Goal: Communication & Community: Answer question/provide support

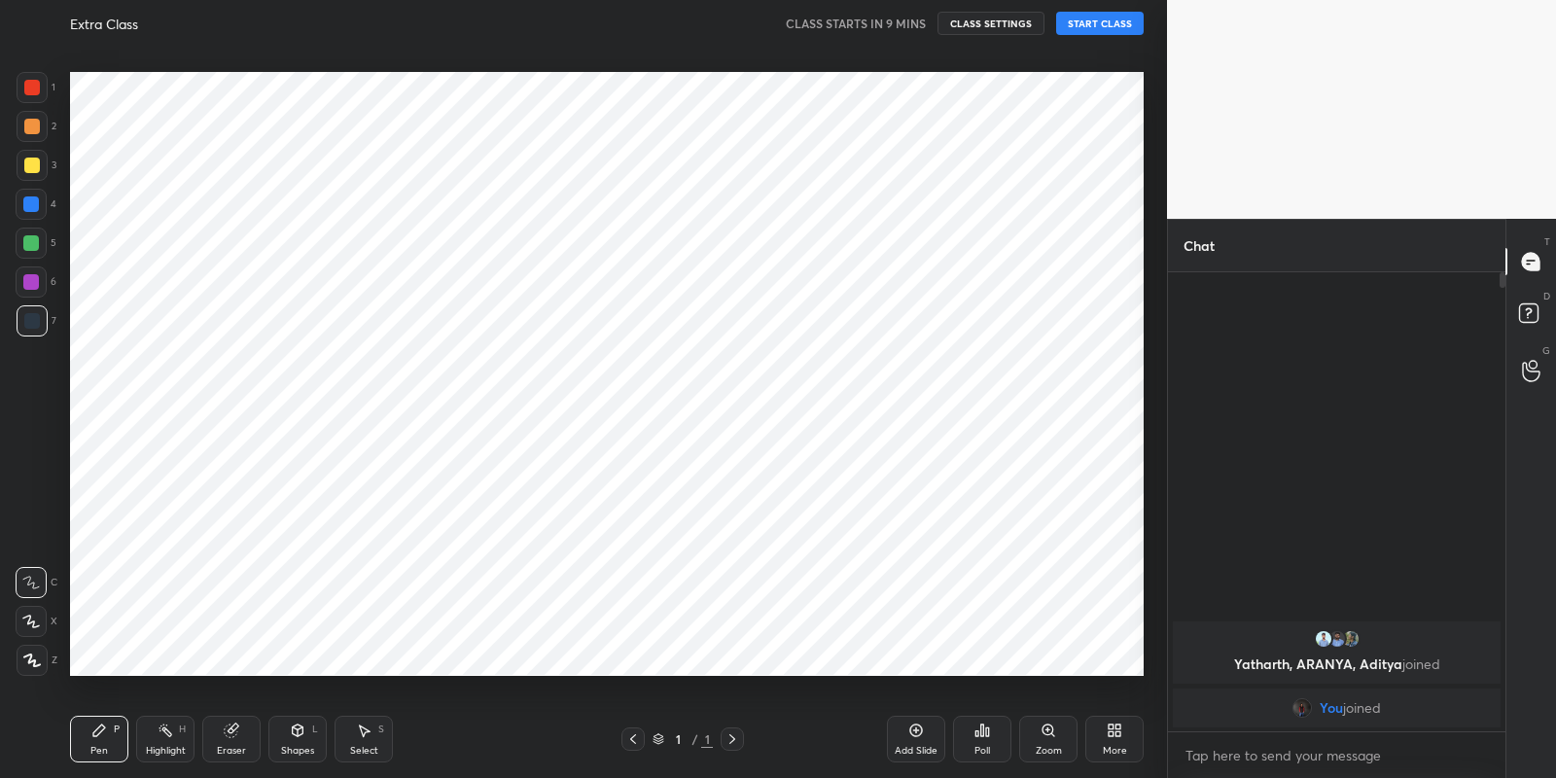
scroll to position [96592, 96158]
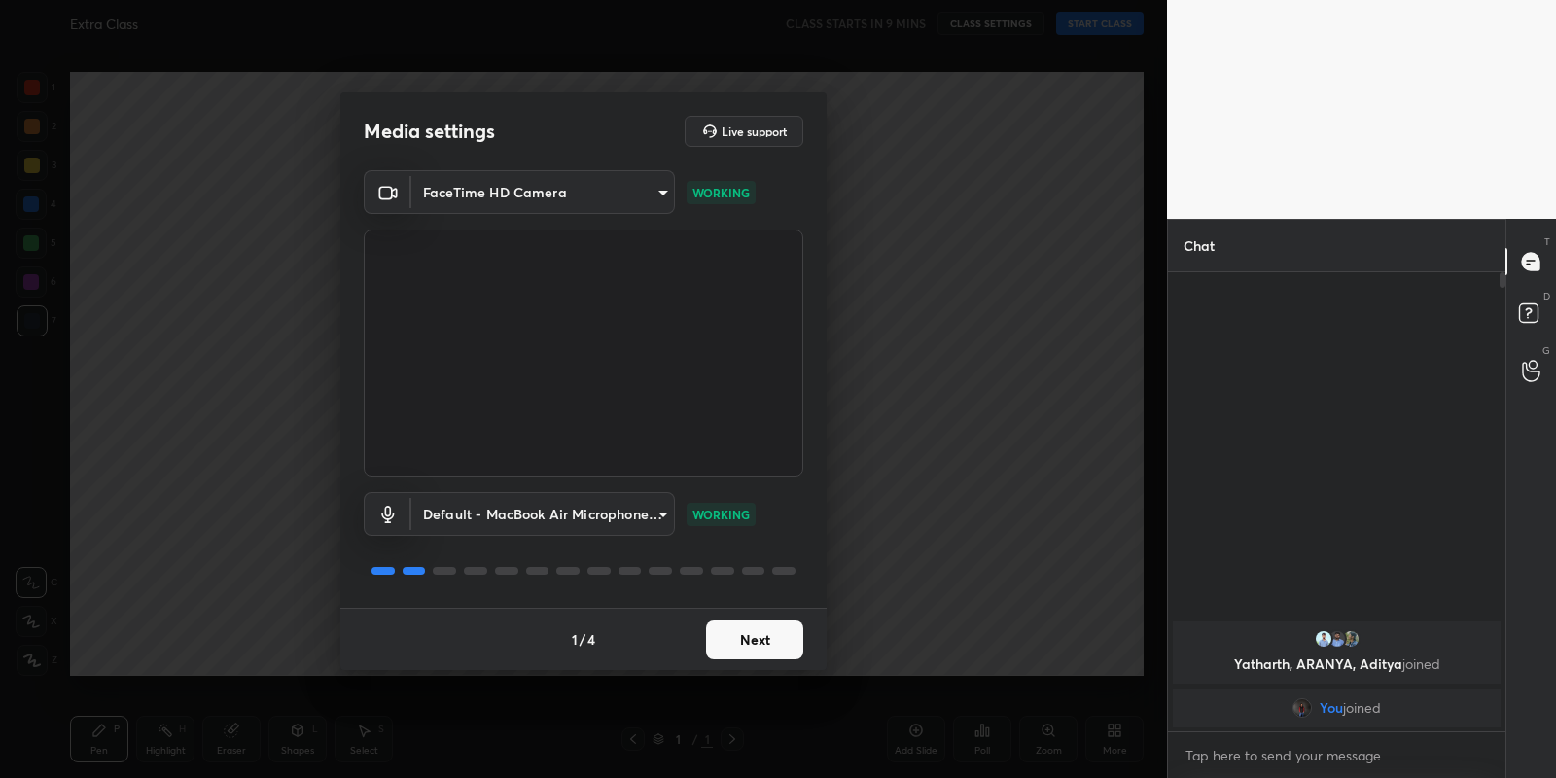
click at [756, 644] on button "Next" at bounding box center [754, 639] width 97 height 39
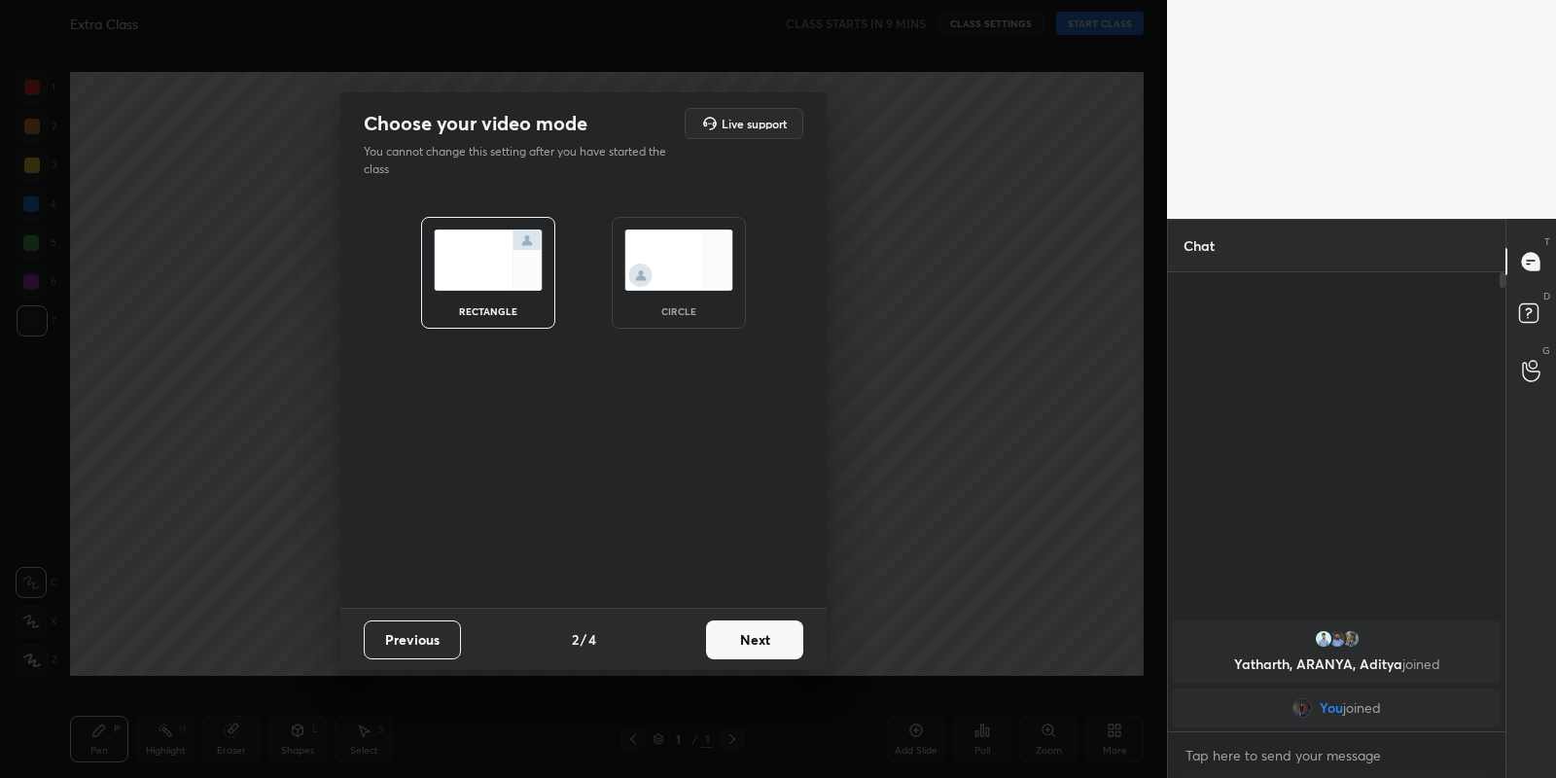
click at [756, 644] on button "Next" at bounding box center [754, 639] width 97 height 39
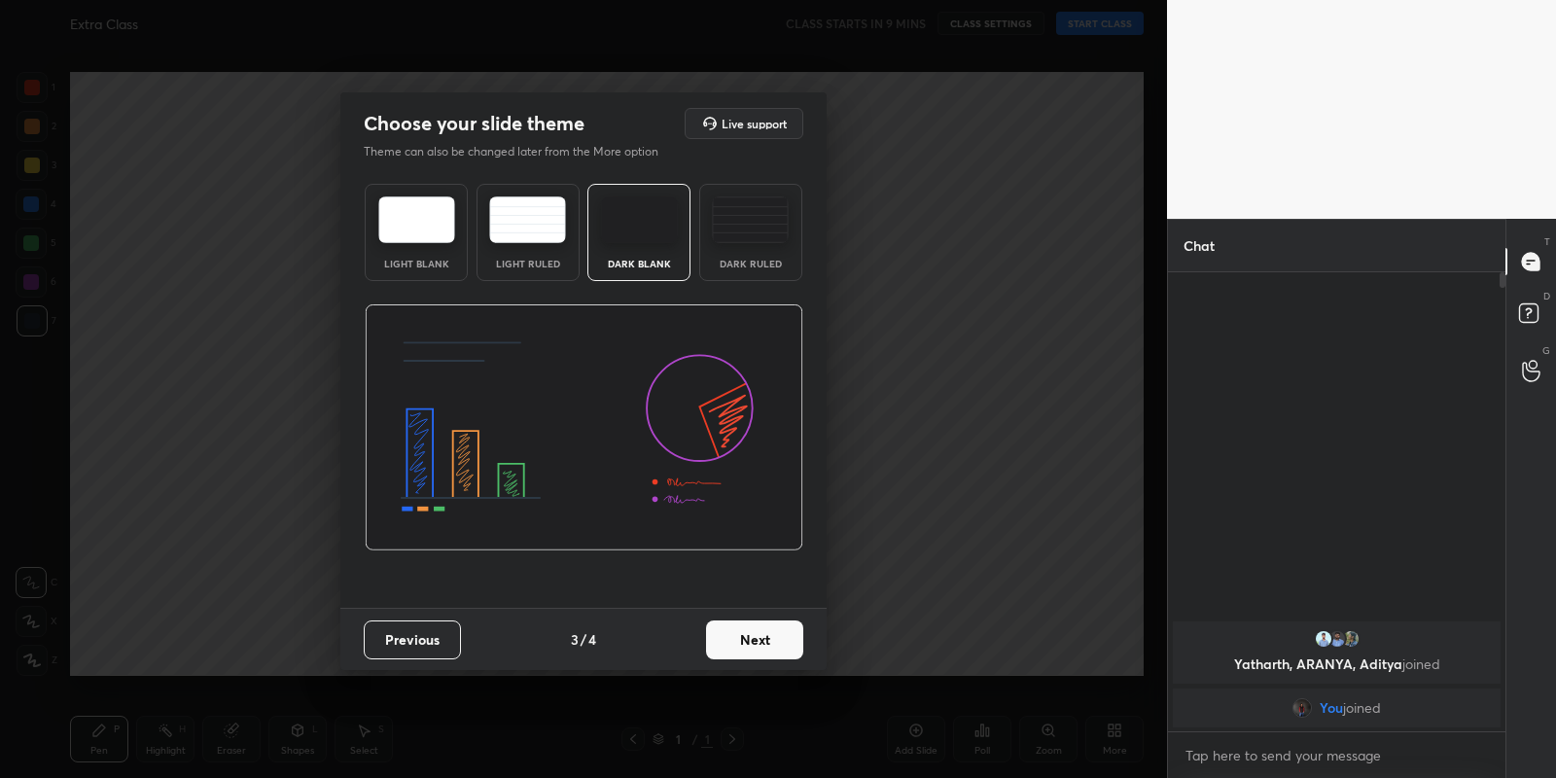
click at [756, 644] on button "Next" at bounding box center [754, 639] width 97 height 39
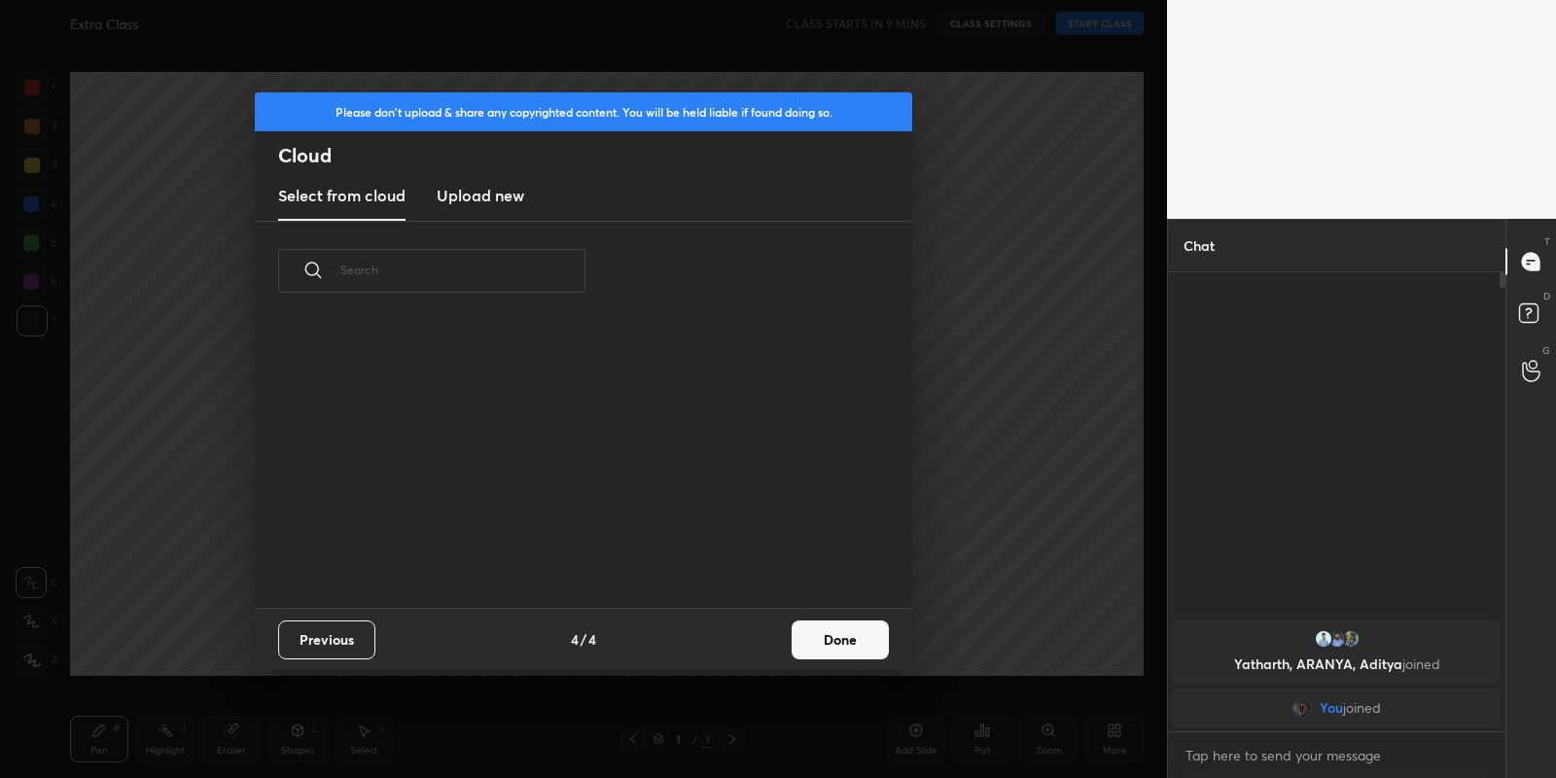
scroll to position [288, 623]
click at [496, 195] on h3 "Upload new" at bounding box center [481, 195] width 88 height 23
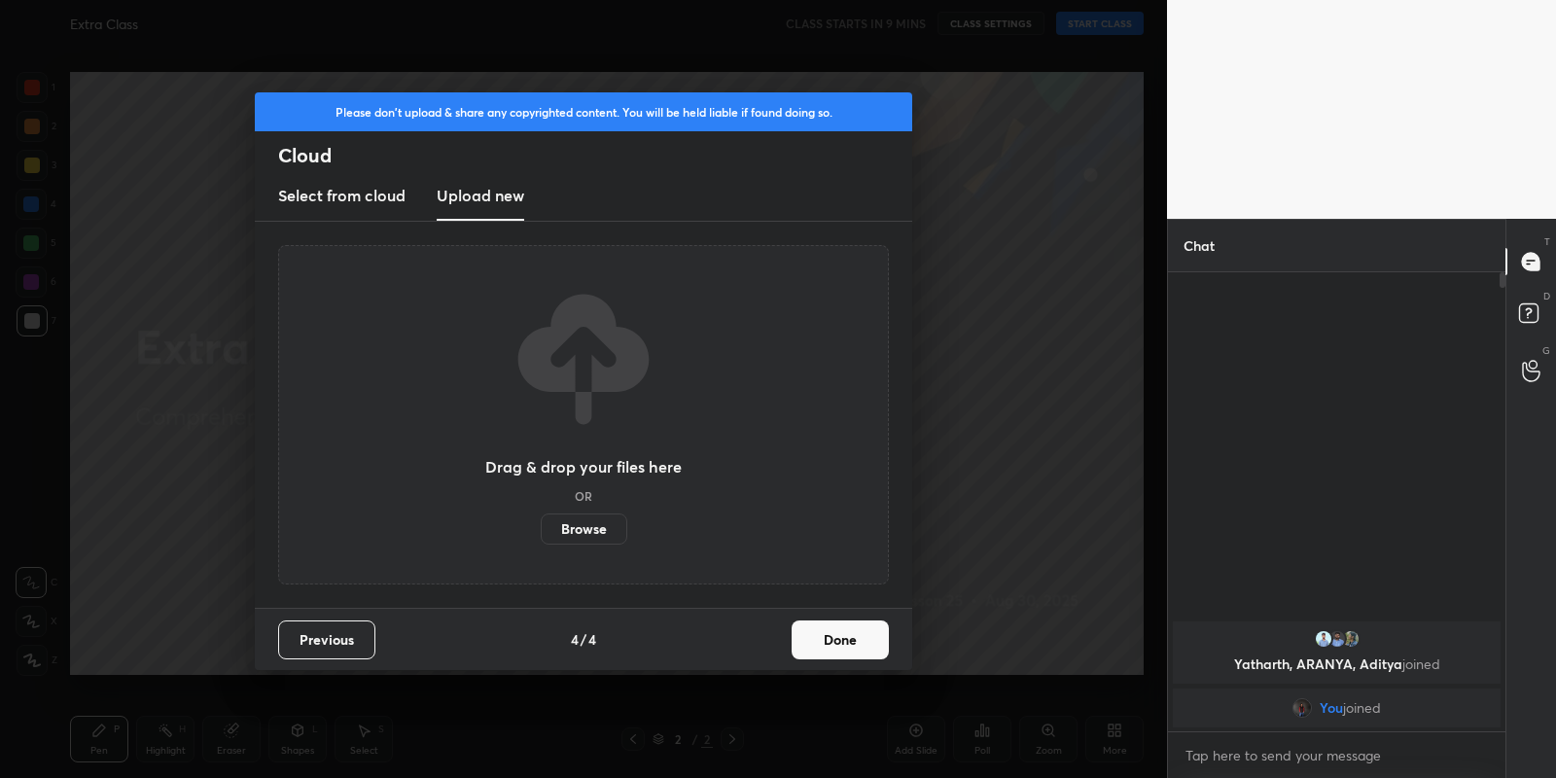
click at [581, 527] on label "Browse" at bounding box center [584, 528] width 87 height 31
click at [541, 527] on input "Browse" at bounding box center [541, 528] width 0 height 31
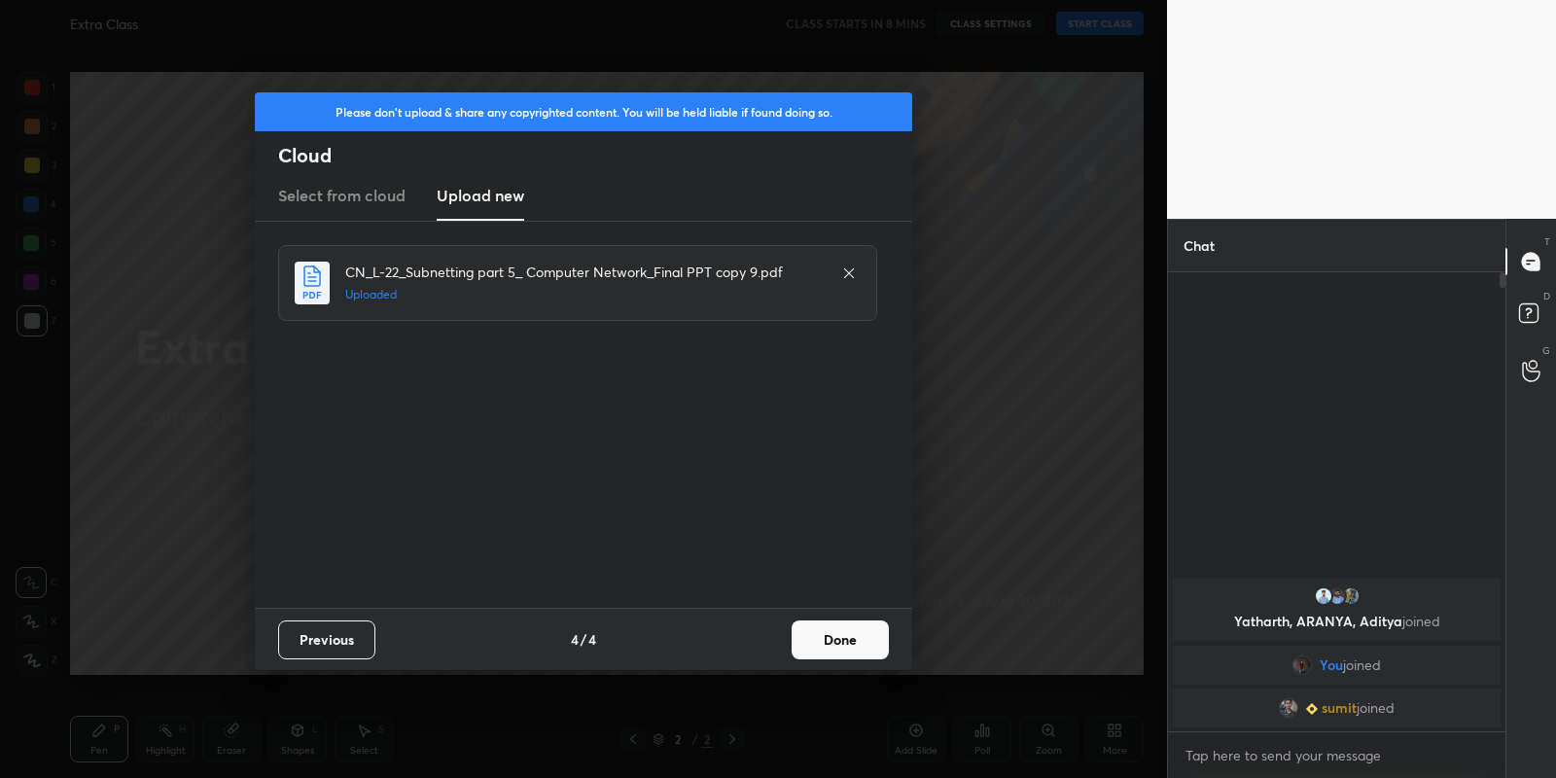
click at [854, 636] on button "Done" at bounding box center [840, 639] width 97 height 39
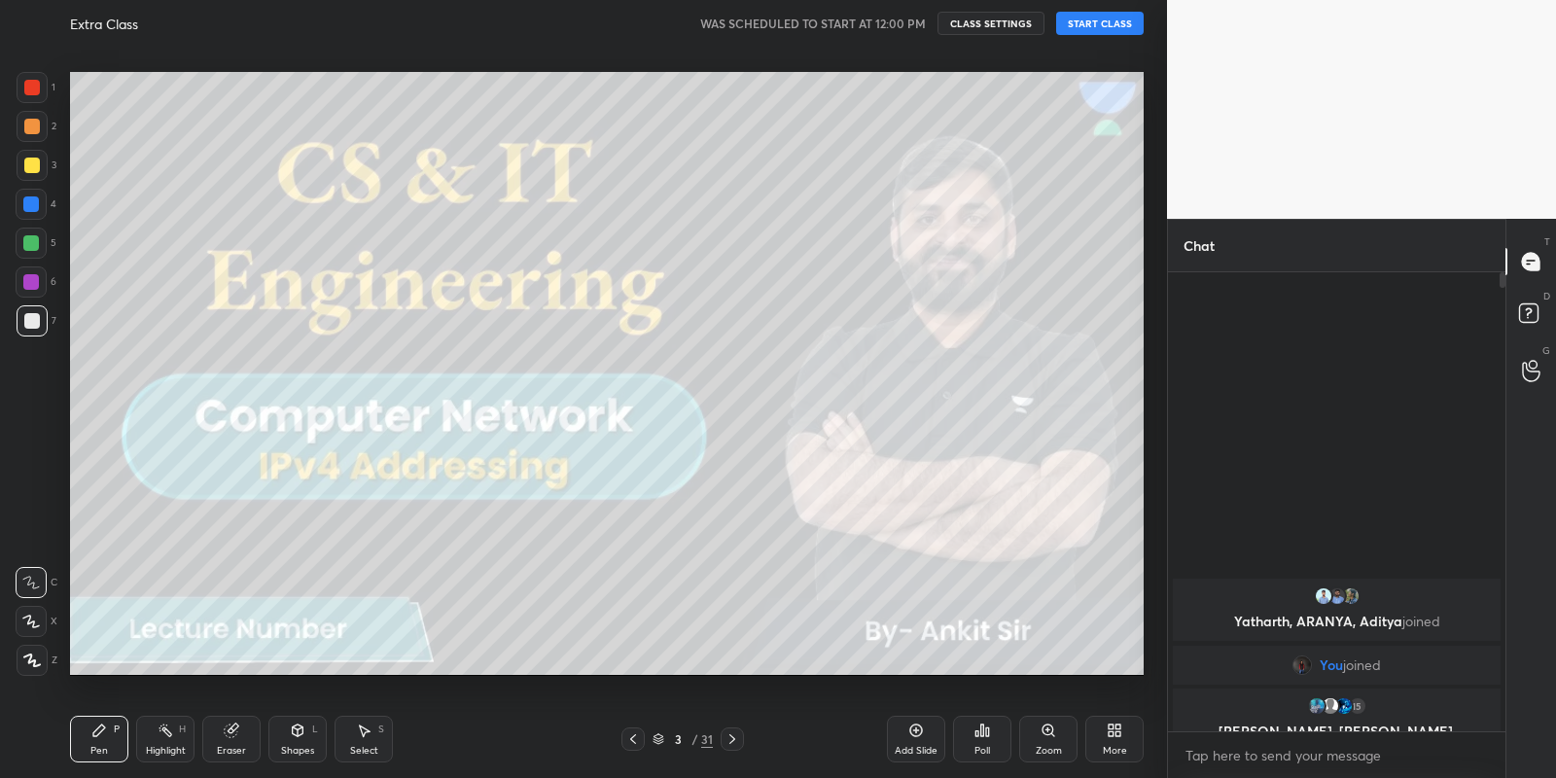
click at [1123, 26] on button "START CLASS" at bounding box center [1100, 23] width 88 height 23
click at [34, 166] on div at bounding box center [32, 166] width 16 height 16
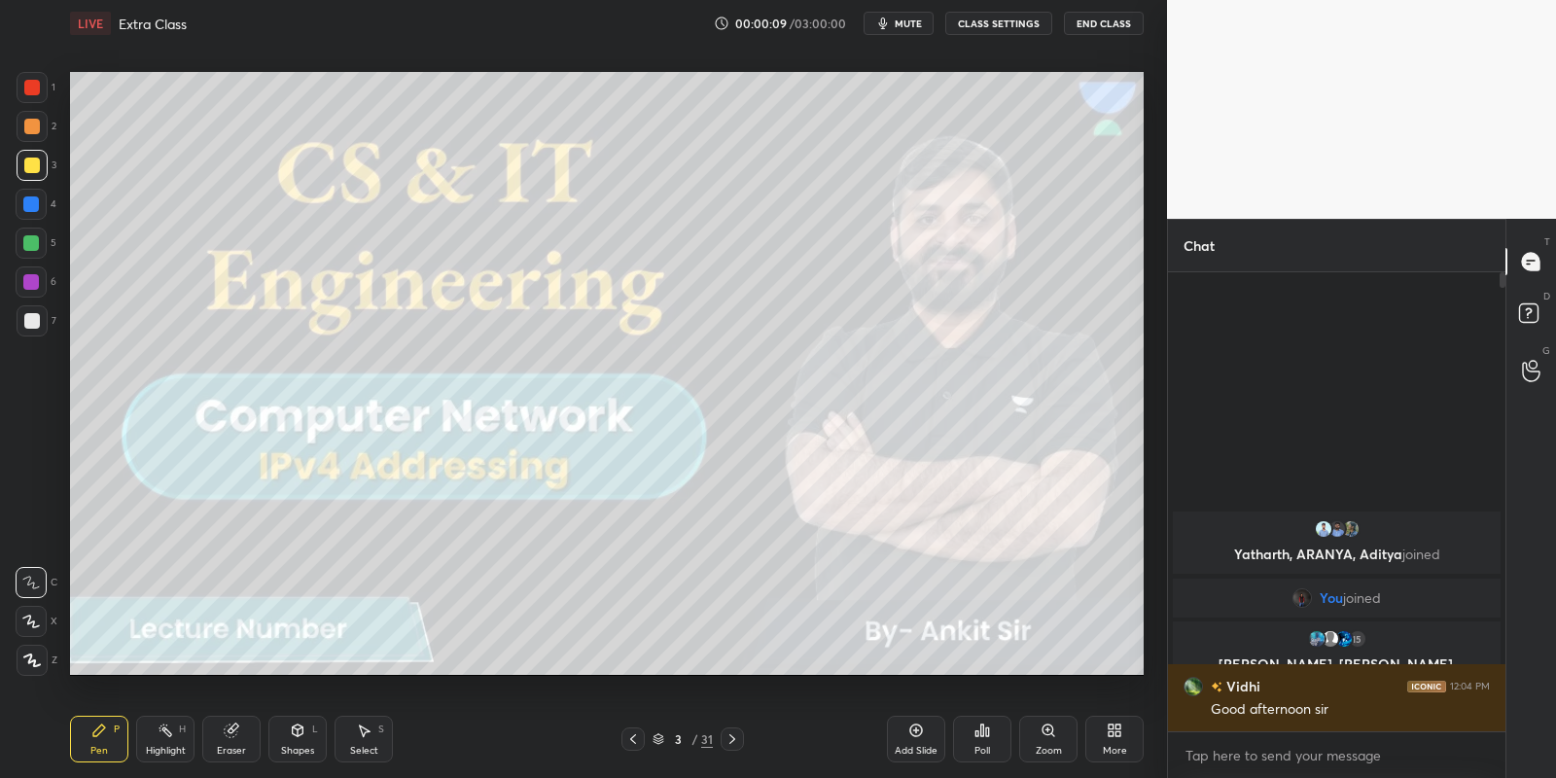
click at [300, 737] on div "Shapes L" at bounding box center [297, 739] width 58 height 47
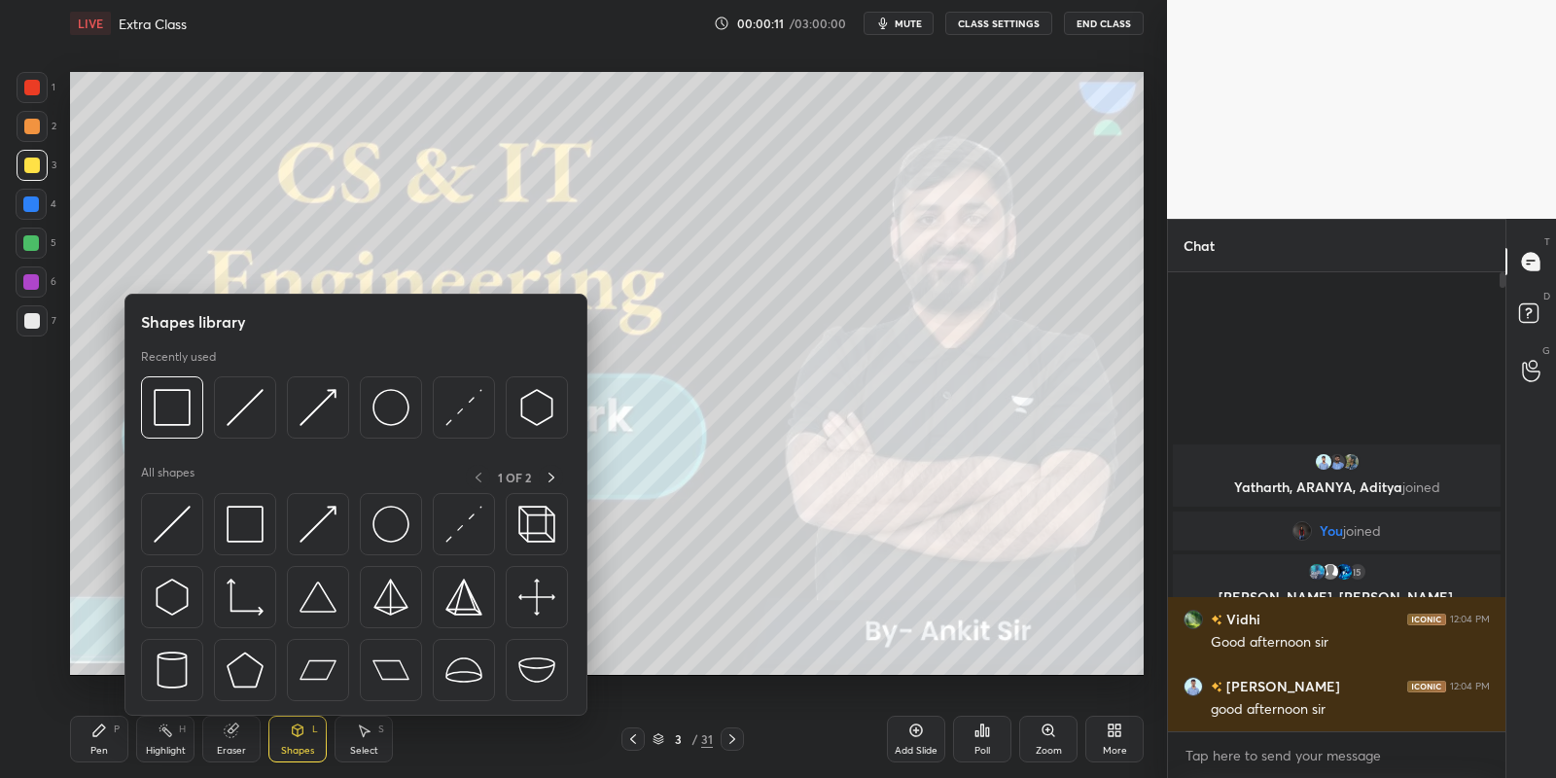
click at [255, 524] on img at bounding box center [245, 524] width 37 height 37
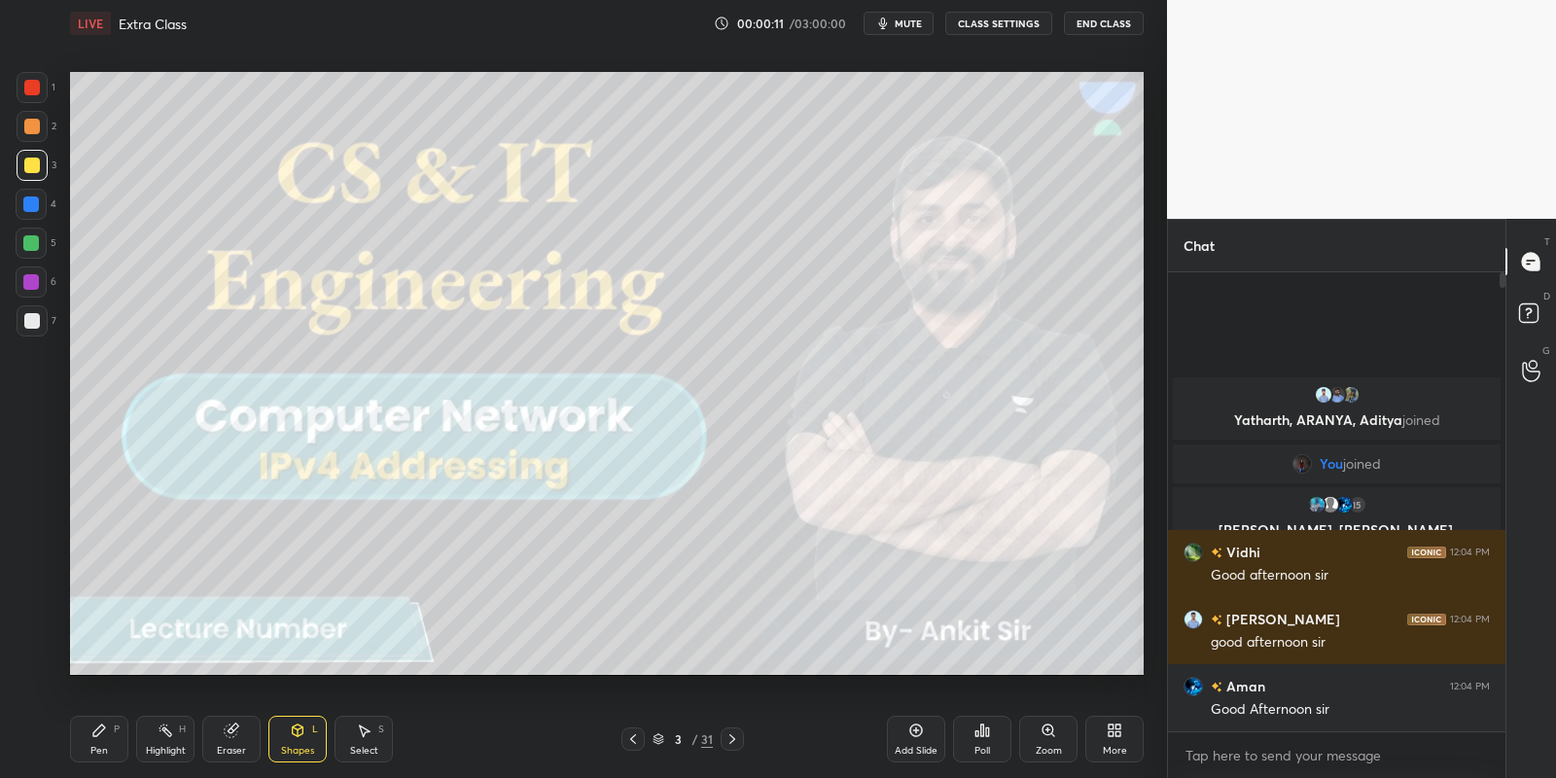
click at [33, 160] on div at bounding box center [32, 166] width 16 height 16
click at [102, 735] on icon at bounding box center [99, 731] width 16 height 16
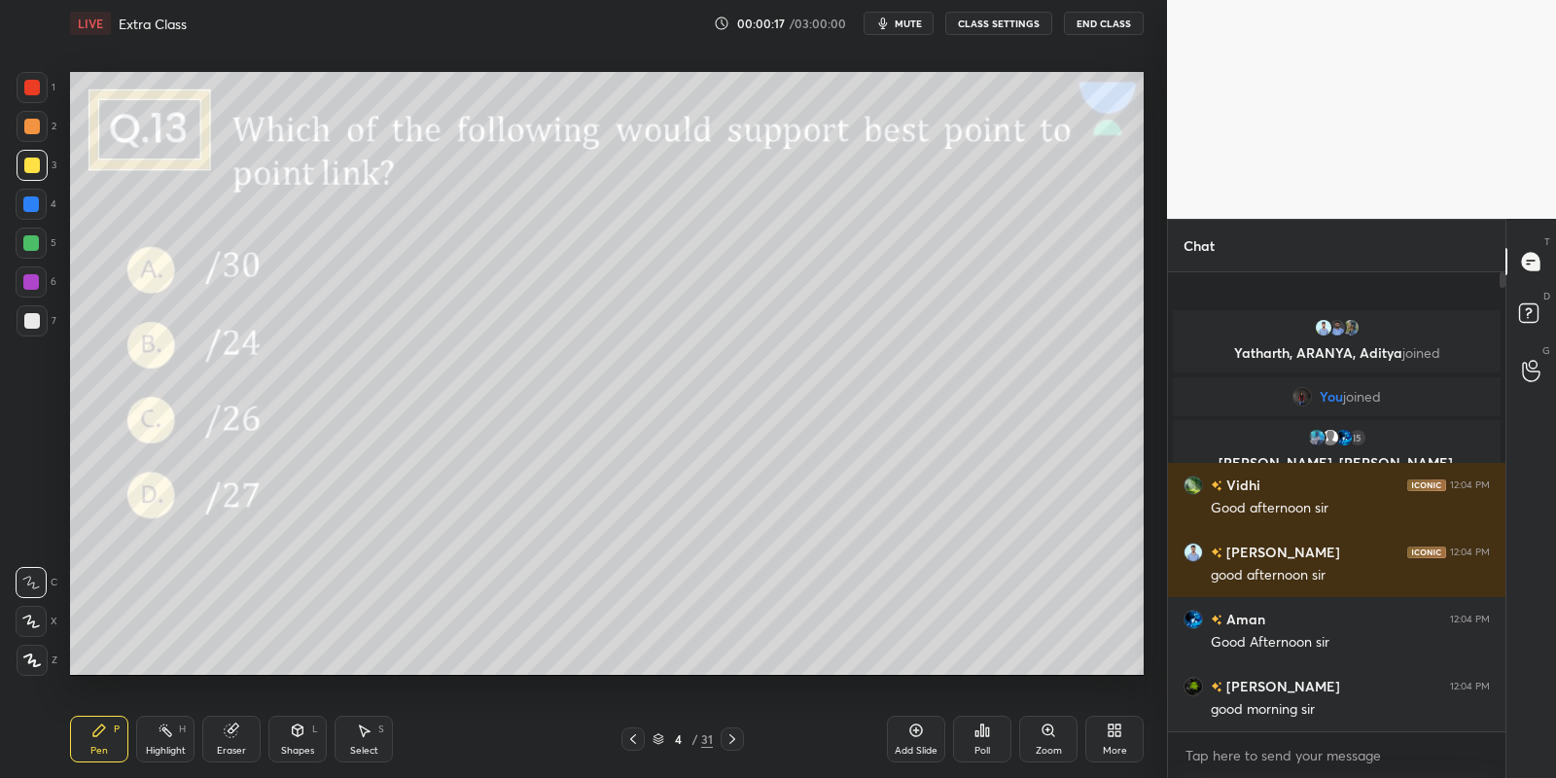
click at [108, 751] on div "Pen P" at bounding box center [99, 739] width 58 height 47
click at [33, 249] on div at bounding box center [31, 243] width 16 height 16
drag, startPoint x: 300, startPoint y: 725, endPoint x: 298, endPoint y: 716, distance: 10.2
click at [300, 725] on icon at bounding box center [298, 731] width 16 height 16
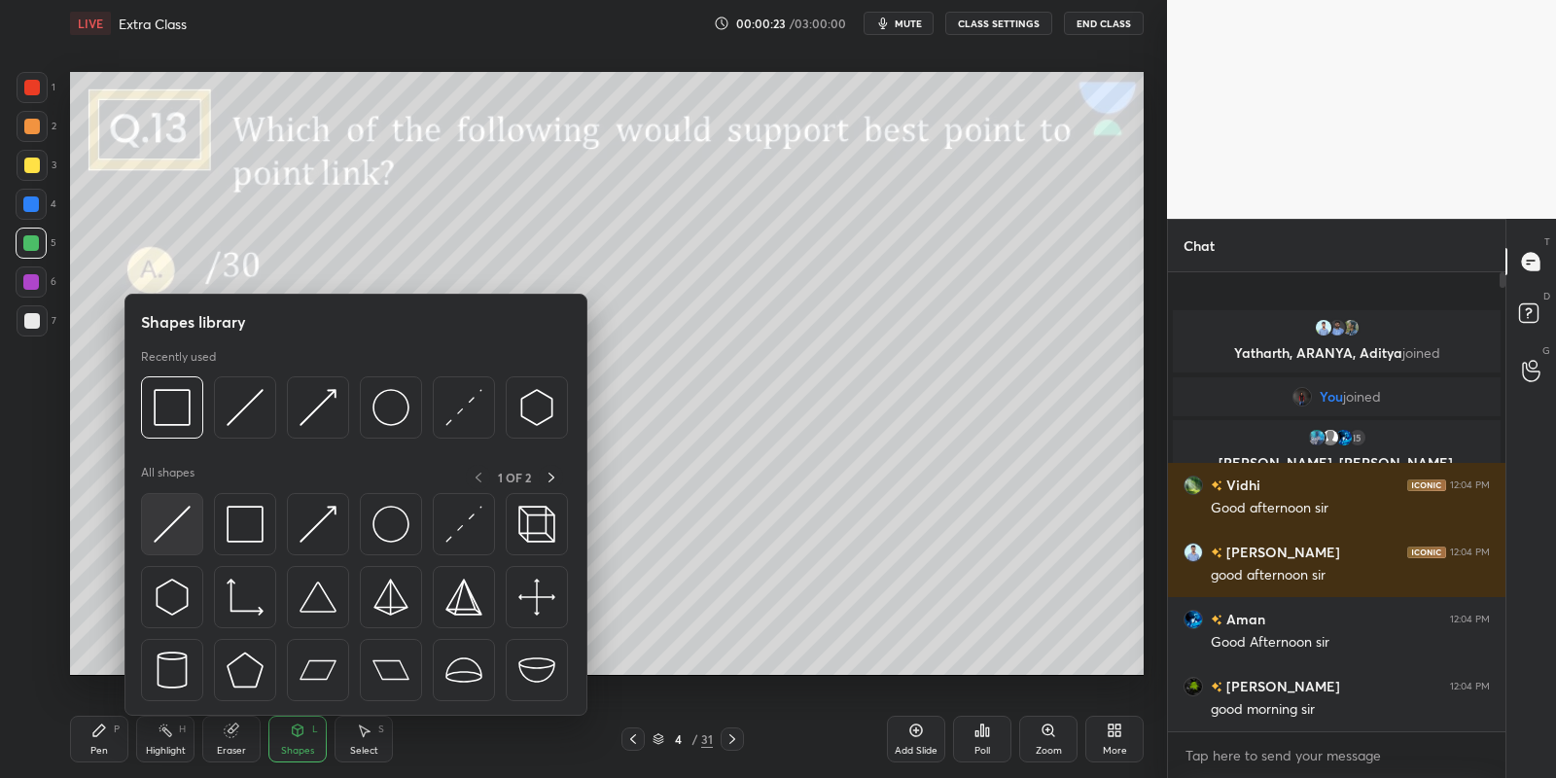
click at [161, 516] on img at bounding box center [172, 524] width 37 height 37
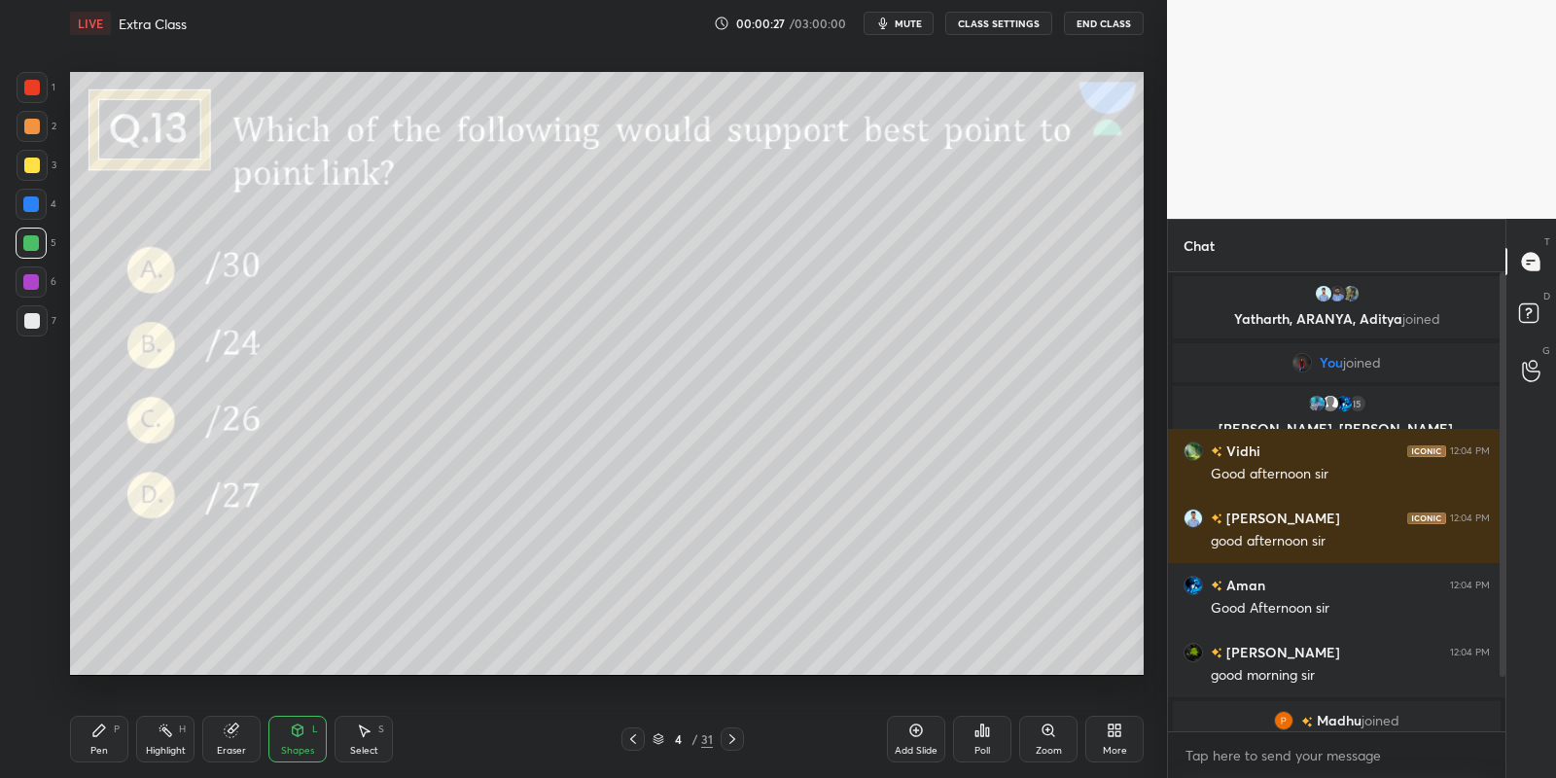
click at [111, 739] on div "Pen P" at bounding box center [99, 739] width 58 height 47
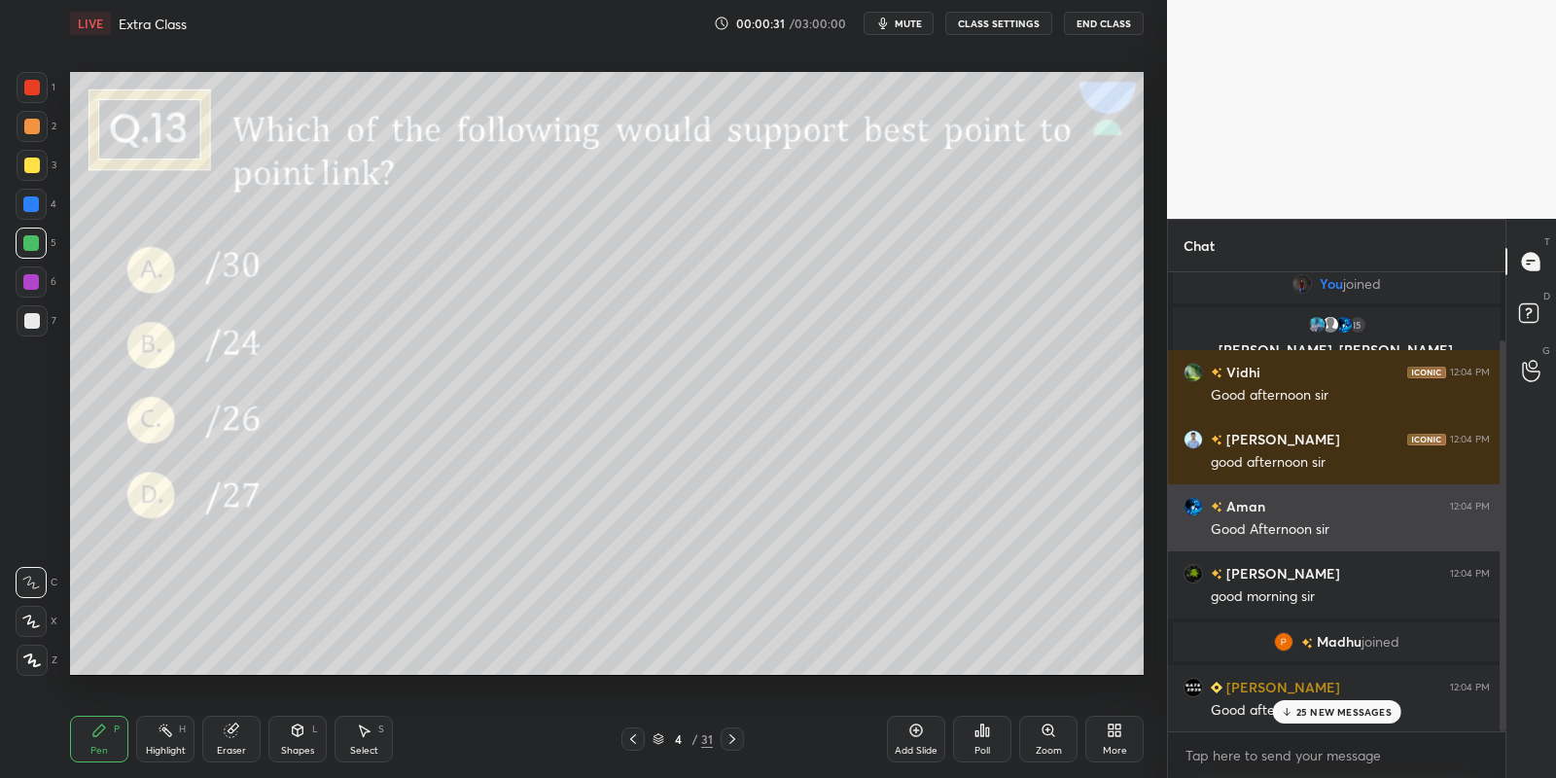
scroll to position [126, 0]
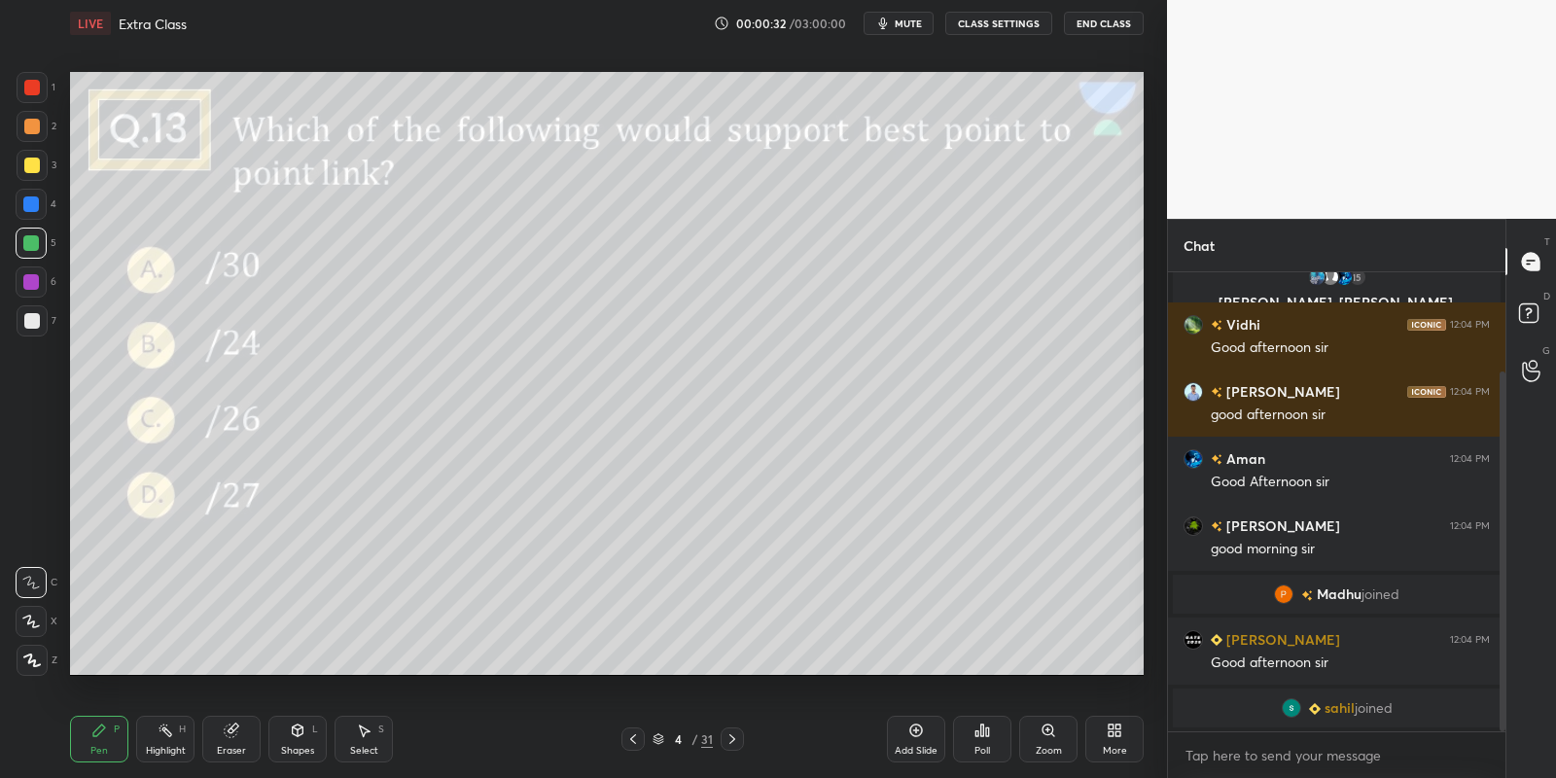
click at [302, 727] on icon at bounding box center [298, 731] width 16 height 16
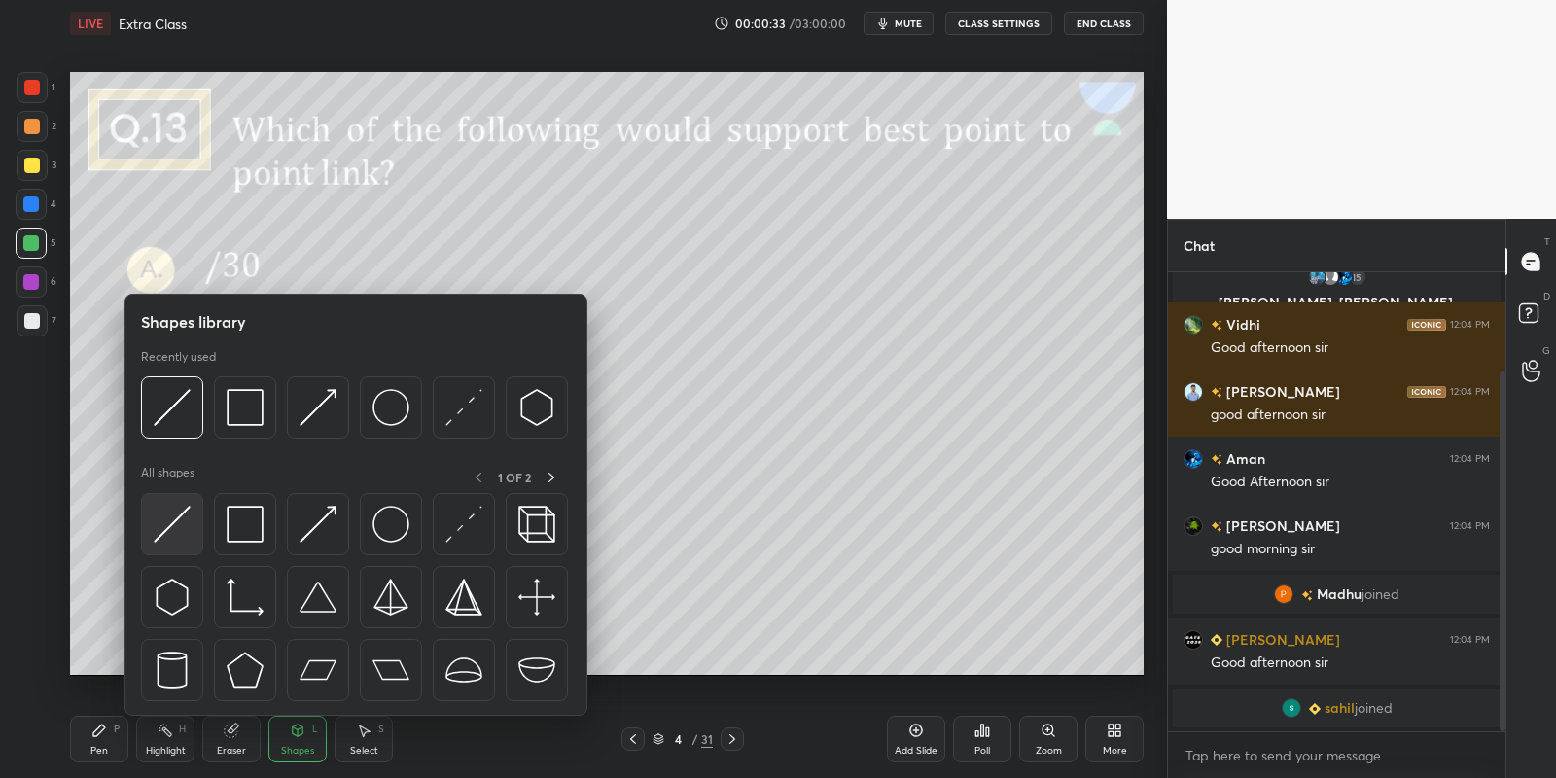
click at [173, 518] on img at bounding box center [172, 524] width 37 height 37
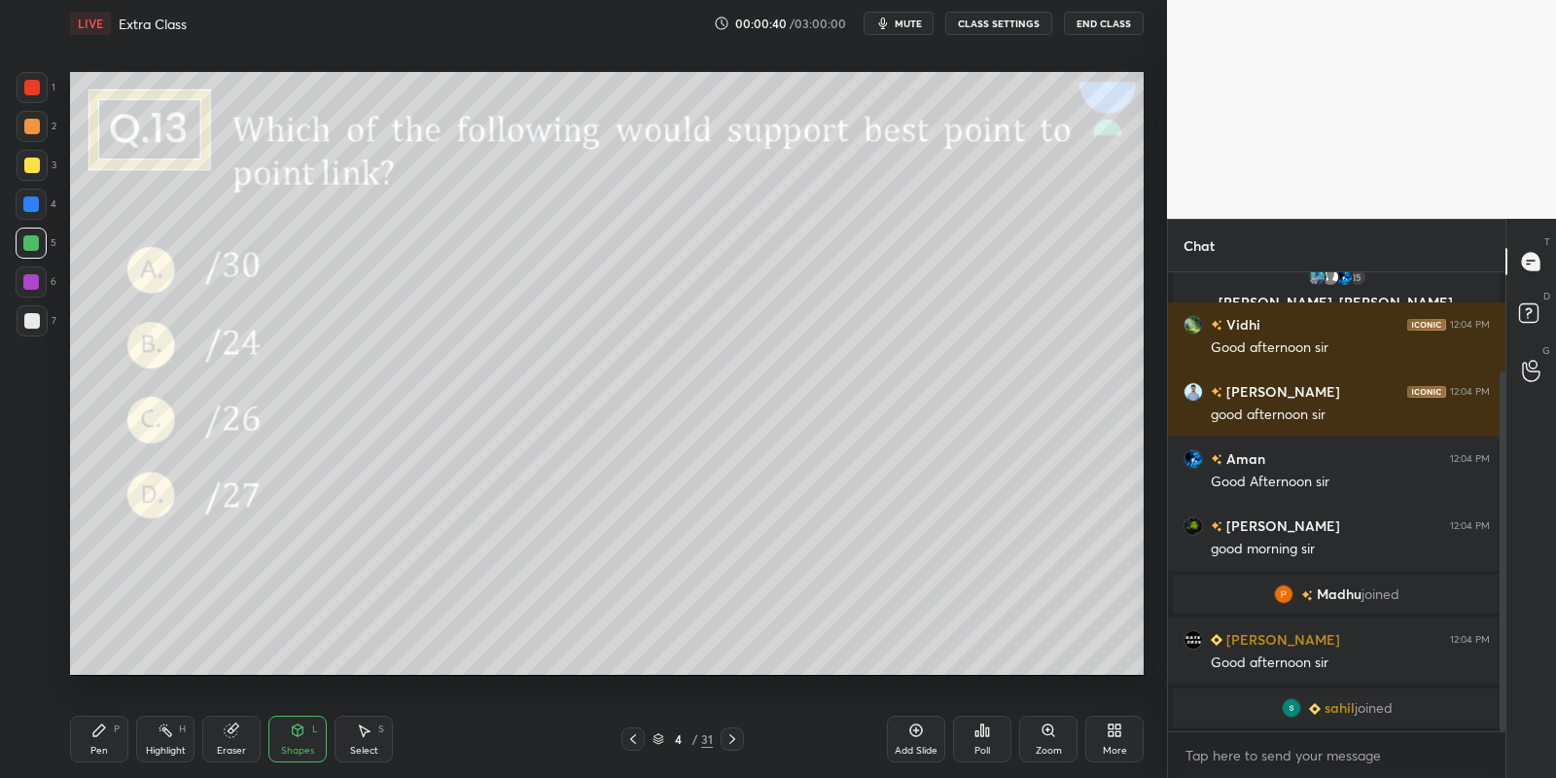
click at [107, 740] on div "Pen P" at bounding box center [99, 739] width 58 height 47
click at [109, 734] on div "Pen P" at bounding box center [99, 739] width 58 height 47
click at [311, 731] on div "Shapes L" at bounding box center [297, 739] width 58 height 47
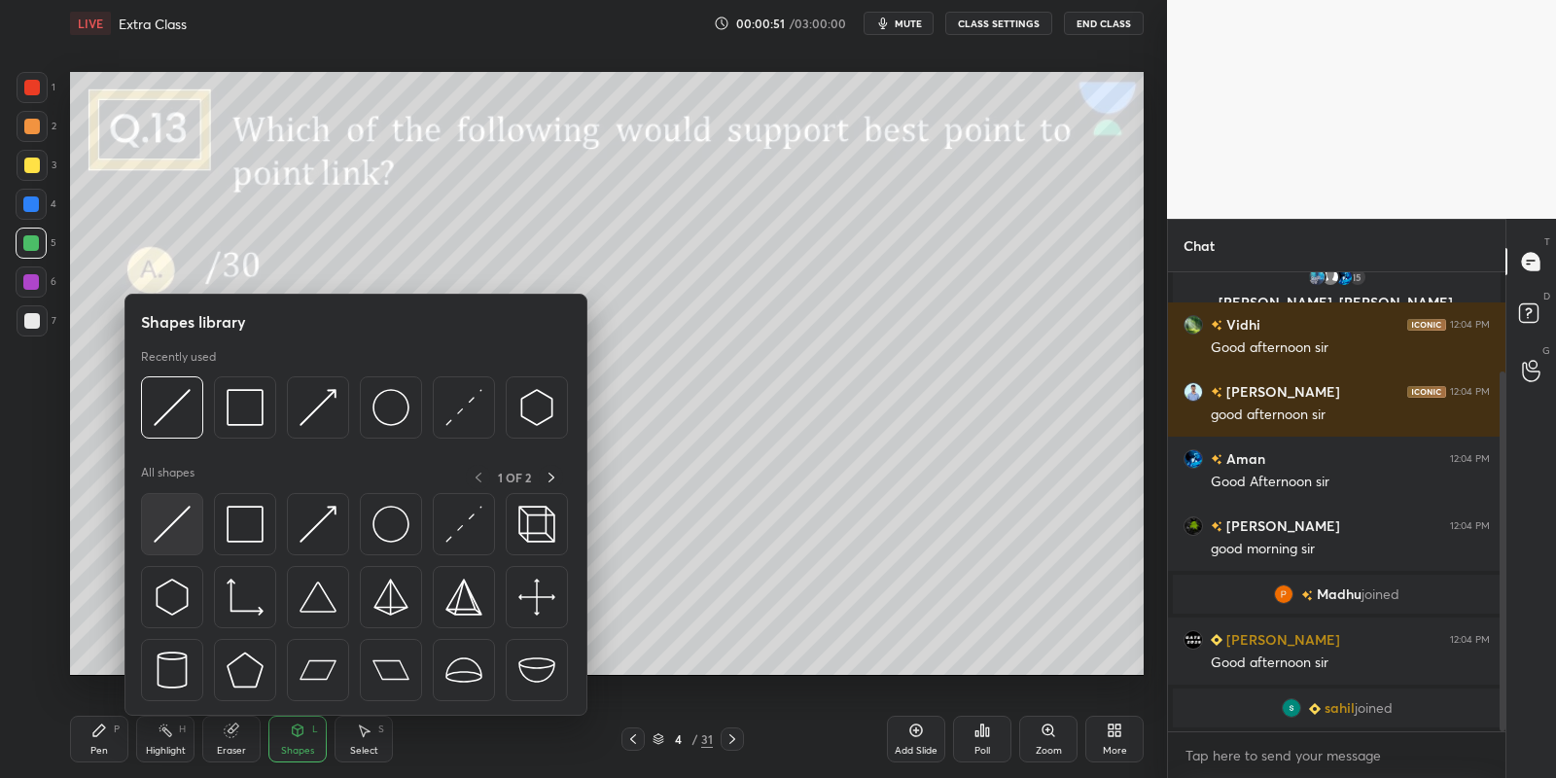
click at [174, 519] on img at bounding box center [172, 524] width 37 height 37
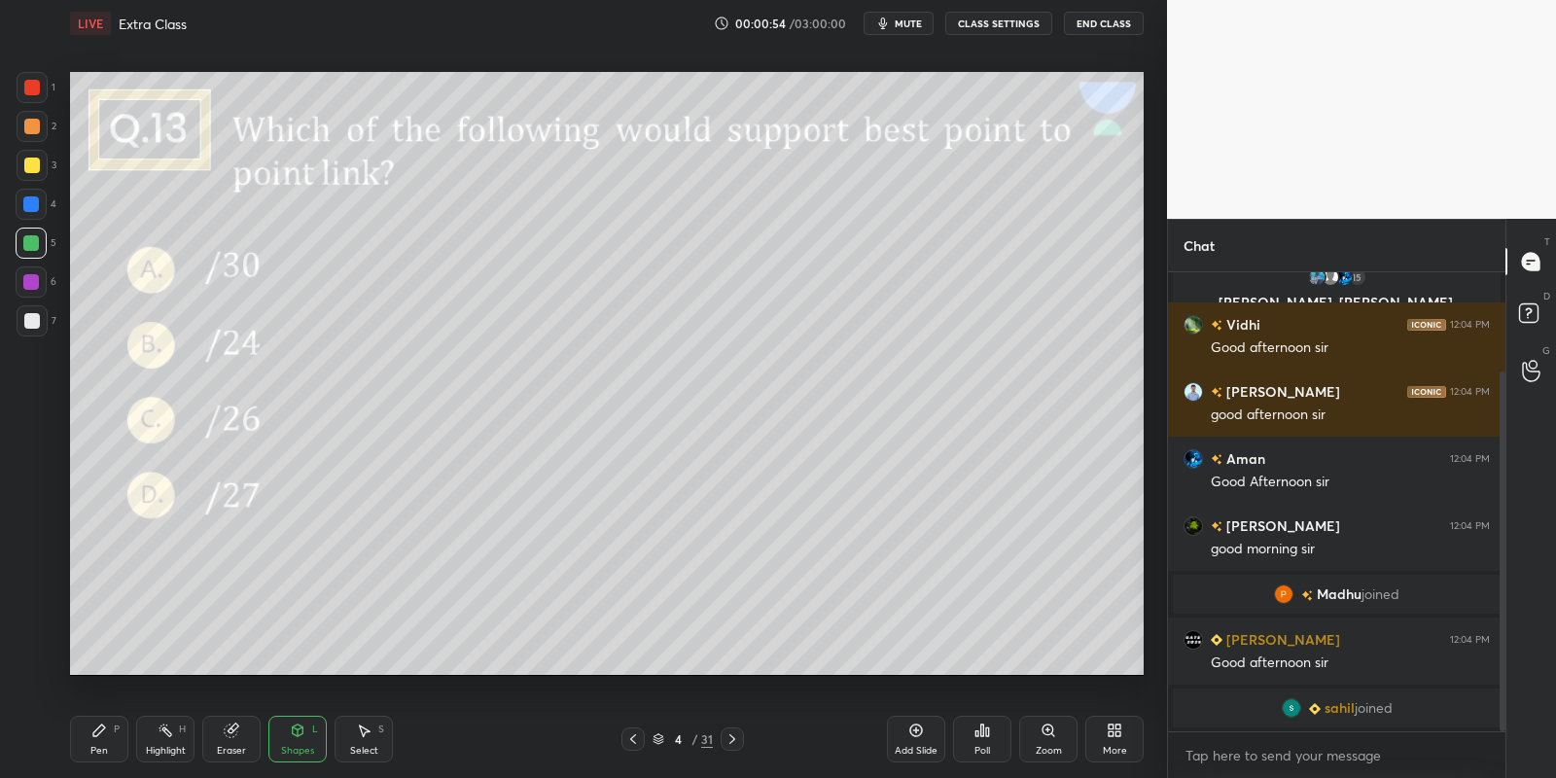
drag, startPoint x: 110, startPoint y: 751, endPoint x: 123, endPoint y: 737, distance: 18.6
click at [112, 748] on div "Pen P" at bounding box center [99, 739] width 58 height 47
click at [160, 729] on icon at bounding box center [166, 731] width 16 height 16
click at [362, 735] on icon at bounding box center [364, 731] width 16 height 16
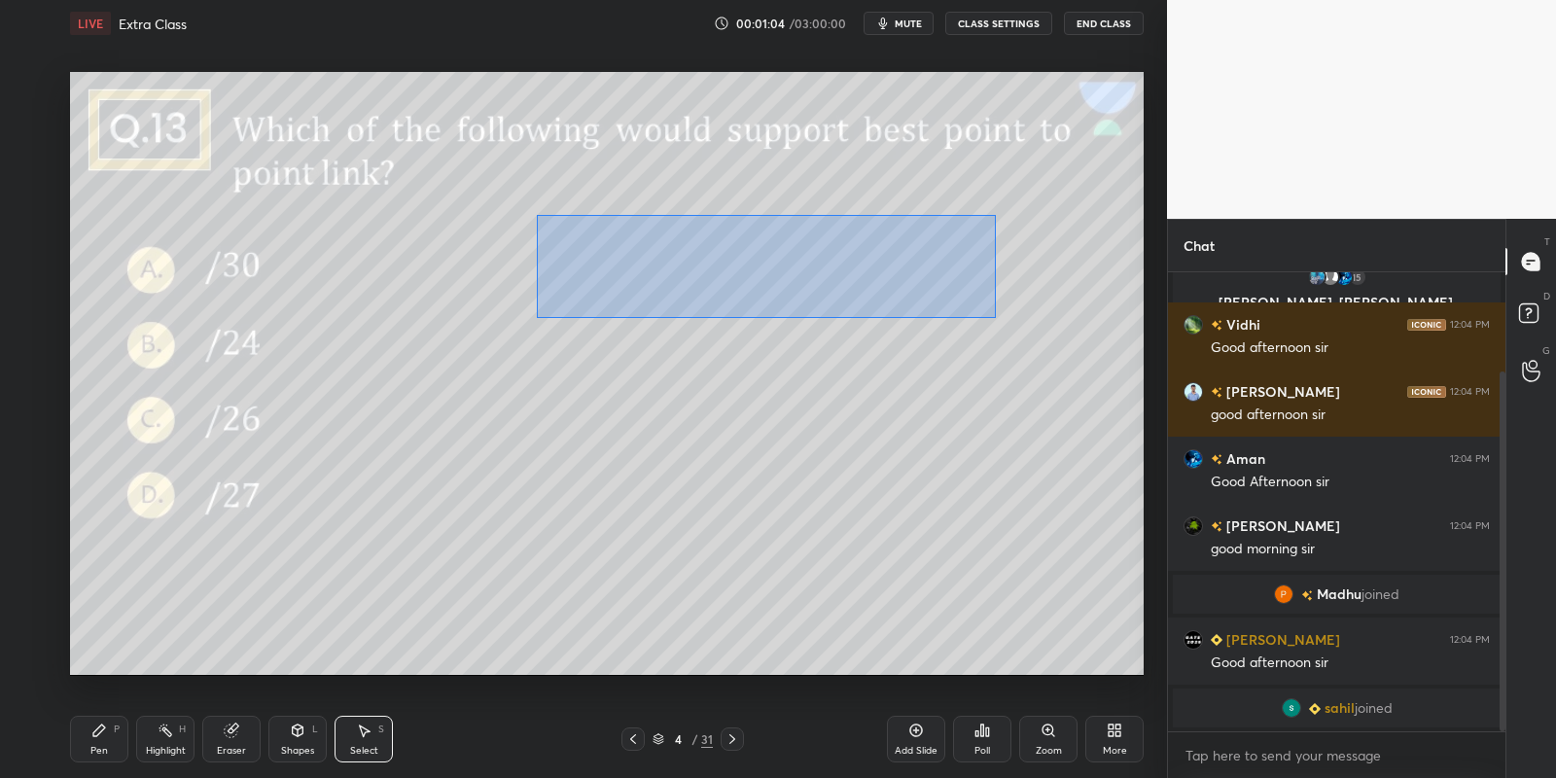
drag, startPoint x: 548, startPoint y: 211, endPoint x: 1007, endPoint y: 324, distance: 471.7
click at [1009, 327] on div "0 ° Undo Copy Duplicate Duplicate to new slide Delete" at bounding box center [607, 374] width 1074 height 604
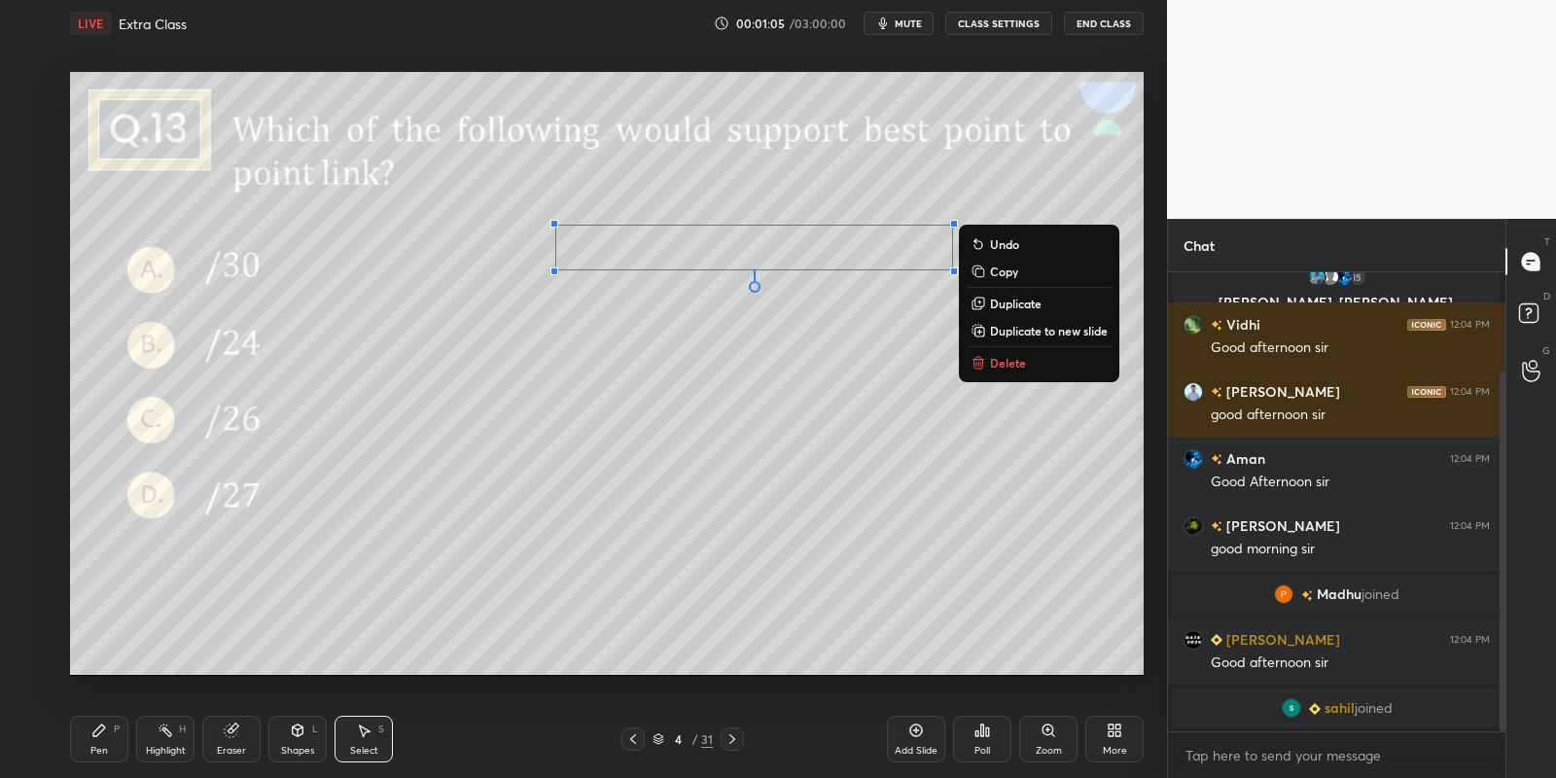
click at [1010, 361] on p "Delete" at bounding box center [1008, 363] width 36 height 16
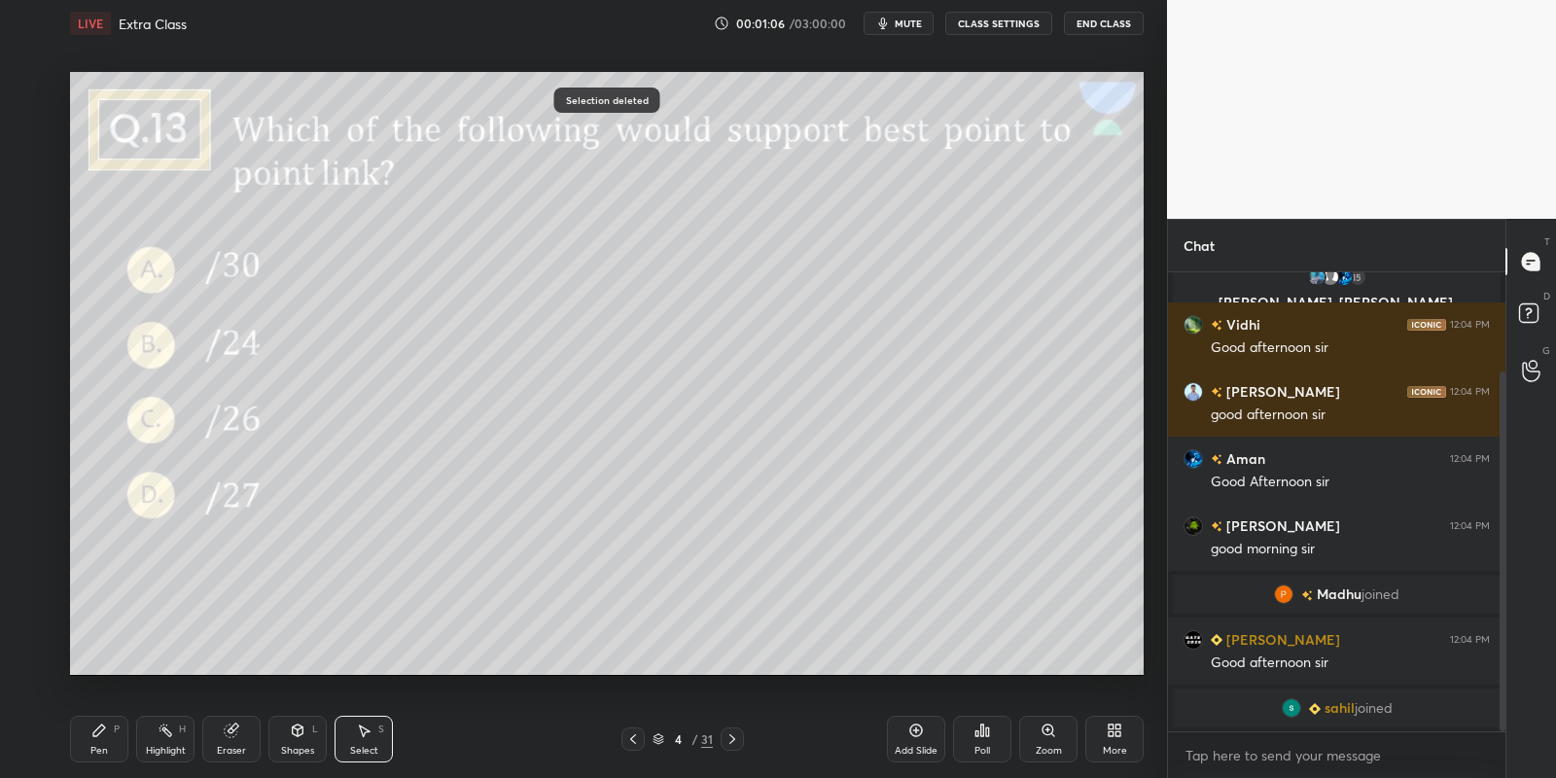
drag, startPoint x: 310, startPoint y: 739, endPoint x: 313, endPoint y: 728, distance: 11.1
click at [310, 738] on div "Shapes L" at bounding box center [297, 739] width 58 height 47
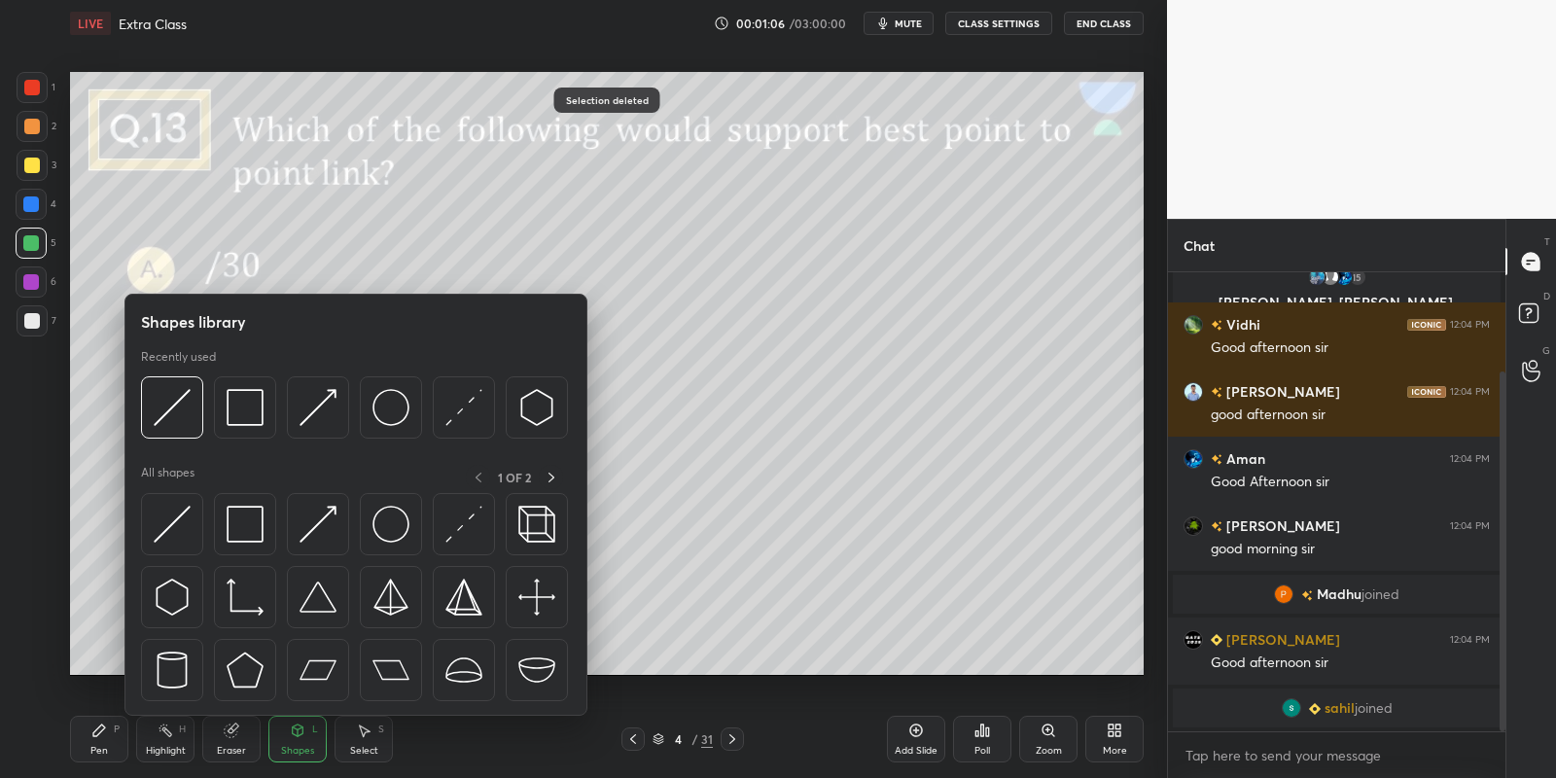
scroll to position [190, 0]
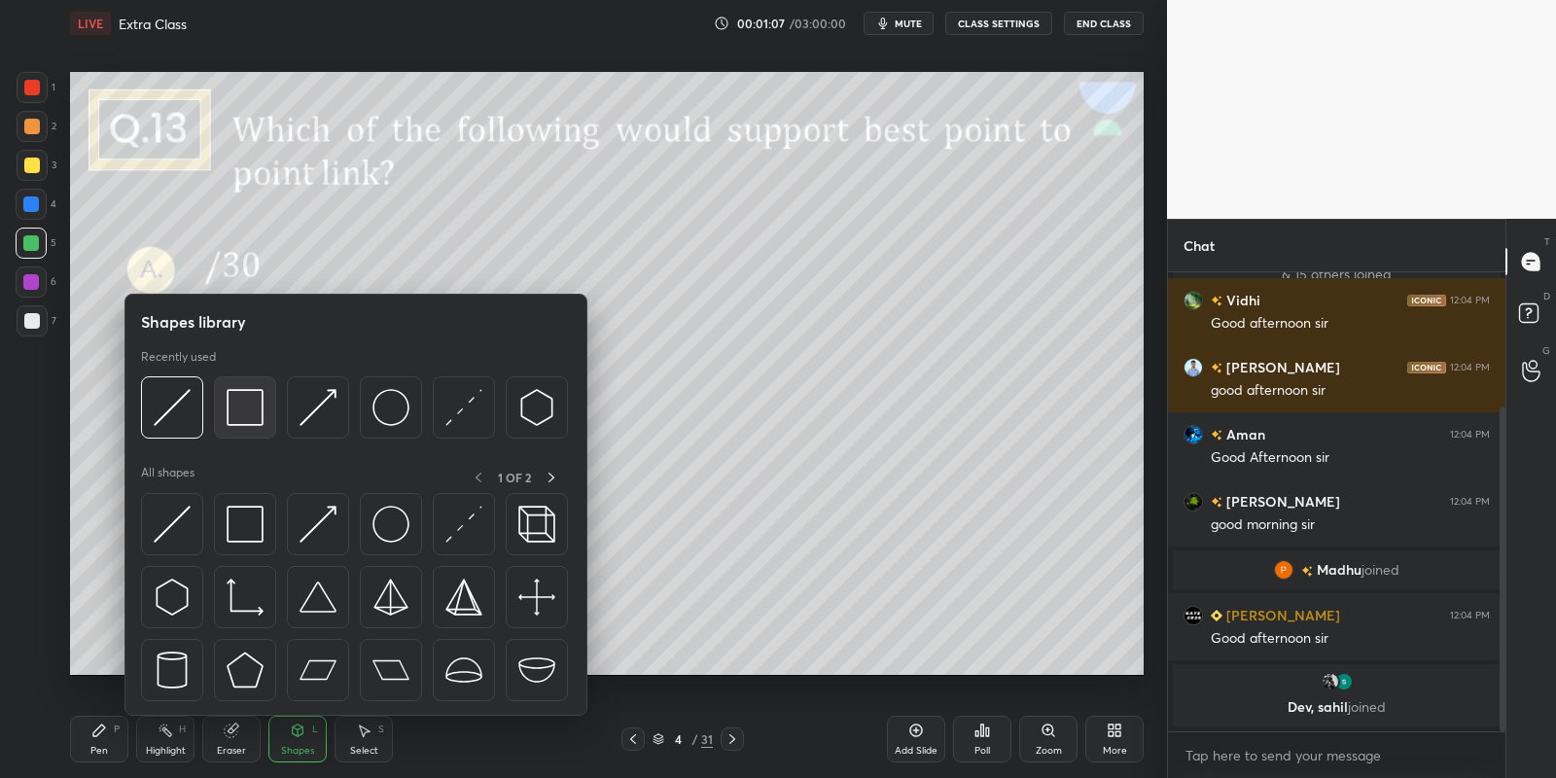
click at [246, 413] on img at bounding box center [245, 407] width 37 height 37
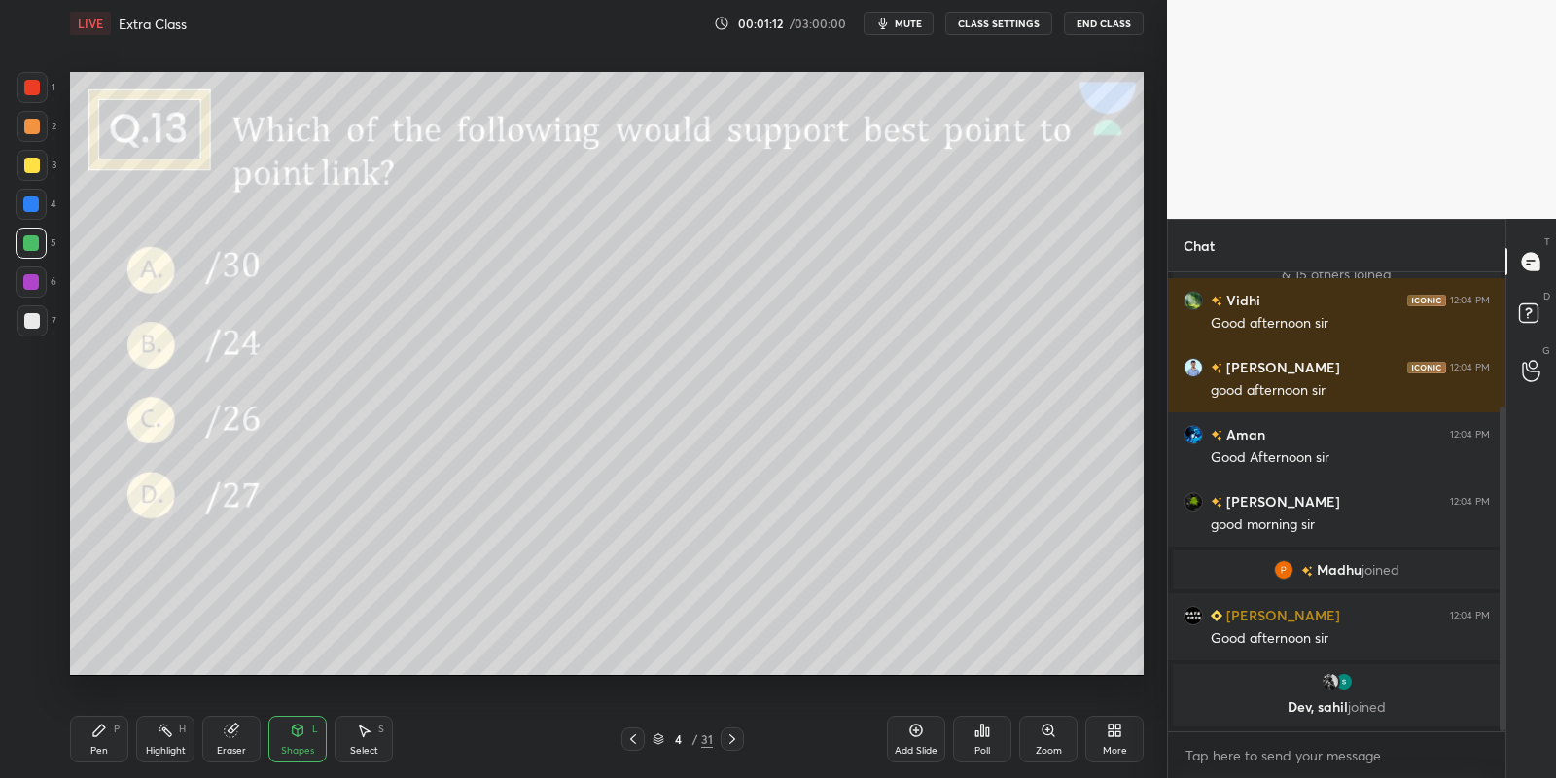
click at [105, 743] on div "Pen P" at bounding box center [99, 739] width 58 height 47
drag, startPoint x: 314, startPoint y: 744, endPoint x: 313, endPoint y: 727, distance: 16.6
click at [316, 736] on div "Shapes L" at bounding box center [297, 739] width 58 height 47
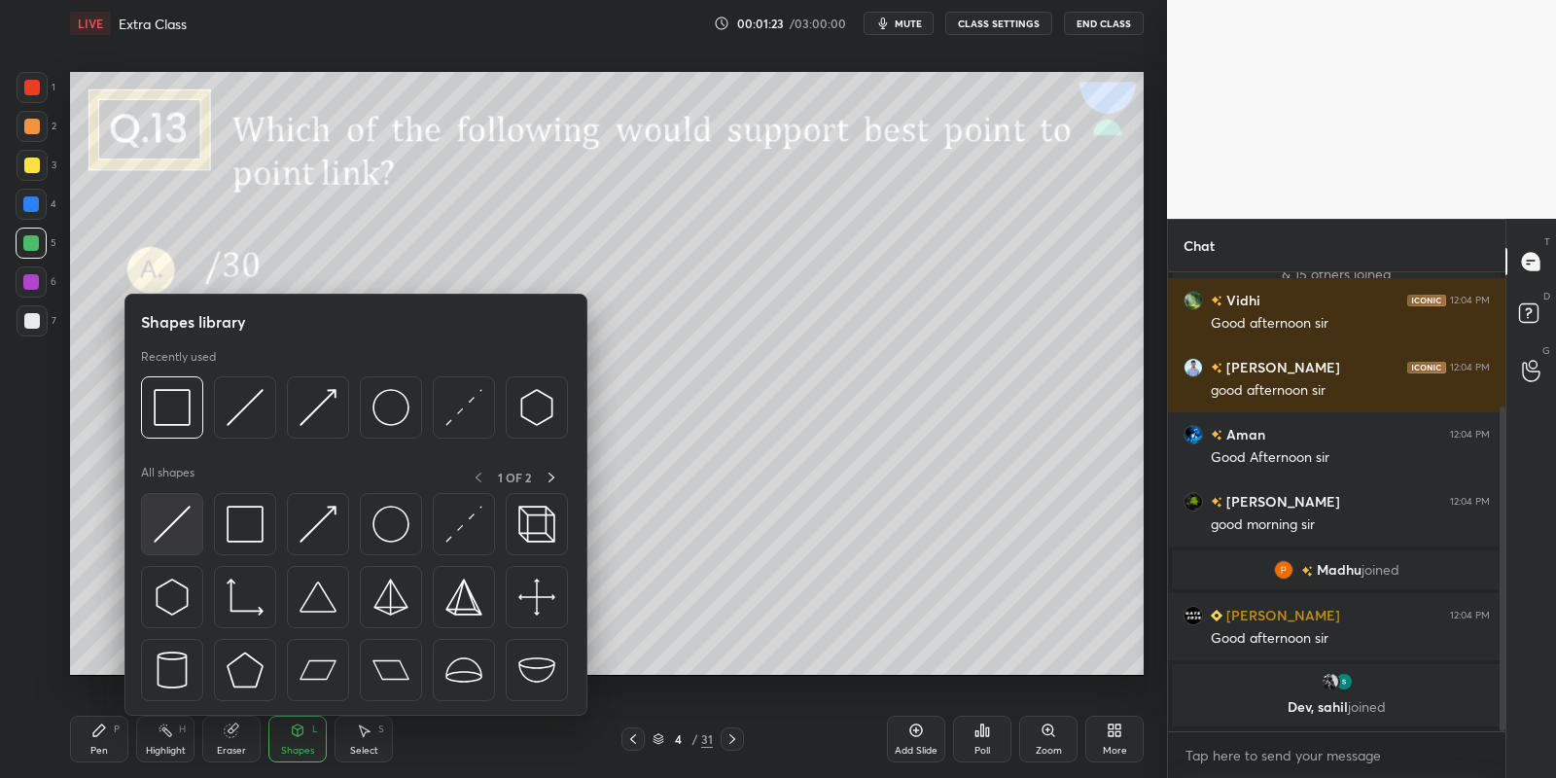
click at [179, 512] on img at bounding box center [172, 524] width 37 height 37
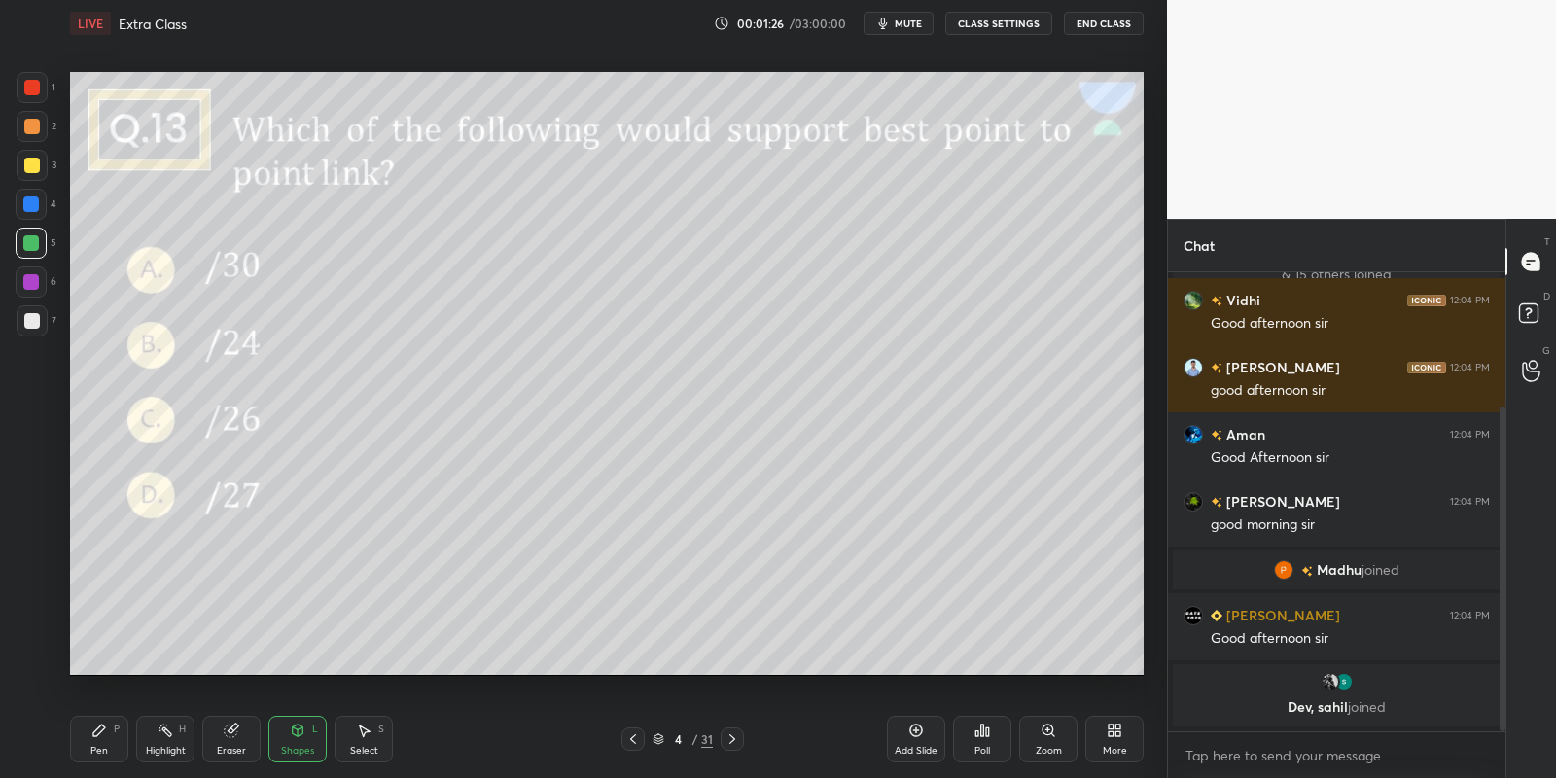
click at [102, 746] on div "Pen" at bounding box center [99, 751] width 18 height 10
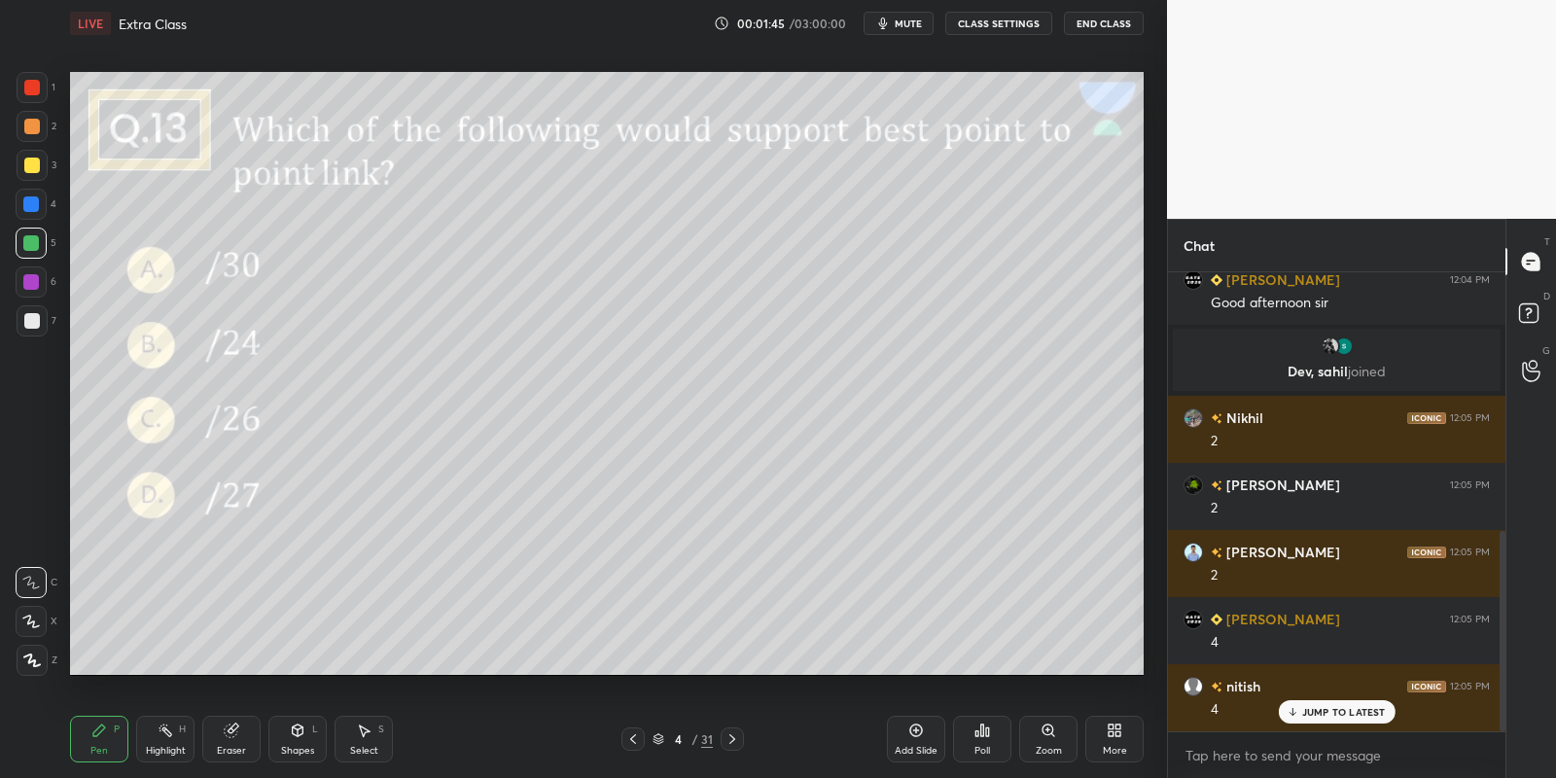
scroll to position [591, 0]
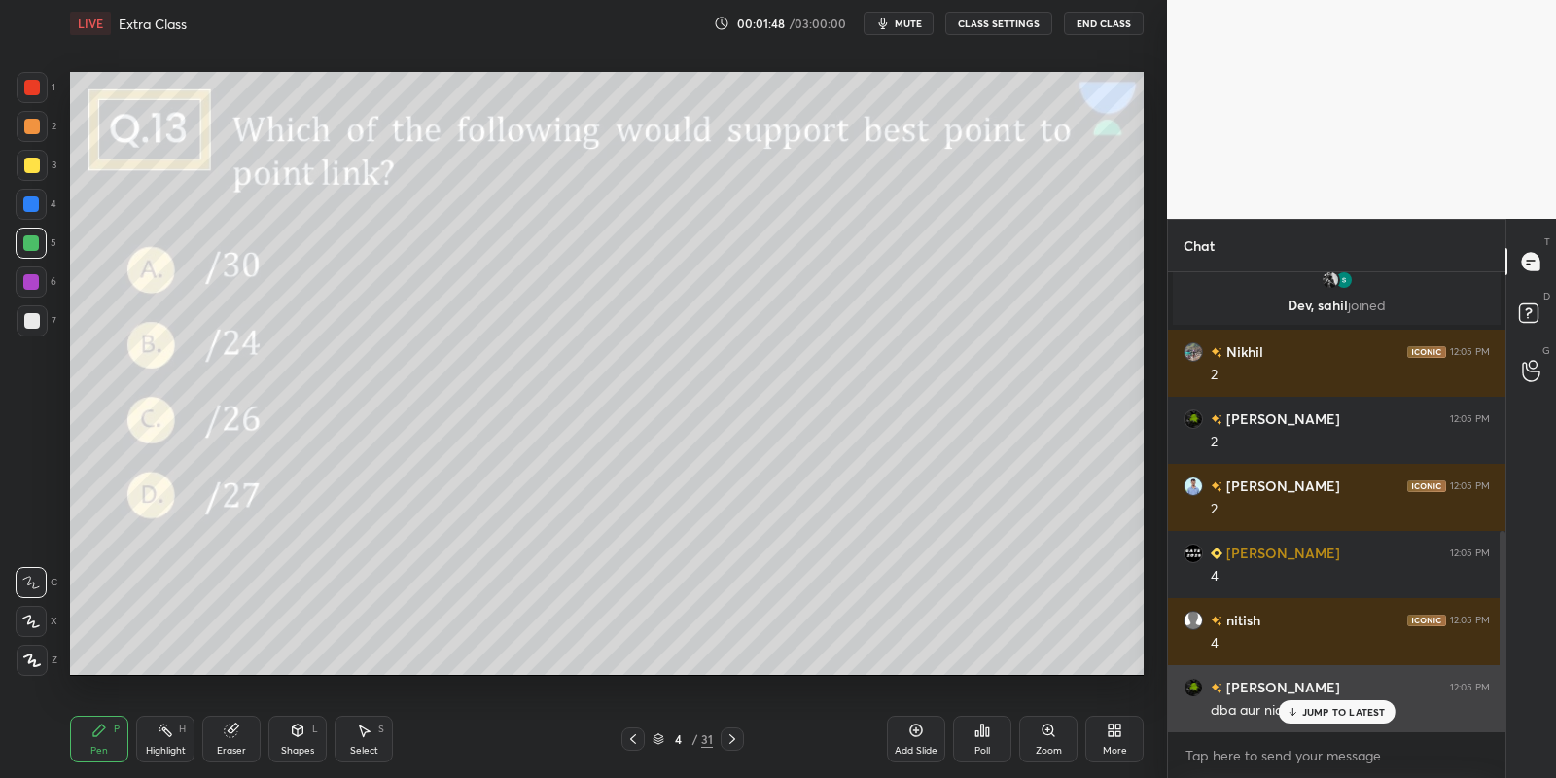
click at [1309, 707] on p "JUMP TO LATEST" at bounding box center [1344, 712] width 84 height 12
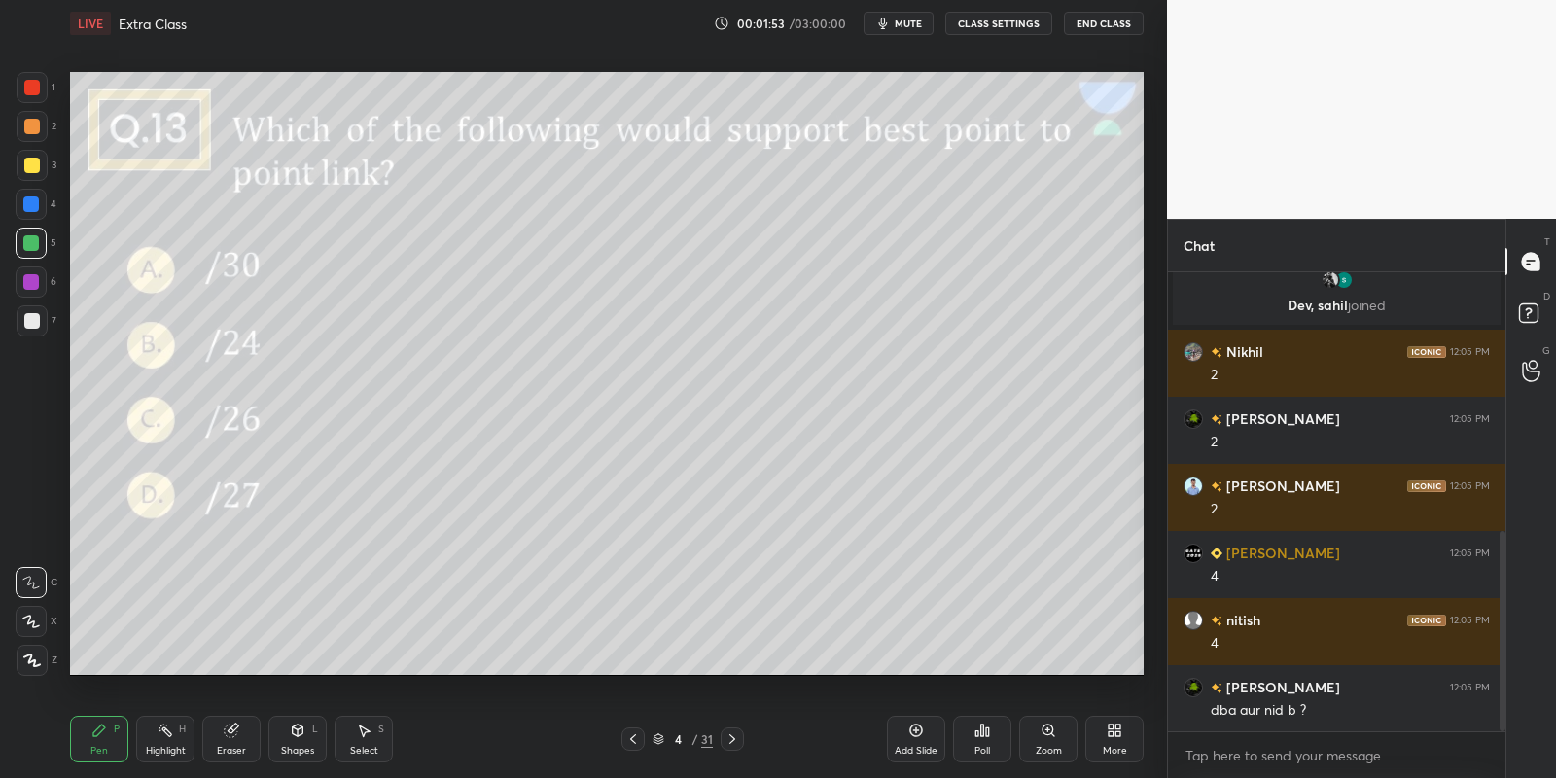
drag, startPoint x: 98, startPoint y: 734, endPoint x: 102, endPoint y: 677, distance: 57.5
click at [100, 735] on icon at bounding box center [99, 731] width 16 height 16
click at [29, 173] on div at bounding box center [32, 165] width 31 height 31
drag, startPoint x: 25, startPoint y: 244, endPoint x: 34, endPoint y: 193, distance: 52.3
click at [26, 242] on div at bounding box center [31, 243] width 16 height 16
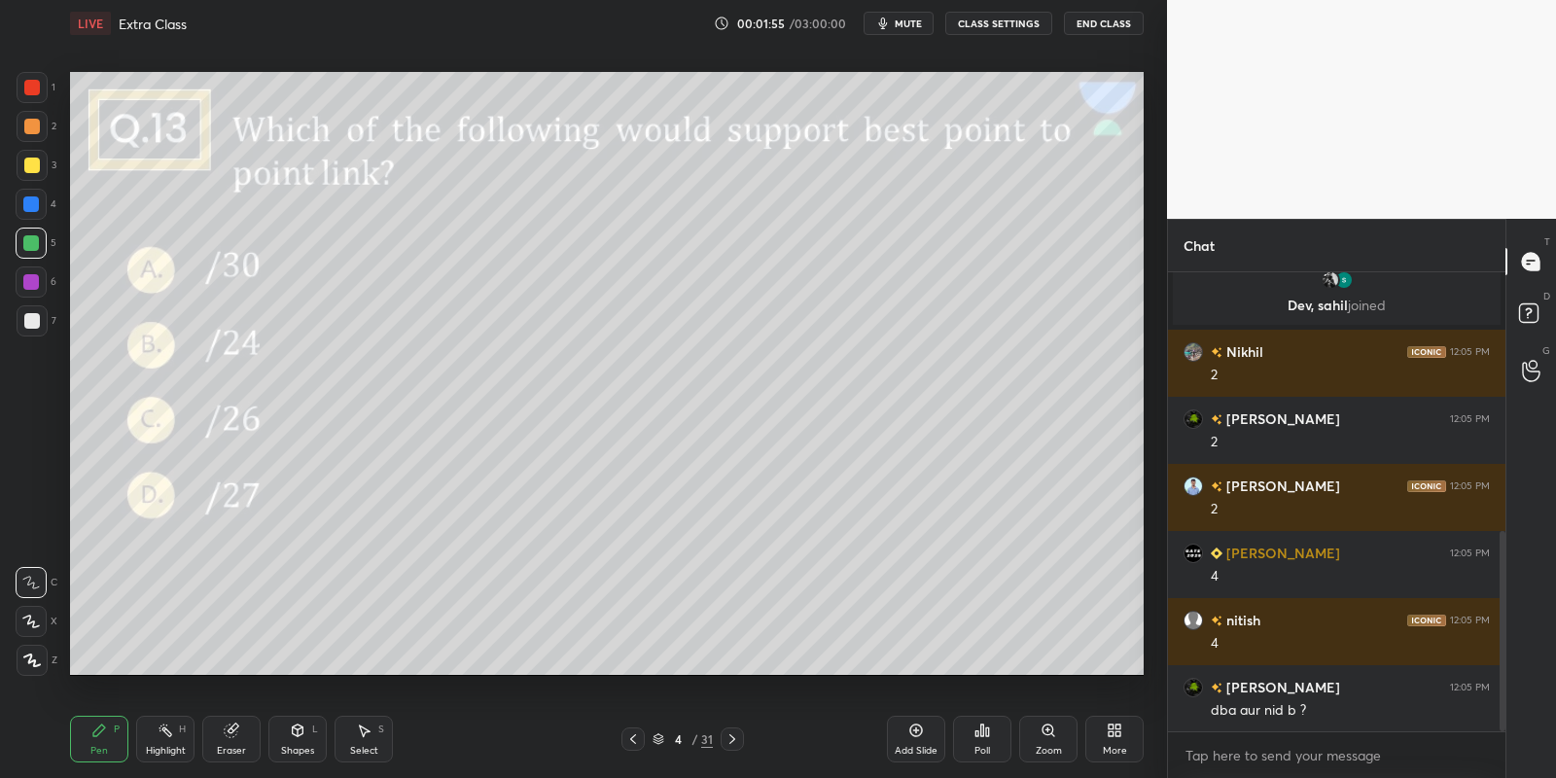
click at [30, 168] on div at bounding box center [32, 166] width 16 height 16
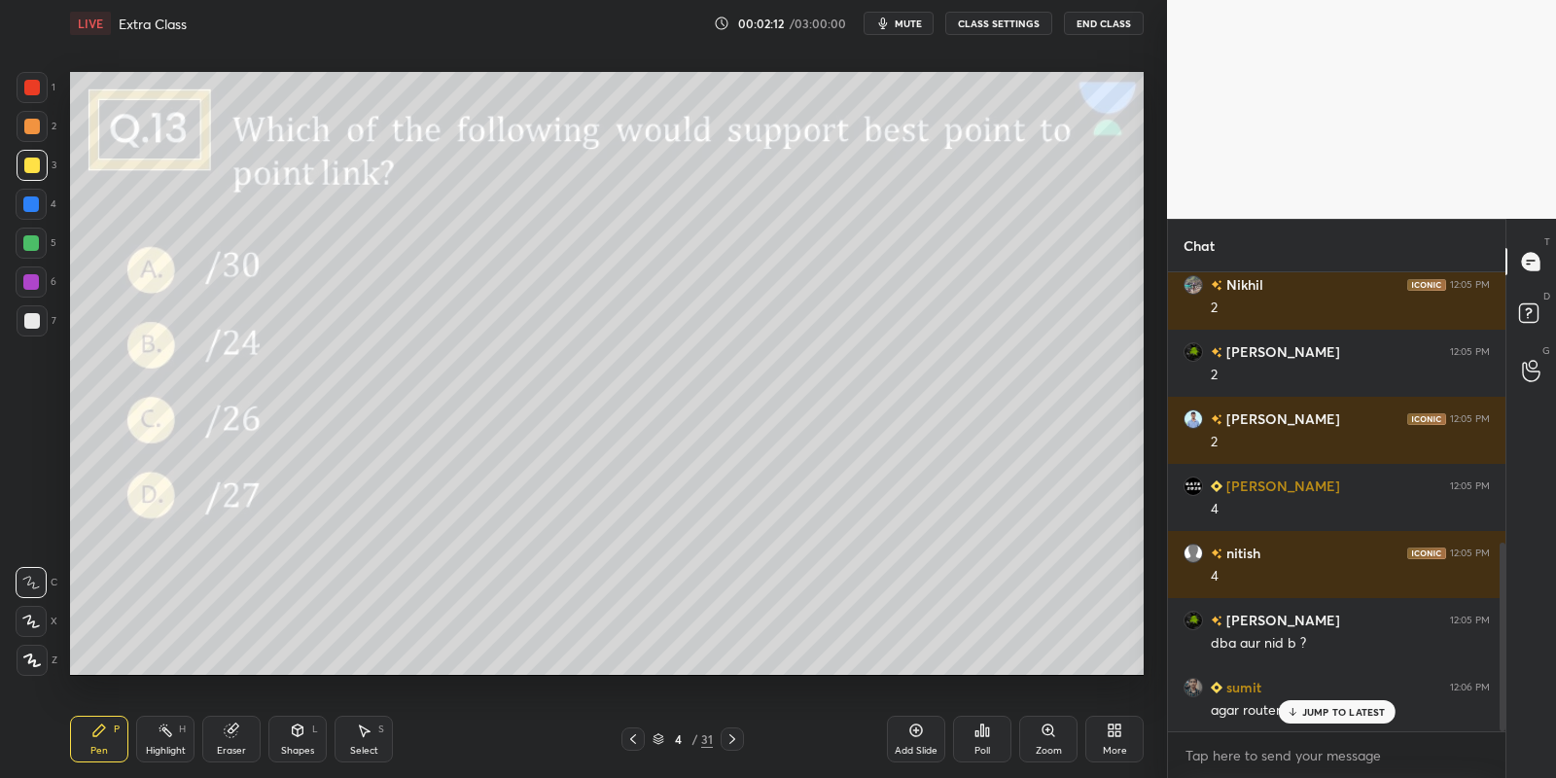
click at [159, 740] on div "Highlight H" at bounding box center [165, 739] width 58 height 47
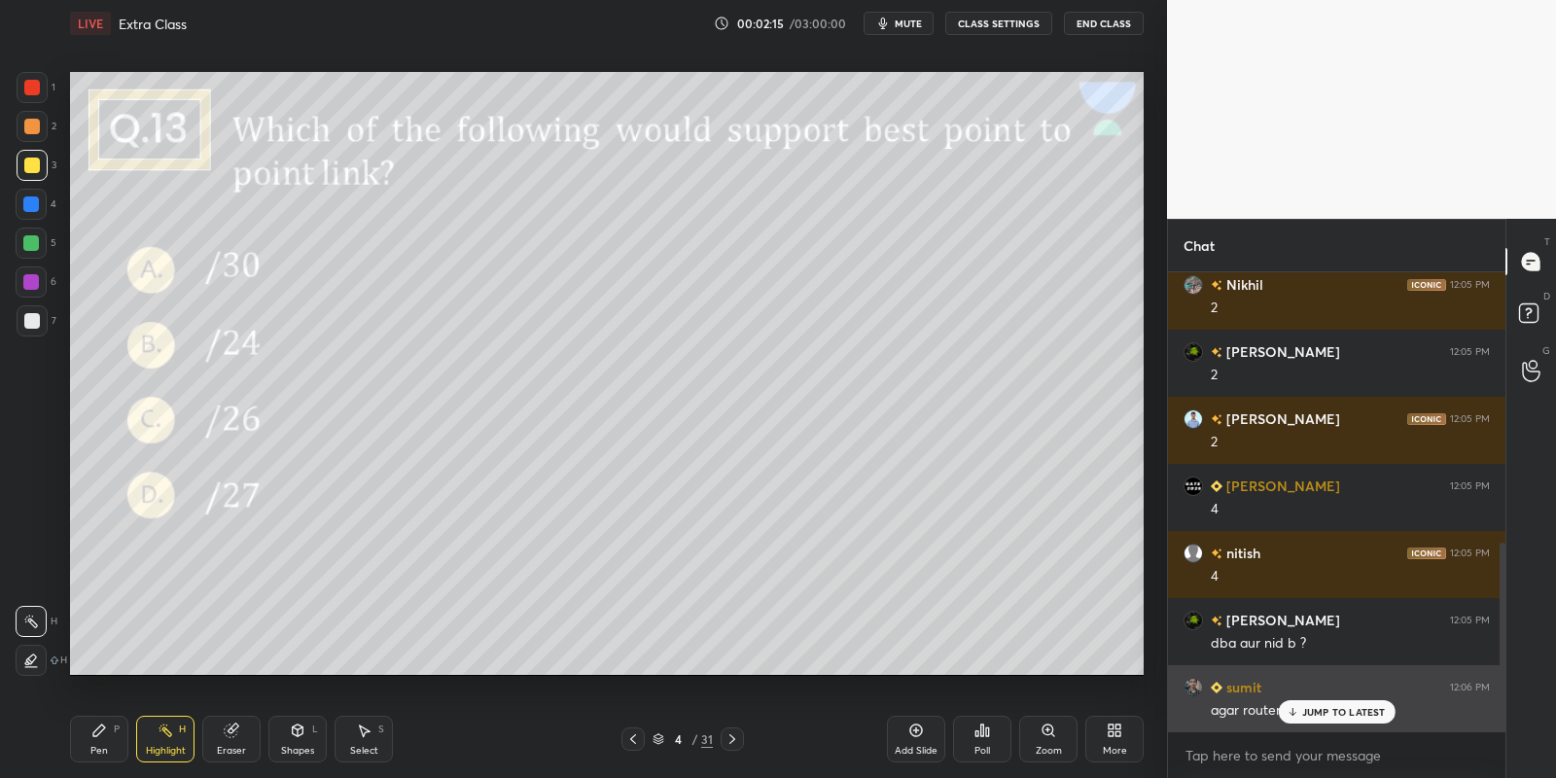
click at [1310, 703] on div "JUMP TO LATEST" at bounding box center [1336, 711] width 117 height 23
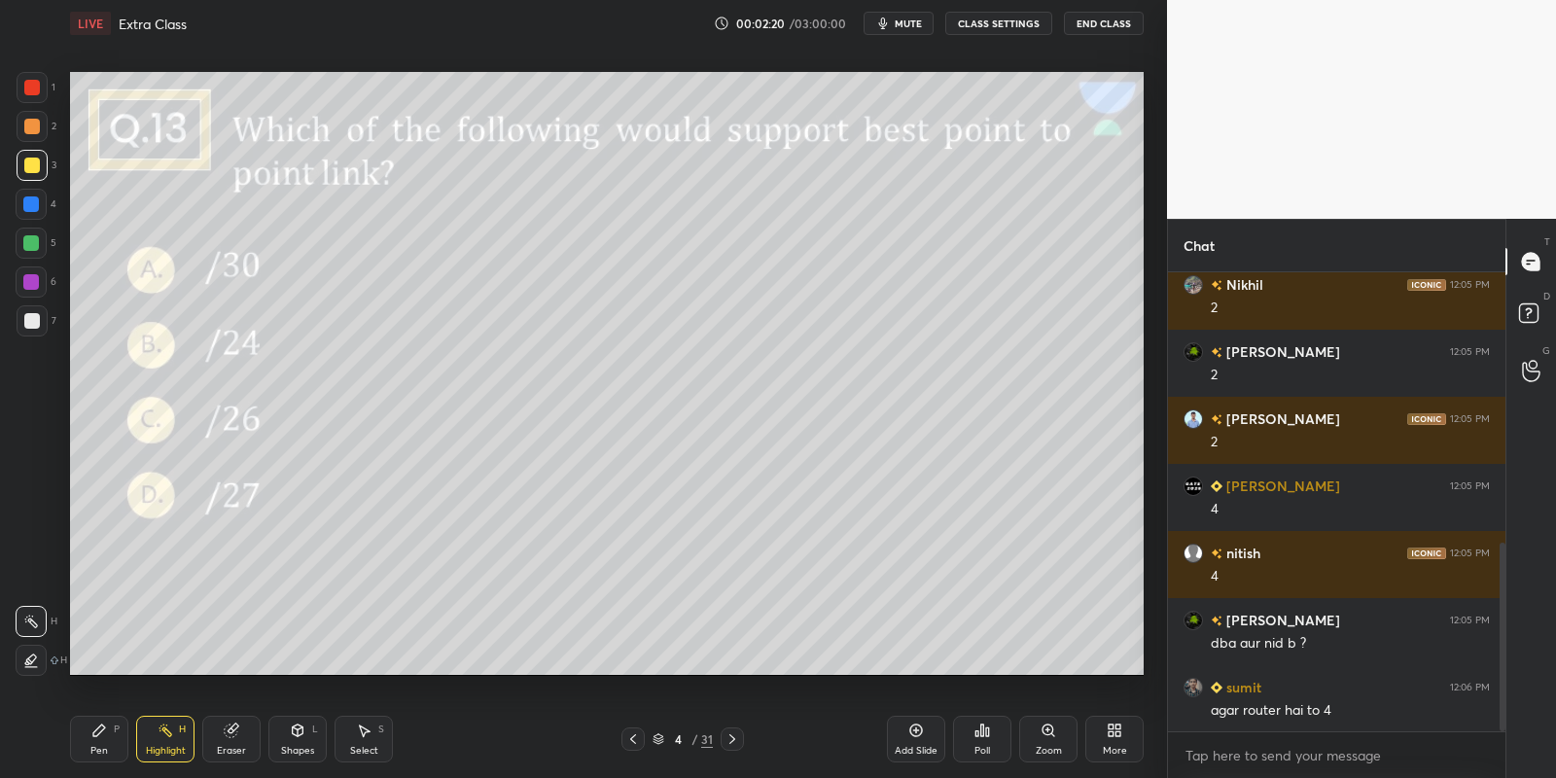
click at [101, 735] on icon at bounding box center [99, 731] width 16 height 16
drag, startPoint x: 153, startPoint y: 744, endPoint x: 209, endPoint y: 681, distance: 84.7
click at [153, 742] on div "Highlight H" at bounding box center [165, 739] width 58 height 47
drag, startPoint x: 97, startPoint y: 749, endPoint x: 141, endPoint y: 746, distance: 43.9
click at [100, 749] on div "Pen" at bounding box center [99, 751] width 18 height 10
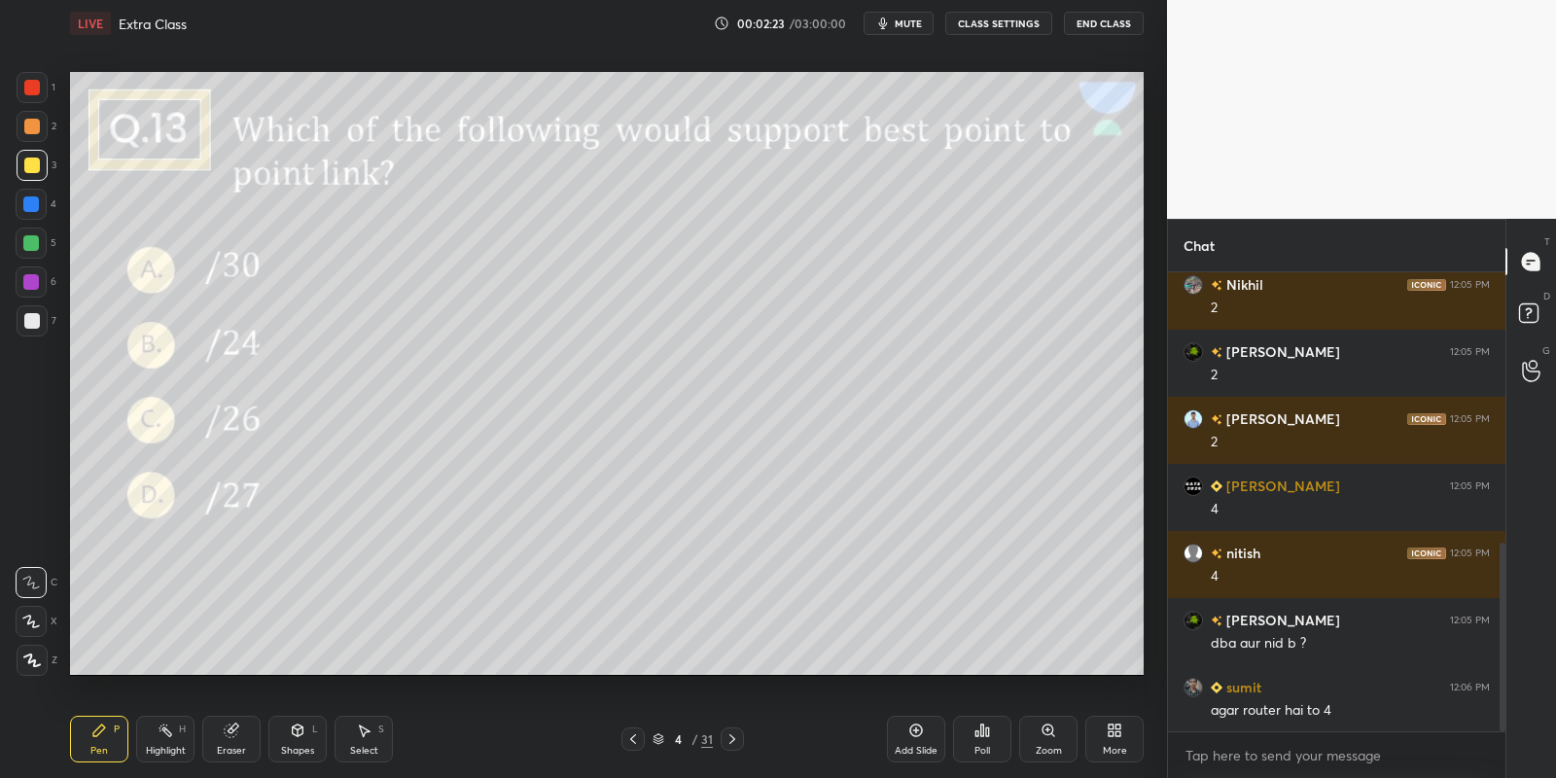
drag, startPoint x: 158, startPoint y: 744, endPoint x: 196, endPoint y: 714, distance: 49.2
click at [159, 743] on div "Highlight H" at bounding box center [165, 739] width 58 height 47
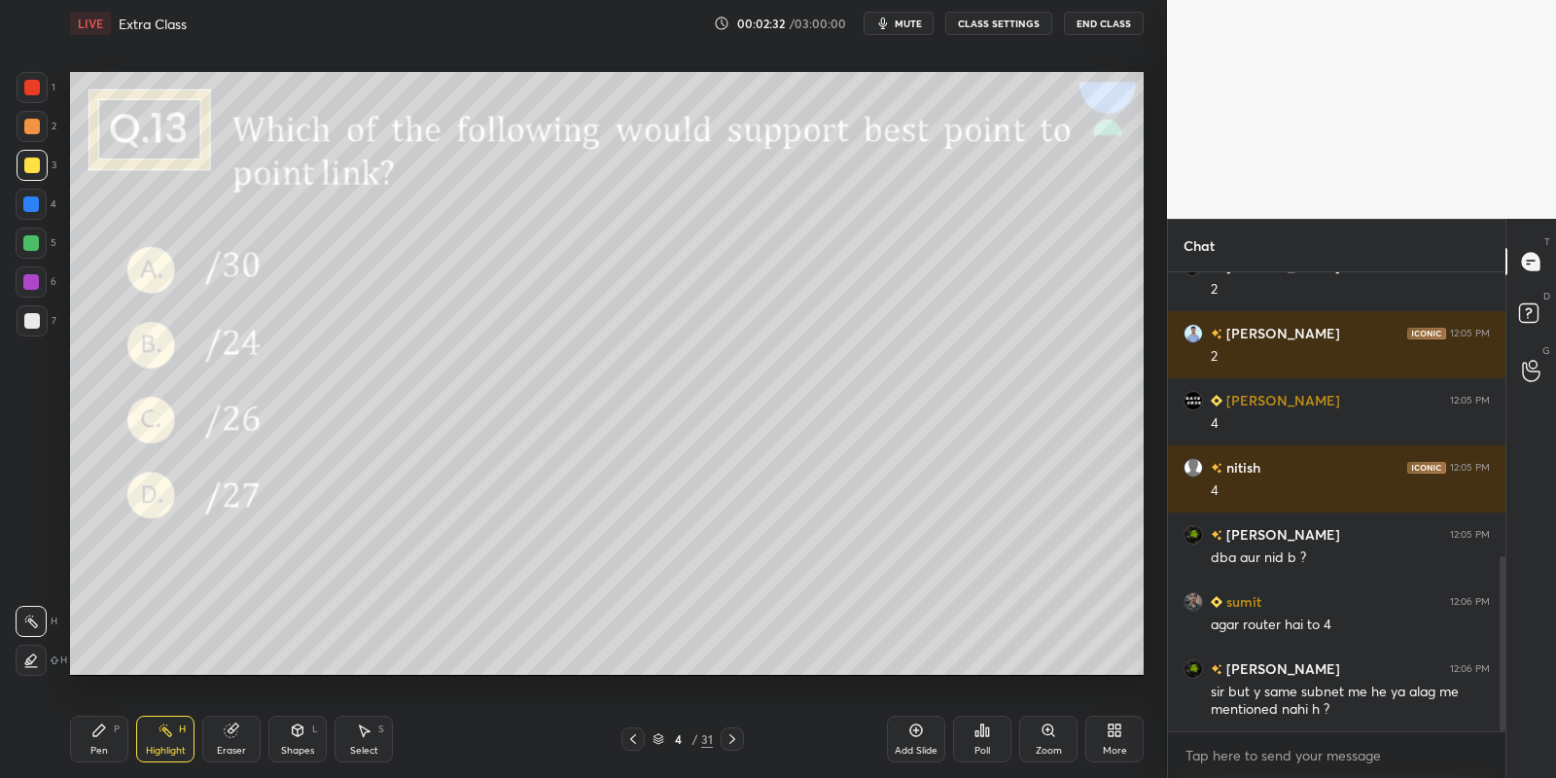
scroll to position [790, 0]
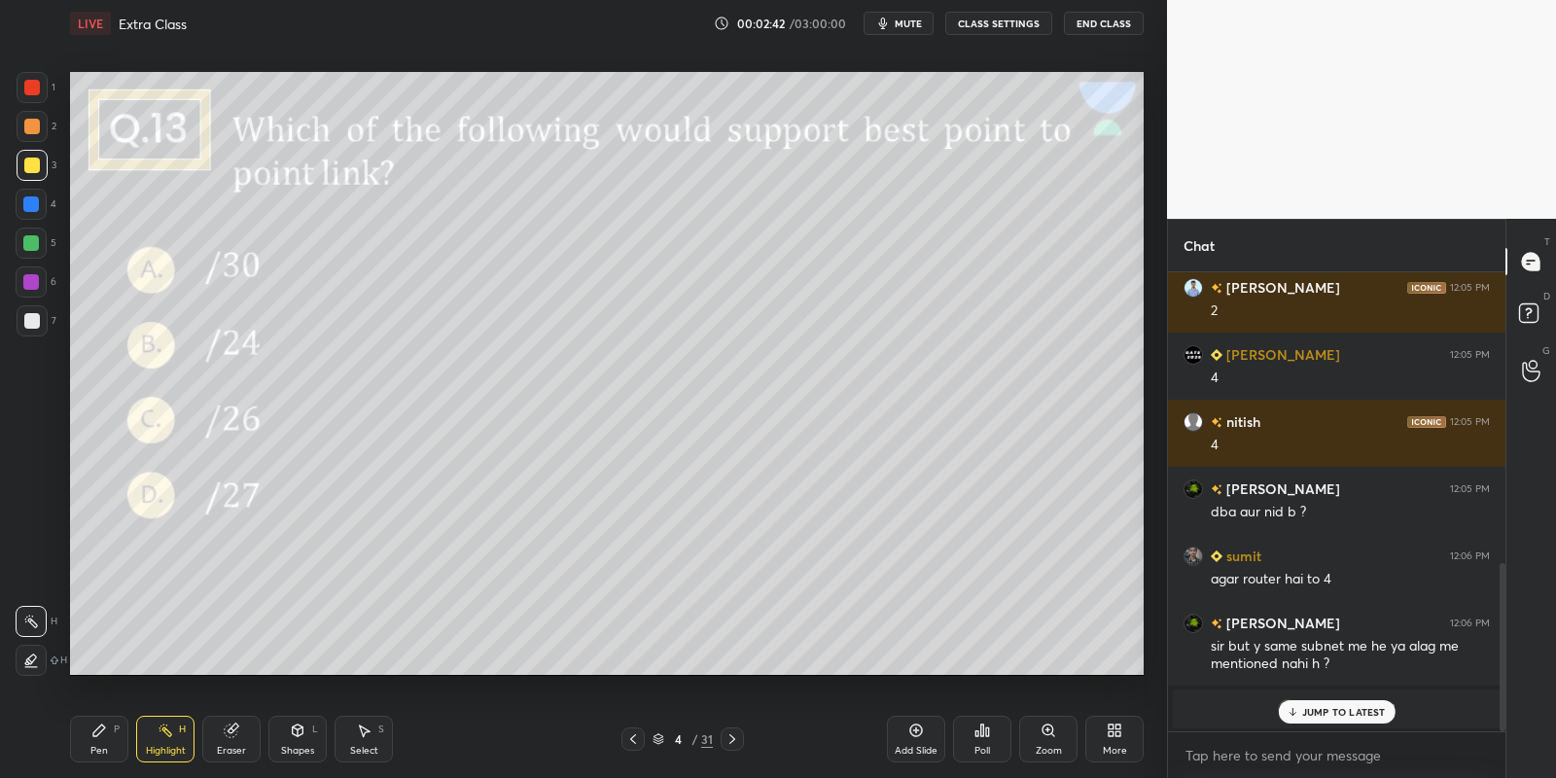
drag, startPoint x: 95, startPoint y: 732, endPoint x: 134, endPoint y: 728, distance: 39.1
click at [99, 733] on icon at bounding box center [99, 730] width 12 height 12
click at [159, 735] on div "Highlight H" at bounding box center [165, 739] width 58 height 47
click at [105, 752] on div "Pen" at bounding box center [99, 751] width 18 height 10
click at [164, 739] on div "Highlight H" at bounding box center [165, 739] width 58 height 47
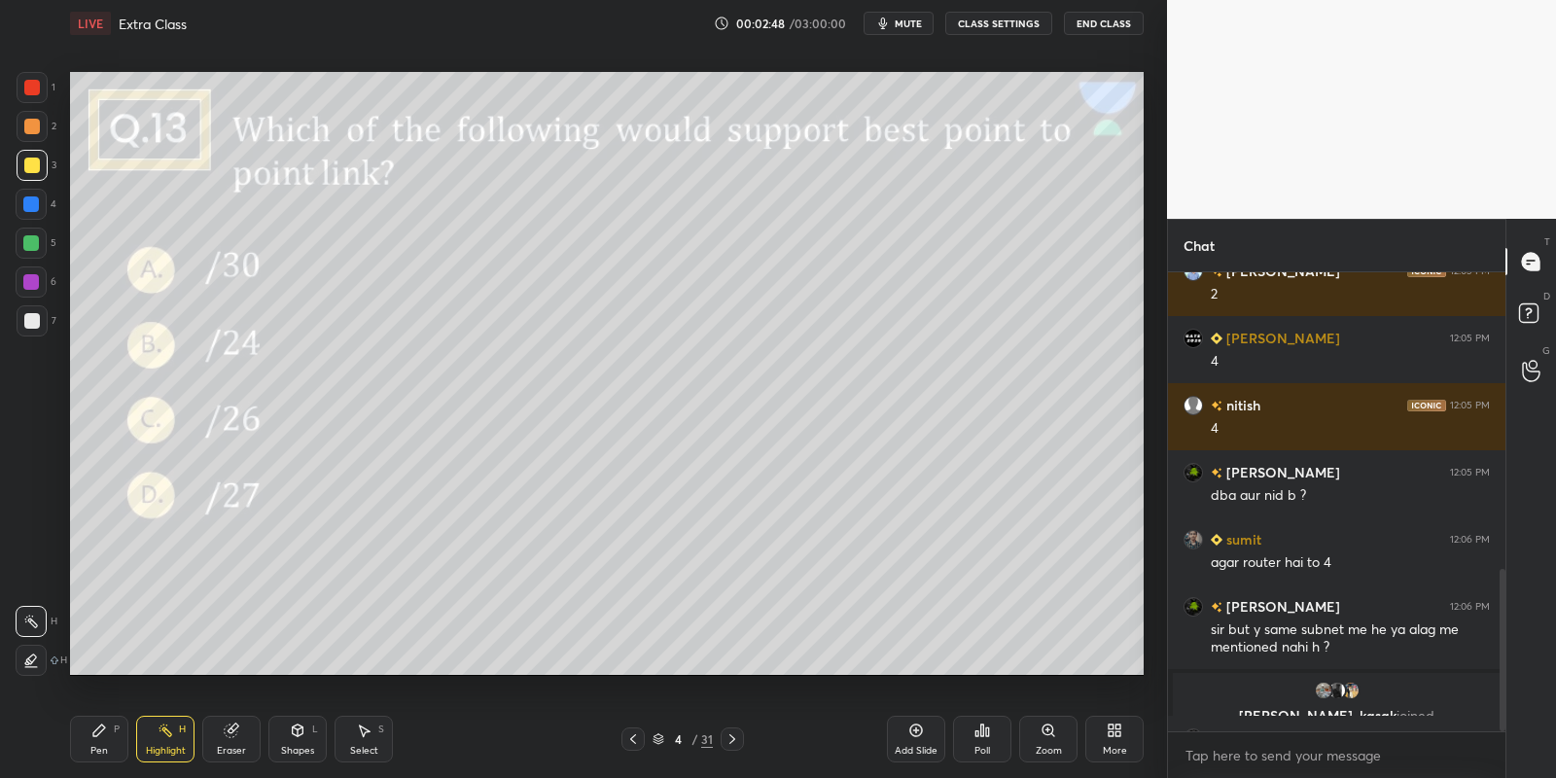
scroll to position [841, 0]
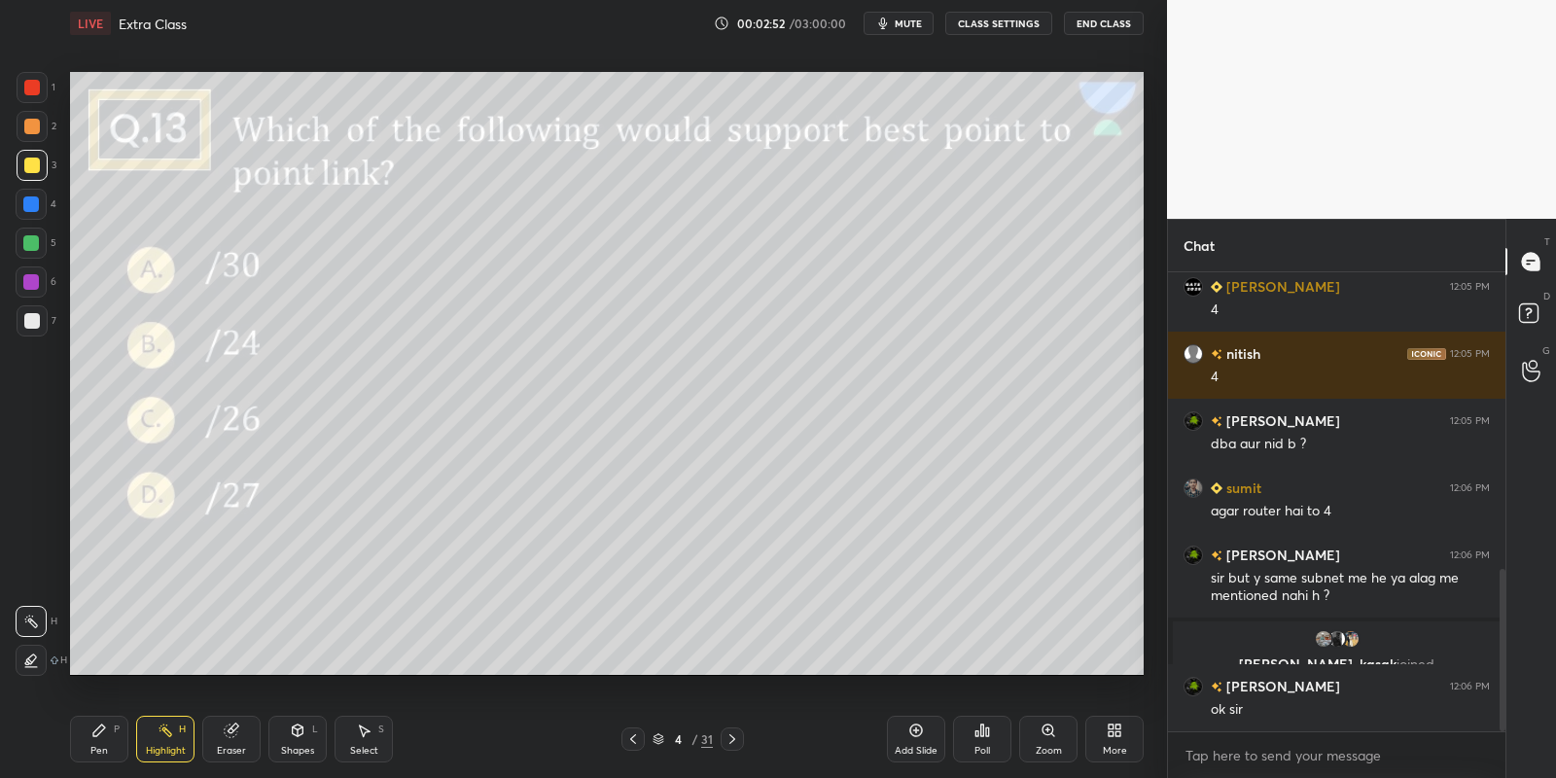
click at [92, 741] on div "Pen P" at bounding box center [99, 739] width 58 height 47
click at [913, 726] on icon at bounding box center [916, 731] width 16 height 16
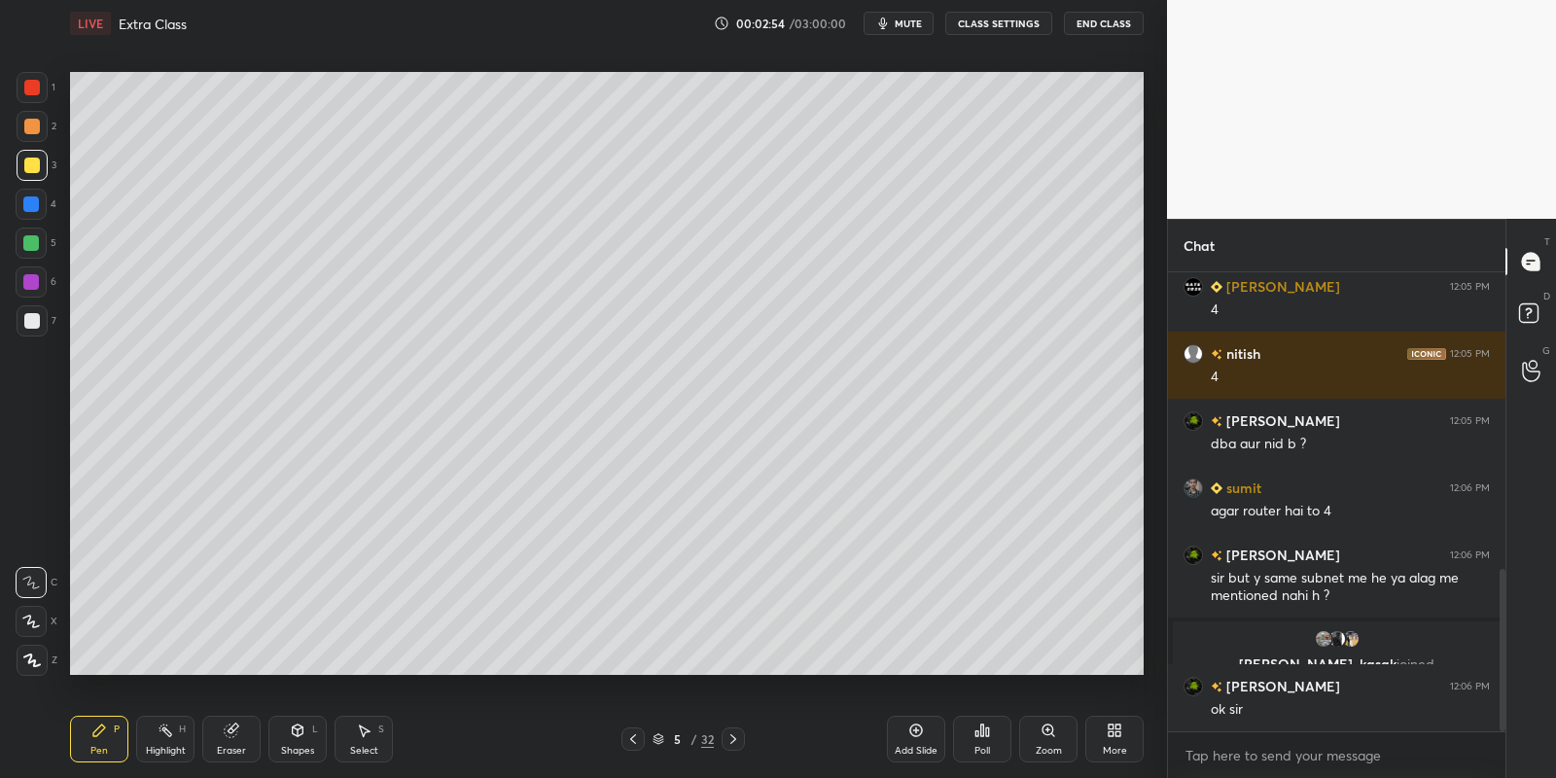
drag, startPoint x: 97, startPoint y: 746, endPoint x: 95, endPoint y: 691, distance: 54.5
click at [96, 746] on div "Pen" at bounding box center [99, 751] width 18 height 10
click at [28, 250] on div at bounding box center [31, 243] width 31 height 31
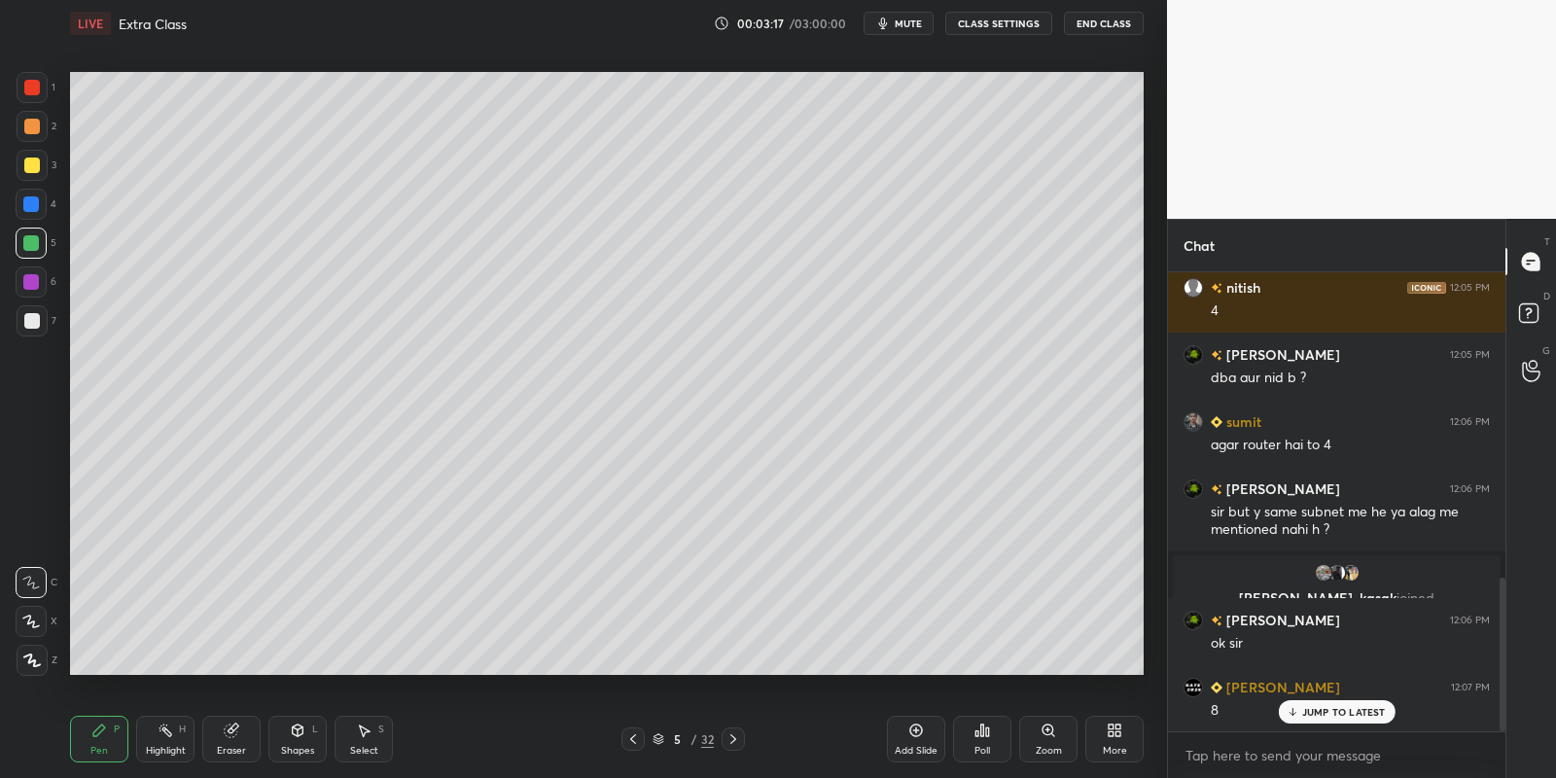
click at [106, 740] on div "Pen P" at bounding box center [99, 739] width 58 height 47
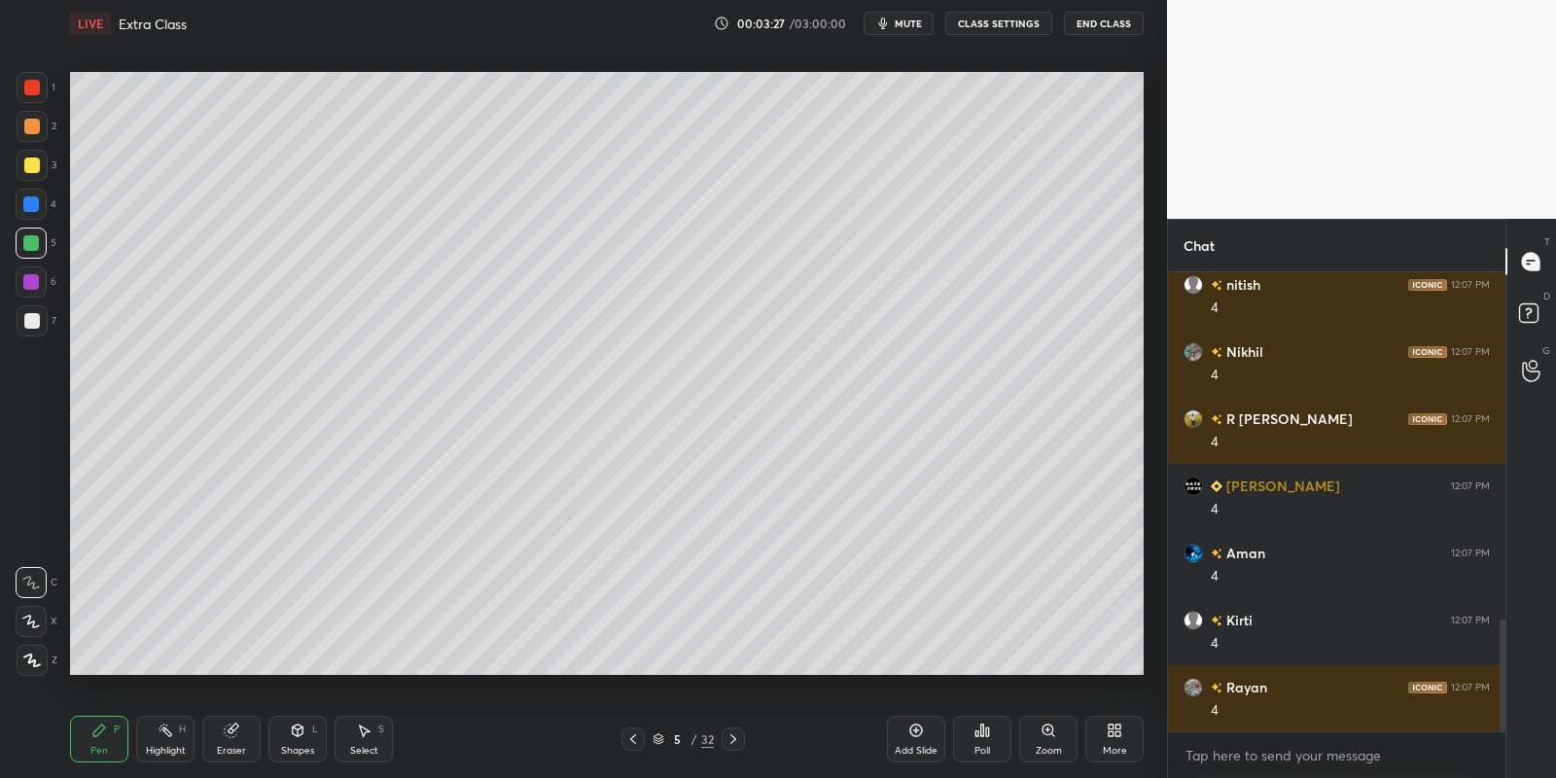
scroll to position [1425, 0]
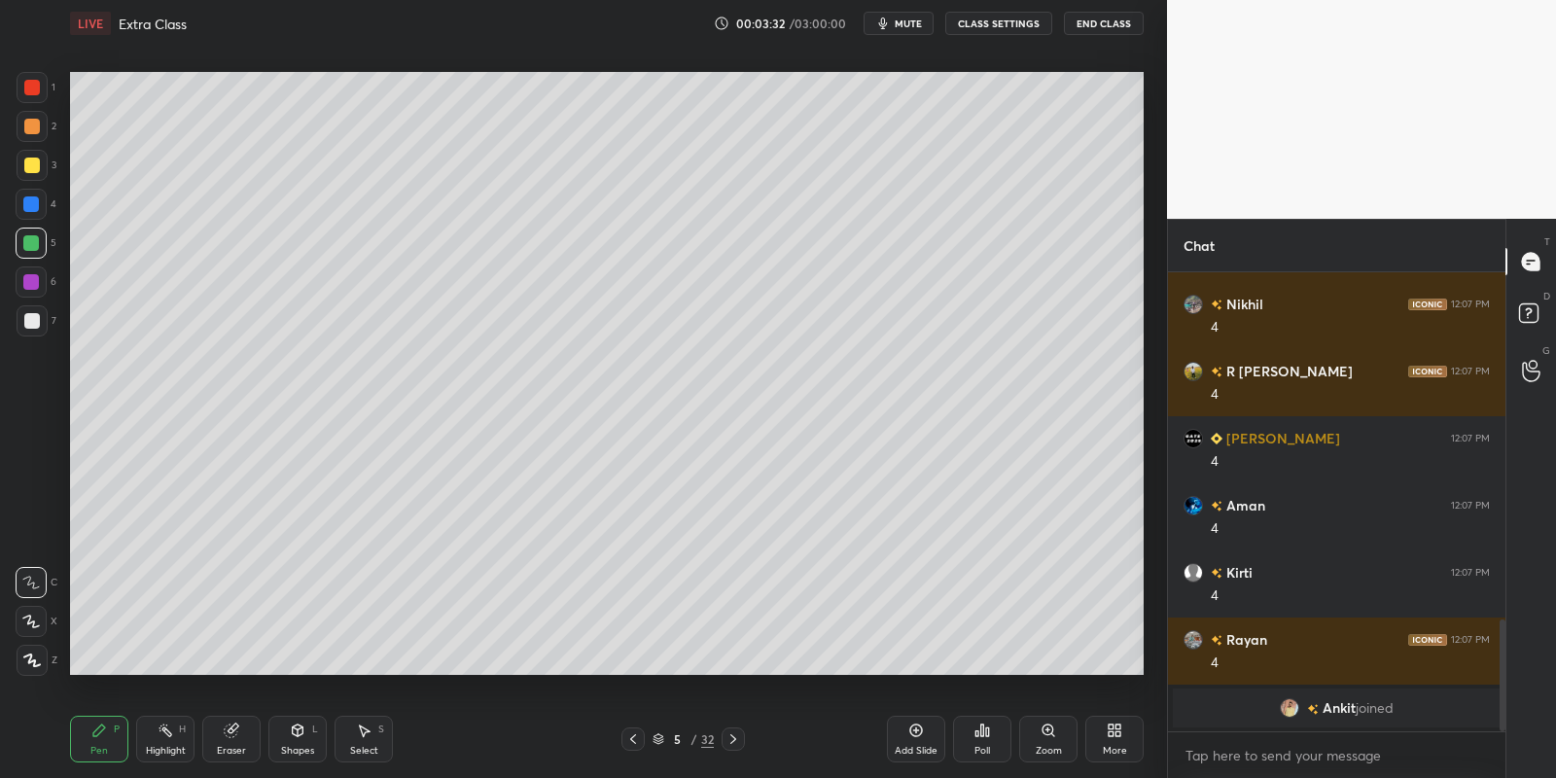
drag, startPoint x: 311, startPoint y: 745, endPoint x: 313, endPoint y: 716, distance: 29.2
click at [312, 742] on div "Shapes L" at bounding box center [297, 739] width 58 height 47
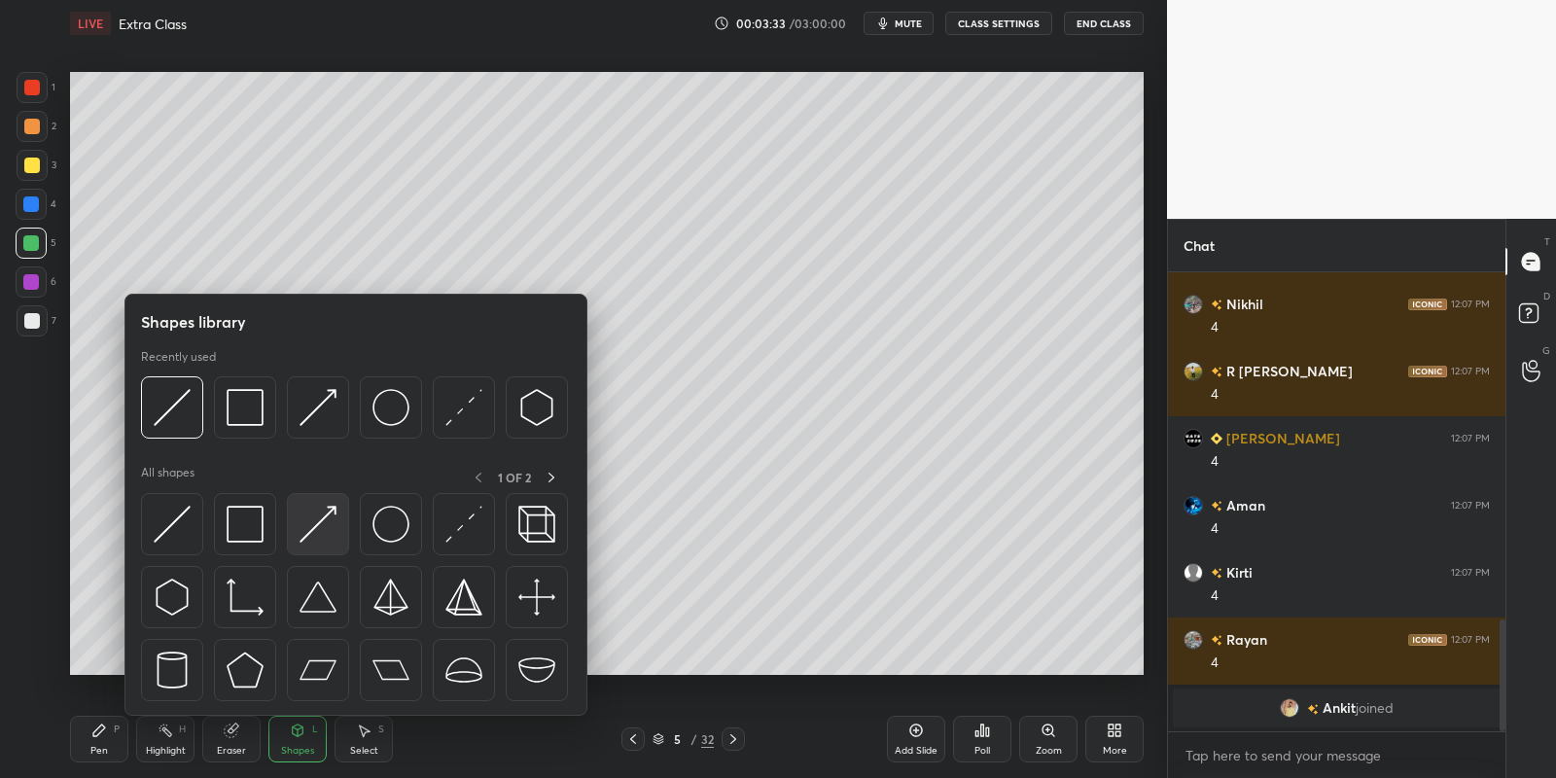
click at [329, 514] on img at bounding box center [318, 524] width 37 height 37
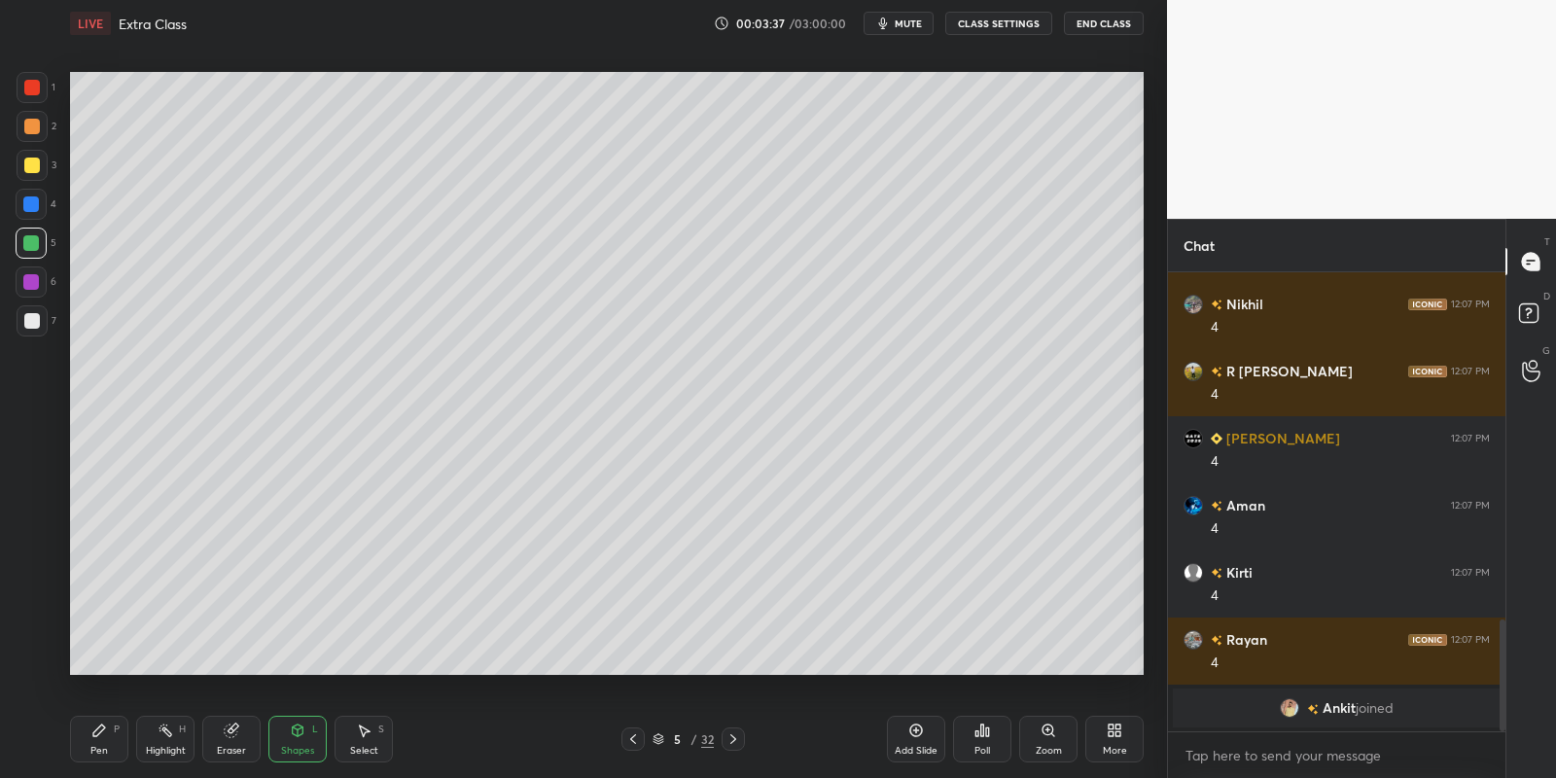
click at [98, 749] on div "Pen" at bounding box center [99, 751] width 18 height 10
click at [355, 738] on div "Select S" at bounding box center [364, 739] width 58 height 47
drag, startPoint x: 363, startPoint y: 744, endPoint x: 368, endPoint y: 575, distance: 169.3
click at [356, 746] on div "Select" at bounding box center [364, 751] width 28 height 10
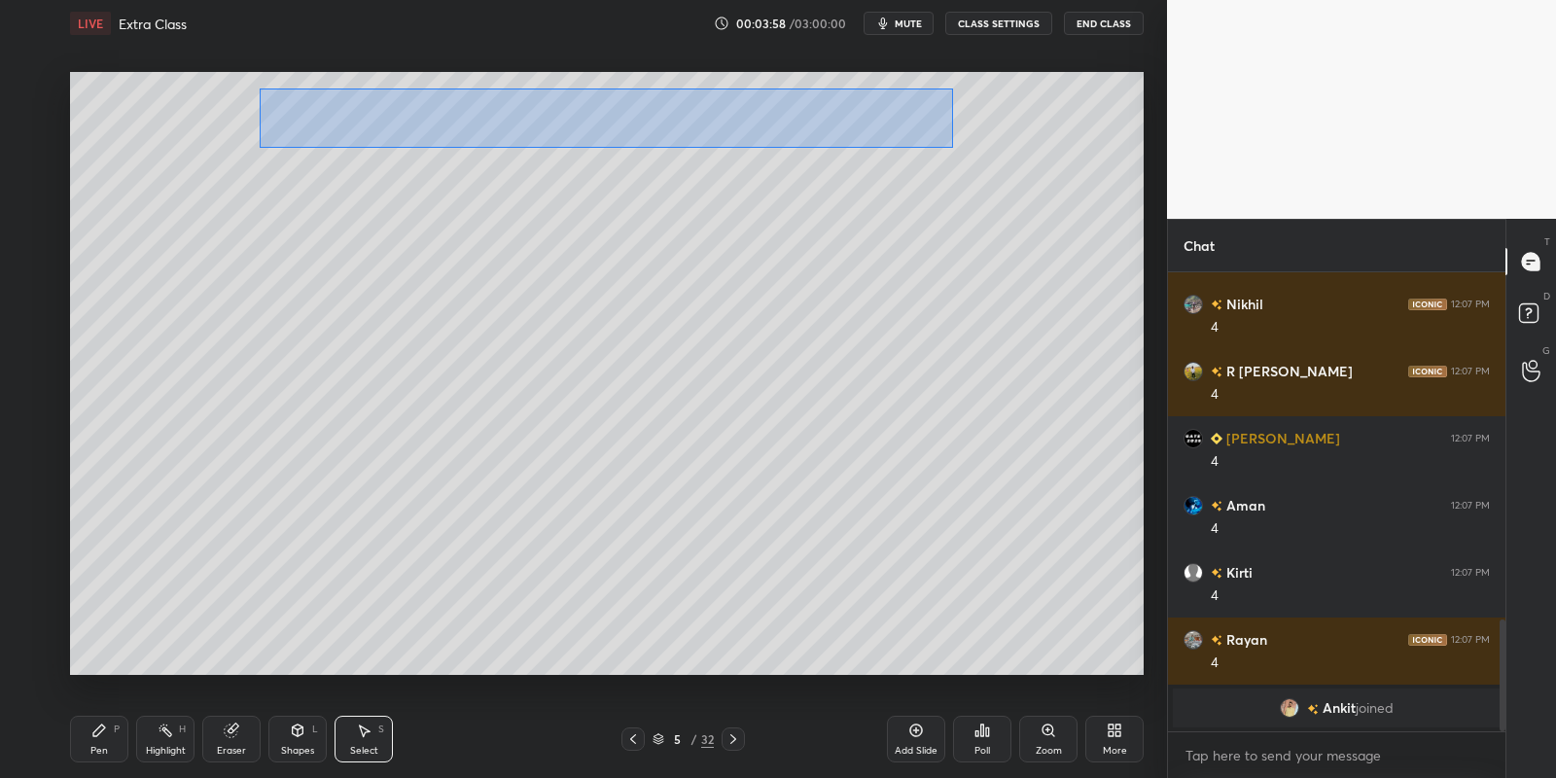
drag, startPoint x: 262, startPoint y: 91, endPoint x: 947, endPoint y: 135, distance: 687.0
click at [951, 147] on div "0 ° Undo Copy Duplicate Duplicate to new slide Delete" at bounding box center [607, 374] width 1074 height 604
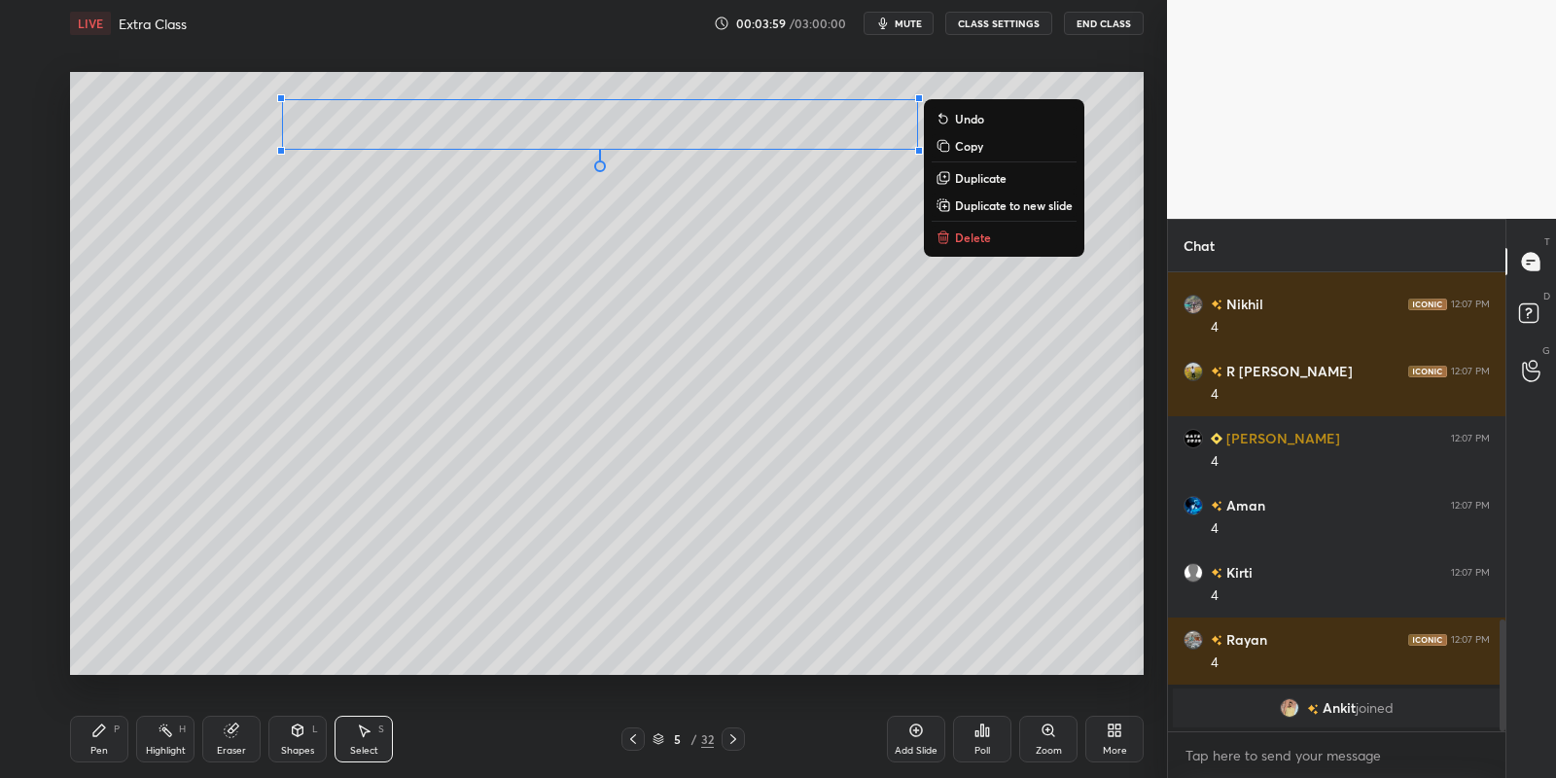
click at [984, 140] on button "Copy" at bounding box center [1004, 145] width 145 height 23
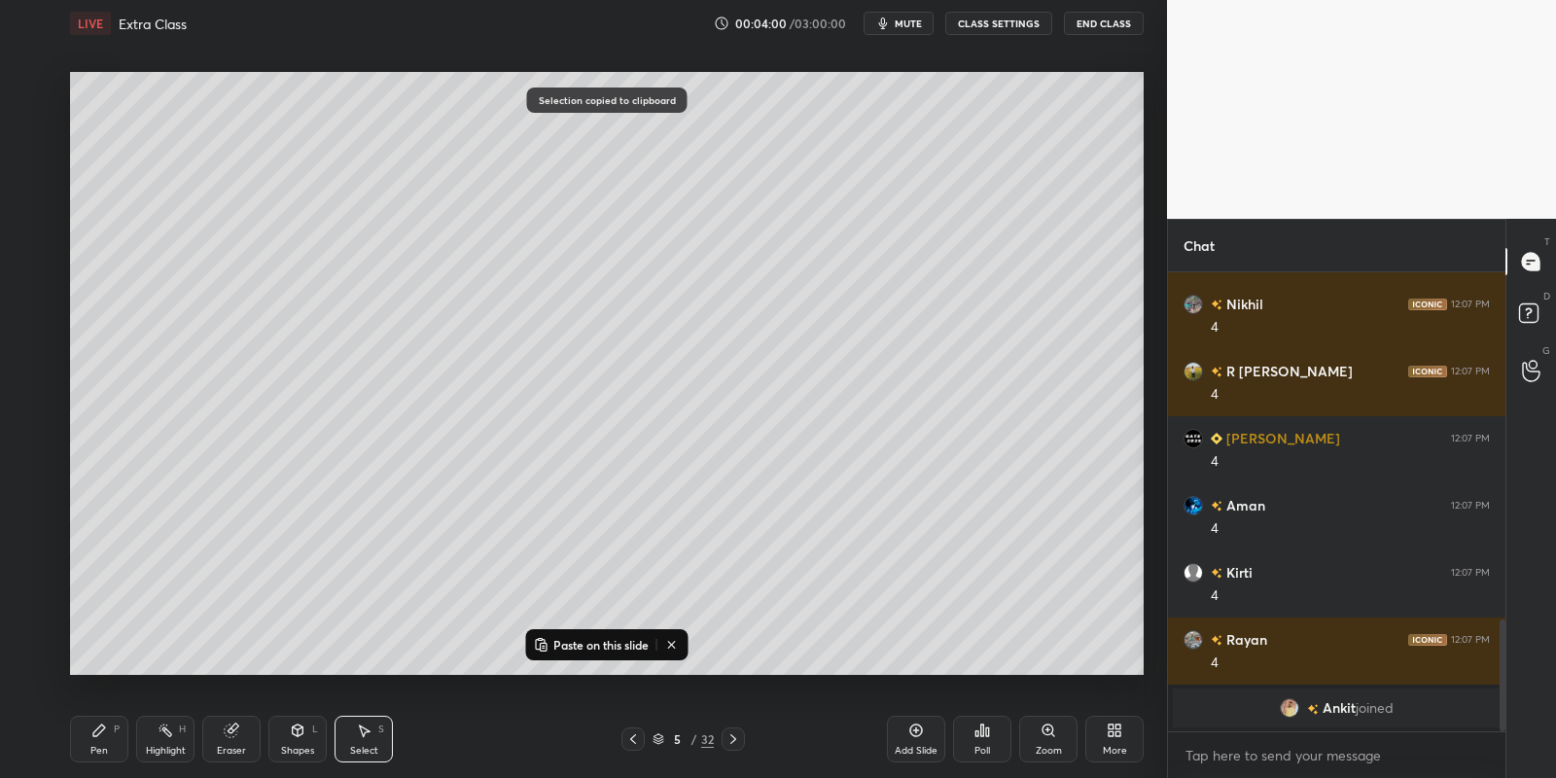
click at [615, 641] on p "Paste on this slide" at bounding box center [600, 645] width 95 height 16
drag, startPoint x: 520, startPoint y: 164, endPoint x: 461, endPoint y: 435, distance: 276.8
click at [457, 440] on div "0 ° Undo Copy Paste here Duplicate Duplicate to new slide Delete" at bounding box center [607, 374] width 1074 height 604
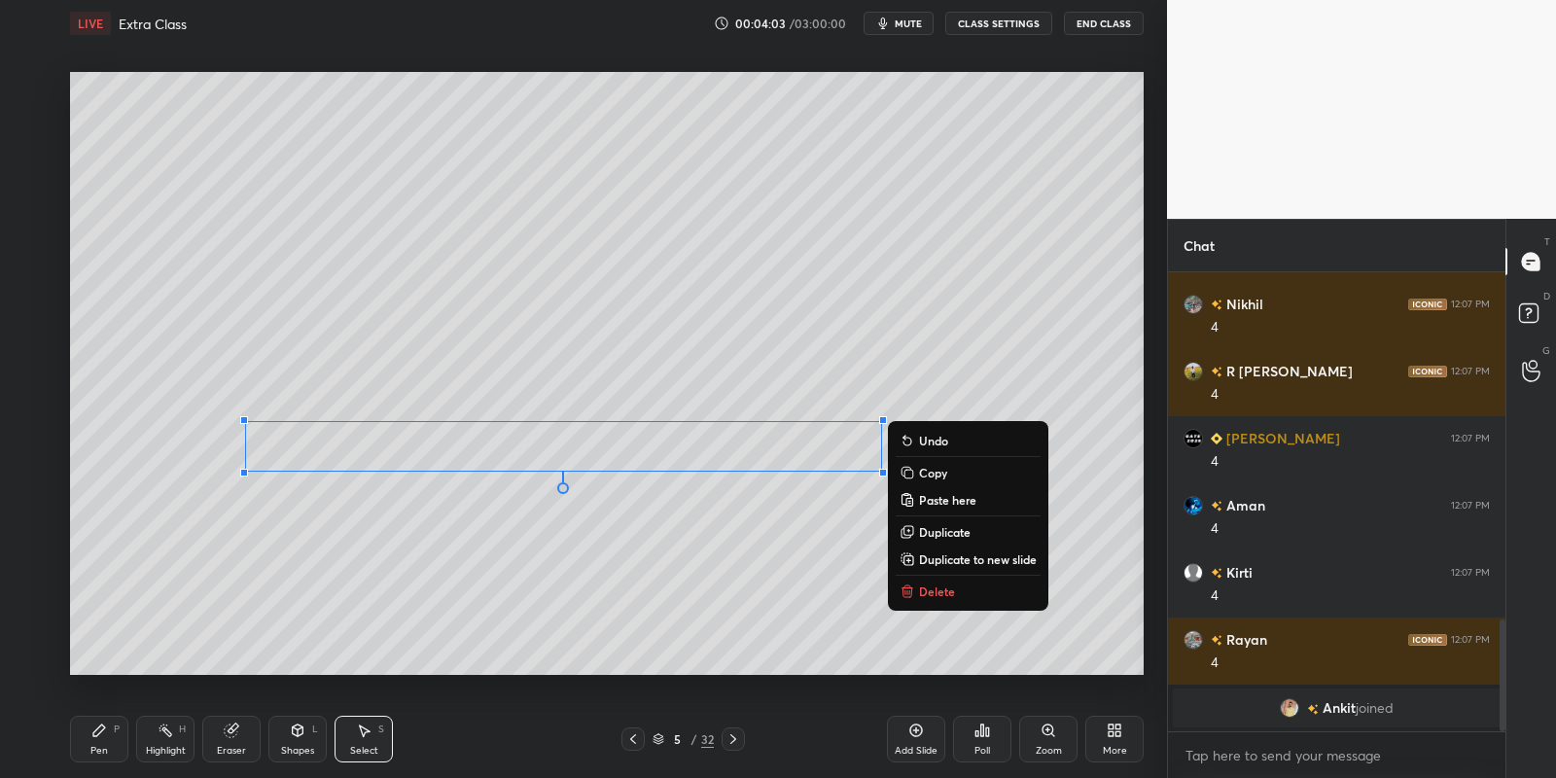
drag, startPoint x: 110, startPoint y: 740, endPoint x: 181, endPoint y: 728, distance: 71.9
click at [119, 739] on div "Pen P" at bounding box center [99, 739] width 58 height 47
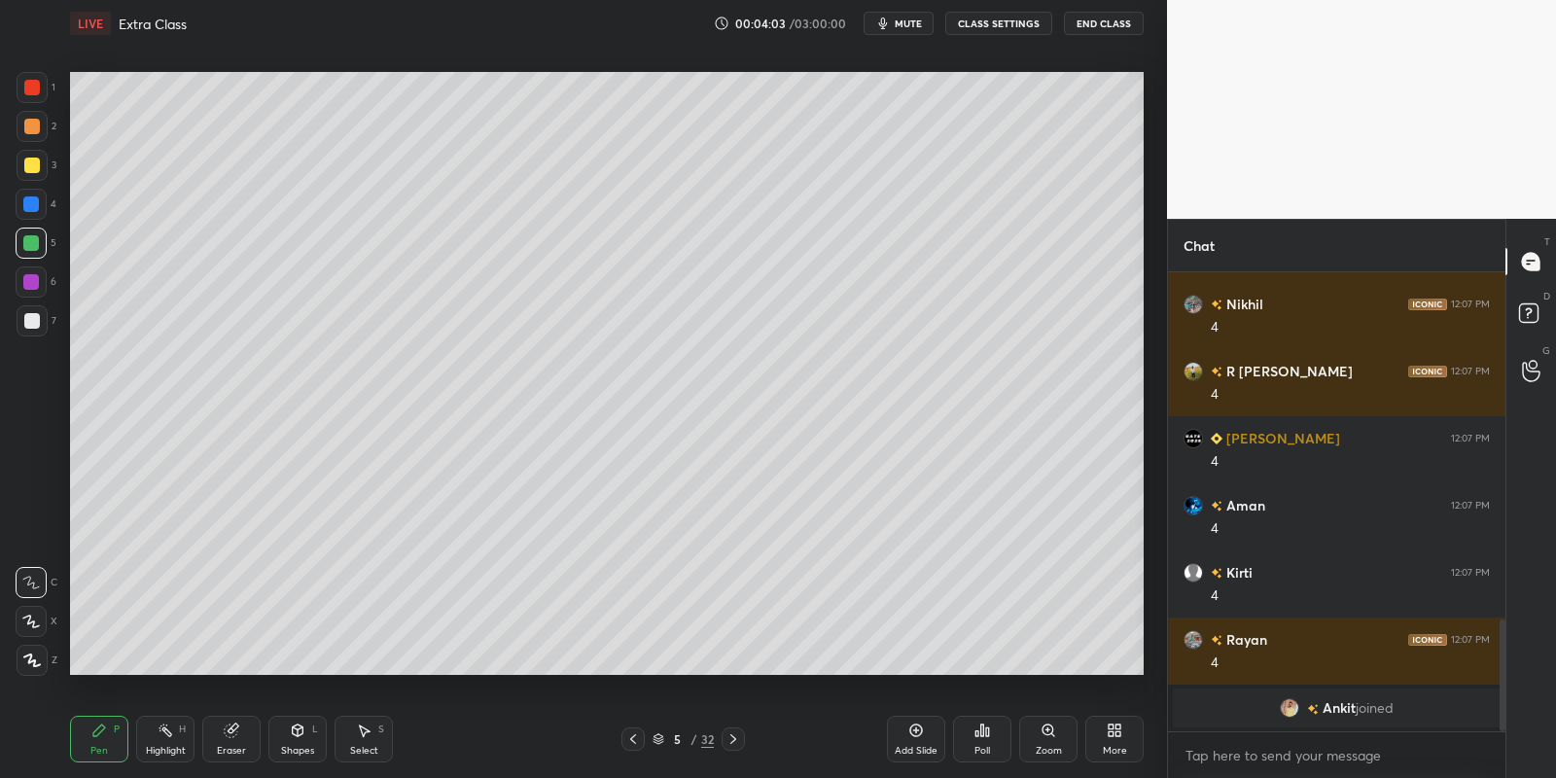
click at [239, 733] on div "Eraser" at bounding box center [231, 739] width 58 height 47
drag, startPoint x: 93, startPoint y: 759, endPoint x: 134, endPoint y: 690, distance: 79.4
click at [96, 756] on div "Pen P" at bounding box center [99, 739] width 58 height 47
drag, startPoint x: 232, startPoint y: 741, endPoint x: 266, endPoint y: 701, distance: 52.4
click at [234, 736] on div "Eraser" at bounding box center [231, 739] width 58 height 47
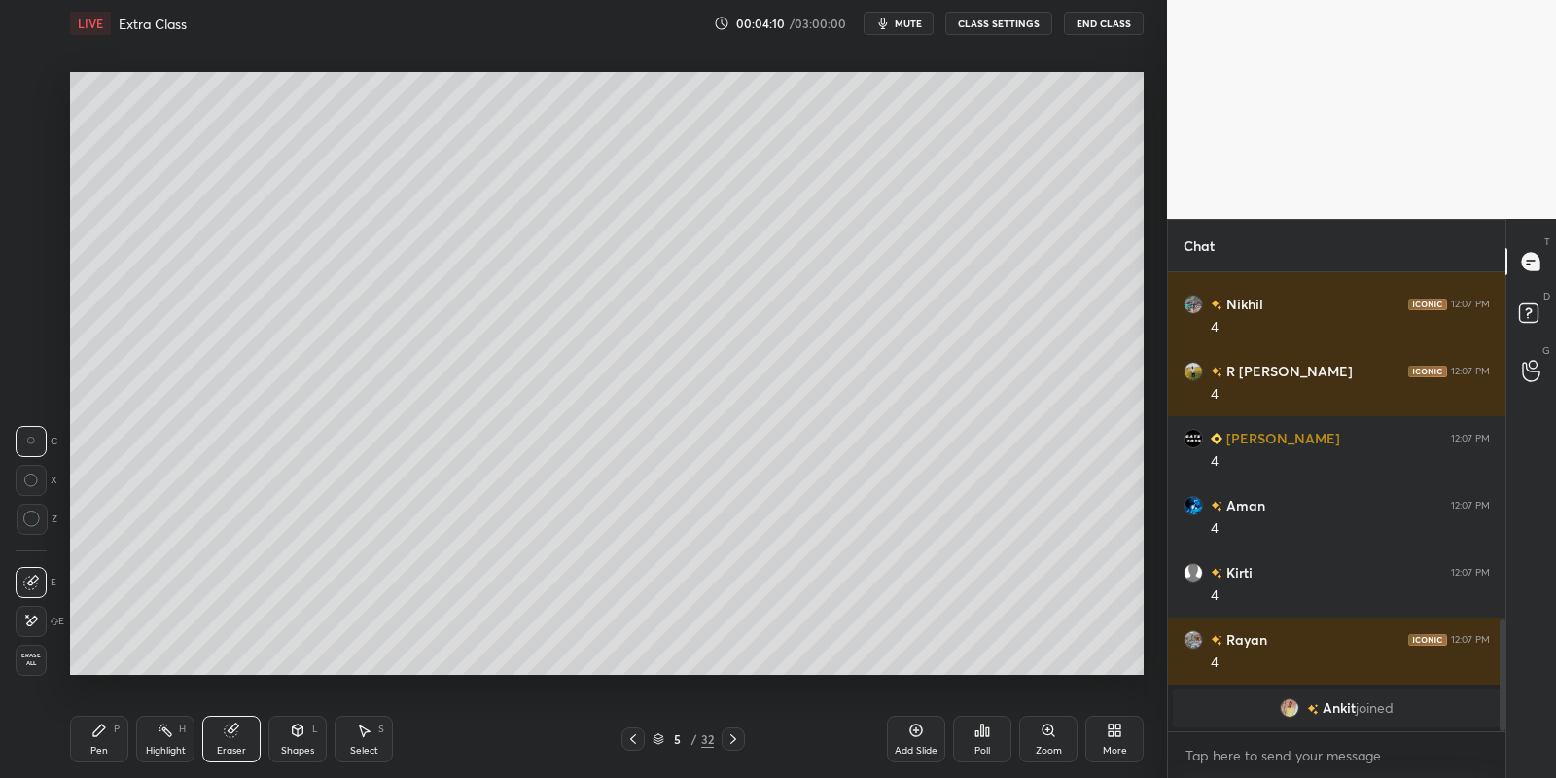
click at [101, 740] on div "Pen P" at bounding box center [99, 739] width 58 height 47
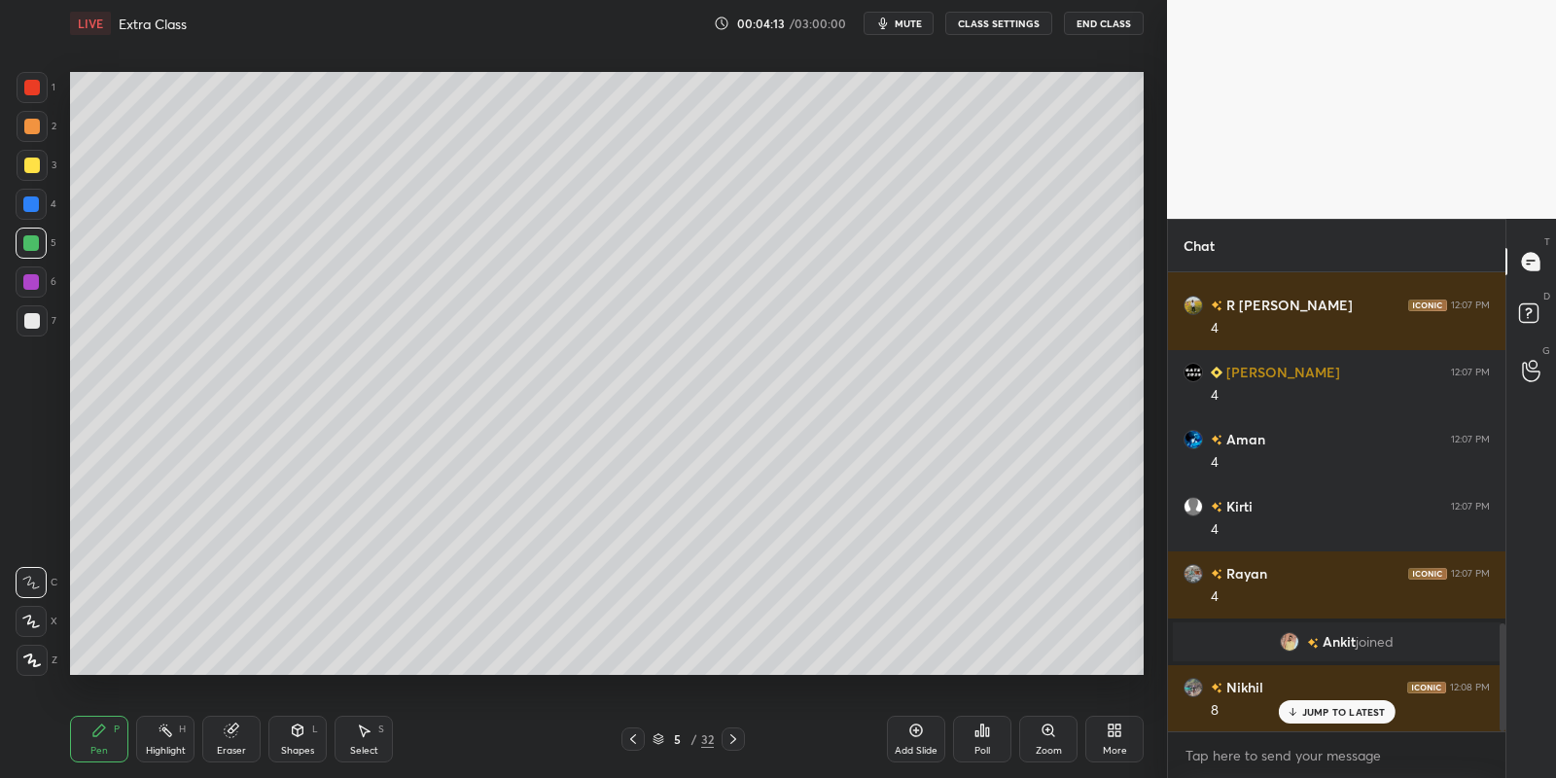
click at [231, 726] on icon at bounding box center [231, 730] width 13 height 13
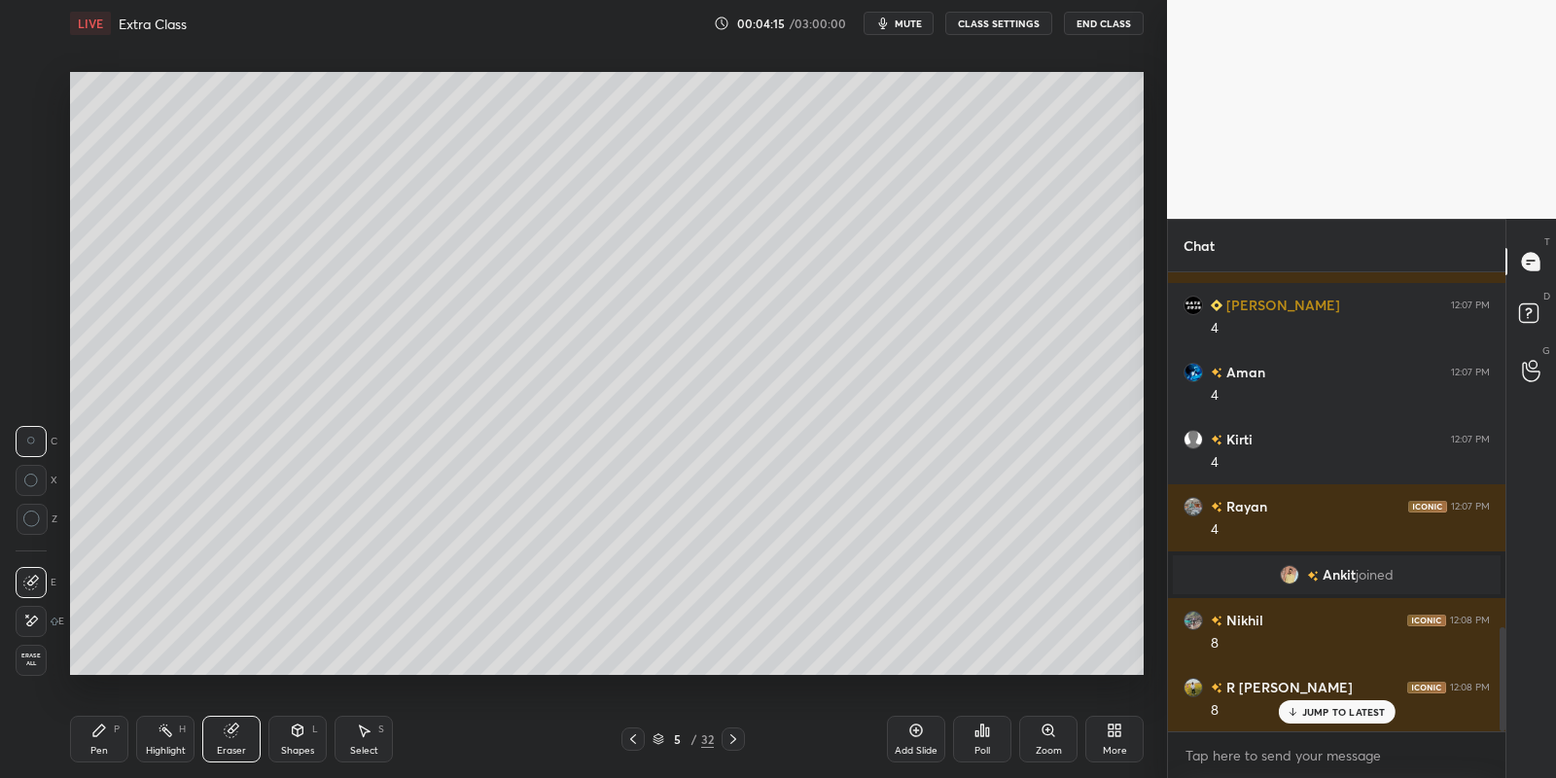
click at [93, 755] on div "Pen" at bounding box center [99, 751] width 18 height 10
drag, startPoint x: 367, startPoint y: 736, endPoint x: 369, endPoint y: 690, distance: 45.7
click at [367, 730] on icon at bounding box center [364, 731] width 16 height 16
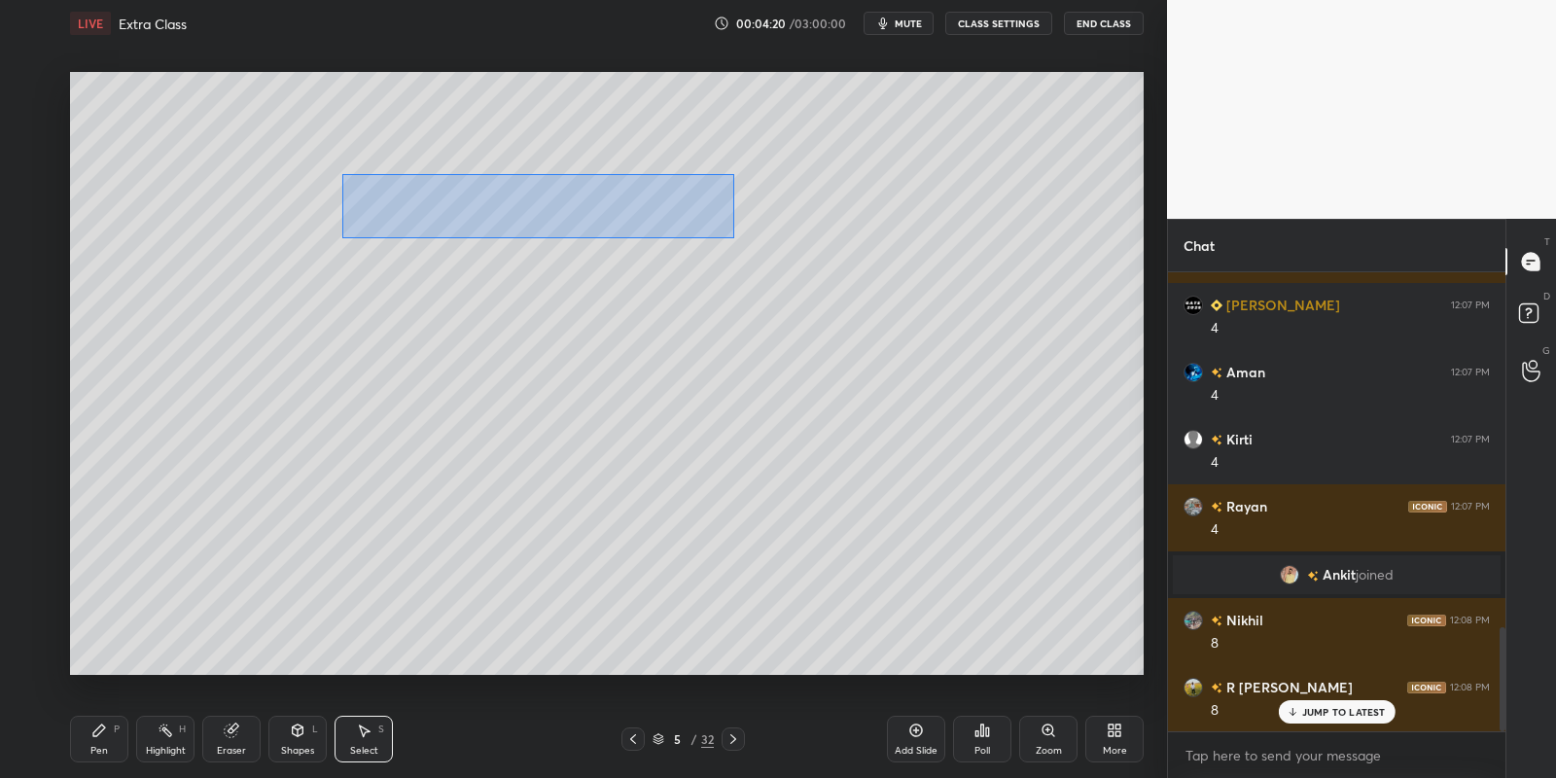
drag, startPoint x: 362, startPoint y: 178, endPoint x: 735, endPoint y: 236, distance: 378.0
click at [737, 236] on div "0 ° Undo Copy Paste here Duplicate Duplicate to new slide Delete" at bounding box center [607, 374] width 1074 height 604
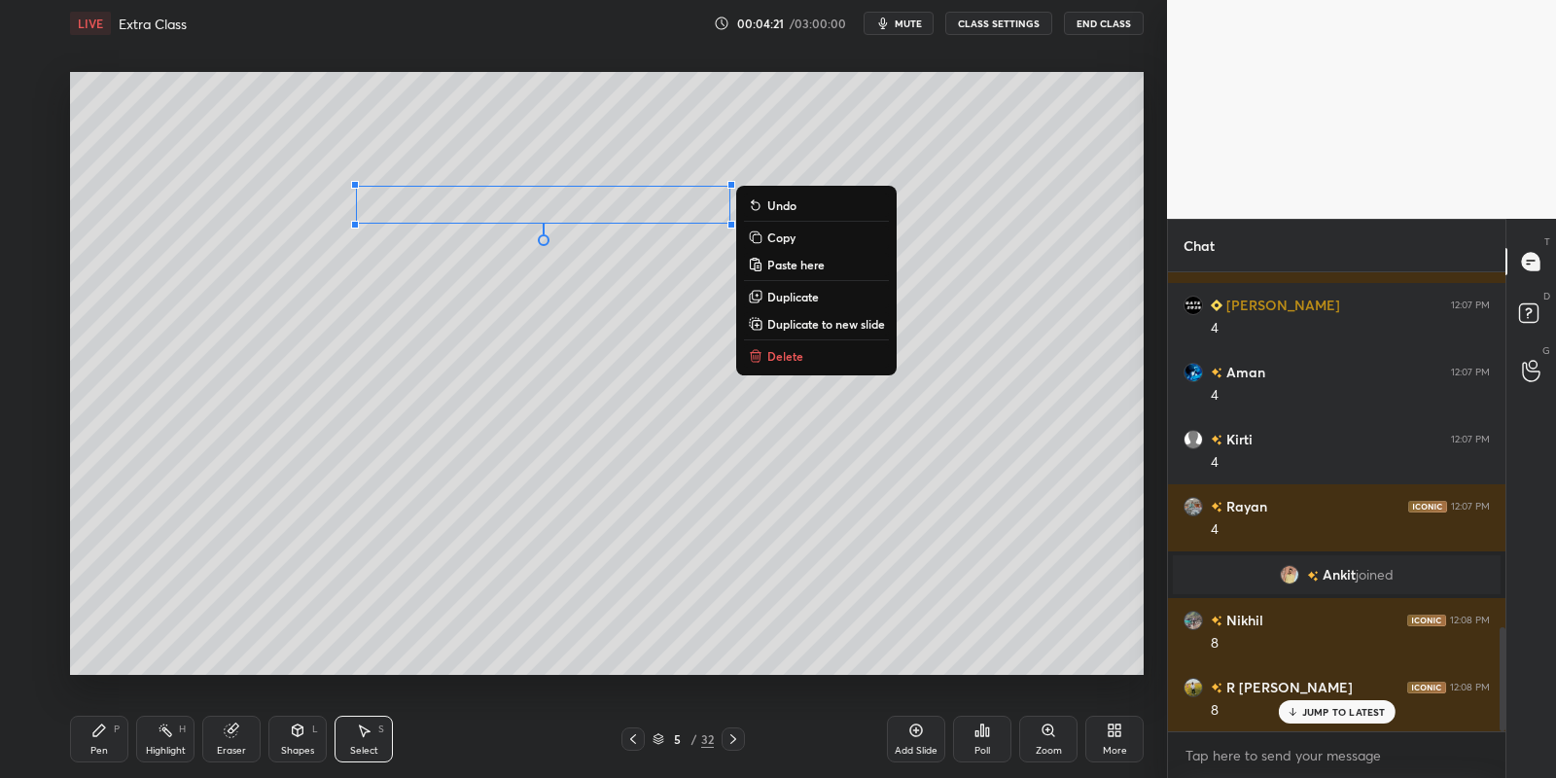
click at [795, 233] on button "Copy" at bounding box center [816, 237] width 145 height 23
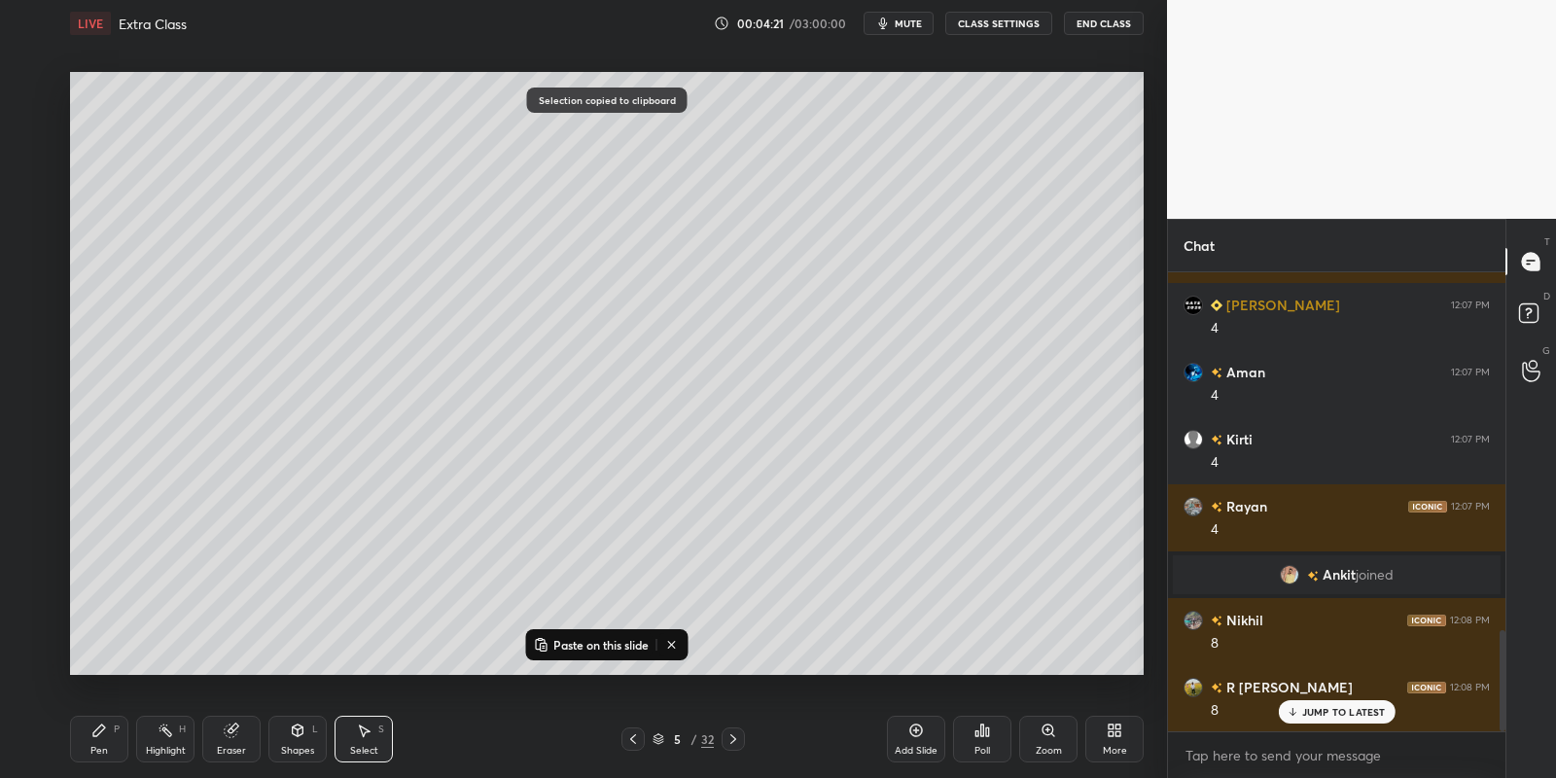
scroll to position [1625, 0]
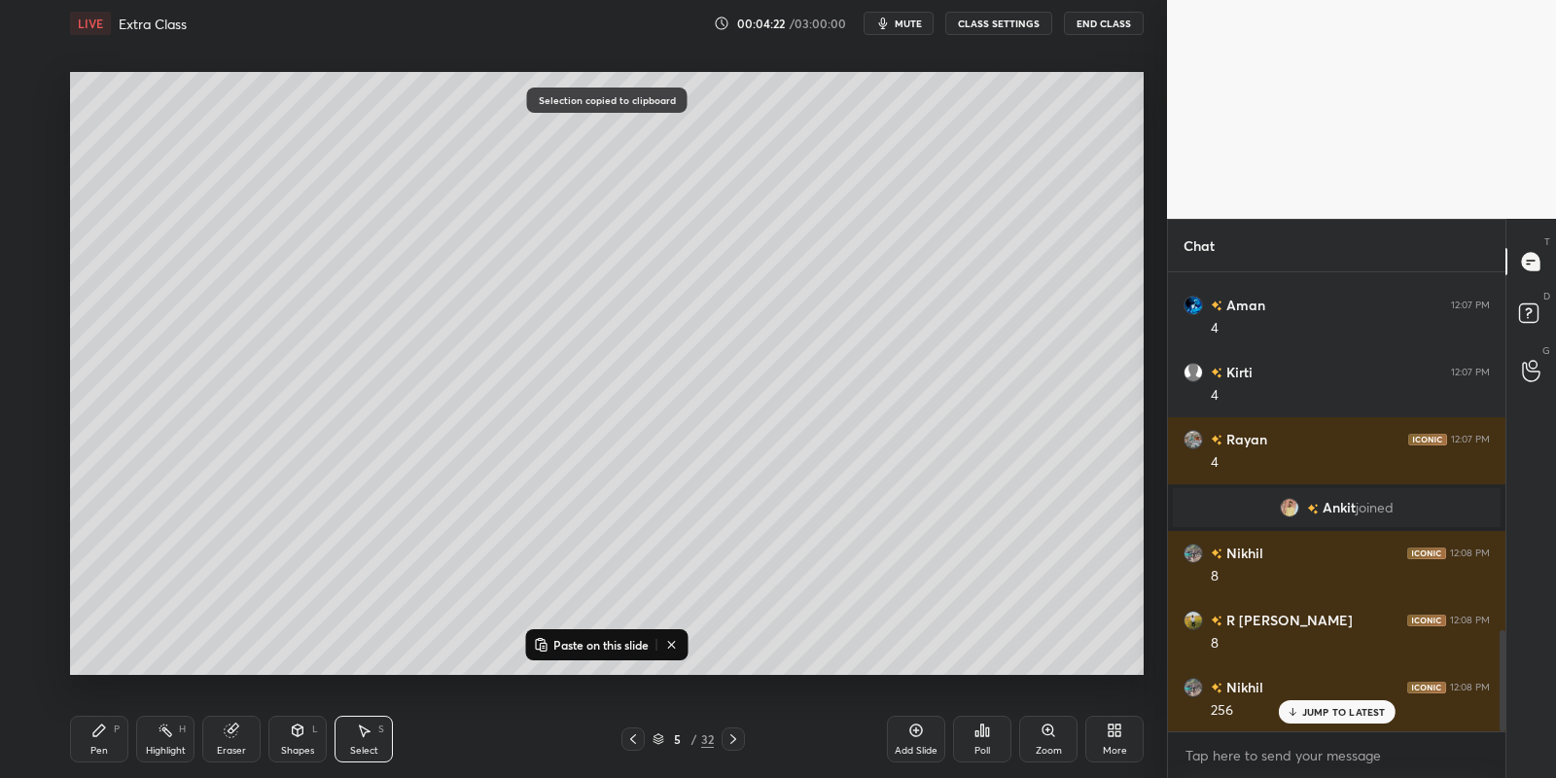
drag, startPoint x: 621, startPoint y: 636, endPoint x: 630, endPoint y: 609, distance: 28.6
click at [622, 634] on button "Paste on this slide" at bounding box center [591, 644] width 123 height 23
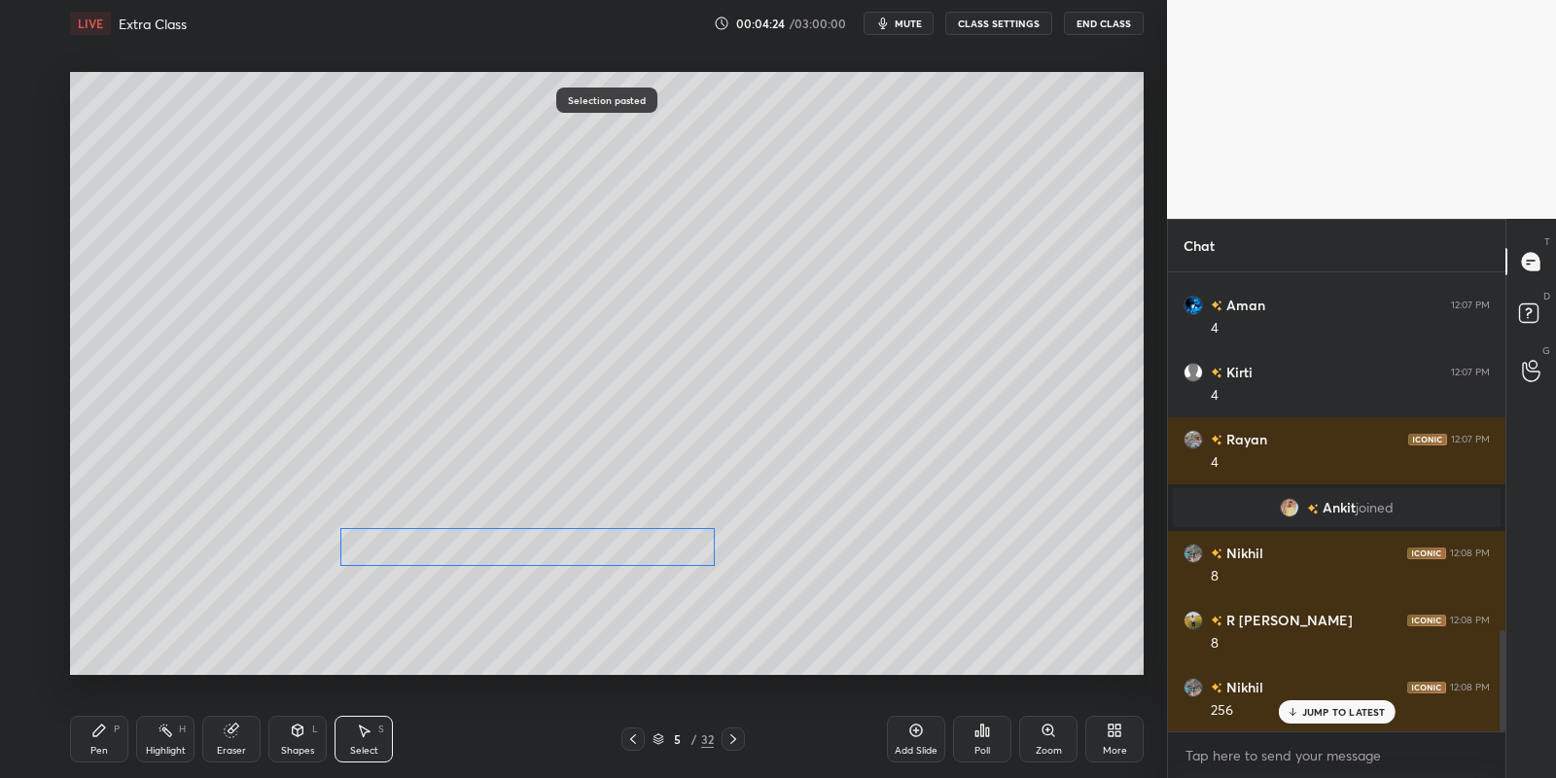
drag, startPoint x: 590, startPoint y: 228, endPoint x: 540, endPoint y: 540, distance: 316.2
click at [550, 545] on div "0 ° Undo Copy Paste here Duplicate Duplicate to new slide Delete" at bounding box center [607, 374] width 1074 height 604
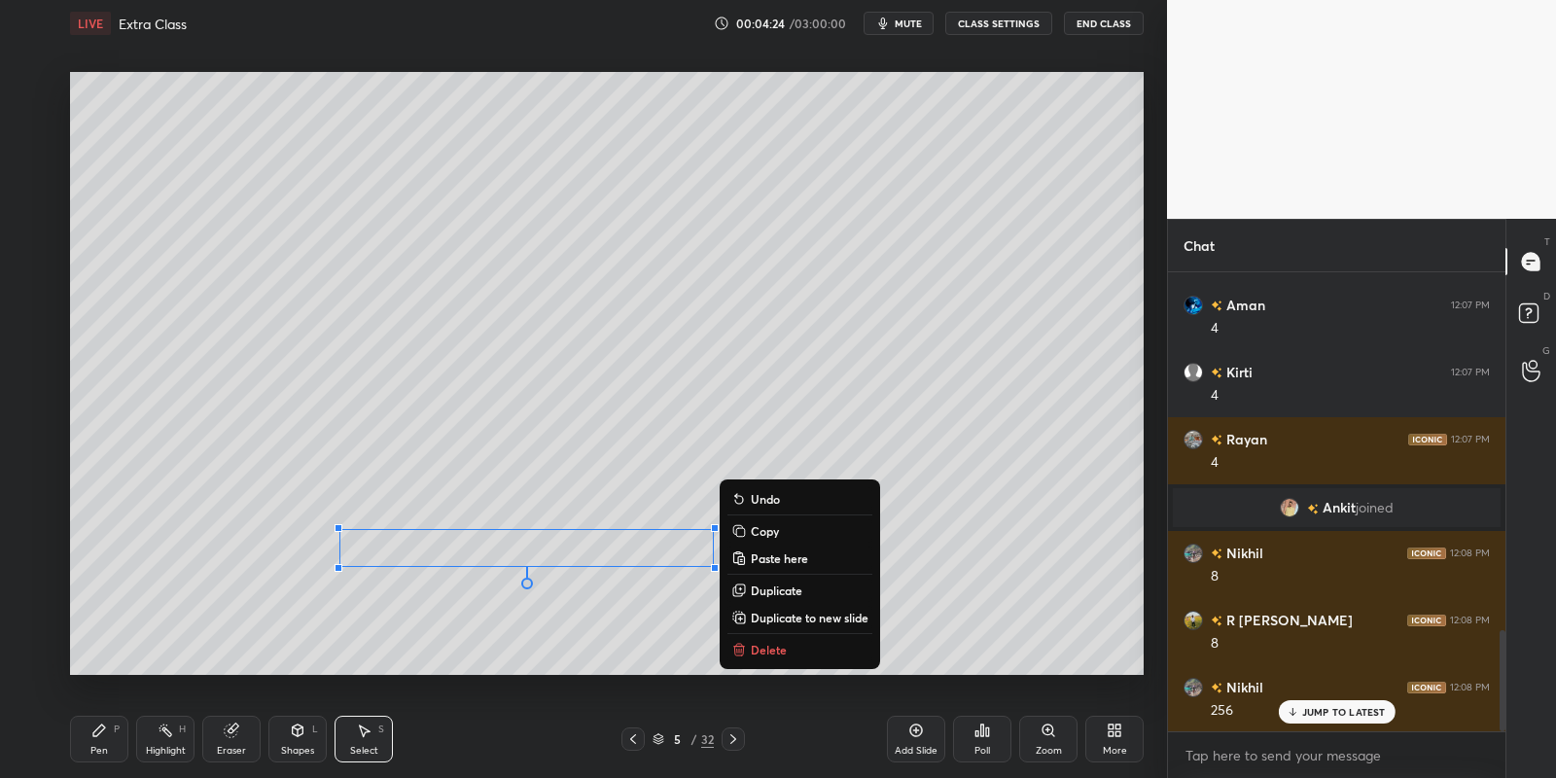
click at [144, 731] on div "Highlight H" at bounding box center [165, 739] width 58 height 47
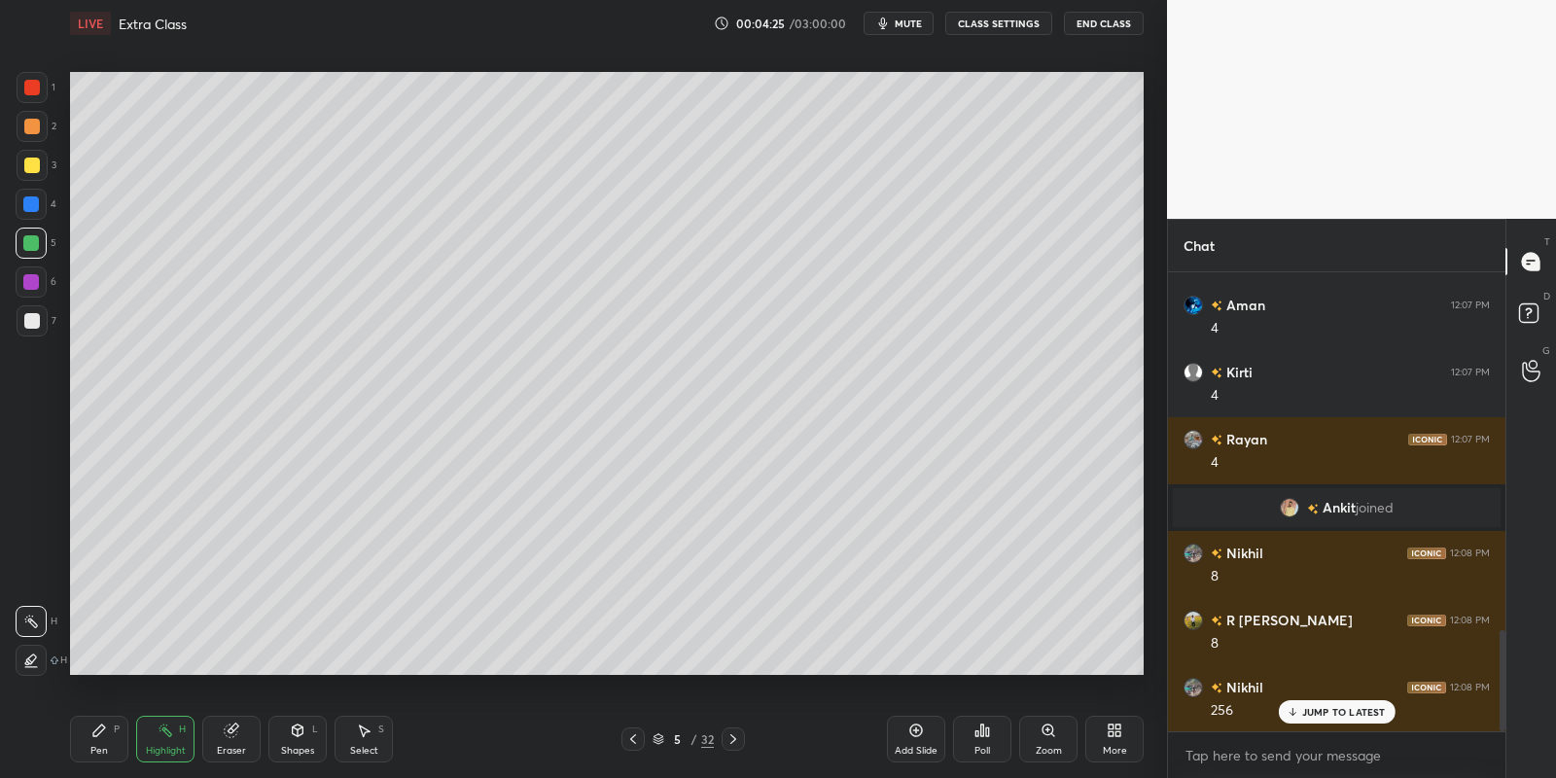
drag, startPoint x: 235, startPoint y: 742, endPoint x: 314, endPoint y: 698, distance: 90.1
click at [234, 740] on div "Eraser" at bounding box center [231, 739] width 58 height 47
click at [108, 740] on div "Pen P" at bounding box center [99, 739] width 58 height 47
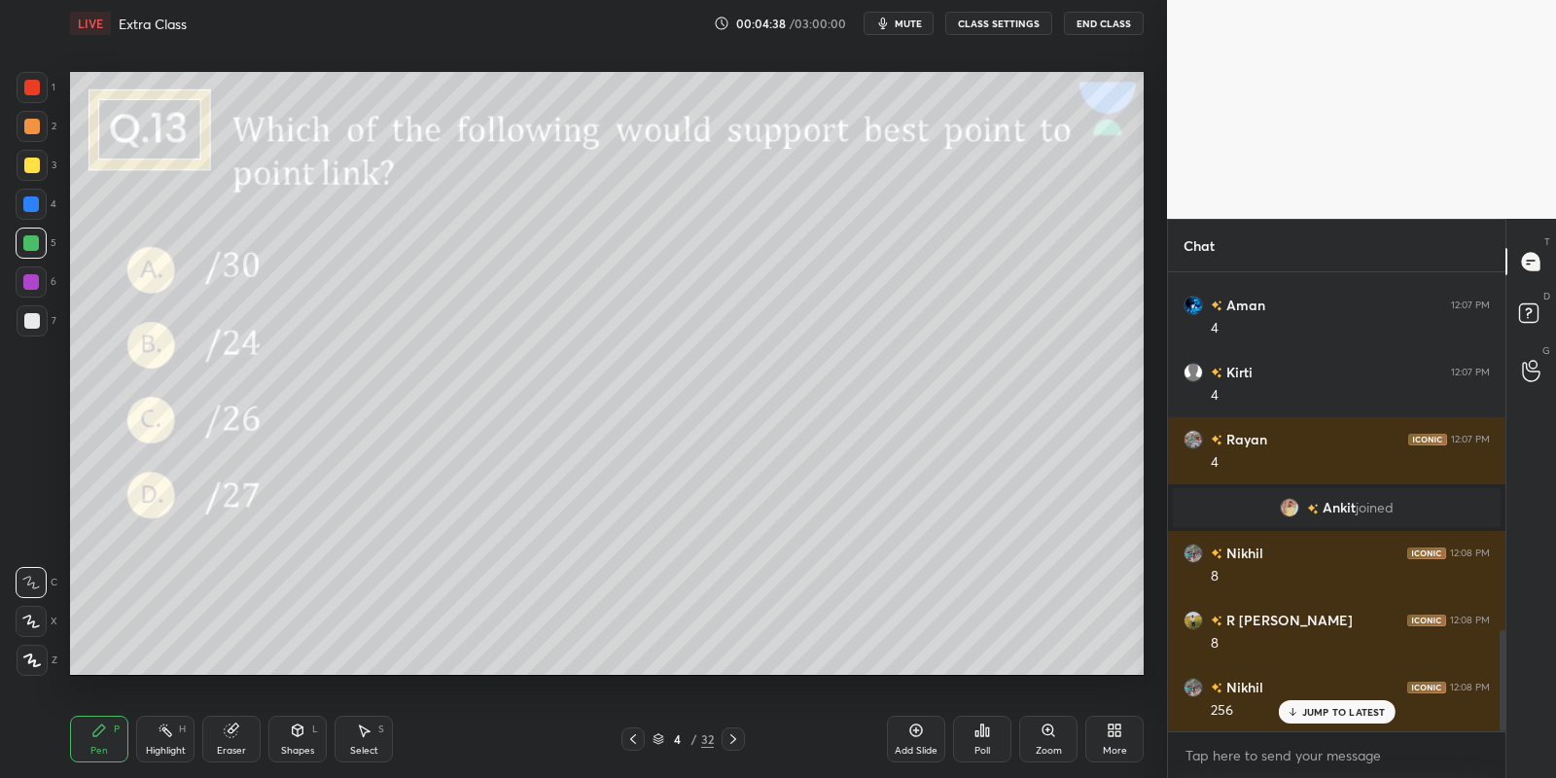
click at [38, 155] on div at bounding box center [32, 165] width 31 height 31
click at [37, 86] on div at bounding box center [32, 88] width 16 height 16
drag, startPoint x: 157, startPoint y: 750, endPoint x: 174, endPoint y: 680, distance: 72.2
click at [160, 742] on div "Highlight H" at bounding box center [165, 739] width 58 height 47
drag, startPoint x: 111, startPoint y: 737, endPoint x: 152, endPoint y: 738, distance: 40.9
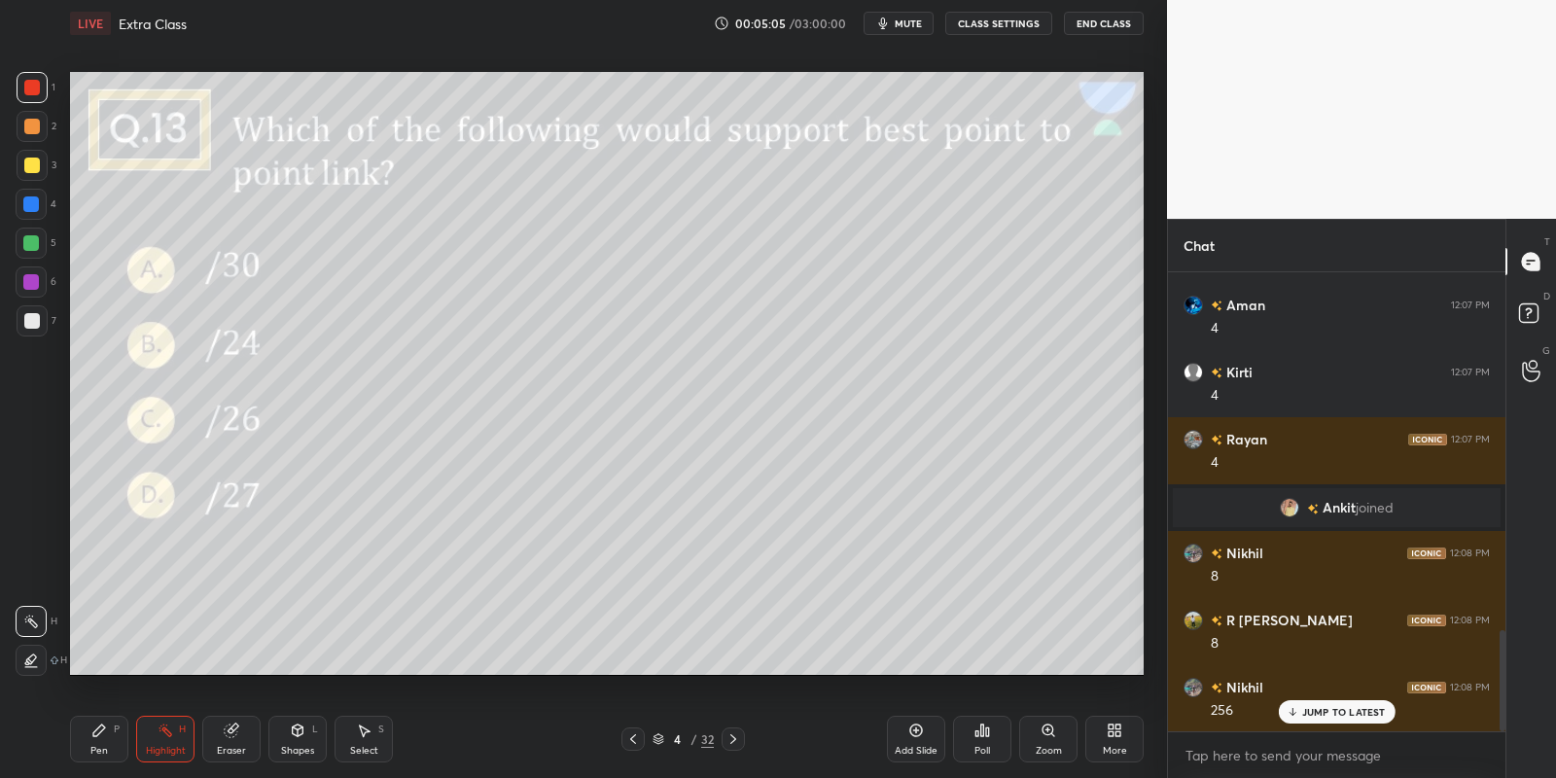
click at [115, 735] on div "Pen P" at bounding box center [99, 739] width 58 height 47
click at [161, 744] on div "Highlight H" at bounding box center [165, 739] width 58 height 47
click at [103, 746] on div "Pen" at bounding box center [99, 751] width 18 height 10
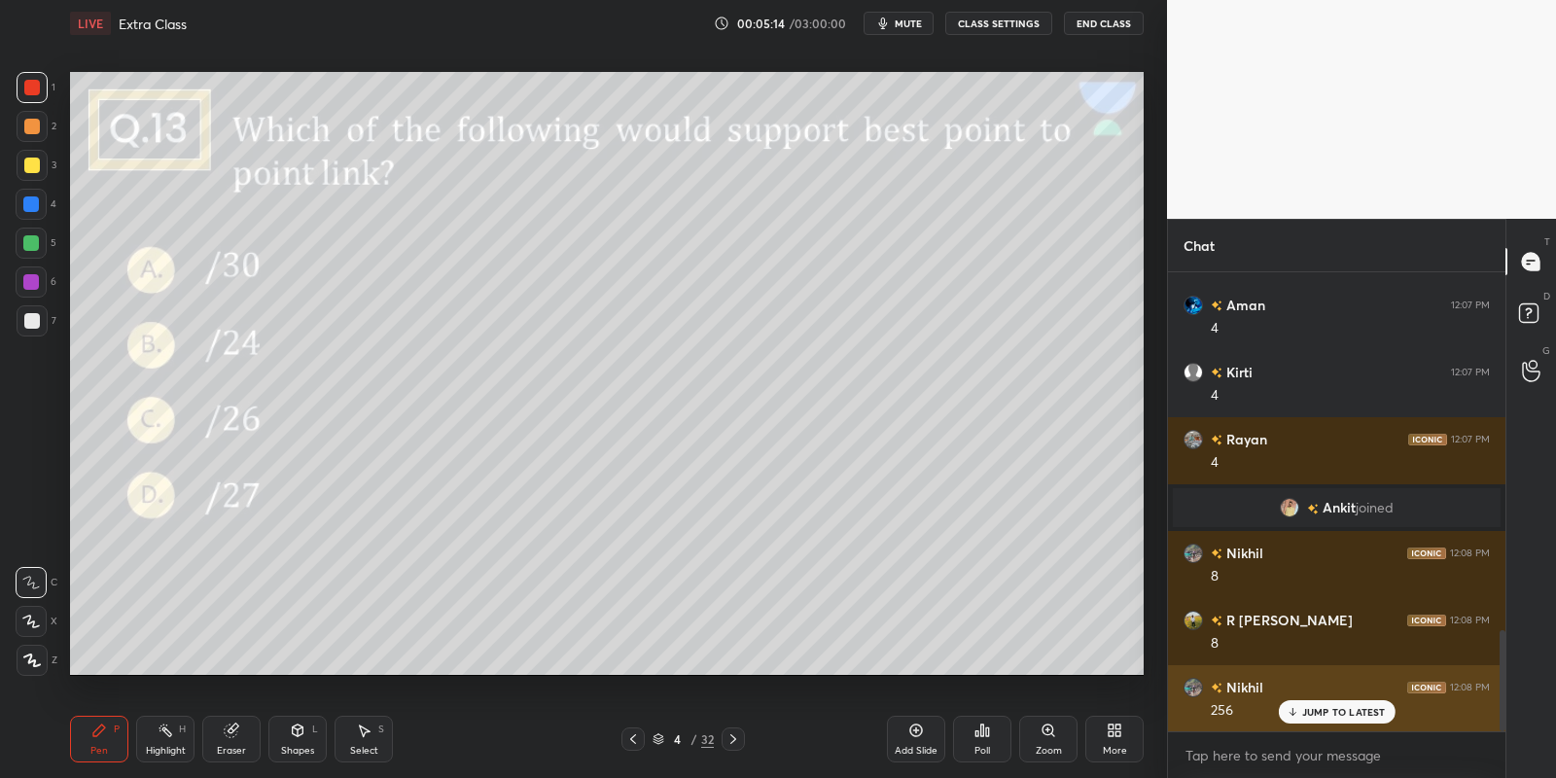
click at [1307, 709] on p "JUMP TO LATEST" at bounding box center [1344, 712] width 84 height 12
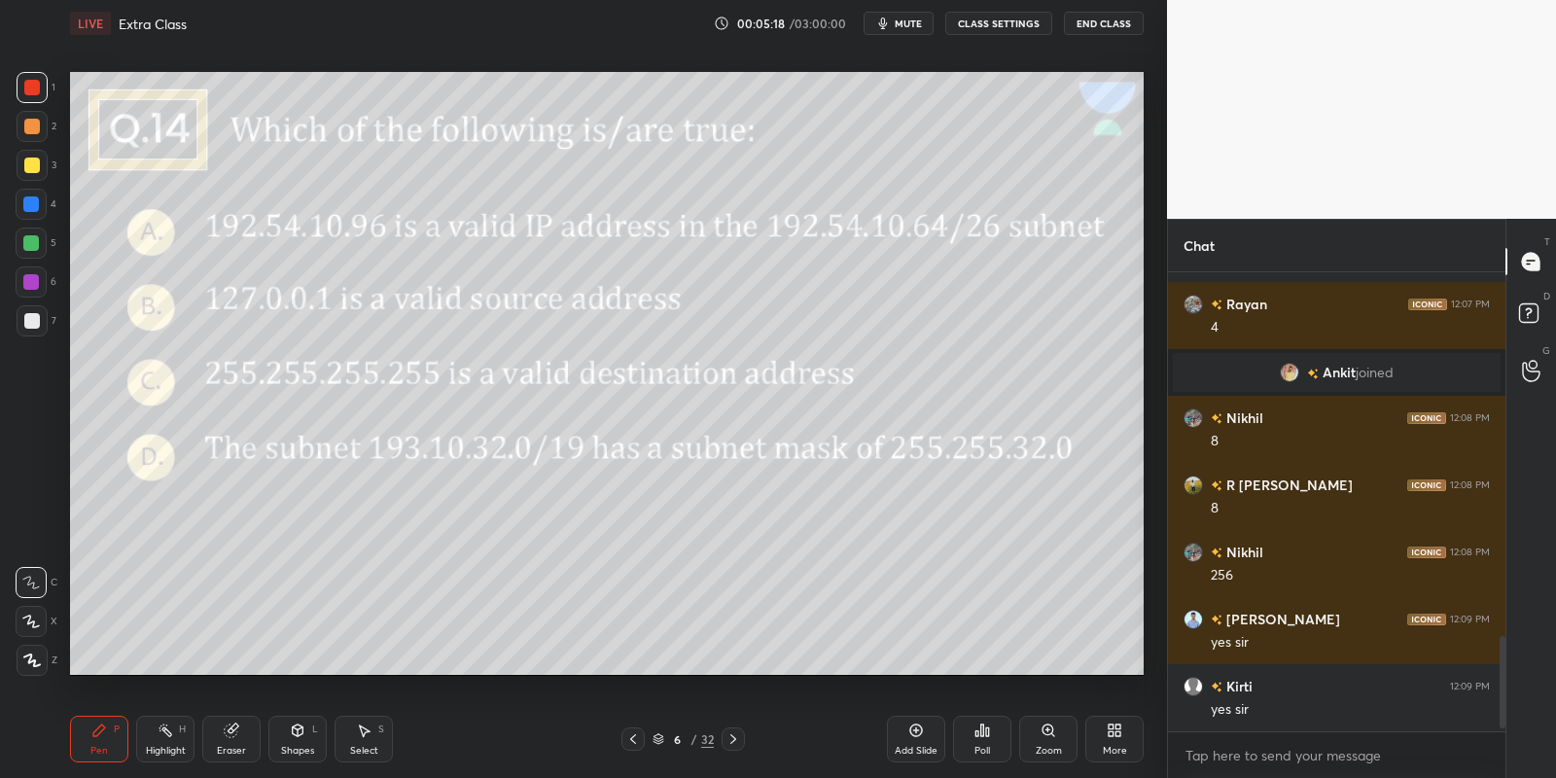
scroll to position [1826, 0]
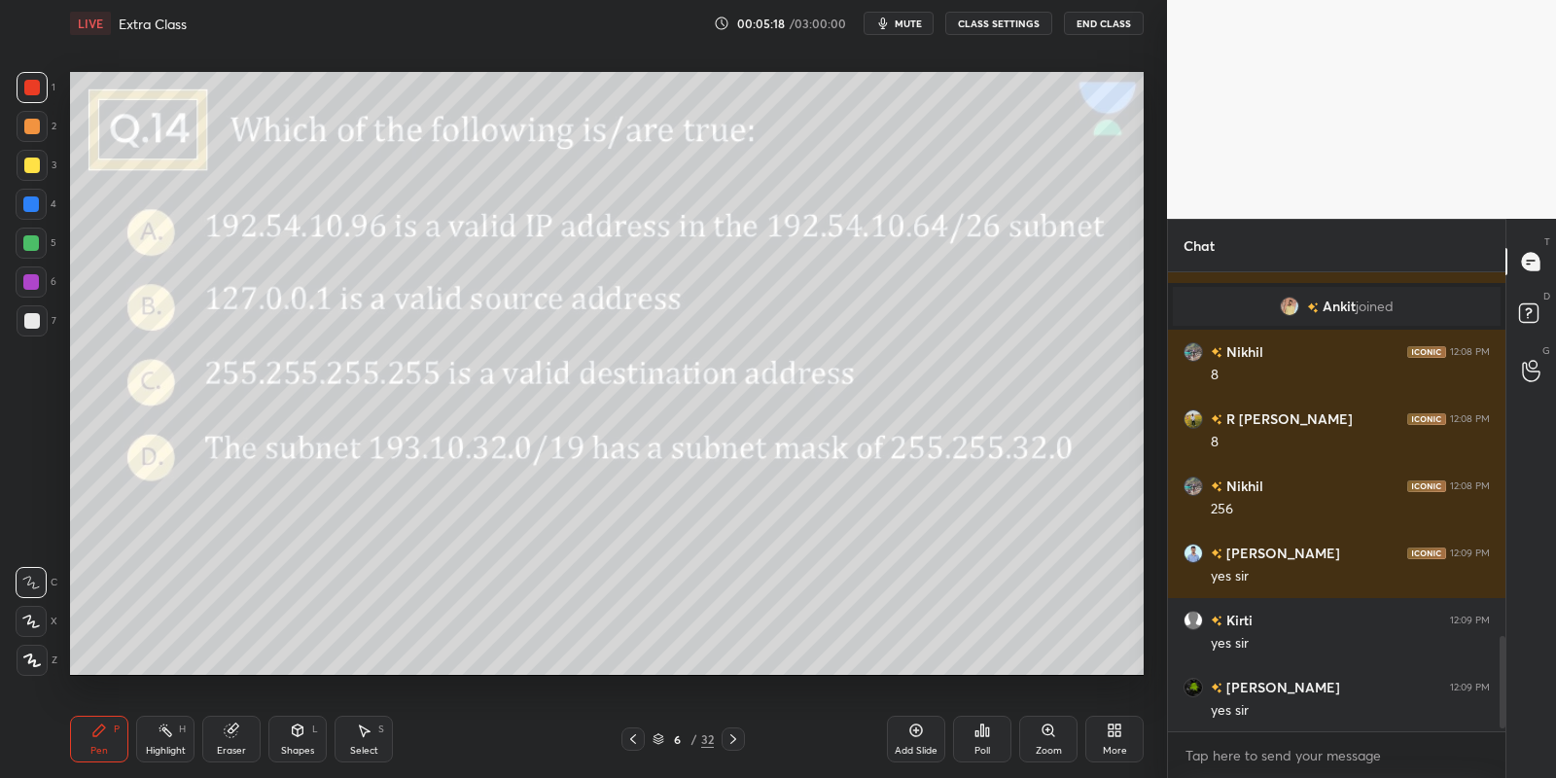
drag, startPoint x: 110, startPoint y: 738, endPoint x: 108, endPoint y: 723, distance: 15.7
click at [107, 741] on div "Pen P" at bounding box center [99, 739] width 58 height 47
drag, startPoint x: 29, startPoint y: 161, endPoint x: 39, endPoint y: 214, distance: 53.4
click at [30, 165] on div at bounding box center [32, 166] width 16 height 16
click at [32, 236] on div at bounding box center [31, 243] width 16 height 16
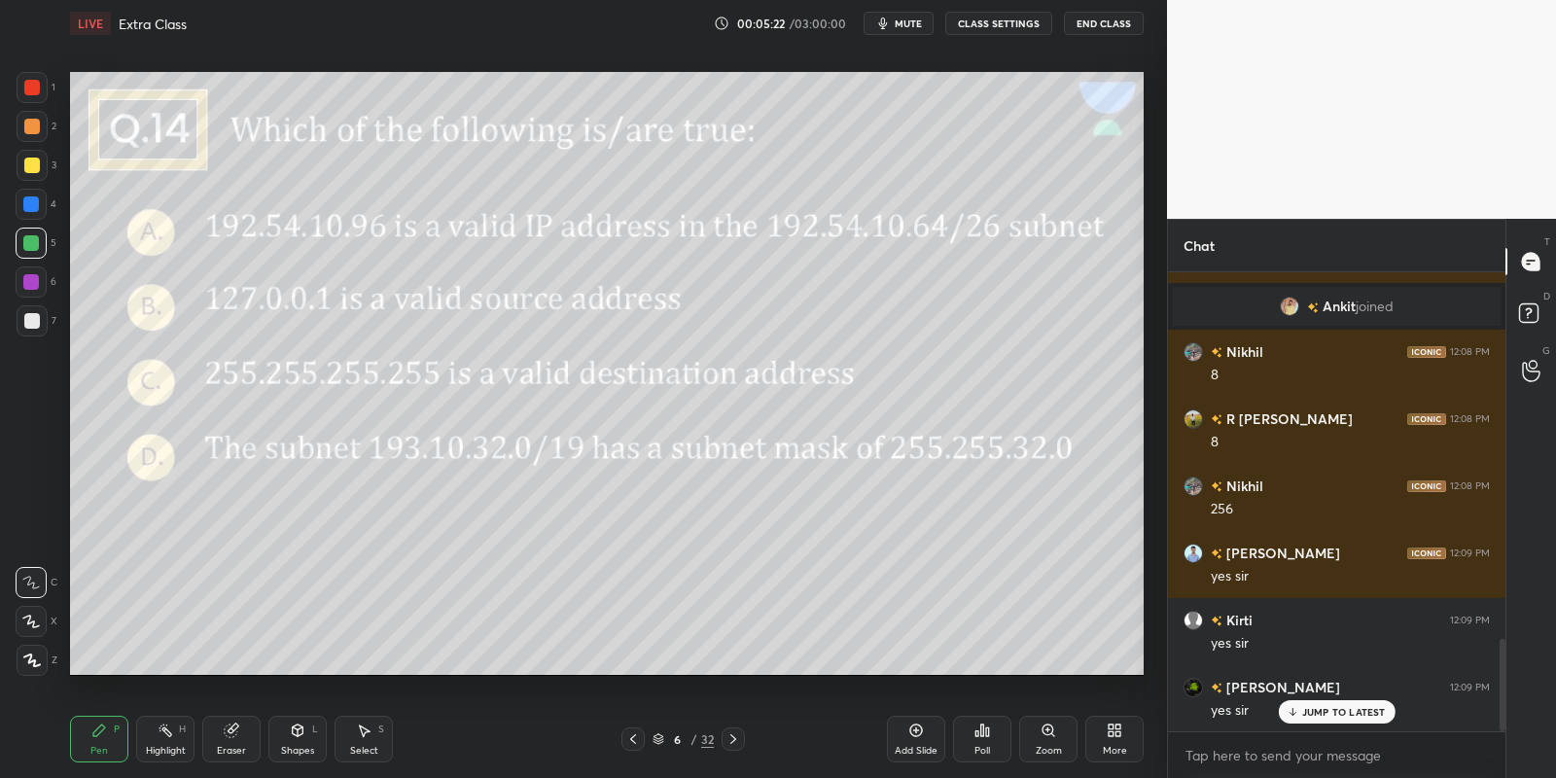
drag, startPoint x: 301, startPoint y: 730, endPoint x: 303, endPoint y: 718, distance: 12.8
click at [301, 729] on icon at bounding box center [298, 730] width 11 height 12
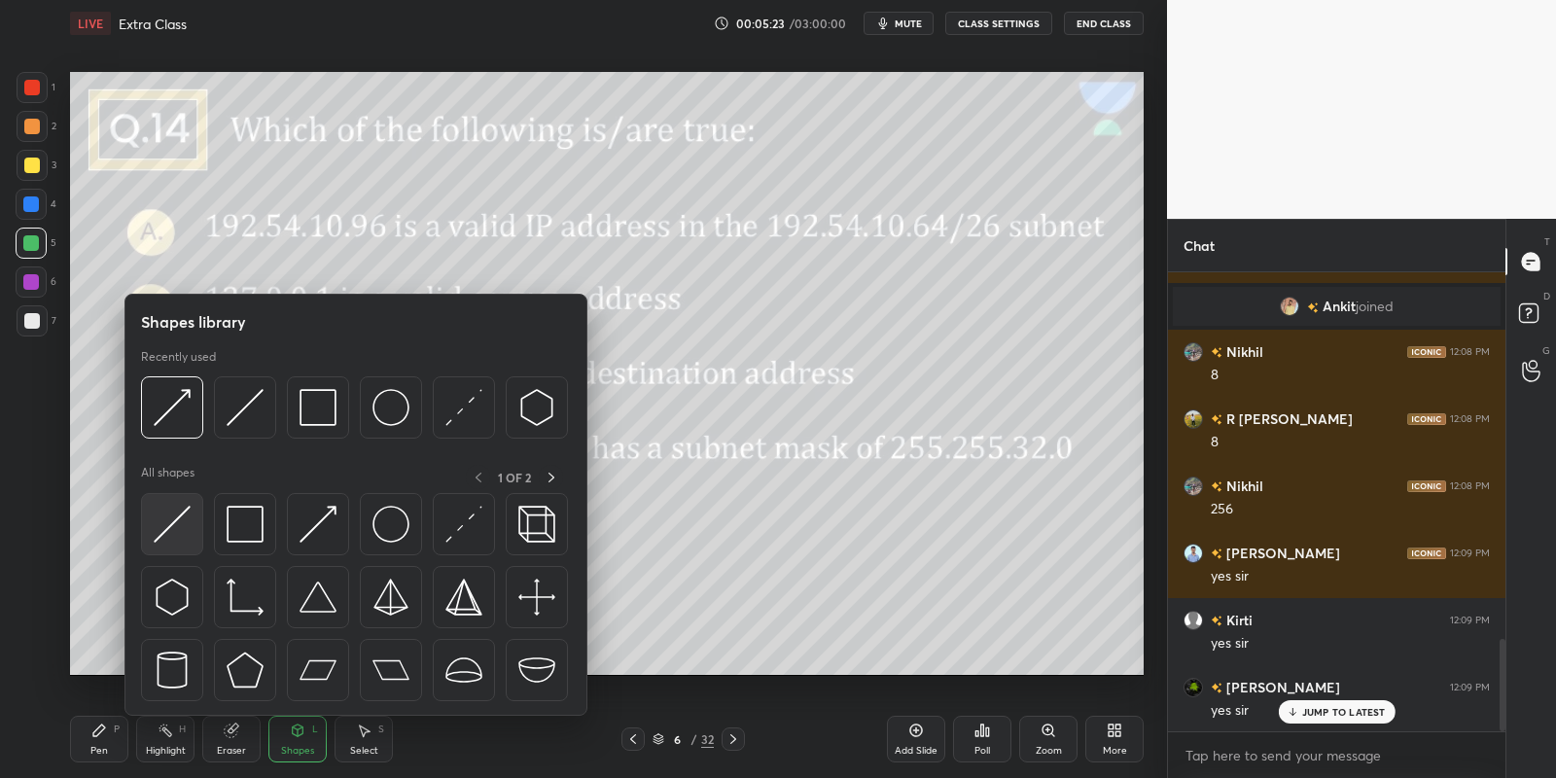
scroll to position [1893, 0]
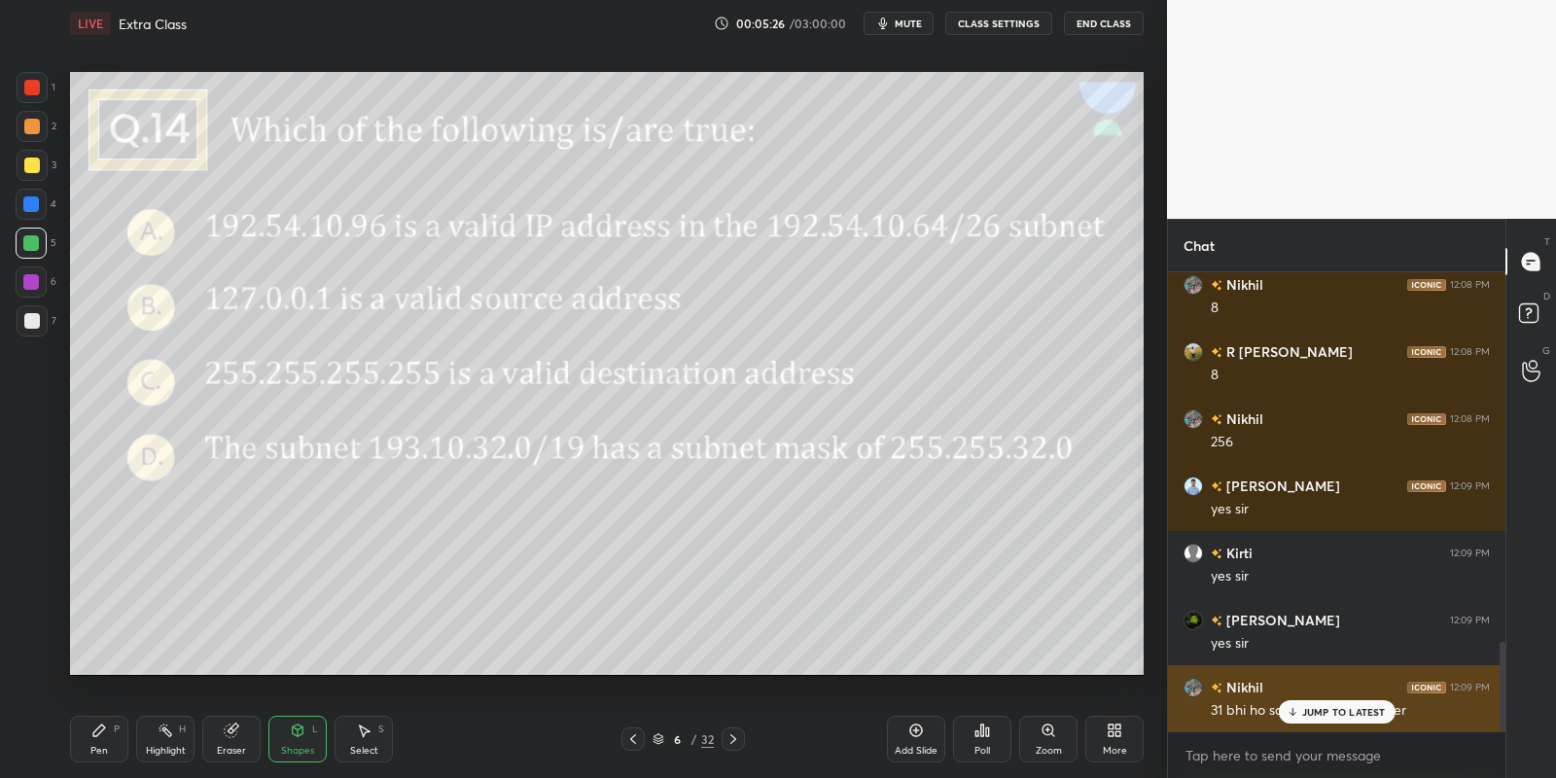
click at [1319, 707] on p "JUMP TO LATEST" at bounding box center [1344, 712] width 84 height 12
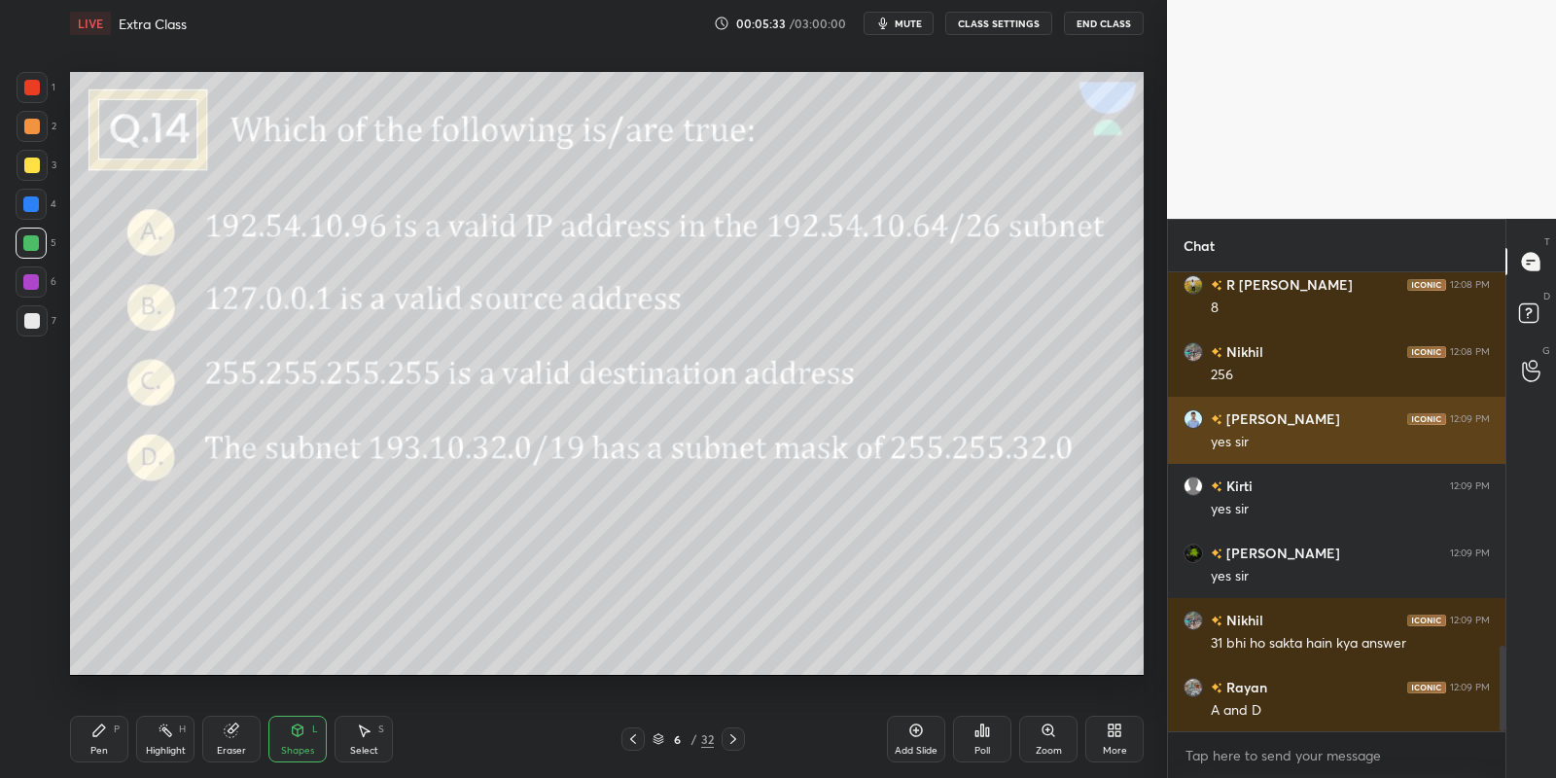
scroll to position [2008, 0]
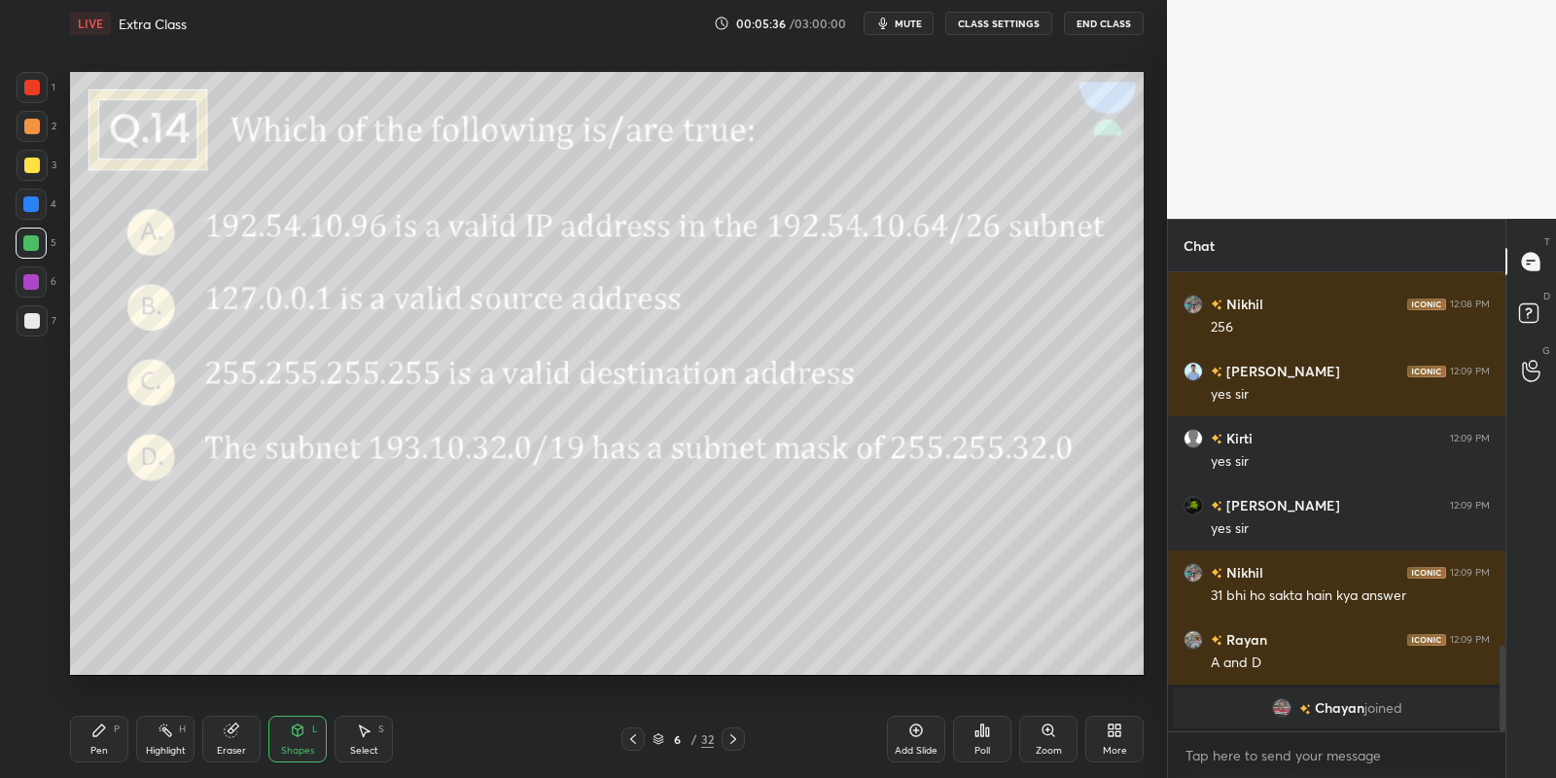
click at [113, 744] on div "Pen P" at bounding box center [99, 739] width 58 height 47
click at [163, 737] on icon at bounding box center [166, 731] width 16 height 16
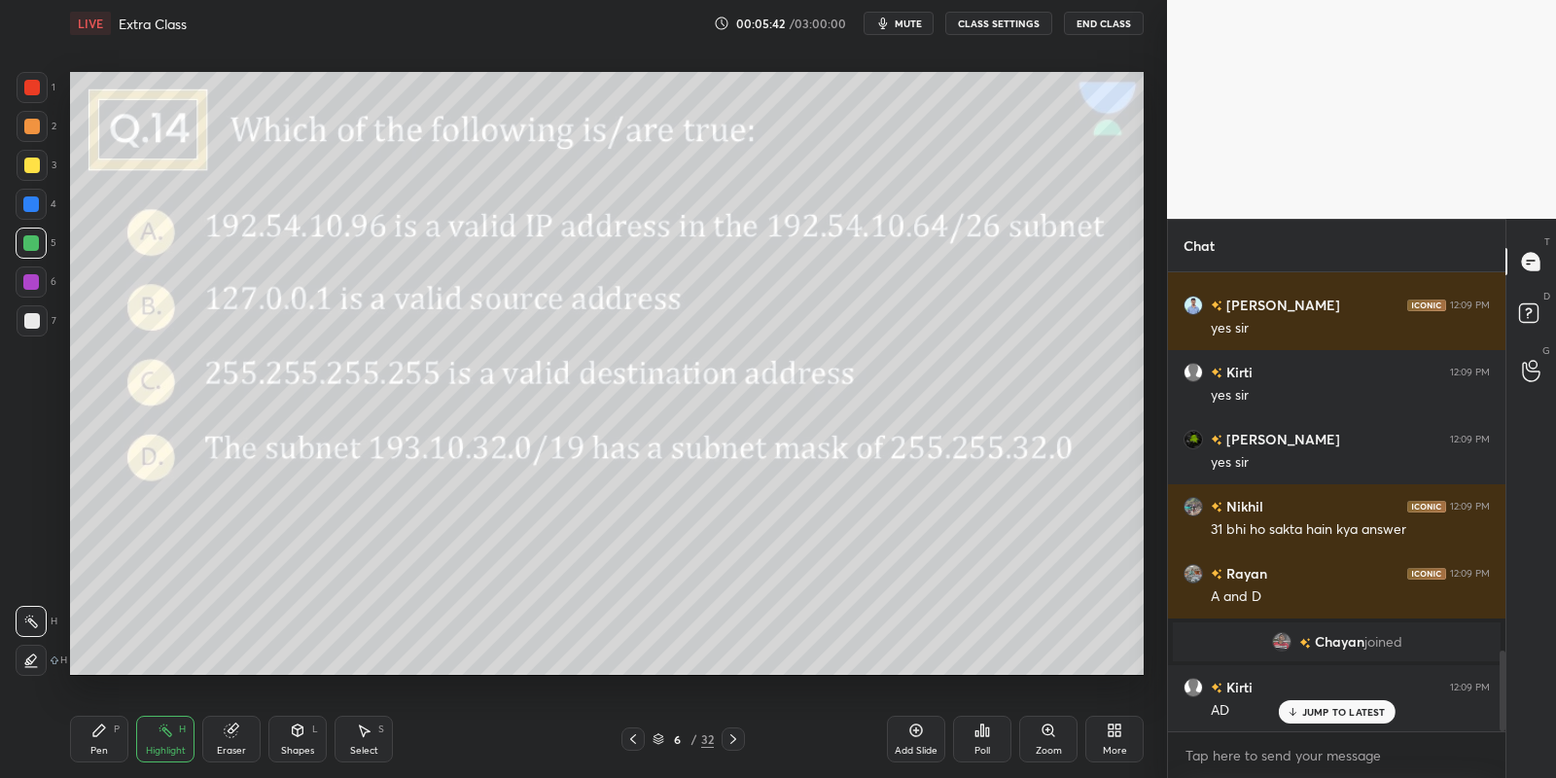
scroll to position [2141, 0]
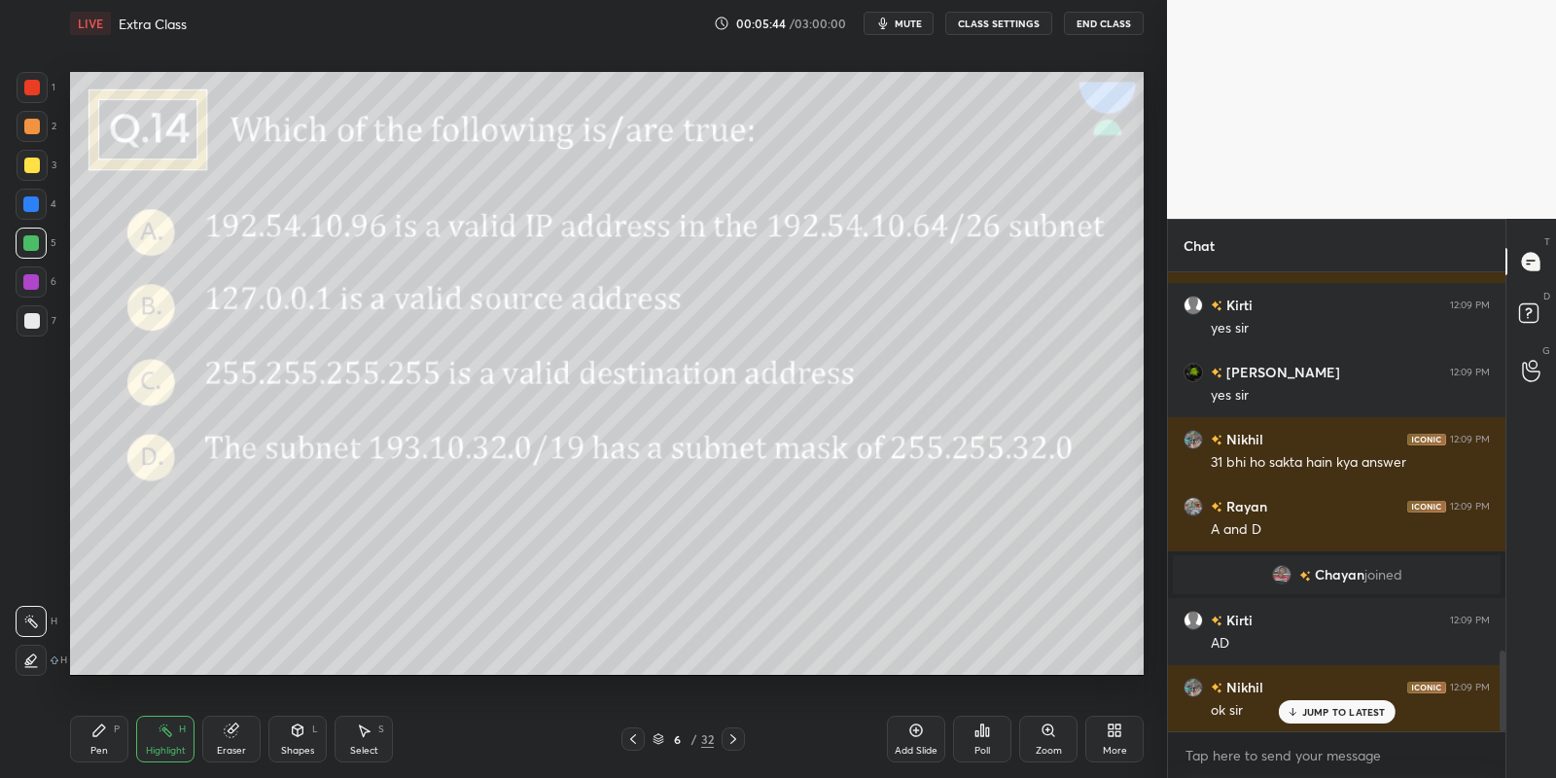
click at [91, 745] on div "Pen P" at bounding box center [99, 739] width 58 height 47
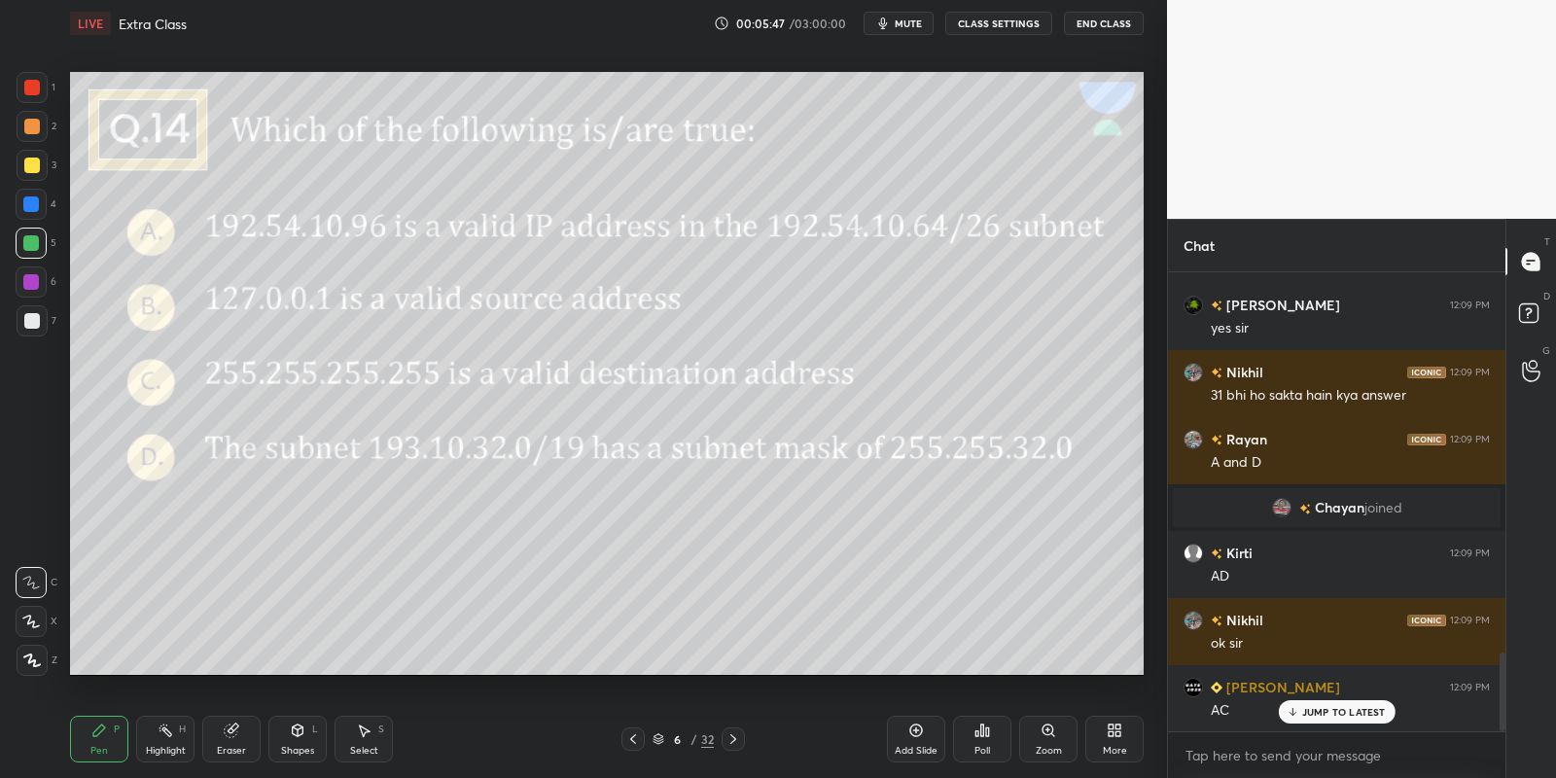
click at [221, 737] on div "Eraser" at bounding box center [231, 739] width 58 height 47
click at [116, 739] on div "Pen P" at bounding box center [99, 739] width 58 height 47
click at [729, 737] on icon at bounding box center [733, 739] width 16 height 16
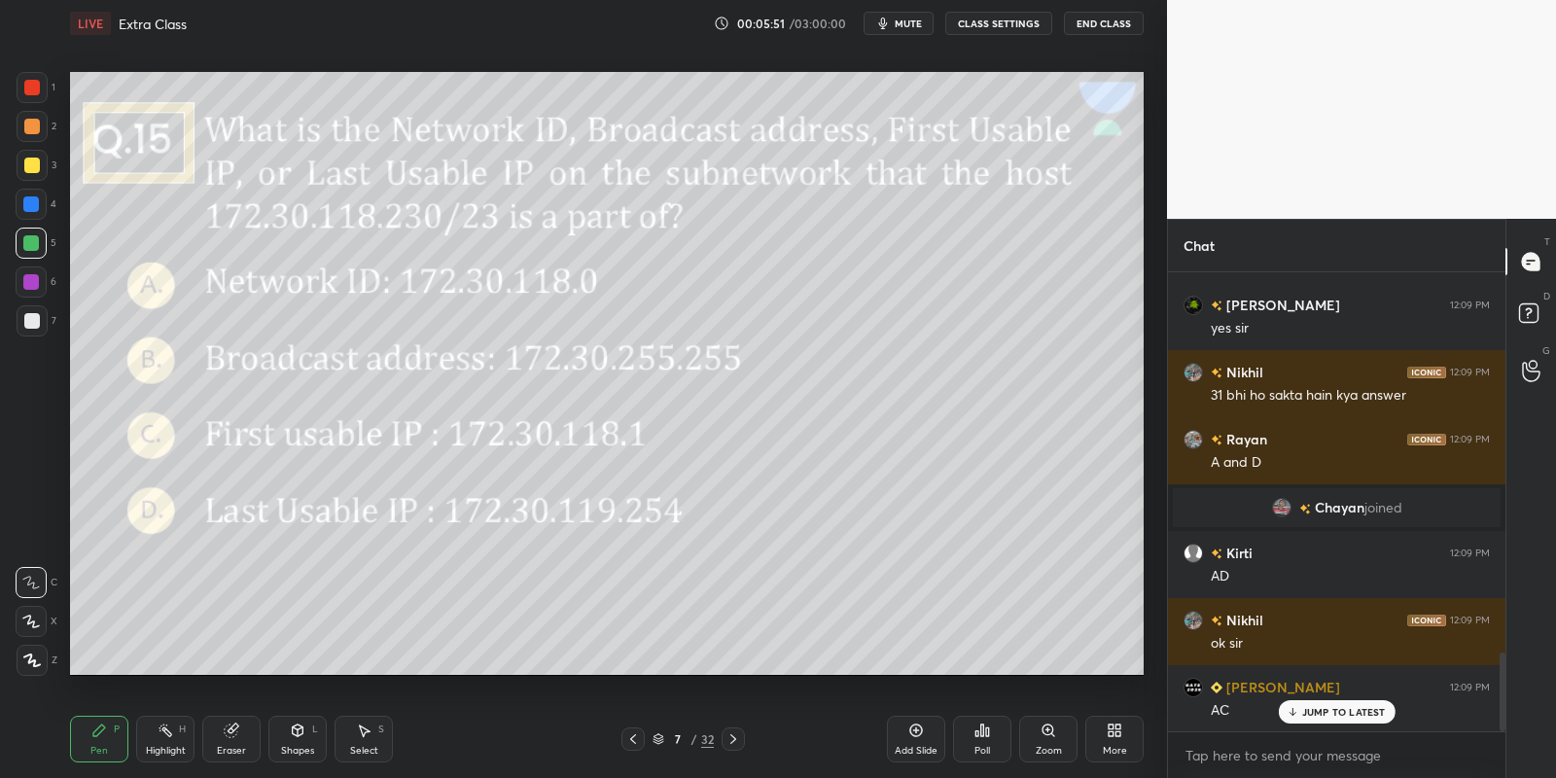
click at [631, 740] on icon at bounding box center [633, 739] width 16 height 16
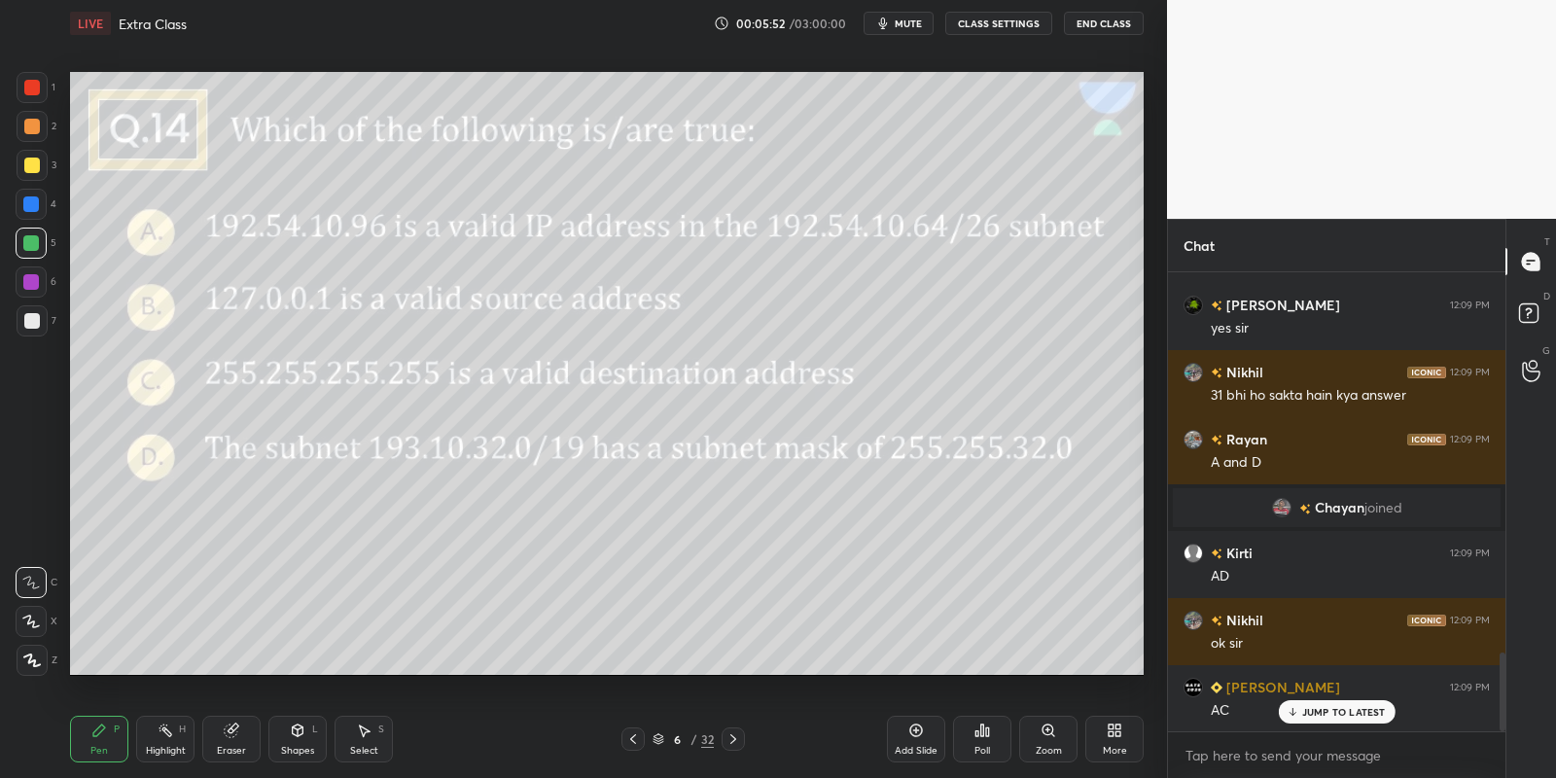
click at [912, 736] on icon at bounding box center [916, 731] width 16 height 16
click at [92, 742] on div "Pen P" at bounding box center [99, 739] width 58 height 47
click at [22, 163] on div at bounding box center [32, 165] width 31 height 31
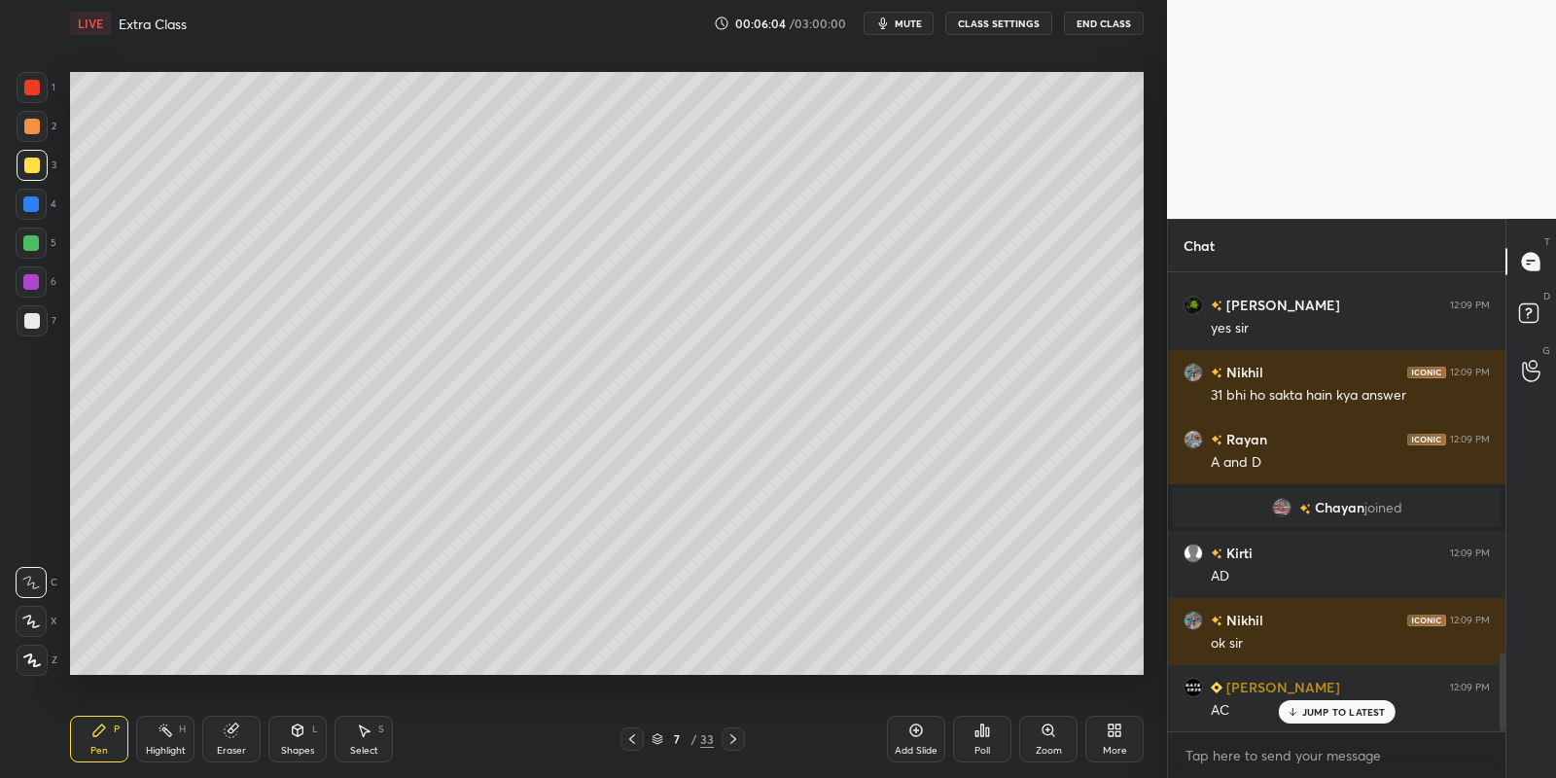
click at [300, 725] on icon at bounding box center [298, 730] width 11 height 12
drag, startPoint x: 108, startPoint y: 751, endPoint x: 119, endPoint y: 744, distance: 12.7
click at [109, 750] on div "Pen P" at bounding box center [99, 739] width 58 height 47
click at [230, 737] on div "Eraser" at bounding box center [231, 739] width 58 height 47
drag, startPoint x: 109, startPoint y: 743, endPoint x: 113, endPoint y: 732, distance: 11.4
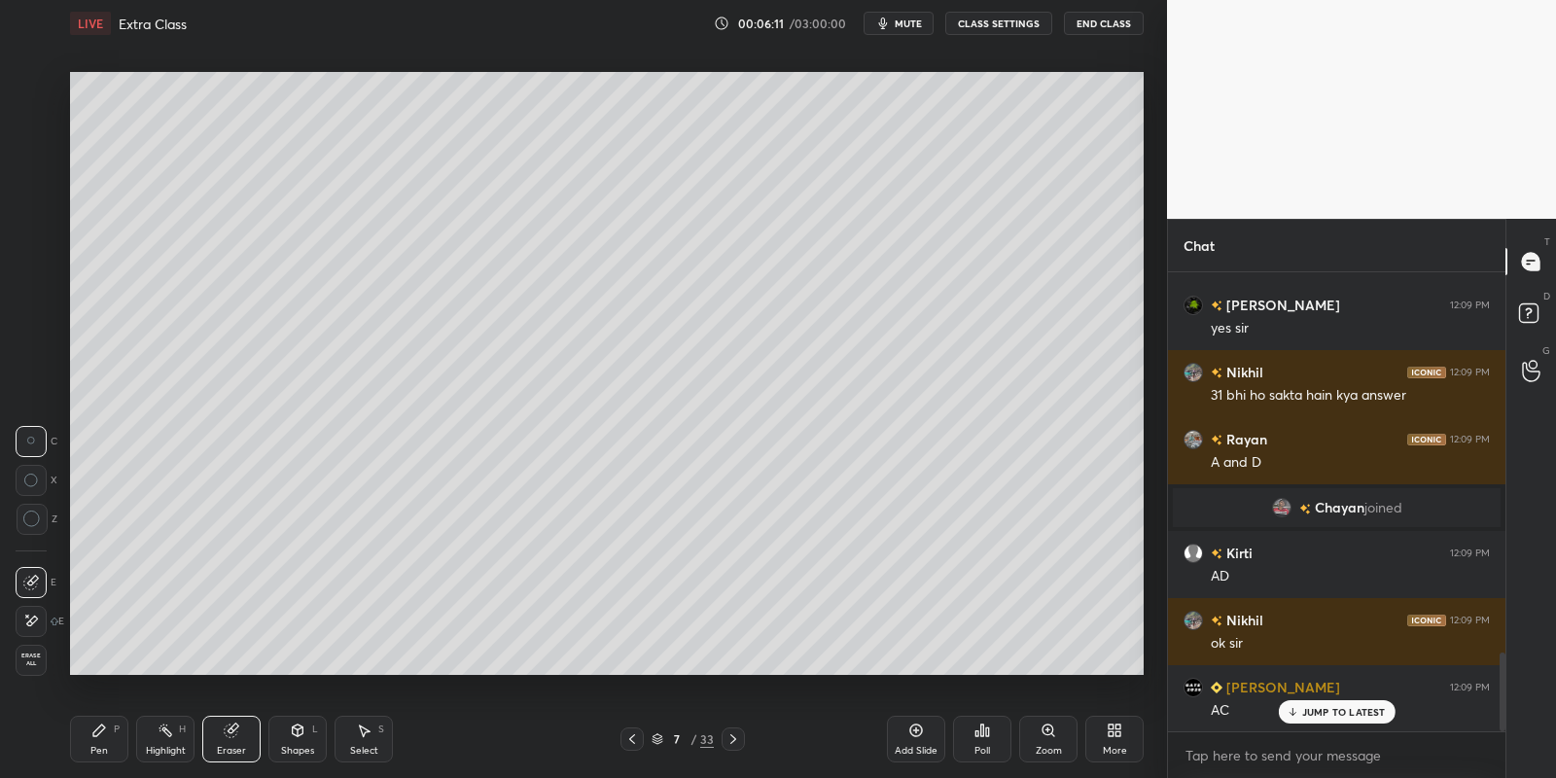
click at [108, 743] on div "Pen P" at bounding box center [99, 739] width 58 height 47
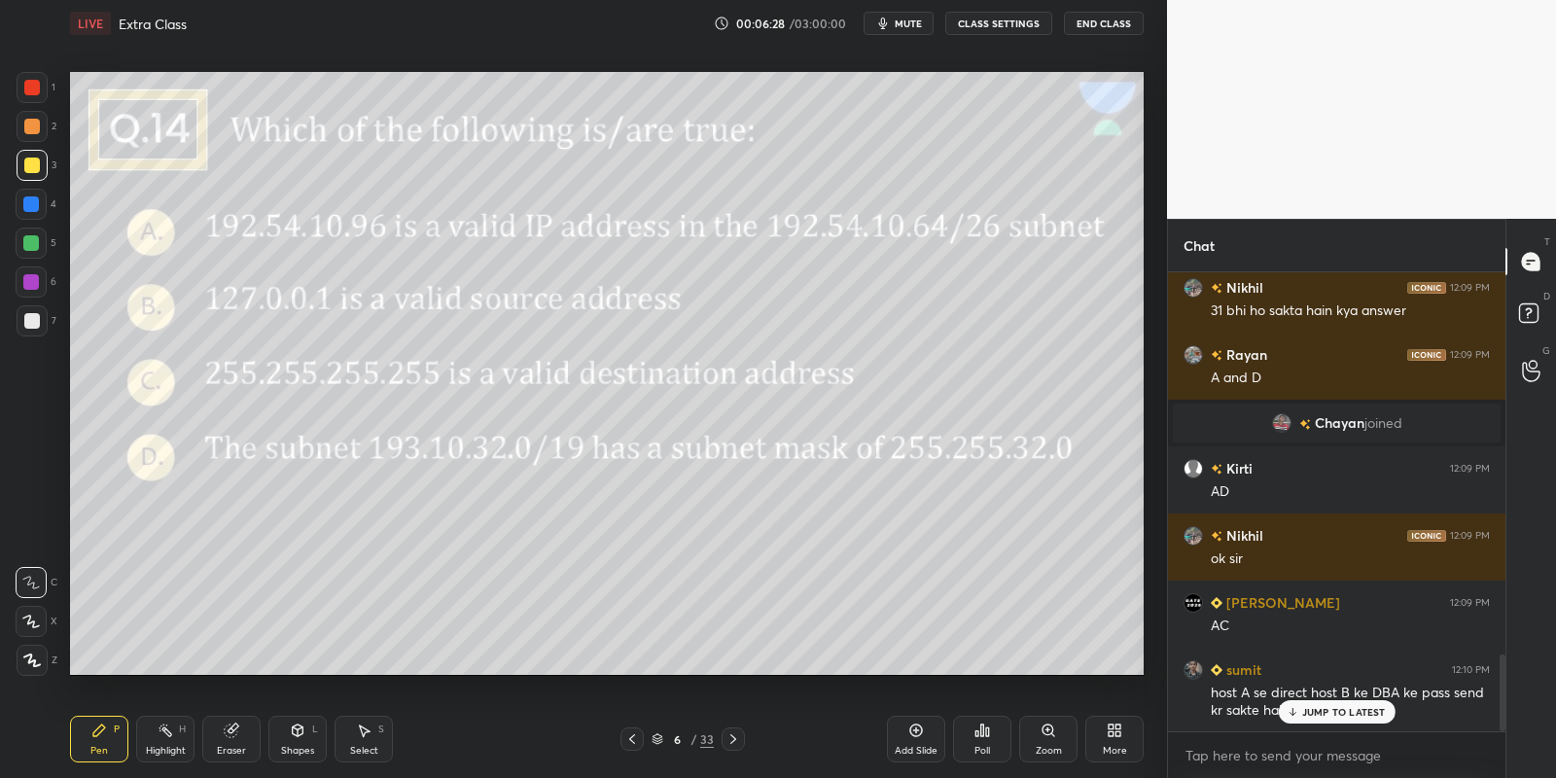
drag, startPoint x: 168, startPoint y: 736, endPoint x: 176, endPoint y: 677, distance: 59.8
click at [172, 730] on icon at bounding box center [166, 731] width 16 height 16
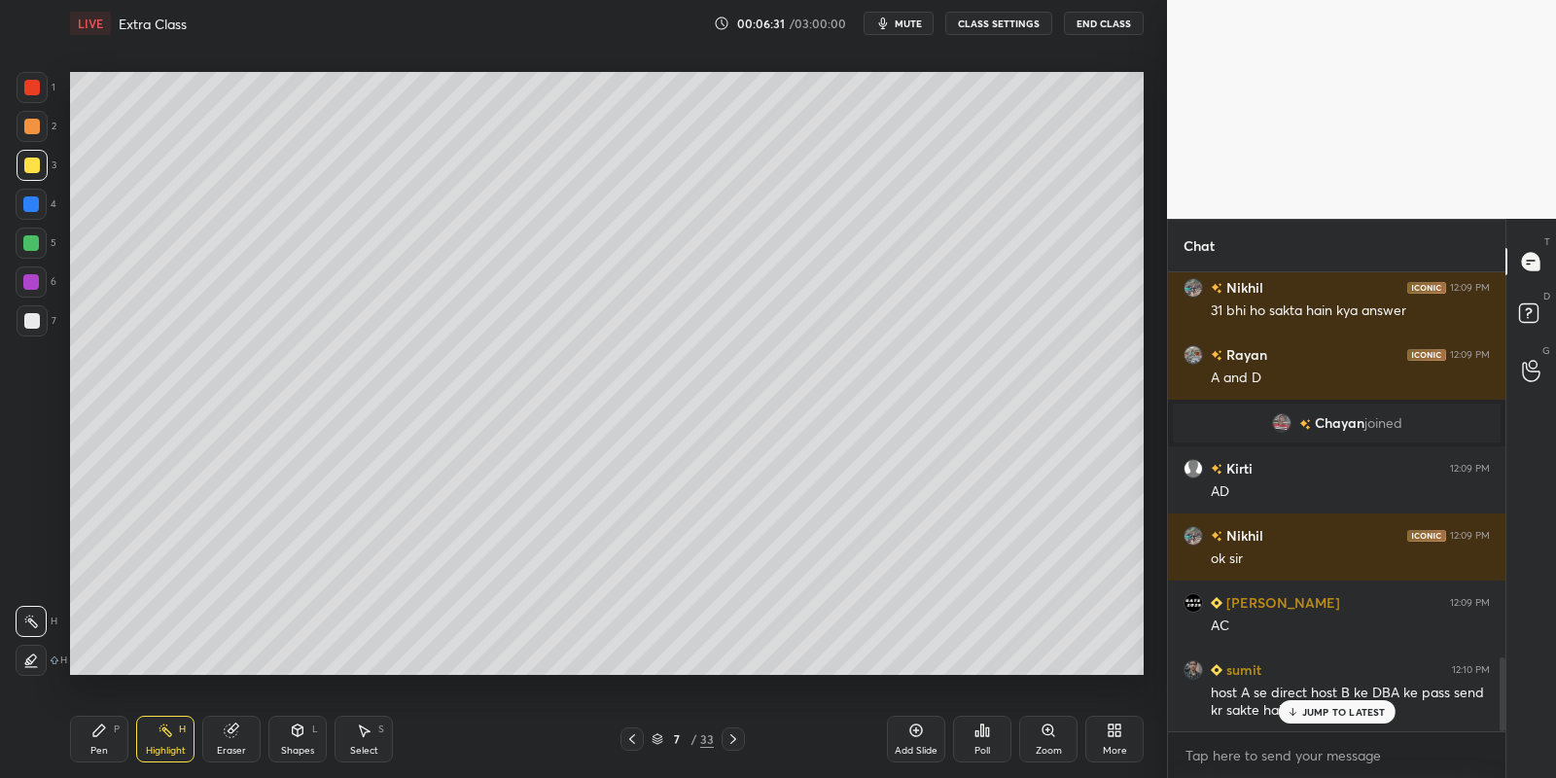
scroll to position [2395, 0]
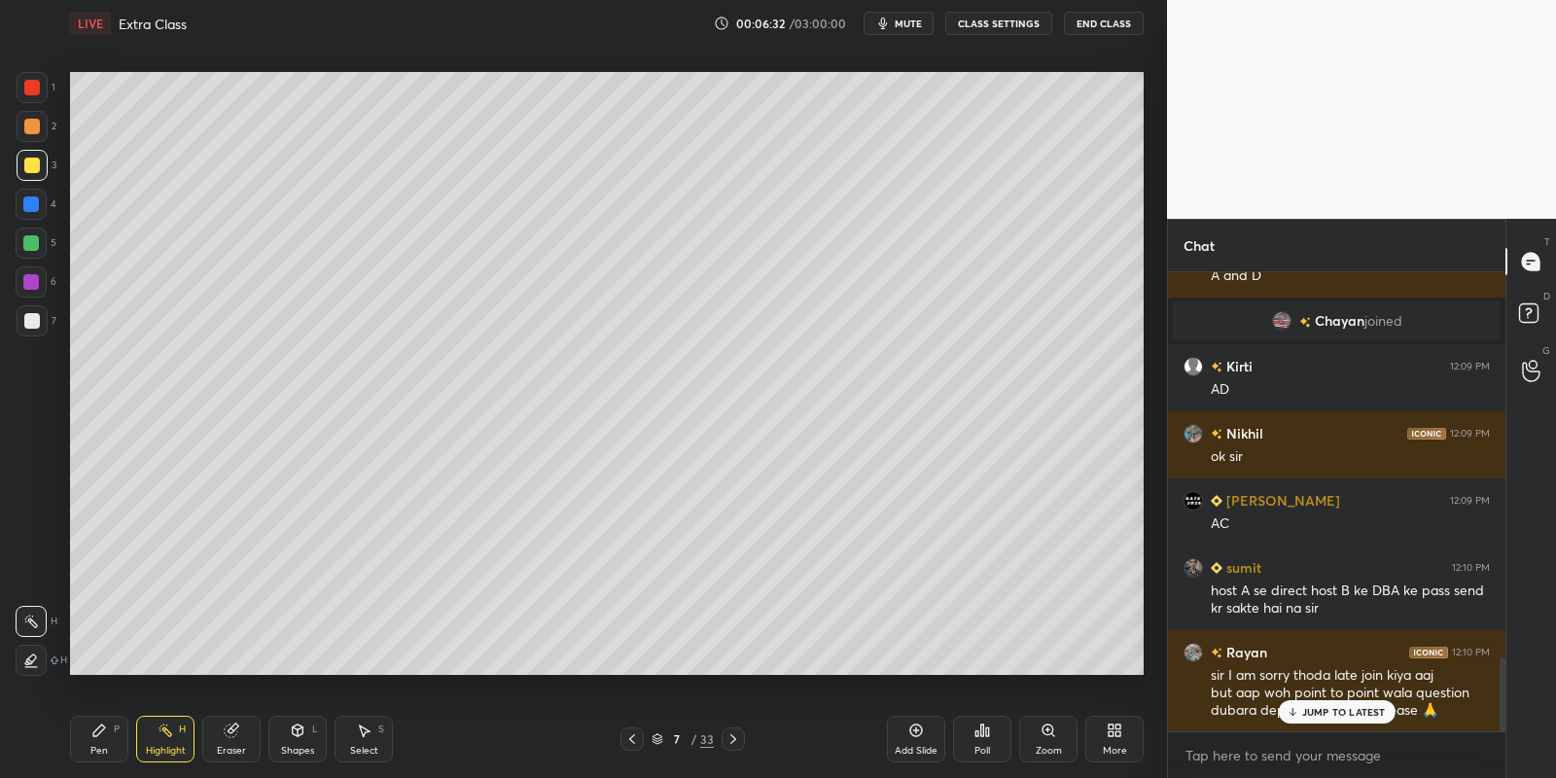
click at [108, 736] on div "Pen P" at bounding box center [99, 739] width 58 height 47
click at [31, 139] on div at bounding box center [32, 126] width 31 height 31
drag, startPoint x: 37, startPoint y: 159, endPoint x: 59, endPoint y: 167, distance: 23.7
click at [37, 159] on div at bounding box center [32, 165] width 31 height 31
click at [302, 734] on icon at bounding box center [298, 731] width 16 height 16
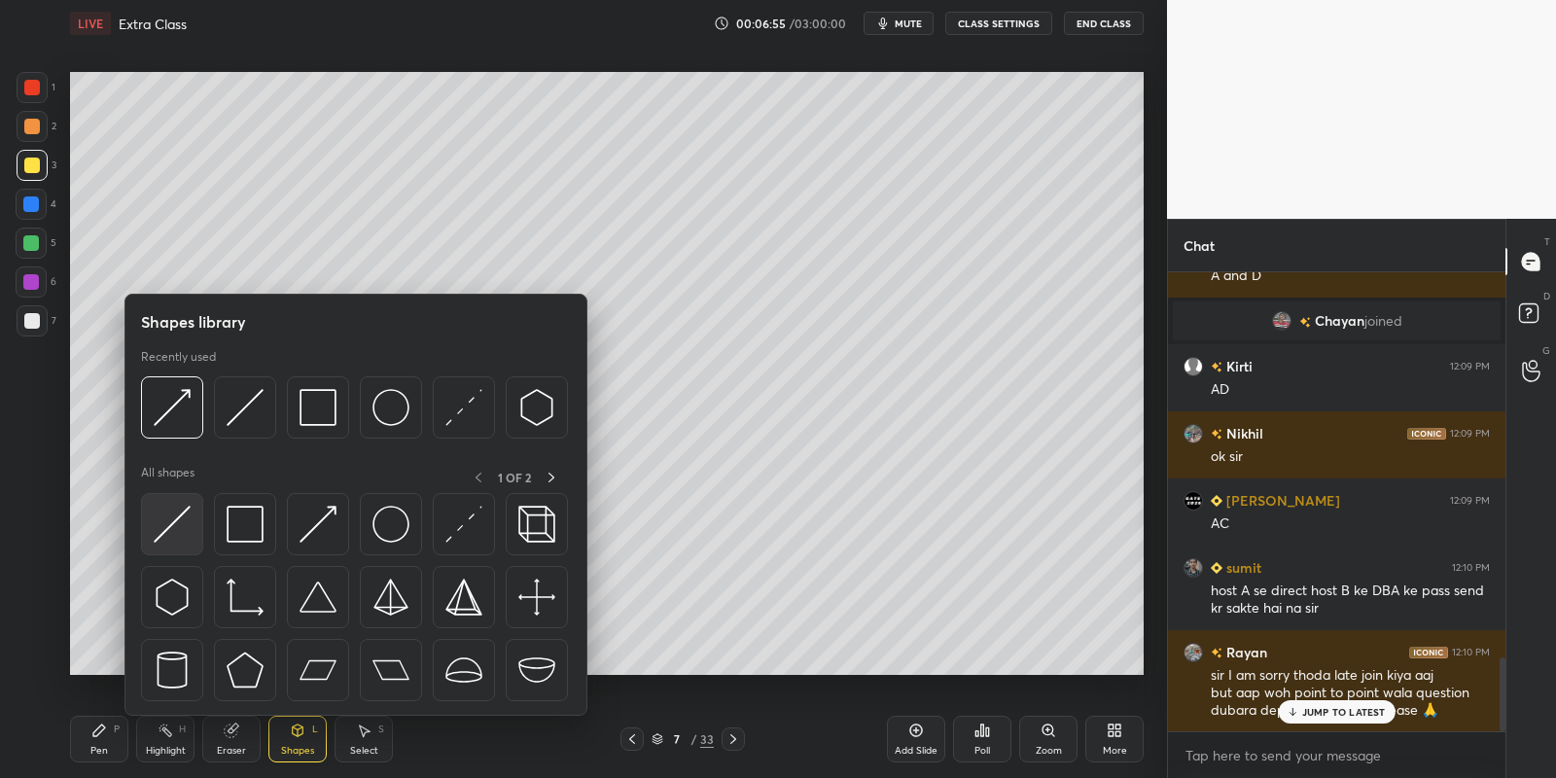
drag, startPoint x: 184, startPoint y: 530, endPoint x: 33, endPoint y: 231, distance: 334.4
click at [175, 536] on img at bounding box center [172, 524] width 37 height 37
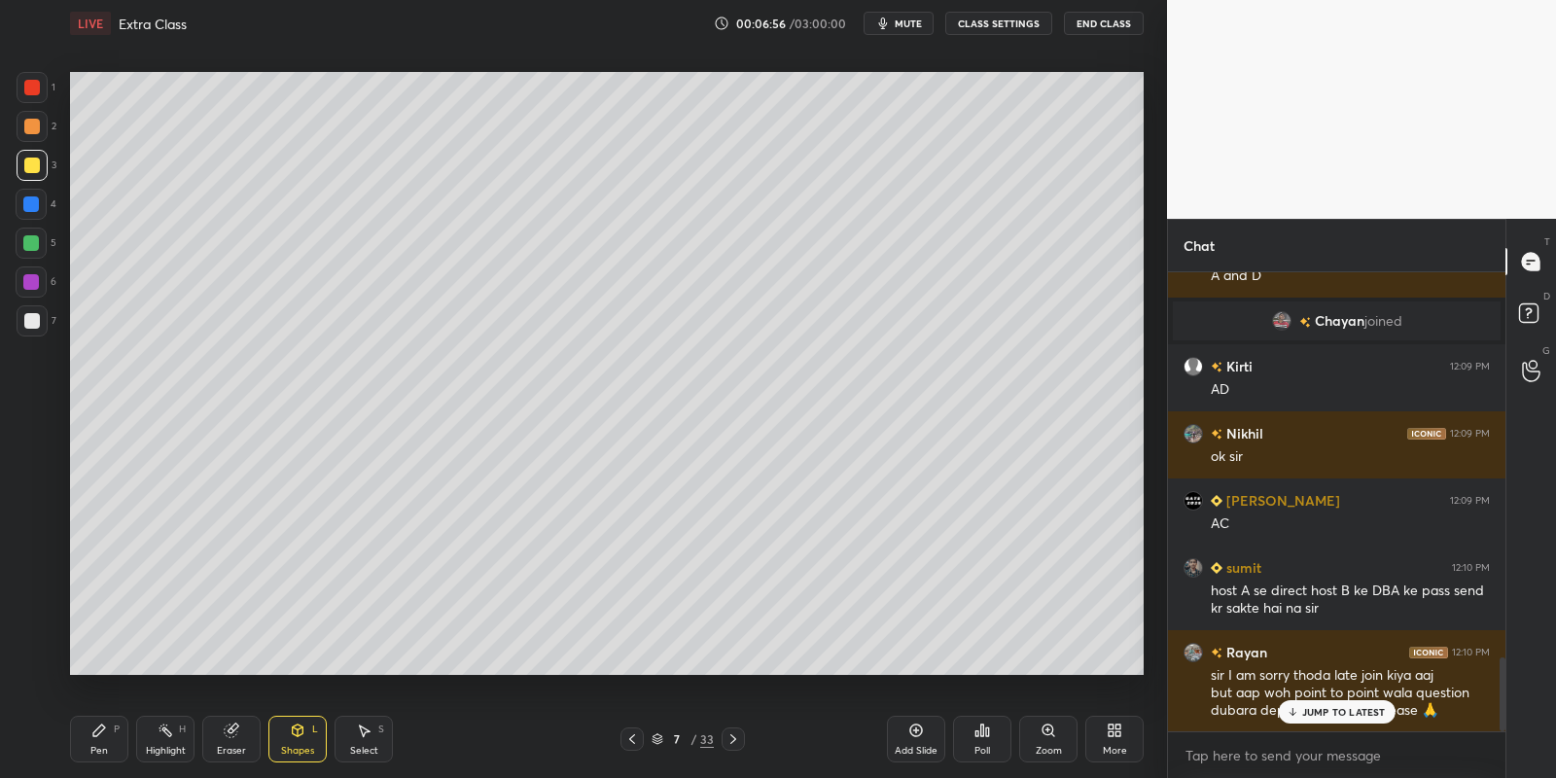
click at [295, 730] on icon at bounding box center [298, 731] width 16 height 16
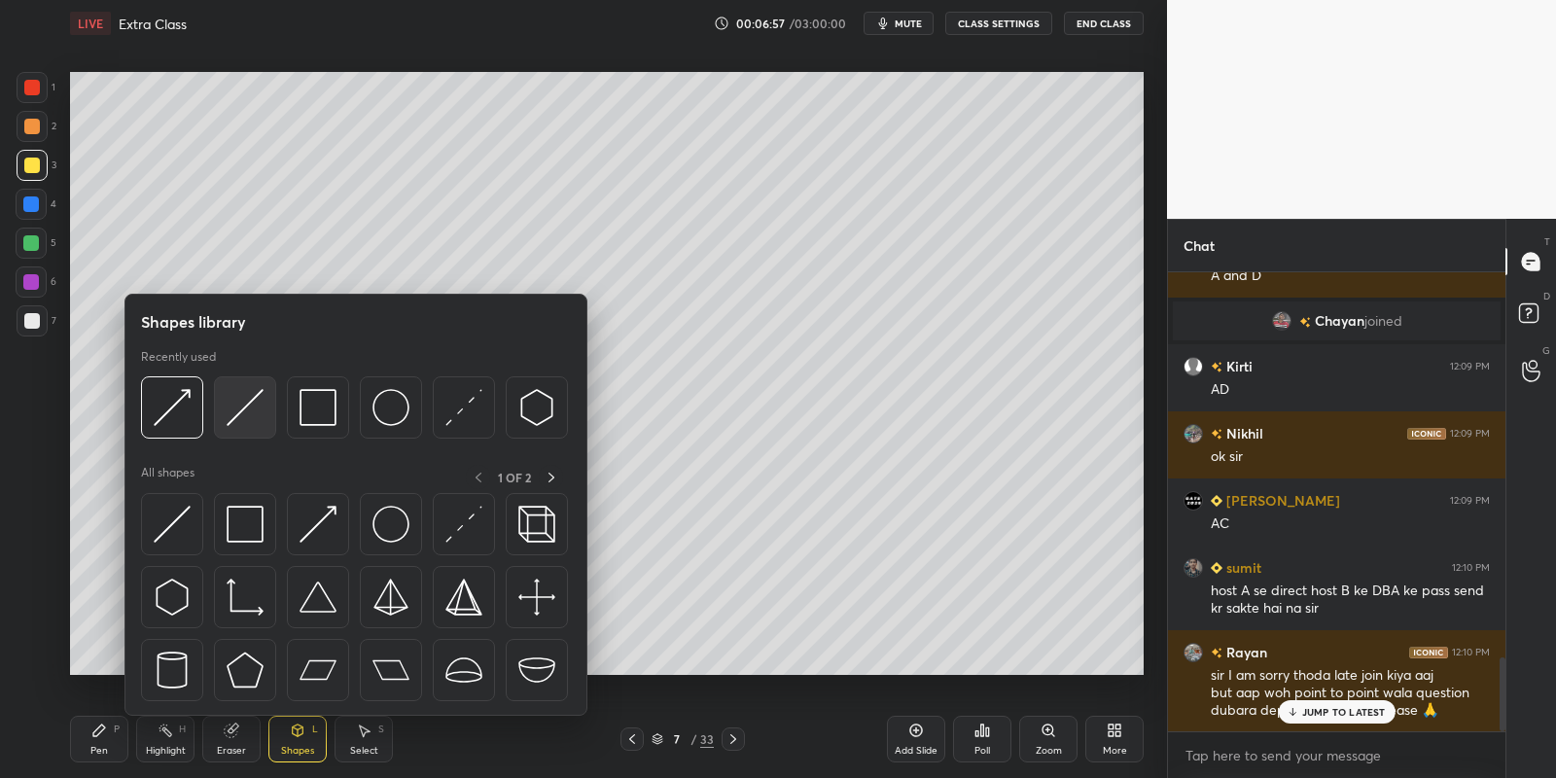
drag, startPoint x: 248, startPoint y: 402, endPoint x: 37, endPoint y: 239, distance: 266.3
click at [242, 405] on img at bounding box center [245, 407] width 37 height 37
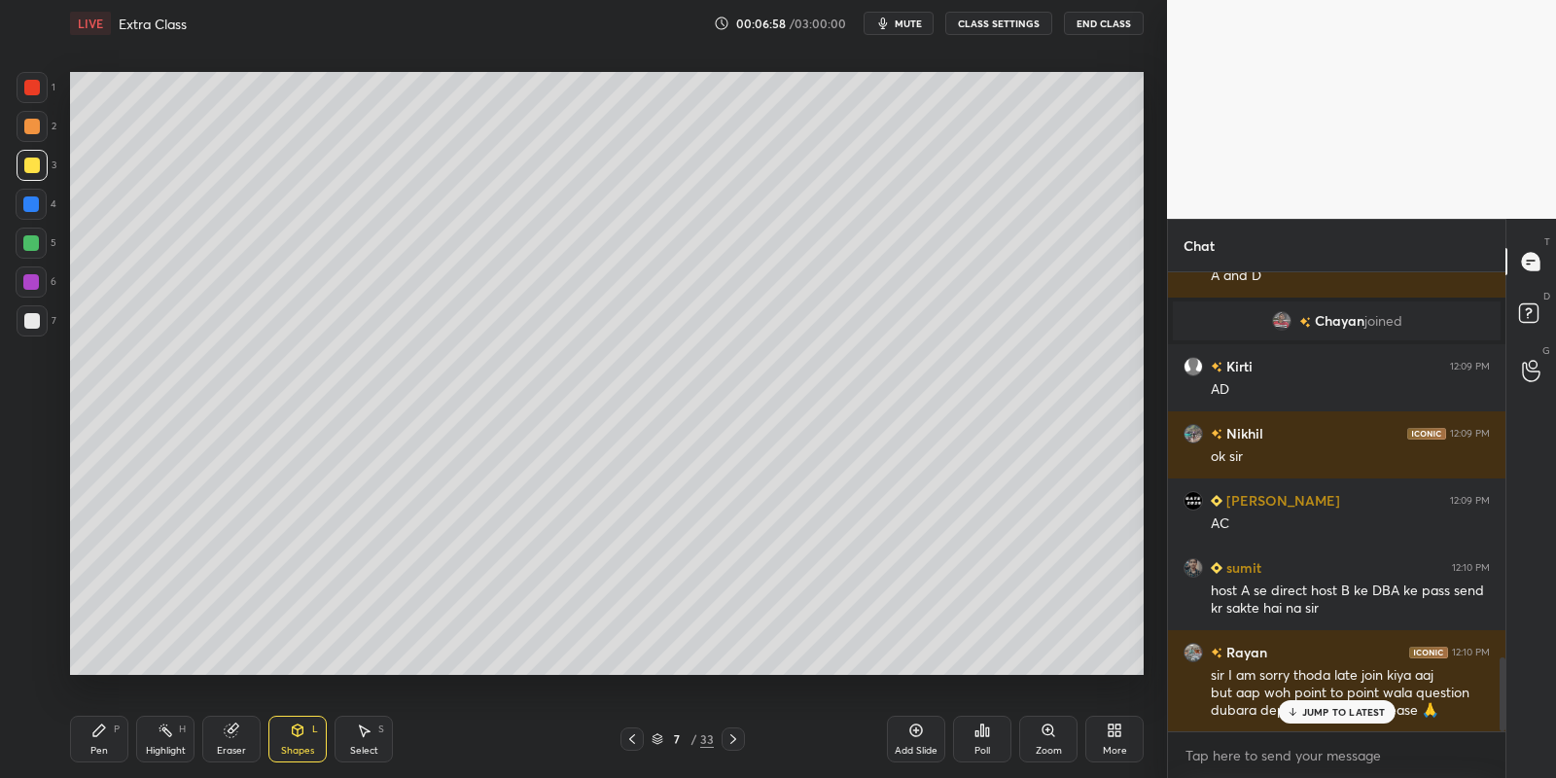
drag, startPoint x: 33, startPoint y: 240, endPoint x: 66, endPoint y: 233, distance: 33.8
click at [35, 240] on div at bounding box center [31, 243] width 16 height 16
click at [104, 741] on div "Pen P" at bounding box center [99, 739] width 58 height 47
click at [33, 173] on div at bounding box center [32, 165] width 31 height 31
click at [302, 729] on icon at bounding box center [298, 731] width 16 height 16
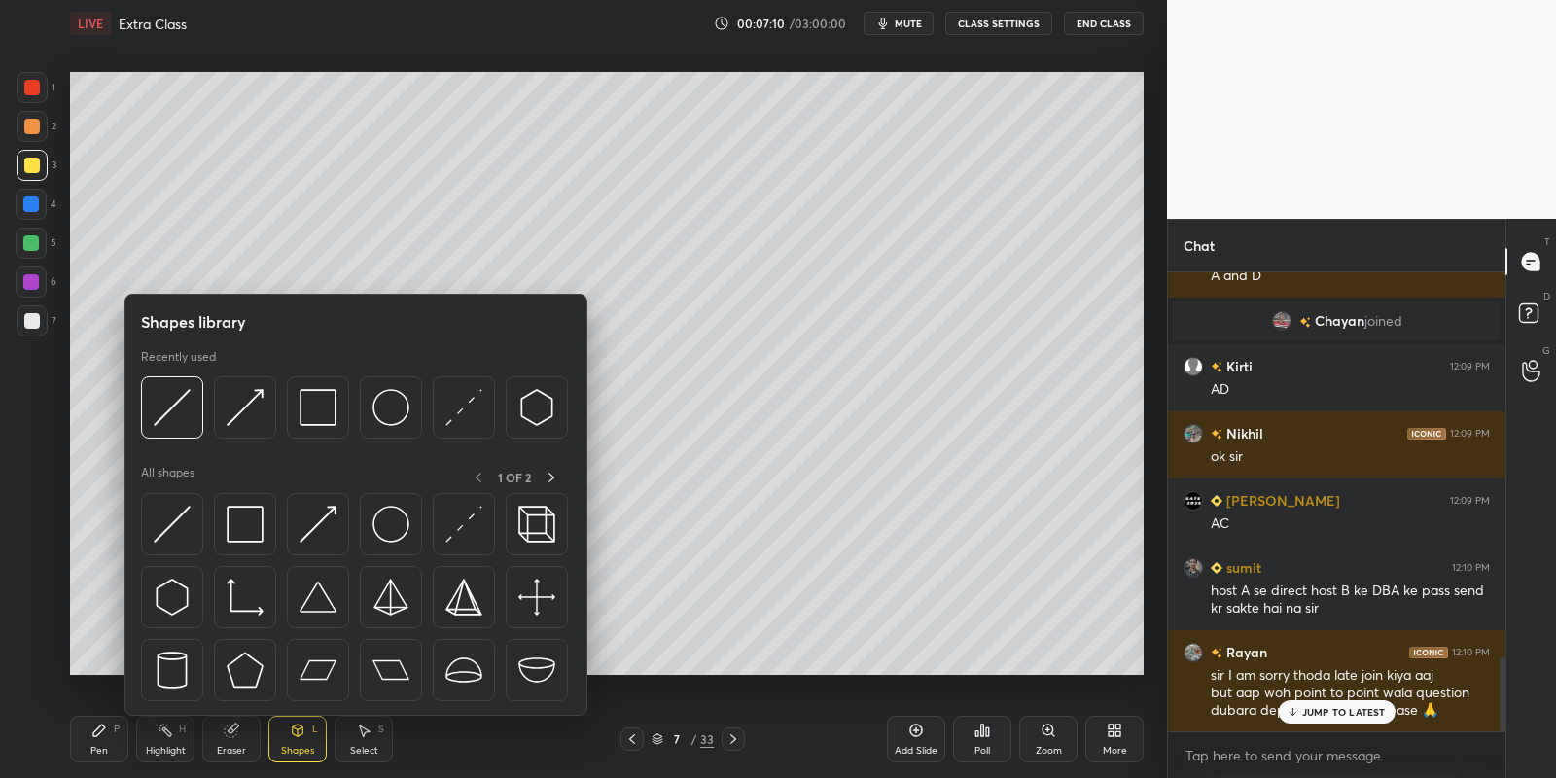
click at [178, 518] on img at bounding box center [172, 524] width 37 height 37
click at [36, 319] on div at bounding box center [32, 320] width 31 height 31
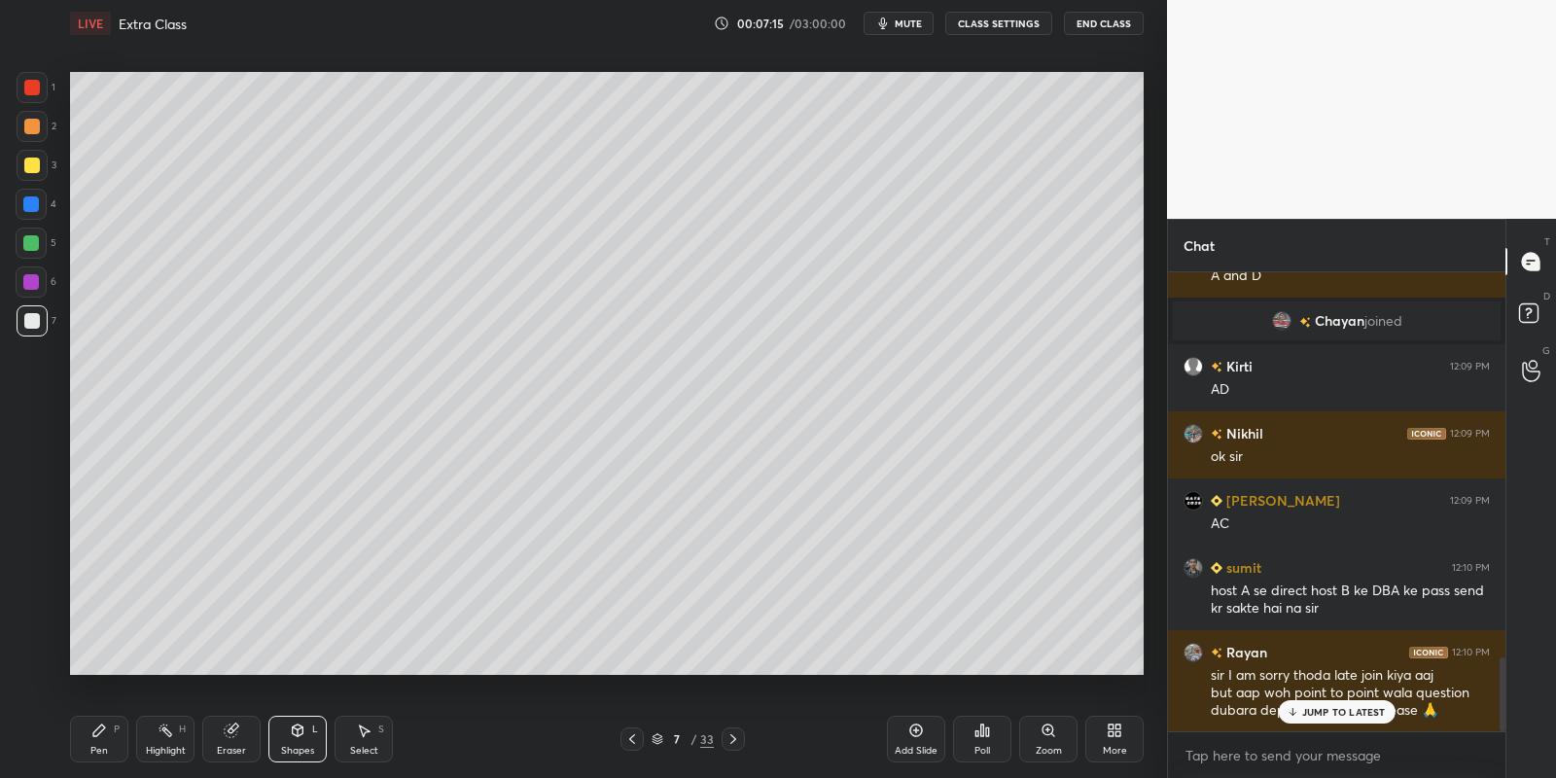
click at [101, 733] on icon at bounding box center [99, 731] width 16 height 16
click at [34, 160] on div at bounding box center [32, 166] width 16 height 16
drag, startPoint x: 293, startPoint y: 730, endPoint x: 295, endPoint y: 720, distance: 10.9
click at [296, 725] on icon at bounding box center [298, 730] width 11 height 12
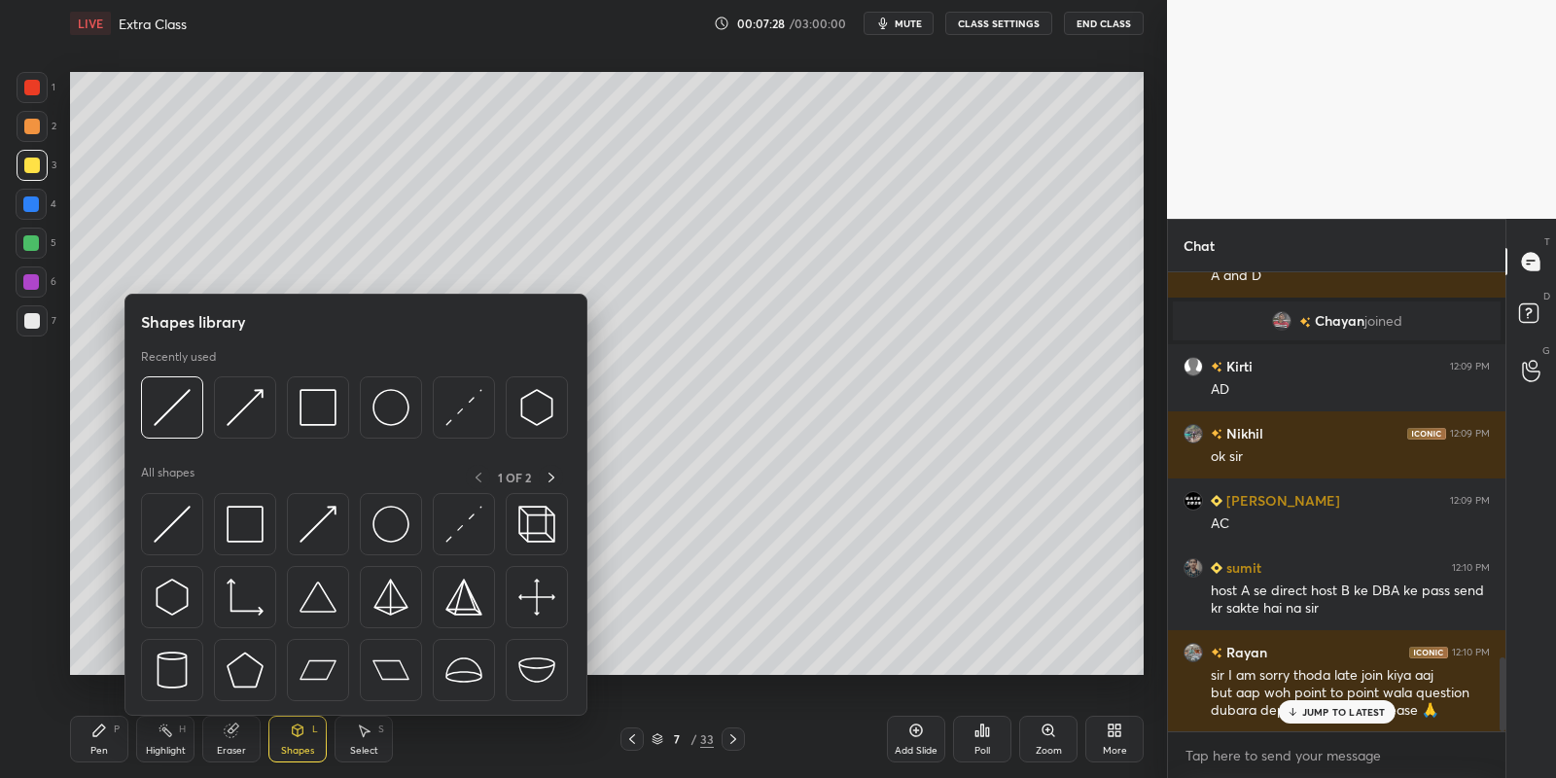
click at [168, 504] on div at bounding box center [172, 524] width 62 height 62
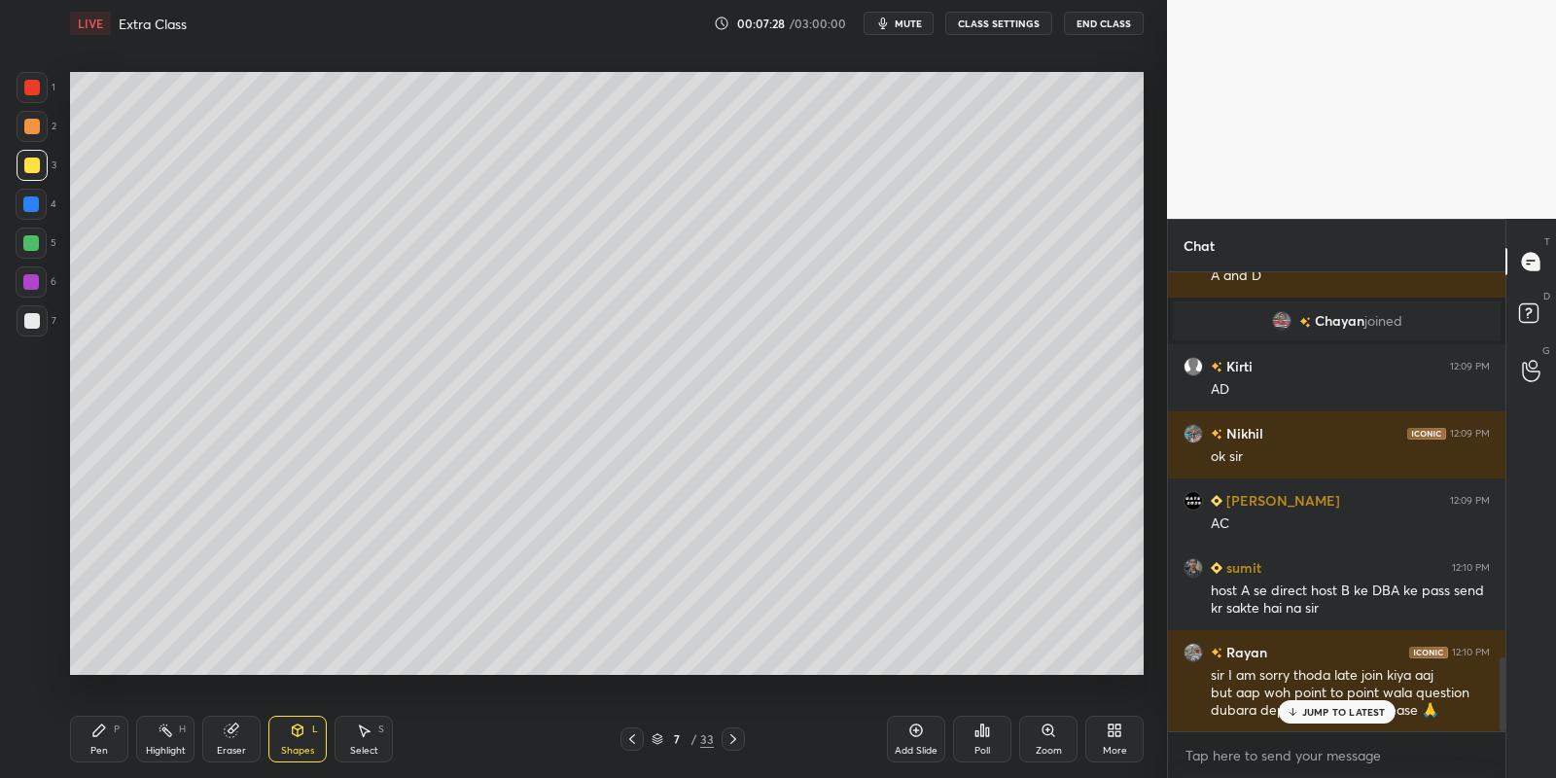
drag, startPoint x: 32, startPoint y: 311, endPoint x: 49, endPoint y: 310, distance: 16.6
click at [32, 310] on div at bounding box center [32, 320] width 31 height 31
click at [302, 722] on div "Shapes L" at bounding box center [297, 739] width 58 height 47
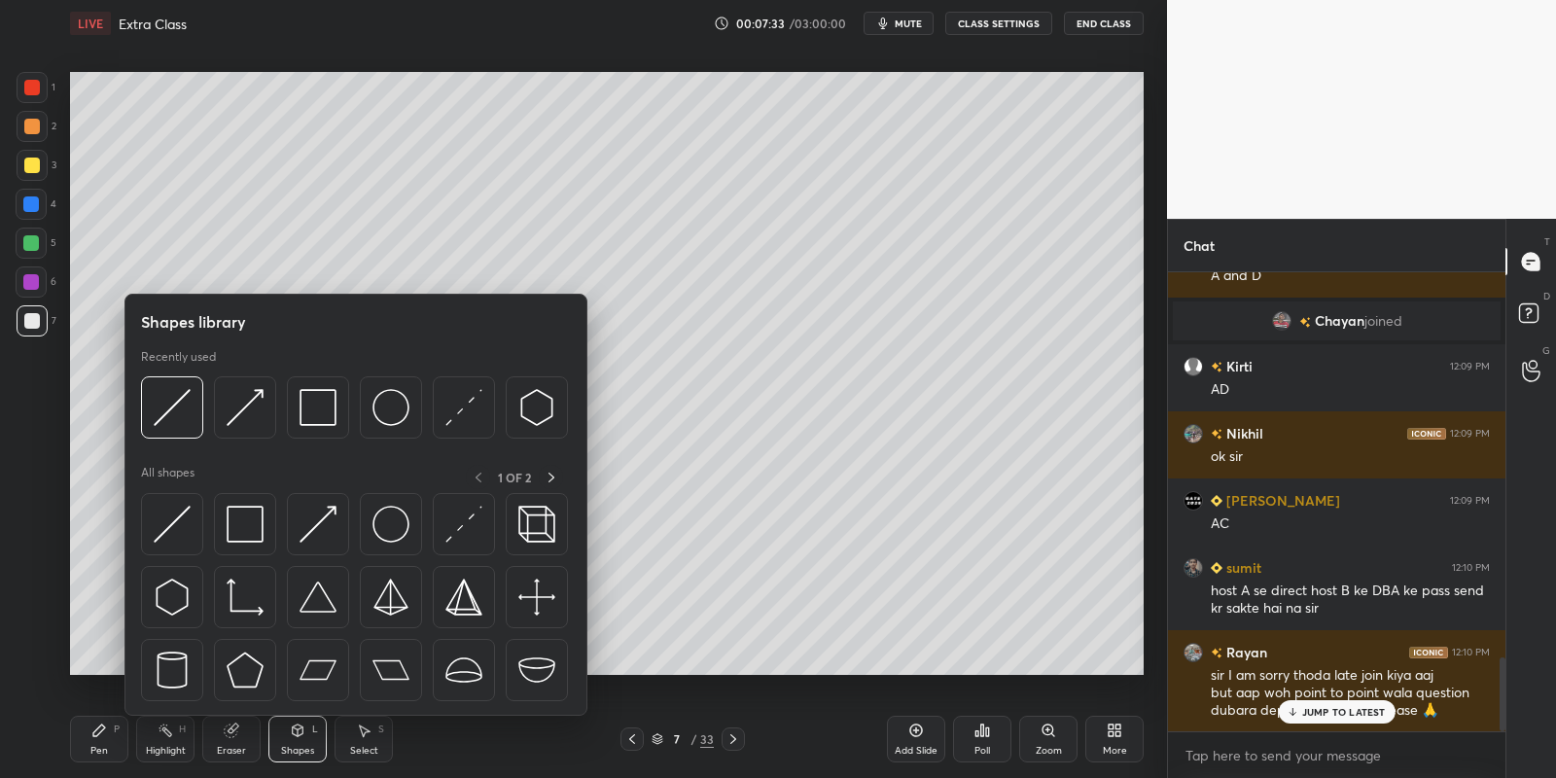
click at [189, 509] on div at bounding box center [172, 524] width 62 height 62
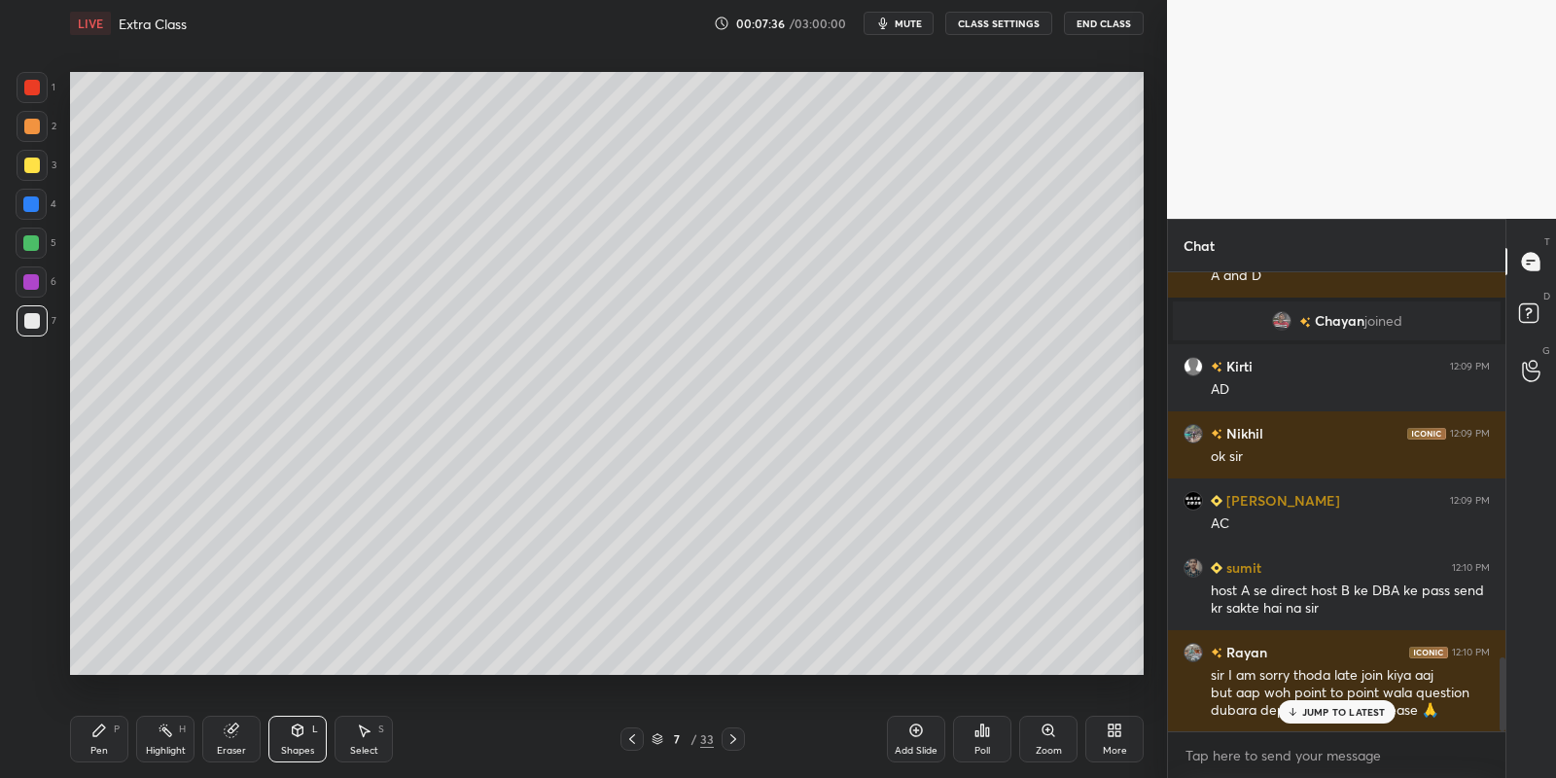
drag, startPoint x: 98, startPoint y: 747, endPoint x: 111, endPoint y: 717, distance: 32.7
click at [100, 746] on div "Pen" at bounding box center [99, 751] width 18 height 10
drag, startPoint x: 168, startPoint y: 740, endPoint x: 197, endPoint y: 692, distance: 55.9
click at [163, 737] on div "Highlight H" at bounding box center [165, 739] width 58 height 47
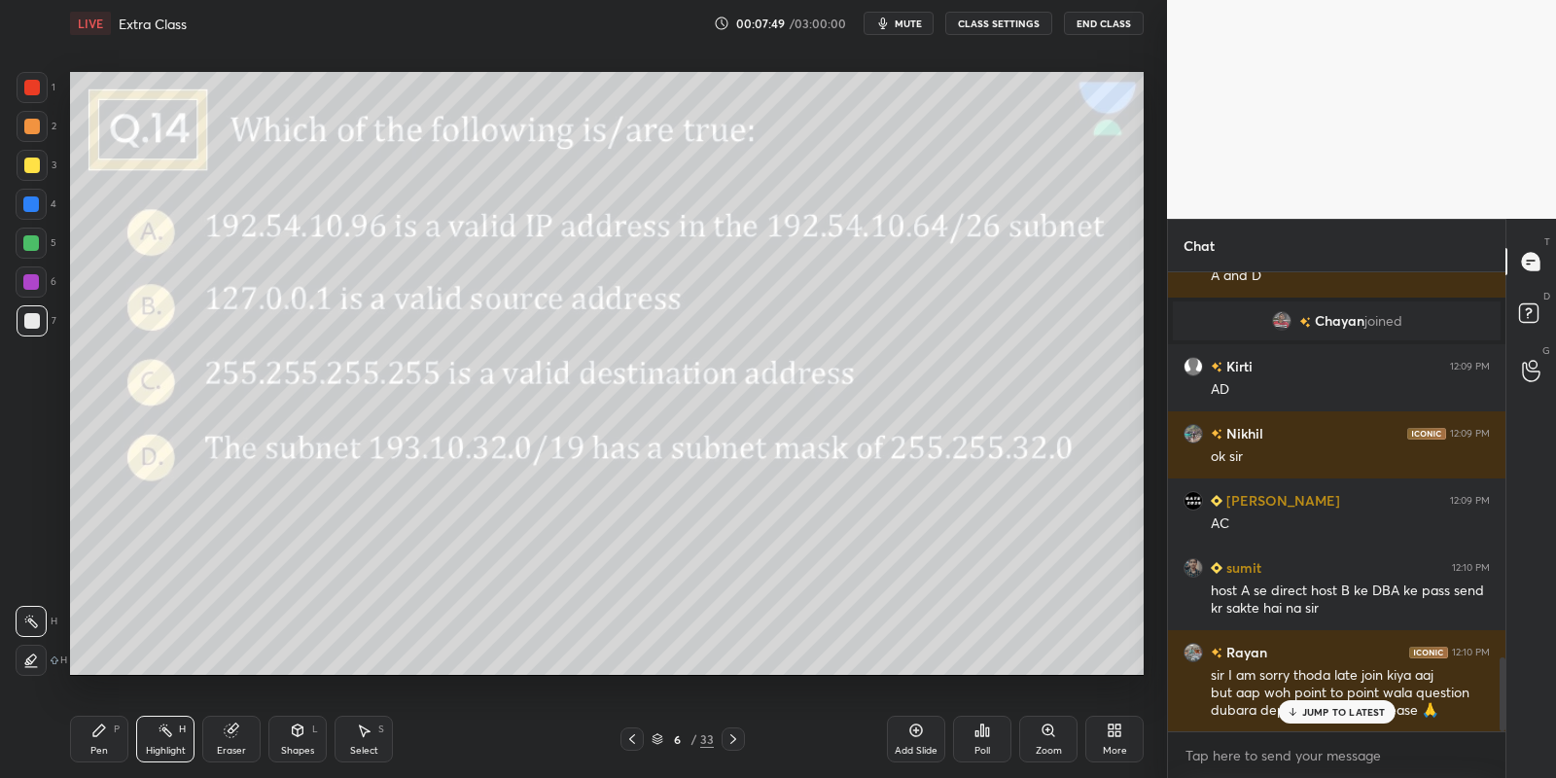
click at [100, 730] on icon at bounding box center [99, 730] width 12 height 12
click at [34, 158] on div at bounding box center [32, 166] width 16 height 16
click at [26, 237] on div at bounding box center [31, 243] width 16 height 16
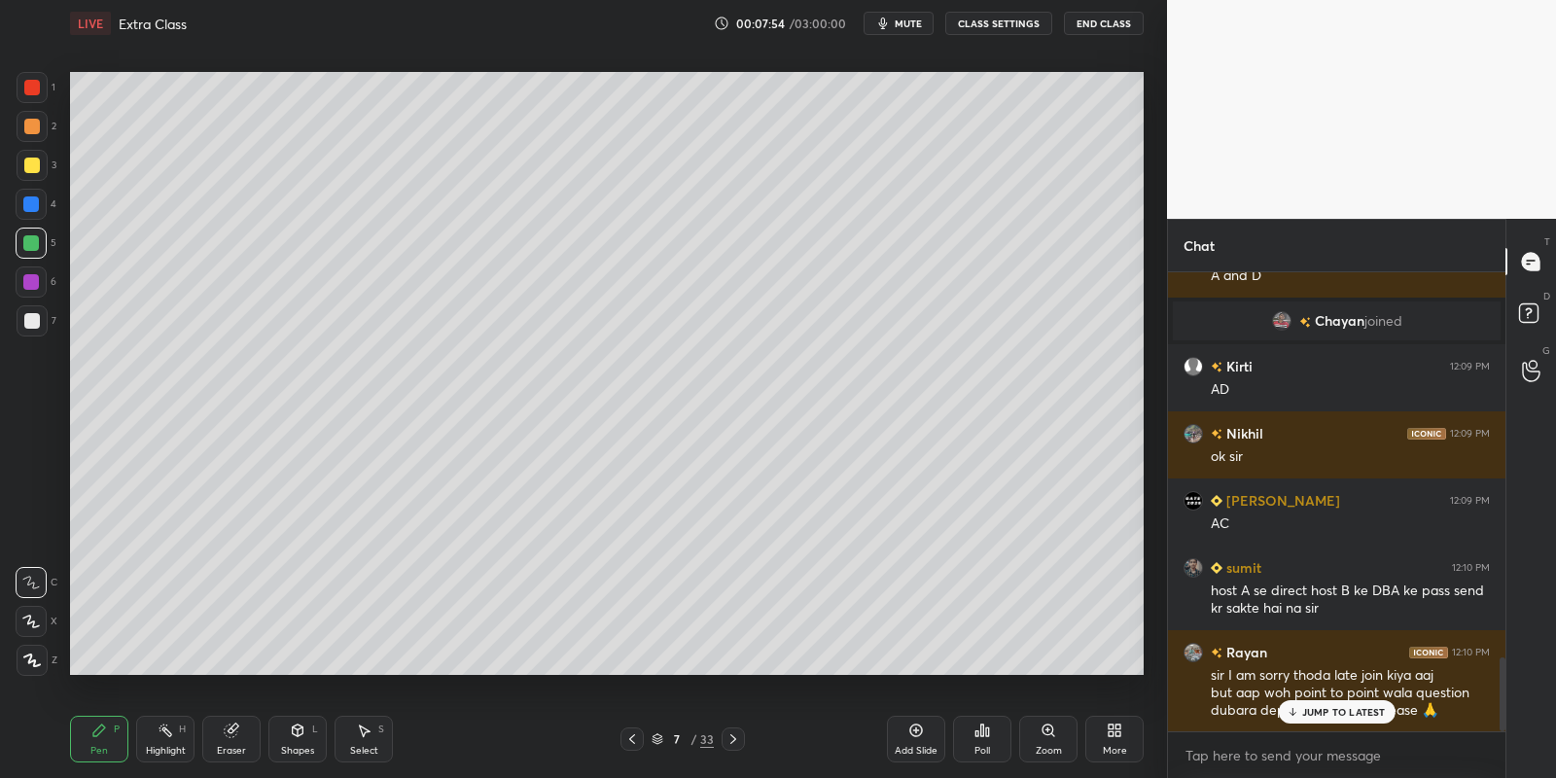
click at [96, 734] on icon at bounding box center [99, 731] width 16 height 16
click at [39, 316] on div at bounding box center [32, 321] width 16 height 16
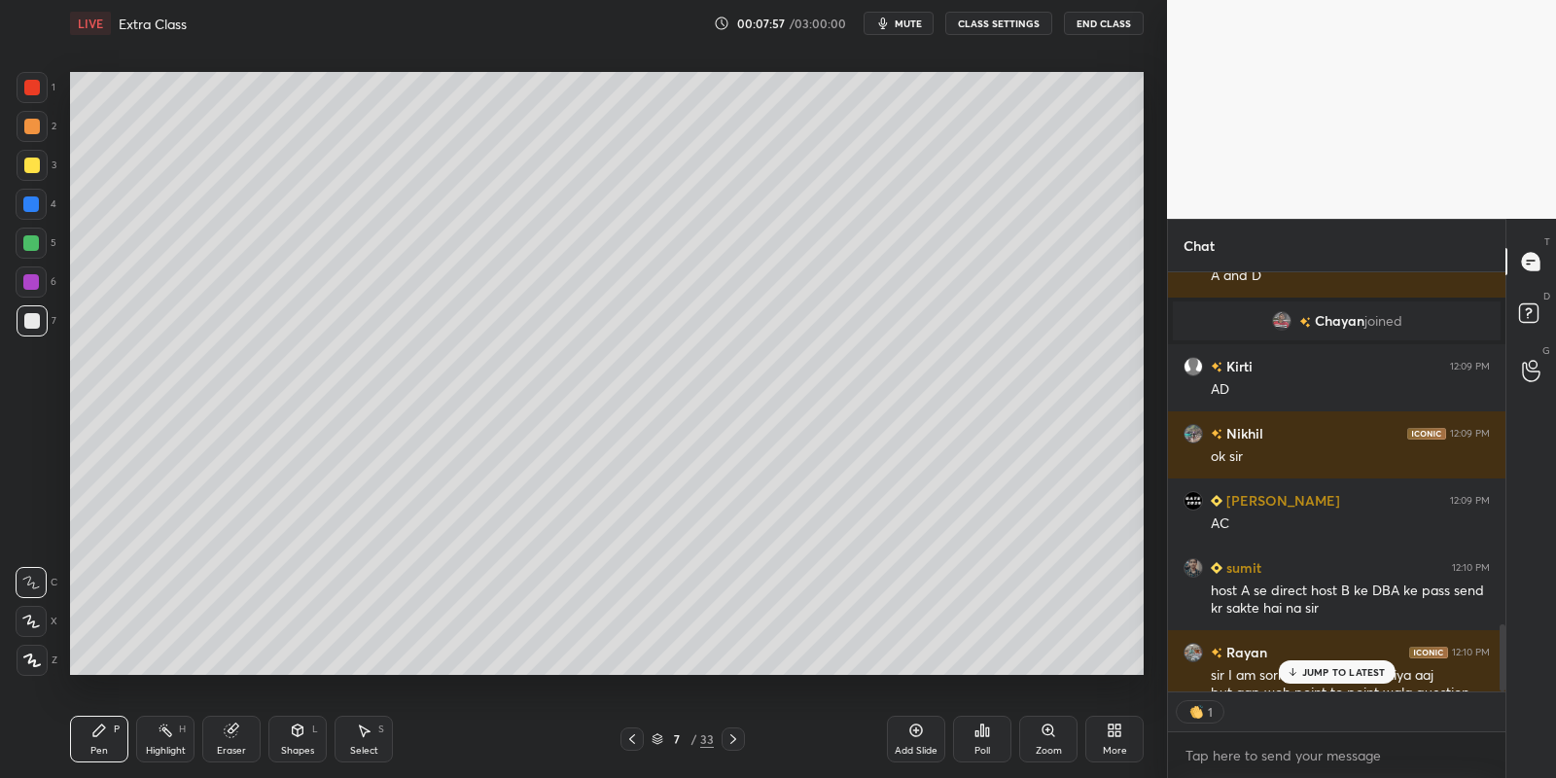
scroll to position [6, 6]
drag, startPoint x: 304, startPoint y: 734, endPoint x: 305, endPoint y: 721, distance: 13.6
click at [302, 731] on div "Shapes L" at bounding box center [297, 739] width 58 height 47
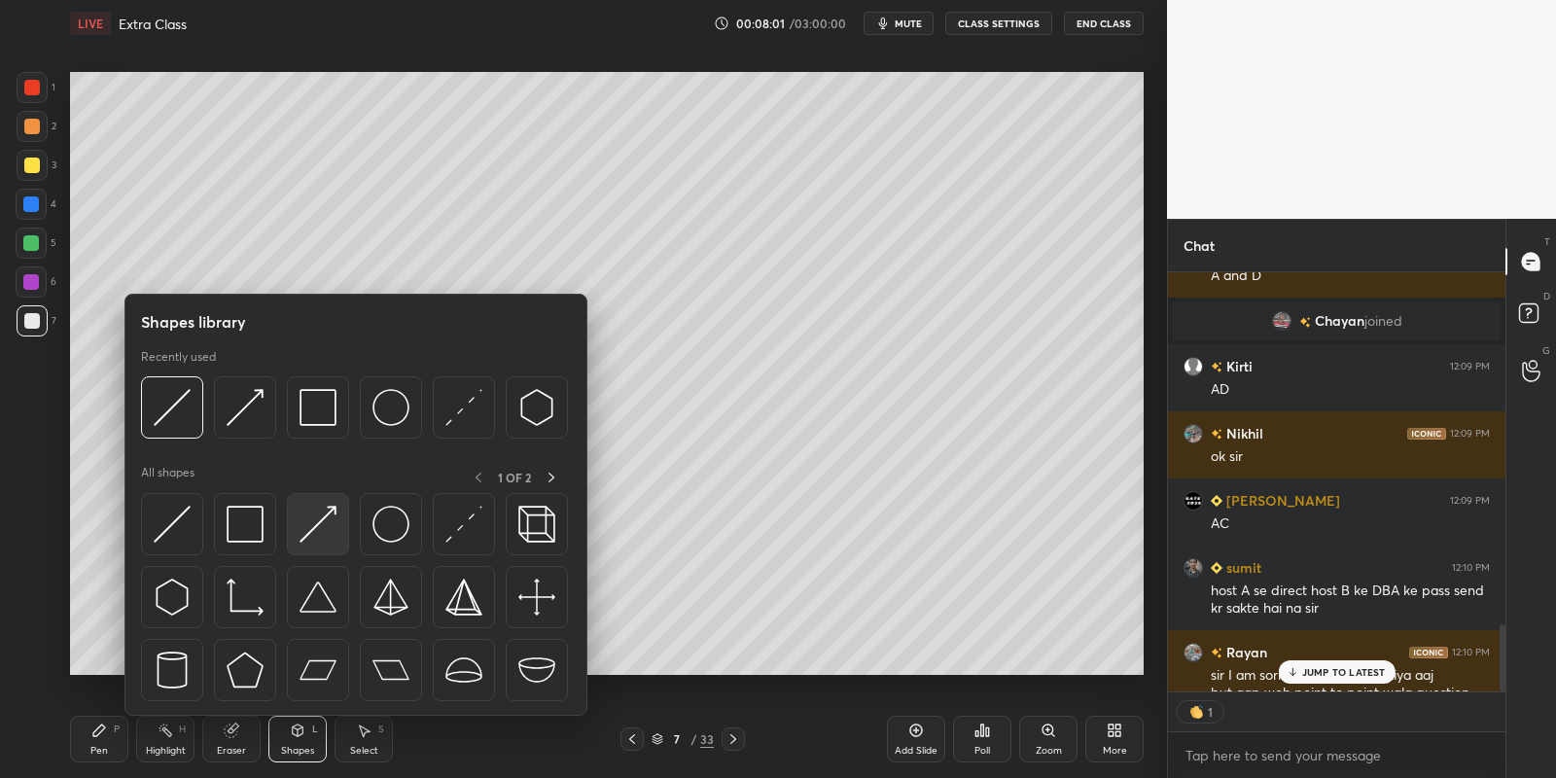
click at [326, 523] on img at bounding box center [318, 524] width 37 height 37
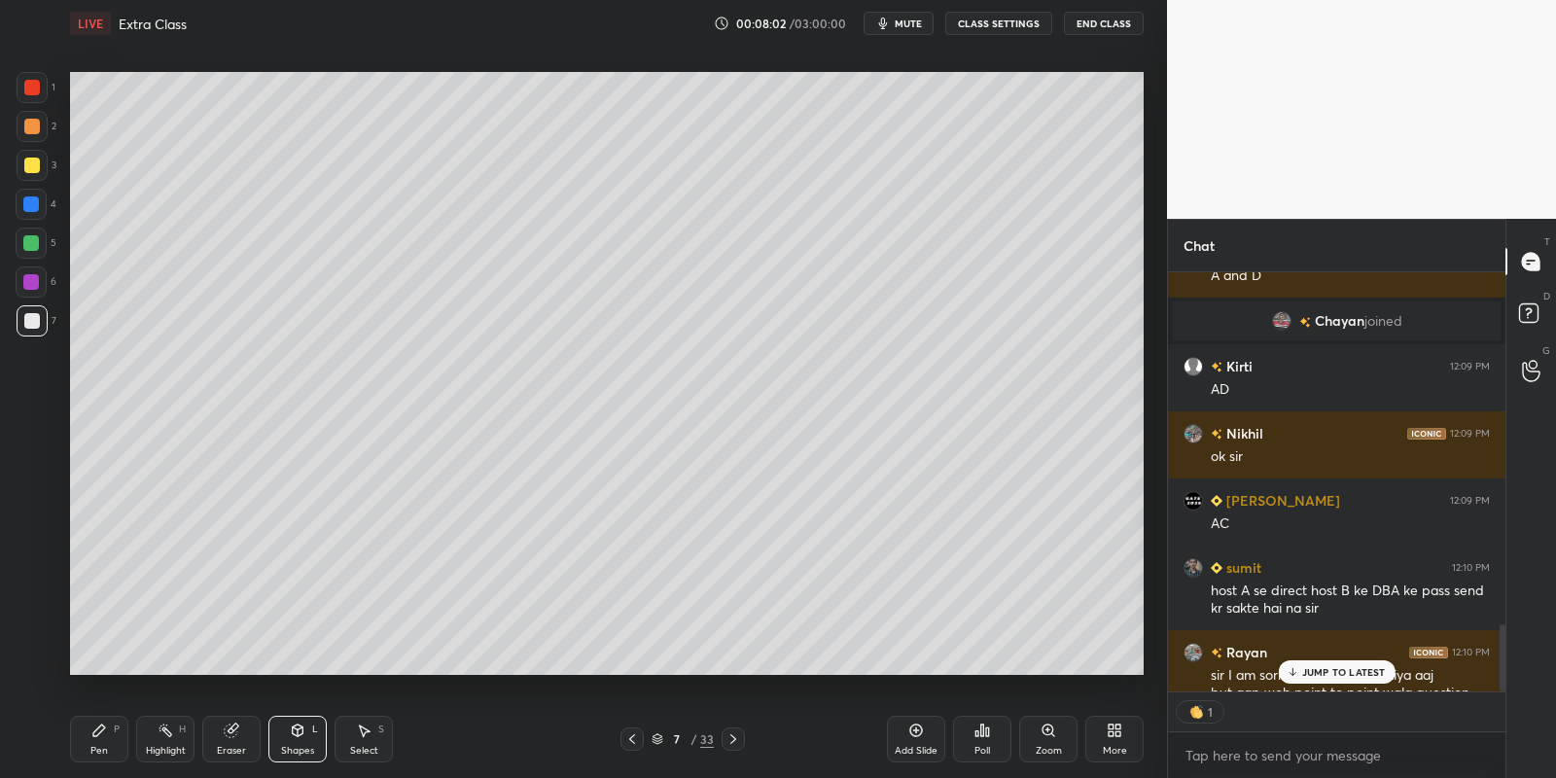
drag, startPoint x: 287, startPoint y: 738, endPoint x: 290, endPoint y: 716, distance: 22.6
click at [287, 735] on div "Shapes L" at bounding box center [297, 739] width 58 height 47
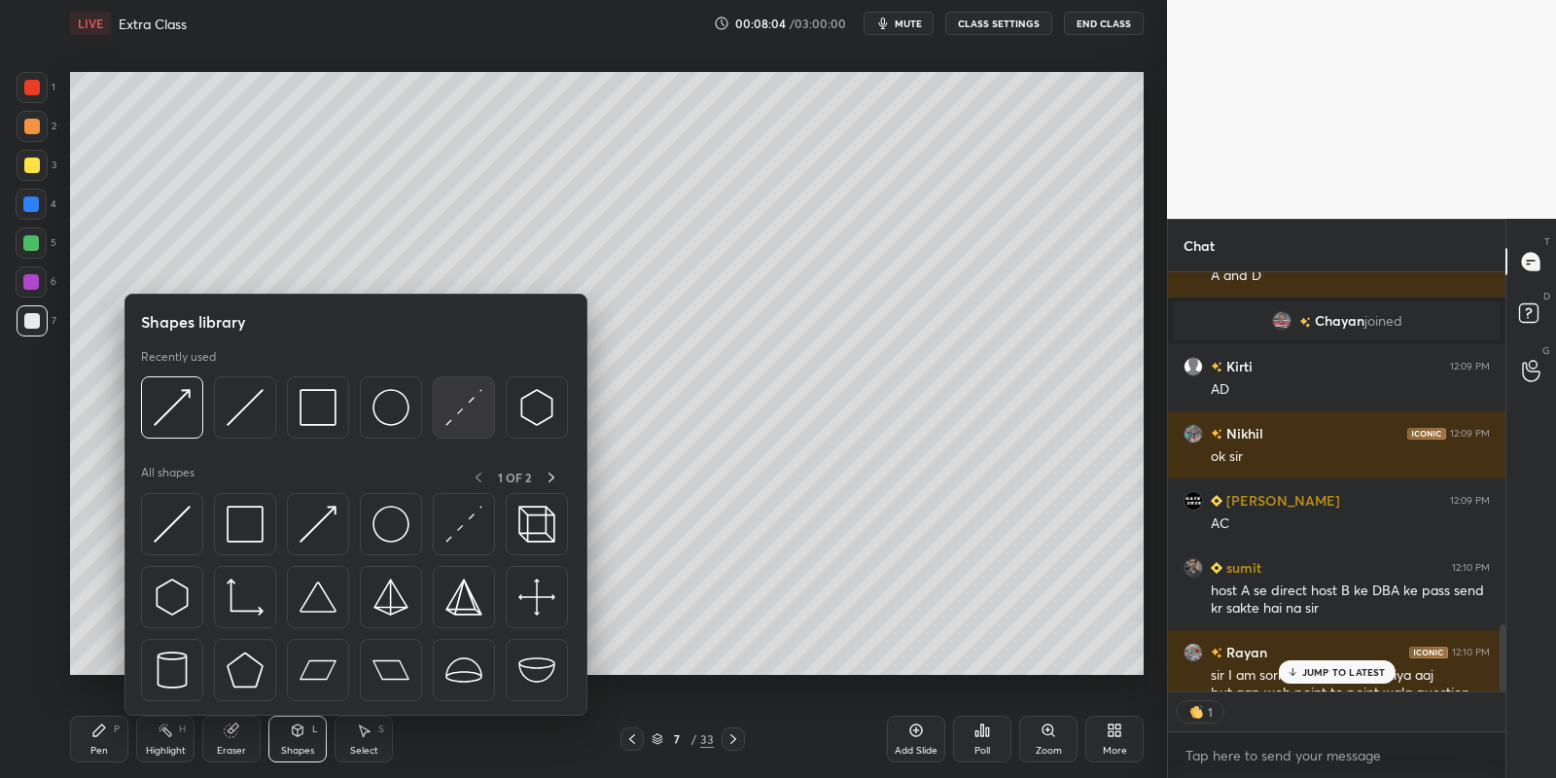
click at [468, 398] on img at bounding box center [463, 407] width 37 height 37
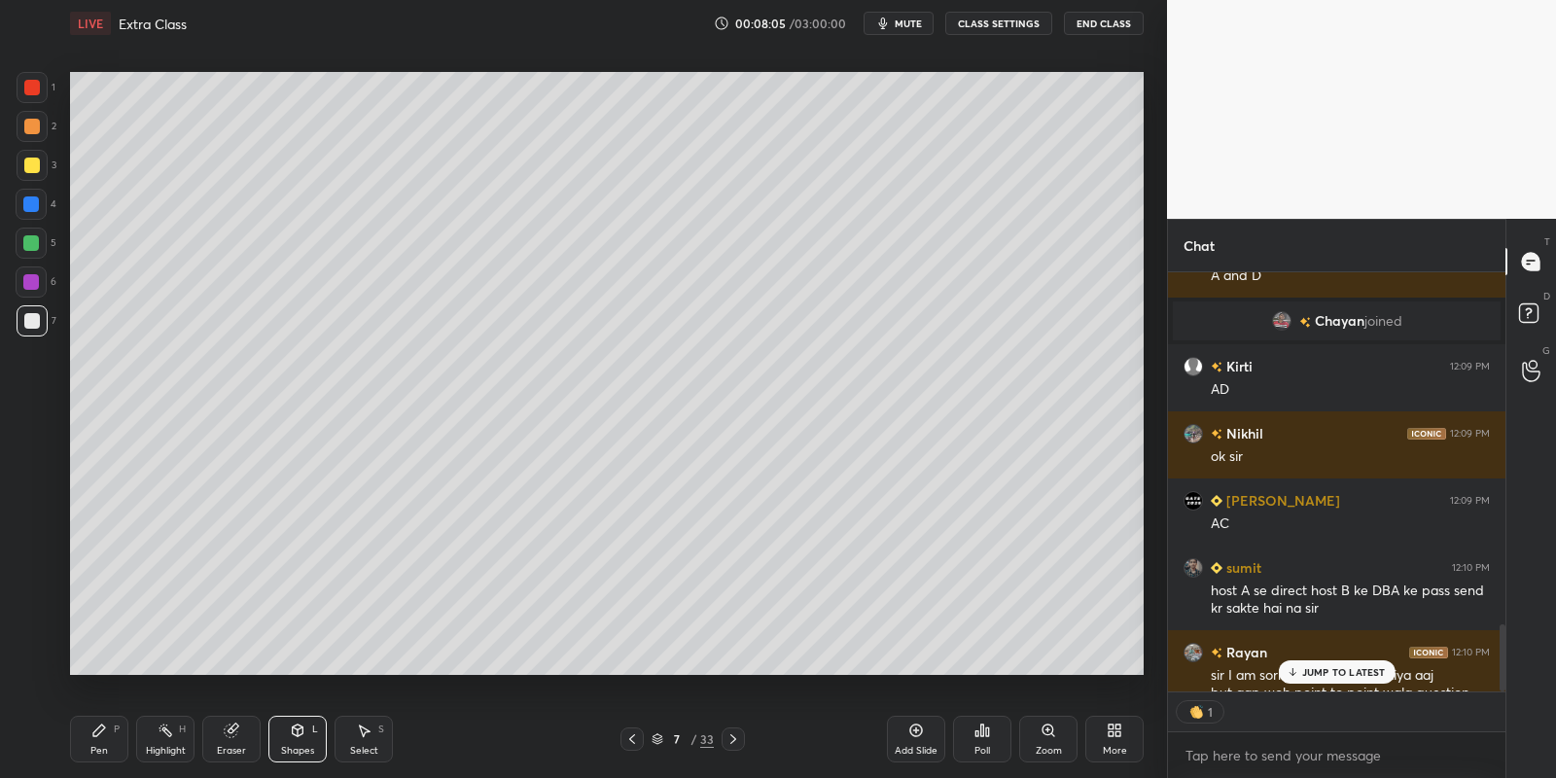
drag, startPoint x: 103, startPoint y: 741, endPoint x: 236, endPoint y: 728, distance: 133.8
click at [107, 741] on div "Pen P" at bounding box center [99, 739] width 58 height 47
click at [354, 736] on div "Select S" at bounding box center [364, 739] width 58 height 47
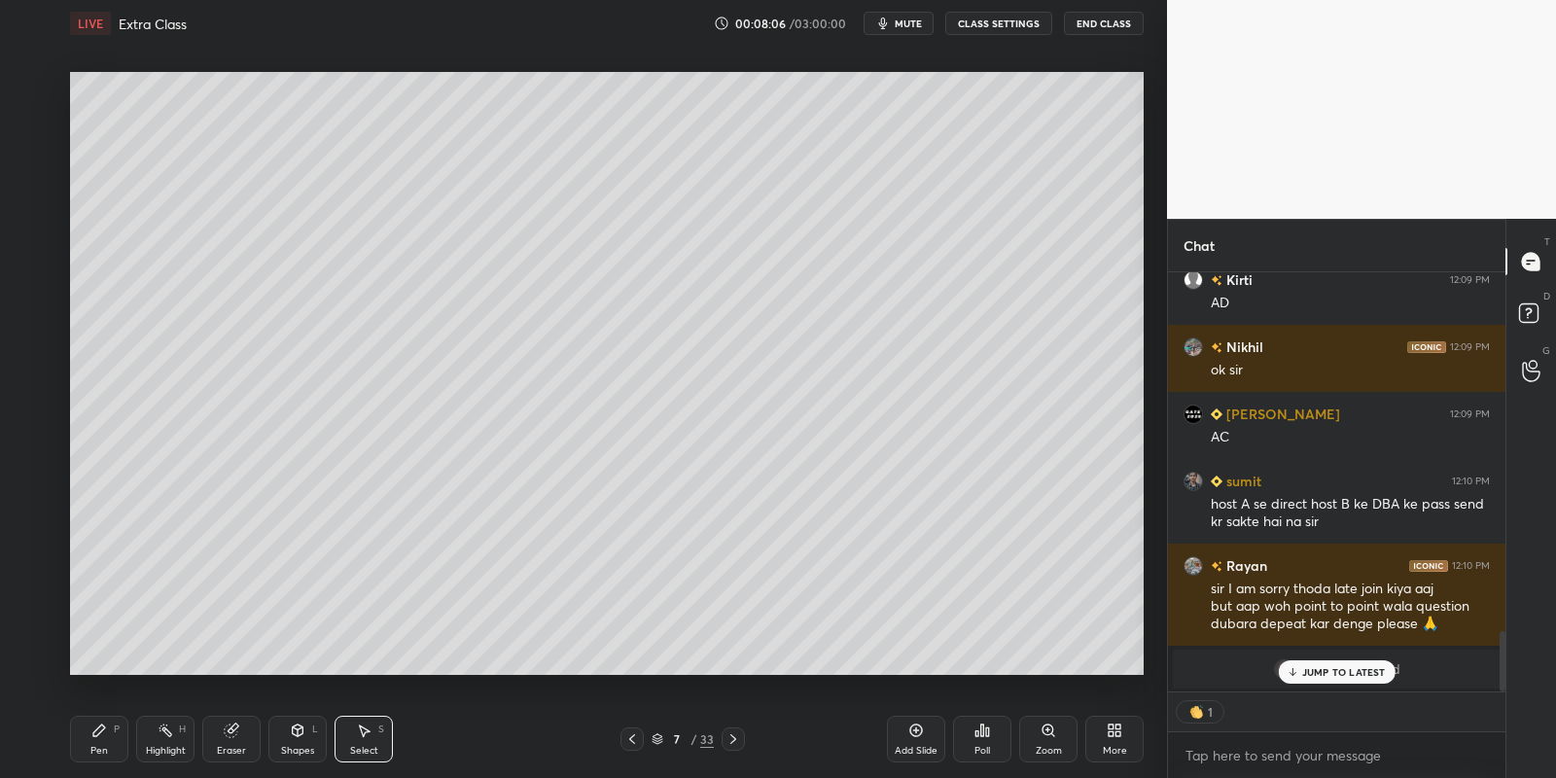
type textarea "x"
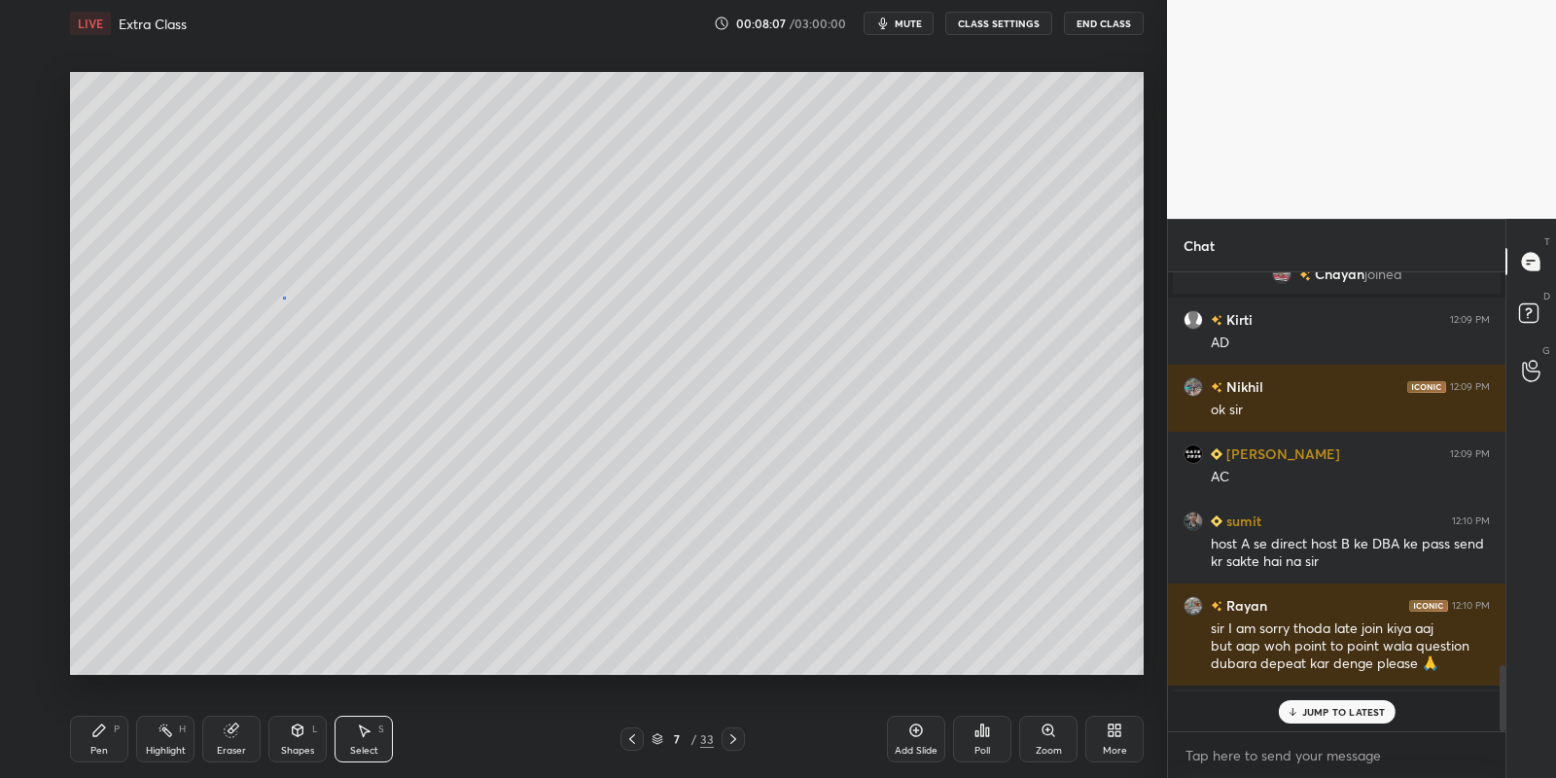
scroll to position [2442, 0]
drag, startPoint x: 283, startPoint y: 296, endPoint x: 489, endPoint y: 326, distance: 208.4
click at [492, 326] on div "0 ° Undo Copy Paste here Duplicate Duplicate to new slide Delete" at bounding box center [607, 374] width 1074 height 604
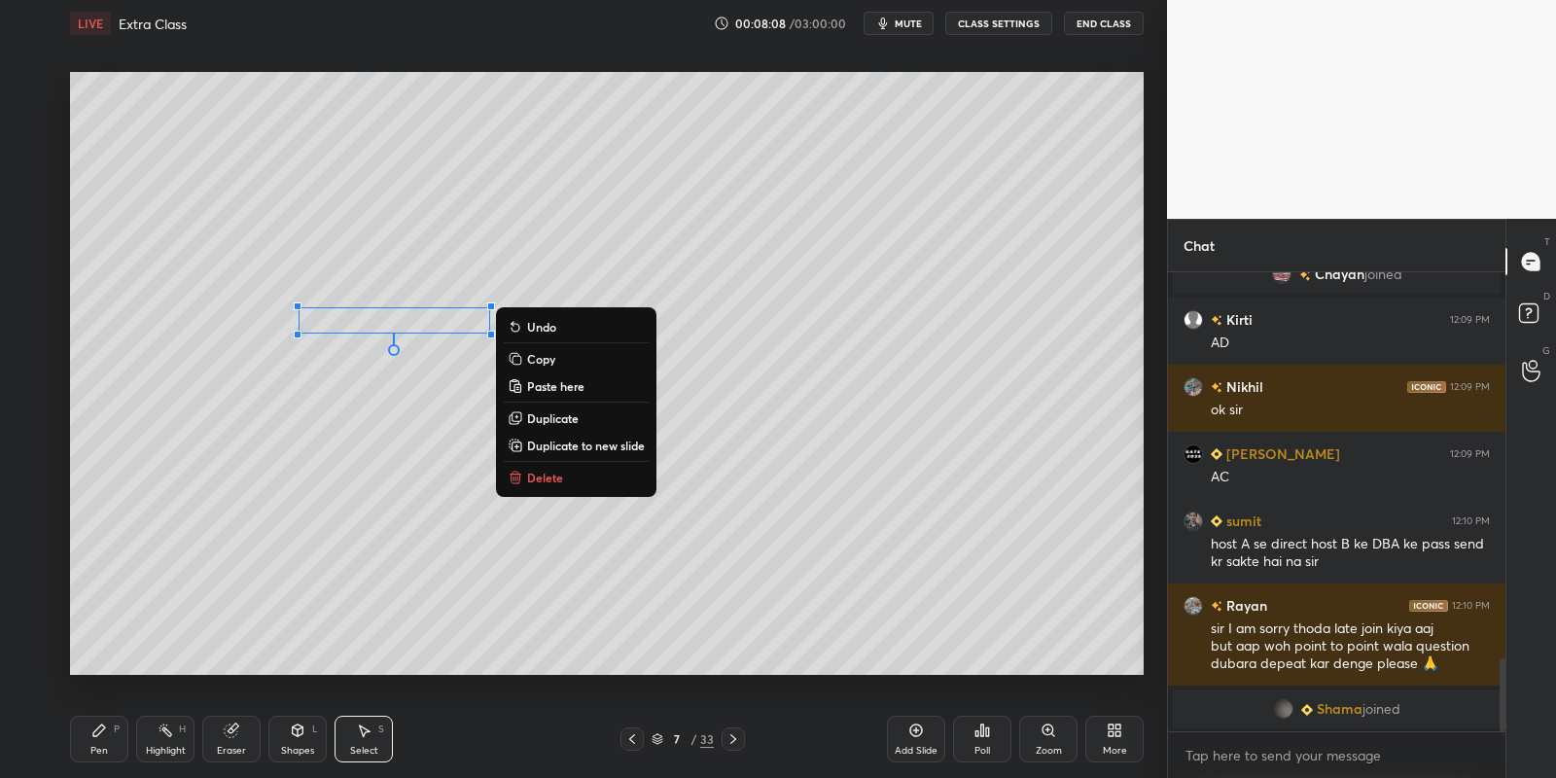
click at [548, 355] on p "Copy" at bounding box center [541, 359] width 28 height 16
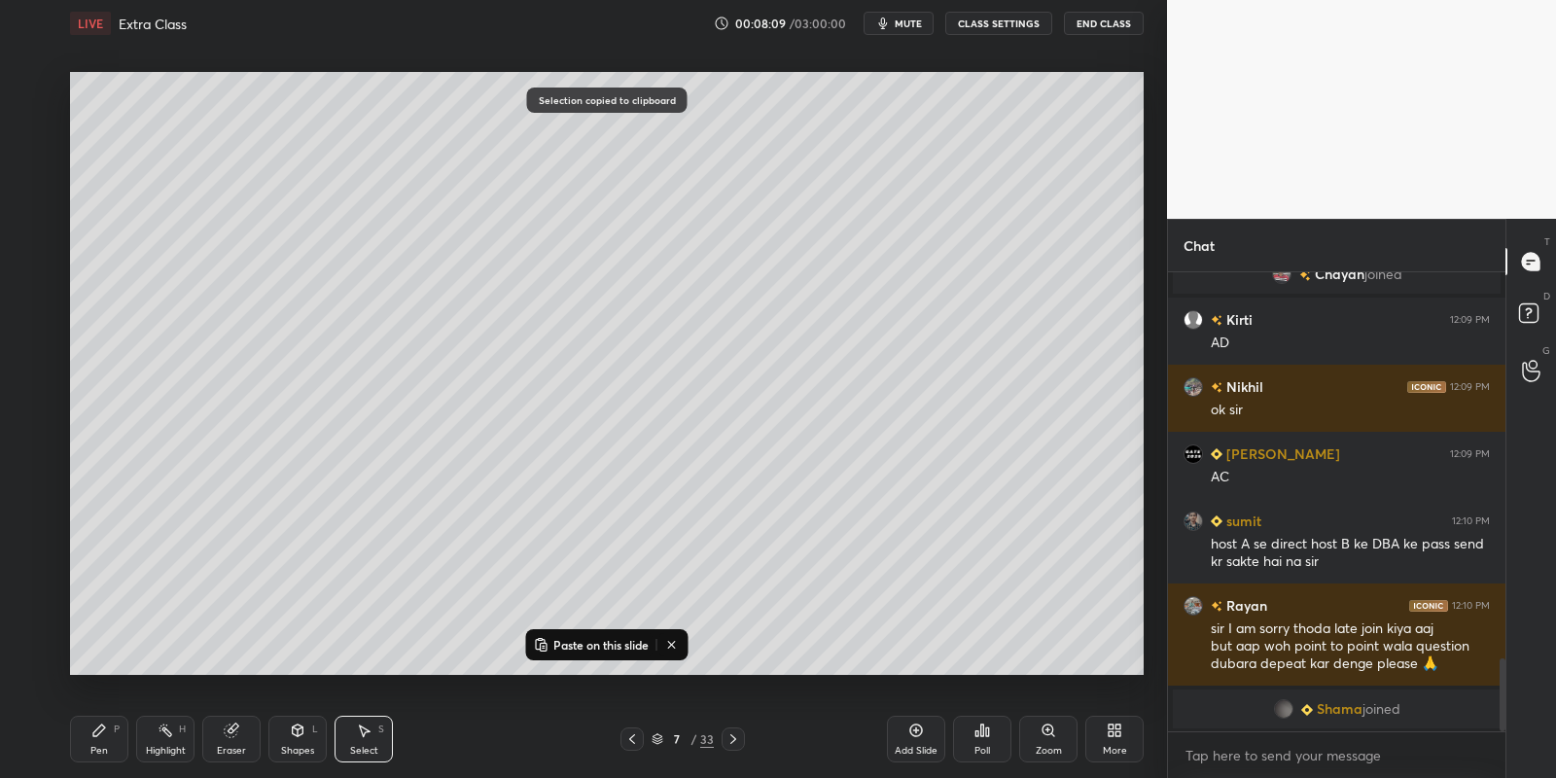
click at [566, 637] on p "Paste on this slide" at bounding box center [600, 645] width 95 height 16
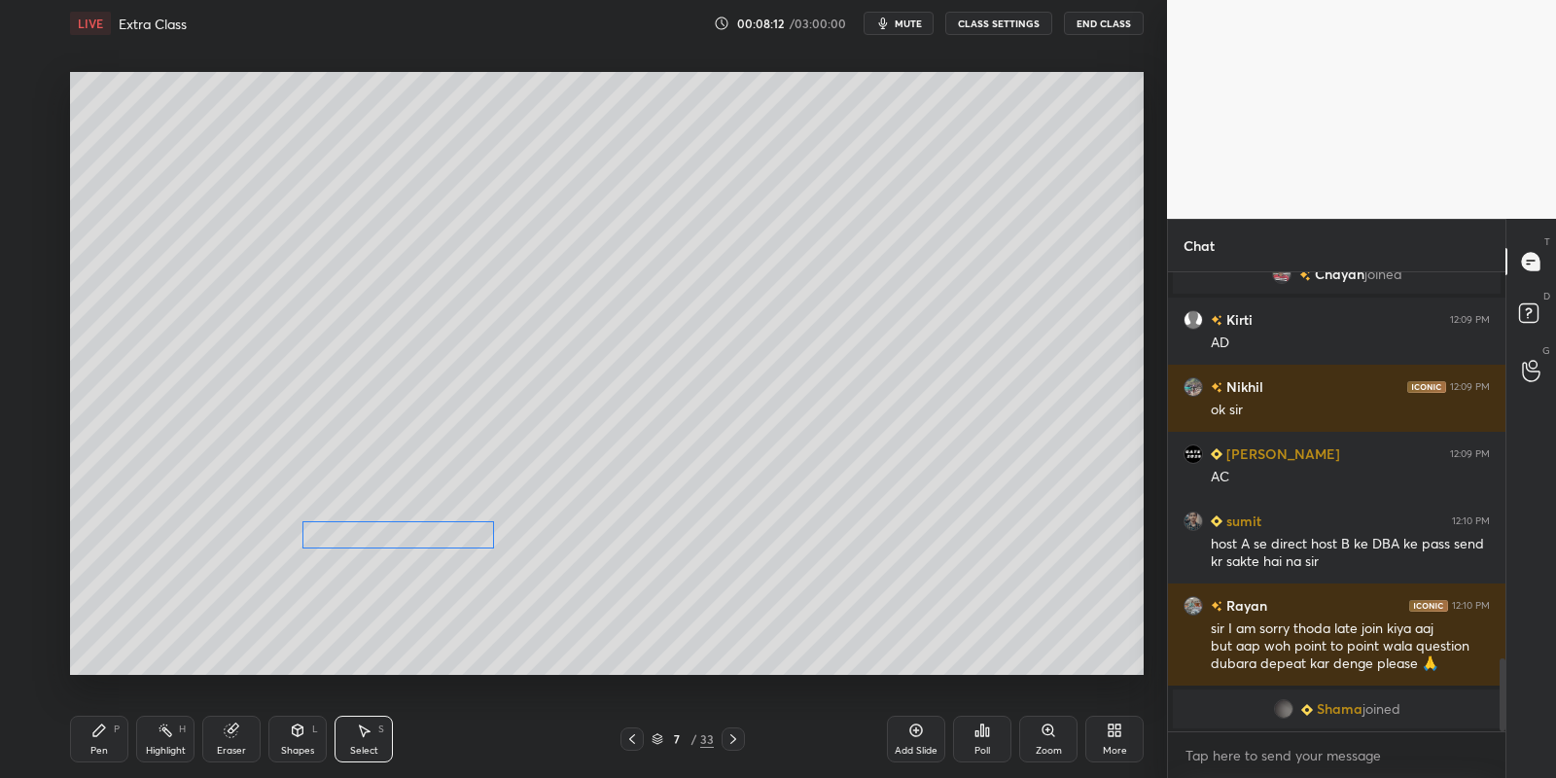
drag, startPoint x: 432, startPoint y: 342, endPoint x: 409, endPoint y: 526, distance: 185.2
click at [412, 529] on div "0 ° Undo Copy Paste here Duplicate Duplicate to new slide Delete" at bounding box center [607, 374] width 1074 height 604
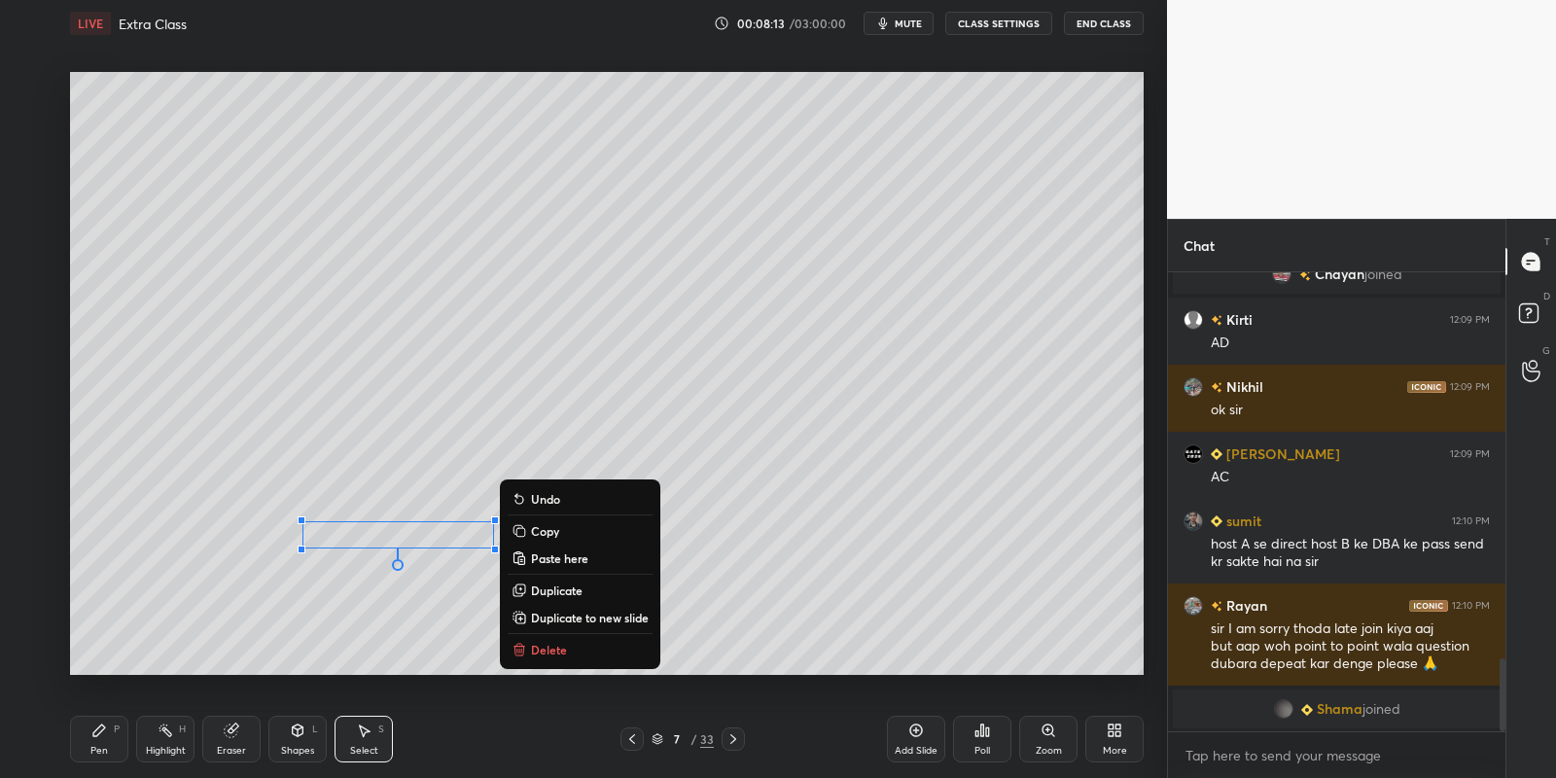
click at [105, 738] on div "Pen P" at bounding box center [99, 739] width 58 height 47
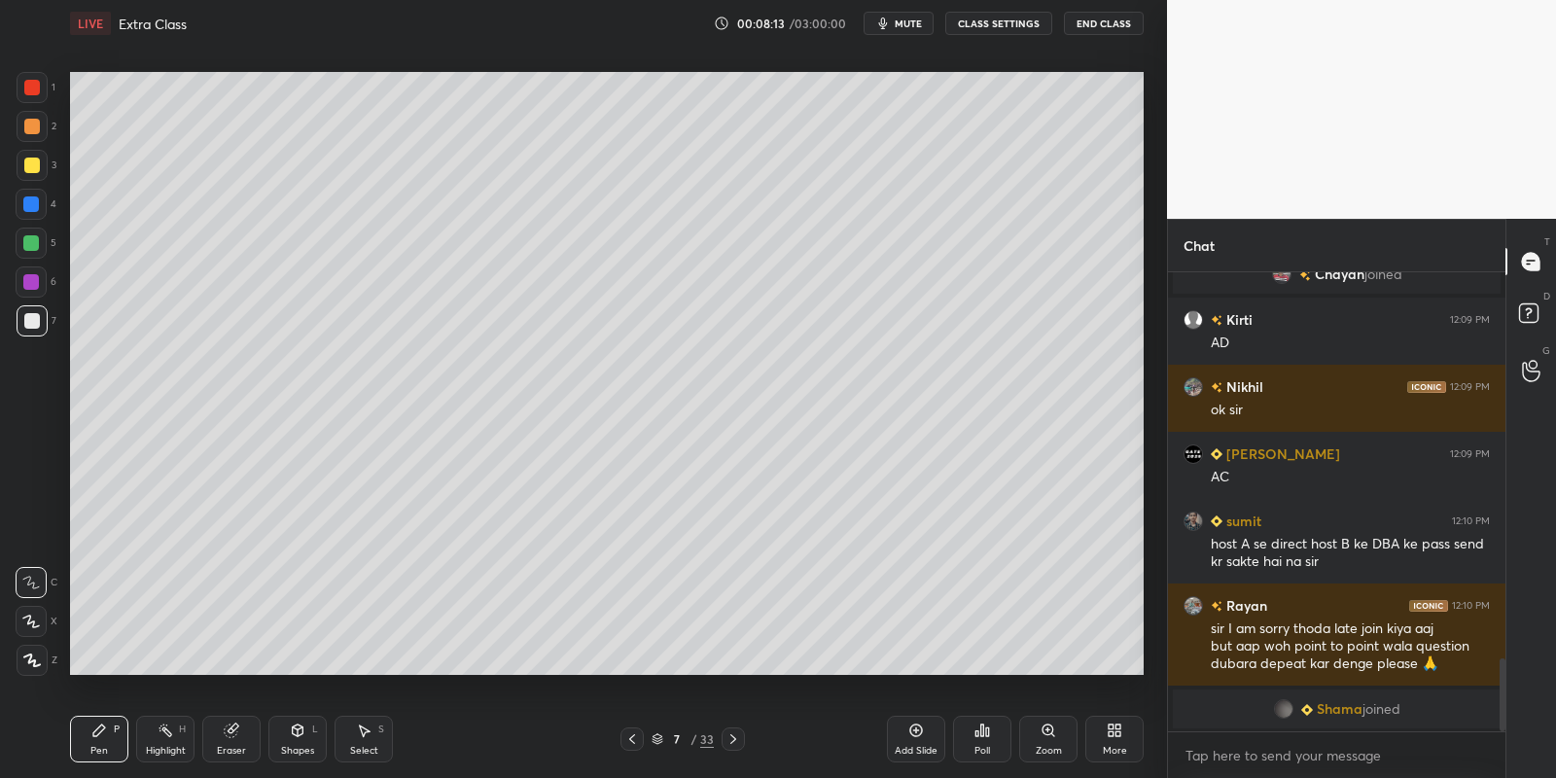
click at [36, 321] on div at bounding box center [32, 321] width 16 height 16
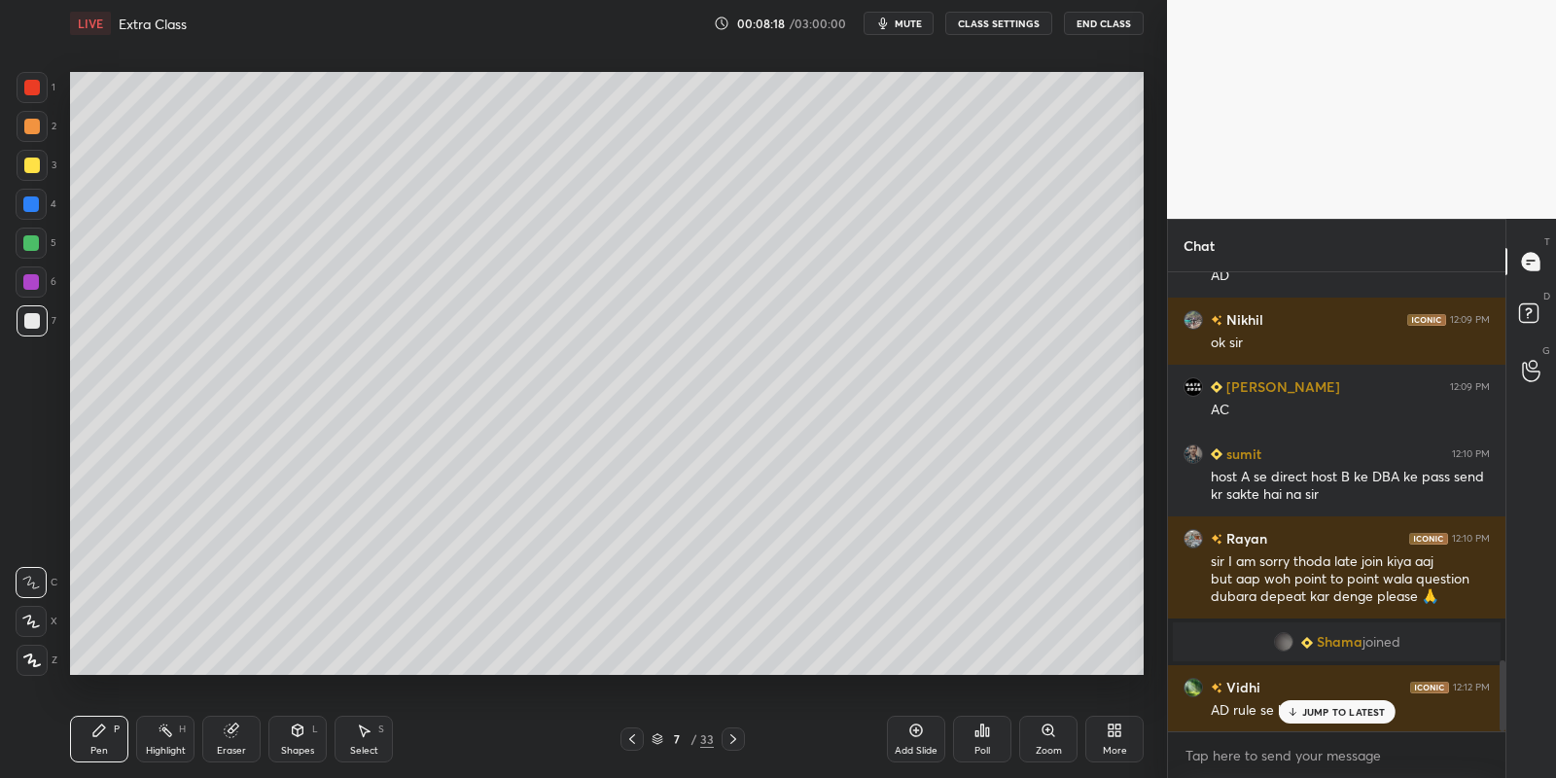
drag, startPoint x: 294, startPoint y: 740, endPoint x: 297, endPoint y: 723, distance: 17.7
click at [294, 738] on div "Shapes L" at bounding box center [297, 739] width 58 height 47
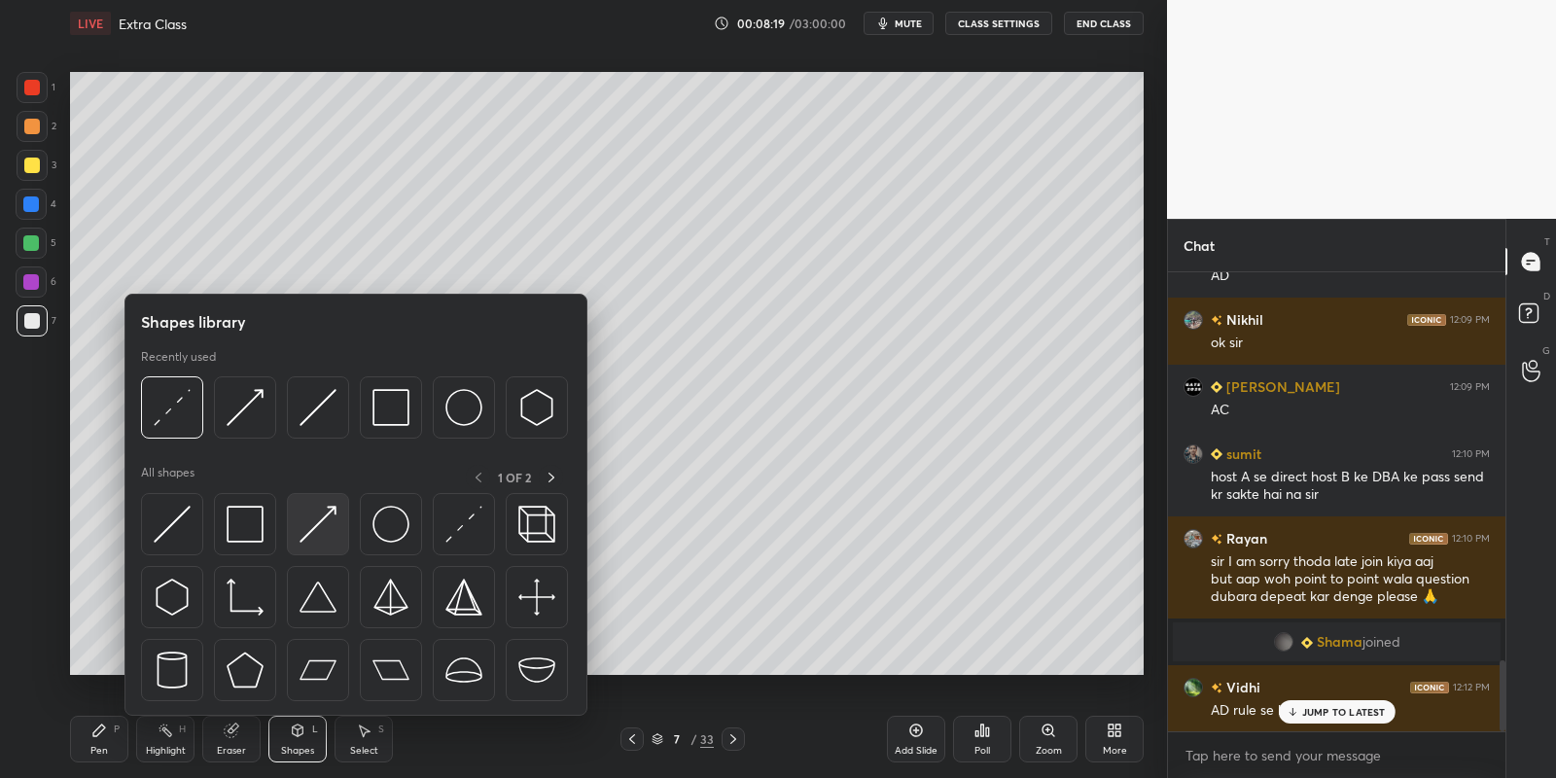
click at [311, 521] on img at bounding box center [318, 524] width 37 height 37
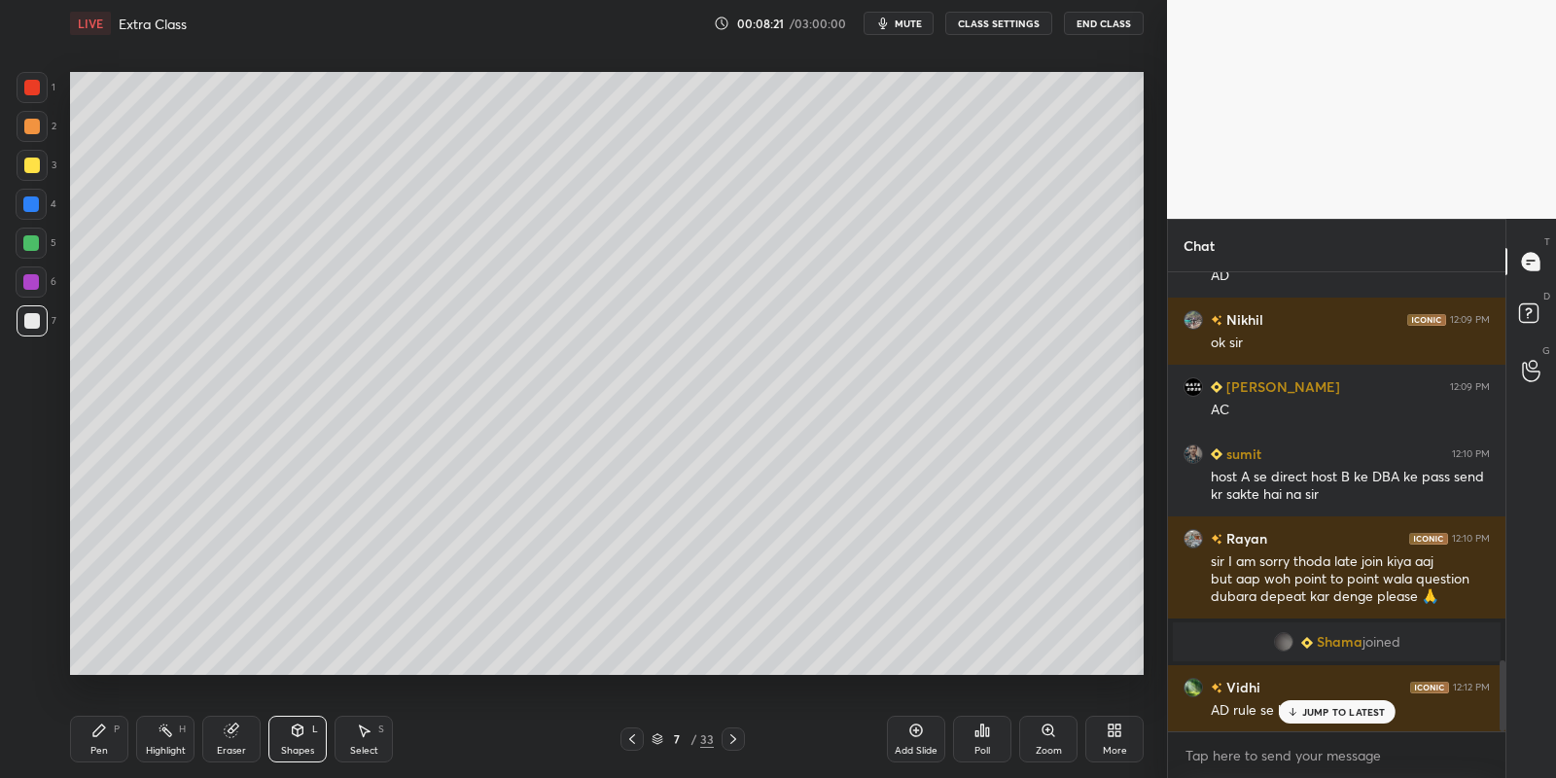
click at [105, 737] on icon at bounding box center [99, 731] width 16 height 16
click at [35, 164] on div at bounding box center [32, 166] width 16 height 16
click at [274, 736] on div "Shapes L" at bounding box center [297, 739] width 58 height 47
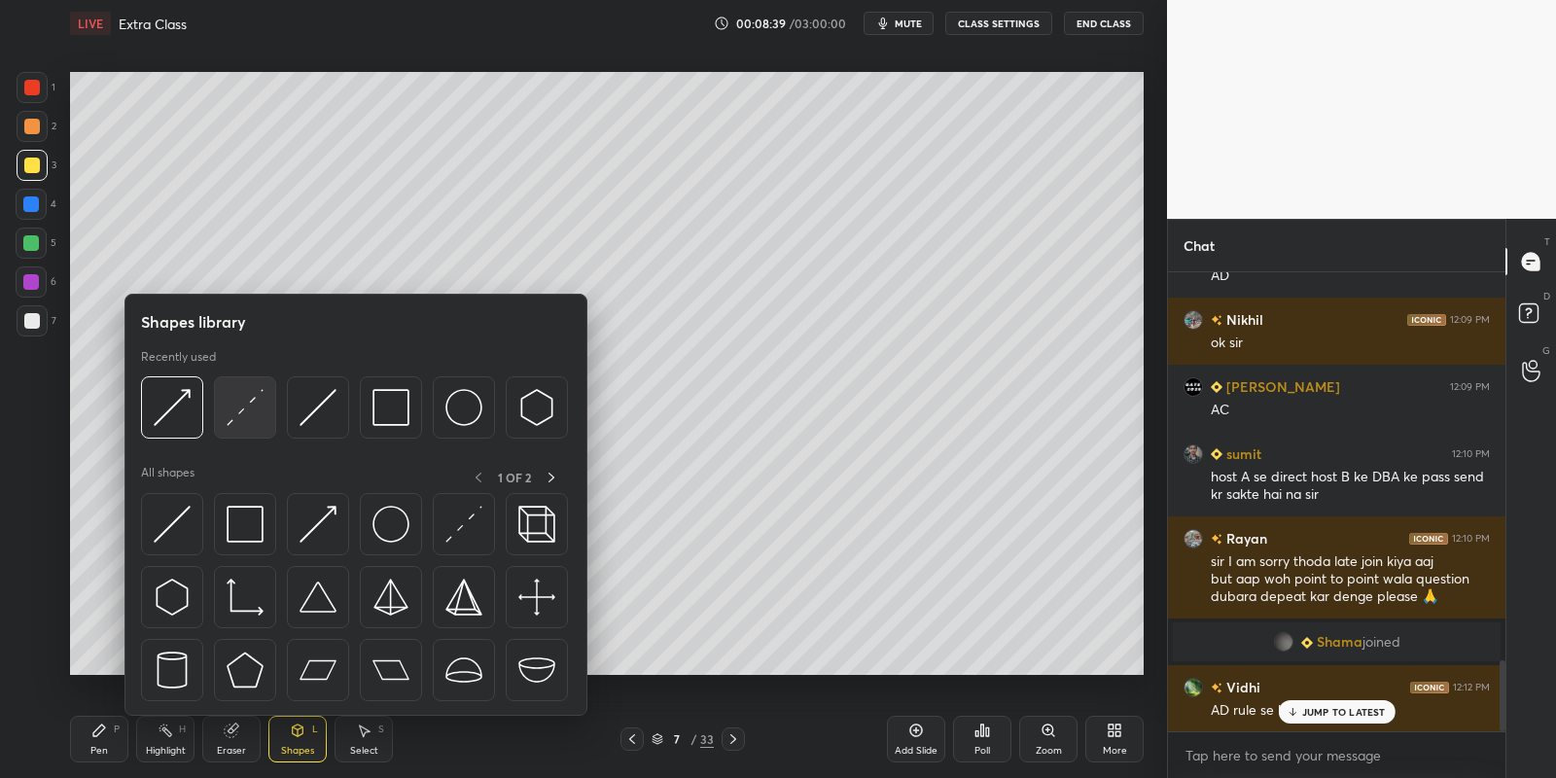
click at [246, 411] on img at bounding box center [245, 407] width 37 height 37
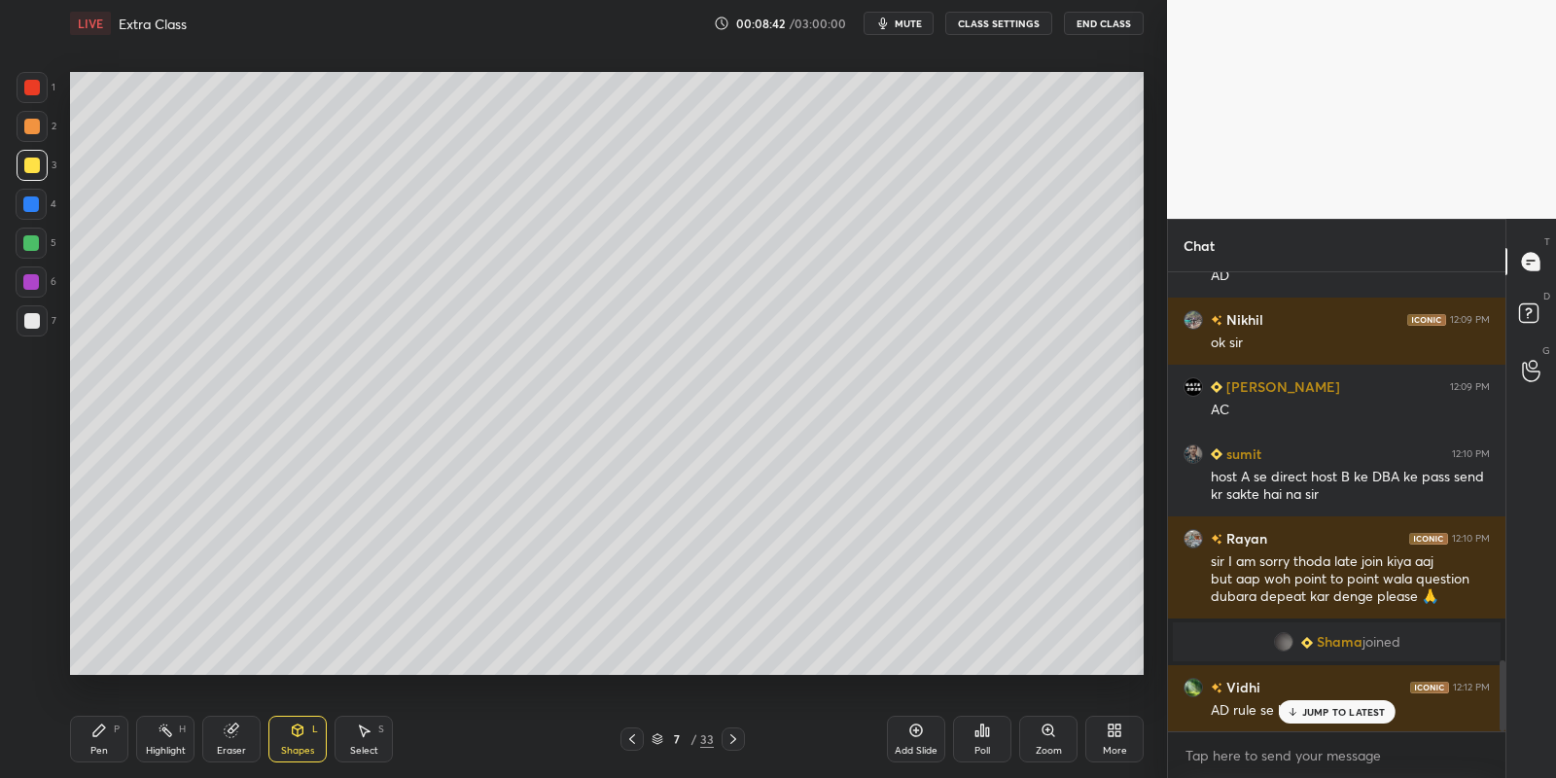
click at [115, 742] on div "Pen P" at bounding box center [99, 739] width 58 height 47
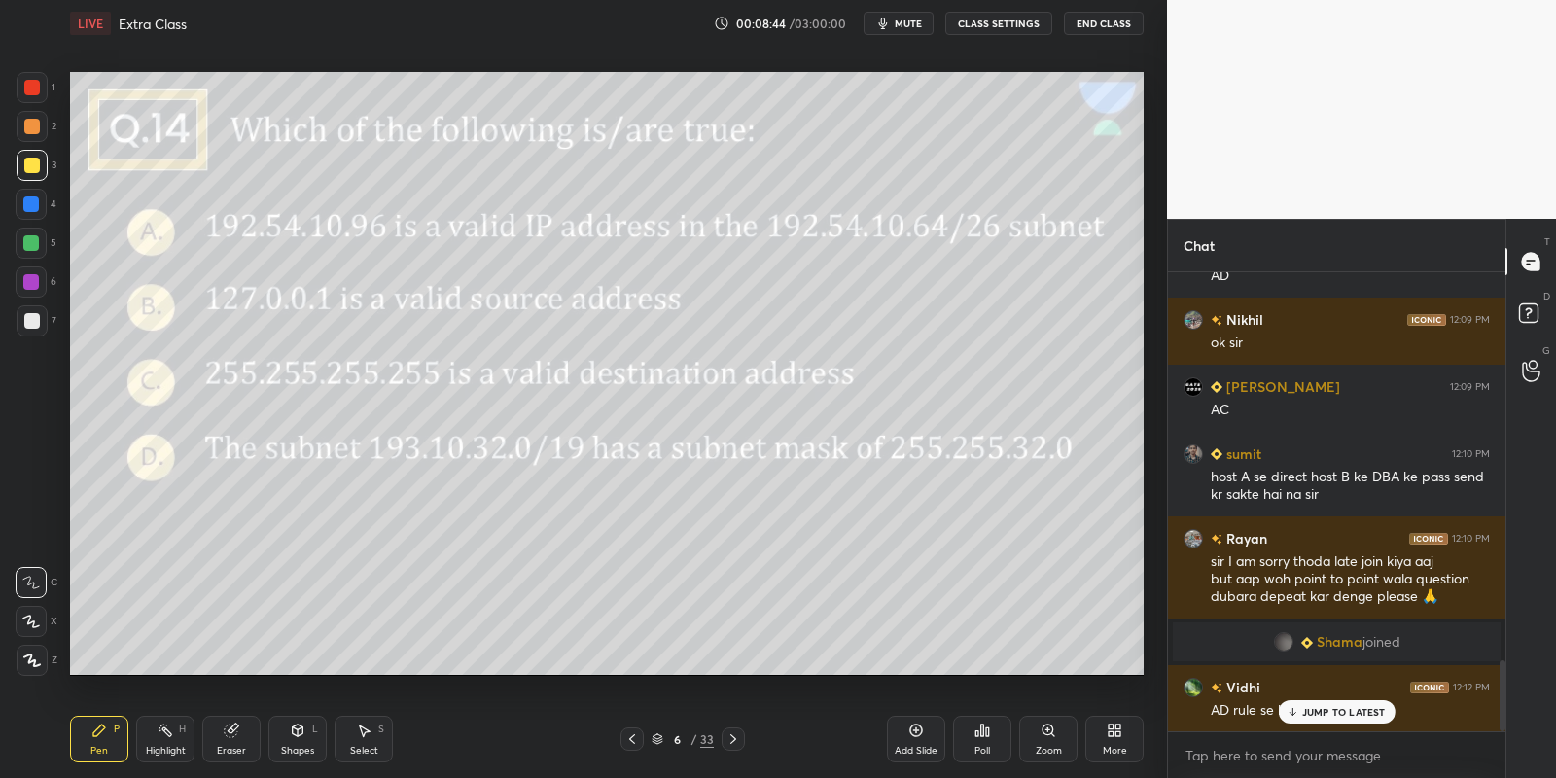
drag, startPoint x: 161, startPoint y: 730, endPoint x: 176, endPoint y: 678, distance: 54.5
click at [159, 731] on icon at bounding box center [166, 731] width 16 height 16
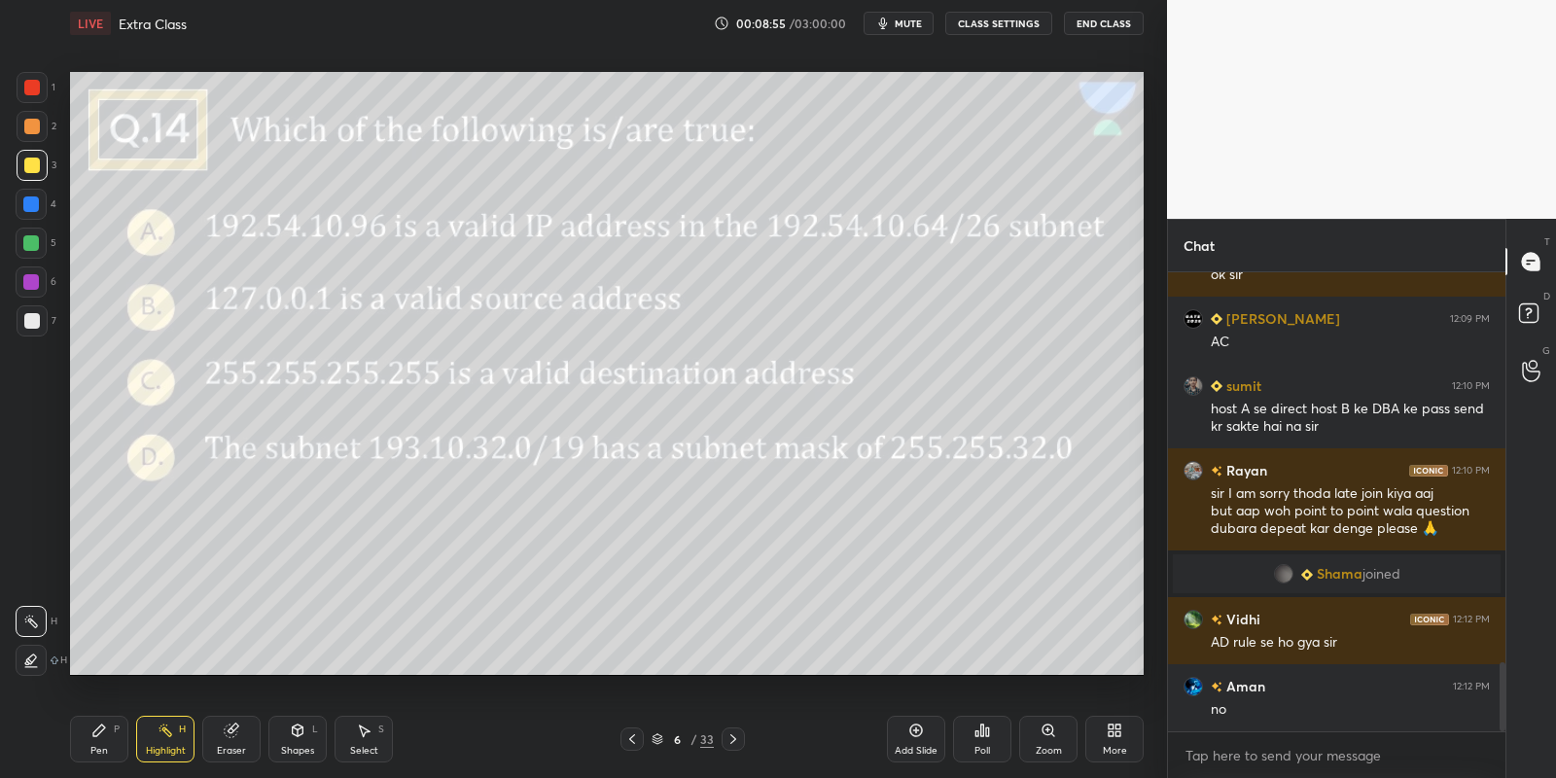
click at [108, 732] on div "Pen P" at bounding box center [99, 739] width 58 height 47
click at [29, 241] on div at bounding box center [31, 243] width 16 height 16
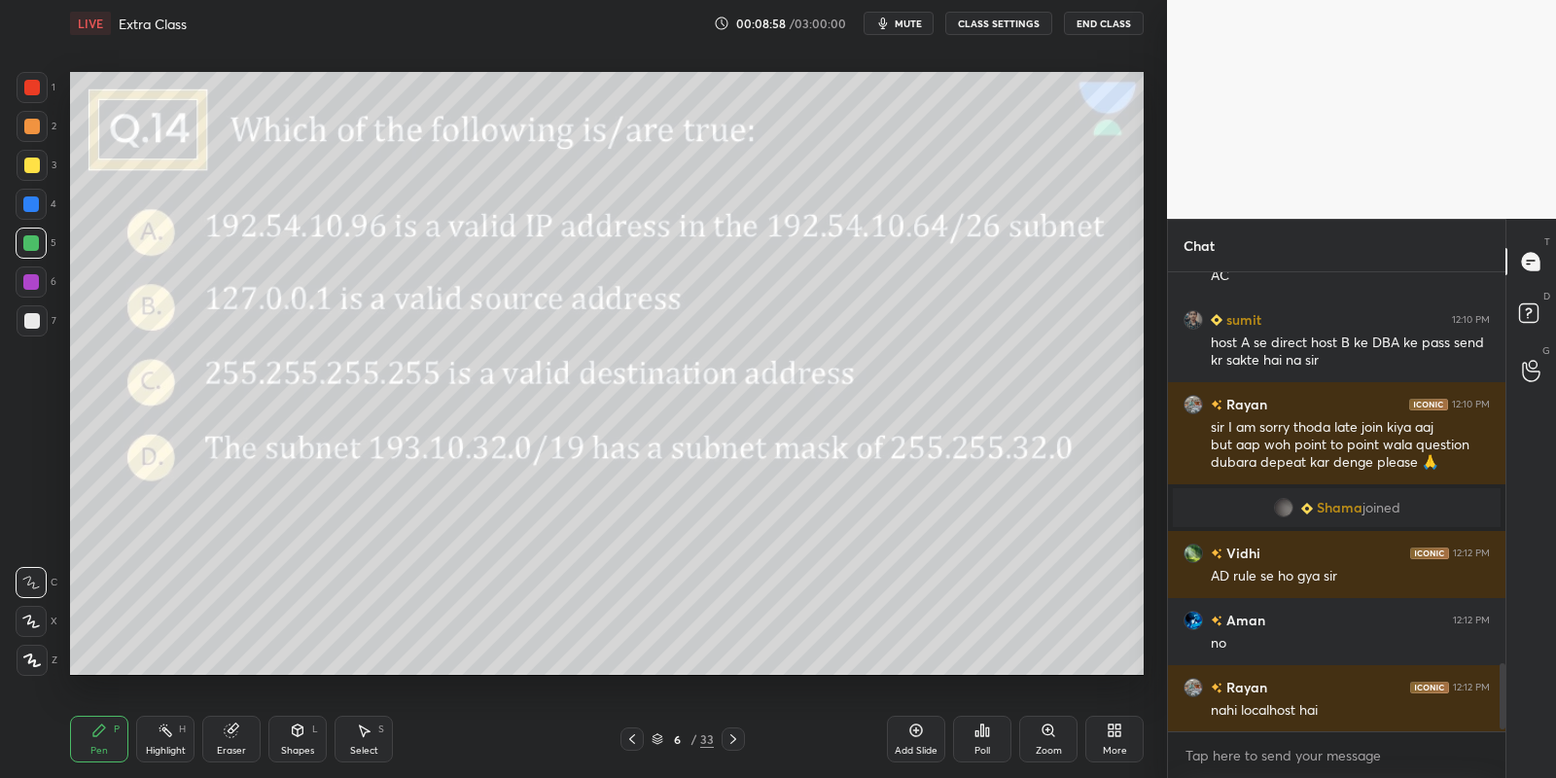
scroll to position [2710, 0]
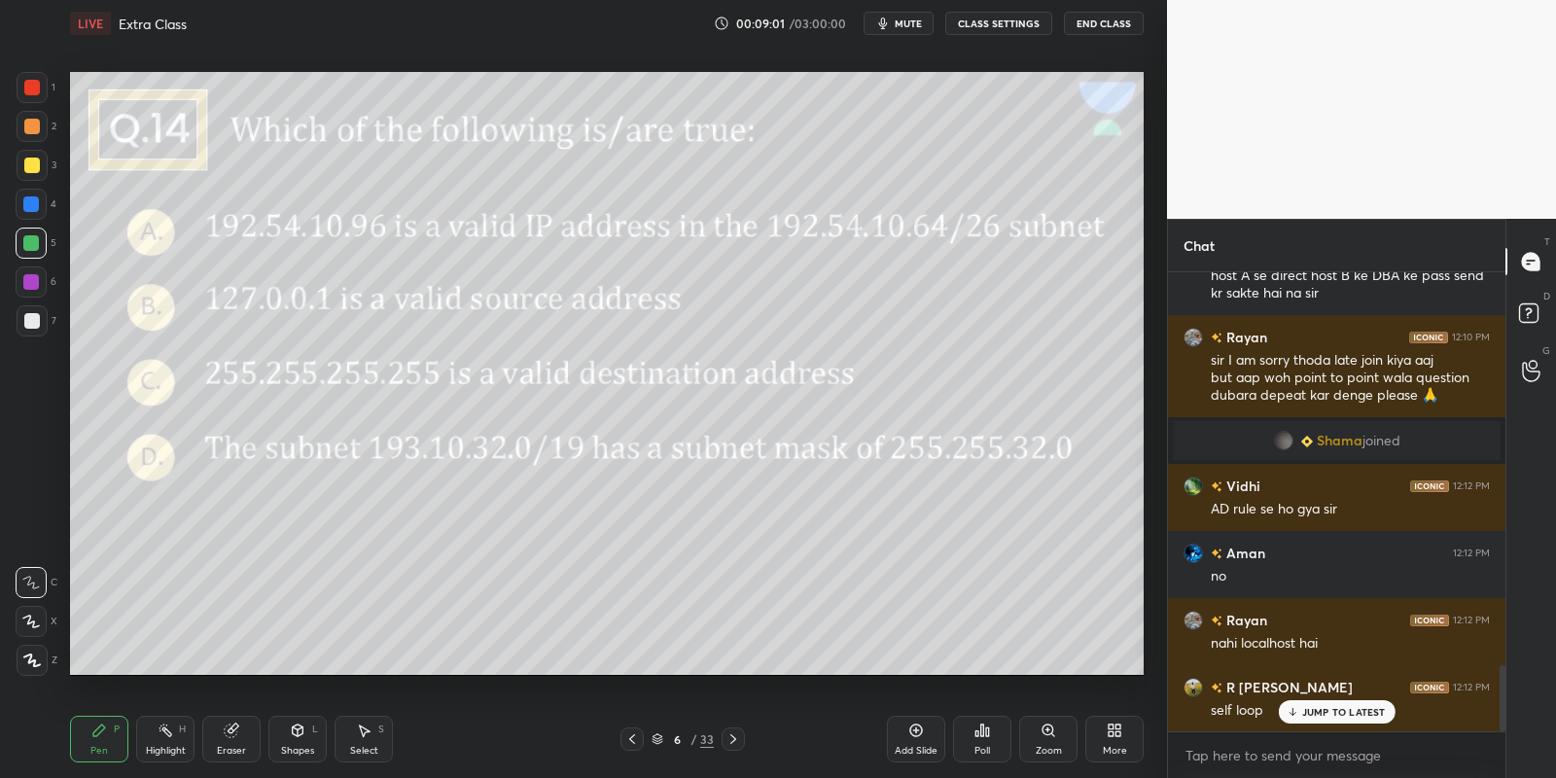
drag, startPoint x: 292, startPoint y: 740, endPoint x: 290, endPoint y: 720, distance: 20.5
click at [290, 733] on div "Shapes L" at bounding box center [297, 739] width 58 height 47
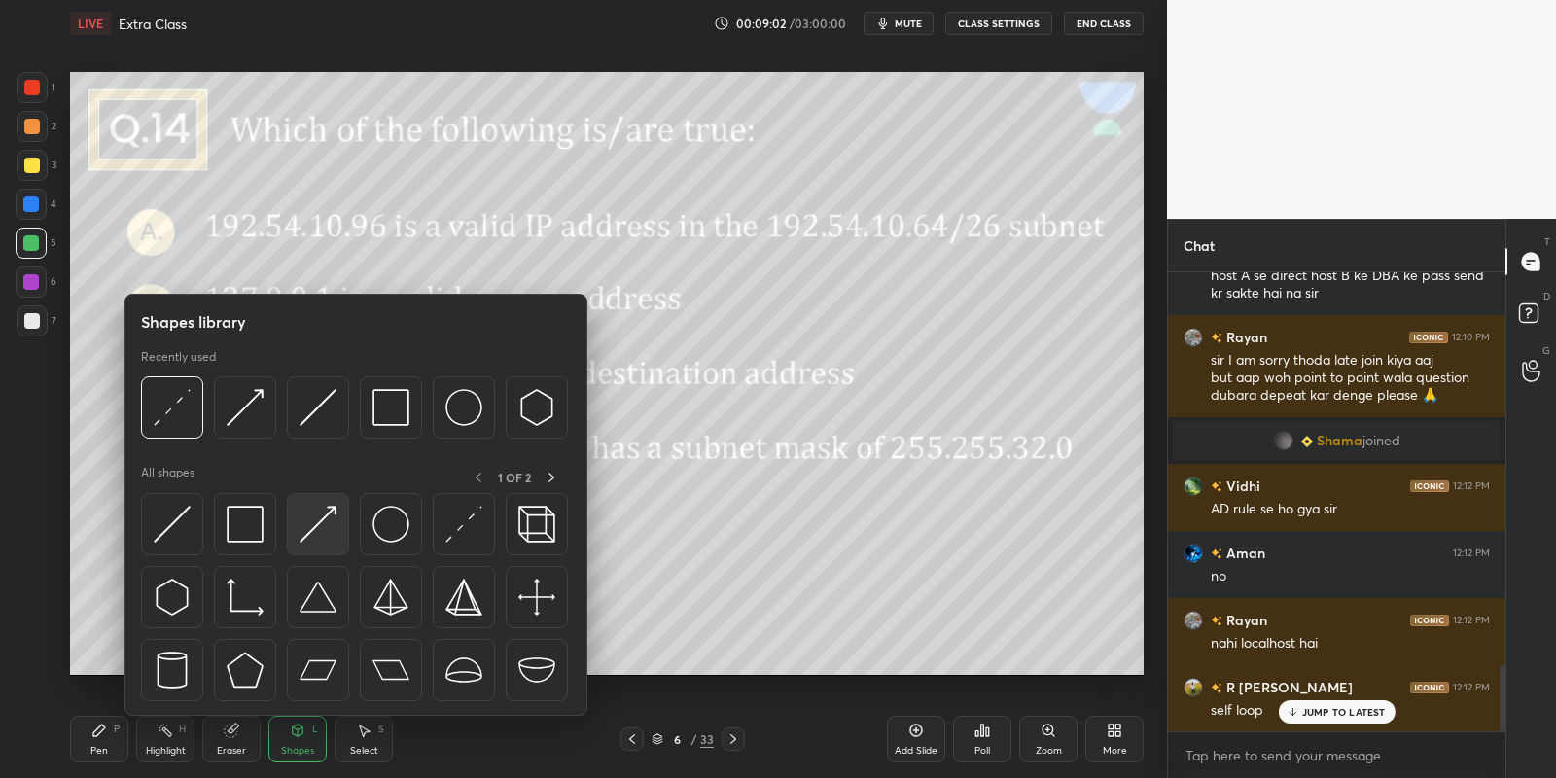
click at [317, 519] on img at bounding box center [318, 524] width 37 height 37
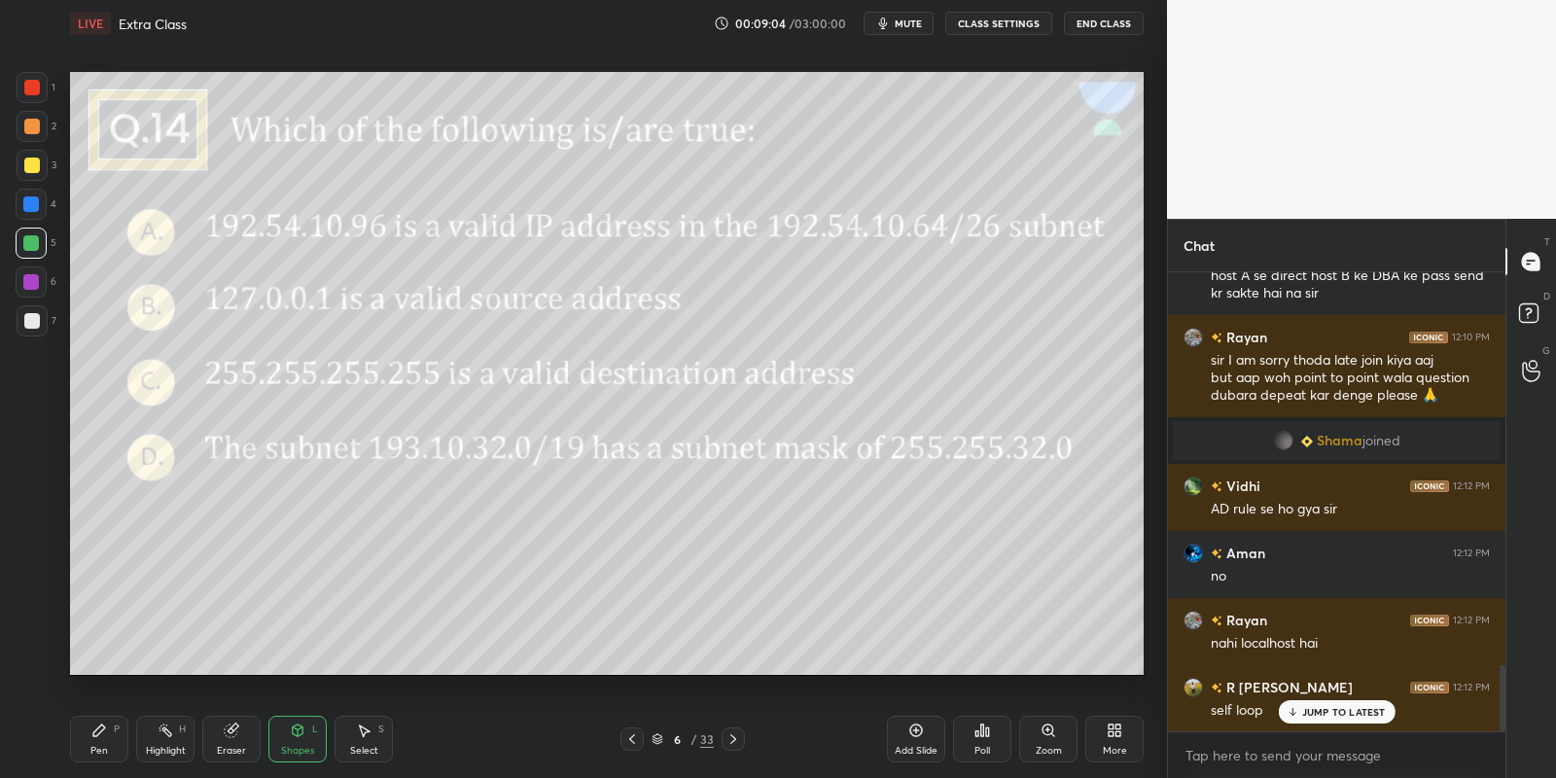
click at [102, 730] on icon at bounding box center [99, 731] width 16 height 16
click at [300, 739] on div "Shapes L" at bounding box center [297, 739] width 58 height 47
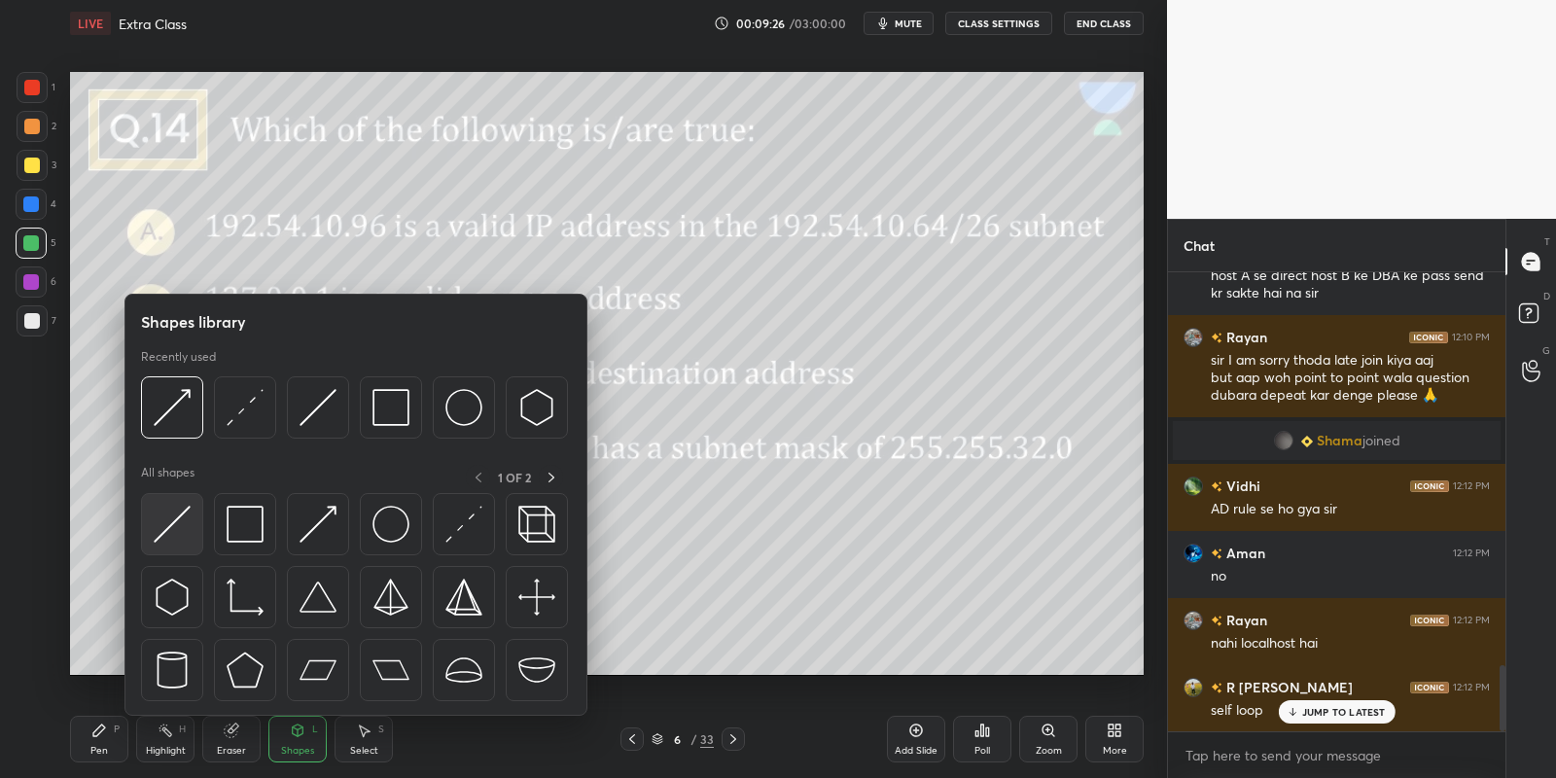
click at [179, 531] on img at bounding box center [172, 524] width 37 height 37
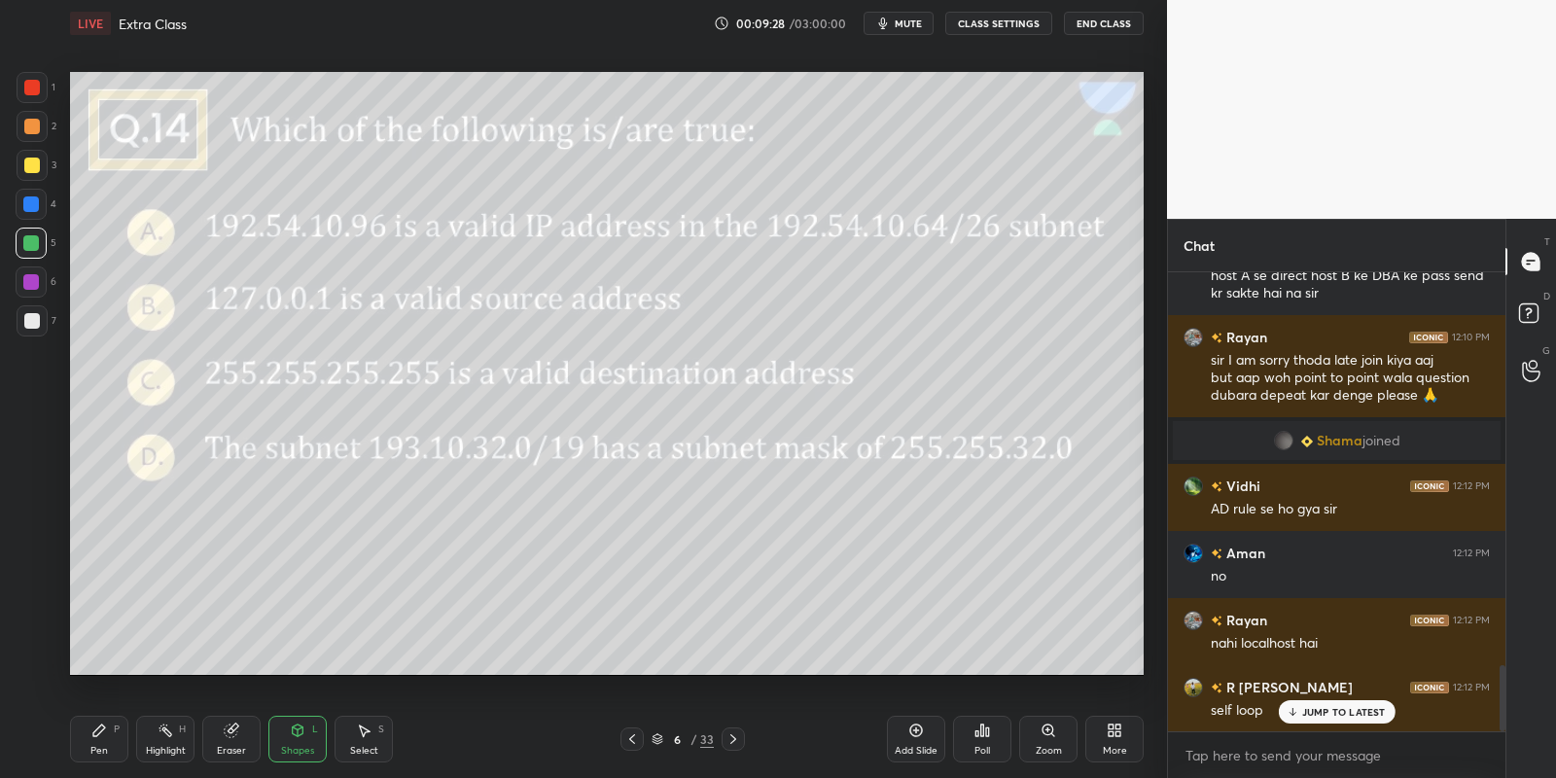
drag, startPoint x: 118, startPoint y: 742, endPoint x: 173, endPoint y: 745, distance: 55.5
click at [124, 742] on div "Pen P" at bounding box center [99, 739] width 58 height 47
click at [171, 746] on div "Highlight" at bounding box center [166, 751] width 40 height 10
click at [103, 742] on div "Pen P" at bounding box center [99, 739] width 58 height 47
click at [365, 741] on div "Select S" at bounding box center [364, 739] width 58 height 47
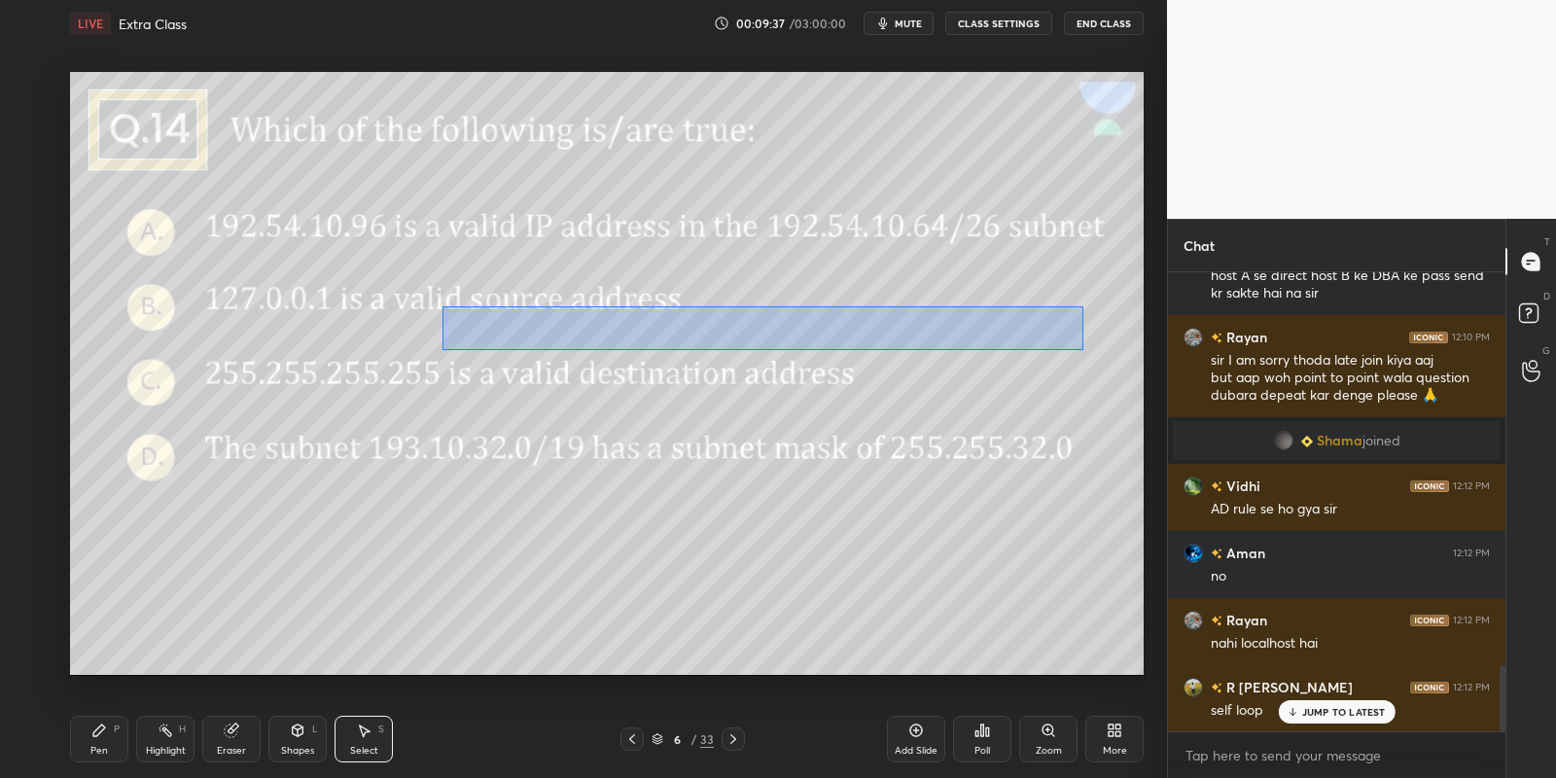
drag, startPoint x: 440, startPoint y: 304, endPoint x: 1007, endPoint y: 340, distance: 568.1
click at [1079, 350] on div "0 ° Undo Copy Paste here Duplicate Duplicate to new slide Delete" at bounding box center [607, 374] width 1074 height 604
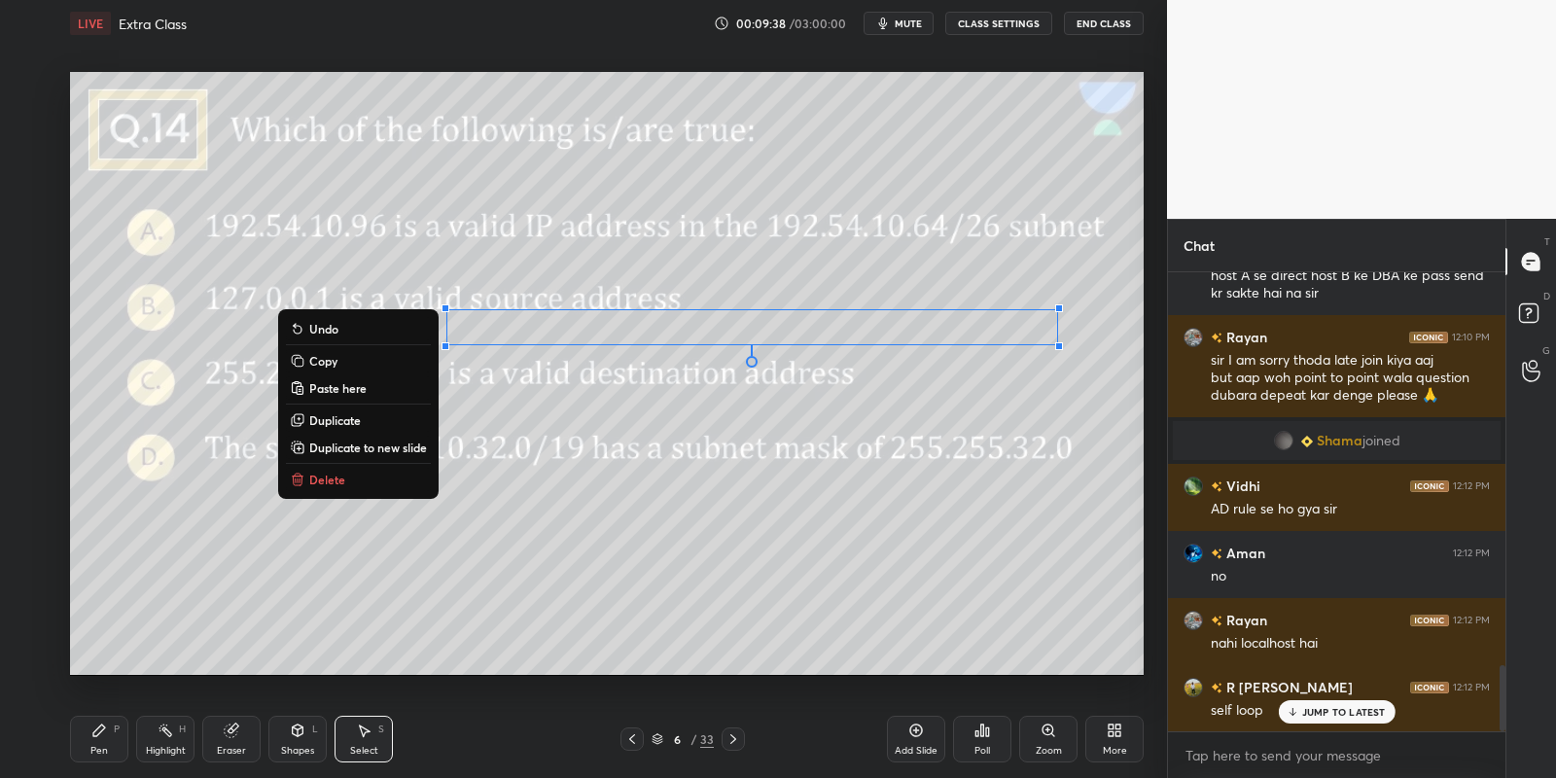
click at [336, 355] on button "Copy" at bounding box center [358, 360] width 145 height 23
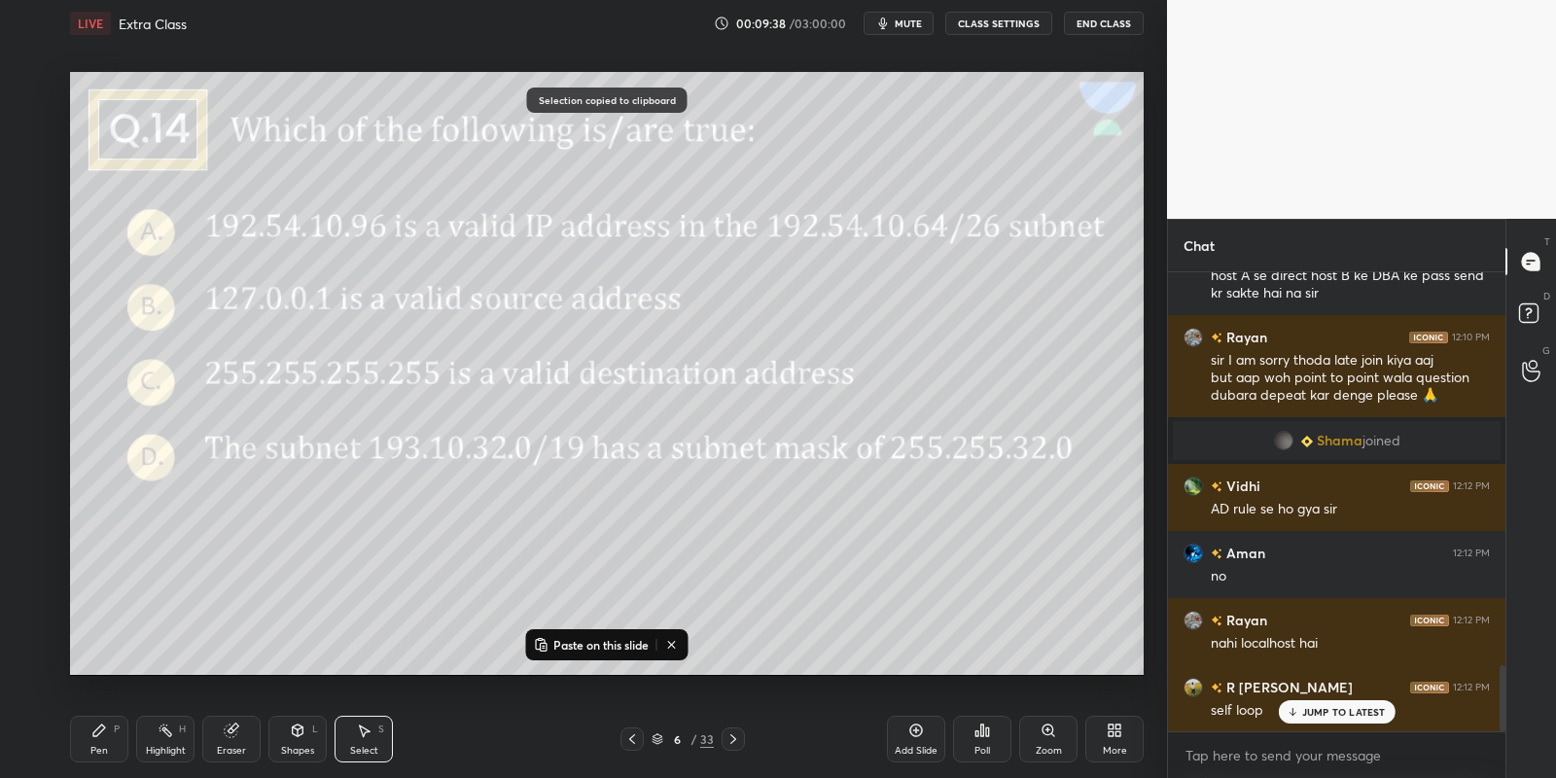
scroll to position [2777, 0]
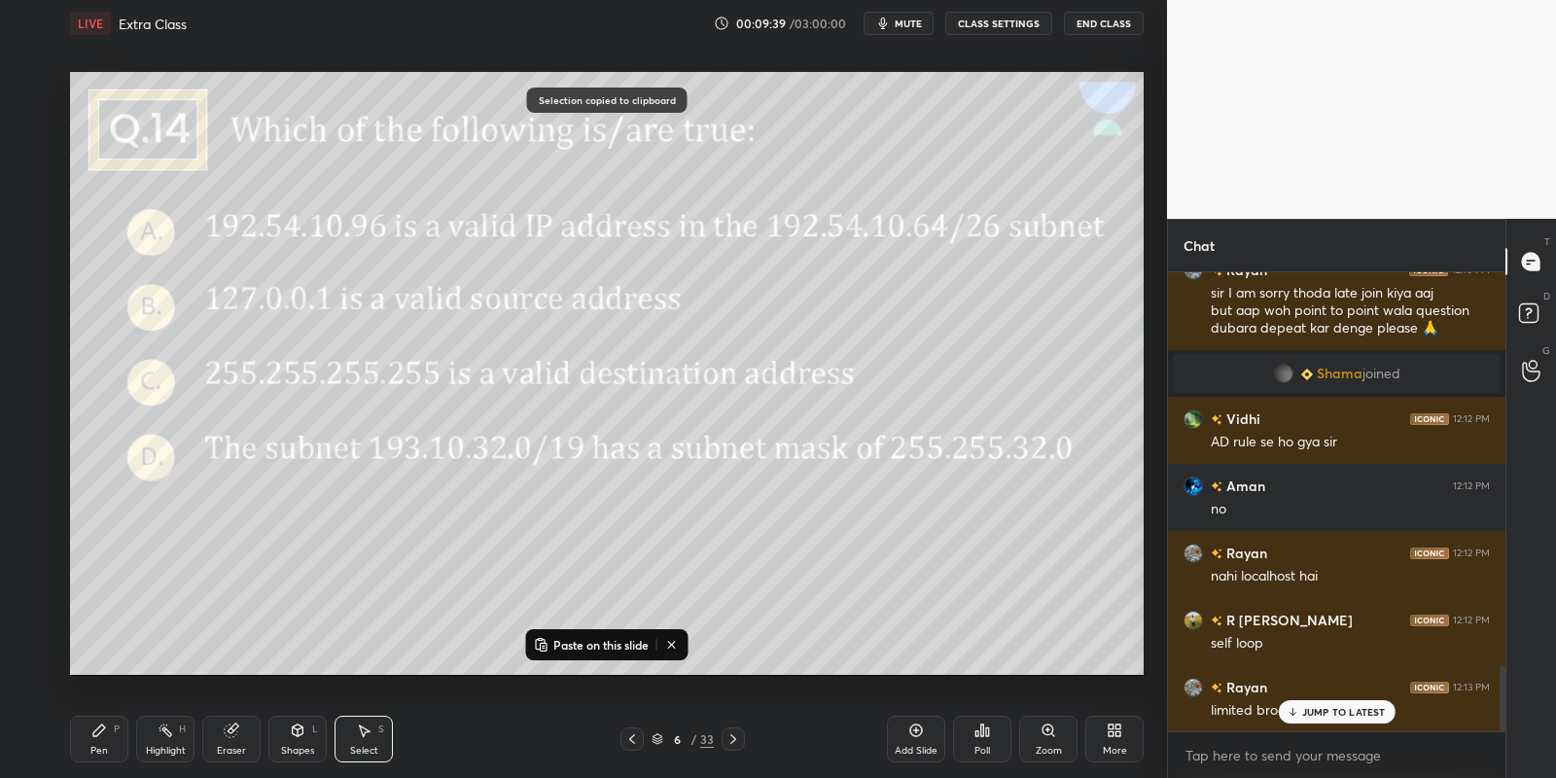
click at [574, 643] on p "Paste on this slide" at bounding box center [600, 645] width 95 height 16
drag, startPoint x: 585, startPoint y: 353, endPoint x: 460, endPoint y: 397, distance: 132.9
click at [458, 400] on div "0 ° Undo Copy Paste here Duplicate Duplicate to new slide Delete" at bounding box center [607, 374] width 1074 height 604
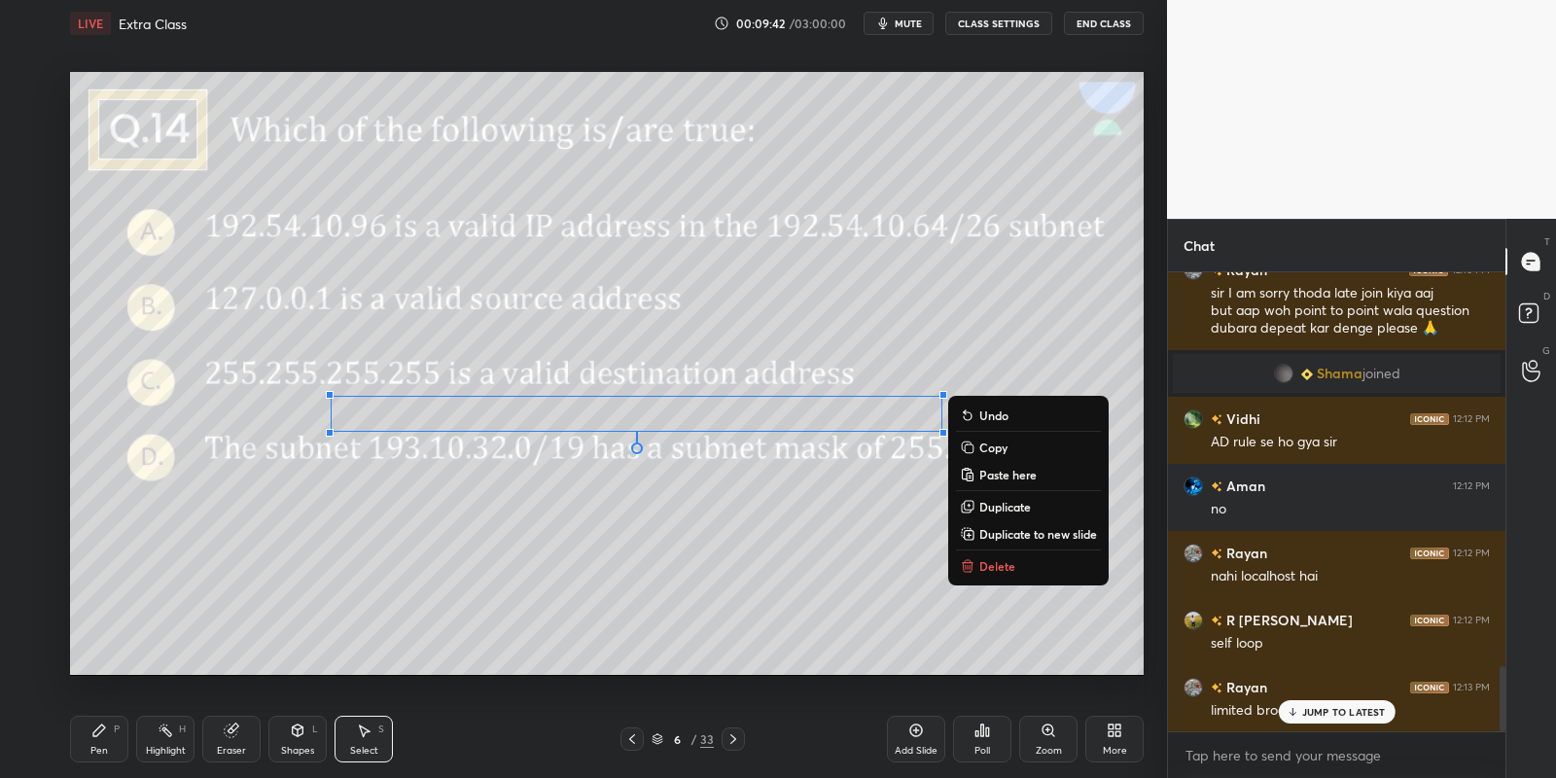
click at [97, 747] on div "Pen" at bounding box center [99, 751] width 18 height 10
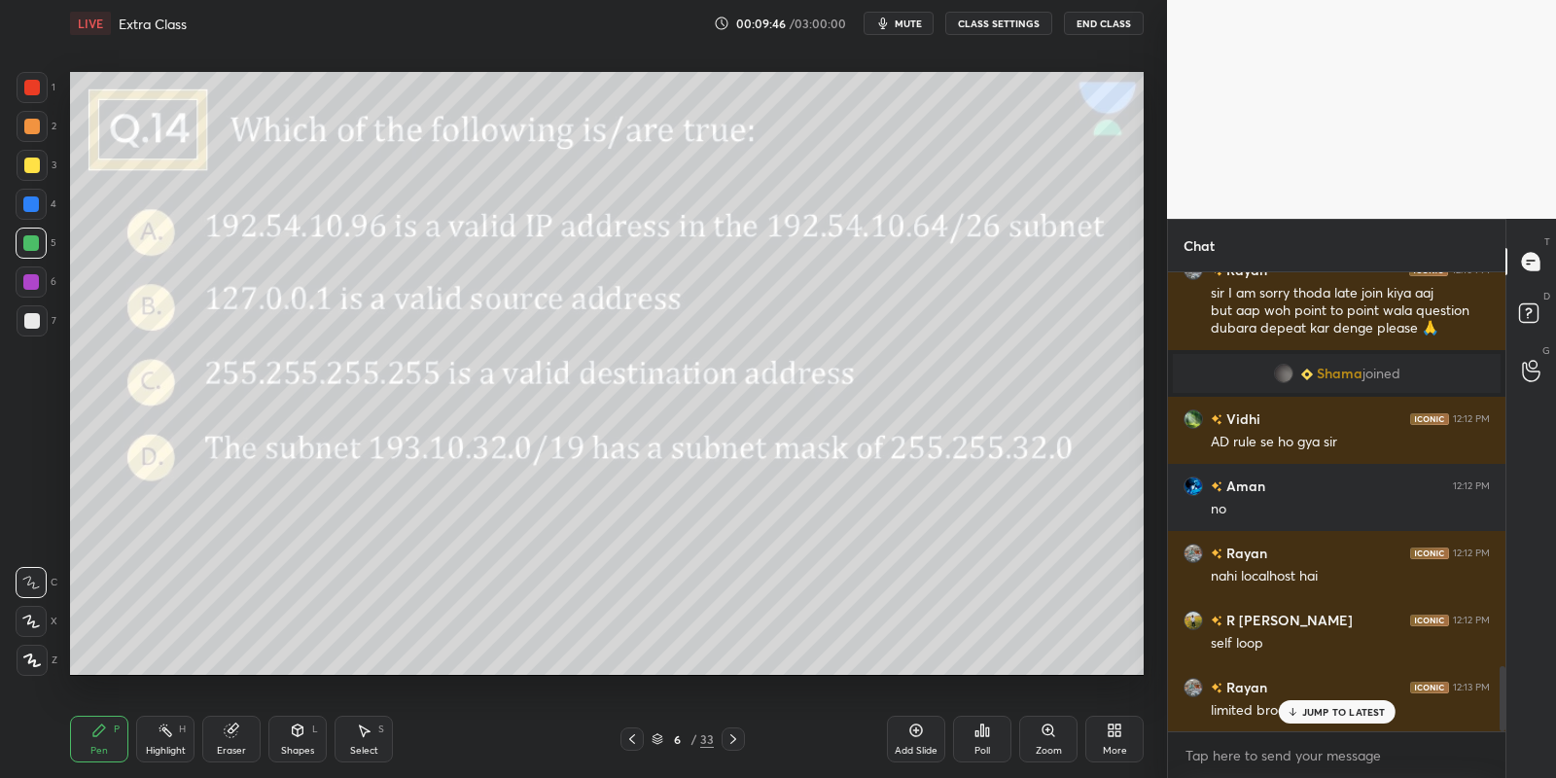
click at [158, 738] on div "Highlight H" at bounding box center [165, 739] width 58 height 47
click at [119, 734] on div "P" at bounding box center [117, 729] width 6 height 10
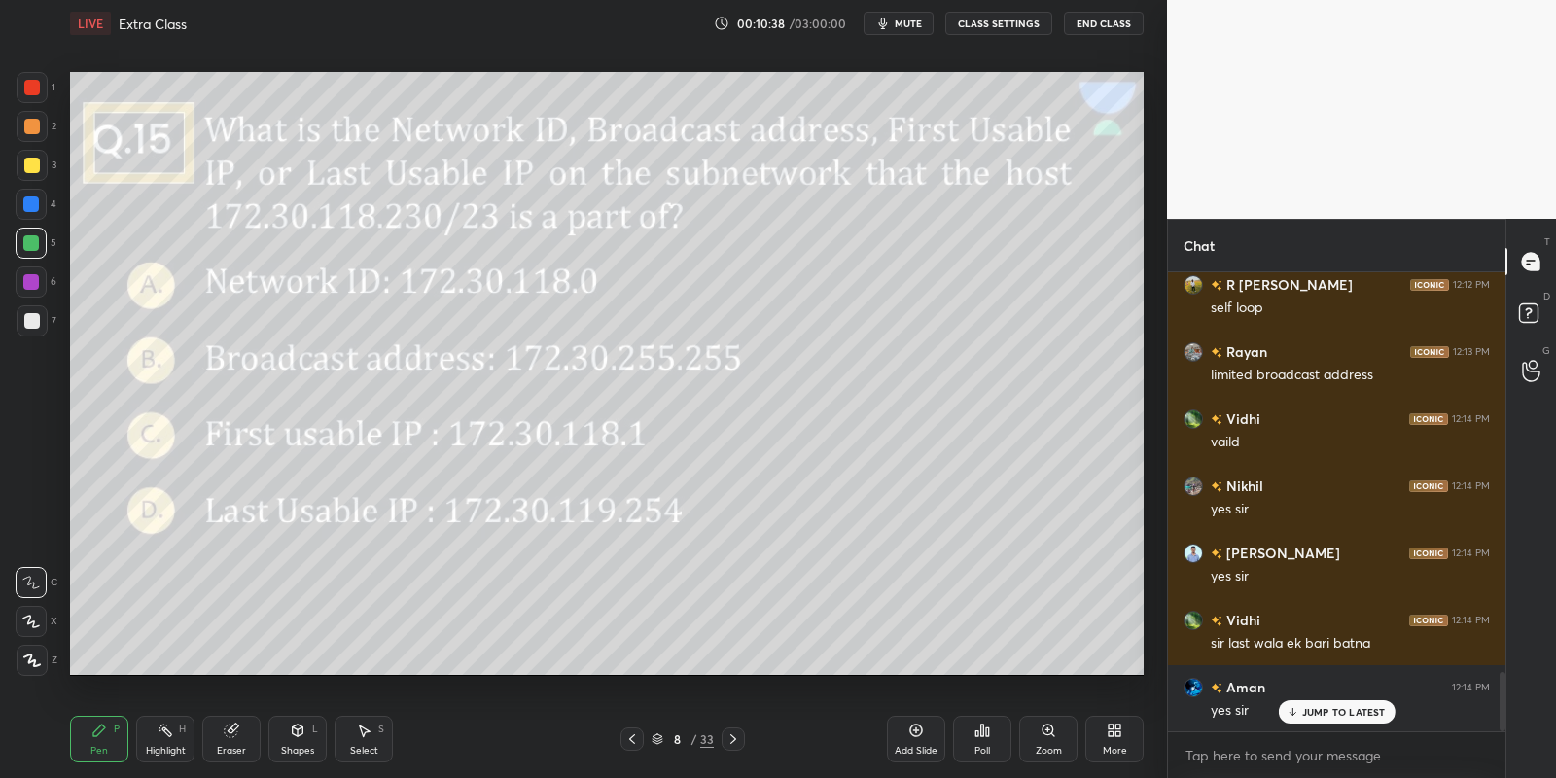
scroll to position [3161, 0]
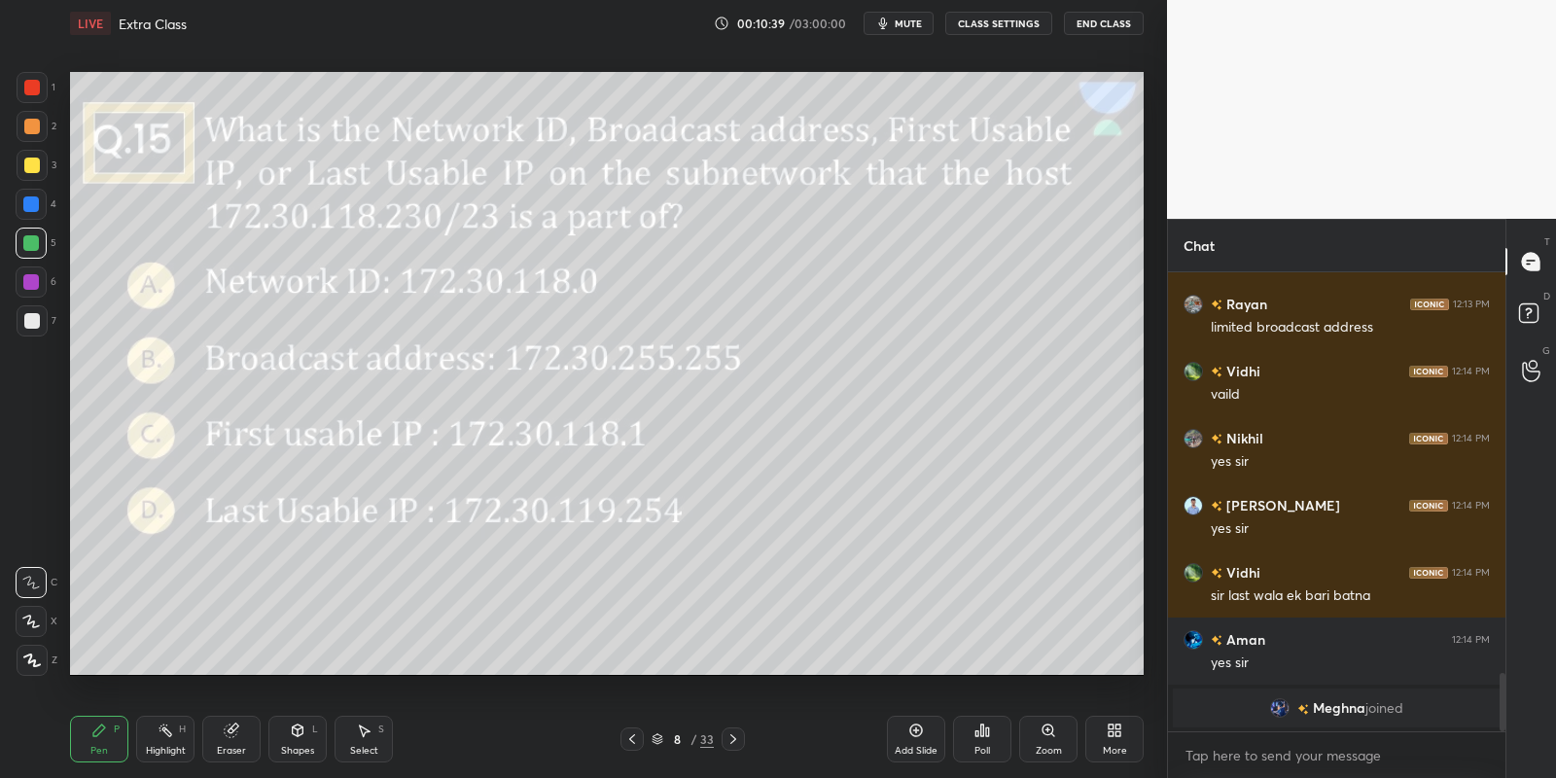
drag, startPoint x: 296, startPoint y: 734, endPoint x: 286, endPoint y: 725, distance: 13.1
click at [296, 734] on icon at bounding box center [298, 730] width 11 height 12
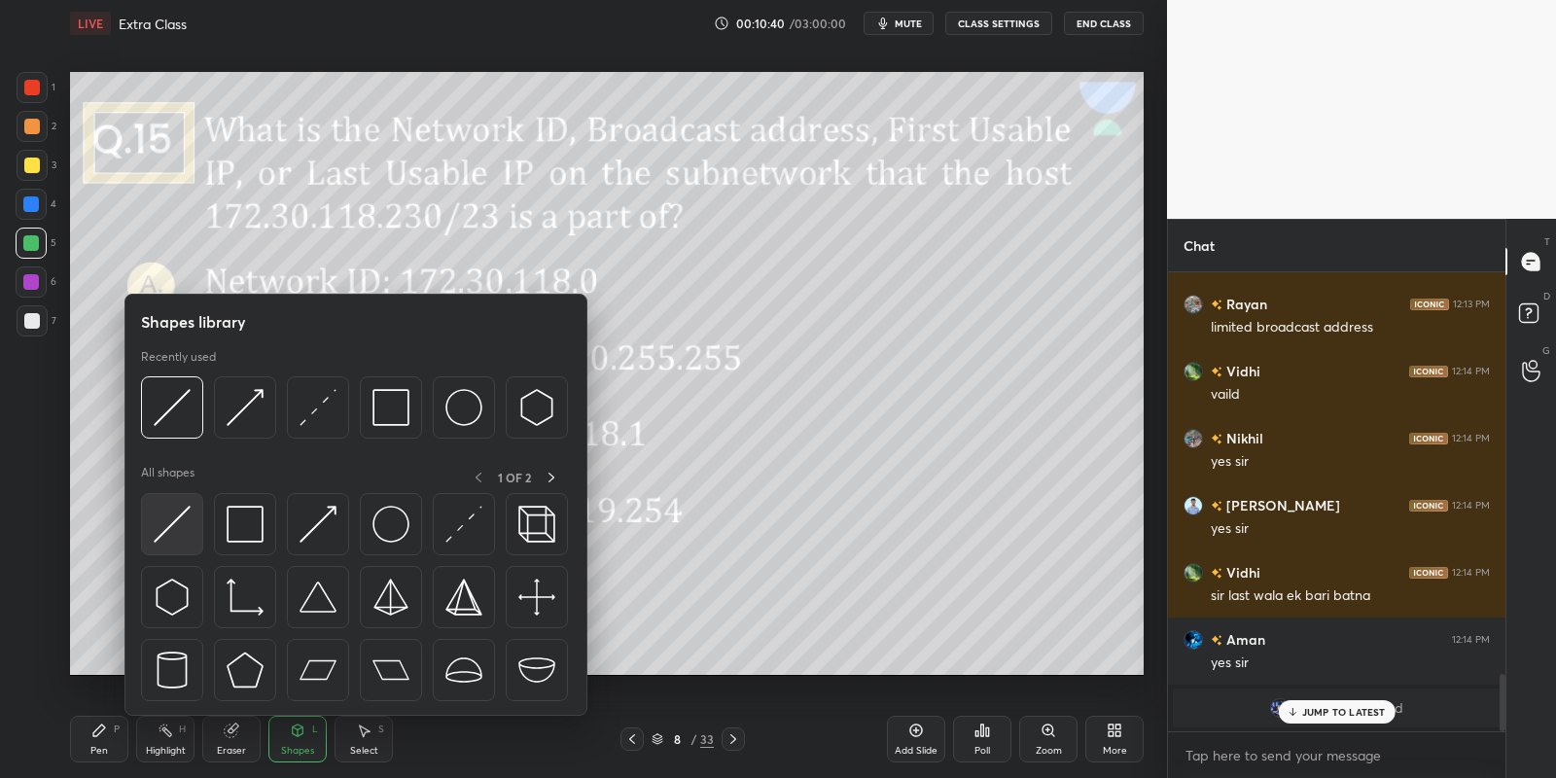
scroll to position [3227, 0]
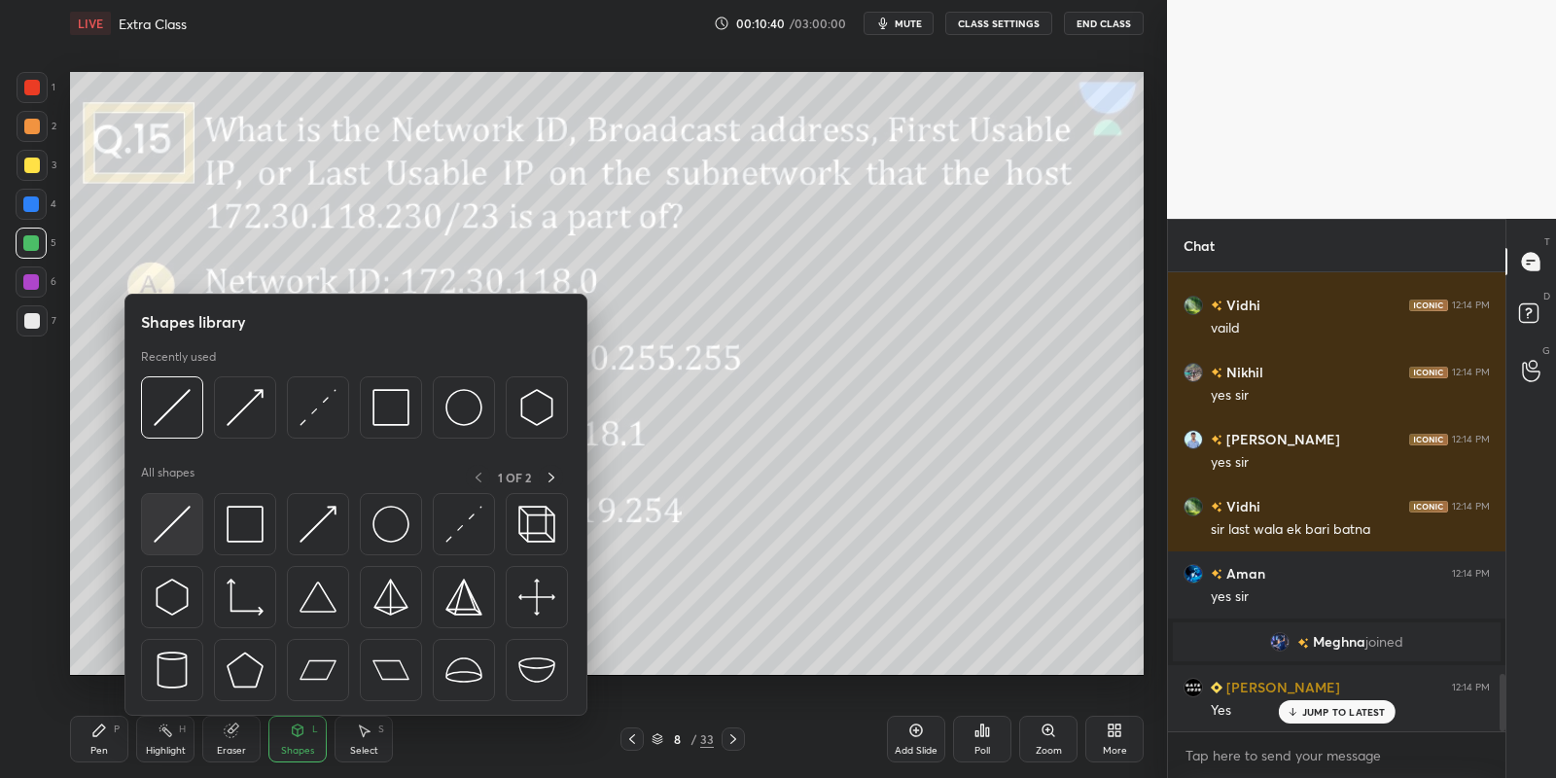
click at [167, 514] on img at bounding box center [172, 524] width 37 height 37
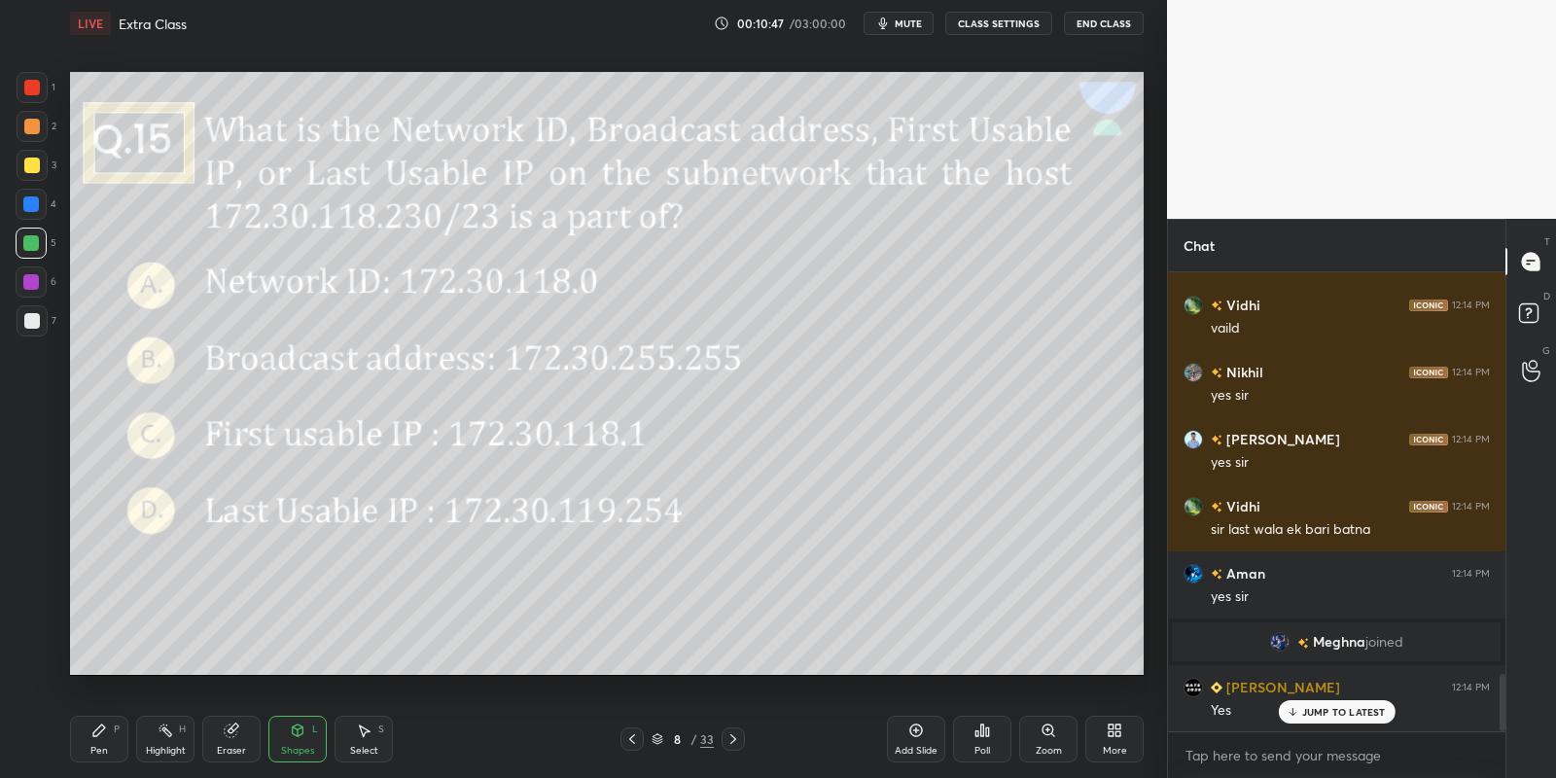
scroll to position [3273, 0]
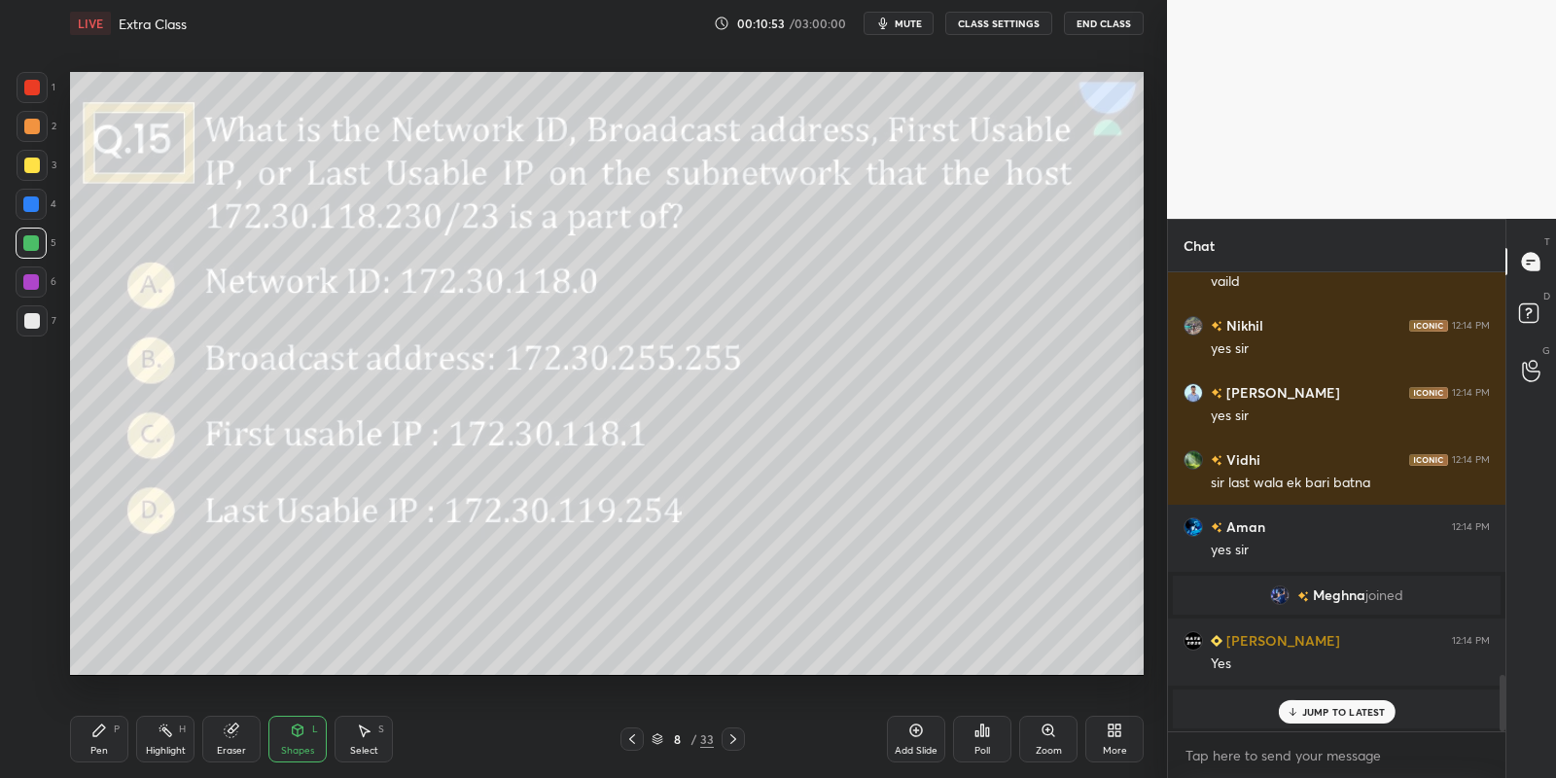
drag, startPoint x: 117, startPoint y: 741, endPoint x: 137, endPoint y: 730, distance: 23.1
click at [123, 738] on div "Pen P" at bounding box center [99, 739] width 58 height 47
drag, startPoint x: 185, startPoint y: 741, endPoint x: 180, endPoint y: 730, distance: 11.8
click at [176, 737] on div "Highlight H" at bounding box center [165, 739] width 58 height 47
drag, startPoint x: 99, startPoint y: 744, endPoint x: 142, endPoint y: 743, distance: 42.8
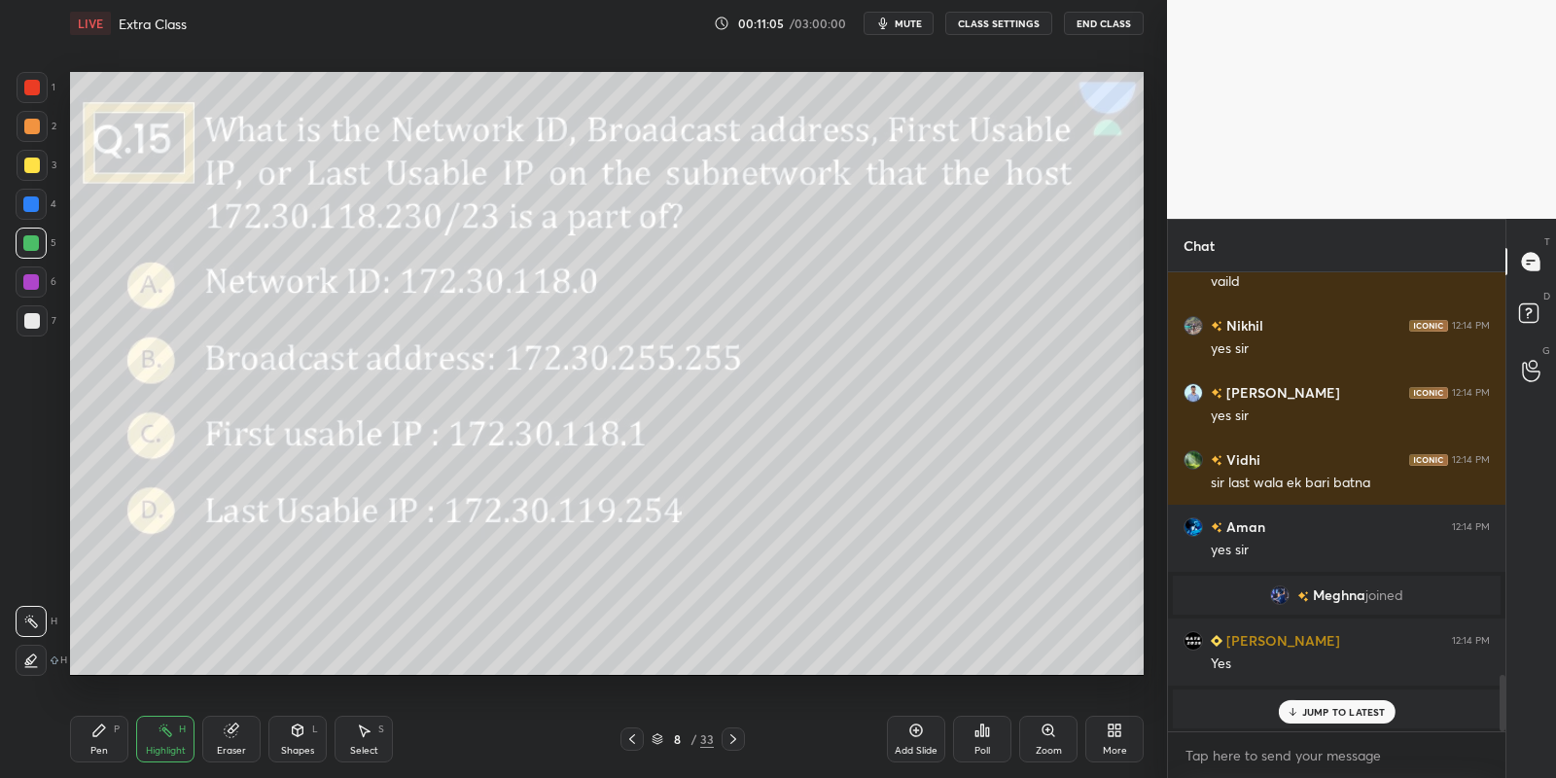
click at [91, 742] on div "Pen P" at bounding box center [99, 739] width 58 height 47
click at [159, 747] on div "Highlight" at bounding box center [166, 751] width 40 height 10
click at [23, 240] on div at bounding box center [31, 243] width 16 height 16
click at [913, 727] on icon at bounding box center [916, 731] width 16 height 16
click at [99, 739] on div "Pen P" at bounding box center [99, 739] width 58 height 47
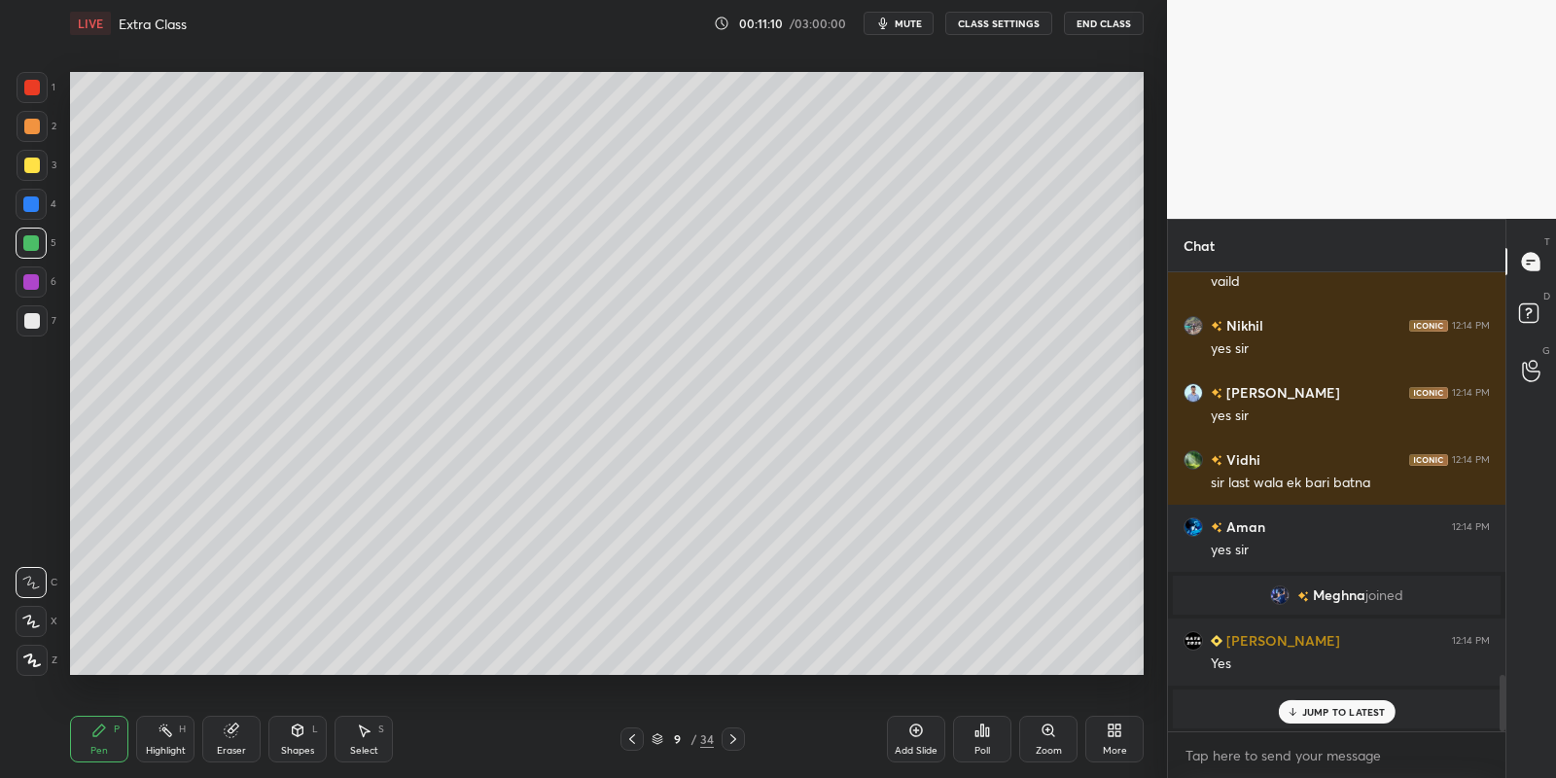
click at [32, 166] on div at bounding box center [32, 166] width 16 height 16
drag, startPoint x: 101, startPoint y: 751, endPoint x: 117, endPoint y: 694, distance: 58.5
click at [104, 747] on div "Pen" at bounding box center [99, 751] width 18 height 10
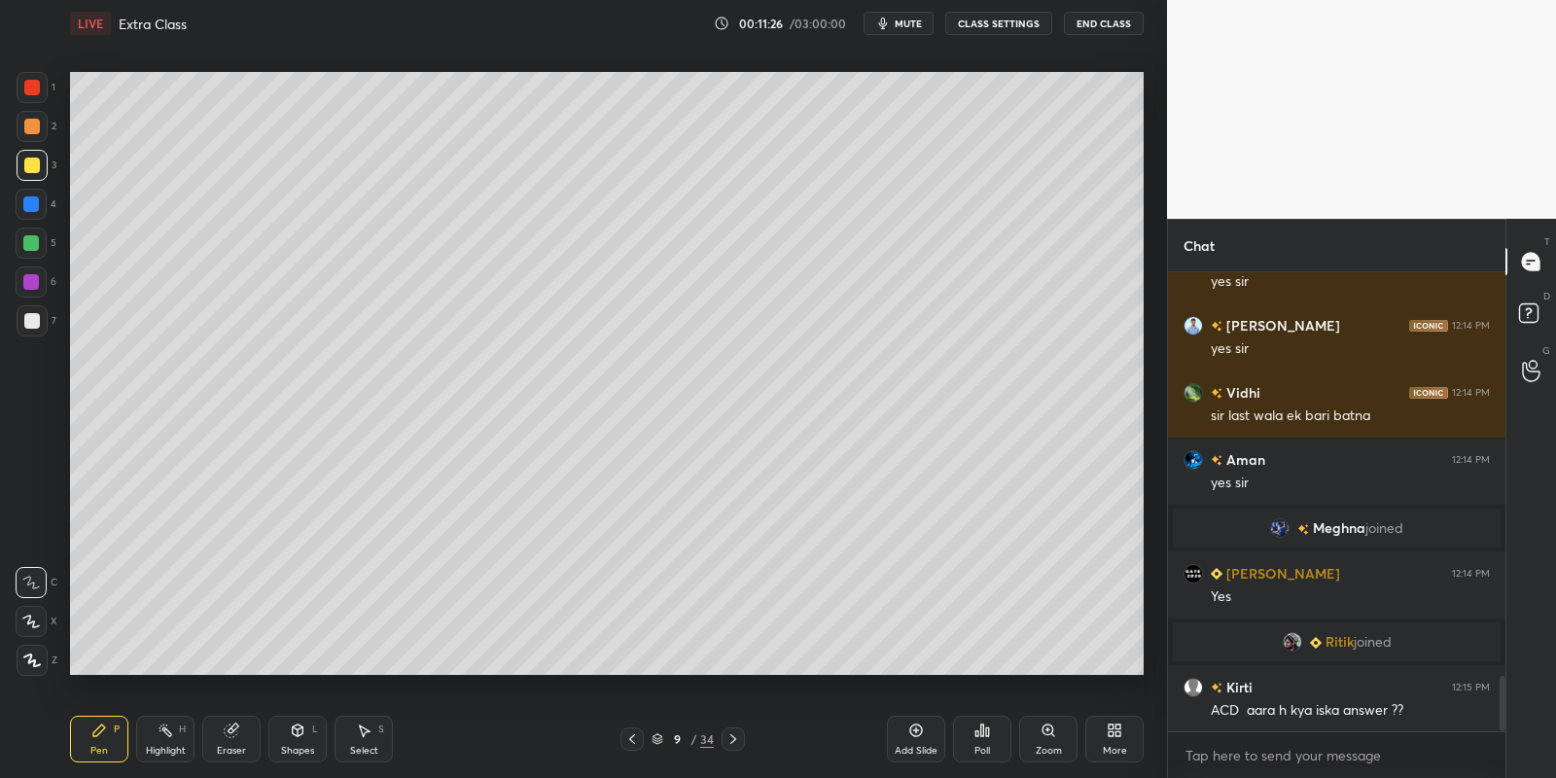
drag, startPoint x: 96, startPoint y: 729, endPoint x: 125, endPoint y: 692, distance: 47.1
click at [103, 728] on icon at bounding box center [99, 730] width 12 height 12
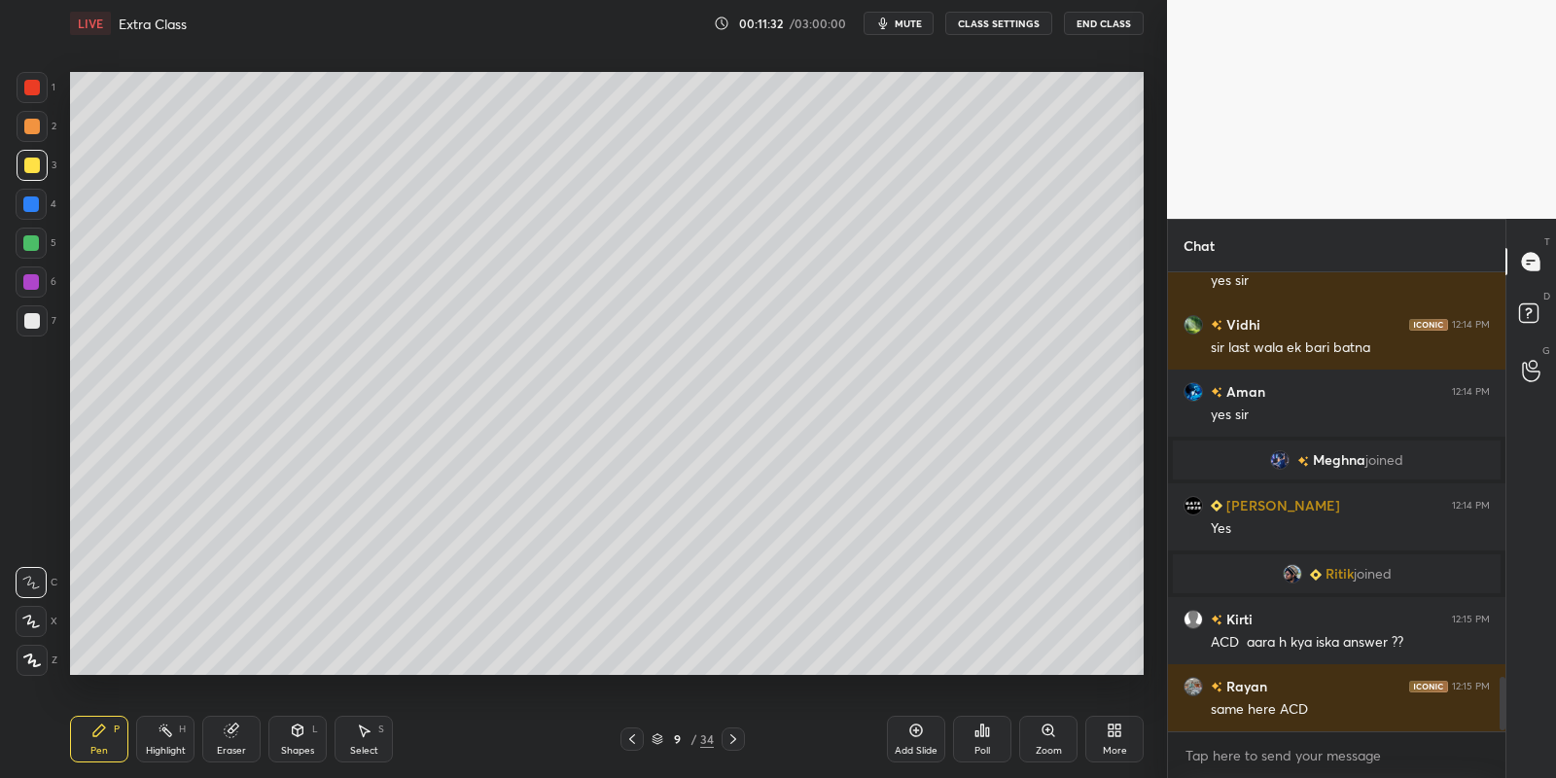
scroll to position [3475, 0]
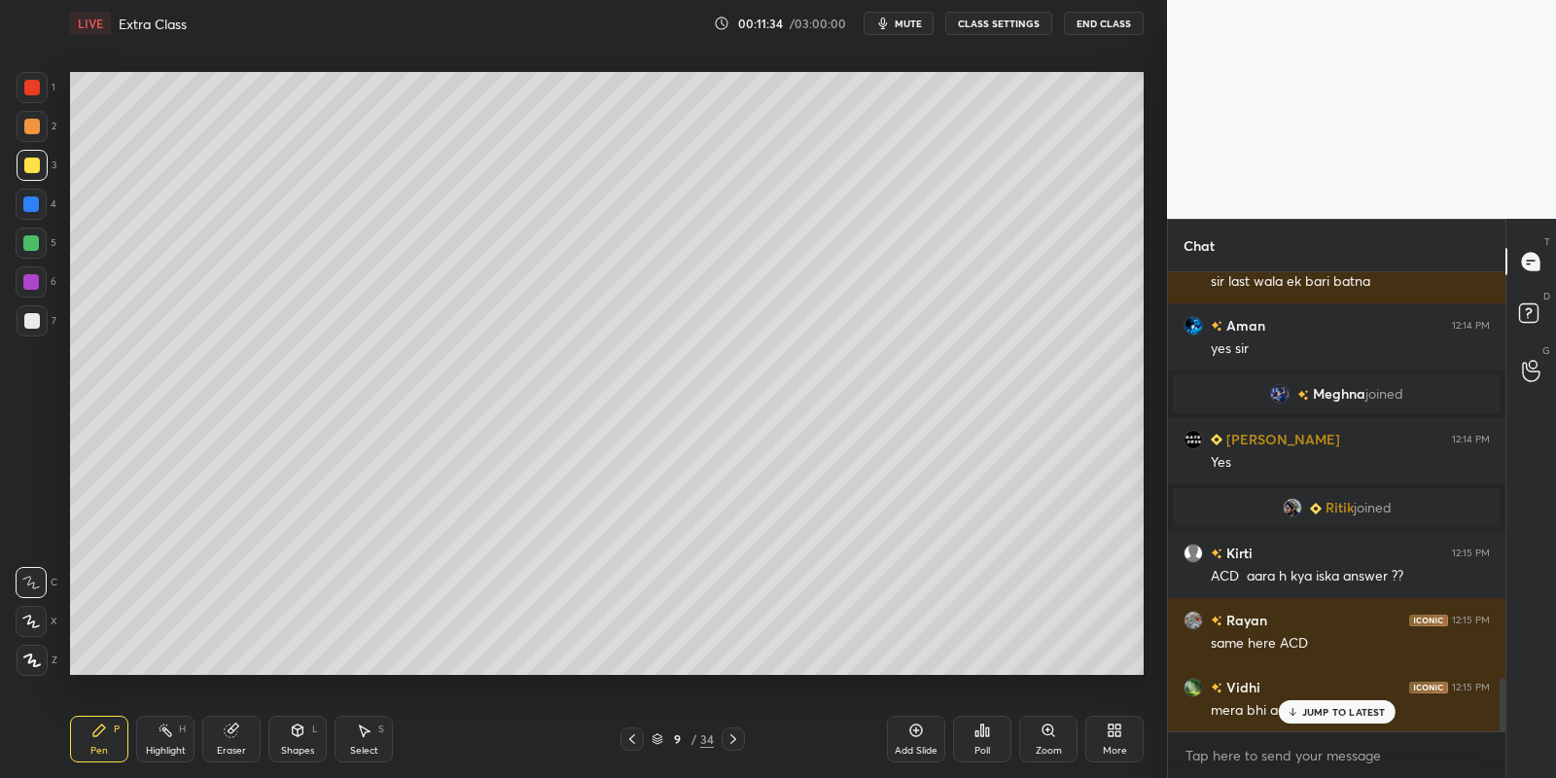
drag, startPoint x: 298, startPoint y: 732, endPoint x: 299, endPoint y: 718, distance: 14.6
click at [299, 732] on icon at bounding box center [298, 730] width 11 height 12
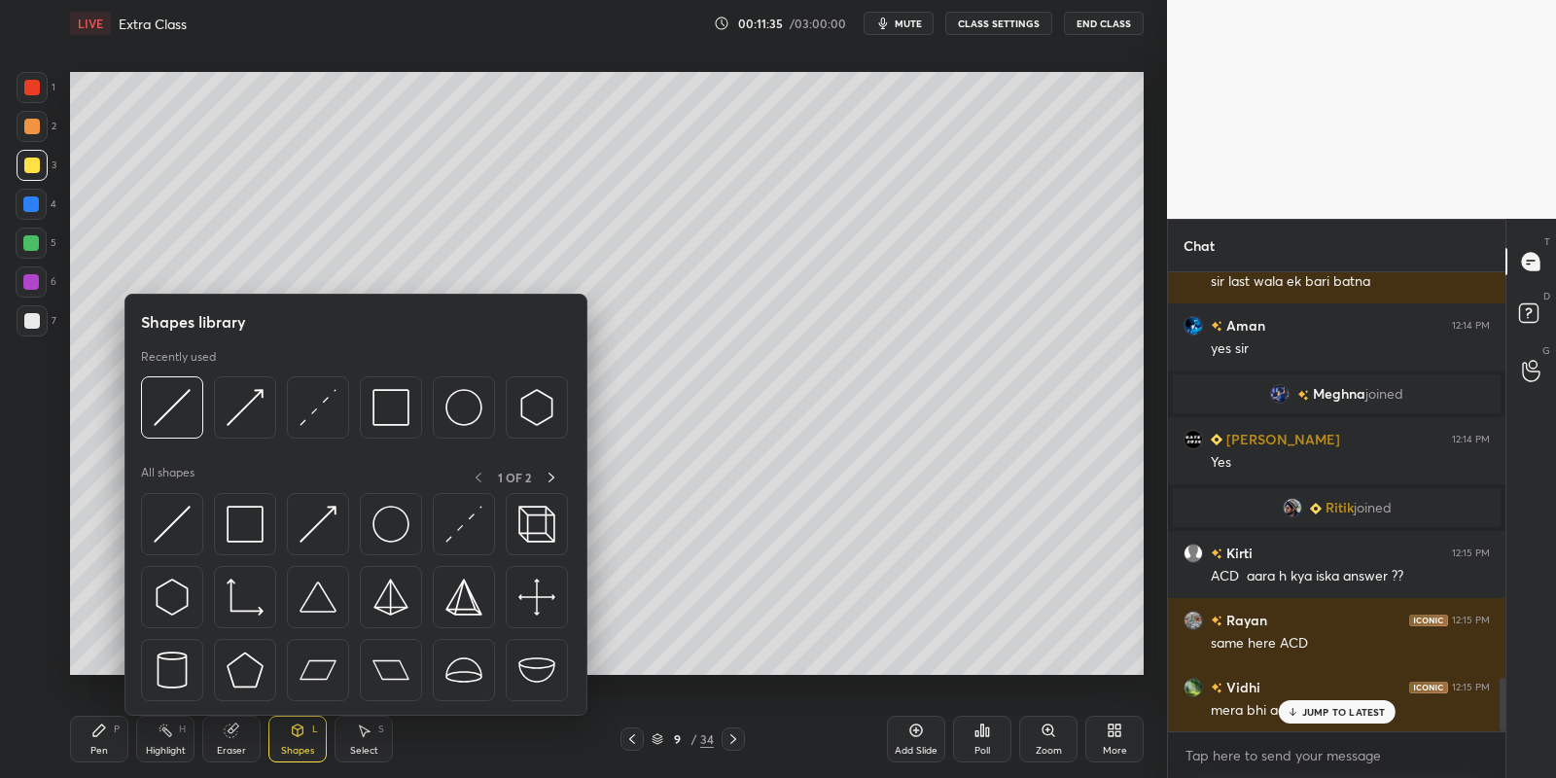
click at [174, 526] on img at bounding box center [172, 524] width 37 height 37
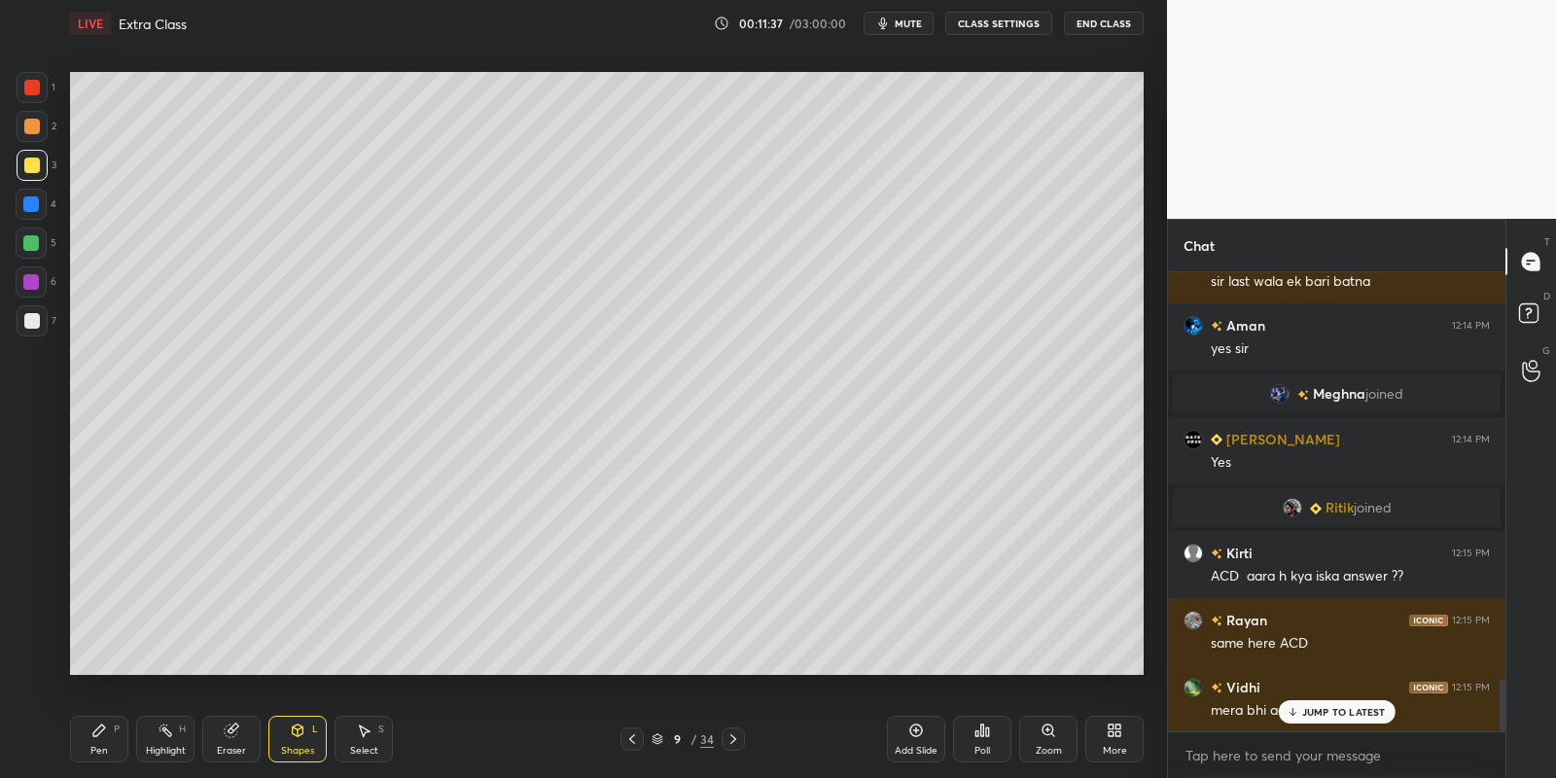
drag, startPoint x: 97, startPoint y: 745, endPoint x: 92, endPoint y: 733, distance: 12.6
click at [96, 746] on div "Pen" at bounding box center [99, 751] width 18 height 10
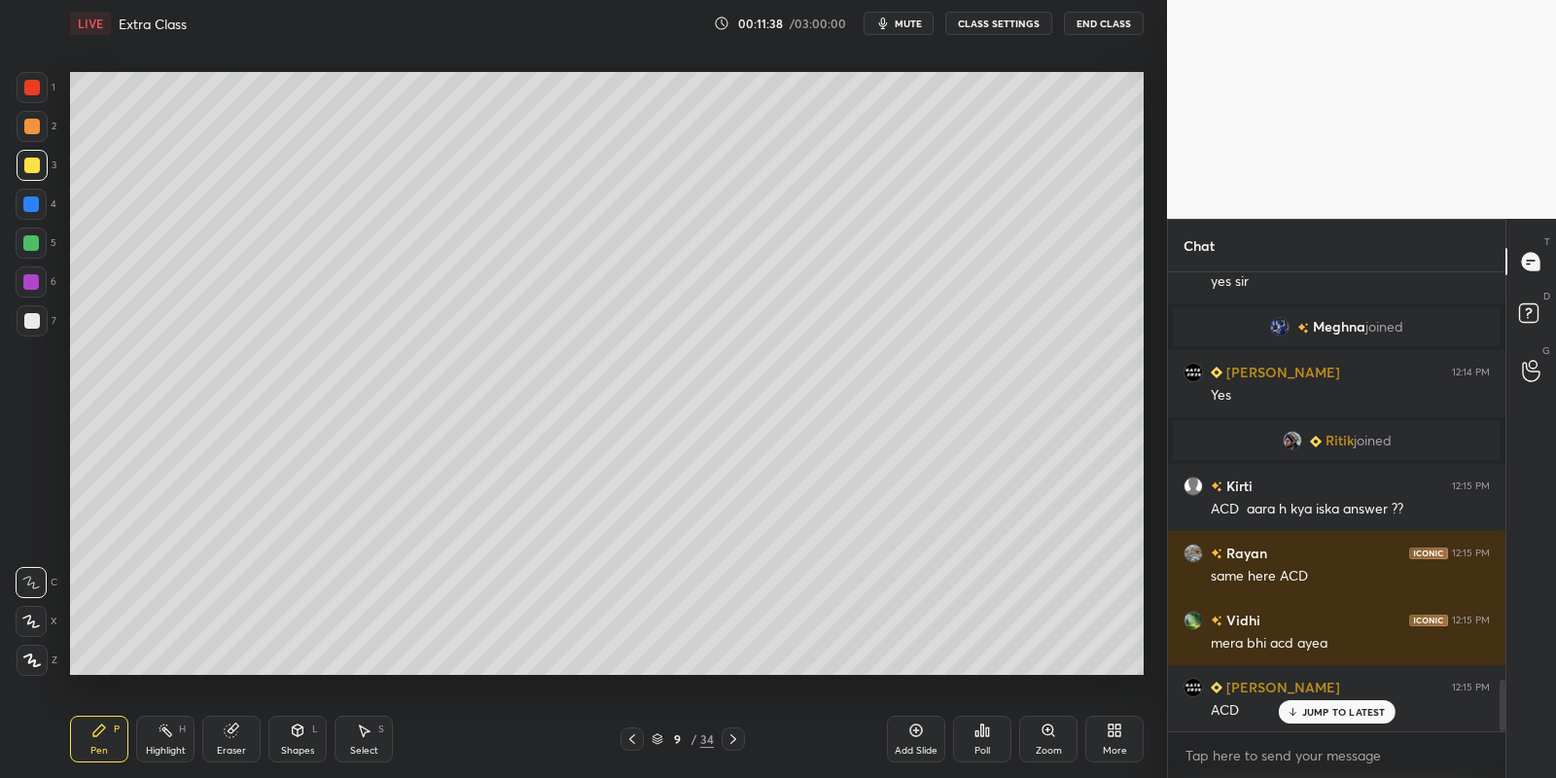
scroll to position [3609, 0]
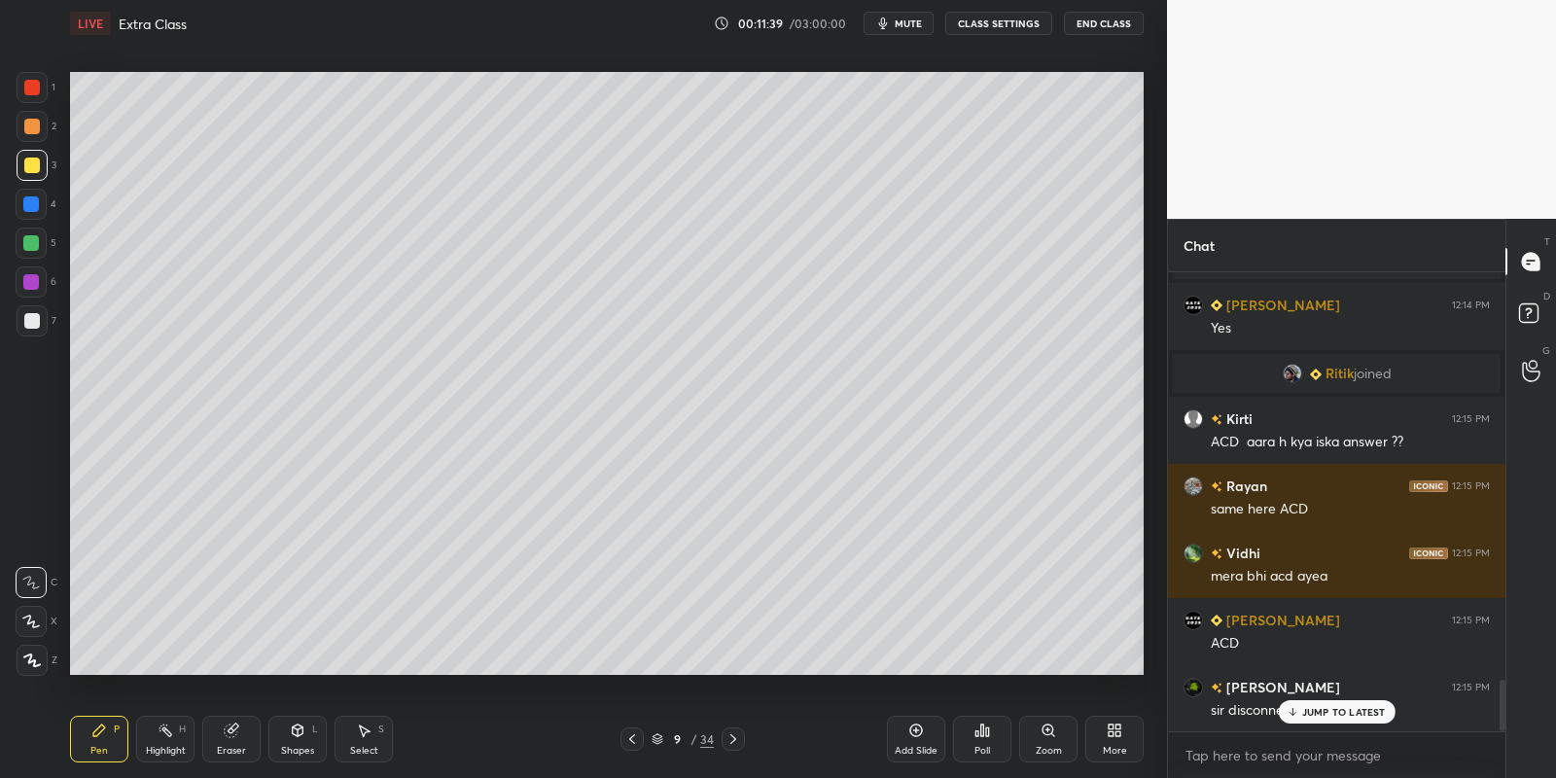
click at [107, 744] on div "Pen P" at bounding box center [99, 739] width 58 height 47
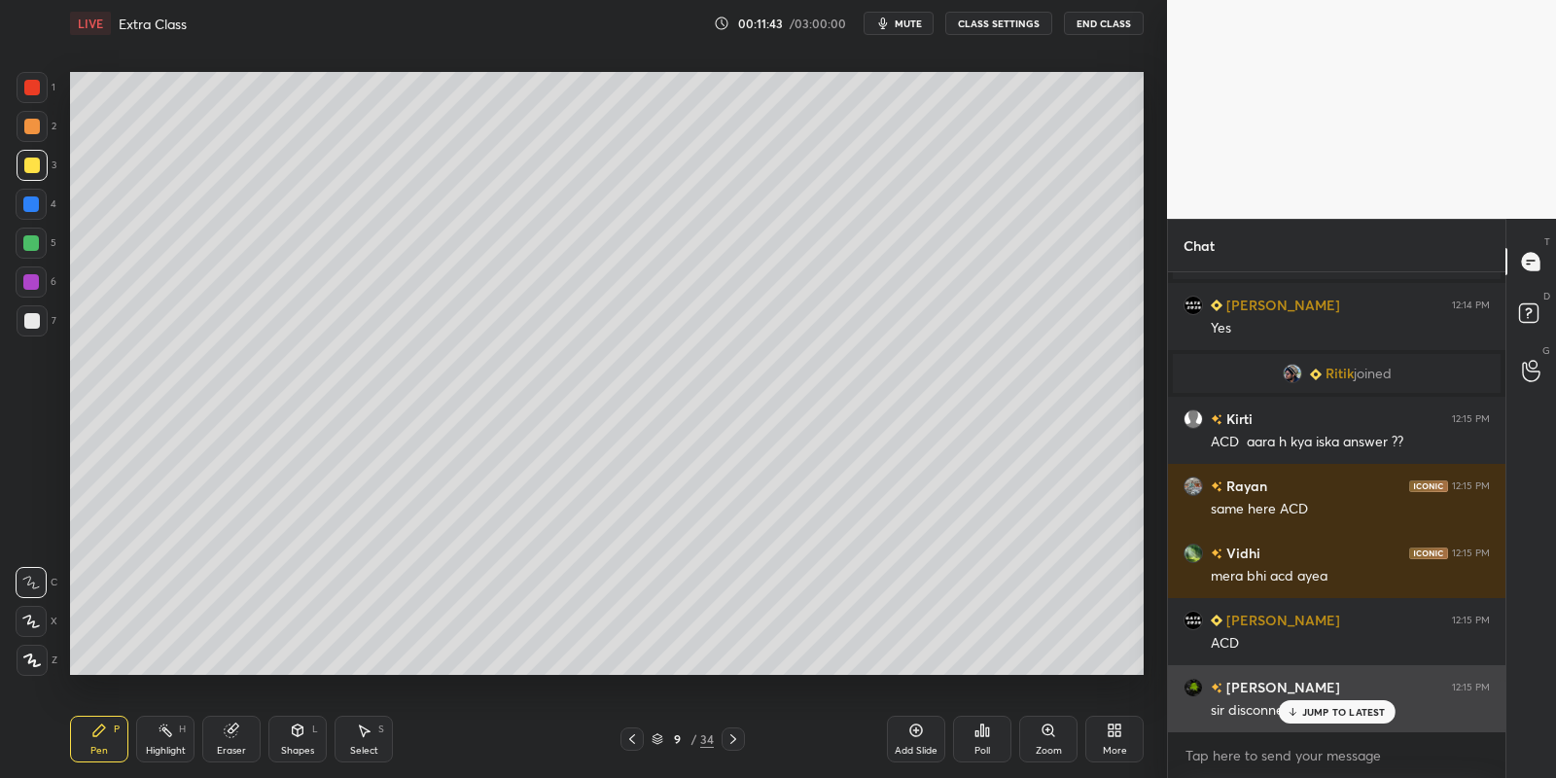
click at [1305, 714] on p "JUMP TO LATEST" at bounding box center [1344, 712] width 84 height 12
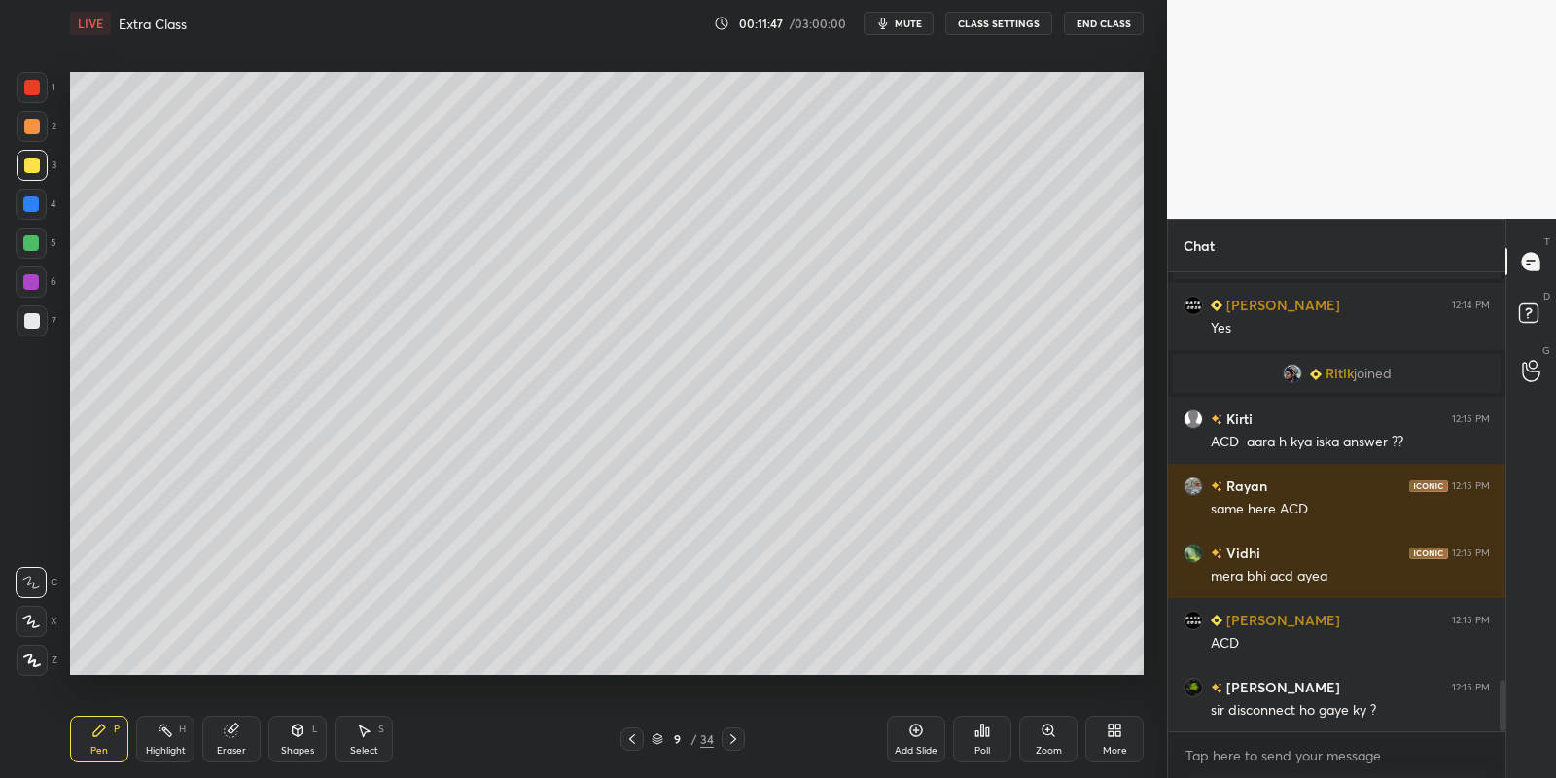
drag, startPoint x: 93, startPoint y: 735, endPoint x: 98, endPoint y: 722, distance: 14.5
click at [96, 730] on icon at bounding box center [99, 730] width 12 height 12
drag, startPoint x: 305, startPoint y: 737, endPoint x: 300, endPoint y: 720, distance: 18.2
click at [306, 734] on div "Shapes L" at bounding box center [297, 739] width 58 height 47
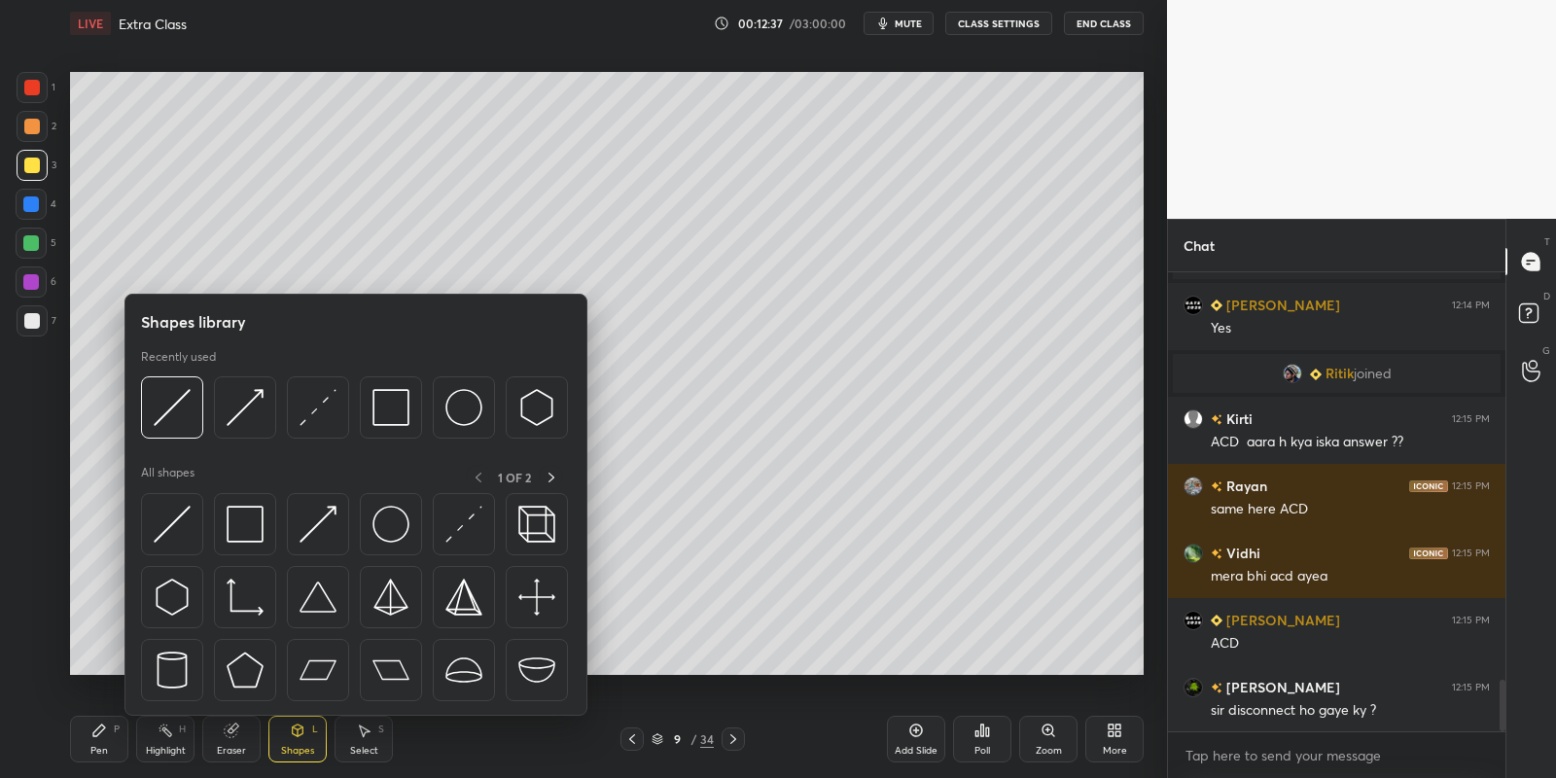
click at [37, 237] on div at bounding box center [31, 243] width 31 height 31
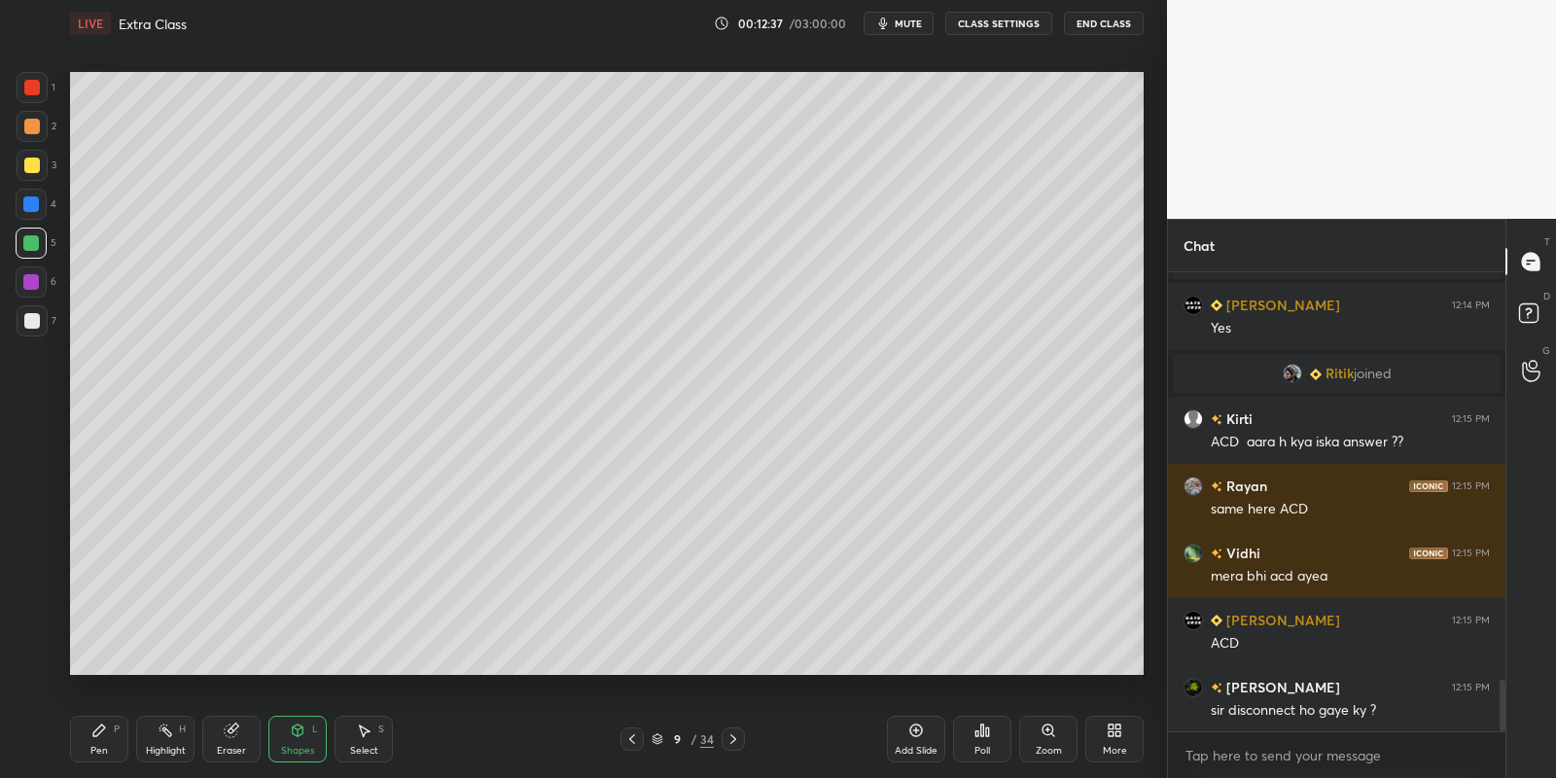
click at [34, 236] on div at bounding box center [31, 243] width 31 height 31
drag, startPoint x: 97, startPoint y: 756, endPoint x: 99, endPoint y: 738, distance: 17.6
click at [95, 753] on div "Pen" at bounding box center [99, 751] width 18 height 10
click at [25, 156] on div at bounding box center [32, 165] width 31 height 31
drag, startPoint x: 298, startPoint y: 742, endPoint x: 287, endPoint y: 720, distance: 24.8
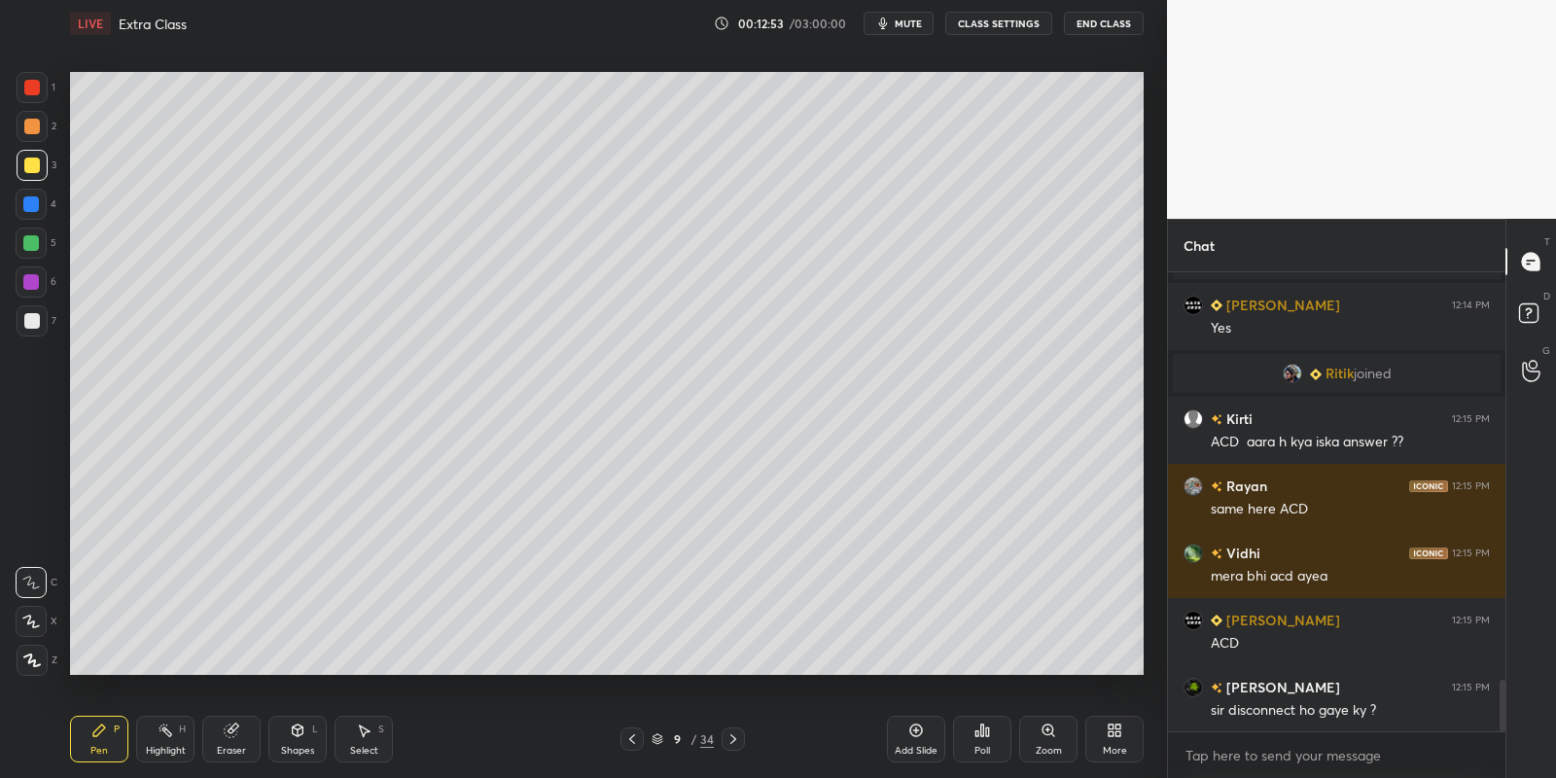
click at [296, 739] on div "Shapes L" at bounding box center [297, 739] width 58 height 47
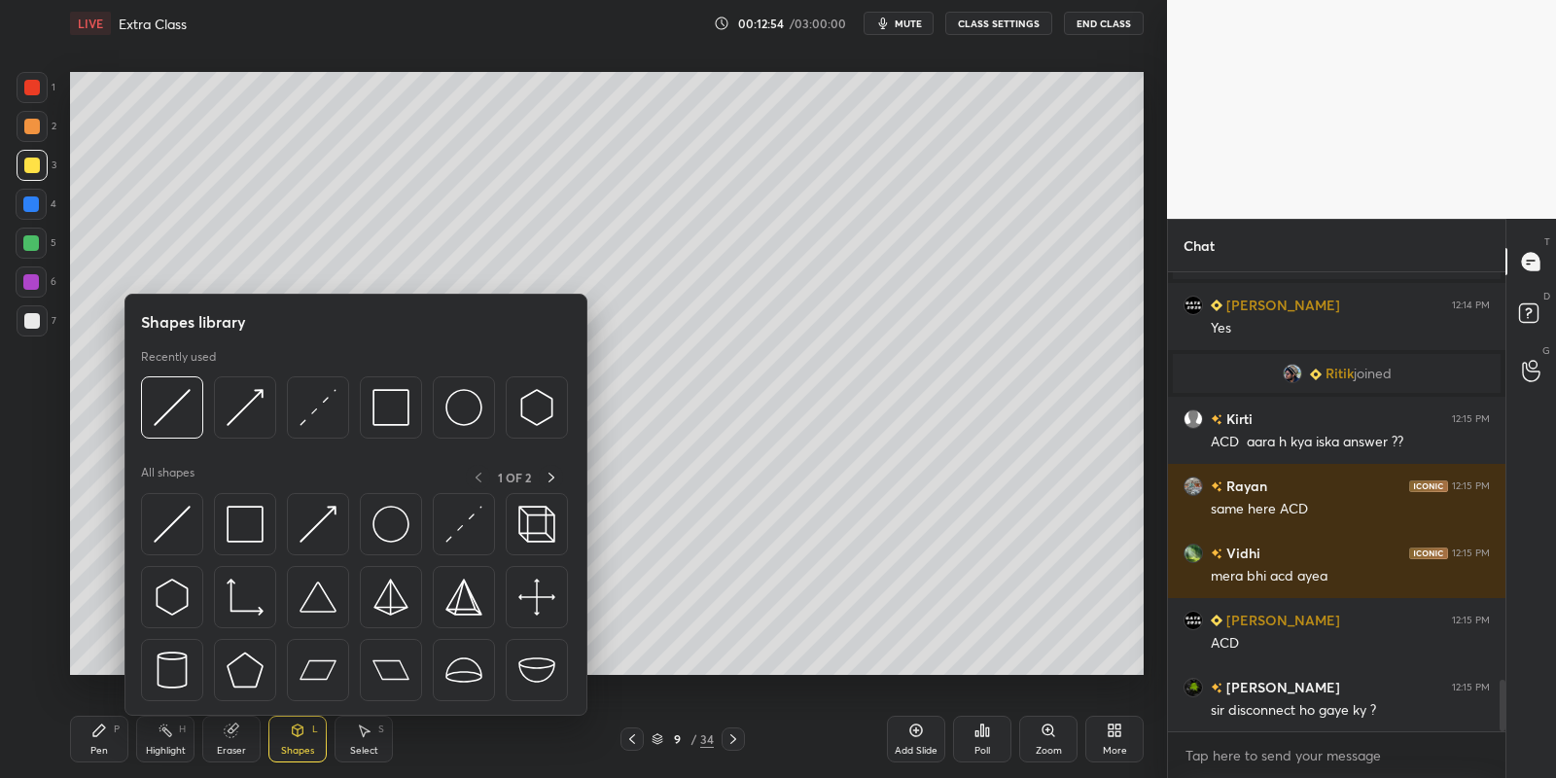
click at [164, 530] on img at bounding box center [172, 524] width 37 height 37
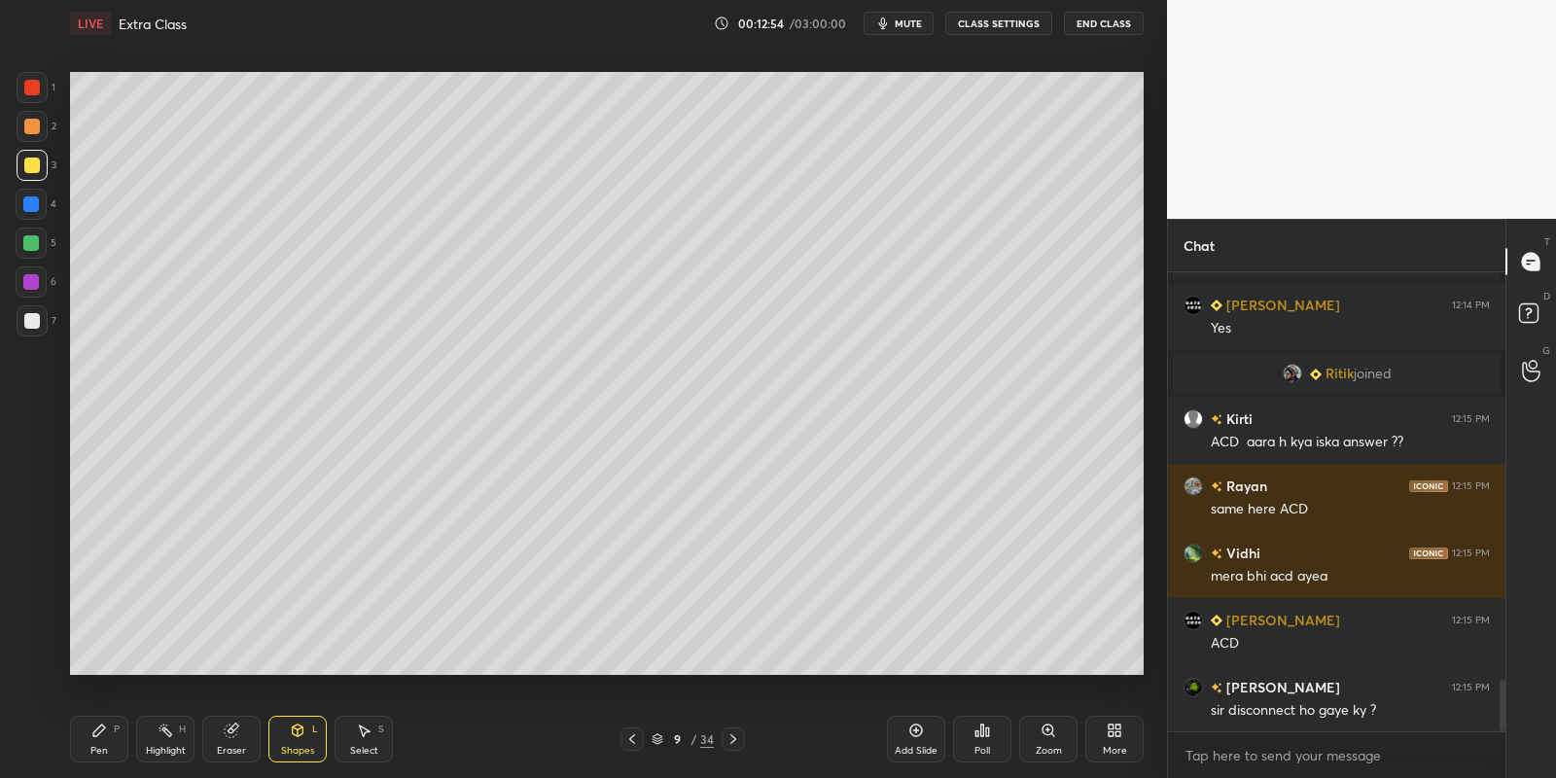
click at [37, 323] on div at bounding box center [32, 320] width 31 height 31
click at [109, 736] on div "Pen P" at bounding box center [99, 739] width 58 height 47
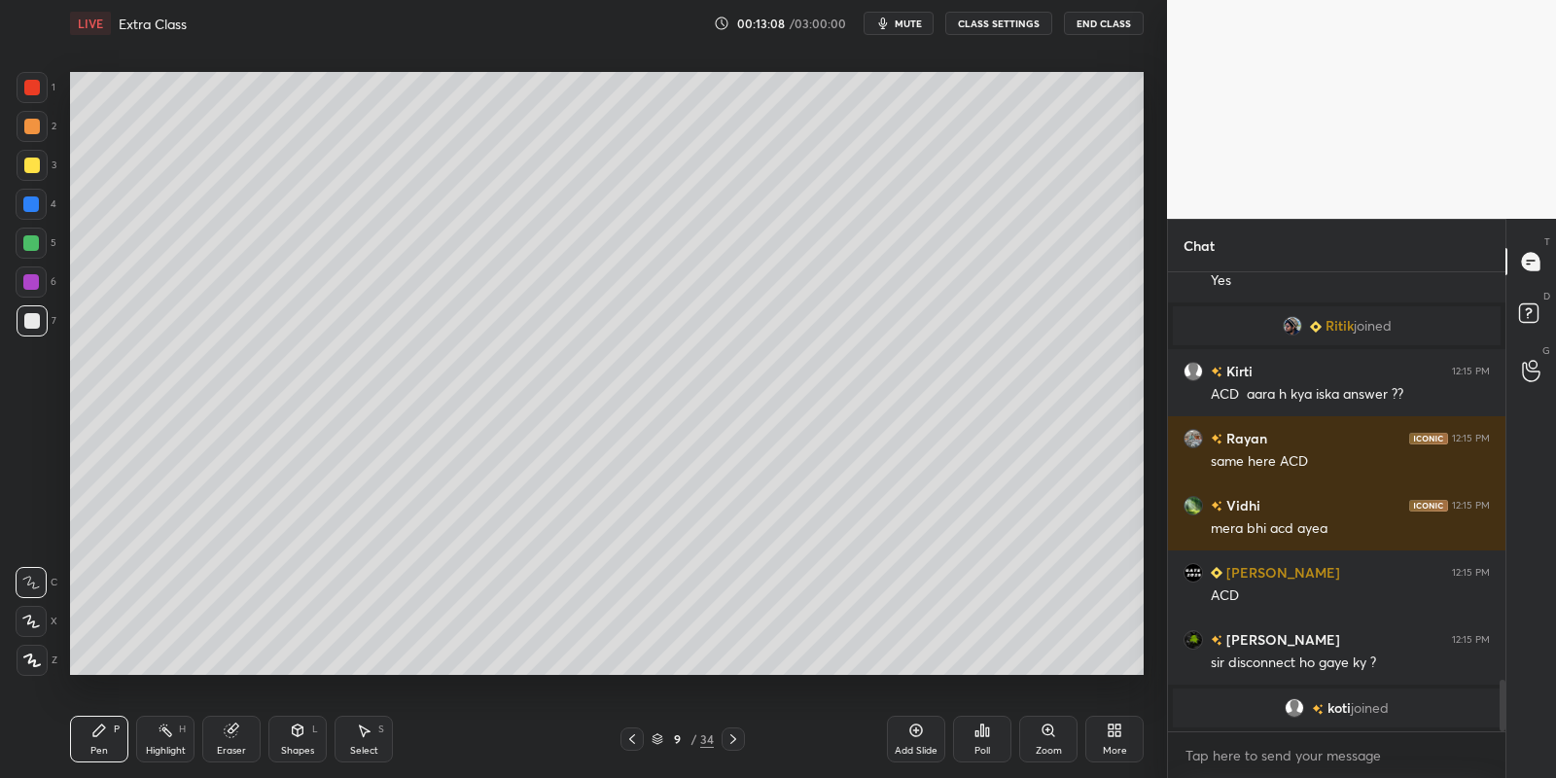
click at [33, 159] on div at bounding box center [32, 166] width 16 height 16
click at [359, 737] on icon at bounding box center [364, 731] width 16 height 16
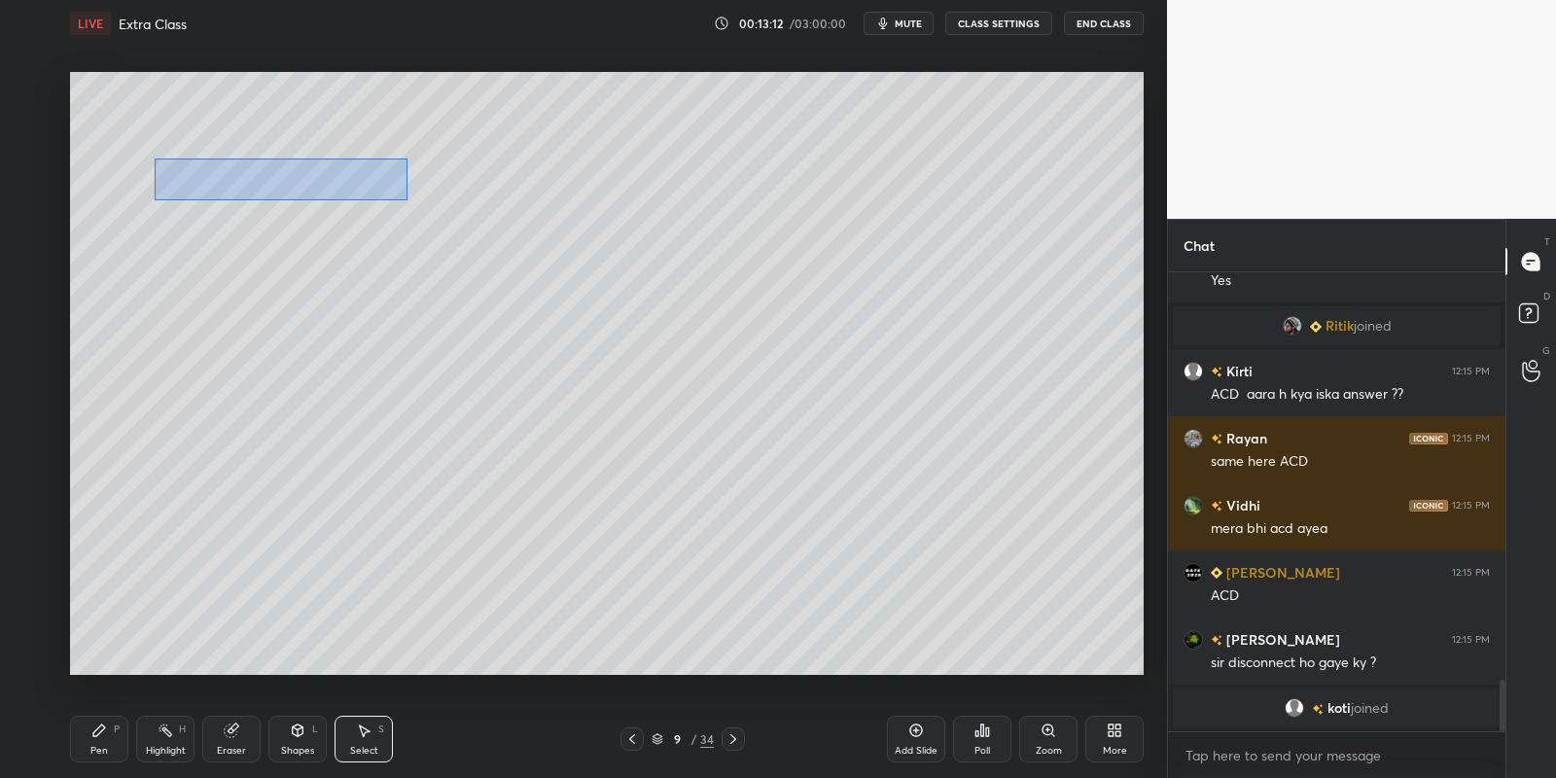
drag, startPoint x: 154, startPoint y: 159, endPoint x: 406, endPoint y: 200, distance: 255.3
click at [406, 200] on div "0 ° Undo Copy Paste here Duplicate Duplicate to new slide Delete" at bounding box center [607, 374] width 1074 height 604
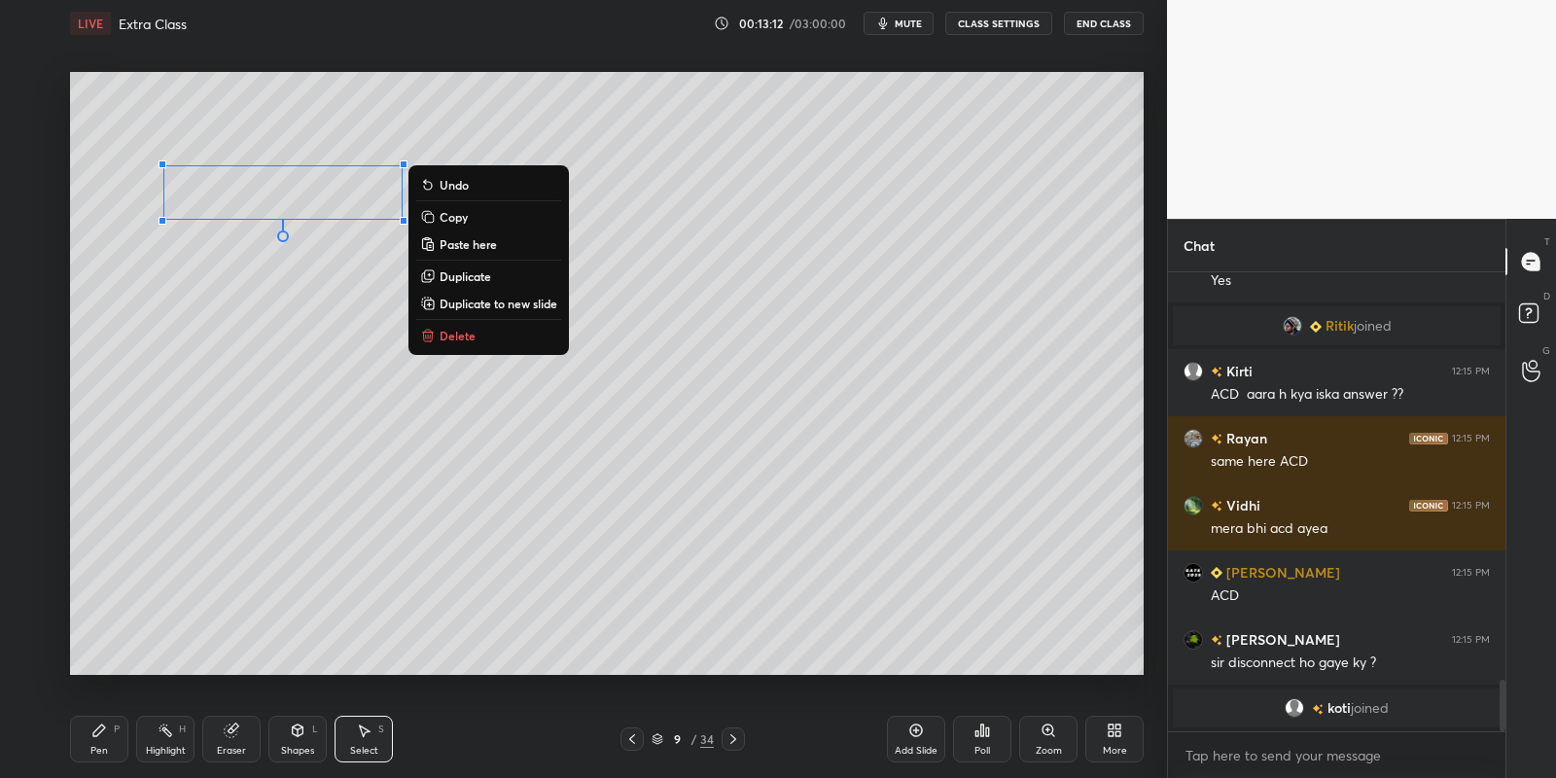
click at [467, 212] on p "Copy" at bounding box center [454, 217] width 28 height 16
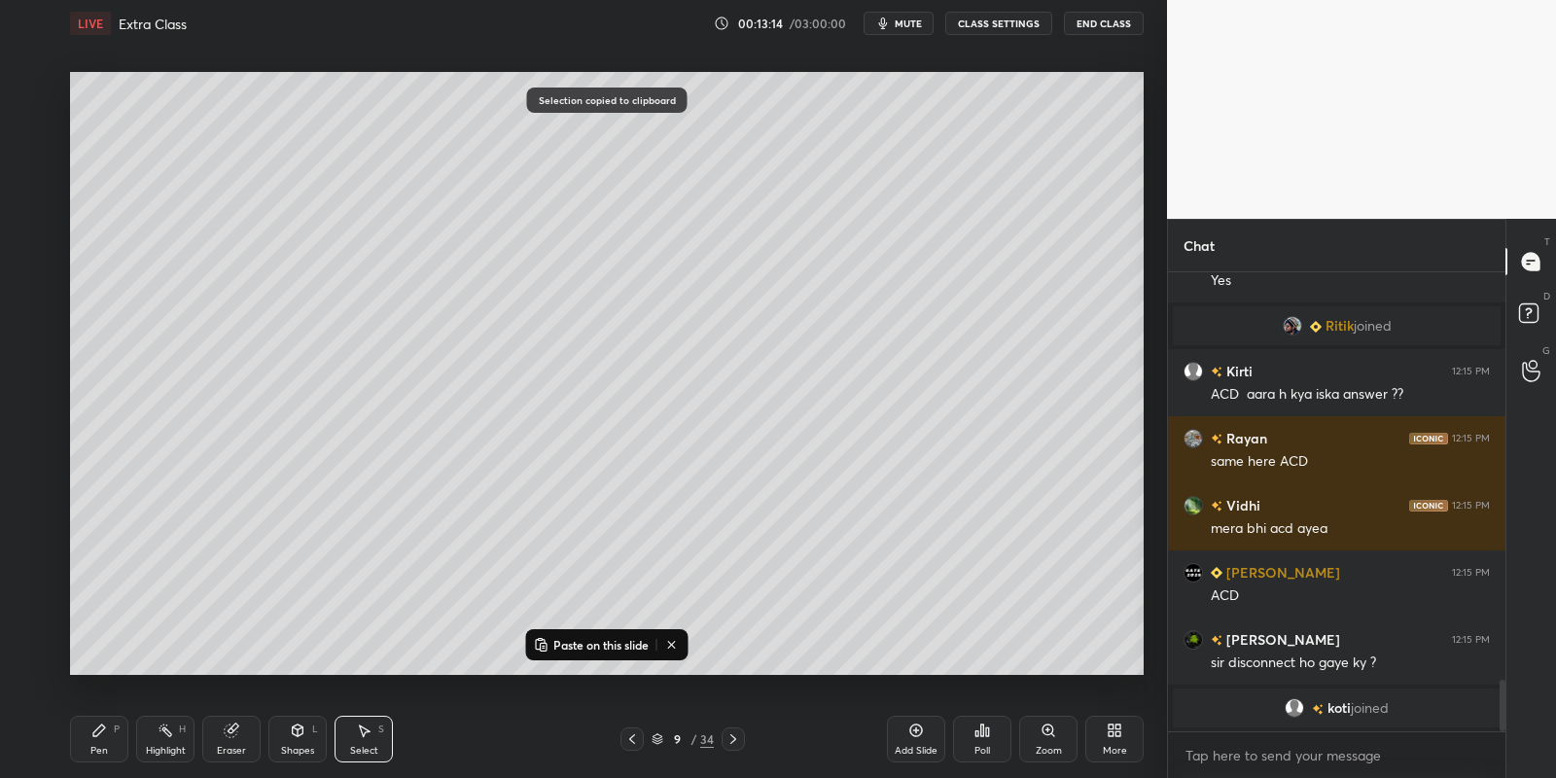
drag, startPoint x: 104, startPoint y: 740, endPoint x: 109, endPoint y: 689, distance: 51.8
click at [105, 739] on div "Pen P" at bounding box center [99, 739] width 58 height 47
click at [36, 159] on div at bounding box center [32, 165] width 31 height 31
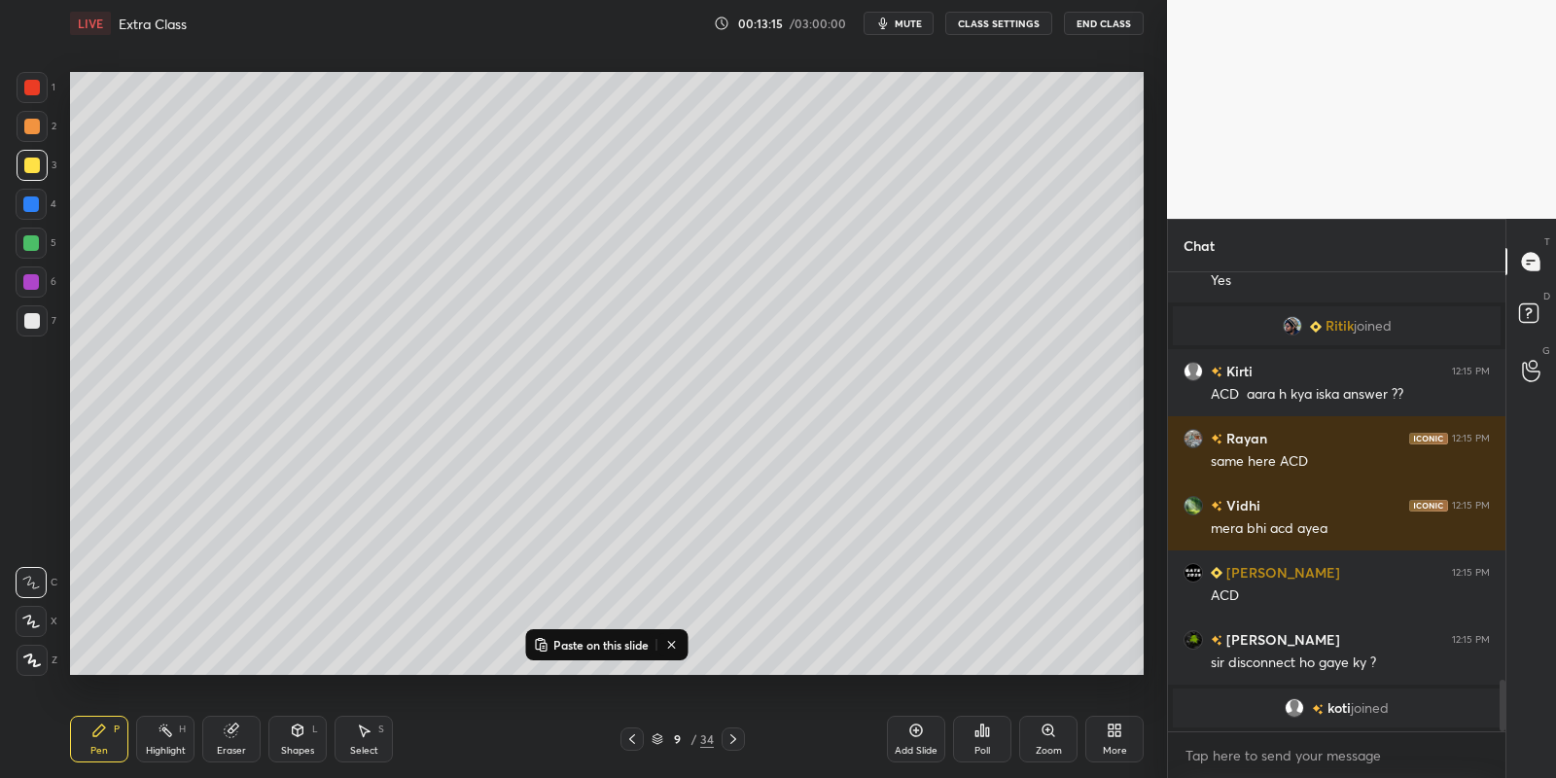
drag, startPoint x: 365, startPoint y: 730, endPoint x: 356, endPoint y: 690, distance: 40.8
click at [360, 727] on icon at bounding box center [365, 731] width 11 height 12
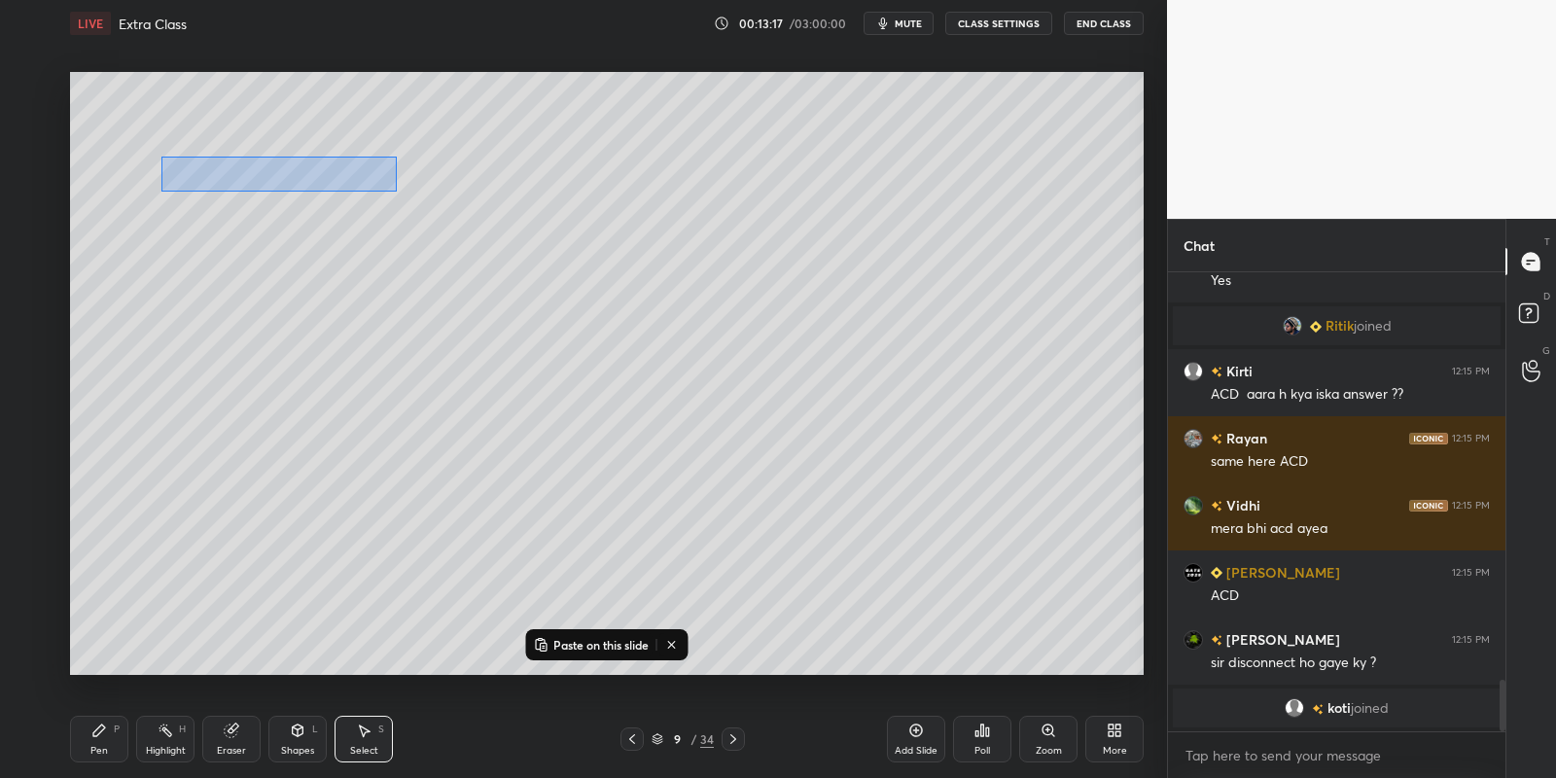
drag, startPoint x: 160, startPoint y: 156, endPoint x: 395, endPoint y: 190, distance: 236.8
click at [396, 191] on div "0 ° Undo Copy Paste here Duplicate Duplicate to new slide Delete" at bounding box center [607, 374] width 1074 height 604
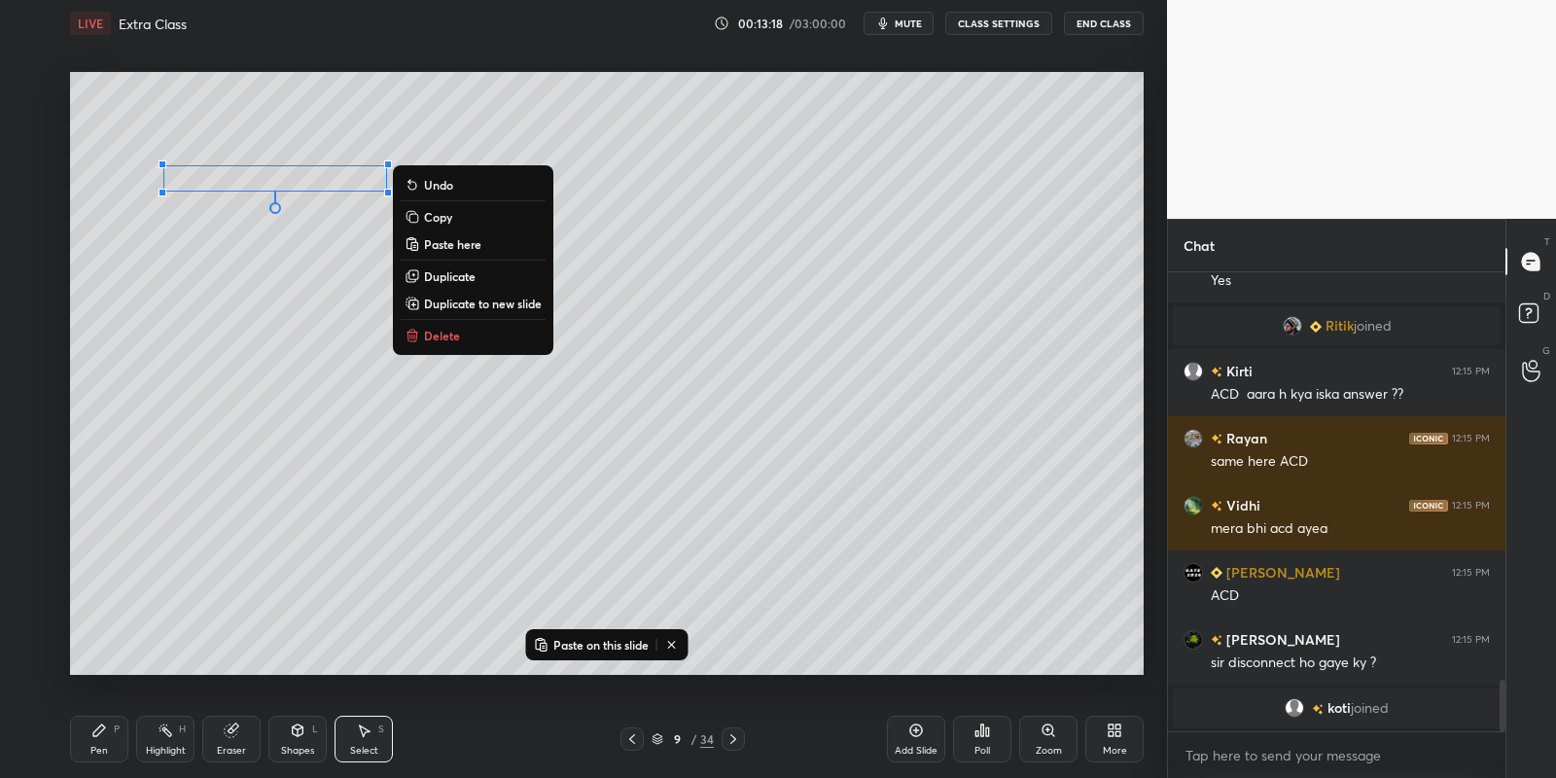
click at [457, 213] on button "Copy" at bounding box center [473, 216] width 145 height 23
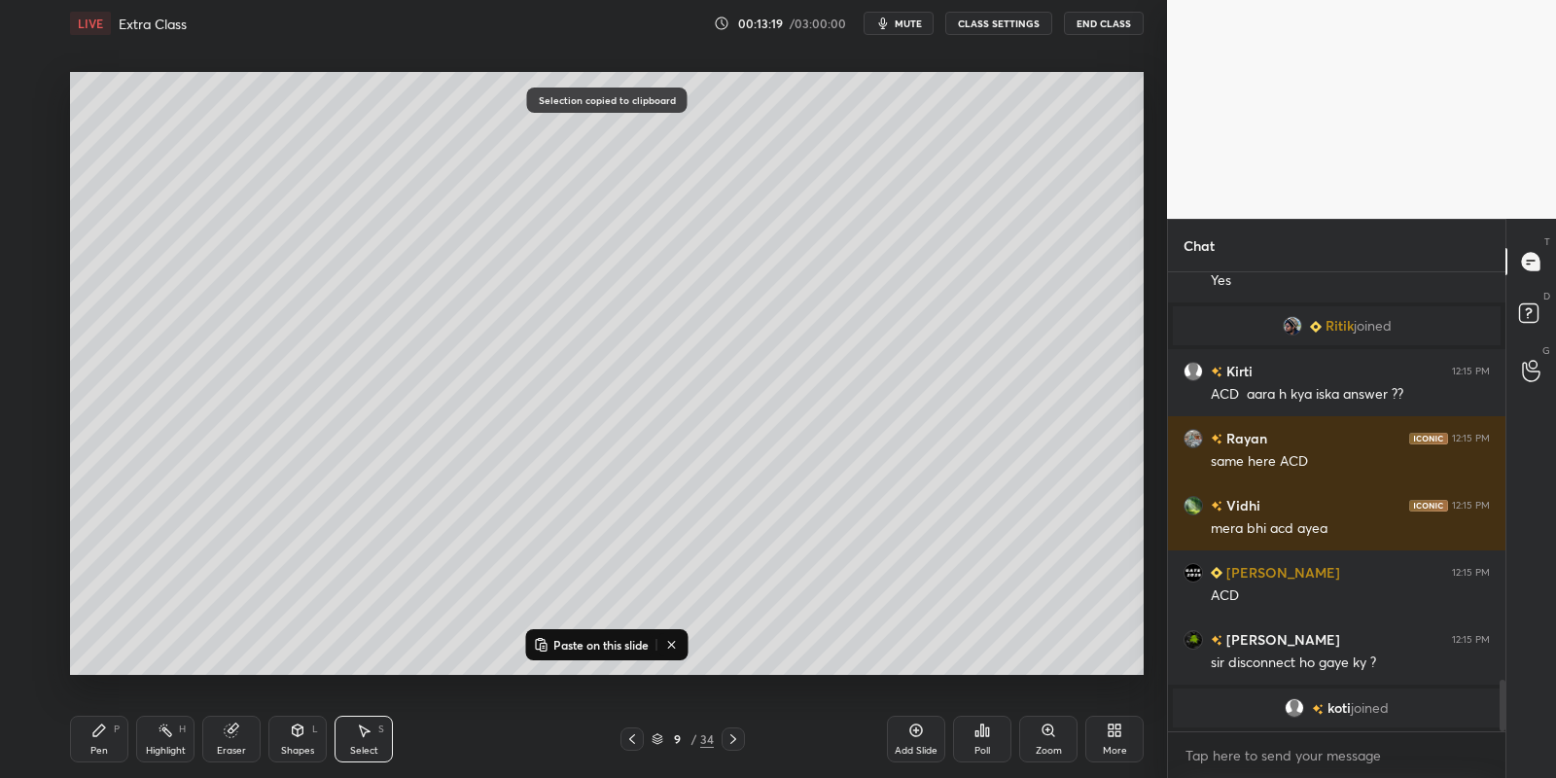
drag, startPoint x: 582, startPoint y: 641, endPoint x: 579, endPoint y: 623, distance: 17.7
click at [583, 639] on p "Paste on this slide" at bounding box center [600, 645] width 95 height 16
drag, startPoint x: 340, startPoint y: 207, endPoint x: 339, endPoint y: 266, distance: 59.3
click at [341, 266] on div "0 ° Undo Copy Paste here Duplicate Duplicate to new slide Delete" at bounding box center [607, 374] width 1074 height 604
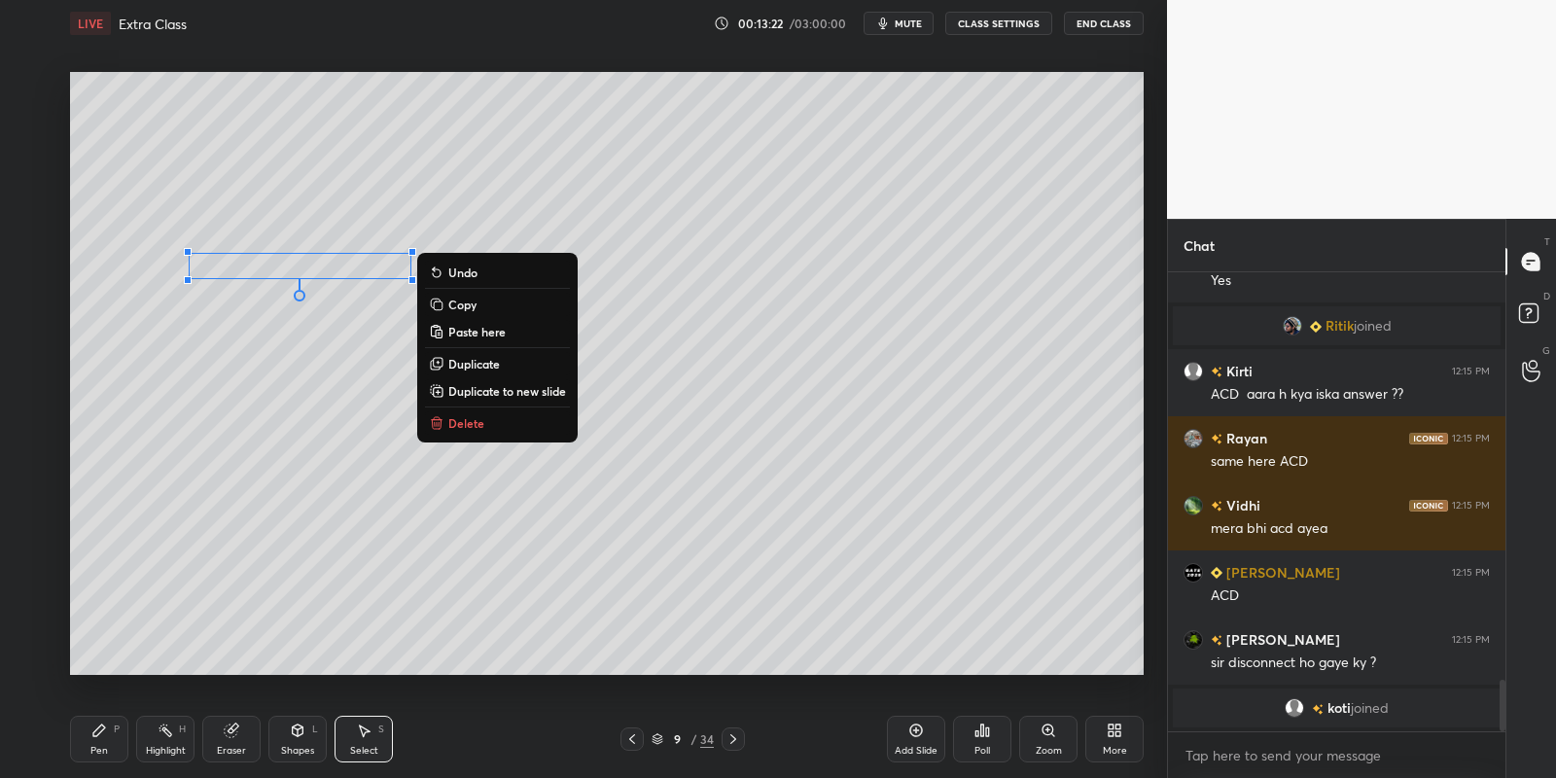
click at [104, 734] on icon at bounding box center [99, 731] width 16 height 16
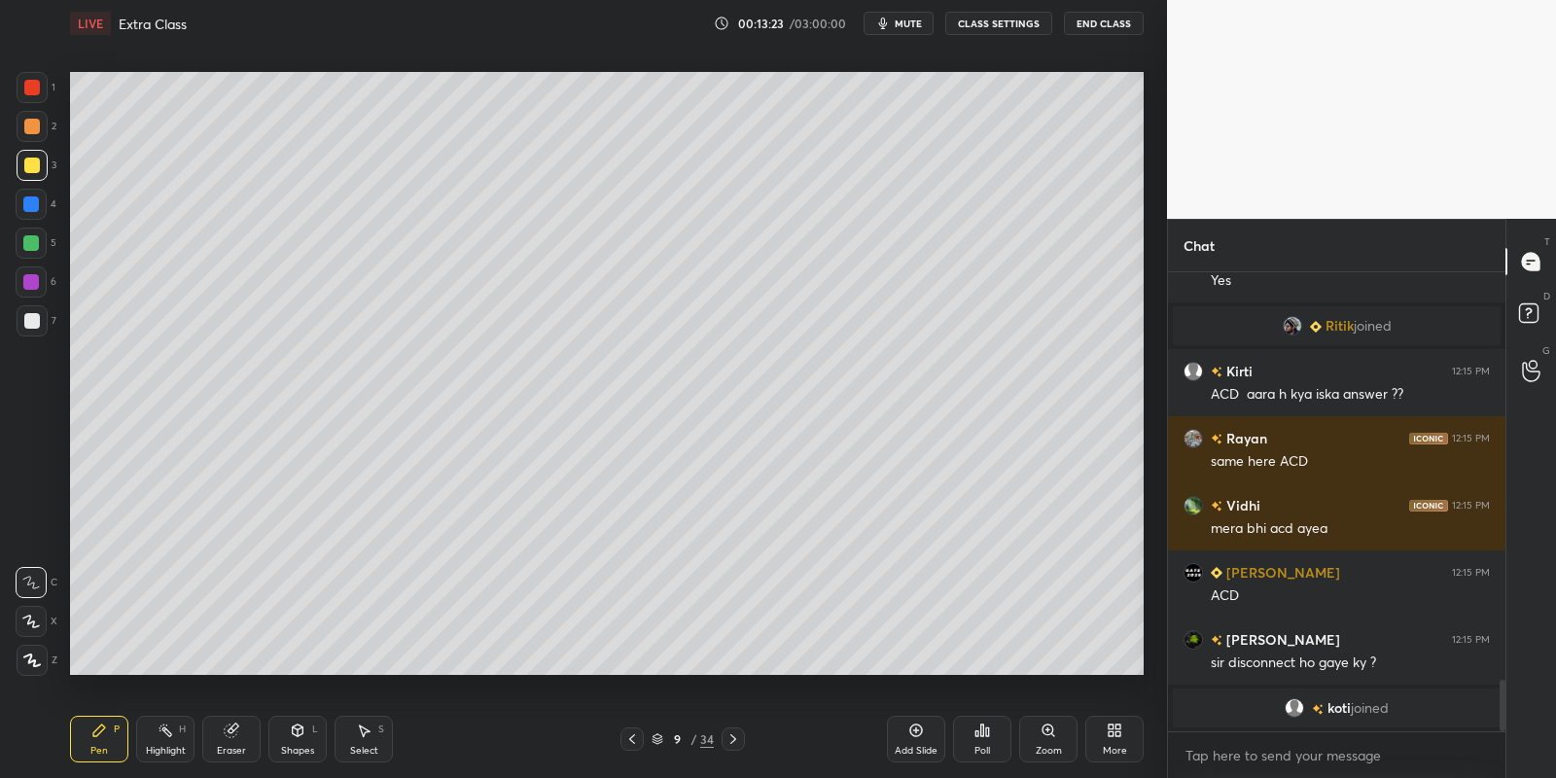
click at [29, 305] on div at bounding box center [32, 320] width 31 height 31
drag, startPoint x: 350, startPoint y: 738, endPoint x: 341, endPoint y: 697, distance: 41.8
click at [351, 734] on div "Select S" at bounding box center [364, 739] width 58 height 47
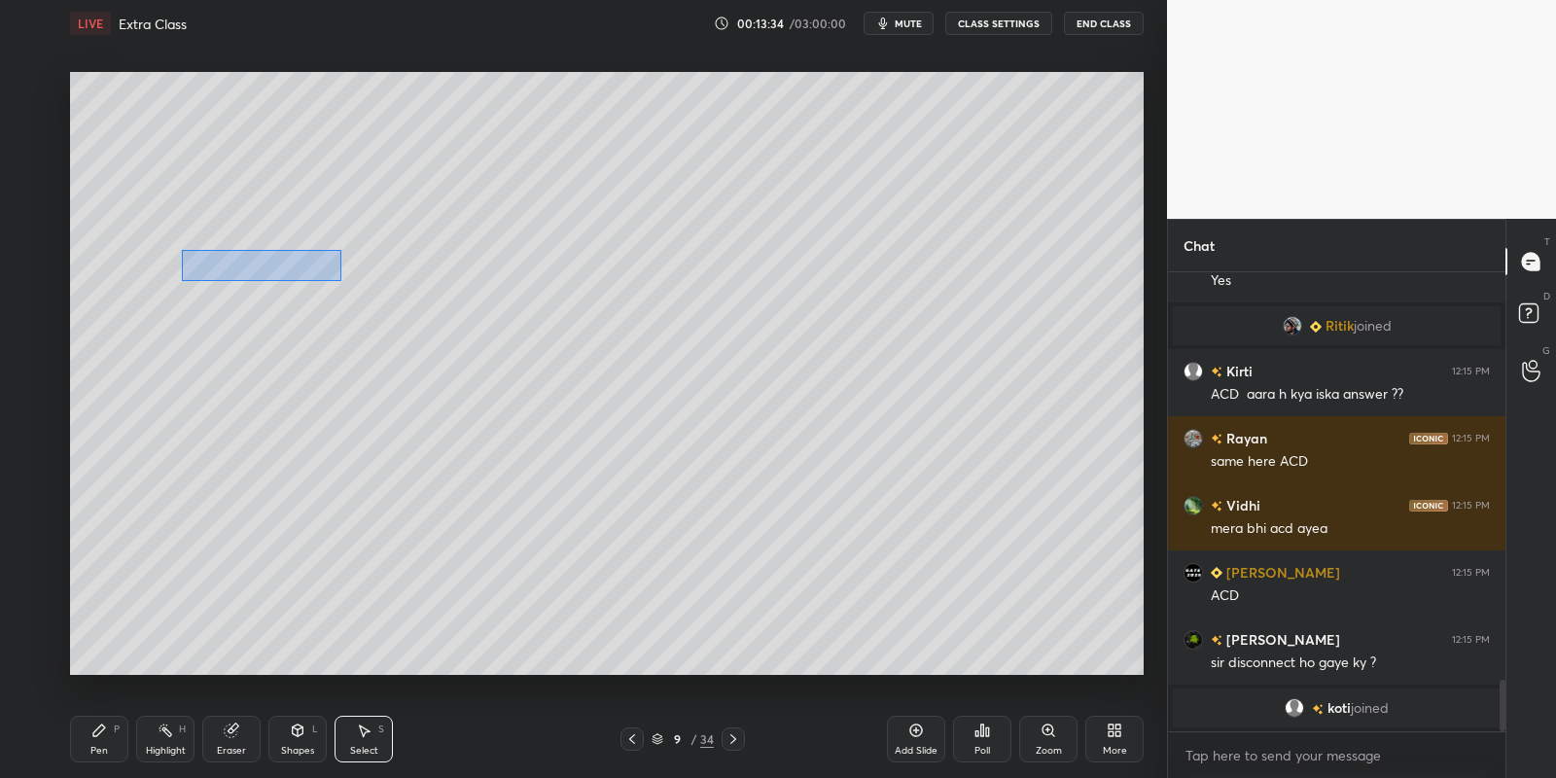
drag, startPoint x: 181, startPoint y: 250, endPoint x: 349, endPoint y: 280, distance: 170.9
click at [350, 280] on div "0 ° Undo Copy Paste here Duplicate Duplicate to new slide Delete" at bounding box center [607, 374] width 1074 height 604
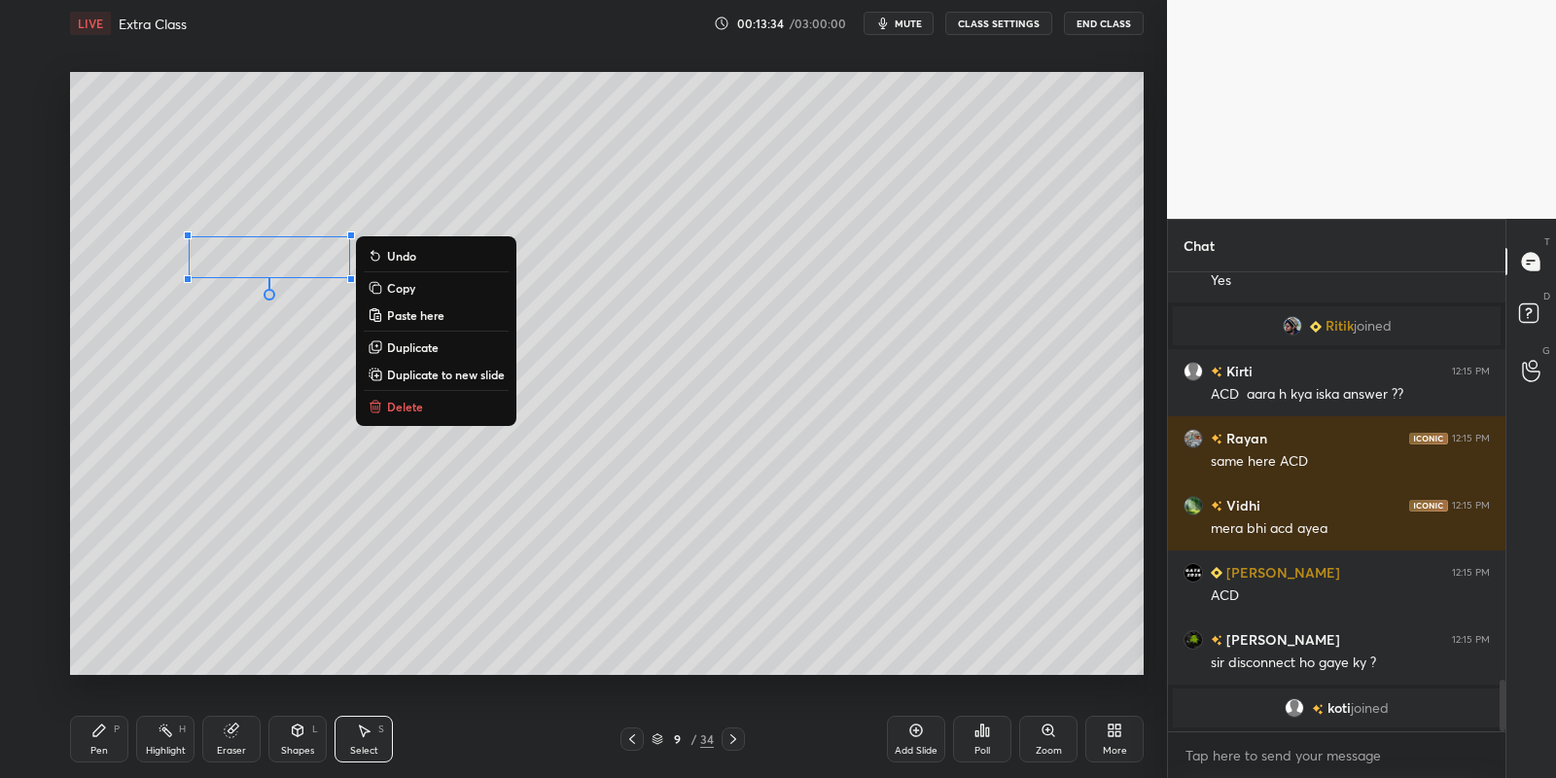
click at [94, 737] on icon at bounding box center [99, 731] width 16 height 16
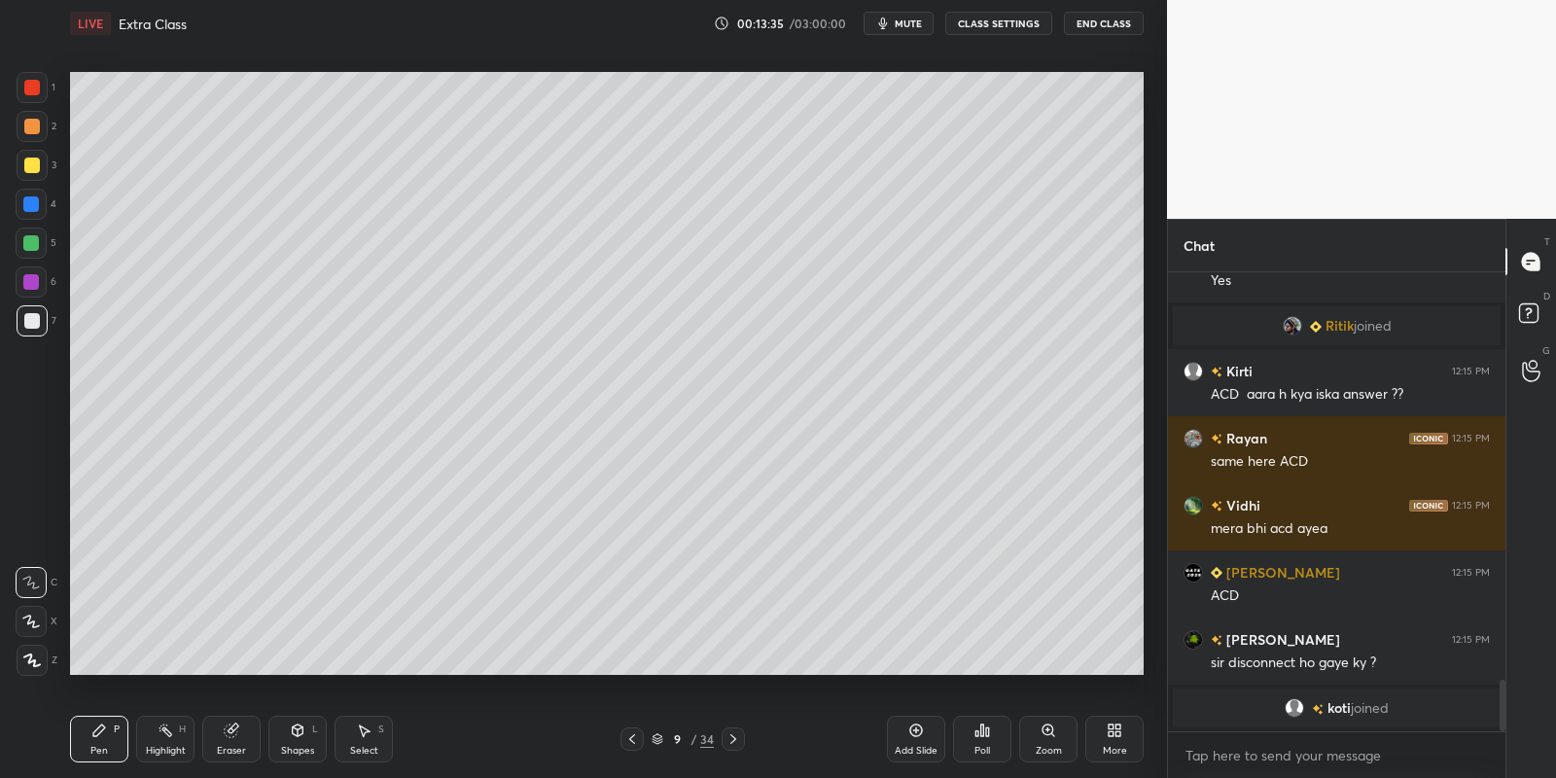
drag, startPoint x: 370, startPoint y: 746, endPoint x: 367, endPoint y: 730, distance: 15.8
click at [369, 742] on div "Select S" at bounding box center [364, 739] width 58 height 47
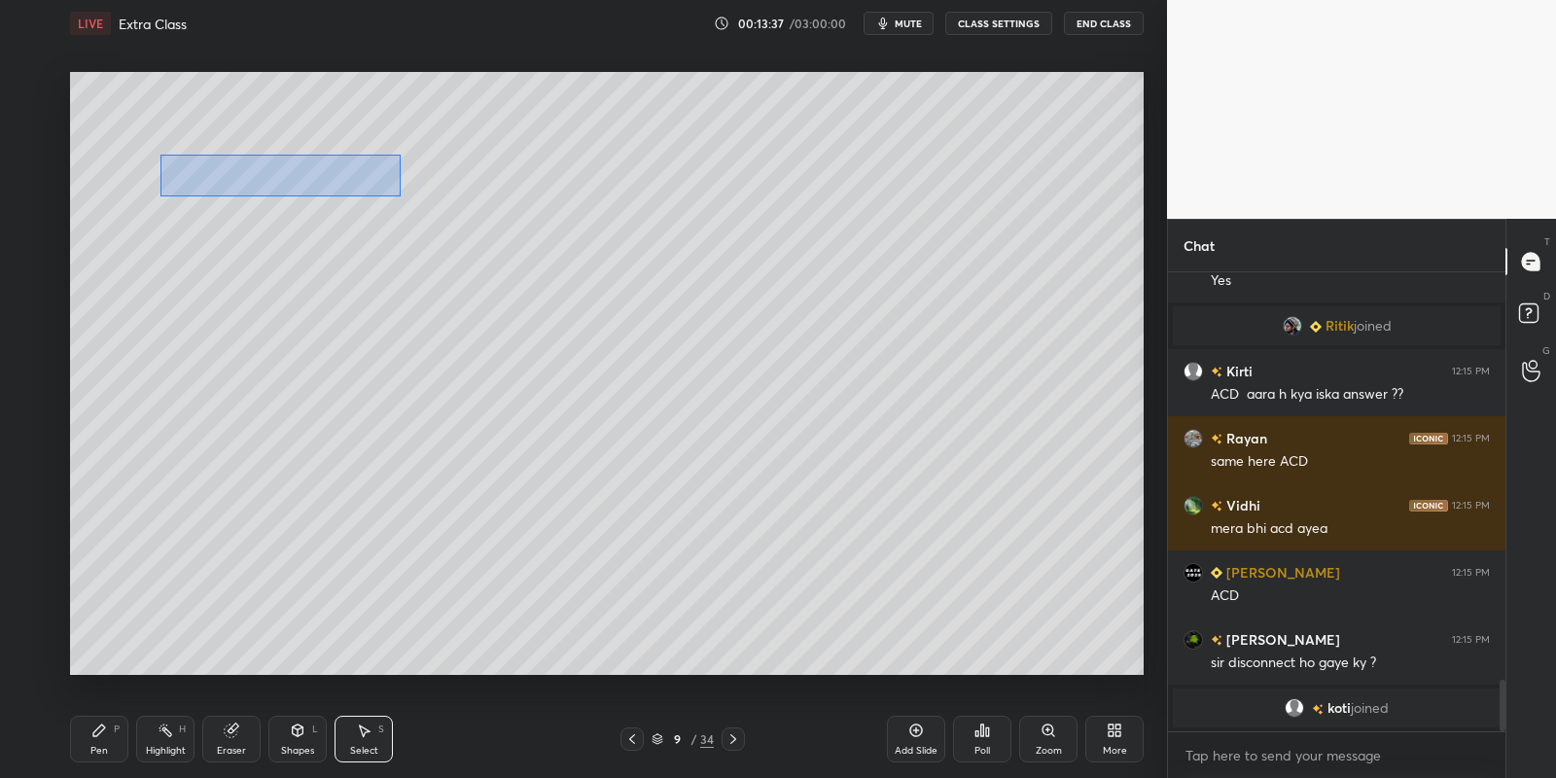
drag, startPoint x: 159, startPoint y: 154, endPoint x: 398, endPoint y: 193, distance: 241.4
click at [399, 194] on div "0 ° Undo Copy Paste here Duplicate Duplicate to new slide Delete" at bounding box center [607, 374] width 1074 height 604
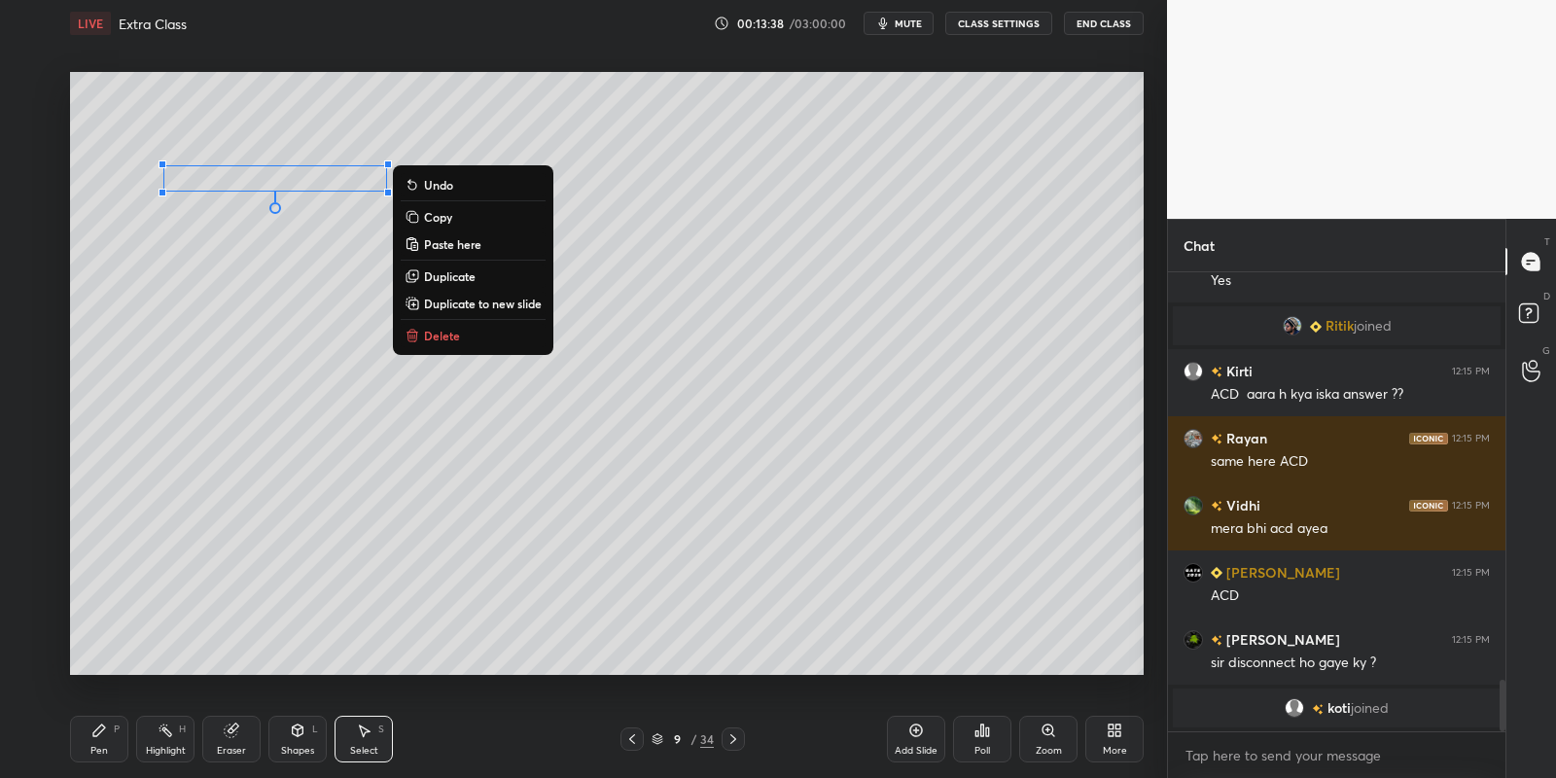
click at [441, 214] on p "Copy" at bounding box center [438, 217] width 28 height 16
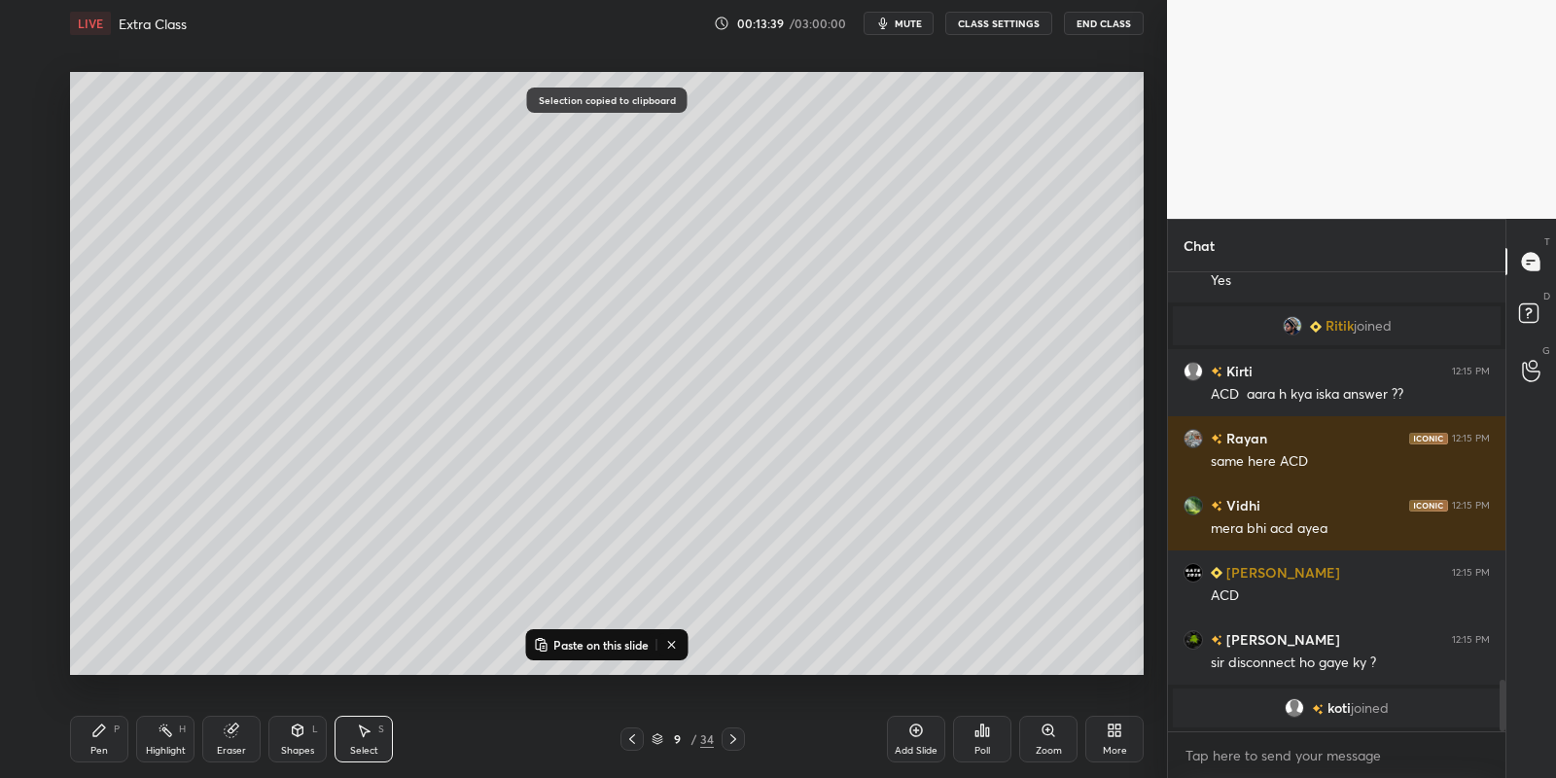
click at [567, 637] on p "Paste on this slide" at bounding box center [600, 645] width 95 height 16
drag, startPoint x: 327, startPoint y: 200, endPoint x: 327, endPoint y: 306, distance: 106.0
click at [328, 306] on div "0 ° Undo Copy Paste here Duplicate Duplicate to new slide Delete" at bounding box center [607, 374] width 1074 height 604
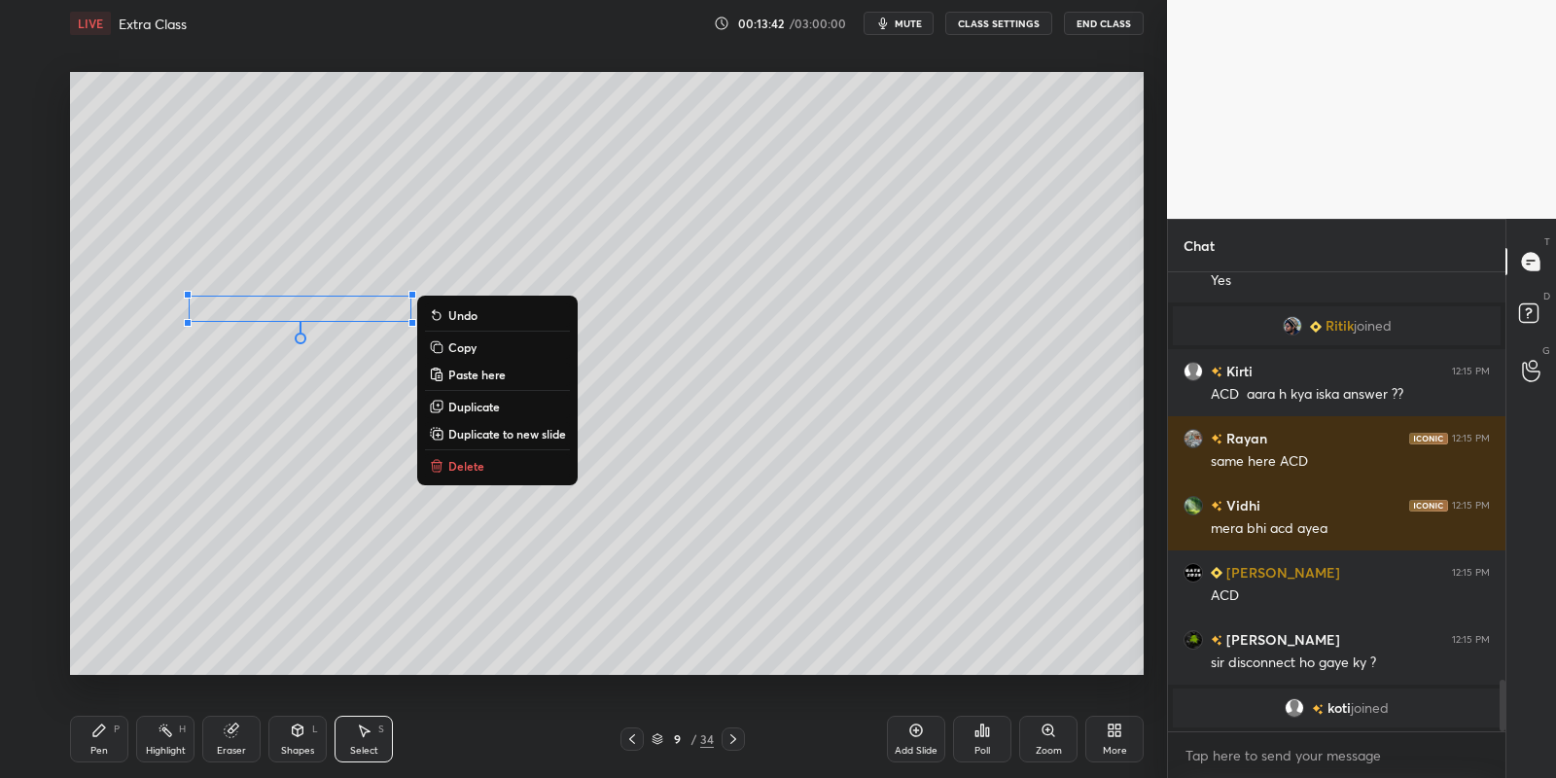
click at [111, 740] on div "Pen P" at bounding box center [99, 739] width 58 height 47
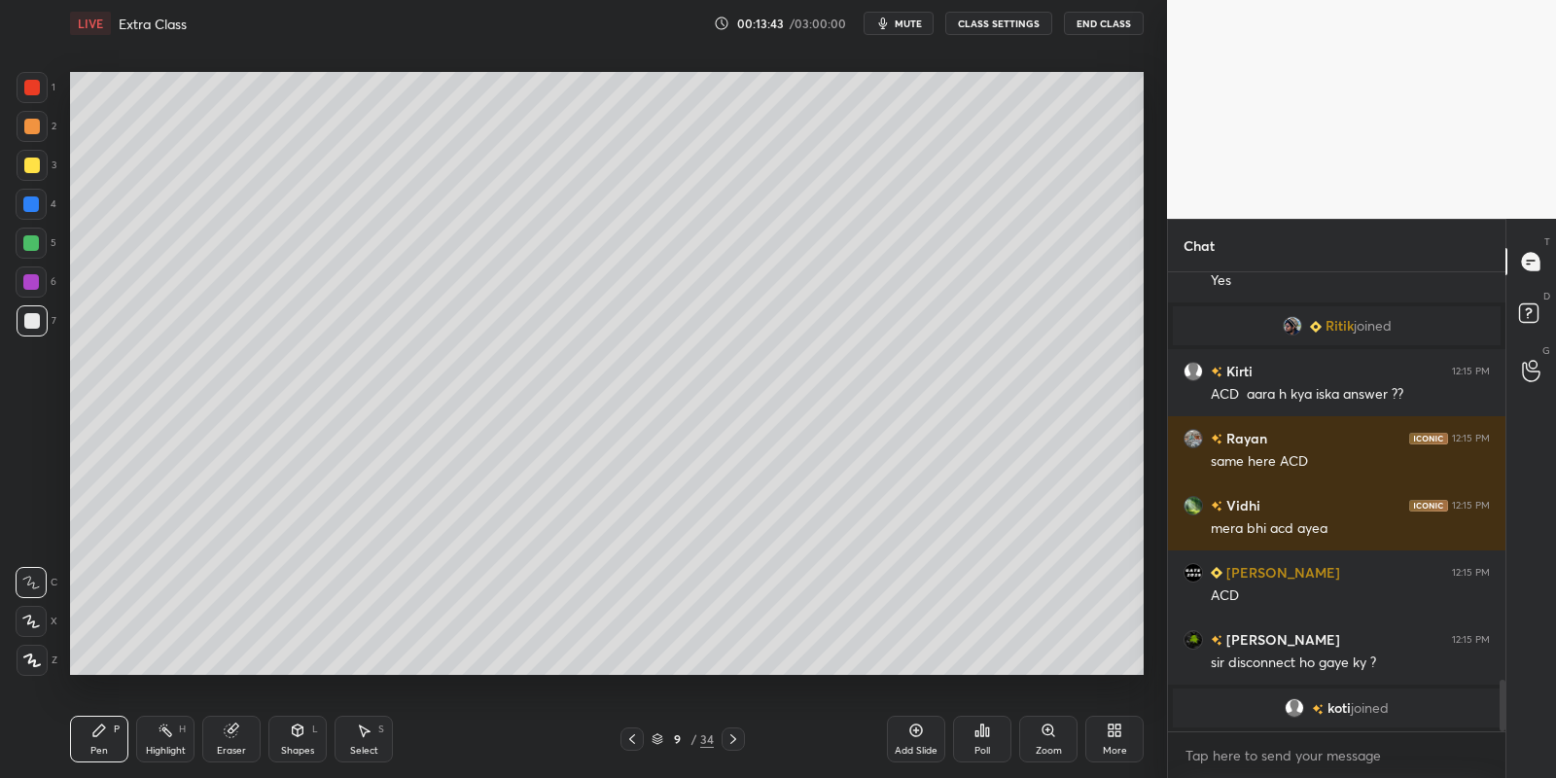
click at [372, 738] on div "Select S" at bounding box center [364, 739] width 58 height 47
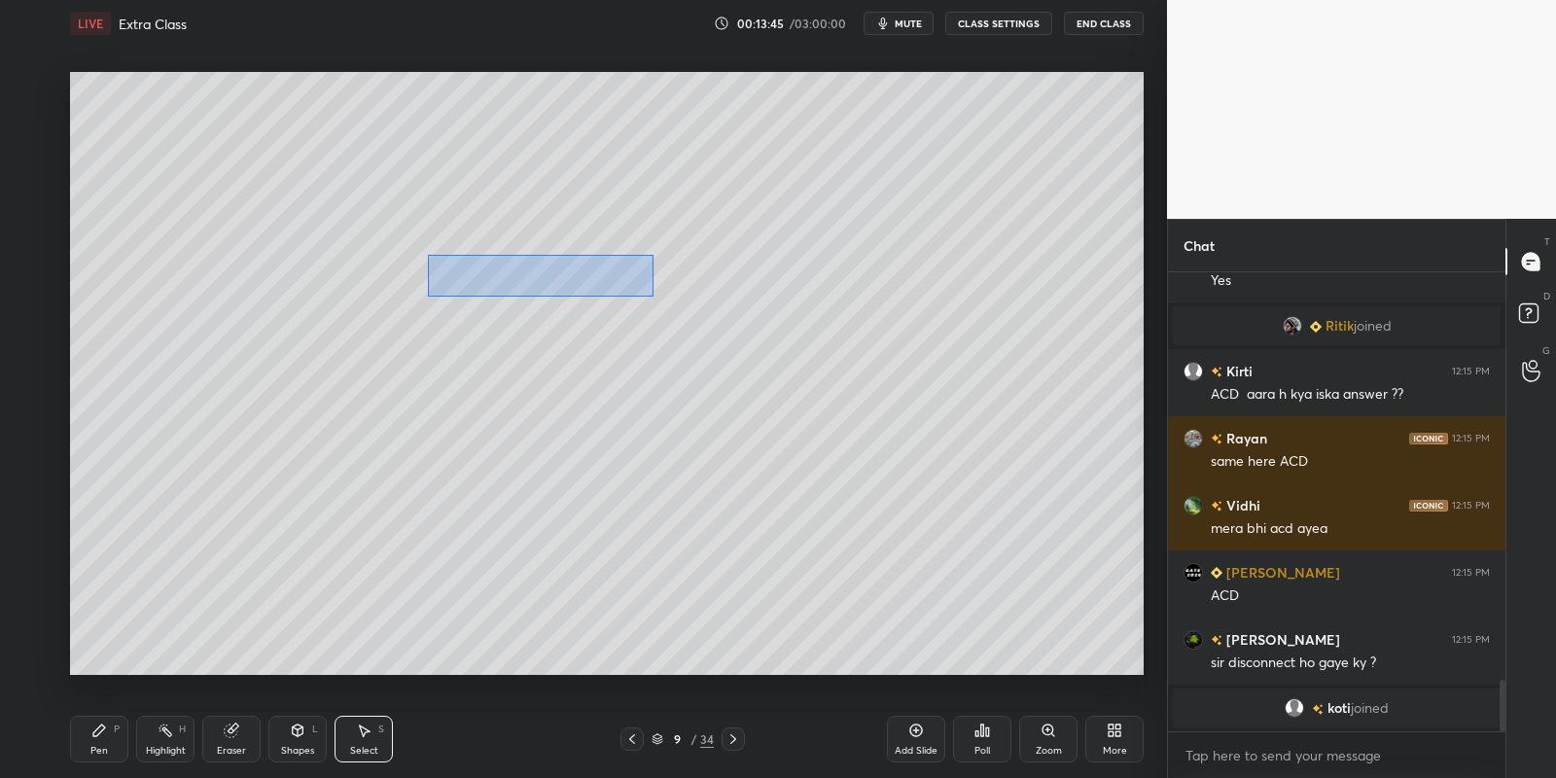
drag, startPoint x: 439, startPoint y: 263, endPoint x: 649, endPoint y: 293, distance: 212.2
click at [651, 295] on div "0 ° Undo Copy Paste here Duplicate Duplicate to new slide Delete" at bounding box center [607, 374] width 1074 height 604
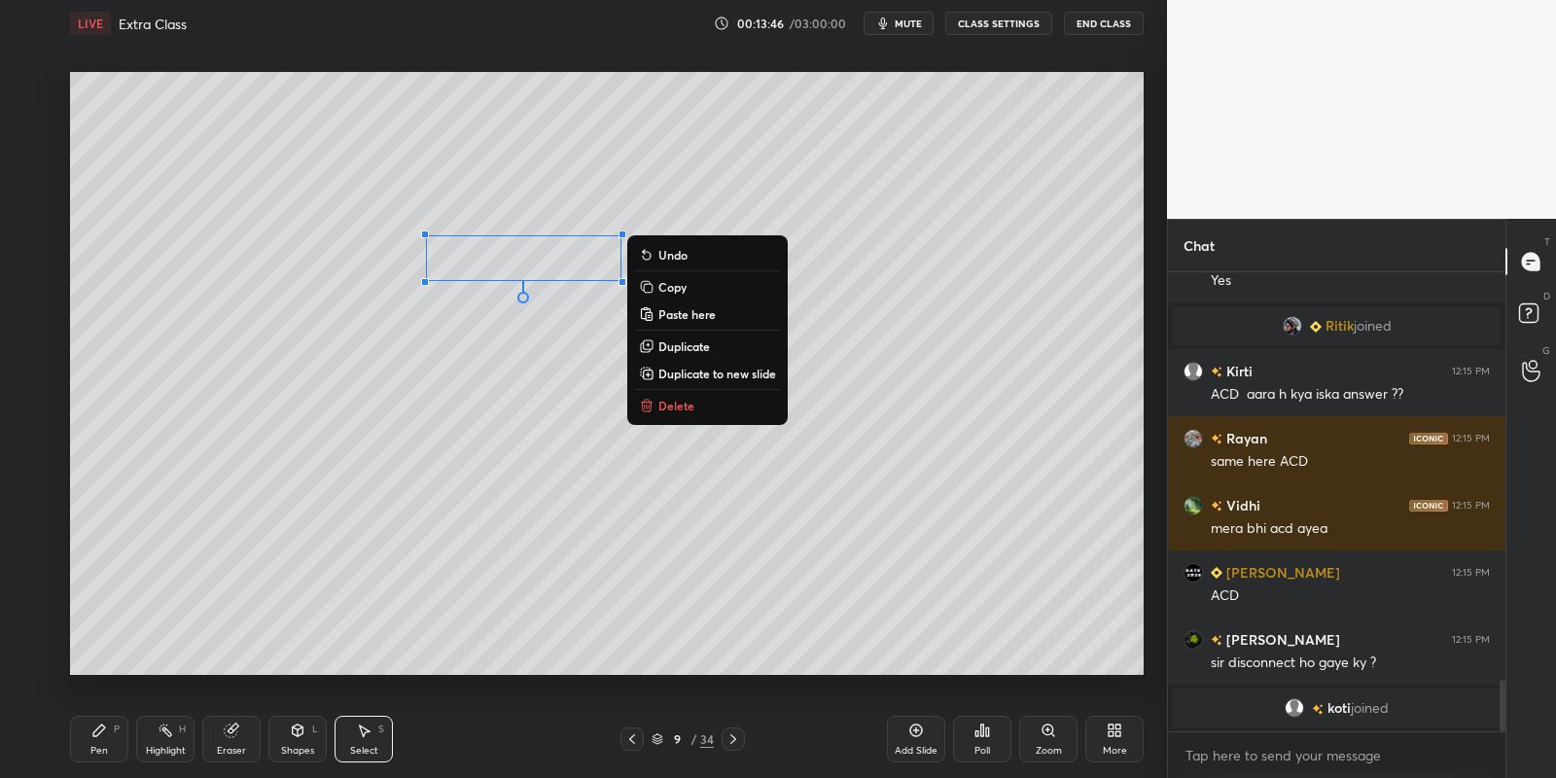
drag, startPoint x: 112, startPoint y: 741, endPoint x: 167, endPoint y: 738, distance: 55.5
click at [115, 742] on div "Pen P" at bounding box center [99, 739] width 58 height 47
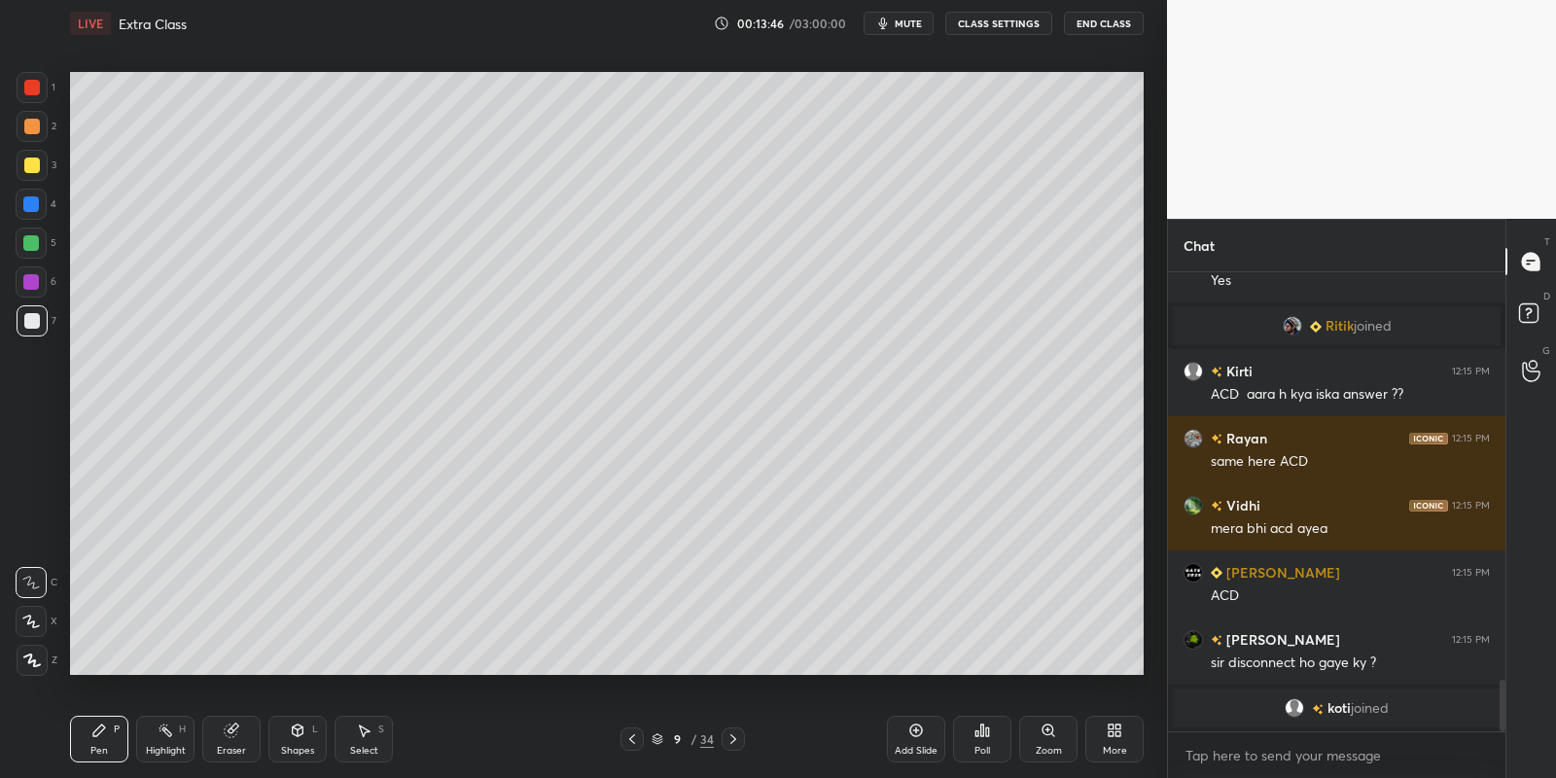
click at [362, 743] on div "Select S" at bounding box center [364, 739] width 58 height 47
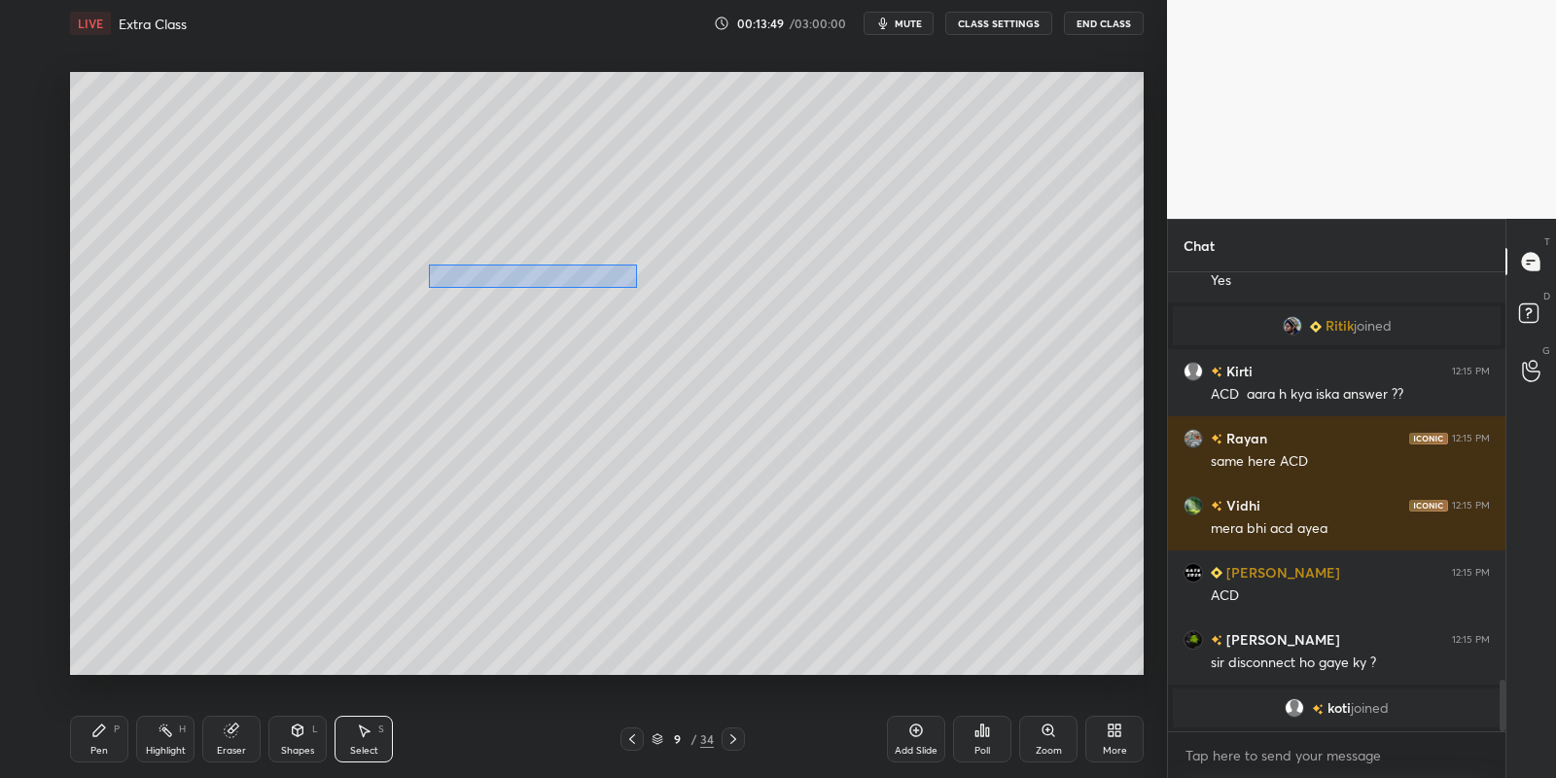
drag, startPoint x: 429, startPoint y: 265, endPoint x: 632, endPoint y: 285, distance: 204.3
click at [637, 286] on div "0 ° Undo Copy Paste here Duplicate Duplicate to new slide Delete" at bounding box center [607, 374] width 1074 height 604
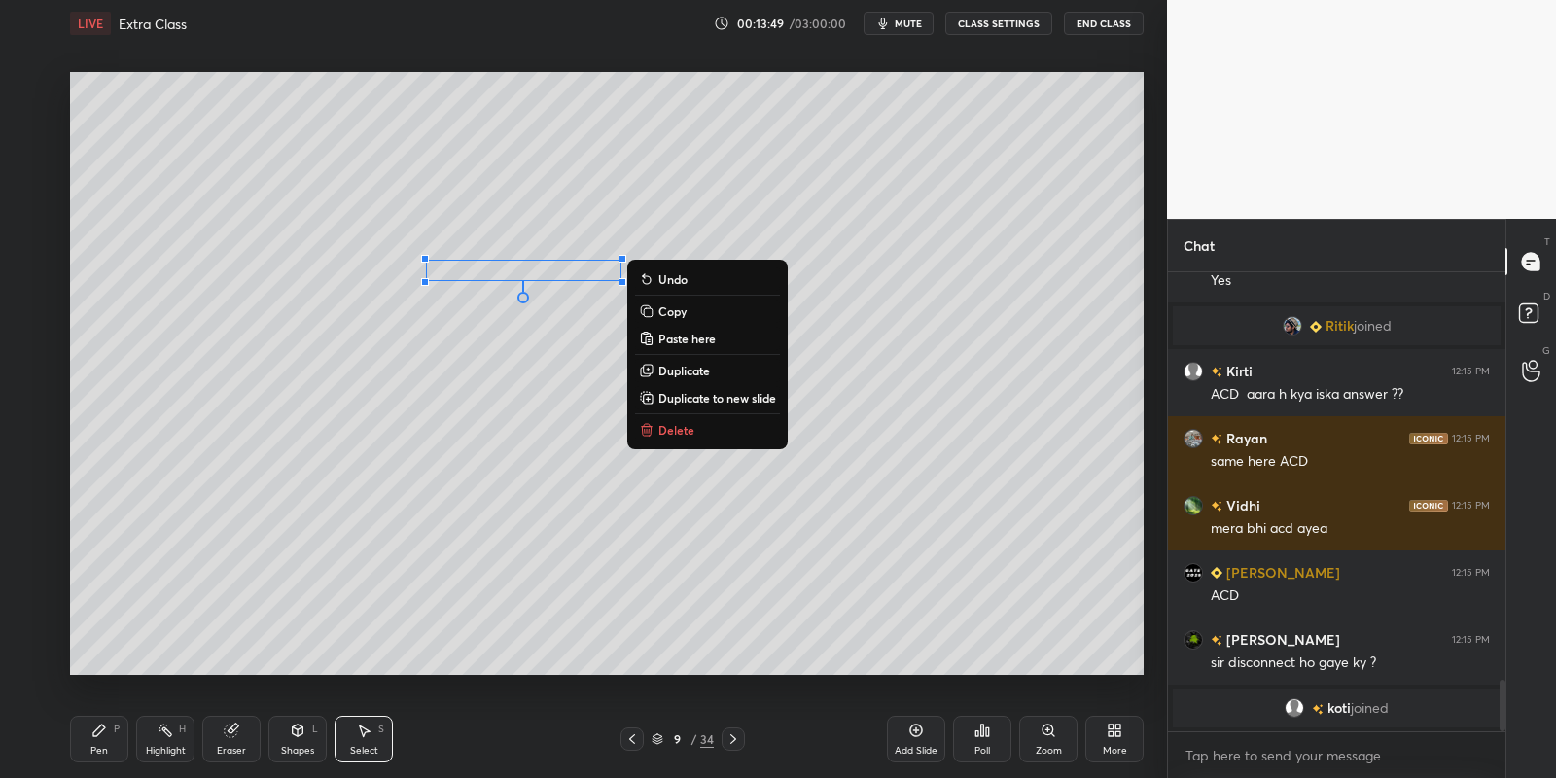
click at [685, 312] on p "Copy" at bounding box center [672, 311] width 28 height 16
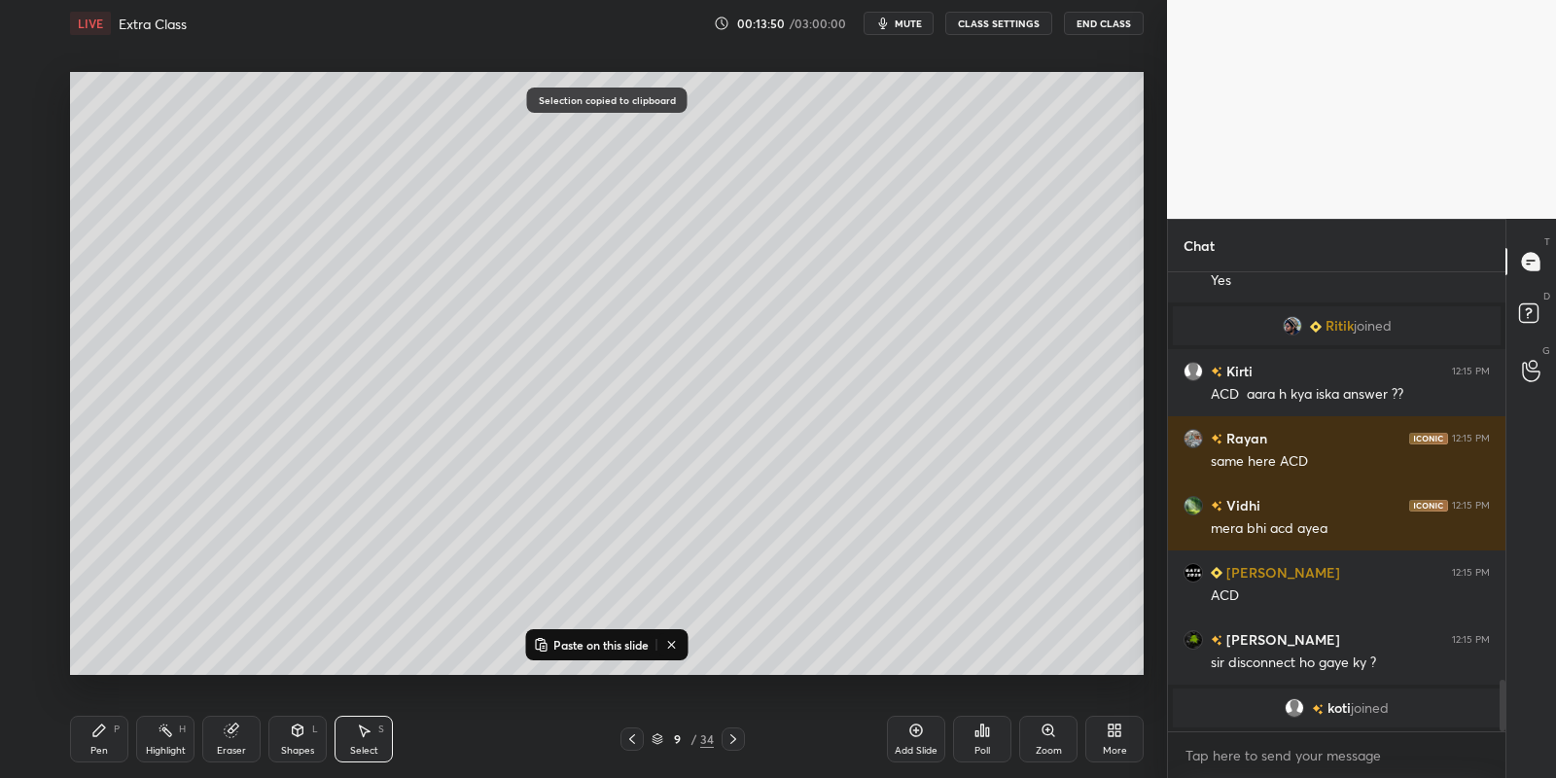
click at [601, 637] on p "Paste on this slide" at bounding box center [600, 645] width 95 height 16
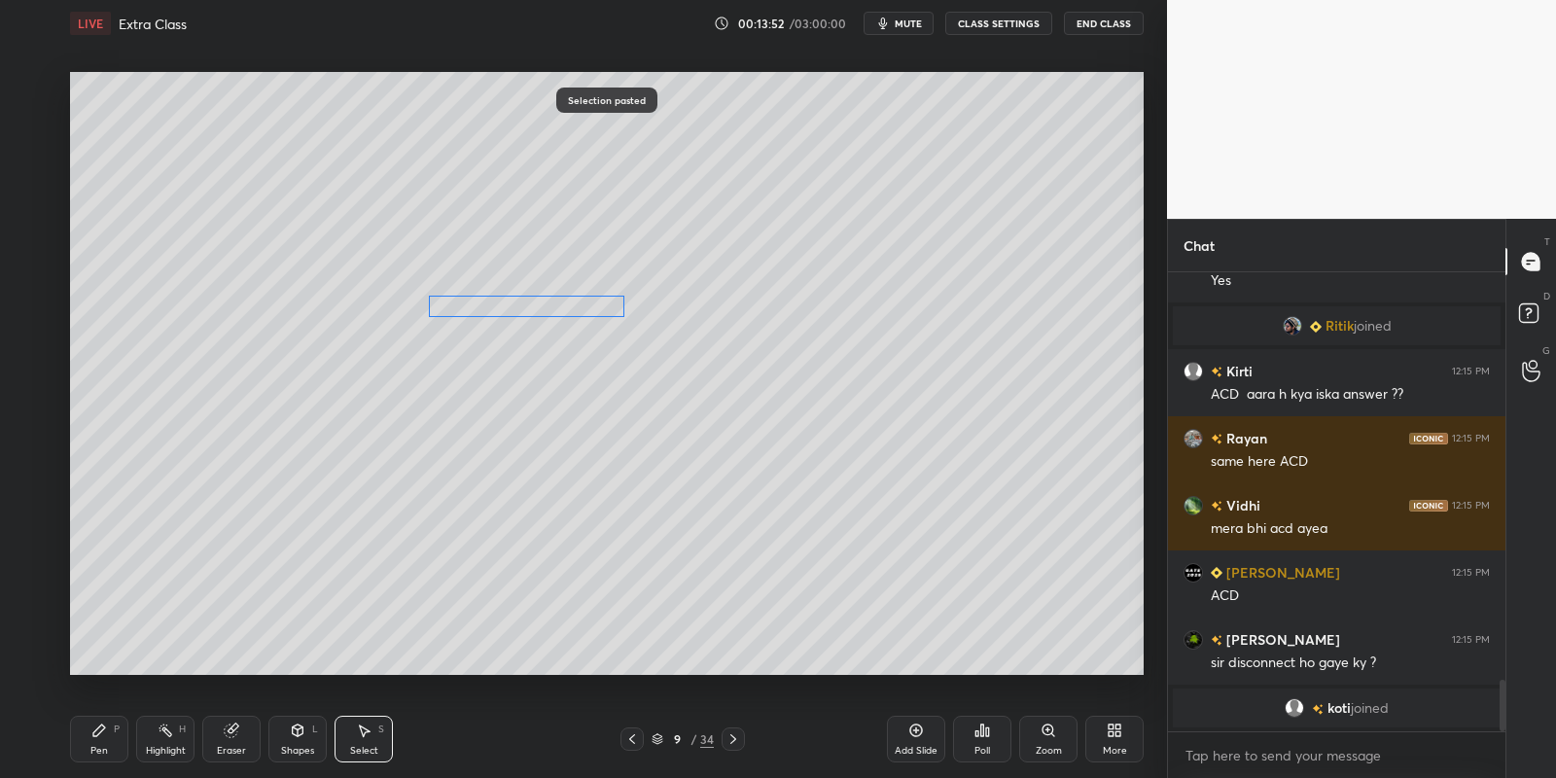
drag, startPoint x: 551, startPoint y: 296, endPoint x: 537, endPoint y: 308, distance: 19.3
click at [532, 307] on div "0 ° Undo Copy Paste here Duplicate Duplicate to new slide Delete" at bounding box center [607, 374] width 1074 height 604
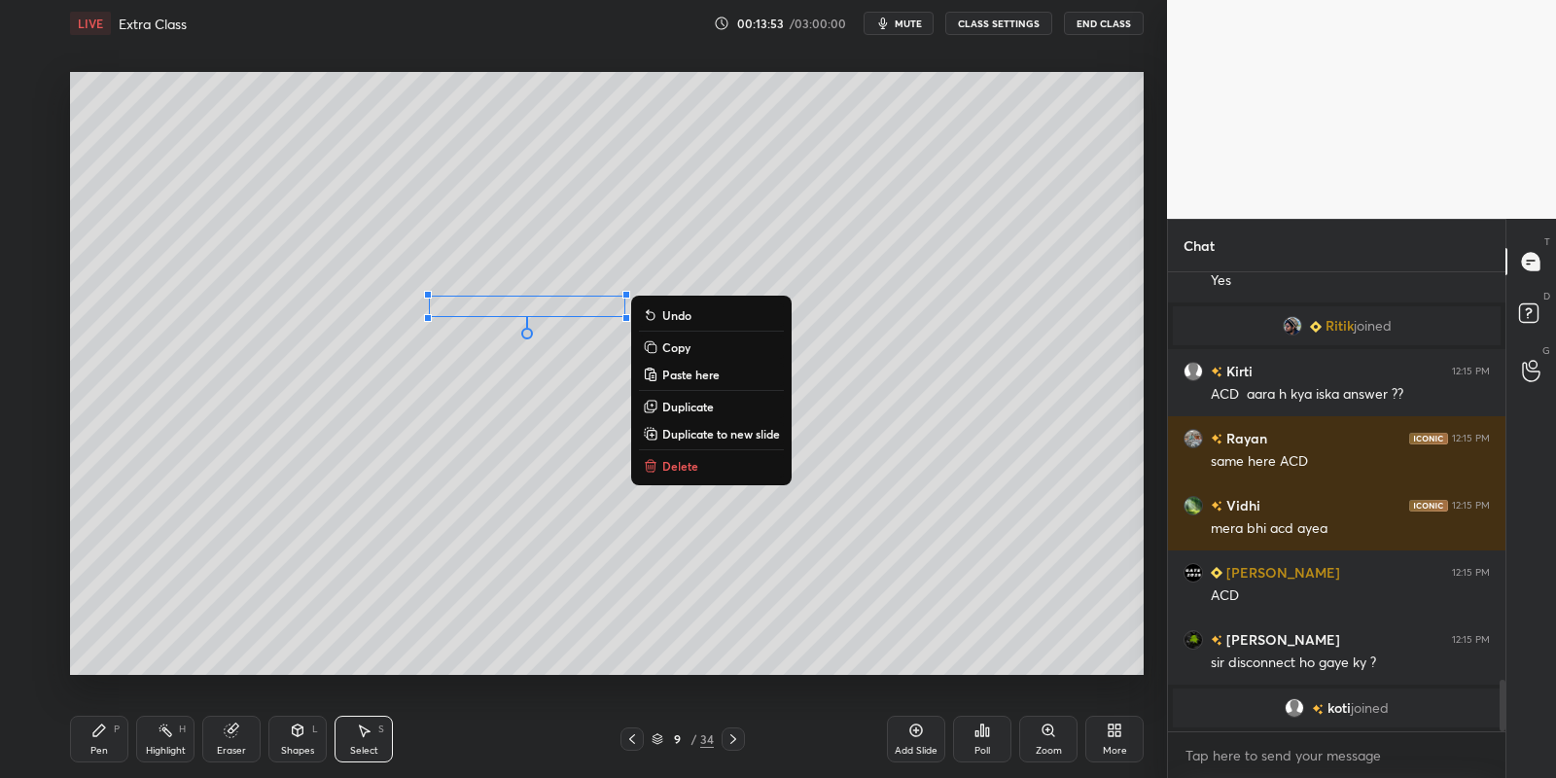
click at [132, 722] on div "Pen P Highlight H Eraser Shapes L Select S 9 / 34 Add Slide Poll Zoom More" at bounding box center [607, 739] width 1074 height 78
click at [114, 736] on div "Pen P" at bounding box center [99, 739] width 58 height 47
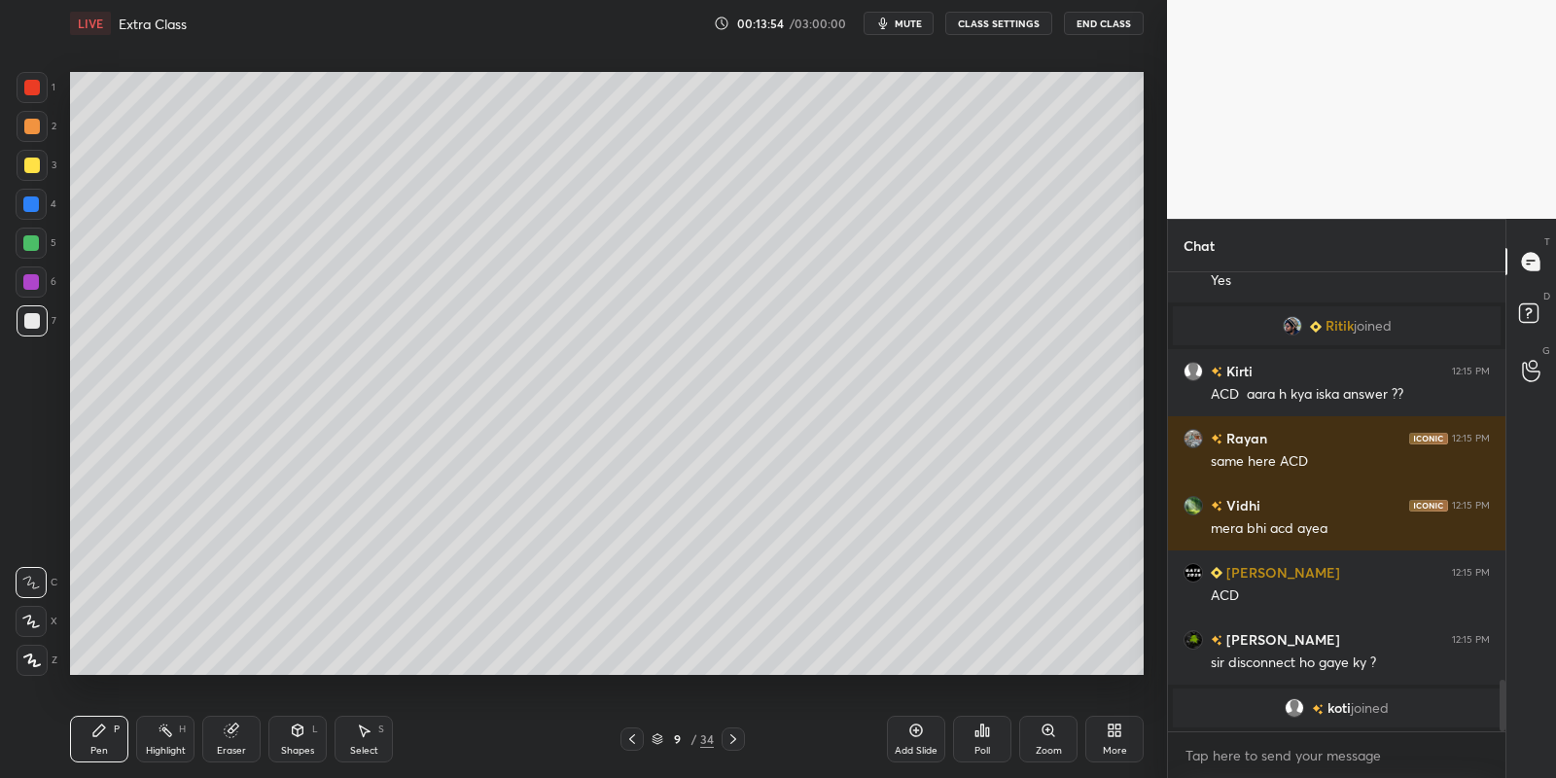
click at [235, 738] on div "Eraser" at bounding box center [231, 739] width 58 height 47
click at [99, 740] on div "Pen P" at bounding box center [99, 739] width 58 height 47
click at [300, 738] on div "Shapes L" at bounding box center [297, 739] width 58 height 47
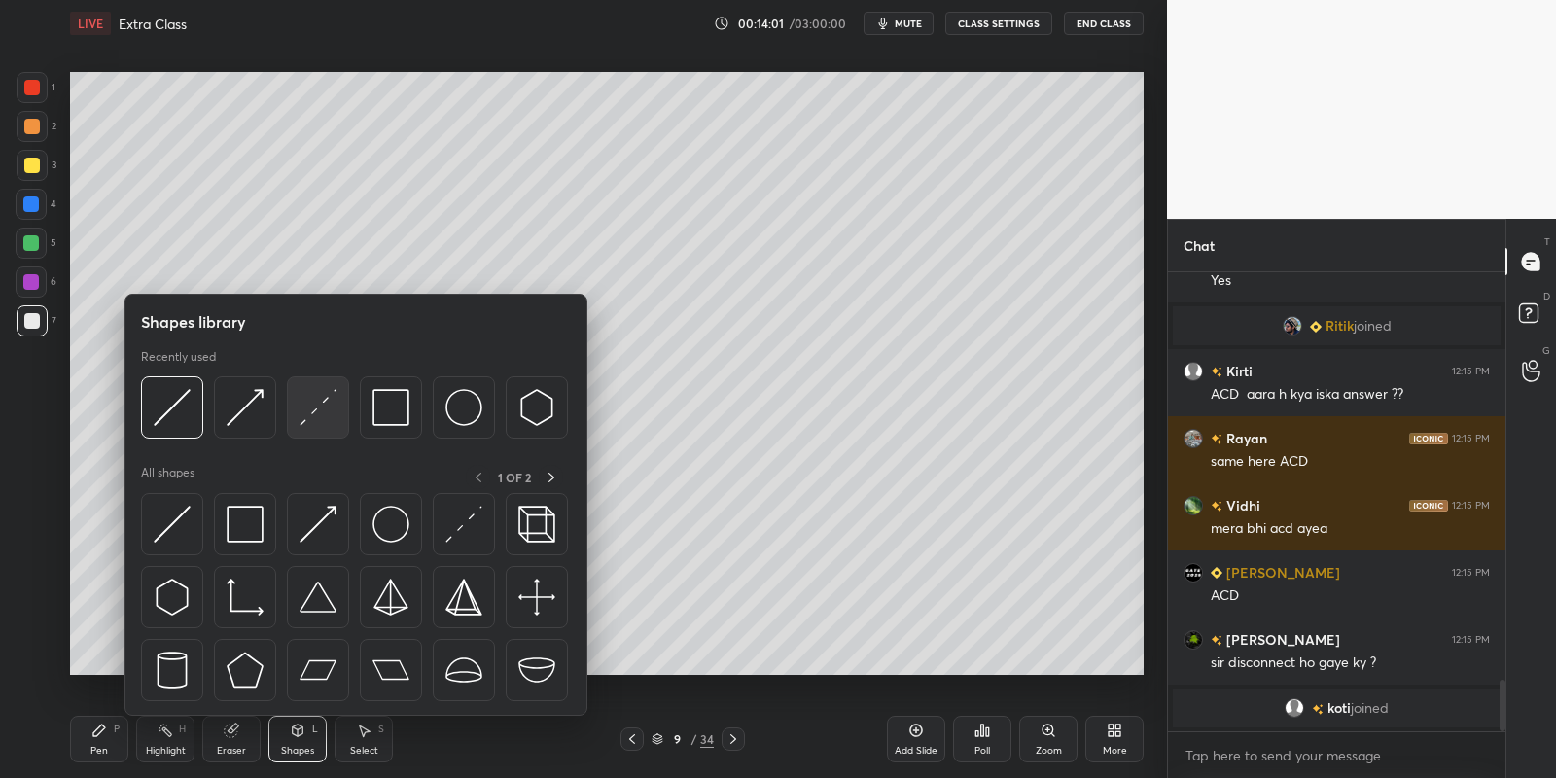
click at [314, 407] on img at bounding box center [318, 407] width 37 height 37
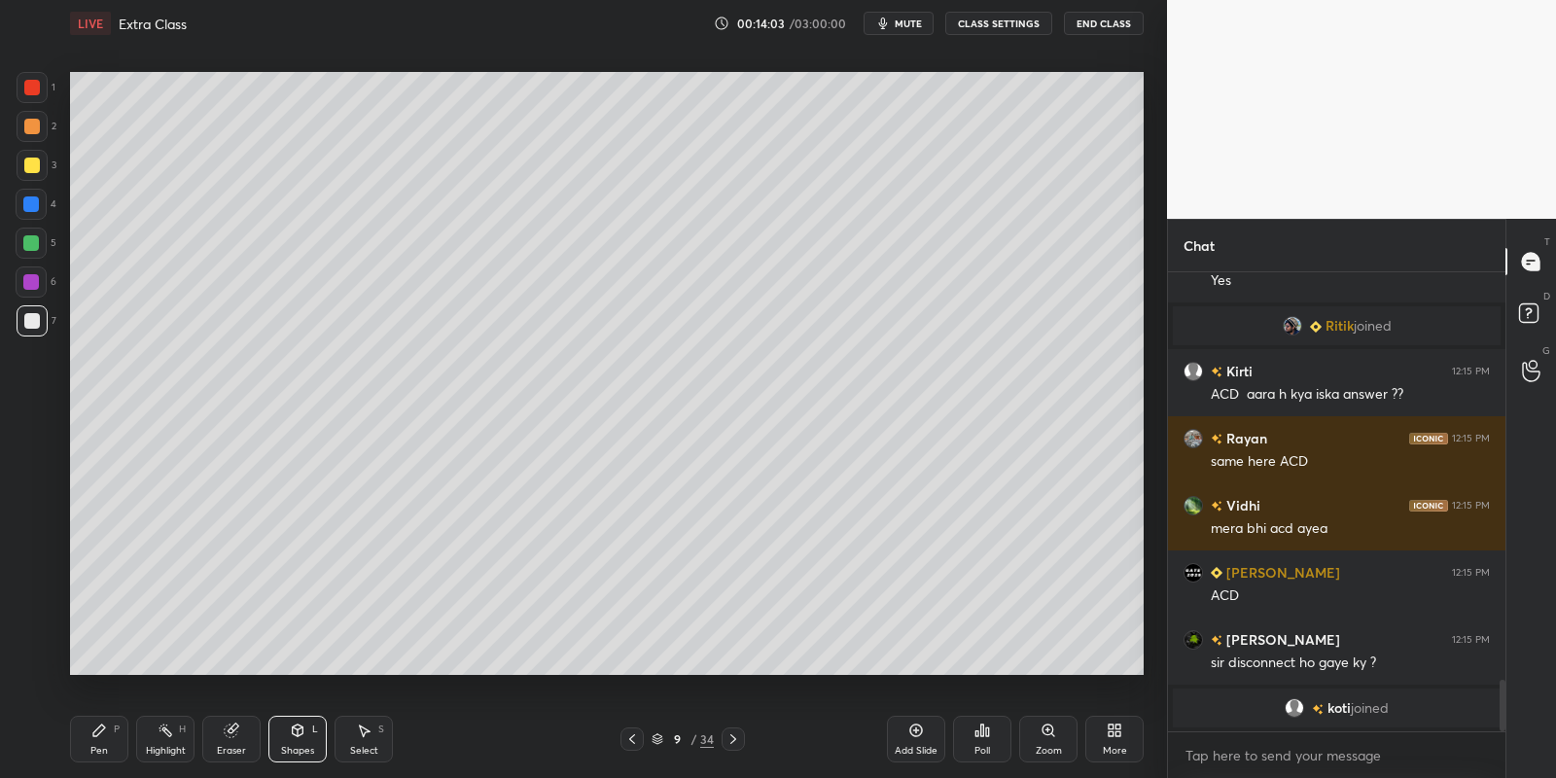
drag, startPoint x: 91, startPoint y: 745, endPoint x: 117, endPoint y: 741, distance: 25.6
click at [93, 742] on div "Pen P" at bounding box center [99, 739] width 58 height 47
click at [359, 742] on div "Select S" at bounding box center [364, 739] width 58 height 47
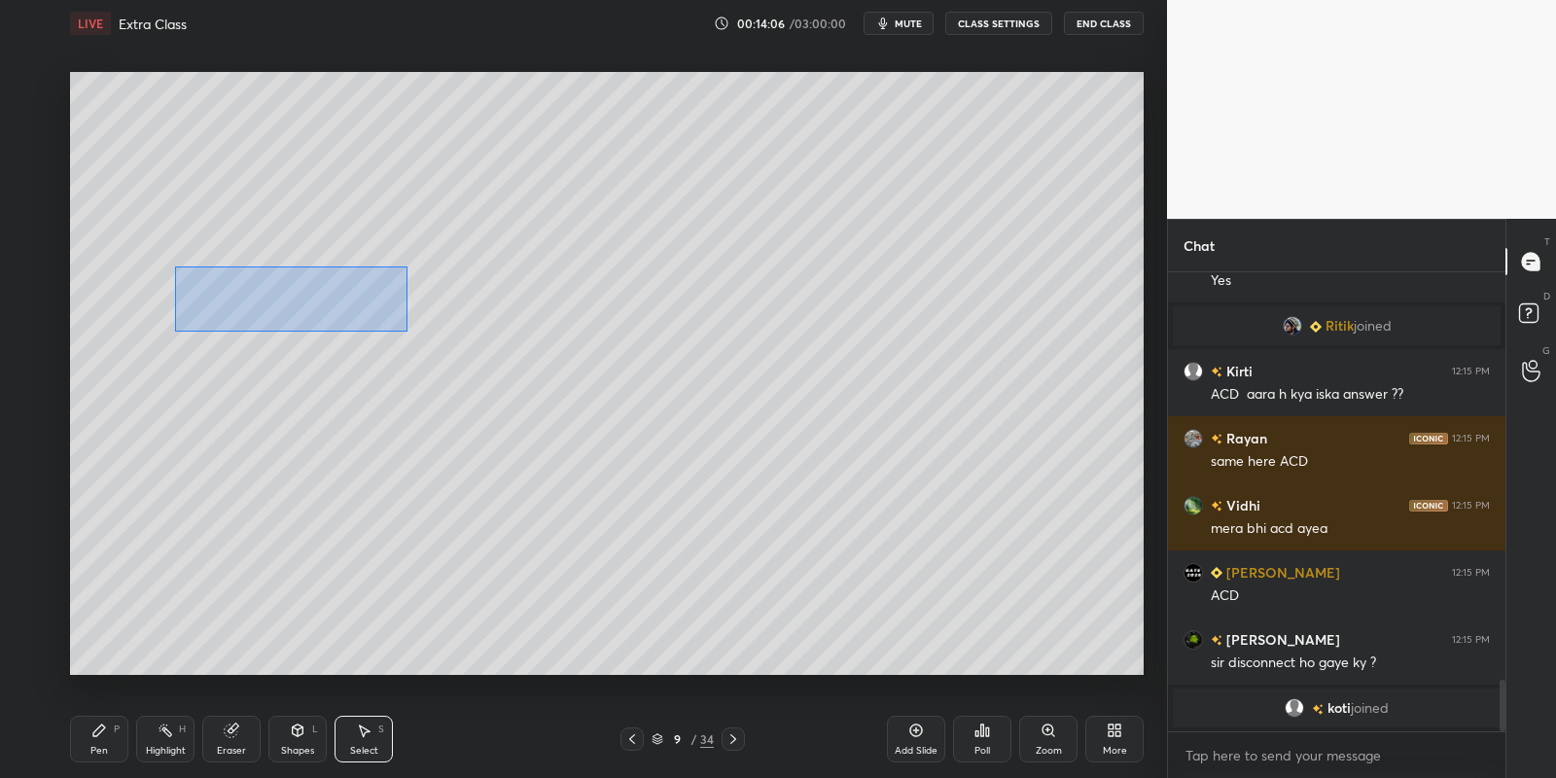
drag, startPoint x: 173, startPoint y: 265, endPoint x: 404, endPoint y: 332, distance: 239.8
click at [406, 332] on div "0 ° Undo Copy Paste here Duplicate Duplicate to new slide Delete" at bounding box center [607, 374] width 1074 height 604
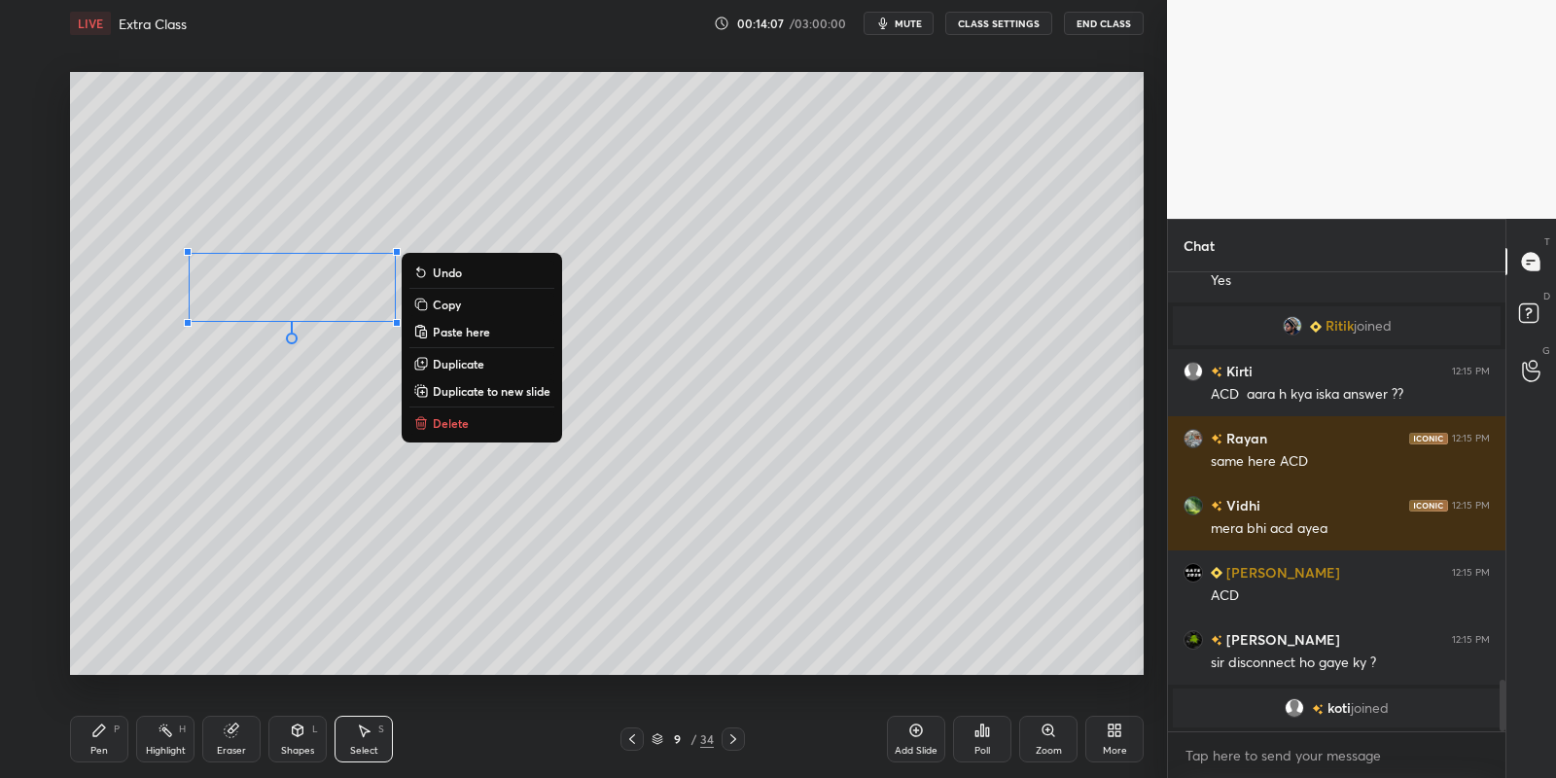
click at [464, 307] on button "Copy" at bounding box center [481, 304] width 145 height 23
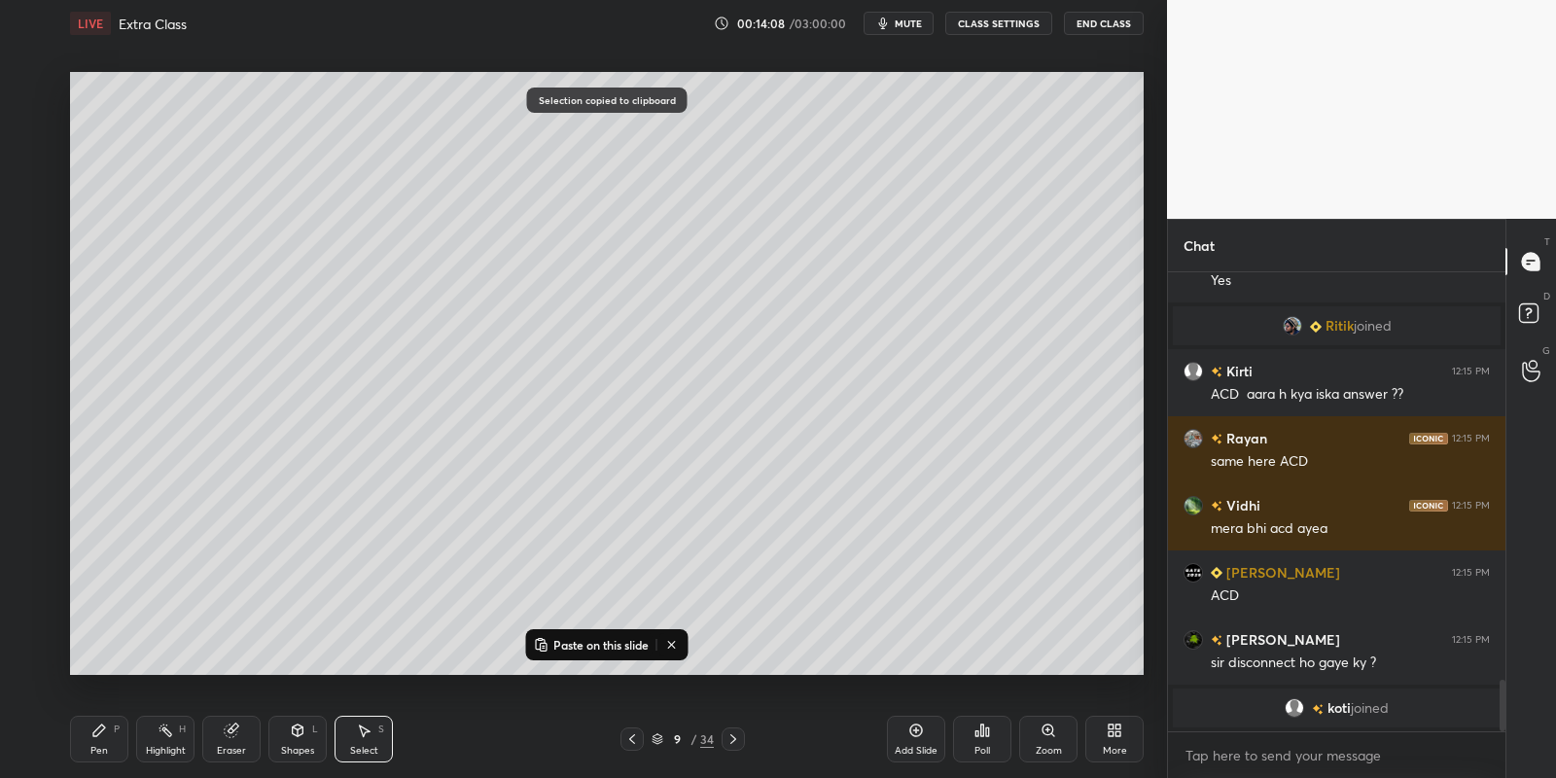
click at [553, 641] on p "Paste on this slide" at bounding box center [600, 645] width 95 height 16
drag, startPoint x: 349, startPoint y: 324, endPoint x: 342, endPoint y: 551, distance: 227.7
click at [343, 551] on div "0 ° Undo Copy Paste here Duplicate Duplicate to new slide Delete" at bounding box center [607, 374] width 1074 height 604
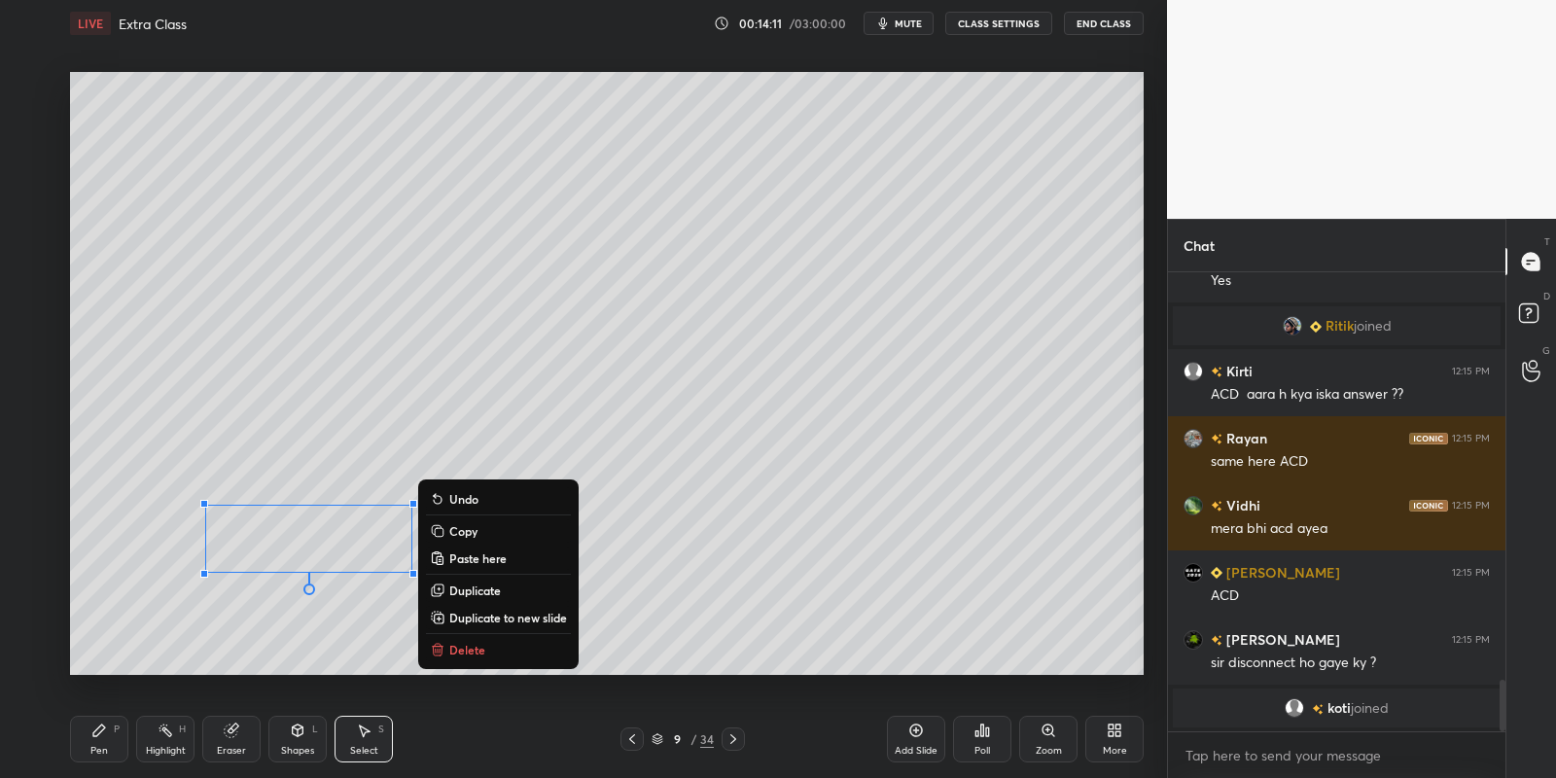
click at [106, 745] on div "Pen P" at bounding box center [99, 739] width 58 height 47
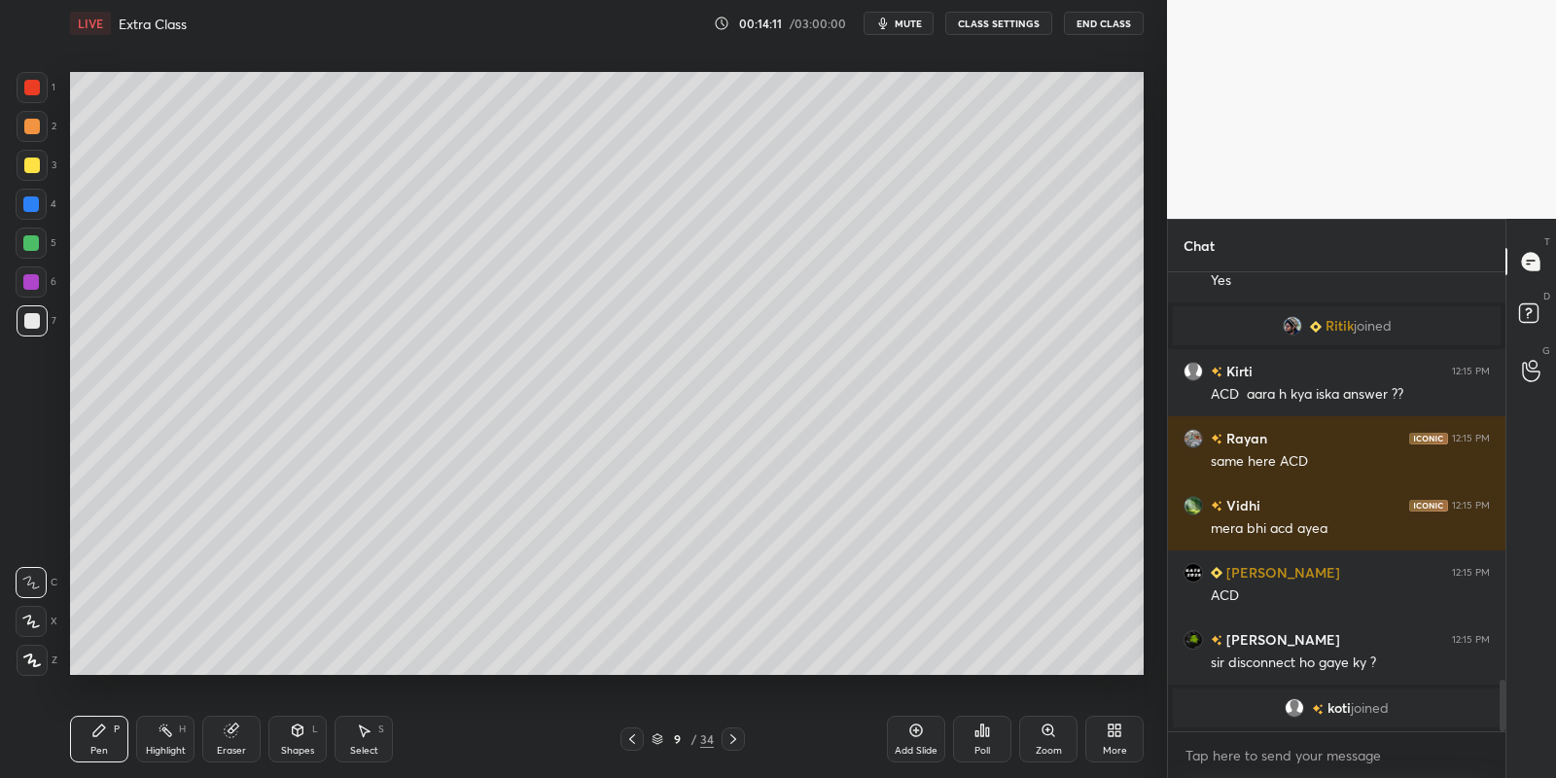
click at [35, 320] on div at bounding box center [32, 321] width 16 height 16
drag, startPoint x: 358, startPoint y: 746, endPoint x: 362, endPoint y: 736, distance: 10.5
click at [358, 746] on div "Select" at bounding box center [364, 751] width 28 height 10
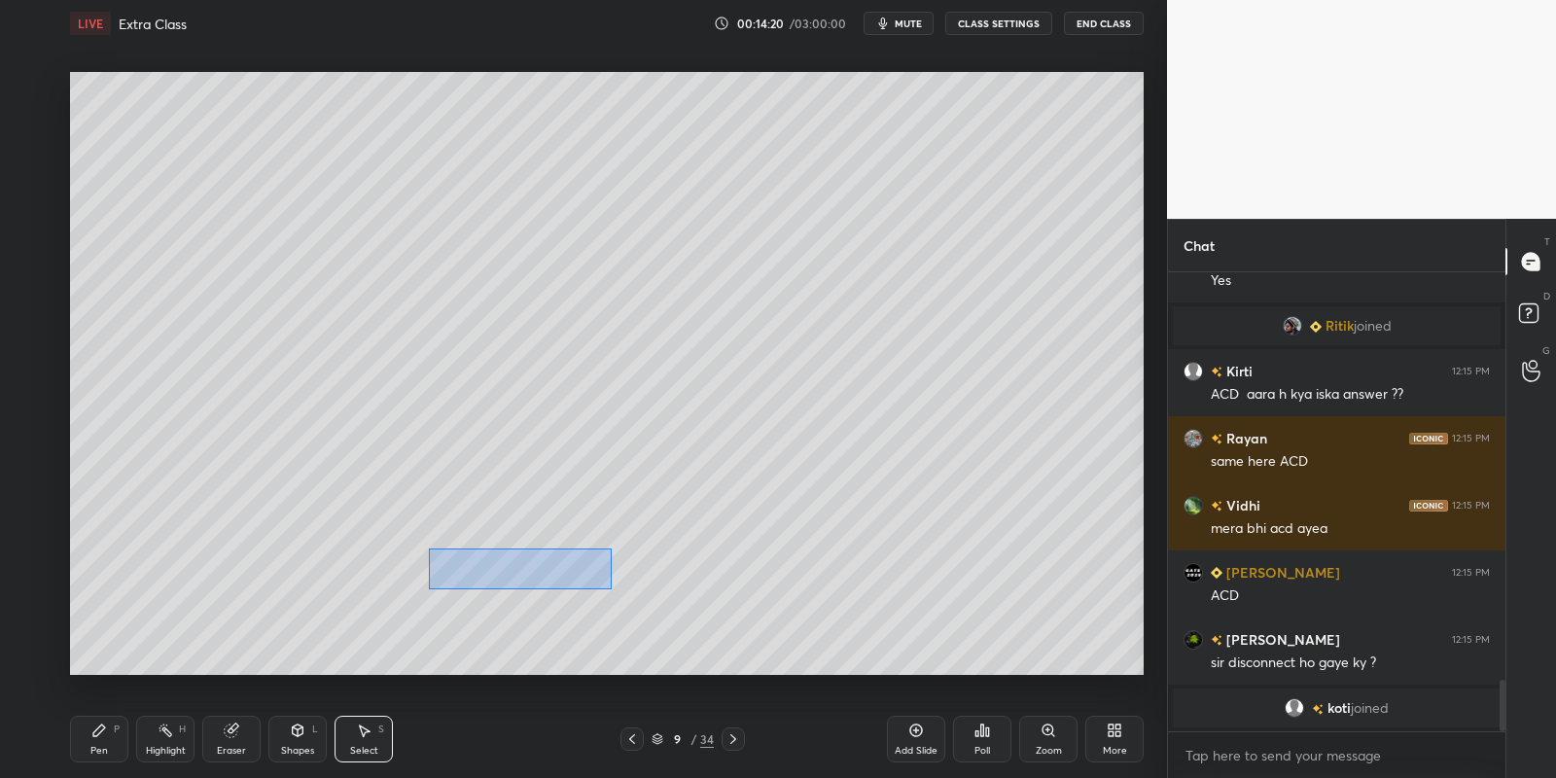
drag, startPoint x: 429, startPoint y: 548, endPoint x: 608, endPoint y: 586, distance: 182.9
click at [609, 587] on div "0 ° Undo Copy Paste here Duplicate Duplicate to new slide Delete" at bounding box center [607, 374] width 1074 height 604
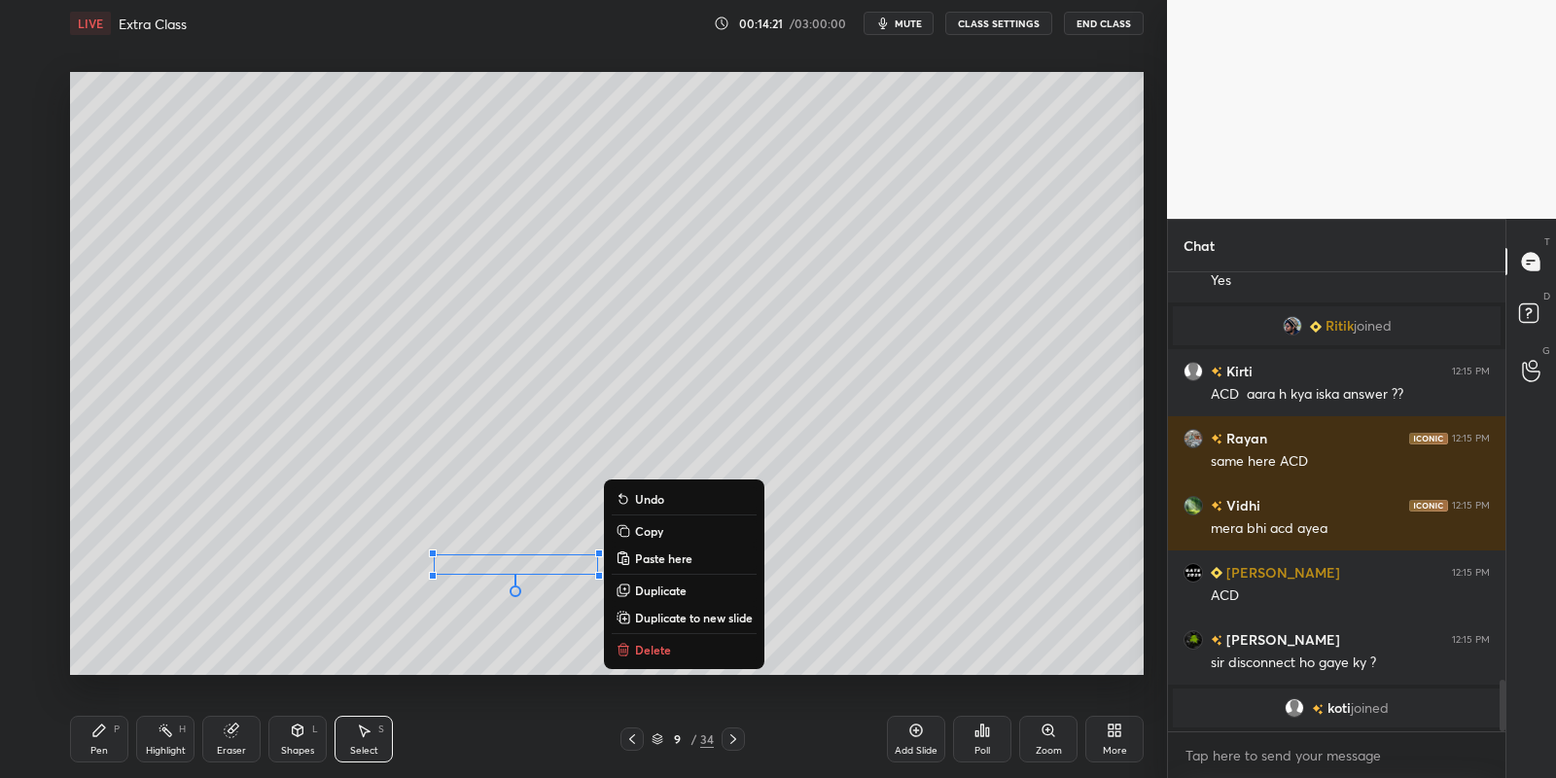
click at [652, 528] on p "Copy" at bounding box center [649, 531] width 28 height 16
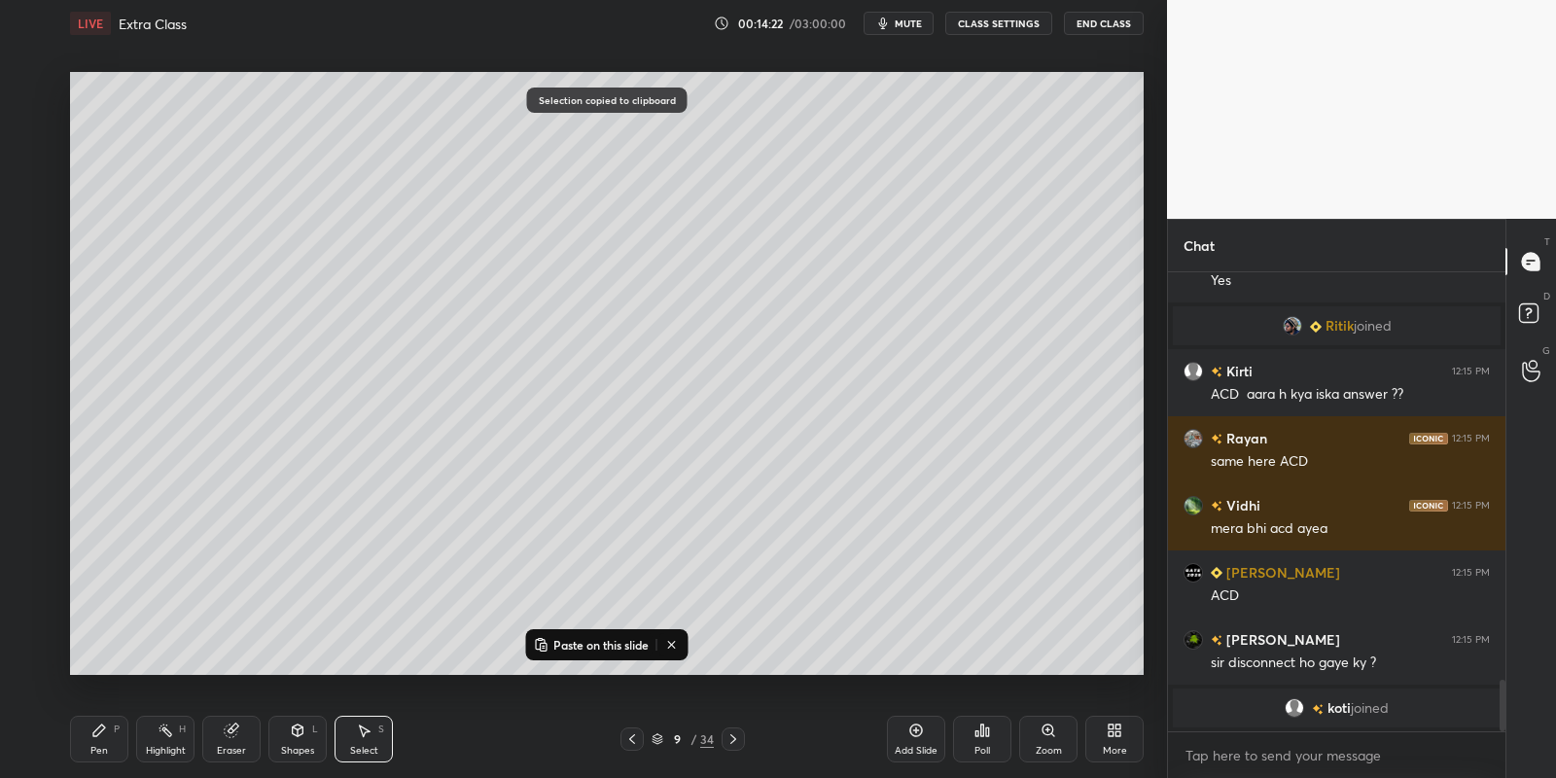
click at [564, 648] on p "Paste on this slide" at bounding box center [600, 645] width 95 height 16
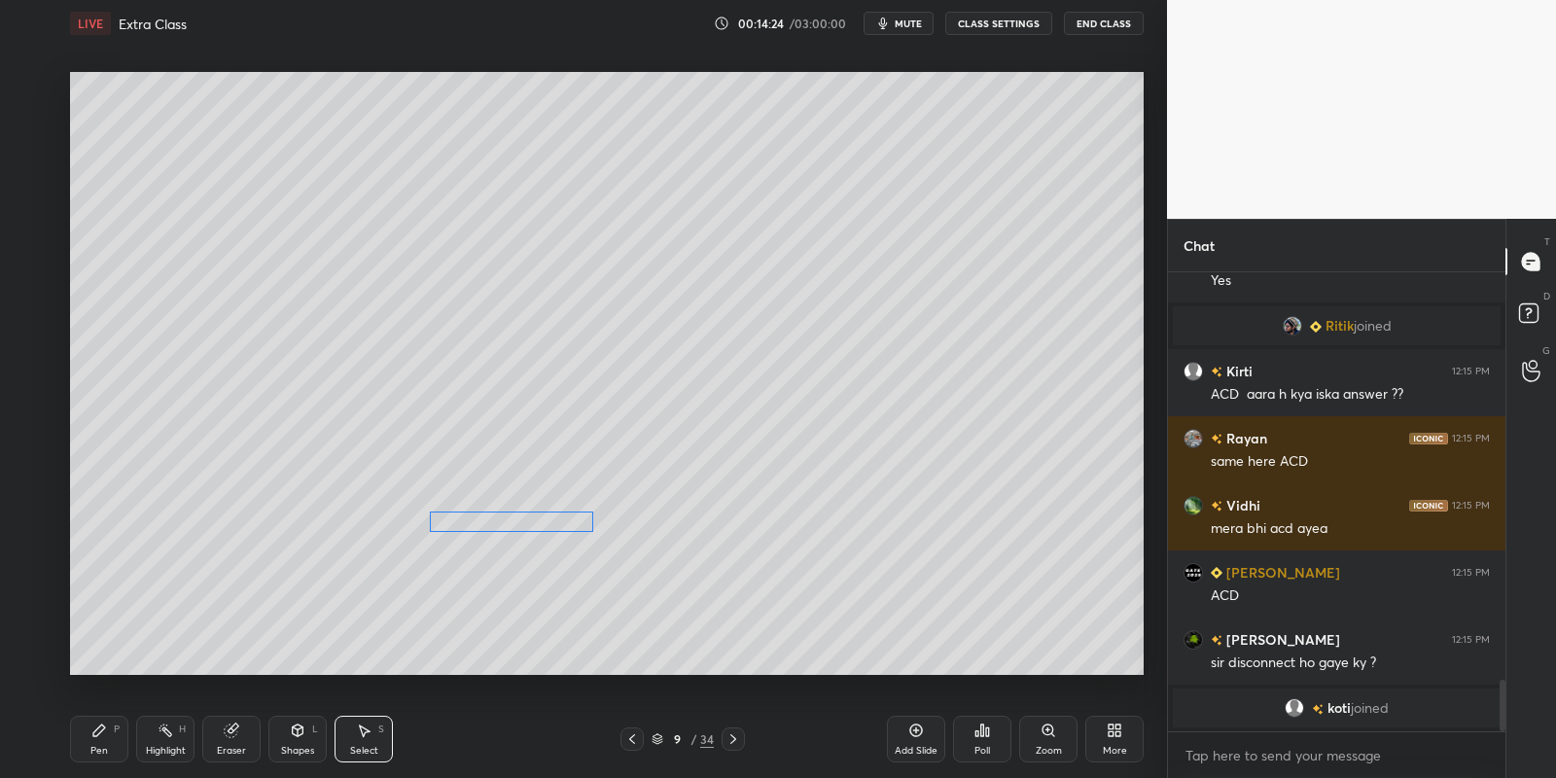
drag, startPoint x: 495, startPoint y: 583, endPoint x: 468, endPoint y: 515, distance: 72.4
click at [469, 518] on div "0 ° Undo Copy Paste here Duplicate Duplicate to new slide Delete" at bounding box center [607, 374] width 1074 height 604
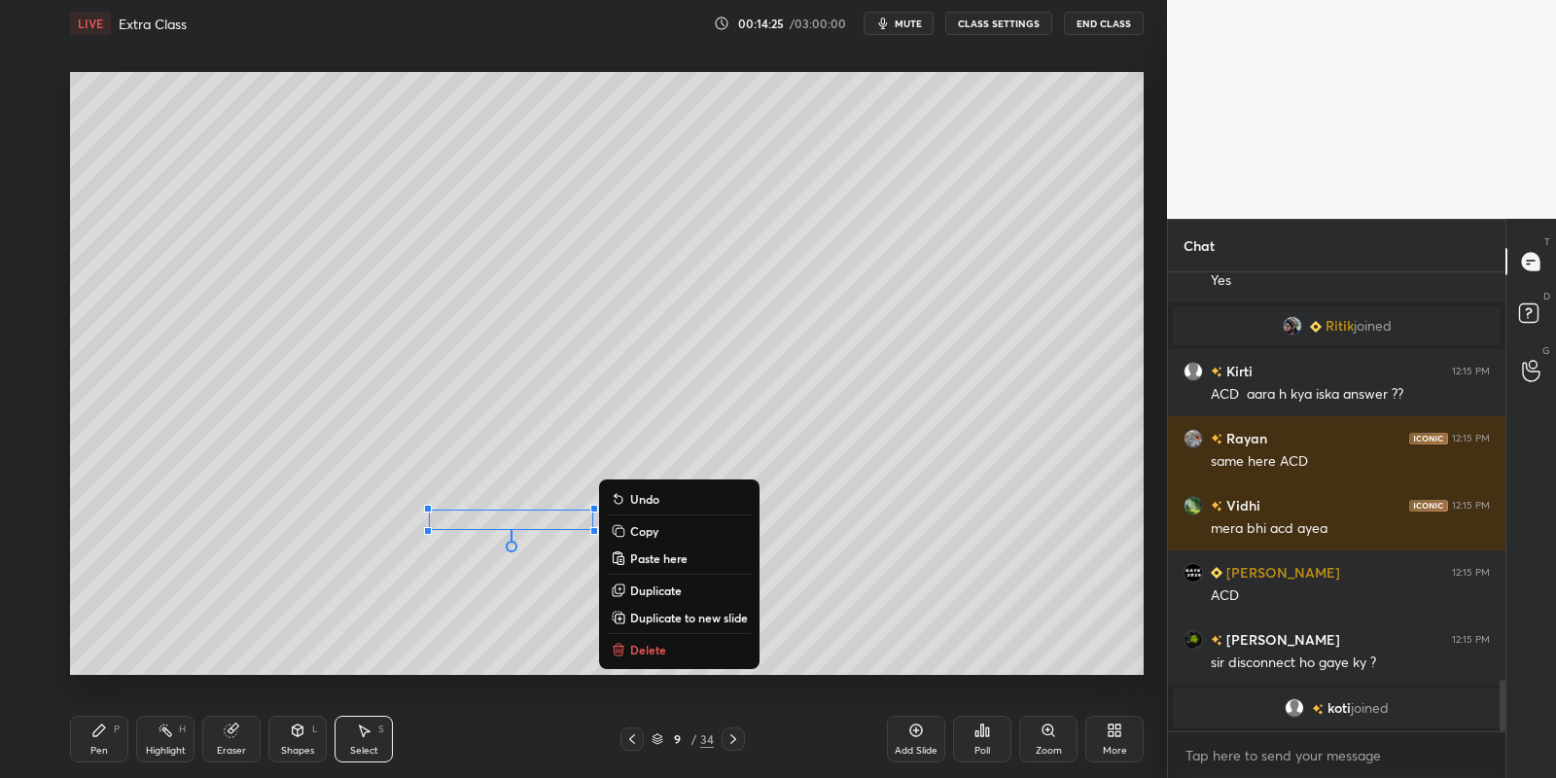
drag, startPoint x: 110, startPoint y: 733, endPoint x: 134, endPoint y: 729, distance: 24.6
click at [112, 733] on div "Pen P" at bounding box center [99, 739] width 58 height 47
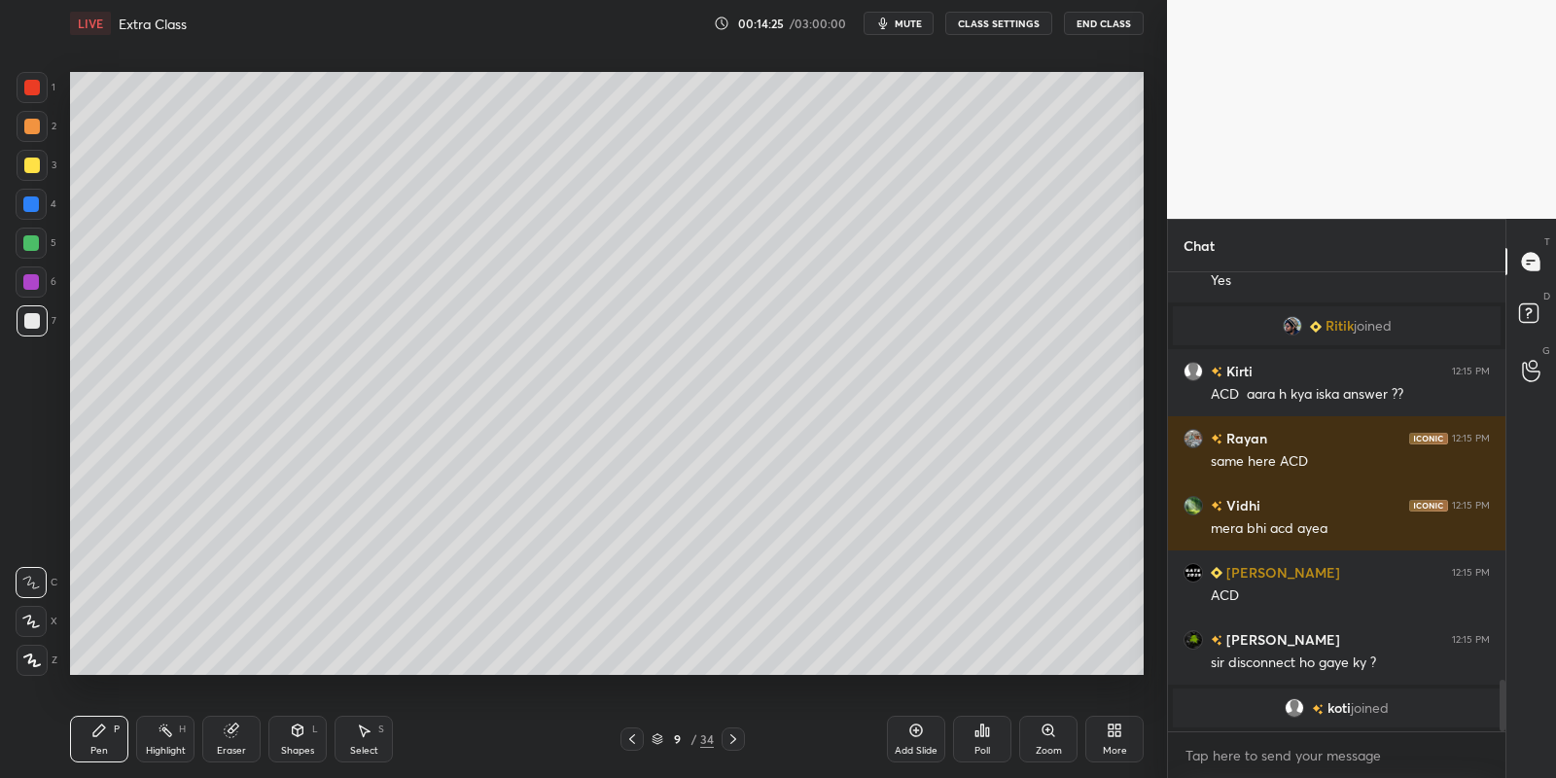
click at [235, 732] on div "Eraser" at bounding box center [231, 739] width 58 height 47
click at [104, 737] on icon at bounding box center [99, 731] width 16 height 16
drag, startPoint x: 299, startPoint y: 734, endPoint x: 305, endPoint y: 721, distance: 15.2
click at [299, 734] on icon at bounding box center [298, 730] width 11 height 12
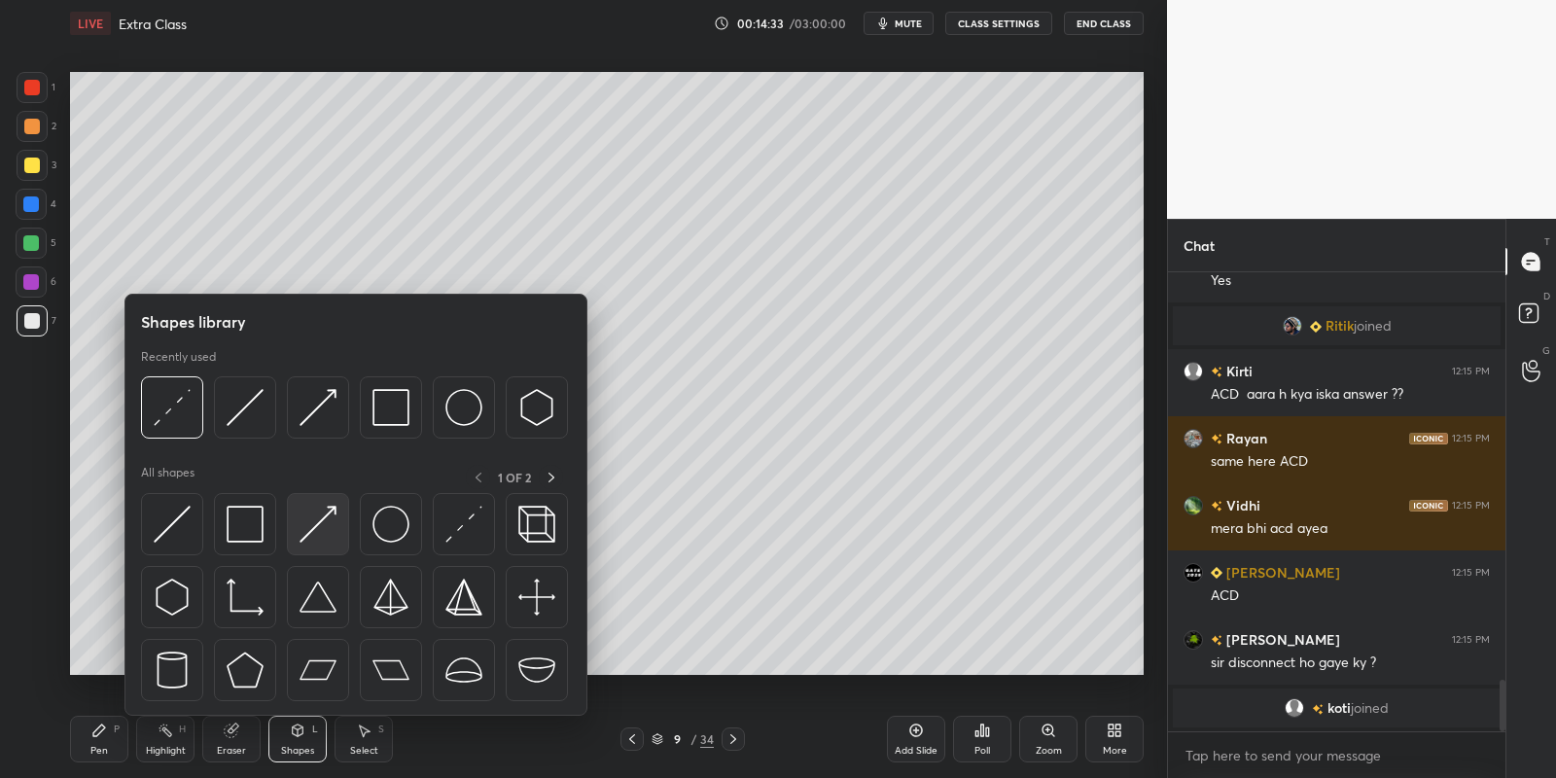
drag, startPoint x: 325, startPoint y: 533, endPoint x: 47, endPoint y: 174, distance: 454.0
click at [319, 534] on img at bounding box center [318, 524] width 37 height 37
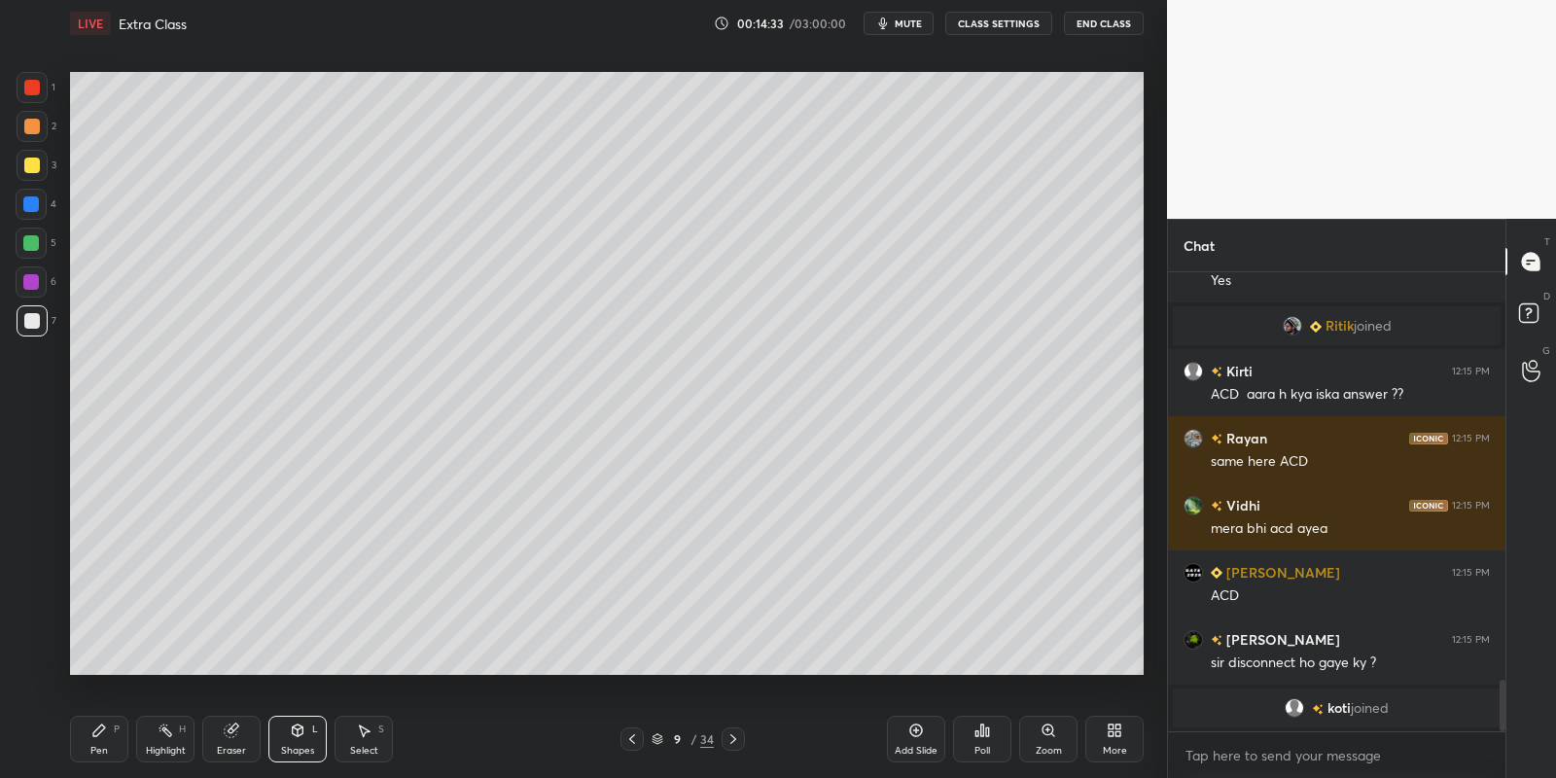
click at [39, 170] on div at bounding box center [32, 165] width 31 height 31
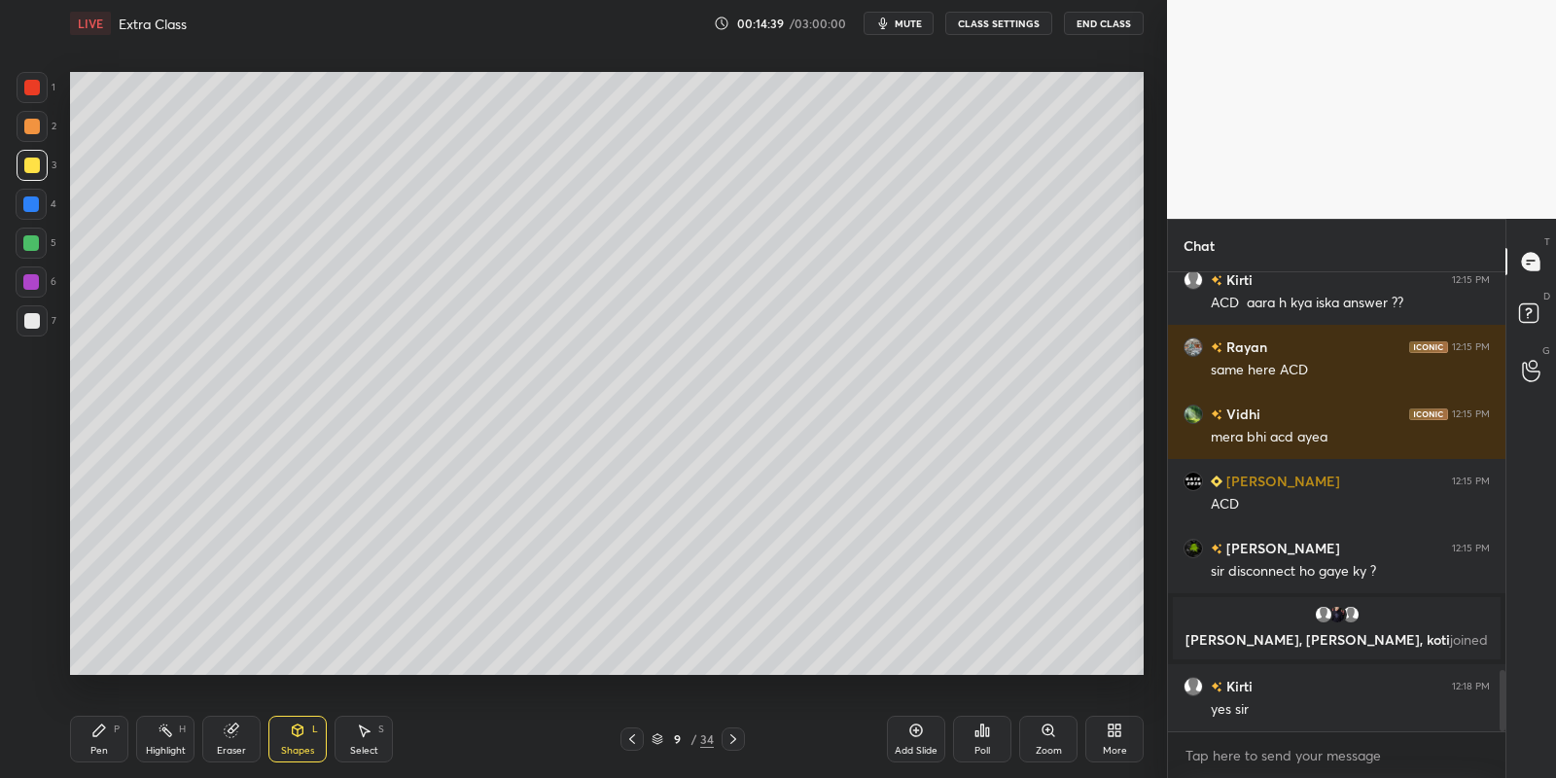
scroll to position [2983, 0]
drag, startPoint x: 103, startPoint y: 744, endPoint x: 177, endPoint y: 711, distance: 81.0
click at [103, 742] on div "Pen P" at bounding box center [99, 739] width 58 height 47
click at [159, 739] on div "Highlight H" at bounding box center [165, 739] width 58 height 47
click at [99, 743] on div "Pen P" at bounding box center [99, 739] width 58 height 47
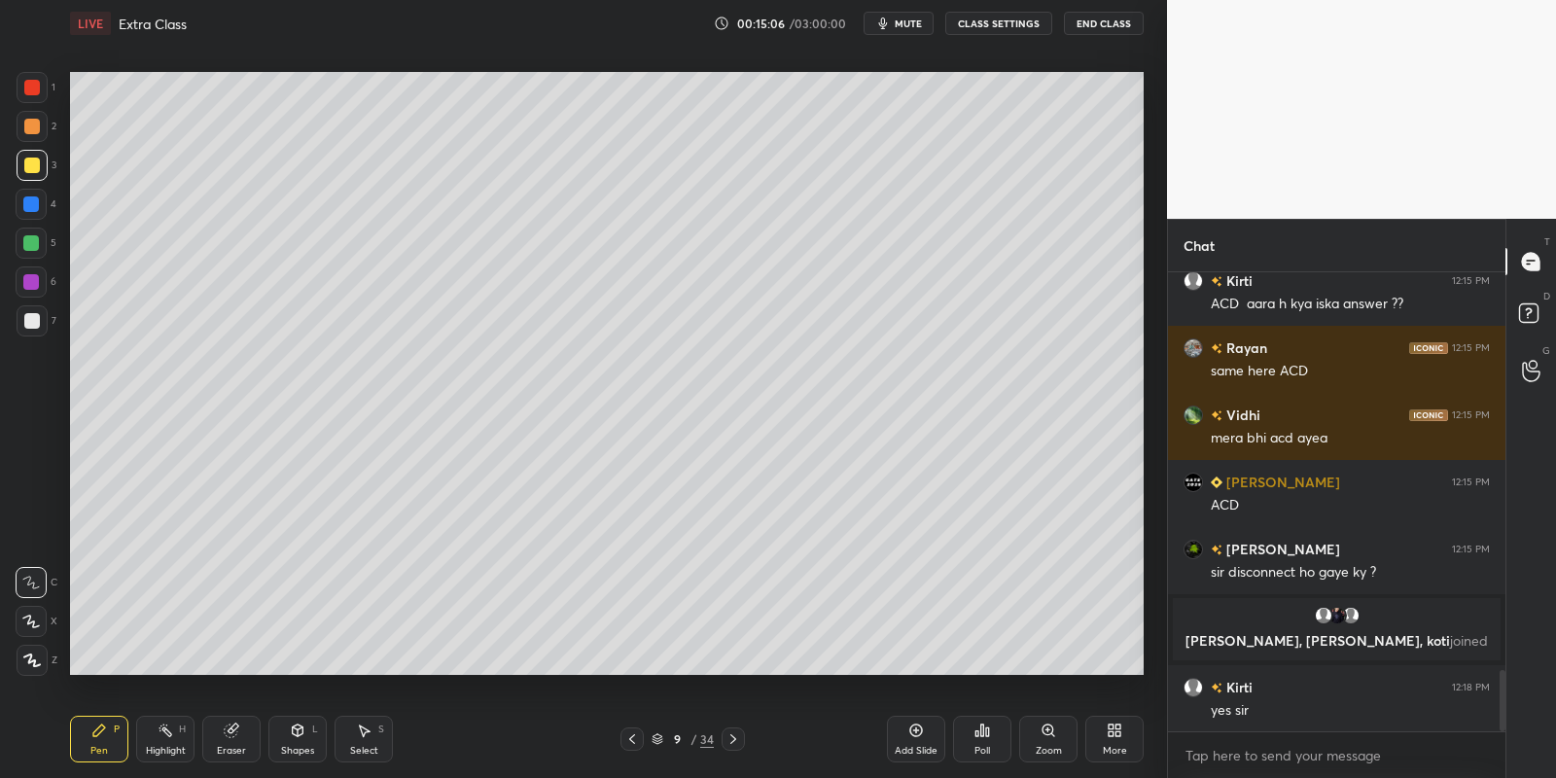
drag, startPoint x: 363, startPoint y: 744, endPoint x: 406, endPoint y: 703, distance: 59.2
click at [357, 739] on div "Select S" at bounding box center [364, 739] width 58 height 47
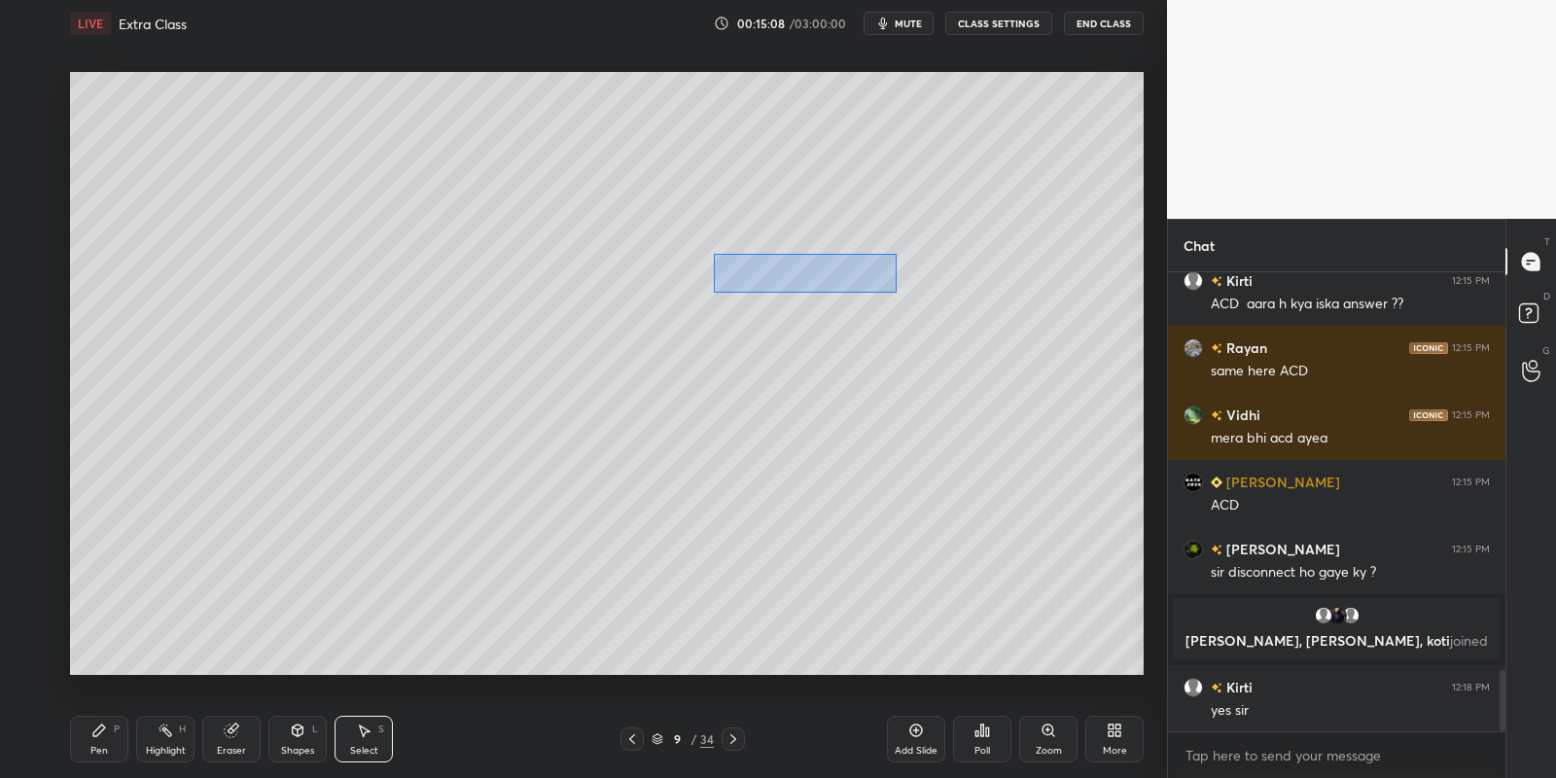
drag, startPoint x: 716, startPoint y: 255, endPoint x: 889, endPoint y: 291, distance: 176.8
click at [893, 293] on div "0 ° Undo Copy Paste here Duplicate Duplicate to new slide Delete" at bounding box center [607, 374] width 1074 height 604
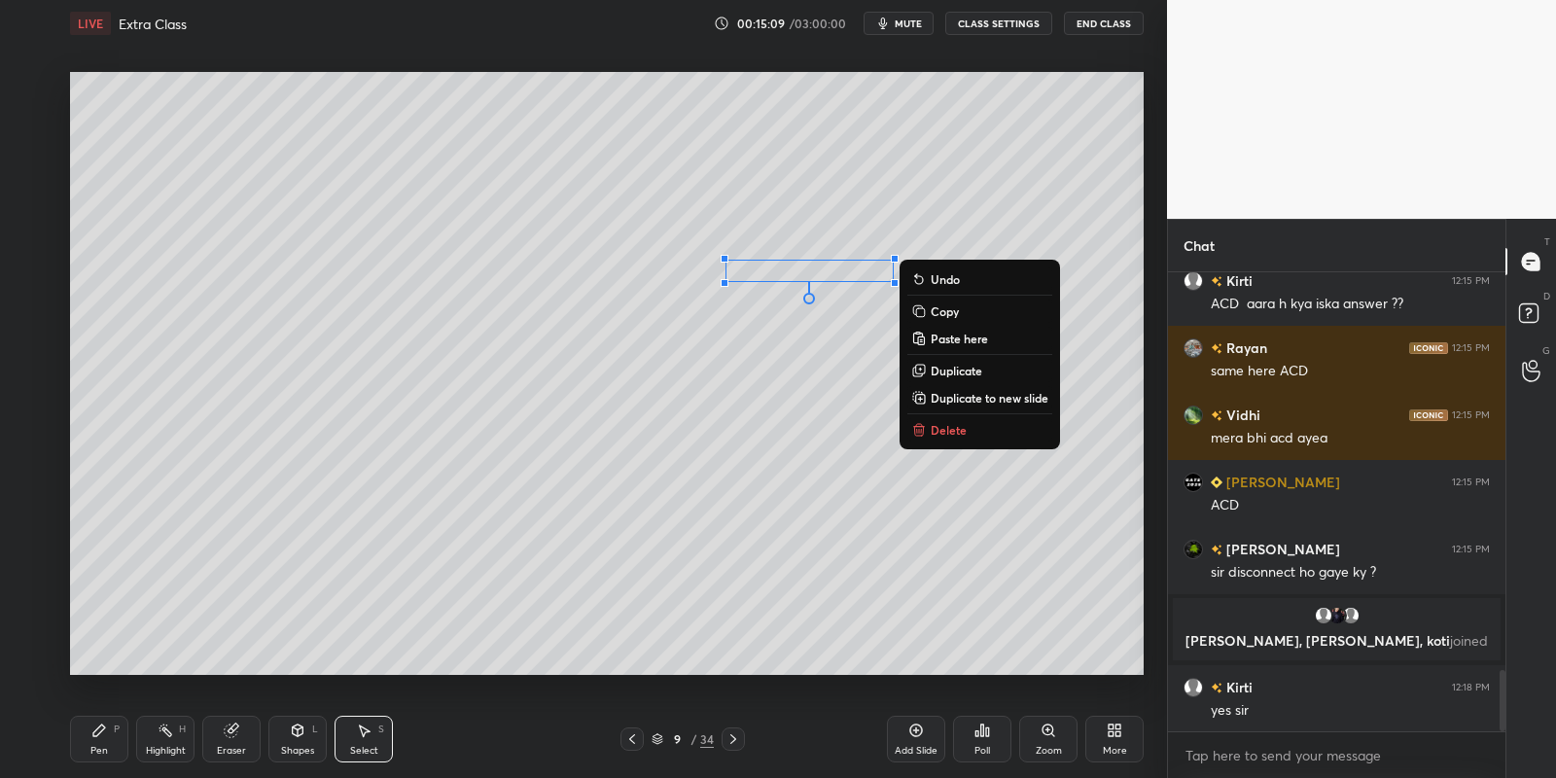
click at [930, 311] on button "Copy" at bounding box center [979, 311] width 145 height 23
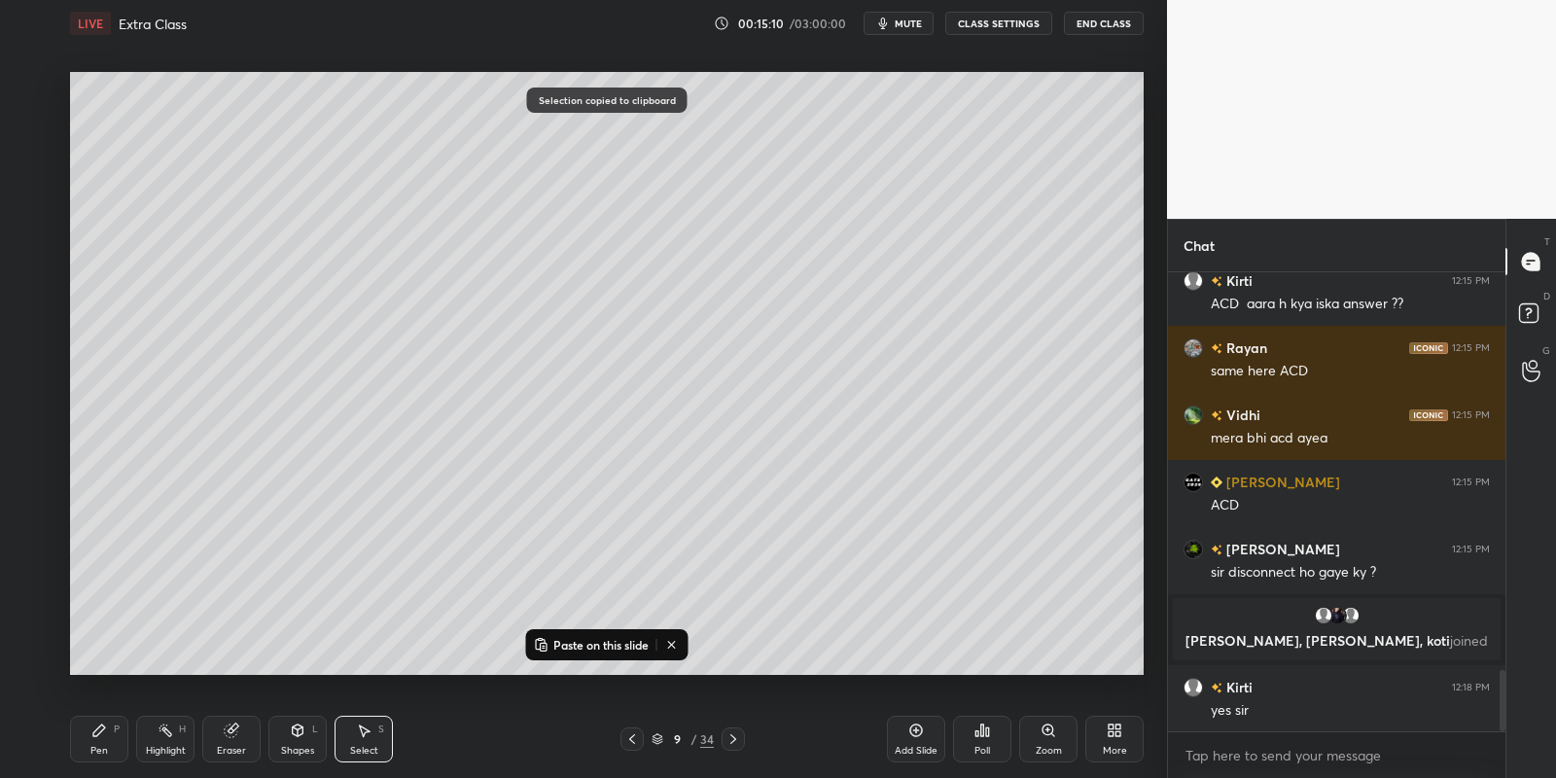
drag, startPoint x: 583, startPoint y: 649, endPoint x: 584, endPoint y: 639, distance: 9.9
click at [582, 646] on p "Paste on this slide" at bounding box center [600, 645] width 95 height 16
drag, startPoint x: 780, startPoint y: 295, endPoint x: 745, endPoint y: 305, distance: 36.6
click at [745, 310] on div "0 ° Undo Copy Paste here Duplicate Duplicate to new slide Delete" at bounding box center [607, 374] width 1074 height 604
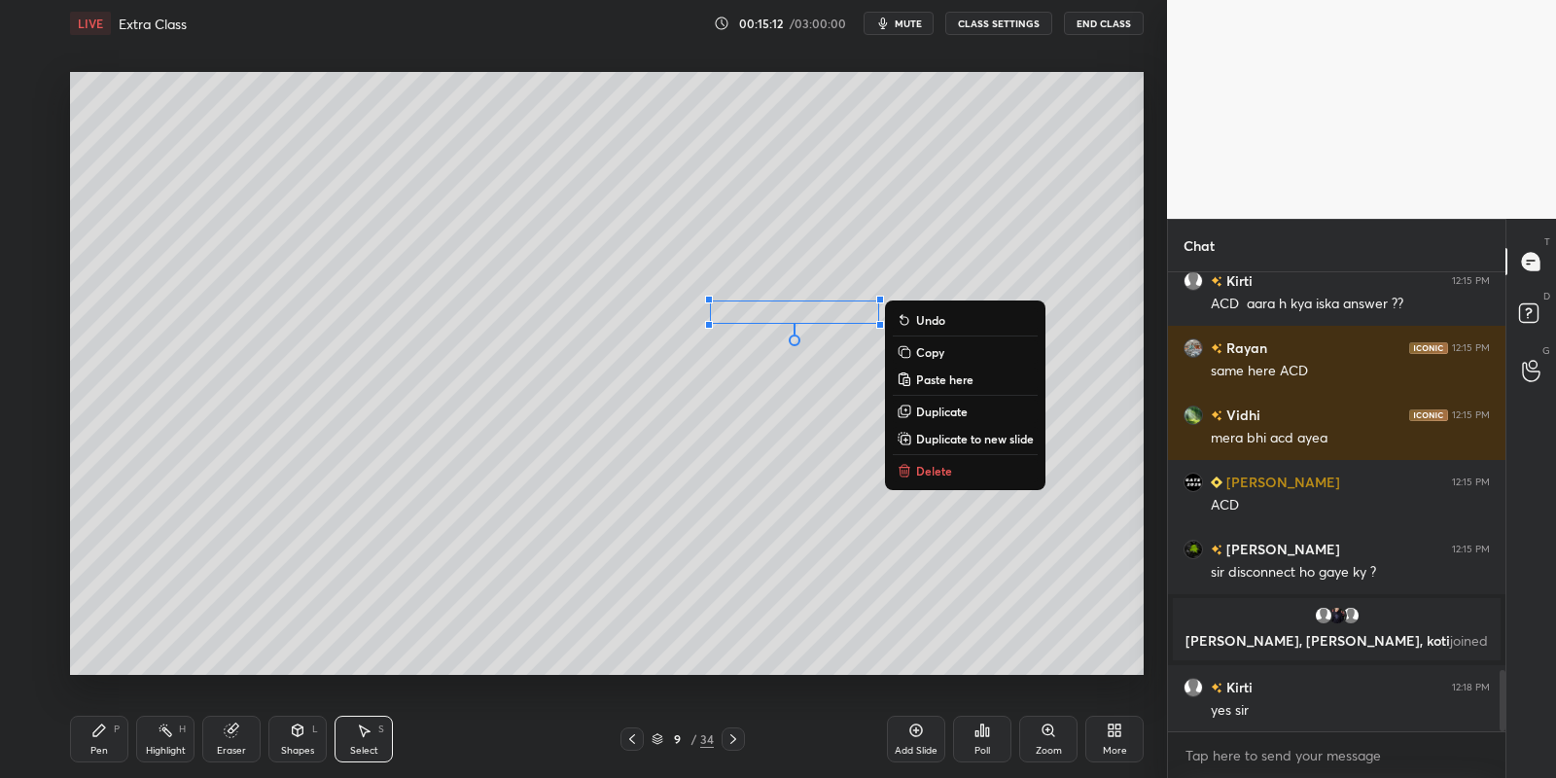
click at [119, 744] on div "Pen P" at bounding box center [99, 739] width 58 height 47
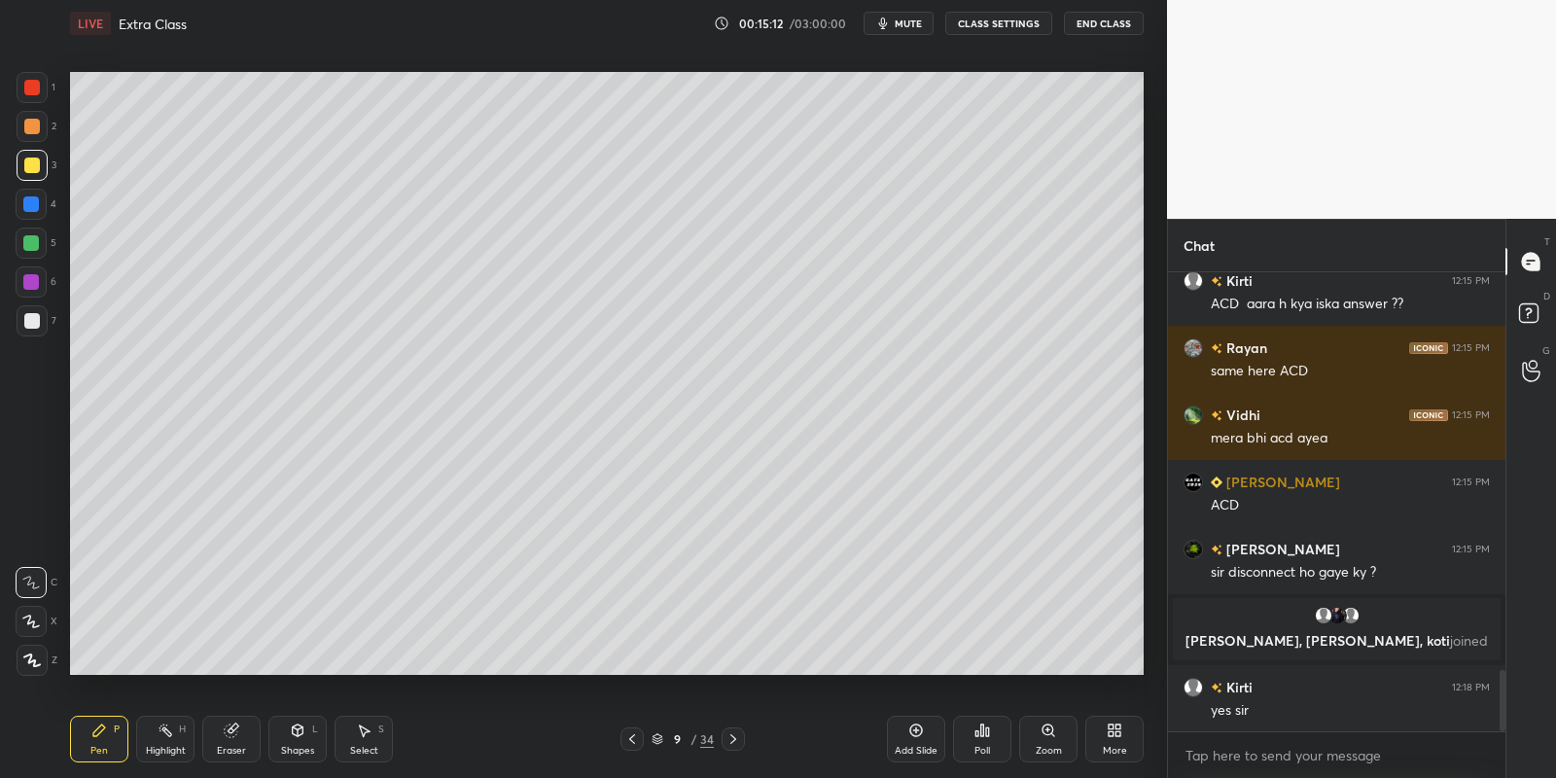
drag, startPoint x: 232, startPoint y: 745, endPoint x: 241, endPoint y: 732, distance: 15.4
click at [230, 746] on div "Eraser" at bounding box center [231, 751] width 29 height 10
click at [106, 740] on div "Pen P" at bounding box center [99, 739] width 58 height 47
drag, startPoint x: 361, startPoint y: 746, endPoint x: 367, endPoint y: 718, distance: 28.8
click at [360, 743] on div "Select S" at bounding box center [364, 739] width 58 height 47
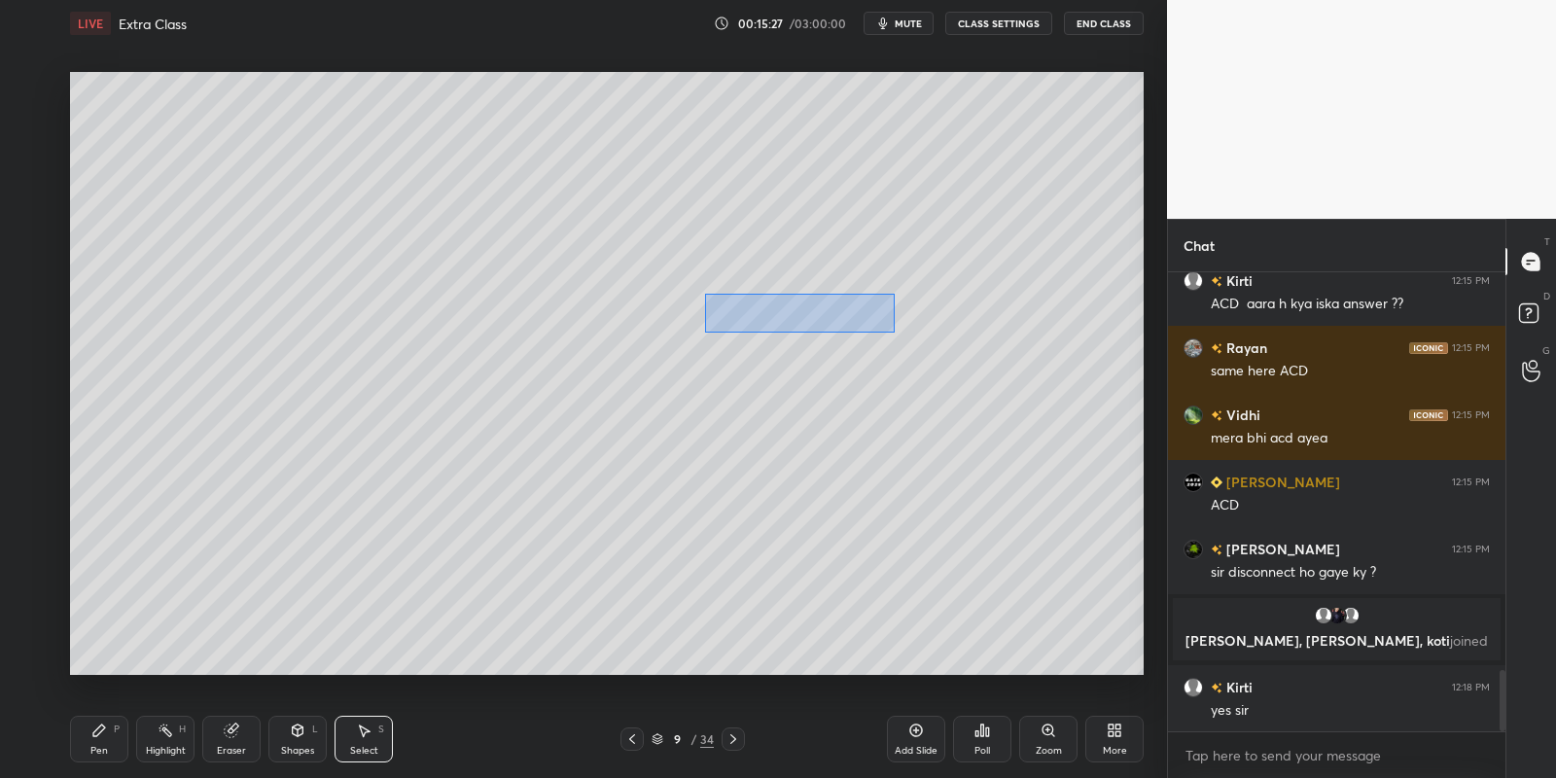
drag, startPoint x: 705, startPoint y: 295, endPoint x: 885, endPoint y: 336, distance: 184.7
click at [893, 332] on div "0 ° Undo Copy Paste here Duplicate Duplicate to new slide Delete" at bounding box center [607, 374] width 1074 height 604
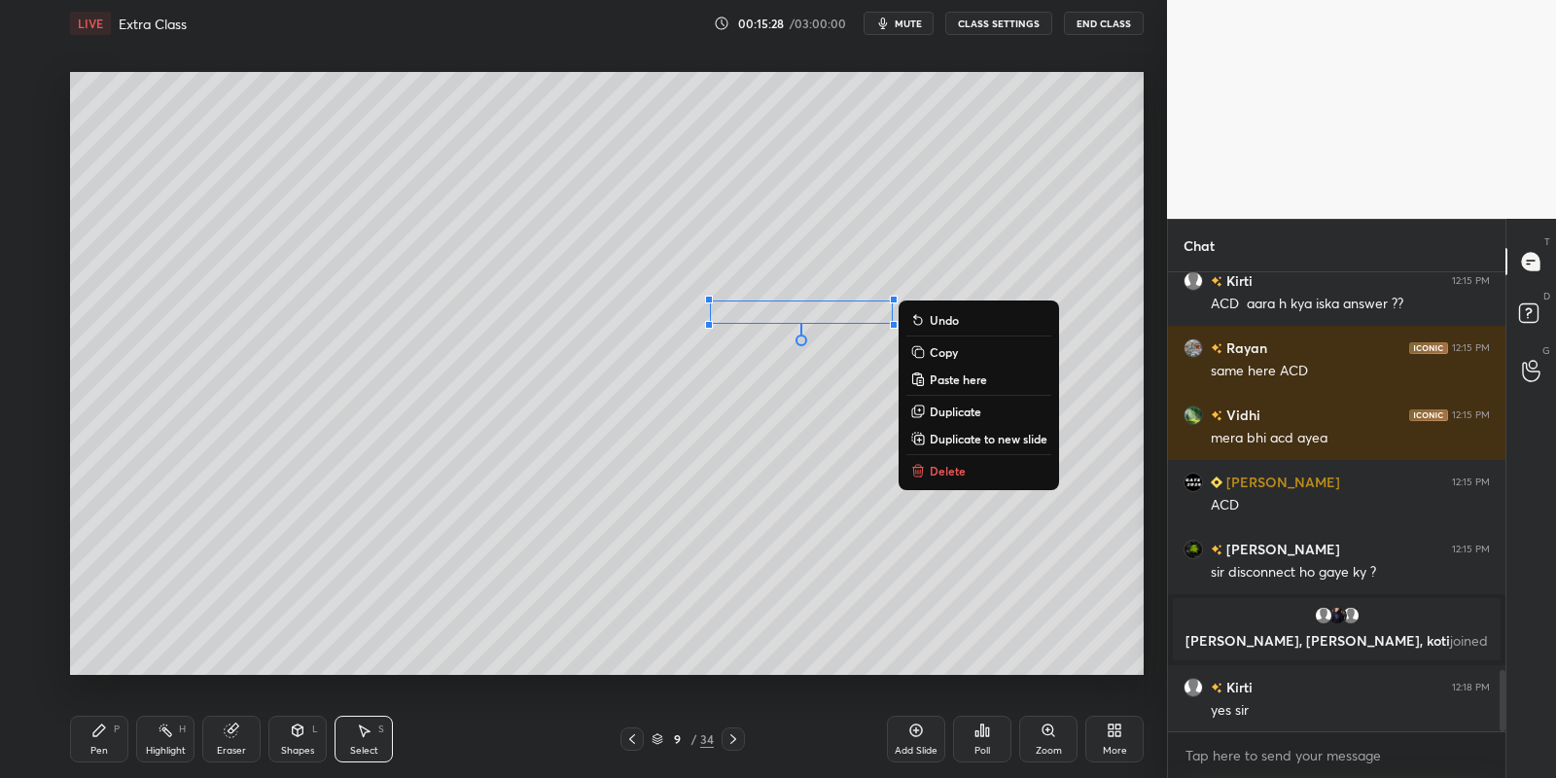
click at [945, 345] on p "Copy" at bounding box center [944, 352] width 28 height 16
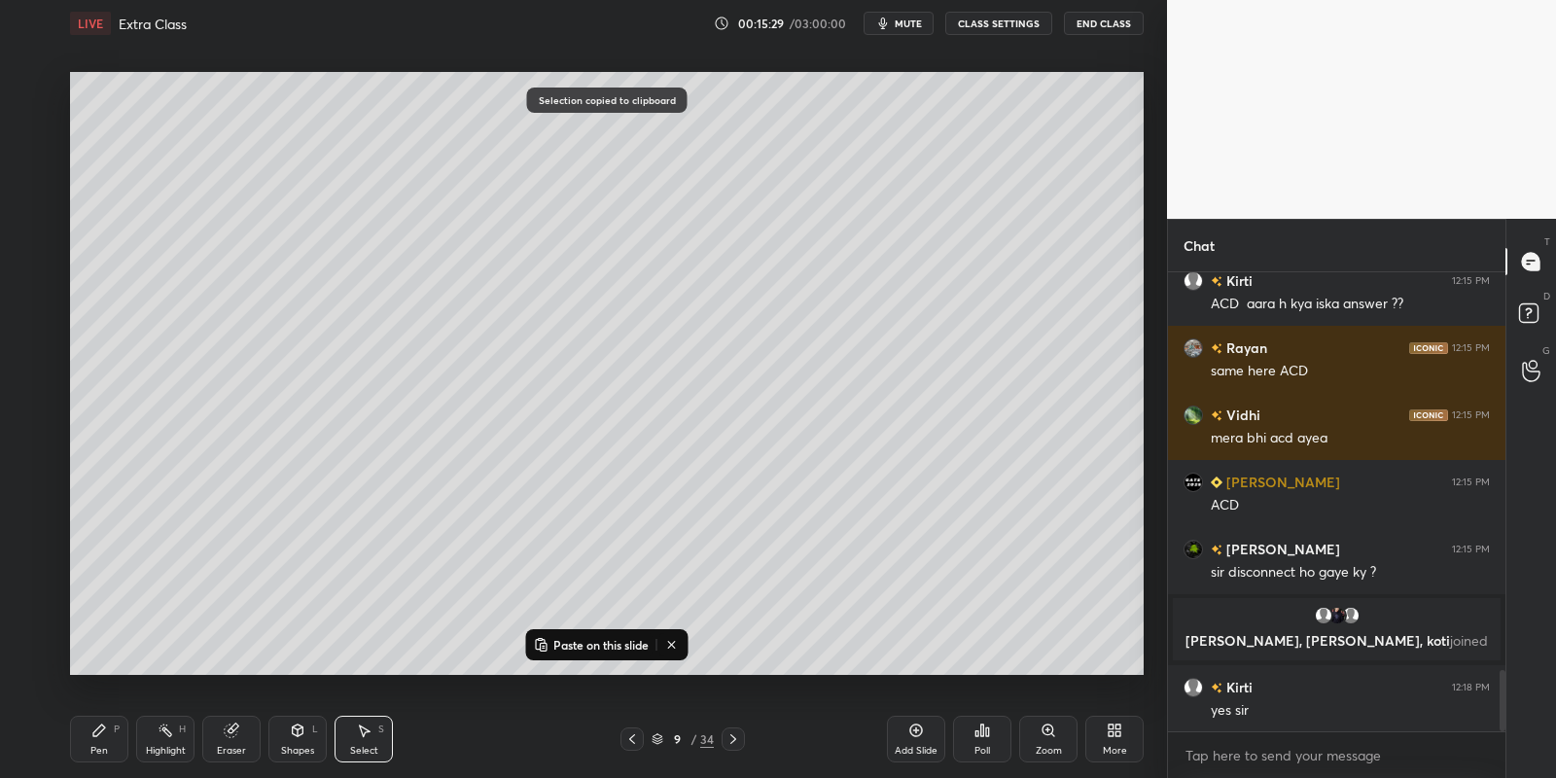
click at [586, 644] on p "Paste on this slide" at bounding box center [600, 645] width 95 height 16
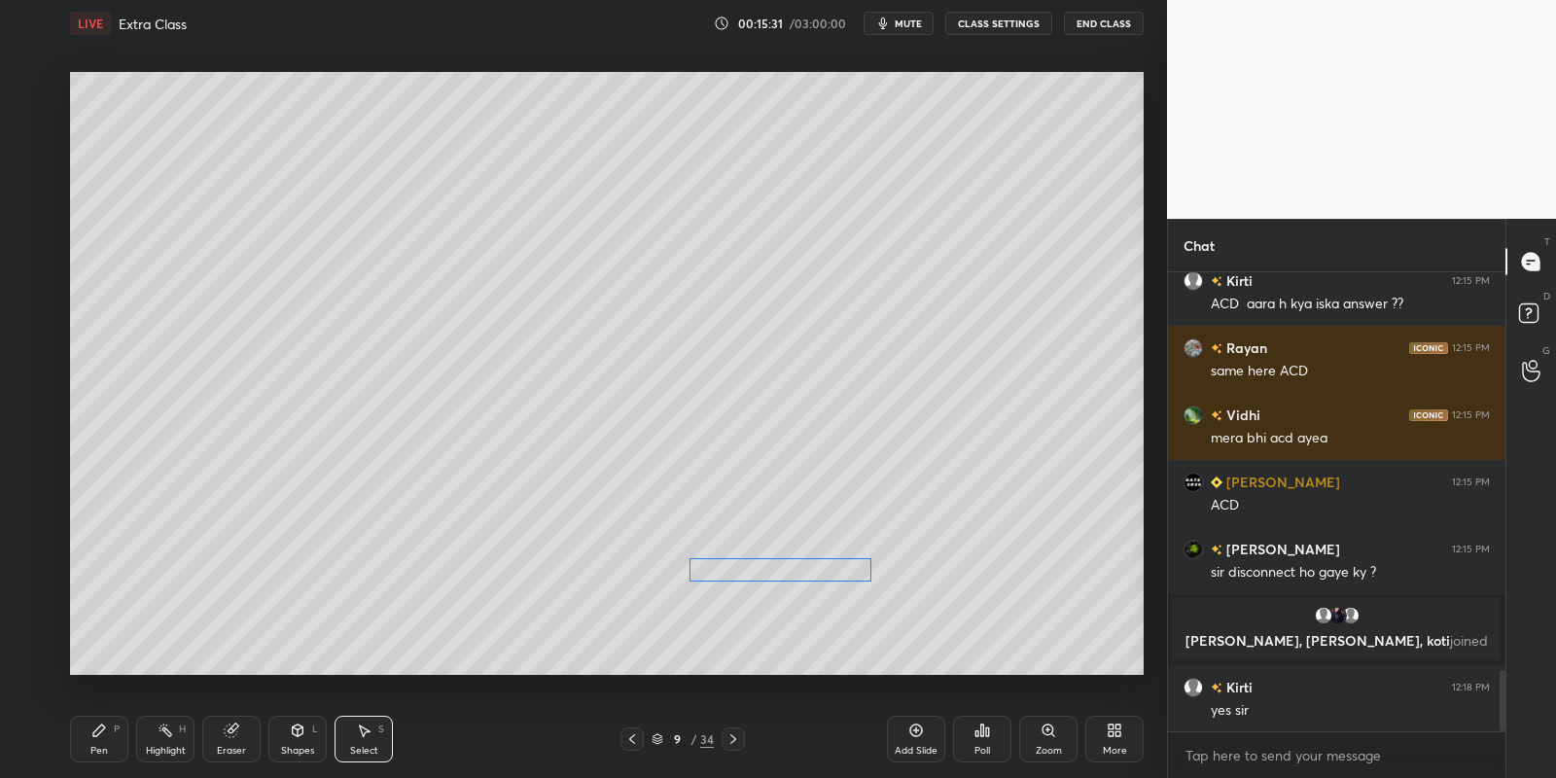
drag, startPoint x: 795, startPoint y: 344, endPoint x: 751, endPoint y: 565, distance: 225.2
click at [751, 567] on div "0 ° Undo Copy Paste here Duplicate Duplicate to new slide Delete" at bounding box center [607, 374] width 1074 height 604
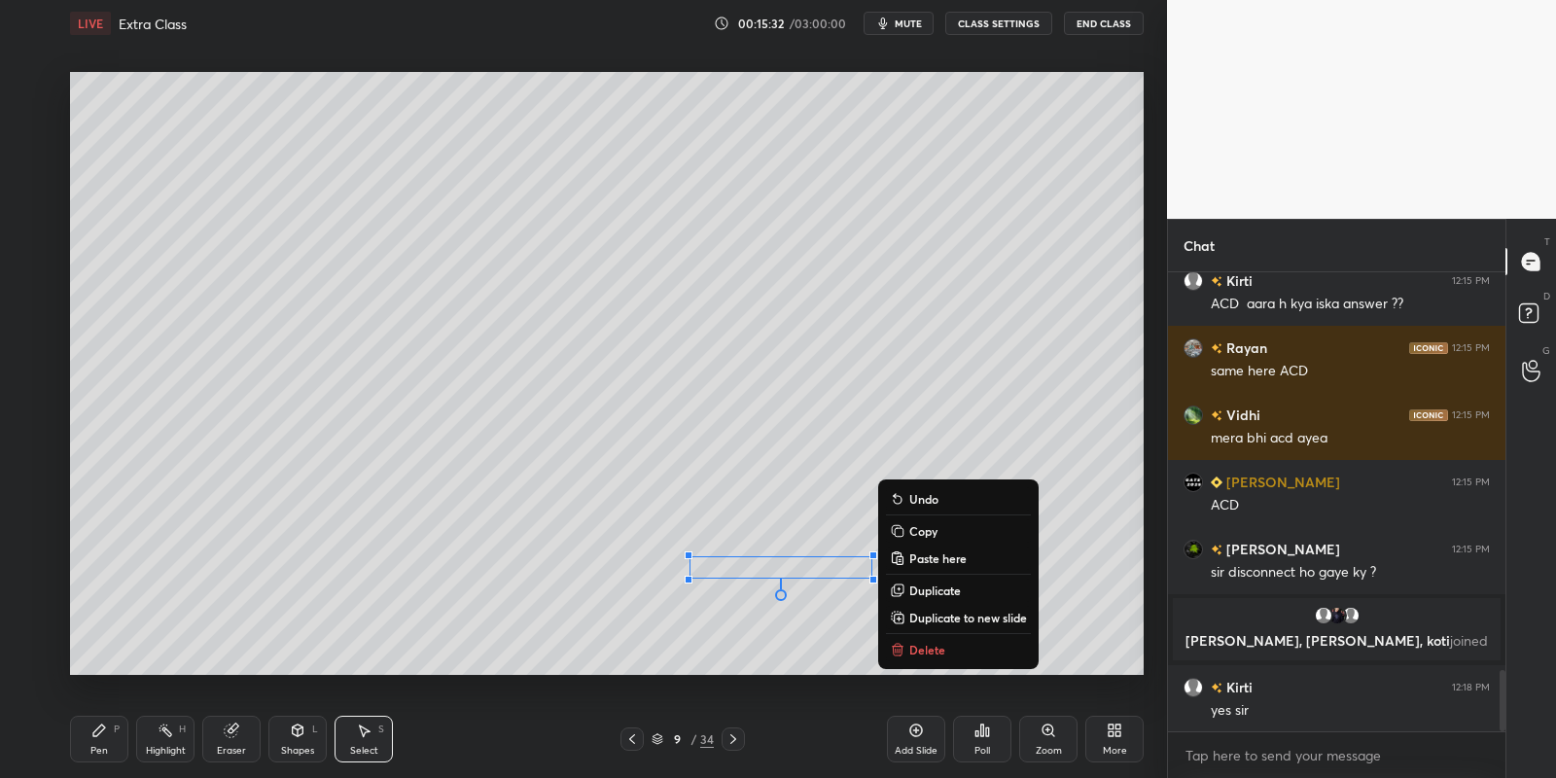
click at [100, 746] on div "Pen P" at bounding box center [99, 739] width 58 height 47
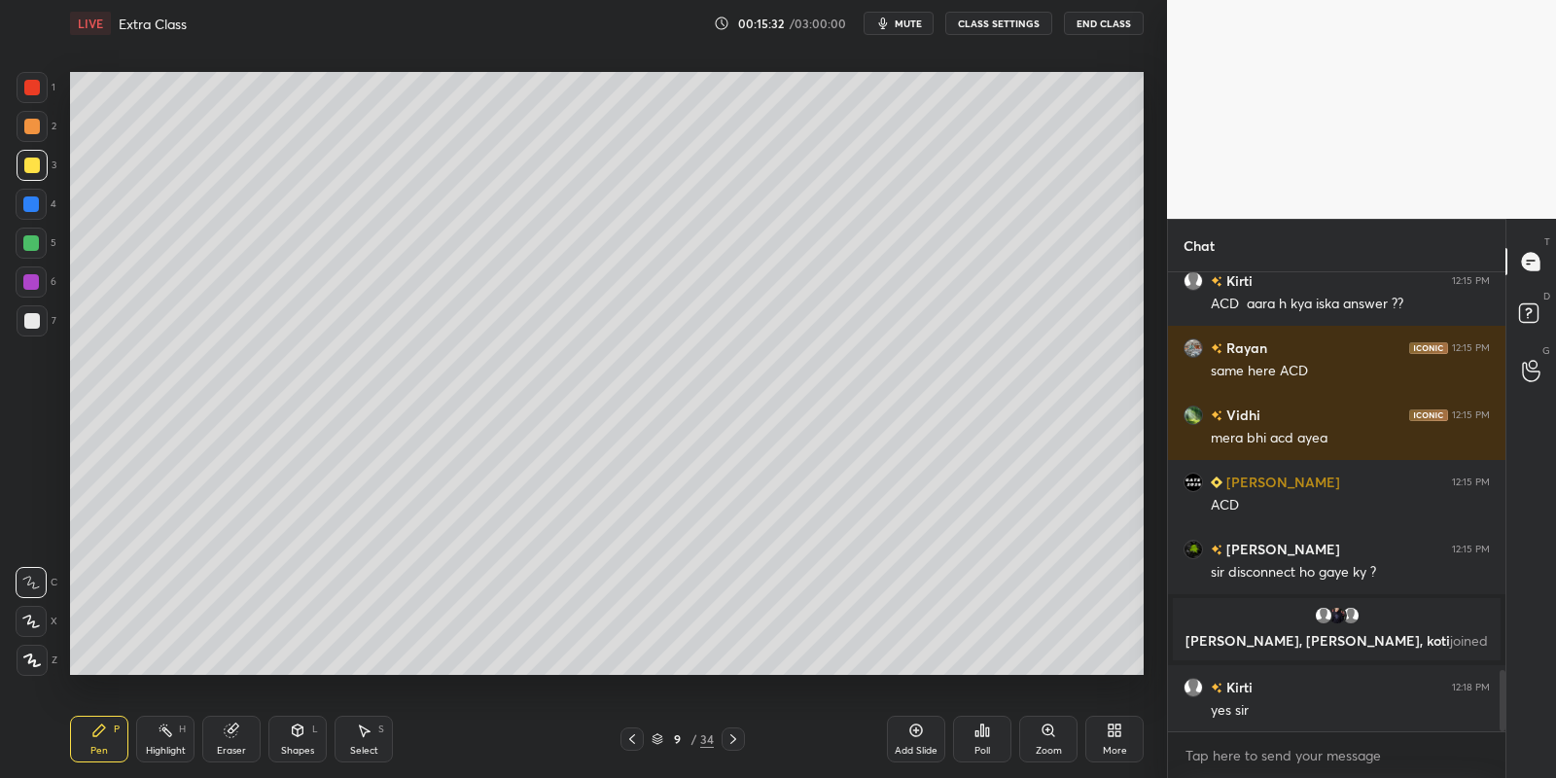
click at [173, 749] on div "Highlight" at bounding box center [166, 751] width 40 height 10
drag, startPoint x: 225, startPoint y: 741, endPoint x: 317, endPoint y: 717, distance: 95.5
click at [232, 741] on div "Eraser" at bounding box center [231, 739] width 58 height 47
click at [109, 737] on div "Pen P" at bounding box center [99, 739] width 58 height 47
click at [230, 740] on div "Eraser" at bounding box center [231, 739] width 58 height 47
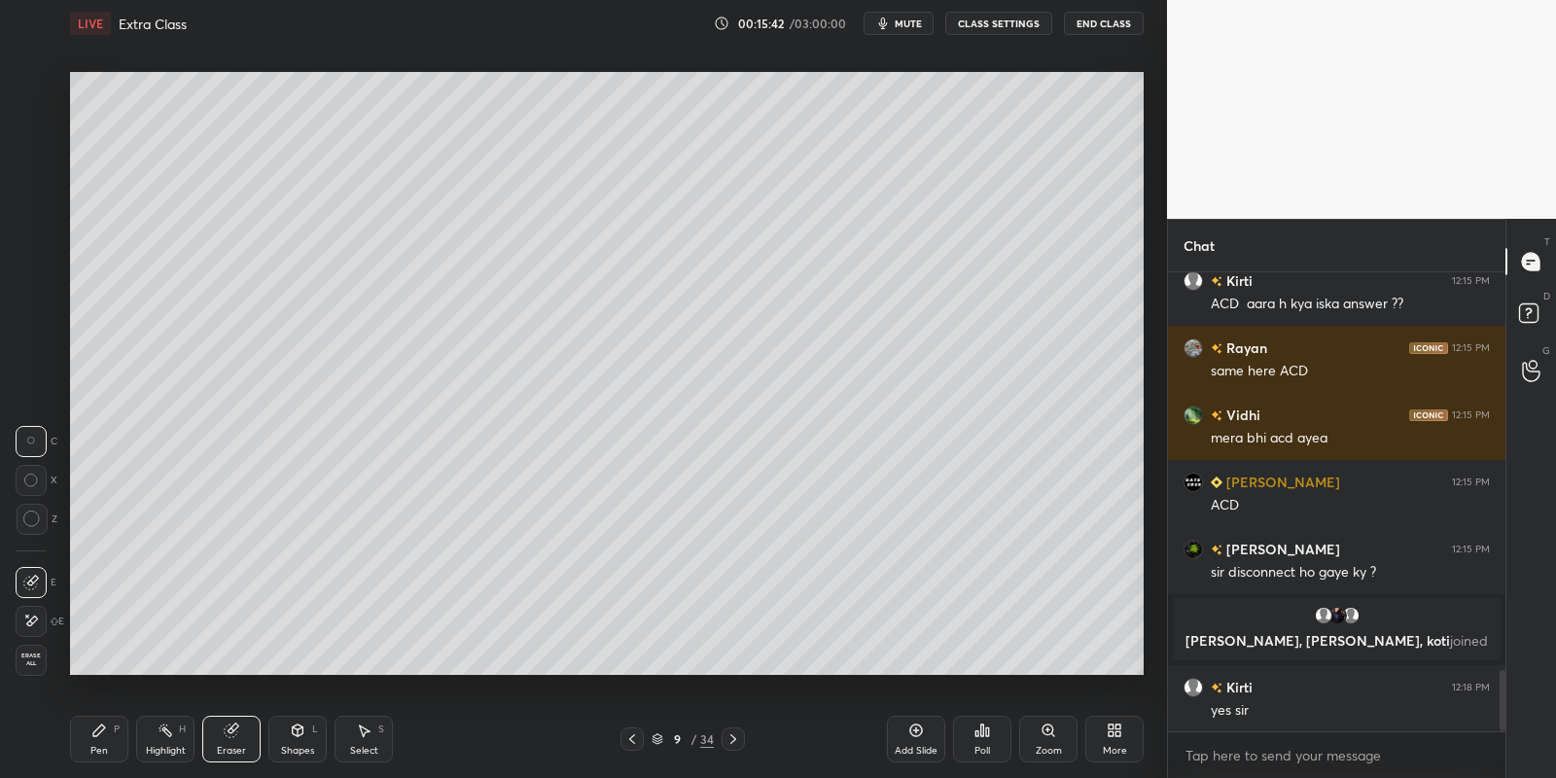
click at [102, 743] on div "Pen P" at bounding box center [99, 739] width 58 height 47
click at [363, 746] on div "Select" at bounding box center [364, 751] width 28 height 10
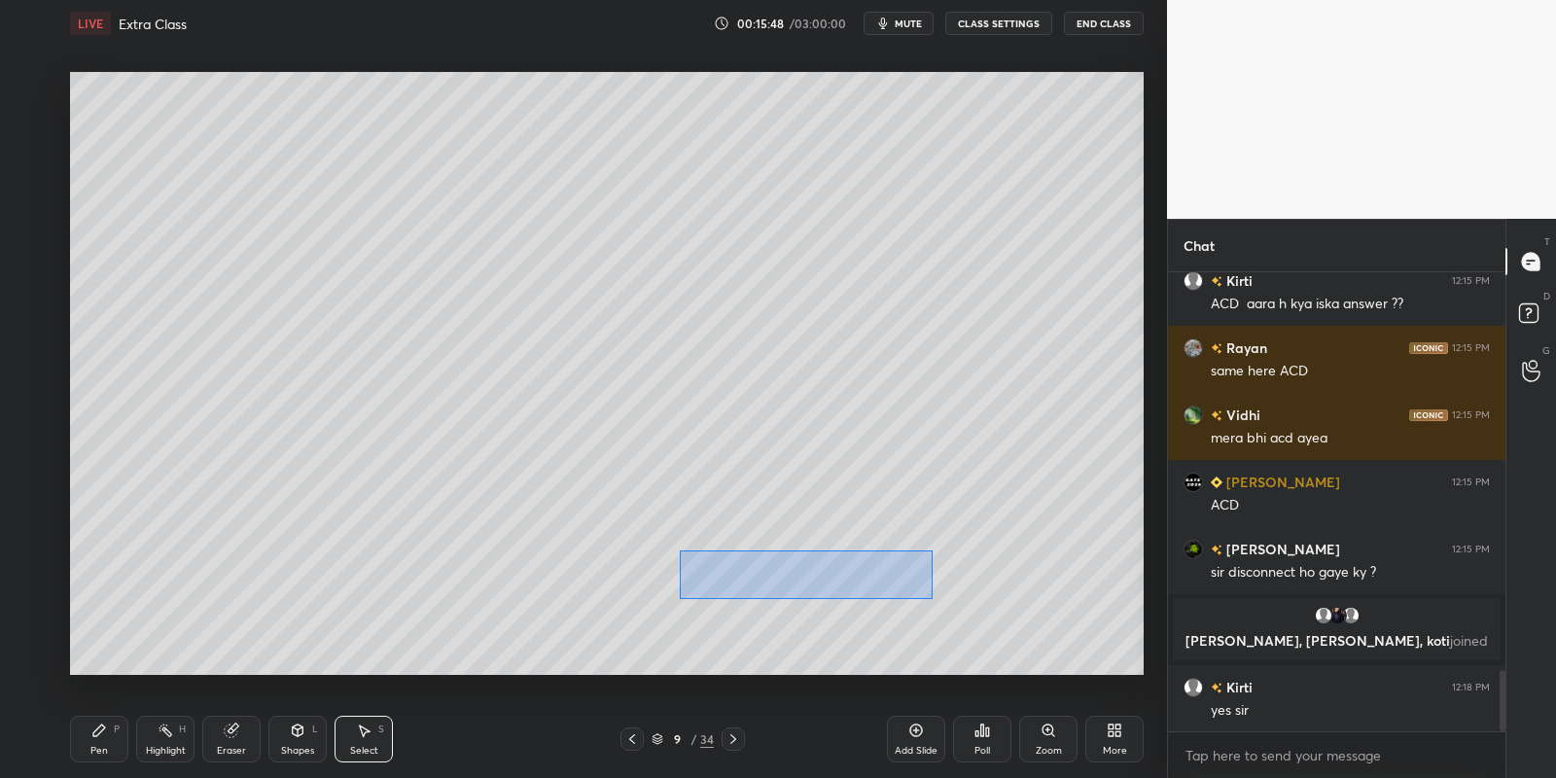
drag, startPoint x: 680, startPoint y: 550, endPoint x: 923, endPoint y: 597, distance: 247.6
click at [930, 598] on div "0 ° Undo Copy Paste here Duplicate Duplicate to new slide Delete" at bounding box center [607, 374] width 1074 height 604
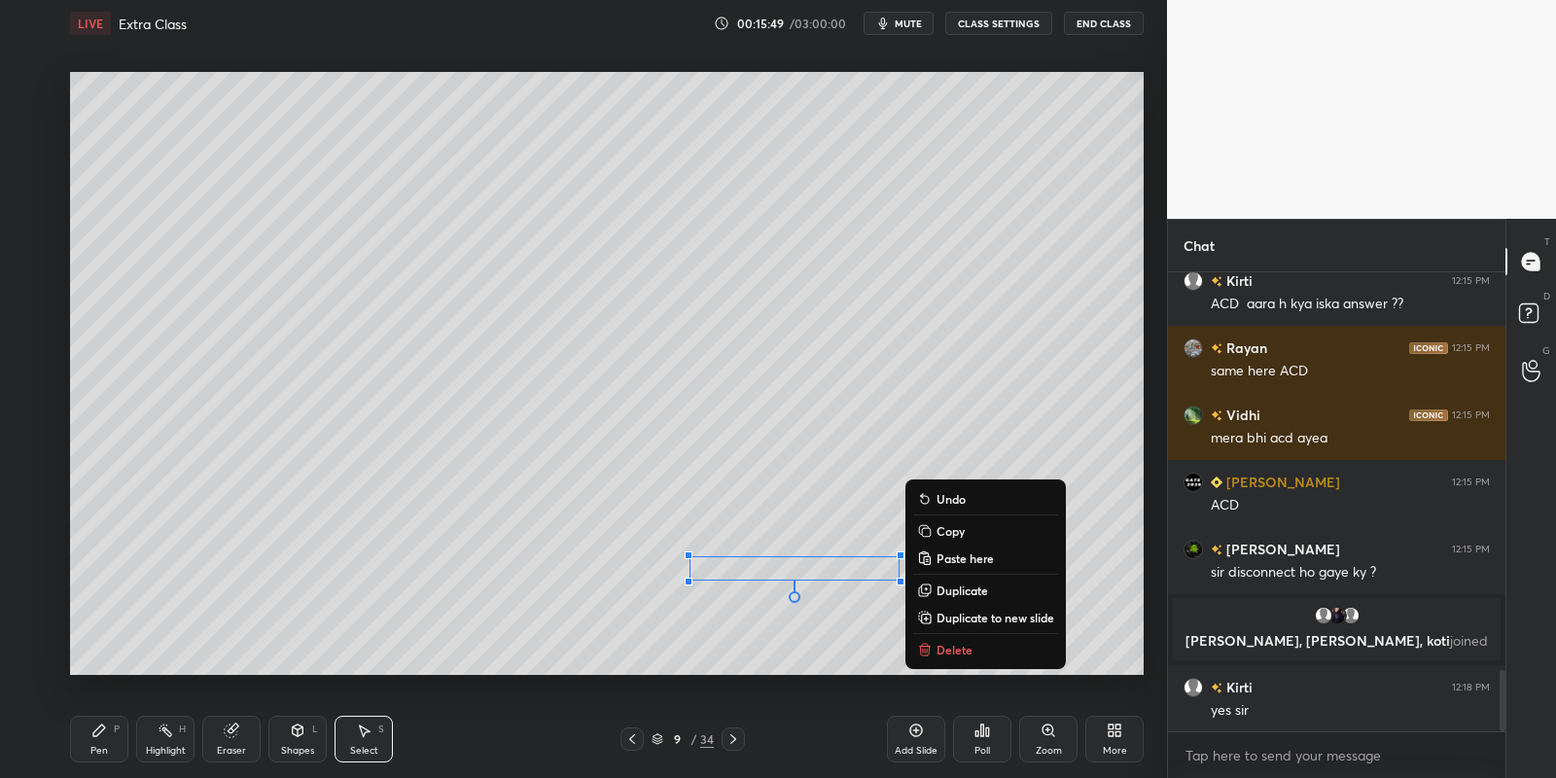
click at [956, 524] on p "Copy" at bounding box center [950, 531] width 28 height 16
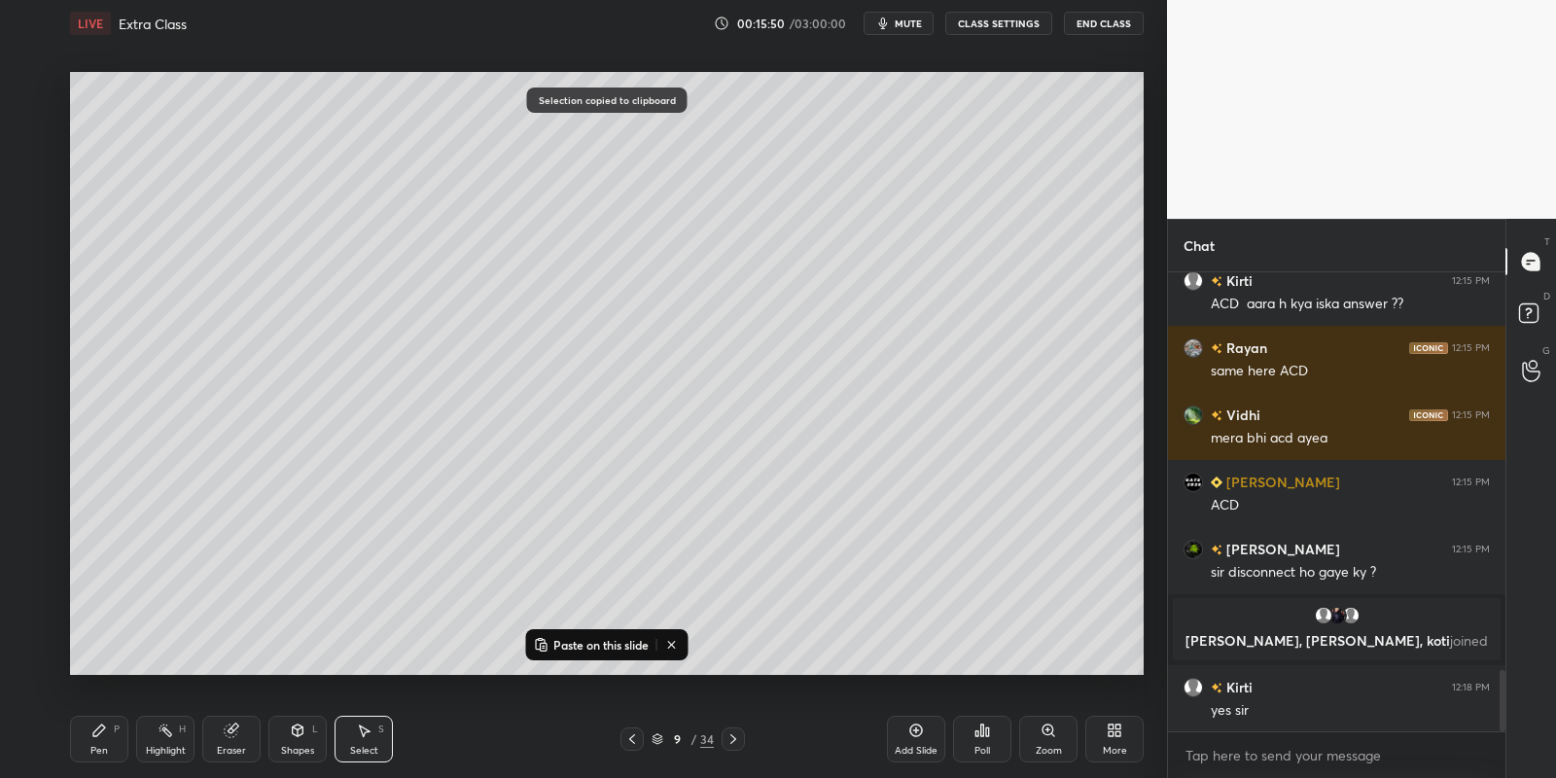
click at [576, 640] on p "Paste on this slide" at bounding box center [600, 645] width 95 height 16
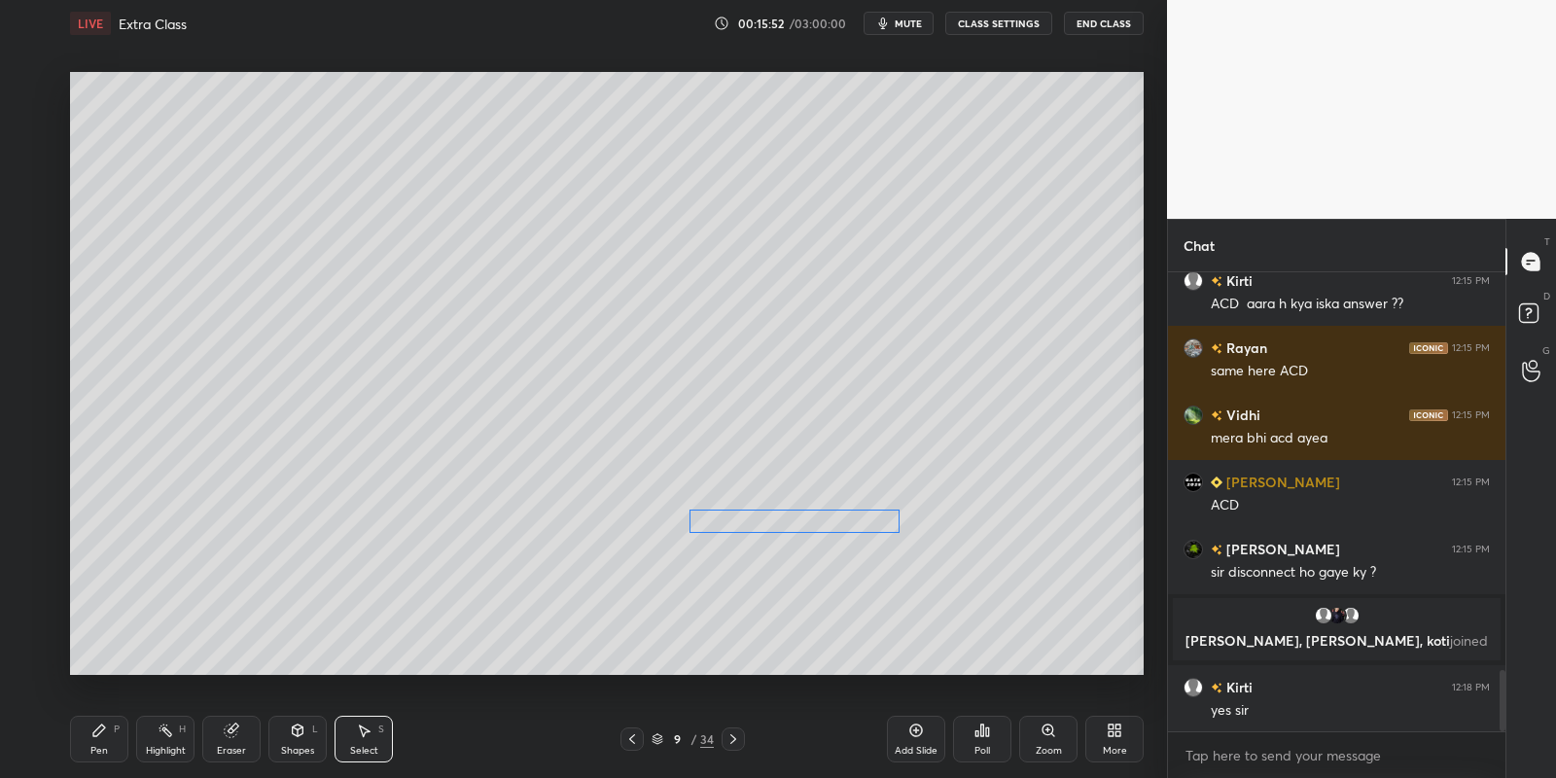
drag, startPoint x: 794, startPoint y: 589, endPoint x: 777, endPoint y: 520, distance: 71.0
click at [772, 518] on div "0 ° Undo Copy Paste here Duplicate Duplicate to new slide Delete" at bounding box center [607, 374] width 1074 height 604
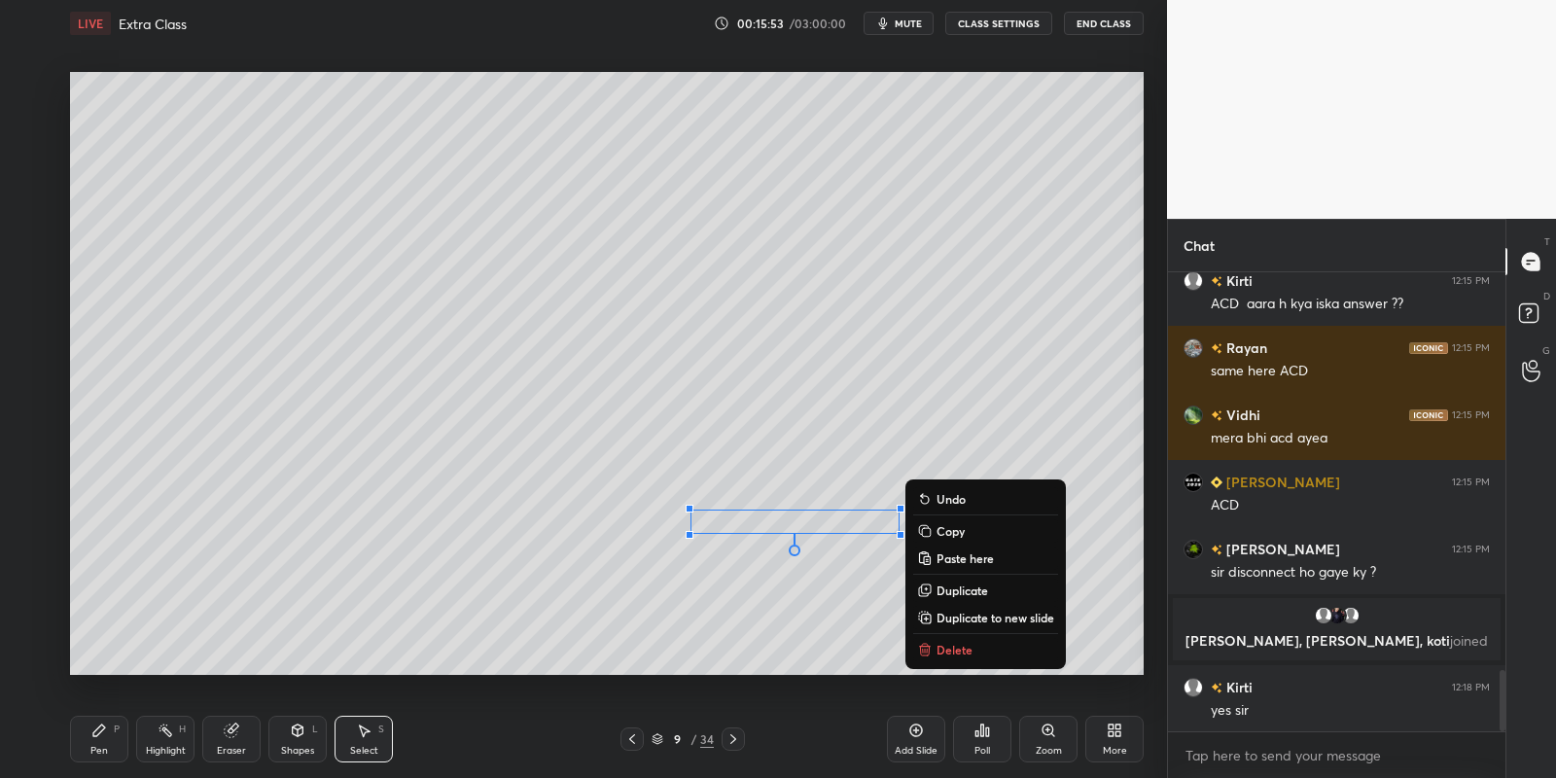
click at [123, 739] on div "Pen P" at bounding box center [99, 739] width 58 height 47
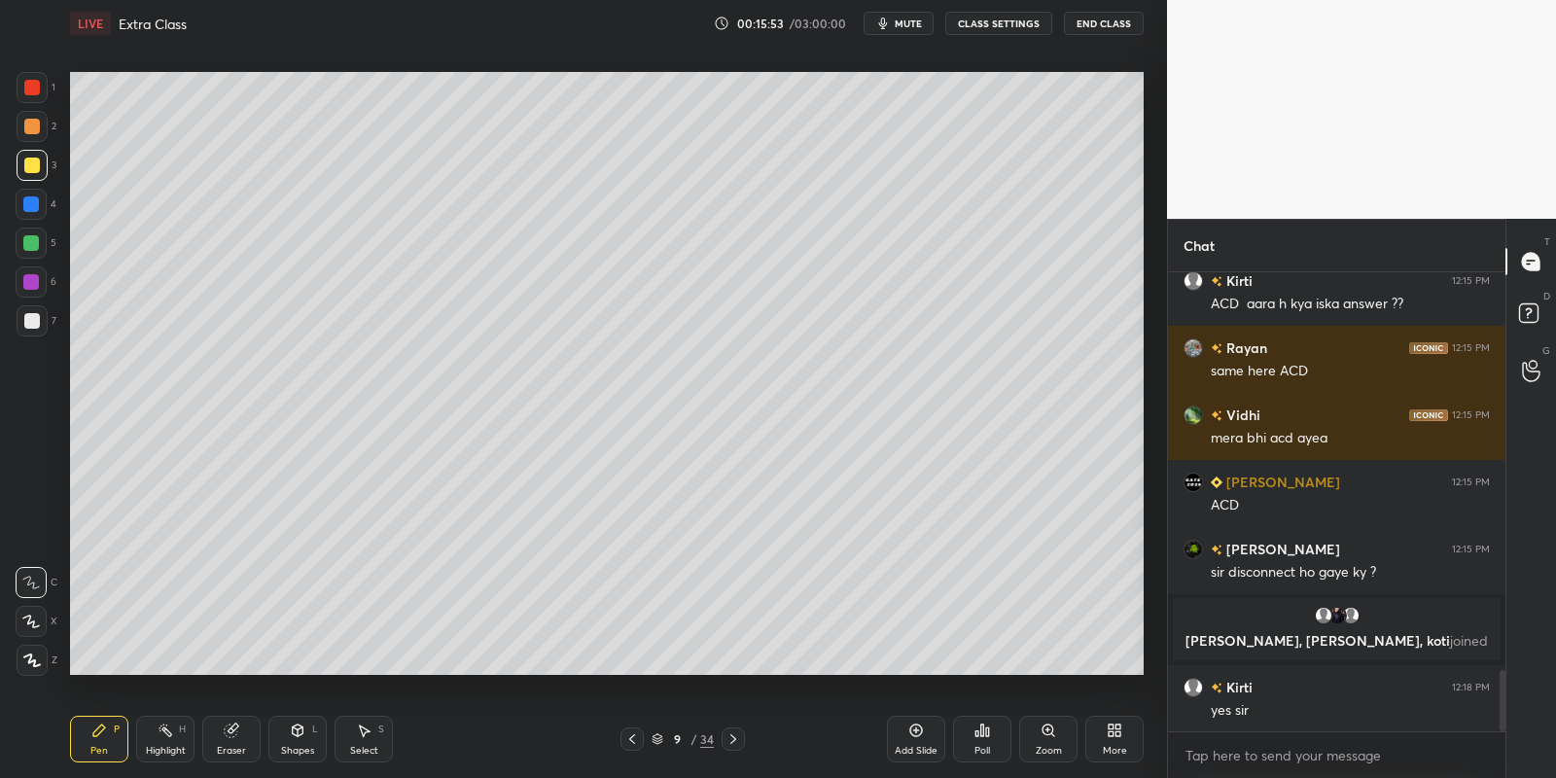
drag, startPoint x: 221, startPoint y: 739, endPoint x: 233, endPoint y: 729, distance: 15.9
click at [219, 737] on div "Eraser" at bounding box center [231, 739] width 58 height 47
click at [104, 738] on div "Pen P" at bounding box center [99, 739] width 58 height 47
click at [37, 234] on div at bounding box center [31, 243] width 31 height 31
drag, startPoint x: 170, startPoint y: 739, endPoint x: 200, endPoint y: 721, distance: 35.4
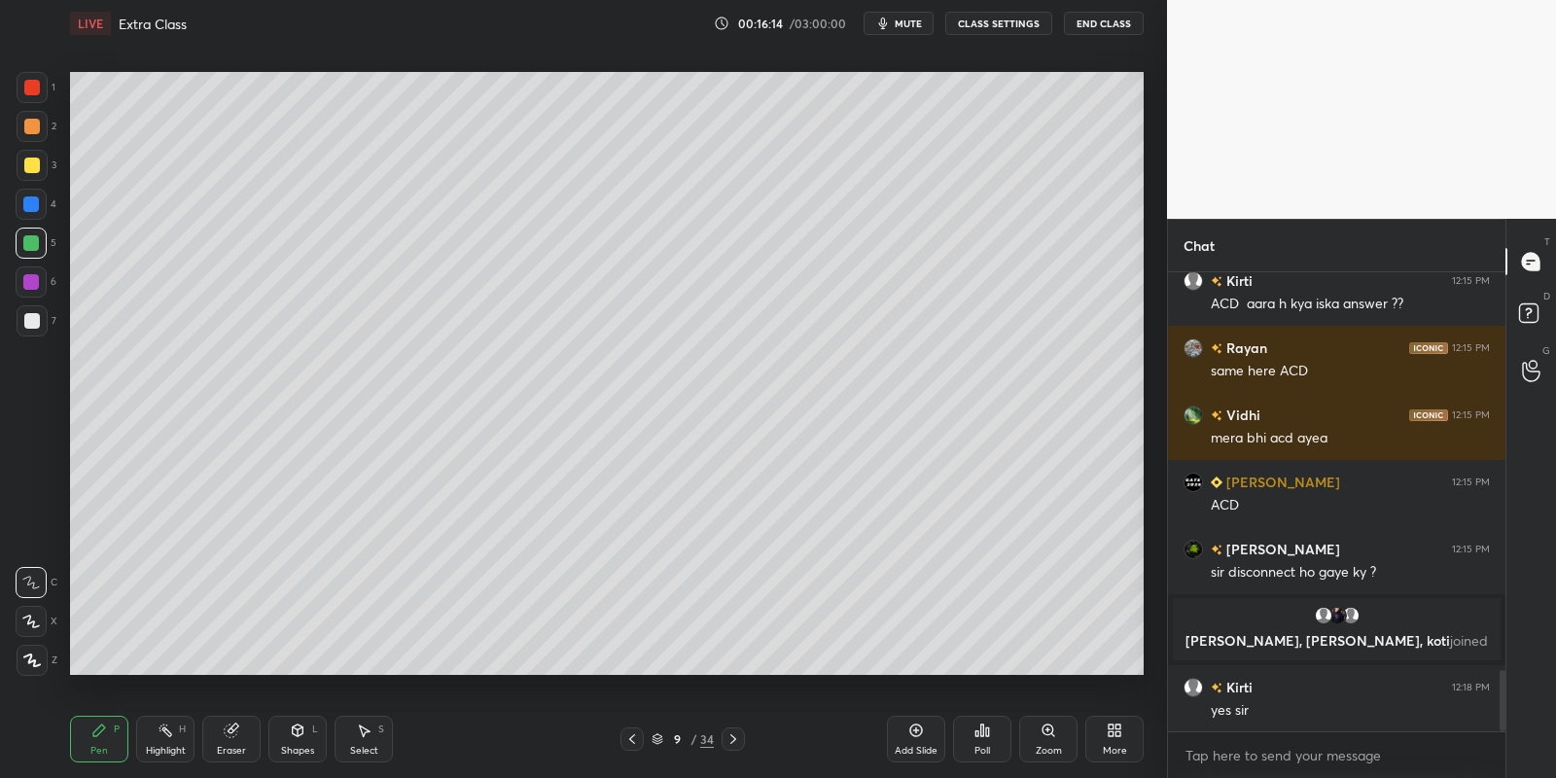
click at [176, 730] on div "Highlight H" at bounding box center [165, 739] width 58 height 47
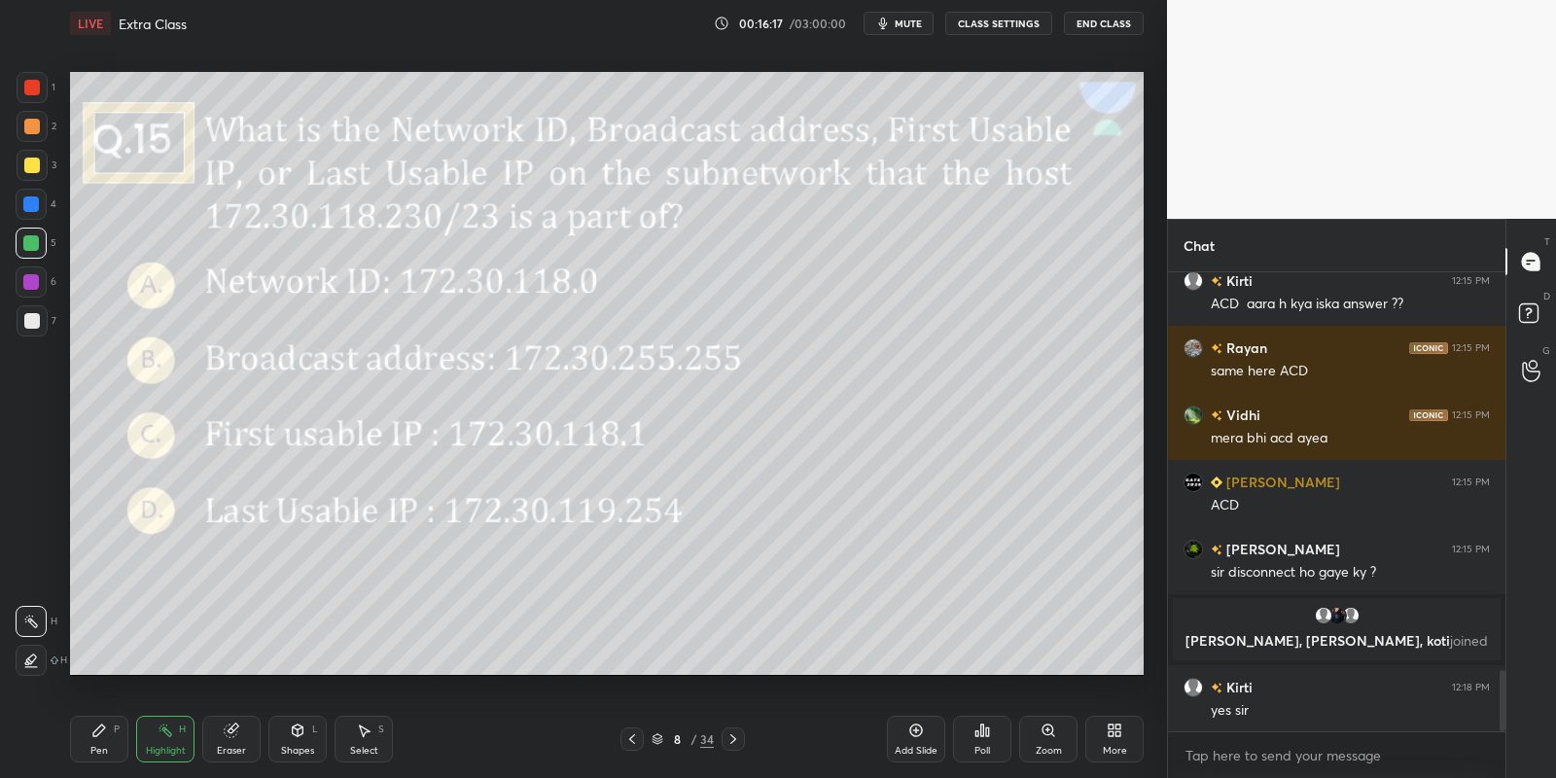
drag, startPoint x: 101, startPoint y: 742, endPoint x: 109, endPoint y: 690, distance: 52.1
click at [98, 741] on div "Pen P" at bounding box center [99, 739] width 58 height 47
drag, startPoint x: 162, startPoint y: 744, endPoint x: 236, endPoint y: 695, distance: 88.5
click at [160, 739] on div "Highlight H" at bounding box center [165, 739] width 58 height 47
drag, startPoint x: 101, startPoint y: 742, endPoint x: 107, endPoint y: 704, distance: 38.4
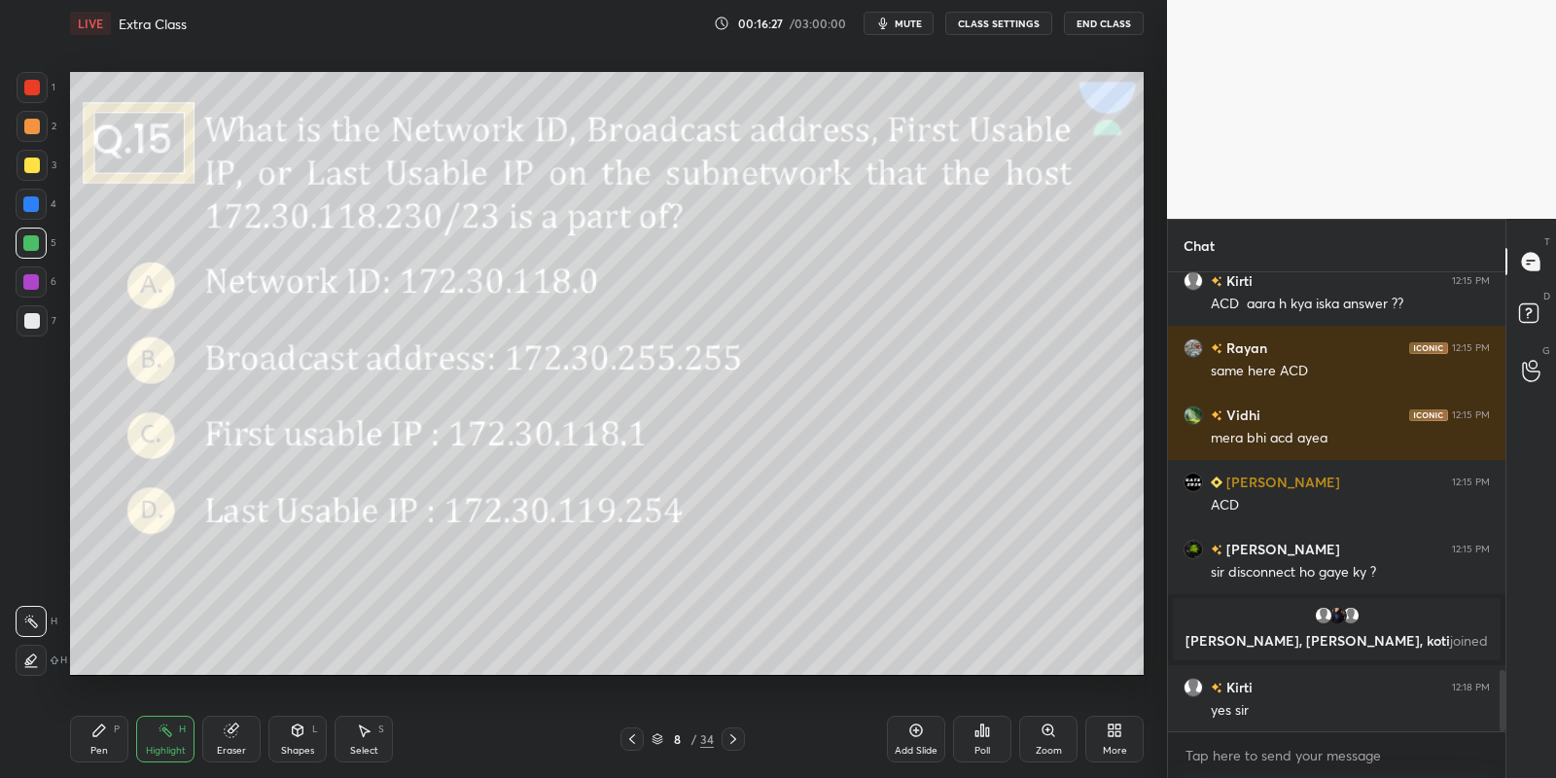
click at [97, 739] on div "Pen P" at bounding box center [99, 739] width 58 height 47
click at [36, 238] on div at bounding box center [31, 243] width 16 height 16
click at [165, 734] on div "Highlight H" at bounding box center [165, 739] width 58 height 47
drag, startPoint x: 177, startPoint y: 738, endPoint x: 309, endPoint y: 680, distance: 144.6
click at [173, 742] on div "Highlight H" at bounding box center [165, 739] width 58 height 47
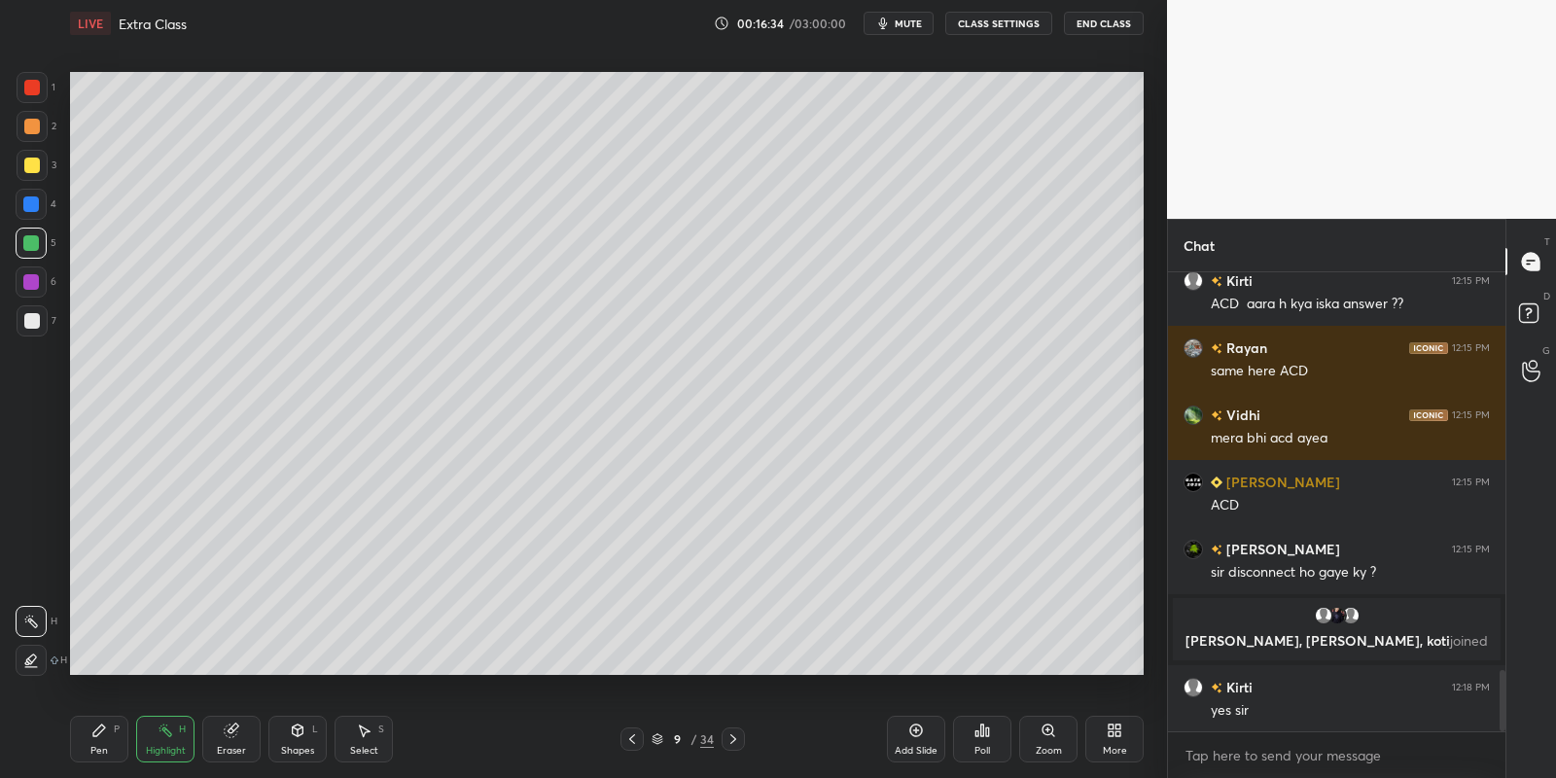
click at [91, 753] on div "Pen P" at bounding box center [99, 739] width 58 height 47
drag, startPoint x: 155, startPoint y: 740, endPoint x: 332, endPoint y: 688, distance: 184.6
click at [160, 734] on div "Highlight H" at bounding box center [165, 739] width 58 height 47
drag, startPoint x: 98, startPoint y: 759, endPoint x: 106, endPoint y: 723, distance: 37.8
click at [95, 753] on div "Pen P" at bounding box center [99, 739] width 58 height 47
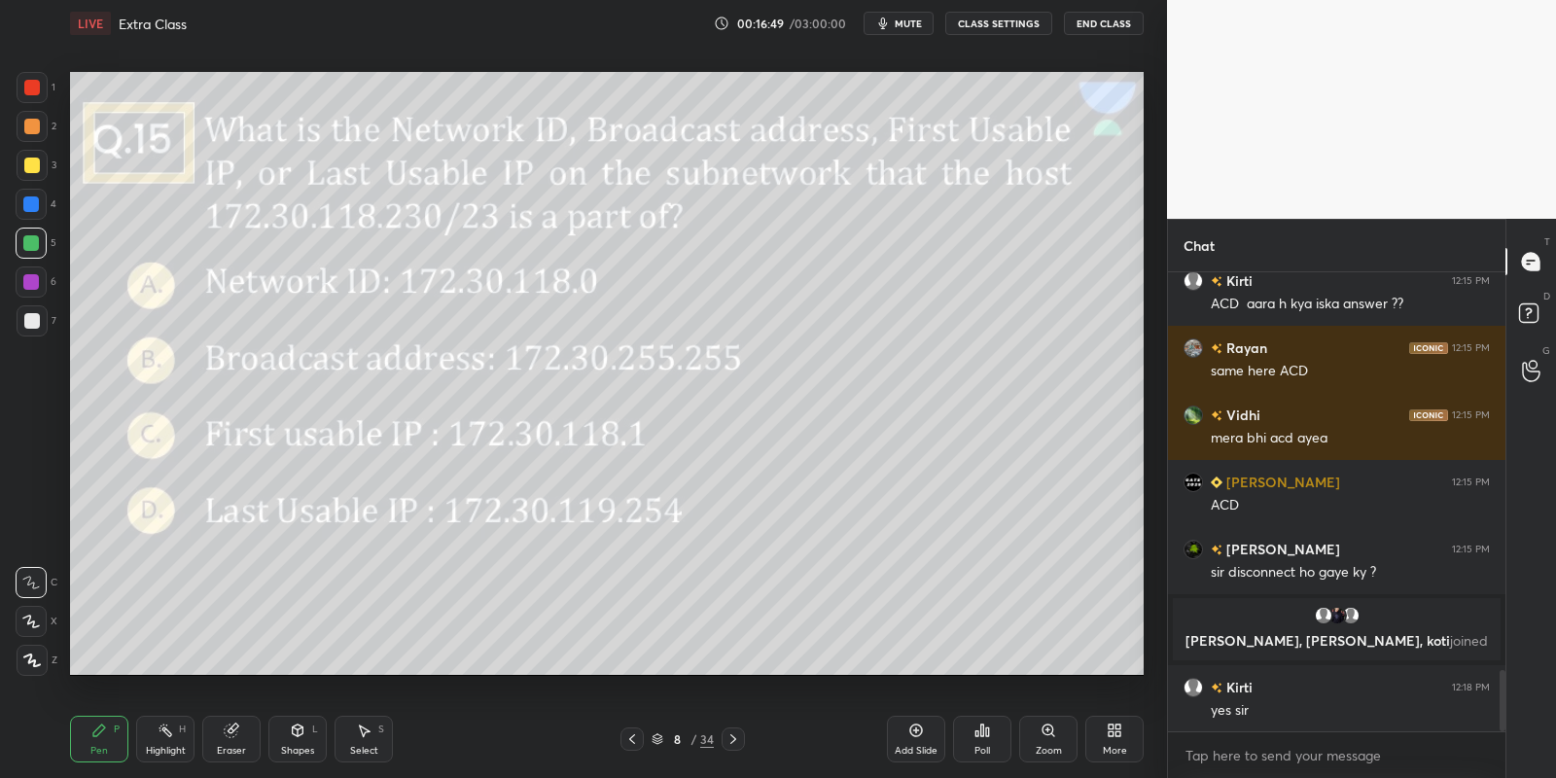
click at [33, 236] on div at bounding box center [31, 243] width 31 height 31
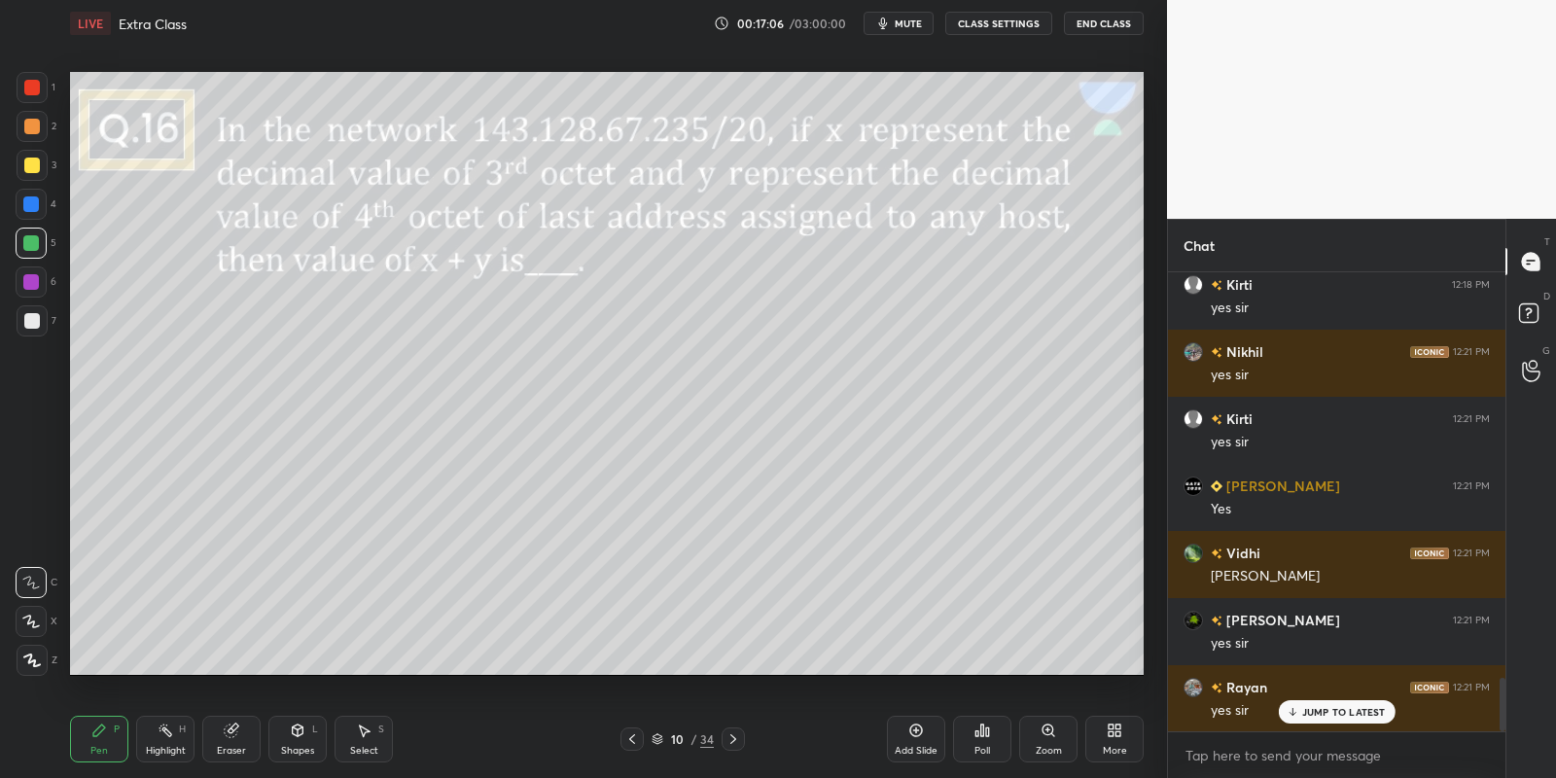
scroll to position [3452, 0]
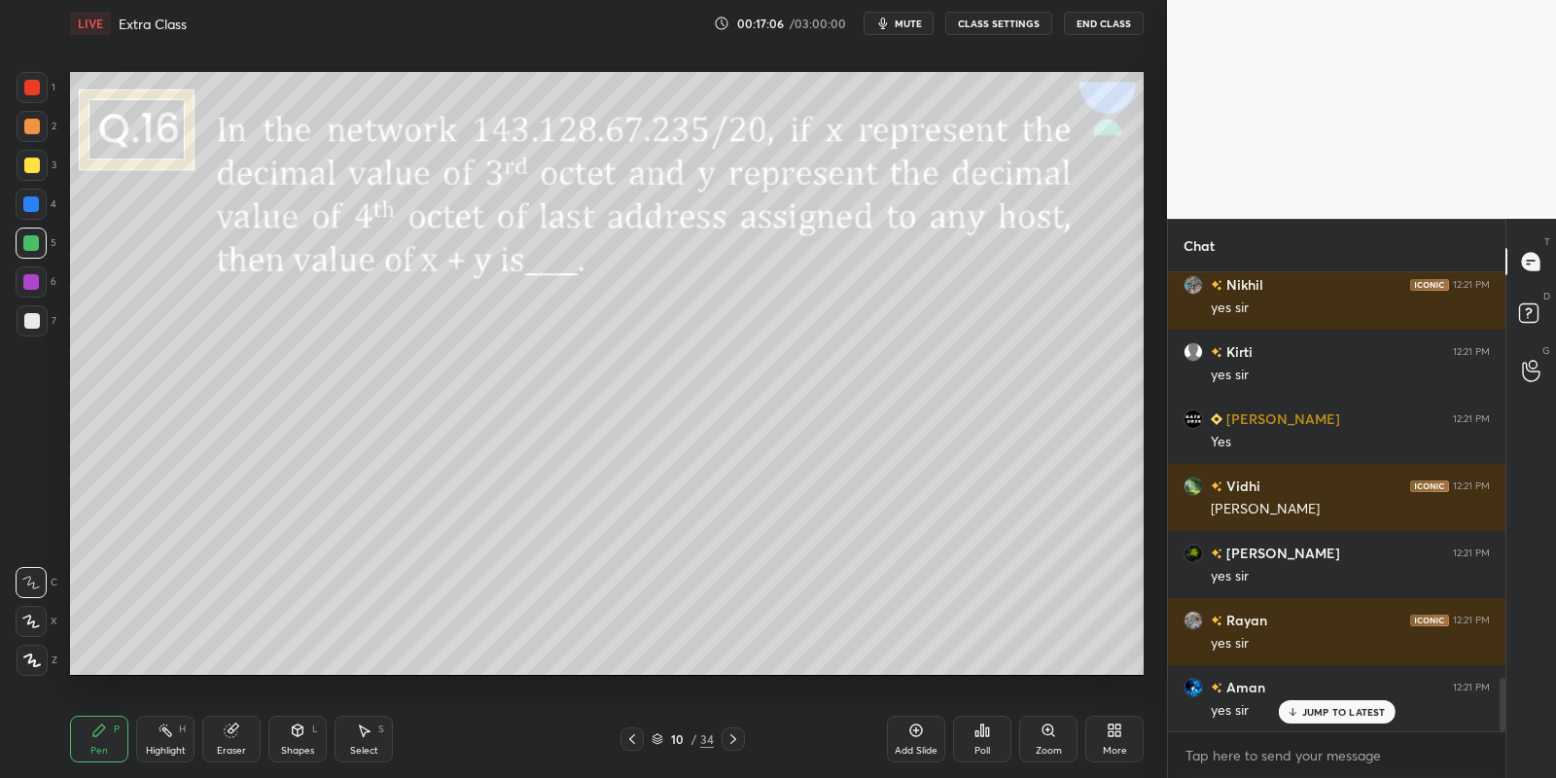
click at [299, 735] on icon at bounding box center [298, 731] width 16 height 16
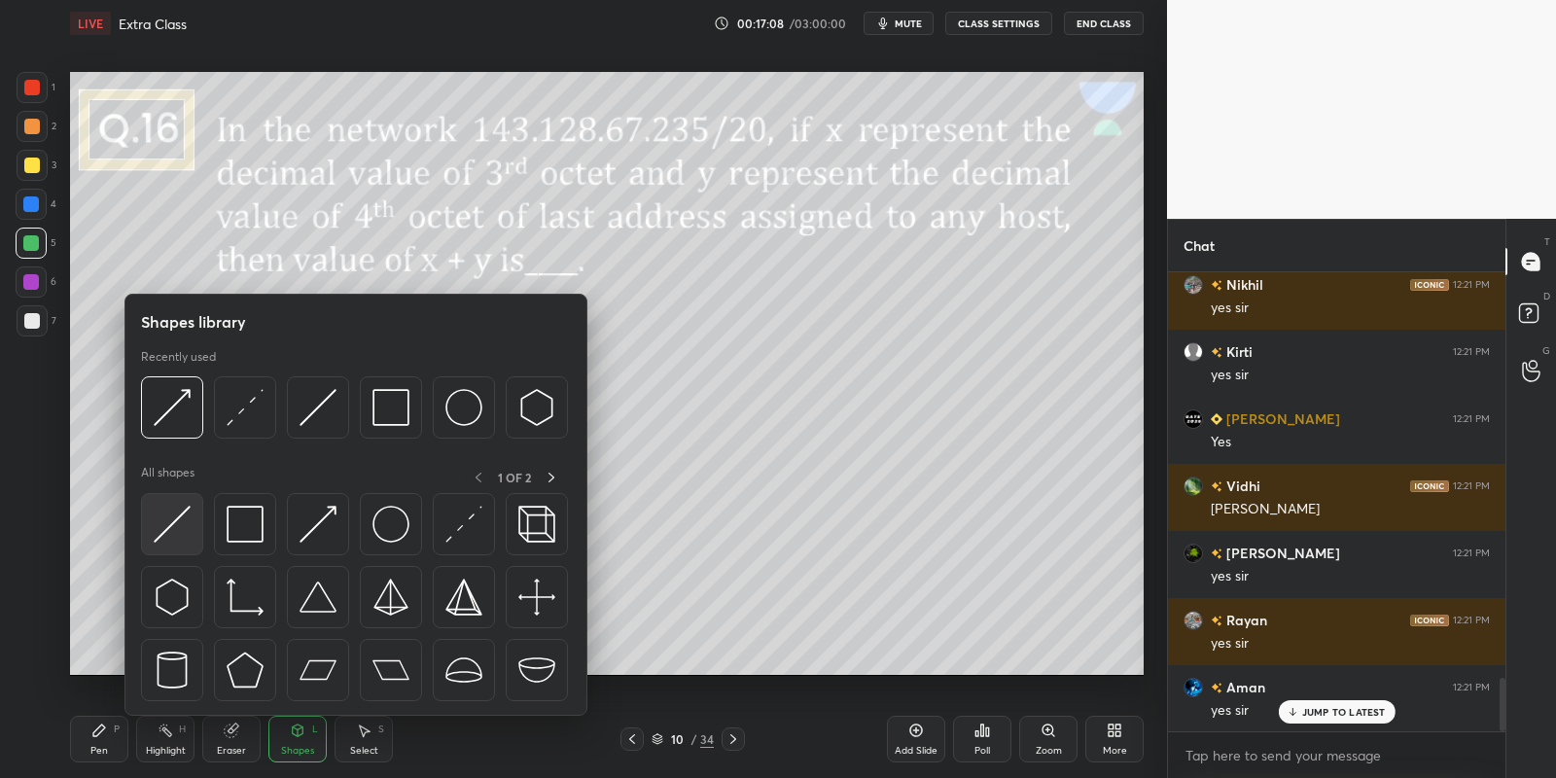
click at [166, 551] on div at bounding box center [172, 524] width 62 height 62
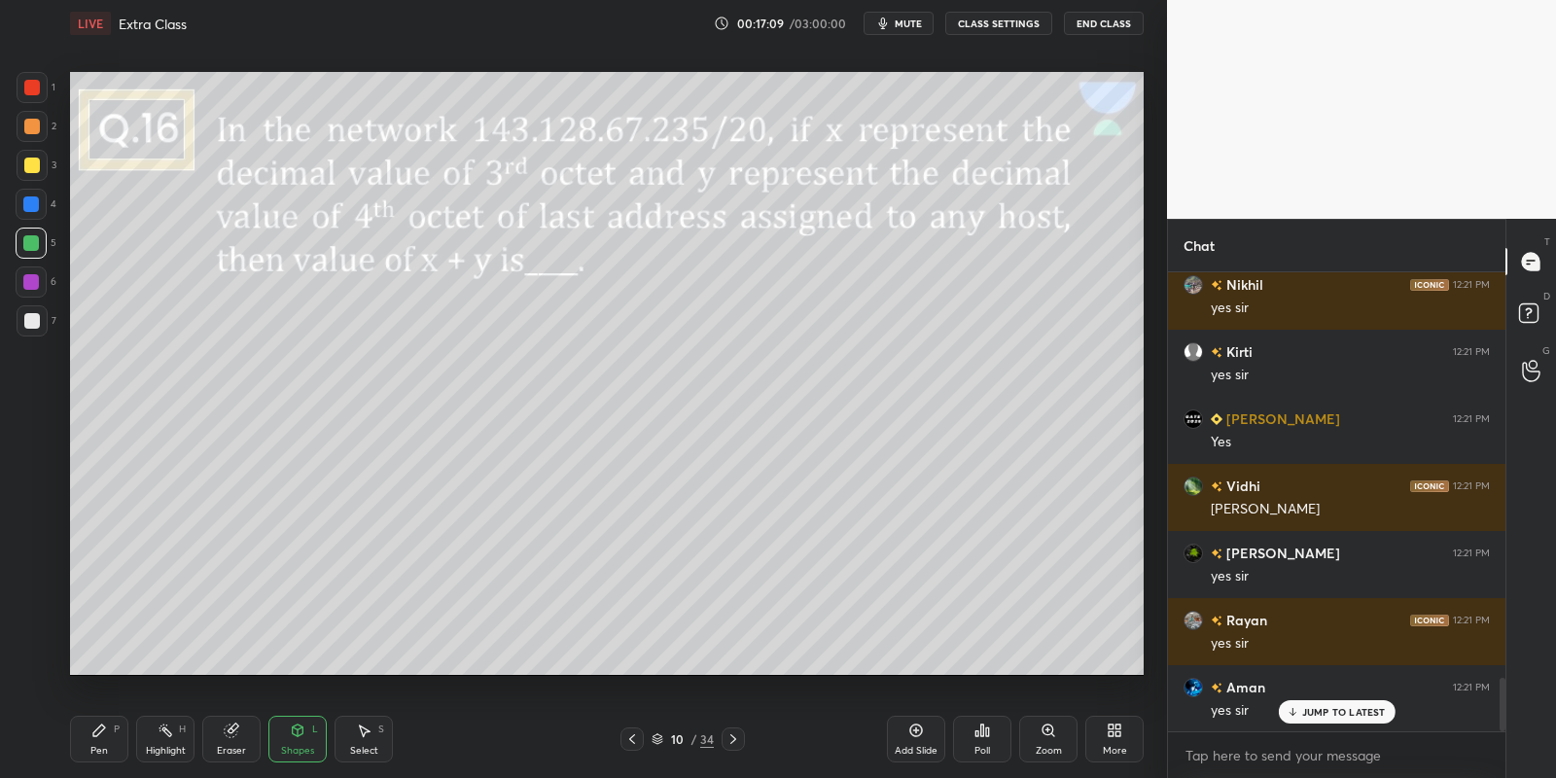
drag, startPoint x: 300, startPoint y: 743, endPoint x: 301, endPoint y: 723, distance: 20.5
click at [296, 745] on div "Shapes L" at bounding box center [297, 739] width 58 height 47
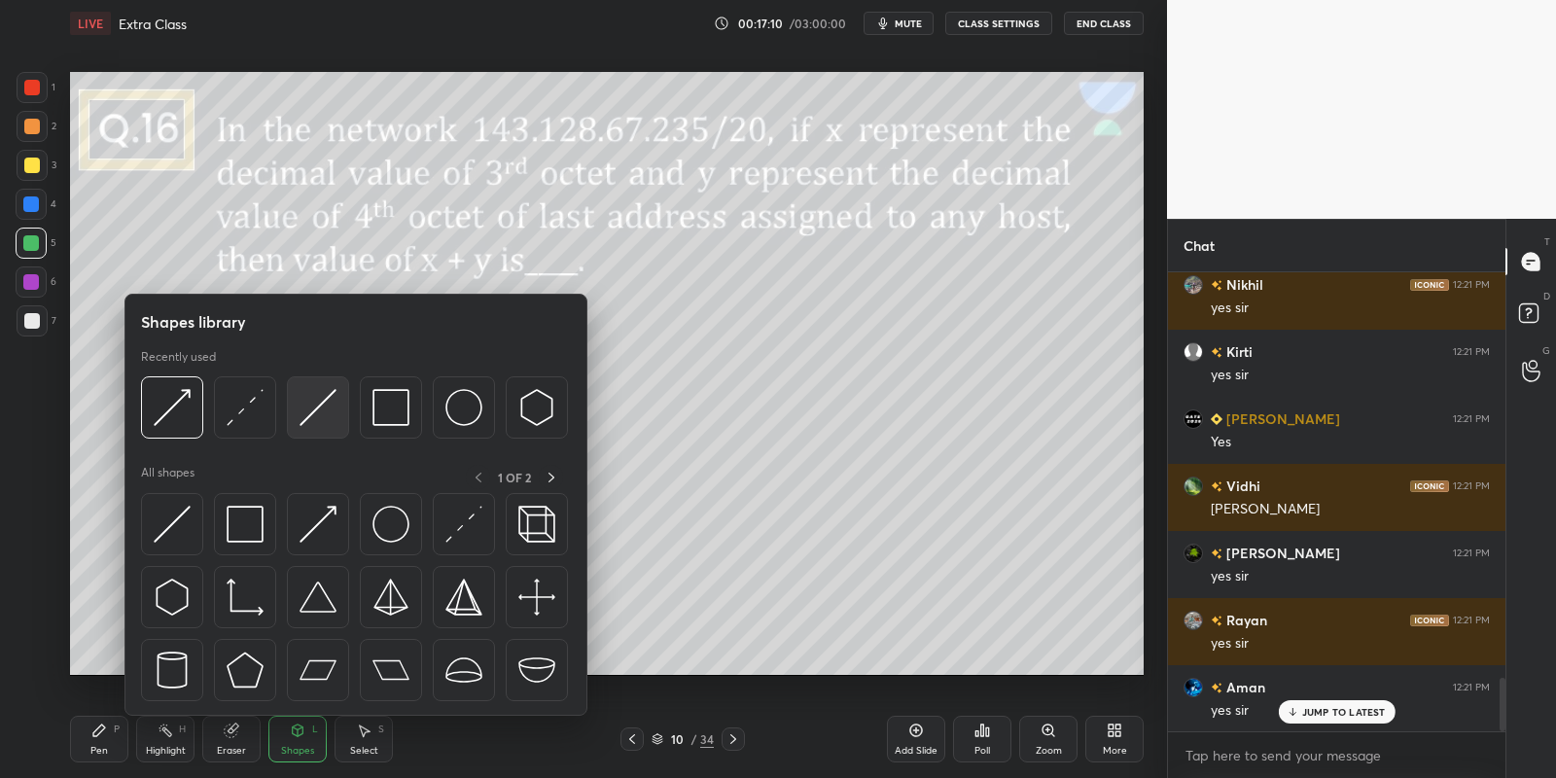
scroll to position [3499, 0]
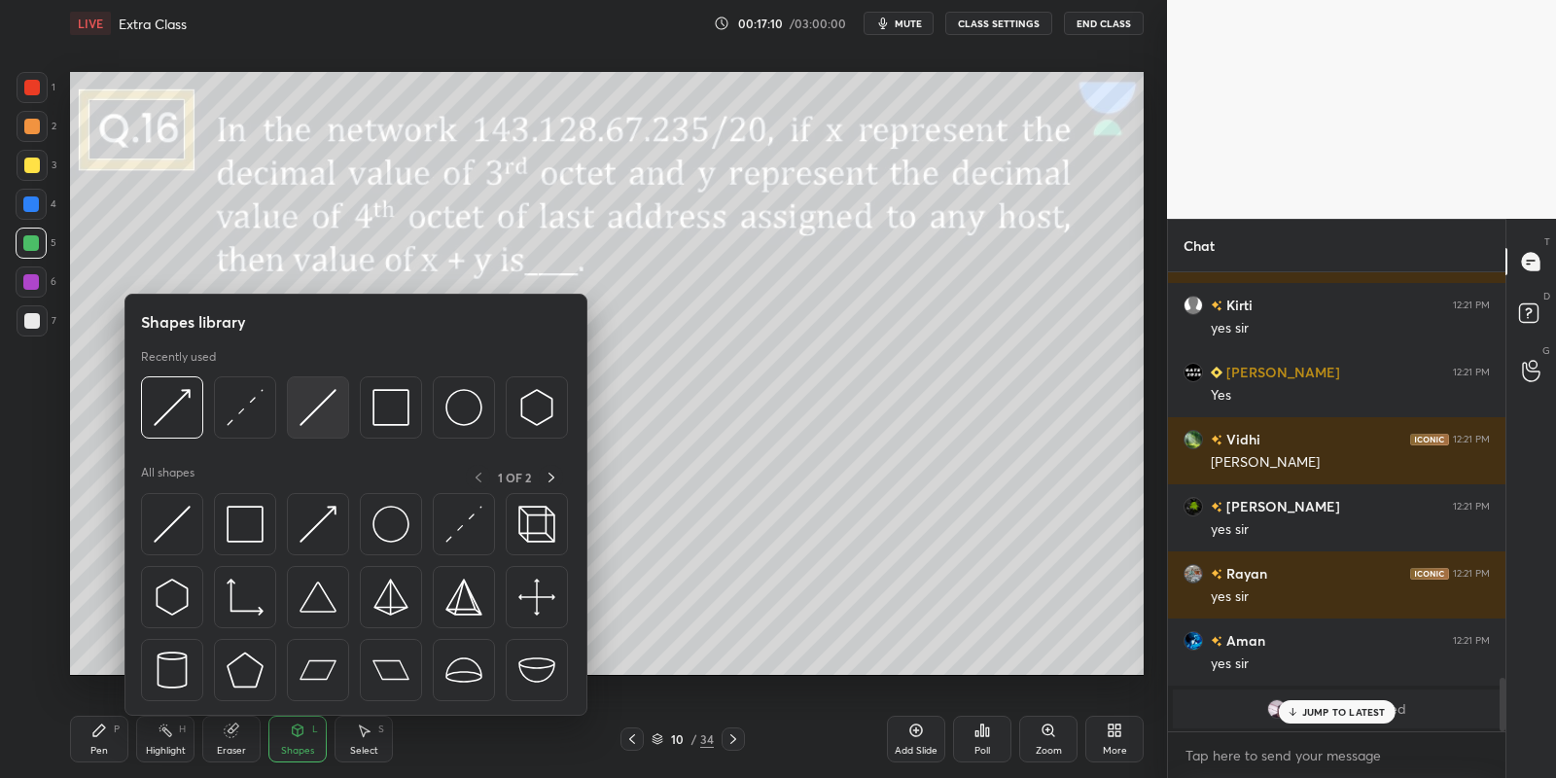
drag, startPoint x: 328, startPoint y: 400, endPoint x: 50, endPoint y: 247, distance: 317.3
click at [321, 406] on img at bounding box center [318, 407] width 37 height 37
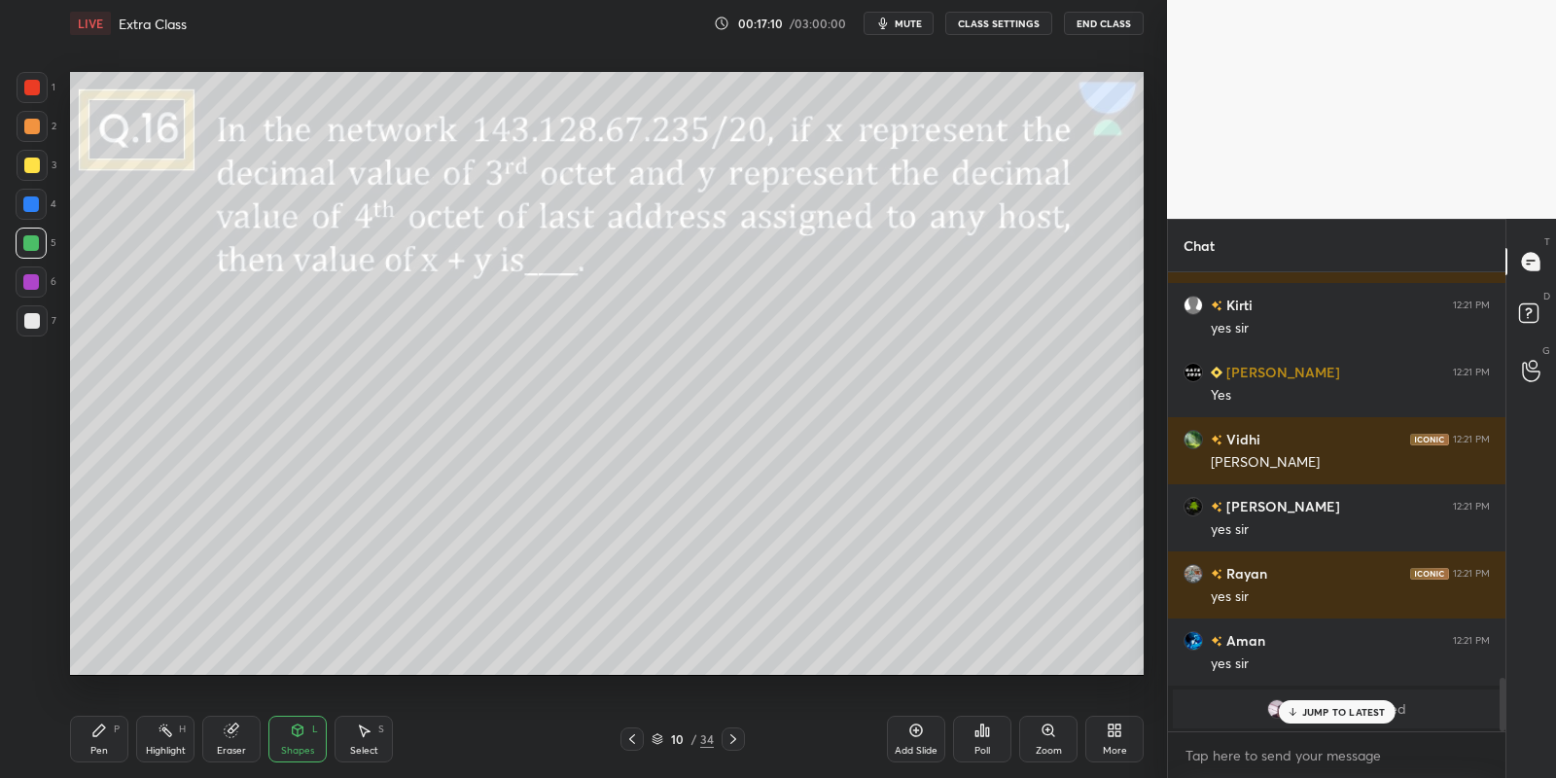
click at [40, 247] on div at bounding box center [31, 243] width 31 height 31
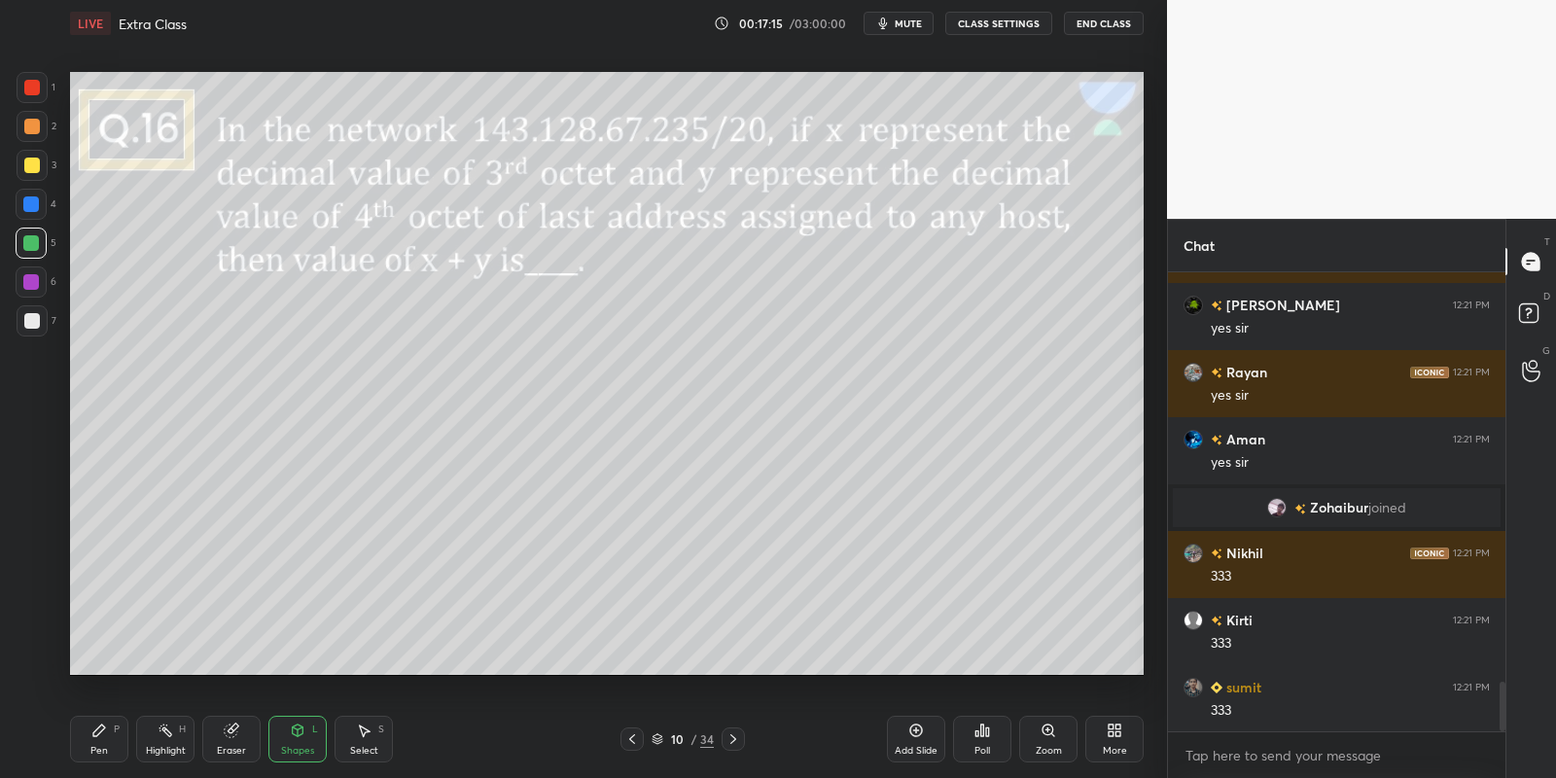
scroll to position [3768, 0]
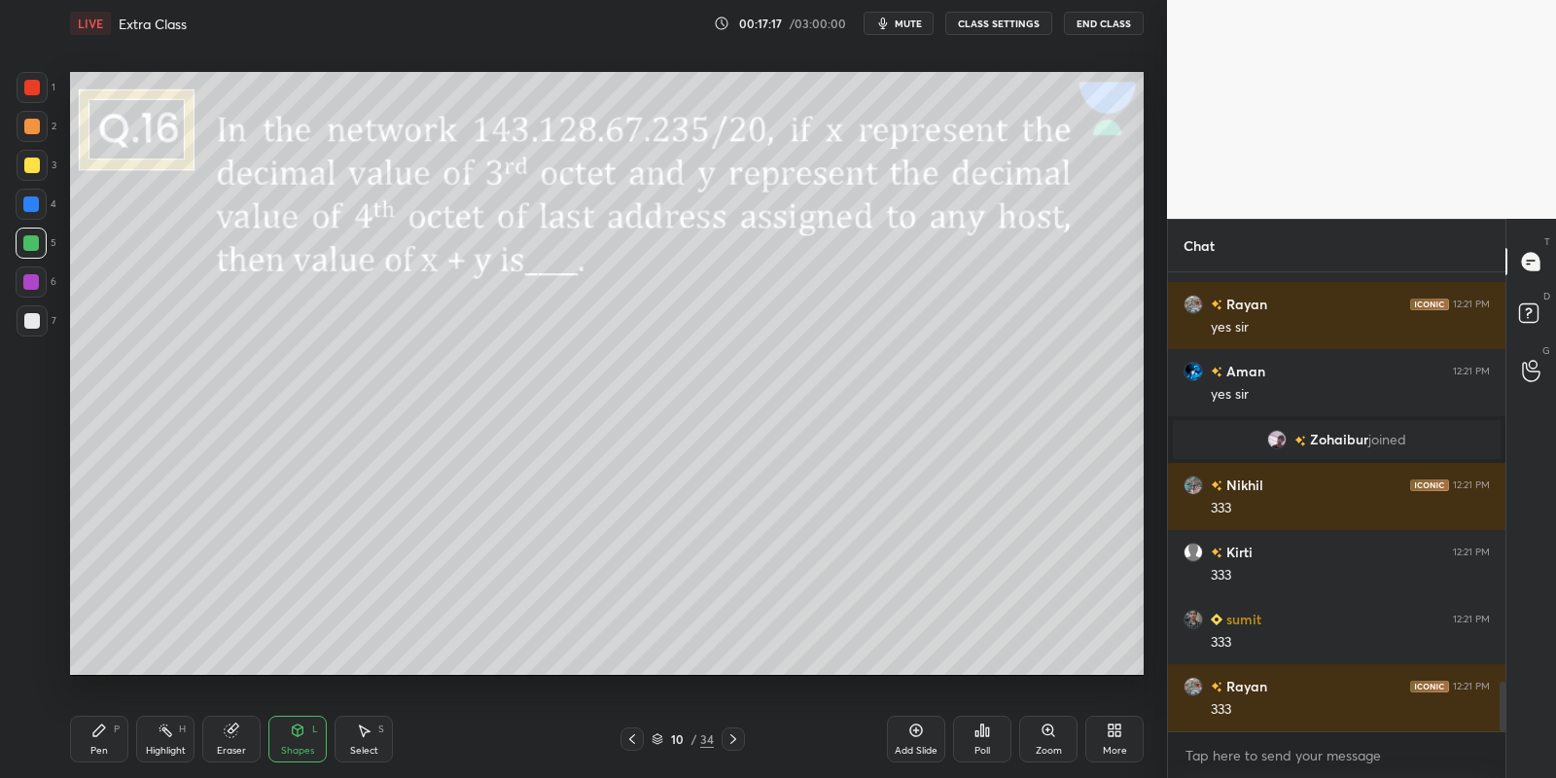
click at [124, 744] on div "Pen P" at bounding box center [99, 739] width 58 height 47
click at [189, 740] on div "Pen P Highlight H Eraser Shapes L Select S" at bounding box center [274, 739] width 408 height 47
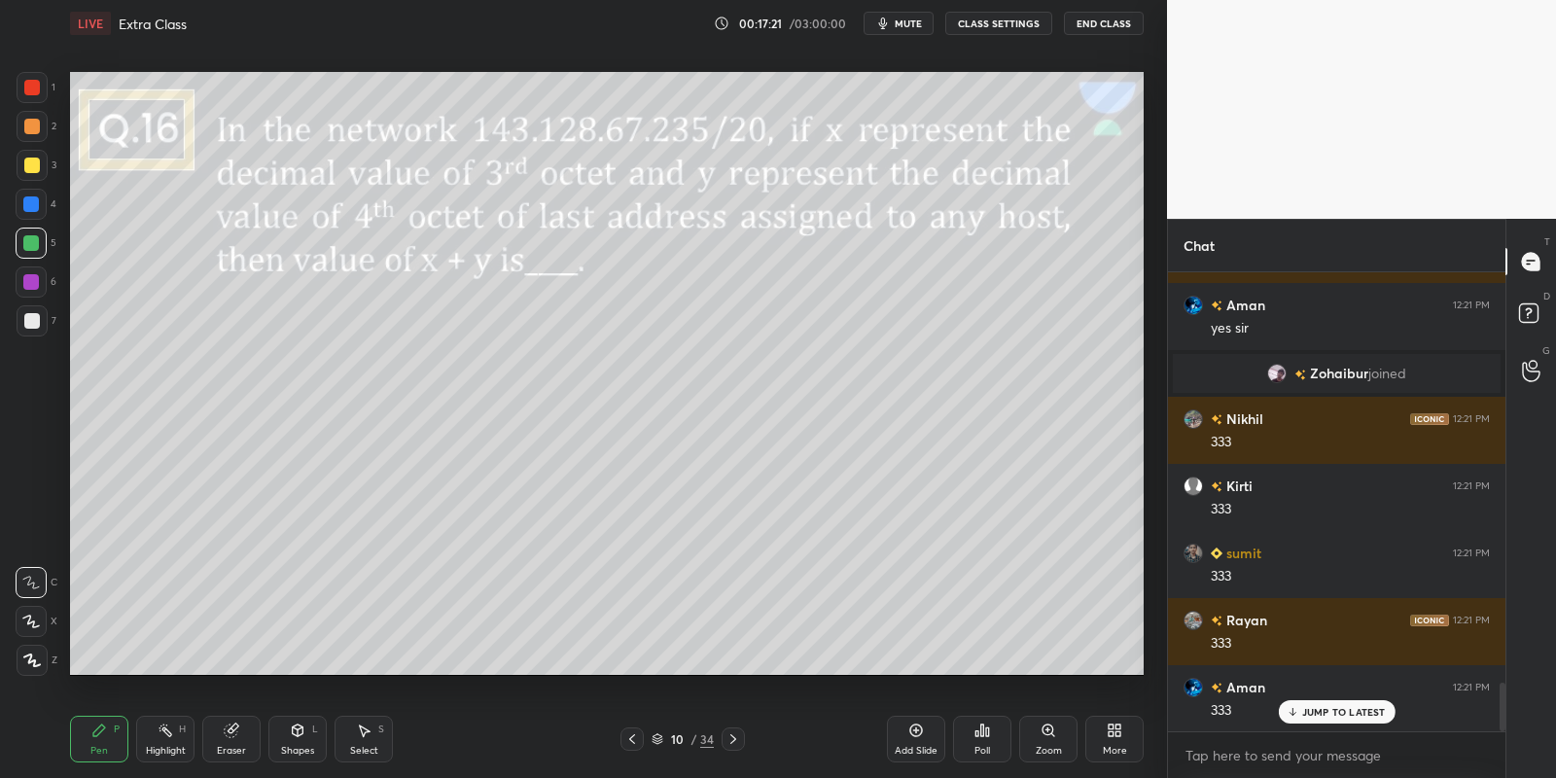
click at [160, 735] on icon at bounding box center [166, 731] width 16 height 16
click at [100, 742] on div "Pen P" at bounding box center [99, 739] width 58 height 47
drag, startPoint x: 304, startPoint y: 735, endPoint x: 301, endPoint y: 716, distance: 19.7
click at [304, 732] on div "Shapes L" at bounding box center [297, 739] width 58 height 47
drag, startPoint x: 107, startPoint y: 750, endPoint x: 136, endPoint y: 742, distance: 30.2
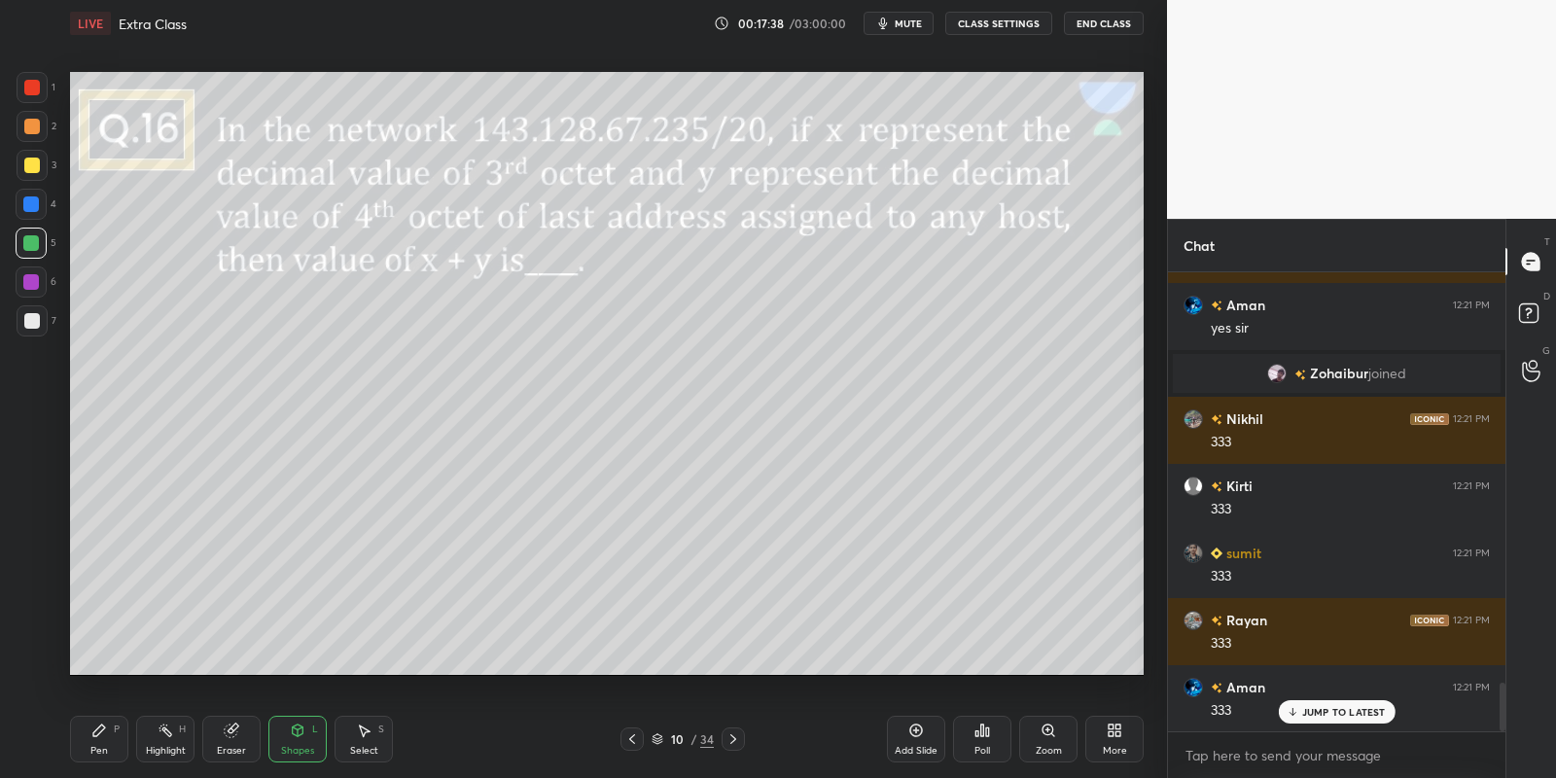
click at [107, 750] on div "Pen" at bounding box center [99, 751] width 18 height 10
click at [167, 742] on div "Highlight H" at bounding box center [165, 739] width 58 height 47
drag, startPoint x: 145, startPoint y: 741, endPoint x: 183, endPoint y: 689, distance: 64.0
click at [144, 738] on div "Highlight H" at bounding box center [165, 739] width 58 height 47
click at [107, 745] on div "Pen P" at bounding box center [99, 739] width 58 height 47
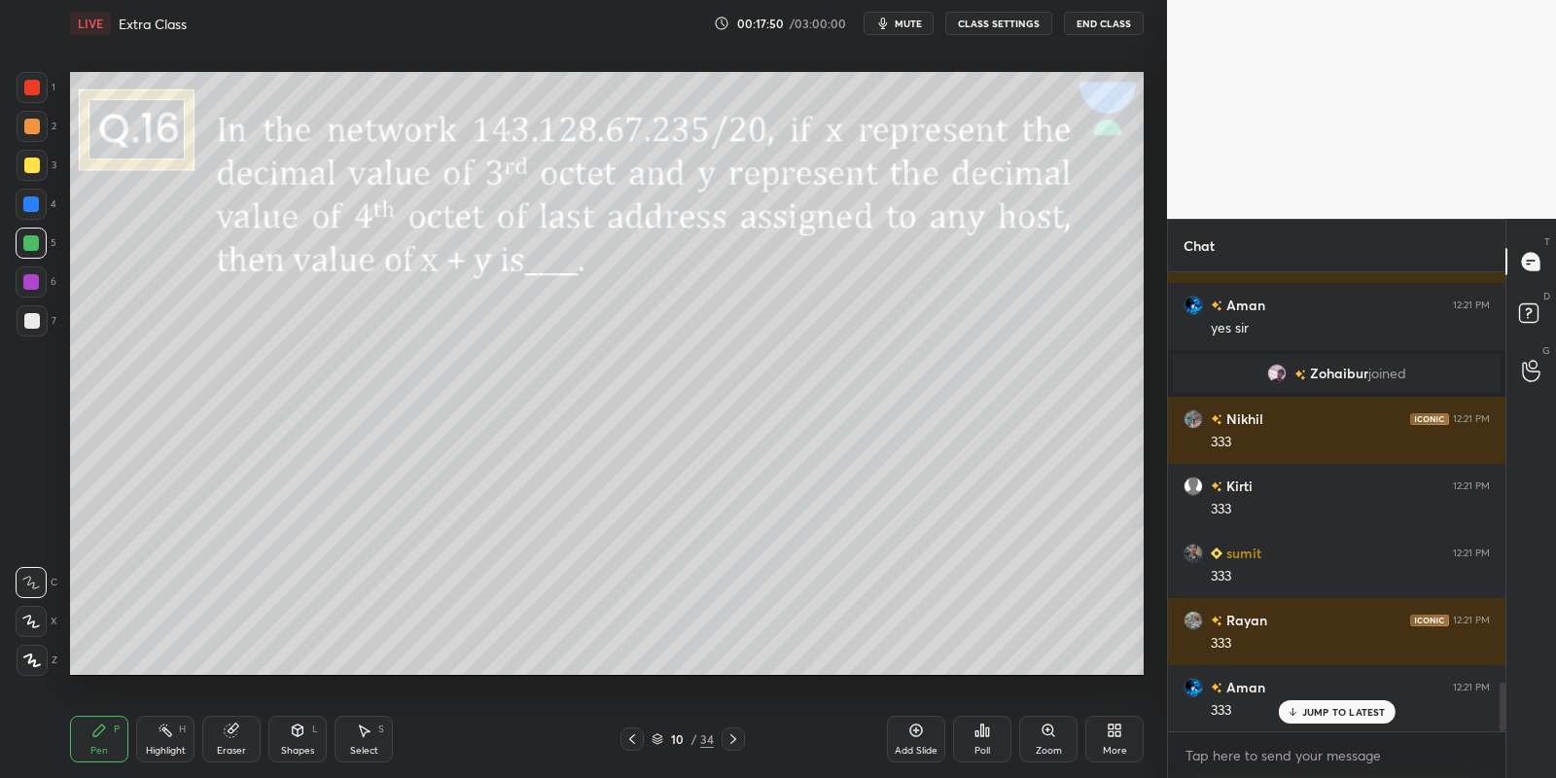
click at [34, 166] on div at bounding box center [32, 166] width 16 height 16
drag, startPoint x: 225, startPoint y: 736, endPoint x: 238, endPoint y: 700, distance: 38.5
click at [227, 733] on icon at bounding box center [231, 730] width 13 height 13
click at [90, 746] on div "Pen" at bounding box center [99, 751] width 18 height 10
click at [31, 172] on div at bounding box center [32, 165] width 31 height 31
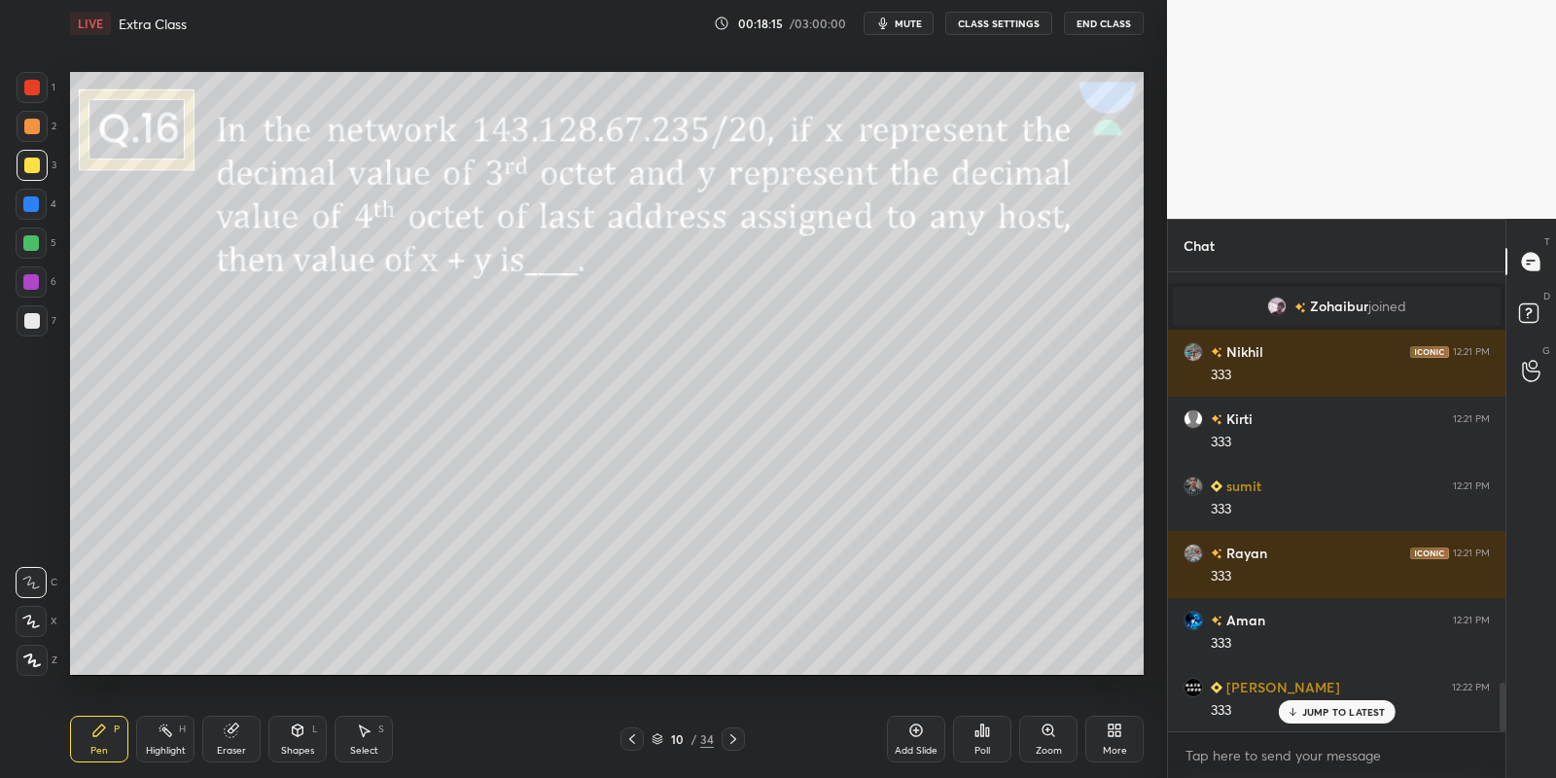
scroll to position [3948, 0]
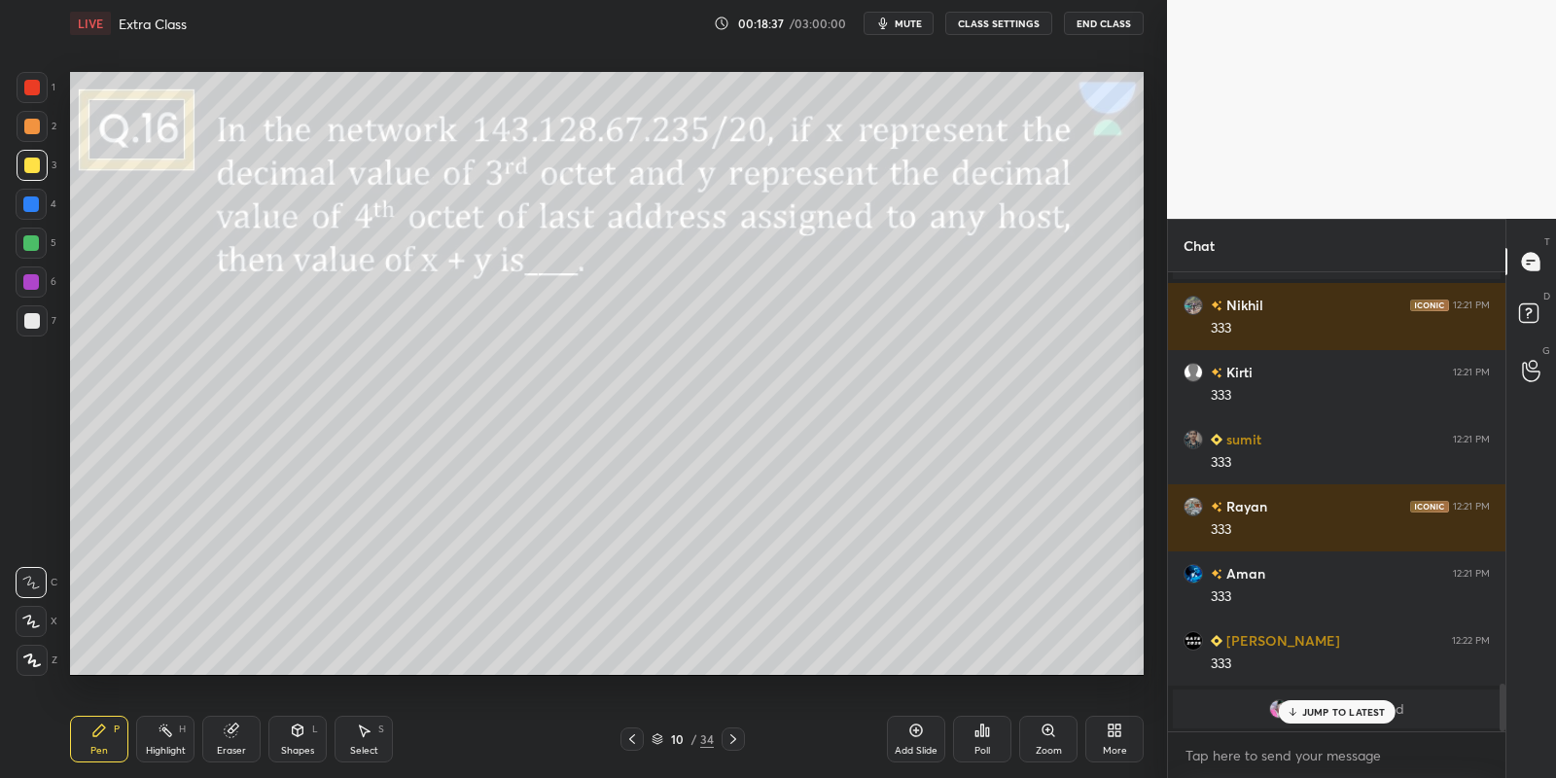
click at [297, 731] on icon at bounding box center [298, 730] width 11 height 12
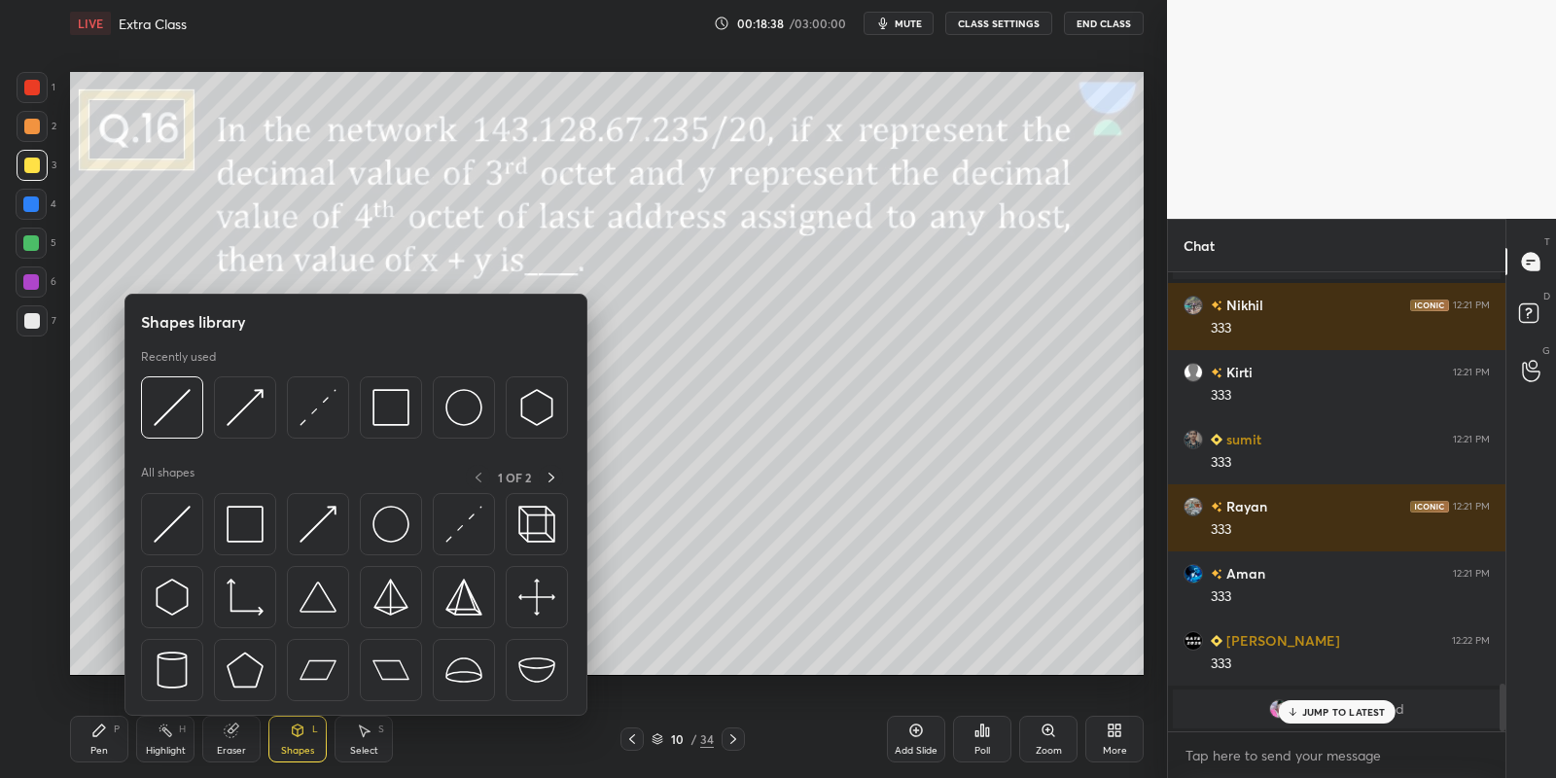
click at [178, 521] on img at bounding box center [172, 524] width 37 height 37
click at [31, 244] on div at bounding box center [31, 243] width 16 height 16
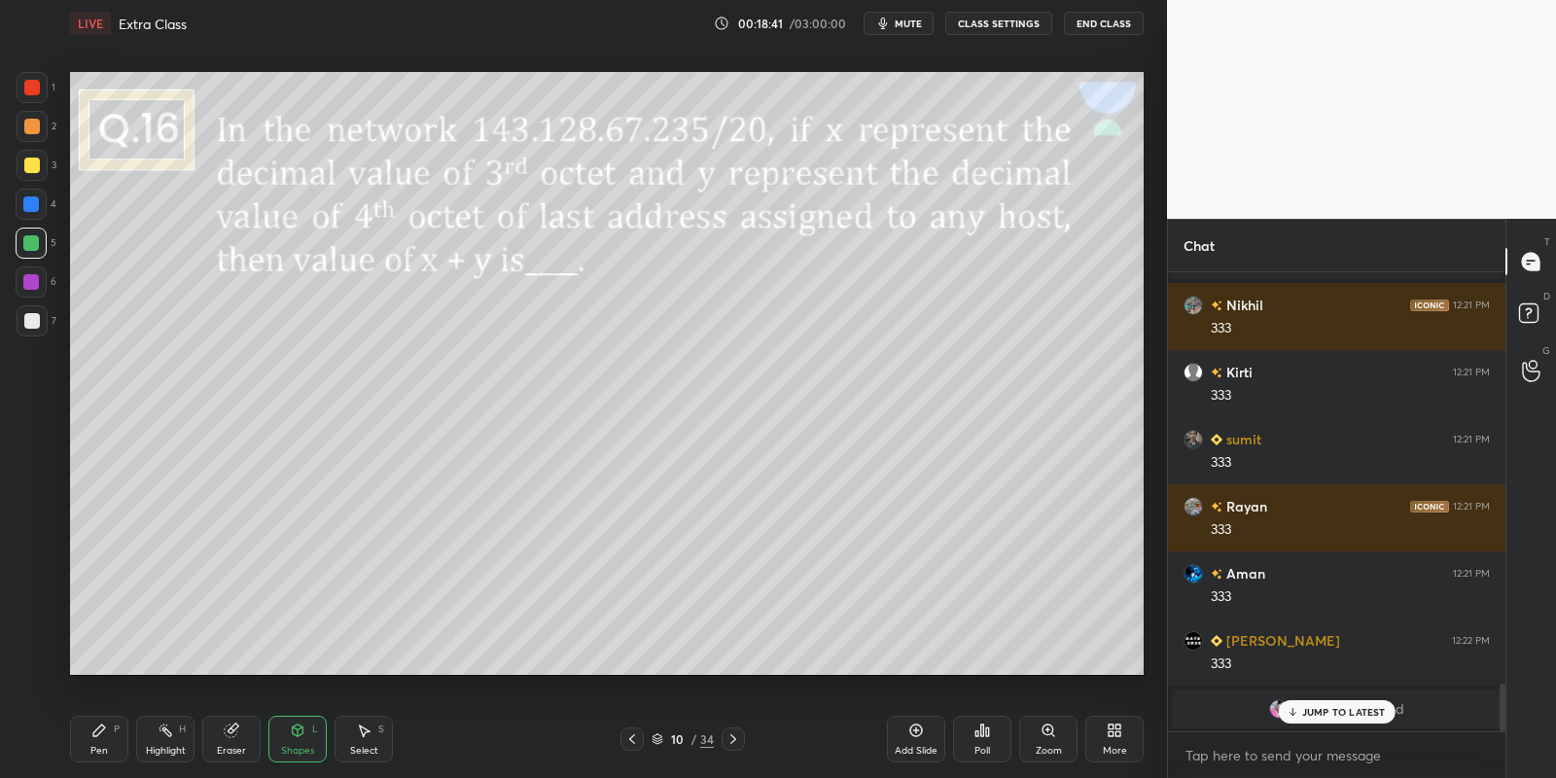
click at [98, 735] on div "Pen P" at bounding box center [99, 739] width 58 height 47
click at [30, 173] on div at bounding box center [32, 165] width 31 height 31
drag, startPoint x: 294, startPoint y: 749, endPoint x: 286, endPoint y: 723, distance: 27.4
click at [295, 746] on div "Shapes" at bounding box center [297, 751] width 33 height 10
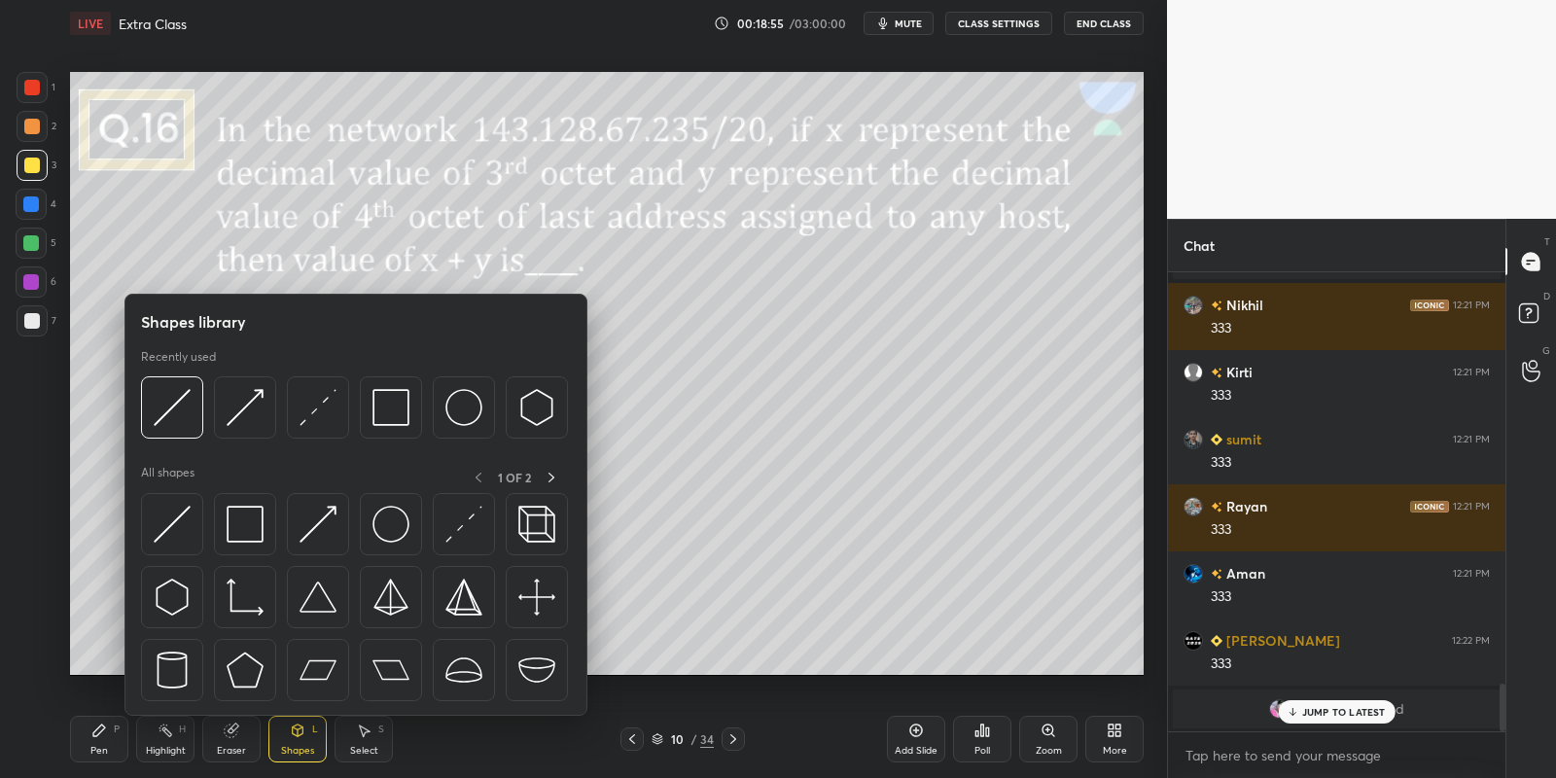
click at [170, 519] on img at bounding box center [172, 524] width 37 height 37
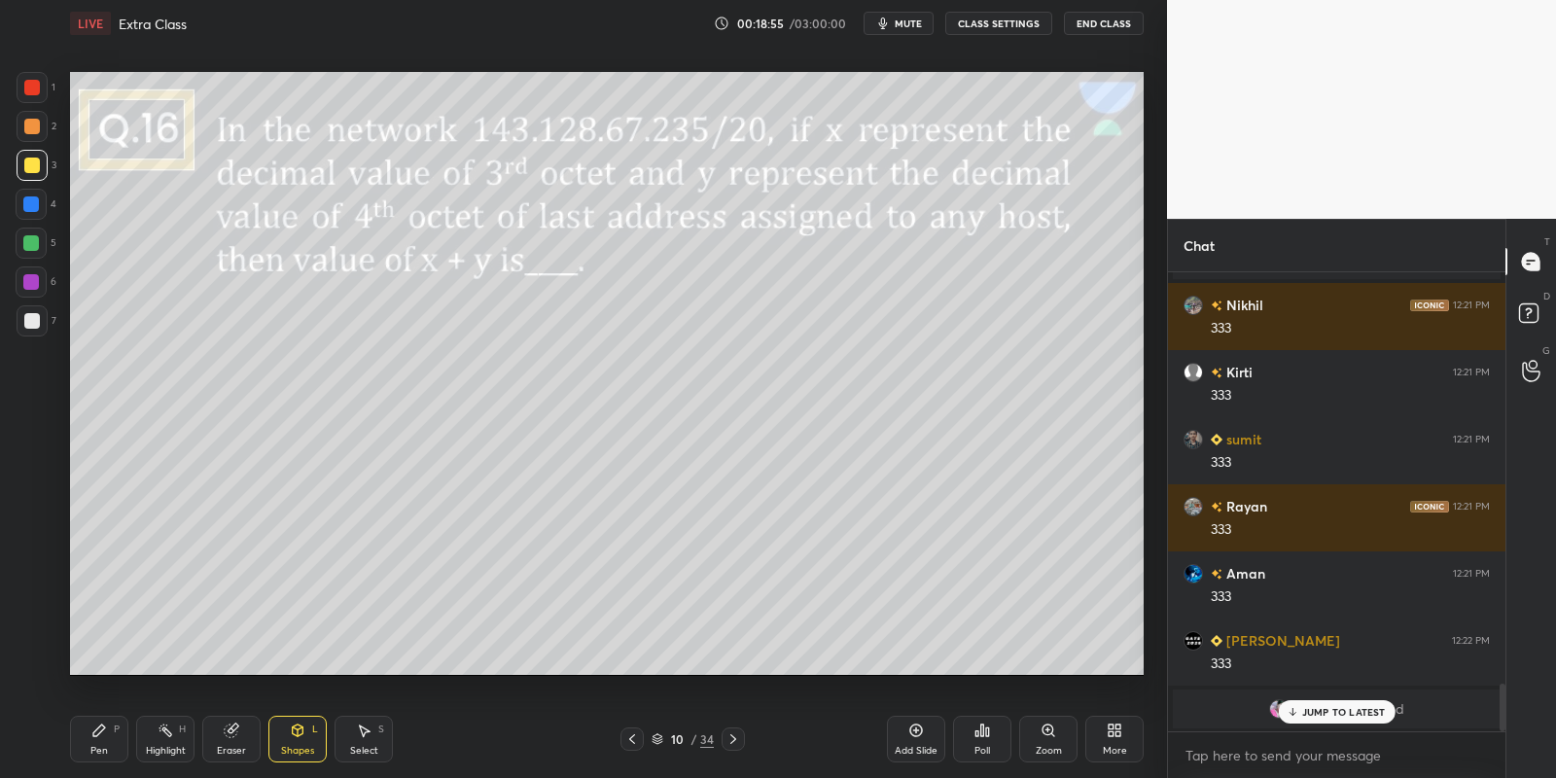
click at [26, 240] on div at bounding box center [31, 243] width 16 height 16
drag, startPoint x: 101, startPoint y: 739, endPoint x: 169, endPoint y: 703, distance: 77.0
click at [99, 740] on div "Pen P" at bounding box center [99, 739] width 58 height 47
click at [28, 158] on div at bounding box center [32, 165] width 31 height 31
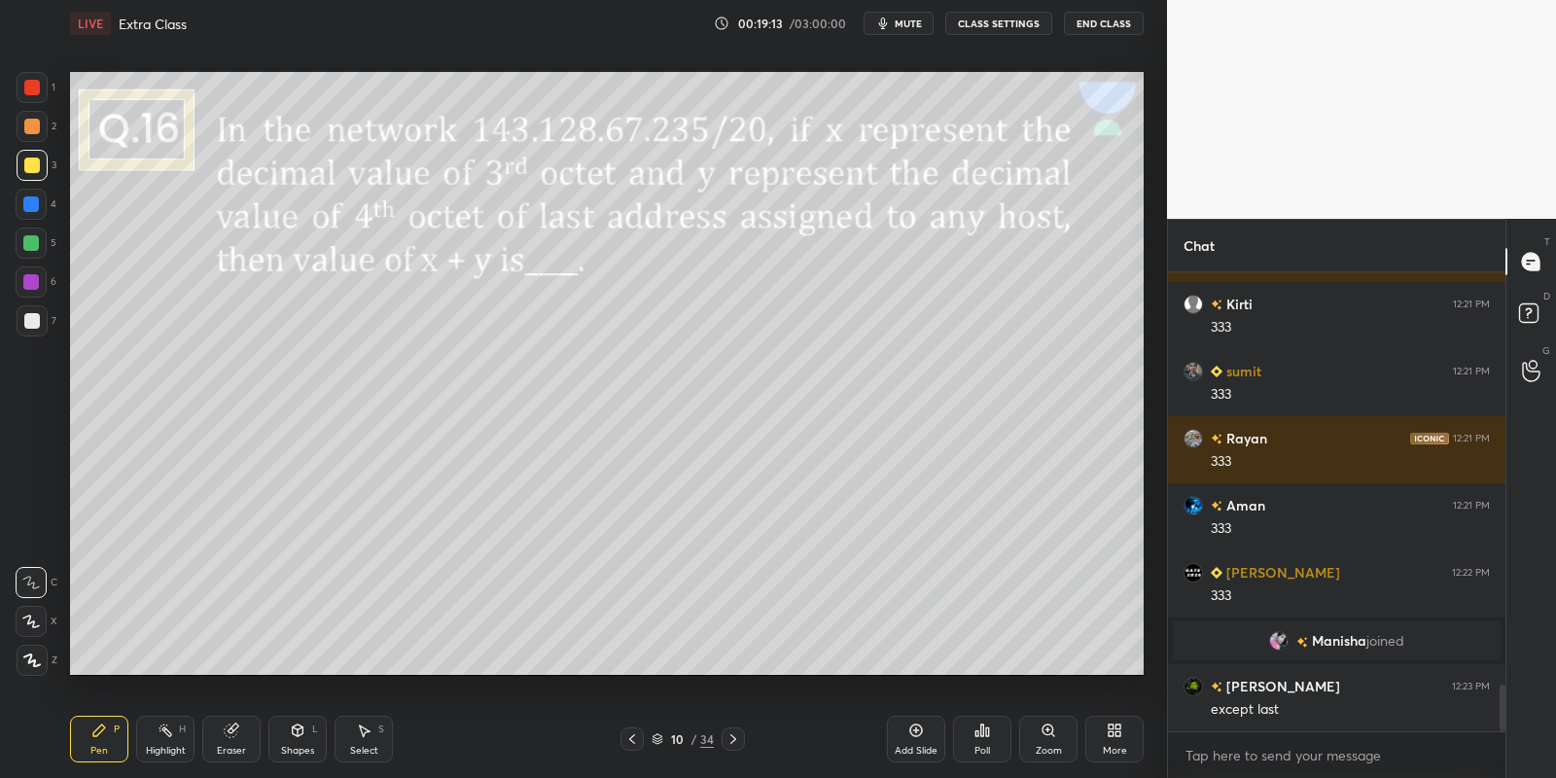
click at [31, 170] on div at bounding box center [32, 166] width 16 height 16
click at [103, 740] on div "Pen P" at bounding box center [99, 739] width 58 height 47
click at [31, 325] on div at bounding box center [32, 321] width 16 height 16
click at [299, 735] on div "Shapes L" at bounding box center [297, 739] width 58 height 47
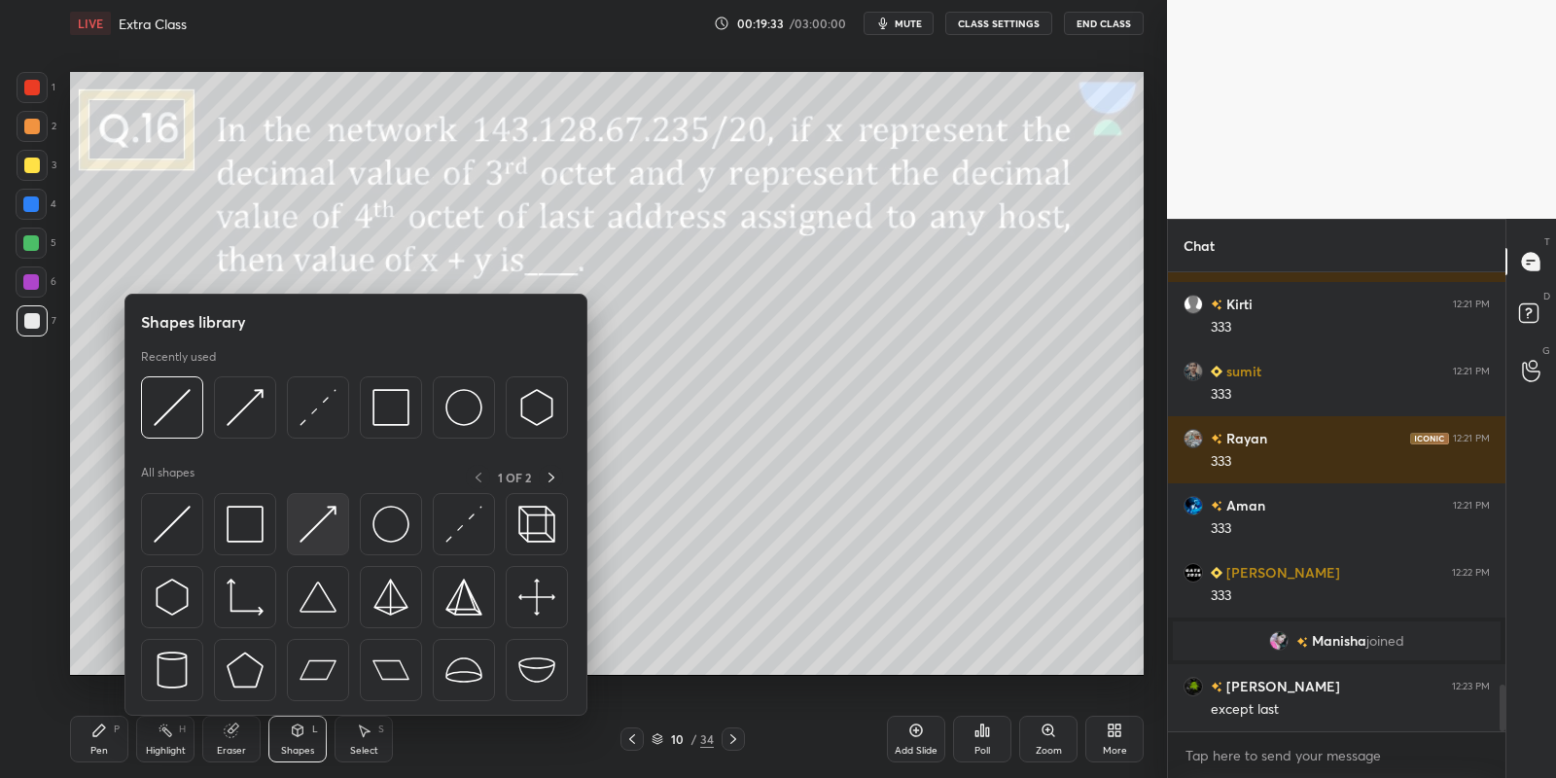
click at [324, 509] on img at bounding box center [318, 524] width 37 height 37
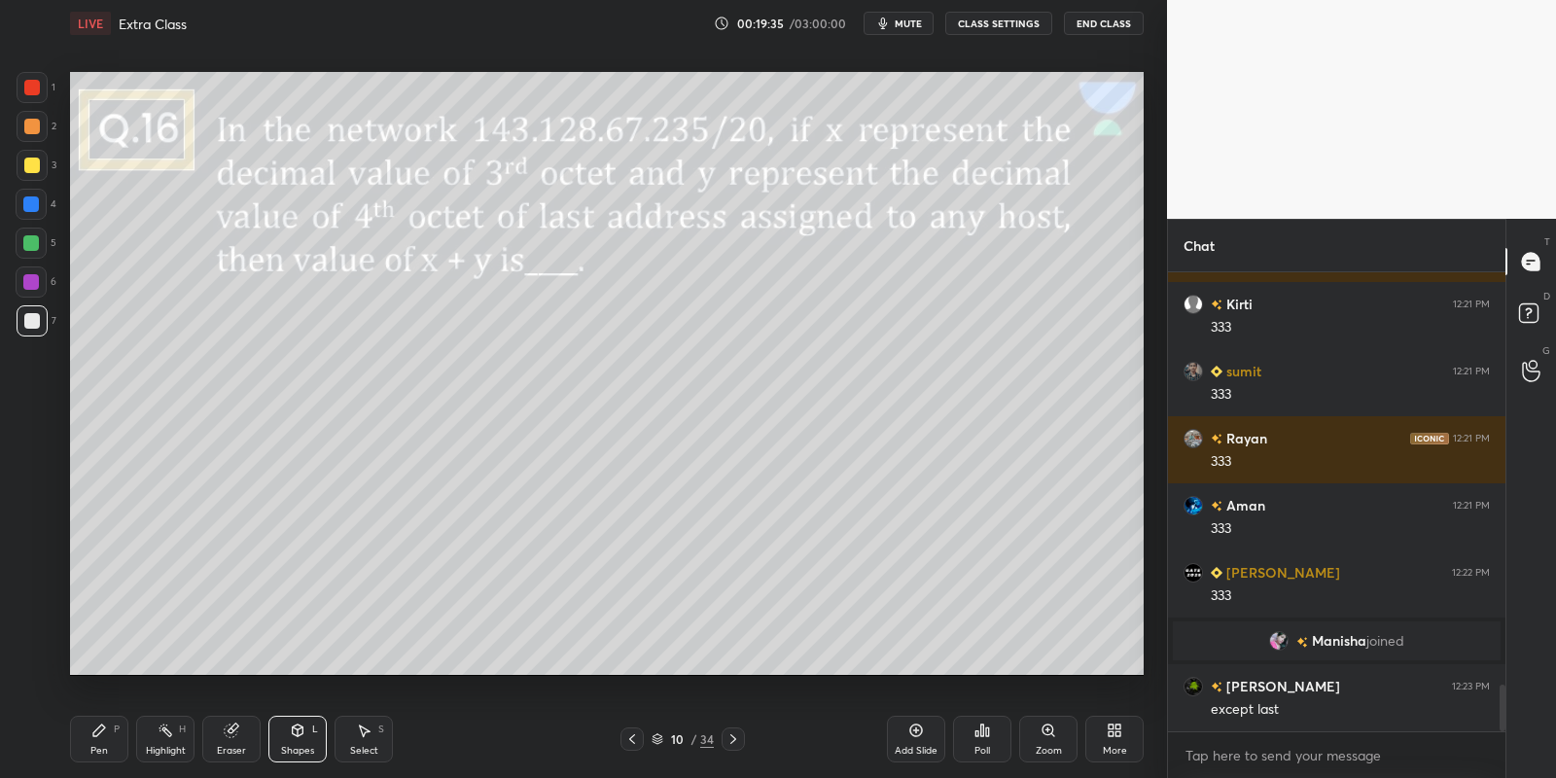
click at [104, 731] on div "Pen P" at bounding box center [99, 739] width 58 height 47
click at [28, 168] on div at bounding box center [32, 166] width 16 height 16
click at [158, 737] on icon at bounding box center [166, 731] width 16 height 16
drag, startPoint x: 116, startPoint y: 736, endPoint x: 129, endPoint y: 730, distance: 14.8
click at [111, 732] on div "Pen P" at bounding box center [99, 739] width 58 height 47
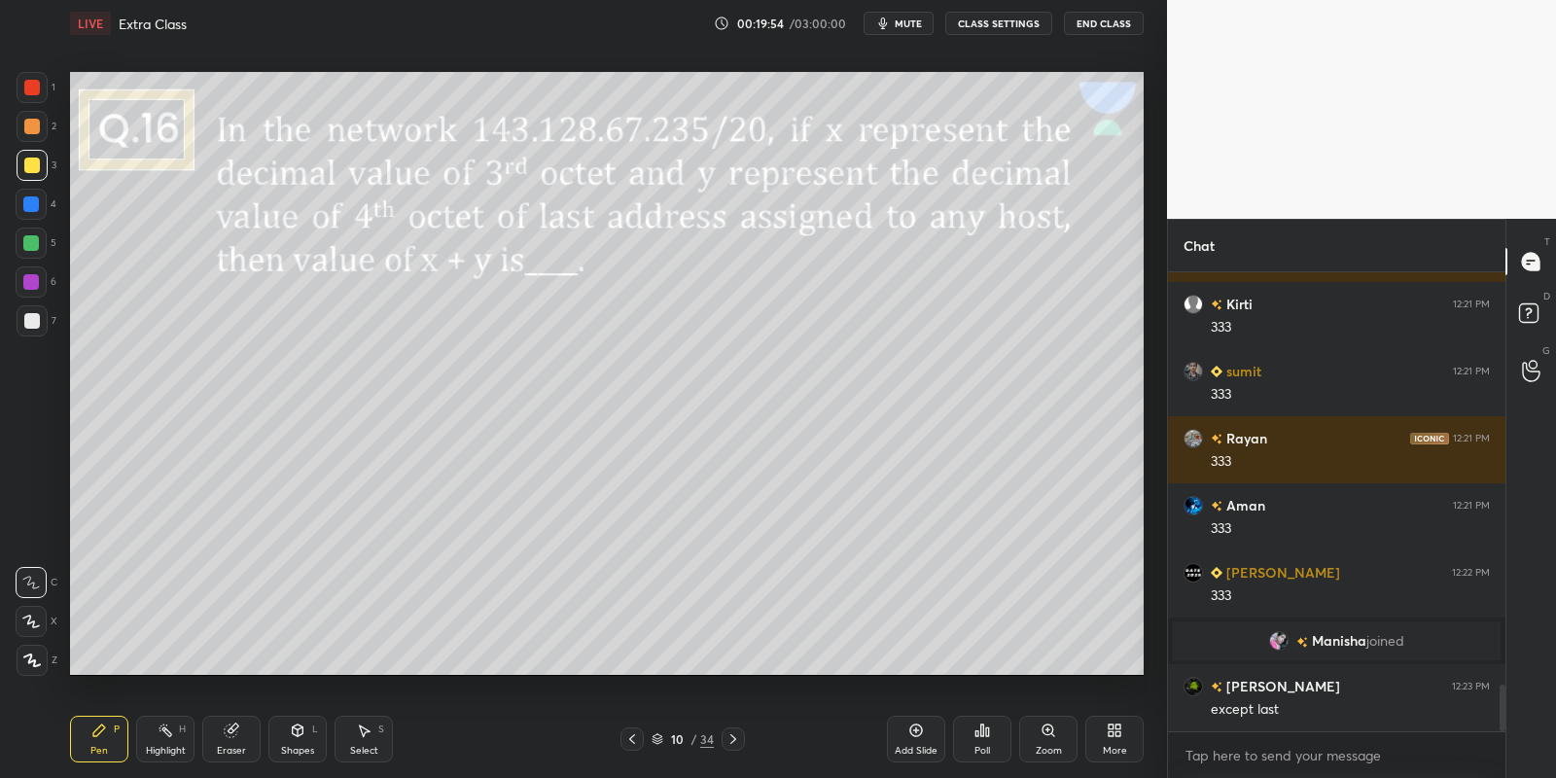
click at [28, 251] on div at bounding box center [31, 243] width 31 height 31
click at [159, 730] on icon at bounding box center [166, 731] width 16 height 16
click at [102, 740] on div "Pen P" at bounding box center [99, 739] width 58 height 47
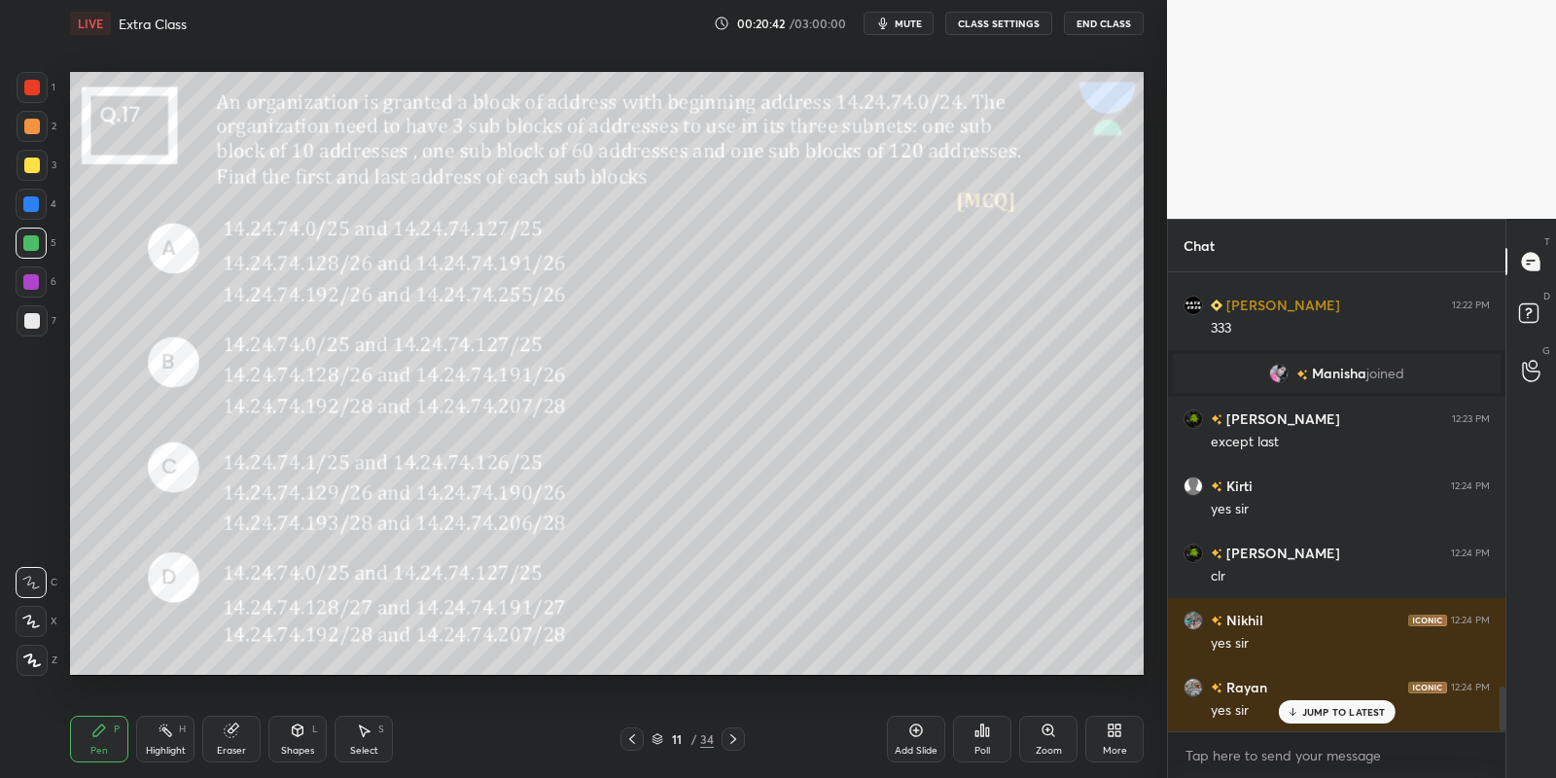
scroll to position [4352, 0]
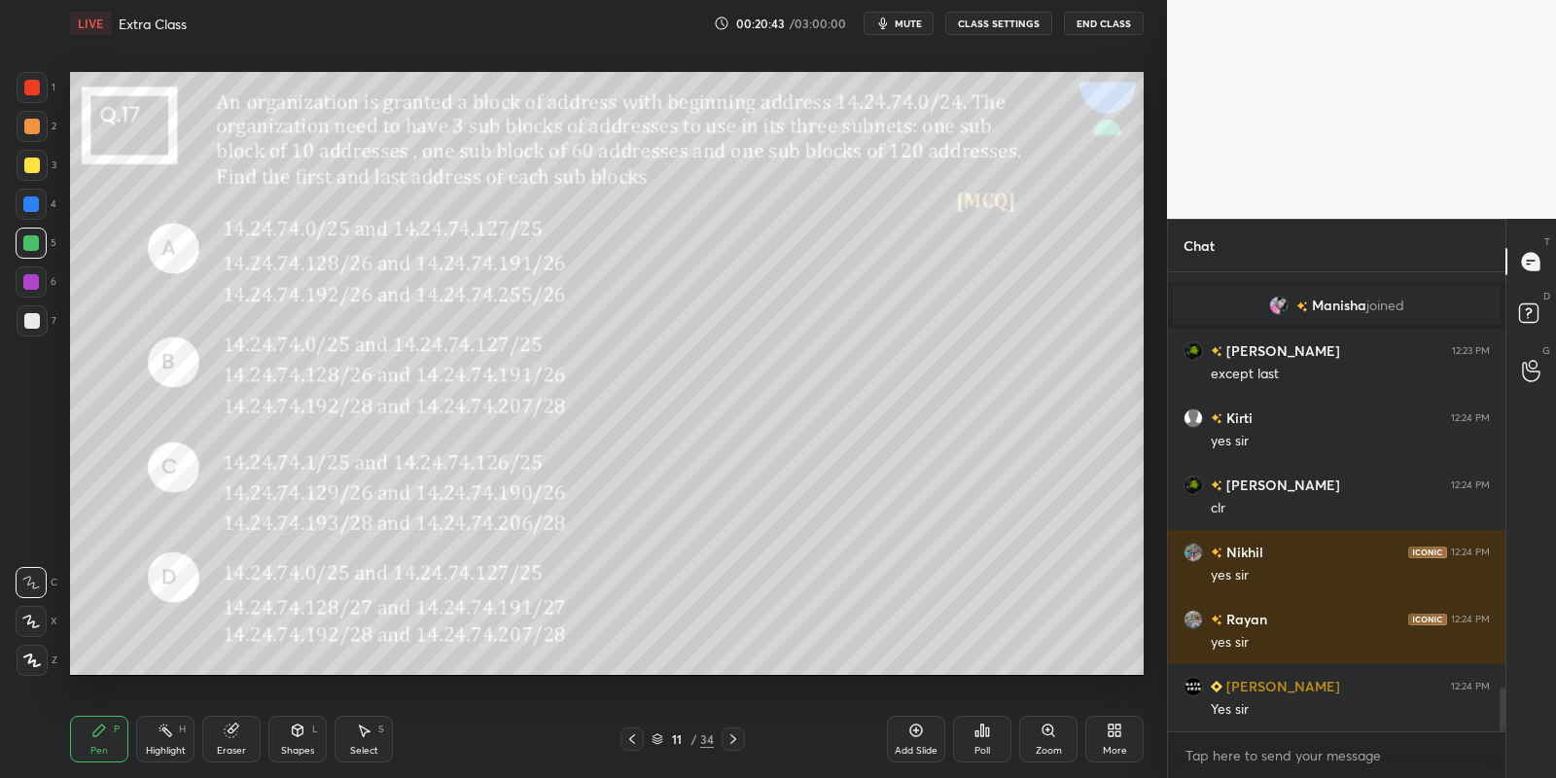
click at [294, 749] on div "Shapes" at bounding box center [297, 751] width 33 height 10
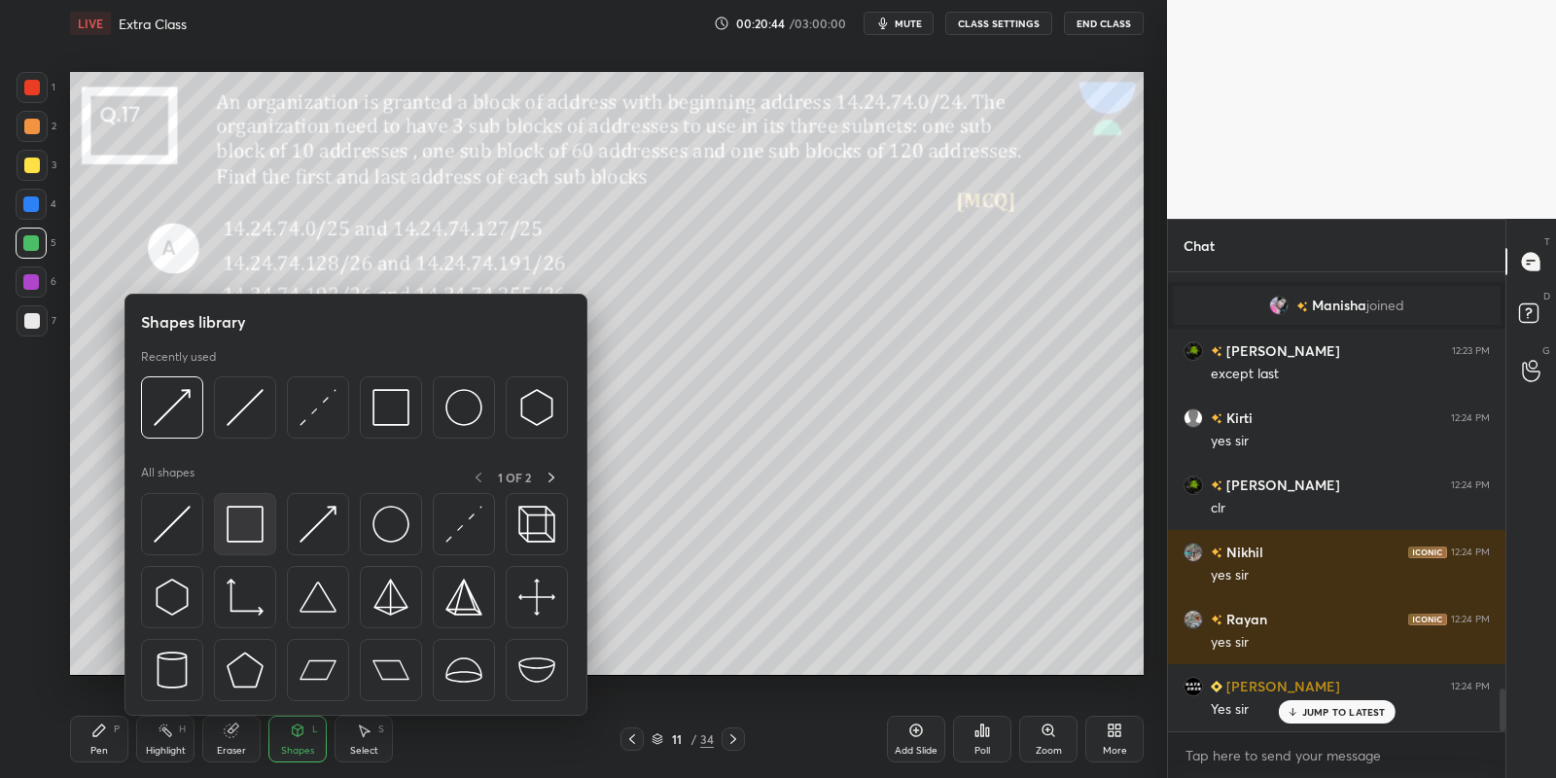
scroll to position [4418, 0]
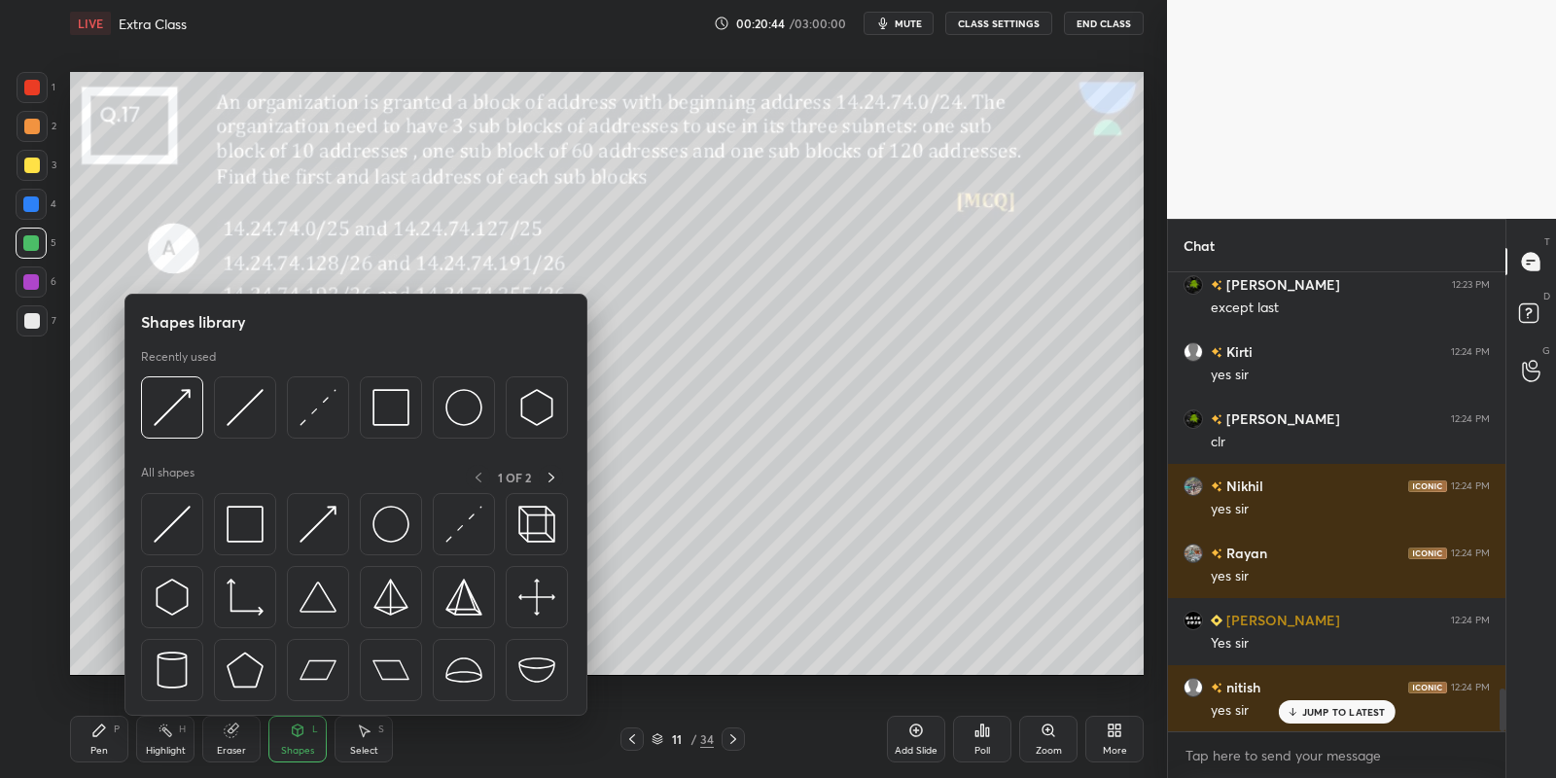
click at [254, 534] on img at bounding box center [245, 524] width 37 height 37
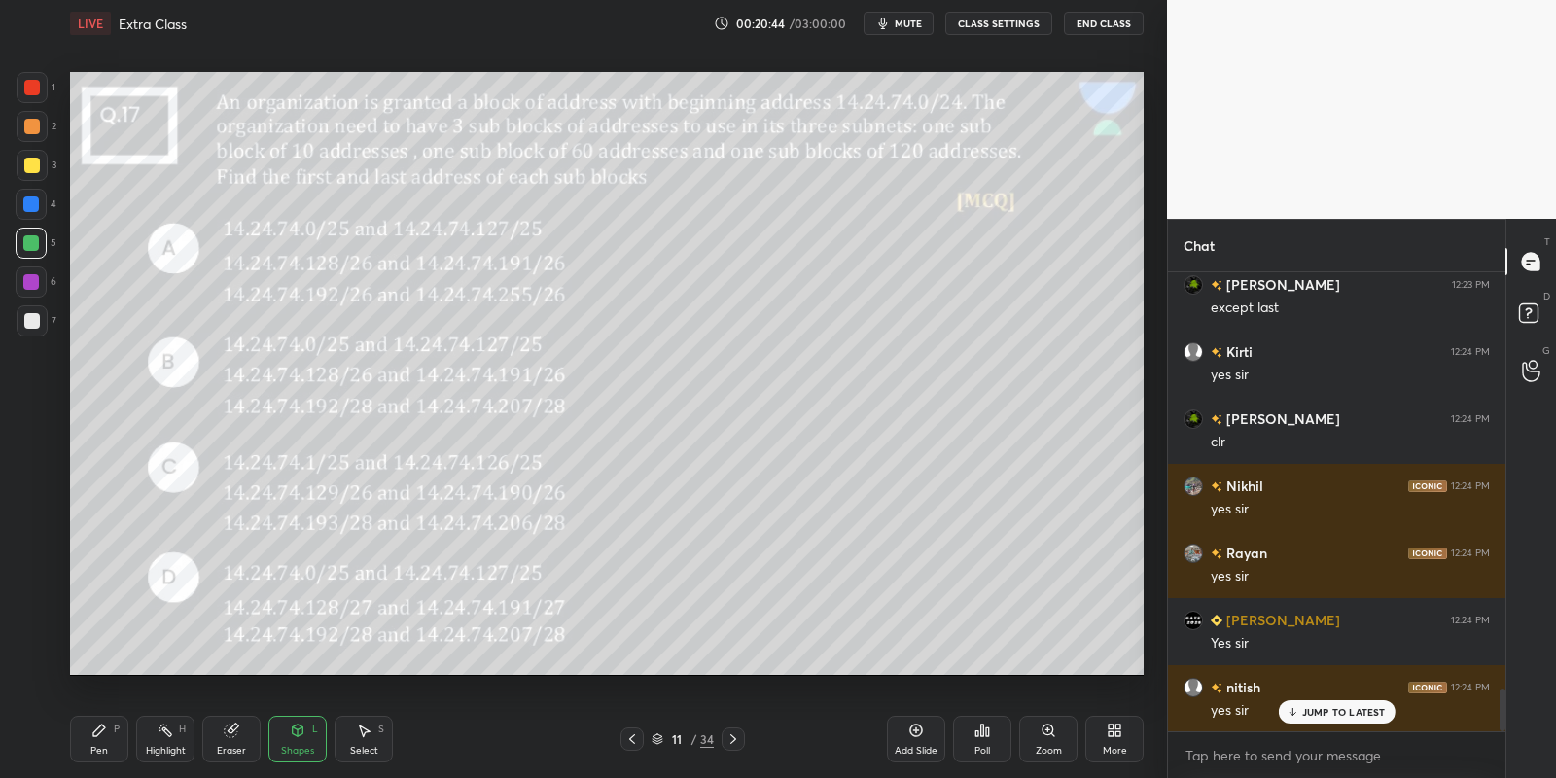
click at [24, 240] on div at bounding box center [31, 243] width 16 height 16
click at [95, 743] on div "Pen P" at bounding box center [99, 739] width 58 height 47
click at [27, 83] on div at bounding box center [32, 88] width 16 height 16
click at [299, 748] on div "Shapes" at bounding box center [297, 751] width 33 height 10
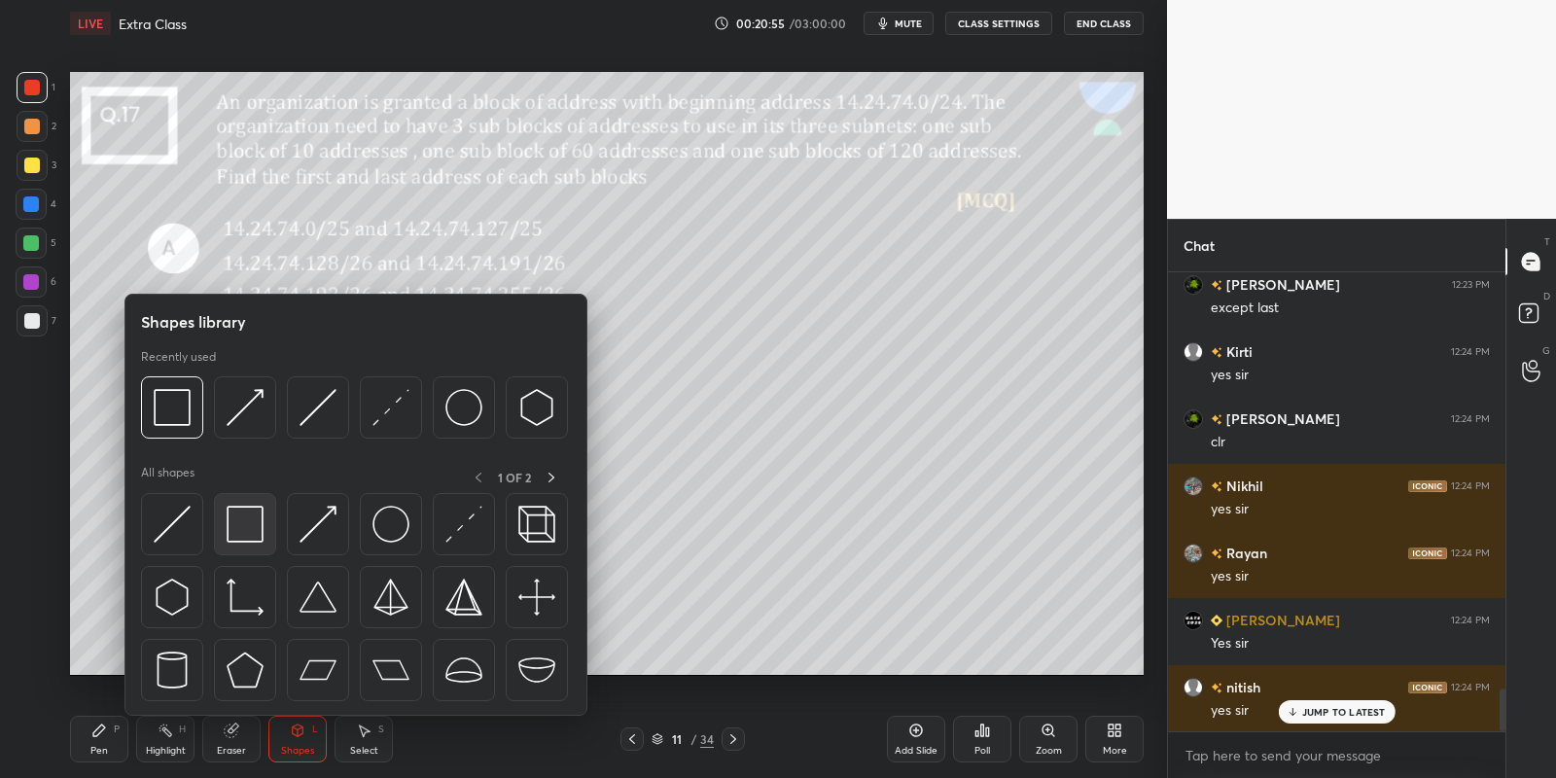
click at [241, 526] on img at bounding box center [245, 524] width 37 height 37
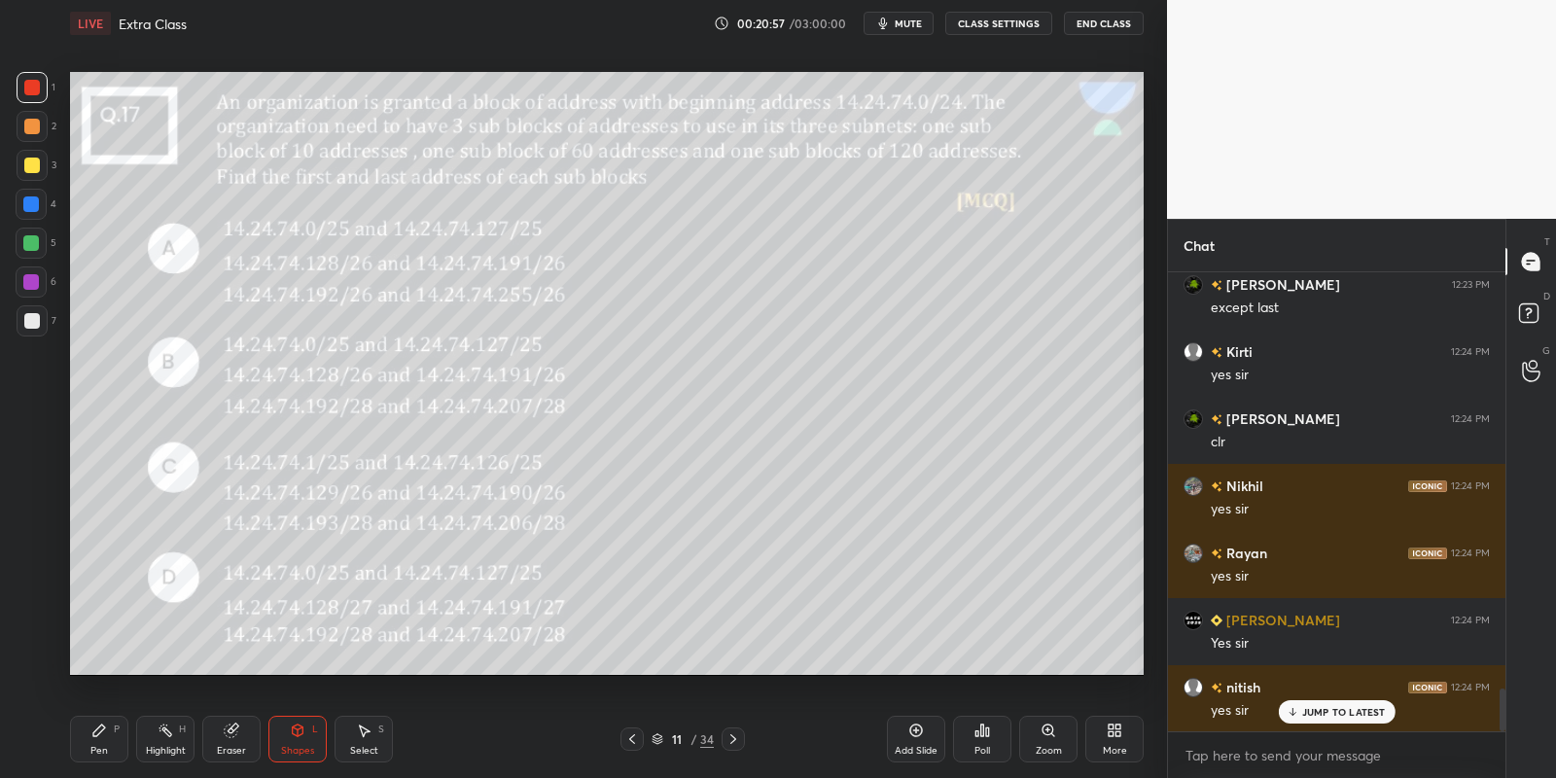
click at [89, 743] on div "Pen P" at bounding box center [99, 739] width 58 height 47
click at [166, 749] on div "Highlight H" at bounding box center [165, 739] width 58 height 47
click at [908, 24] on span "mute" at bounding box center [908, 24] width 27 height 14
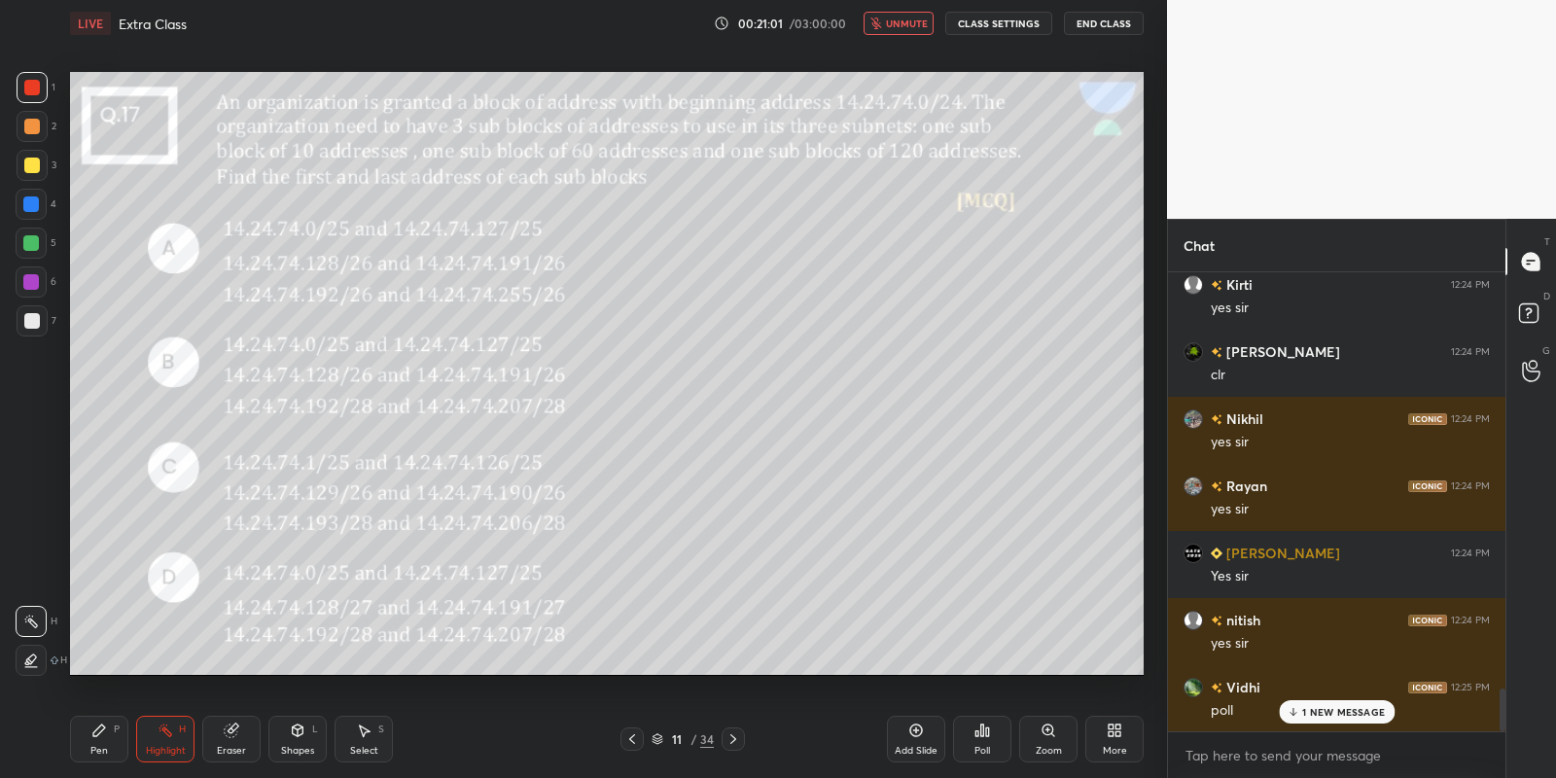
drag, startPoint x: 86, startPoint y: 740, endPoint x: 106, endPoint y: 731, distance: 22.2
click at [87, 738] on div "Pen P" at bounding box center [99, 739] width 58 height 47
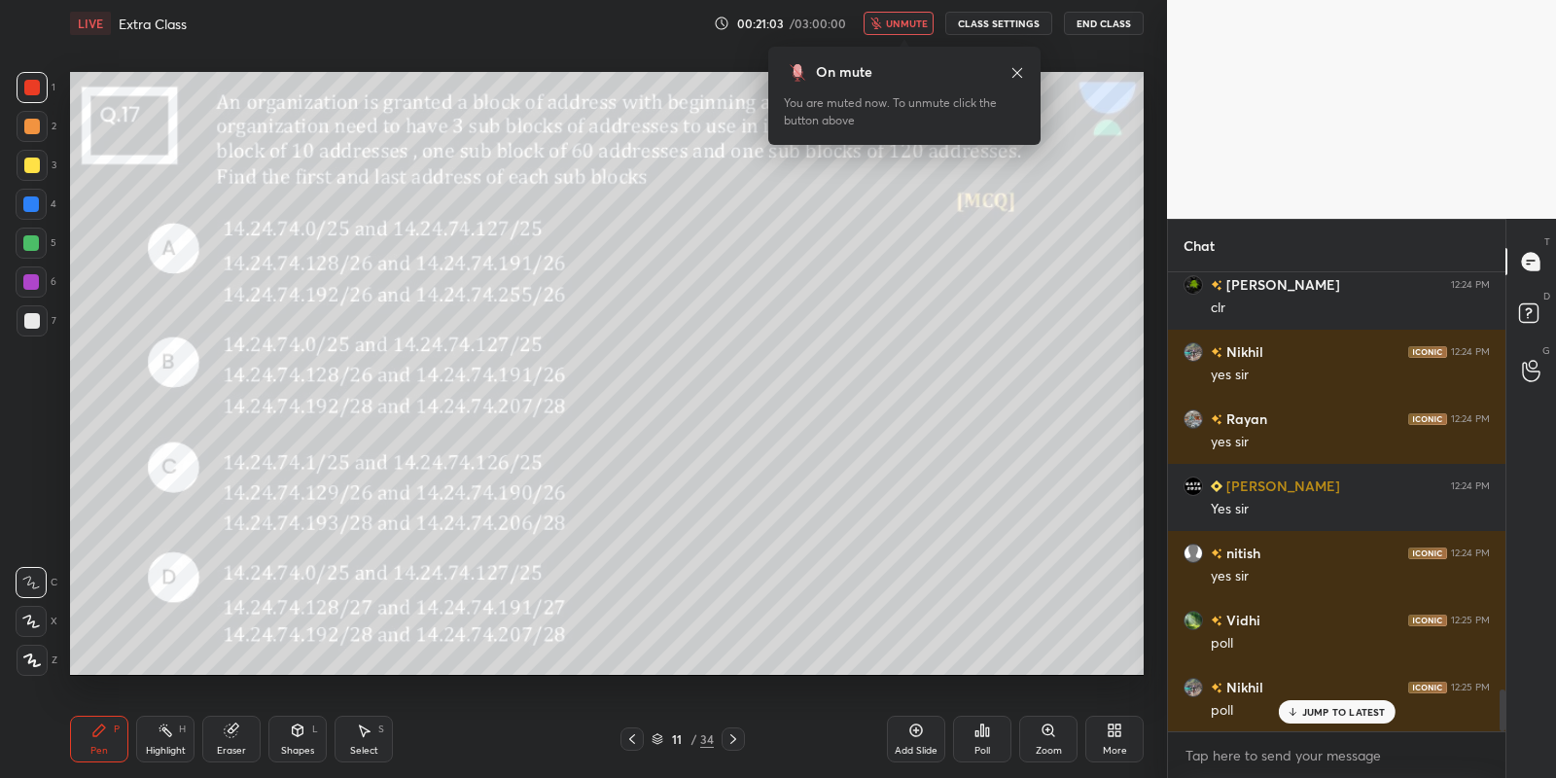
scroll to position [4619, 0]
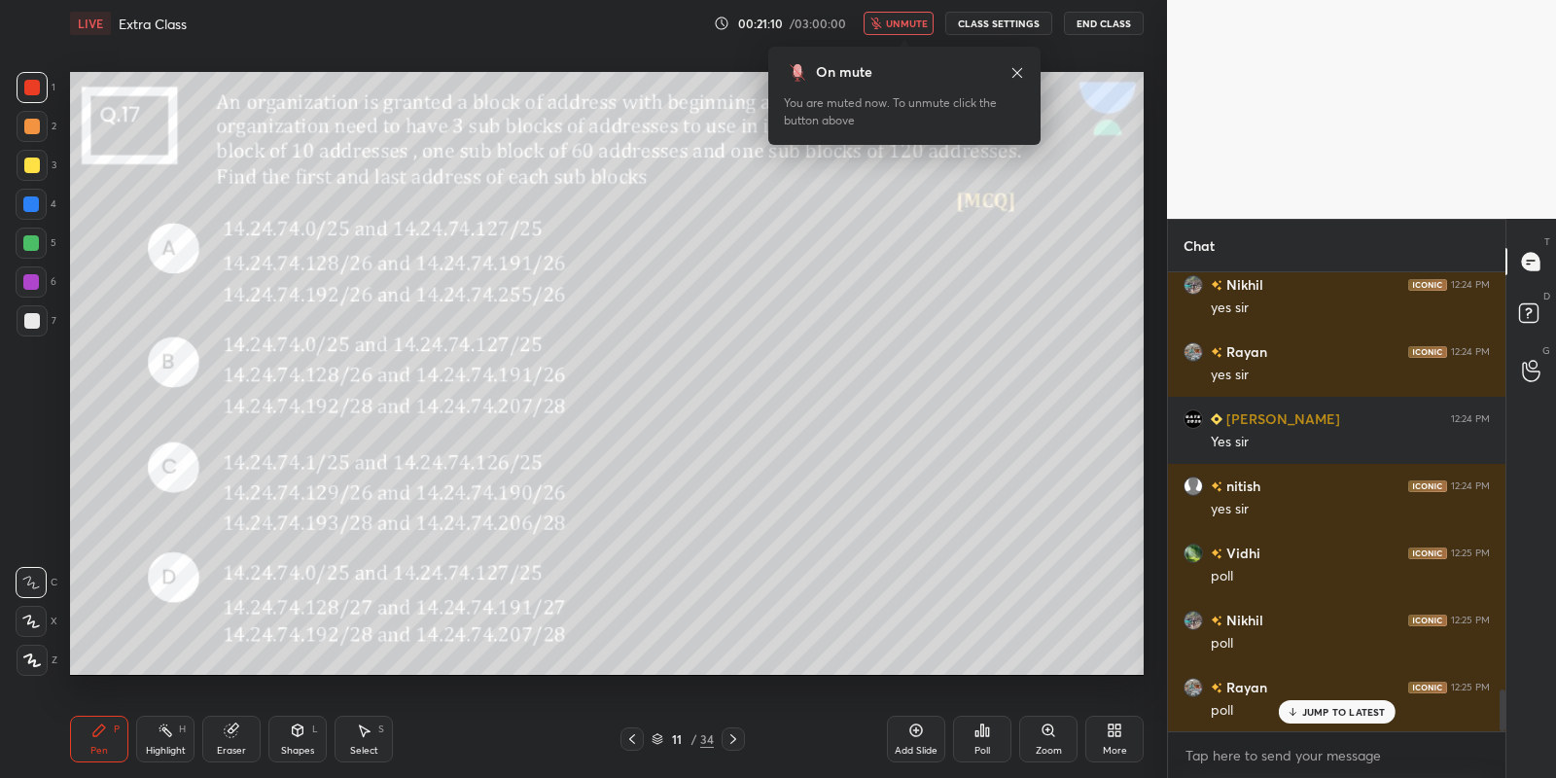
click at [901, 26] on span "unmute" at bounding box center [907, 24] width 42 height 14
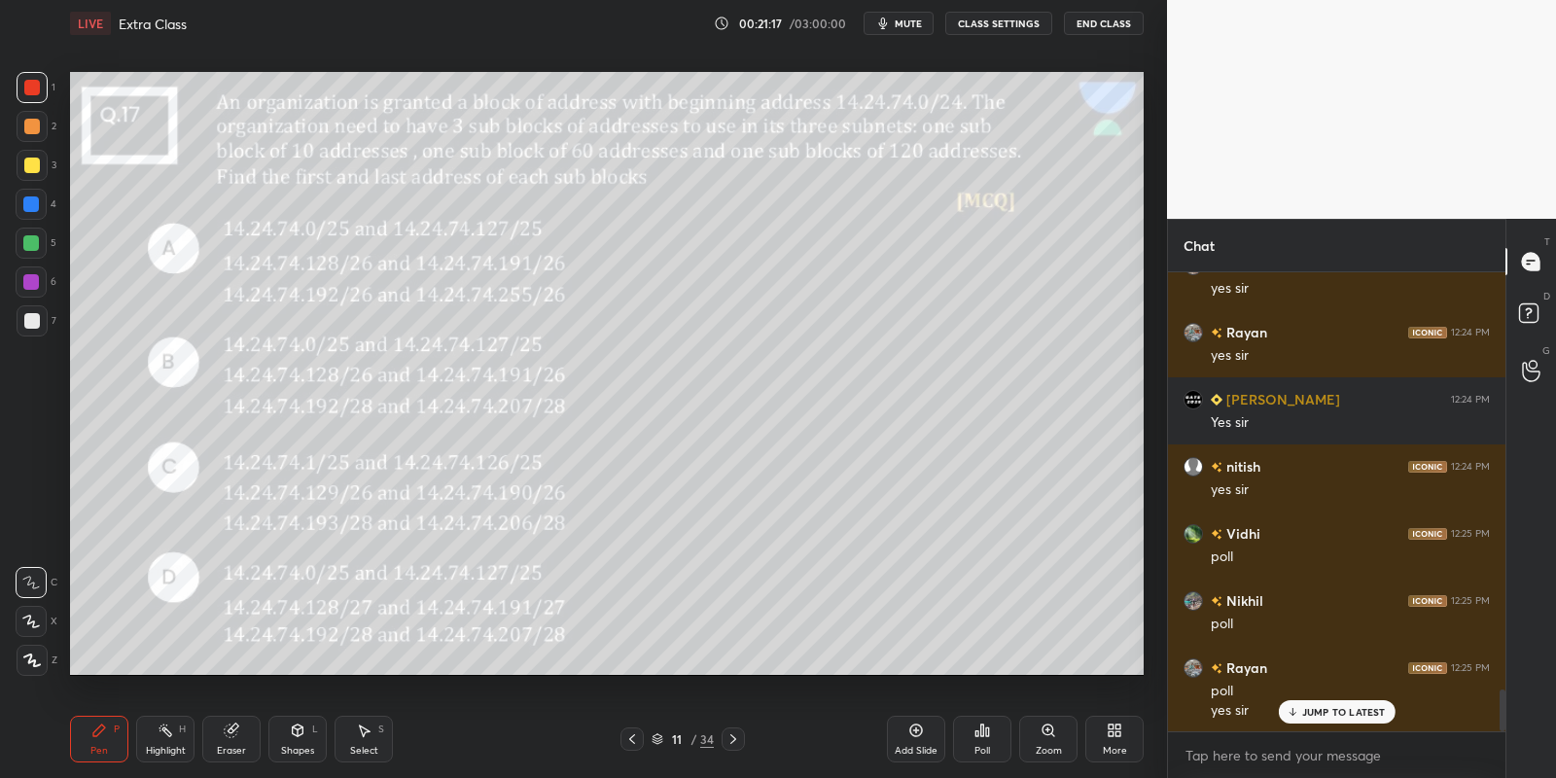
scroll to position [4707, 0]
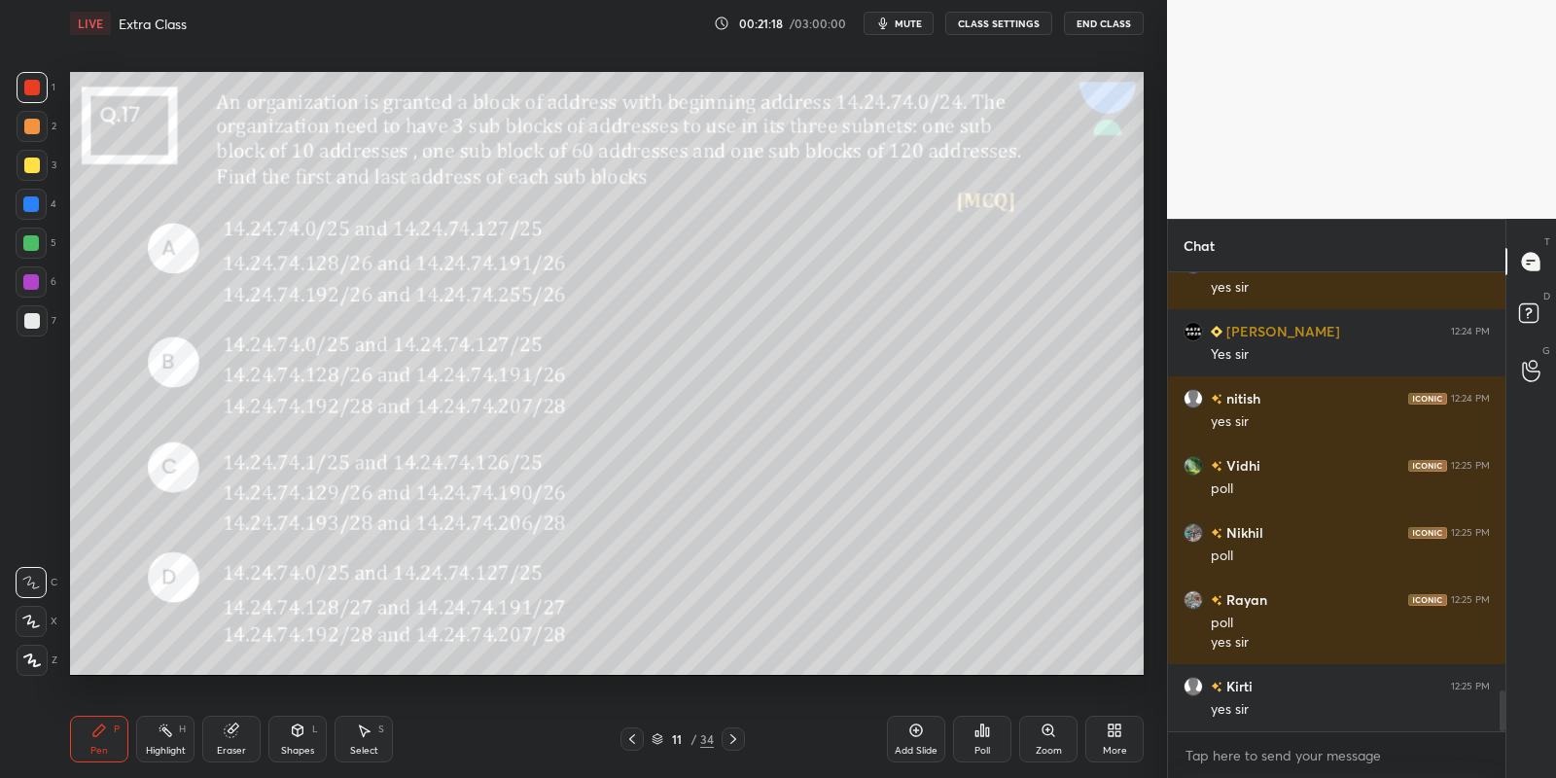
click at [976, 731] on icon at bounding box center [976, 733] width 3 height 5
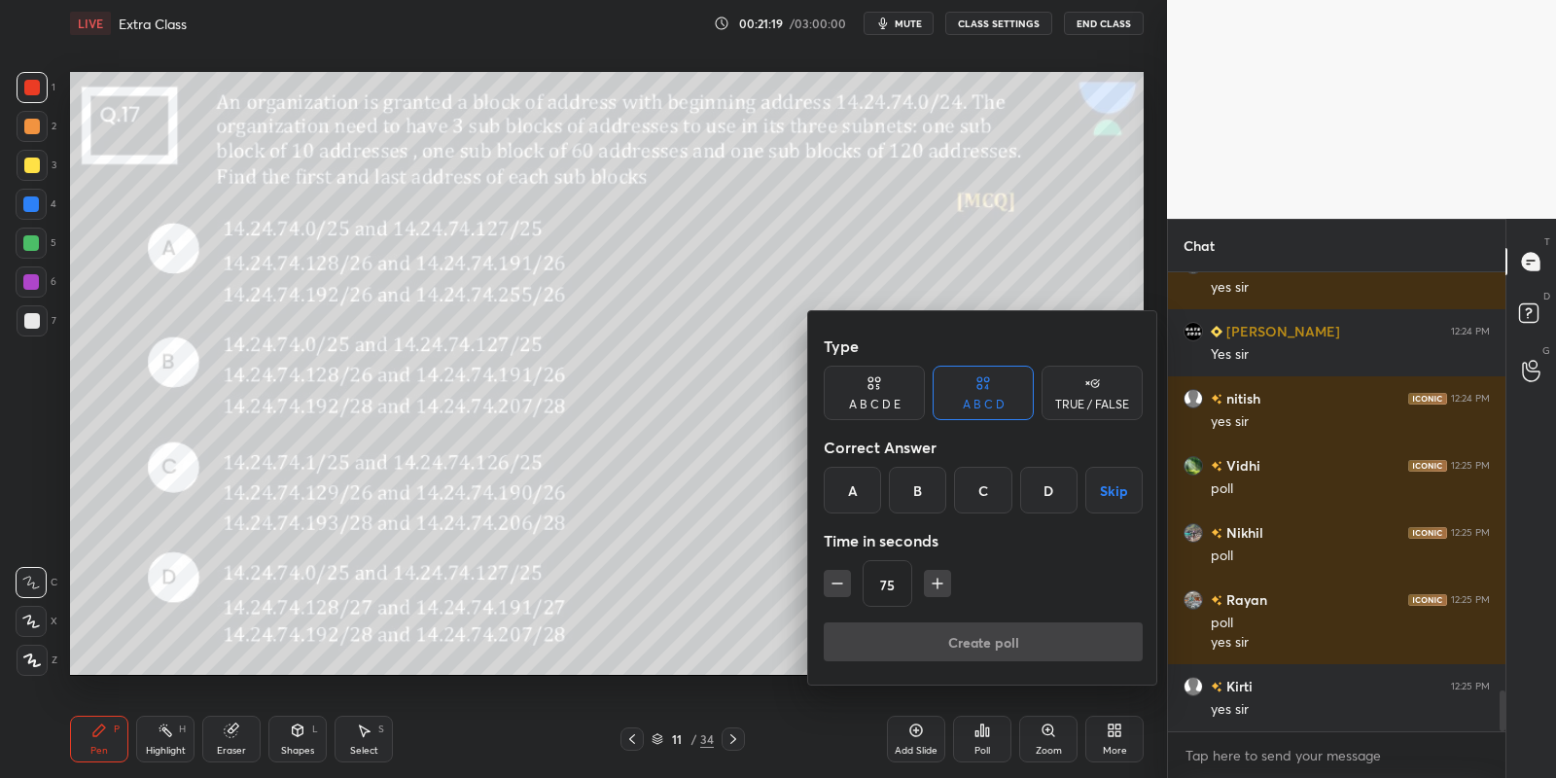
click at [917, 480] on div "B" at bounding box center [917, 490] width 57 height 47
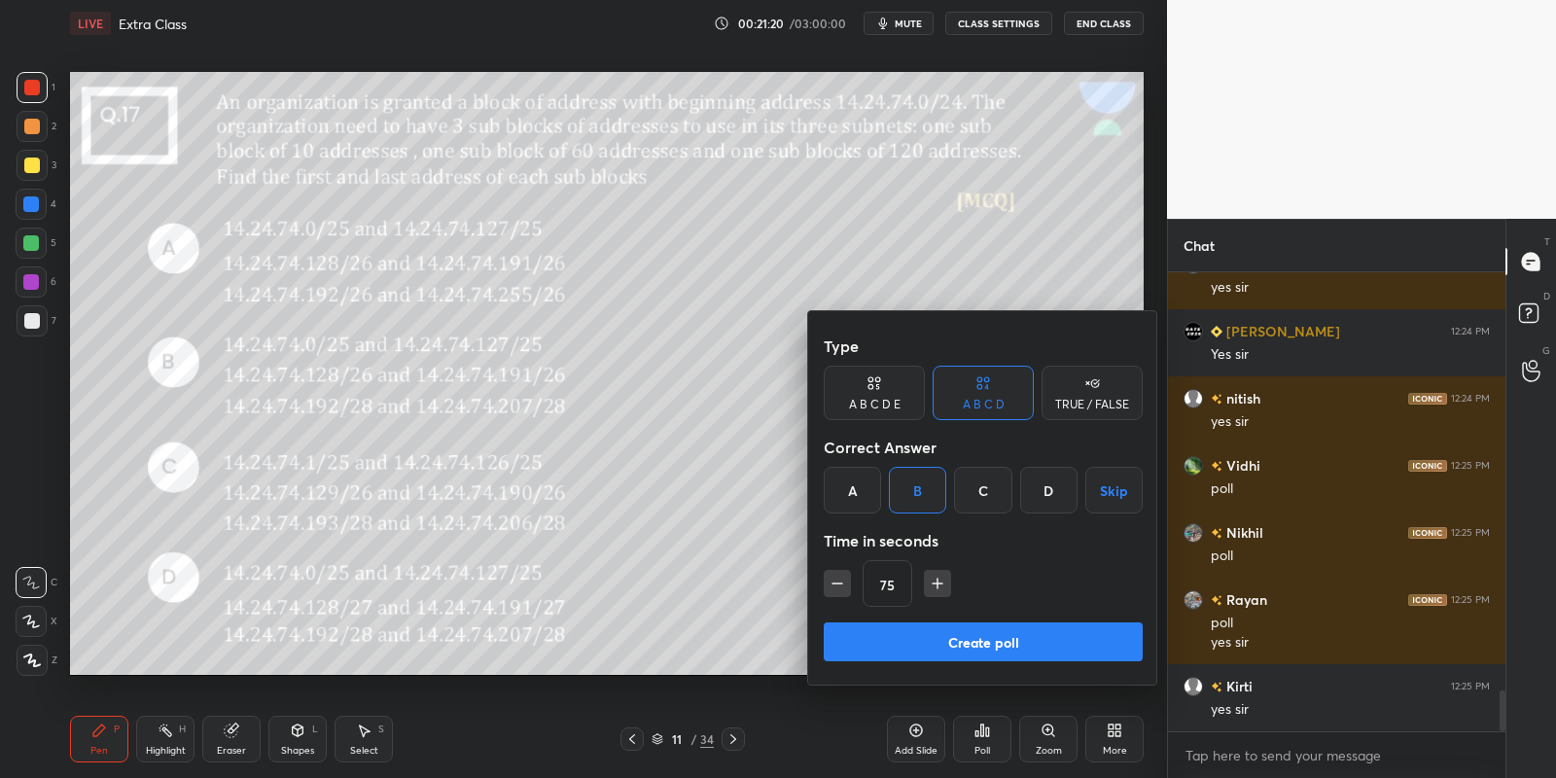
click at [832, 578] on icon "button" at bounding box center [837, 583] width 19 height 19
type input "60"
click at [914, 654] on button "Create poll" at bounding box center [983, 641] width 319 height 39
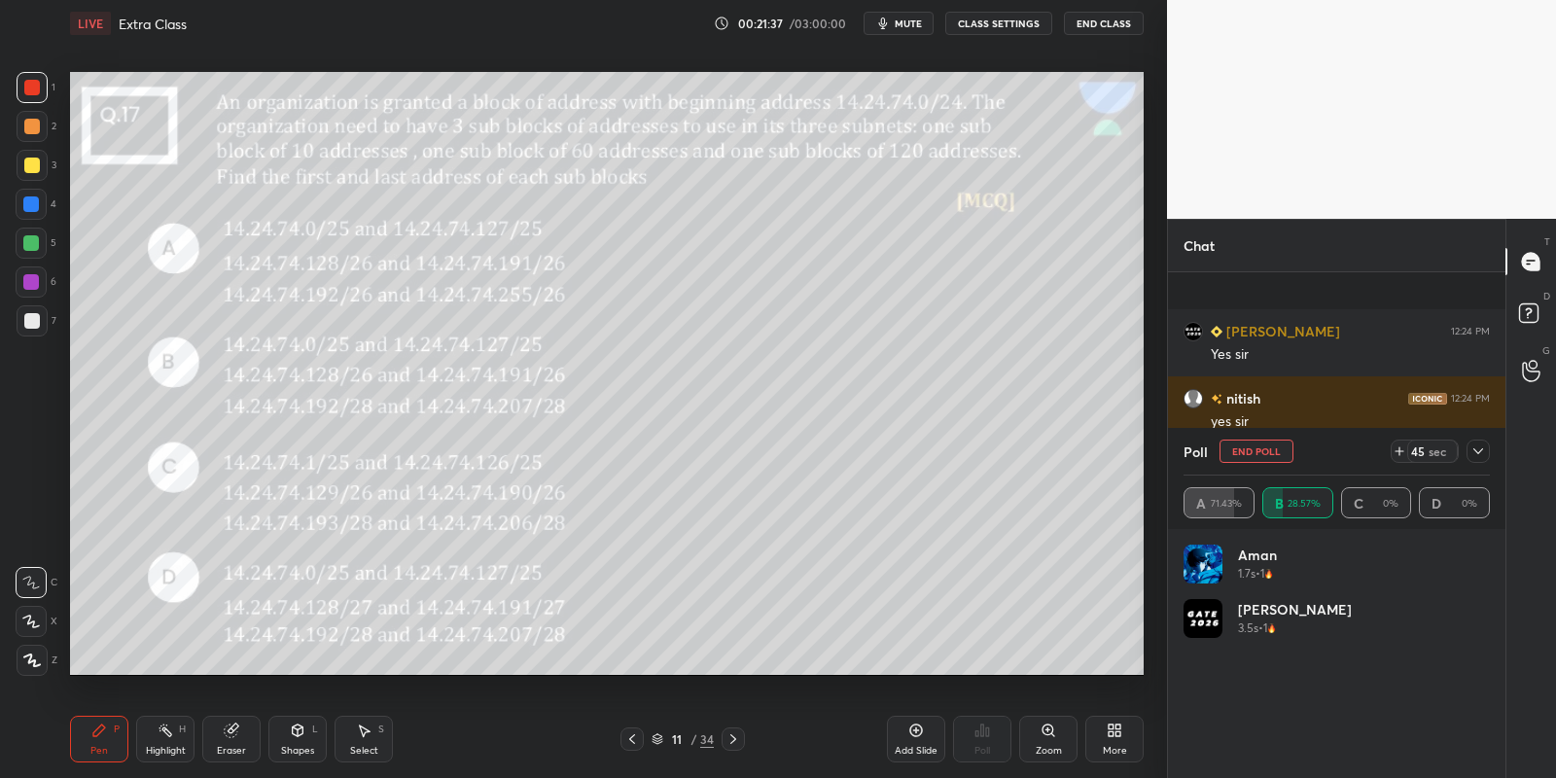
scroll to position [4855, 0]
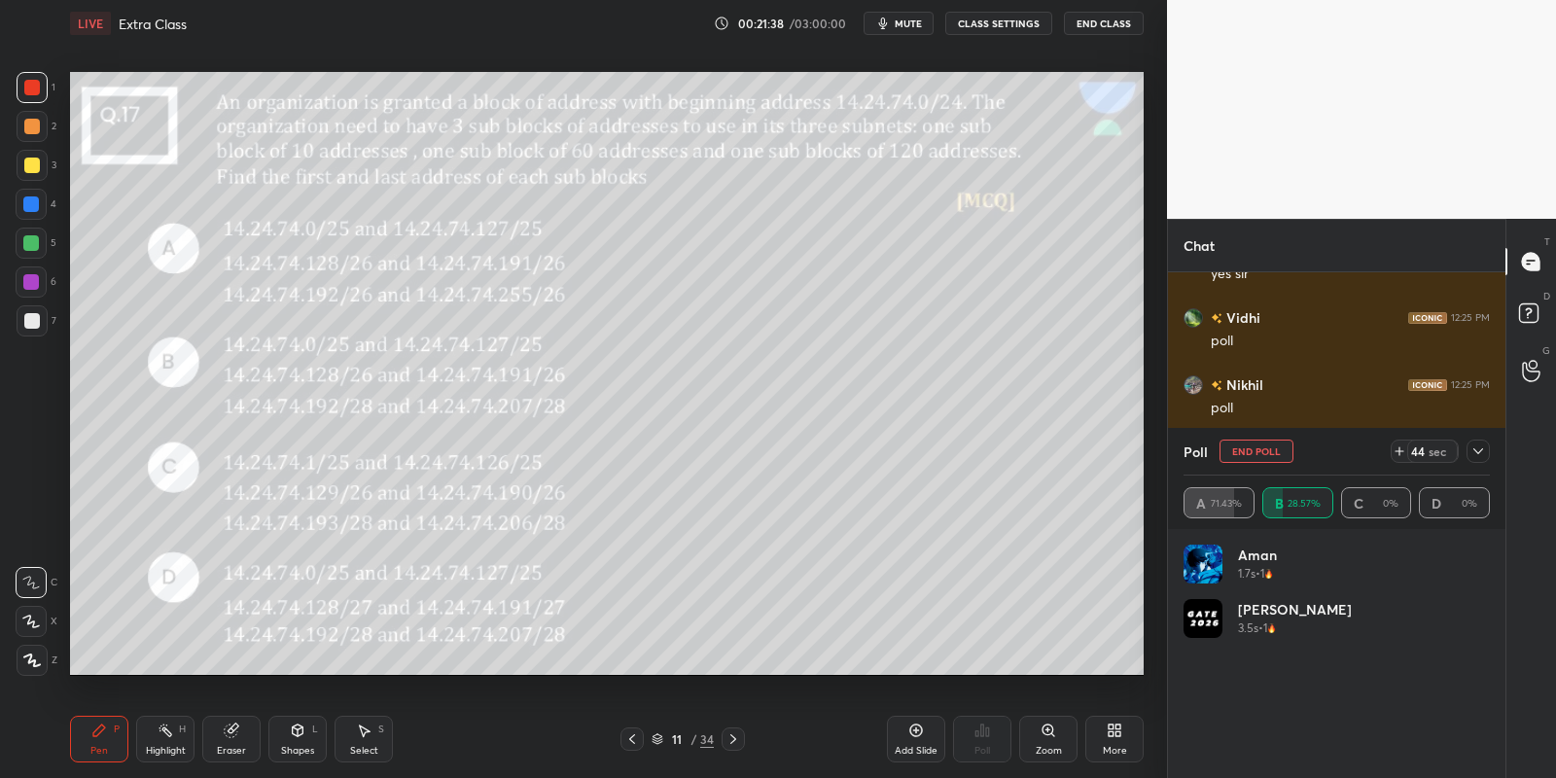
click at [908, 21] on span "mute" at bounding box center [908, 24] width 27 height 14
click at [908, 28] on span "unmute" at bounding box center [907, 24] width 42 height 14
click at [1472, 454] on icon at bounding box center [1478, 451] width 16 height 16
type textarea "x"
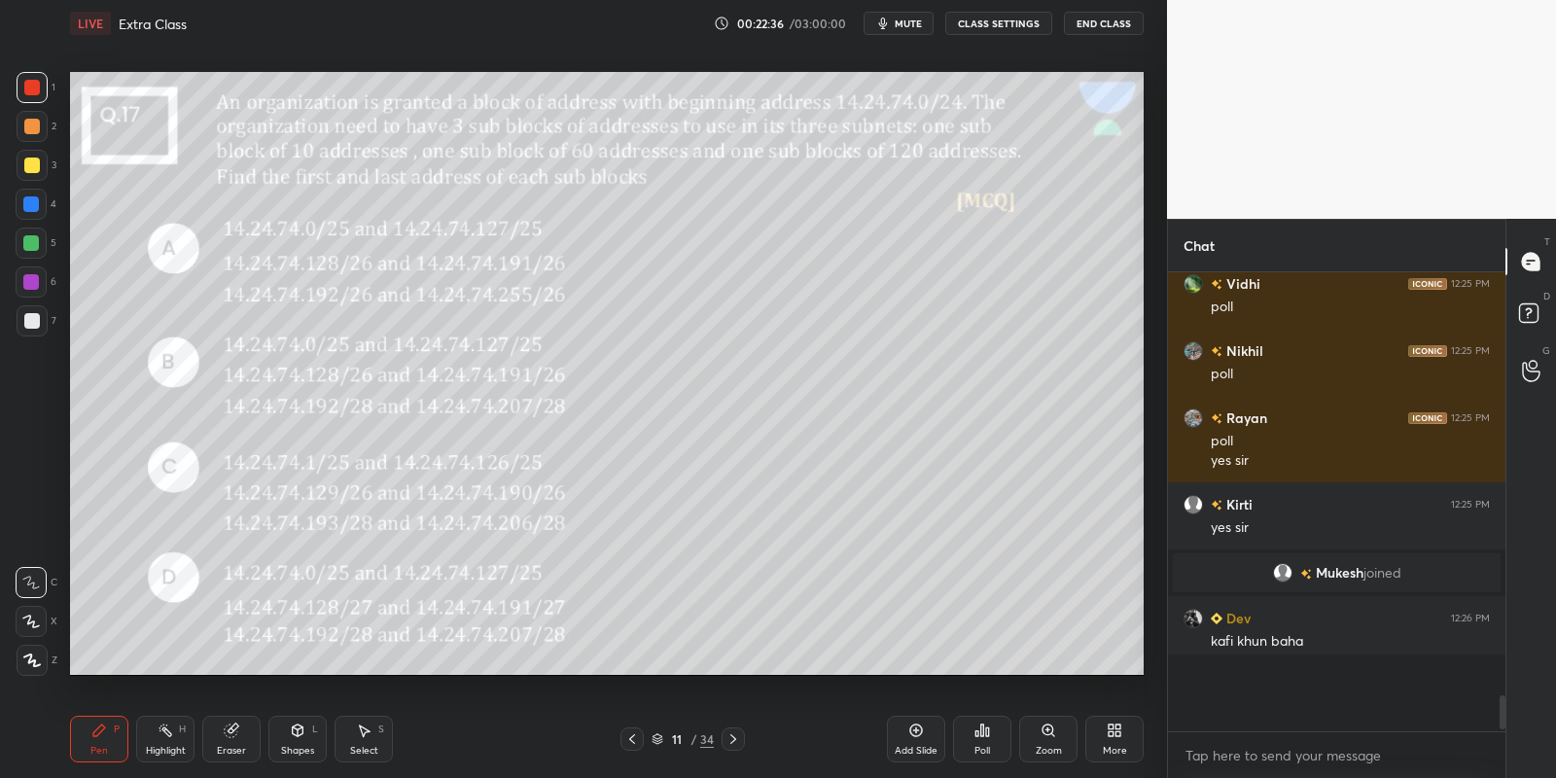
scroll to position [0, 0]
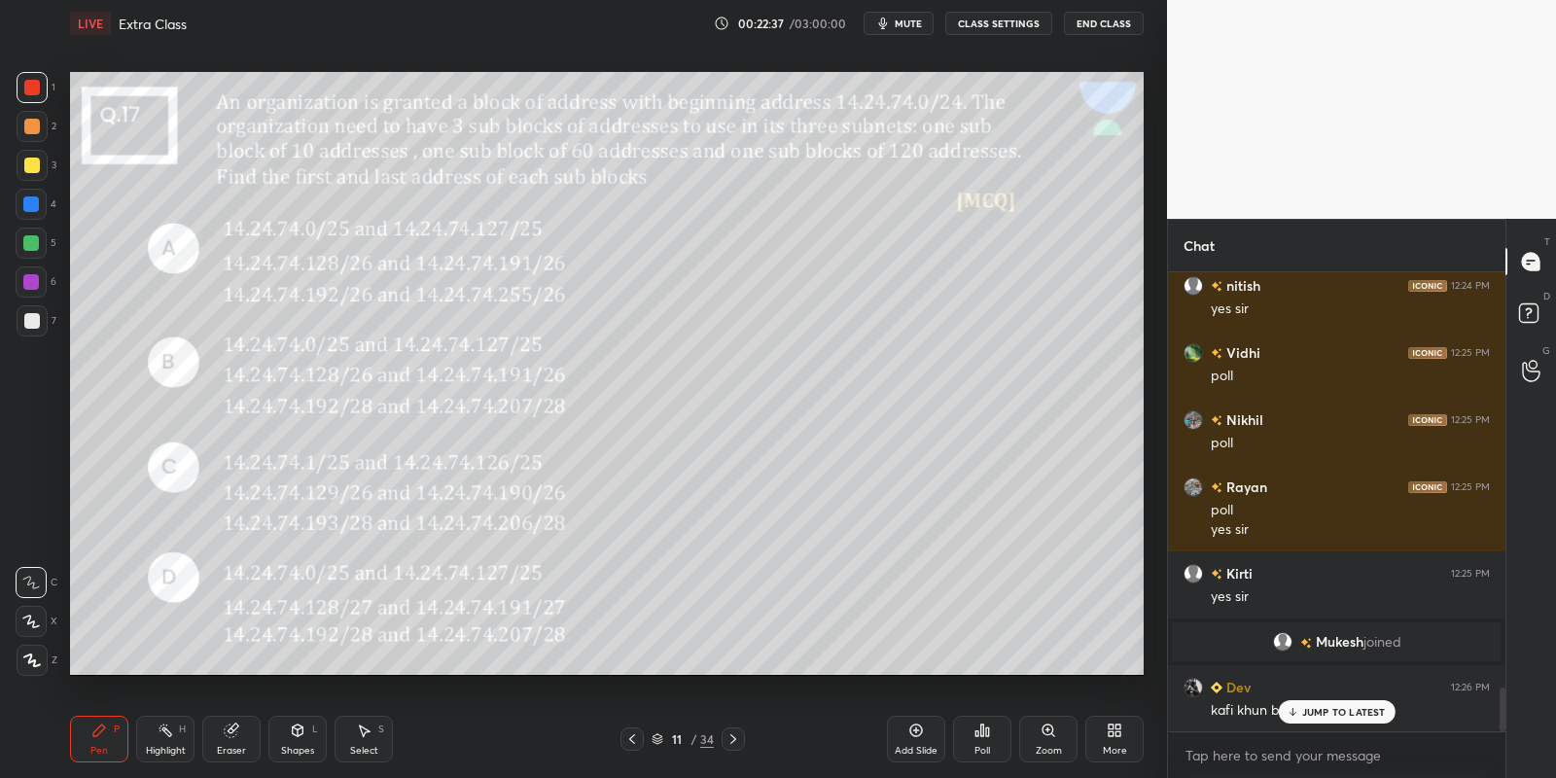
click at [1352, 706] on p "JUMP TO LATEST" at bounding box center [1344, 712] width 84 height 12
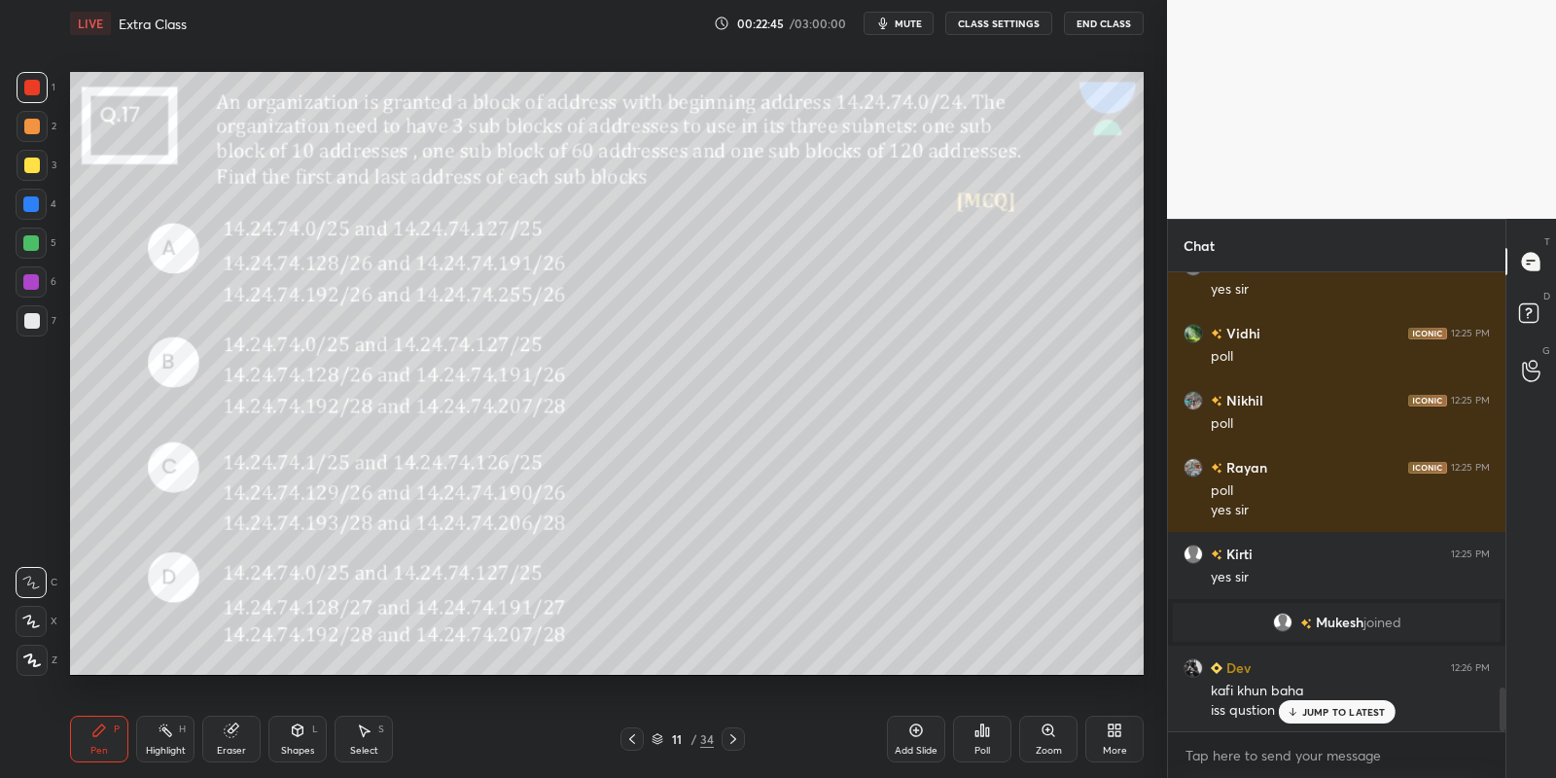
click at [164, 749] on div "Highlight H" at bounding box center [165, 739] width 58 height 47
click at [109, 745] on div "Pen P" at bounding box center [99, 739] width 58 height 47
drag, startPoint x: 26, startPoint y: 245, endPoint x: 36, endPoint y: 244, distance: 9.8
click at [27, 243] on div at bounding box center [31, 243] width 16 height 16
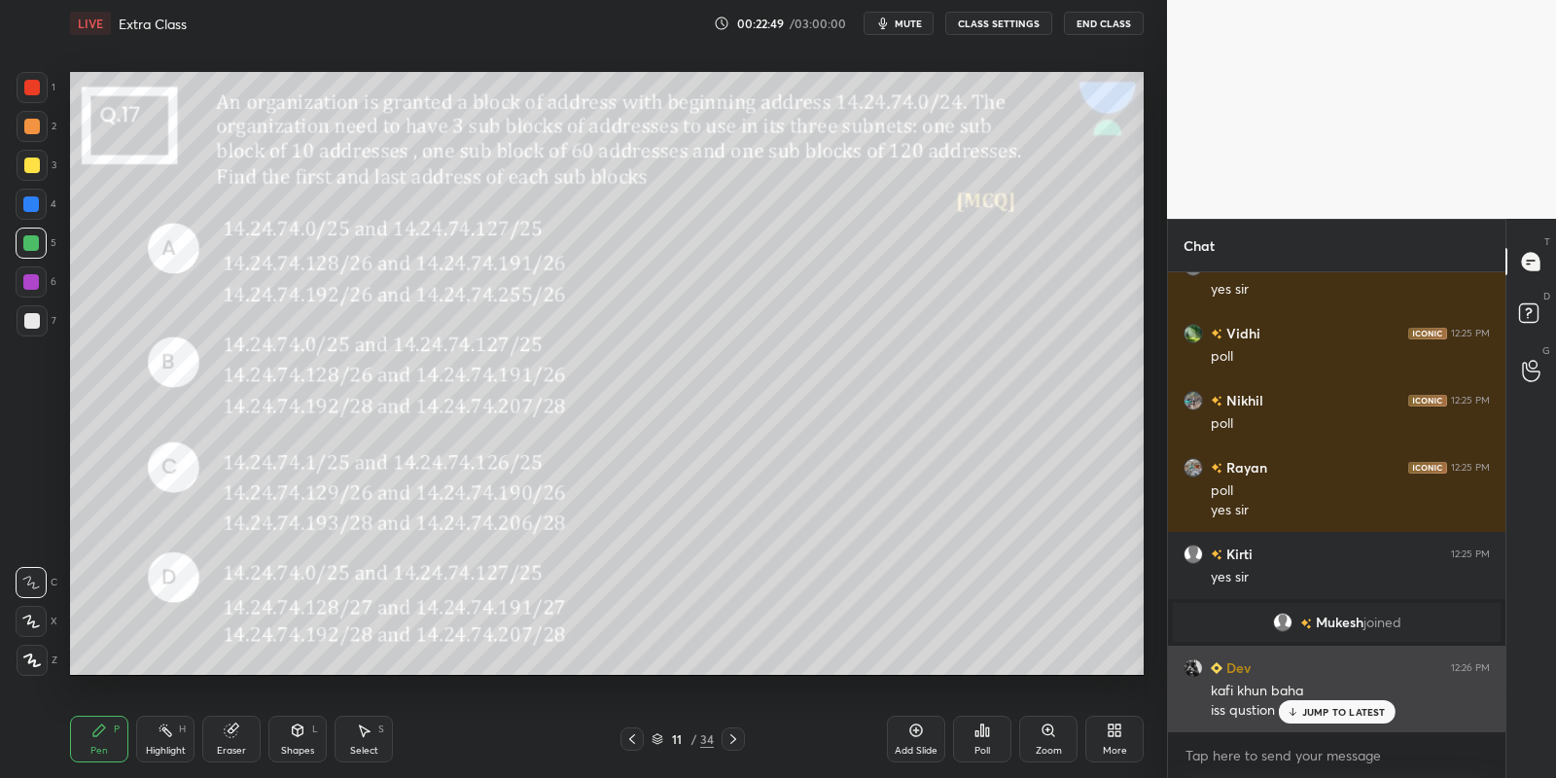
click at [1328, 710] on p "JUMP TO LATEST" at bounding box center [1344, 712] width 84 height 12
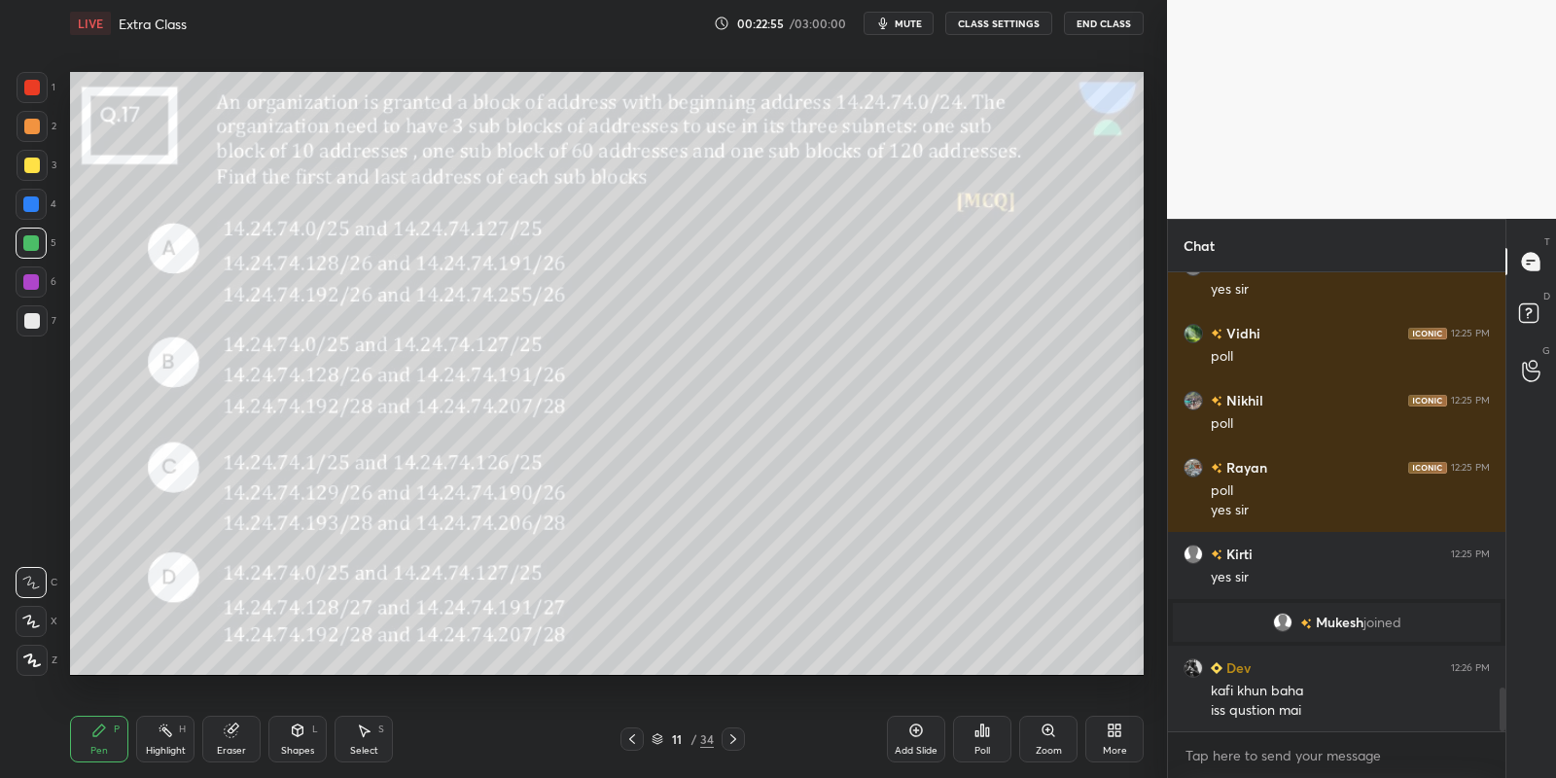
drag, startPoint x: 293, startPoint y: 742, endPoint x: 300, endPoint y: 726, distance: 17.0
click at [295, 742] on div "Shapes L" at bounding box center [297, 739] width 58 height 47
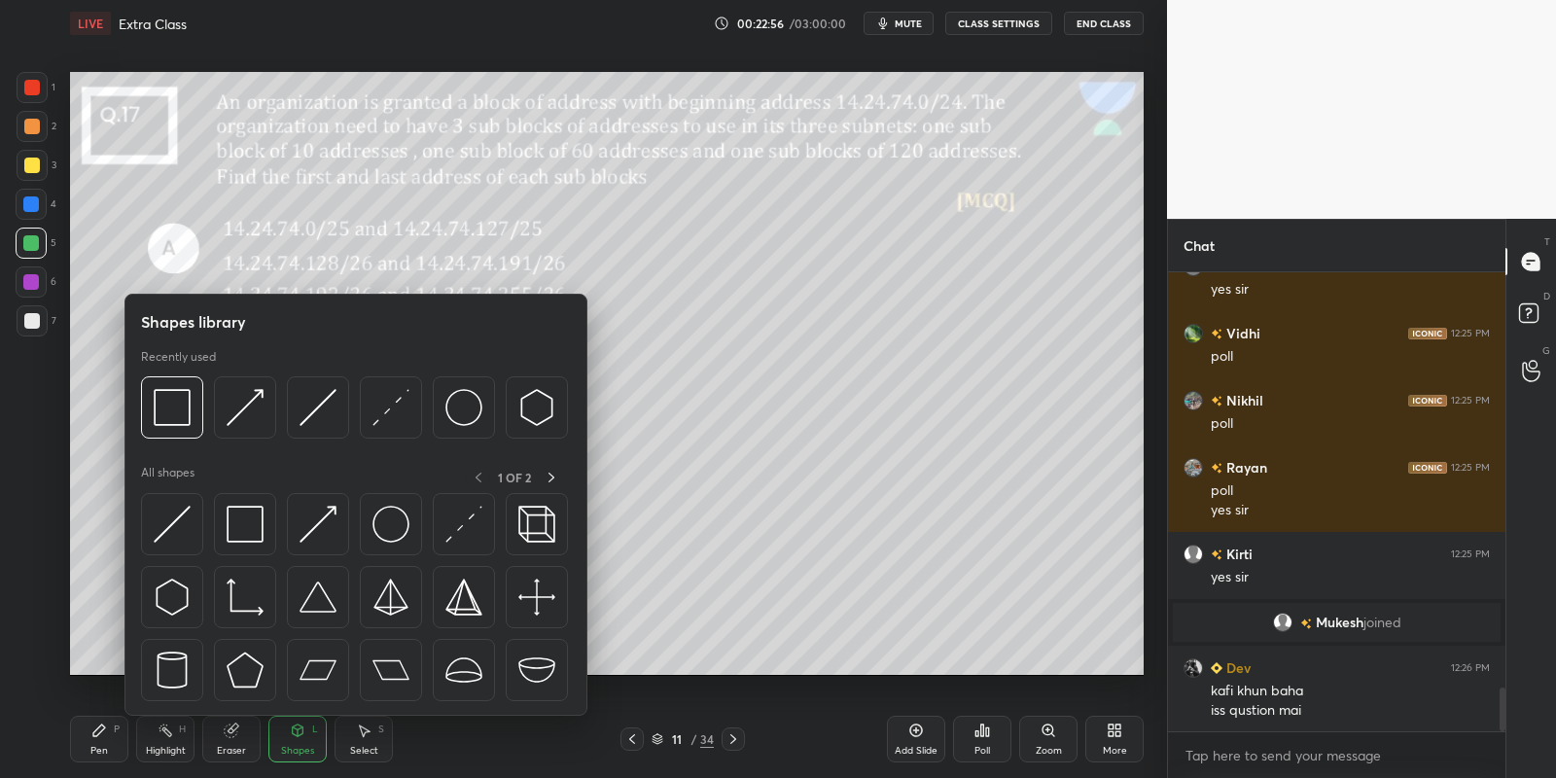
drag, startPoint x: 91, startPoint y: 749, endPoint x: 94, endPoint y: 708, distance: 40.9
click at [94, 749] on div "Pen P" at bounding box center [99, 739] width 58 height 47
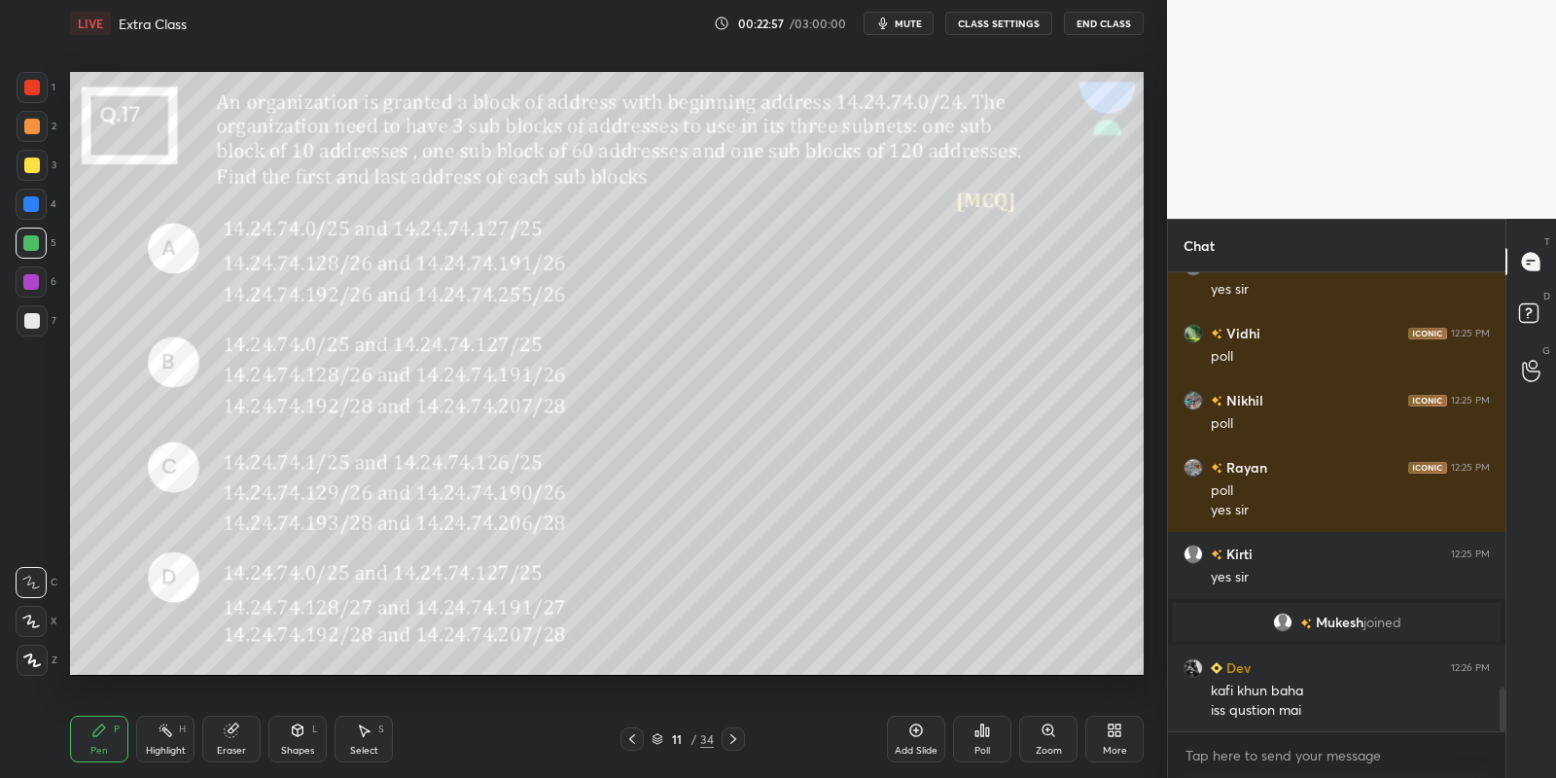
click at [27, 170] on div at bounding box center [32, 166] width 16 height 16
click at [298, 740] on div "Shapes L" at bounding box center [297, 739] width 58 height 47
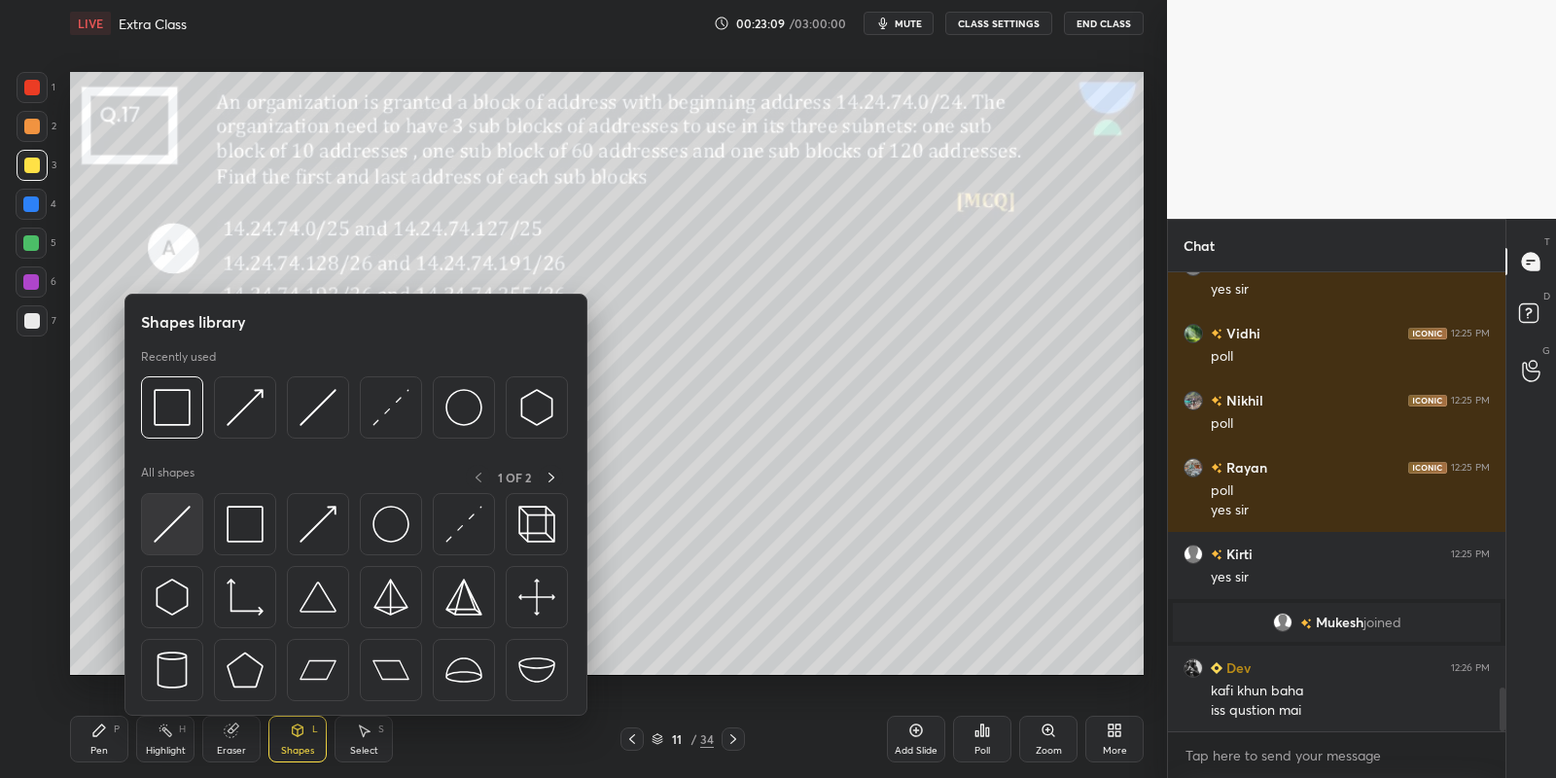
drag, startPoint x: 178, startPoint y: 529, endPoint x: 27, endPoint y: 246, distance: 320.6
click at [175, 533] on img at bounding box center [172, 524] width 37 height 37
click at [29, 243] on div at bounding box center [31, 243] width 16 height 16
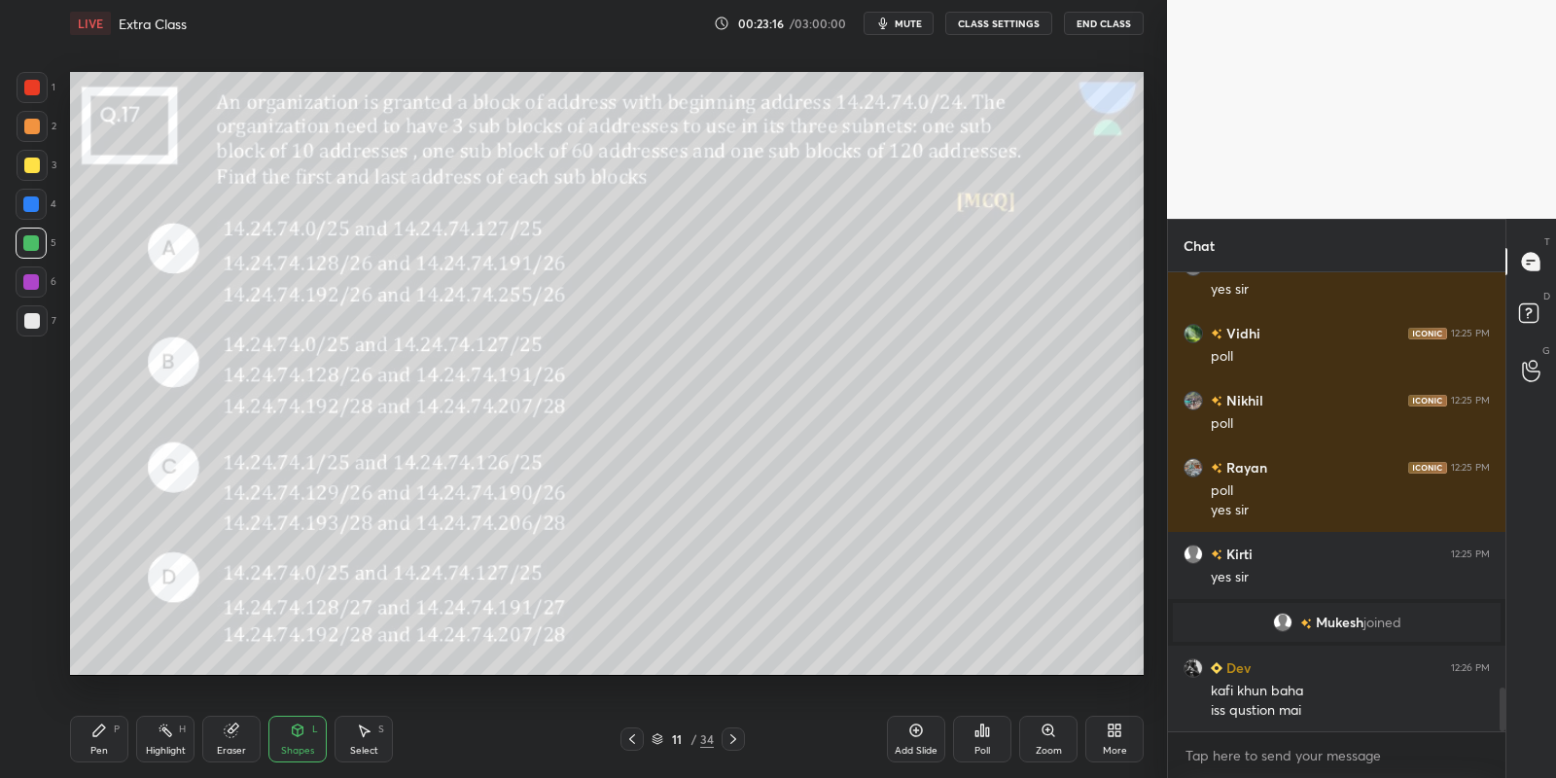
click at [100, 749] on div "Pen" at bounding box center [99, 751] width 18 height 10
click at [32, 238] on div at bounding box center [31, 243] width 16 height 16
drag, startPoint x: 300, startPoint y: 741, endPoint x: 311, endPoint y: 718, distance: 25.7
click at [303, 740] on div "Shapes L" at bounding box center [297, 739] width 58 height 47
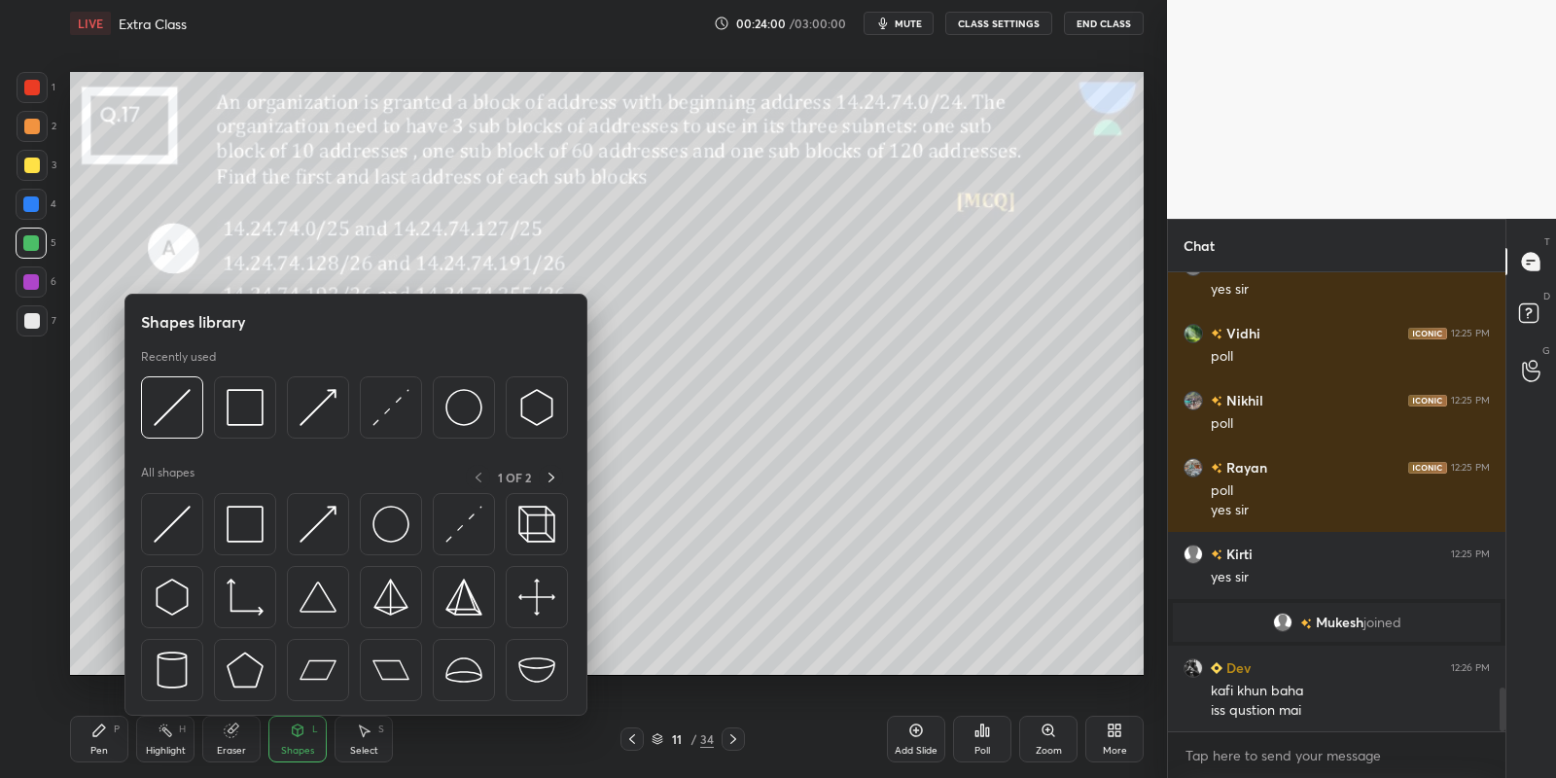
click at [158, 541] on img at bounding box center [172, 524] width 37 height 37
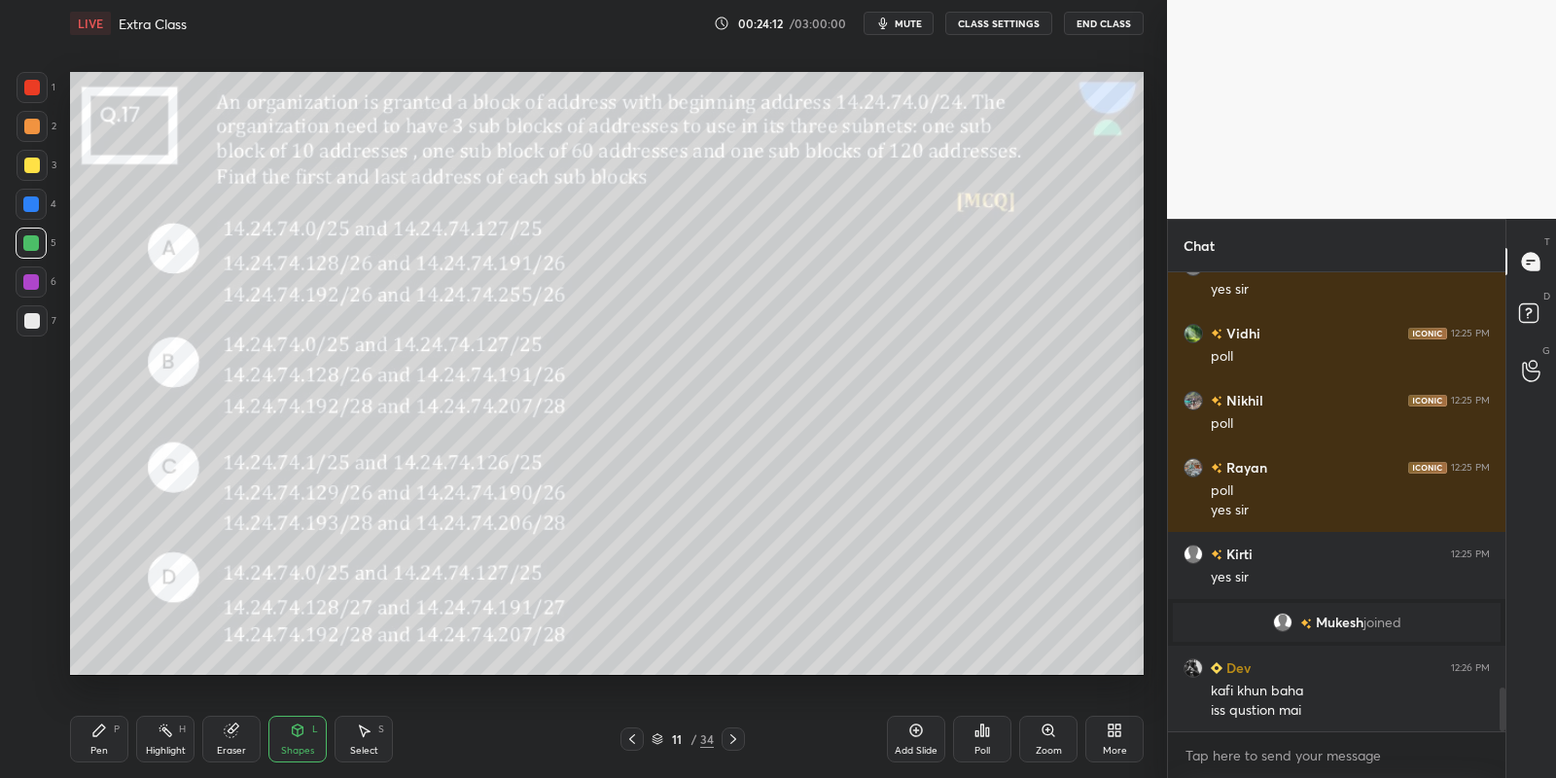
drag, startPoint x: 101, startPoint y: 750, endPoint x: 100, endPoint y: 737, distance: 12.7
click at [102, 748] on div "Pen" at bounding box center [99, 751] width 18 height 10
click at [30, 169] on div at bounding box center [32, 166] width 16 height 16
click at [297, 742] on div "Shapes L" at bounding box center [297, 739] width 58 height 47
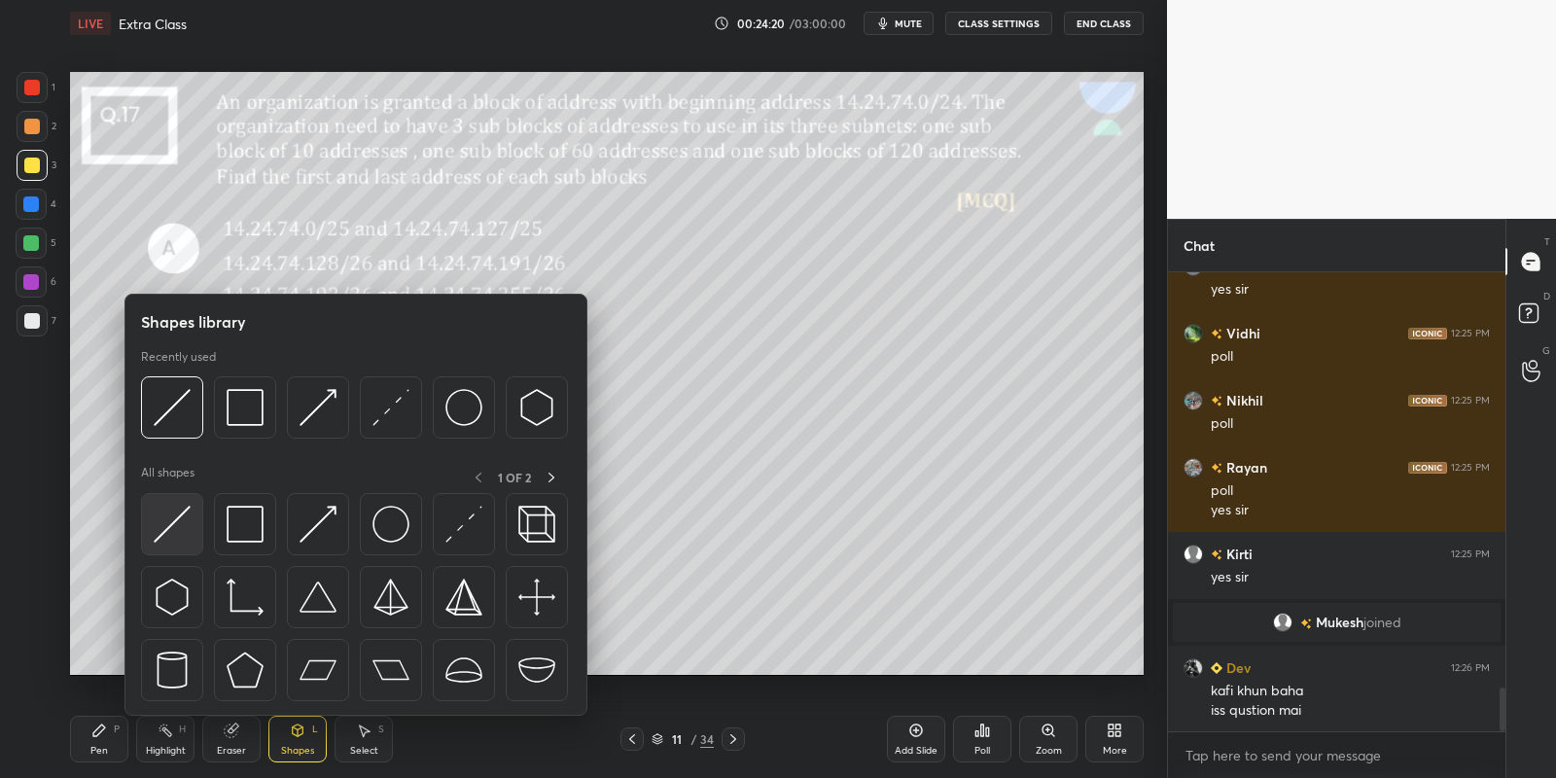
click at [161, 522] on img at bounding box center [172, 524] width 37 height 37
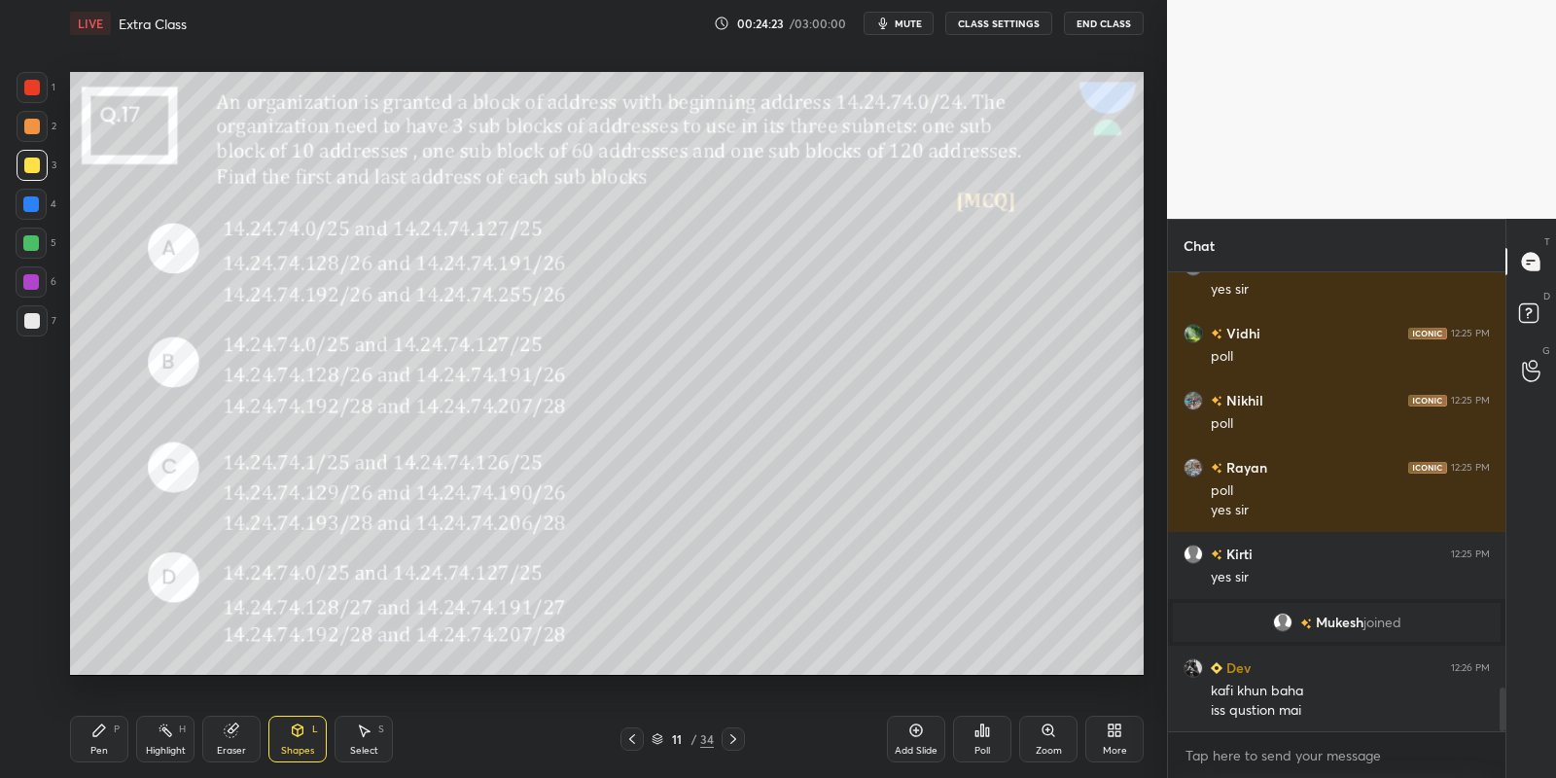
click at [109, 738] on div "Pen P" at bounding box center [99, 739] width 58 height 47
click at [159, 735] on div "Highlight H" at bounding box center [165, 739] width 58 height 47
click at [107, 742] on div "Pen P" at bounding box center [99, 739] width 58 height 47
click at [920, 732] on icon at bounding box center [916, 730] width 13 height 13
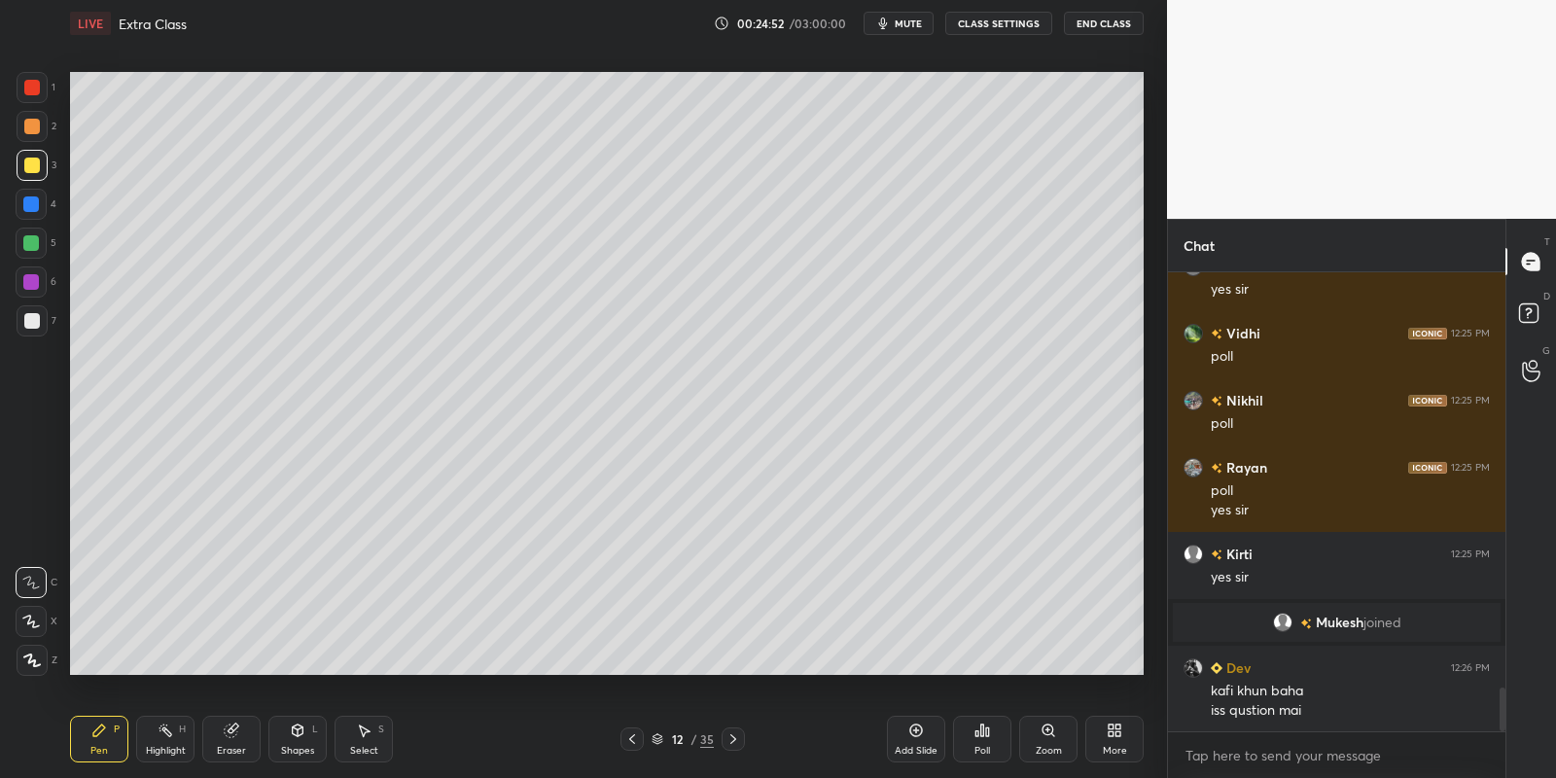
drag, startPoint x: 109, startPoint y: 742, endPoint x: 248, endPoint y: 735, distance: 139.2
click at [112, 748] on div "Pen P" at bounding box center [99, 739] width 58 height 47
drag, startPoint x: 305, startPoint y: 746, endPoint x: 300, endPoint y: 716, distance: 30.5
click at [304, 744] on div "Shapes L" at bounding box center [297, 739] width 58 height 47
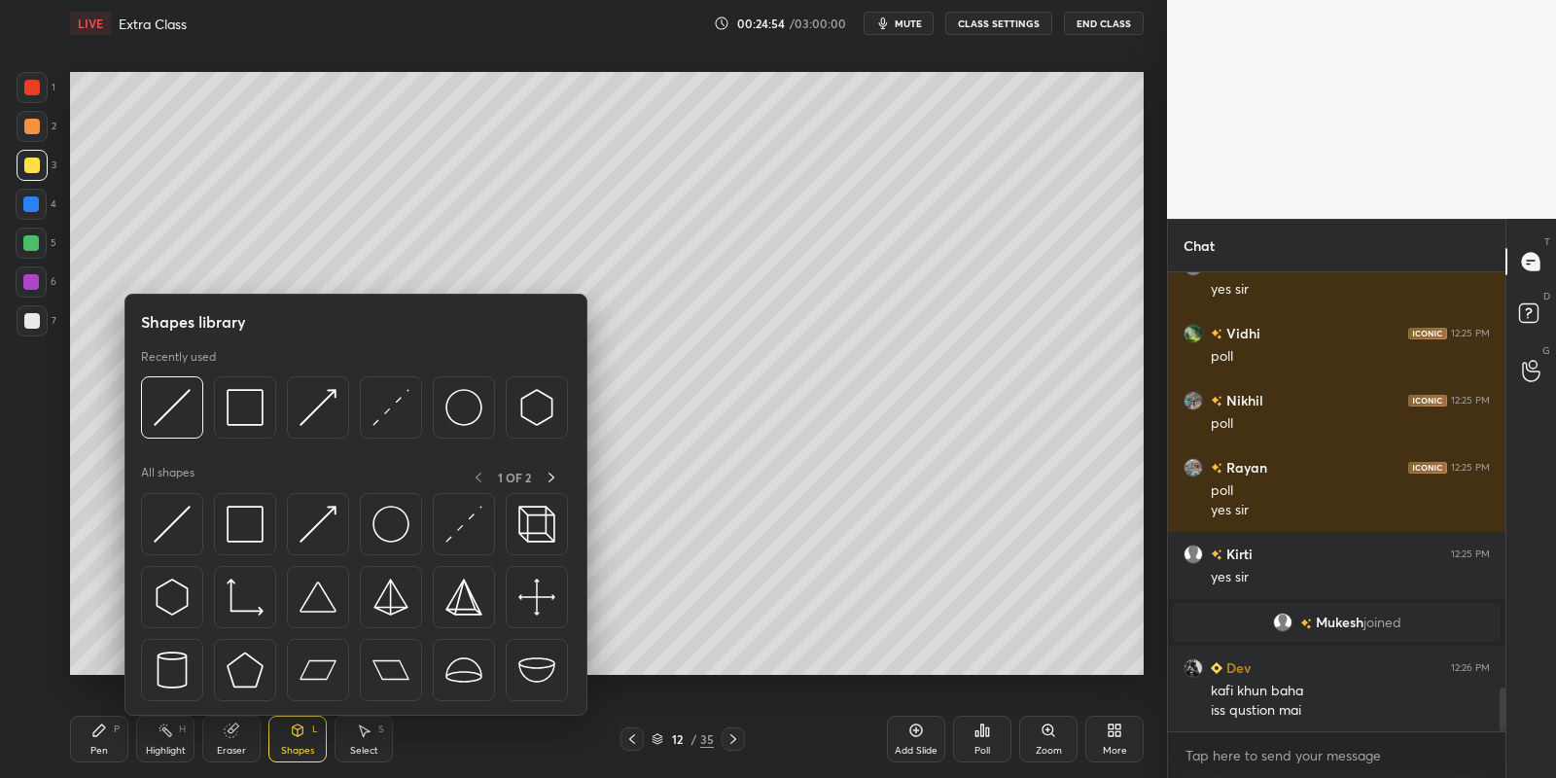
drag, startPoint x: 467, startPoint y: 406, endPoint x: 53, endPoint y: 237, distance: 447.1
click at [463, 407] on img at bounding box center [463, 407] width 37 height 37
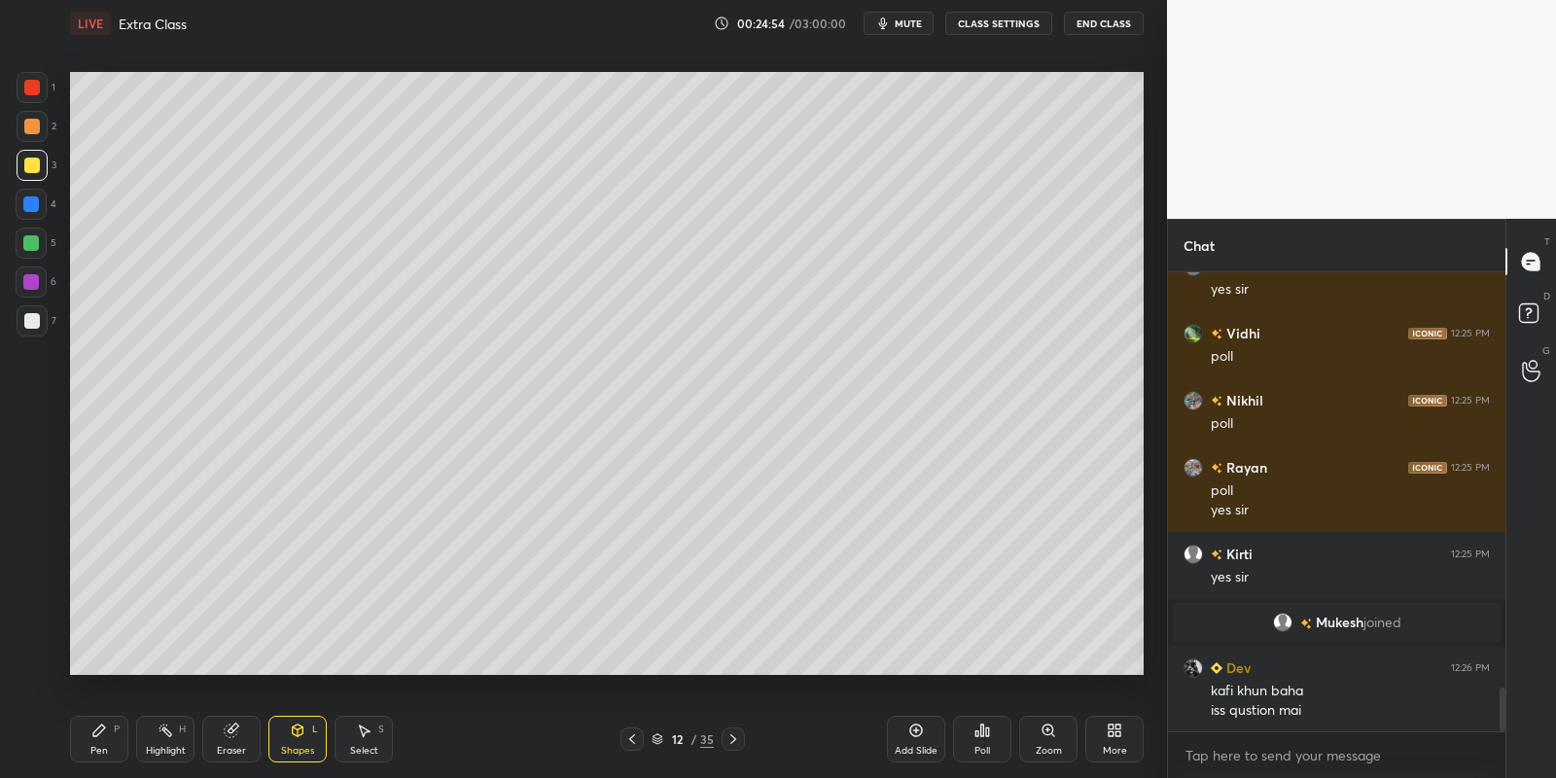
click at [26, 239] on div at bounding box center [31, 243] width 16 height 16
drag, startPoint x: 102, startPoint y: 737, endPoint x: 103, endPoint y: 704, distance: 33.1
click at [103, 734] on icon at bounding box center [99, 731] width 16 height 16
click at [29, 157] on div at bounding box center [32, 165] width 31 height 31
drag, startPoint x: 93, startPoint y: 740, endPoint x: 95, endPoint y: 727, distance: 12.8
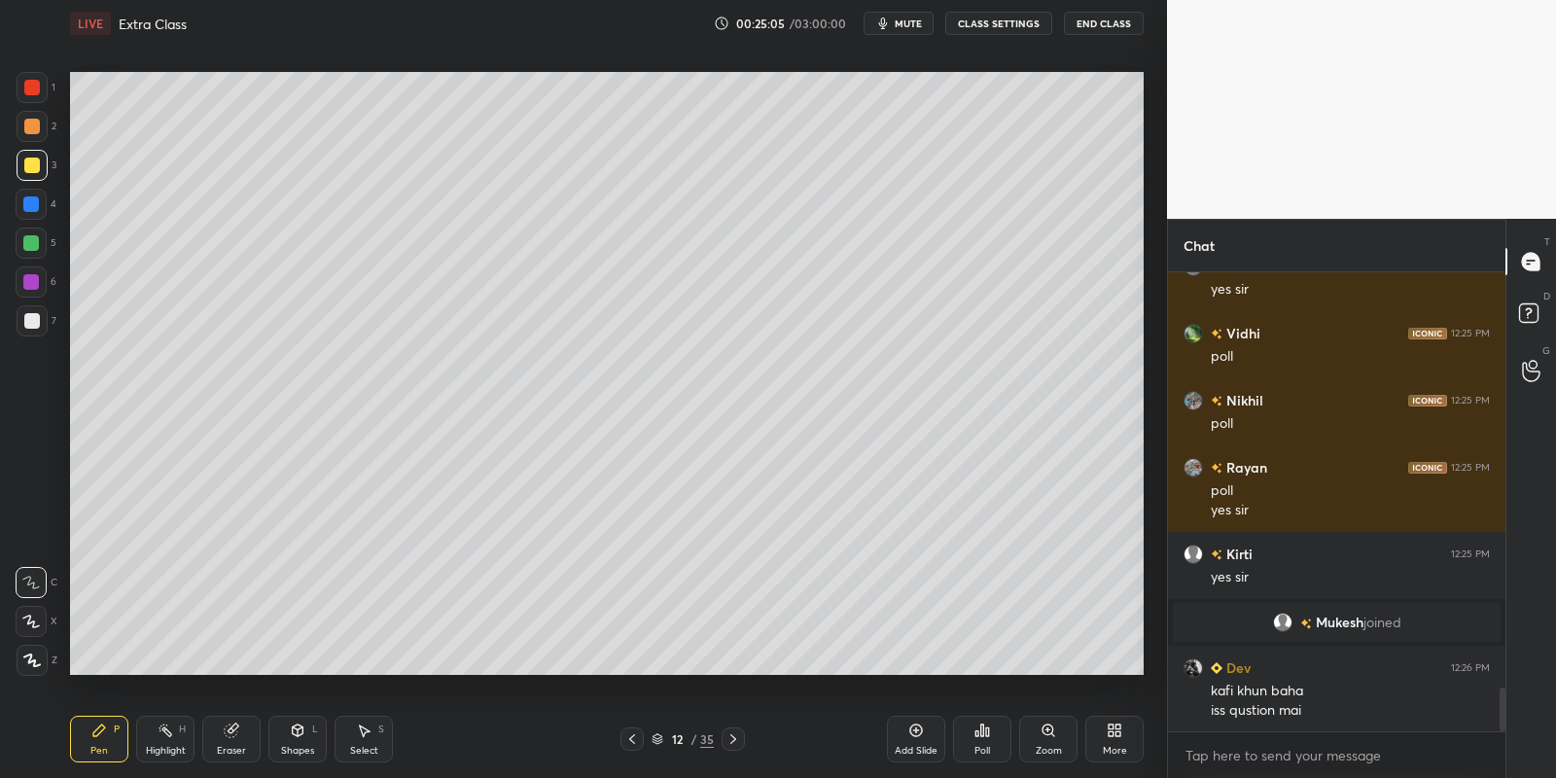
click at [95, 734] on icon at bounding box center [99, 731] width 16 height 16
drag, startPoint x: 297, startPoint y: 732, endPoint x: 297, endPoint y: 721, distance: 11.7
click at [298, 729] on icon at bounding box center [298, 732] width 0 height 7
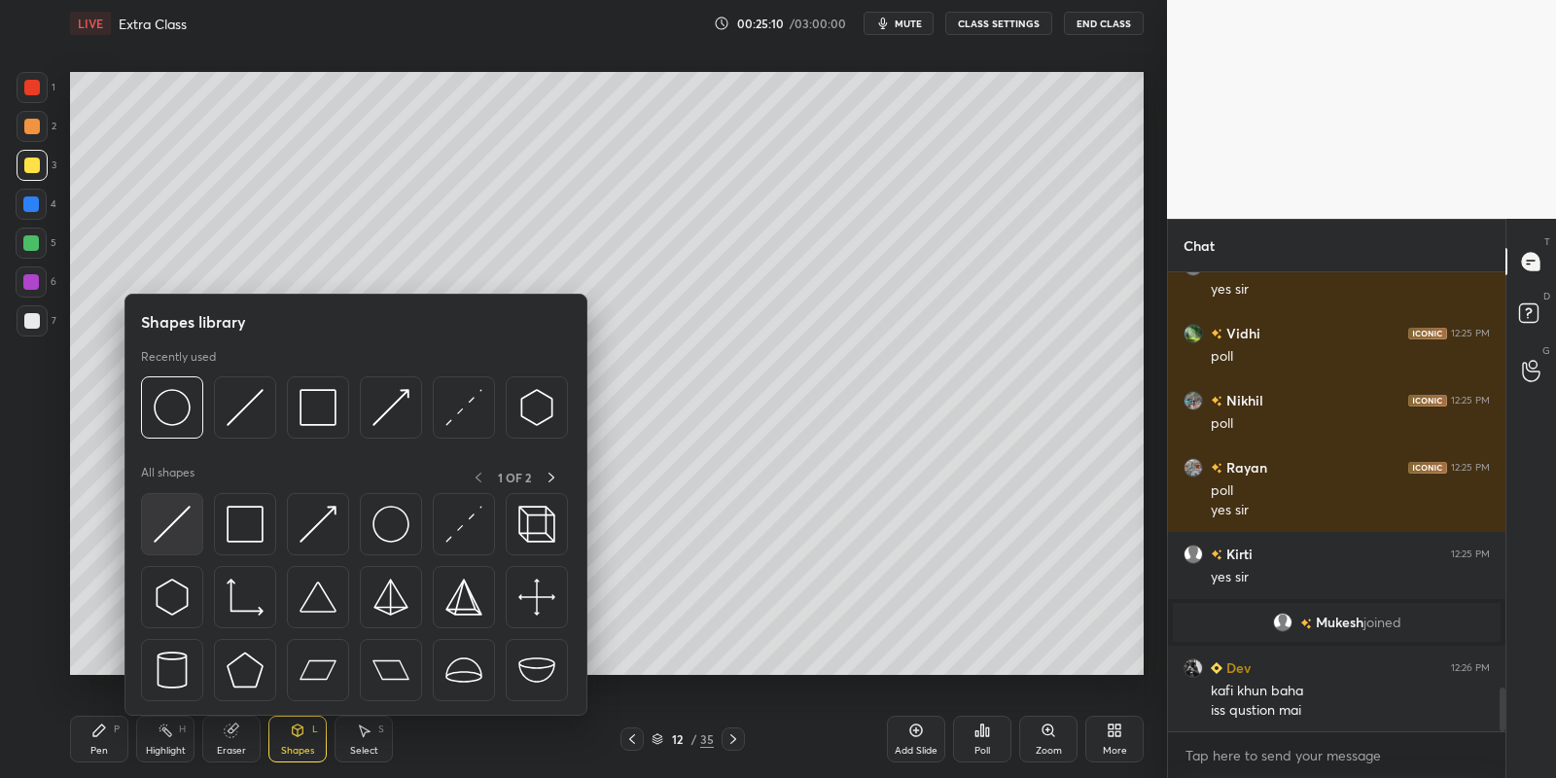
drag, startPoint x: 183, startPoint y: 513, endPoint x: 34, endPoint y: 159, distance: 384.0
click at [178, 513] on img at bounding box center [172, 524] width 37 height 37
click at [33, 160] on div at bounding box center [32, 166] width 16 height 16
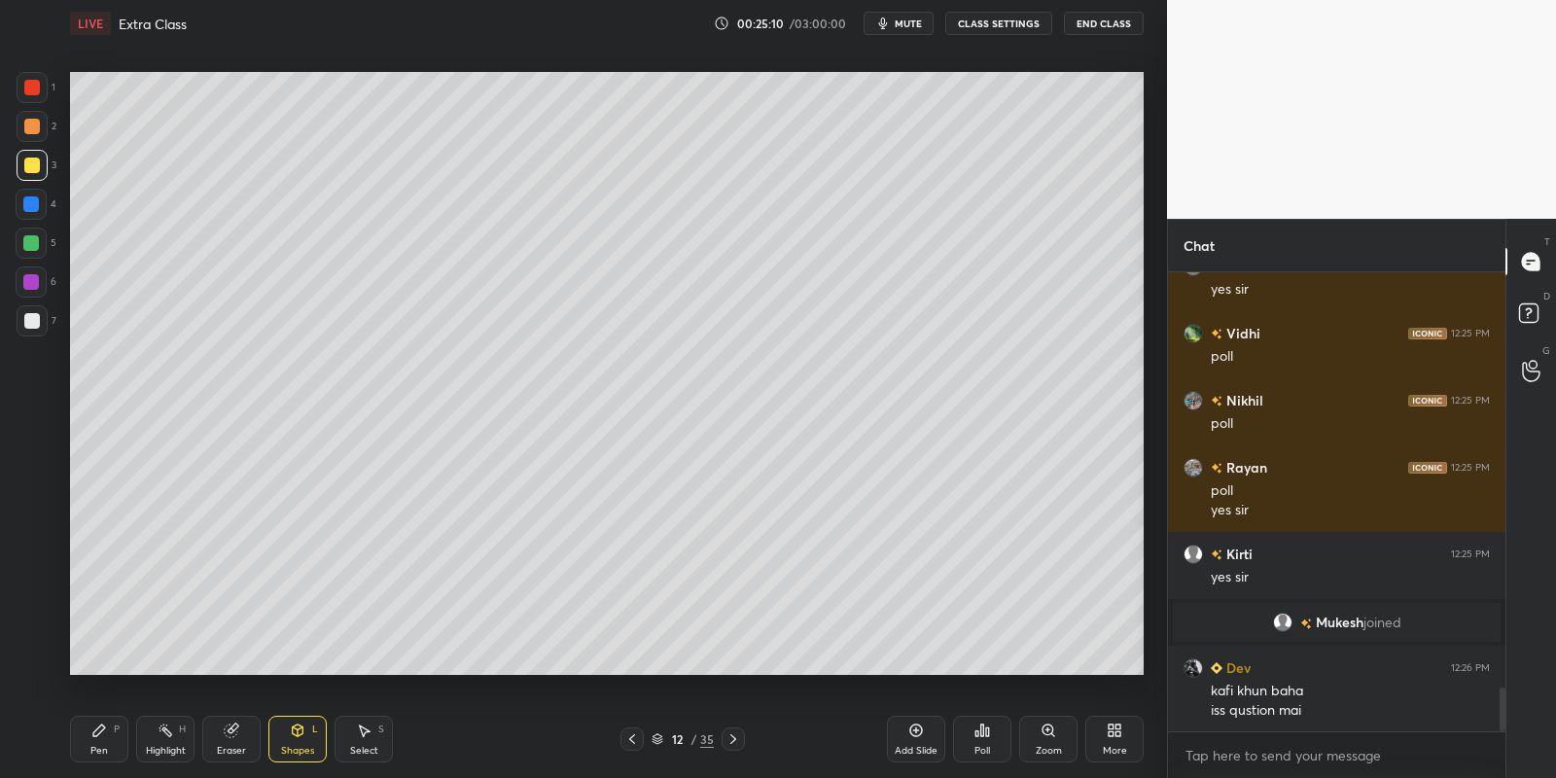
click at [29, 243] on div at bounding box center [31, 243] width 16 height 16
drag, startPoint x: 106, startPoint y: 743, endPoint x: 112, endPoint y: 683, distance: 60.6
click at [108, 740] on div "Pen P" at bounding box center [99, 739] width 58 height 47
drag, startPoint x: 30, startPoint y: 162, endPoint x: 59, endPoint y: 152, distance: 31.1
click at [32, 159] on div at bounding box center [32, 166] width 16 height 16
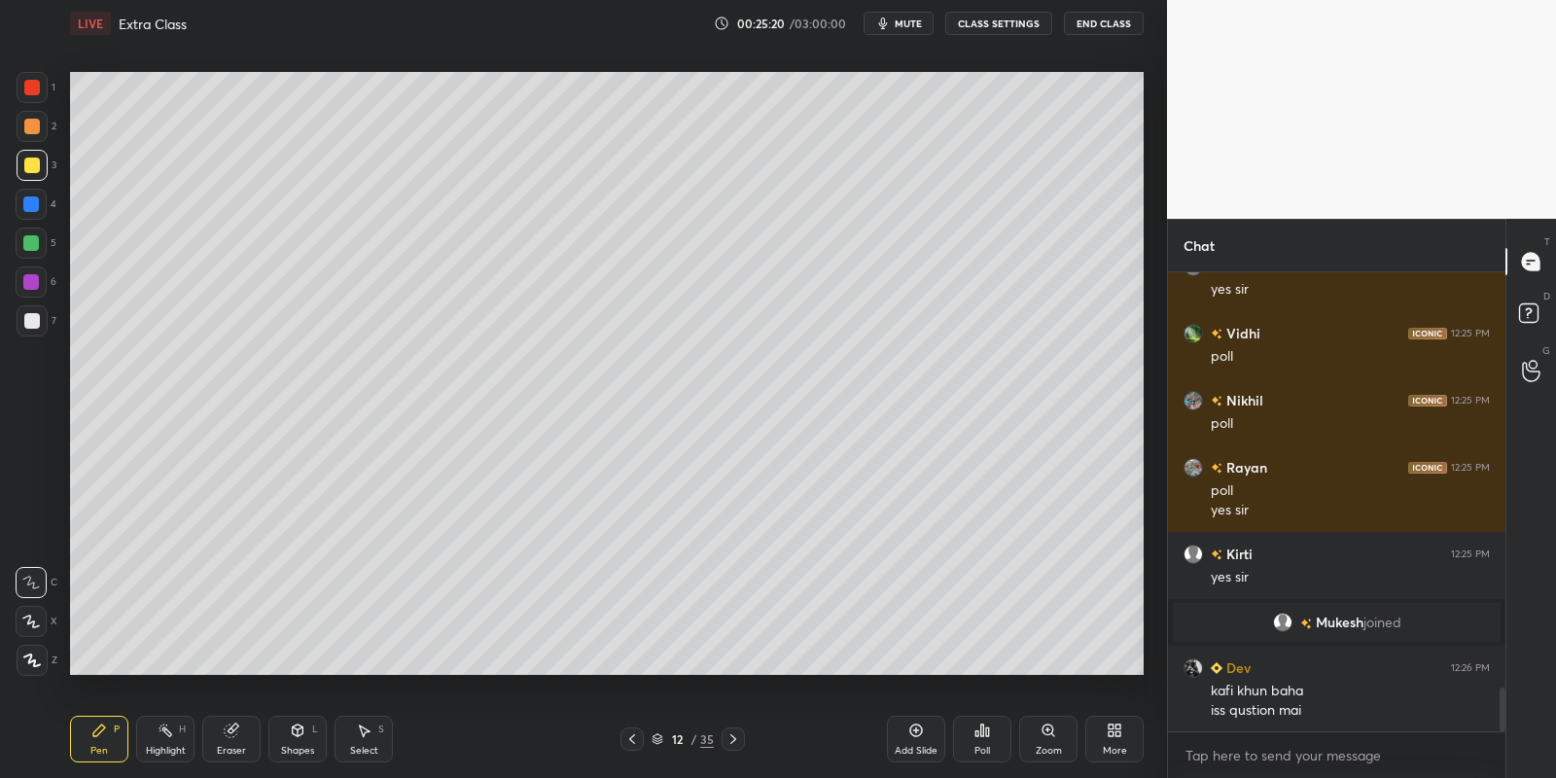
click at [109, 741] on div "Pen P" at bounding box center [99, 739] width 58 height 47
click at [156, 746] on div "Highlight" at bounding box center [166, 751] width 40 height 10
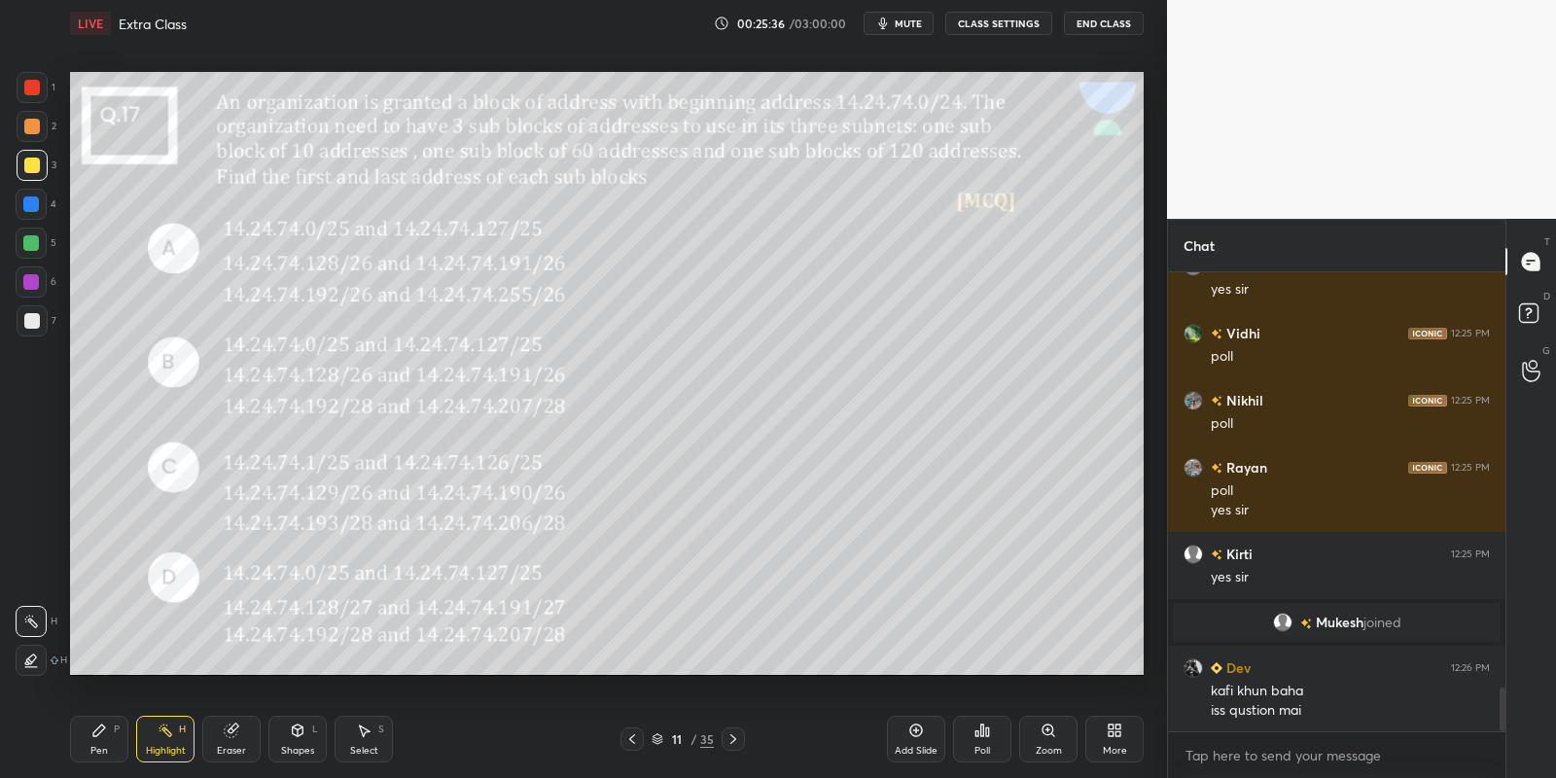
drag, startPoint x: 174, startPoint y: 737, endPoint x: 193, endPoint y: 717, distance: 27.5
click at [170, 737] on div "Highlight H" at bounding box center [165, 739] width 58 height 47
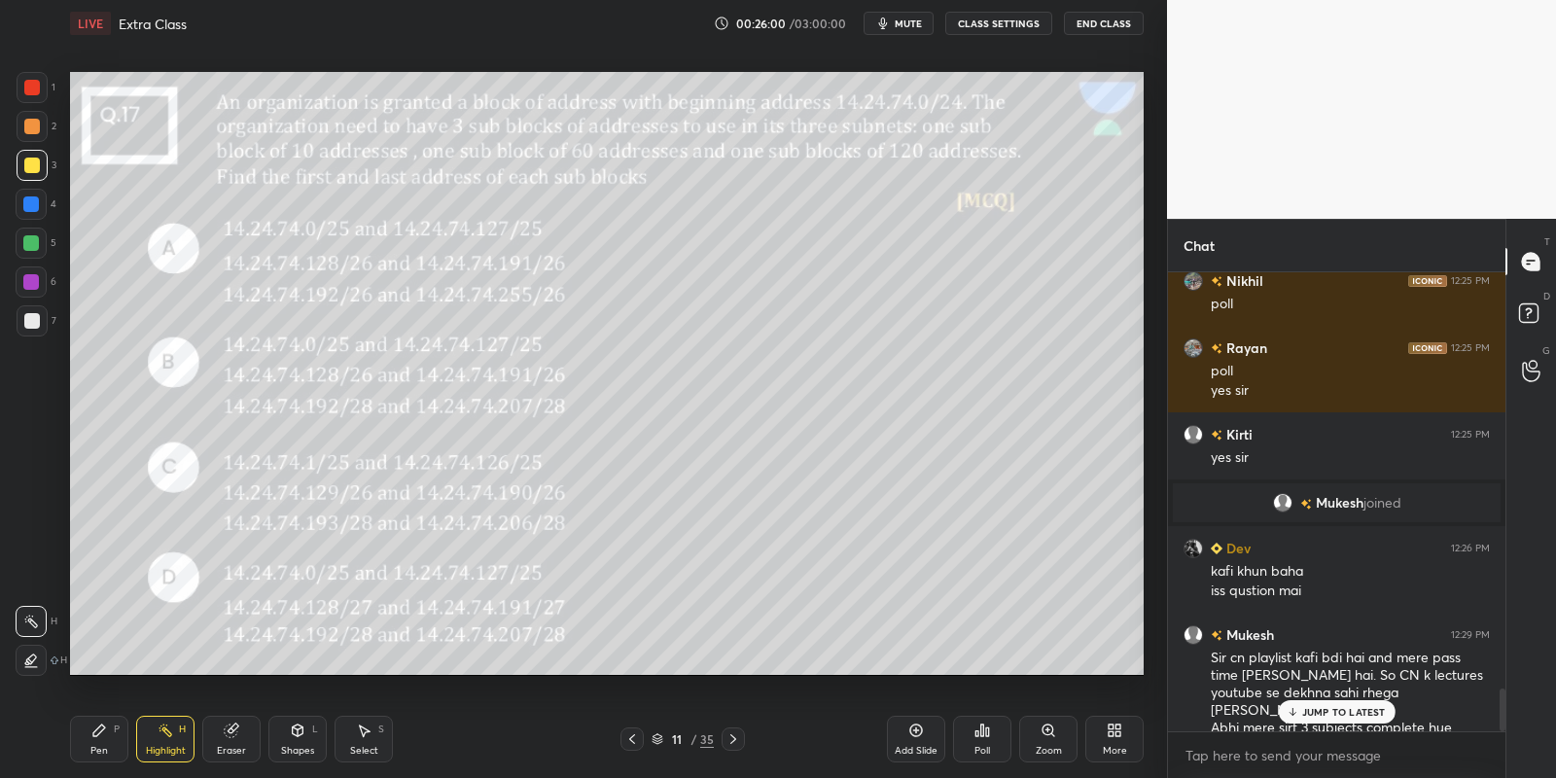
click at [102, 747] on div "Pen" at bounding box center [99, 751] width 18 height 10
click at [161, 740] on div "Highlight H" at bounding box center [165, 739] width 58 height 47
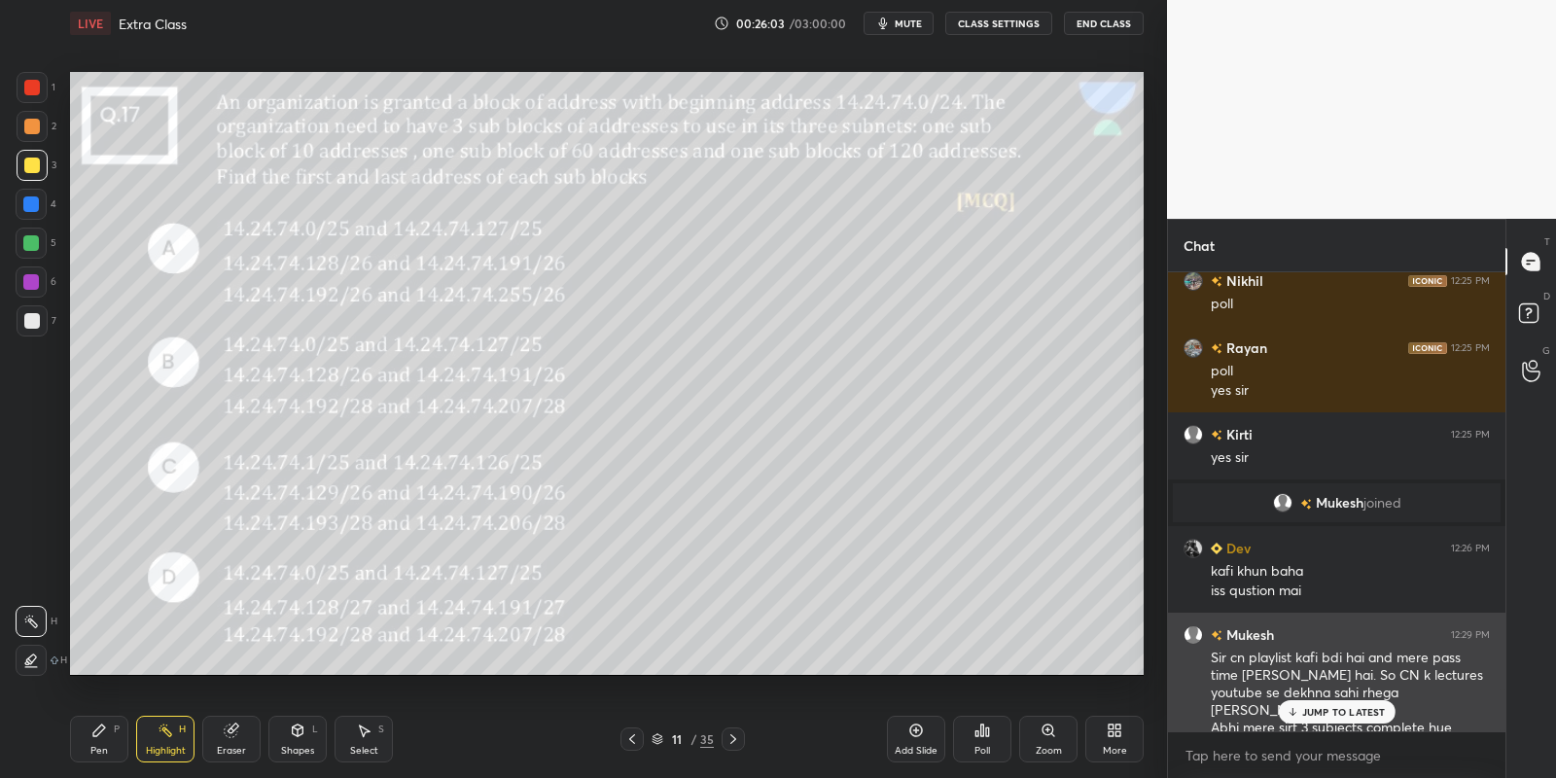
click at [1320, 708] on p "JUMP TO LATEST" at bounding box center [1344, 712] width 84 height 12
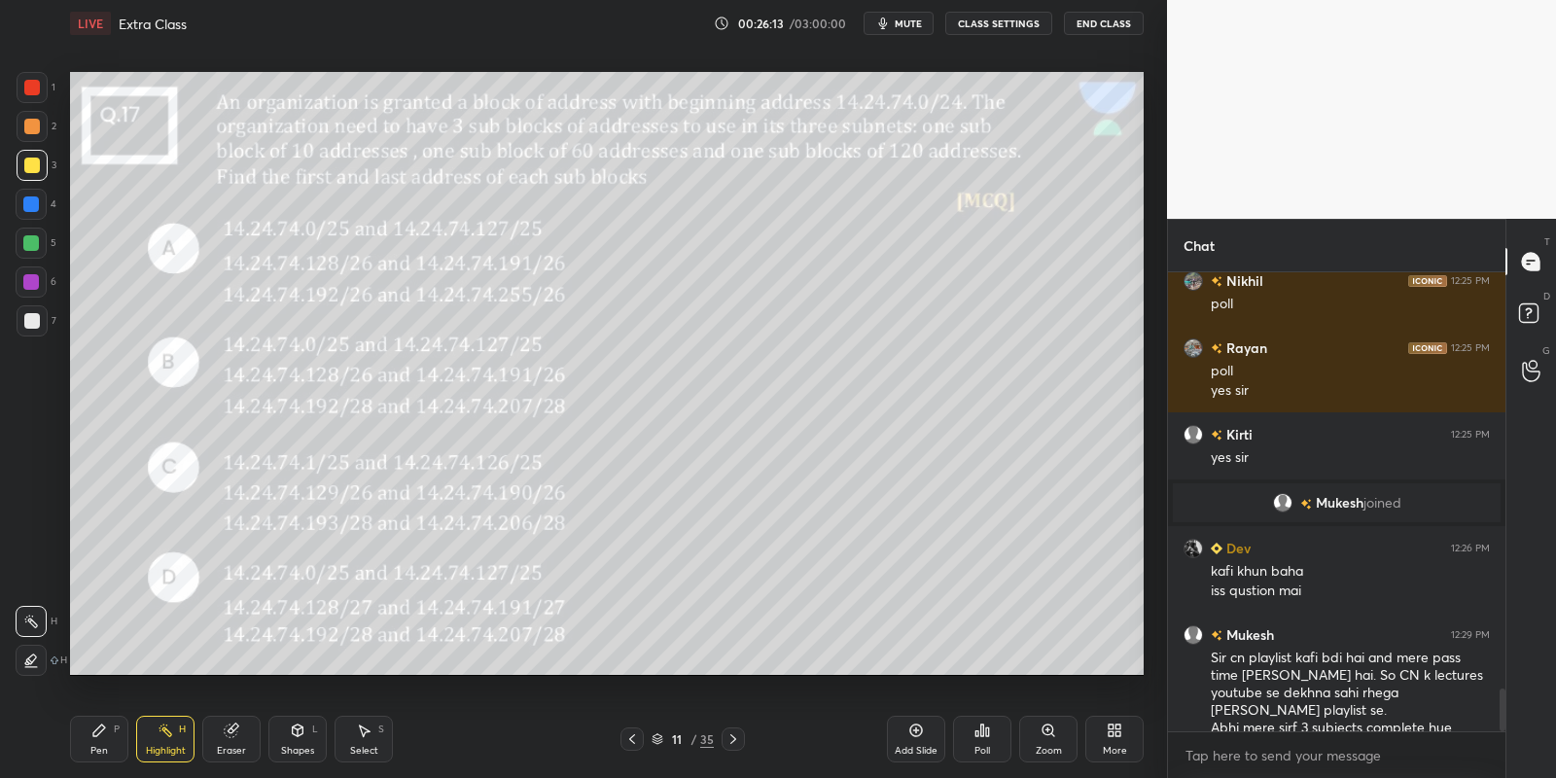
click at [102, 735] on icon at bounding box center [99, 731] width 16 height 16
click at [154, 746] on div "Highlight" at bounding box center [166, 751] width 40 height 10
click at [103, 735] on icon at bounding box center [99, 731] width 16 height 16
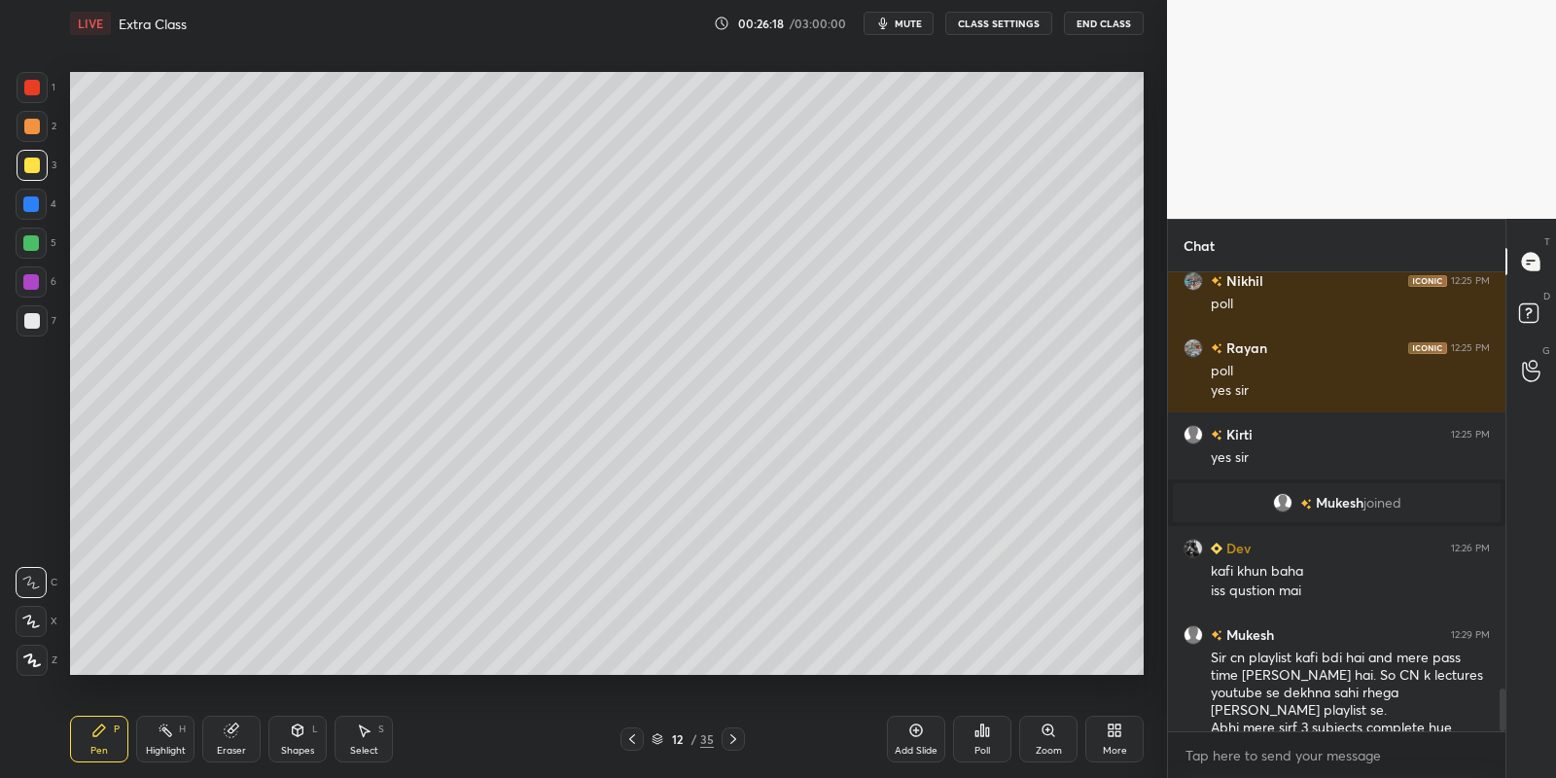
click at [97, 740] on div "Pen P" at bounding box center [99, 739] width 58 height 47
click at [26, 310] on div at bounding box center [32, 320] width 31 height 31
drag, startPoint x: 95, startPoint y: 745, endPoint x: 104, endPoint y: 718, distance: 28.6
click at [97, 743] on div "Pen P" at bounding box center [99, 739] width 58 height 47
drag, startPoint x: 297, startPoint y: 753, endPoint x: 300, endPoint y: 721, distance: 32.2
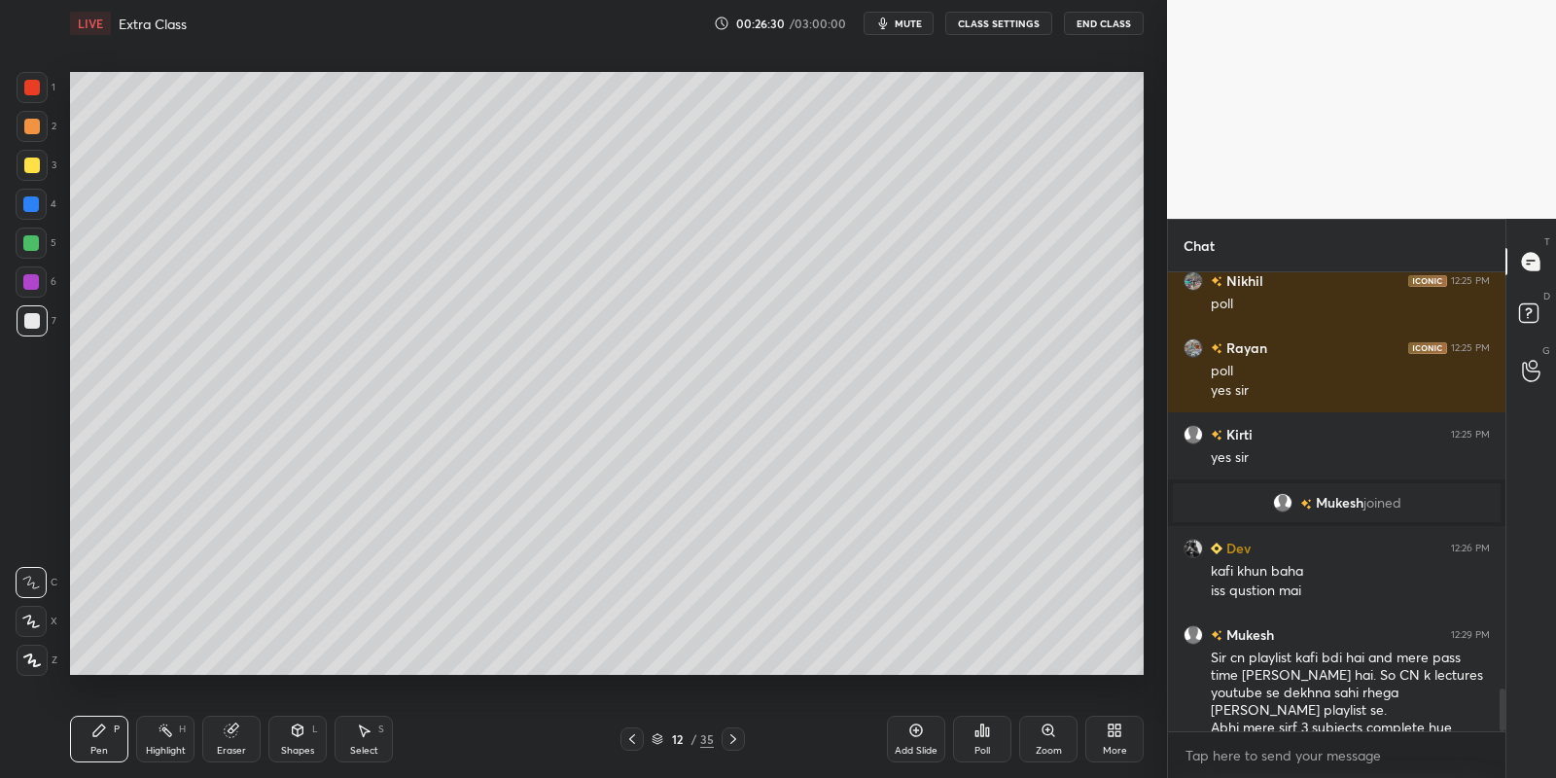
click at [294, 752] on div "Shapes" at bounding box center [297, 751] width 33 height 10
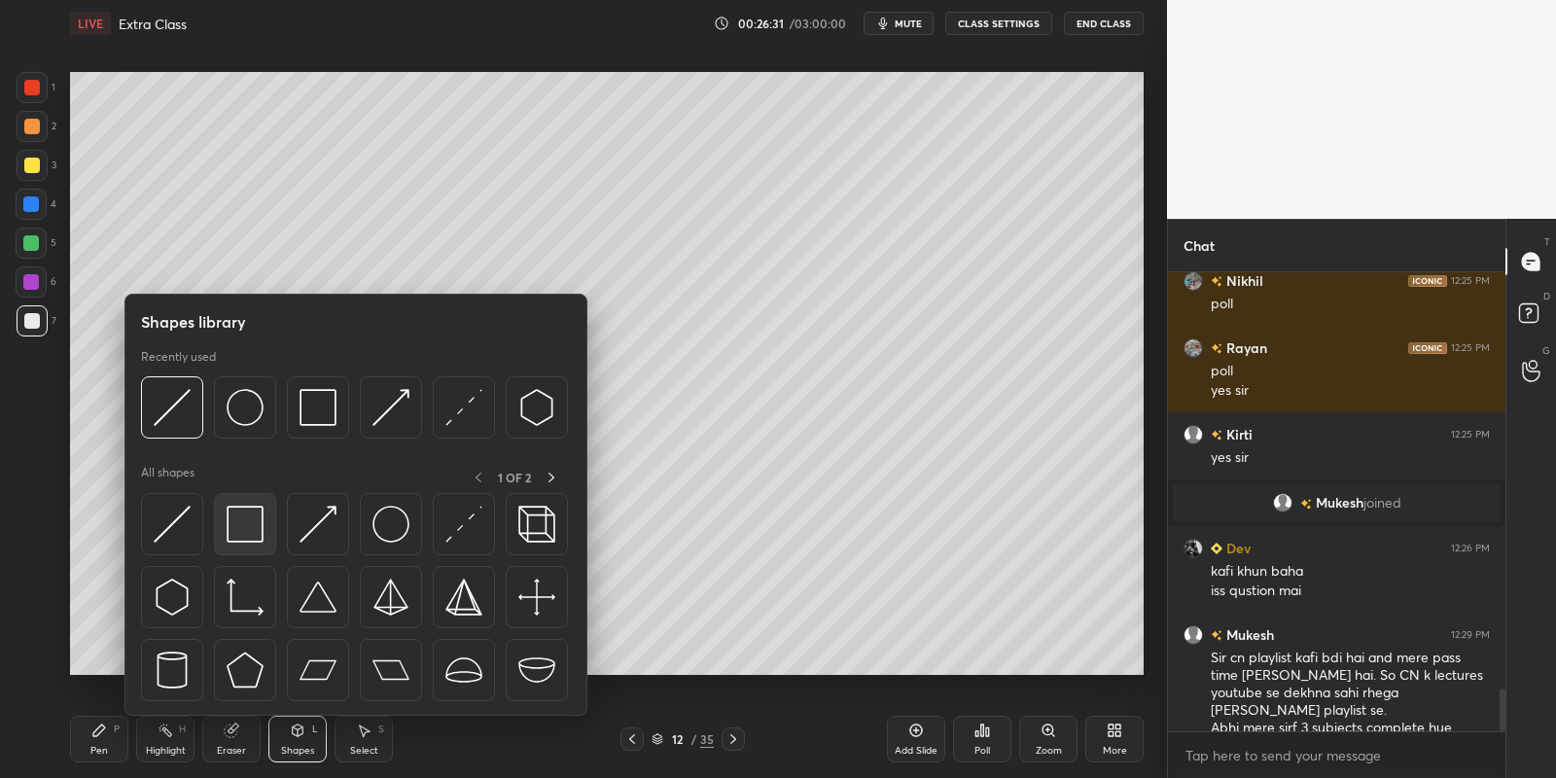
click at [246, 526] on img at bounding box center [245, 524] width 37 height 37
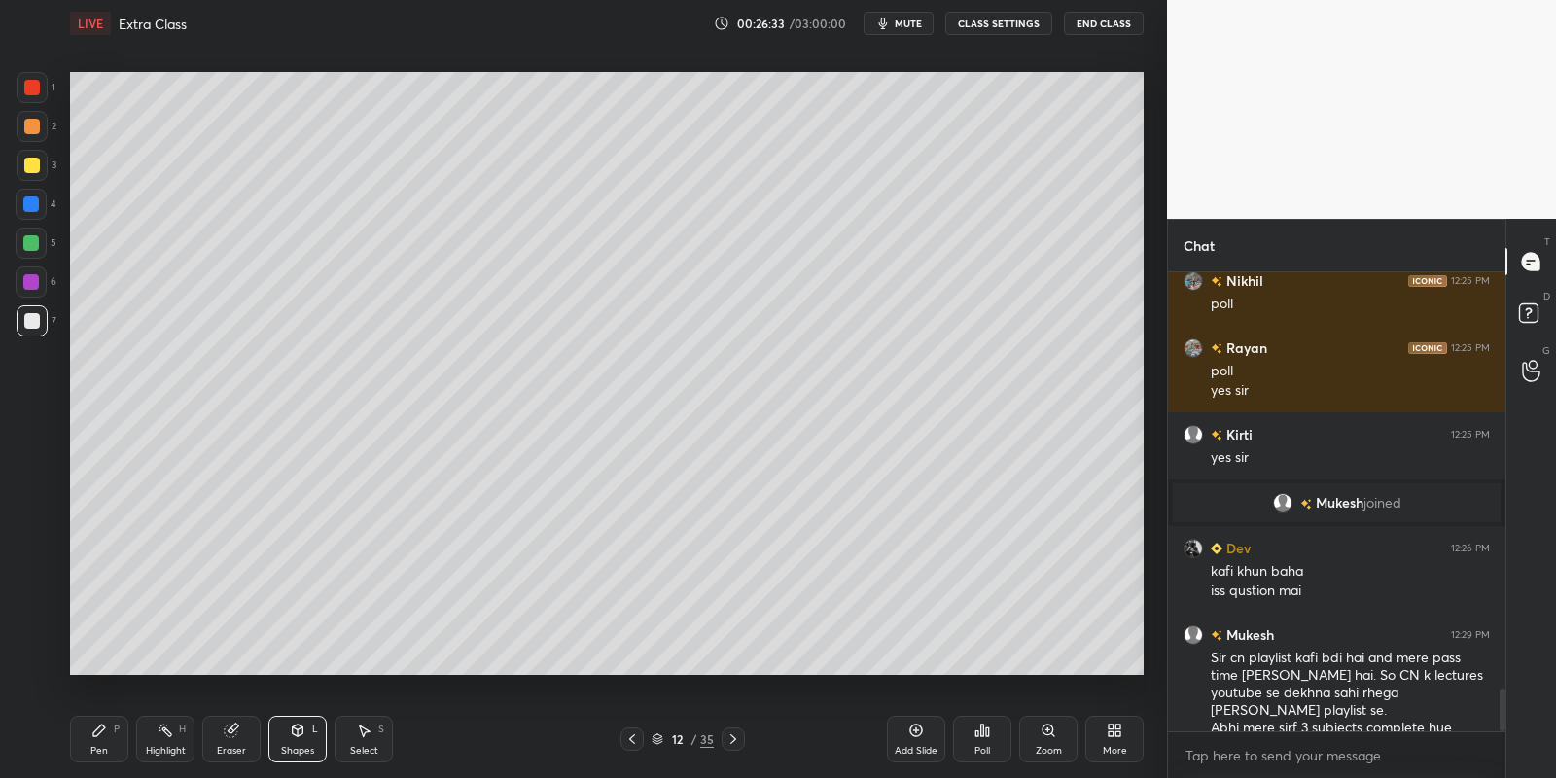
click at [236, 739] on div "Eraser" at bounding box center [231, 739] width 58 height 47
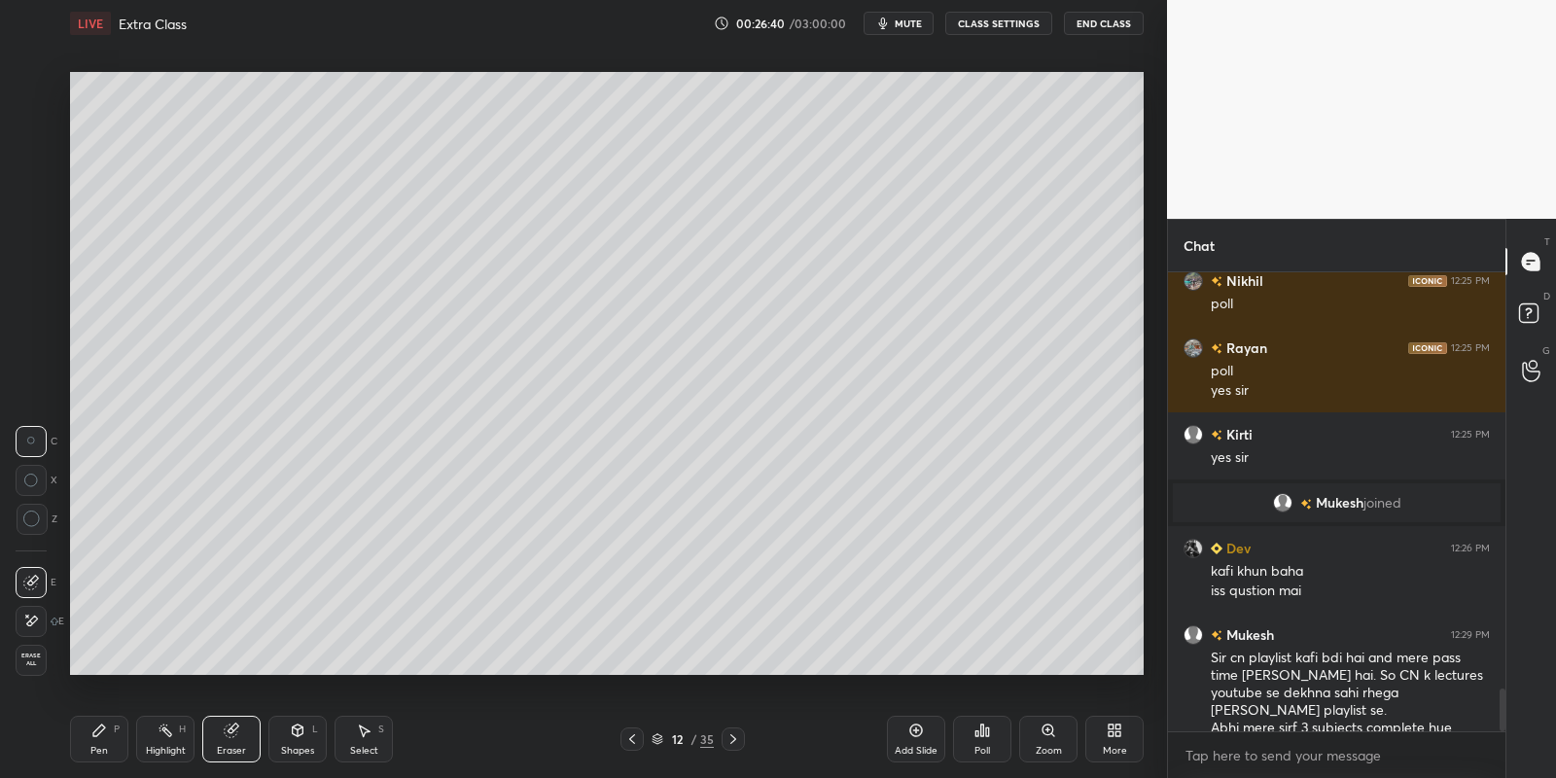
click at [168, 735] on icon at bounding box center [166, 731] width 16 height 16
click at [230, 746] on div "Eraser" at bounding box center [231, 751] width 29 height 10
drag, startPoint x: 105, startPoint y: 739, endPoint x: 117, endPoint y: 715, distance: 27.0
click at [106, 739] on div "Pen P" at bounding box center [99, 739] width 58 height 47
click at [34, 164] on div at bounding box center [32, 166] width 16 height 16
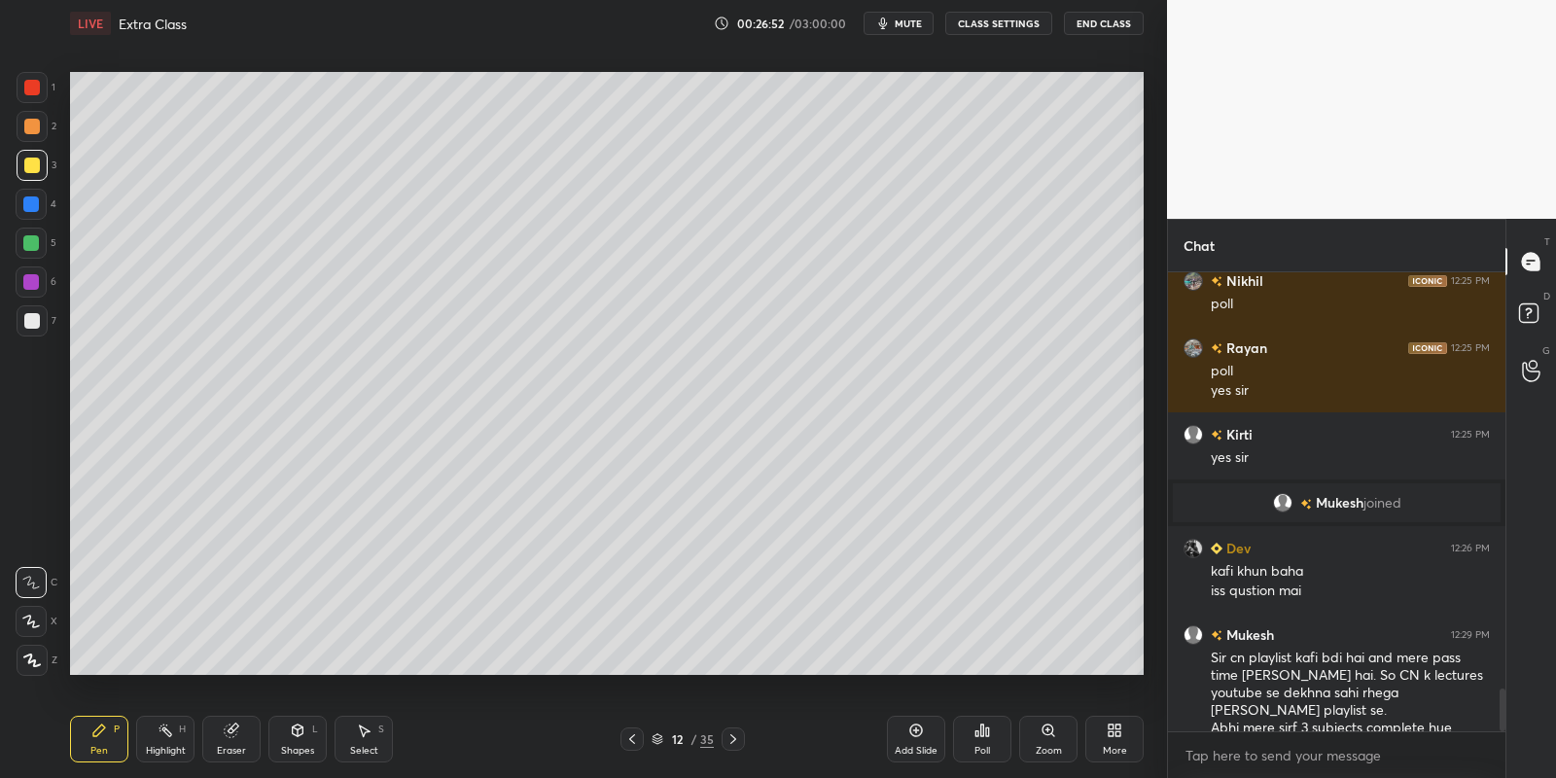
drag, startPoint x: 299, startPoint y: 743, endPoint x: 303, endPoint y: 719, distance: 24.8
click at [299, 741] on div "Shapes L" at bounding box center [297, 739] width 58 height 47
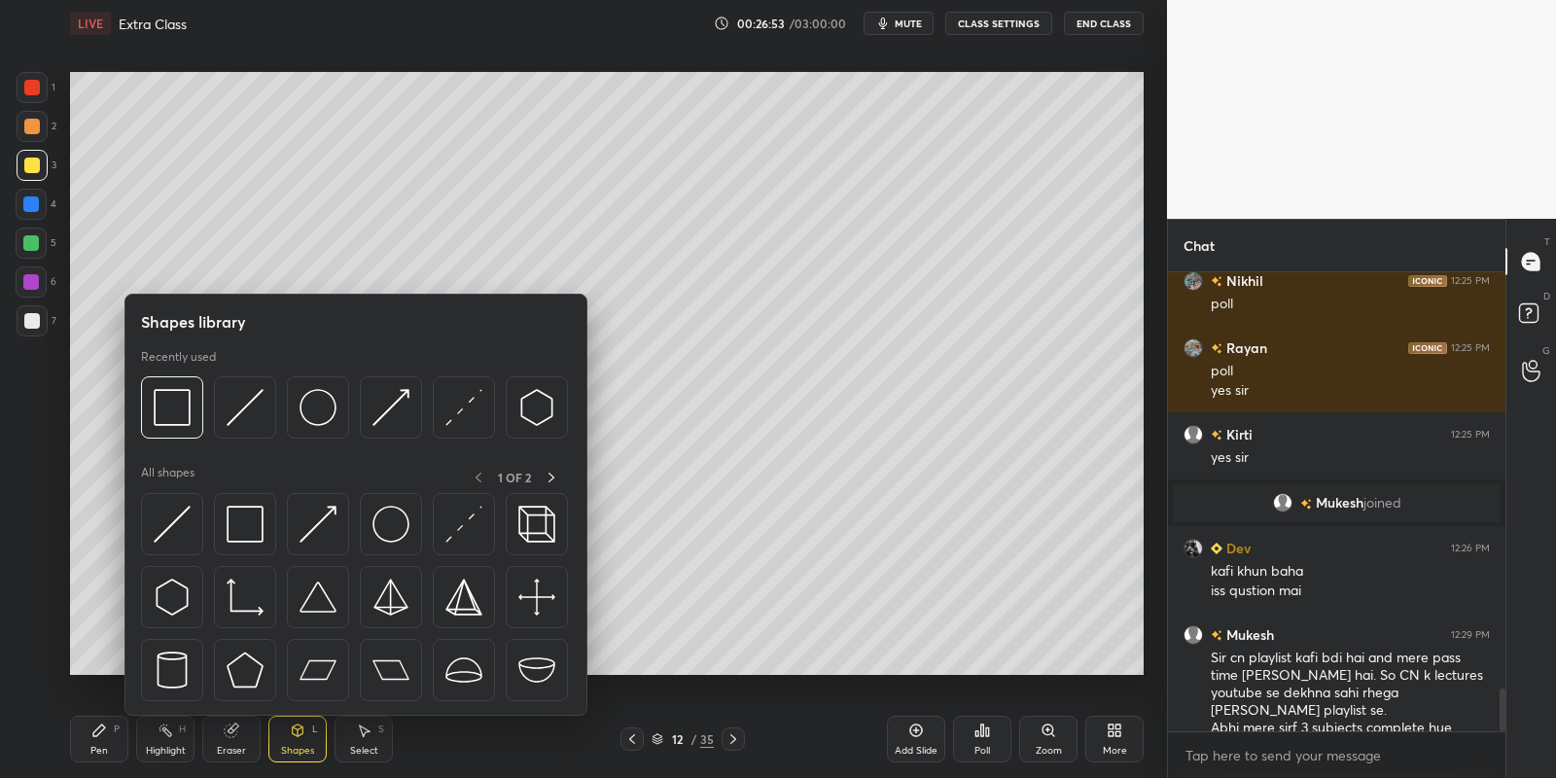
click at [175, 512] on img at bounding box center [172, 524] width 37 height 37
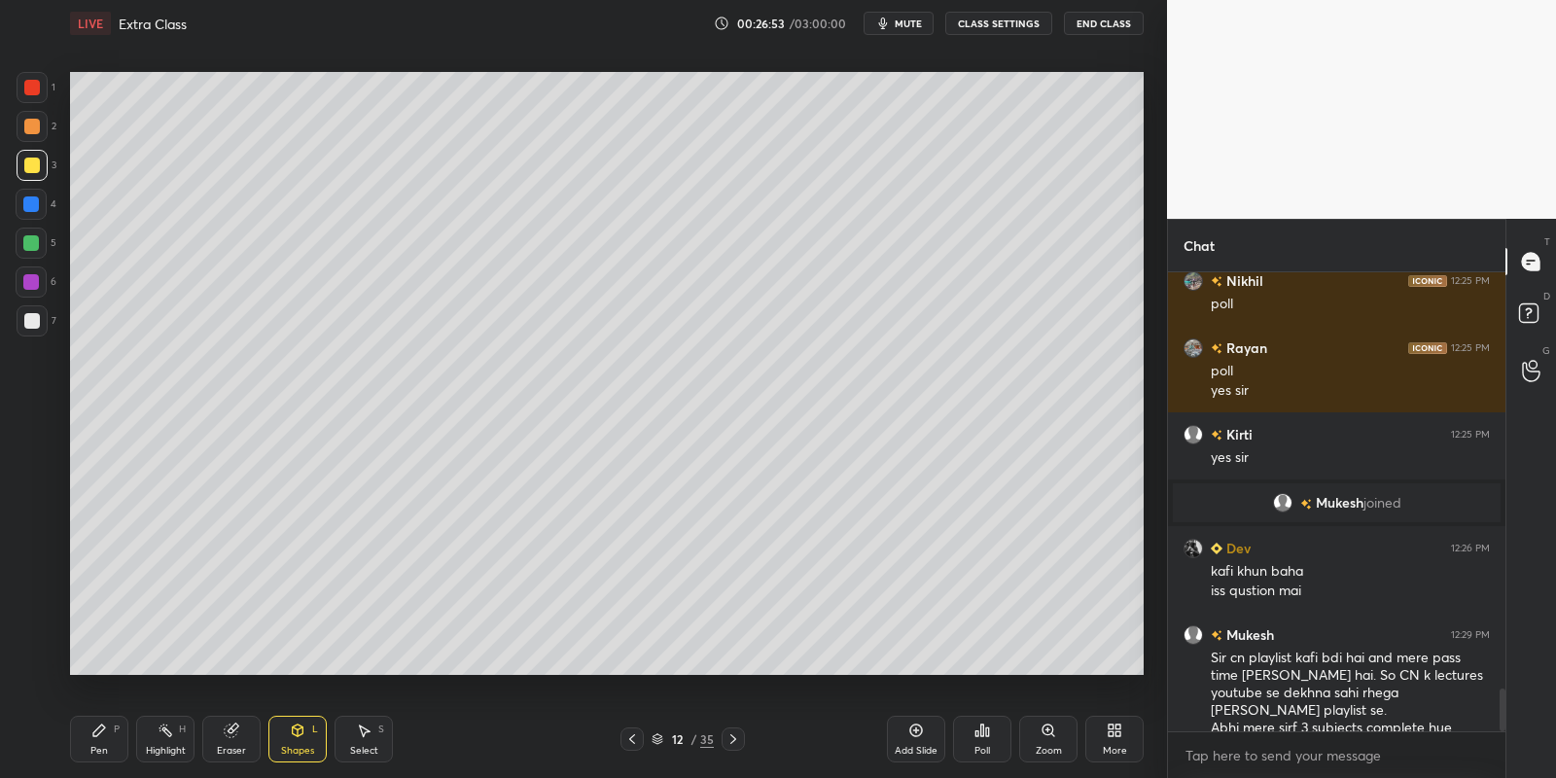
drag, startPoint x: 29, startPoint y: 239, endPoint x: 45, endPoint y: 233, distance: 16.6
click at [30, 236] on div at bounding box center [31, 243] width 16 height 16
click at [97, 742] on div "Pen P" at bounding box center [99, 739] width 58 height 47
click at [36, 169] on div at bounding box center [32, 166] width 16 height 16
click at [227, 725] on icon at bounding box center [231, 730] width 13 height 13
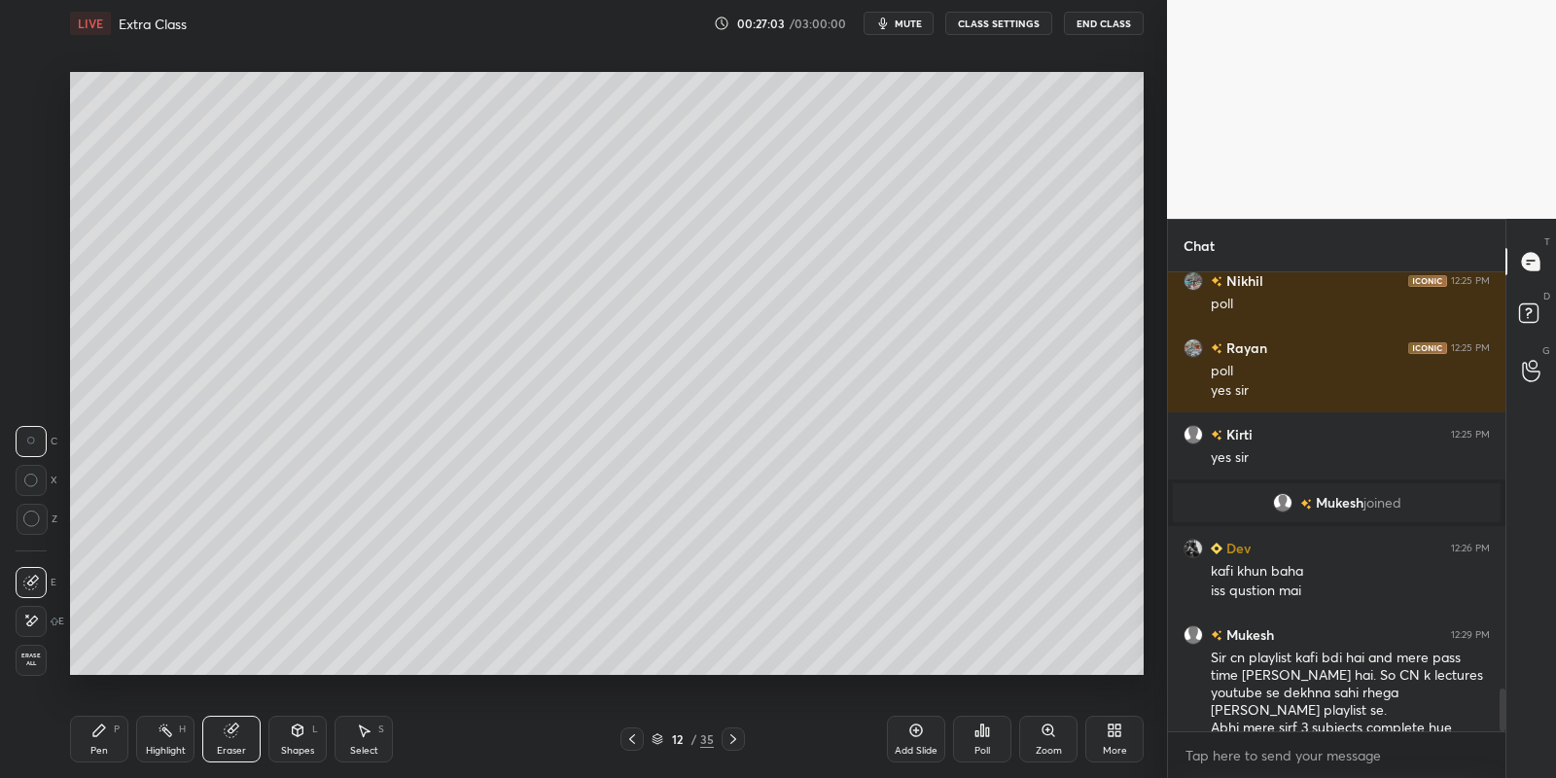
click at [98, 735] on icon at bounding box center [99, 731] width 16 height 16
drag, startPoint x: 299, startPoint y: 745, endPoint x: 300, endPoint y: 725, distance: 19.5
click at [300, 743] on div "Shapes L" at bounding box center [297, 739] width 58 height 47
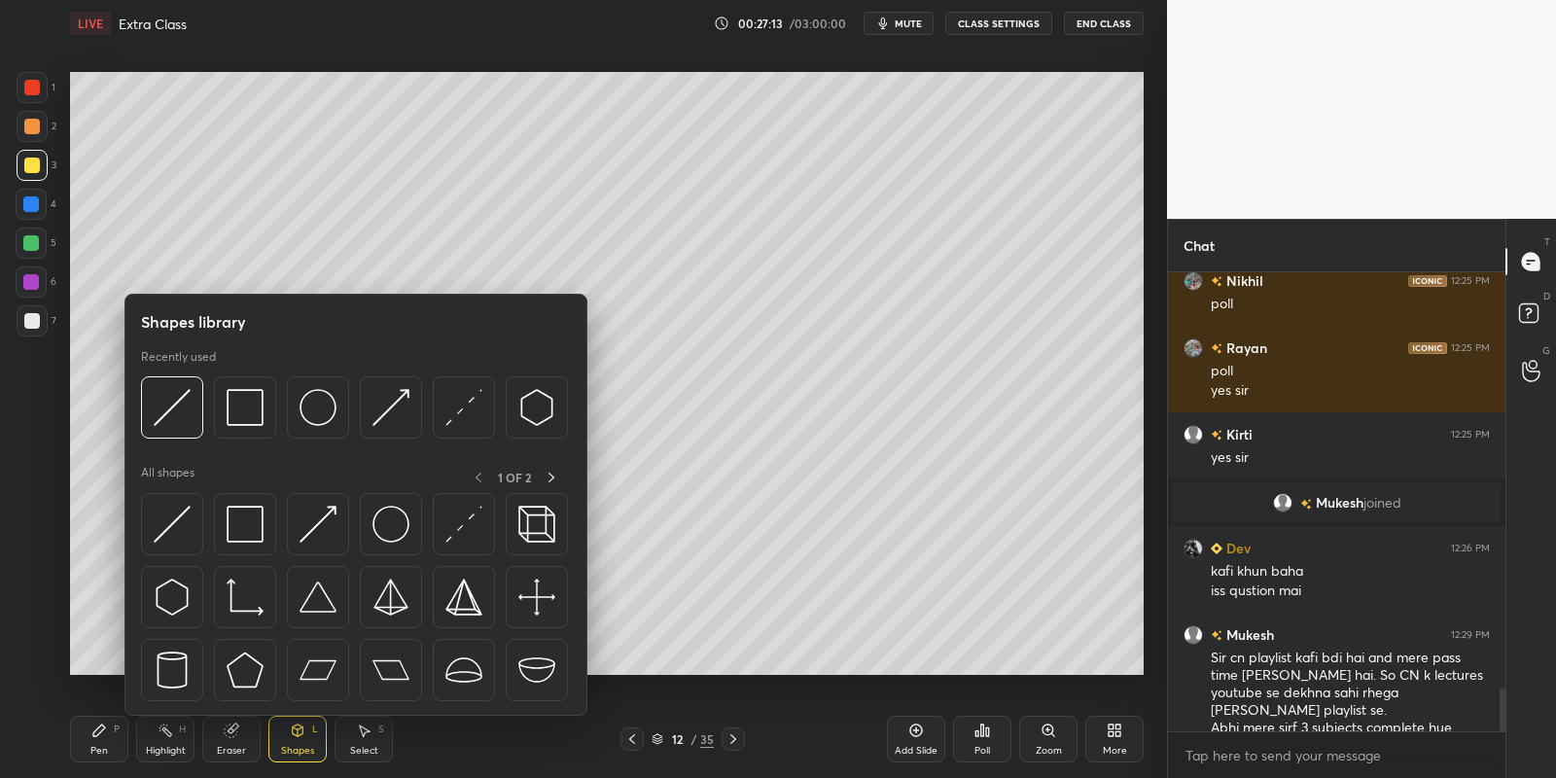
click at [256, 531] on img at bounding box center [245, 524] width 37 height 37
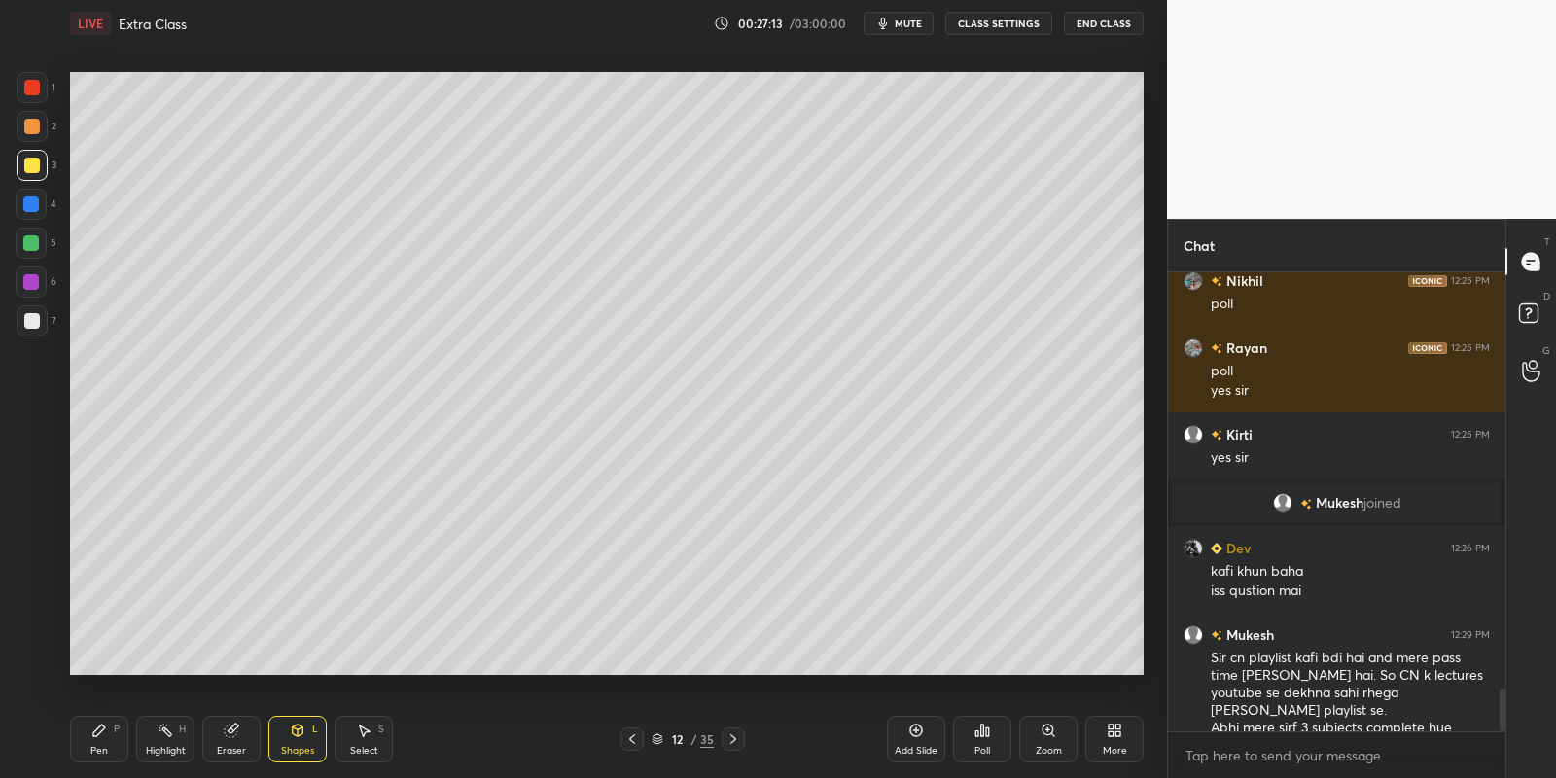
drag, startPoint x: 28, startPoint y: 321, endPoint x: 47, endPoint y: 311, distance: 20.9
click at [32, 319] on div at bounding box center [32, 321] width 16 height 16
click at [99, 742] on div "Pen P" at bounding box center [99, 739] width 58 height 47
click at [299, 737] on div "Shapes L" at bounding box center [297, 739] width 58 height 47
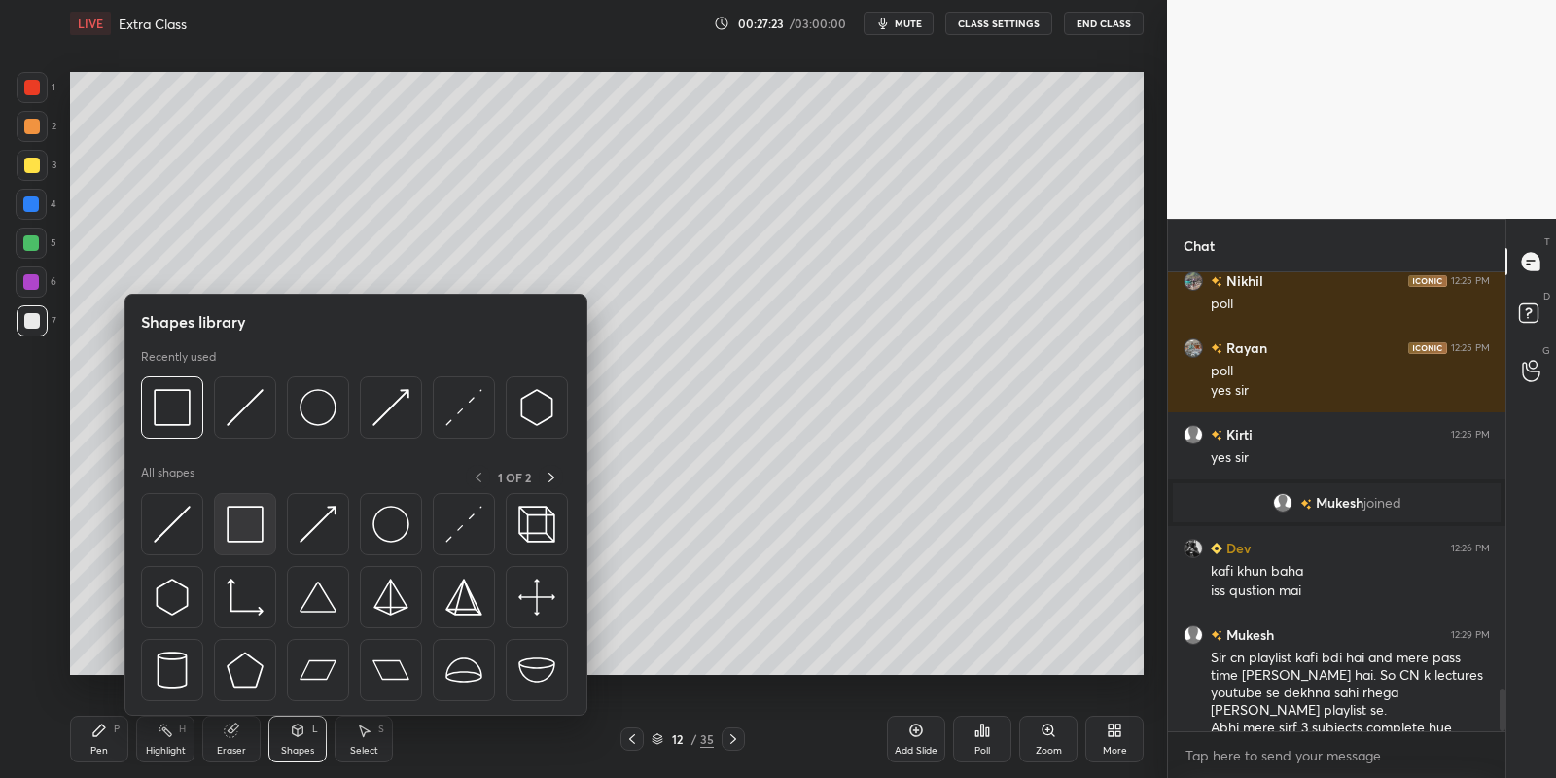
click at [268, 534] on div at bounding box center [245, 524] width 62 height 62
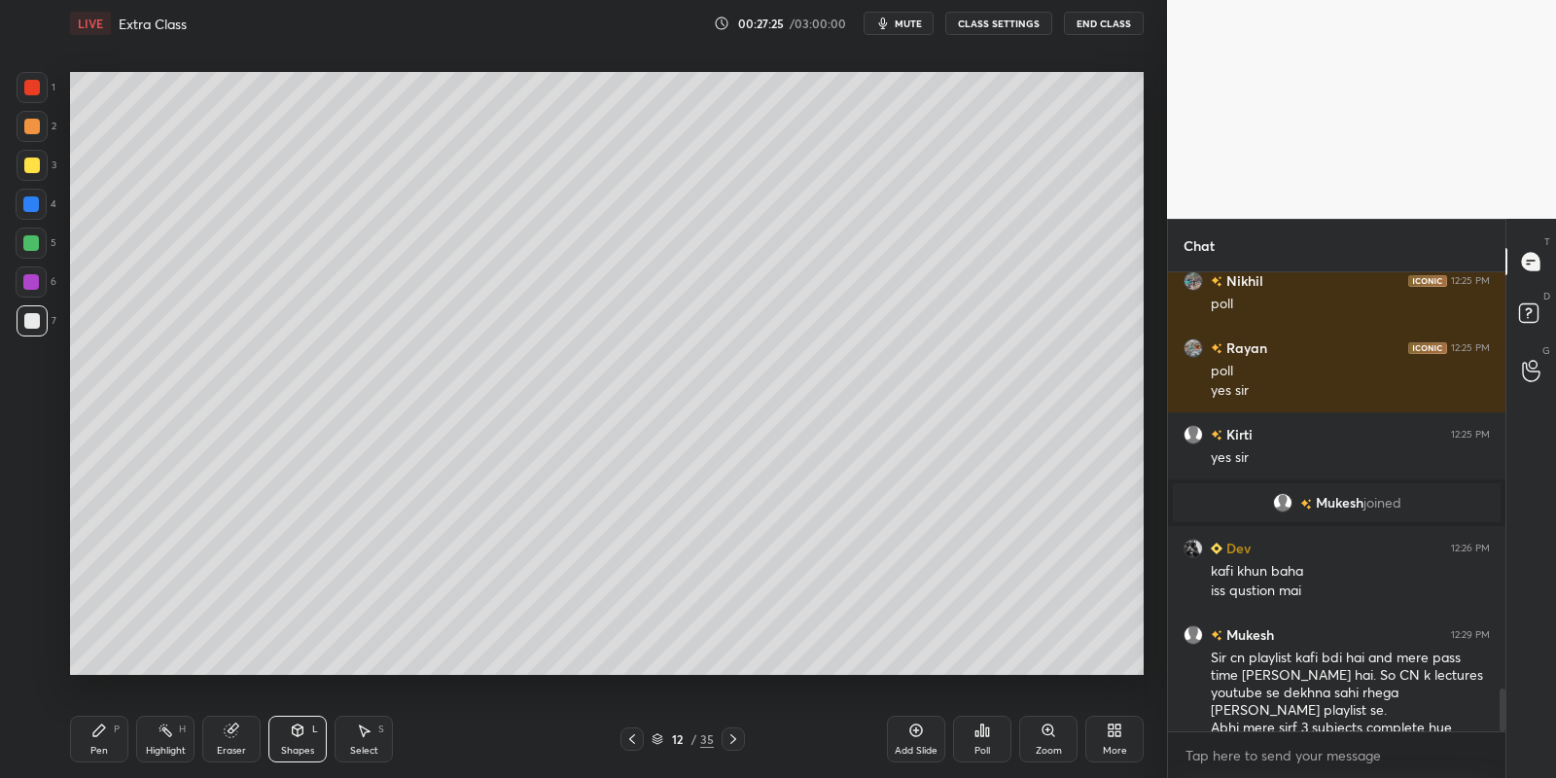
click at [103, 736] on icon at bounding box center [99, 731] width 16 height 16
drag, startPoint x: 24, startPoint y: 249, endPoint x: 27, endPoint y: 233, distance: 15.8
click at [24, 248] on div at bounding box center [31, 243] width 16 height 16
drag, startPoint x: 222, startPoint y: 736, endPoint x: 305, endPoint y: 703, distance: 89.9
click at [227, 735] on div "Eraser" at bounding box center [231, 739] width 58 height 47
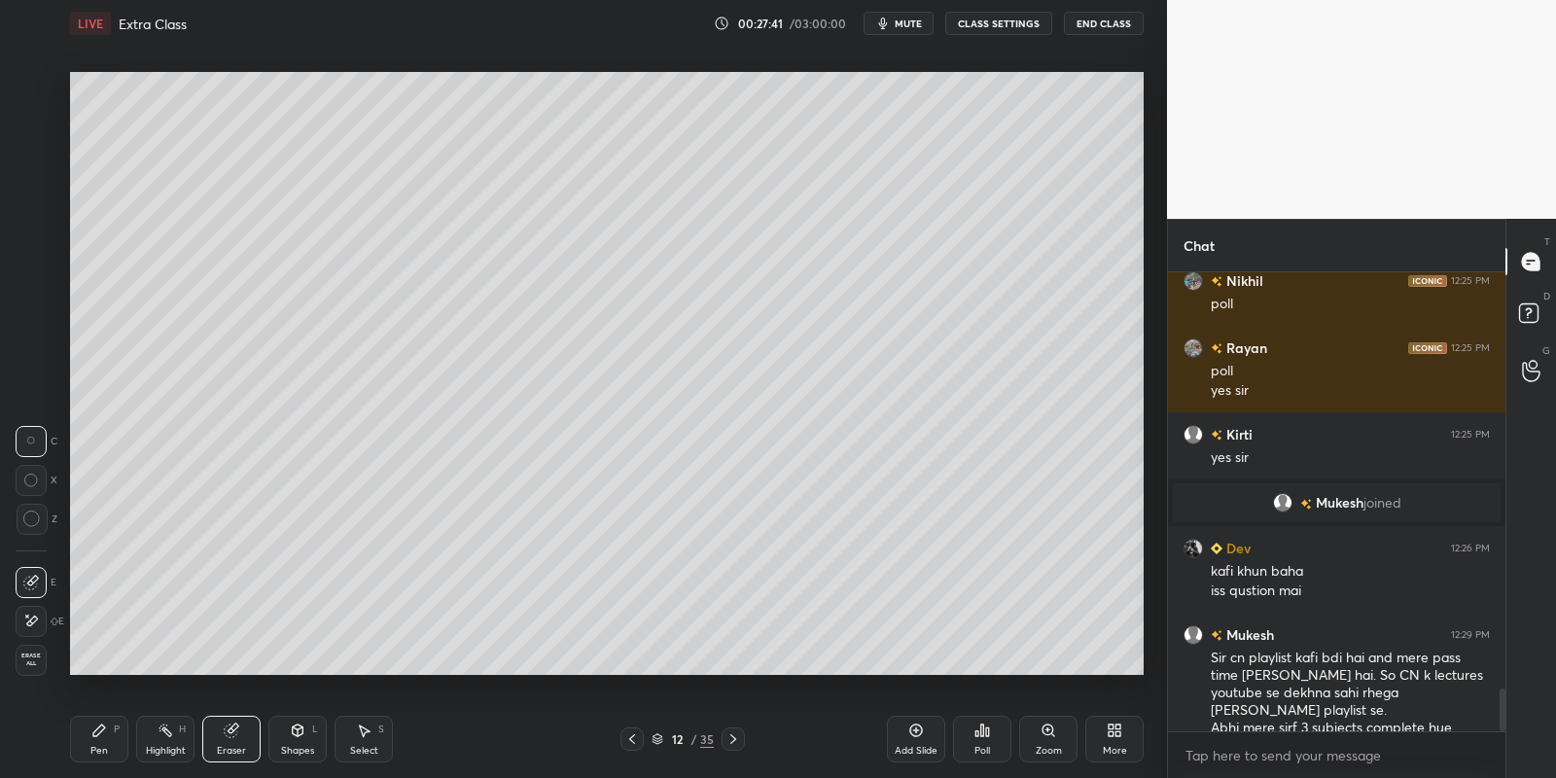
click at [89, 749] on div "Pen P" at bounding box center [99, 739] width 58 height 47
click at [29, 162] on div at bounding box center [32, 166] width 16 height 16
drag, startPoint x: 300, startPoint y: 735, endPoint x: 302, endPoint y: 717, distance: 18.6
click at [301, 733] on icon at bounding box center [298, 730] width 11 height 12
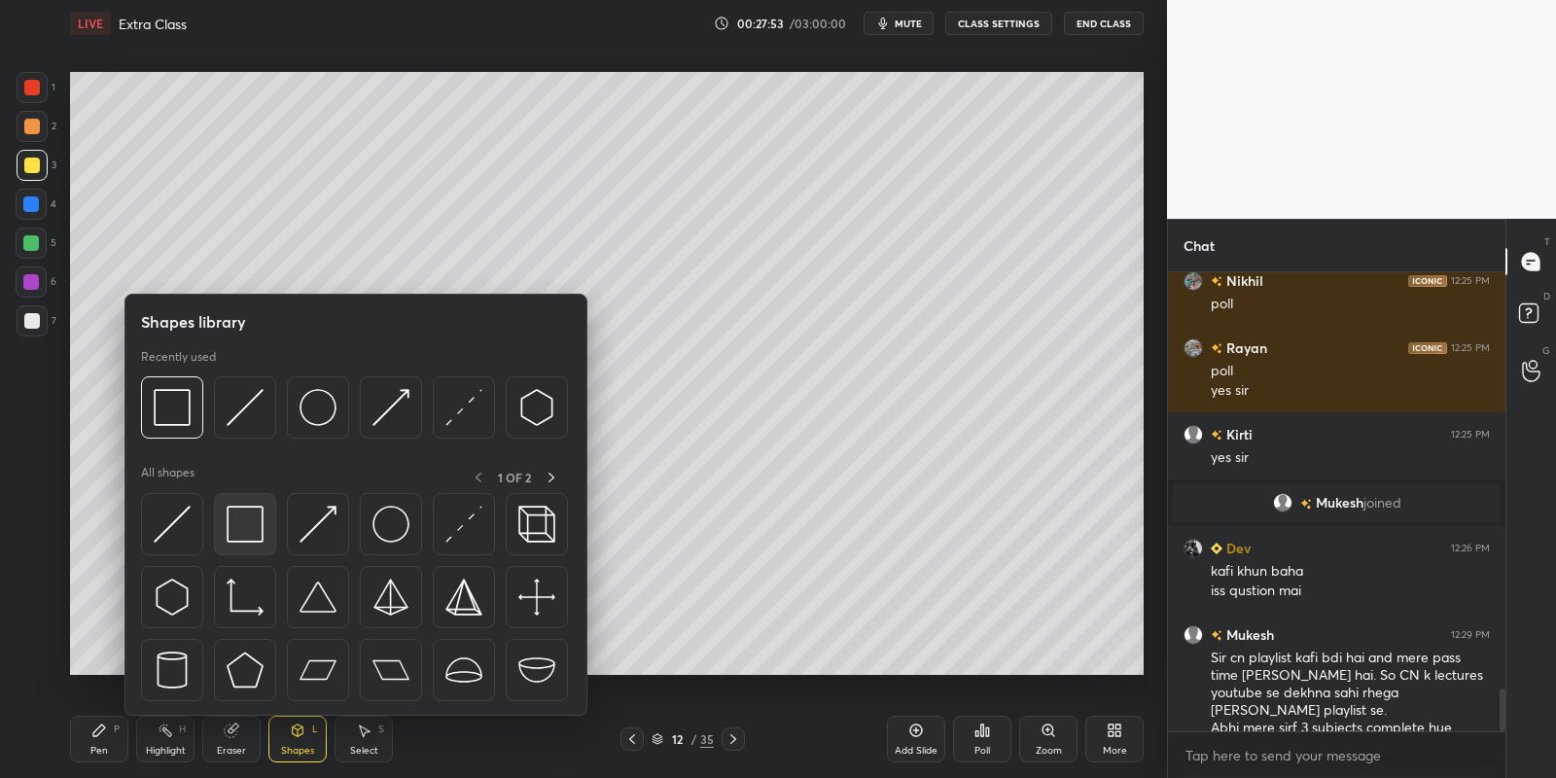
click at [250, 516] on img at bounding box center [245, 524] width 37 height 37
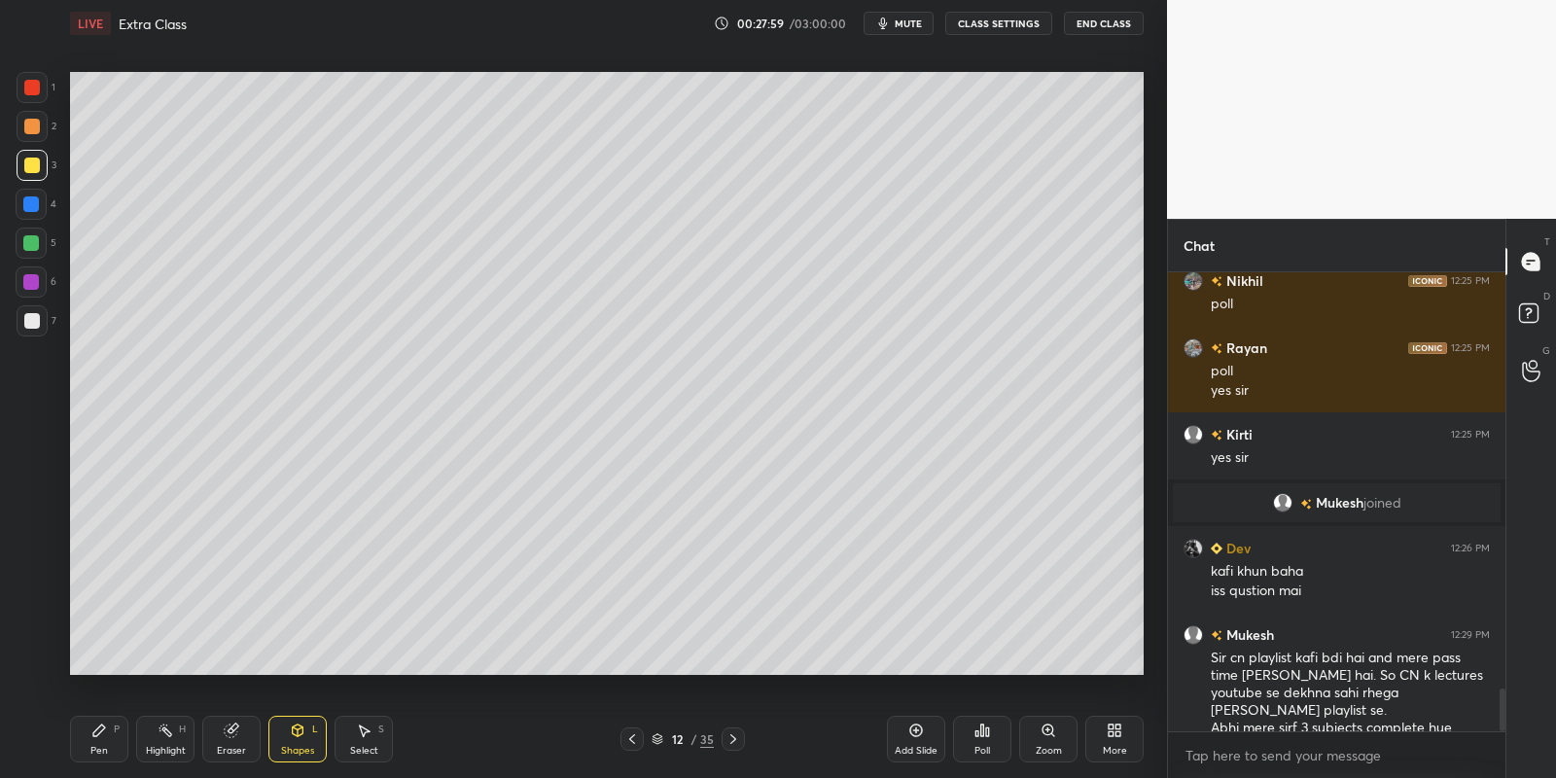
click at [96, 740] on div "Pen P" at bounding box center [99, 739] width 58 height 47
click at [28, 241] on div at bounding box center [31, 243] width 16 height 16
drag, startPoint x: 101, startPoint y: 745, endPoint x: 109, endPoint y: 729, distance: 17.4
click at [100, 743] on div "Pen P" at bounding box center [99, 739] width 58 height 47
click at [109, 747] on div "Pen P" at bounding box center [99, 739] width 58 height 47
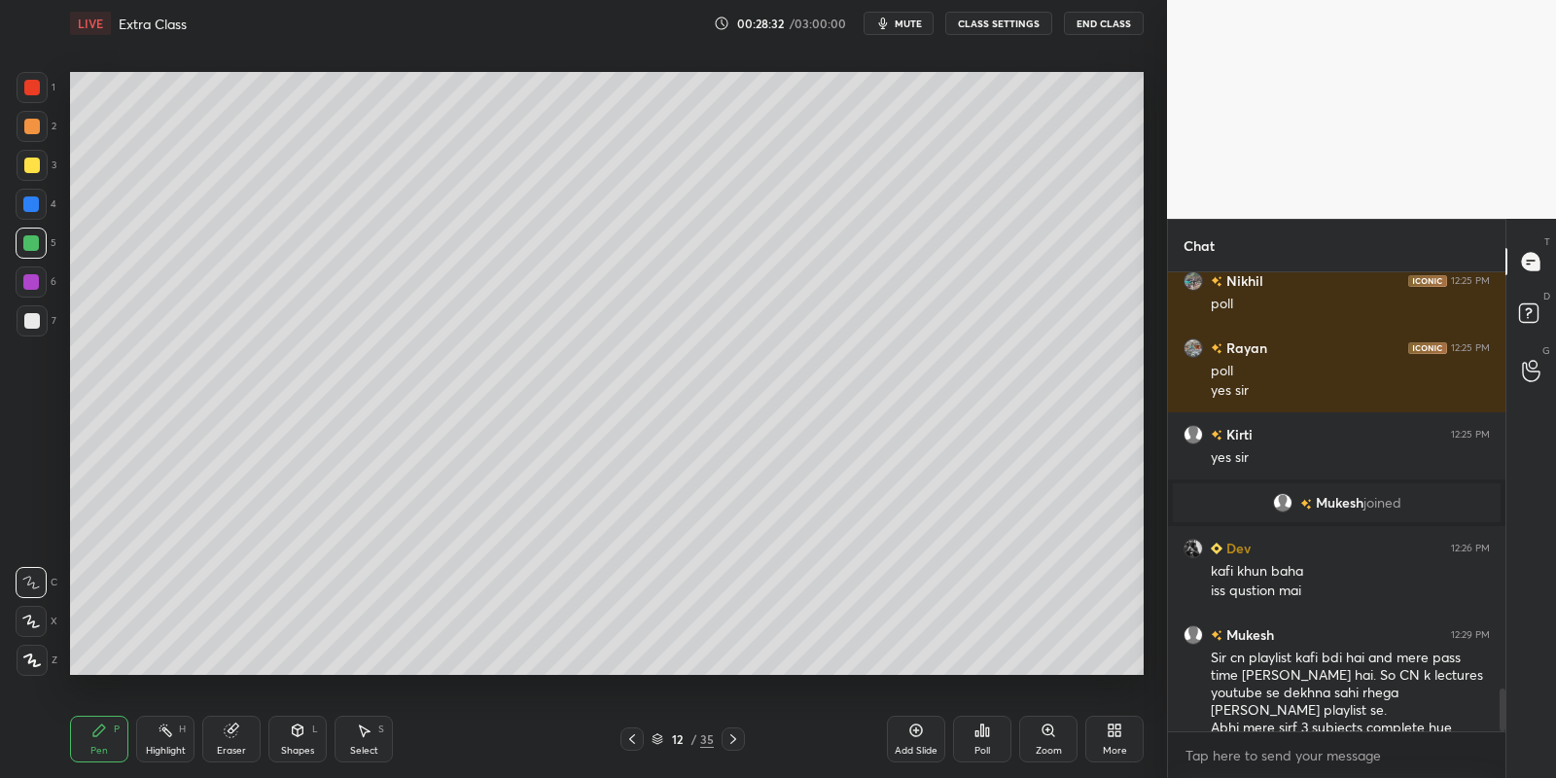
click at [26, 314] on div at bounding box center [32, 321] width 16 height 16
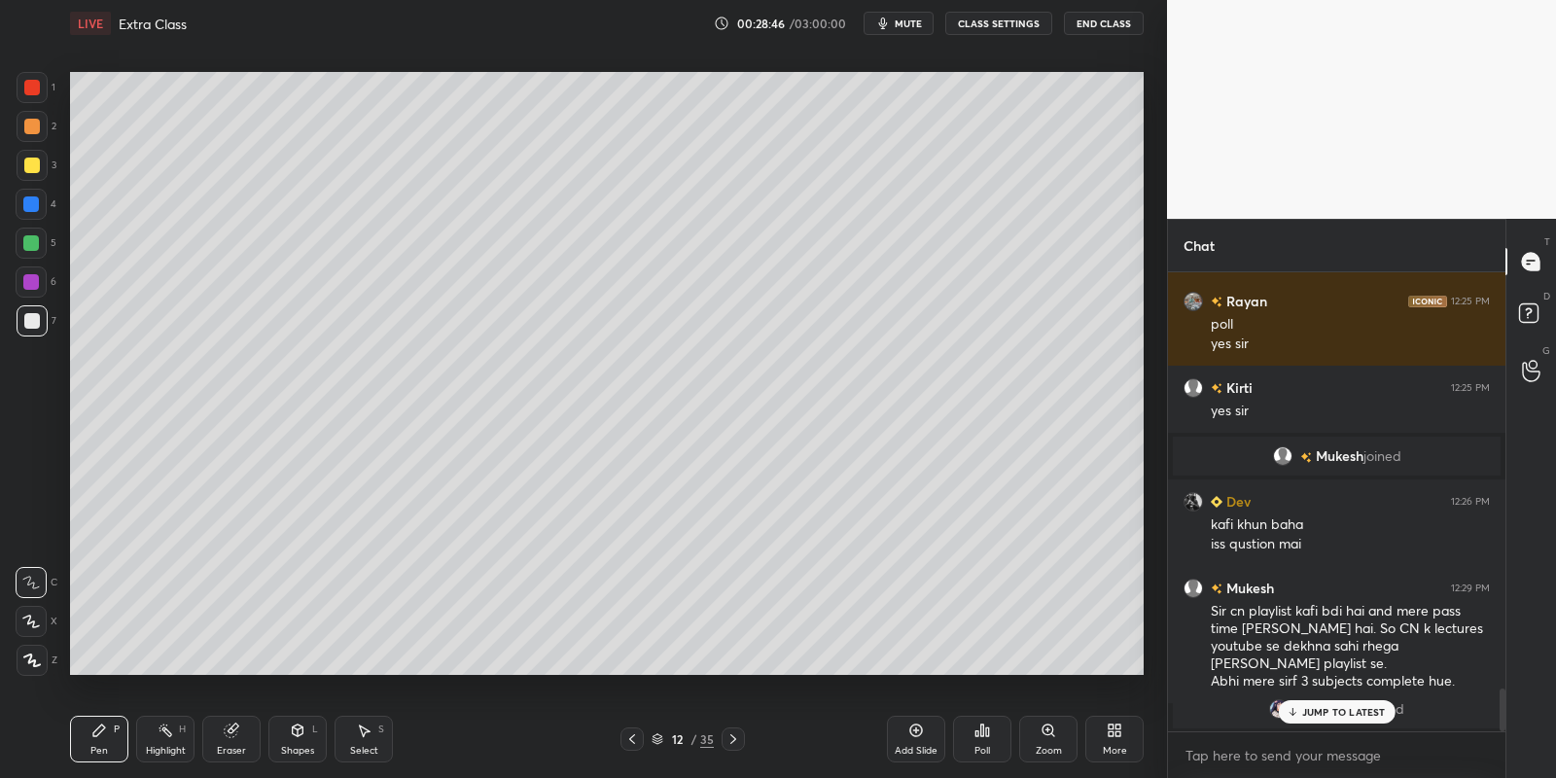
drag, startPoint x: 294, startPoint y: 744, endPoint x: 295, endPoint y: 731, distance: 12.7
click at [297, 740] on div "Shapes L" at bounding box center [297, 739] width 58 height 47
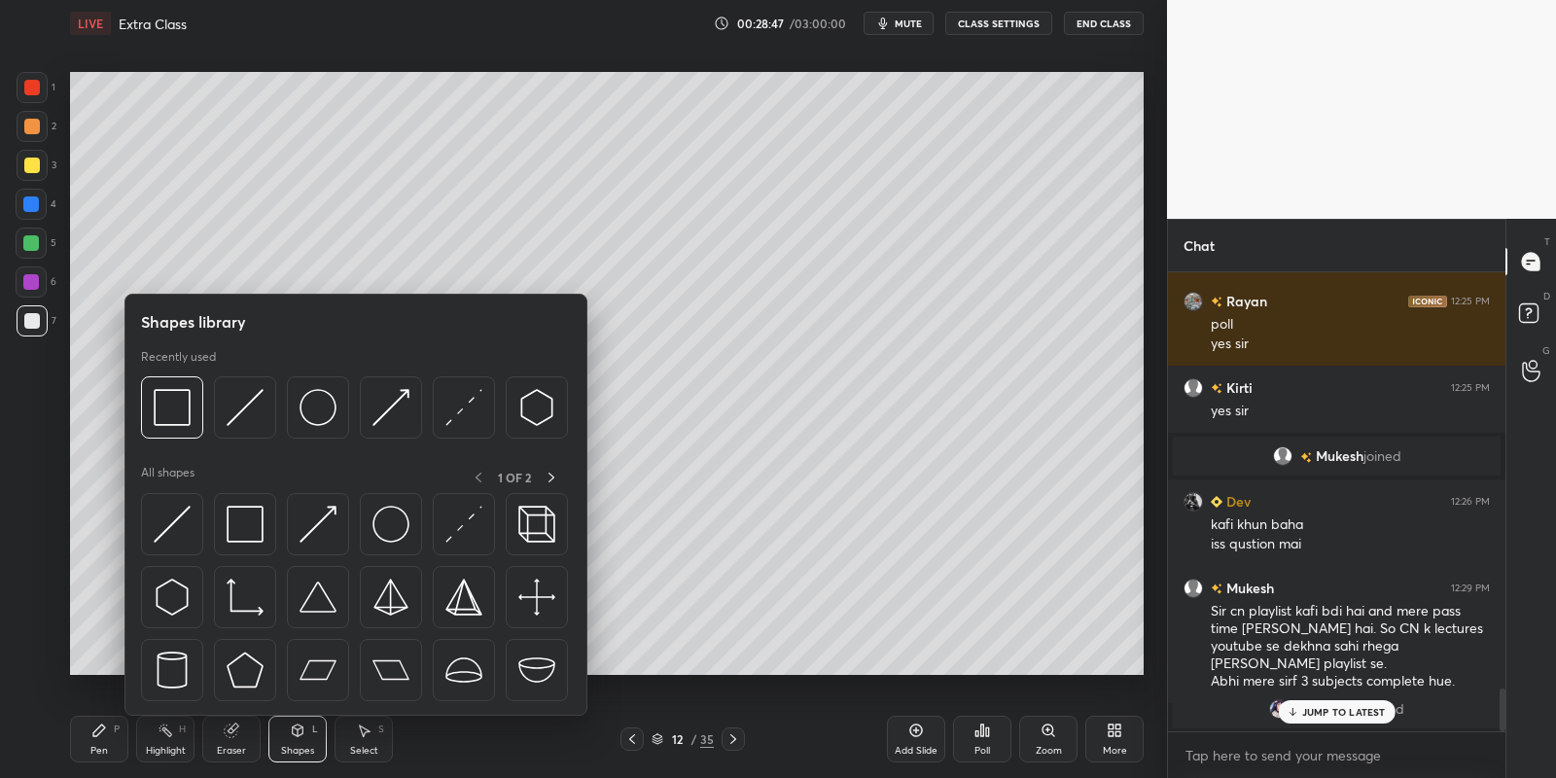
click at [103, 737] on div "Pen P" at bounding box center [99, 739] width 58 height 47
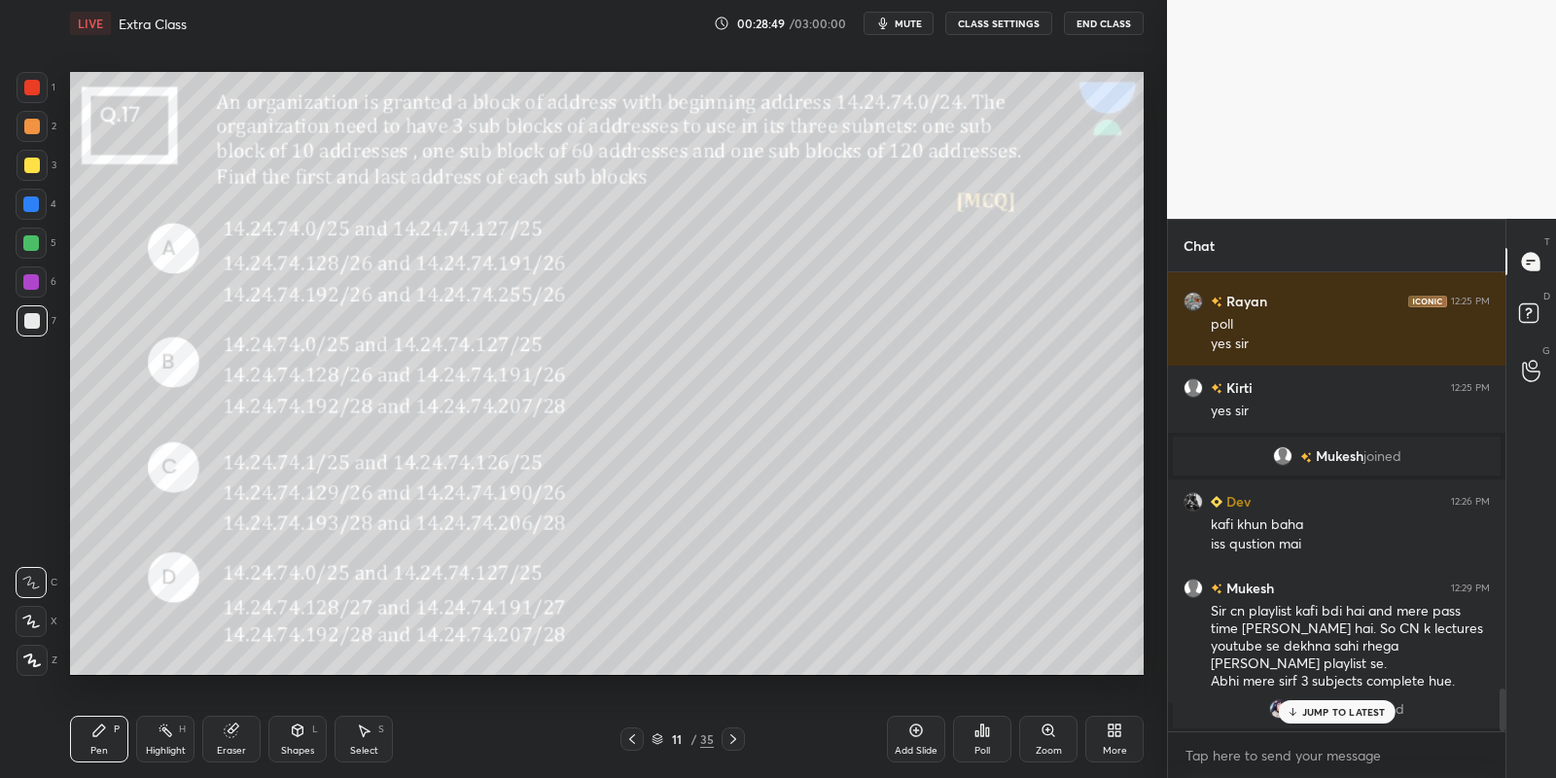
click at [149, 747] on div "Highlight" at bounding box center [166, 751] width 40 height 10
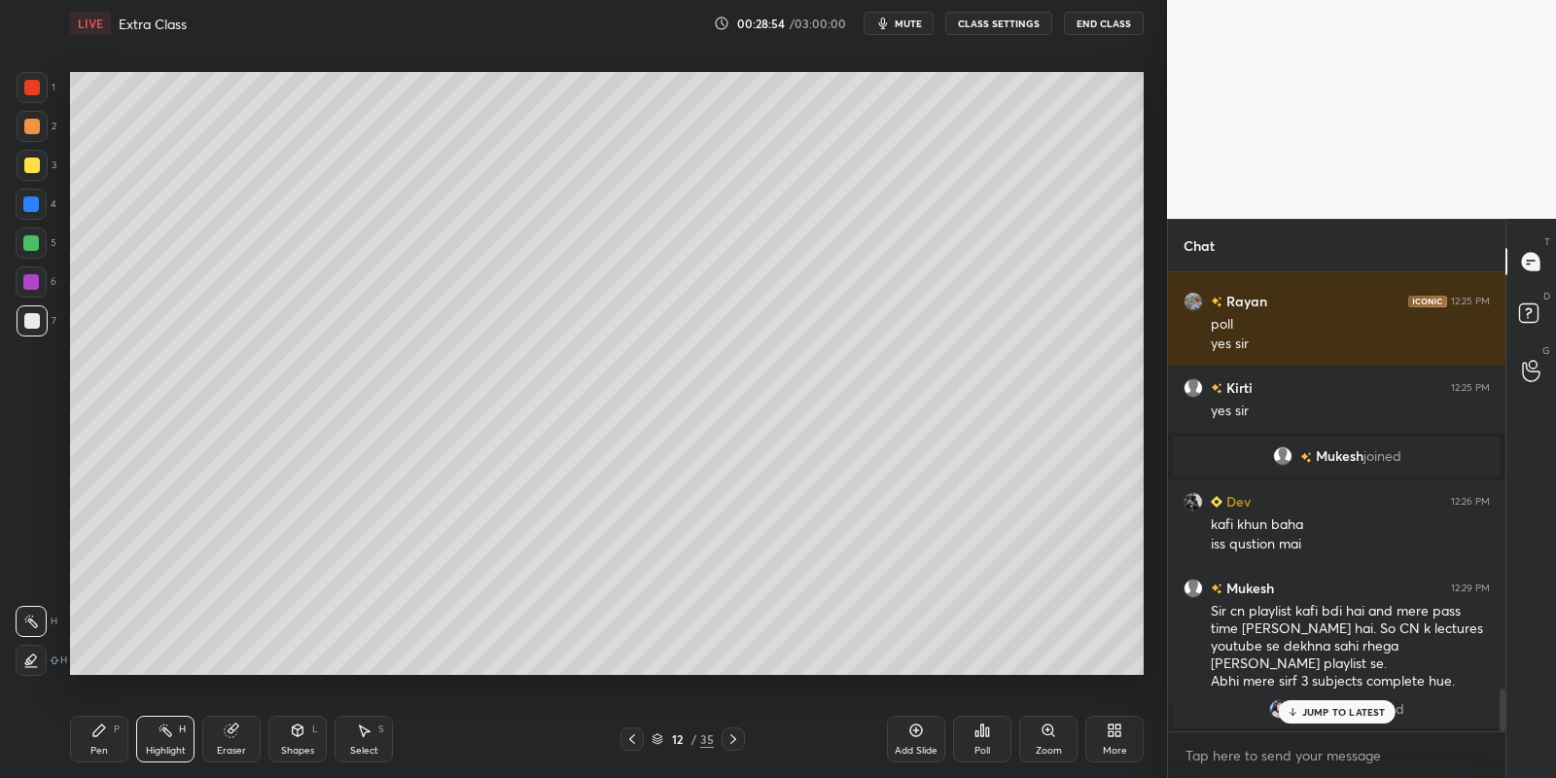
click at [108, 748] on div "Pen P" at bounding box center [99, 739] width 58 height 47
drag, startPoint x: 20, startPoint y: 169, endPoint x: 38, endPoint y: 161, distance: 19.2
click at [24, 167] on div at bounding box center [32, 166] width 16 height 16
click at [294, 740] on div "Shapes L" at bounding box center [297, 739] width 58 height 47
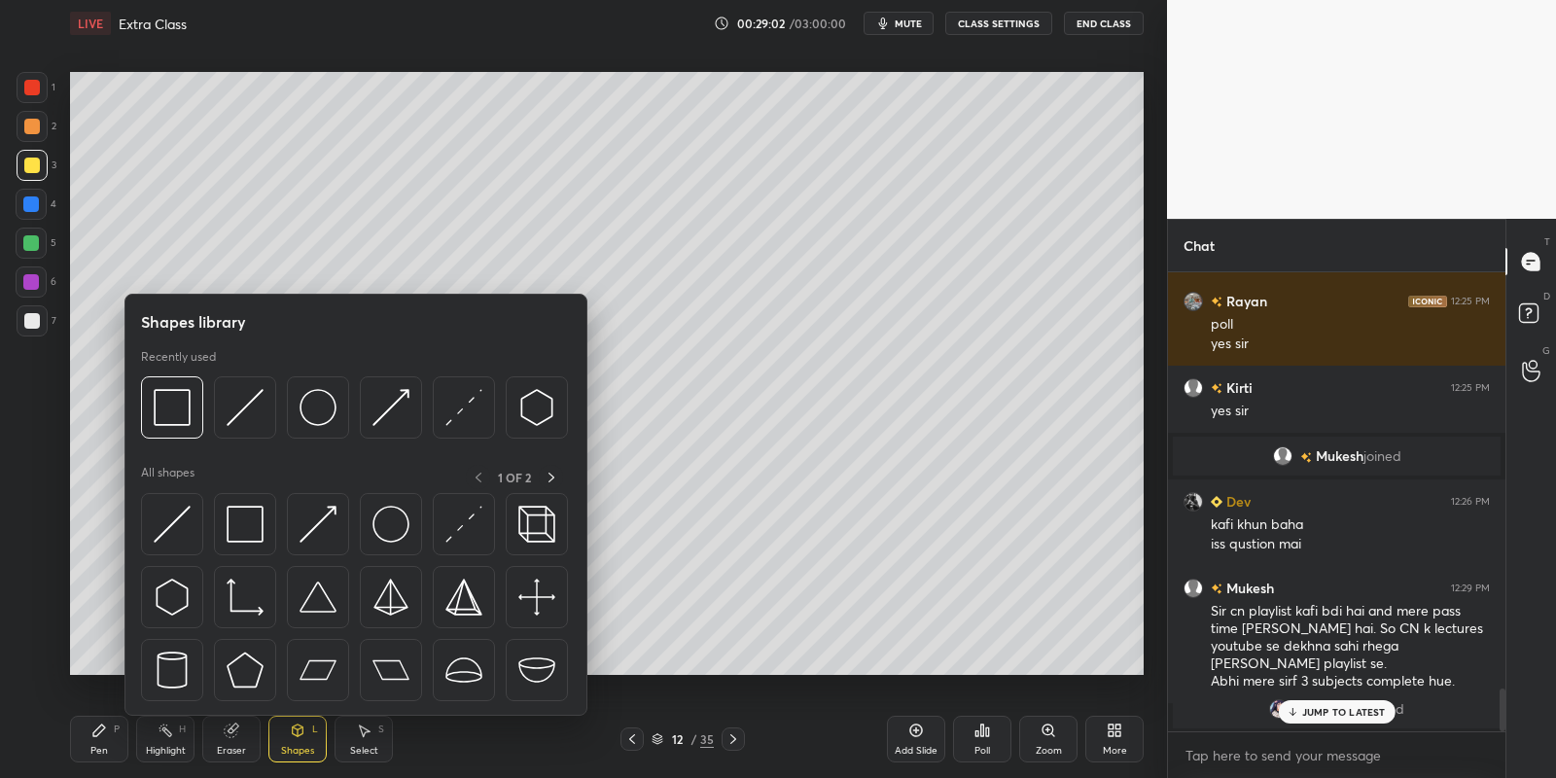
click at [169, 516] on img at bounding box center [172, 524] width 37 height 37
click at [25, 324] on div at bounding box center [32, 321] width 16 height 16
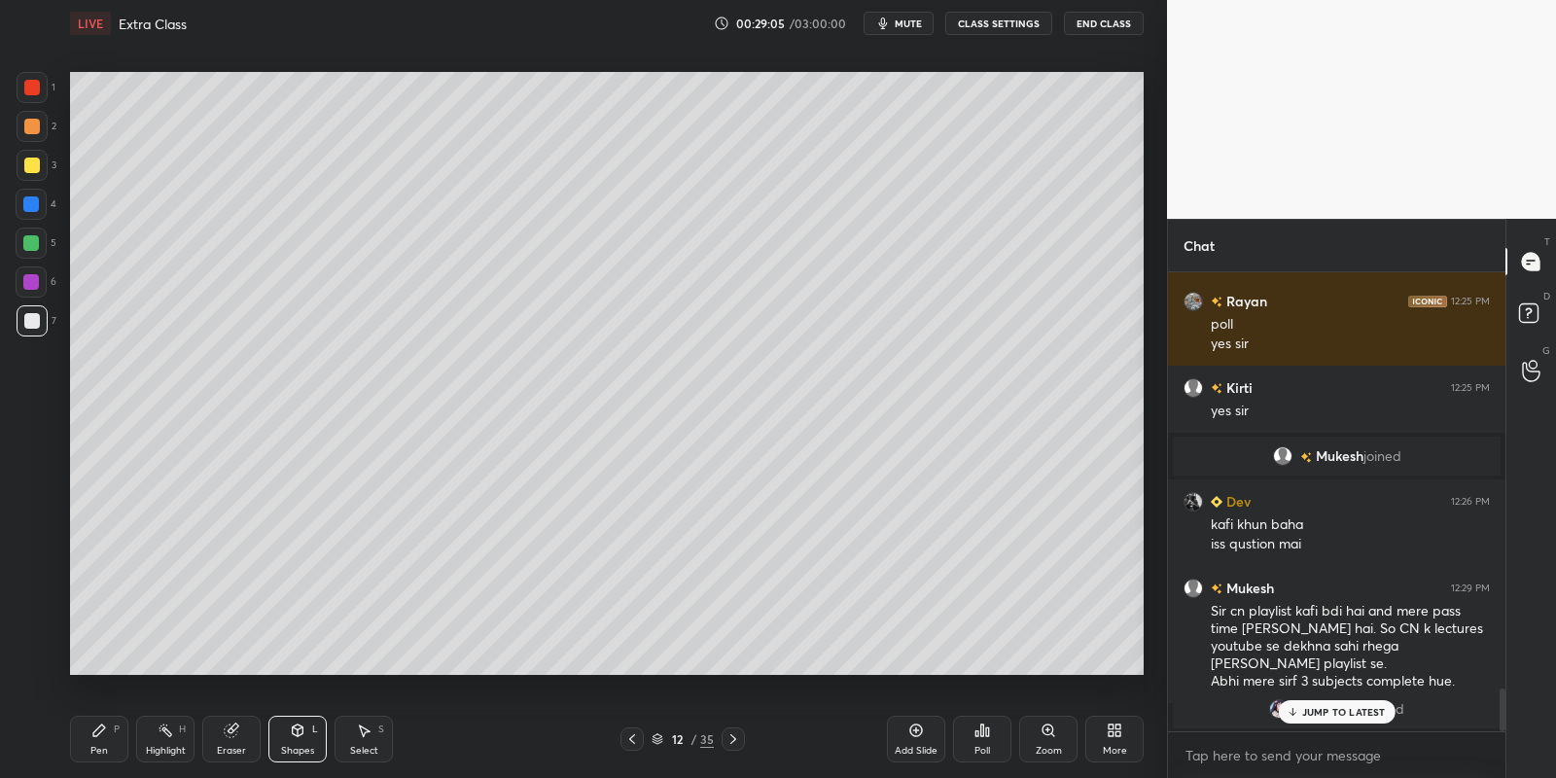
click at [102, 725] on icon at bounding box center [99, 730] width 12 height 12
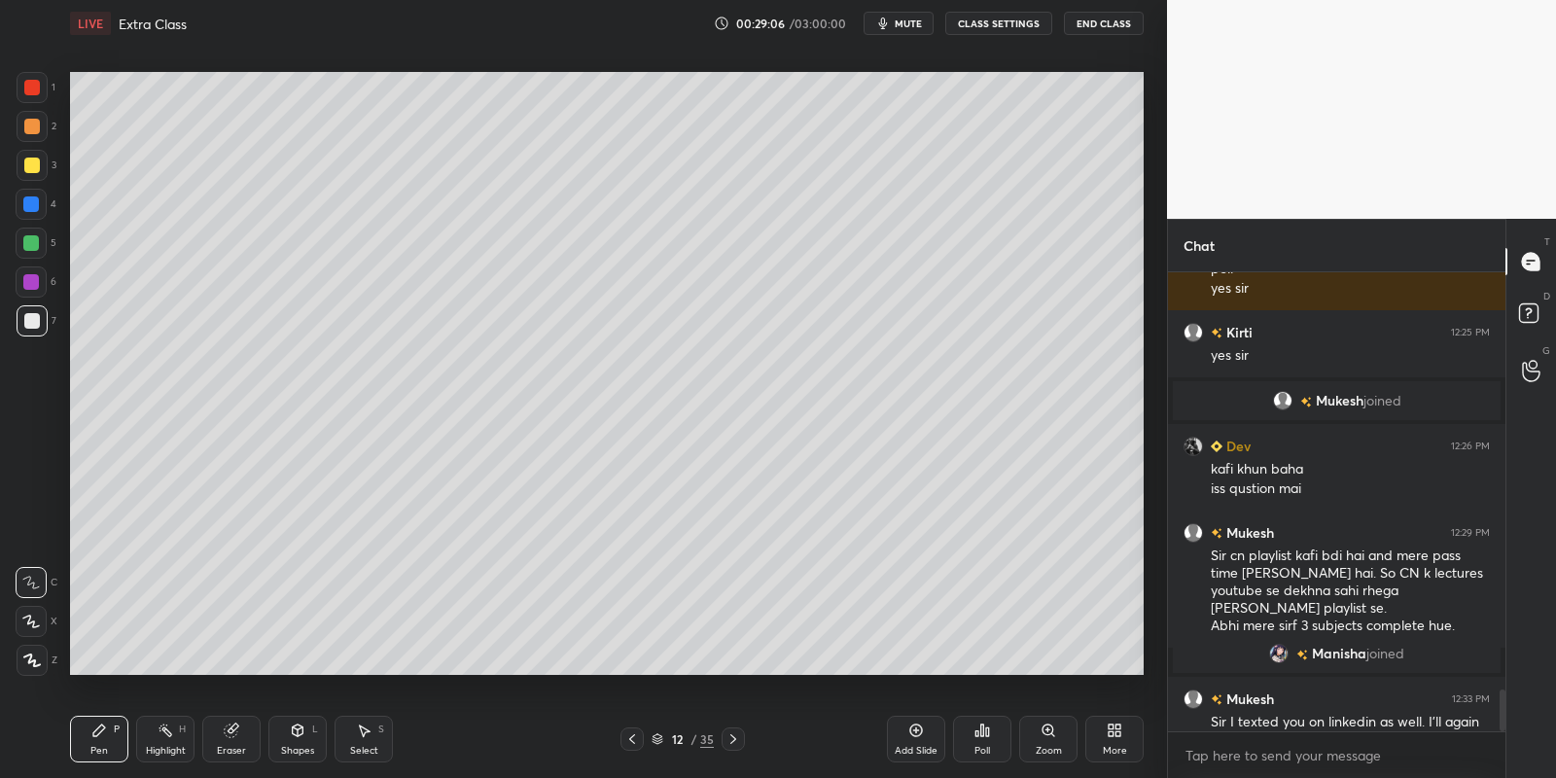
scroll to position [4557, 0]
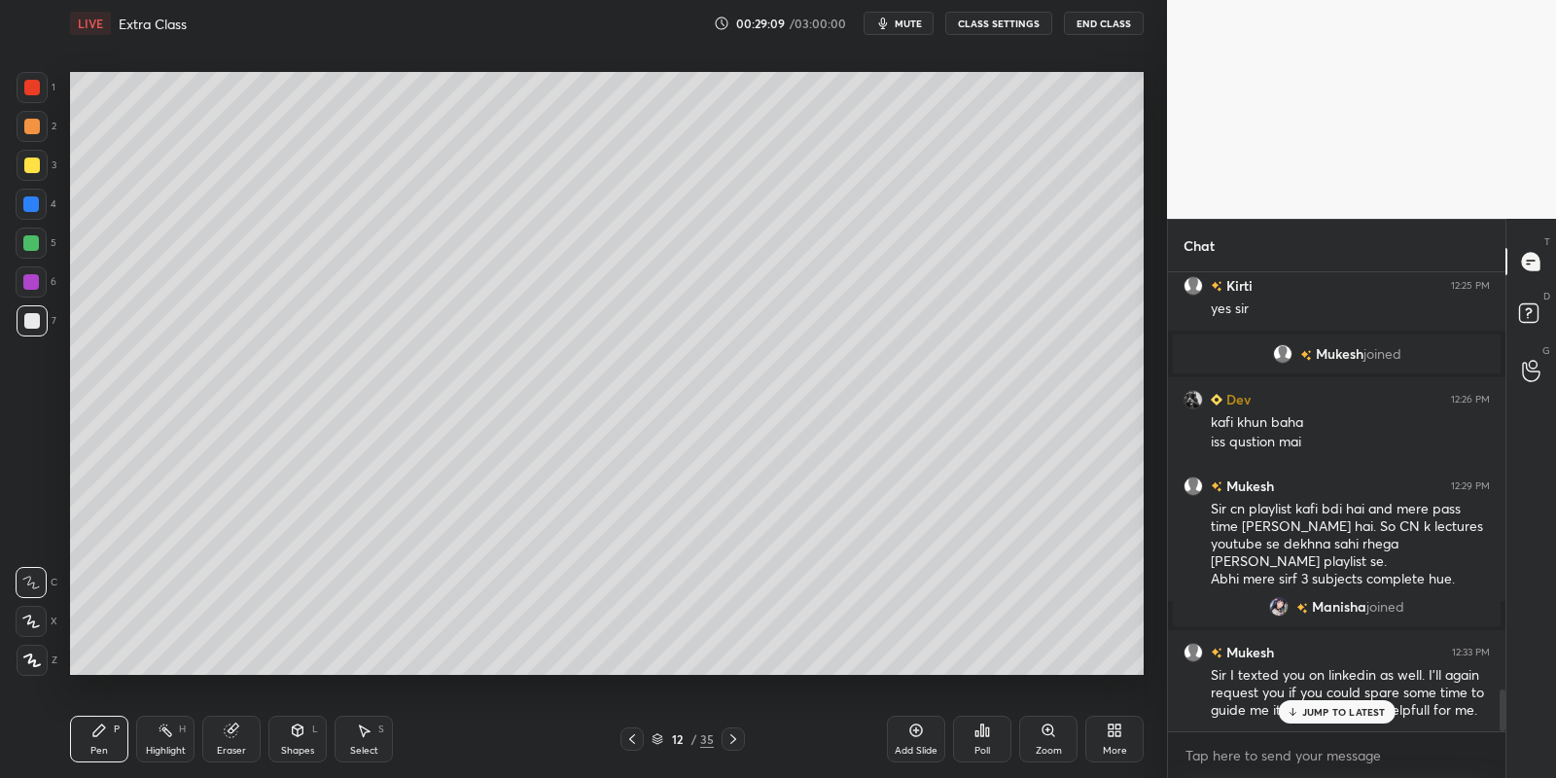
drag, startPoint x: 355, startPoint y: 746, endPoint x: 353, endPoint y: 706, distance: 39.9
click at [355, 746] on div "Select" at bounding box center [364, 751] width 28 height 10
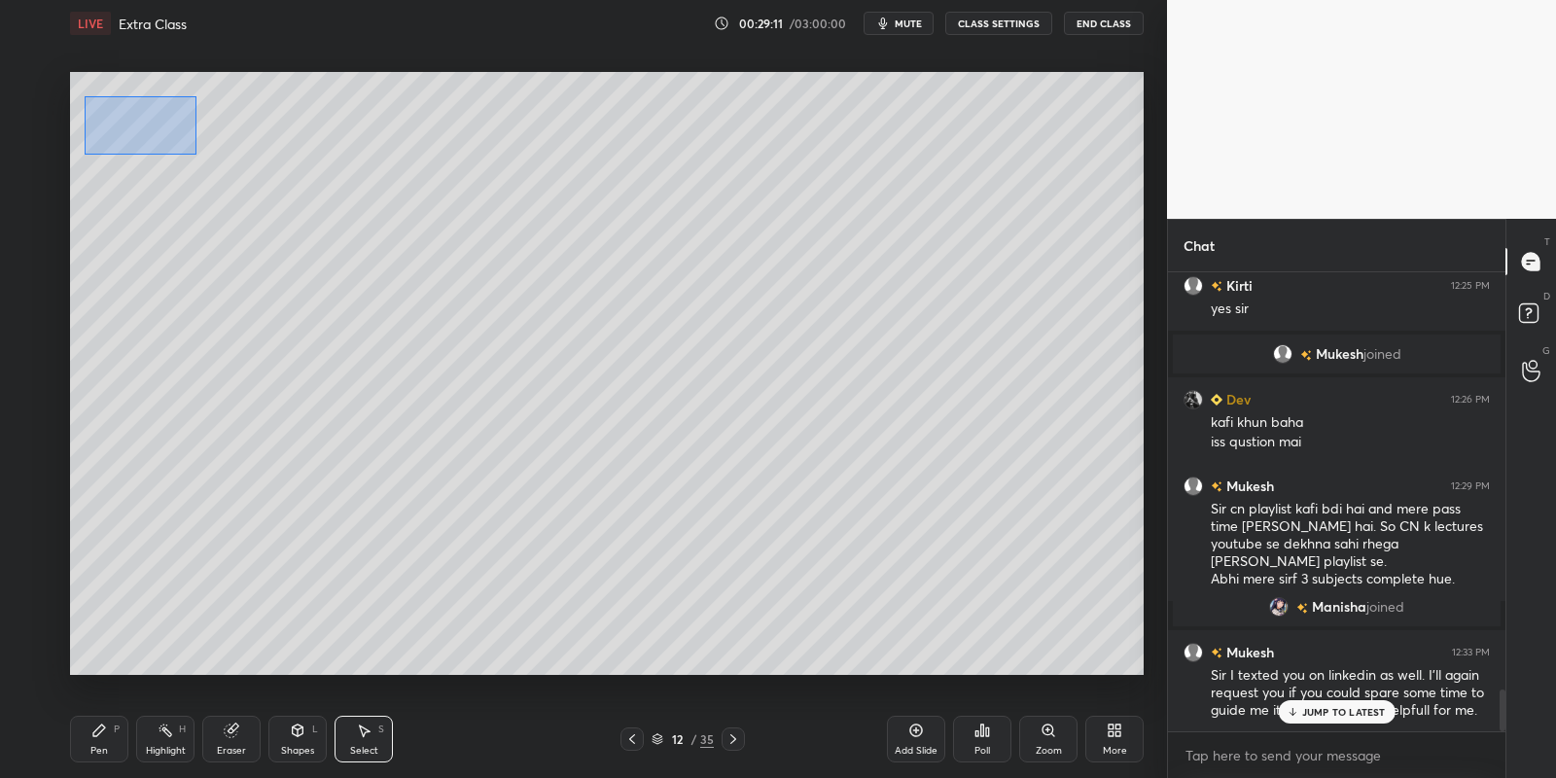
drag, startPoint x: 84, startPoint y: 95, endPoint x: 210, endPoint y: 157, distance: 140.5
click at [211, 157] on div "0 ° Undo Copy Paste here Duplicate Duplicate to new slide Delete" at bounding box center [607, 374] width 1074 height 604
drag, startPoint x: 183, startPoint y: 129, endPoint x: 211, endPoint y: 125, distance: 28.5
click at [211, 125] on div "0 ° Undo Copy Paste here Duplicate Duplicate to new slide Delete" at bounding box center [607, 374] width 1074 height 604
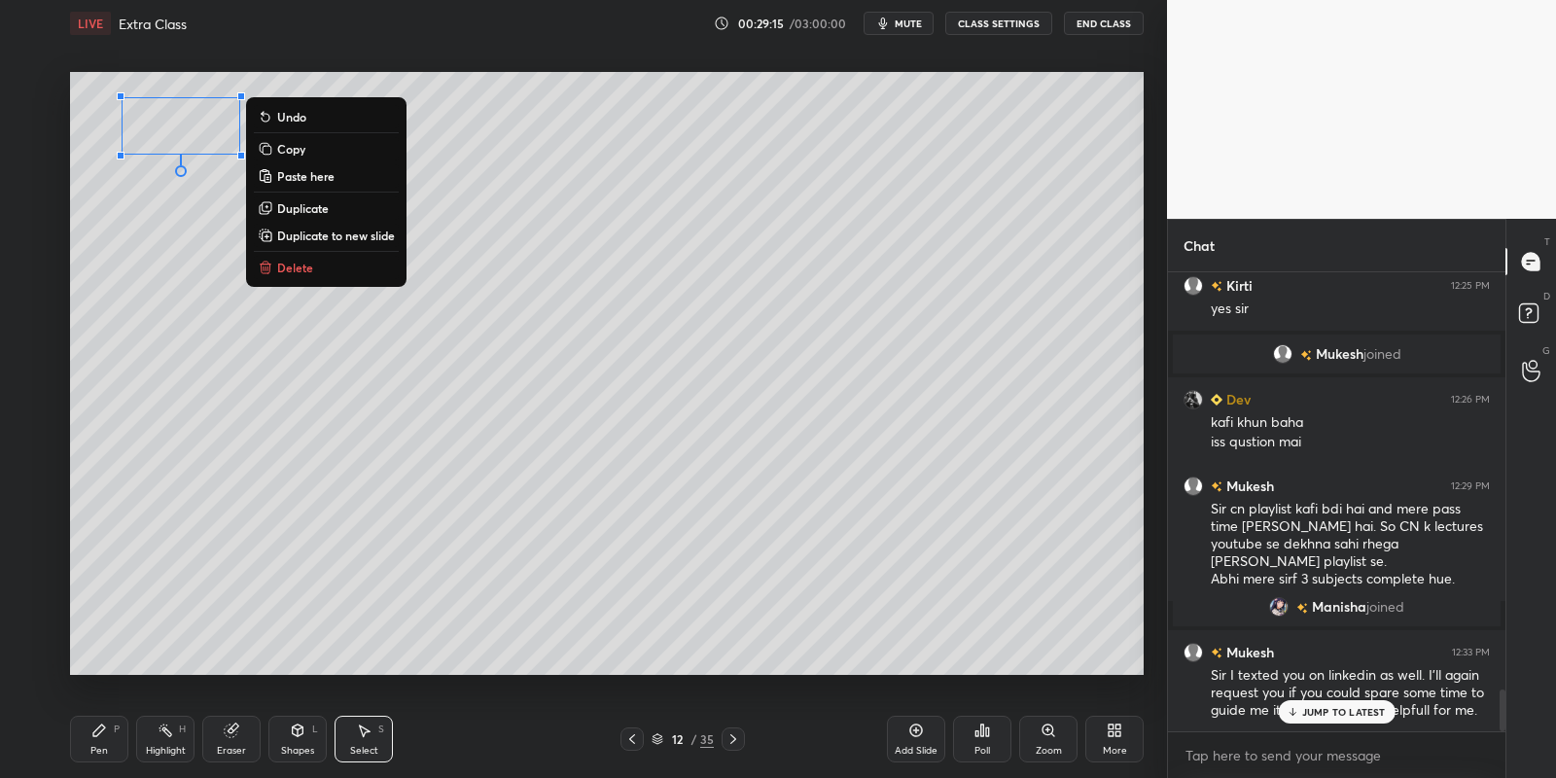
click at [102, 749] on div "Pen" at bounding box center [99, 751] width 18 height 10
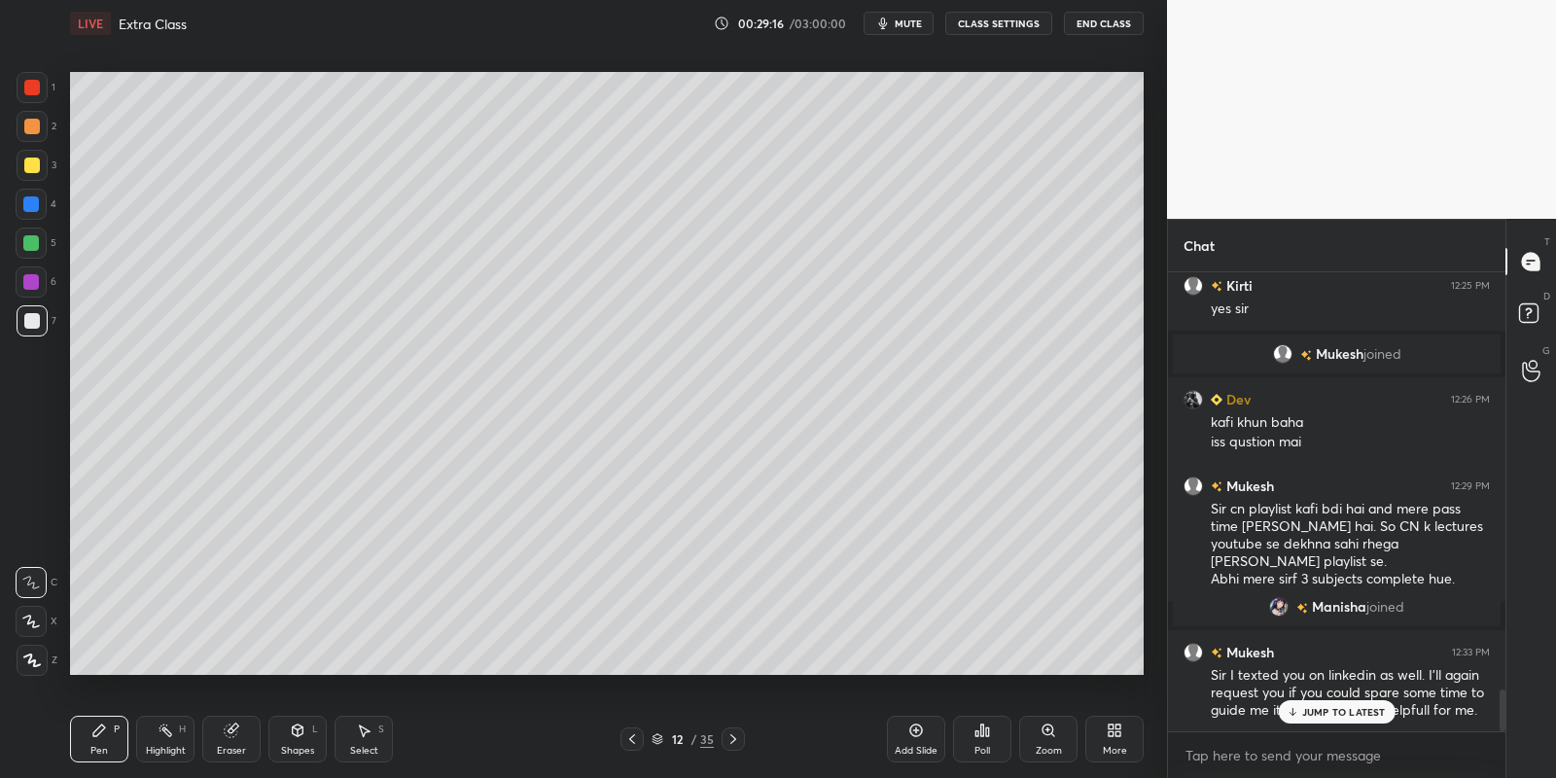
drag, startPoint x: 32, startPoint y: 157, endPoint x: 43, endPoint y: 156, distance: 10.7
click at [30, 156] on div at bounding box center [32, 165] width 31 height 31
click at [1334, 698] on div "Mohd 12:23 PM except last Kirti 12:24 PM yes sir Mohd 12:24 PM clr Nikhil 12:24…" at bounding box center [1336, 501] width 337 height 459
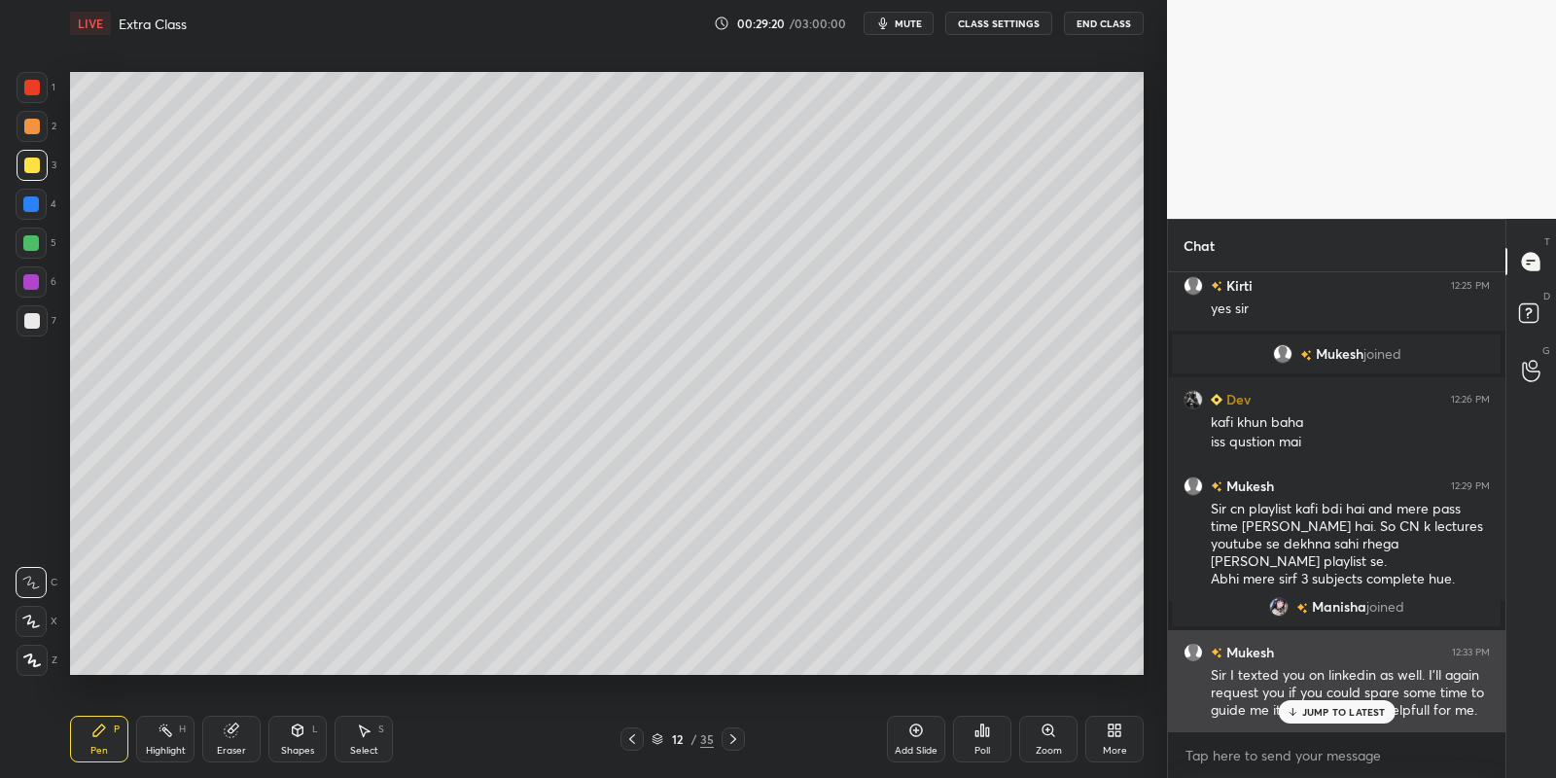
click at [1324, 713] on p "JUMP TO LATEST" at bounding box center [1344, 712] width 84 height 12
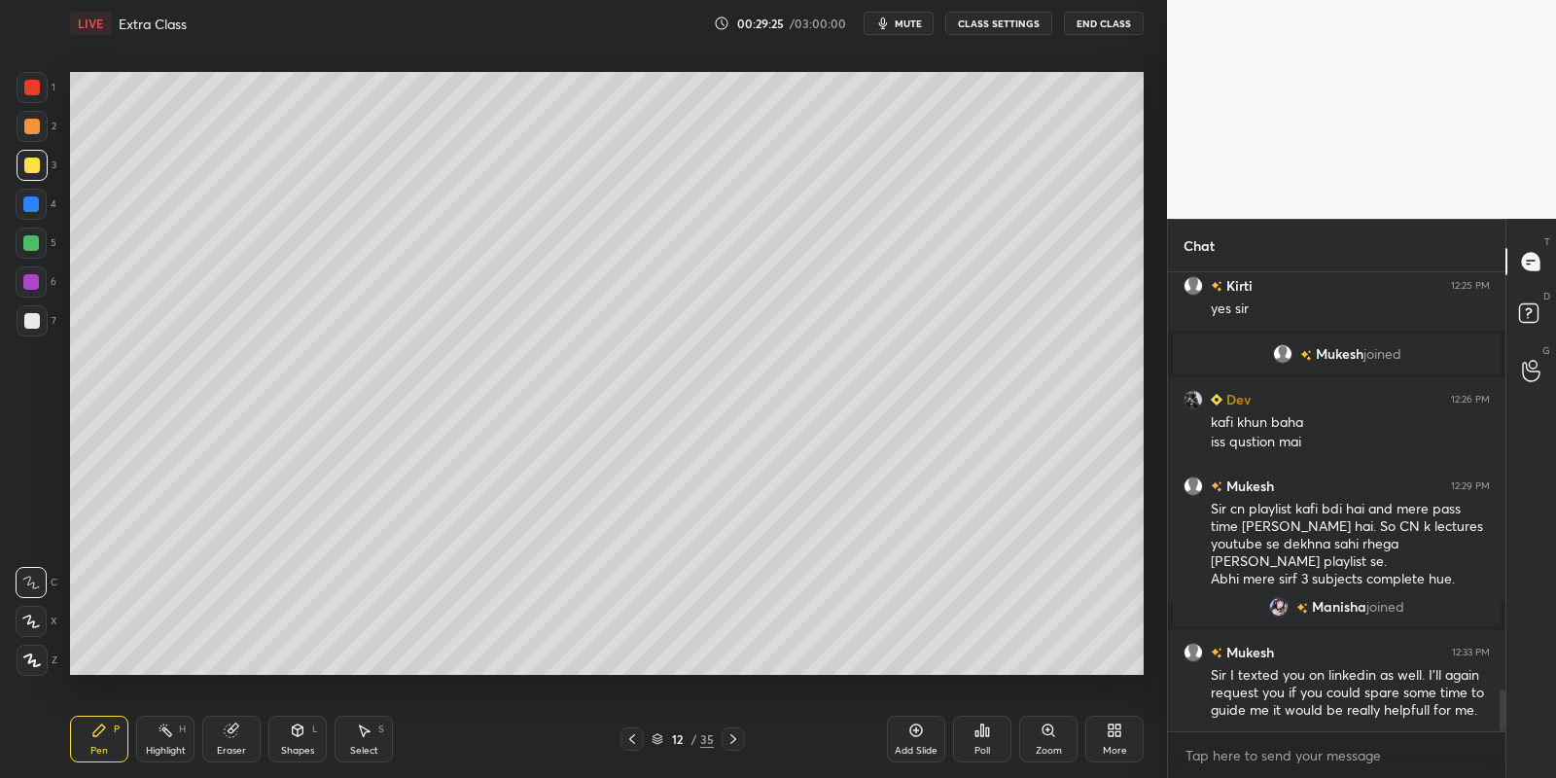
click at [157, 746] on div "Highlight" at bounding box center [166, 751] width 40 height 10
click at [96, 738] on div "Pen P" at bounding box center [99, 739] width 58 height 47
drag, startPoint x: 294, startPoint y: 742, endPoint x: 298, endPoint y: 724, distance: 17.9
click at [293, 740] on div "Shapes L" at bounding box center [297, 739] width 58 height 47
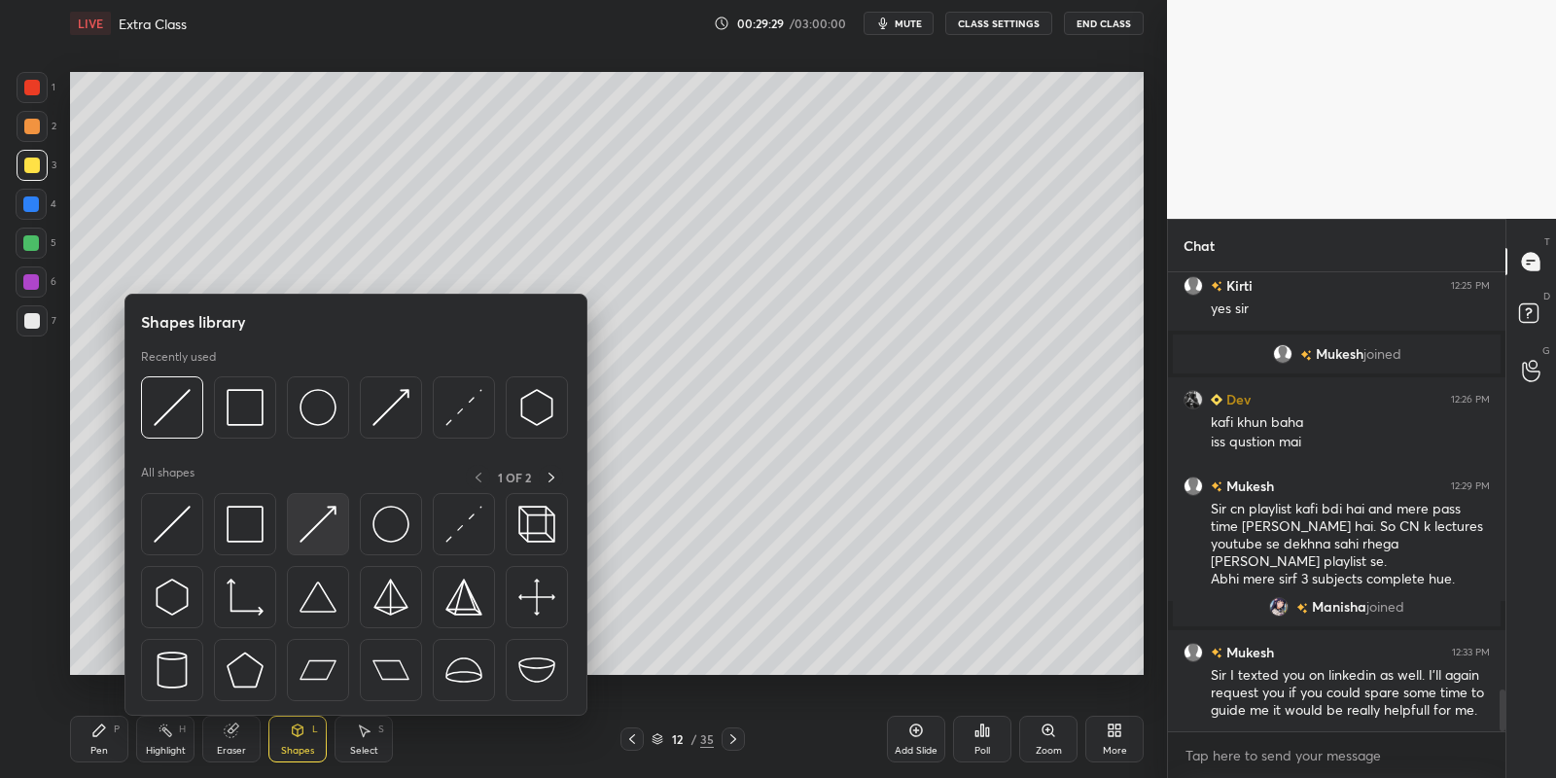
click at [326, 515] on img at bounding box center [318, 524] width 37 height 37
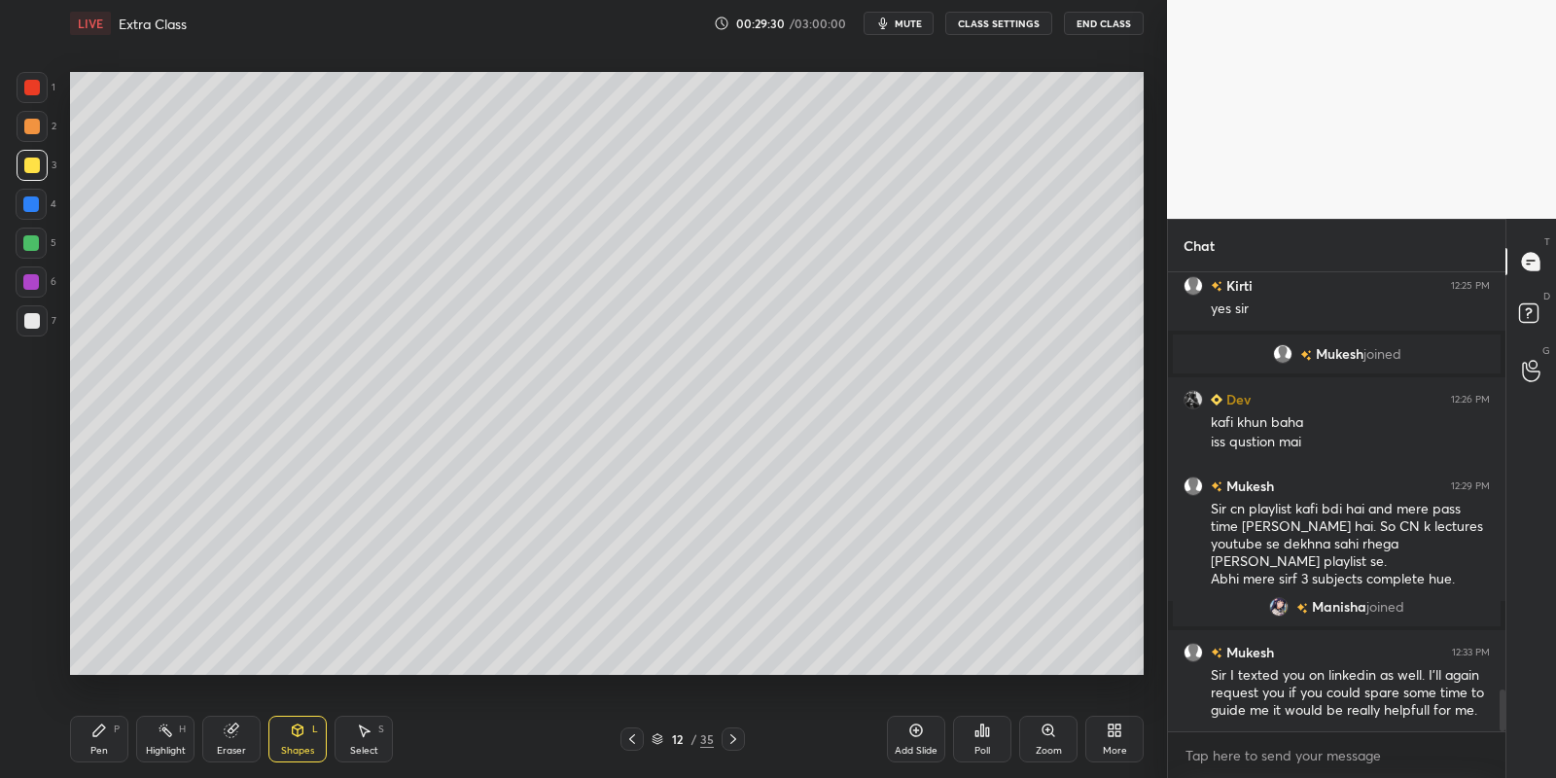
drag, startPoint x: 288, startPoint y: 735, endPoint x: 283, endPoint y: 720, distance: 16.3
click at [283, 734] on div "Shapes L" at bounding box center [297, 739] width 58 height 47
click at [108, 737] on div "Pen P" at bounding box center [99, 739] width 58 height 47
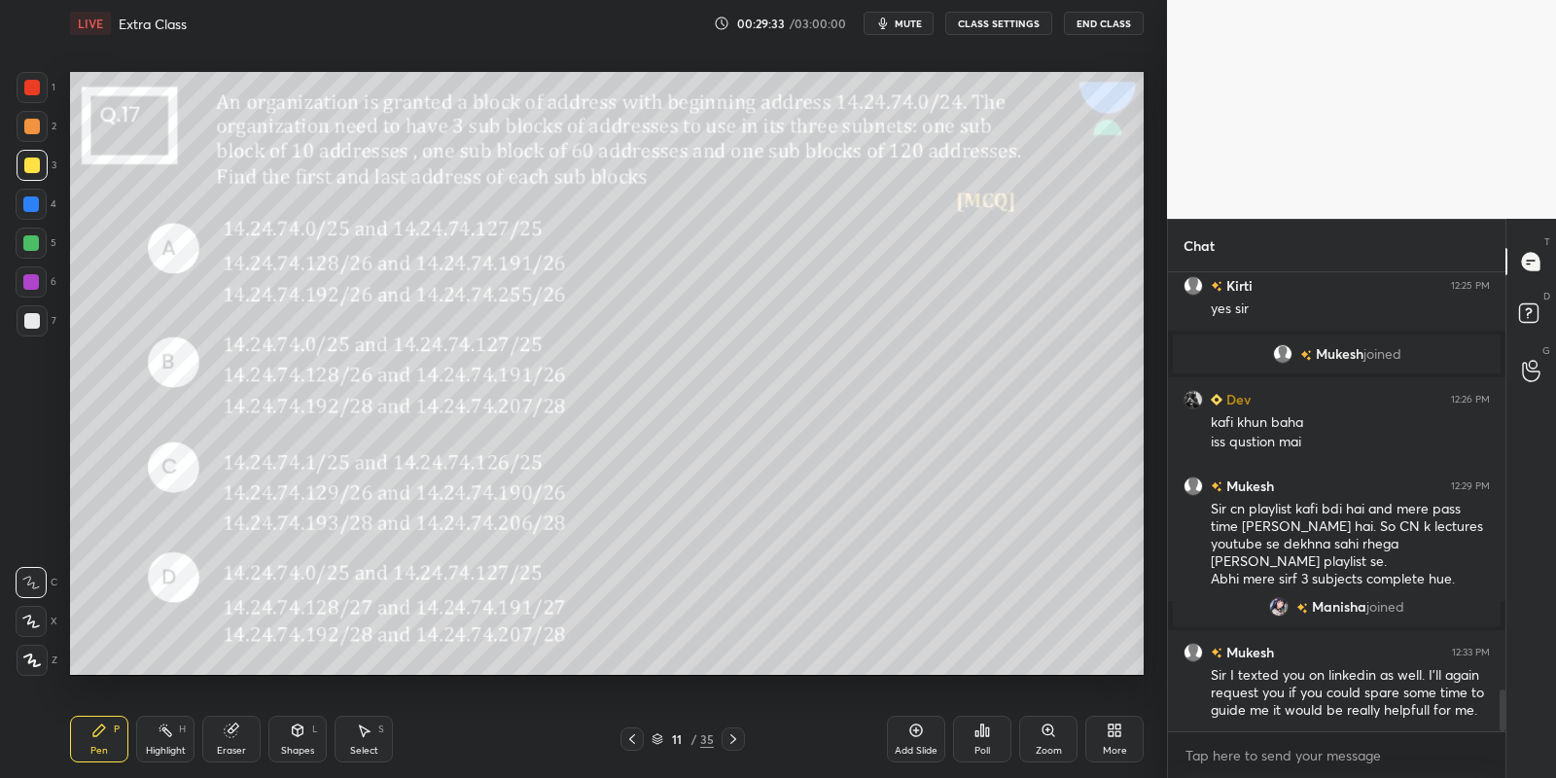
click at [162, 741] on div "Highlight H" at bounding box center [165, 739] width 58 height 47
click at [304, 746] on div "Shapes" at bounding box center [297, 751] width 33 height 10
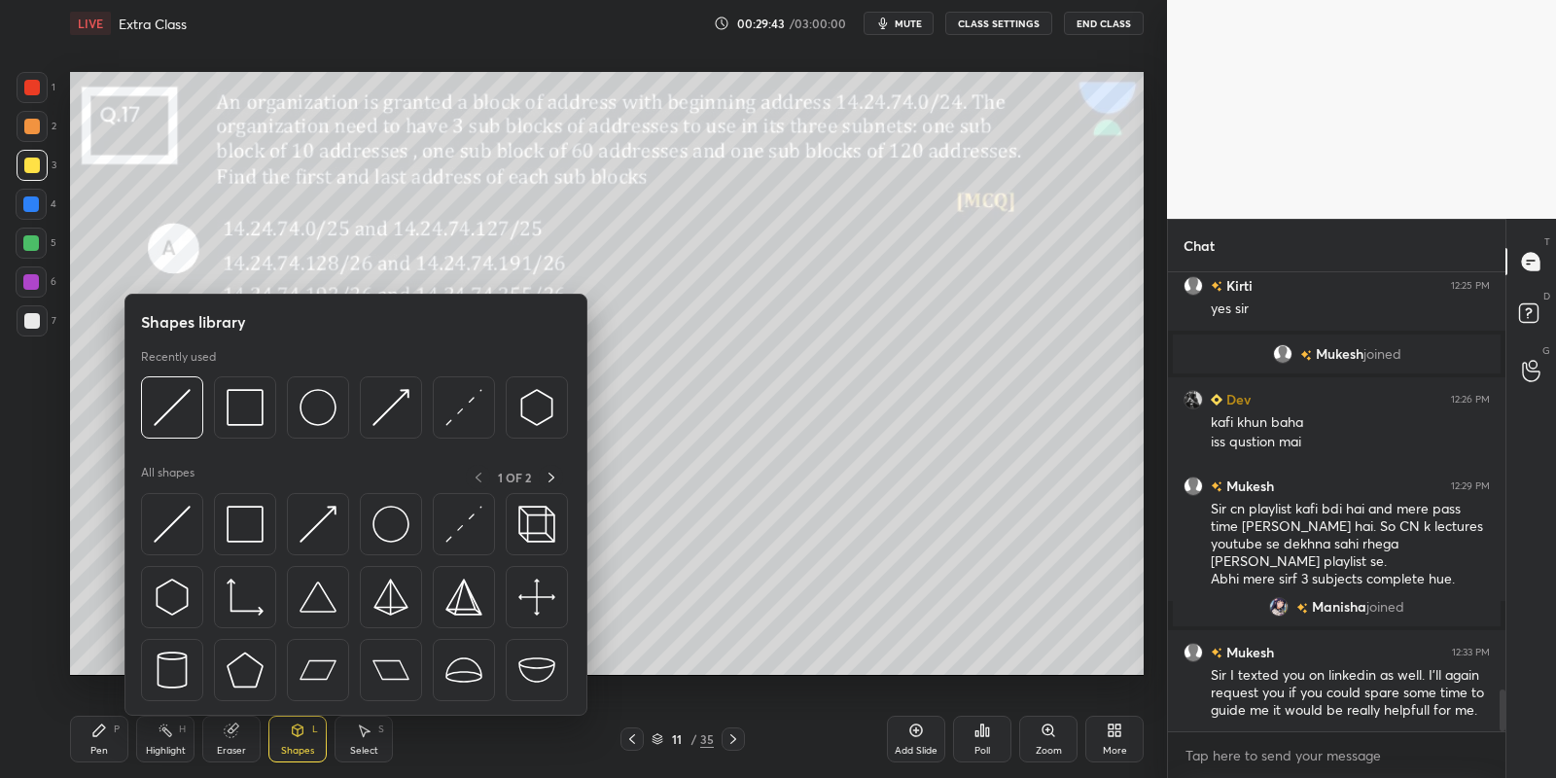
drag, startPoint x: 29, startPoint y: 248, endPoint x: 62, endPoint y: 236, distance: 35.1
click at [30, 247] on div at bounding box center [31, 243] width 16 height 16
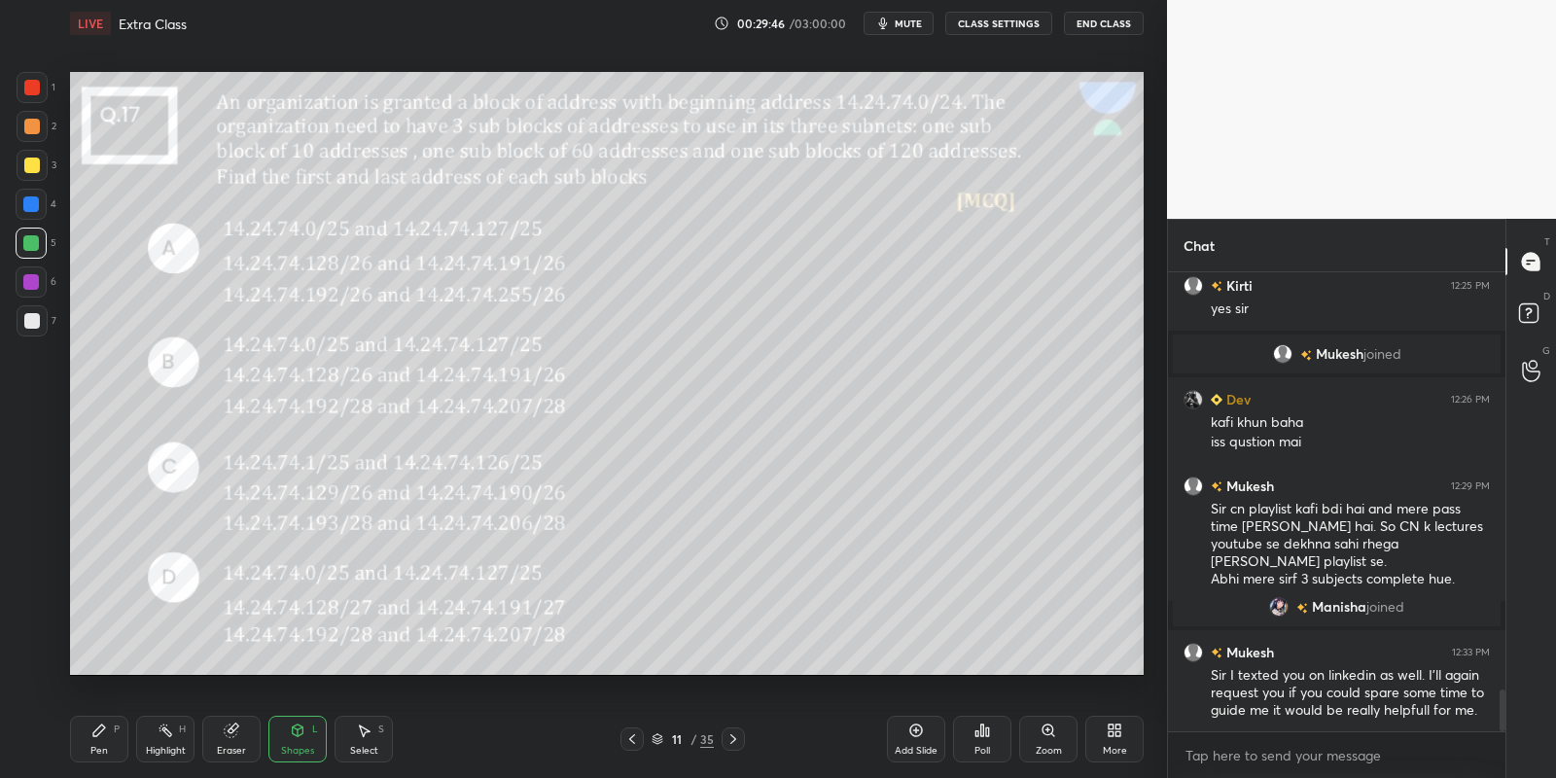
click at [104, 740] on div "Pen P" at bounding box center [99, 739] width 58 height 47
click at [172, 746] on div "Highlight" at bounding box center [166, 751] width 40 height 10
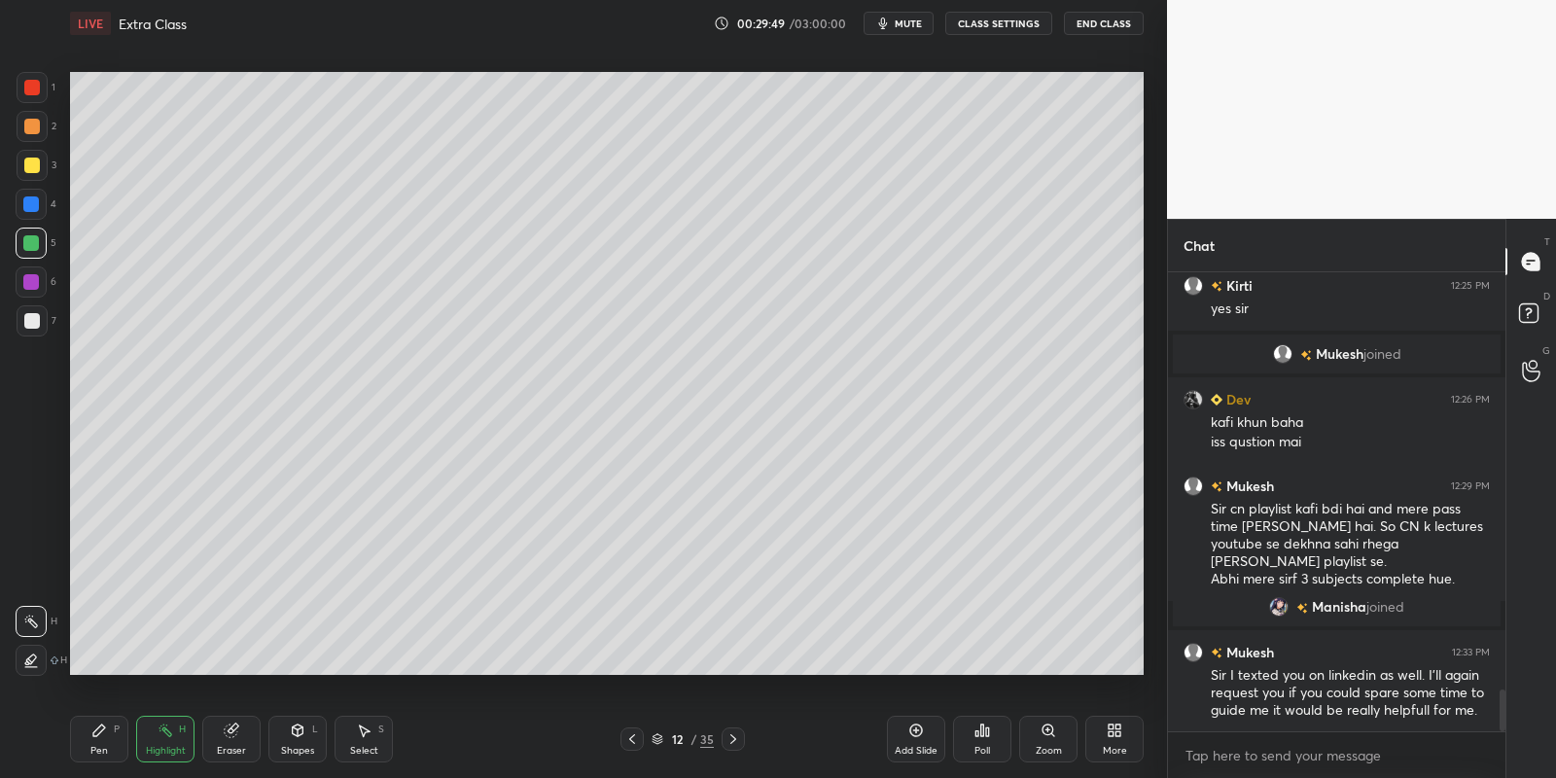
click at [302, 728] on icon at bounding box center [298, 731] width 16 height 16
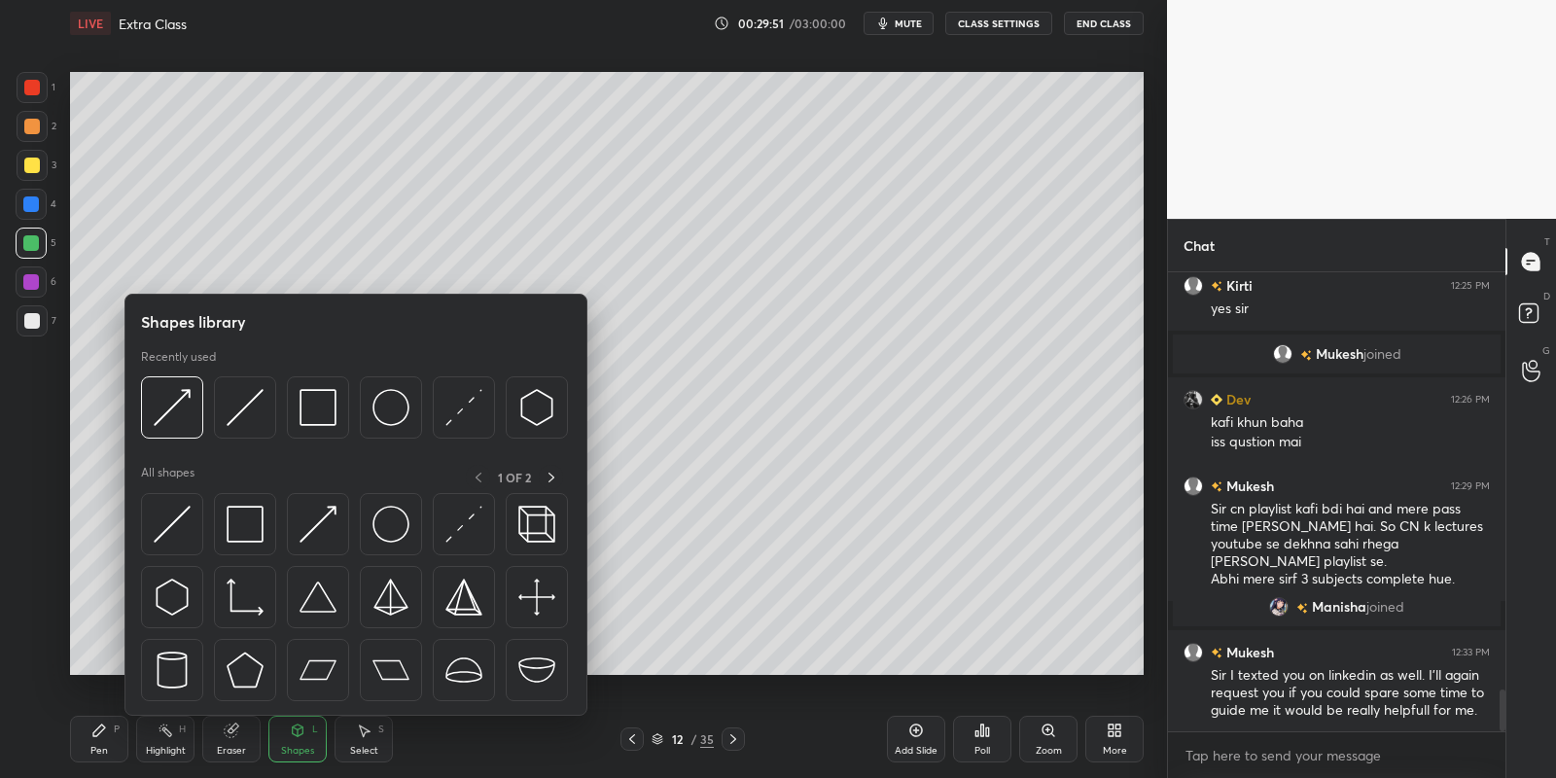
click at [317, 516] on img at bounding box center [318, 524] width 37 height 37
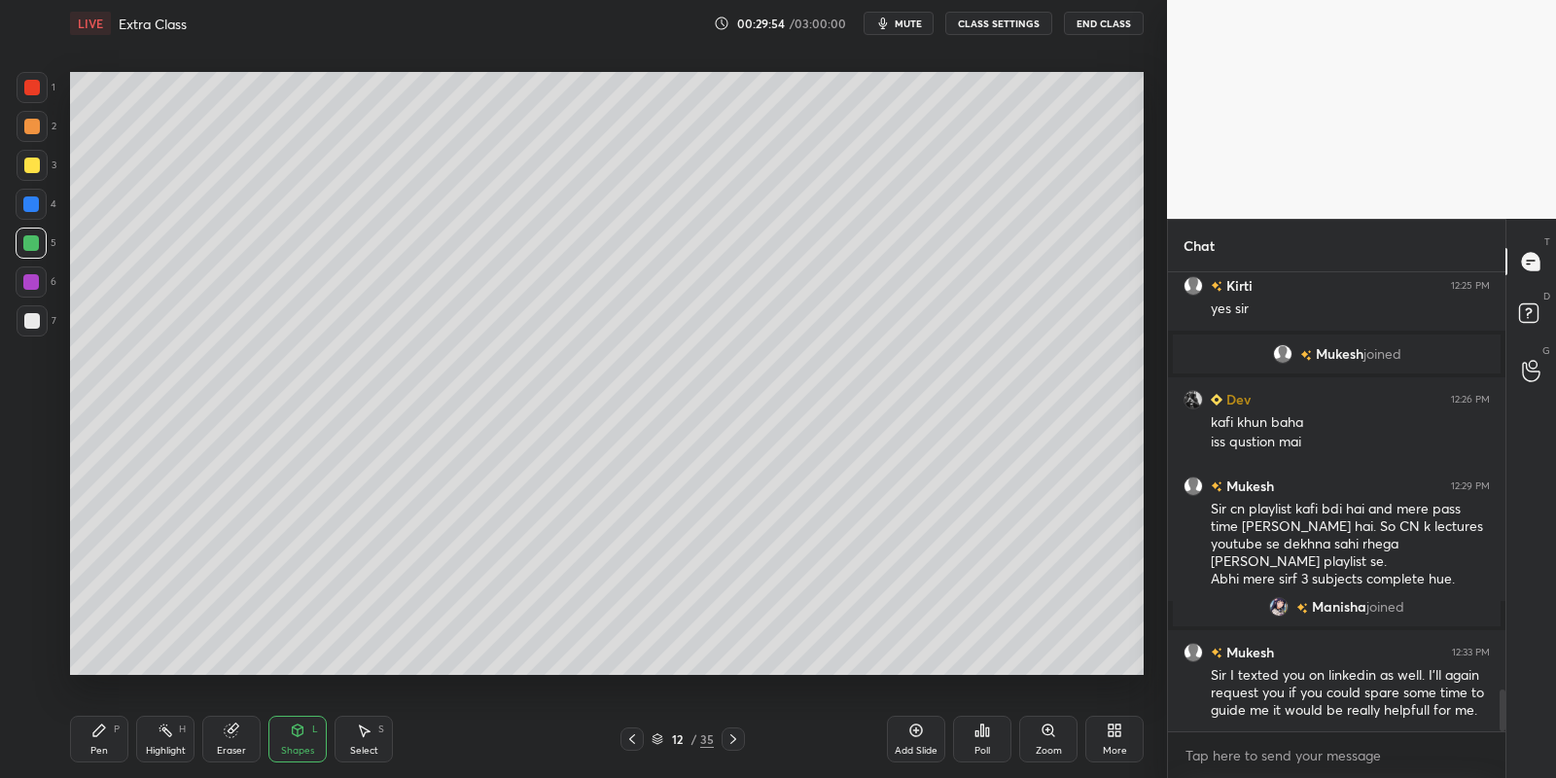
click at [100, 743] on div "Pen P" at bounding box center [99, 739] width 58 height 47
click at [31, 158] on div at bounding box center [32, 166] width 16 height 16
click at [168, 746] on div "Highlight" at bounding box center [166, 751] width 40 height 10
drag, startPoint x: 97, startPoint y: 745, endPoint x: 99, endPoint y: 731, distance: 13.8
click at [97, 744] on div "Pen P" at bounding box center [99, 739] width 58 height 47
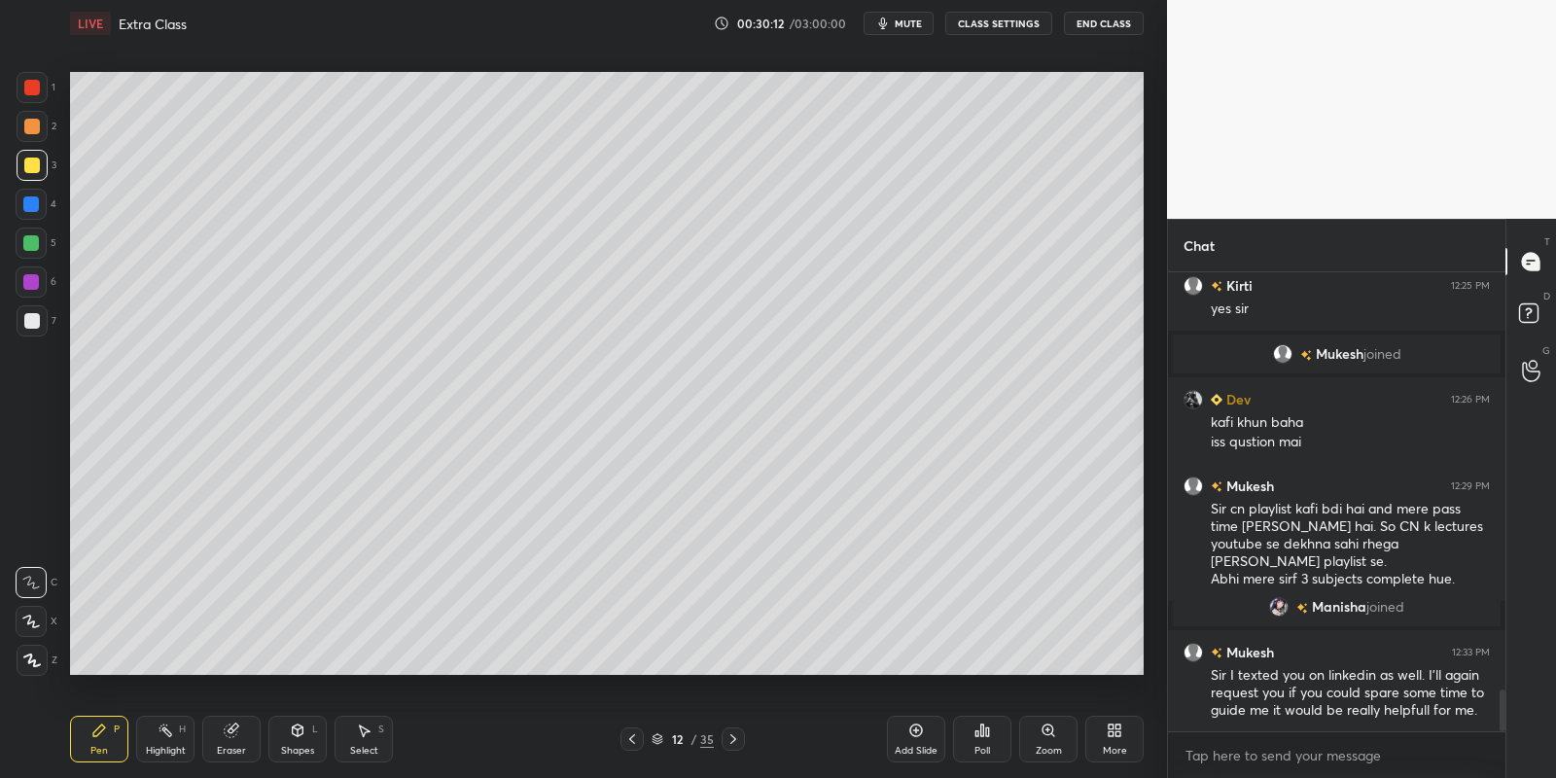
click at [301, 738] on div "Shapes L" at bounding box center [297, 739] width 58 height 47
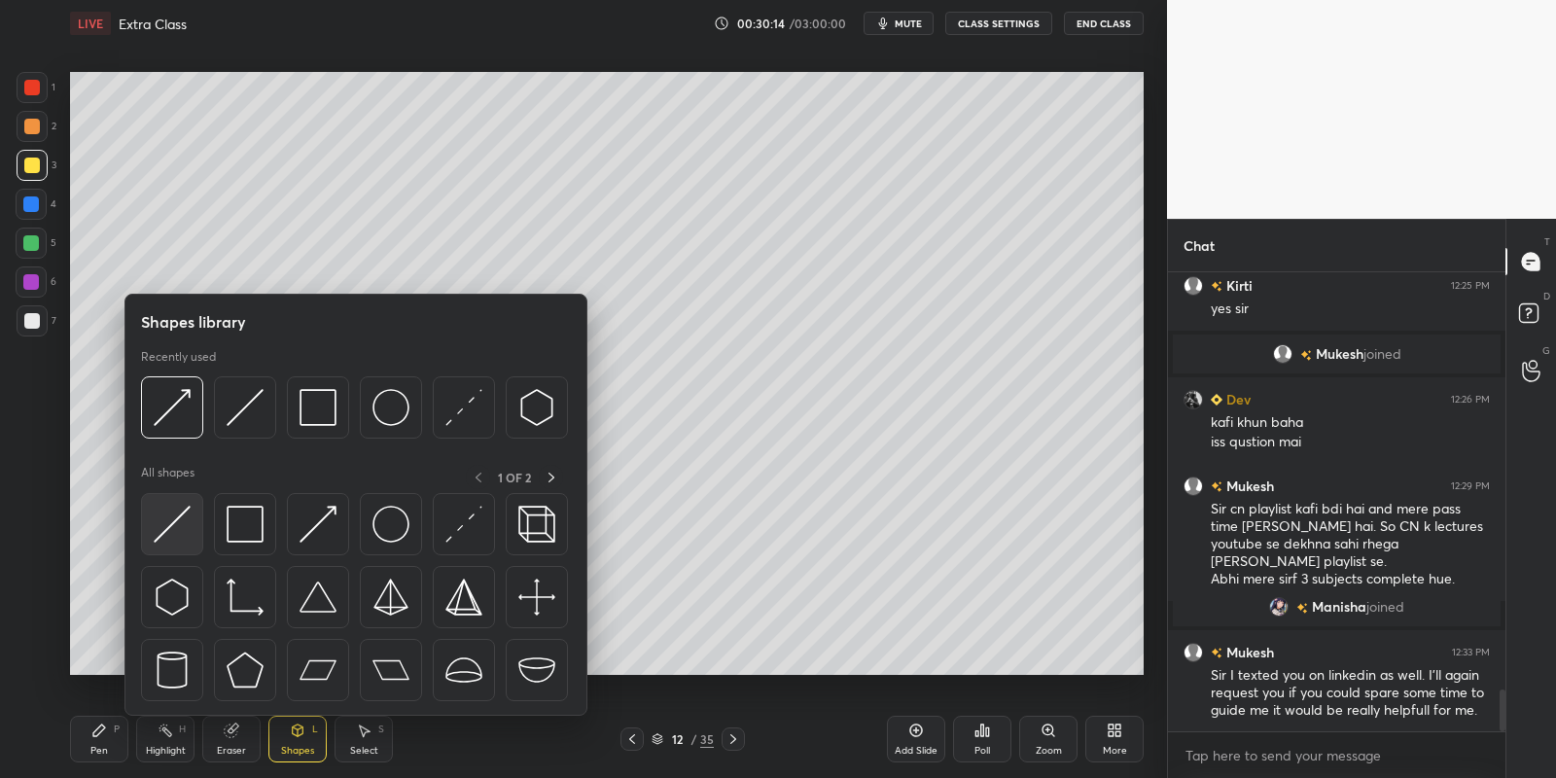
click at [163, 529] on img at bounding box center [172, 524] width 37 height 37
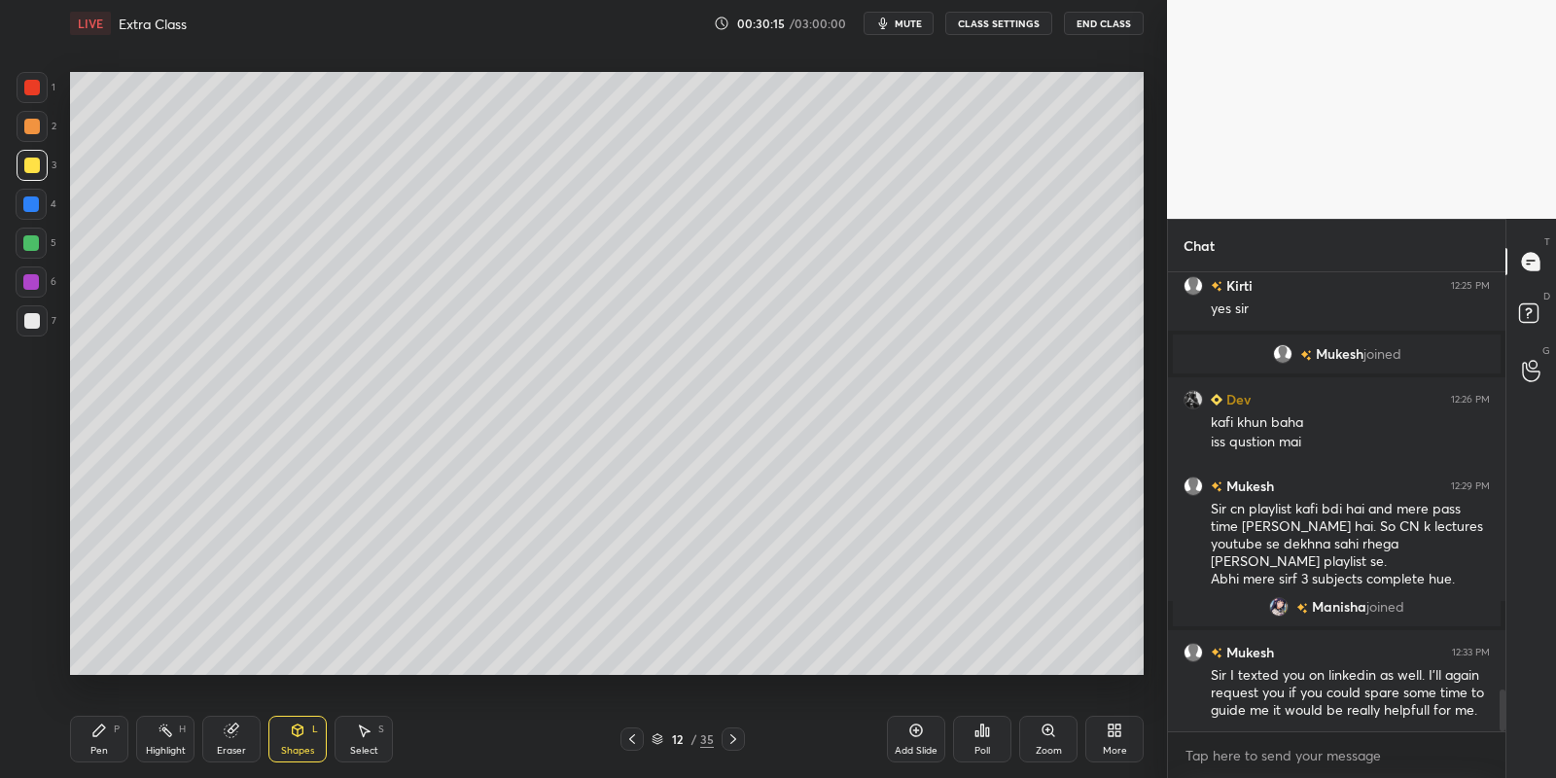
drag, startPoint x: 103, startPoint y: 736, endPoint x: 97, endPoint y: 714, distance: 23.1
click at [104, 733] on icon at bounding box center [99, 731] width 16 height 16
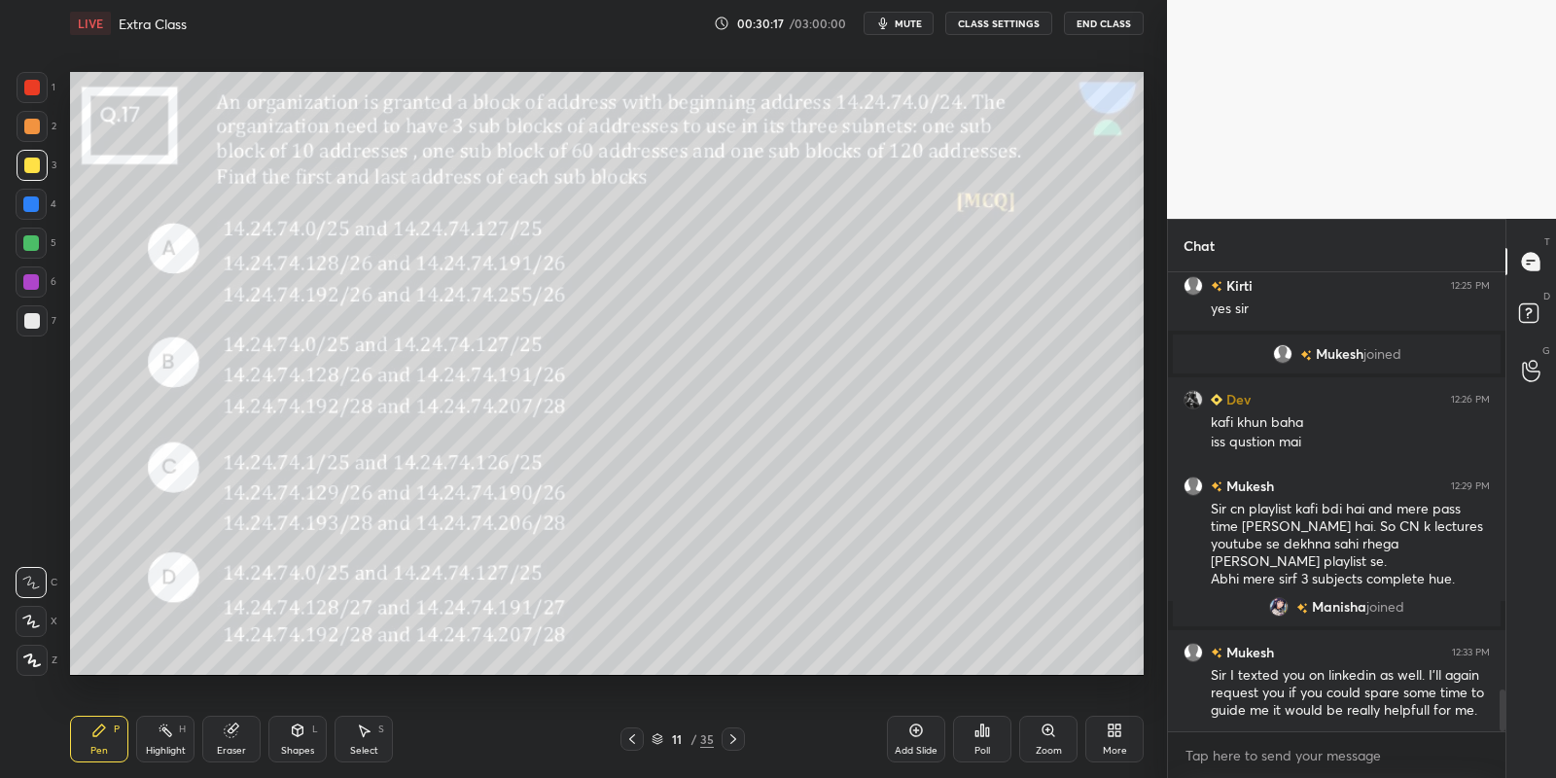
drag, startPoint x: 163, startPoint y: 747, endPoint x: 229, endPoint y: 679, distance: 94.2
click at [166, 746] on div "Highlight" at bounding box center [166, 751] width 40 height 10
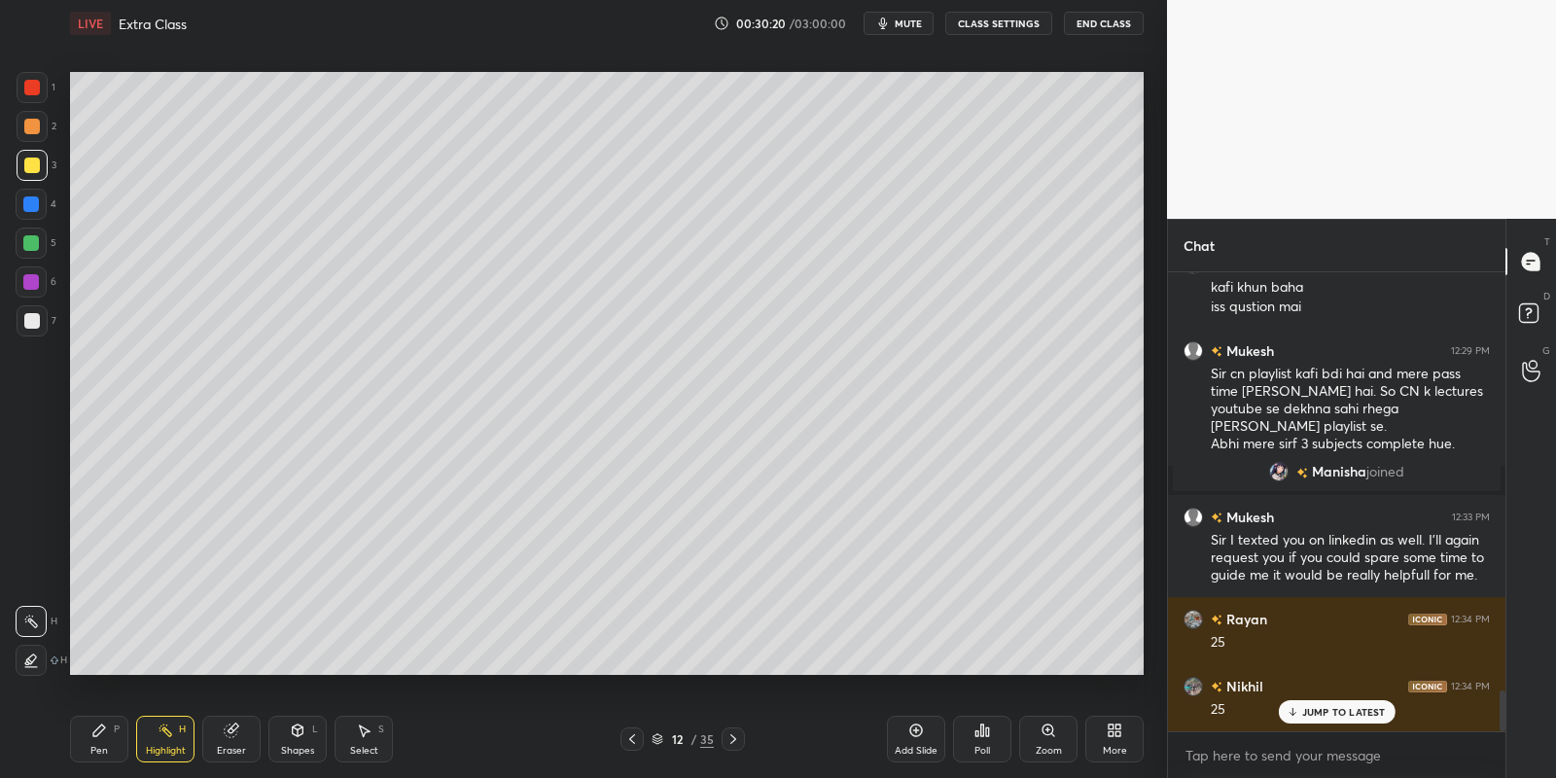
scroll to position [4758, 0]
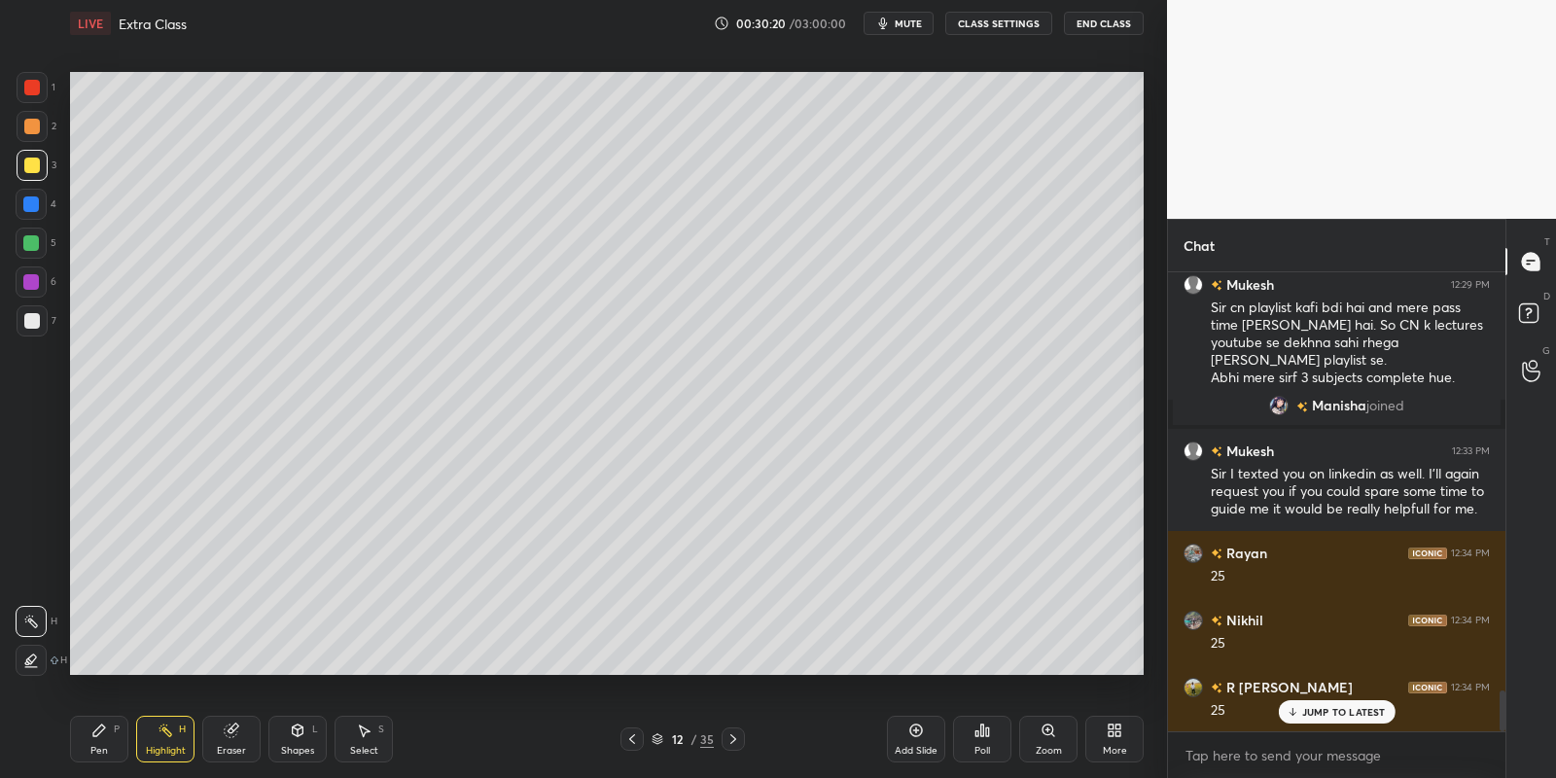
click at [96, 751] on div "Pen" at bounding box center [99, 751] width 18 height 10
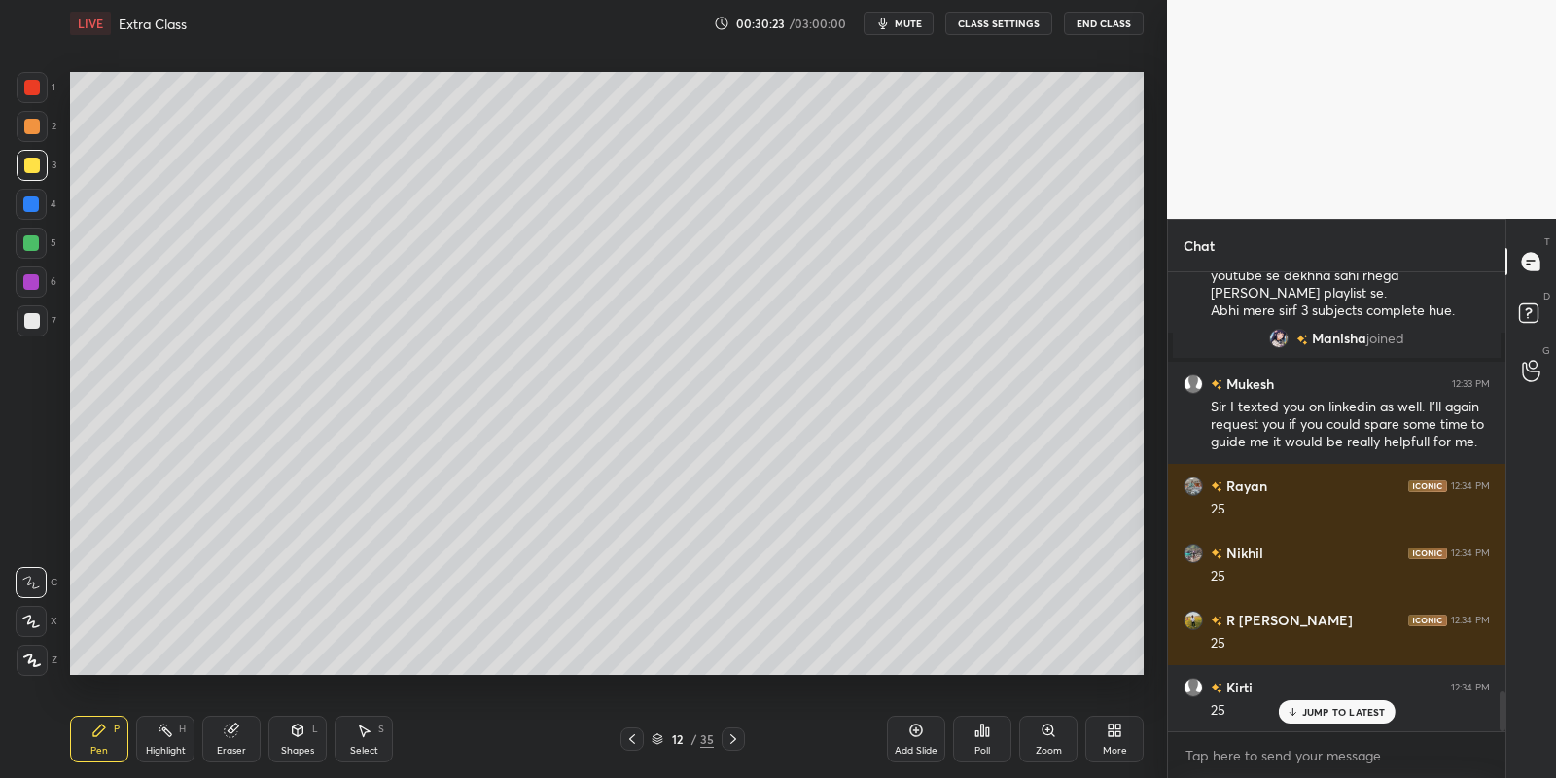
click at [88, 737] on div "Pen P" at bounding box center [99, 739] width 58 height 47
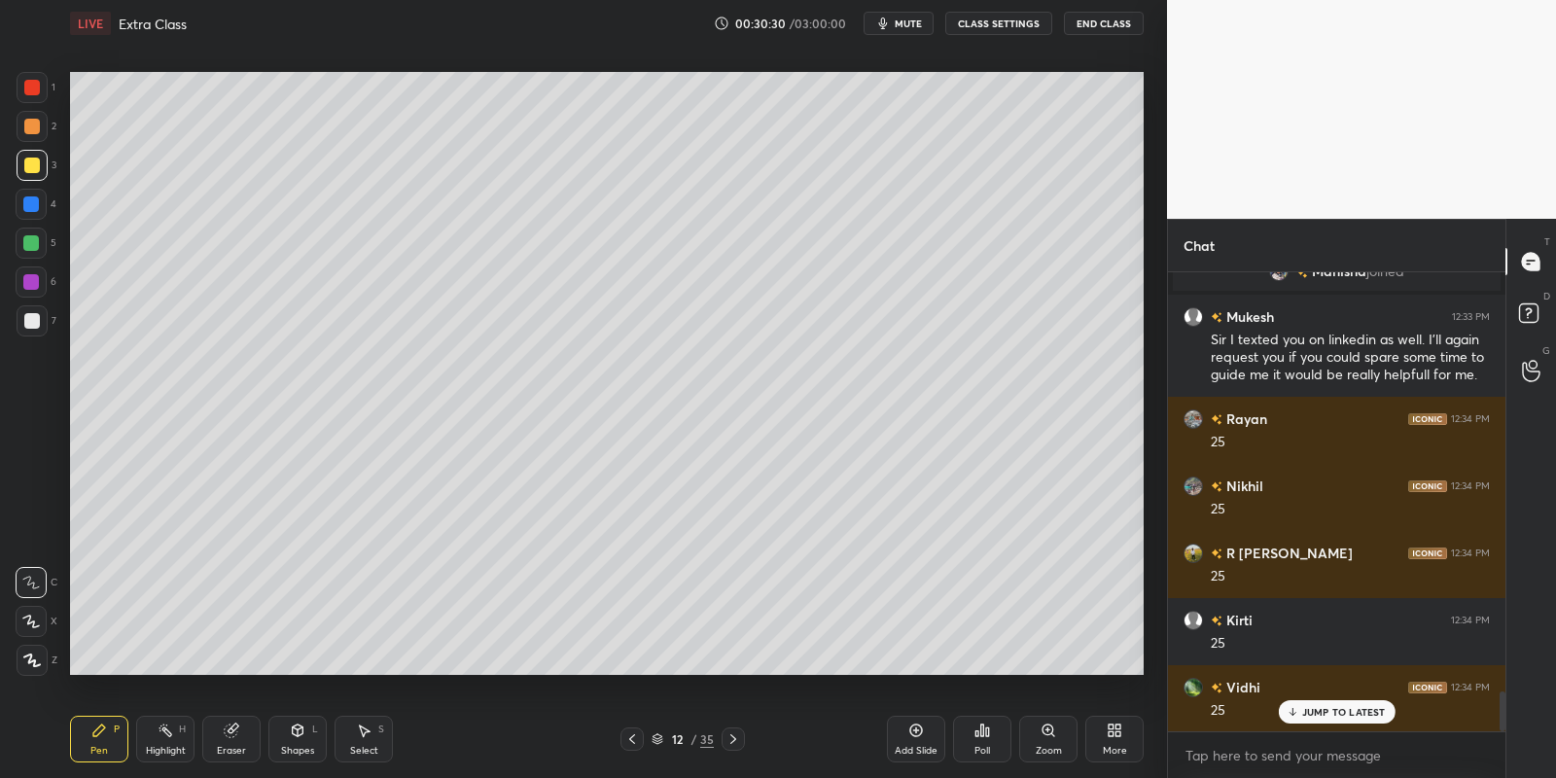
click at [158, 736] on div "Highlight H" at bounding box center [165, 739] width 58 height 47
drag, startPoint x: 98, startPoint y: 753, endPoint x: 140, endPoint y: 708, distance: 61.2
click at [99, 752] on div "Pen" at bounding box center [99, 751] width 18 height 10
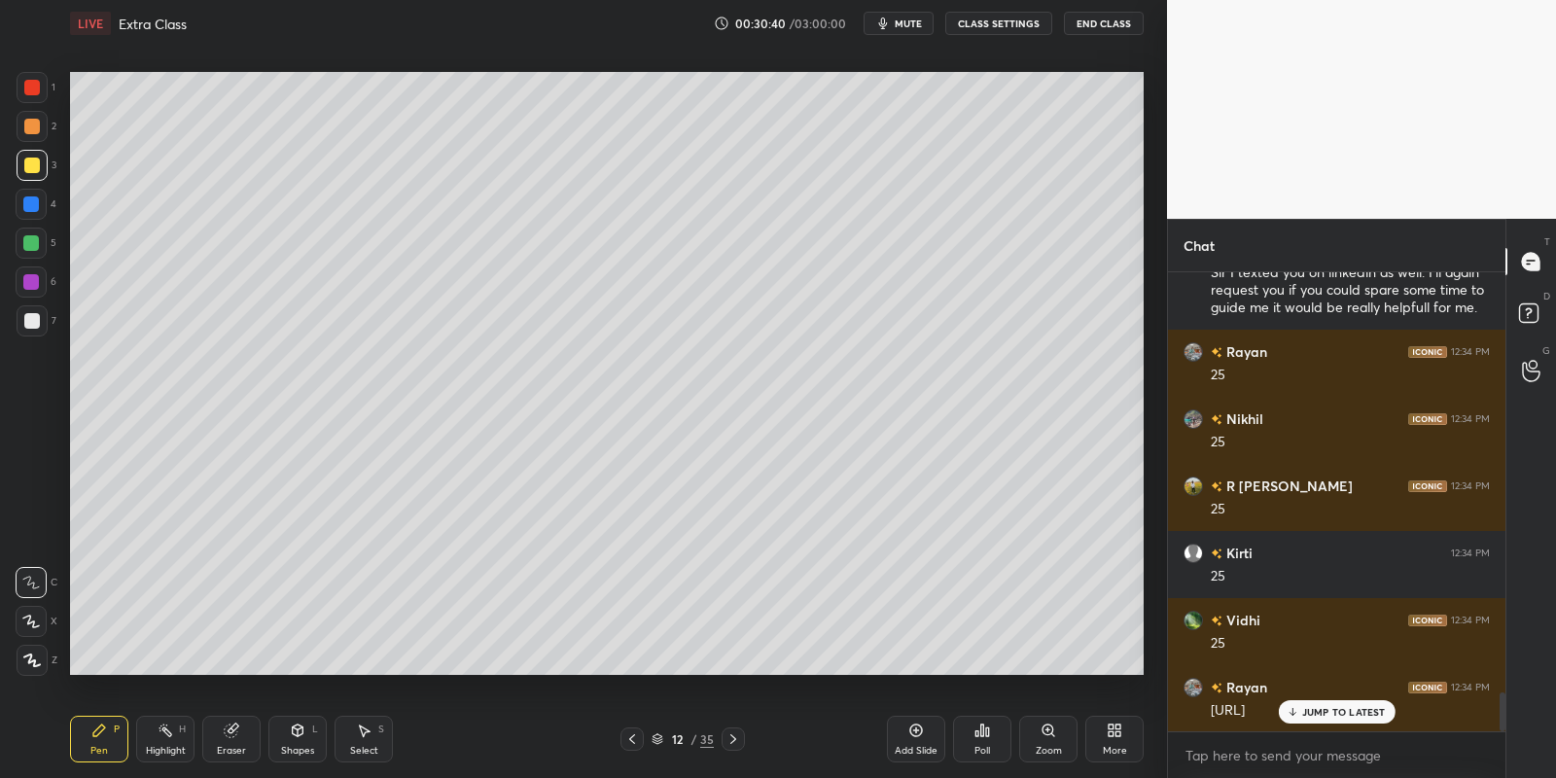
click at [304, 737] on div "Shapes L" at bounding box center [297, 739] width 58 height 47
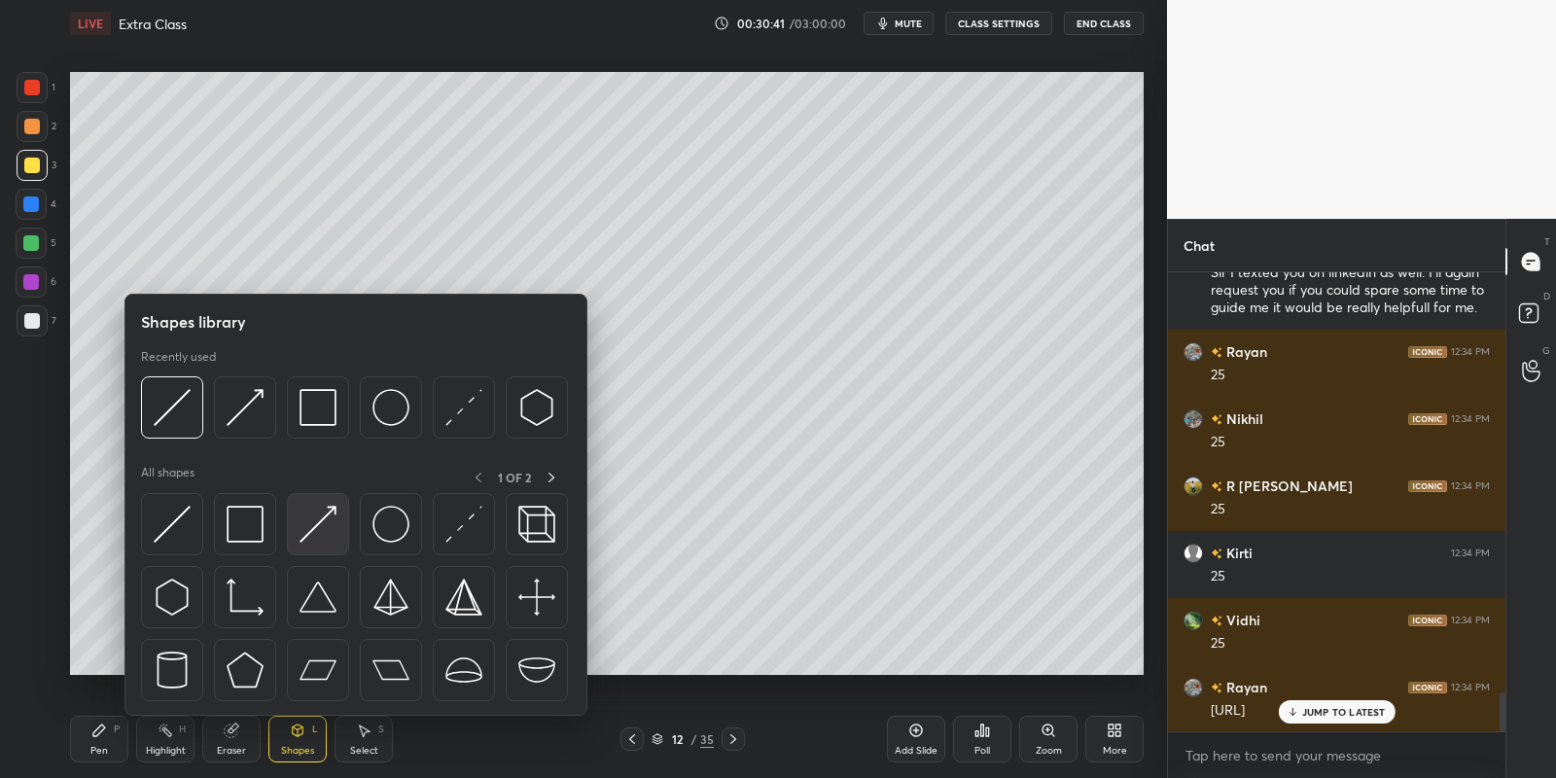
click at [316, 524] on img at bounding box center [318, 524] width 37 height 37
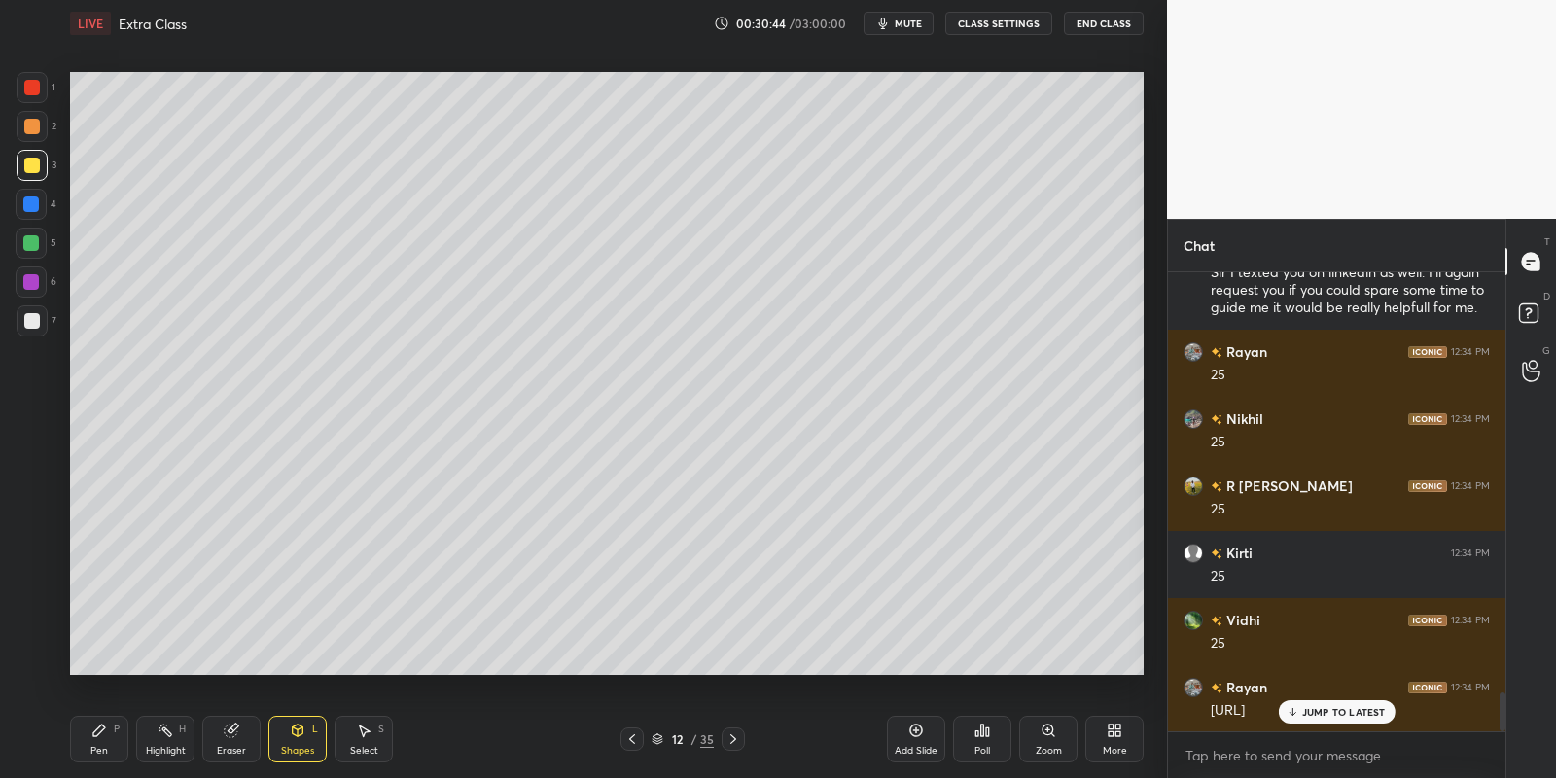
click at [110, 747] on div "Pen P" at bounding box center [99, 739] width 58 height 47
click at [32, 240] on div at bounding box center [31, 243] width 16 height 16
click at [162, 739] on div "Highlight H" at bounding box center [165, 739] width 58 height 47
click at [102, 746] on div "Pen" at bounding box center [99, 751] width 18 height 10
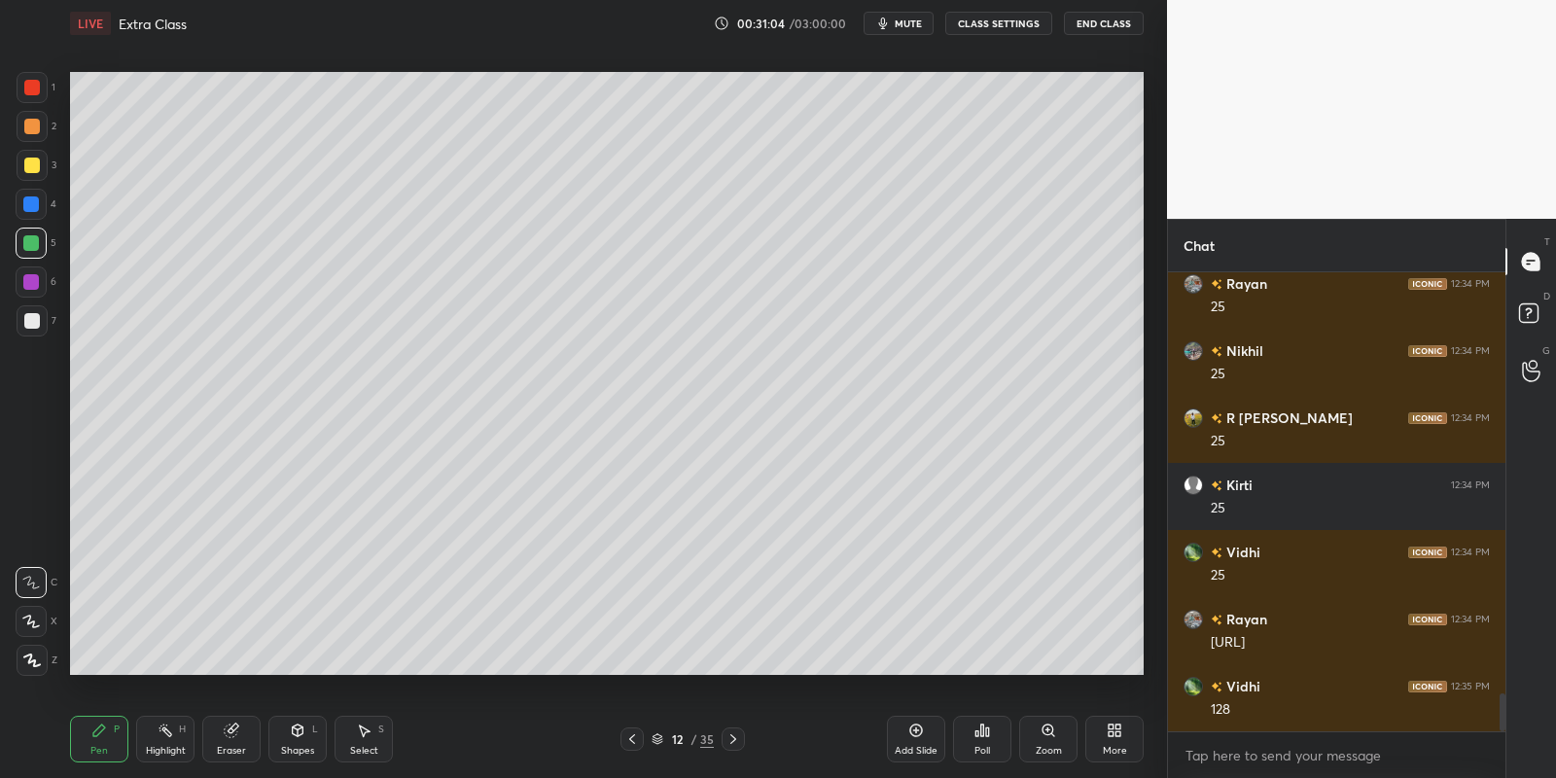
drag, startPoint x: 159, startPoint y: 745, endPoint x: 177, endPoint y: 718, distance: 32.9
click at [159, 743] on div "Highlight H" at bounding box center [165, 739] width 58 height 47
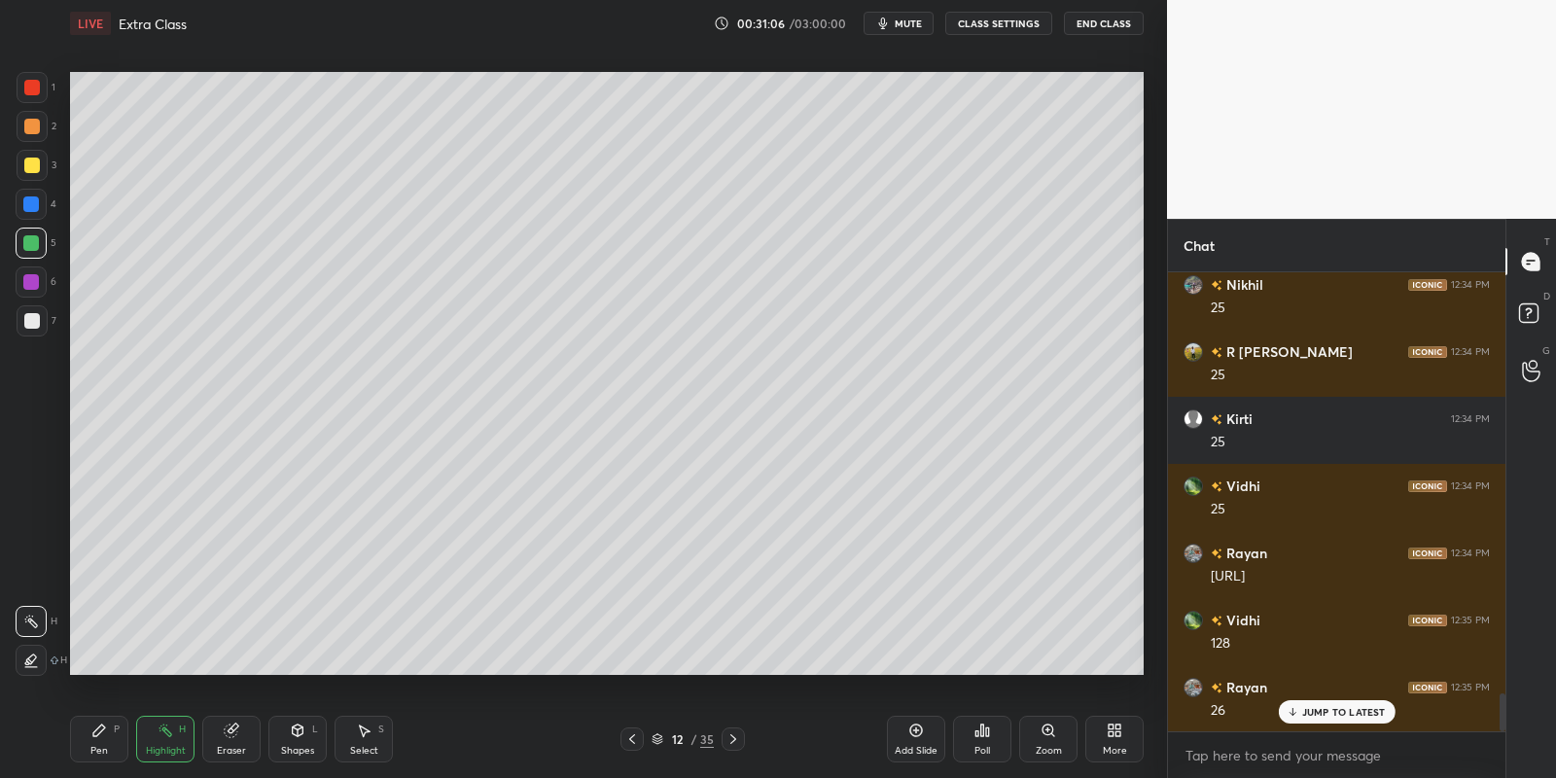
click at [88, 759] on div "Pen P" at bounding box center [99, 739] width 58 height 47
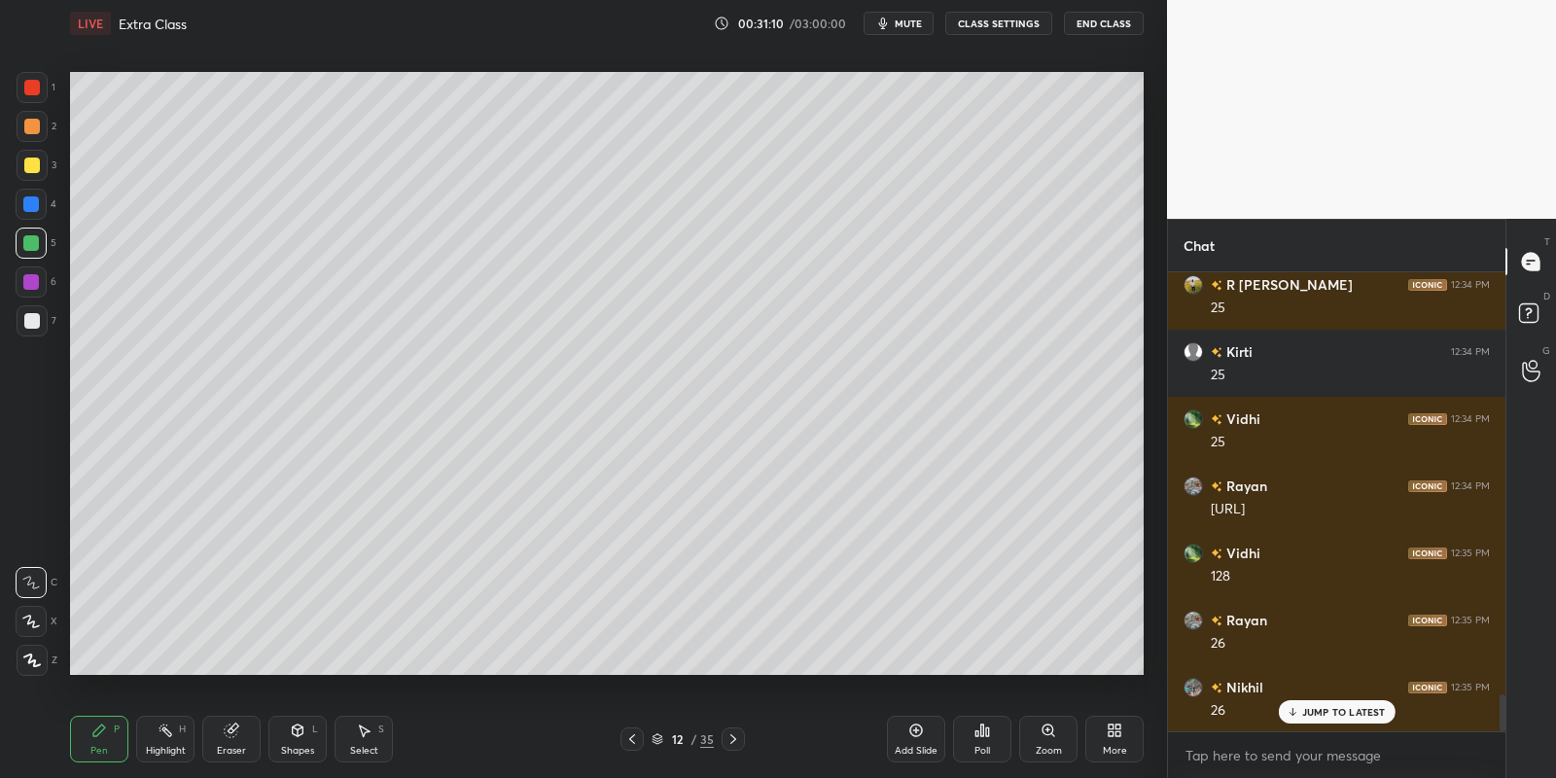
scroll to position [5228, 0]
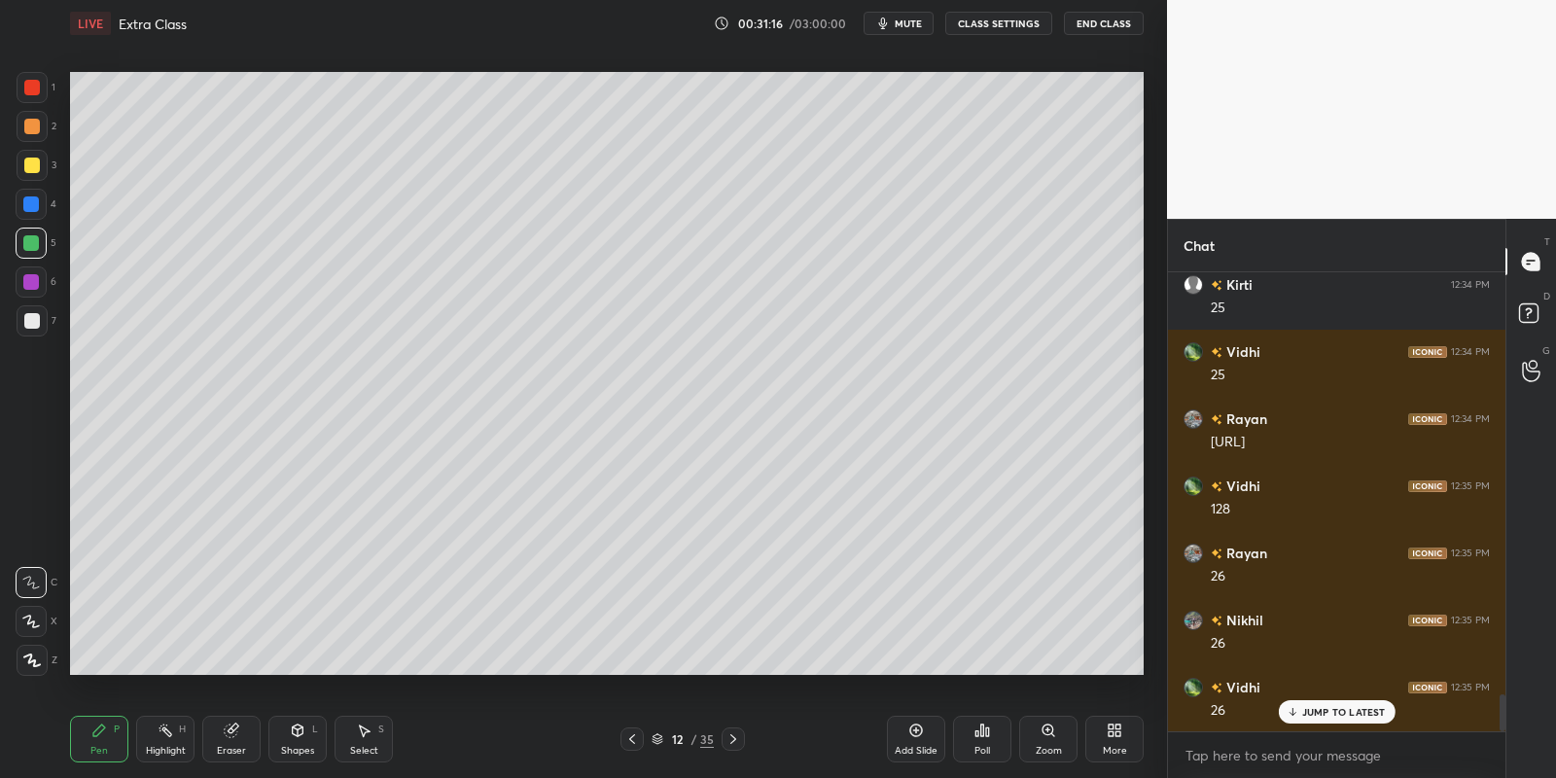
drag, startPoint x: 162, startPoint y: 741, endPoint x: 240, endPoint y: 680, distance: 99.0
click at [159, 742] on div "Highlight H" at bounding box center [165, 739] width 58 height 47
click at [98, 756] on div "Pen" at bounding box center [99, 751] width 18 height 10
click at [300, 745] on div "Shapes L" at bounding box center [297, 739] width 58 height 47
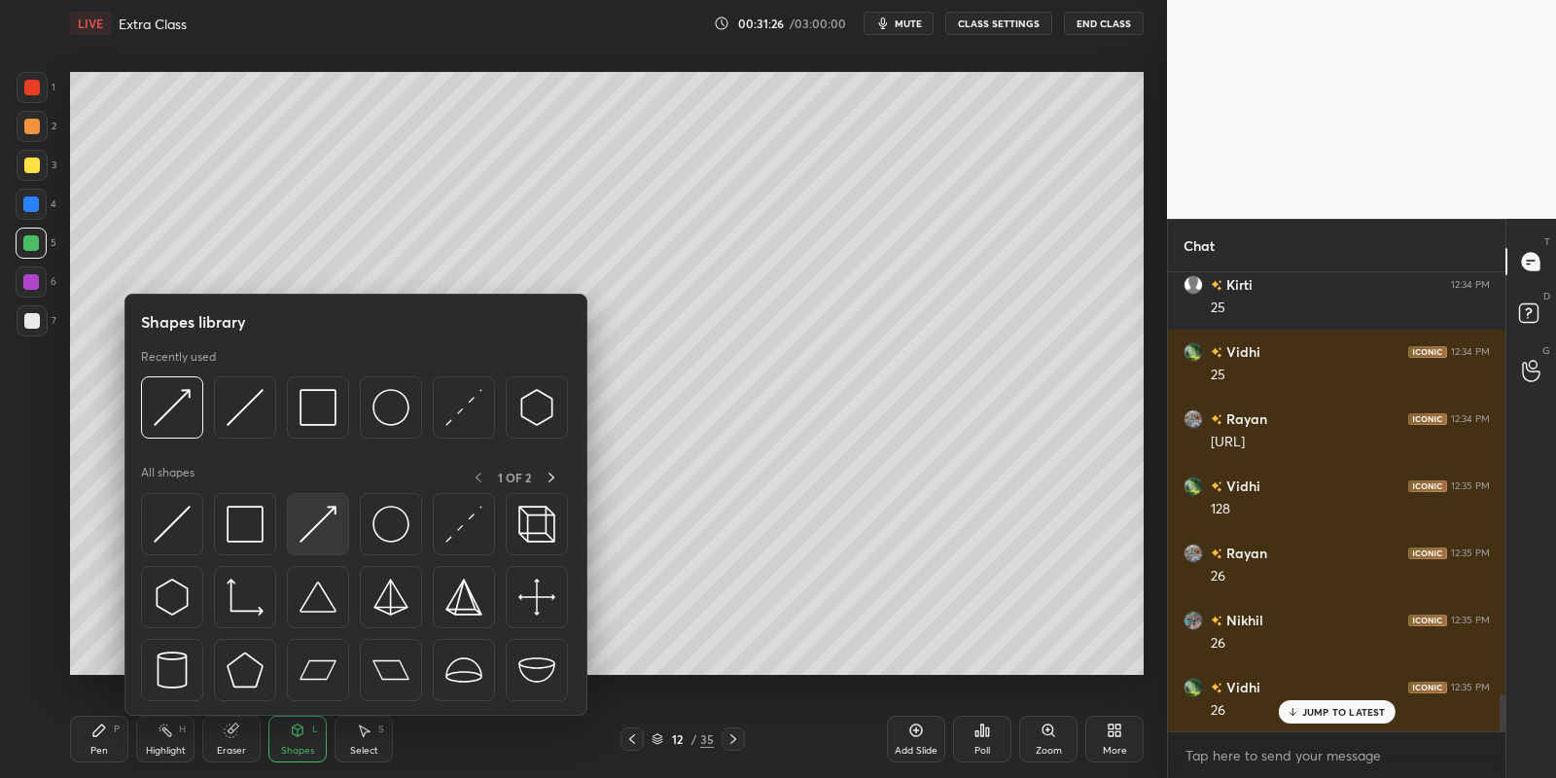
click at [327, 512] on img at bounding box center [318, 524] width 37 height 37
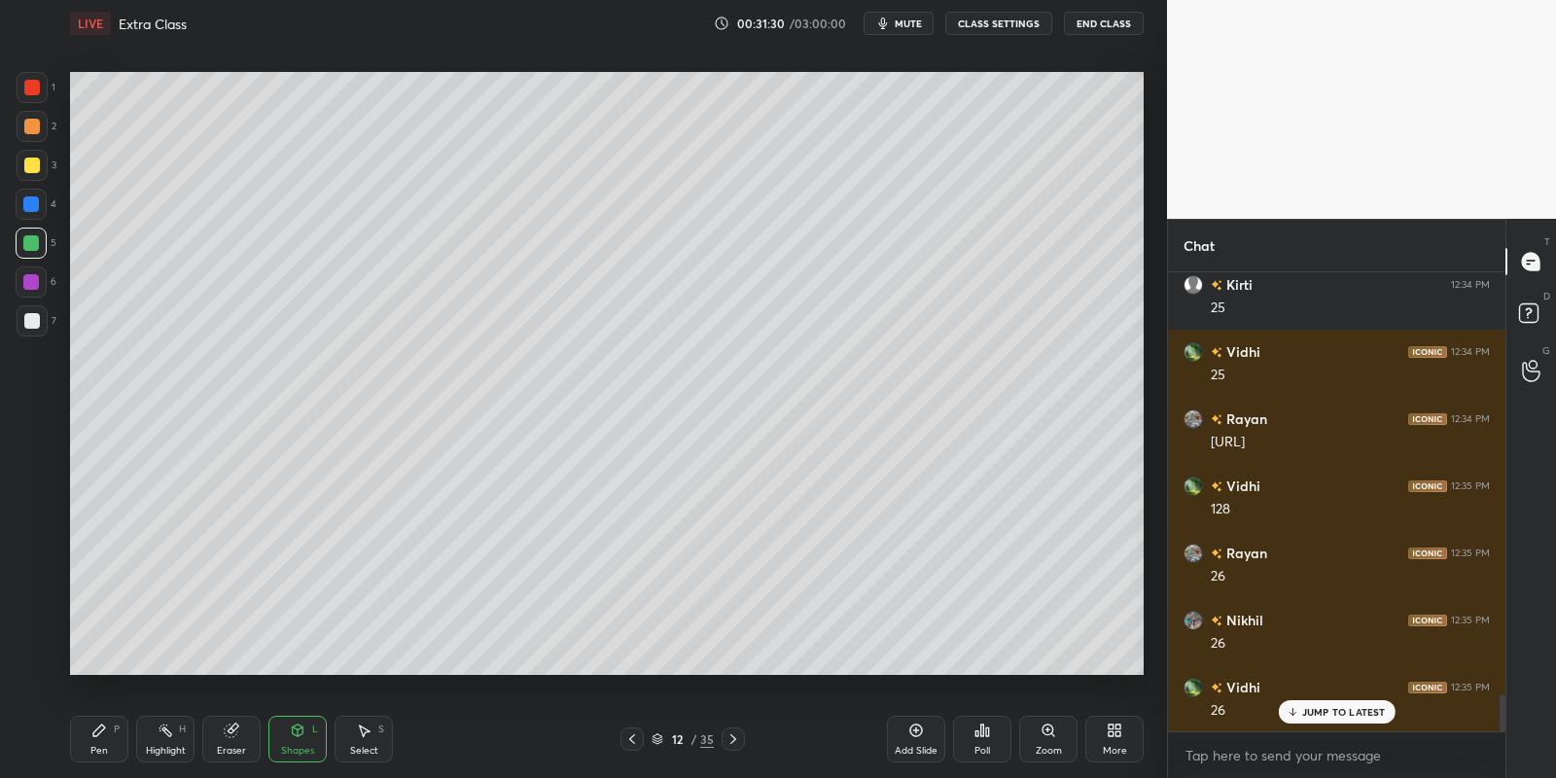
click at [104, 748] on div "Pen" at bounding box center [99, 751] width 18 height 10
click at [34, 180] on div "3" at bounding box center [37, 169] width 40 height 39
click at [33, 246] on div at bounding box center [31, 243] width 16 height 16
click at [174, 742] on div "Highlight H" at bounding box center [165, 739] width 58 height 47
click at [88, 742] on div "Pen P" at bounding box center [99, 739] width 58 height 47
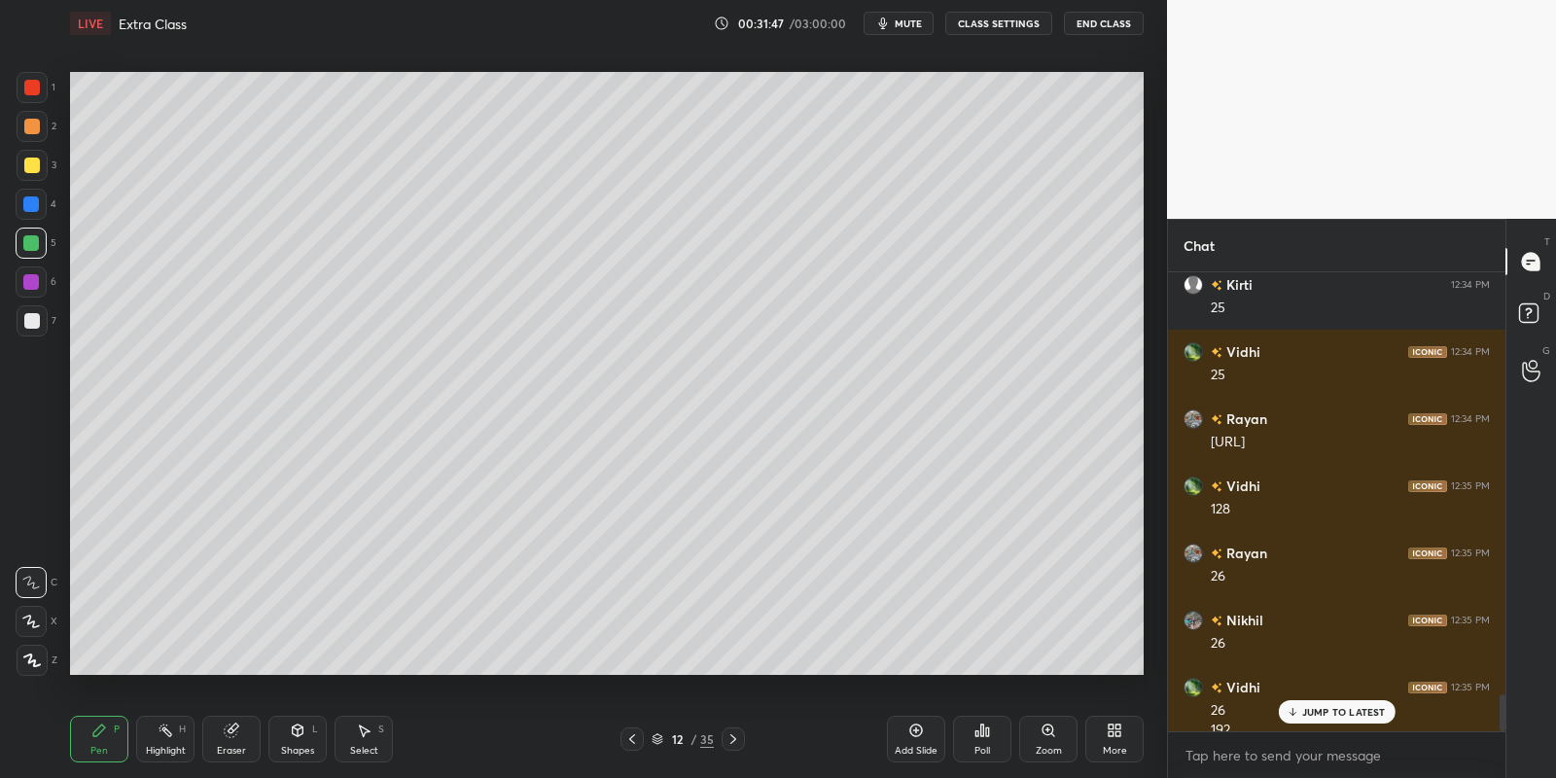
scroll to position [5247, 0]
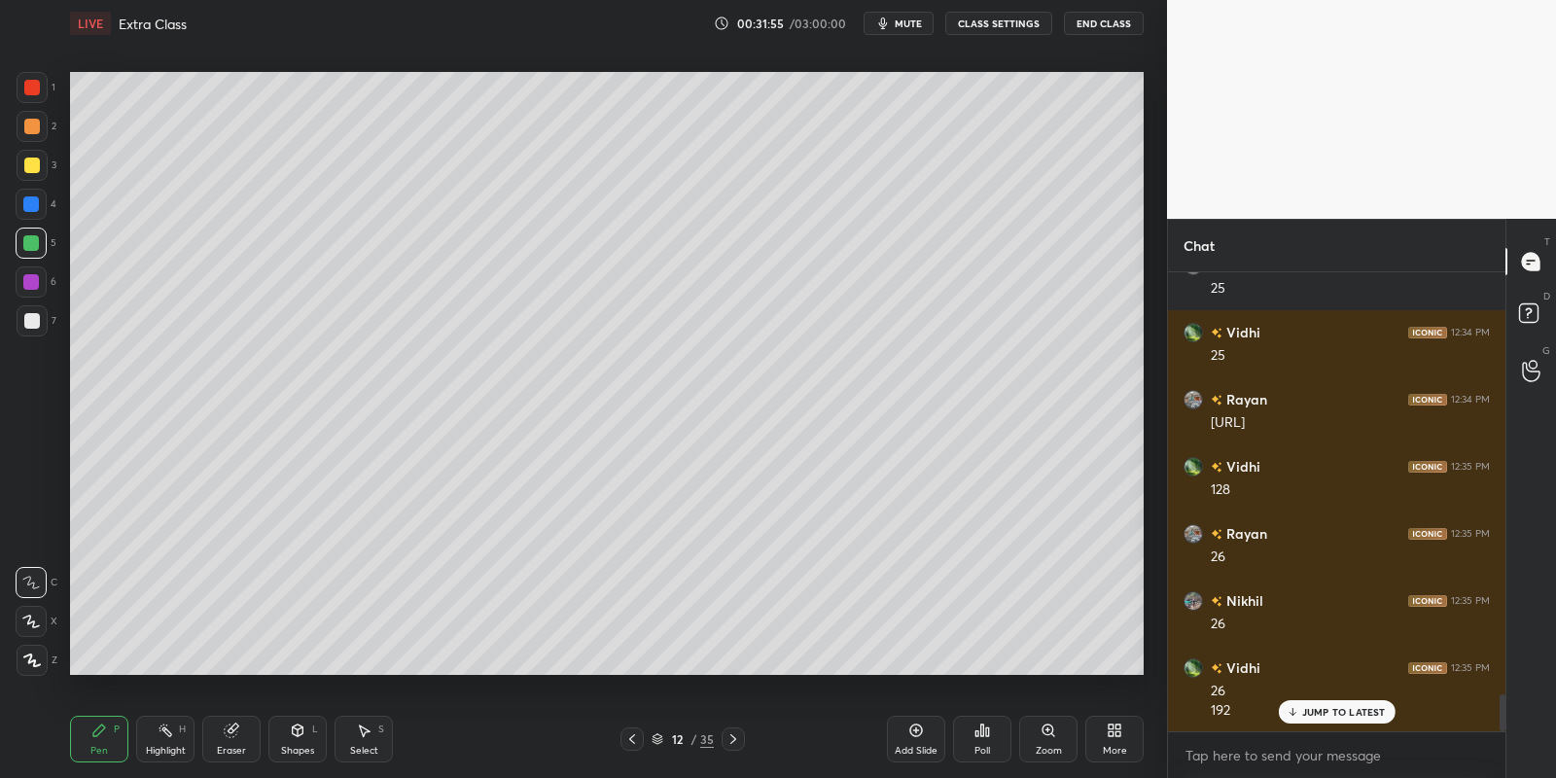
drag, startPoint x: 176, startPoint y: 730, endPoint x: 354, endPoint y: 691, distance: 182.2
click at [181, 730] on div "Highlight H" at bounding box center [165, 739] width 58 height 47
click at [92, 739] on div "Pen P" at bounding box center [99, 739] width 58 height 47
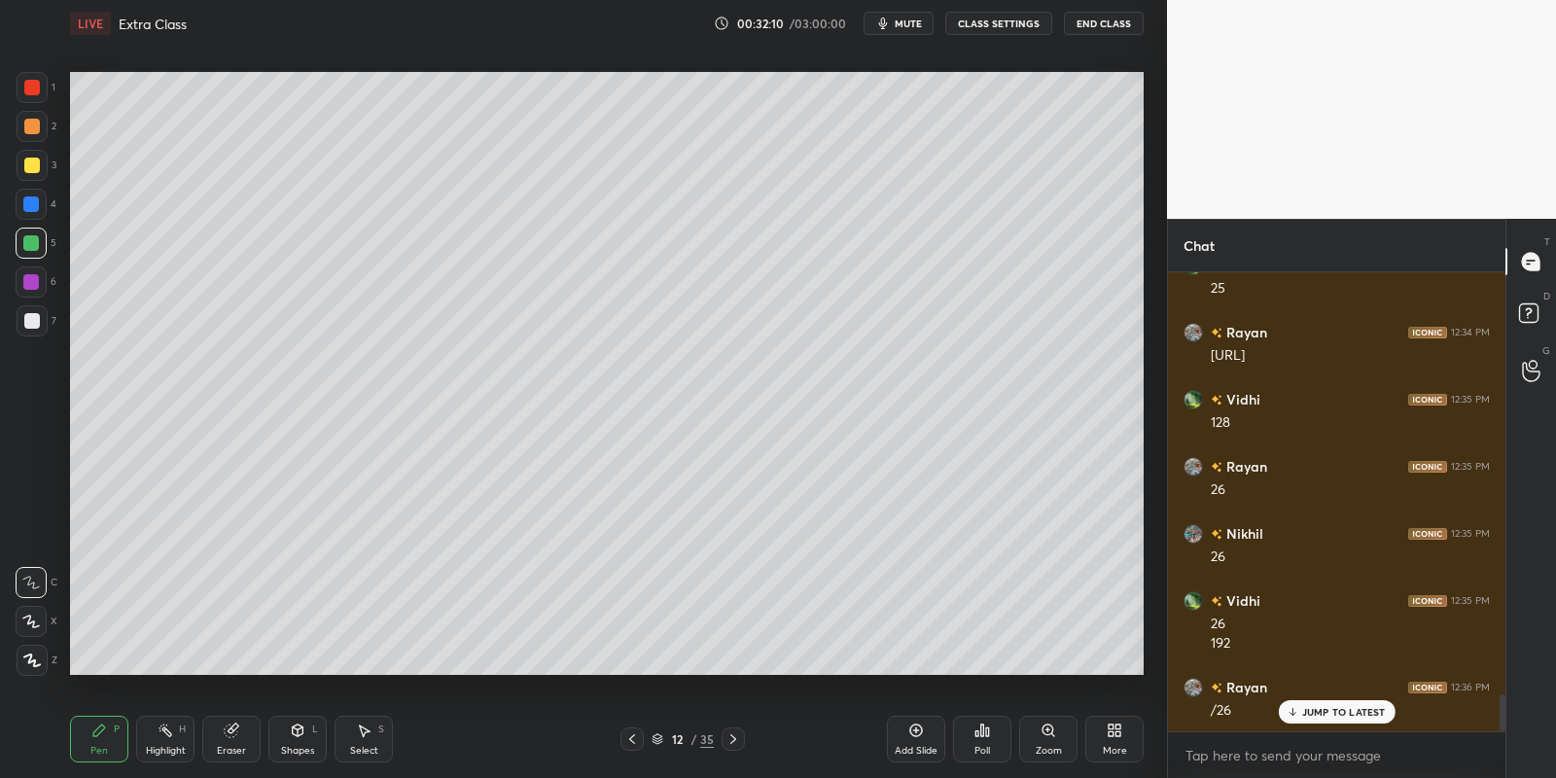
drag, startPoint x: 160, startPoint y: 752, endPoint x: 196, endPoint y: 681, distance: 79.6
click at [165, 751] on div "Highlight" at bounding box center [166, 751] width 40 height 10
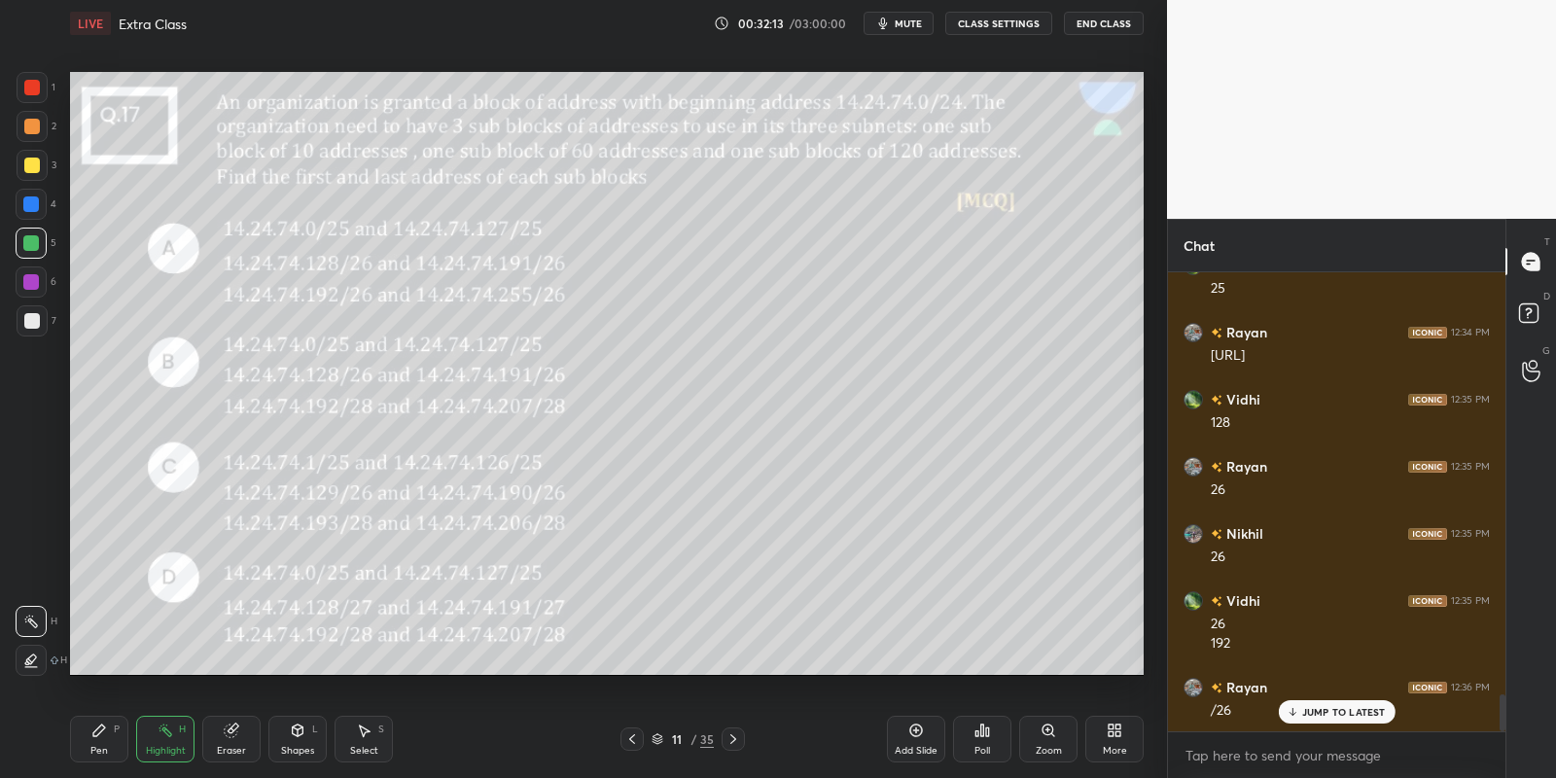
drag, startPoint x: 300, startPoint y: 731, endPoint x: 297, endPoint y: 720, distance: 12.3
click at [299, 729] on icon at bounding box center [298, 730] width 11 height 12
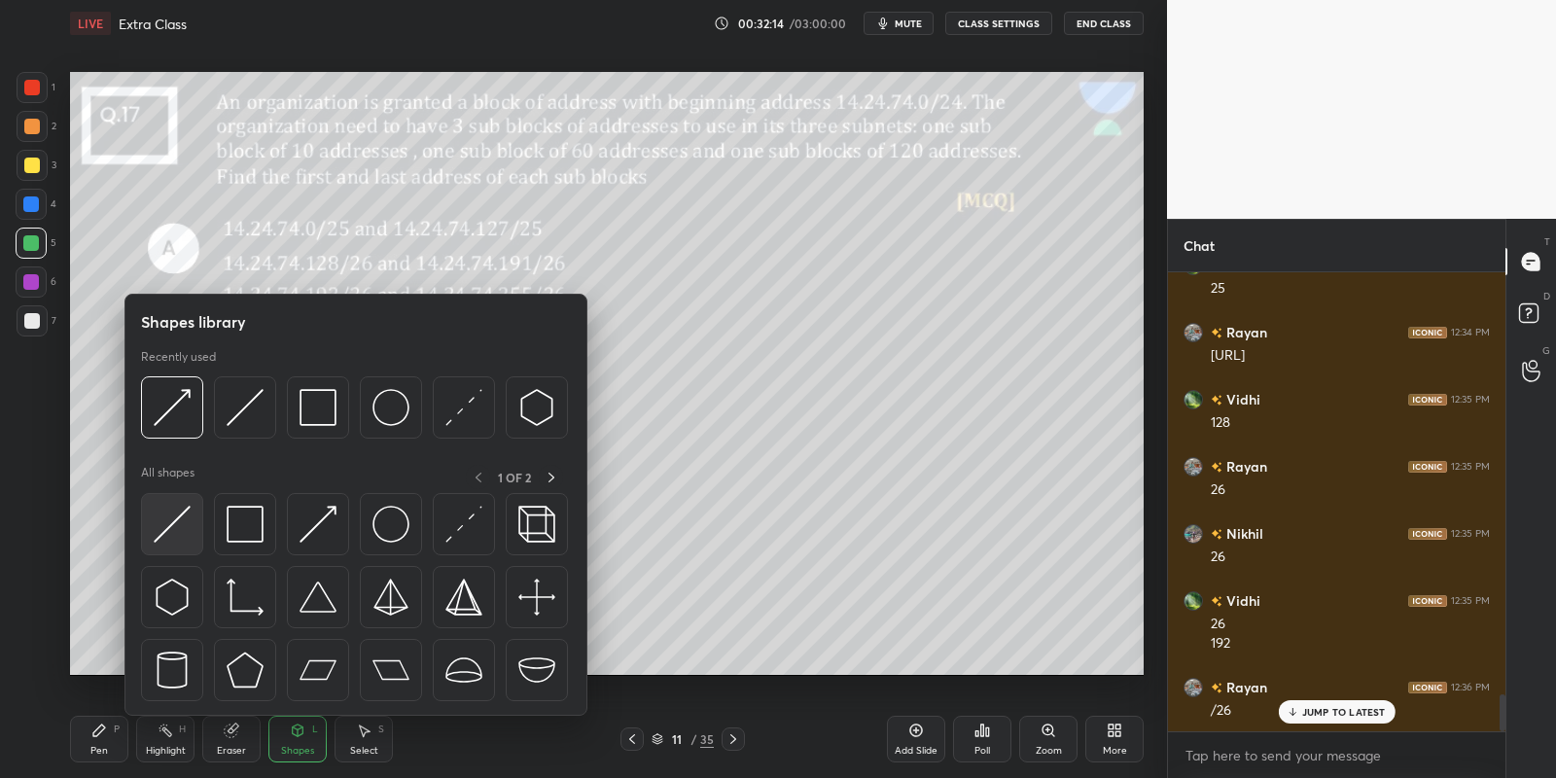
drag, startPoint x: 183, startPoint y: 533, endPoint x: 54, endPoint y: 232, distance: 326.8
click at [180, 535] on img at bounding box center [172, 524] width 37 height 37
click at [33, 235] on div at bounding box center [31, 243] width 31 height 31
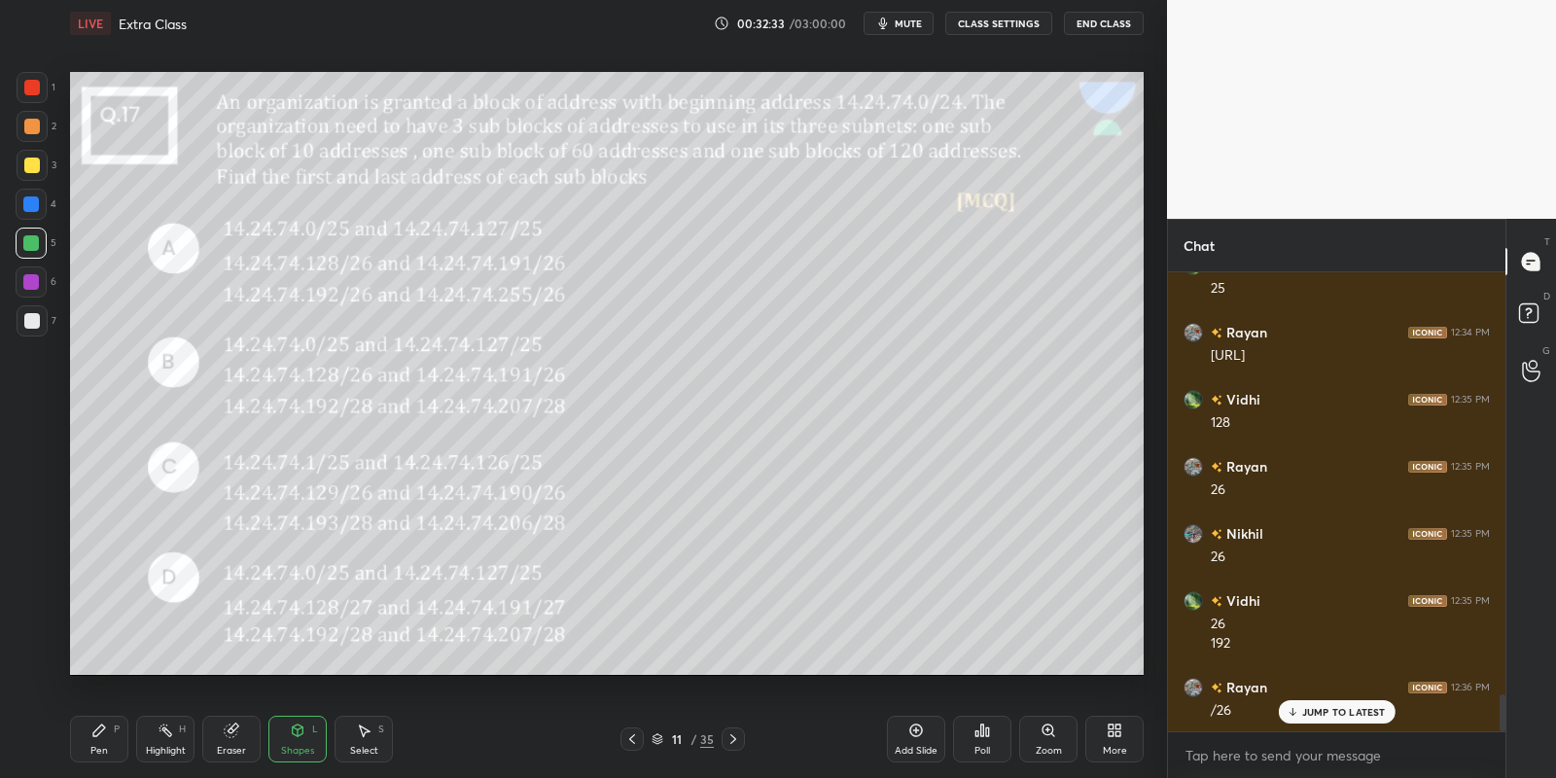
drag, startPoint x: 100, startPoint y: 737, endPoint x: 110, endPoint y: 729, distance: 12.5
click at [105, 734] on icon at bounding box center [99, 731] width 16 height 16
click at [31, 230] on div at bounding box center [31, 243] width 31 height 31
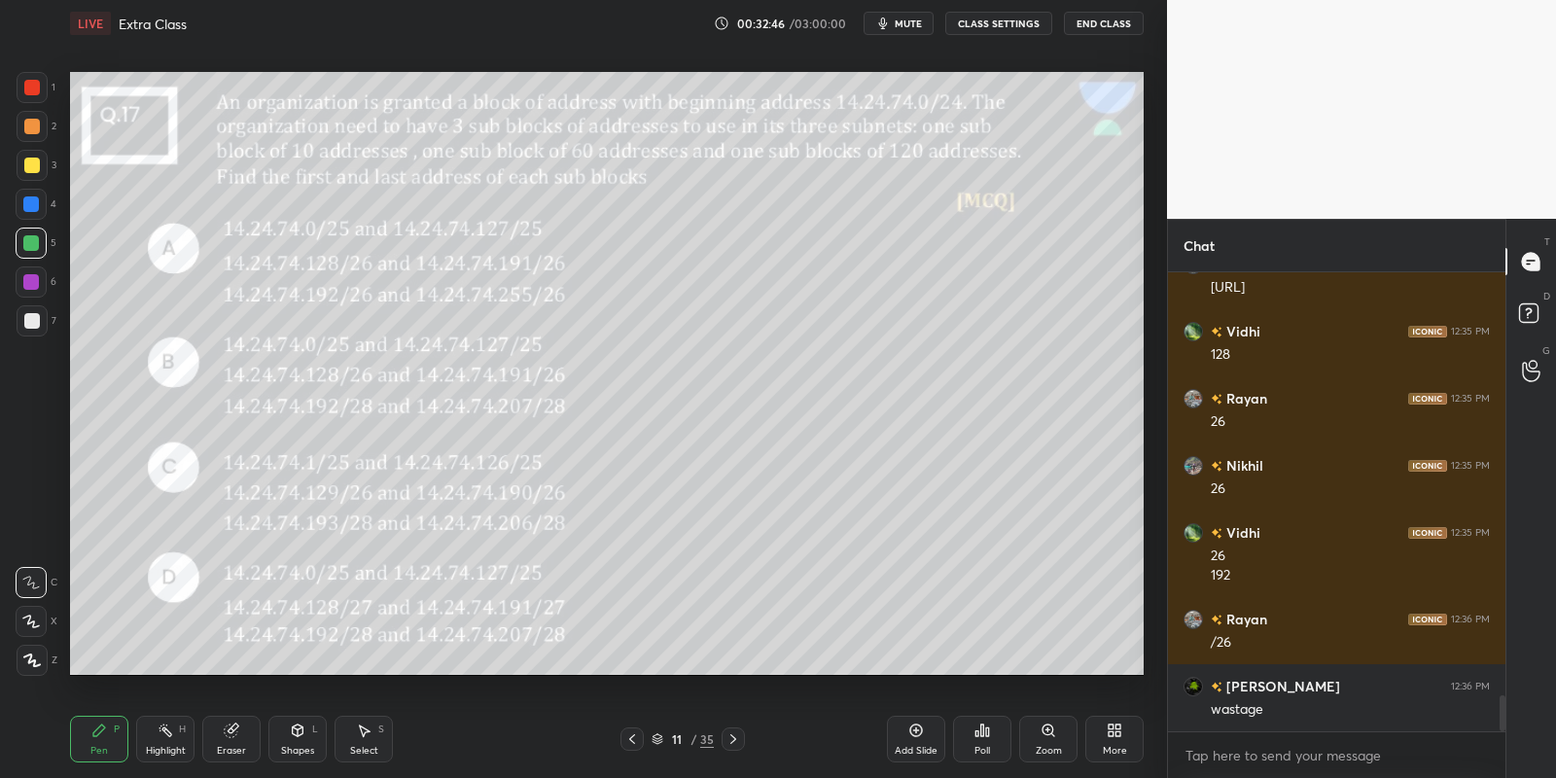
click at [231, 735] on div "Eraser" at bounding box center [231, 739] width 58 height 47
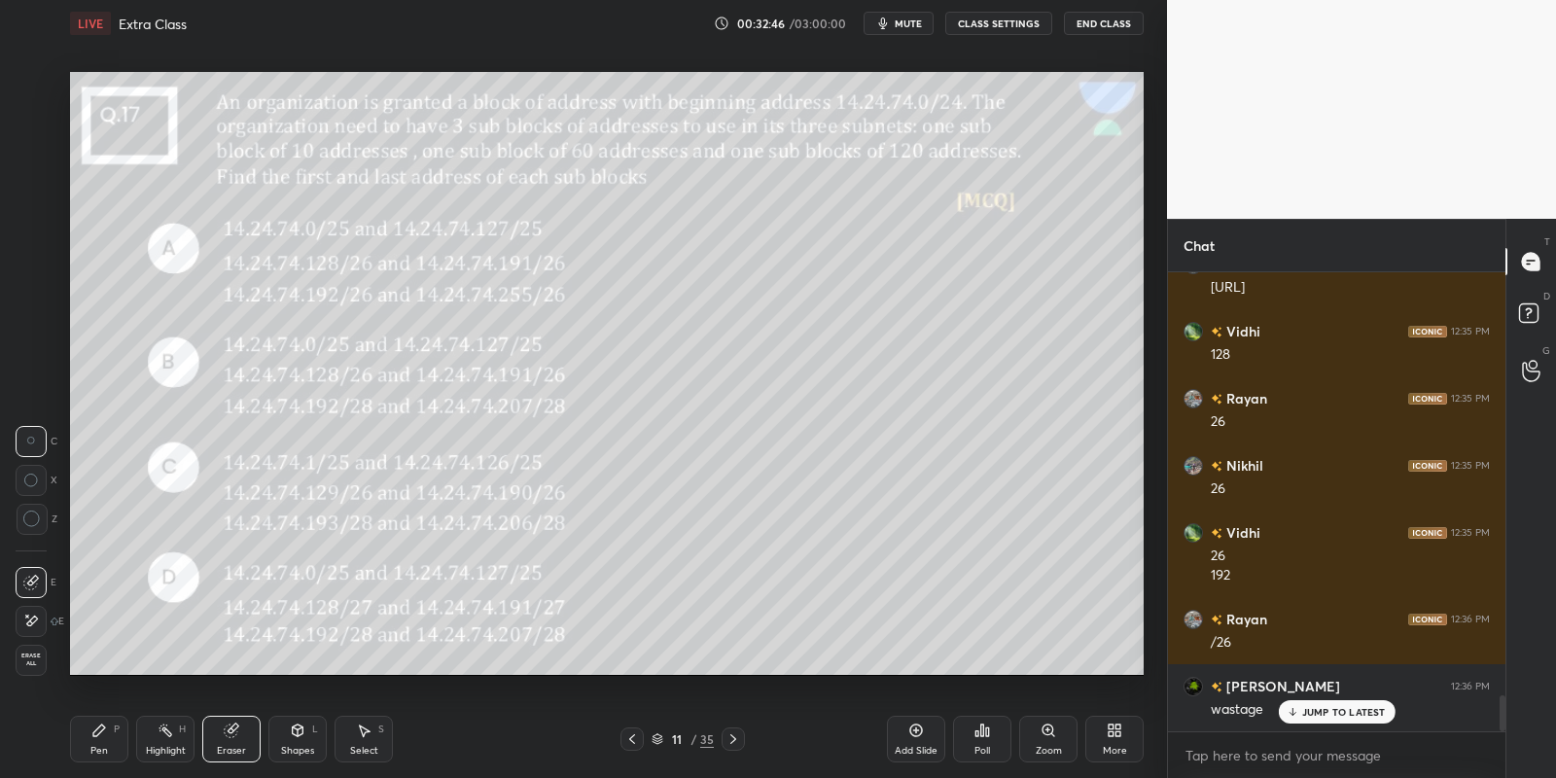
scroll to position [5449, 0]
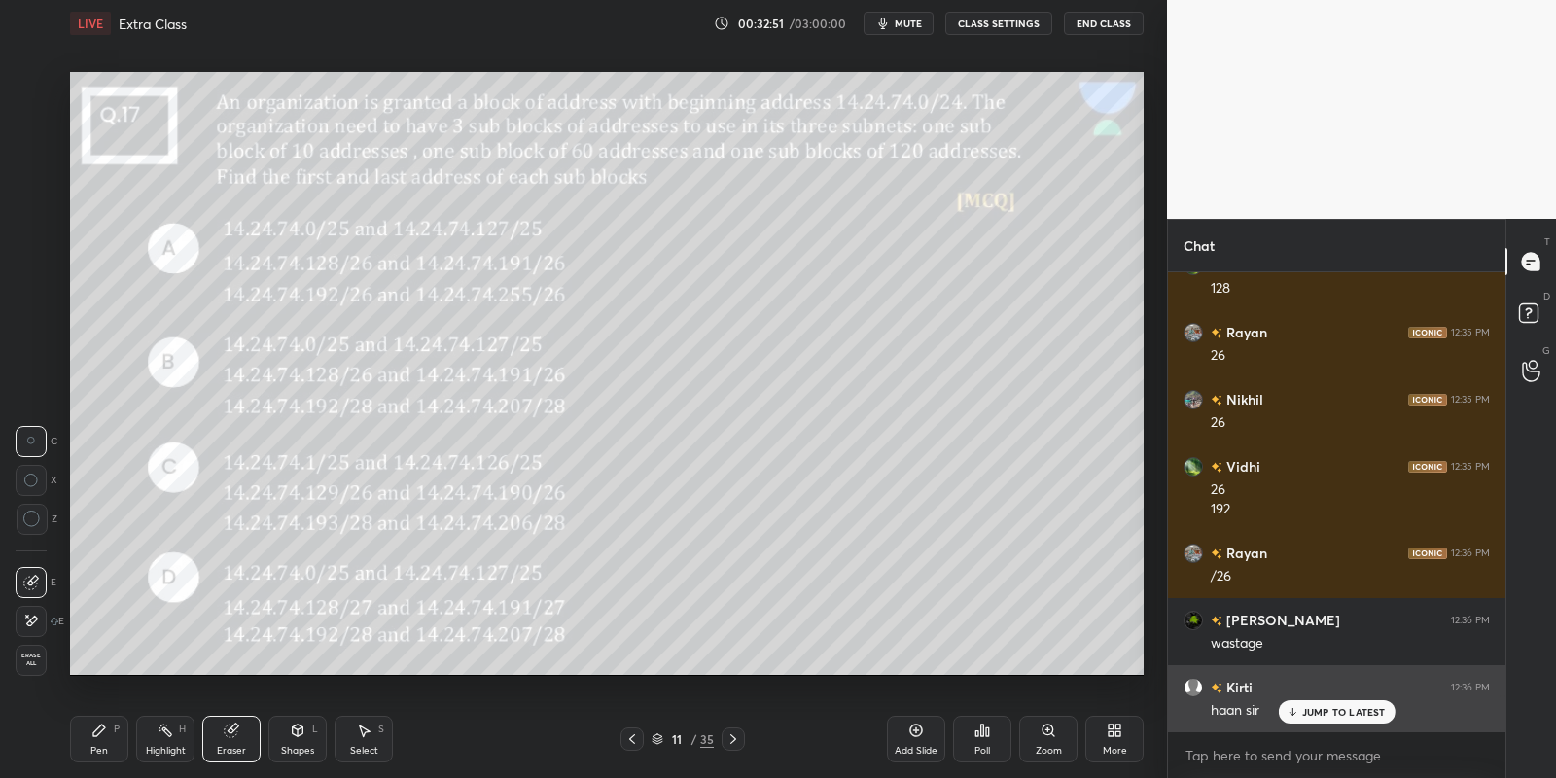
click at [1303, 711] on p "JUMP TO LATEST" at bounding box center [1344, 712] width 84 height 12
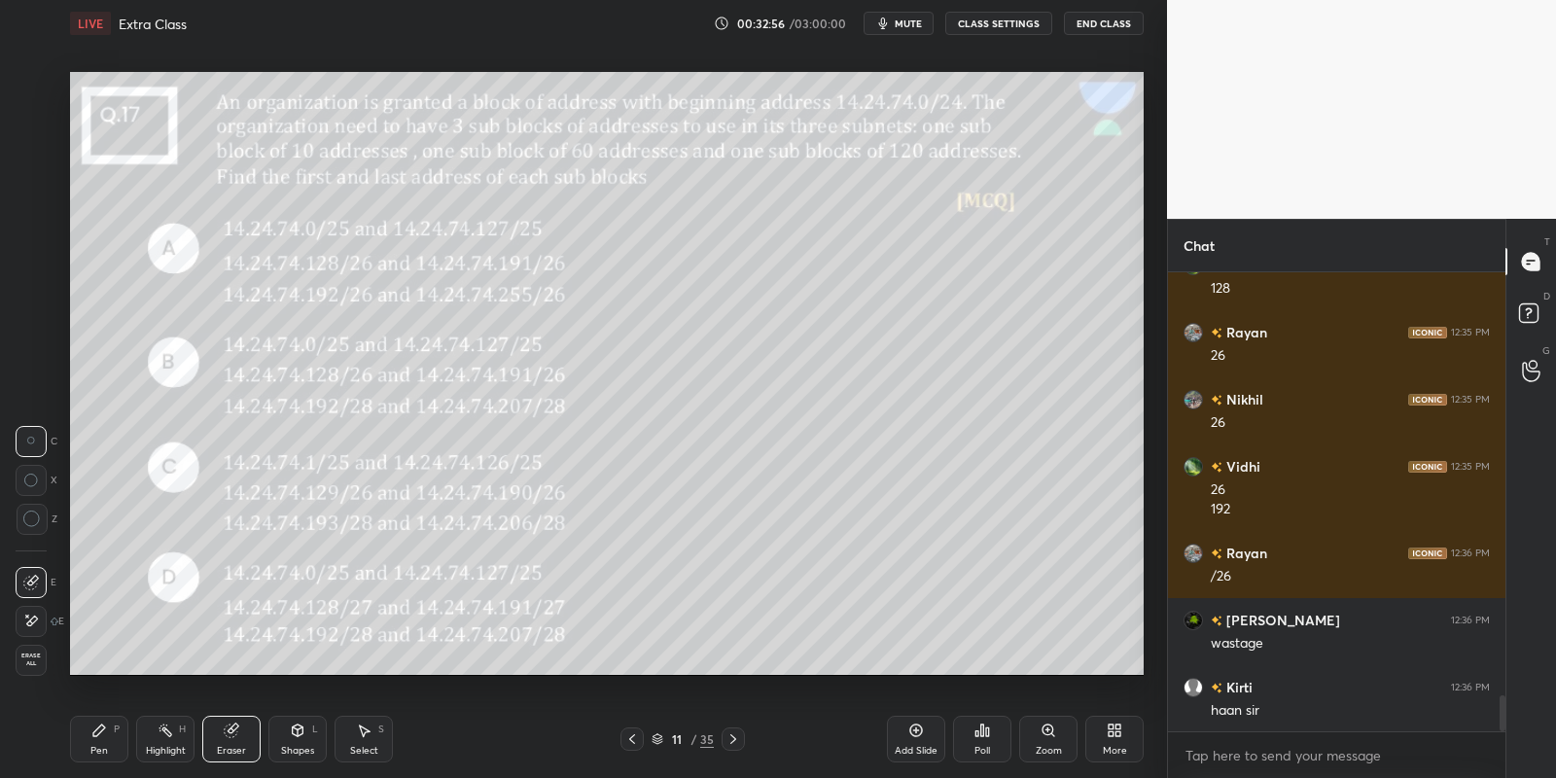
click at [163, 739] on div "Highlight H" at bounding box center [165, 739] width 58 height 47
click at [114, 735] on div "Pen P" at bounding box center [99, 739] width 58 height 47
click at [164, 739] on div "Highlight H" at bounding box center [165, 739] width 58 height 47
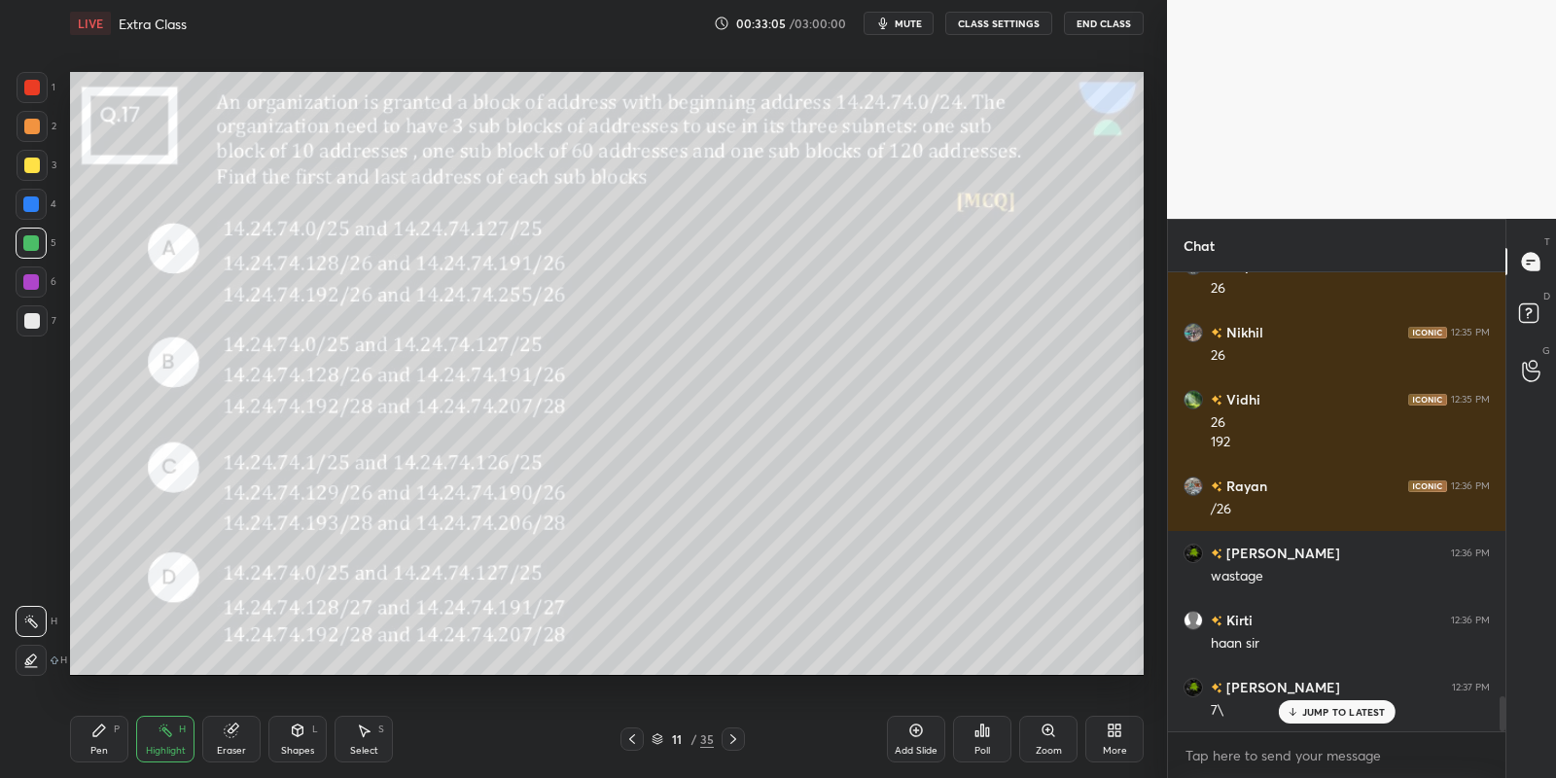
scroll to position [5583, 0]
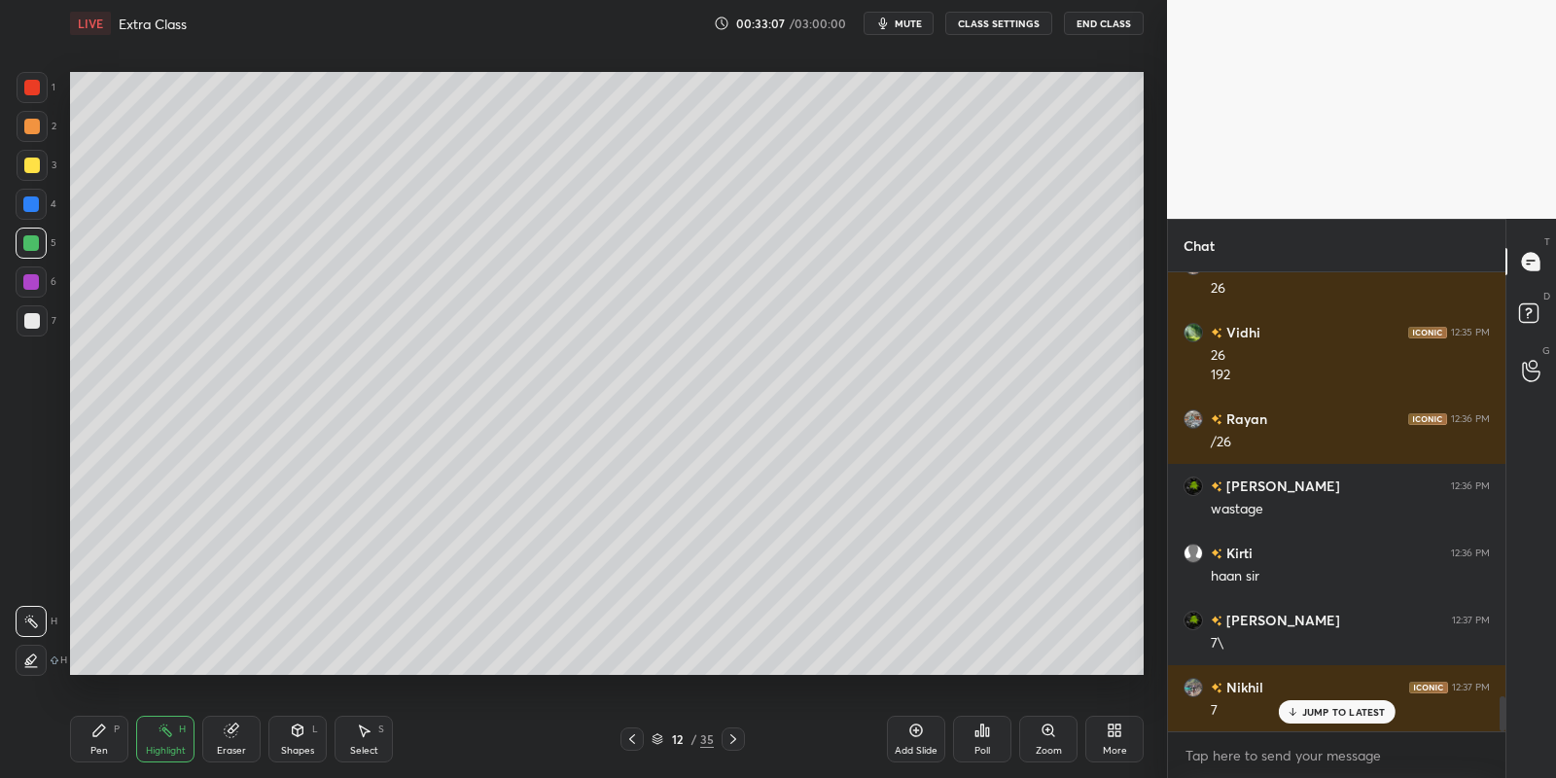
drag, startPoint x: 106, startPoint y: 738, endPoint x: 163, endPoint y: 744, distance: 57.7
click at [113, 734] on div "Pen P" at bounding box center [99, 739] width 58 height 47
drag, startPoint x: 166, startPoint y: 748, endPoint x: 185, endPoint y: 702, distance: 49.3
click at [167, 746] on div "Highlight" at bounding box center [166, 751] width 40 height 10
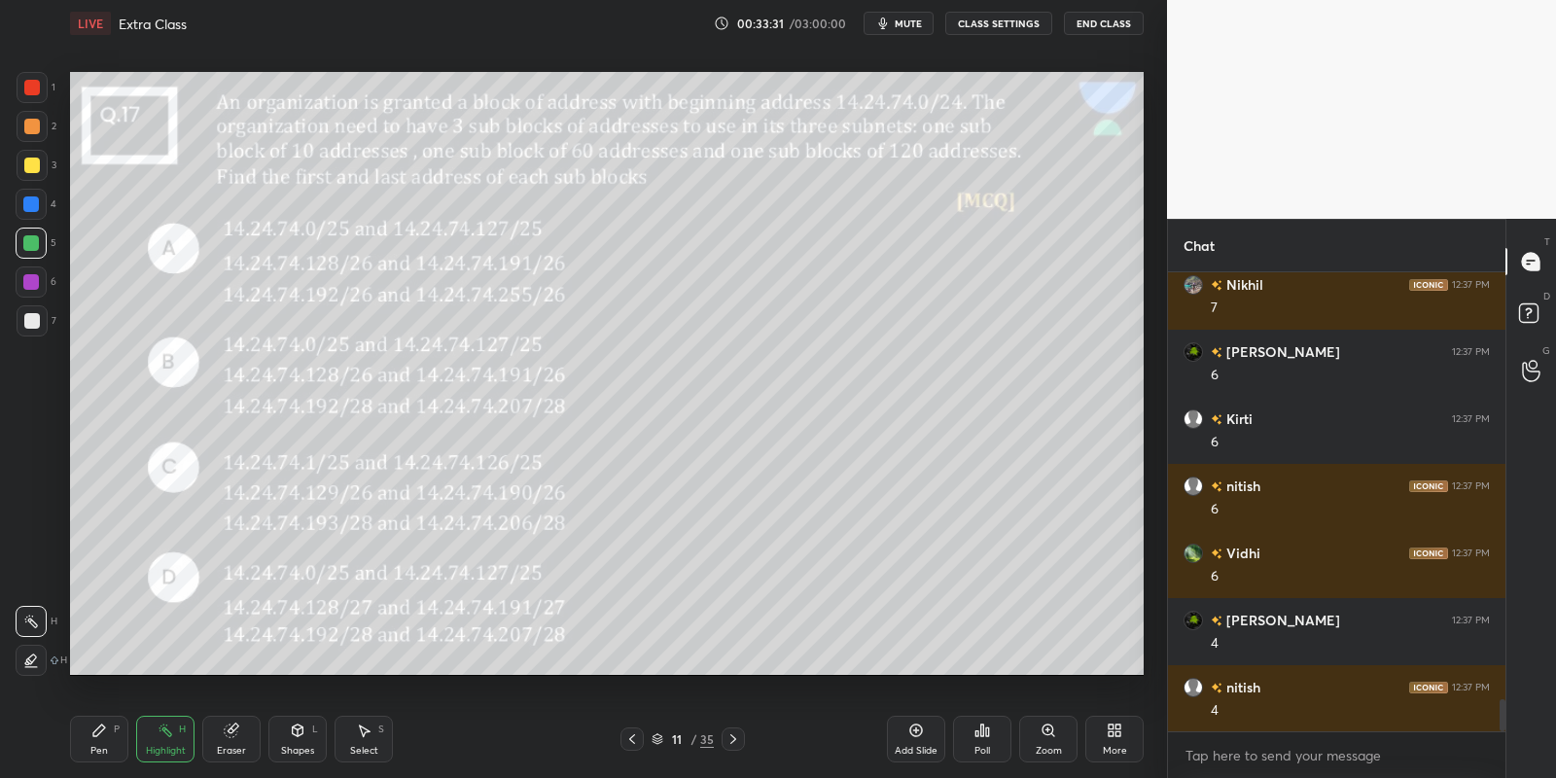
scroll to position [6054, 0]
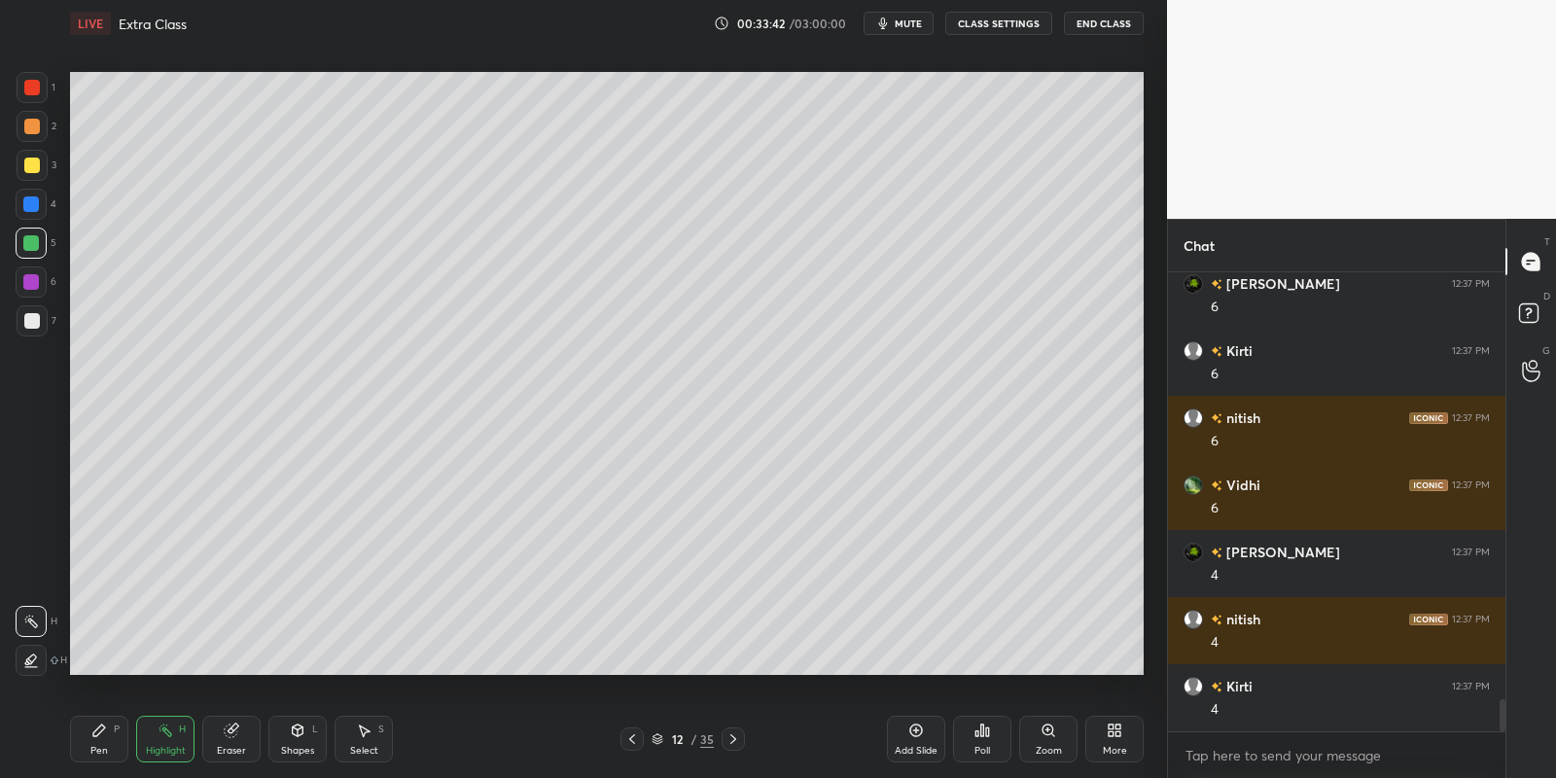
drag, startPoint x: 97, startPoint y: 739, endPoint x: 113, endPoint y: 734, distance: 16.3
click at [102, 738] on div "Pen P" at bounding box center [99, 739] width 58 height 47
click at [163, 741] on div "Highlight H" at bounding box center [165, 739] width 58 height 47
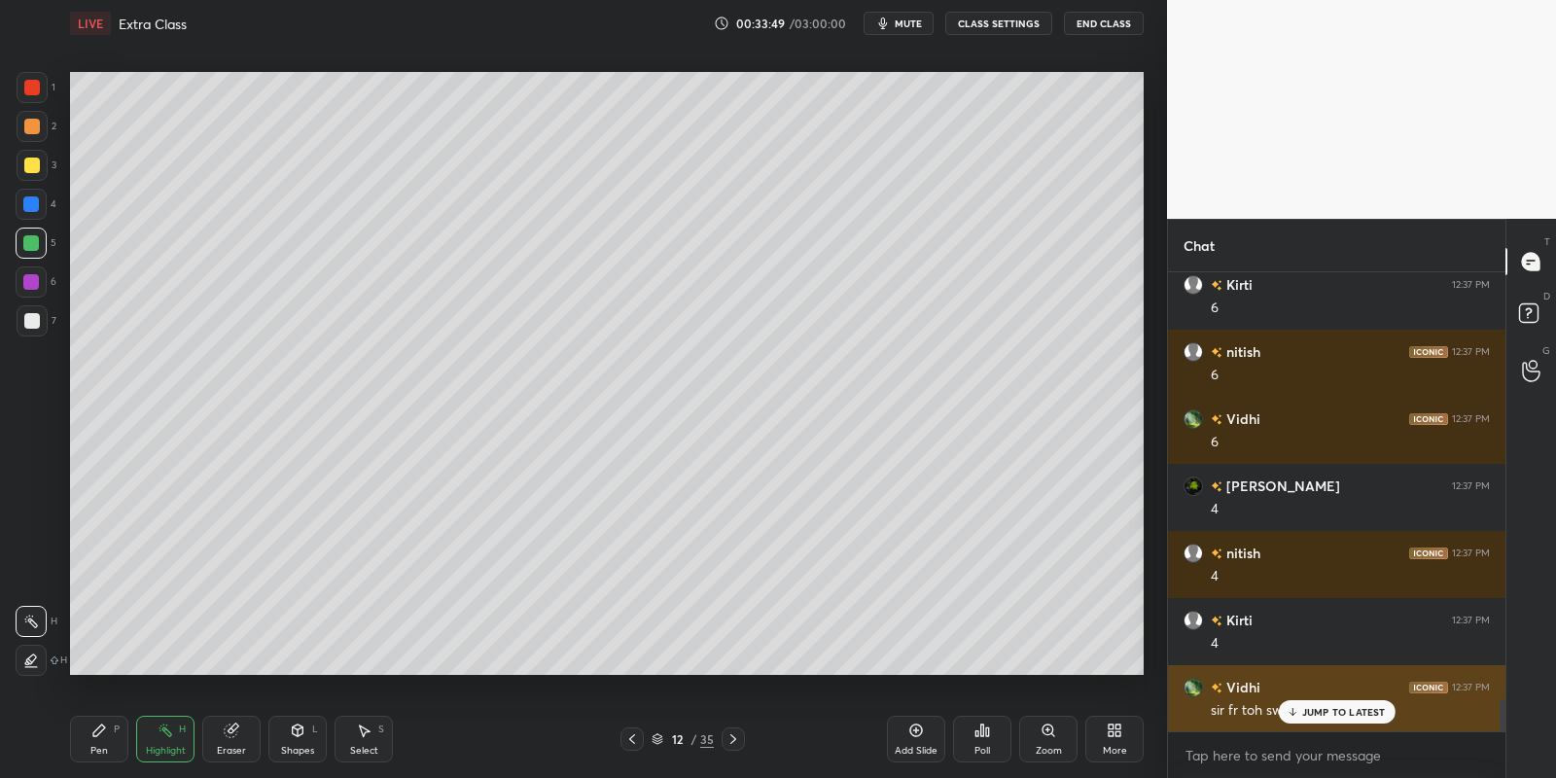
click at [1315, 711] on p "JUMP TO LATEST" at bounding box center [1344, 712] width 84 height 12
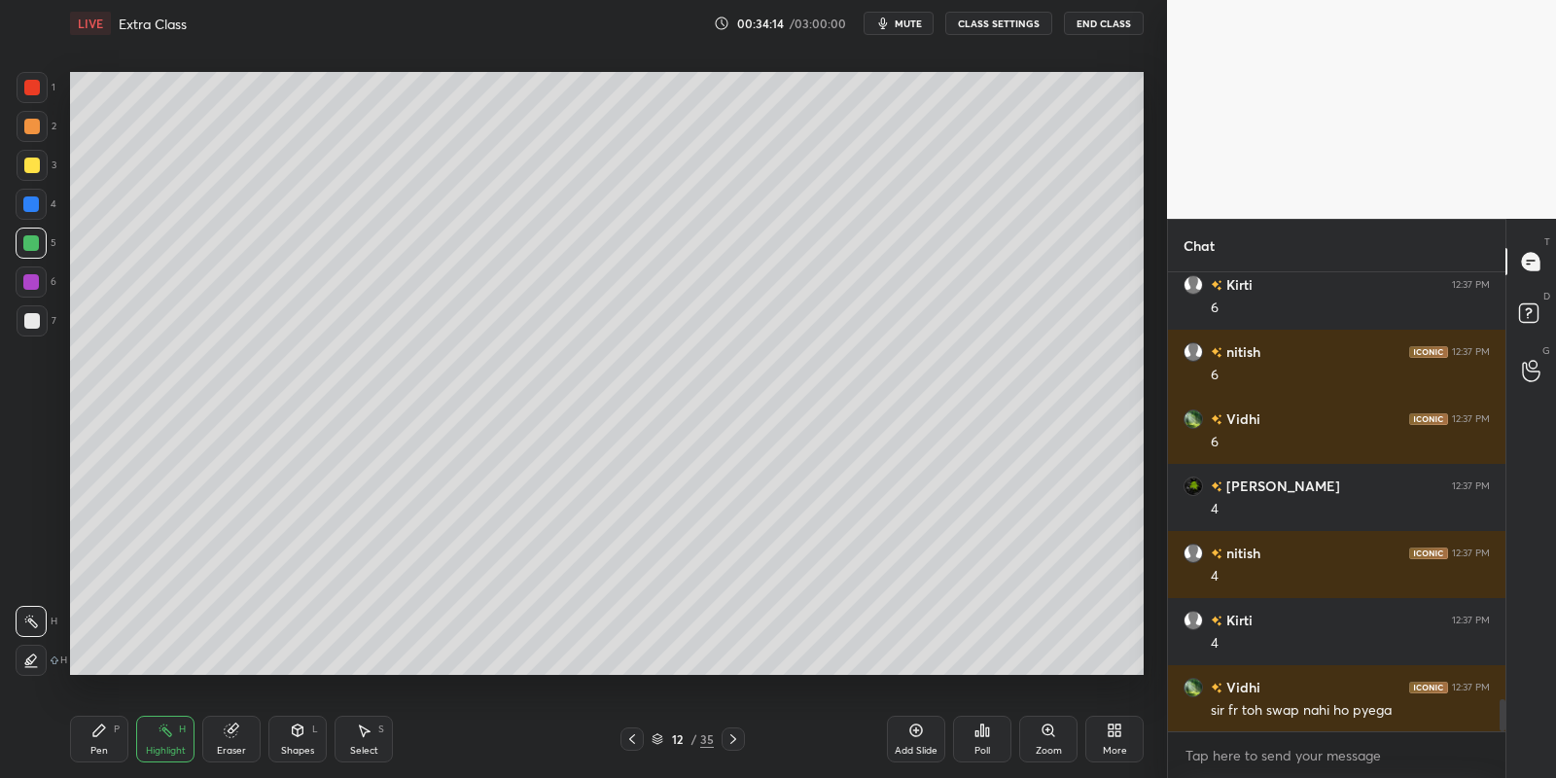
scroll to position [6187, 0]
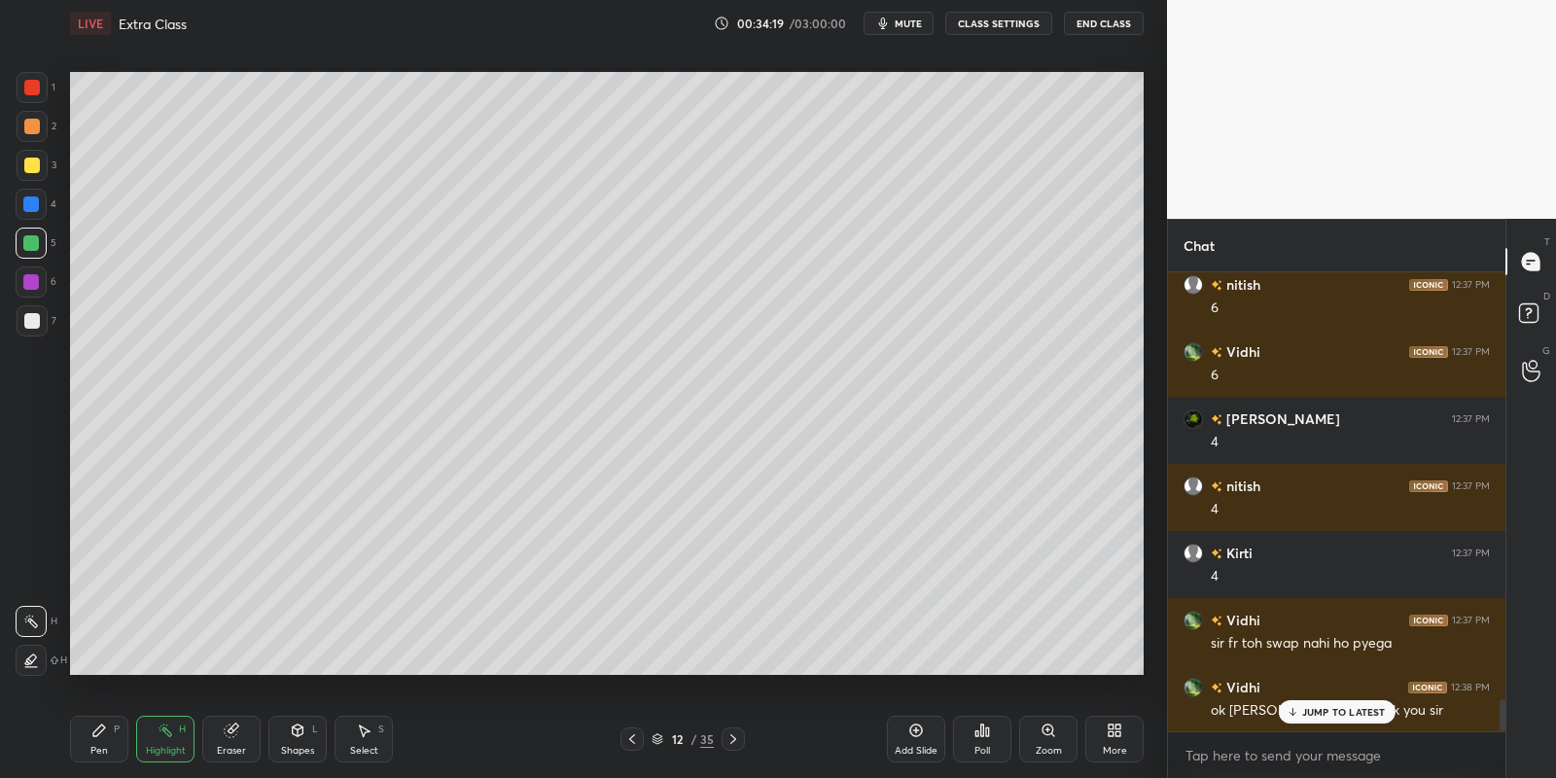
drag, startPoint x: 102, startPoint y: 735, endPoint x: 127, endPoint y: 736, distance: 25.3
click at [112, 736] on div "Pen P" at bounding box center [99, 739] width 58 height 47
click at [161, 725] on icon at bounding box center [166, 731] width 16 height 16
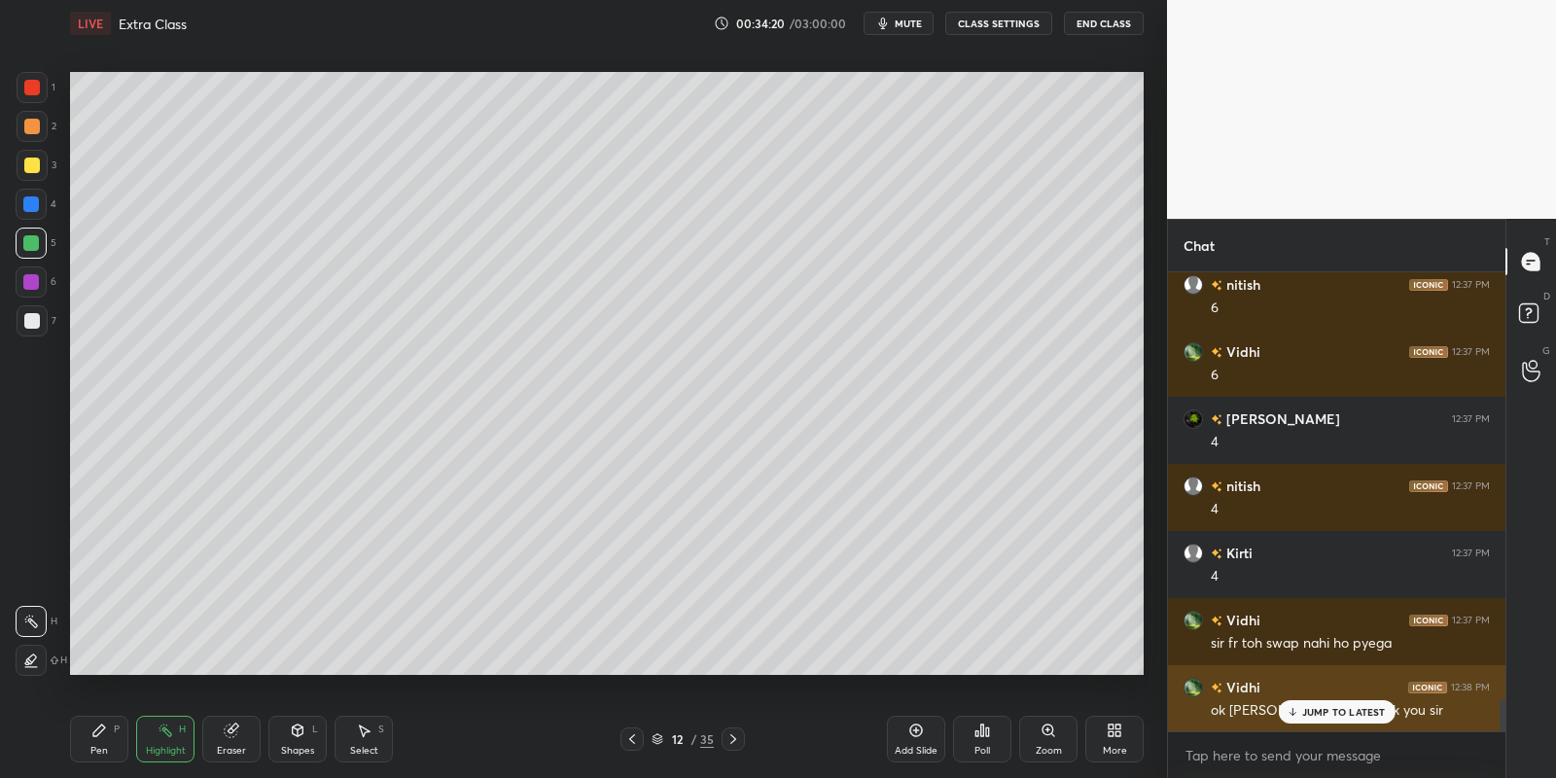
click at [1306, 713] on p "JUMP TO LATEST" at bounding box center [1344, 712] width 84 height 12
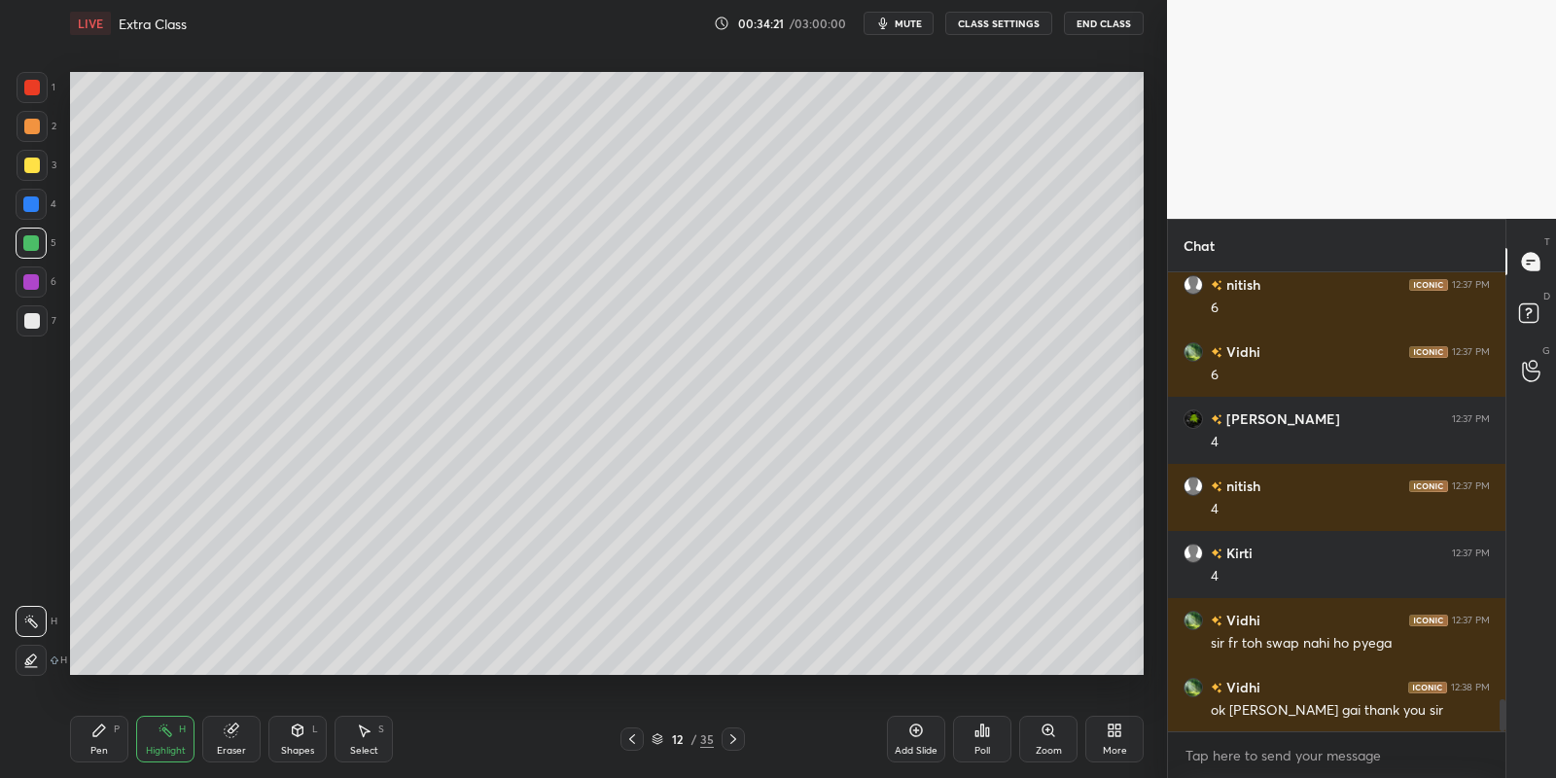
click at [158, 745] on div "Highlight H" at bounding box center [165, 739] width 58 height 47
click at [914, 733] on icon at bounding box center [916, 731] width 16 height 16
click at [295, 746] on div "Shapes" at bounding box center [297, 751] width 33 height 10
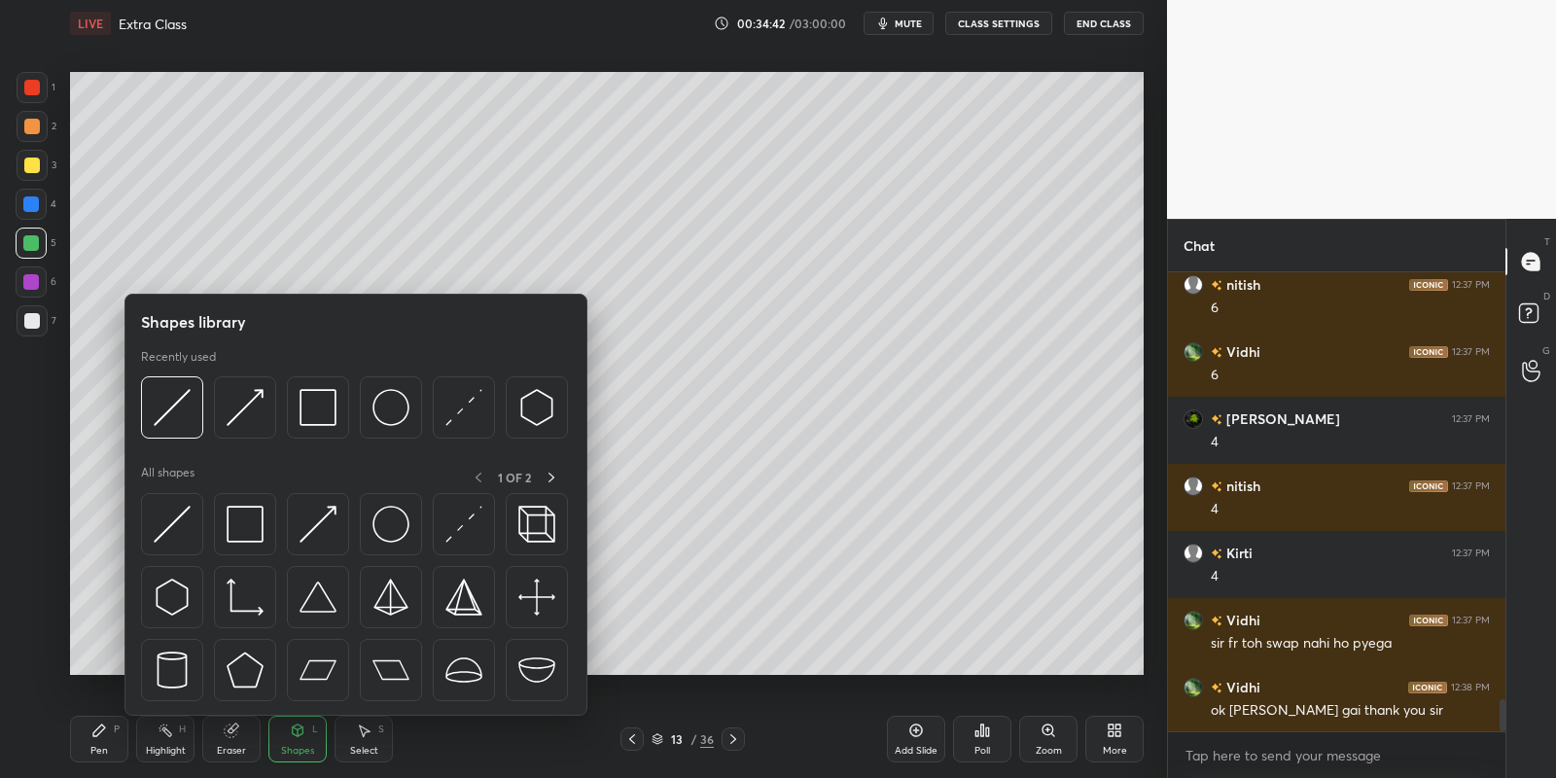
click at [382, 409] on img at bounding box center [390, 407] width 37 height 37
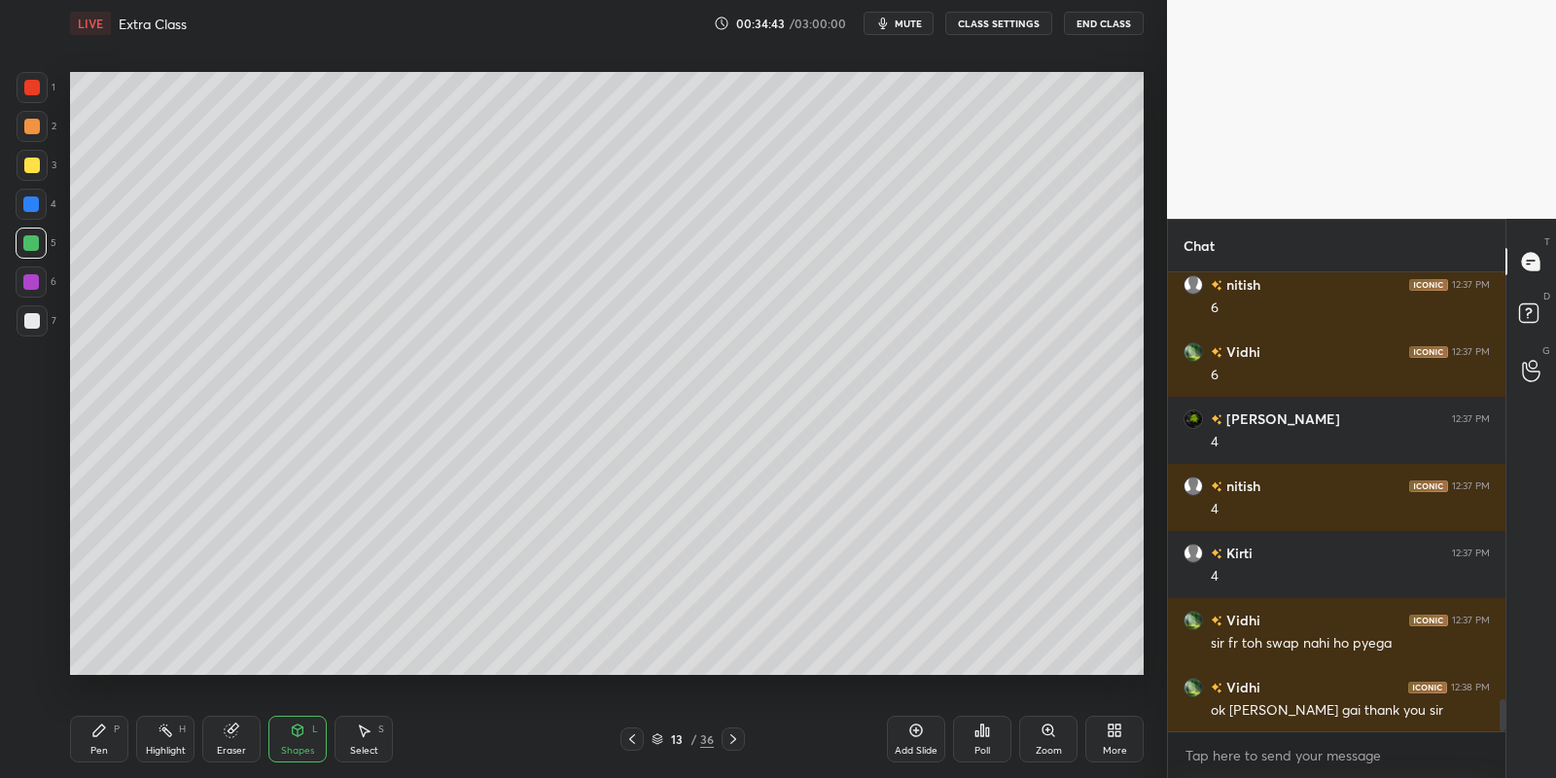
click at [32, 162] on div at bounding box center [32, 166] width 16 height 16
click at [99, 742] on div "Pen P" at bounding box center [99, 739] width 58 height 47
click at [29, 241] on div at bounding box center [31, 243] width 16 height 16
click at [290, 739] on div "Shapes L" at bounding box center [297, 739] width 58 height 47
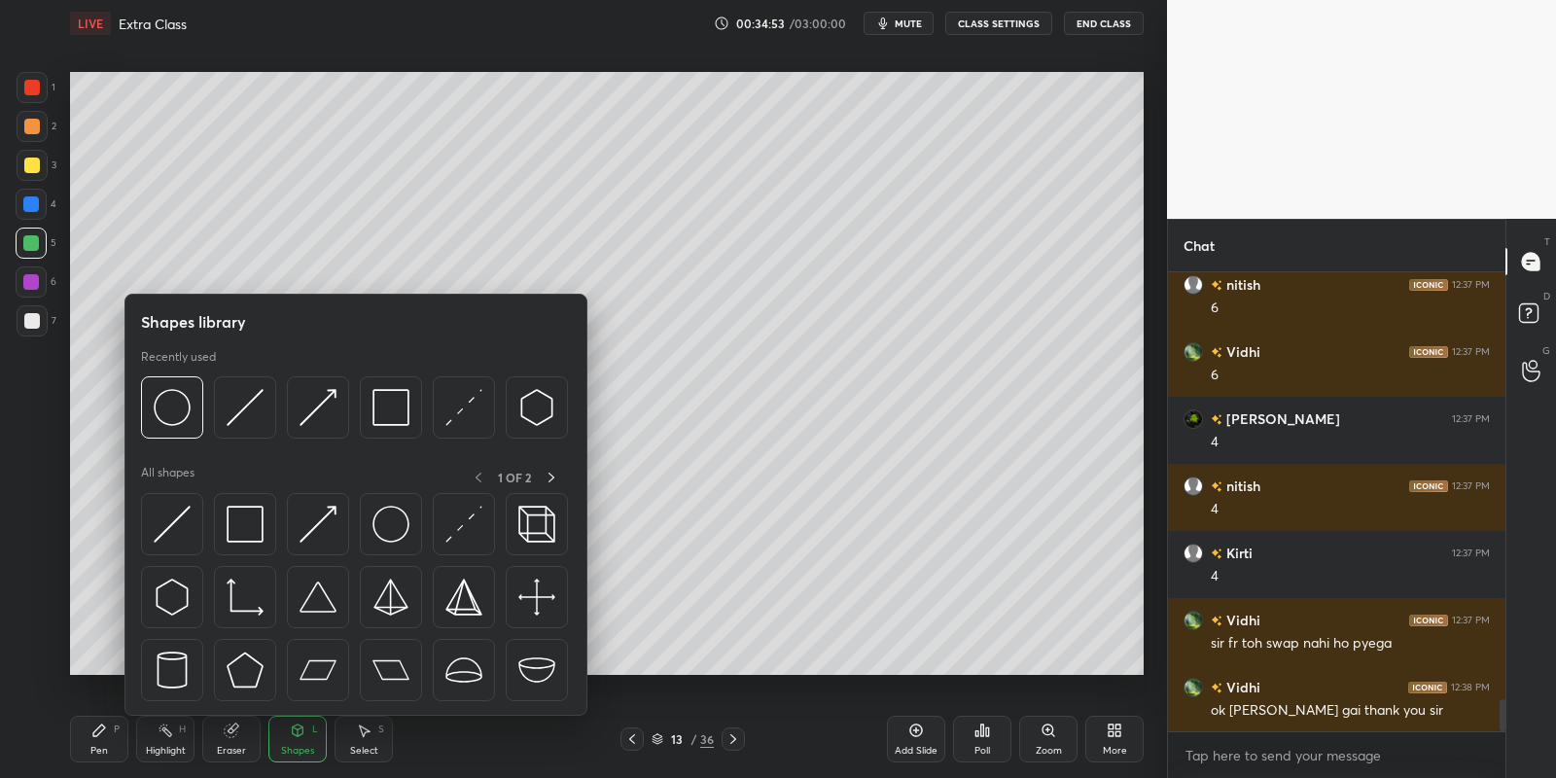
drag, startPoint x: 82, startPoint y: 752, endPoint x: 86, endPoint y: 724, distance: 28.5
click at [82, 752] on div "Pen P" at bounding box center [99, 739] width 58 height 47
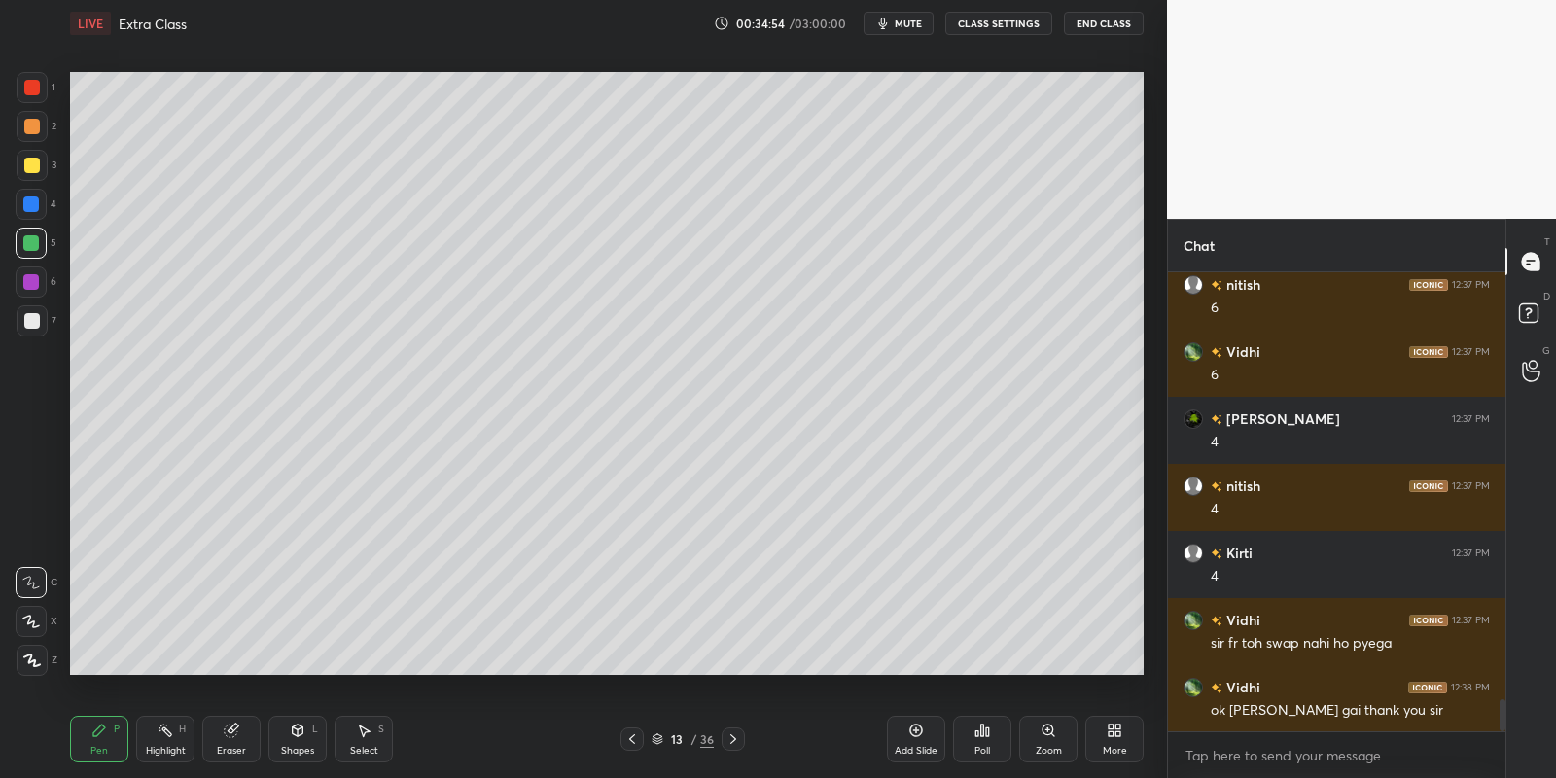
click at [33, 166] on div at bounding box center [32, 166] width 16 height 16
drag, startPoint x: 296, startPoint y: 736, endPoint x: 297, endPoint y: 722, distance: 14.6
click at [297, 732] on icon at bounding box center [298, 731] width 16 height 16
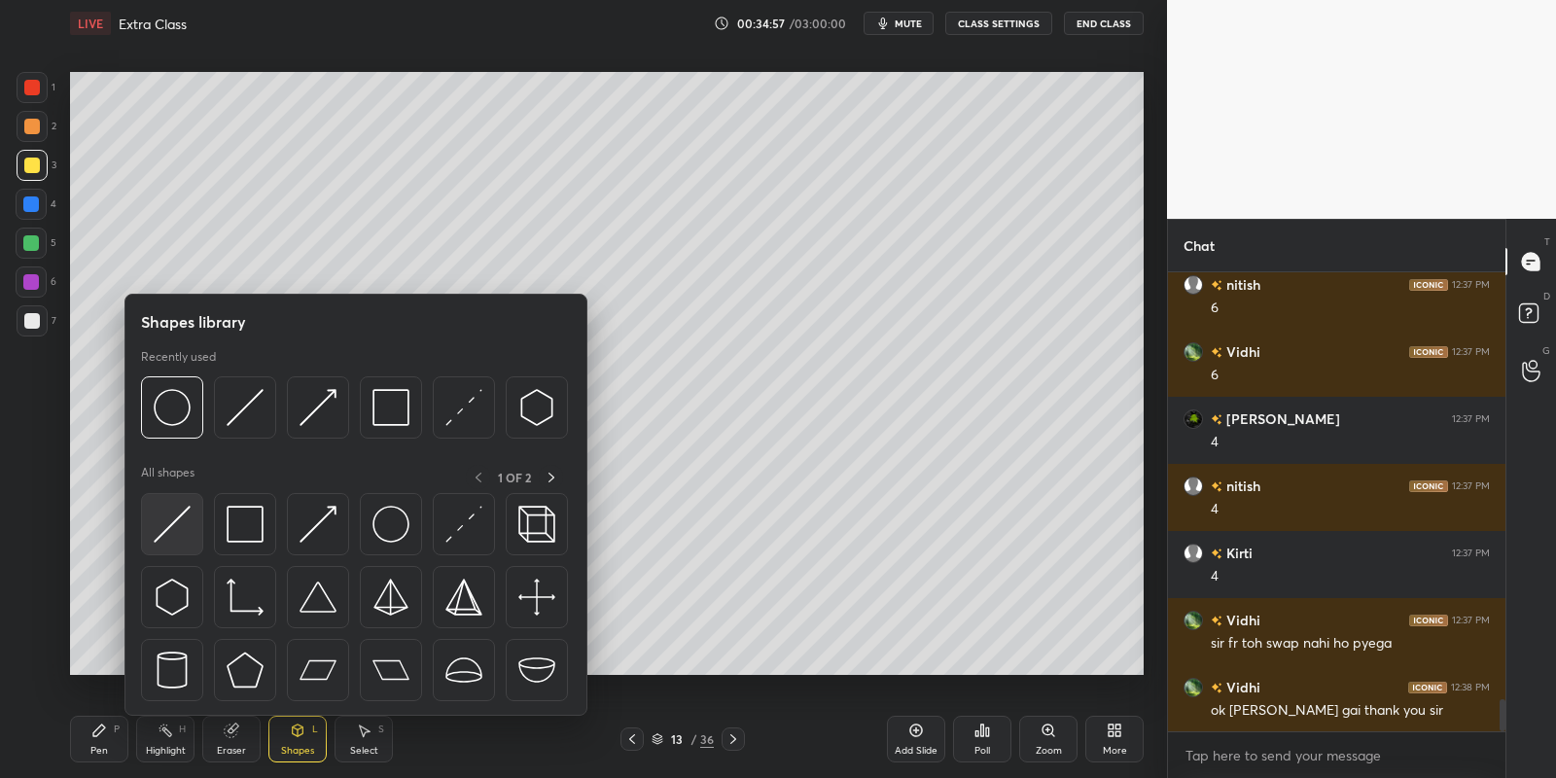
click at [179, 509] on img at bounding box center [172, 524] width 37 height 37
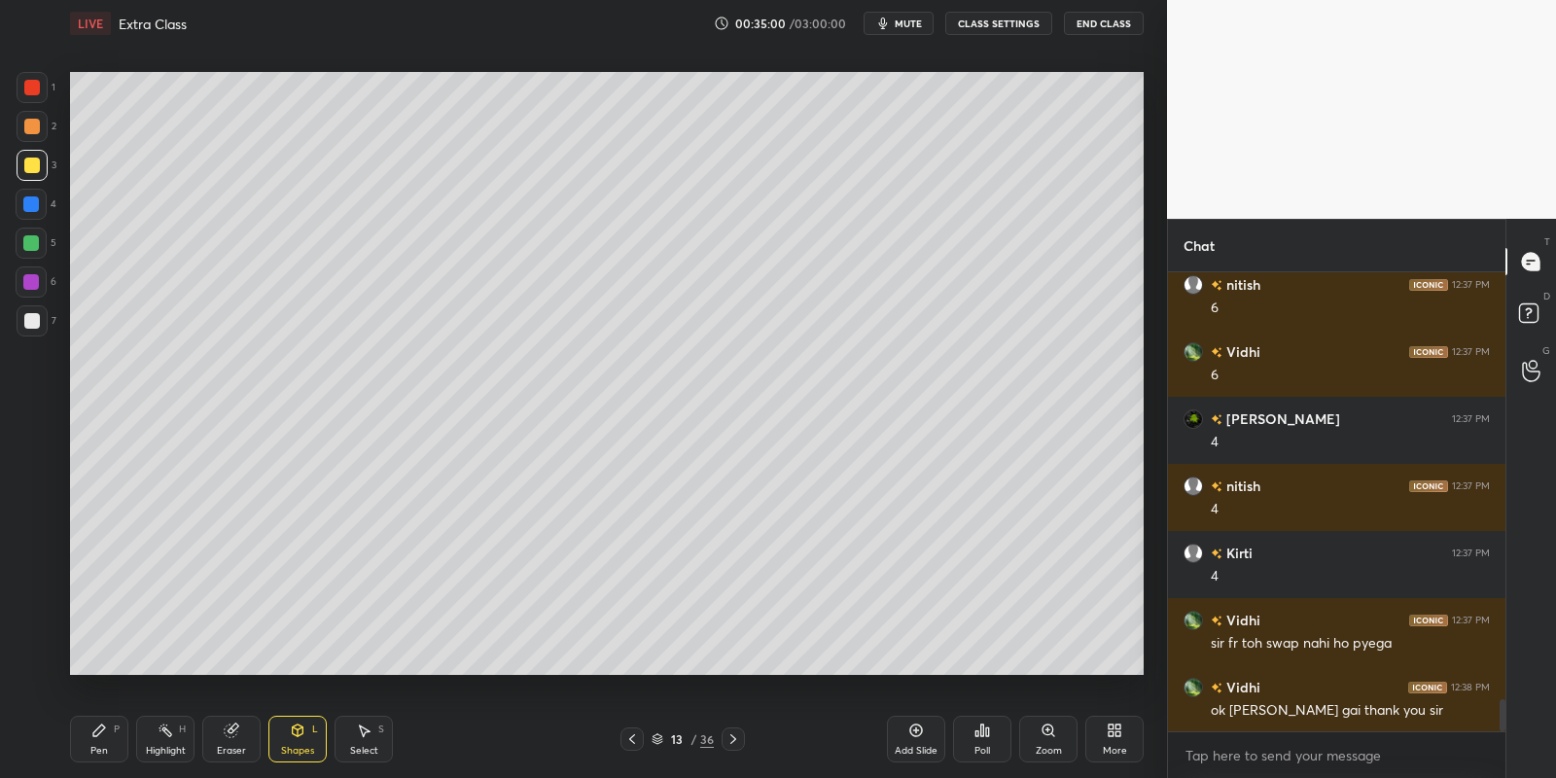
click at [99, 739] on div "Pen P" at bounding box center [99, 739] width 58 height 47
drag, startPoint x: 28, startPoint y: 238, endPoint x: 37, endPoint y: 232, distance: 10.5
click at [30, 238] on div at bounding box center [31, 243] width 16 height 16
click at [292, 746] on div "Shapes" at bounding box center [297, 751] width 33 height 10
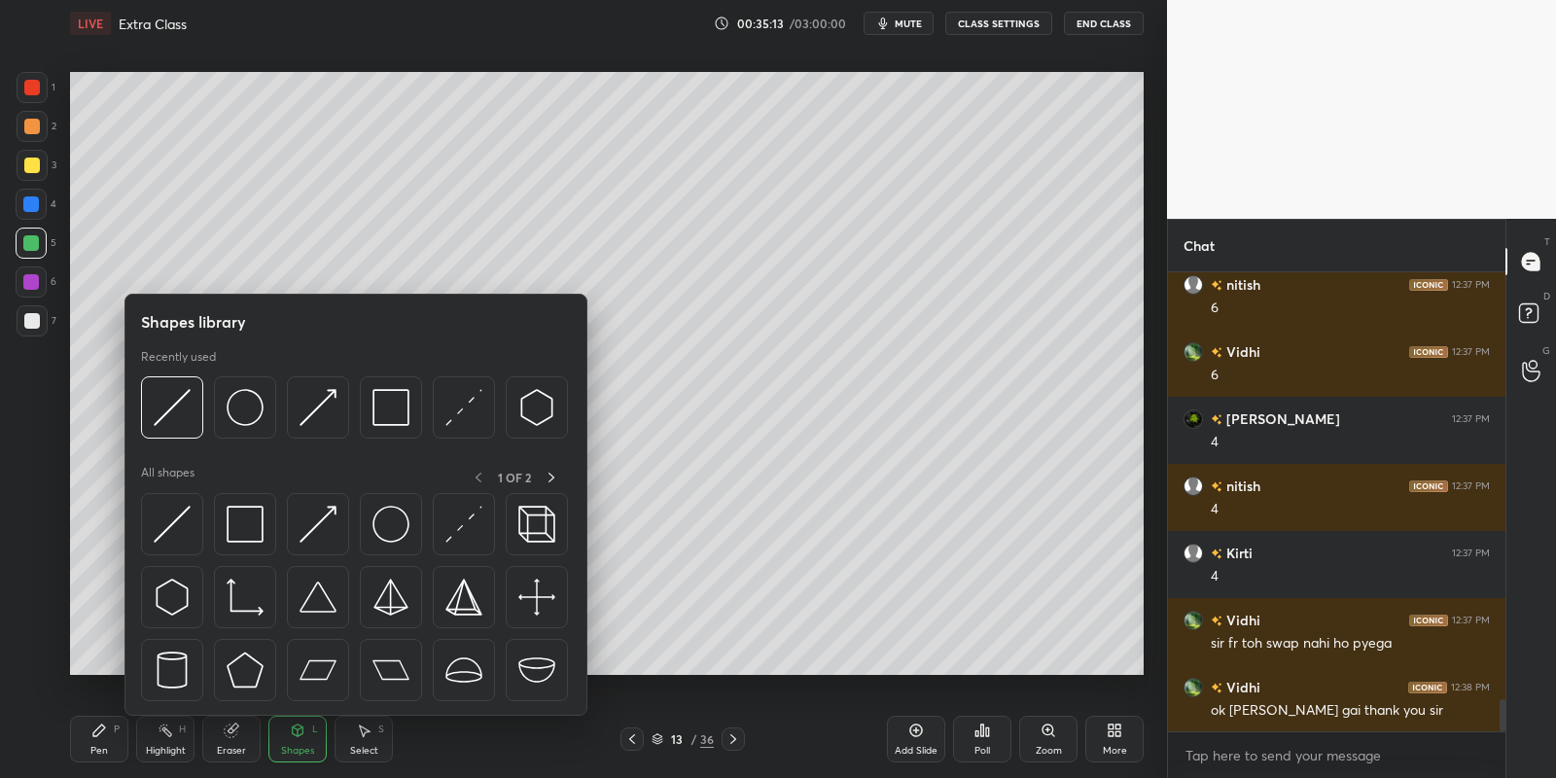
click at [255, 519] on img at bounding box center [245, 524] width 37 height 37
click at [27, 318] on div at bounding box center [32, 321] width 16 height 16
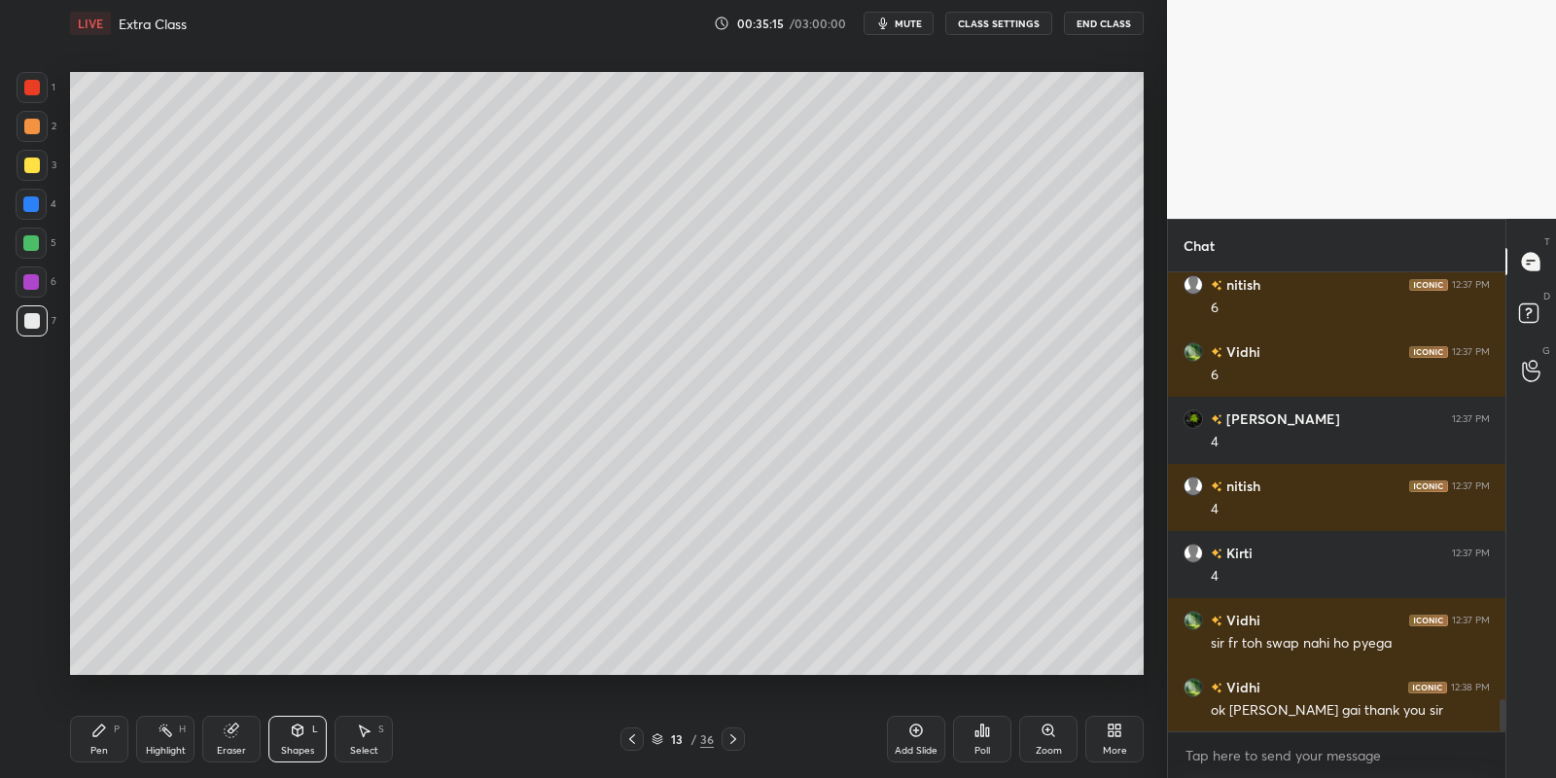
click at [98, 746] on div "Pen" at bounding box center [99, 751] width 18 height 10
click at [300, 743] on div "Shapes L" at bounding box center [297, 739] width 58 height 47
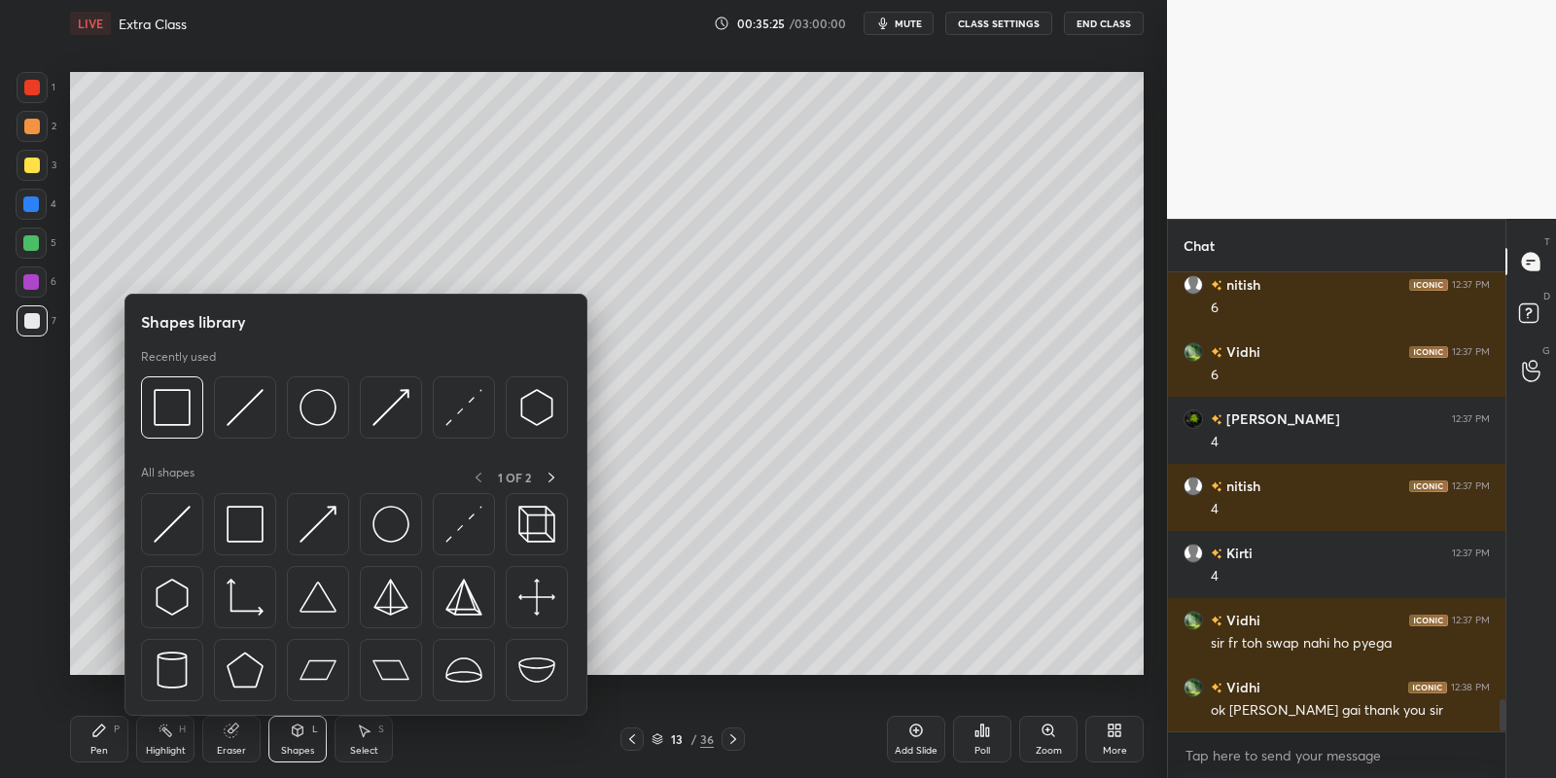
click at [99, 734] on icon at bounding box center [99, 731] width 16 height 16
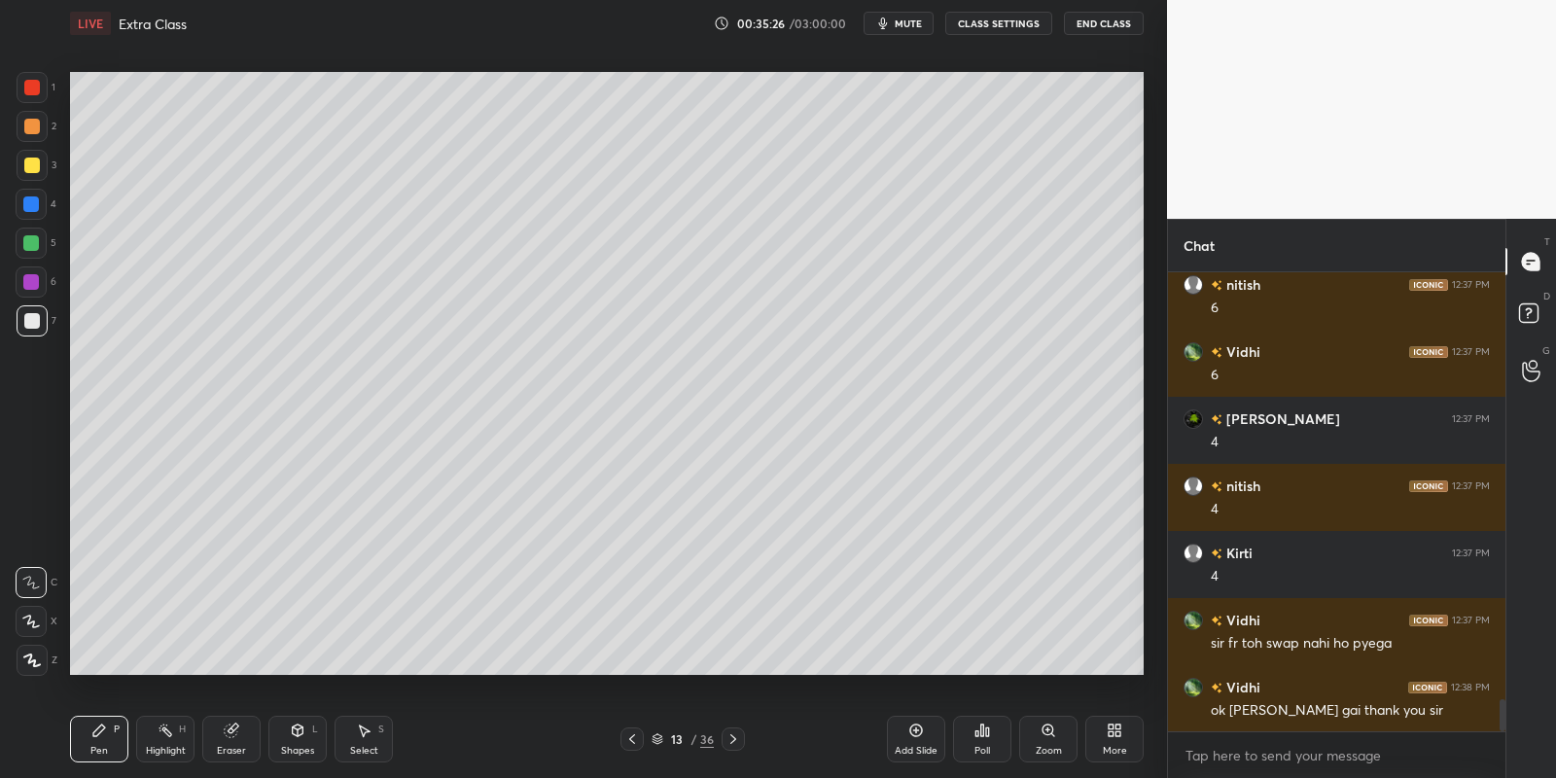
click at [35, 238] on div at bounding box center [31, 243] width 16 height 16
click at [302, 742] on div "Shapes L" at bounding box center [297, 739] width 58 height 47
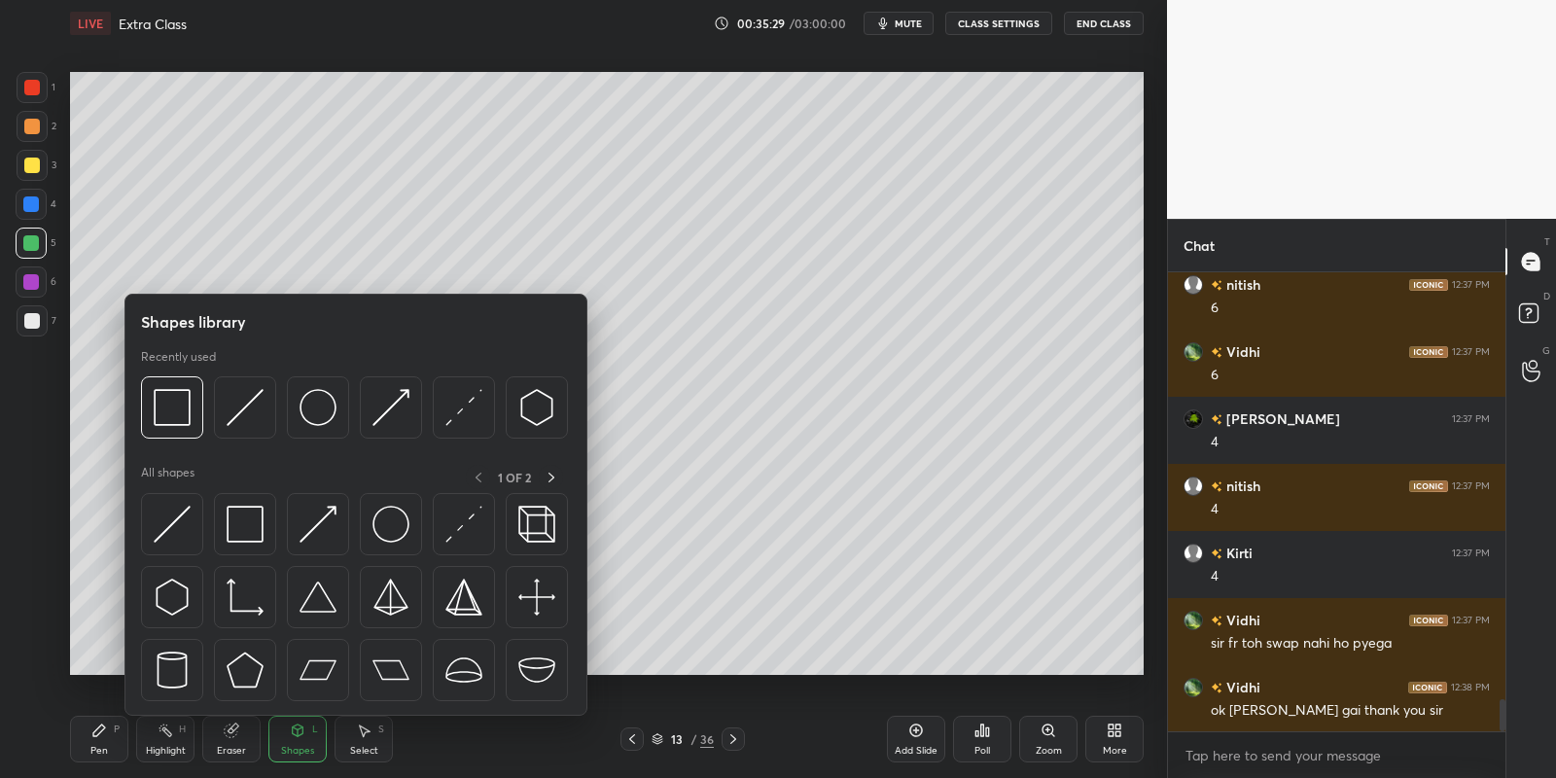
click at [170, 518] on img at bounding box center [172, 524] width 37 height 37
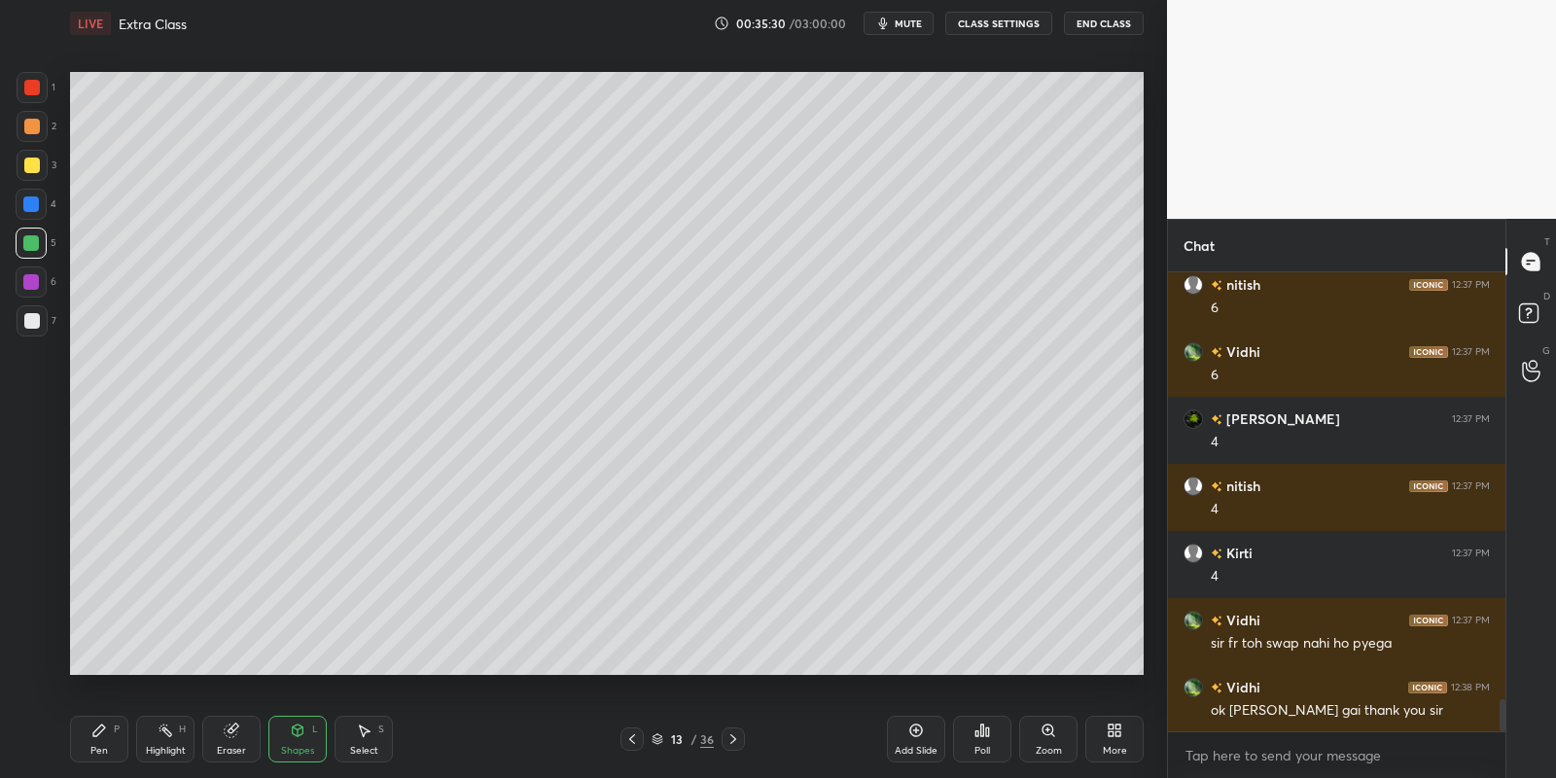
click at [35, 159] on div at bounding box center [32, 166] width 16 height 16
click at [98, 741] on div "Pen P" at bounding box center [99, 739] width 58 height 47
click at [35, 243] on div at bounding box center [31, 243] width 16 height 16
click at [227, 738] on div "Eraser" at bounding box center [231, 739] width 58 height 47
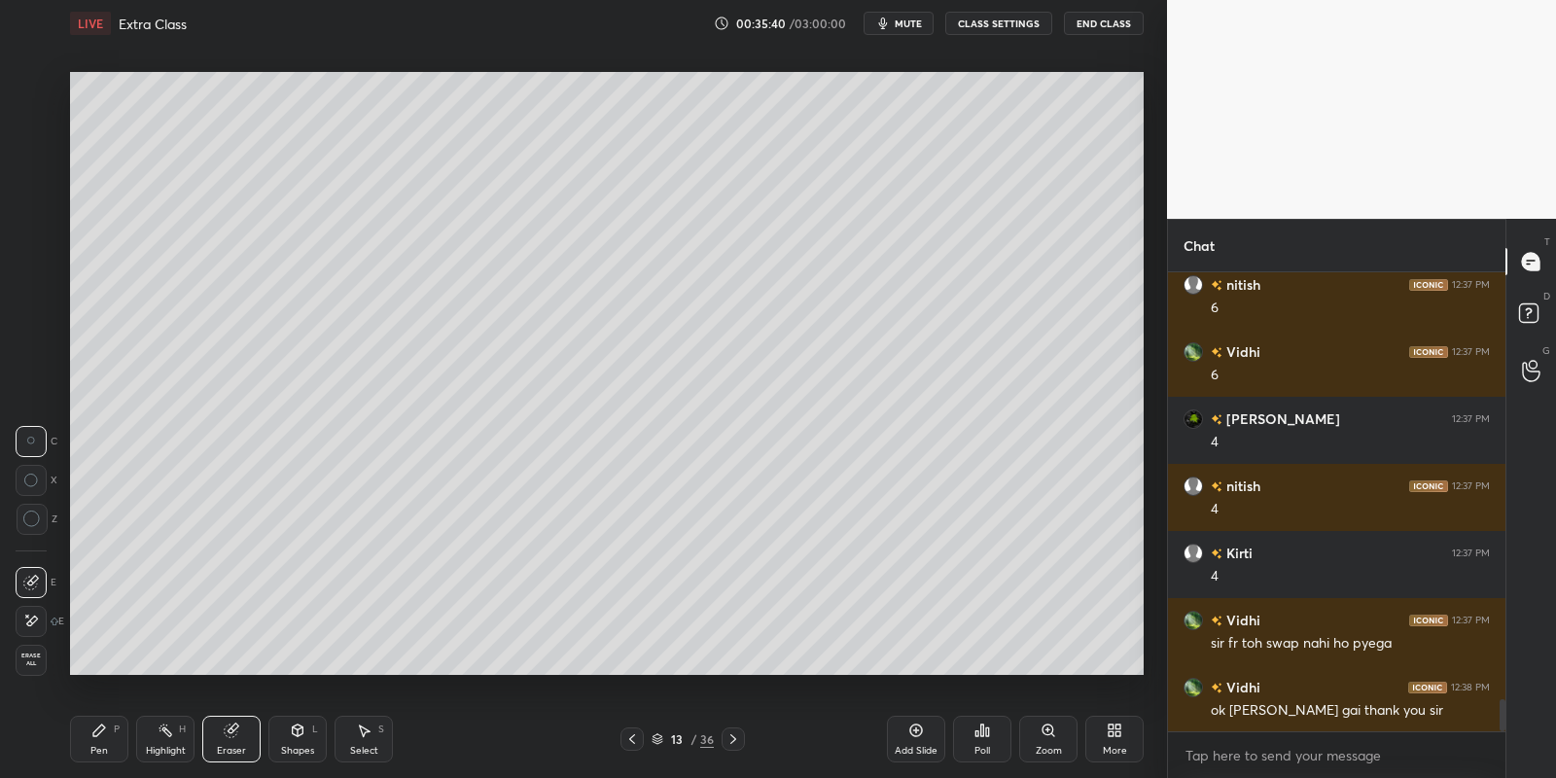
click at [101, 738] on div "Pen P" at bounding box center [99, 739] width 58 height 47
click at [34, 316] on div at bounding box center [32, 321] width 16 height 16
click at [300, 740] on div "Shapes L" at bounding box center [297, 739] width 58 height 47
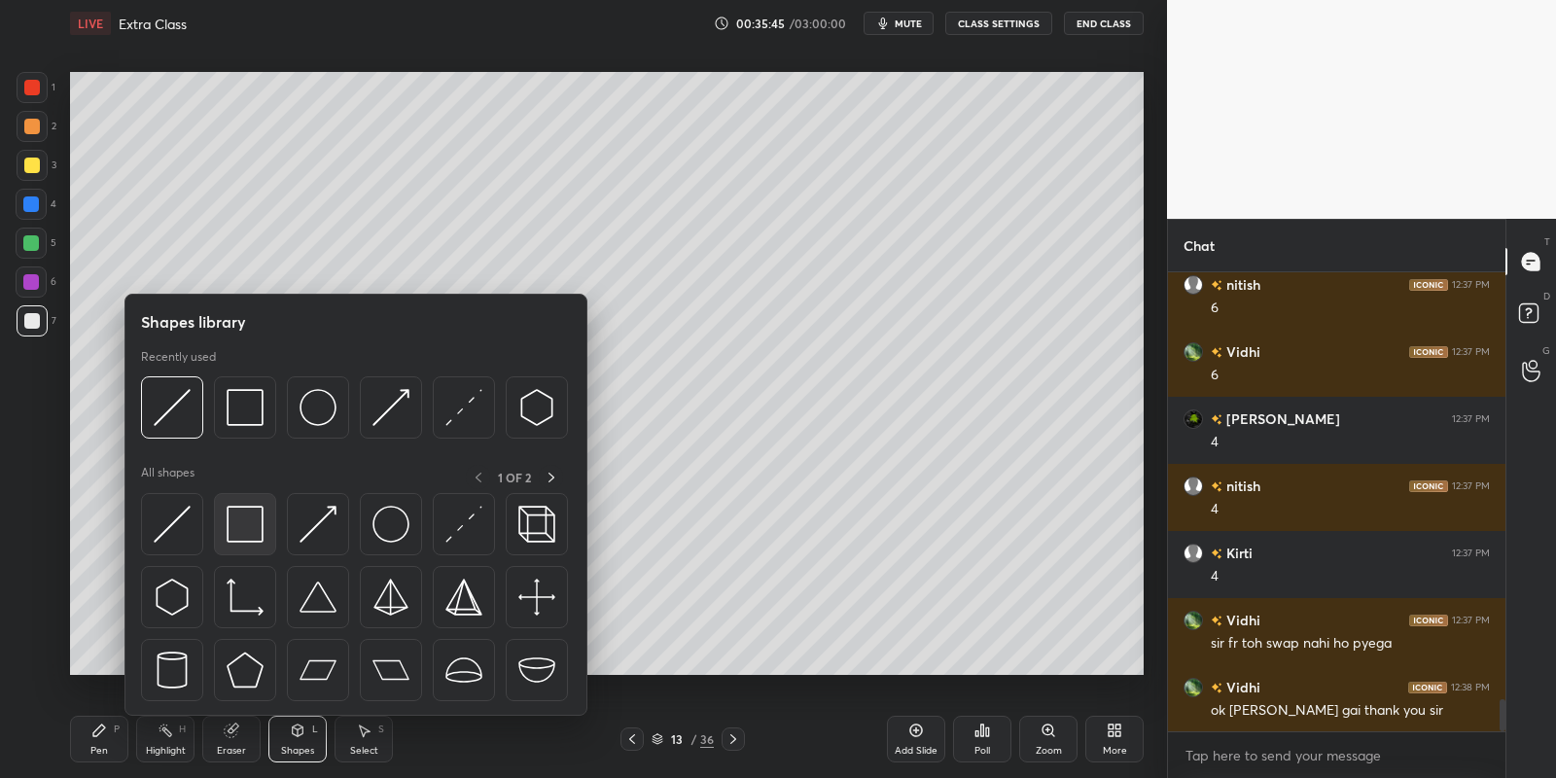
click at [249, 512] on img at bounding box center [245, 524] width 37 height 37
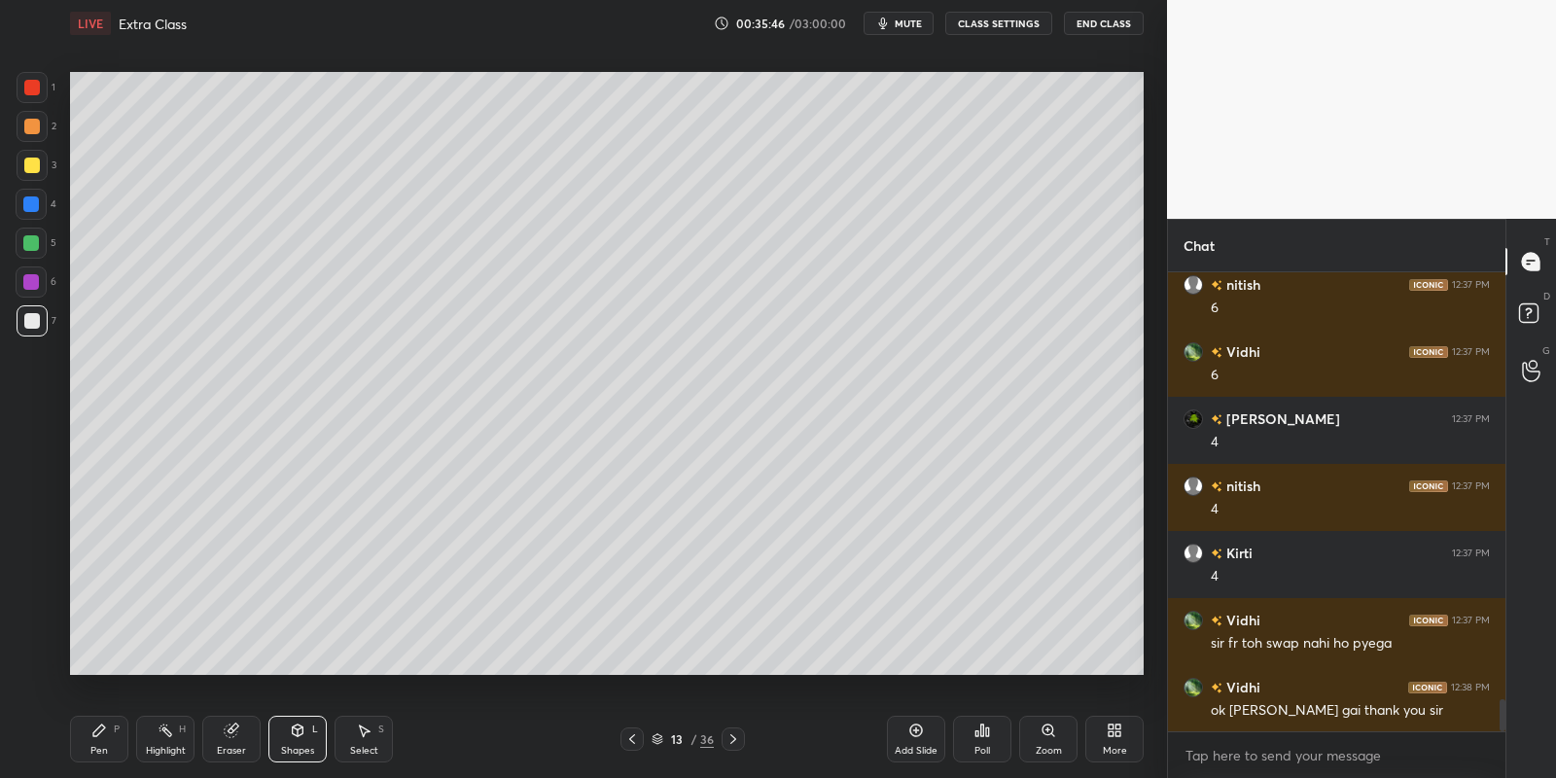
click at [106, 744] on div "Pen P" at bounding box center [99, 739] width 58 height 47
drag, startPoint x: 159, startPoint y: 748, endPoint x: 169, endPoint y: 742, distance: 11.3
click at [163, 746] on div "Highlight" at bounding box center [166, 751] width 40 height 10
click at [33, 240] on div at bounding box center [31, 243] width 16 height 16
click at [92, 746] on div "Pen" at bounding box center [99, 751] width 18 height 10
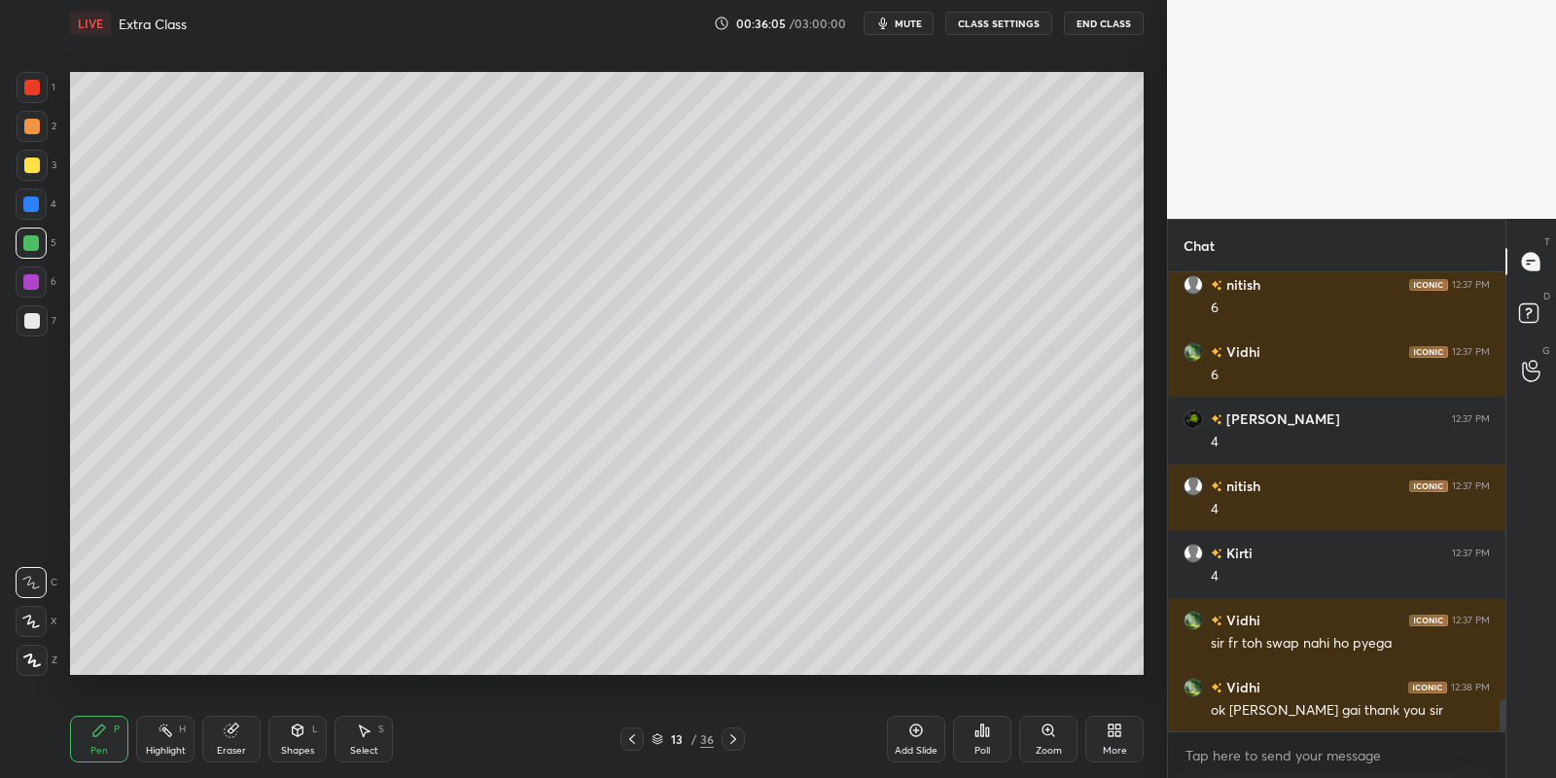
click at [297, 739] on div "Shapes L" at bounding box center [297, 739] width 58 height 47
click at [221, 750] on div "Eraser" at bounding box center [231, 751] width 29 height 10
drag, startPoint x: 298, startPoint y: 739, endPoint x: 295, endPoint y: 717, distance: 22.6
click at [298, 739] on div "Shapes L" at bounding box center [297, 739] width 58 height 47
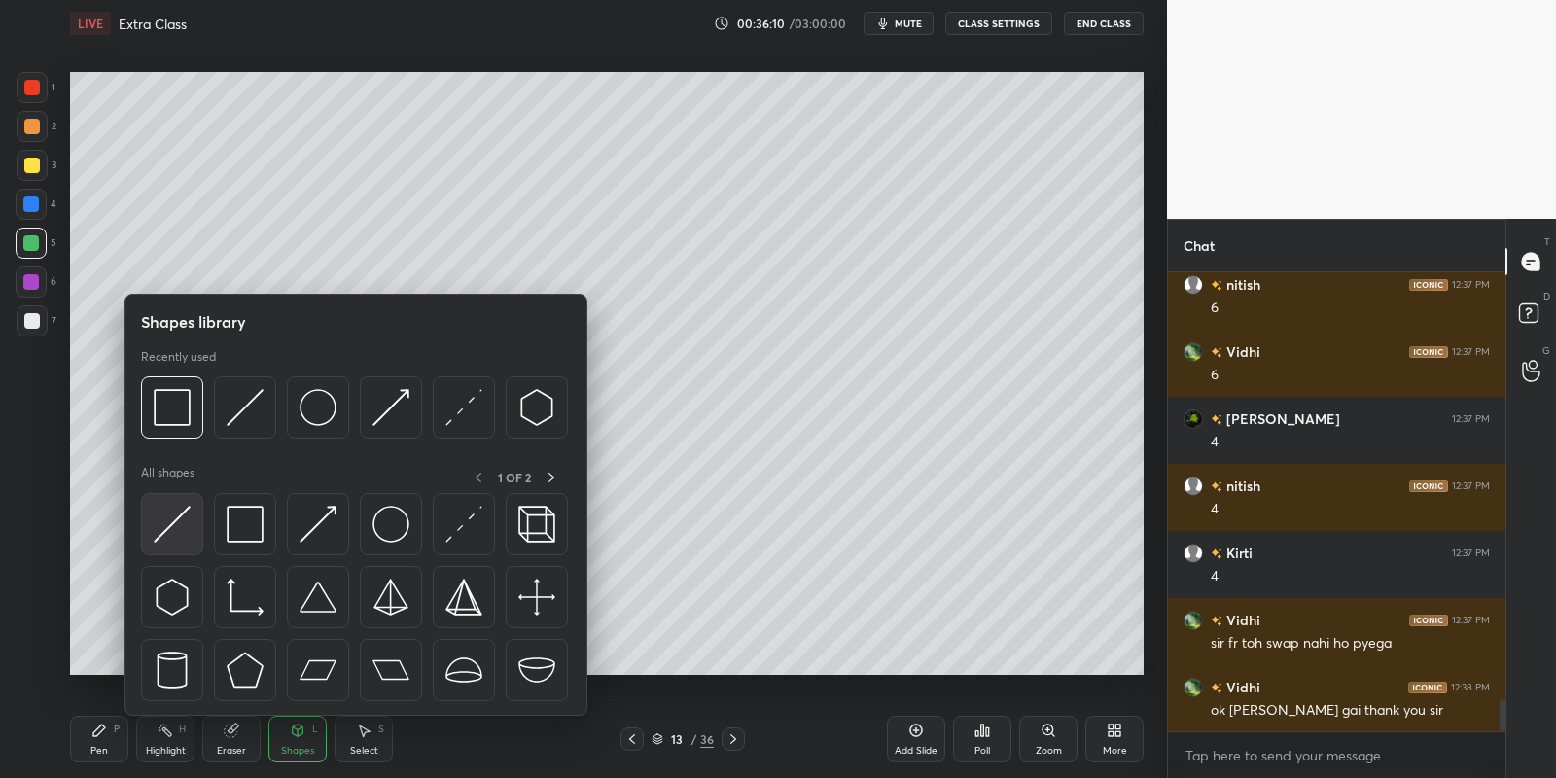
drag, startPoint x: 184, startPoint y: 516, endPoint x: 41, endPoint y: 175, distance: 370.1
click at [179, 514] on img at bounding box center [172, 524] width 37 height 37
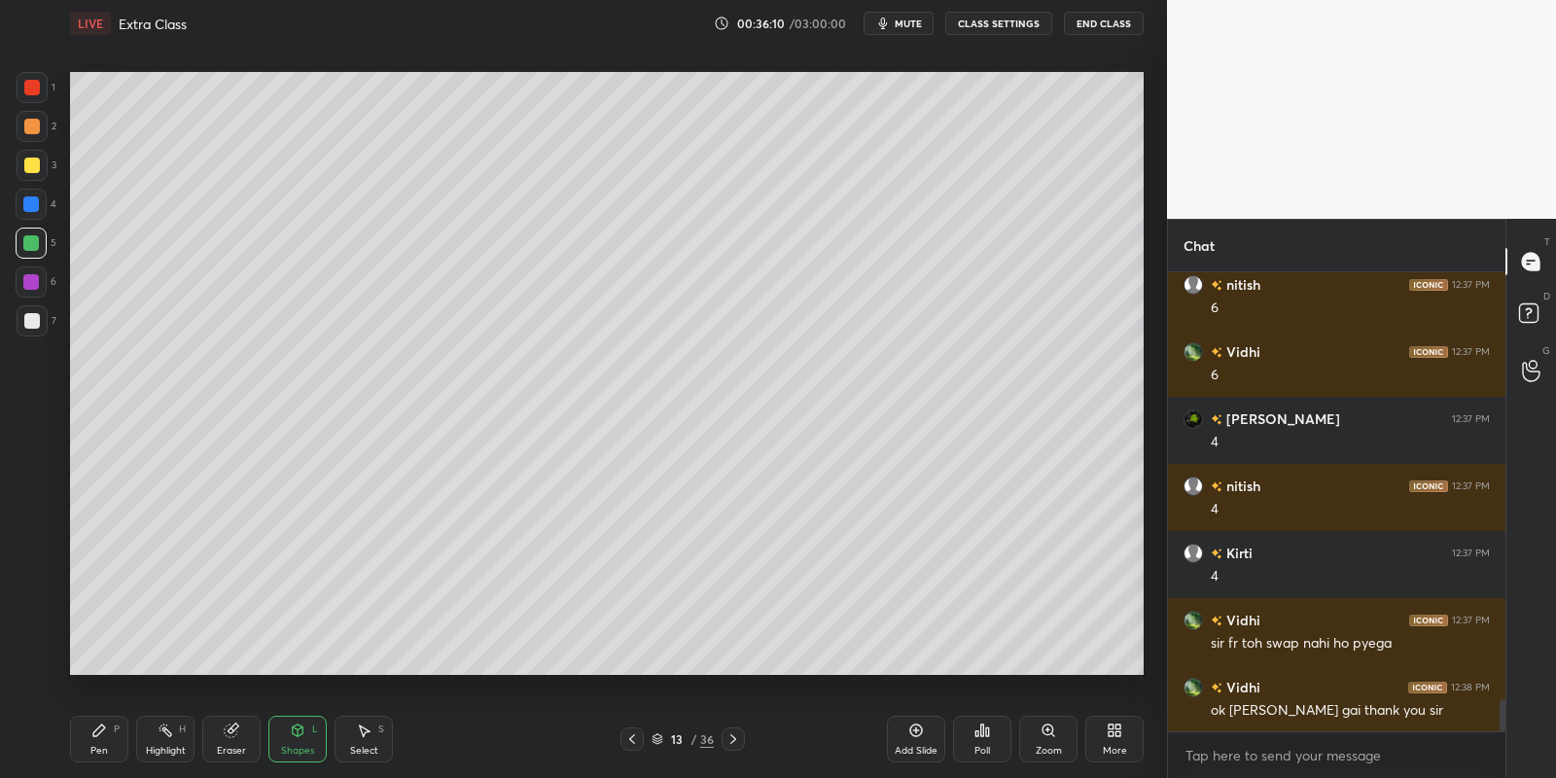
click at [35, 162] on div at bounding box center [32, 166] width 16 height 16
click at [106, 741] on div "Pen P" at bounding box center [99, 739] width 58 height 47
click at [28, 241] on div at bounding box center [31, 243] width 16 height 16
drag, startPoint x: 167, startPoint y: 742, endPoint x: 218, endPoint y: 700, distance: 65.6
click at [168, 740] on div "Highlight H" at bounding box center [165, 739] width 58 height 47
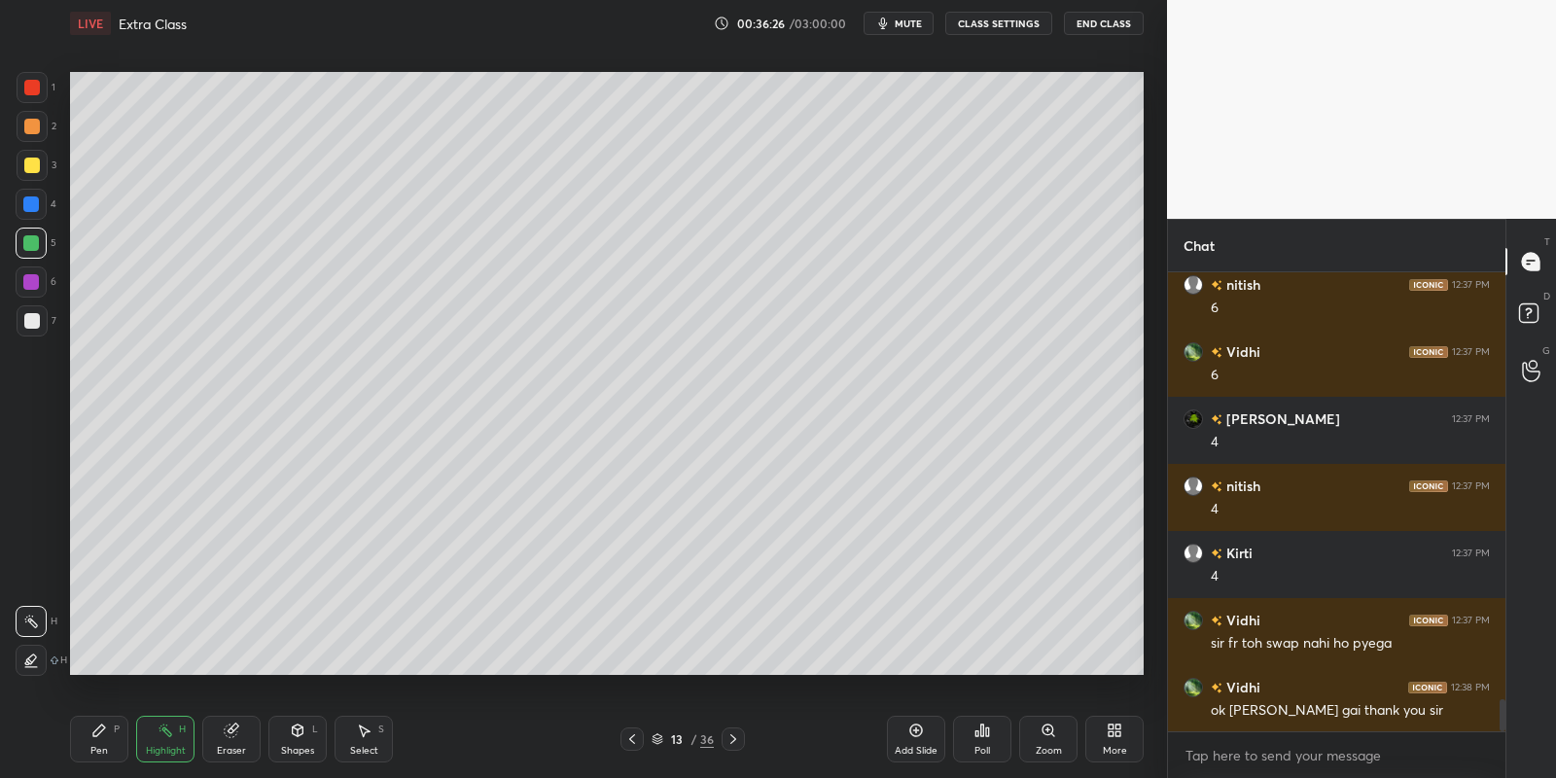
click at [100, 746] on div "Pen" at bounding box center [99, 751] width 18 height 10
click at [229, 746] on div "Eraser" at bounding box center [231, 739] width 58 height 47
drag, startPoint x: 301, startPoint y: 741, endPoint x: 295, endPoint y: 724, distance: 18.8
click at [300, 738] on div "Shapes L" at bounding box center [297, 739] width 58 height 47
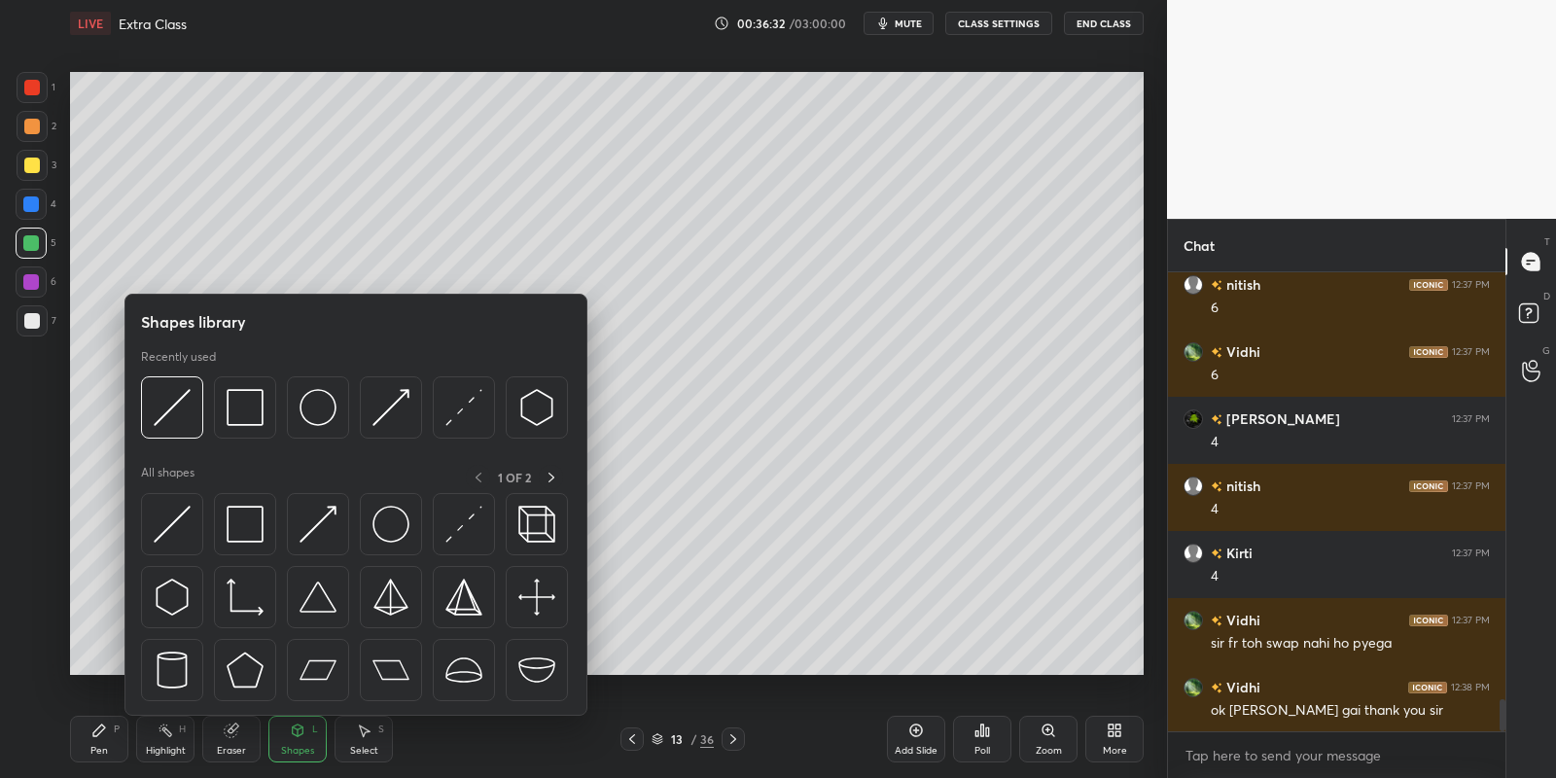
click at [180, 532] on img at bounding box center [172, 524] width 37 height 37
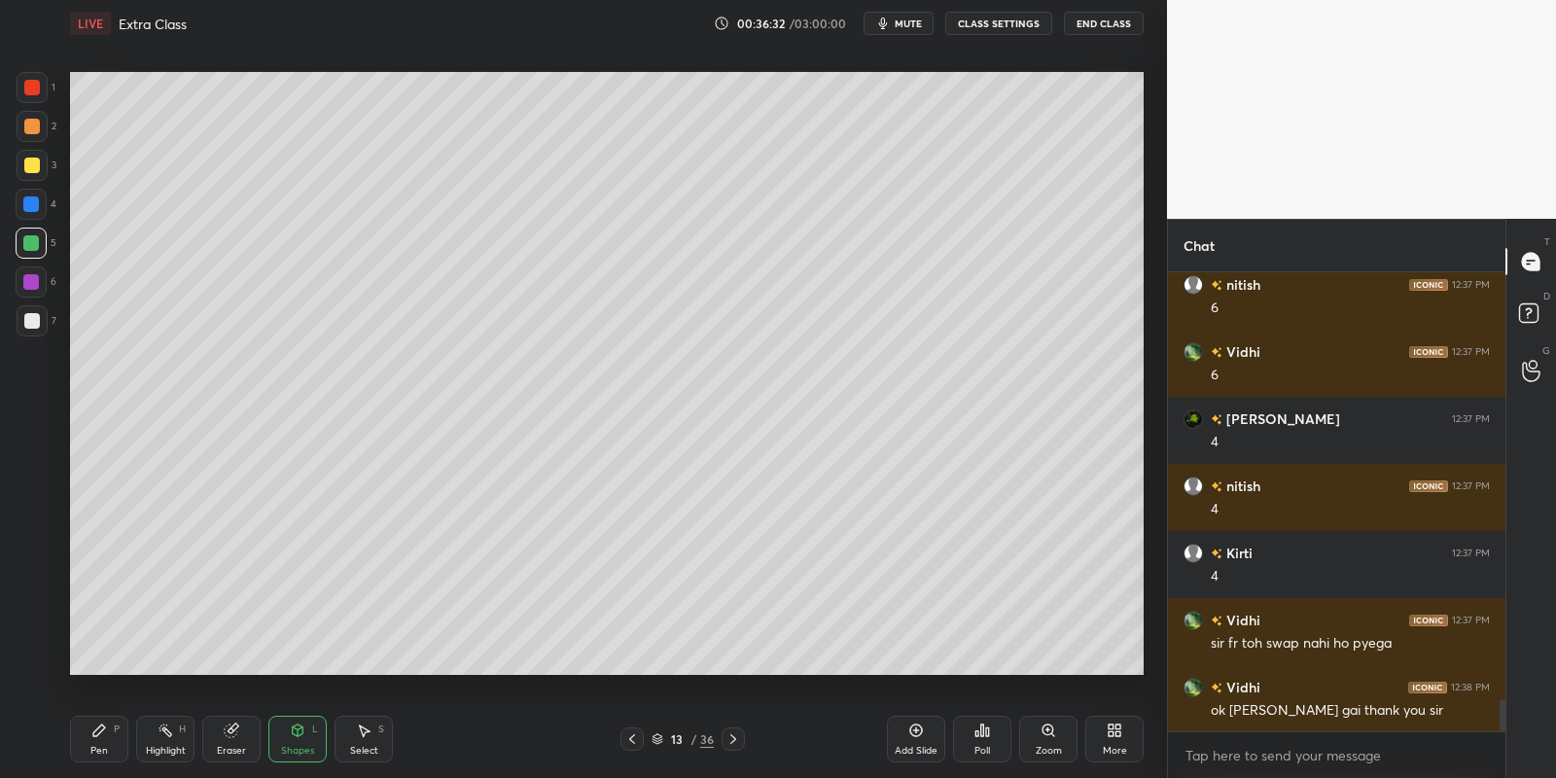
click at [33, 164] on div at bounding box center [32, 166] width 16 height 16
click at [92, 746] on div "Pen" at bounding box center [99, 751] width 18 height 10
click at [28, 242] on div at bounding box center [31, 243] width 16 height 16
click at [32, 324] on div at bounding box center [32, 321] width 16 height 16
click at [299, 743] on div "Shapes L" at bounding box center [297, 739] width 58 height 47
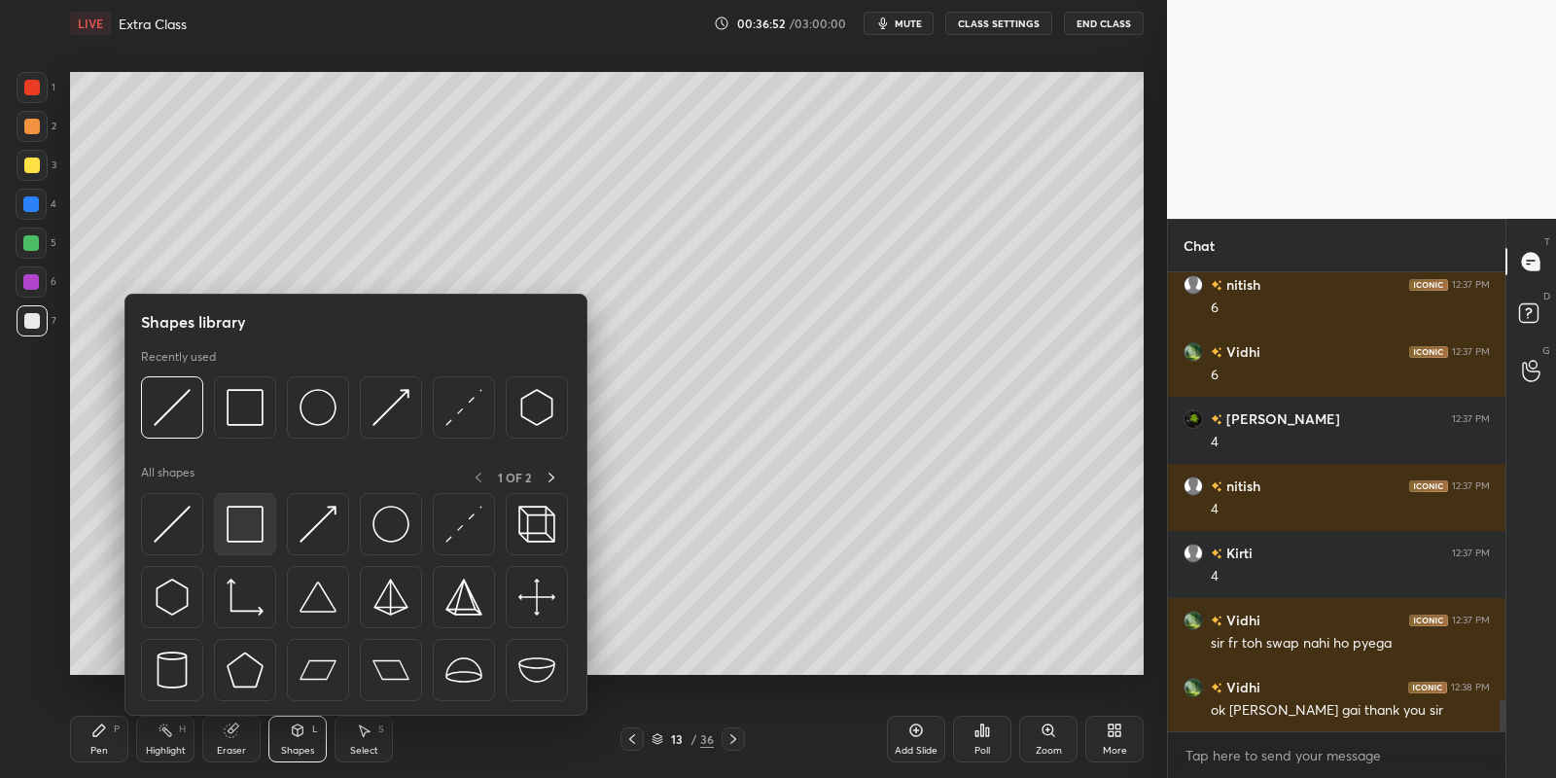
click at [262, 519] on img at bounding box center [245, 524] width 37 height 37
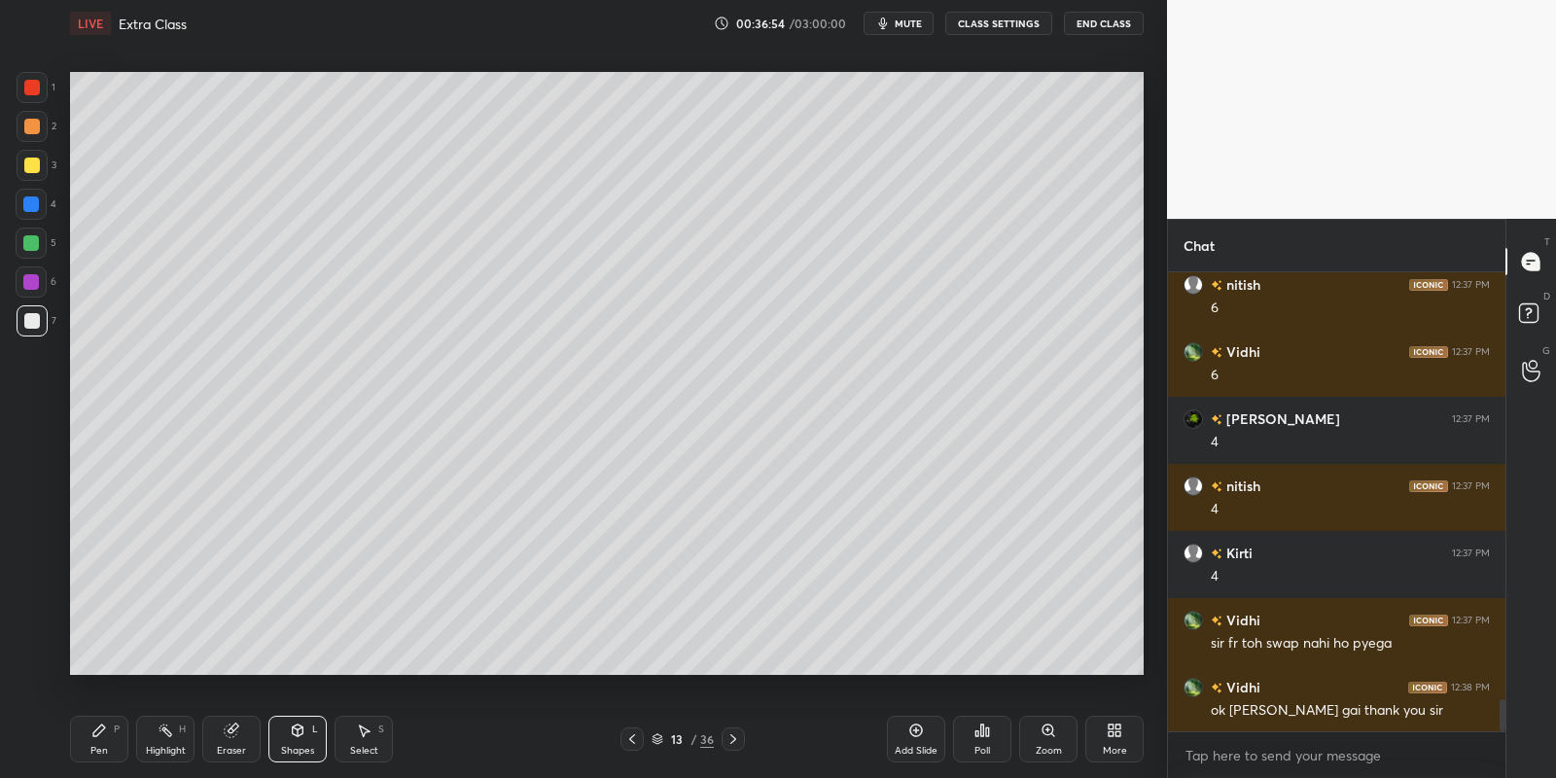
click at [91, 743] on div "Pen P" at bounding box center [99, 739] width 58 height 47
click at [161, 728] on icon at bounding box center [166, 731] width 16 height 16
click at [102, 737] on icon at bounding box center [99, 731] width 16 height 16
click at [155, 738] on div "Highlight H" at bounding box center [165, 739] width 58 height 47
click at [105, 746] on div "Pen" at bounding box center [99, 751] width 18 height 10
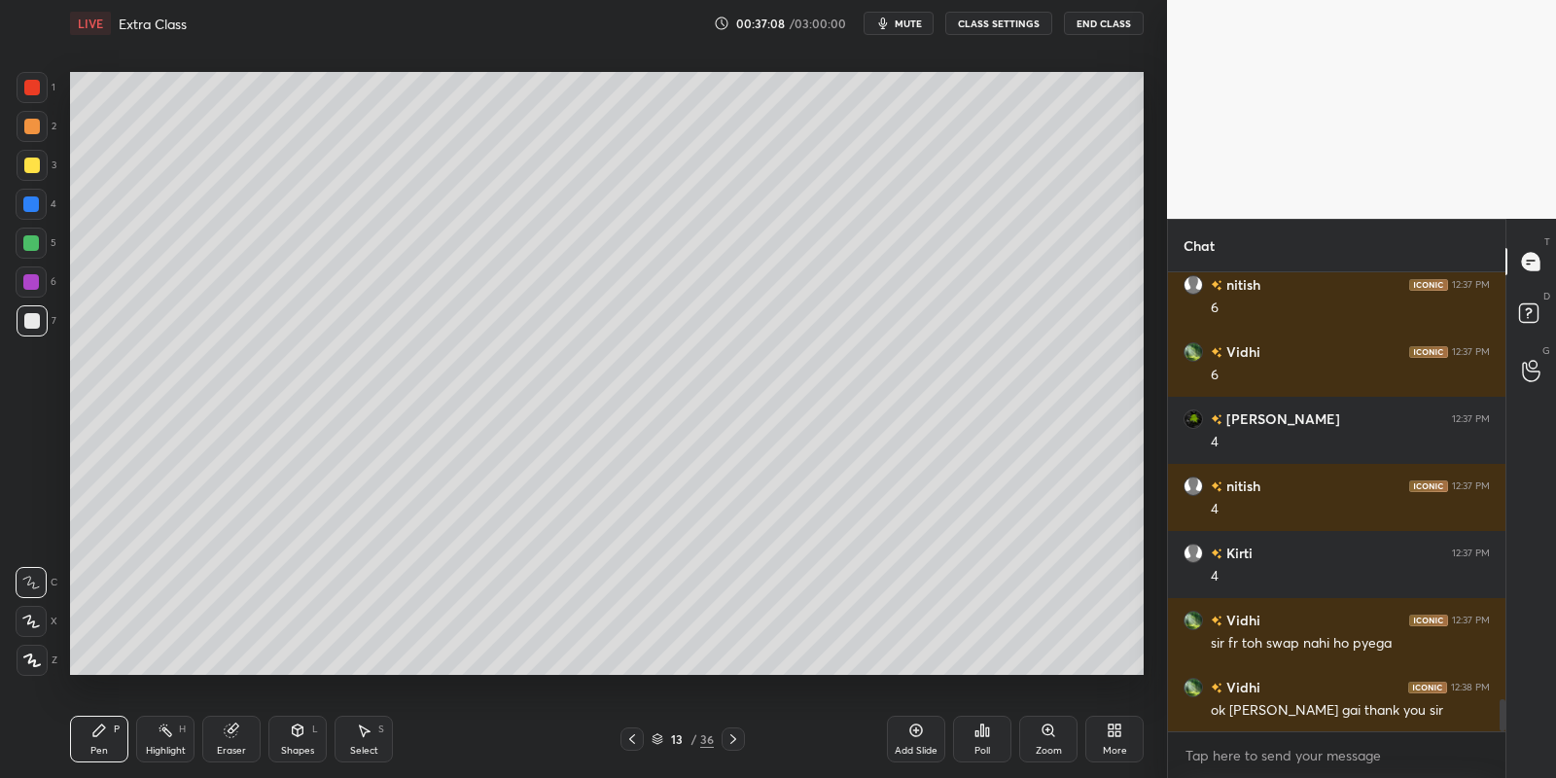
drag, startPoint x: 159, startPoint y: 734, endPoint x: 173, endPoint y: 727, distance: 15.2
click at [160, 732] on icon at bounding box center [166, 731] width 16 height 16
drag, startPoint x: 95, startPoint y: 749, endPoint x: 119, endPoint y: 742, distance: 24.3
click at [102, 747] on div "Pen" at bounding box center [99, 751] width 18 height 10
drag, startPoint x: 162, startPoint y: 747, endPoint x: 237, endPoint y: 685, distance: 97.4
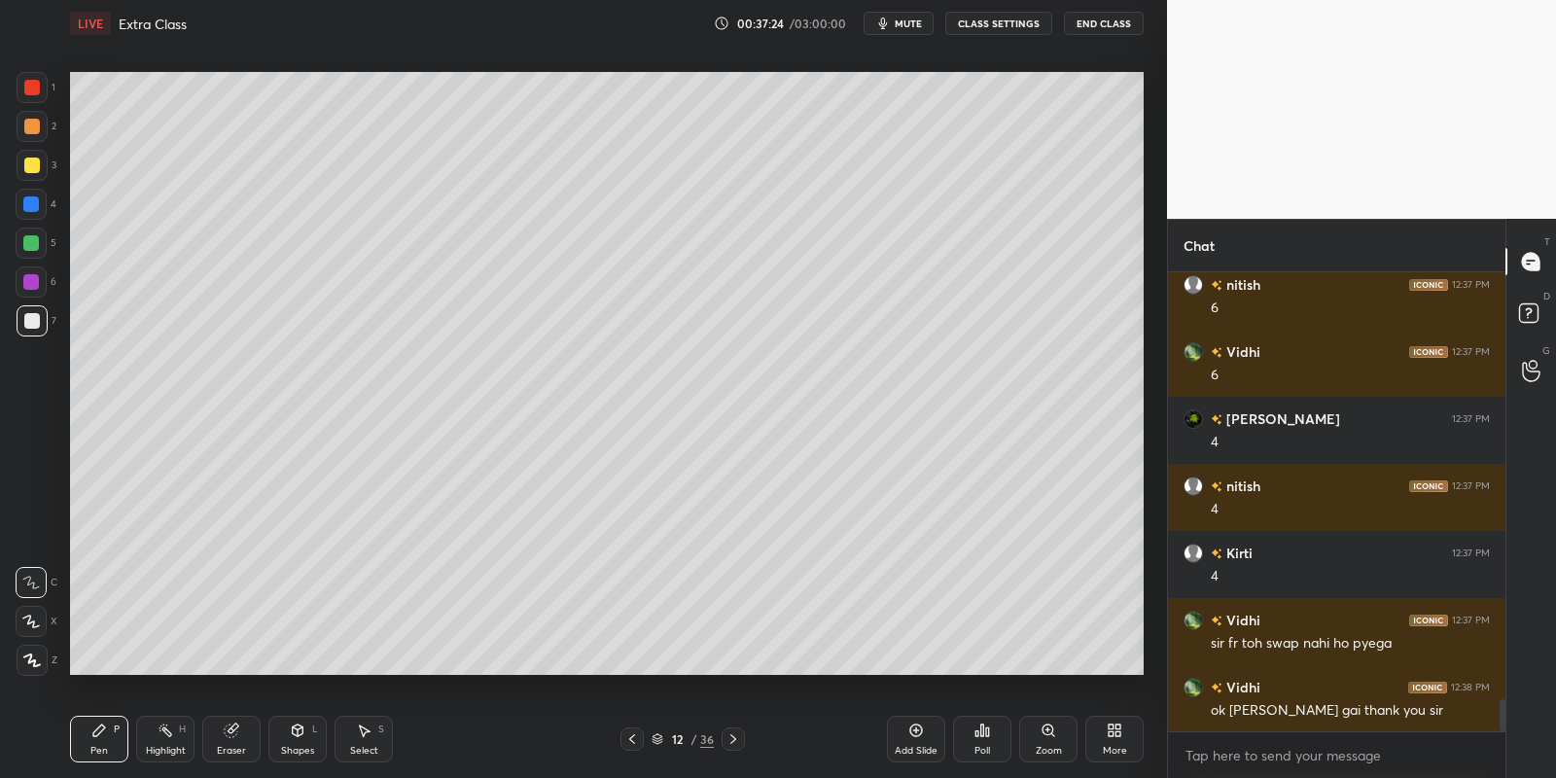
click at [161, 748] on div "Highlight" at bounding box center [166, 751] width 40 height 10
click at [109, 738] on div "Pen P" at bounding box center [99, 739] width 58 height 47
drag, startPoint x: 169, startPoint y: 744, endPoint x: 215, endPoint y: 703, distance: 61.3
click at [164, 740] on div "Highlight H" at bounding box center [165, 739] width 58 height 47
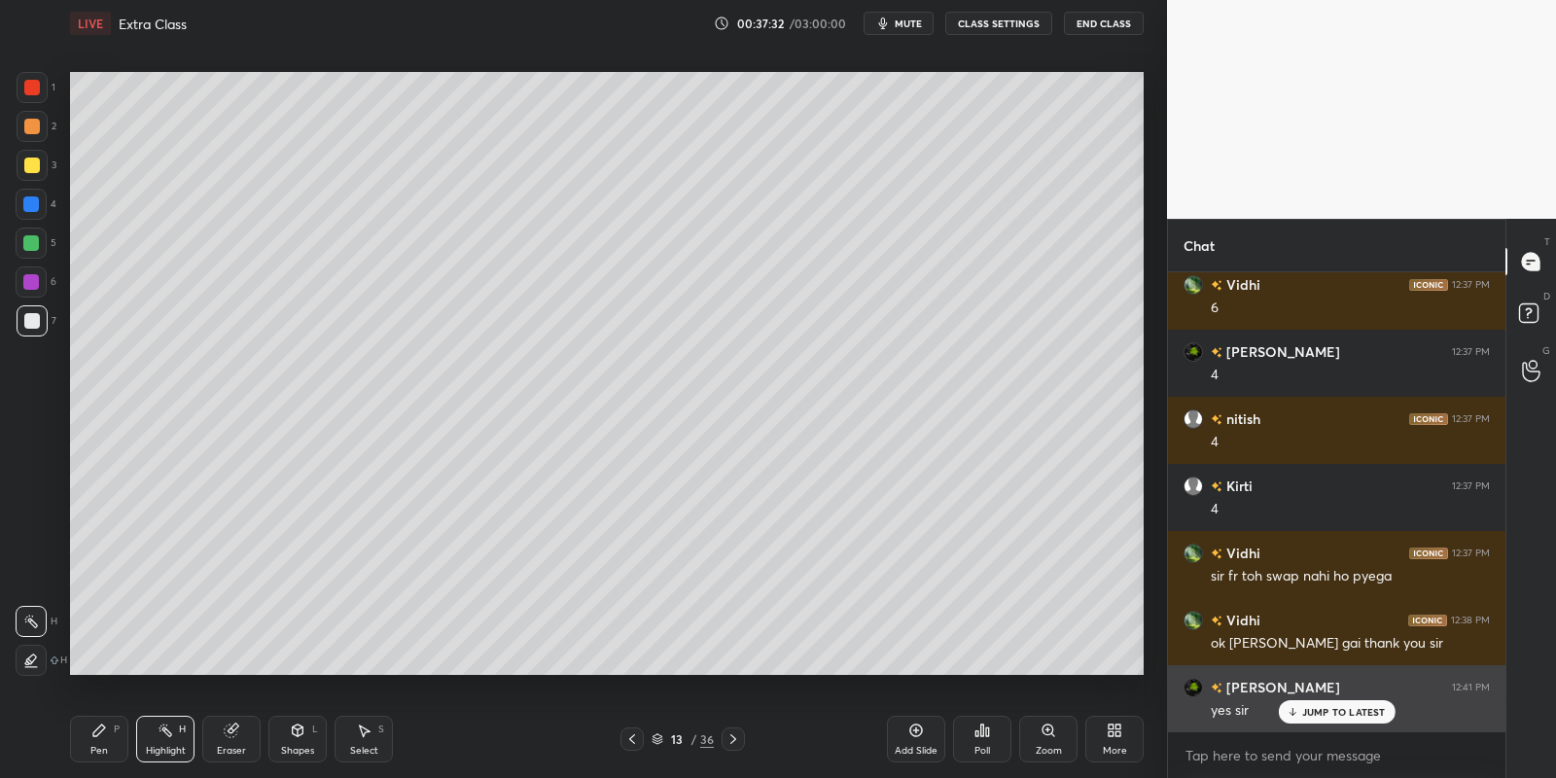
click at [1305, 701] on div "JUMP TO LATEST" at bounding box center [1336, 711] width 117 height 23
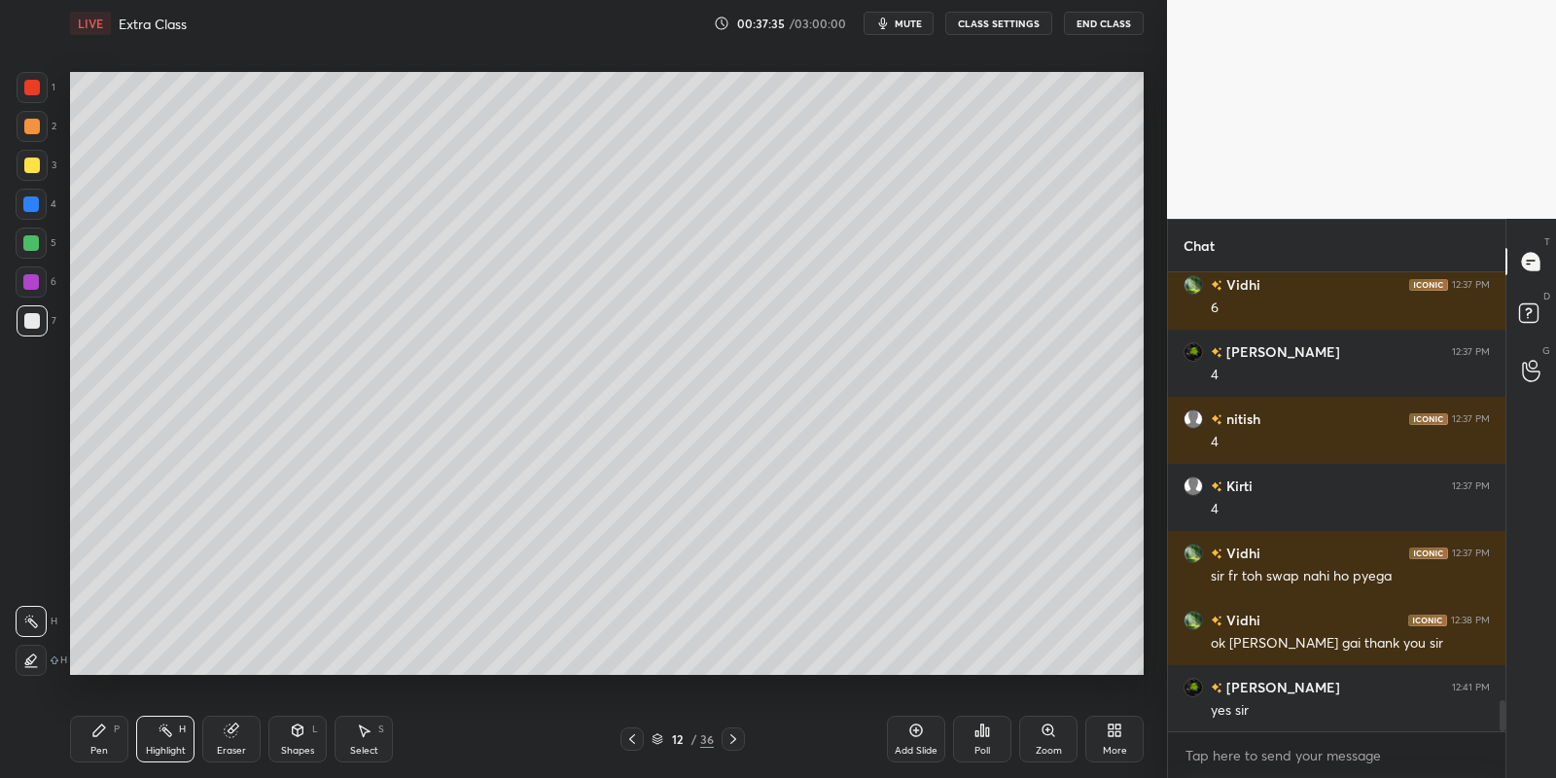
click at [362, 749] on div "Select" at bounding box center [364, 751] width 28 height 10
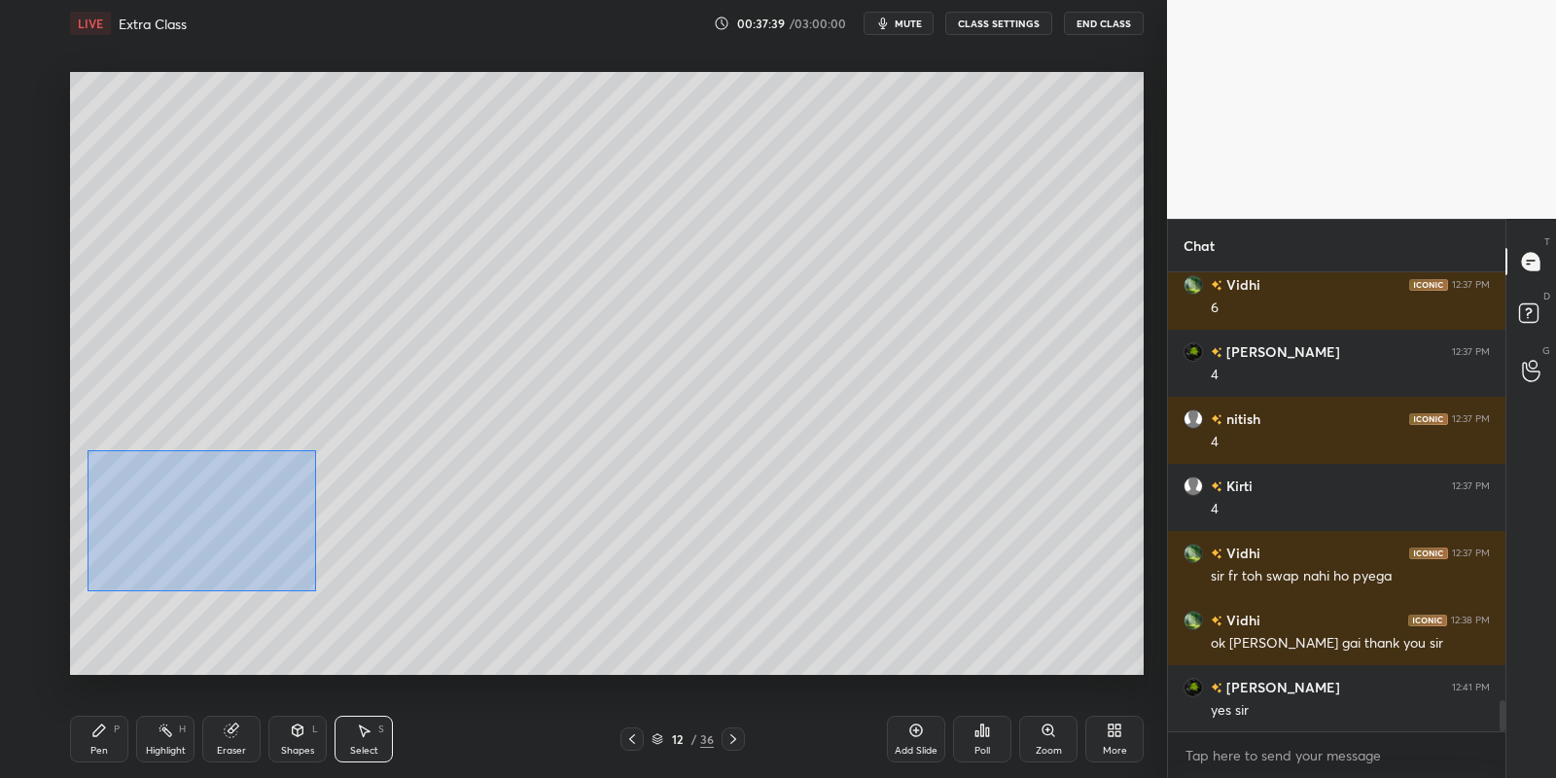
drag, startPoint x: 116, startPoint y: 461, endPoint x: 310, endPoint y: 585, distance: 230.9
click at [314, 590] on div "0 ° Undo Copy Paste here Duplicate Duplicate to new slide Delete" at bounding box center [607, 374] width 1074 height 604
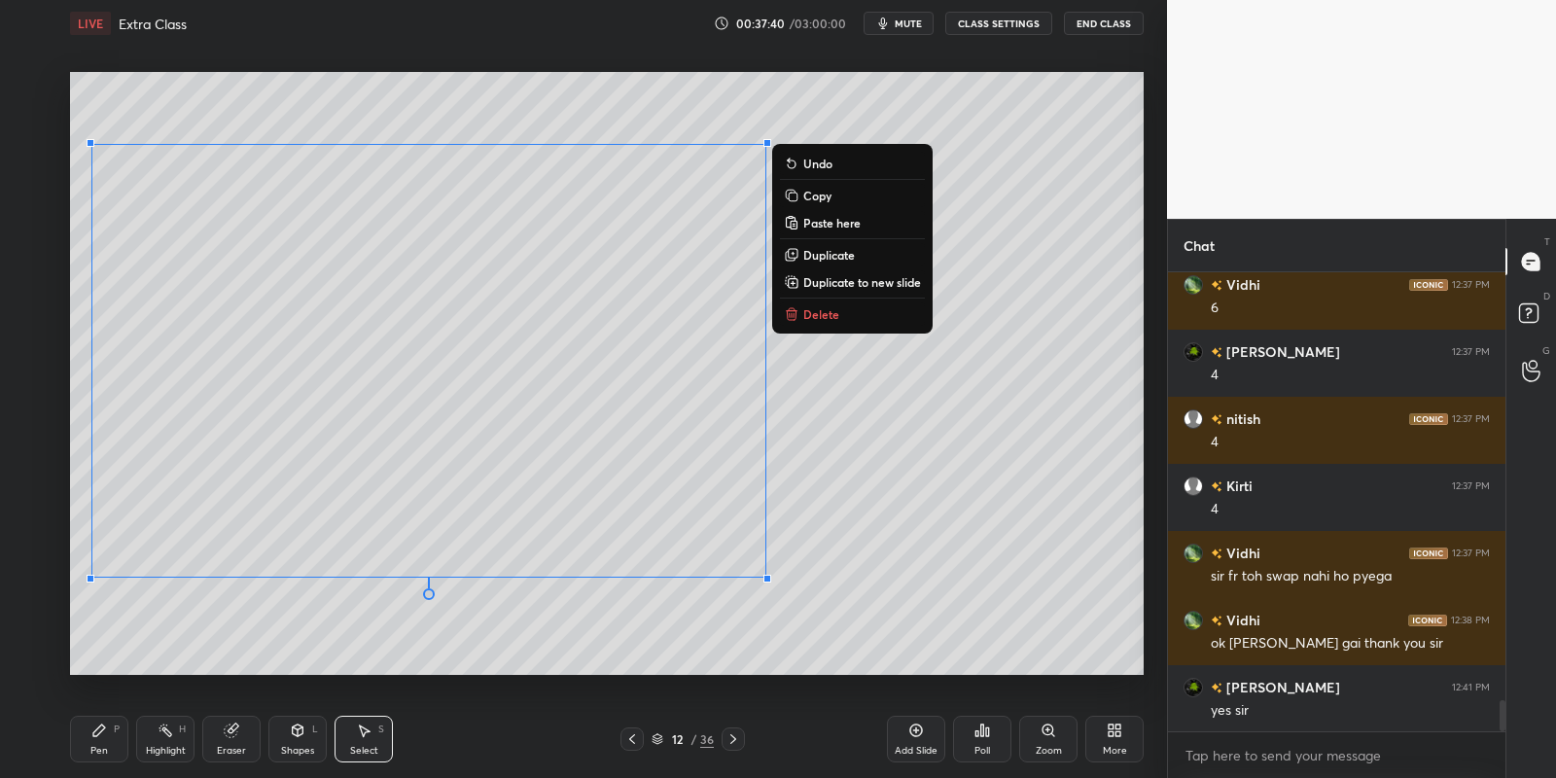
drag, startPoint x: 112, startPoint y: 738, endPoint x: 142, endPoint y: 734, distance: 30.4
click at [117, 738] on div "Pen P" at bounding box center [99, 739] width 58 height 47
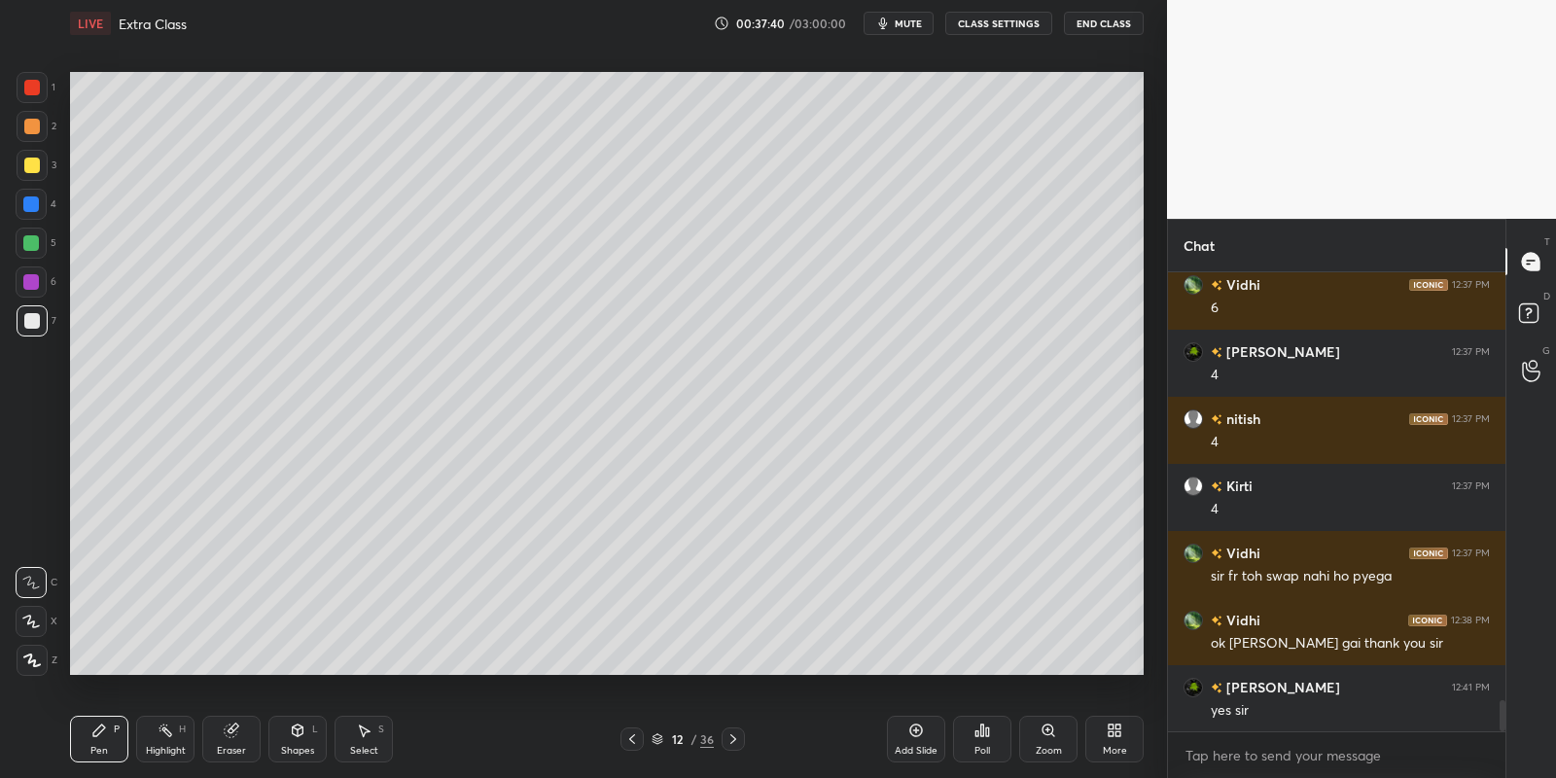
drag, startPoint x: 353, startPoint y: 739, endPoint x: 321, endPoint y: 693, distance: 55.8
click at [352, 739] on div "Select S" at bounding box center [364, 739] width 58 height 47
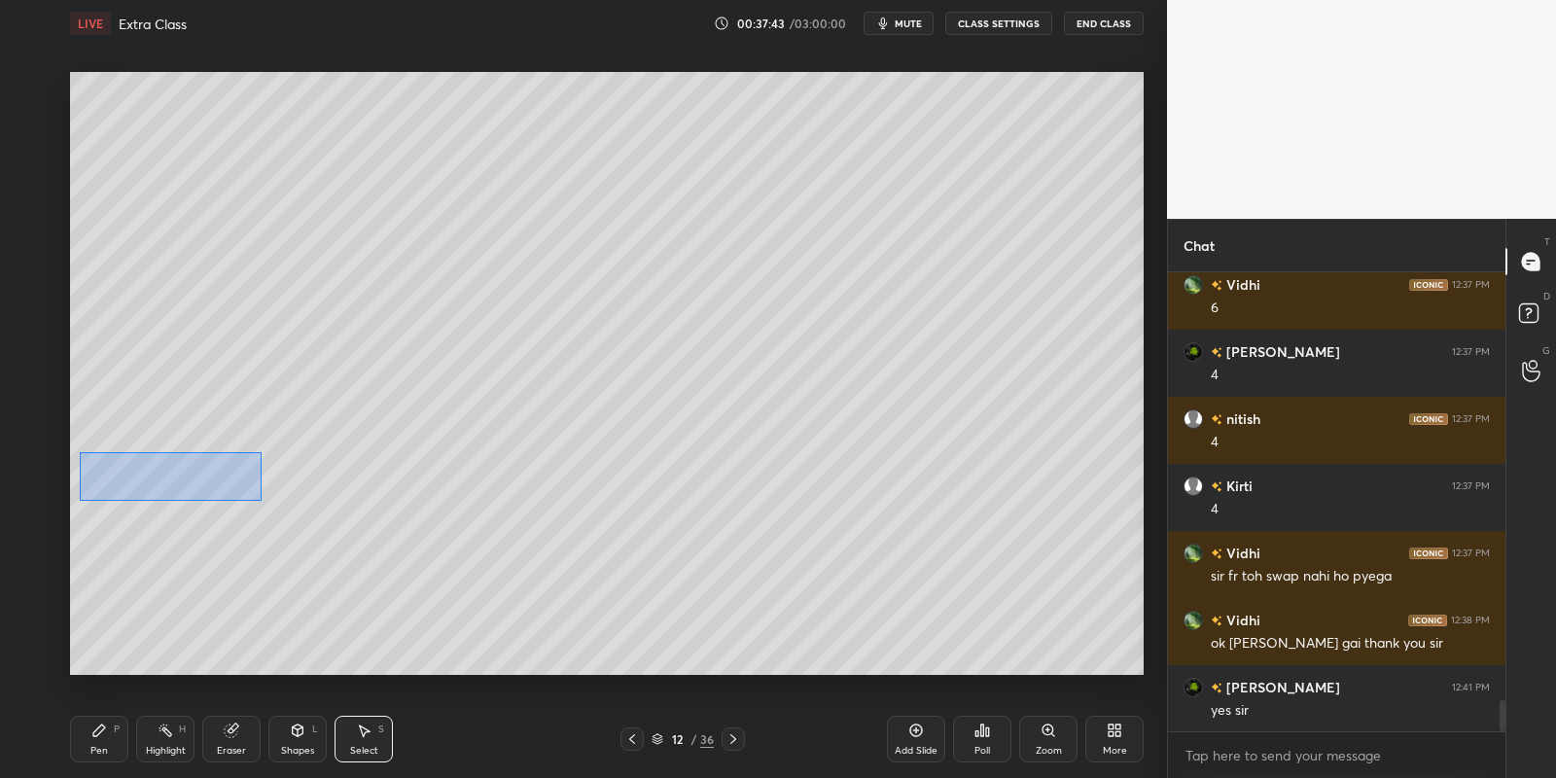
drag, startPoint x: 81, startPoint y: 452, endPoint x: 260, endPoint y: 498, distance: 184.7
click at [261, 499] on div "0 ° Undo Copy Paste here Duplicate Duplicate to new slide Delete" at bounding box center [607, 374] width 1074 height 604
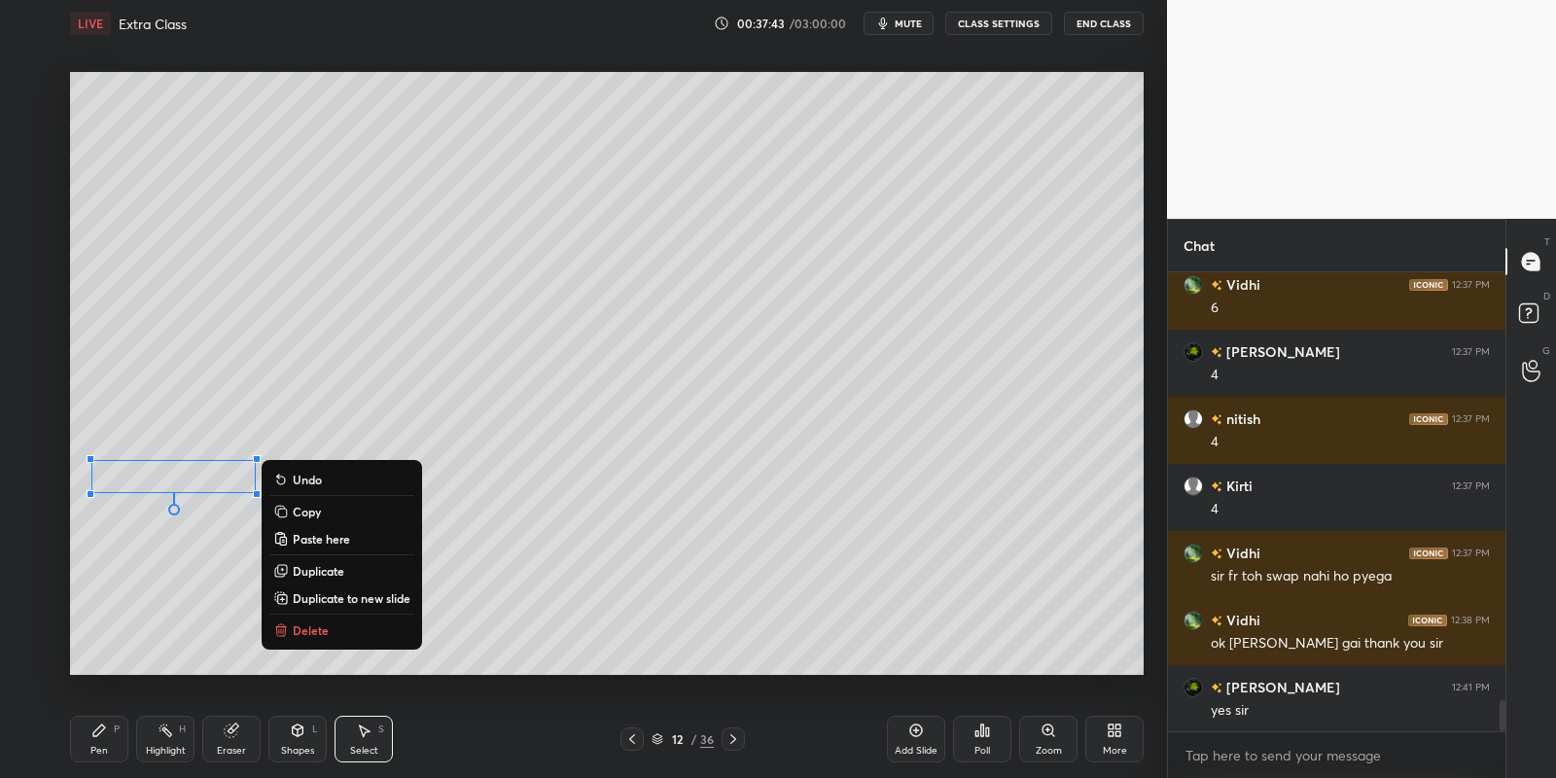
click at [347, 512] on button "Copy" at bounding box center [341, 511] width 145 height 23
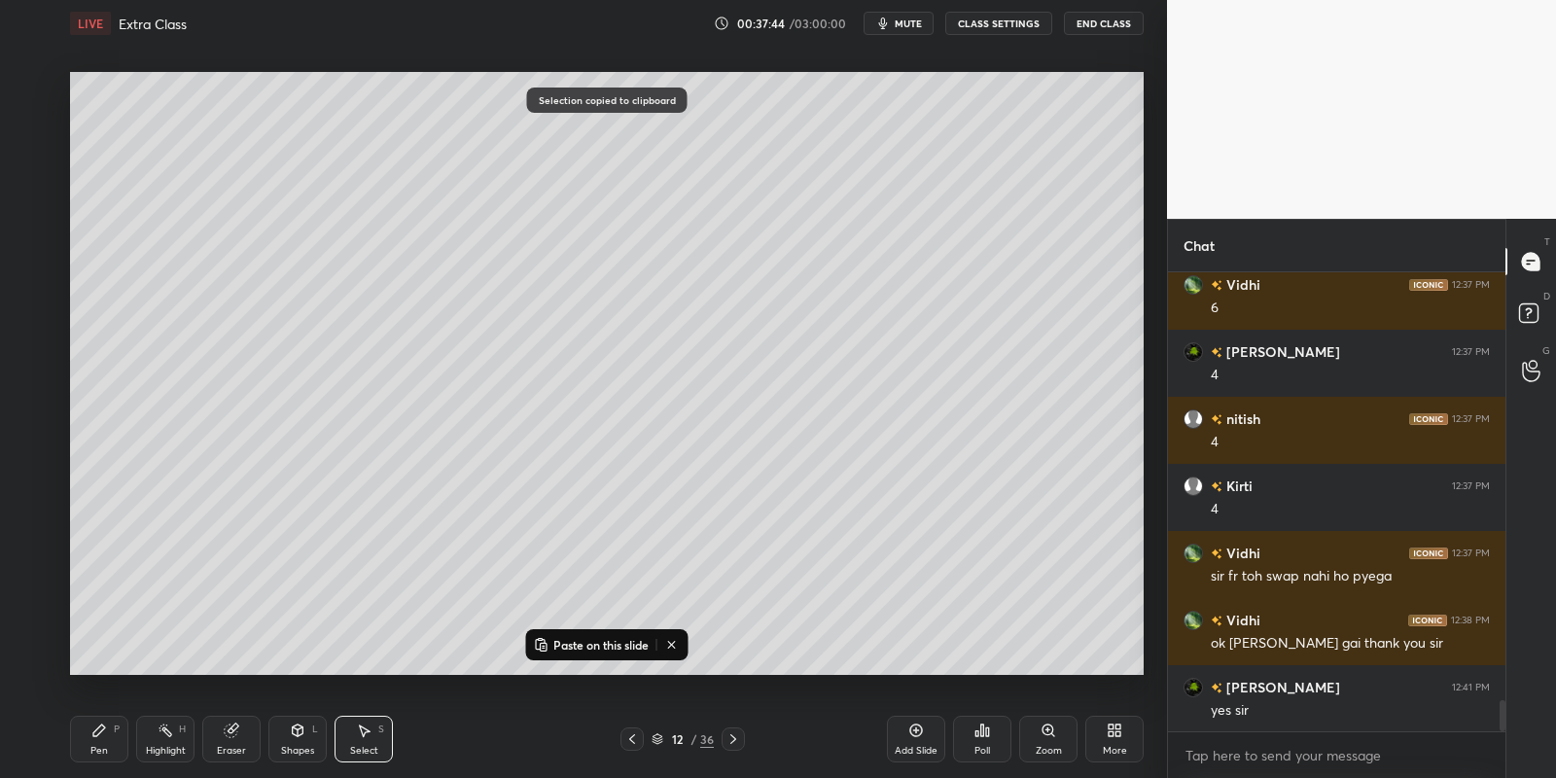
drag, startPoint x: 725, startPoint y: 735, endPoint x: 718, endPoint y: 721, distance: 16.5
click at [726, 734] on icon at bounding box center [733, 739] width 16 height 16
click at [567, 642] on p "Paste on this slide" at bounding box center [600, 645] width 95 height 16
drag, startPoint x: 213, startPoint y: 473, endPoint x: 228, endPoint y: 512, distance: 41.5
click at [229, 512] on div "0 ° Undo Copy Paste here Duplicate Duplicate to new slide Delete" at bounding box center [607, 374] width 1074 height 604
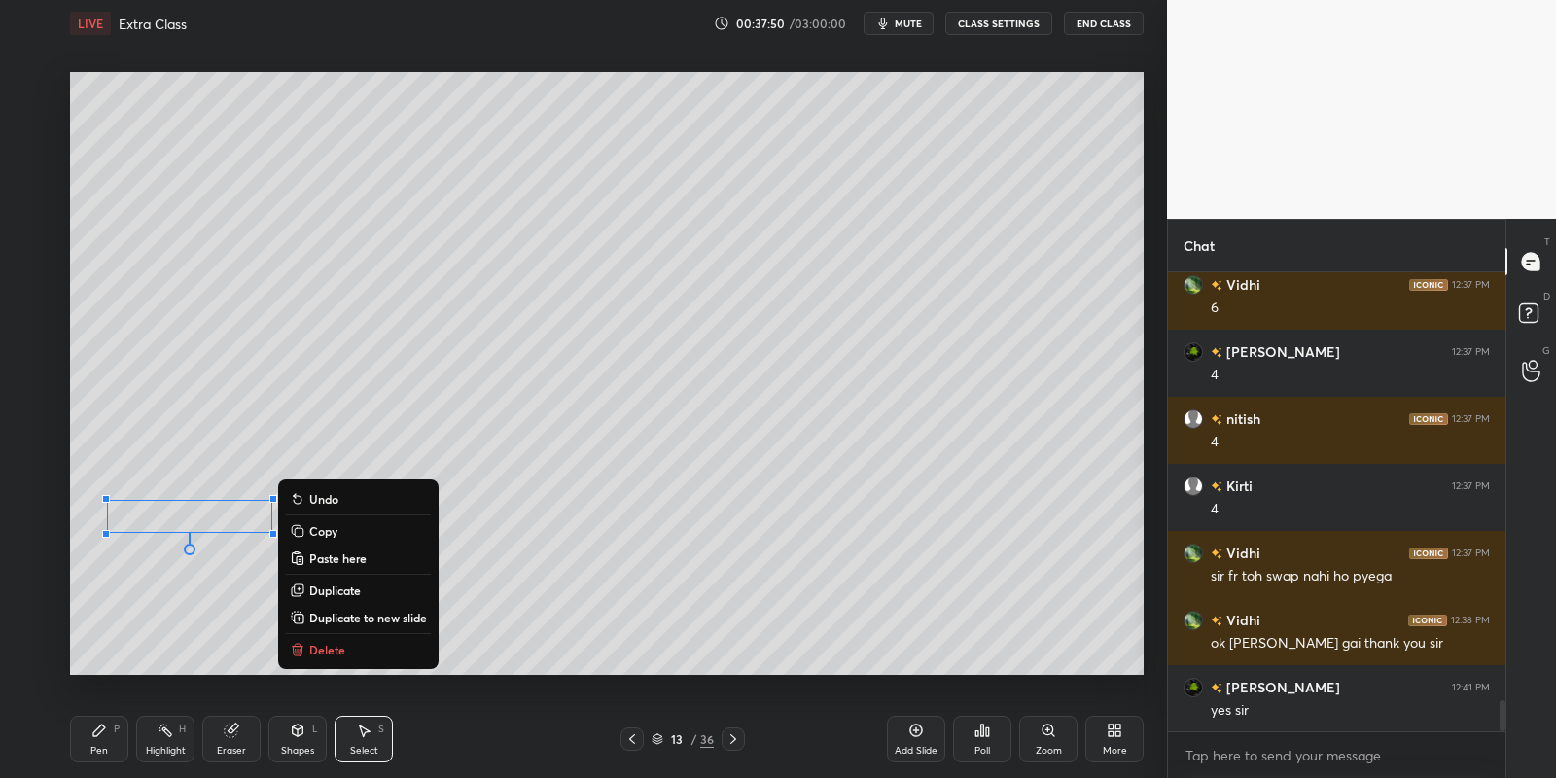
click at [113, 735] on div "Pen P" at bounding box center [99, 739] width 58 height 47
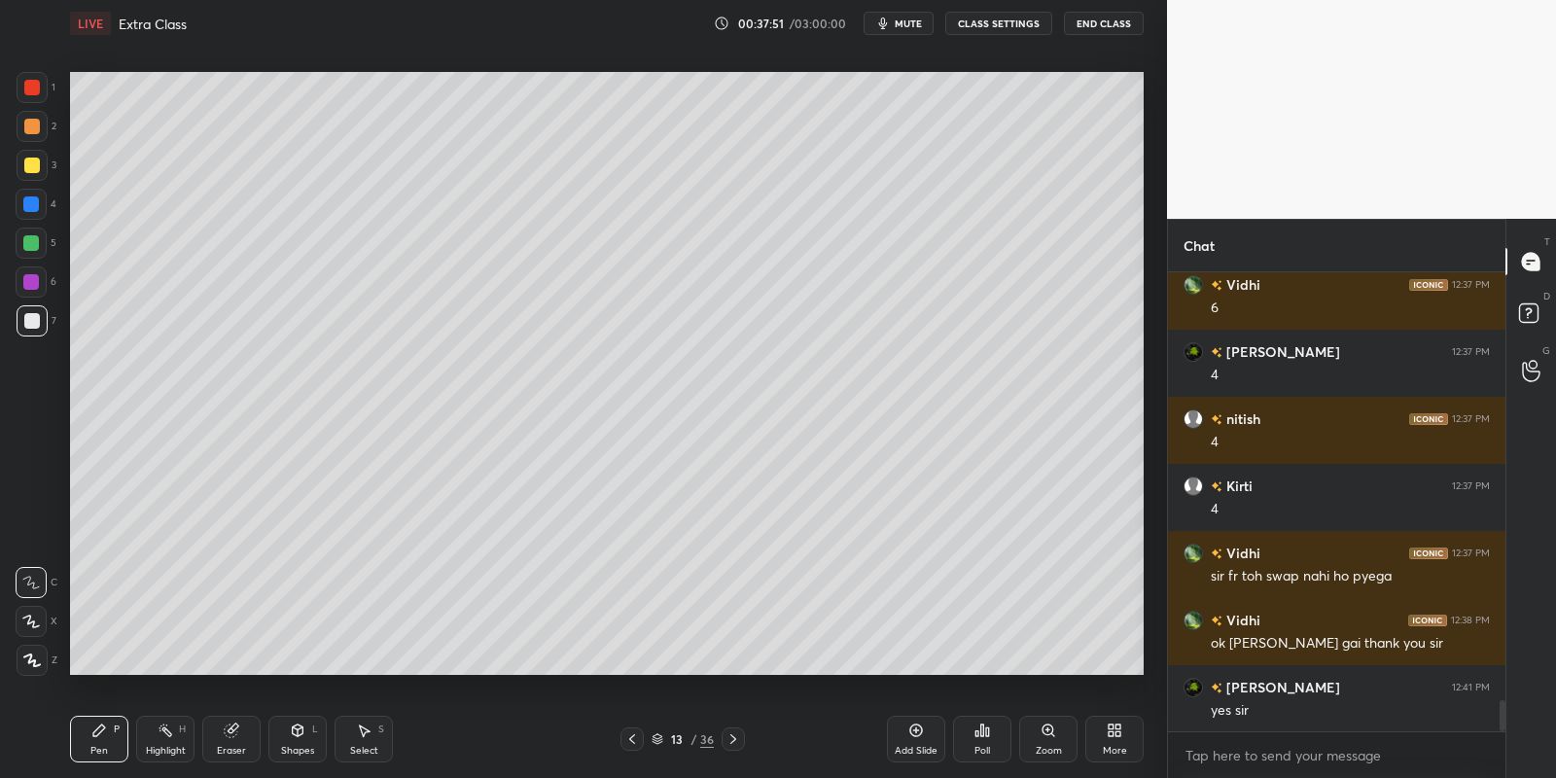
click at [631, 740] on icon at bounding box center [632, 739] width 16 height 16
click at [363, 738] on div "Select S" at bounding box center [364, 739] width 58 height 47
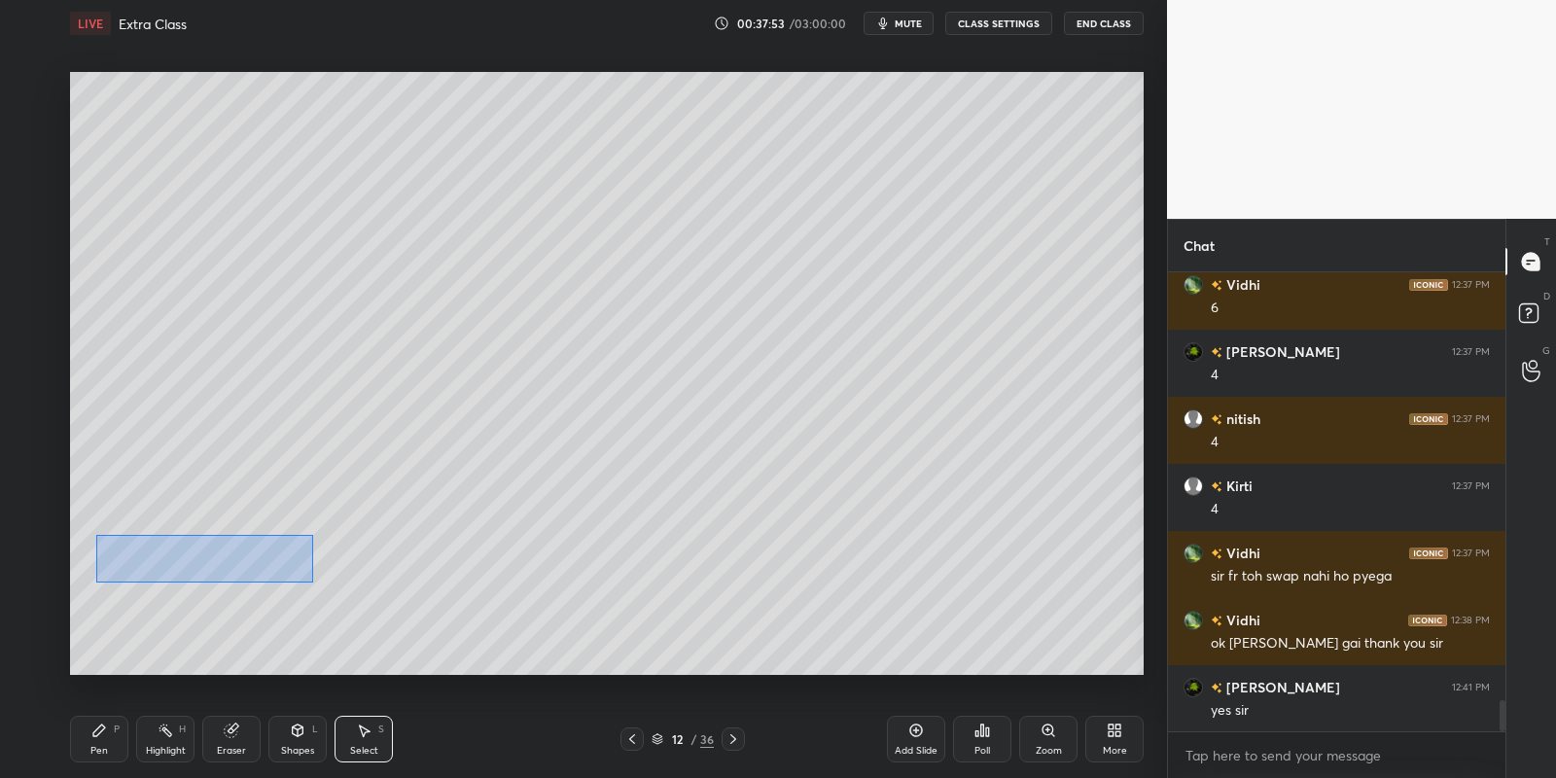
drag, startPoint x: 130, startPoint y: 547, endPoint x: 309, endPoint y: 578, distance: 181.5
click at [312, 581] on div "0 ° Undo Copy Paste here Duplicate Duplicate to new slide Delete" at bounding box center [607, 374] width 1074 height 604
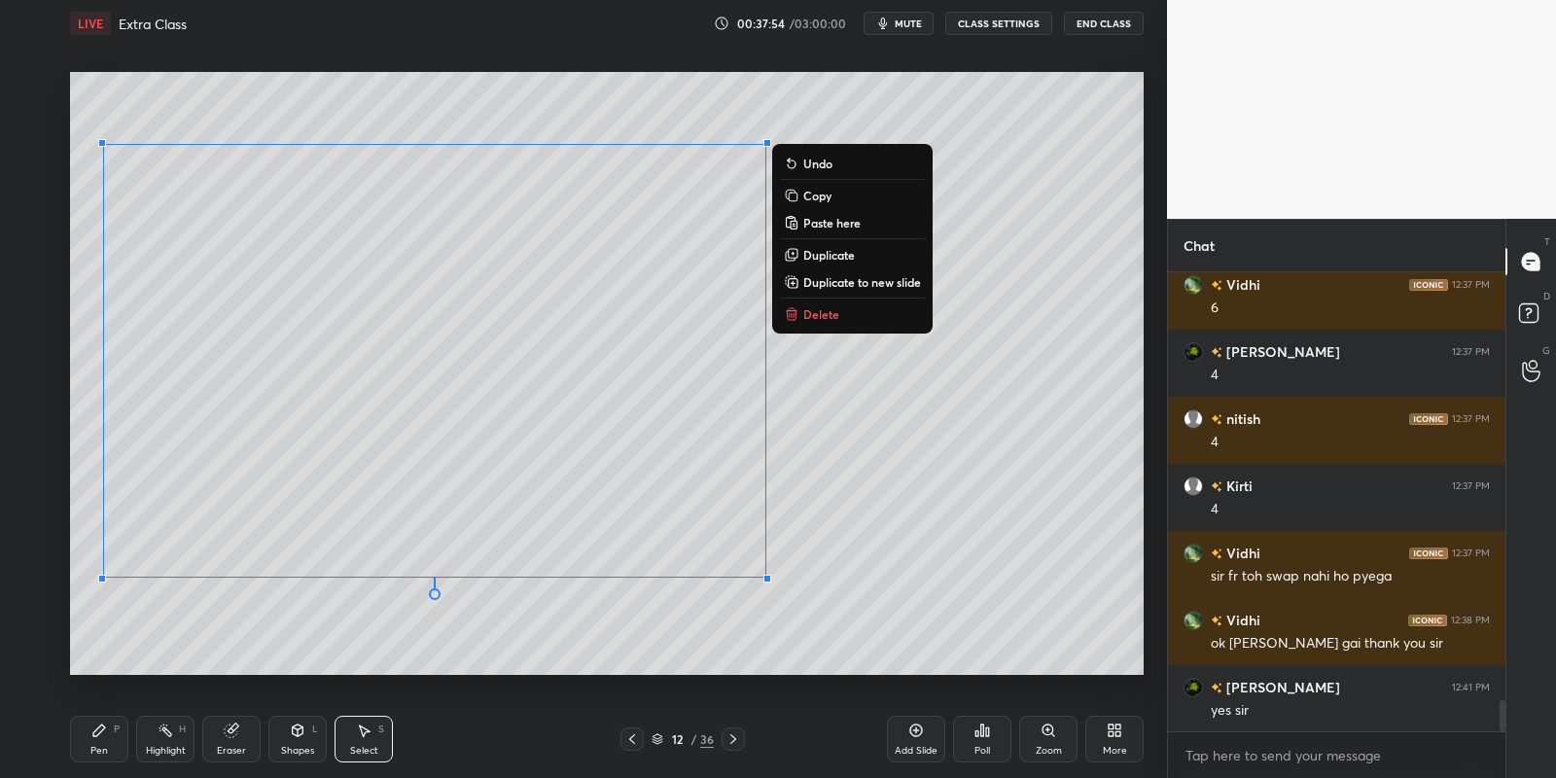
click at [92, 741] on div "Pen P" at bounding box center [99, 739] width 58 height 47
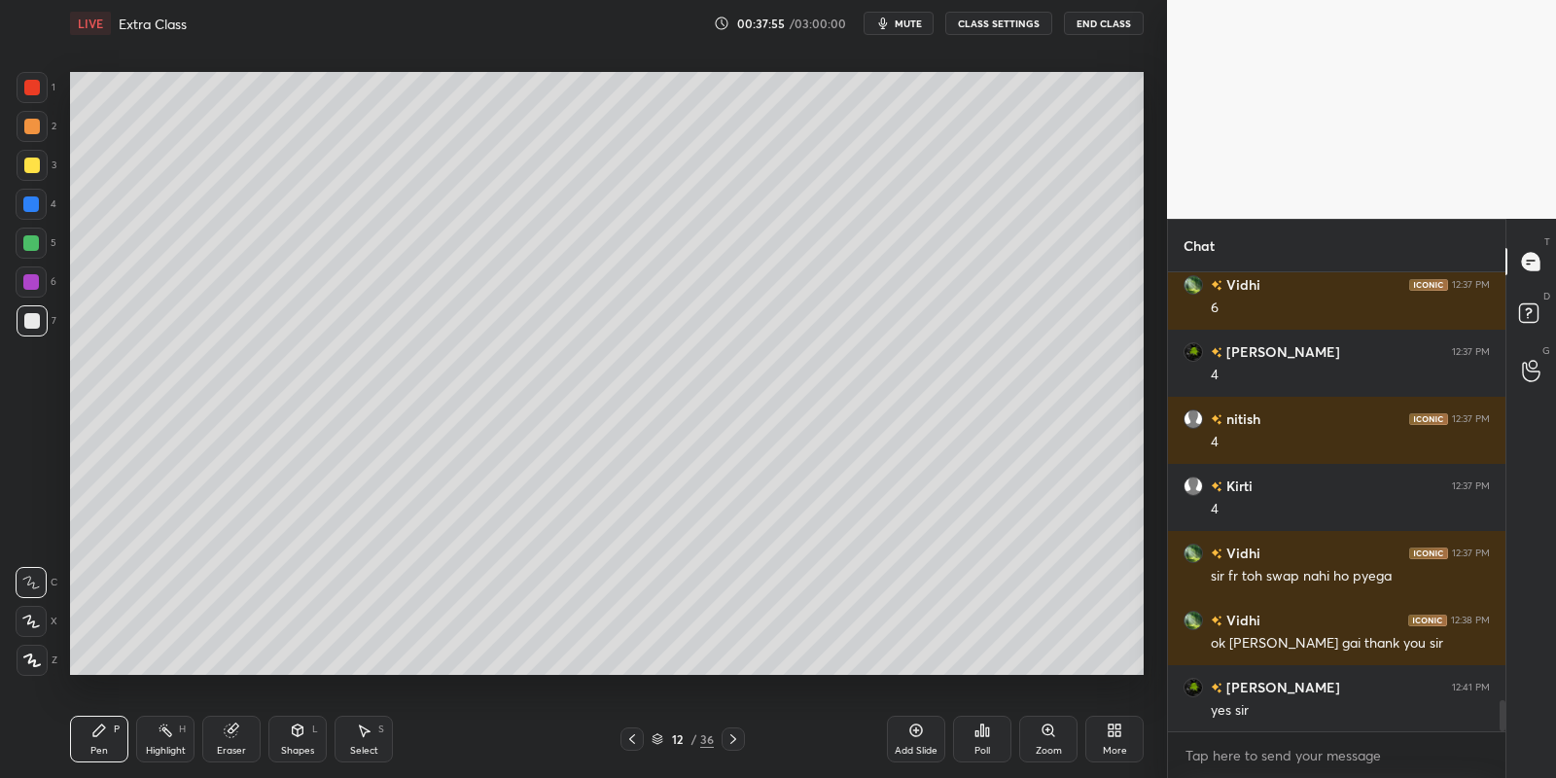
click at [361, 737] on icon at bounding box center [364, 731] width 16 height 16
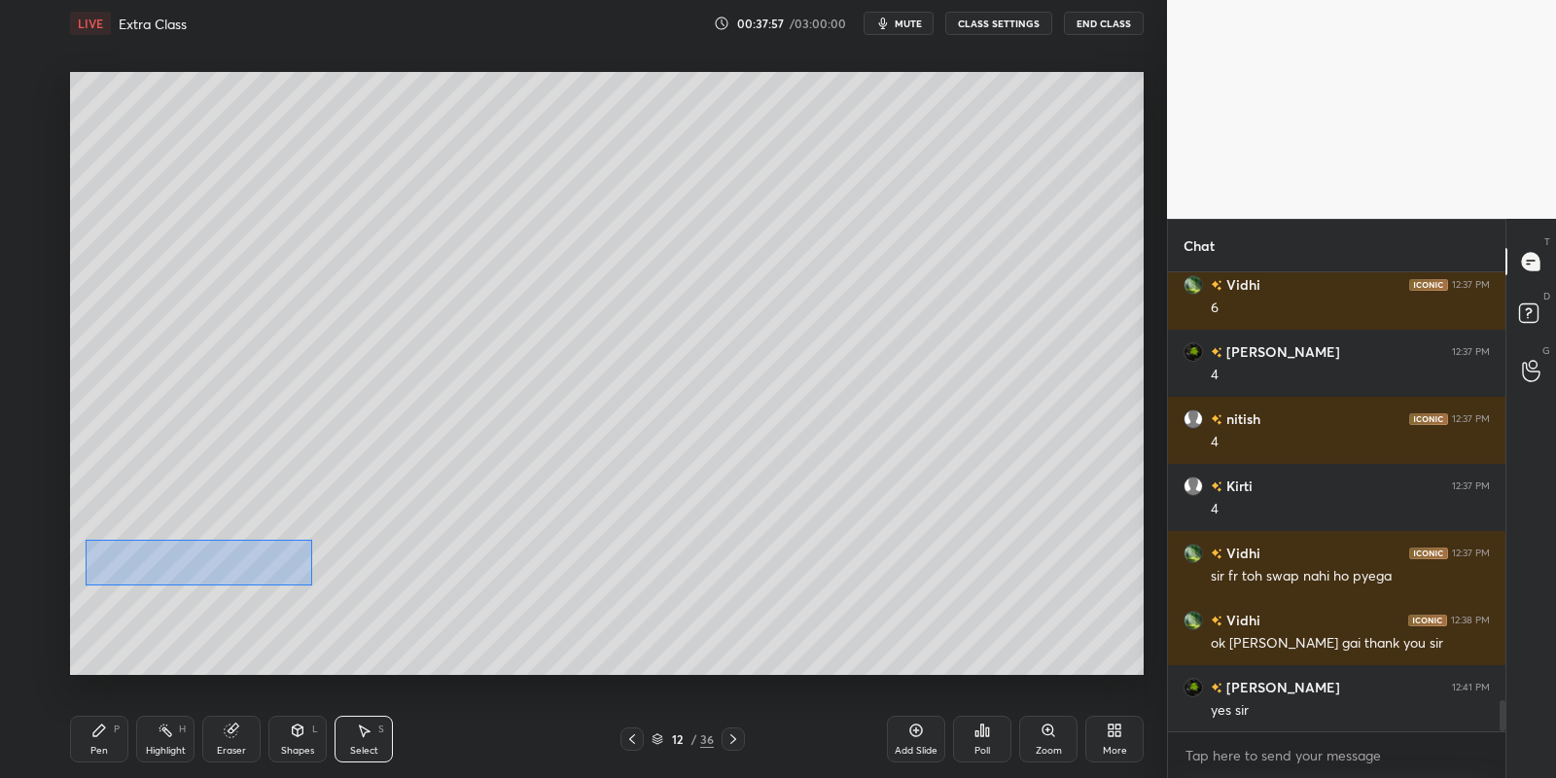
drag, startPoint x: 86, startPoint y: 540, endPoint x: 305, endPoint y: 583, distance: 223.9
click at [310, 583] on div "0 ° Undo Copy Paste here Duplicate Duplicate to new slide Delete" at bounding box center [607, 374] width 1074 height 604
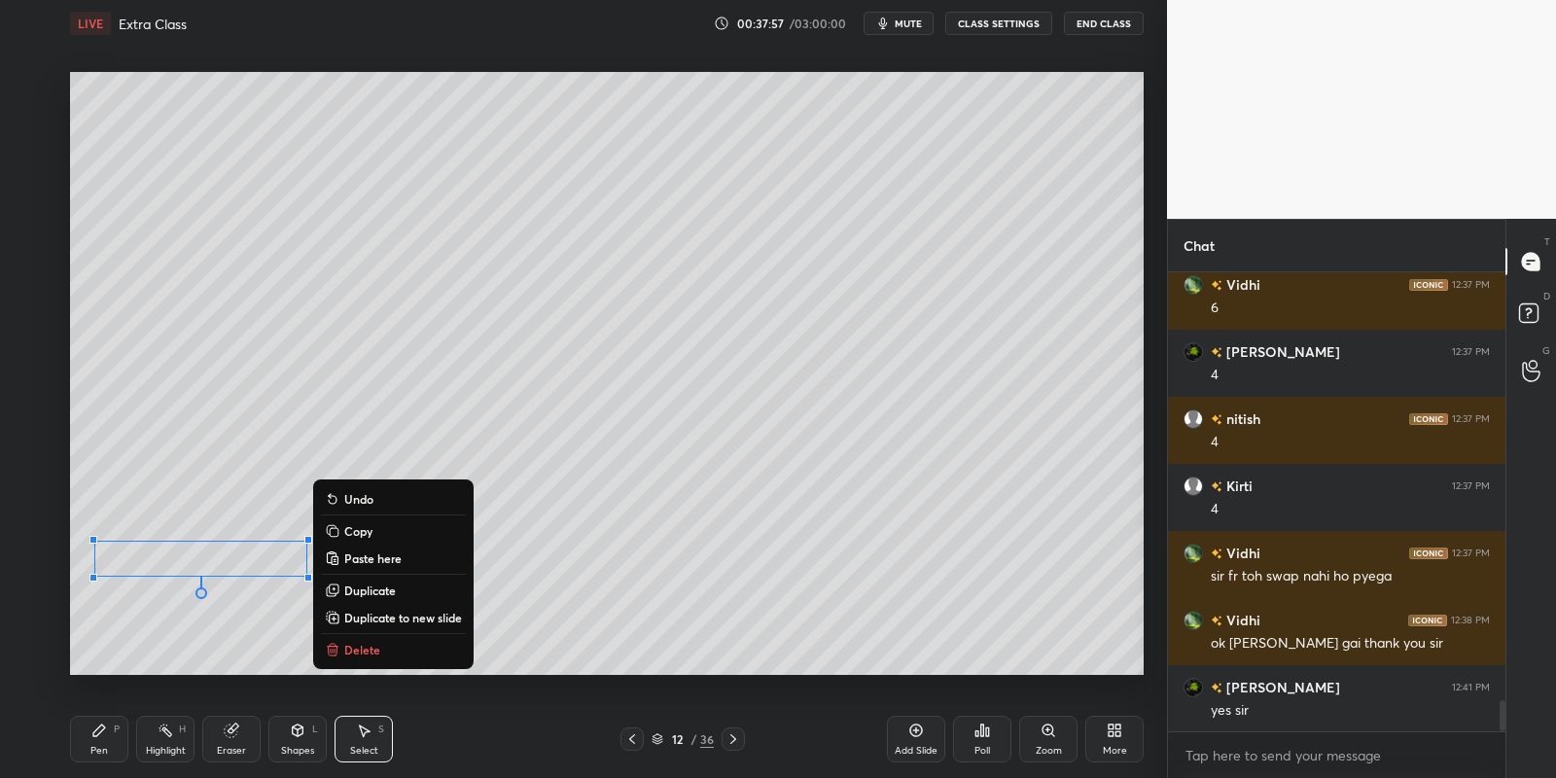
click at [377, 537] on button "Copy" at bounding box center [393, 530] width 145 height 23
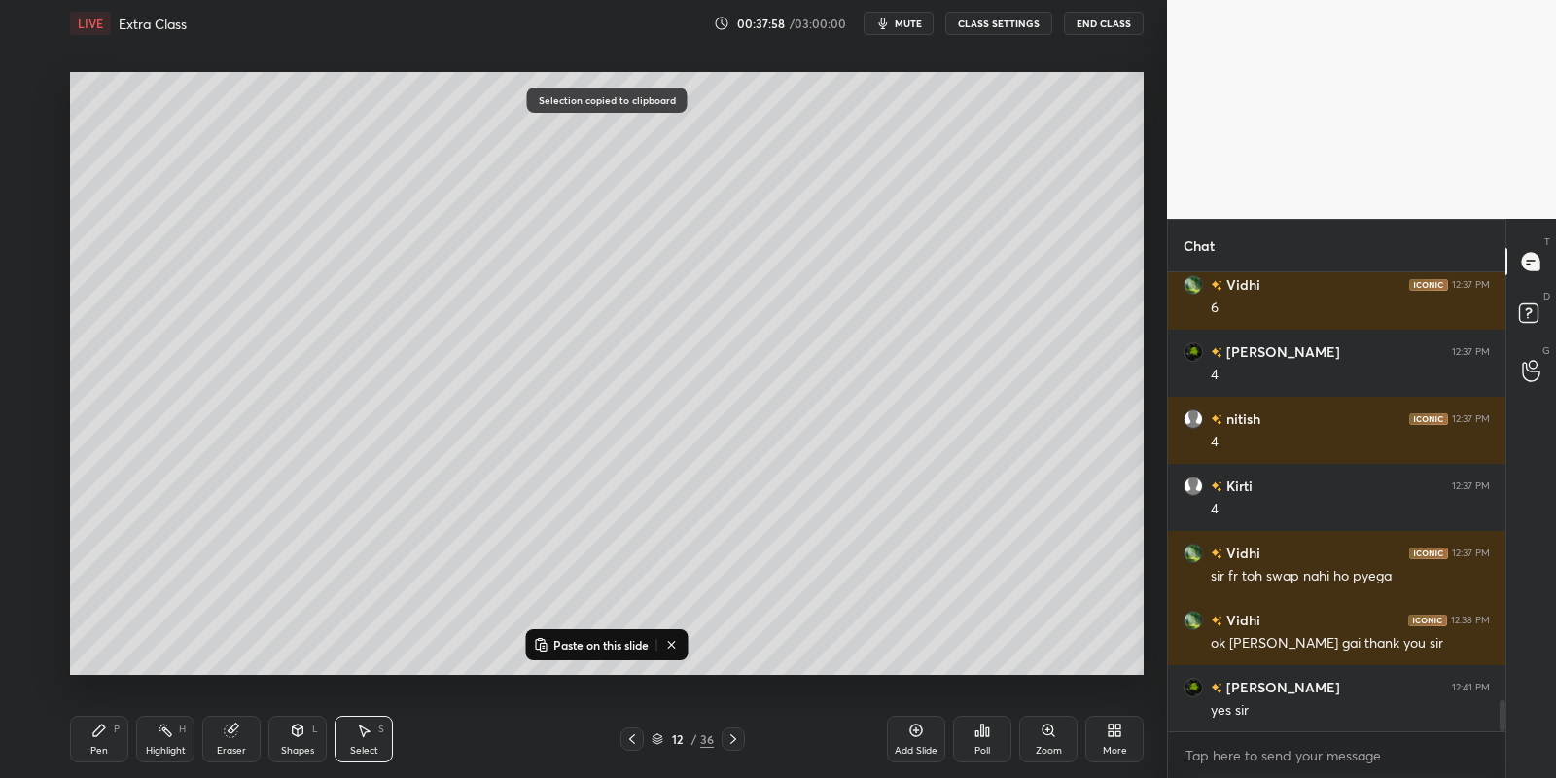
click at [726, 735] on icon at bounding box center [733, 739] width 16 height 16
drag, startPoint x: 554, startPoint y: 643, endPoint x: 543, endPoint y: 634, distance: 14.6
click at [554, 642] on p "Paste on this slide" at bounding box center [600, 645] width 95 height 16
drag, startPoint x: 230, startPoint y: 560, endPoint x: 232, endPoint y: 570, distance: 9.9
click at [233, 570] on div "0 ° Undo Copy Paste here Duplicate Duplicate to new slide Delete" at bounding box center [607, 374] width 1074 height 604
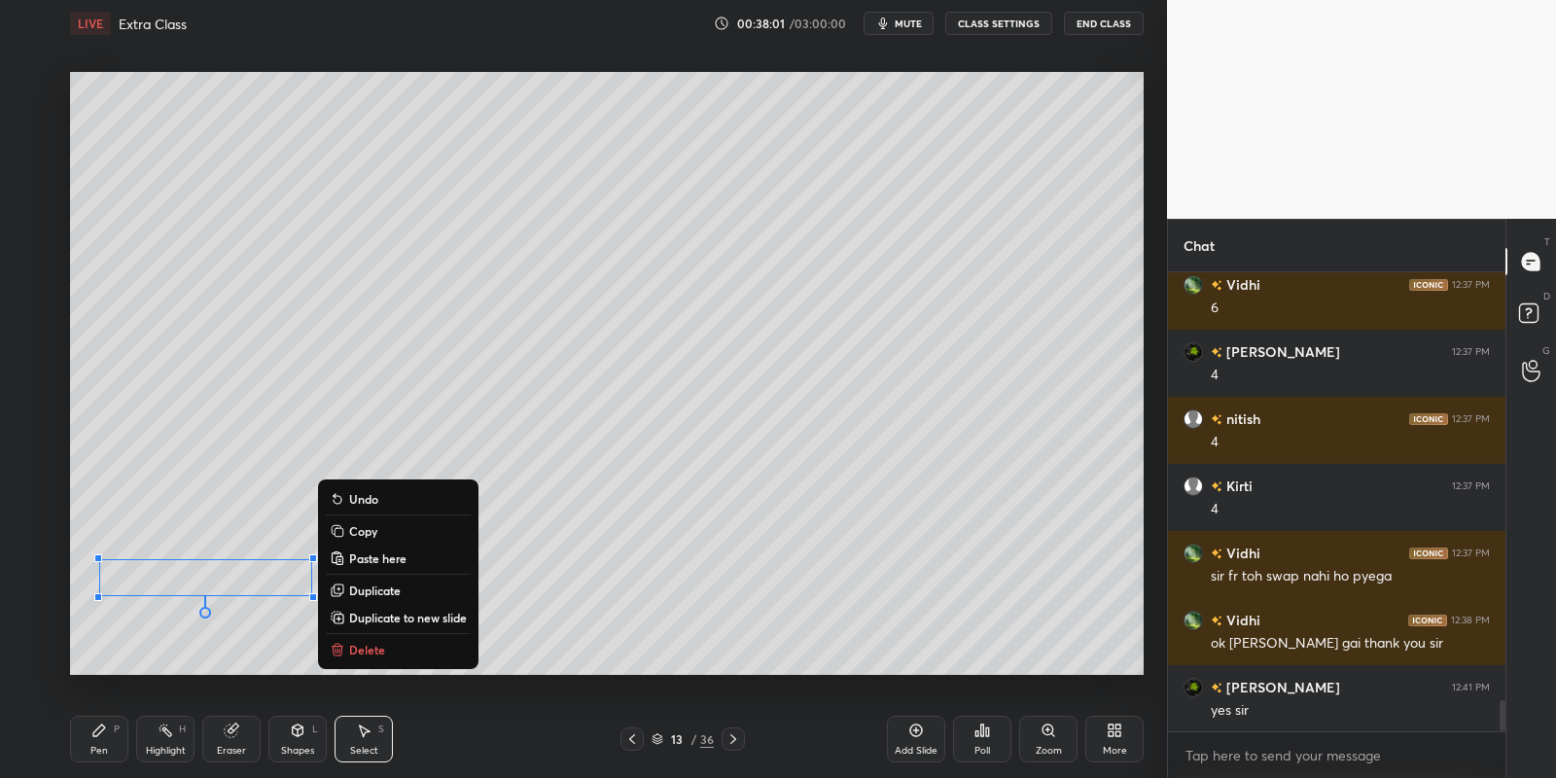
click at [111, 743] on div "Pen P" at bounding box center [99, 739] width 58 height 47
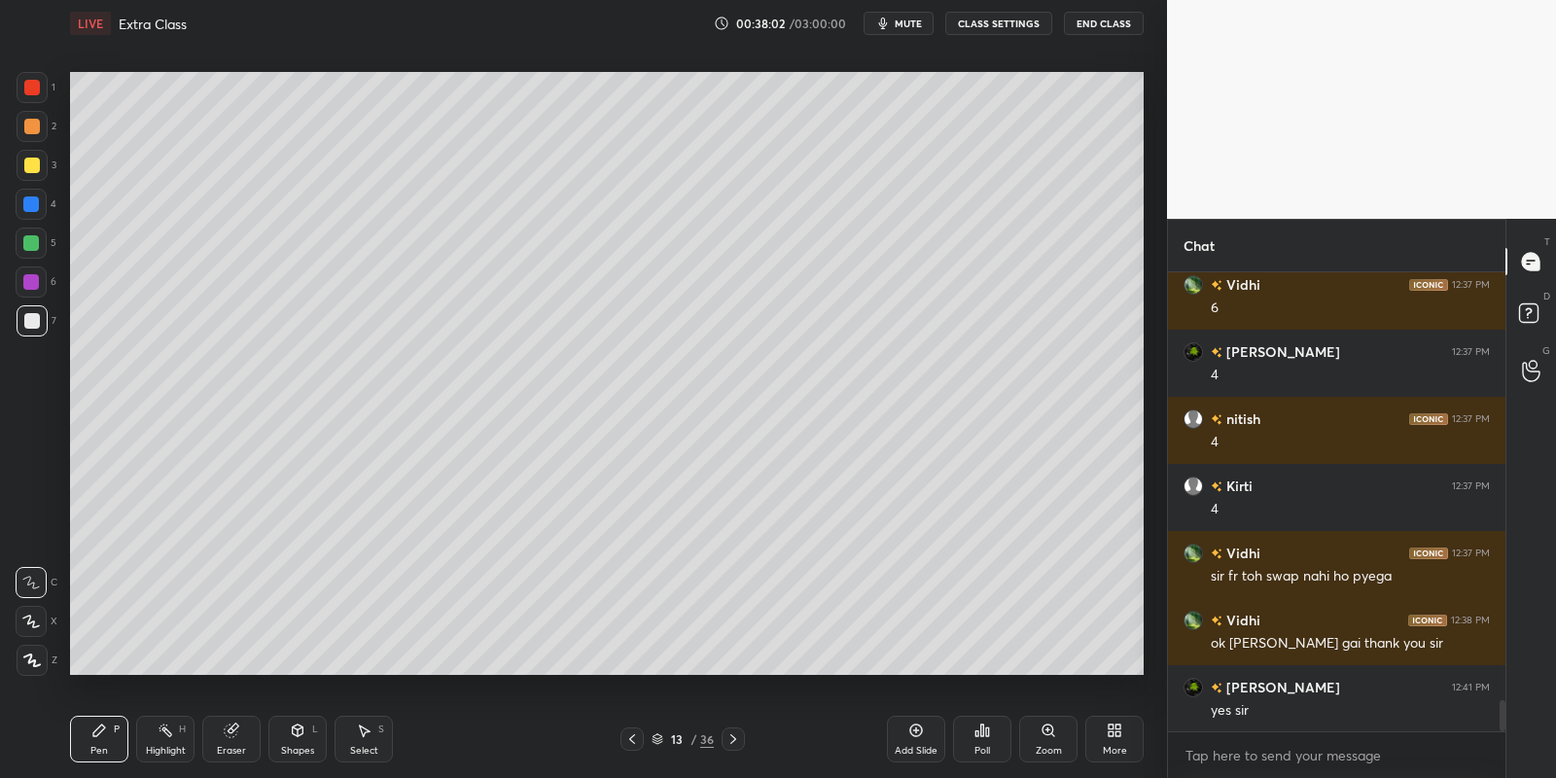
drag, startPoint x: 33, startPoint y: 245, endPoint x: 55, endPoint y: 263, distance: 28.4
click at [35, 241] on div at bounding box center [31, 243] width 16 height 16
click at [230, 725] on g at bounding box center [232, 731] width 15 height 15
click at [95, 735] on div "Pen P" at bounding box center [99, 739] width 58 height 47
click at [346, 732] on div "Select S" at bounding box center [364, 739] width 58 height 47
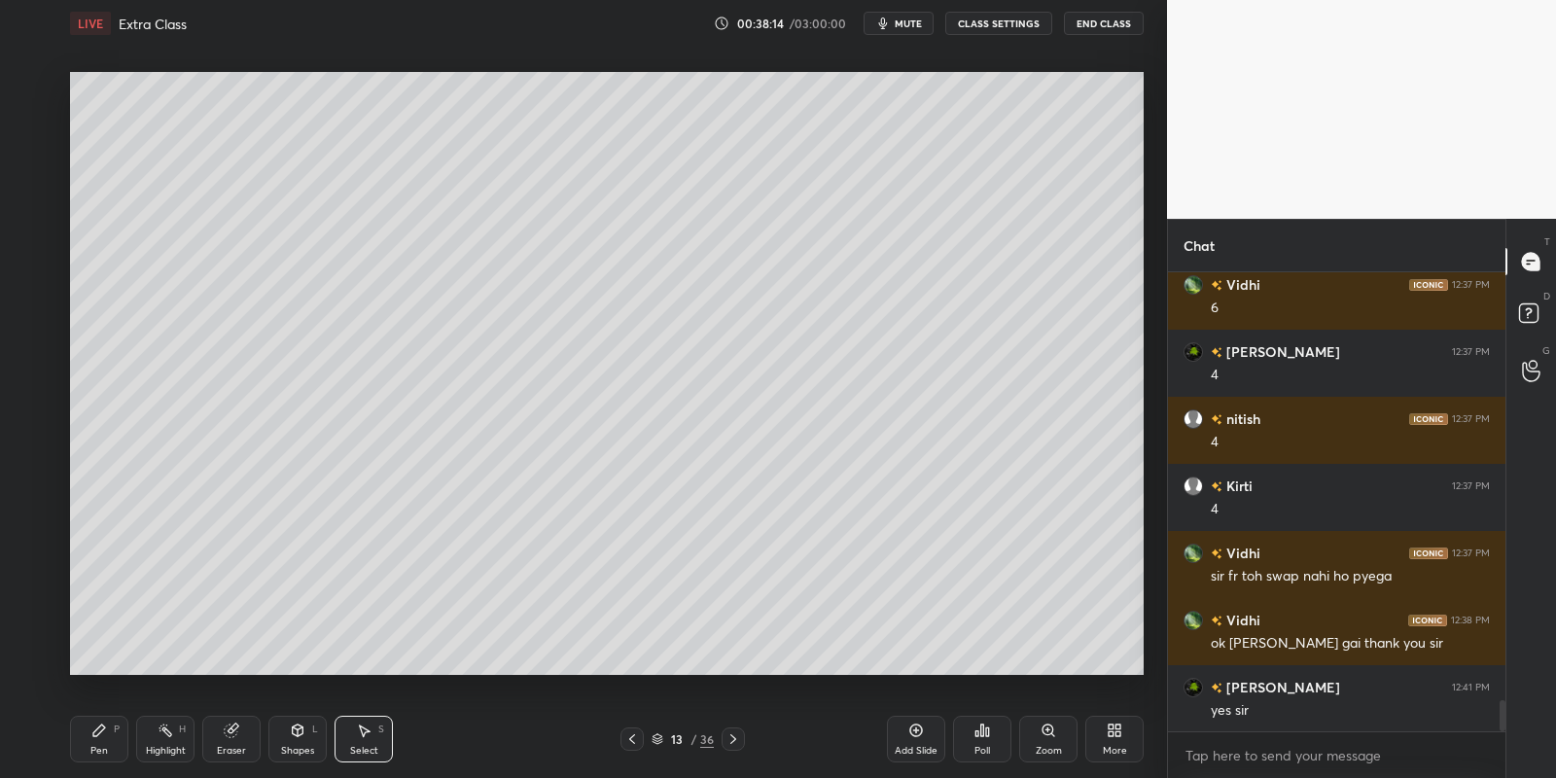
click at [92, 749] on div "Pen" at bounding box center [99, 751] width 18 height 10
click at [32, 323] on div at bounding box center [32, 321] width 16 height 16
drag, startPoint x: 310, startPoint y: 733, endPoint x: 310, endPoint y: 718, distance: 15.6
click at [309, 733] on div "Shapes L" at bounding box center [297, 739] width 58 height 47
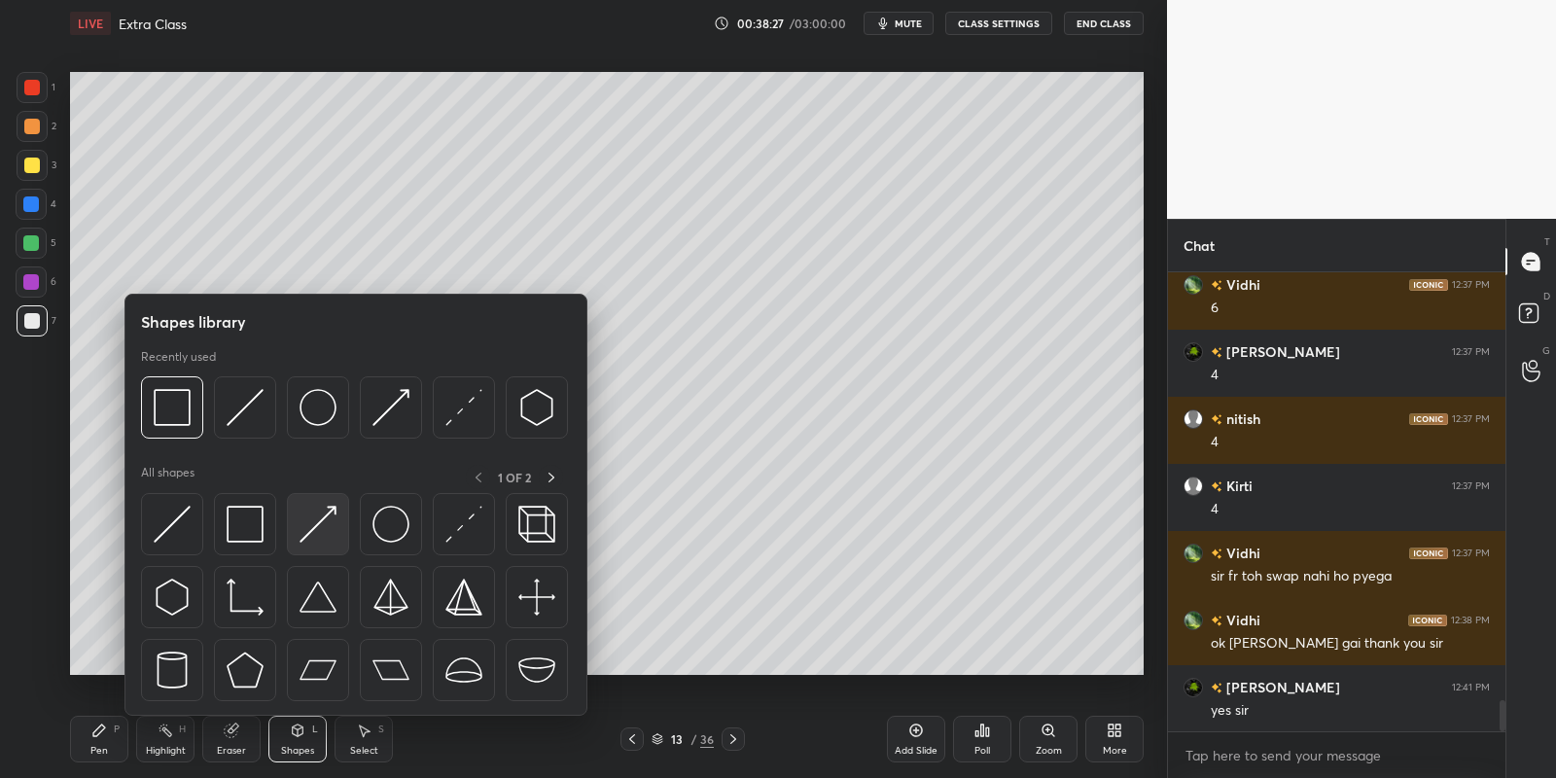
click at [317, 511] on img at bounding box center [318, 524] width 37 height 37
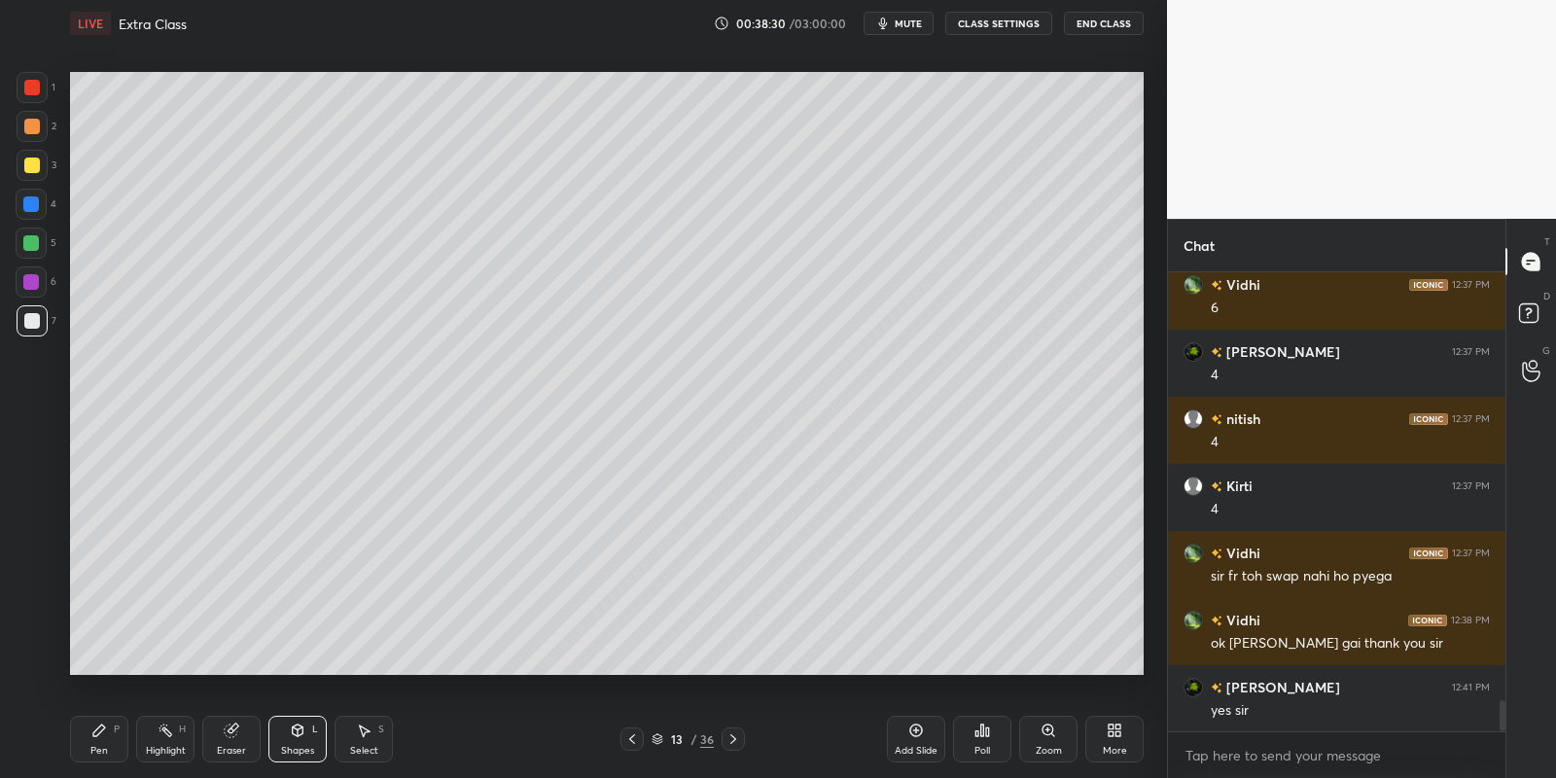
click at [107, 746] on div "Pen" at bounding box center [99, 751] width 18 height 10
click at [370, 734] on div "Select S" at bounding box center [364, 739] width 58 height 47
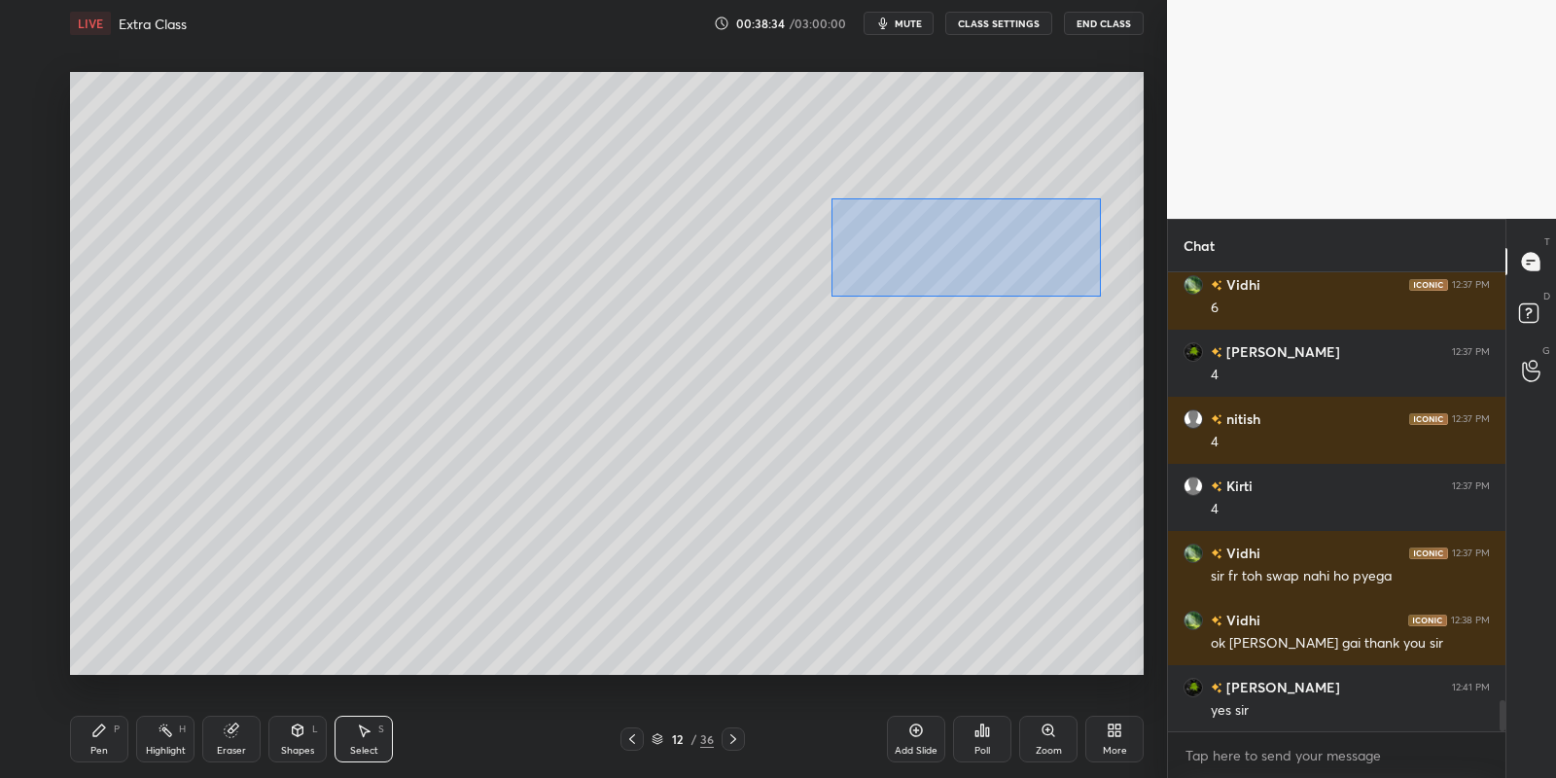
drag, startPoint x: 829, startPoint y: 199, endPoint x: 1100, endPoint y: 293, distance: 286.9
click at [1101, 294] on div "0 ° Undo Copy Paste here Duplicate Duplicate to new slide Delete" at bounding box center [607, 374] width 1074 height 604
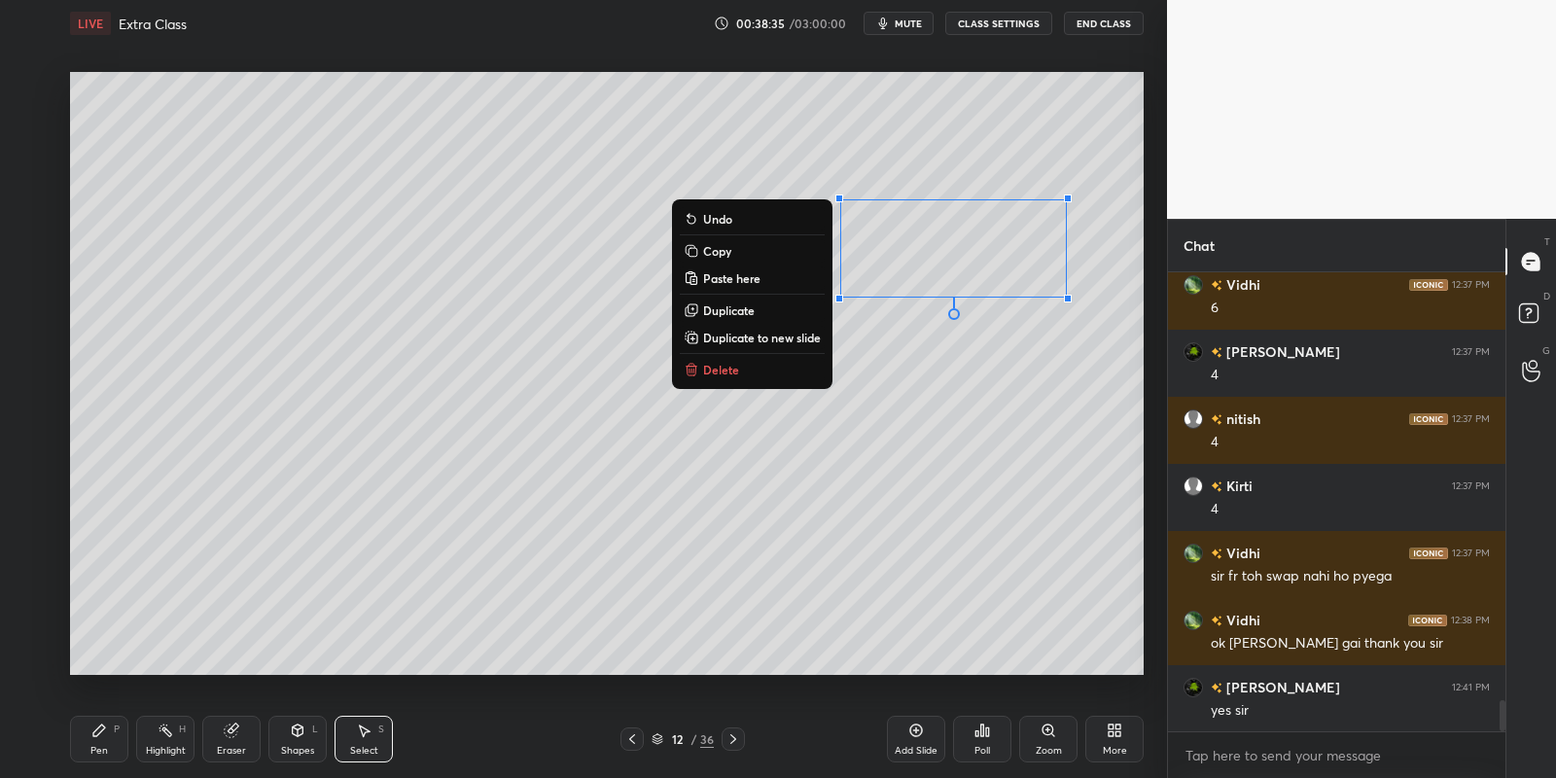
click at [744, 240] on button "Copy" at bounding box center [752, 250] width 145 height 23
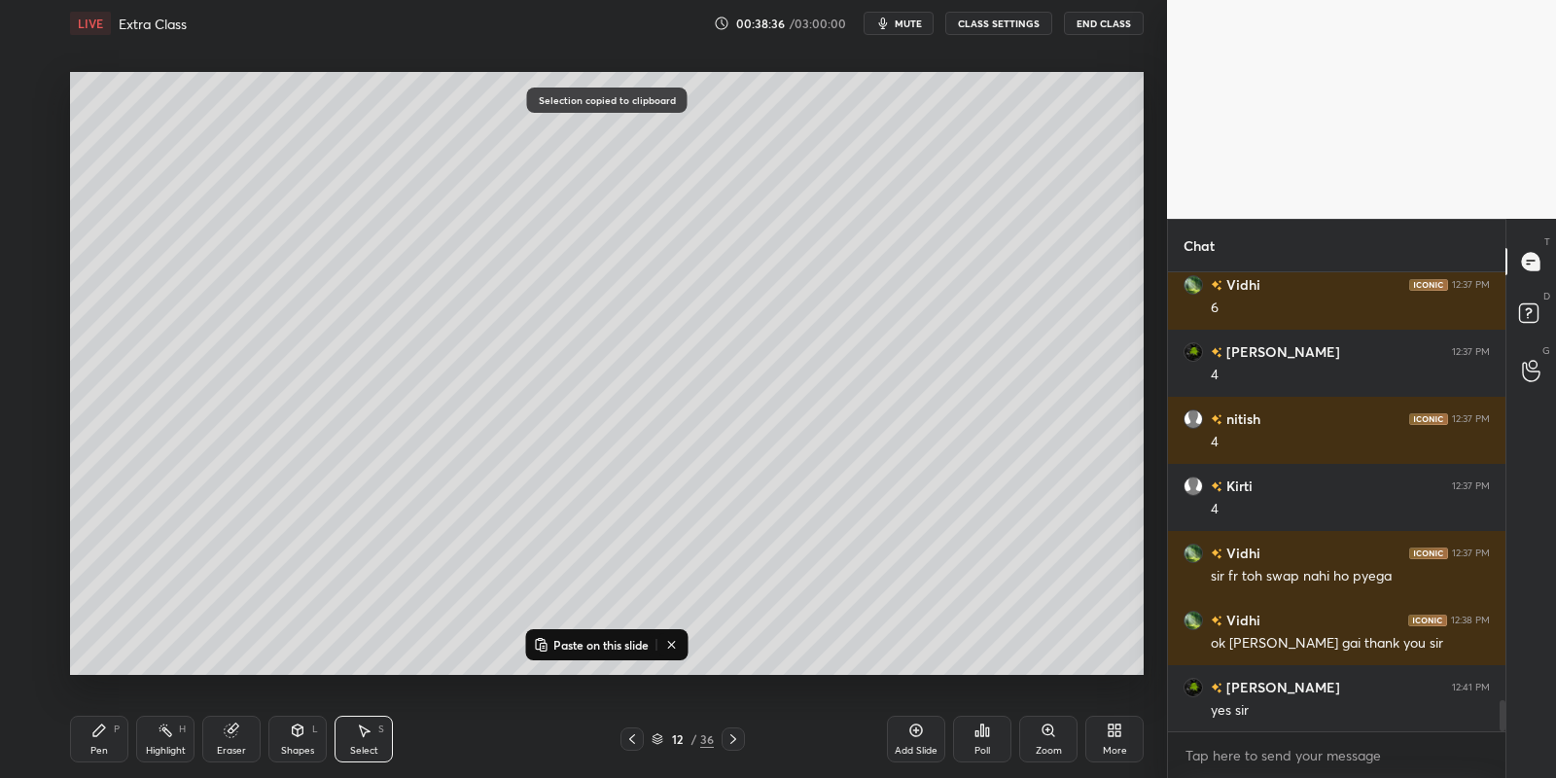
drag, startPoint x: 733, startPoint y: 743, endPoint x: 739, endPoint y: 728, distance: 15.7
click at [734, 741] on icon at bounding box center [733, 739] width 16 height 16
click at [621, 634] on button "Paste on this slide" at bounding box center [591, 644] width 123 height 23
drag, startPoint x: 943, startPoint y: 227, endPoint x: 951, endPoint y: 201, distance: 26.5
click at [953, 201] on div "0 ° Undo Copy Paste here Duplicate Duplicate to new slide Delete" at bounding box center [607, 374] width 1074 height 604
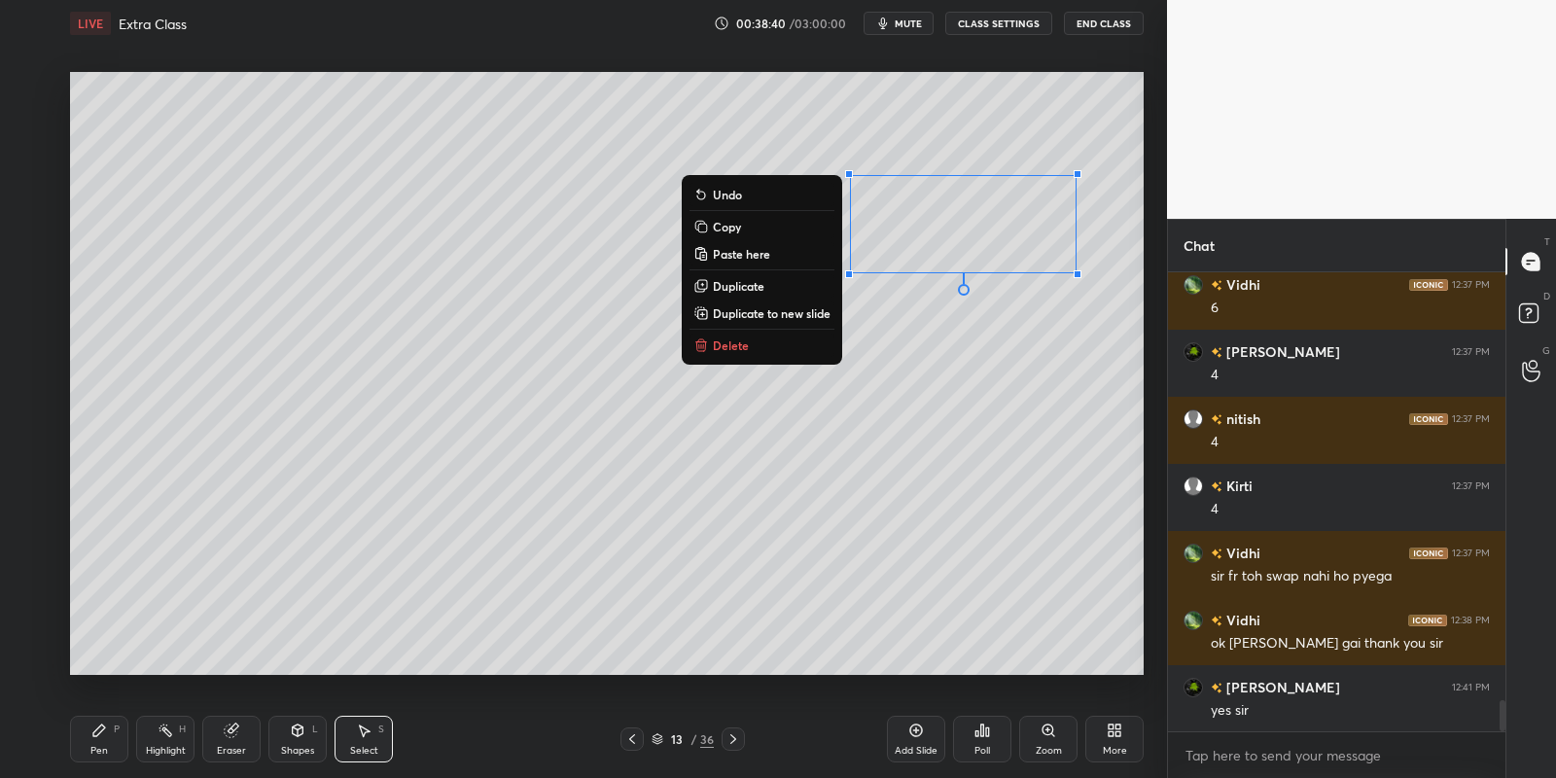
click at [108, 737] on div "Pen P" at bounding box center [99, 739] width 58 height 47
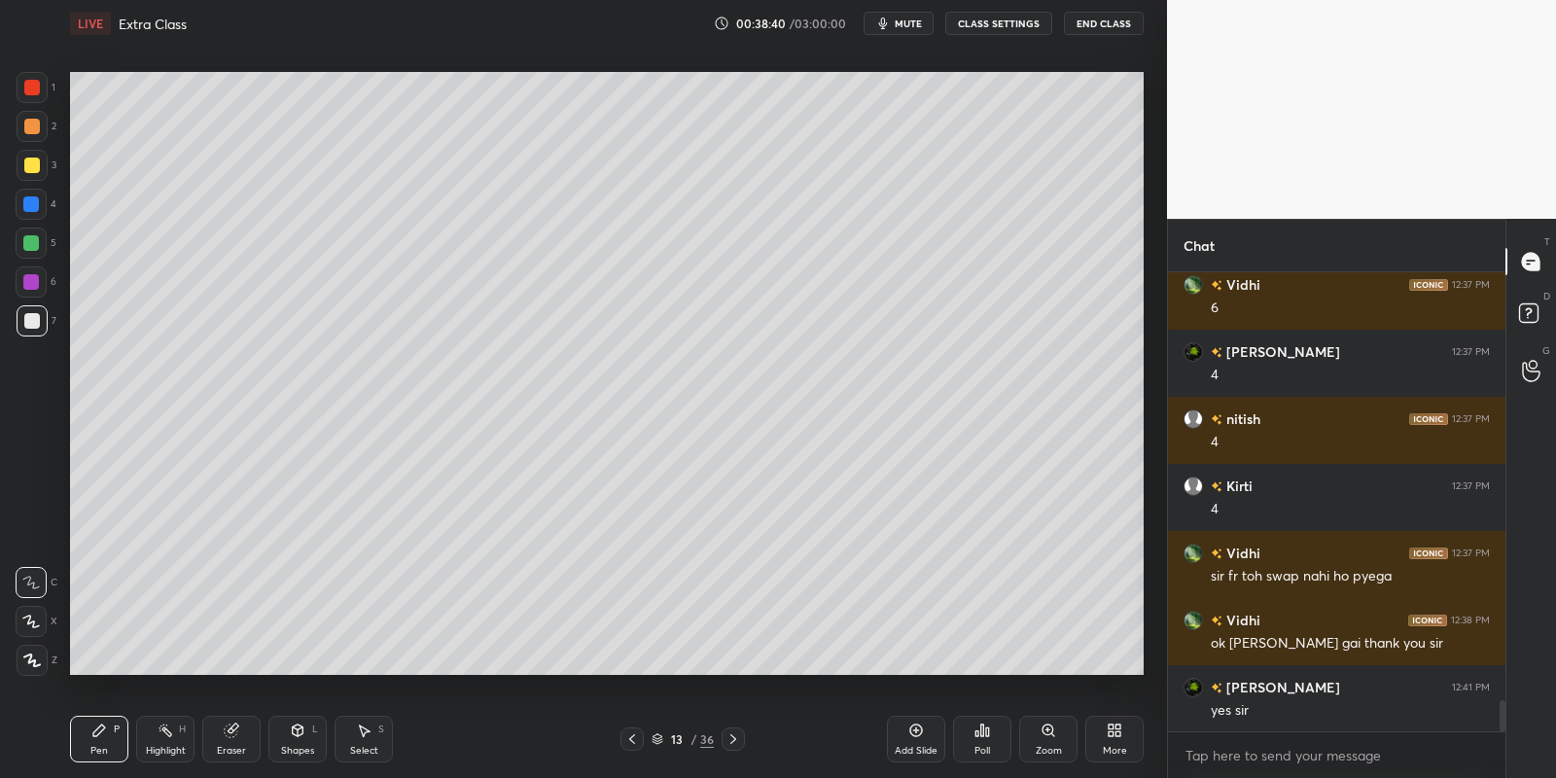
click at [310, 737] on div "Shapes L" at bounding box center [297, 739] width 58 height 47
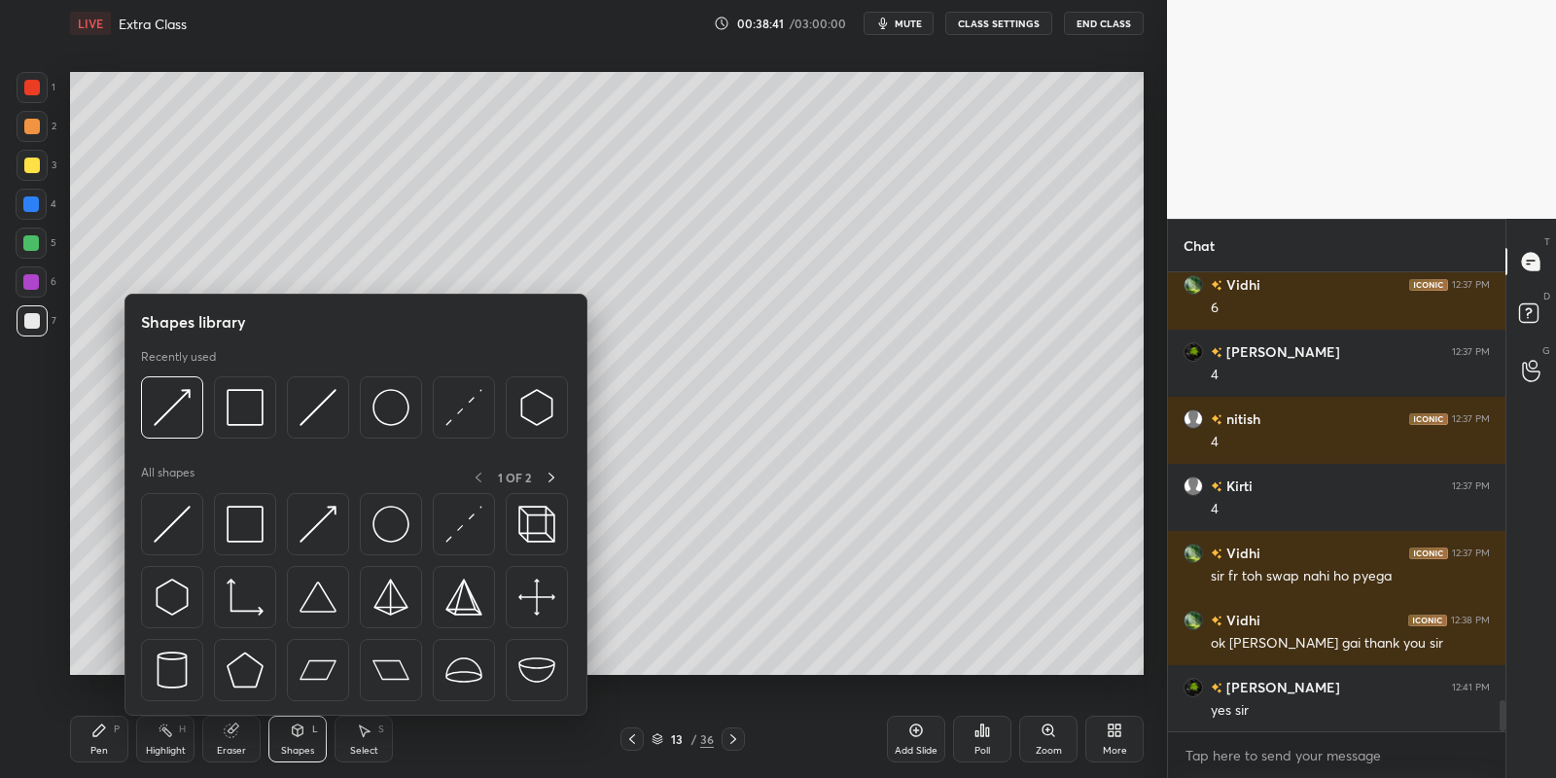
drag, startPoint x: 334, startPoint y: 505, endPoint x: 48, endPoint y: 319, distance: 340.9
click at [328, 510] on img at bounding box center [318, 524] width 37 height 37
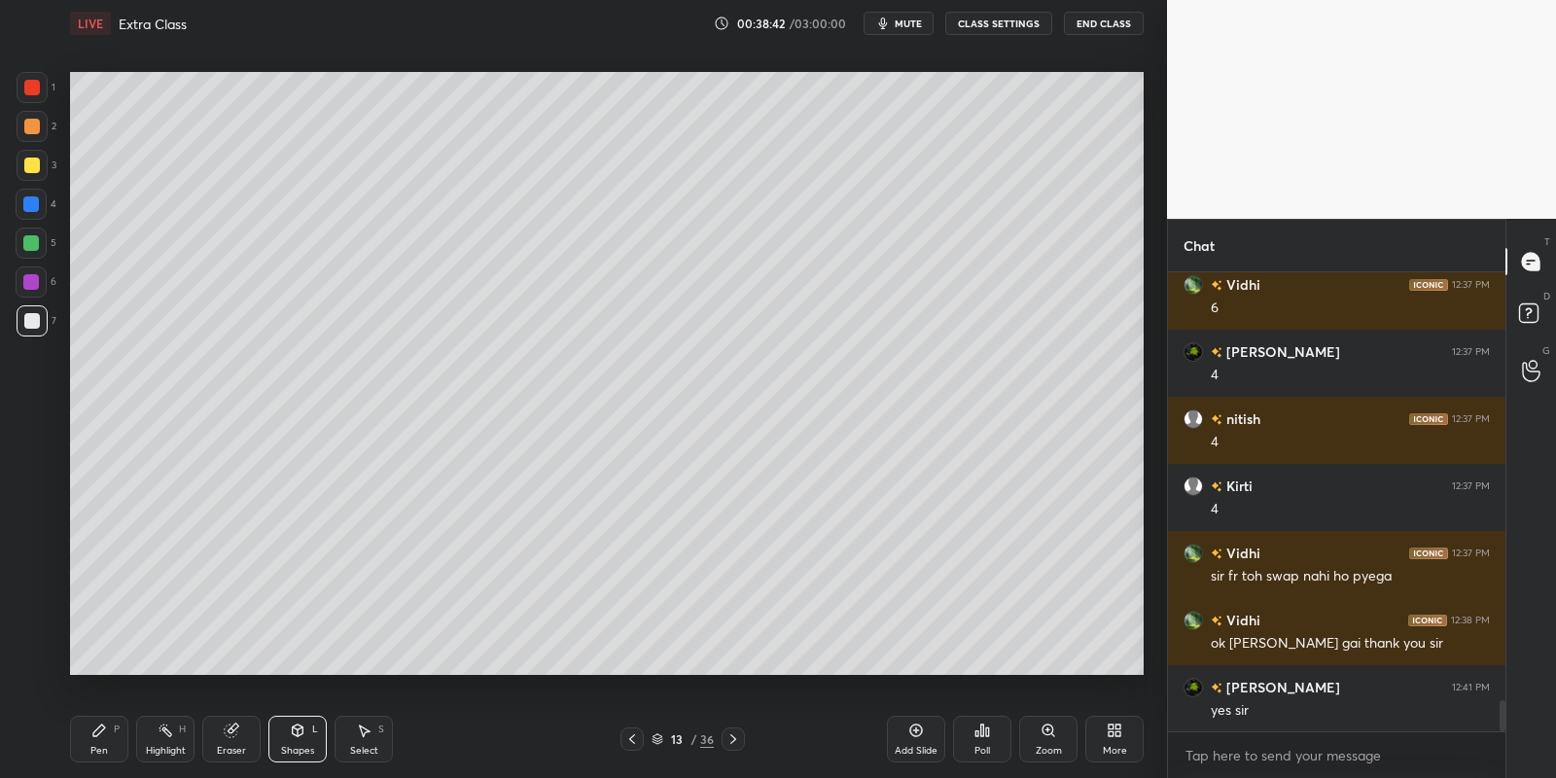
drag, startPoint x: 48, startPoint y: 319, endPoint x: 69, endPoint y: 313, distance: 22.2
click at [51, 317] on div "7" at bounding box center [37, 320] width 40 height 31
click at [101, 746] on div "Pen" at bounding box center [99, 751] width 18 height 10
click at [32, 243] on div at bounding box center [31, 243] width 16 height 16
click at [229, 736] on icon at bounding box center [231, 730] width 13 height 13
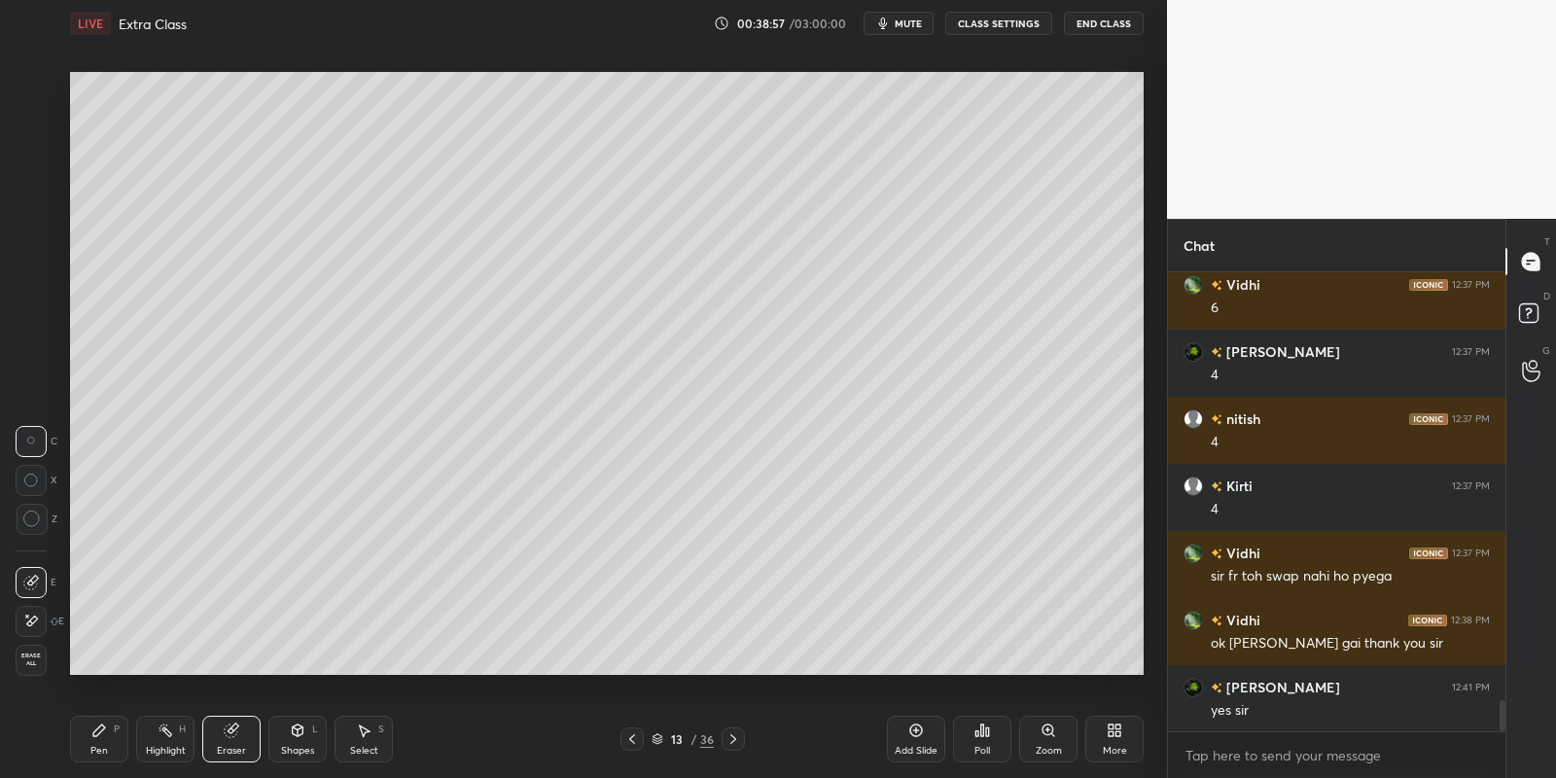
click at [363, 751] on div "Select" at bounding box center [364, 751] width 28 height 10
drag, startPoint x: 821, startPoint y: 361, endPoint x: 894, endPoint y: 380, distance: 75.5
click at [896, 382] on div "0 ° Undo Copy Paste here Duplicate Duplicate to new slide Delete" at bounding box center [607, 374] width 1074 height 604
drag, startPoint x: 864, startPoint y: 378, endPoint x: 862, endPoint y: 361, distance: 17.6
click at [862, 362] on div "0 ° Undo Copy Paste here Duplicate Duplicate to new slide Delete" at bounding box center [607, 374] width 1074 height 604
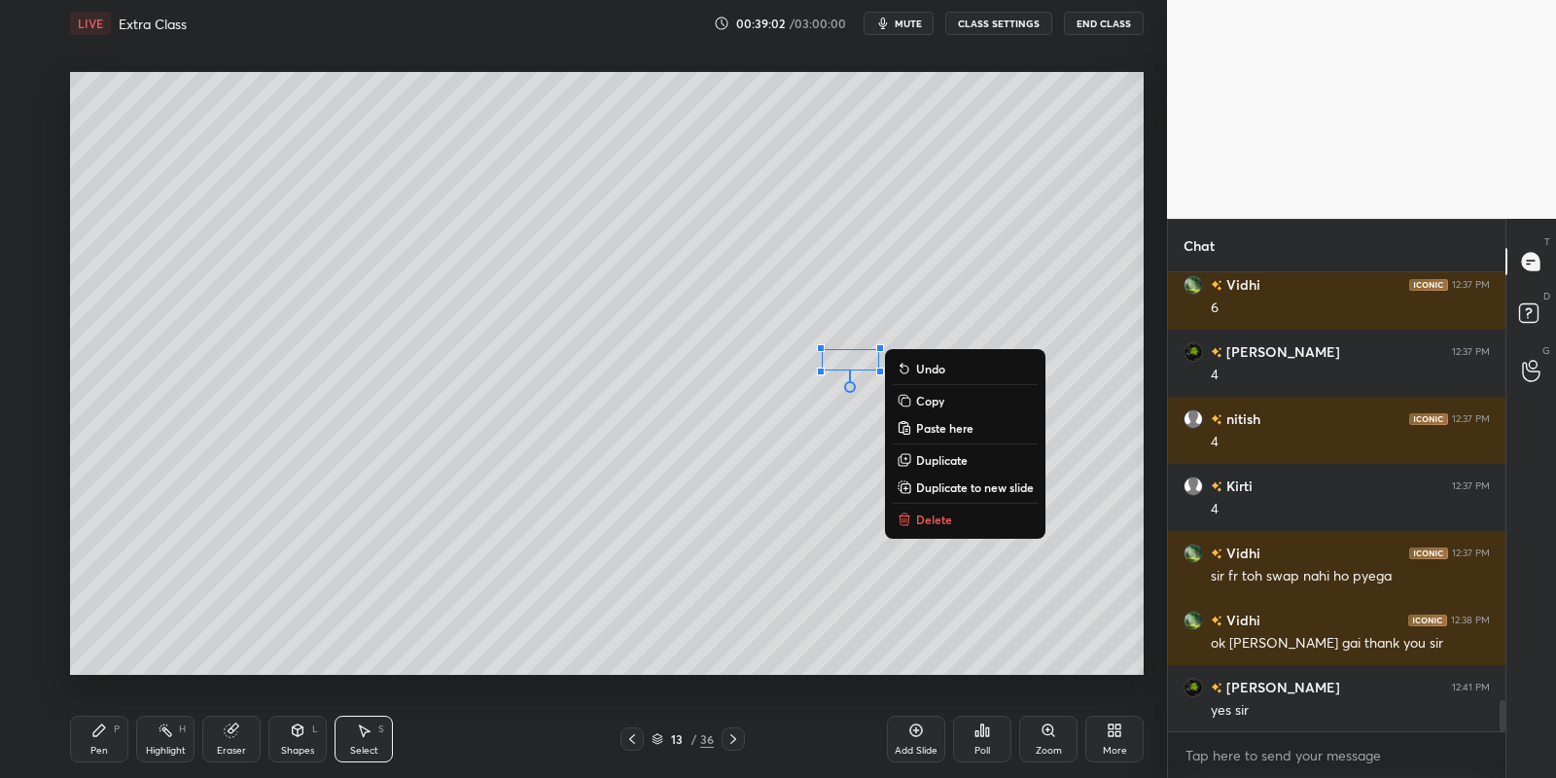
click at [106, 736] on icon at bounding box center [99, 731] width 16 height 16
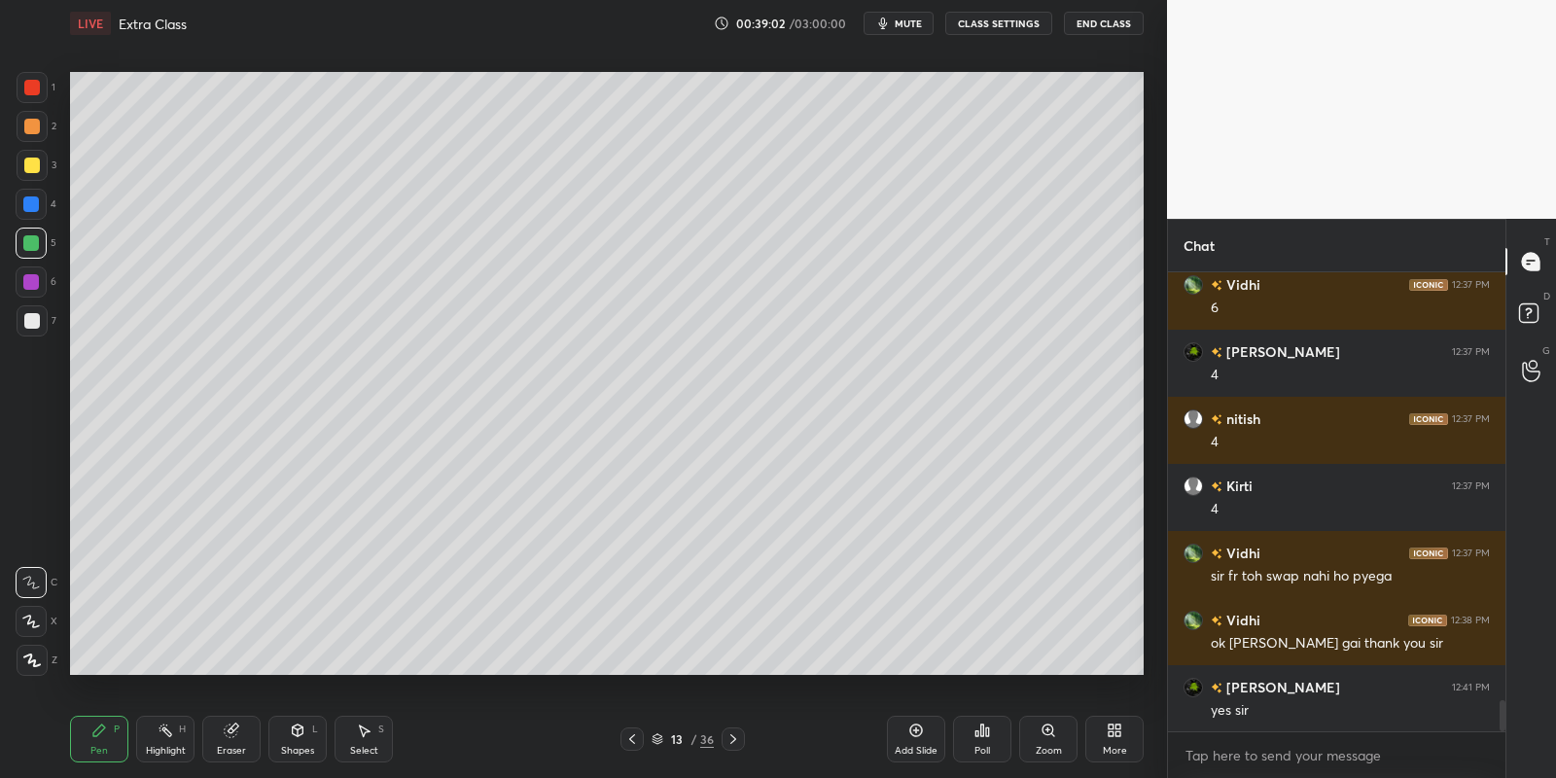
click at [28, 316] on div at bounding box center [32, 321] width 16 height 16
drag, startPoint x: 303, startPoint y: 740, endPoint x: 300, endPoint y: 724, distance: 16.8
click at [301, 740] on div "Shapes L" at bounding box center [297, 739] width 58 height 47
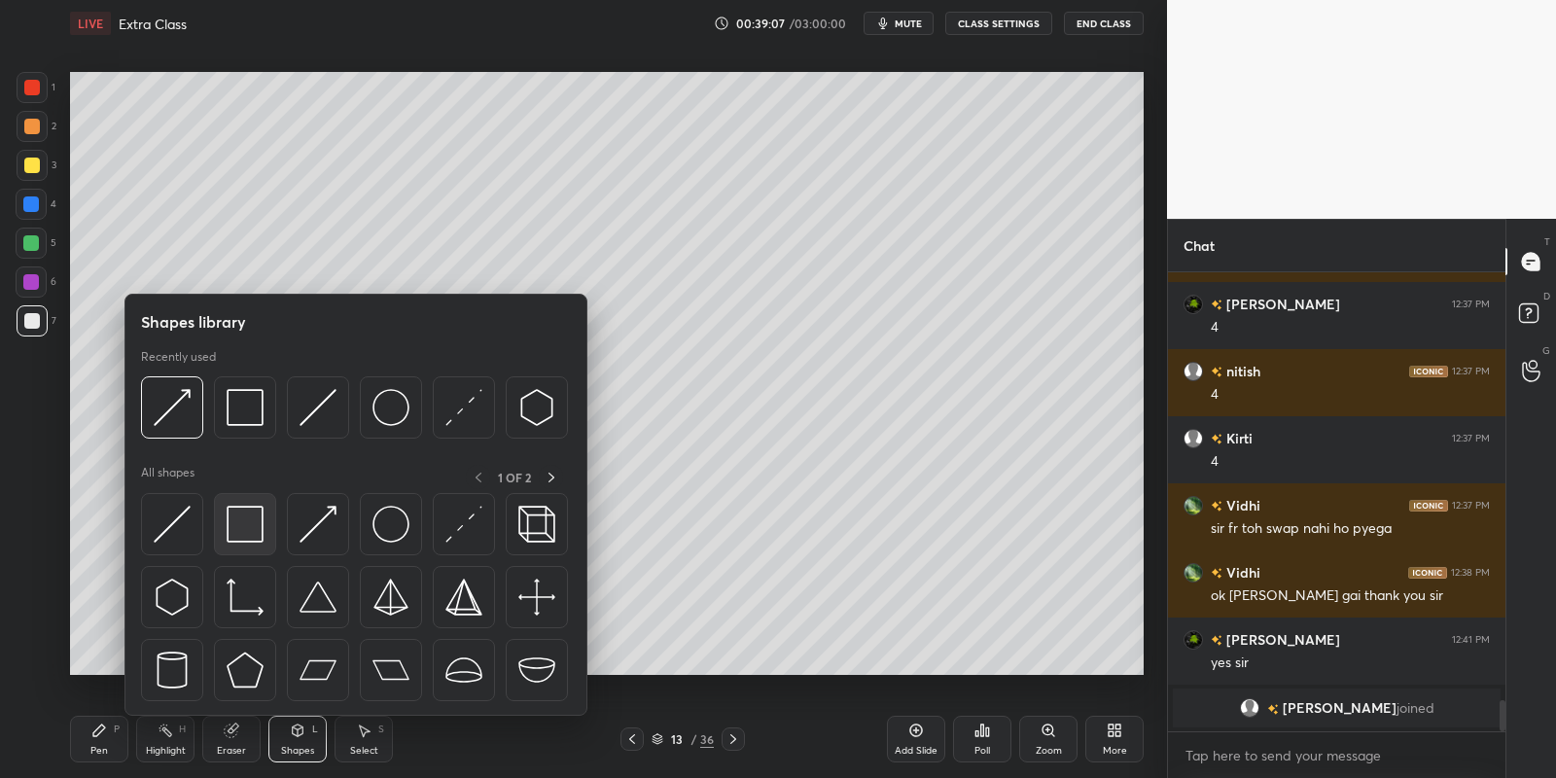
click at [260, 513] on div at bounding box center [245, 524] width 62 height 62
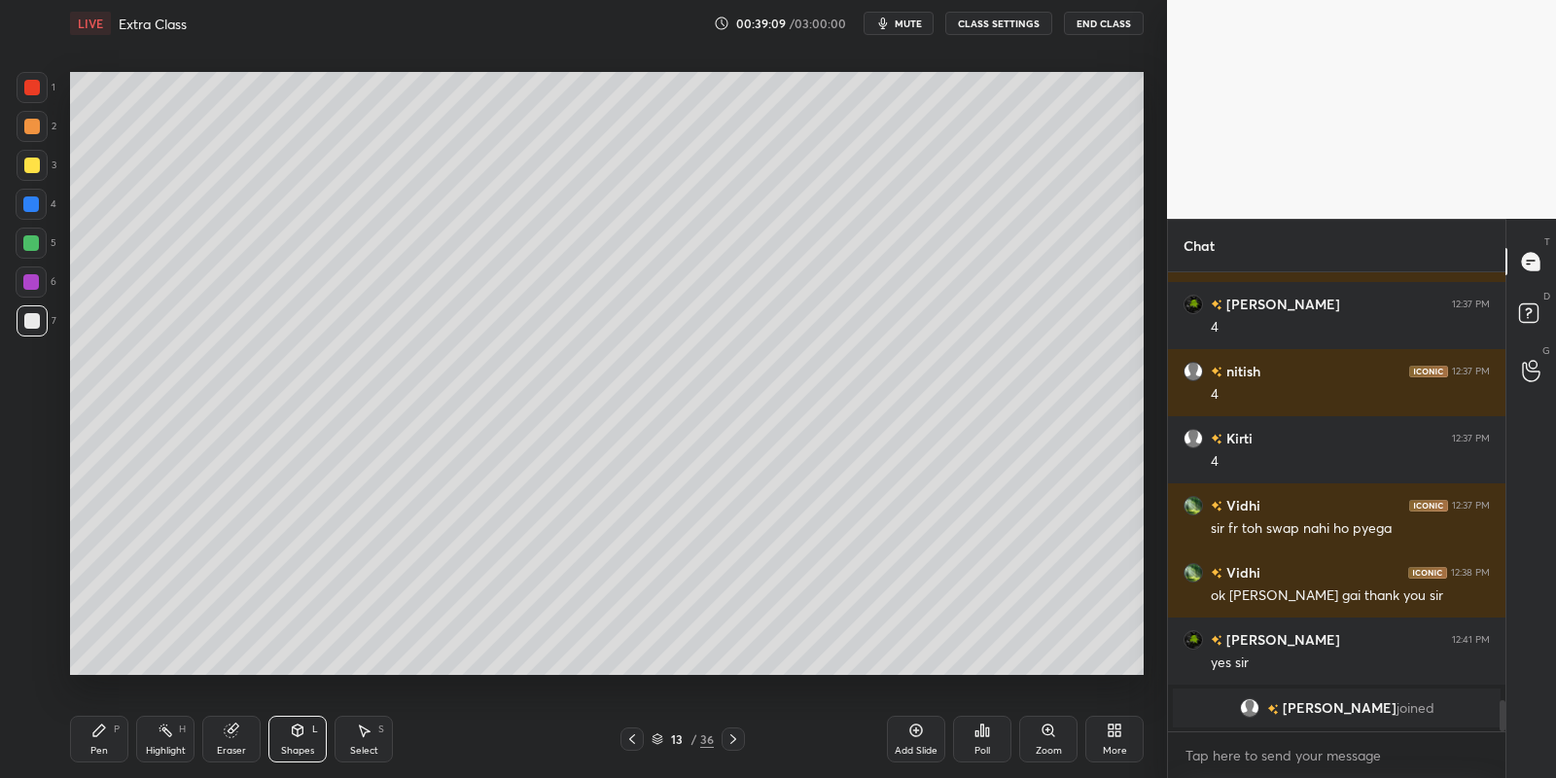
click at [103, 739] on div "Pen P" at bounding box center [99, 739] width 58 height 47
click at [33, 235] on div at bounding box center [31, 243] width 16 height 16
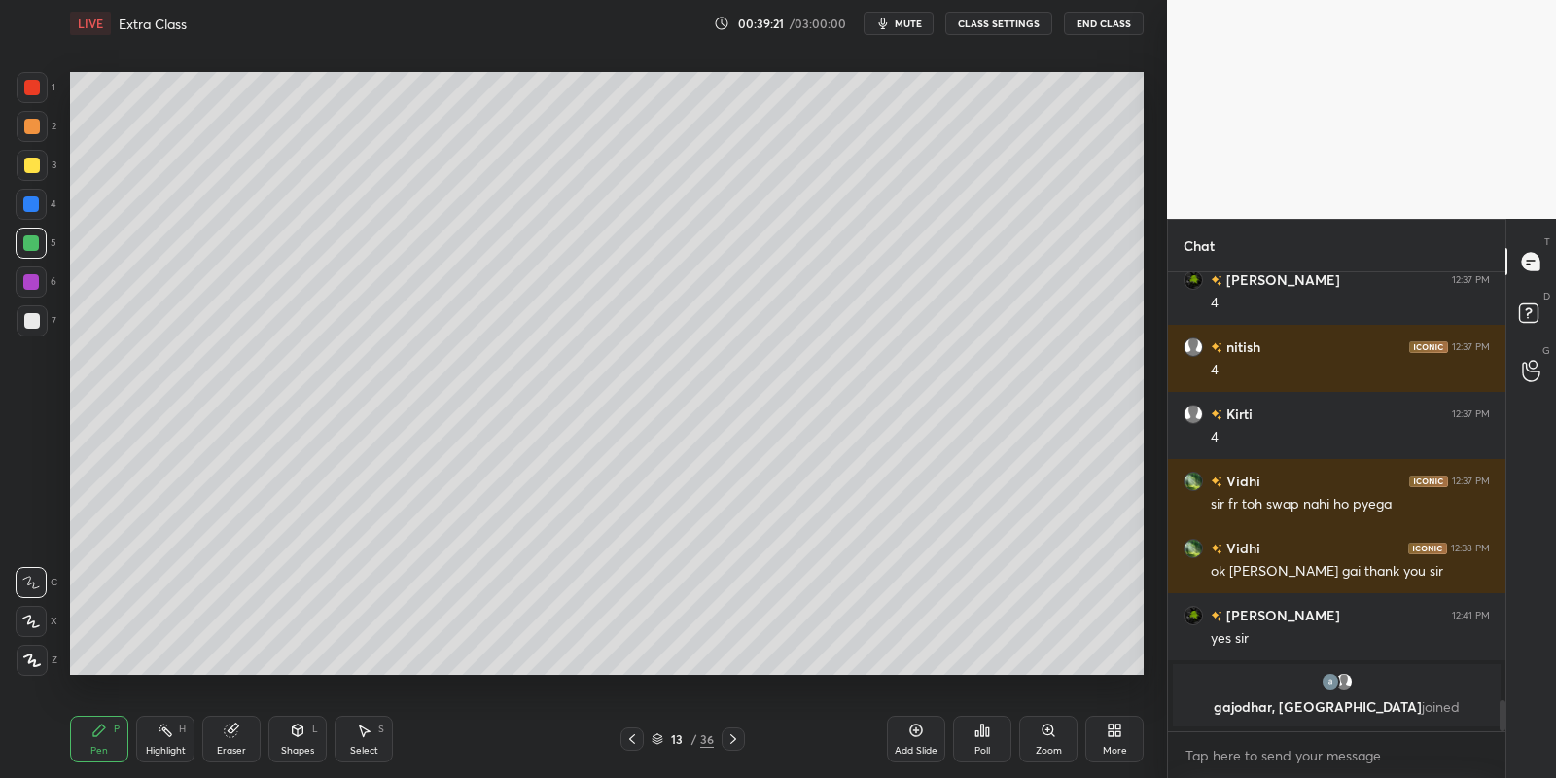
drag, startPoint x: 163, startPoint y: 748, endPoint x: 163, endPoint y: 737, distance: 10.7
click at [162, 742] on div "Highlight H" at bounding box center [165, 739] width 58 height 47
click at [105, 749] on div "Pen" at bounding box center [99, 751] width 18 height 10
click at [364, 741] on div "Select S" at bounding box center [364, 739] width 58 height 47
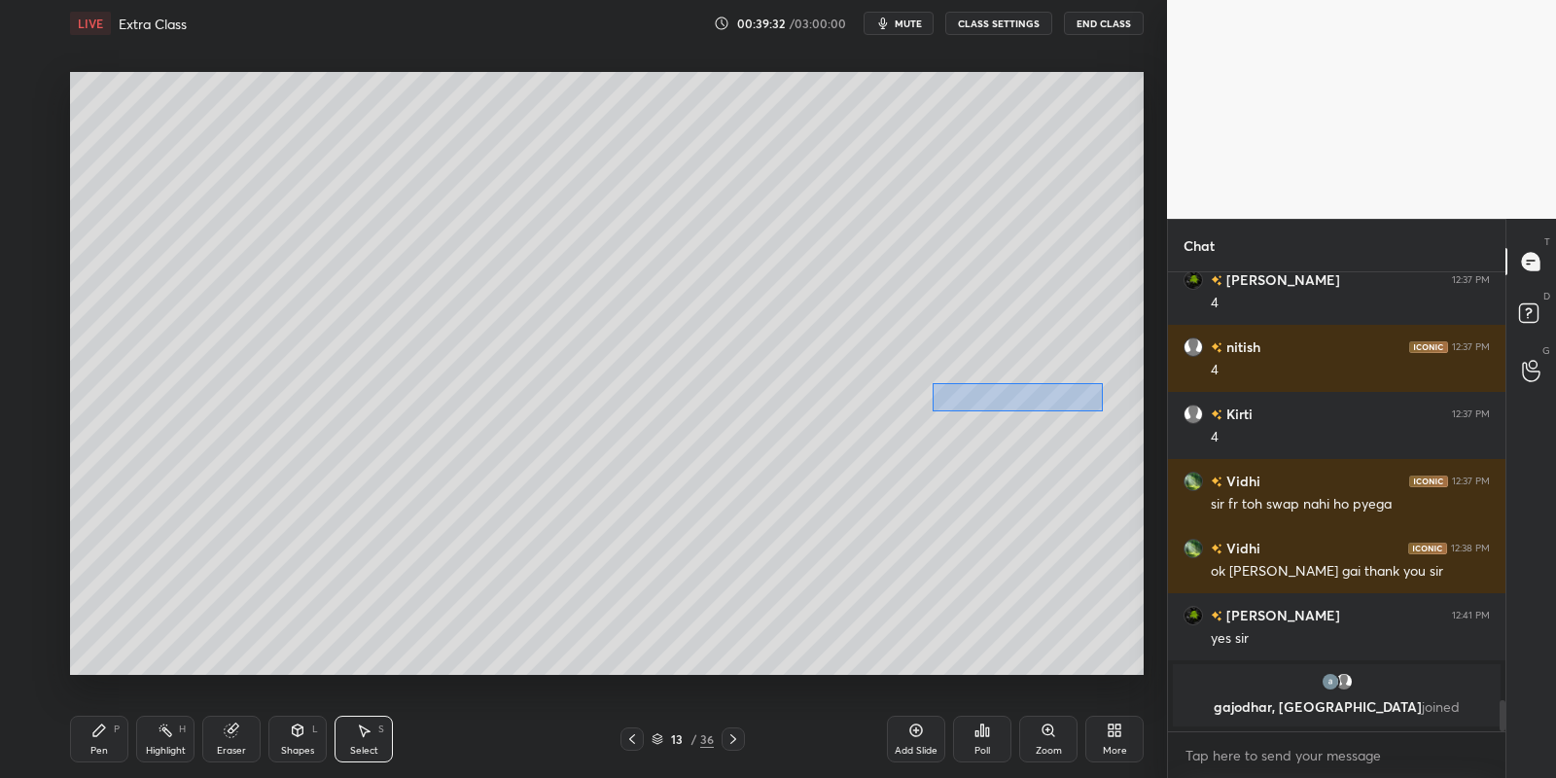
drag, startPoint x: 945, startPoint y: 385, endPoint x: 1101, endPoint y: 407, distance: 157.2
click at [1106, 410] on div "0 ° Undo Copy Paste here Duplicate Duplicate to new slide Delete" at bounding box center [607, 374] width 1074 height 604
drag, startPoint x: 1070, startPoint y: 403, endPoint x: 1059, endPoint y: 405, distance: 10.9
click at [1057, 403] on div "0 ° Undo Copy Paste here Duplicate Duplicate to new slide Delete" at bounding box center [607, 374] width 1074 height 604
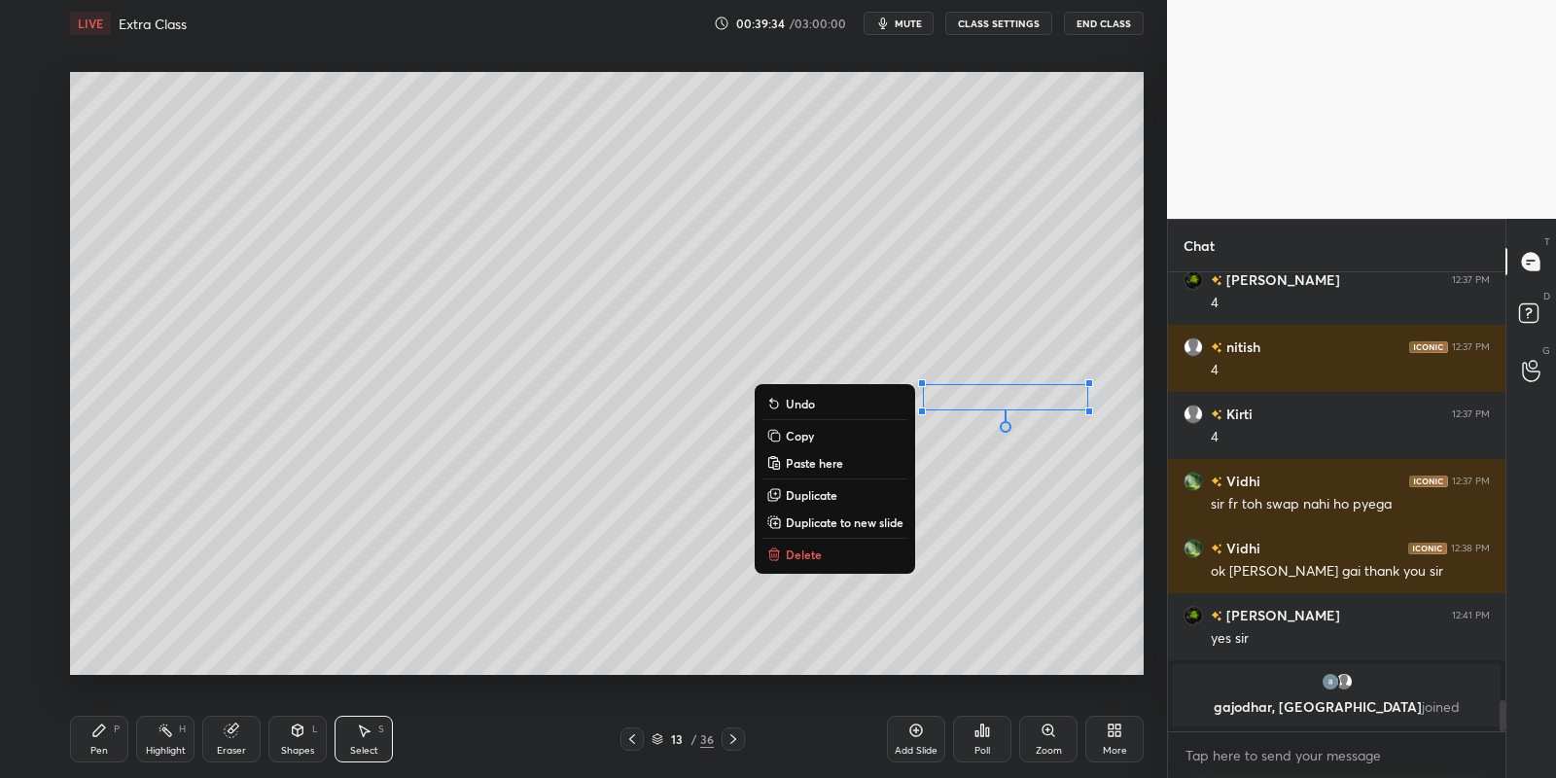
click at [107, 739] on div "Pen P" at bounding box center [99, 739] width 58 height 47
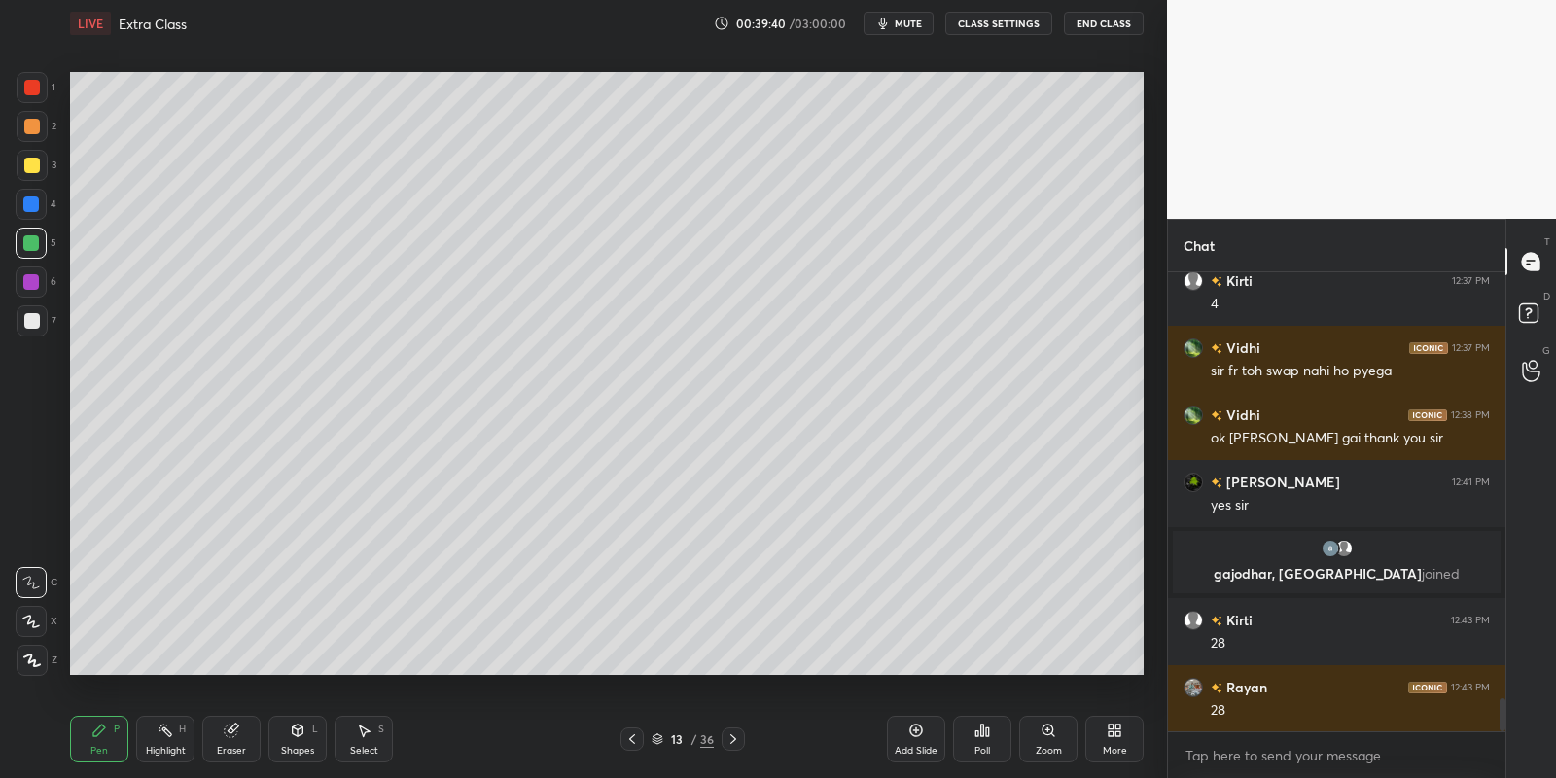
scroll to position [6000, 0]
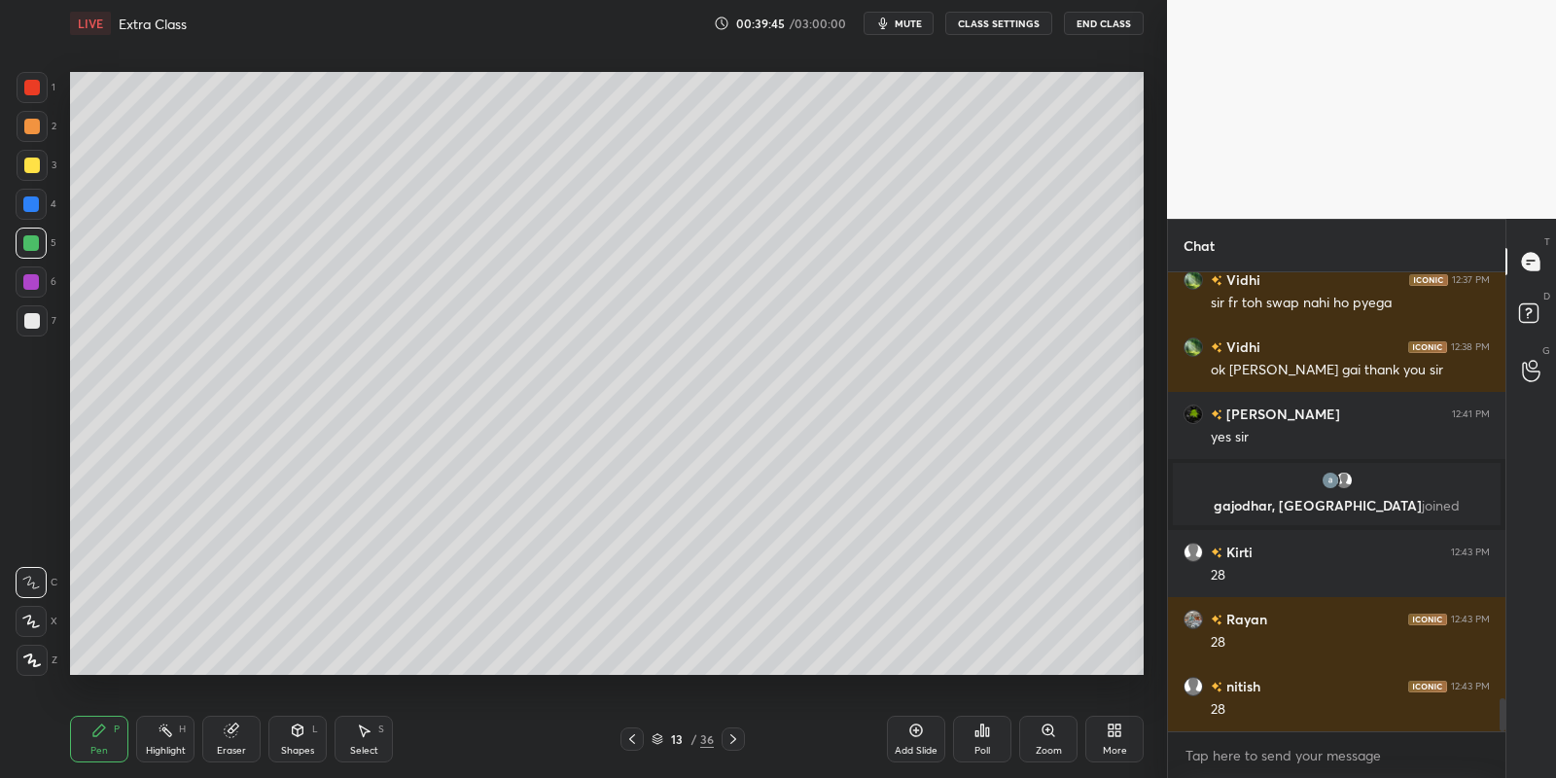
click at [159, 737] on div "Highlight H" at bounding box center [165, 739] width 58 height 47
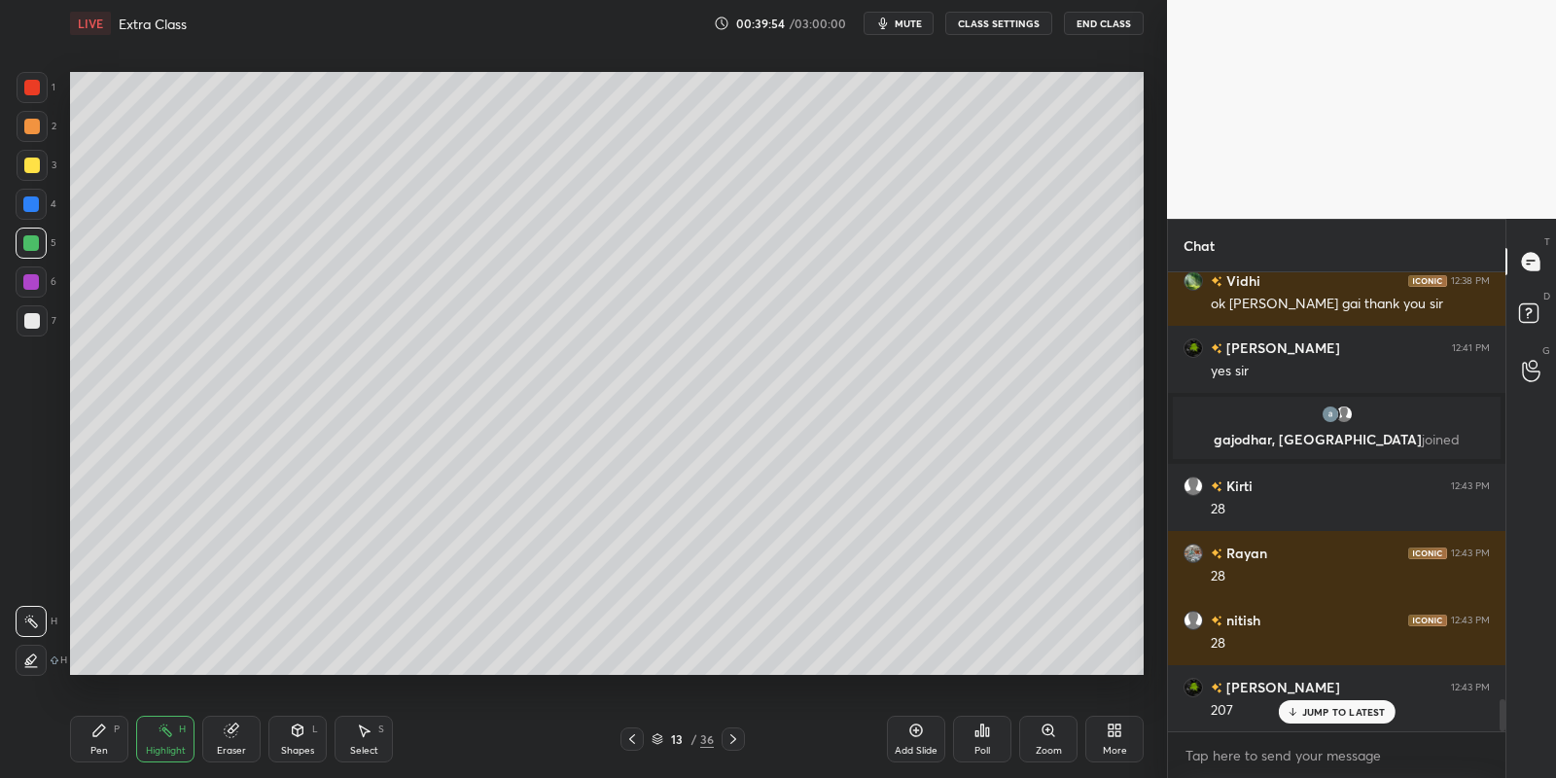
drag, startPoint x: 94, startPoint y: 762, endPoint x: 101, endPoint y: 755, distance: 10.3
click at [96, 758] on div "Pen P" at bounding box center [99, 739] width 58 height 47
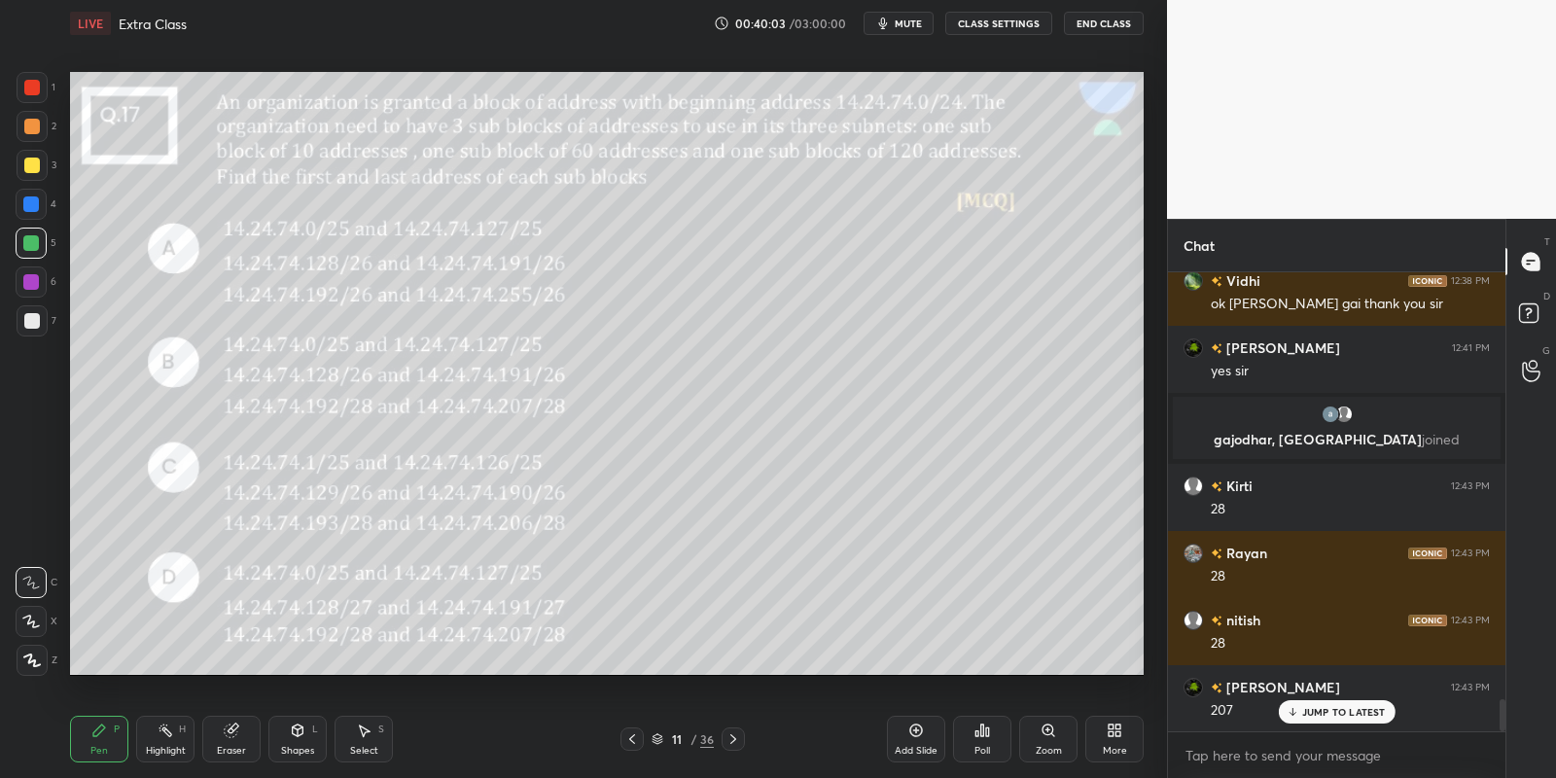
click at [238, 745] on div "Eraser" at bounding box center [231, 739] width 58 height 47
click at [94, 743] on div "Pen P" at bounding box center [99, 739] width 58 height 47
drag, startPoint x: 29, startPoint y: 239, endPoint x: 63, endPoint y: 256, distance: 37.8
click at [32, 238] on div at bounding box center [31, 243] width 16 height 16
click at [30, 90] on div at bounding box center [32, 88] width 16 height 16
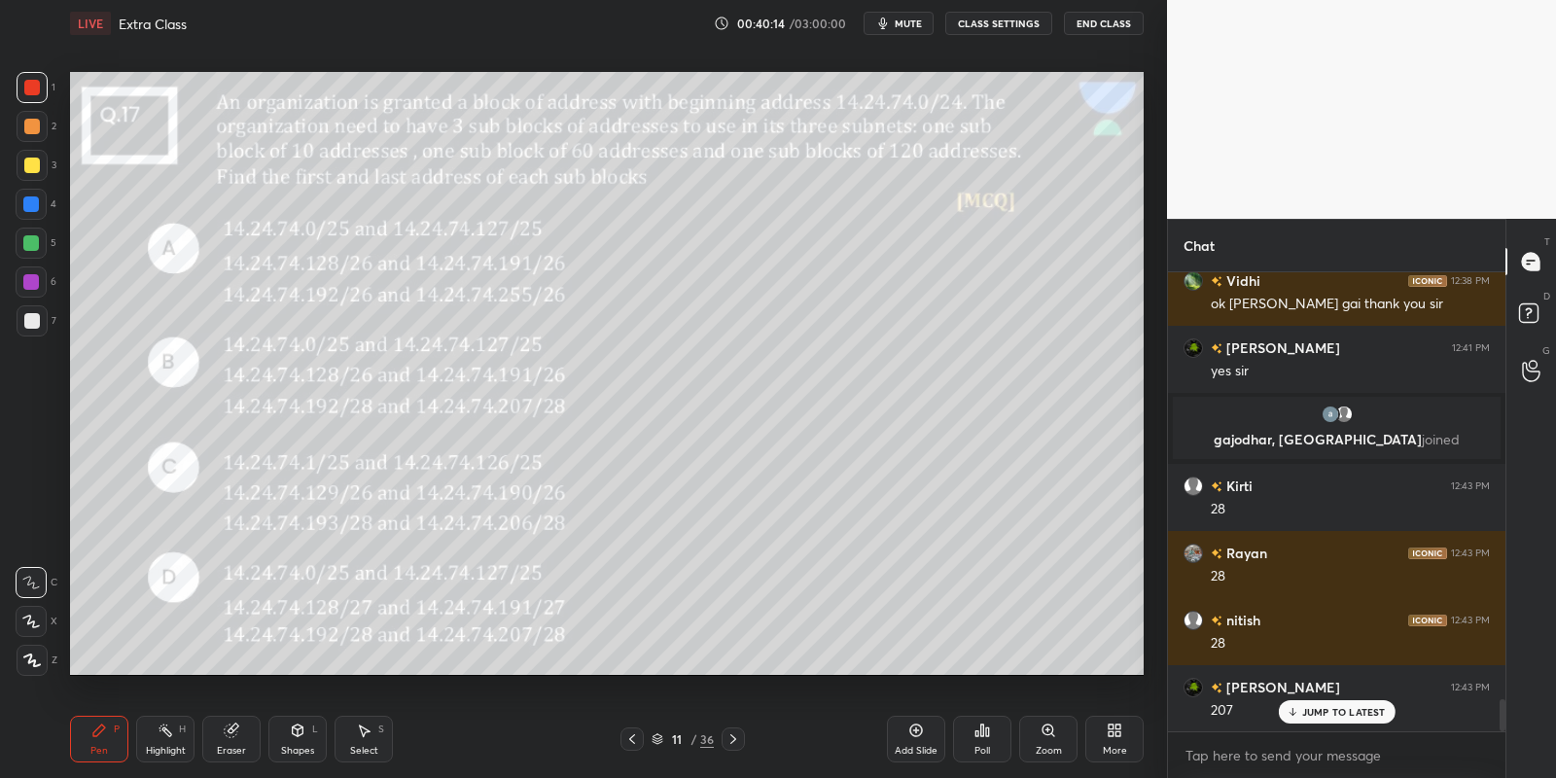
drag, startPoint x: 158, startPoint y: 749, endPoint x: 180, endPoint y: 697, distance: 56.2
click at [154, 746] on div "Highlight" at bounding box center [166, 751] width 40 height 10
drag, startPoint x: 100, startPoint y: 735, endPoint x: 145, endPoint y: 751, distance: 47.4
click at [103, 734] on div "Pen P" at bounding box center [99, 739] width 58 height 47
click at [172, 748] on div "Highlight" at bounding box center [166, 751] width 40 height 10
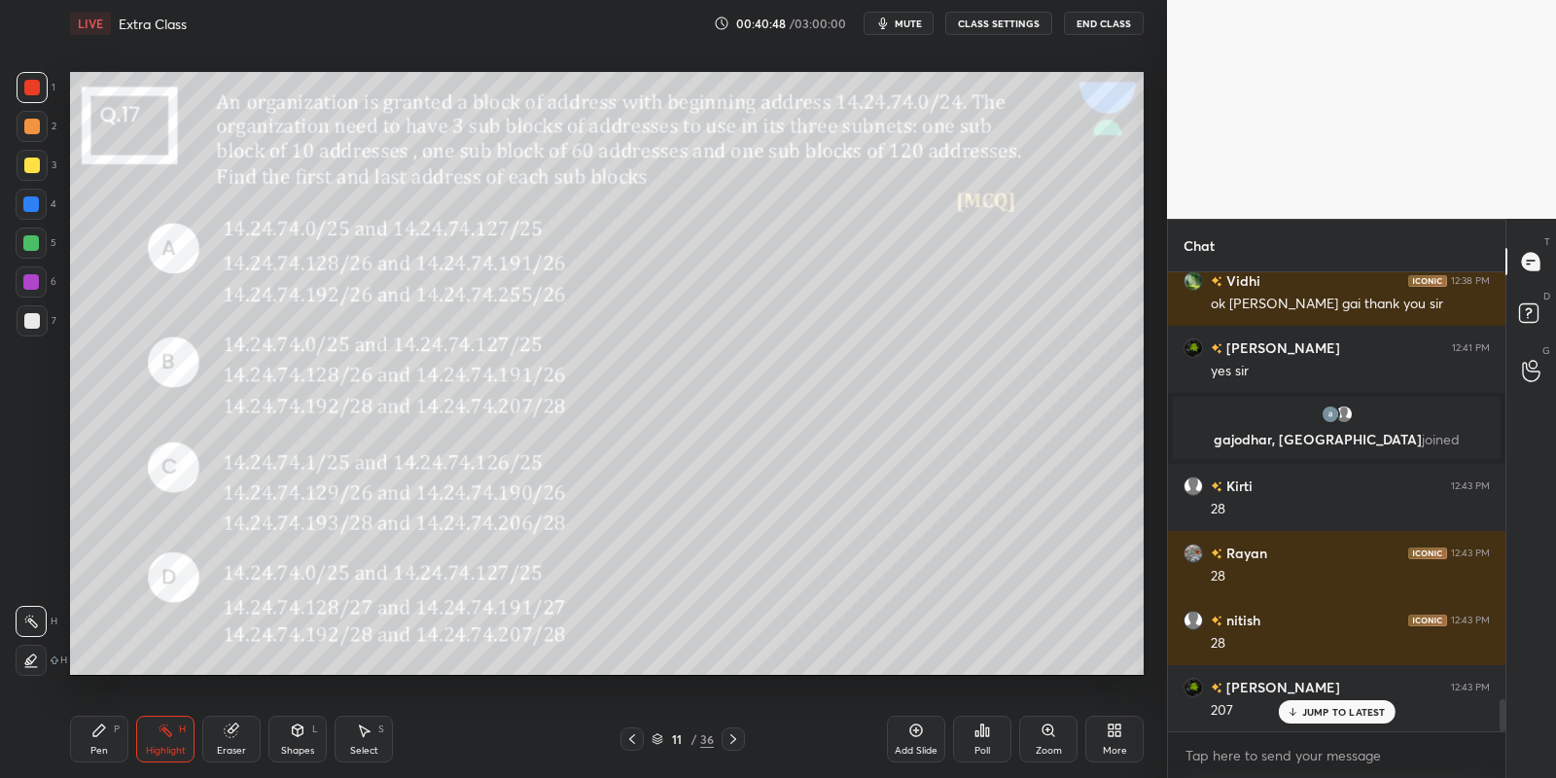
drag, startPoint x: 100, startPoint y: 735, endPoint x: 148, endPoint y: 750, distance: 49.8
click at [101, 737] on icon at bounding box center [99, 731] width 16 height 16
click at [156, 747] on div "Highlight" at bounding box center [166, 751] width 40 height 10
click at [107, 745] on div "Pen P" at bounding box center [99, 739] width 58 height 47
click at [158, 742] on div "Highlight H" at bounding box center [165, 739] width 58 height 47
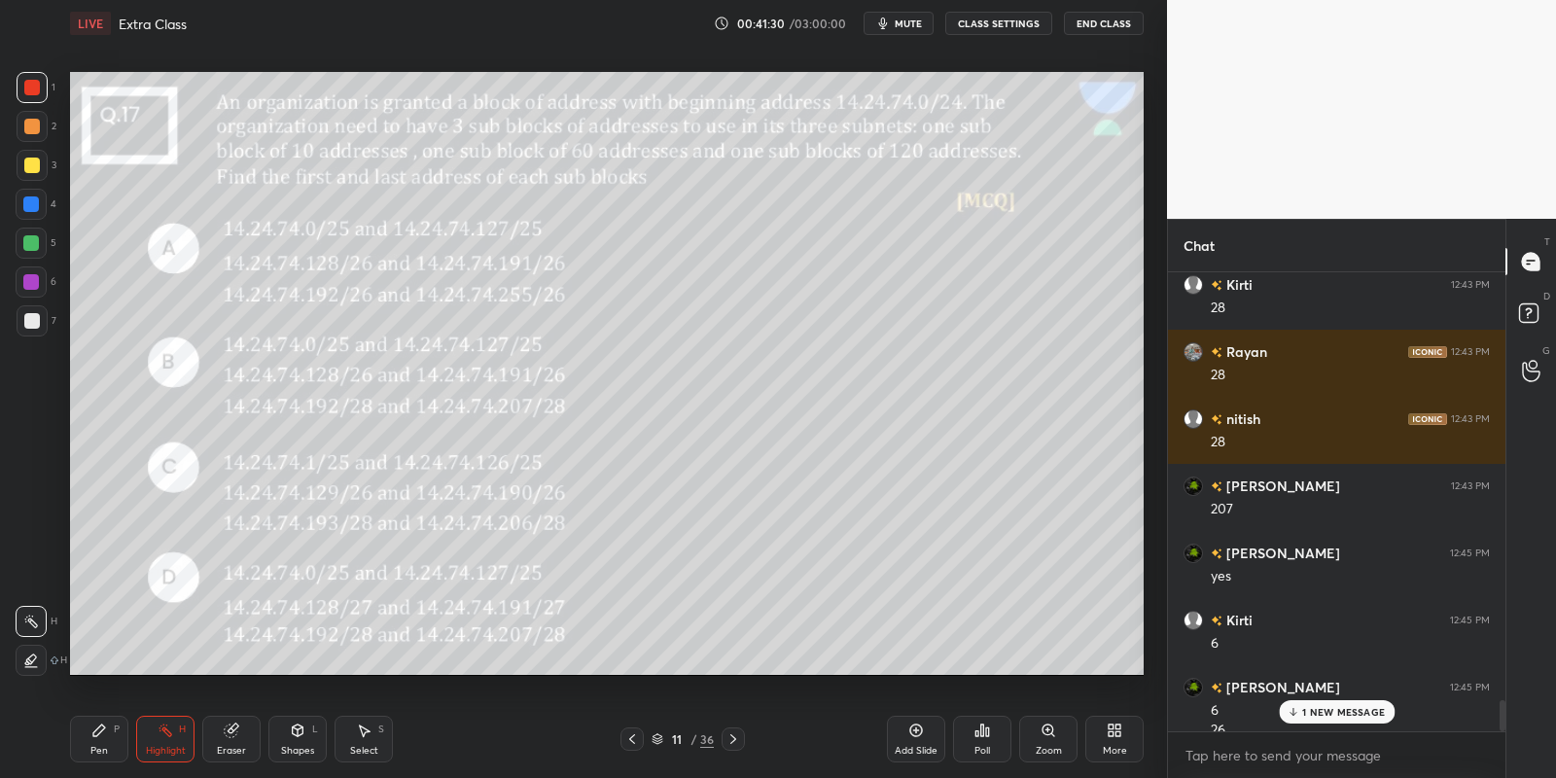
scroll to position [6287, 0]
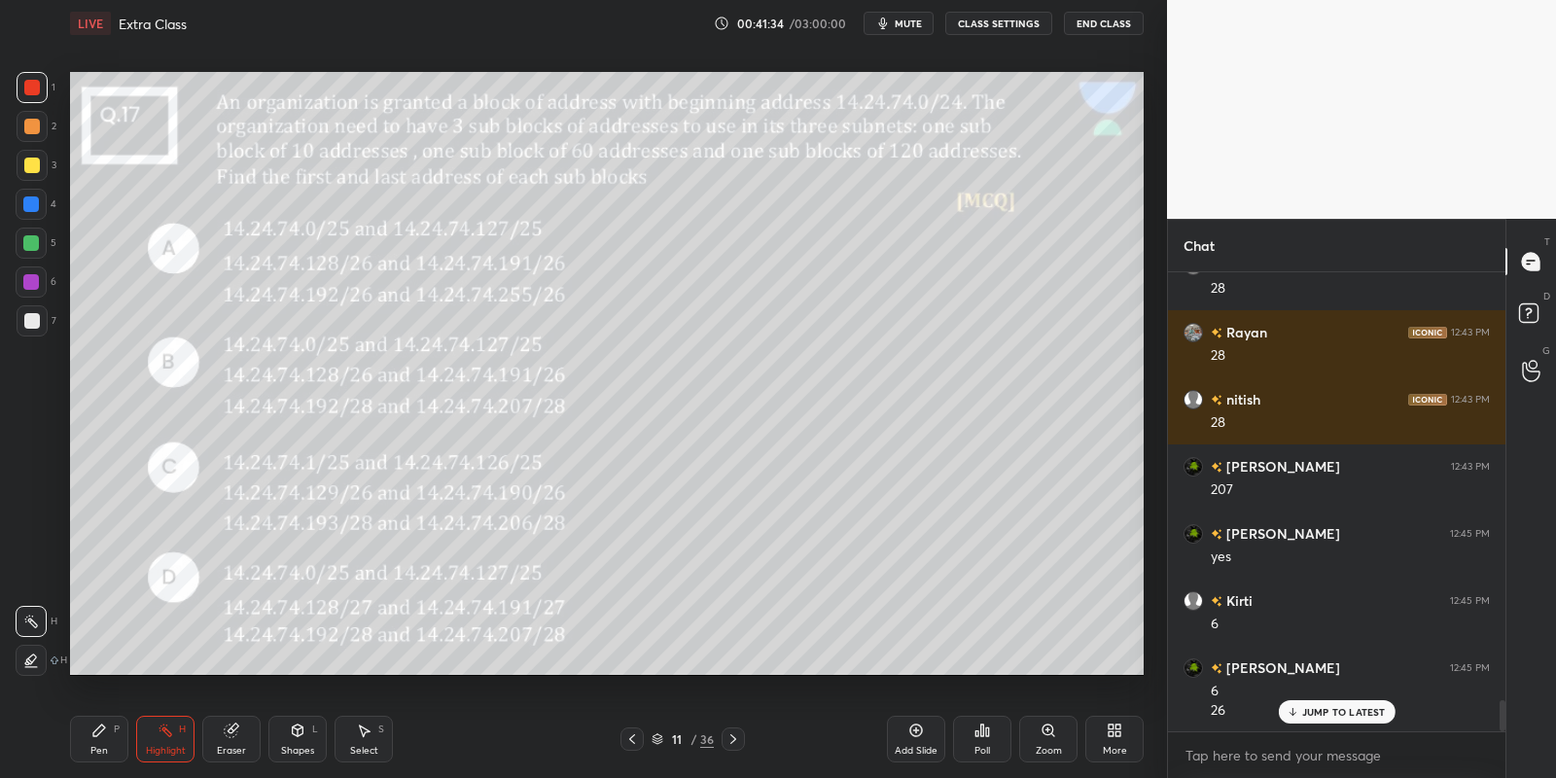
click at [127, 749] on div "Pen P" at bounding box center [99, 739] width 58 height 47
click at [167, 742] on div "Highlight H" at bounding box center [165, 739] width 58 height 47
click at [120, 740] on div "Pen P" at bounding box center [99, 739] width 58 height 47
click at [169, 746] on div "Highlight" at bounding box center [166, 751] width 40 height 10
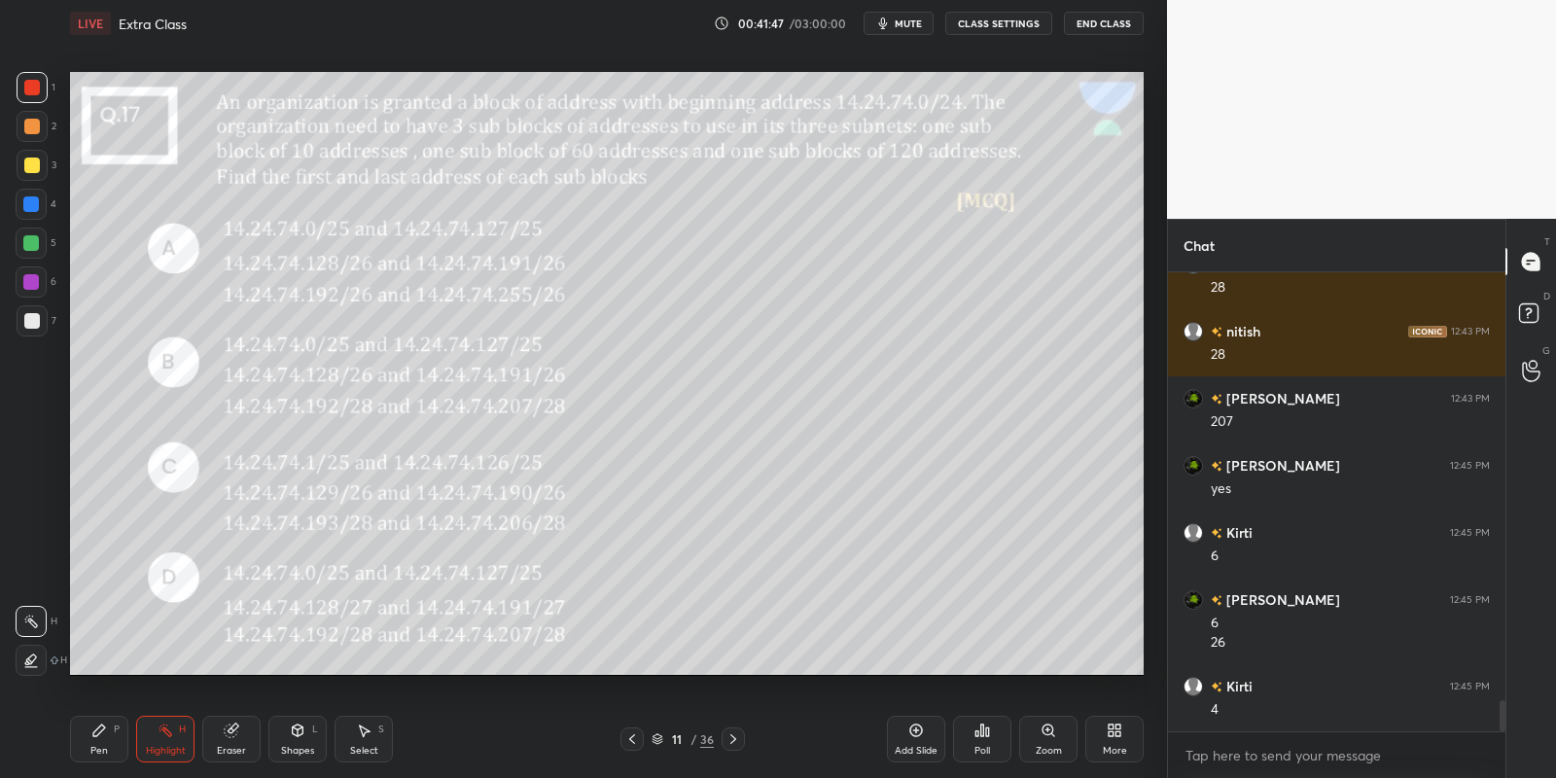
scroll to position [6421, 0]
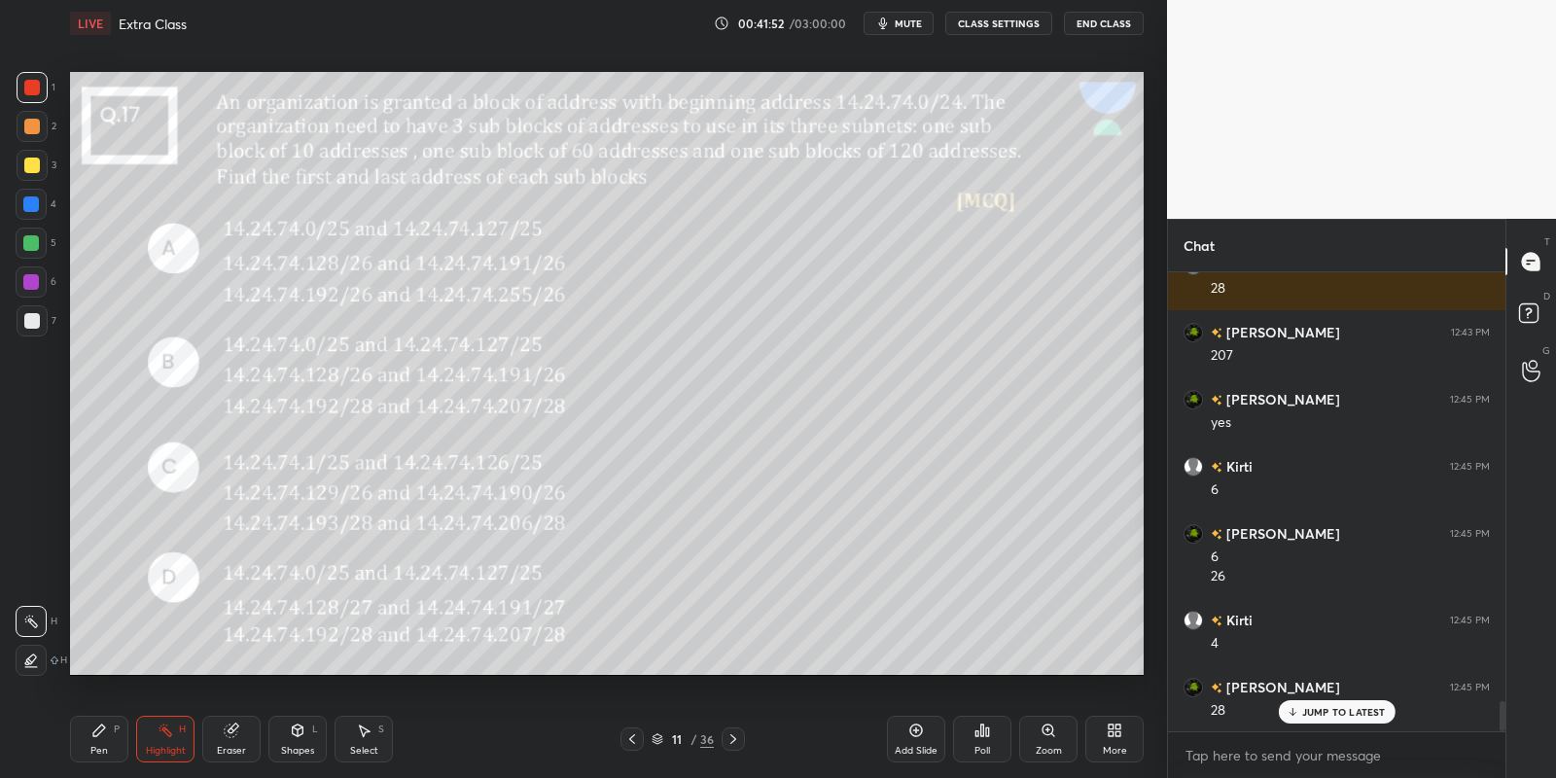
click at [98, 755] on div "Pen" at bounding box center [99, 751] width 18 height 10
click at [172, 741] on div "Highlight H" at bounding box center [165, 739] width 58 height 47
drag, startPoint x: 29, startPoint y: 244, endPoint x: 60, endPoint y: 364, distance: 123.6
click at [30, 243] on div at bounding box center [31, 243] width 16 height 16
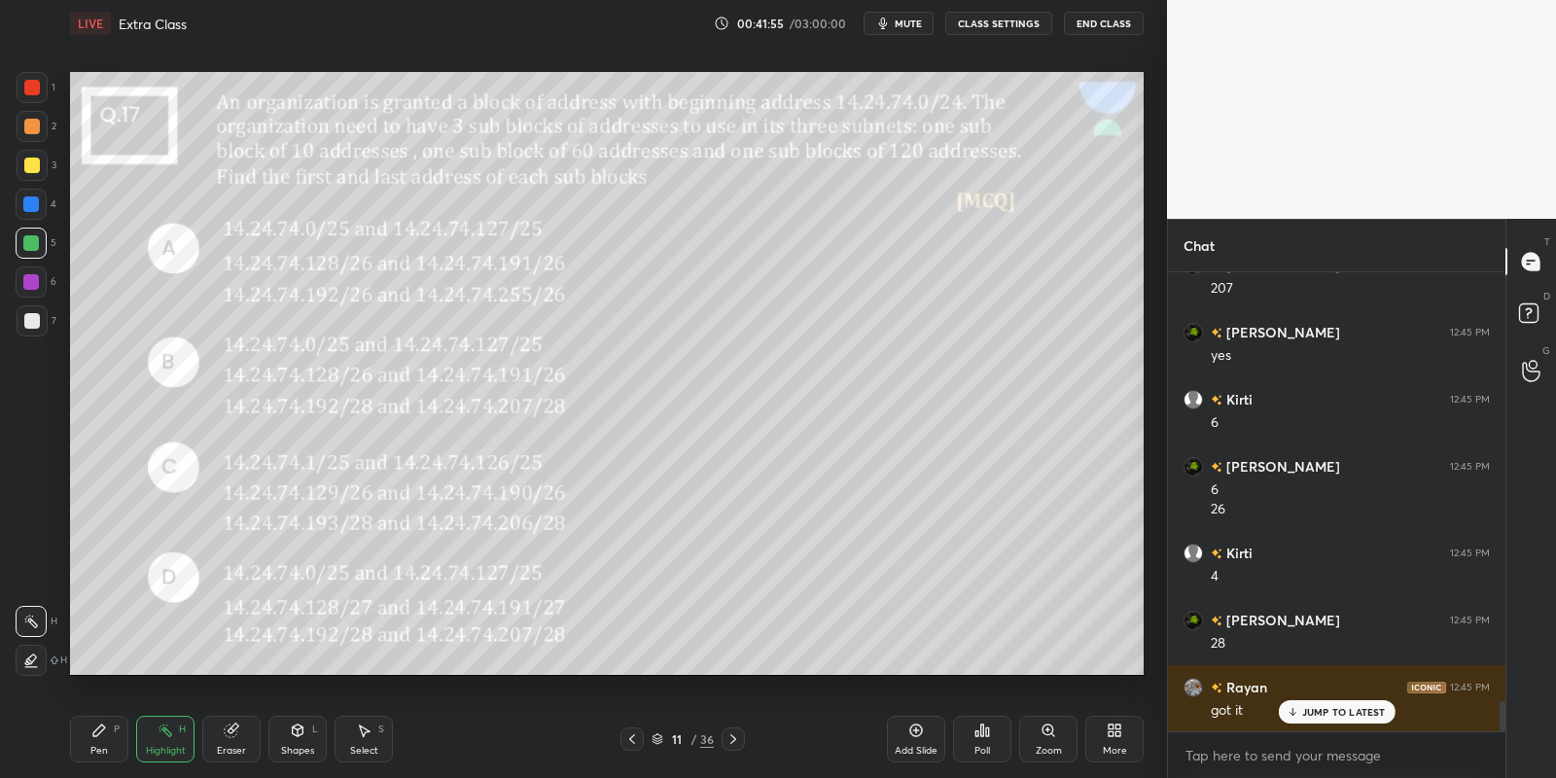
click at [95, 759] on div "Pen P" at bounding box center [99, 739] width 58 height 47
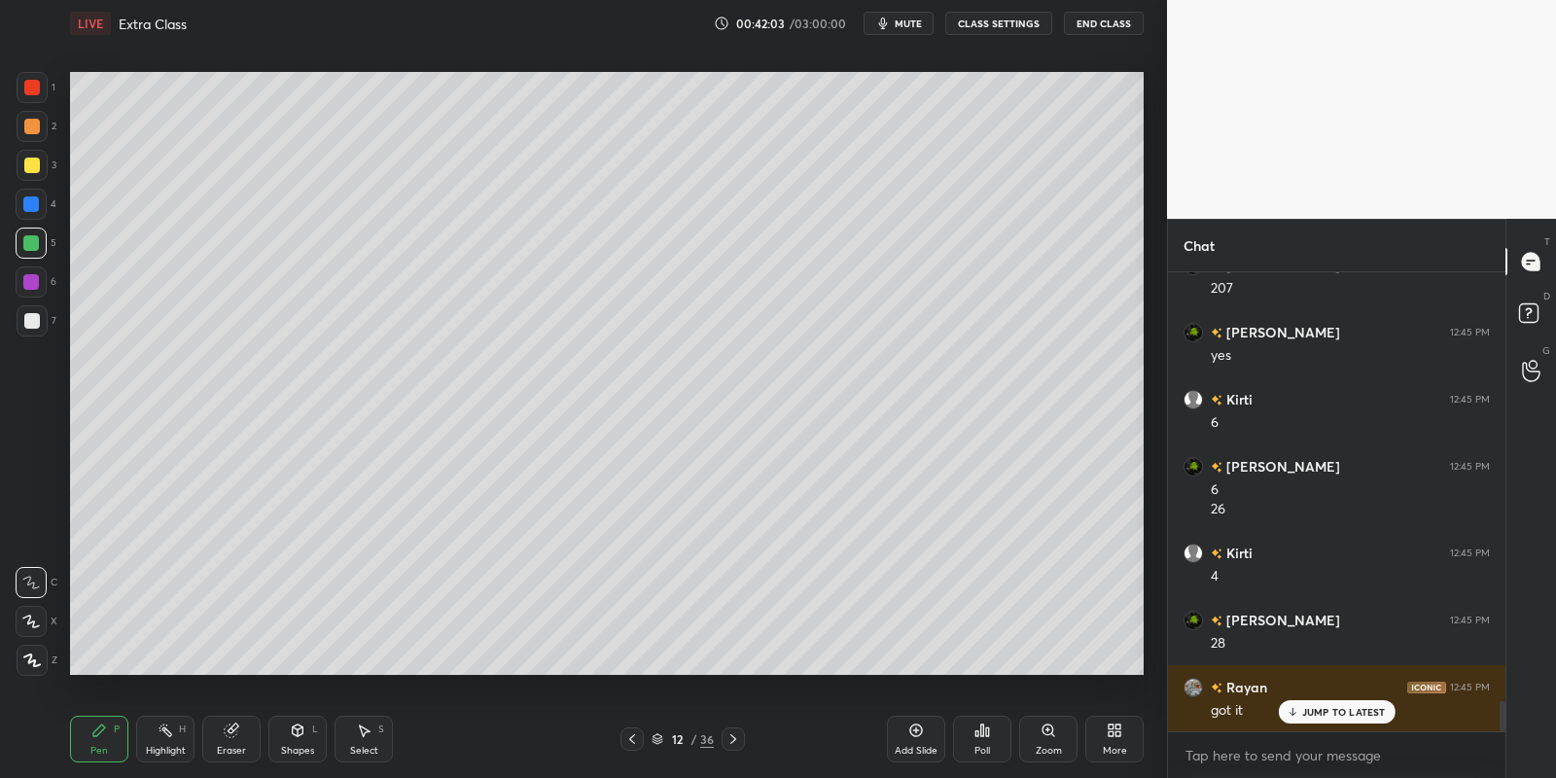
click at [170, 732] on div "Highlight H" at bounding box center [165, 739] width 58 height 47
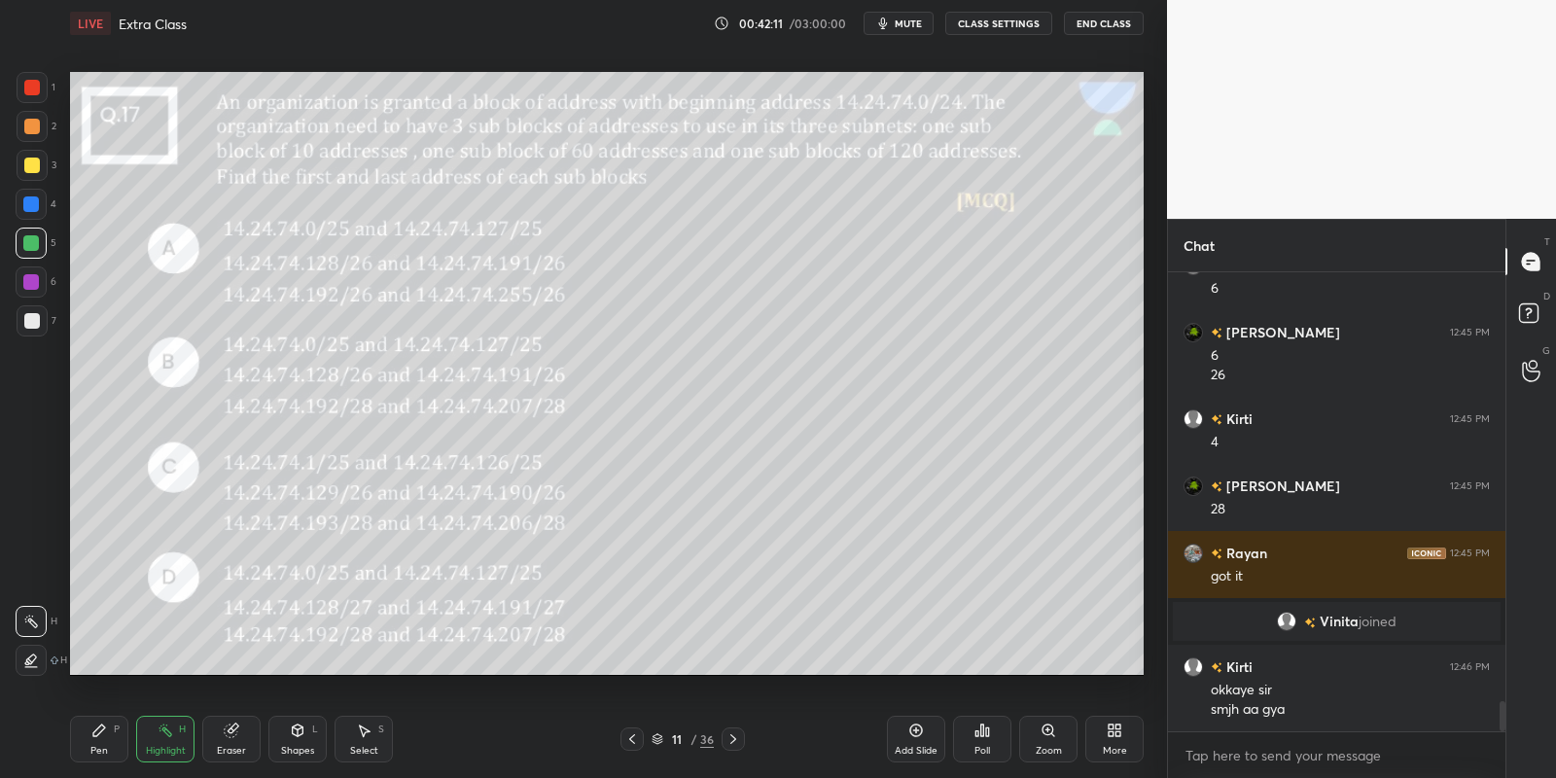
scroll to position [6689, 0]
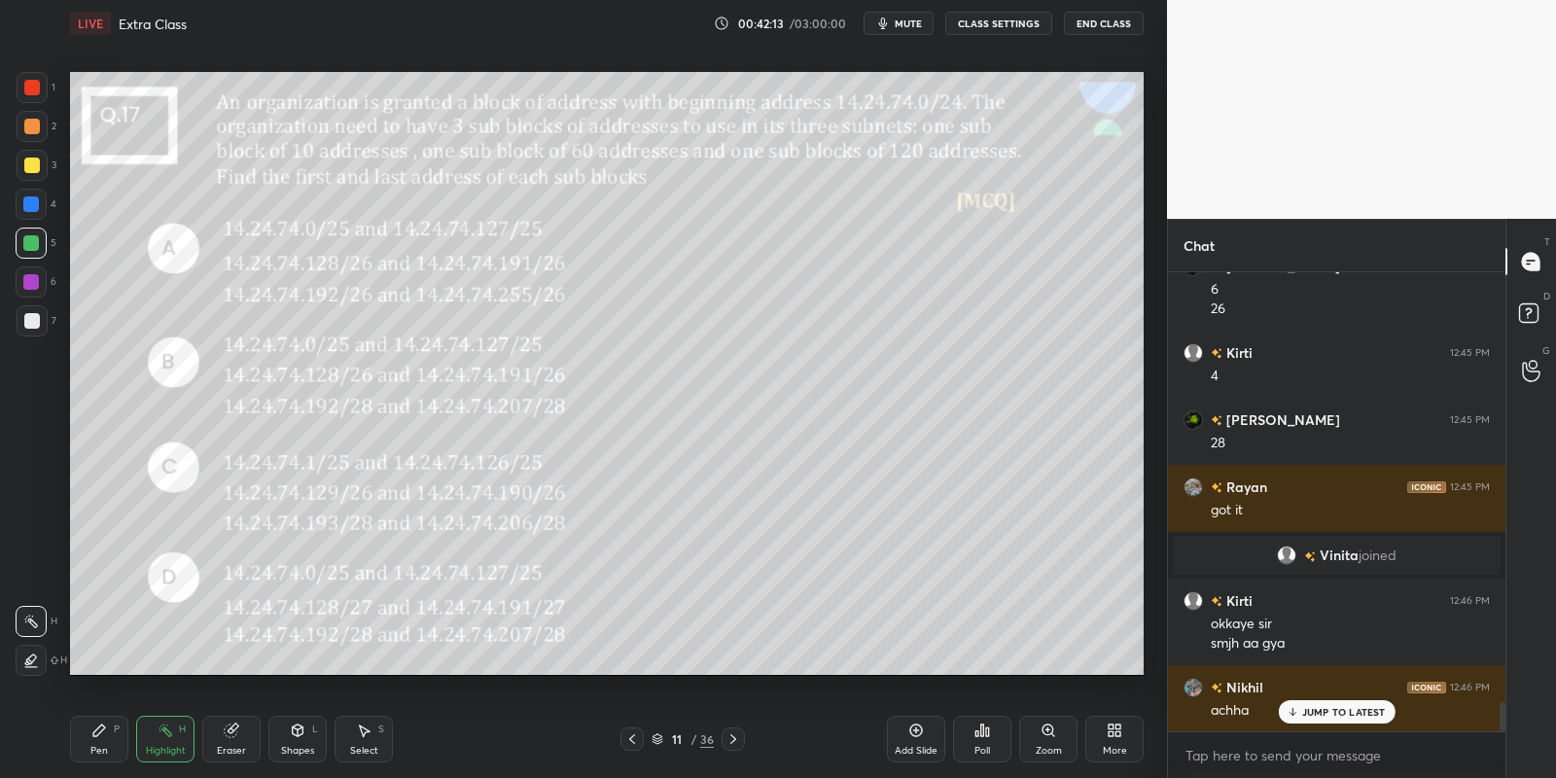
drag, startPoint x: 110, startPoint y: 741, endPoint x: 135, endPoint y: 736, distance: 25.7
click at [114, 739] on div "Pen P" at bounding box center [99, 739] width 58 height 47
click at [169, 733] on rect at bounding box center [167, 732] width 10 height 10
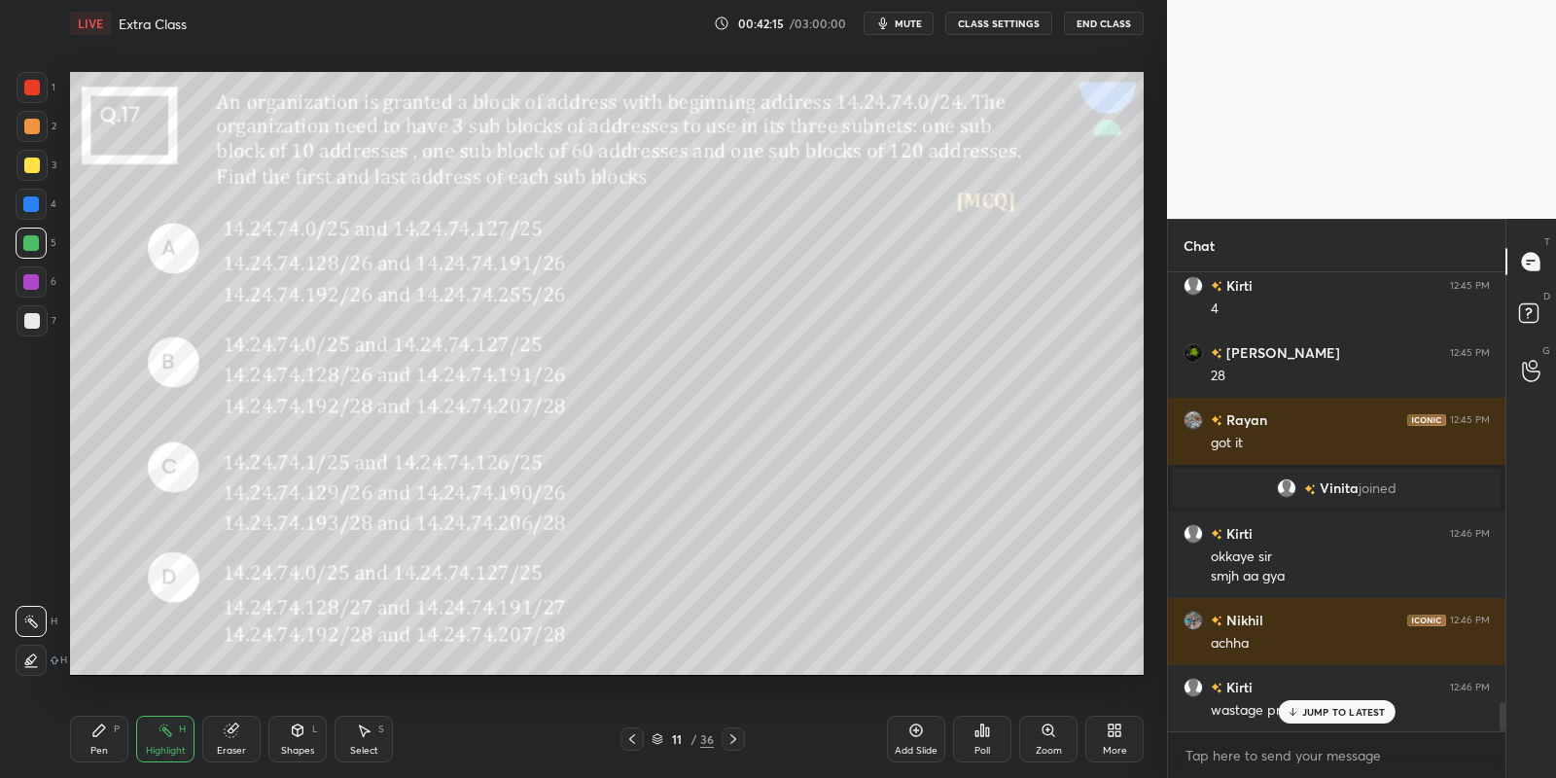
drag, startPoint x: 94, startPoint y: 738, endPoint x: 108, endPoint y: 736, distance: 13.8
click at [104, 738] on div "Pen P" at bounding box center [99, 739] width 58 height 47
click at [162, 738] on div "Highlight H" at bounding box center [165, 739] width 58 height 47
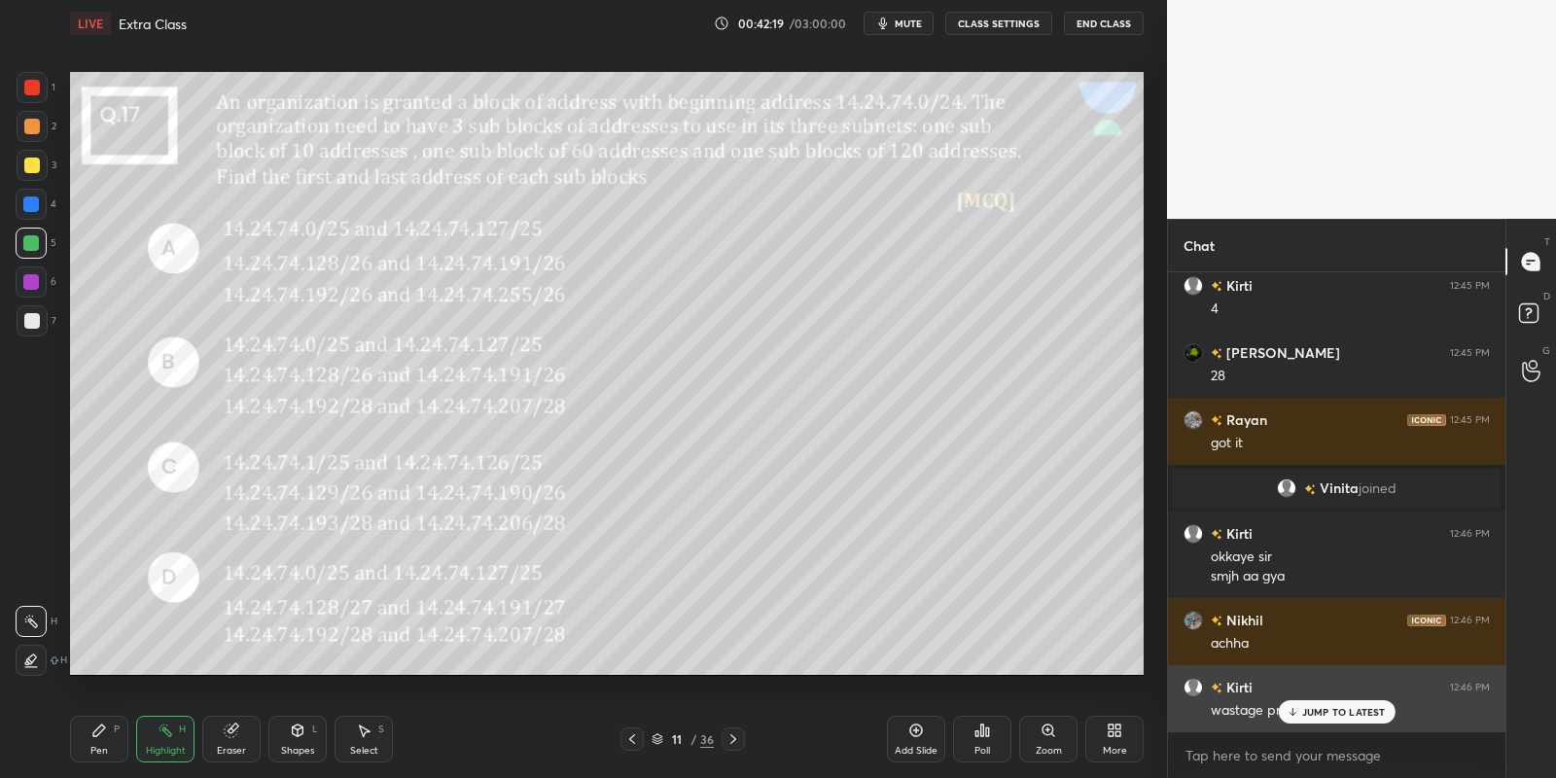
click at [1316, 709] on p "JUMP TO LATEST" at bounding box center [1344, 712] width 84 height 12
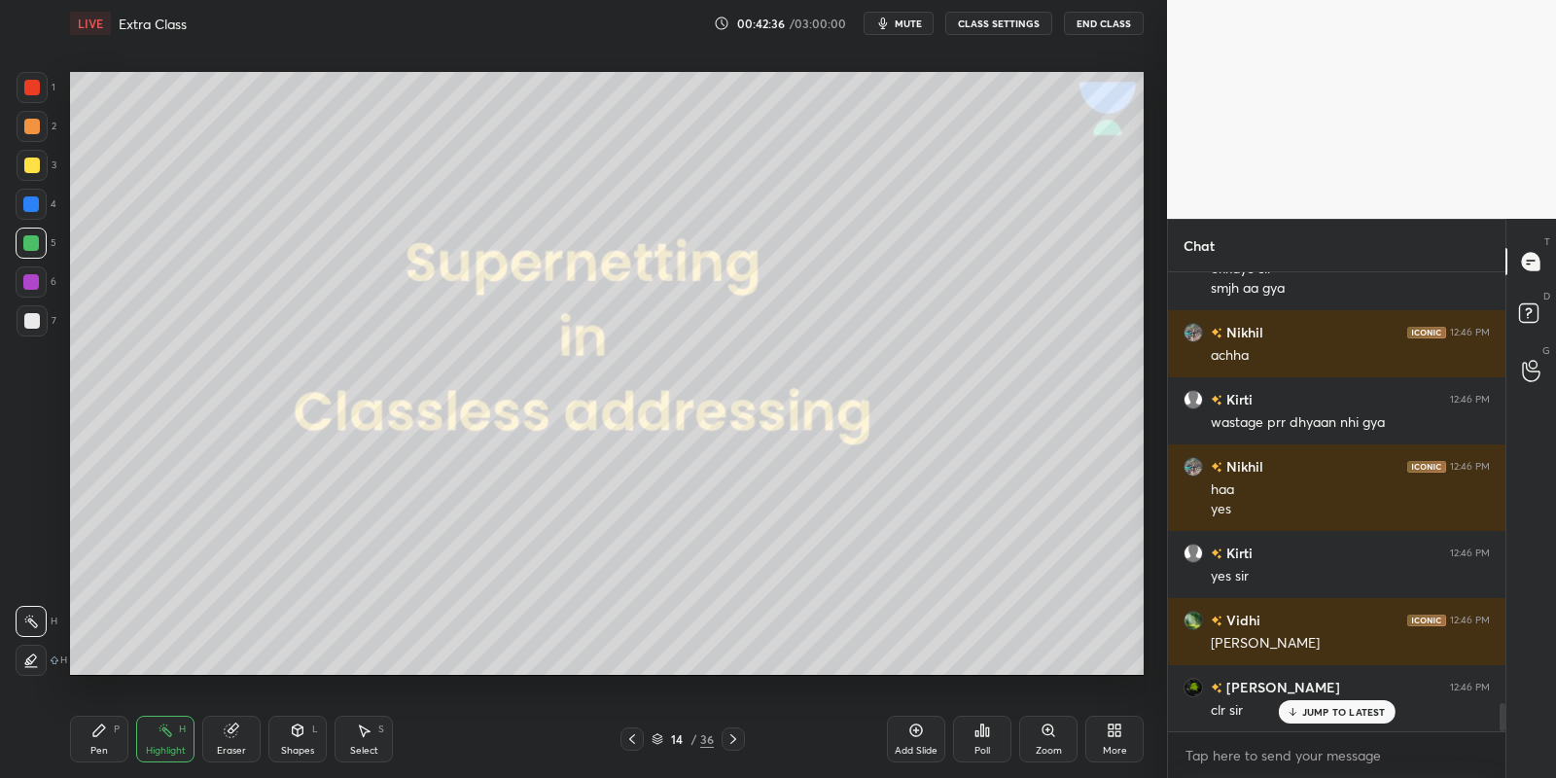
scroll to position [7111, 0]
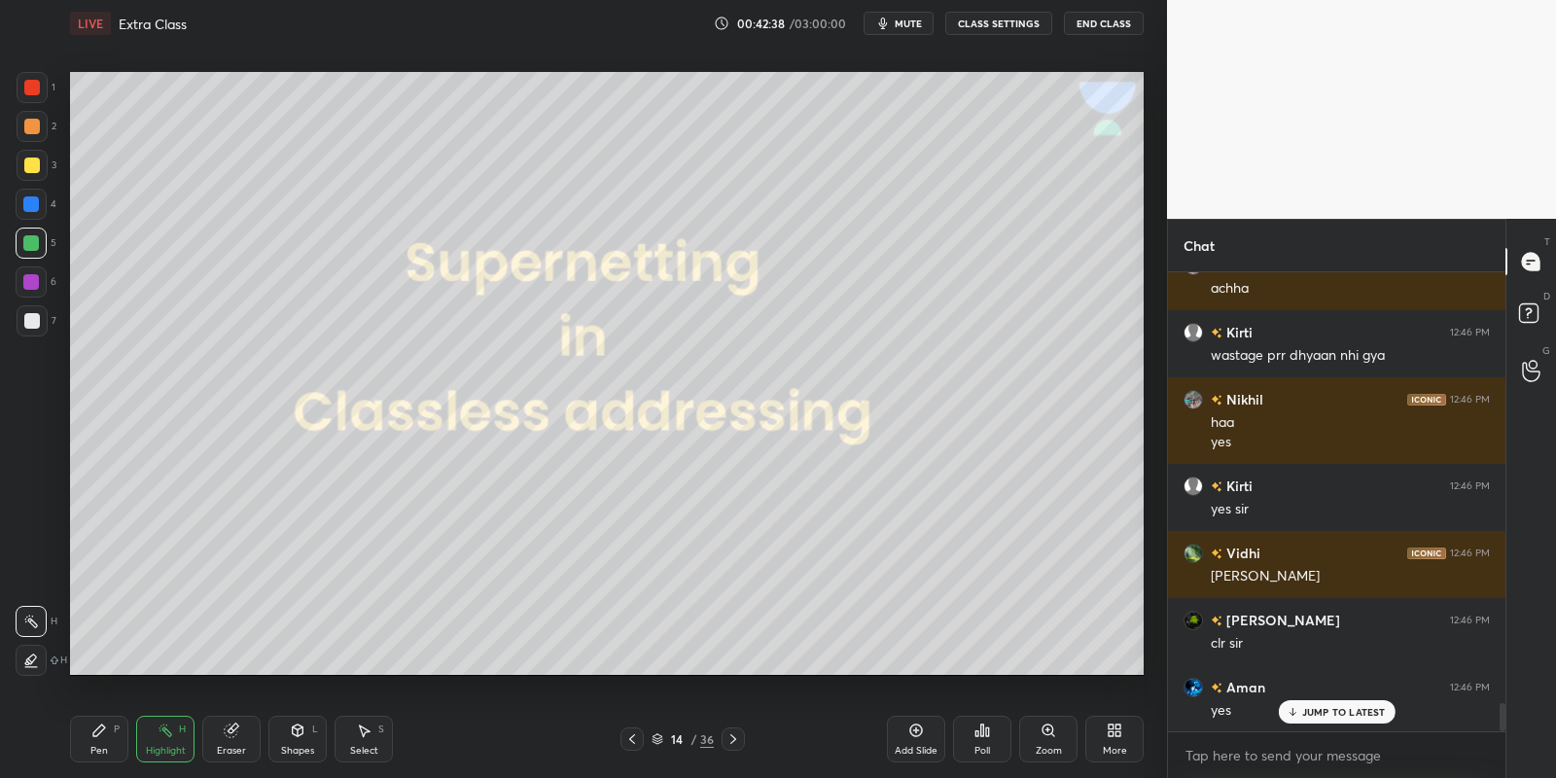
click at [302, 734] on icon at bounding box center [298, 731] width 16 height 16
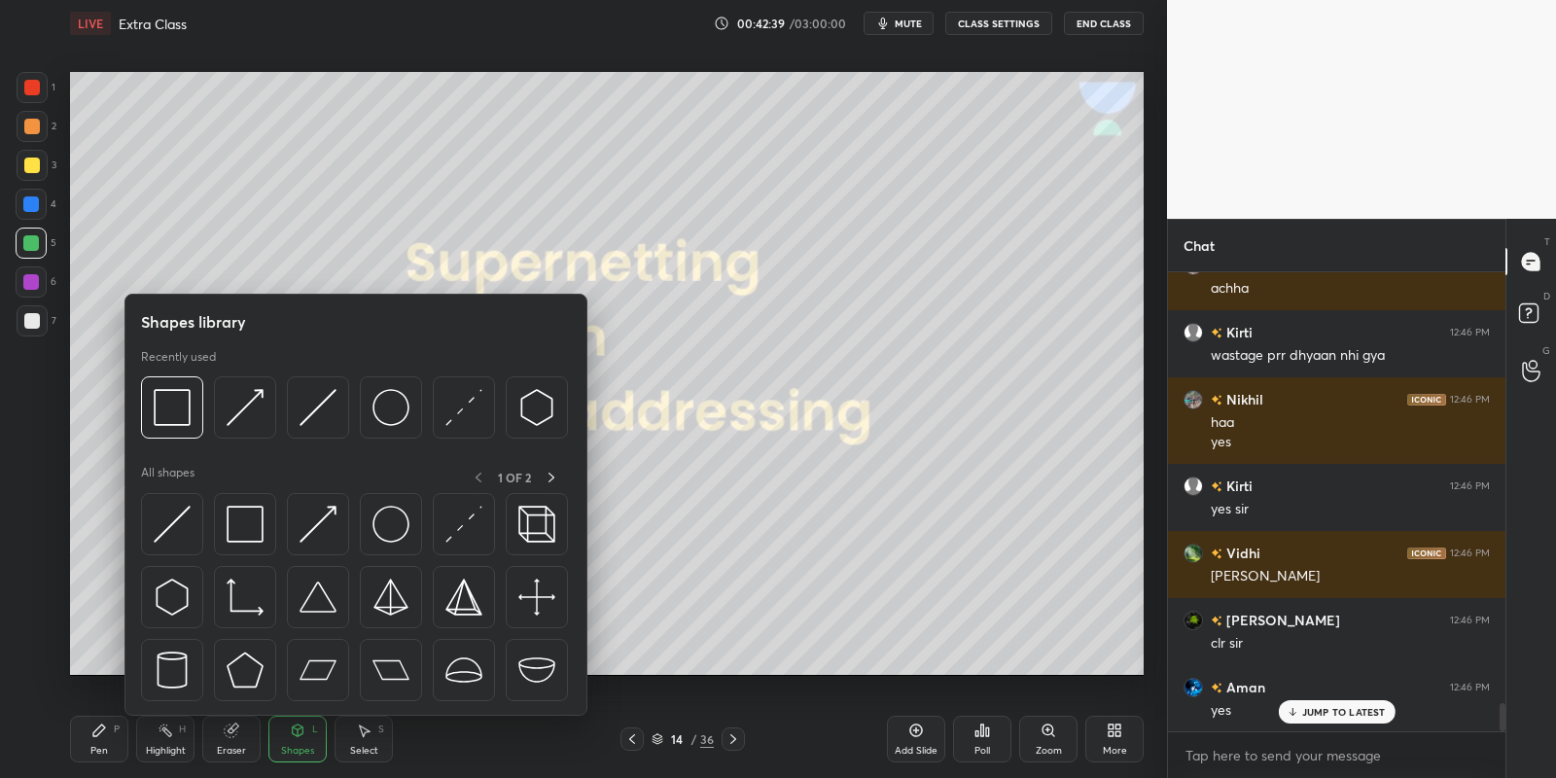
drag, startPoint x: 252, startPoint y: 528, endPoint x: 28, endPoint y: 235, distance: 368.4
click at [247, 530] on img at bounding box center [245, 524] width 37 height 37
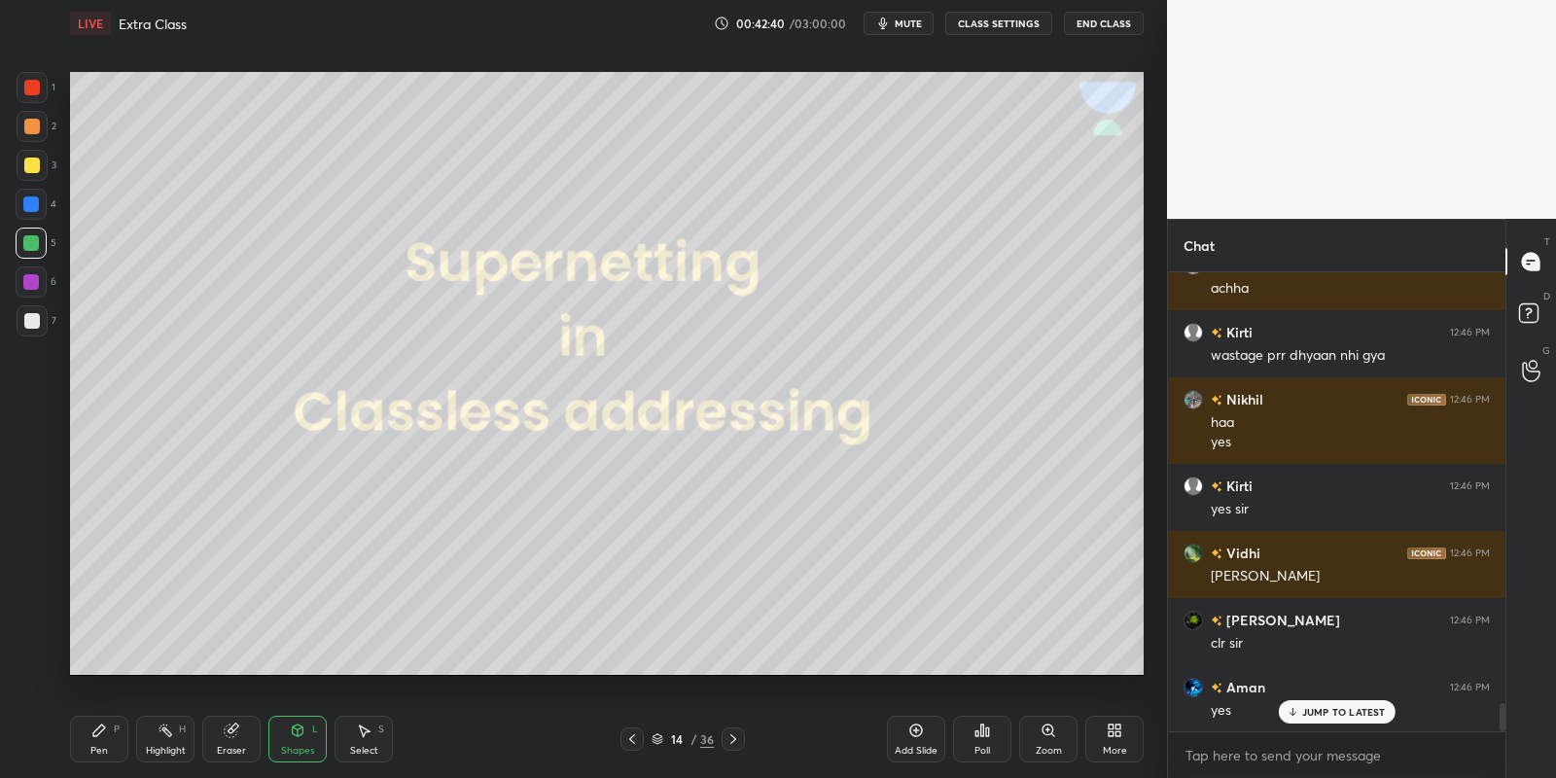
click at [31, 236] on div at bounding box center [31, 243] width 16 height 16
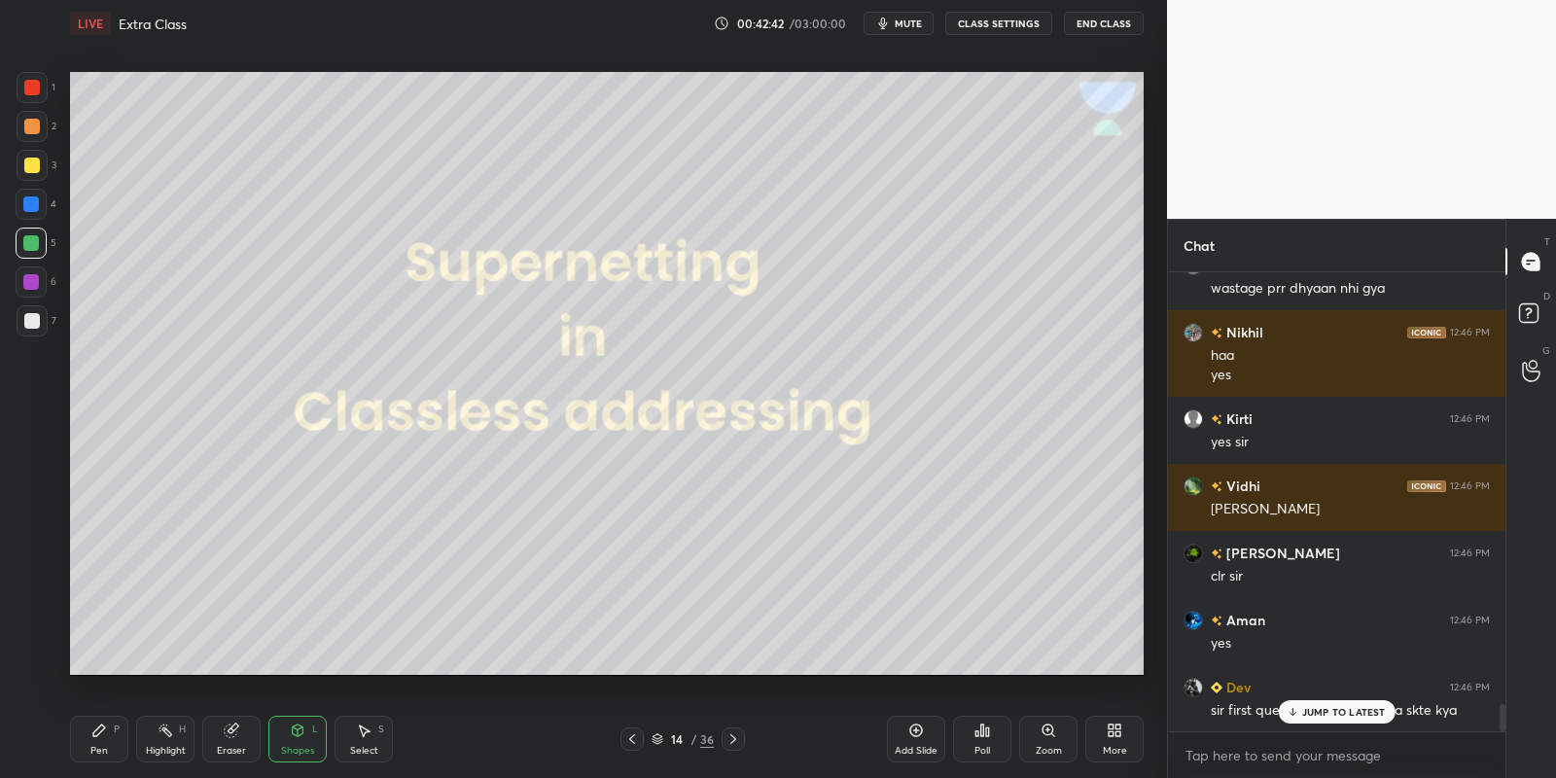
drag, startPoint x: 108, startPoint y: 737, endPoint x: 200, endPoint y: 730, distance: 92.6
click at [109, 739] on div "Pen P" at bounding box center [99, 739] width 58 height 47
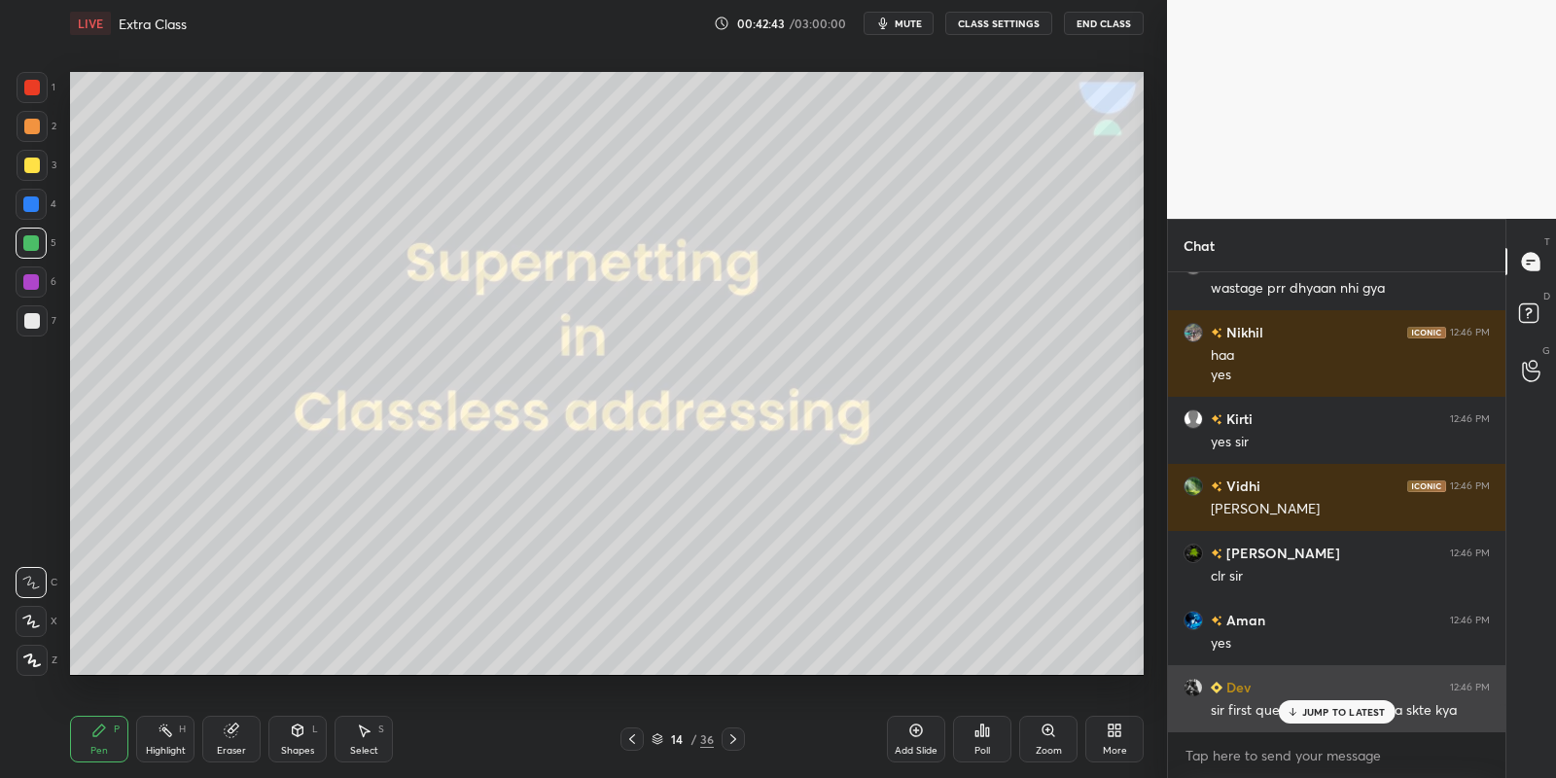
click at [1310, 706] on p "JUMP TO LATEST" at bounding box center [1344, 712] width 84 height 12
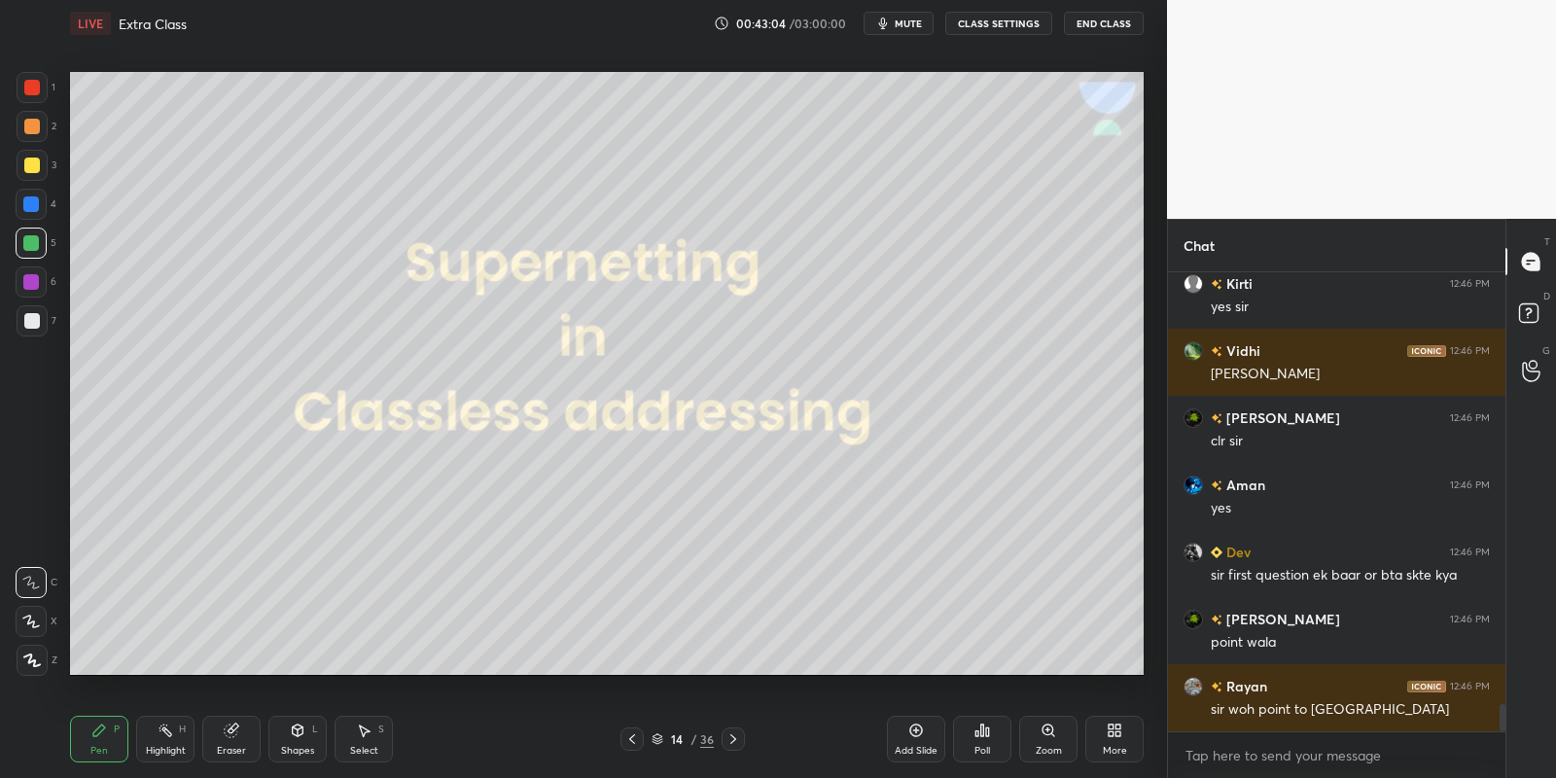
scroll to position [7379, 0]
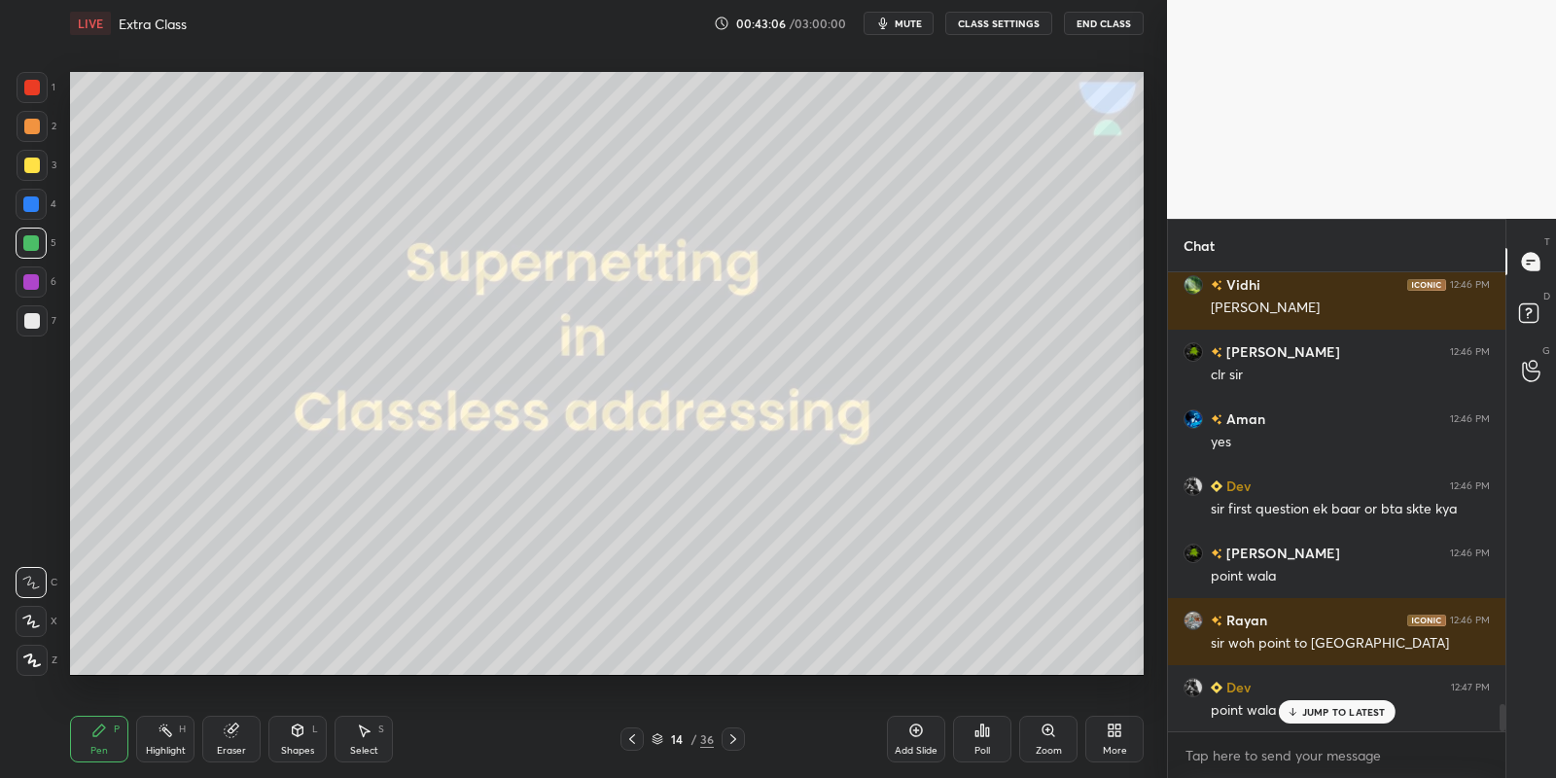
click at [1335, 706] on p "JUMP TO LATEST" at bounding box center [1344, 712] width 84 height 12
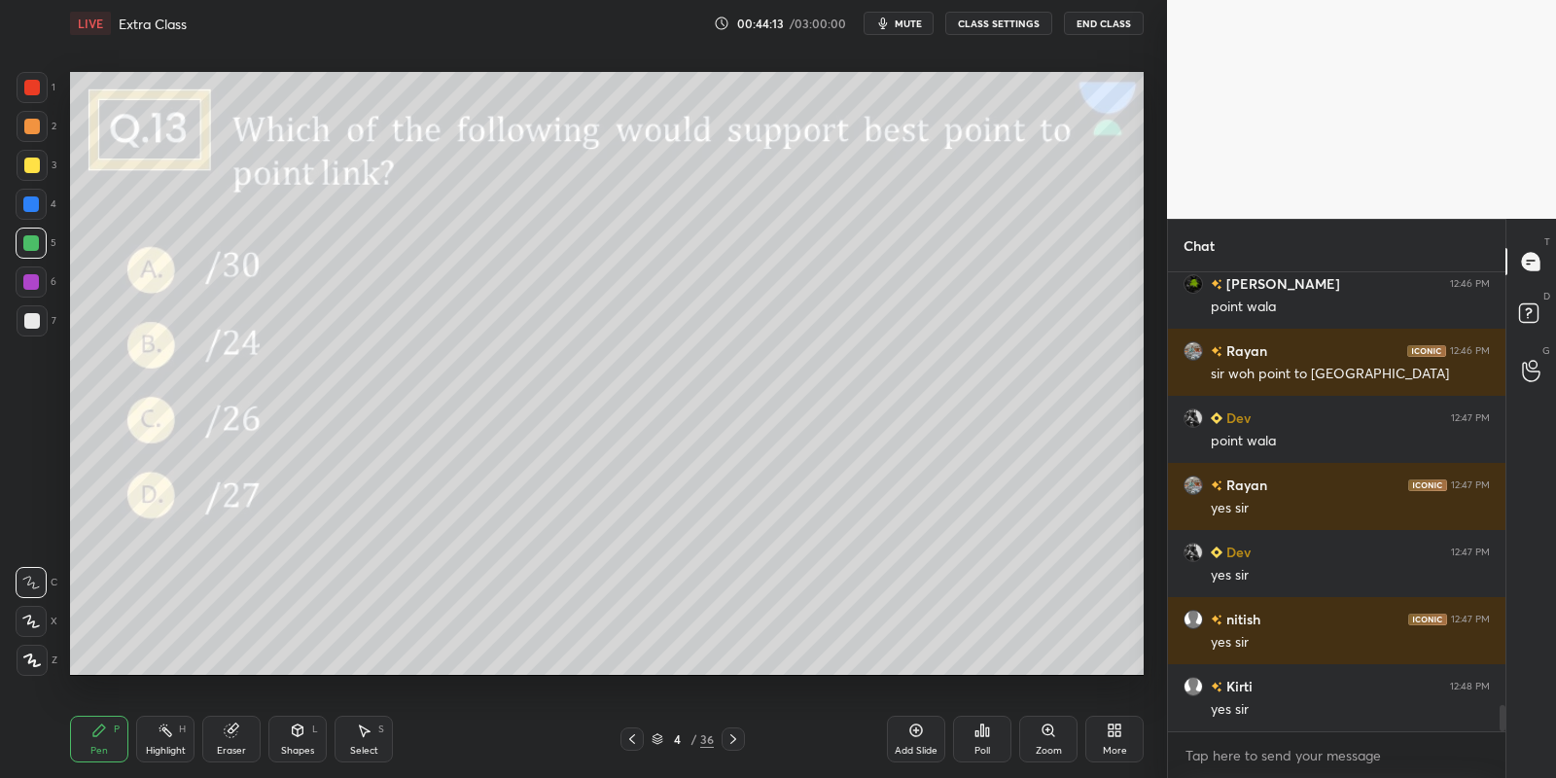
scroll to position [7715, 0]
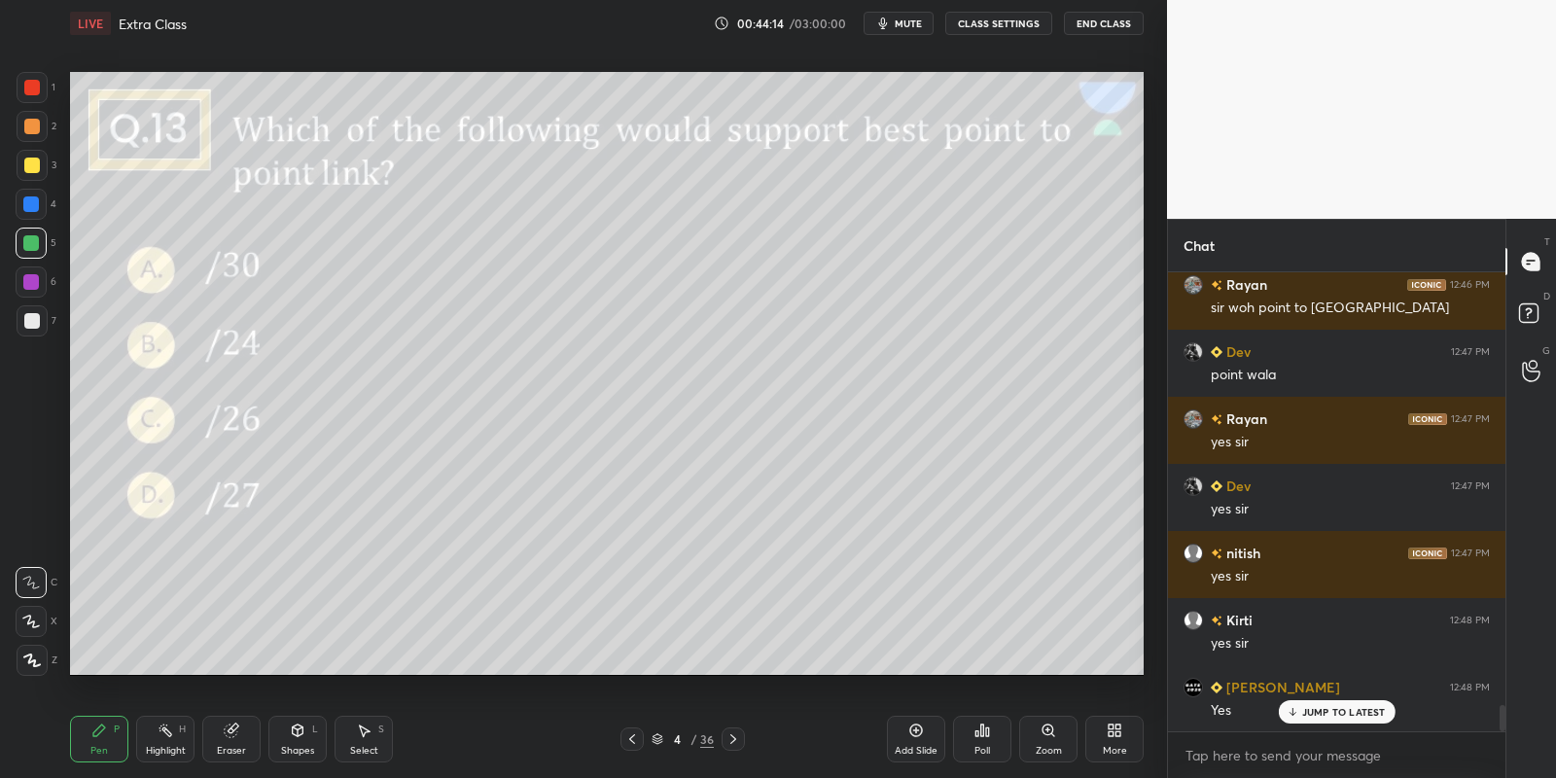
click at [910, 26] on span "mute" at bounding box center [908, 24] width 27 height 14
click at [910, 26] on span "unmute" at bounding box center [907, 24] width 42 height 14
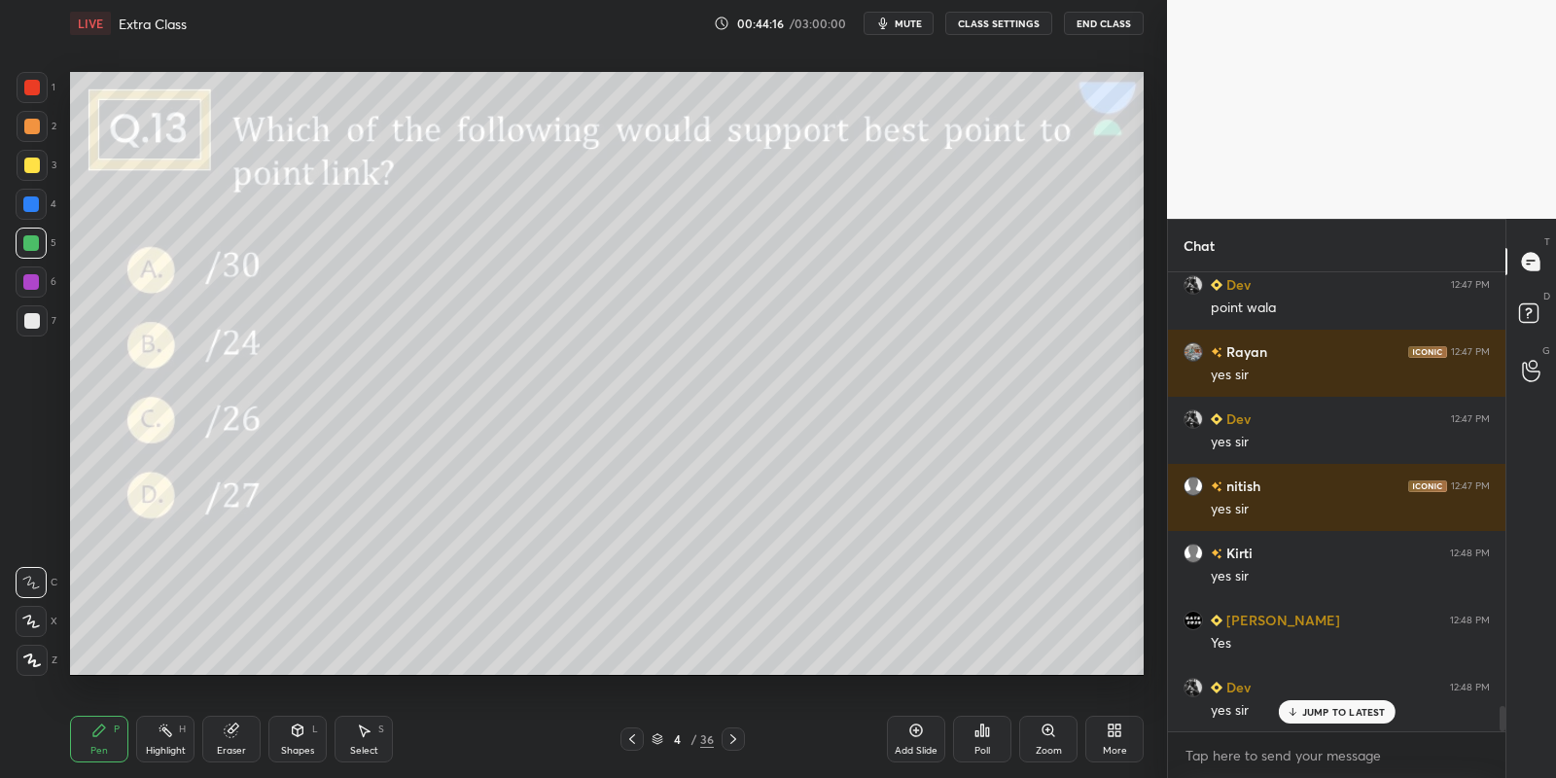
click at [1329, 702] on div "JUMP TO LATEST" at bounding box center [1336, 711] width 117 height 23
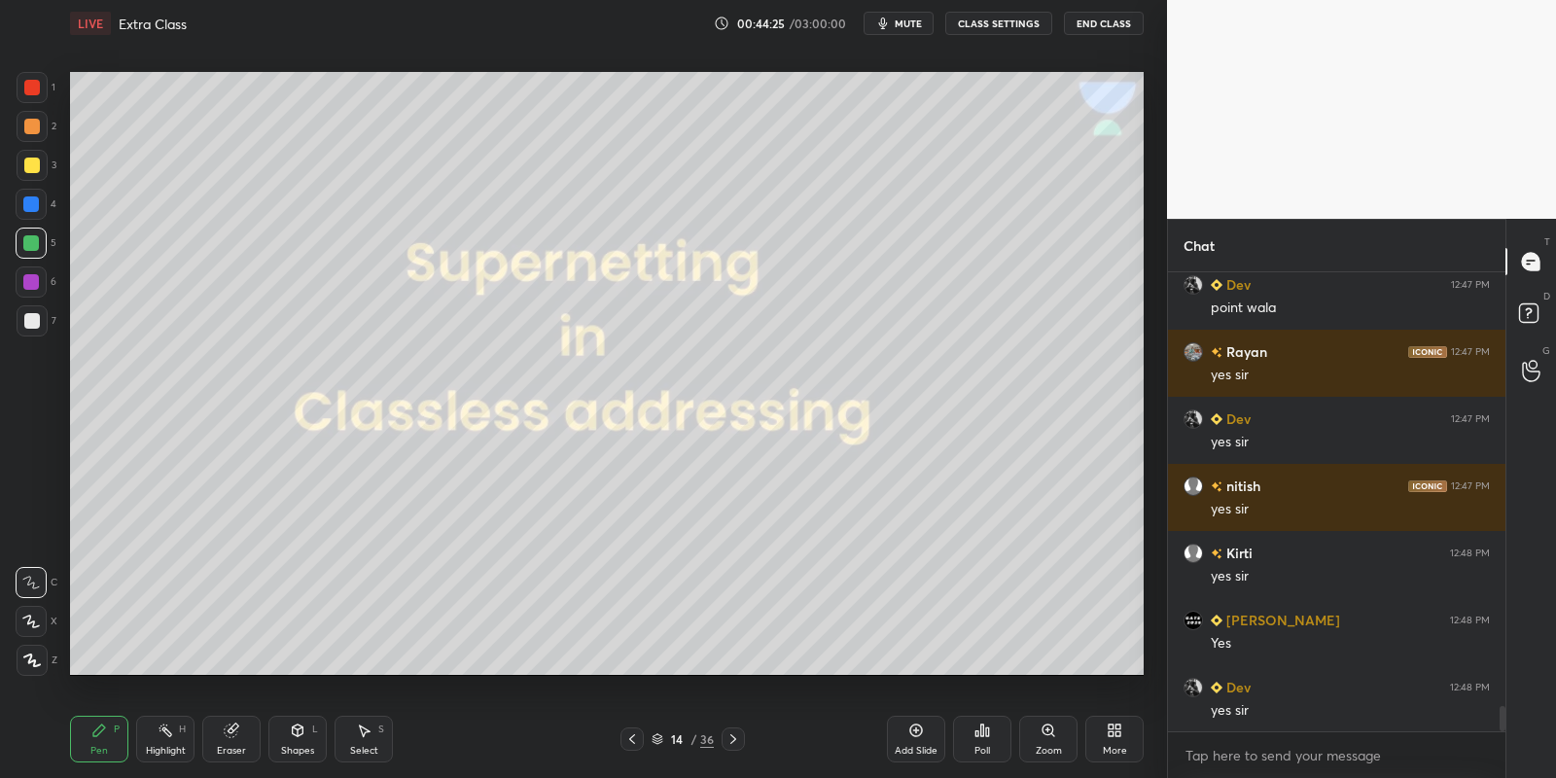
drag, startPoint x: 911, startPoint y: 18, endPoint x: 916, endPoint y: 7, distance: 11.8
click at [912, 18] on button "mute" at bounding box center [899, 23] width 70 height 23
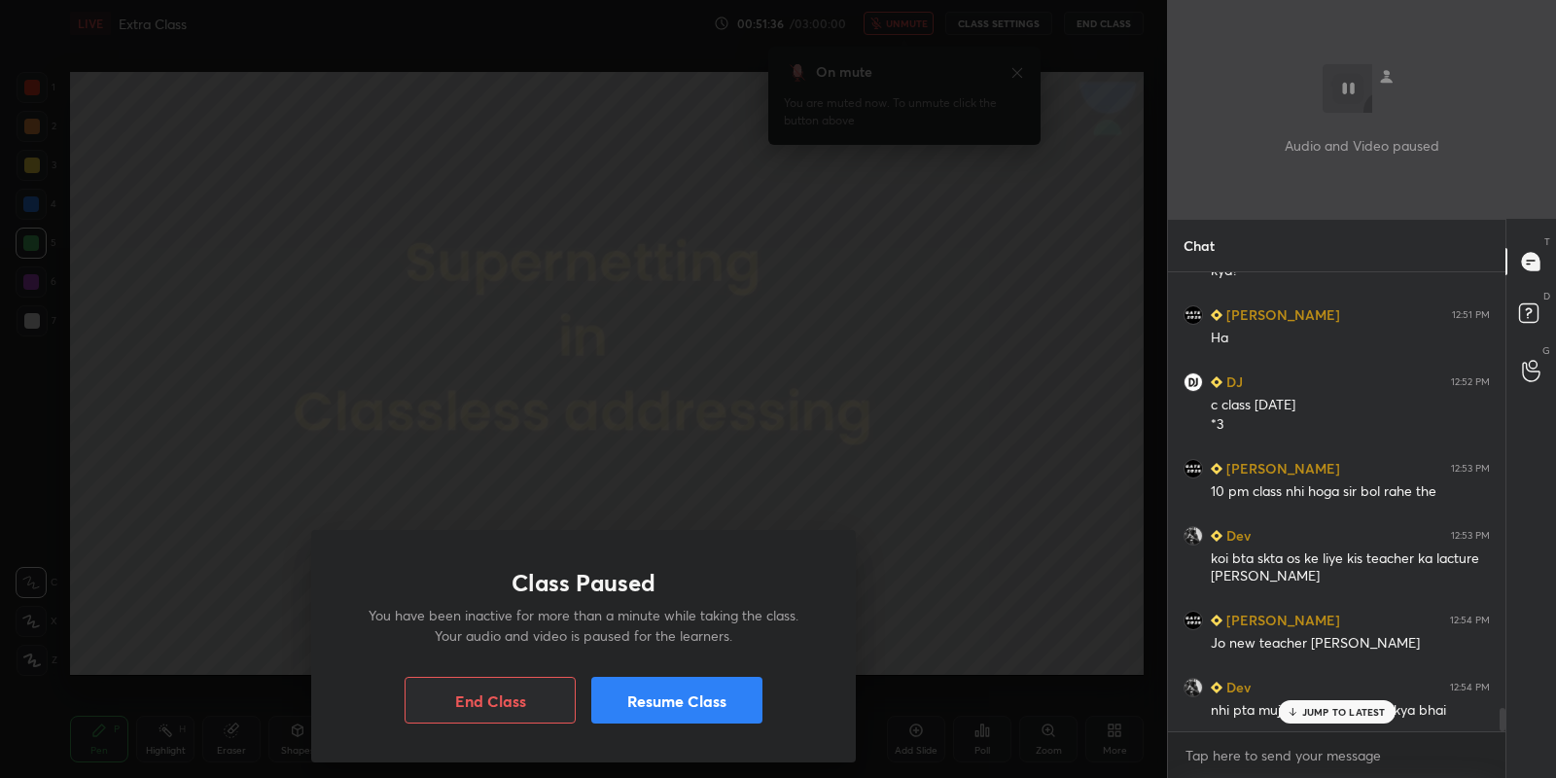
scroll to position [8554, 0]
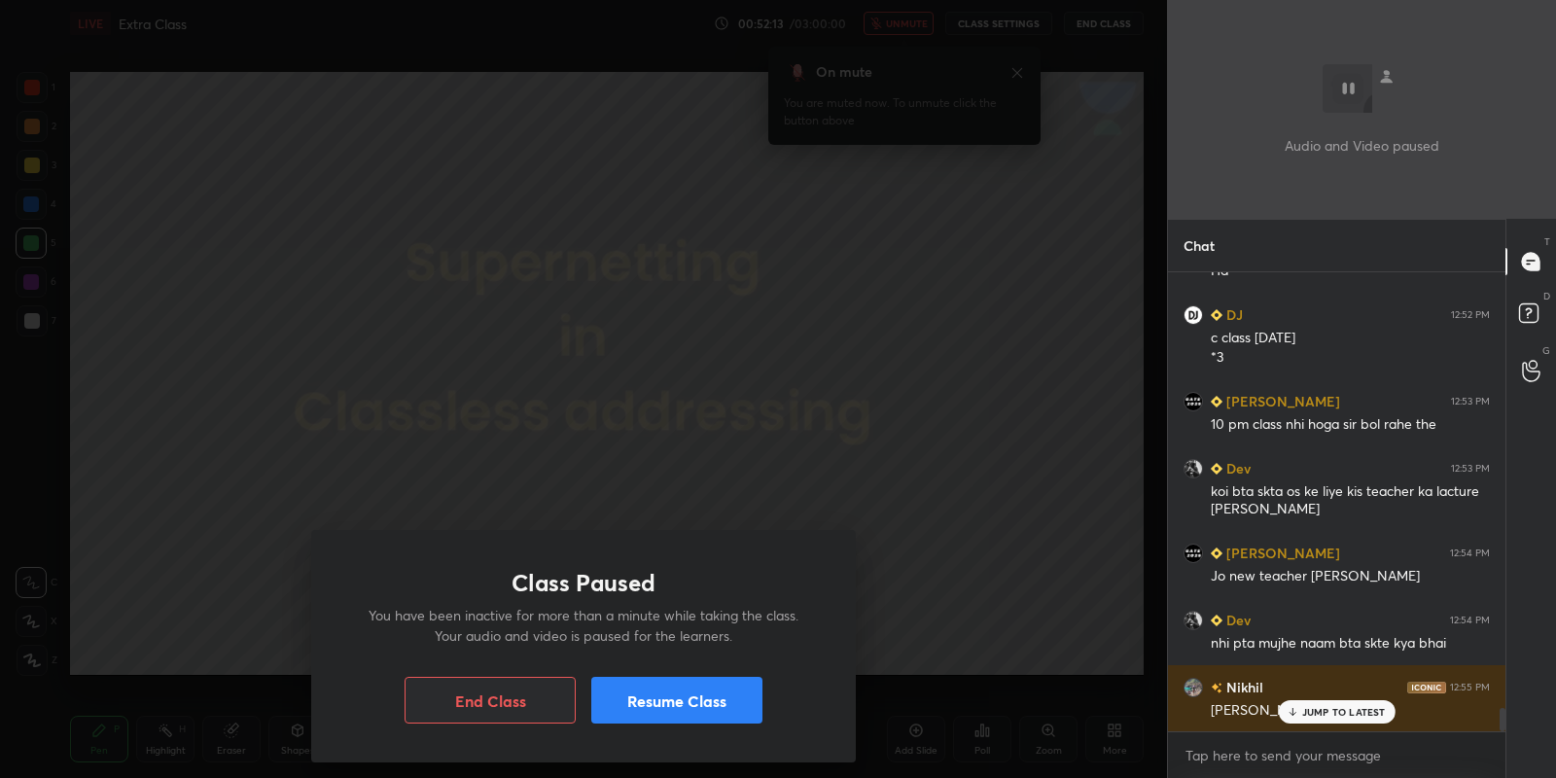
click at [669, 691] on button "Resume Class" at bounding box center [676, 700] width 171 height 47
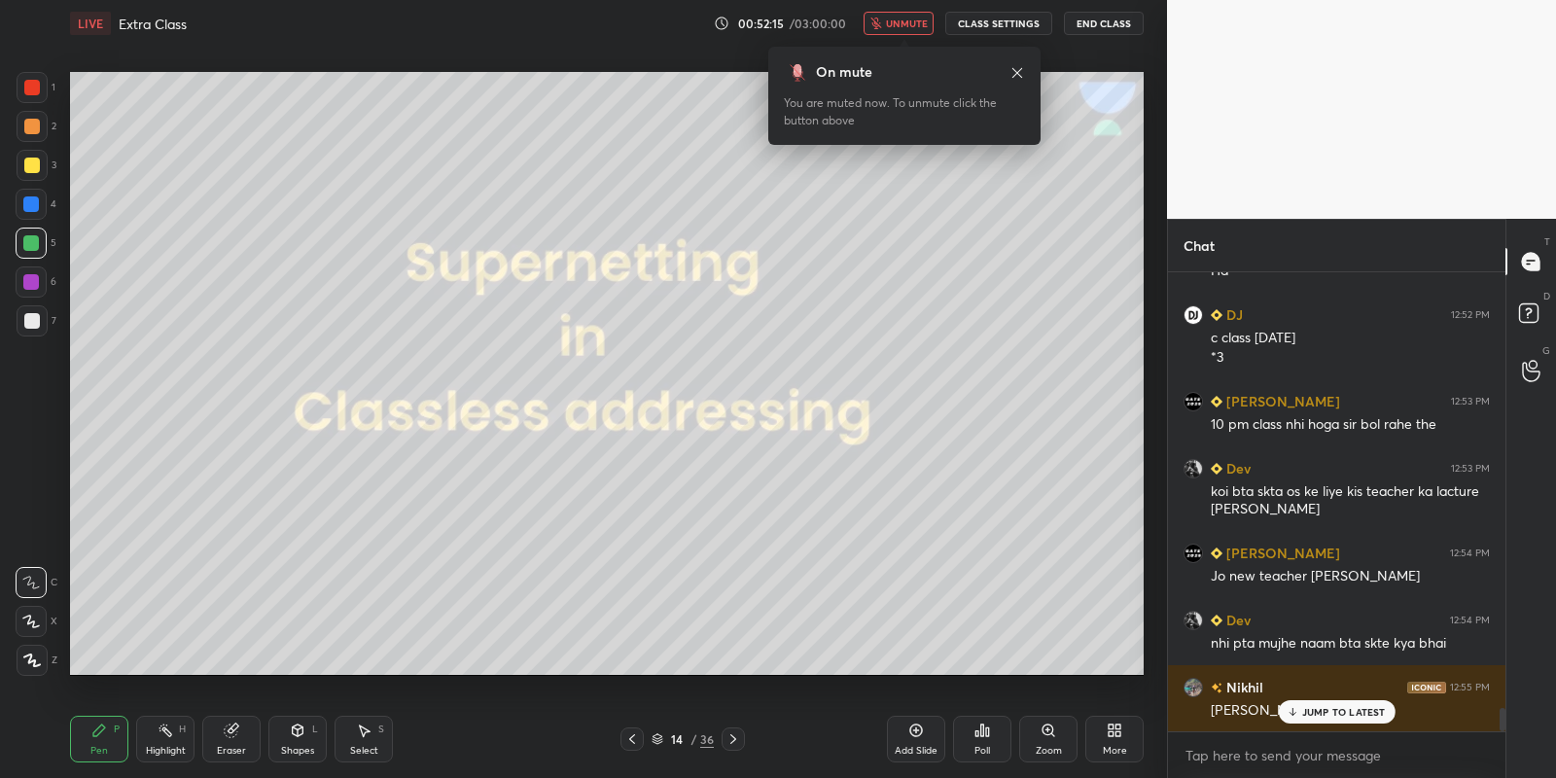
scroll to position [8621, 0]
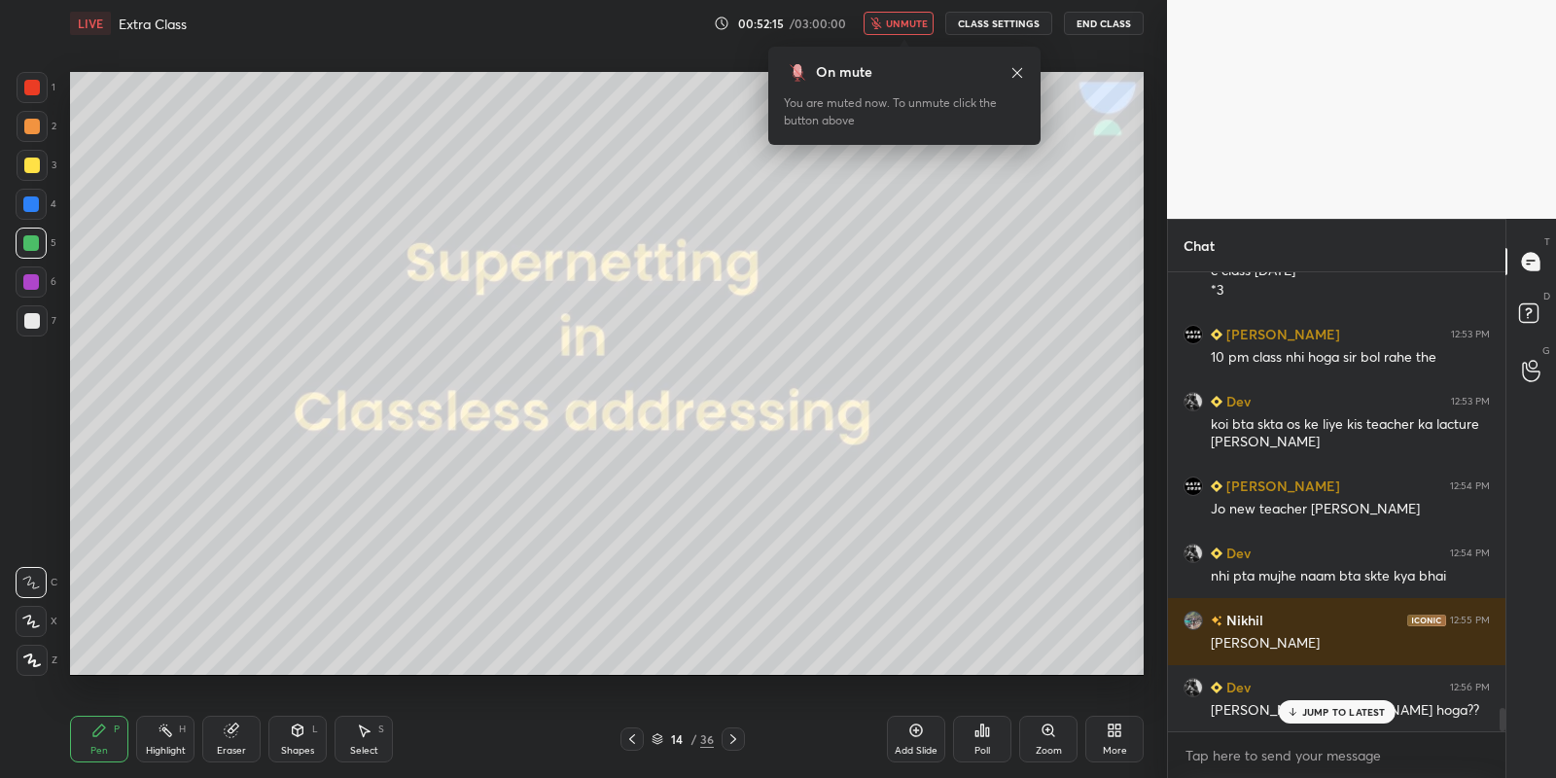
click at [907, 21] on span "unmute" at bounding box center [907, 24] width 42 height 14
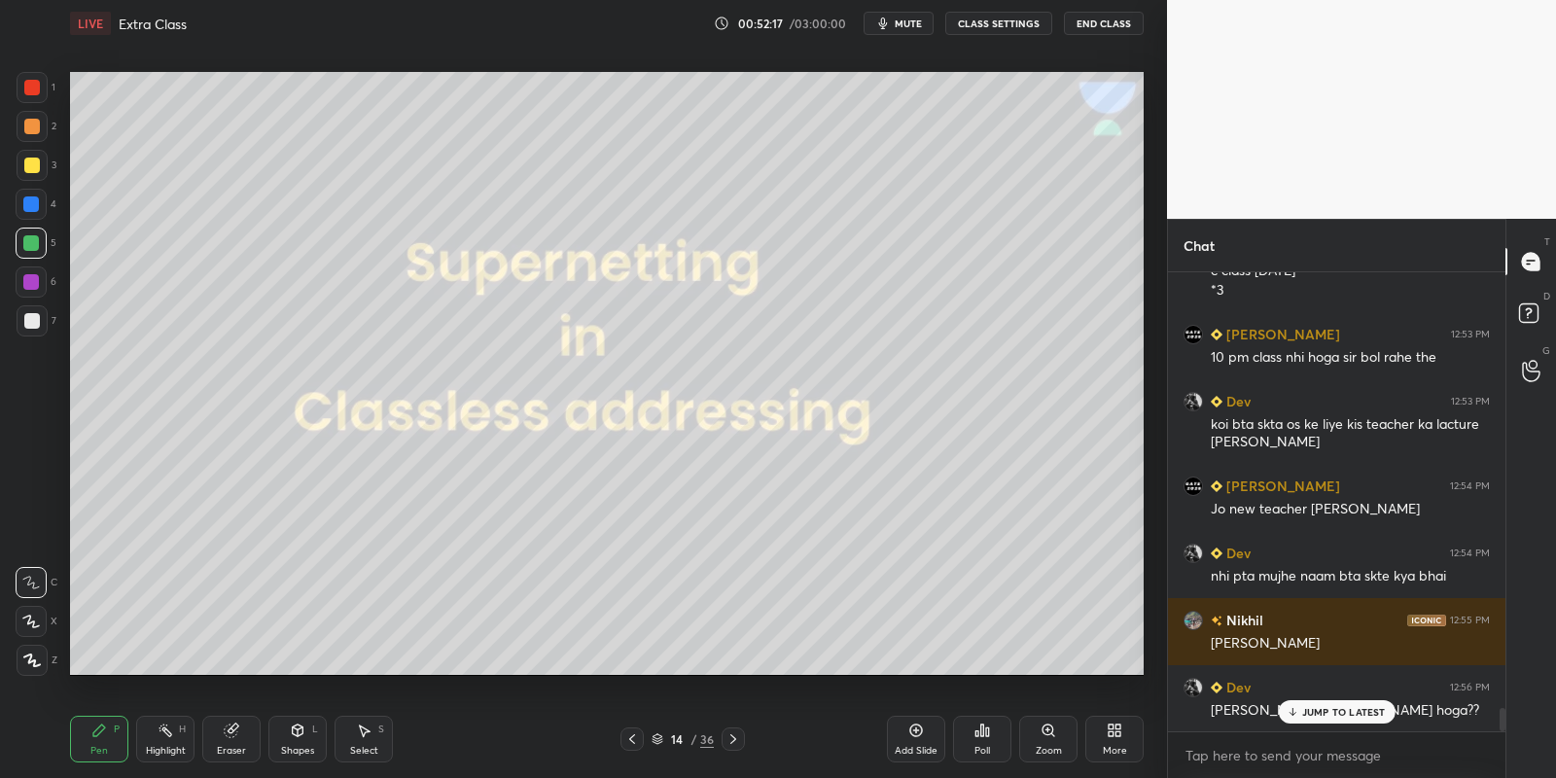
click at [1315, 708] on p "JUMP TO LATEST" at bounding box center [1344, 712] width 84 height 12
click at [230, 744] on div "Eraser" at bounding box center [231, 739] width 58 height 47
drag, startPoint x: 110, startPoint y: 736, endPoint x: 150, endPoint y: 738, distance: 39.9
click at [115, 736] on div "Pen P" at bounding box center [99, 739] width 58 height 47
click at [152, 737] on div "Highlight H" at bounding box center [165, 739] width 58 height 47
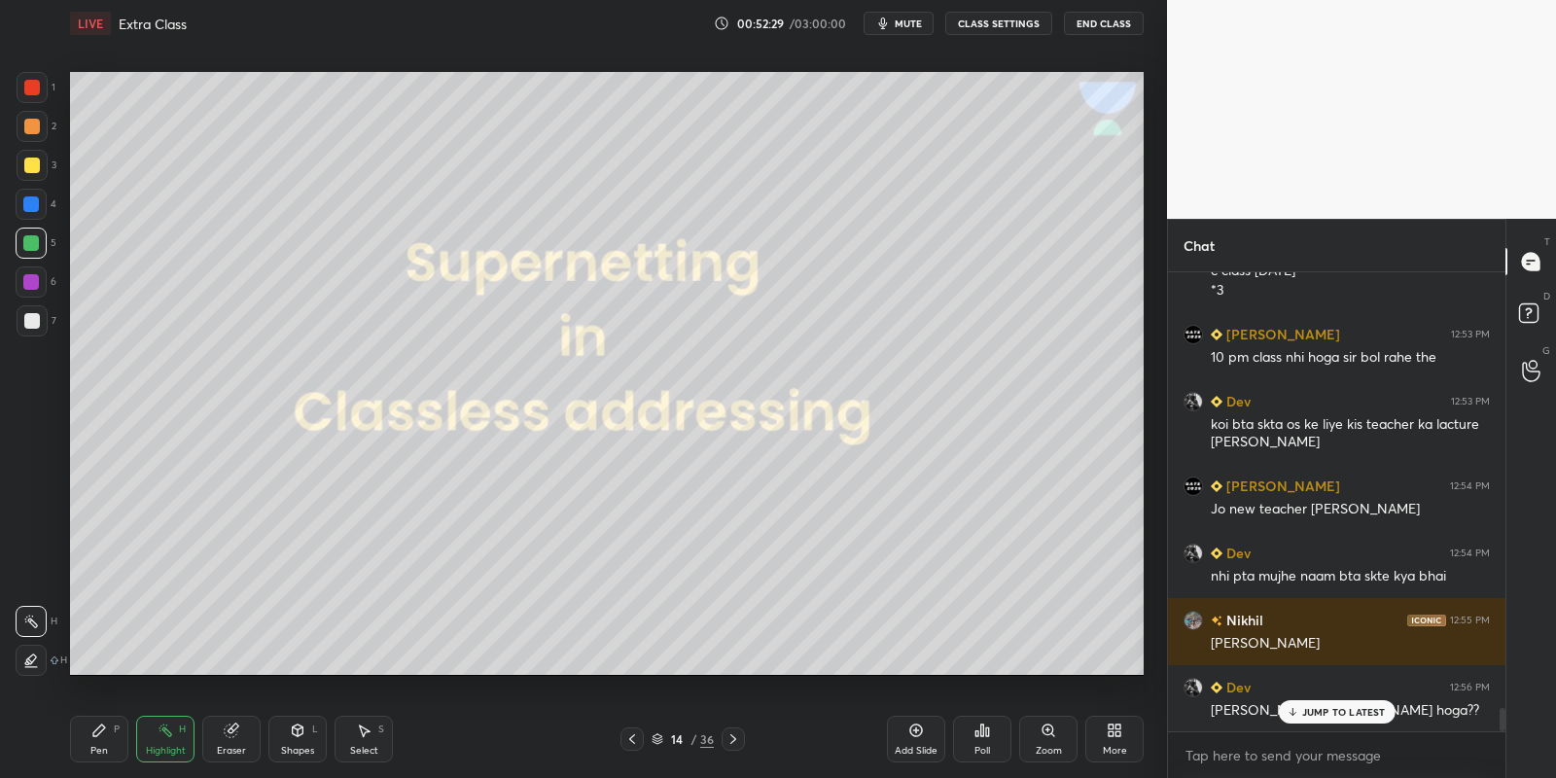
click at [115, 741] on div "Pen P" at bounding box center [99, 739] width 58 height 47
click at [165, 742] on div "Highlight H" at bounding box center [165, 739] width 58 height 47
click at [1305, 700] on div "JUMP TO LATEST" at bounding box center [1336, 711] width 117 height 23
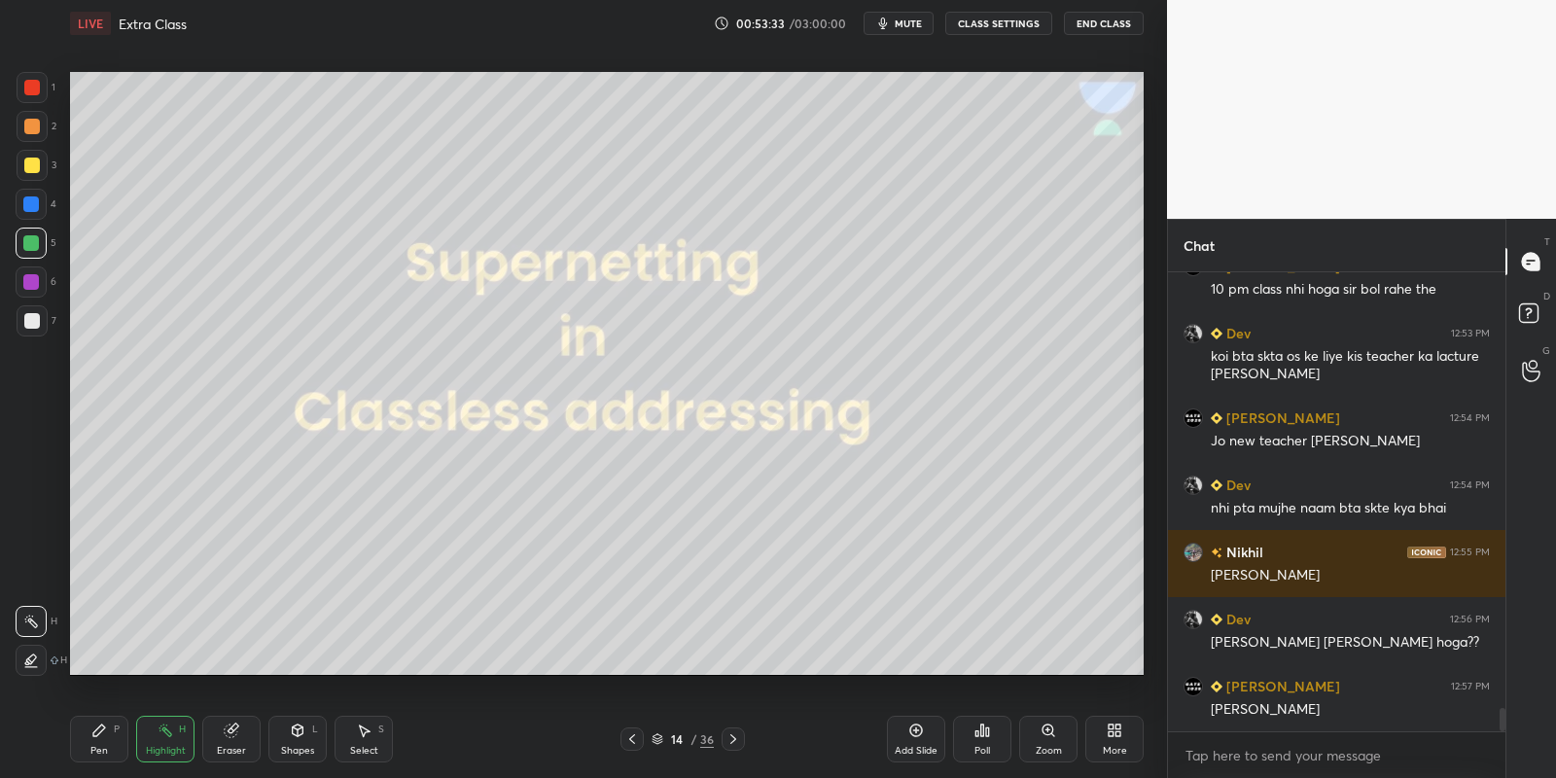
click at [98, 738] on div "Pen P" at bounding box center [99, 739] width 58 height 47
drag, startPoint x: 725, startPoint y: 743, endPoint x: 717, endPoint y: 731, distance: 14.6
click at [725, 743] on icon at bounding box center [733, 739] width 16 height 16
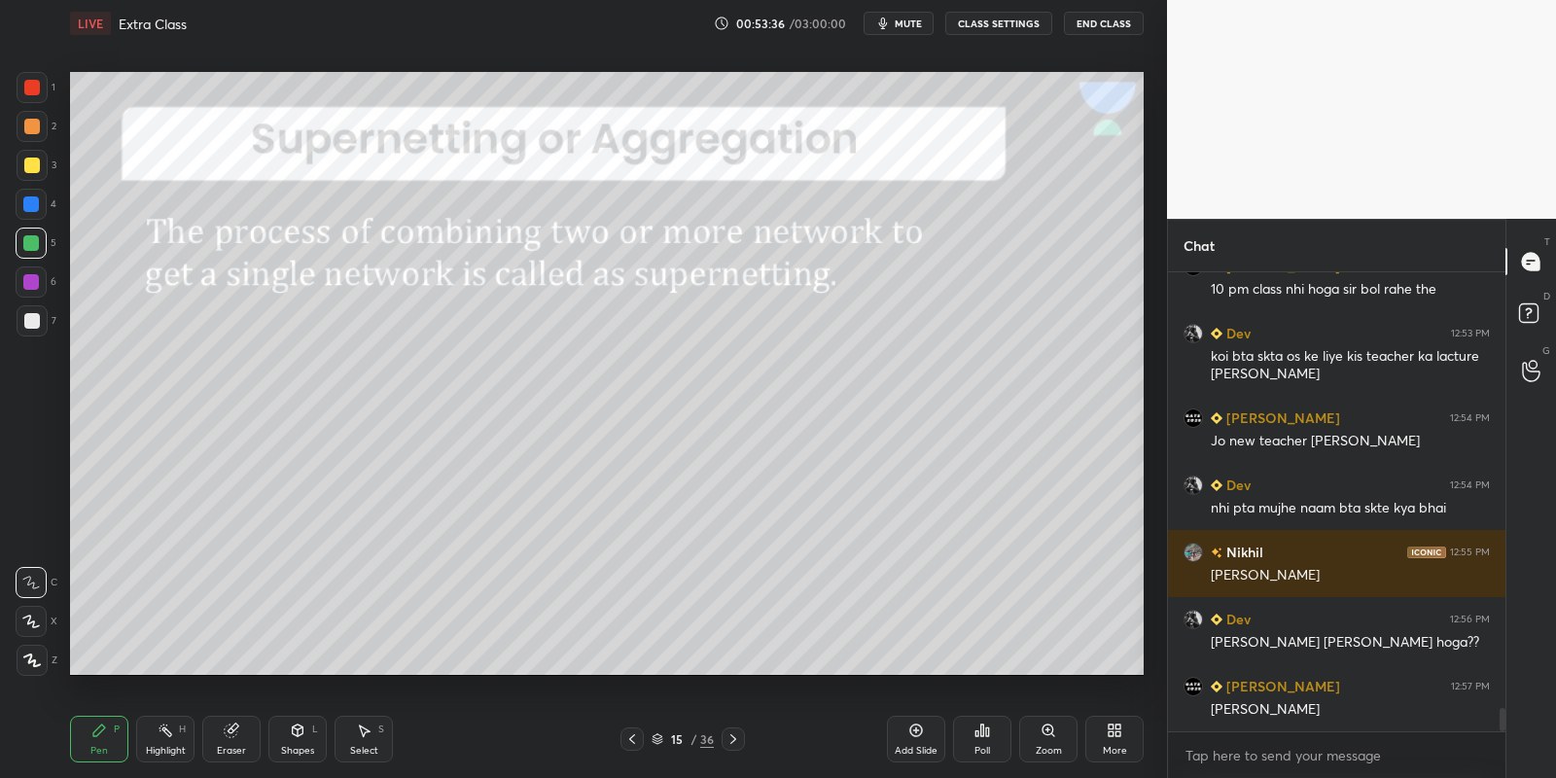
drag, startPoint x: 295, startPoint y: 745, endPoint x: 300, endPoint y: 721, distance: 25.0
click at [298, 746] on div "Shapes" at bounding box center [297, 751] width 33 height 10
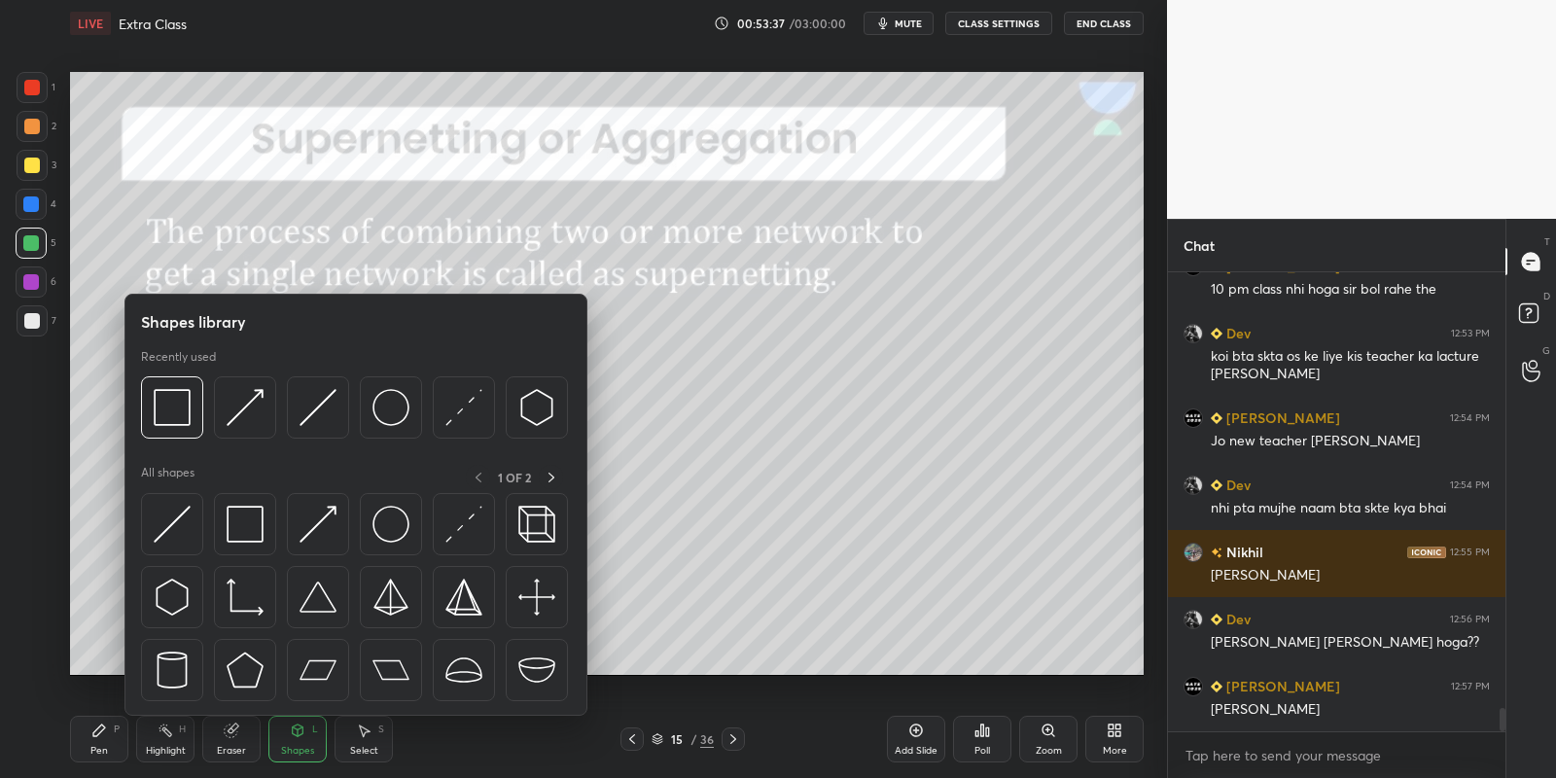
click at [253, 541] on img at bounding box center [245, 524] width 37 height 37
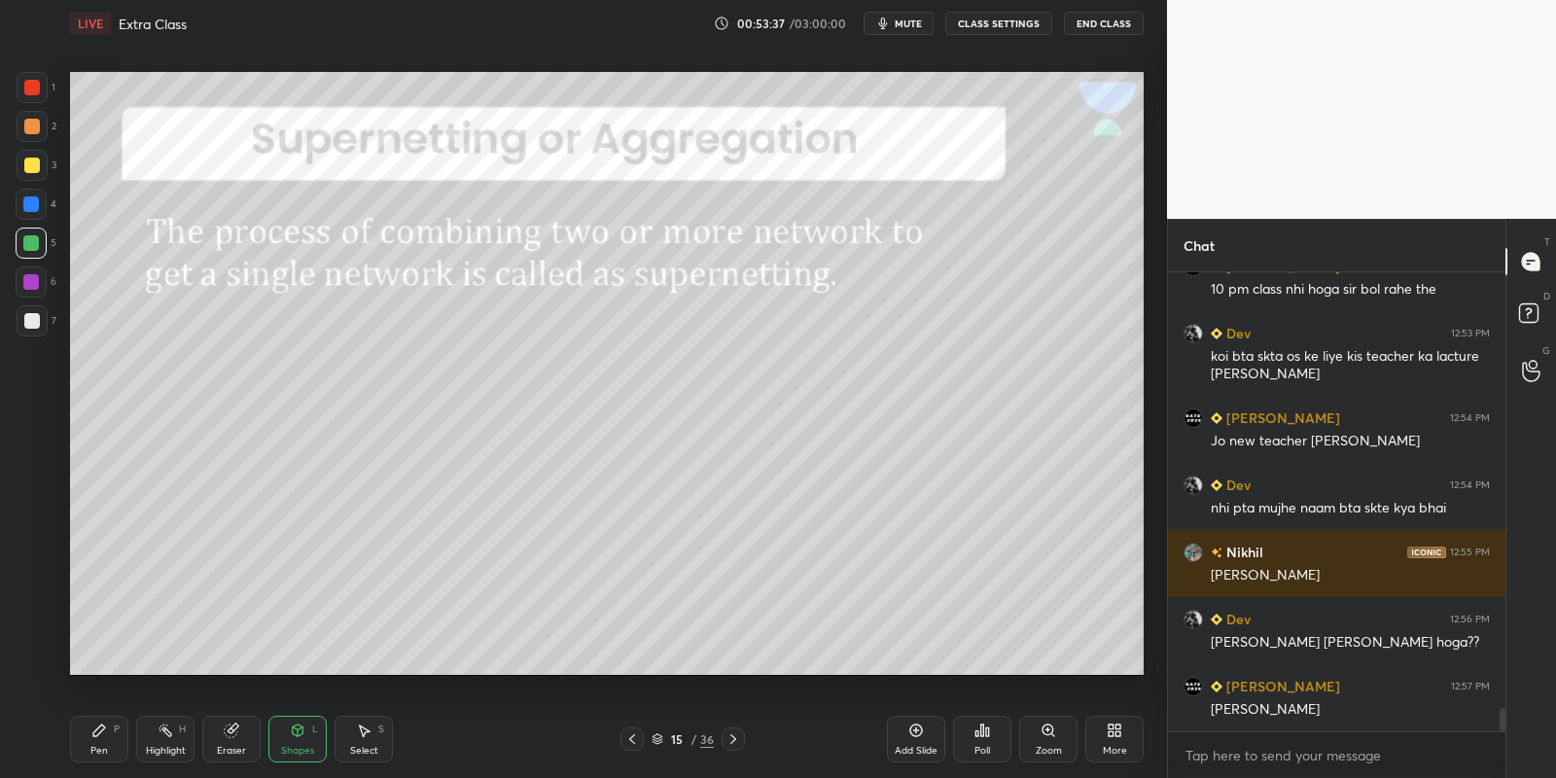
drag, startPoint x: 41, startPoint y: 85, endPoint x: 56, endPoint y: 87, distance: 15.7
click at [39, 85] on div at bounding box center [32, 87] width 31 height 31
drag, startPoint x: 316, startPoint y: 744, endPoint x: 318, endPoint y: 725, distance: 18.6
click at [318, 743] on div "Shapes L" at bounding box center [297, 739] width 58 height 47
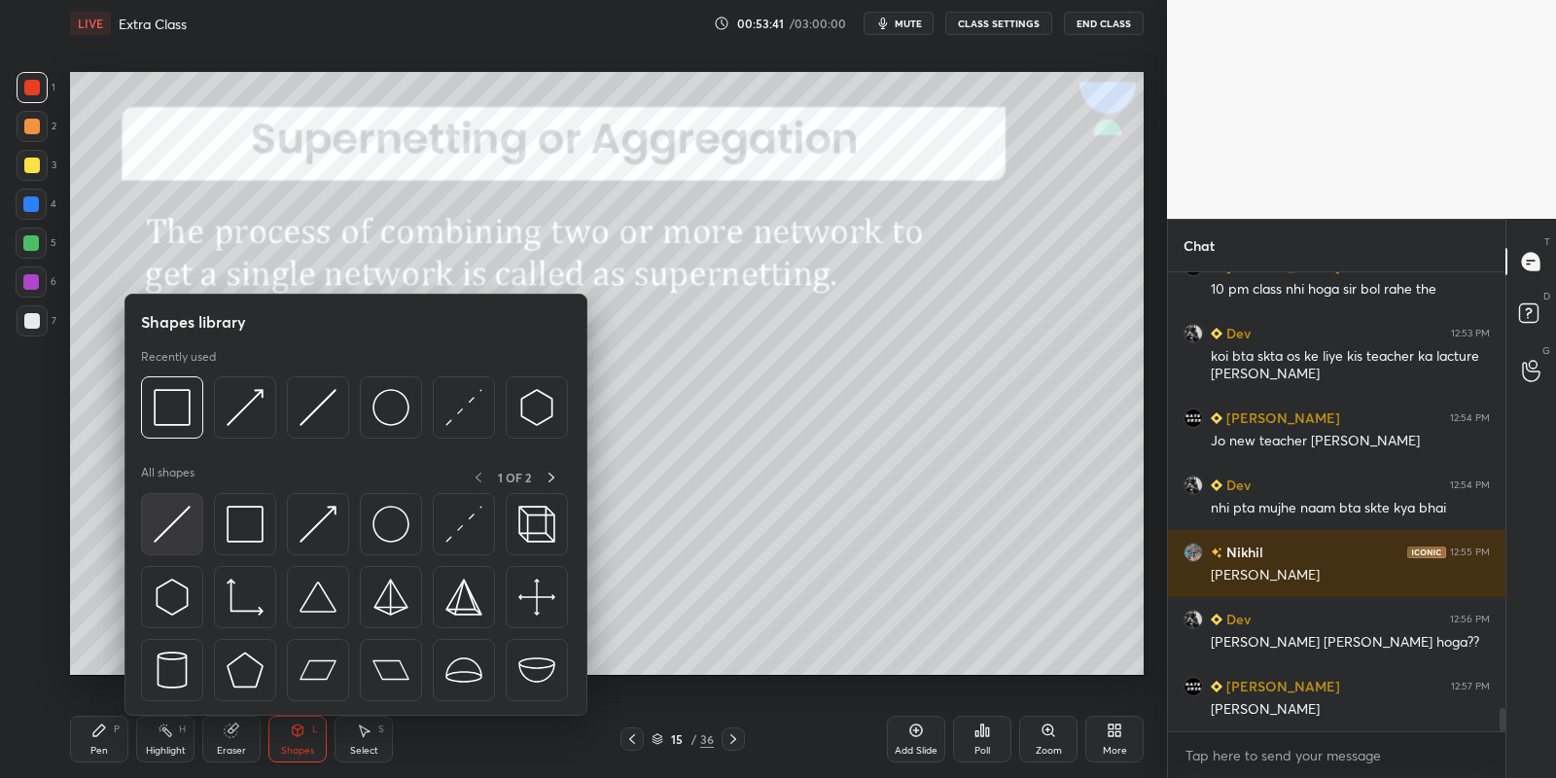
click at [173, 541] on img at bounding box center [172, 524] width 37 height 37
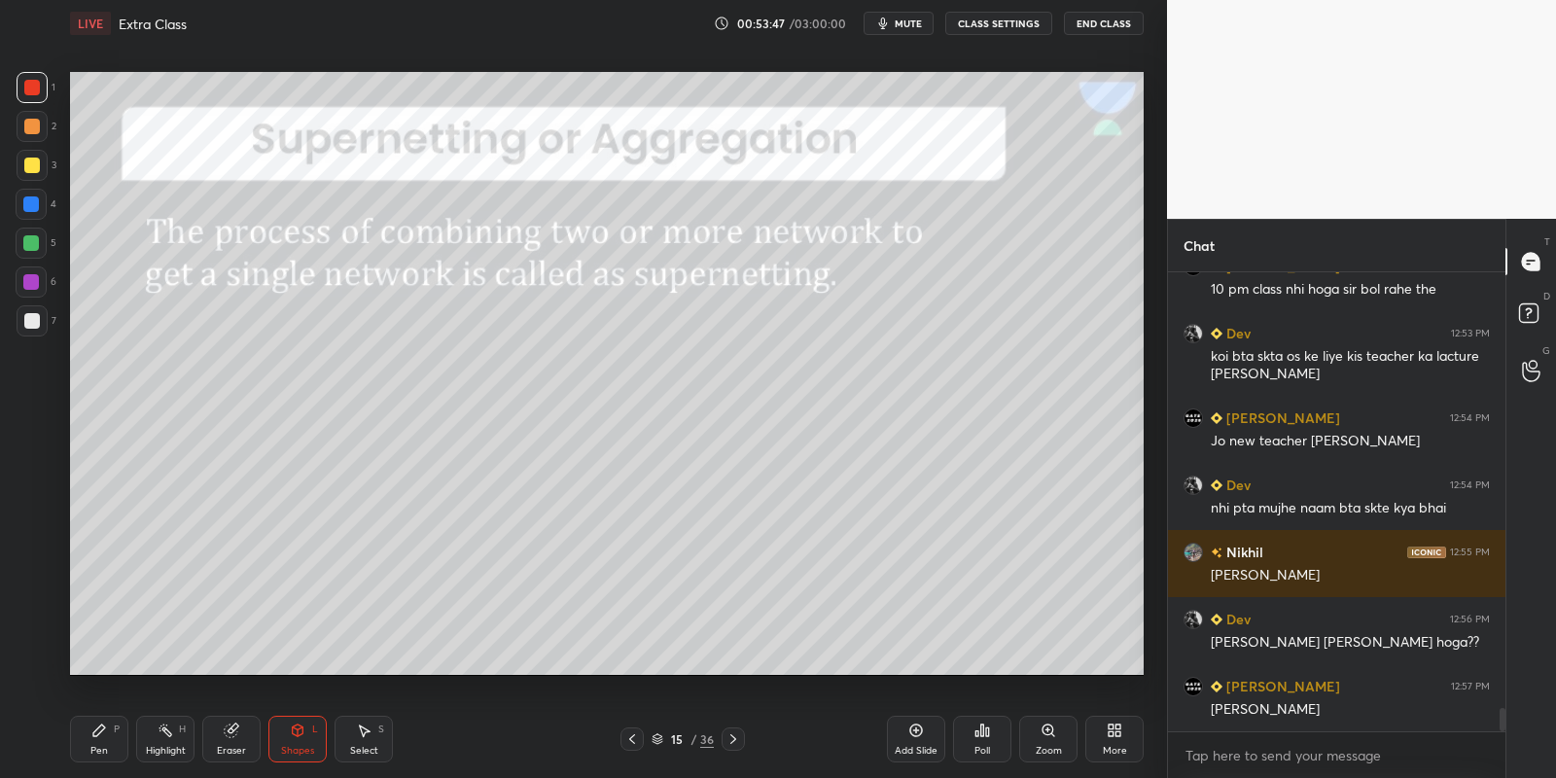
drag, startPoint x: 113, startPoint y: 738, endPoint x: 126, endPoint y: 740, distance: 13.8
click at [116, 743] on div "Pen P" at bounding box center [99, 739] width 58 height 47
click at [157, 750] on div "Highlight" at bounding box center [166, 751] width 40 height 10
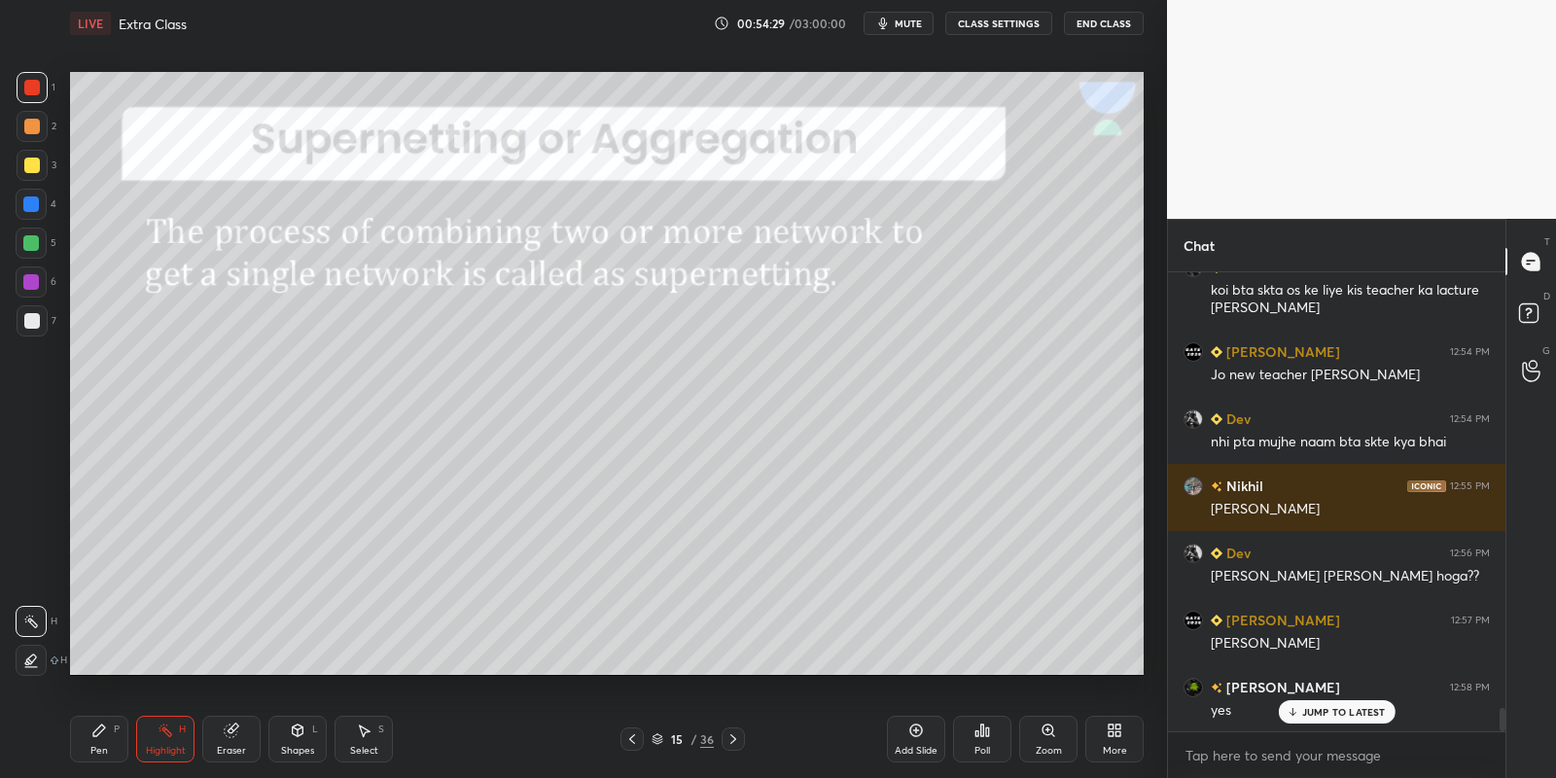
scroll to position [8822, 0]
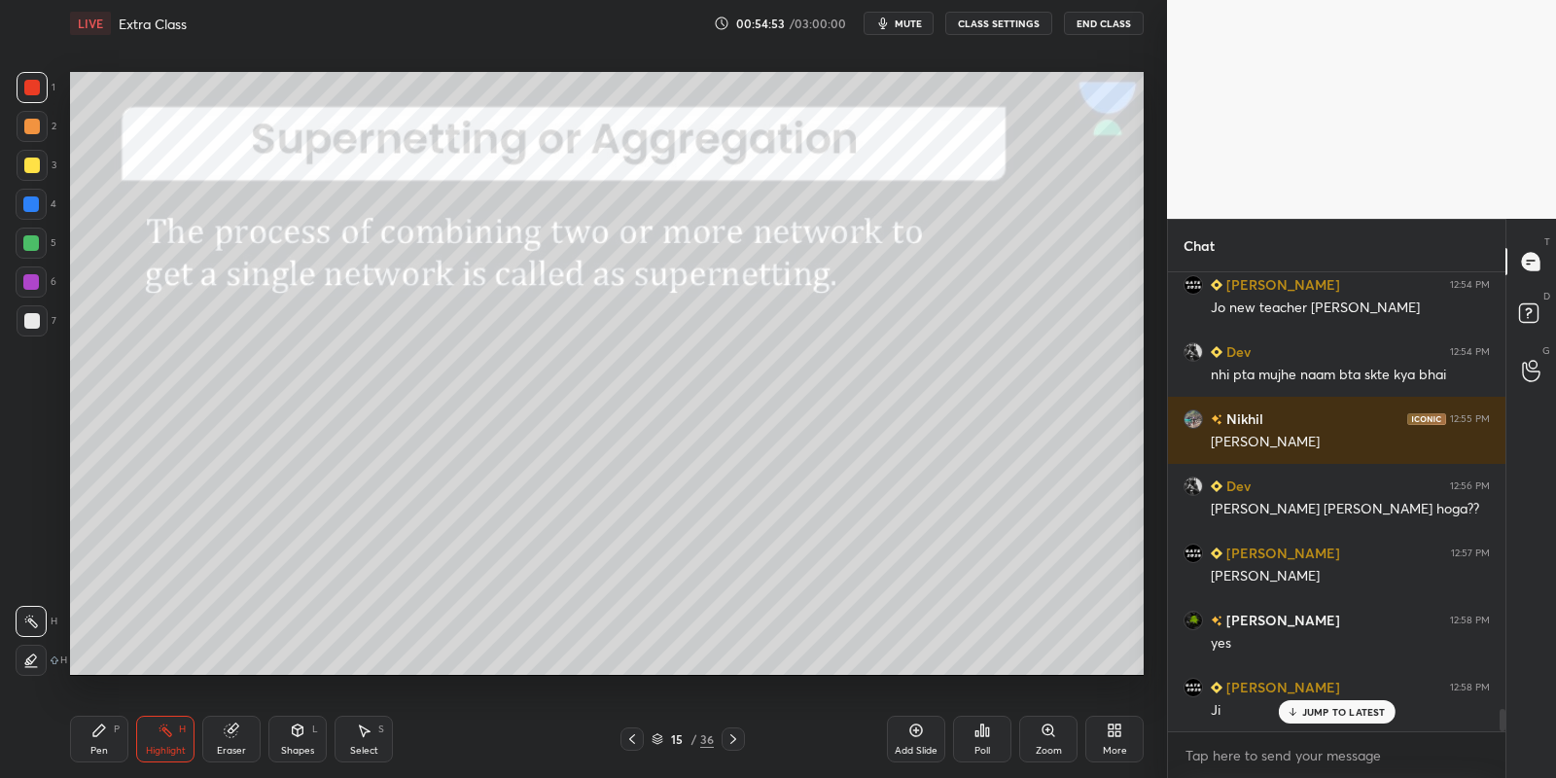
click at [97, 732] on icon at bounding box center [99, 731] width 16 height 16
click at [726, 746] on icon at bounding box center [733, 739] width 16 height 16
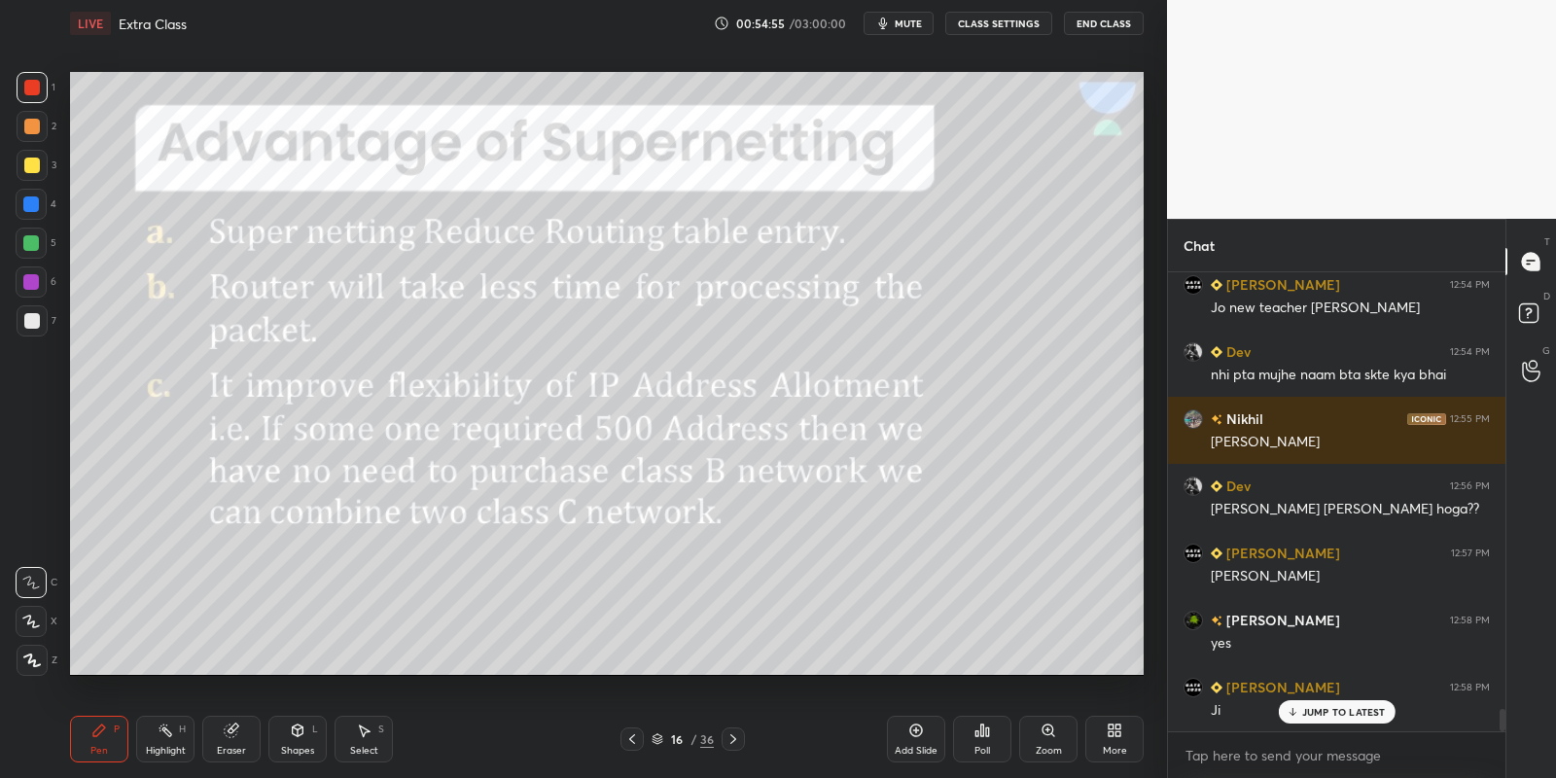
click at [639, 742] on div at bounding box center [631, 738] width 23 height 23
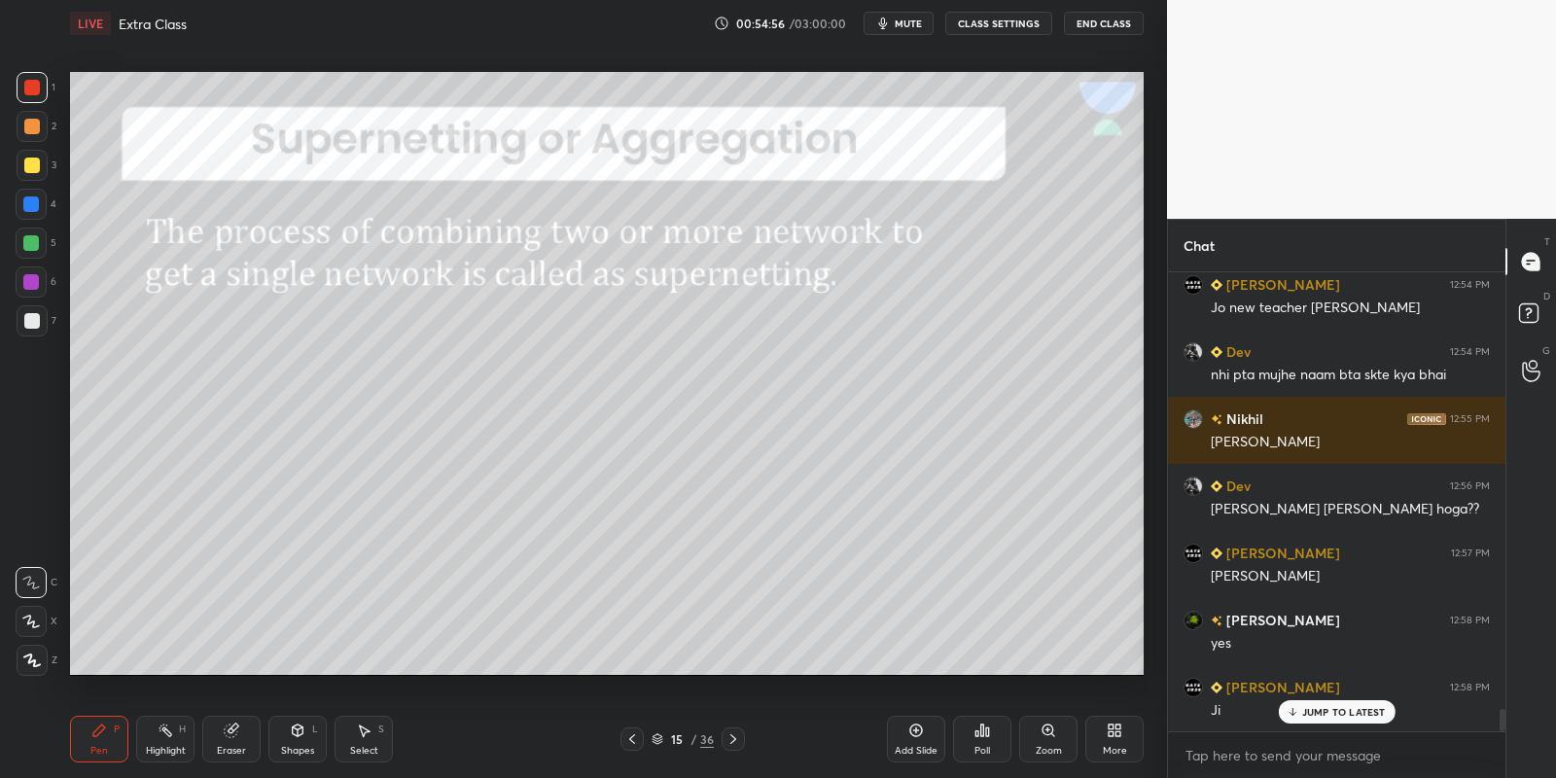
click at [916, 738] on div "Add Slide" at bounding box center [916, 739] width 58 height 47
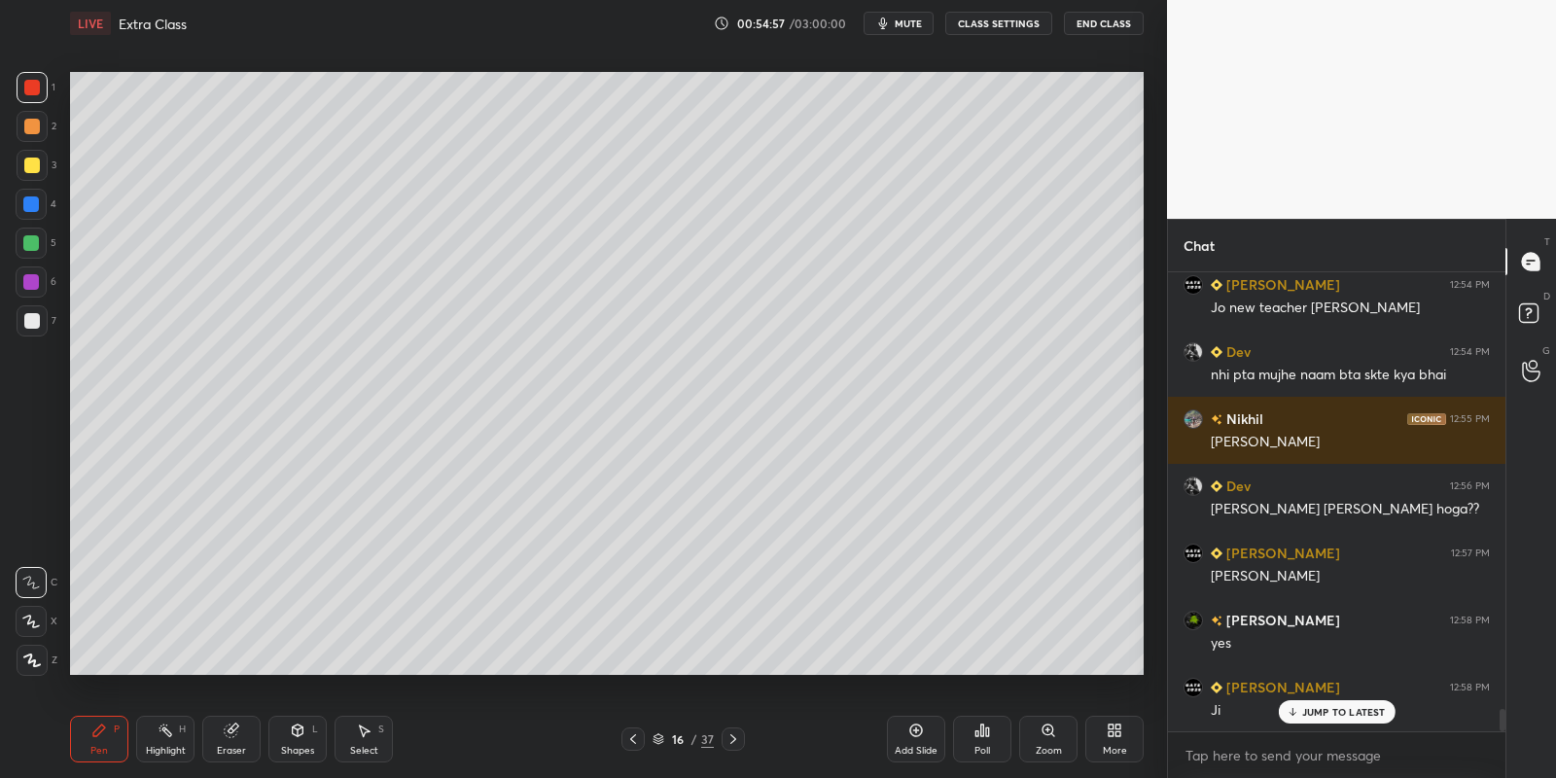
drag, startPoint x: 117, startPoint y: 742, endPoint x: 122, endPoint y: 676, distance: 66.3
click at [121, 732] on div "Pen P" at bounding box center [99, 739] width 58 height 47
drag, startPoint x: 30, startPoint y: 243, endPoint x: 38, endPoint y: 236, distance: 10.3
click at [32, 242] on div at bounding box center [31, 243] width 16 height 16
click at [306, 746] on div "Shapes" at bounding box center [297, 751] width 33 height 10
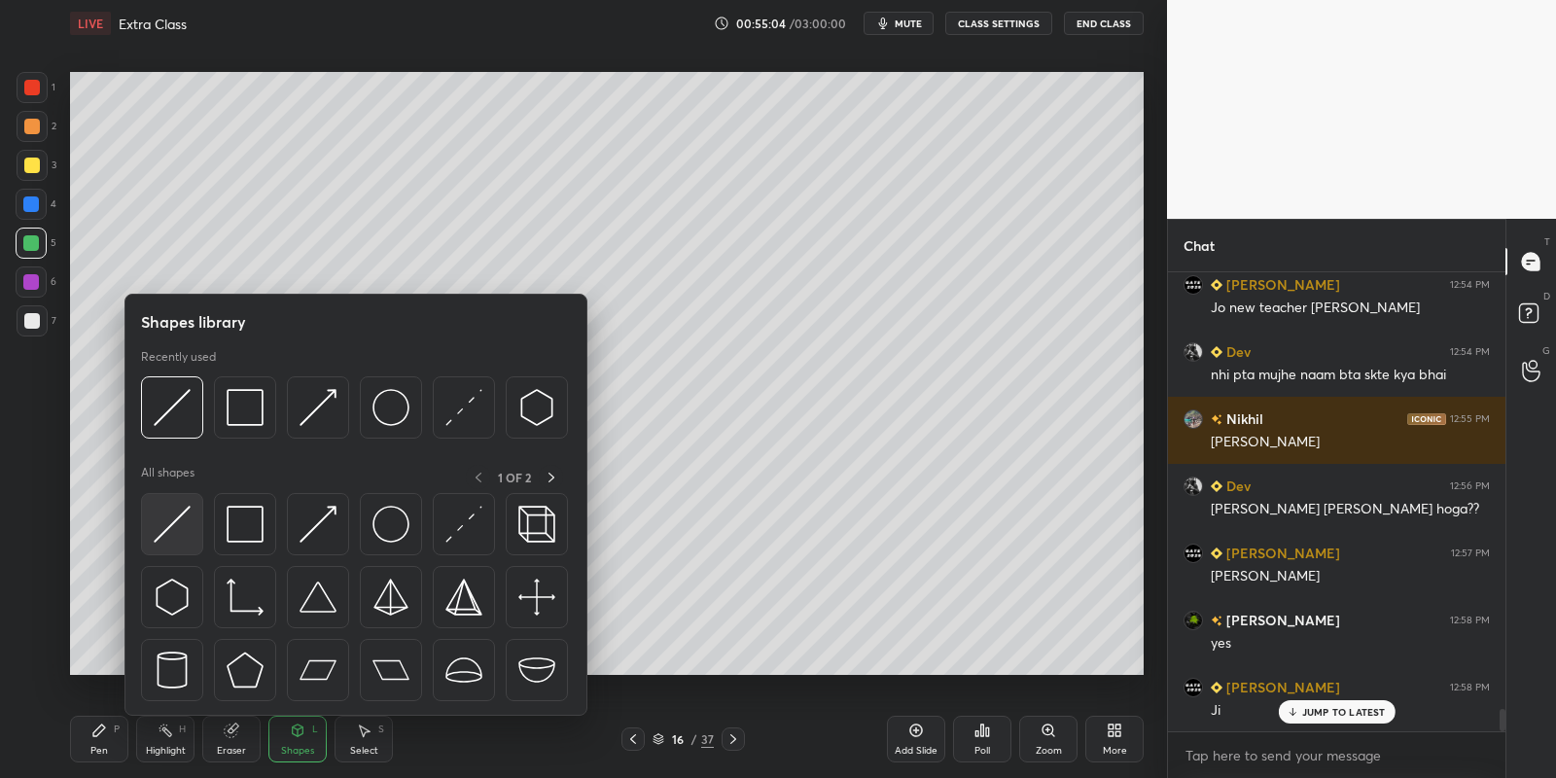
click at [168, 523] on img at bounding box center [172, 524] width 37 height 37
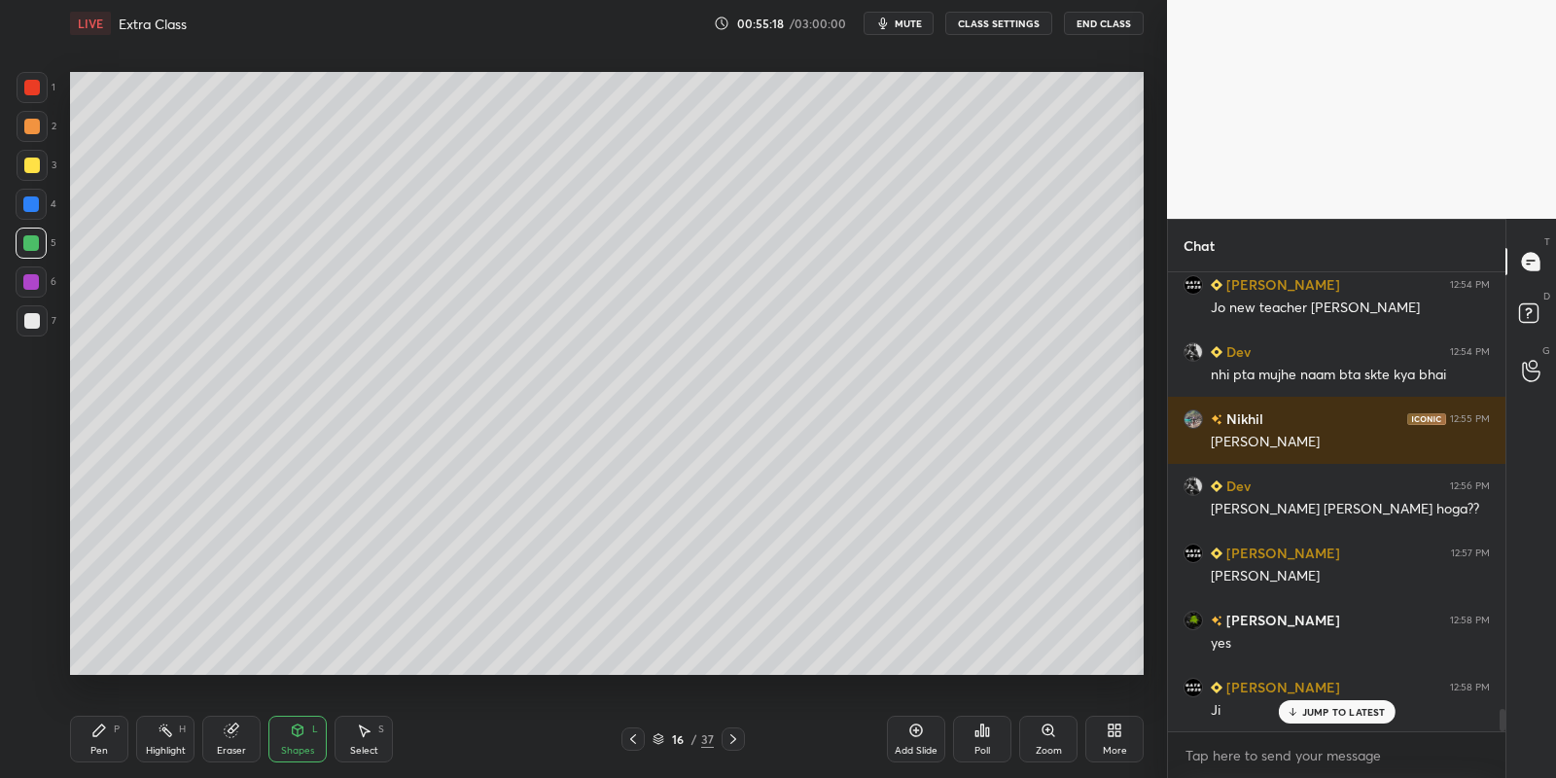
click at [101, 746] on div "Pen" at bounding box center [99, 751] width 18 height 10
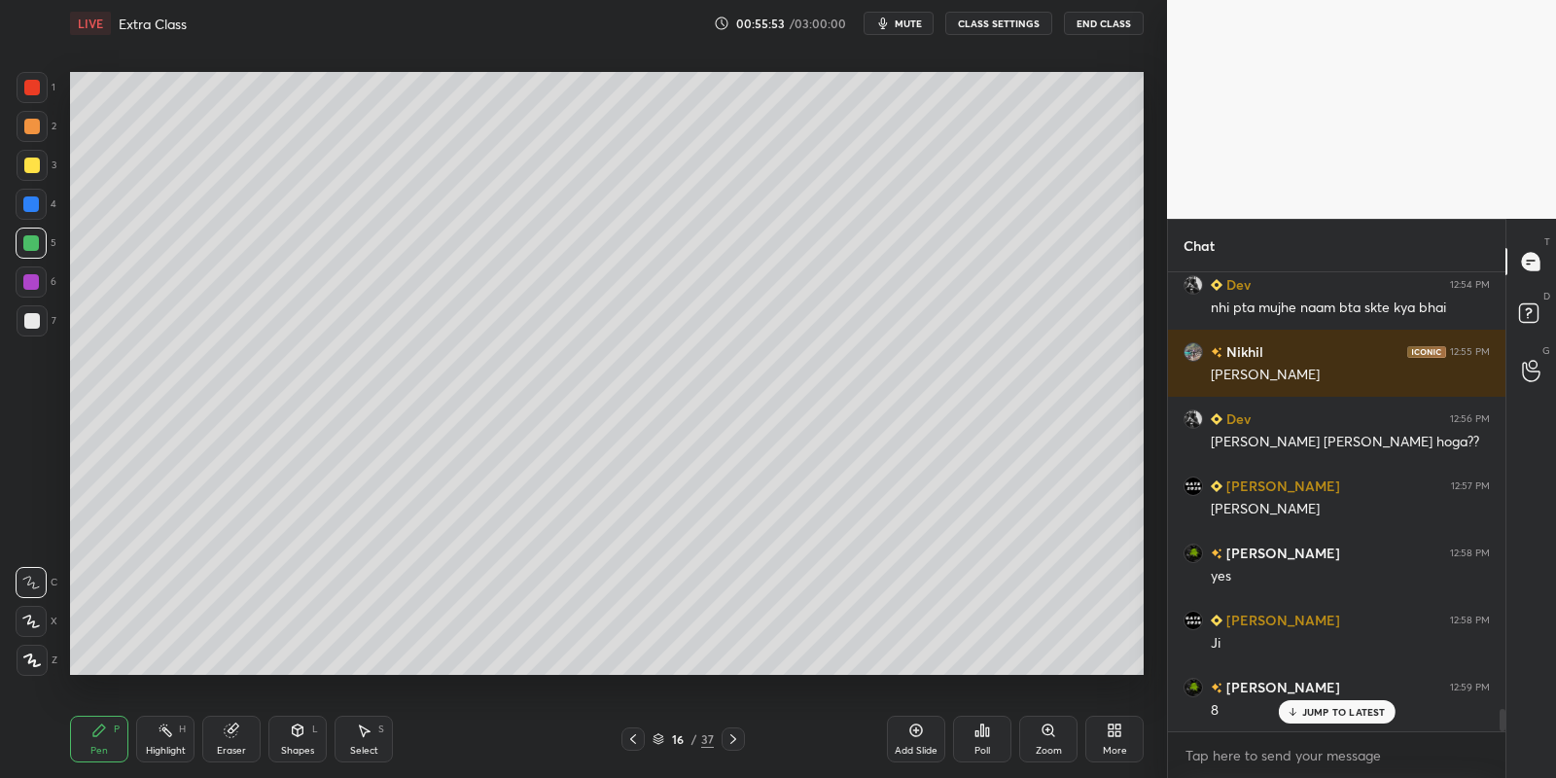
click at [317, 746] on div "Shapes L" at bounding box center [297, 739] width 58 height 47
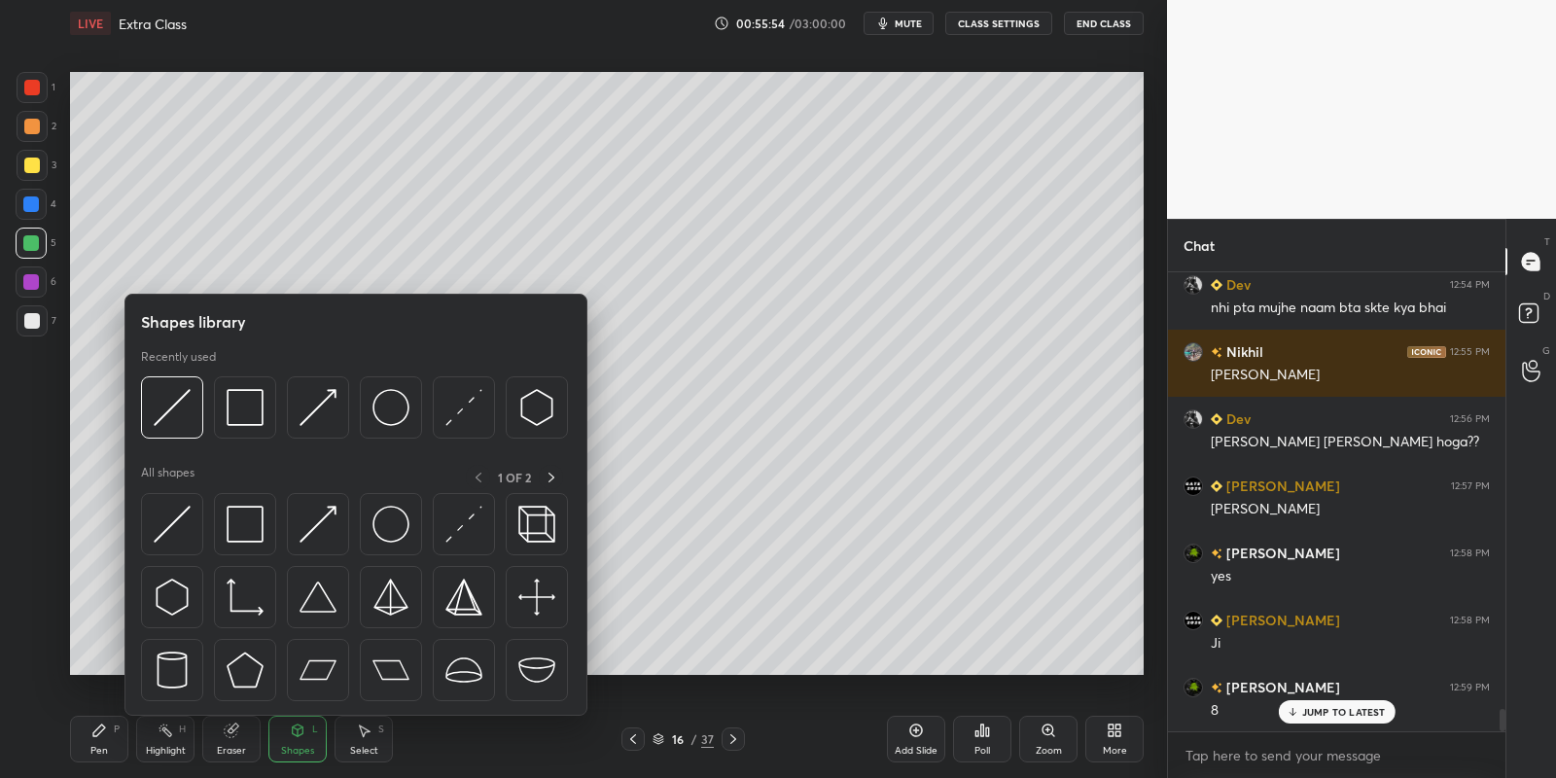
drag, startPoint x: 260, startPoint y: 521, endPoint x: 24, endPoint y: 161, distance: 429.9
click at [254, 526] on img at bounding box center [245, 524] width 37 height 37
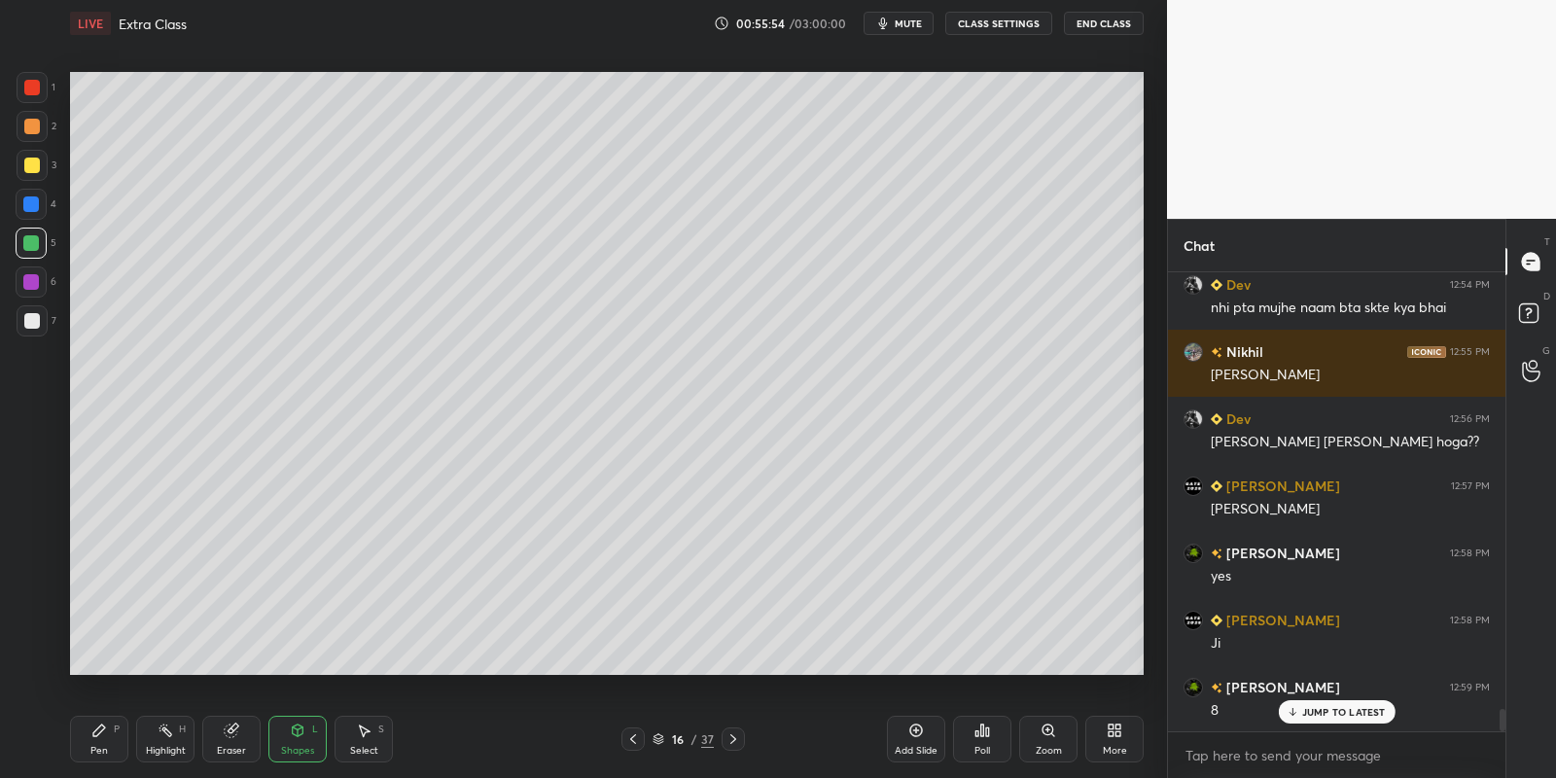
drag, startPoint x: 24, startPoint y: 163, endPoint x: 33, endPoint y: 157, distance: 11.1
click at [27, 160] on div at bounding box center [32, 166] width 16 height 16
click at [107, 737] on div "Pen P" at bounding box center [99, 739] width 58 height 47
click at [22, 163] on div at bounding box center [32, 165] width 31 height 31
drag, startPoint x: 301, startPoint y: 751, endPoint x: 303, endPoint y: 736, distance: 14.7
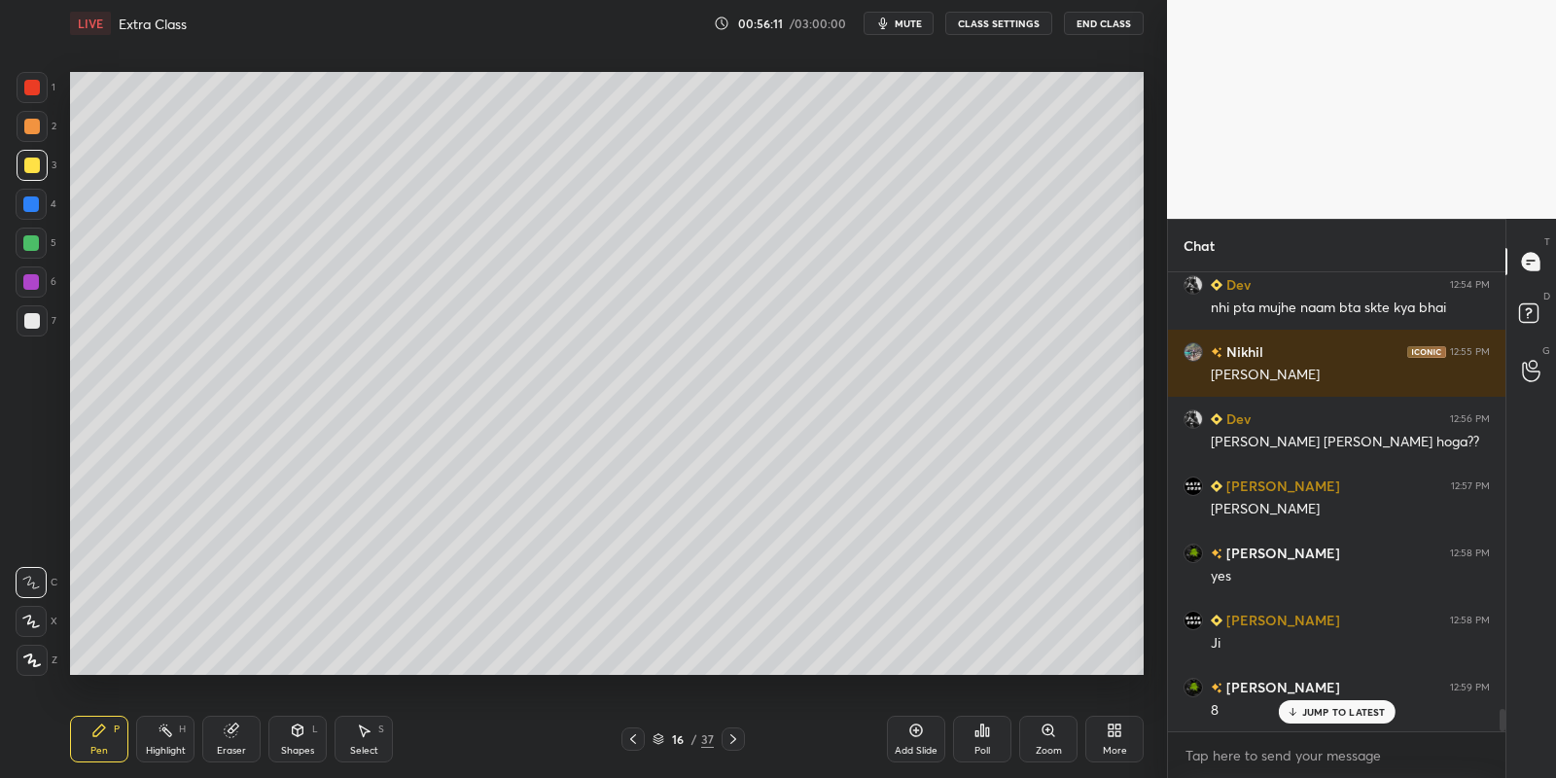
click at [302, 746] on div "Shapes" at bounding box center [297, 751] width 33 height 10
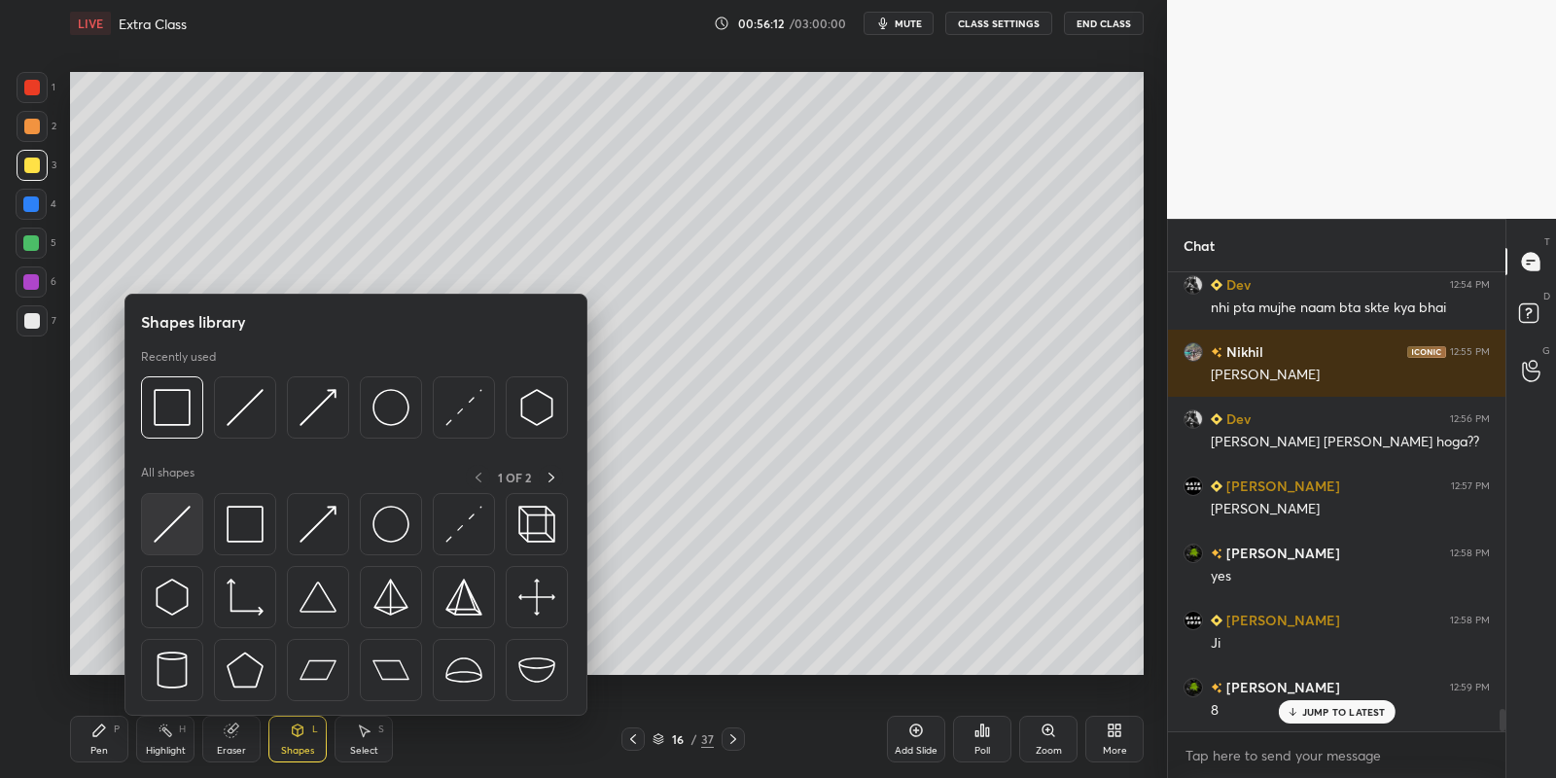
click at [182, 517] on img at bounding box center [172, 524] width 37 height 37
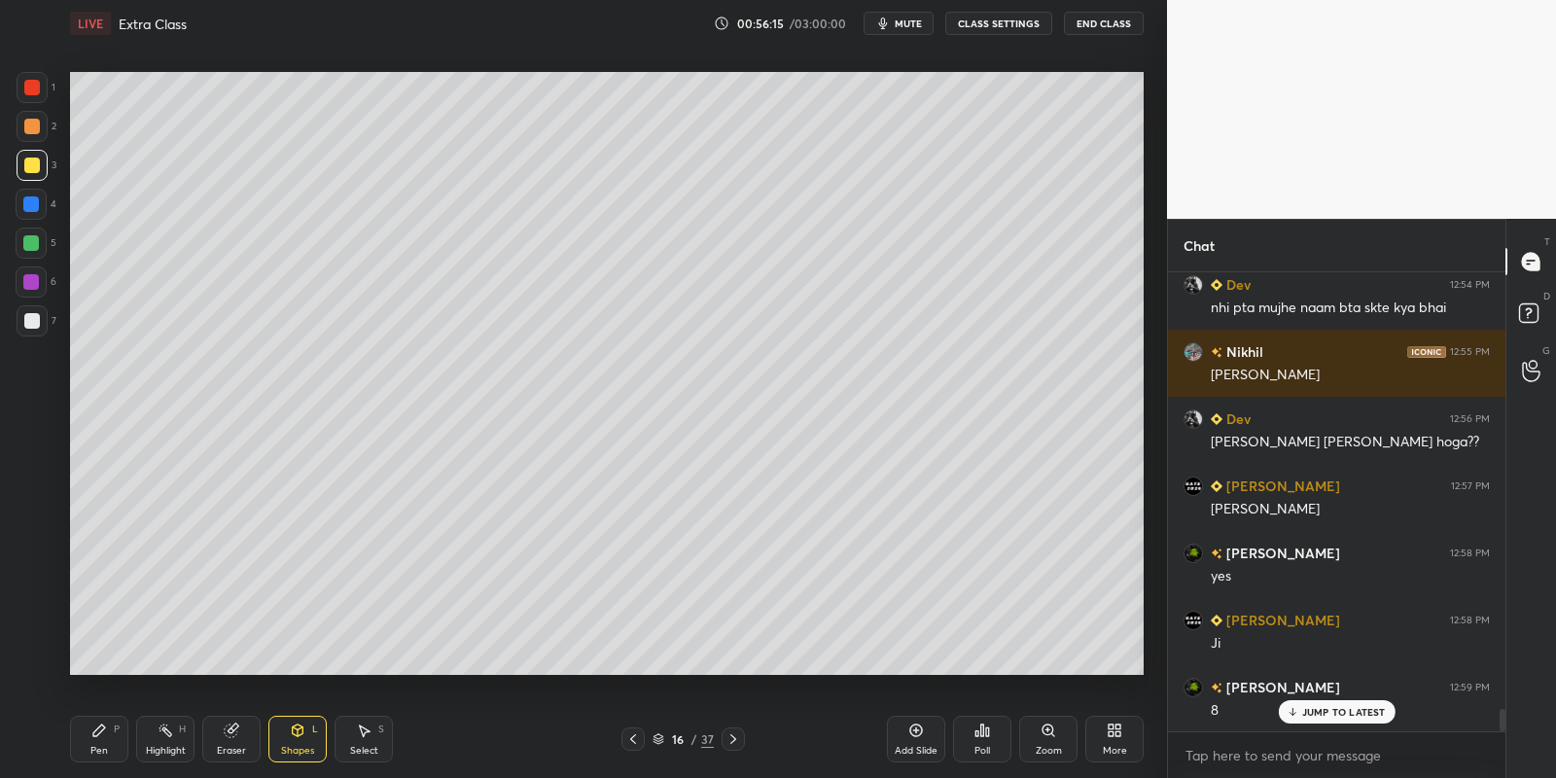
scroll to position [8956, 0]
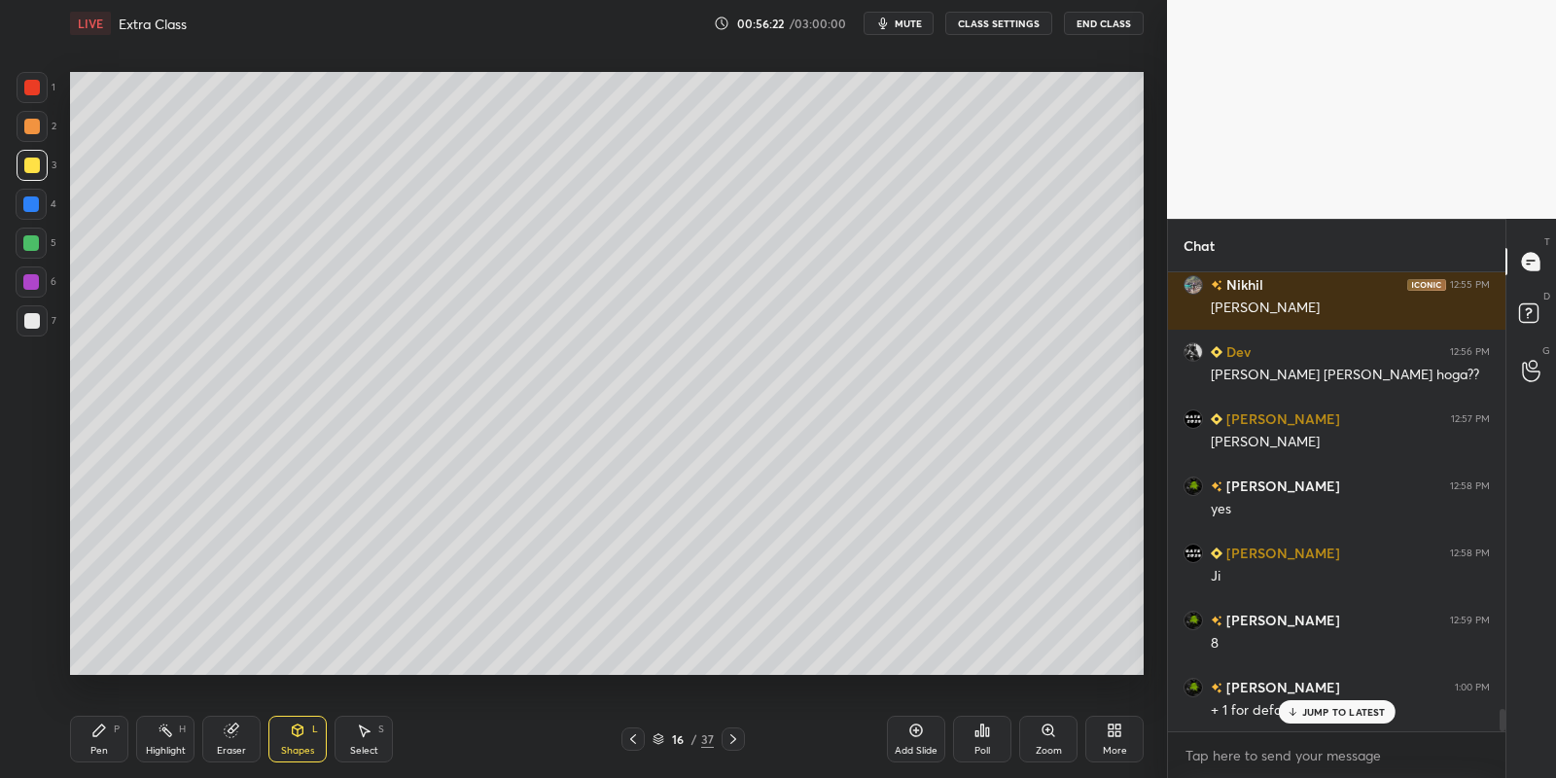
drag, startPoint x: 104, startPoint y: 751, endPoint x: 107, endPoint y: 679, distance: 72.0
click at [107, 747] on div "Pen P" at bounding box center [99, 739] width 58 height 47
drag, startPoint x: 27, startPoint y: 250, endPoint x: 31, endPoint y: 240, distance: 10.5
click at [28, 249] on div at bounding box center [31, 243] width 16 height 16
click at [305, 740] on div "Shapes L" at bounding box center [297, 739] width 58 height 47
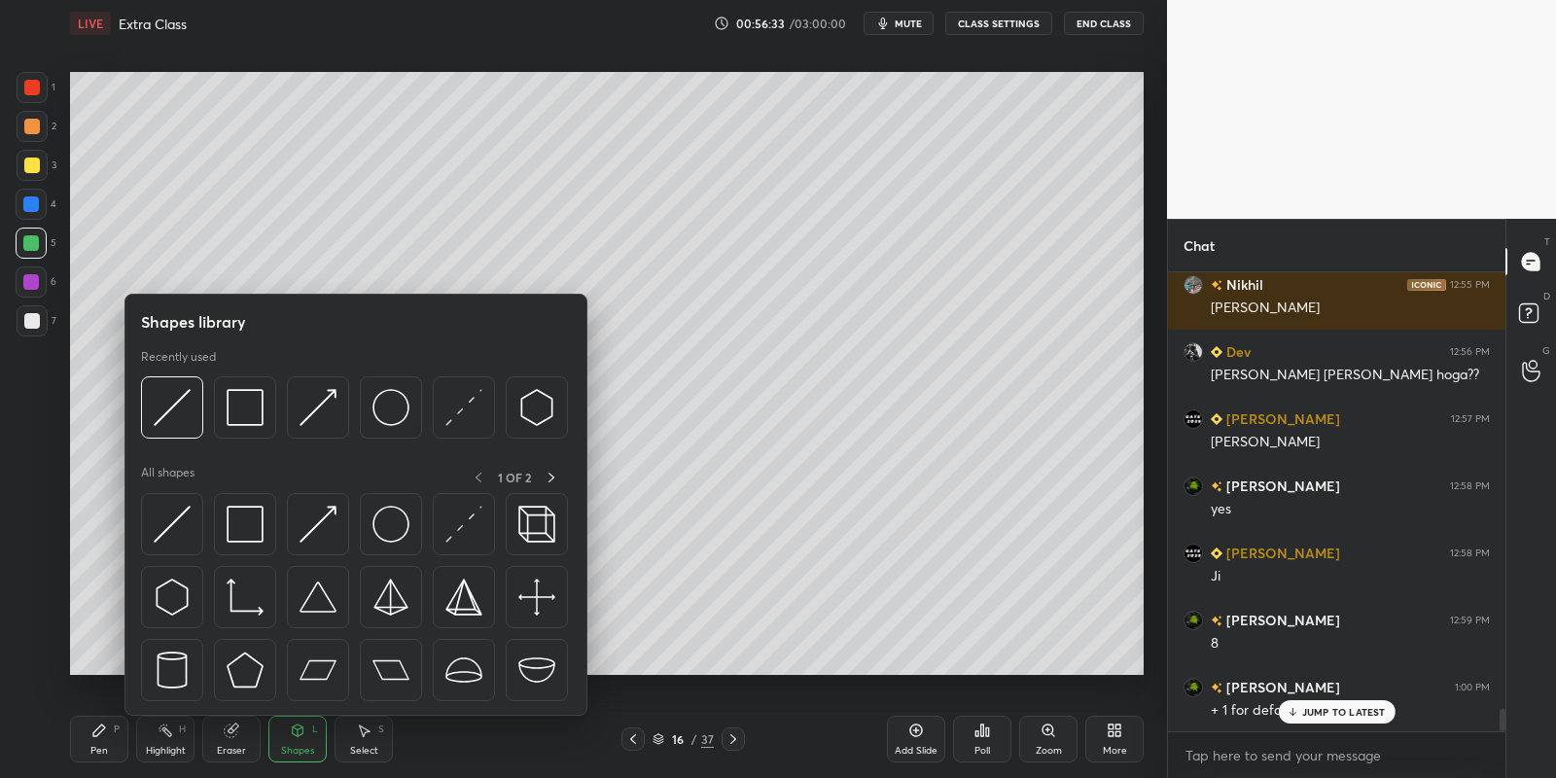
click at [257, 408] on img at bounding box center [245, 407] width 37 height 37
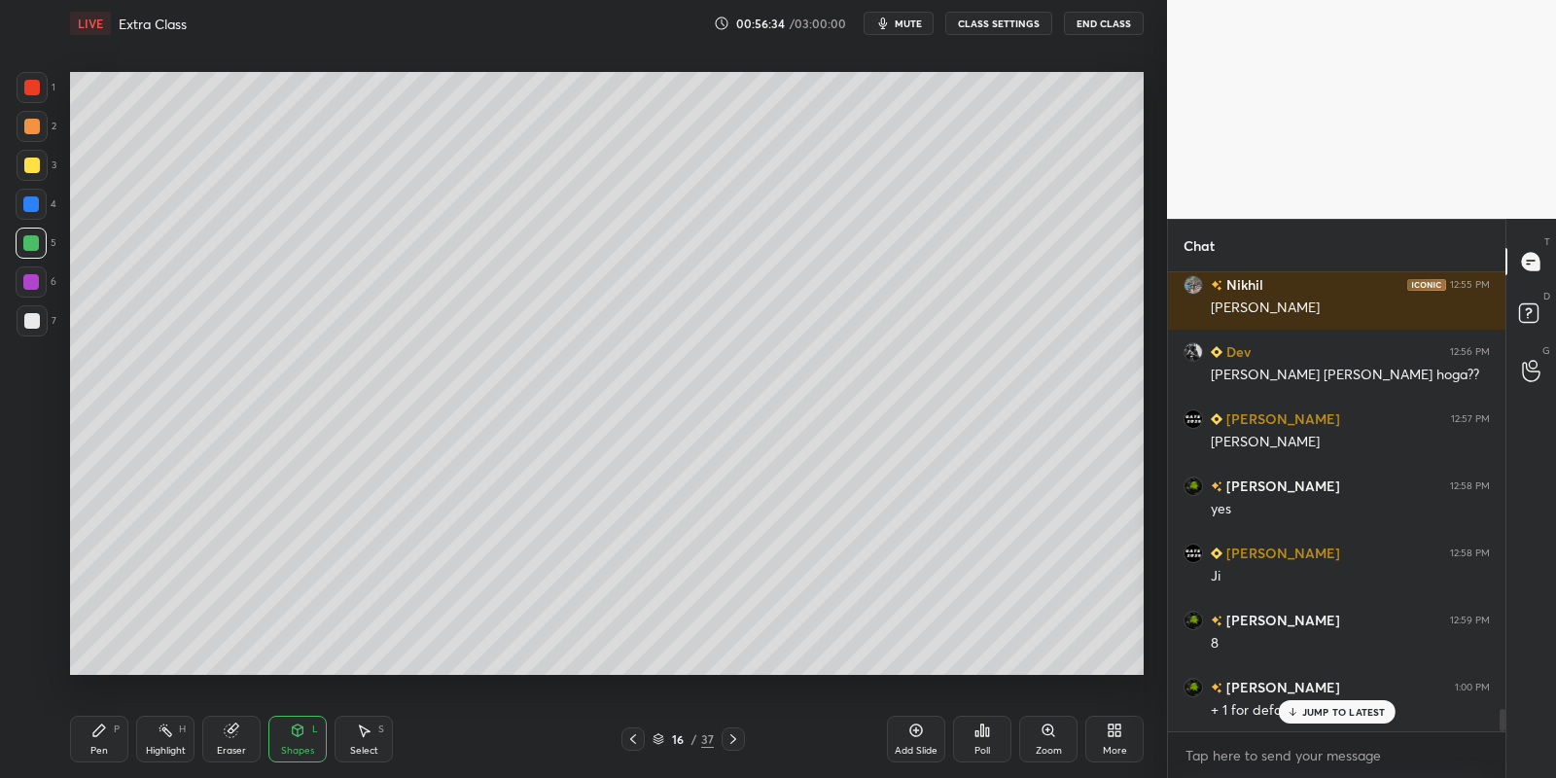
drag, startPoint x: 30, startPoint y: 168, endPoint x: 49, endPoint y: 178, distance: 20.9
click at [28, 168] on div at bounding box center [32, 166] width 16 height 16
click at [106, 733] on icon at bounding box center [99, 731] width 16 height 16
click at [301, 737] on div "Shapes L" at bounding box center [297, 739] width 58 height 47
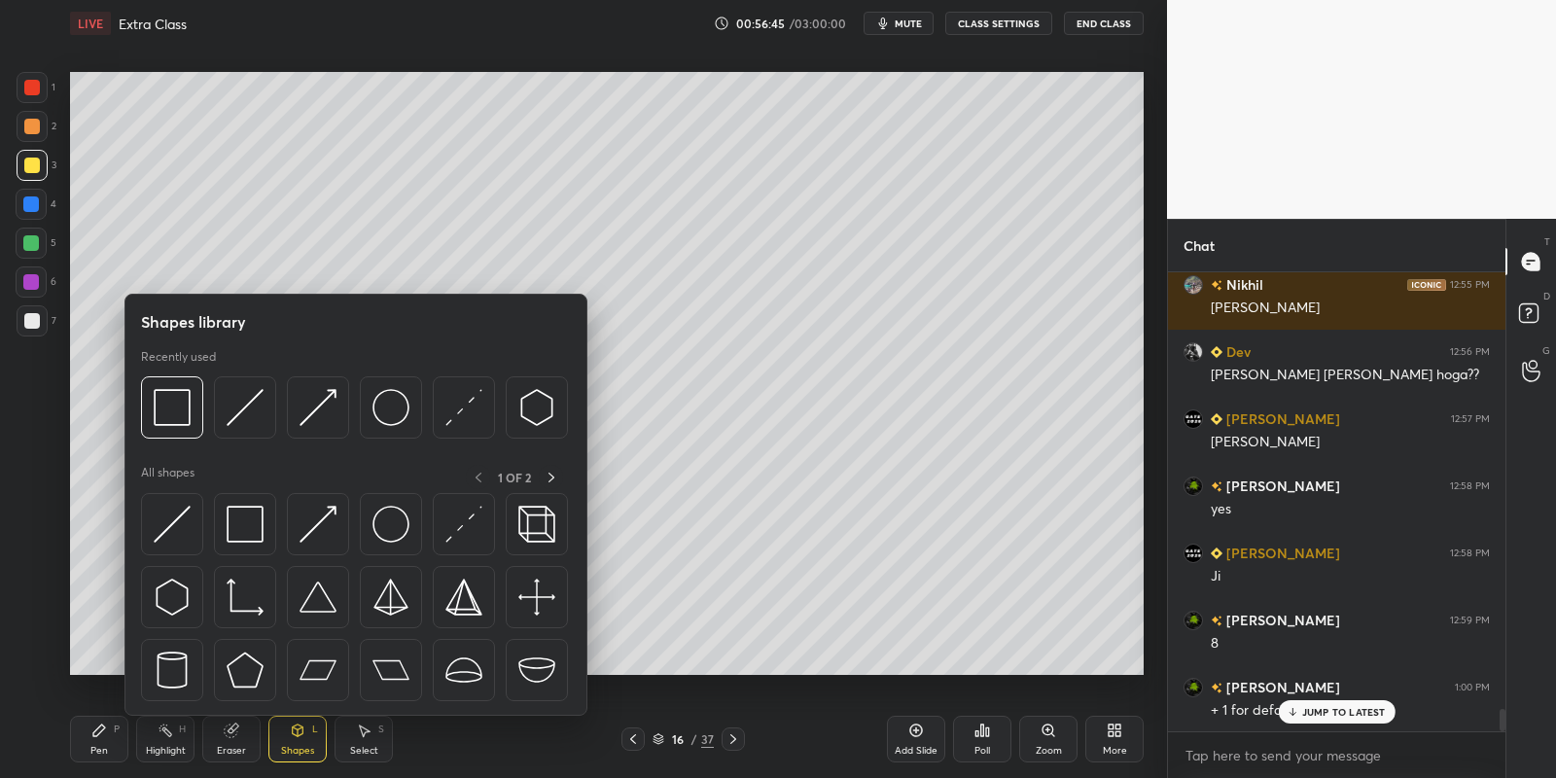
click at [28, 155] on div at bounding box center [32, 165] width 31 height 31
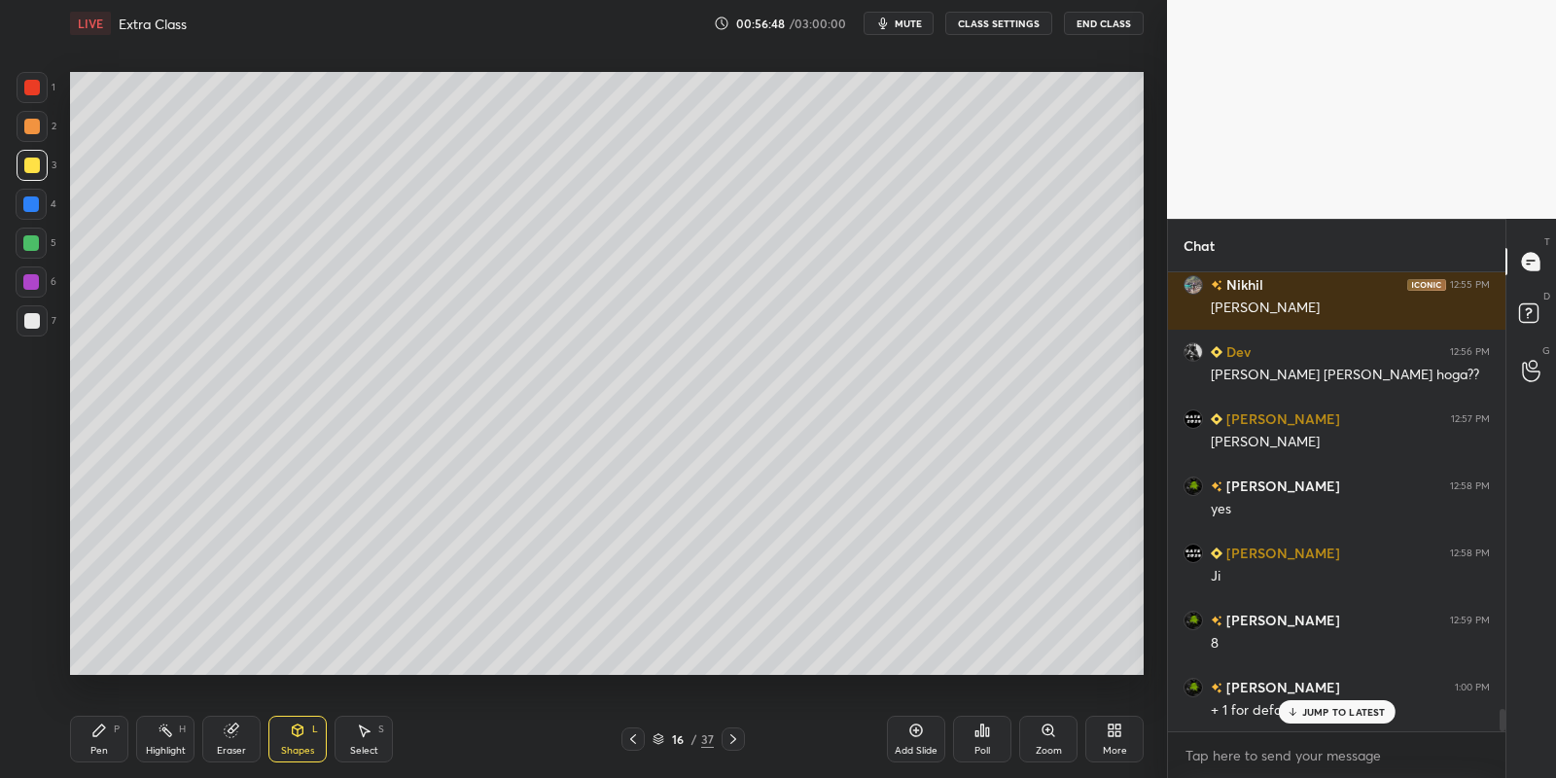
drag, startPoint x: 305, startPoint y: 749, endPoint x: 302, endPoint y: 725, distance: 23.5
click at [306, 746] on div "Shapes" at bounding box center [297, 751] width 33 height 10
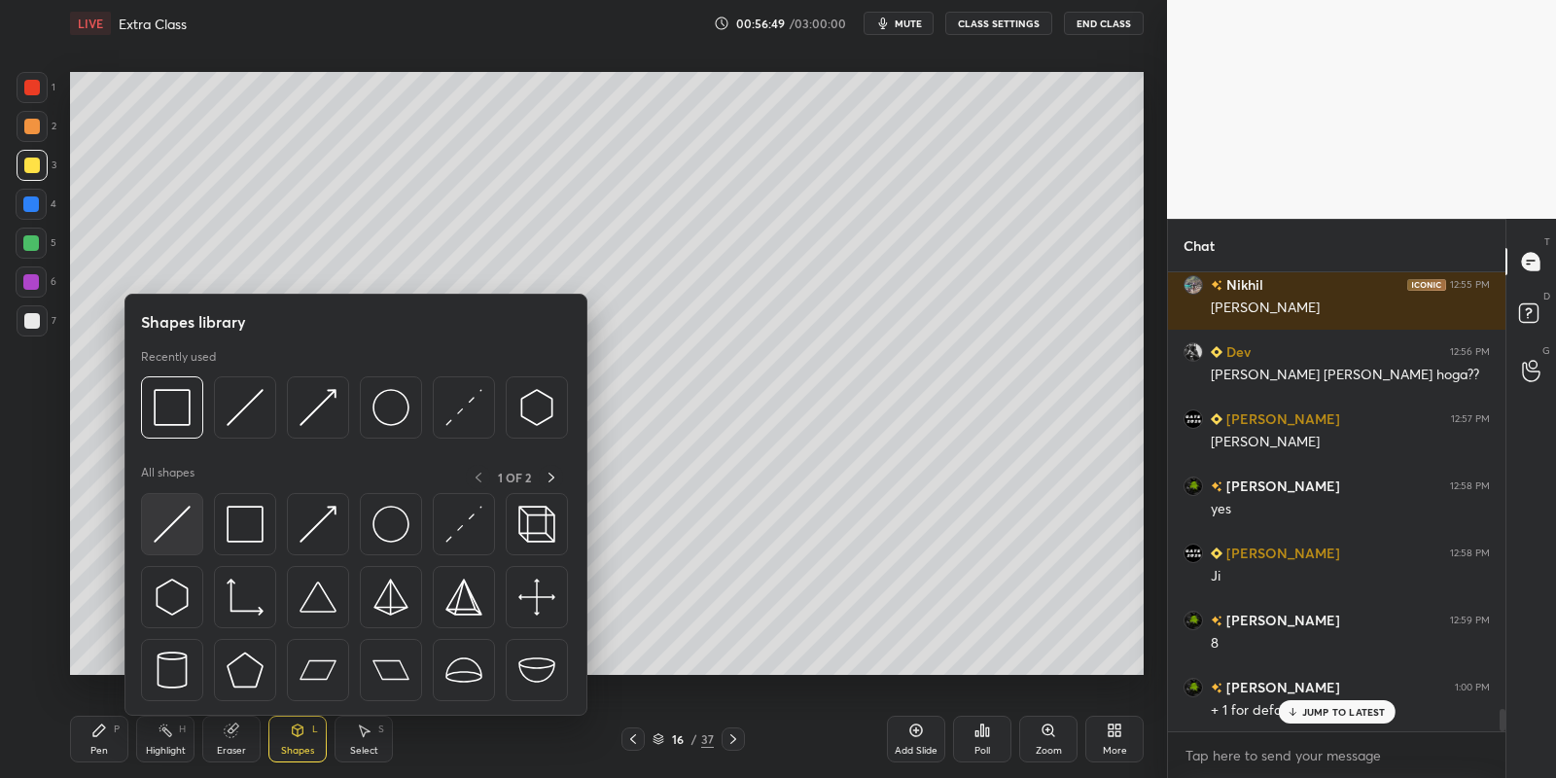
click at [176, 514] on img at bounding box center [172, 524] width 37 height 37
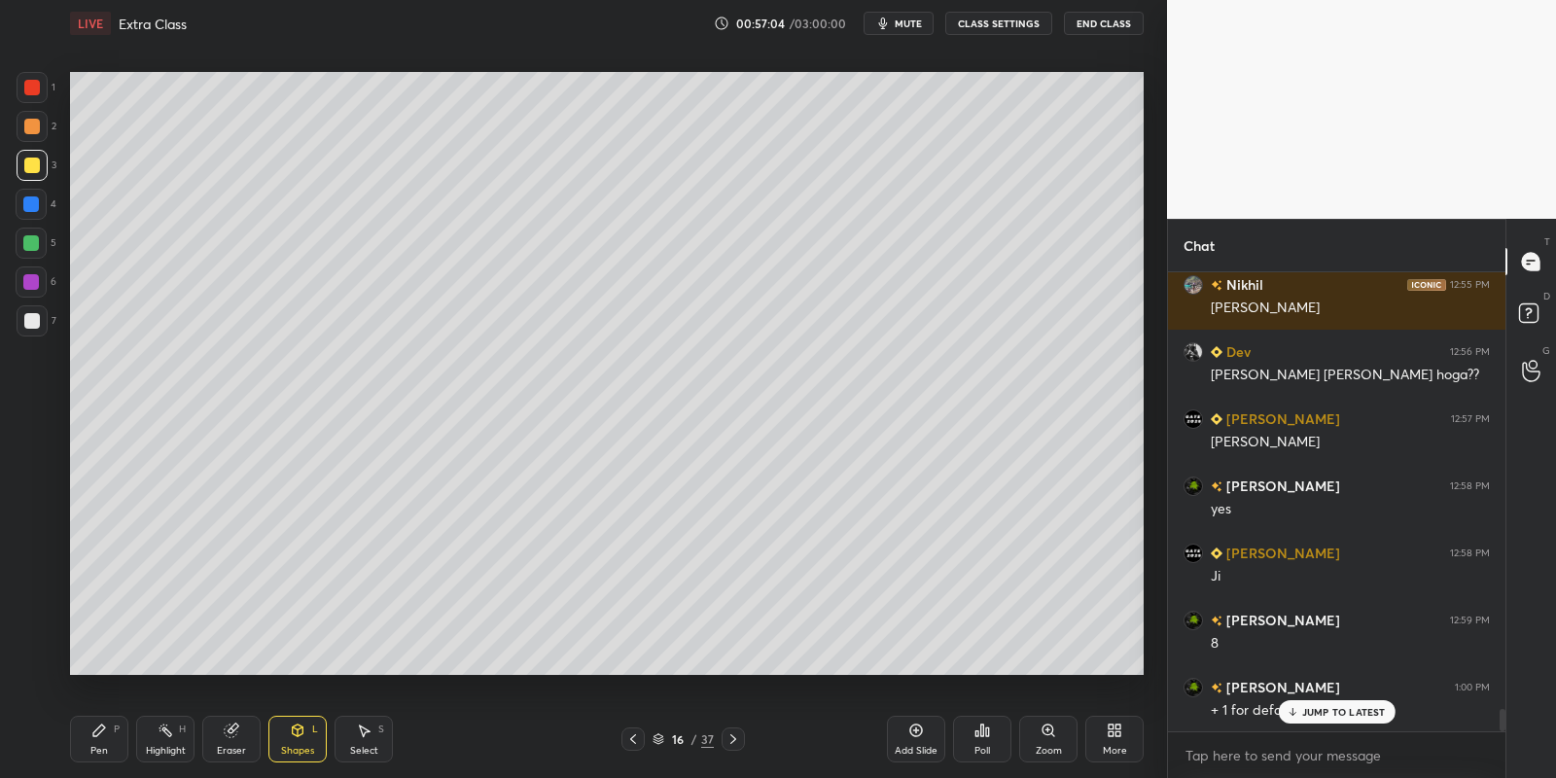
click at [111, 736] on div "Pen P" at bounding box center [99, 739] width 58 height 47
click at [31, 315] on div at bounding box center [32, 321] width 16 height 16
drag, startPoint x: 169, startPoint y: 747, endPoint x: 194, endPoint y: 707, distance: 47.2
click at [164, 755] on div "Highlight" at bounding box center [166, 751] width 40 height 10
click at [107, 741] on div "Pen P" at bounding box center [99, 739] width 58 height 47
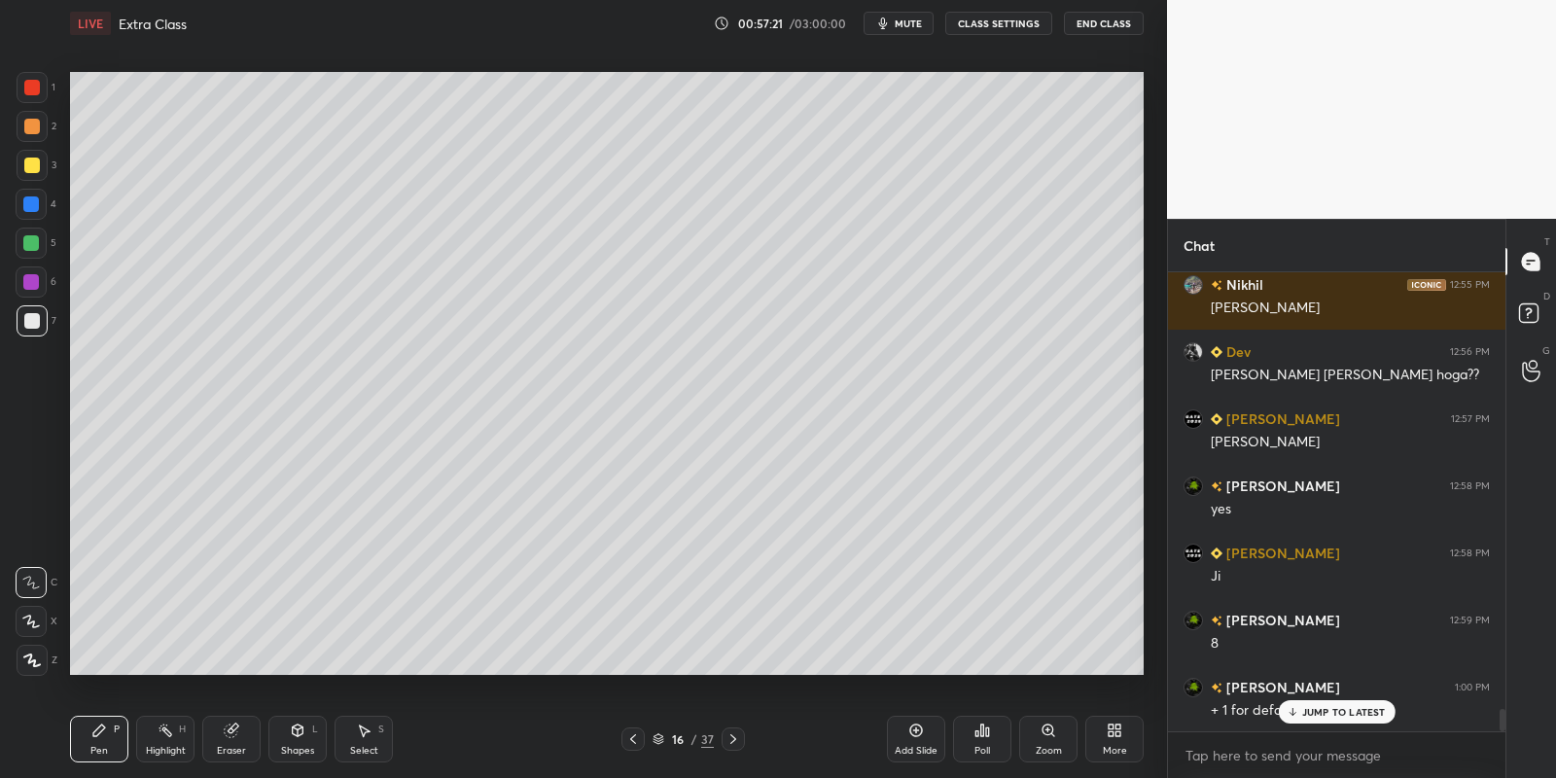
click at [159, 739] on div "Highlight H" at bounding box center [165, 739] width 58 height 47
drag, startPoint x: 305, startPoint y: 749, endPoint x: 318, endPoint y: 719, distance: 32.7
click at [309, 746] on div "Shapes" at bounding box center [297, 751] width 33 height 10
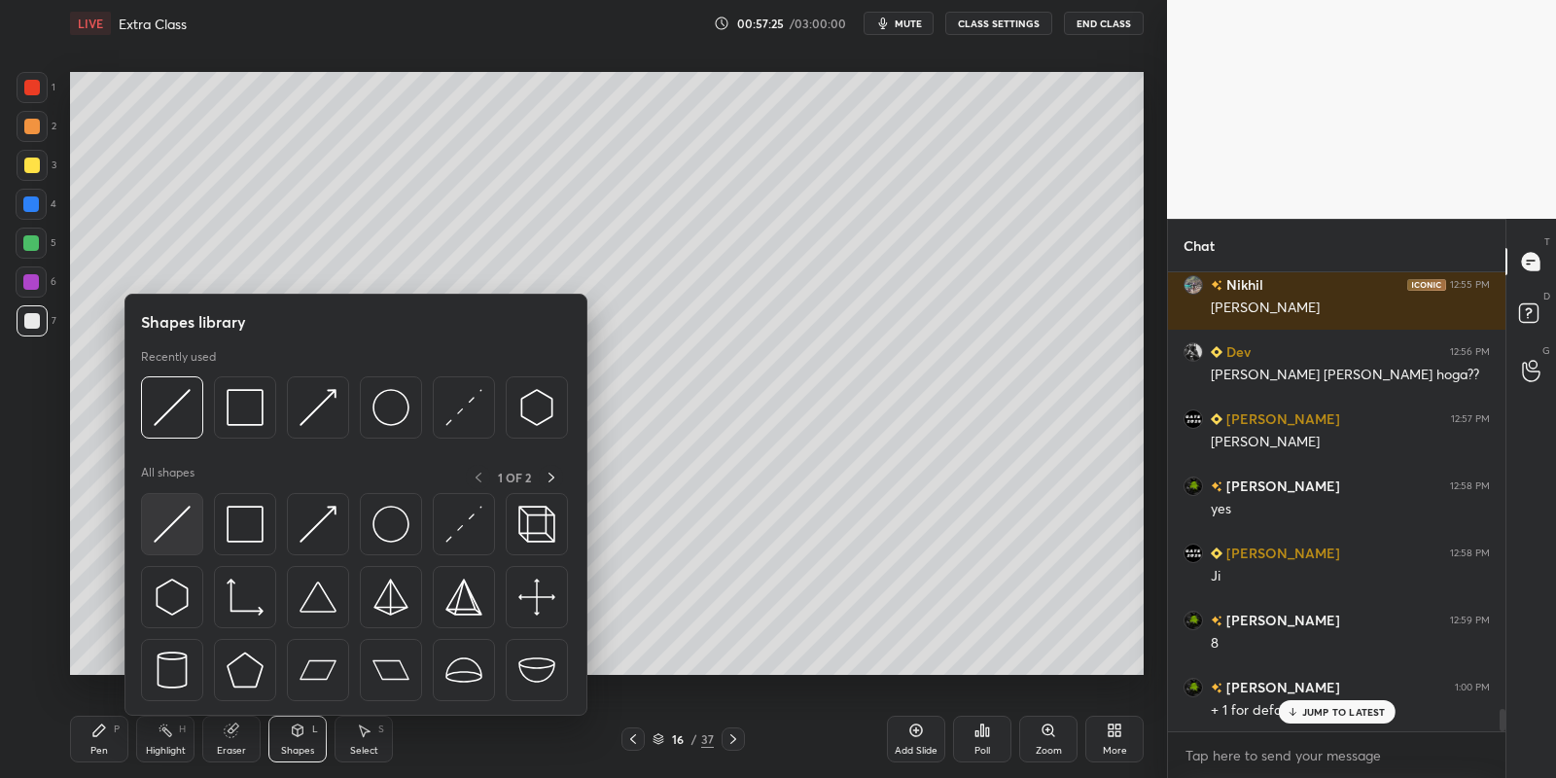
click at [181, 518] on img at bounding box center [172, 524] width 37 height 37
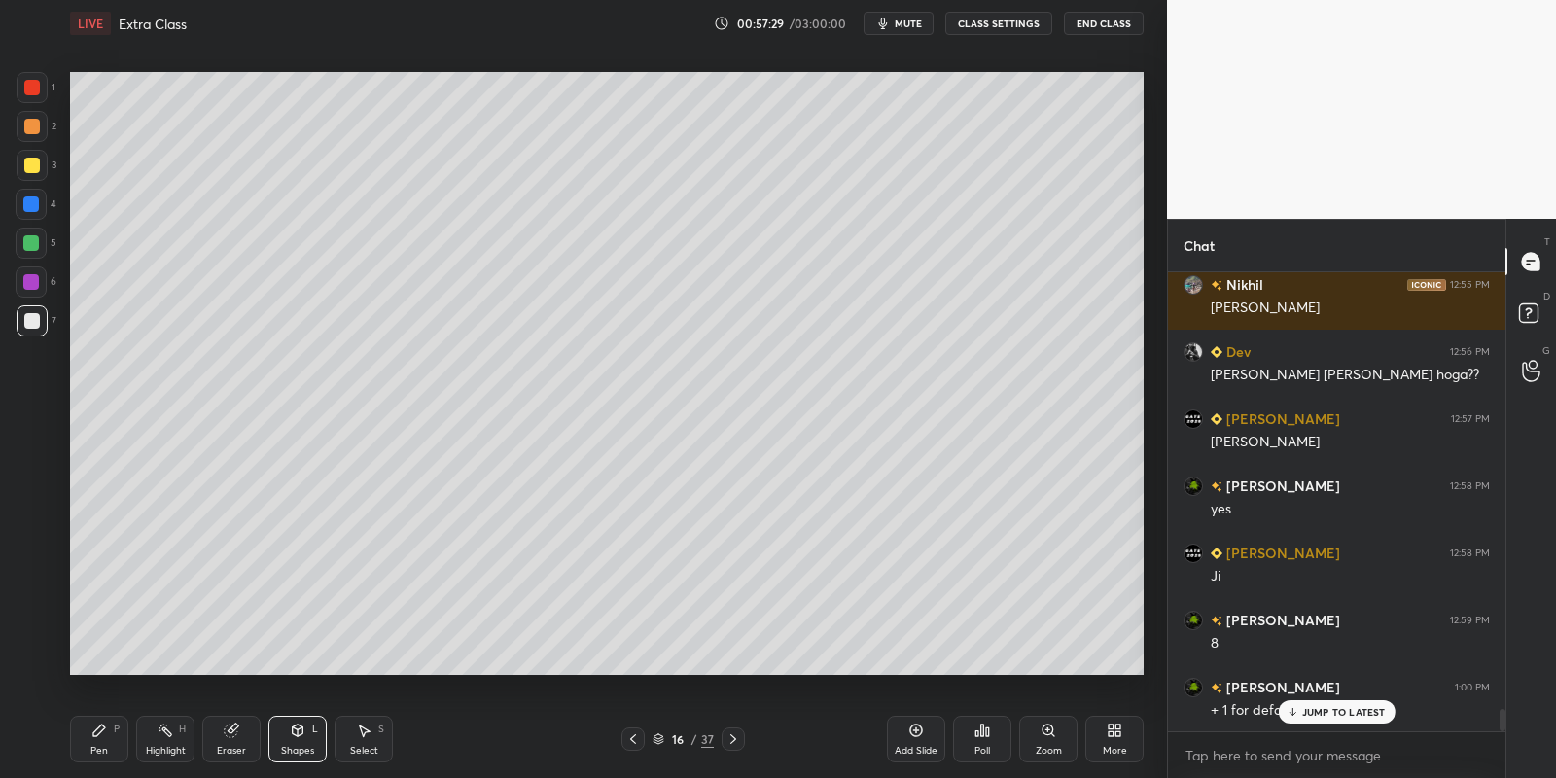
drag, startPoint x: 105, startPoint y: 742, endPoint x: 110, endPoint y: 730, distance: 12.6
click at [104, 741] on div "Pen P" at bounding box center [99, 739] width 58 height 47
drag, startPoint x: 287, startPoint y: 745, endPoint x: 289, endPoint y: 733, distance: 11.8
click at [288, 743] on div "Shapes L" at bounding box center [297, 739] width 58 height 47
drag, startPoint x: 235, startPoint y: 748, endPoint x: 322, endPoint y: 681, distance: 109.5
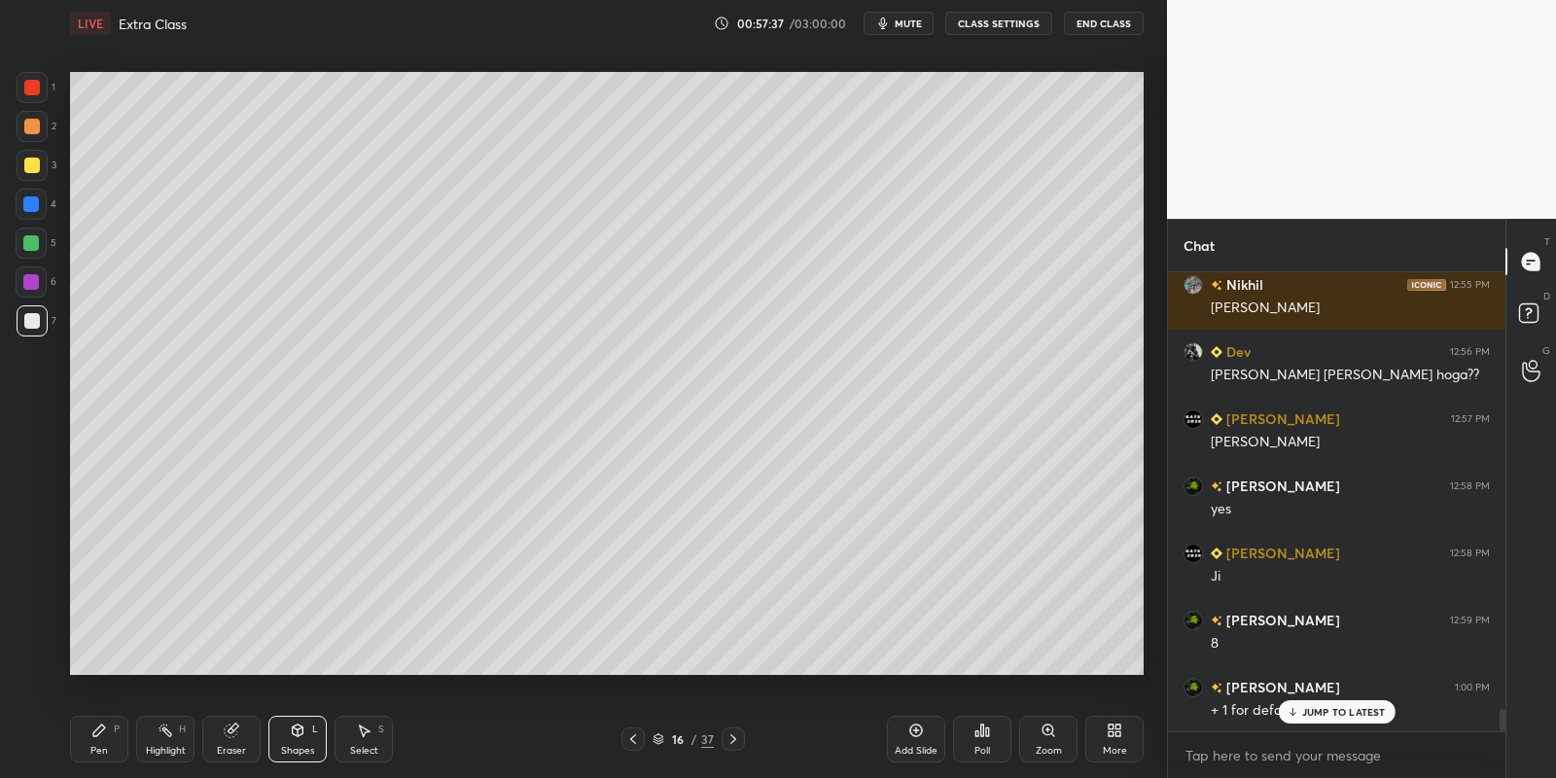
click at [232, 747] on div "Eraser" at bounding box center [231, 751] width 29 height 10
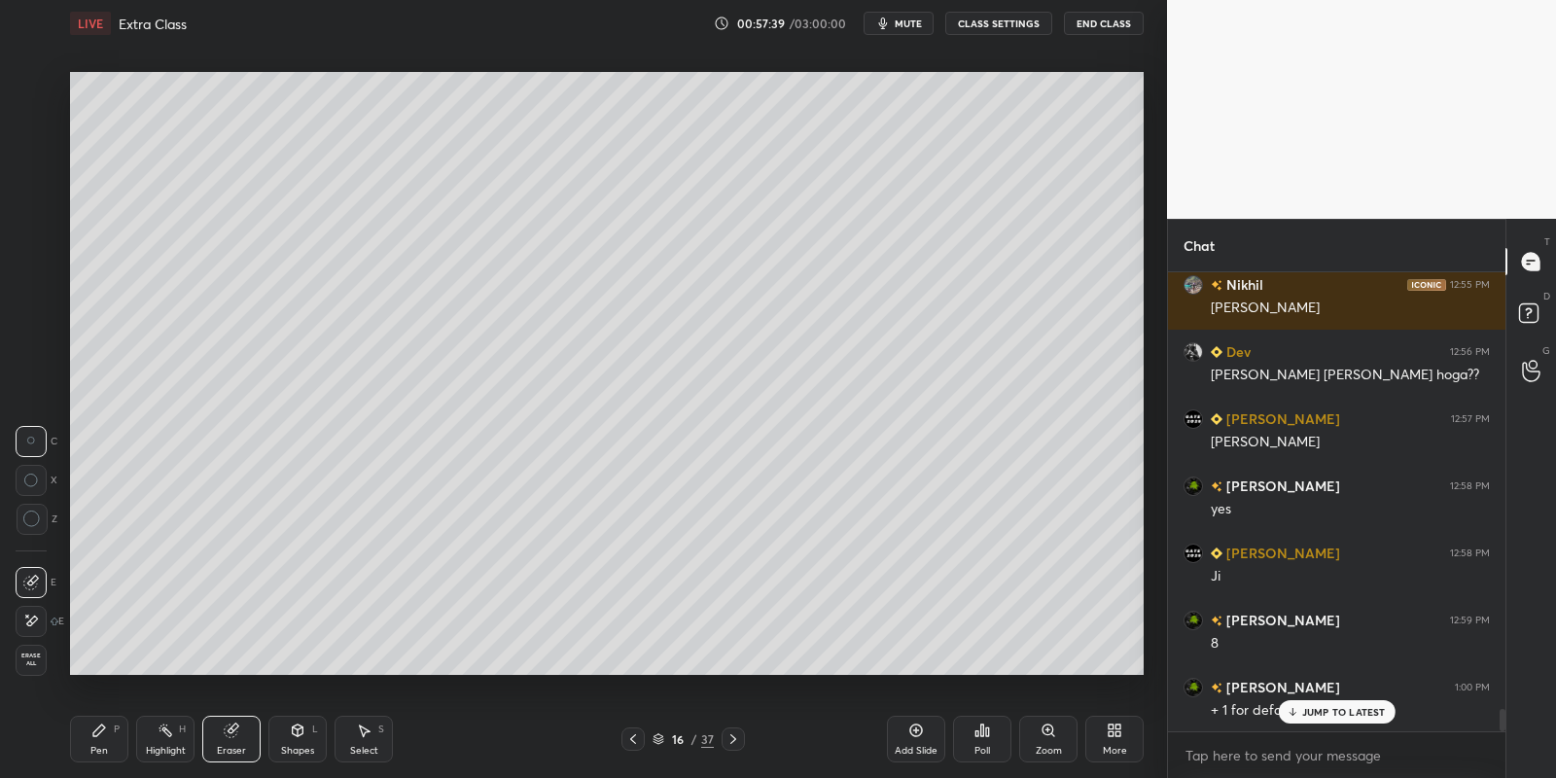
click at [104, 739] on div "Pen P" at bounding box center [99, 739] width 58 height 47
click at [301, 741] on div "Shapes L" at bounding box center [297, 739] width 58 height 47
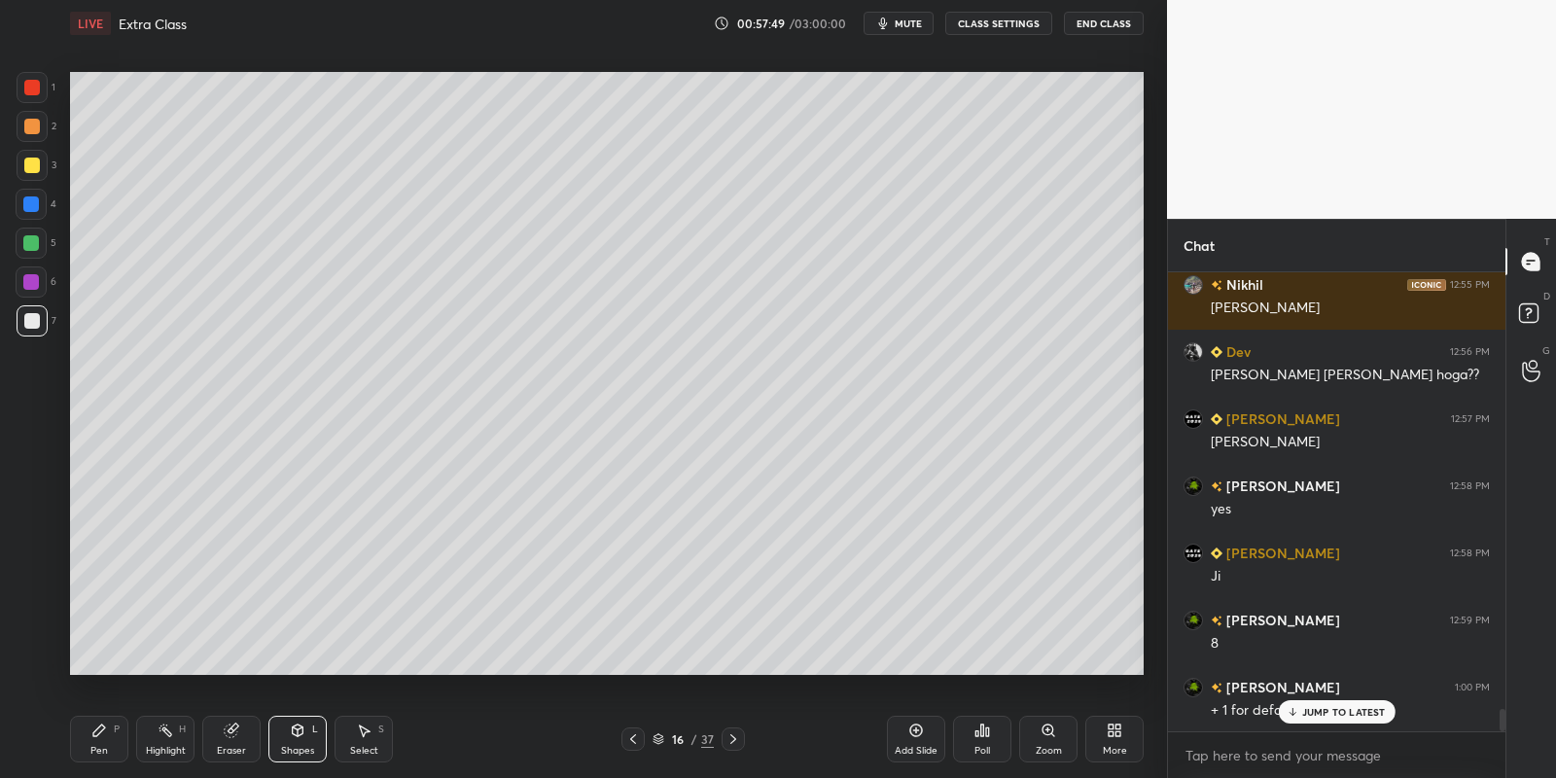
drag, startPoint x: 104, startPoint y: 749, endPoint x: 116, endPoint y: 733, distance: 19.4
click at [105, 748] on div "Pen" at bounding box center [99, 751] width 18 height 10
drag, startPoint x: 307, startPoint y: 733, endPoint x: 304, endPoint y: 718, distance: 15.8
click at [308, 728] on div "Shapes L" at bounding box center [297, 739] width 58 height 47
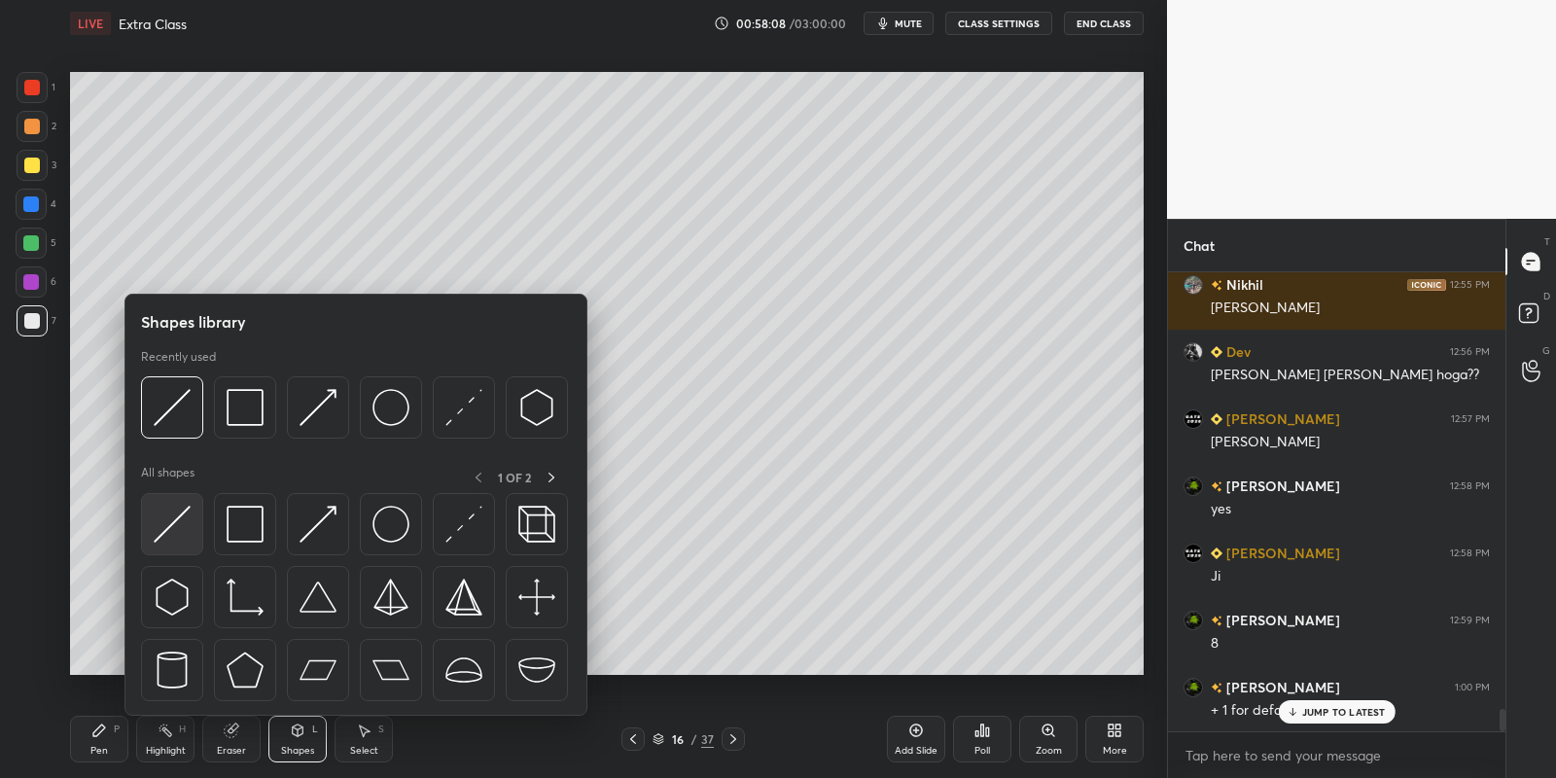
click at [189, 517] on img at bounding box center [172, 524] width 37 height 37
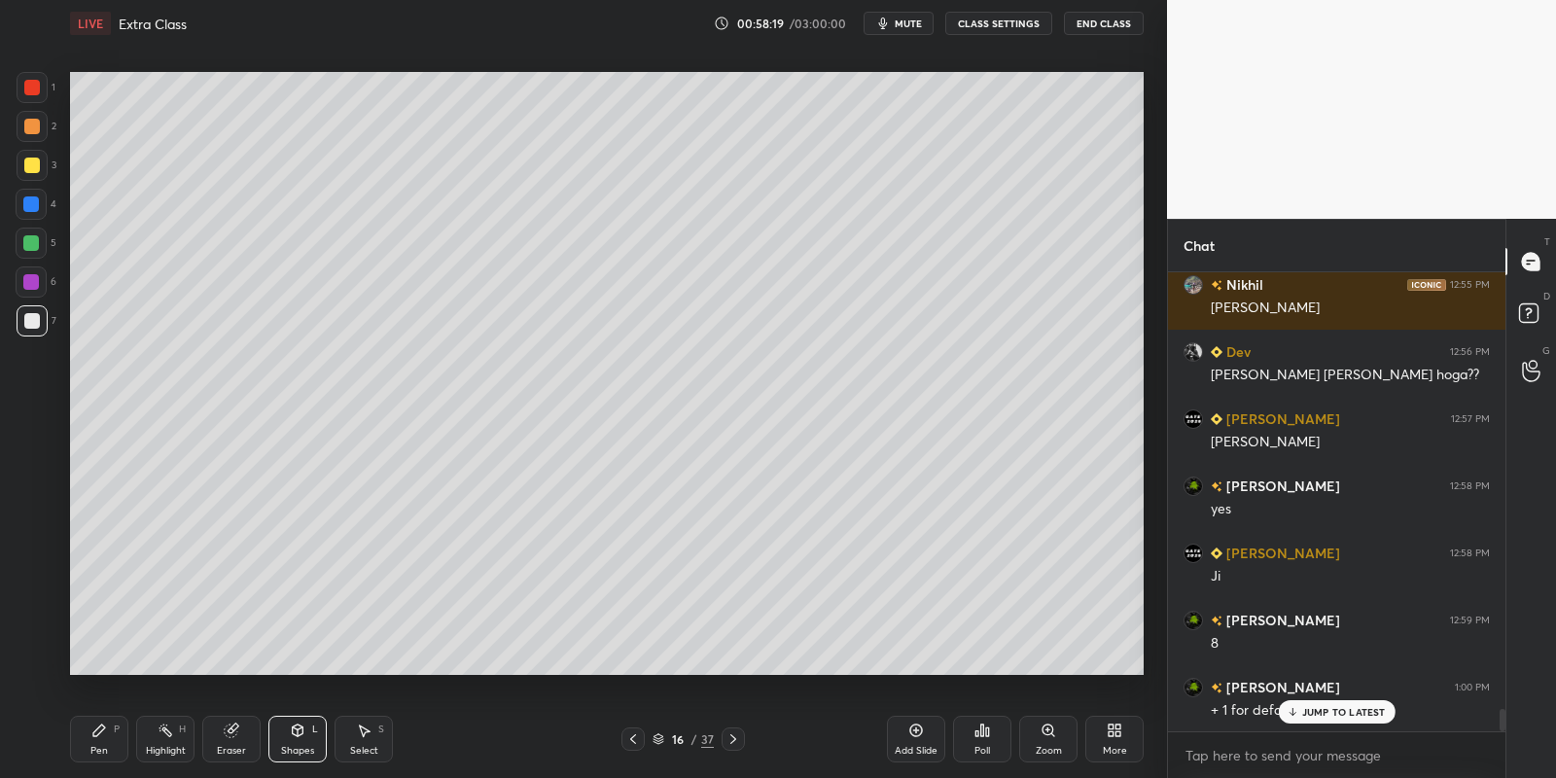
drag, startPoint x: 300, startPoint y: 749, endPoint x: 308, endPoint y: 723, distance: 27.4
click at [301, 746] on div "Shapes" at bounding box center [297, 751] width 33 height 10
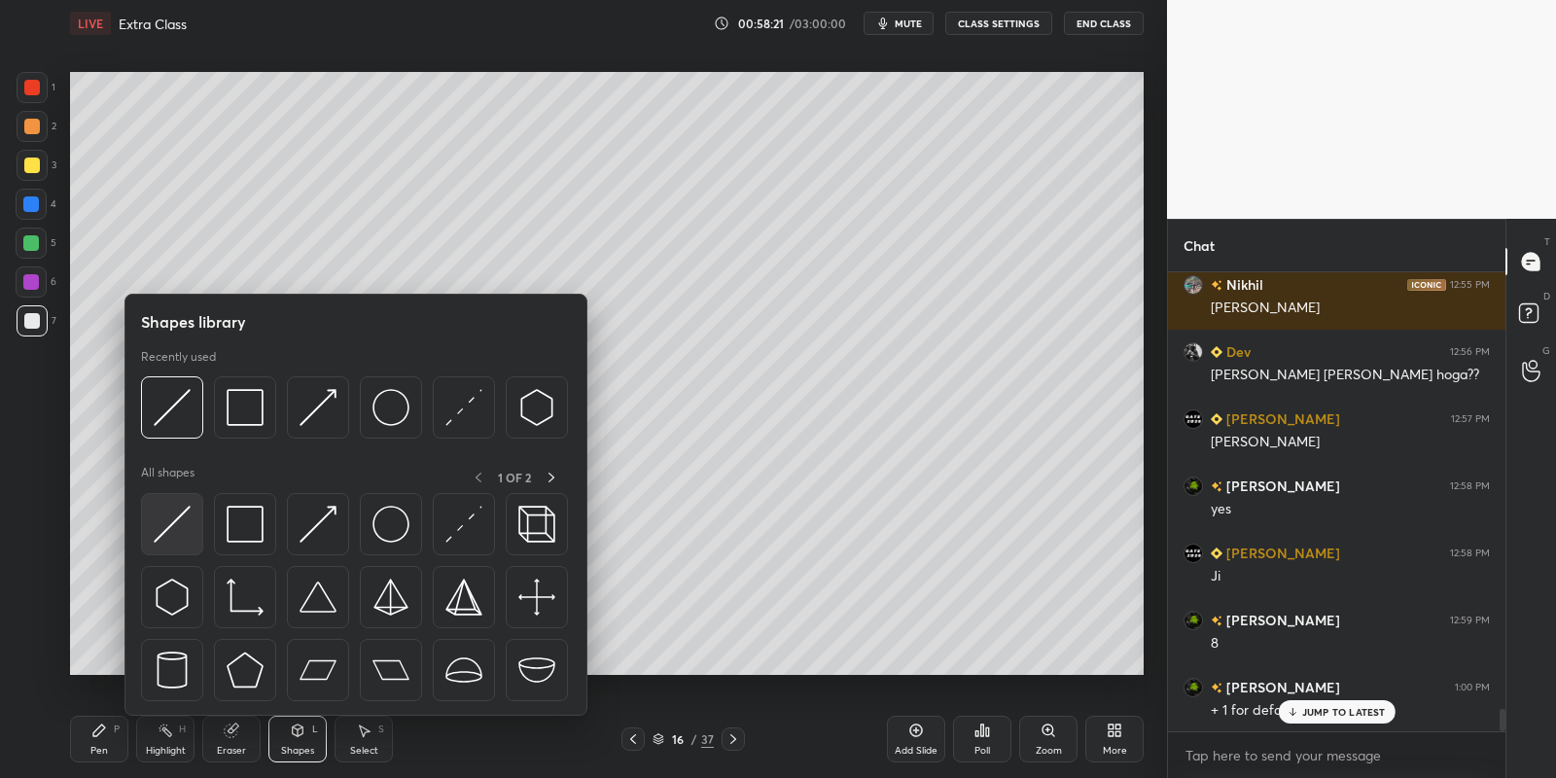
click at [210, 521] on div at bounding box center [356, 602] width 430 height 219
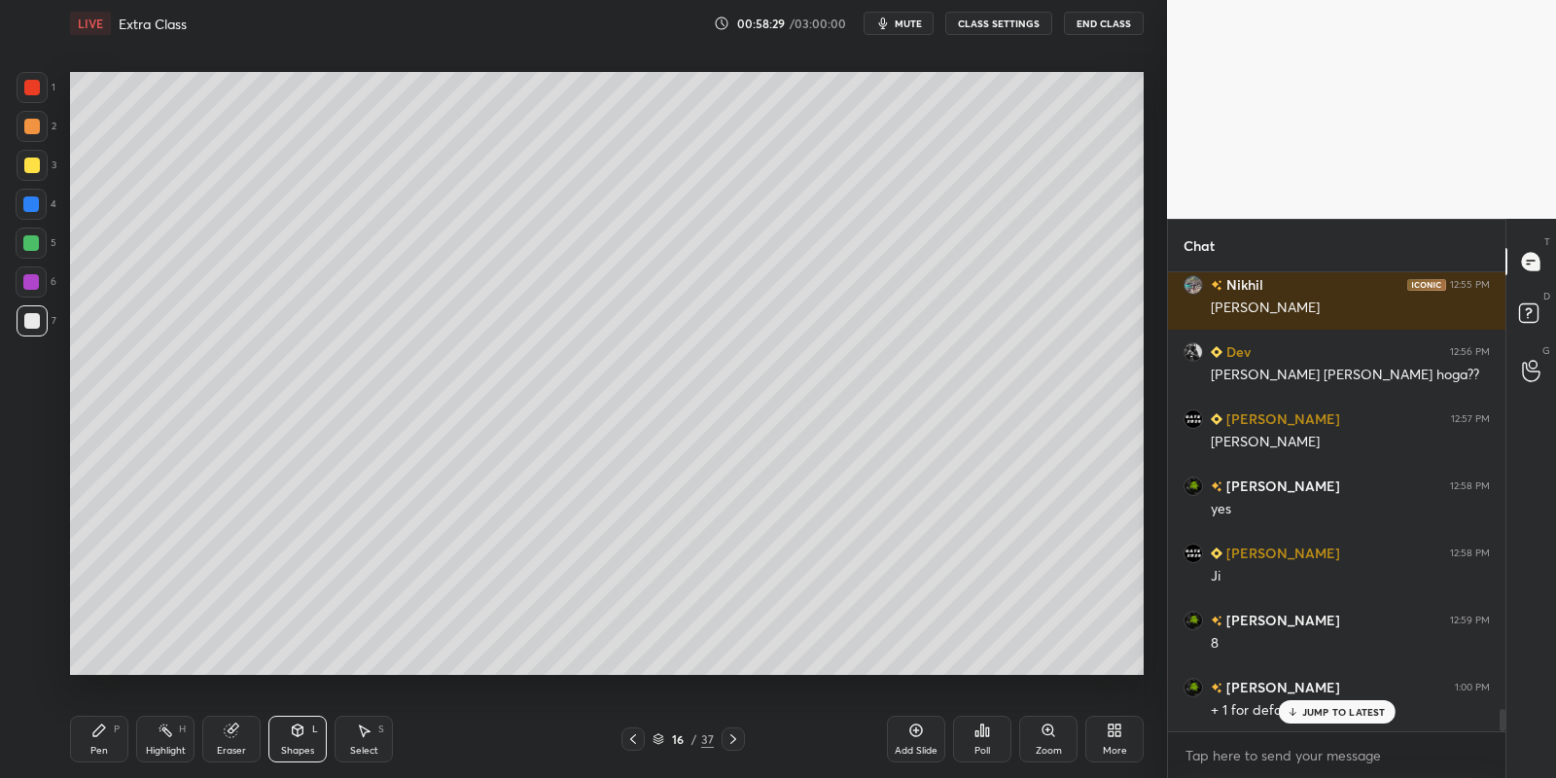
click at [914, 21] on span "mute" at bounding box center [908, 24] width 27 height 14
click at [103, 734] on div "Pen P" at bounding box center [99, 739] width 58 height 47
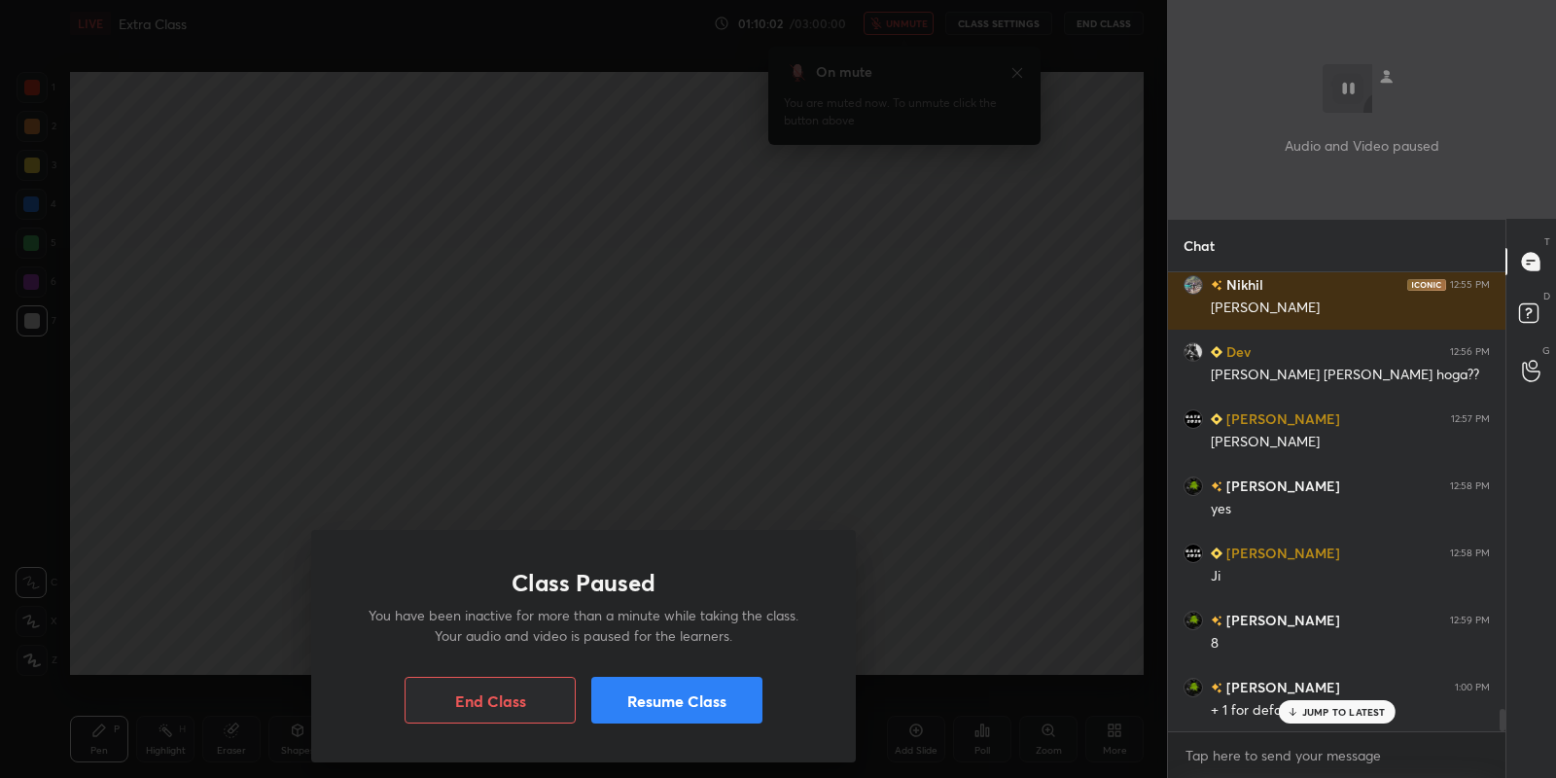
click at [714, 696] on button "Resume Class" at bounding box center [676, 700] width 171 height 47
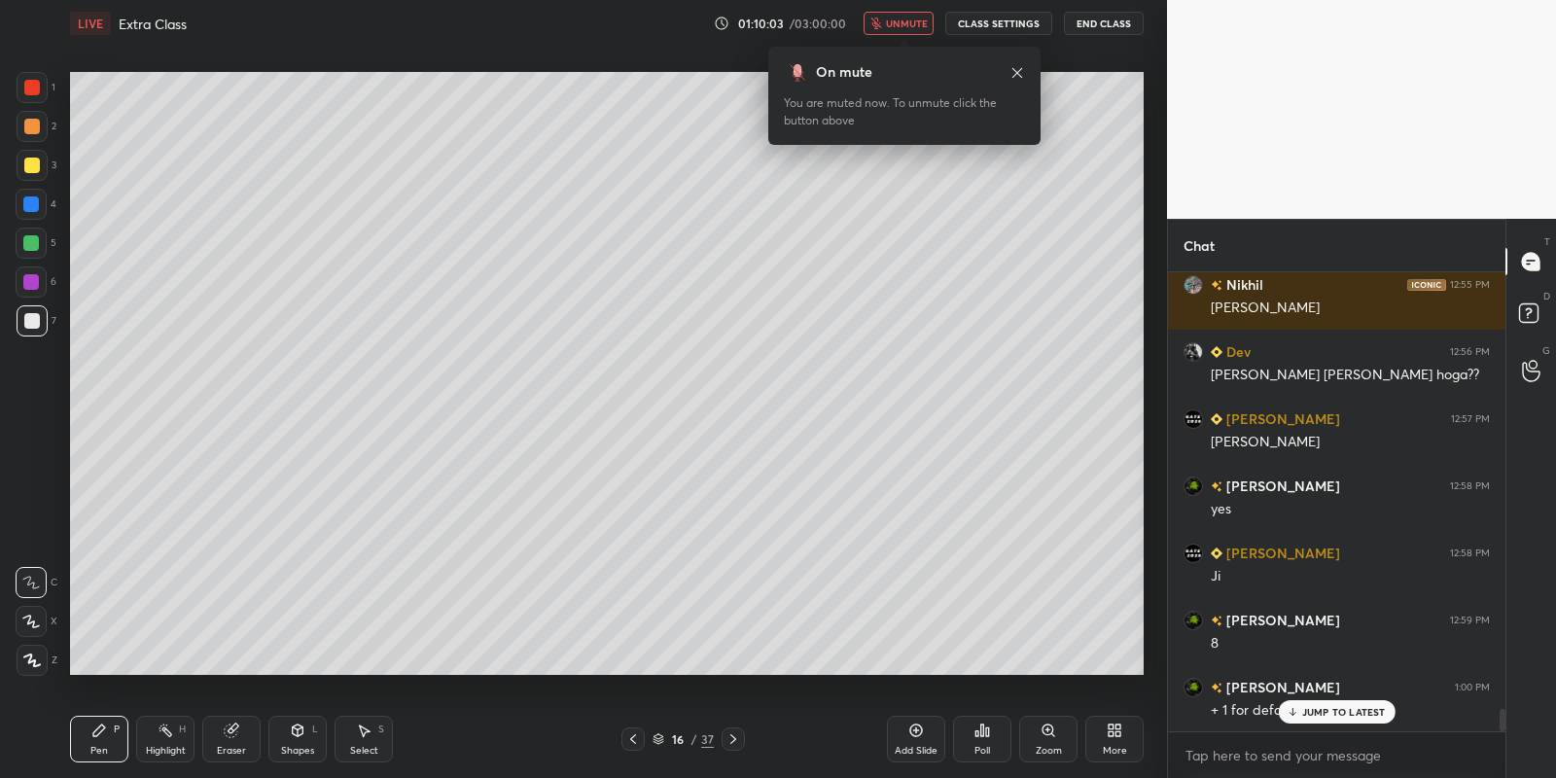
click at [909, 17] on span "unmute" at bounding box center [907, 24] width 42 height 14
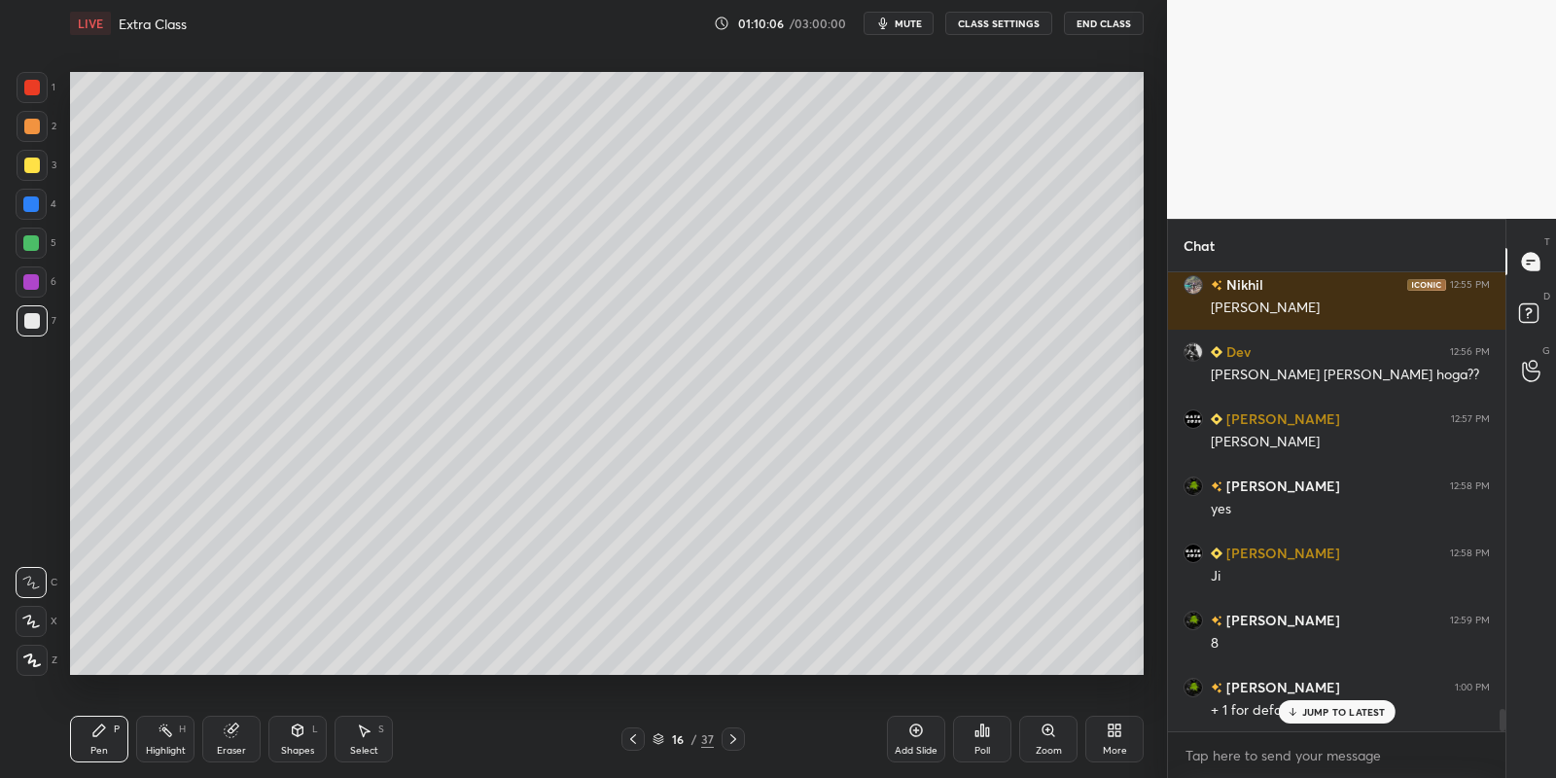
click at [240, 756] on div "Eraser" at bounding box center [231, 751] width 29 height 10
click at [109, 748] on div "Pen P" at bounding box center [99, 739] width 58 height 47
click at [155, 743] on div "Highlight H" at bounding box center [165, 739] width 58 height 47
click at [179, 750] on div "Highlight" at bounding box center [166, 751] width 40 height 10
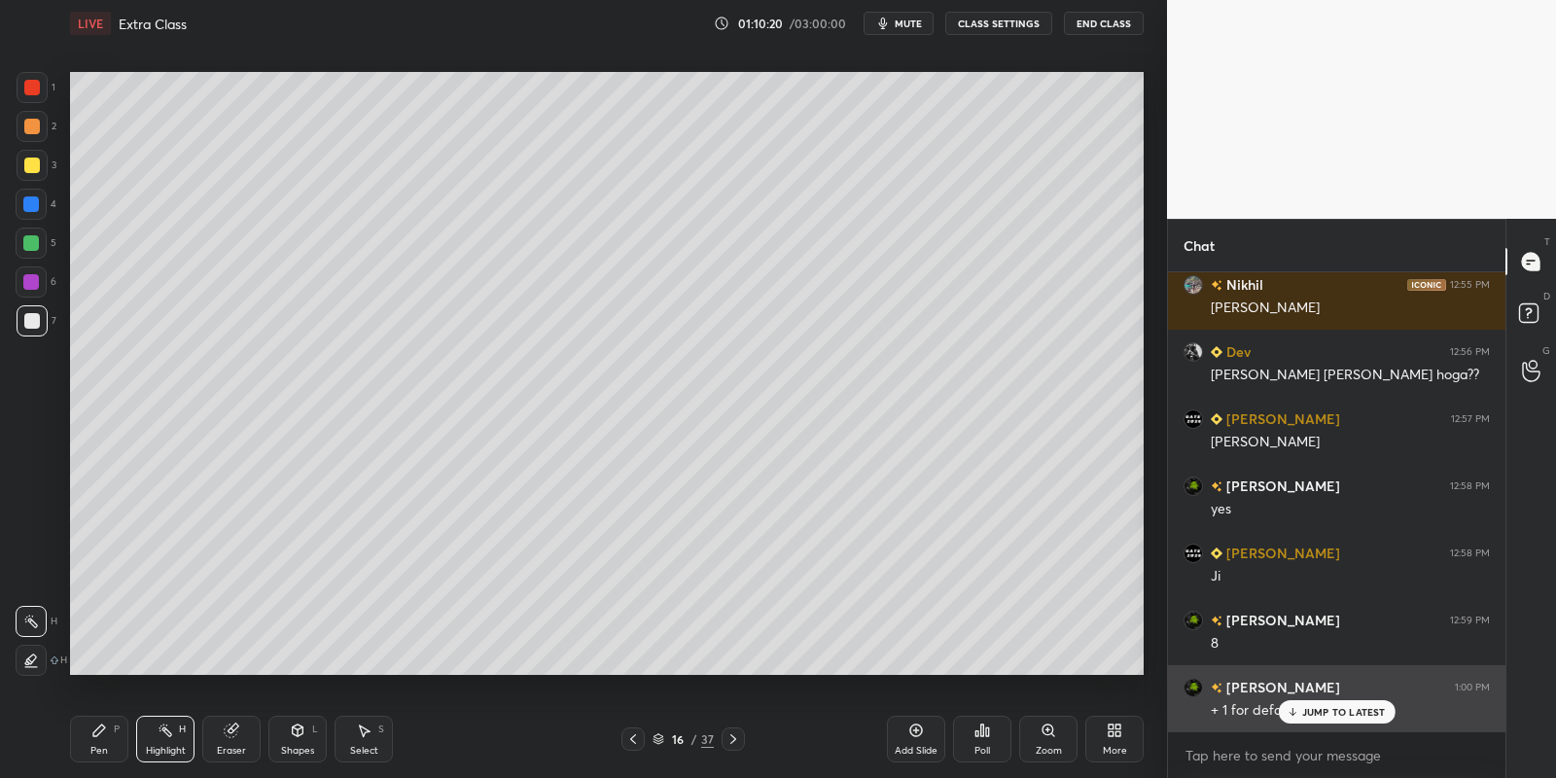
click at [1330, 714] on p "JUMP TO LATEST" at bounding box center [1344, 712] width 84 height 12
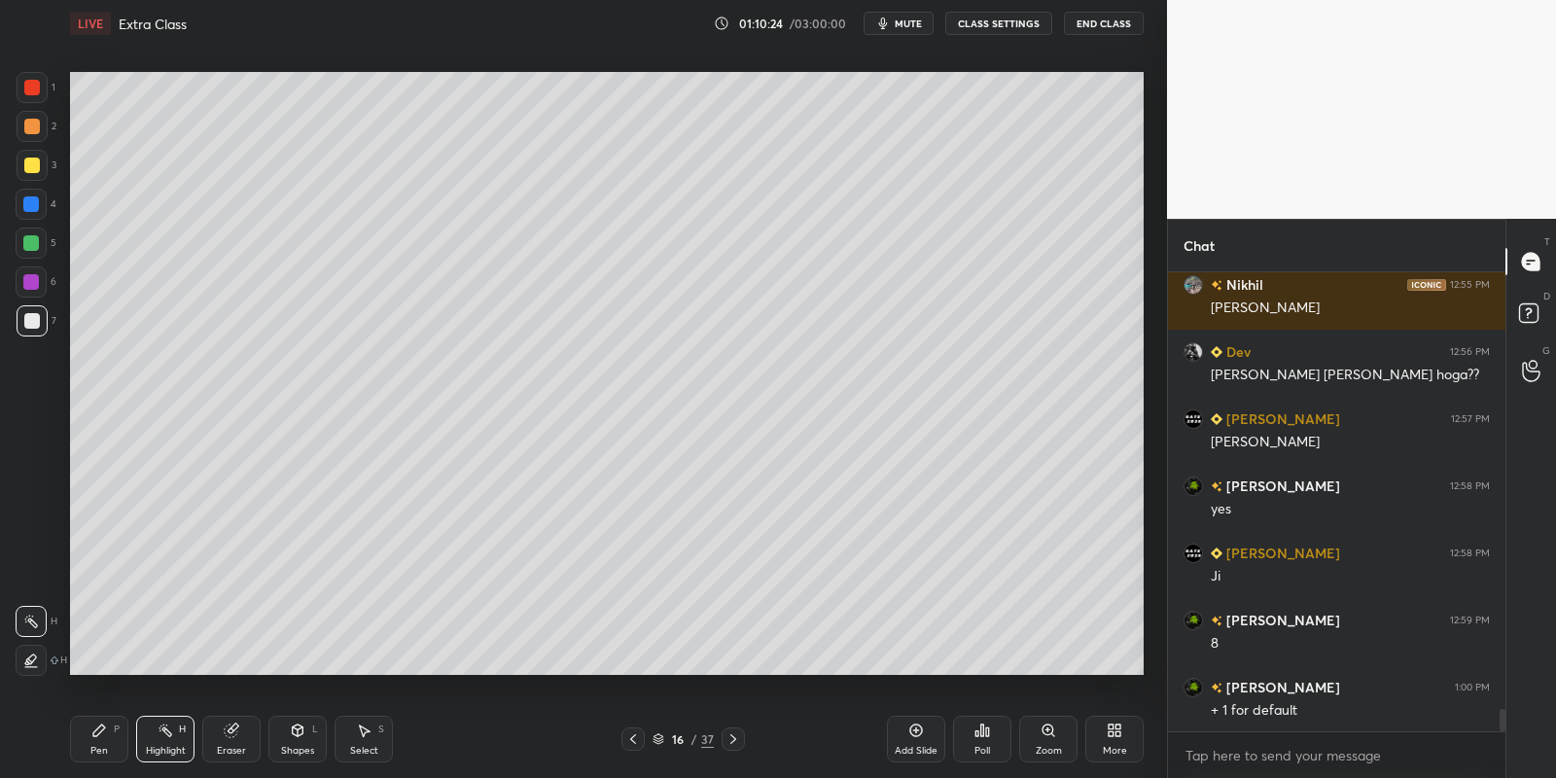
click at [124, 742] on div "Pen P" at bounding box center [99, 739] width 58 height 47
drag, startPoint x: 169, startPoint y: 734, endPoint x: 191, endPoint y: 701, distance: 39.4
click at [168, 736] on rect at bounding box center [167, 732] width 10 height 10
click at [94, 744] on div "Pen P" at bounding box center [99, 739] width 58 height 47
drag, startPoint x: 314, startPoint y: 739, endPoint x: 310, endPoint y: 720, distance: 19.8
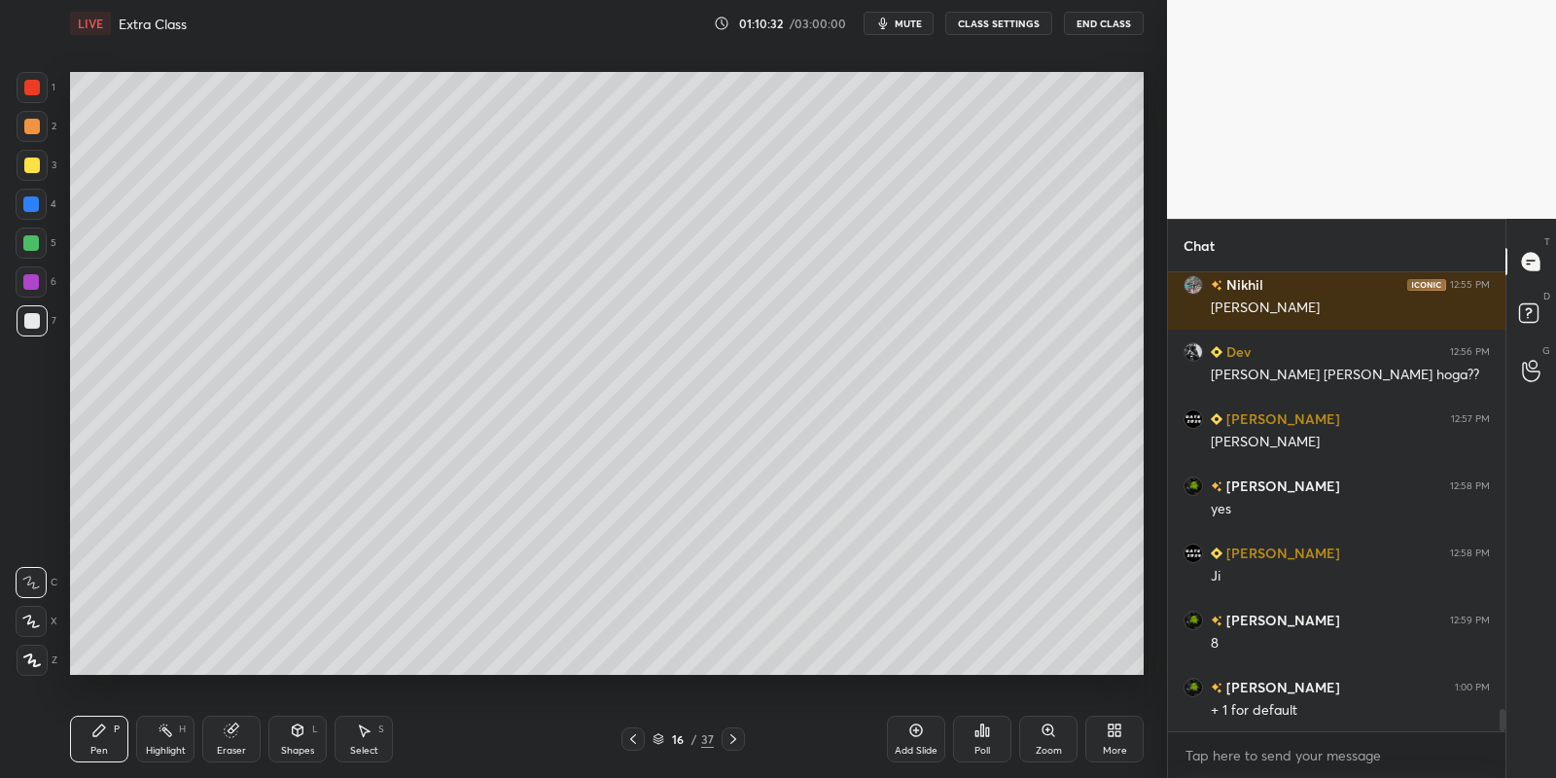
click at [316, 735] on div "Shapes L" at bounding box center [297, 739] width 58 height 47
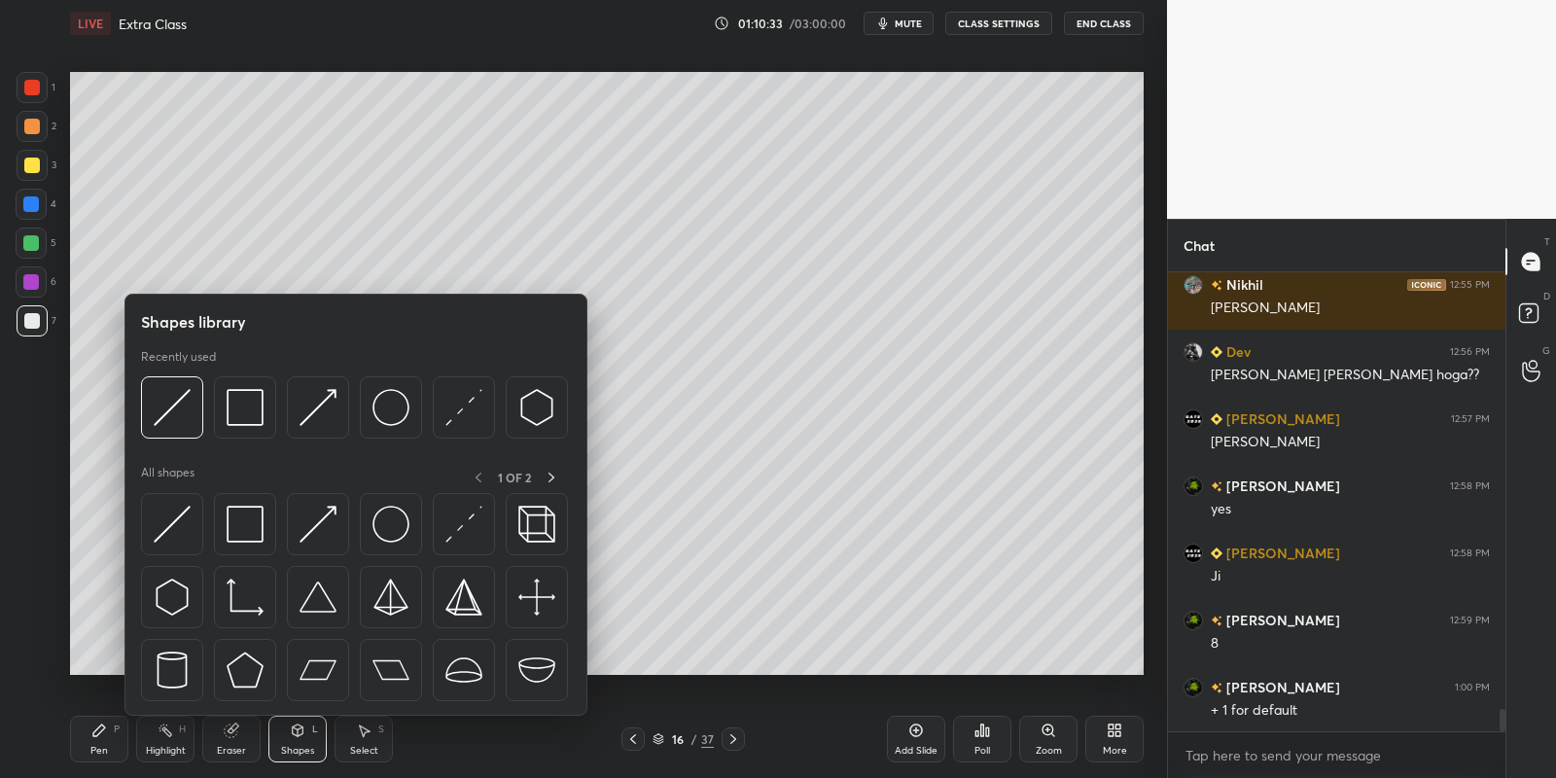
drag, startPoint x: 184, startPoint y: 507, endPoint x: 35, endPoint y: 237, distance: 307.7
click at [179, 507] on img at bounding box center [172, 524] width 37 height 37
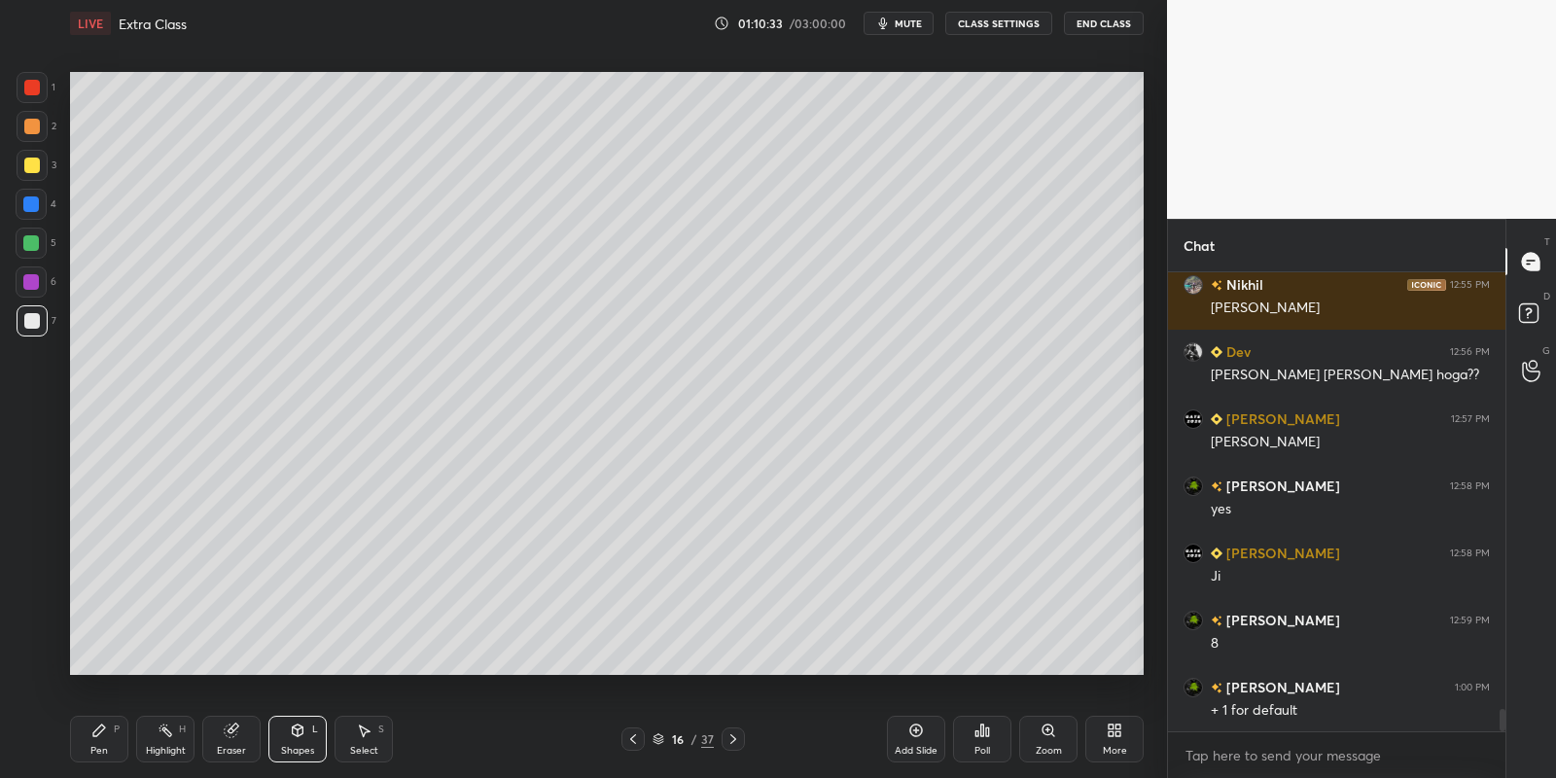
click at [34, 240] on div at bounding box center [31, 243] width 16 height 16
click at [115, 736] on div "Pen P" at bounding box center [99, 739] width 58 height 47
click at [31, 245] on div at bounding box center [31, 243] width 16 height 16
drag, startPoint x: 26, startPoint y: 159, endPoint x: 38, endPoint y: 221, distance: 62.4
click at [26, 164] on div at bounding box center [32, 166] width 16 height 16
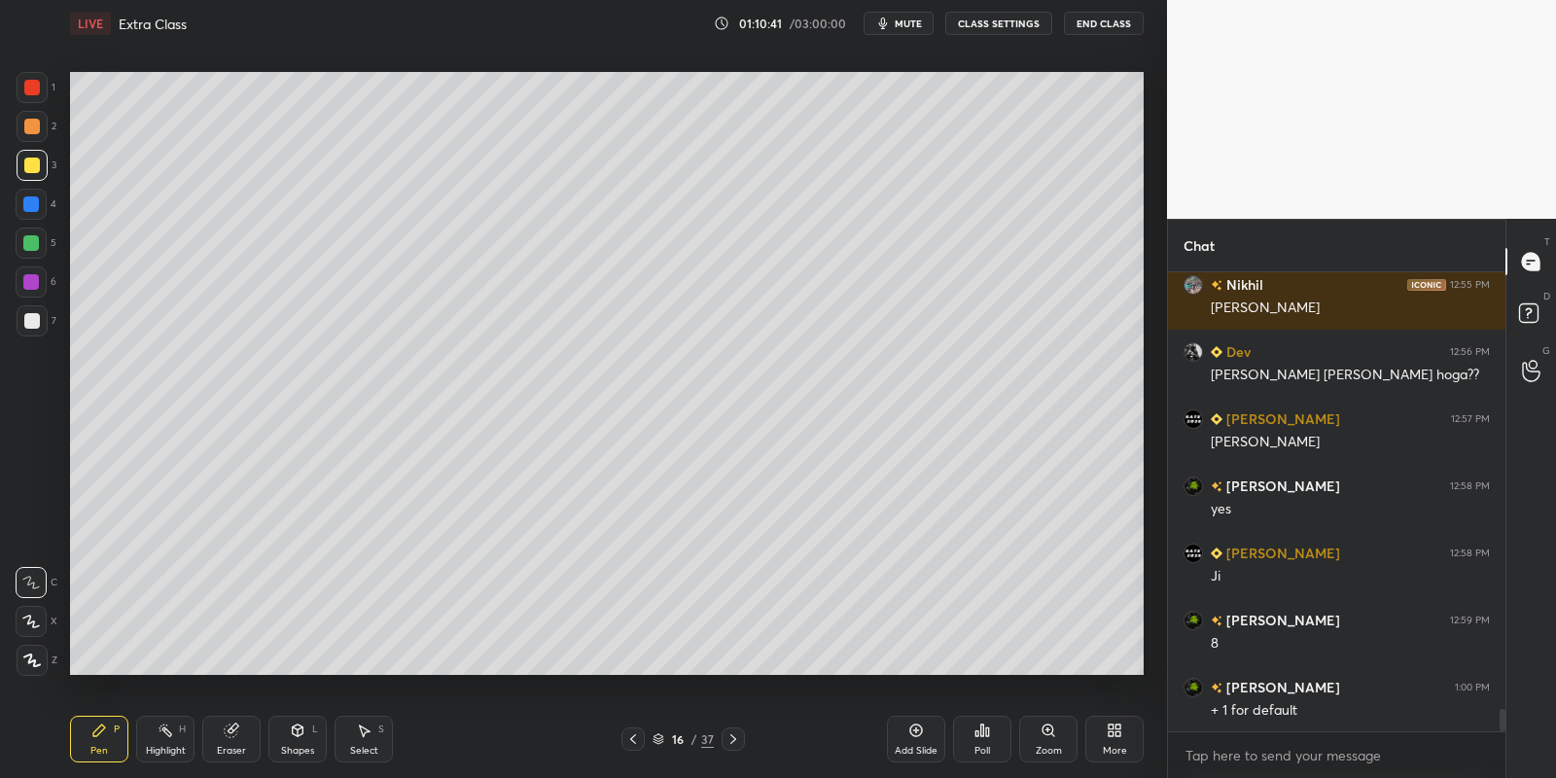
click at [37, 322] on div at bounding box center [32, 321] width 16 height 16
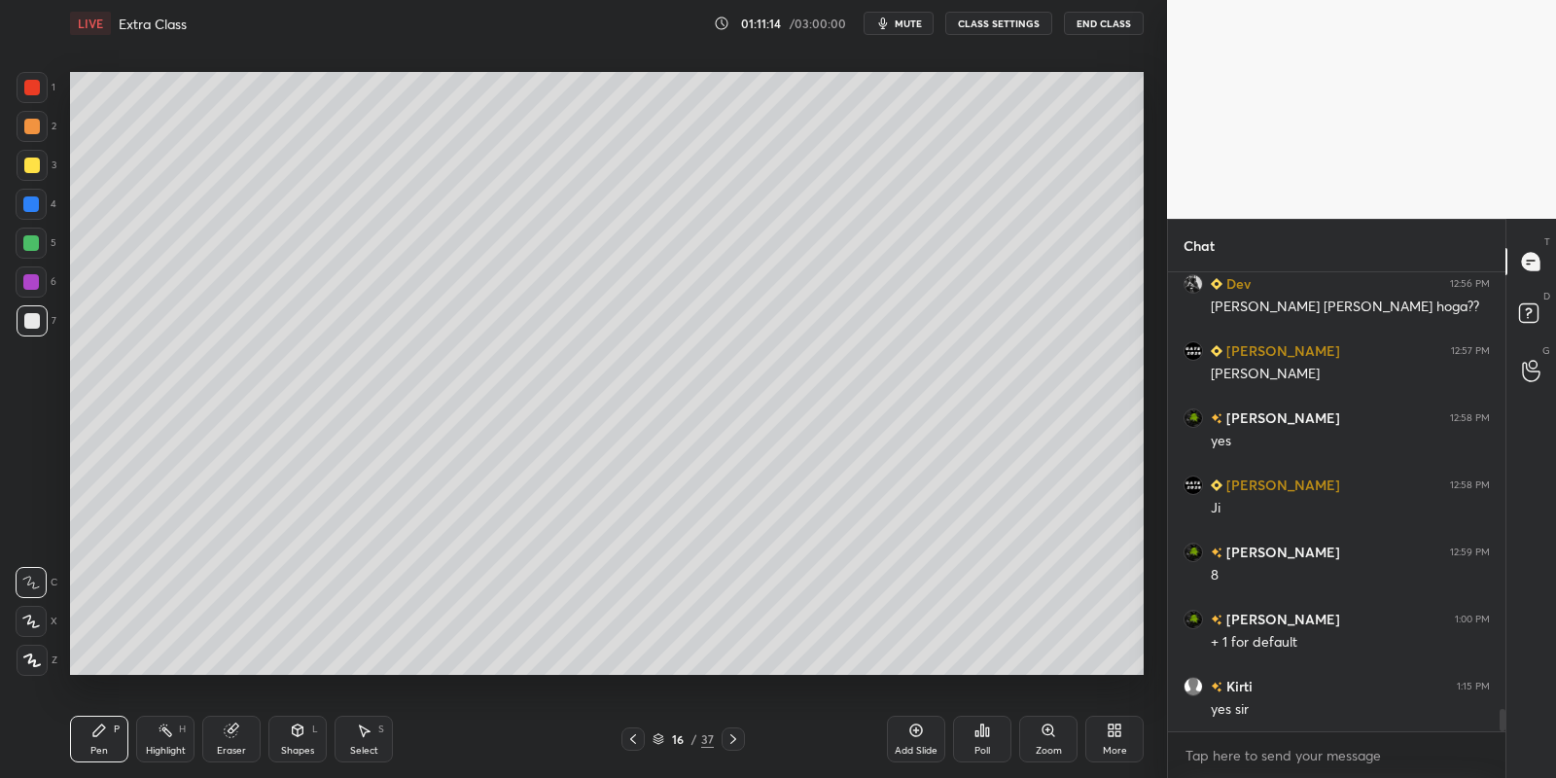
drag, startPoint x: 161, startPoint y: 750, endPoint x: 194, endPoint y: 706, distance: 54.3
click at [165, 746] on div "Highlight" at bounding box center [166, 751] width 40 height 10
drag, startPoint x: 106, startPoint y: 737, endPoint x: 159, endPoint y: 744, distance: 53.9
click at [120, 741] on div "Pen P" at bounding box center [99, 739] width 58 height 47
drag, startPoint x: 173, startPoint y: 757, endPoint x: 176, endPoint y: 747, distance: 10.2
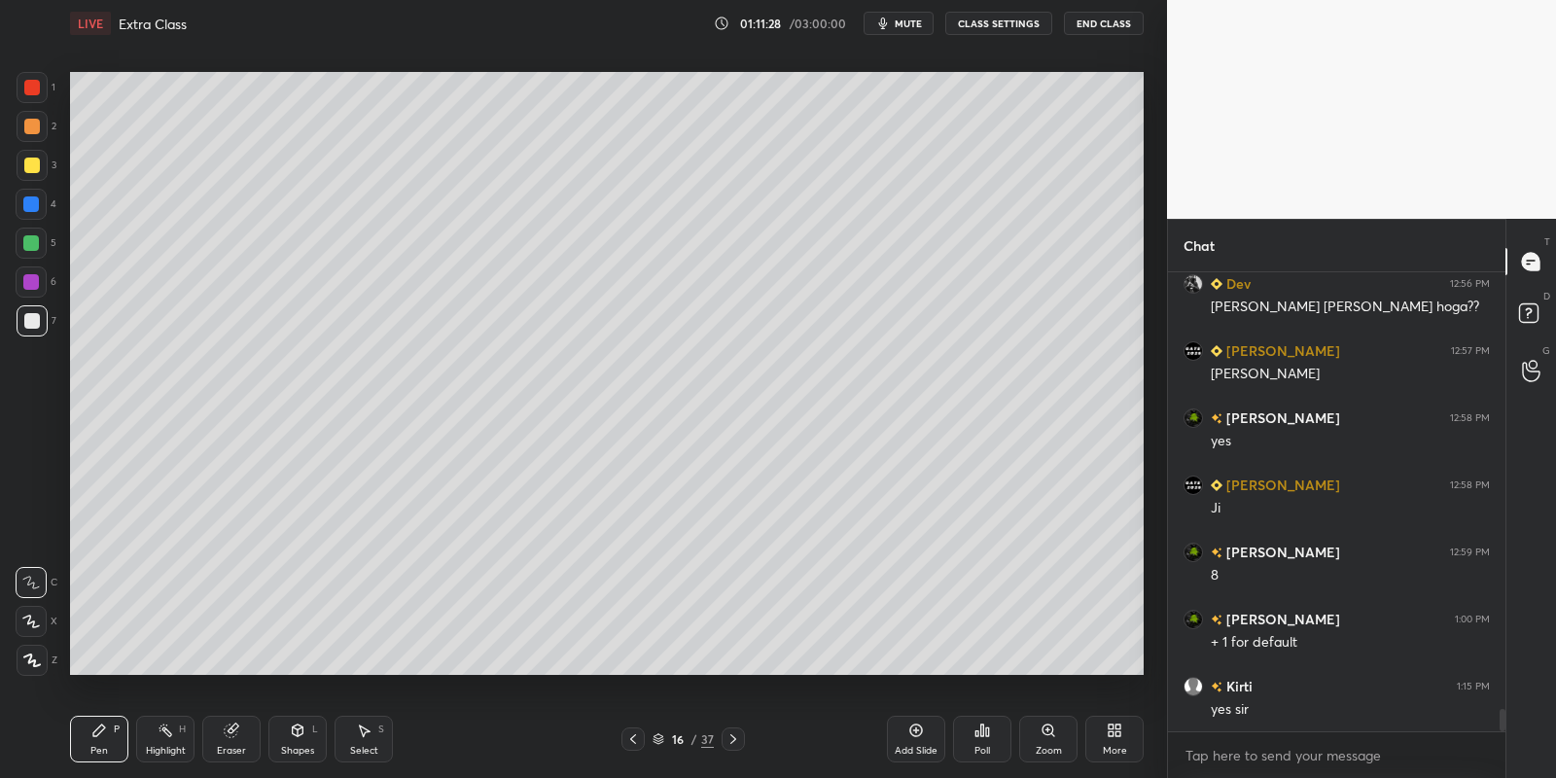
click at [173, 753] on div "Highlight" at bounding box center [166, 751] width 40 height 10
drag, startPoint x: 109, startPoint y: 746, endPoint x: 144, endPoint y: 737, distance: 36.1
click at [117, 744] on div "Pen P" at bounding box center [99, 739] width 58 height 47
click at [174, 750] on div "Highlight" at bounding box center [166, 751] width 40 height 10
click at [126, 741] on div "Pen P" at bounding box center [99, 739] width 58 height 47
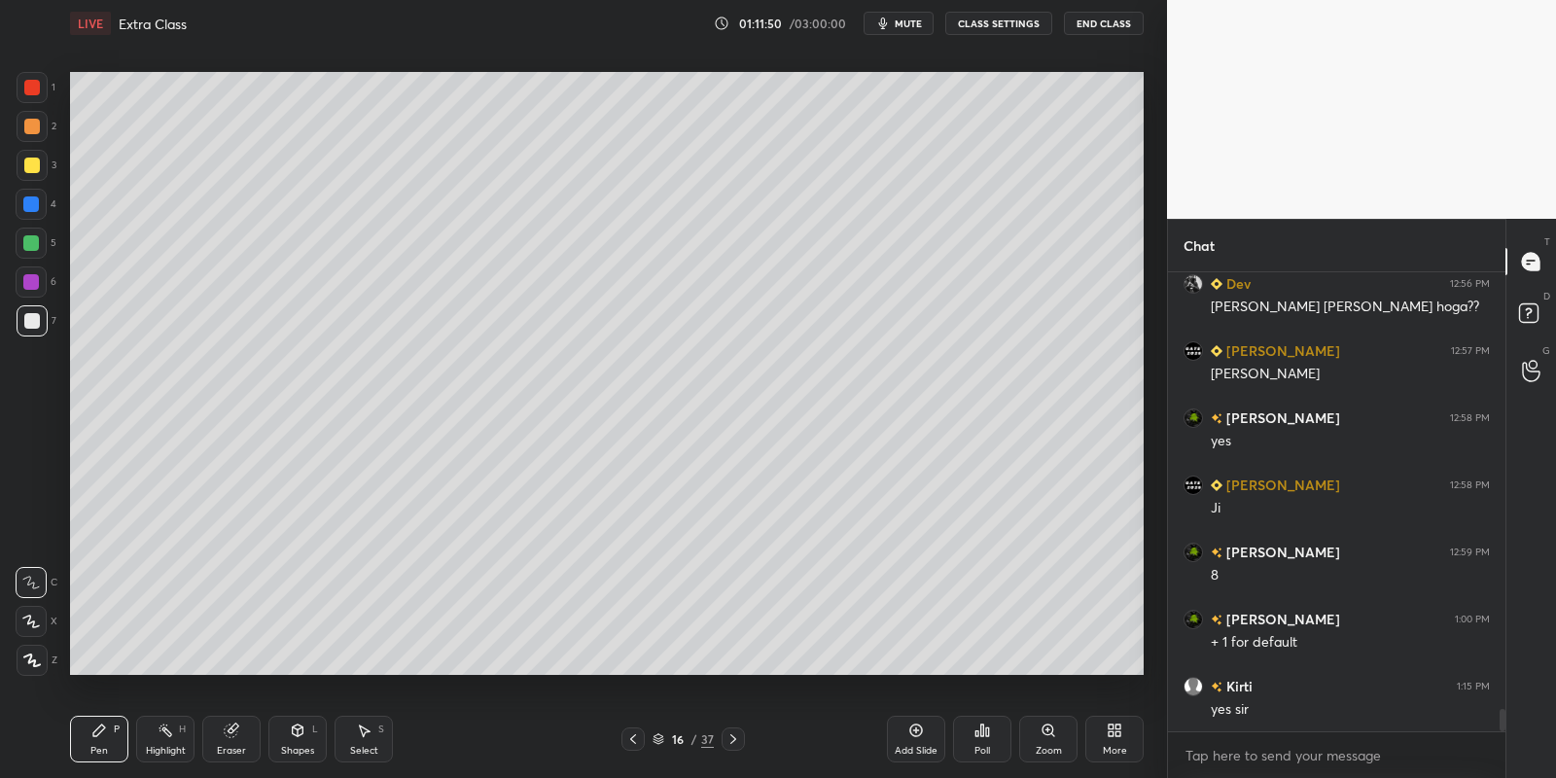
drag, startPoint x: 110, startPoint y: 739, endPoint x: 111, endPoint y: 717, distance: 22.4
click at [111, 736] on div "Pen P" at bounding box center [99, 739] width 58 height 47
click at [30, 316] on div at bounding box center [32, 321] width 16 height 16
click at [173, 741] on div "Highlight H" at bounding box center [165, 739] width 58 height 47
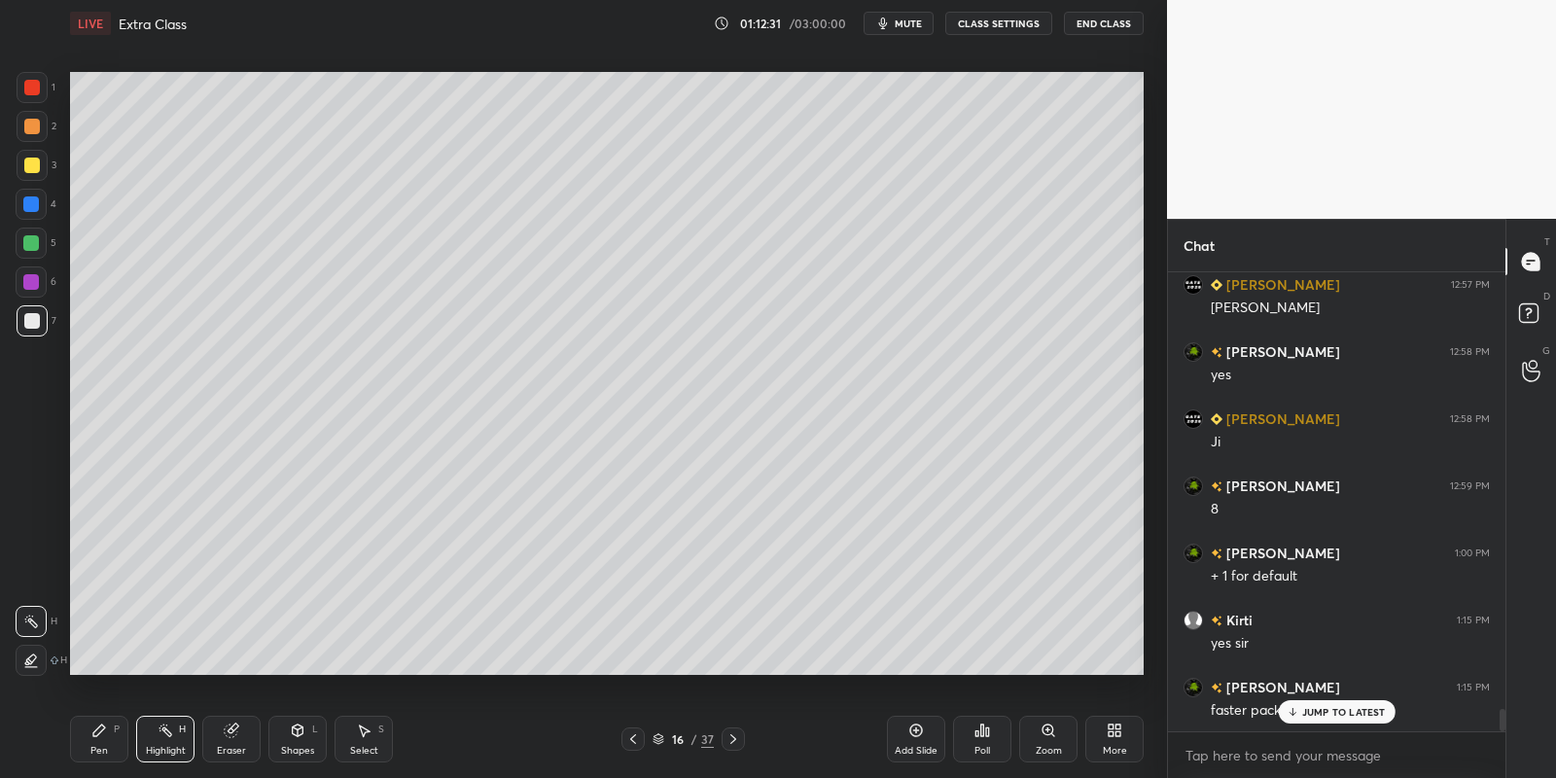
click at [1321, 719] on div "JUMP TO LATEST" at bounding box center [1336, 711] width 117 height 23
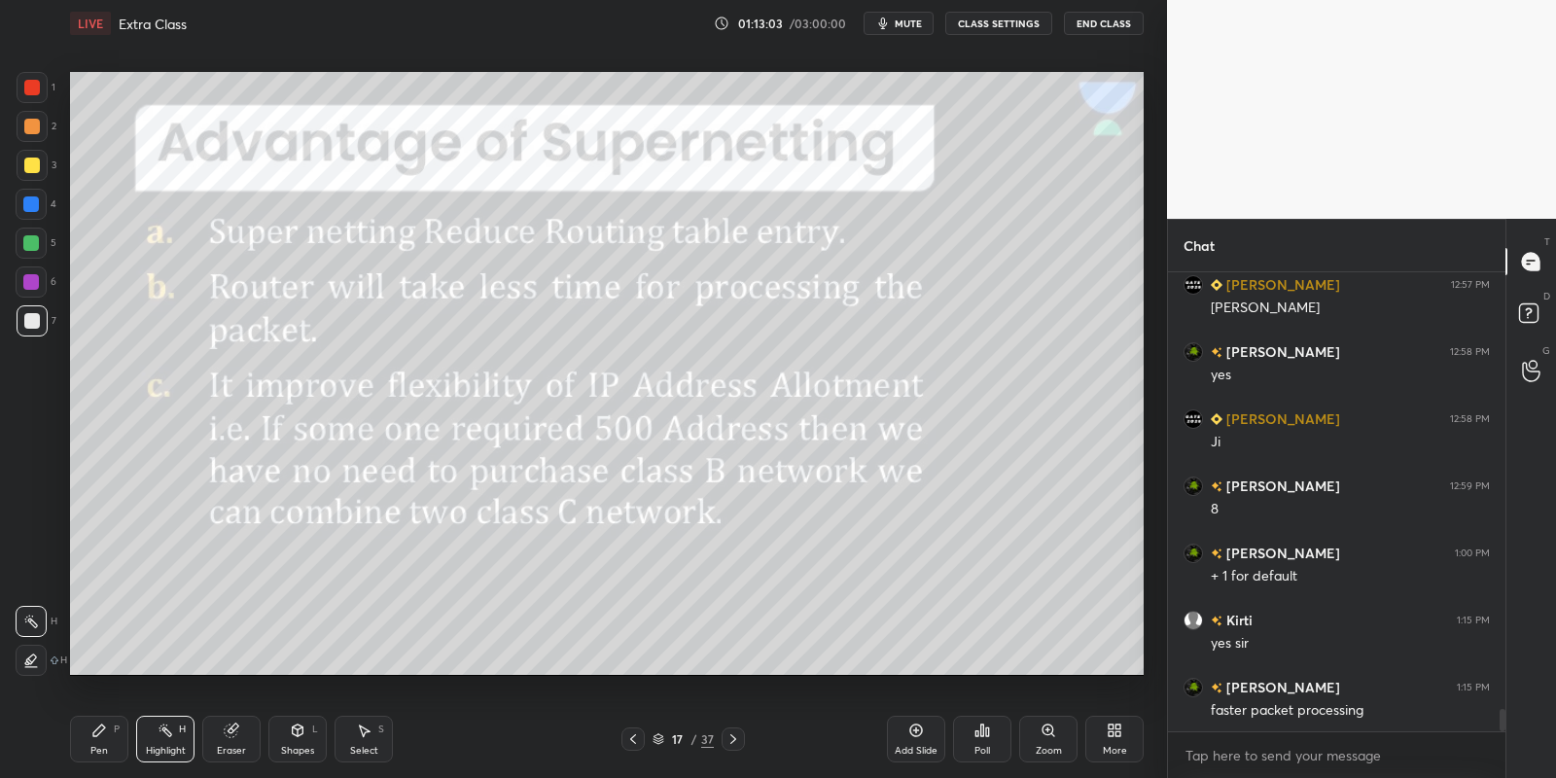
drag, startPoint x: 297, startPoint y: 751, endPoint x: 289, endPoint y: 725, distance: 26.5
click at [298, 750] on div "Shapes" at bounding box center [297, 751] width 33 height 10
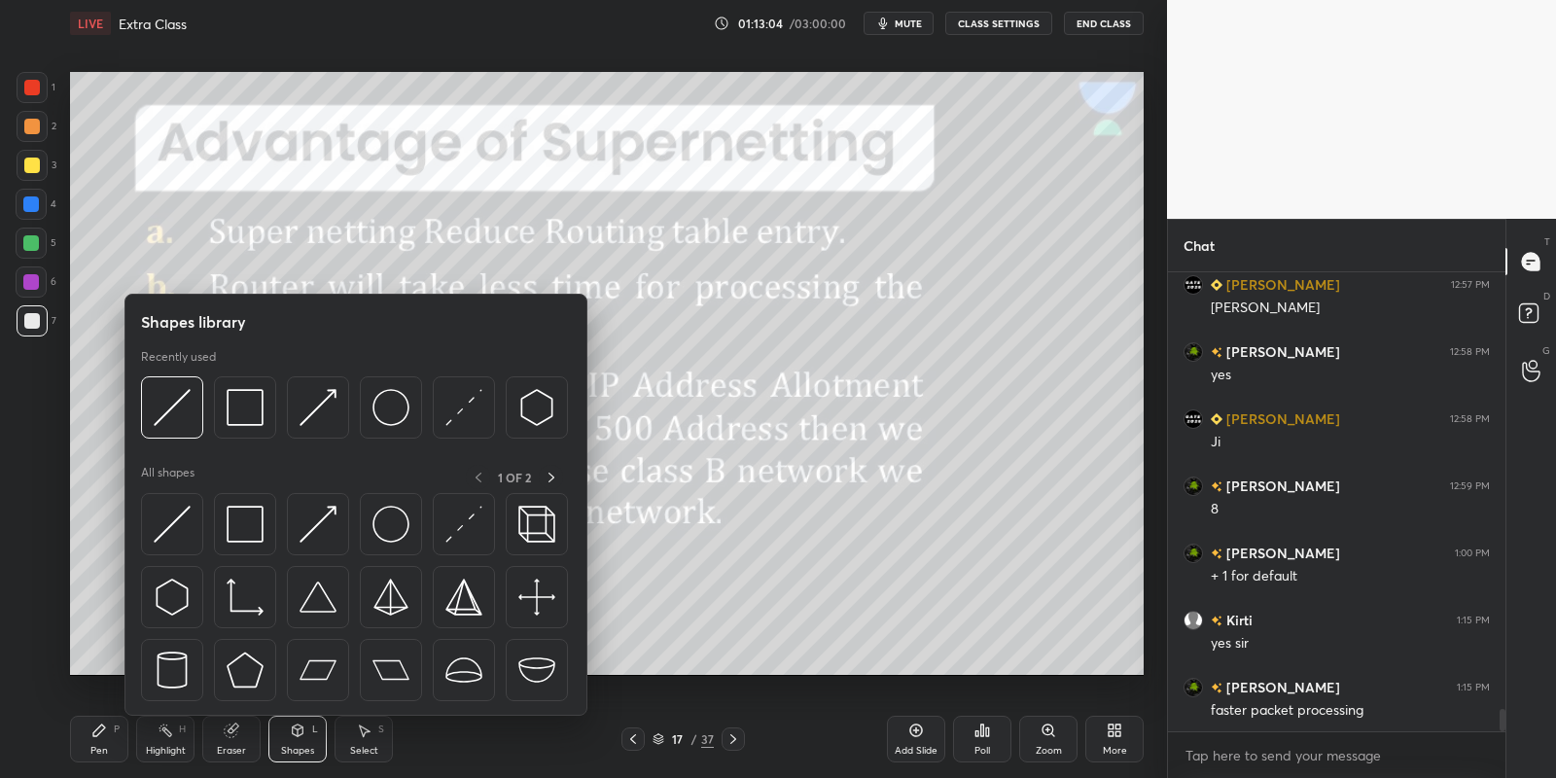
drag, startPoint x: 156, startPoint y: 561, endPoint x: 164, endPoint y: 550, distance: 13.8
click at [158, 558] on div at bounding box center [356, 602] width 430 height 219
click at [167, 558] on div at bounding box center [356, 602] width 430 height 219
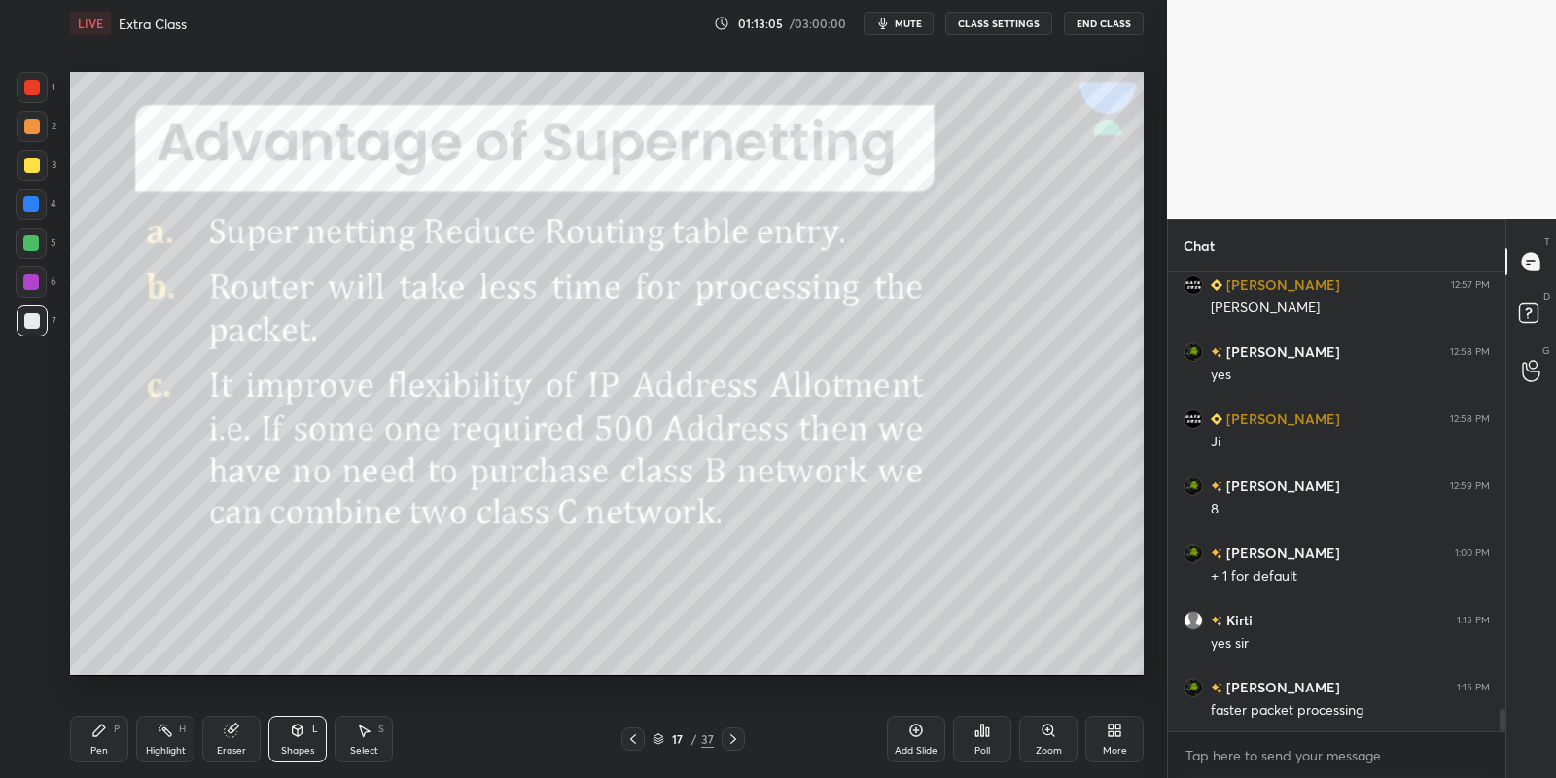
click at [25, 254] on div at bounding box center [31, 243] width 31 height 31
drag, startPoint x: 127, startPoint y: 750, endPoint x: 154, endPoint y: 746, distance: 26.5
click at [127, 749] on div "Pen P" at bounding box center [99, 739] width 58 height 47
drag, startPoint x: 154, startPoint y: 746, endPoint x: 174, endPoint y: 689, distance: 60.0
click at [151, 746] on div "Highlight" at bounding box center [166, 751] width 40 height 10
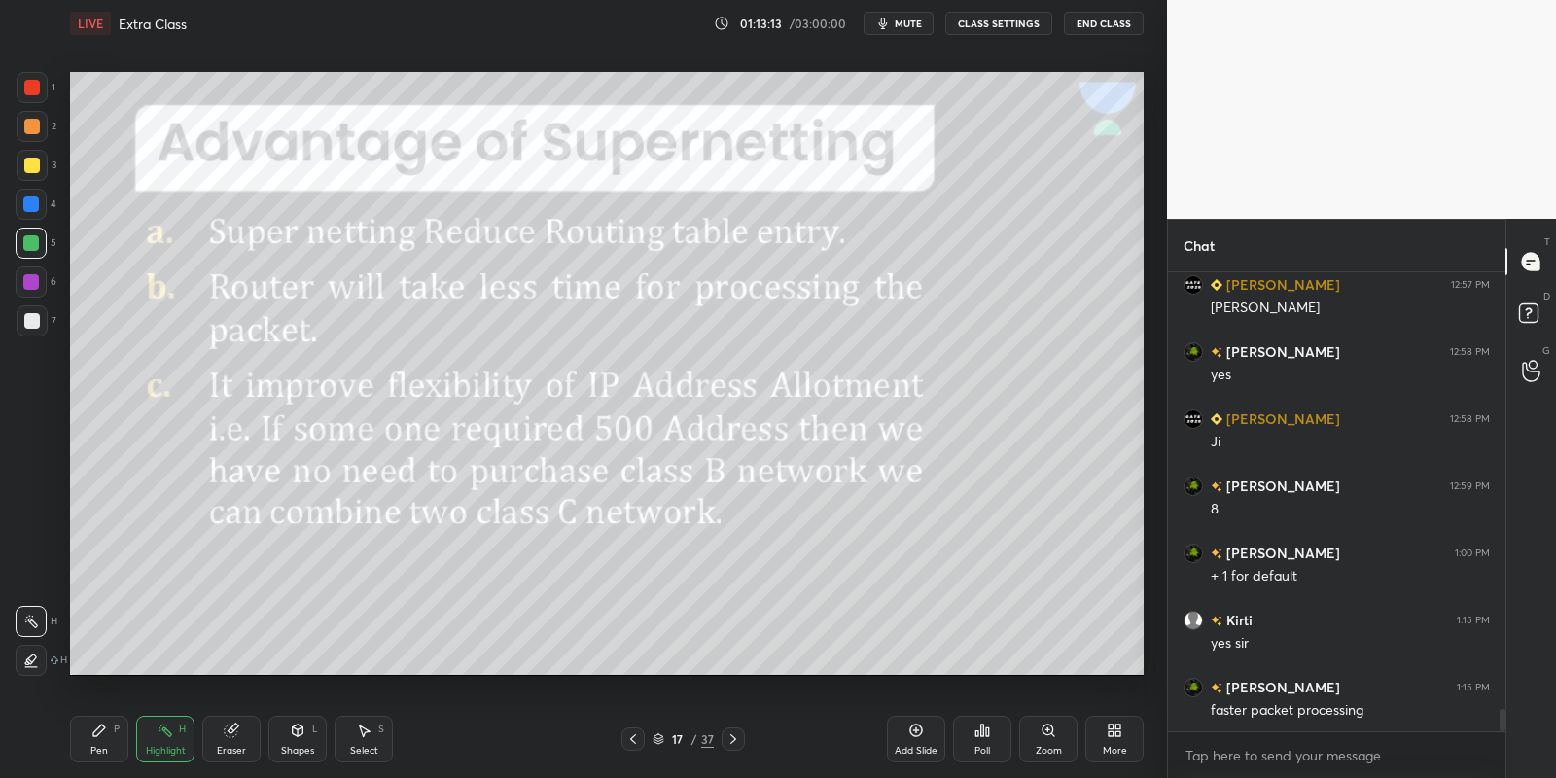
drag, startPoint x: 303, startPoint y: 759, endPoint x: 287, endPoint y: 718, distance: 44.1
click at [300, 758] on div "Shapes L" at bounding box center [297, 739] width 58 height 47
drag, startPoint x: 132, startPoint y: 746, endPoint x: 165, endPoint y: 751, distance: 33.4
click at [134, 747] on div "Pen P Highlight H Eraser Shapes L Select S" at bounding box center [274, 739] width 408 height 47
drag, startPoint x: 168, startPoint y: 757, endPoint x: 171, endPoint y: 716, distance: 40.9
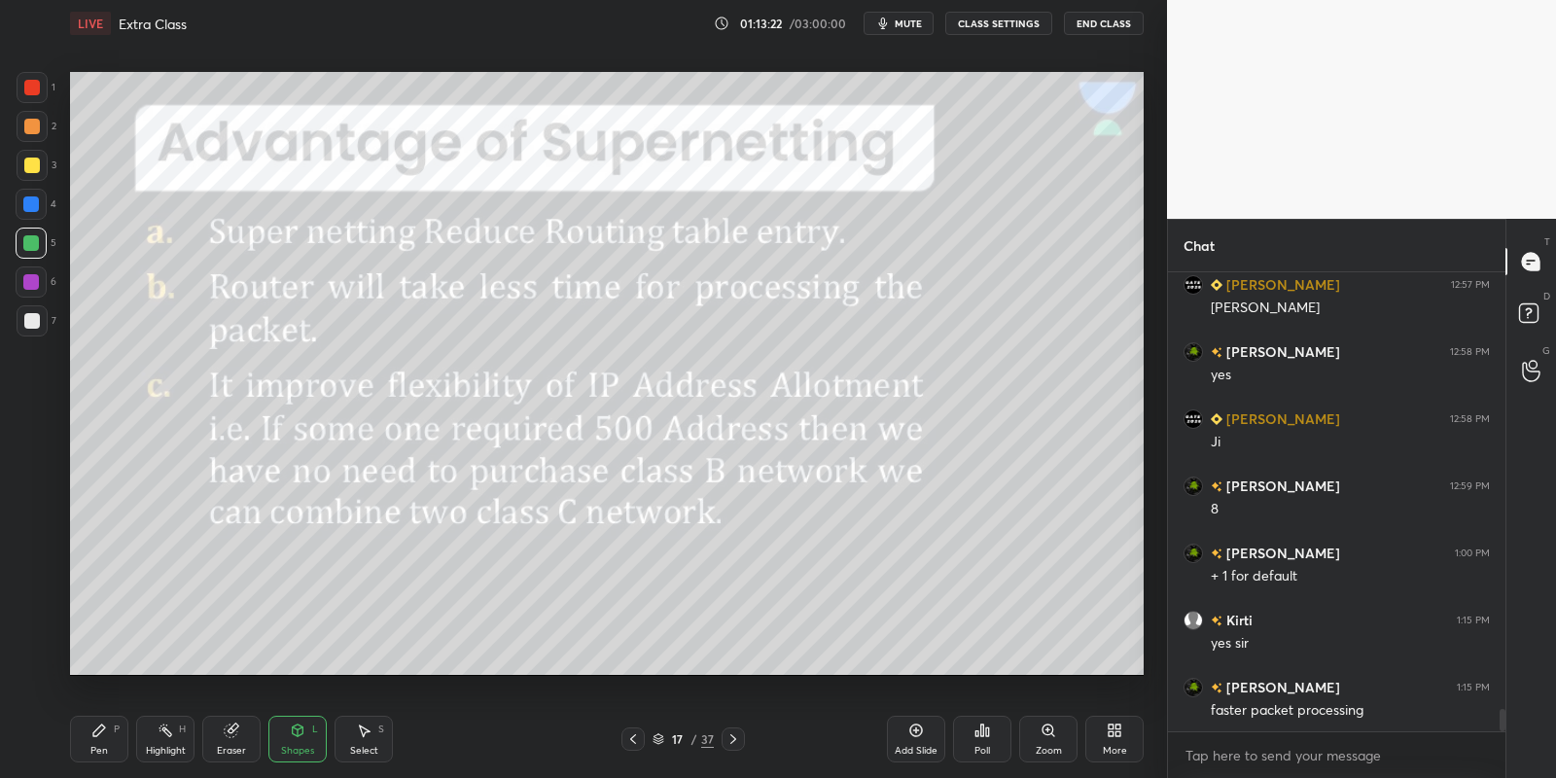
click at [171, 755] on div "Highlight" at bounding box center [166, 751] width 40 height 10
drag, startPoint x: 295, startPoint y: 737, endPoint x: 294, endPoint y: 723, distance: 14.6
click at [297, 734] on icon at bounding box center [298, 731] width 16 height 16
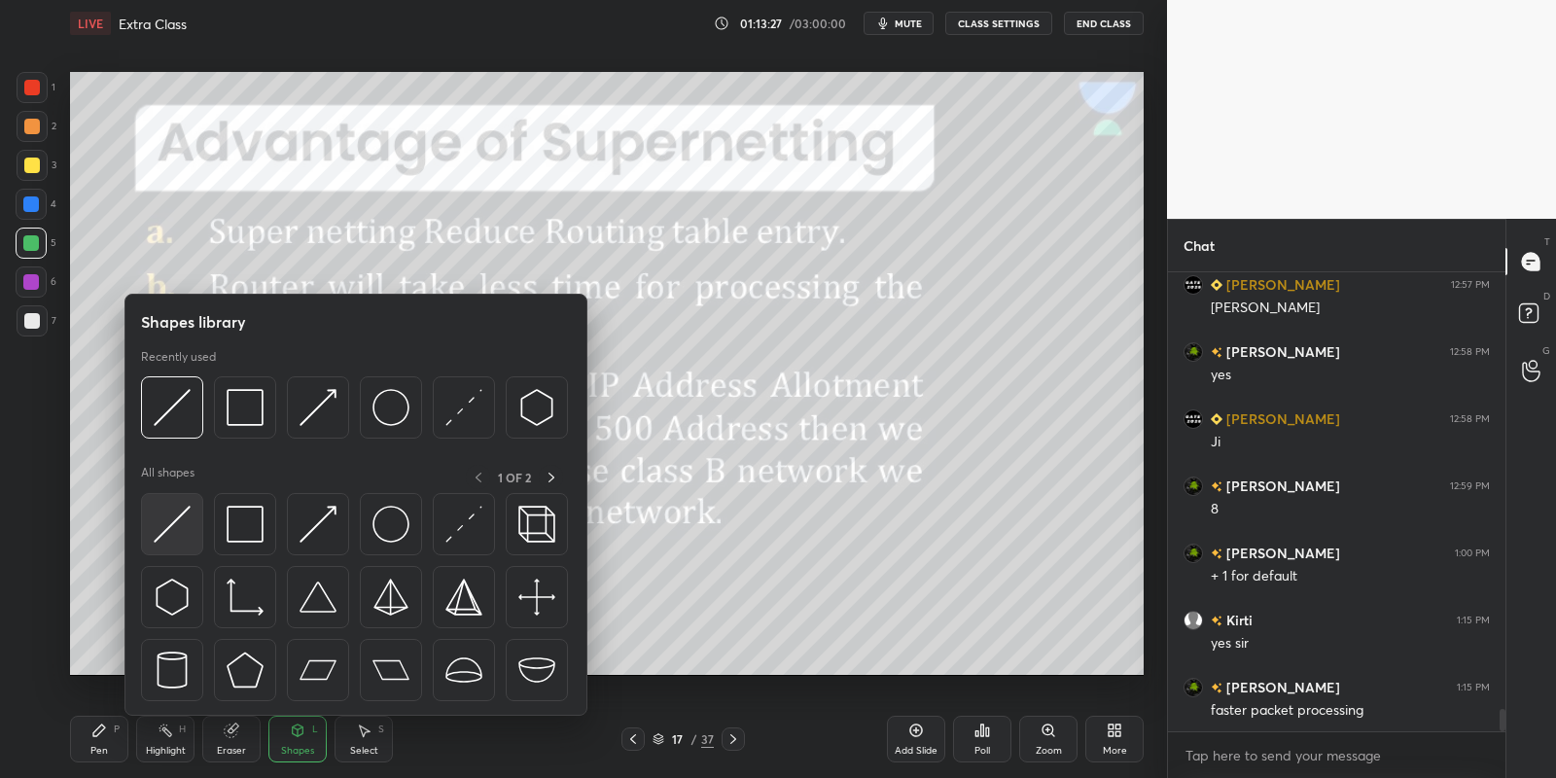
click at [165, 547] on div at bounding box center [172, 524] width 62 height 62
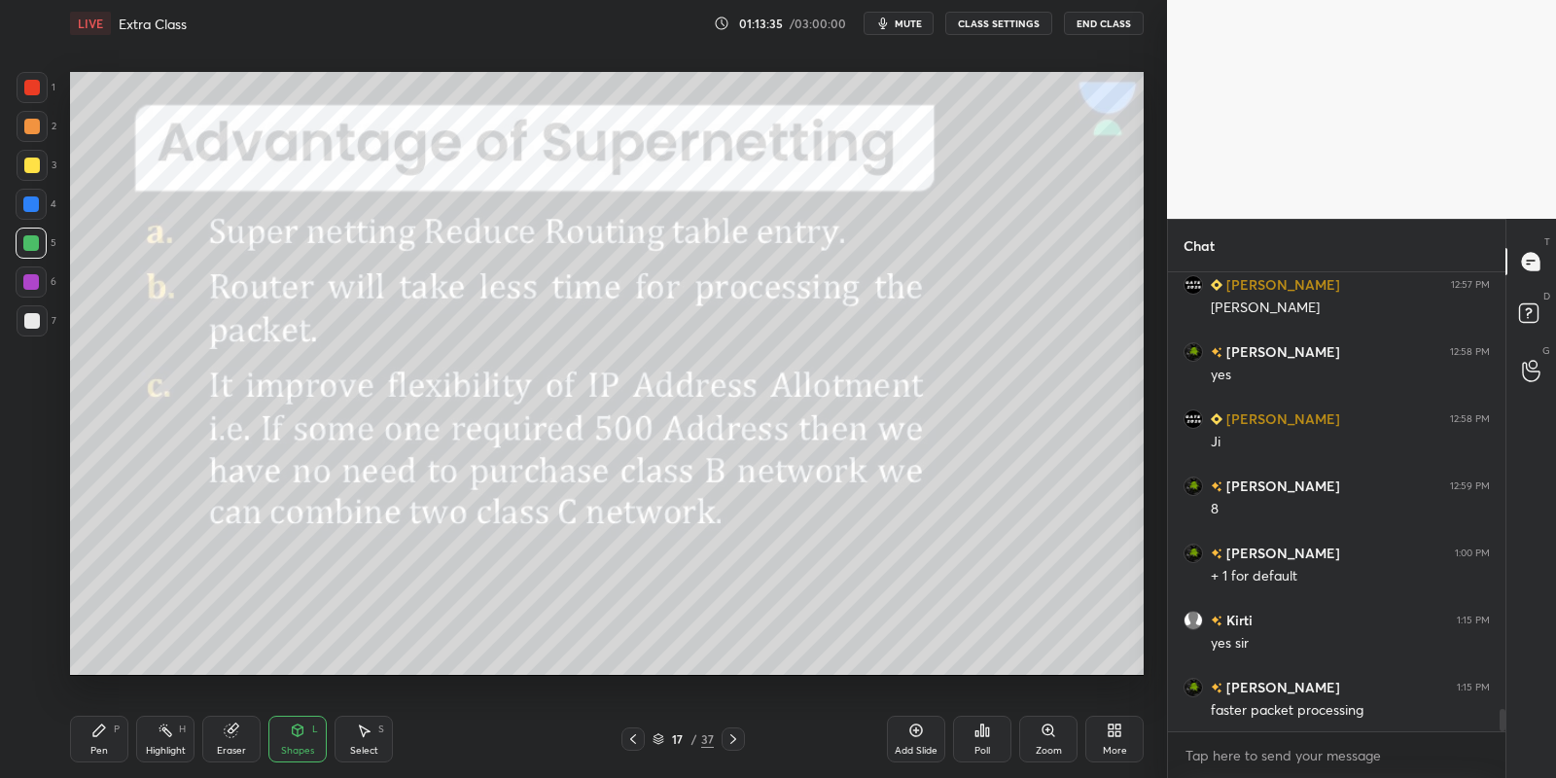
click at [236, 743] on div "Eraser" at bounding box center [231, 739] width 58 height 47
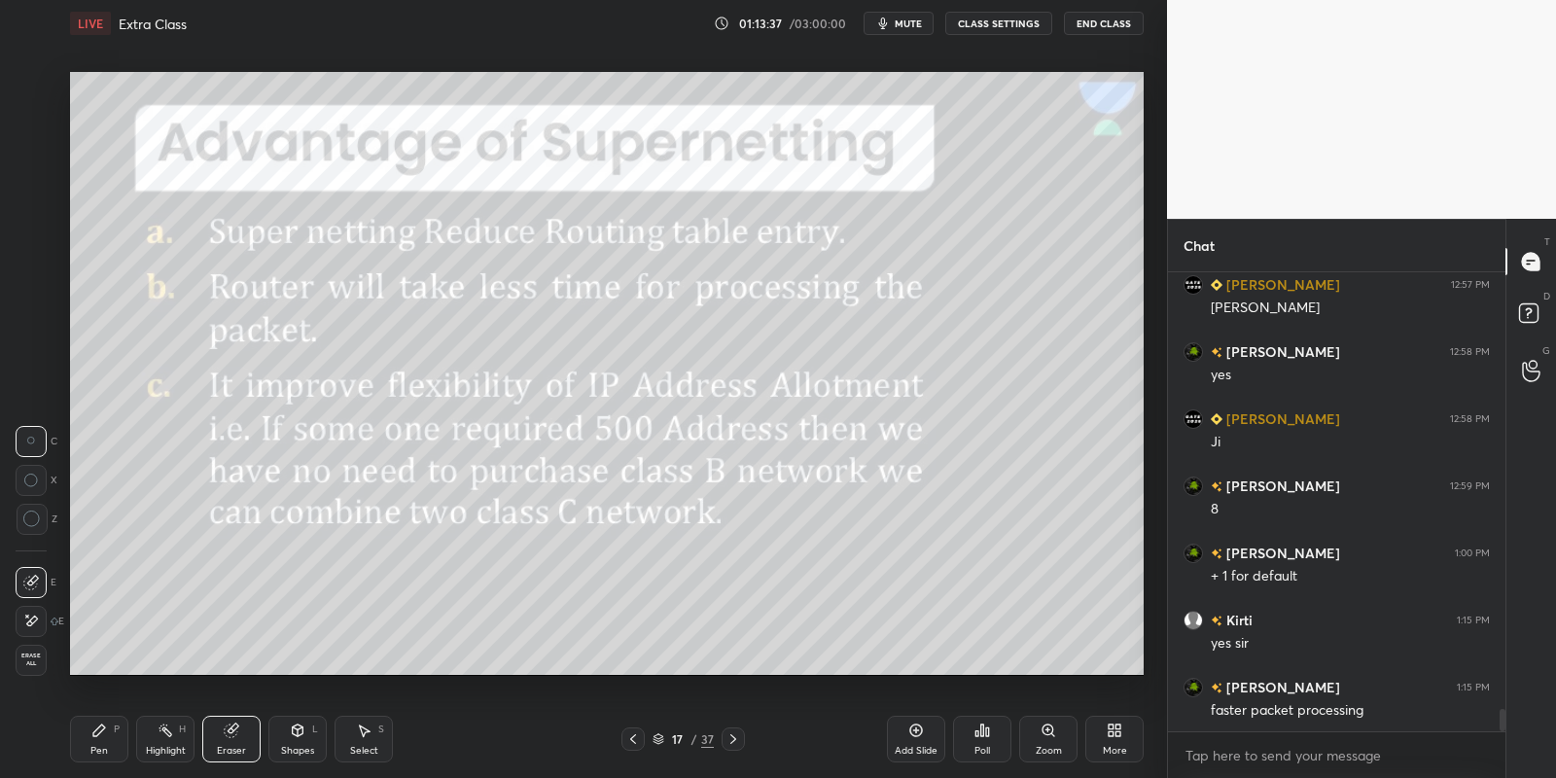
click at [297, 733] on icon at bounding box center [298, 730] width 11 height 12
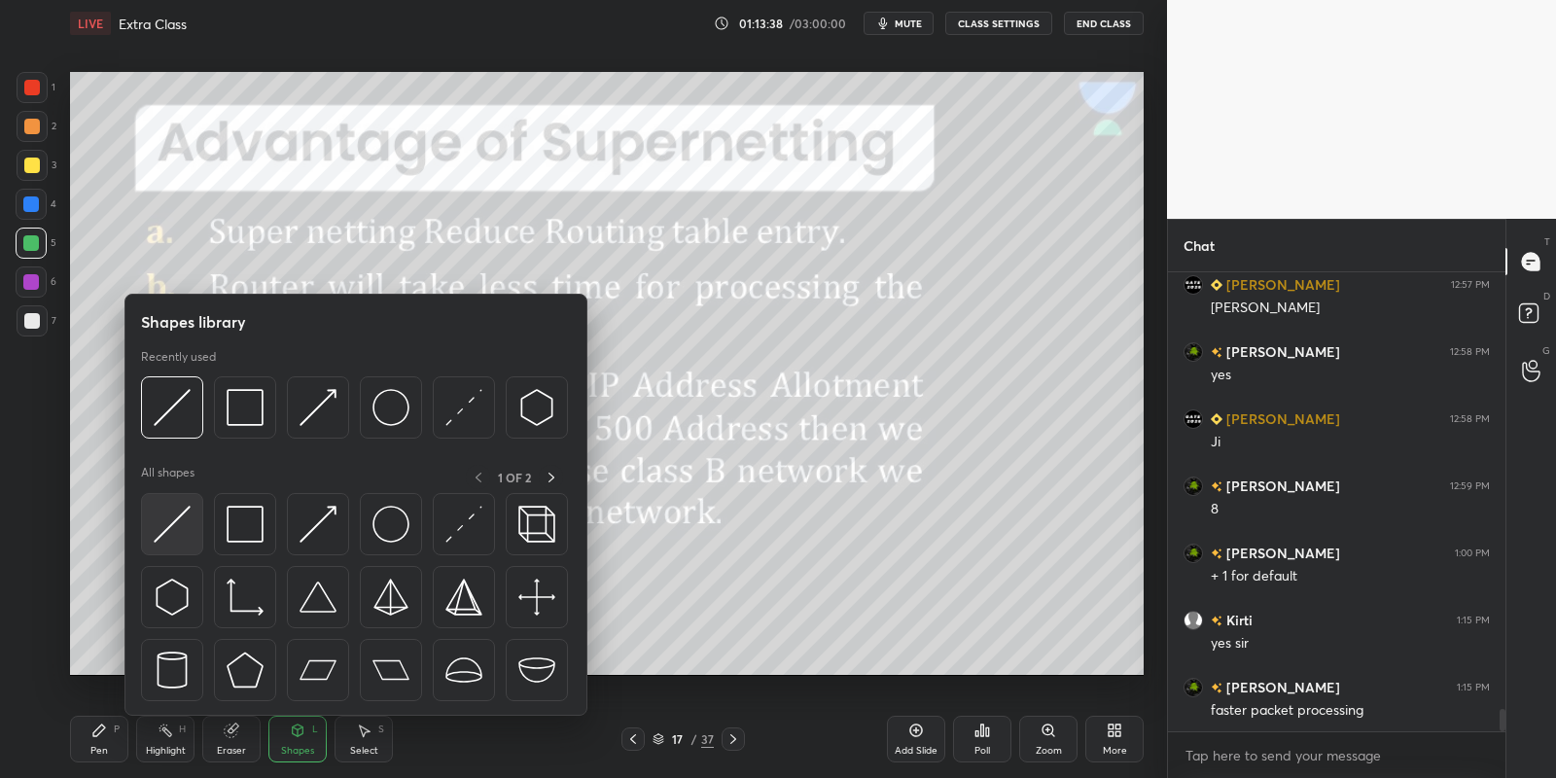
click at [176, 522] on img at bounding box center [172, 524] width 37 height 37
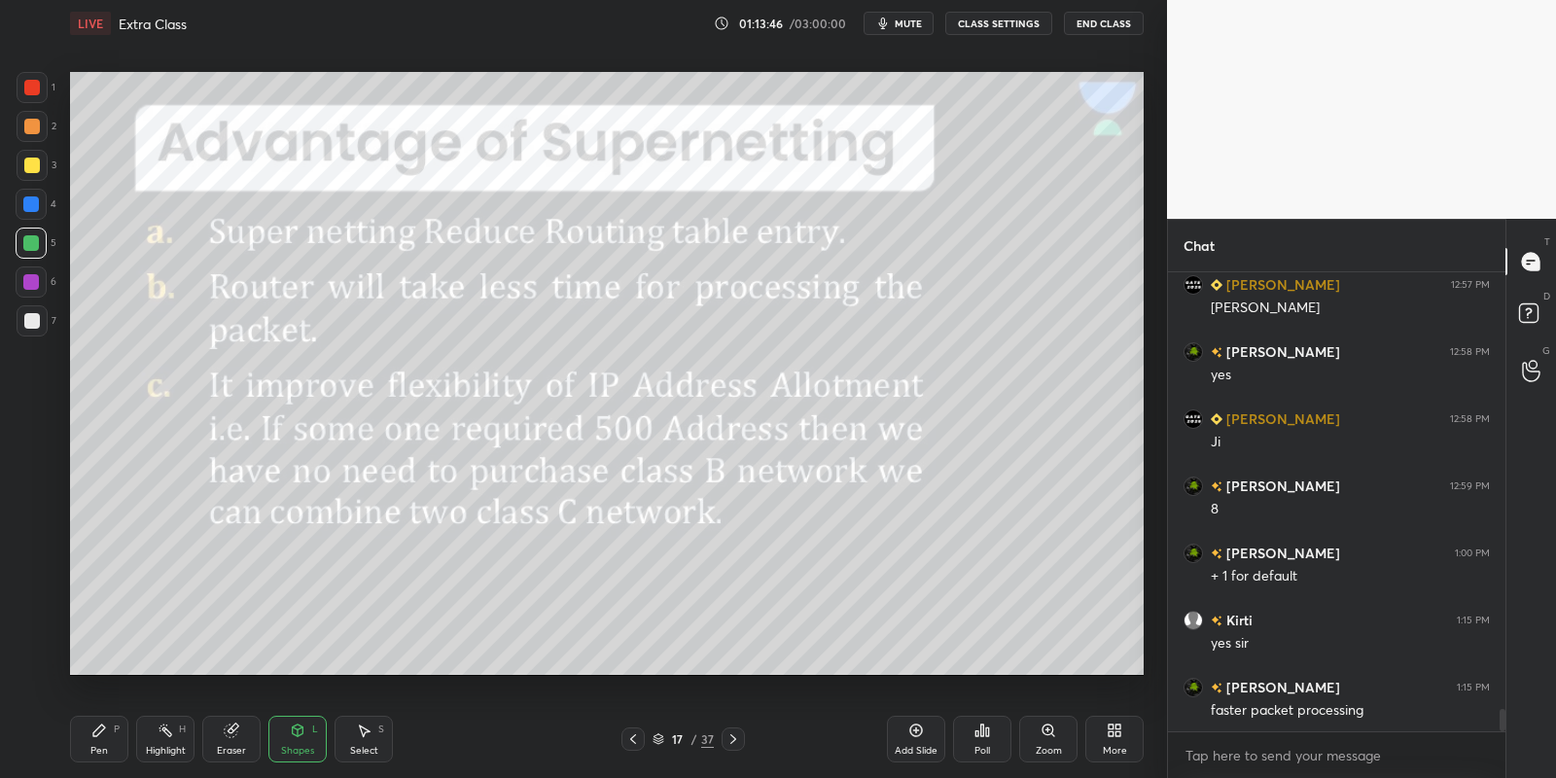
click at [104, 735] on icon at bounding box center [99, 731] width 16 height 16
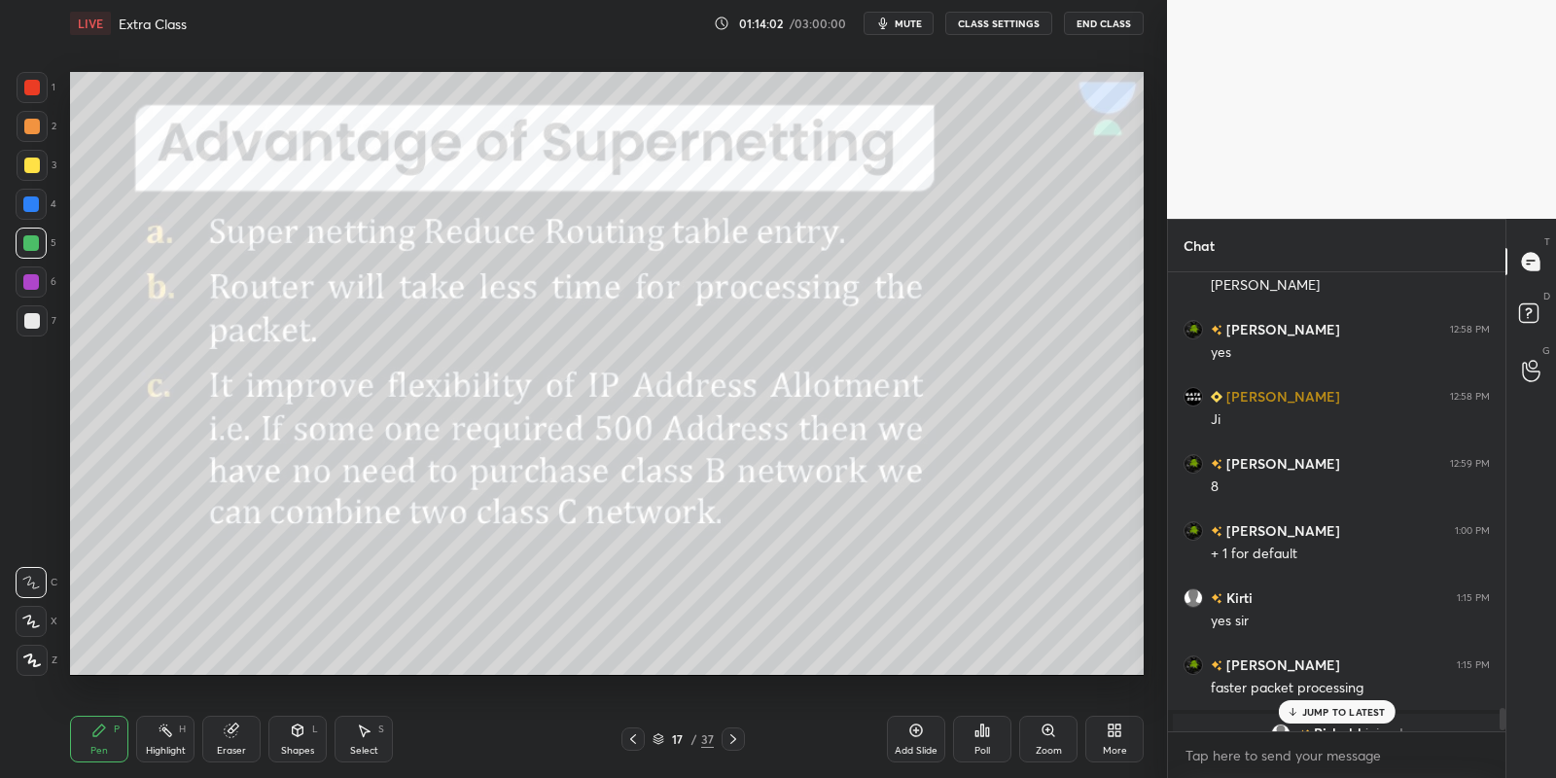
click at [917, 724] on icon at bounding box center [916, 730] width 13 height 13
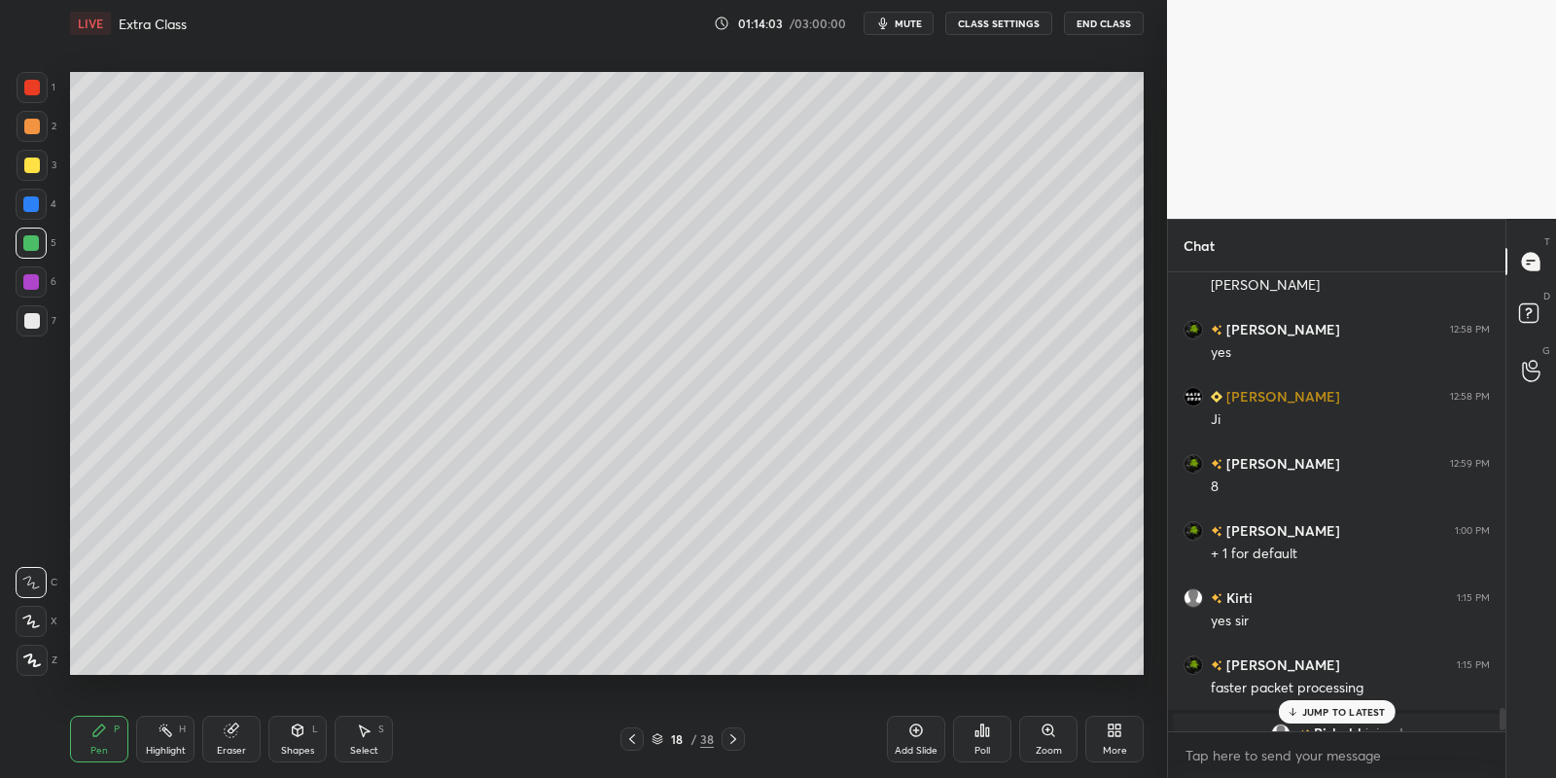
click at [90, 746] on div "Pen" at bounding box center [99, 751] width 18 height 10
click at [29, 164] on div at bounding box center [32, 166] width 16 height 16
click at [300, 738] on div "Shapes L" at bounding box center [297, 739] width 58 height 47
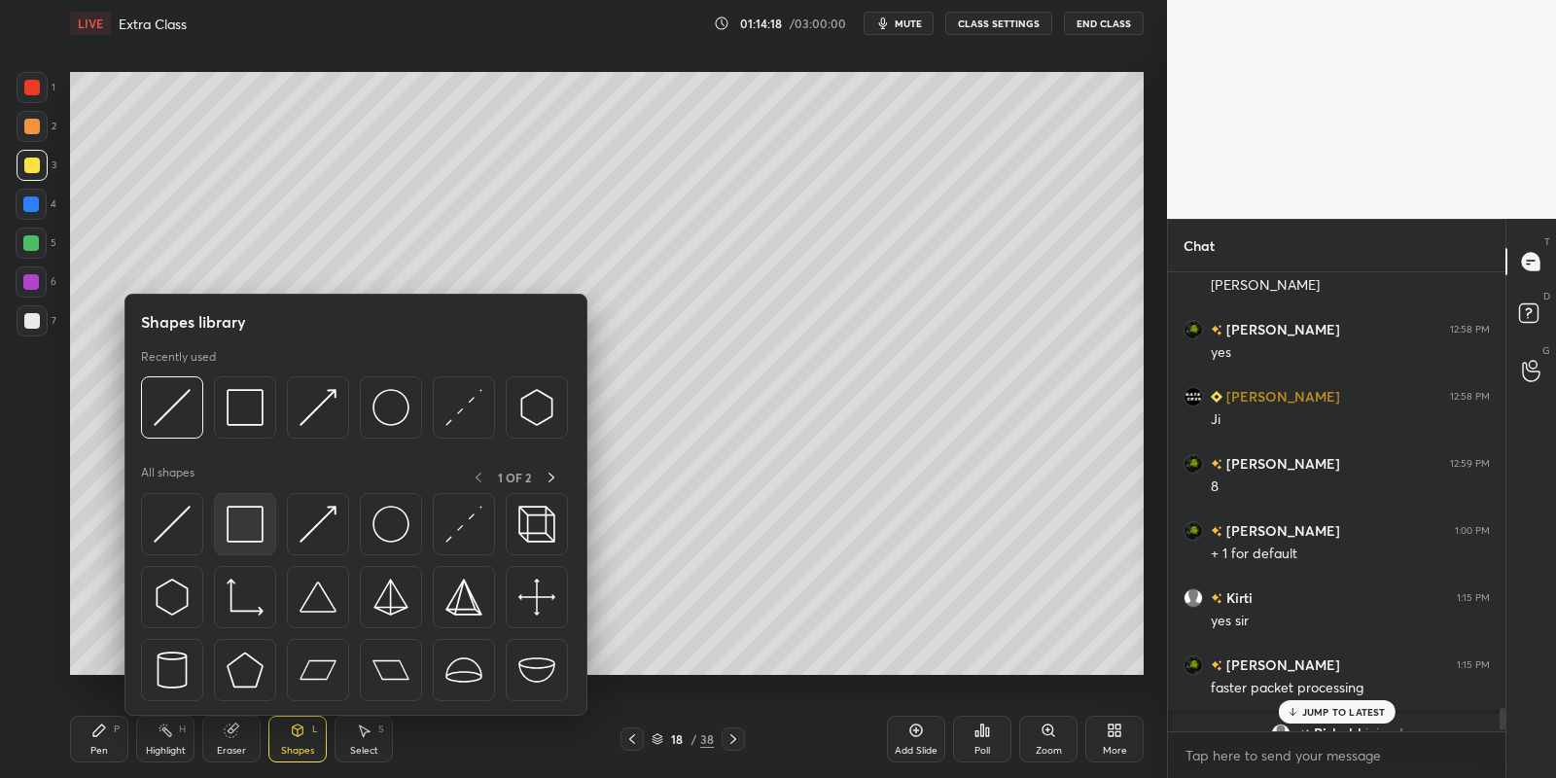
click at [266, 515] on div at bounding box center [245, 524] width 62 height 62
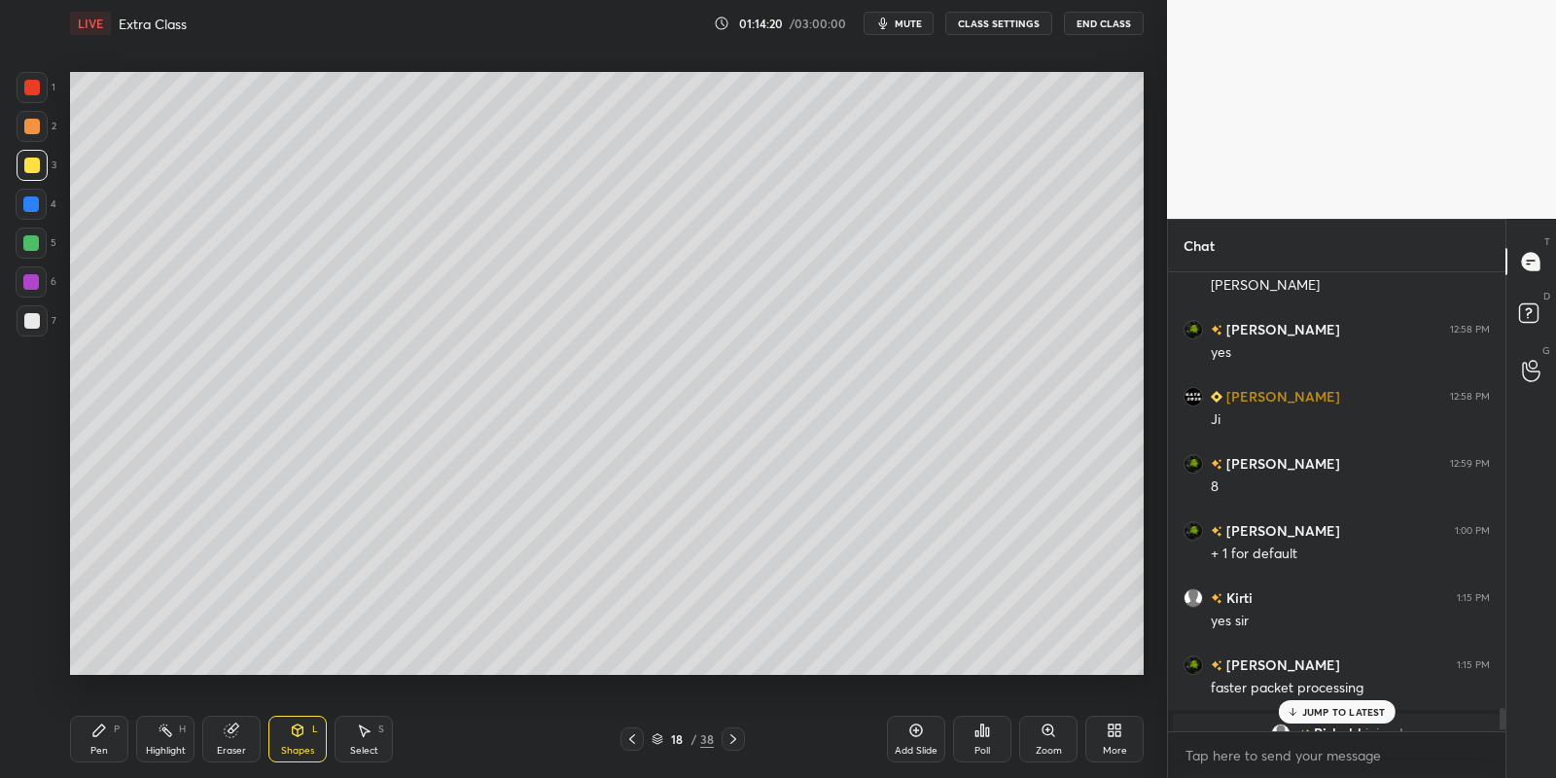
drag, startPoint x: 119, startPoint y: 743, endPoint x: 218, endPoint y: 731, distance: 99.9
click at [126, 745] on div "Pen P" at bounding box center [99, 739] width 58 height 47
drag, startPoint x: 354, startPoint y: 735, endPoint x: 370, endPoint y: 688, distance: 50.1
click at [356, 732] on div "Select S" at bounding box center [364, 739] width 58 height 47
drag, startPoint x: 563, startPoint y: 88, endPoint x: 851, endPoint y: 124, distance: 290.2
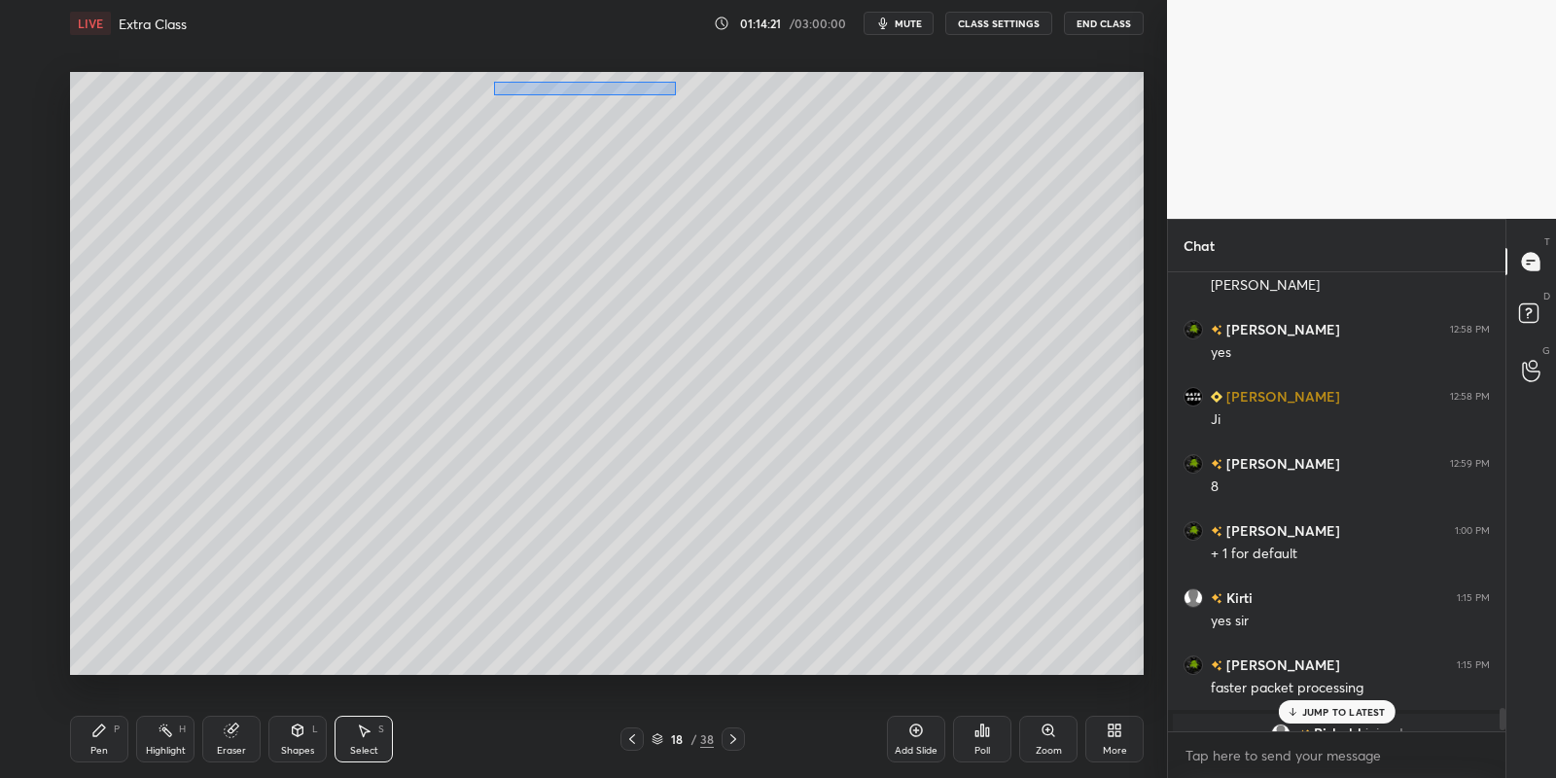
click at [871, 136] on div "0 ° Undo Copy Paste here Duplicate Duplicate to new slide Delete" at bounding box center [607, 374] width 1074 height 604
drag, startPoint x: 630, startPoint y: 113, endPoint x: 539, endPoint y: 102, distance: 92.0
click at [530, 107] on div "0 ° Undo Copy Paste here Duplicate Duplicate to new slide Delete" at bounding box center [607, 374] width 1074 height 604
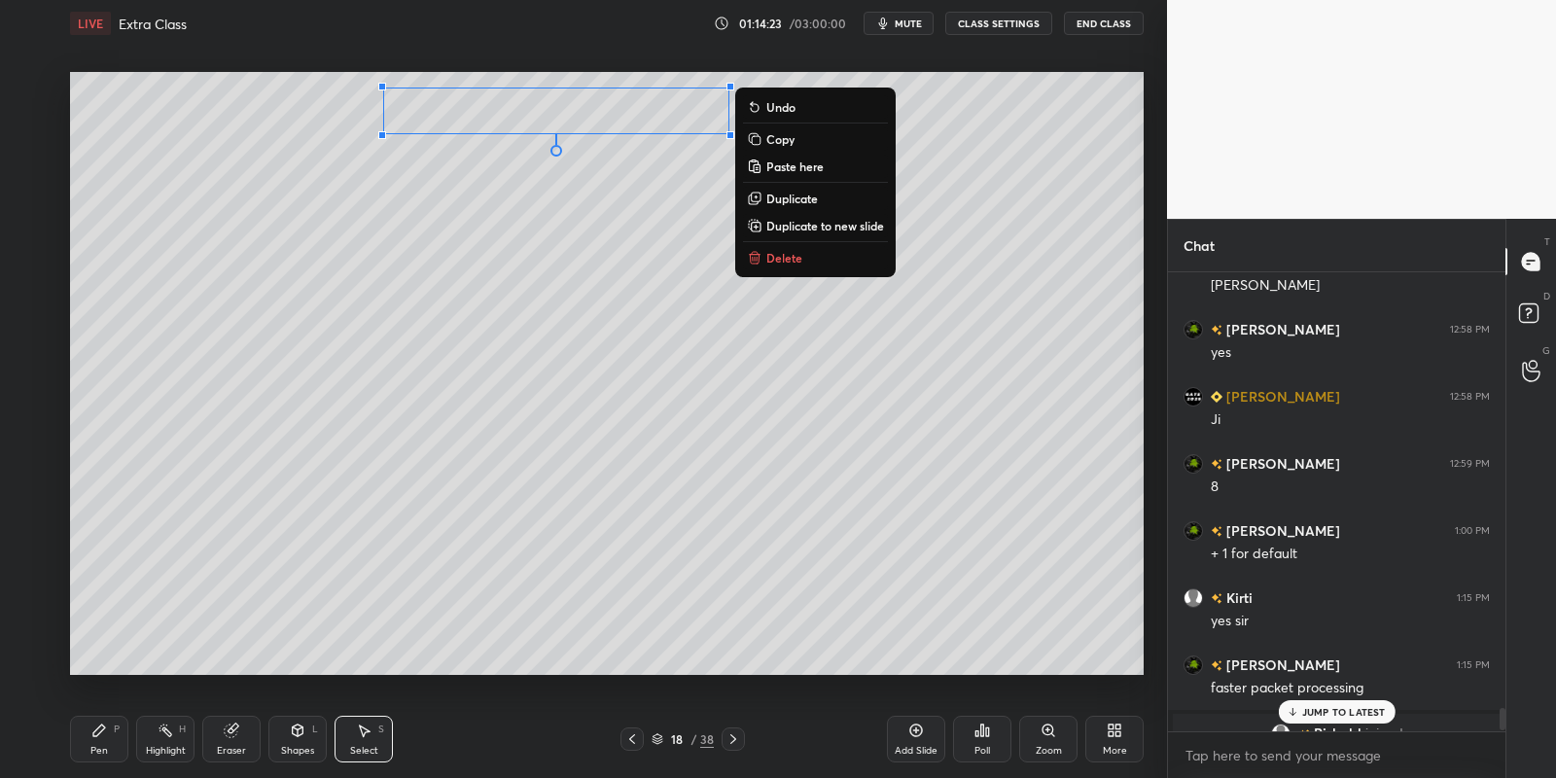
click at [97, 753] on div "Pen P" at bounding box center [99, 739] width 58 height 47
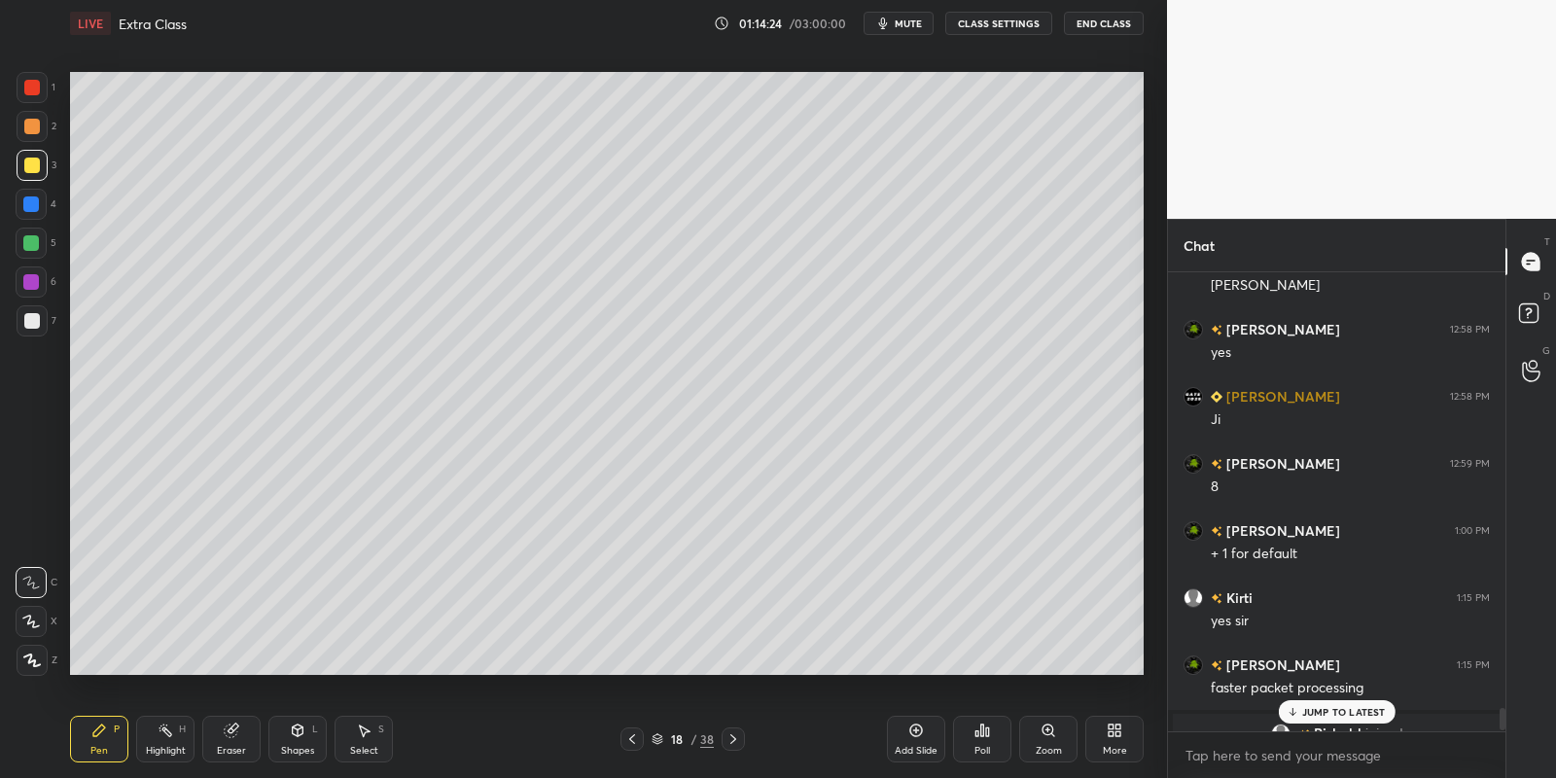
click at [299, 738] on div "Shapes L" at bounding box center [297, 739] width 58 height 47
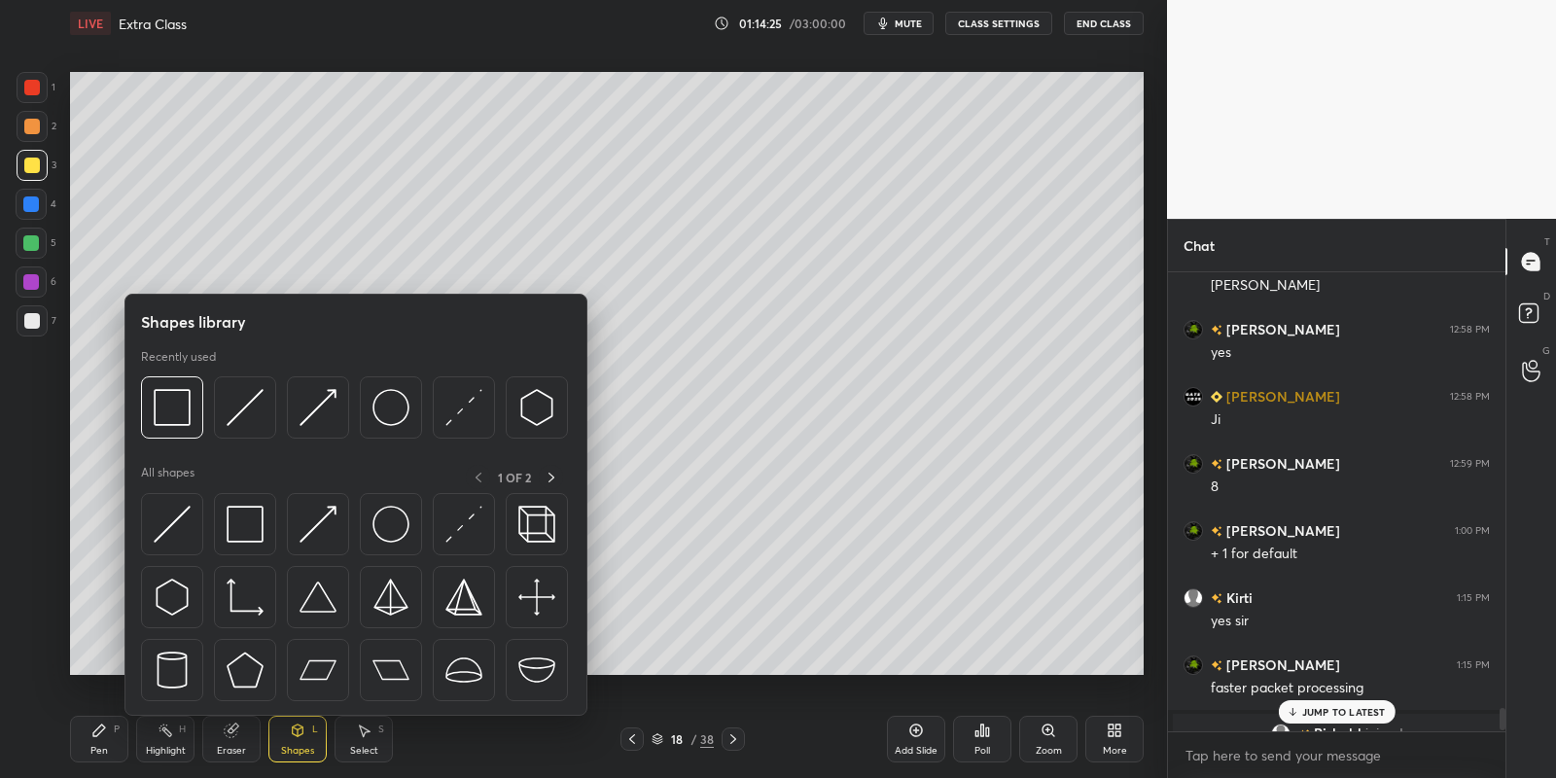
click at [372, 520] on img at bounding box center [390, 524] width 37 height 37
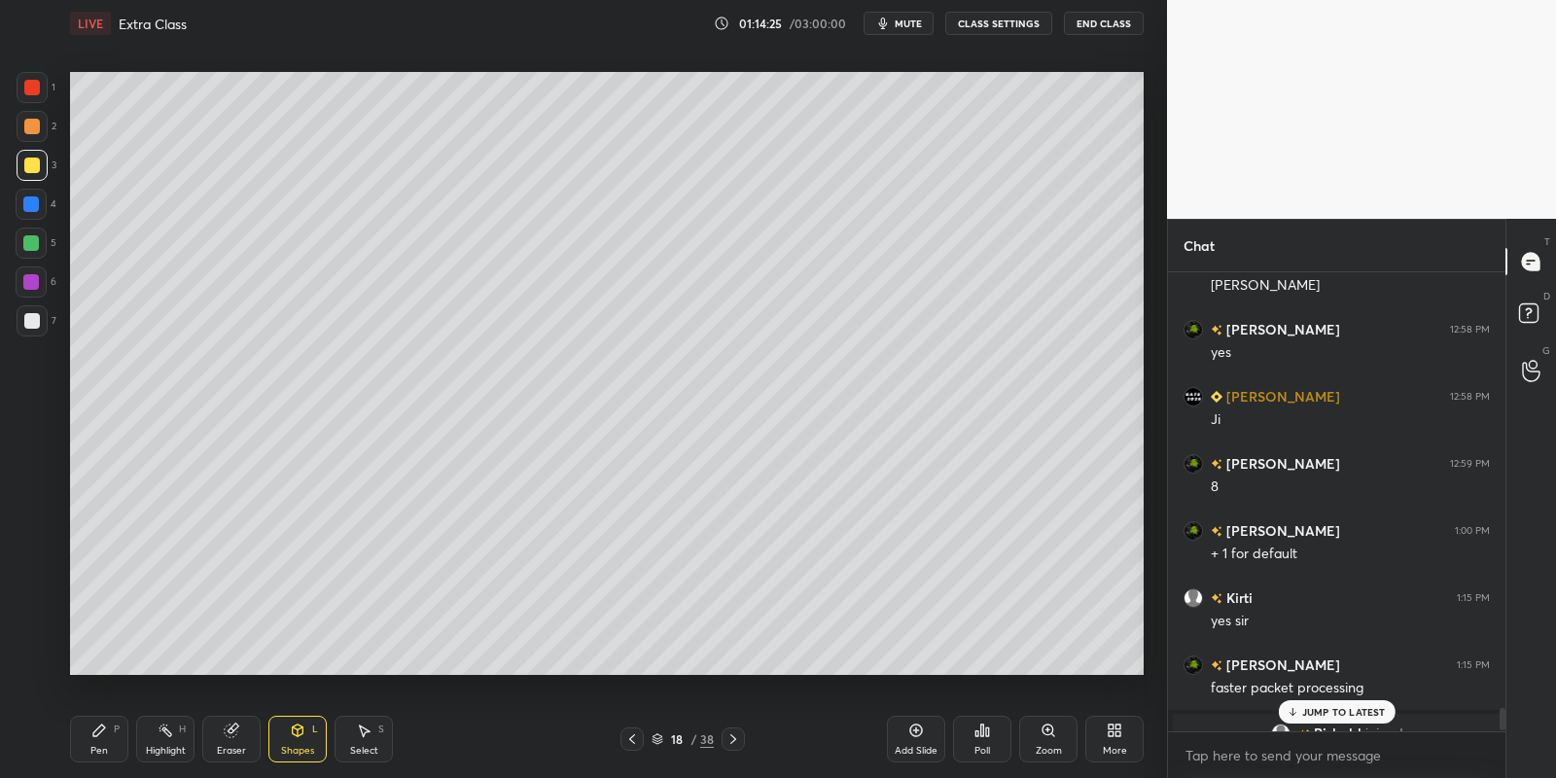
drag, startPoint x: 37, startPoint y: 162, endPoint x: 65, endPoint y: 175, distance: 30.9
click at [39, 164] on div at bounding box center [32, 165] width 31 height 31
click at [296, 753] on div "Shapes" at bounding box center [297, 751] width 33 height 10
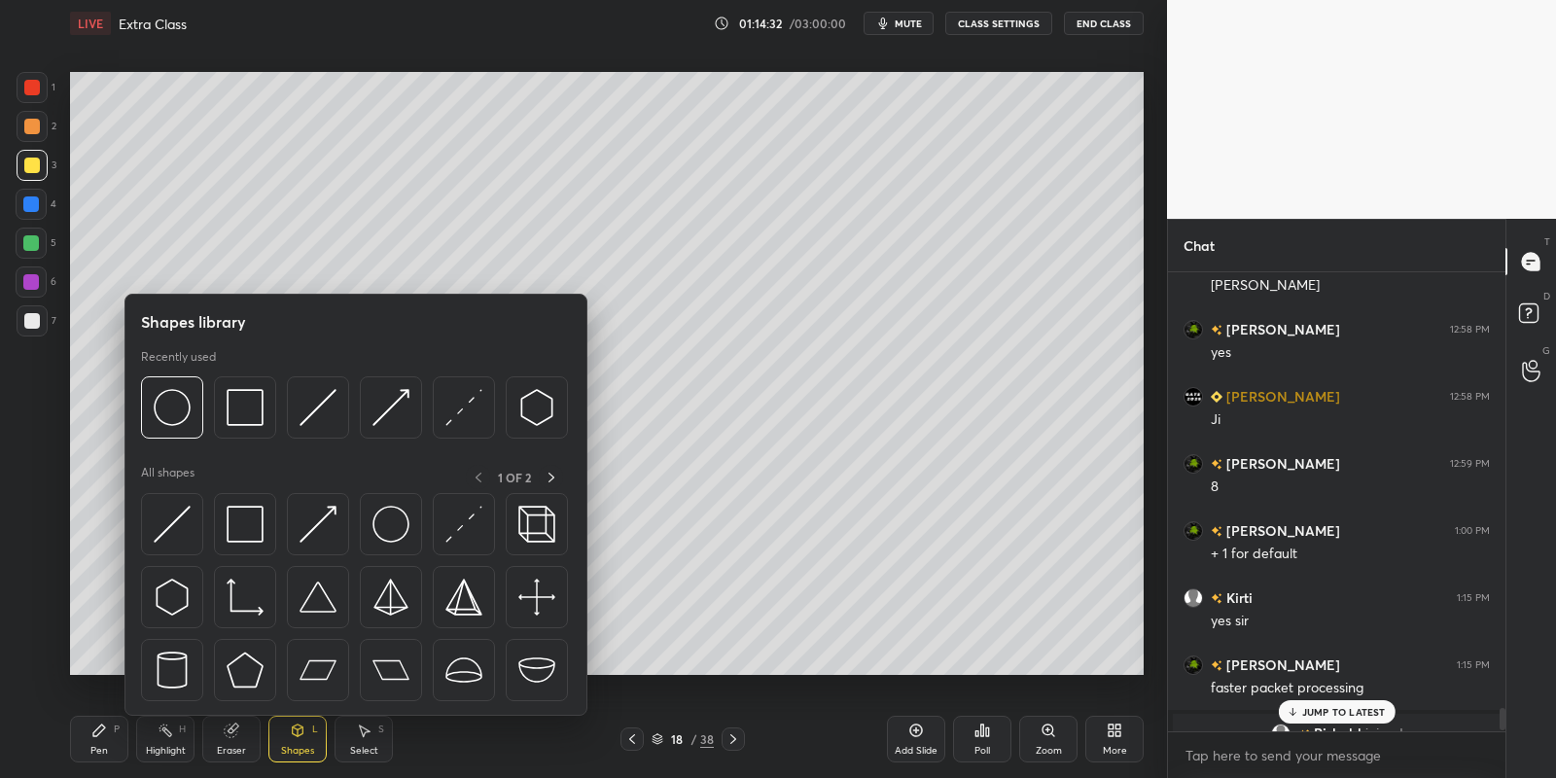
drag, startPoint x: 100, startPoint y: 735, endPoint x: 91, endPoint y: 678, distance: 58.0
click at [99, 740] on div "Pen P" at bounding box center [99, 739] width 58 height 47
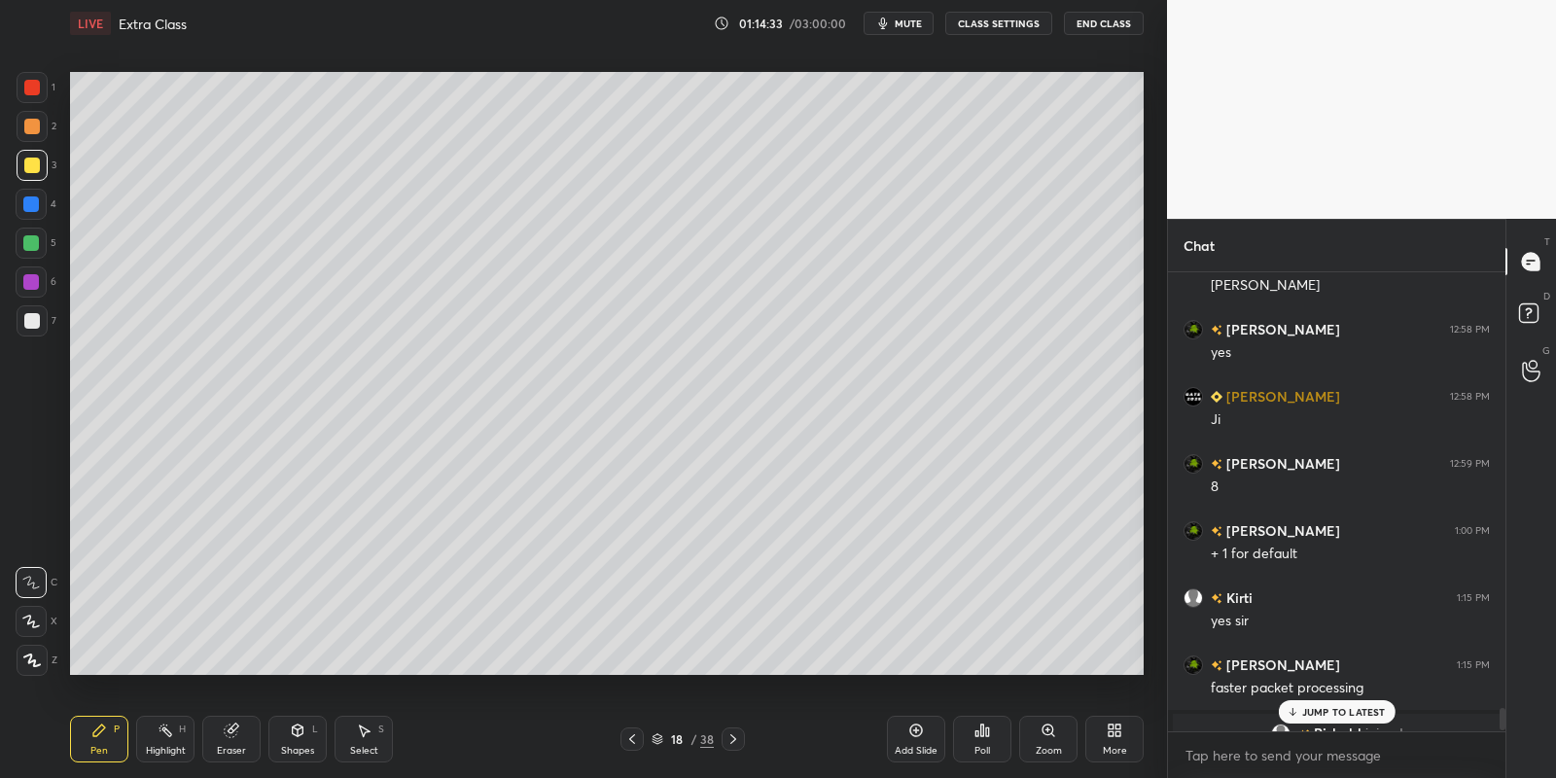
drag, startPoint x: 22, startPoint y: 239, endPoint x: 36, endPoint y: 240, distance: 13.6
click at [21, 240] on div at bounding box center [31, 243] width 31 height 31
click at [306, 741] on div "Shapes L" at bounding box center [297, 739] width 58 height 47
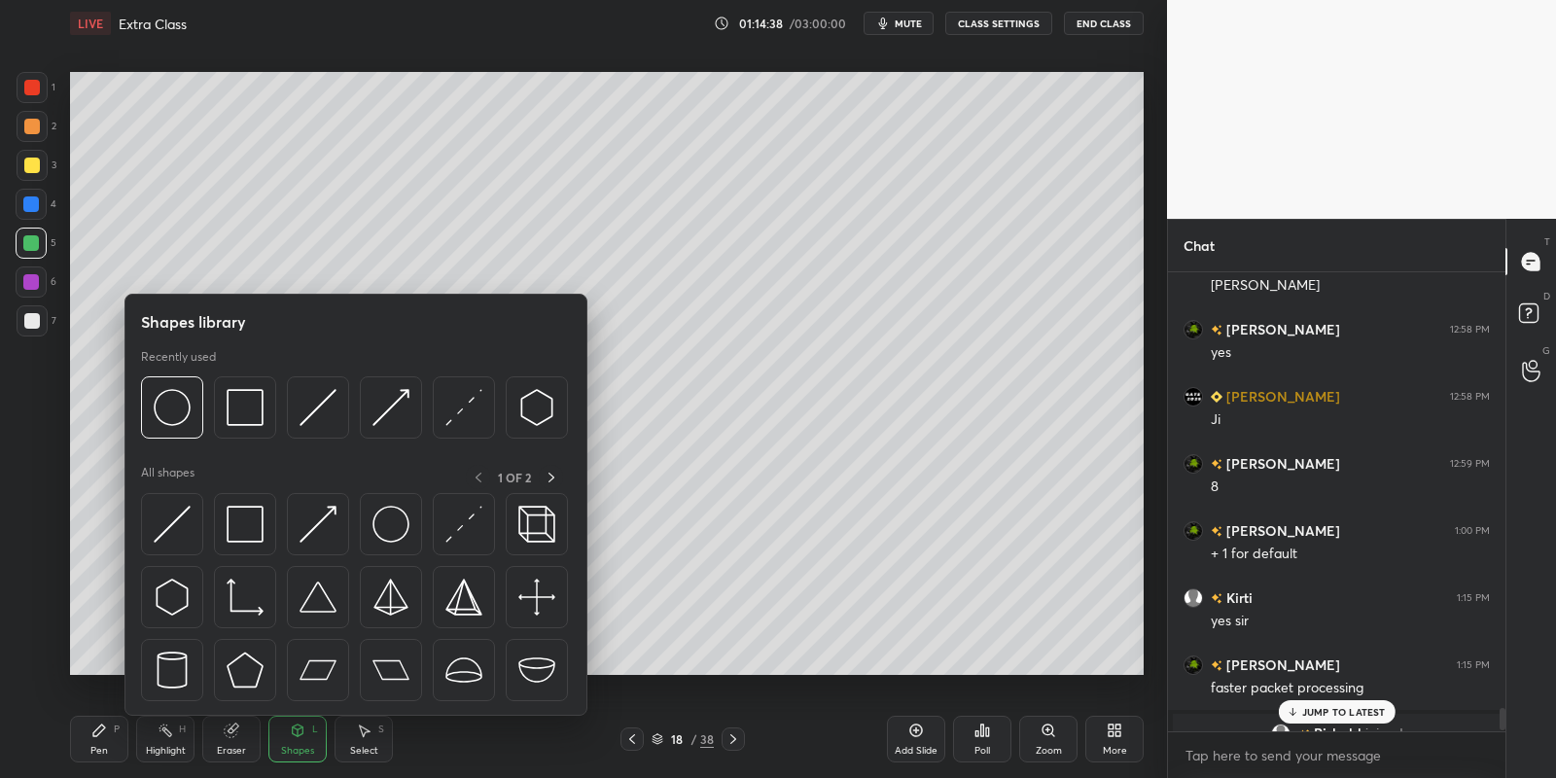
click at [18, 150] on div "1 2 3 4 5 6 7" at bounding box center [36, 208] width 41 height 272
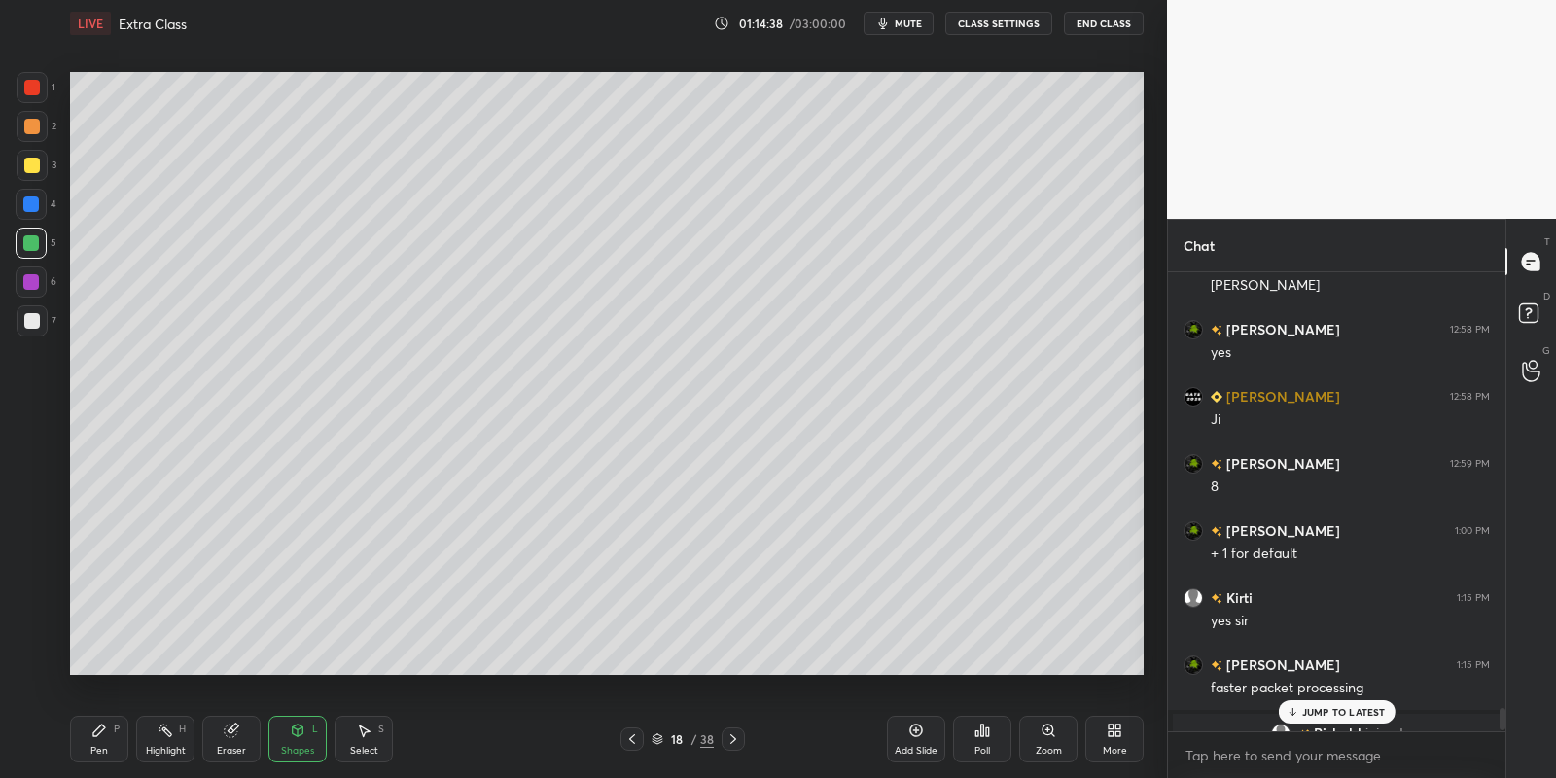
click at [27, 157] on div at bounding box center [32, 165] width 31 height 31
drag, startPoint x: 294, startPoint y: 735, endPoint x: 295, endPoint y: 721, distance: 14.6
click at [296, 730] on icon at bounding box center [298, 730] width 11 height 12
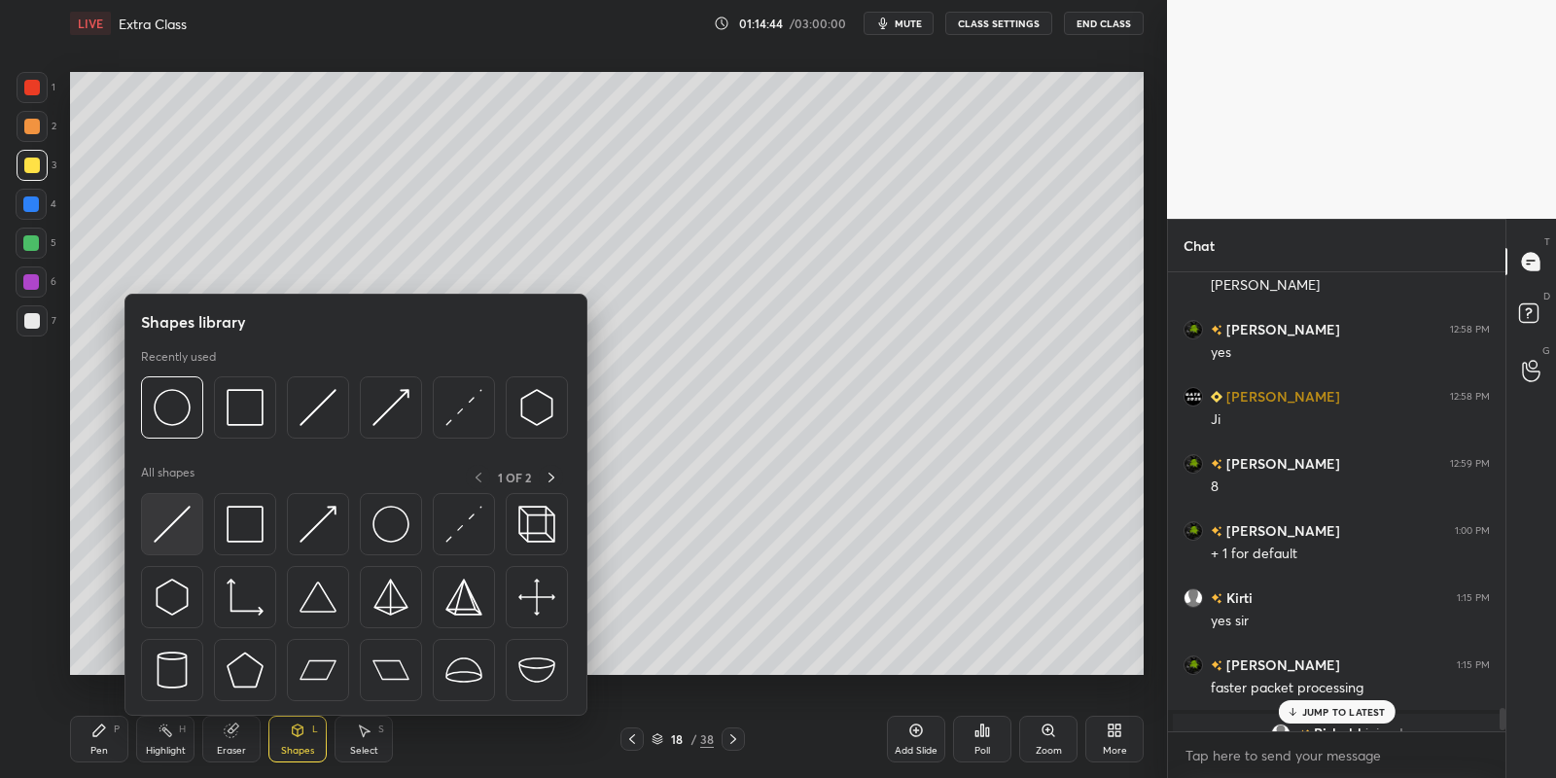
click at [177, 521] on img at bounding box center [172, 524] width 37 height 37
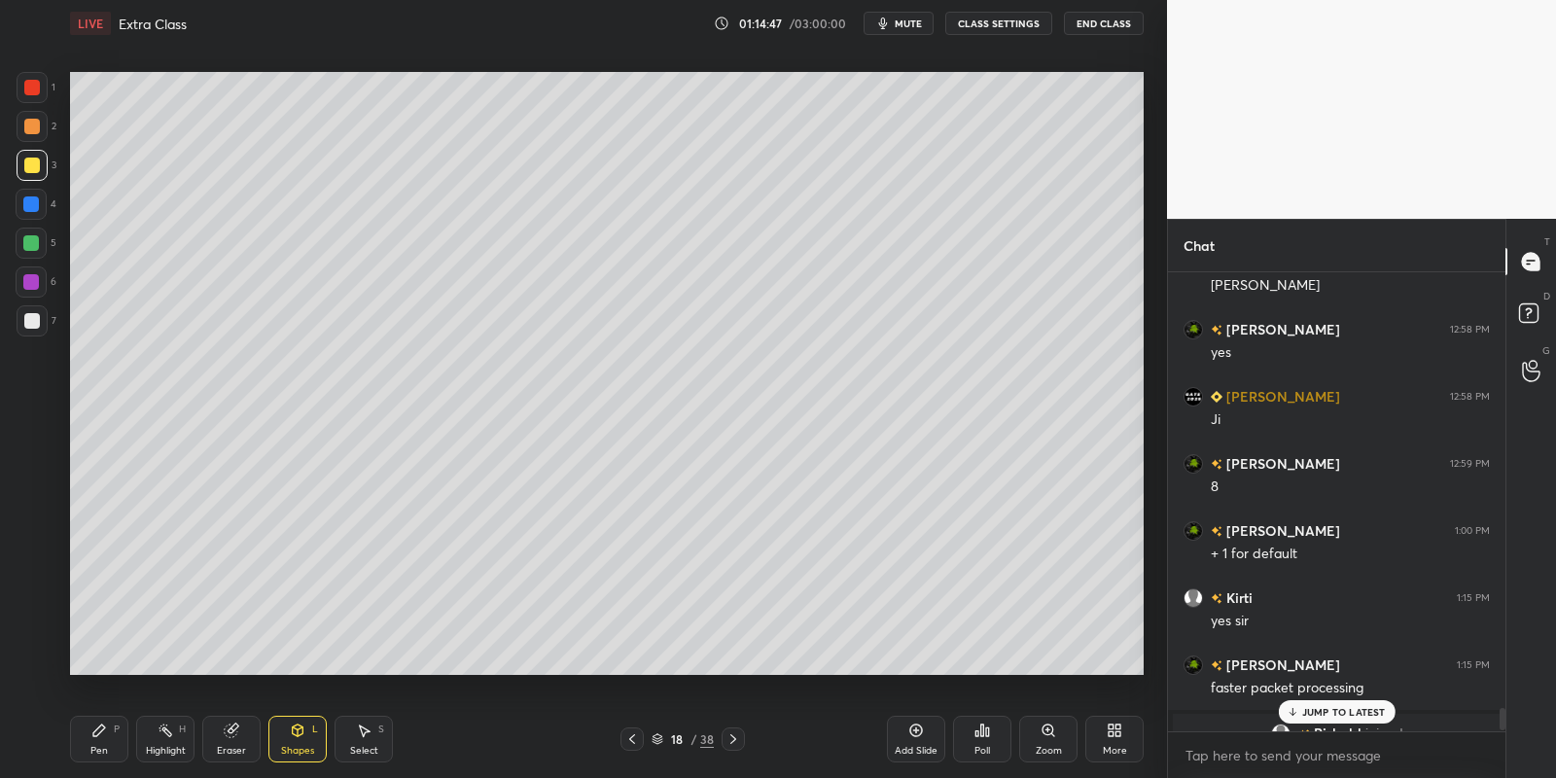
click at [103, 733] on icon at bounding box center [99, 731] width 16 height 16
click at [23, 243] on div at bounding box center [31, 243] width 16 height 16
click at [300, 746] on div "Shapes" at bounding box center [297, 751] width 33 height 10
click at [22, 151] on div at bounding box center [32, 165] width 31 height 31
drag, startPoint x: 104, startPoint y: 742, endPoint x: 105, endPoint y: 723, distance: 19.5
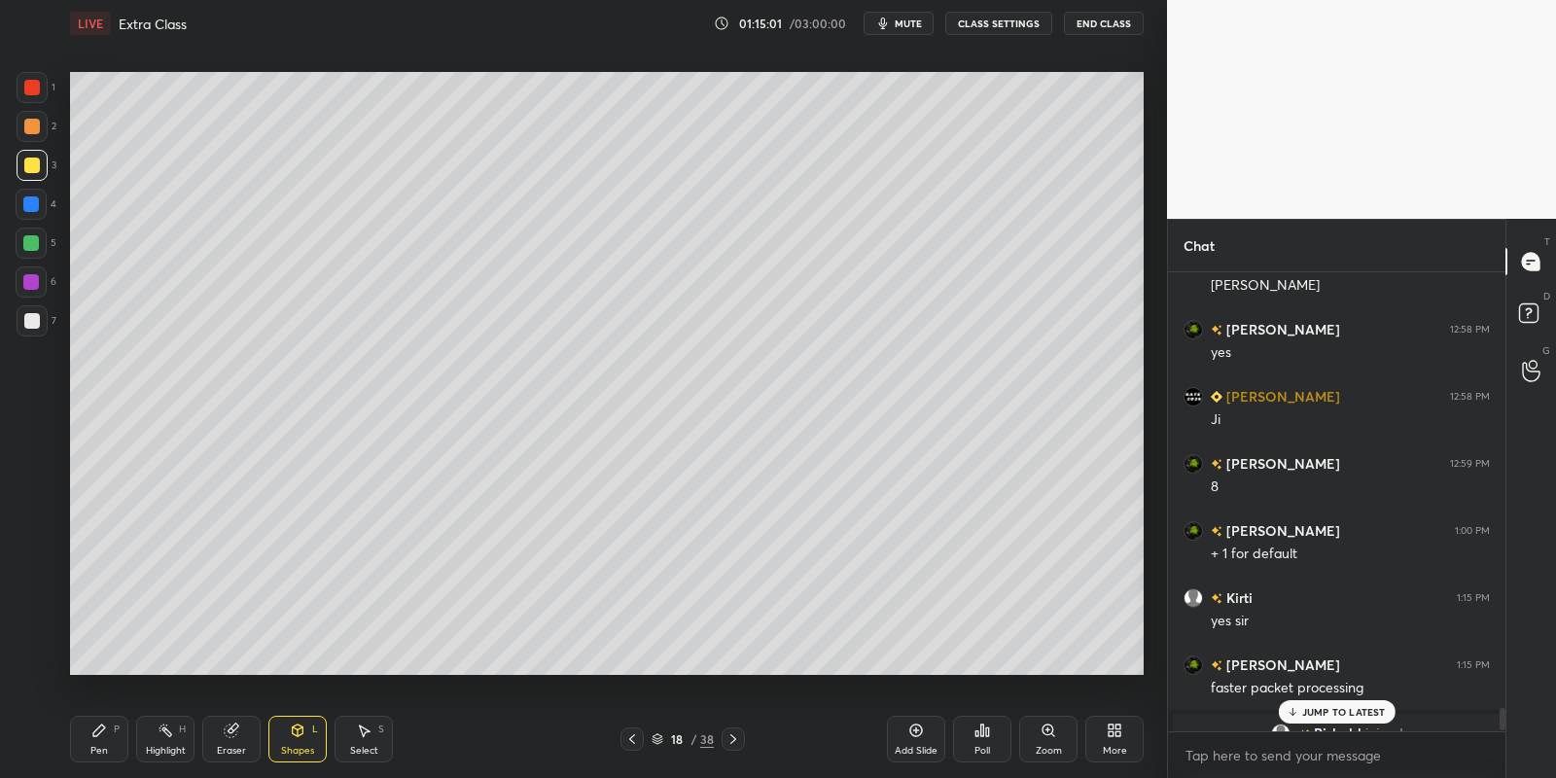
click at [104, 739] on div "Pen P" at bounding box center [99, 739] width 58 height 47
click at [24, 236] on div at bounding box center [31, 243] width 16 height 16
drag, startPoint x: 304, startPoint y: 741, endPoint x: 304, endPoint y: 725, distance: 15.6
click at [304, 737] on div "Shapes L" at bounding box center [297, 739] width 58 height 47
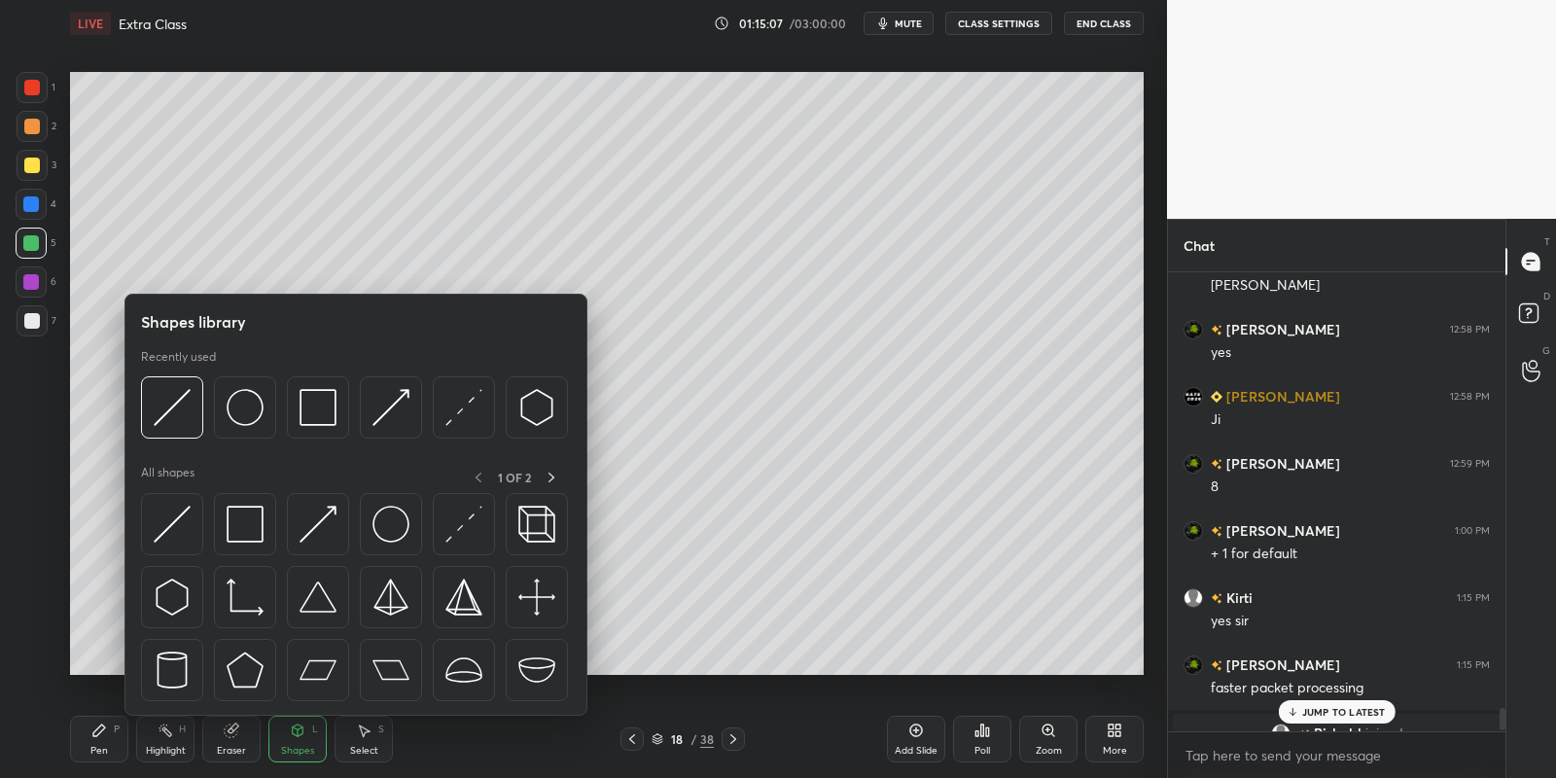
click at [29, 153] on div at bounding box center [32, 165] width 31 height 31
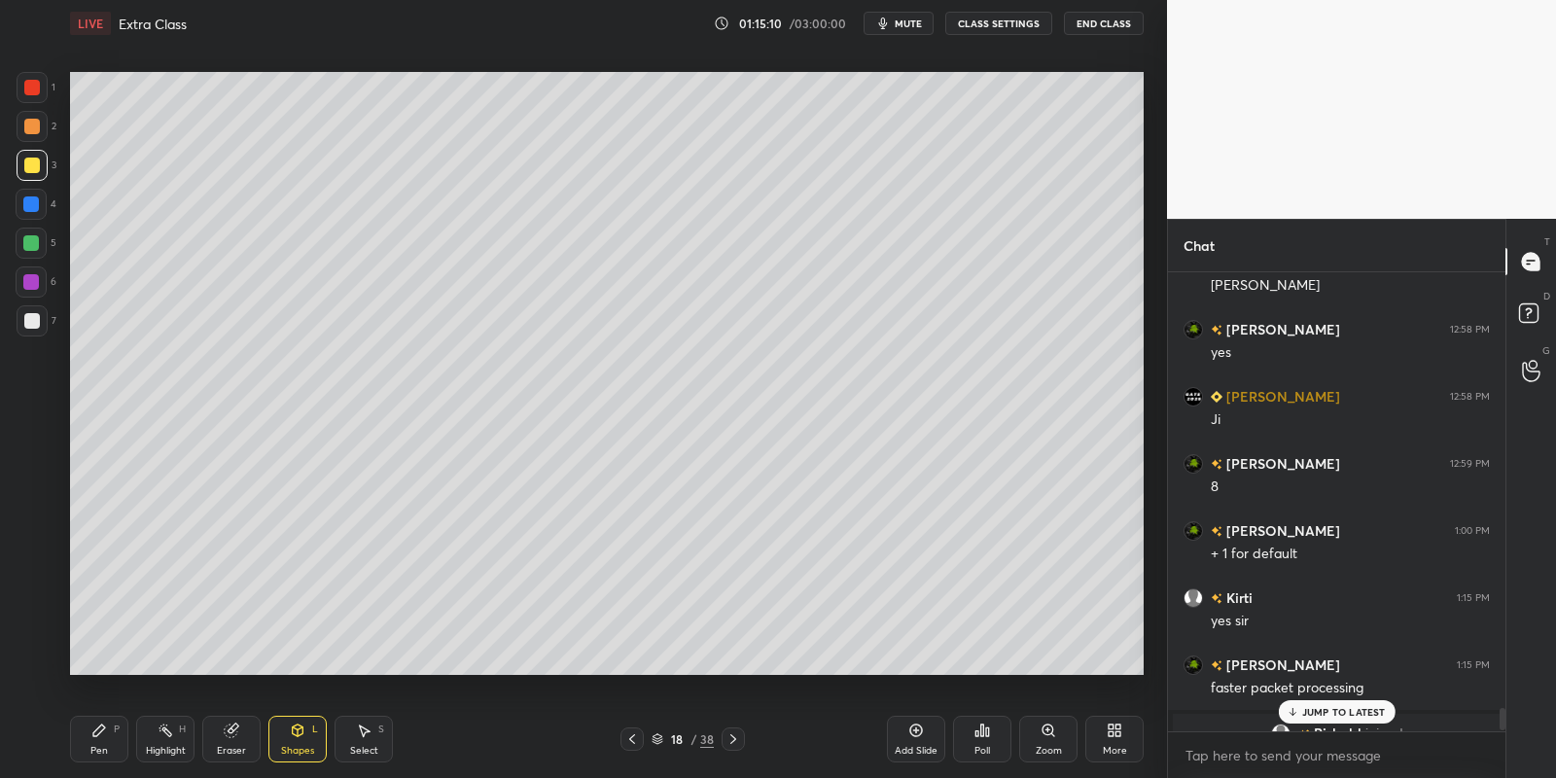
drag, startPoint x: 97, startPoint y: 752, endPoint x: 96, endPoint y: 726, distance: 25.3
click at [97, 751] on div "Pen" at bounding box center [99, 751] width 18 height 10
click at [24, 238] on div at bounding box center [31, 243] width 16 height 16
drag, startPoint x: 106, startPoint y: 748, endPoint x: 133, endPoint y: 689, distance: 65.3
click at [107, 750] on div "Pen P" at bounding box center [99, 739] width 58 height 47
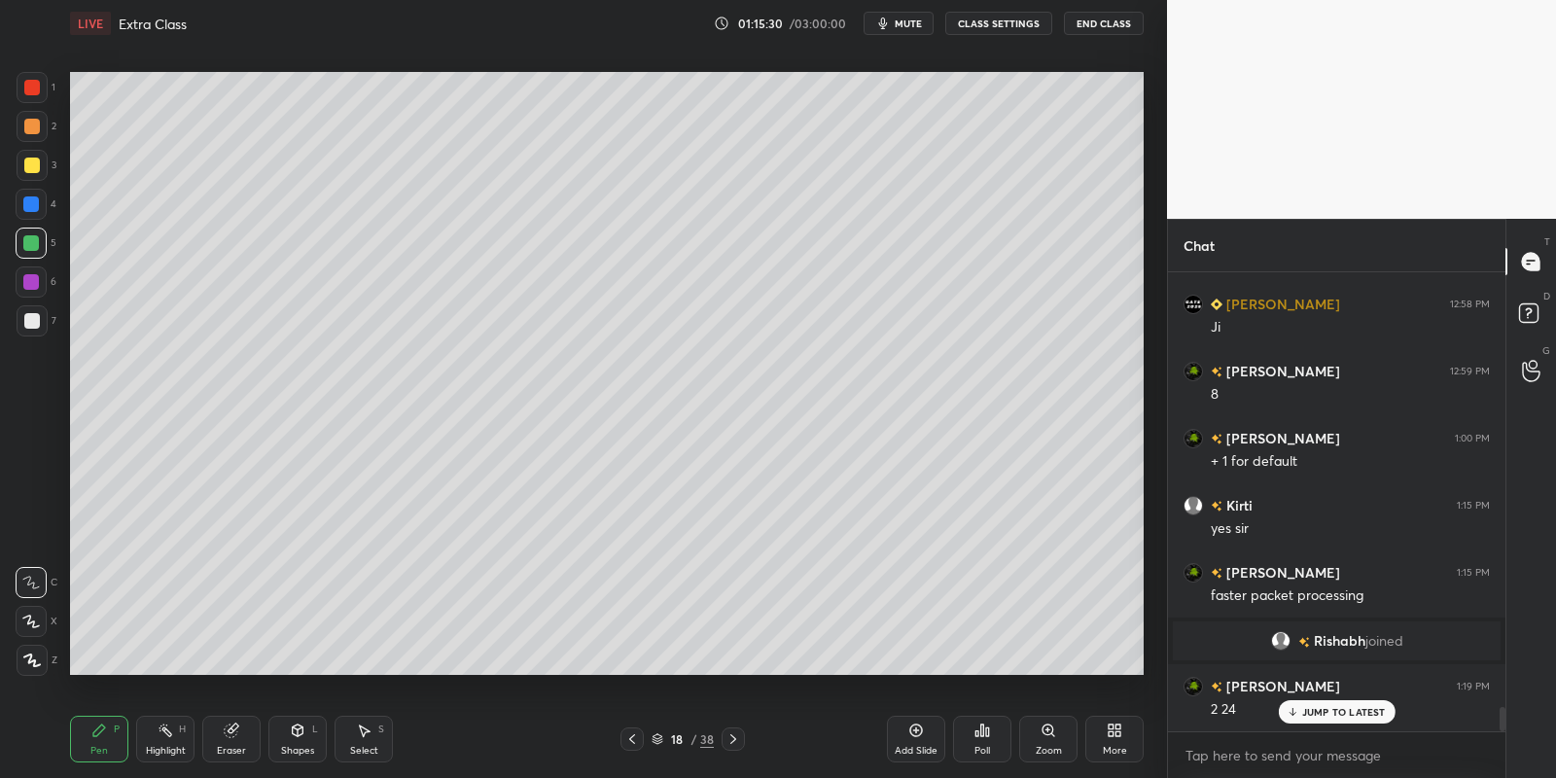
scroll to position [8244, 0]
click at [362, 733] on div "Select S" at bounding box center [364, 739] width 58 height 47
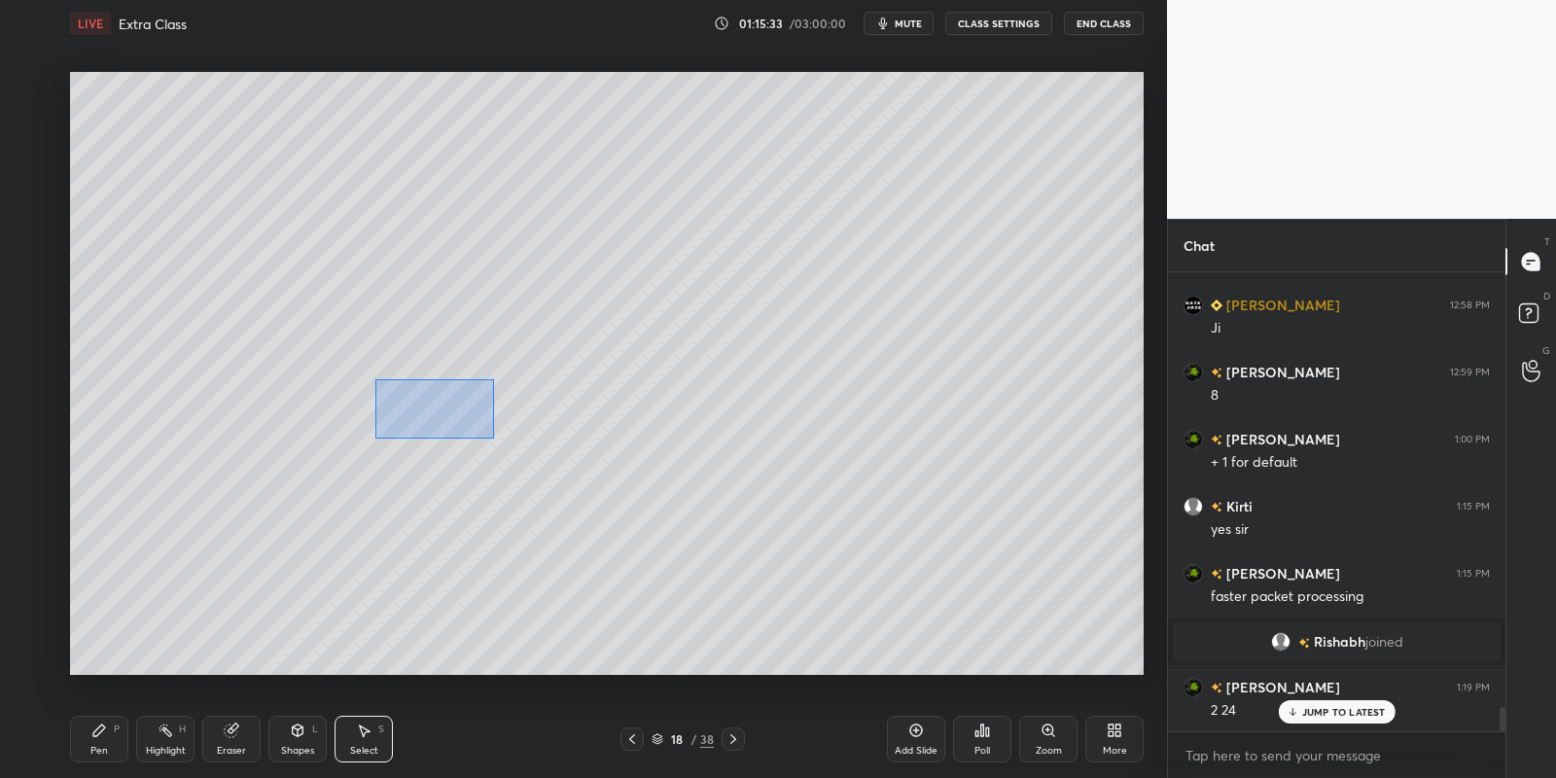
drag, startPoint x: 386, startPoint y: 383, endPoint x: 479, endPoint y: 428, distance: 103.5
click at [491, 436] on div "0 ° Undo Copy Paste here Duplicate Duplicate to new slide Delete" at bounding box center [607, 374] width 1074 height 604
drag, startPoint x: 444, startPoint y: 405, endPoint x: 426, endPoint y: 410, distance: 19.4
click at [420, 402] on div "0 ° Undo Copy Paste here Duplicate Duplicate to new slide Delete" at bounding box center [607, 374] width 1074 height 604
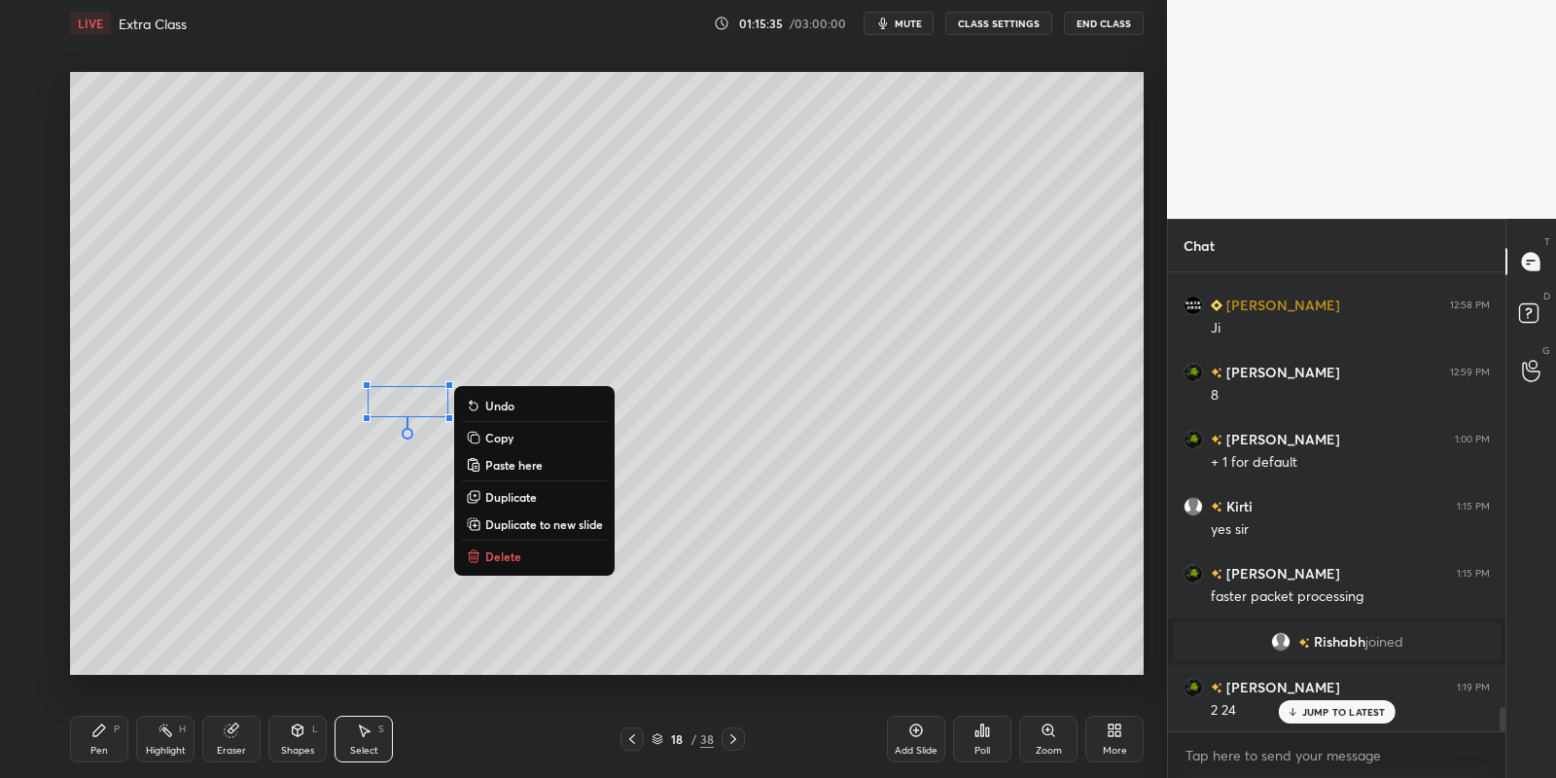
click at [115, 734] on div "P" at bounding box center [117, 729] width 6 height 10
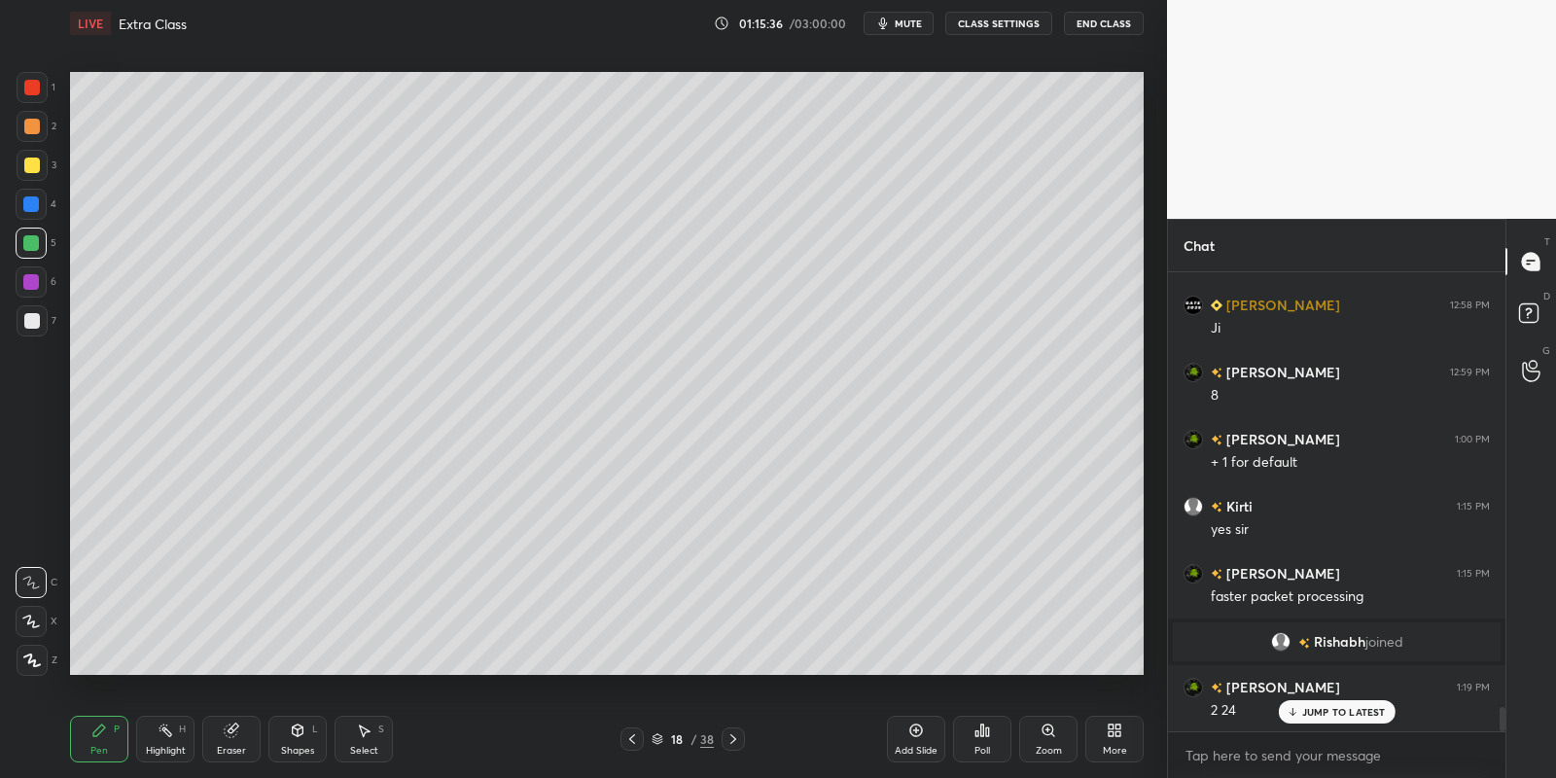
click at [231, 737] on div "Eraser" at bounding box center [231, 739] width 58 height 47
click at [108, 741] on div "Pen P" at bounding box center [99, 739] width 58 height 47
click at [716, 738] on div "18 / 38" at bounding box center [682, 738] width 124 height 23
click at [919, 726] on icon at bounding box center [916, 731] width 16 height 16
click at [101, 736] on icon at bounding box center [99, 731] width 16 height 16
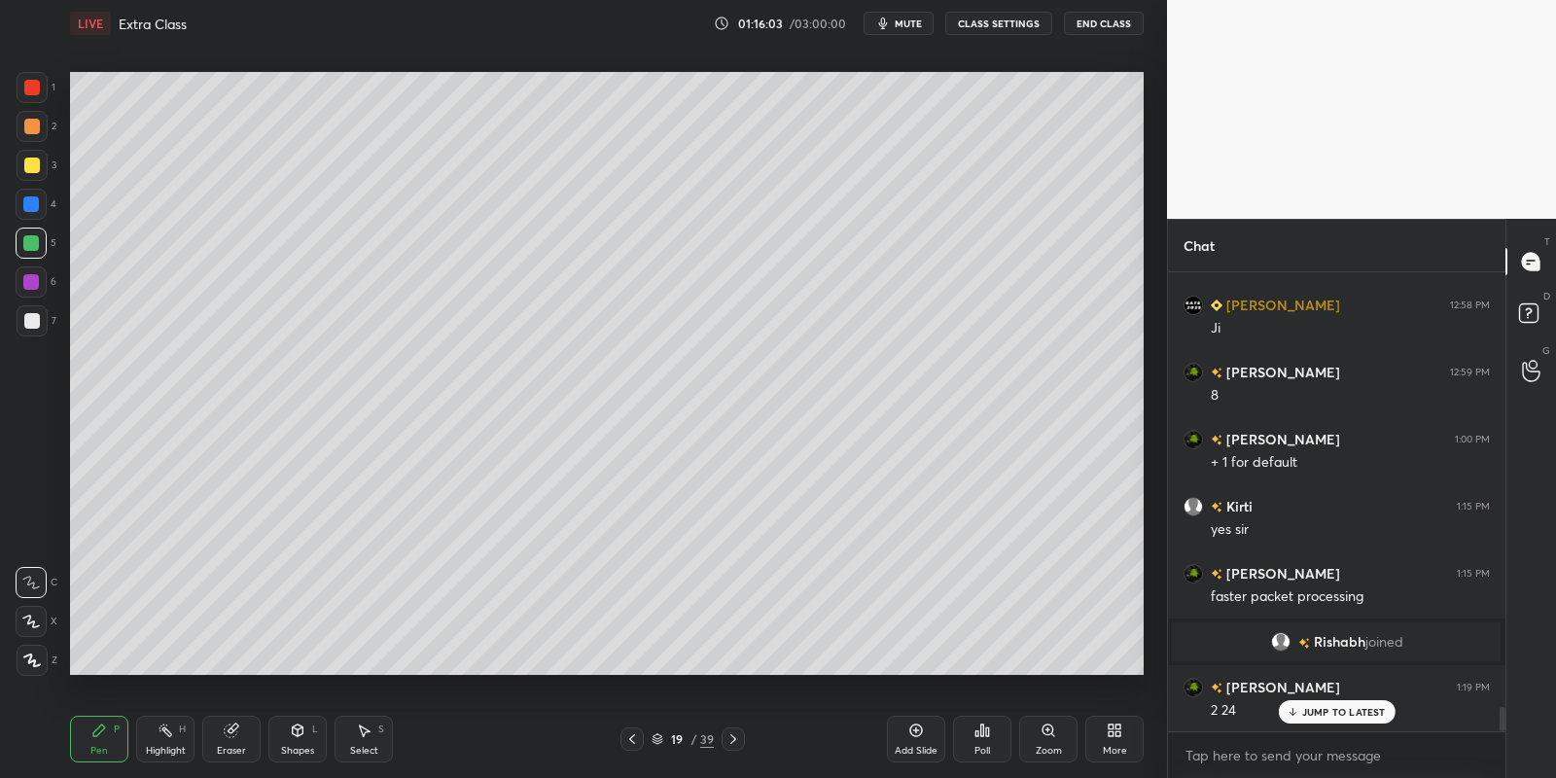
click at [30, 167] on div at bounding box center [32, 166] width 16 height 16
click at [298, 729] on icon at bounding box center [298, 731] width 16 height 16
drag, startPoint x: 110, startPoint y: 745, endPoint x: 124, endPoint y: 714, distance: 34.0
click at [110, 741] on div "Pen P" at bounding box center [99, 739] width 58 height 47
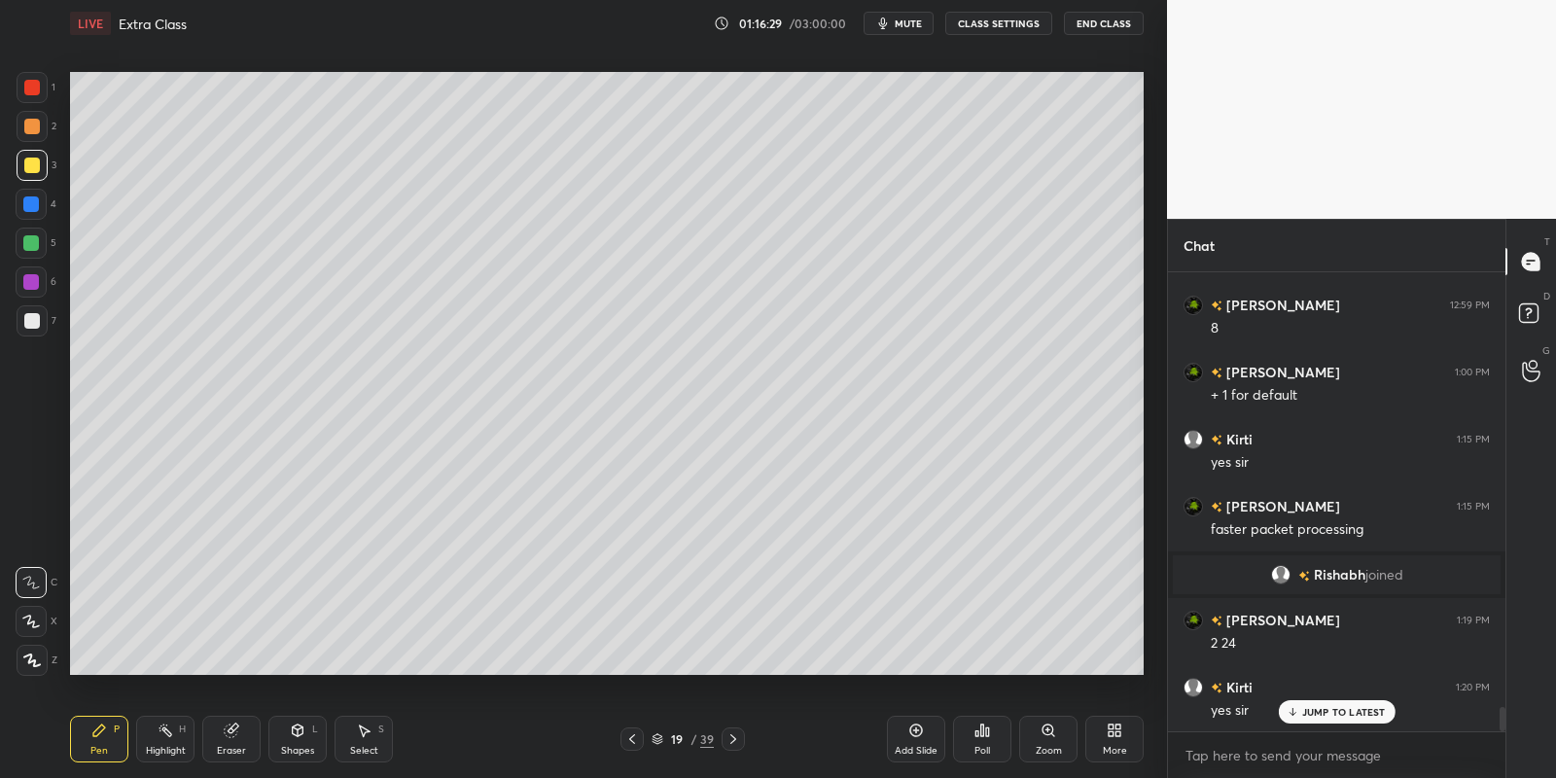
click at [370, 748] on div "Select" at bounding box center [364, 751] width 28 height 10
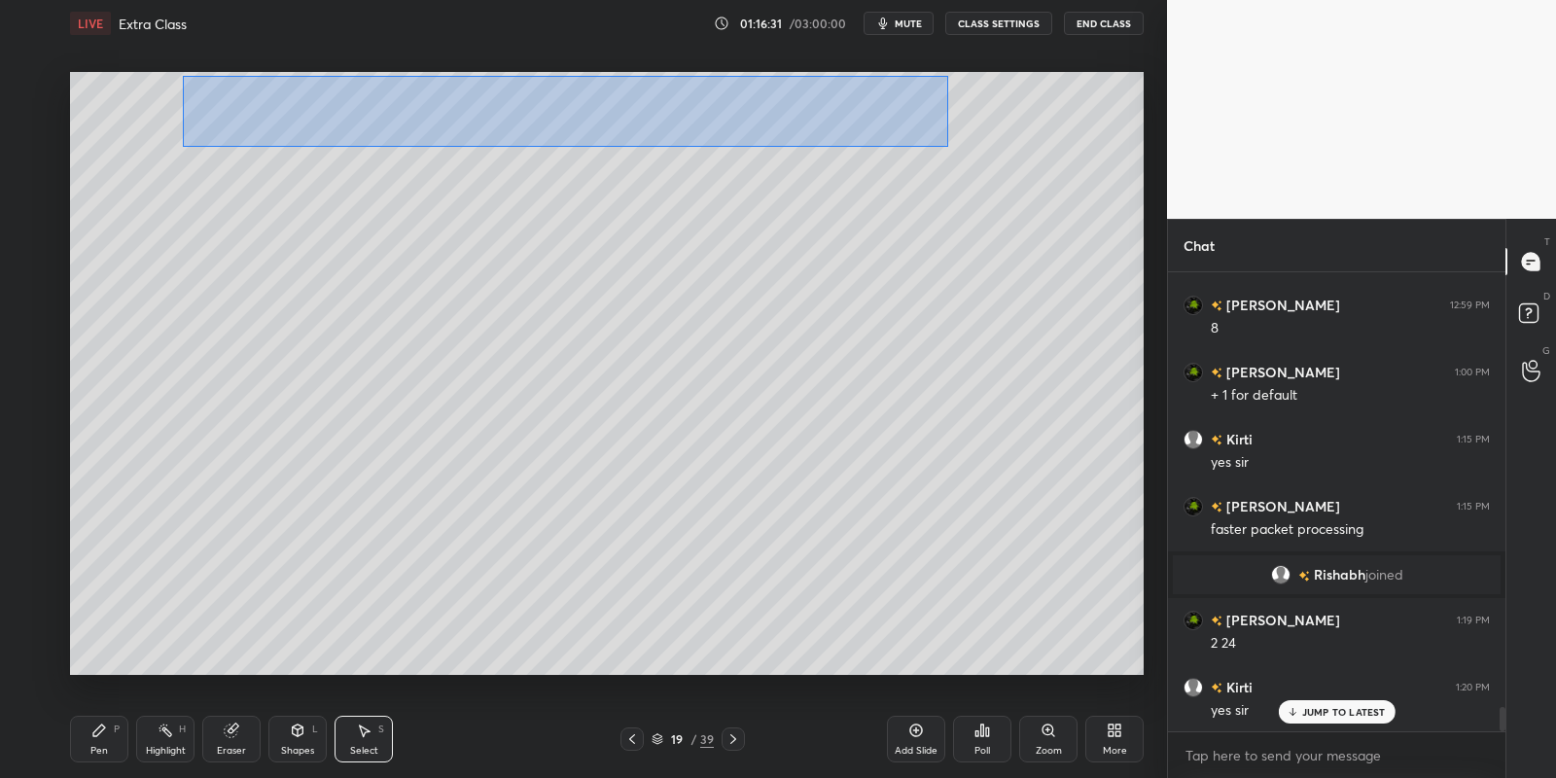
drag, startPoint x: 184, startPoint y: 79, endPoint x: 940, endPoint y: 142, distance: 759.2
click at [945, 147] on div "0 ° Undo Copy Paste here Duplicate Duplicate to new slide Delete" at bounding box center [607, 374] width 1074 height 604
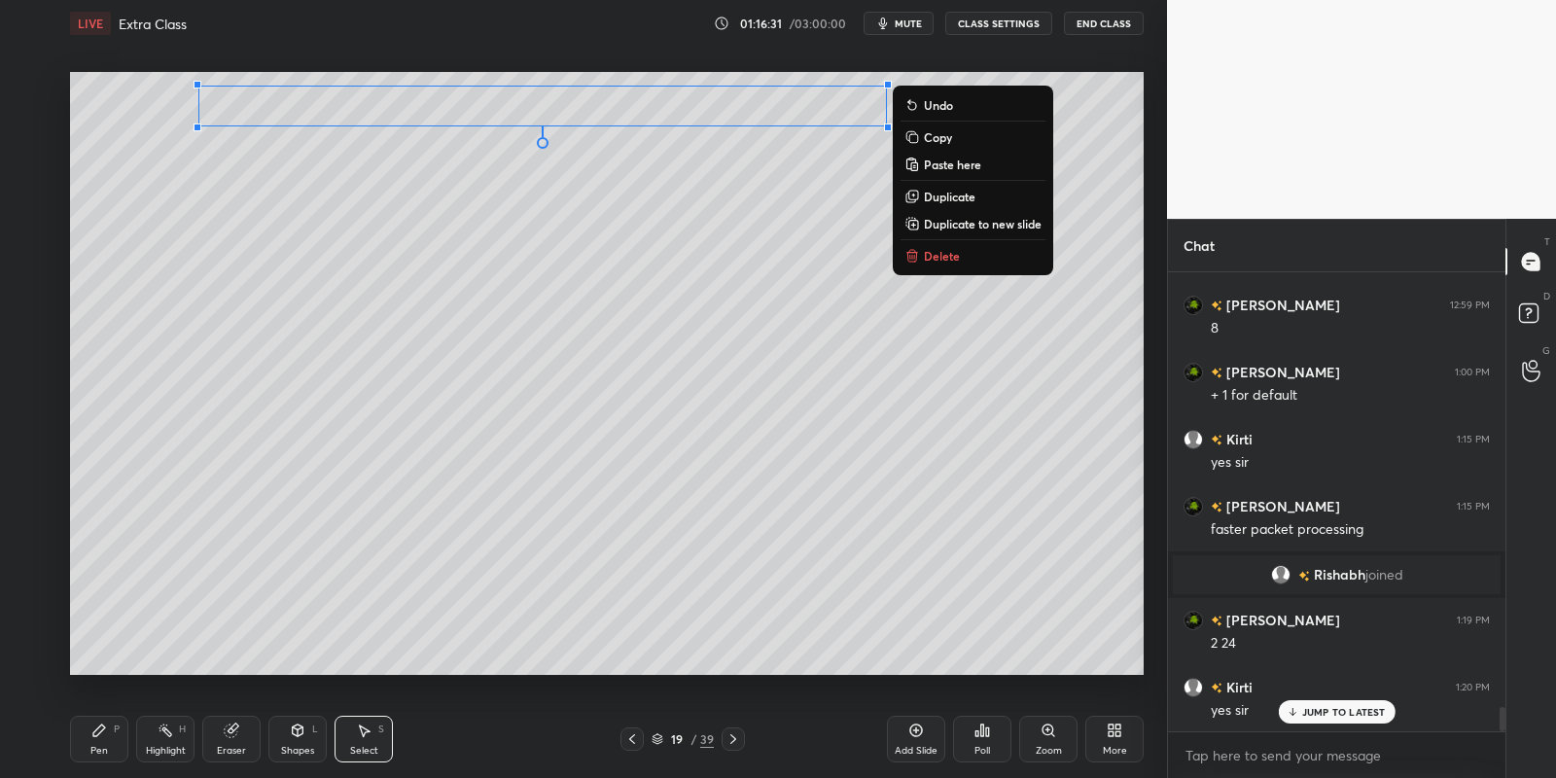
click at [946, 138] on p "Copy" at bounding box center [938, 137] width 28 height 16
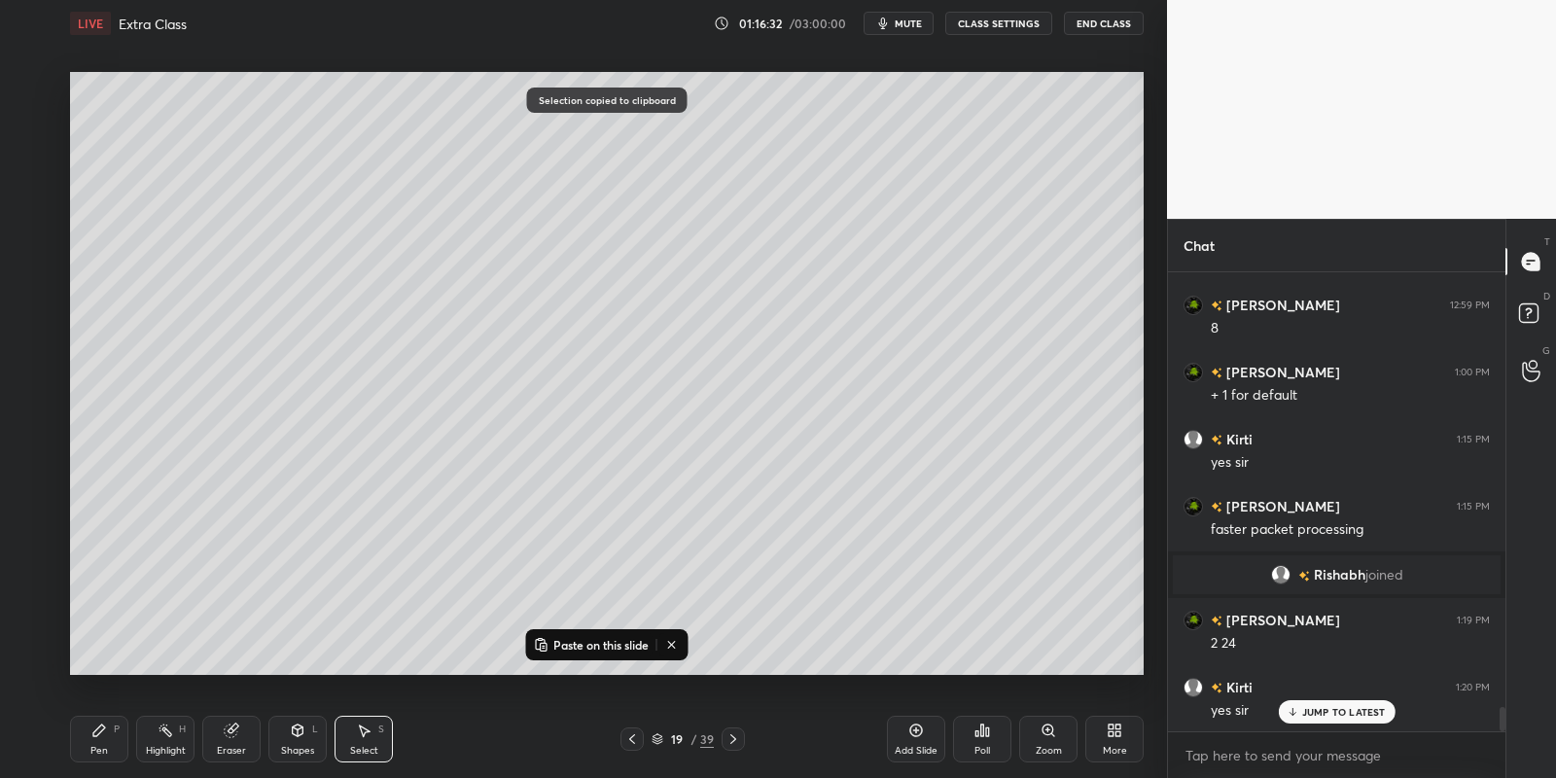
click at [615, 637] on p "Paste on this slide" at bounding box center [600, 645] width 95 height 16
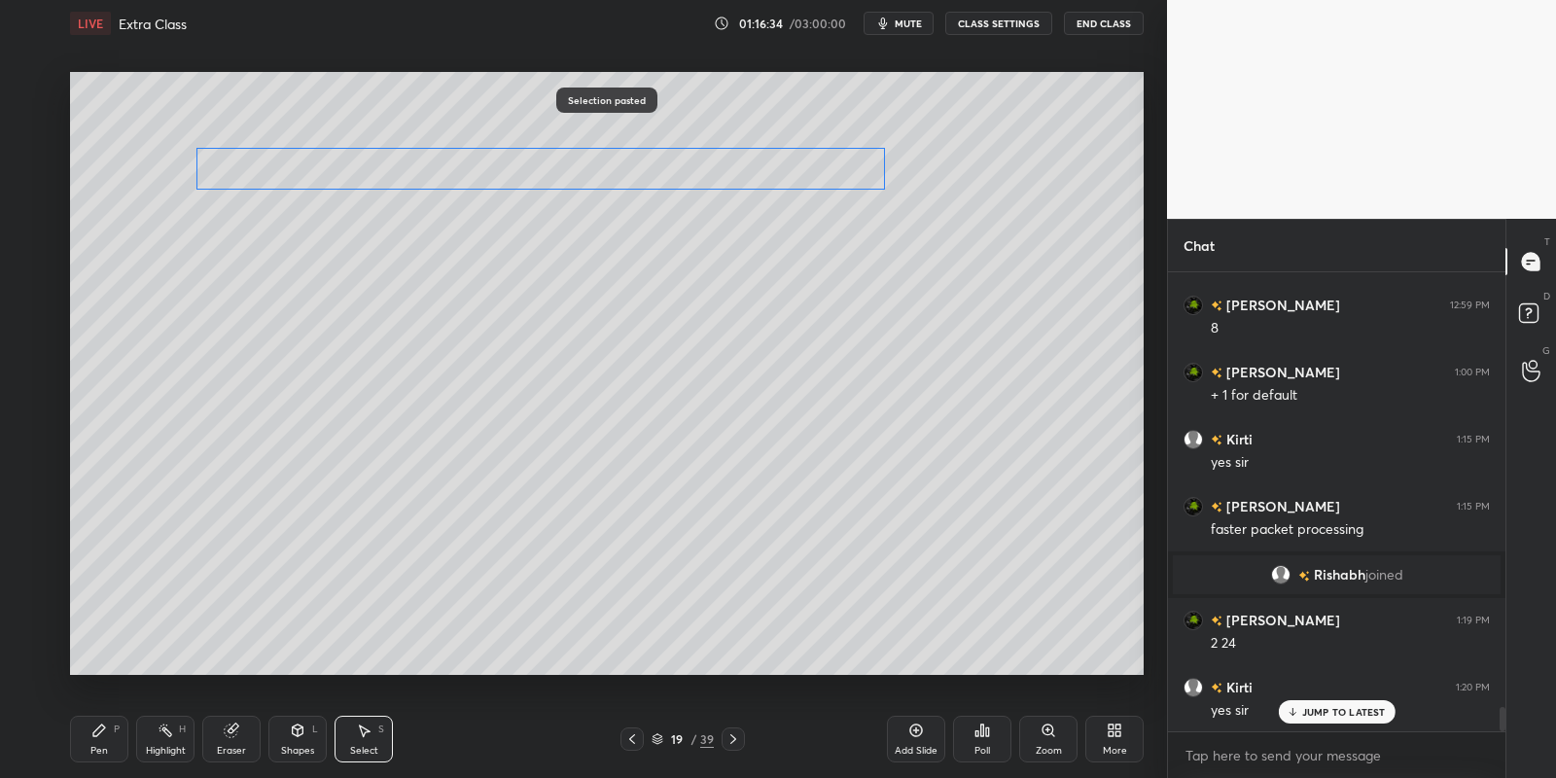
drag, startPoint x: 498, startPoint y: 139, endPoint x: 476, endPoint y: 159, distance: 30.3
click at [474, 169] on div "0 ° Undo Copy Paste here Duplicate Duplicate to new slide Delete" at bounding box center [607, 374] width 1074 height 604
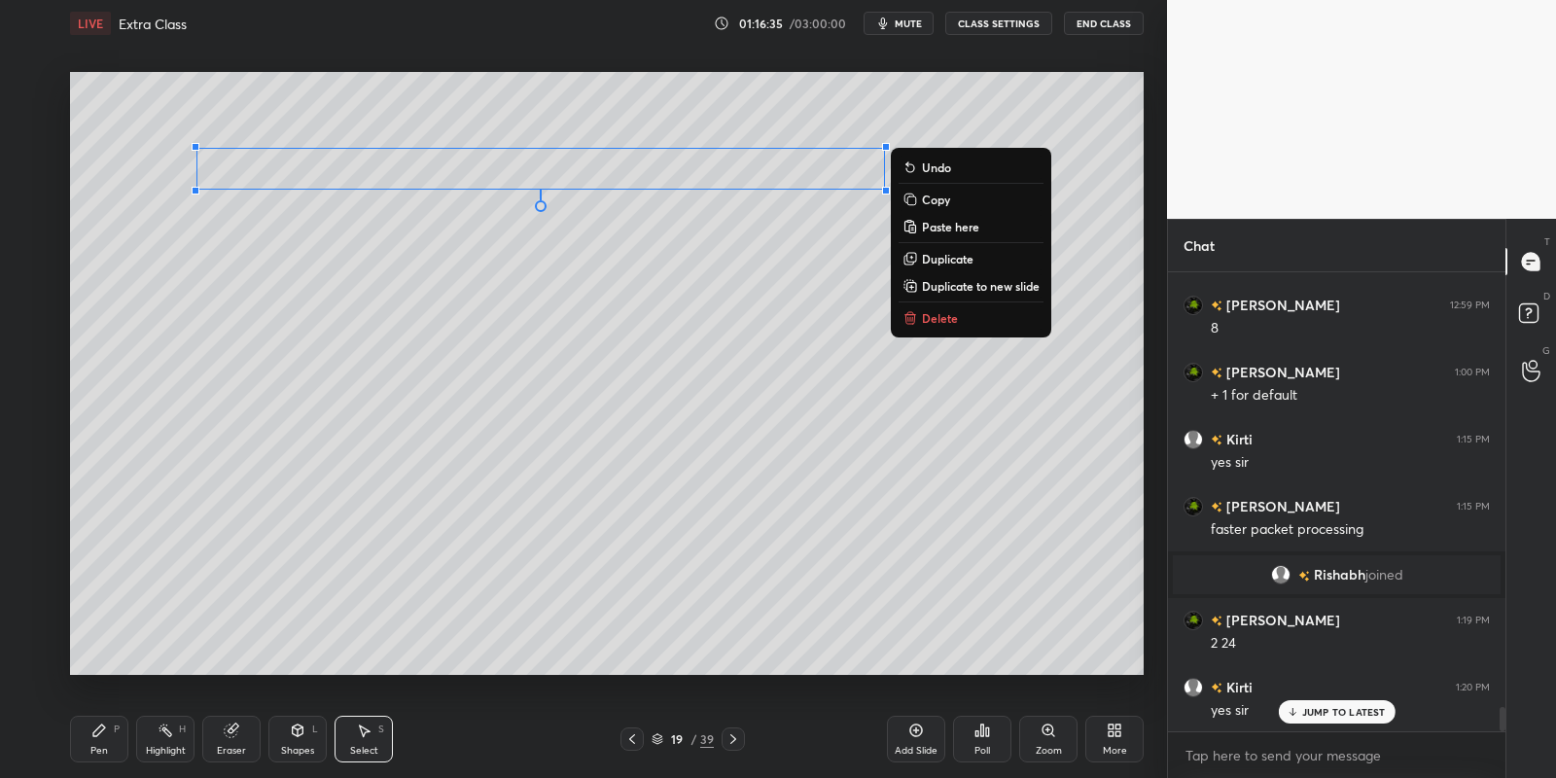
drag, startPoint x: 246, startPoint y: 737, endPoint x: 275, endPoint y: 684, distance: 60.9
click at [249, 739] on div "Eraser" at bounding box center [231, 739] width 58 height 47
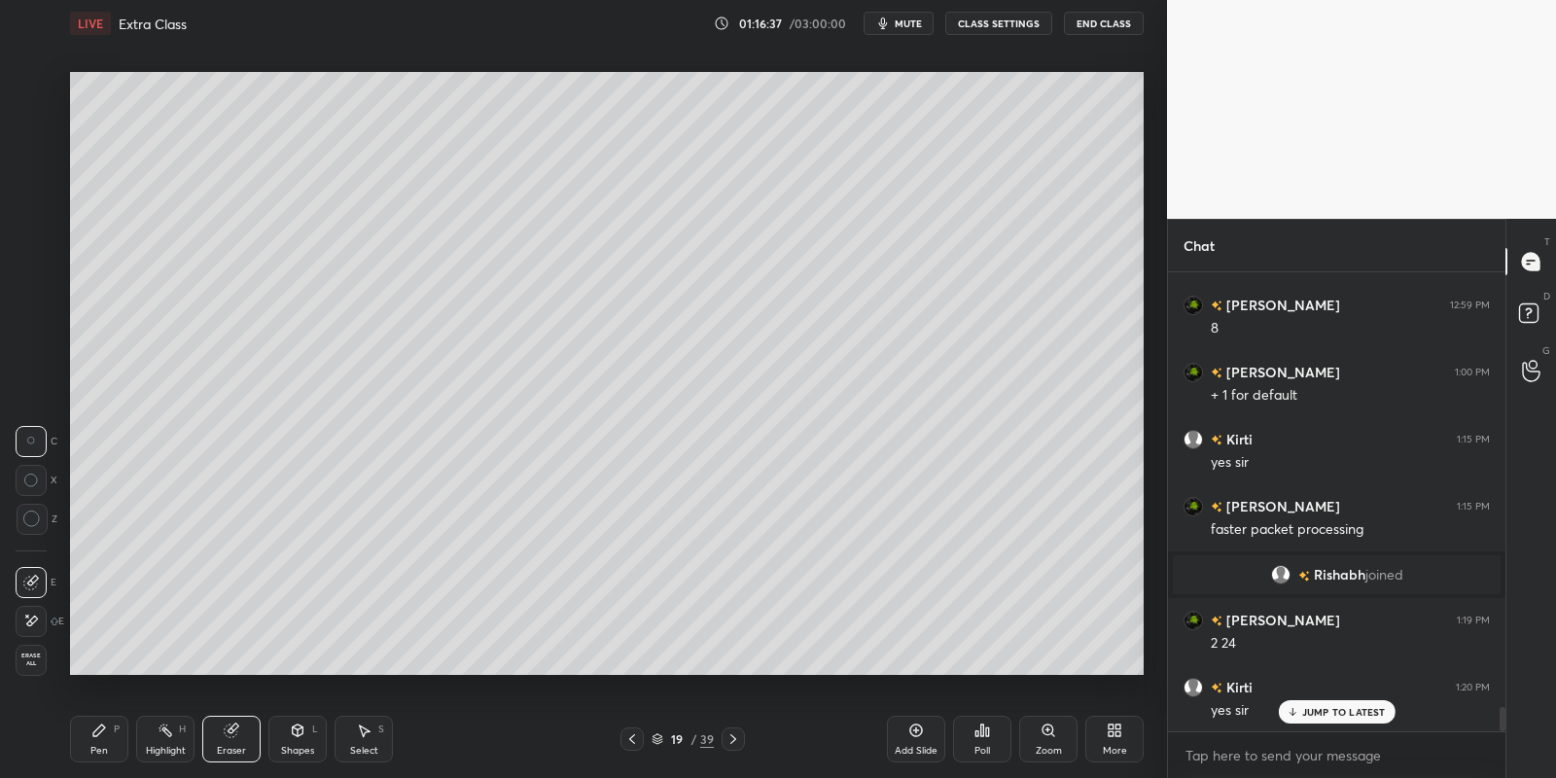
drag, startPoint x: 101, startPoint y: 748, endPoint x: 119, endPoint y: 727, distance: 26.9
click at [103, 749] on div "Pen" at bounding box center [99, 751] width 18 height 10
click at [362, 736] on div "Select S" at bounding box center [364, 739] width 58 height 47
drag, startPoint x: 230, startPoint y: 744, endPoint x: 237, endPoint y: 735, distance: 11.7
click at [234, 739] on div "Eraser" at bounding box center [231, 739] width 58 height 47
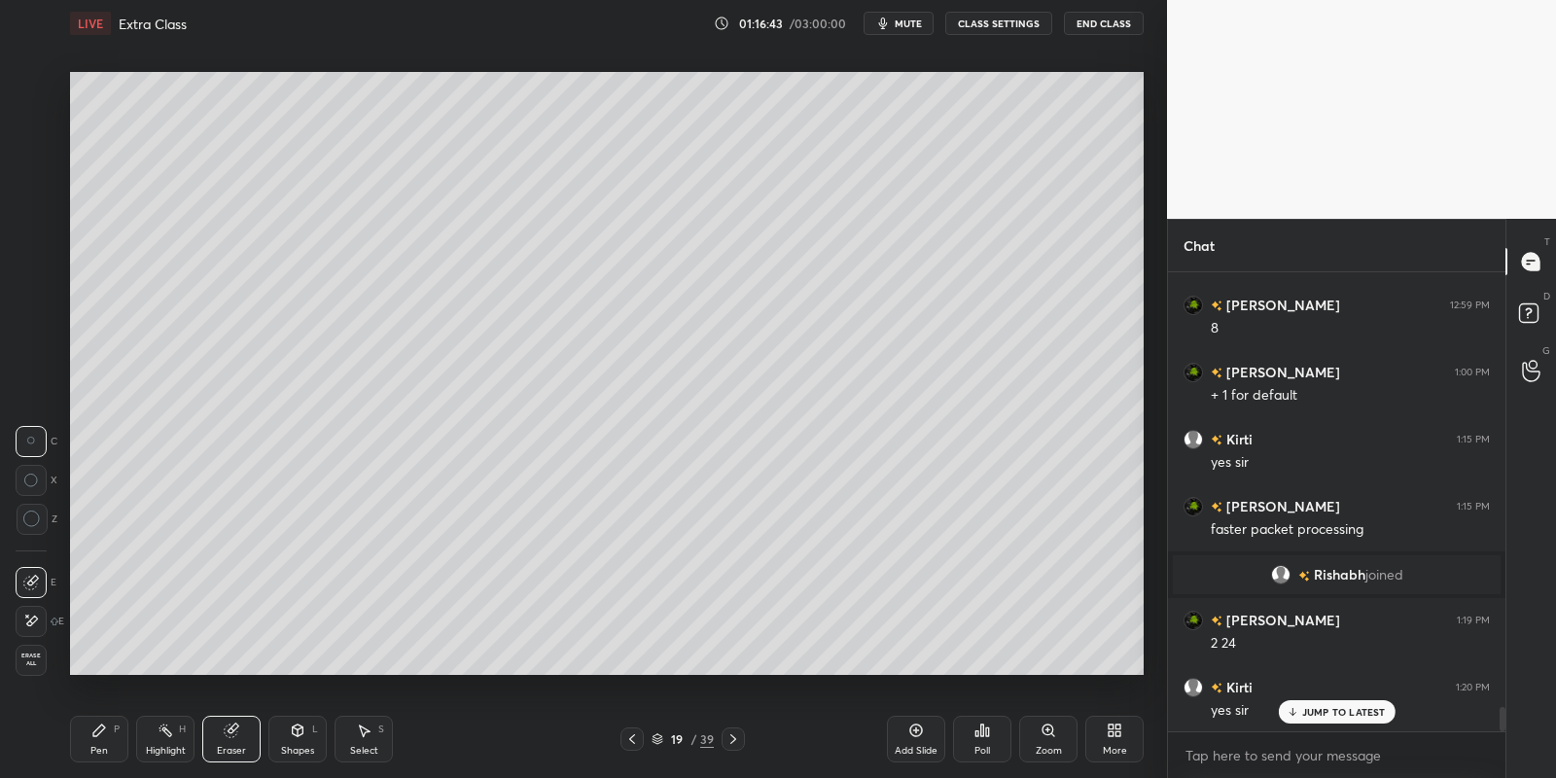
click at [103, 741] on div "Pen P" at bounding box center [99, 739] width 58 height 47
drag, startPoint x: 362, startPoint y: 736, endPoint x: 361, endPoint y: 716, distance: 20.4
click at [363, 733] on icon at bounding box center [364, 731] width 16 height 16
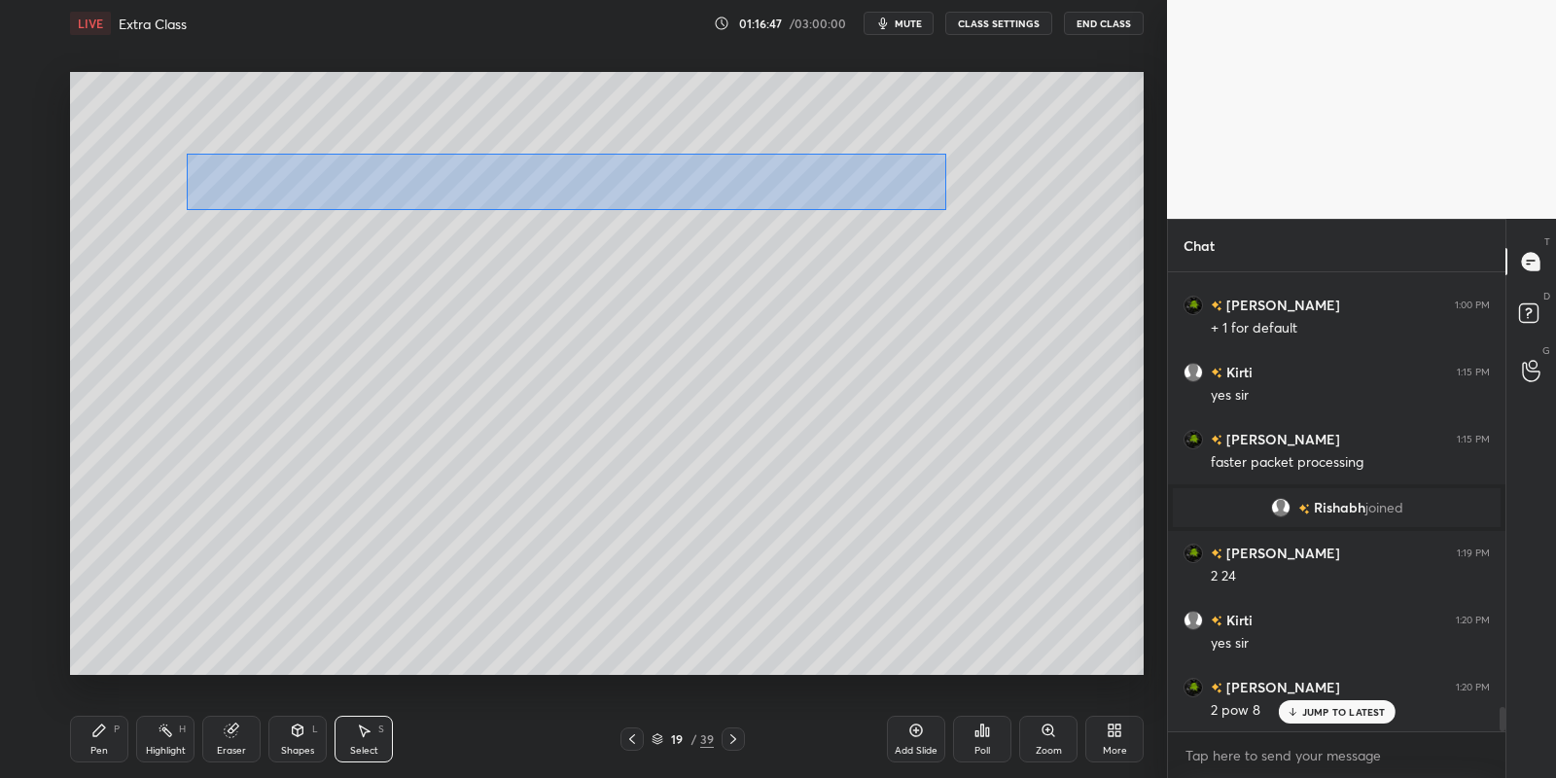
drag, startPoint x: 184, startPoint y: 152, endPoint x: 940, endPoint y: 205, distance: 758.5
click at [944, 208] on div "0 ° Undo Copy Paste here Duplicate Duplicate to new slide Delete" at bounding box center [607, 374] width 1074 height 604
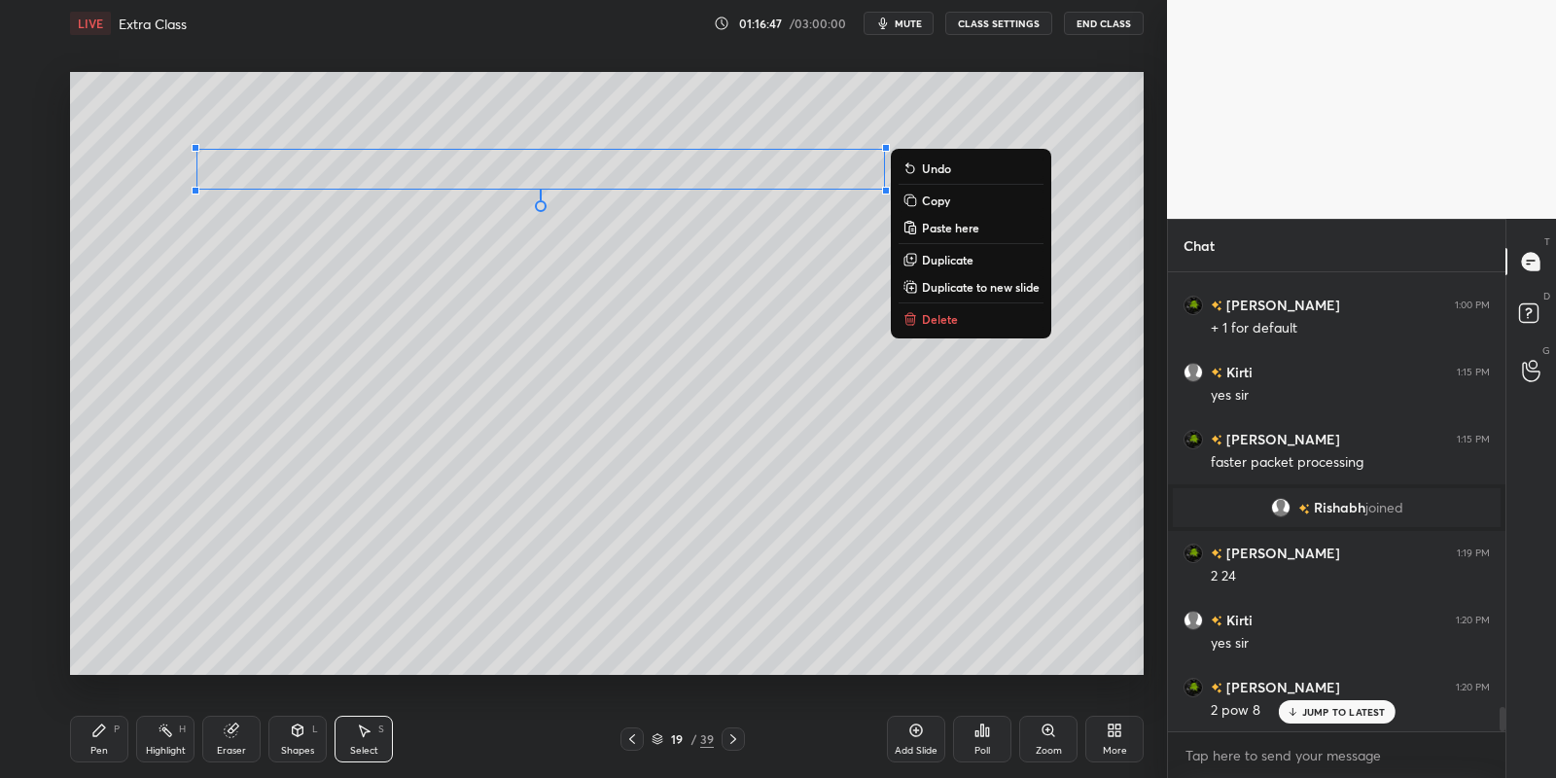
click at [960, 230] on p "Paste here" at bounding box center [950, 228] width 57 height 16
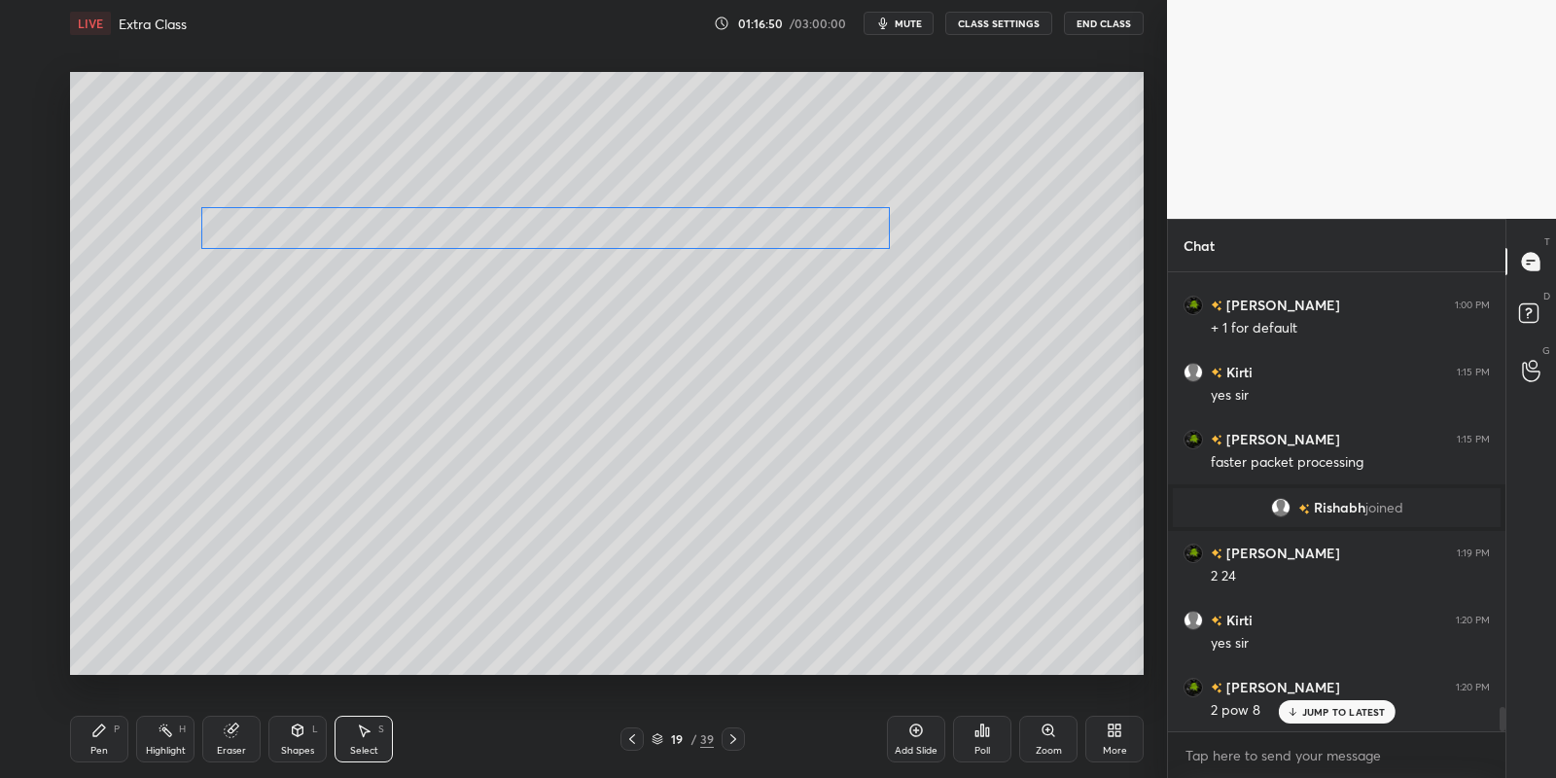
drag, startPoint x: 646, startPoint y: 199, endPoint x: 625, endPoint y: 236, distance: 42.2
click at [630, 231] on div "0 ° Undo Copy Paste here Duplicate Duplicate to new slide Delete" at bounding box center [607, 374] width 1074 height 604
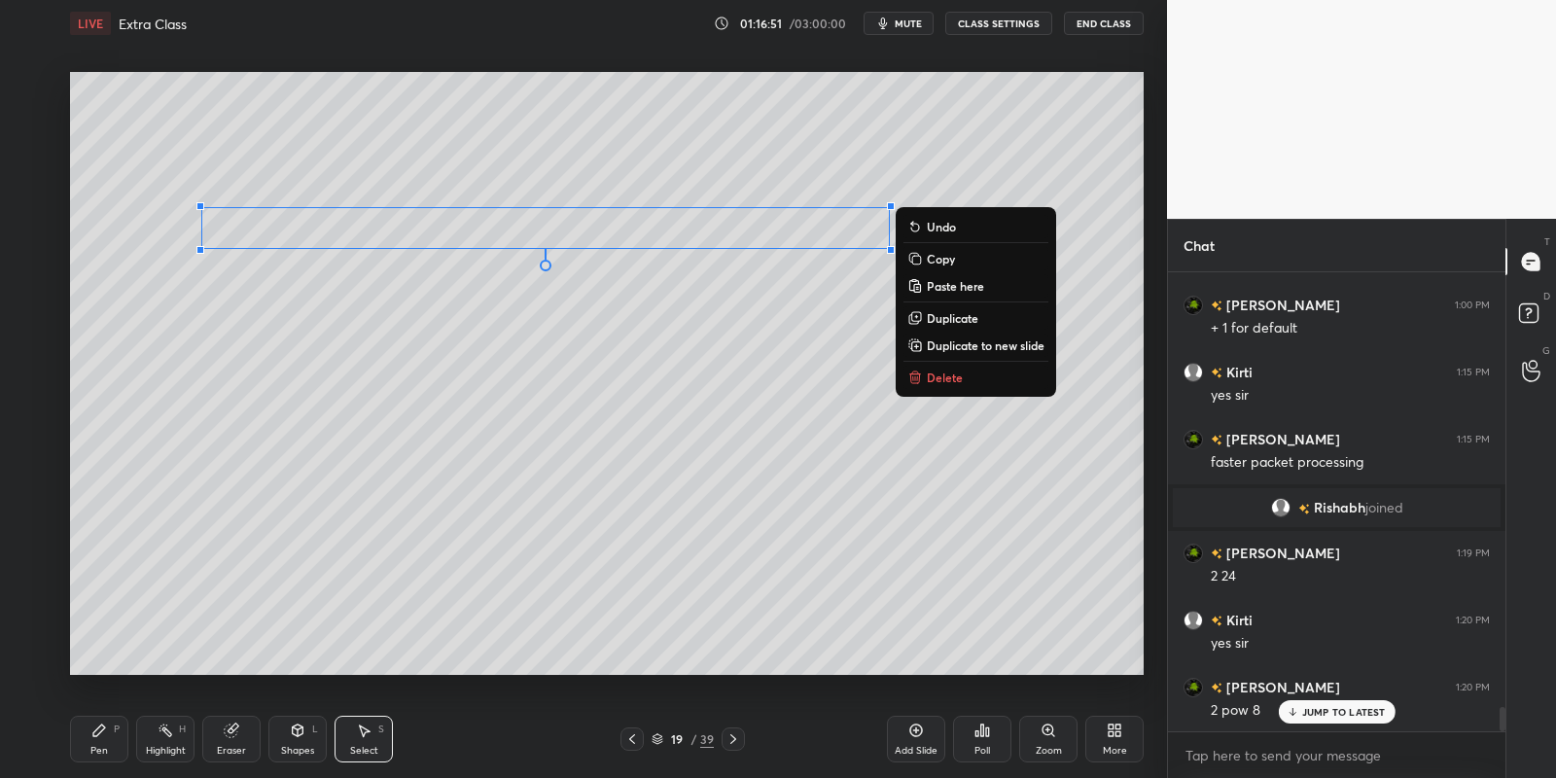
drag, startPoint x: 109, startPoint y: 736, endPoint x: 240, endPoint y: 708, distance: 134.3
click at [117, 738] on div "Pen P" at bounding box center [99, 739] width 58 height 47
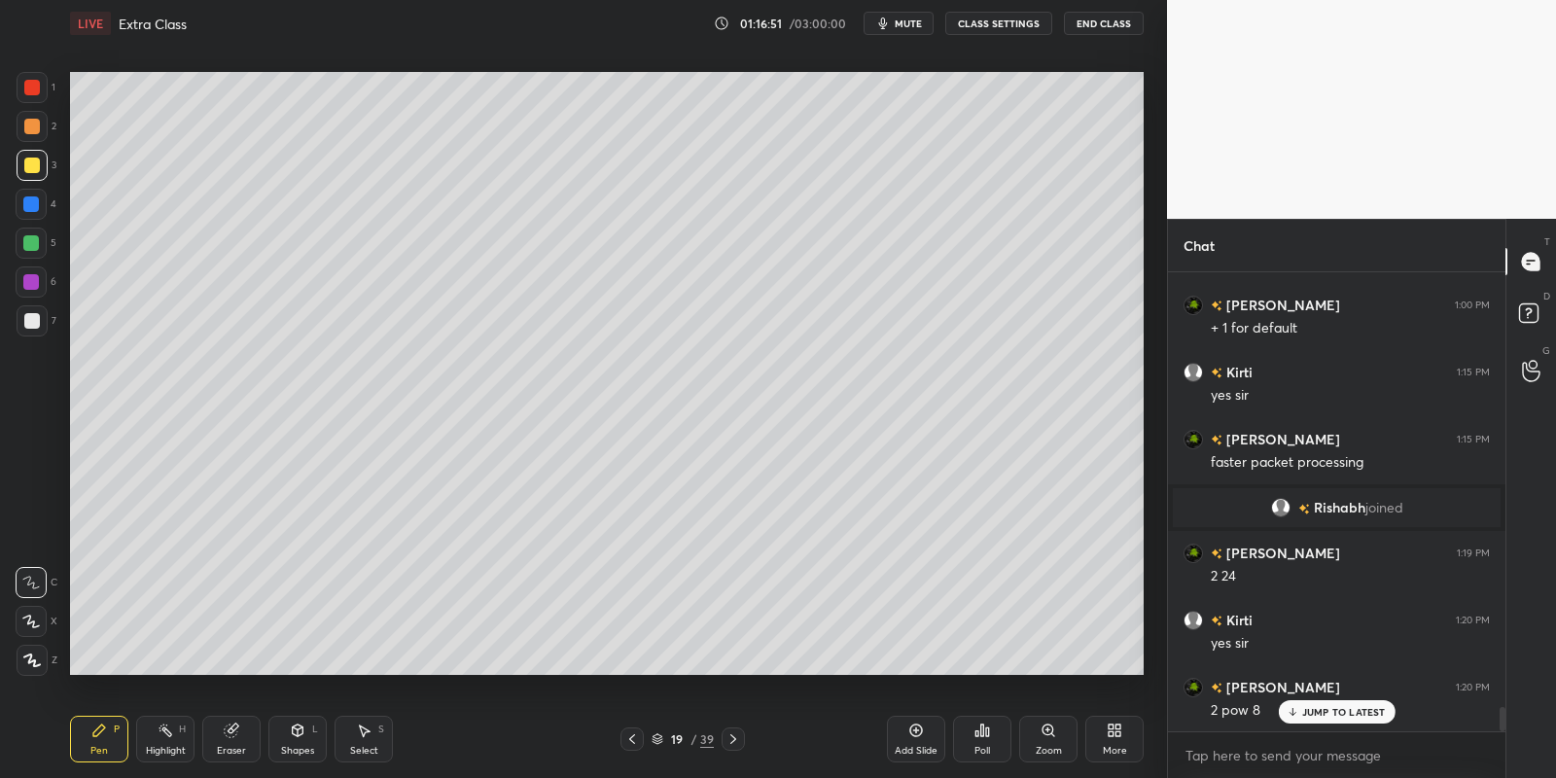
click at [235, 743] on div "Eraser" at bounding box center [231, 739] width 58 height 47
click at [99, 750] on div "Pen" at bounding box center [99, 751] width 18 height 10
click at [227, 735] on icon at bounding box center [232, 731] width 16 height 16
click at [101, 753] on div "Pen" at bounding box center [99, 751] width 18 height 10
click at [300, 736] on div "Shapes L" at bounding box center [297, 739] width 58 height 47
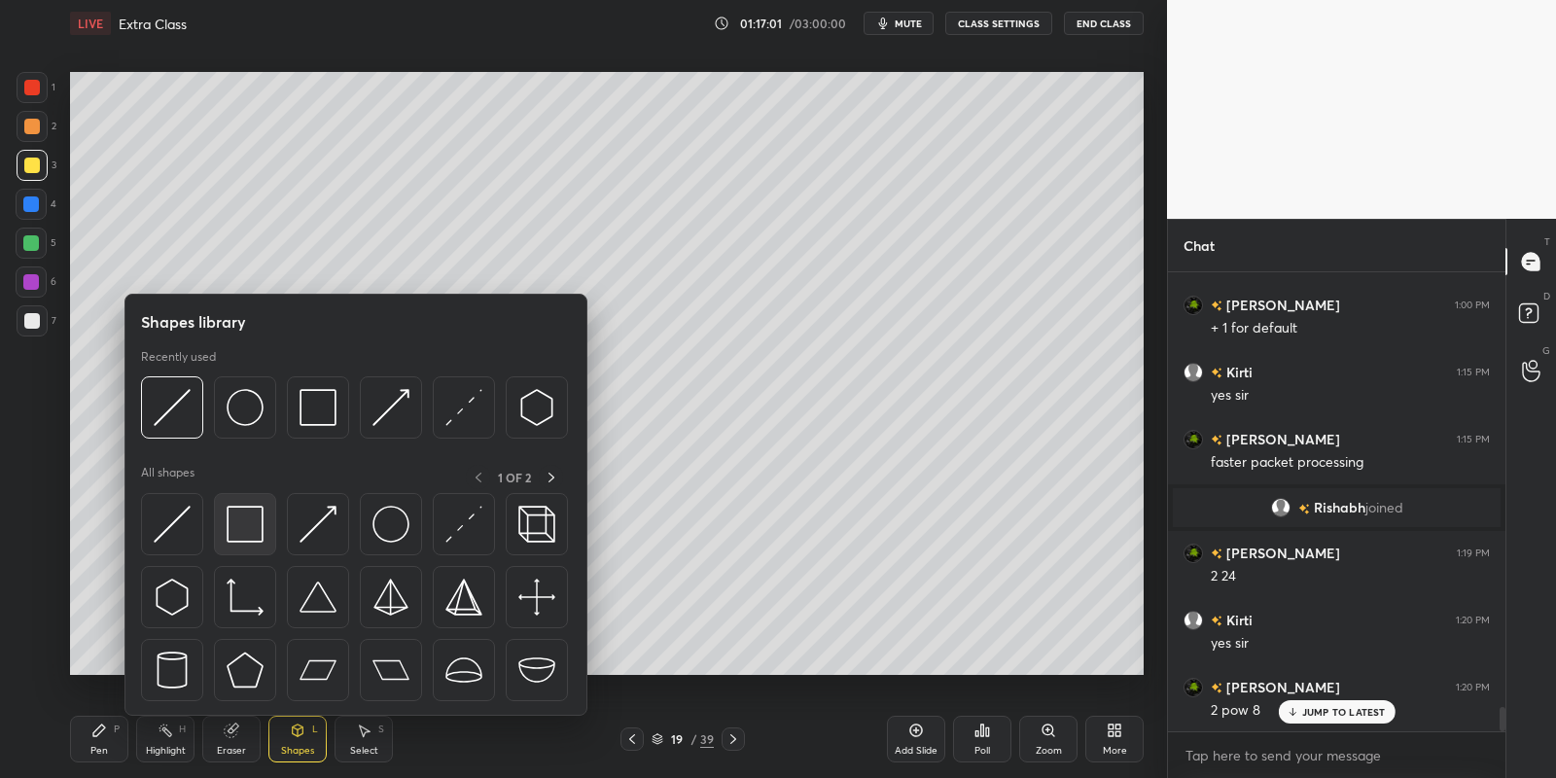
scroll to position [8446, 0]
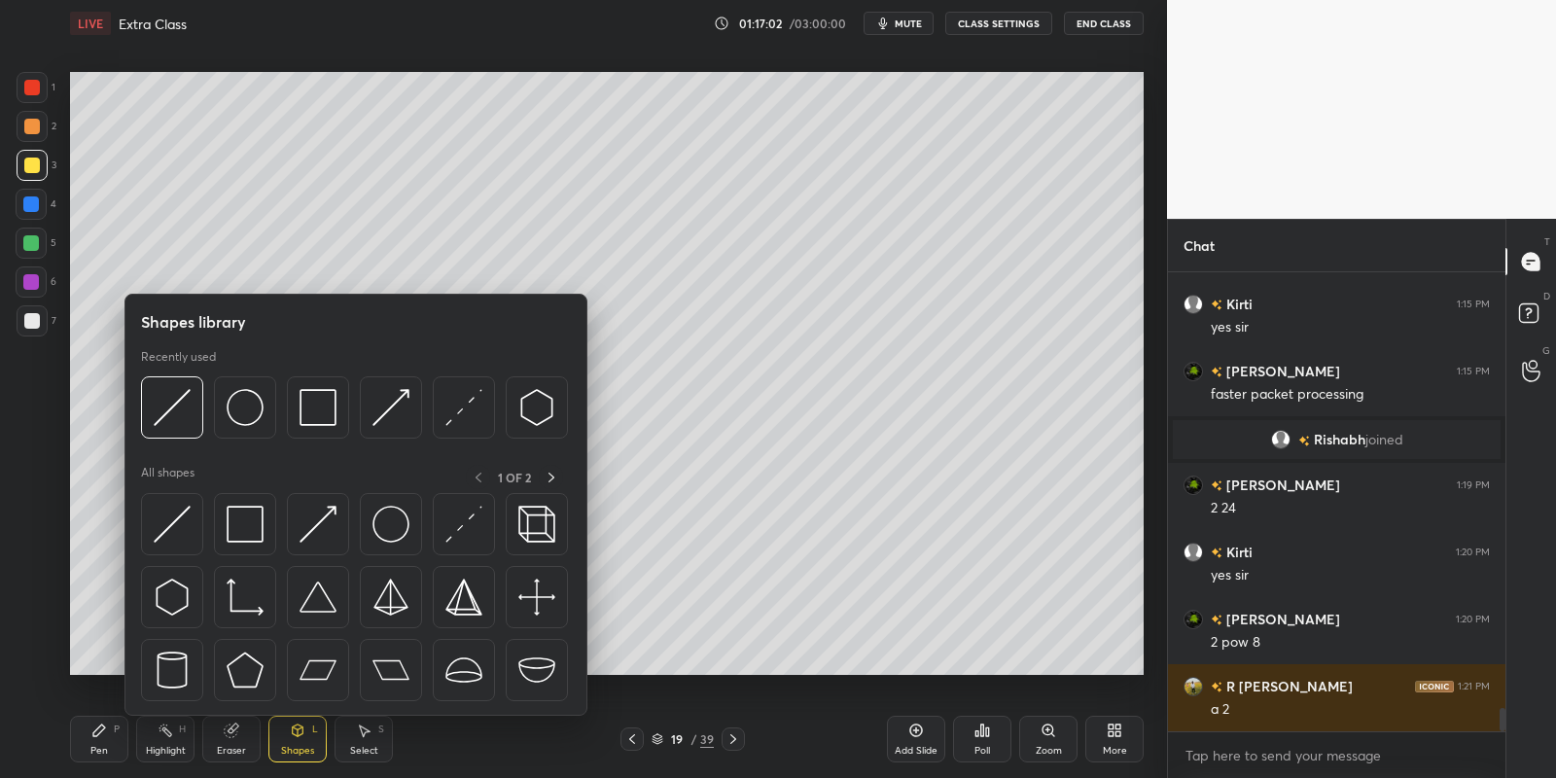
click at [256, 511] on img at bounding box center [245, 524] width 37 height 37
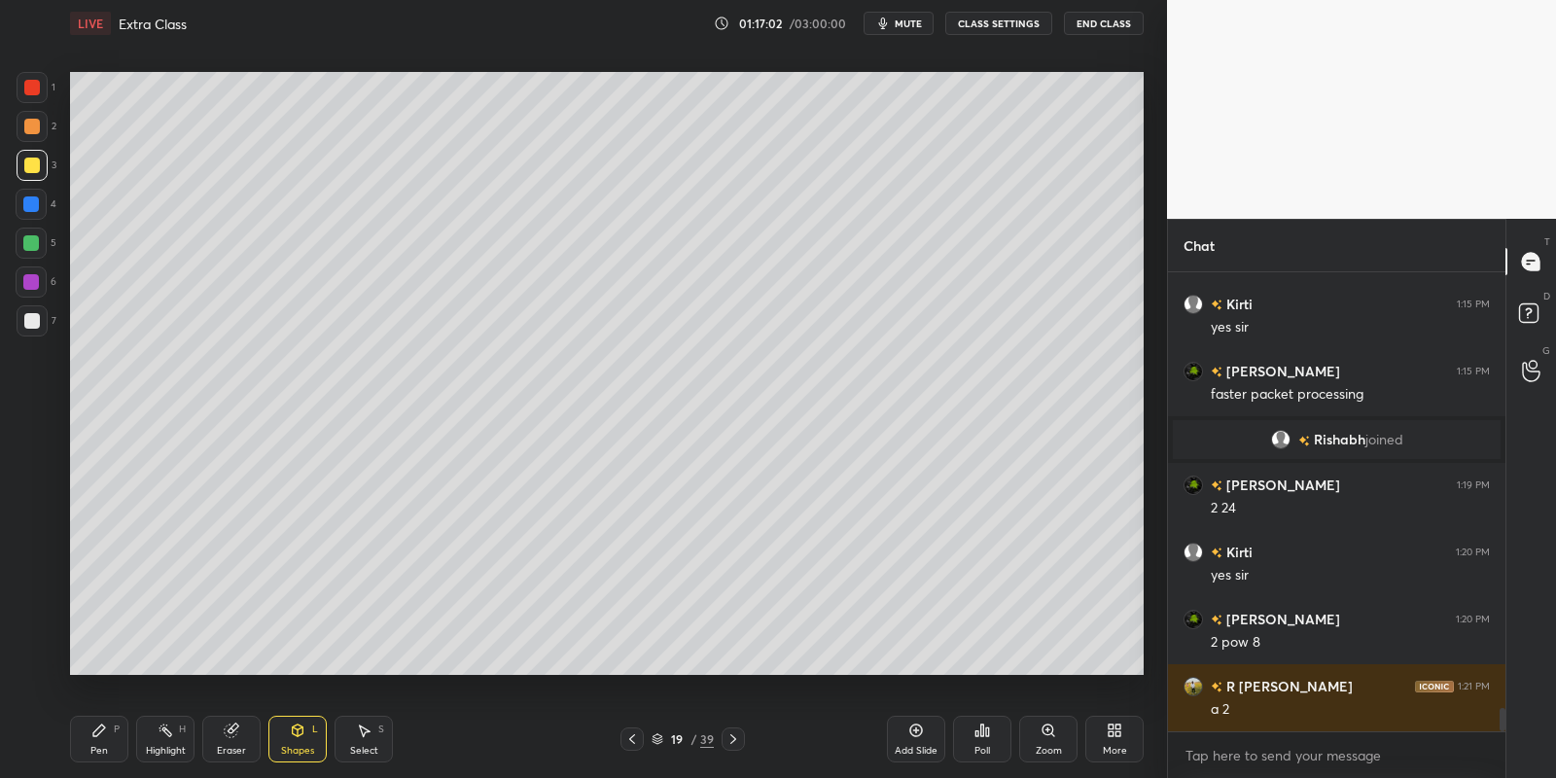
drag, startPoint x: 34, startPoint y: 239, endPoint x: 49, endPoint y: 231, distance: 16.5
click at [32, 237] on div at bounding box center [31, 243] width 16 height 16
click at [116, 748] on div "Pen P" at bounding box center [99, 739] width 58 height 47
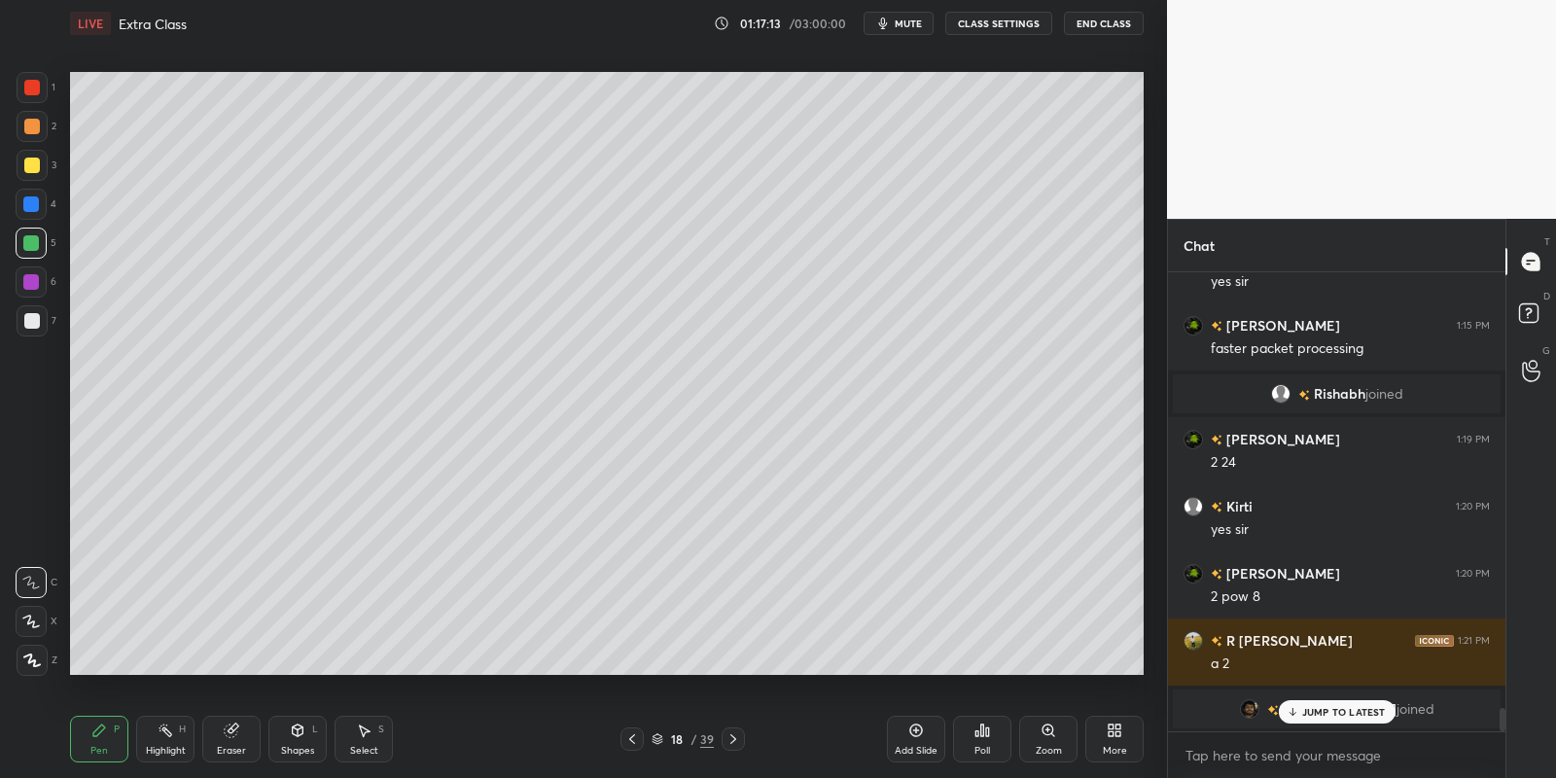
drag, startPoint x: 162, startPoint y: 747, endPoint x: 190, endPoint y: 700, distance: 54.0
click at [162, 743] on div "Highlight H" at bounding box center [165, 739] width 58 height 47
click at [109, 733] on div "Pen P" at bounding box center [99, 739] width 58 height 47
click at [30, 164] on div at bounding box center [32, 166] width 16 height 16
drag, startPoint x: 306, startPoint y: 753, endPoint x: 302, endPoint y: 722, distance: 31.4
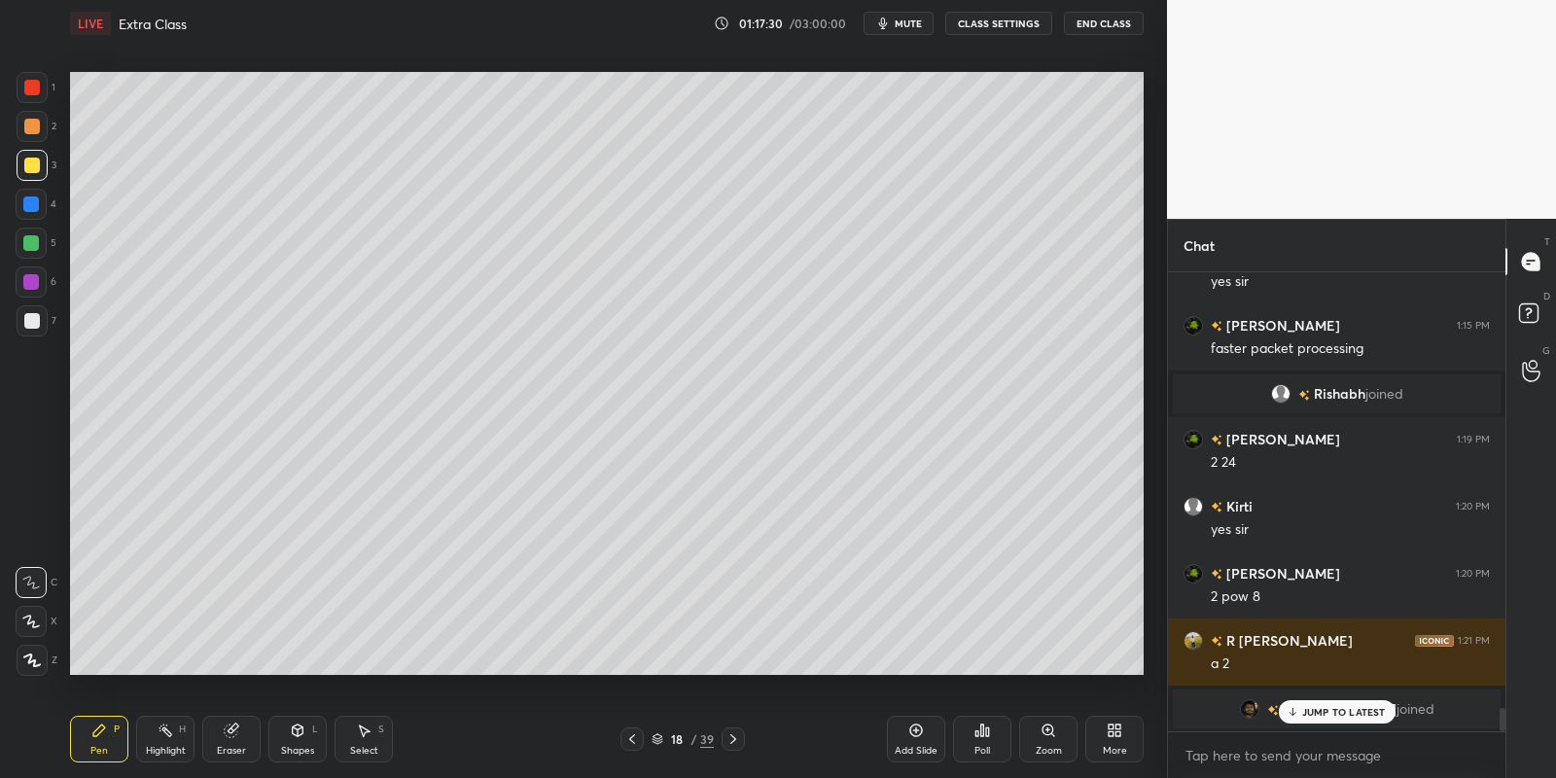
click at [305, 750] on div "Shapes" at bounding box center [297, 751] width 33 height 10
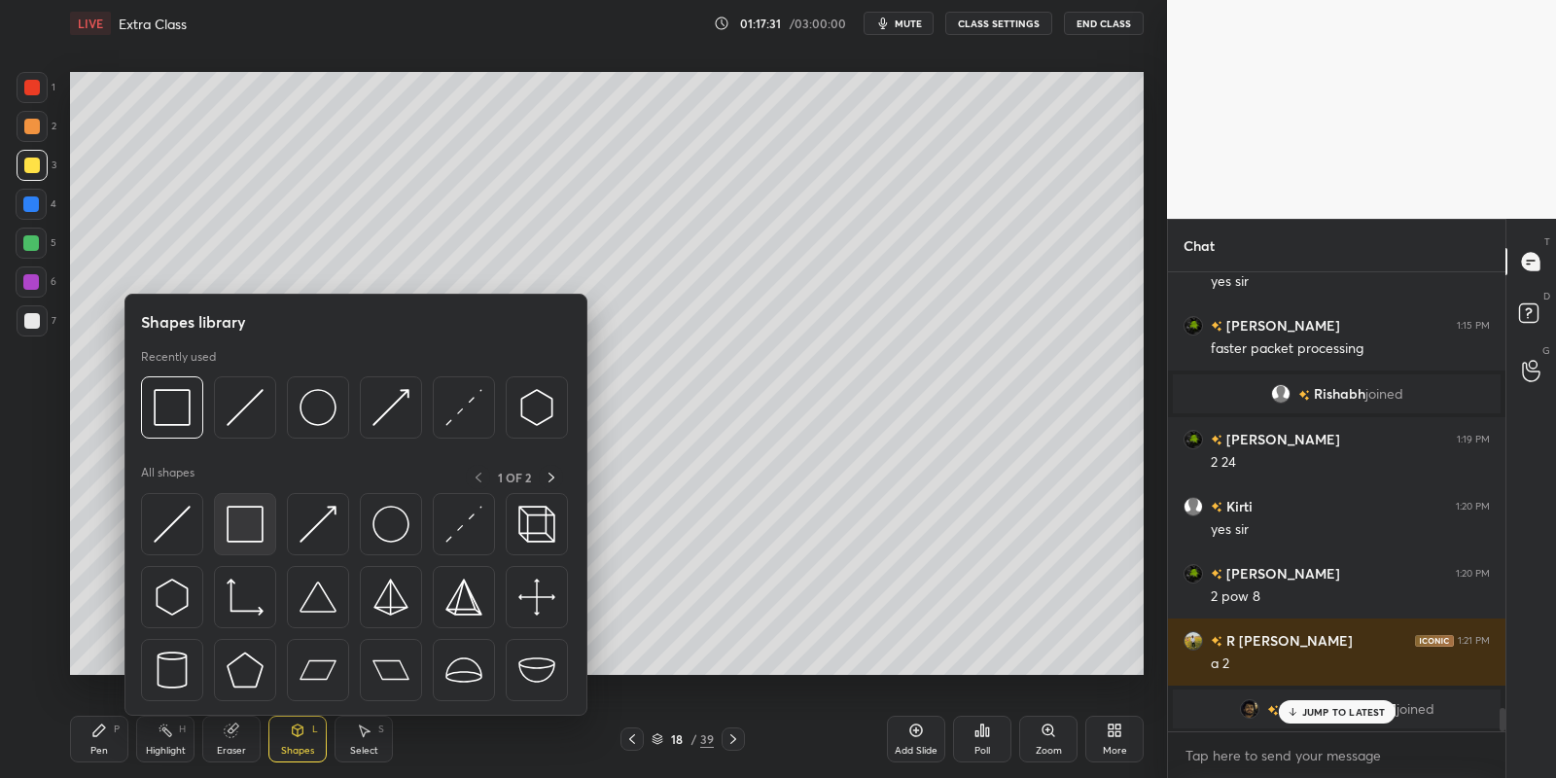
click at [254, 524] on img at bounding box center [245, 524] width 37 height 37
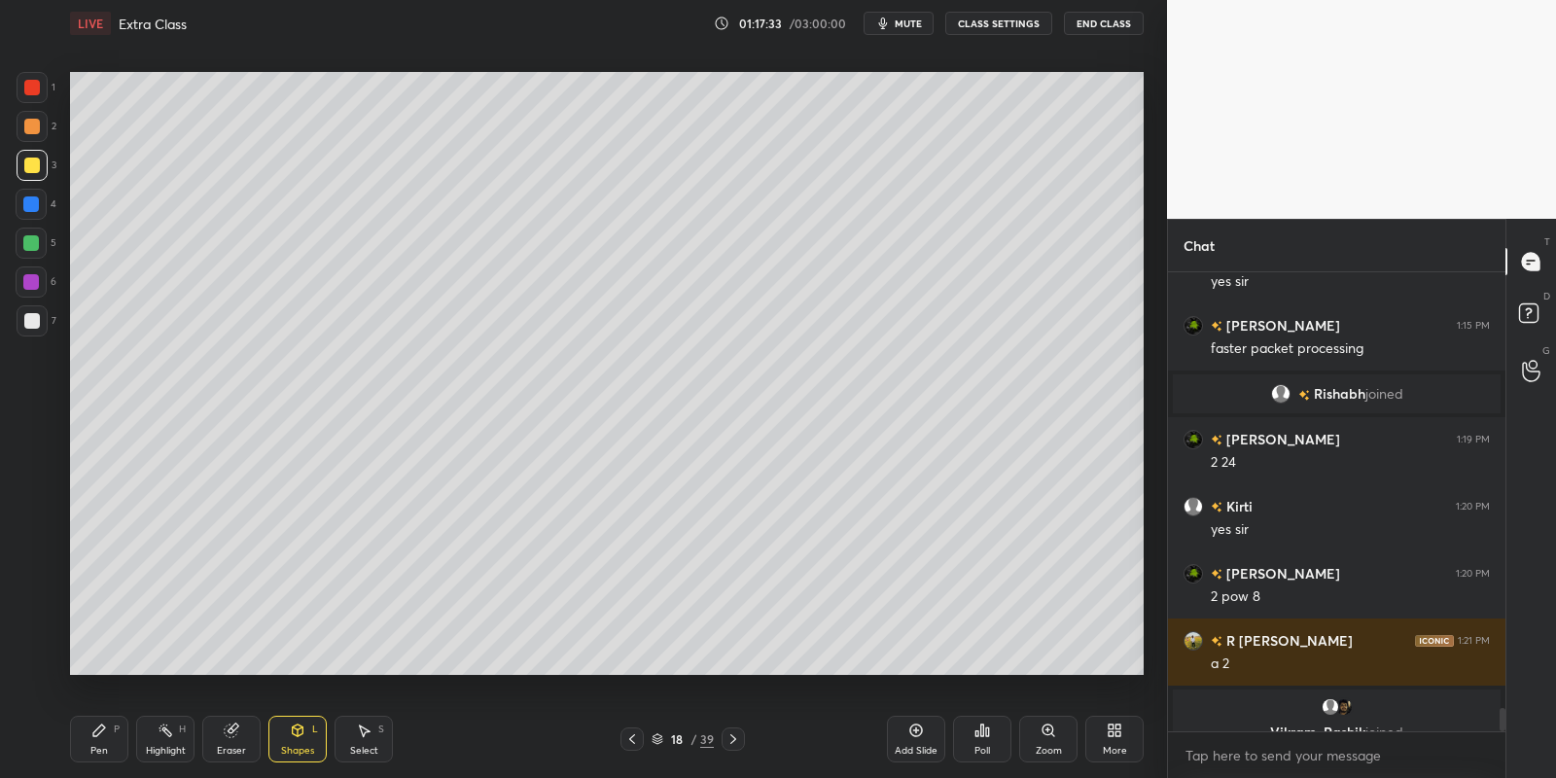
drag, startPoint x: 103, startPoint y: 745, endPoint x: 172, endPoint y: 733, distance: 70.0
click at [110, 741] on div "Pen P" at bounding box center [99, 739] width 58 height 47
click at [170, 737] on div "Highlight H" at bounding box center [165, 739] width 58 height 47
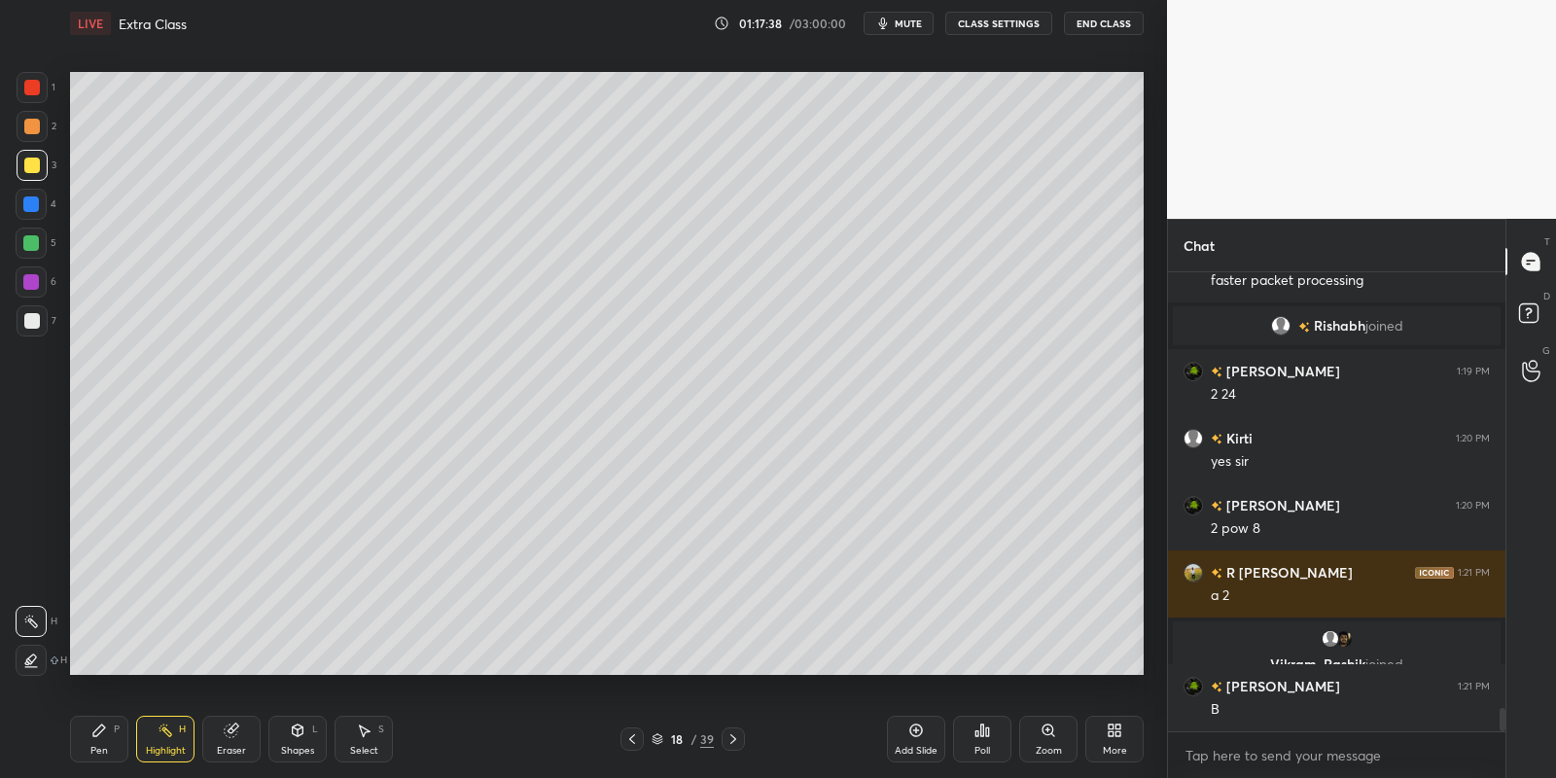
click at [306, 740] on div "Shapes L" at bounding box center [297, 739] width 58 height 47
drag, startPoint x: 309, startPoint y: 761, endPoint x: 307, endPoint y: 725, distance: 36.0
click at [307, 753] on div "Shapes L" at bounding box center [297, 739] width 58 height 47
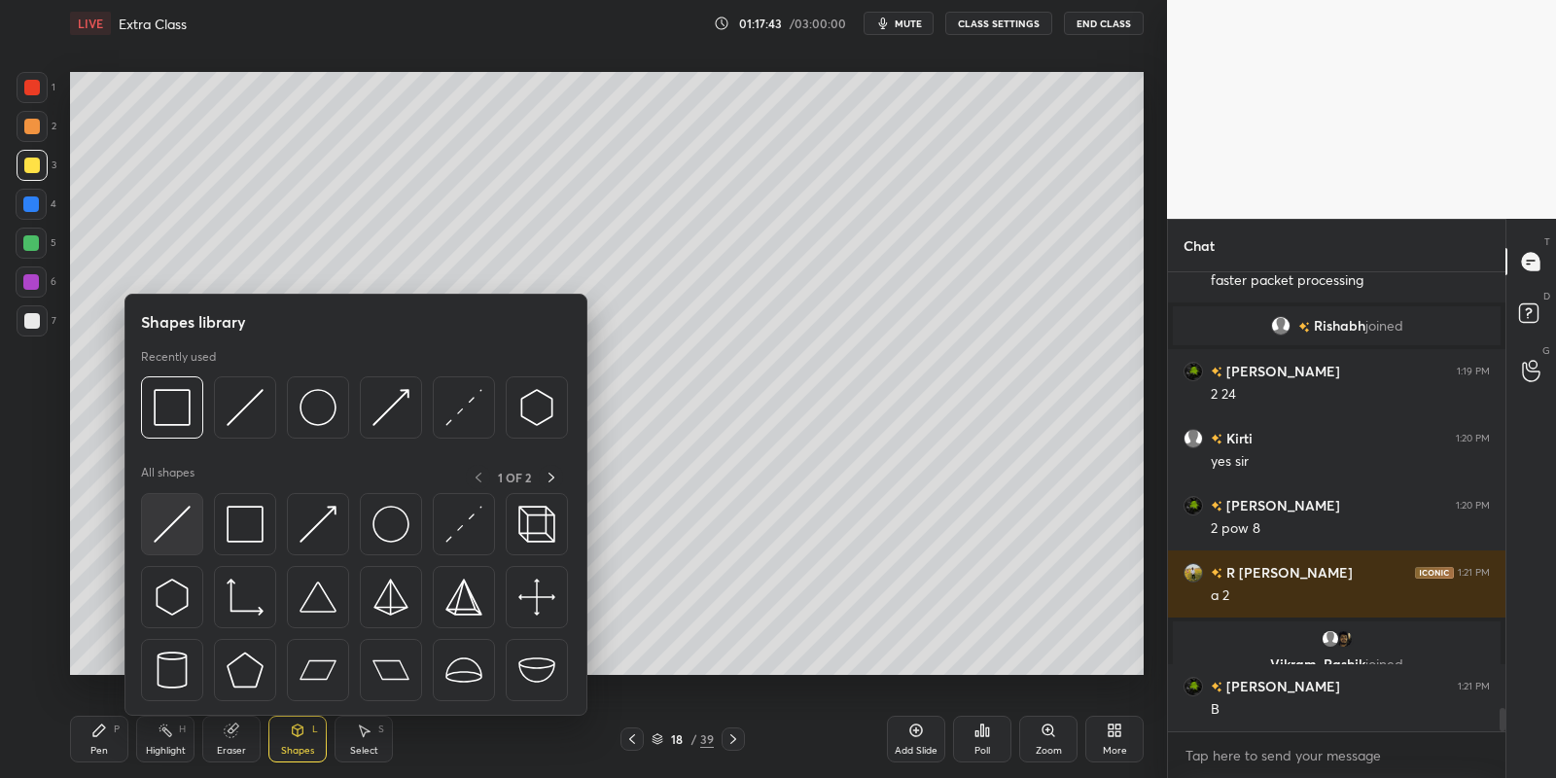
click at [177, 529] on img at bounding box center [172, 524] width 37 height 37
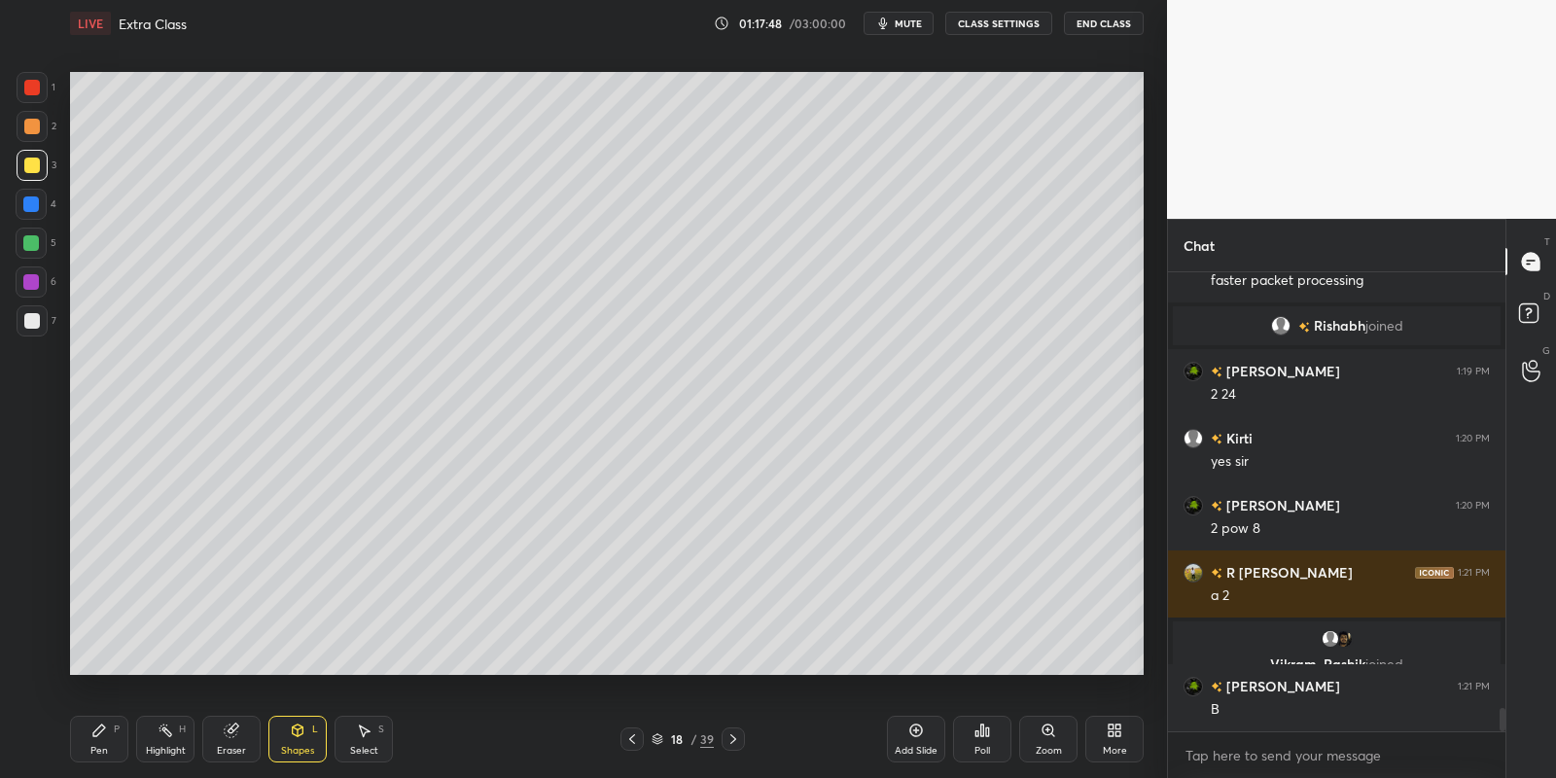
drag, startPoint x: 94, startPoint y: 752, endPoint x: 103, endPoint y: 741, distance: 13.8
click at [96, 749] on div "Pen" at bounding box center [99, 751] width 18 height 10
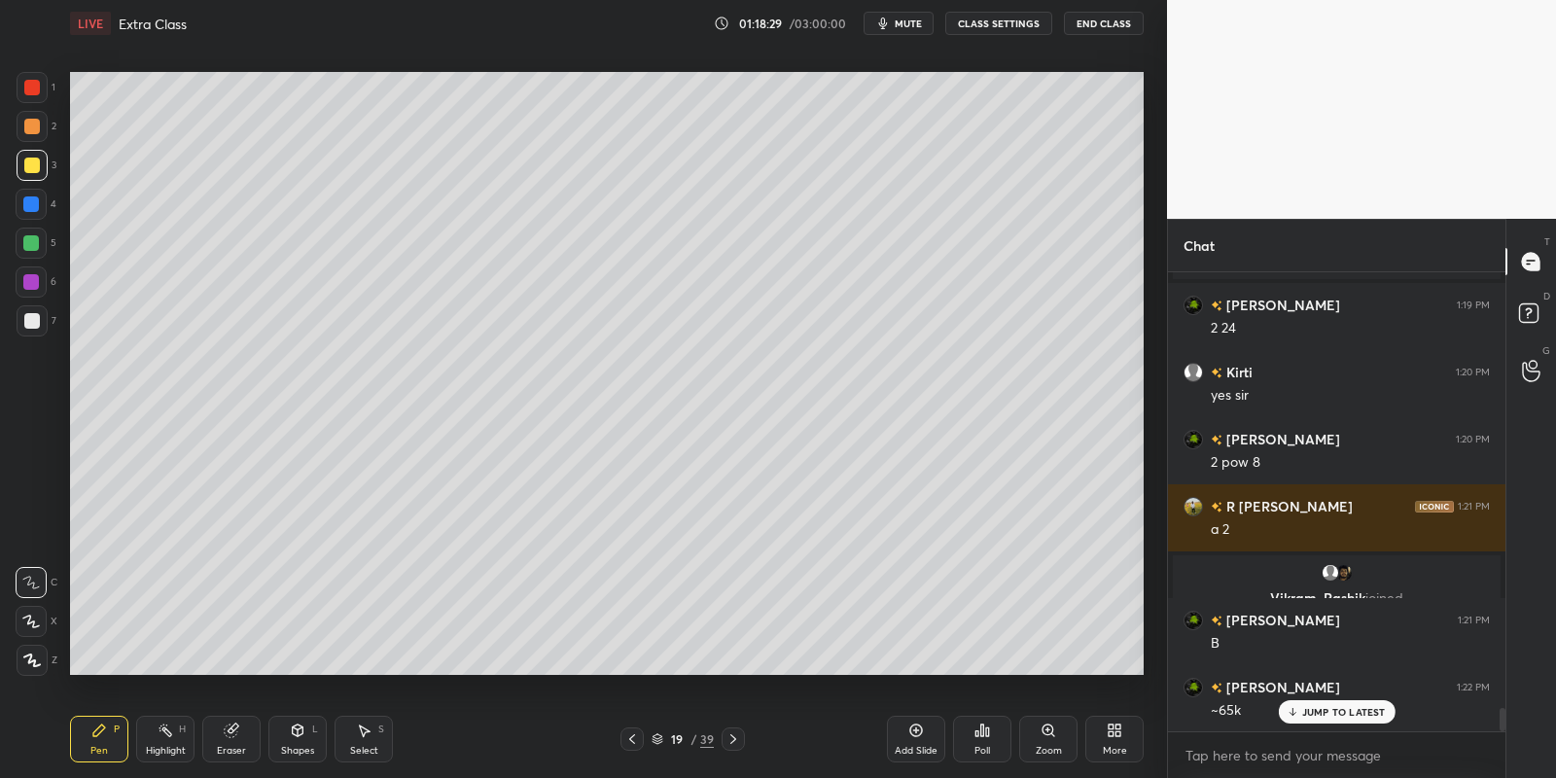
drag, startPoint x: 295, startPoint y: 757, endPoint x: 304, endPoint y: 746, distance: 14.5
click at [300, 753] on div "Shapes" at bounding box center [297, 751] width 33 height 10
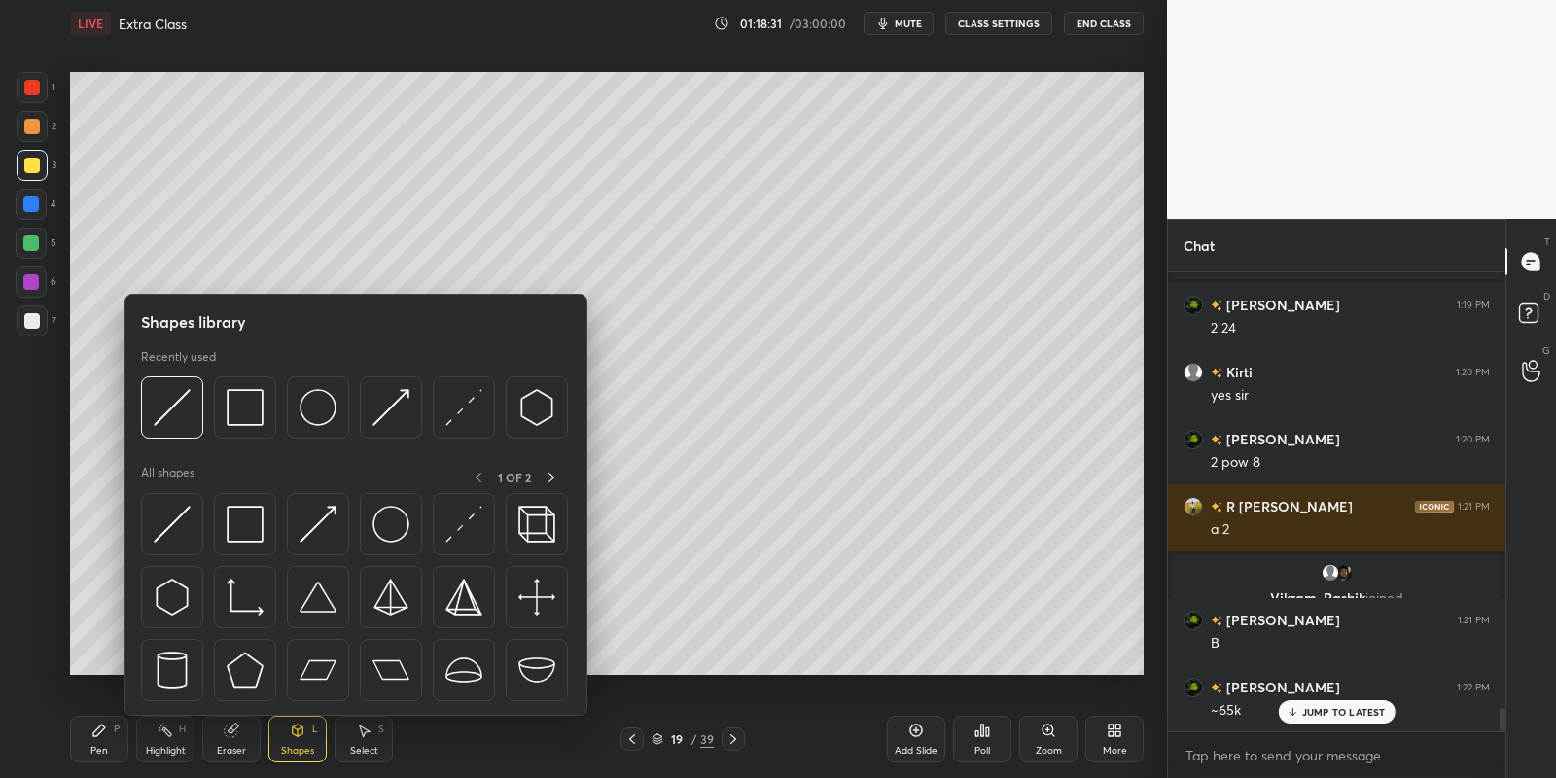
click at [323, 407] on img at bounding box center [318, 407] width 37 height 37
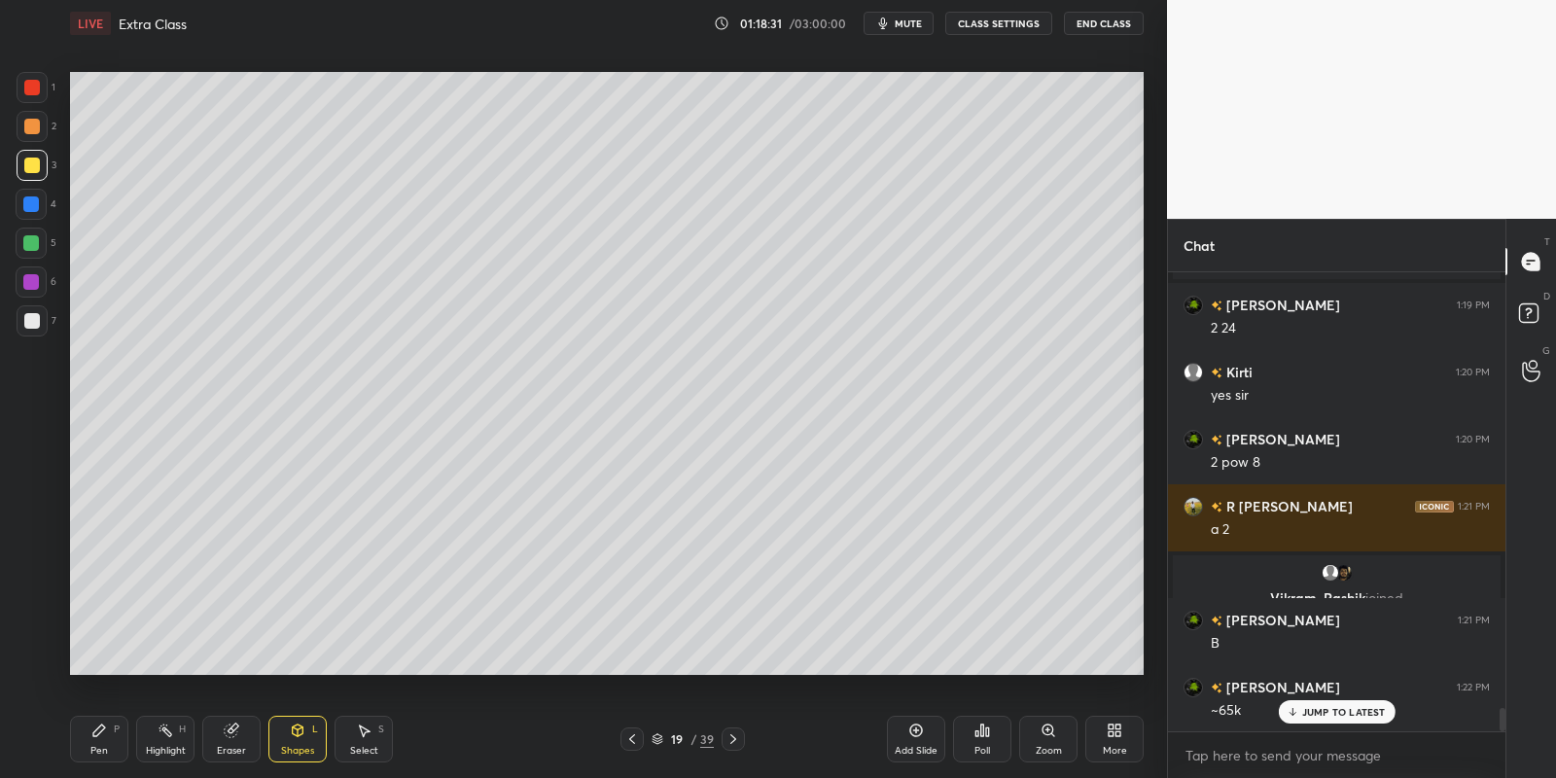
click at [30, 155] on div at bounding box center [32, 165] width 31 height 31
click at [129, 747] on div "Pen P Highlight H Eraser Shapes L Select S" at bounding box center [274, 739] width 408 height 47
drag, startPoint x: 98, startPoint y: 728, endPoint x: 102, endPoint y: 717, distance: 12.3
click at [97, 726] on icon at bounding box center [99, 731] width 16 height 16
click at [178, 732] on div "Highlight H" at bounding box center [165, 739] width 58 height 47
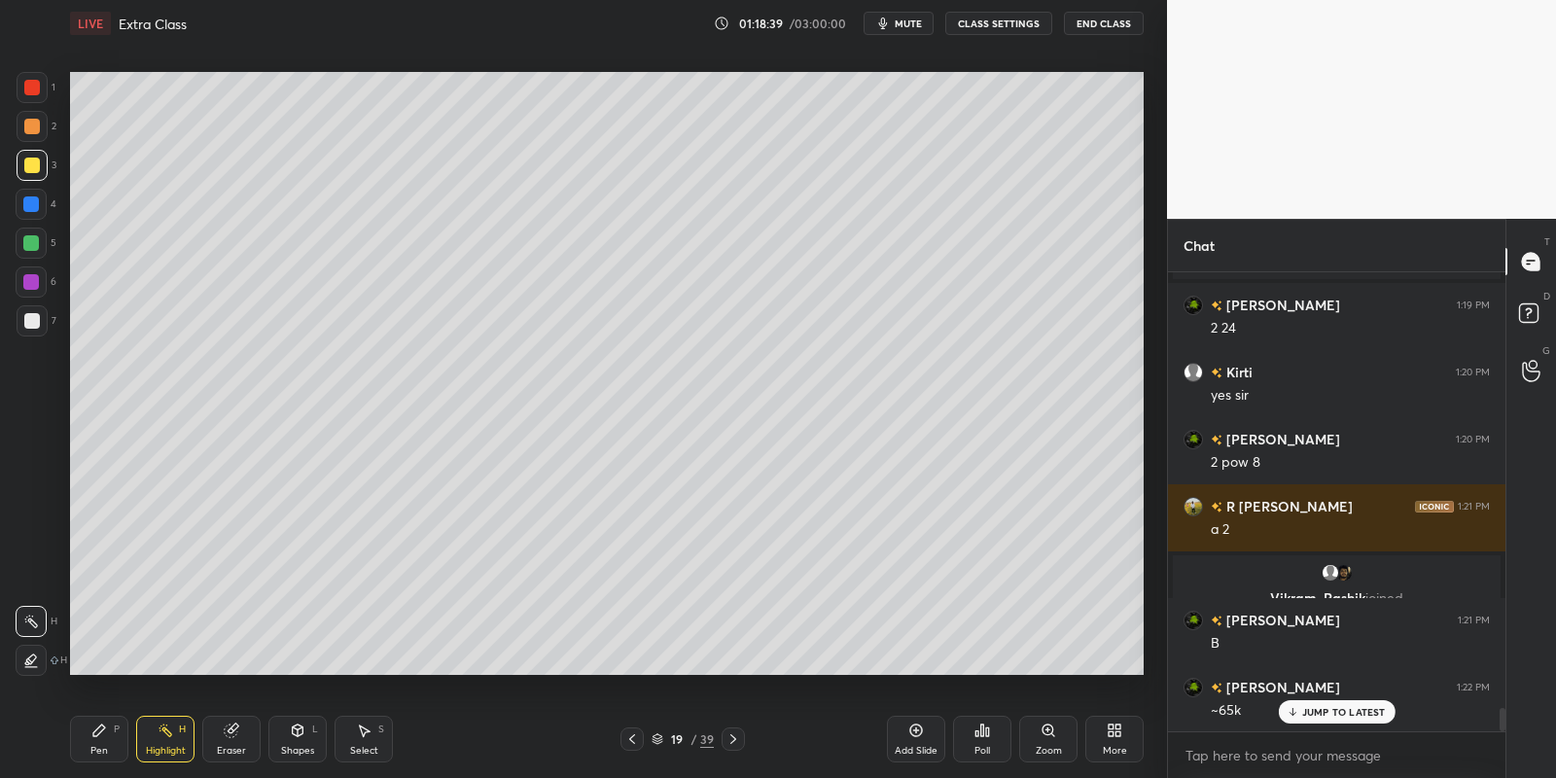
click at [300, 736] on div "Shapes L" at bounding box center [297, 739] width 58 height 47
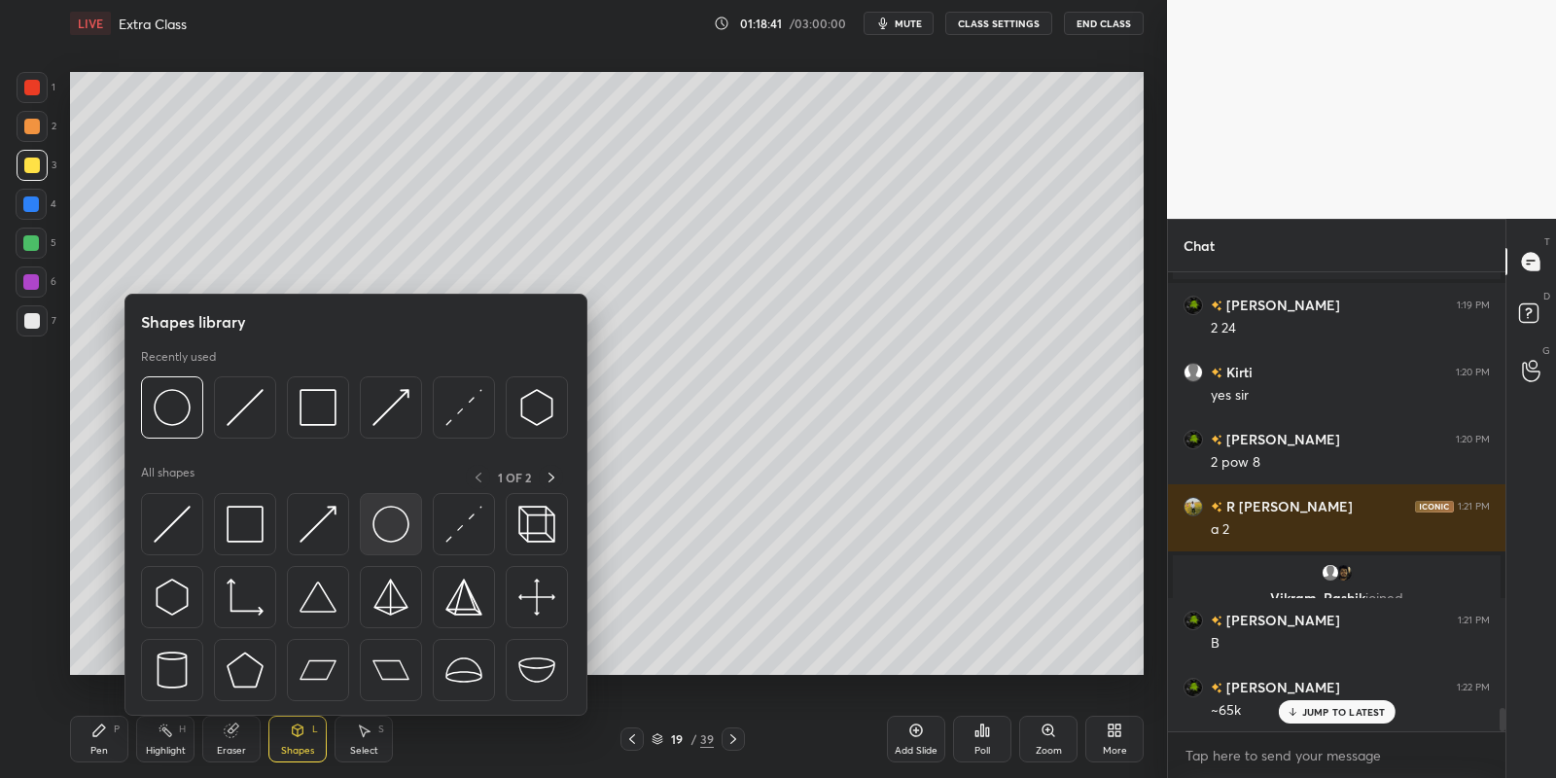
click at [399, 521] on img at bounding box center [390, 524] width 37 height 37
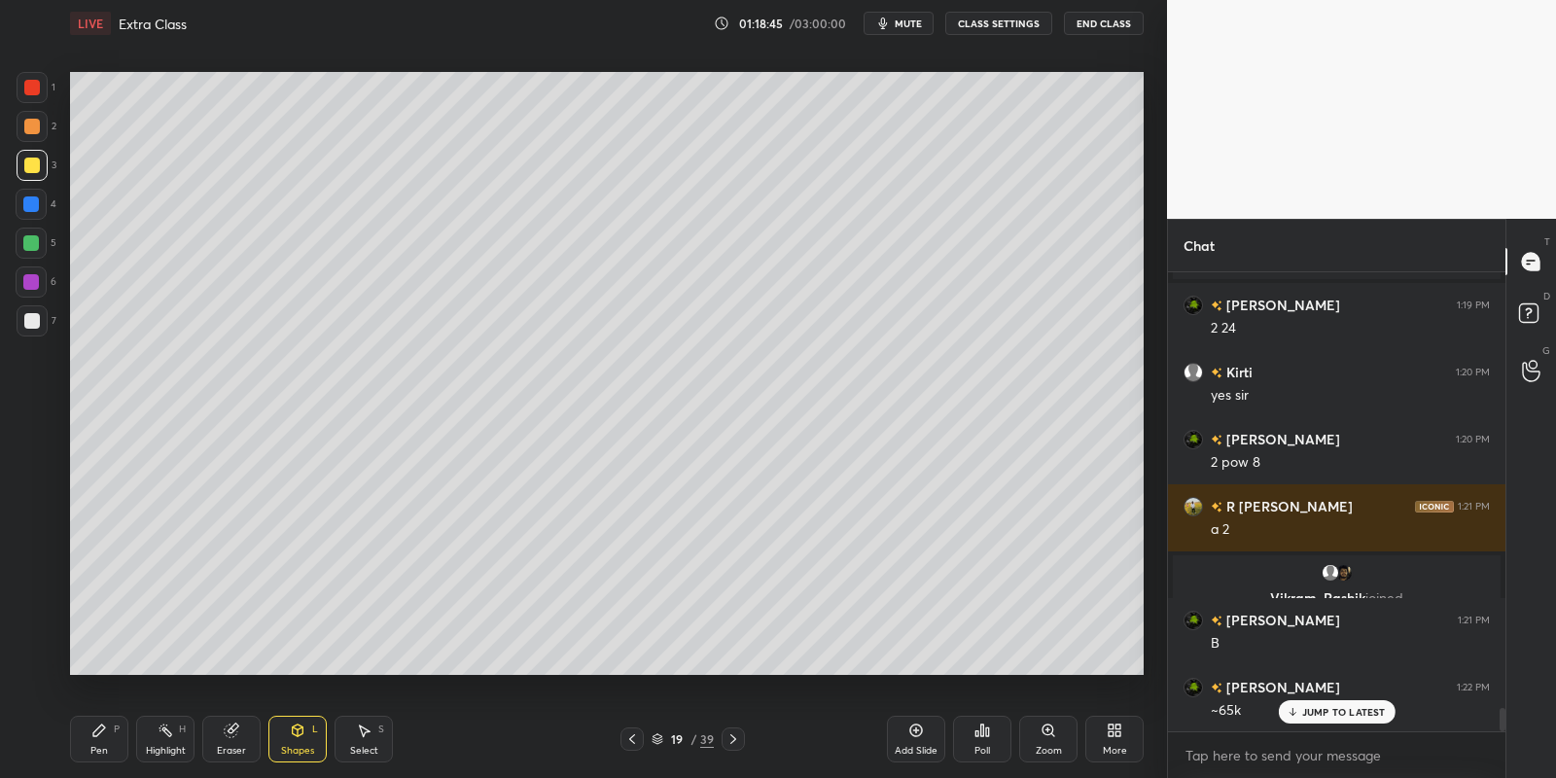
click at [98, 742] on div "Pen P" at bounding box center [99, 739] width 58 height 47
click at [28, 240] on div at bounding box center [31, 243] width 16 height 16
click at [294, 730] on icon at bounding box center [298, 731] width 16 height 16
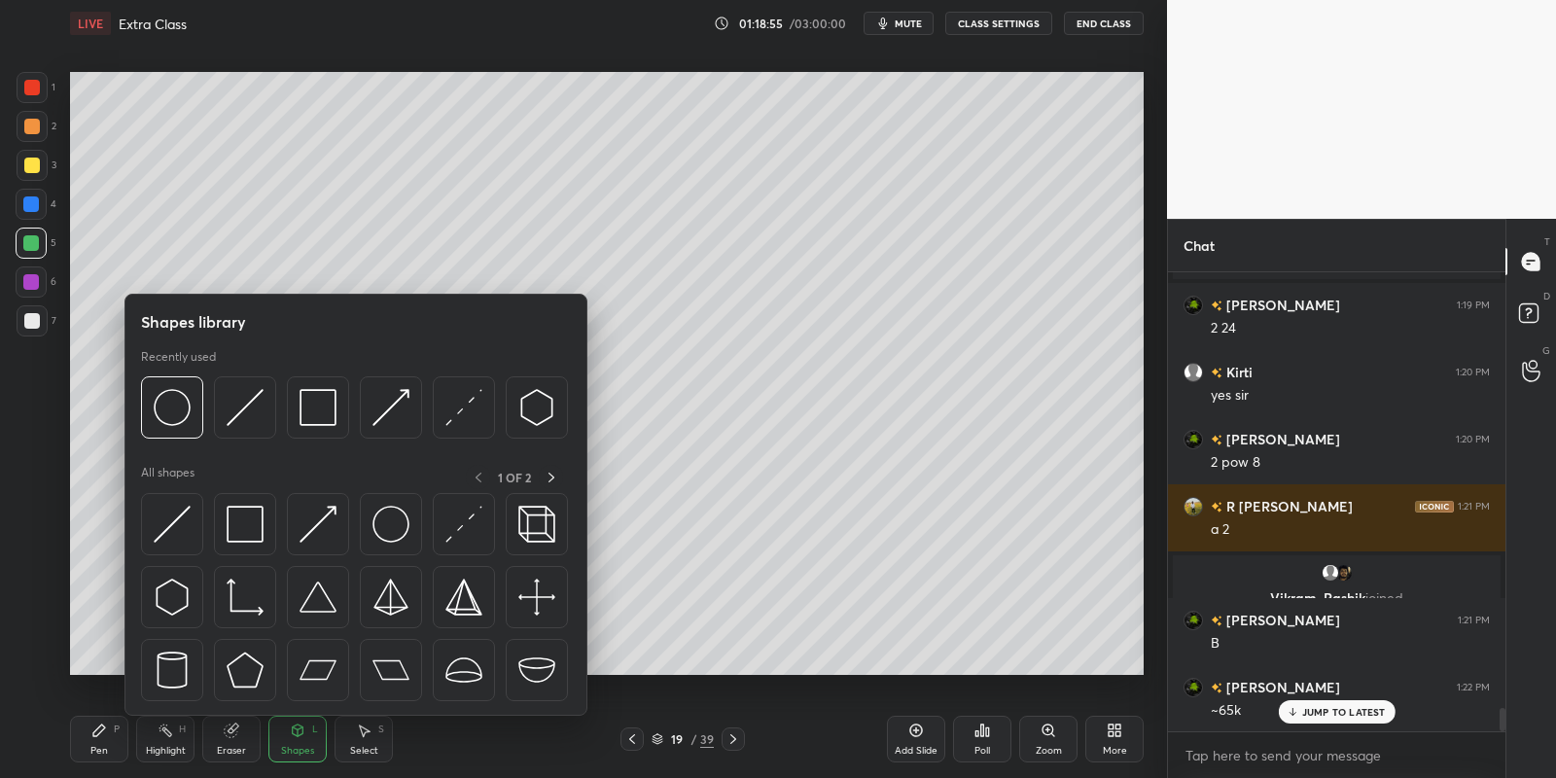
click at [181, 506] on img at bounding box center [172, 524] width 37 height 37
click at [25, 159] on div at bounding box center [32, 166] width 16 height 16
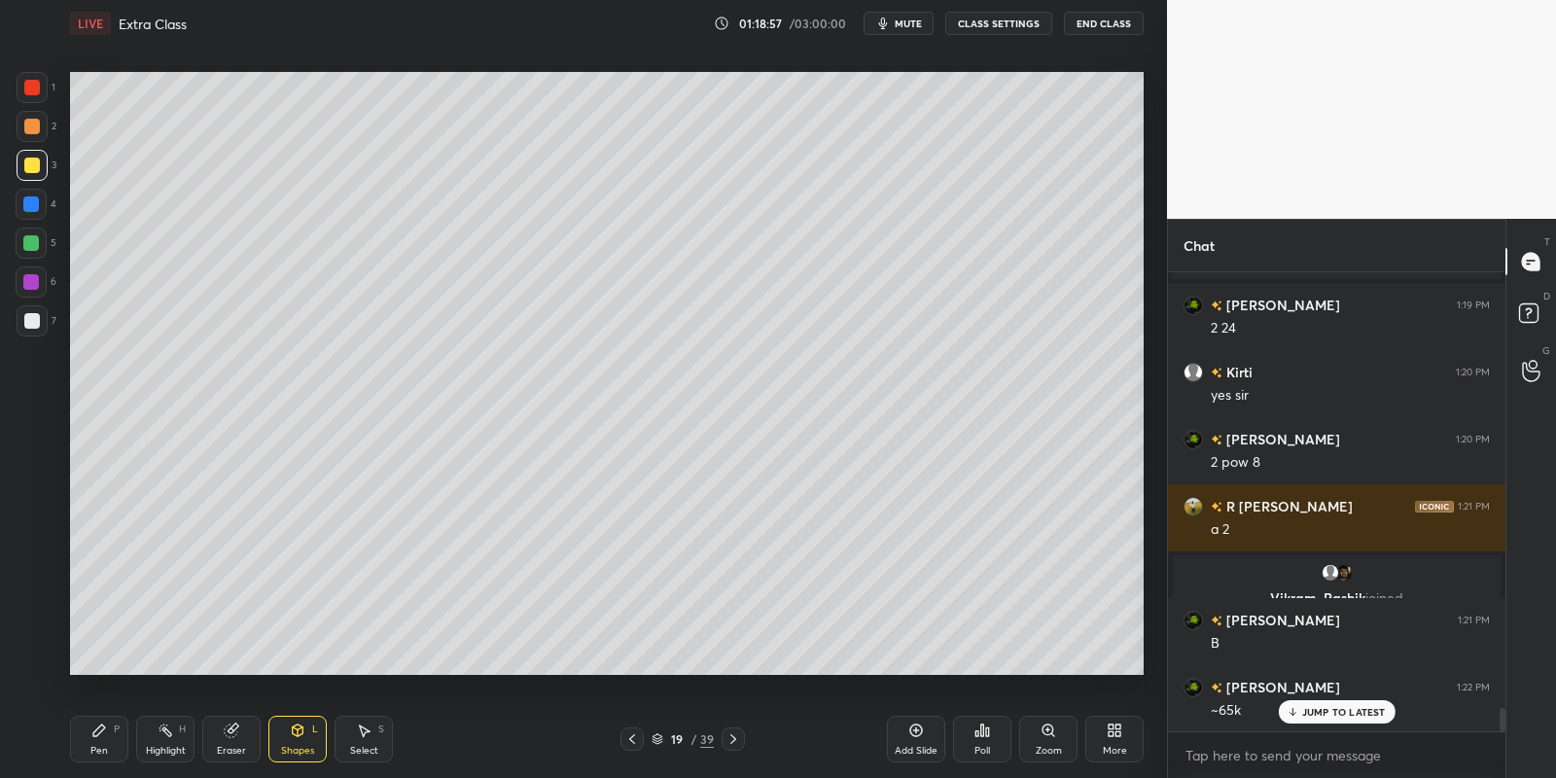
click at [291, 746] on div "Shapes" at bounding box center [297, 751] width 33 height 10
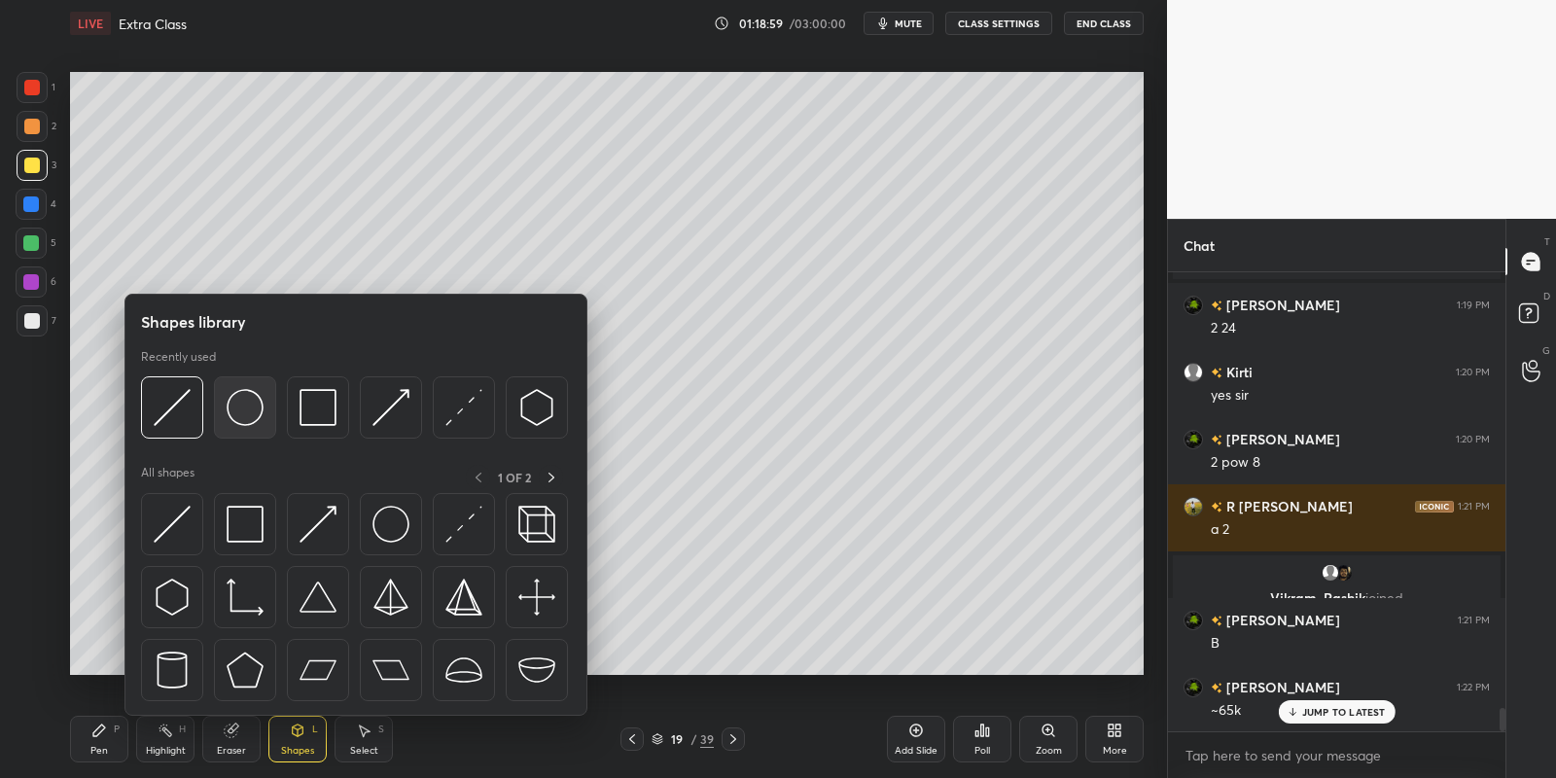
click at [245, 405] on img at bounding box center [245, 407] width 37 height 37
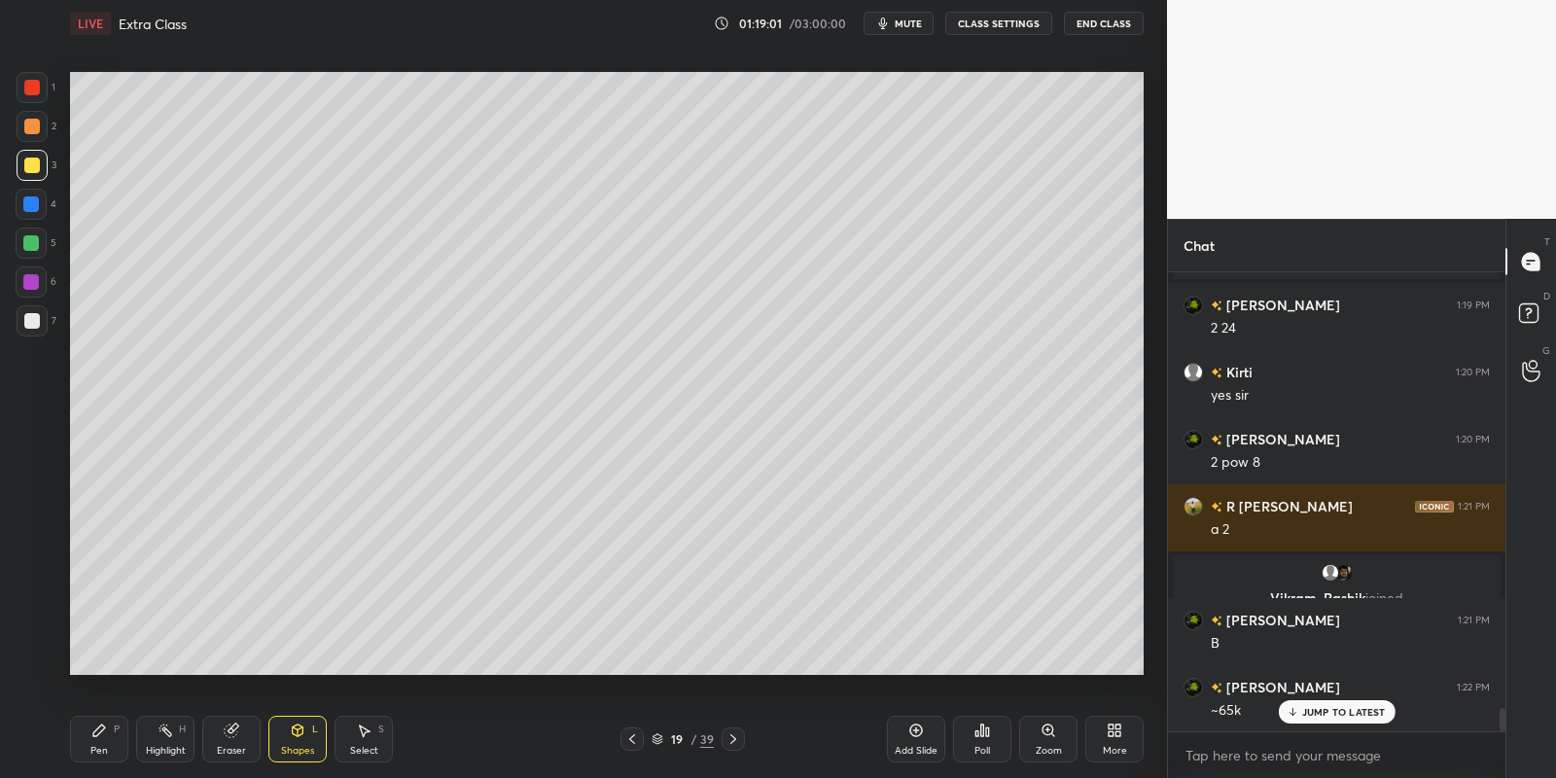
click at [97, 740] on div "Pen P" at bounding box center [99, 739] width 58 height 47
click at [26, 242] on div at bounding box center [31, 243] width 16 height 16
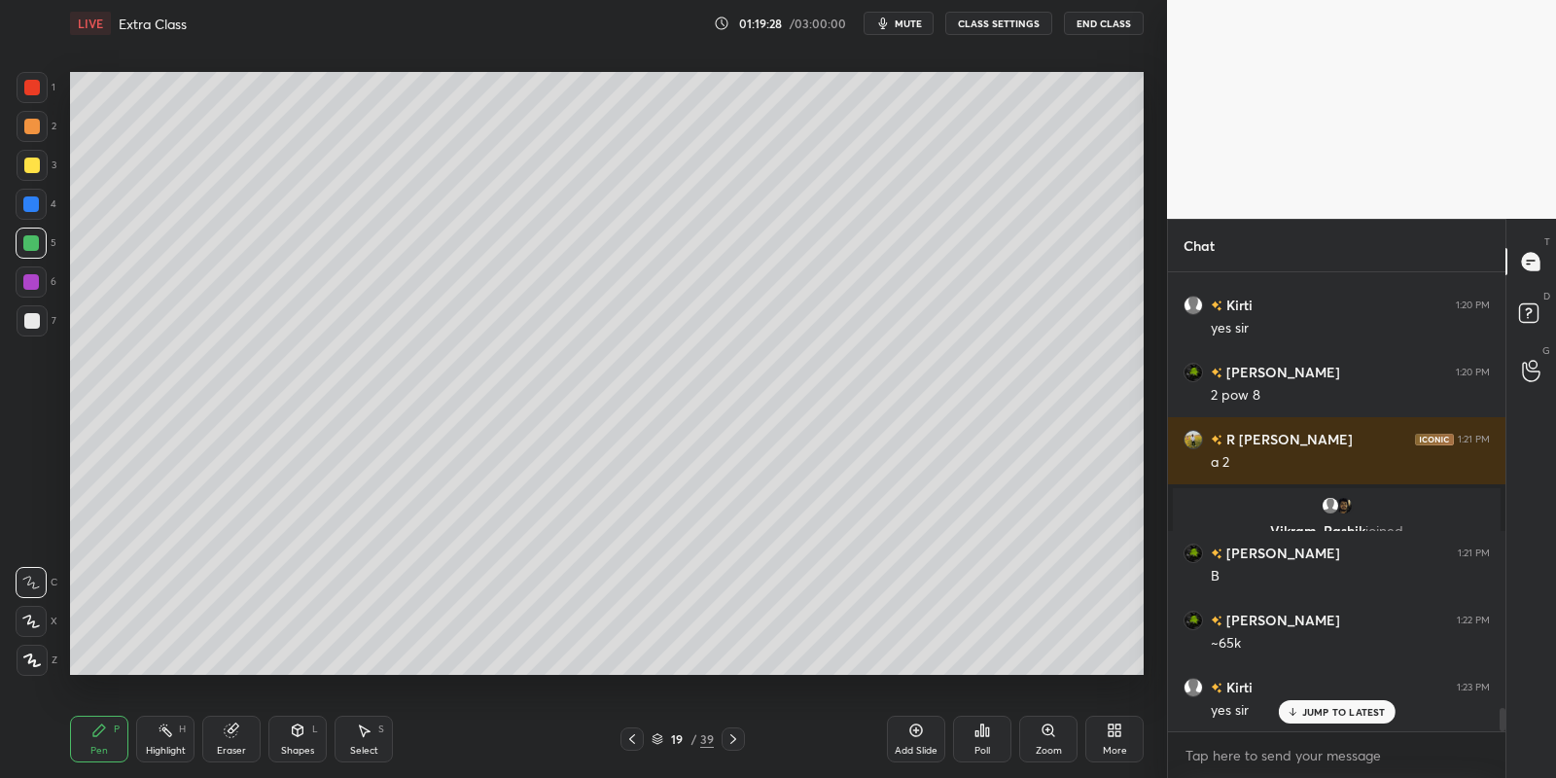
click at [96, 736] on icon at bounding box center [99, 731] width 16 height 16
click at [155, 737] on div "Highlight H" at bounding box center [165, 739] width 58 height 47
click at [93, 746] on div "Pen" at bounding box center [99, 751] width 18 height 10
click at [302, 743] on div "Shapes L" at bounding box center [297, 739] width 58 height 47
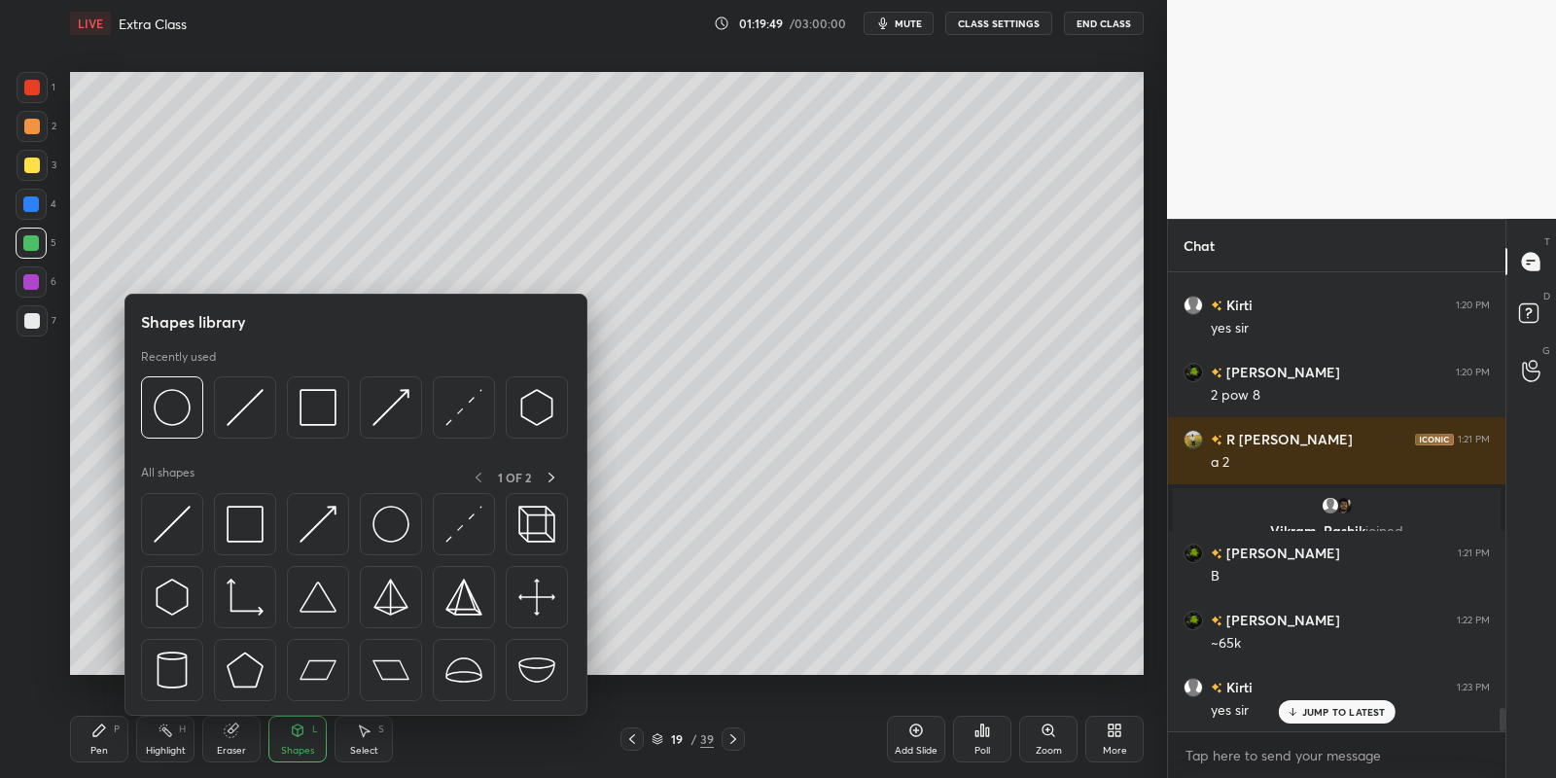
click at [170, 415] on img at bounding box center [172, 407] width 37 height 37
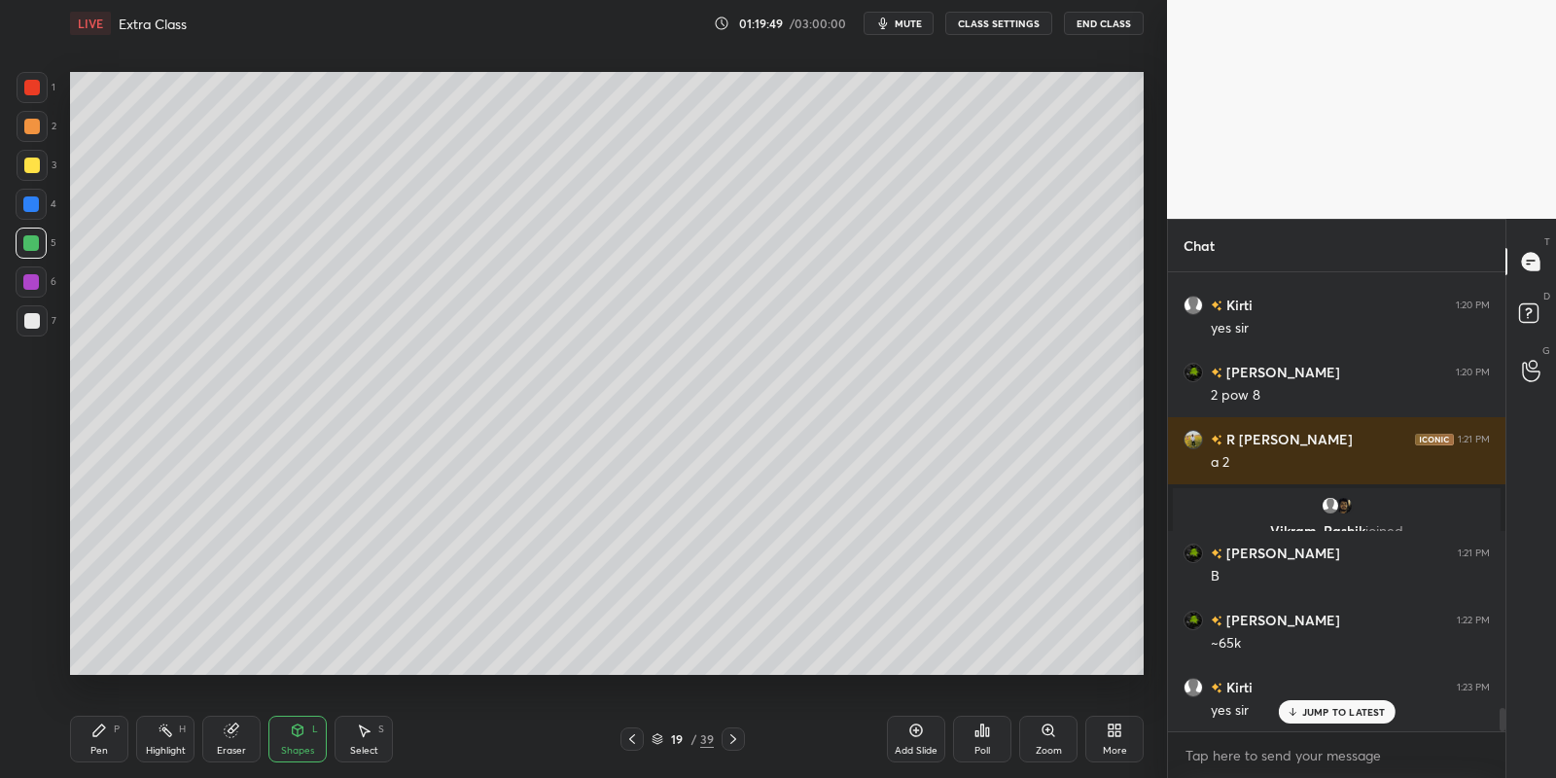
click at [32, 159] on div at bounding box center [32, 166] width 16 height 16
click at [95, 749] on div "Pen" at bounding box center [99, 751] width 18 height 10
click at [24, 241] on div at bounding box center [31, 243] width 16 height 16
drag, startPoint x: 303, startPoint y: 741, endPoint x: 302, endPoint y: 727, distance: 13.6
click at [305, 737] on div "Shapes L" at bounding box center [297, 739] width 58 height 47
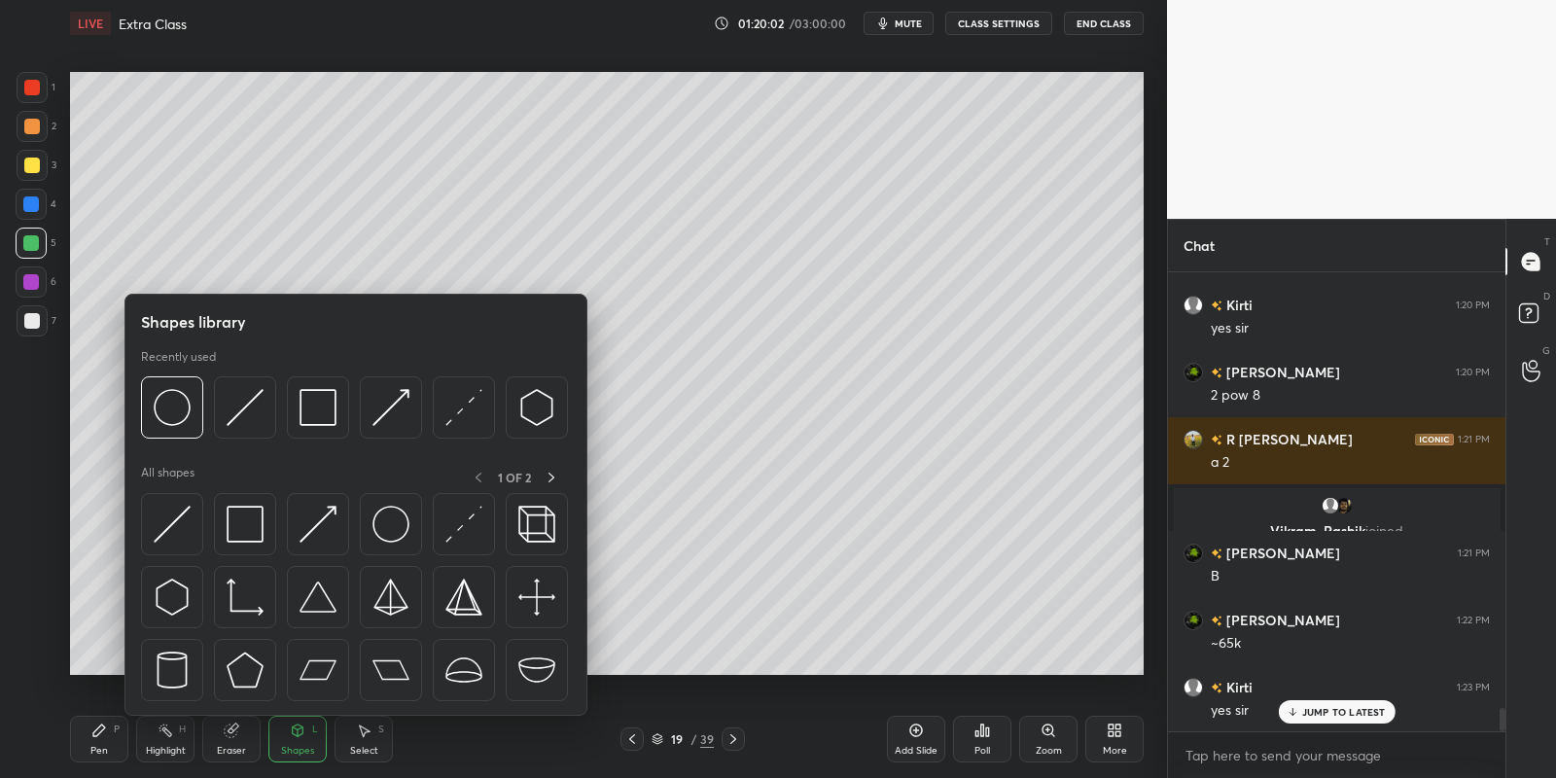
click at [172, 513] on img at bounding box center [172, 524] width 37 height 37
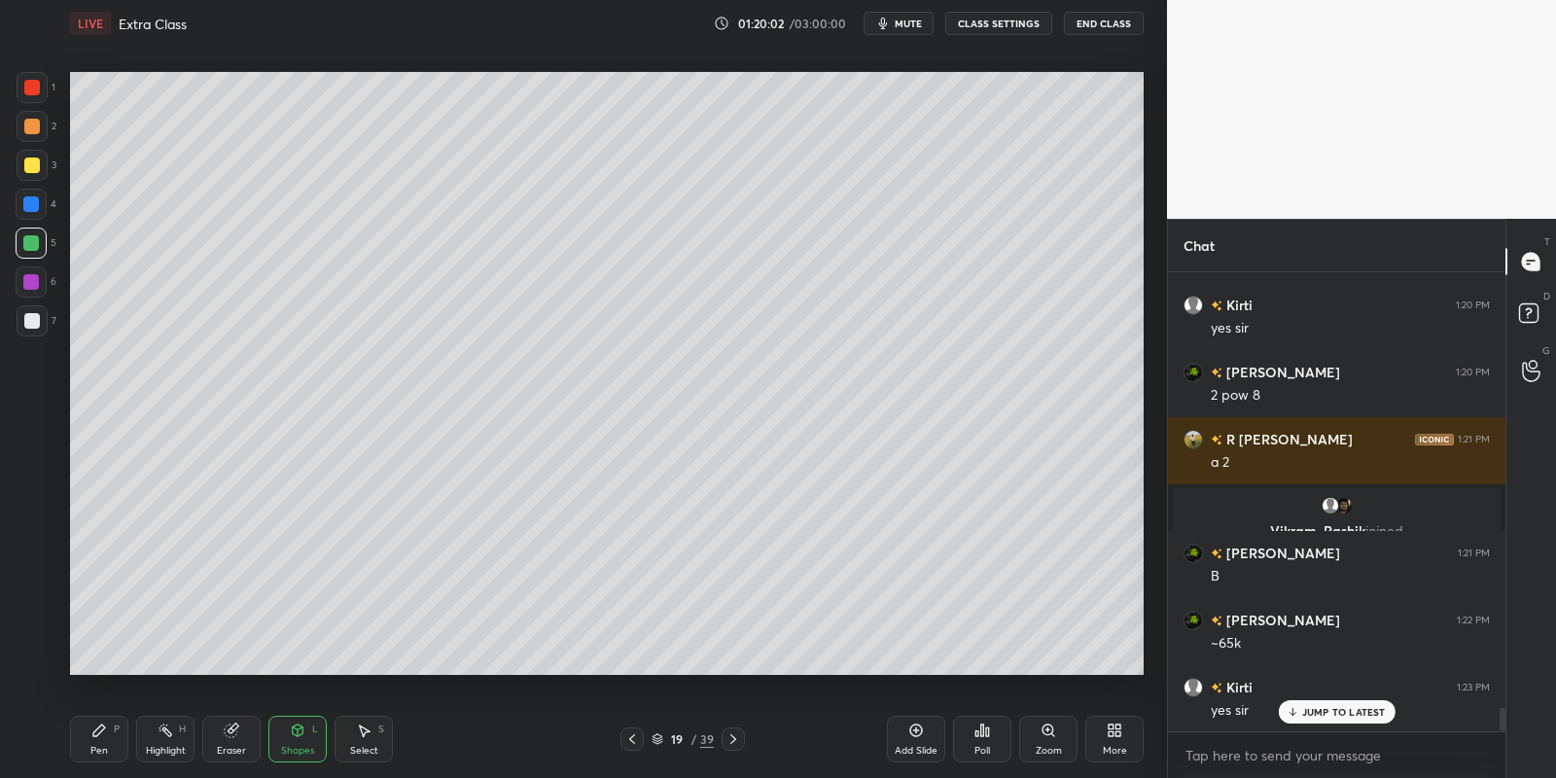
click at [35, 154] on div at bounding box center [32, 165] width 31 height 31
click at [303, 752] on div "Shapes" at bounding box center [297, 751] width 33 height 10
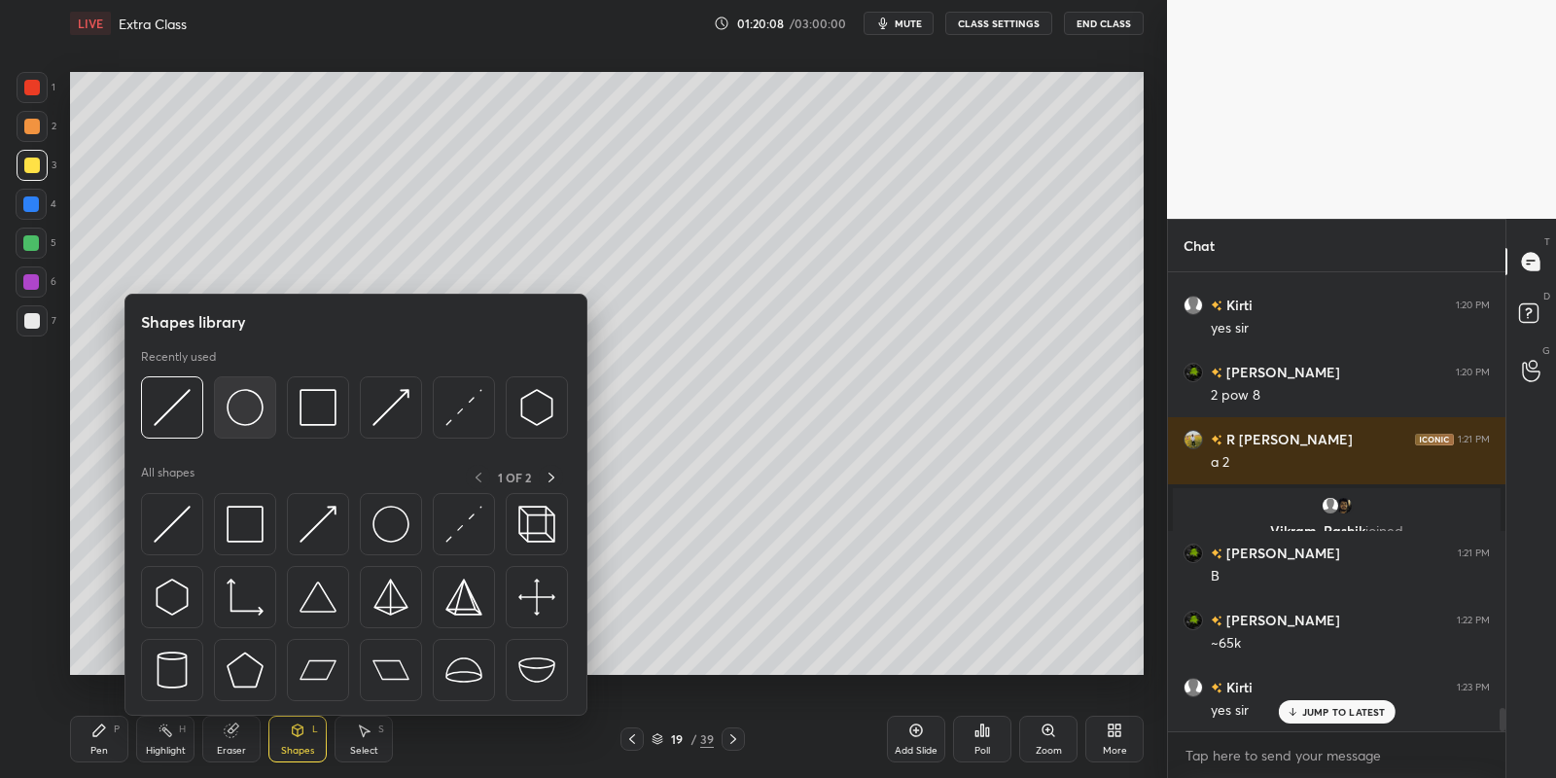
click at [255, 404] on img at bounding box center [245, 407] width 37 height 37
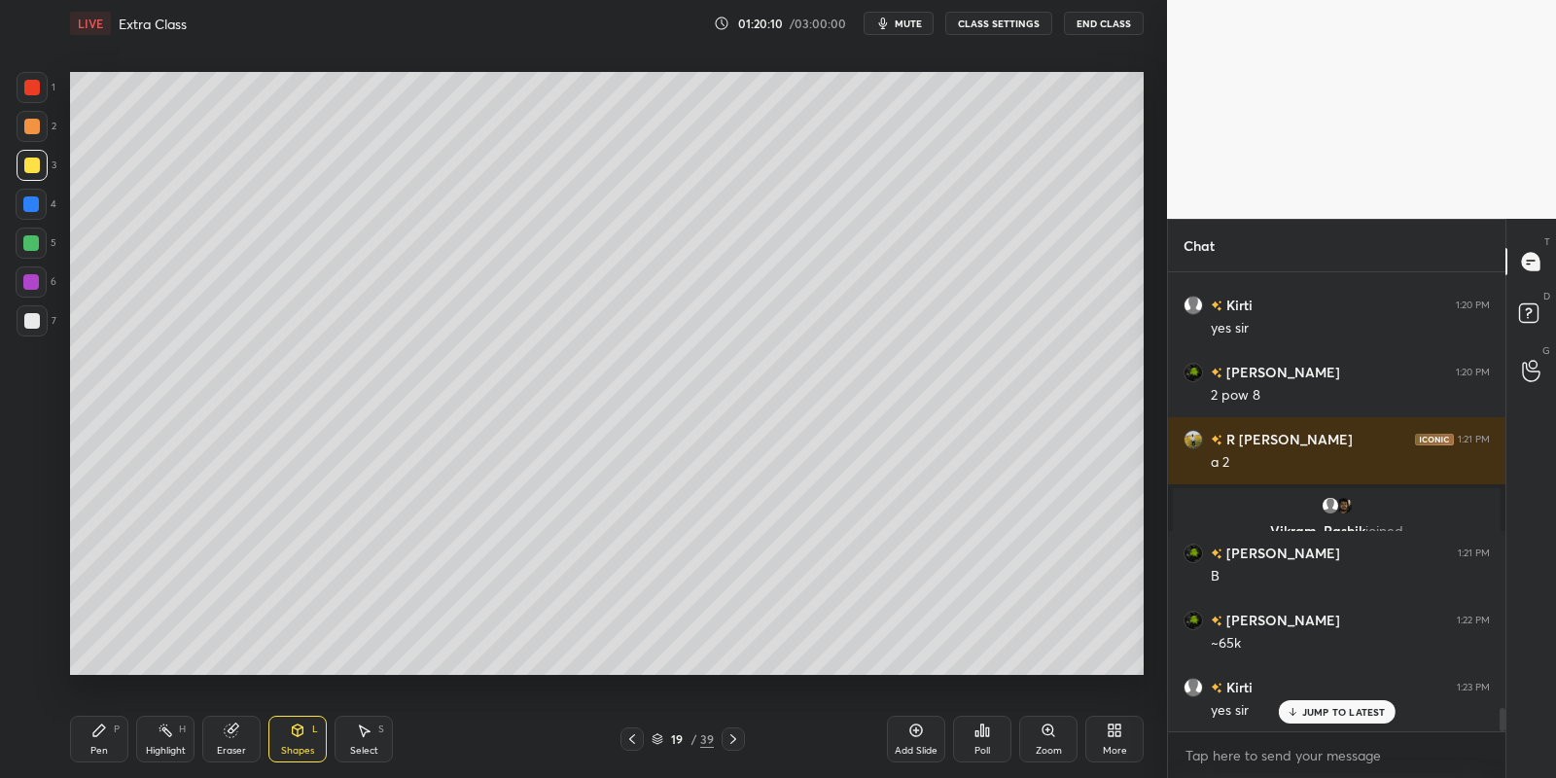
drag, startPoint x: 102, startPoint y: 749, endPoint x: 108, endPoint y: 710, distance: 39.3
click at [103, 748] on div "Pen" at bounding box center [99, 751] width 18 height 10
click at [36, 246] on div at bounding box center [31, 243] width 16 height 16
click at [165, 735] on div "Highlight H" at bounding box center [165, 739] width 58 height 47
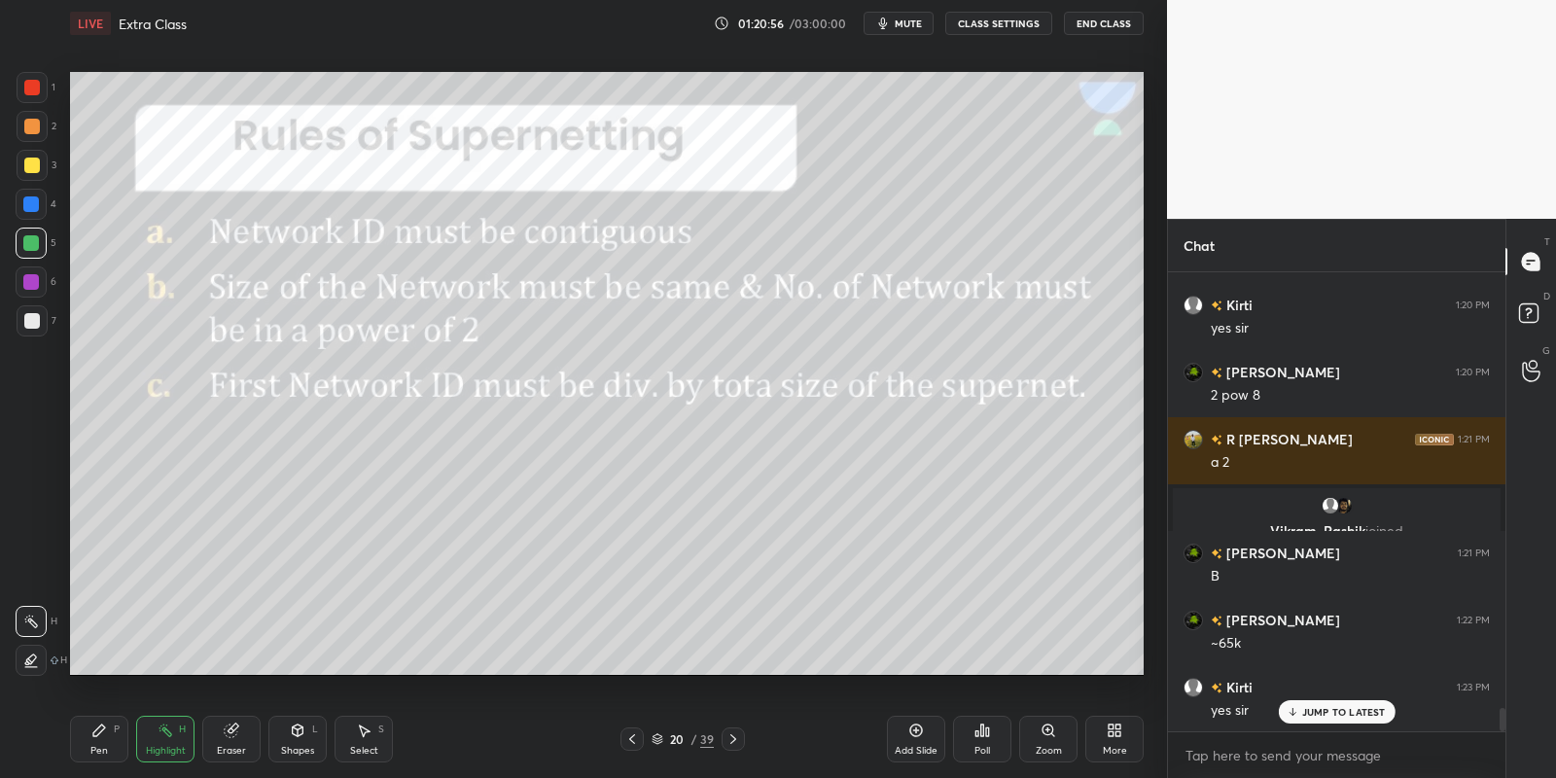
drag, startPoint x: 100, startPoint y: 741, endPoint x: 126, endPoint y: 745, distance: 26.5
click at [108, 739] on div "Pen P" at bounding box center [99, 739] width 58 height 47
click at [167, 734] on rect at bounding box center [167, 732] width 10 height 10
drag, startPoint x: 159, startPoint y: 743, endPoint x: 190, endPoint y: 683, distance: 67.4
click at [160, 741] on div "Highlight H" at bounding box center [165, 739] width 58 height 47
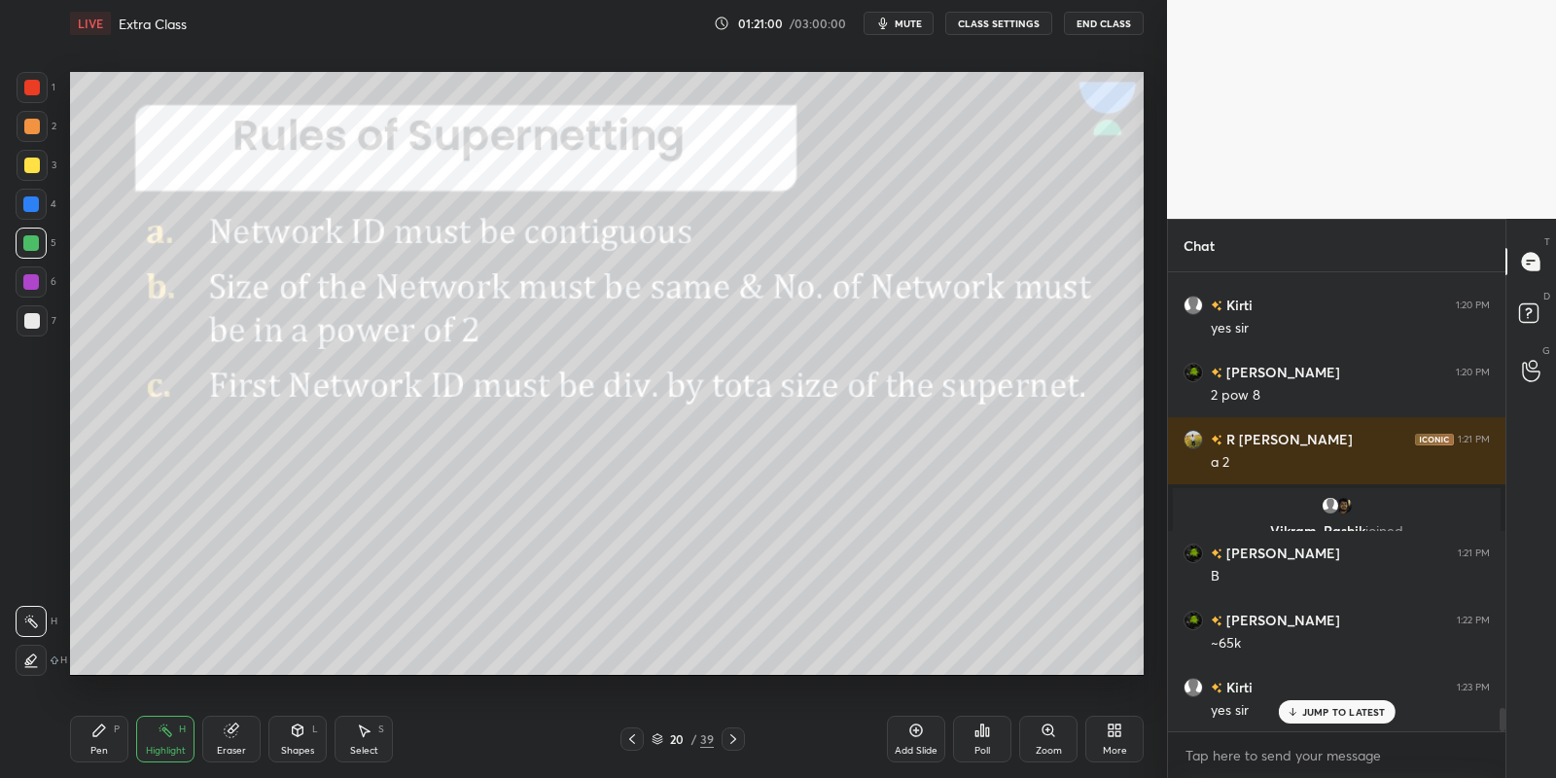
drag, startPoint x: 301, startPoint y: 732, endPoint x: 303, endPoint y: 723, distance: 9.9
click at [303, 730] on icon at bounding box center [298, 731] width 16 height 16
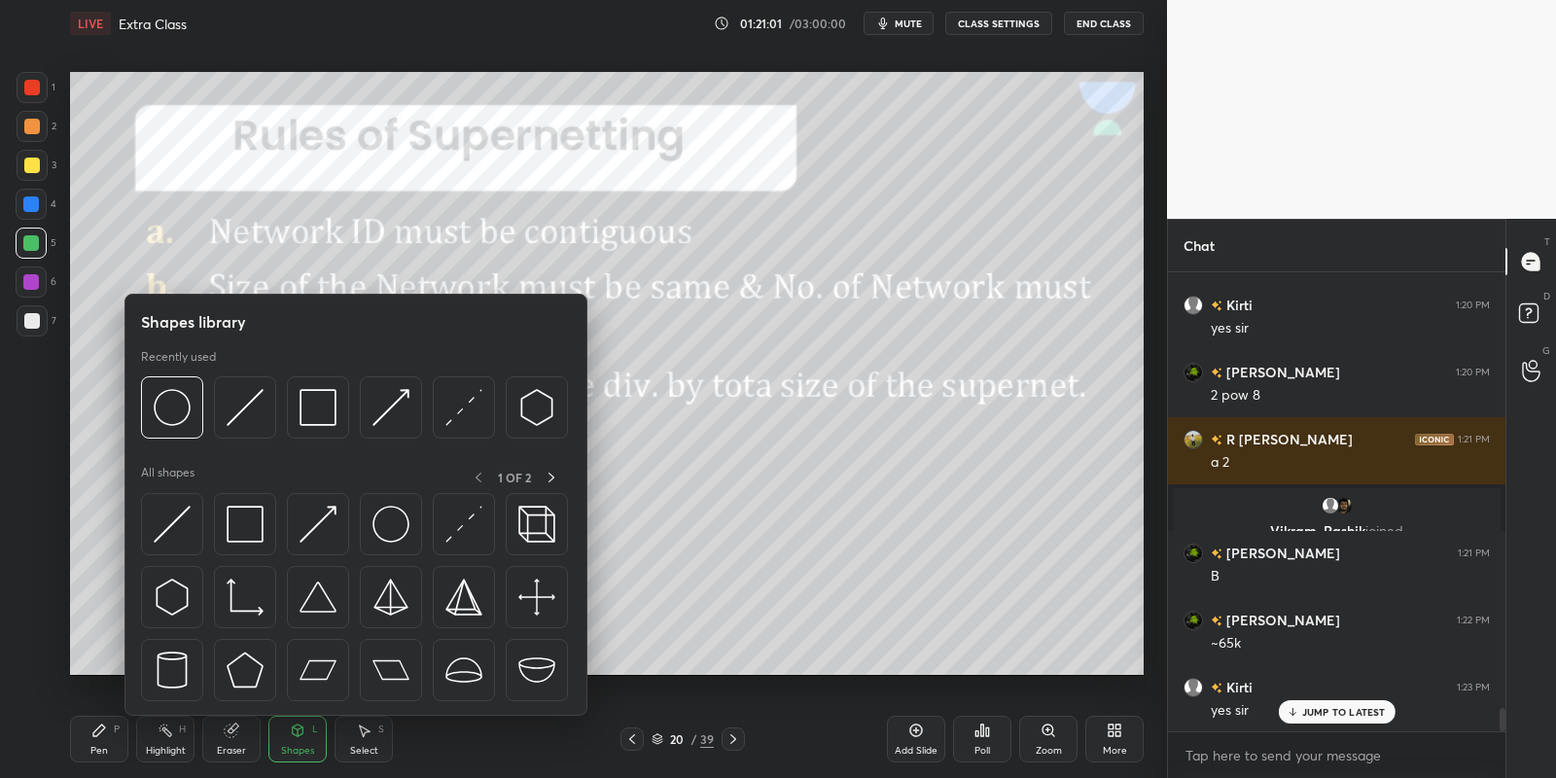
drag, startPoint x: 251, startPoint y: 516, endPoint x: 32, endPoint y: 238, distance: 353.9
click at [241, 520] on img at bounding box center [245, 524] width 37 height 37
click at [35, 236] on div at bounding box center [31, 243] width 31 height 31
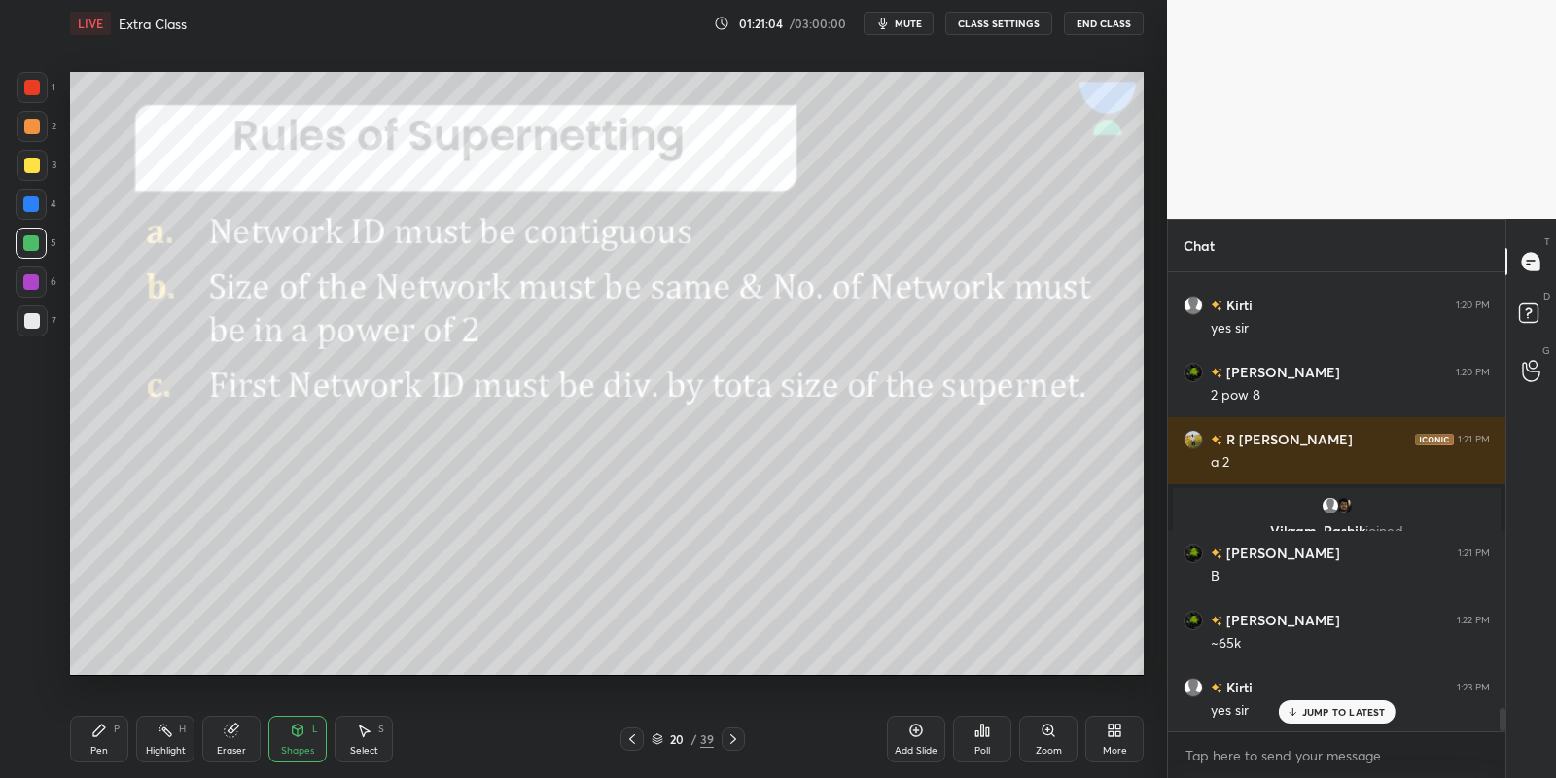
click at [107, 749] on div "Pen P" at bounding box center [99, 739] width 58 height 47
drag, startPoint x: 300, startPoint y: 744, endPoint x: 301, endPoint y: 725, distance: 18.5
click at [301, 745] on div "Shapes L" at bounding box center [297, 739] width 58 height 47
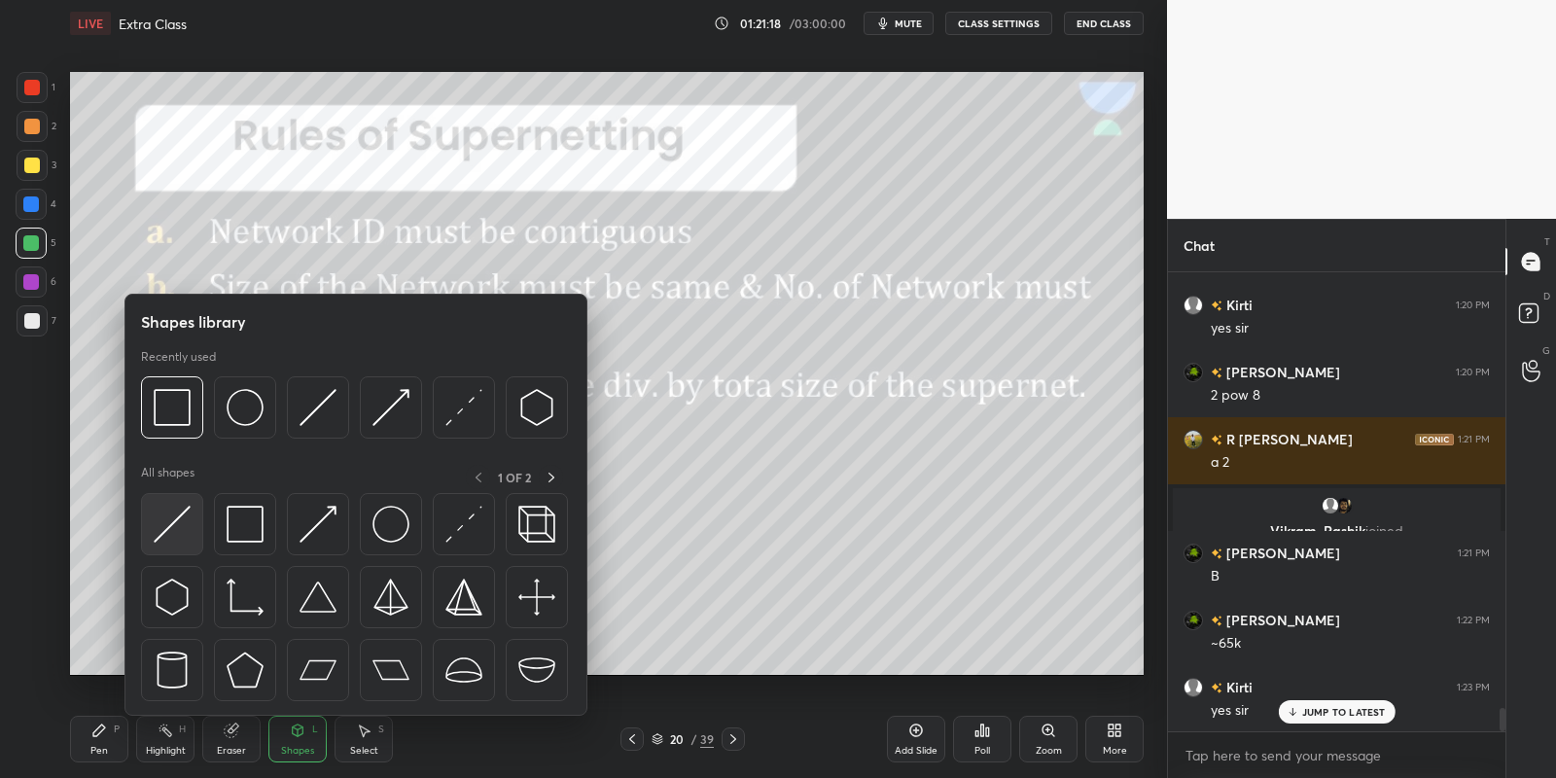
click at [167, 535] on img at bounding box center [172, 524] width 37 height 37
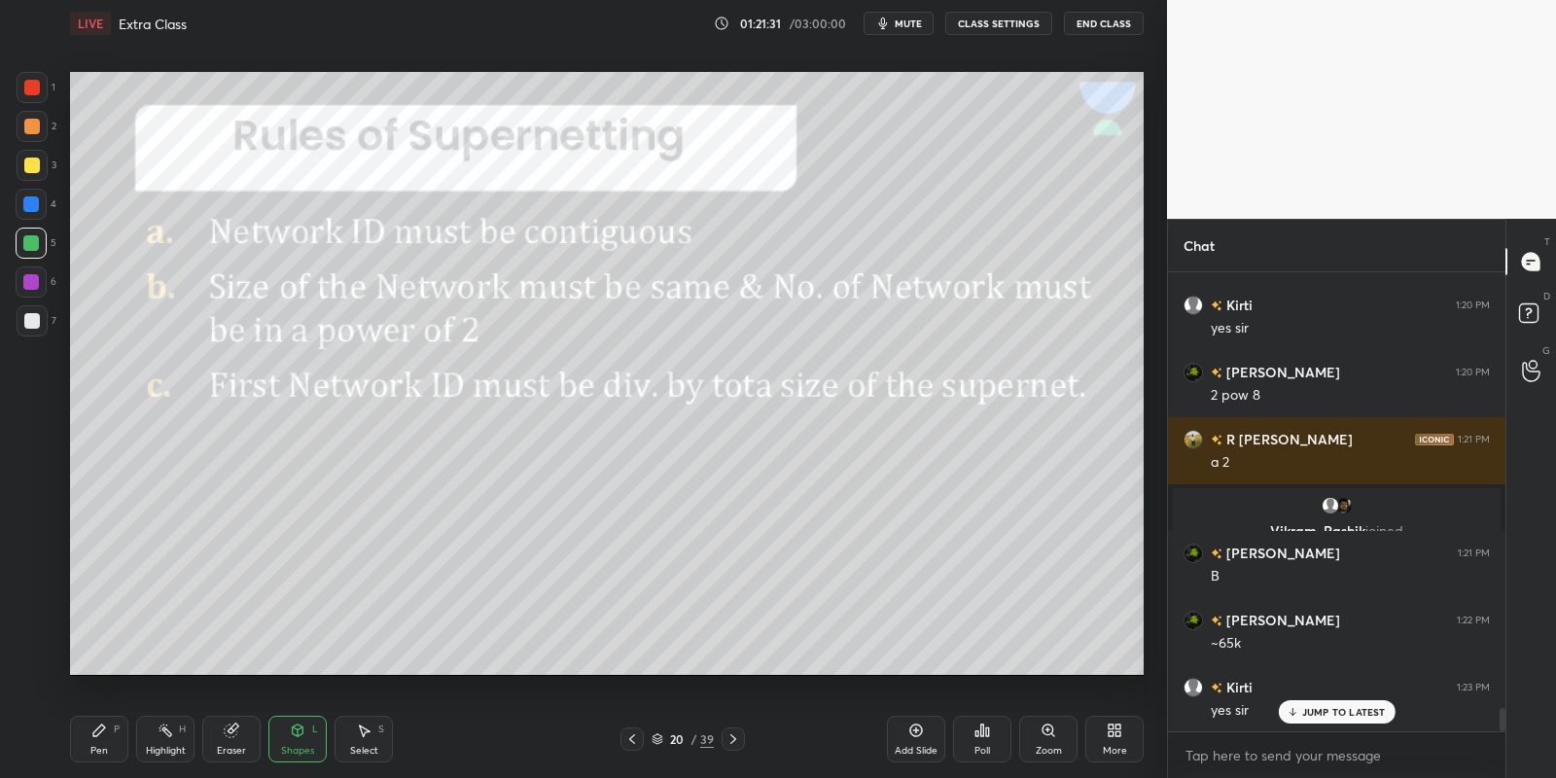
click at [119, 738] on div "Pen P" at bounding box center [99, 739] width 58 height 47
click at [159, 730] on icon at bounding box center [166, 731] width 16 height 16
drag, startPoint x: 299, startPoint y: 750, endPoint x: 299, endPoint y: 724, distance: 25.3
click at [301, 743] on div "Shapes L" at bounding box center [297, 739] width 58 height 47
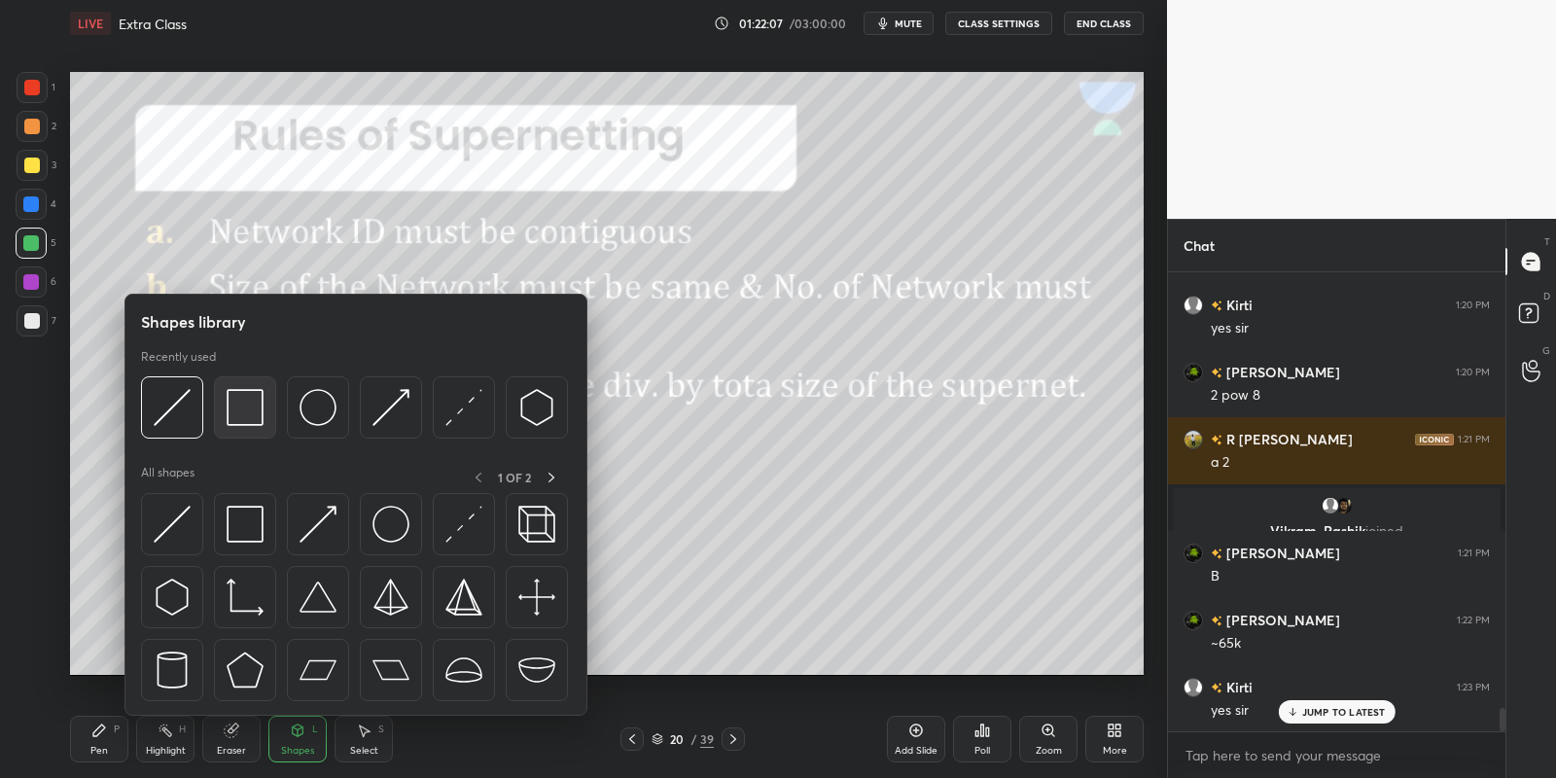
click at [166, 533] on img at bounding box center [172, 524] width 37 height 37
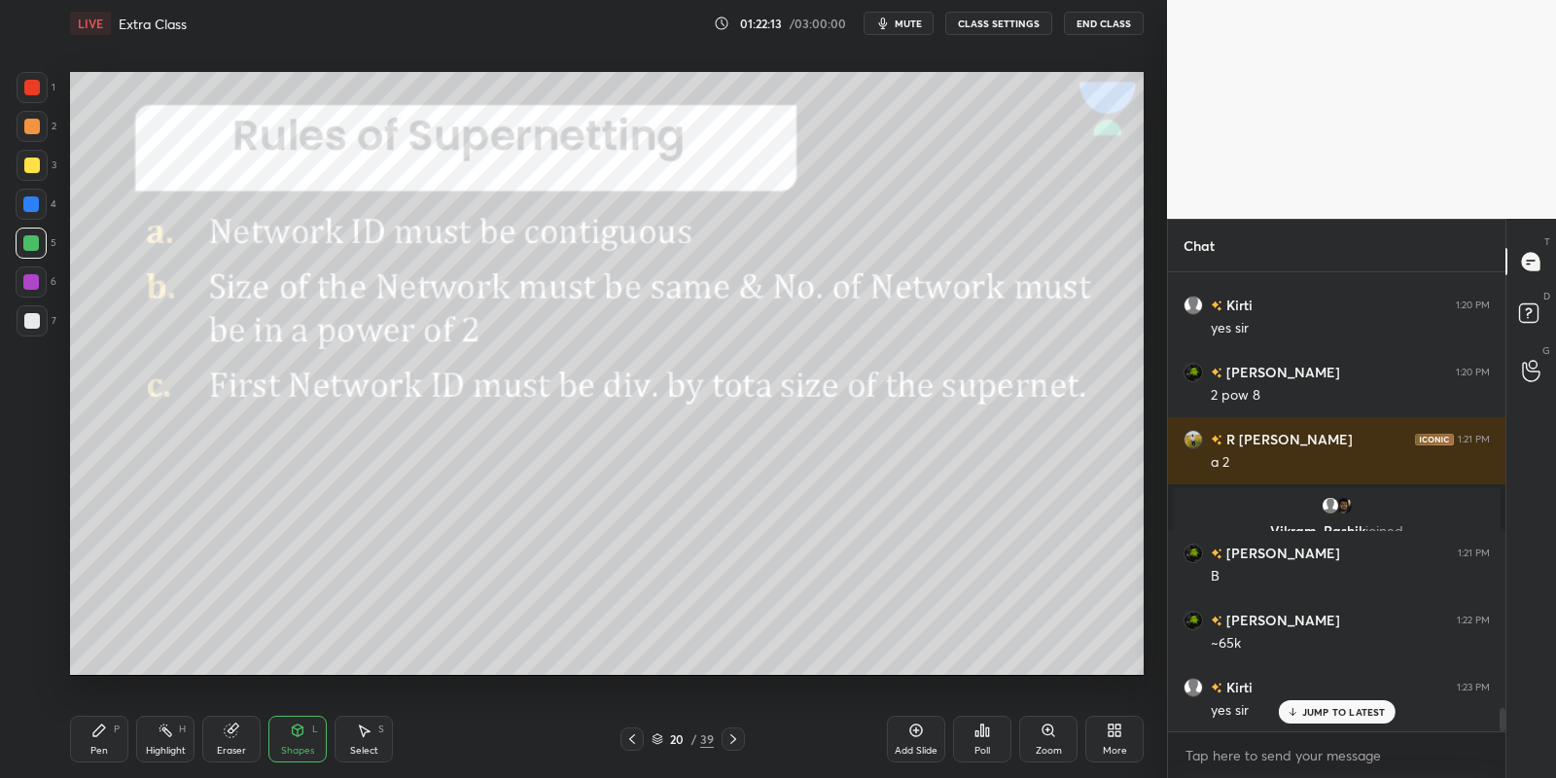
click at [102, 739] on div "Pen P" at bounding box center [99, 739] width 58 height 47
click at [169, 750] on div "Highlight" at bounding box center [166, 751] width 40 height 10
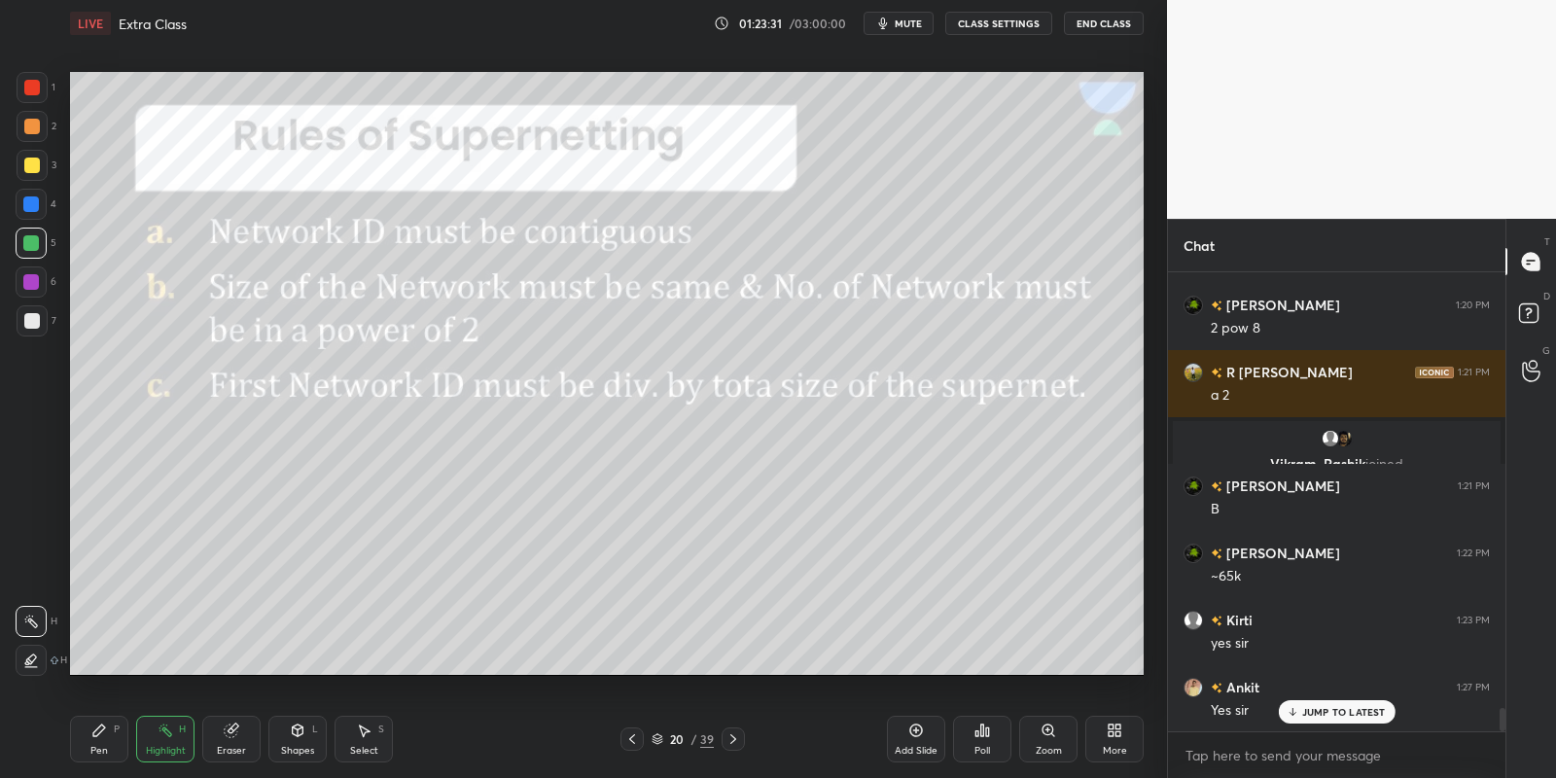
scroll to position [8694, 0]
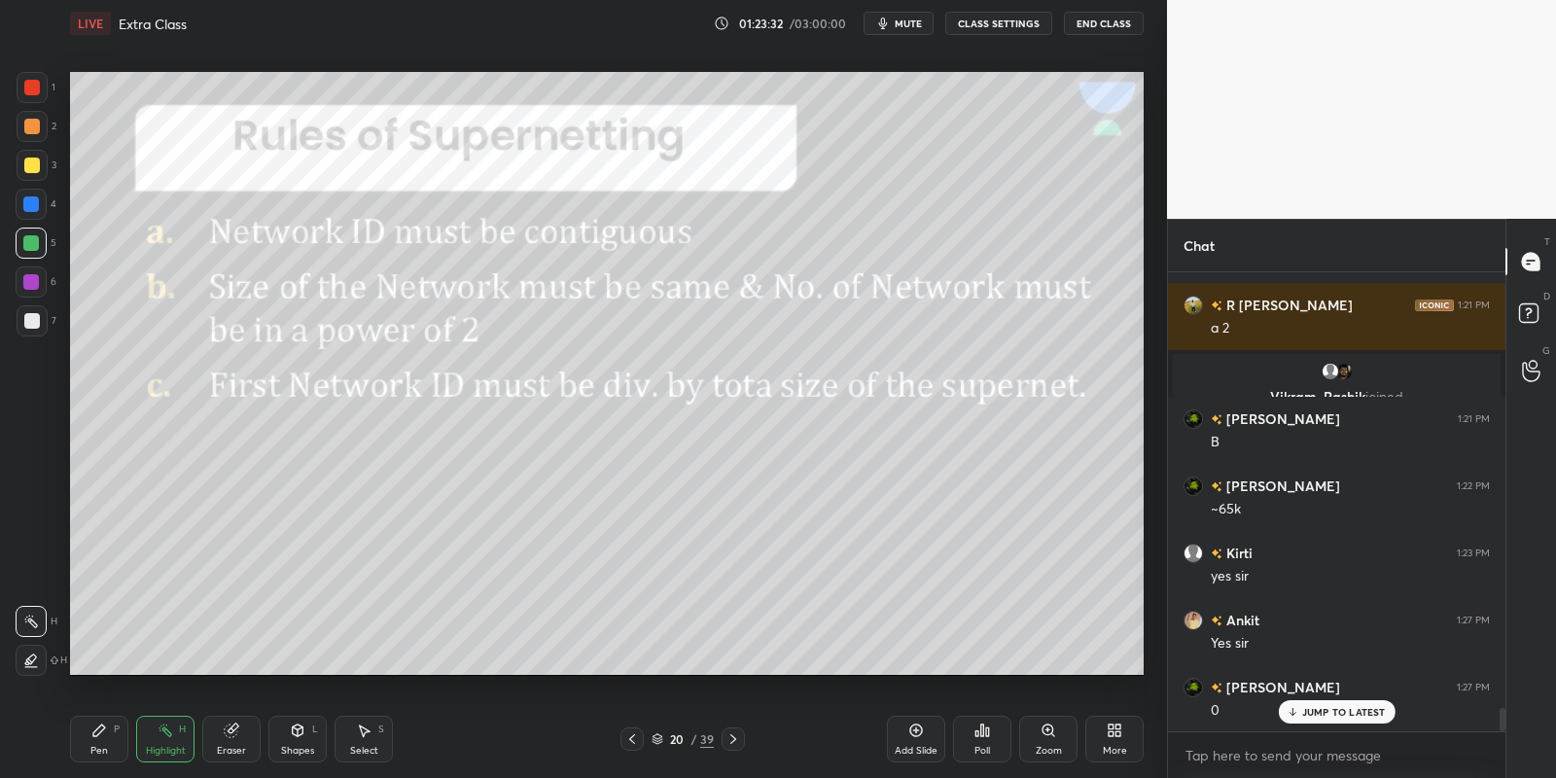
click at [98, 747] on div "Pen" at bounding box center [99, 751] width 18 height 10
drag, startPoint x: 85, startPoint y: 751, endPoint x: 120, endPoint y: 691, distance: 68.9
click at [86, 748] on div "Pen P" at bounding box center [99, 739] width 58 height 47
click at [163, 741] on div "Highlight H" at bounding box center [165, 739] width 58 height 47
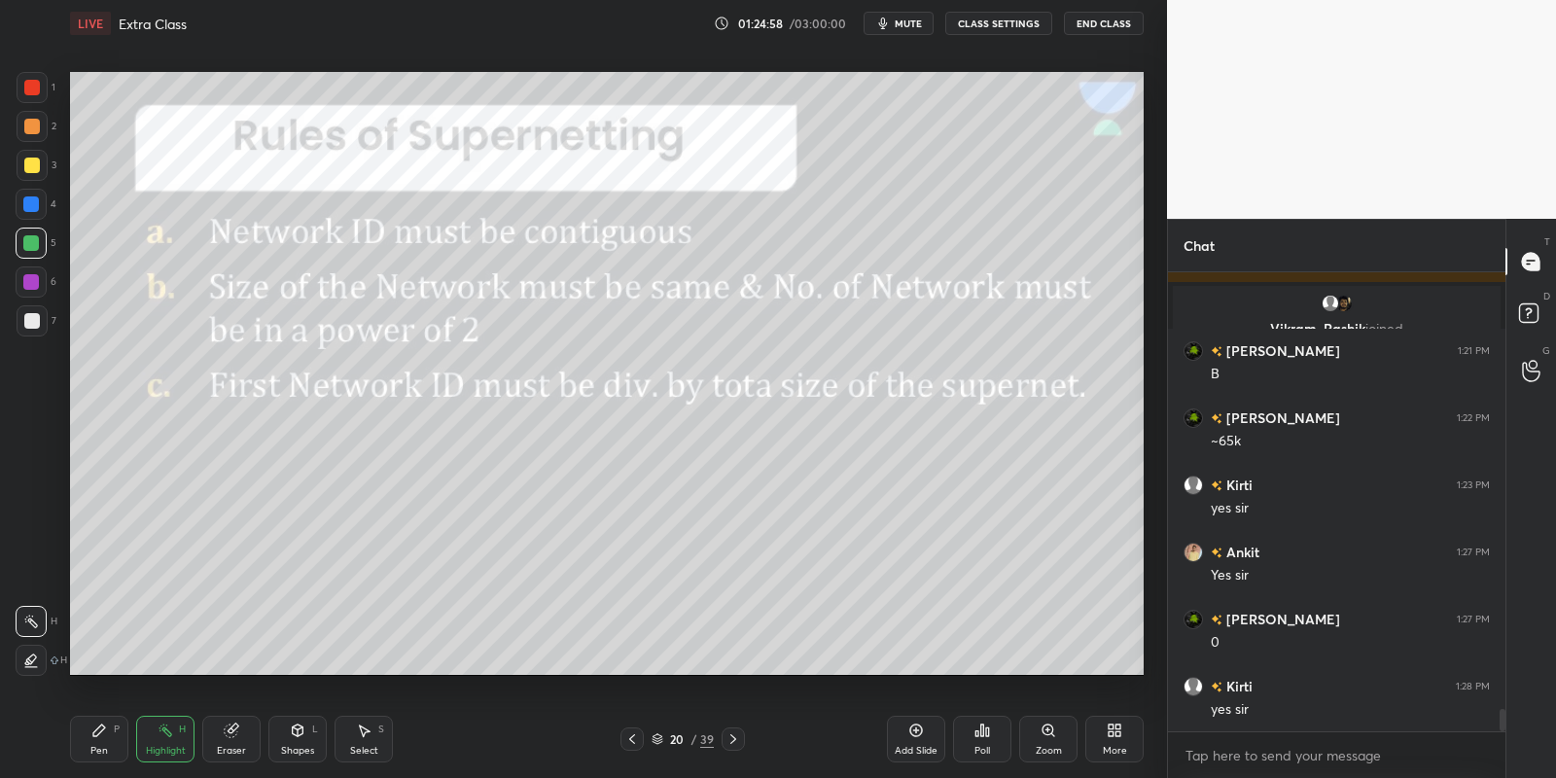
click at [733, 736] on icon at bounding box center [733, 739] width 16 height 16
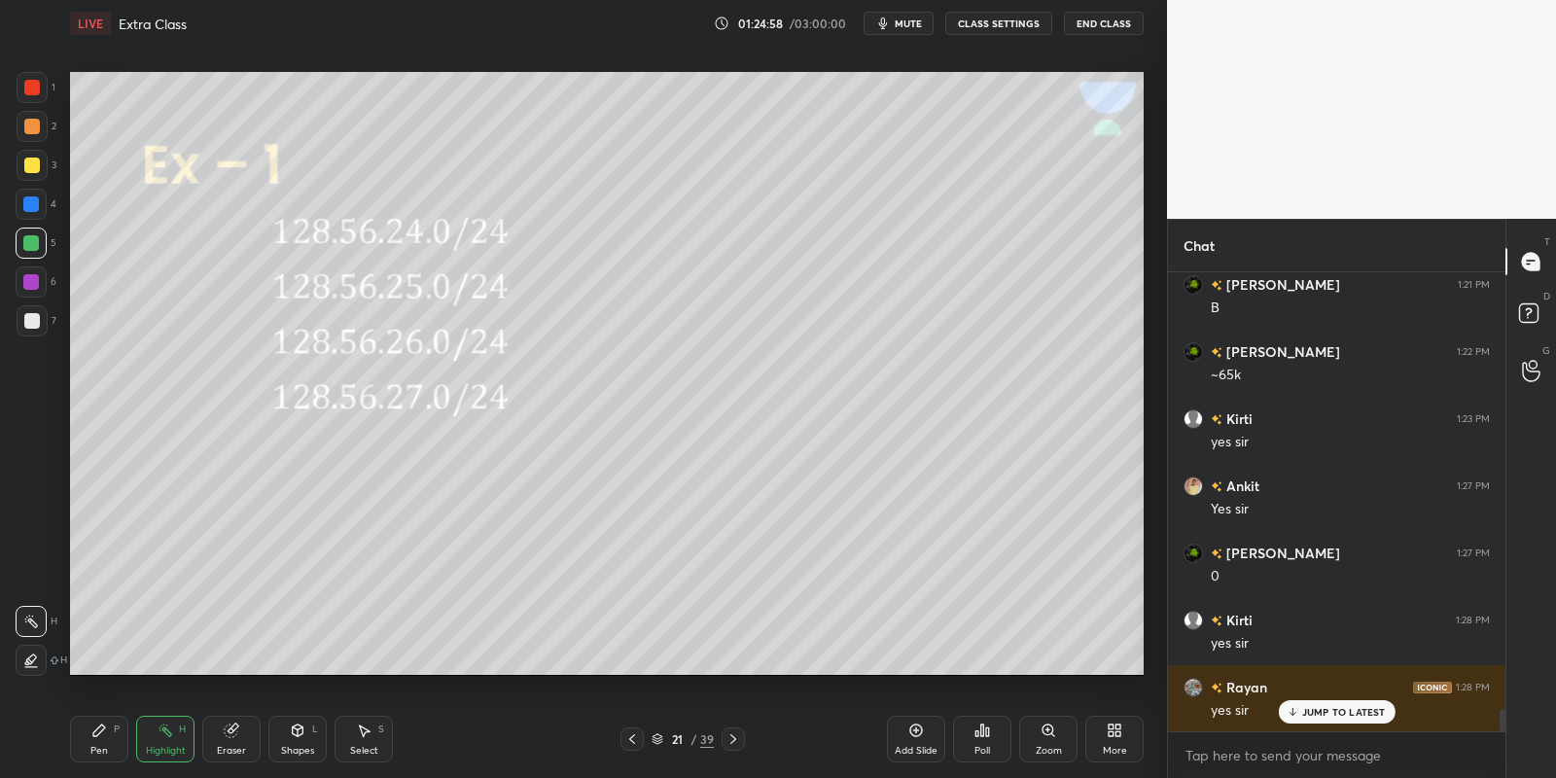
click at [735, 737] on icon at bounding box center [733, 739] width 16 height 16
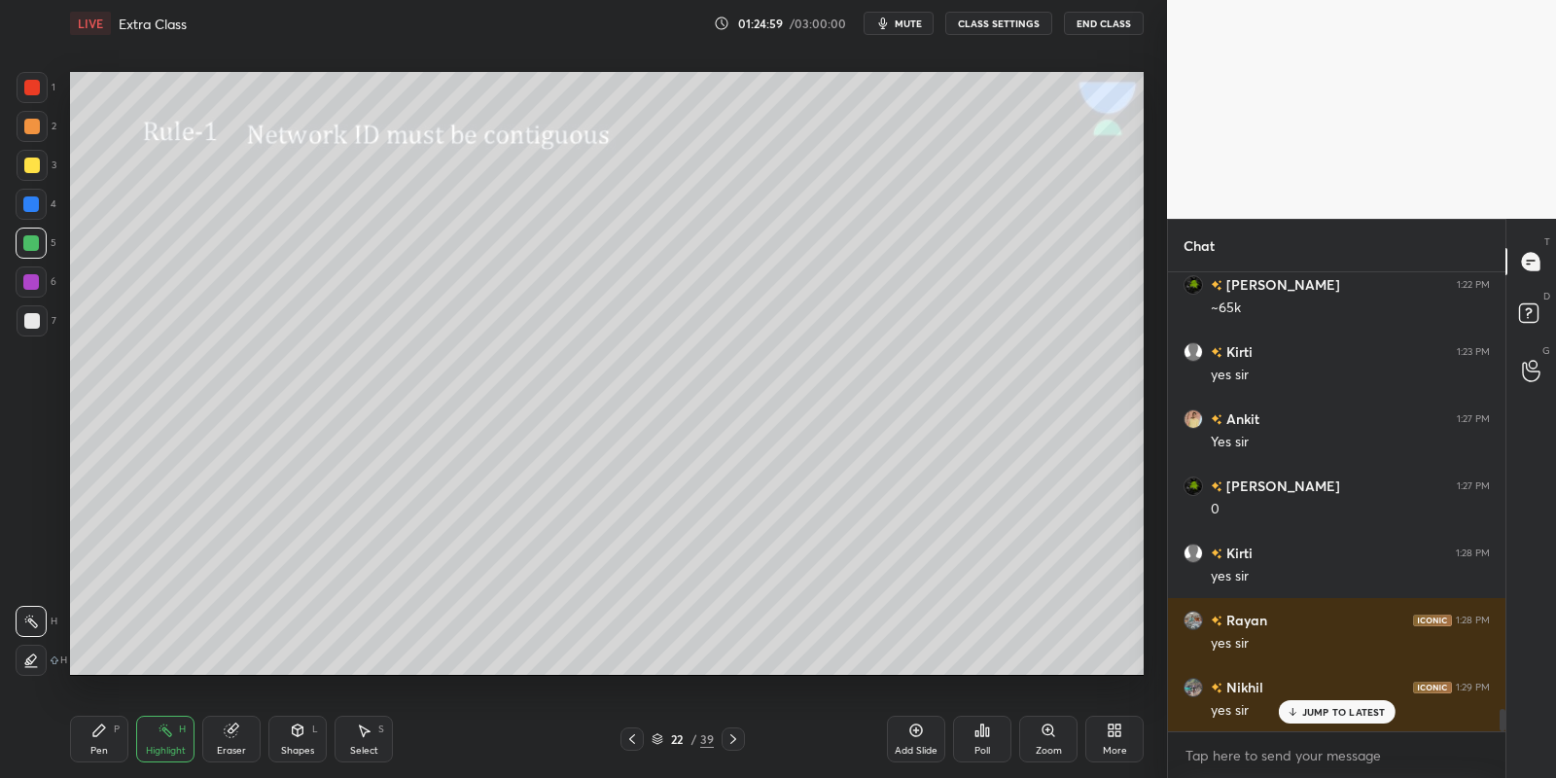
click at [737, 740] on icon at bounding box center [733, 739] width 16 height 16
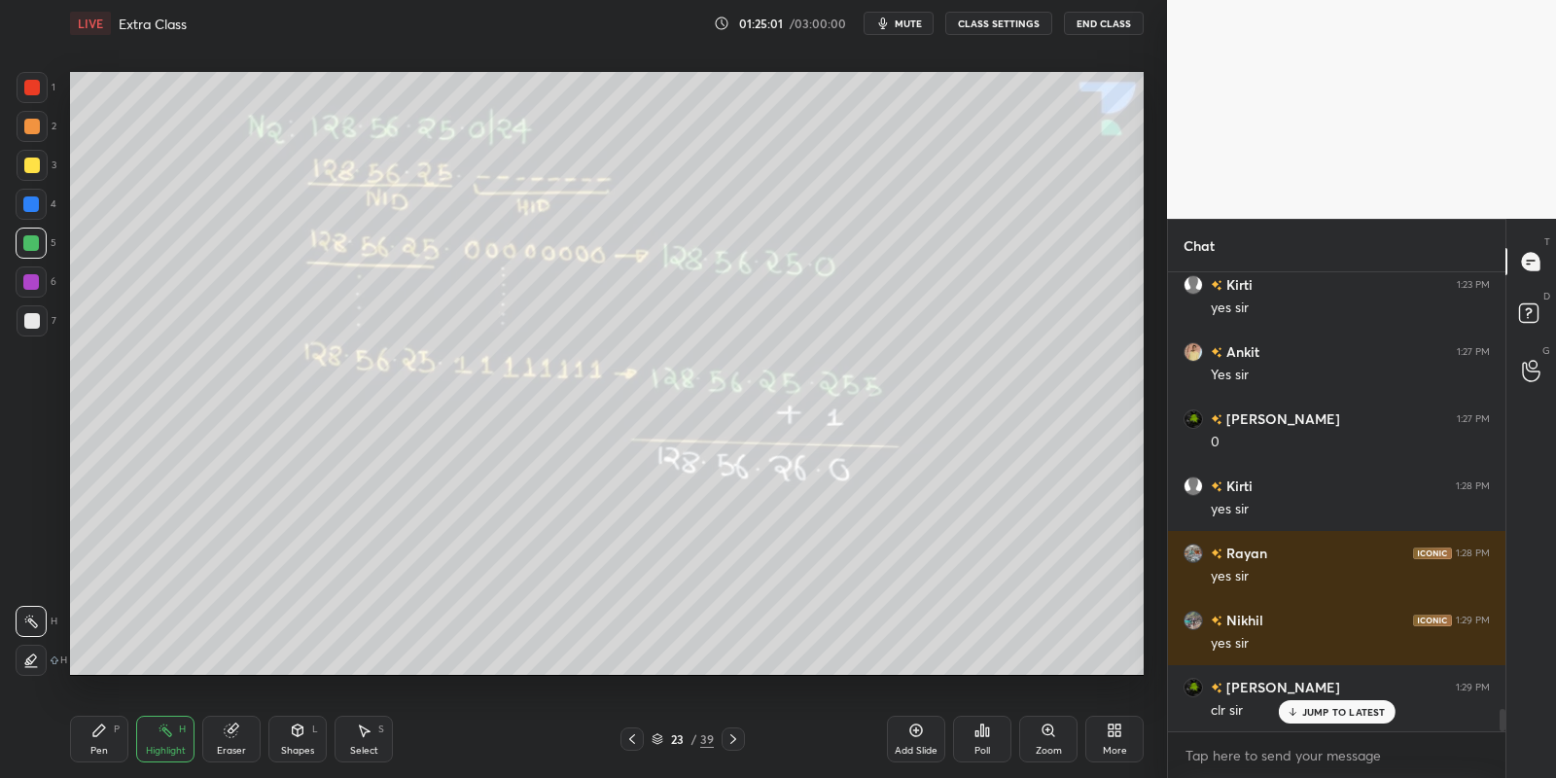
click at [631, 733] on icon at bounding box center [632, 739] width 16 height 16
click at [629, 736] on icon at bounding box center [632, 739] width 16 height 16
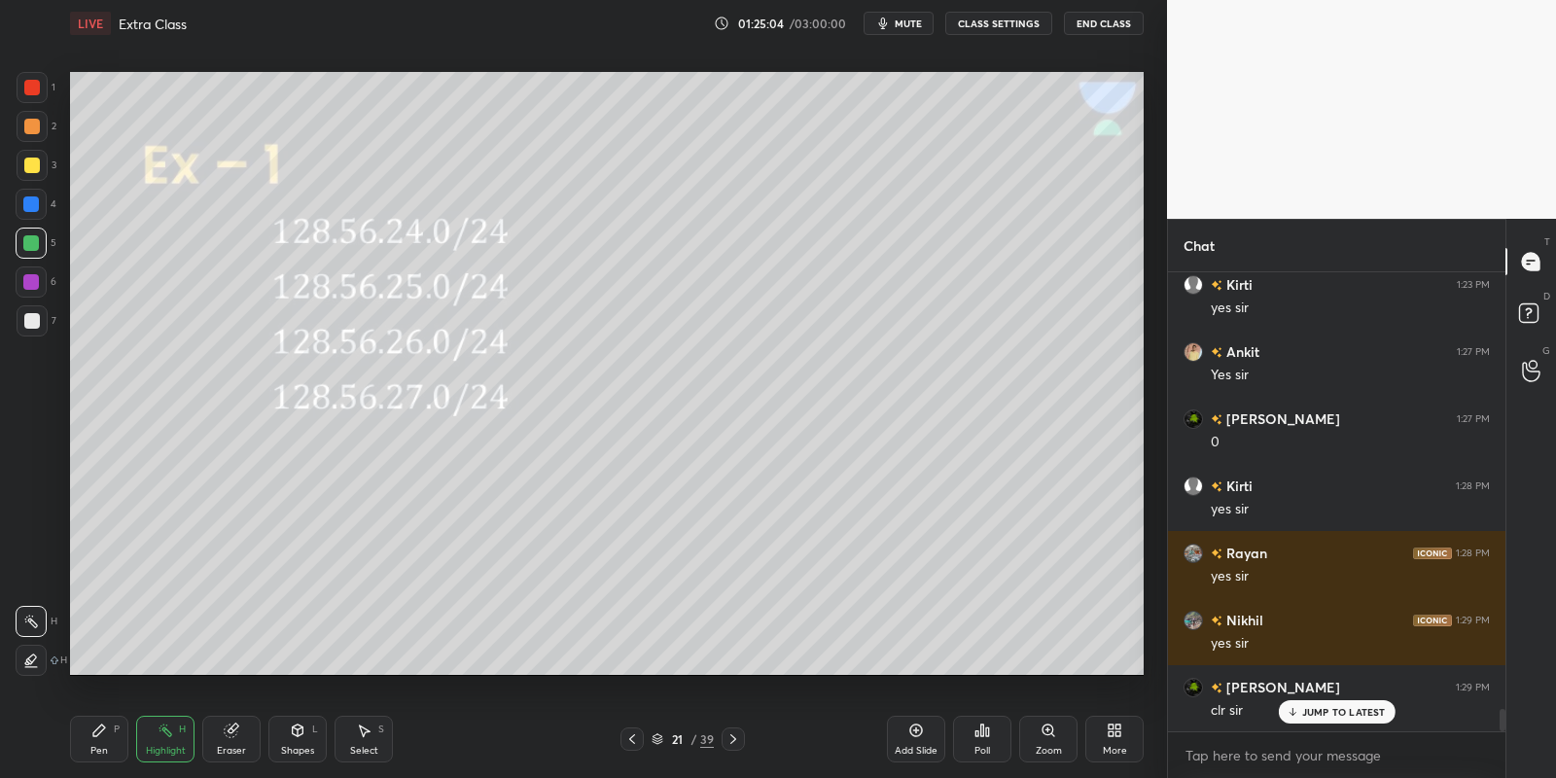
drag, startPoint x: 307, startPoint y: 735, endPoint x: 301, endPoint y: 721, distance: 15.7
click at [307, 732] on div "Shapes L" at bounding box center [297, 739] width 58 height 47
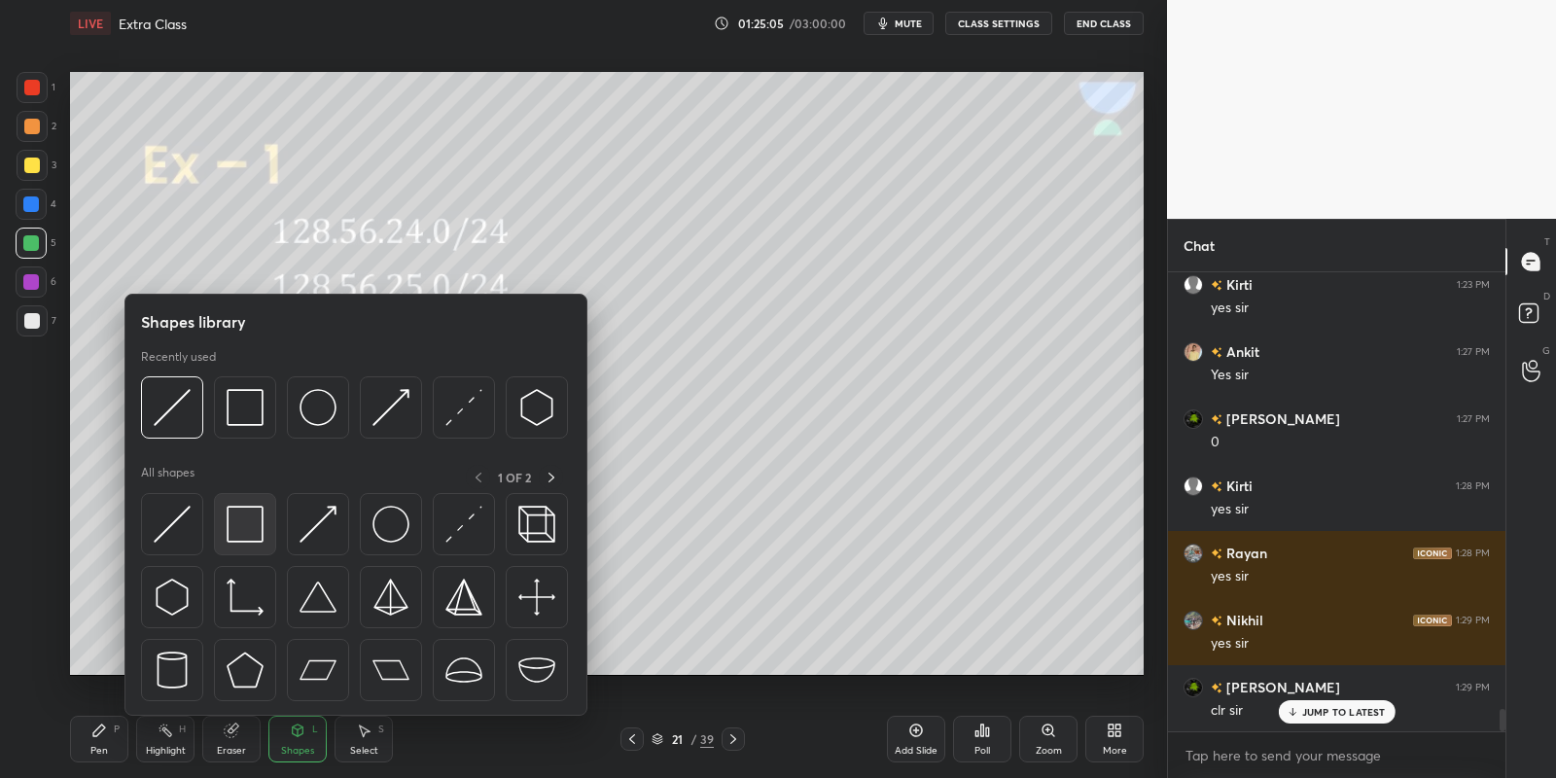
drag, startPoint x: 245, startPoint y: 512, endPoint x: 17, endPoint y: 228, distance: 364.5
click at [239, 513] on img at bounding box center [245, 524] width 37 height 37
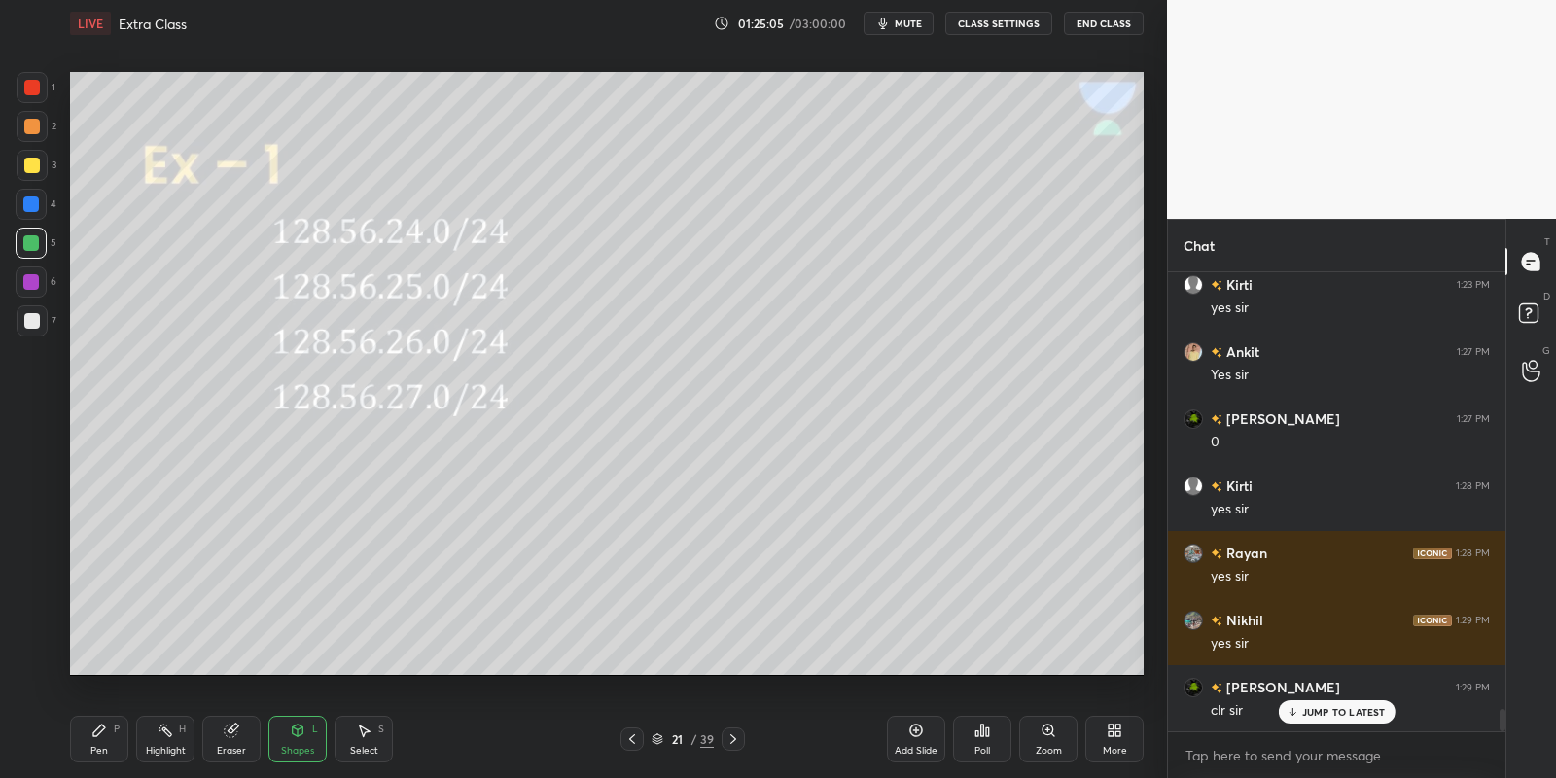
click at [18, 233] on div at bounding box center [31, 243] width 31 height 31
click at [98, 739] on div "Pen P" at bounding box center [99, 739] width 58 height 47
drag, startPoint x: 31, startPoint y: 237, endPoint x: 59, endPoint y: 230, distance: 29.0
click at [34, 234] on div at bounding box center [31, 243] width 31 height 31
drag, startPoint x: 165, startPoint y: 738, endPoint x: 171, endPoint y: 711, distance: 27.8
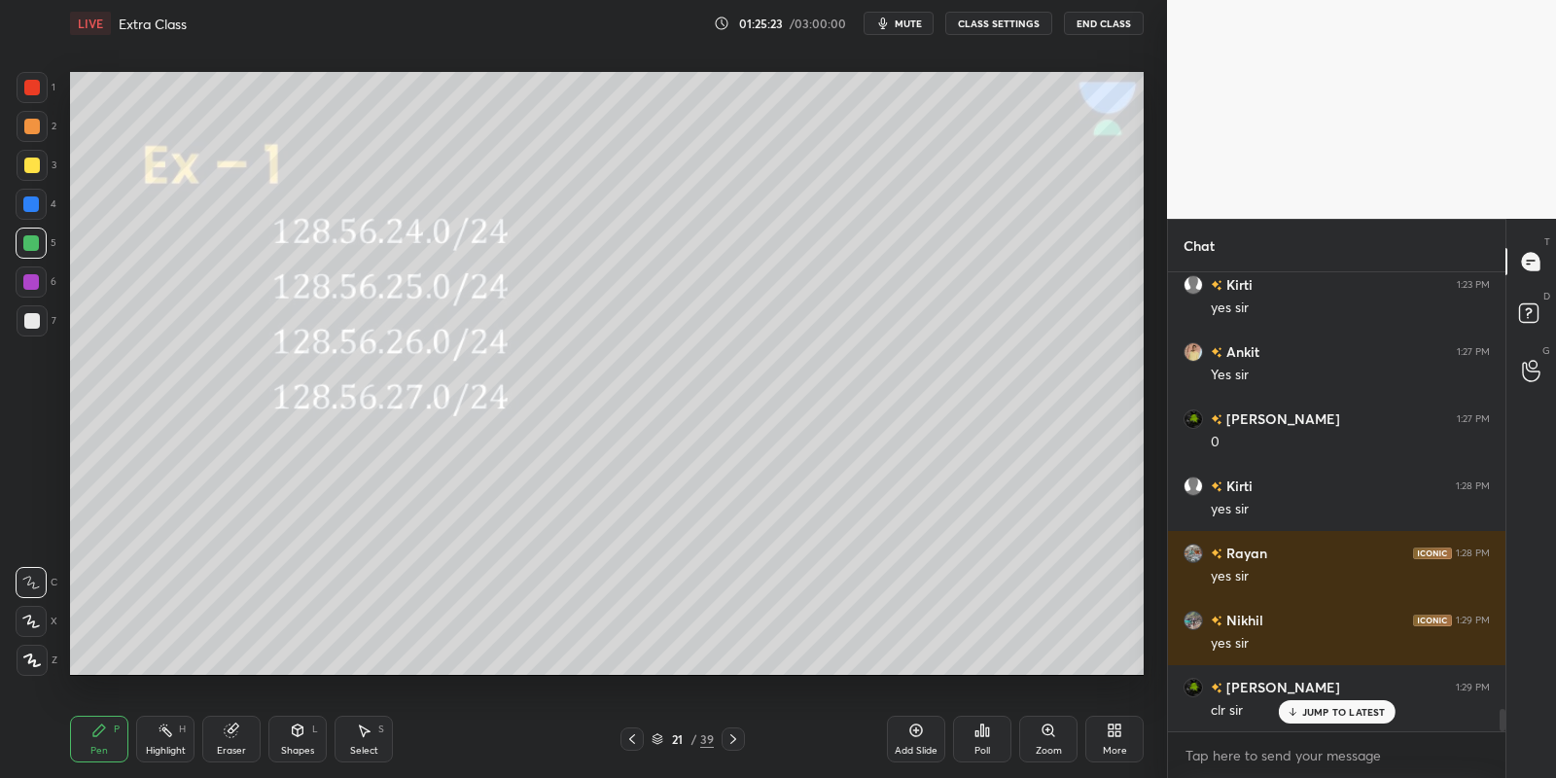
click at [169, 734] on icon at bounding box center [166, 731] width 16 height 16
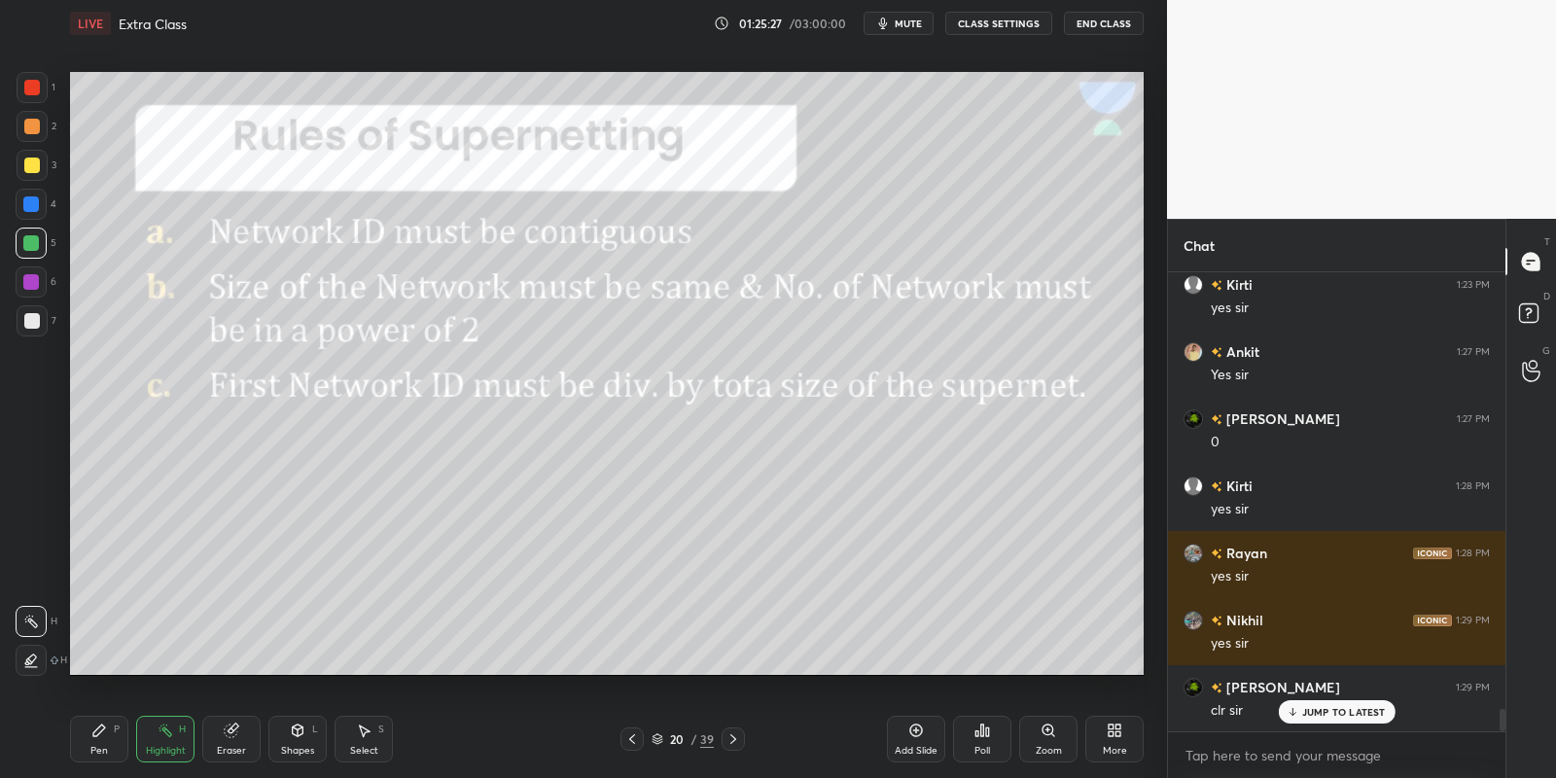
drag, startPoint x: 109, startPoint y: 732, endPoint x: 142, endPoint y: 726, distance: 33.6
click at [119, 727] on div "Pen P" at bounding box center [99, 739] width 58 height 47
drag, startPoint x: 169, startPoint y: 736, endPoint x: 161, endPoint y: 687, distance: 50.2
click at [169, 730] on icon at bounding box center [166, 731] width 16 height 16
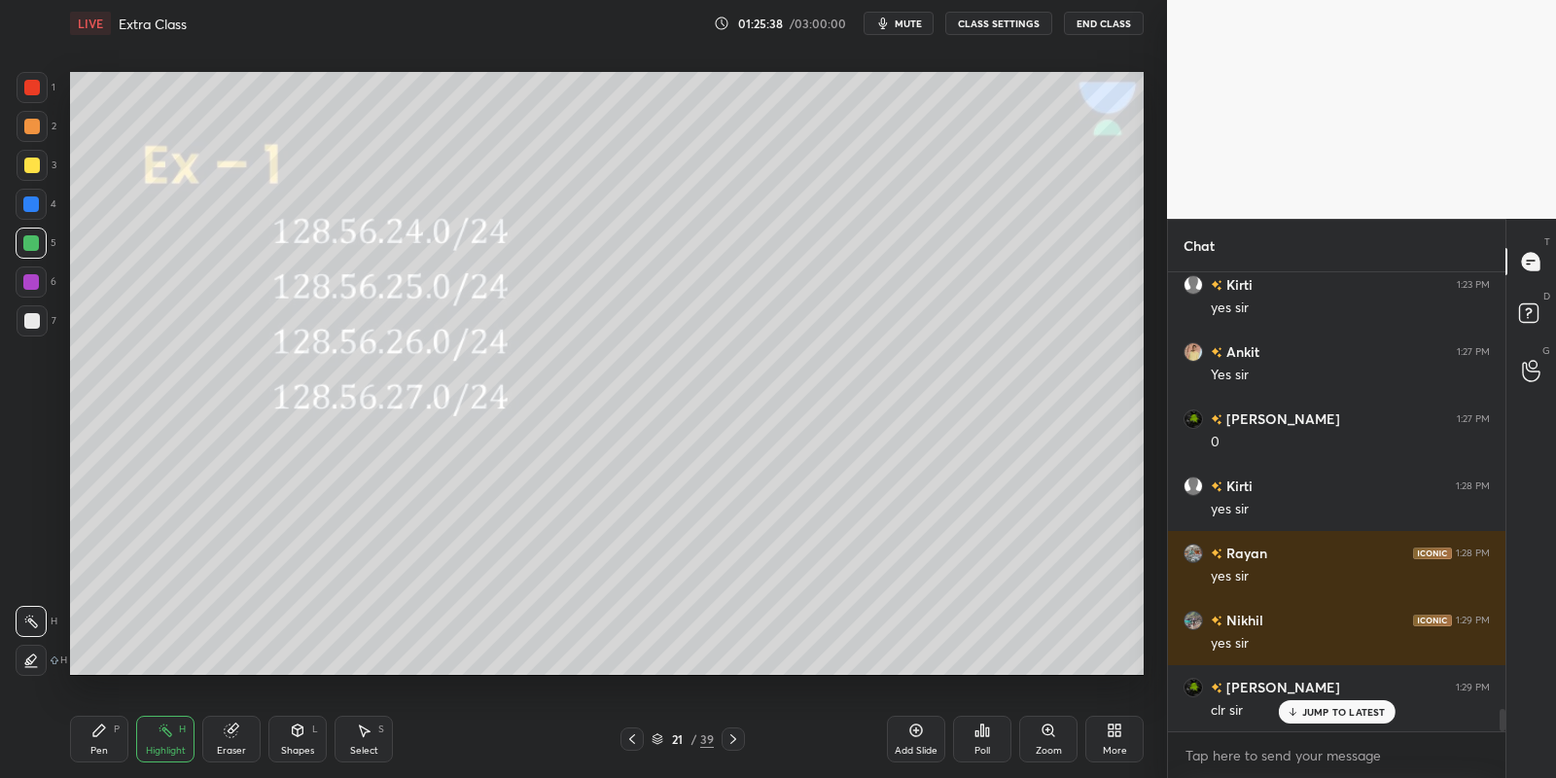
click at [106, 732] on icon at bounding box center [99, 731] width 16 height 16
click at [154, 739] on div "Highlight H" at bounding box center [165, 739] width 58 height 47
drag, startPoint x: 100, startPoint y: 752, endPoint x: 106, endPoint y: 743, distance: 10.5
click at [102, 750] on div "Pen" at bounding box center [99, 751] width 18 height 10
drag, startPoint x: 370, startPoint y: 743, endPoint x: 377, endPoint y: 716, distance: 28.3
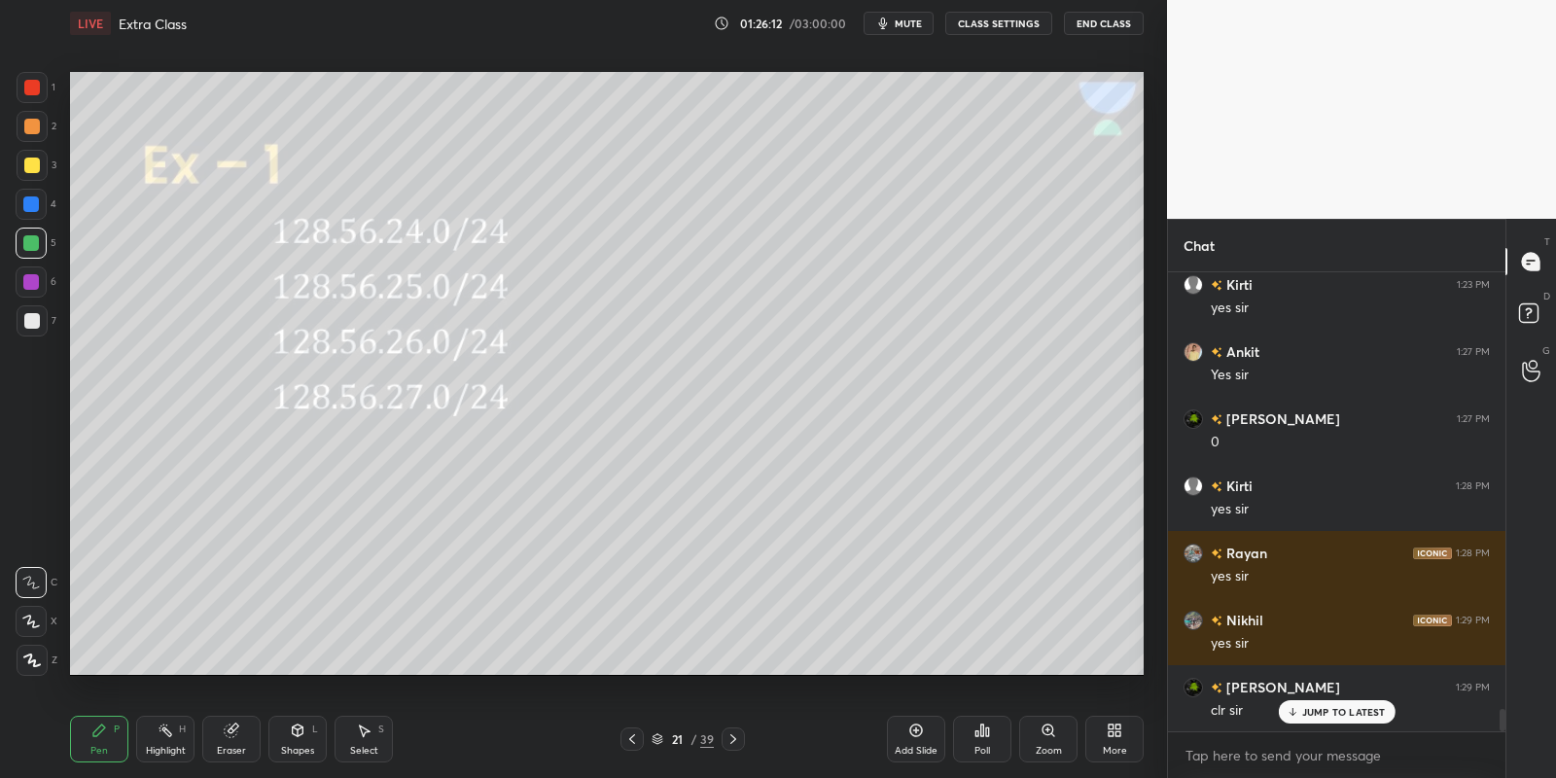
click at [369, 739] on div "Select S" at bounding box center [364, 739] width 58 height 47
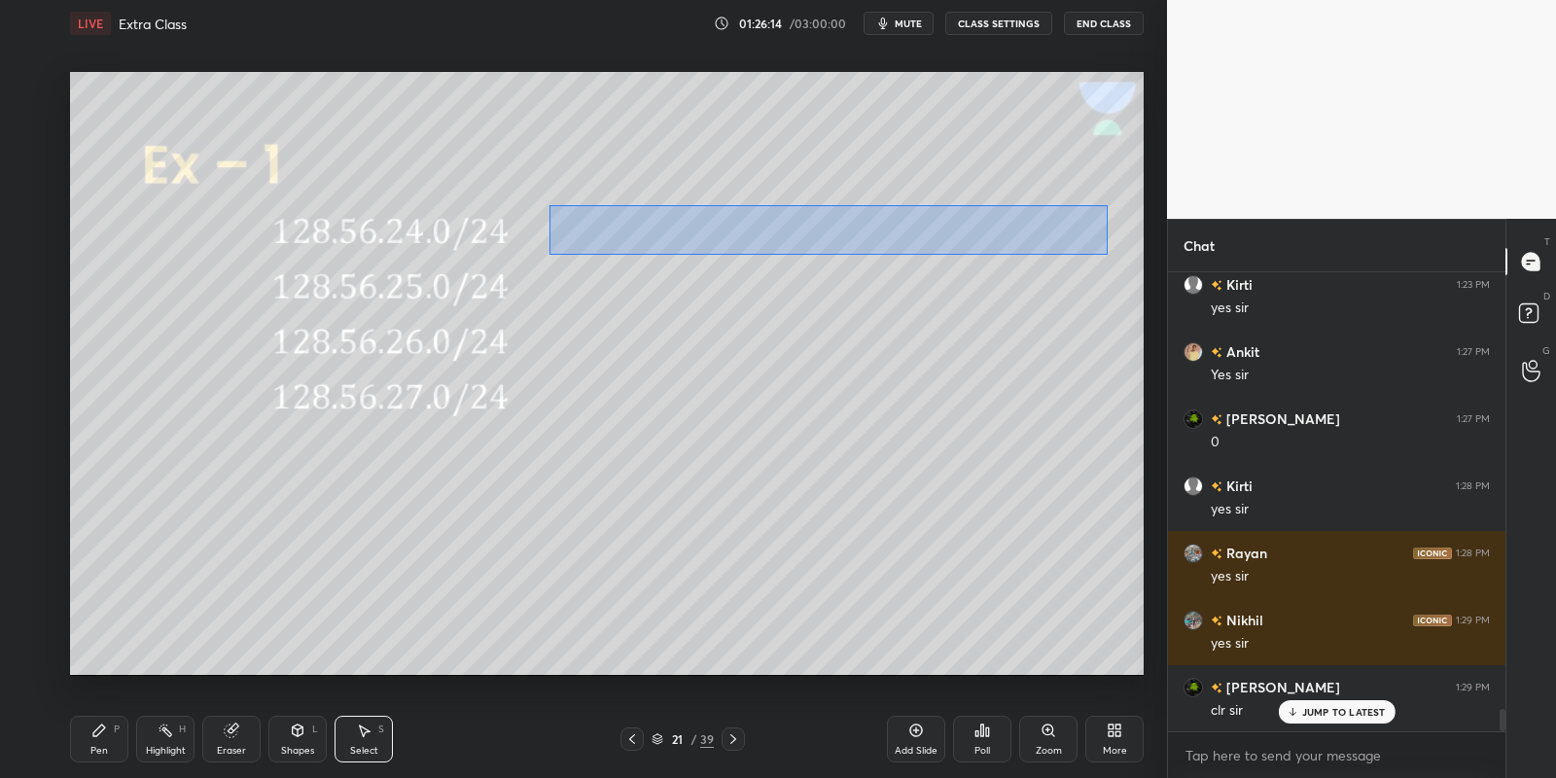
drag, startPoint x: 547, startPoint y: 205, endPoint x: 1087, endPoint y: 243, distance: 542.0
click at [1107, 253] on div "0 ° Undo Copy Paste here Duplicate Duplicate to new slide Delete" at bounding box center [607, 374] width 1074 height 604
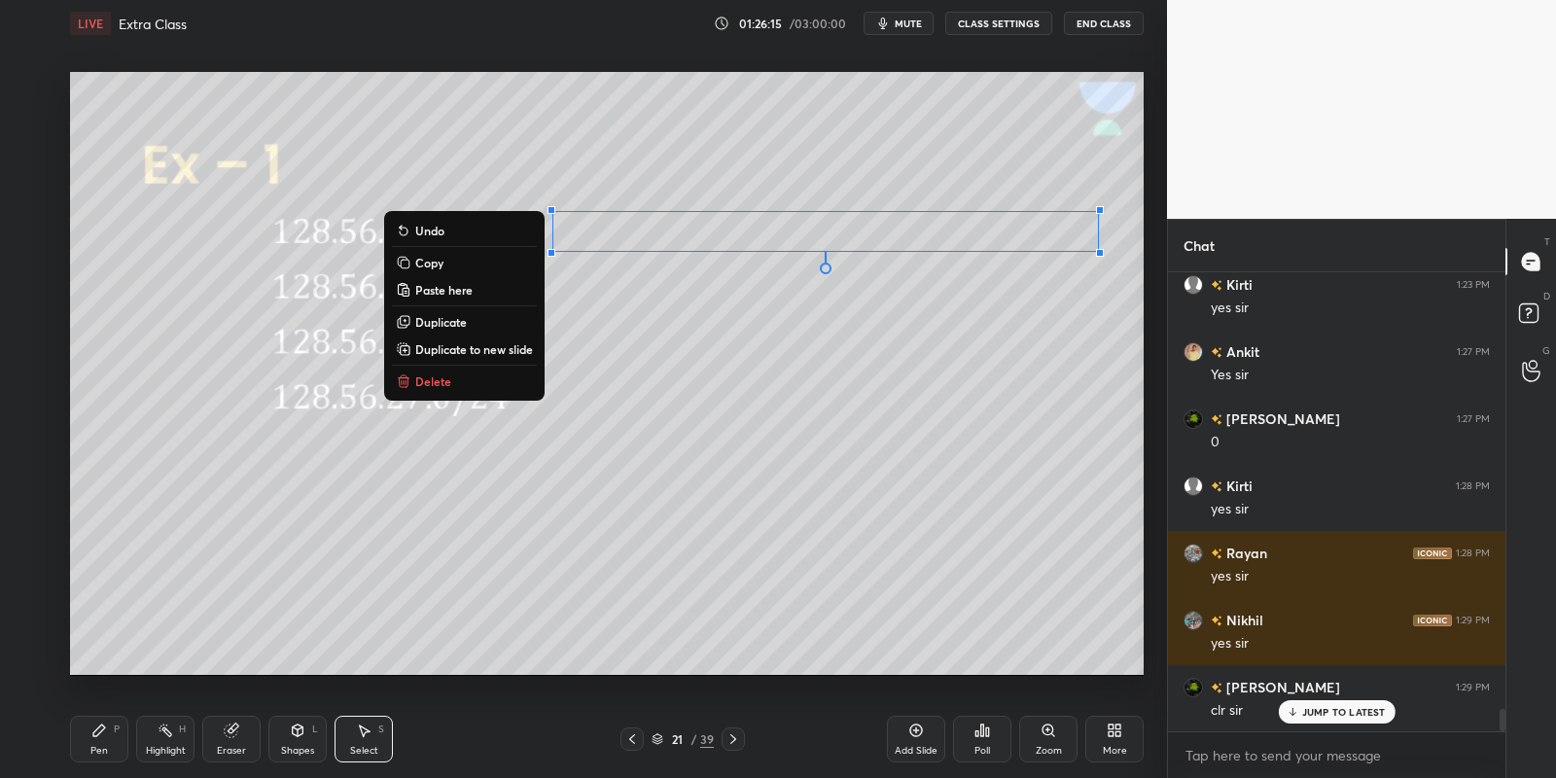
click at [462, 260] on button "Copy" at bounding box center [464, 262] width 145 height 23
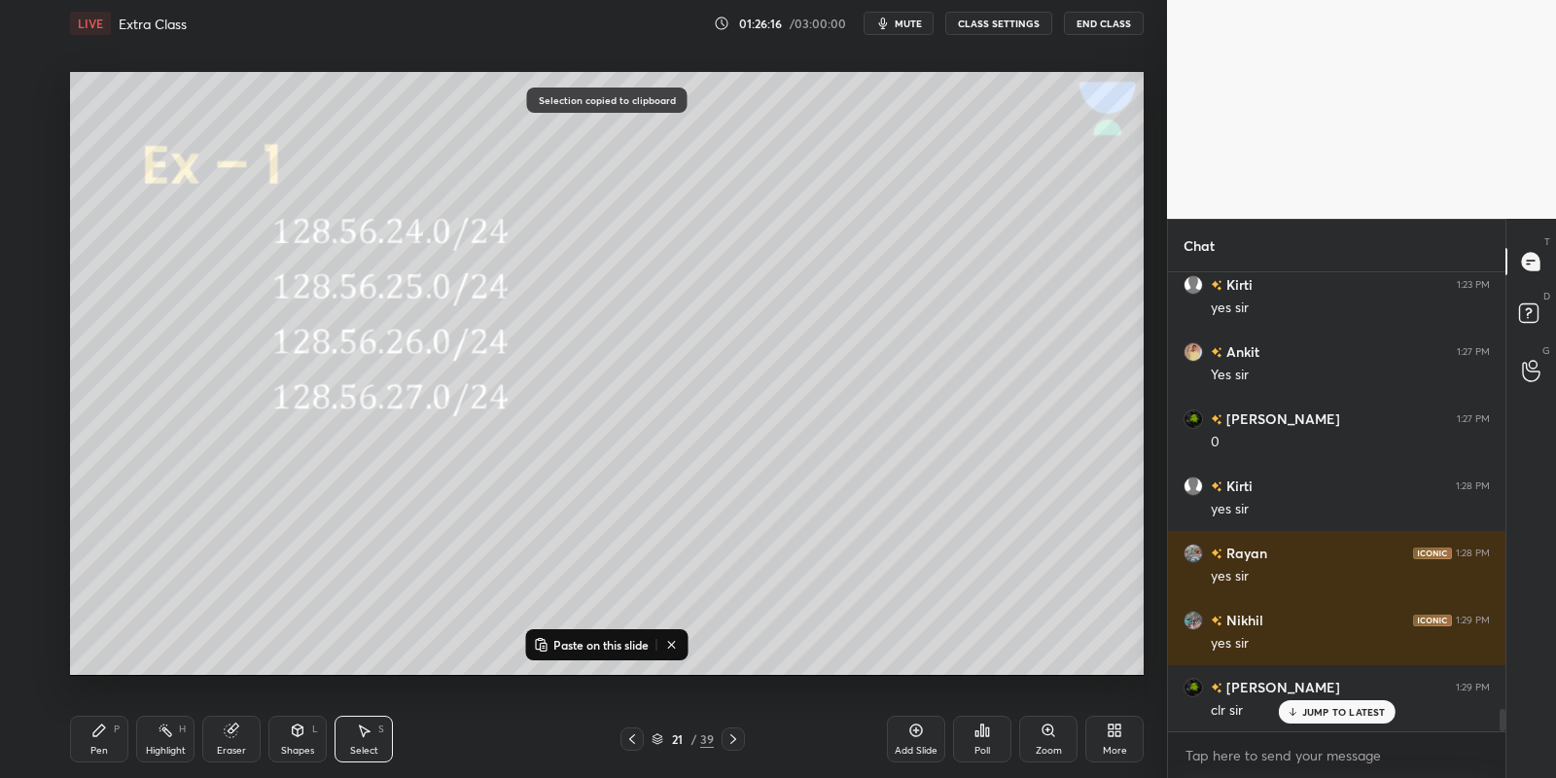
scroll to position [9029, 0]
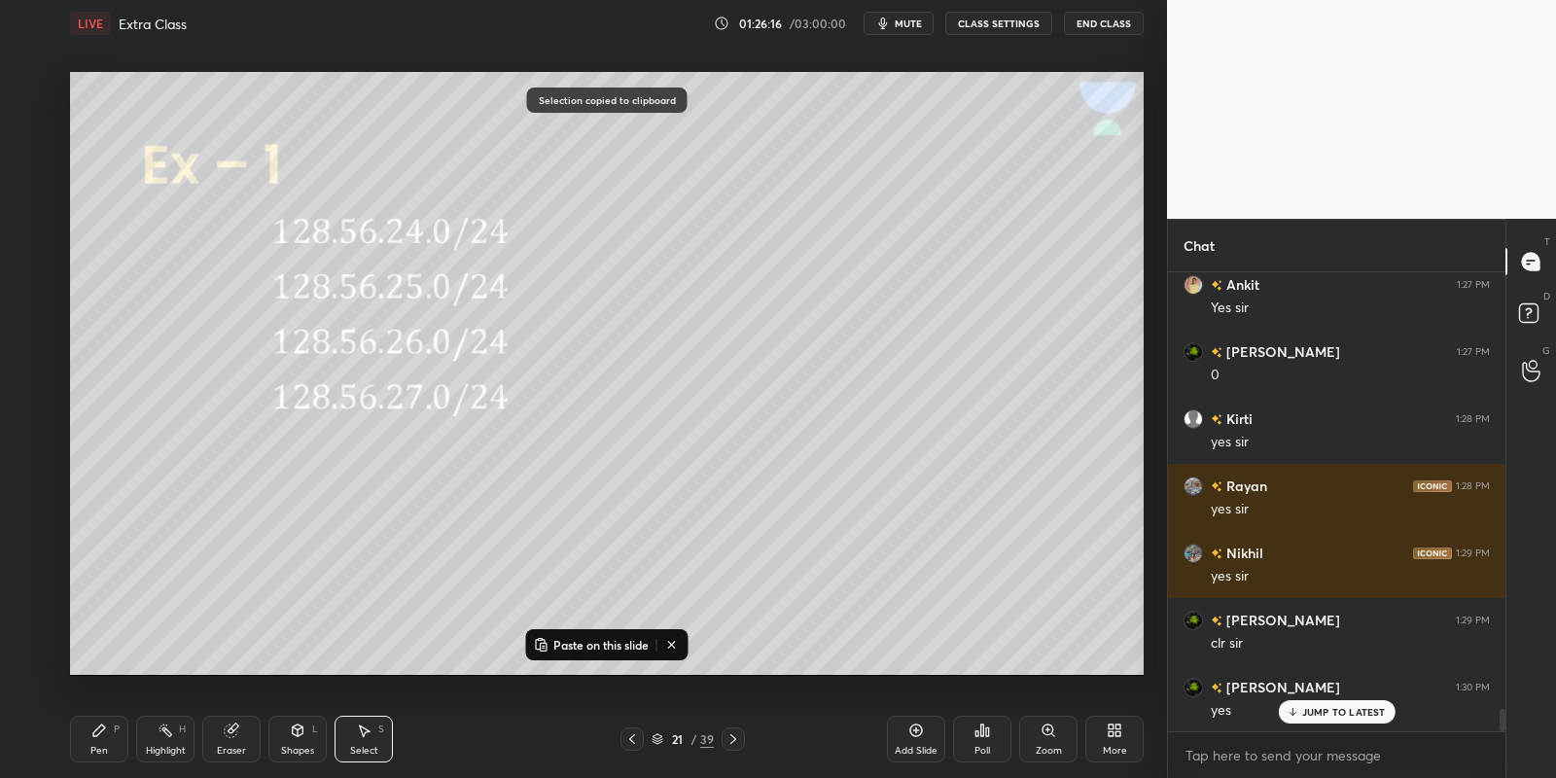
drag, startPoint x: 571, startPoint y: 638, endPoint x: 583, endPoint y: 574, distance: 65.4
click at [572, 634] on button "Paste on this slide" at bounding box center [591, 644] width 123 height 23
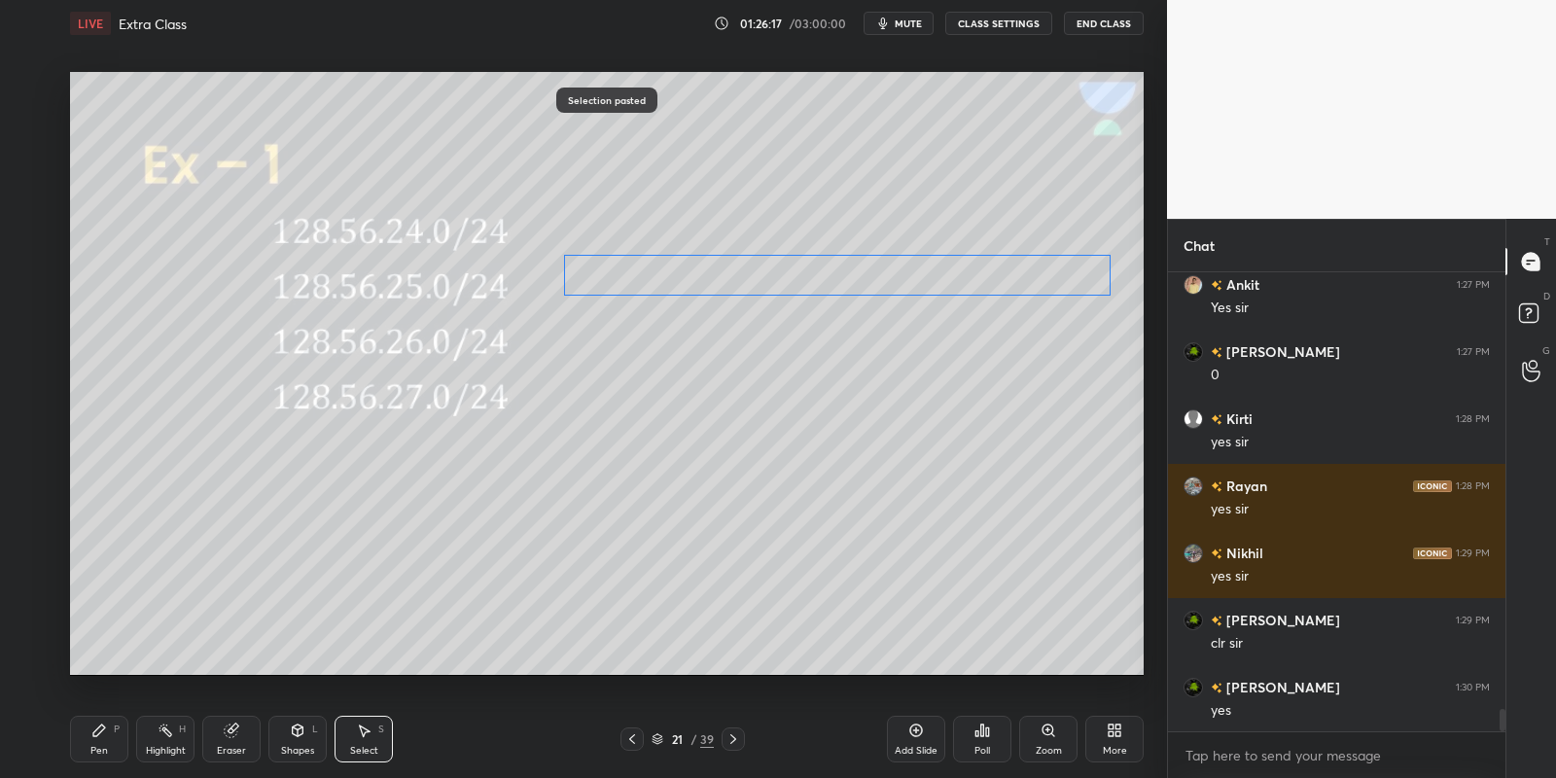
scroll to position [9097, 0]
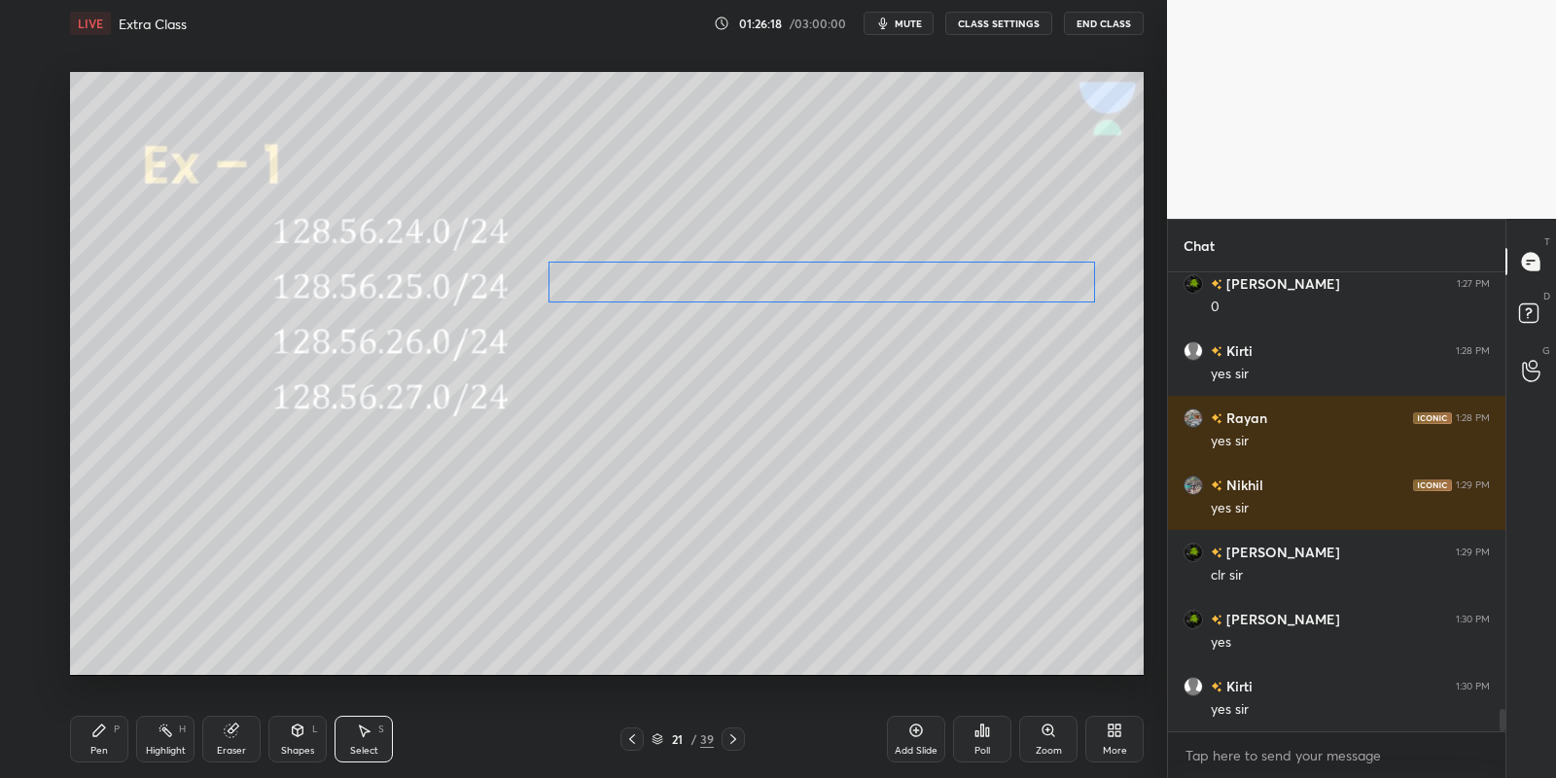
drag, startPoint x: 645, startPoint y: 264, endPoint x: 626, endPoint y: 278, distance: 23.5
click at [618, 283] on div "0 ° Undo Copy Paste here Duplicate Duplicate to new slide Delete" at bounding box center [607, 374] width 1074 height 604
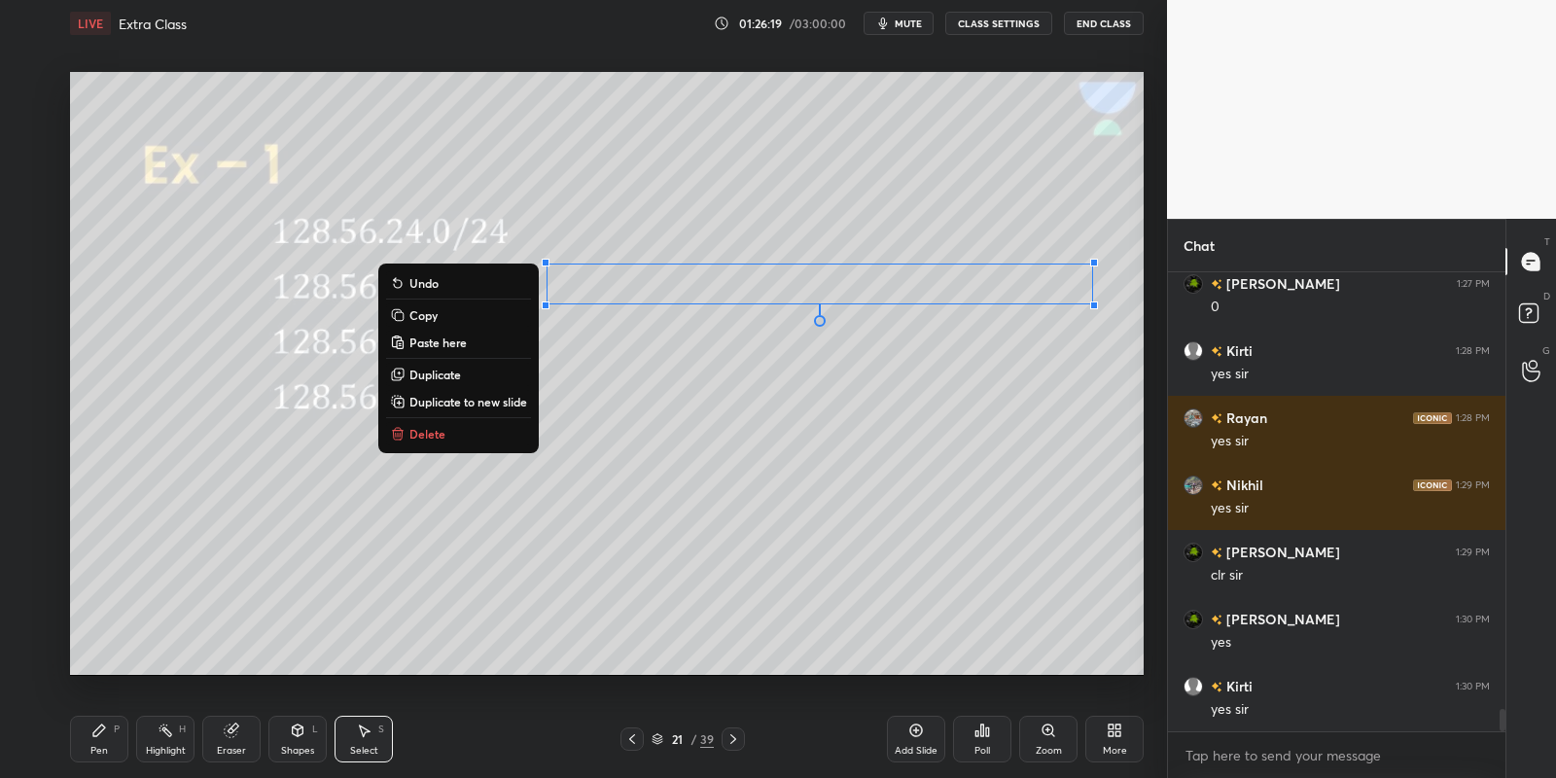
drag, startPoint x: 455, startPoint y: 314, endPoint x: 465, endPoint y: 321, distance: 11.9
click at [457, 316] on button "Copy" at bounding box center [458, 314] width 145 height 23
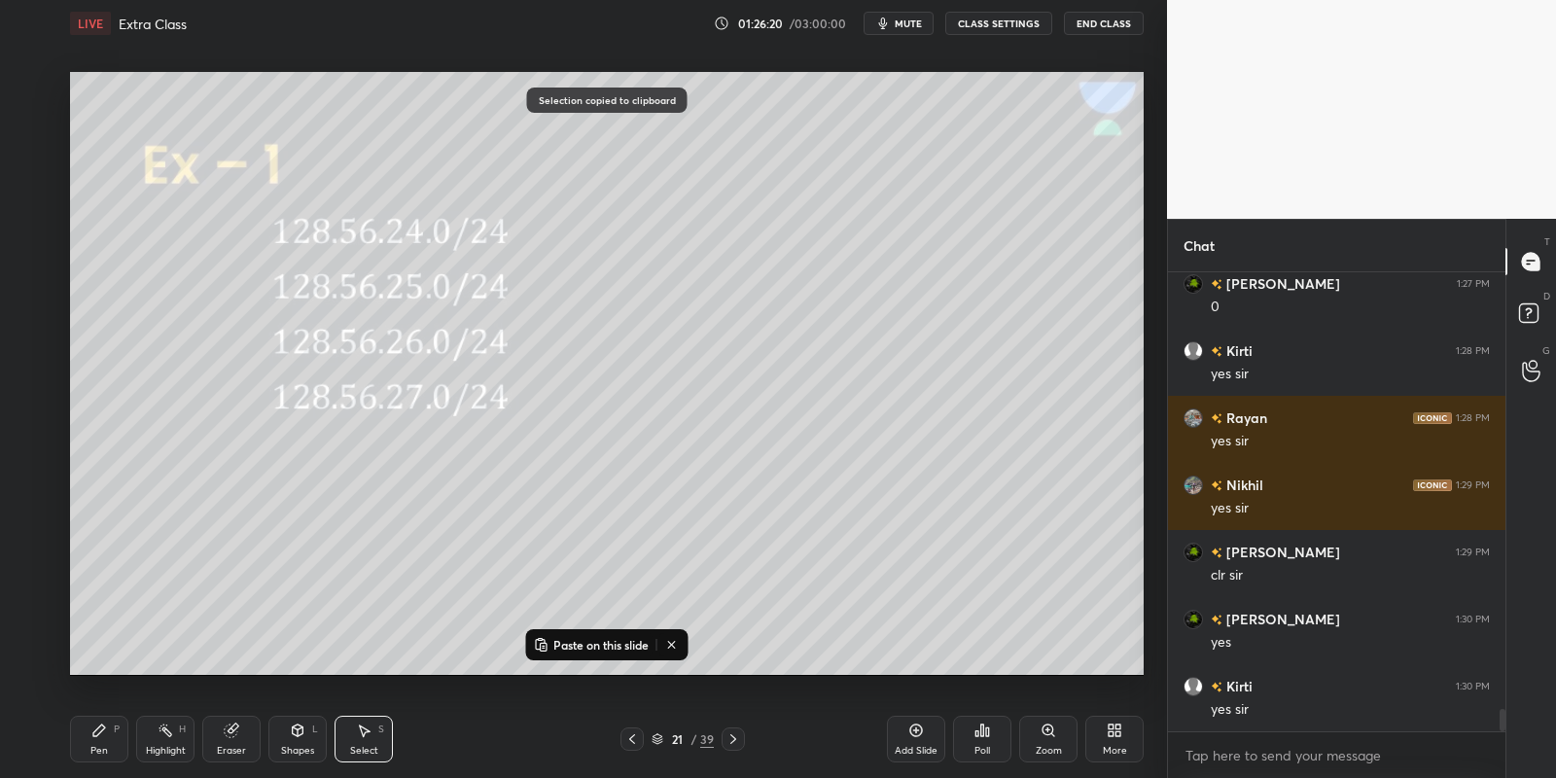
drag, startPoint x: 591, startPoint y: 638, endPoint x: 606, endPoint y: 607, distance: 34.4
click at [592, 638] on p "Paste on this slide" at bounding box center [600, 645] width 95 height 16
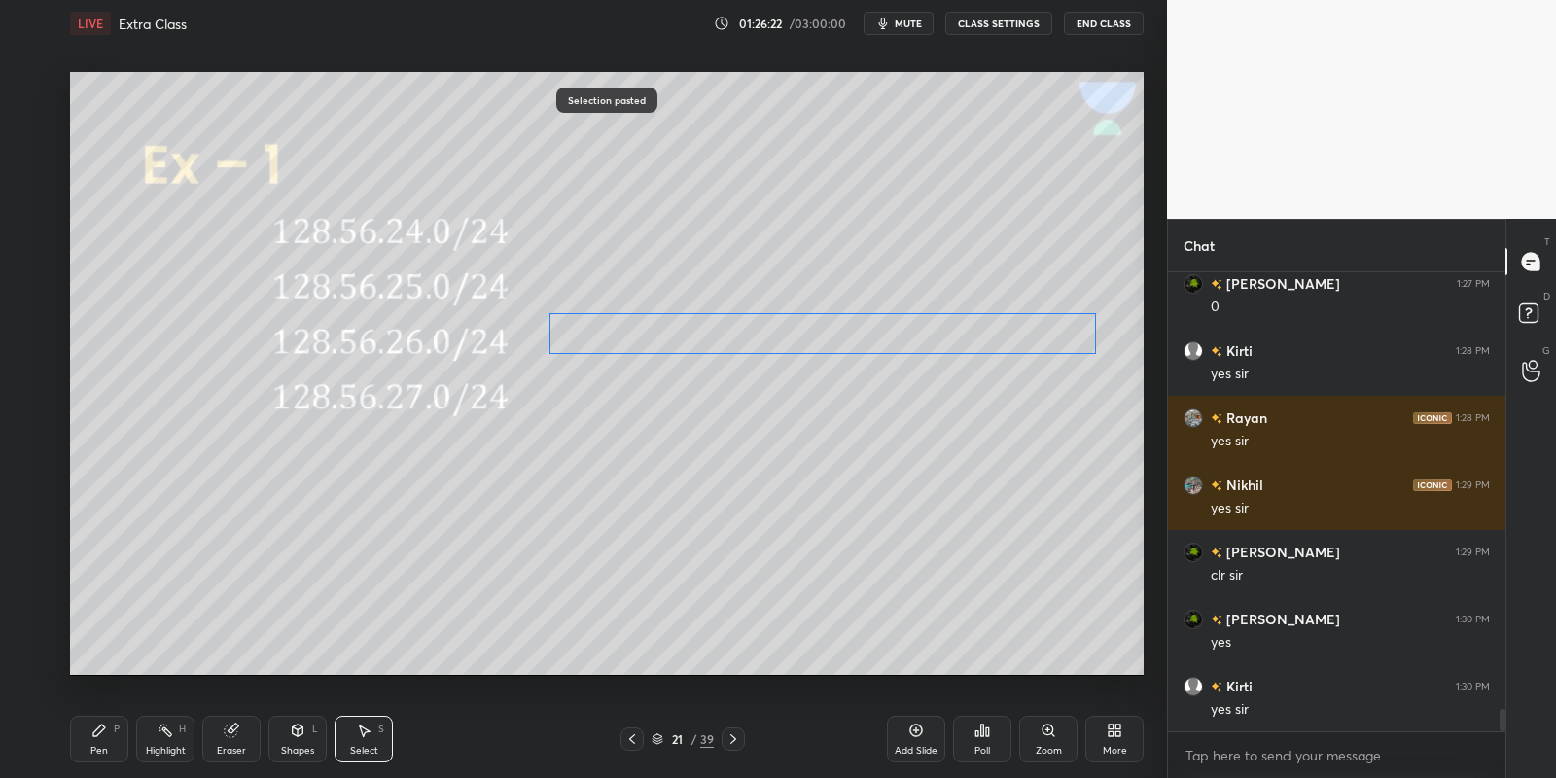
drag, startPoint x: 680, startPoint y: 312, endPoint x: 661, endPoint y: 333, distance: 27.5
click at [662, 334] on div "0 ° Undo Copy Paste here Duplicate Duplicate to new slide Delete" at bounding box center [607, 374] width 1074 height 604
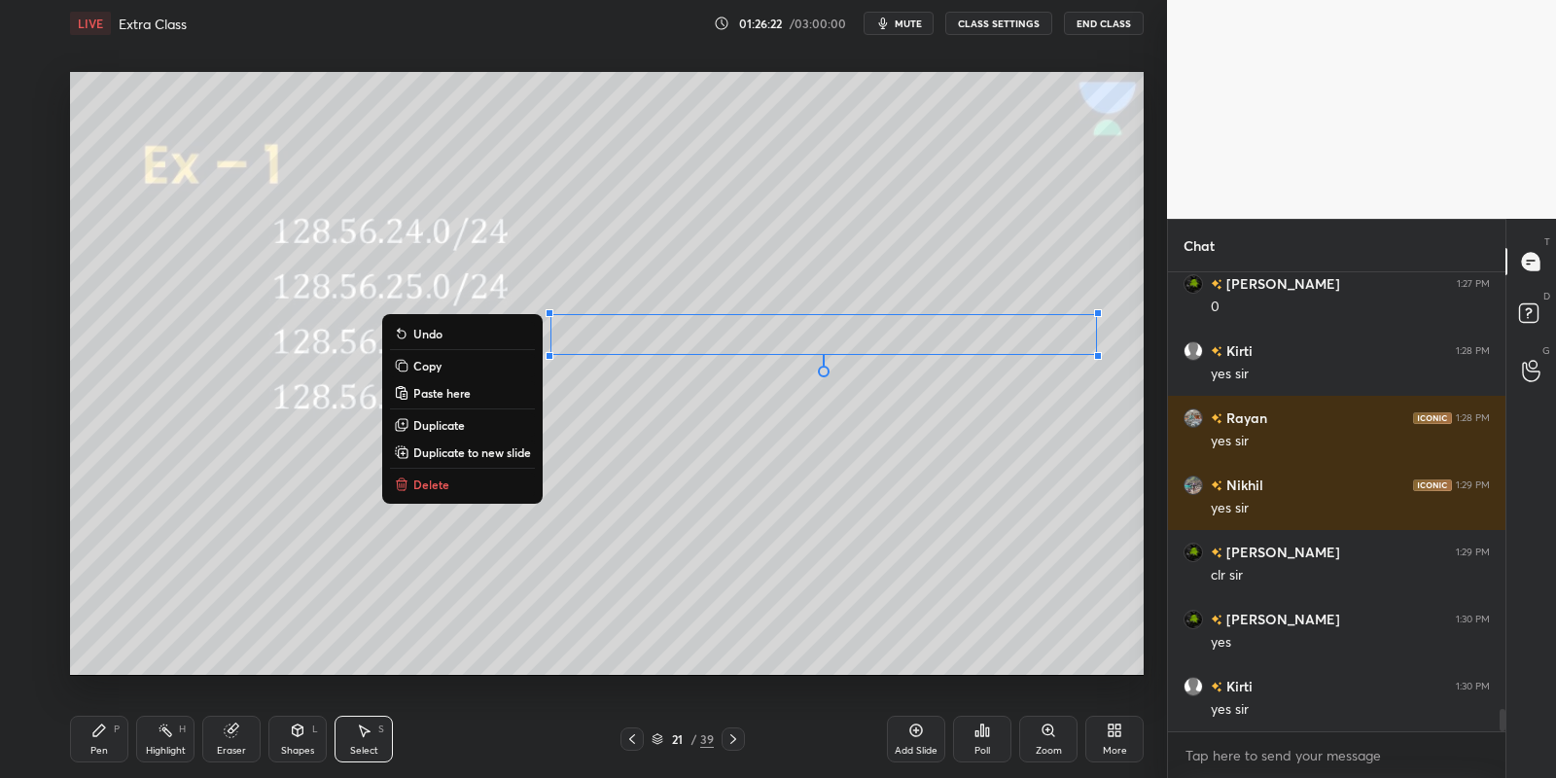
drag, startPoint x: 456, startPoint y: 369, endPoint x: 468, endPoint y: 386, distance: 21.0
click at [456, 368] on button "Copy" at bounding box center [462, 365] width 145 height 23
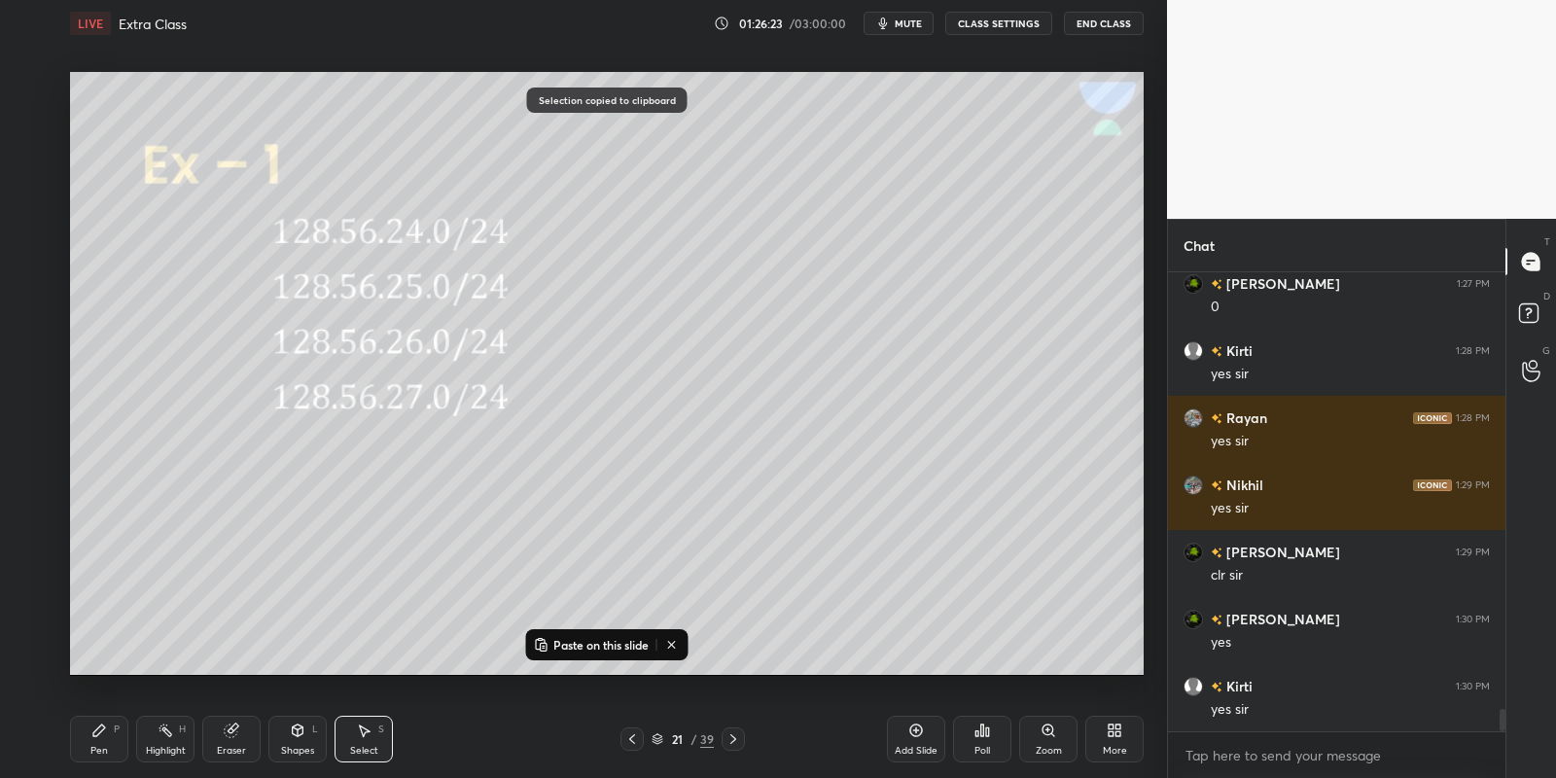
click at [574, 641] on p "Paste on this slide" at bounding box center [600, 645] width 95 height 16
drag, startPoint x: 689, startPoint y: 348, endPoint x: 671, endPoint y: 374, distance: 32.1
click at [673, 376] on div "0 ° Undo Copy Paste here Duplicate Duplicate to new slide Delete" at bounding box center [607, 374] width 1074 height 604
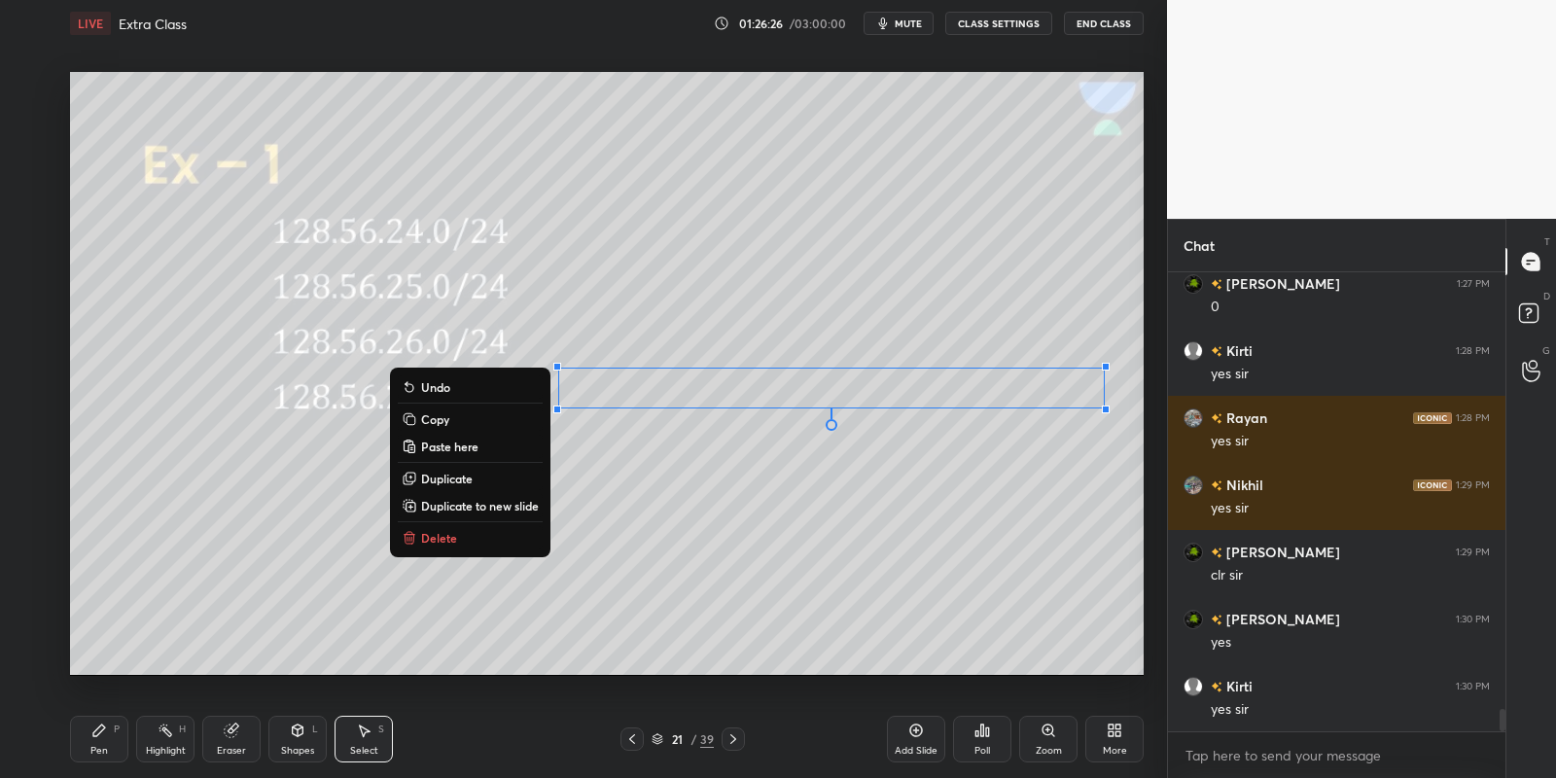
click at [106, 747] on div "Pen P" at bounding box center [99, 739] width 58 height 47
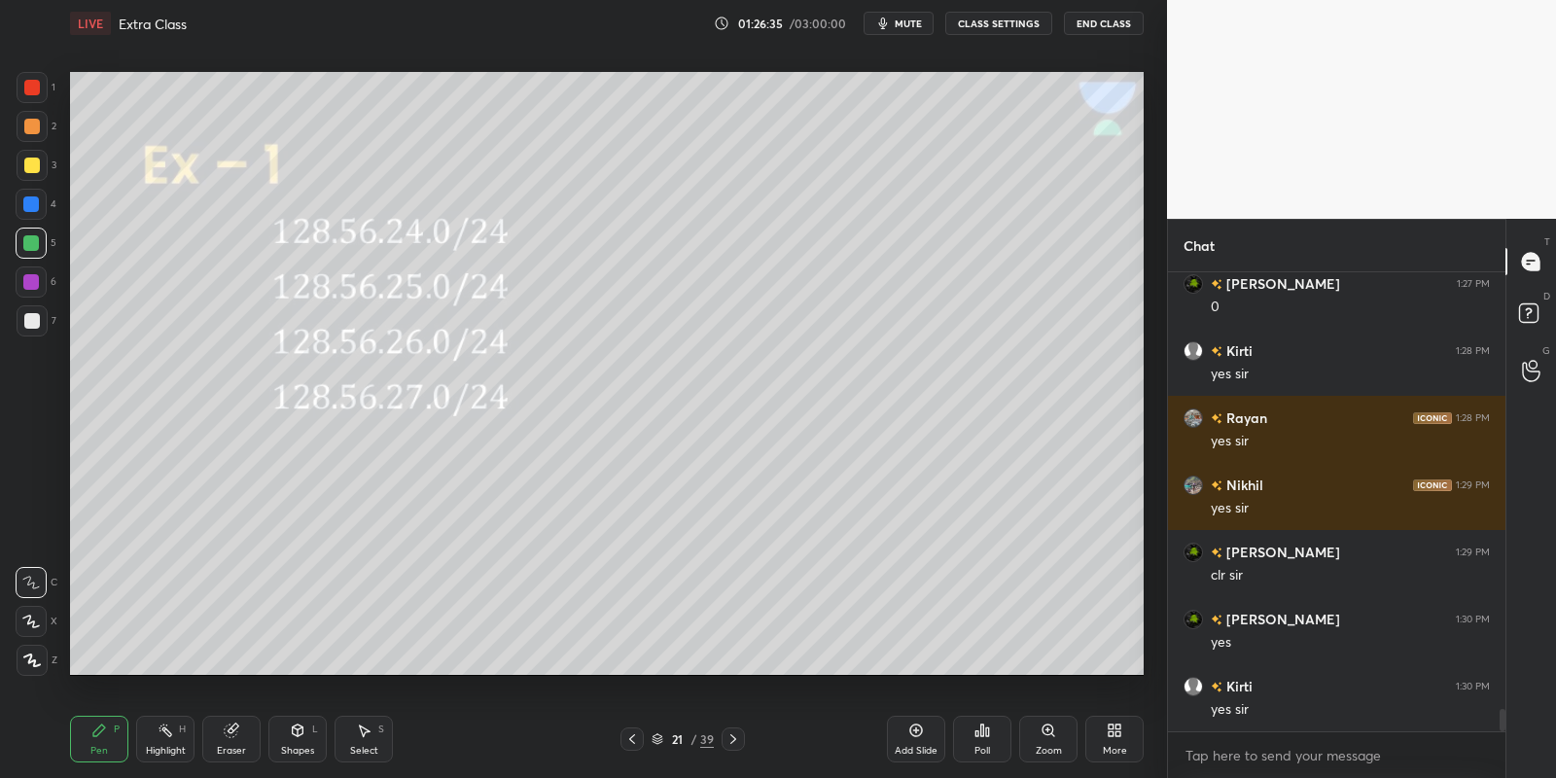
scroll to position [9164, 0]
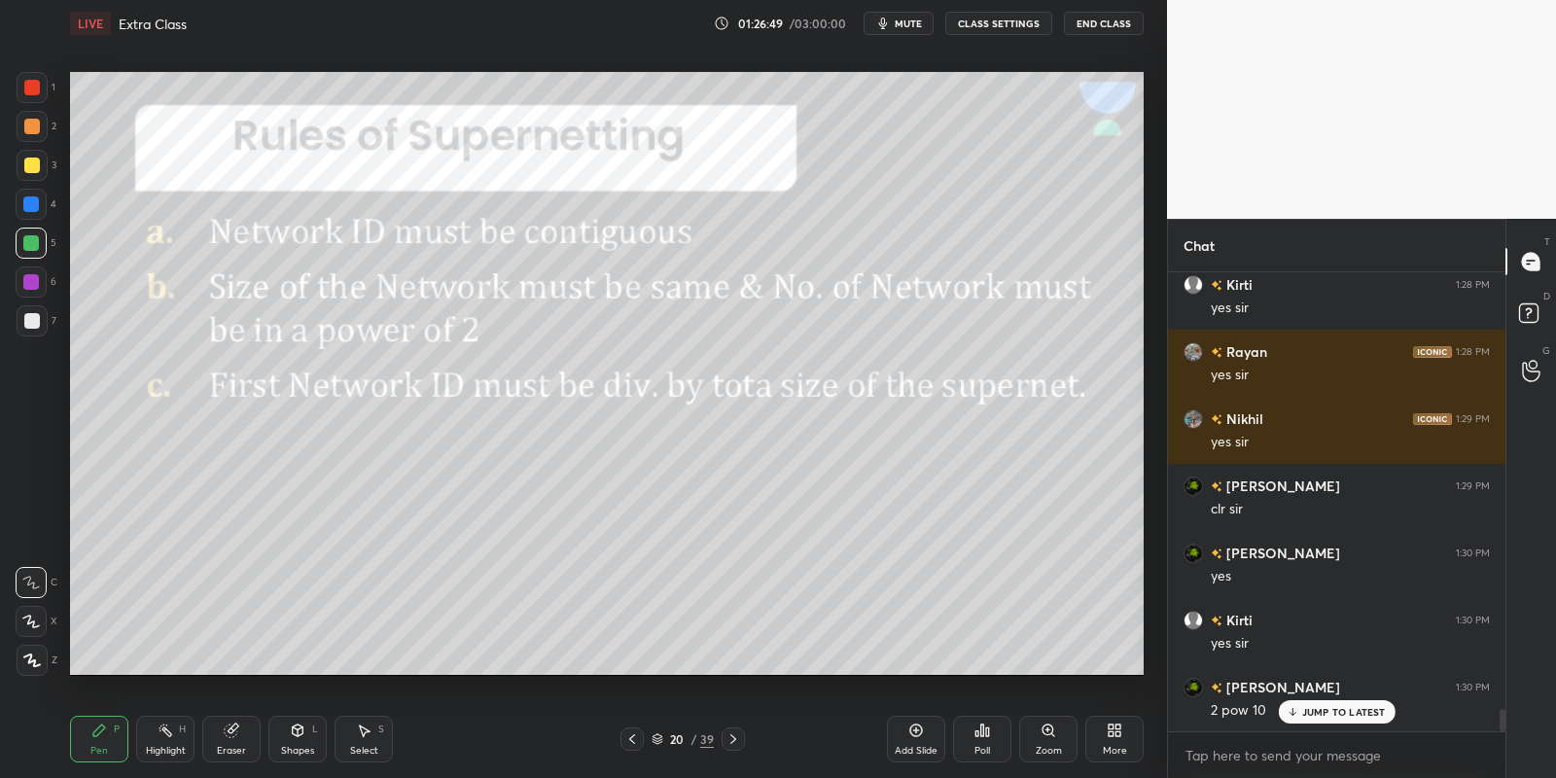
click at [163, 747] on div "Highlight" at bounding box center [166, 751] width 40 height 10
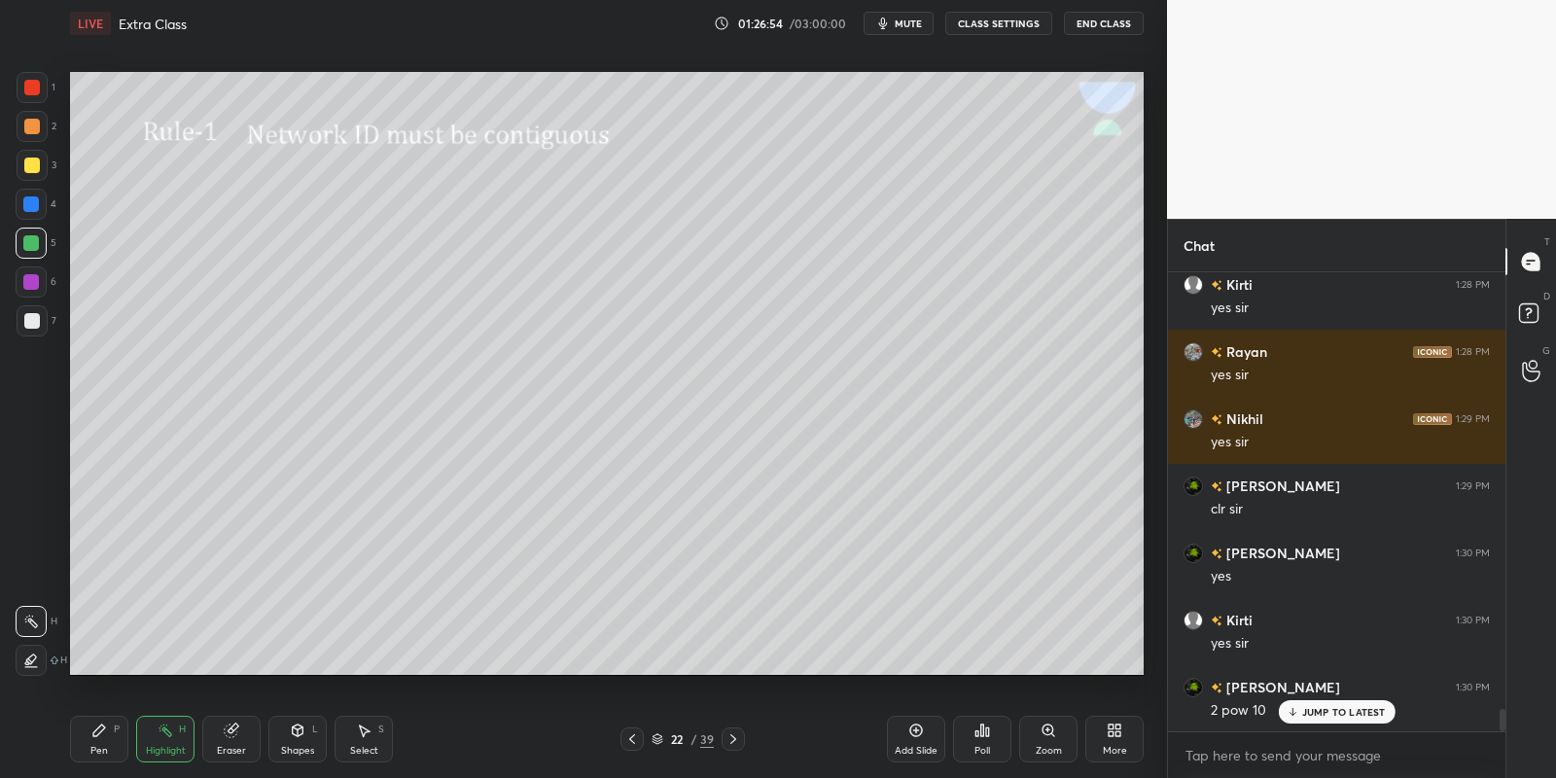
drag, startPoint x: 302, startPoint y: 746, endPoint x: 300, endPoint y: 726, distance: 19.7
click at [301, 743] on div "Shapes L" at bounding box center [297, 739] width 58 height 47
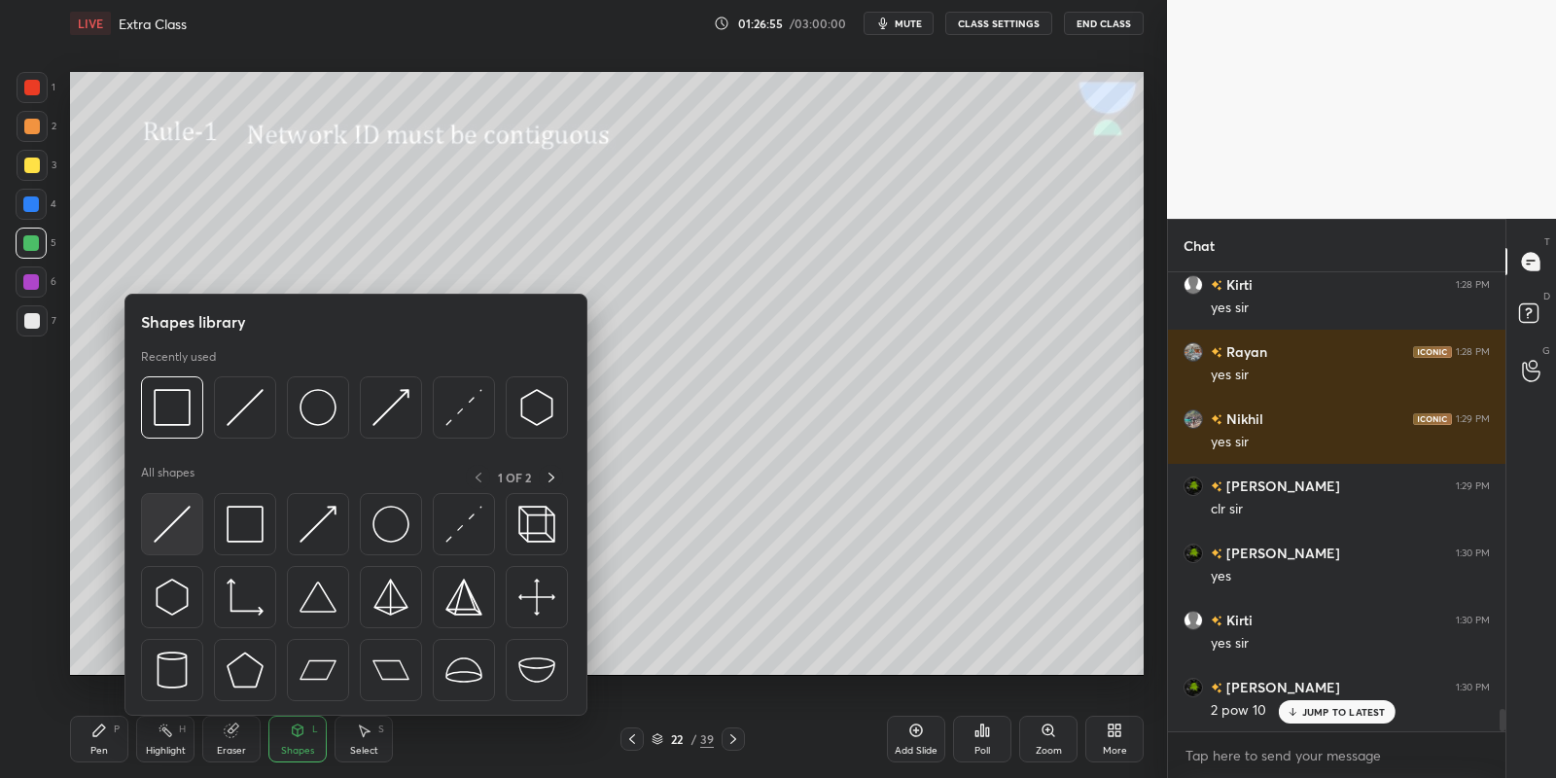
click at [174, 520] on img at bounding box center [172, 524] width 37 height 37
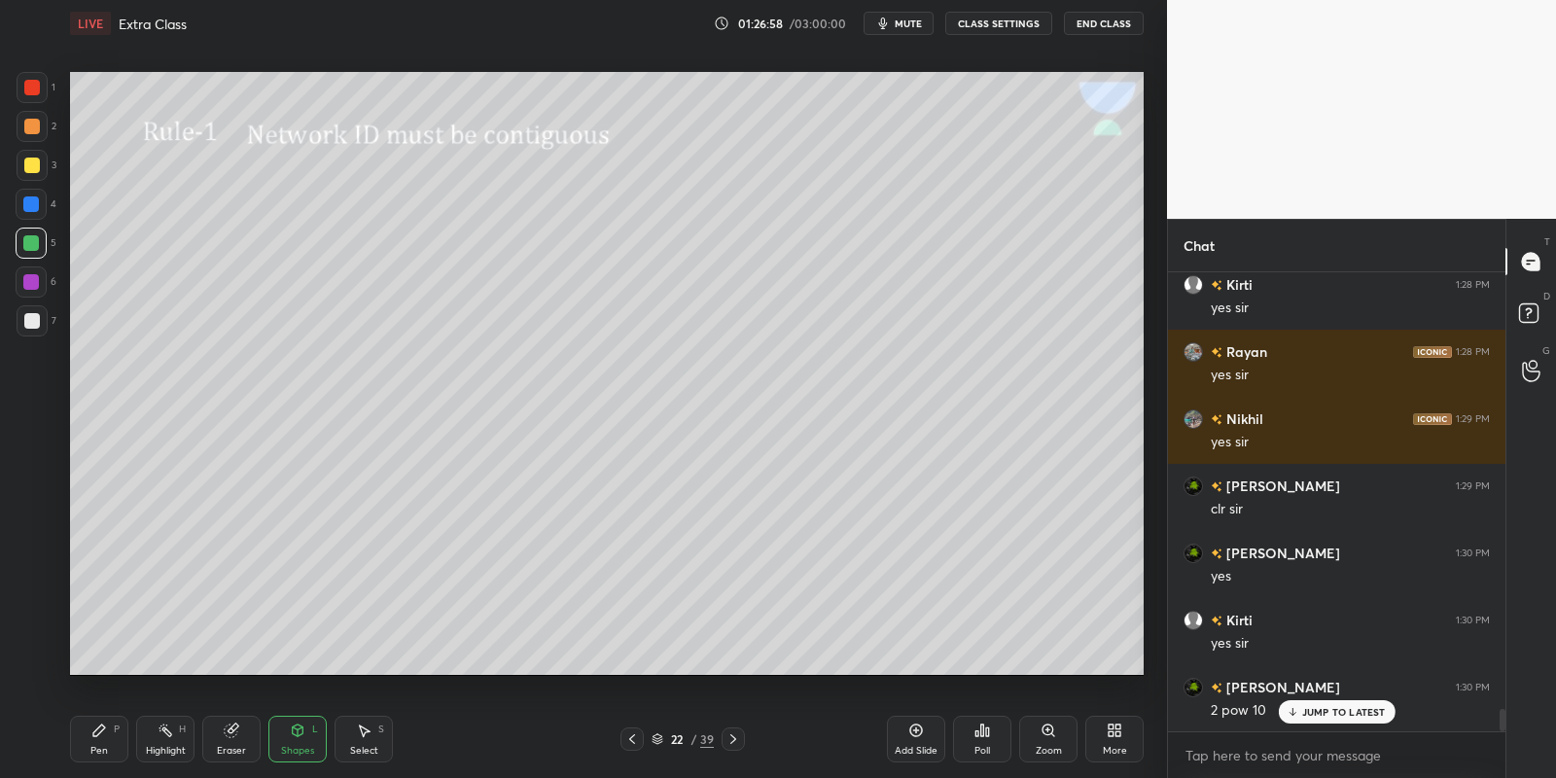
click at [107, 743] on div "Pen P" at bounding box center [99, 739] width 58 height 47
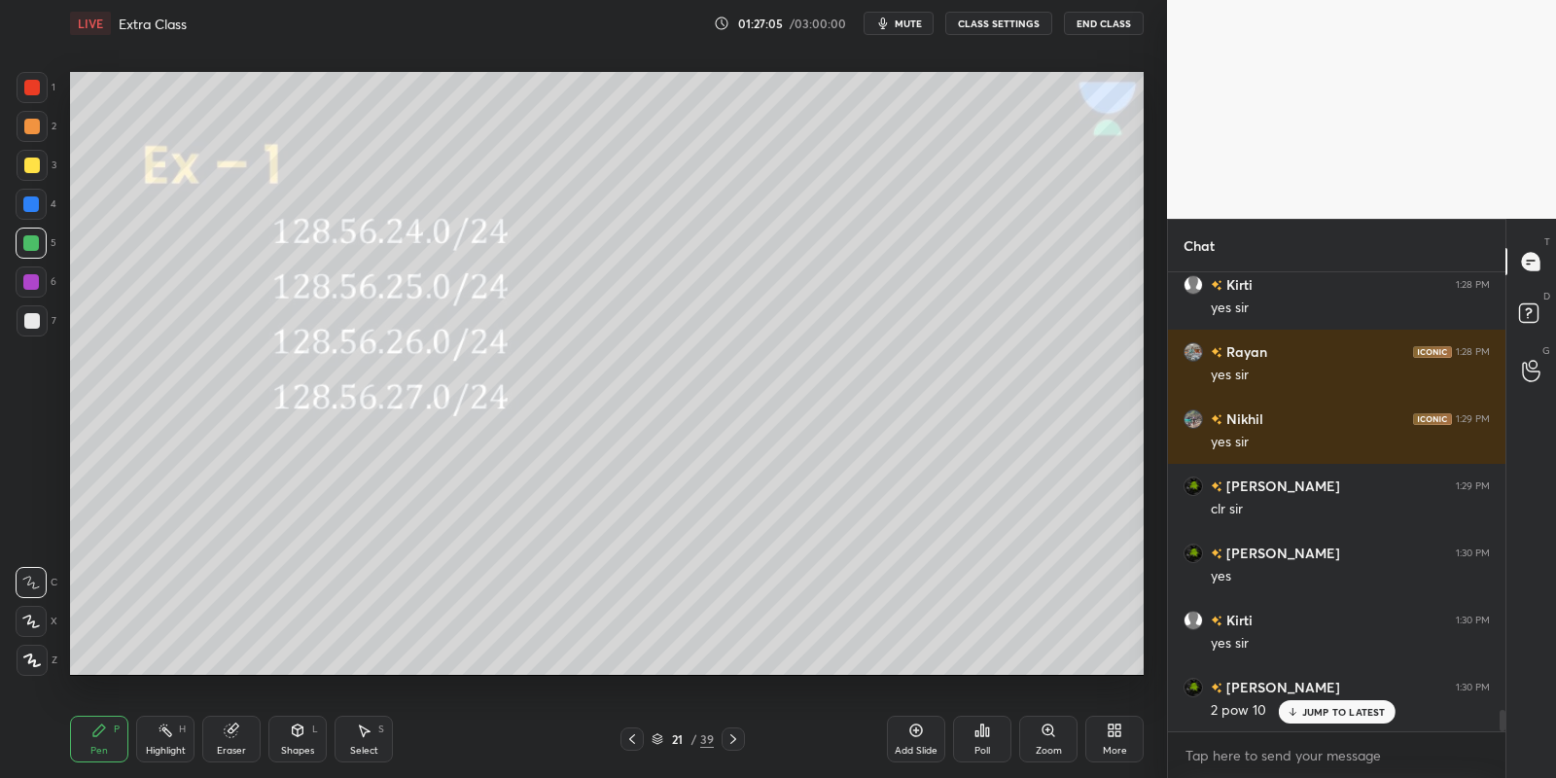
scroll to position [9231, 0]
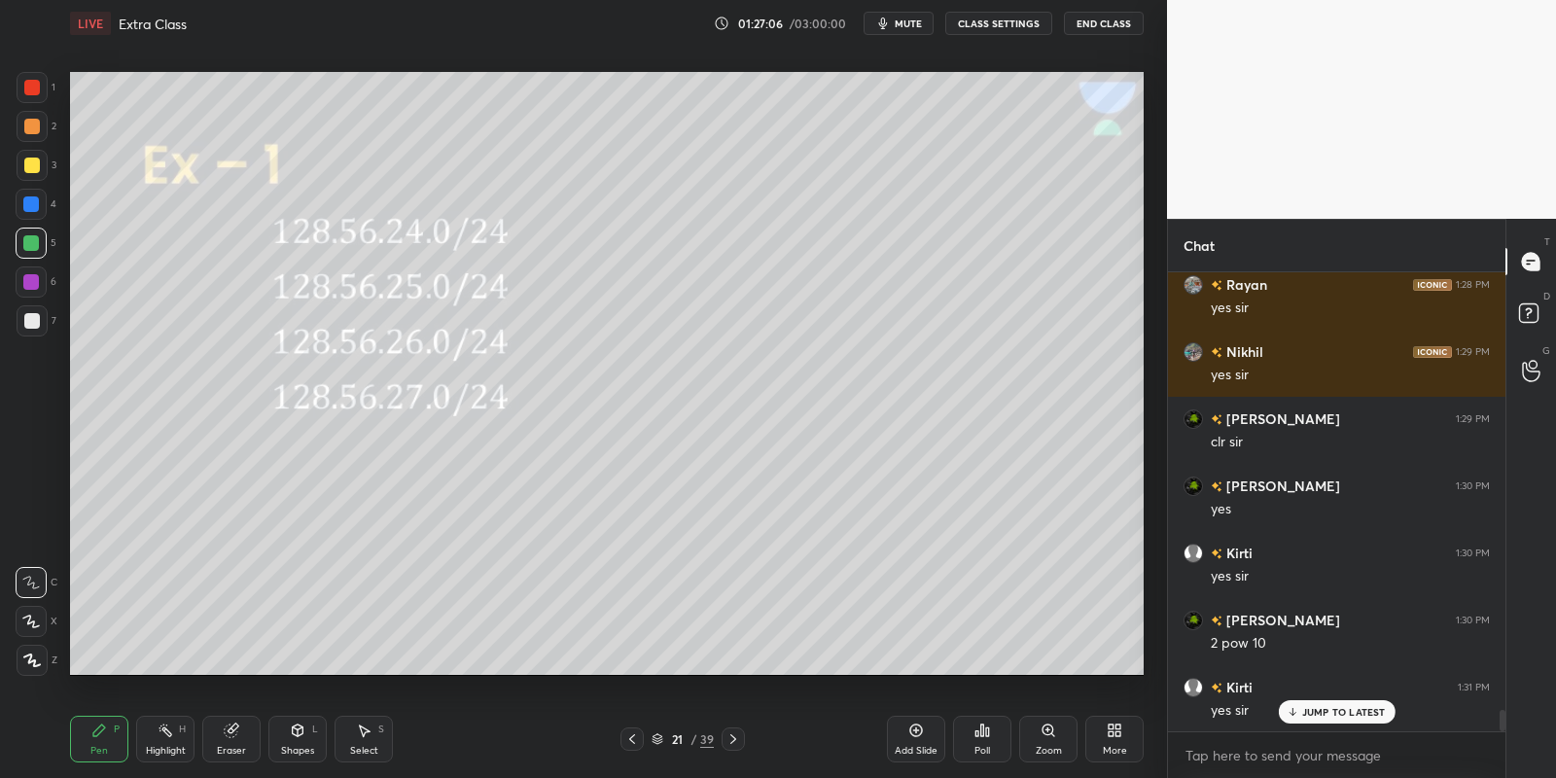
click at [166, 745] on div "Highlight H" at bounding box center [165, 739] width 58 height 47
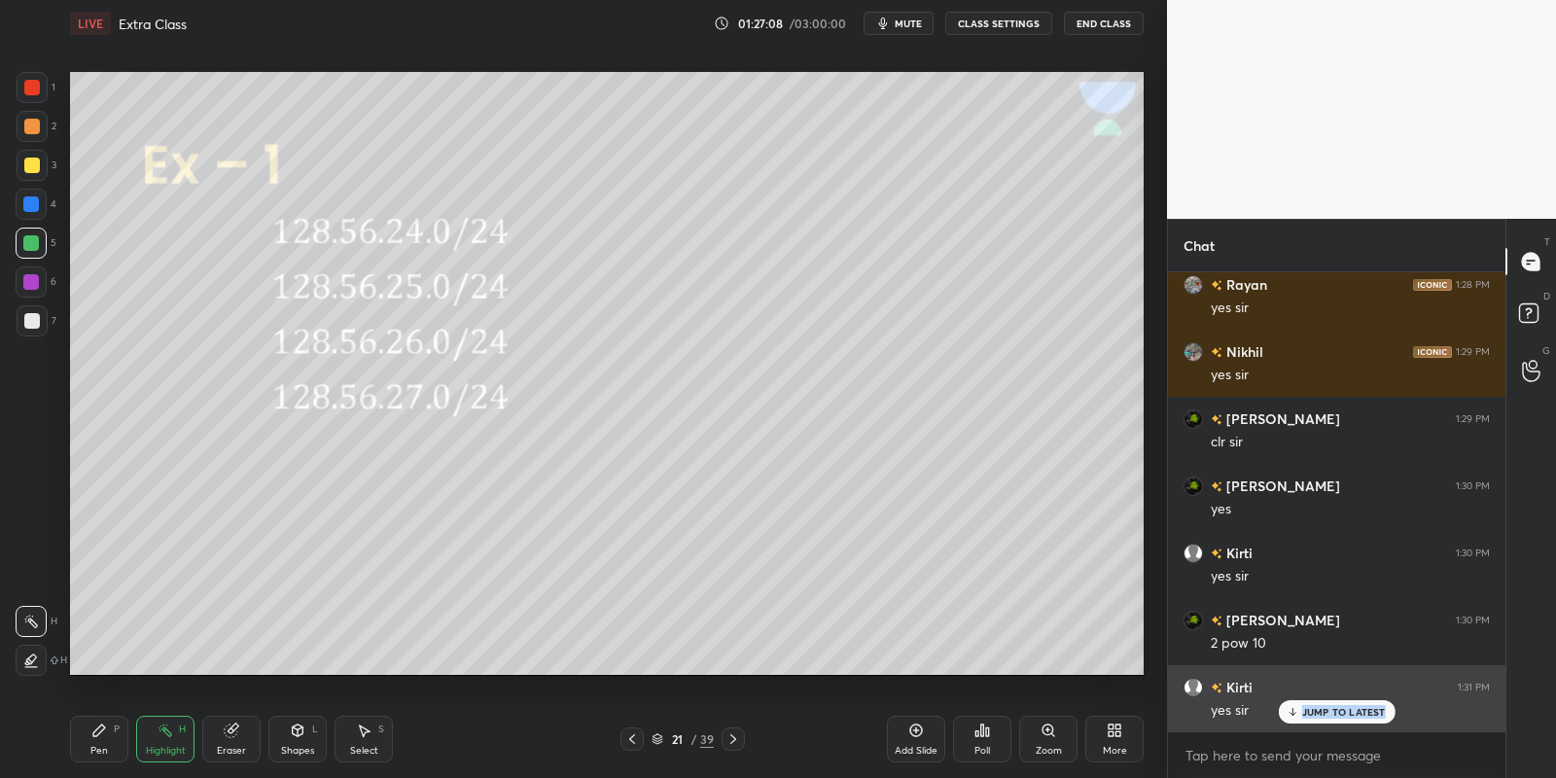
click at [1304, 715] on div "JUMP TO LATEST" at bounding box center [1336, 711] width 117 height 23
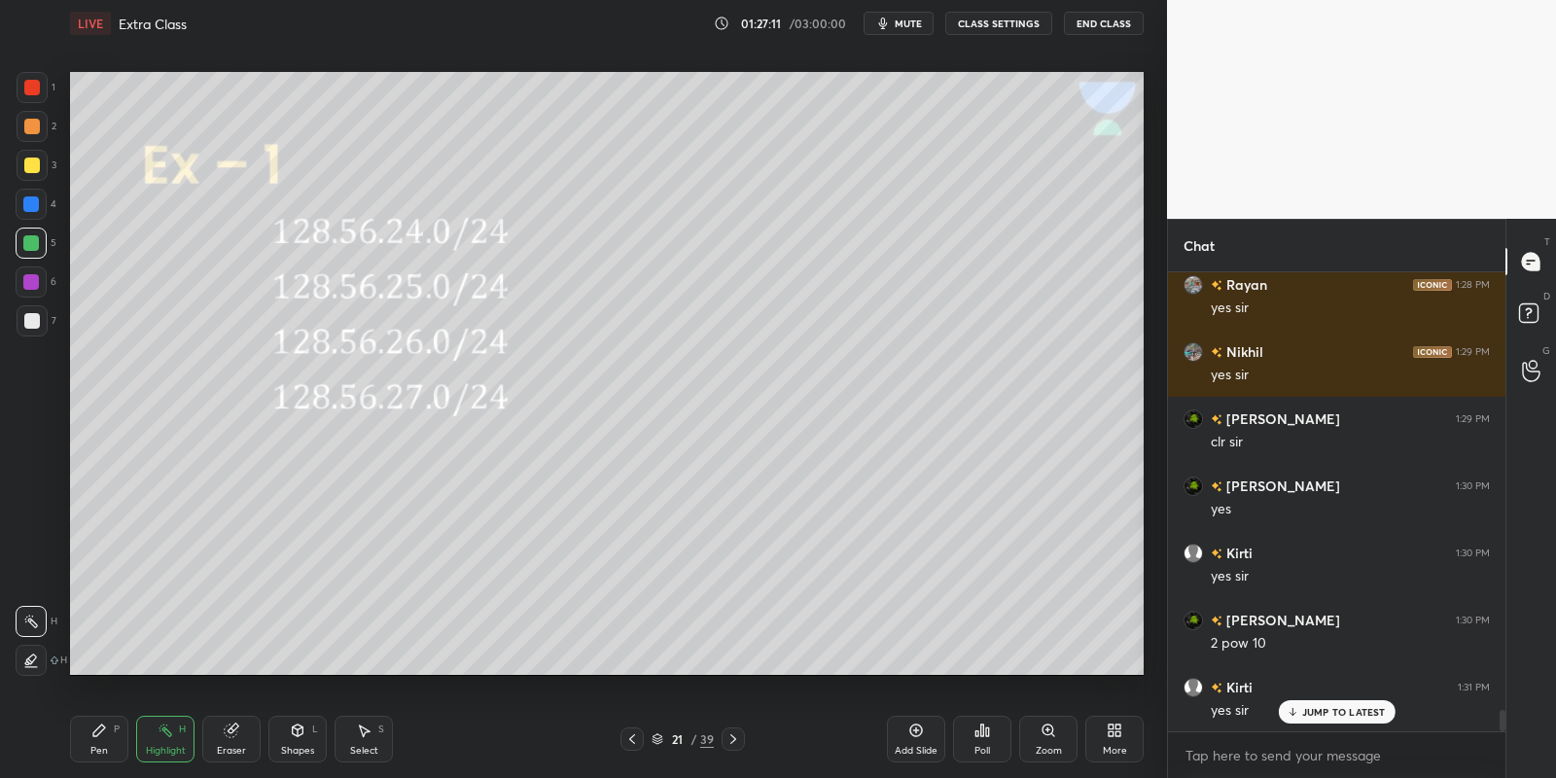
scroll to position [9298, 0]
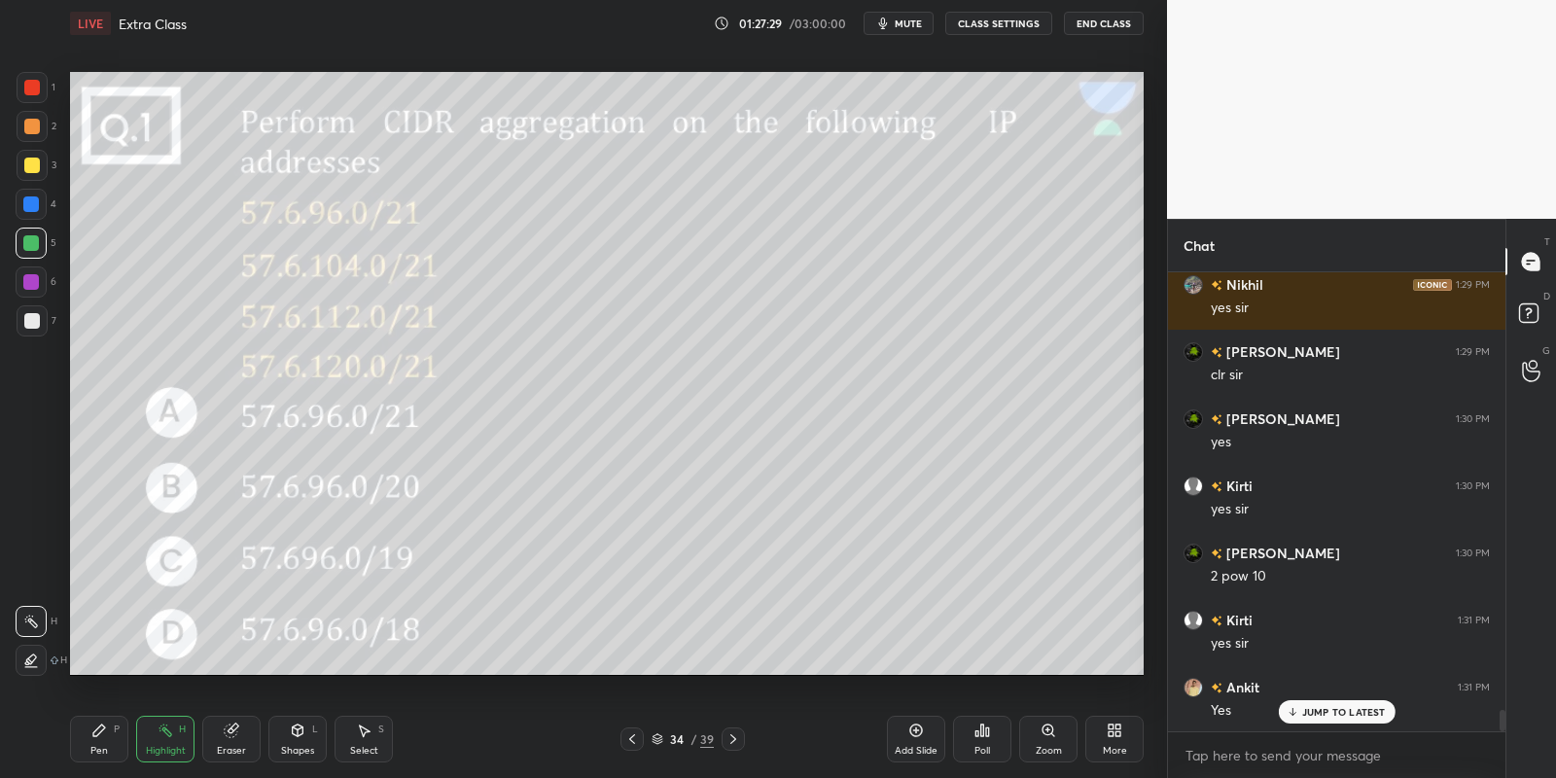
click at [93, 753] on div "Pen" at bounding box center [99, 751] width 18 height 10
click at [148, 748] on div "Highlight" at bounding box center [166, 751] width 40 height 10
click at [103, 745] on div "Pen P" at bounding box center [99, 739] width 58 height 47
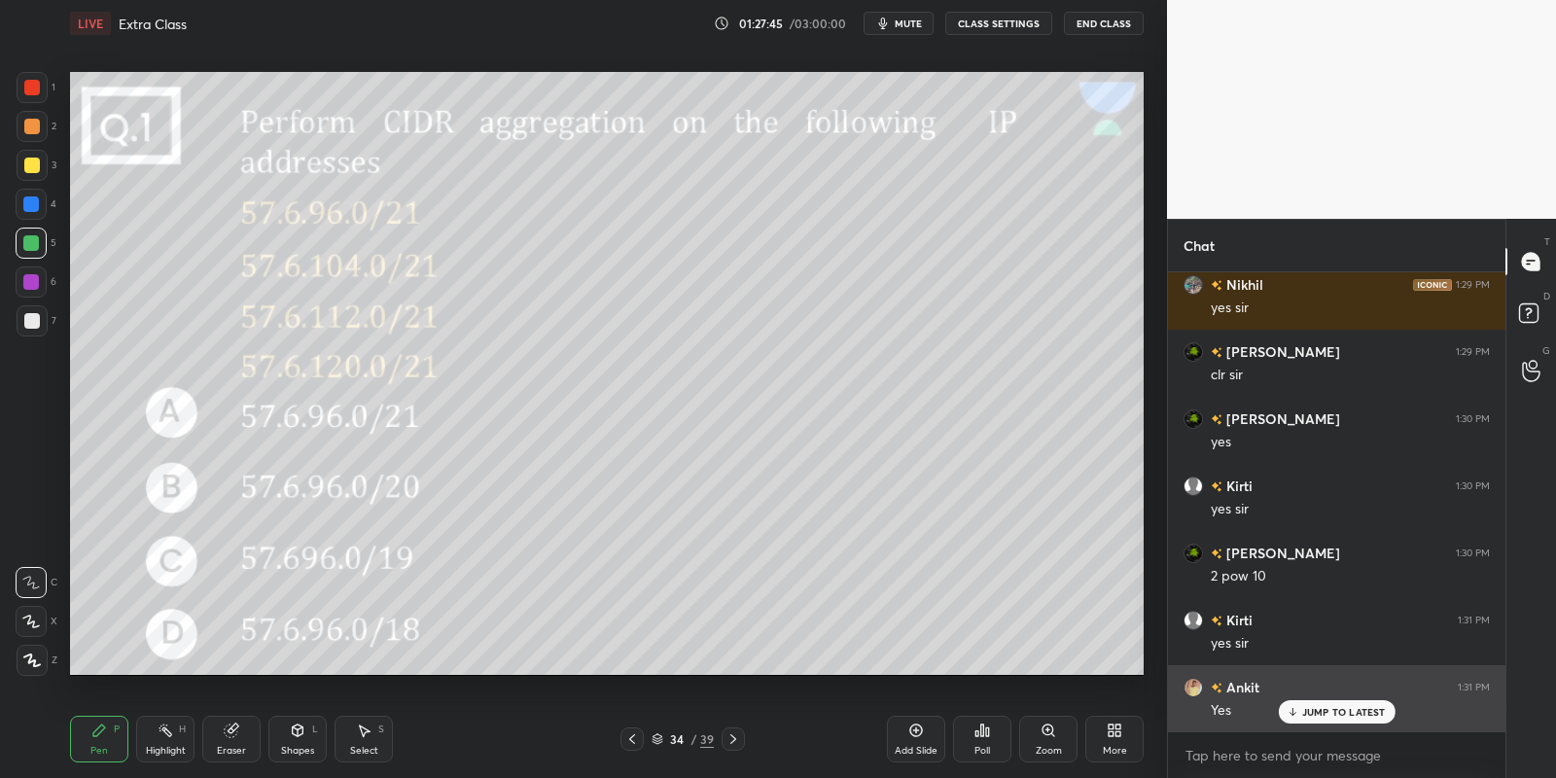
click at [1320, 709] on p "JUMP TO LATEST" at bounding box center [1344, 712] width 84 height 12
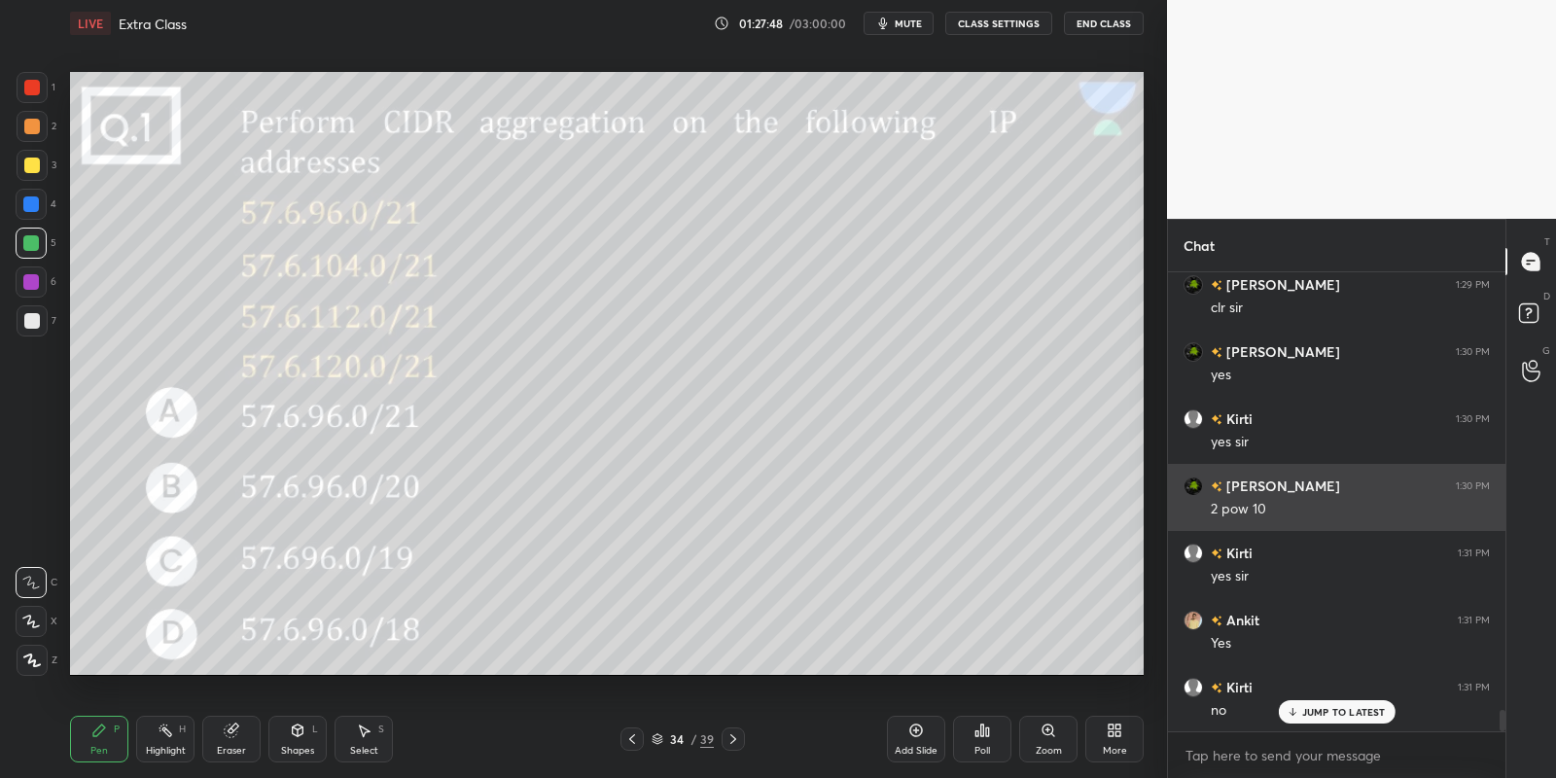
scroll to position [9433, 0]
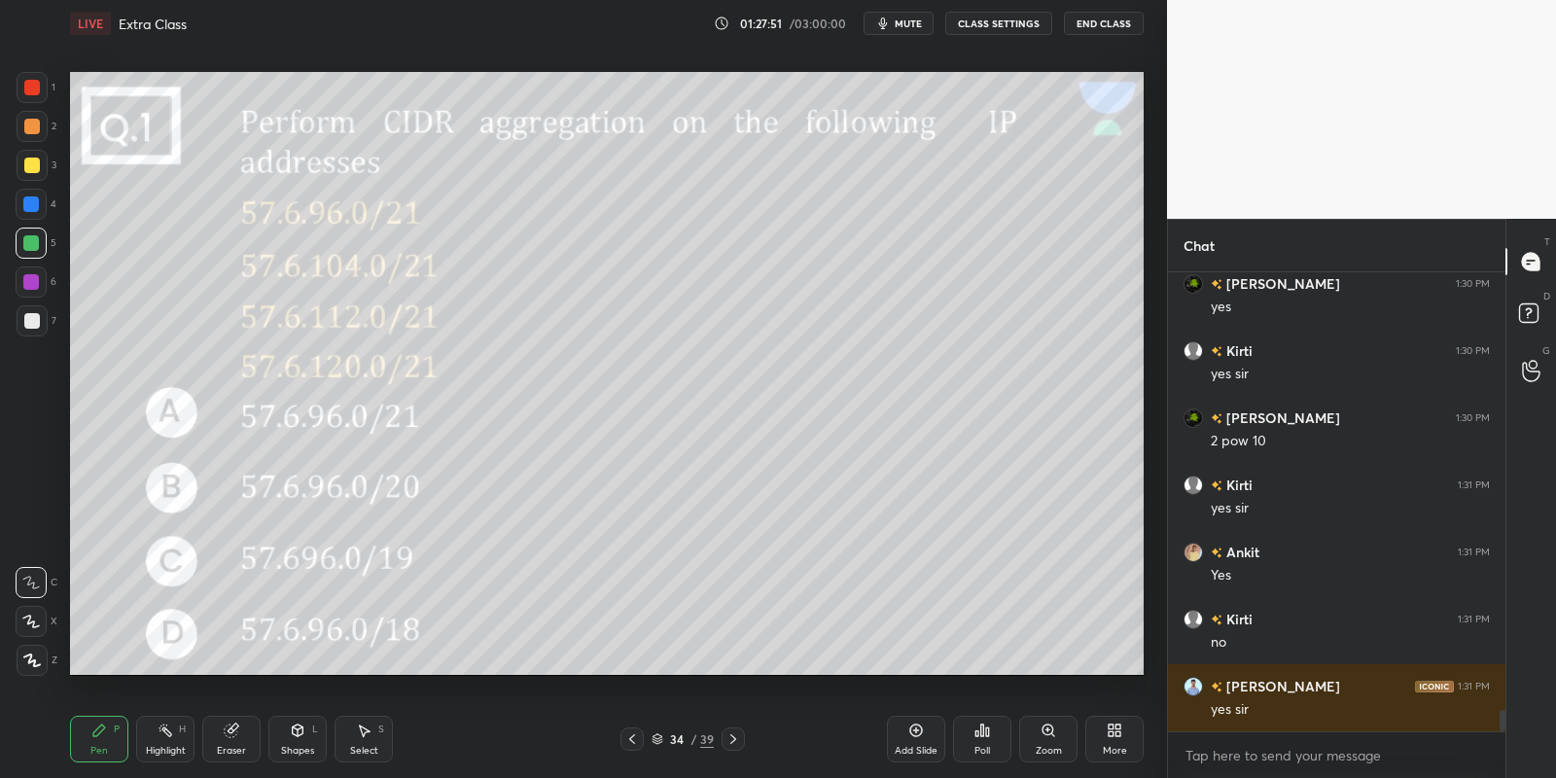
click at [157, 733] on div "Highlight H" at bounding box center [165, 739] width 58 height 47
click at [103, 741] on div "Pen P" at bounding box center [99, 739] width 58 height 47
click at [146, 746] on div "Highlight" at bounding box center [166, 751] width 40 height 10
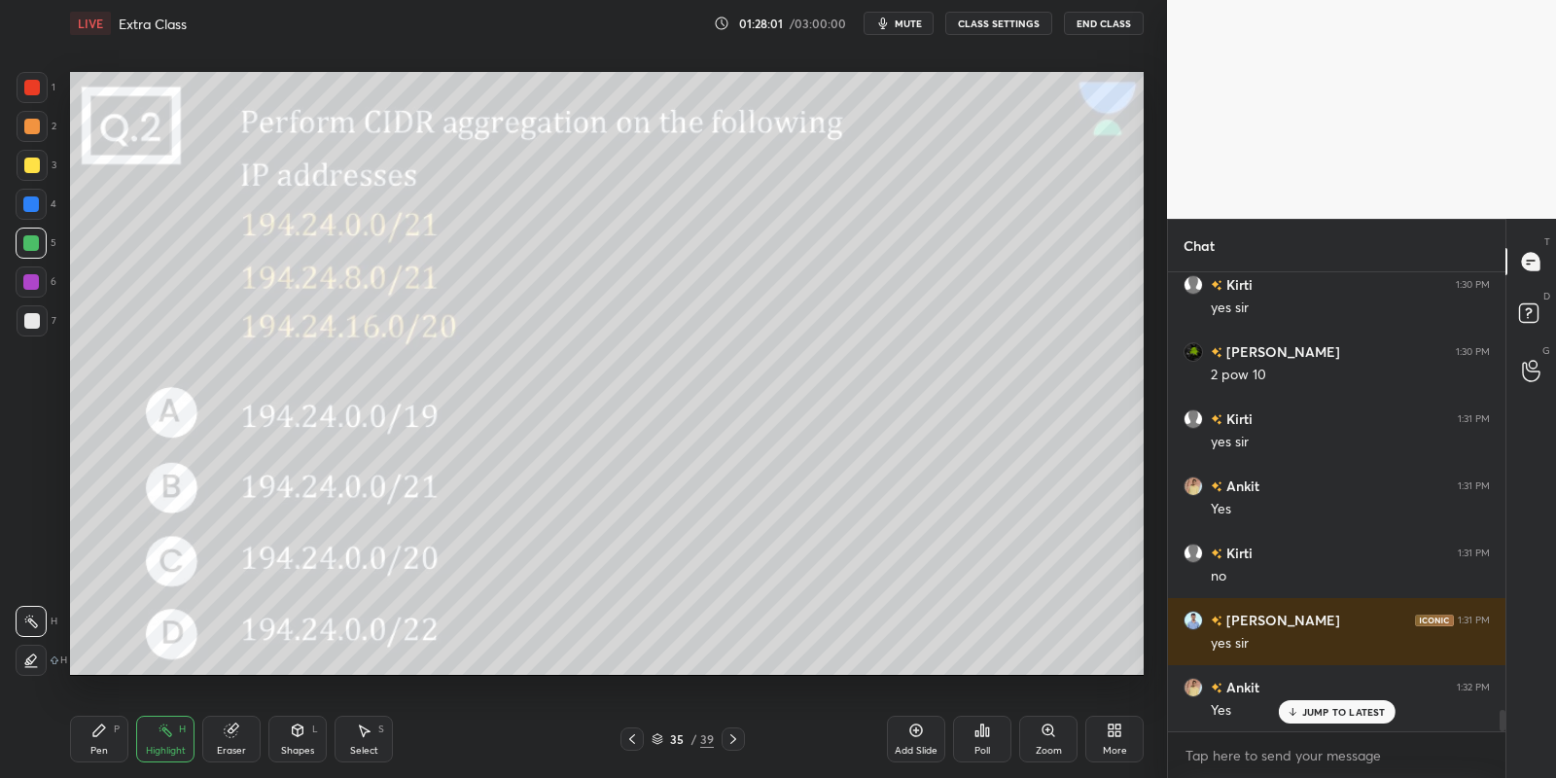
click at [106, 741] on div "Pen P" at bounding box center [99, 739] width 58 height 47
click at [159, 747] on div "Highlight H" at bounding box center [165, 739] width 58 height 47
click at [101, 733] on icon at bounding box center [99, 731] width 16 height 16
click at [229, 732] on icon at bounding box center [231, 730] width 13 height 13
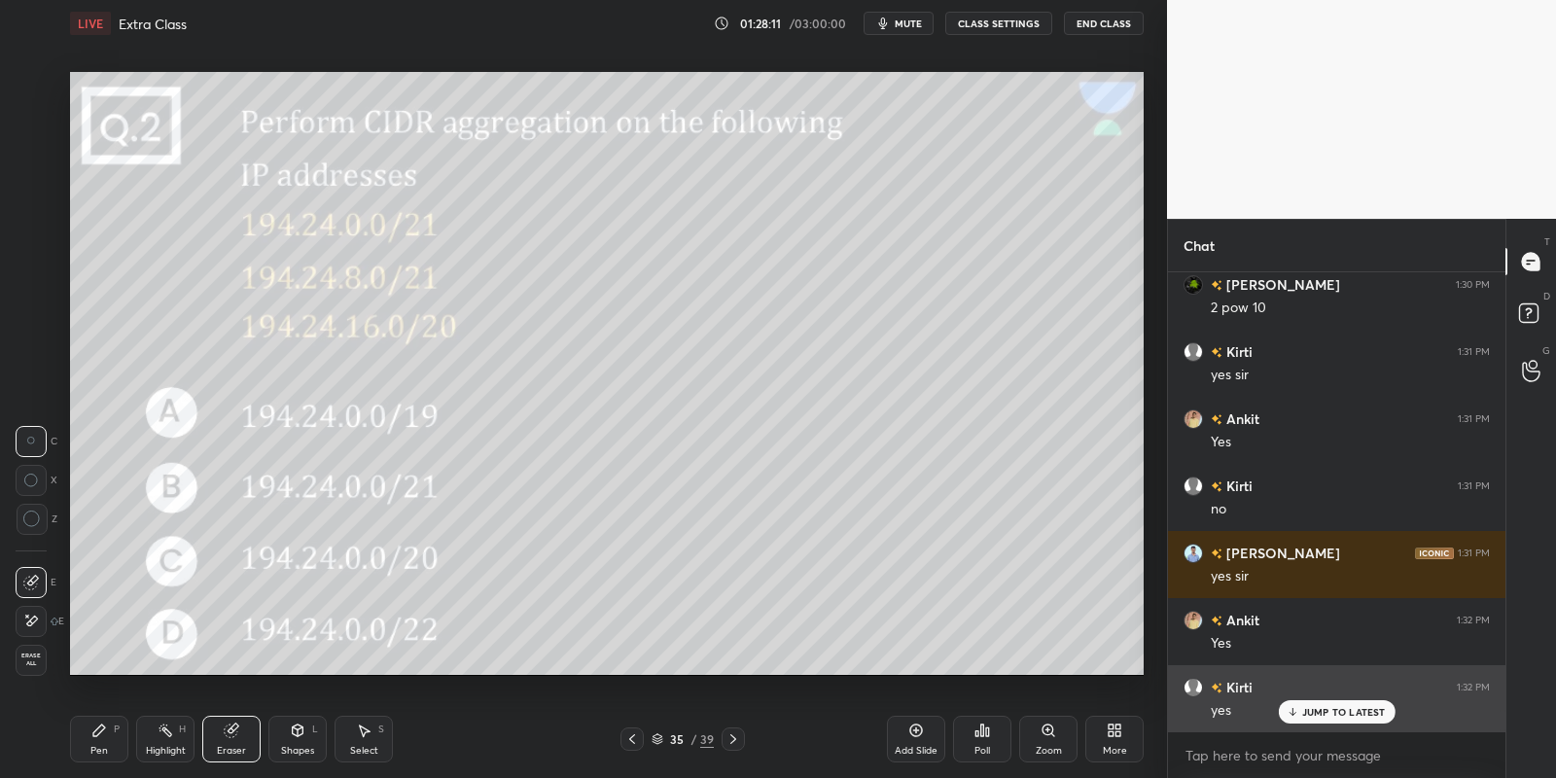
click at [1298, 711] on icon at bounding box center [1292, 712] width 13 height 12
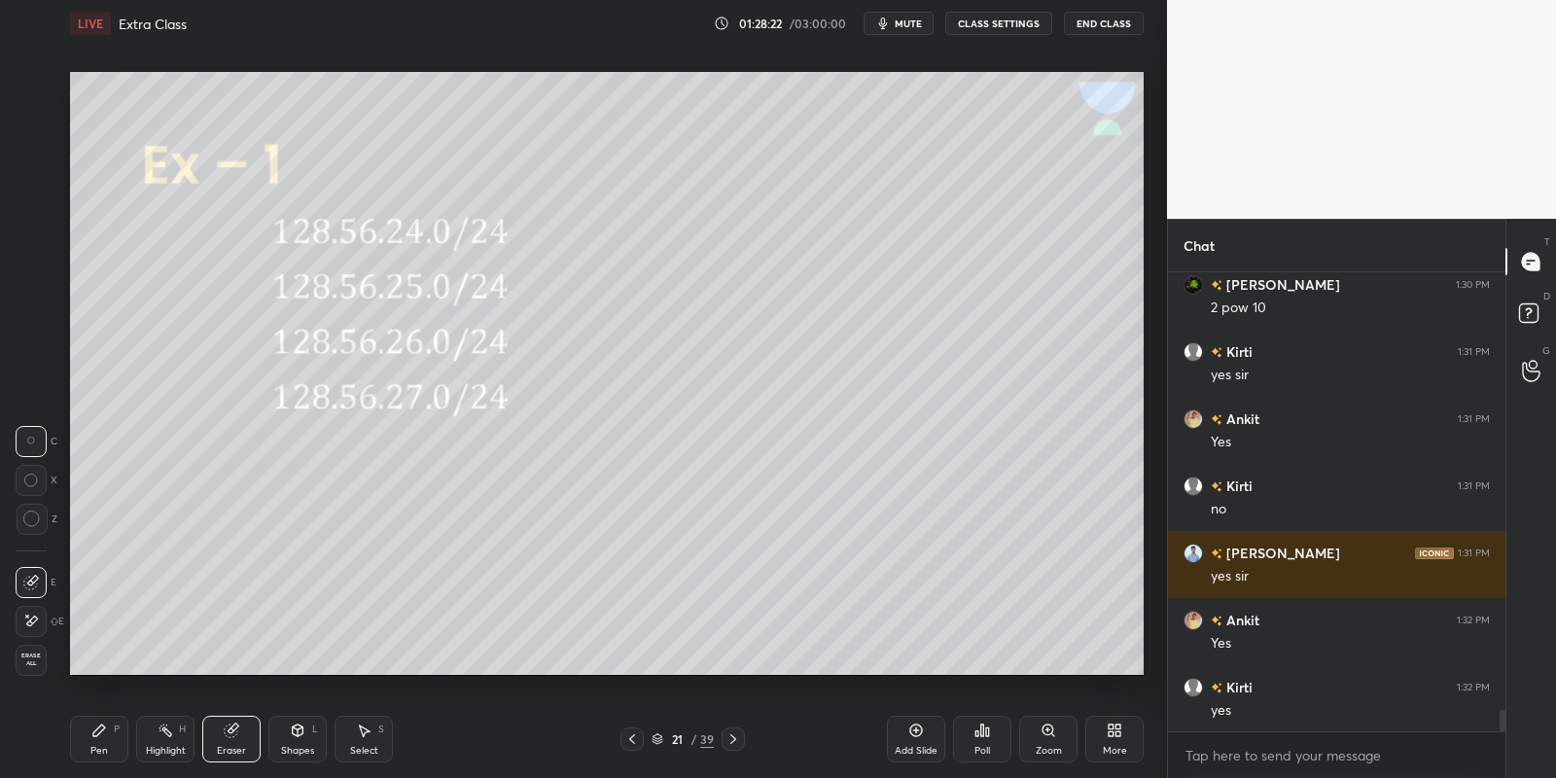
drag, startPoint x: 104, startPoint y: 739, endPoint x: 124, endPoint y: 738, distance: 19.5
click at [108, 742] on div "Pen P" at bounding box center [99, 739] width 58 height 47
click at [162, 740] on div "Highlight H" at bounding box center [165, 739] width 58 height 47
click at [118, 742] on div "Pen P" at bounding box center [99, 739] width 58 height 47
click at [165, 746] on div "Highlight" at bounding box center [166, 751] width 40 height 10
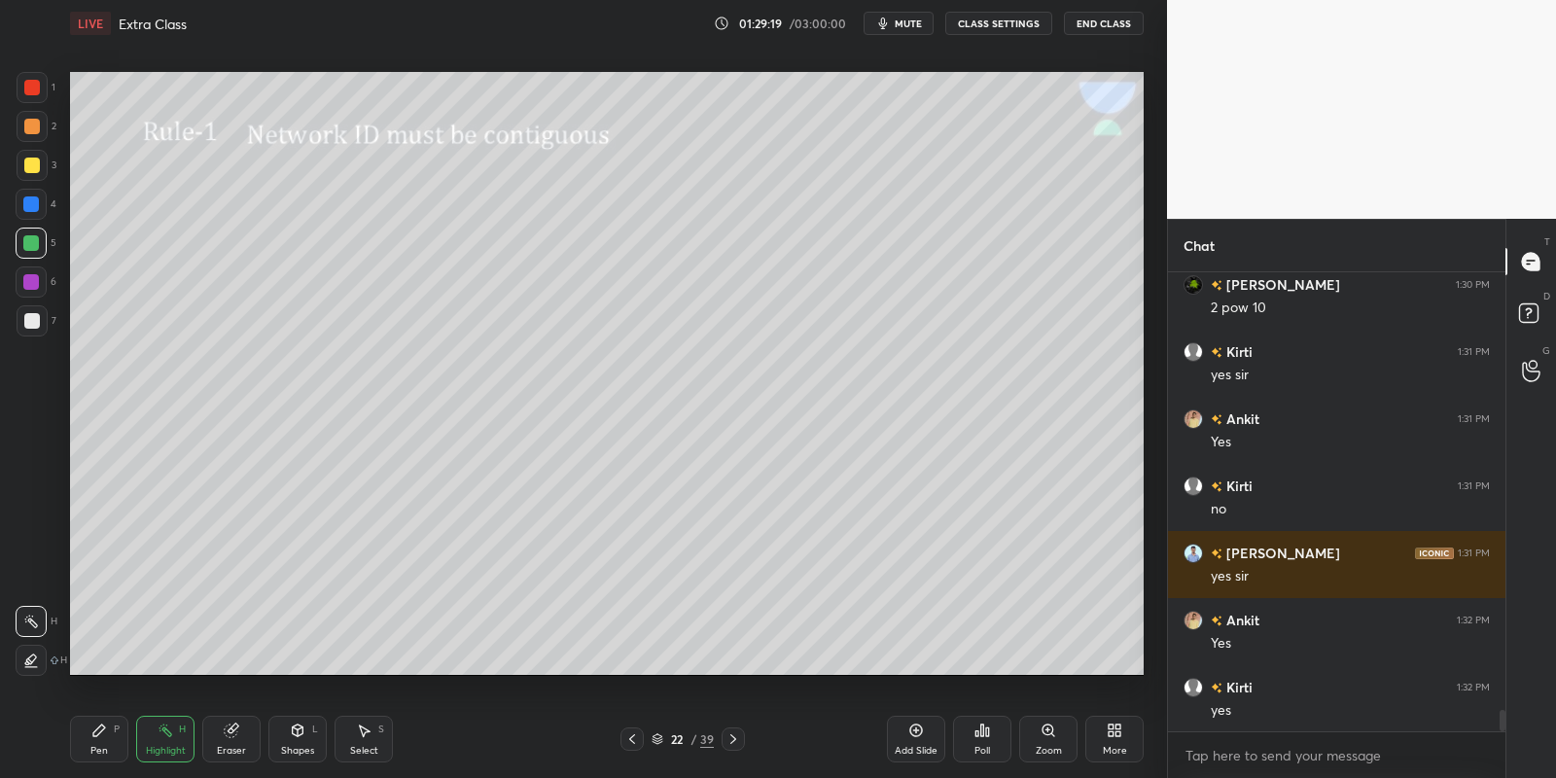
scroll to position [9633, 0]
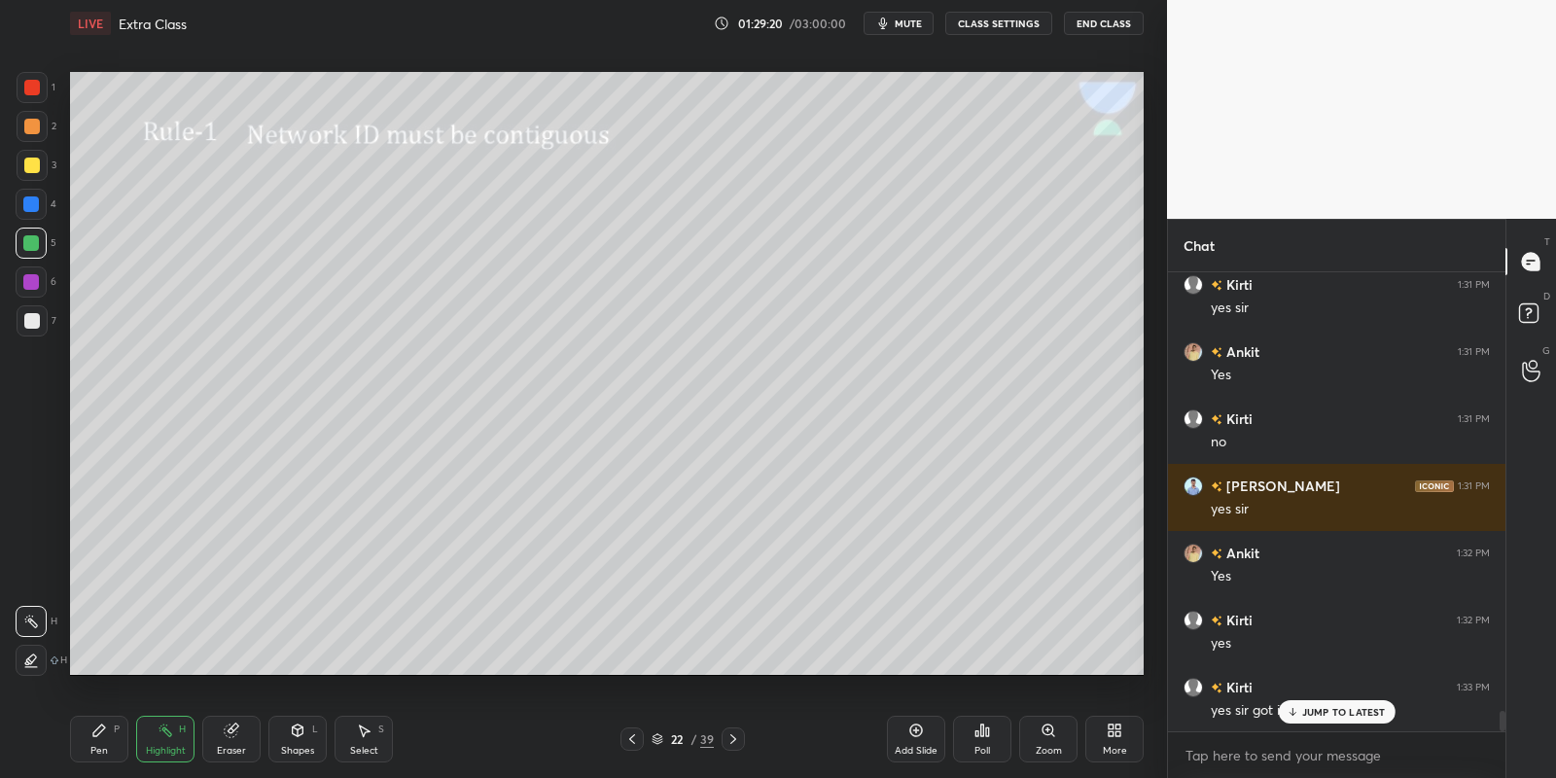
click at [107, 738] on div "Pen P" at bounding box center [99, 739] width 58 height 47
drag, startPoint x: 301, startPoint y: 739, endPoint x: 306, endPoint y: 722, distance: 18.2
click at [303, 736] on icon at bounding box center [298, 731] width 16 height 16
click at [112, 740] on div "Pen P" at bounding box center [99, 739] width 58 height 47
drag, startPoint x: 303, startPoint y: 748, endPoint x: 303, endPoint y: 724, distance: 24.3
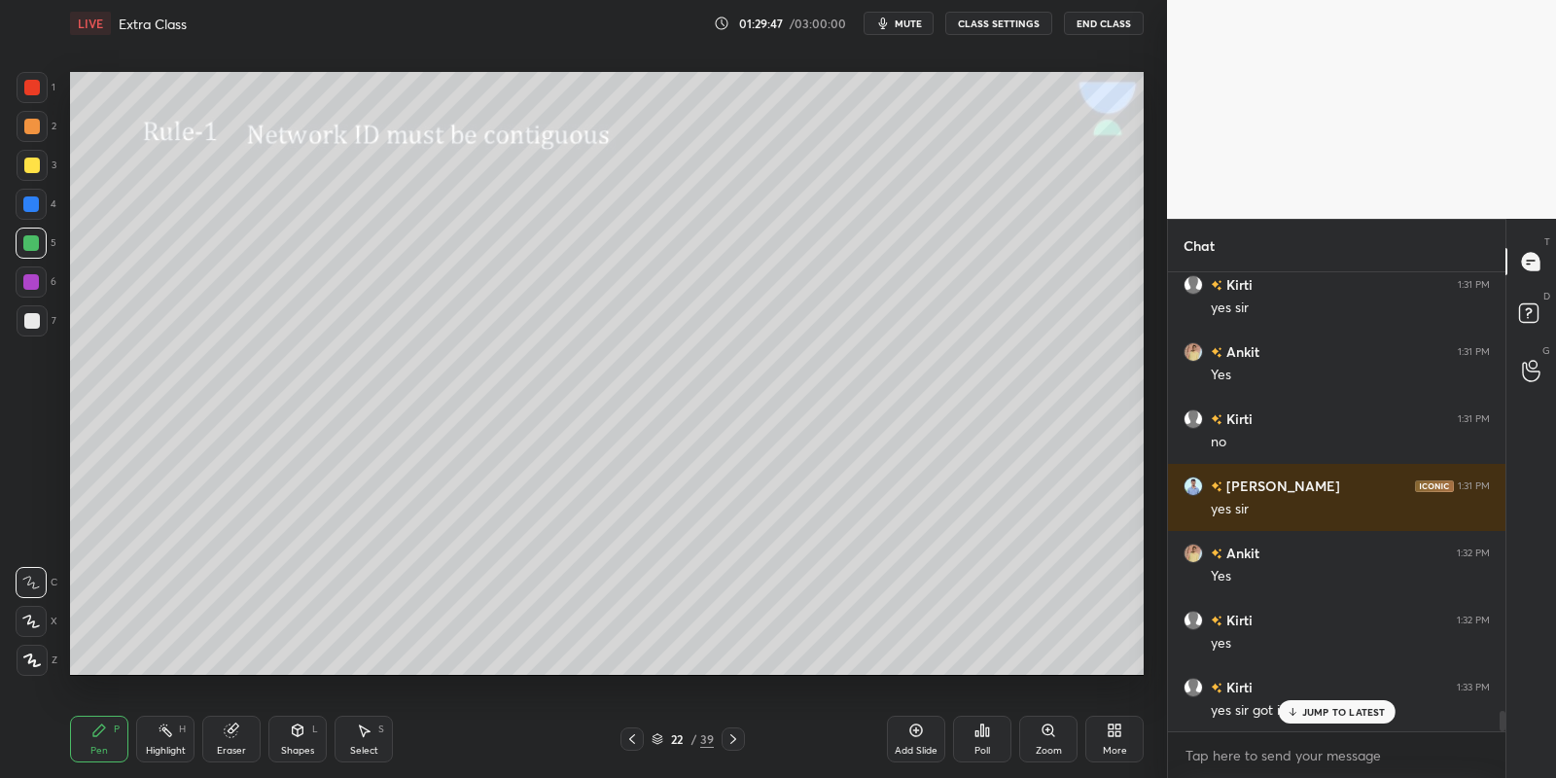
click at [302, 741] on div "Shapes L" at bounding box center [297, 739] width 58 height 47
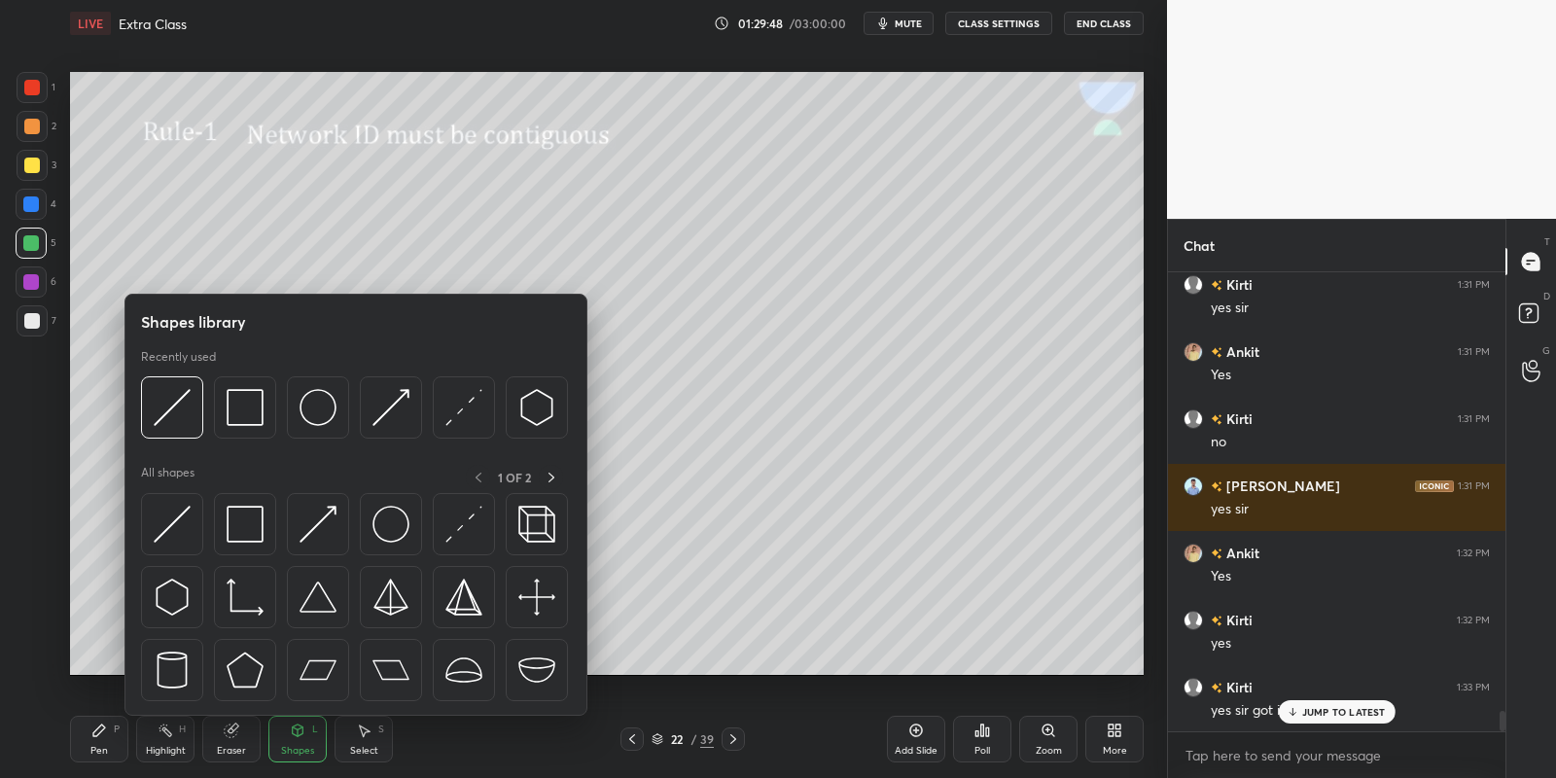
click at [38, 156] on div at bounding box center [32, 165] width 31 height 31
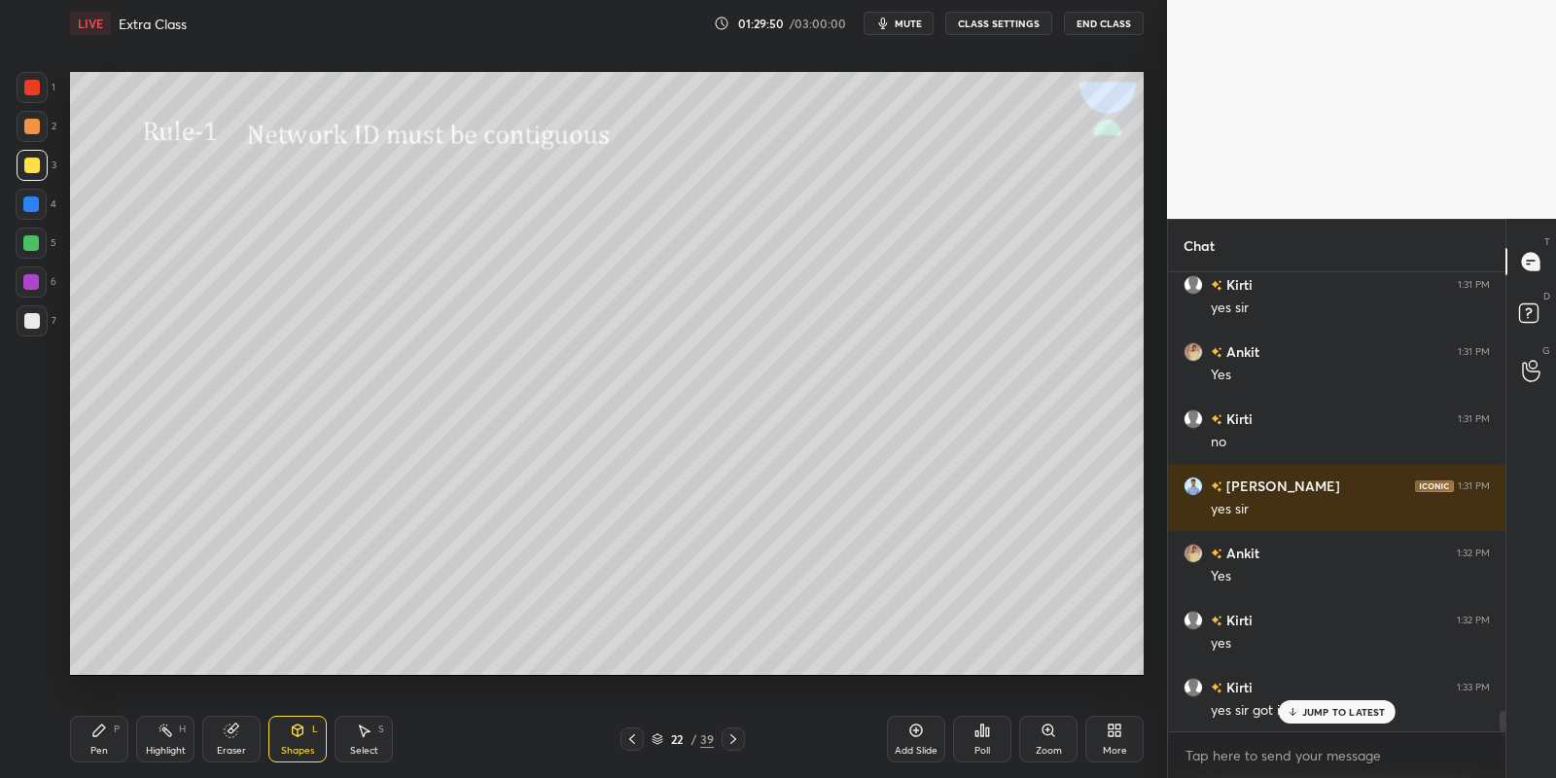
click at [114, 742] on div "Pen P" at bounding box center [99, 739] width 58 height 47
click at [39, 168] on div at bounding box center [32, 165] width 31 height 31
drag, startPoint x: 301, startPoint y: 747, endPoint x: 298, endPoint y: 722, distance: 25.6
click at [301, 740] on div "Shapes L" at bounding box center [297, 739] width 58 height 47
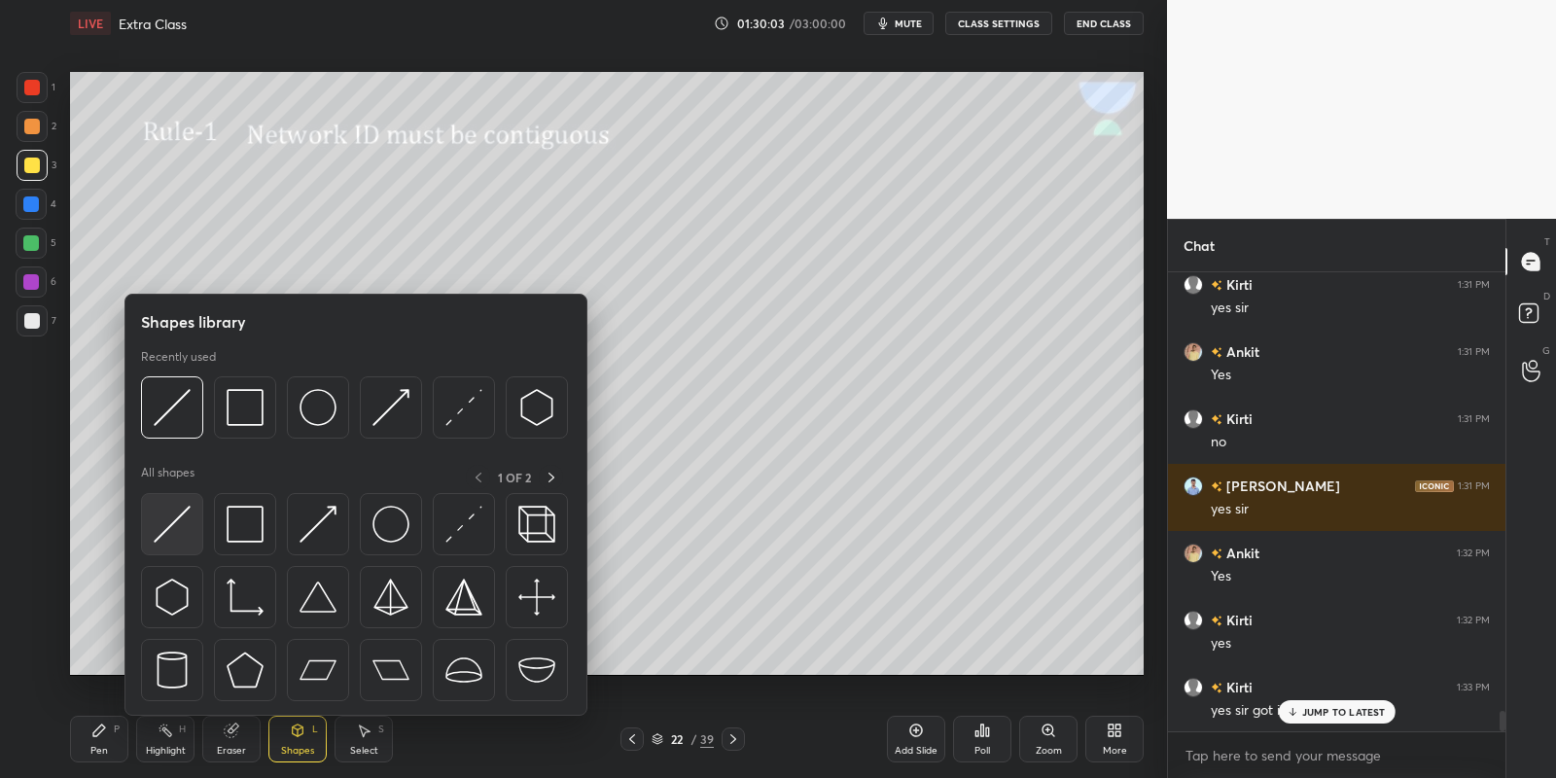
click at [176, 533] on img at bounding box center [172, 524] width 37 height 37
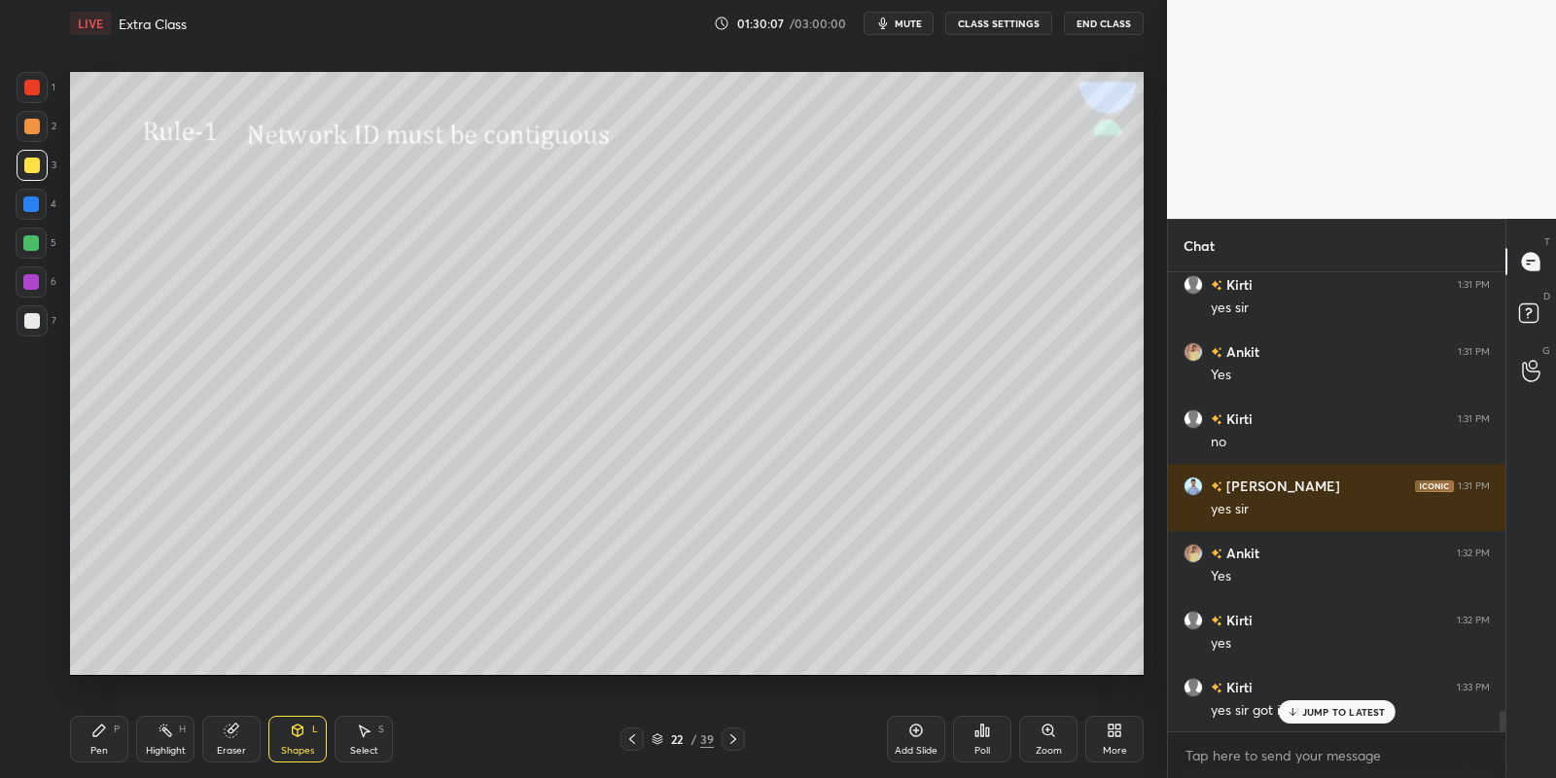
click at [101, 739] on div "Pen P" at bounding box center [99, 739] width 58 height 47
click at [30, 241] on div at bounding box center [31, 243] width 16 height 16
click at [34, 321] on div at bounding box center [32, 321] width 16 height 16
drag, startPoint x: 298, startPoint y: 738, endPoint x: 300, endPoint y: 723, distance: 15.8
click at [300, 733] on div "Shapes L" at bounding box center [297, 739] width 58 height 47
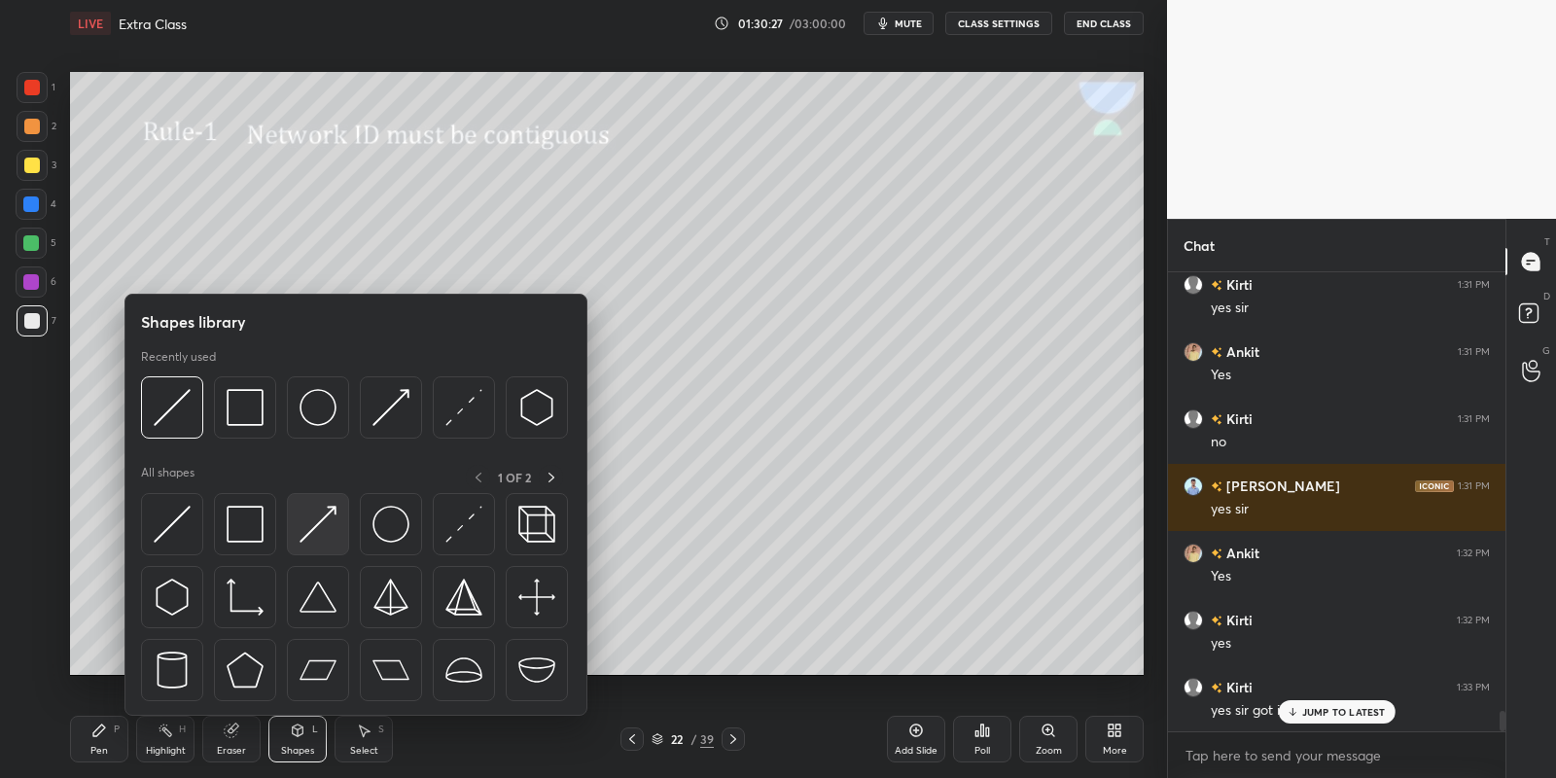
drag, startPoint x: 302, startPoint y: 540, endPoint x: 304, endPoint y: 529, distance: 10.9
click at [305, 529] on img at bounding box center [318, 524] width 37 height 37
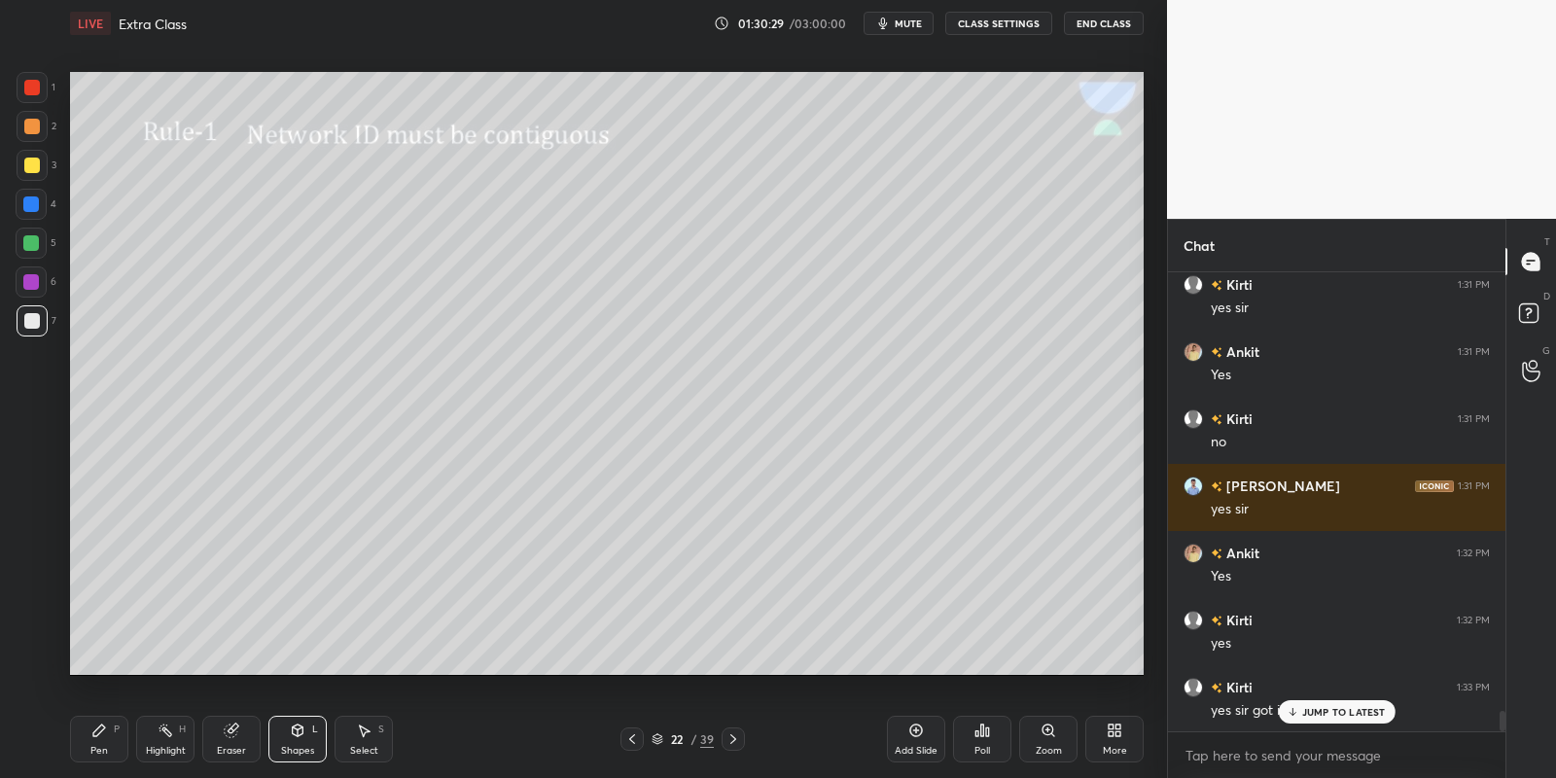
click at [364, 743] on div "Select S" at bounding box center [364, 739] width 58 height 47
drag, startPoint x: 304, startPoint y: 740, endPoint x: 300, endPoint y: 720, distance: 21.0
click at [302, 740] on div "Shapes L" at bounding box center [297, 739] width 58 height 47
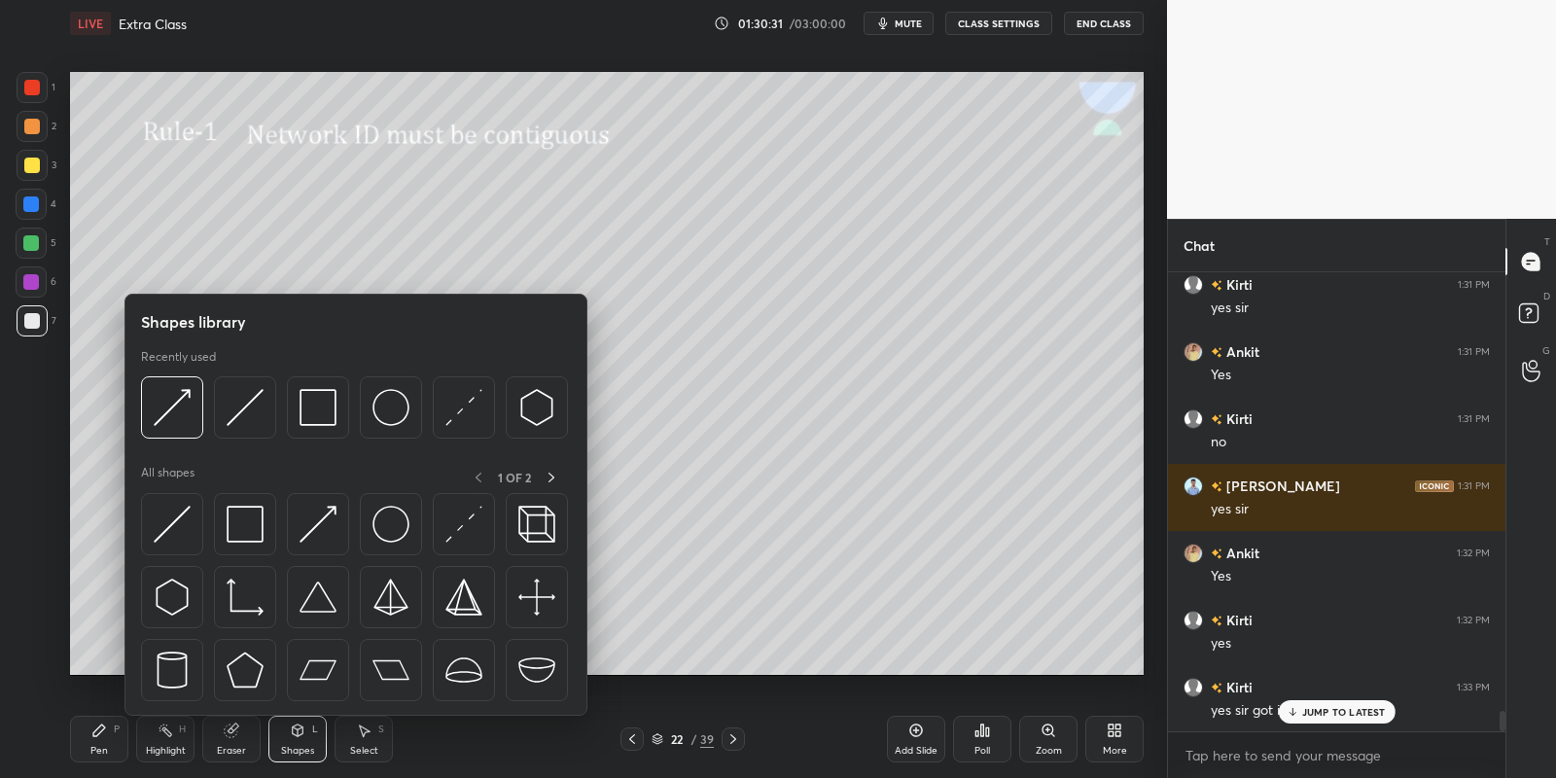
click at [177, 520] on img at bounding box center [172, 524] width 37 height 37
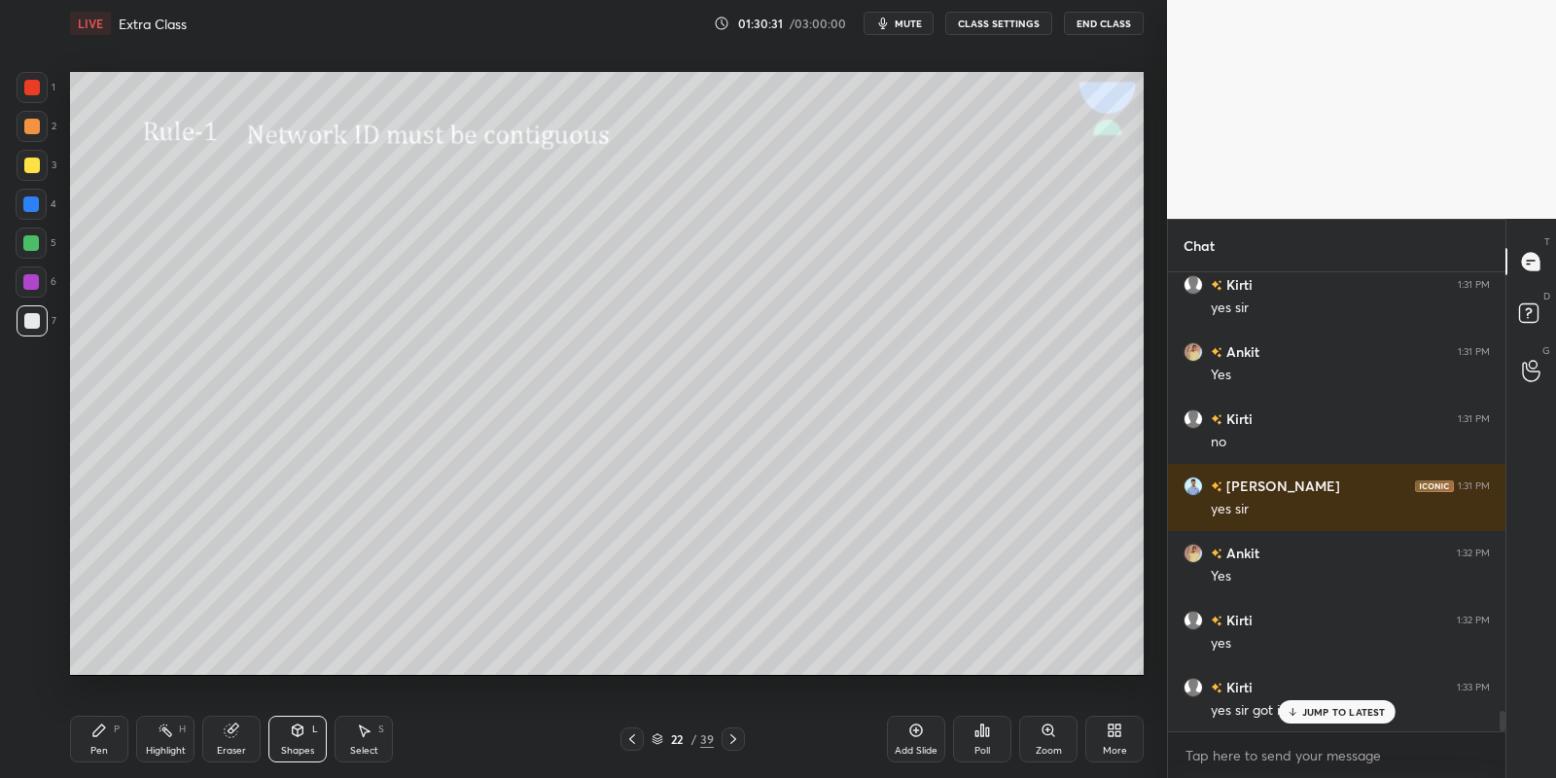
click at [28, 235] on div at bounding box center [31, 243] width 16 height 16
drag, startPoint x: 356, startPoint y: 743, endPoint x: 360, endPoint y: 691, distance: 51.7
click at [357, 739] on div "Select S" at bounding box center [364, 739] width 58 height 47
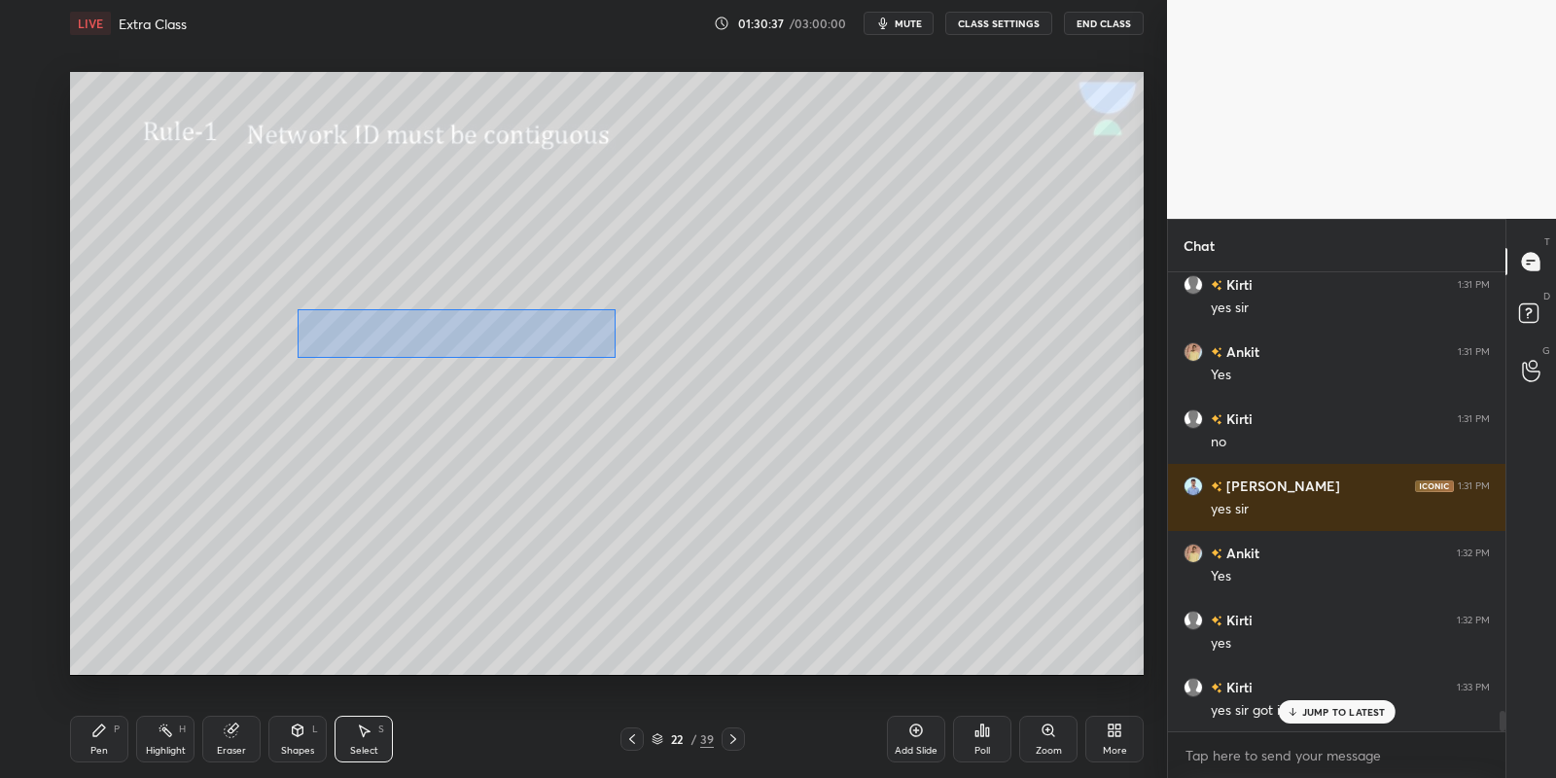
drag, startPoint x: 297, startPoint y: 310, endPoint x: 619, endPoint y: 355, distance: 325.9
click at [615, 357] on div "0 ° Undo Copy Paste here Duplicate Duplicate to new slide Delete" at bounding box center [607, 374] width 1074 height 604
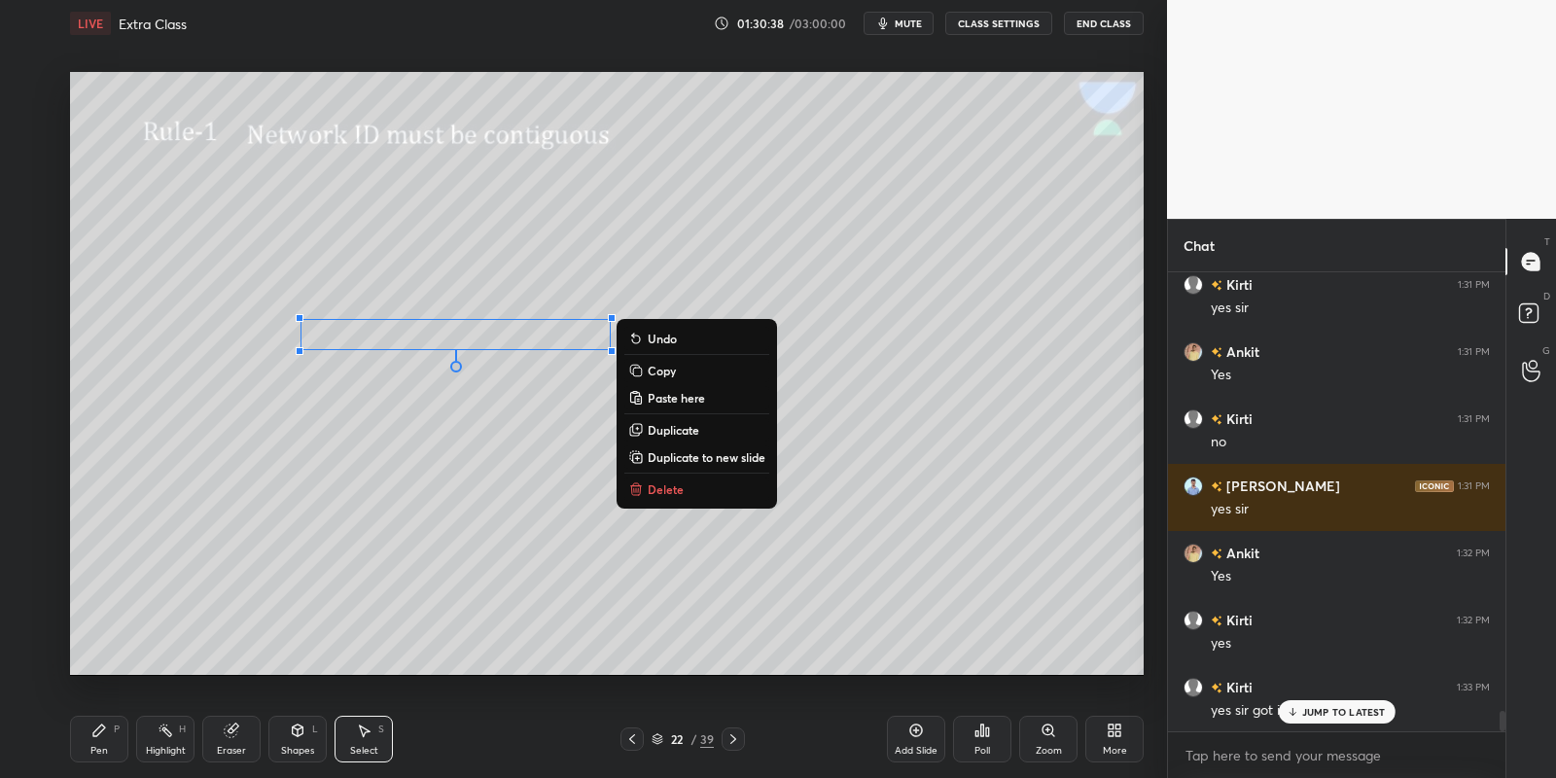
drag, startPoint x: 656, startPoint y: 371, endPoint x: 652, endPoint y: 391, distance: 21.0
click at [655, 371] on p "Copy" at bounding box center [662, 371] width 28 height 16
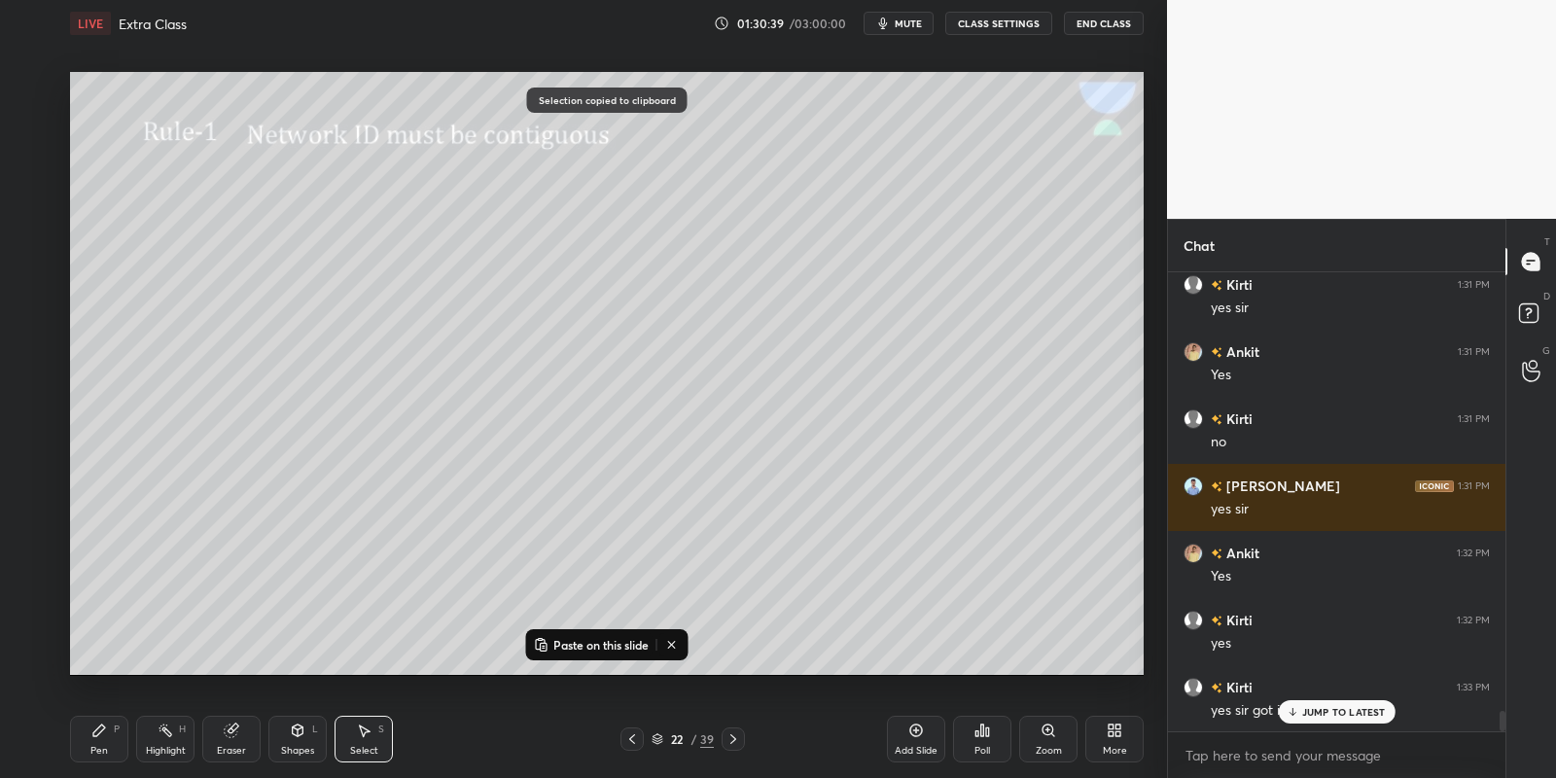
click at [579, 637] on p "Paste on this slide" at bounding box center [600, 645] width 95 height 16
drag, startPoint x: 479, startPoint y: 358, endPoint x: 457, endPoint y: 375, distance: 28.4
click at [458, 376] on div "0 ° Undo Copy Paste here Duplicate Duplicate to new slide Delete" at bounding box center [607, 374] width 1074 height 604
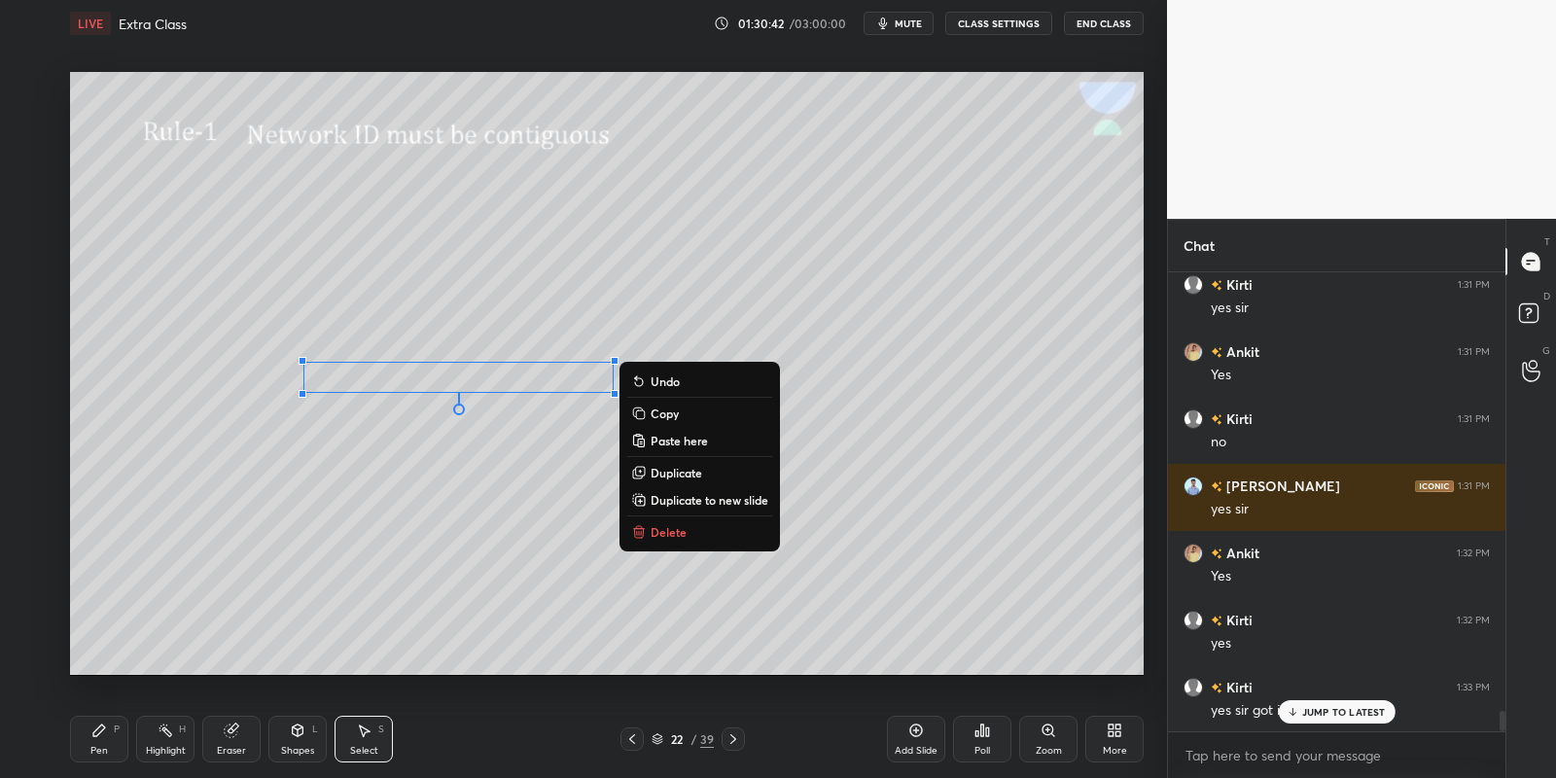
click at [124, 744] on div "Pen P" at bounding box center [99, 739] width 58 height 47
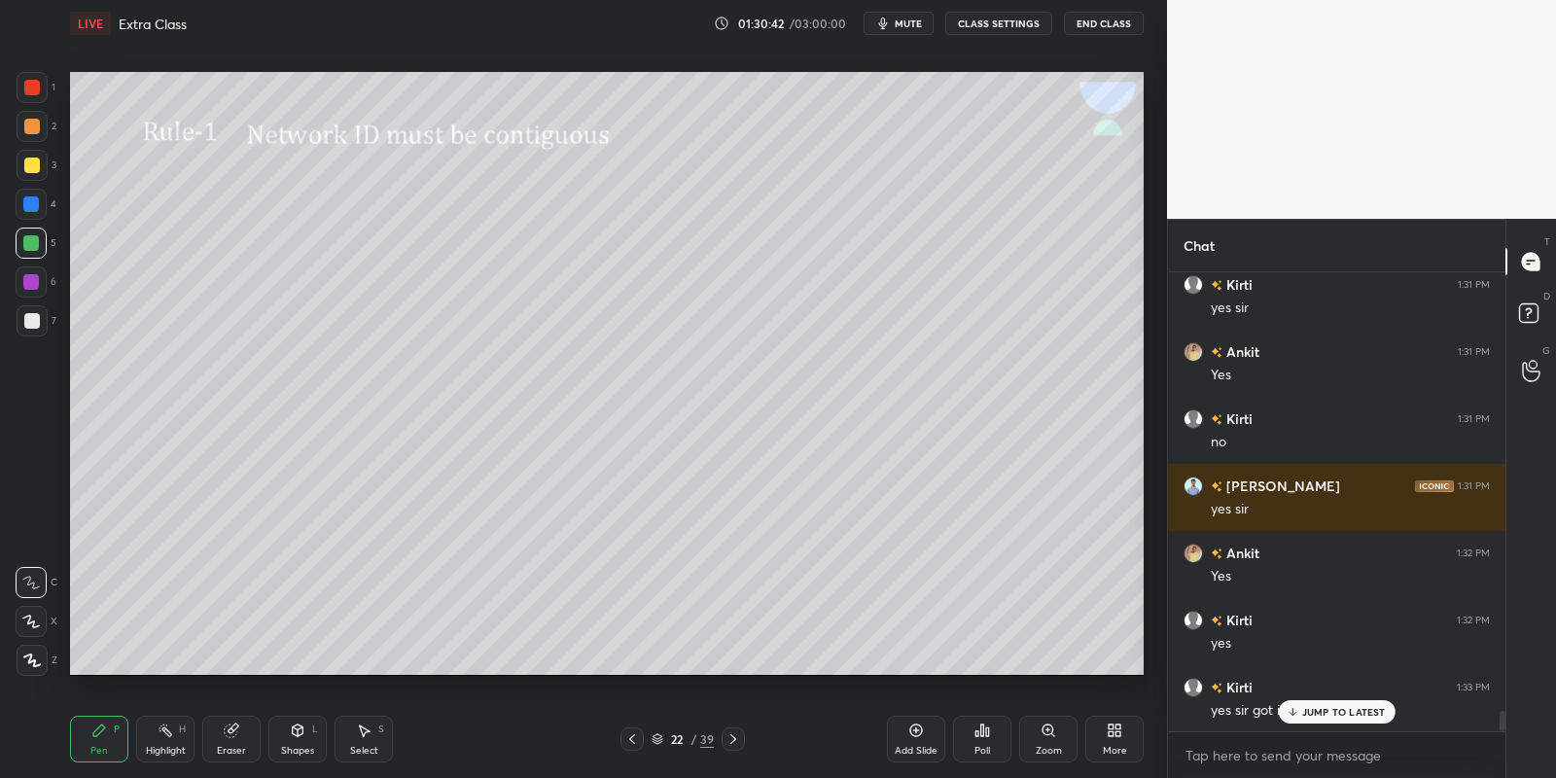
drag, startPoint x: 239, startPoint y: 739, endPoint x: 279, endPoint y: 698, distance: 57.1
click at [239, 737] on div "Eraser" at bounding box center [231, 739] width 58 height 47
click at [98, 741] on div "Pen P" at bounding box center [99, 739] width 58 height 47
click at [25, 320] on div at bounding box center [32, 321] width 16 height 16
drag, startPoint x: 369, startPoint y: 735, endPoint x: 363, endPoint y: 682, distance: 53.8
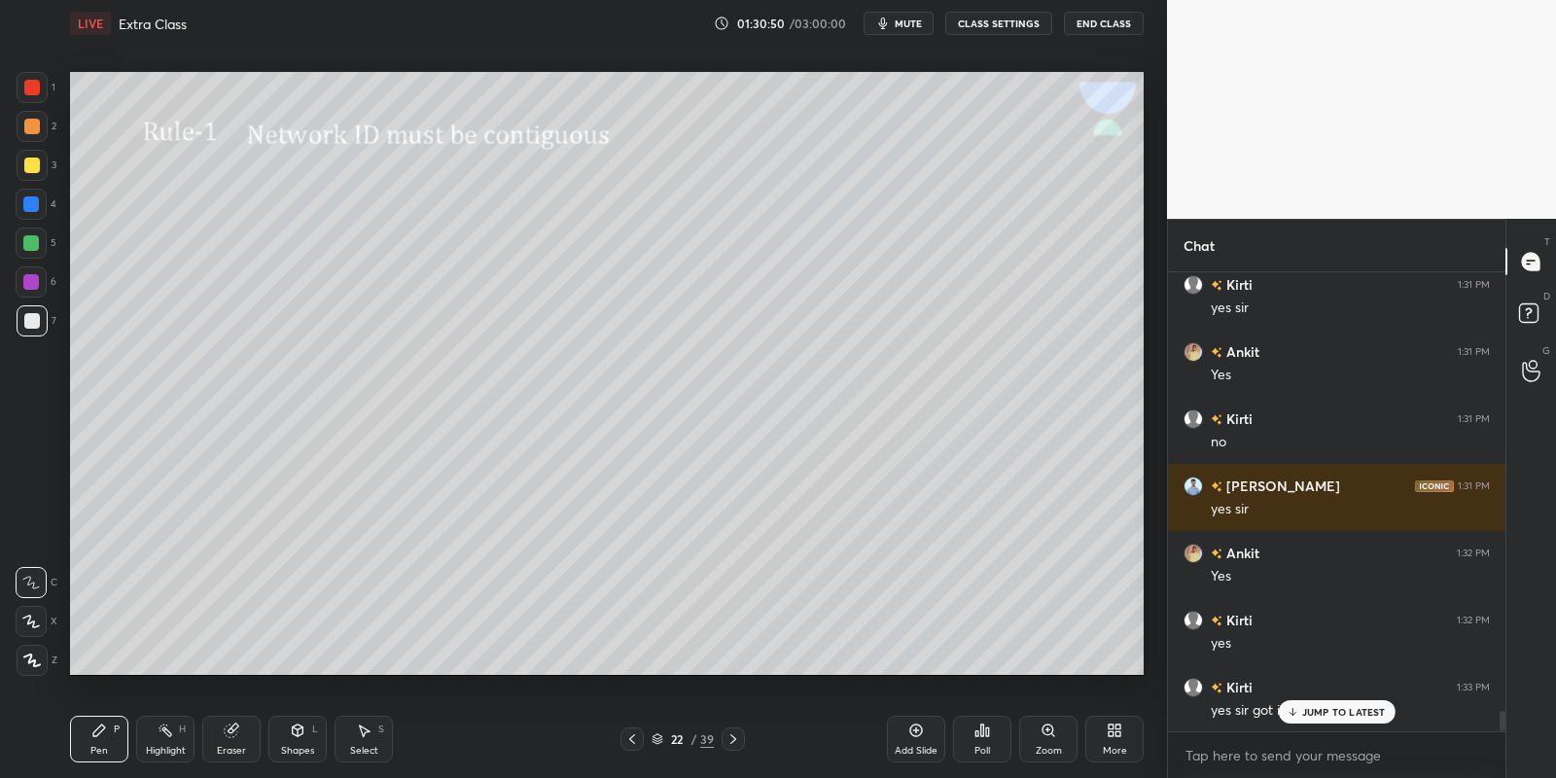
click at [369, 730] on icon at bounding box center [364, 731] width 16 height 16
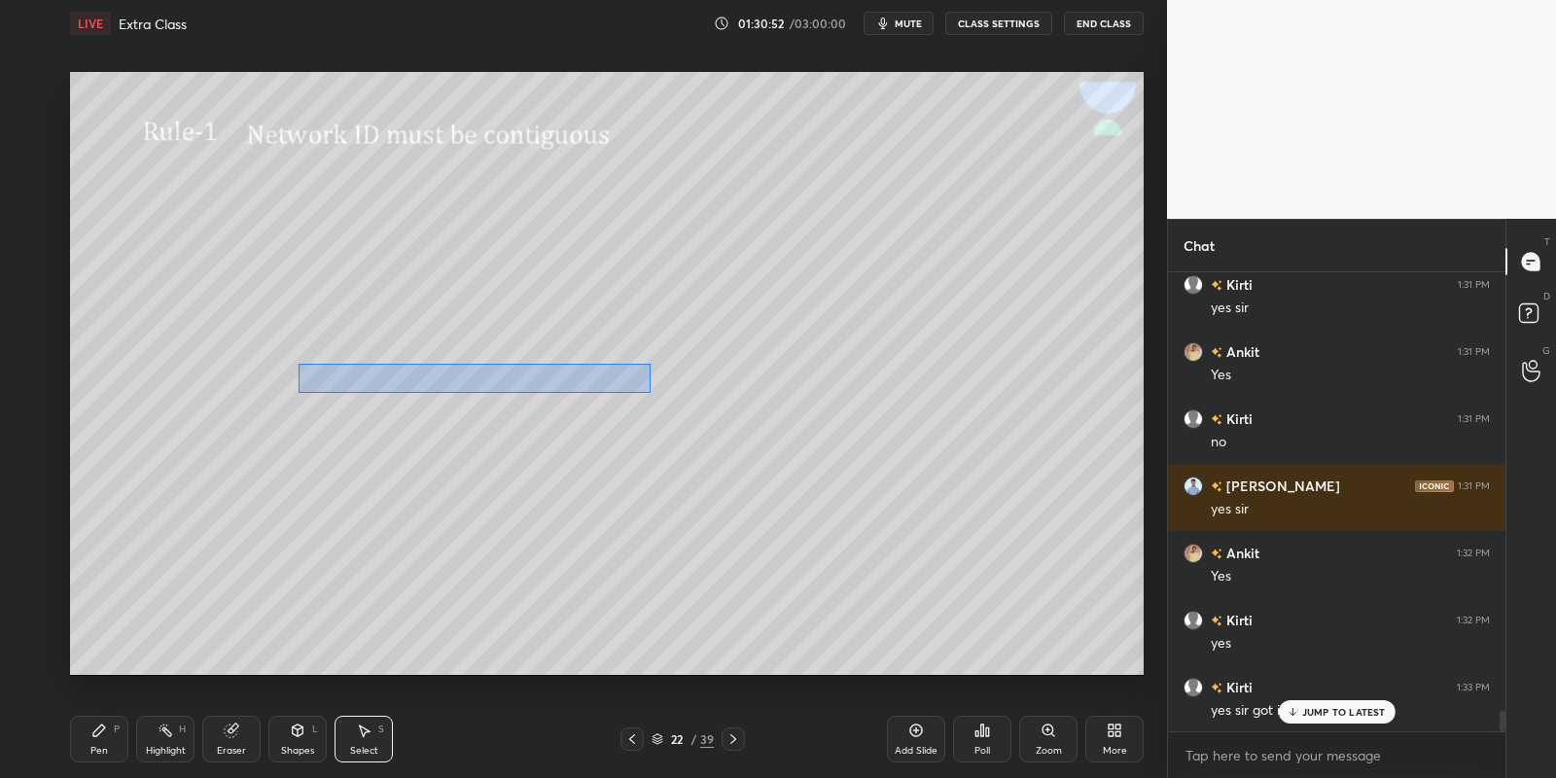
drag, startPoint x: 312, startPoint y: 362, endPoint x: 668, endPoint y: 389, distance: 357.0
click at [649, 391] on div "0 ° Undo Copy Paste here Duplicate Duplicate to new slide Delete" at bounding box center [607, 374] width 1074 height 604
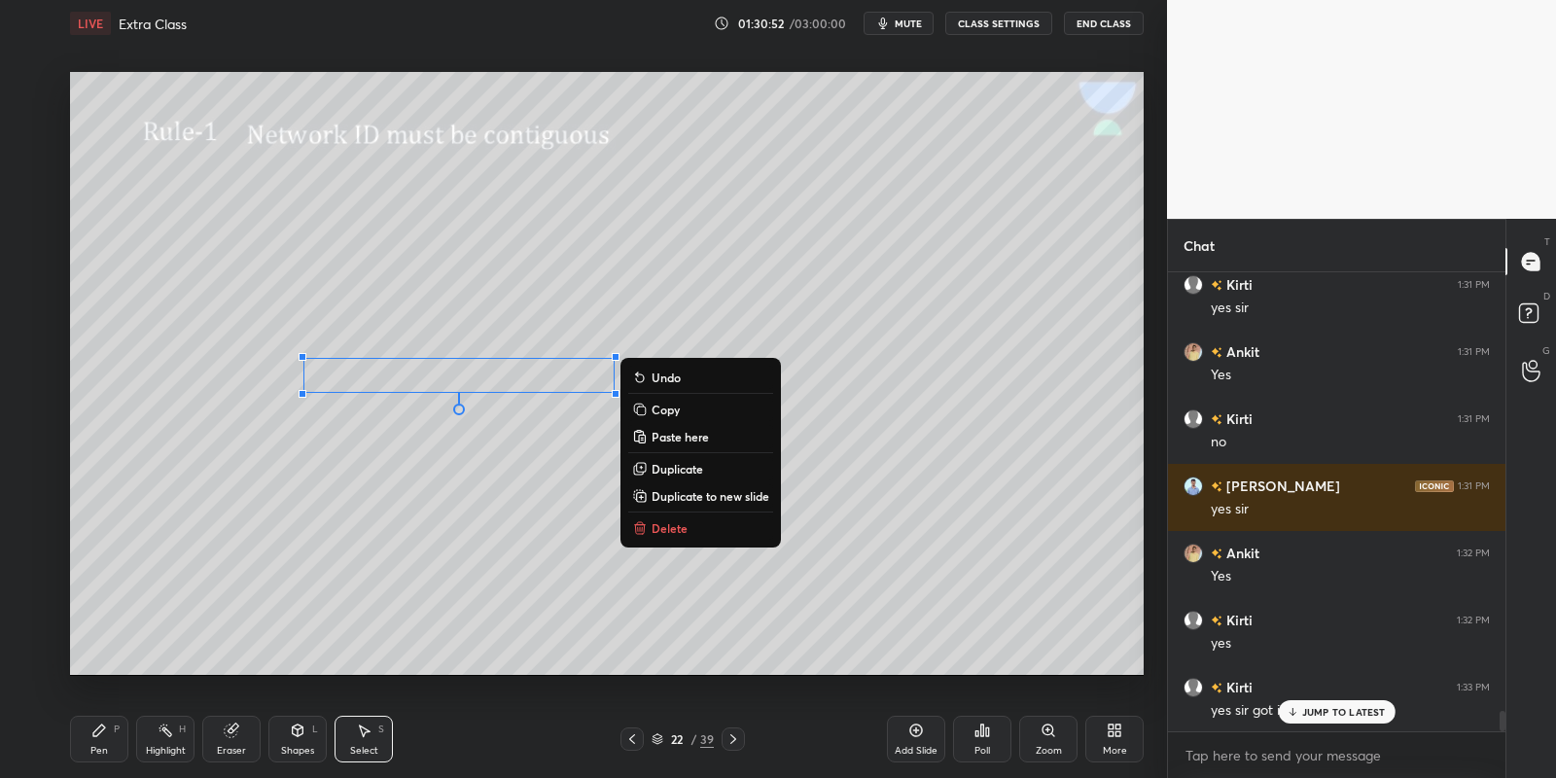
drag, startPoint x: 696, startPoint y: 408, endPoint x: 695, endPoint y: 436, distance: 27.2
click at [696, 408] on button "Copy" at bounding box center [700, 409] width 145 height 23
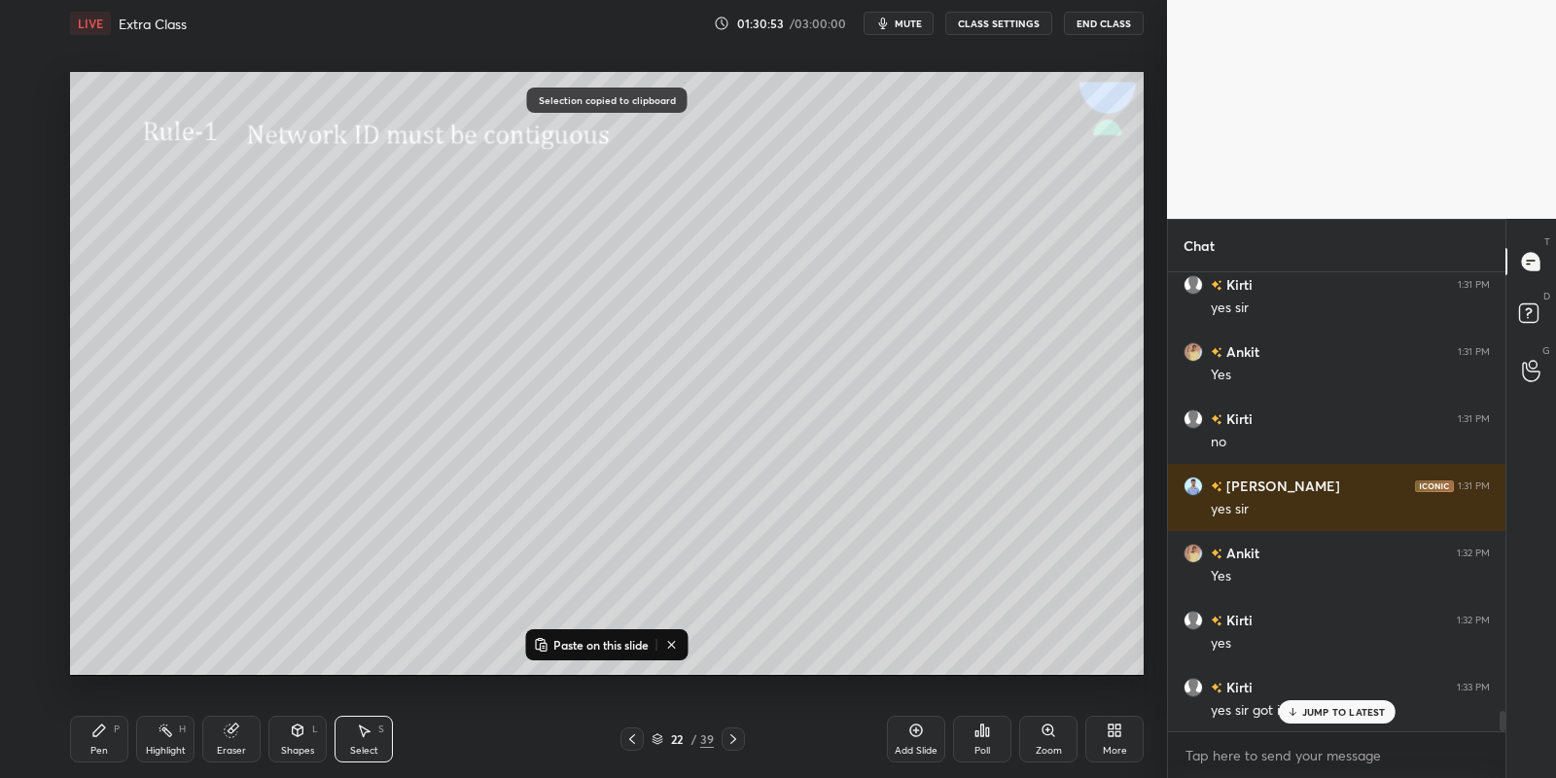
click at [587, 639] on p "Paste on this slide" at bounding box center [600, 645] width 95 height 16
drag, startPoint x: 504, startPoint y: 405, endPoint x: 486, endPoint y: 421, distance: 24.1
click at [482, 419] on div "0 ° Undo Copy Paste here Duplicate Duplicate to new slide Delete" at bounding box center [607, 374] width 1074 height 604
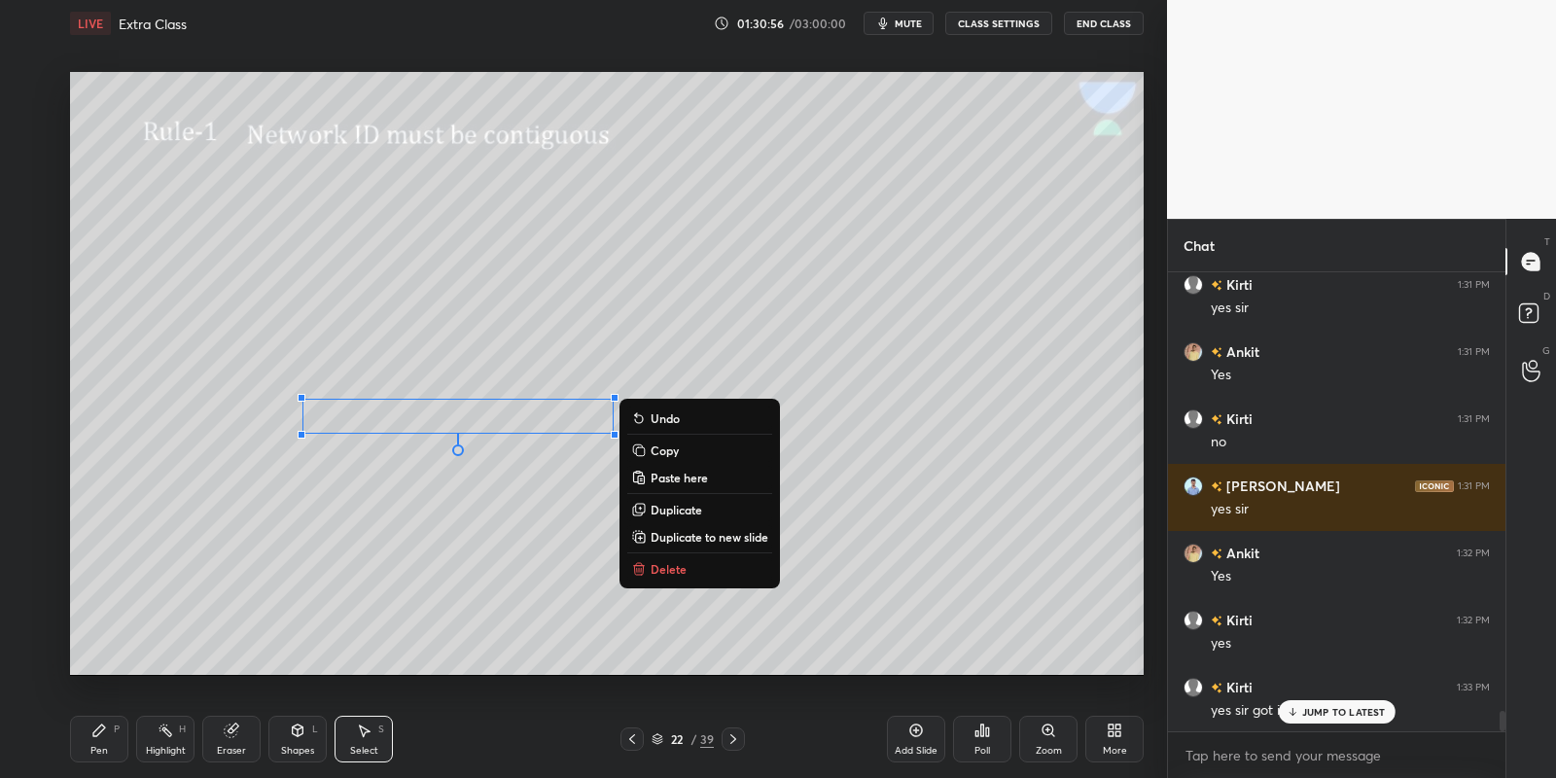
click at [128, 740] on div "Pen P Highlight H Eraser Shapes L Select S" at bounding box center [274, 739] width 408 height 47
drag, startPoint x: 228, startPoint y: 735, endPoint x: 232, endPoint y: 724, distance: 11.8
click at [226, 734] on icon at bounding box center [231, 730] width 13 height 13
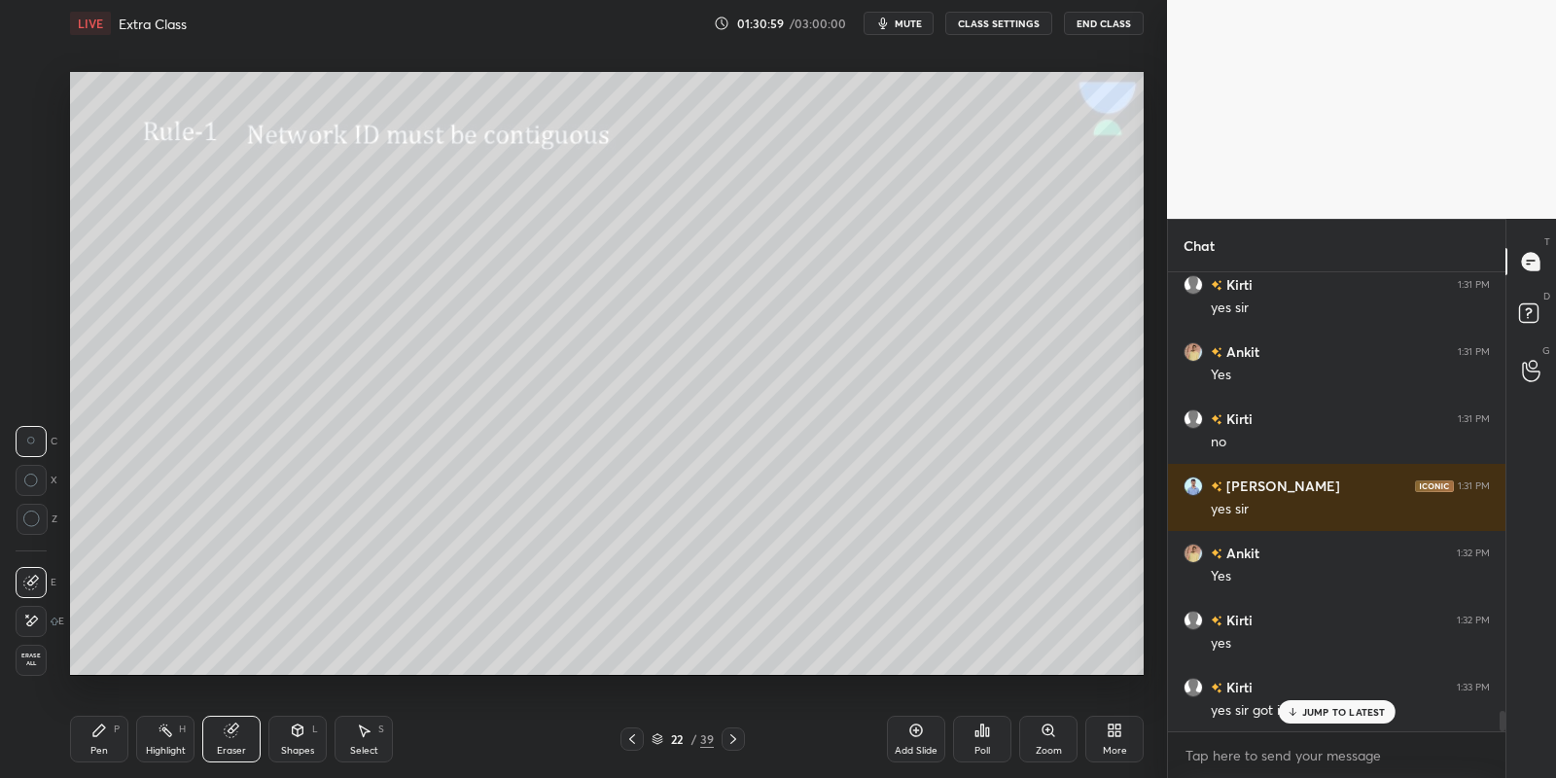
drag, startPoint x: 105, startPoint y: 737, endPoint x: 203, endPoint y: 687, distance: 110.5
click at [107, 736] on div "Pen P" at bounding box center [99, 739] width 58 height 47
click at [289, 739] on div "Shapes L" at bounding box center [297, 739] width 58 height 47
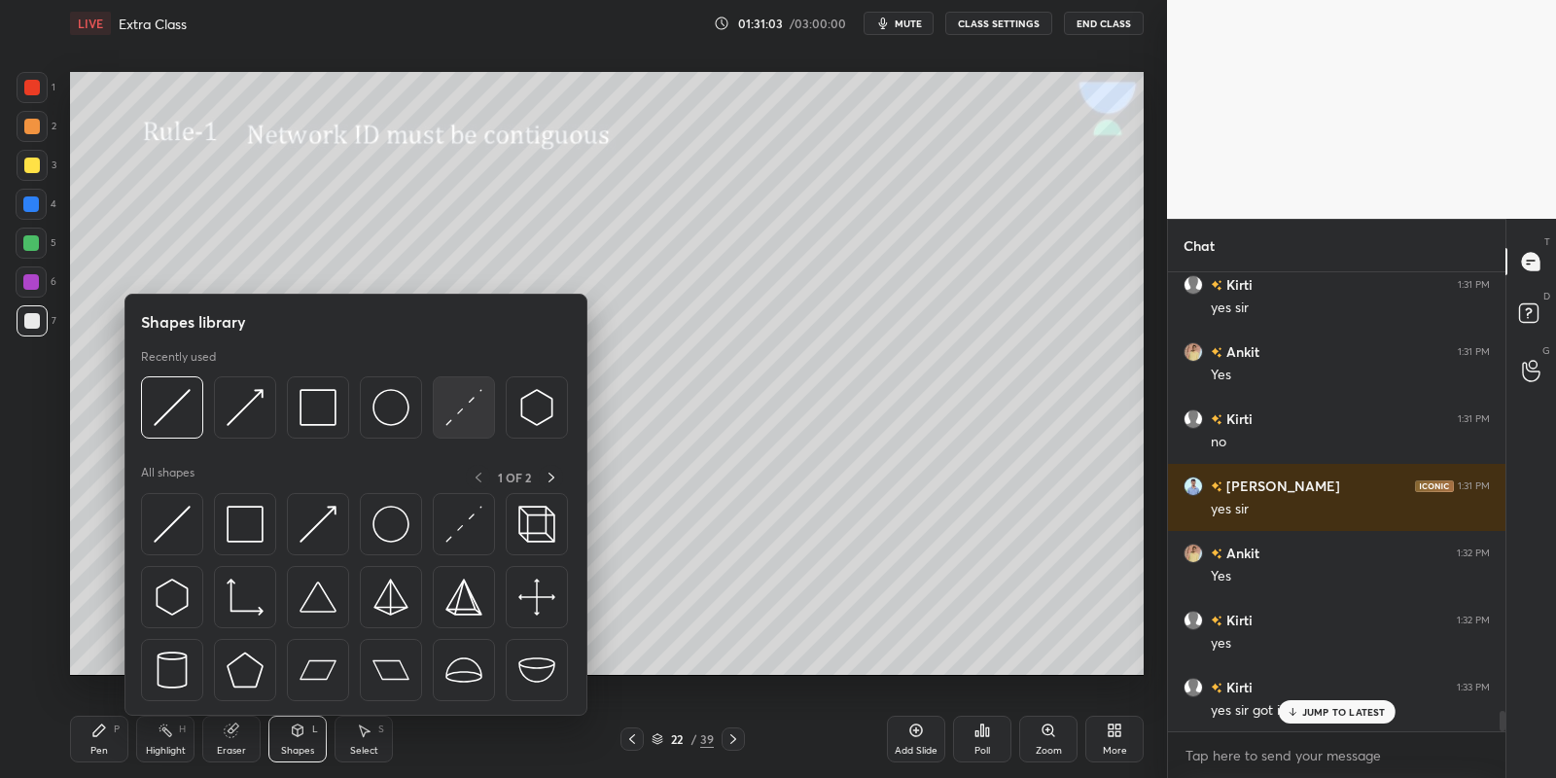
click at [454, 403] on img at bounding box center [463, 407] width 37 height 37
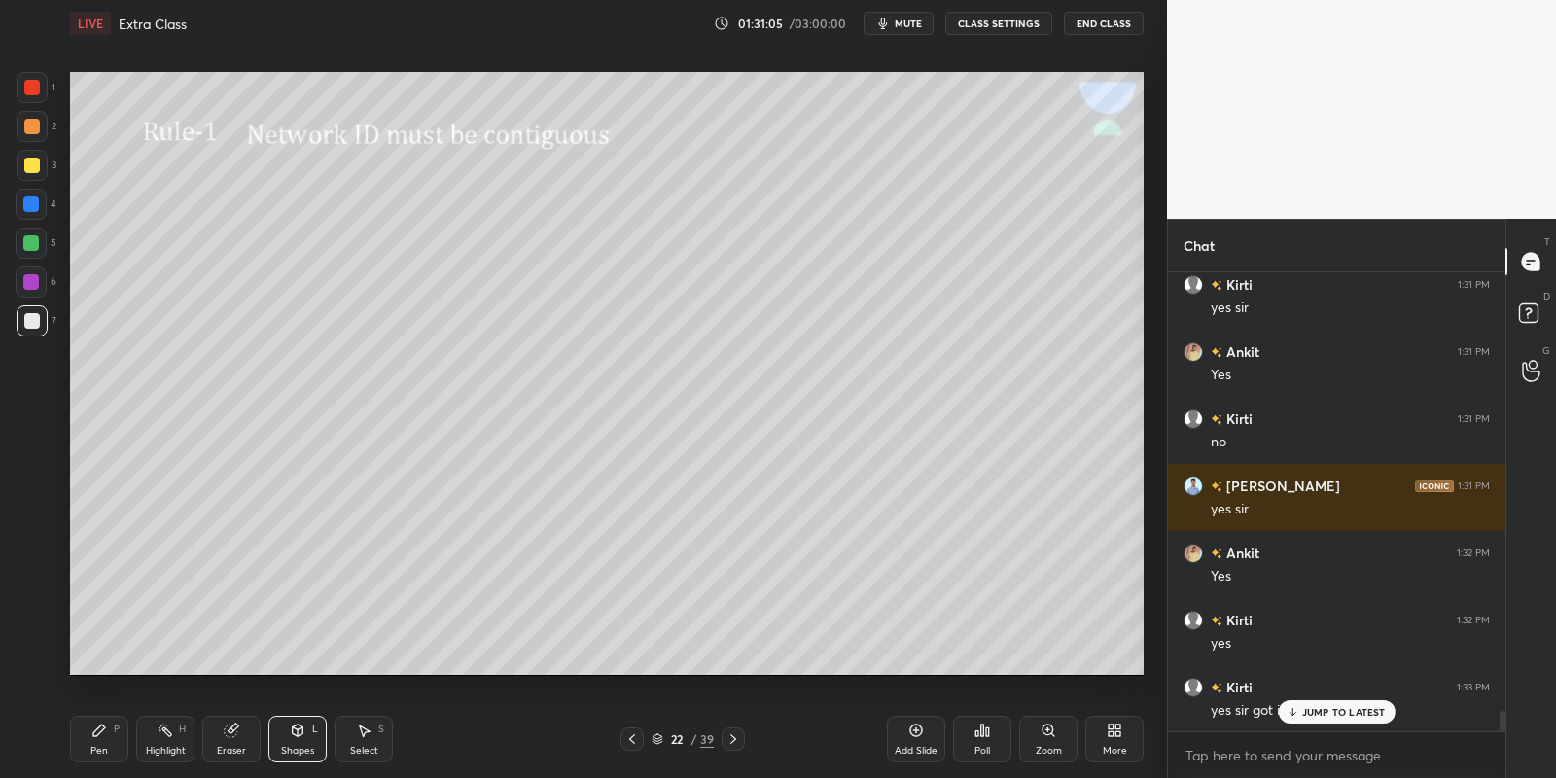
click at [97, 747] on div "Pen" at bounding box center [99, 751] width 18 height 10
drag, startPoint x: 359, startPoint y: 743, endPoint x: 364, endPoint y: 682, distance: 61.5
click at [359, 743] on div "Select S" at bounding box center [364, 739] width 58 height 47
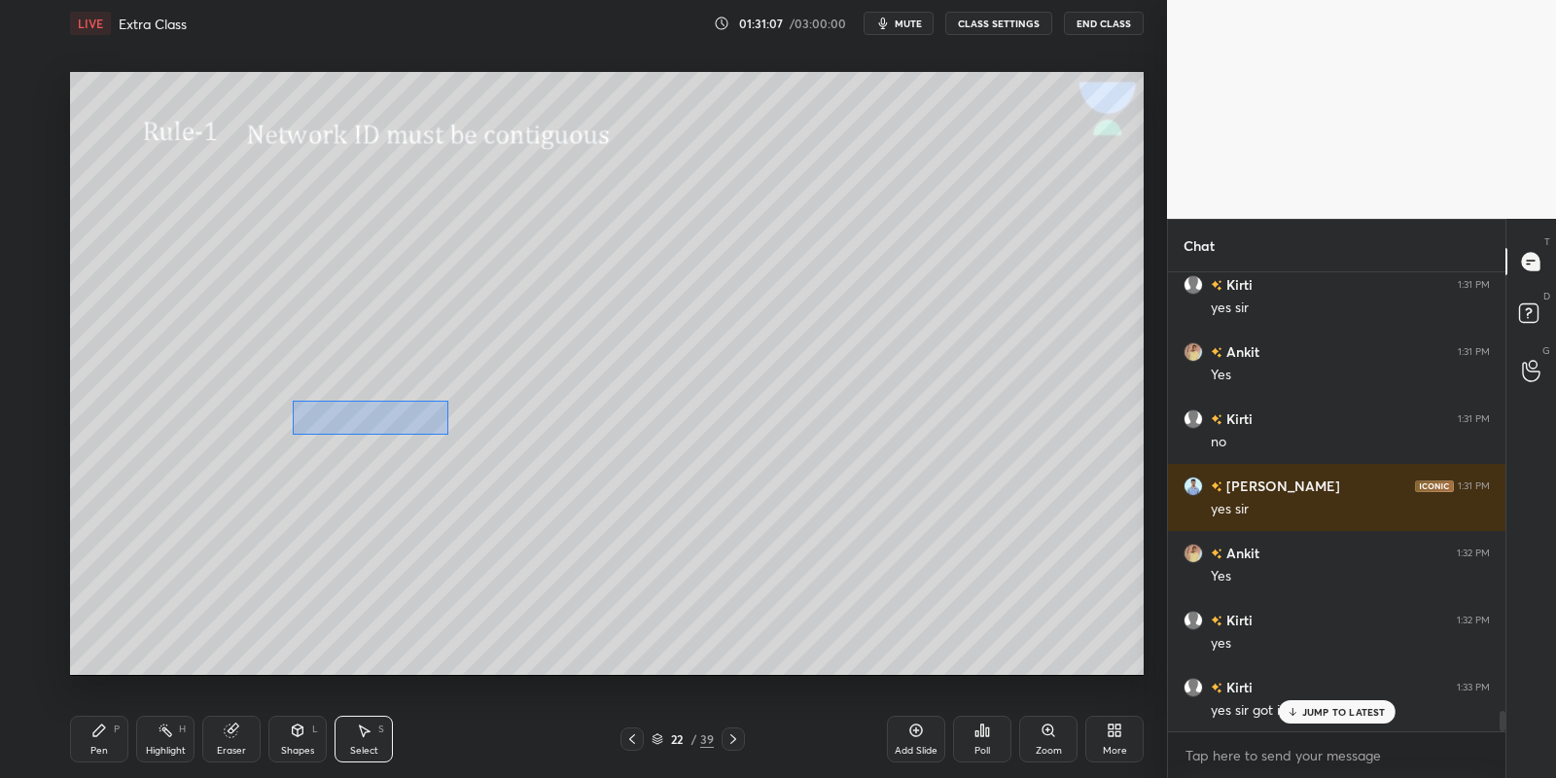
drag, startPoint x: 292, startPoint y: 401, endPoint x: 463, endPoint y: 436, distance: 174.7
click at [447, 434] on div "0 ° Undo Copy Paste here Duplicate Duplicate to new slide Delete" at bounding box center [607, 374] width 1074 height 604
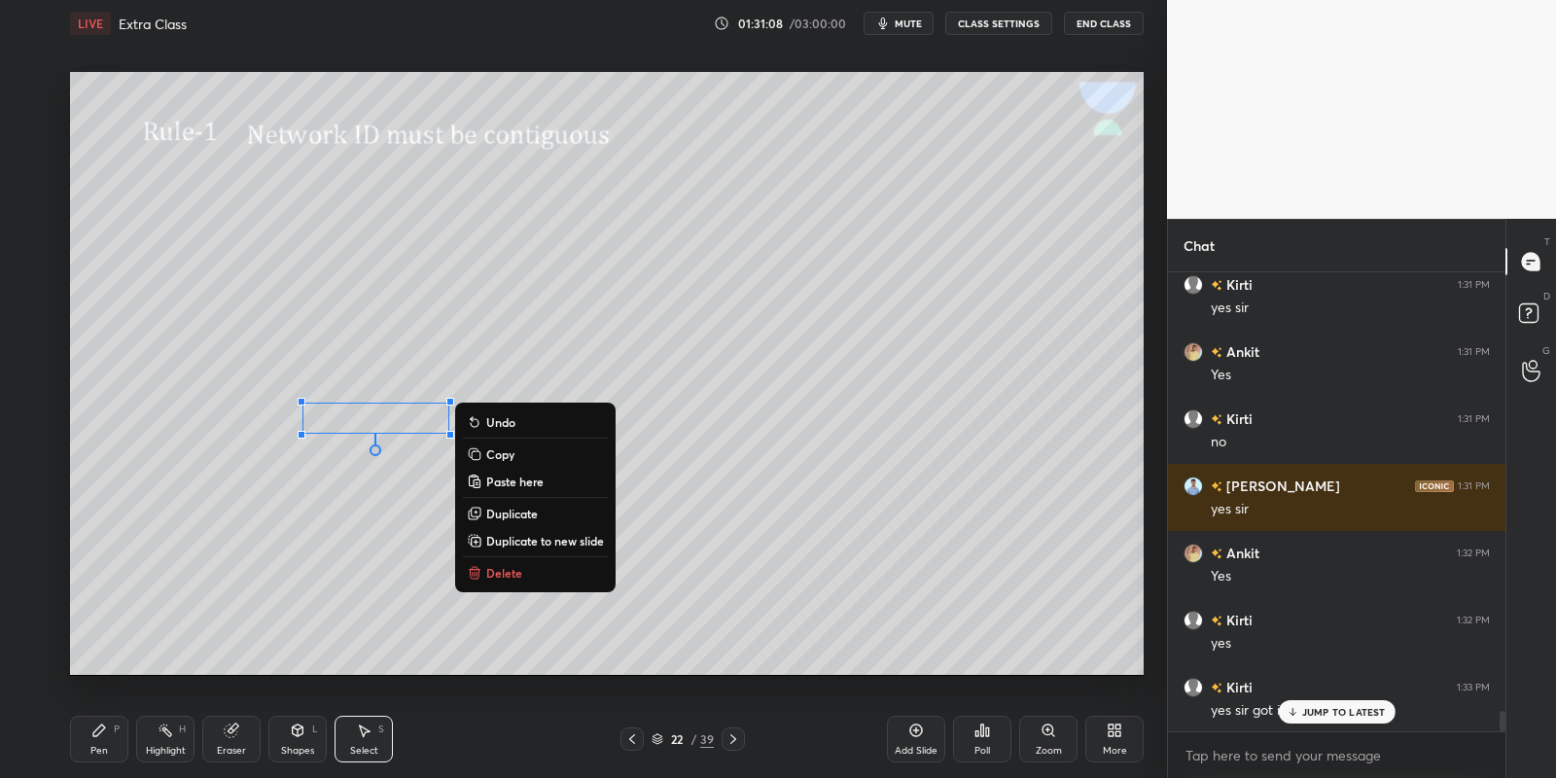
click at [499, 453] on p "Copy" at bounding box center [500, 454] width 28 height 16
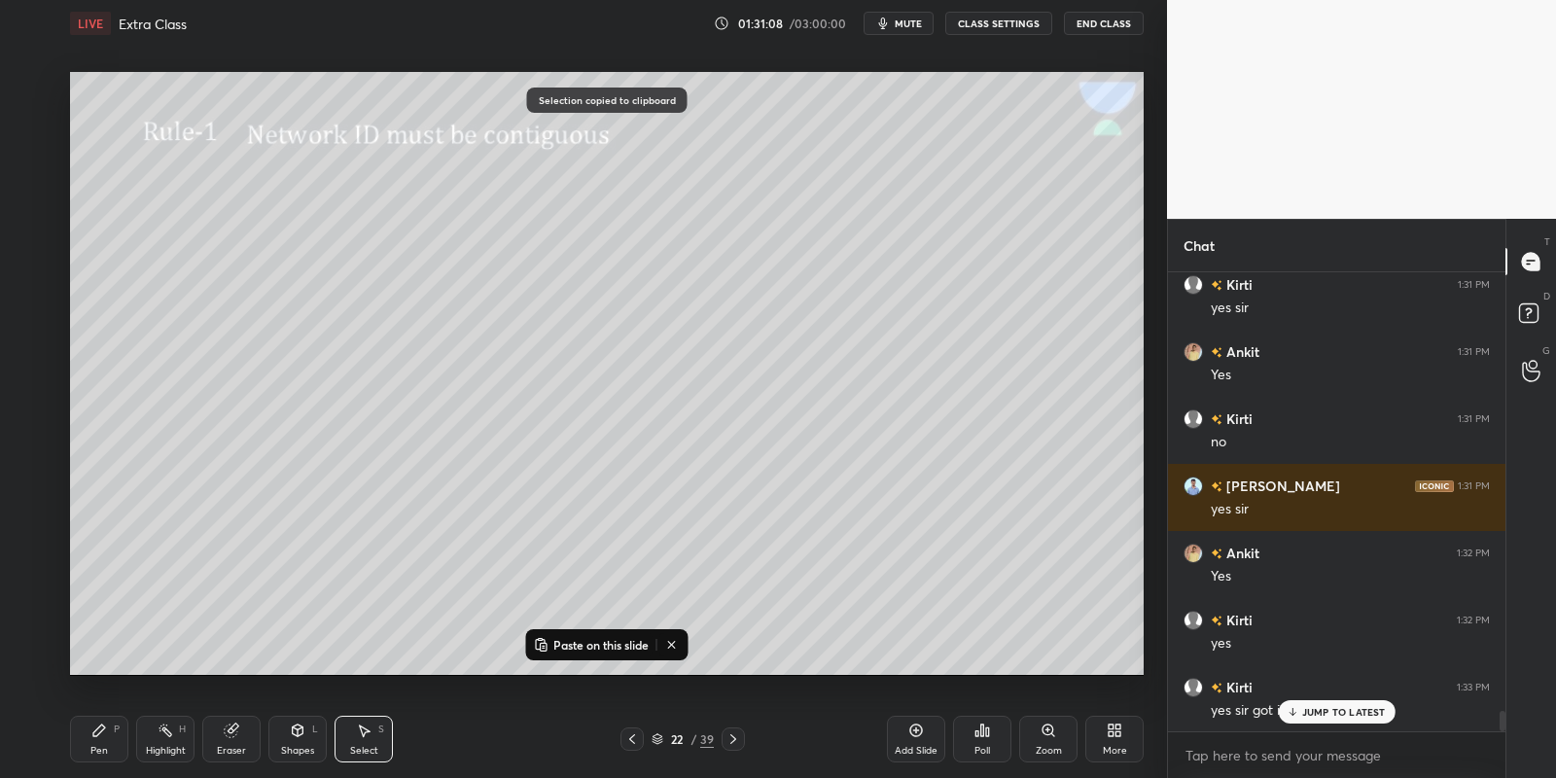
click at [544, 639] on icon at bounding box center [542, 645] width 16 height 16
drag, startPoint x: 409, startPoint y: 446, endPoint x: 399, endPoint y: 528, distance: 82.4
click at [398, 528] on div "0 ° Undo Copy Paste here Duplicate Duplicate to new slide Delete" at bounding box center [607, 374] width 1074 height 604
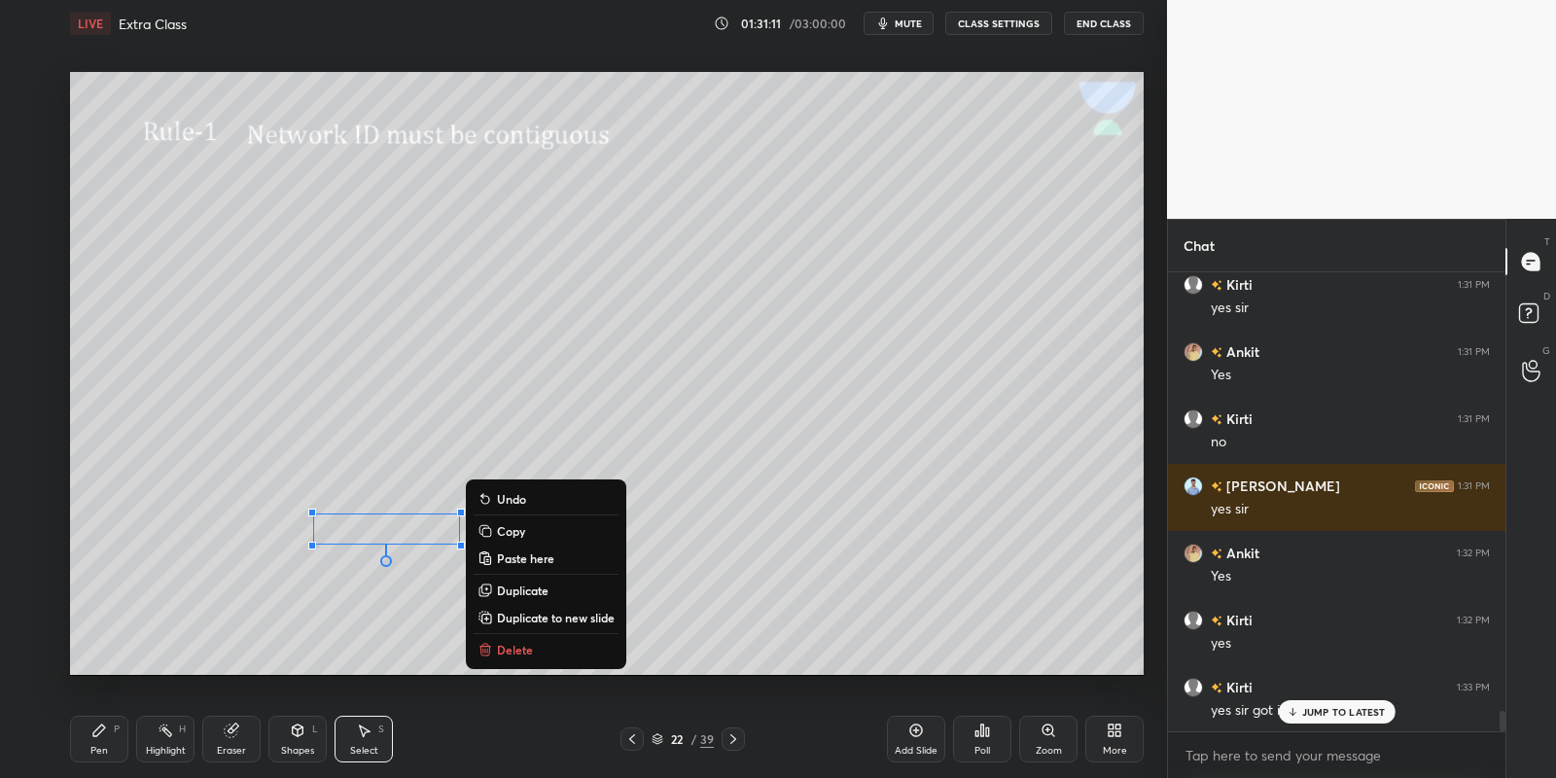
click at [99, 740] on div "Pen P" at bounding box center [99, 739] width 58 height 47
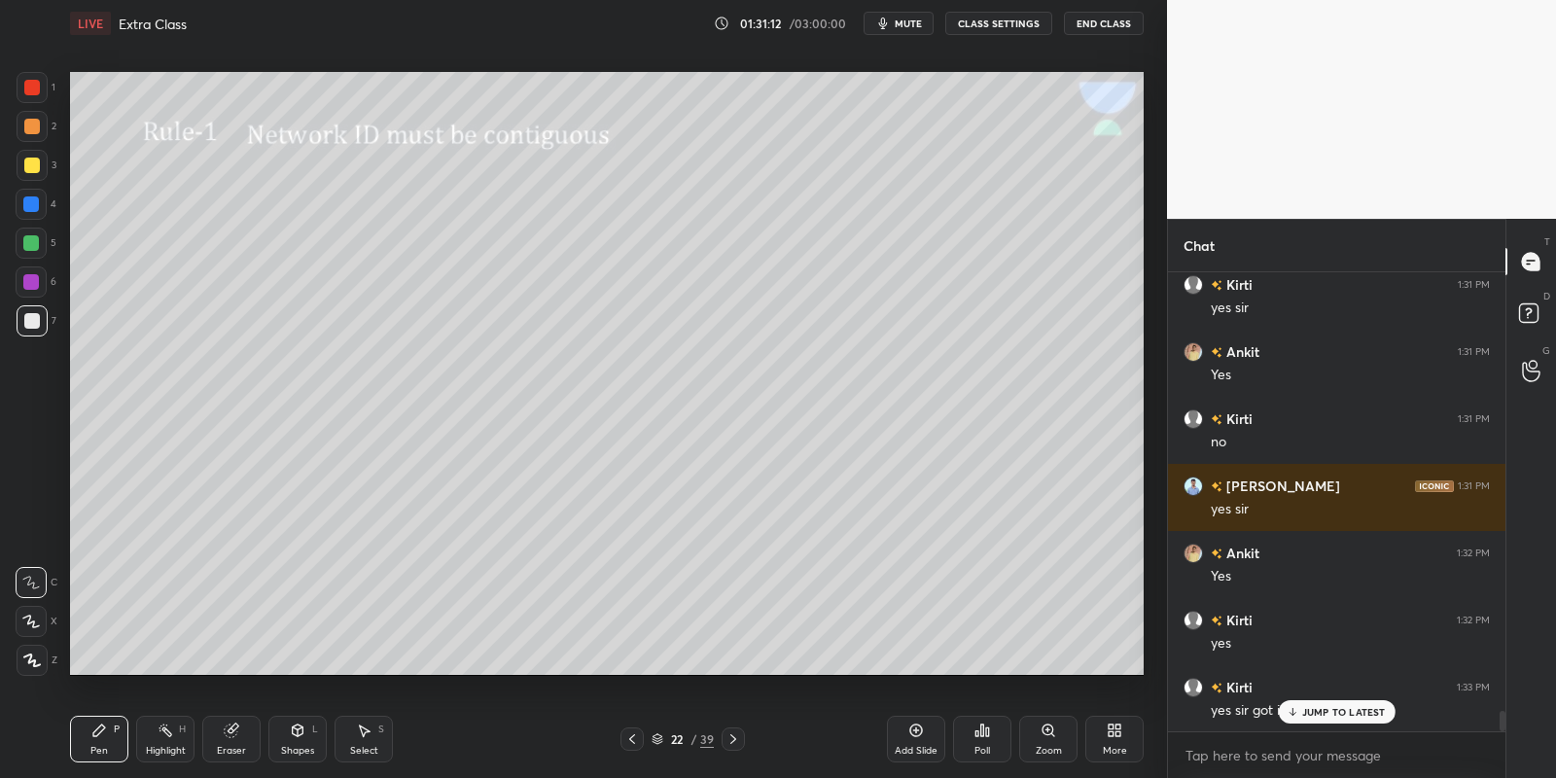
drag, startPoint x: 38, startPoint y: 321, endPoint x: 56, endPoint y: 328, distance: 19.7
click at [37, 322] on div at bounding box center [32, 321] width 16 height 16
click at [300, 733] on icon at bounding box center [298, 731] width 16 height 16
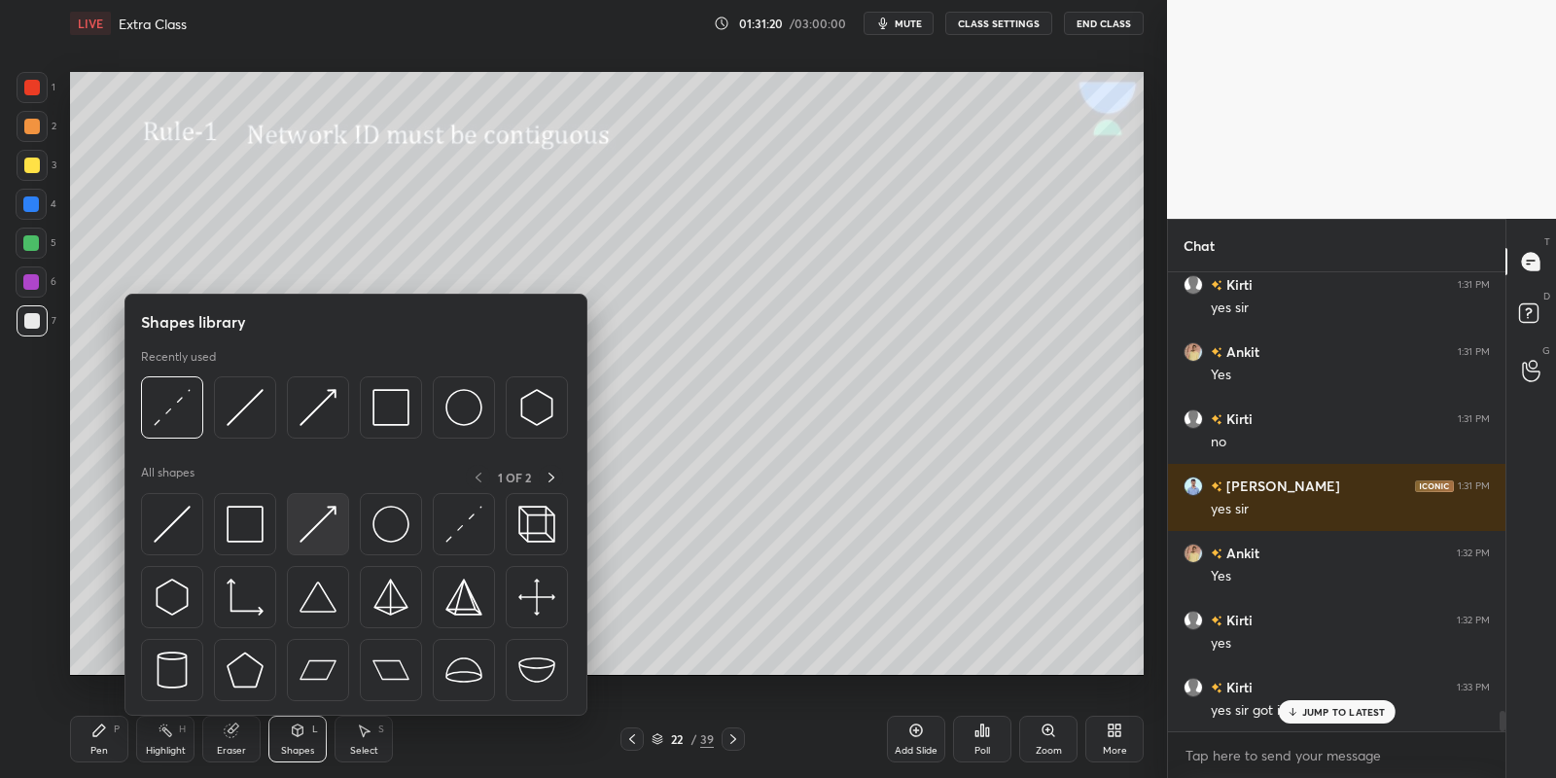
click at [331, 521] on img at bounding box center [318, 524] width 37 height 37
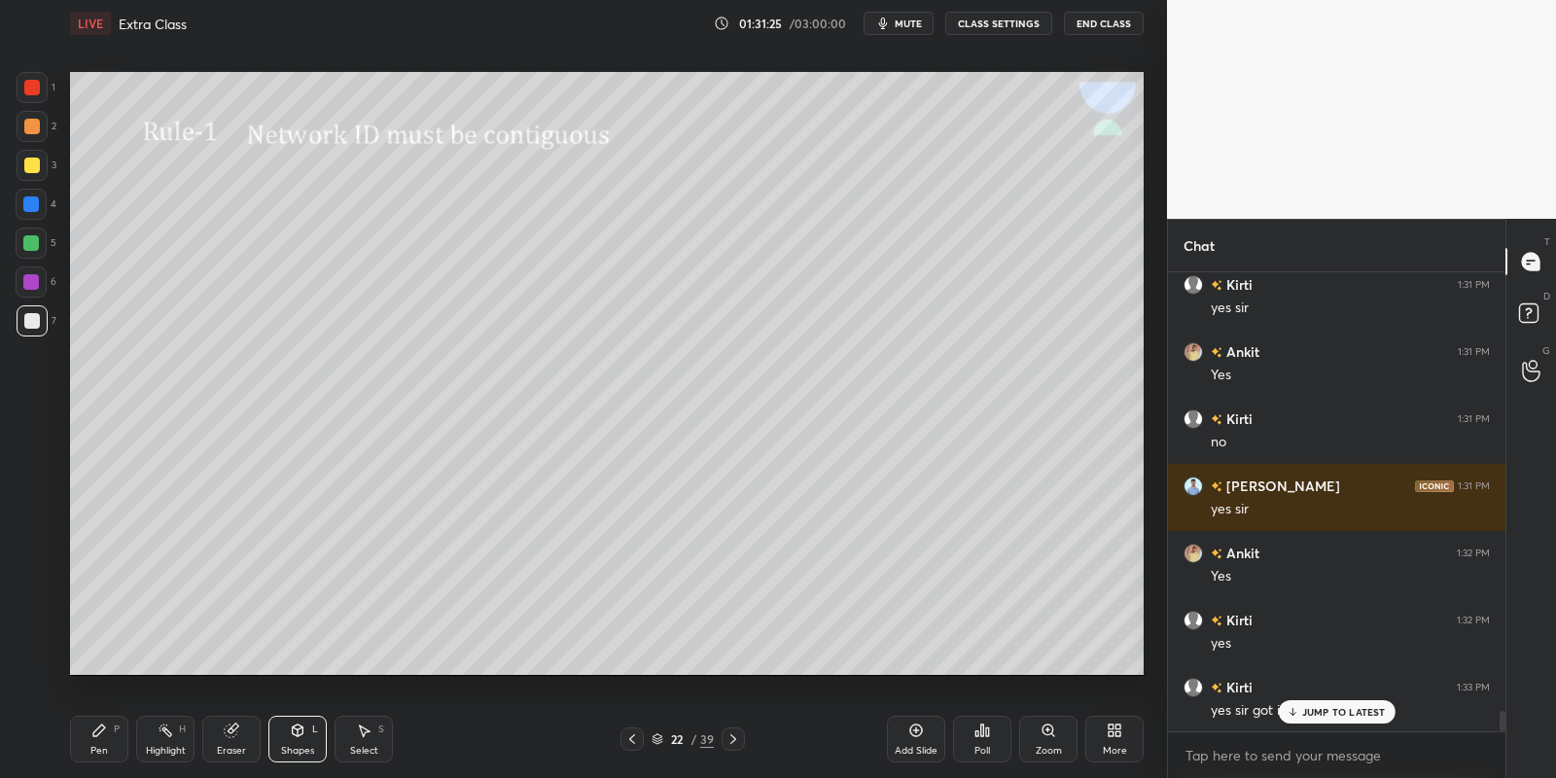
drag, startPoint x: 103, startPoint y: 739, endPoint x: 113, endPoint y: 736, distance: 10.2
click at [108, 738] on div "Pen P" at bounding box center [99, 739] width 58 height 47
drag, startPoint x: 366, startPoint y: 742, endPoint x: 361, endPoint y: 708, distance: 34.4
click at [366, 741] on div "Select S" at bounding box center [364, 739] width 58 height 47
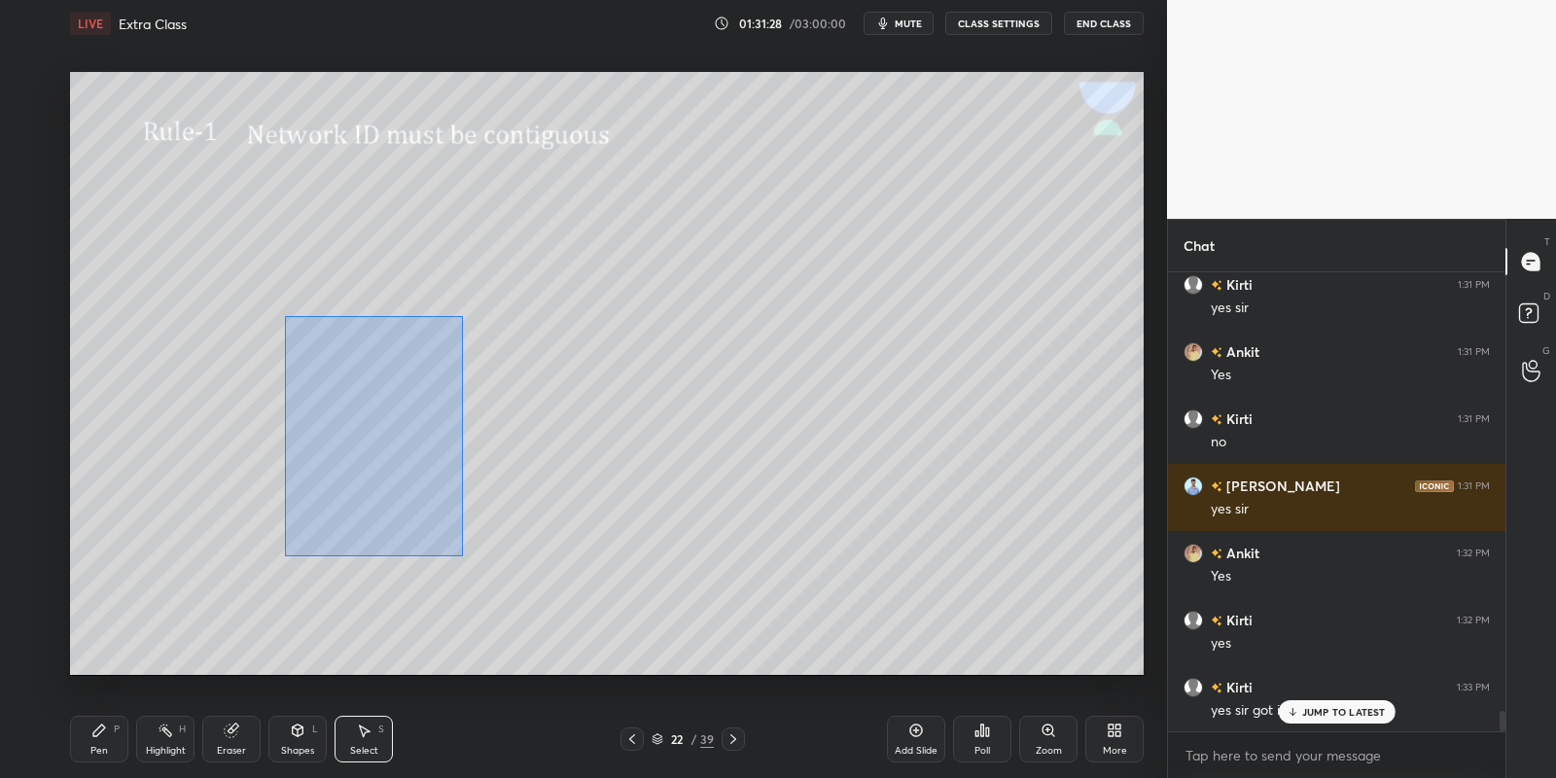
drag, startPoint x: 287, startPoint y: 317, endPoint x: 458, endPoint y: 556, distance: 294.1
click at [460, 556] on div "0 ° Undo Copy Paste here Duplicate Duplicate to new slide Delete" at bounding box center [607, 374] width 1074 height 604
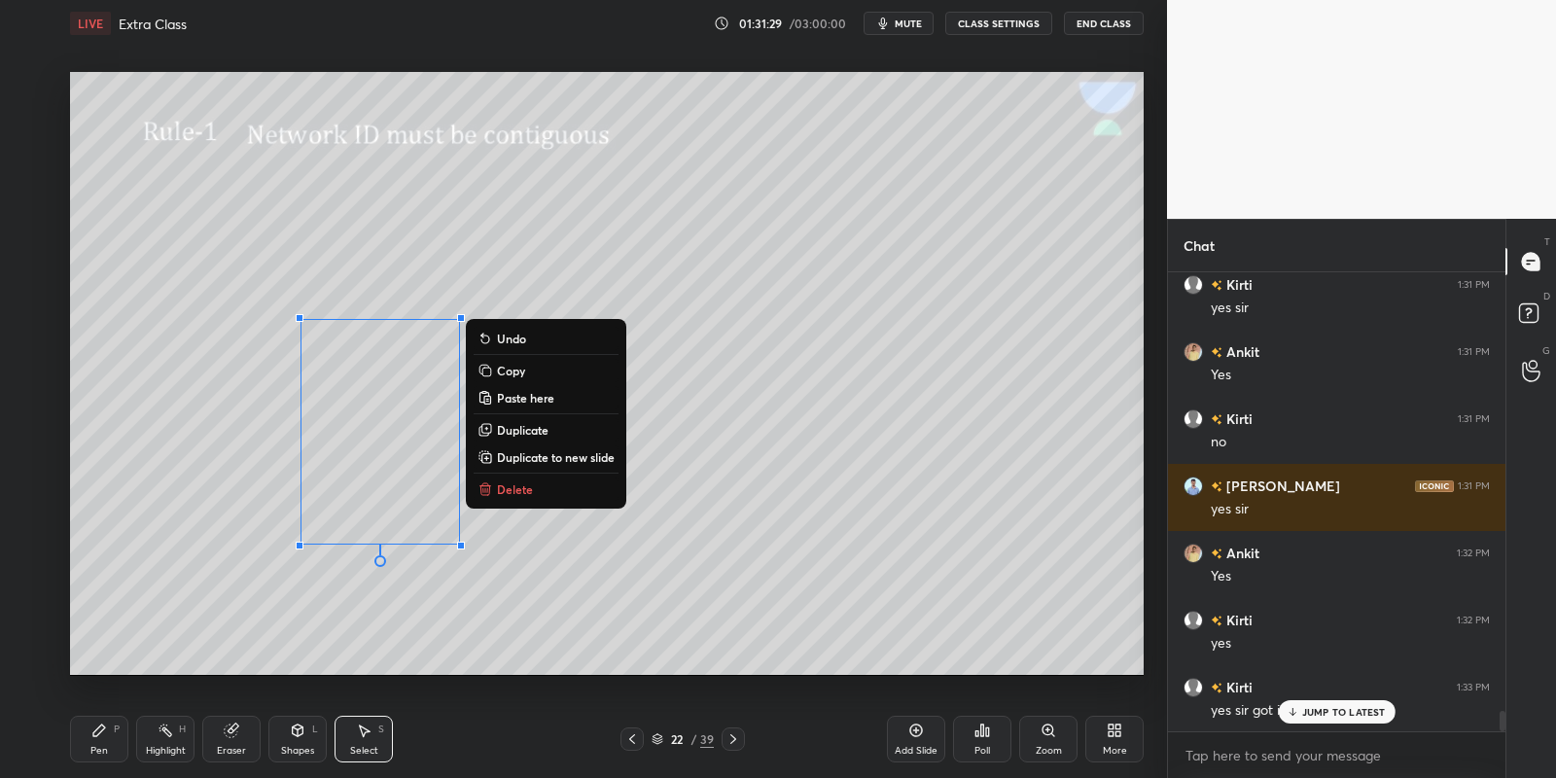
click at [534, 367] on button "Copy" at bounding box center [546, 370] width 145 height 23
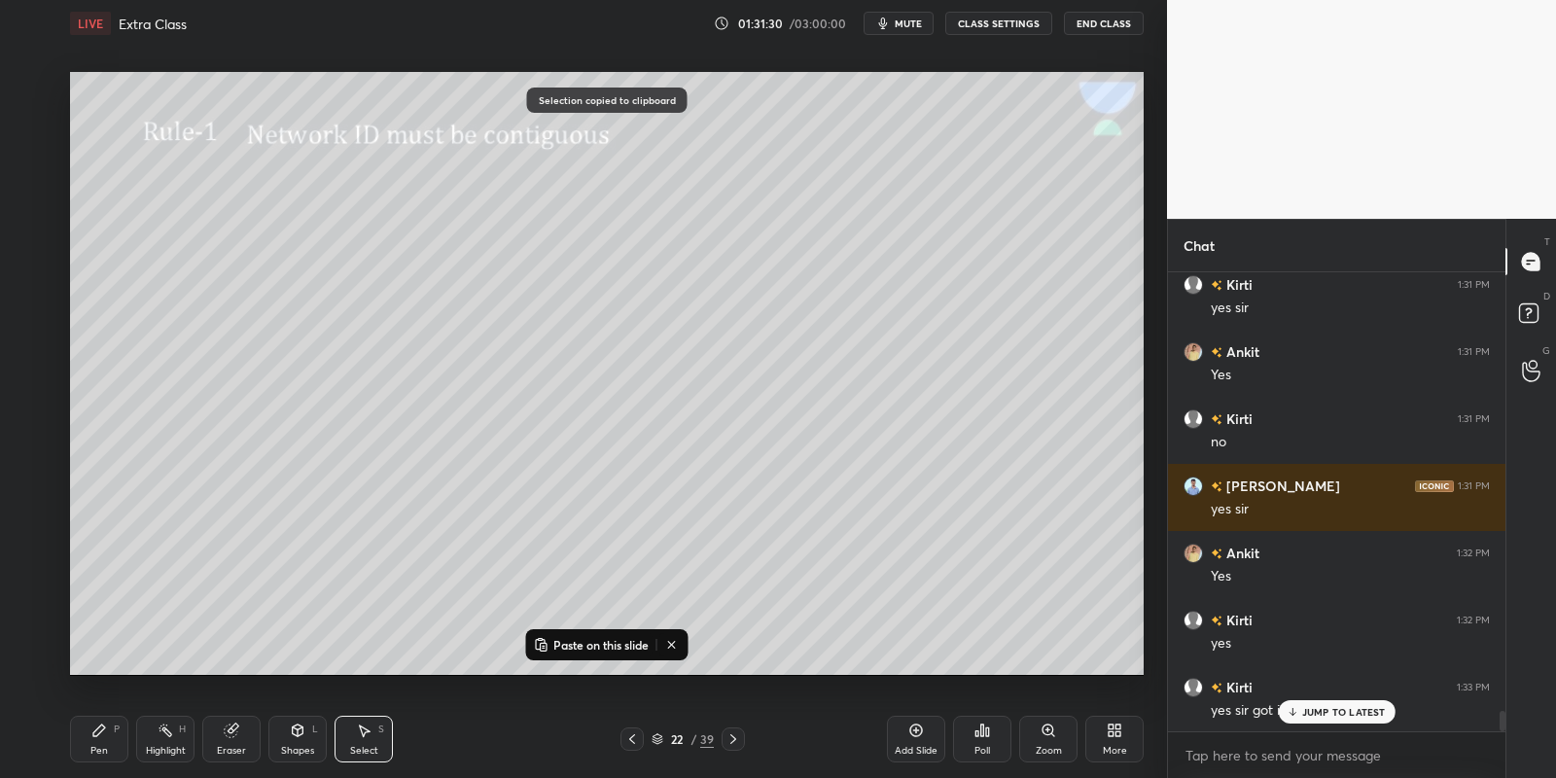
drag, startPoint x: 616, startPoint y: 642, endPoint x: 623, endPoint y: 629, distance: 14.8
click at [617, 639] on p "Paste on this slide" at bounding box center [600, 645] width 95 height 16
drag, startPoint x: 431, startPoint y: 477, endPoint x: 798, endPoint y: 441, distance: 369.3
click at [797, 442] on div "0 ° Undo Copy Paste here Duplicate Duplicate to new slide Delete" at bounding box center [607, 374] width 1074 height 604
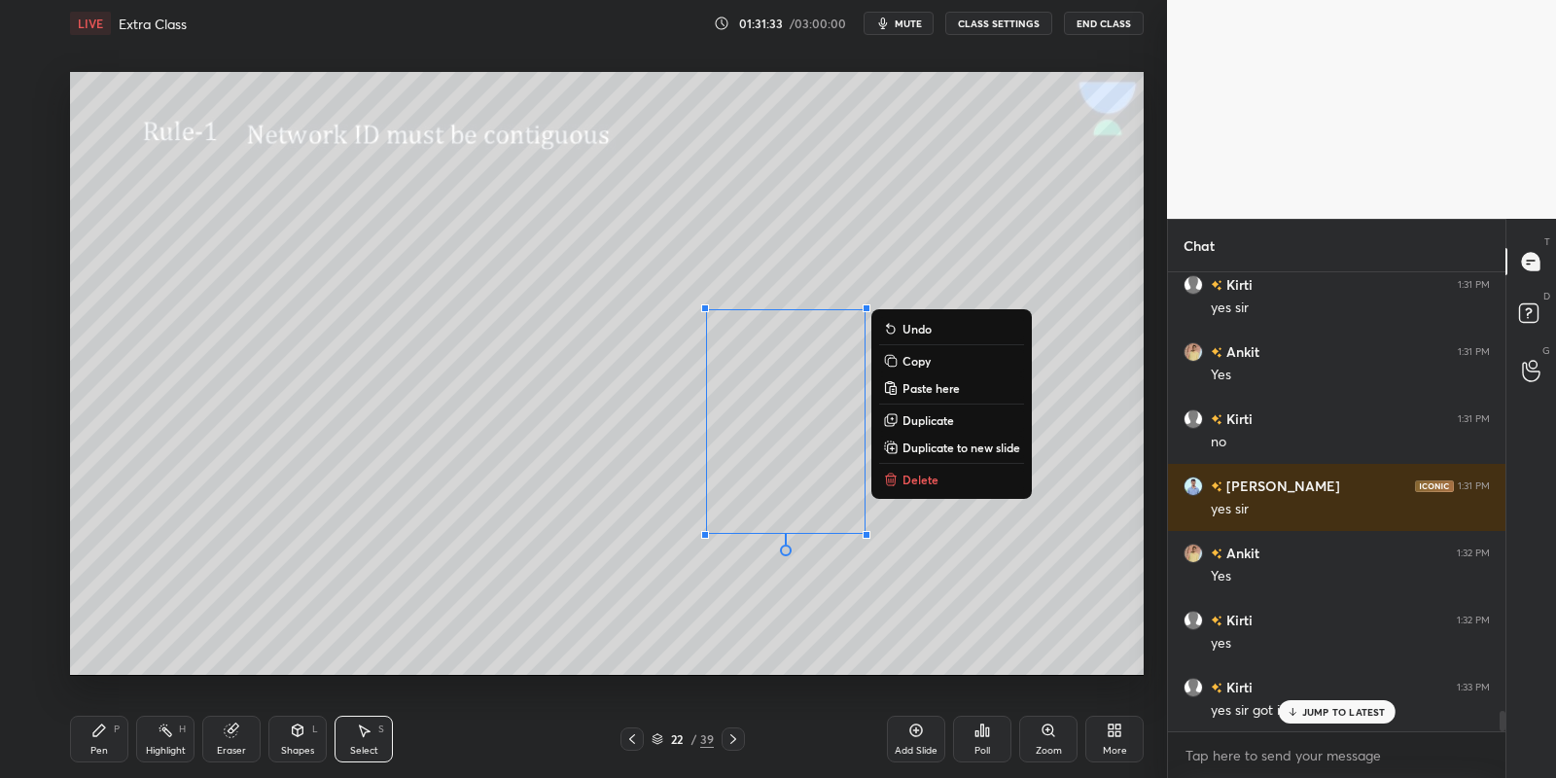
click at [108, 740] on div "Pen P" at bounding box center [99, 739] width 58 height 47
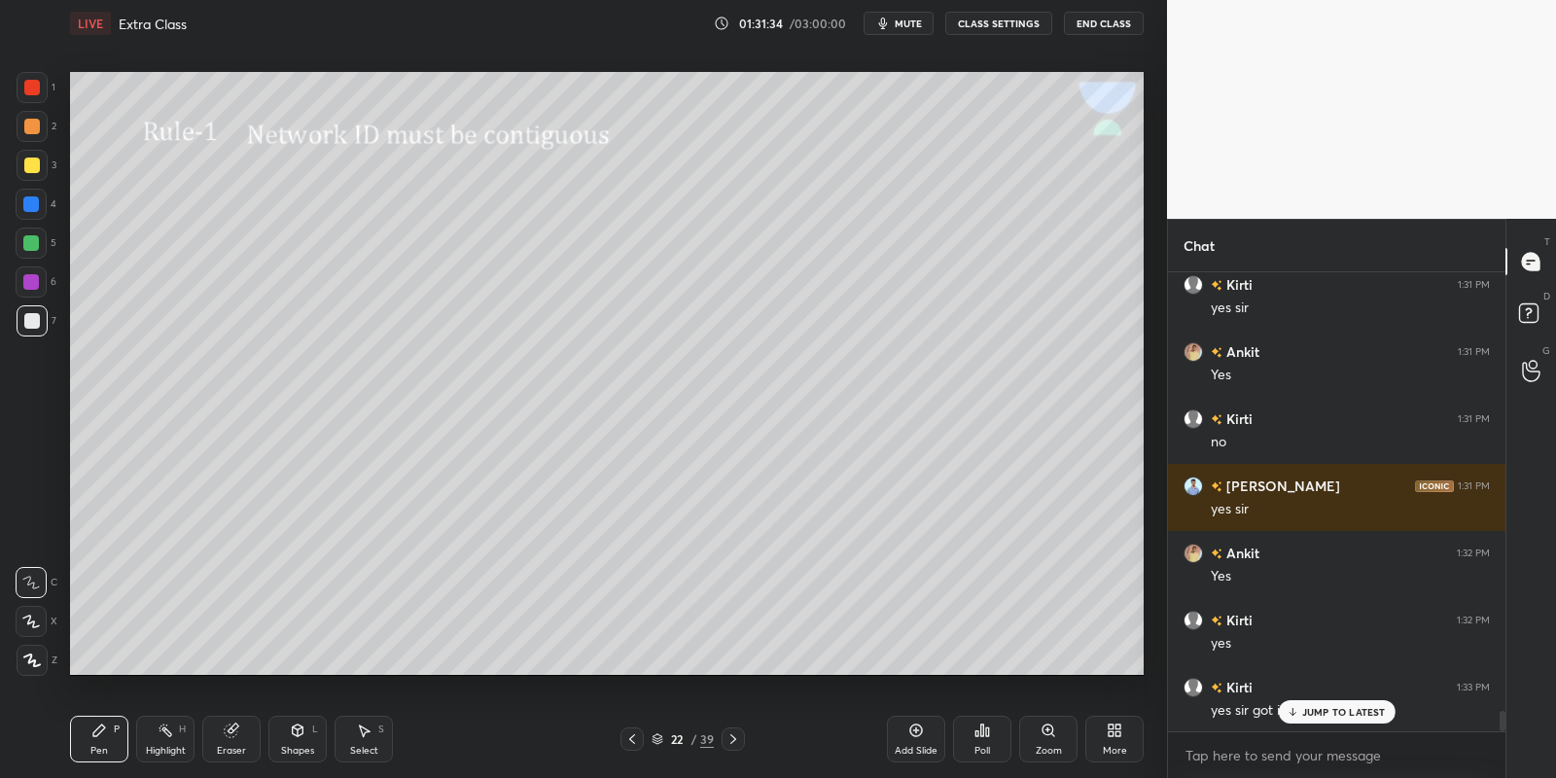
click at [30, 236] on div at bounding box center [31, 243] width 16 height 16
click at [175, 746] on div "Highlight" at bounding box center [166, 751] width 40 height 10
click at [103, 727] on icon at bounding box center [99, 730] width 12 height 12
click at [26, 321] on div at bounding box center [32, 321] width 16 height 16
drag, startPoint x: 303, startPoint y: 741, endPoint x: 300, endPoint y: 729, distance: 12.3
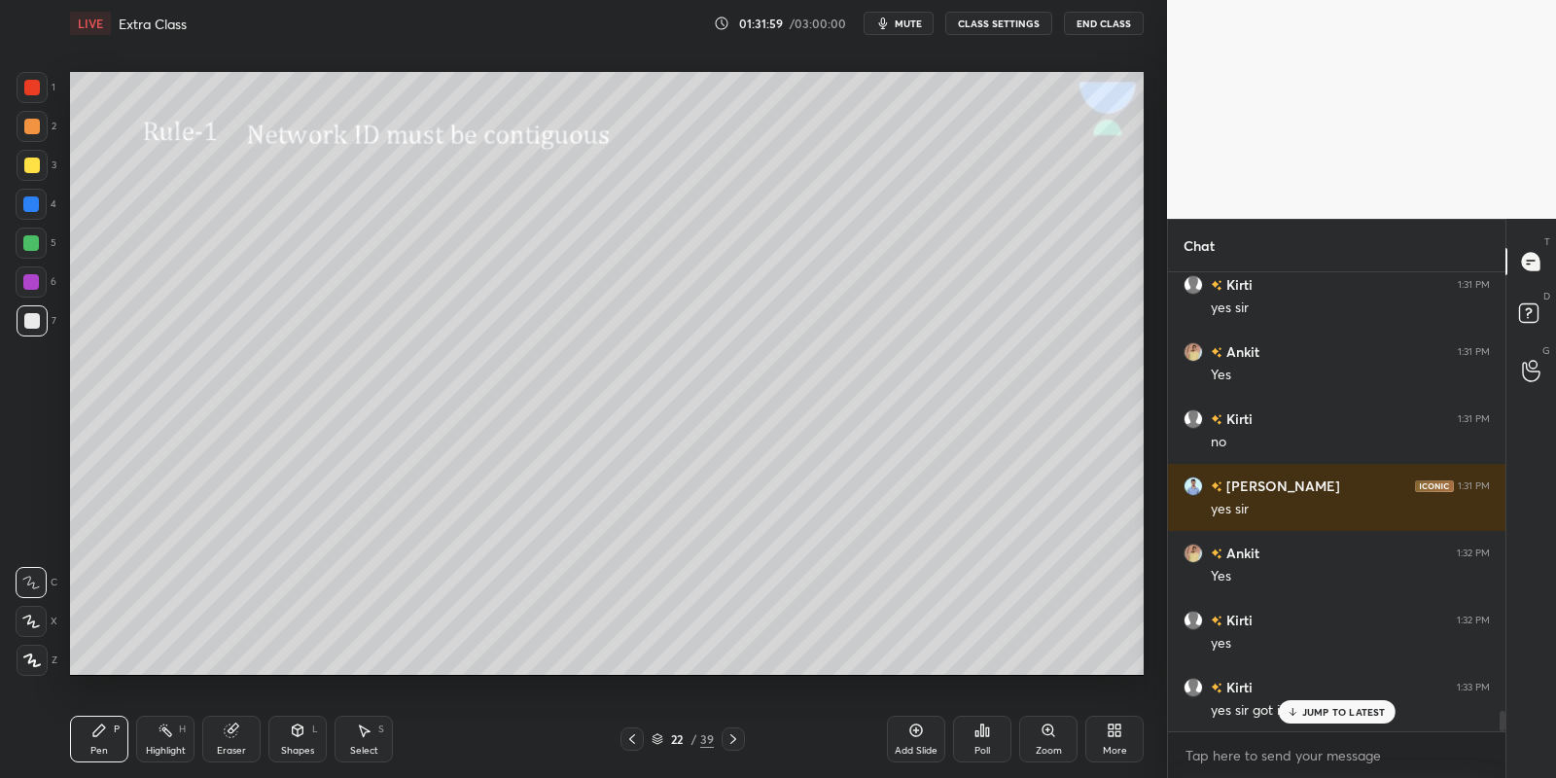
click at [303, 741] on div "Shapes L" at bounding box center [297, 739] width 58 height 47
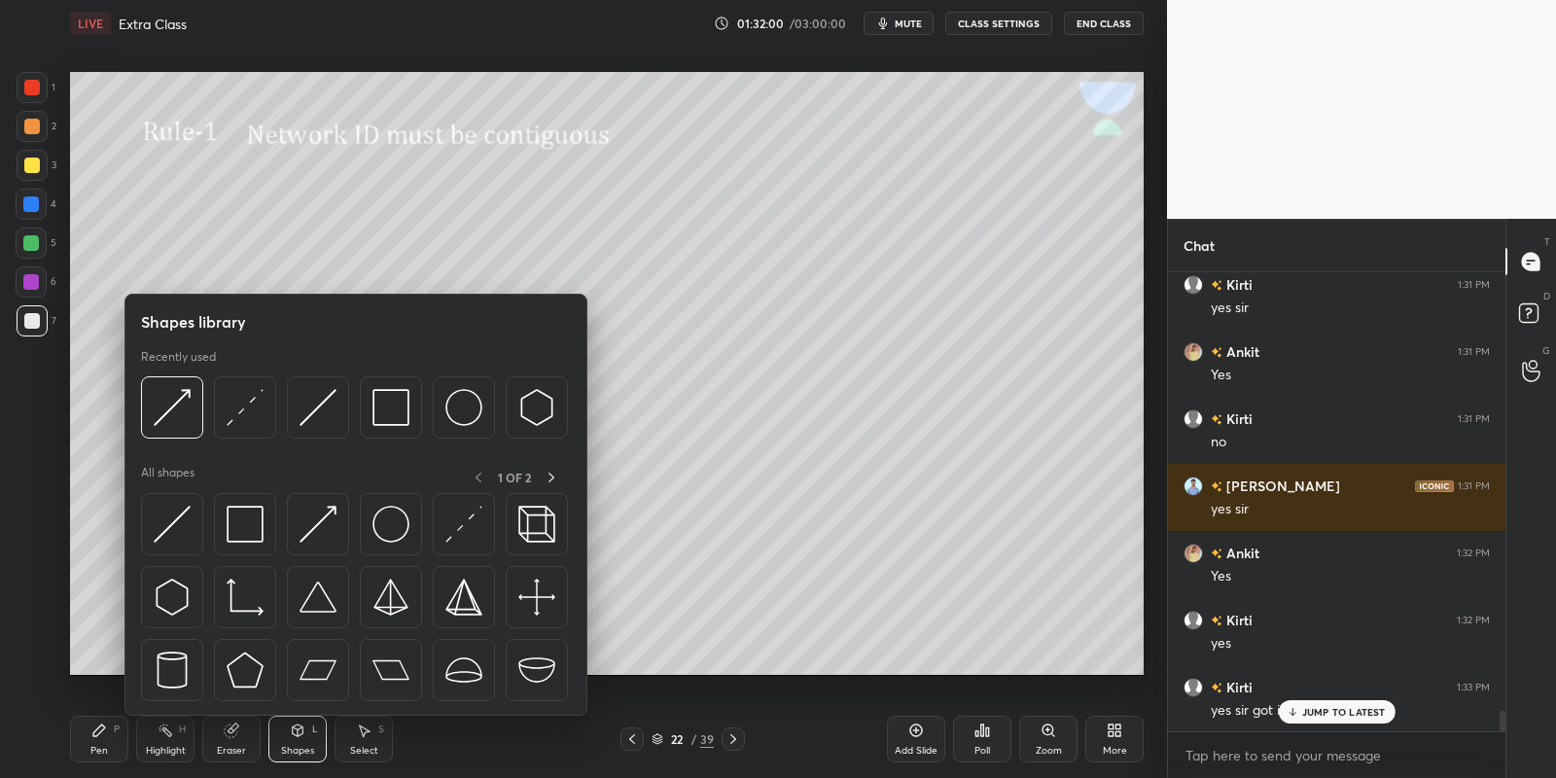
click at [184, 517] on img at bounding box center [172, 524] width 37 height 37
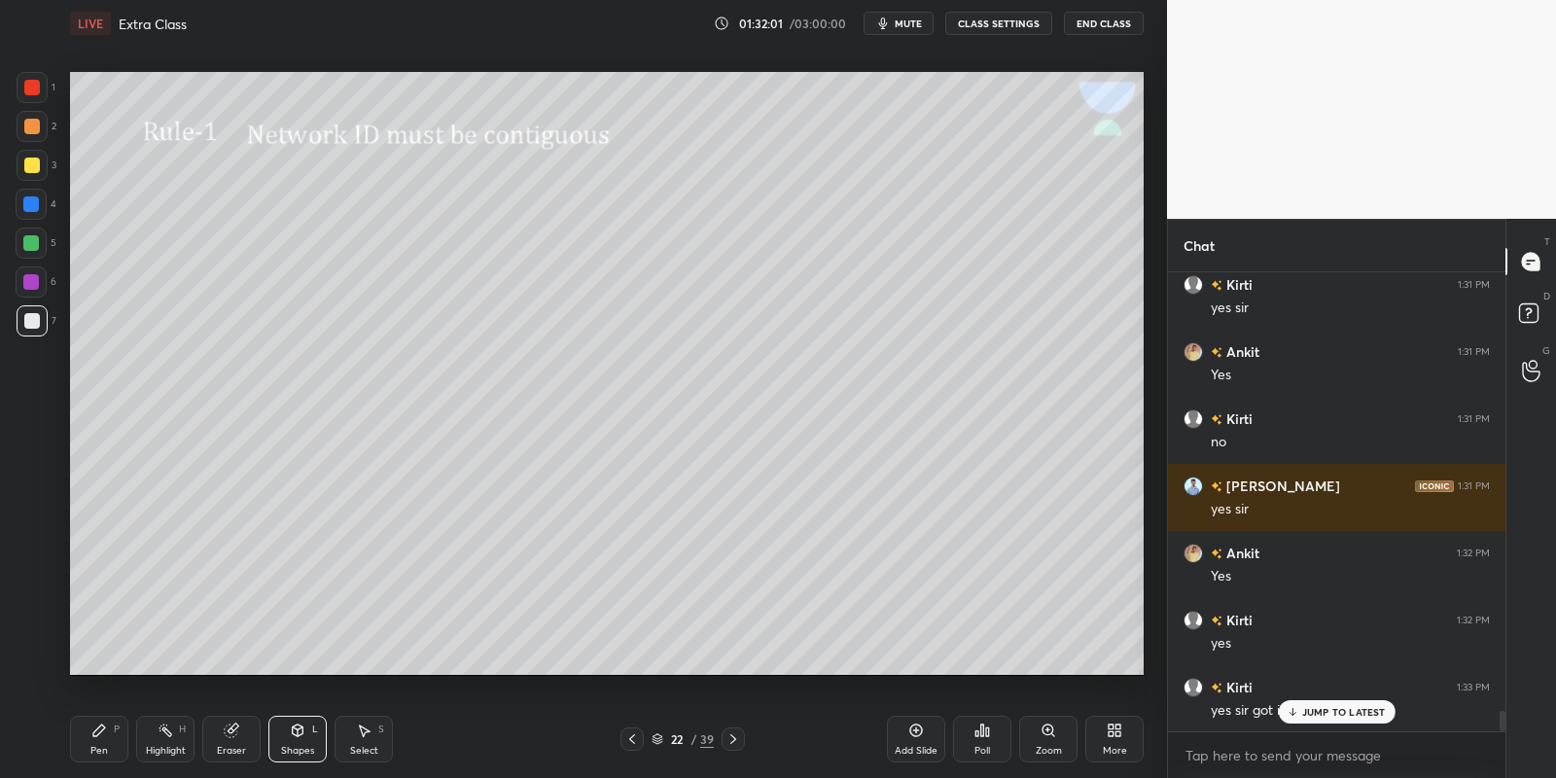
click at [37, 240] on div at bounding box center [31, 243] width 16 height 16
drag, startPoint x: 105, startPoint y: 736, endPoint x: 169, endPoint y: 744, distance: 64.7
click at [114, 735] on div "Pen P" at bounding box center [99, 739] width 58 height 47
drag, startPoint x: 172, startPoint y: 751, endPoint x: 192, endPoint y: 724, distance: 32.7
click at [174, 748] on div "Highlight" at bounding box center [166, 751] width 40 height 10
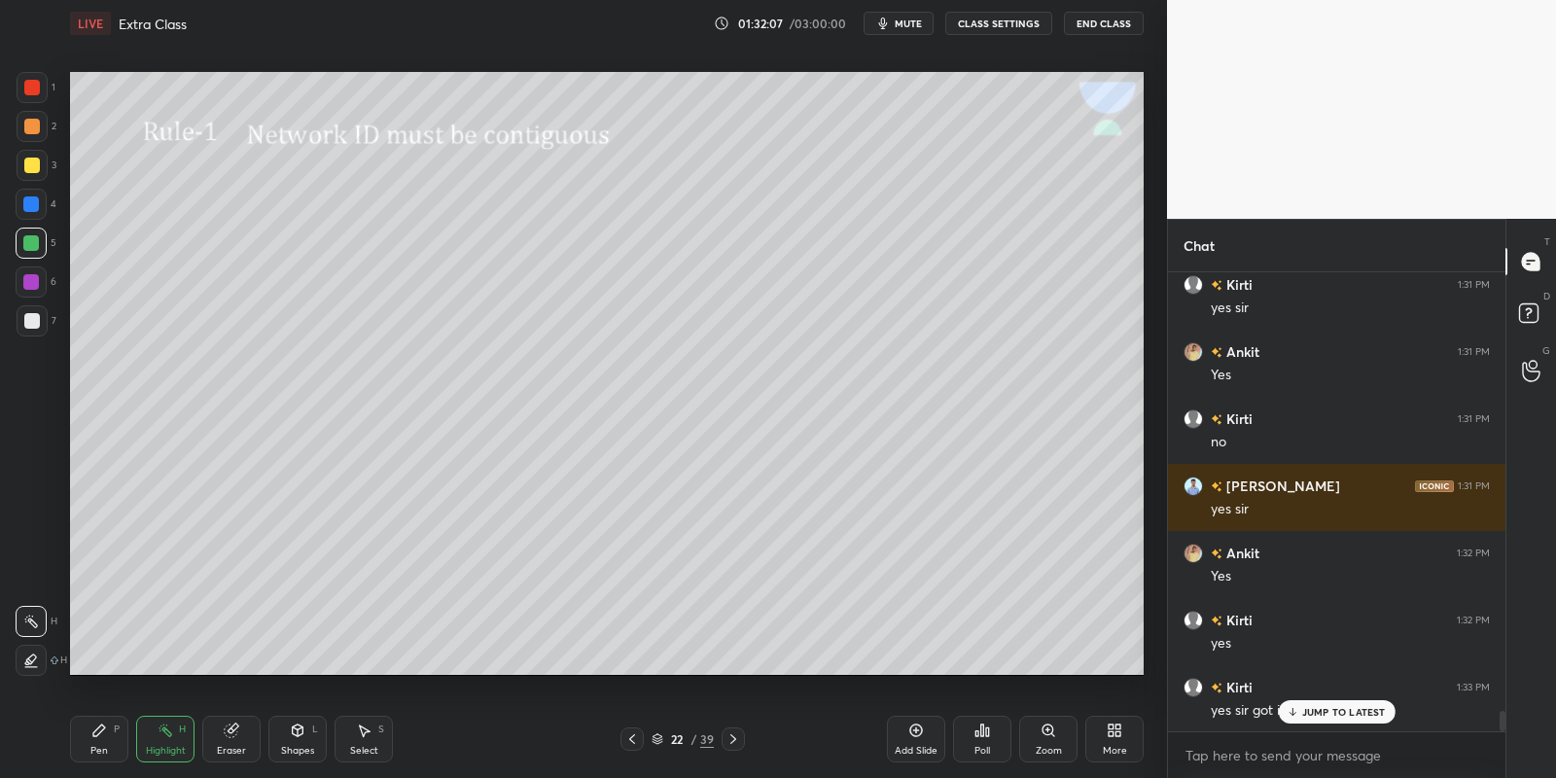
drag, startPoint x: 95, startPoint y: 741, endPoint x: 113, endPoint y: 734, distance: 18.8
click at [97, 738] on div "Pen P" at bounding box center [99, 739] width 58 height 47
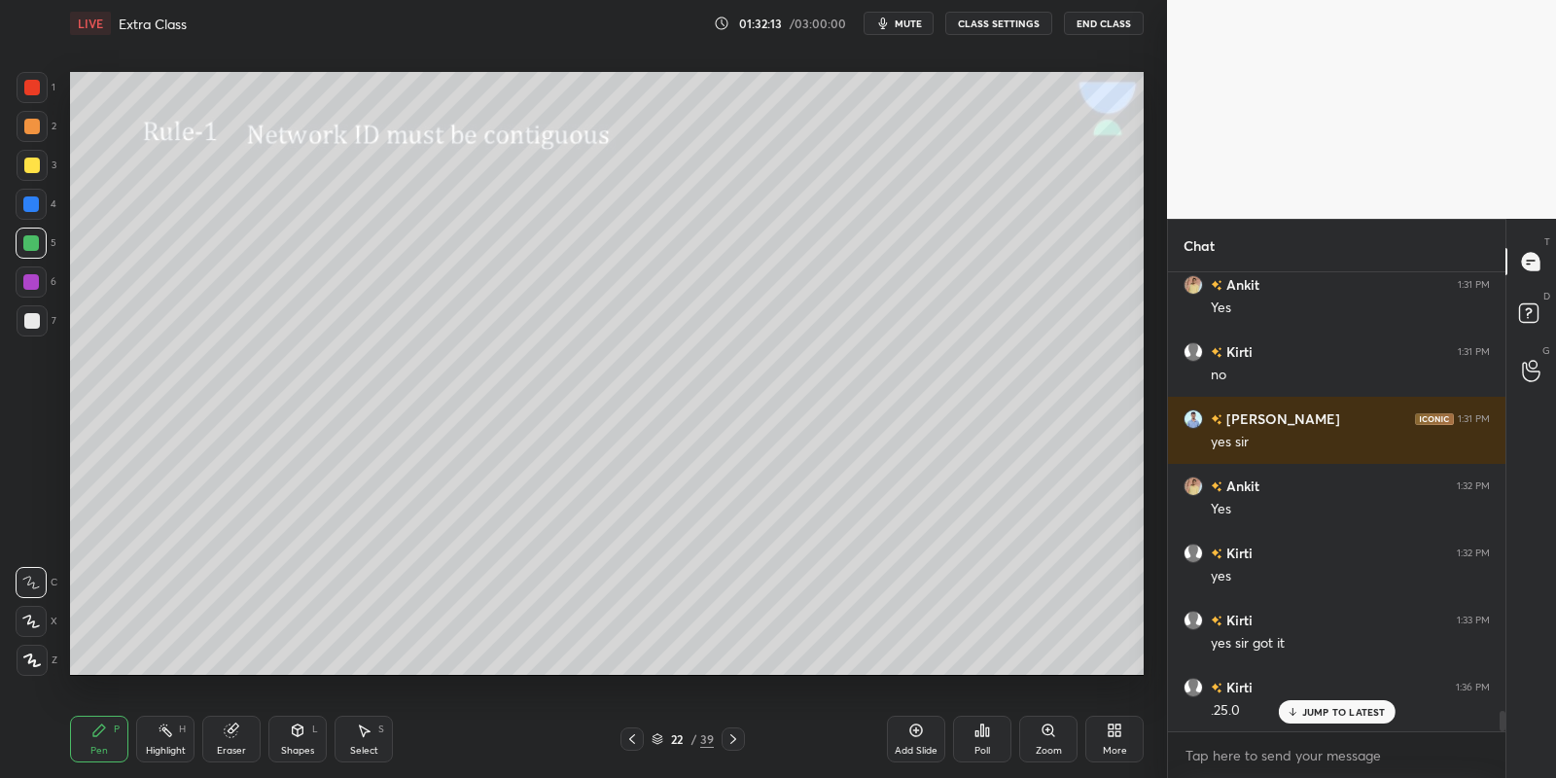
drag, startPoint x: 166, startPoint y: 737, endPoint x: 195, endPoint y: 728, distance: 30.5
click at [162, 739] on div "Highlight H" at bounding box center [165, 739] width 58 height 47
drag, startPoint x: 88, startPoint y: 751, endPoint x: 144, endPoint y: 729, distance: 60.3
click at [88, 753] on div "Pen P" at bounding box center [99, 739] width 58 height 47
click at [163, 736] on div "Highlight H" at bounding box center [165, 739] width 58 height 47
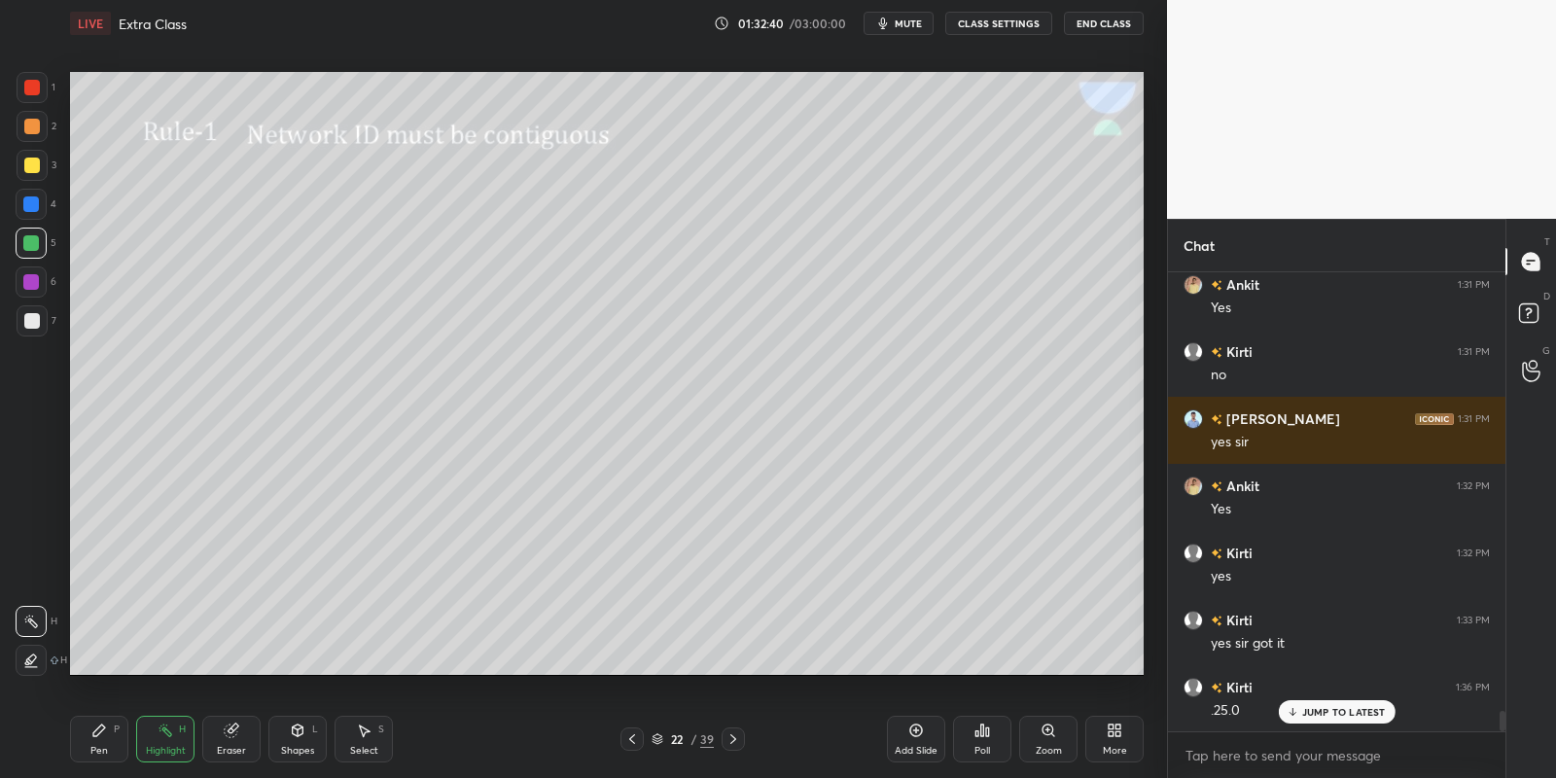
drag, startPoint x: 95, startPoint y: 751, endPoint x: 113, endPoint y: 749, distance: 17.6
click at [100, 751] on div "Pen" at bounding box center [99, 751] width 18 height 10
click at [159, 756] on div "Highlight" at bounding box center [166, 751] width 40 height 10
click at [153, 759] on div "Highlight H" at bounding box center [165, 739] width 58 height 47
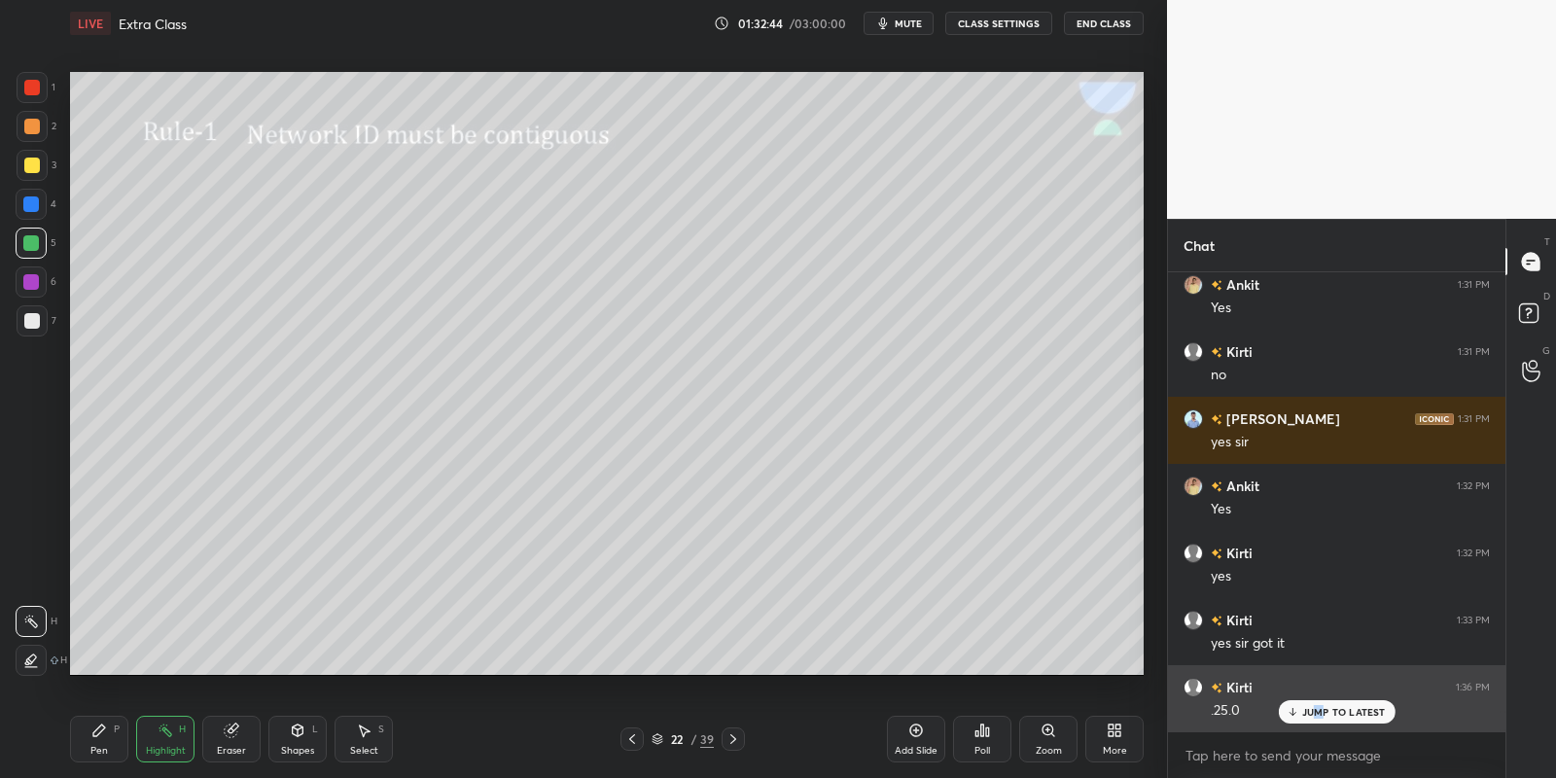
click at [1319, 709] on p "JUMP TO LATEST" at bounding box center [1344, 712] width 84 height 12
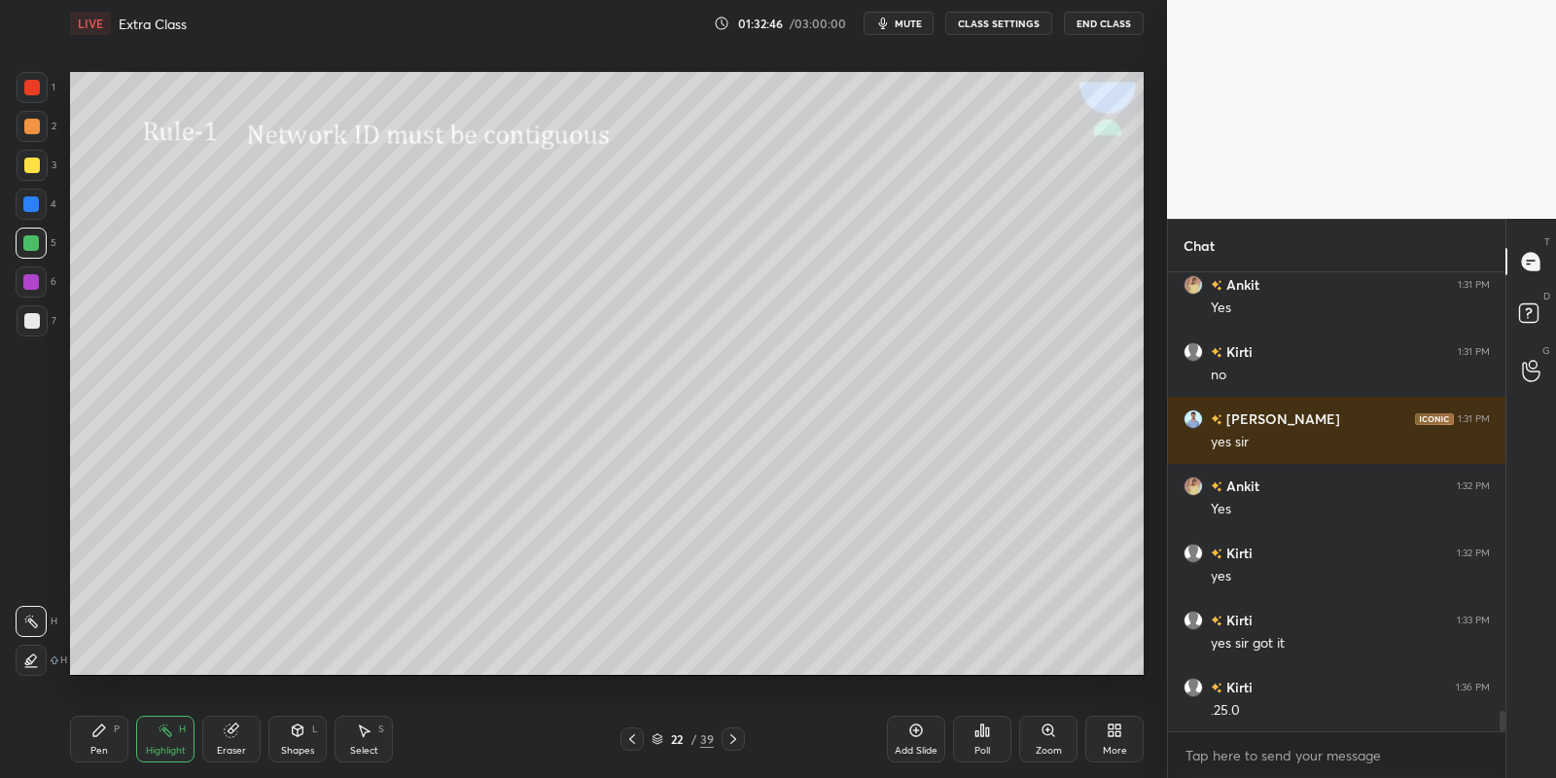
click at [92, 746] on div "Pen" at bounding box center [99, 751] width 18 height 10
click at [36, 247] on div at bounding box center [31, 243] width 16 height 16
drag, startPoint x: 159, startPoint y: 747, endPoint x: 400, endPoint y: 678, distance: 249.9
click at [165, 741] on div "Highlight H" at bounding box center [165, 739] width 58 height 47
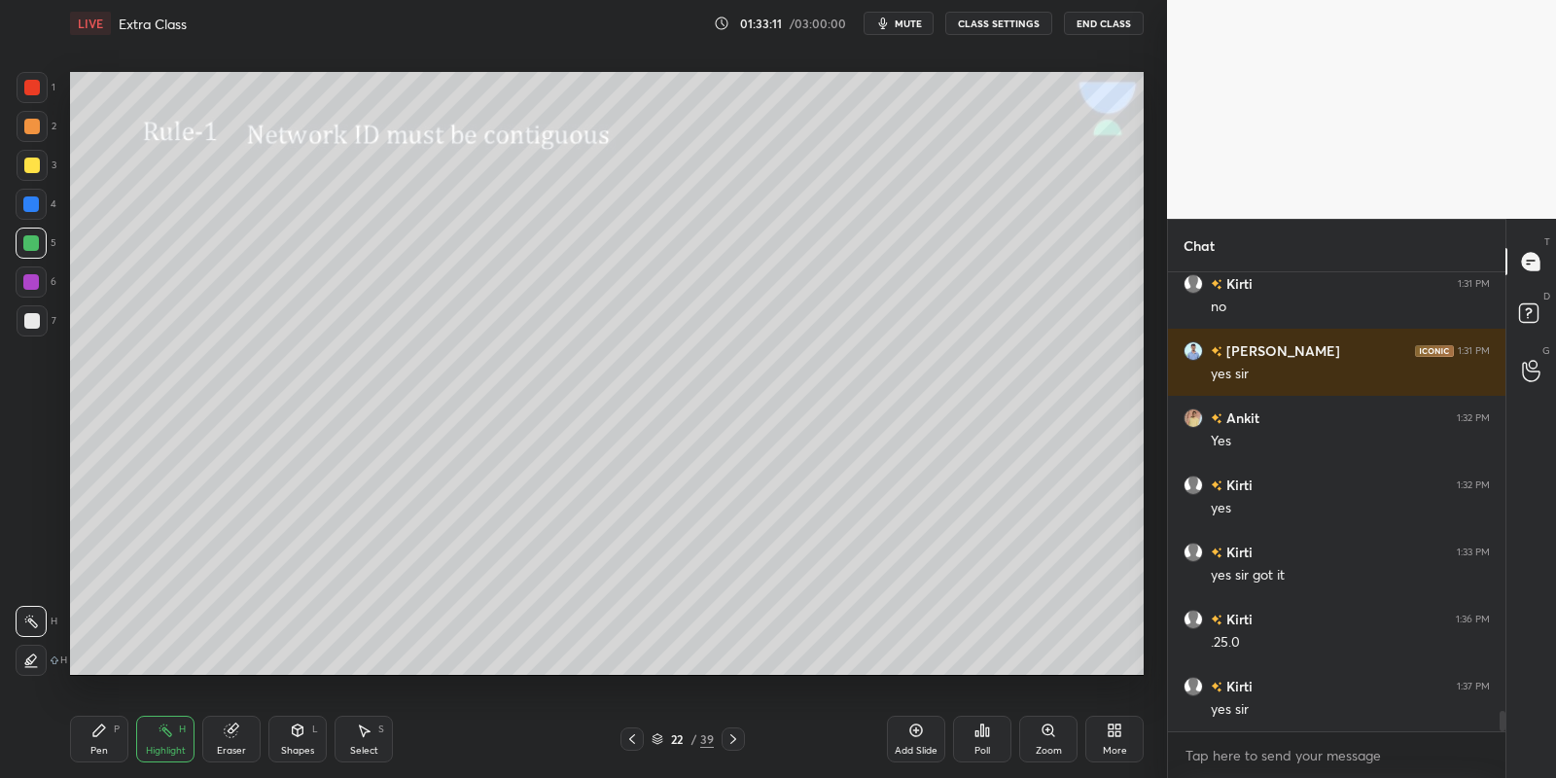
click at [906, 21] on span "mute" at bounding box center [908, 24] width 27 height 14
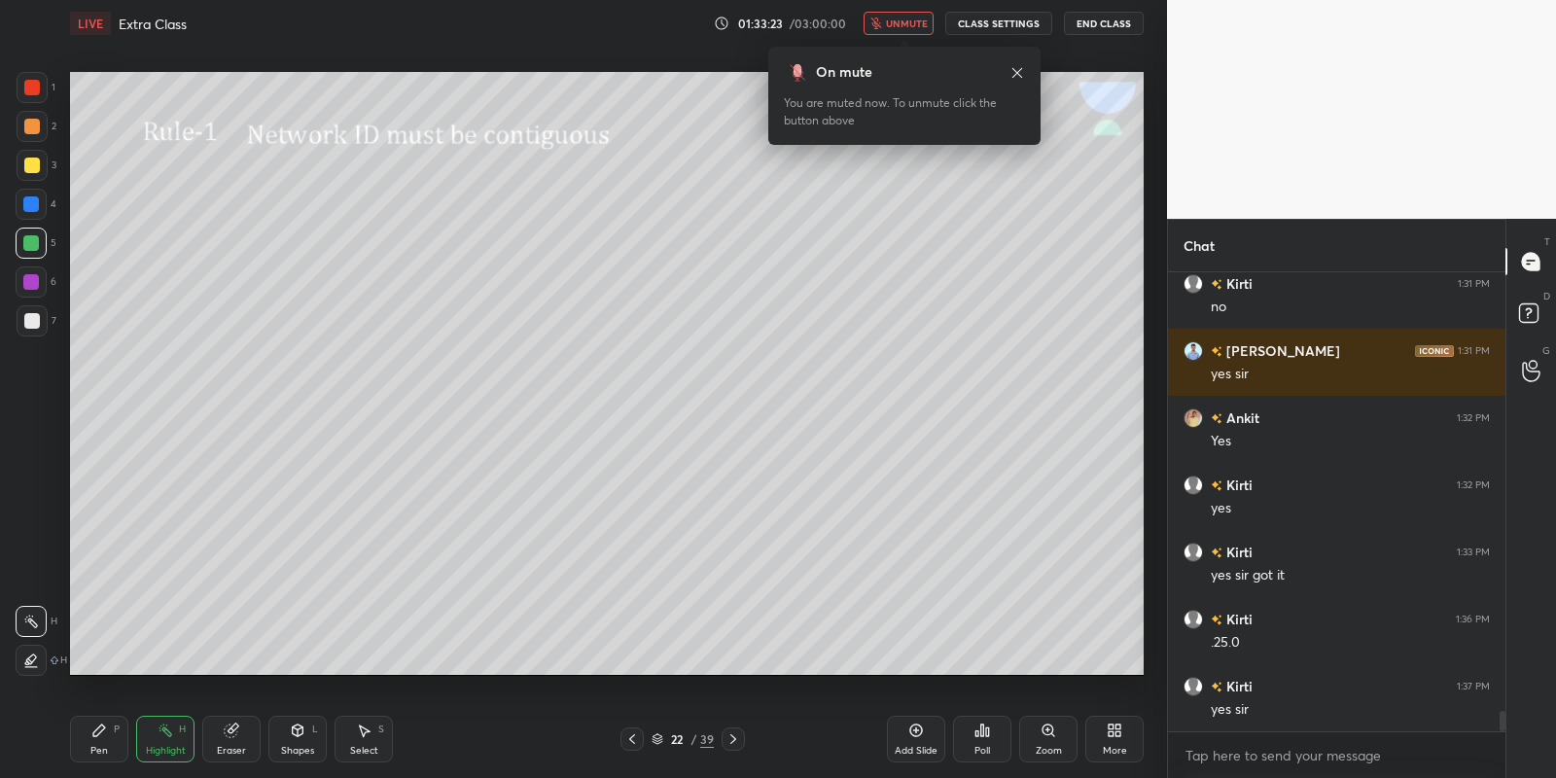
click at [912, 12] on button "unmute" at bounding box center [899, 23] width 70 height 23
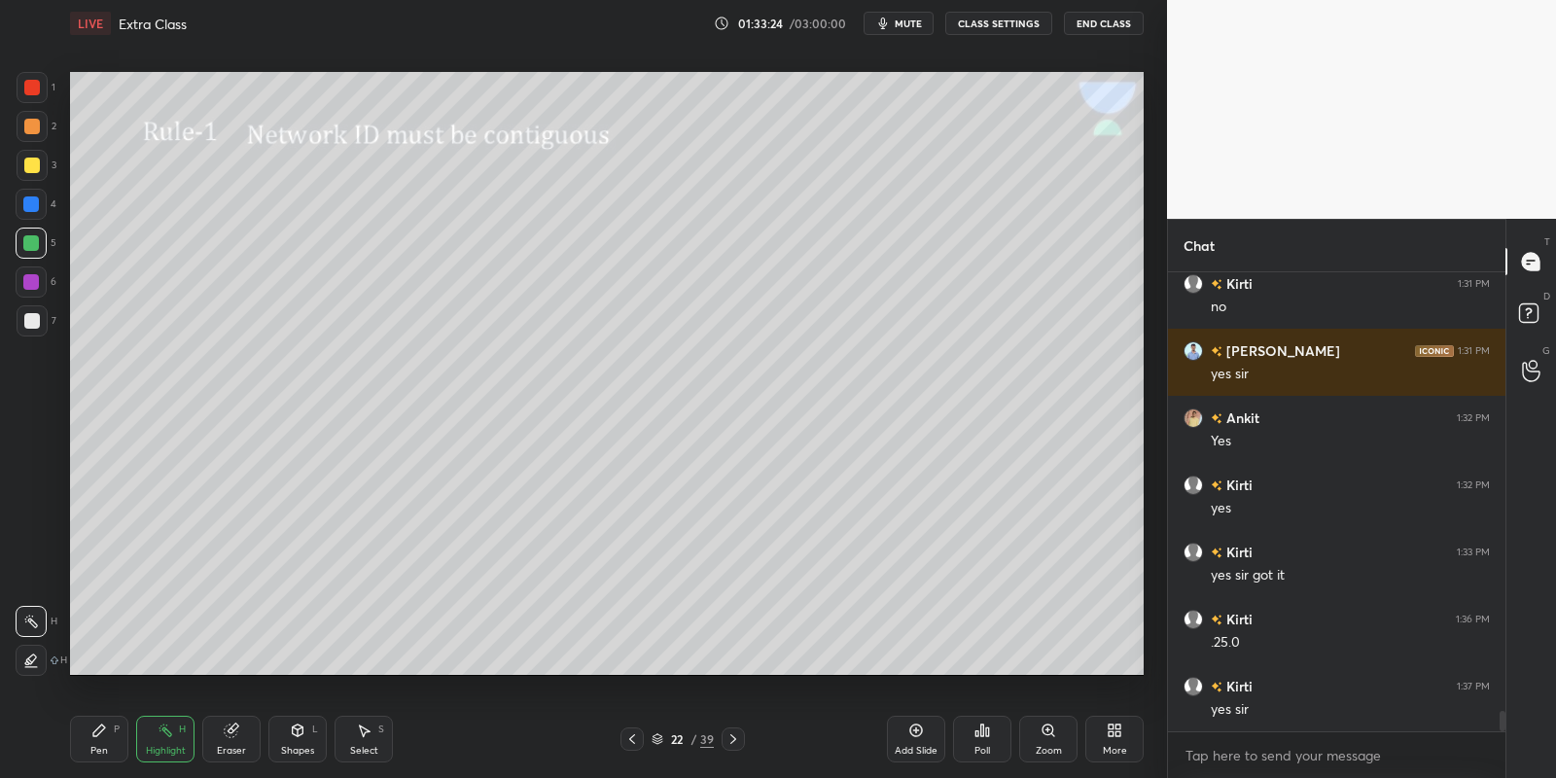
click at [92, 755] on div "Pen" at bounding box center [99, 751] width 18 height 10
click at [161, 743] on div "Highlight H" at bounding box center [165, 739] width 58 height 47
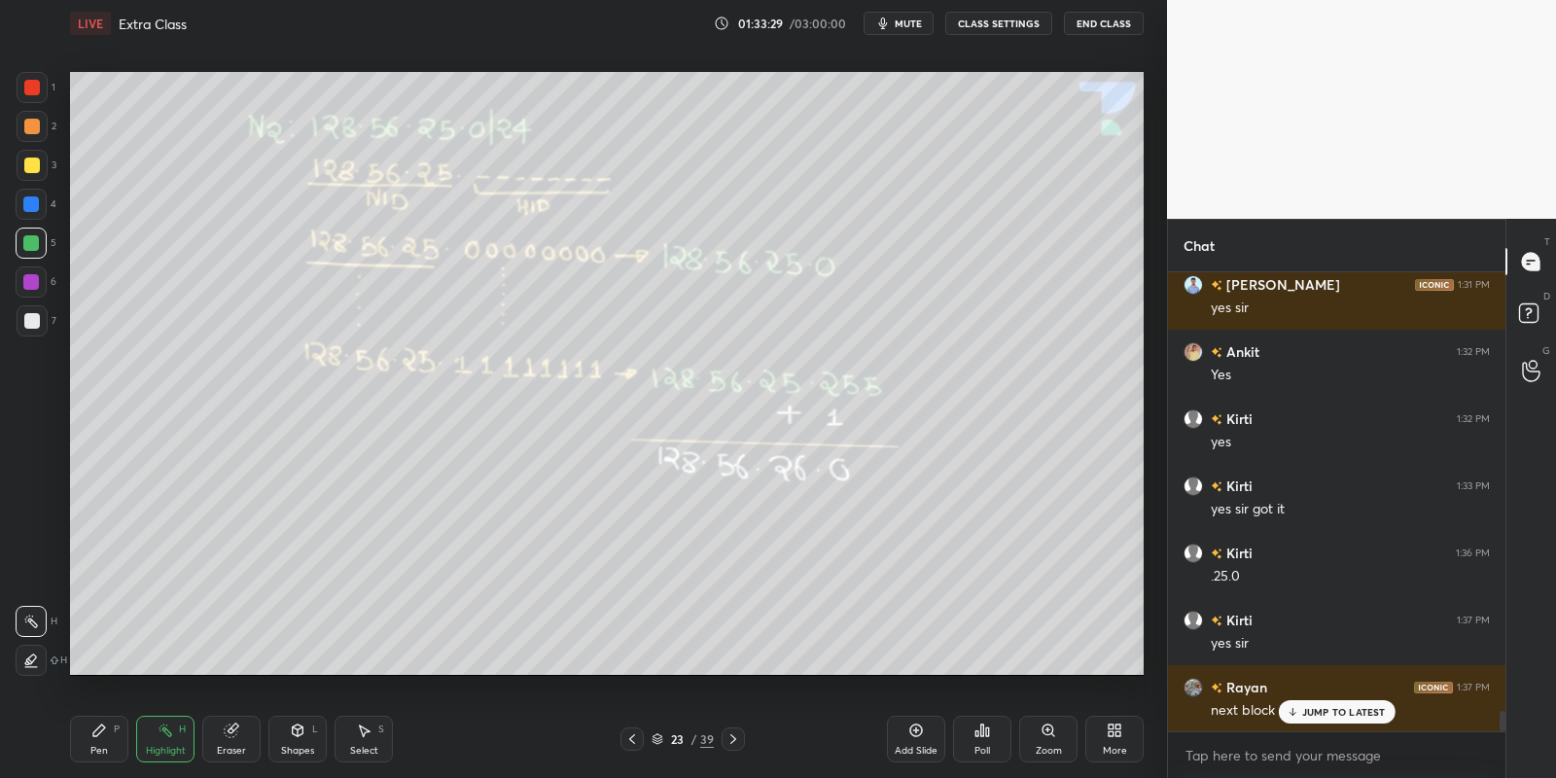
drag, startPoint x: 100, startPoint y: 740, endPoint x: 134, endPoint y: 738, distance: 34.1
click at [103, 740] on div "Pen P" at bounding box center [99, 739] width 58 height 47
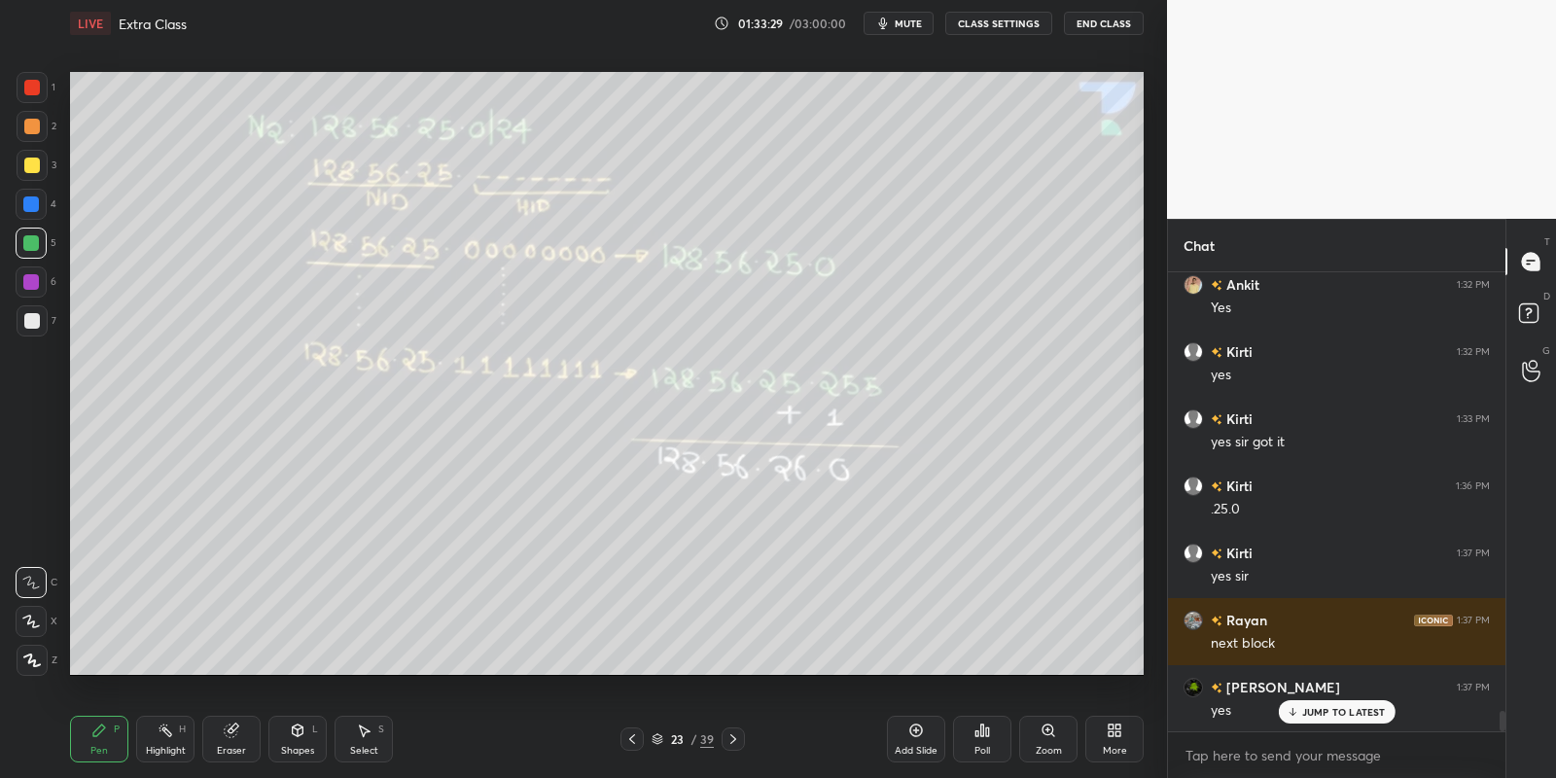
drag, startPoint x: 157, startPoint y: 748, endPoint x: 160, endPoint y: 734, distance: 14.2
click at [158, 746] on div "Highlight" at bounding box center [166, 751] width 40 height 10
click at [108, 737] on div "Pen P" at bounding box center [99, 739] width 58 height 47
click at [161, 741] on div "Highlight H" at bounding box center [165, 739] width 58 height 47
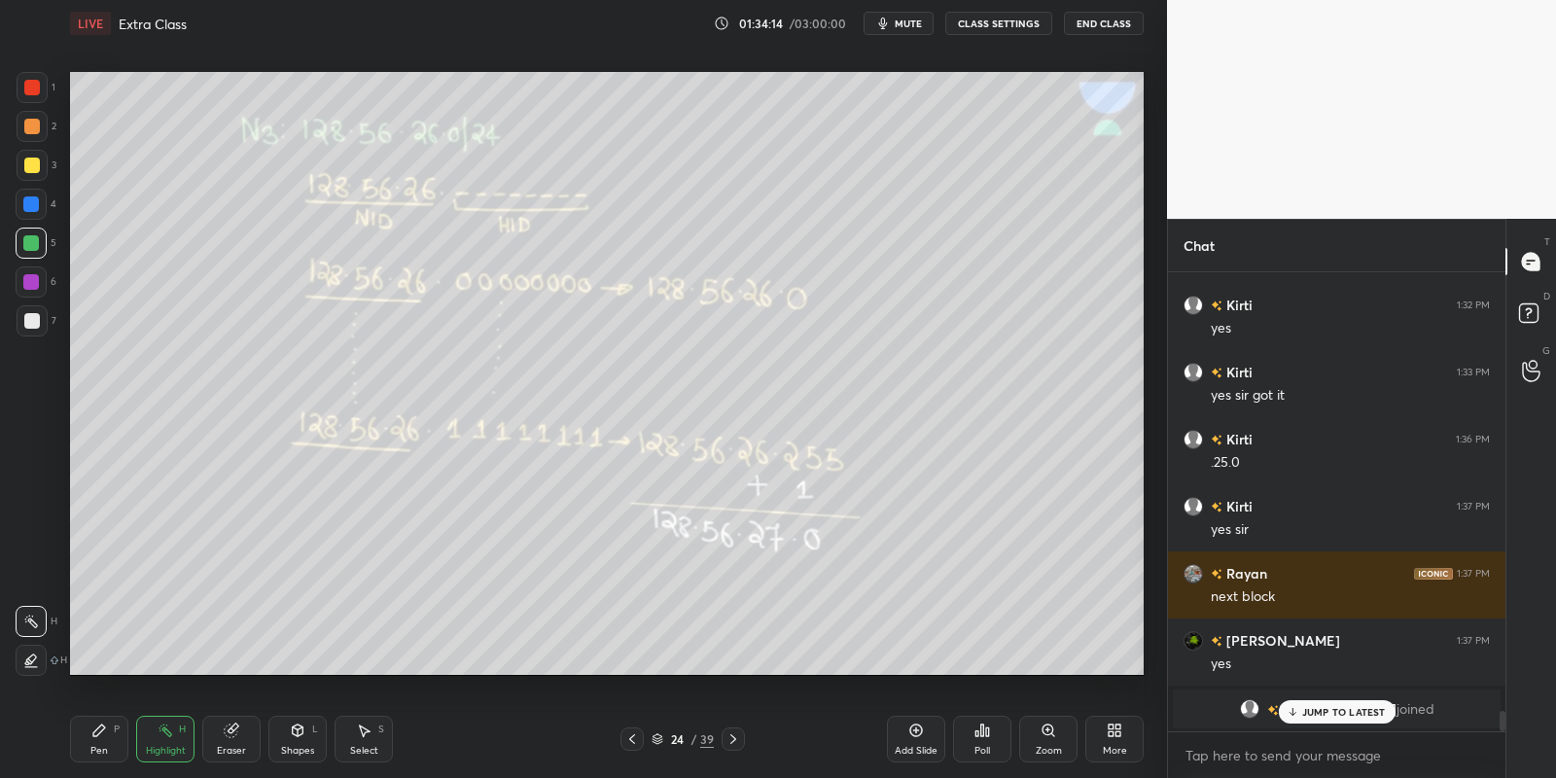
drag, startPoint x: 104, startPoint y: 733, endPoint x: 144, endPoint y: 727, distance: 40.3
click at [112, 734] on div "Pen P" at bounding box center [99, 739] width 58 height 47
click at [165, 743] on div "Highlight H" at bounding box center [165, 739] width 58 height 47
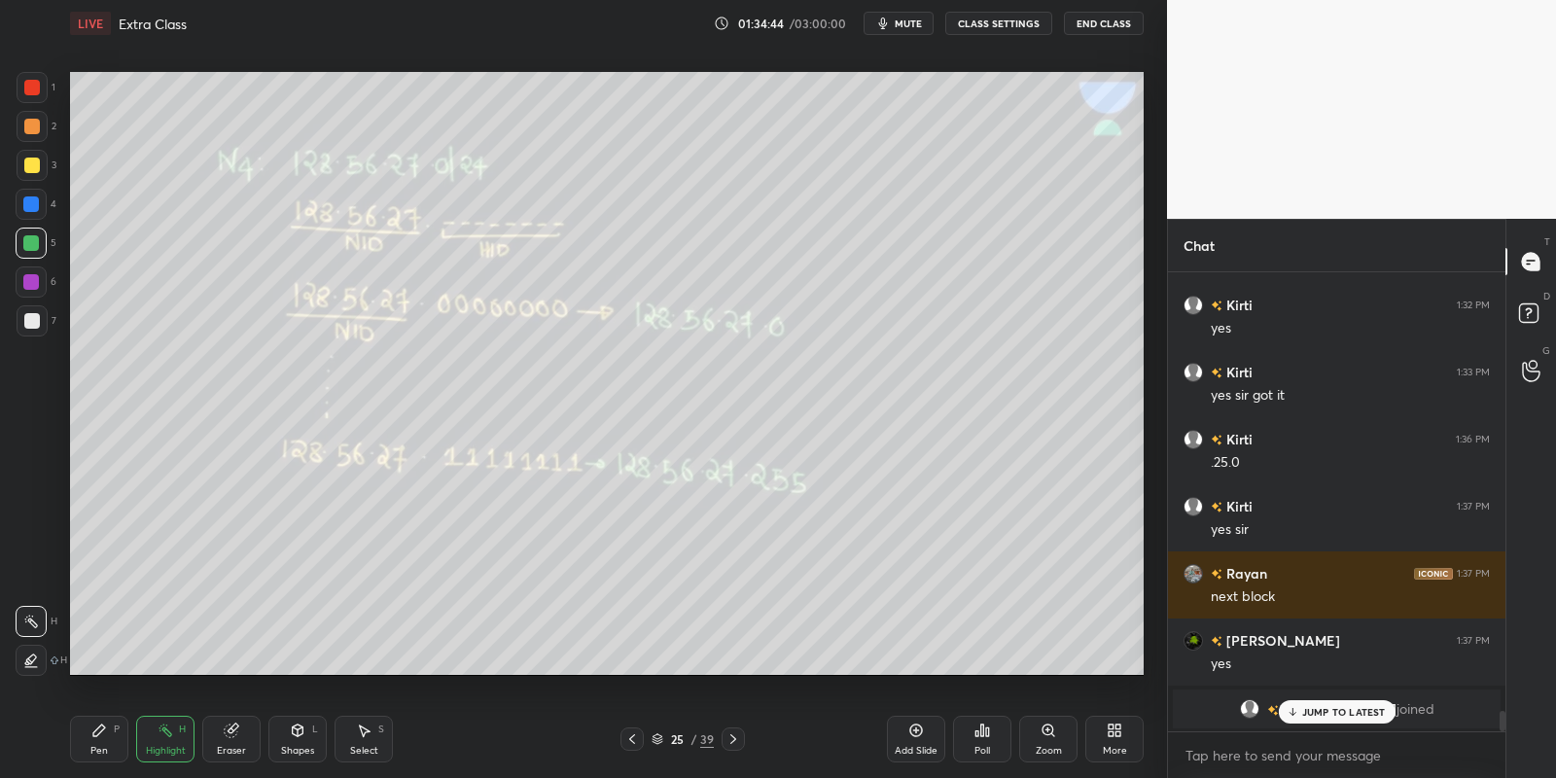
drag, startPoint x: 115, startPoint y: 740, endPoint x: 159, endPoint y: 740, distance: 43.8
click at [120, 739] on div "Pen P" at bounding box center [99, 739] width 58 height 47
drag, startPoint x: 175, startPoint y: 749, endPoint x: 185, endPoint y: 694, distance: 55.3
click at [174, 747] on div "Highlight" at bounding box center [166, 751] width 40 height 10
drag, startPoint x: 106, startPoint y: 741, endPoint x: 133, endPoint y: 737, distance: 27.5
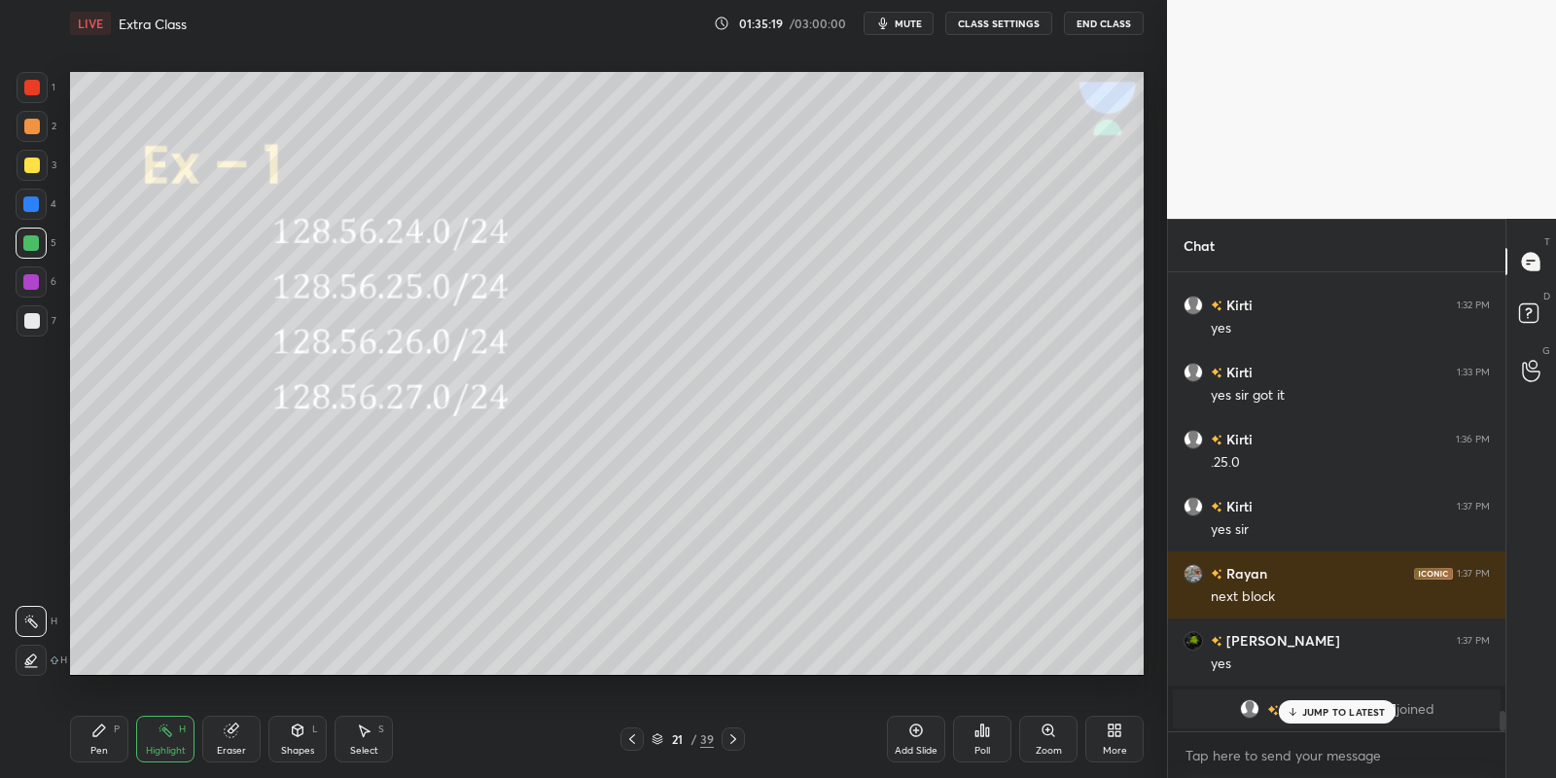
click at [108, 739] on div "Pen P" at bounding box center [99, 739] width 58 height 47
click at [160, 748] on div "Highlight" at bounding box center [166, 751] width 40 height 10
drag, startPoint x: 302, startPoint y: 738, endPoint x: 300, endPoint y: 718, distance: 20.6
click at [300, 737] on div "Shapes L" at bounding box center [297, 739] width 58 height 47
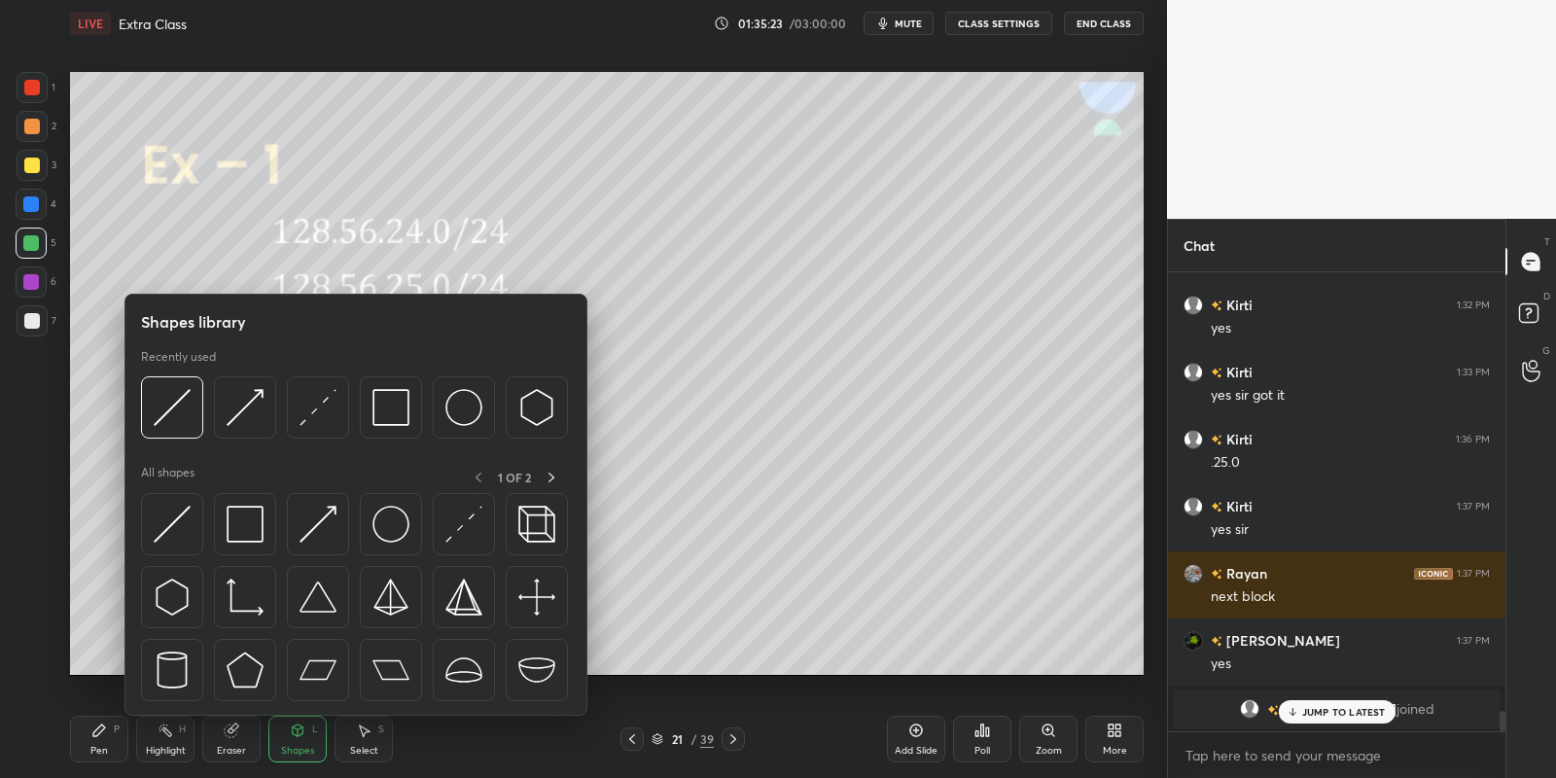
click at [167, 527] on img at bounding box center [172, 524] width 37 height 37
click at [31, 245] on div at bounding box center [31, 243] width 16 height 16
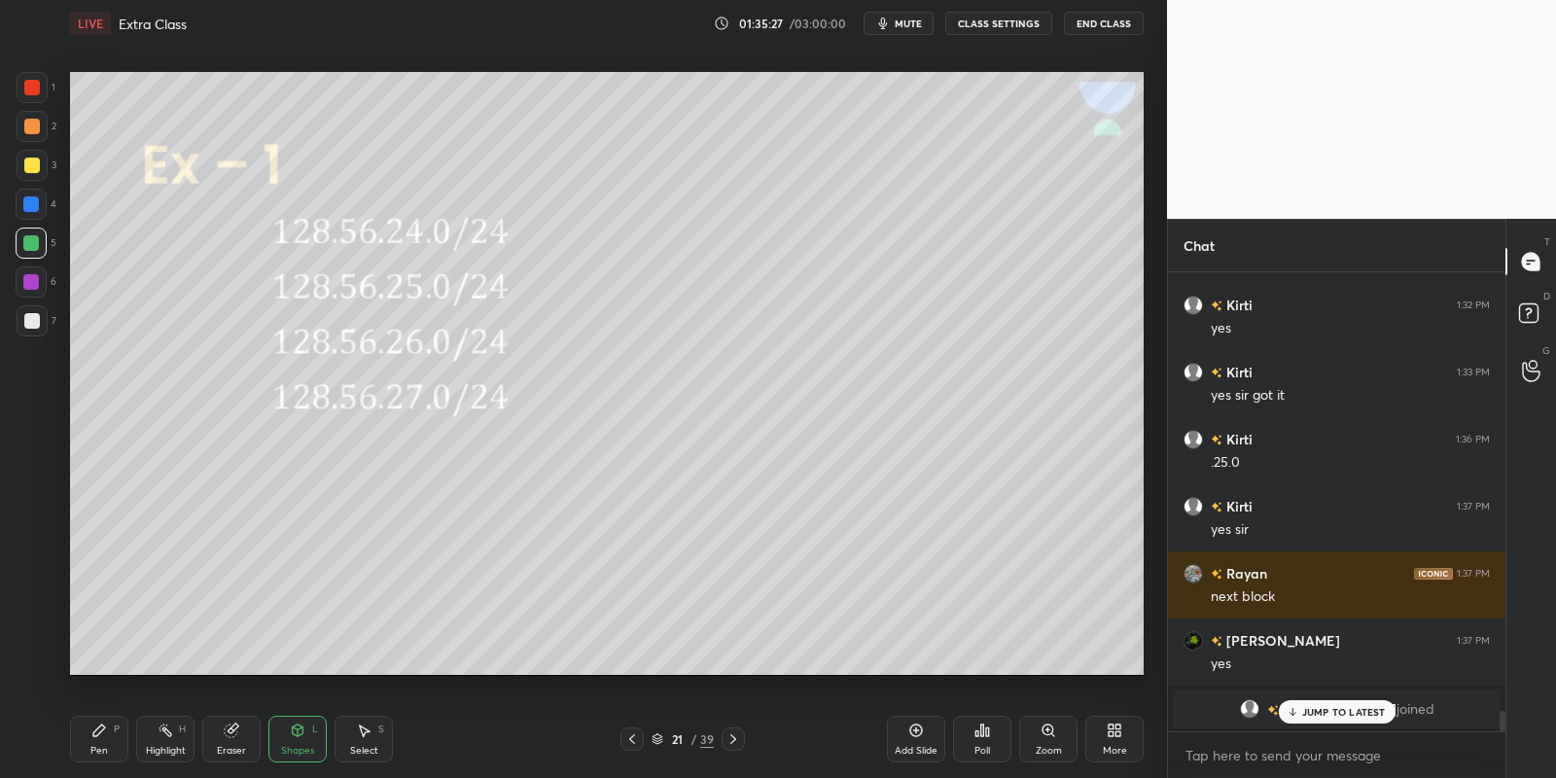
drag, startPoint x: 96, startPoint y: 747, endPoint x: 100, endPoint y: 734, distance: 13.2
click at [96, 742] on div "Pen P" at bounding box center [99, 739] width 58 height 47
click at [159, 746] on div "Highlight" at bounding box center [166, 751] width 40 height 10
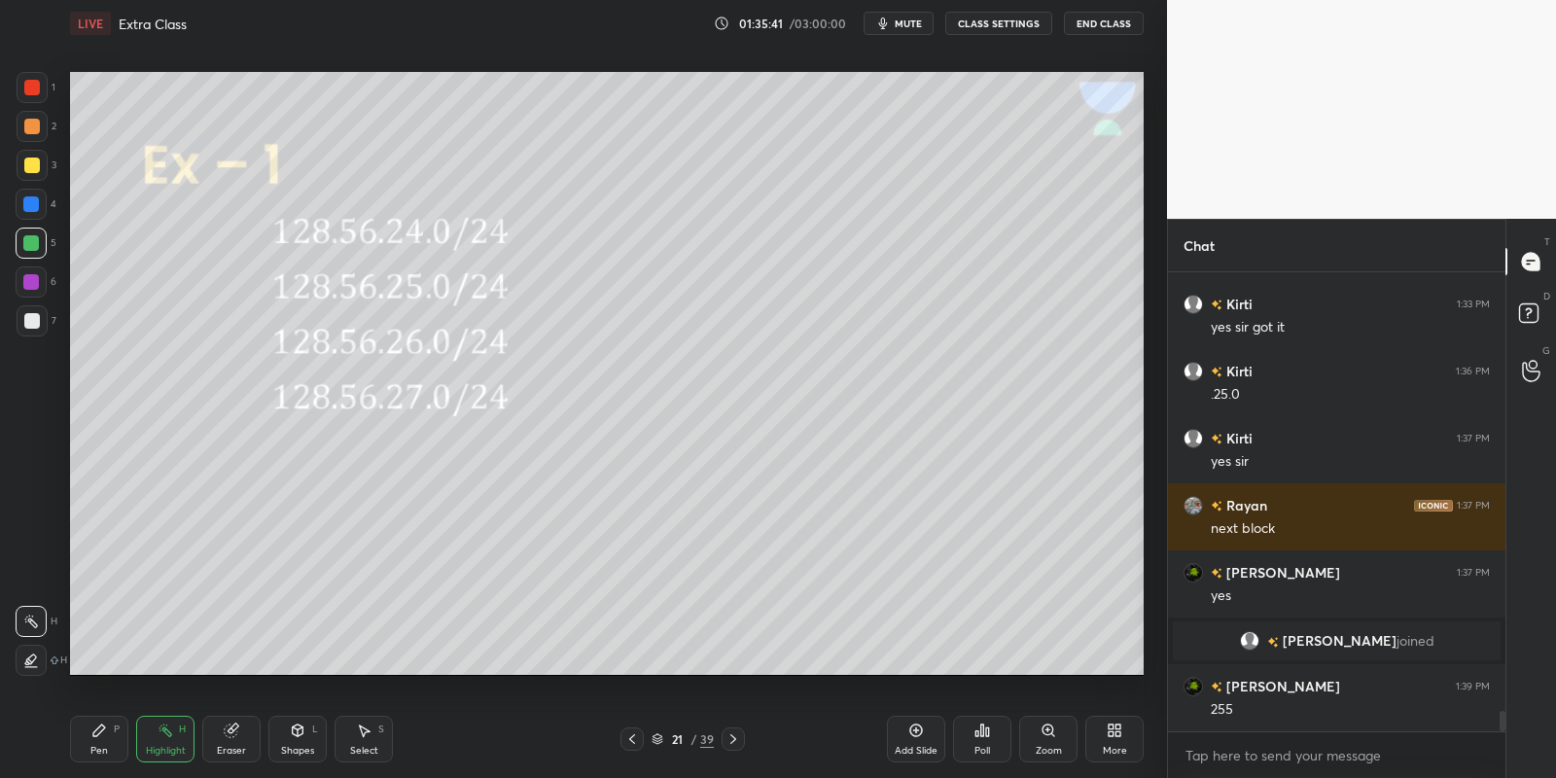
drag, startPoint x: 302, startPoint y: 741, endPoint x: 300, endPoint y: 716, distance: 25.5
click at [300, 738] on div "Shapes L" at bounding box center [297, 739] width 58 height 47
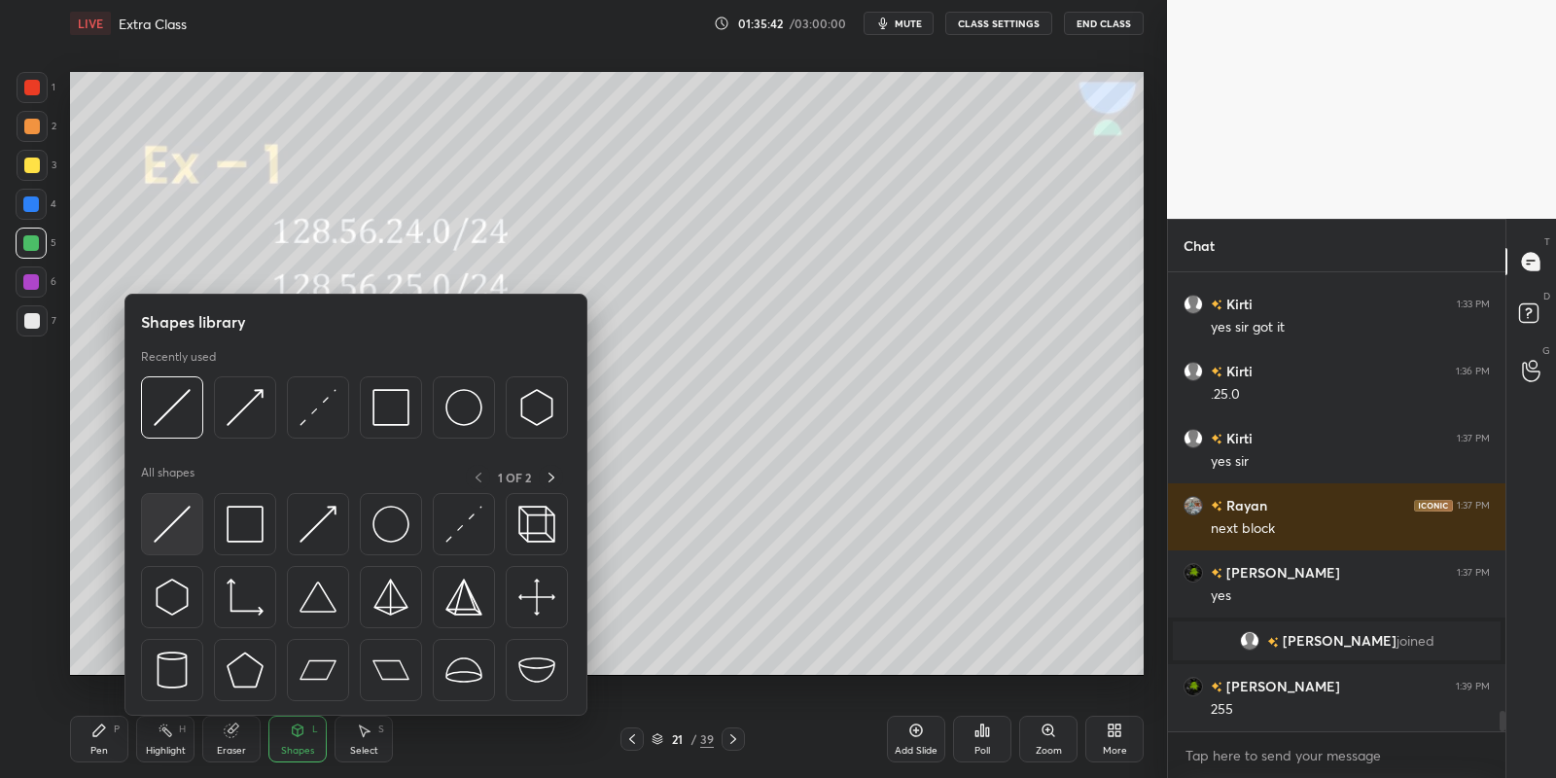
click at [173, 529] on img at bounding box center [172, 524] width 37 height 37
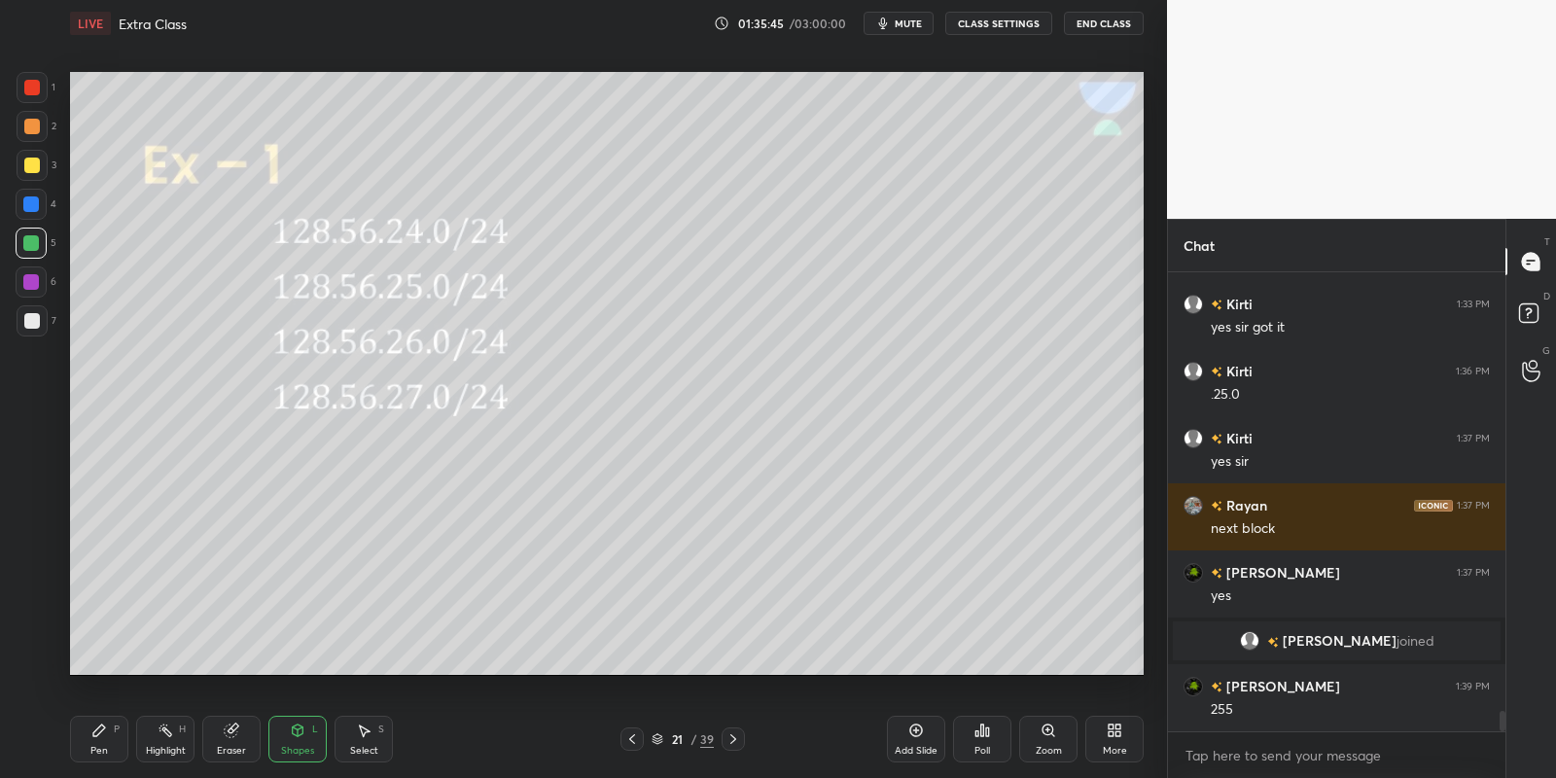
click at [102, 736] on div "Pen P" at bounding box center [99, 739] width 58 height 47
drag, startPoint x: 290, startPoint y: 741, endPoint x: 283, endPoint y: 718, distance: 24.3
click at [290, 738] on div "Shapes L" at bounding box center [297, 739] width 58 height 47
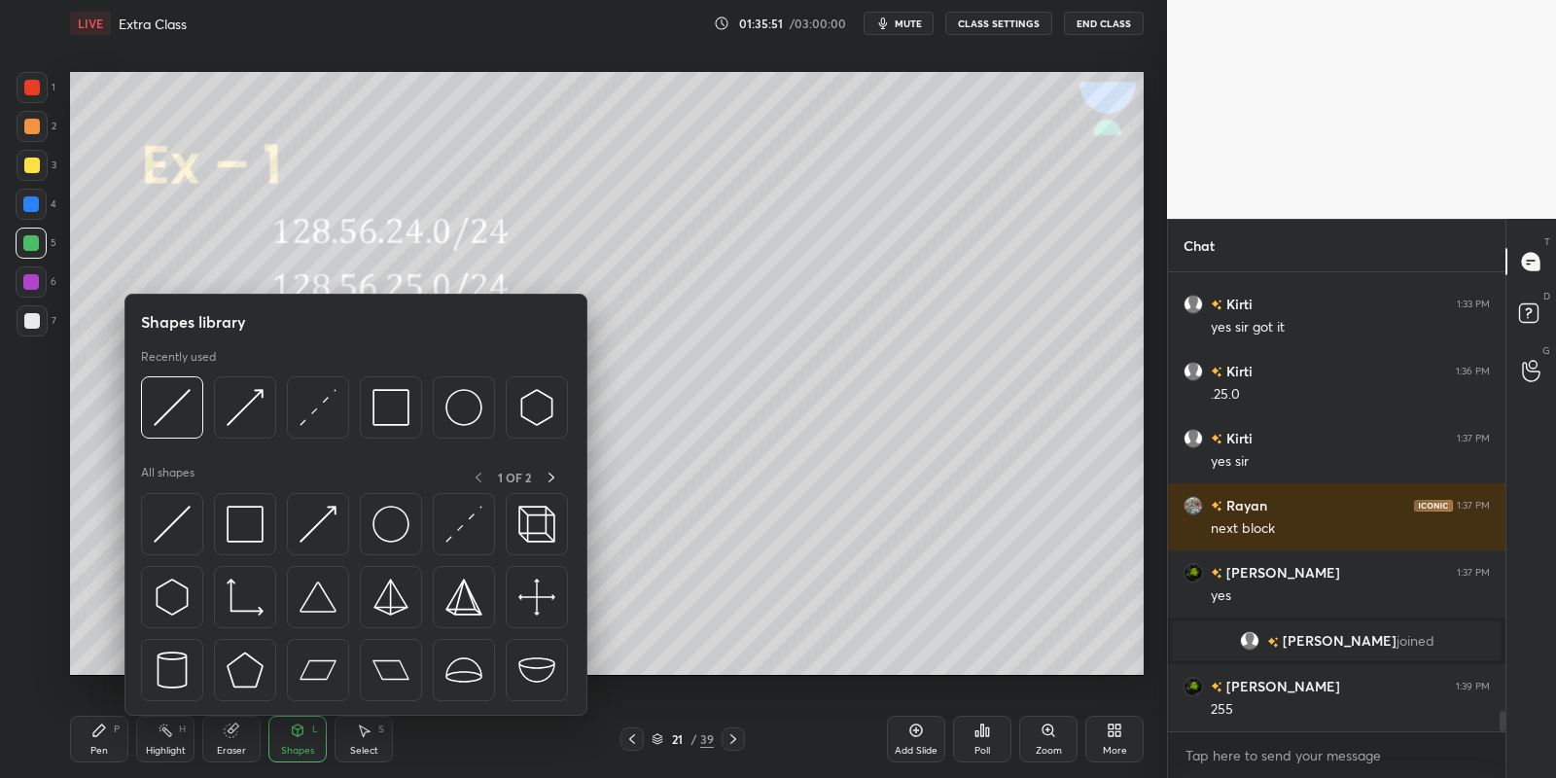
click at [175, 512] on img at bounding box center [172, 524] width 37 height 37
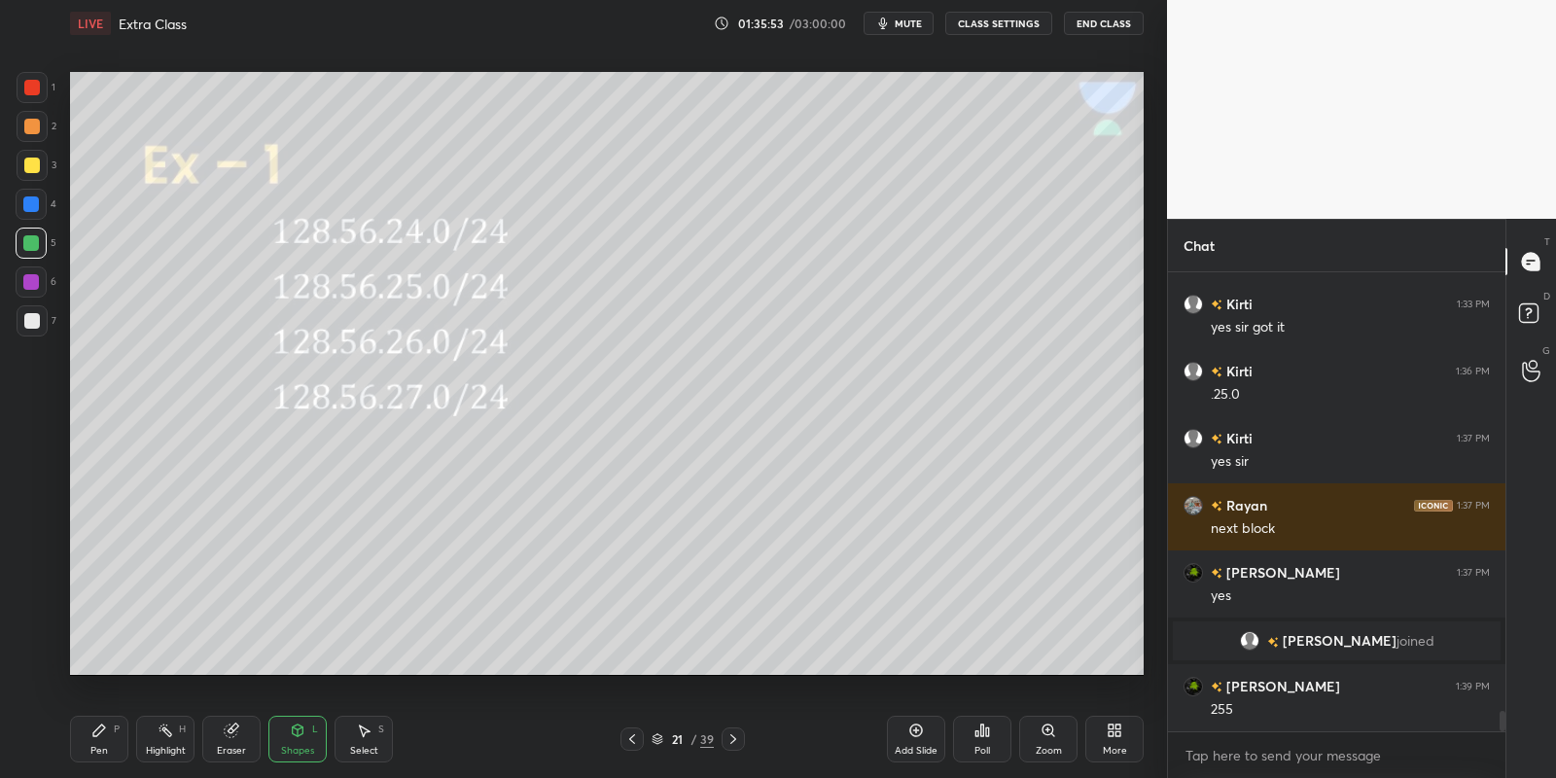
drag, startPoint x: 100, startPoint y: 737, endPoint x: 107, endPoint y: 727, distance: 11.9
click at [102, 735] on icon at bounding box center [99, 731] width 16 height 16
drag, startPoint x: 171, startPoint y: 743, endPoint x: 198, endPoint y: 684, distance: 65.3
click at [171, 740] on div "Highlight H" at bounding box center [165, 739] width 58 height 47
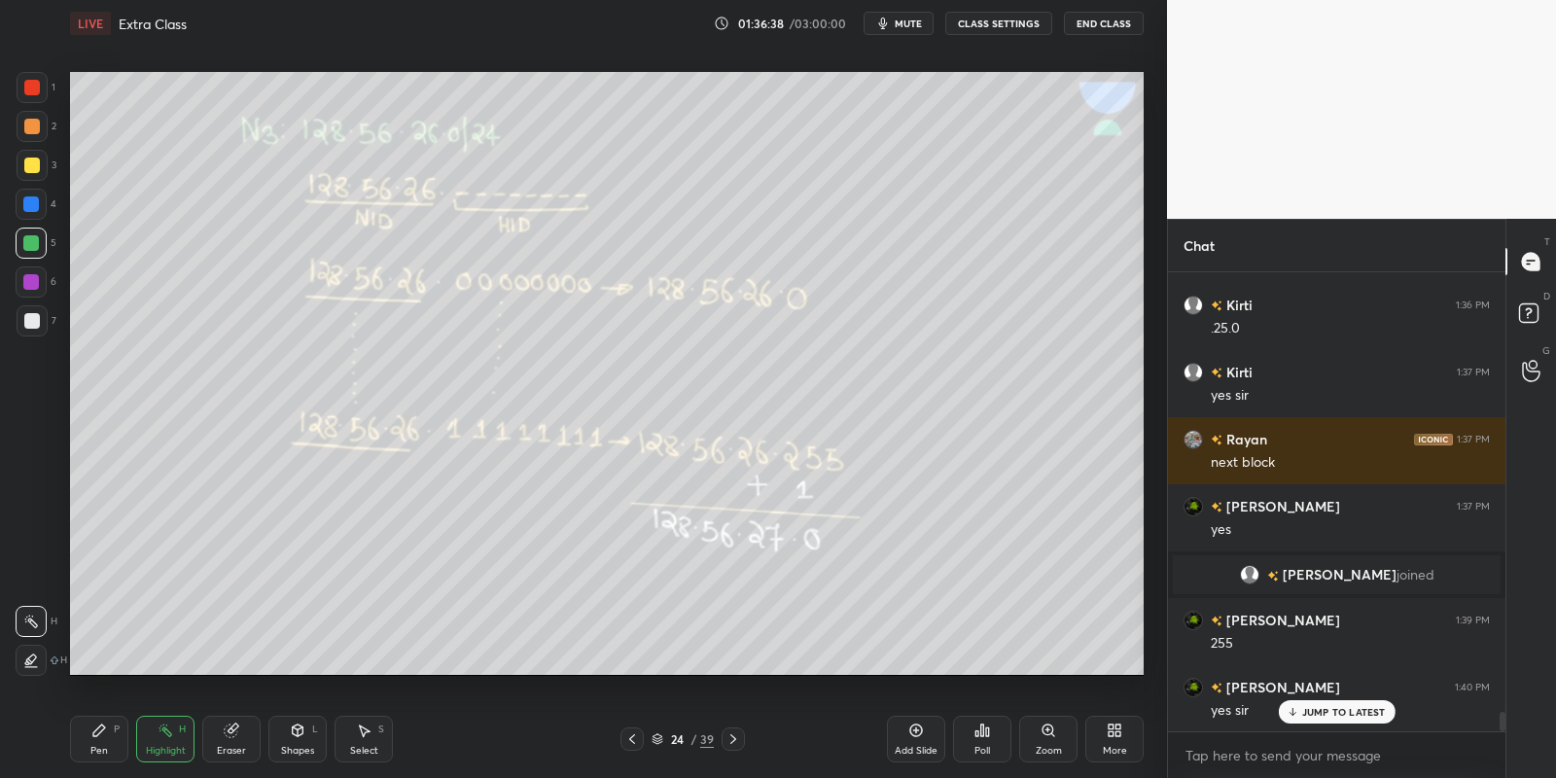
scroll to position [10150, 0]
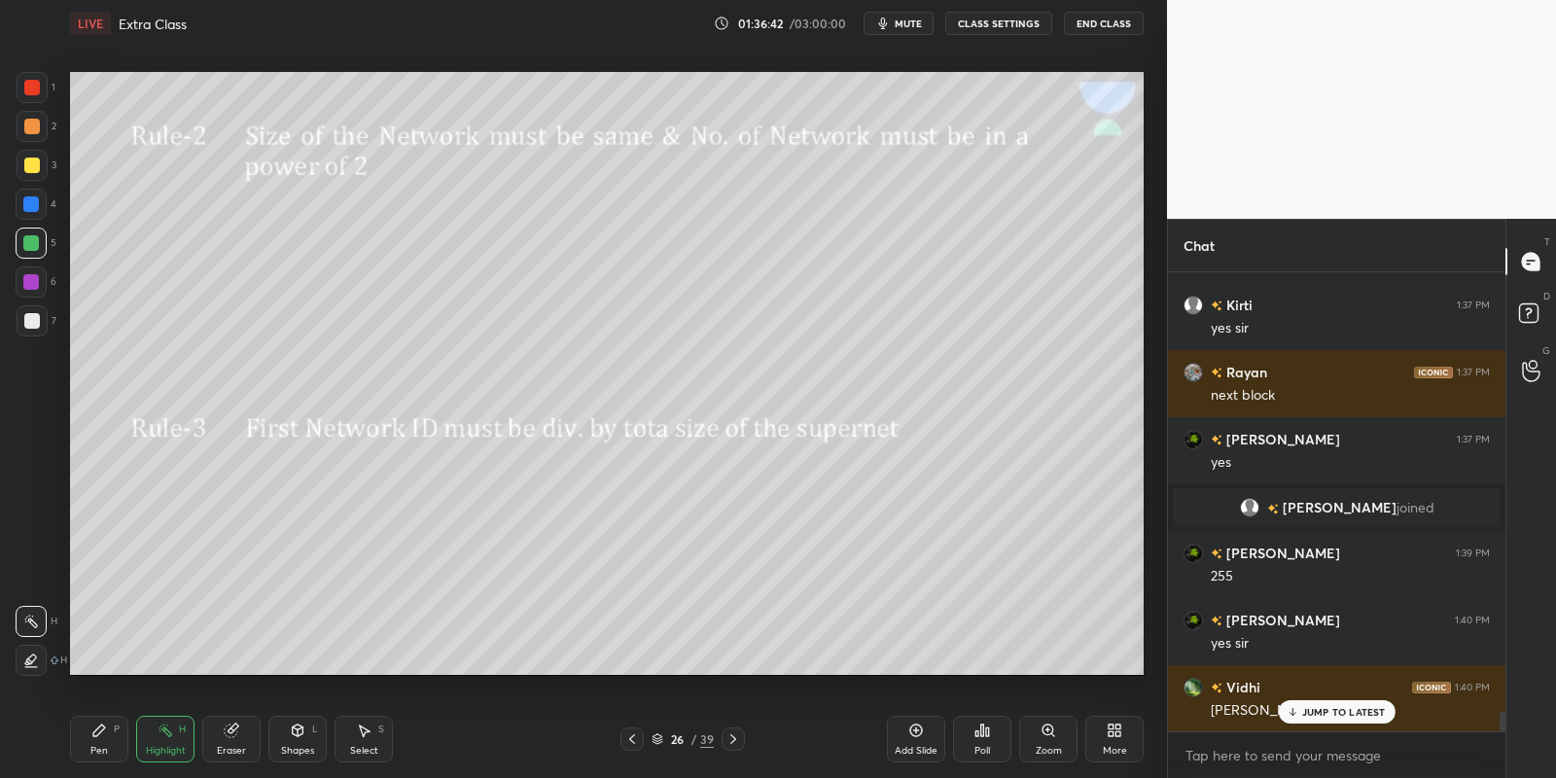
click at [295, 737] on div "Shapes L" at bounding box center [297, 739] width 58 height 47
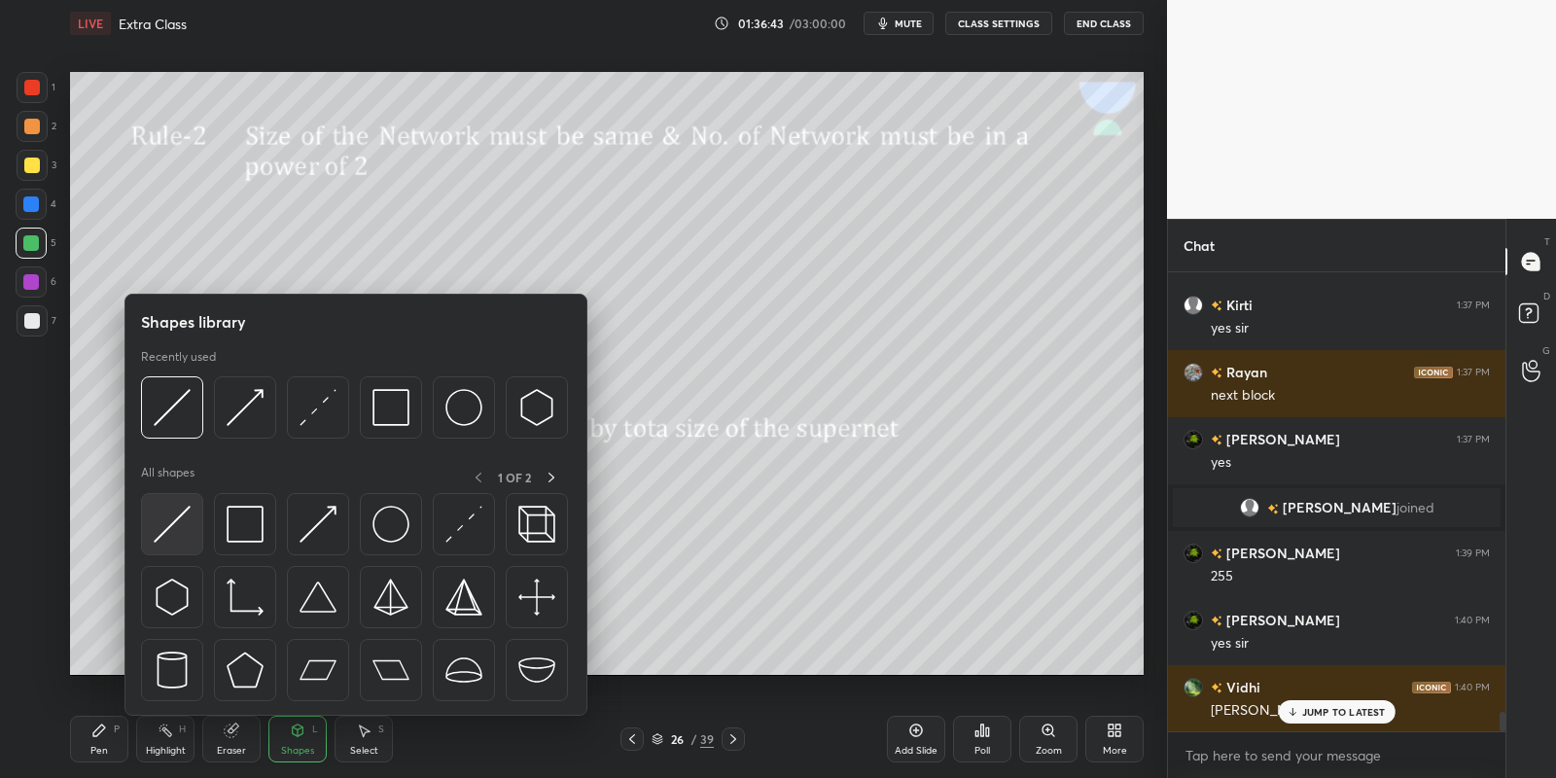
click at [191, 518] on div at bounding box center [172, 524] width 62 height 62
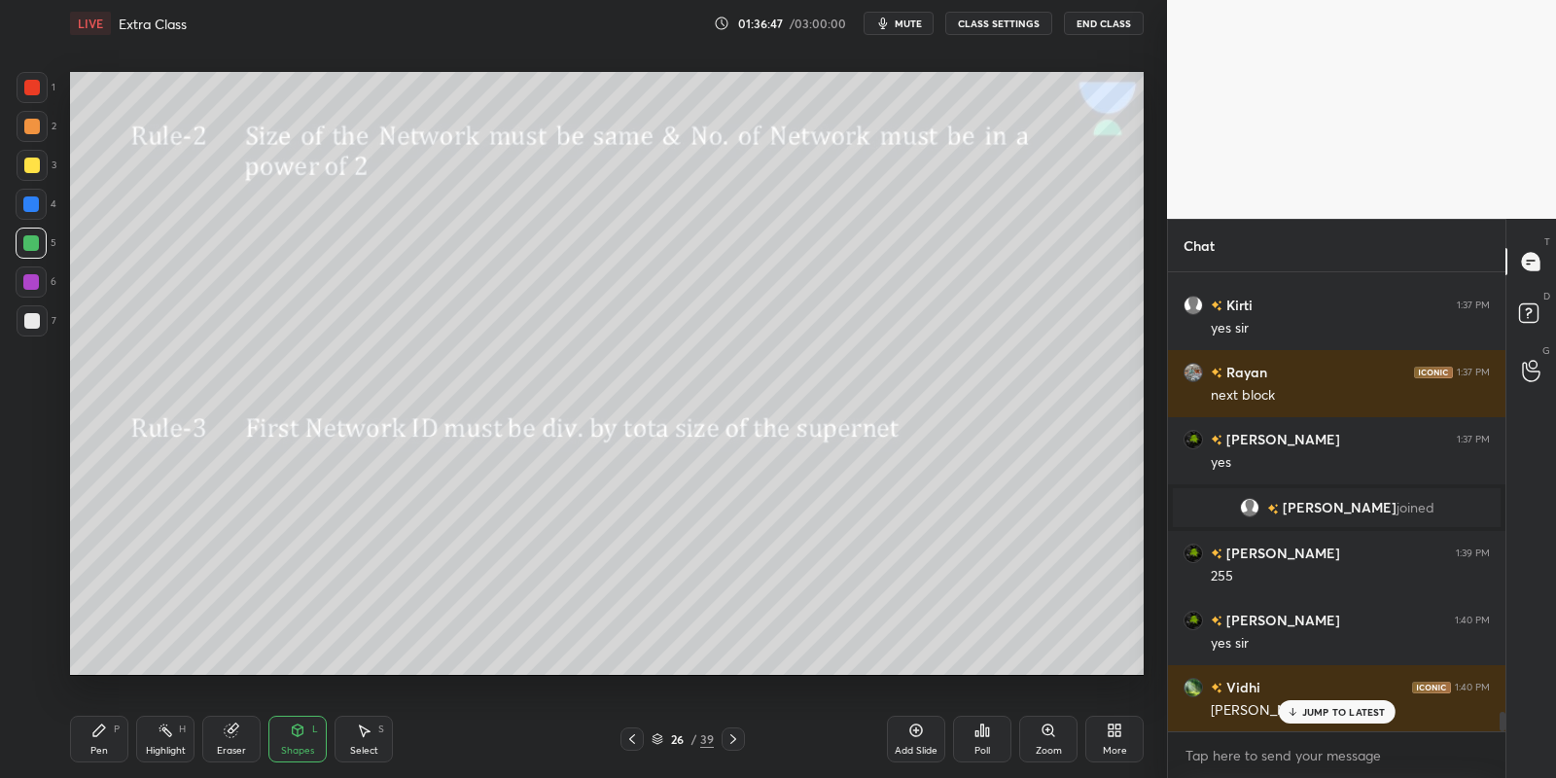
scroll to position [10217, 0]
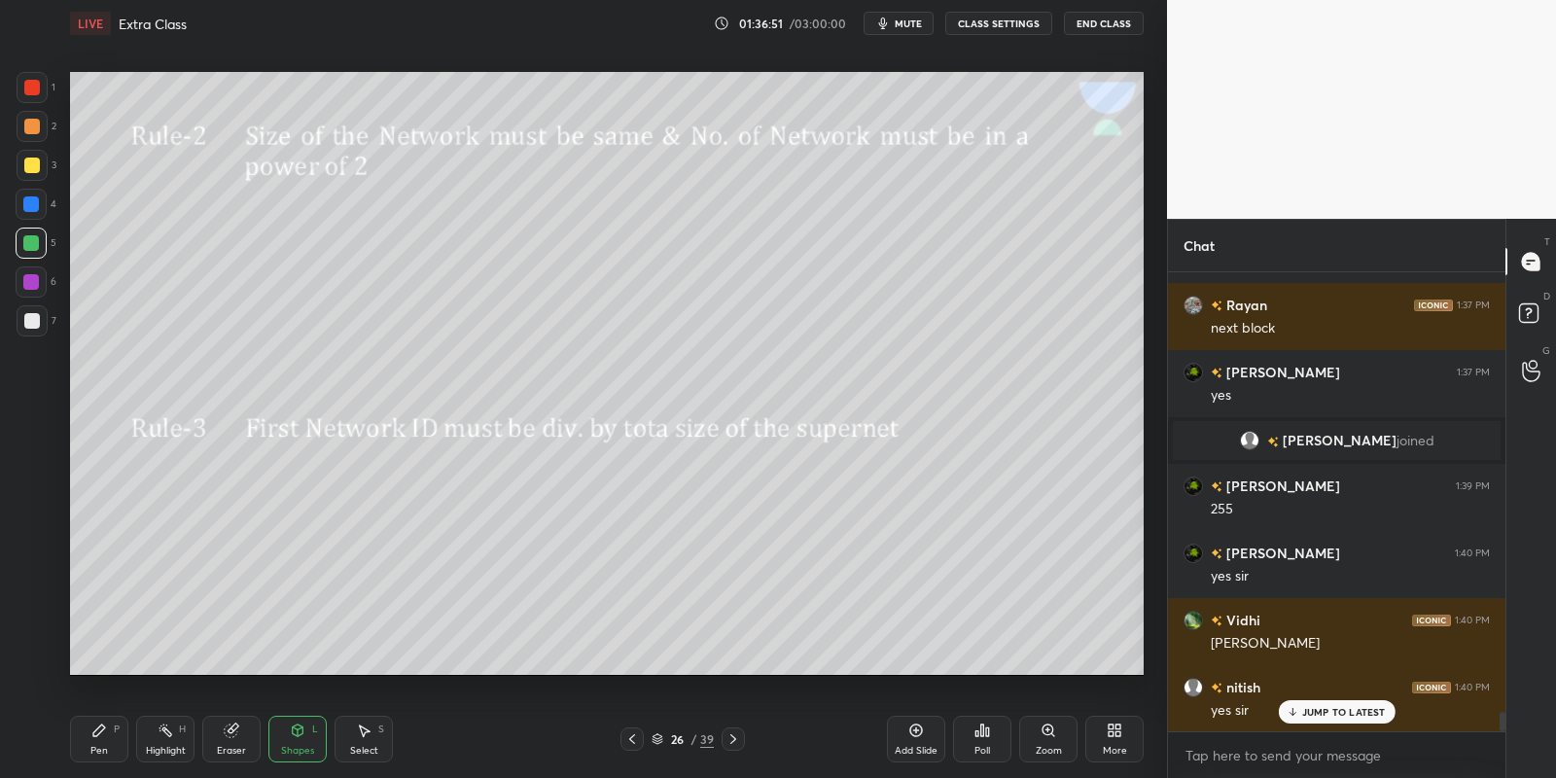
click at [114, 743] on div "Pen P" at bounding box center [99, 739] width 58 height 47
click at [163, 738] on div "Highlight H" at bounding box center [165, 739] width 58 height 47
drag, startPoint x: 100, startPoint y: 738, endPoint x: 109, endPoint y: 679, distance: 60.0
click at [100, 737] on icon at bounding box center [99, 731] width 16 height 16
click at [96, 743] on div "Pen P" at bounding box center [99, 739] width 58 height 47
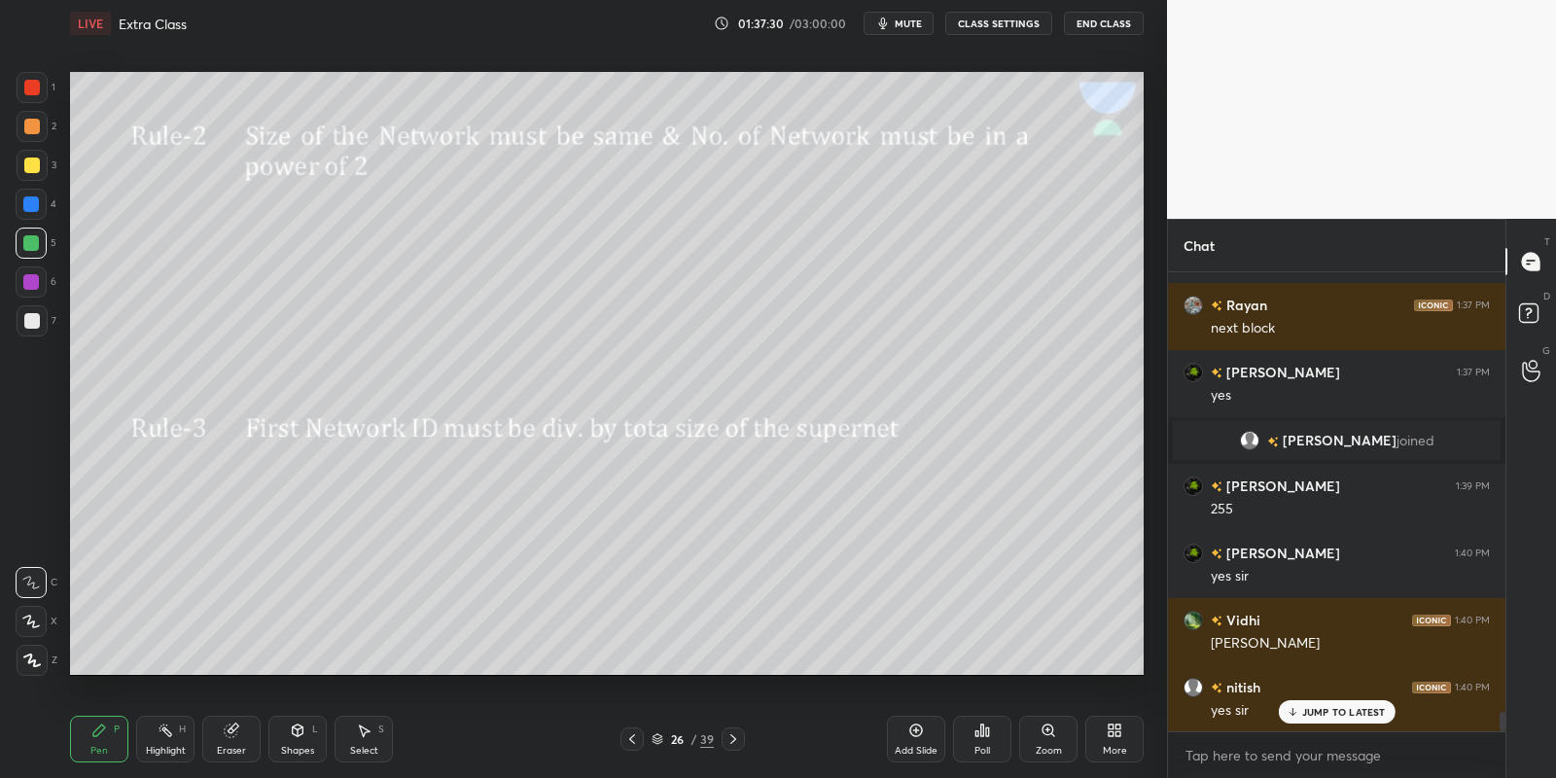
click at [297, 738] on div "Shapes L" at bounding box center [297, 739] width 58 height 47
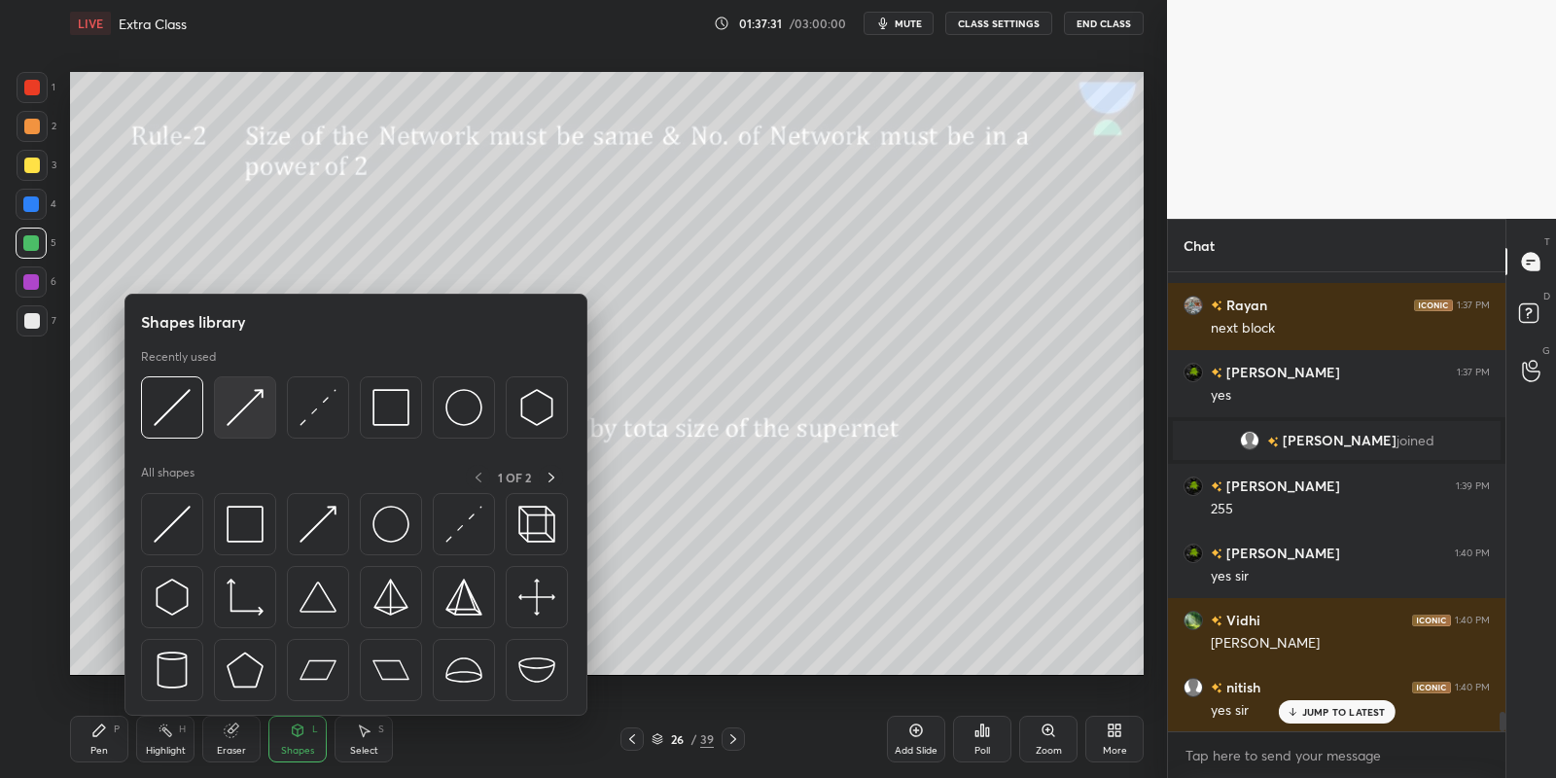
click at [181, 512] on img at bounding box center [172, 524] width 37 height 37
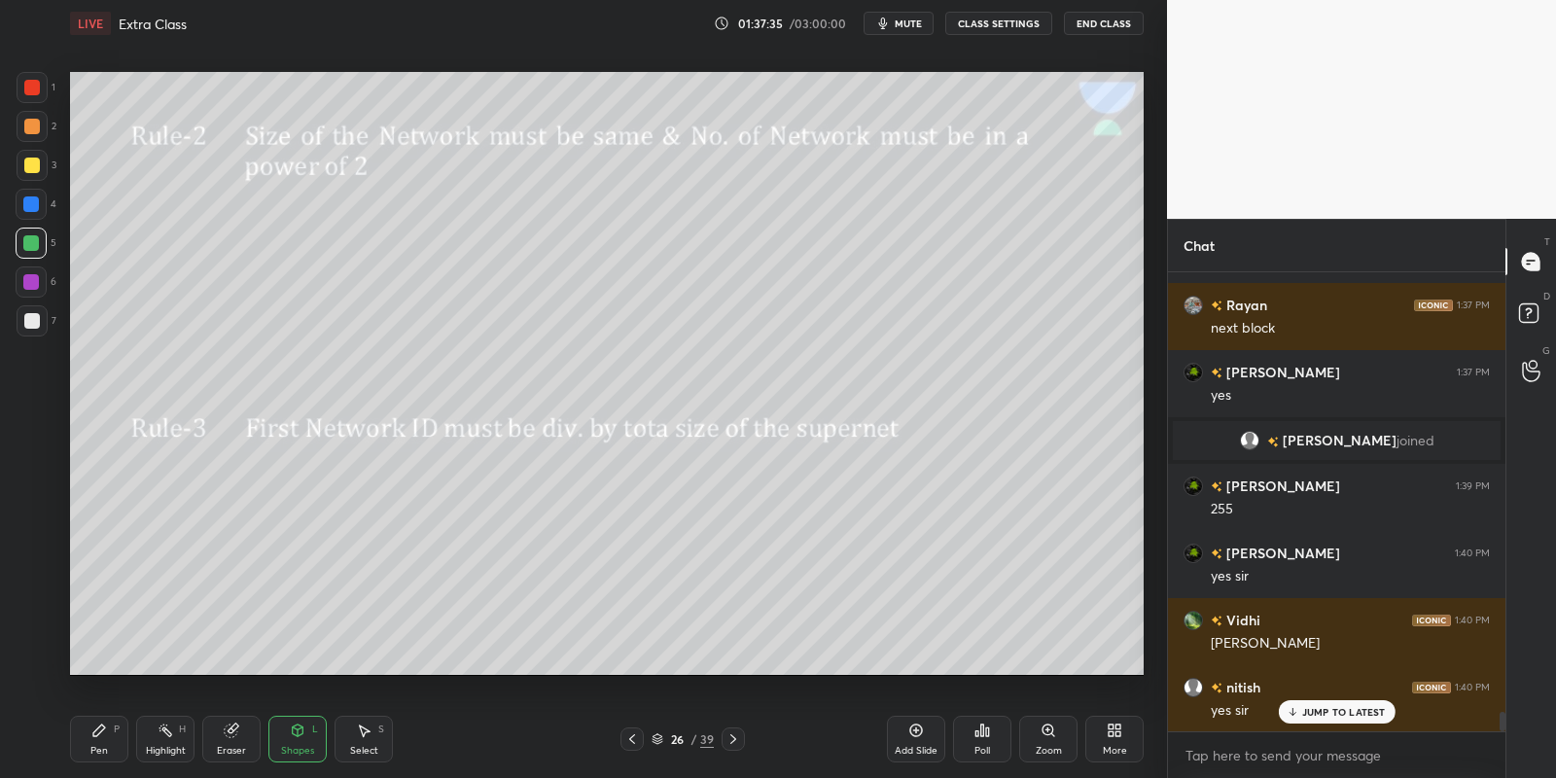
drag, startPoint x: 117, startPoint y: 736, endPoint x: 168, endPoint y: 735, distance: 51.5
click at [124, 736] on div "Pen P" at bounding box center [99, 739] width 58 height 47
click at [169, 740] on div "Highlight H" at bounding box center [165, 739] width 58 height 47
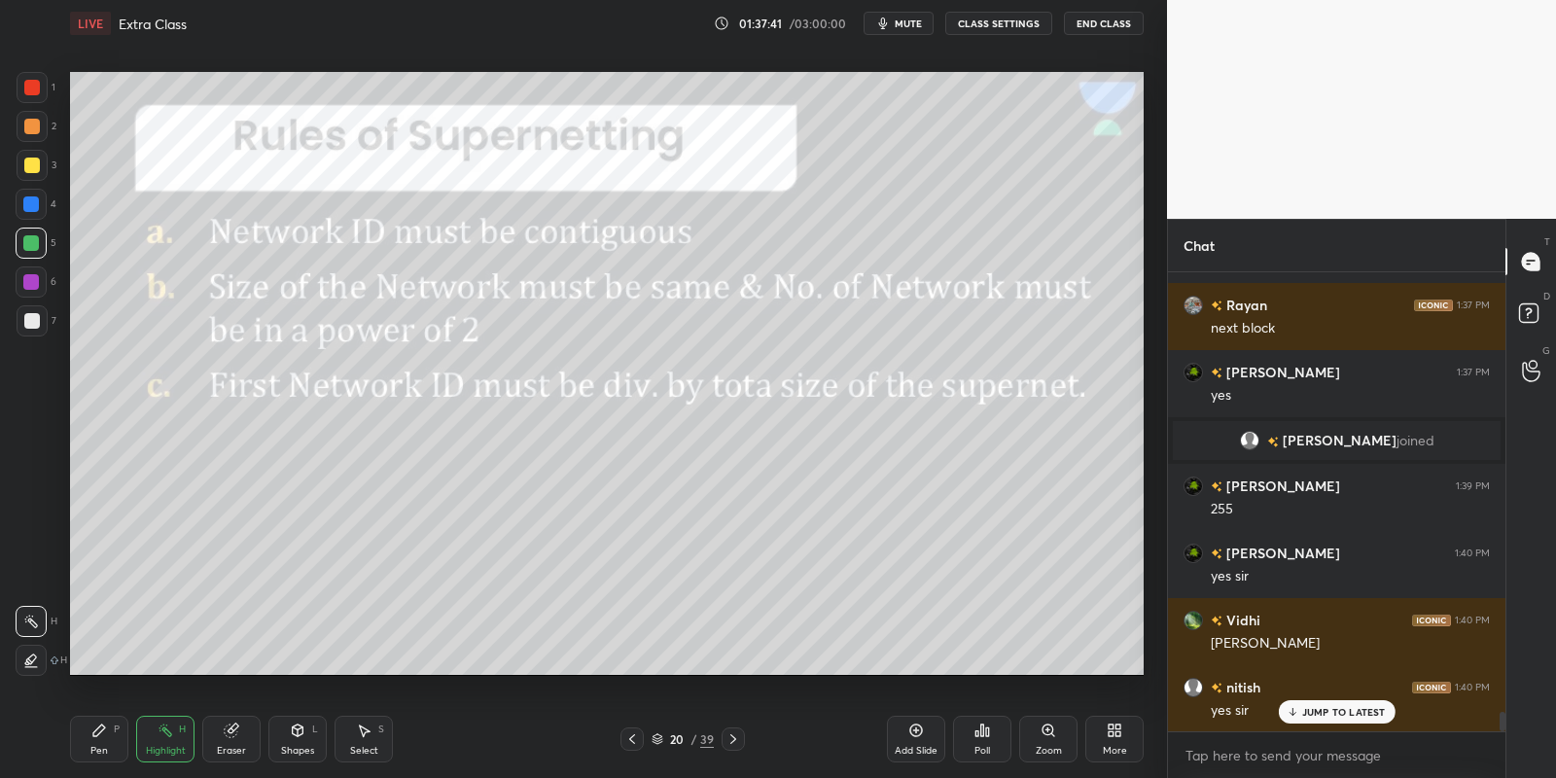
click at [371, 753] on div "Select" at bounding box center [364, 751] width 28 height 10
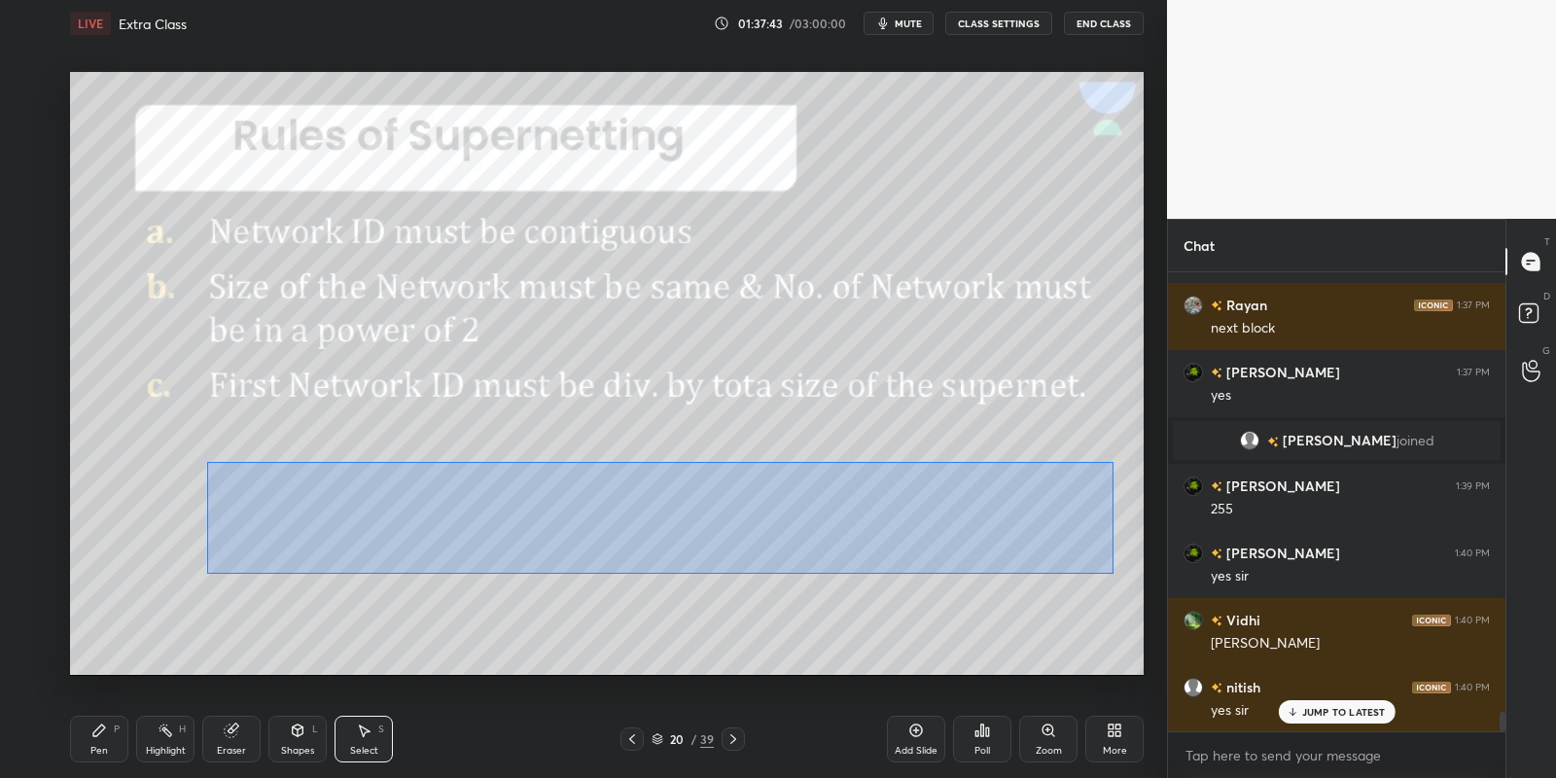
drag, startPoint x: 203, startPoint y: 460, endPoint x: 1086, endPoint y: 559, distance: 888.6
click at [1109, 573] on div "0 ° Undo Copy Paste here Duplicate Duplicate to new slide Delete" at bounding box center [607, 374] width 1074 height 604
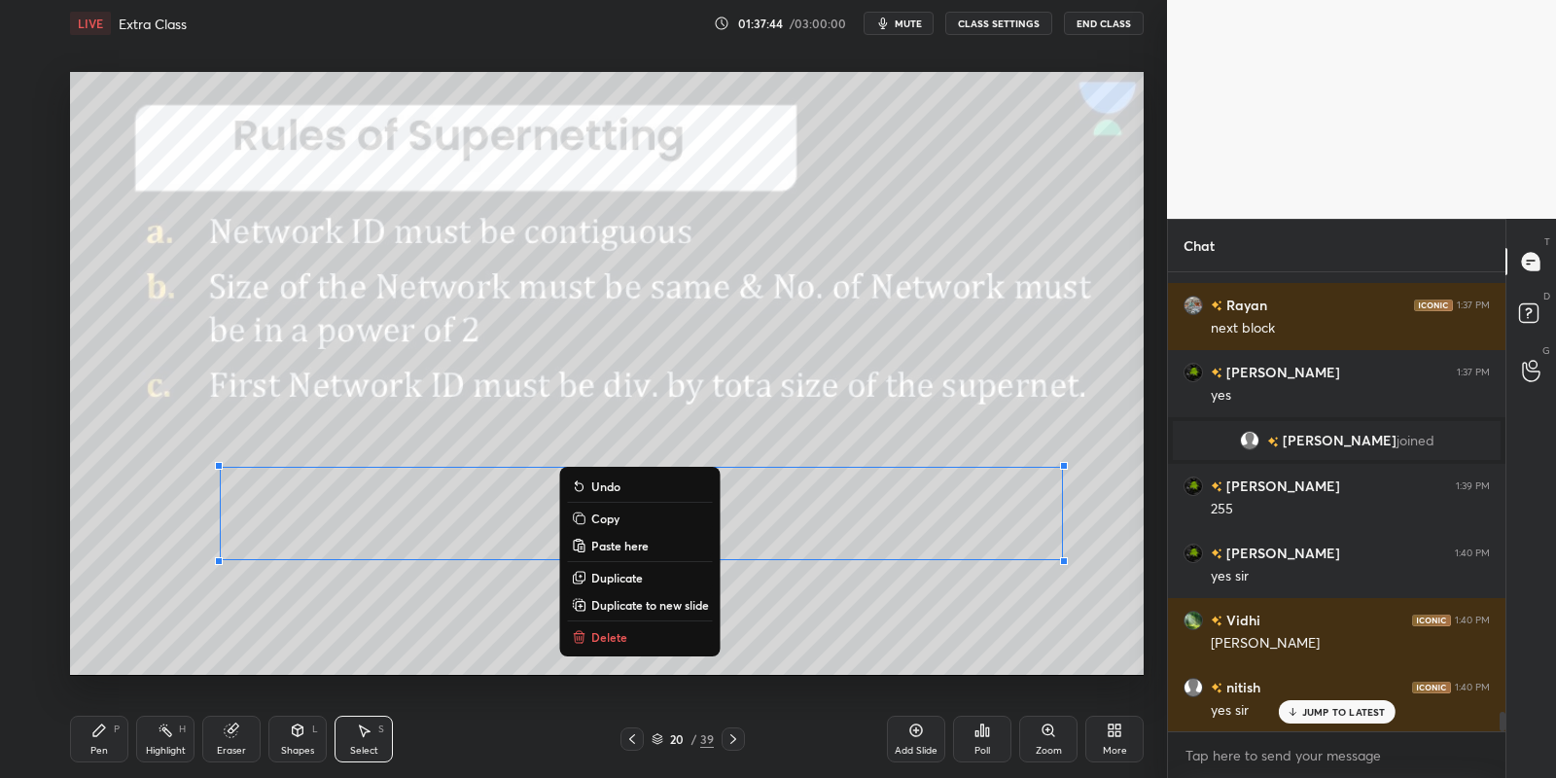
click at [624, 517] on button "Copy" at bounding box center [640, 518] width 145 height 23
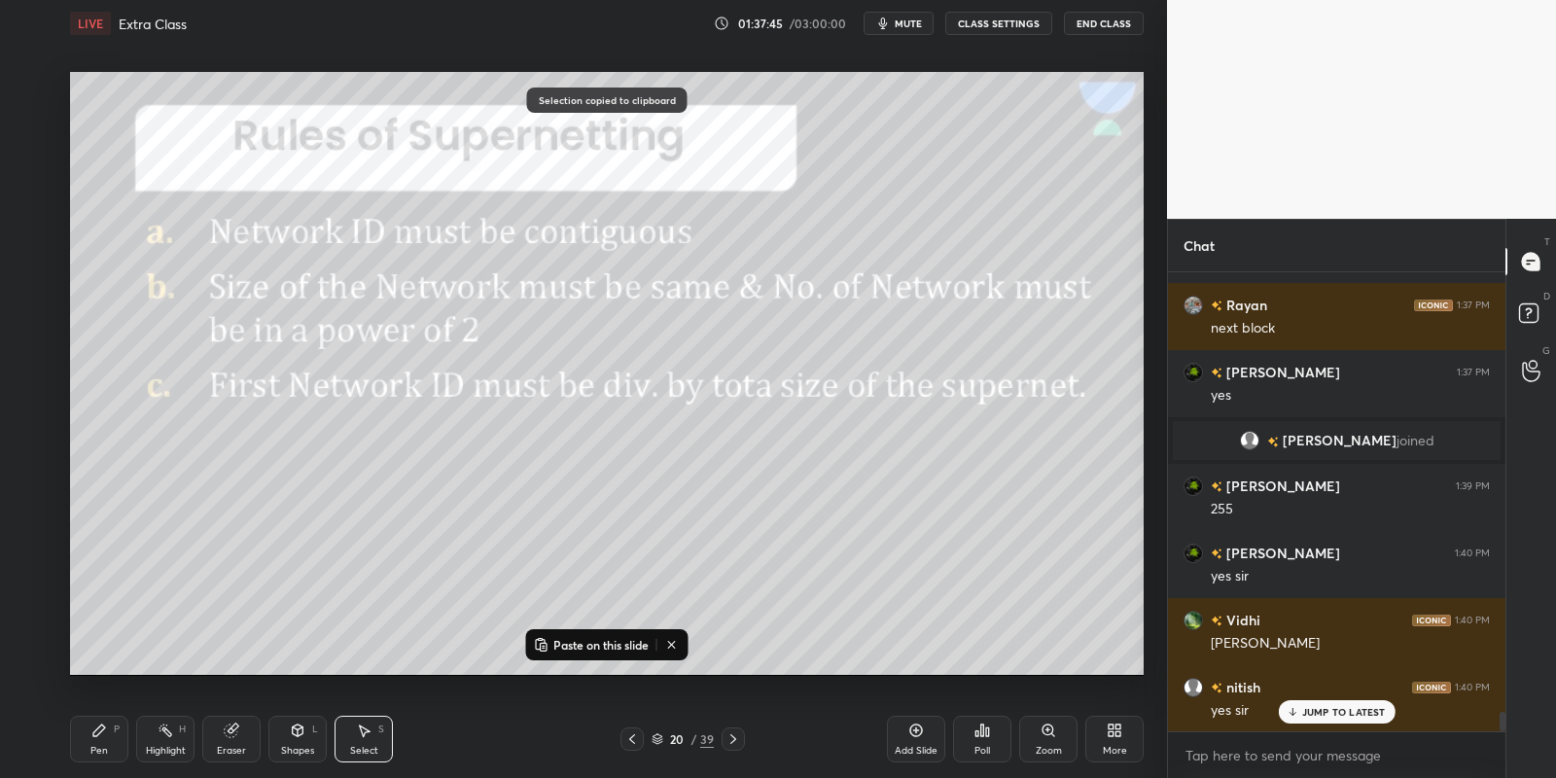
click at [731, 731] on icon at bounding box center [733, 739] width 16 height 16
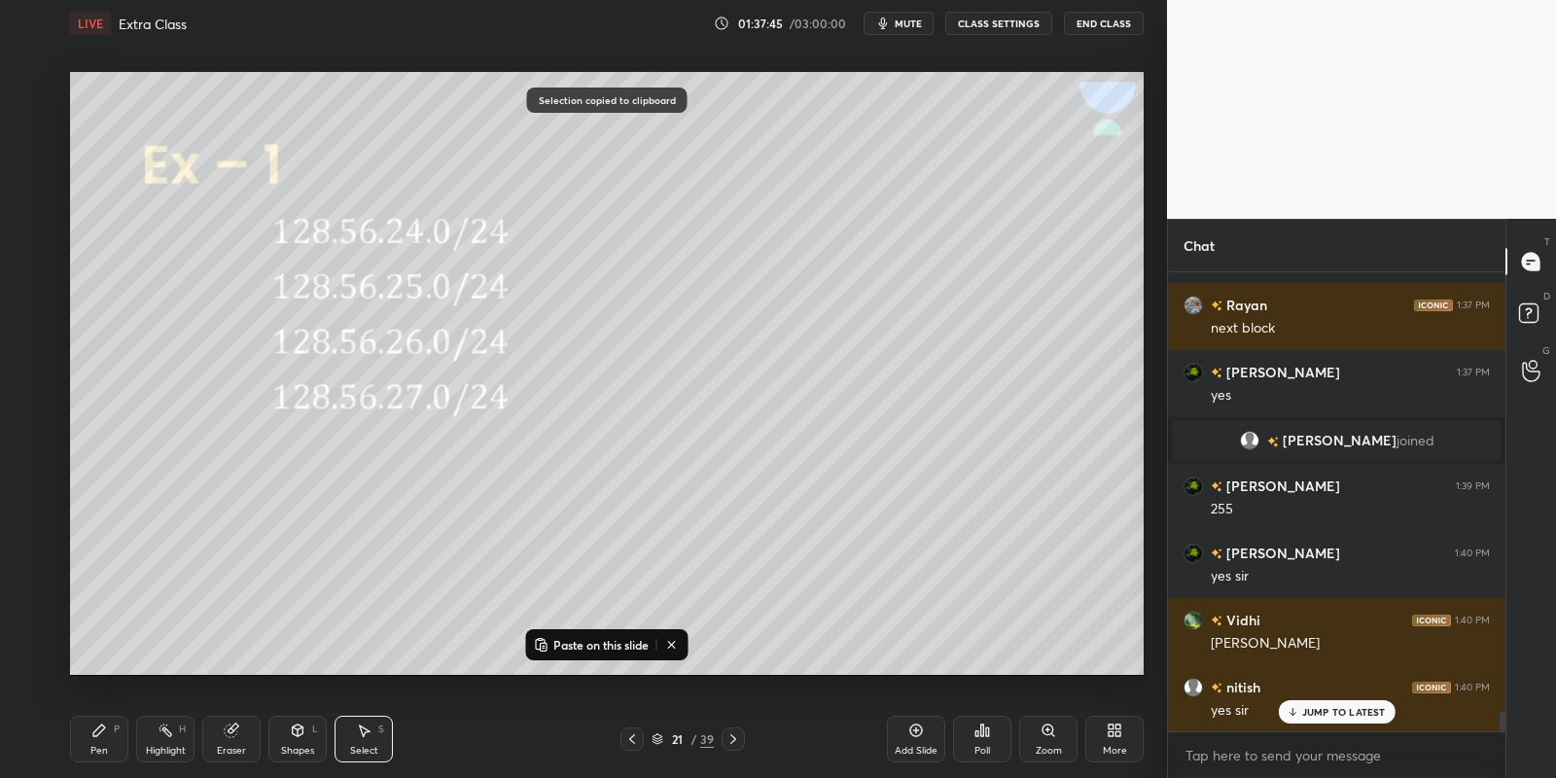
click at [733, 732] on icon at bounding box center [733, 739] width 16 height 16
click at [736, 734] on icon at bounding box center [733, 739] width 16 height 16
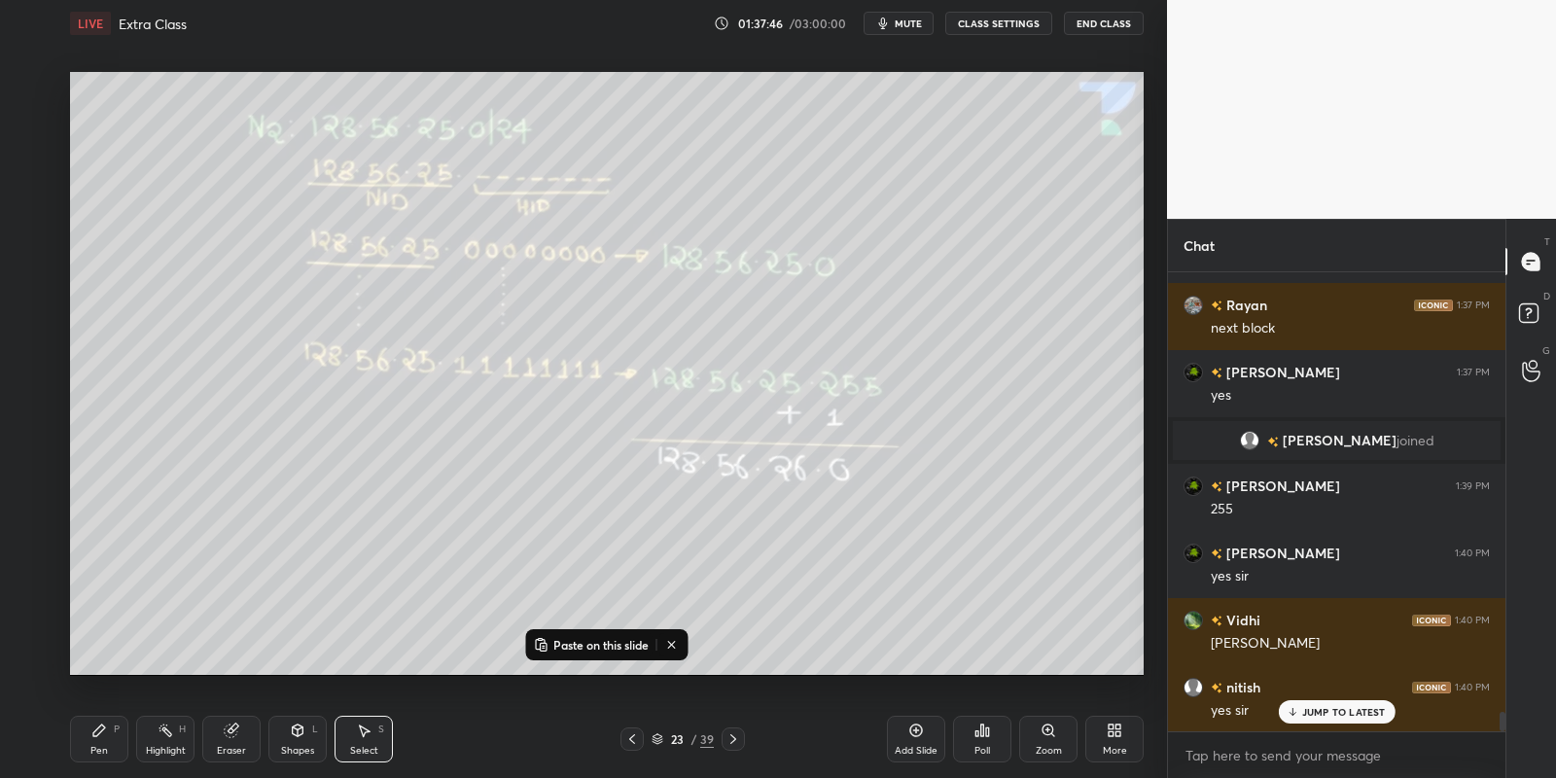
click at [732, 731] on icon at bounding box center [733, 739] width 16 height 16
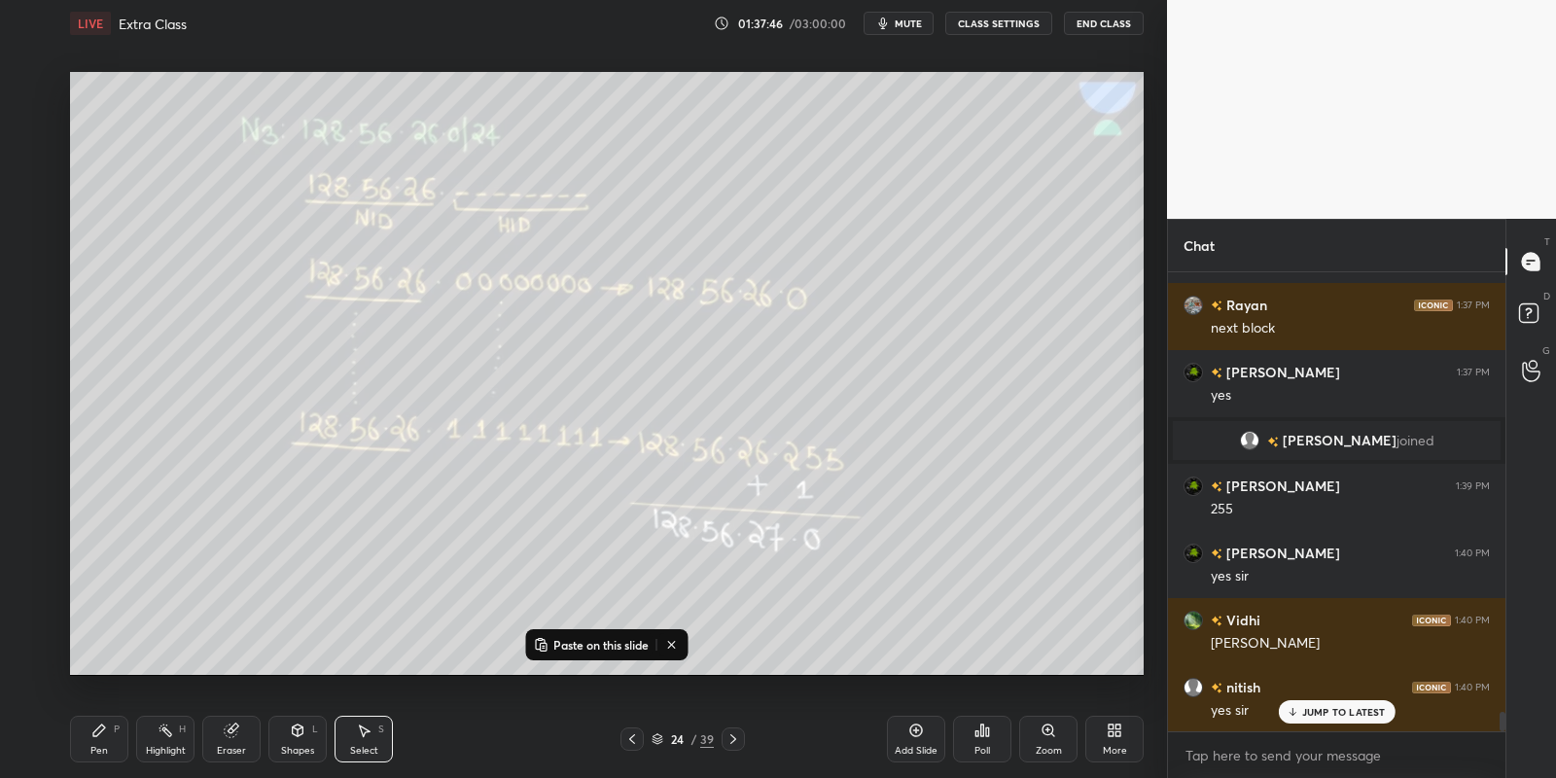
click at [733, 733] on icon at bounding box center [733, 739] width 16 height 16
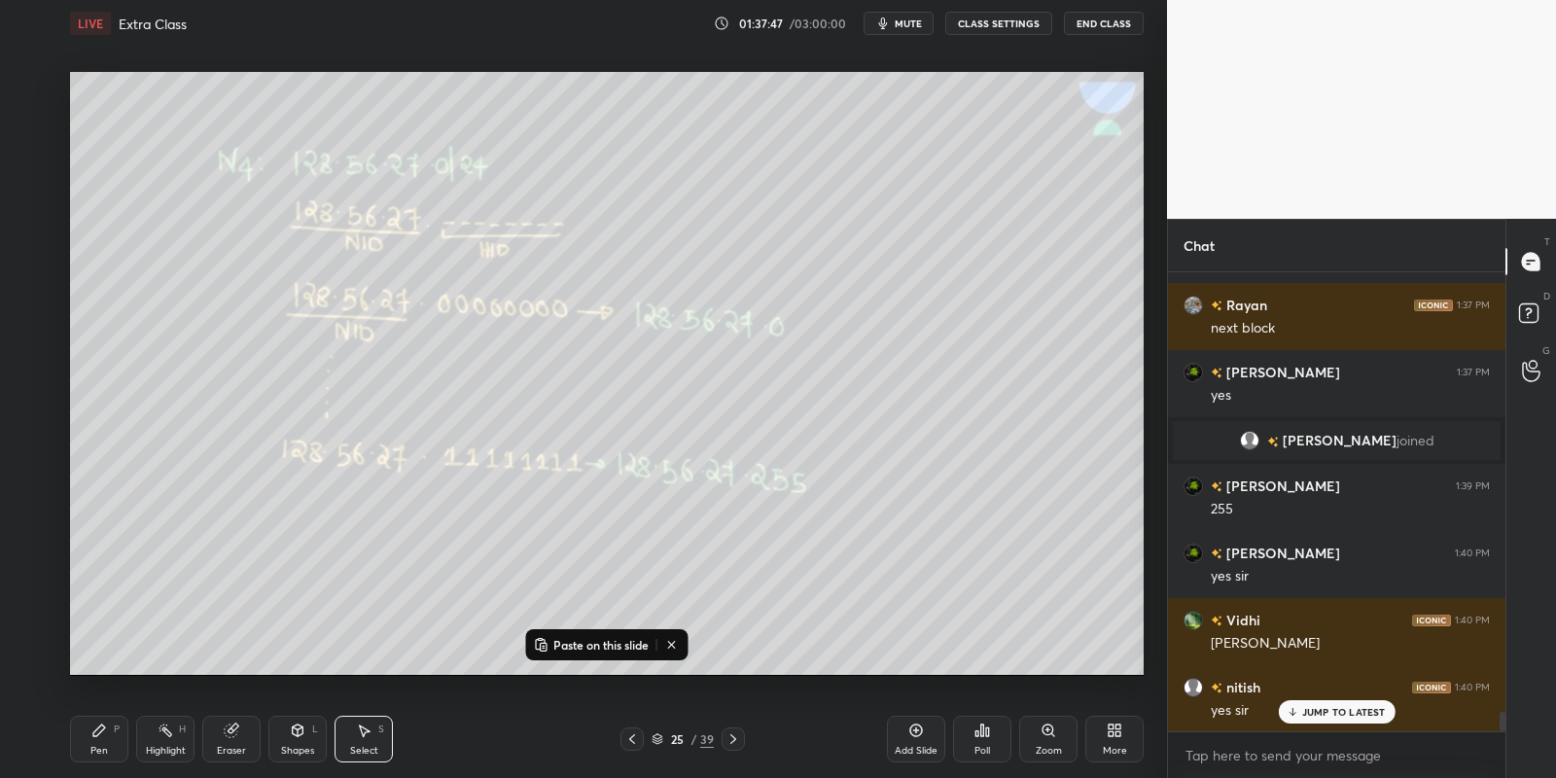
click at [732, 731] on icon at bounding box center [733, 739] width 16 height 16
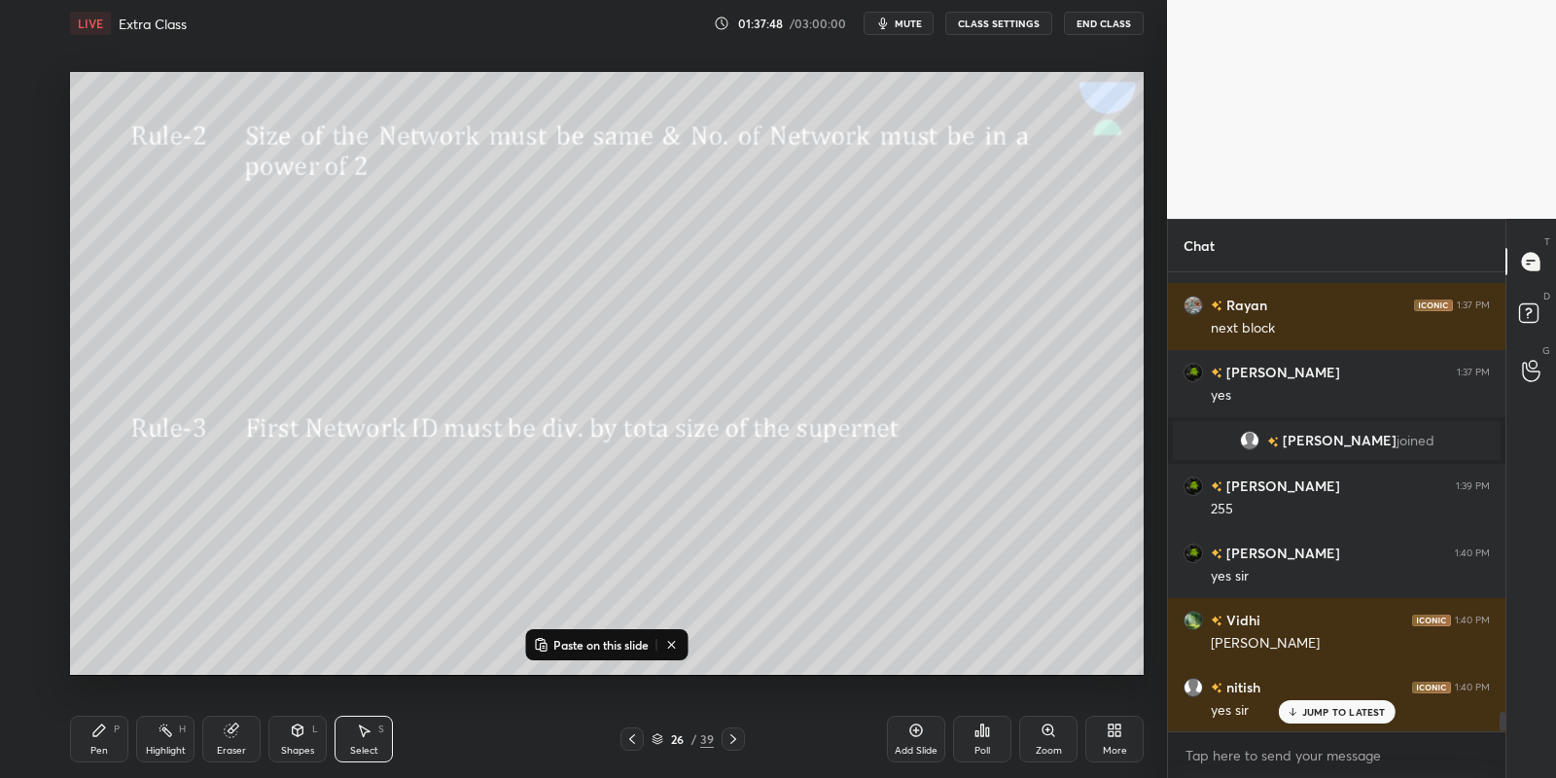
click at [594, 639] on p "Paste on this slide" at bounding box center [600, 645] width 95 height 16
drag, startPoint x: 421, startPoint y: 498, endPoint x: 398, endPoint y: 505, distance: 24.3
click at [400, 505] on div "0 ° Undo Copy Paste here Duplicate Duplicate to new slide Delete" at bounding box center [607, 374] width 1074 height 604
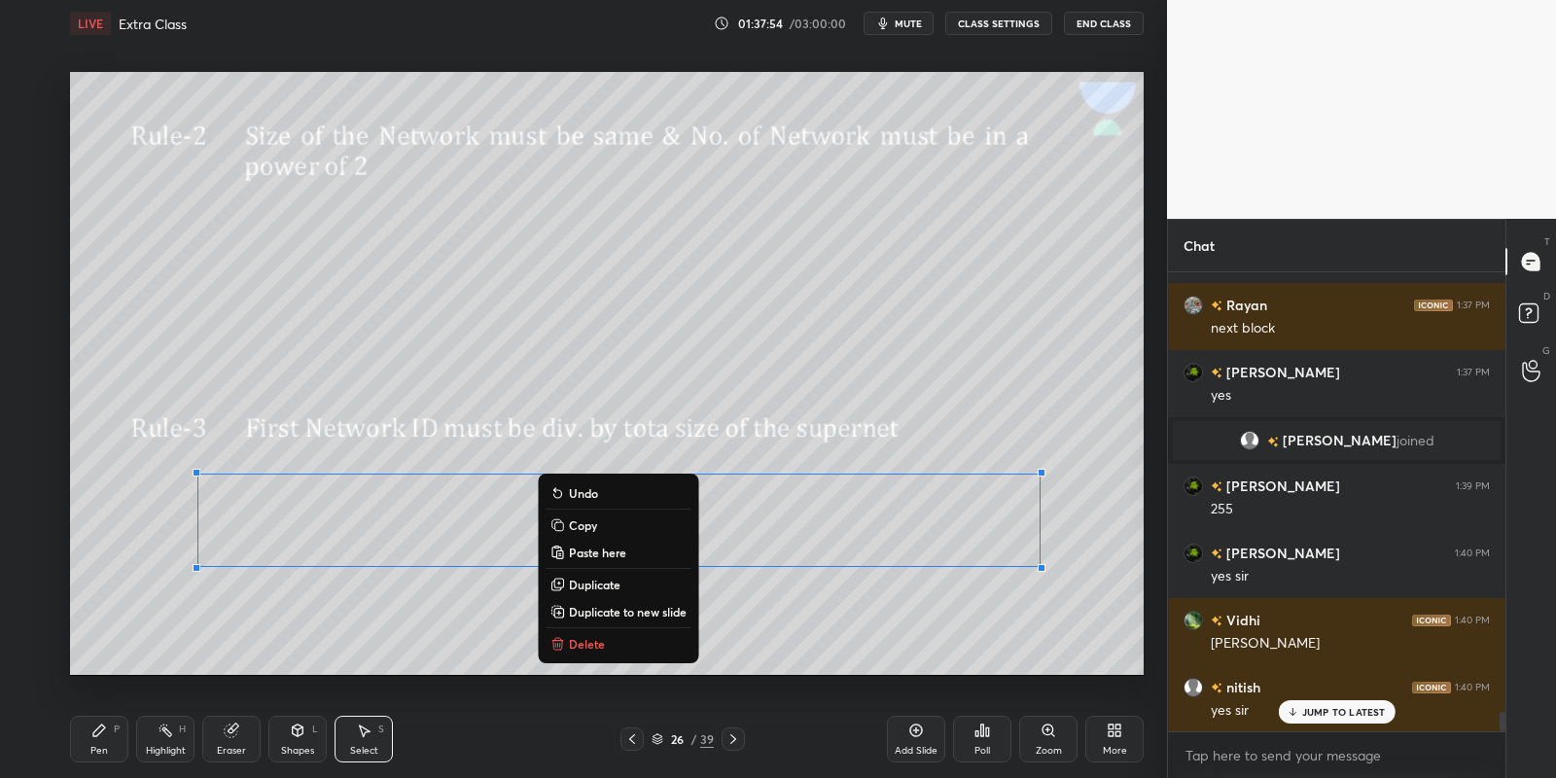
click at [98, 746] on div "Pen" at bounding box center [99, 751] width 18 height 10
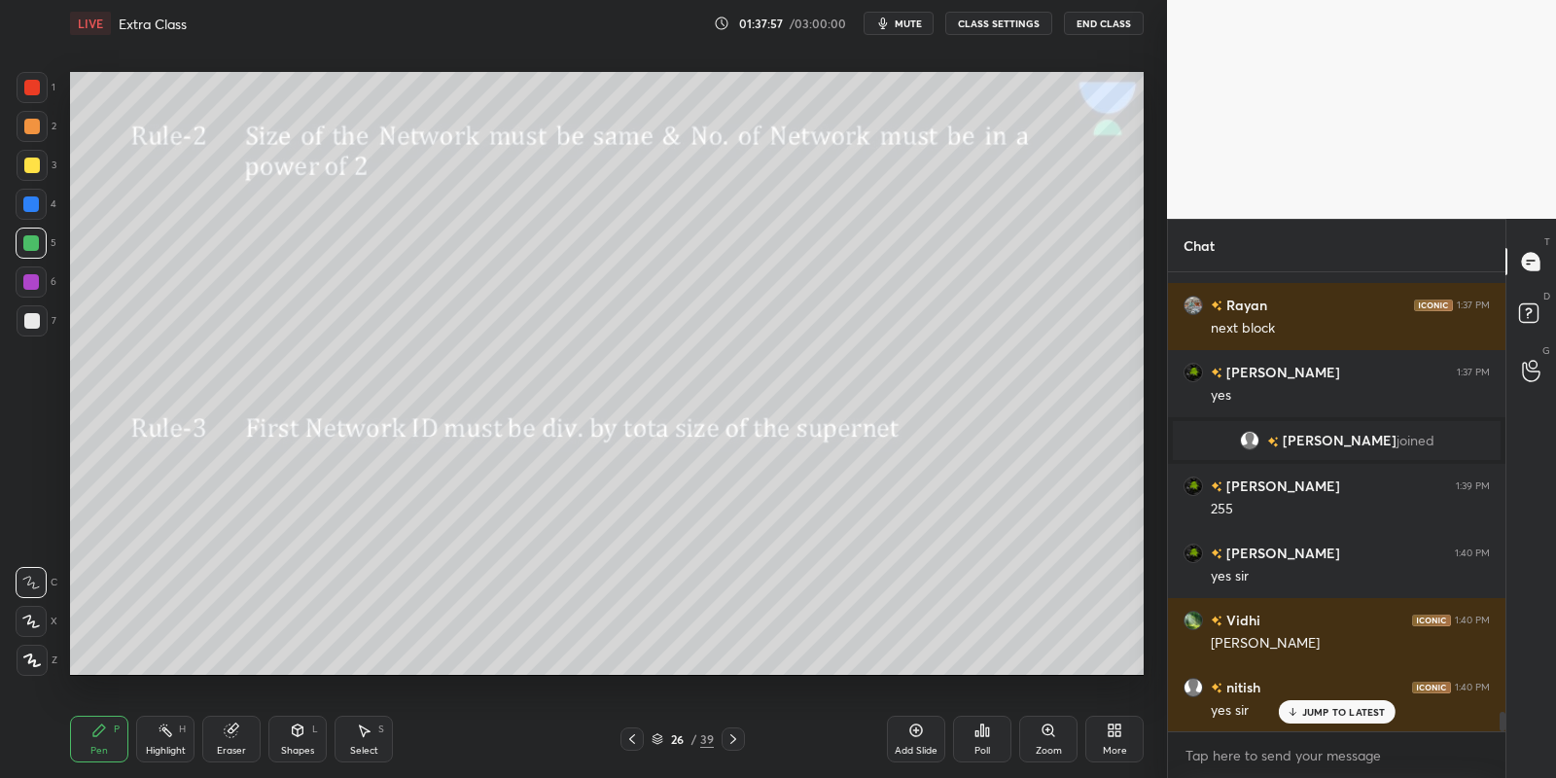
click at [366, 740] on div "Select S" at bounding box center [364, 739] width 58 height 47
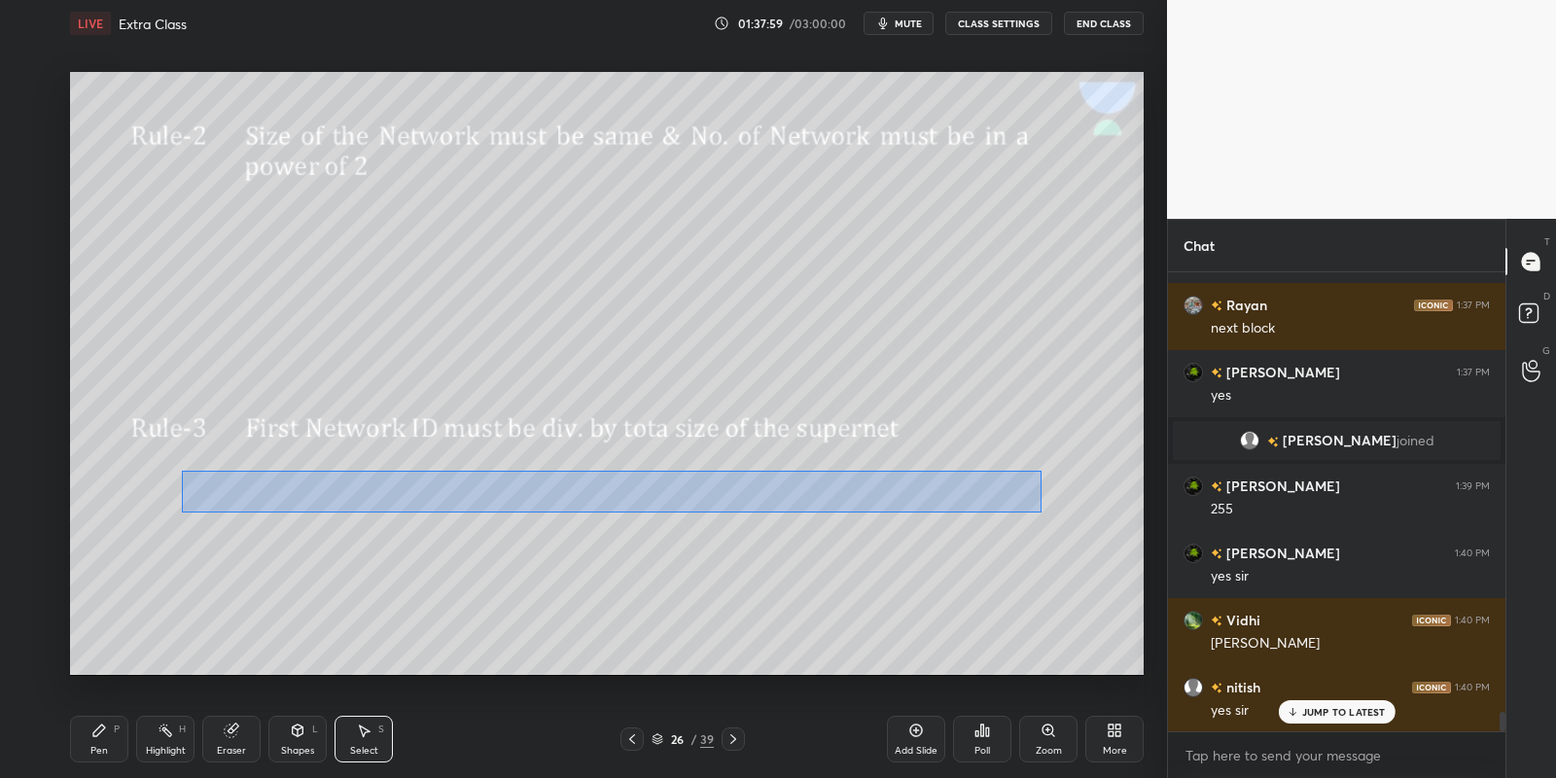
drag, startPoint x: 202, startPoint y: 473, endPoint x: 1045, endPoint y: 512, distance: 844.0
click at [1047, 512] on div "0 ° Undo Copy Paste here Duplicate Duplicate to new slide Delete" at bounding box center [607, 374] width 1074 height 604
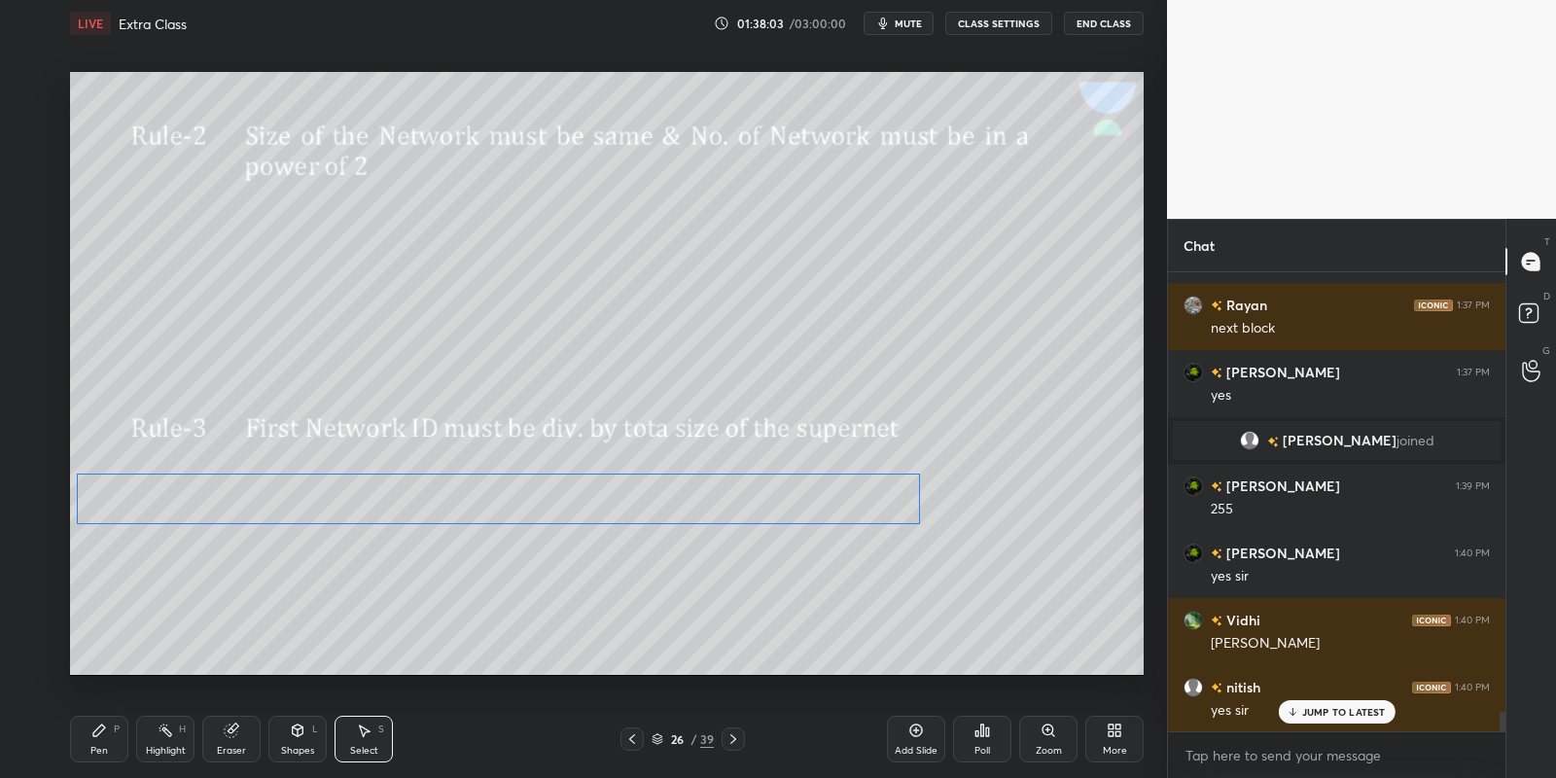
drag, startPoint x: 408, startPoint y: 494, endPoint x: 295, endPoint y: 493, distance: 113.8
click at [290, 493] on div "0 ° Undo Copy Paste here Duplicate Duplicate to new slide Delete" at bounding box center [607, 374] width 1074 height 604
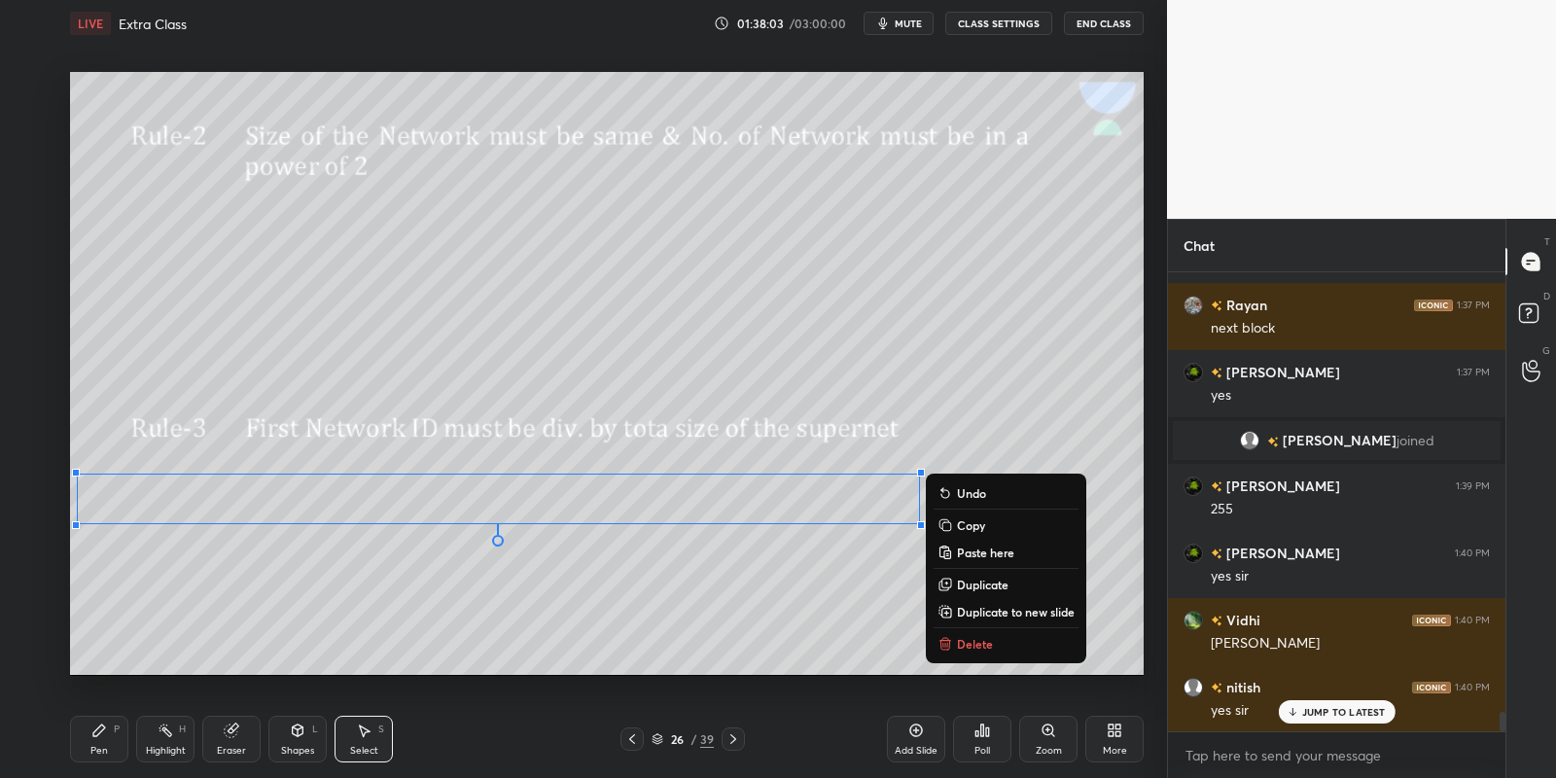
click at [101, 741] on div "Pen P" at bounding box center [99, 739] width 58 height 47
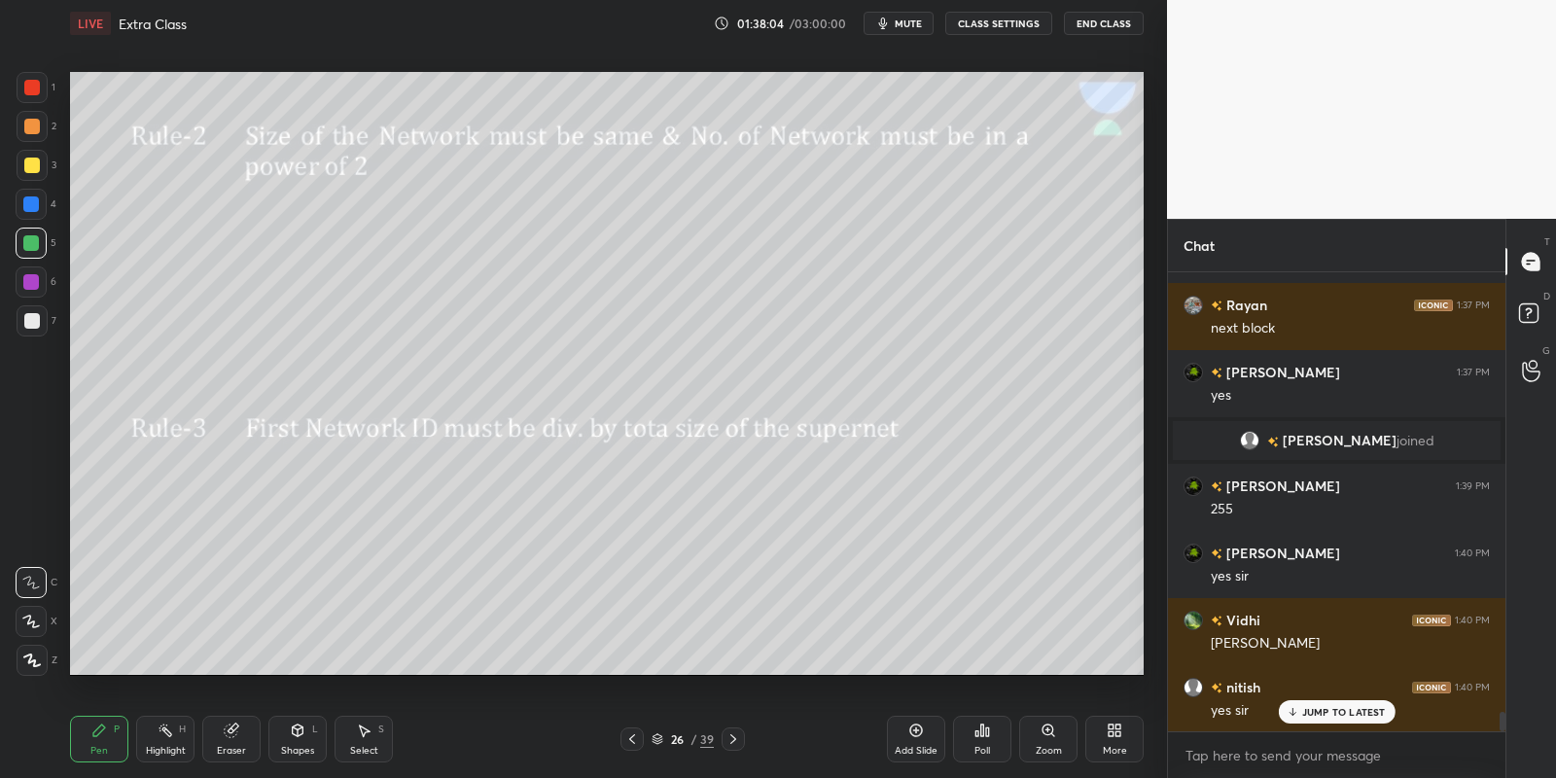
click at [366, 736] on div "Select S" at bounding box center [364, 739] width 58 height 47
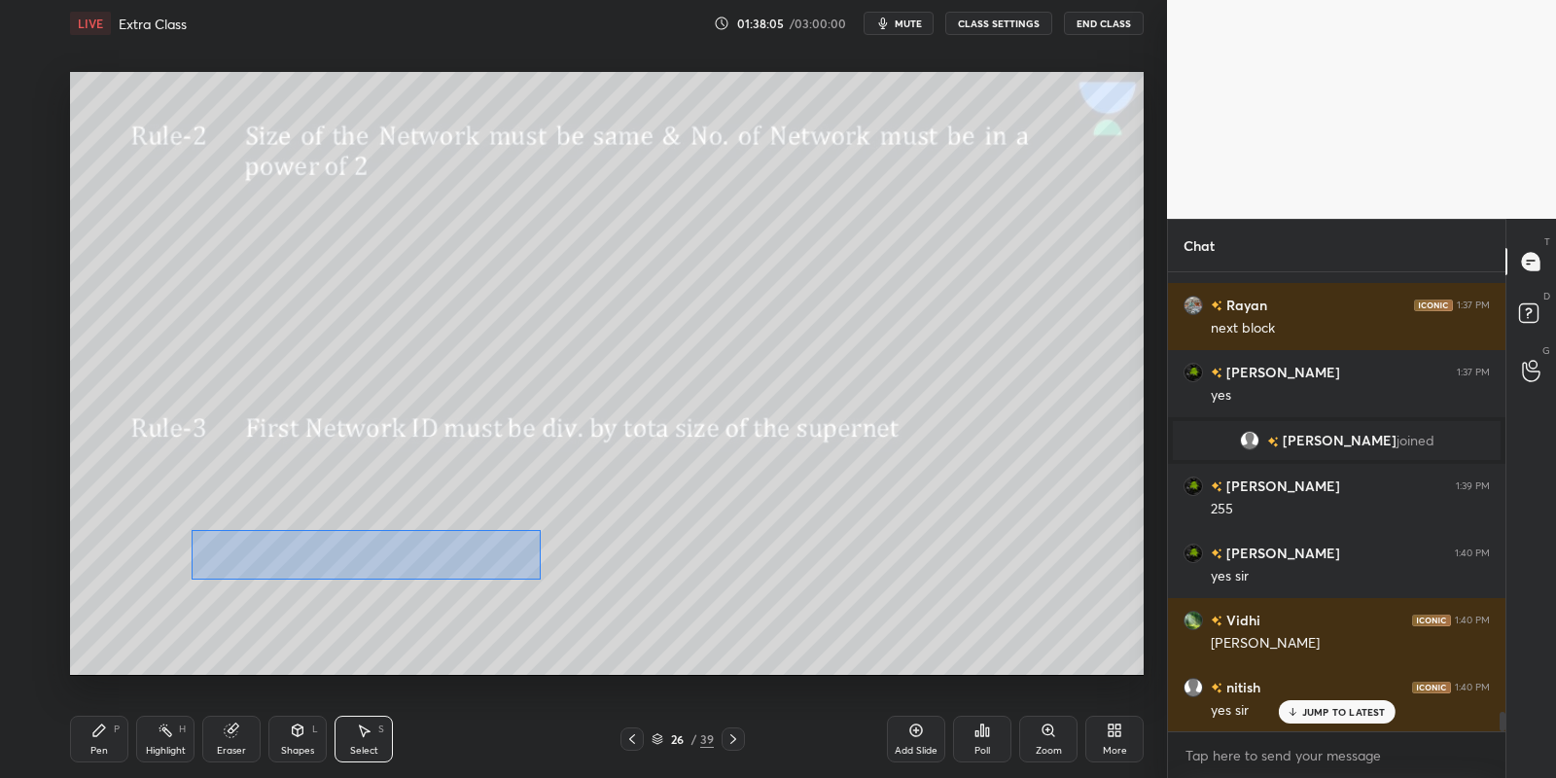
drag, startPoint x: 194, startPoint y: 530, endPoint x: 519, endPoint y: 577, distance: 329.1
click at [539, 580] on div "0 ° Undo Copy Paste here Duplicate Duplicate to new slide Delete" at bounding box center [607, 374] width 1074 height 604
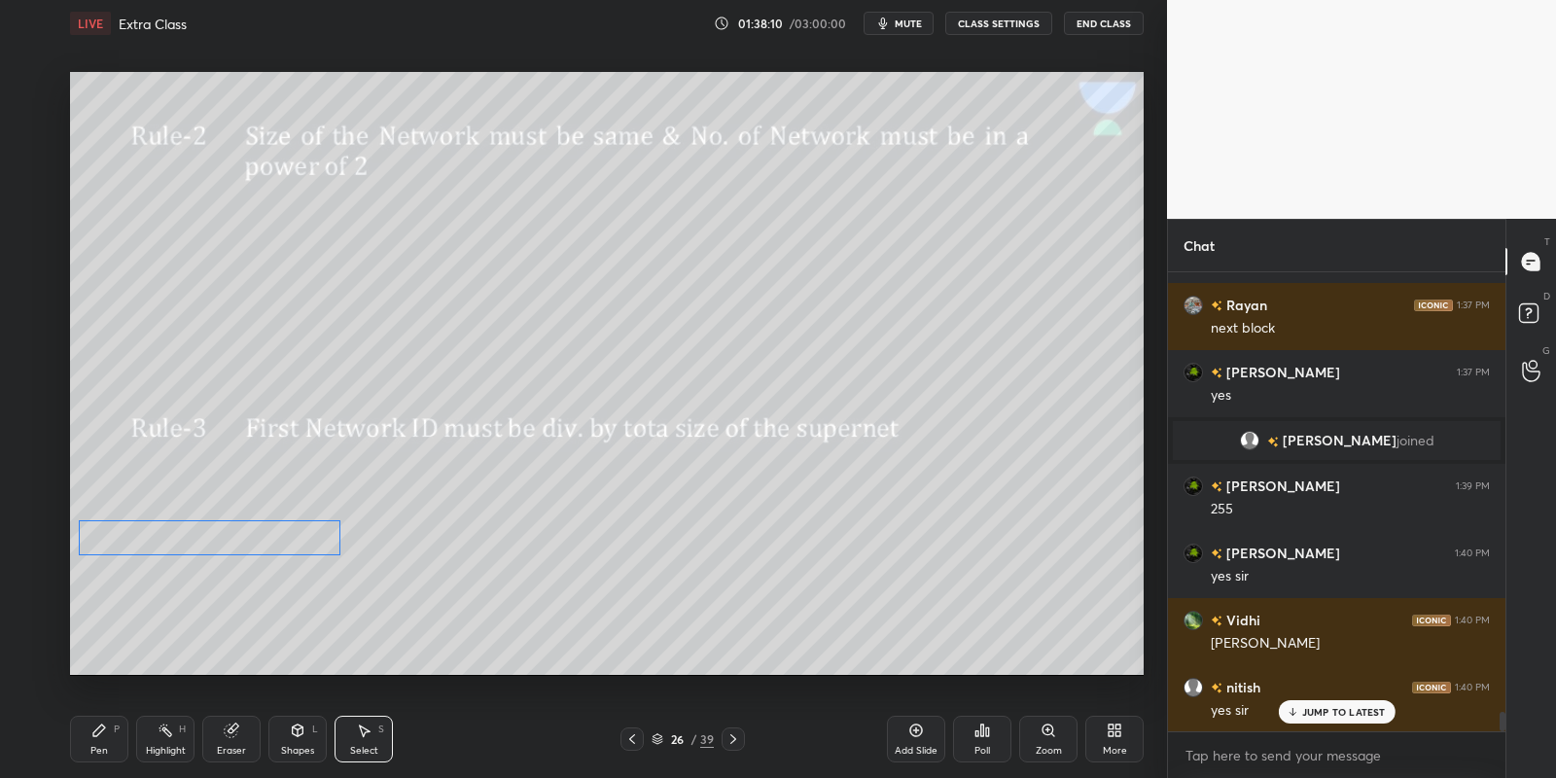
drag, startPoint x: 407, startPoint y: 540, endPoint x: 279, endPoint y: 540, distance: 128.4
click at [271, 531] on div "0 ° Undo Copy Paste here Duplicate Duplicate to new slide Delete" at bounding box center [607, 374] width 1074 height 604
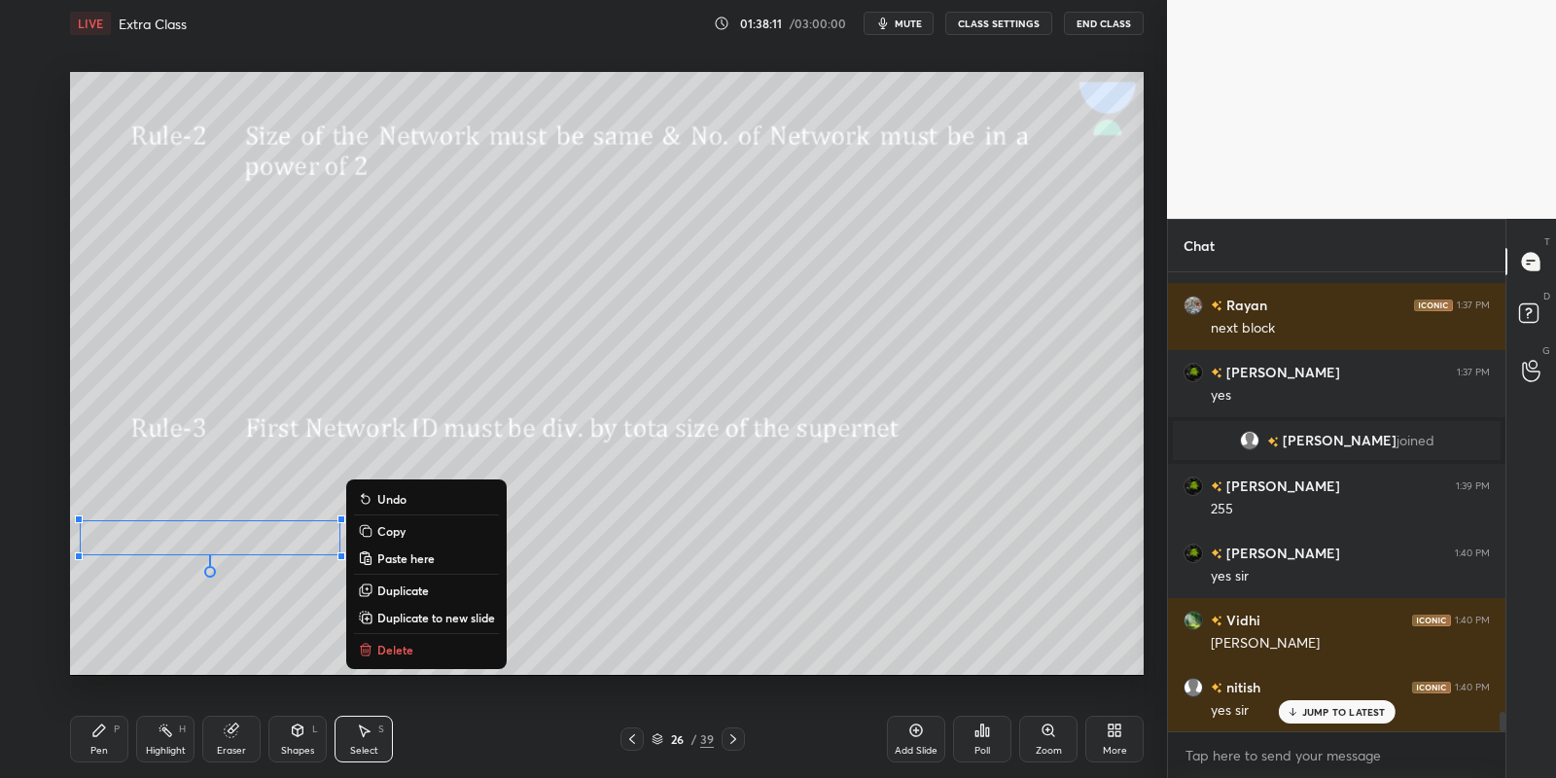
click at [110, 741] on div "Pen P" at bounding box center [99, 739] width 58 height 47
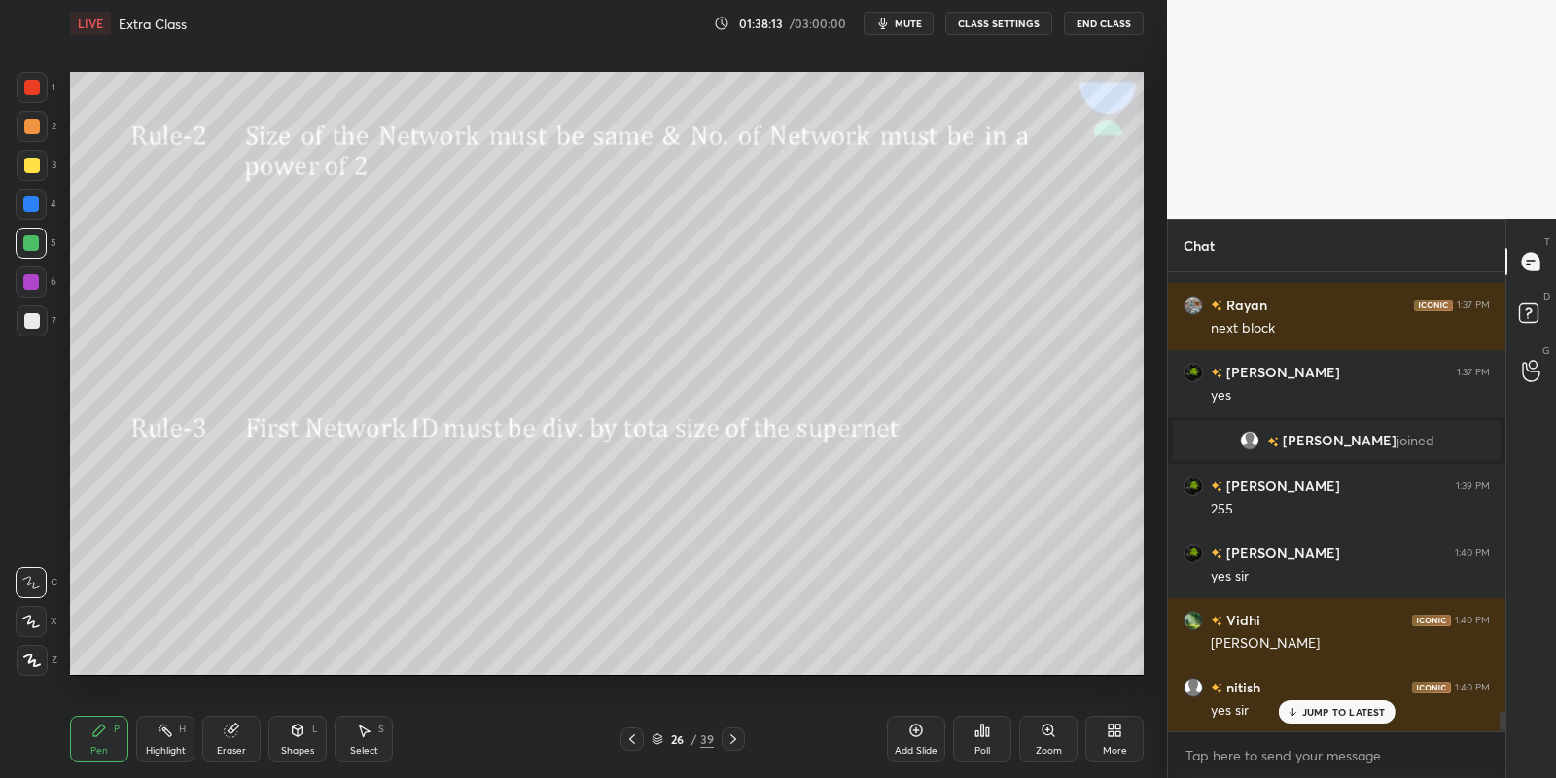
click at [168, 724] on icon at bounding box center [166, 731] width 16 height 16
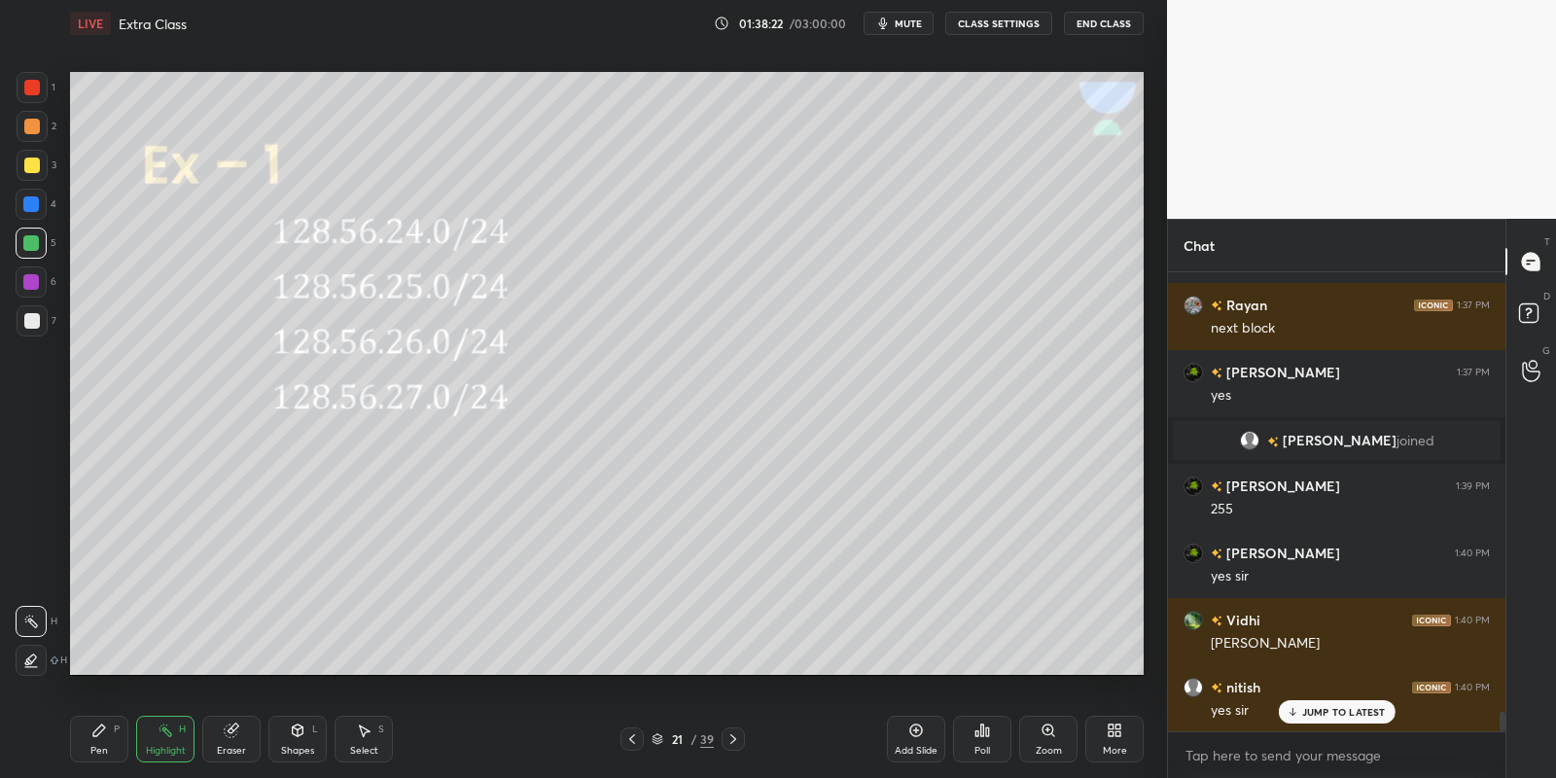
drag, startPoint x: 156, startPoint y: 732, endPoint x: 155, endPoint y: 704, distance: 28.2
click at [151, 728] on div "Highlight H" at bounding box center [165, 739] width 58 height 47
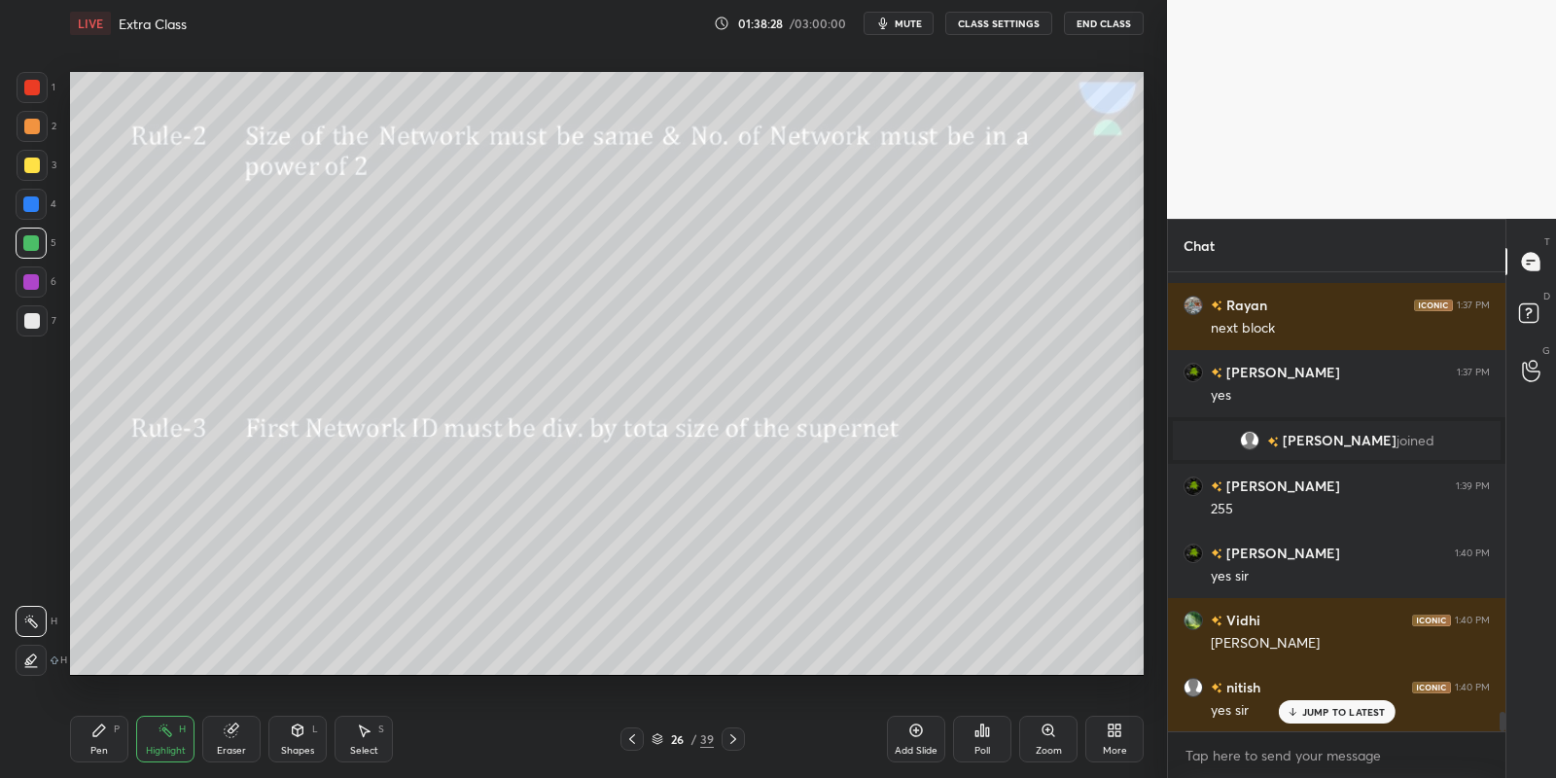
drag, startPoint x: 98, startPoint y: 741, endPoint x: 95, endPoint y: 692, distance: 48.7
click at [100, 739] on div "Pen P" at bounding box center [99, 739] width 58 height 47
click at [29, 167] on div at bounding box center [32, 166] width 16 height 16
click at [150, 743] on div "Highlight H" at bounding box center [165, 739] width 58 height 47
click at [113, 740] on div "Pen P" at bounding box center [99, 739] width 58 height 47
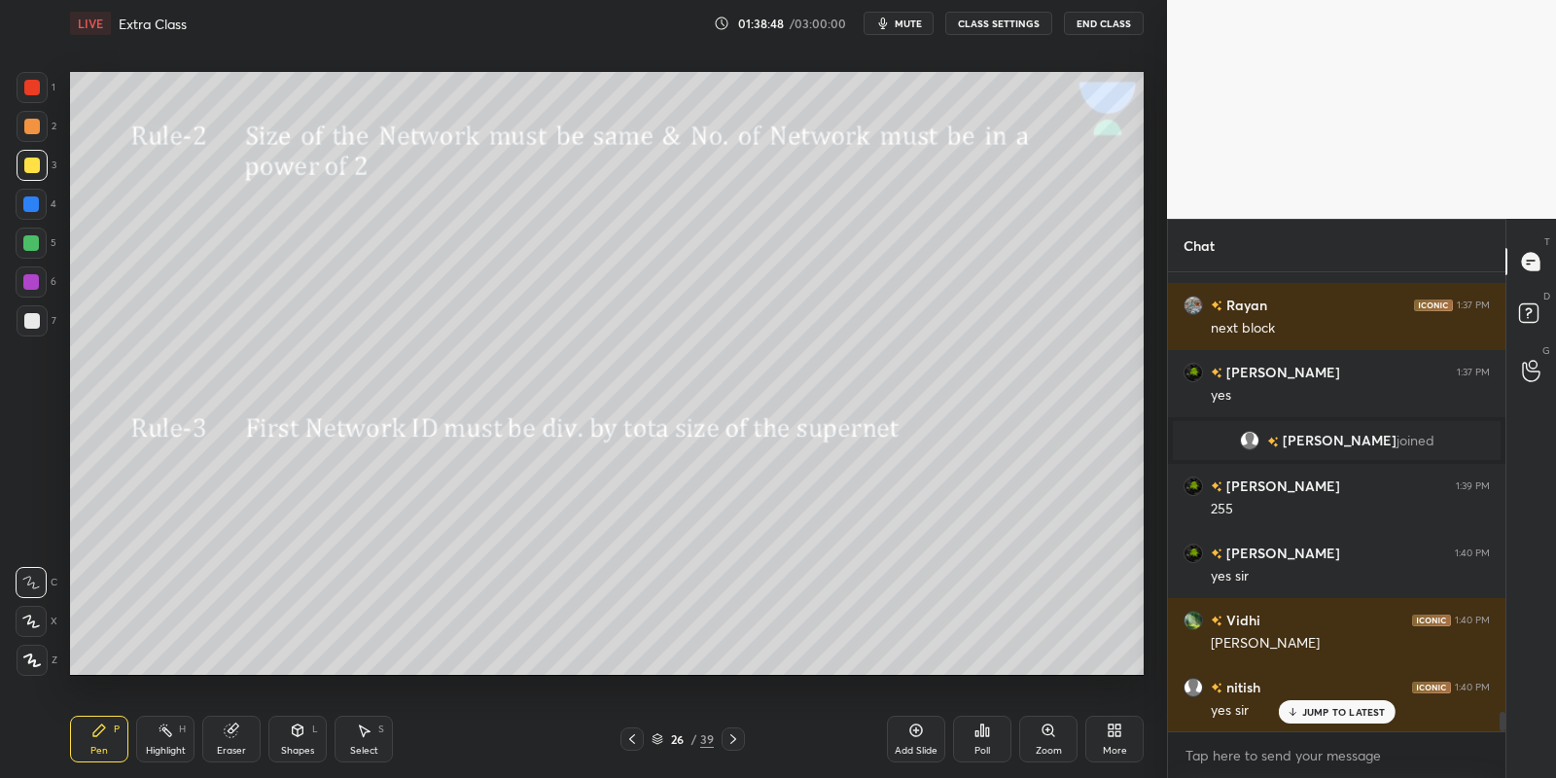
drag, startPoint x: 370, startPoint y: 737, endPoint x: 363, endPoint y: 715, distance: 23.4
click at [373, 737] on div "Select S" at bounding box center [364, 739] width 58 height 47
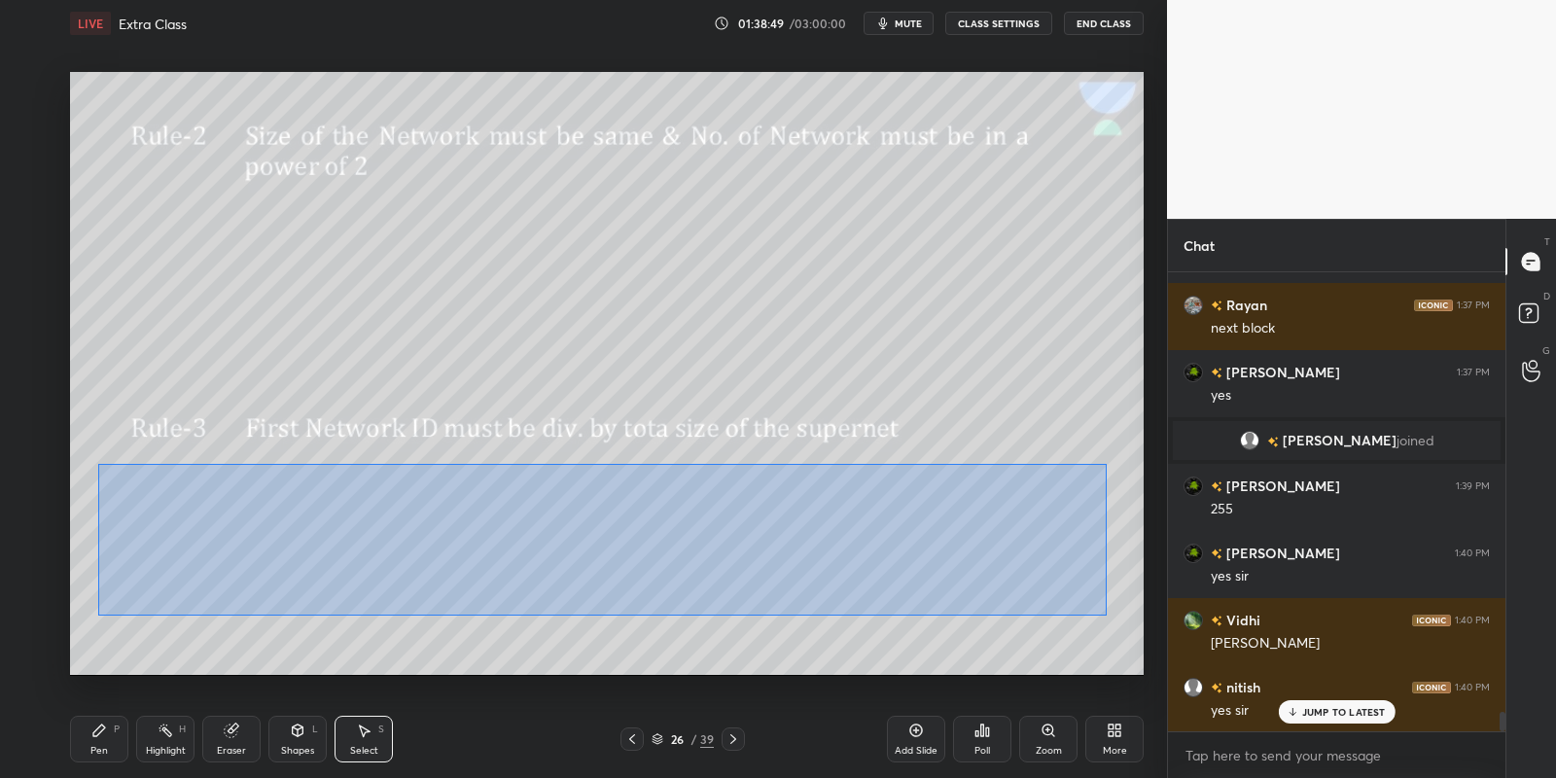
drag, startPoint x: 124, startPoint y: 474, endPoint x: 1060, endPoint y: 588, distance: 943.5
click at [1105, 610] on div "0 ° Undo Copy Paste here Duplicate Duplicate to new slide Delete" at bounding box center [607, 374] width 1074 height 604
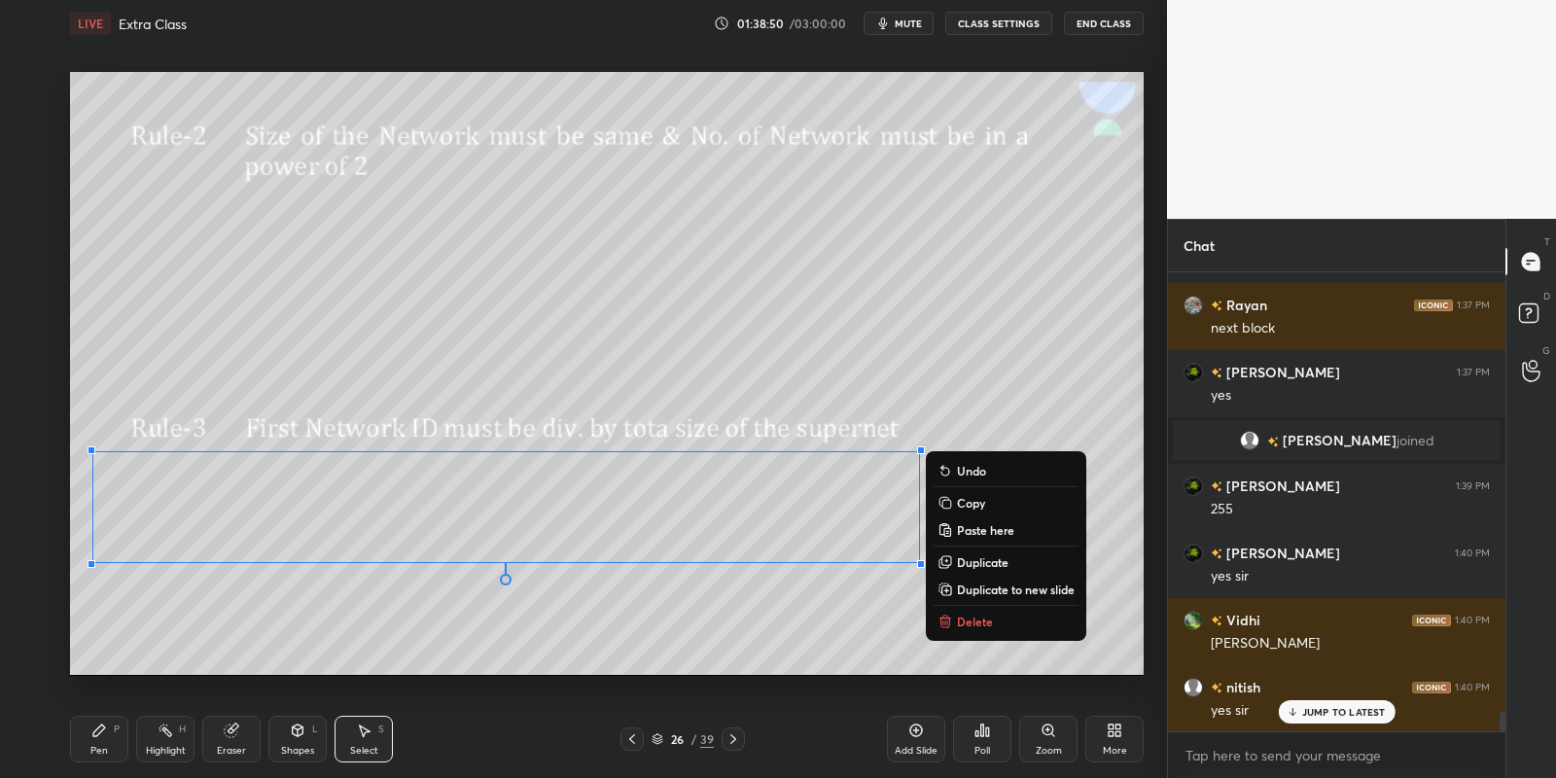
click at [972, 618] on p "Delete" at bounding box center [975, 622] width 36 height 16
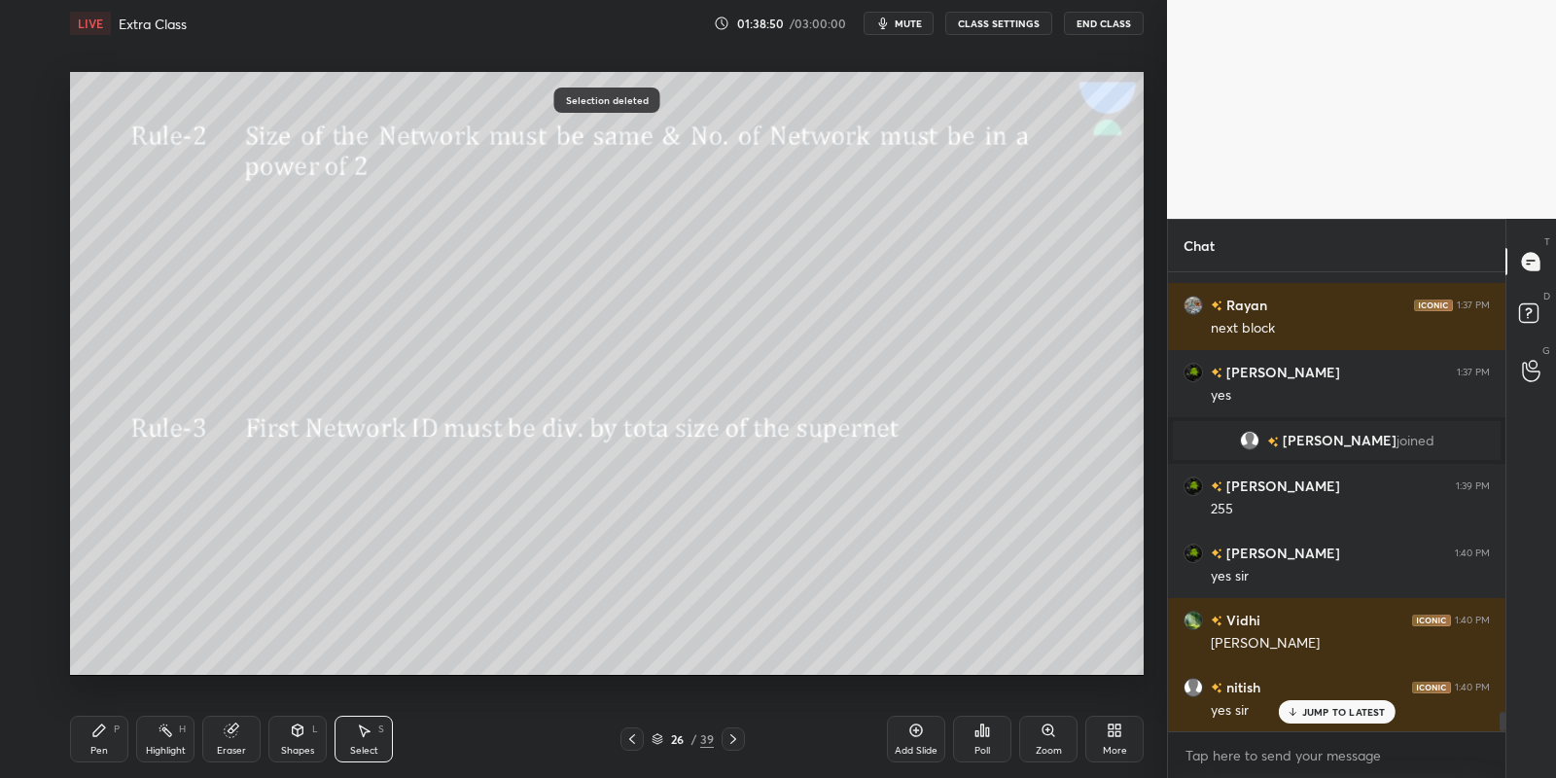
click at [89, 741] on div "Pen P" at bounding box center [99, 739] width 58 height 47
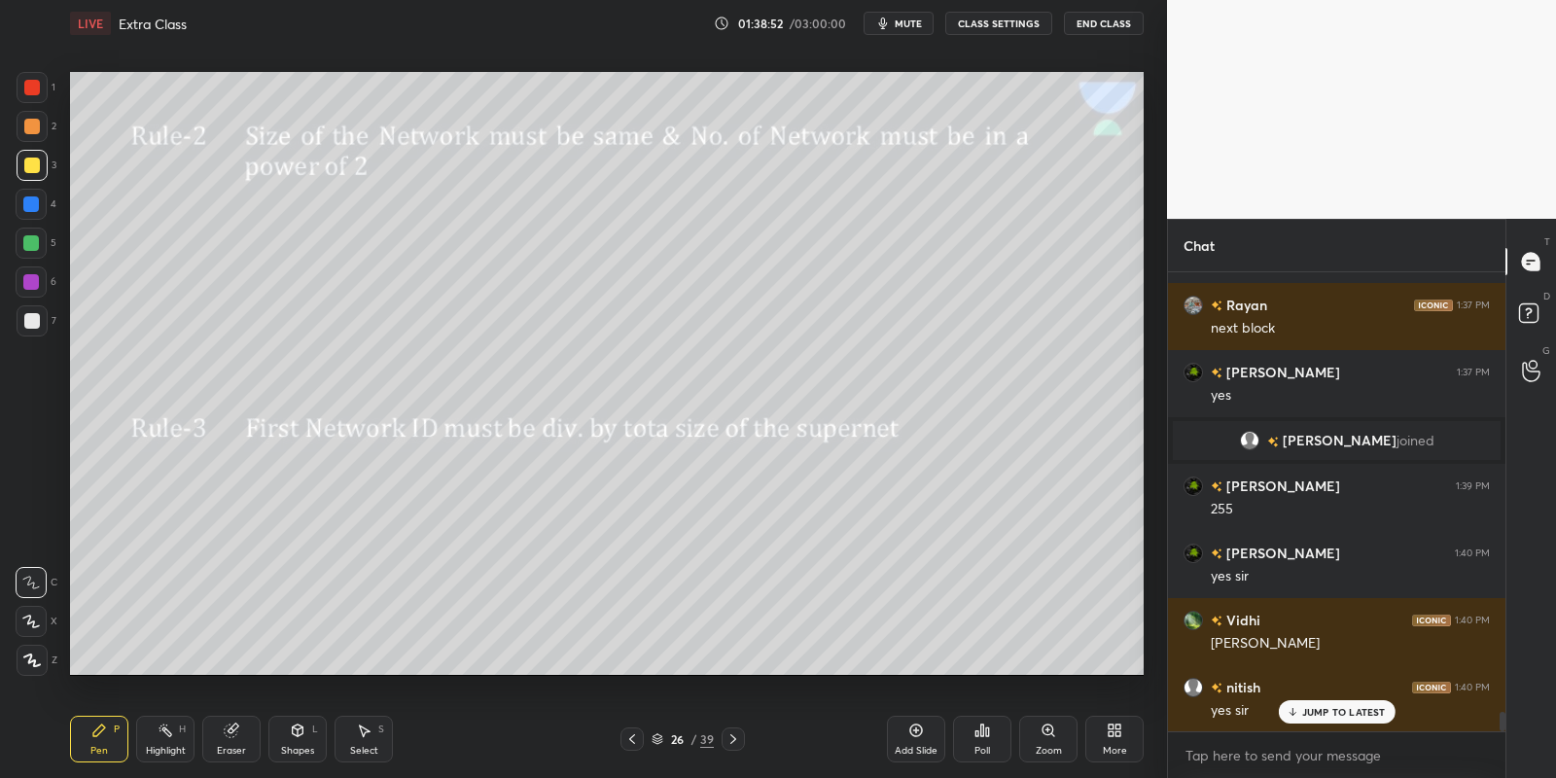
click at [367, 739] on div "Select S" at bounding box center [364, 739] width 58 height 47
drag, startPoint x: 68, startPoint y: 465, endPoint x: 112, endPoint y: 578, distance: 121.0
click at [119, 588] on div "1 2 3 4 5 6 7 C X Z C X Z E E Erase all H H LIVE Extra Class 01:38:54 / 03:00:0…" at bounding box center [575, 389] width 1151 height 778
drag, startPoint x: 68, startPoint y: 459, endPoint x: 86, endPoint y: 490, distance: 35.7
click at [113, 568] on div "0 ° Undo Copy Paste here Duplicate Duplicate to new slide Delete Setting up you…" at bounding box center [606, 373] width 1089 height 653
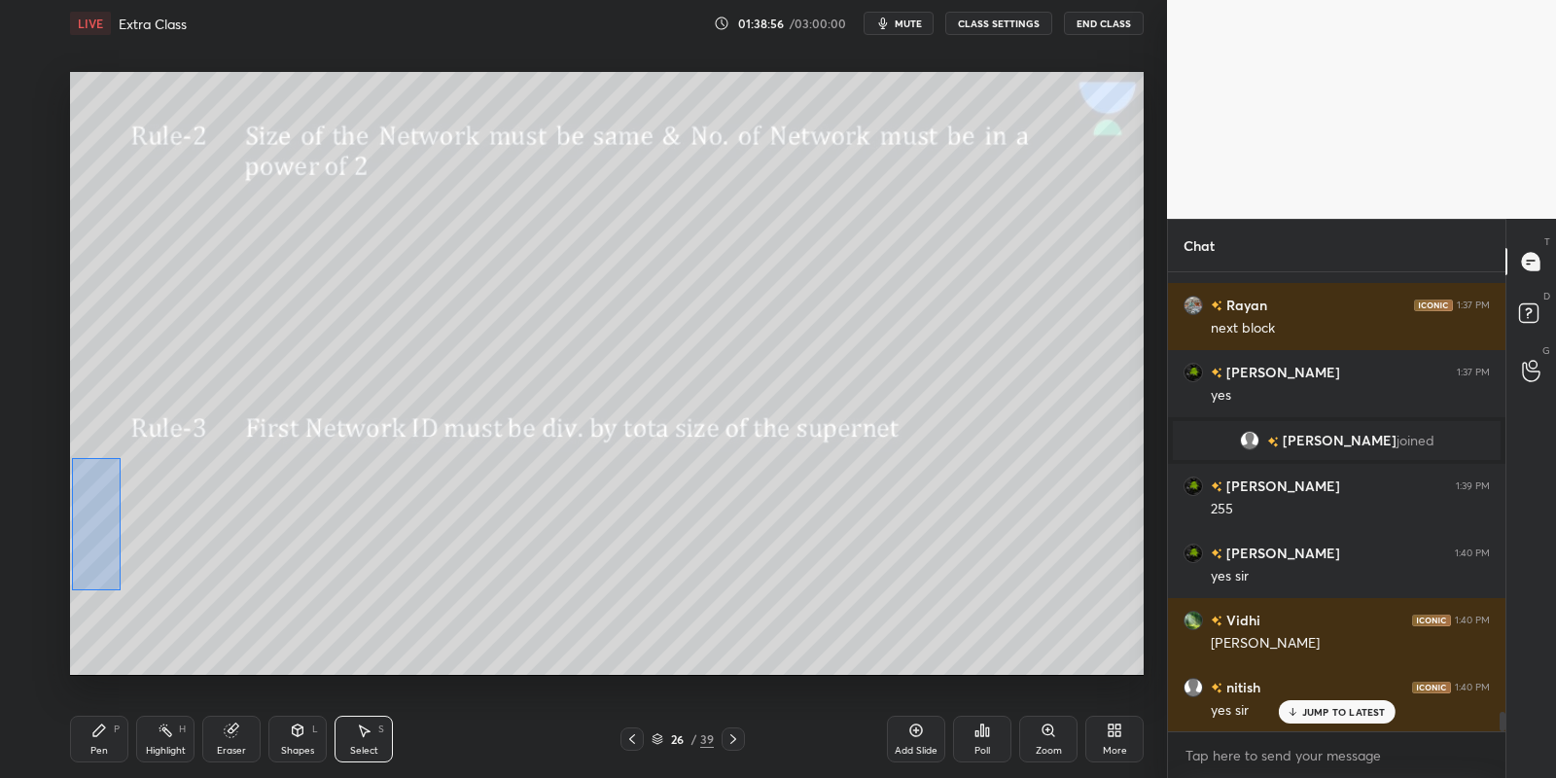
drag, startPoint x: 72, startPoint y: 457, endPoint x: 119, endPoint y: 584, distance: 135.7
click at [121, 591] on div "0 ° Undo Copy Paste here Duplicate Duplicate to new slide Delete" at bounding box center [607, 374] width 1074 height 604
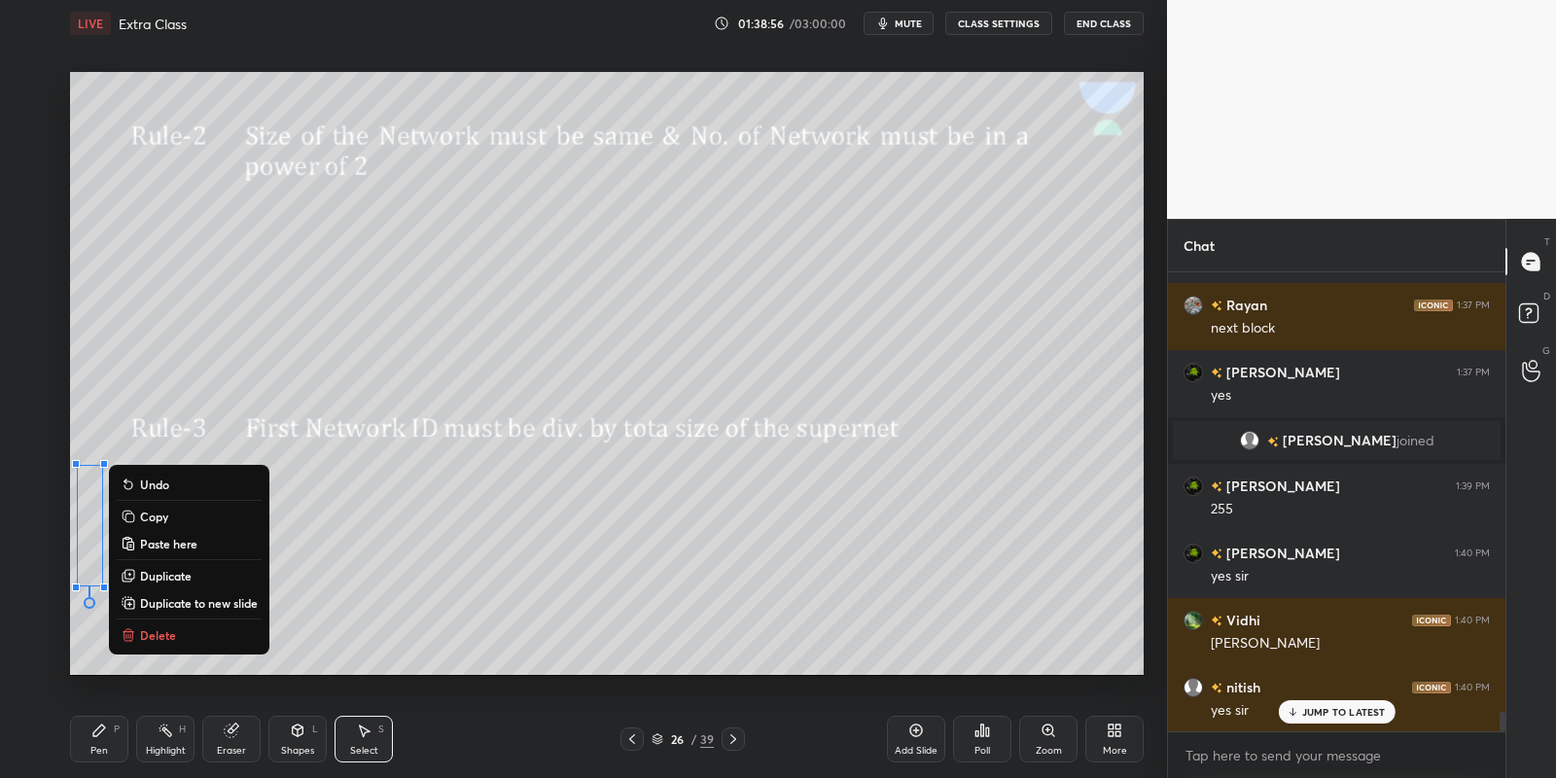
click at [177, 625] on button "Delete" at bounding box center [189, 634] width 145 height 23
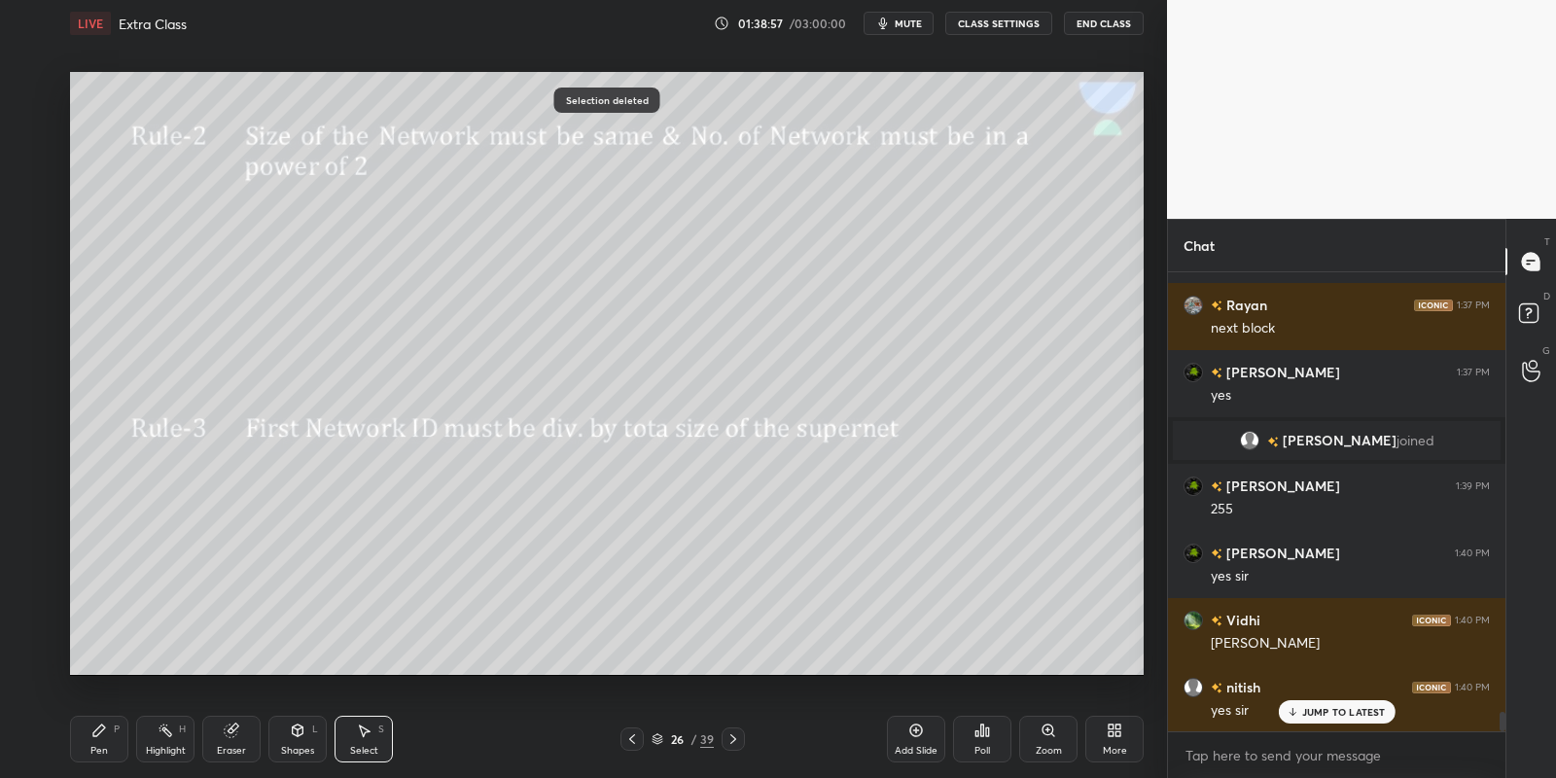
drag, startPoint x: 95, startPoint y: 739, endPoint x: 92, endPoint y: 699, distance: 40.0
click at [95, 737] on div "Pen P" at bounding box center [99, 739] width 58 height 47
click at [33, 238] on div at bounding box center [31, 243] width 16 height 16
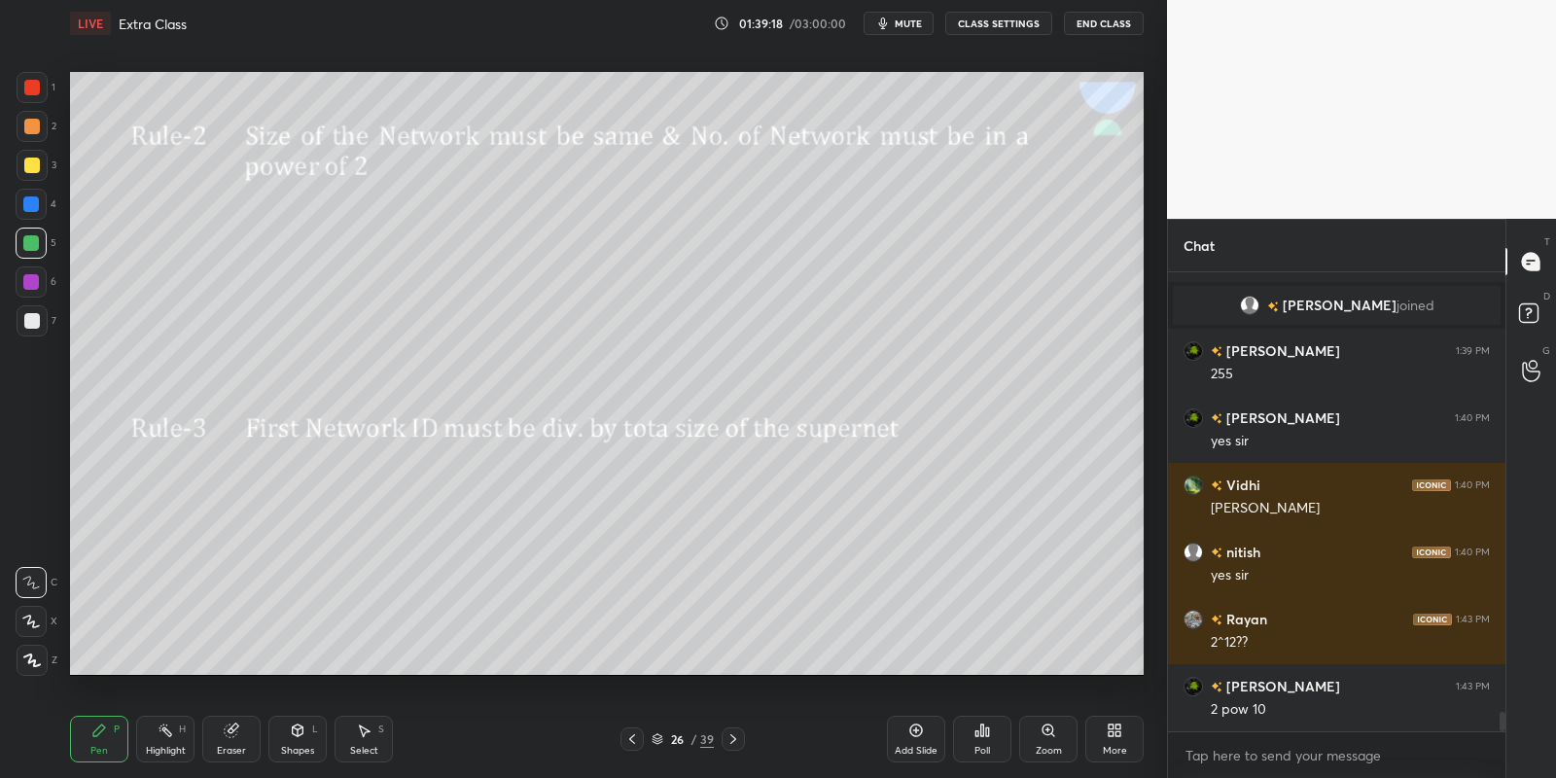
scroll to position [10418, 0]
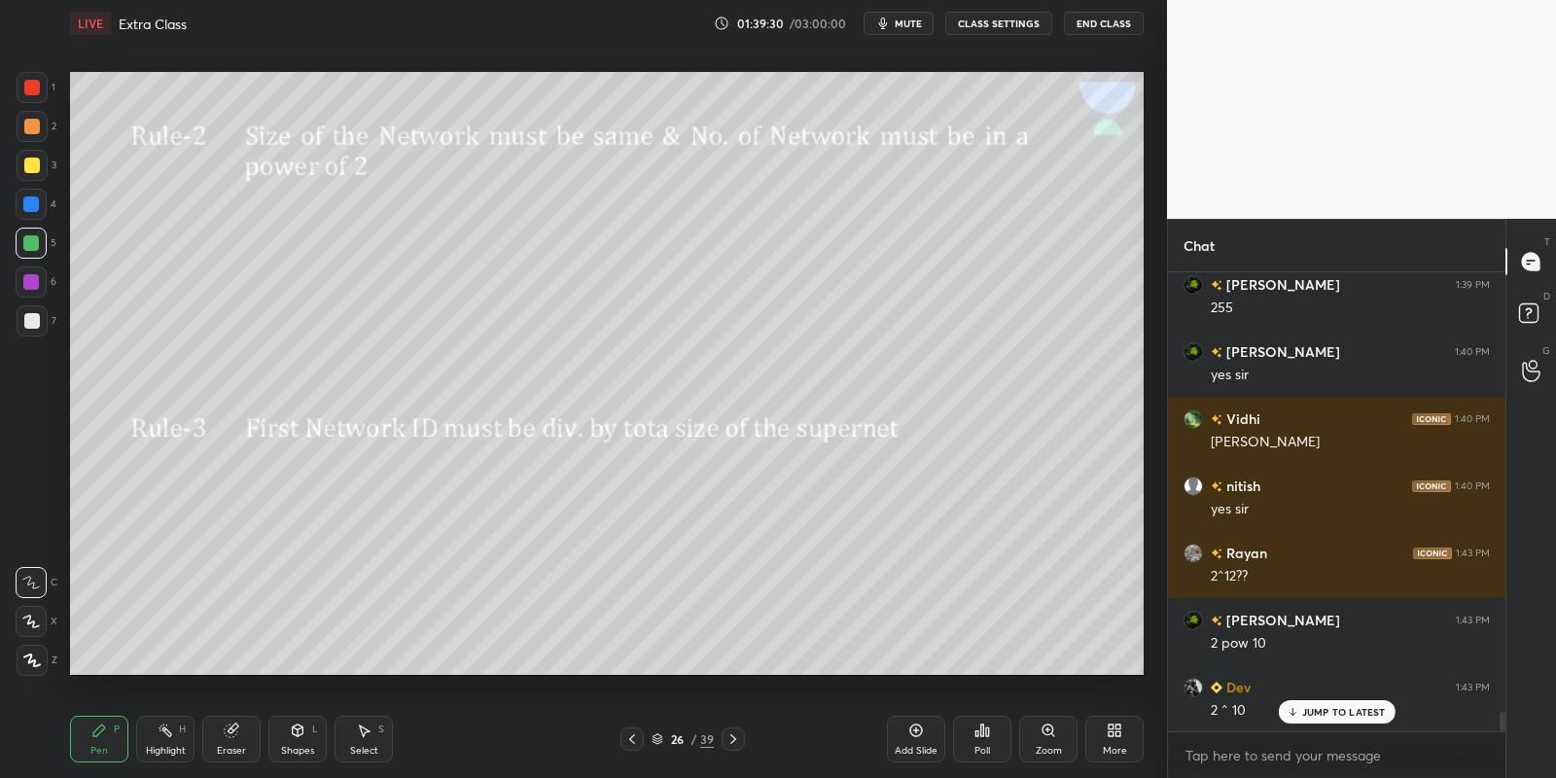
click at [25, 172] on div at bounding box center [32, 165] width 31 height 31
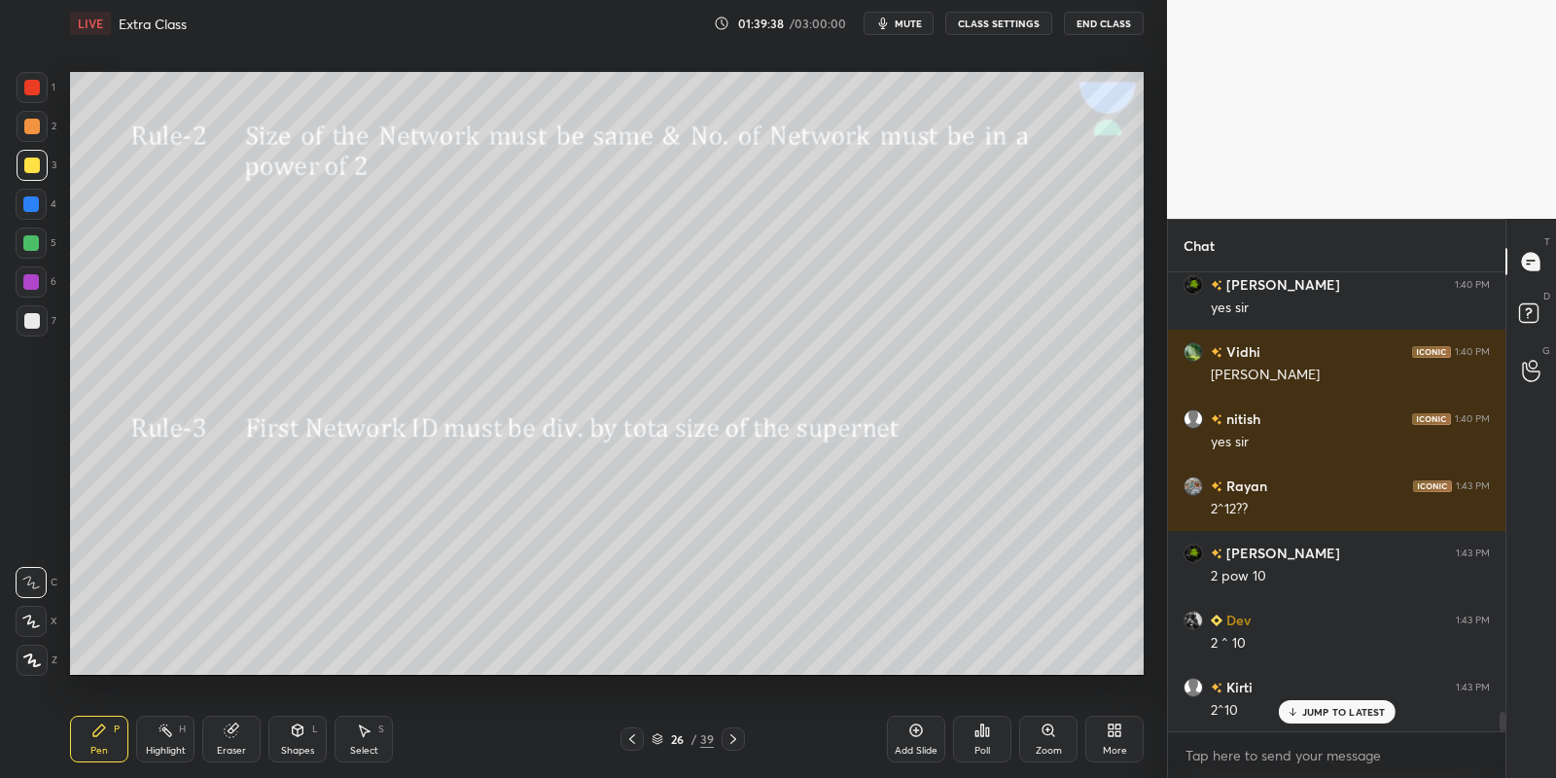
drag, startPoint x: 162, startPoint y: 740, endPoint x: 167, endPoint y: 731, distance: 10.0
click at [165, 734] on icon at bounding box center [166, 731] width 16 height 16
click at [95, 749] on div "Pen" at bounding box center [99, 751] width 18 height 10
click at [169, 727] on icon at bounding box center [166, 731] width 16 height 16
drag, startPoint x: 100, startPoint y: 754, endPoint x: 103, endPoint y: 721, distance: 33.2
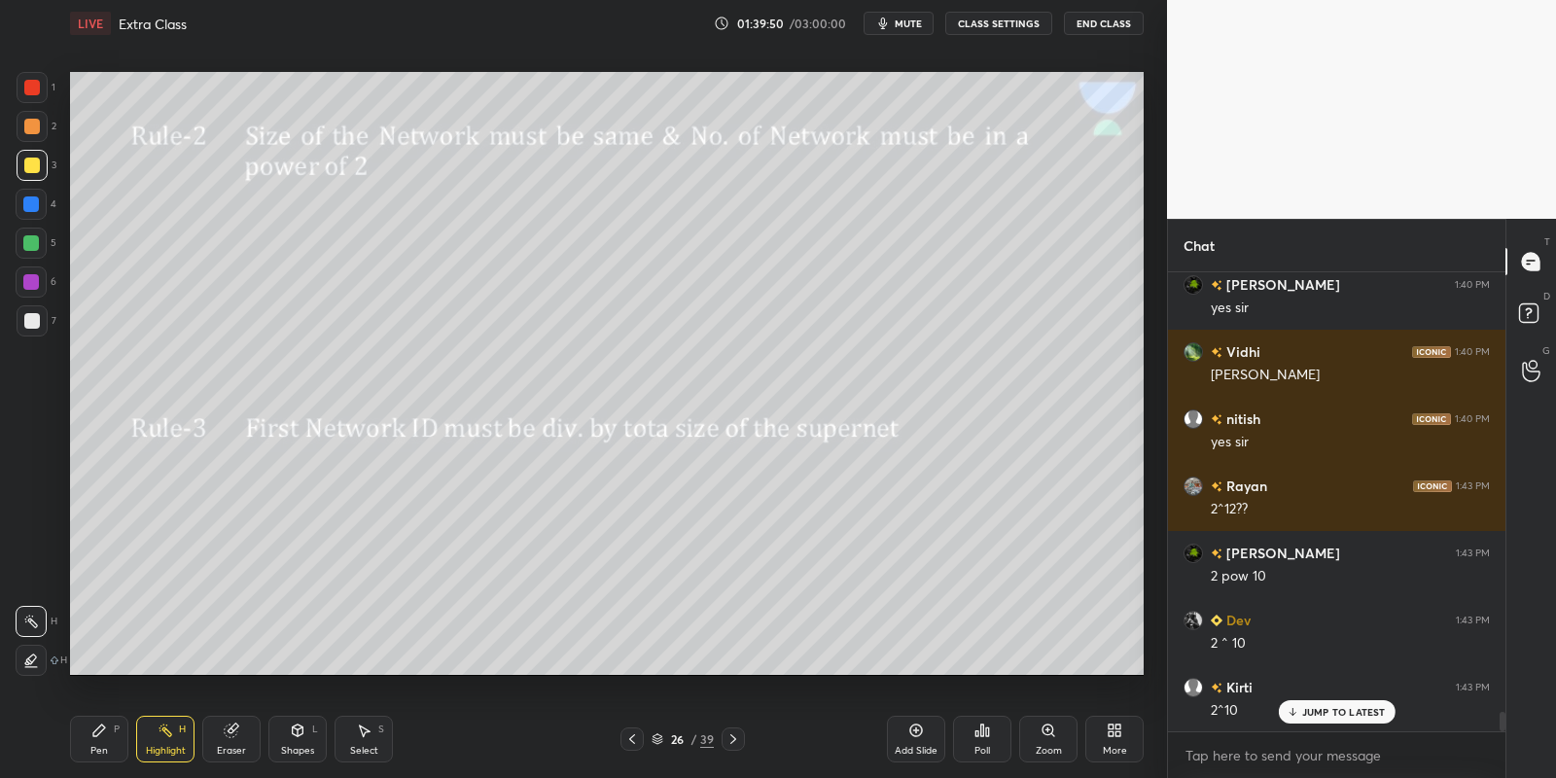
click at [104, 752] on div "Pen P" at bounding box center [99, 739] width 58 height 47
click at [28, 165] on div at bounding box center [32, 166] width 16 height 16
click at [290, 737] on div "Shapes L" at bounding box center [297, 739] width 58 height 47
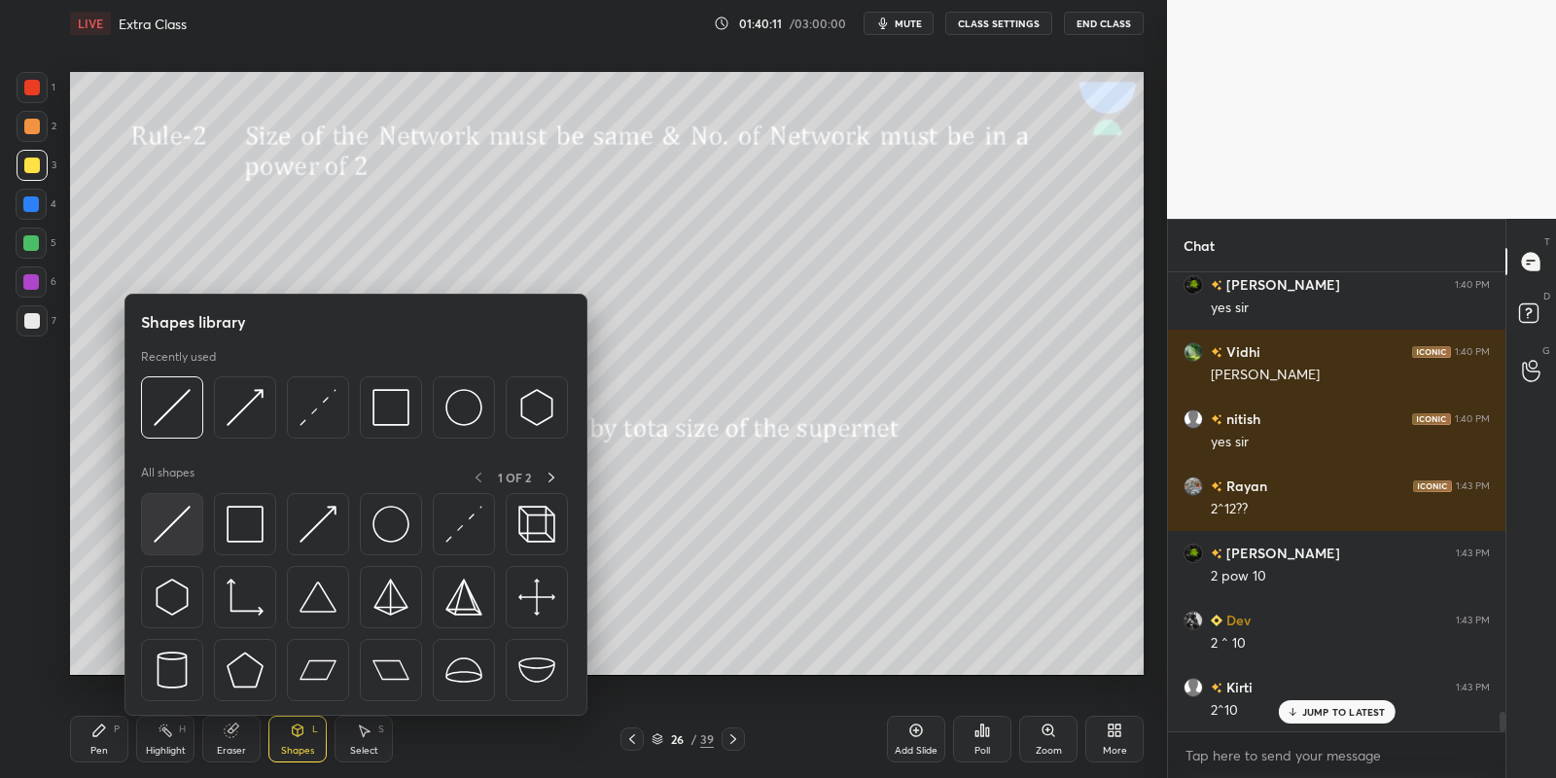
click at [165, 513] on img at bounding box center [172, 524] width 37 height 37
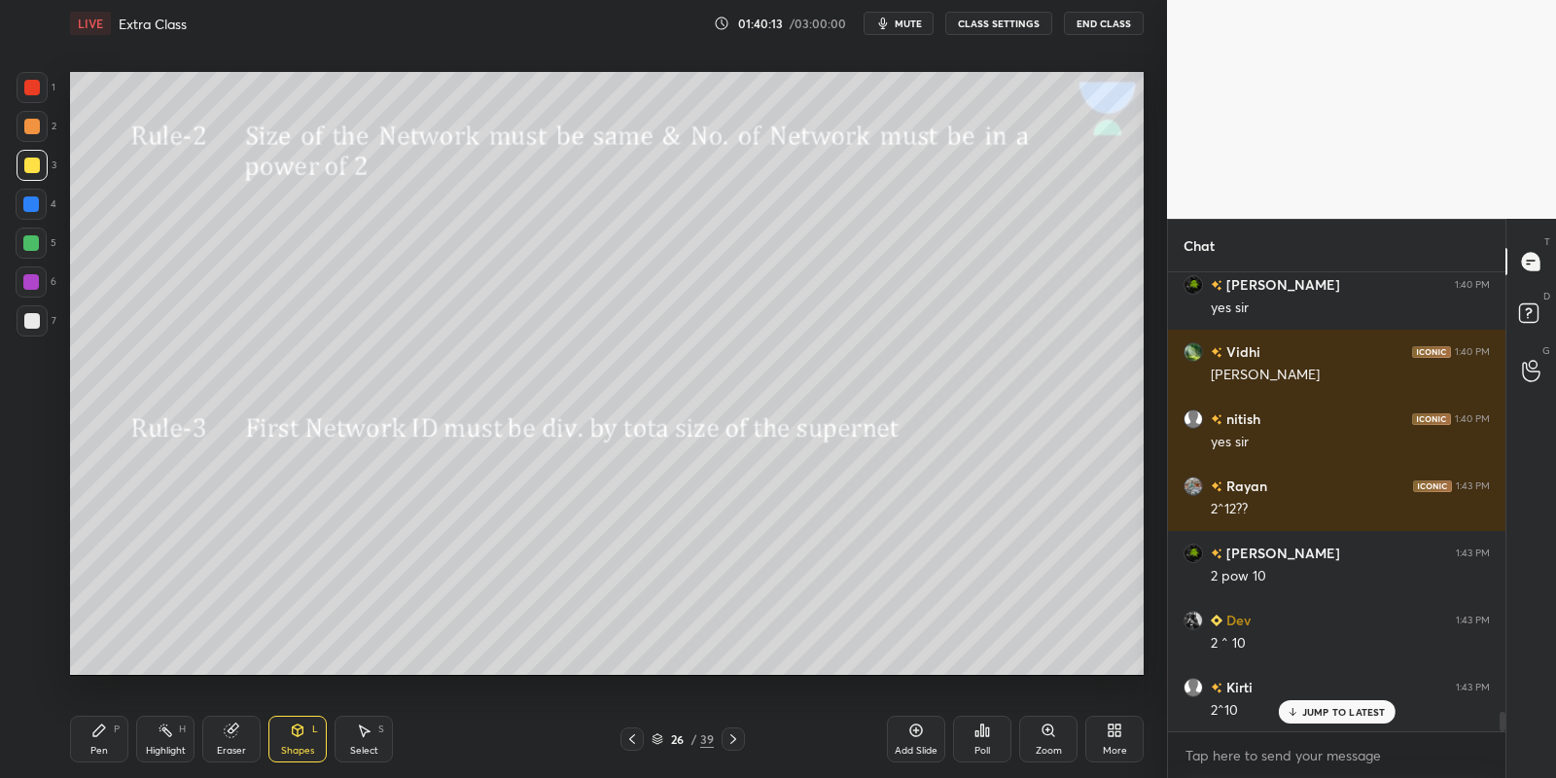
drag, startPoint x: 104, startPoint y: 739, endPoint x: 130, endPoint y: 728, distance: 28.4
click at [106, 737] on icon at bounding box center [99, 731] width 16 height 16
click at [300, 732] on icon at bounding box center [298, 731] width 16 height 16
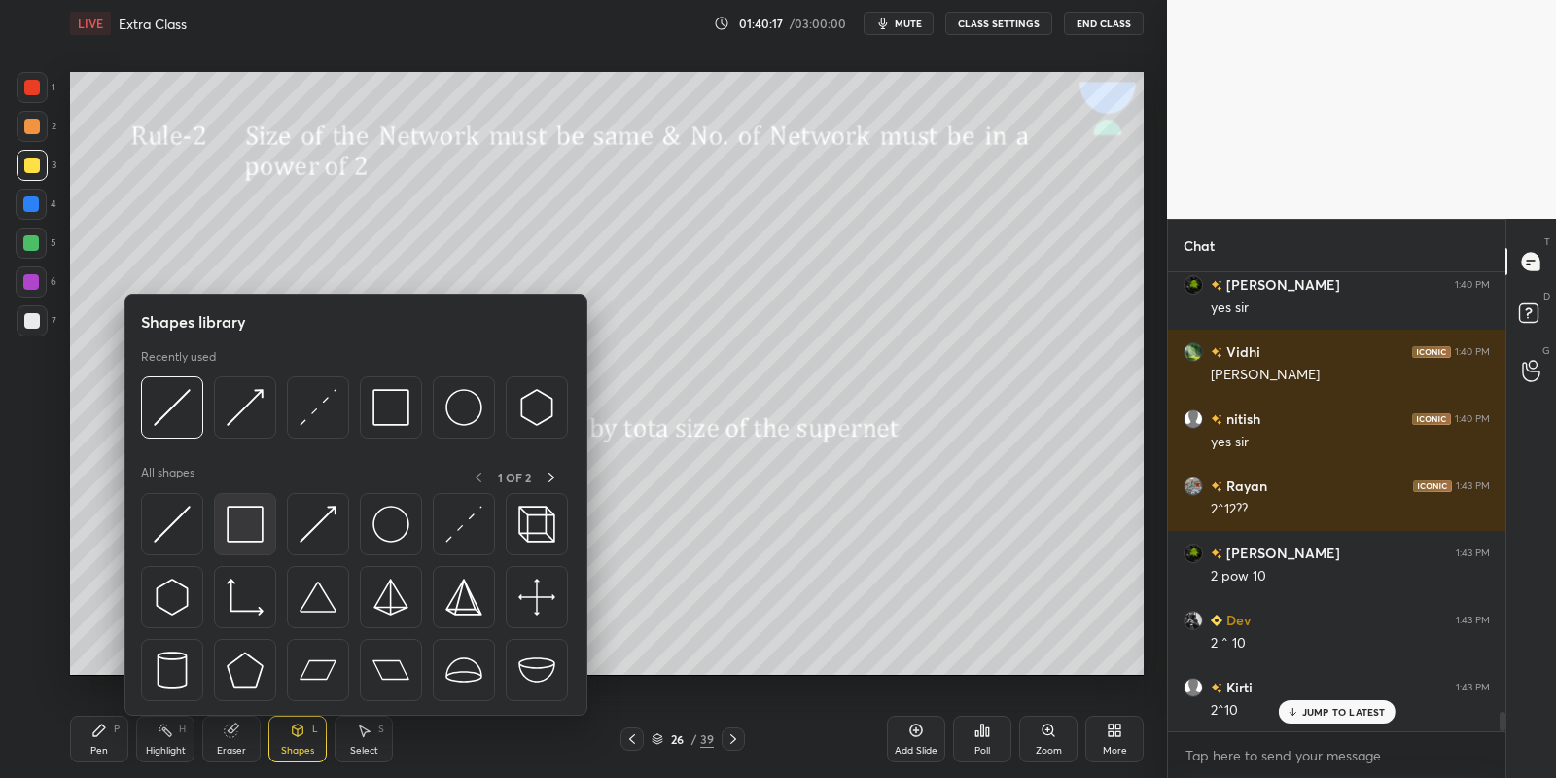
drag, startPoint x: 245, startPoint y: 525, endPoint x: 35, endPoint y: 244, distance: 350.9
click at [239, 528] on img at bounding box center [245, 524] width 37 height 37
click at [37, 242] on div at bounding box center [31, 243] width 16 height 16
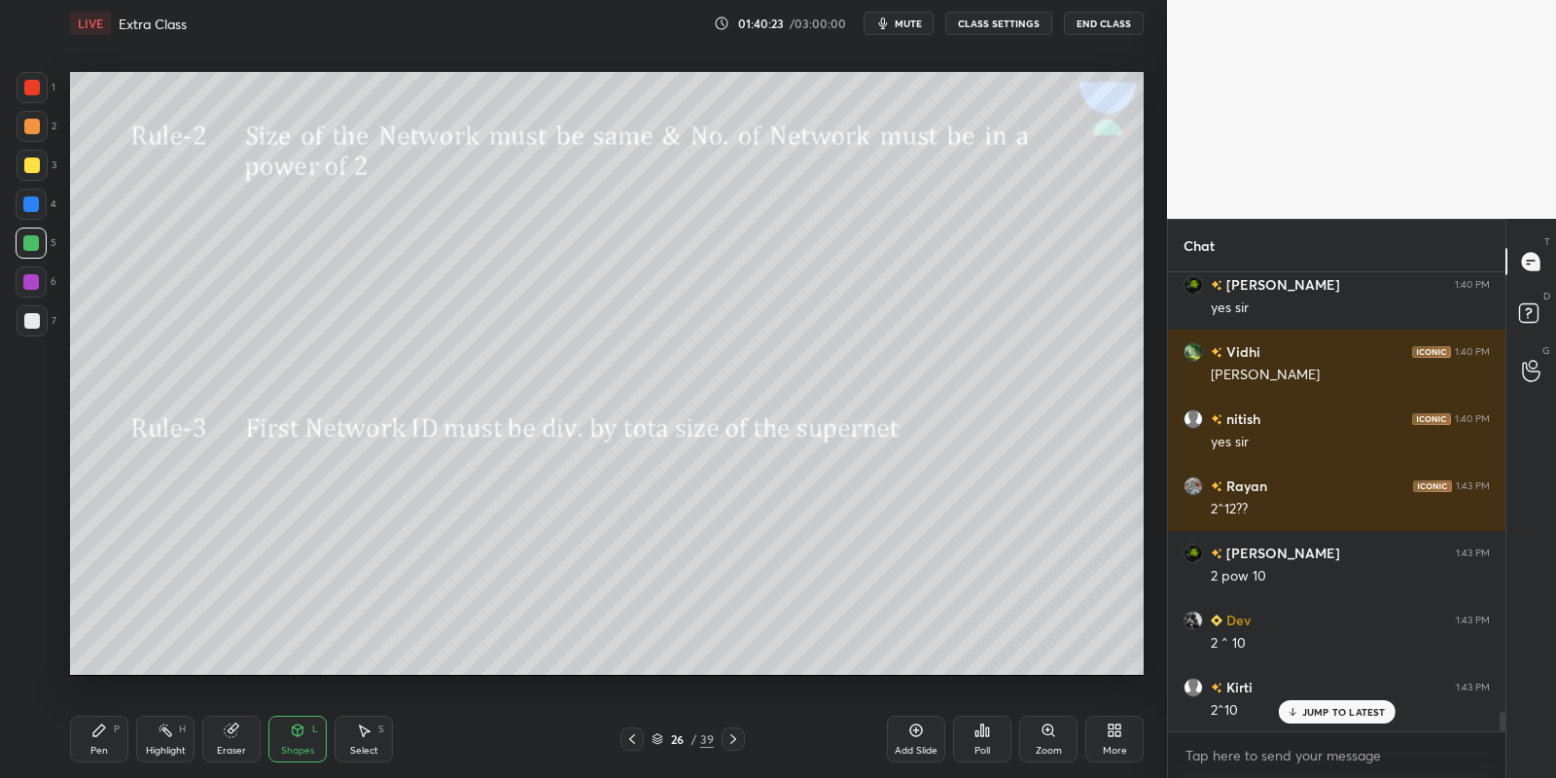
drag, startPoint x: 104, startPoint y: 746, endPoint x: 128, endPoint y: 738, distance: 25.5
click at [106, 746] on div "Pen" at bounding box center [99, 751] width 18 height 10
click at [170, 729] on icon at bounding box center [166, 731] width 16 height 16
click at [99, 753] on div "Pen" at bounding box center [99, 751] width 18 height 10
click at [170, 751] on div "Highlight" at bounding box center [166, 751] width 40 height 10
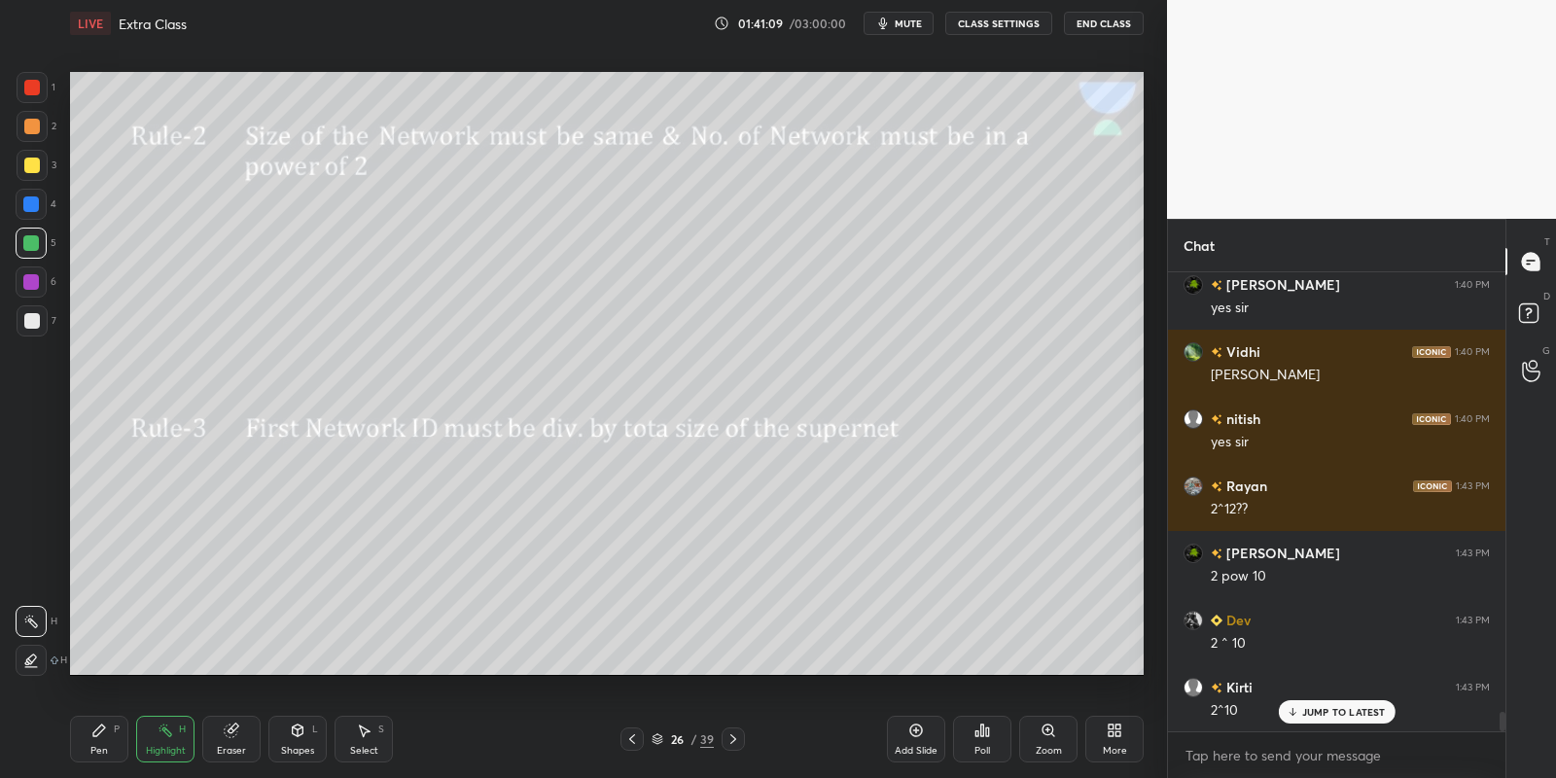
click at [1333, 715] on p "JUMP TO LATEST" at bounding box center [1344, 712] width 84 height 12
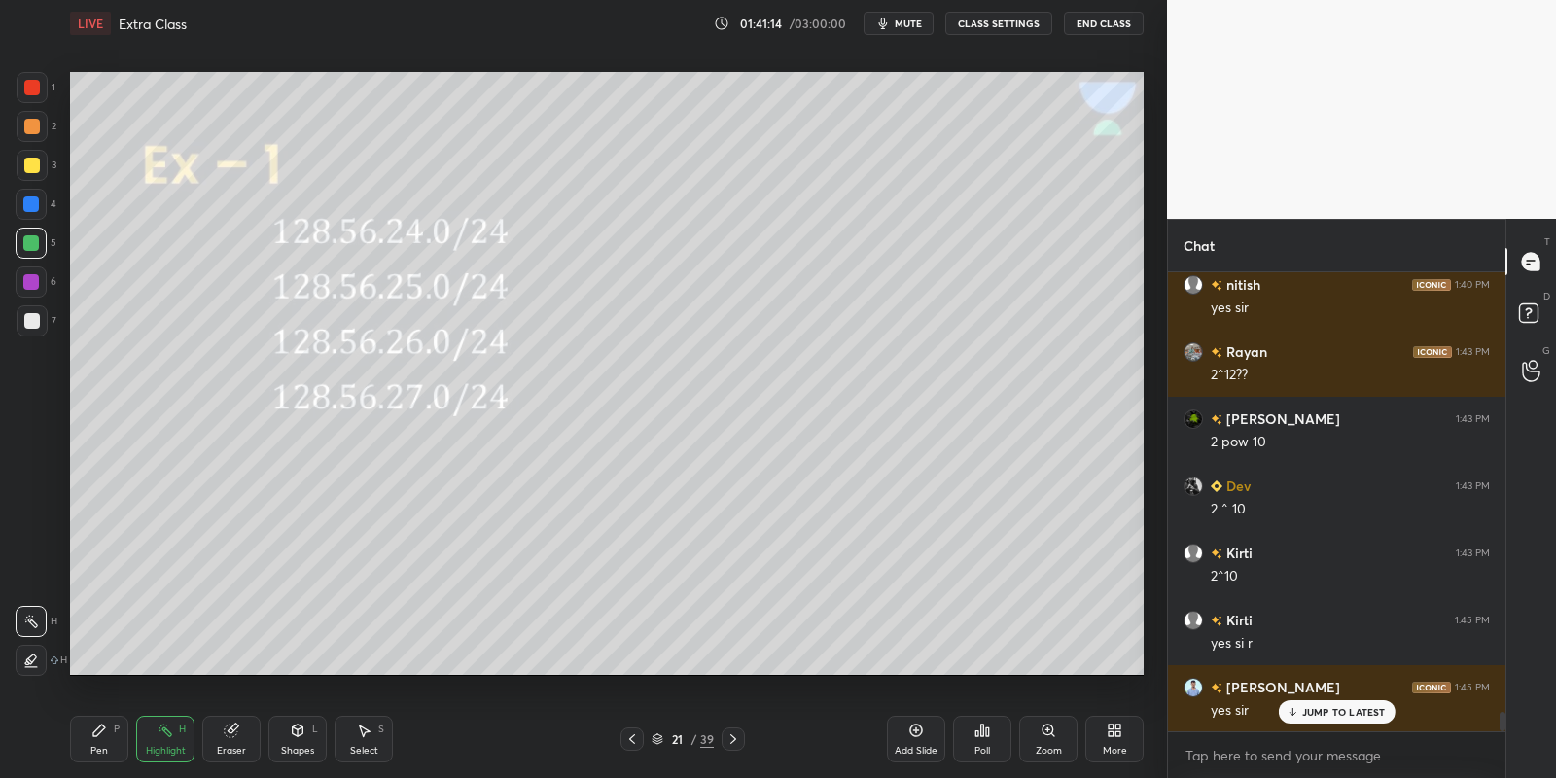
scroll to position [10687, 0]
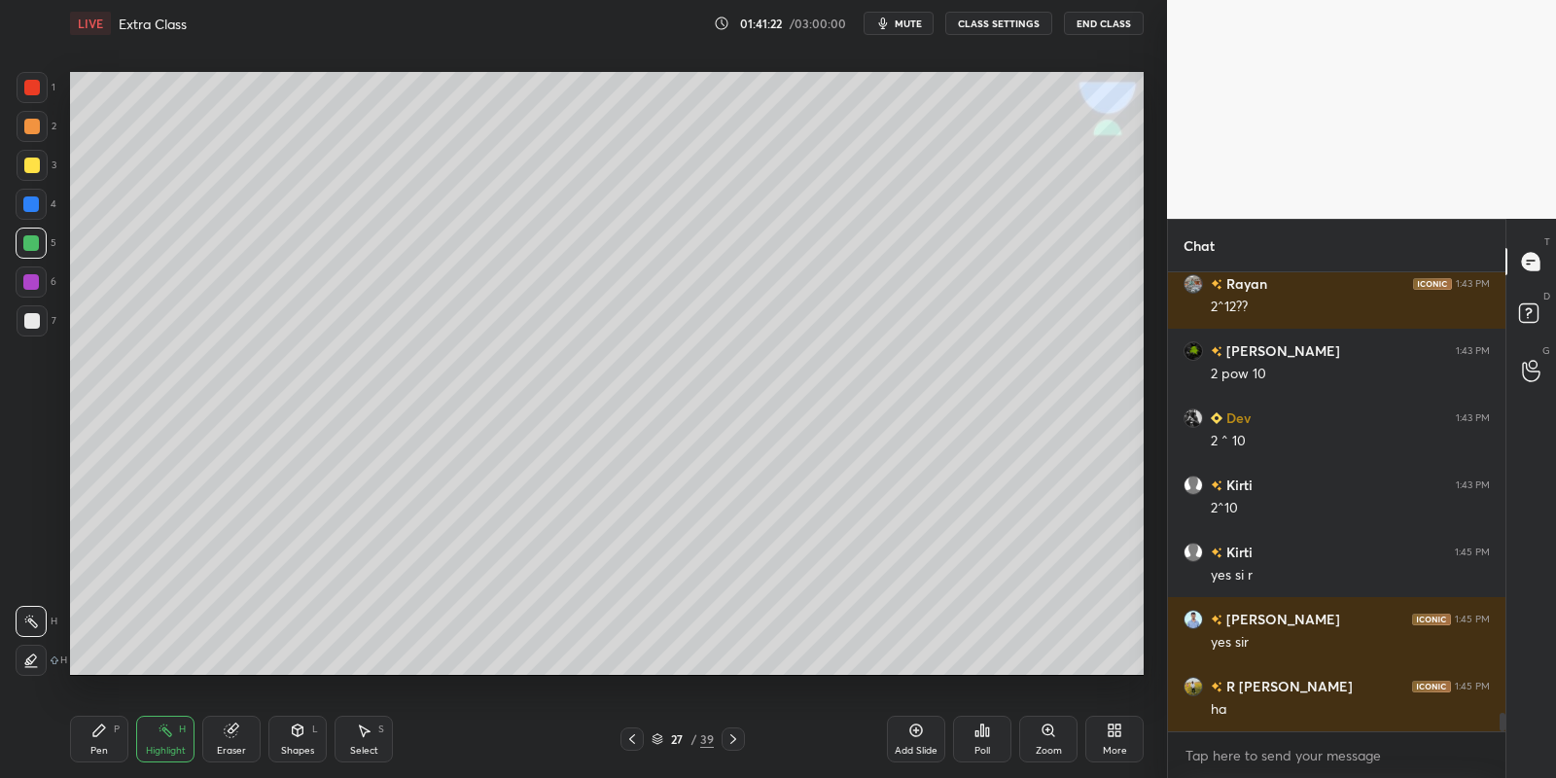
click at [103, 752] on div "Pen P" at bounding box center [99, 739] width 58 height 47
drag, startPoint x: 33, startPoint y: 176, endPoint x: 32, endPoint y: 187, distance: 10.7
click at [28, 180] on div "3" at bounding box center [37, 169] width 40 height 39
drag, startPoint x: 909, startPoint y: 21, endPoint x: 912, endPoint y: 11, distance: 11.1
click at [908, 21] on span "mute" at bounding box center [908, 24] width 27 height 14
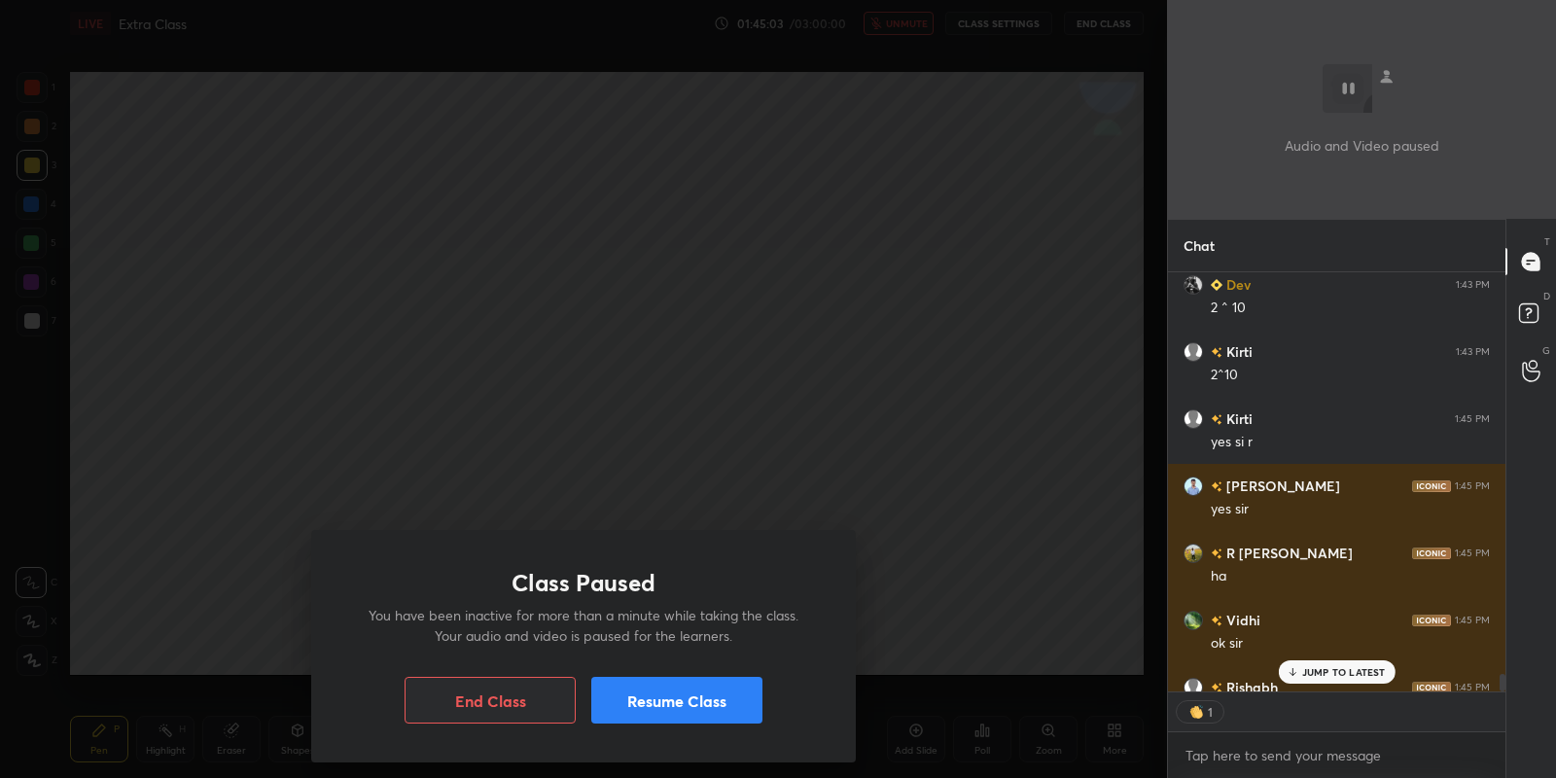
scroll to position [6, 6]
type textarea "x"
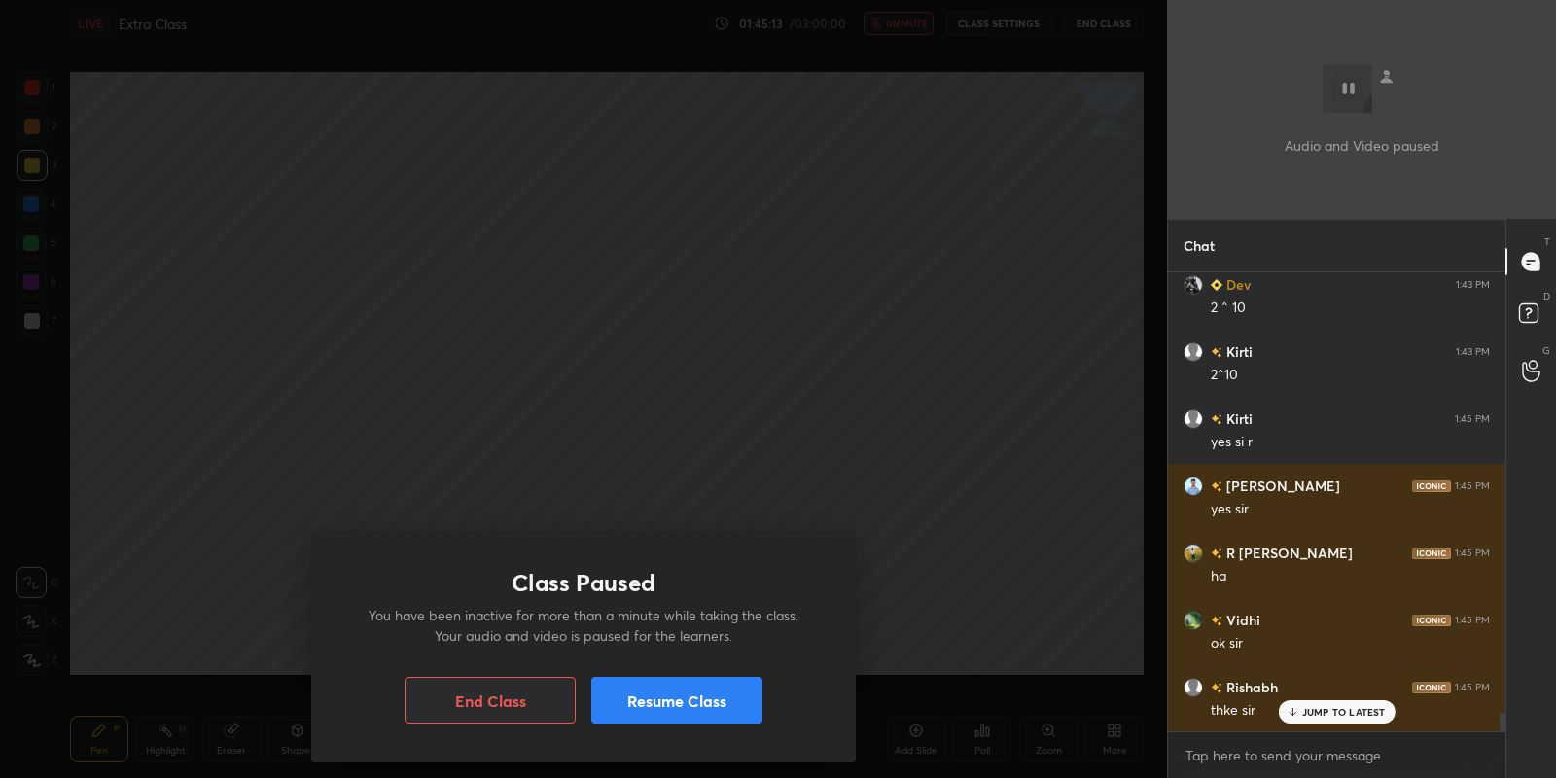
scroll to position [10821, 0]
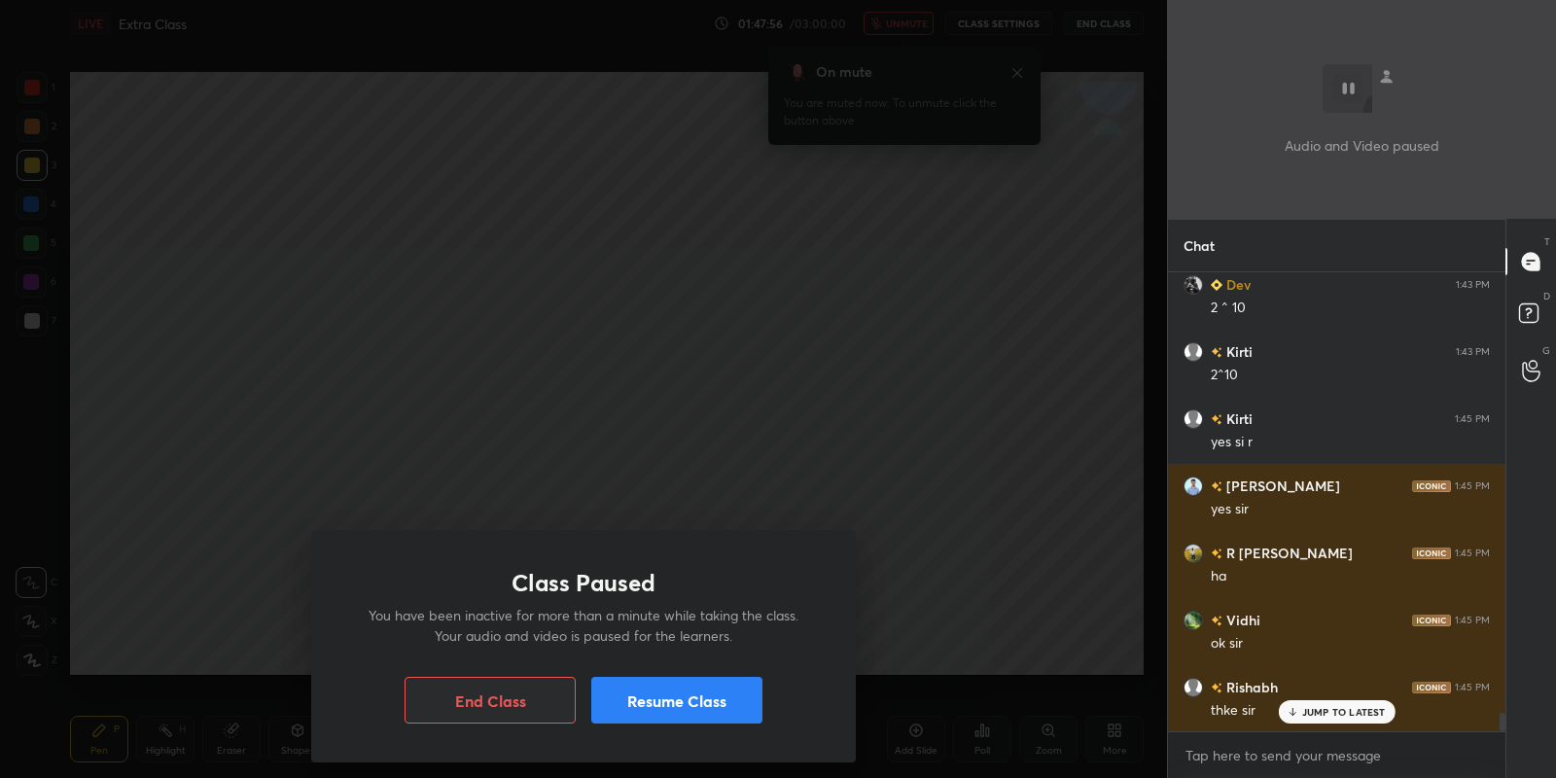
click at [689, 699] on button "Resume Class" at bounding box center [676, 700] width 171 height 47
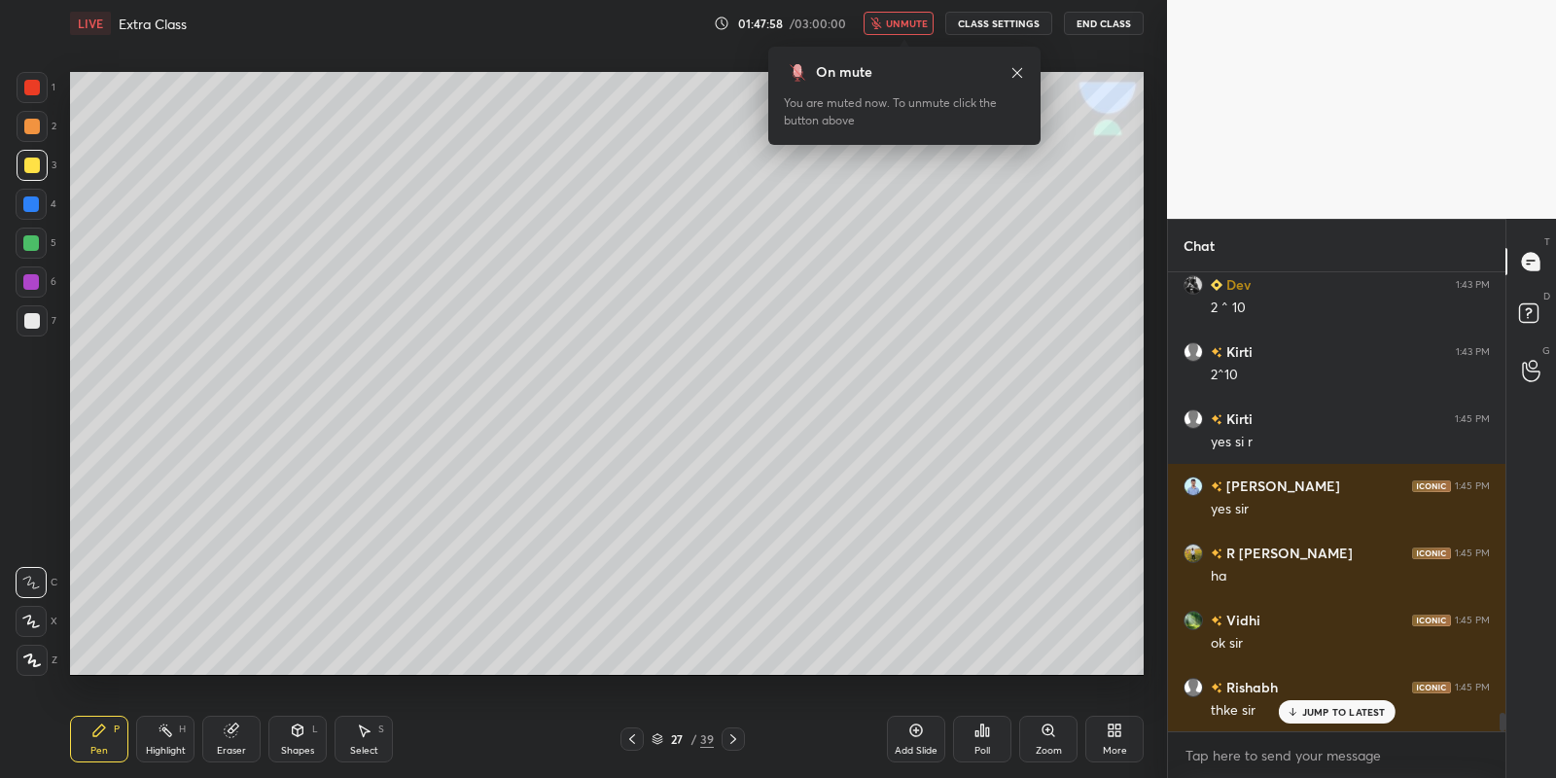
click at [910, 25] on span "unmute" at bounding box center [907, 24] width 42 height 14
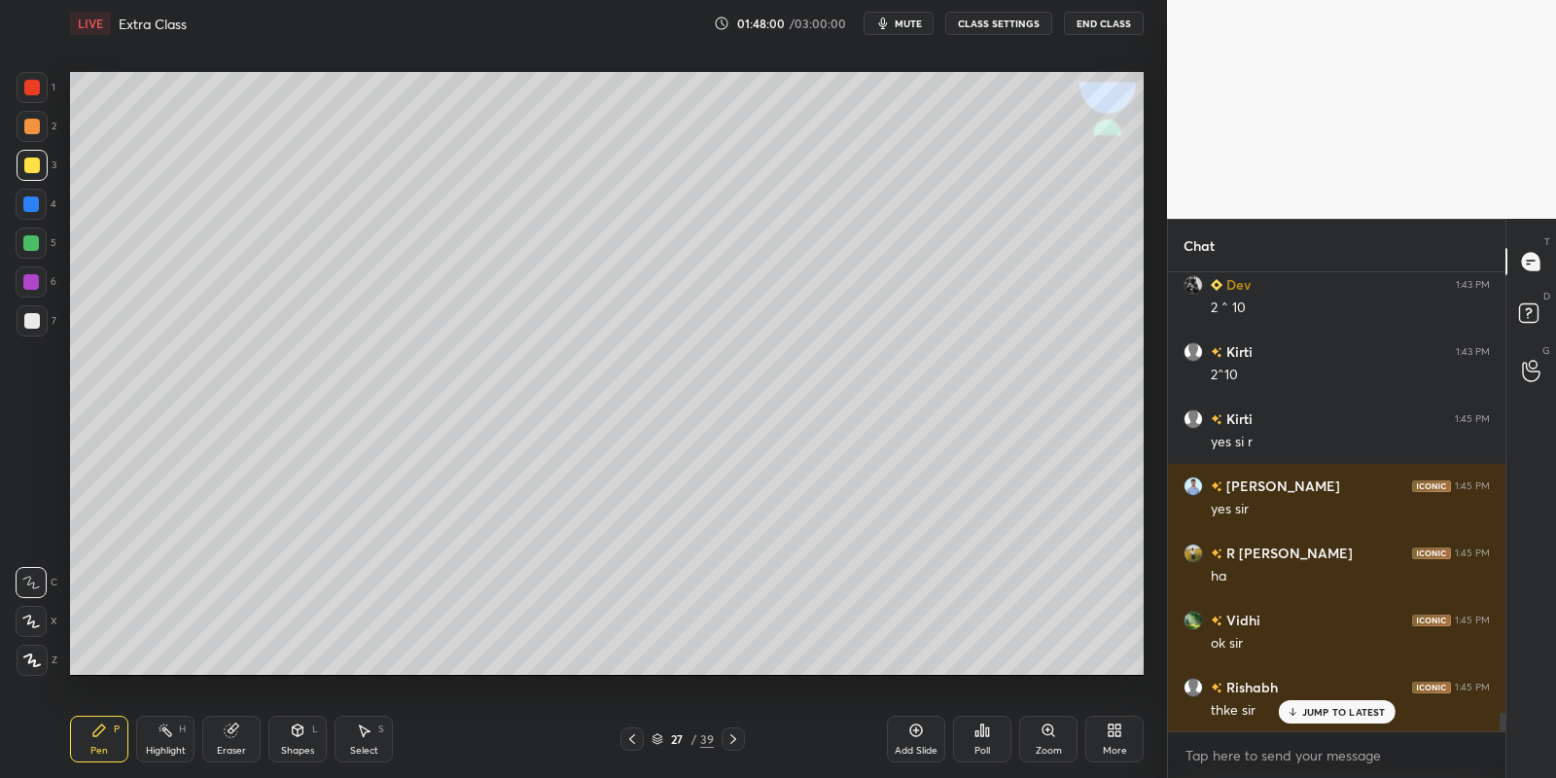
click at [373, 728] on div "Select S" at bounding box center [364, 739] width 58 height 47
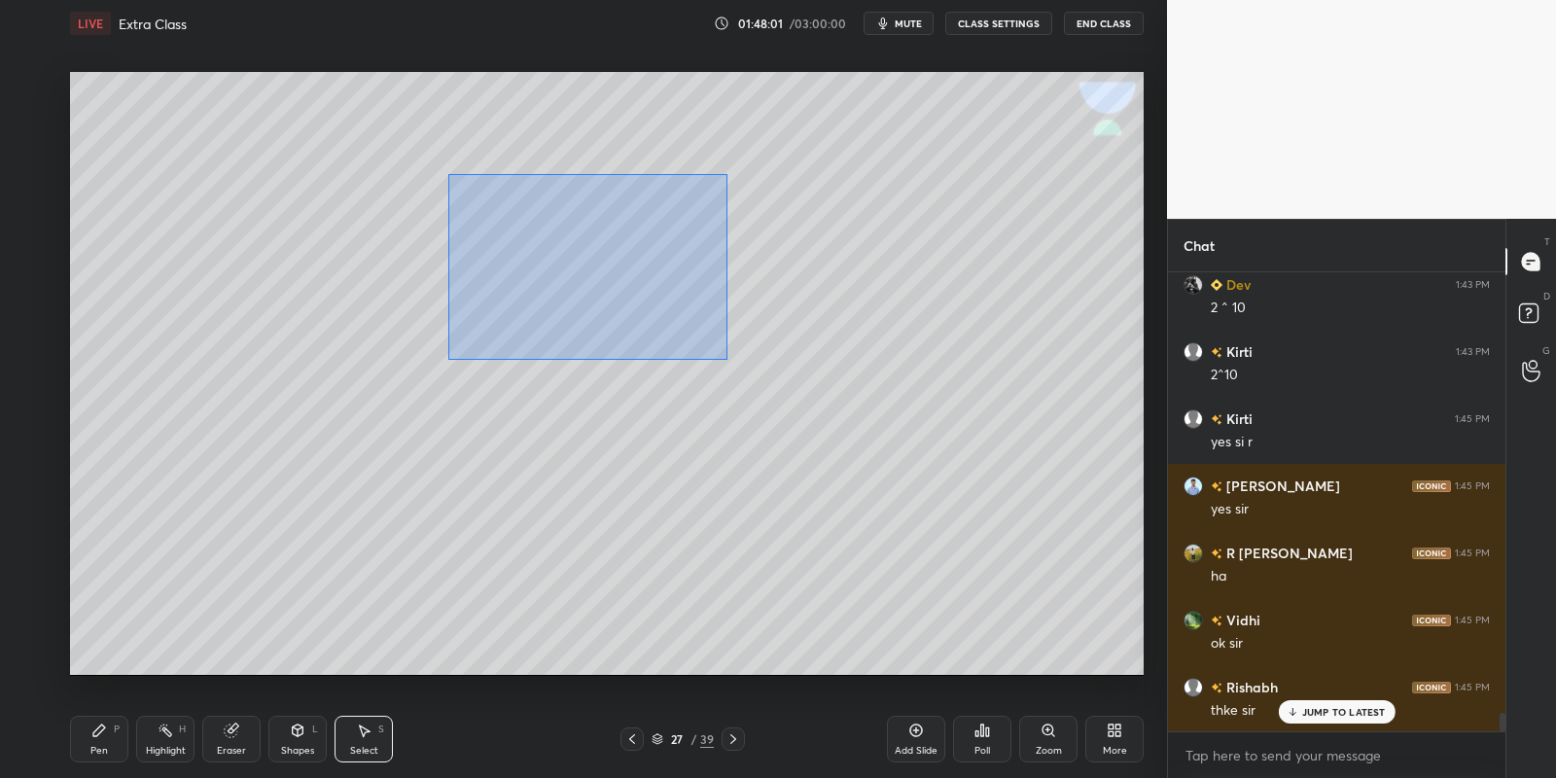
drag, startPoint x: 447, startPoint y: 169, endPoint x: 710, endPoint y: 368, distance: 329.1
click at [724, 356] on div "0 ° Undo Copy Paste here Duplicate Duplicate to new slide Delete" at bounding box center [607, 374] width 1074 height 604
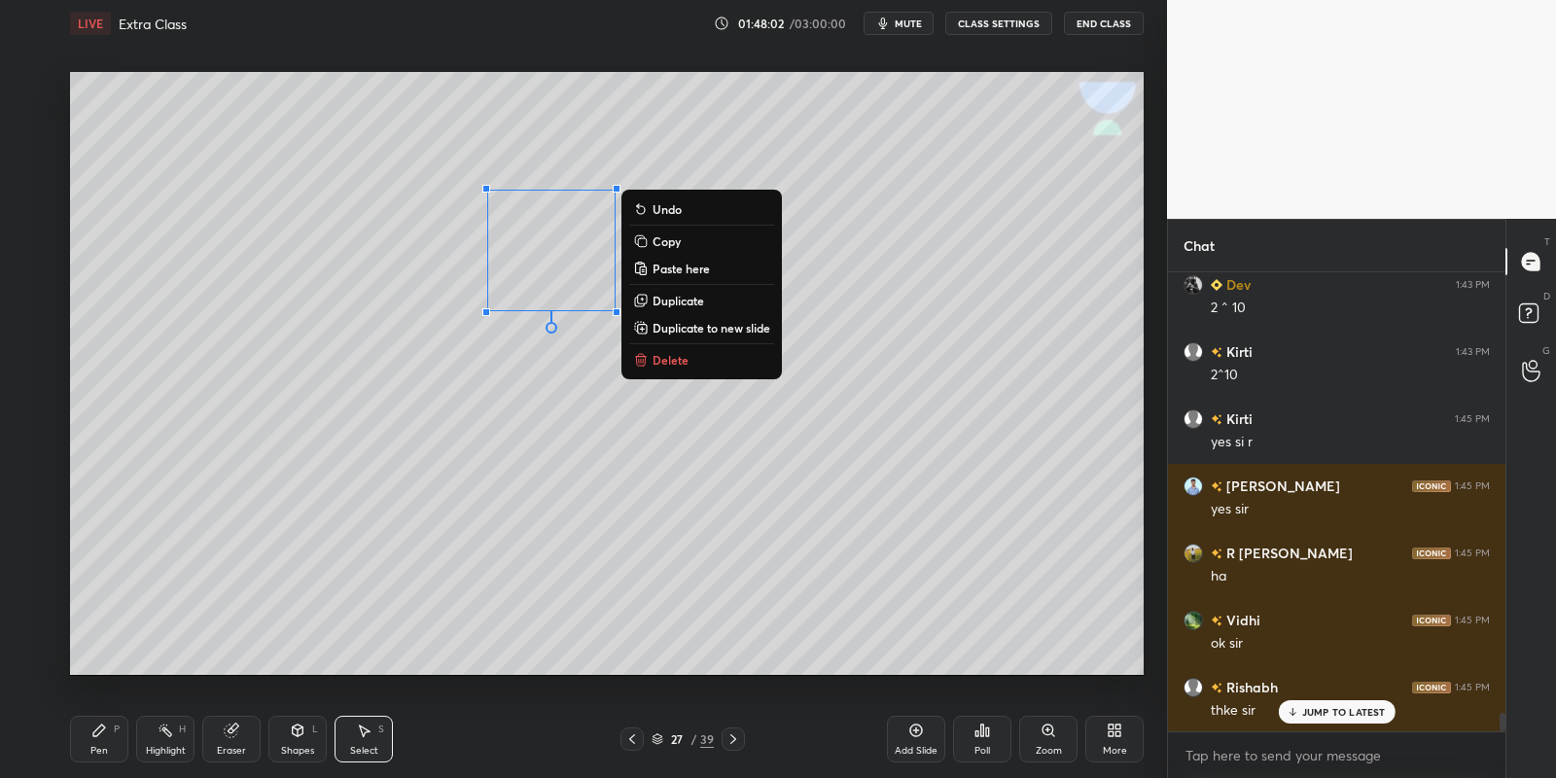
click at [707, 364] on button "Delete" at bounding box center [701, 359] width 145 height 23
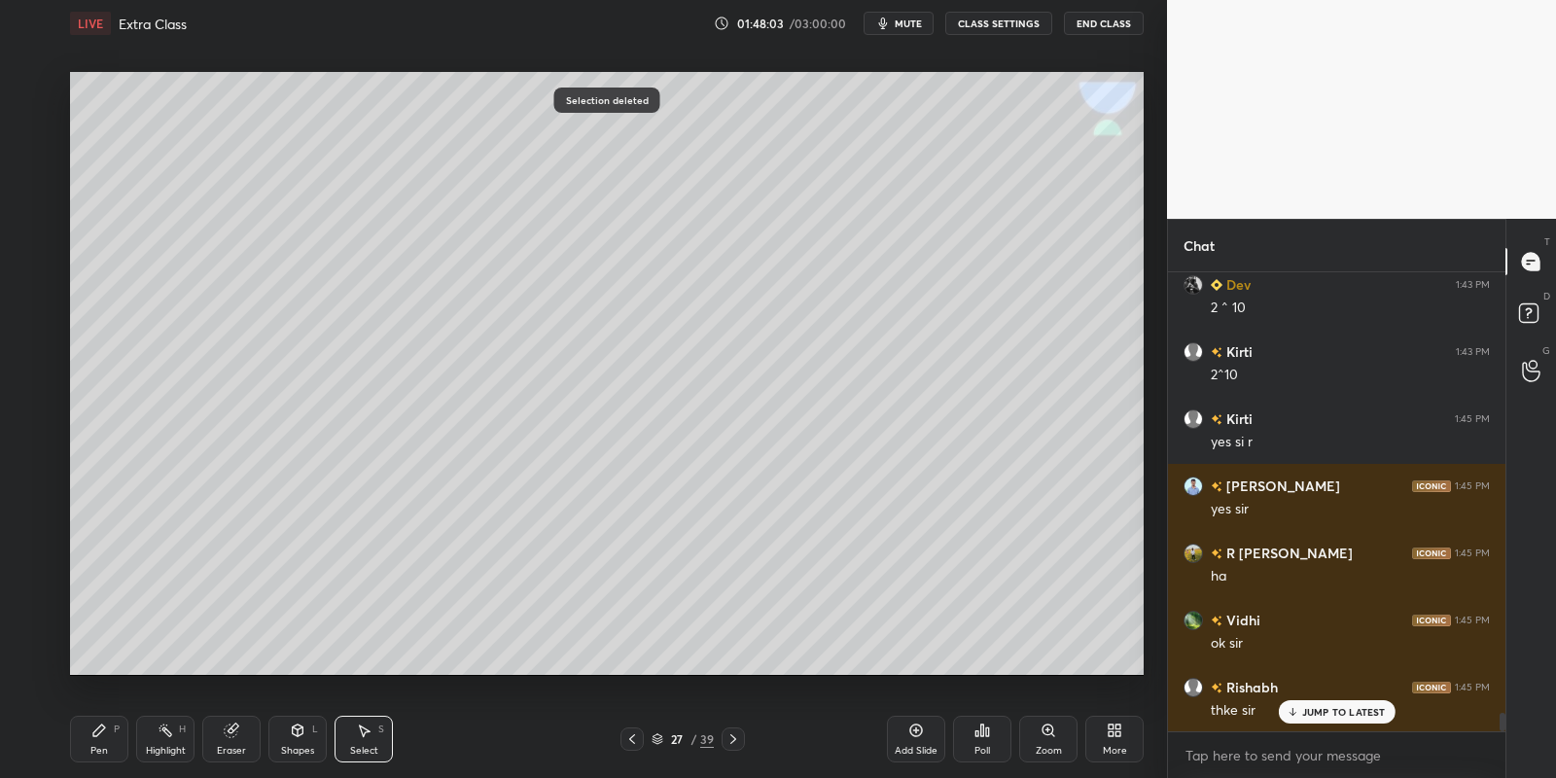
click at [110, 731] on div "Pen P" at bounding box center [99, 739] width 58 height 47
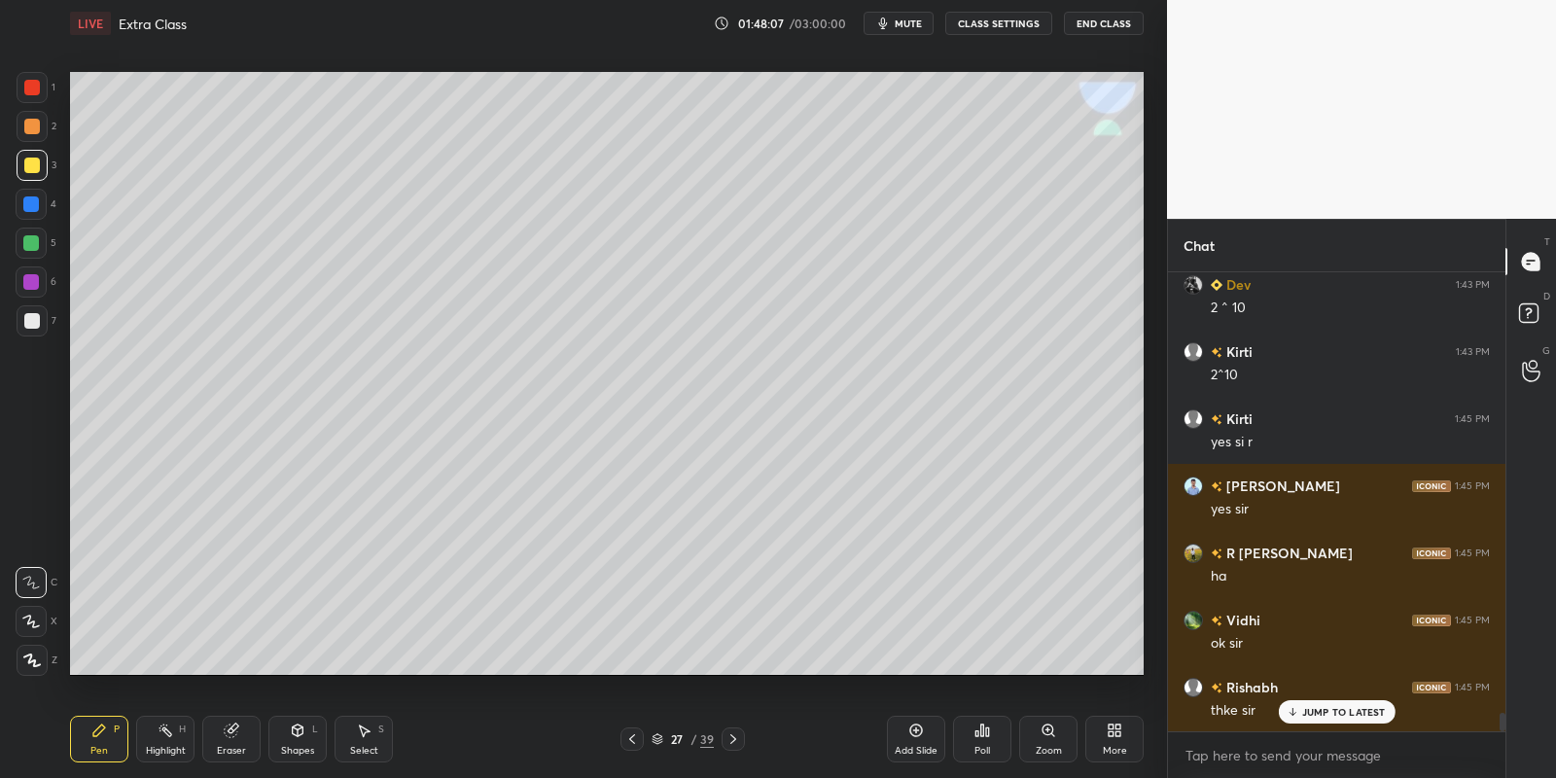
click at [108, 743] on div "Pen P" at bounding box center [99, 739] width 58 height 47
click at [29, 247] on div at bounding box center [31, 243] width 16 height 16
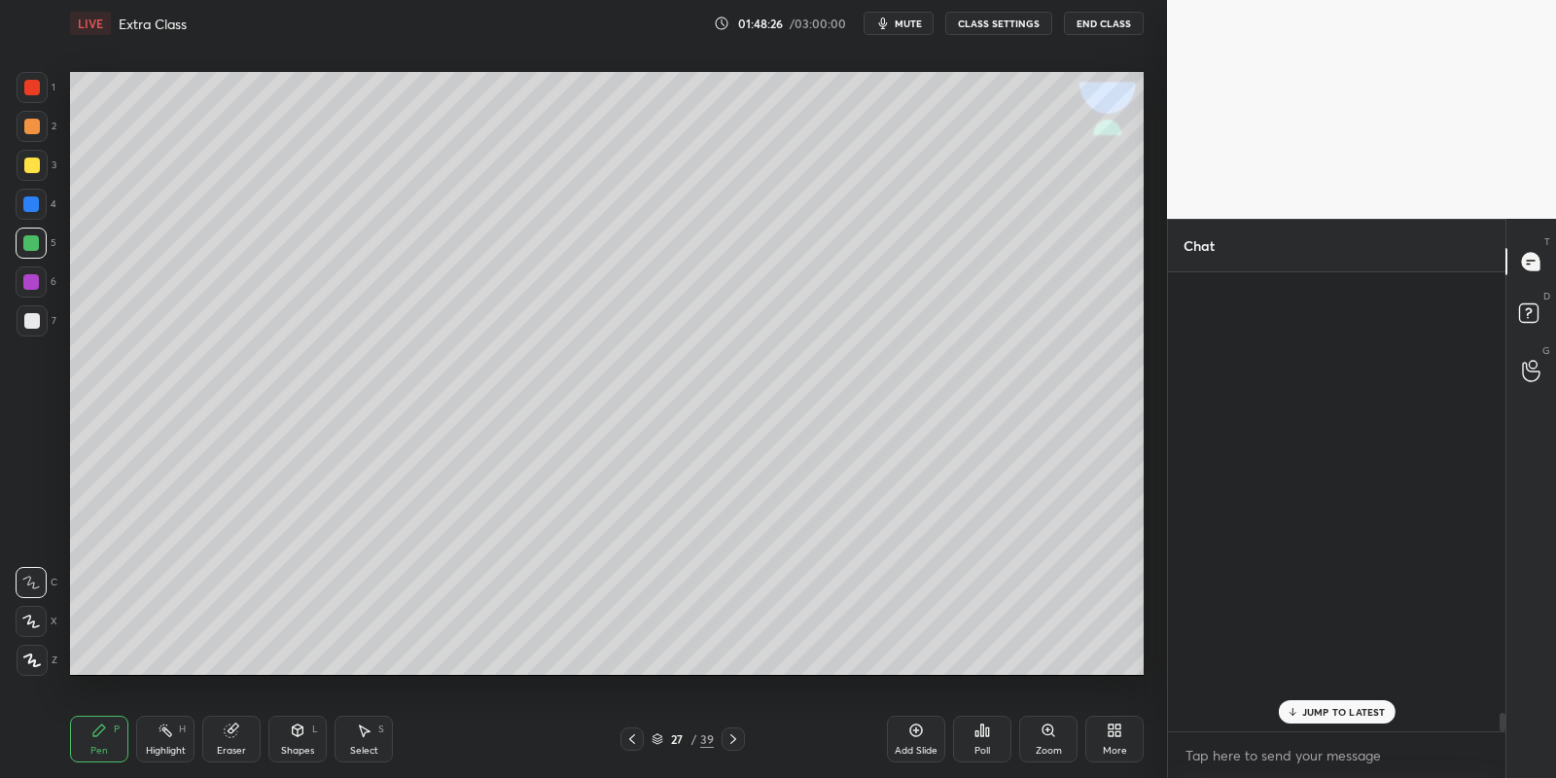
scroll to position [293, 333]
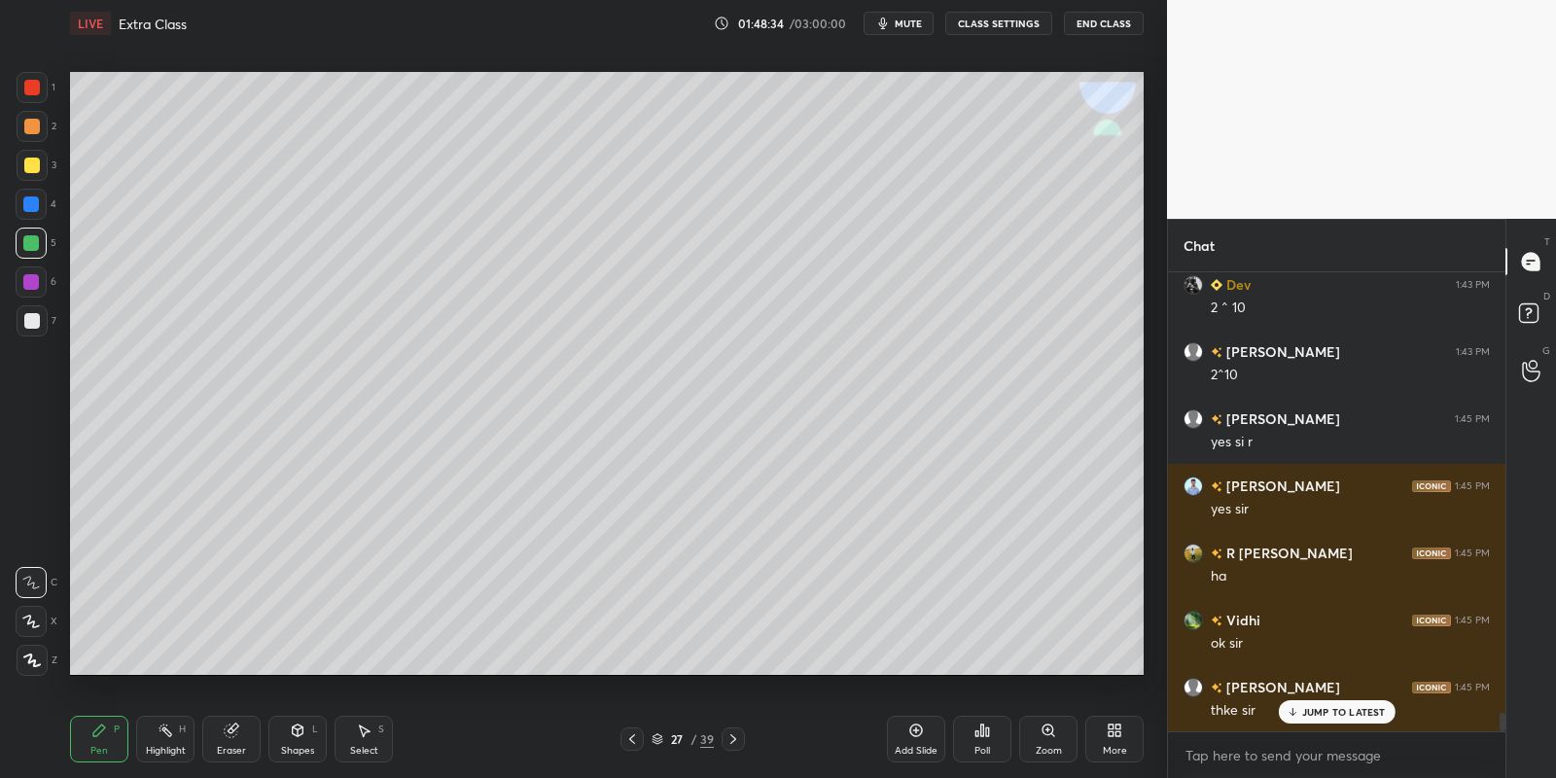
click at [302, 731] on icon at bounding box center [298, 730] width 11 height 12
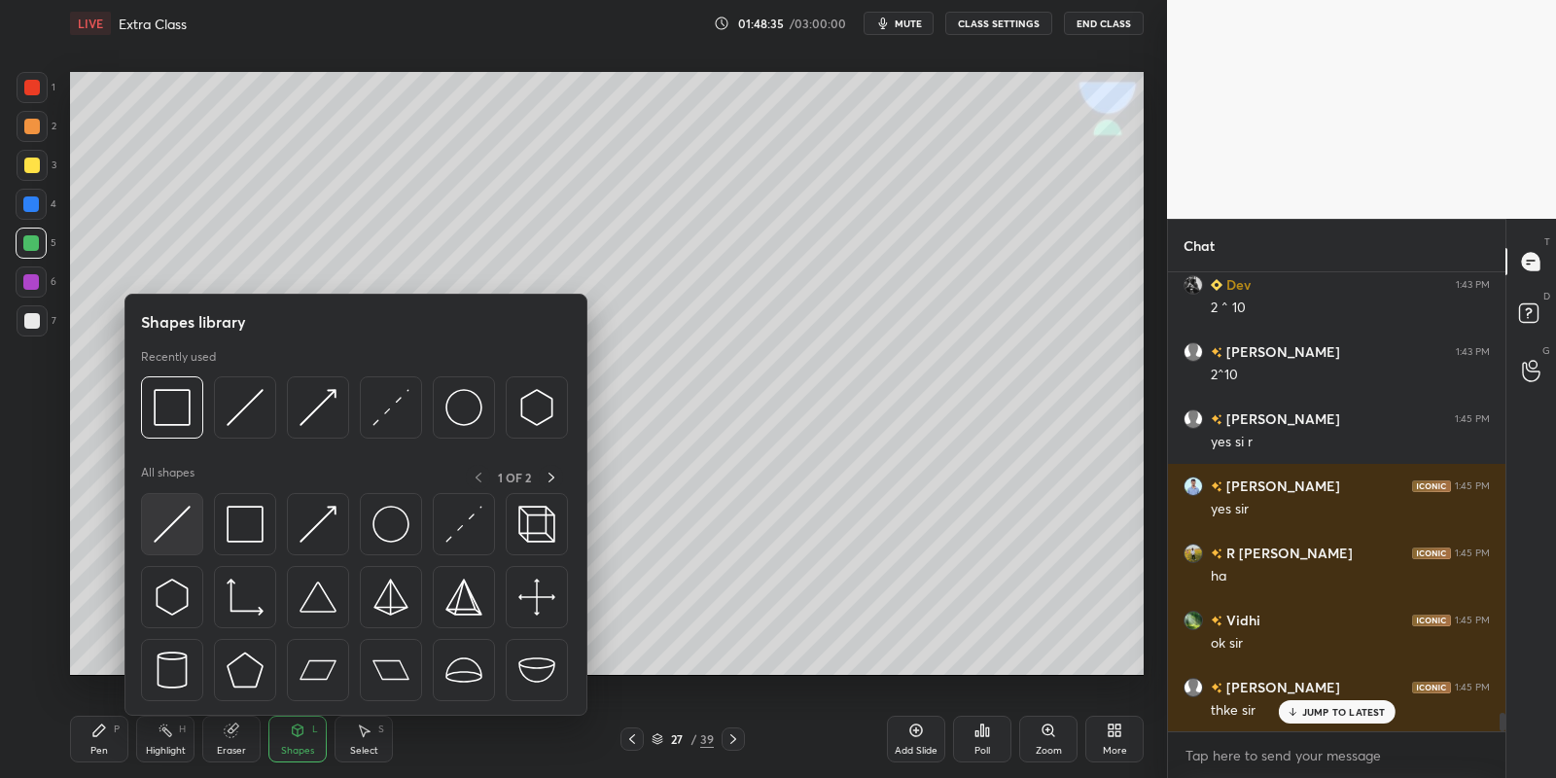
click at [183, 515] on img at bounding box center [172, 524] width 37 height 37
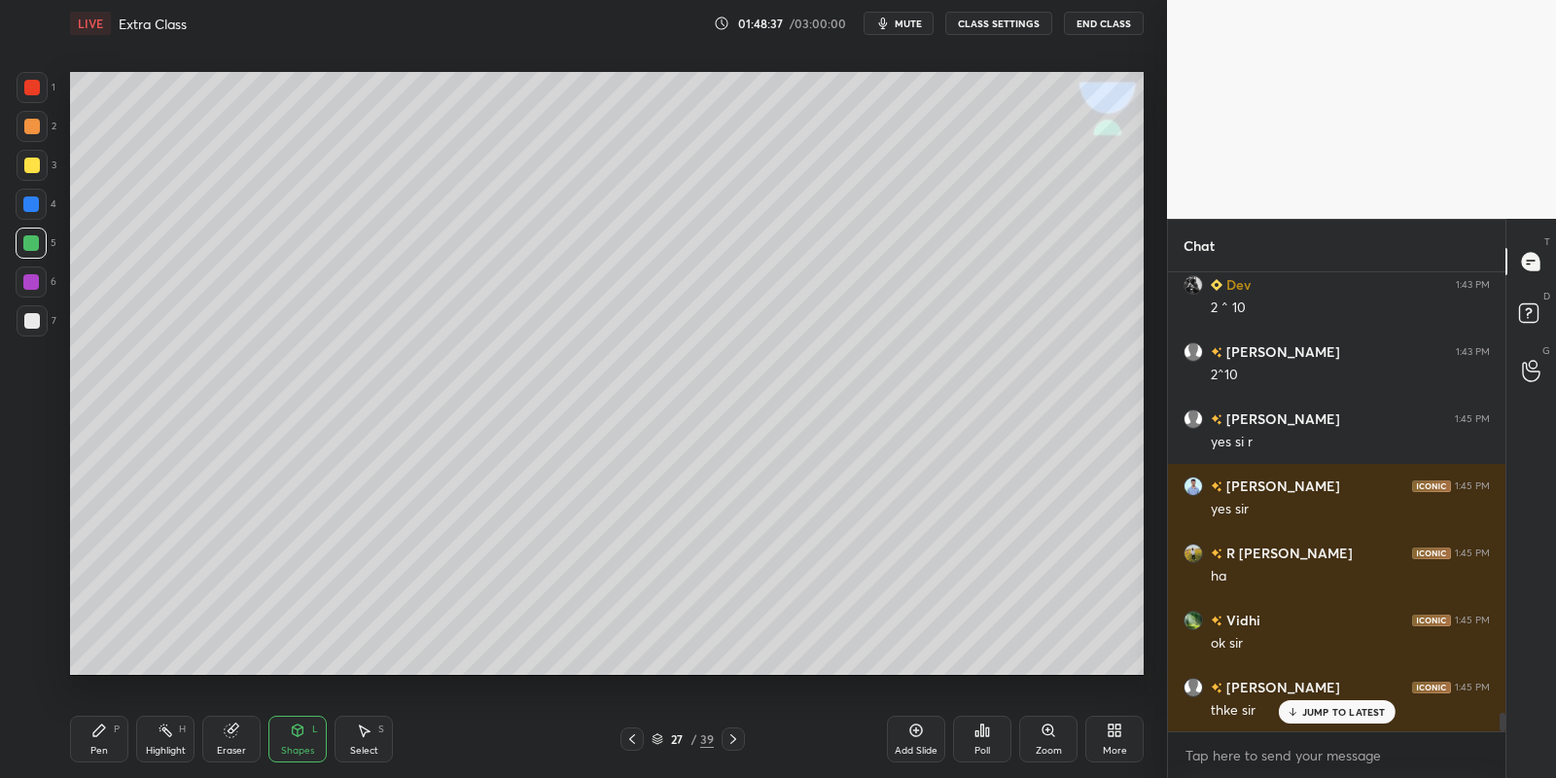
click at [101, 731] on icon at bounding box center [99, 731] width 16 height 16
drag, startPoint x: 363, startPoint y: 730, endPoint x: 362, endPoint y: 720, distance: 10.7
click at [363, 728] on icon at bounding box center [365, 731] width 11 height 12
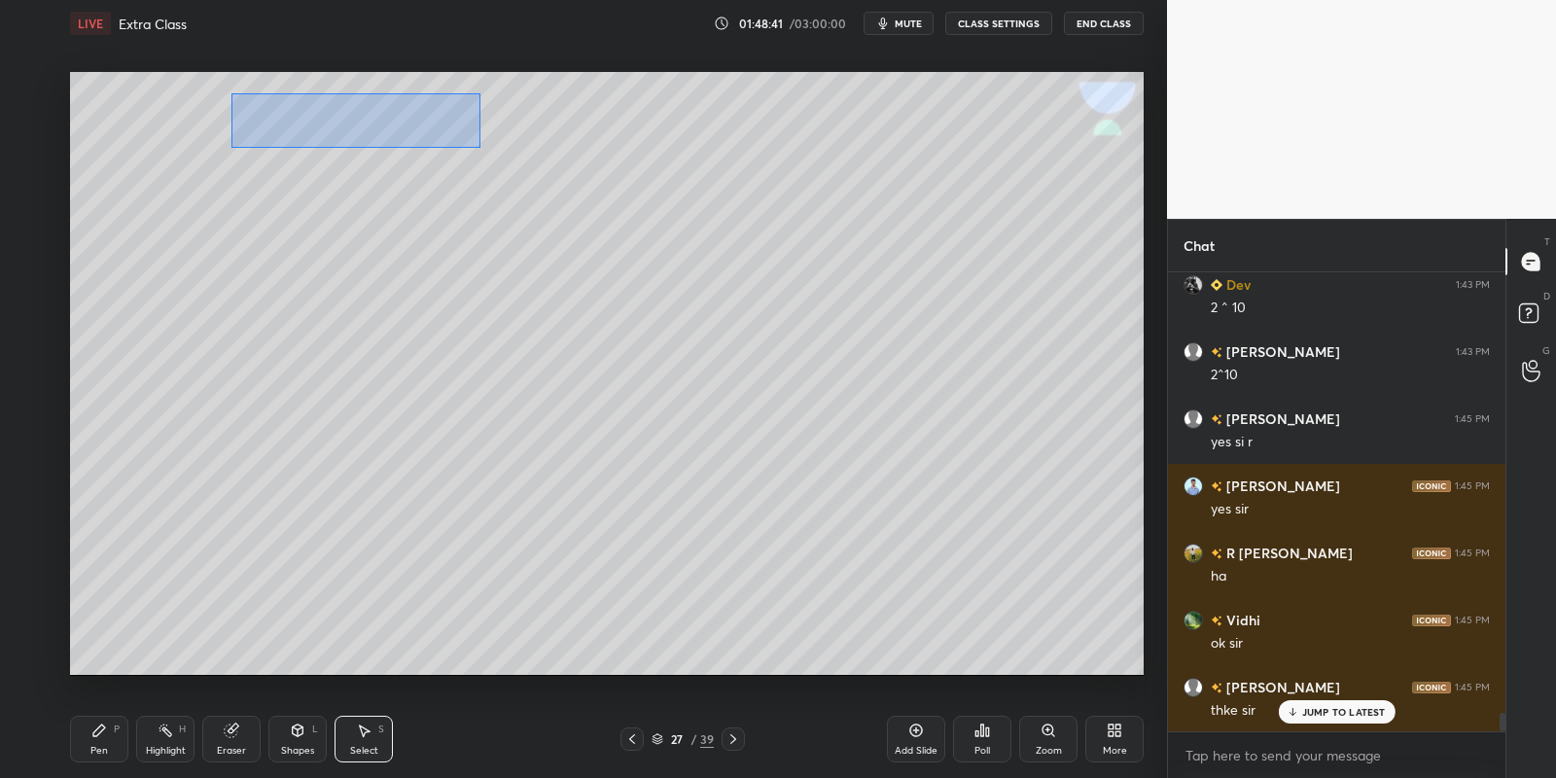
drag, startPoint x: 240, startPoint y: 94, endPoint x: 488, endPoint y: 146, distance: 253.3
click at [488, 146] on div "0 ° Undo Copy Paste here Duplicate Duplicate to new slide Delete" at bounding box center [607, 374] width 1074 height 604
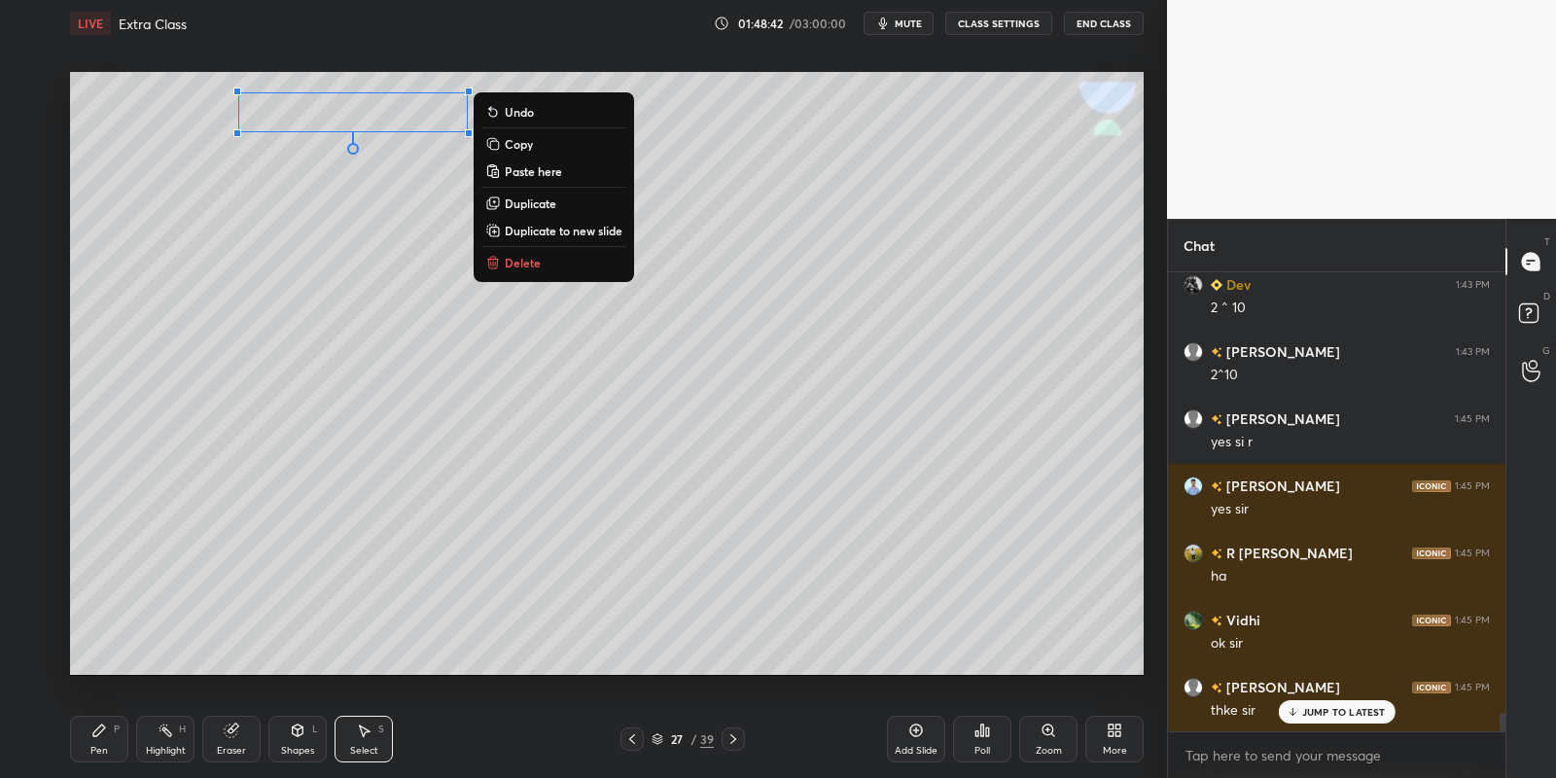
drag, startPoint x: 517, startPoint y: 141, endPoint x: 514, endPoint y: 157, distance: 15.8
click at [517, 142] on p "Copy" at bounding box center [519, 144] width 28 height 16
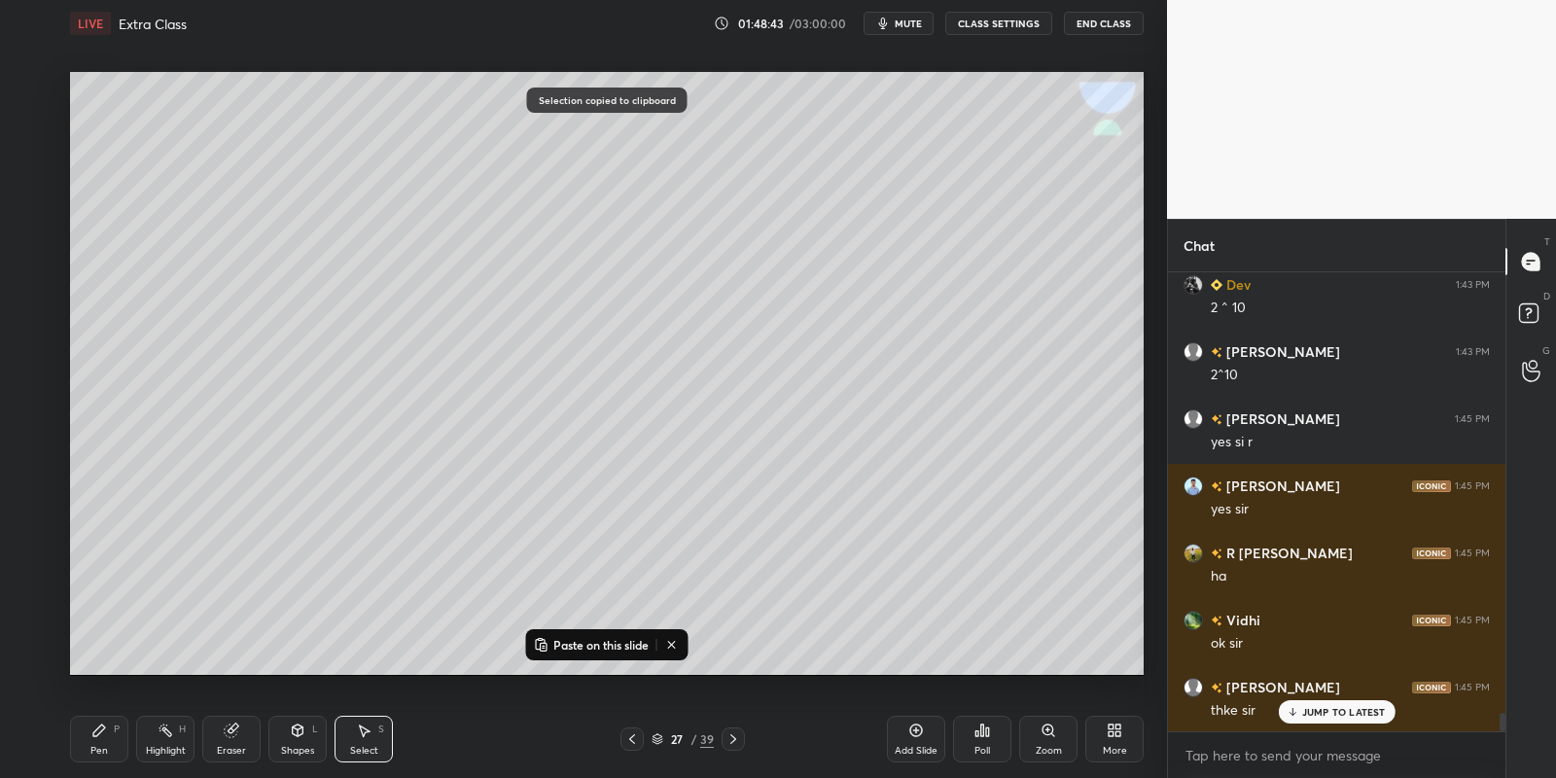
click at [571, 639] on p "Paste on this slide" at bounding box center [600, 645] width 95 height 16
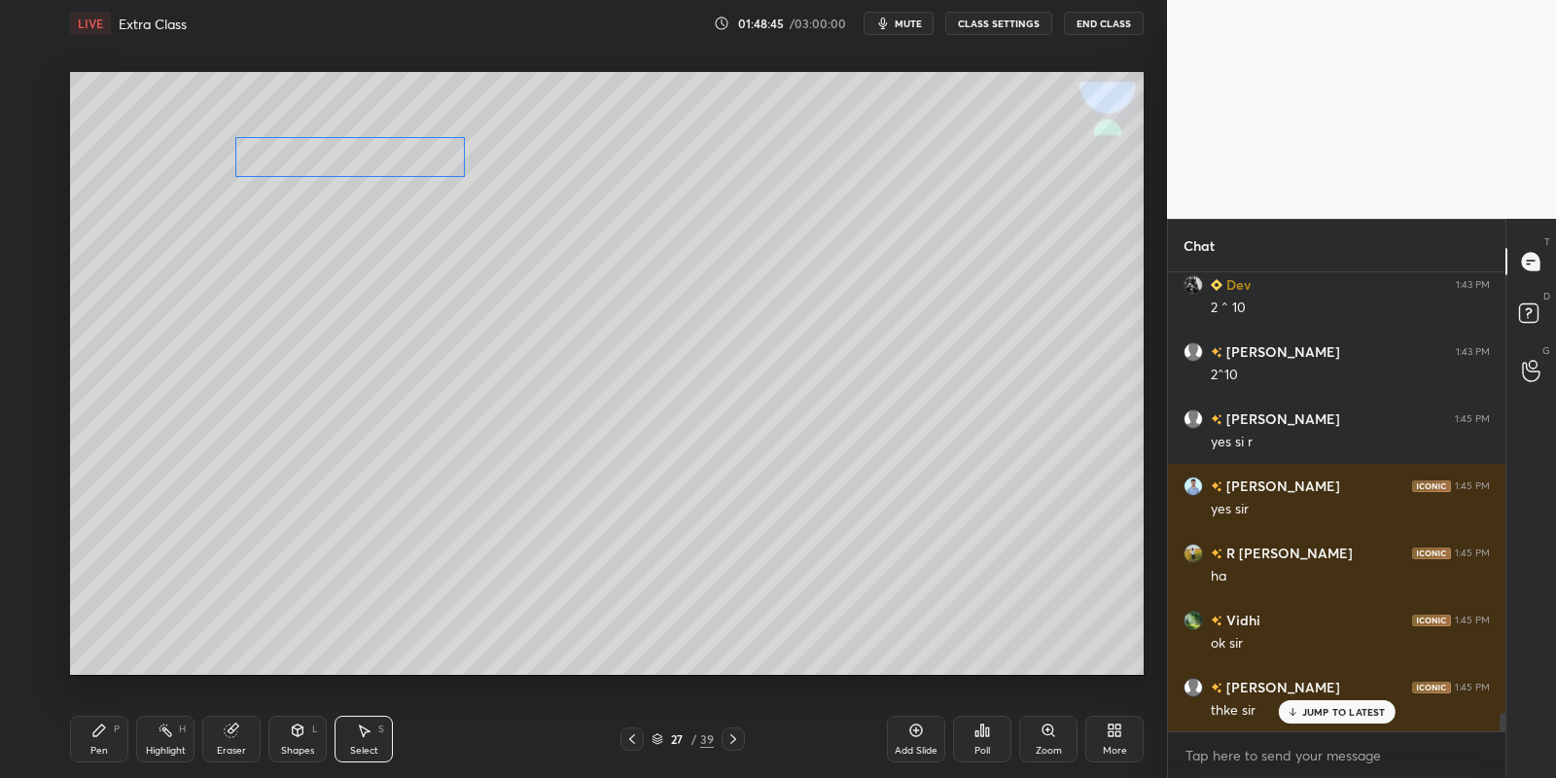
drag, startPoint x: 337, startPoint y: 132, endPoint x: 316, endPoint y: 153, distance: 29.6
click at [313, 154] on div "0 ° Undo Copy Paste here Duplicate Duplicate to new slide Delete" at bounding box center [607, 374] width 1074 height 604
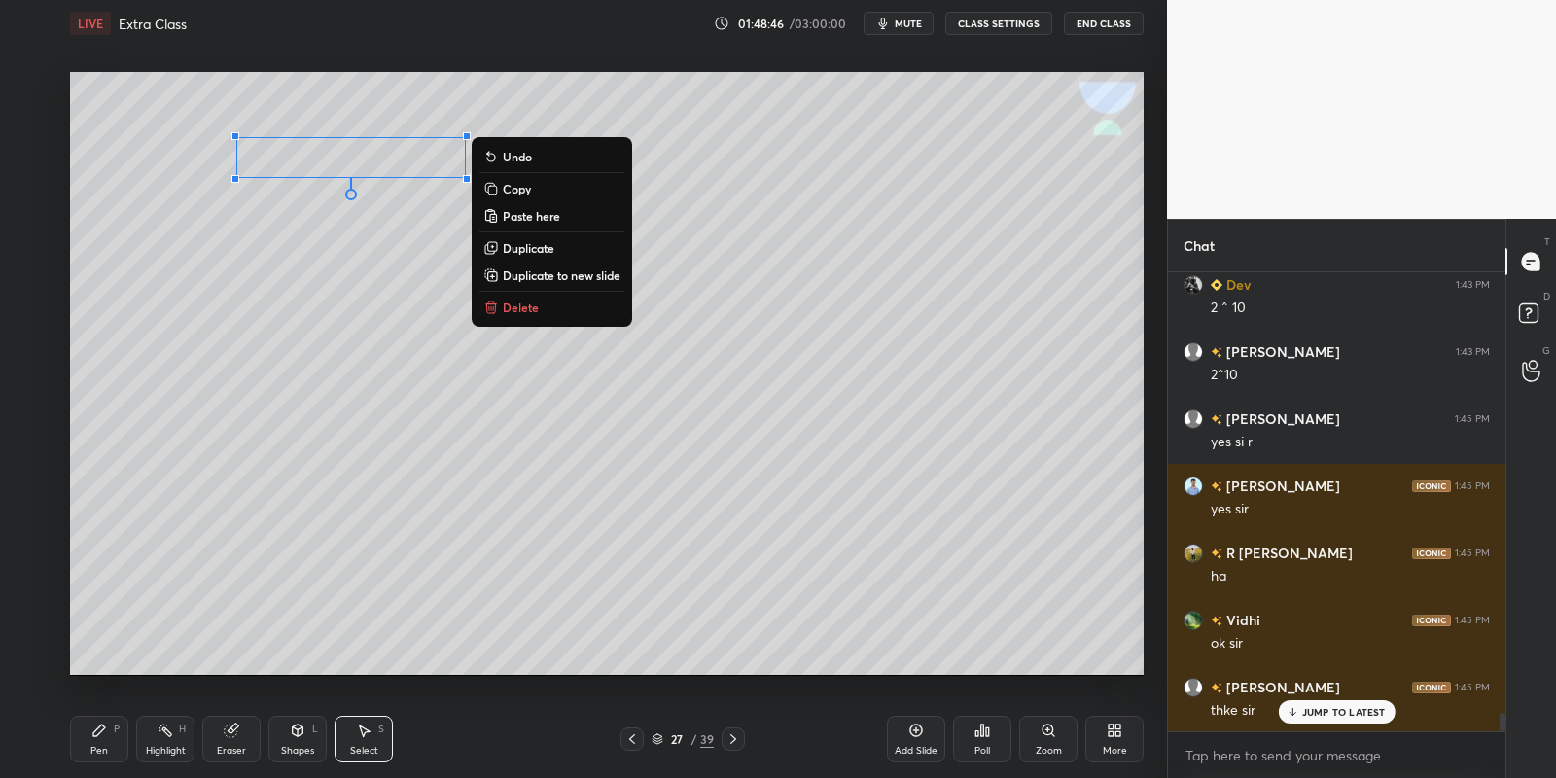
click at [240, 738] on div "Eraser" at bounding box center [231, 739] width 58 height 47
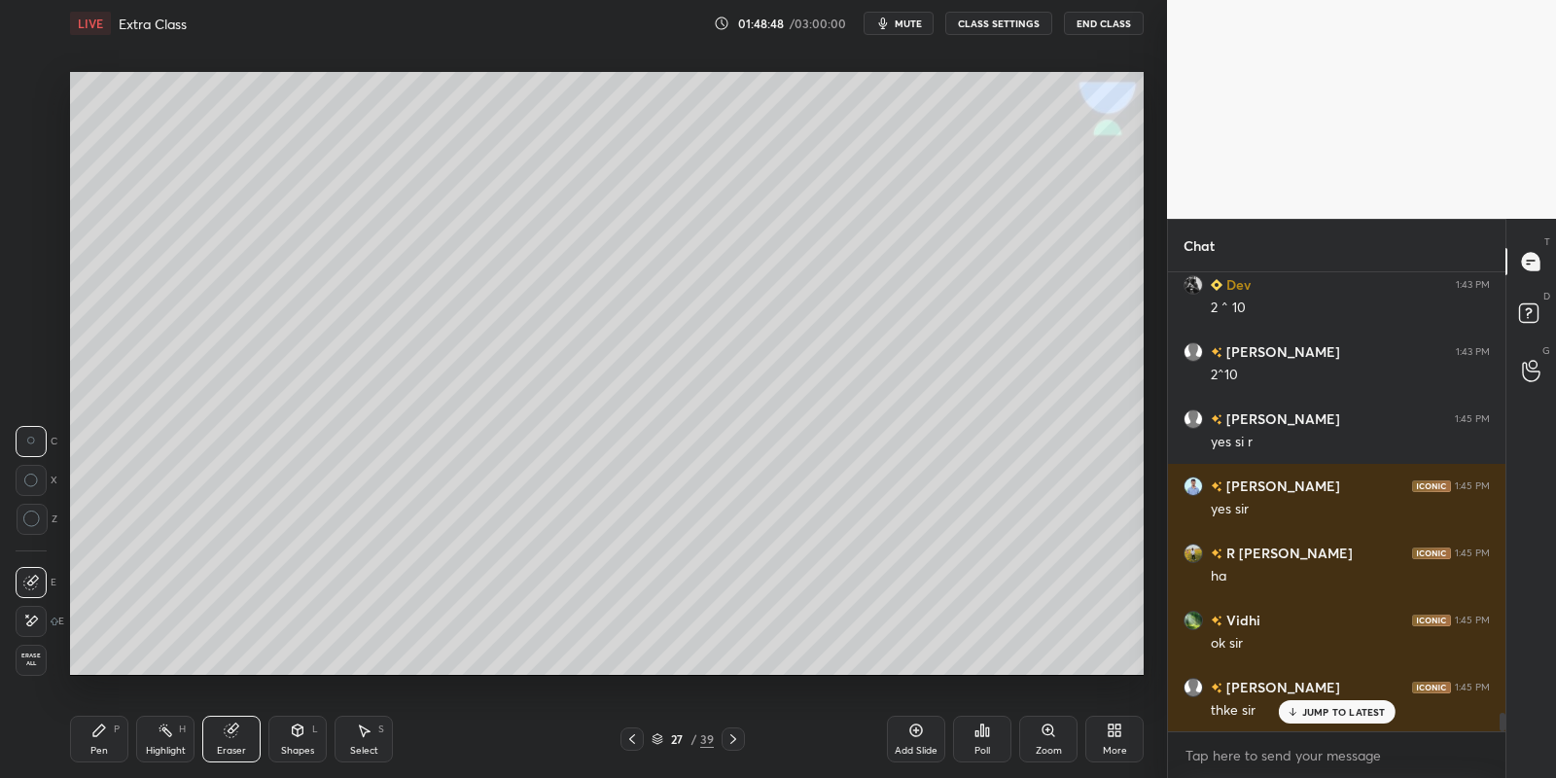
drag, startPoint x: 106, startPoint y: 741, endPoint x: 135, endPoint y: 694, distance: 55.0
click at [108, 739] on div "Pen P" at bounding box center [99, 739] width 58 height 47
drag, startPoint x: 361, startPoint y: 733, endPoint x: 358, endPoint y: 714, distance: 19.7
click at [361, 731] on icon at bounding box center [364, 731] width 16 height 16
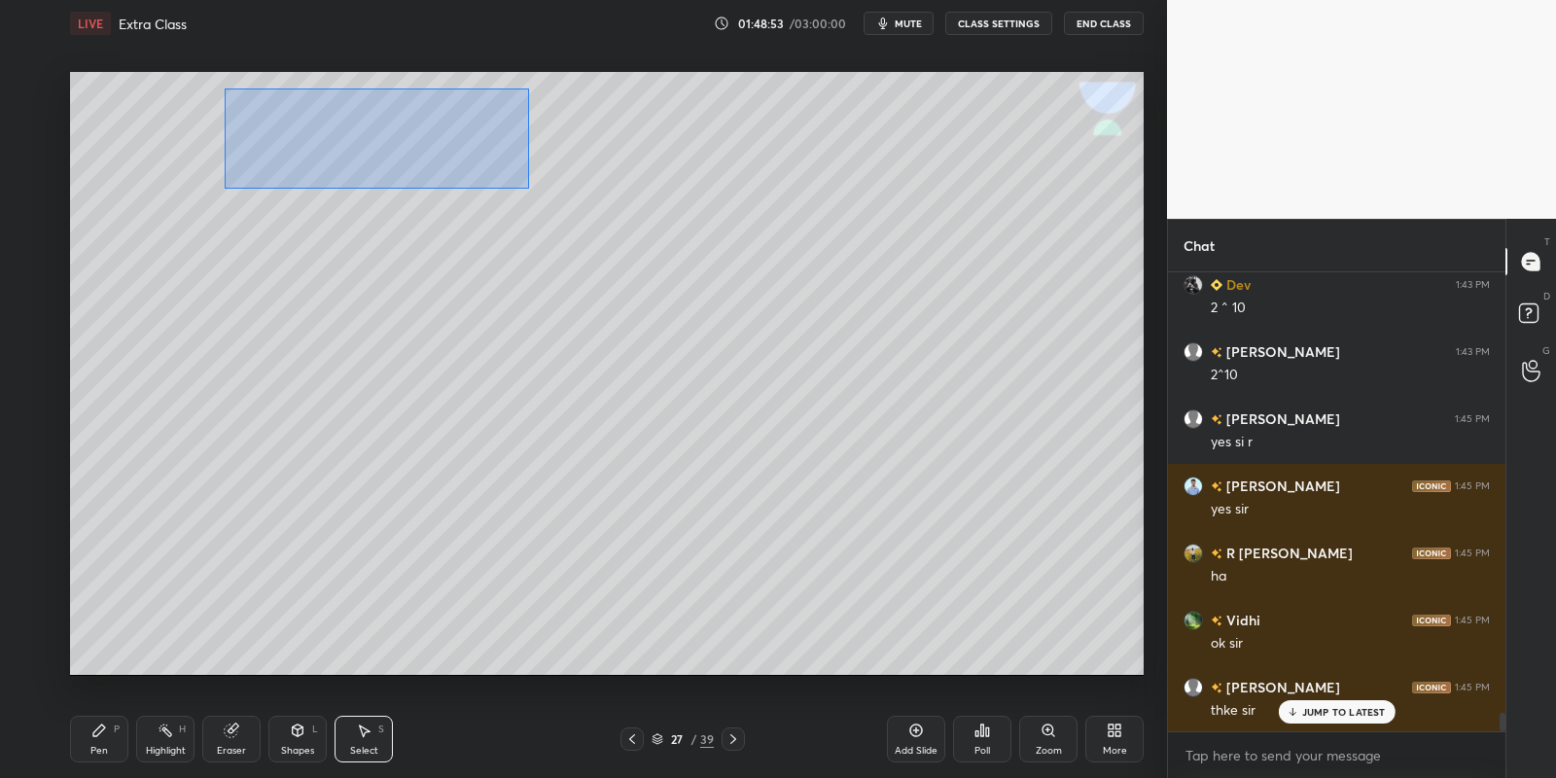
drag, startPoint x: 224, startPoint y: 88, endPoint x: 531, endPoint y: 187, distance: 322.6
click at [526, 187] on div "0 ° Undo Copy Paste here Duplicate Duplicate to new slide Delete" at bounding box center [607, 374] width 1074 height 604
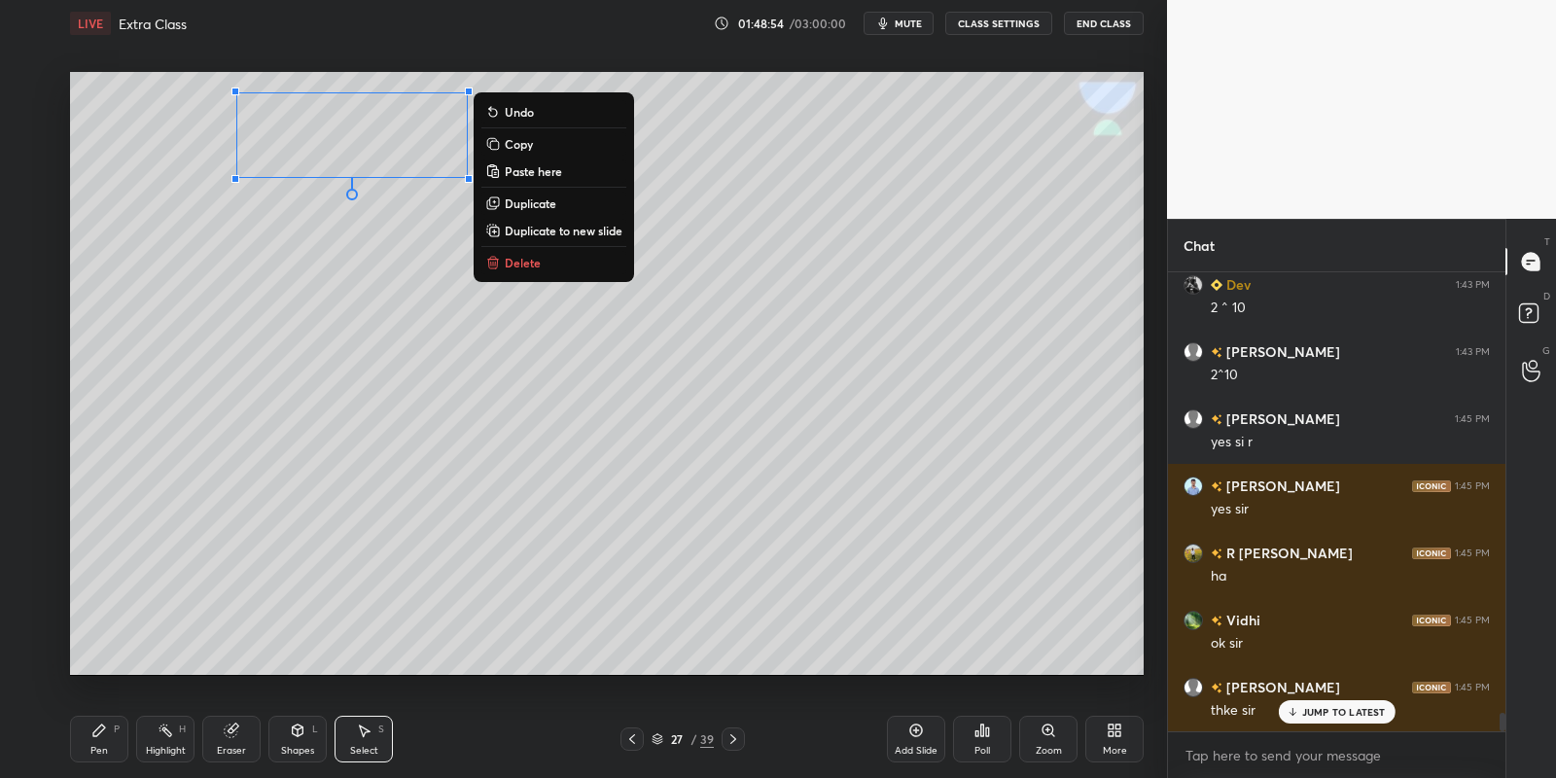
click at [551, 149] on button "Copy" at bounding box center [553, 143] width 145 height 23
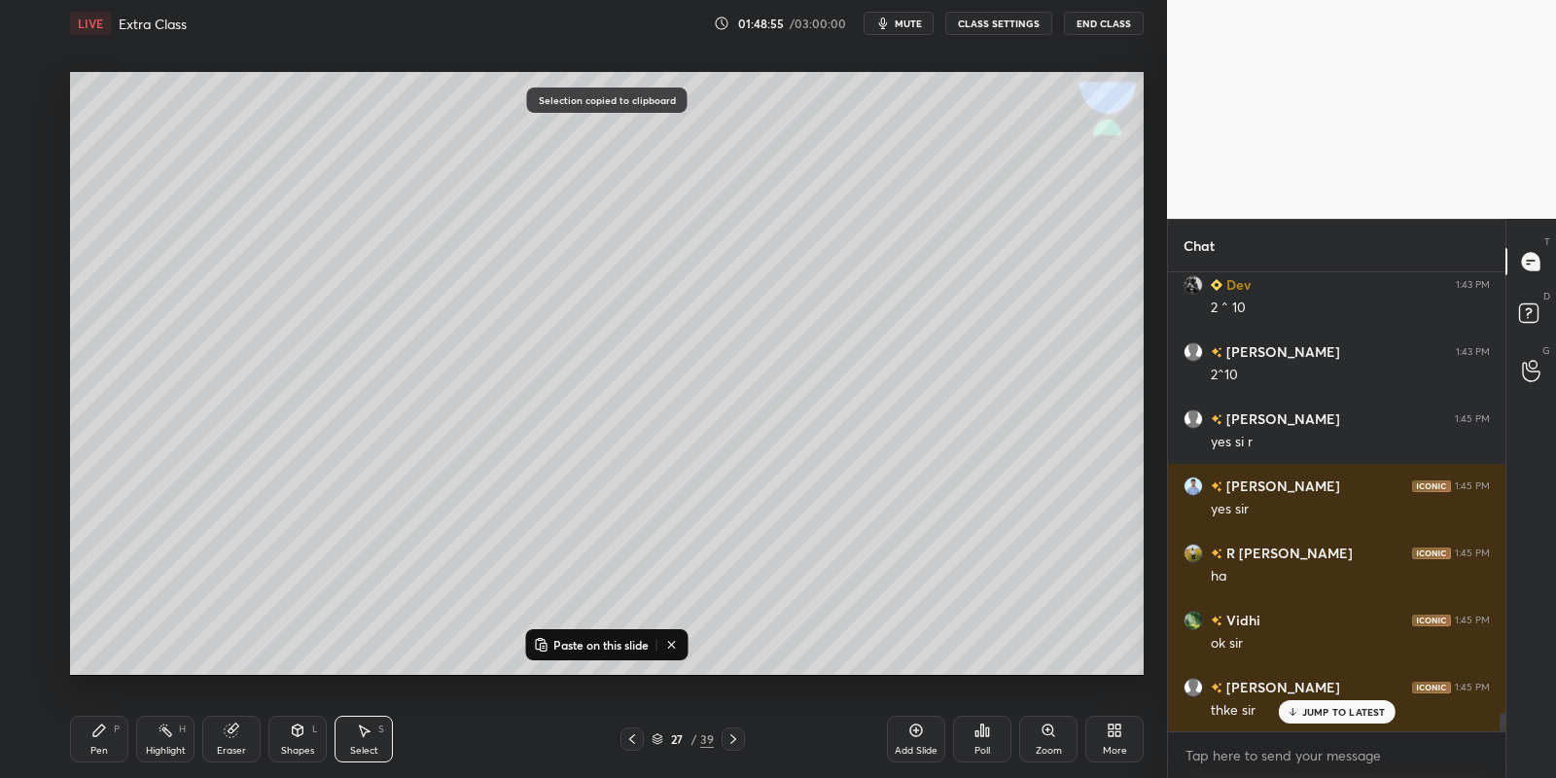
click at [560, 638] on p "Paste on this slide" at bounding box center [600, 645] width 95 height 16
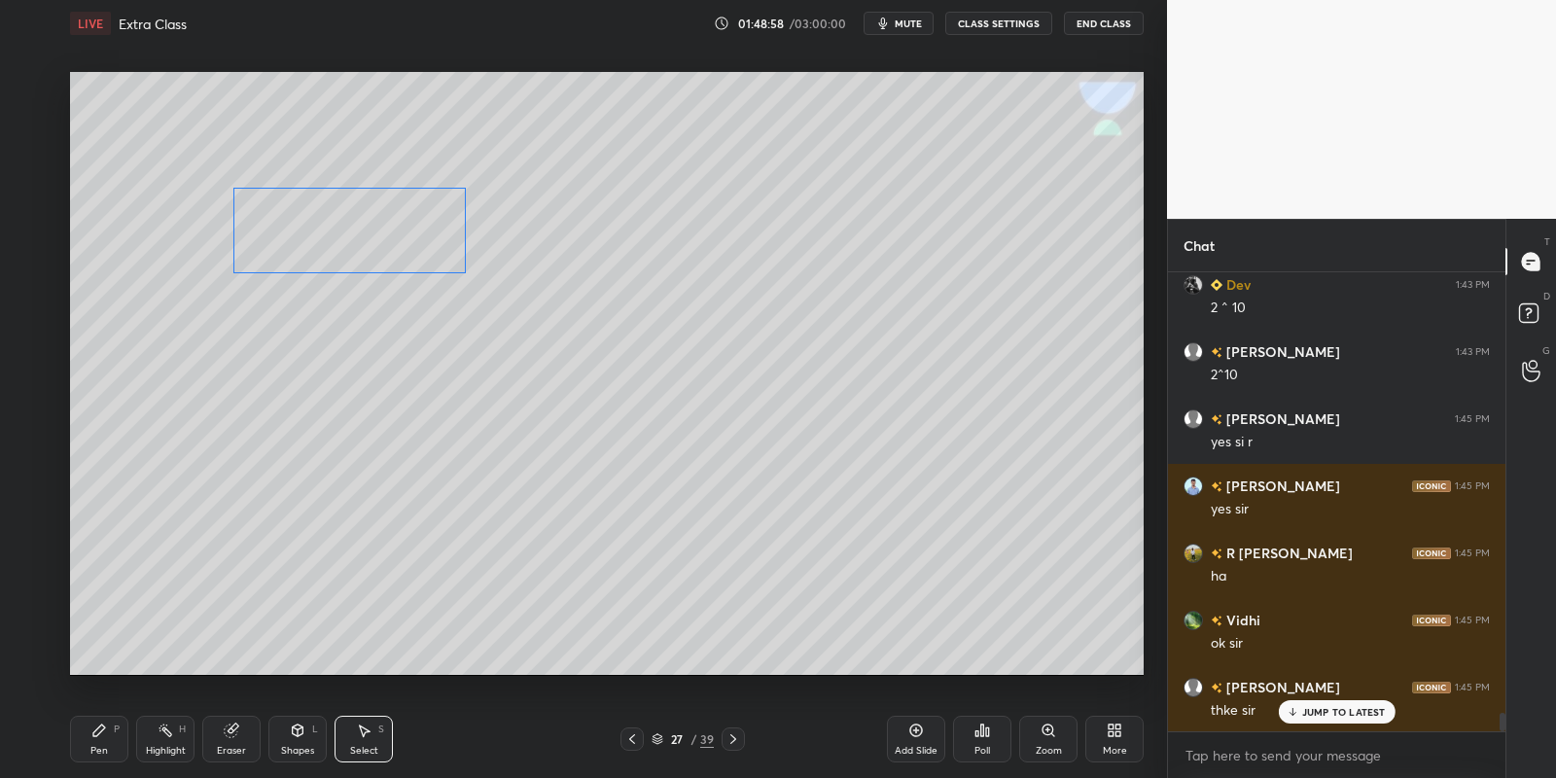
drag, startPoint x: 353, startPoint y: 171, endPoint x: 326, endPoint y: 229, distance: 63.5
click at [329, 232] on div "0 ° Undo Copy Paste here Duplicate Duplicate to new slide Delete" at bounding box center [607, 374] width 1074 height 604
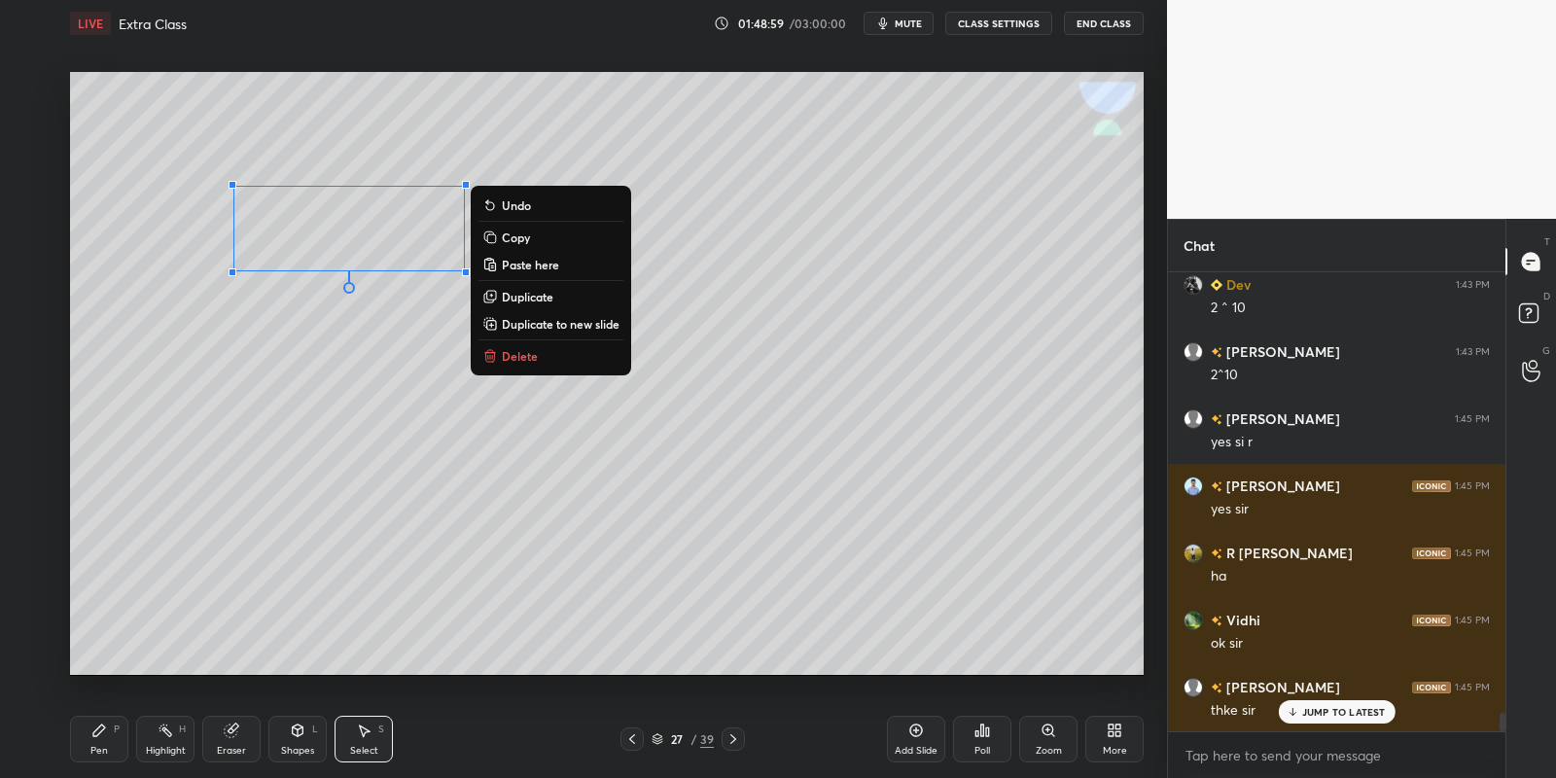
click at [113, 740] on div "Pen P" at bounding box center [99, 739] width 58 height 47
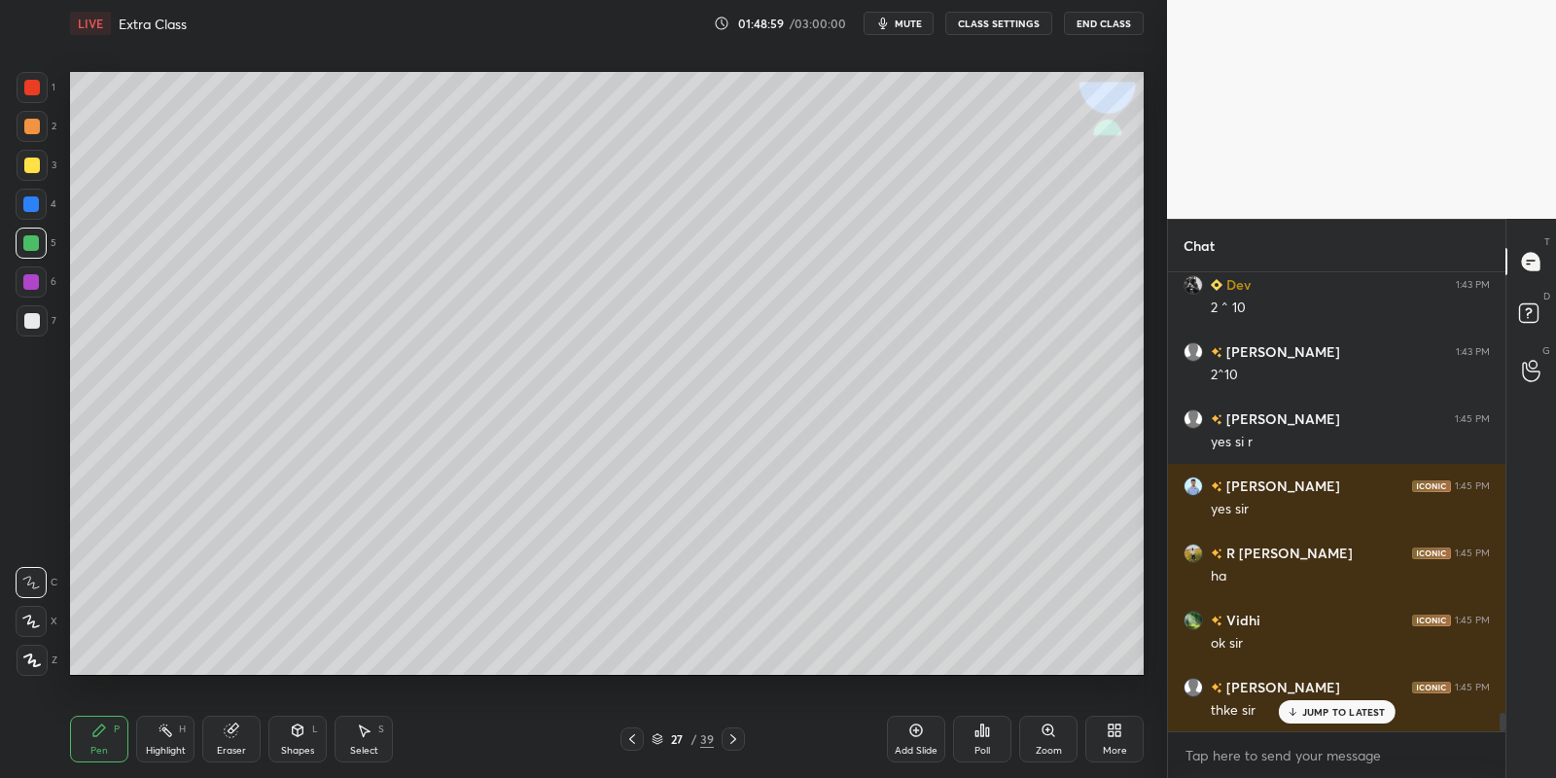
click at [222, 731] on div "Eraser" at bounding box center [231, 739] width 58 height 47
drag, startPoint x: 102, startPoint y: 740, endPoint x: 134, endPoint y: 687, distance: 62.4
click at [104, 739] on div "Pen P" at bounding box center [99, 739] width 58 height 47
click at [124, 731] on div "Pen P" at bounding box center [99, 739] width 58 height 47
click at [37, 243] on div at bounding box center [31, 243] width 16 height 16
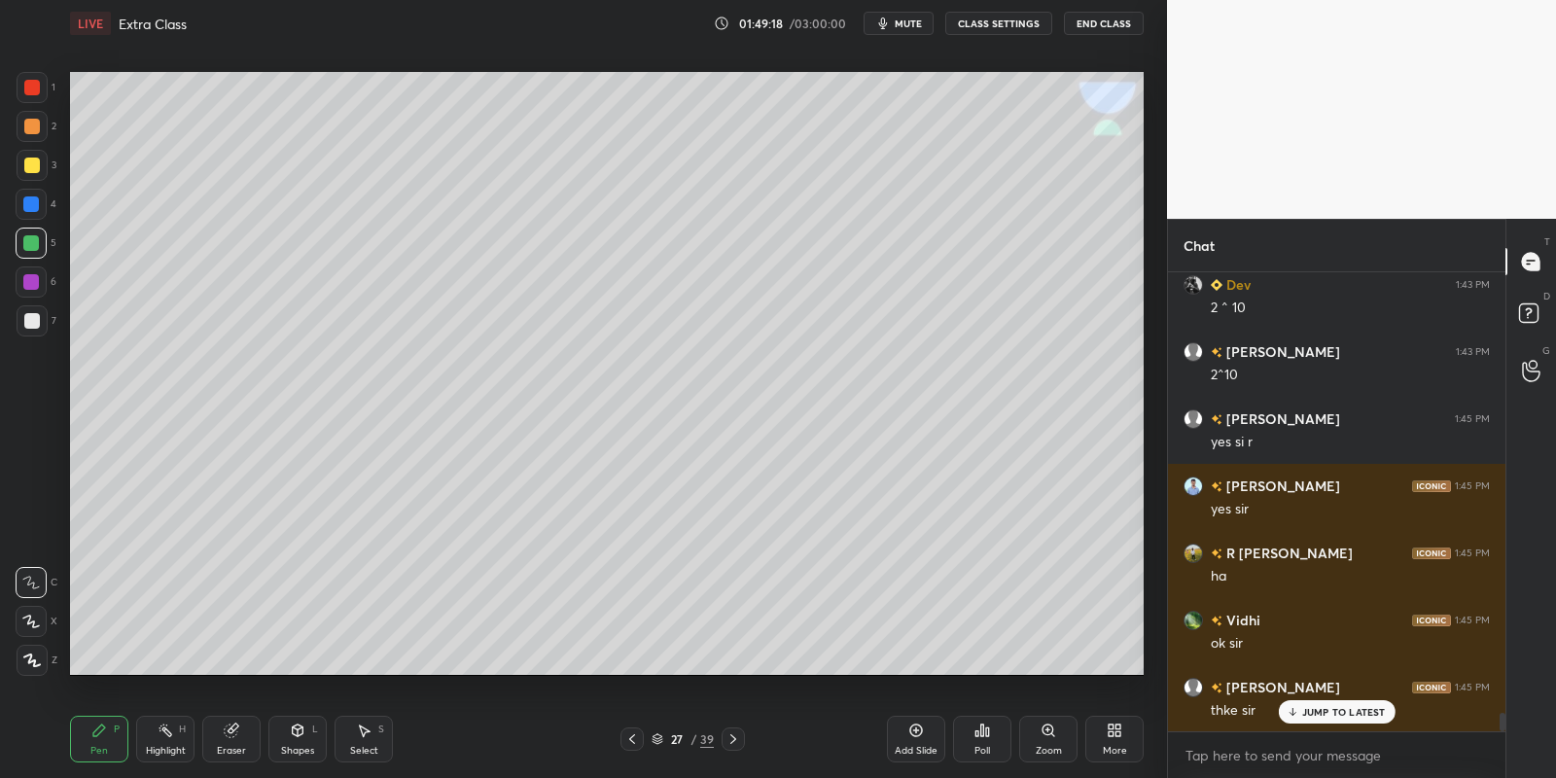
drag, startPoint x: 296, startPoint y: 735, endPoint x: 295, endPoint y: 722, distance: 13.6
click at [296, 732] on icon at bounding box center [298, 730] width 11 height 12
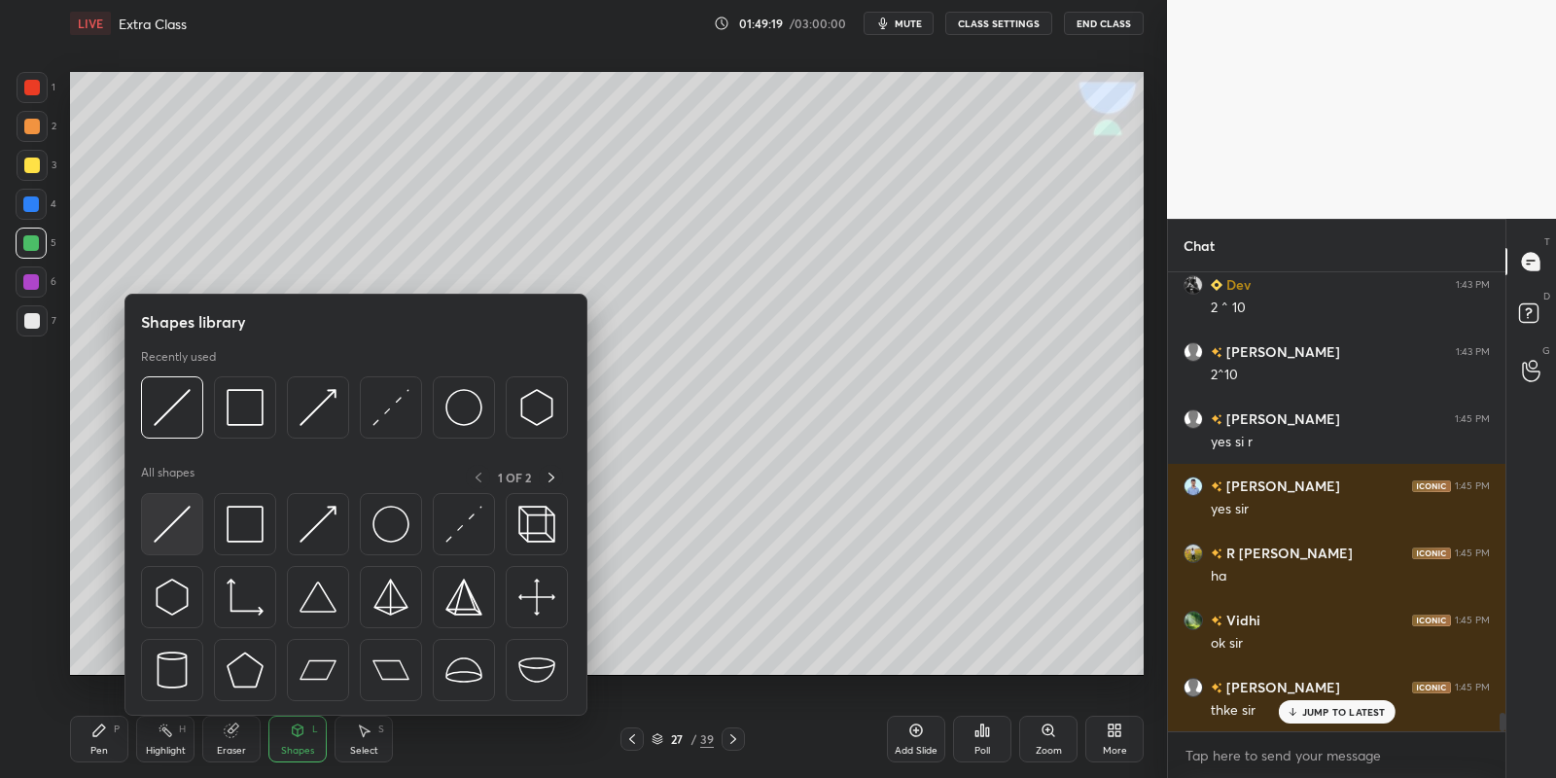
drag, startPoint x: 186, startPoint y: 517, endPoint x: 213, endPoint y: 336, distance: 182.9
click at [184, 520] on img at bounding box center [172, 524] width 37 height 37
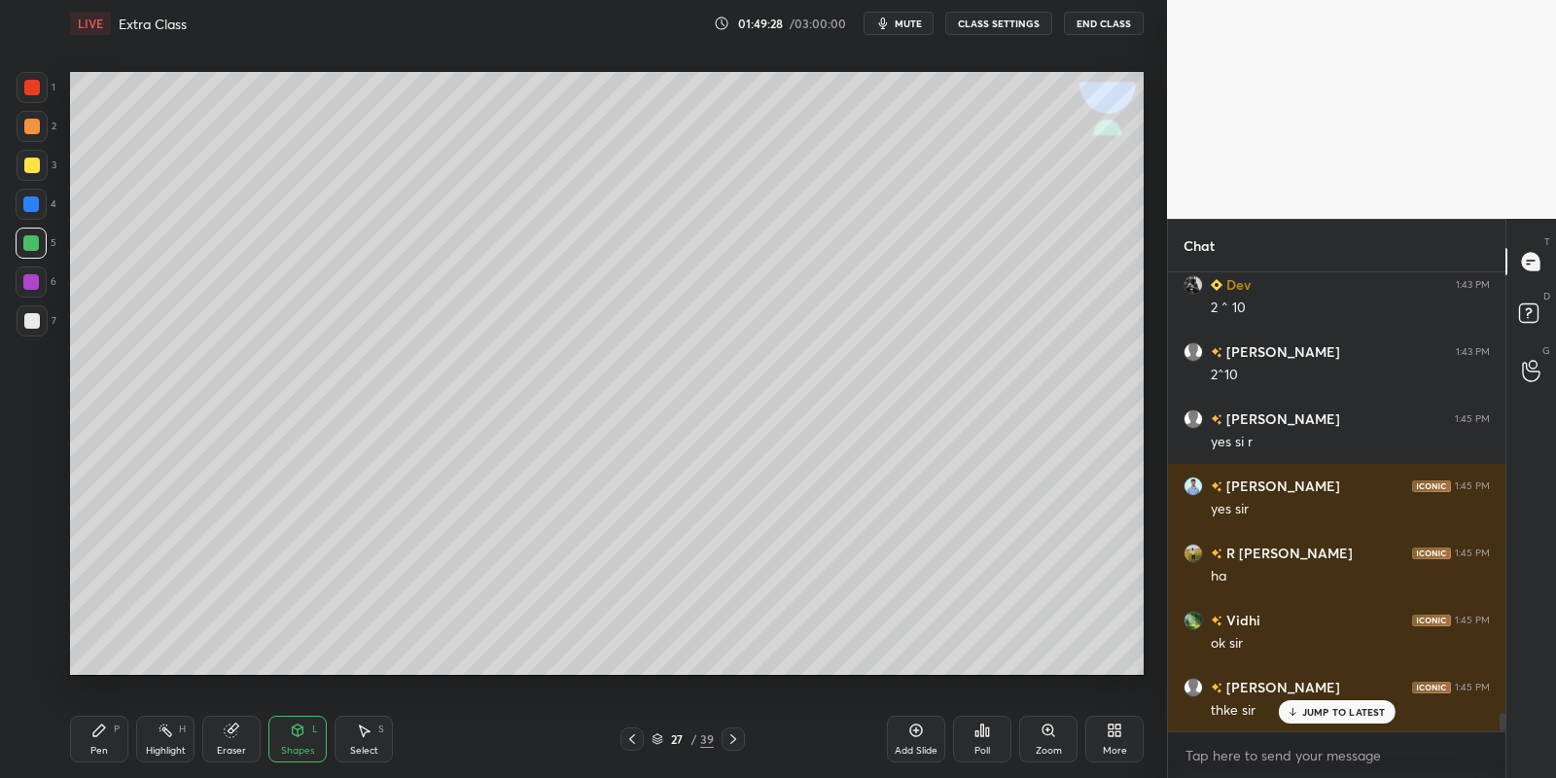
click at [98, 739] on div "Pen P" at bounding box center [99, 739] width 58 height 47
click at [297, 734] on icon at bounding box center [298, 731] width 16 height 16
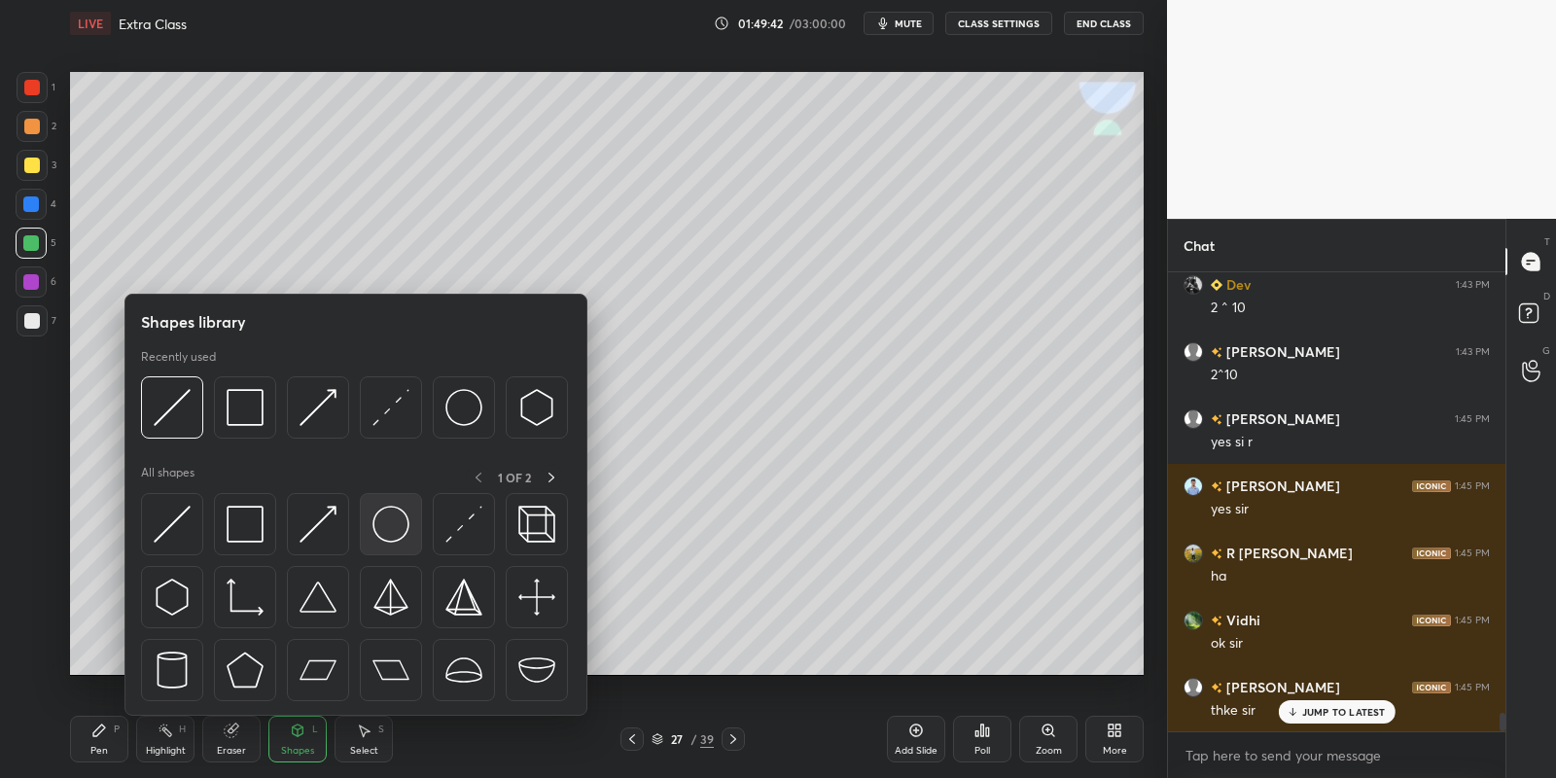
click at [386, 514] on img at bounding box center [390, 524] width 37 height 37
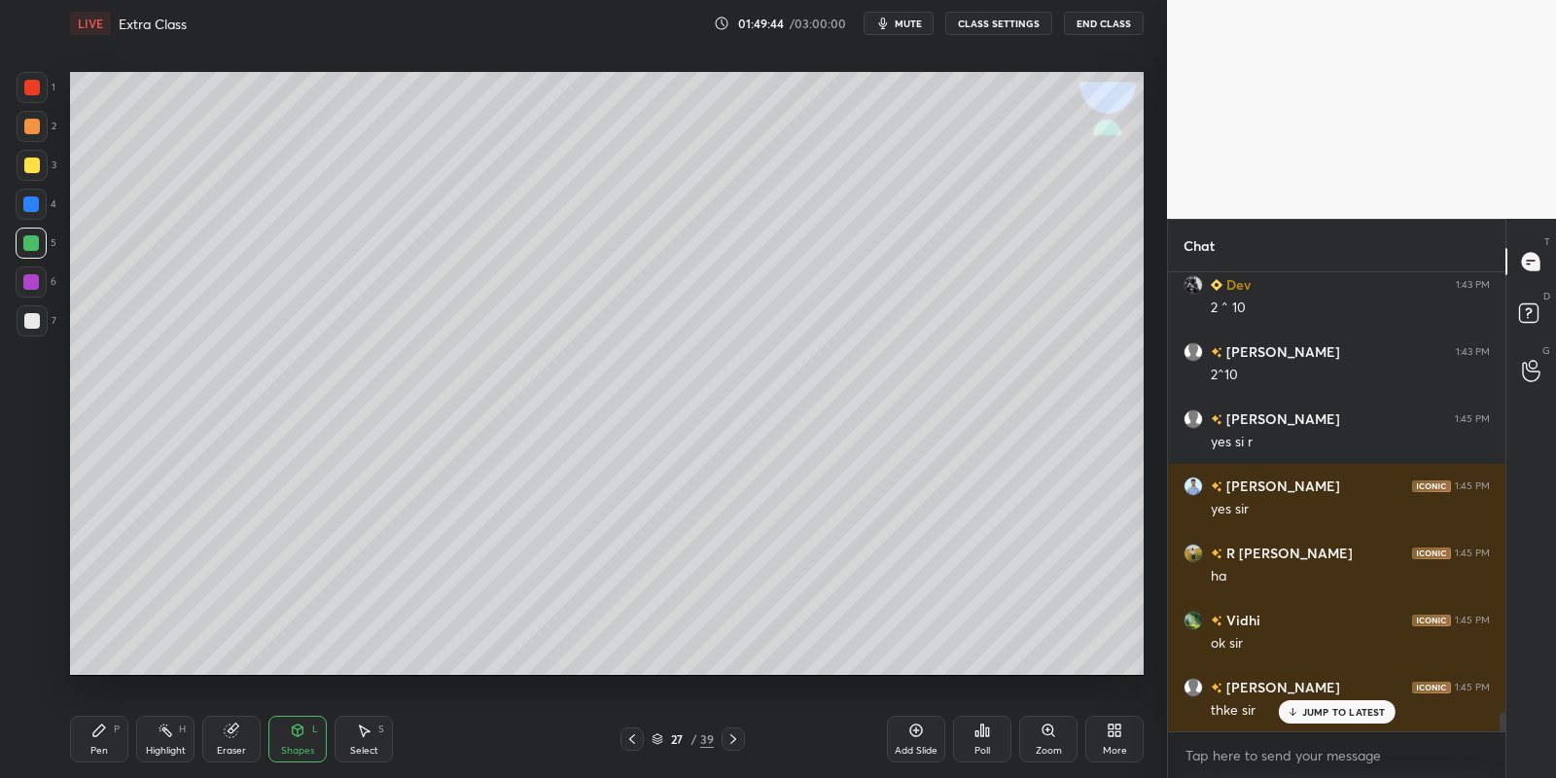
drag, startPoint x: 117, startPoint y: 739, endPoint x: 206, endPoint y: 745, distance: 89.7
click at [119, 741] on div "Pen P" at bounding box center [99, 739] width 58 height 47
drag, startPoint x: 302, startPoint y: 730, endPoint x: 295, endPoint y: 721, distance: 12.5
click at [300, 732] on icon at bounding box center [298, 730] width 11 height 12
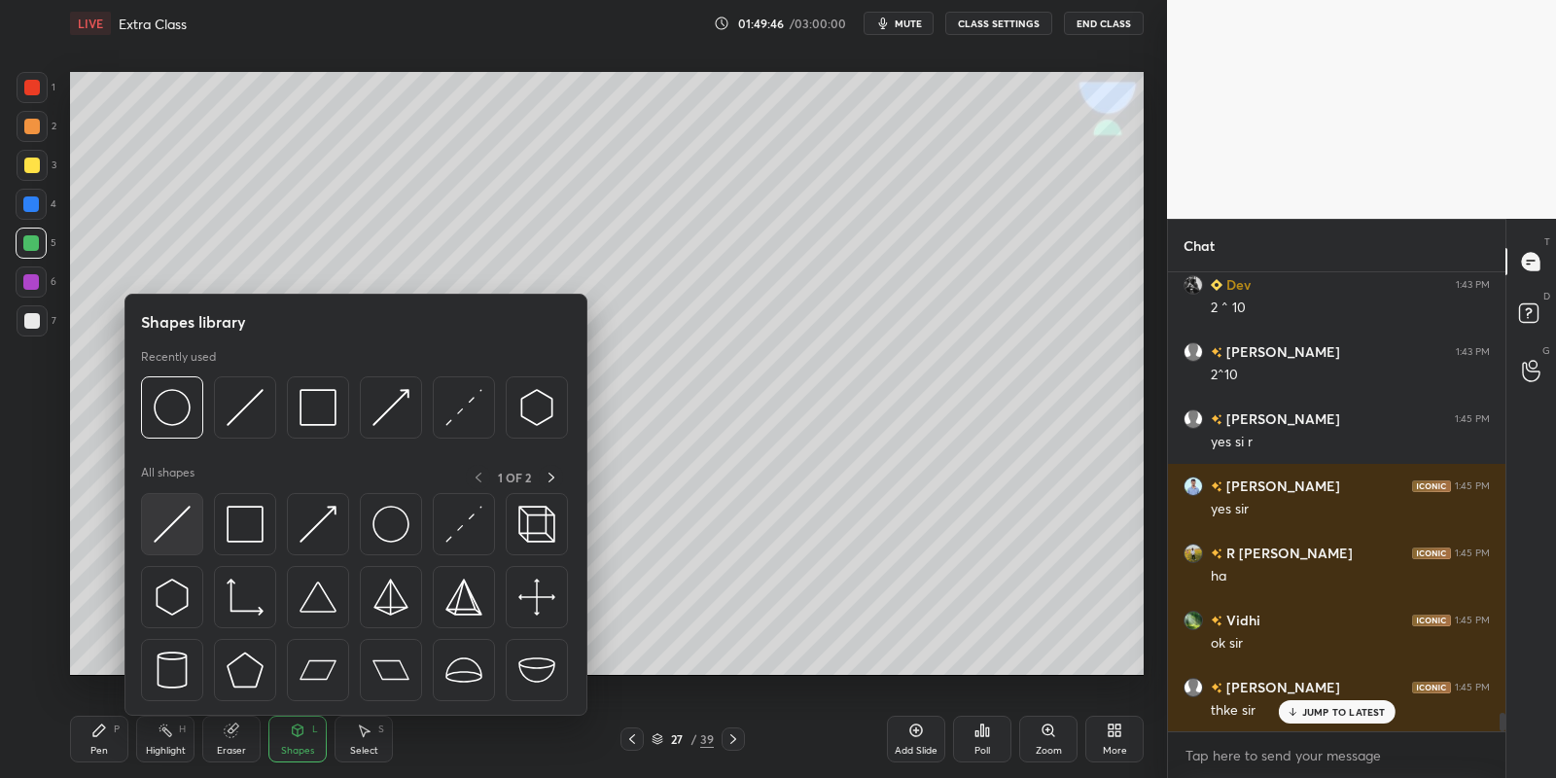
click at [182, 514] on img at bounding box center [172, 524] width 37 height 37
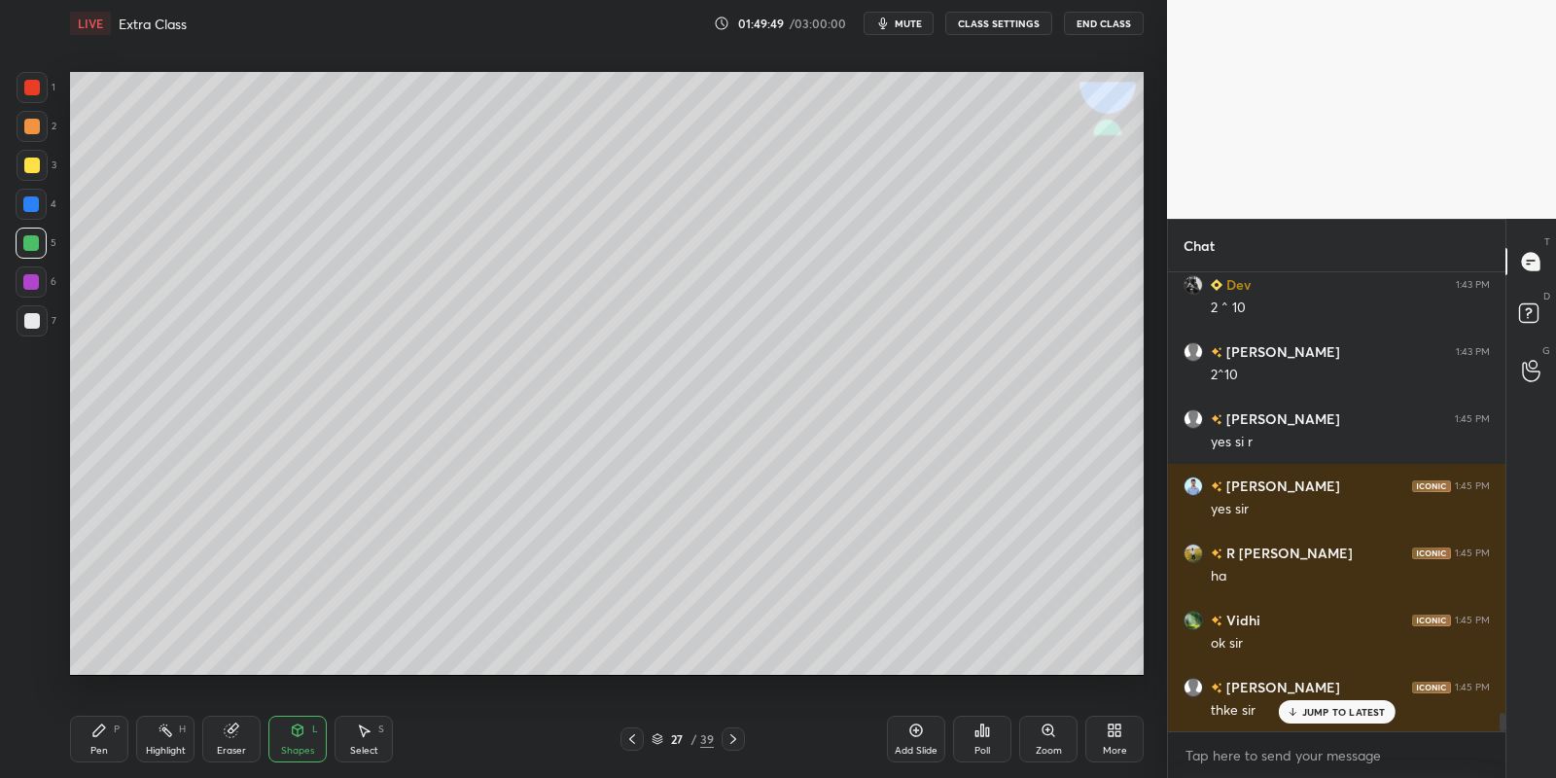
click at [101, 736] on icon at bounding box center [99, 731] width 16 height 16
click at [167, 739] on div "Highlight H" at bounding box center [165, 739] width 58 height 47
click at [104, 734] on icon at bounding box center [99, 731] width 16 height 16
drag, startPoint x: 362, startPoint y: 753, endPoint x: 359, endPoint y: 743, distance: 10.2
click at [360, 749] on div "Select" at bounding box center [364, 751] width 28 height 10
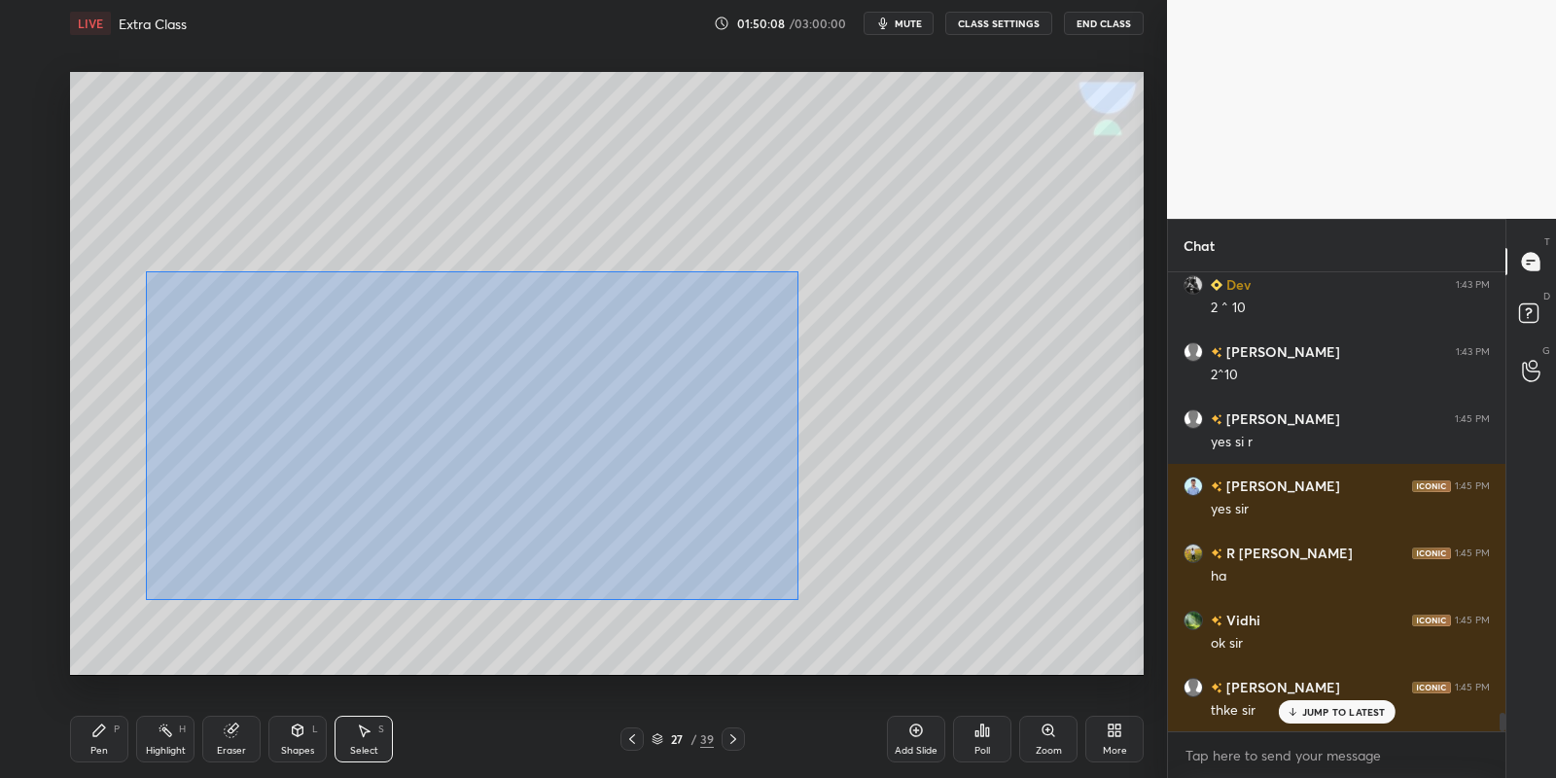
drag, startPoint x: 144, startPoint y: 272, endPoint x: 796, endPoint y: 596, distance: 728.5
click at [797, 596] on div "0 ° Undo Copy Paste here Duplicate Duplicate to new slide Delete" at bounding box center [607, 374] width 1074 height 604
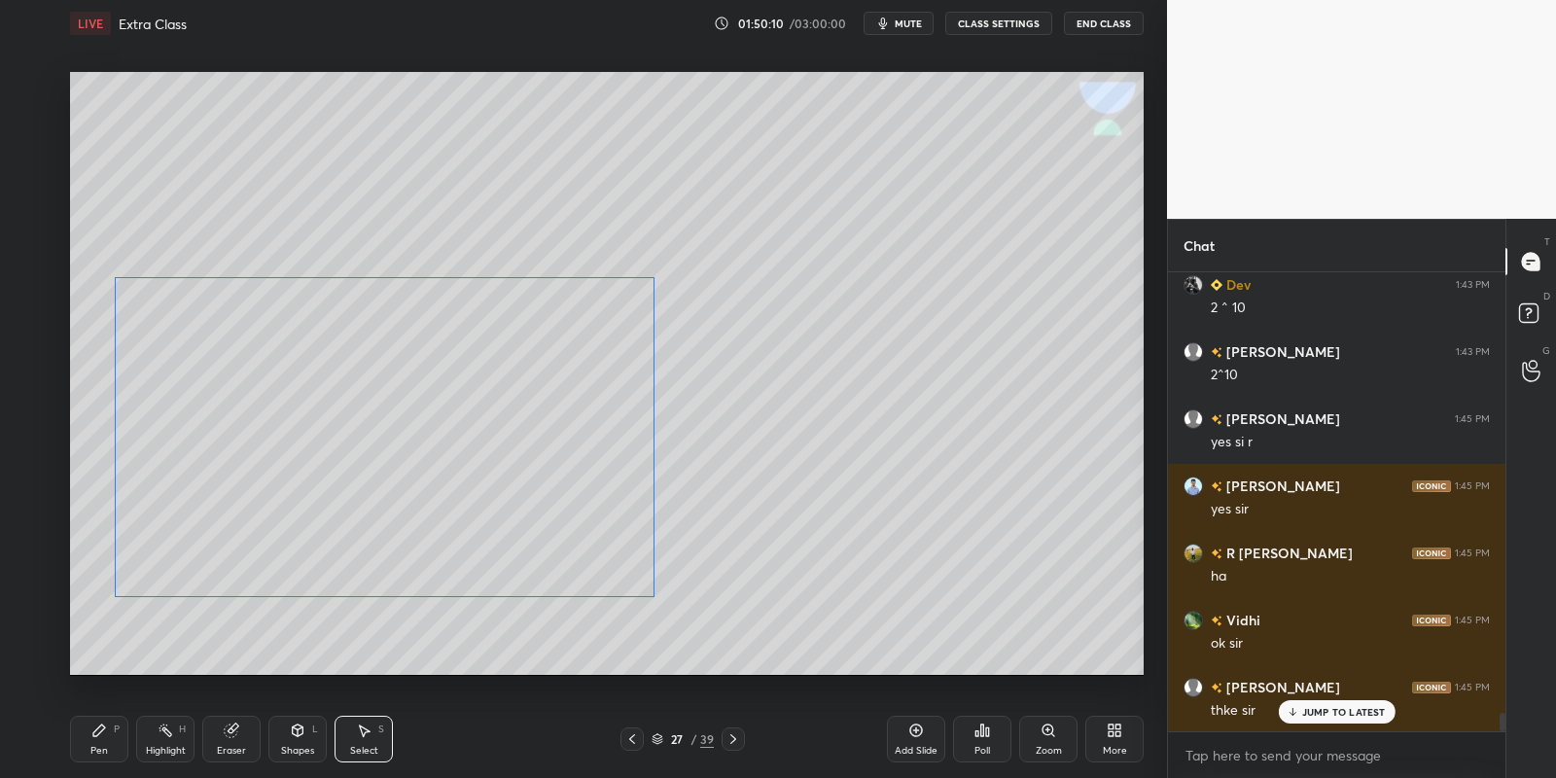
drag, startPoint x: 462, startPoint y: 418, endPoint x: 412, endPoint y: 421, distance: 49.7
click at [413, 423] on div "0 ° Undo Copy Paste here Duplicate Duplicate to new slide Delete" at bounding box center [607, 374] width 1074 height 604
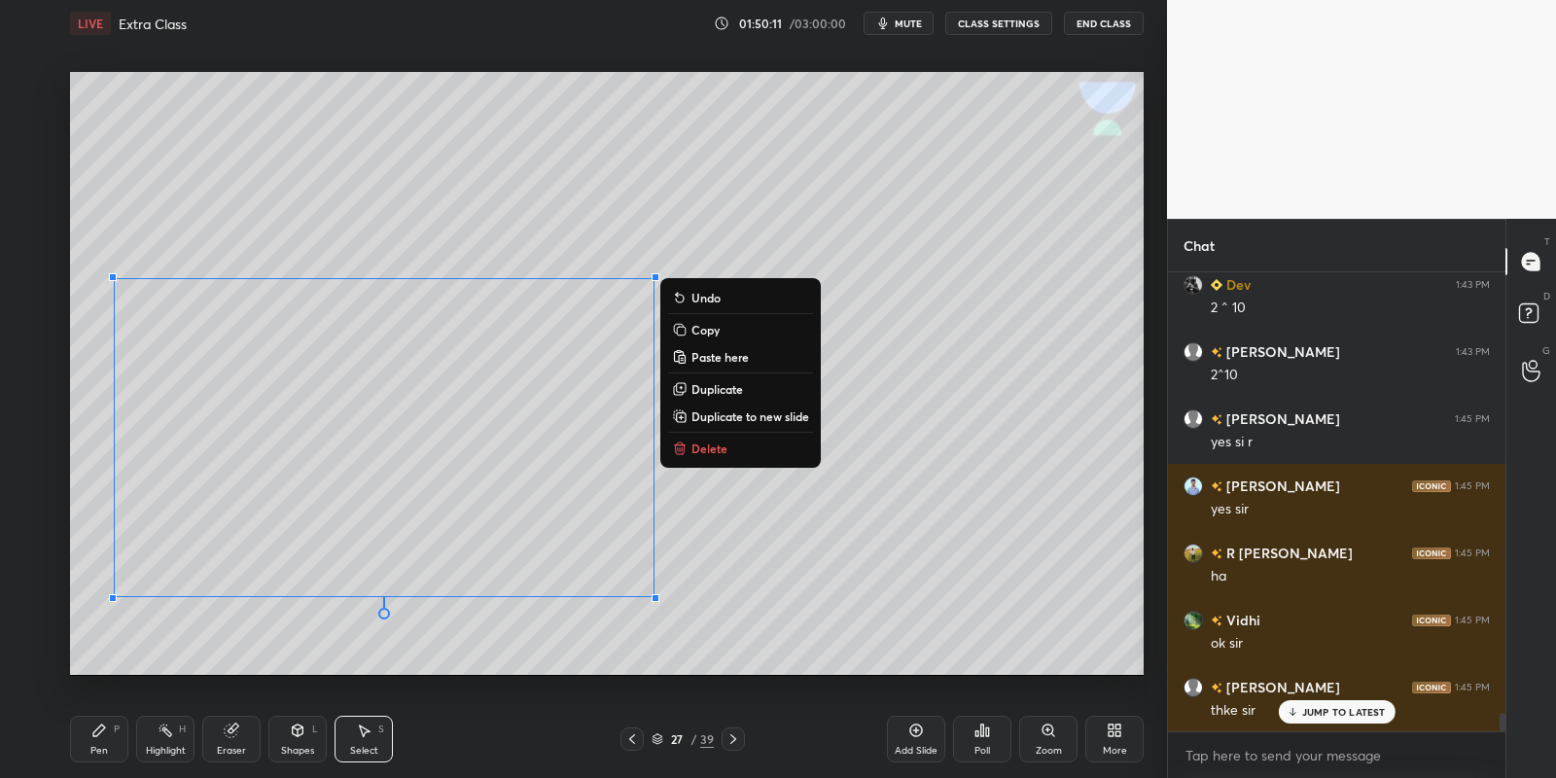
click at [107, 739] on div "Pen P" at bounding box center [99, 739] width 58 height 47
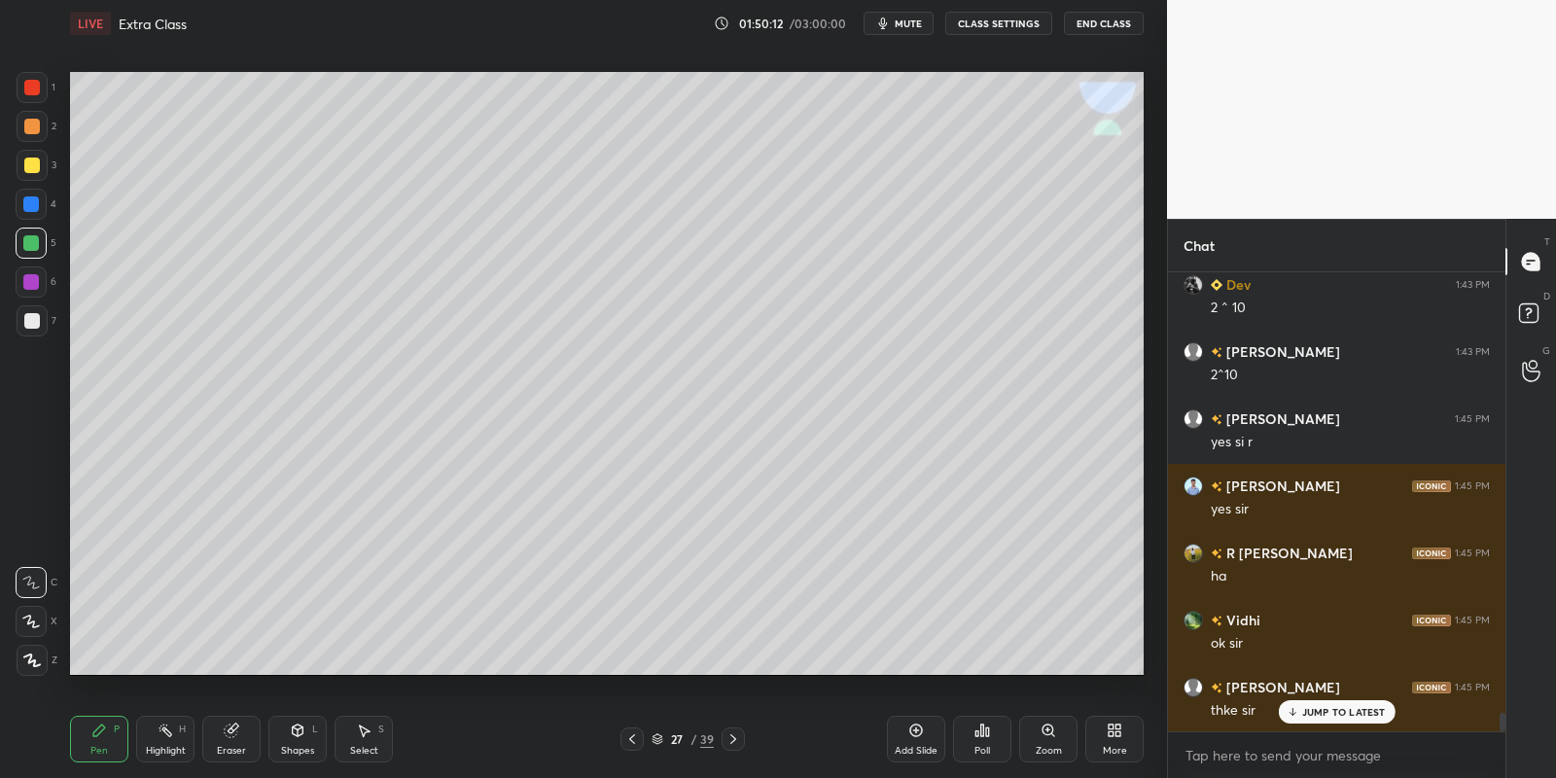
click at [24, 168] on div at bounding box center [32, 166] width 16 height 16
click at [98, 744] on div "Pen P" at bounding box center [99, 739] width 58 height 47
click at [155, 741] on div "Highlight H" at bounding box center [165, 739] width 58 height 47
click at [44, 176] on div "3" at bounding box center [37, 165] width 40 height 31
click at [296, 727] on icon at bounding box center [298, 731] width 16 height 16
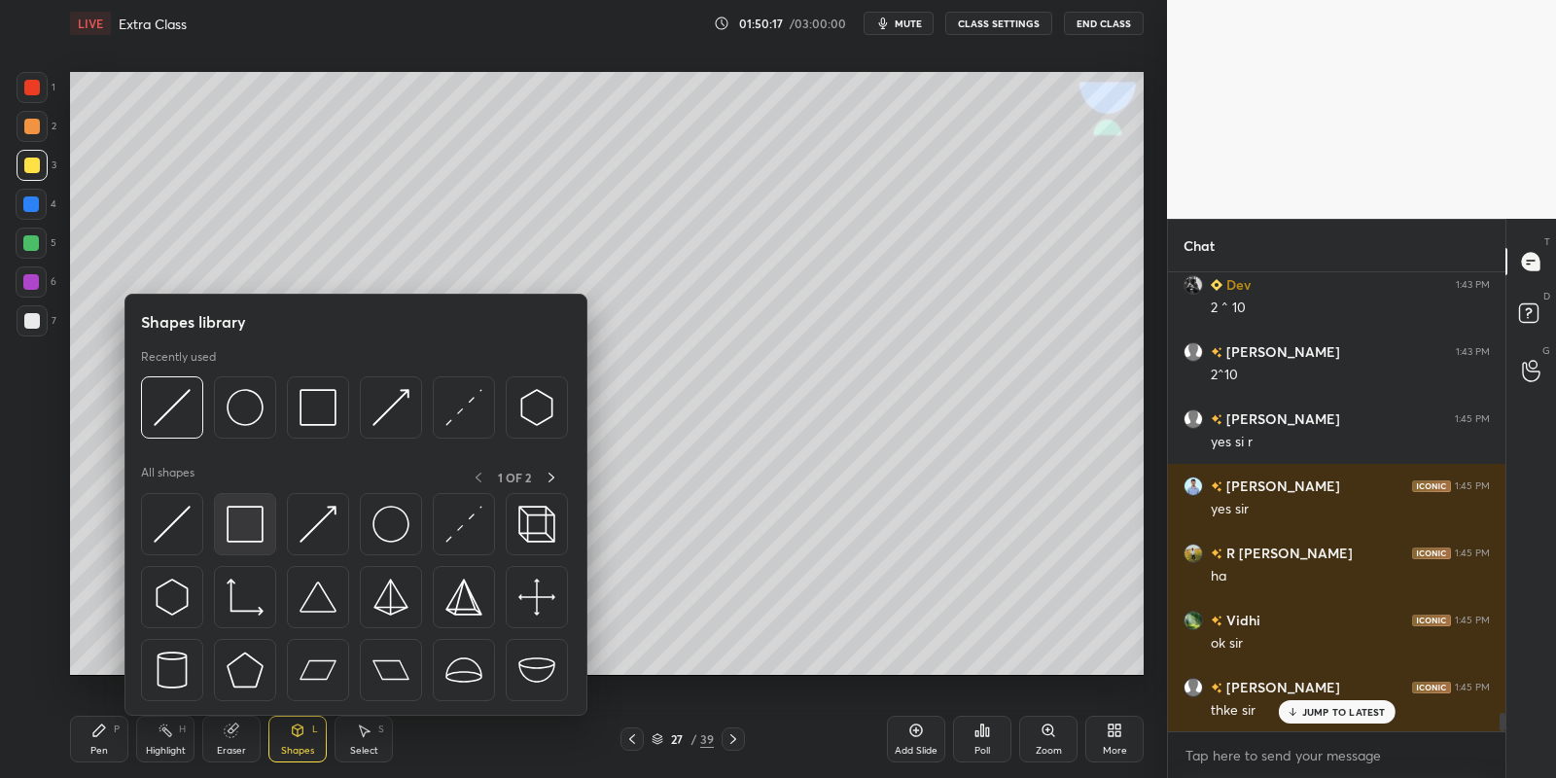
click at [264, 512] on div at bounding box center [245, 524] width 62 height 62
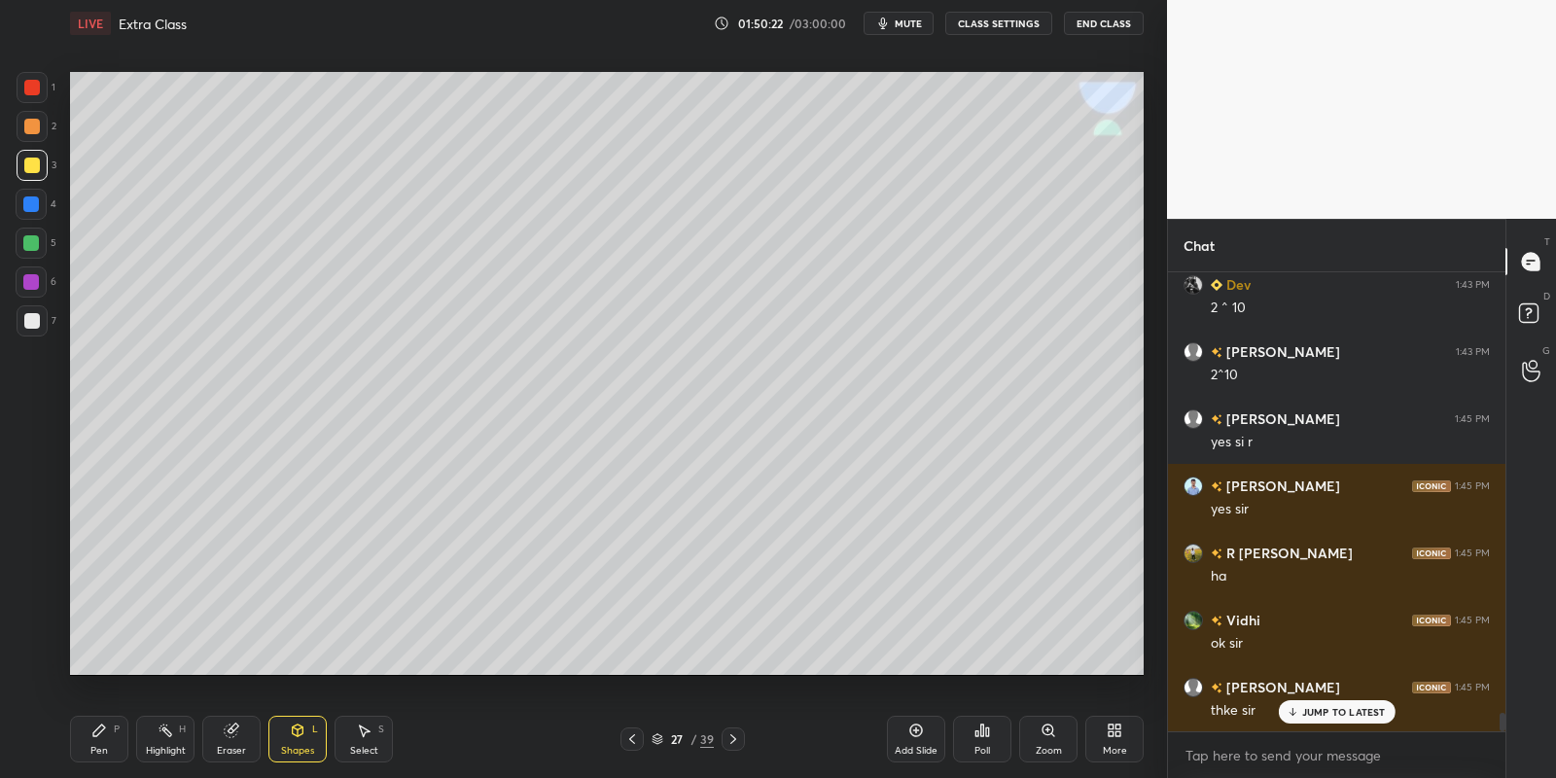
click at [103, 742] on div "Pen P" at bounding box center [99, 739] width 58 height 47
drag, startPoint x: 27, startPoint y: 159, endPoint x: 56, endPoint y: 185, distance: 38.6
click at [27, 159] on div at bounding box center [32, 166] width 16 height 16
drag, startPoint x: 299, startPoint y: 746, endPoint x: 298, endPoint y: 735, distance: 10.7
click at [298, 743] on div "Shapes L" at bounding box center [297, 739] width 58 height 47
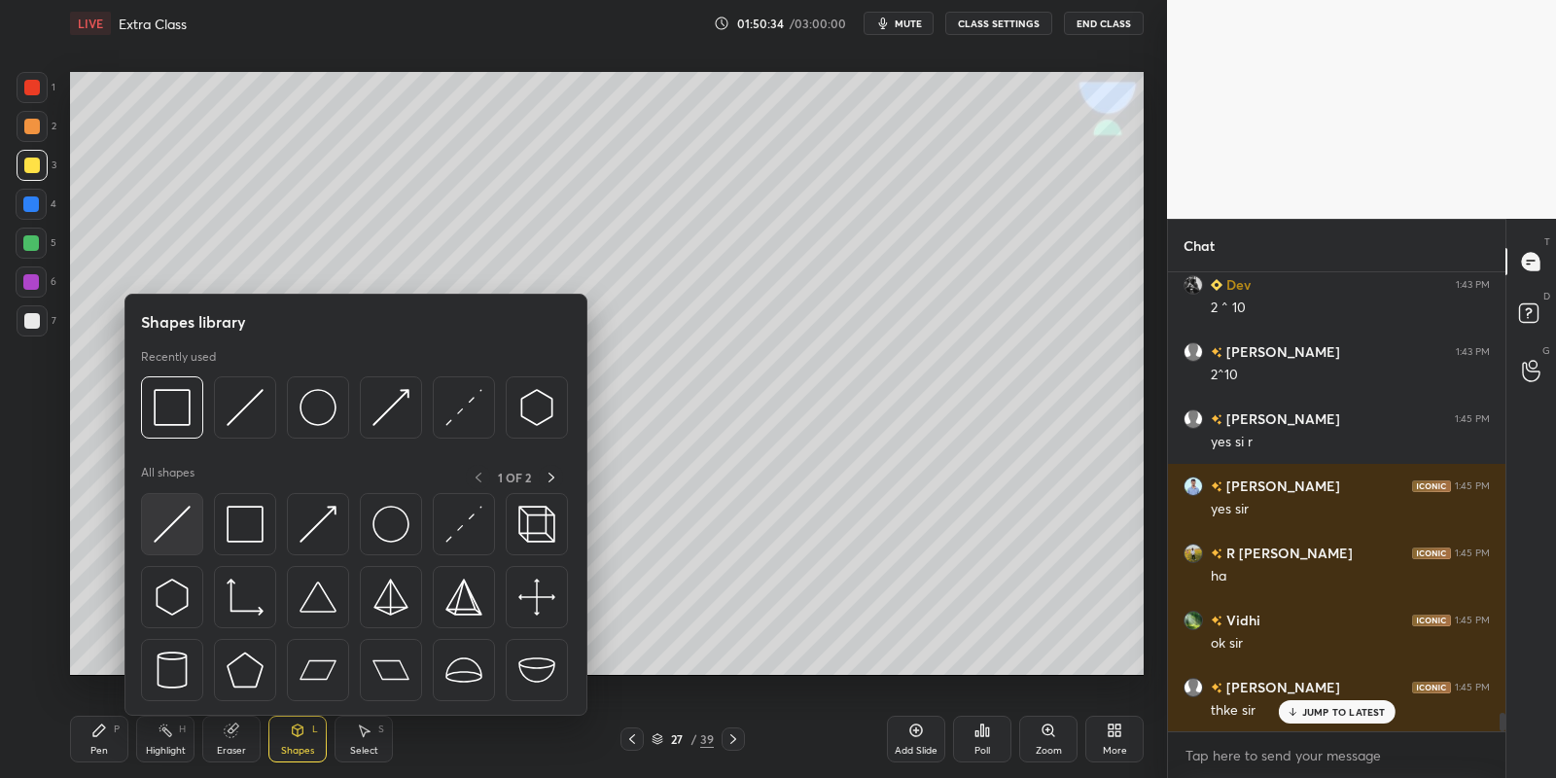
click at [181, 529] on img at bounding box center [172, 524] width 37 height 37
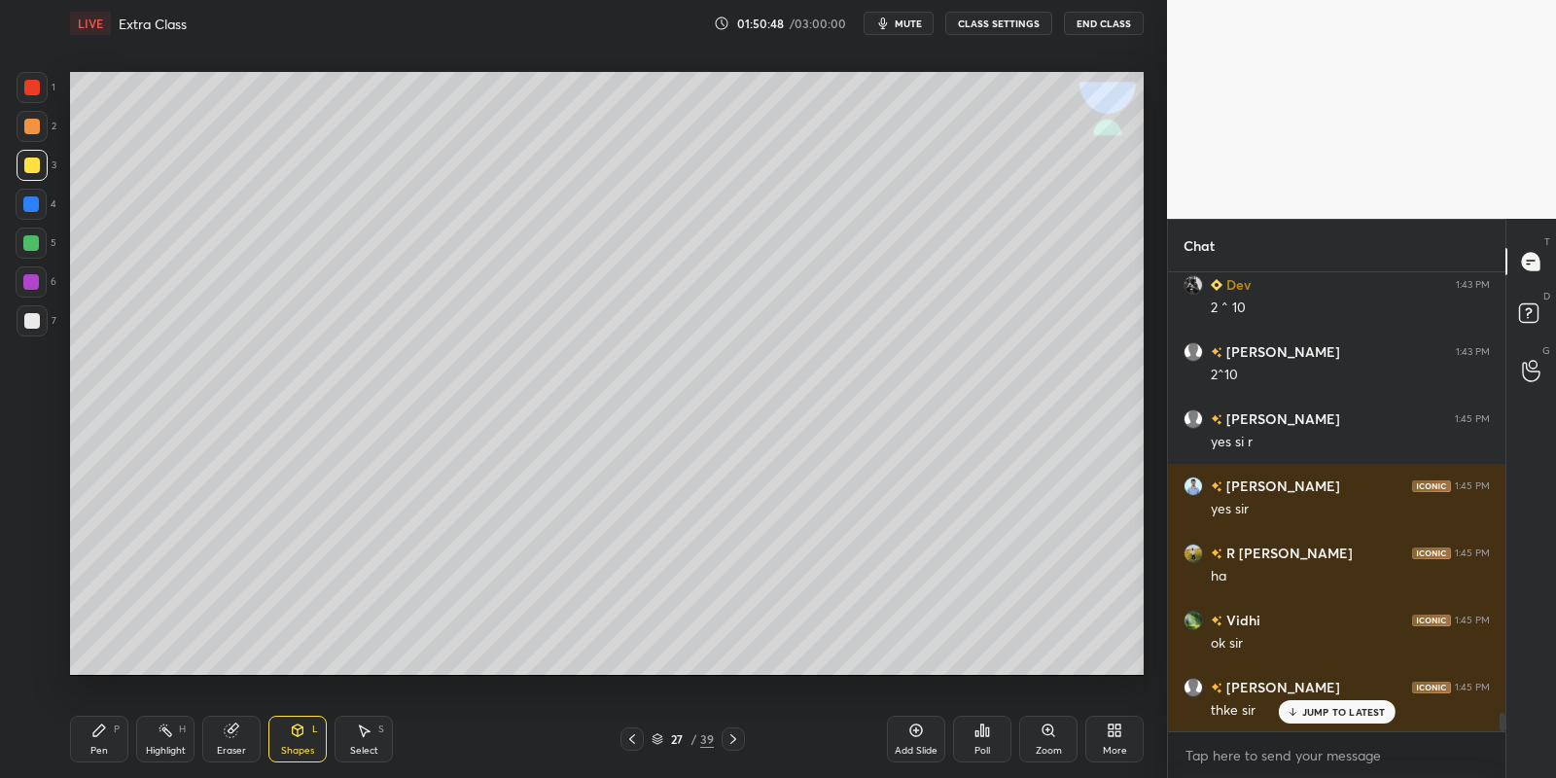
click at [103, 741] on div "Pen P" at bounding box center [99, 739] width 58 height 47
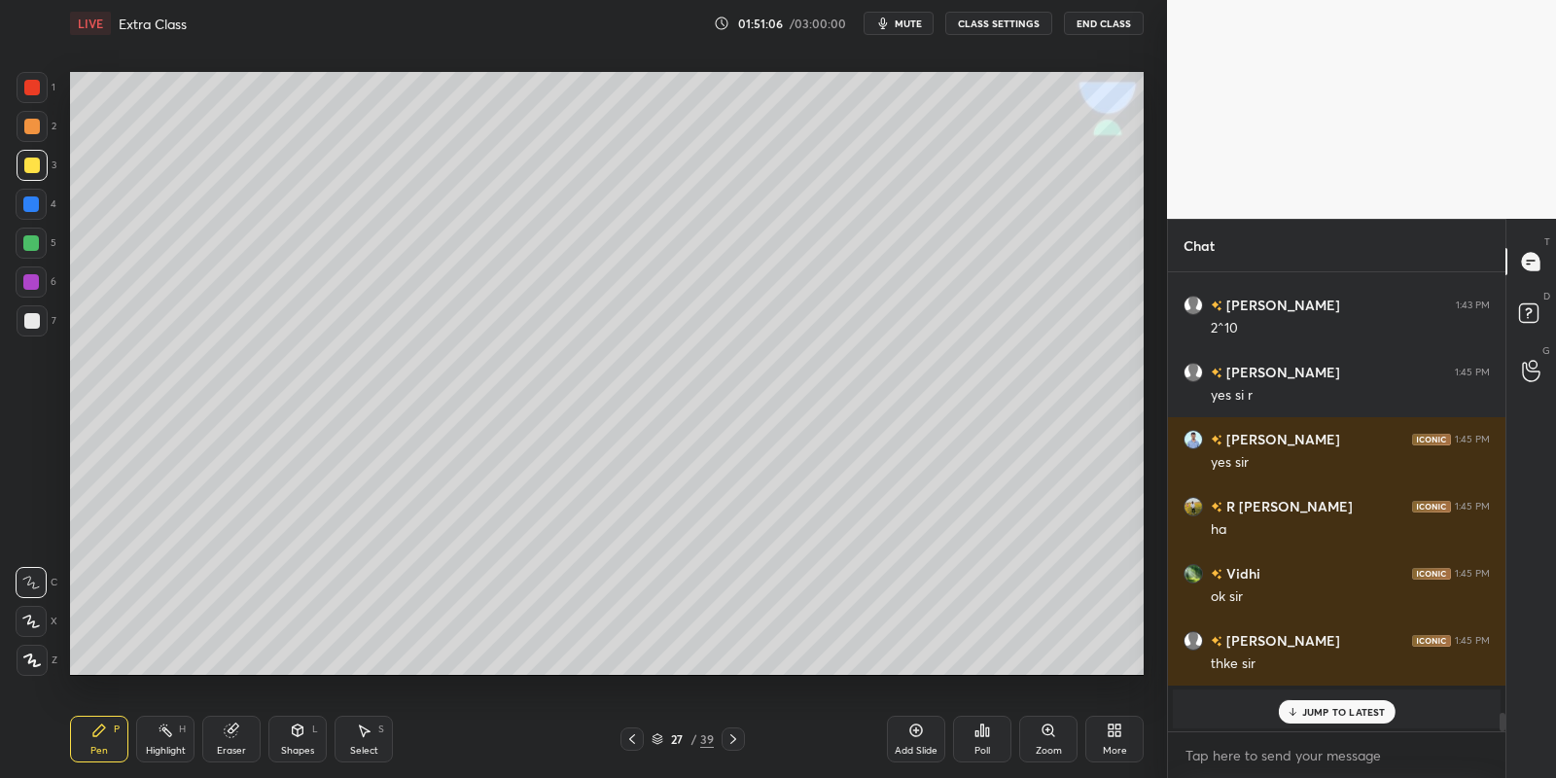
click at [165, 745] on div "Highlight H" at bounding box center [165, 739] width 58 height 47
click at [99, 736] on icon at bounding box center [99, 731] width 16 height 16
click at [164, 728] on icon at bounding box center [166, 731] width 16 height 16
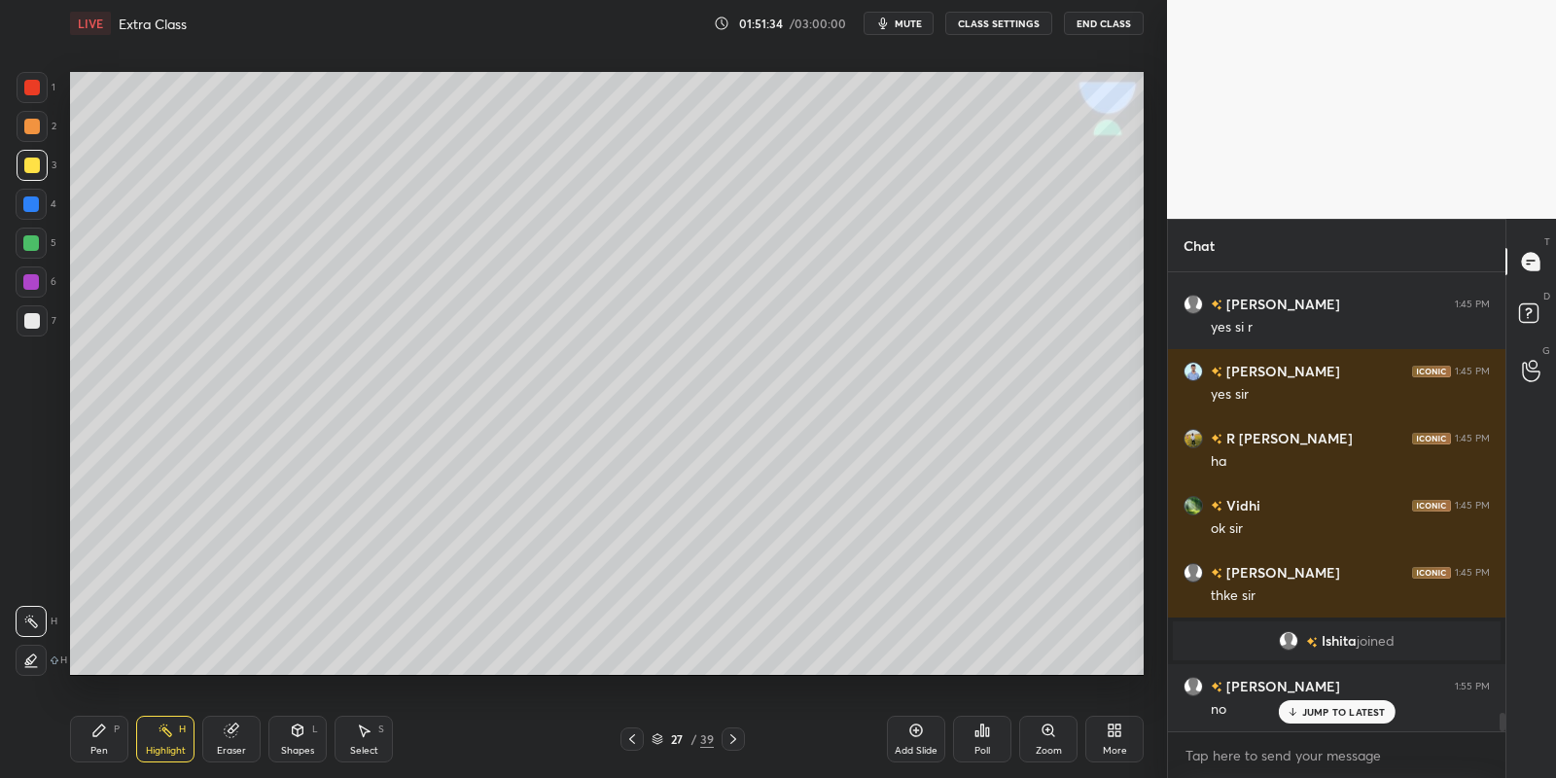
scroll to position [11002, 0]
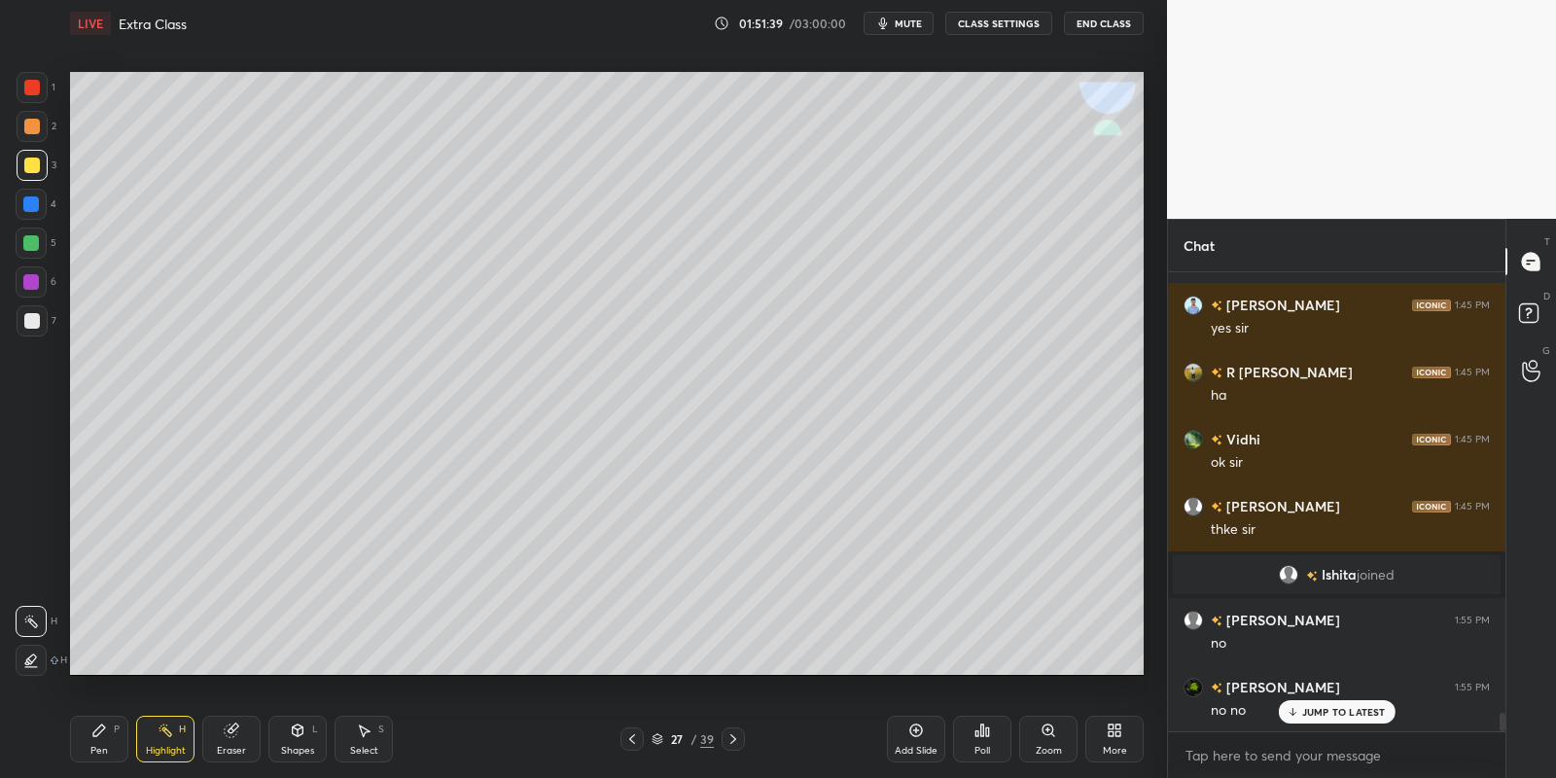
drag, startPoint x: 95, startPoint y: 744, endPoint x: 147, endPoint y: 738, distance: 51.9
click at [96, 742] on div "Pen P" at bounding box center [99, 739] width 58 height 47
click at [157, 737] on div "Highlight H" at bounding box center [165, 739] width 58 height 47
click at [113, 731] on div "Pen P" at bounding box center [99, 739] width 58 height 47
click at [34, 240] on div at bounding box center [31, 243] width 16 height 16
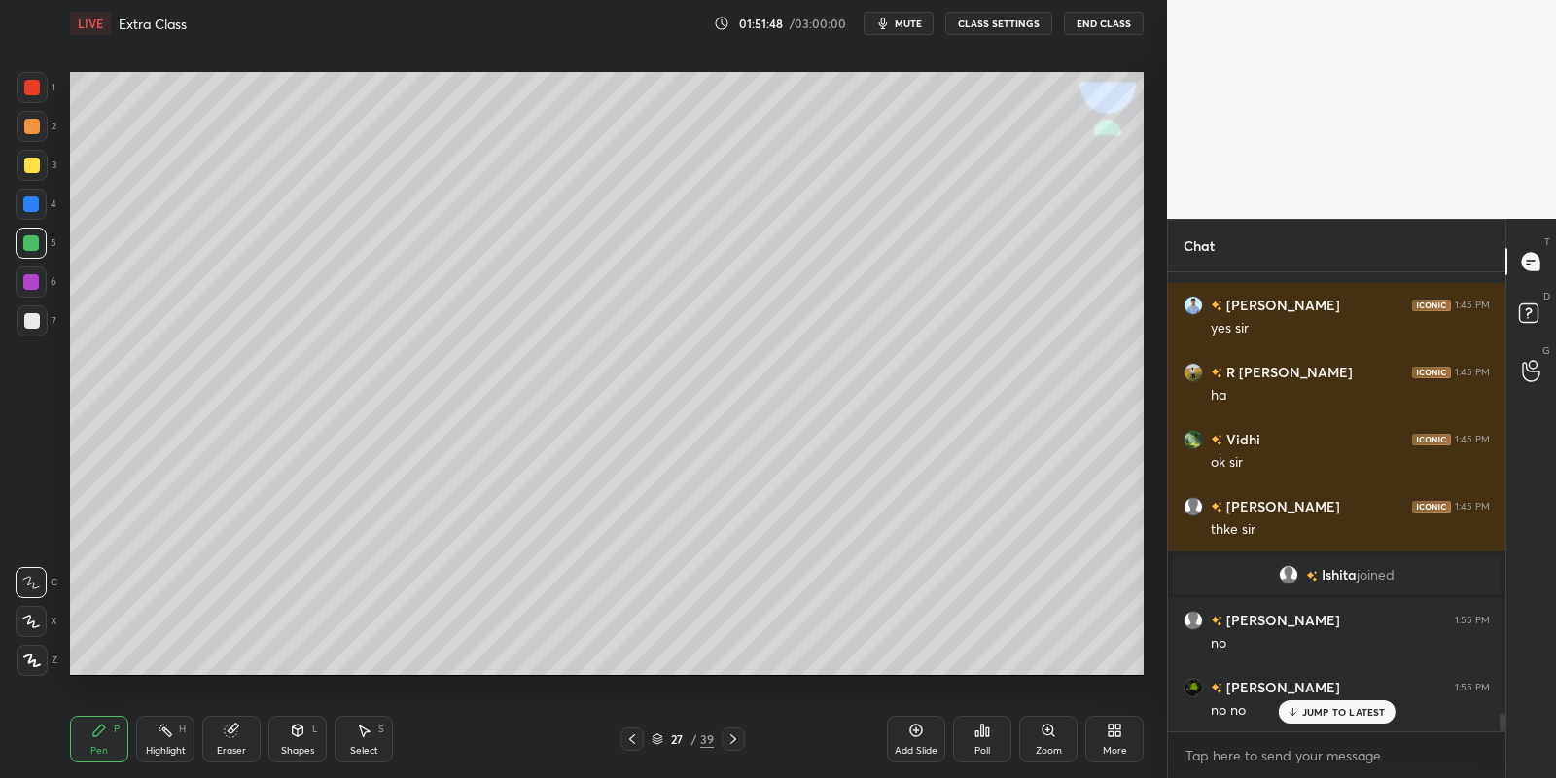
drag, startPoint x: 34, startPoint y: 163, endPoint x: 55, endPoint y: 177, distance: 25.4
click at [33, 162] on div at bounding box center [32, 166] width 16 height 16
click at [300, 736] on icon at bounding box center [298, 731] width 16 height 16
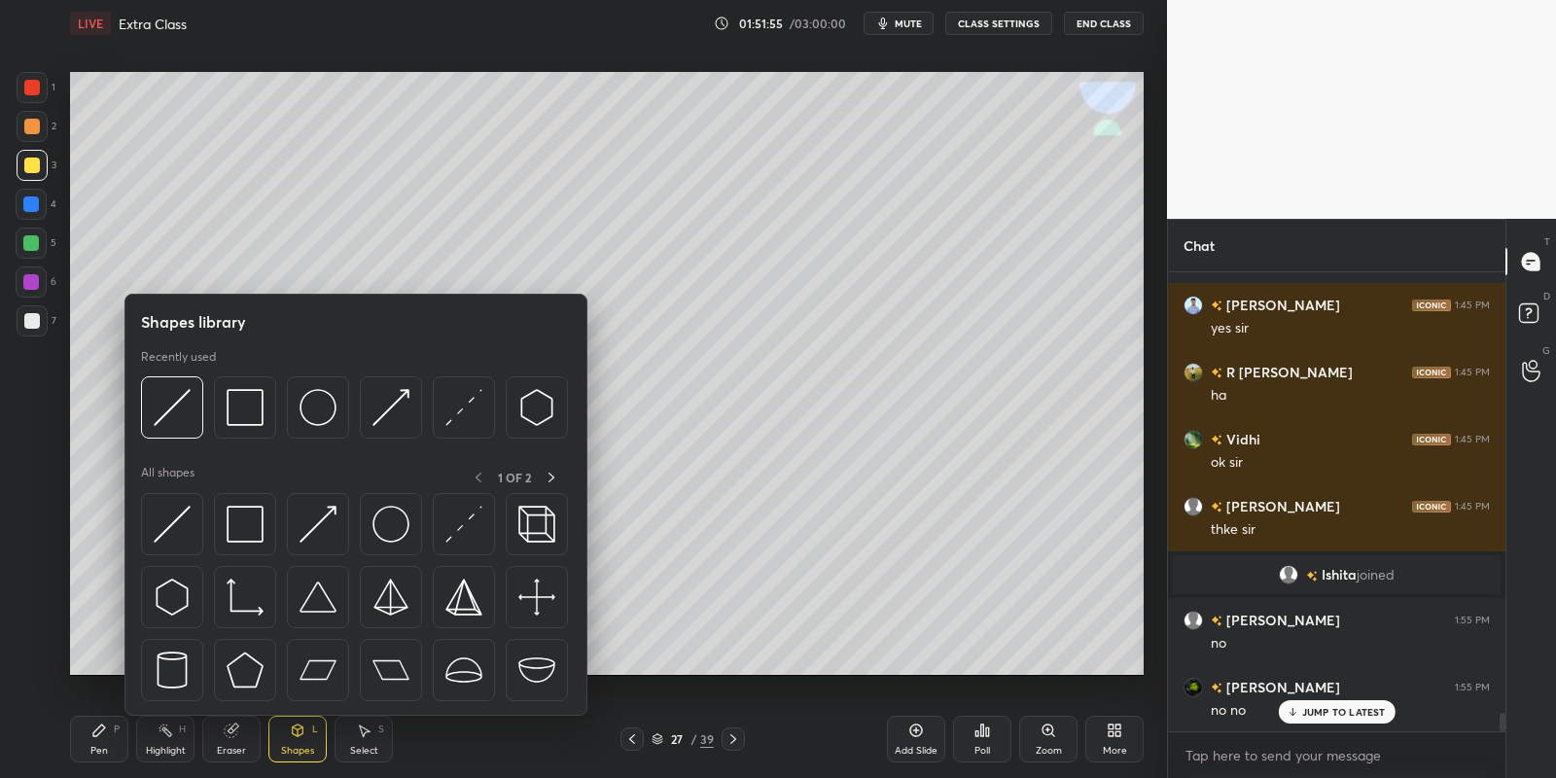
click at [33, 319] on div at bounding box center [32, 321] width 16 height 16
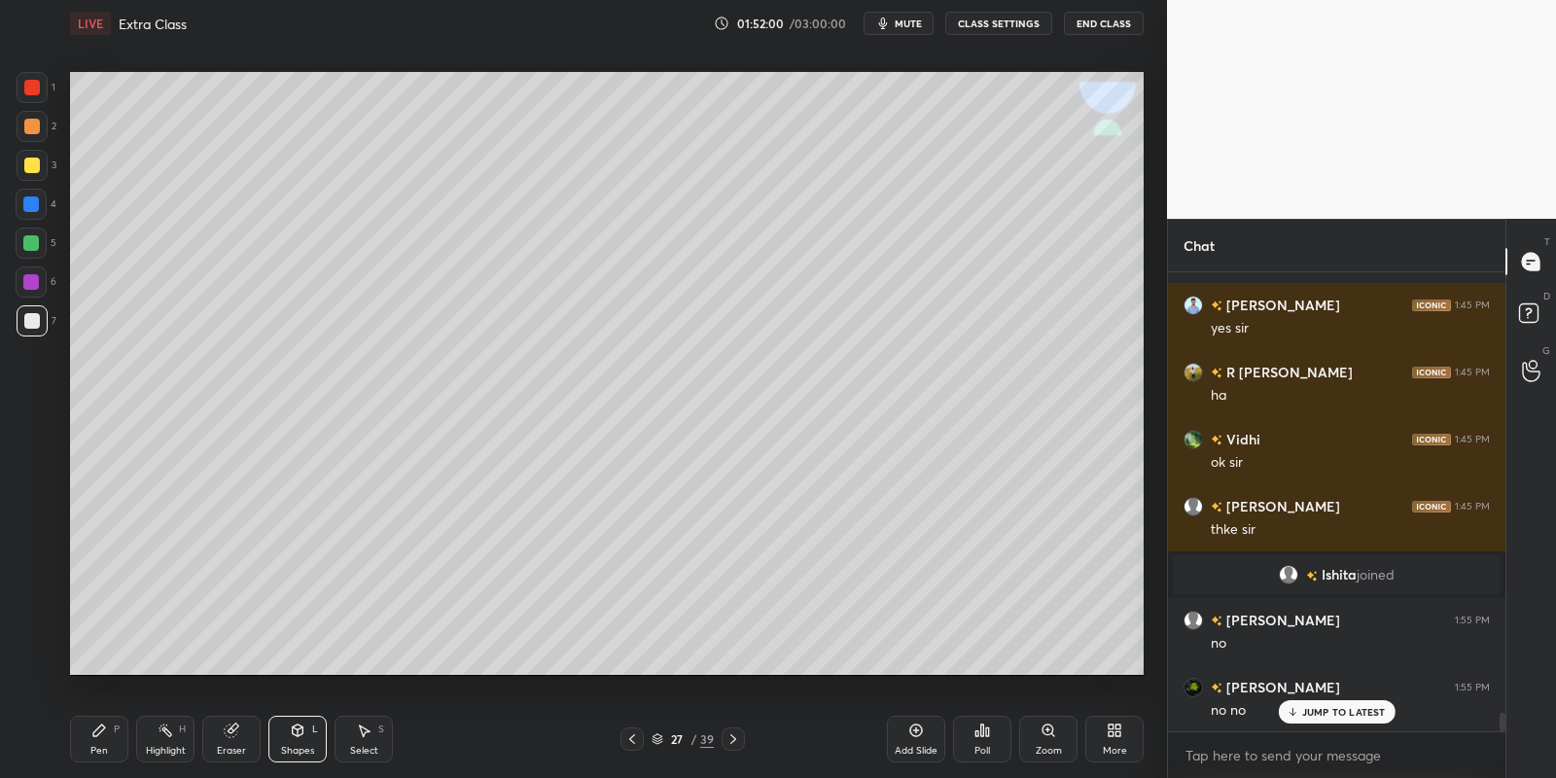
click at [101, 740] on div "Pen P" at bounding box center [99, 739] width 58 height 47
click at [148, 748] on div "Highlight" at bounding box center [166, 751] width 40 height 10
click at [113, 736] on div "Pen P" at bounding box center [99, 739] width 58 height 47
click at [170, 737] on div "Highlight H" at bounding box center [165, 739] width 58 height 47
drag, startPoint x: 295, startPoint y: 732, endPoint x: 291, endPoint y: 718, distance: 15.1
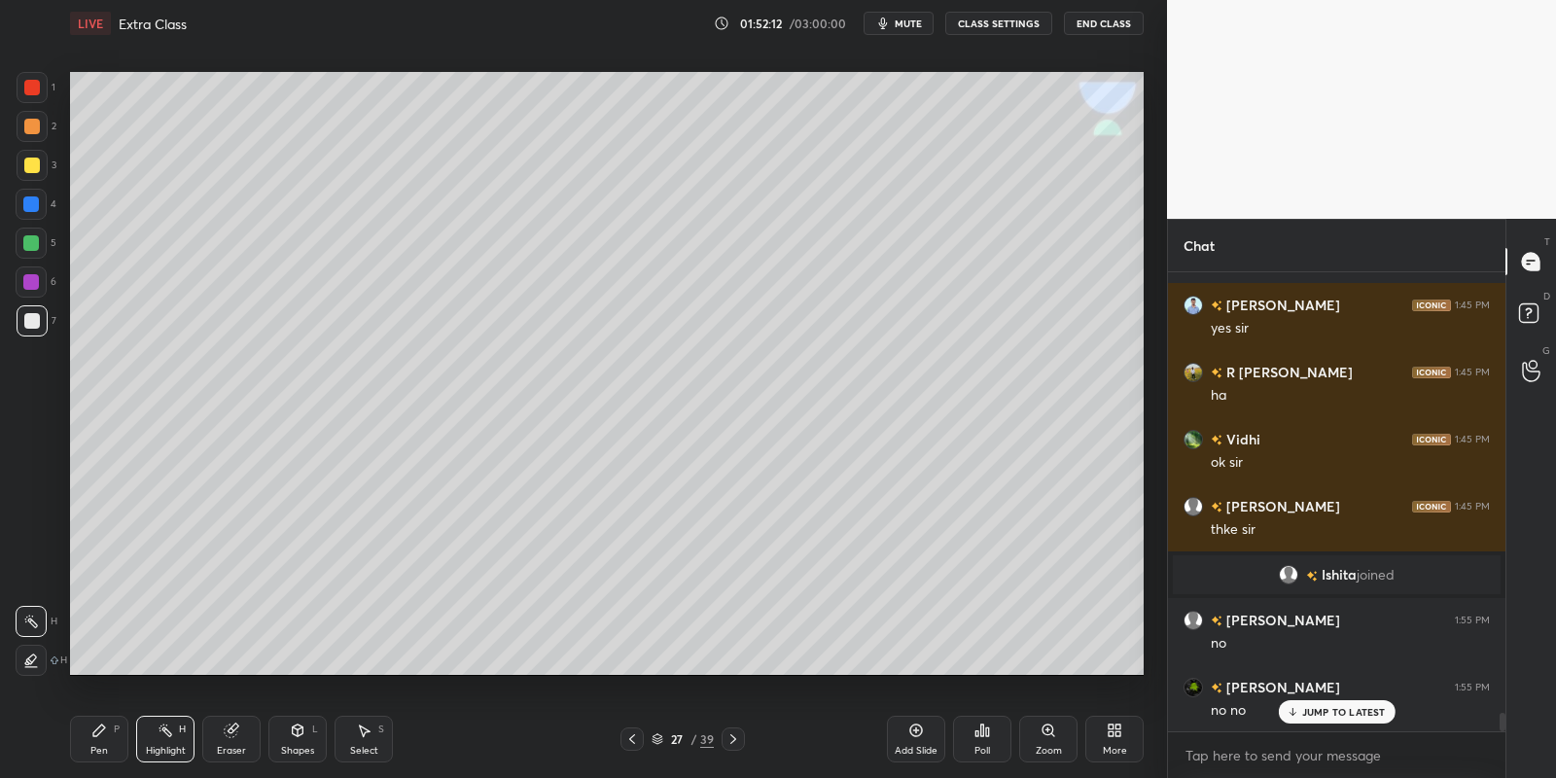
click at [295, 730] on icon at bounding box center [298, 730] width 11 height 12
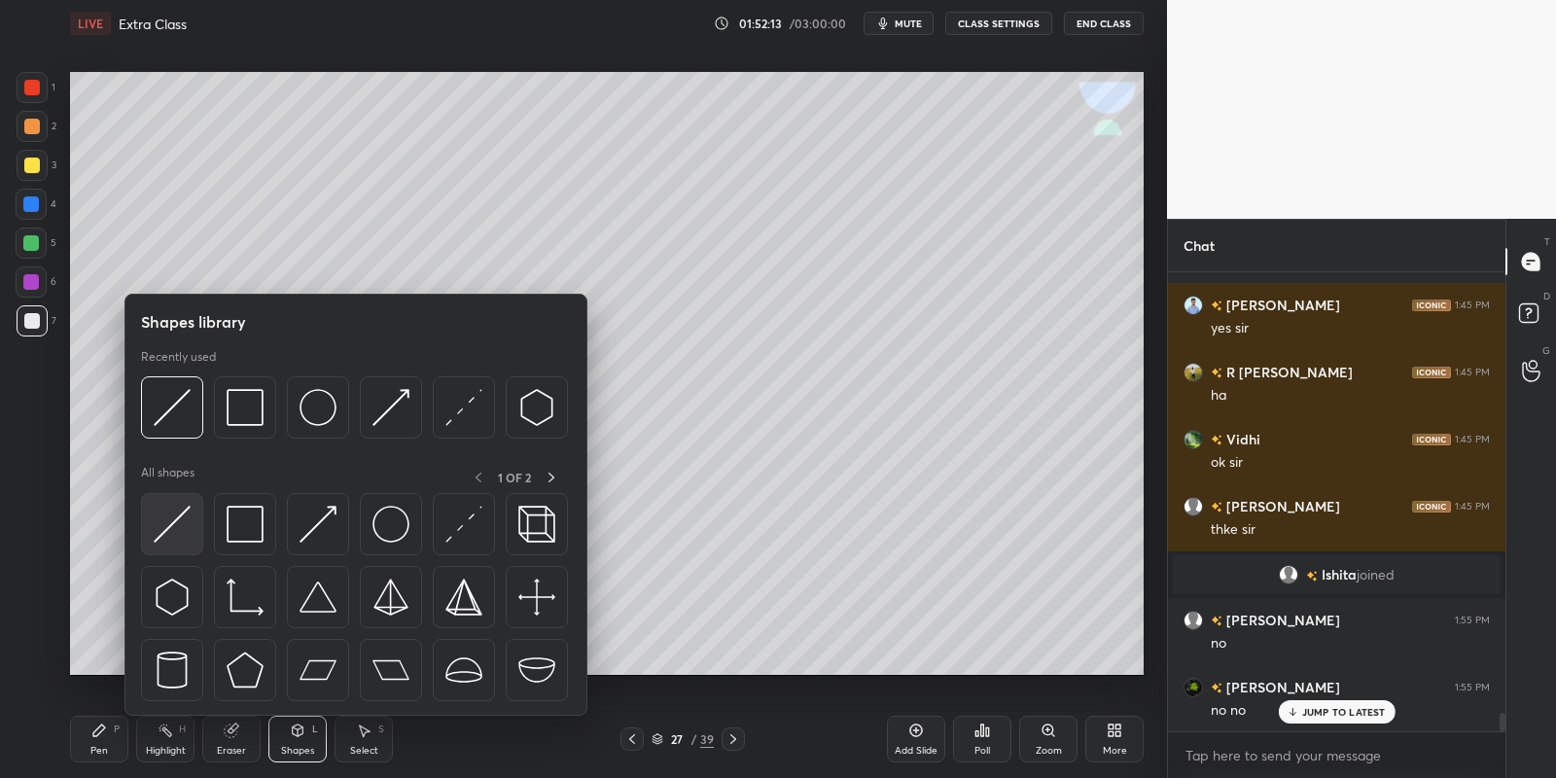
click at [167, 521] on img at bounding box center [172, 524] width 37 height 37
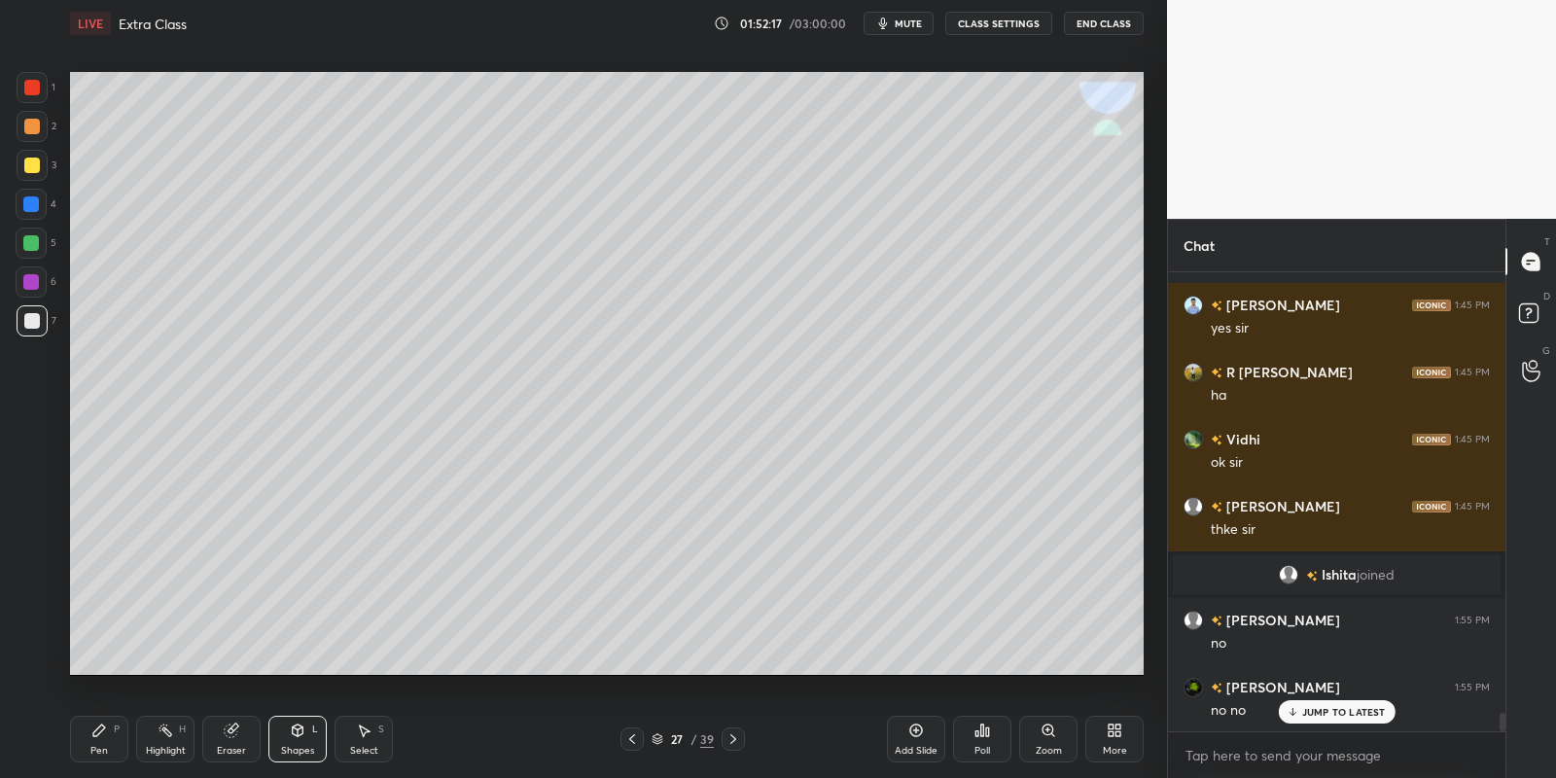
drag, startPoint x: 108, startPoint y: 736, endPoint x: 155, endPoint y: 689, distance: 66.0
click at [111, 735] on div "Pen P" at bounding box center [99, 739] width 58 height 47
drag, startPoint x: 159, startPoint y: 730, endPoint x: 170, endPoint y: 727, distance: 11.1
click at [165, 729] on icon at bounding box center [166, 731] width 16 height 16
click at [104, 748] on div "Pen" at bounding box center [99, 751] width 18 height 10
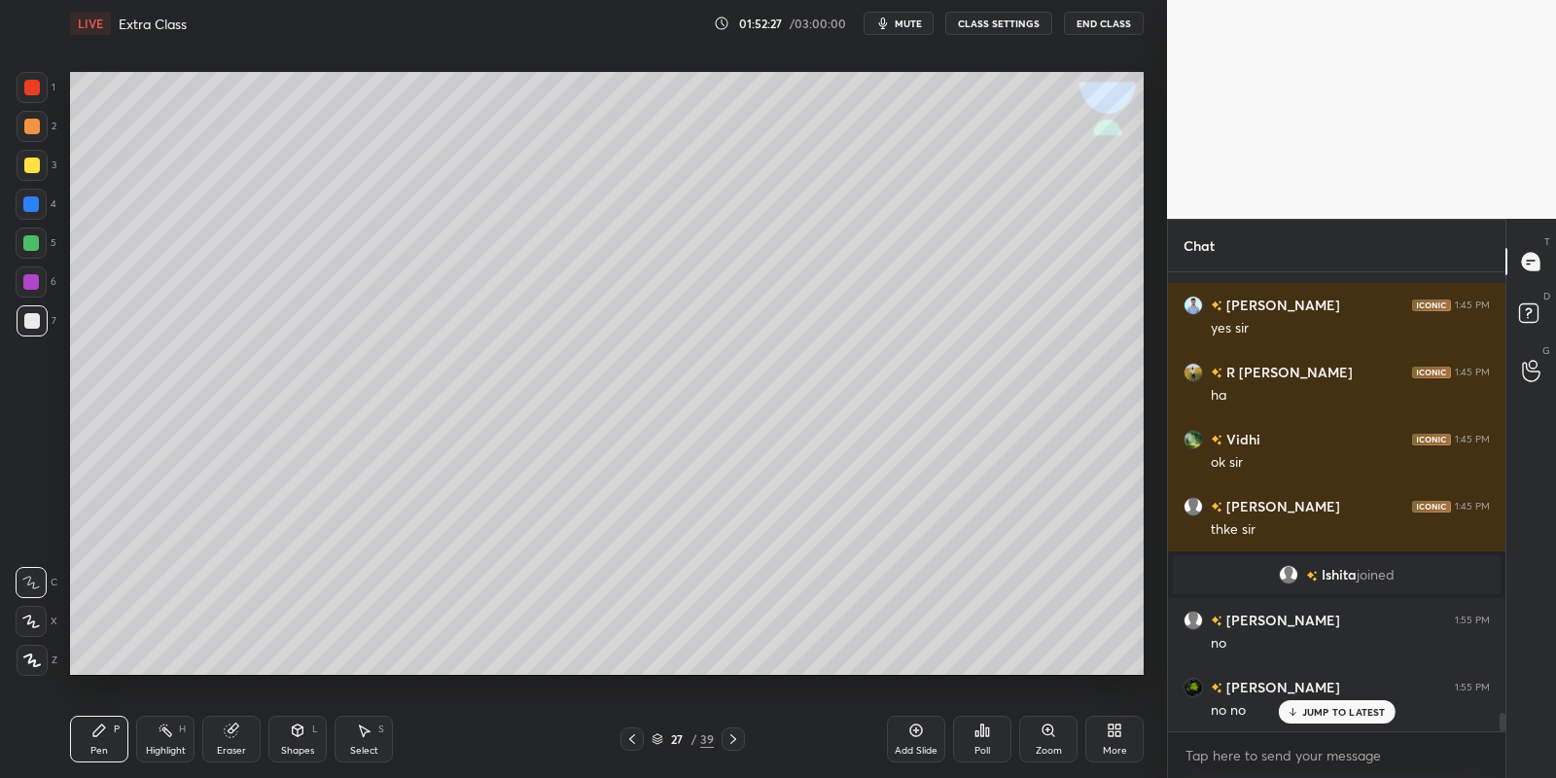
drag, startPoint x: 303, startPoint y: 746, endPoint x: 305, endPoint y: 716, distance: 30.2
click at [305, 742] on div "Shapes L" at bounding box center [297, 739] width 58 height 47
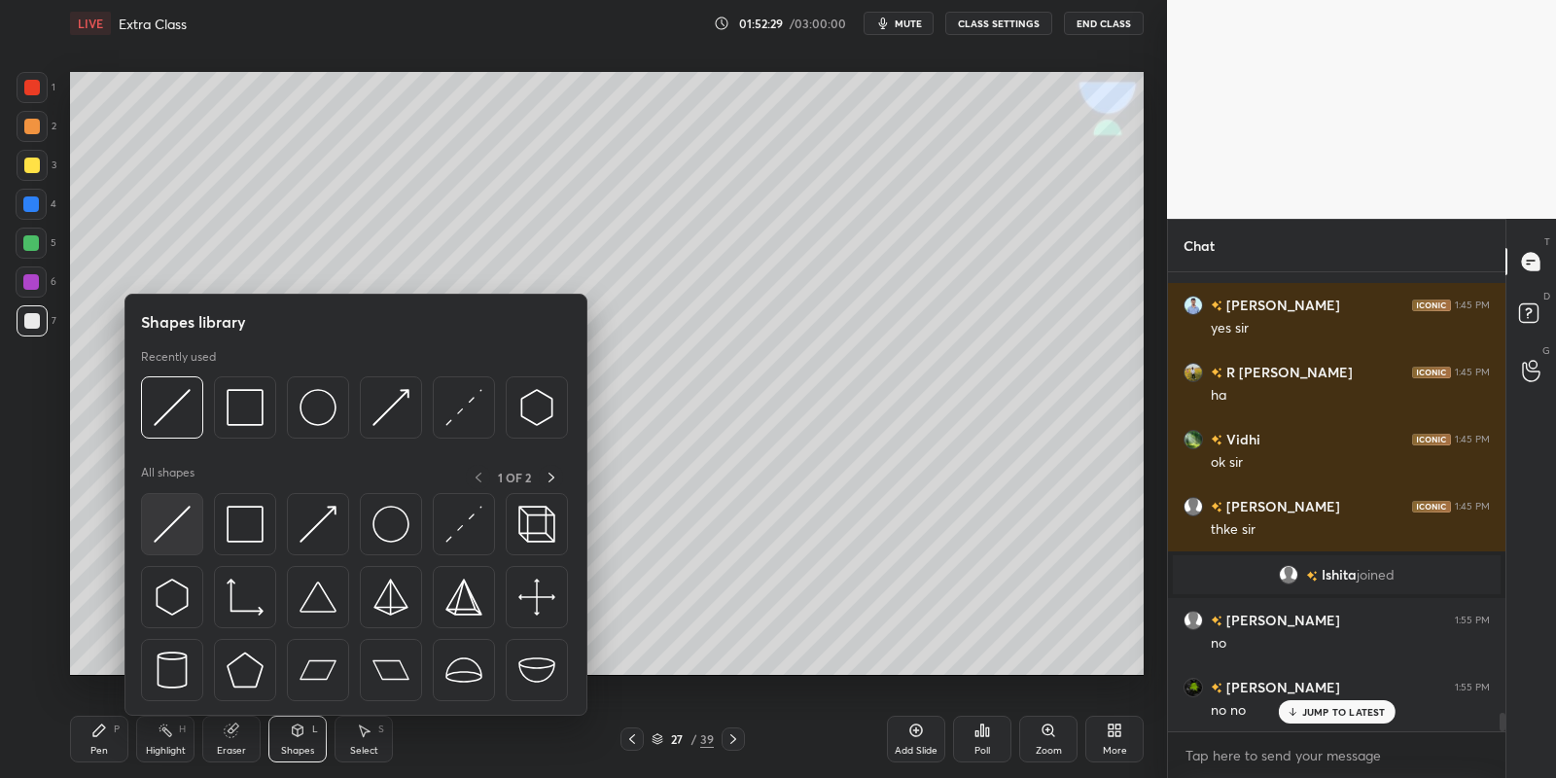
click at [182, 534] on img at bounding box center [172, 524] width 37 height 37
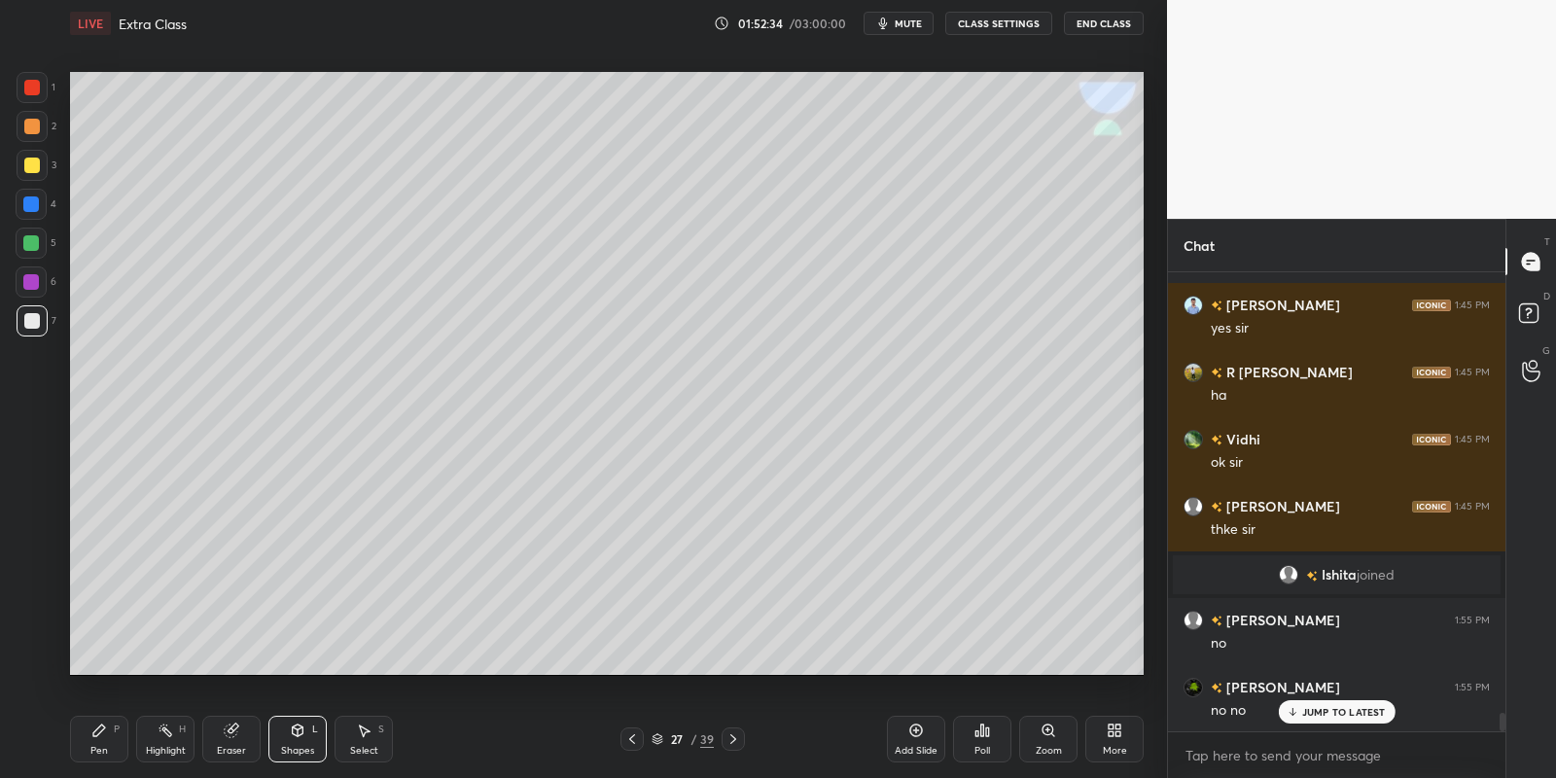
click at [109, 736] on div "Pen P" at bounding box center [99, 739] width 58 height 47
drag, startPoint x: 165, startPoint y: 742, endPoint x: 168, endPoint y: 690, distance: 51.6
click at [163, 742] on div "Highlight H" at bounding box center [165, 739] width 58 height 47
drag, startPoint x: 107, startPoint y: 743, endPoint x: 121, endPoint y: 735, distance: 15.7
click at [105, 741] on div "Pen P" at bounding box center [99, 739] width 58 height 47
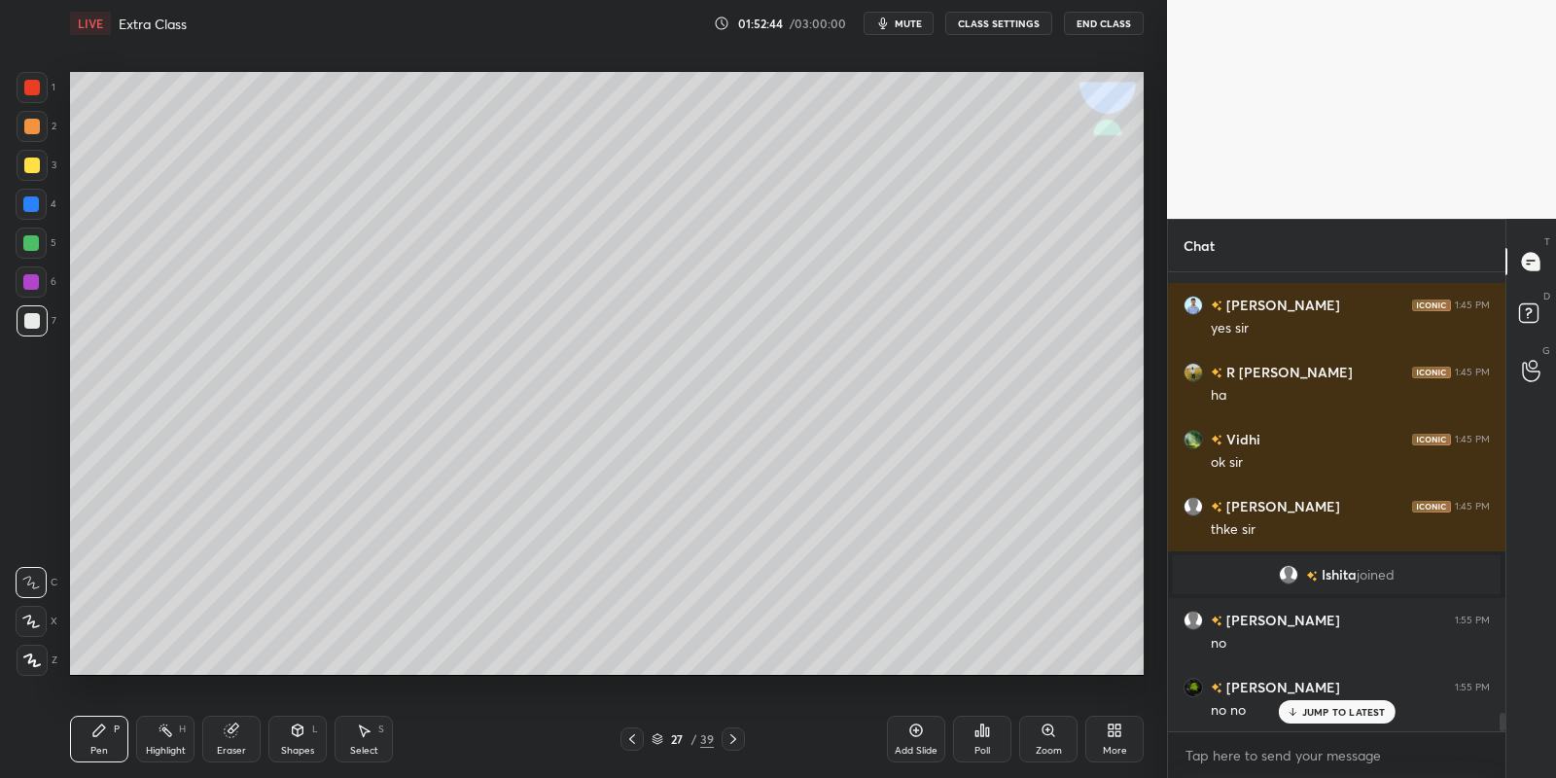
drag, startPoint x: 164, startPoint y: 749, endPoint x: 176, endPoint y: 676, distance: 73.9
click at [162, 747] on div "Highlight" at bounding box center [166, 751] width 40 height 10
click at [299, 729] on icon at bounding box center [298, 731] width 16 height 16
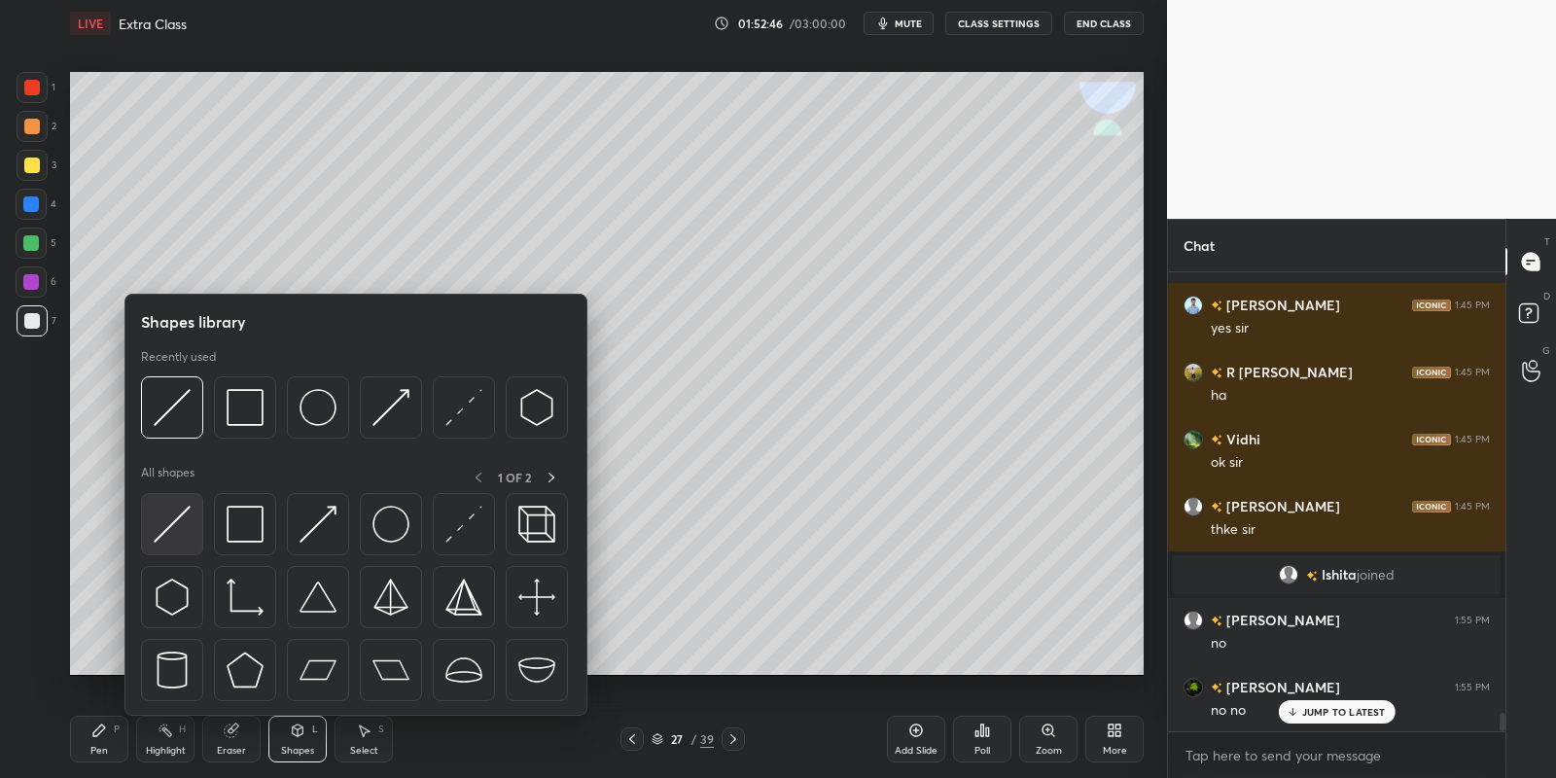
click at [159, 524] on img at bounding box center [172, 524] width 37 height 37
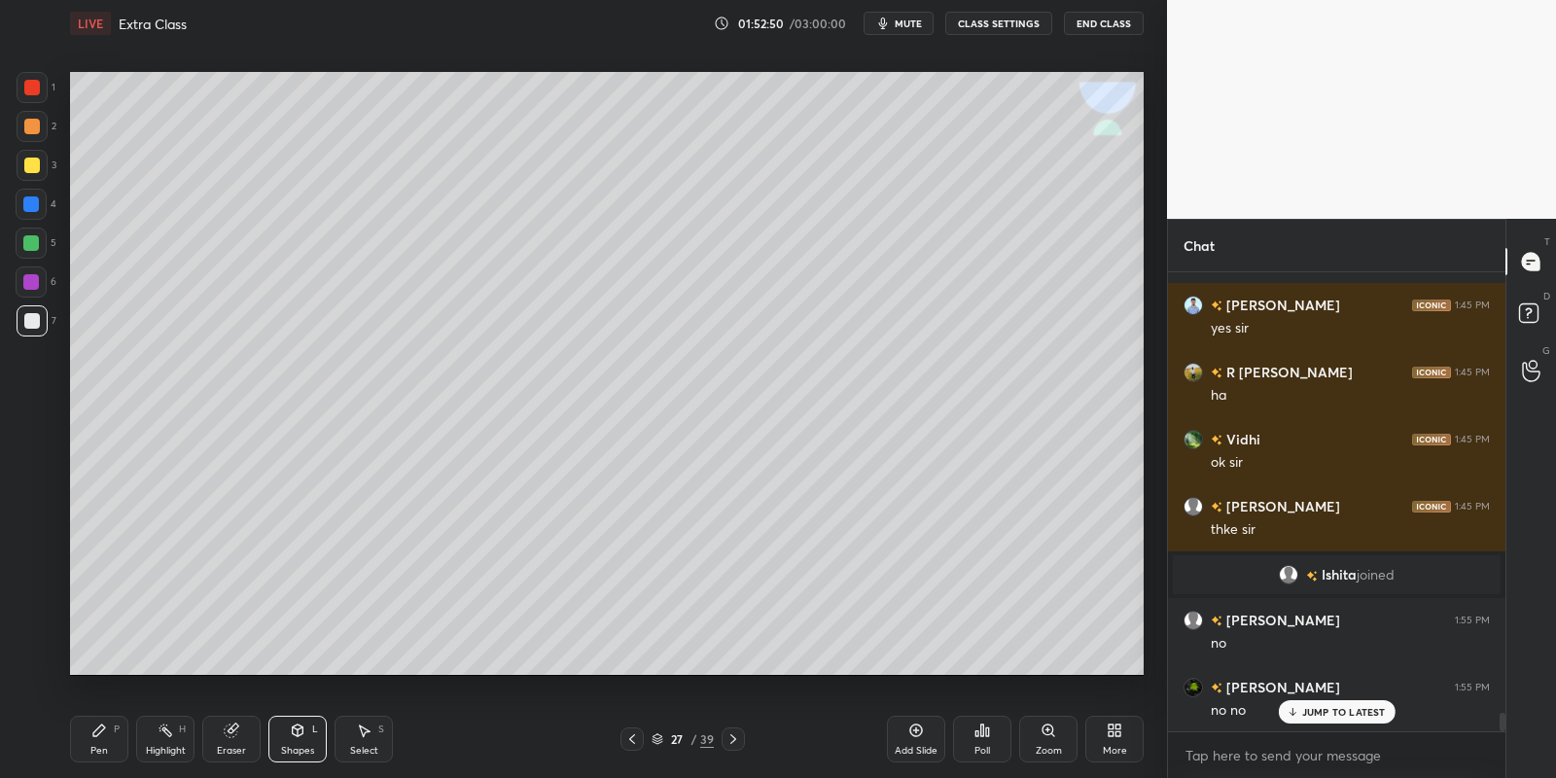
click at [163, 738] on div "Highlight H" at bounding box center [165, 739] width 58 height 47
click at [101, 746] on div "Pen" at bounding box center [99, 751] width 18 height 10
drag, startPoint x: 162, startPoint y: 738, endPoint x: 177, endPoint y: 734, distance: 15.1
click at [159, 742] on div "Highlight H" at bounding box center [165, 739] width 58 height 47
click at [107, 733] on div "Pen P" at bounding box center [99, 739] width 58 height 47
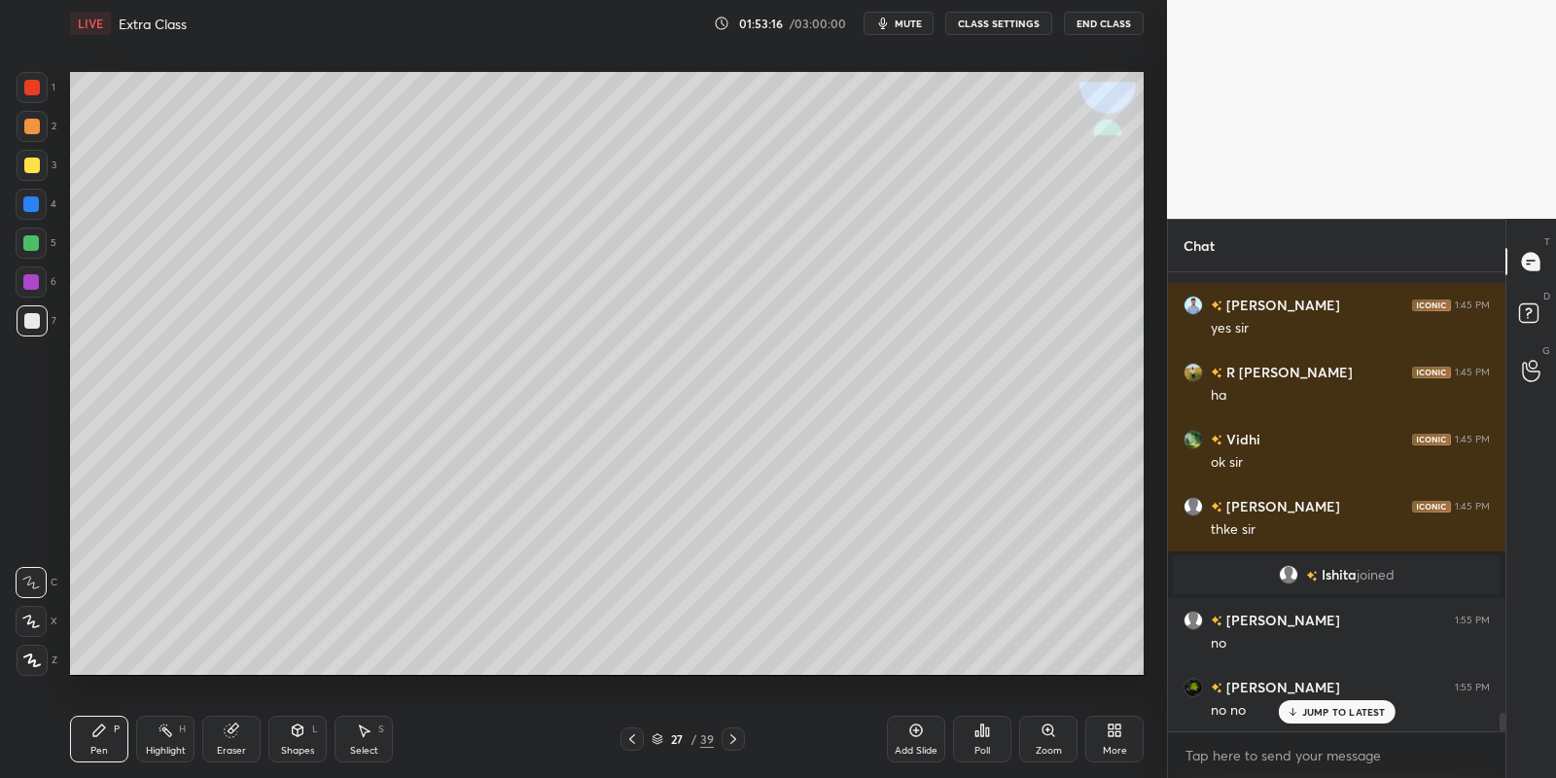
click at [126, 748] on div "Pen P" at bounding box center [99, 739] width 58 height 47
click at [172, 741] on div "Highlight H" at bounding box center [165, 739] width 58 height 47
click at [99, 740] on div "Pen P" at bounding box center [99, 739] width 58 height 47
drag, startPoint x: 173, startPoint y: 738, endPoint x: 245, endPoint y: 686, distance: 89.1
click at [169, 736] on div "Highlight H" at bounding box center [165, 739] width 58 height 47
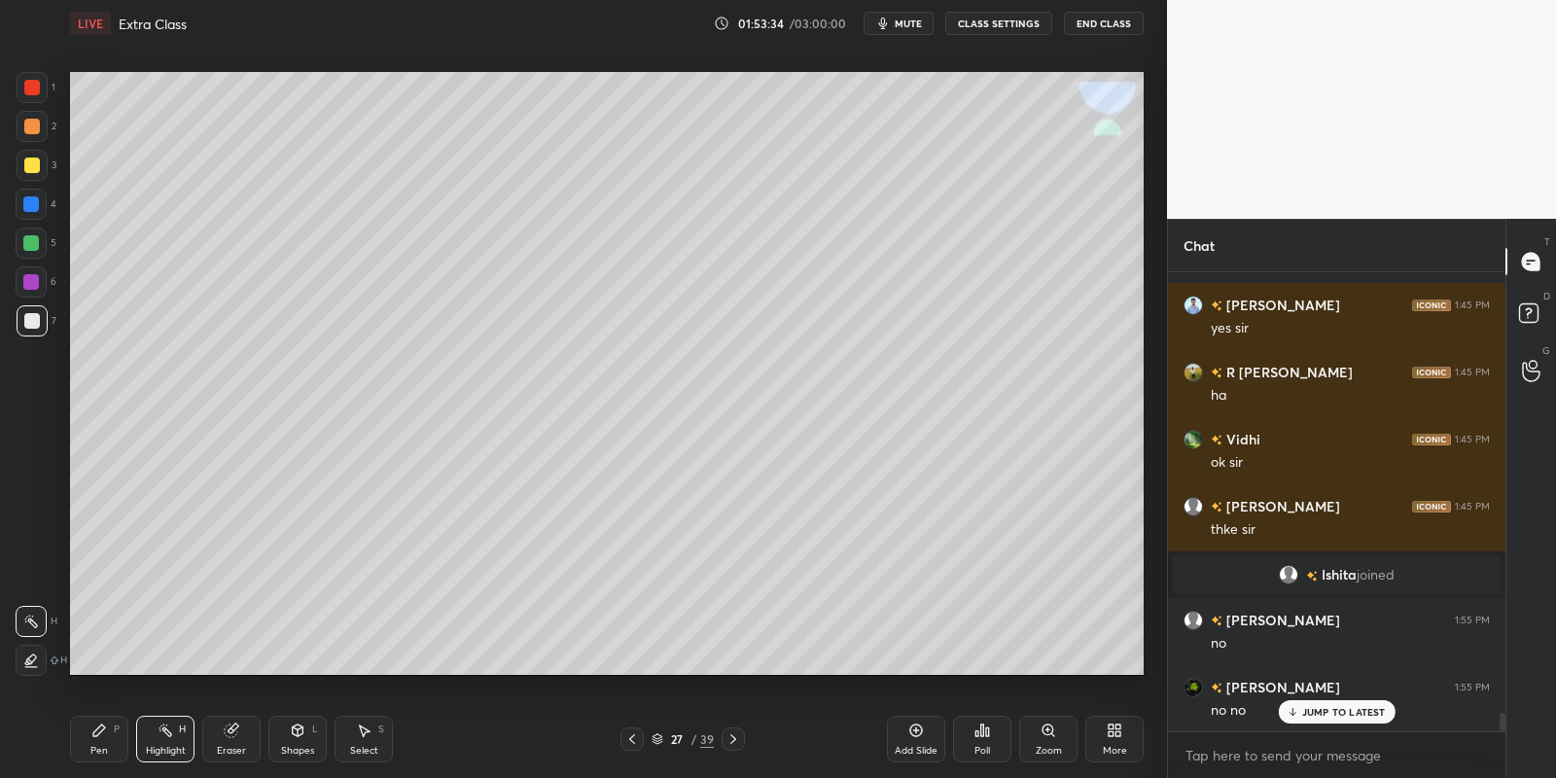
drag, startPoint x: 93, startPoint y: 736, endPoint x: 161, endPoint y: 736, distance: 68.1
click at [99, 734] on icon at bounding box center [99, 731] width 16 height 16
click at [162, 738] on div "Highlight H" at bounding box center [165, 739] width 58 height 47
click at [98, 723] on div "Pen P" at bounding box center [99, 739] width 58 height 47
click at [155, 742] on div "Highlight H" at bounding box center [165, 739] width 58 height 47
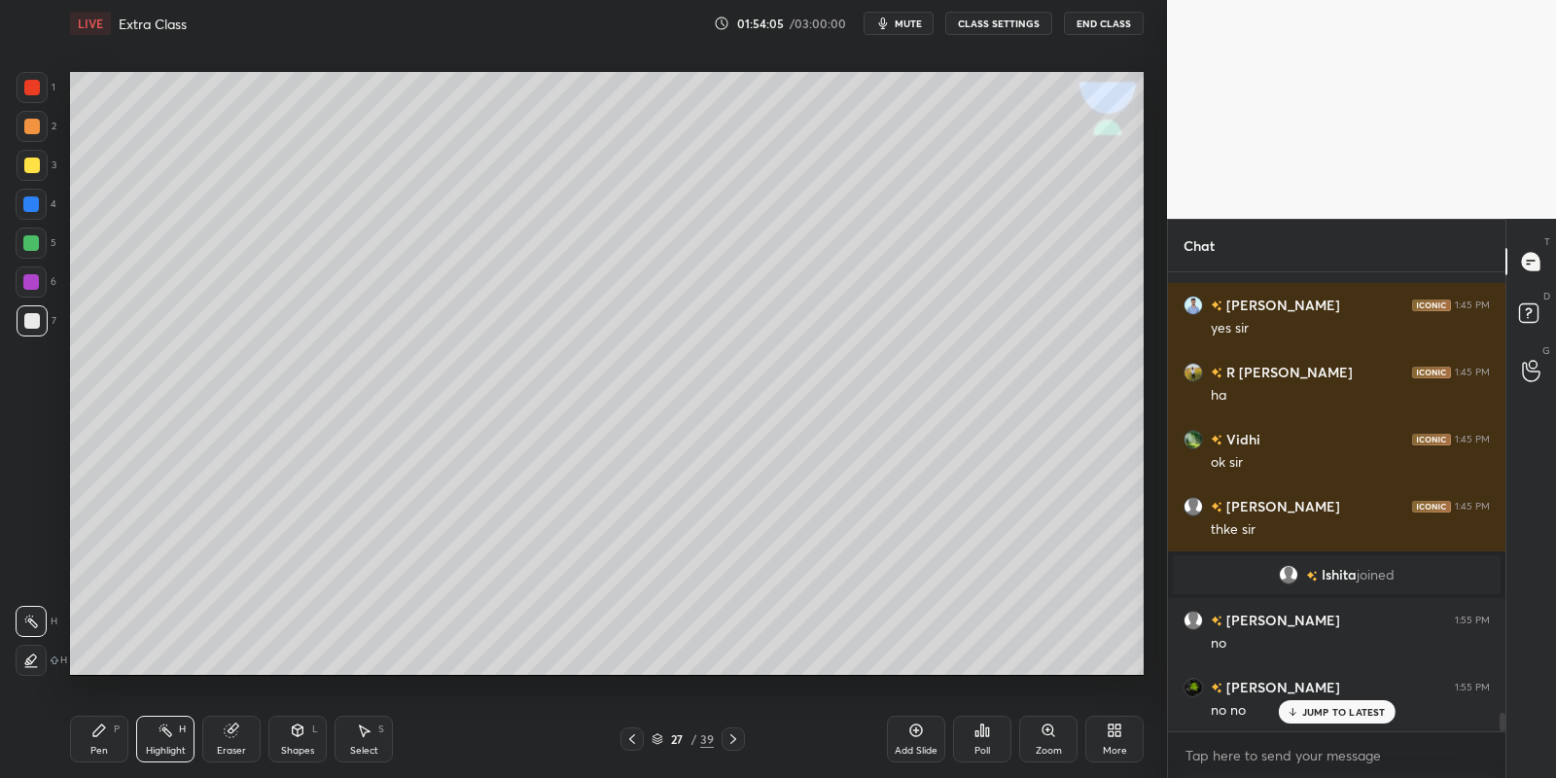
click at [1148, 407] on div "Setting up your live class Poll for secs No correct answer Start poll" at bounding box center [606, 373] width 1089 height 653
click at [95, 734] on div "Pen P" at bounding box center [99, 739] width 58 height 47
click at [165, 744] on div "Highlight H" at bounding box center [165, 739] width 58 height 47
click at [101, 752] on div "Pen" at bounding box center [99, 751] width 18 height 10
click at [168, 746] on div "Highlight" at bounding box center [166, 751] width 40 height 10
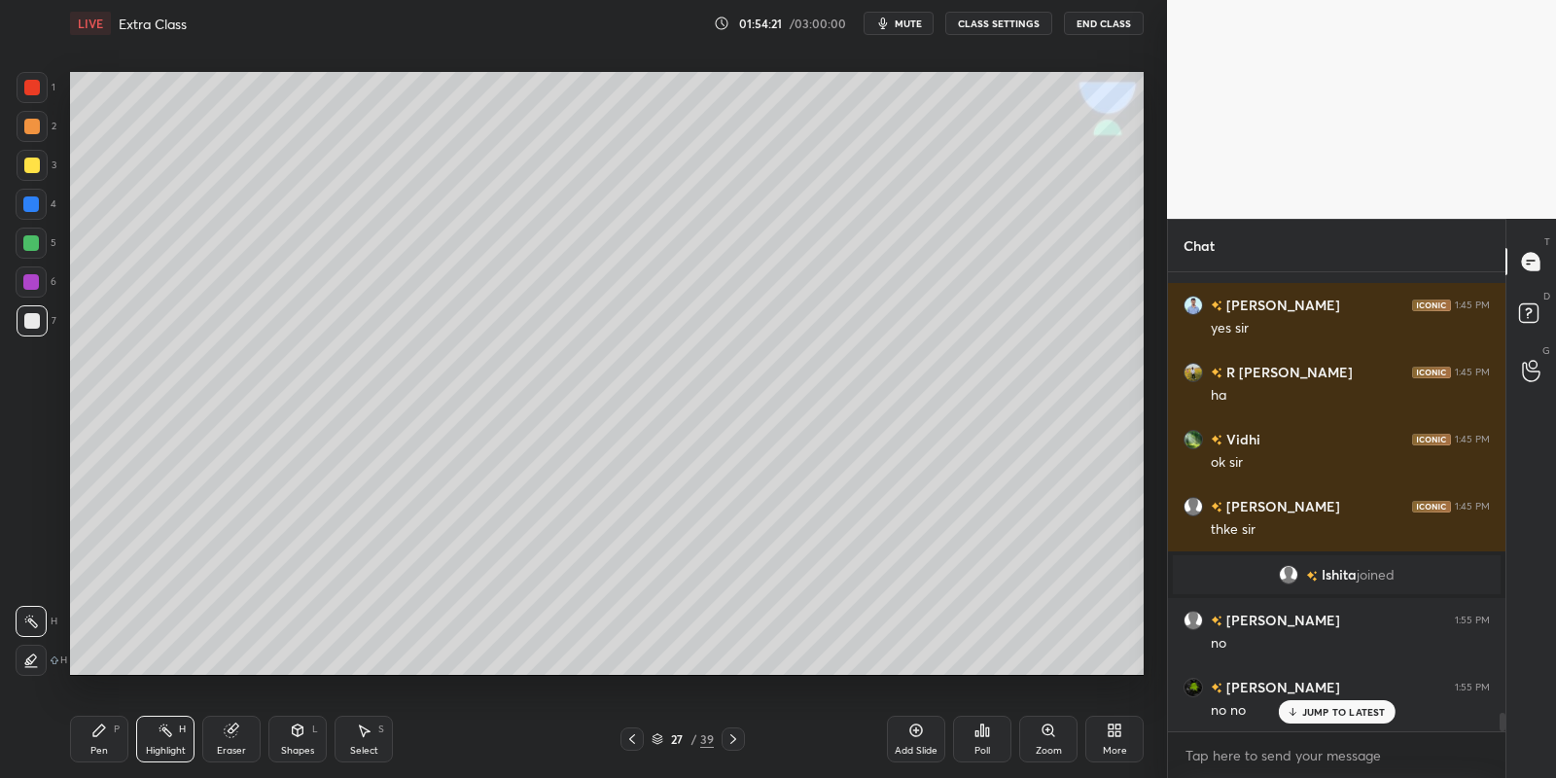
drag, startPoint x: 93, startPoint y: 738, endPoint x: 110, endPoint y: 745, distance: 17.9
click at [102, 744] on div "Pen P" at bounding box center [99, 739] width 58 height 47
click at [165, 748] on div "Highlight" at bounding box center [166, 751] width 40 height 10
drag, startPoint x: 104, startPoint y: 742, endPoint x: 159, endPoint y: 743, distance: 54.5
click at [106, 743] on div "Pen P" at bounding box center [99, 739] width 58 height 47
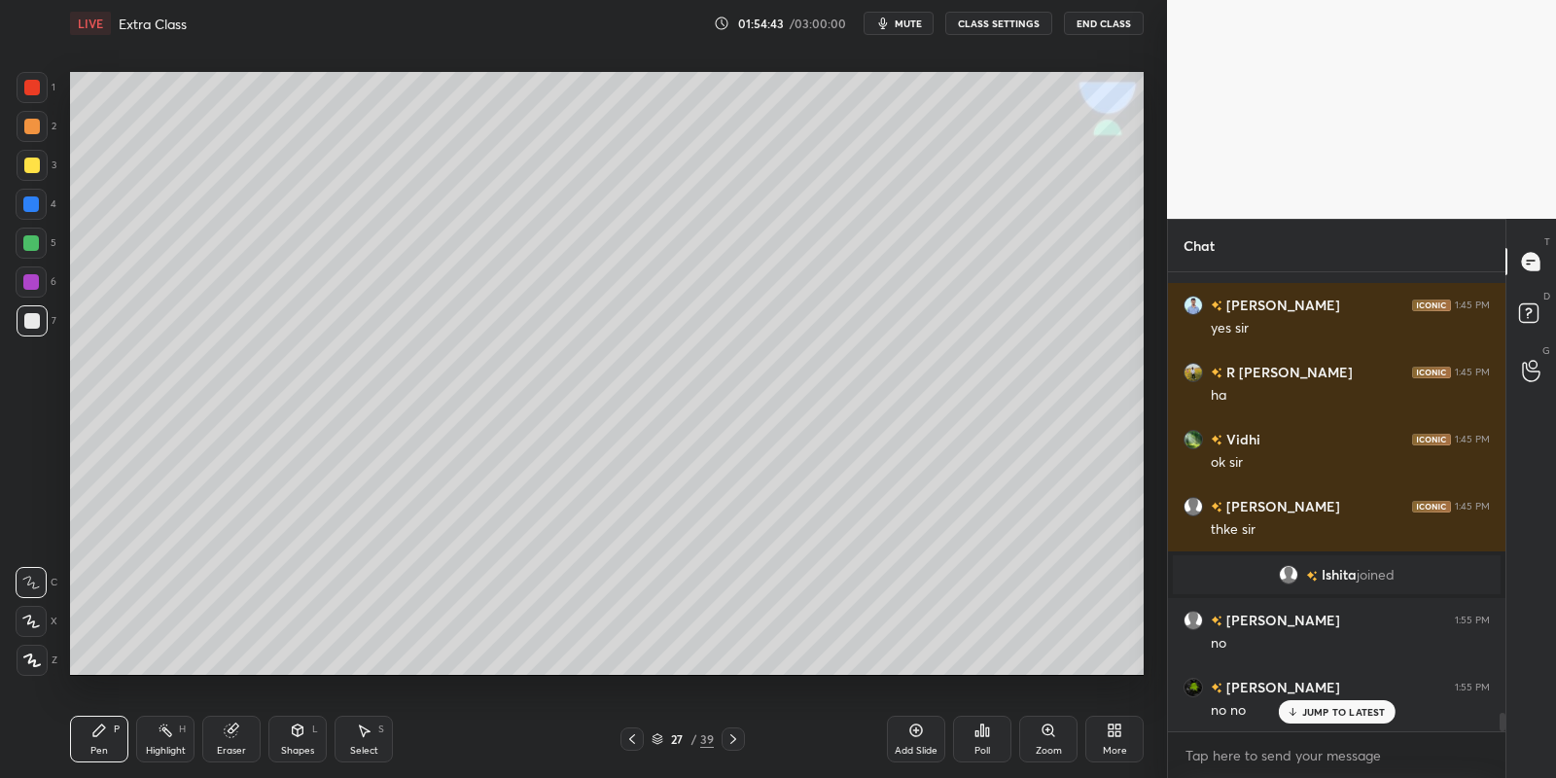
click at [165, 743] on div "Highlight H" at bounding box center [165, 739] width 58 height 47
drag, startPoint x: 99, startPoint y: 728, endPoint x: 150, endPoint y: 725, distance: 50.7
click at [102, 730] on icon at bounding box center [99, 730] width 12 height 12
click at [160, 729] on icon at bounding box center [166, 731] width 16 height 16
click at [101, 746] on div "Pen" at bounding box center [99, 751] width 18 height 10
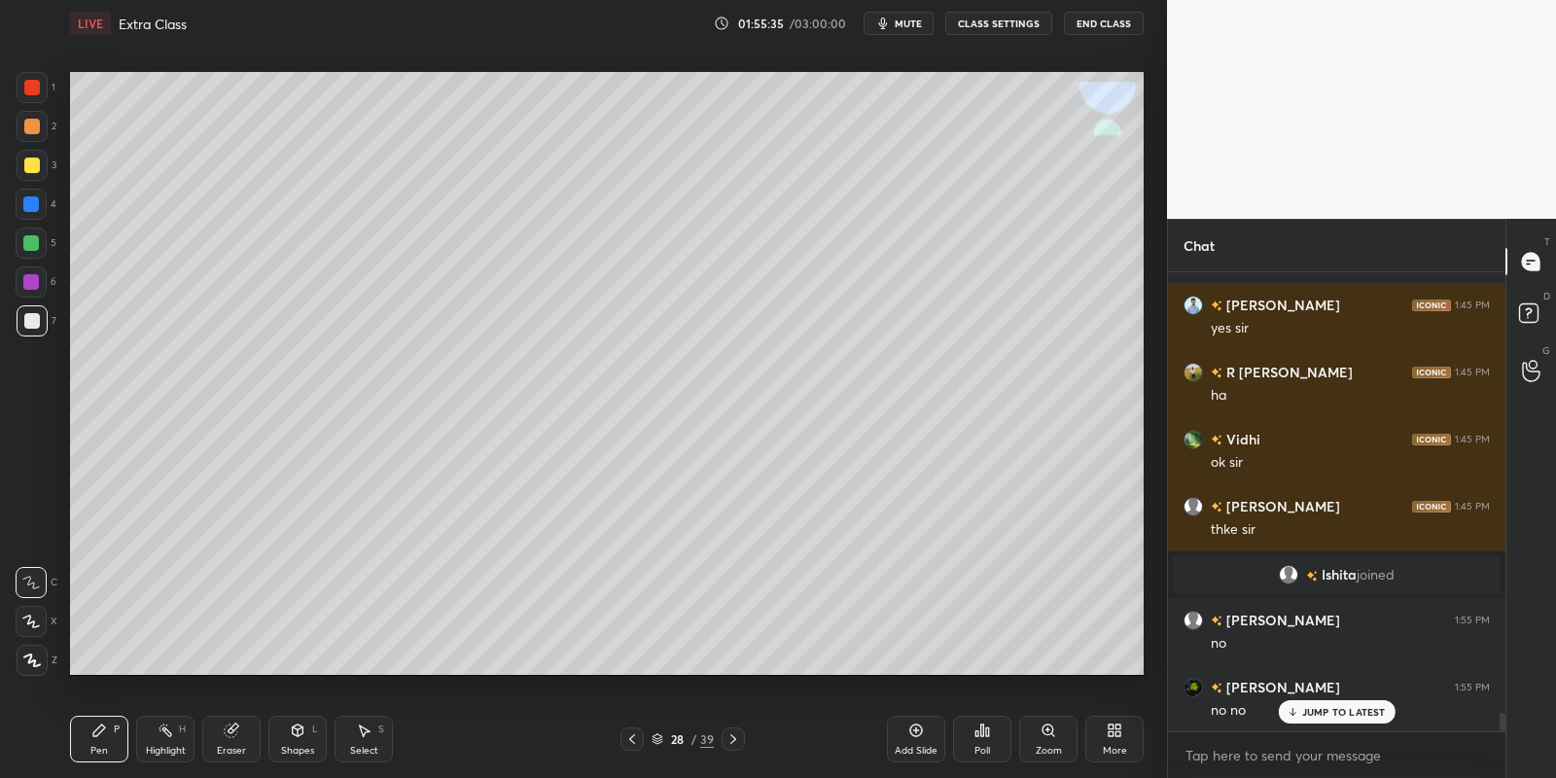
scroll to position [11048, 0]
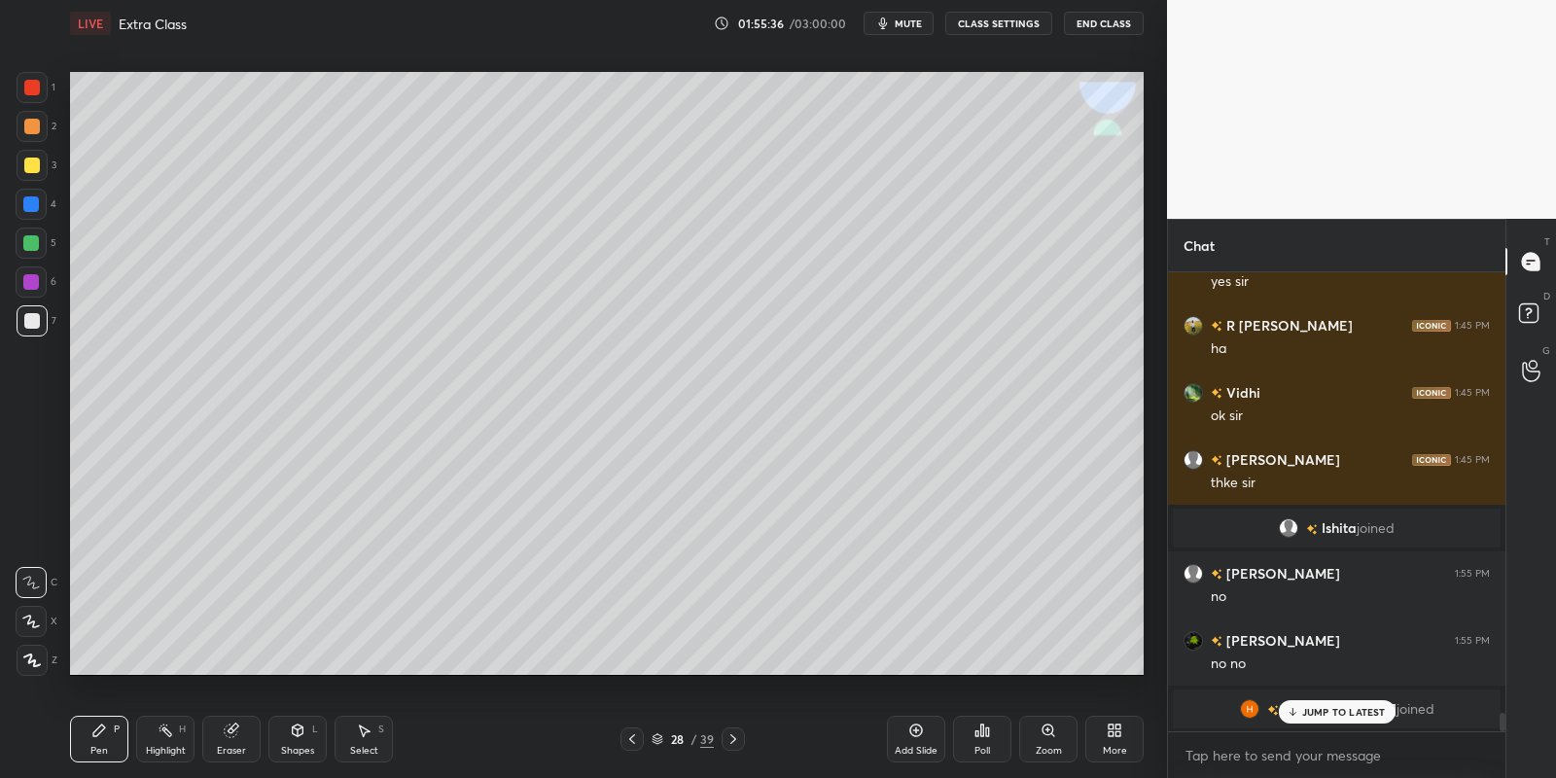
click at [30, 245] on div at bounding box center [31, 243] width 16 height 16
click at [303, 742] on div "Shapes L" at bounding box center [297, 739] width 58 height 47
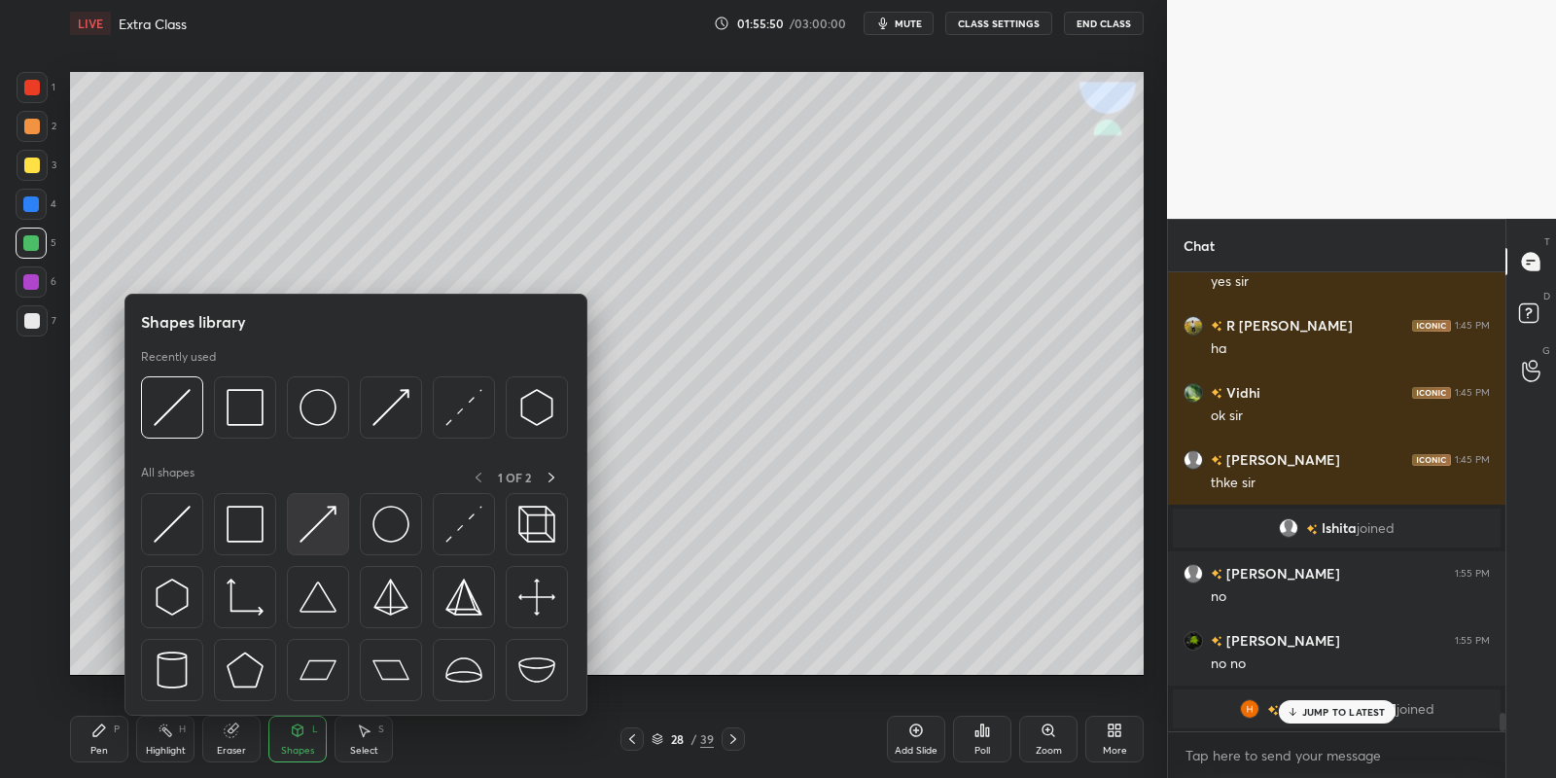
click at [302, 529] on img at bounding box center [318, 524] width 37 height 37
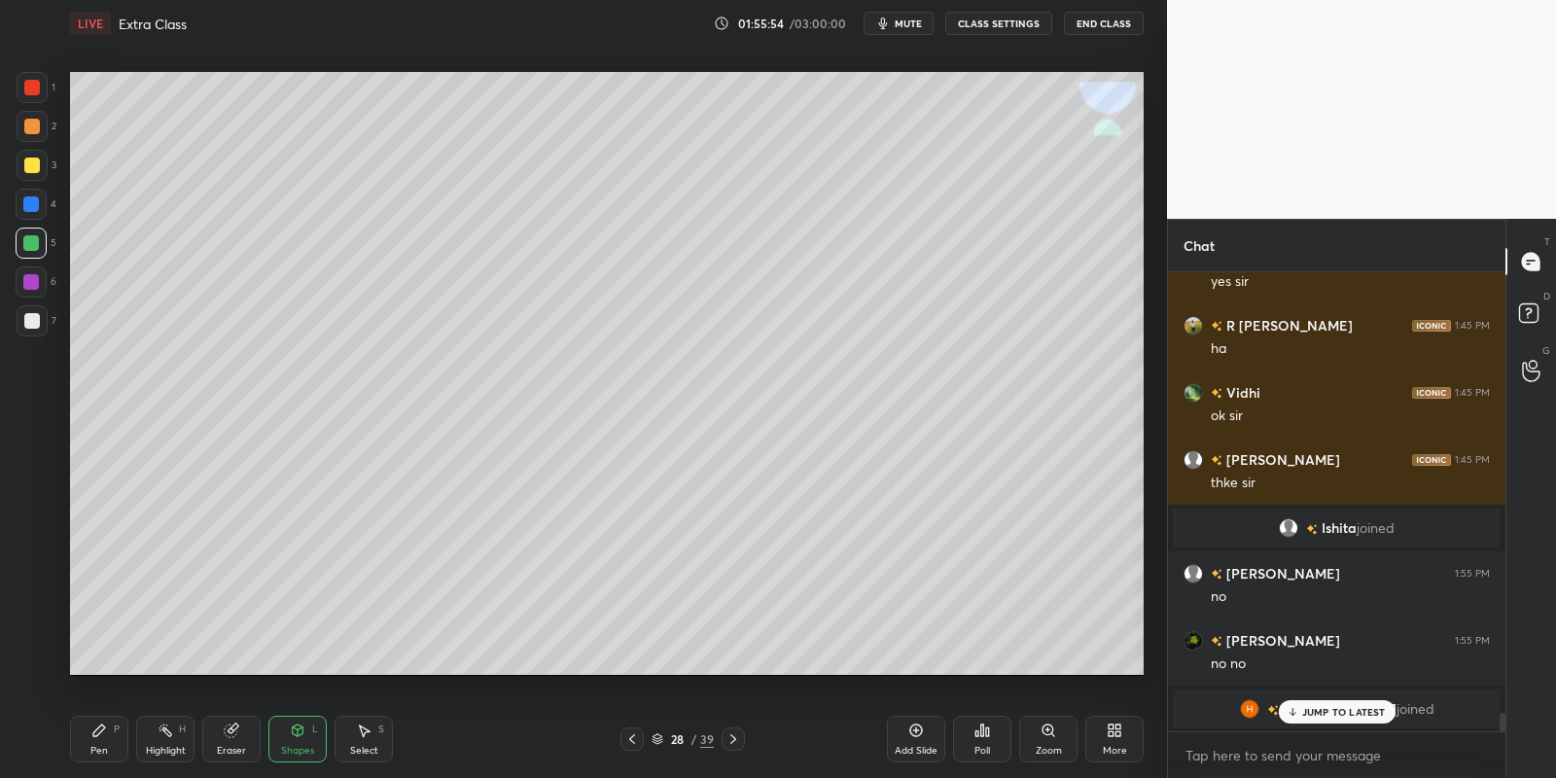
click at [101, 746] on div "Pen" at bounding box center [99, 751] width 18 height 10
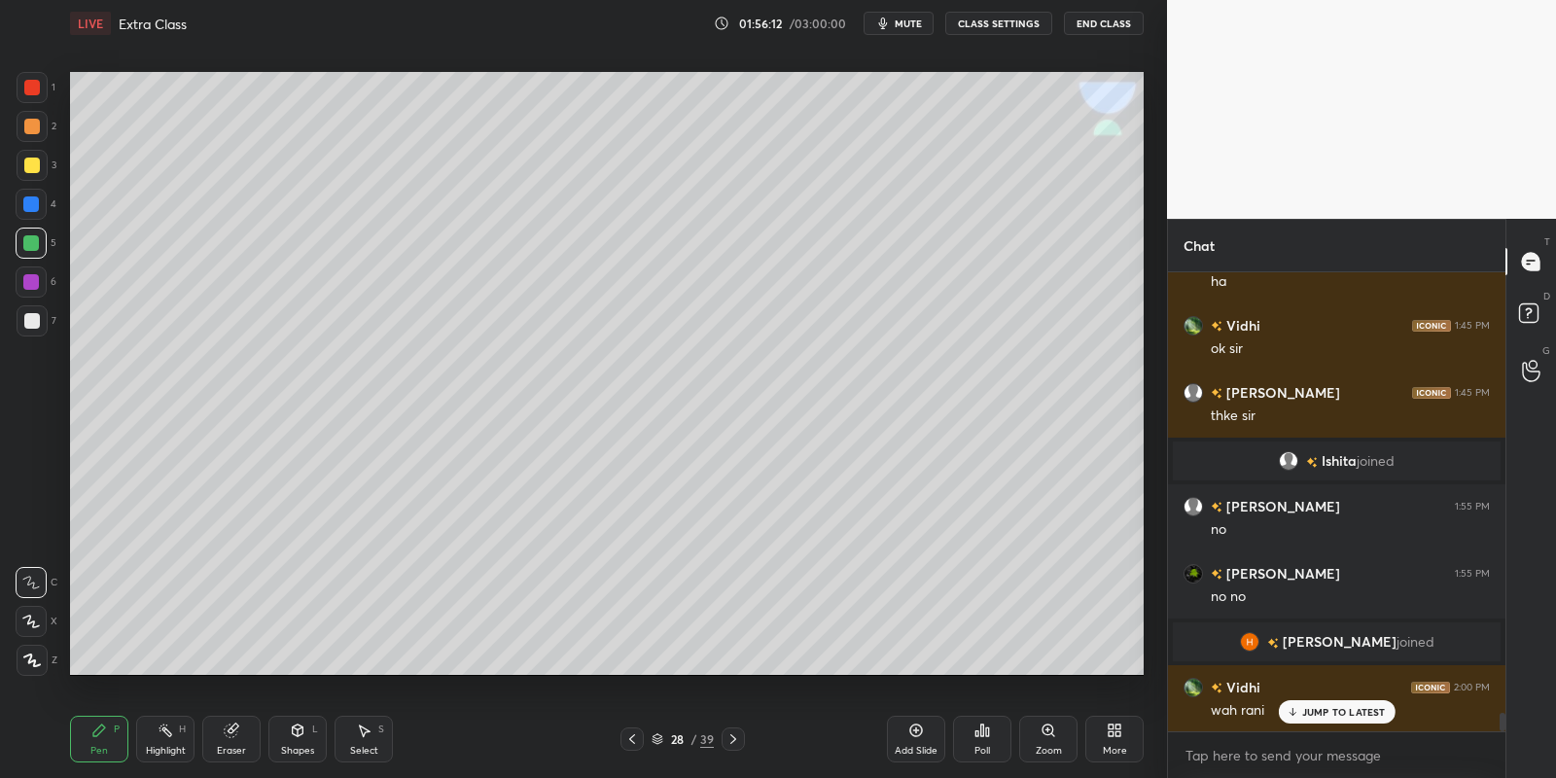
scroll to position [11183, 0]
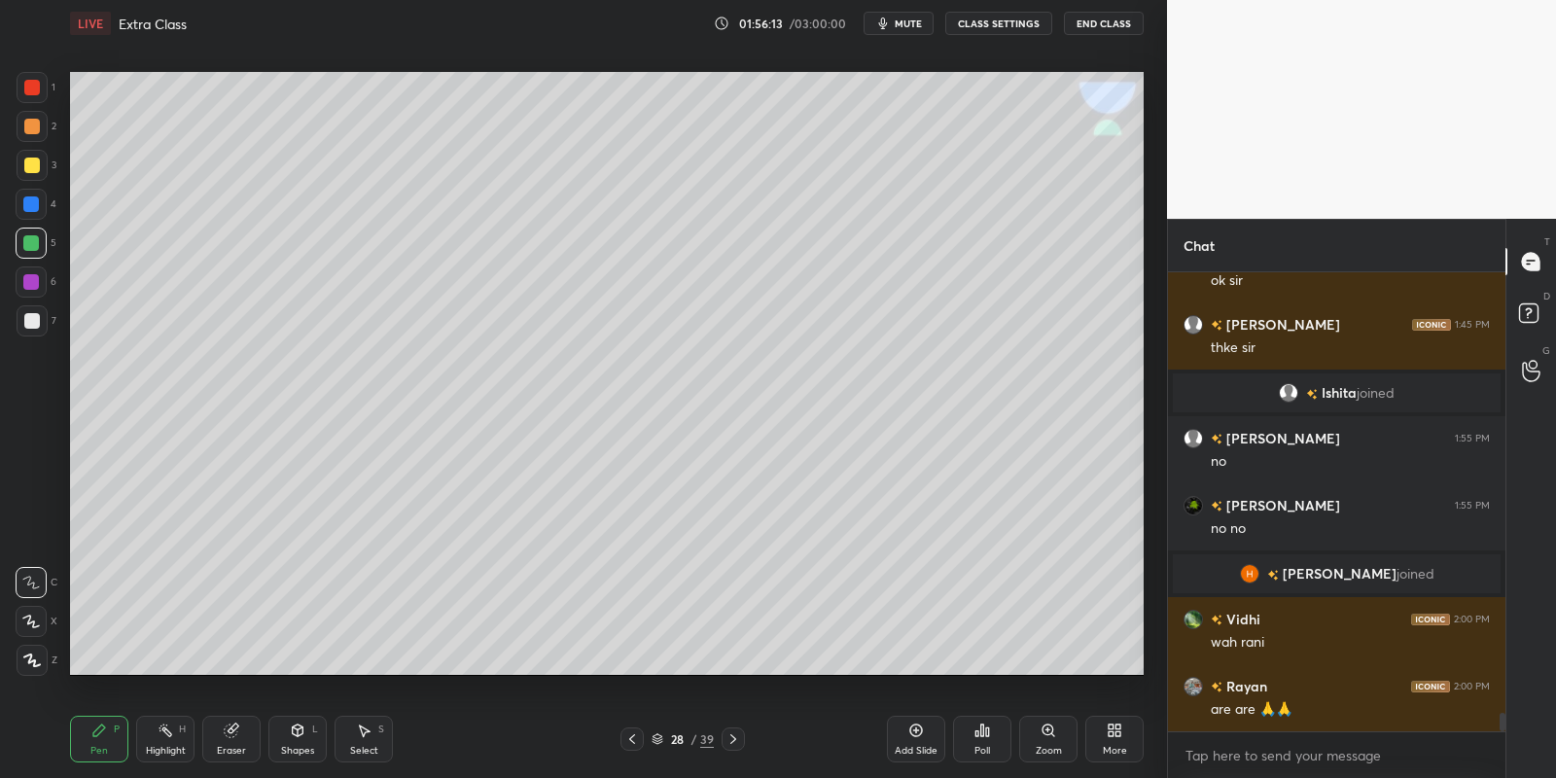
click at [302, 741] on div "Shapes L" at bounding box center [297, 739] width 58 height 47
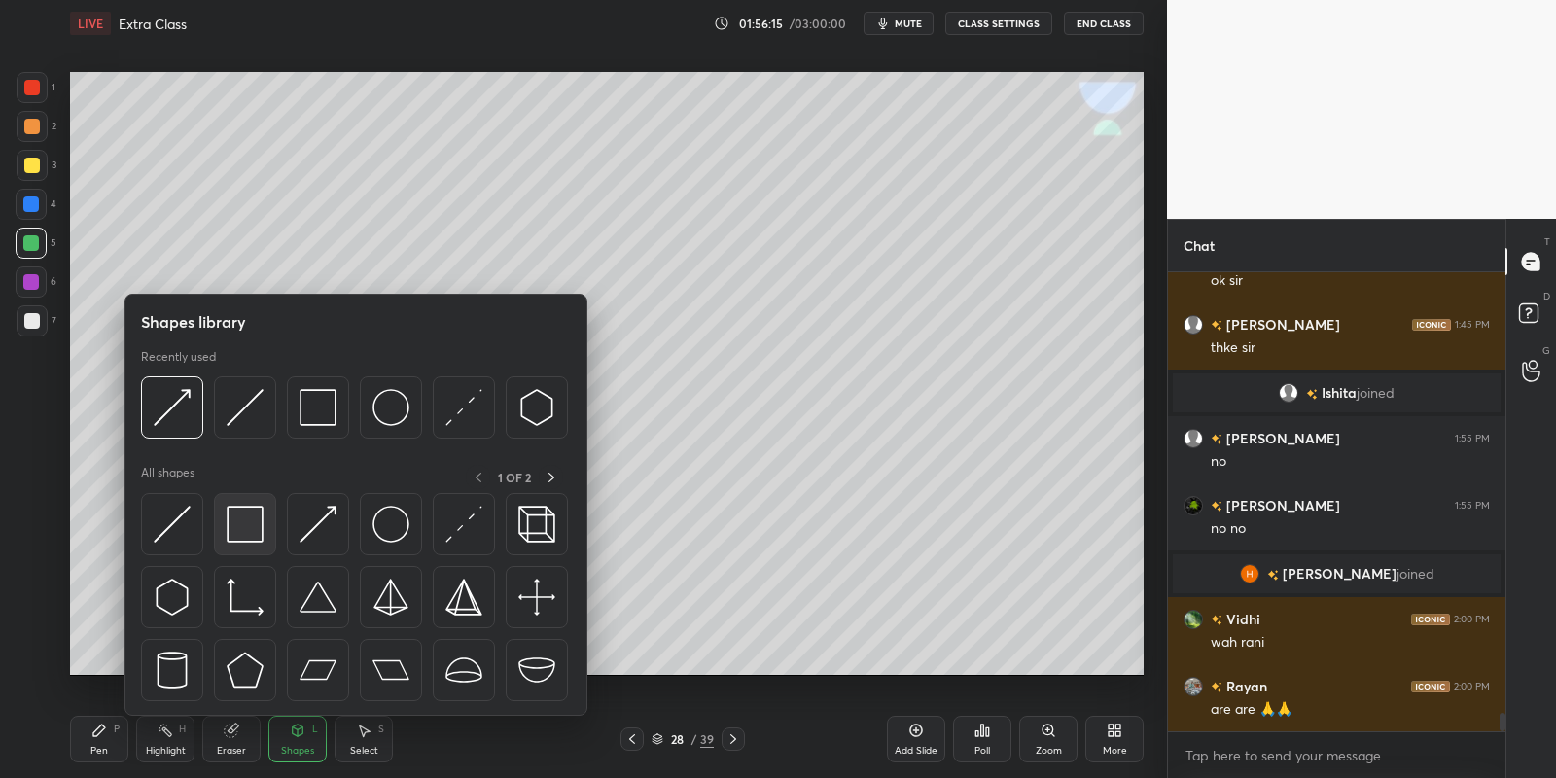
click at [257, 537] on img at bounding box center [245, 524] width 37 height 37
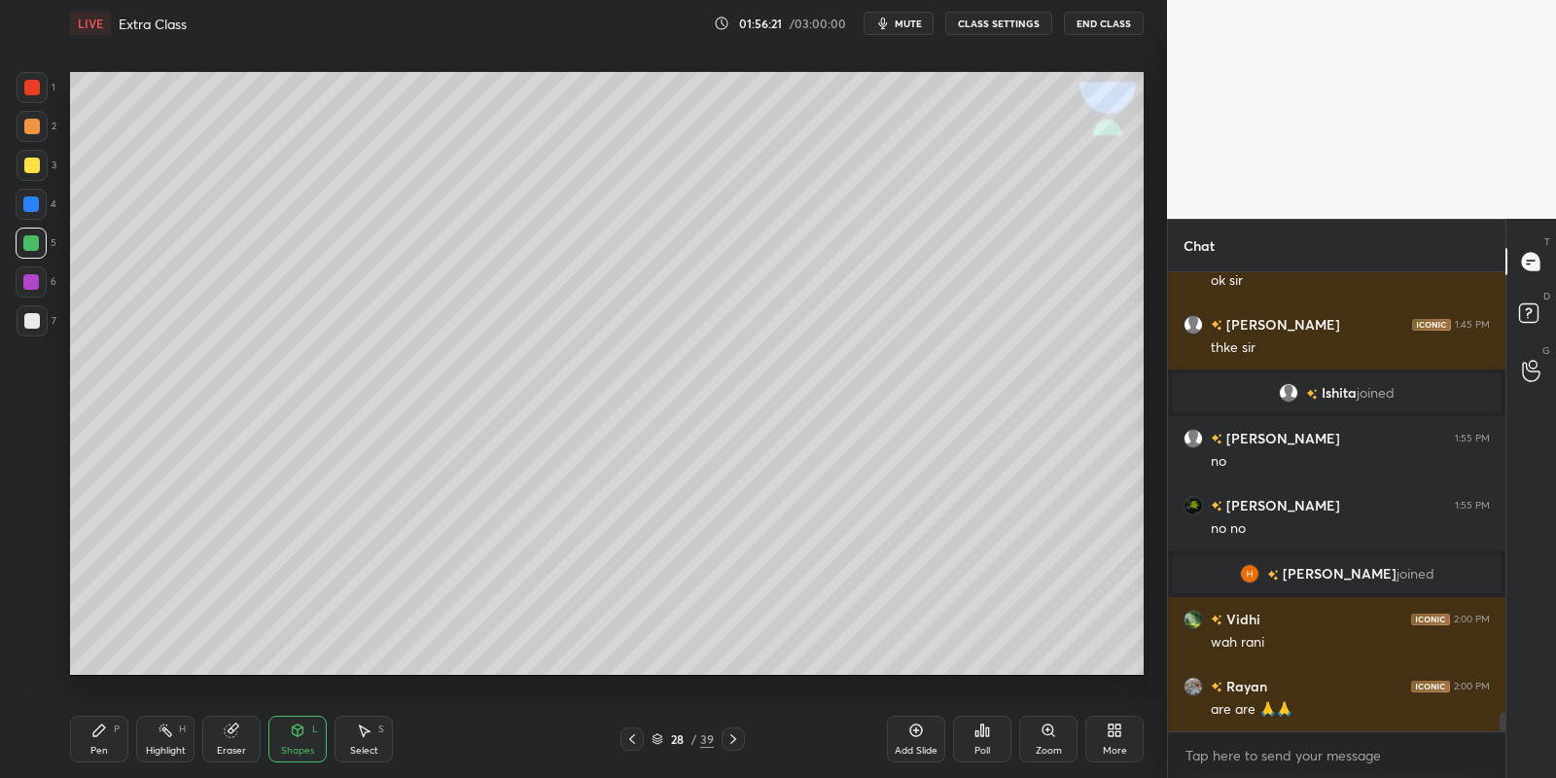
click at [114, 740] on div "Pen P" at bounding box center [99, 739] width 58 height 47
drag, startPoint x: 300, startPoint y: 743, endPoint x: 301, endPoint y: 716, distance: 27.2
click at [300, 742] on div "Shapes L" at bounding box center [297, 739] width 58 height 47
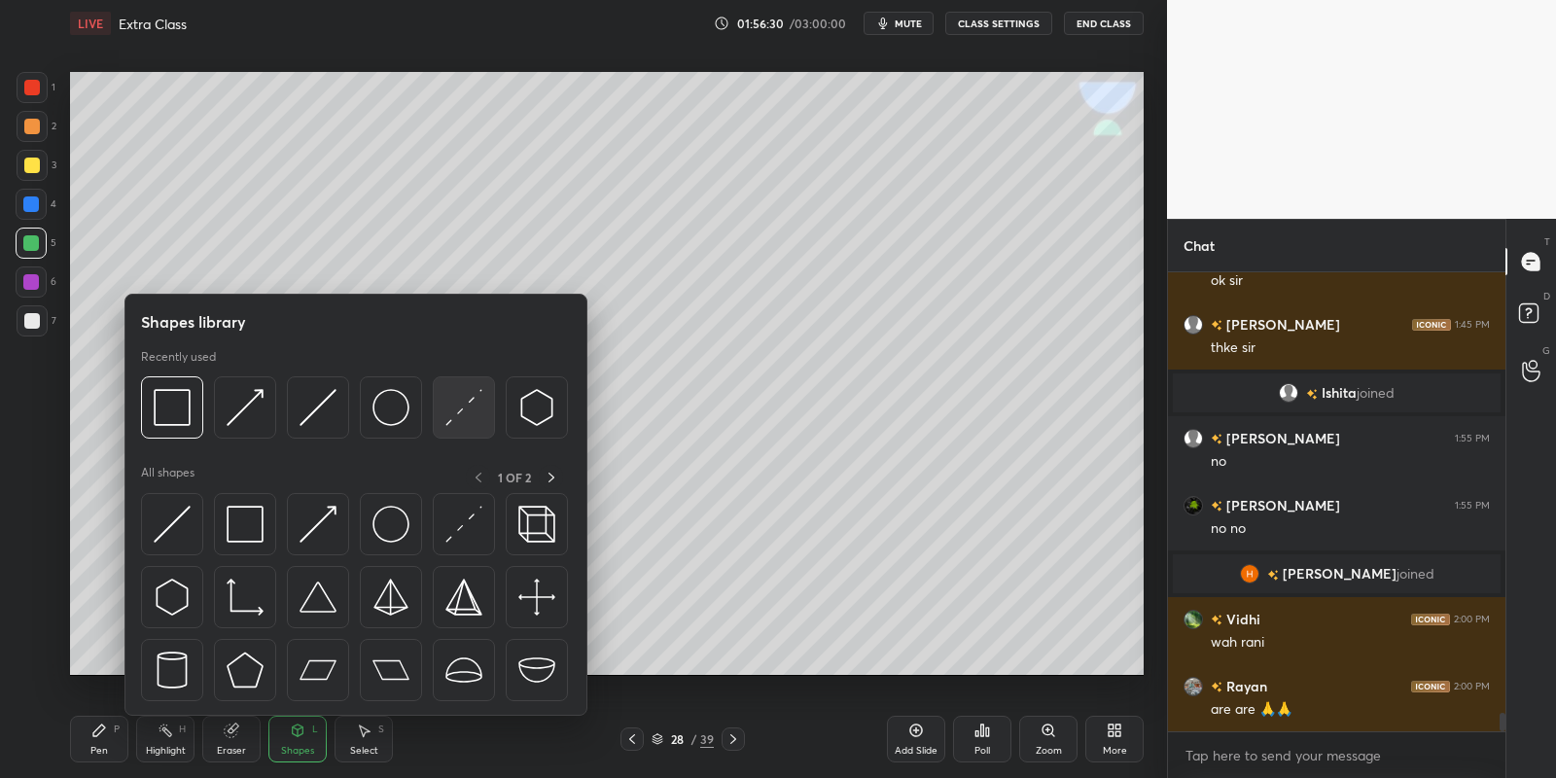
click at [470, 402] on img at bounding box center [463, 407] width 37 height 37
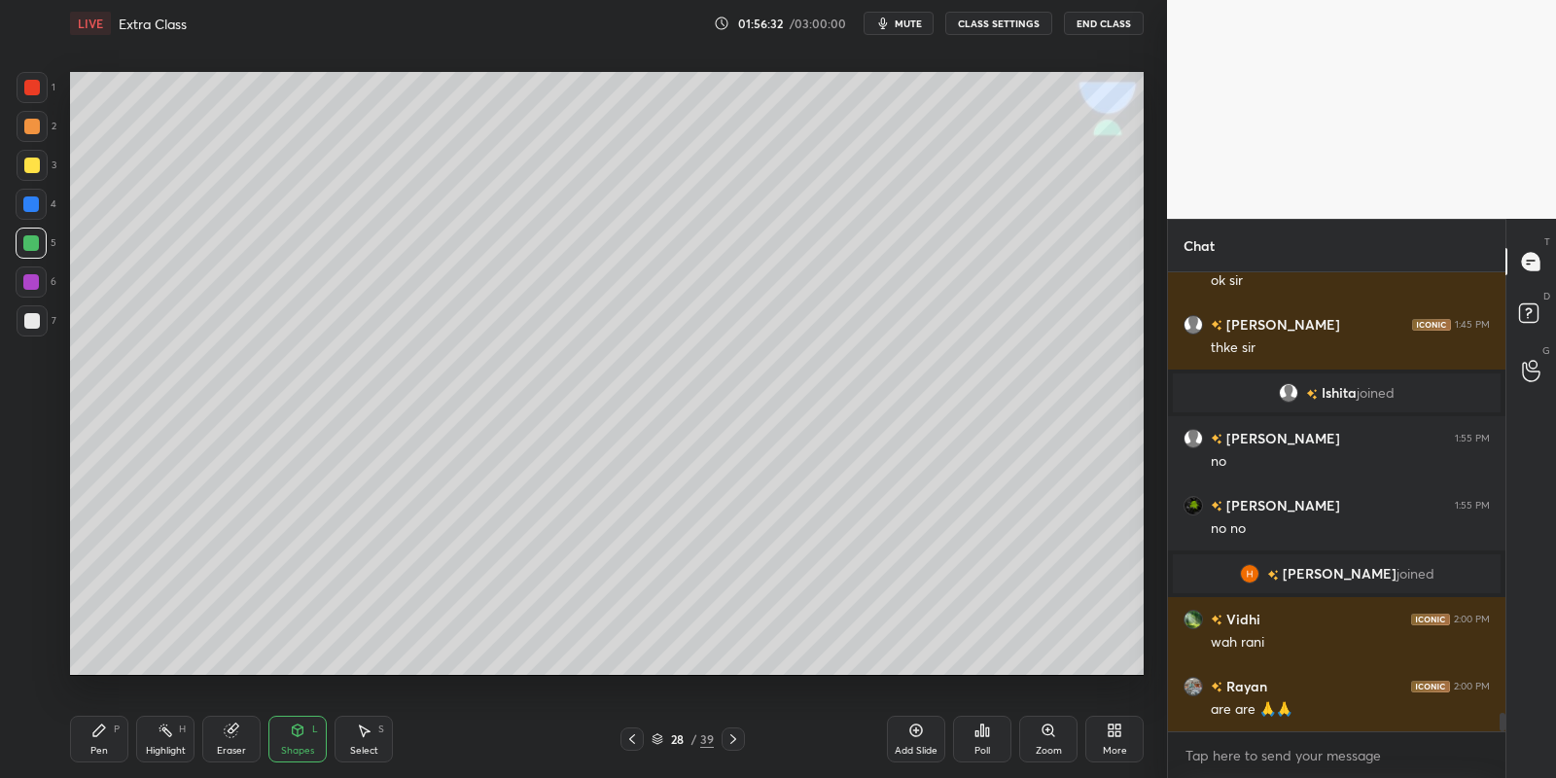
scroll to position [11249, 0]
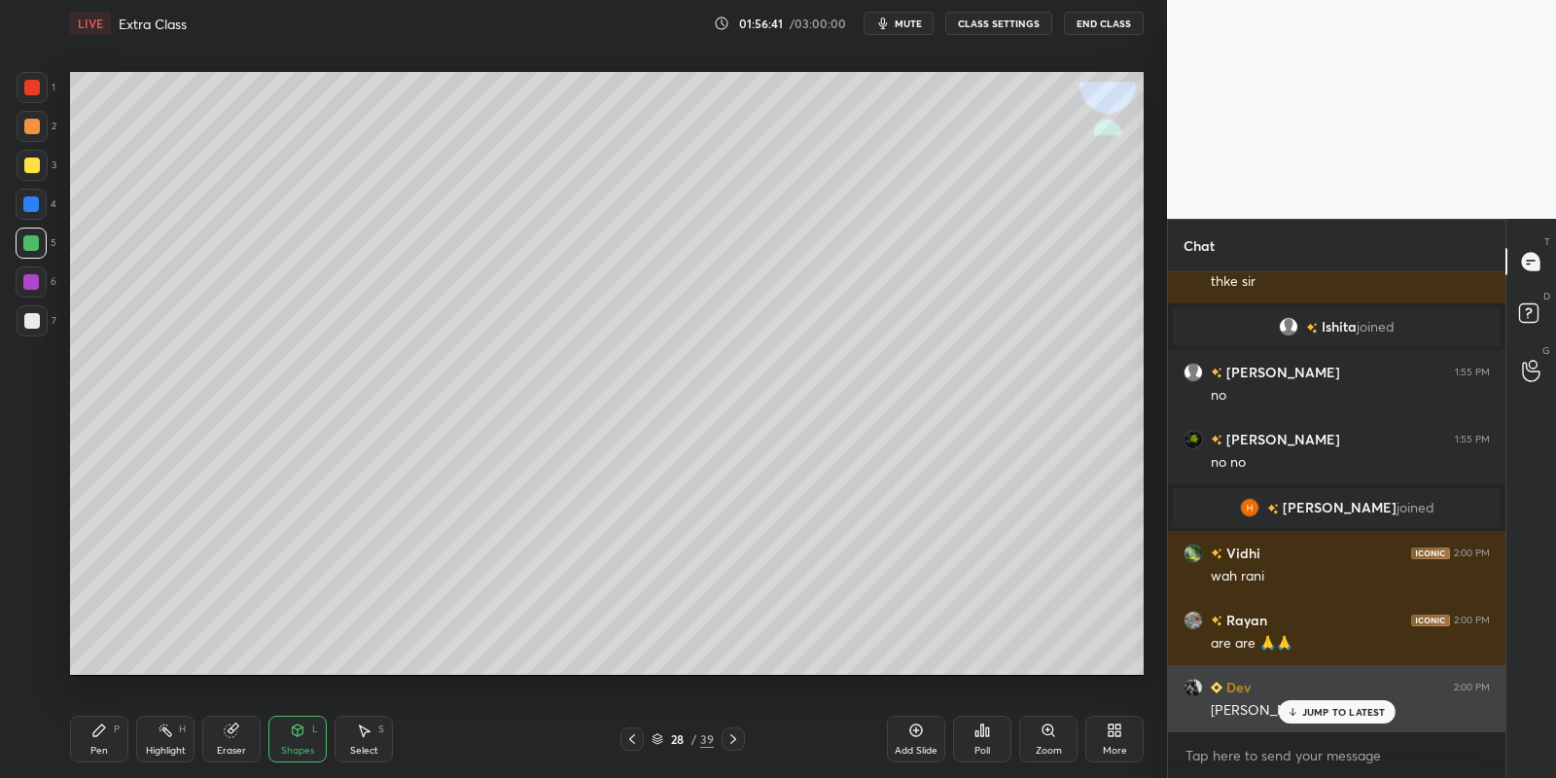
click at [1310, 709] on p "JUMP TO LATEST" at bounding box center [1344, 712] width 84 height 12
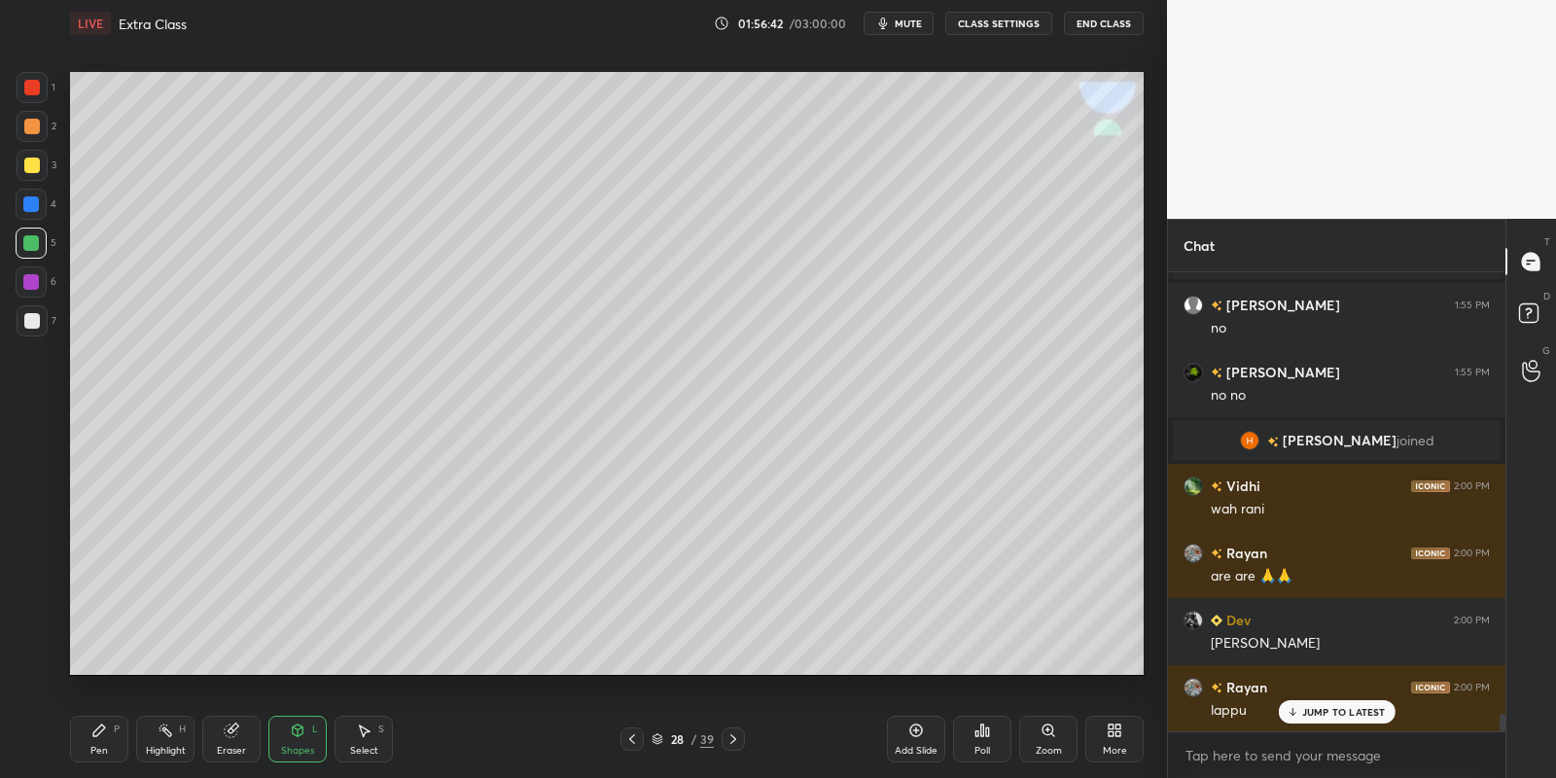
click at [103, 747] on div "Pen P" at bounding box center [99, 739] width 58 height 47
click at [23, 247] on div at bounding box center [31, 243] width 16 height 16
click at [31, 171] on div at bounding box center [32, 166] width 16 height 16
click at [32, 248] on div at bounding box center [31, 243] width 16 height 16
drag, startPoint x: 159, startPoint y: 738, endPoint x: 166, endPoint y: 729, distance: 11.7
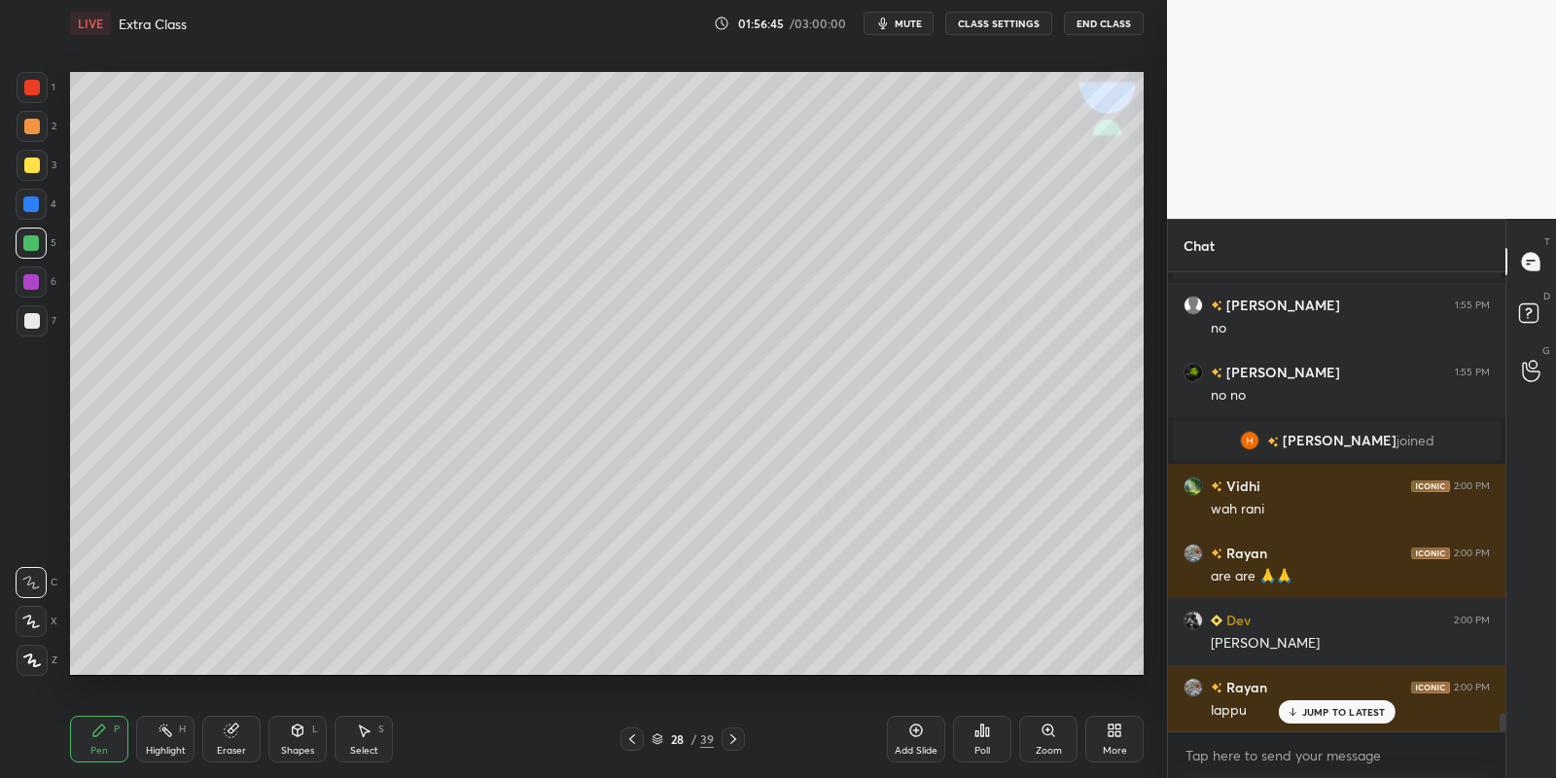
click at [162, 733] on div "Highlight H" at bounding box center [165, 739] width 58 height 47
drag, startPoint x: 35, startPoint y: 170, endPoint x: 42, endPoint y: 206, distance: 36.6
click at [35, 173] on div at bounding box center [32, 165] width 31 height 31
click at [29, 260] on div "5" at bounding box center [36, 247] width 41 height 39
click at [106, 743] on div "Pen P" at bounding box center [99, 739] width 58 height 47
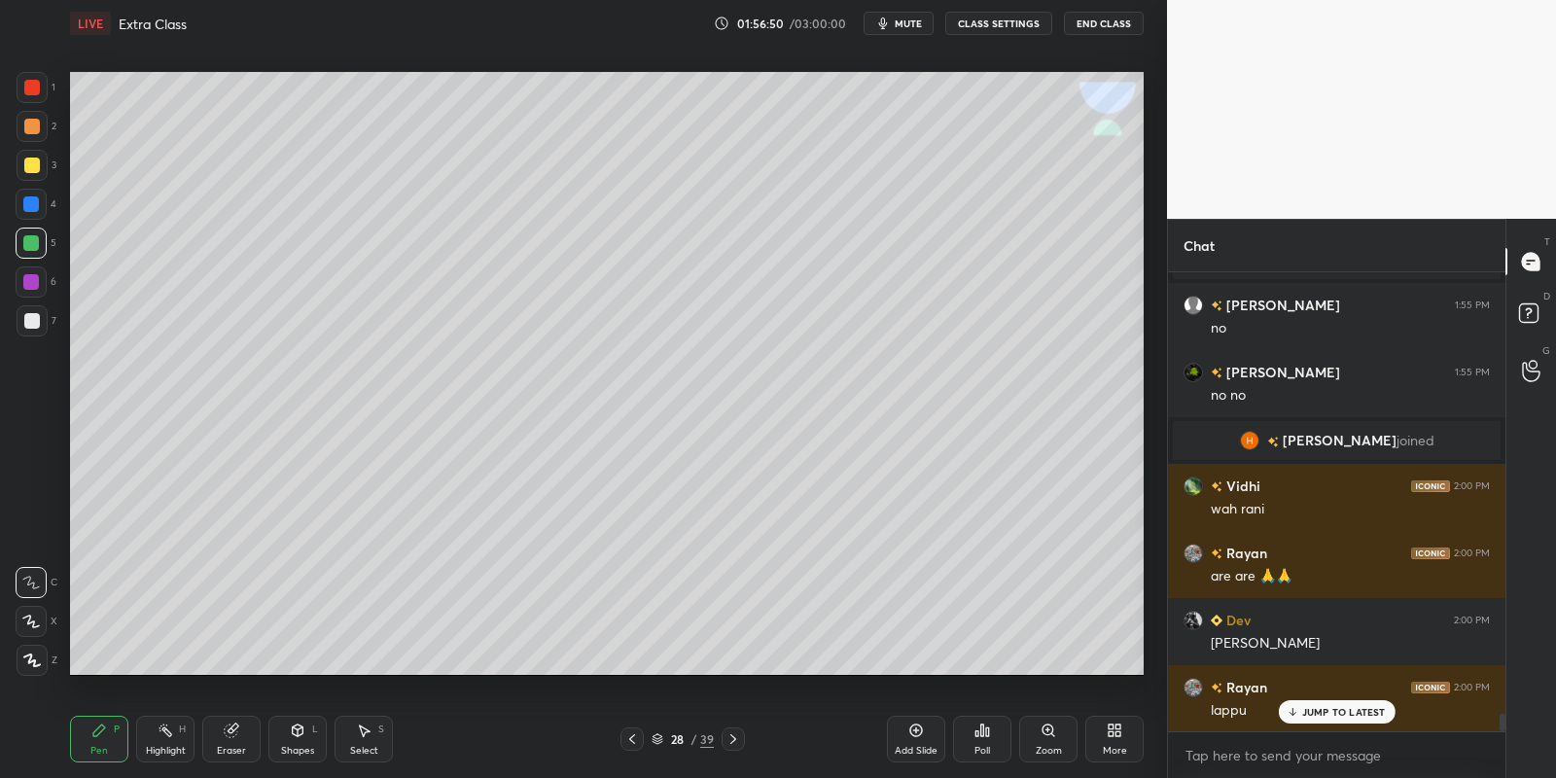
drag, startPoint x: 113, startPoint y: 740, endPoint x: 223, endPoint y: 682, distance: 124.4
click at [113, 737] on div "Pen P" at bounding box center [99, 739] width 58 height 47
click at [171, 737] on div "Highlight H" at bounding box center [165, 739] width 58 height 47
click at [95, 740] on div "Pen P" at bounding box center [99, 739] width 58 height 47
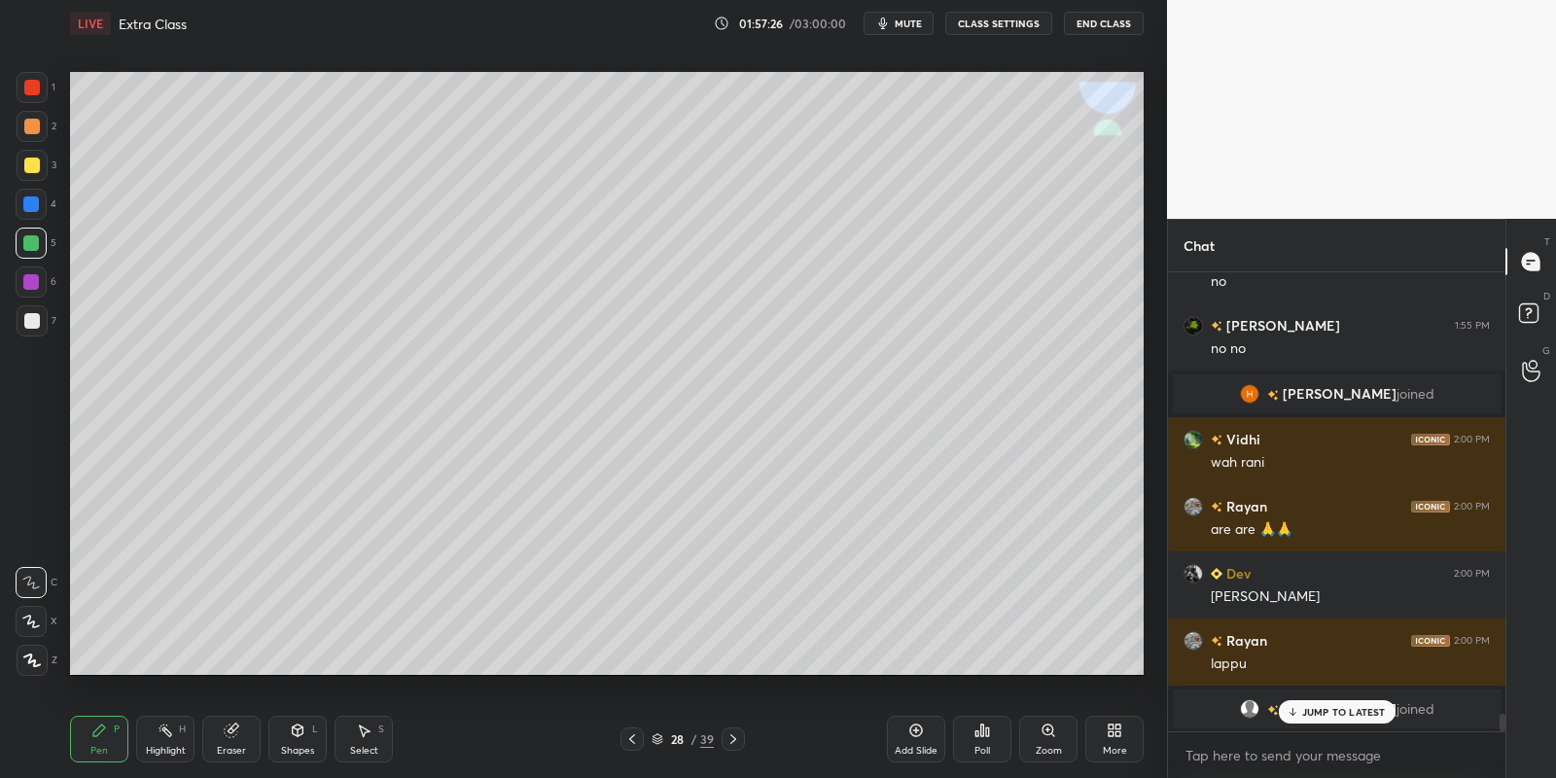
drag, startPoint x: 189, startPoint y: 757, endPoint x: 195, endPoint y: 748, distance: 11.1
click at [189, 756] on div "Highlight H" at bounding box center [165, 739] width 58 height 47
click at [84, 751] on div "Pen P" at bounding box center [99, 739] width 58 height 47
drag, startPoint x: 164, startPoint y: 744, endPoint x: 195, endPoint y: 707, distance: 48.3
click at [161, 741] on div "Highlight H" at bounding box center [165, 739] width 58 height 47
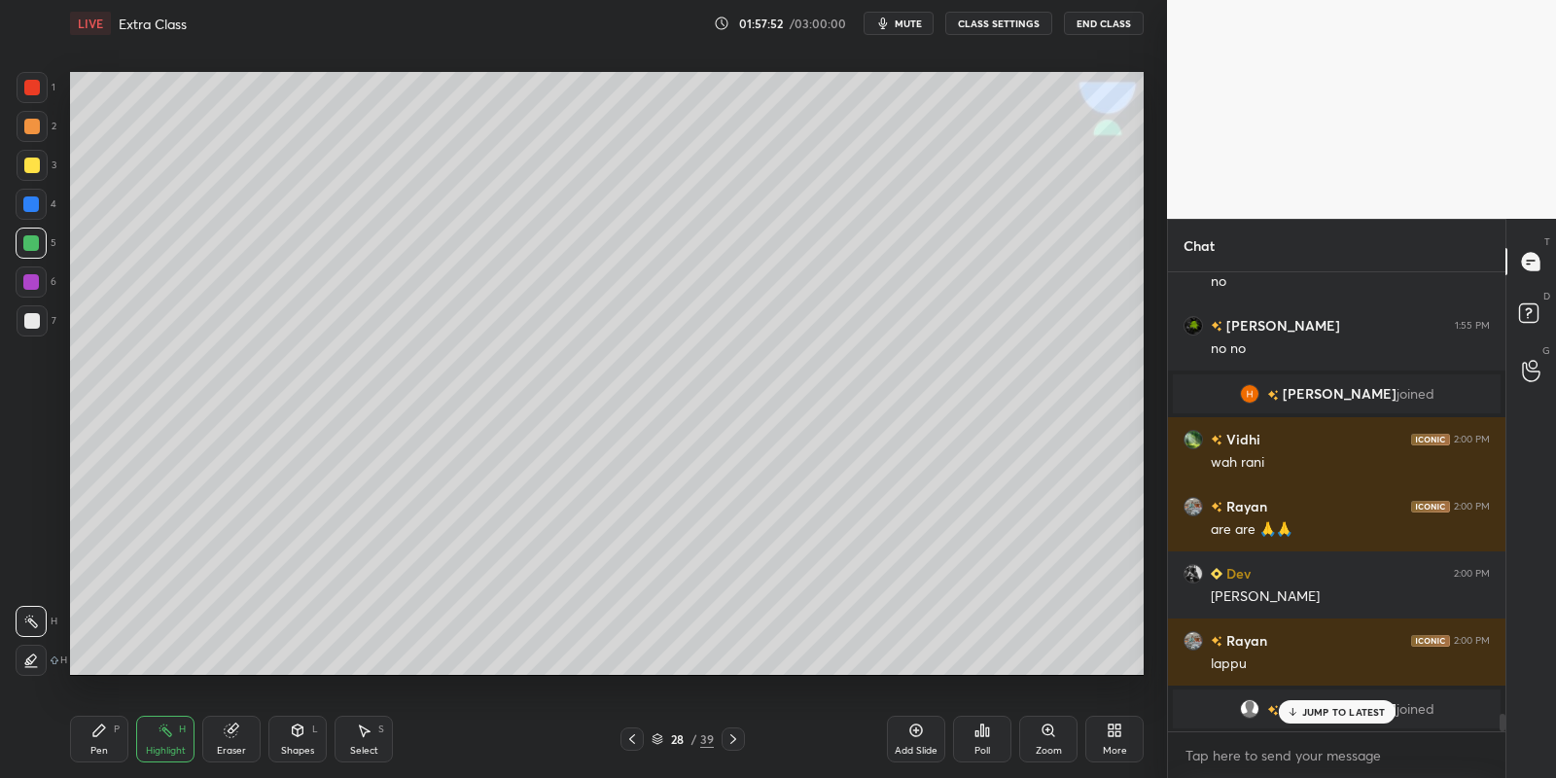
drag, startPoint x: 110, startPoint y: 747, endPoint x: 149, endPoint y: 748, distance: 38.9
click at [122, 753] on div "Pen P" at bounding box center [99, 739] width 58 height 47
click at [177, 748] on div "Highlight" at bounding box center [166, 751] width 40 height 10
click at [100, 746] on div "Pen" at bounding box center [99, 751] width 18 height 10
click at [161, 743] on div "Highlight H" at bounding box center [165, 739] width 58 height 47
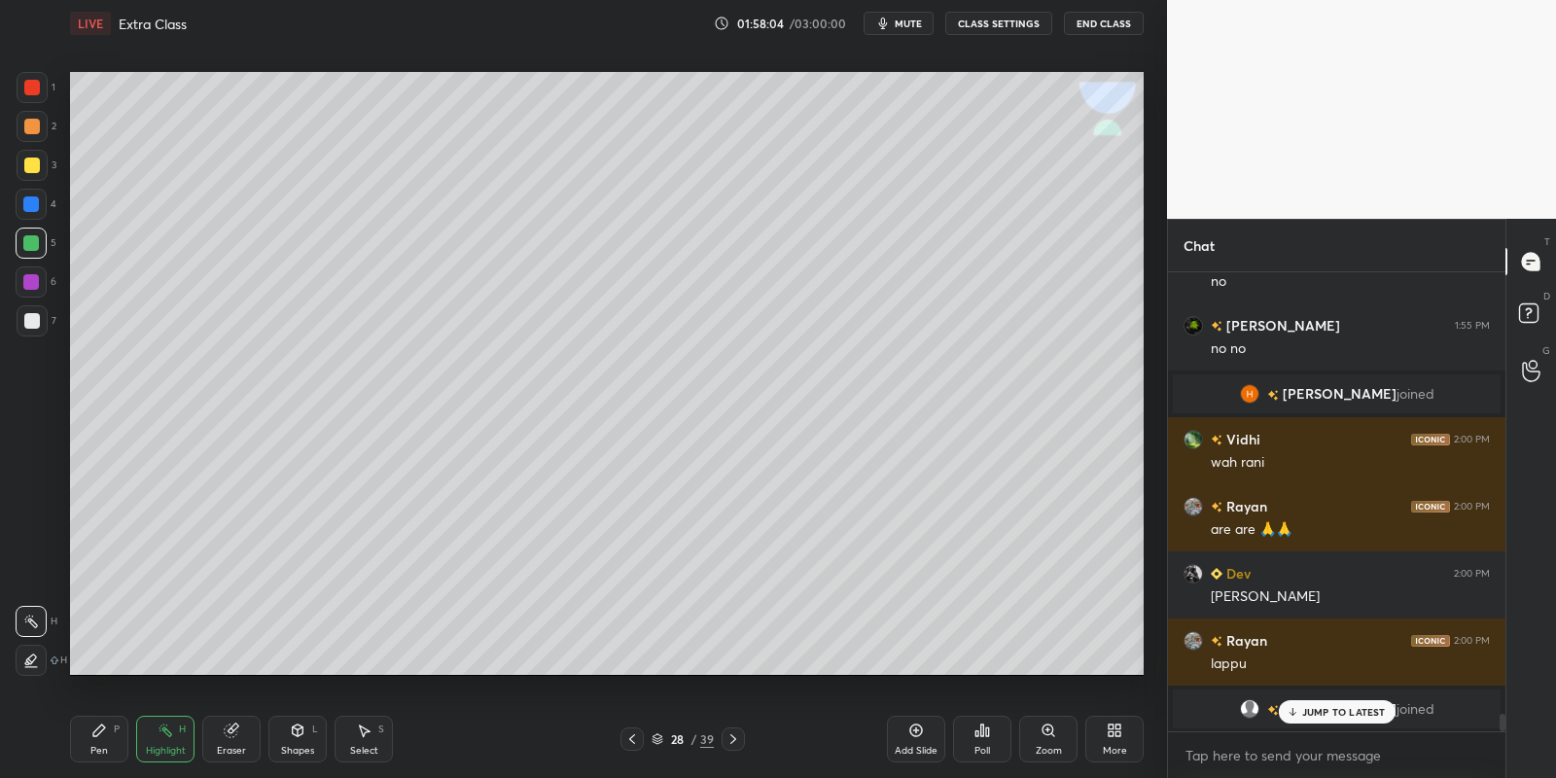
click at [100, 751] on div "Pen" at bounding box center [99, 751] width 18 height 10
click at [161, 746] on div "Highlight" at bounding box center [166, 751] width 40 height 10
click at [1303, 717] on p "JUMP TO LATEST" at bounding box center [1344, 712] width 84 height 12
click at [95, 739] on div "Pen P" at bounding box center [99, 739] width 58 height 47
click at [31, 158] on div at bounding box center [32, 166] width 16 height 16
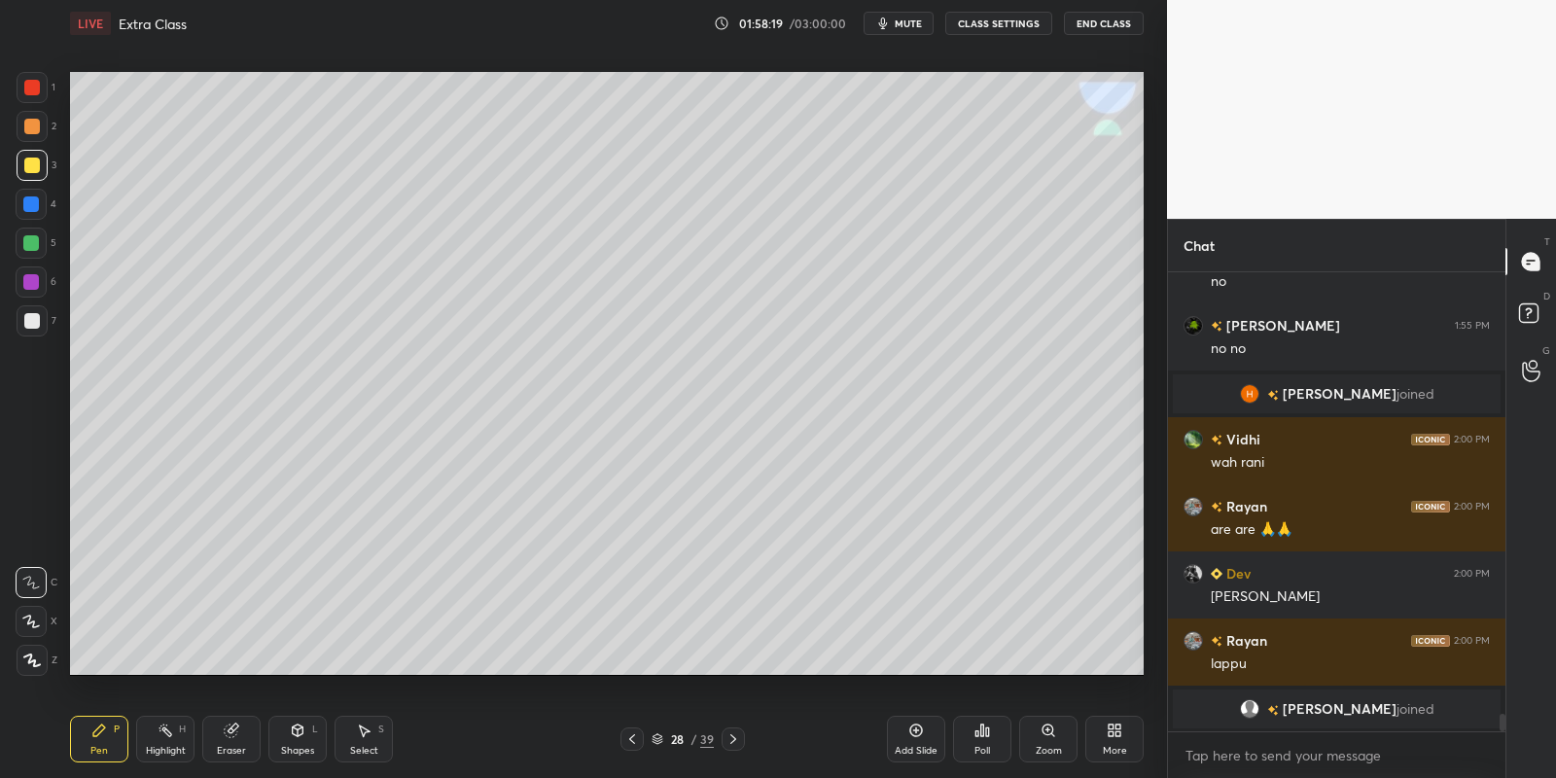
click at [166, 738] on div "Highlight H" at bounding box center [165, 739] width 58 height 47
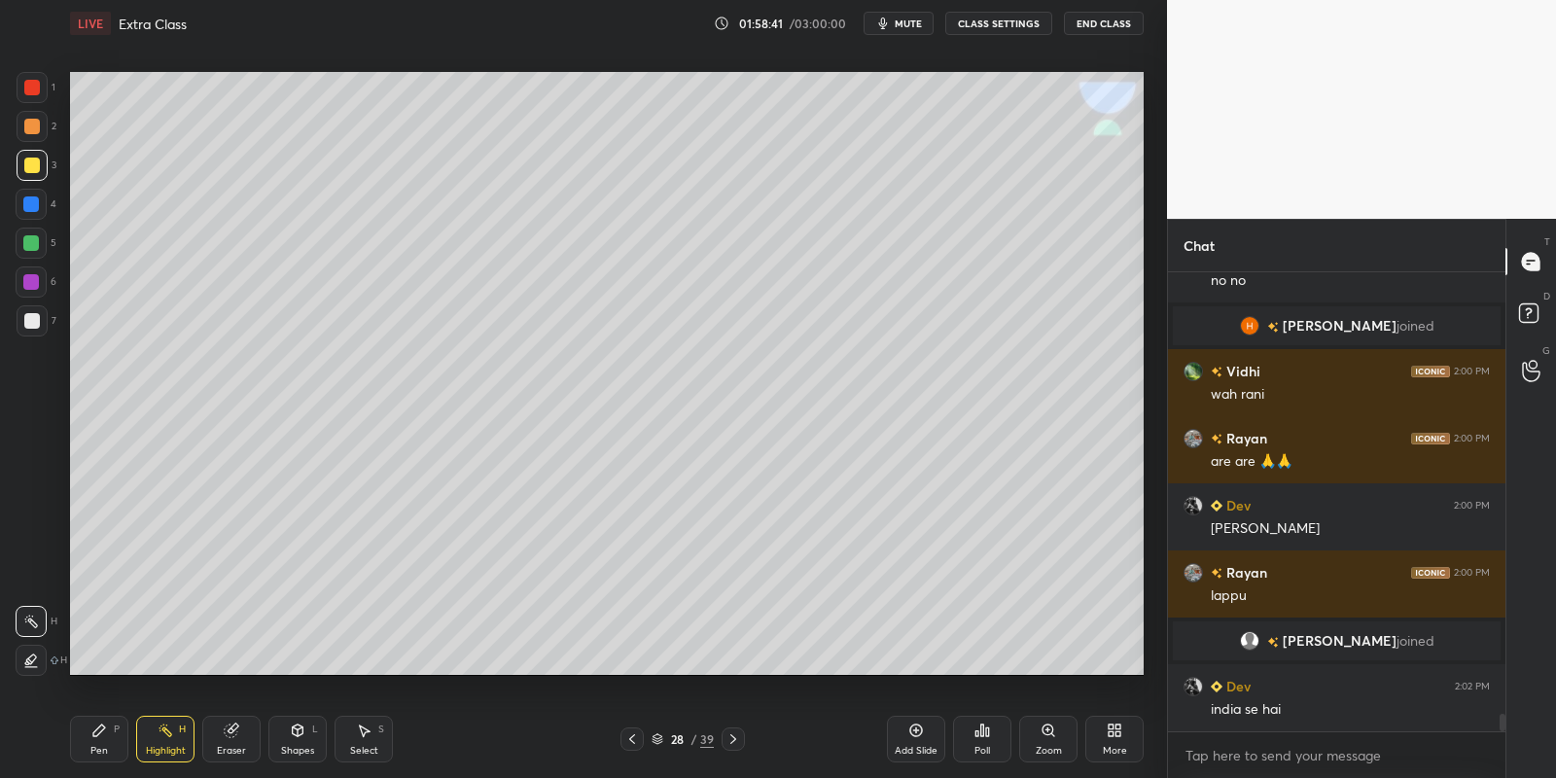
click at [301, 737] on div "Shapes L" at bounding box center [297, 739] width 58 height 47
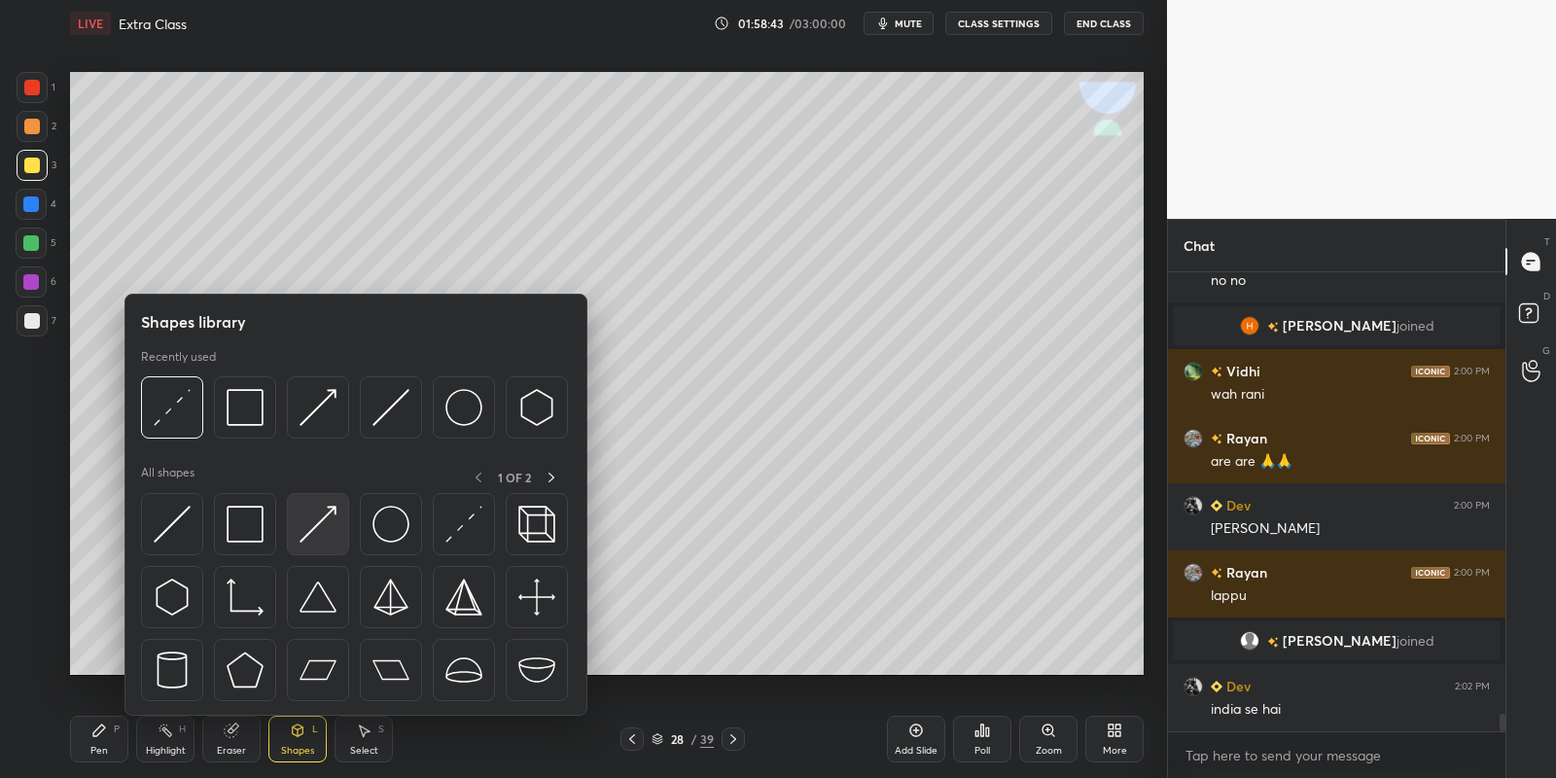
click at [319, 512] on img at bounding box center [318, 524] width 37 height 37
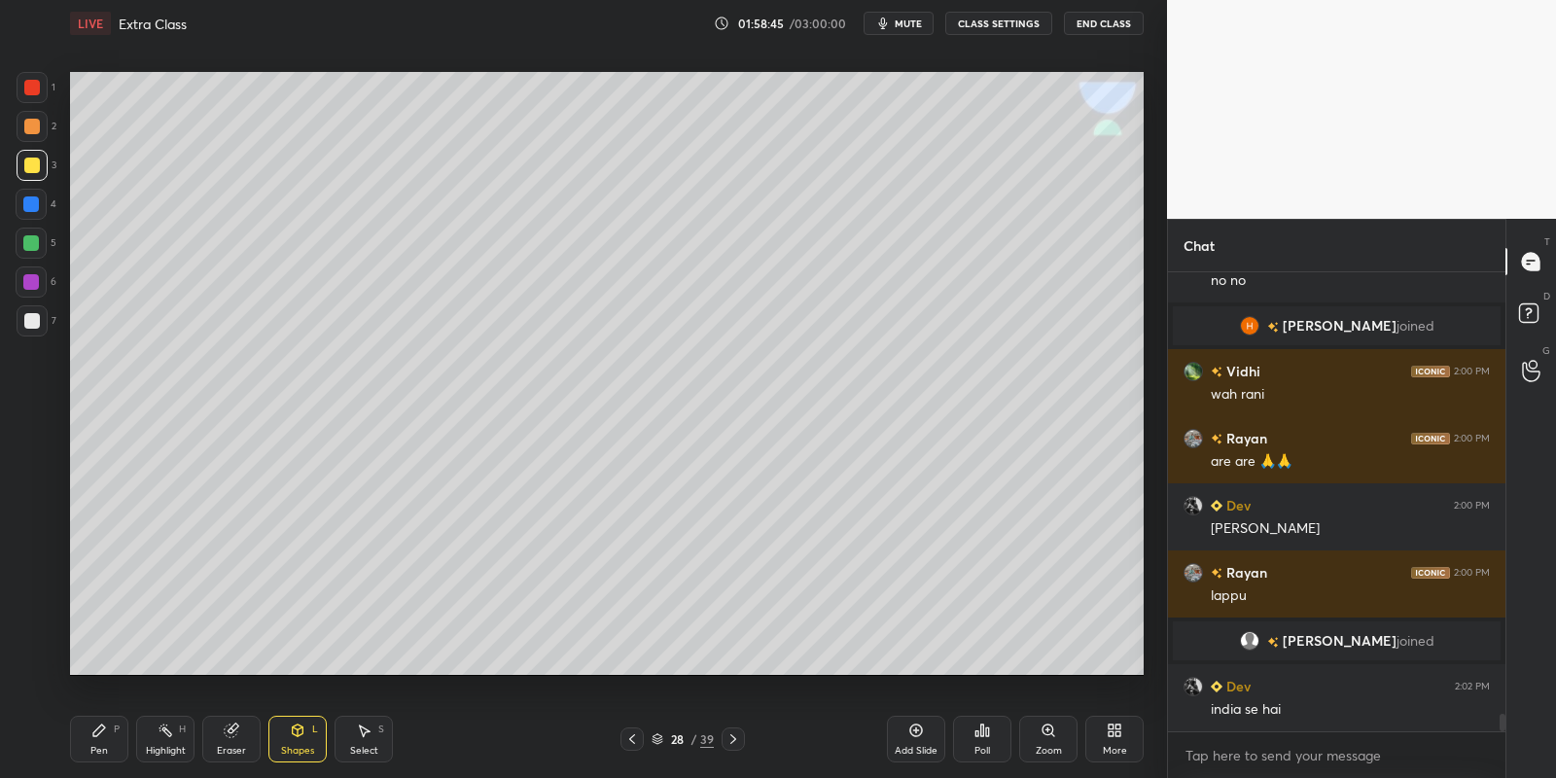
drag, startPoint x: 102, startPoint y: 737, endPoint x: 129, endPoint y: 696, distance: 49.1
click at [102, 736] on icon at bounding box center [99, 731] width 16 height 16
drag, startPoint x: 168, startPoint y: 739, endPoint x: 235, endPoint y: 699, distance: 78.1
click at [167, 735] on div "Highlight H" at bounding box center [165, 739] width 58 height 47
drag, startPoint x: 117, startPoint y: 750, endPoint x: 150, endPoint y: 744, distance: 33.6
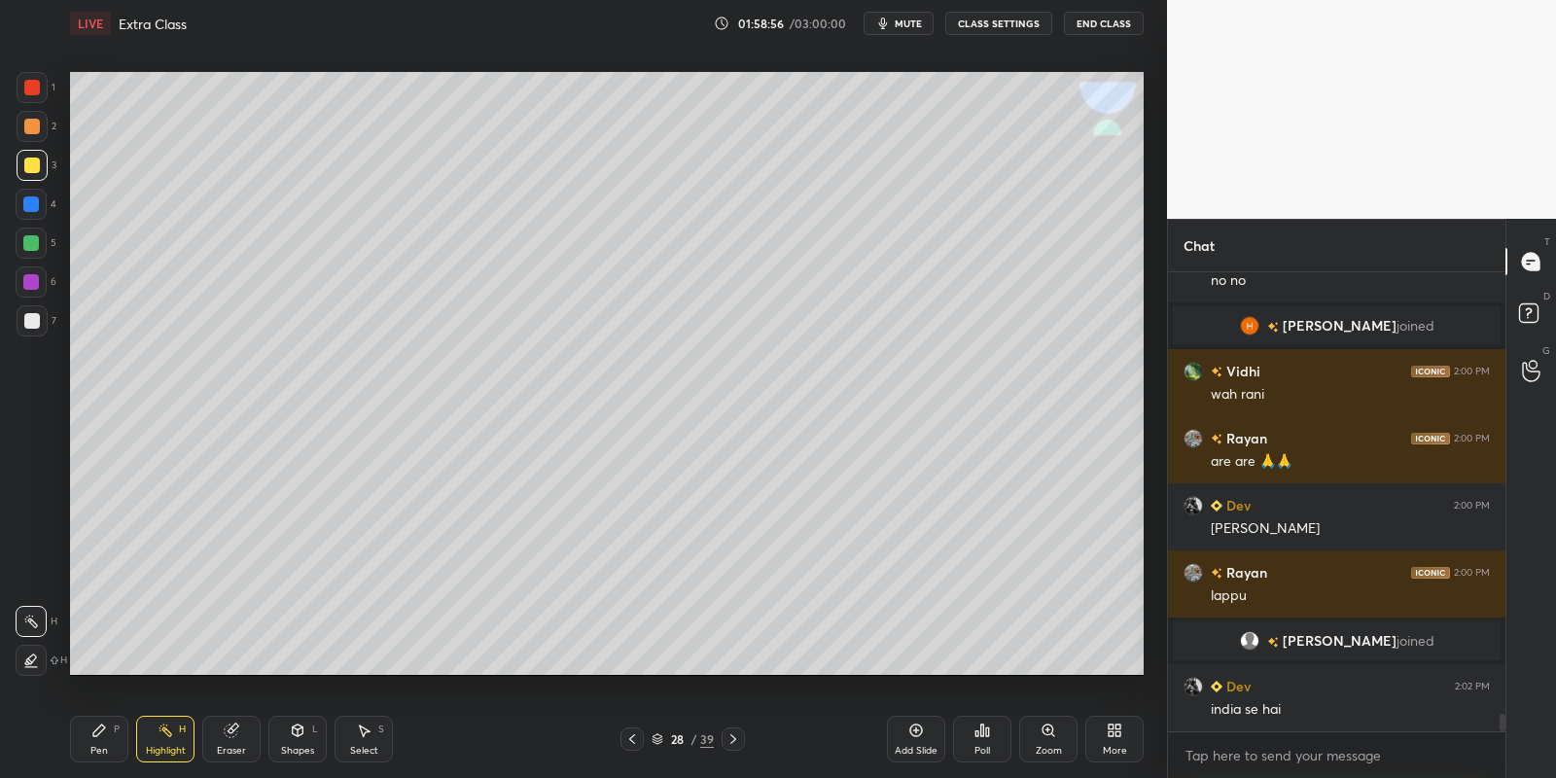
click at [121, 750] on div "Pen P" at bounding box center [99, 739] width 58 height 47
click at [155, 744] on div "Highlight H" at bounding box center [165, 739] width 58 height 47
click at [306, 733] on div "Shapes L" at bounding box center [297, 739] width 58 height 47
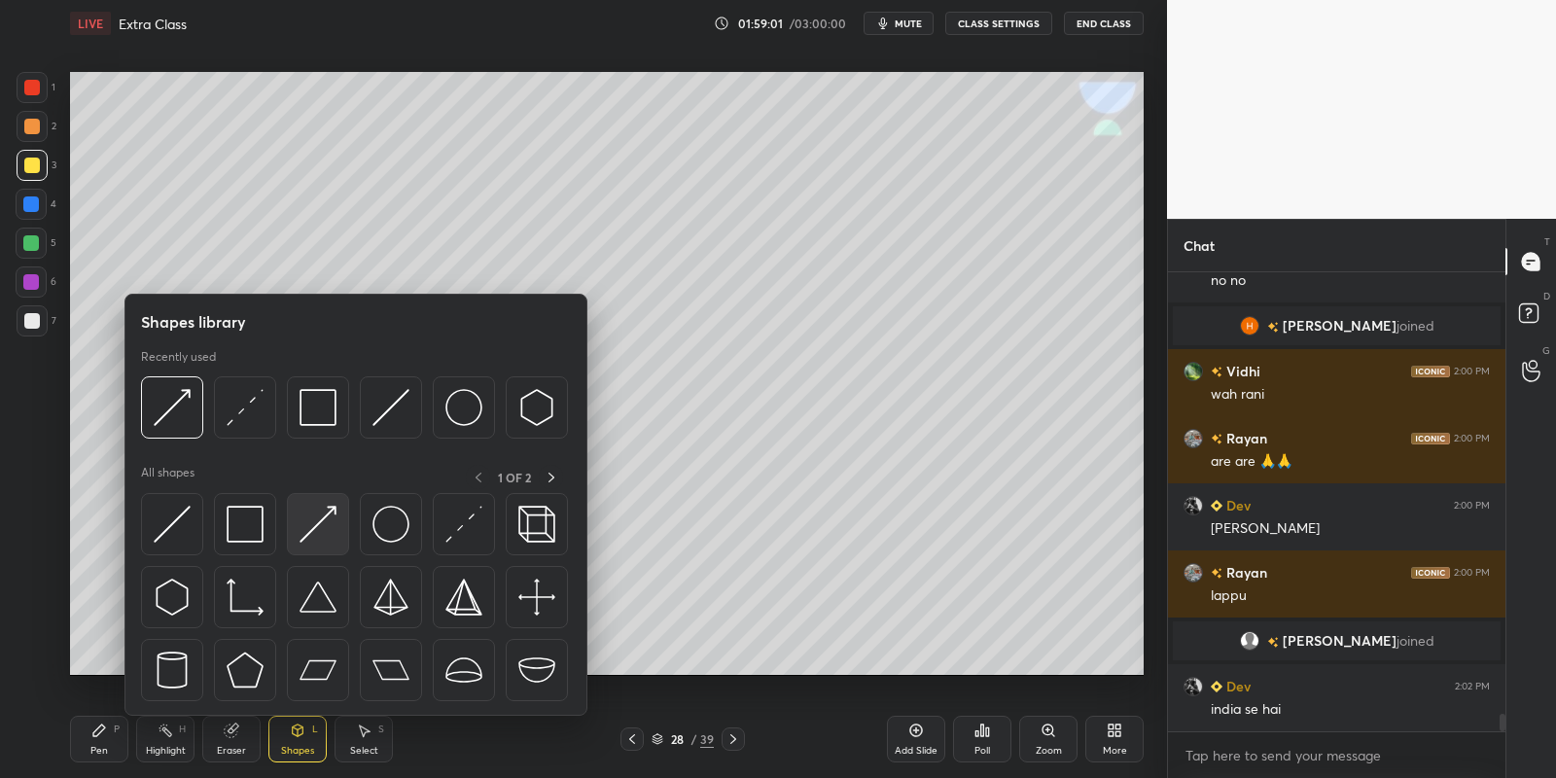
click at [323, 508] on img at bounding box center [318, 524] width 37 height 37
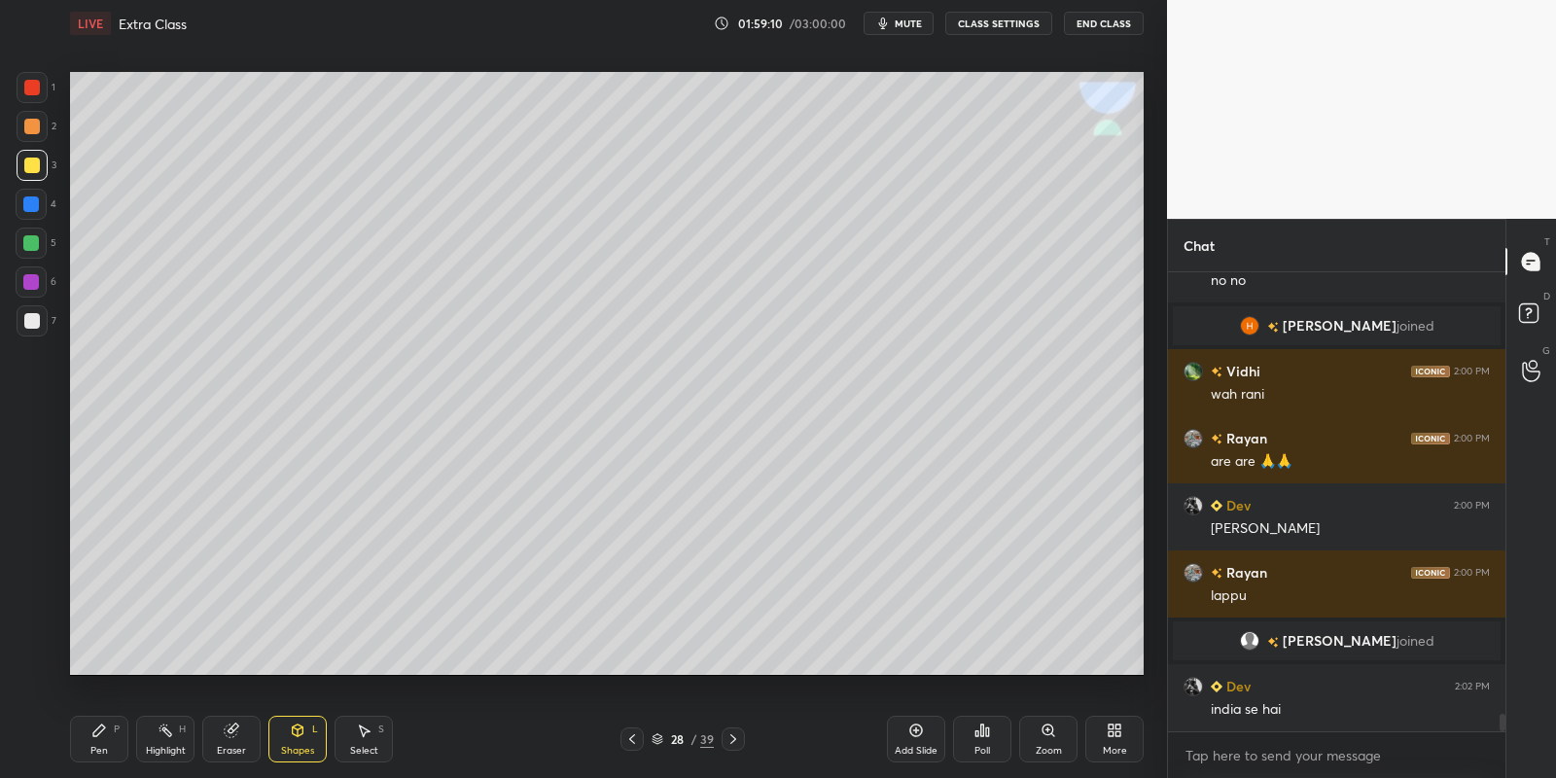
drag, startPoint x: 94, startPoint y: 744, endPoint x: 103, endPoint y: 724, distance: 22.2
click at [94, 742] on div "Pen P" at bounding box center [99, 739] width 58 height 47
drag, startPoint x: 163, startPoint y: 736, endPoint x: 185, endPoint y: 695, distance: 46.1
click at [164, 734] on icon at bounding box center [166, 731] width 16 height 16
click at [121, 743] on div "Pen P" at bounding box center [99, 739] width 58 height 47
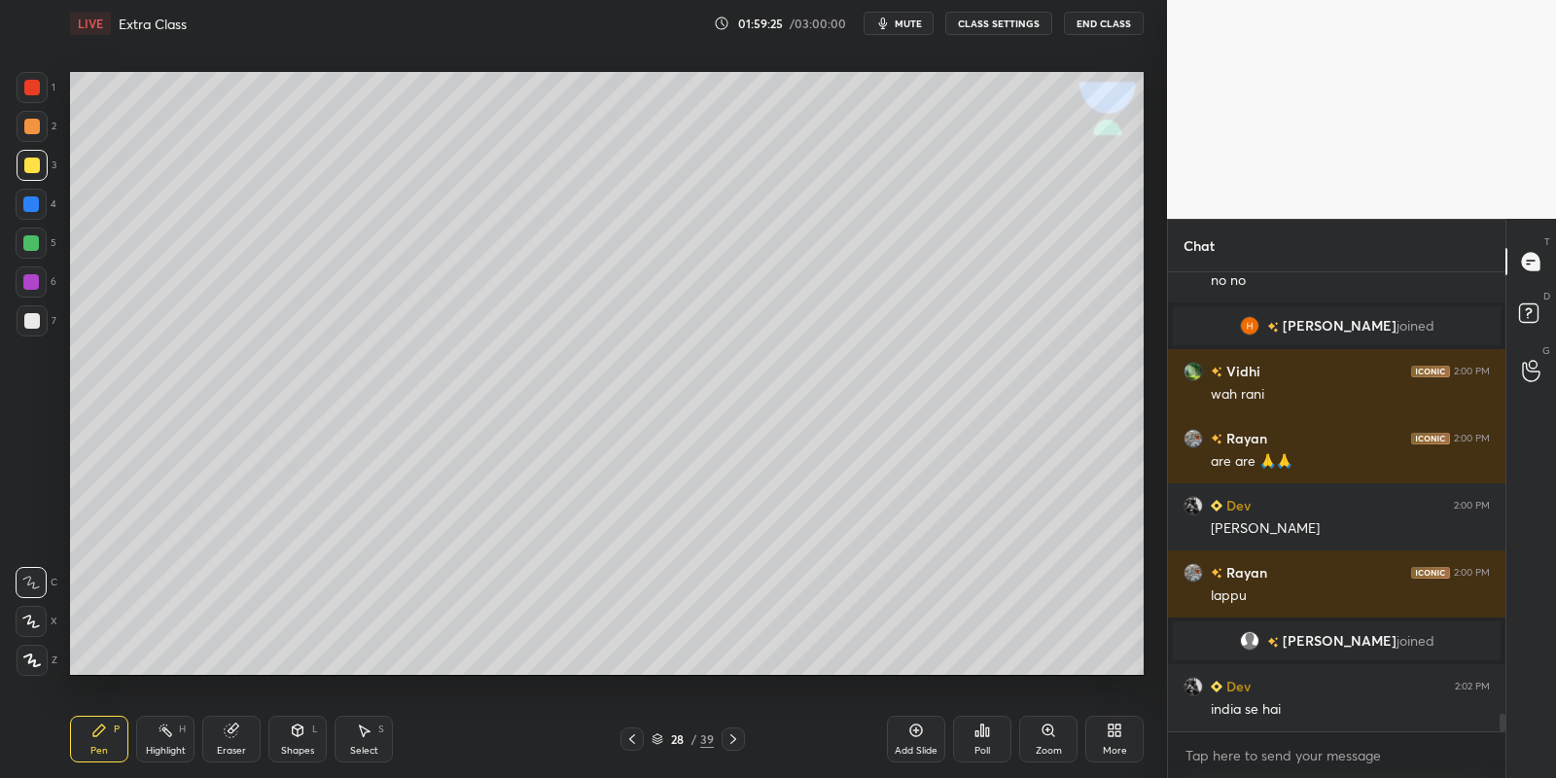
click at [298, 728] on icon at bounding box center [298, 728] width 11 height 3
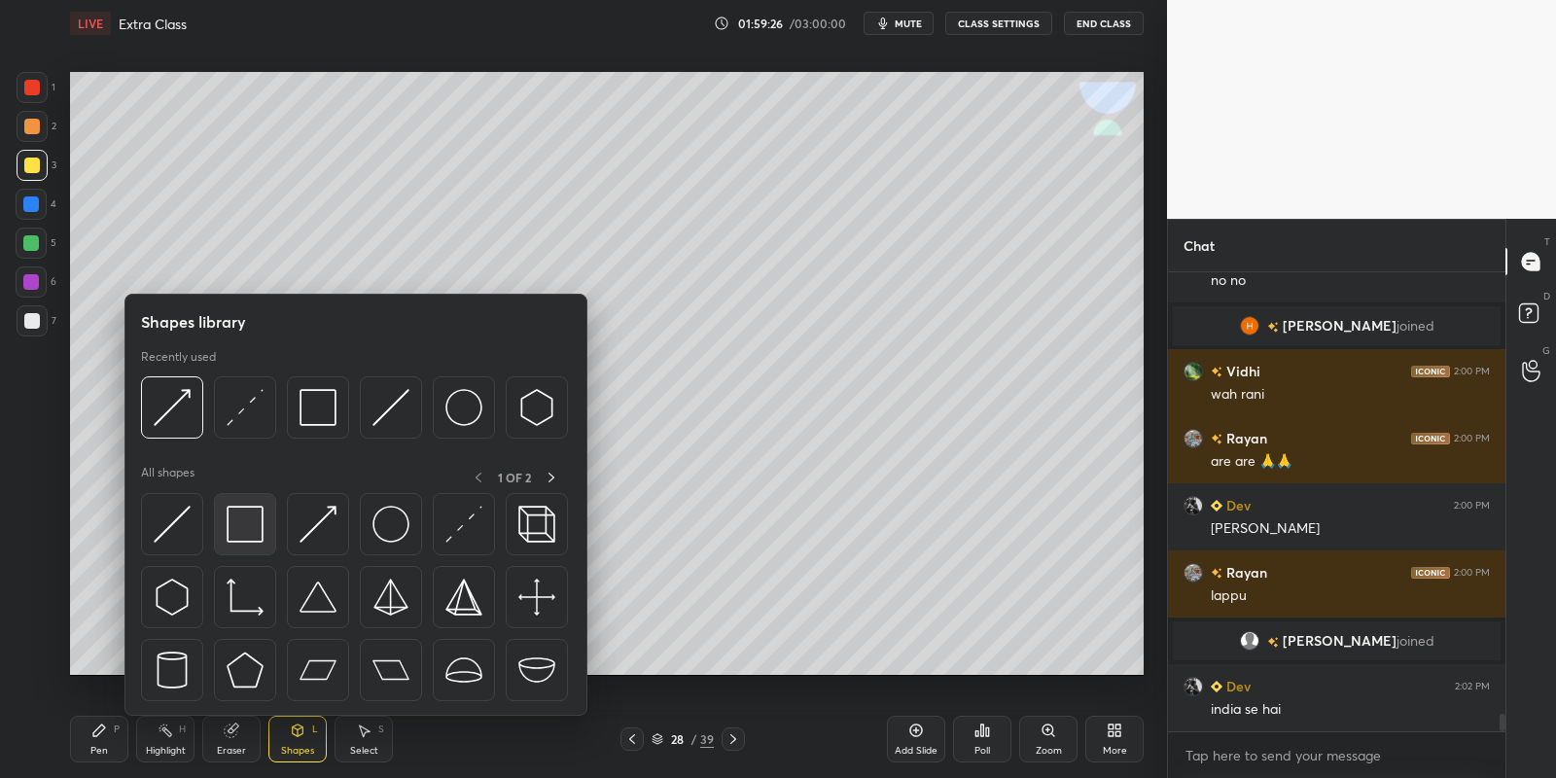
click at [321, 519] on img at bounding box center [318, 524] width 37 height 37
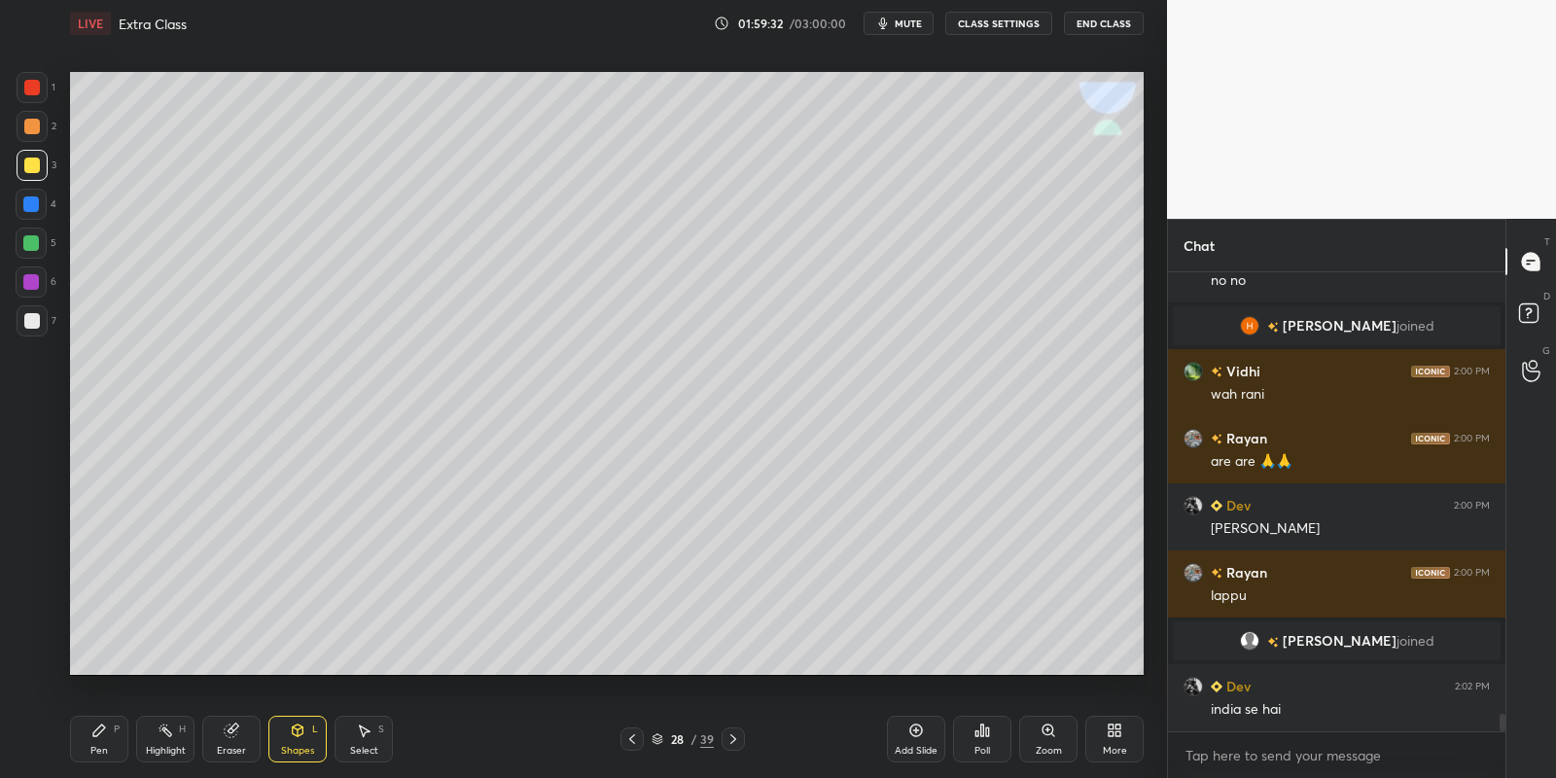
click at [102, 750] on div "Pen" at bounding box center [99, 751] width 18 height 10
drag, startPoint x: 171, startPoint y: 753, endPoint x: 159, endPoint y: 719, distance: 36.3
click at [167, 754] on div "Highlight" at bounding box center [166, 751] width 40 height 10
click at [94, 743] on div "Pen P" at bounding box center [99, 739] width 58 height 47
click at [297, 742] on div "Shapes L" at bounding box center [297, 739] width 58 height 47
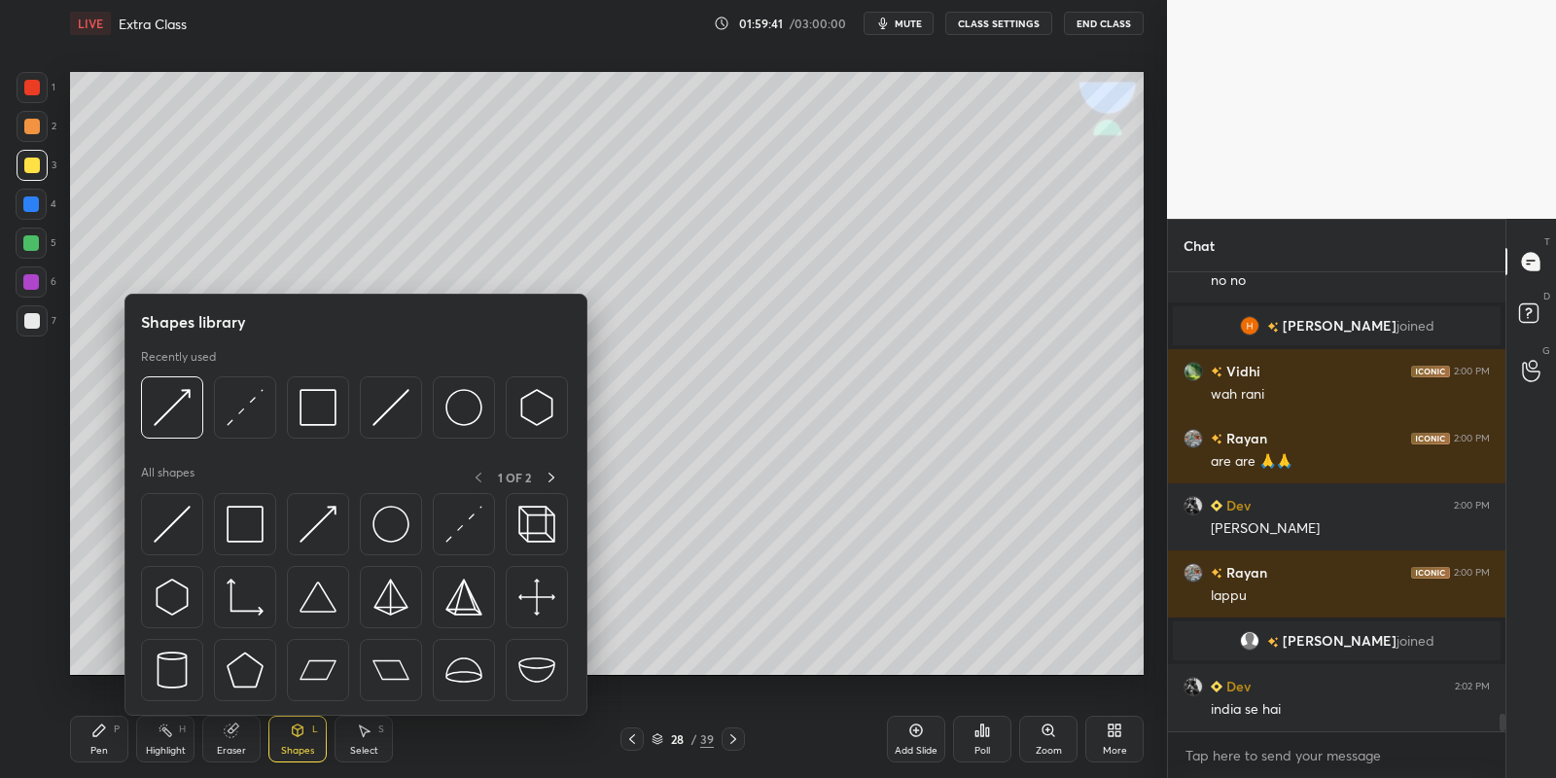
click at [322, 512] on img at bounding box center [318, 524] width 37 height 37
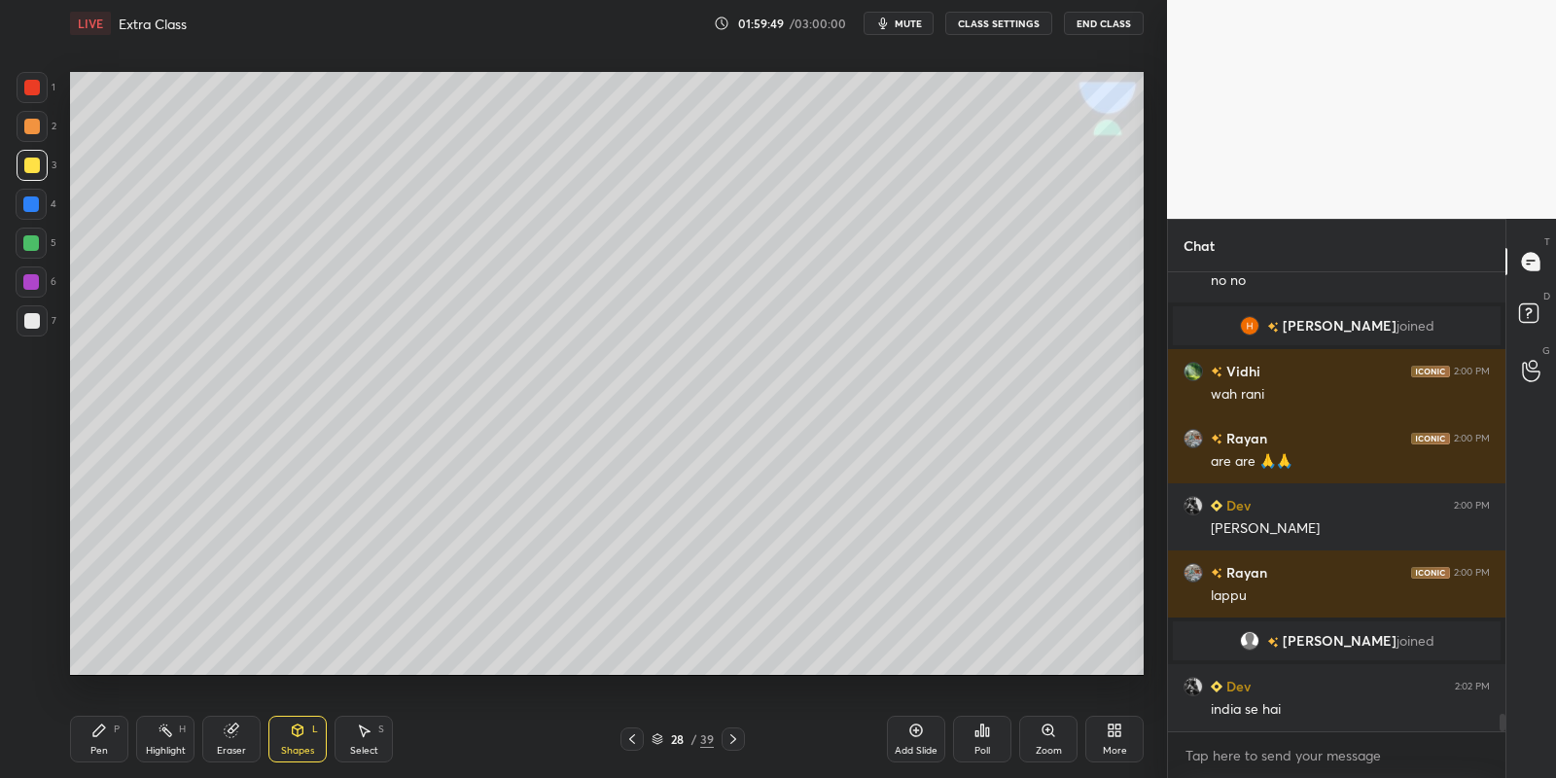
click at [96, 738] on div "Pen P" at bounding box center [99, 739] width 58 height 47
click at [168, 728] on icon at bounding box center [166, 731] width 16 height 16
drag, startPoint x: 114, startPoint y: 741, endPoint x: 181, endPoint y: 744, distance: 67.2
click at [121, 740] on div "Pen P" at bounding box center [99, 739] width 58 height 47
drag, startPoint x: 173, startPoint y: 741, endPoint x: 217, endPoint y: 726, distance: 46.1
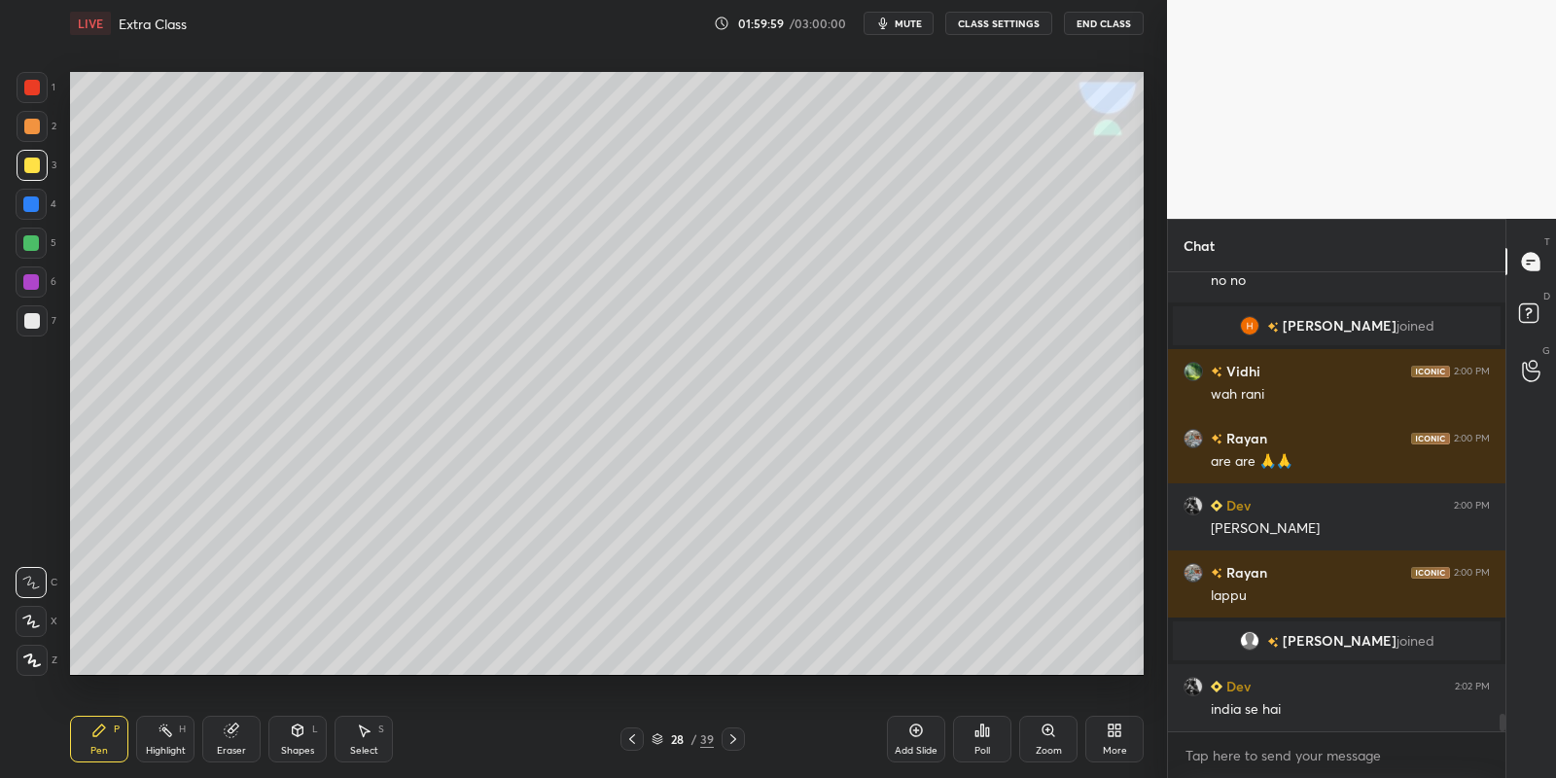
click at [173, 739] on div "Highlight H" at bounding box center [165, 739] width 58 height 47
drag, startPoint x: 104, startPoint y: 728, endPoint x: 119, endPoint y: 724, distance: 15.1
click at [110, 729] on div "Pen P" at bounding box center [99, 739] width 58 height 47
drag, startPoint x: 161, startPoint y: 730, endPoint x: 218, endPoint y: 691, distance: 68.5
click at [160, 728] on icon at bounding box center [166, 731] width 16 height 16
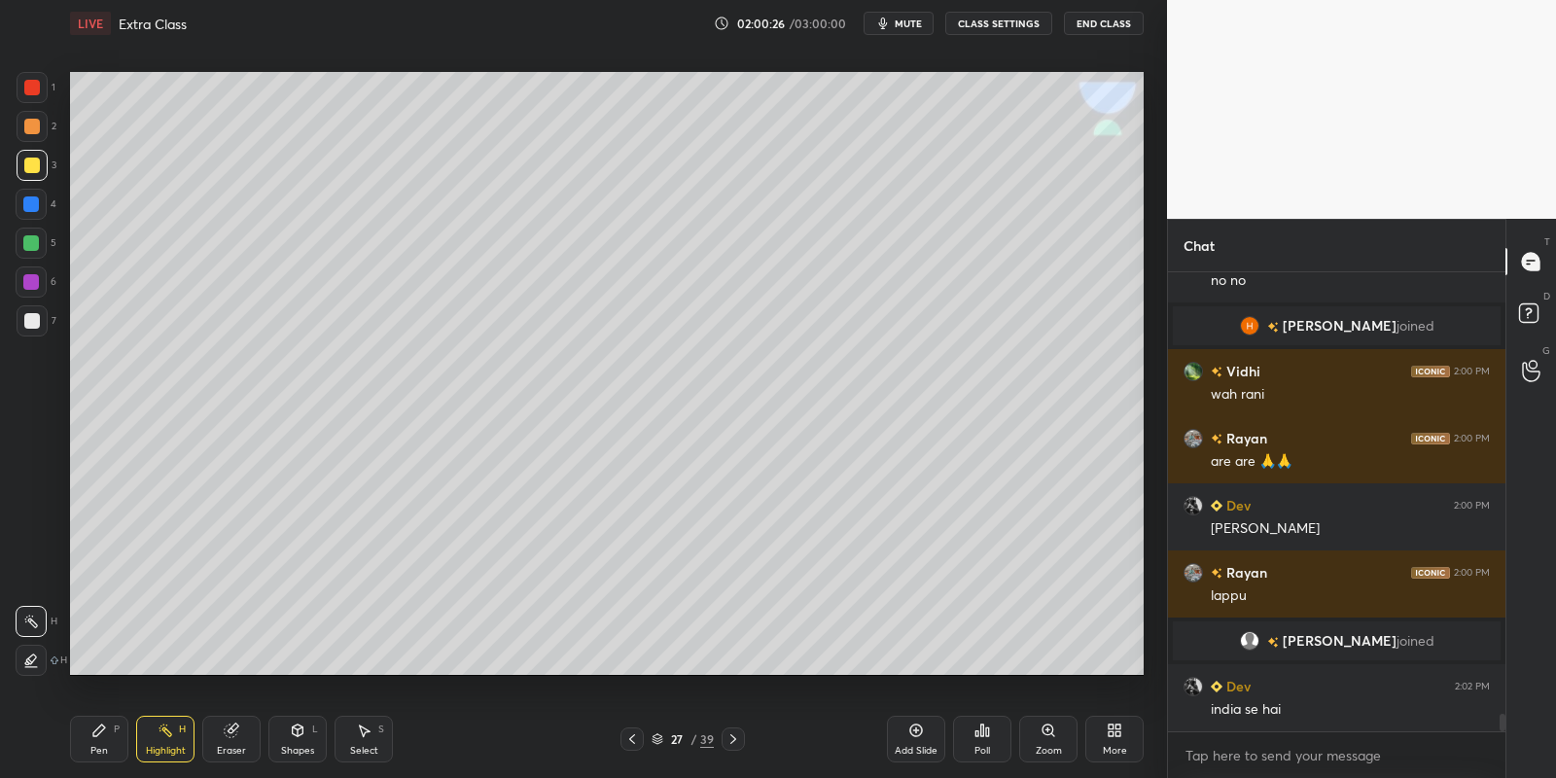
click at [94, 722] on div "Pen P" at bounding box center [99, 739] width 58 height 47
drag, startPoint x: 157, startPoint y: 739, endPoint x: 201, endPoint y: 693, distance: 64.0
click at [156, 736] on div "Highlight H" at bounding box center [165, 739] width 58 height 47
drag, startPoint x: 103, startPoint y: 733, endPoint x: 152, endPoint y: 739, distance: 49.0
click at [109, 734] on div "Pen P" at bounding box center [99, 739] width 58 height 47
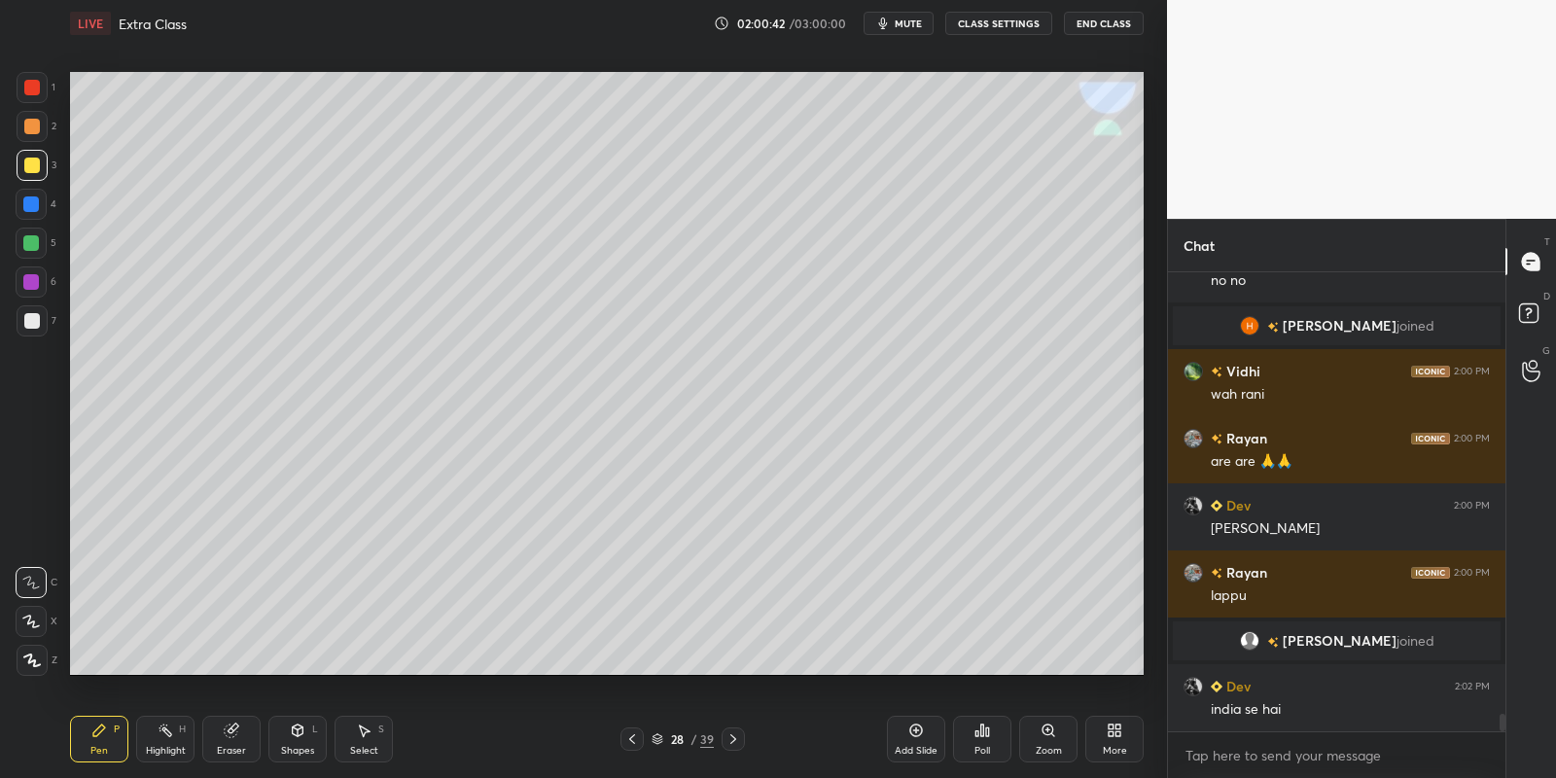
click at [159, 739] on div "Highlight H" at bounding box center [165, 739] width 58 height 47
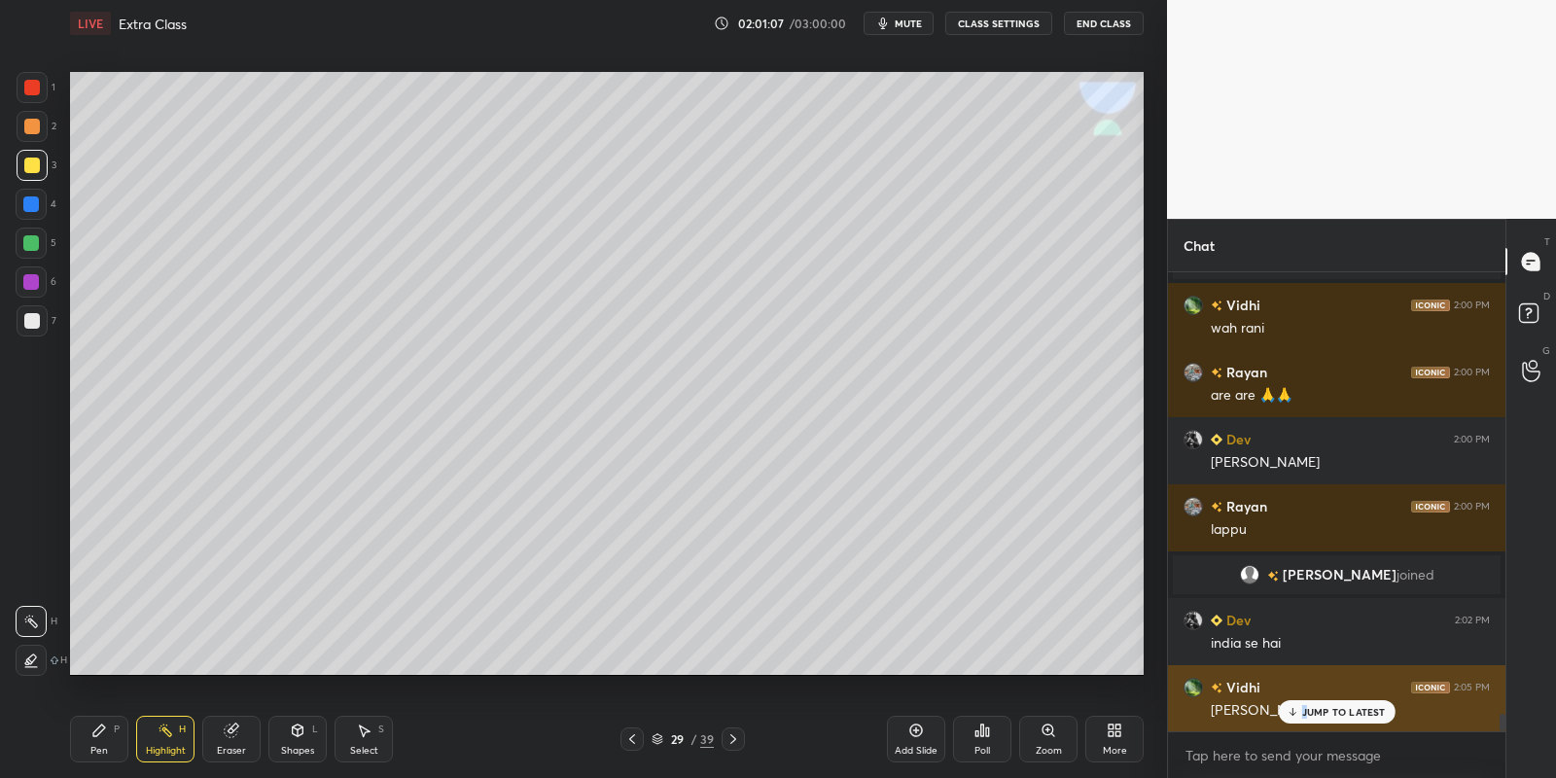
click at [1309, 706] on div "JUMP TO LATEST" at bounding box center [1336, 711] width 117 height 23
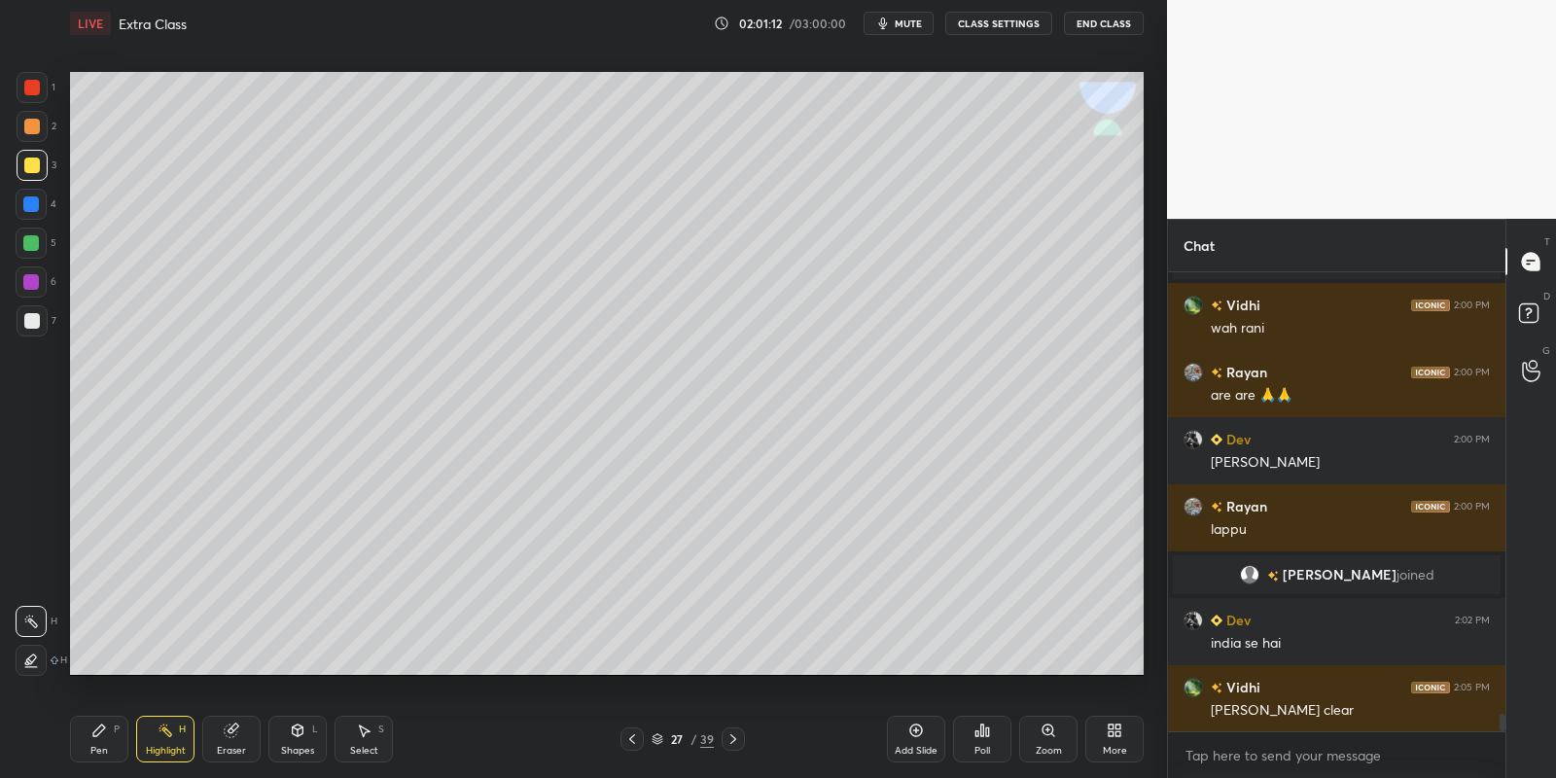
click at [362, 739] on div "Select S" at bounding box center [364, 739] width 58 height 47
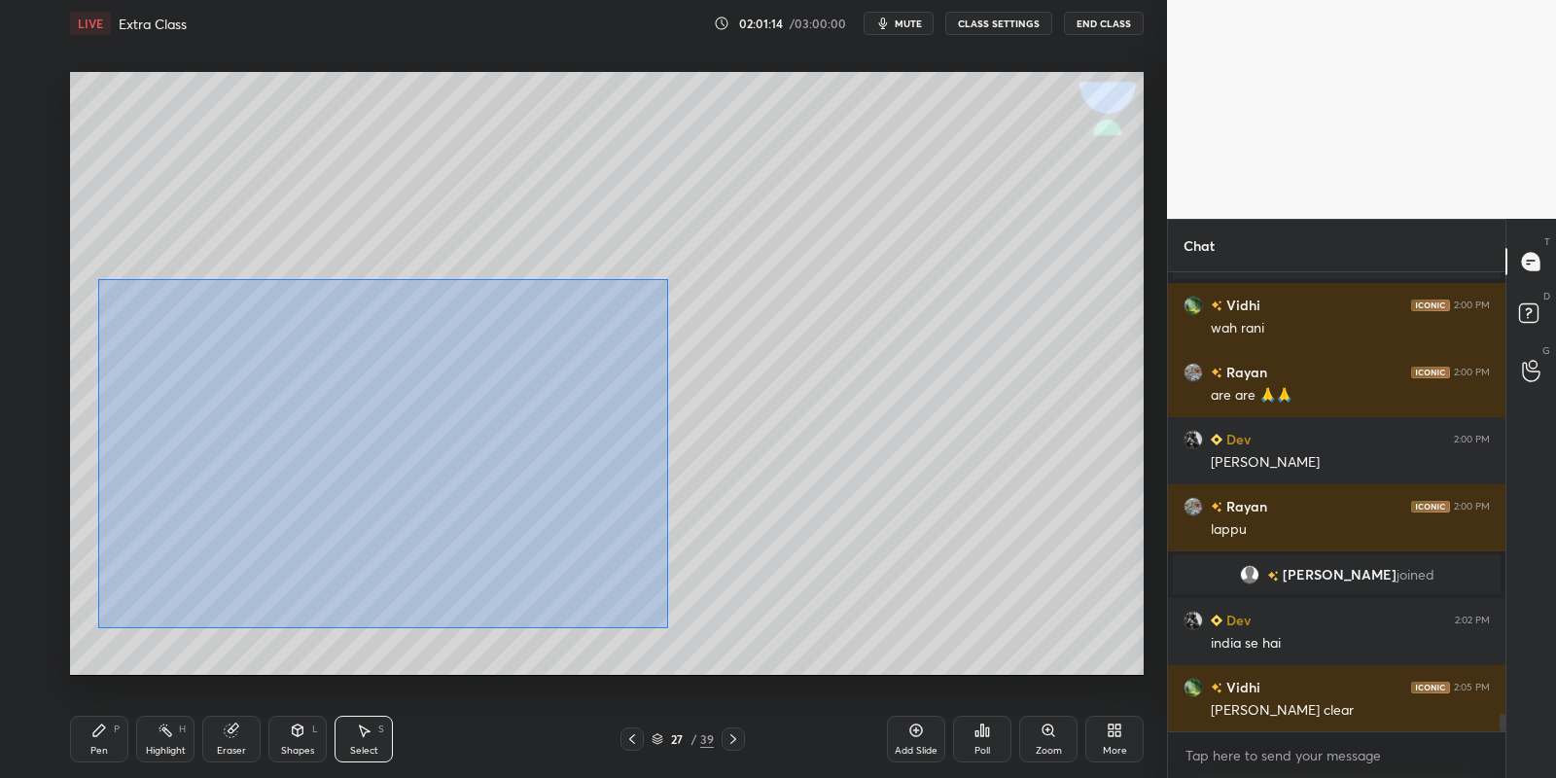
drag, startPoint x: 105, startPoint y: 274, endPoint x: 671, endPoint y: 603, distance: 654.5
click at [668, 625] on div "0 ° Undo Copy Paste here Duplicate Duplicate to new slide Delete" at bounding box center [607, 374] width 1074 height 604
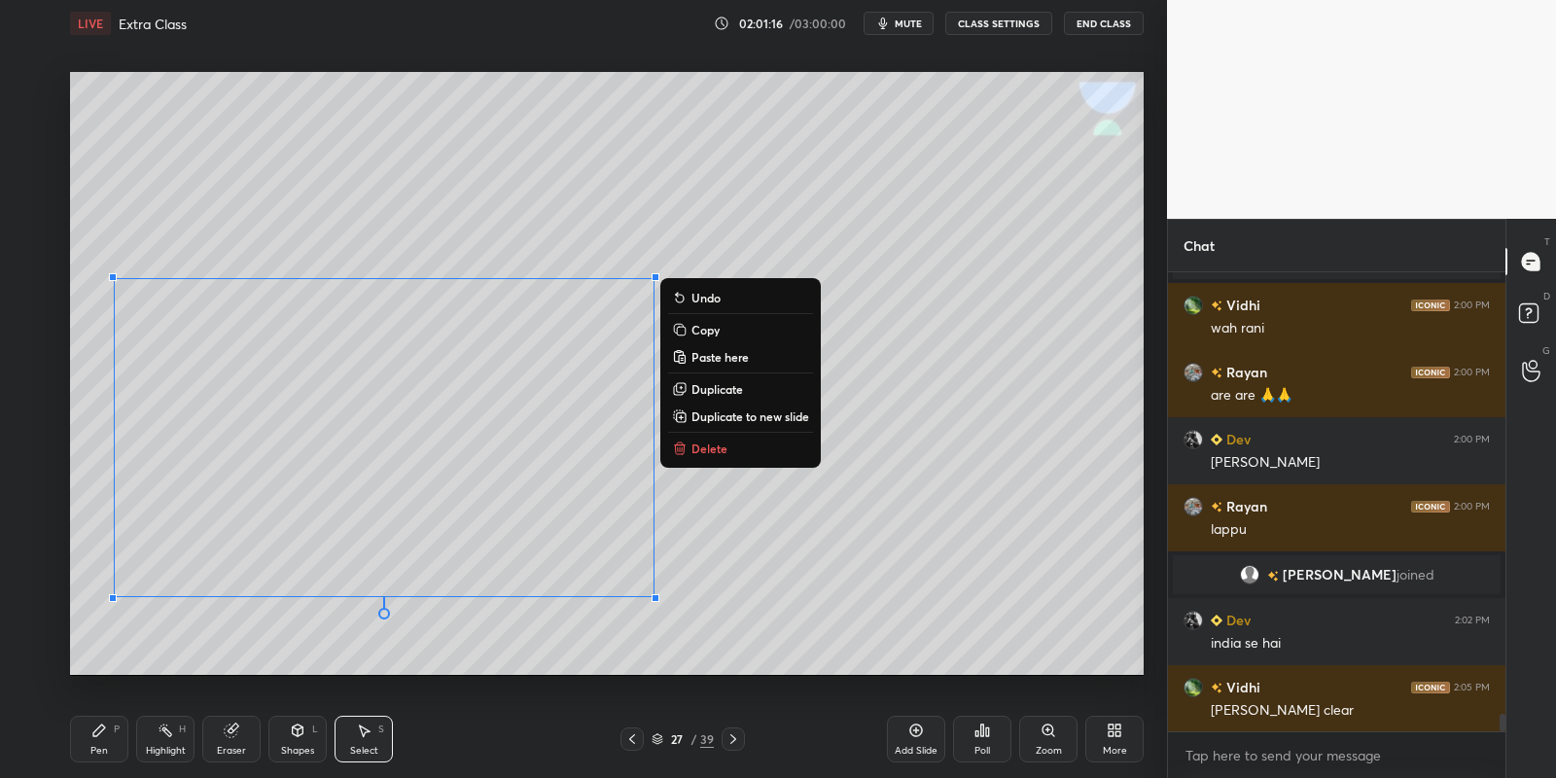
click at [99, 737] on icon at bounding box center [99, 731] width 16 height 16
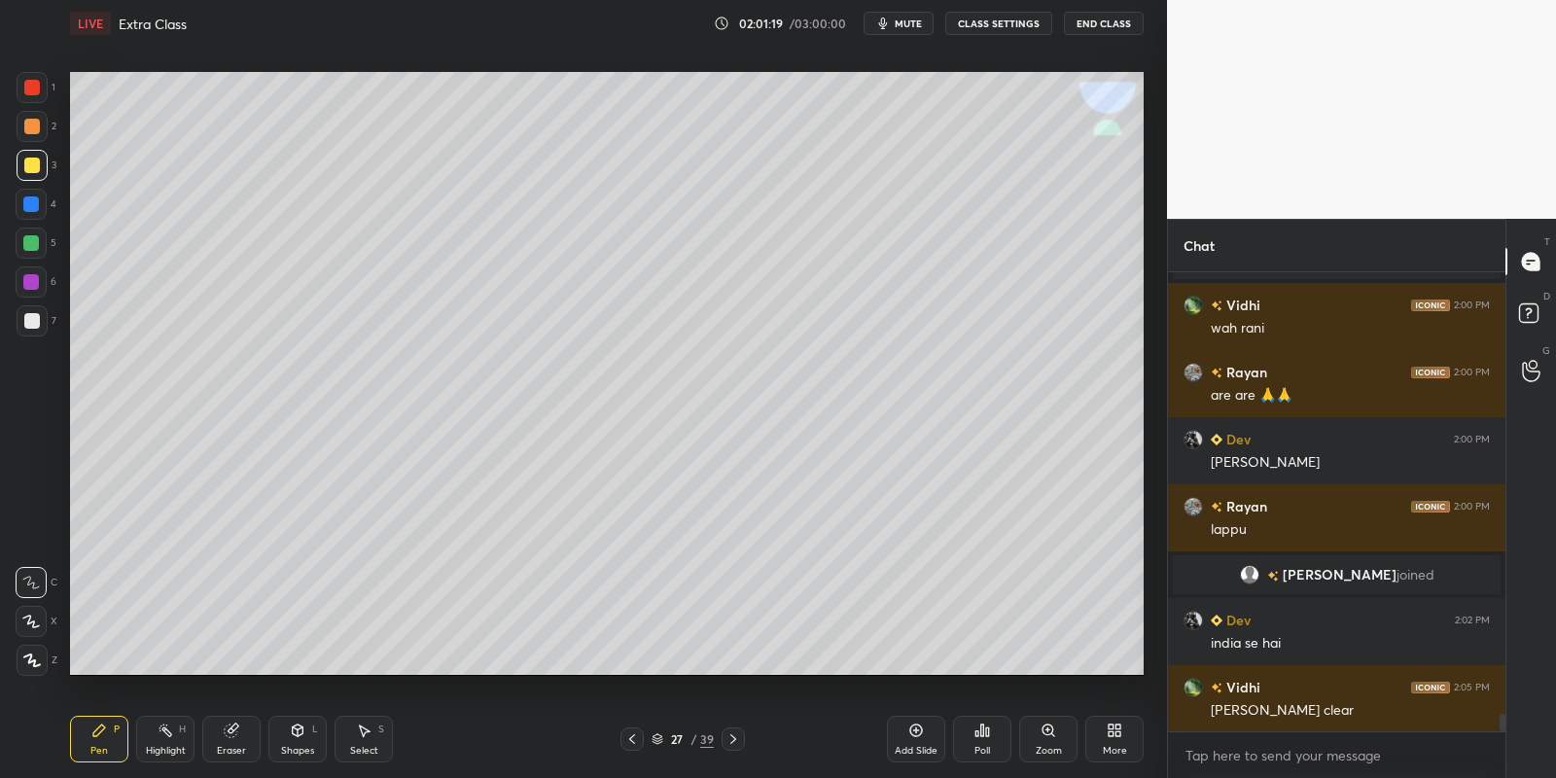
click at [367, 740] on div "Select S" at bounding box center [364, 739] width 58 height 47
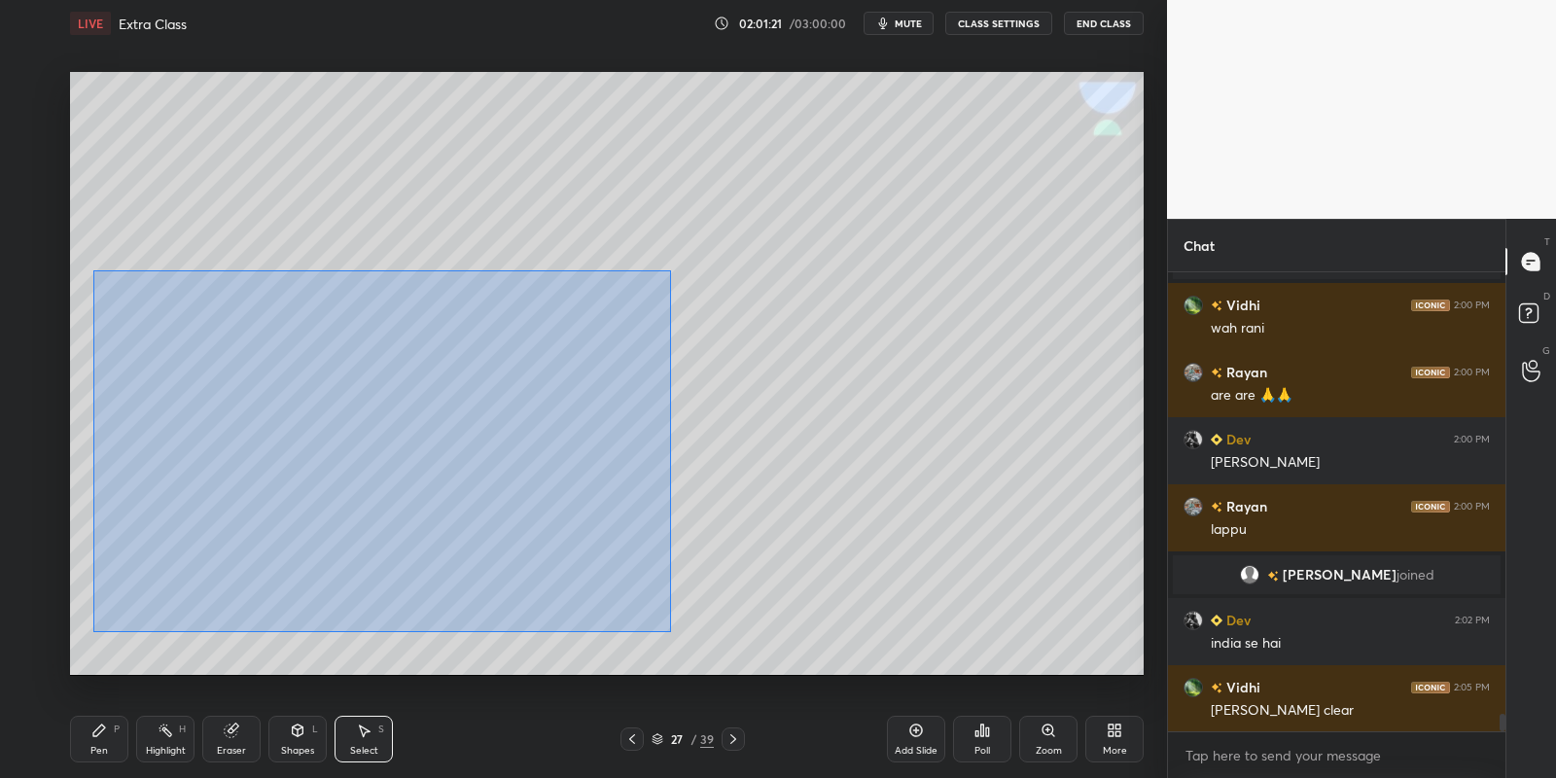
drag, startPoint x: 97, startPoint y: 270, endPoint x: 668, endPoint y: 606, distance: 662.1
click at [672, 630] on div "0 ° Undo Copy Paste here Duplicate Duplicate to new slide Delete" at bounding box center [607, 374] width 1074 height 604
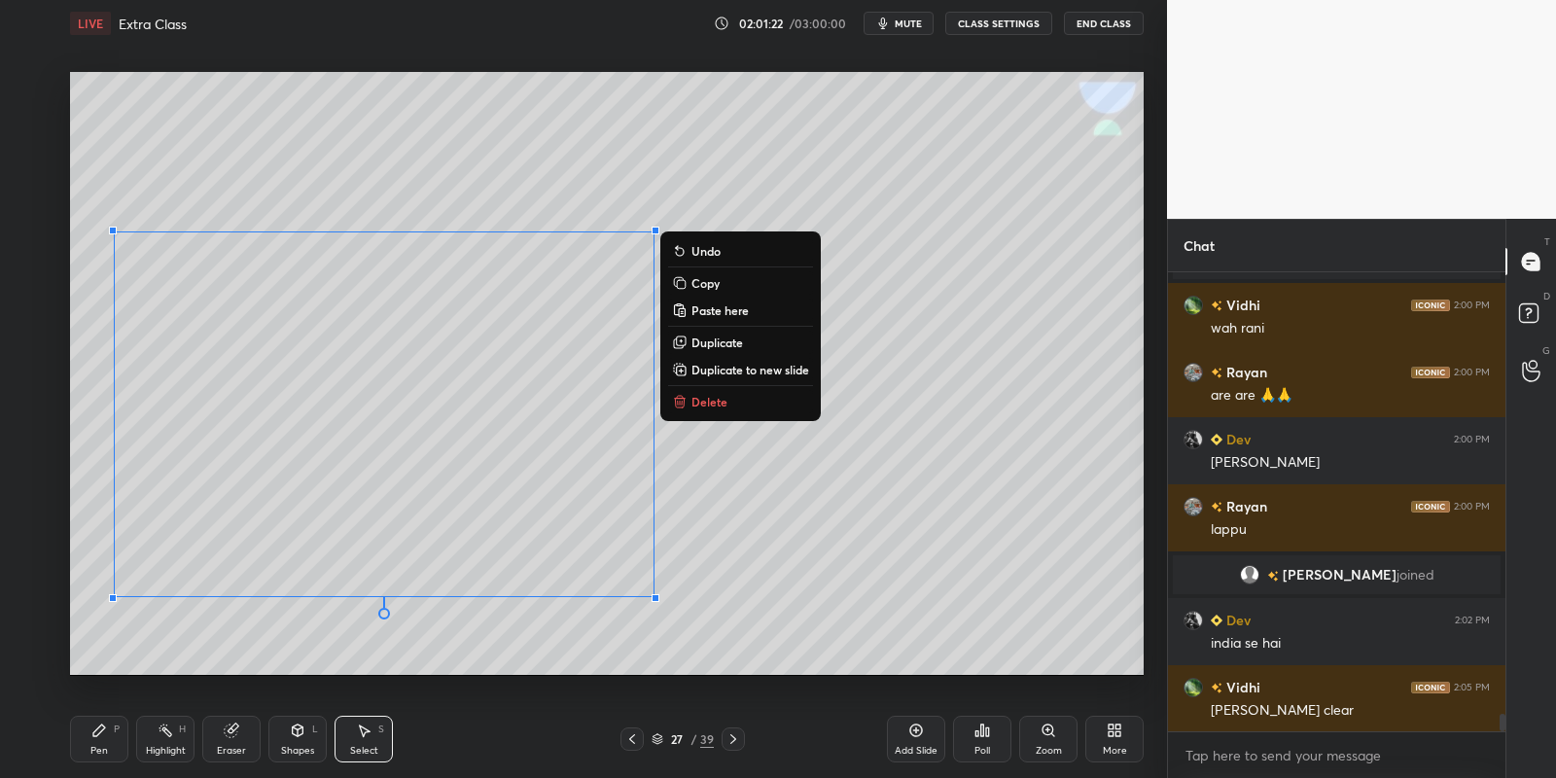
click at [719, 283] on p "Copy" at bounding box center [705, 283] width 28 height 16
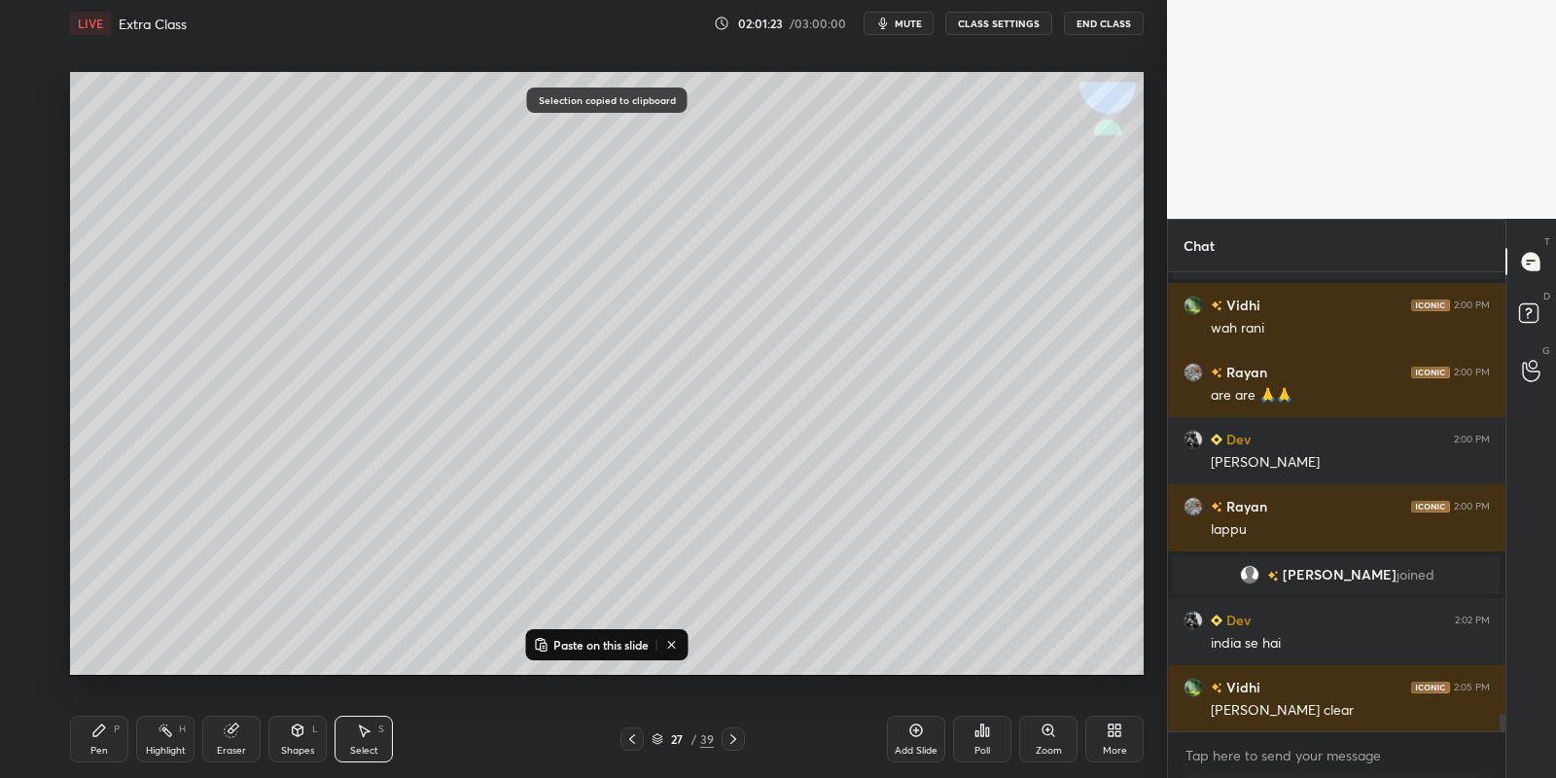
click at [731, 746] on icon at bounding box center [733, 739] width 16 height 16
click at [728, 738] on icon at bounding box center [733, 739] width 16 height 16
click at [587, 644] on p "Paste on this slide" at bounding box center [600, 645] width 95 height 16
drag, startPoint x: 405, startPoint y: 392, endPoint x: 416, endPoint y: 357, distance: 36.9
click at [417, 356] on div "0 ° Undo Copy Paste here Duplicate Duplicate to new slide Delete" at bounding box center [607, 374] width 1074 height 604
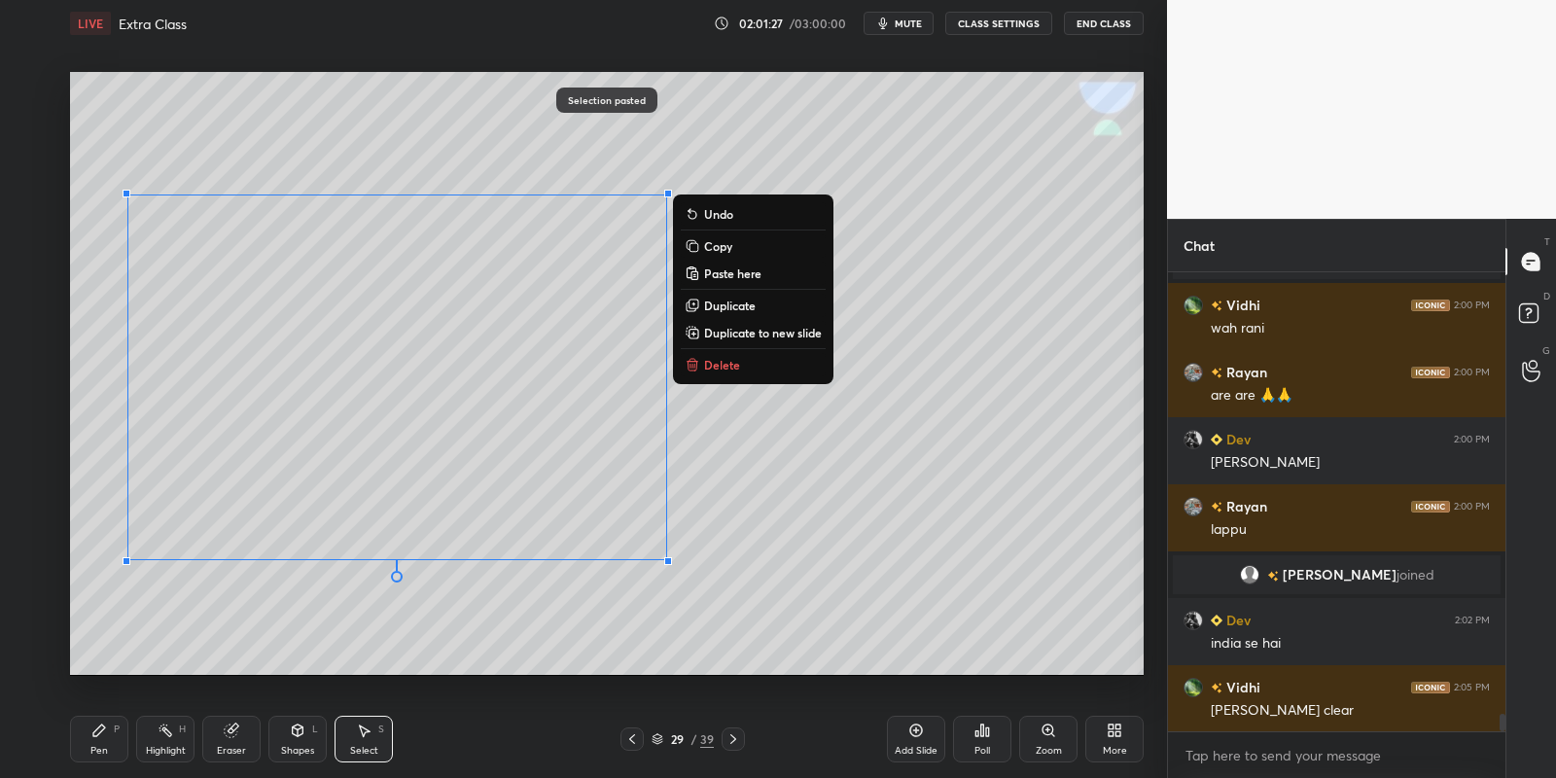
click at [230, 734] on div "Eraser" at bounding box center [231, 739] width 58 height 47
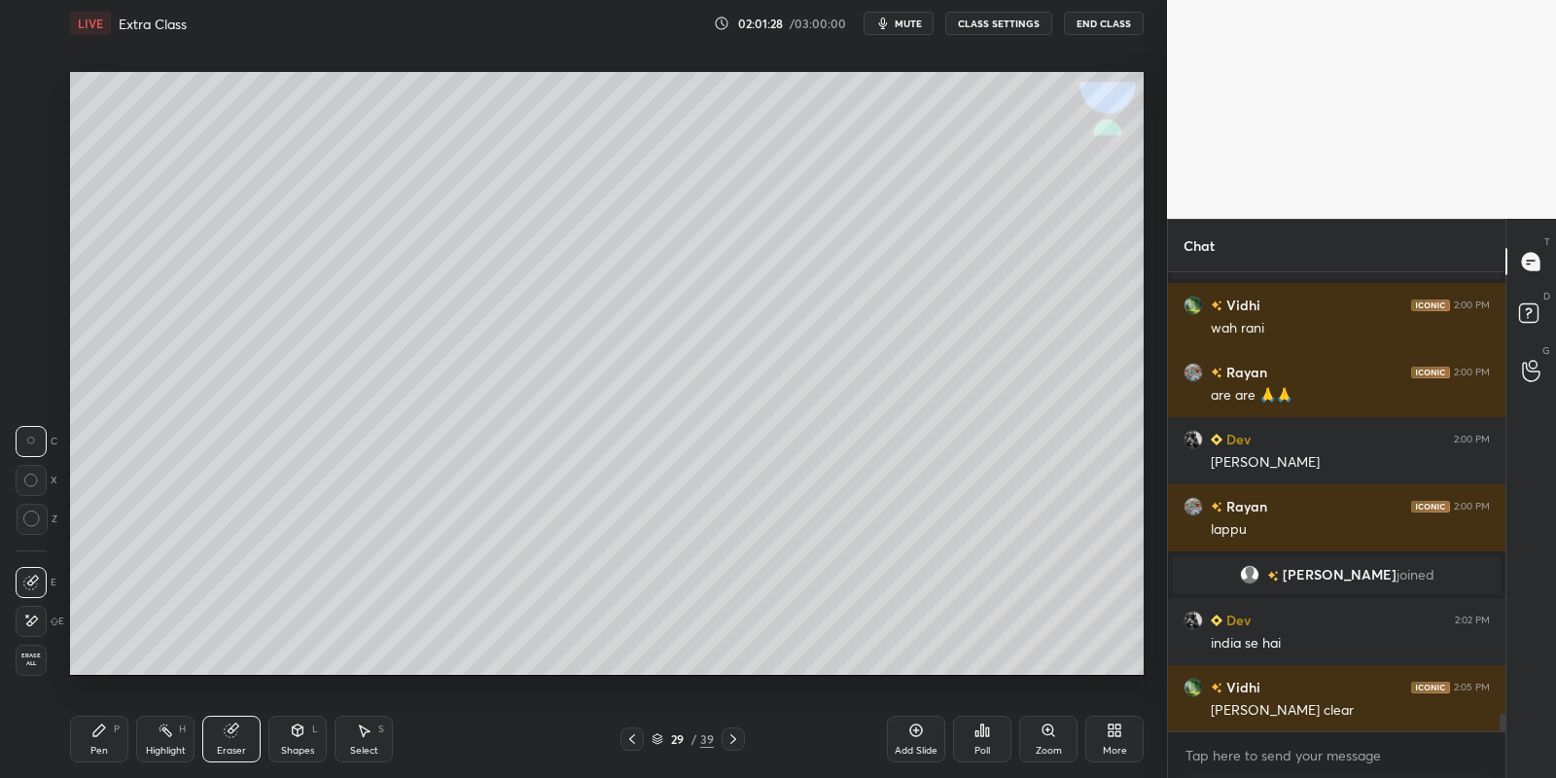
click at [365, 736] on div "Select S" at bounding box center [364, 739] width 58 height 47
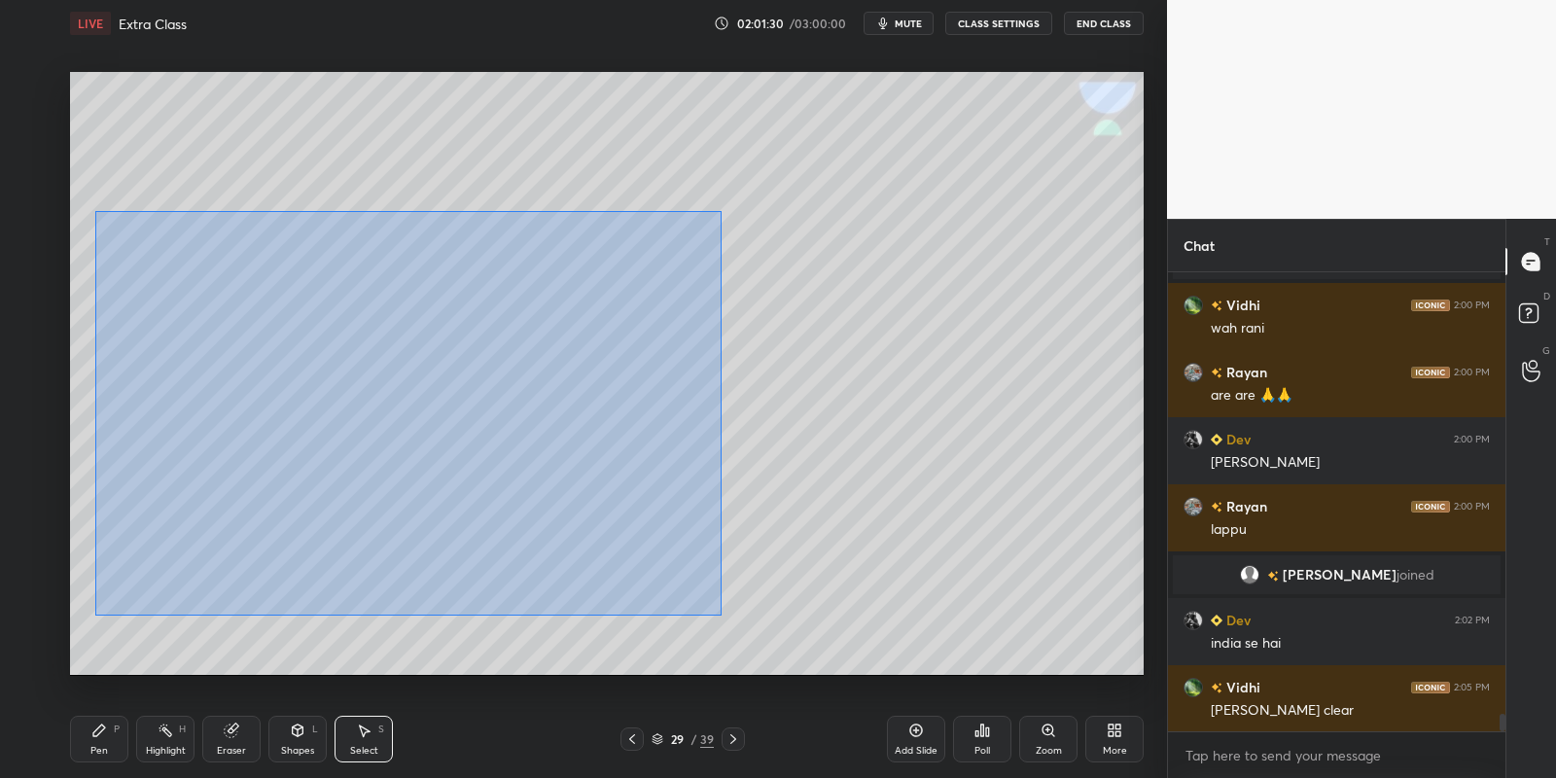
drag, startPoint x: 94, startPoint y: 210, endPoint x: 726, endPoint y: 620, distance: 753.6
click at [728, 622] on div "0 ° Undo Copy Paste here Duplicate Duplicate to new slide Delete" at bounding box center [607, 374] width 1074 height 604
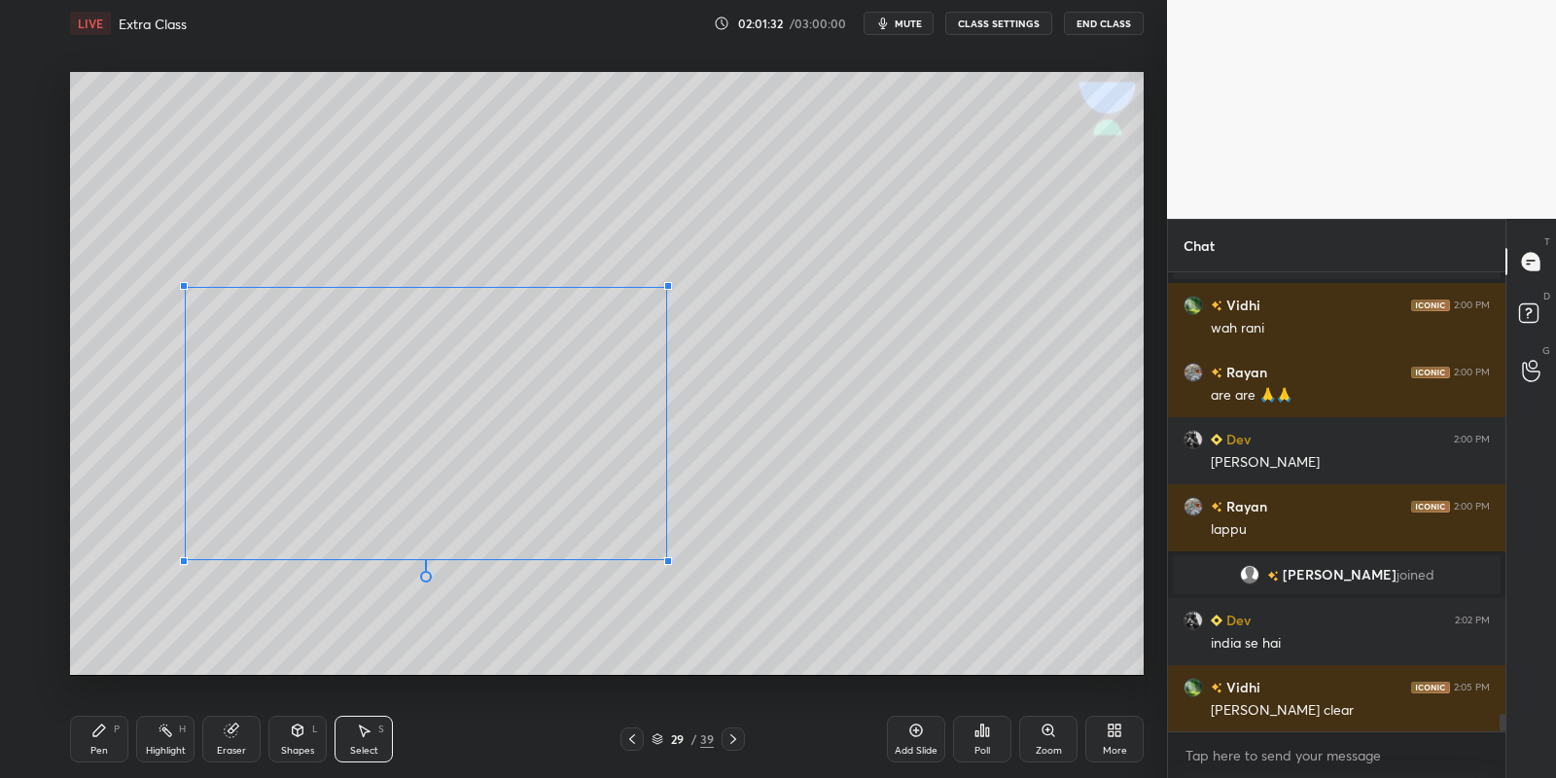
drag, startPoint x: 124, startPoint y: 194, endPoint x: 185, endPoint y: 291, distance: 114.4
click at [185, 288] on div at bounding box center [184, 286] width 8 height 8
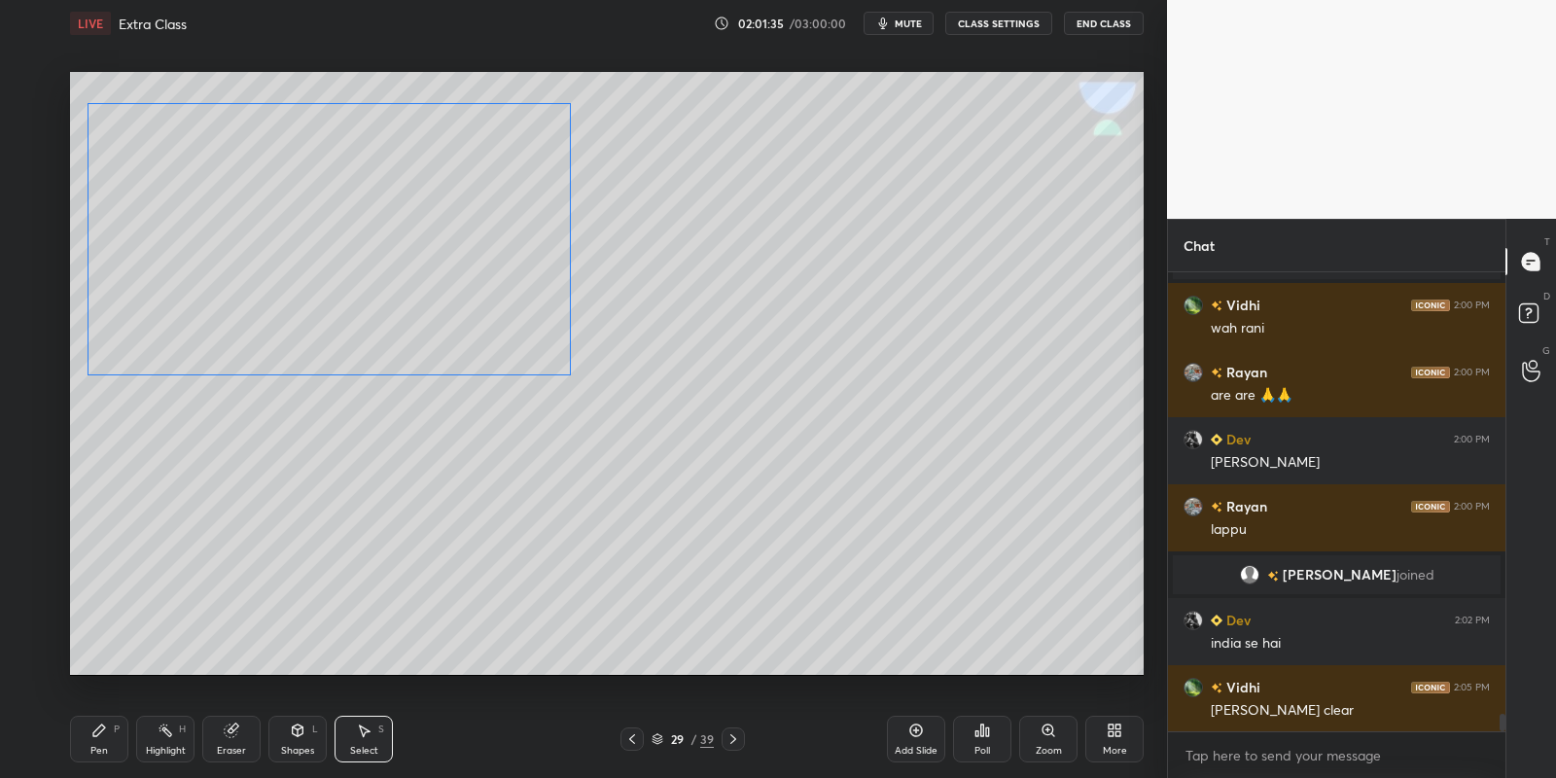
drag, startPoint x: 360, startPoint y: 350, endPoint x: 262, endPoint y: 168, distance: 206.7
click at [265, 167] on div "0 ° Undo Copy Paste here Duplicate Duplicate to new slide Delete" at bounding box center [607, 374] width 1074 height 604
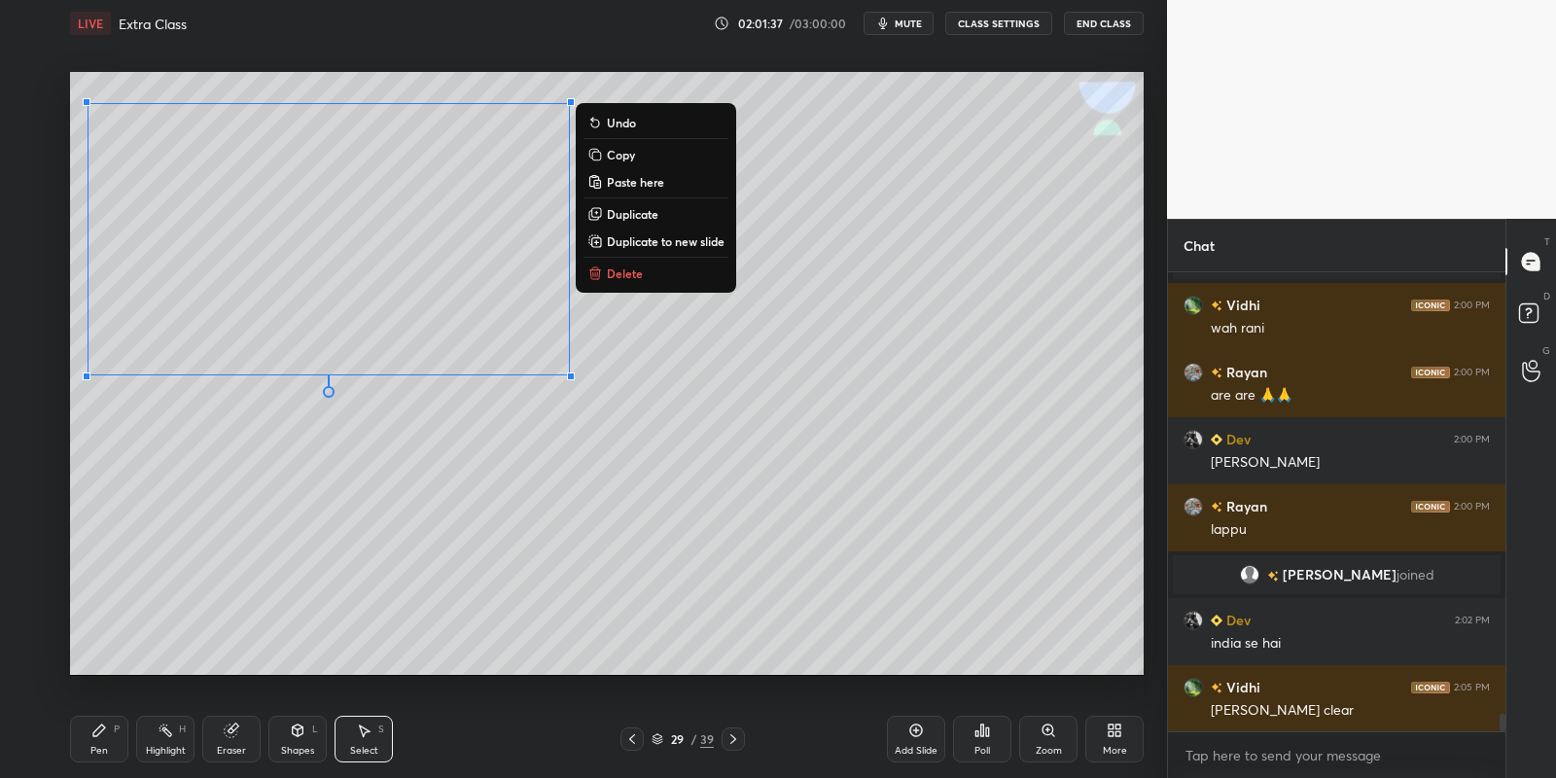
drag, startPoint x: 104, startPoint y: 737, endPoint x: 107, endPoint y: 726, distance: 11.1
click at [104, 735] on icon at bounding box center [99, 731] width 16 height 16
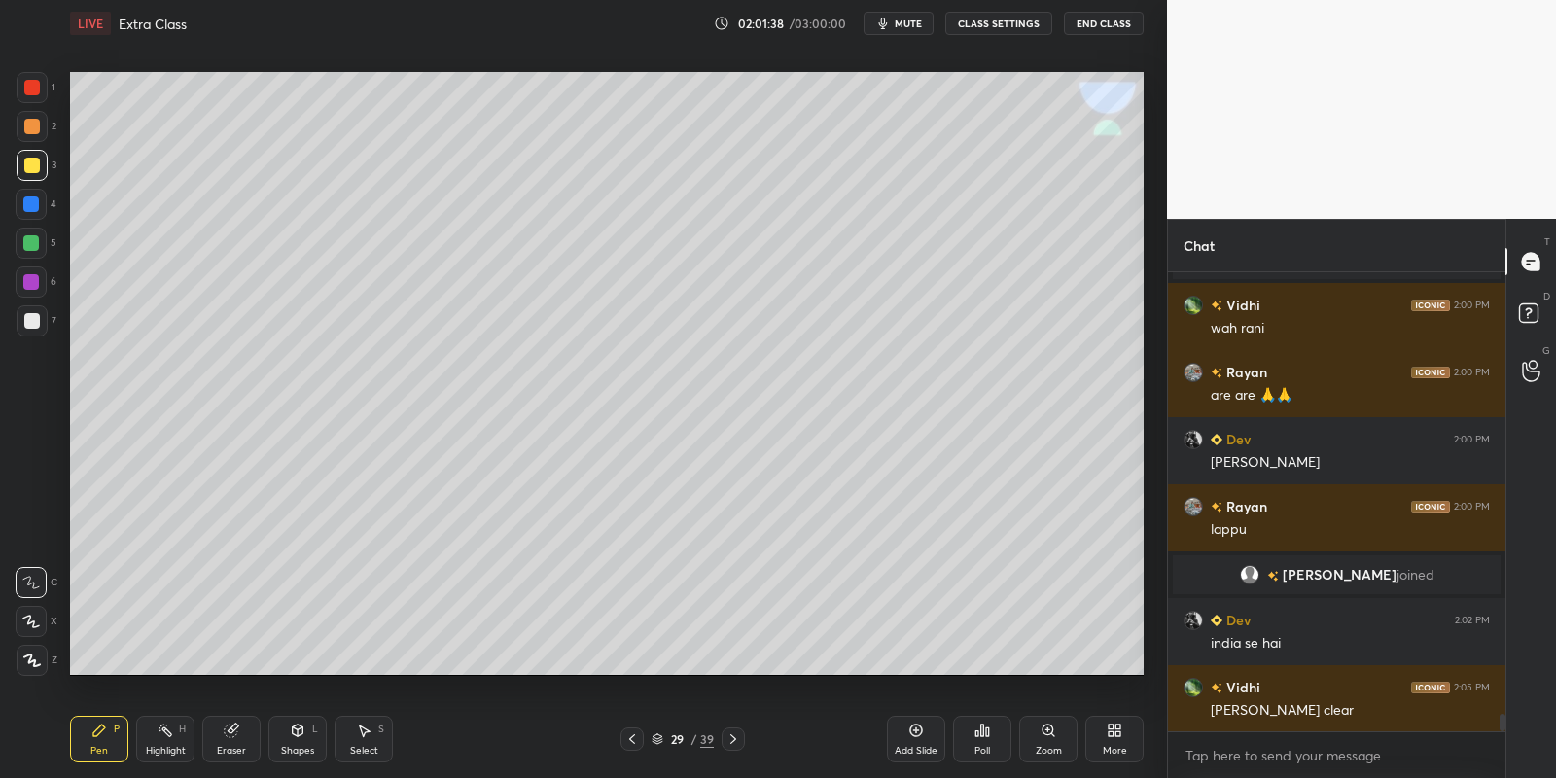
drag, startPoint x: 93, startPoint y: 752, endPoint x: 87, endPoint y: 678, distance: 74.2
click at [90, 754] on div "Pen" at bounding box center [99, 751] width 18 height 10
click at [29, 171] on div at bounding box center [32, 166] width 16 height 16
drag, startPoint x: 302, startPoint y: 748, endPoint x: 299, endPoint y: 729, distance: 18.9
click at [302, 740] on div "Shapes L" at bounding box center [297, 739] width 58 height 47
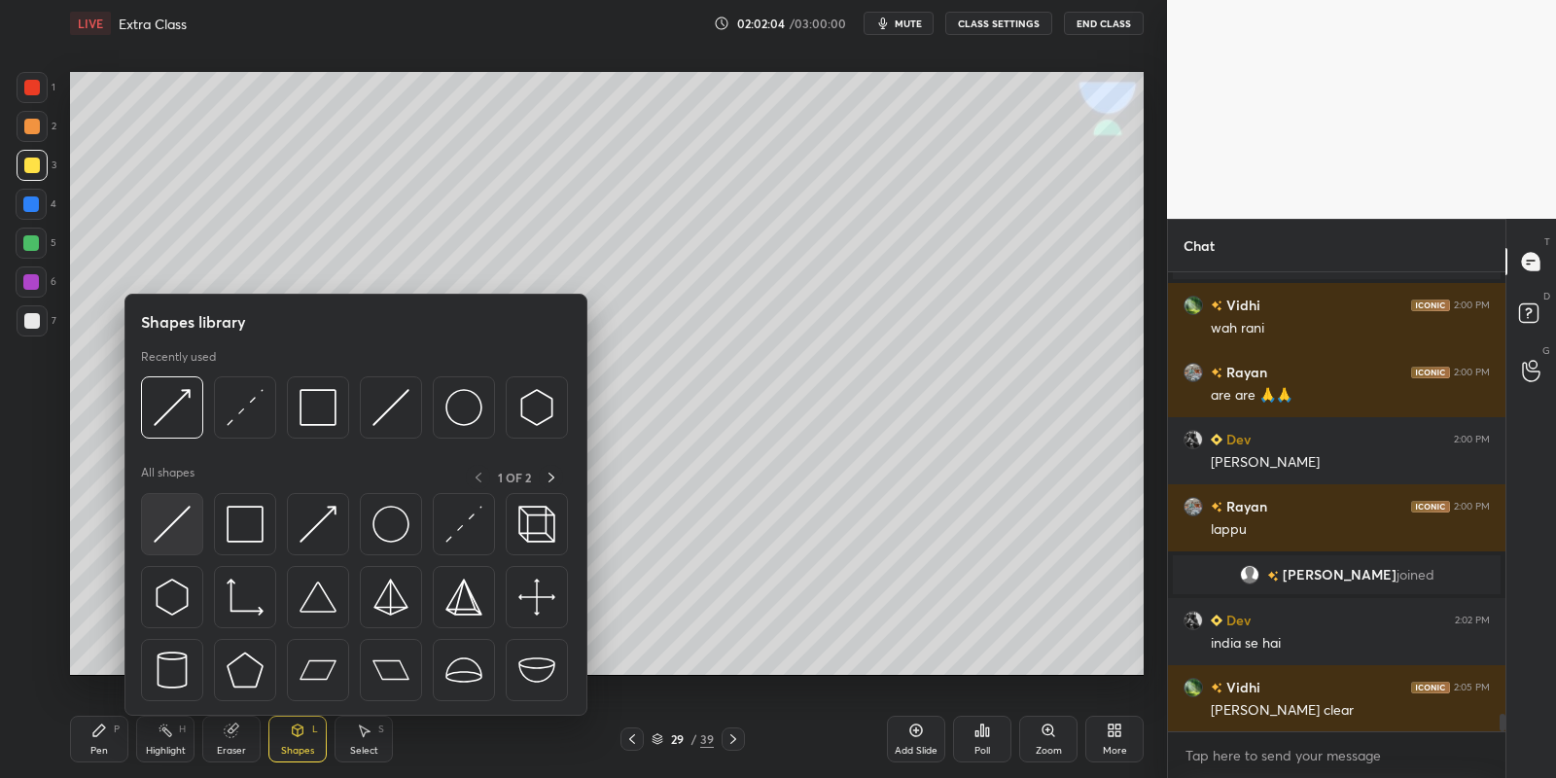
click at [178, 517] on img at bounding box center [172, 524] width 37 height 37
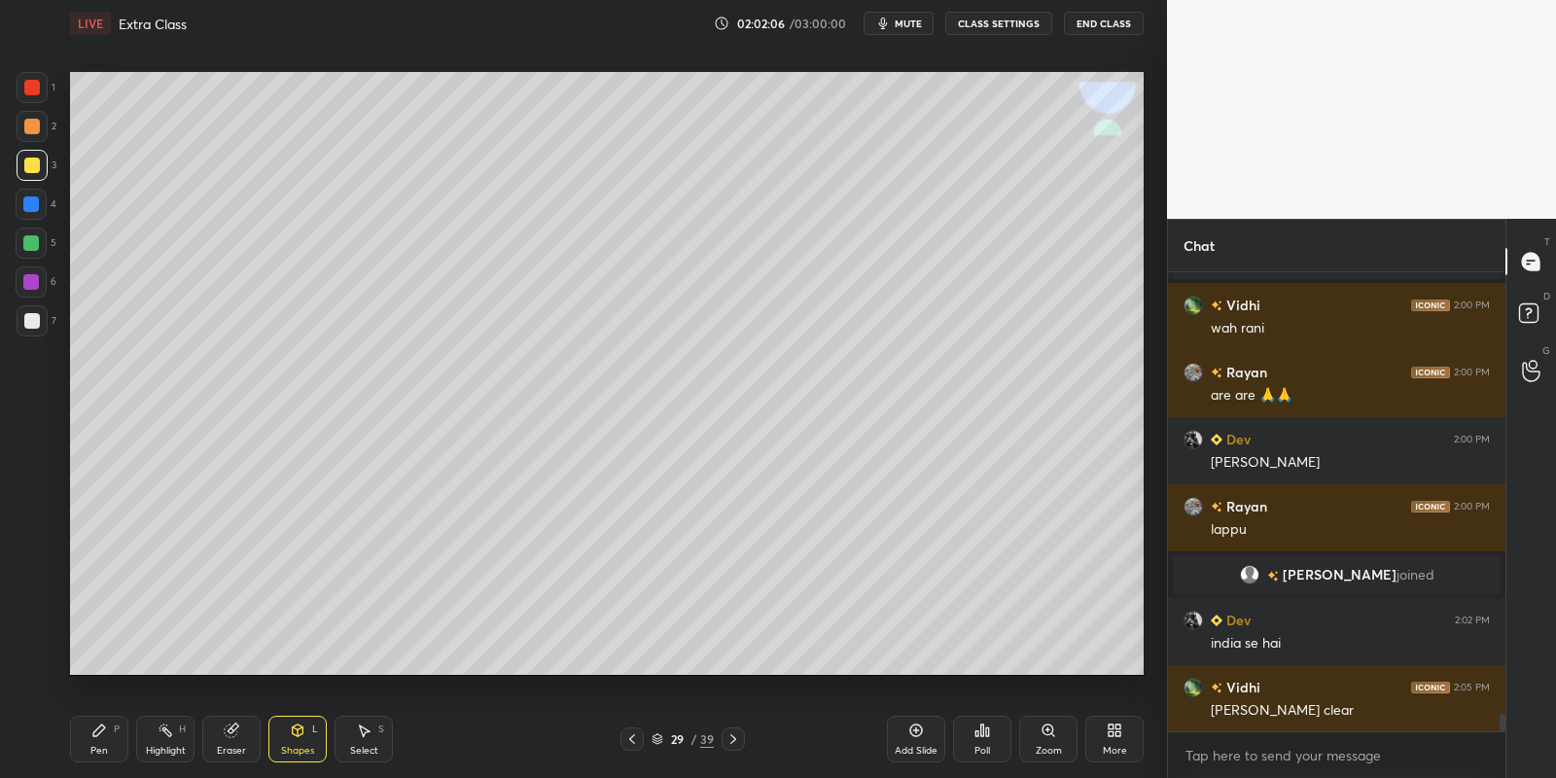
drag, startPoint x: 296, startPoint y: 752, endPoint x: 300, endPoint y: 736, distance: 16.0
click at [298, 748] on div "Shapes" at bounding box center [297, 751] width 33 height 10
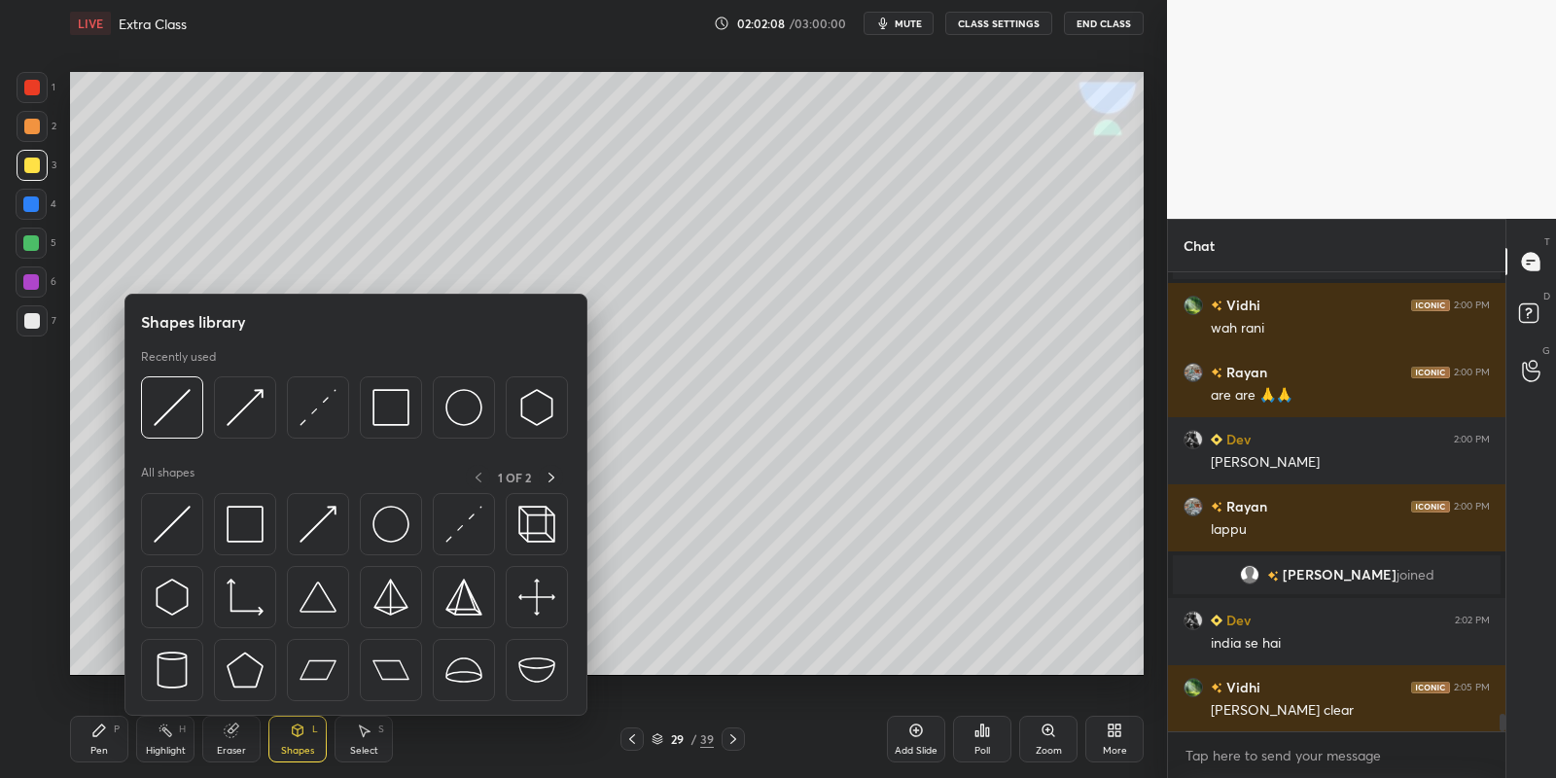
drag, startPoint x: 252, startPoint y: 520, endPoint x: 63, endPoint y: 244, distance: 334.5
click at [248, 520] on img at bounding box center [245, 524] width 37 height 37
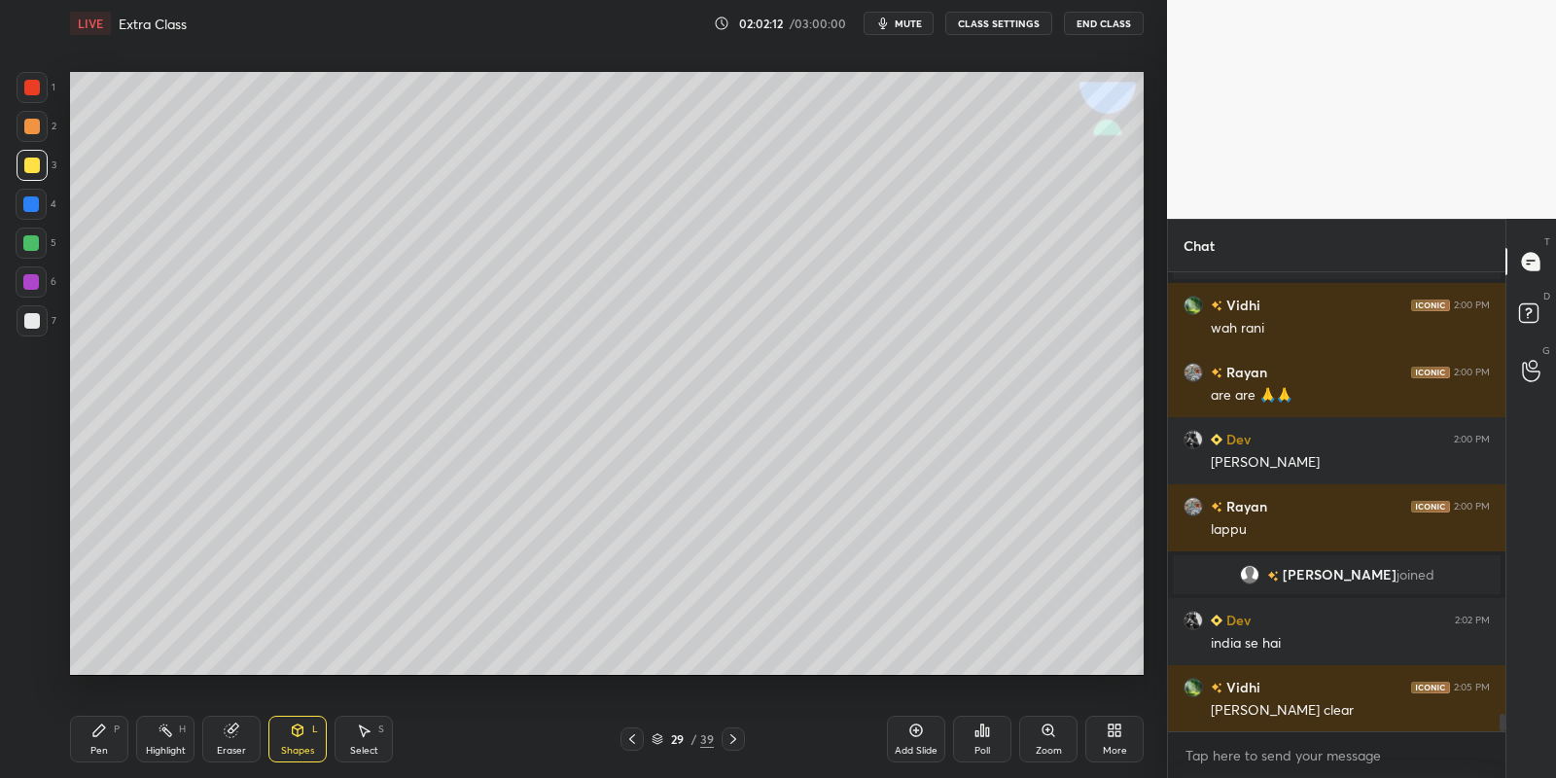
click at [308, 743] on div "Shapes L" at bounding box center [297, 739] width 58 height 47
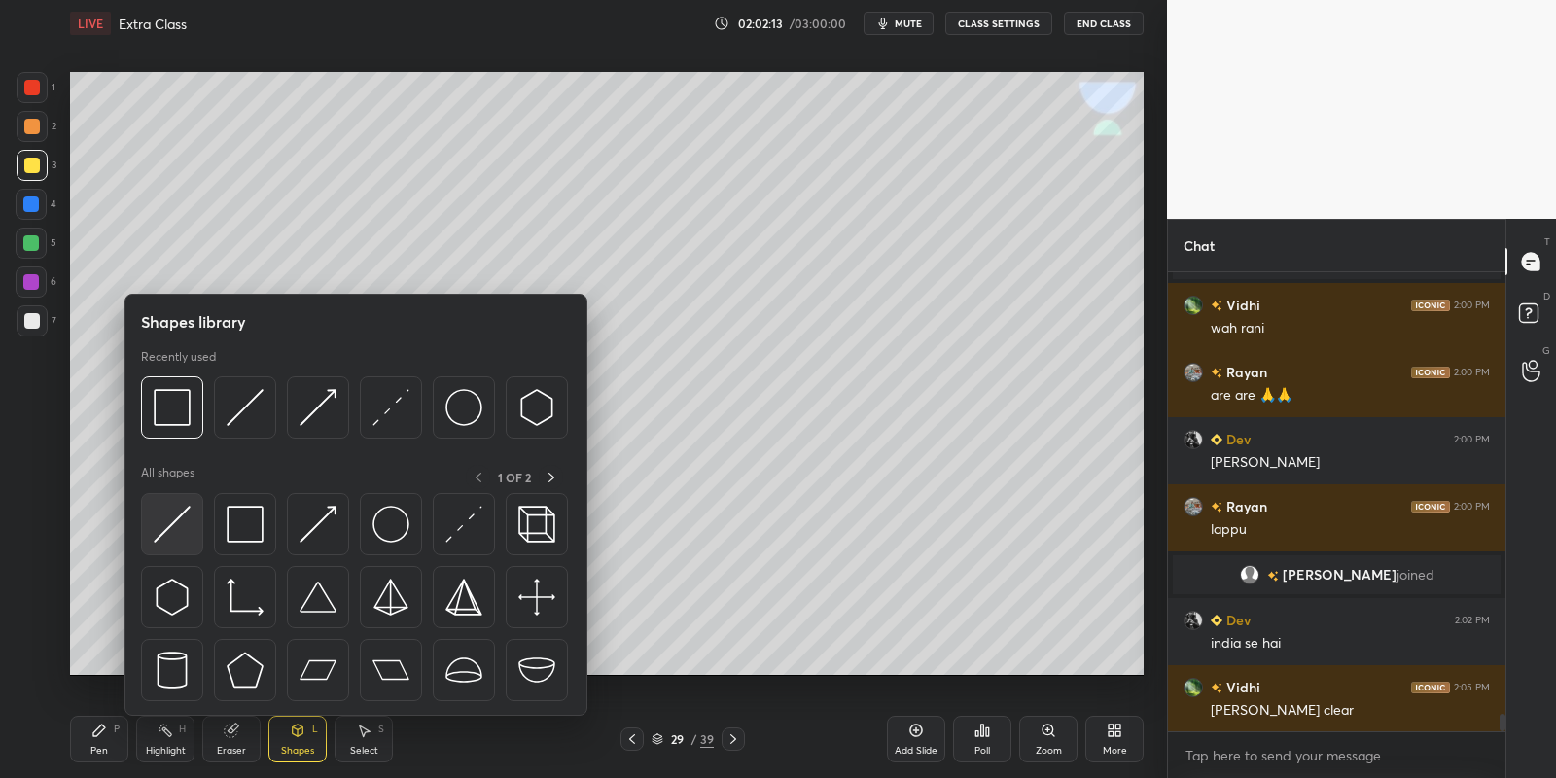
click at [180, 510] on img at bounding box center [172, 524] width 37 height 37
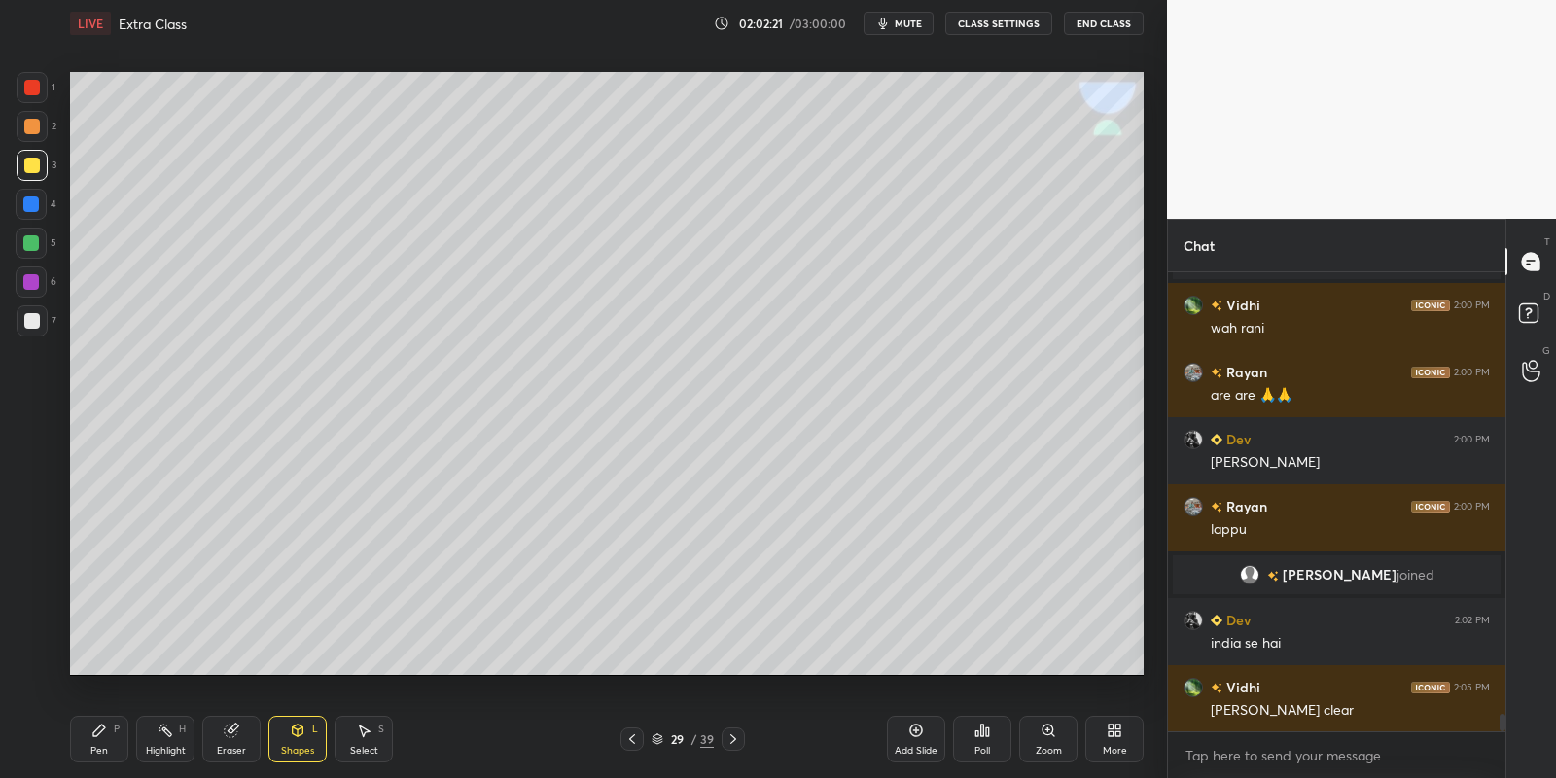
click at [100, 746] on div "Pen" at bounding box center [99, 751] width 18 height 10
click at [23, 239] on div at bounding box center [31, 243] width 16 height 16
drag, startPoint x: 300, startPoint y: 741, endPoint x: 298, endPoint y: 723, distance: 18.7
click at [300, 740] on div "Shapes L" at bounding box center [297, 739] width 58 height 47
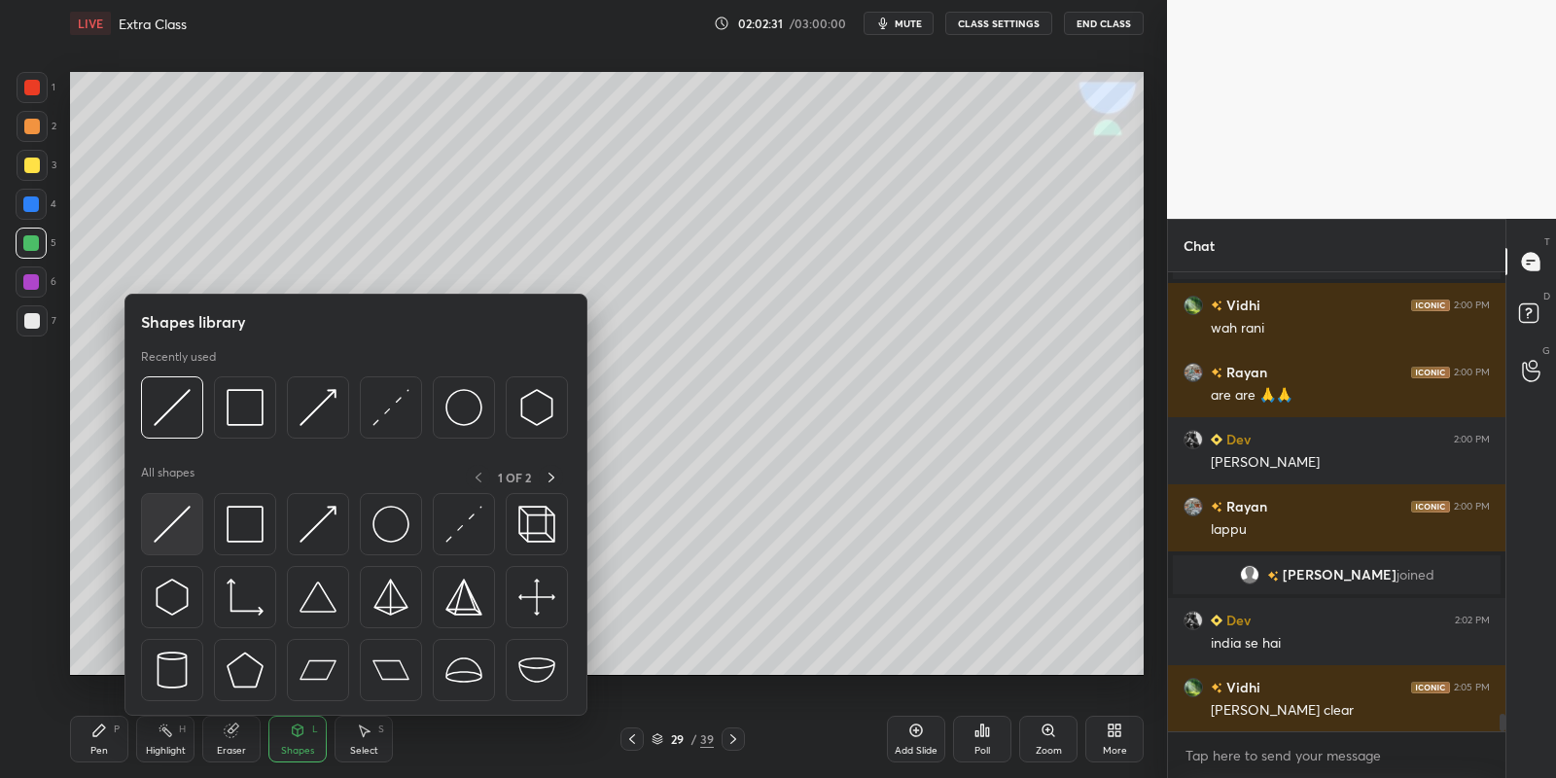
drag, startPoint x: 179, startPoint y: 512, endPoint x: 30, endPoint y: 163, distance: 379.5
click at [176, 514] on img at bounding box center [172, 524] width 37 height 37
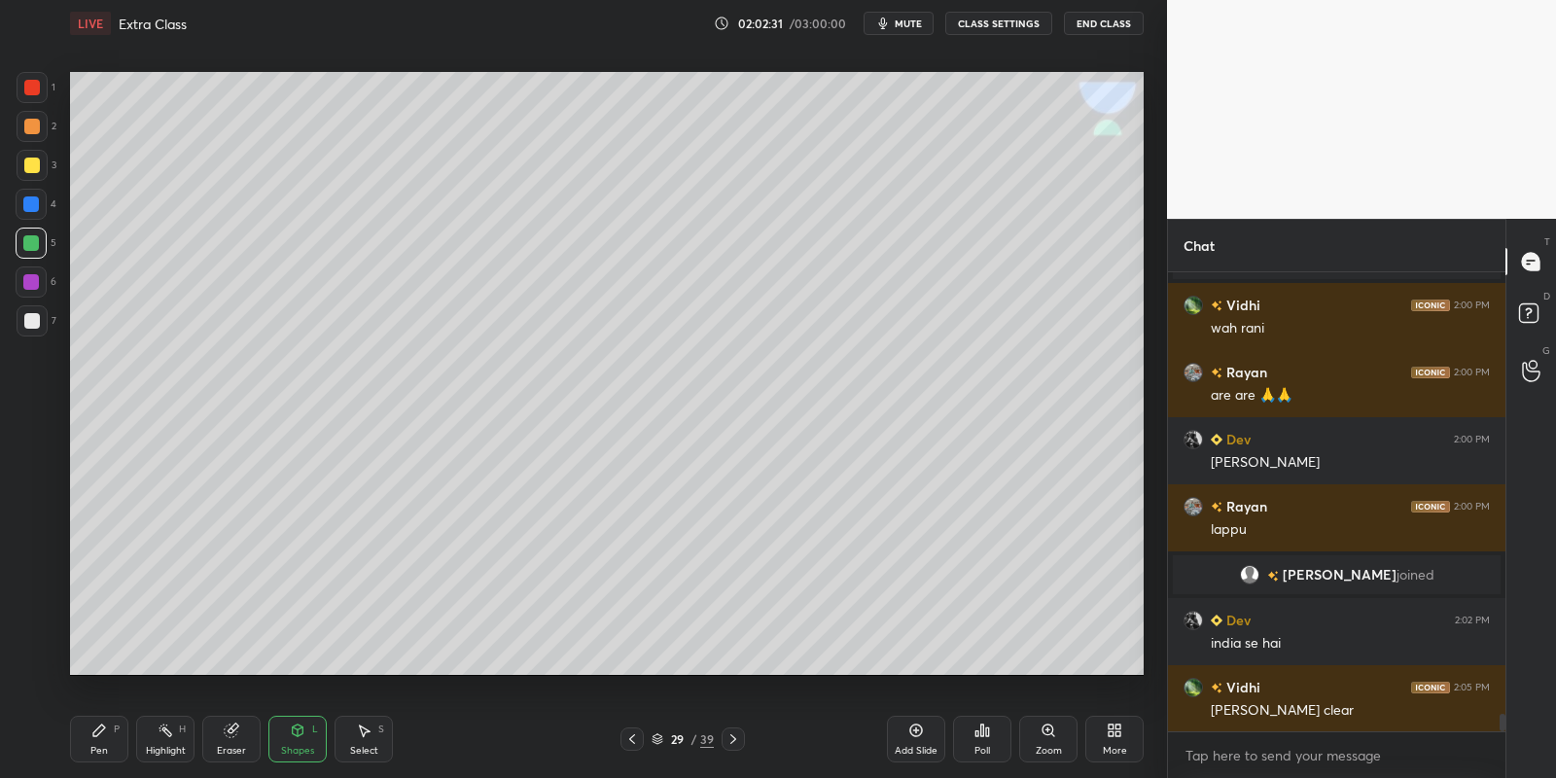
click at [28, 166] on div at bounding box center [32, 166] width 16 height 16
click at [105, 742] on div "Pen P" at bounding box center [99, 739] width 58 height 47
drag, startPoint x: 171, startPoint y: 745, endPoint x: 159, endPoint y: 728, distance: 20.2
click at [163, 738] on div "Highlight H" at bounding box center [165, 739] width 58 height 47
click at [99, 737] on div "Pen P" at bounding box center [99, 739] width 58 height 47
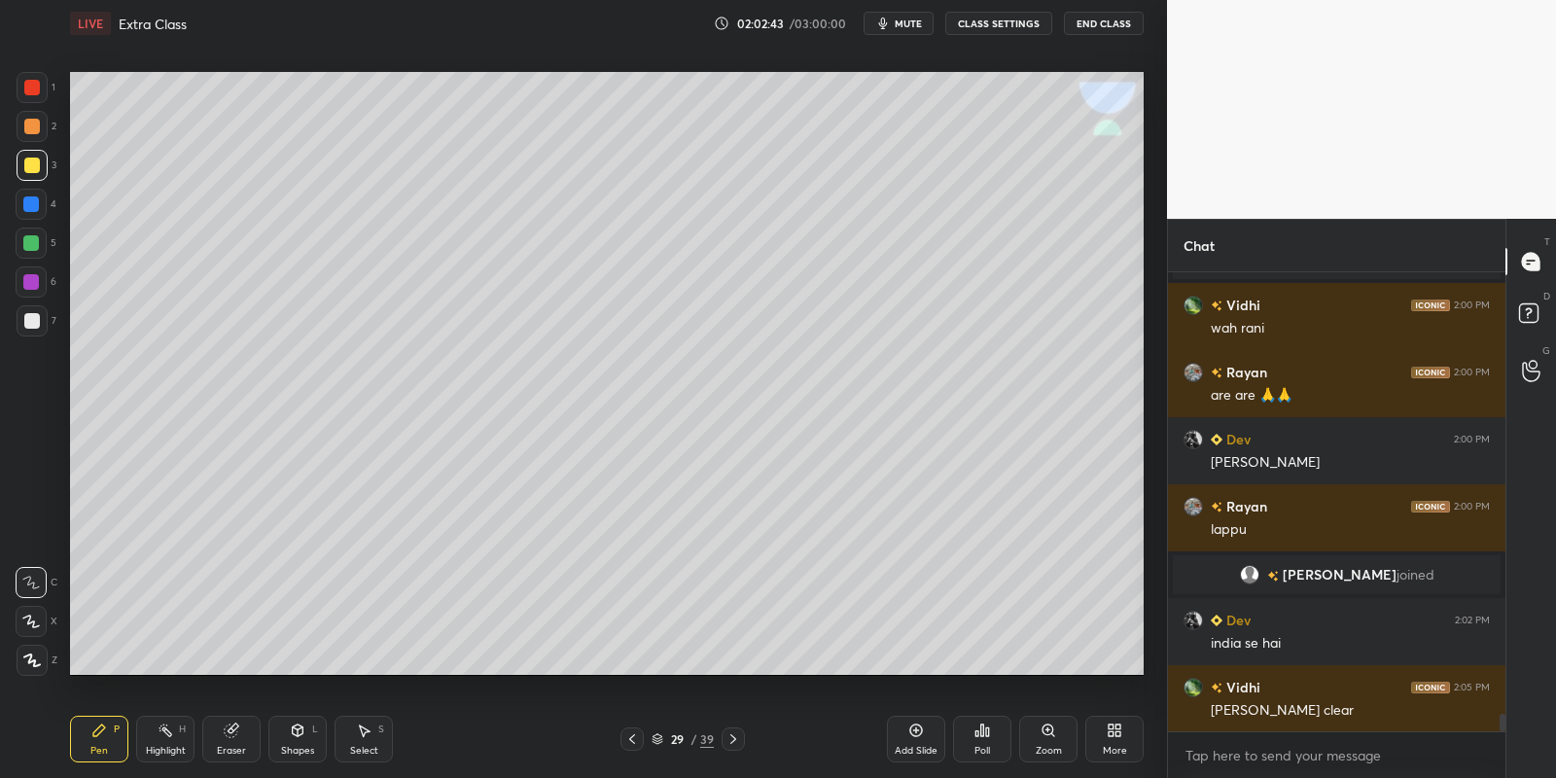
click at [29, 237] on div at bounding box center [31, 243] width 16 height 16
drag, startPoint x: 362, startPoint y: 742, endPoint x: 395, endPoint y: 695, distance: 57.2
click at [363, 738] on div "Select S" at bounding box center [364, 739] width 58 height 47
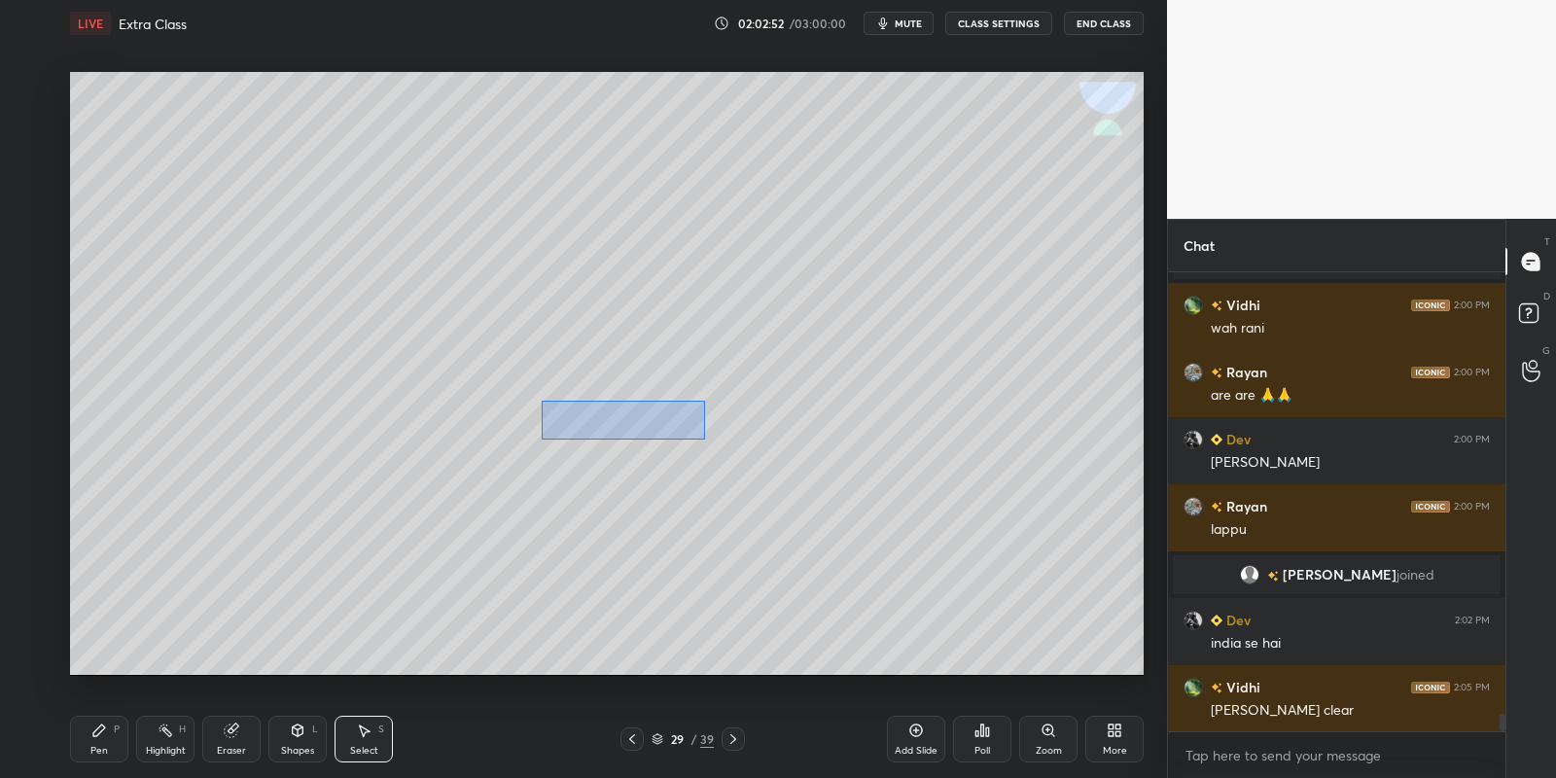
drag, startPoint x: 542, startPoint y: 400, endPoint x: 696, endPoint y: 437, distance: 159.0
click at [702, 439] on div "0 ° Undo Copy Paste here Duplicate Duplicate to new slide Delete" at bounding box center [607, 374] width 1074 height 604
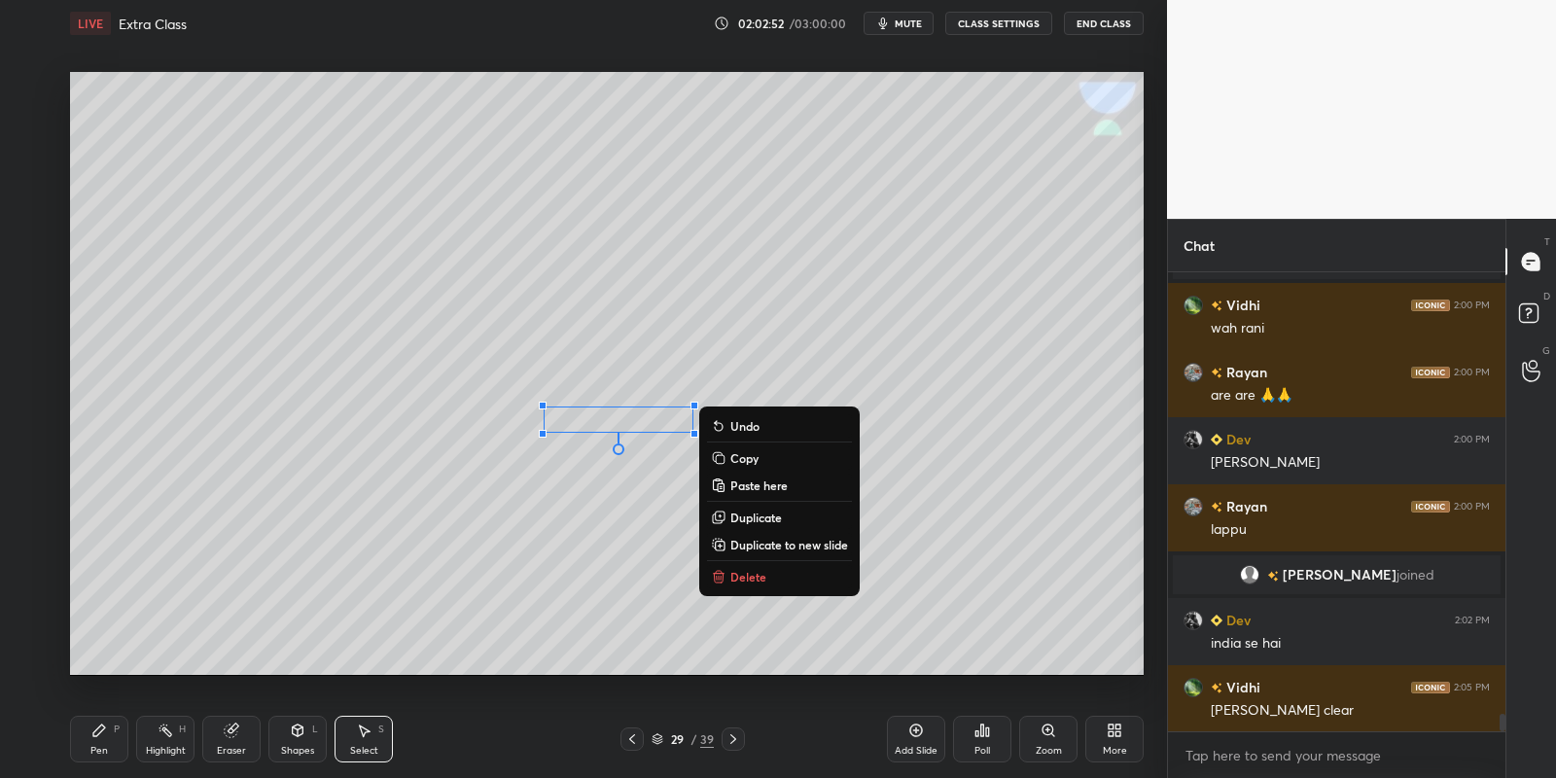
click at [758, 459] on p "Copy" at bounding box center [744, 458] width 28 height 16
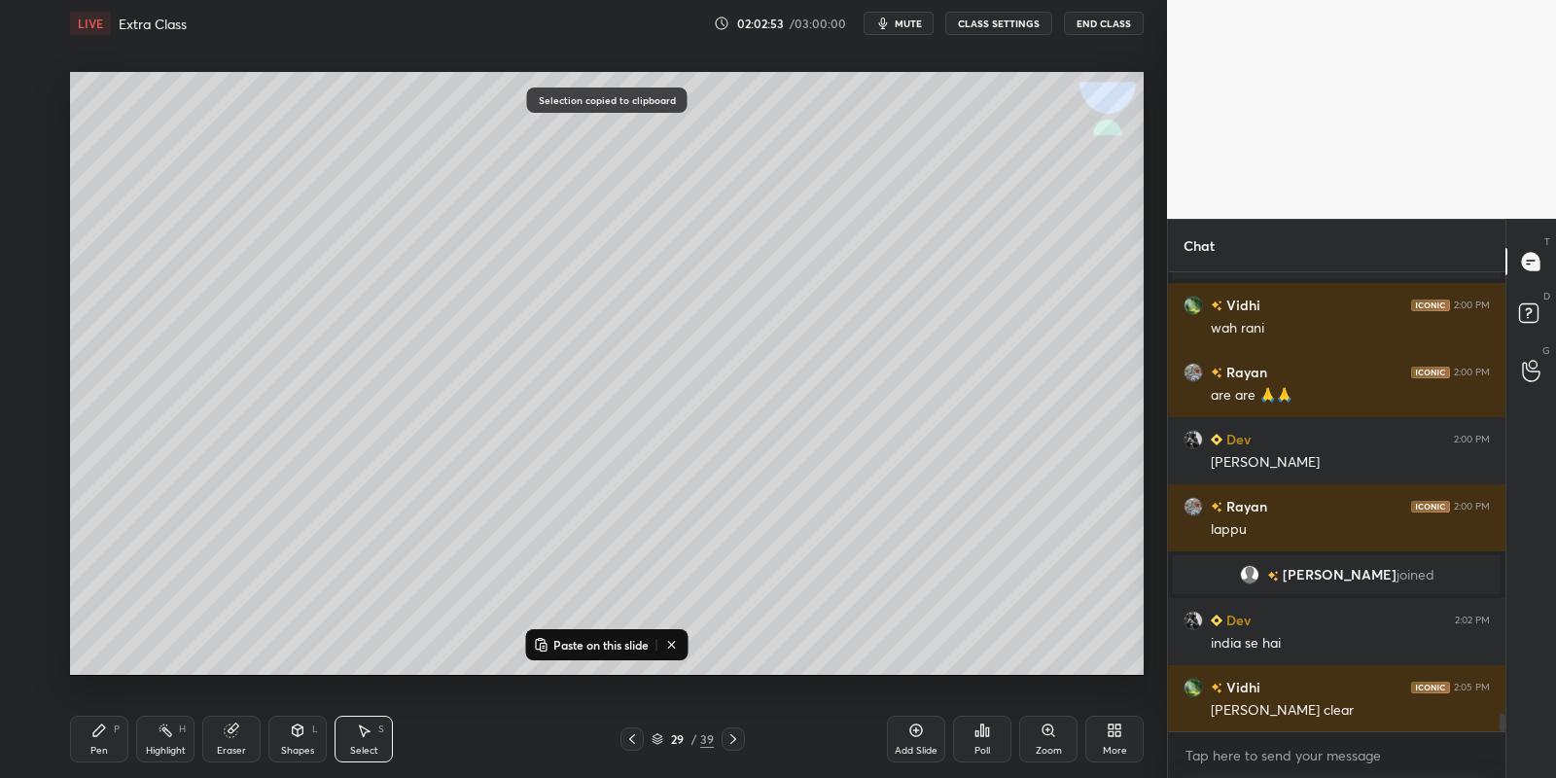
click at [605, 639] on p "Paste on this slide" at bounding box center [600, 645] width 95 height 16
drag, startPoint x: 639, startPoint y: 447, endPoint x: 623, endPoint y: 474, distance: 30.5
click at [623, 474] on div "0 ° Undo Copy Paste here Duplicate Duplicate to new slide Delete" at bounding box center [607, 374] width 1074 height 604
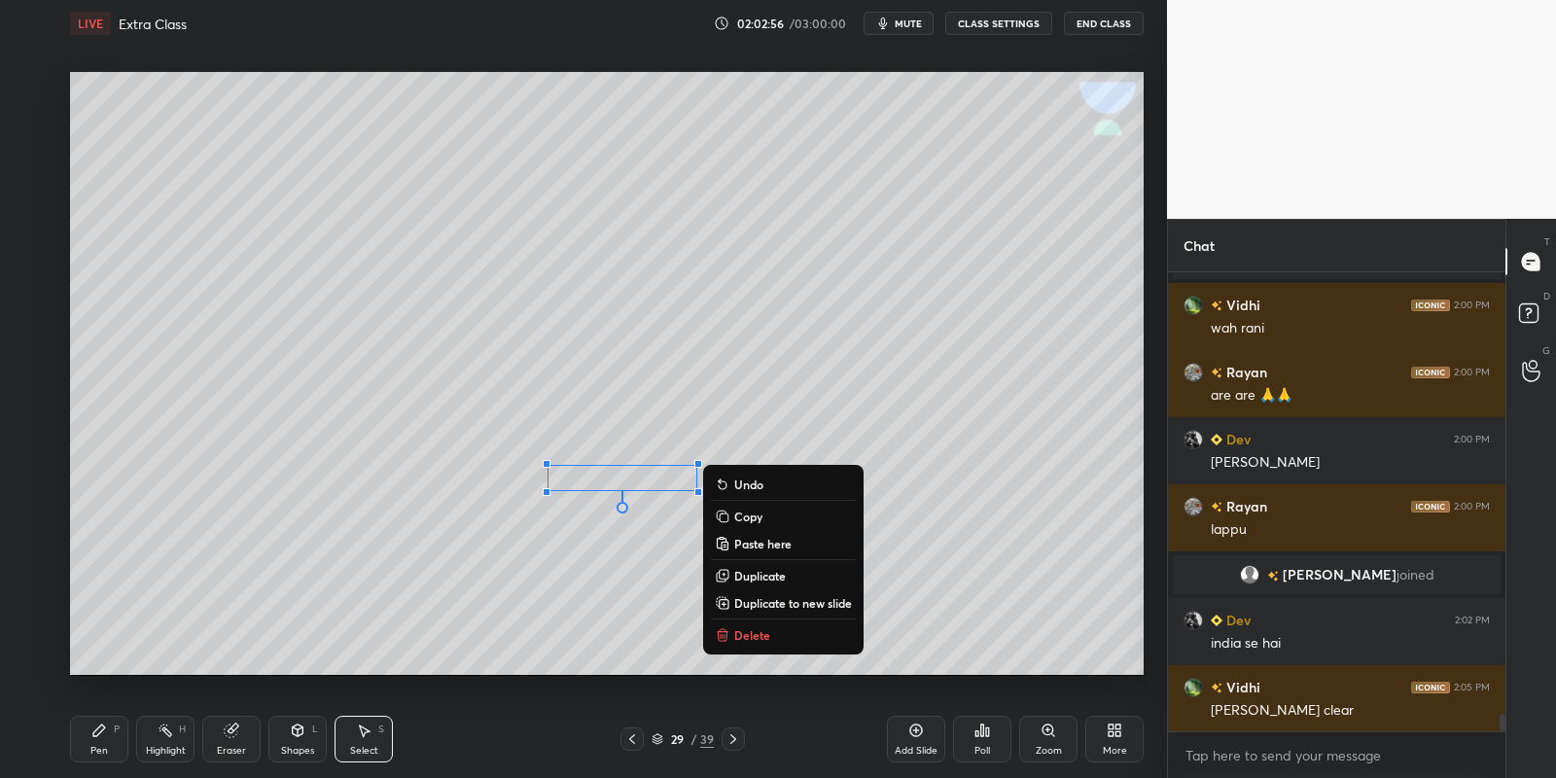
click at [758, 510] on p "Copy" at bounding box center [748, 517] width 28 height 16
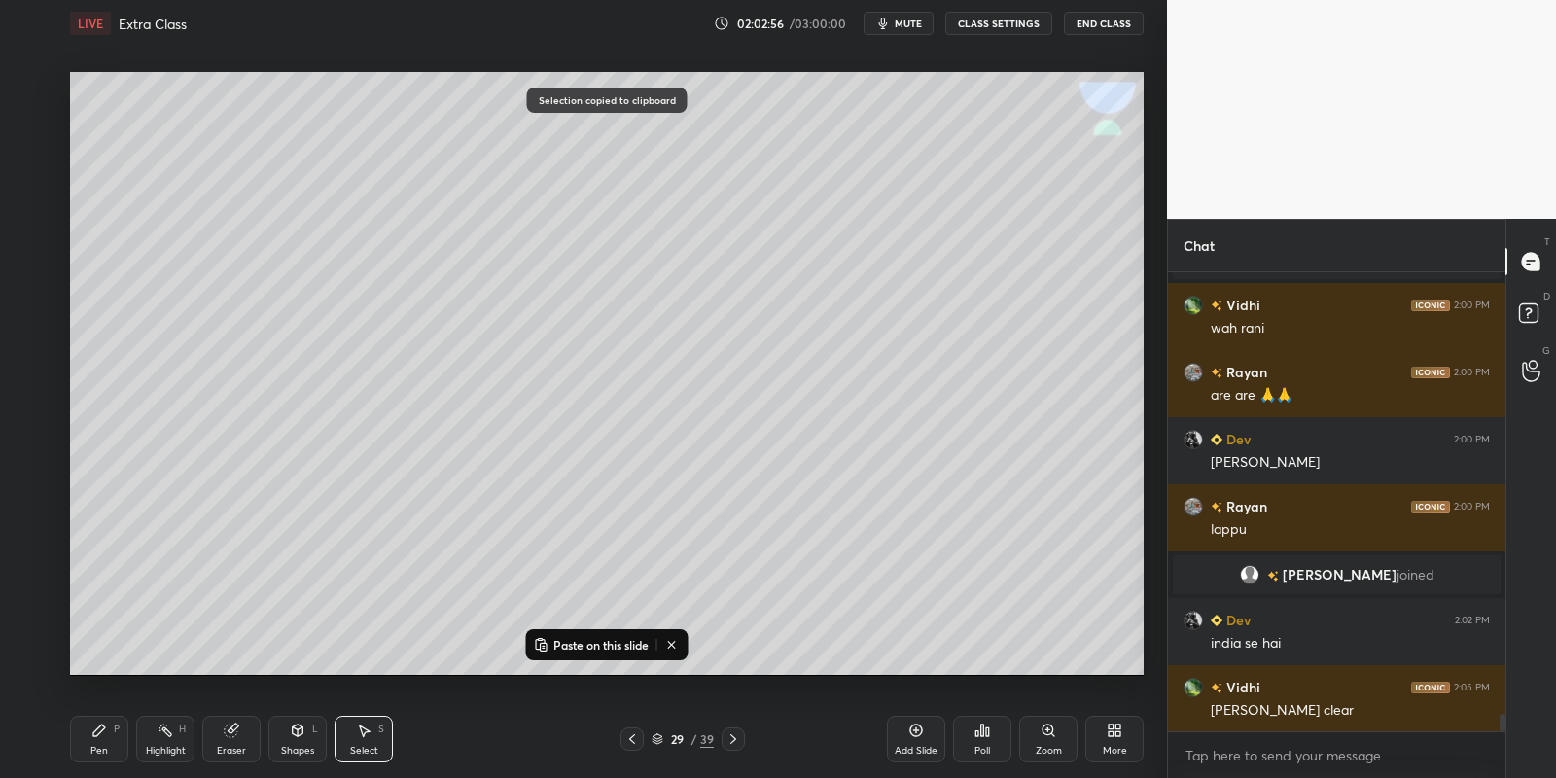
click at [598, 641] on p "Paste on this slide" at bounding box center [600, 645] width 95 height 16
drag, startPoint x: 644, startPoint y: 512, endPoint x: 691, endPoint y: 529, distance: 50.8
click at [631, 527] on div "0 ° Undo Copy Paste here Duplicate Duplicate to new slide Delete" at bounding box center [607, 374] width 1074 height 604
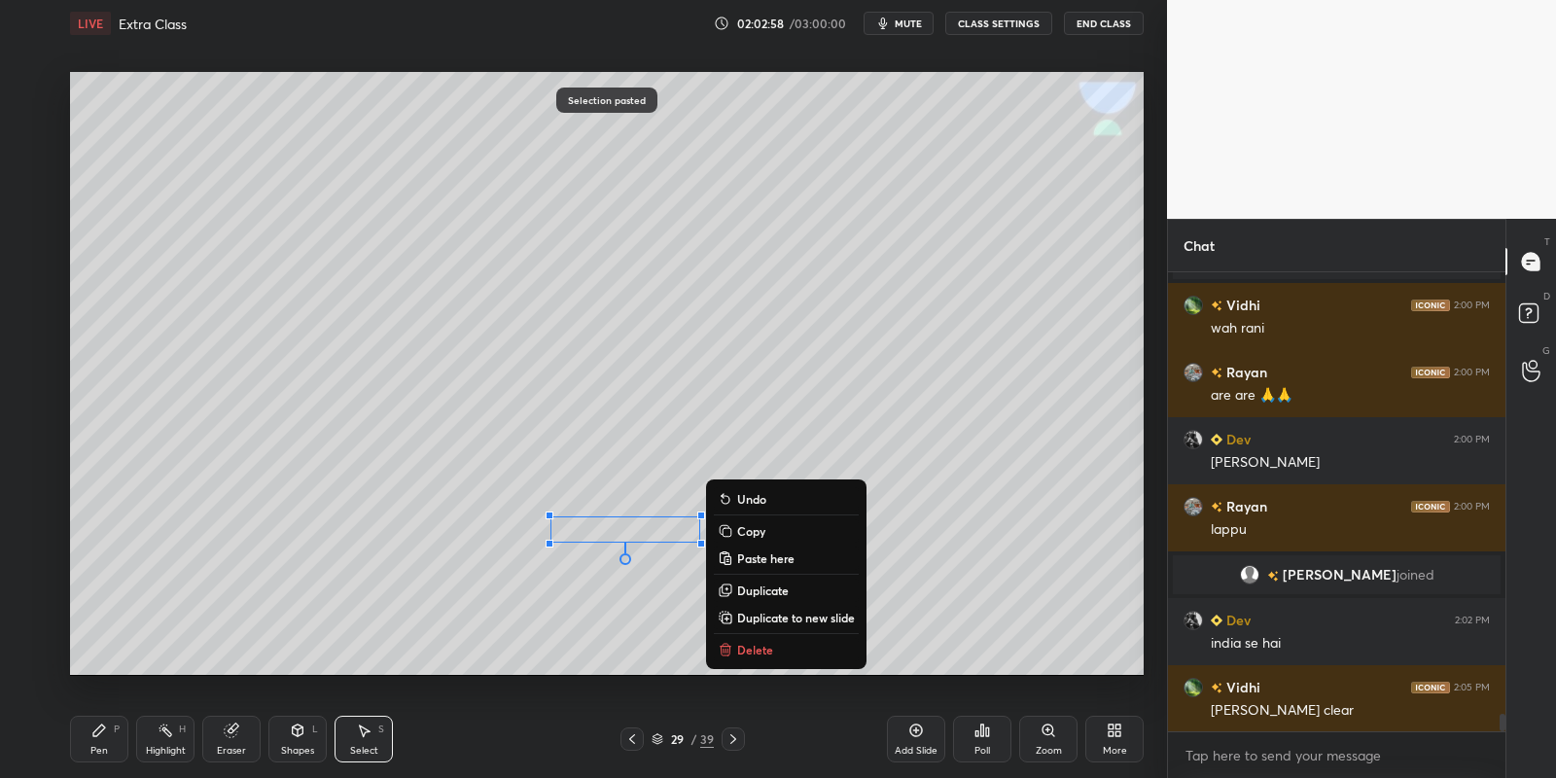
drag, startPoint x: 748, startPoint y: 530, endPoint x: 735, endPoint y: 556, distance: 29.1
click at [748, 530] on p "Copy" at bounding box center [751, 531] width 28 height 16
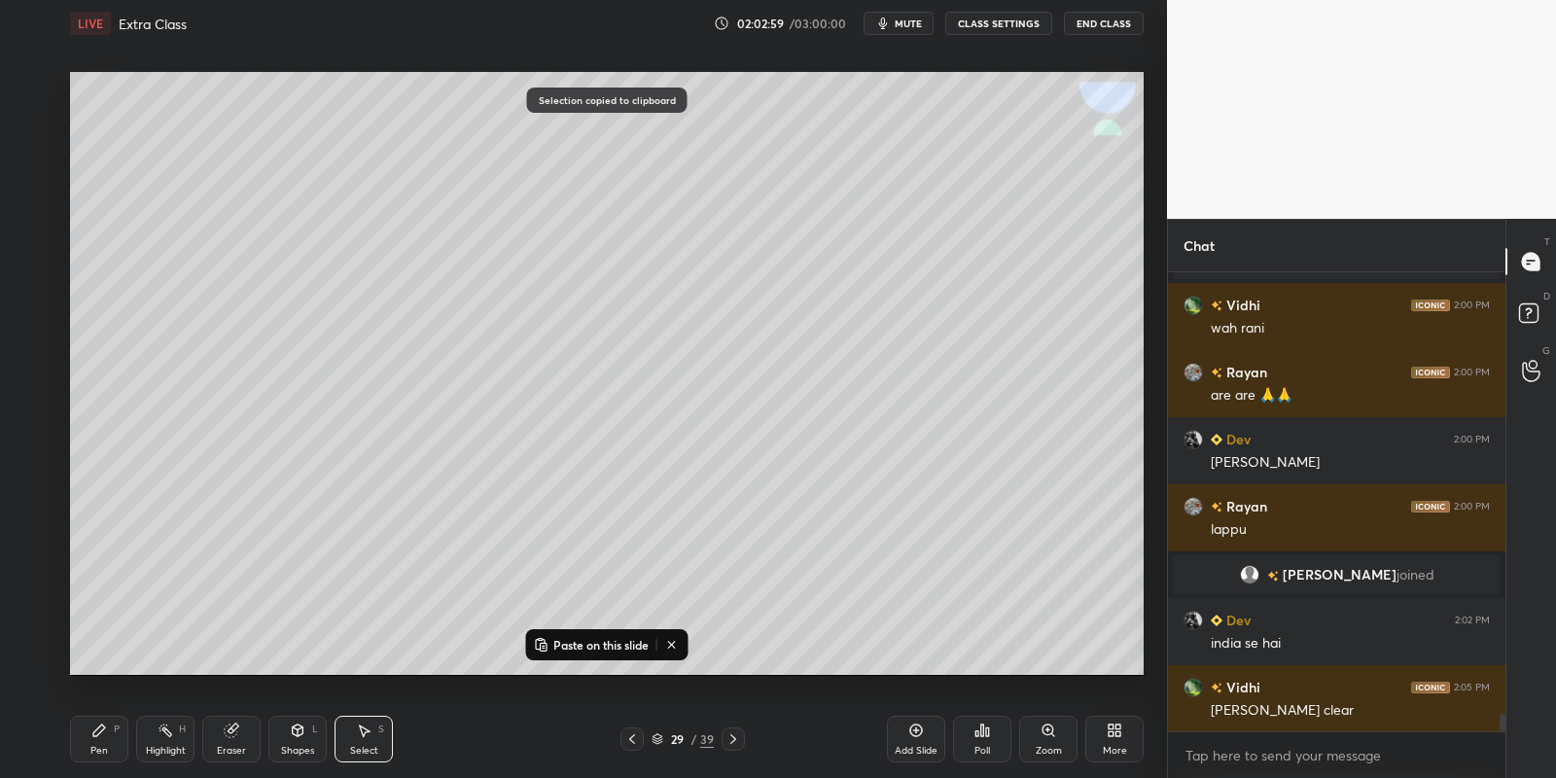
click at [630, 646] on p "Paste on this slide" at bounding box center [600, 645] width 95 height 16
drag, startPoint x: 664, startPoint y: 552, endPoint x: 653, endPoint y: 564, distance: 16.5
click at [651, 571] on div "0 ° Undo Copy Paste here Duplicate Duplicate to new slide Delete" at bounding box center [607, 374] width 1074 height 604
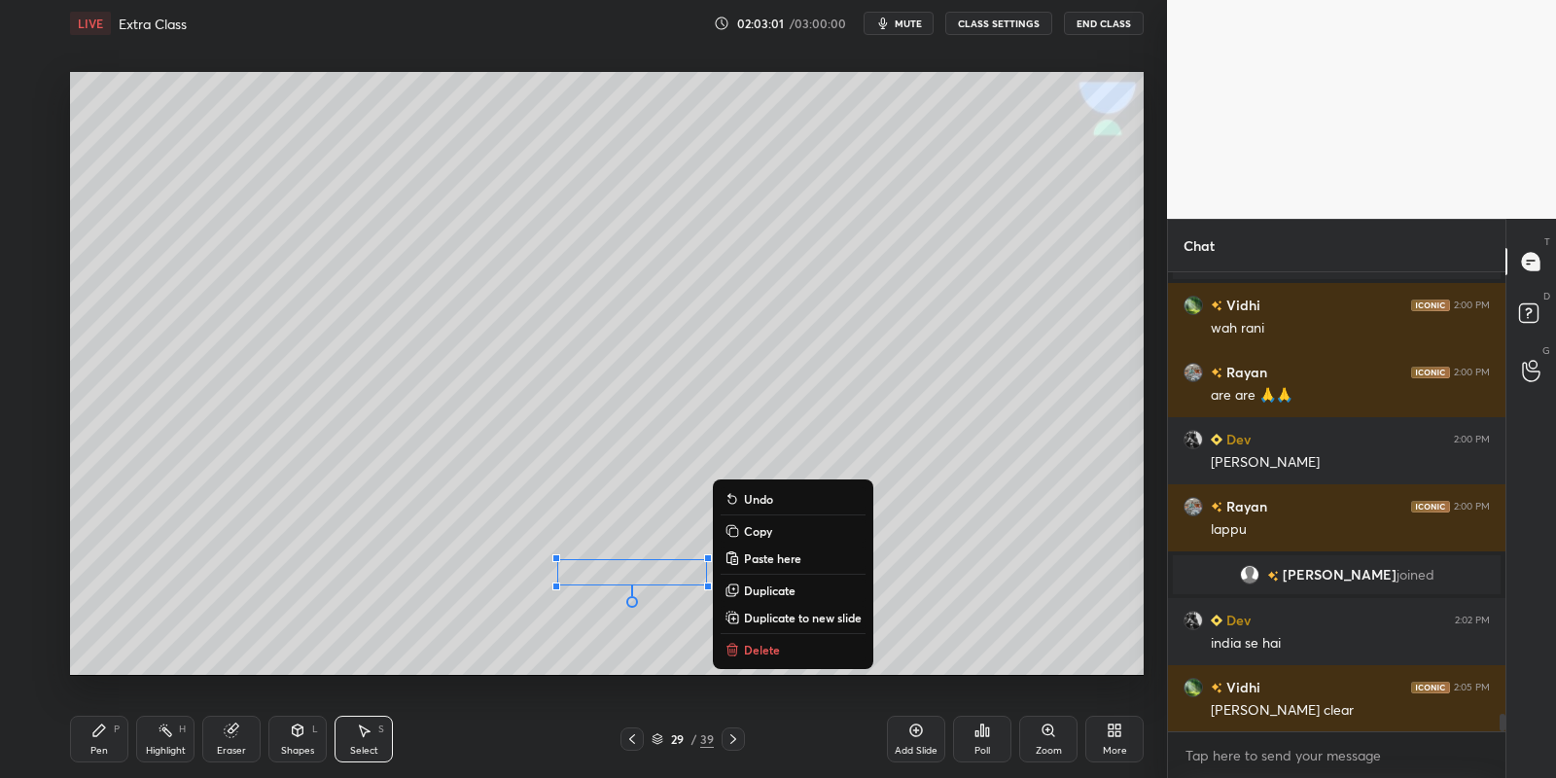
click at [126, 741] on div "Pen P" at bounding box center [99, 739] width 58 height 47
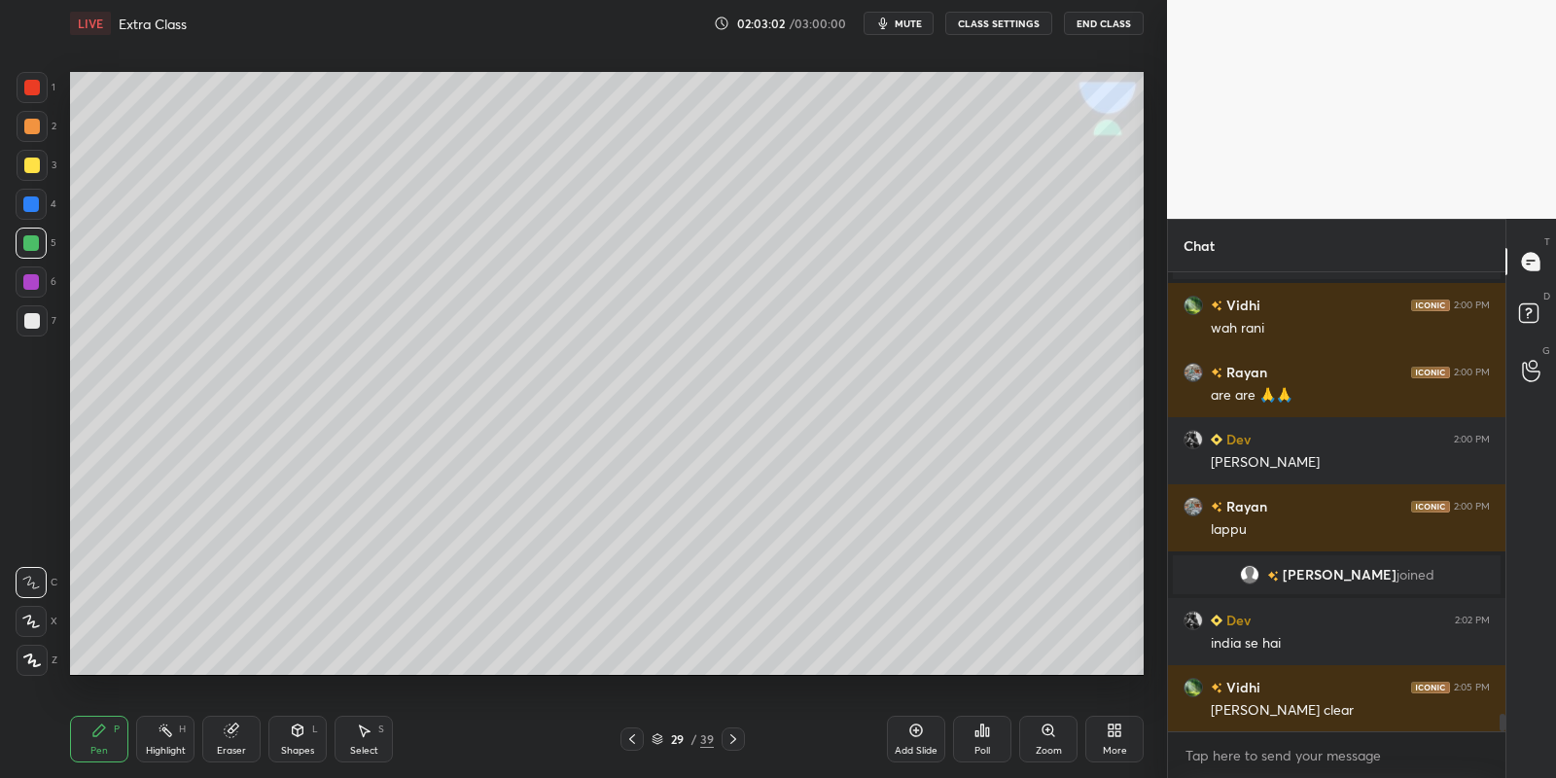
drag, startPoint x: 238, startPoint y: 737, endPoint x: 254, endPoint y: 726, distance: 18.9
click at [237, 735] on div "Eraser" at bounding box center [231, 739] width 58 height 47
drag, startPoint x: 101, startPoint y: 743, endPoint x: 138, endPoint y: 730, distance: 39.1
click at [102, 741] on div "Pen P" at bounding box center [99, 739] width 58 height 47
drag, startPoint x: 166, startPoint y: 743, endPoint x: 246, endPoint y: 686, distance: 98.2
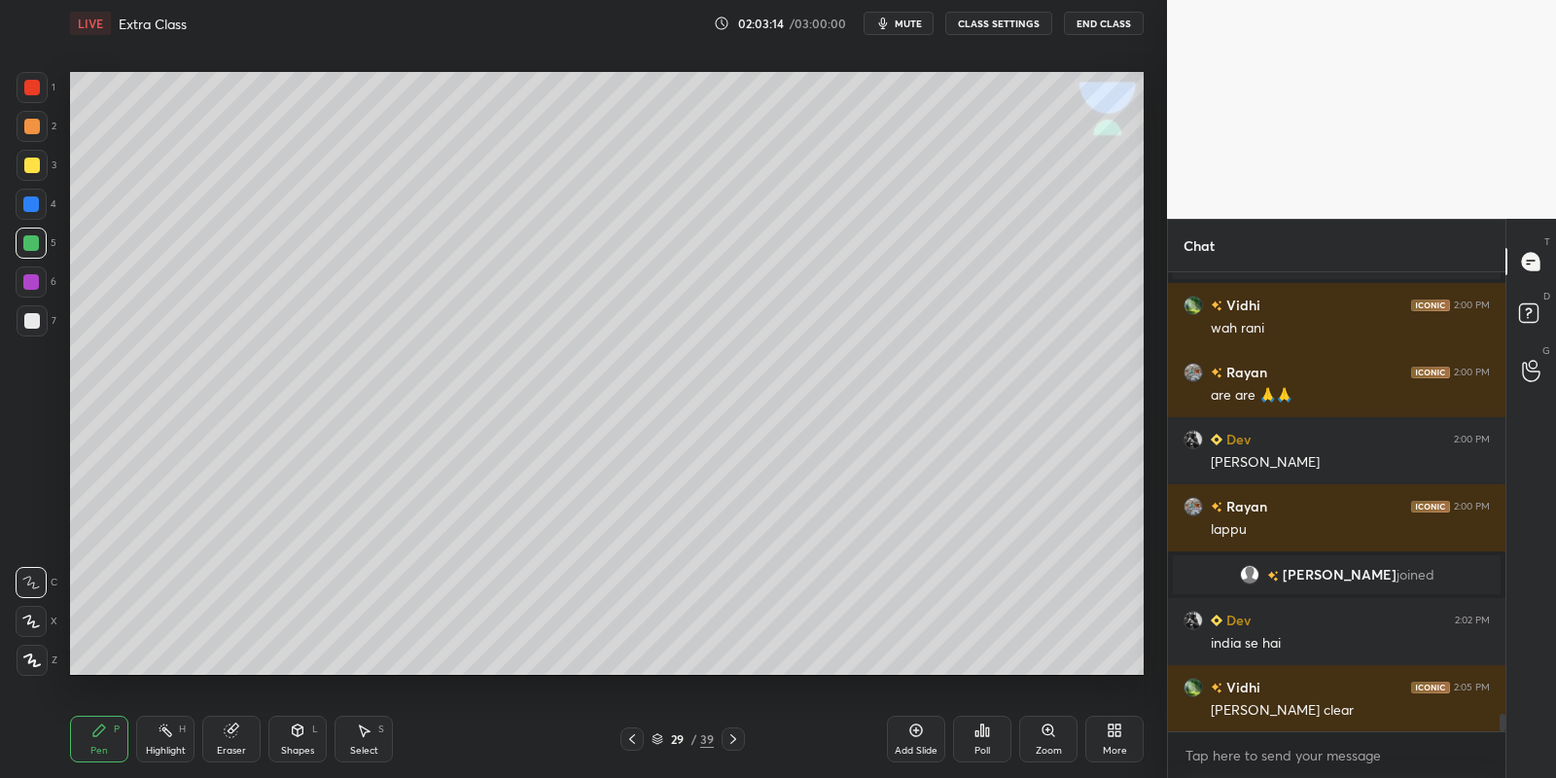
click at [169, 737] on div "Highlight H" at bounding box center [165, 739] width 58 height 47
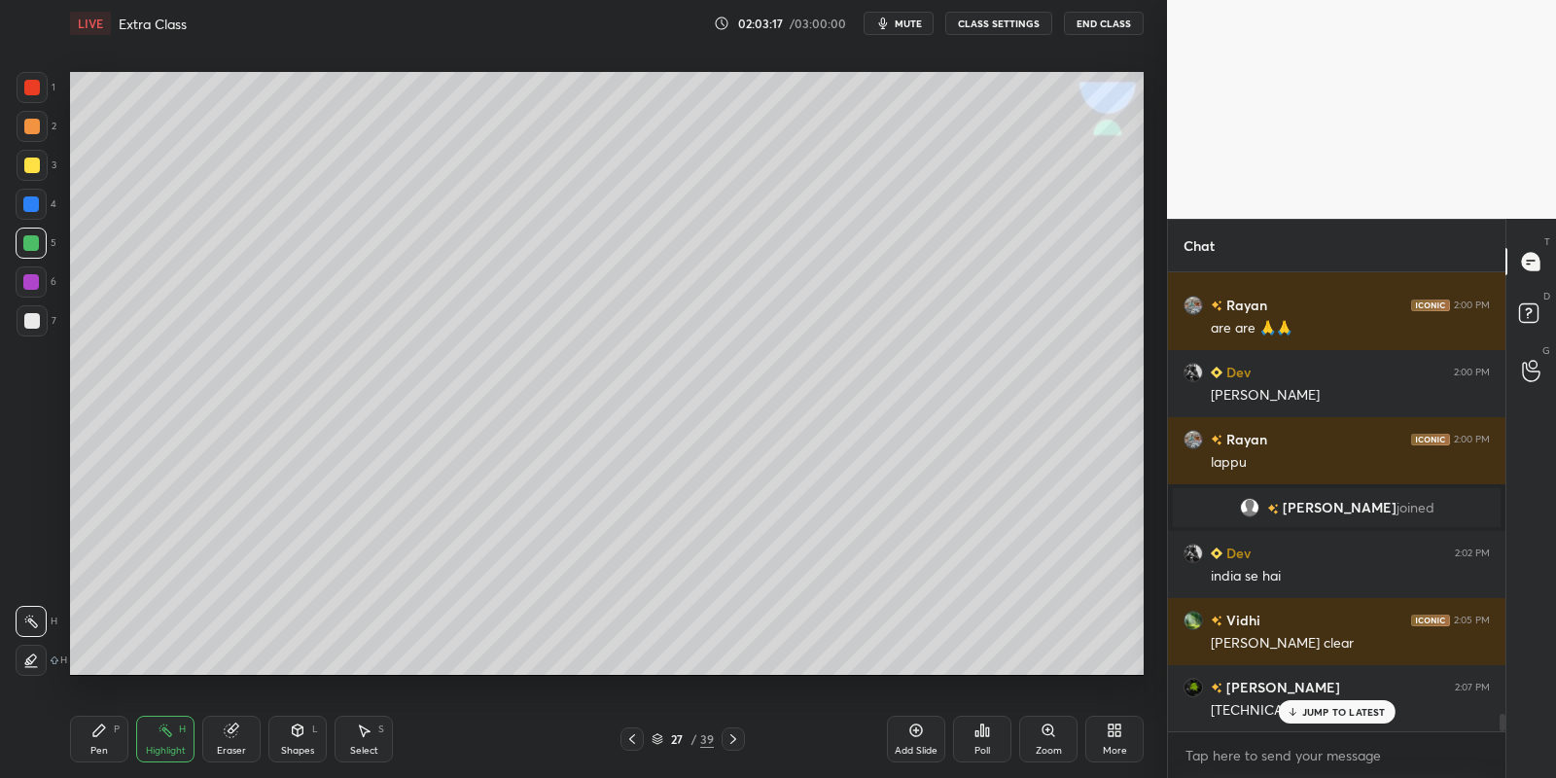
click at [168, 739] on div "Highlight H" at bounding box center [165, 739] width 58 height 47
click at [730, 739] on icon at bounding box center [733, 739] width 16 height 16
click at [730, 737] on icon at bounding box center [733, 739] width 16 height 16
click at [104, 738] on div "Pen P" at bounding box center [99, 739] width 58 height 47
drag, startPoint x: 364, startPoint y: 736, endPoint x: 379, endPoint y: 715, distance: 26.5
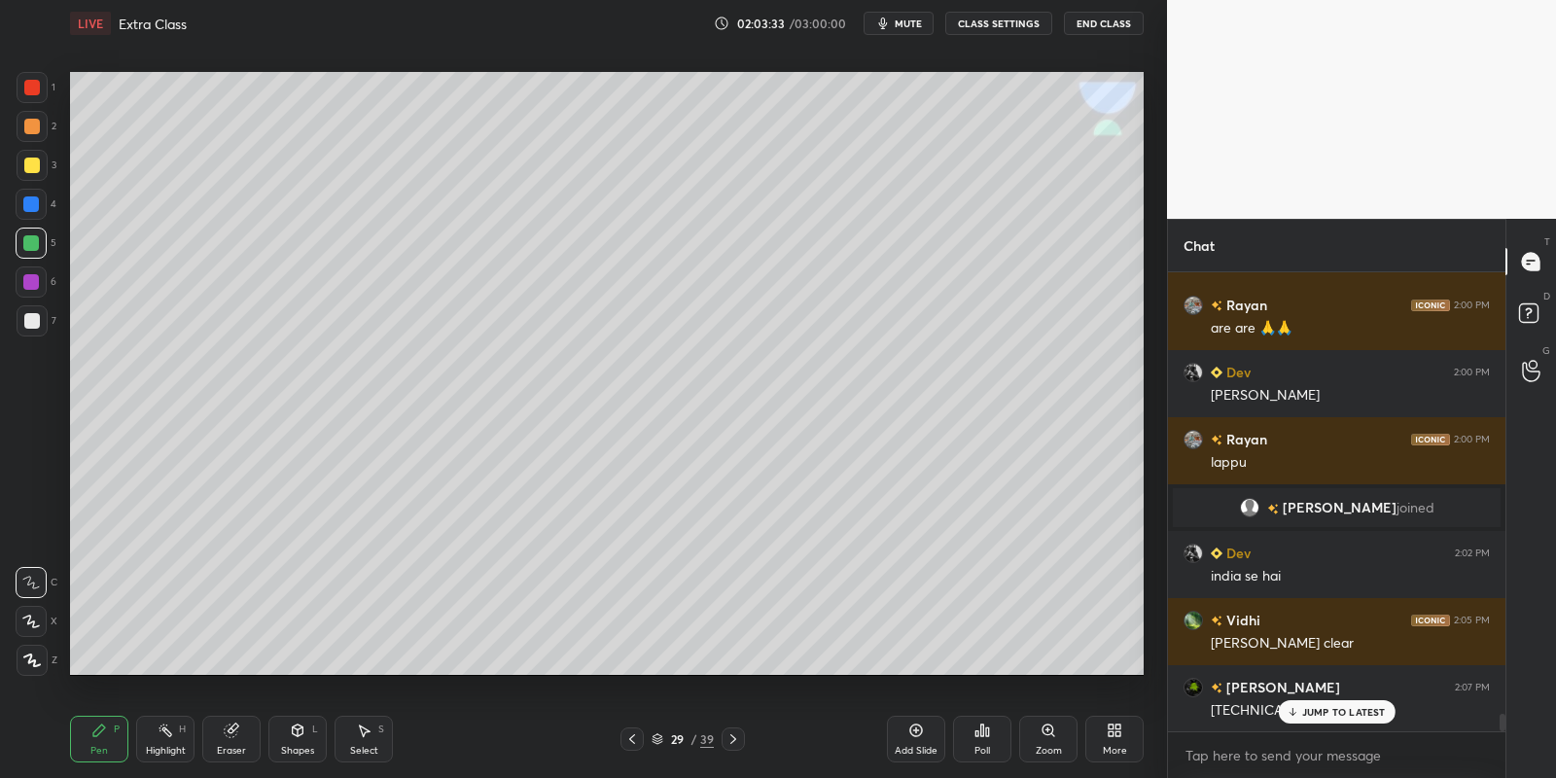
click at [366, 734] on icon at bounding box center [364, 731] width 16 height 16
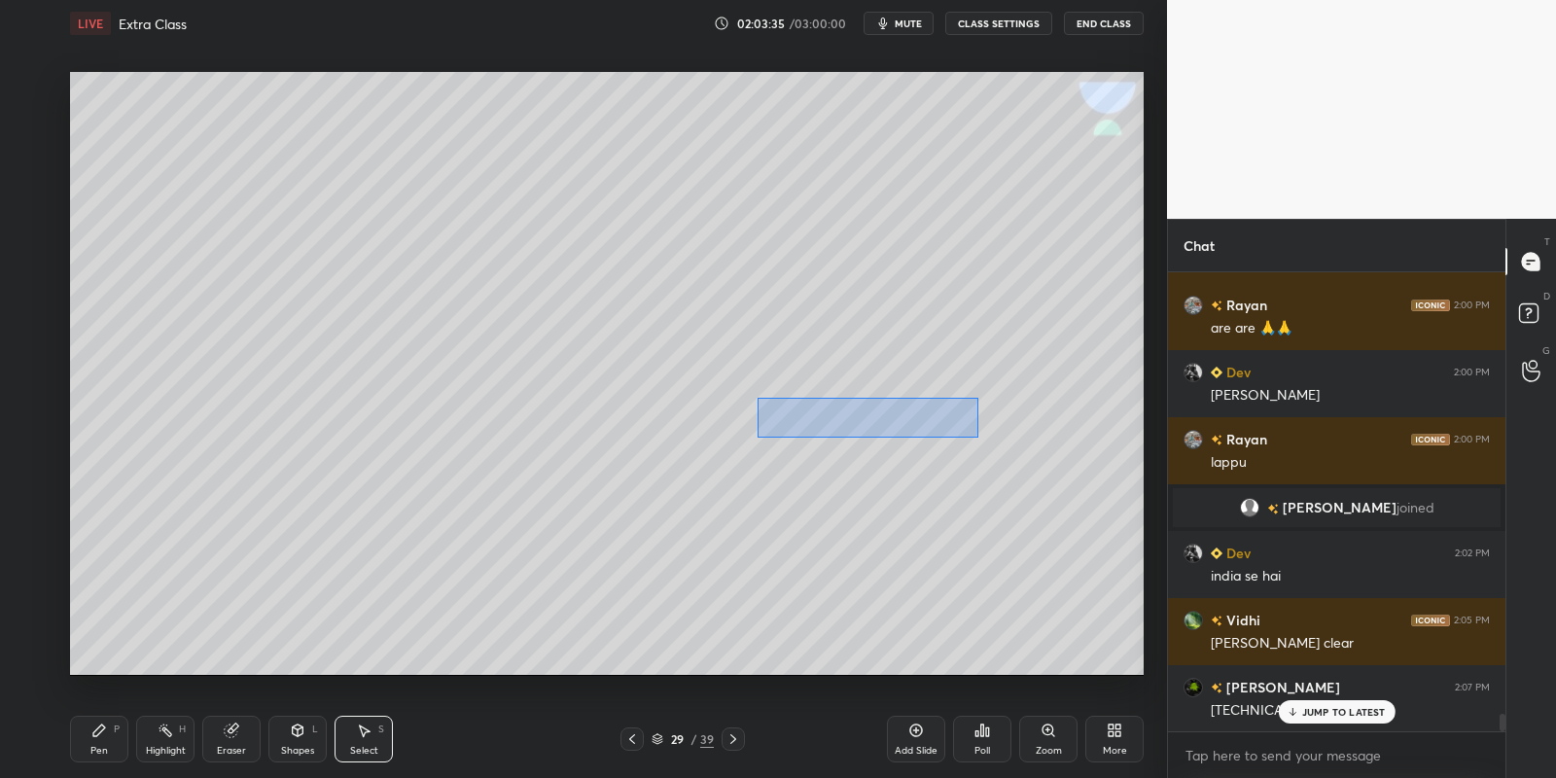
drag, startPoint x: 756, startPoint y: 397, endPoint x: 975, endPoint y: 437, distance: 223.4
click at [977, 438] on div "0 ° Undo Copy Paste here Duplicate Duplicate to new slide Delete" at bounding box center [607, 374] width 1074 height 604
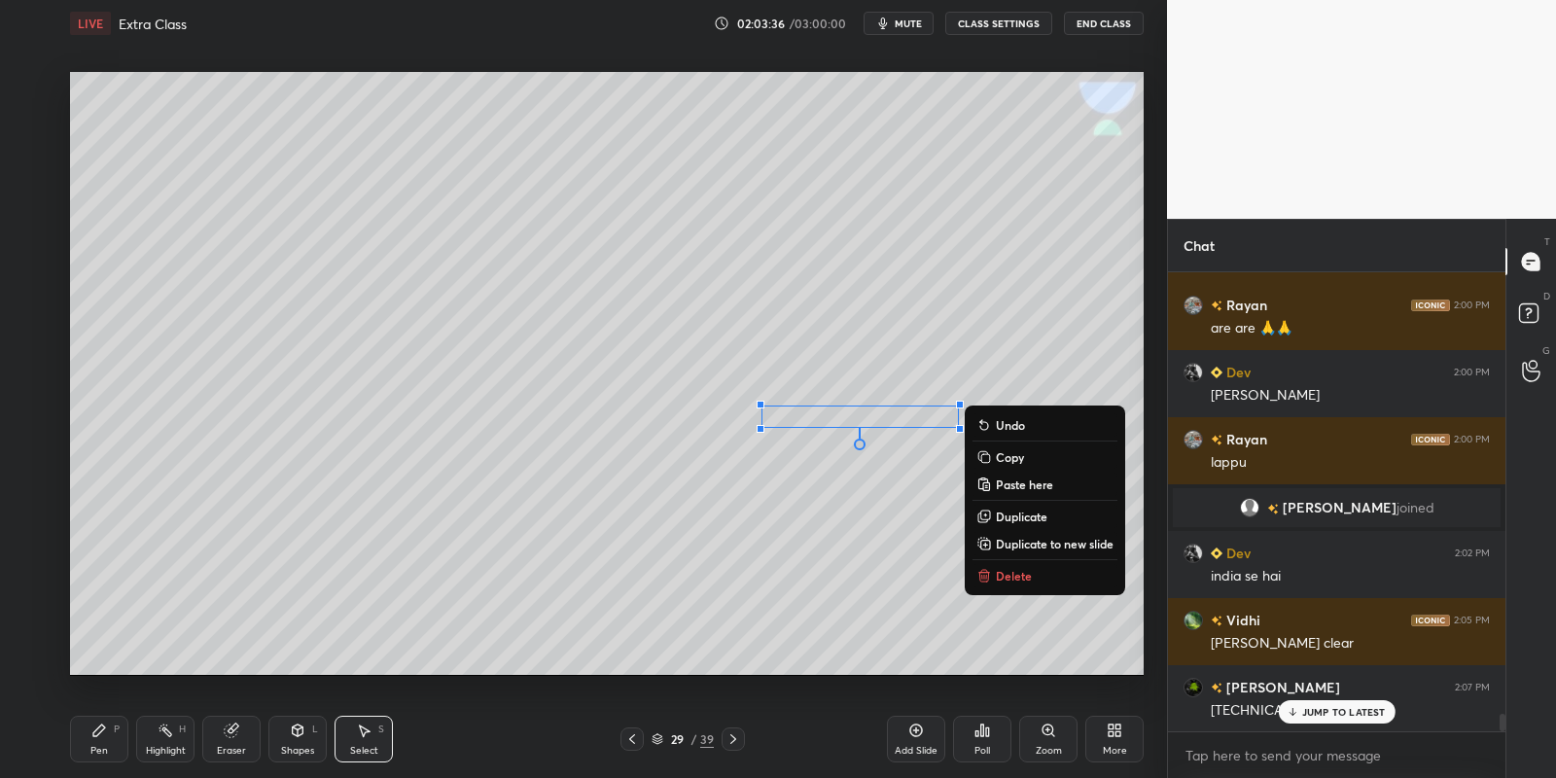
click at [1021, 450] on p "Copy" at bounding box center [1010, 457] width 28 height 16
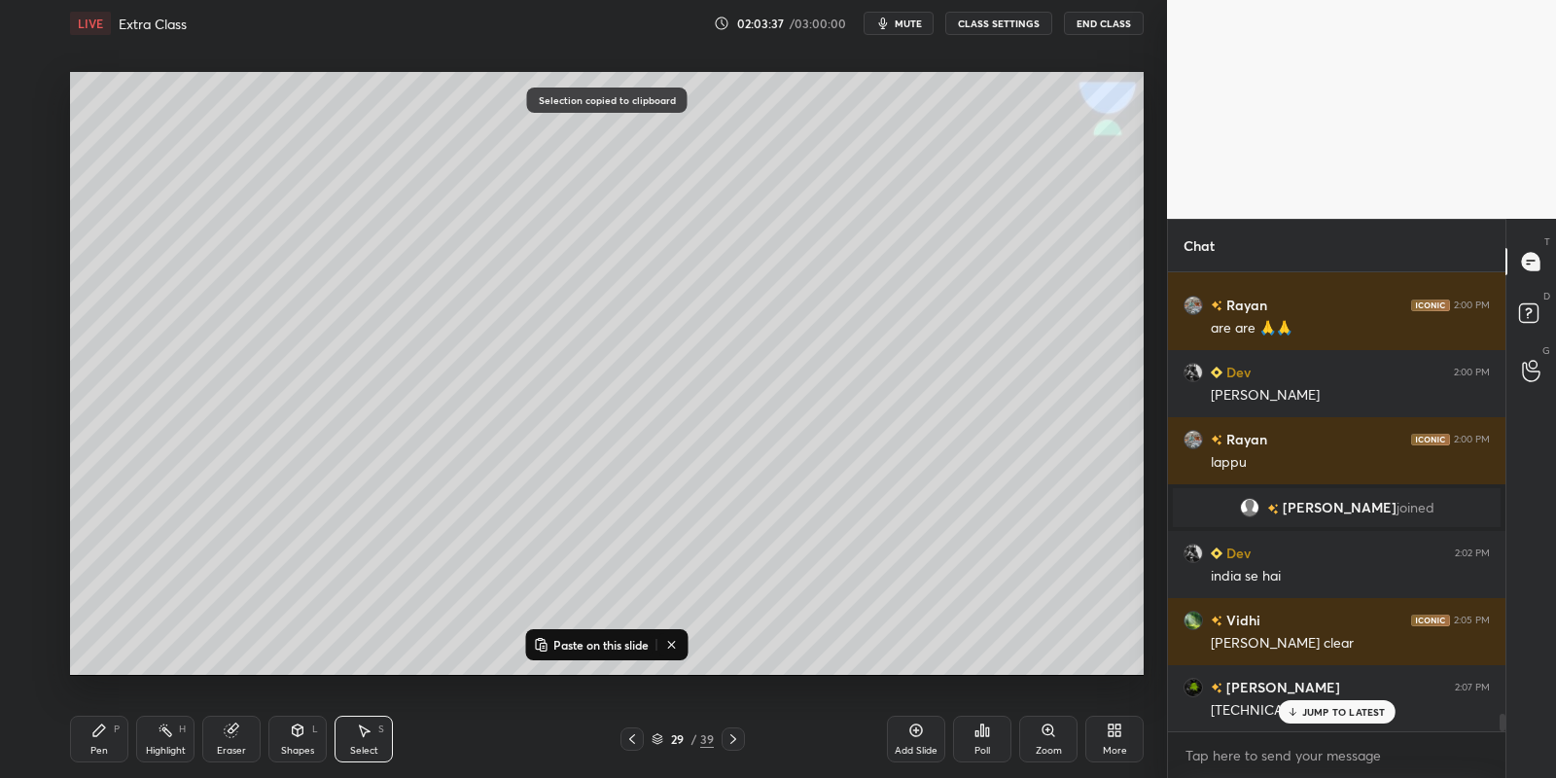
drag, startPoint x: 612, startPoint y: 637, endPoint x: 721, endPoint y: 574, distance: 125.9
click at [616, 638] on p "Paste on this slide" at bounding box center [600, 645] width 95 height 16
drag, startPoint x: 854, startPoint y: 440, endPoint x: 872, endPoint y: 477, distance: 42.2
click at [836, 473] on div "0 ° Undo Copy Paste here Duplicate Duplicate to new slide Delete" at bounding box center [607, 374] width 1074 height 604
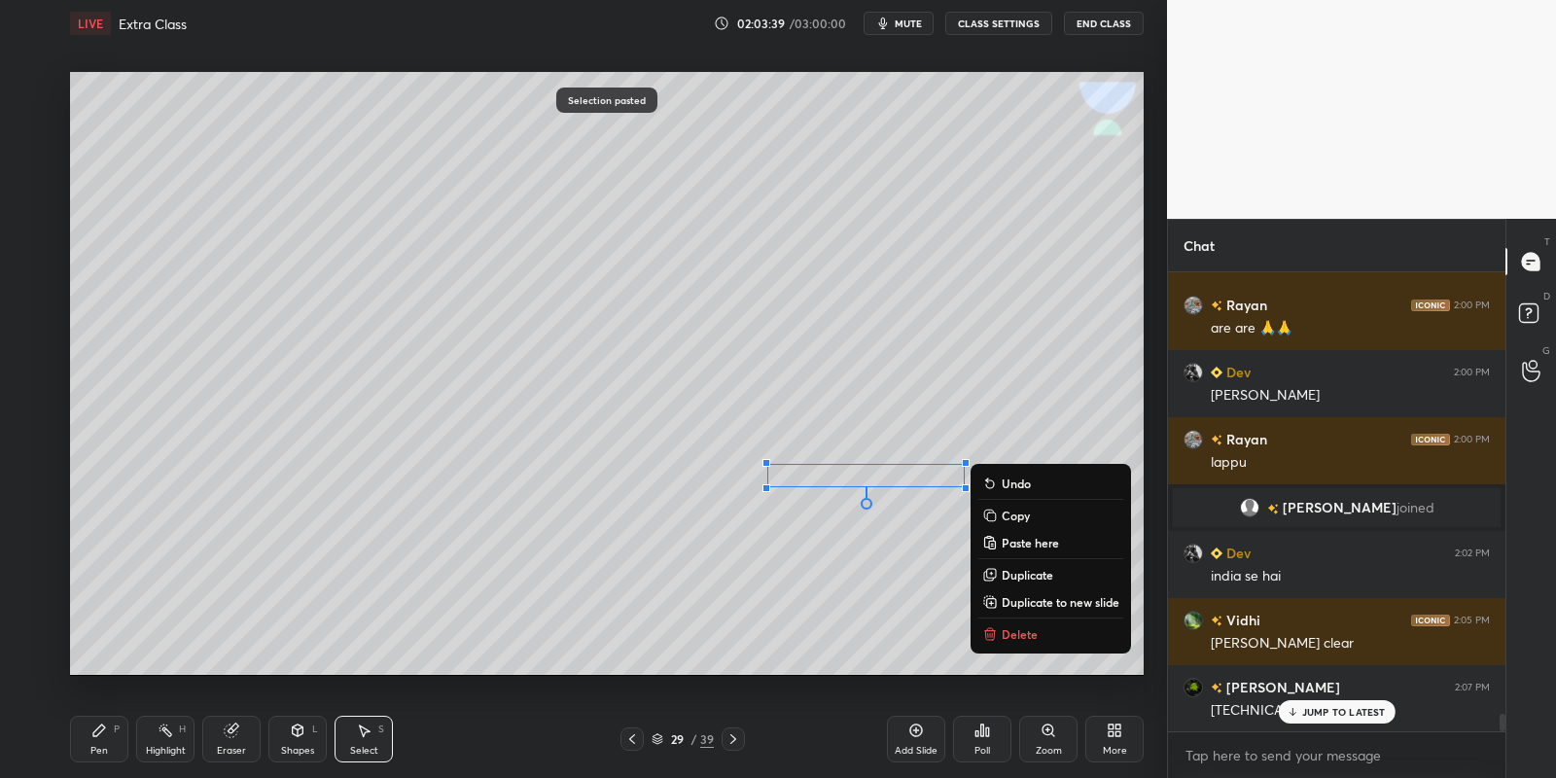
click at [1020, 508] on p "Copy" at bounding box center [1016, 516] width 28 height 16
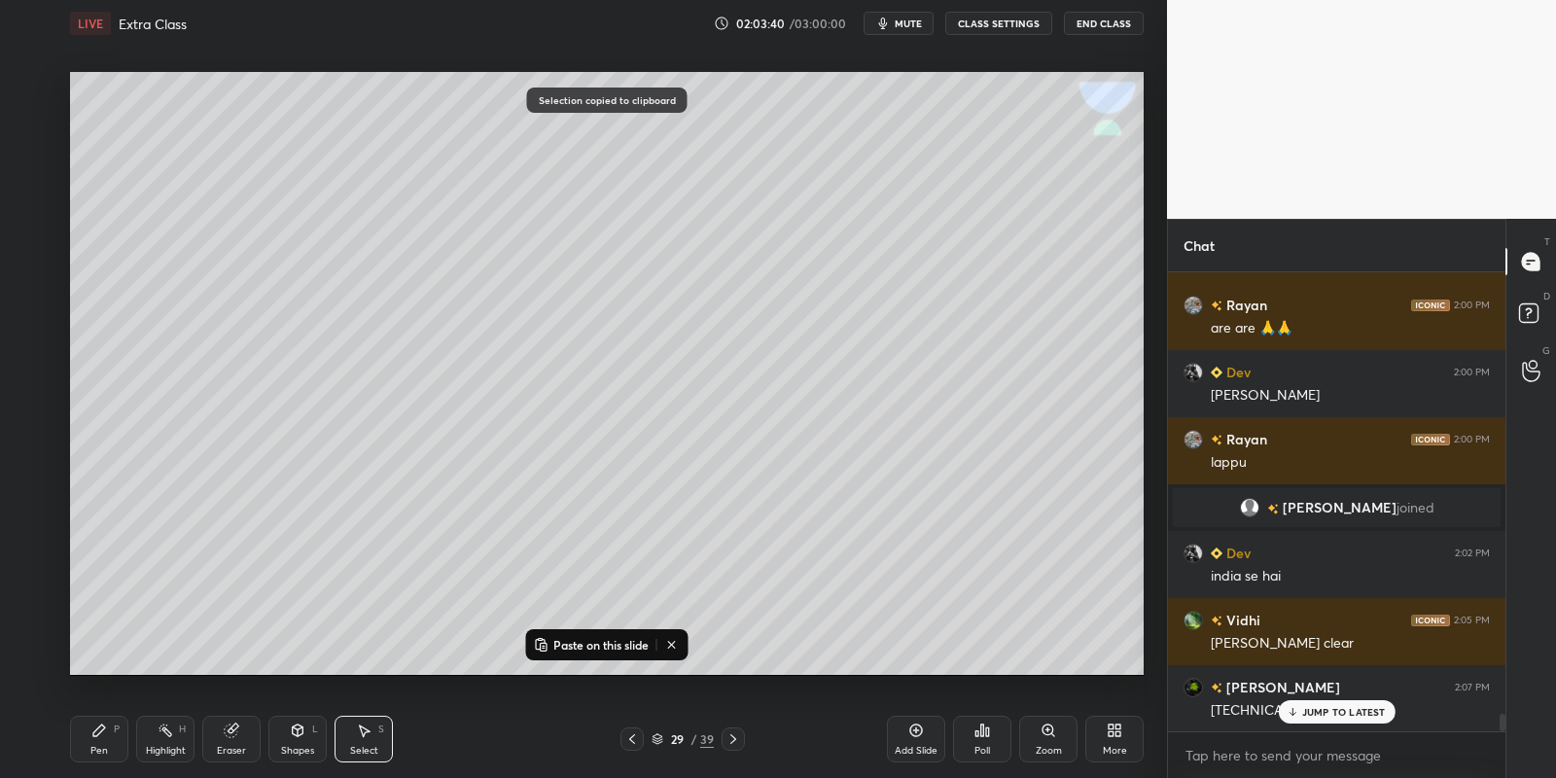
click at [605, 642] on p "Paste on this slide" at bounding box center [600, 645] width 95 height 16
drag, startPoint x: 867, startPoint y: 498, endPoint x: 865, endPoint y: 522, distance: 24.4
click at [855, 520] on div "0 ° Undo Copy Paste here Duplicate Duplicate to new slide Delete" at bounding box center [607, 374] width 1074 height 604
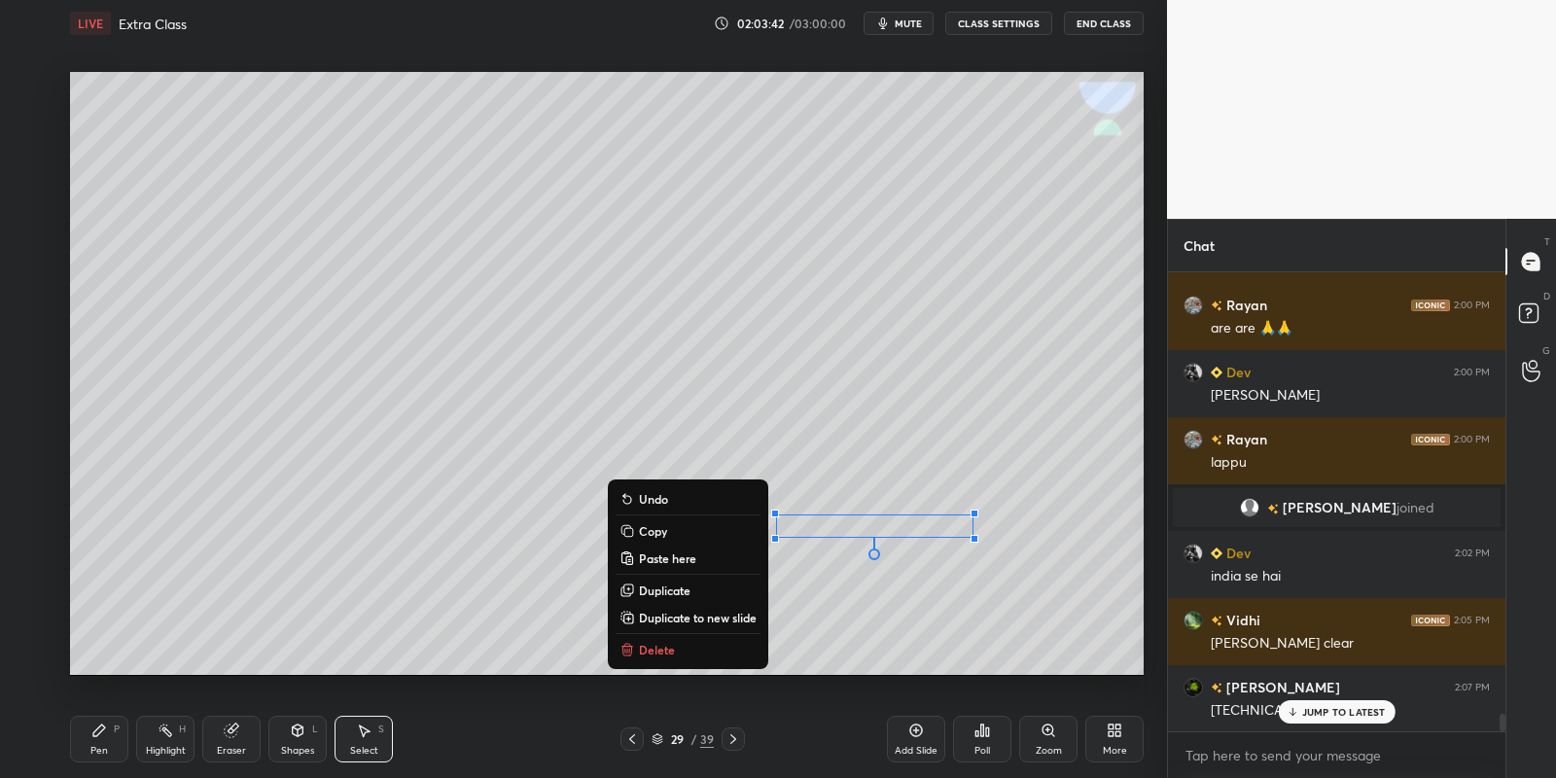
drag, startPoint x: 671, startPoint y: 531, endPoint x: 674, endPoint y: 561, distance: 30.3
click at [672, 535] on button "Copy" at bounding box center [688, 530] width 145 height 23
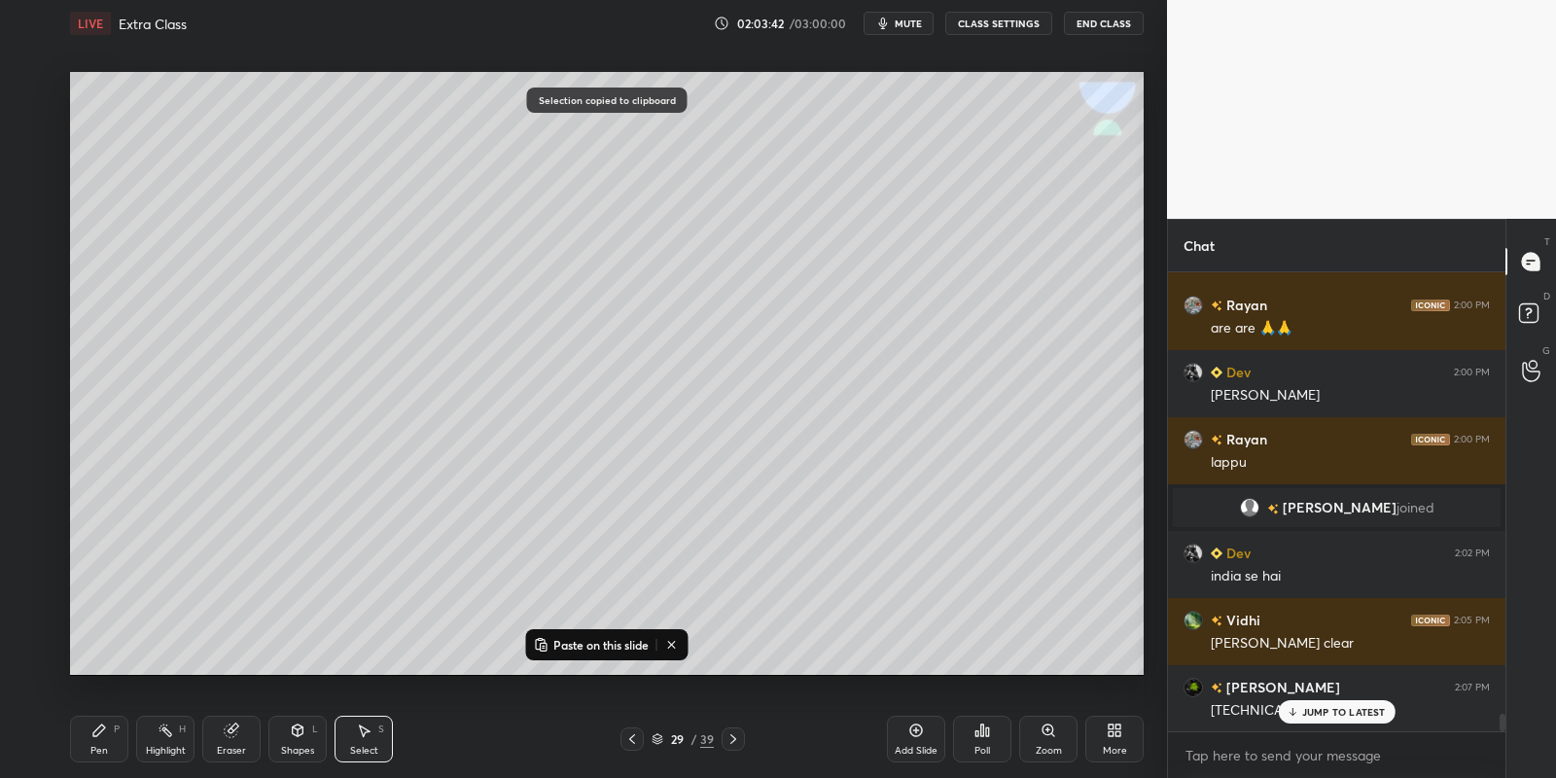
drag, startPoint x: 595, startPoint y: 638, endPoint x: 641, endPoint y: 637, distance: 45.7
click at [599, 644] on p "Paste on this slide" at bounding box center [600, 645] width 95 height 16
drag, startPoint x: 869, startPoint y: 546, endPoint x: 848, endPoint y: 575, distance: 36.2
click at [849, 575] on div "0 ° Undo Copy Paste here Duplicate Duplicate to new slide Delete" at bounding box center [607, 374] width 1074 height 604
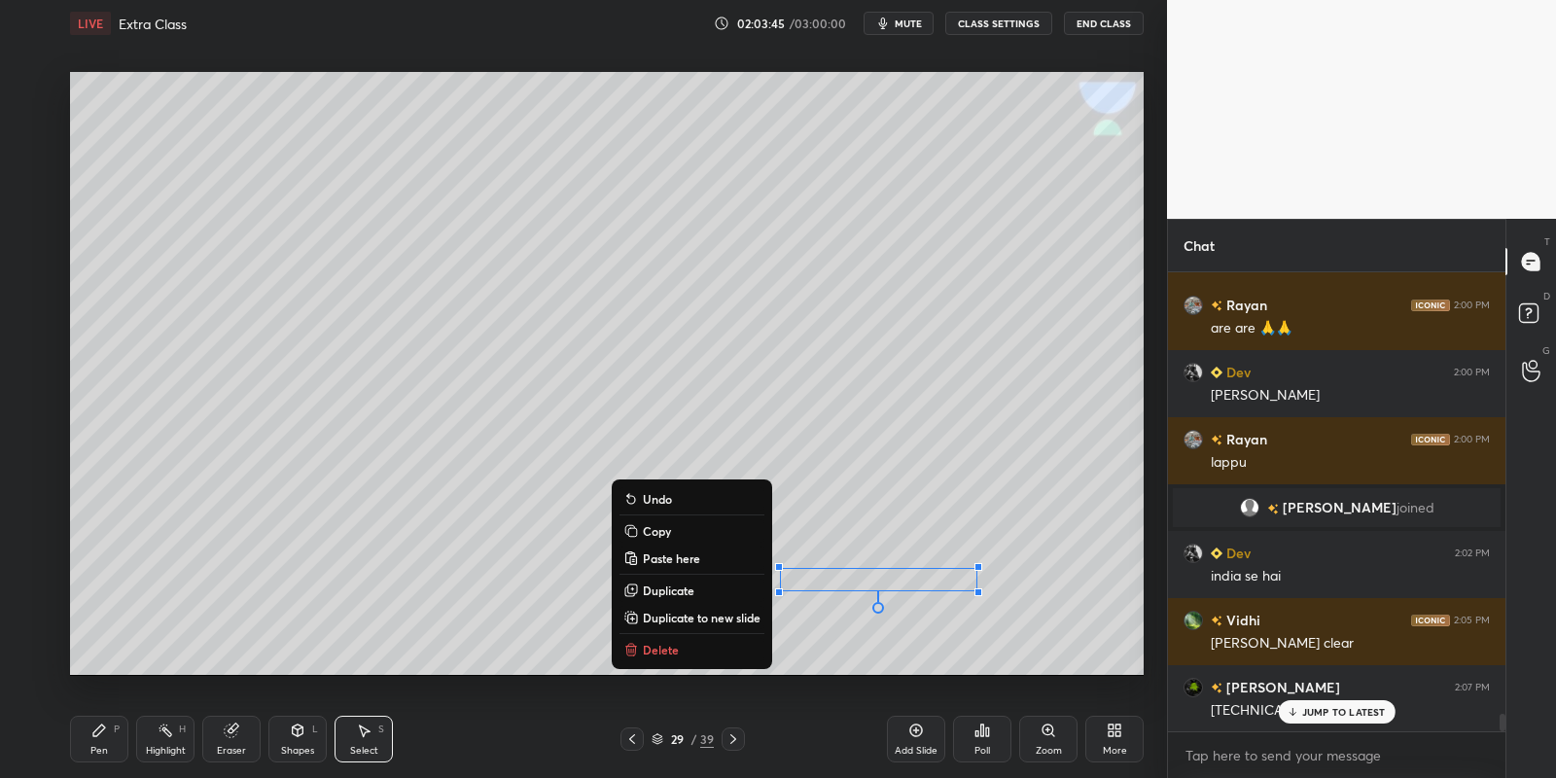
click at [100, 742] on div "Pen P" at bounding box center [99, 739] width 58 height 47
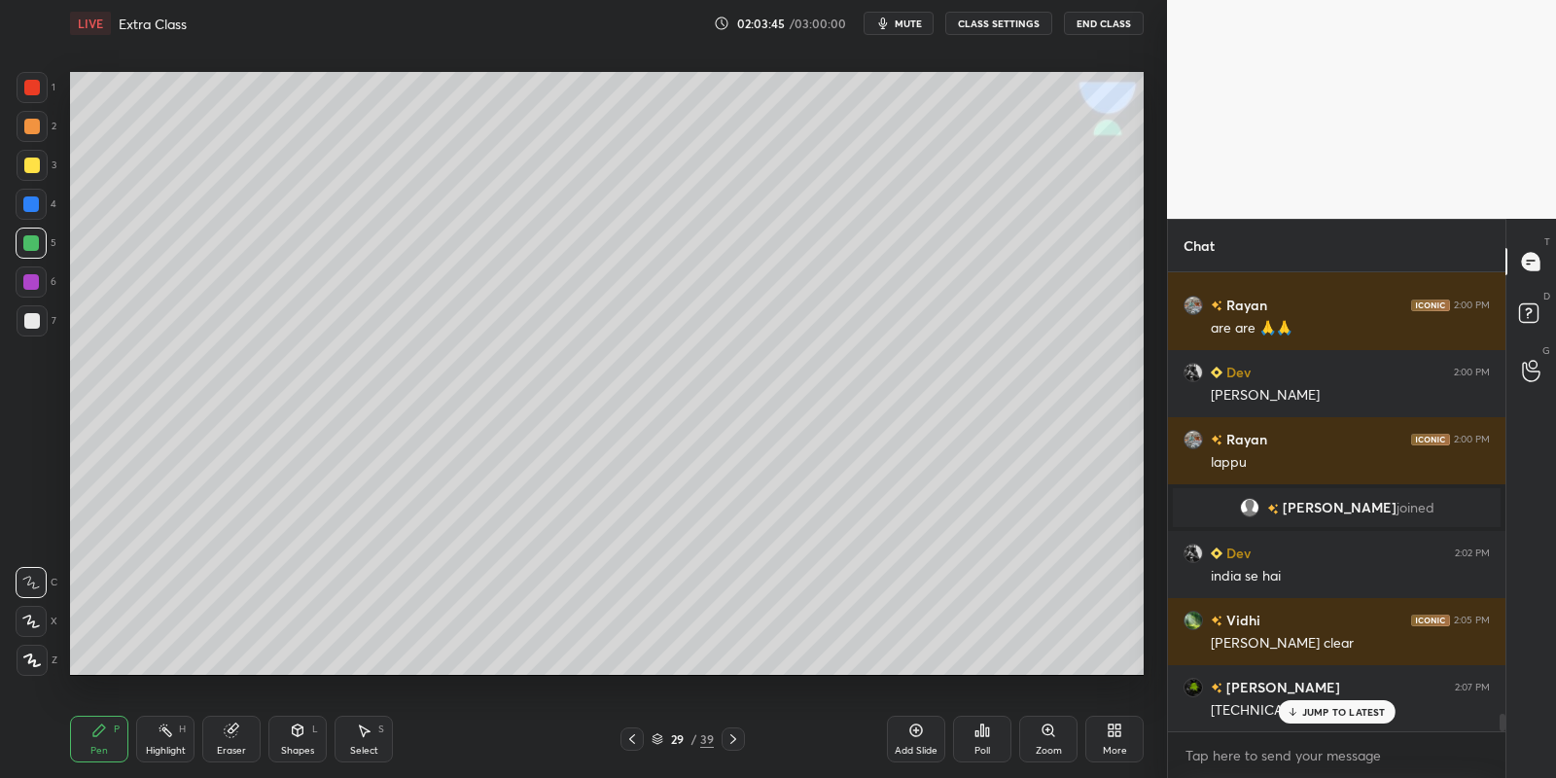
drag, startPoint x: 166, startPoint y: 750, endPoint x: 199, endPoint y: 695, distance: 63.7
click at [164, 750] on div "Highlight" at bounding box center [166, 751] width 40 height 10
drag, startPoint x: 101, startPoint y: 736, endPoint x: 163, endPoint y: 739, distance: 62.3
click at [110, 739] on div "Pen P" at bounding box center [99, 739] width 58 height 47
click at [170, 747] on div "Highlight" at bounding box center [166, 751] width 40 height 10
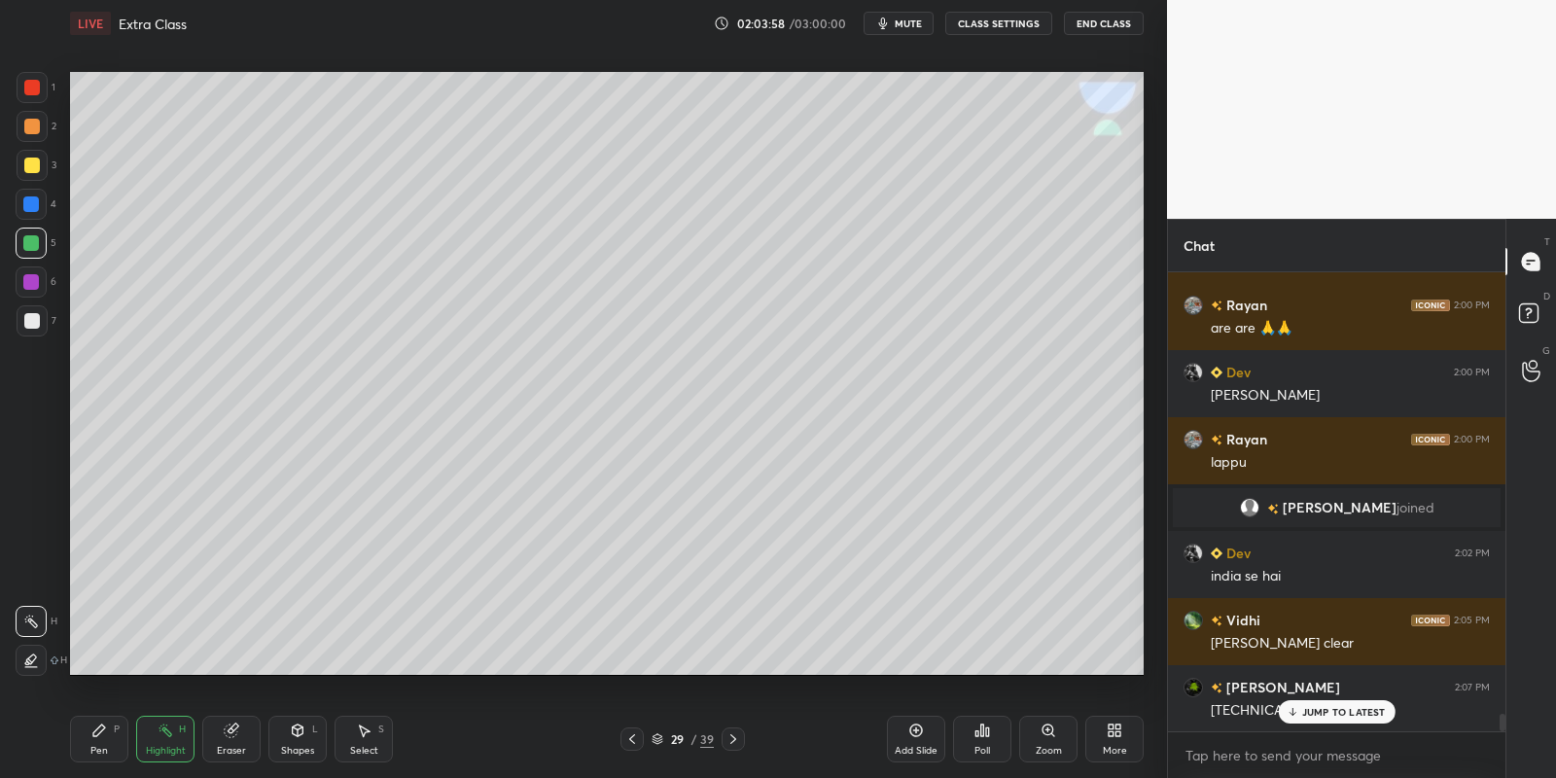
click at [103, 737] on div "Pen P" at bounding box center [99, 739] width 58 height 47
click at [34, 322] on div at bounding box center [32, 321] width 16 height 16
click at [1304, 709] on p "JUMP TO LATEST" at bounding box center [1344, 712] width 84 height 12
click at [731, 738] on icon at bounding box center [733, 739] width 16 height 16
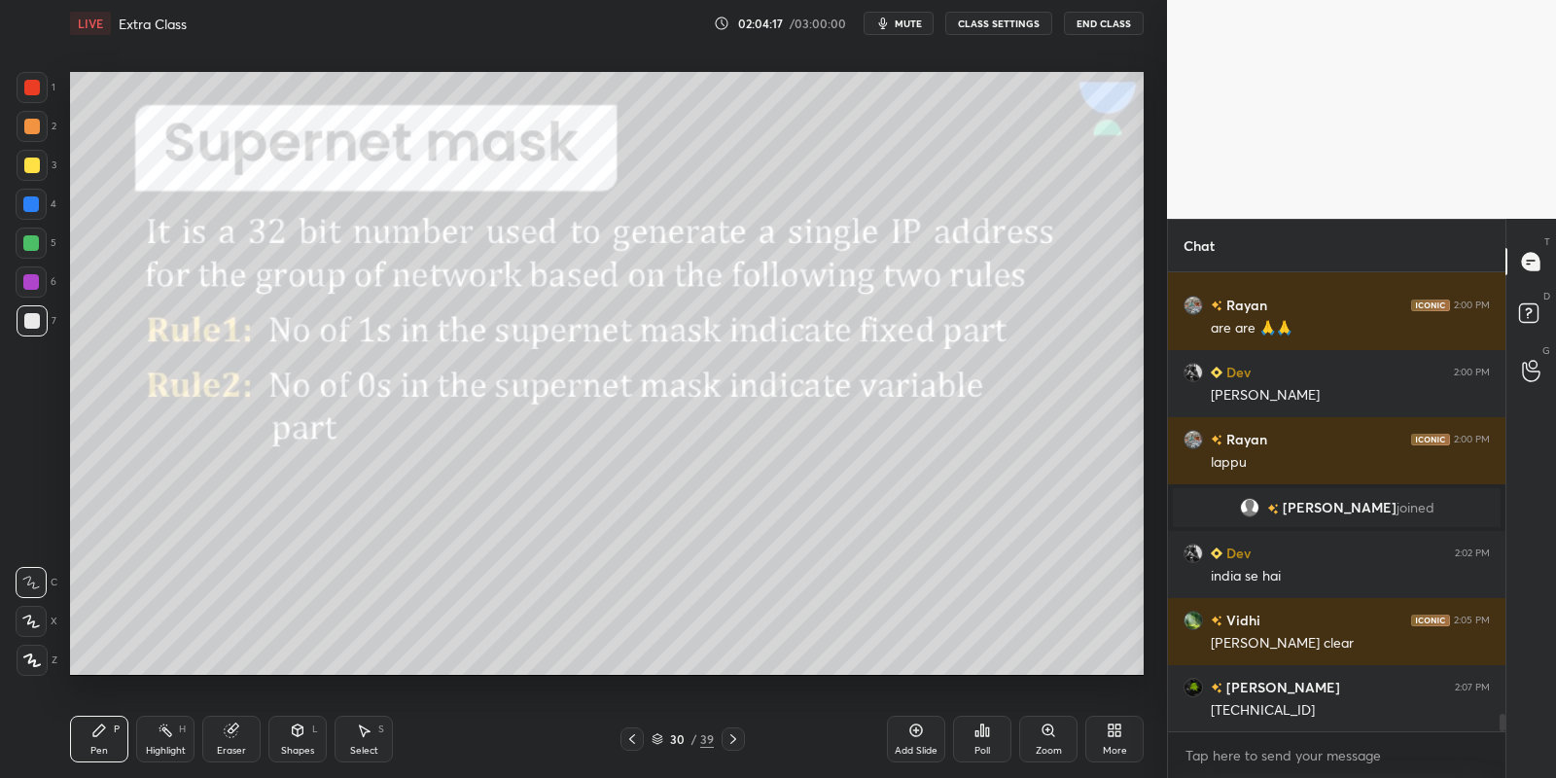
click at [626, 738] on icon at bounding box center [632, 739] width 16 height 16
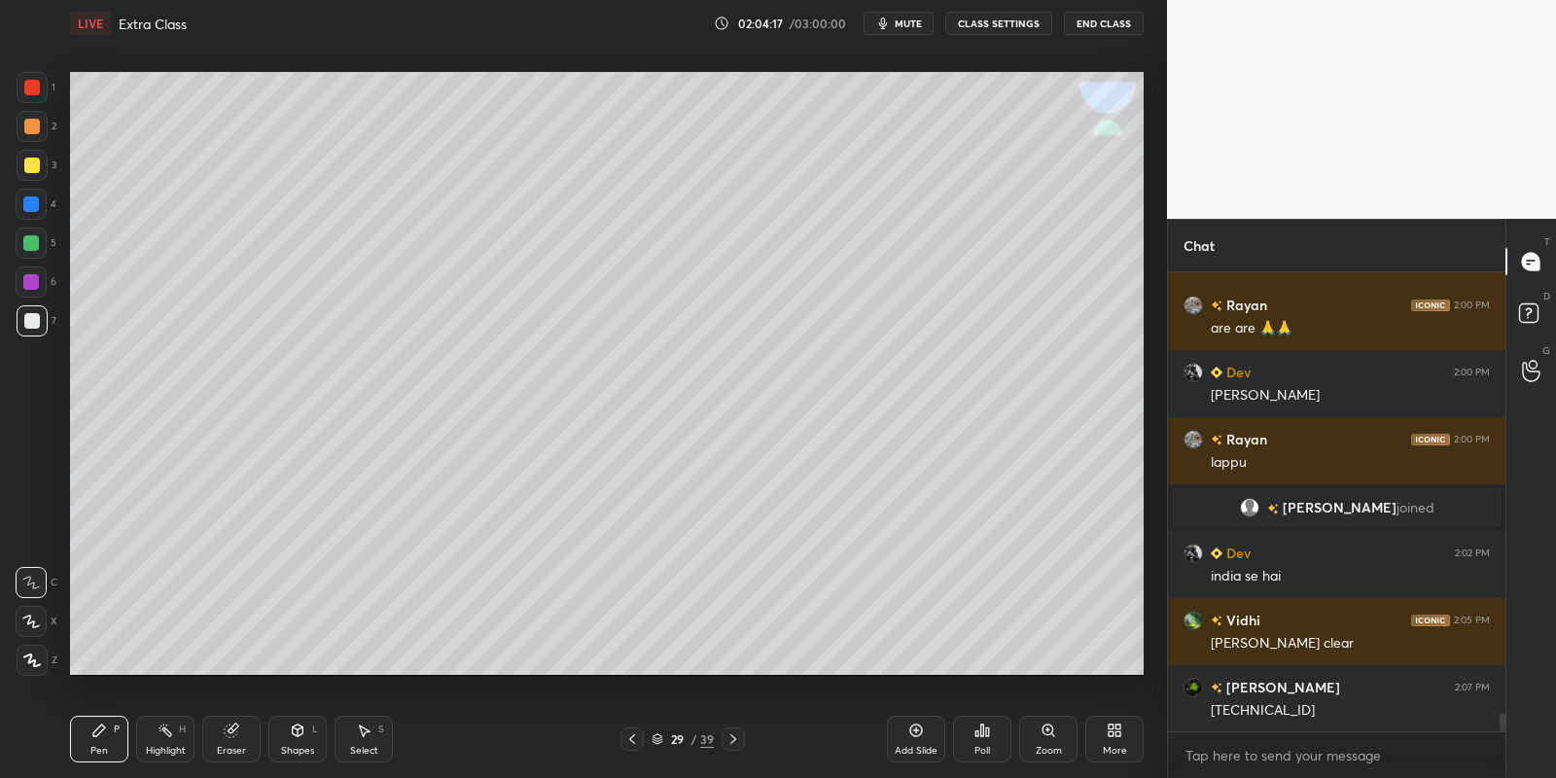
click at [914, 737] on icon at bounding box center [916, 731] width 16 height 16
drag, startPoint x: 100, startPoint y: 753, endPoint x: 100, endPoint y: 727, distance: 25.3
click at [100, 749] on div "Pen" at bounding box center [99, 751] width 18 height 10
click at [25, 167] on div at bounding box center [32, 166] width 16 height 16
click at [167, 732] on icon at bounding box center [166, 731] width 16 height 16
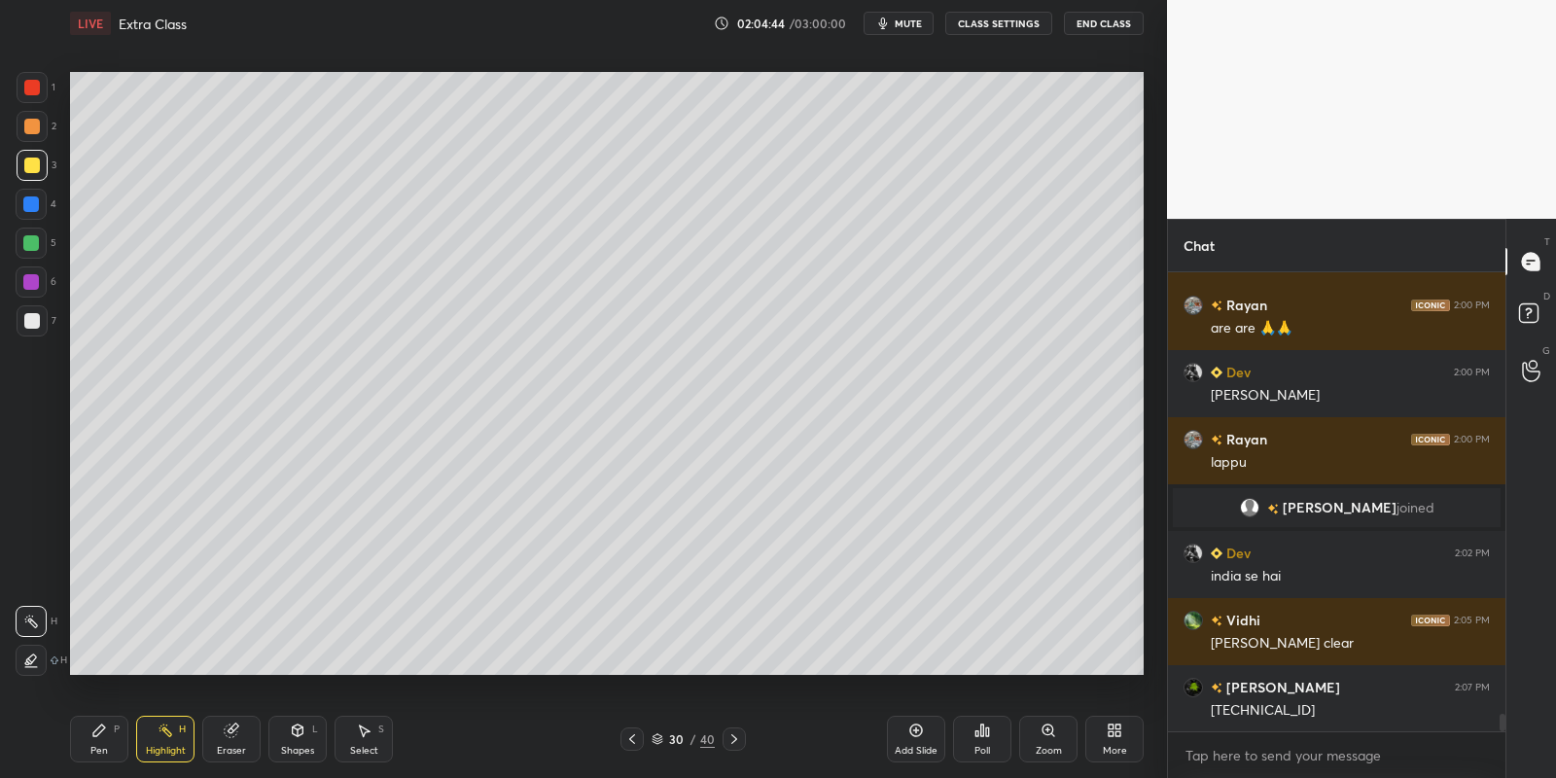
click at [101, 749] on div "Pen" at bounding box center [99, 751] width 18 height 10
drag, startPoint x: 304, startPoint y: 745, endPoint x: 301, endPoint y: 724, distance: 21.6
click at [306, 741] on div "Shapes L" at bounding box center [297, 739] width 58 height 47
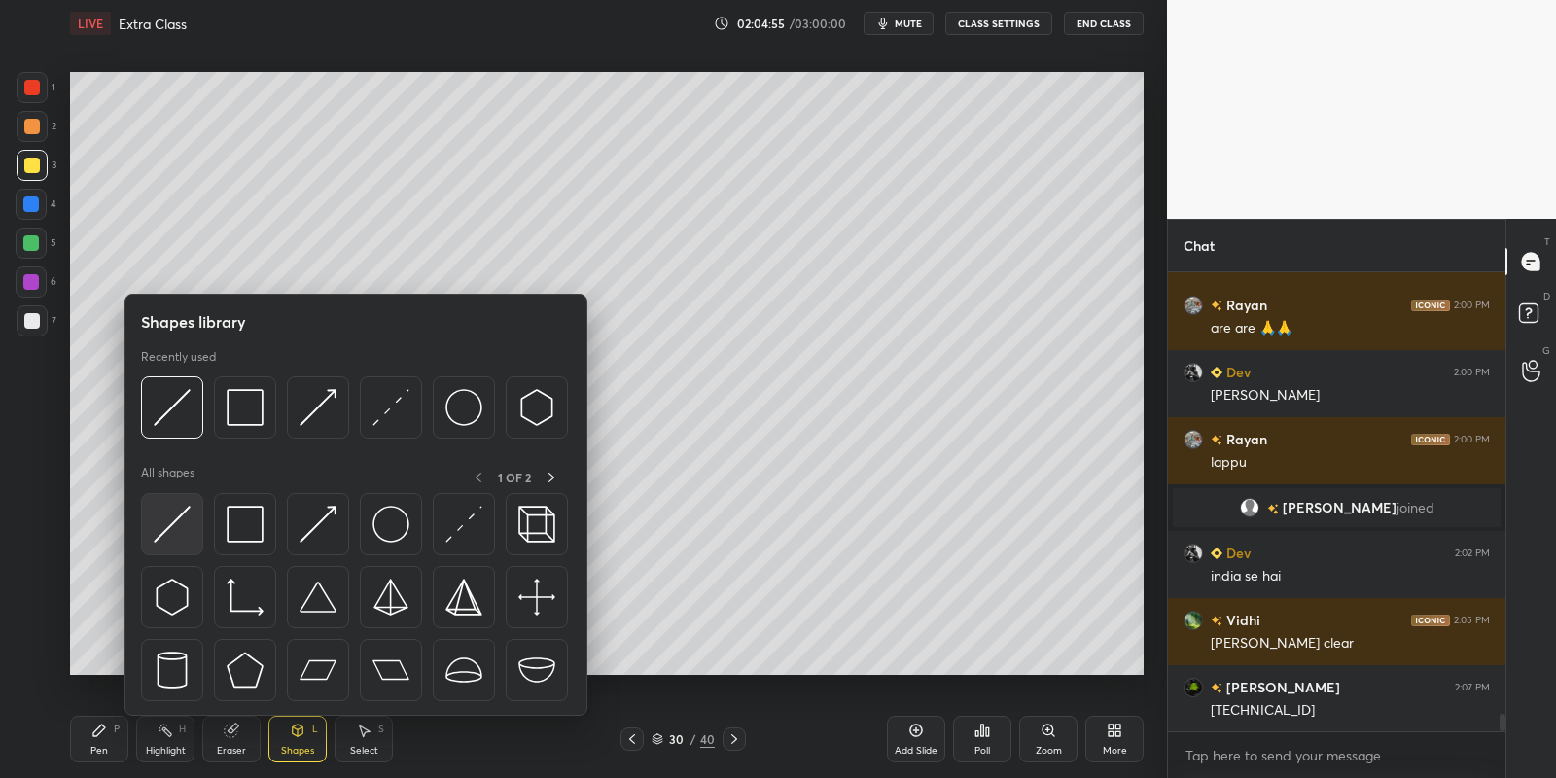
click at [176, 512] on img at bounding box center [172, 524] width 37 height 37
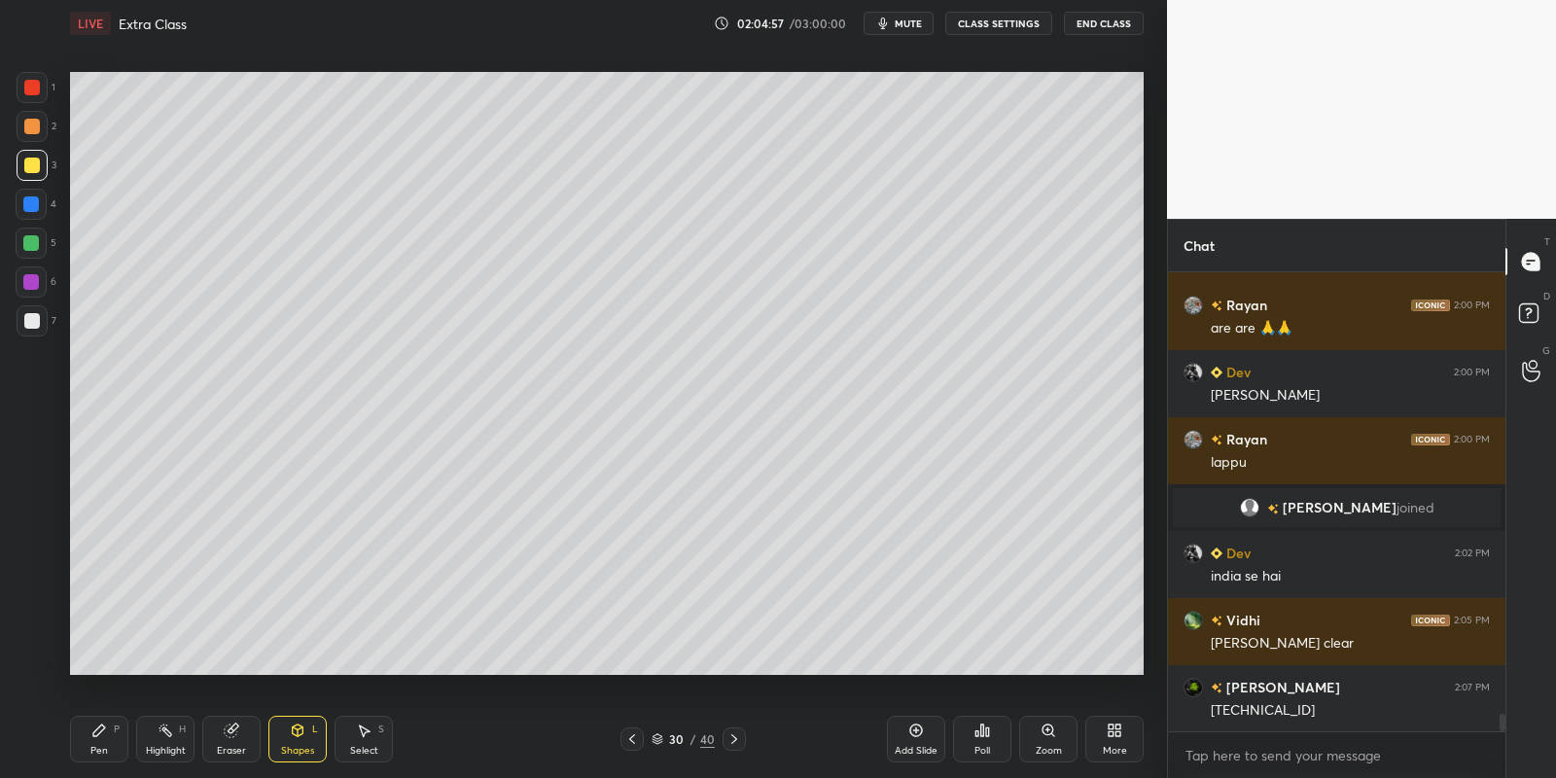
drag, startPoint x: 108, startPoint y: 744, endPoint x: 115, endPoint y: 689, distance: 54.9
click at [109, 740] on div "Pen P" at bounding box center [99, 739] width 58 height 47
drag, startPoint x: 362, startPoint y: 737, endPoint x: 360, endPoint y: 691, distance: 45.7
click at [365, 735] on icon at bounding box center [364, 731] width 16 height 16
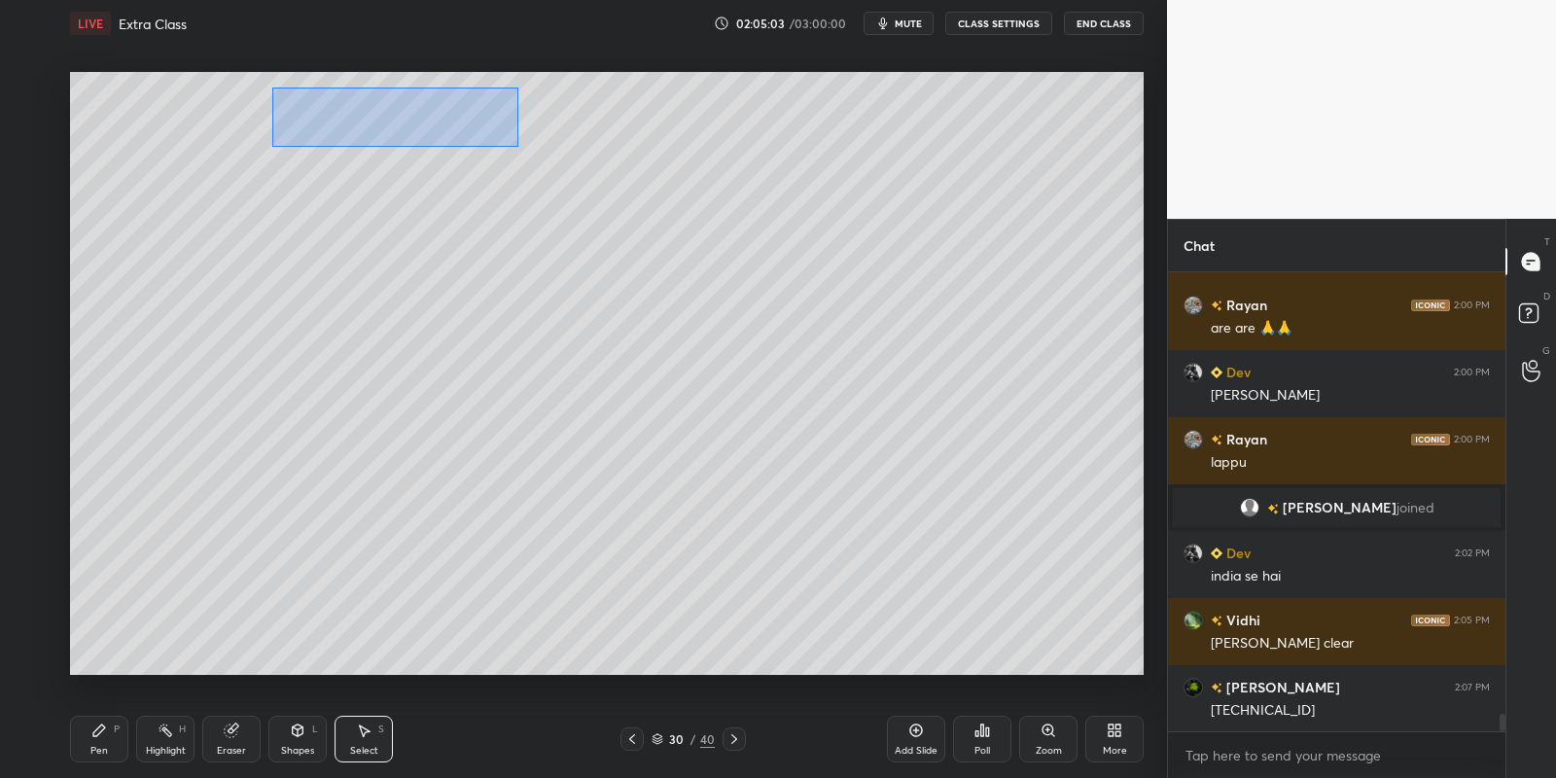
drag, startPoint x: 269, startPoint y: 88, endPoint x: 514, endPoint y: 144, distance: 251.3
click at [517, 146] on div "0 ° Undo Copy Paste here Duplicate Duplicate to new slide Delete" at bounding box center [607, 374] width 1074 height 604
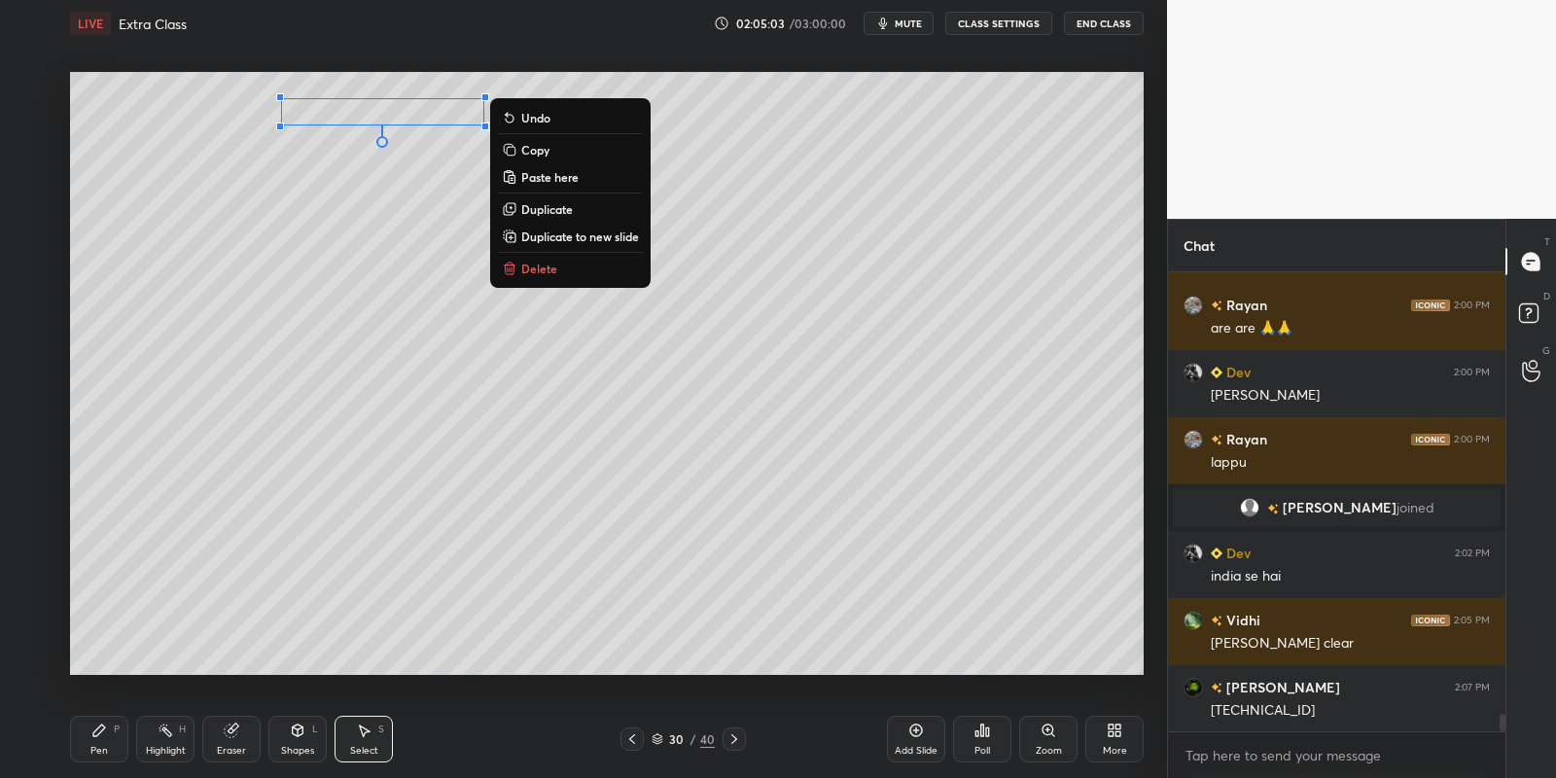
click at [553, 150] on button "Copy" at bounding box center [570, 149] width 145 height 23
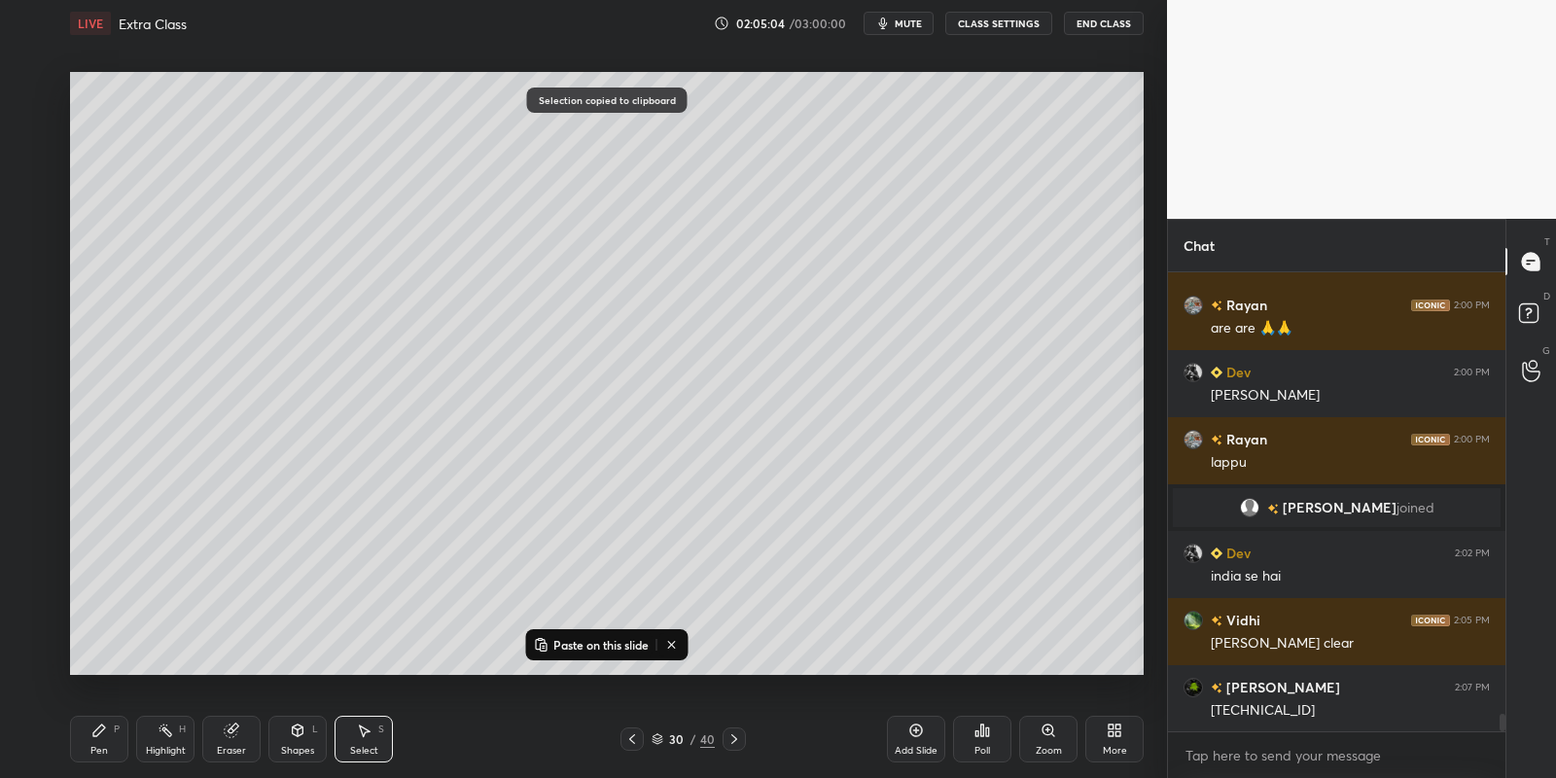
click at [577, 642] on p "Paste on this slide" at bounding box center [600, 645] width 95 height 16
drag, startPoint x: 385, startPoint y: 129, endPoint x: 350, endPoint y: 174, distance: 56.8
click at [350, 176] on div "0 ° Undo Copy Paste here Duplicate Duplicate to new slide Delete" at bounding box center [607, 374] width 1074 height 604
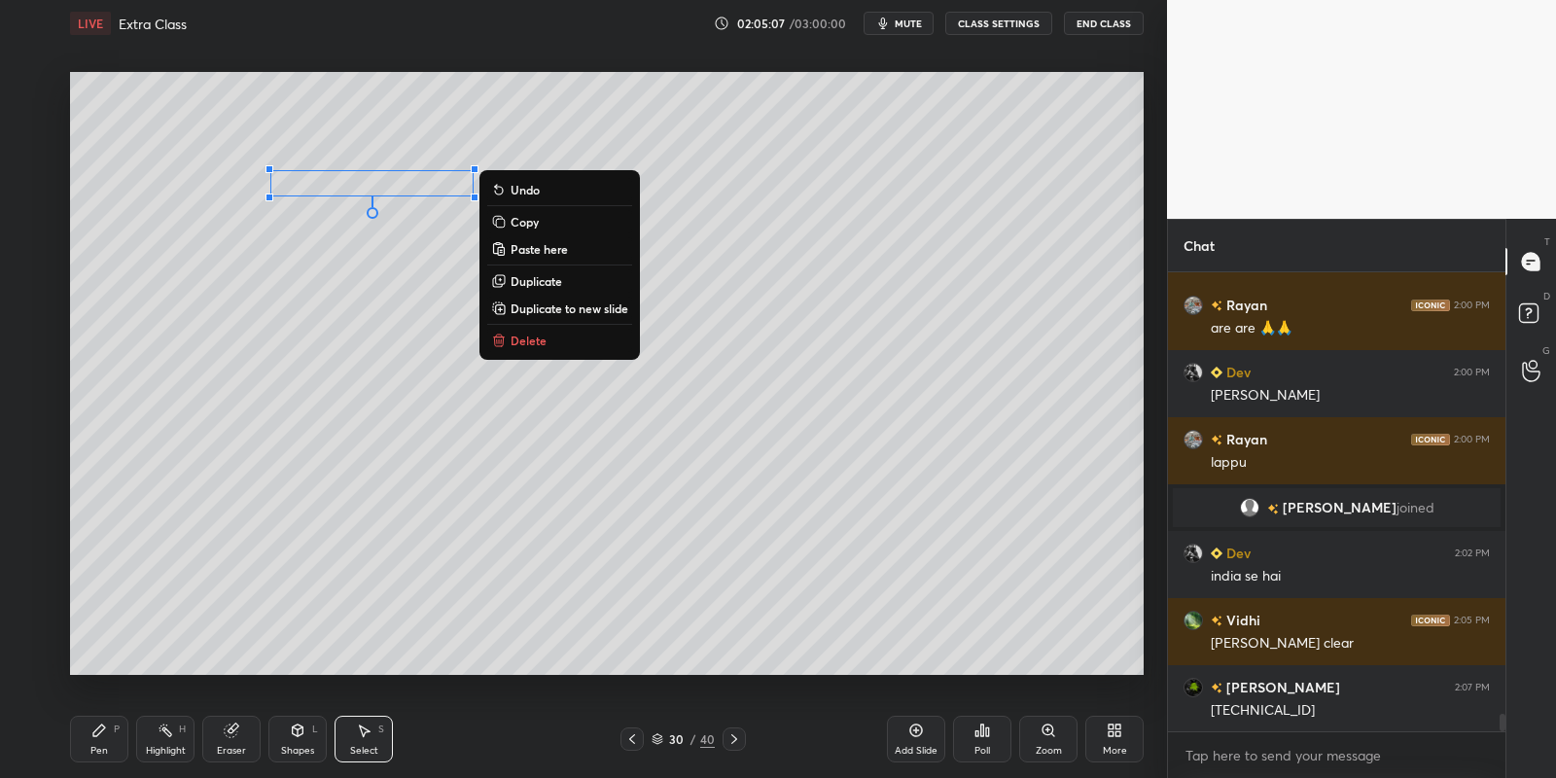
drag, startPoint x: 96, startPoint y: 746, endPoint x: 113, endPoint y: 729, distance: 23.4
click at [97, 746] on div "Pen" at bounding box center [99, 751] width 18 height 10
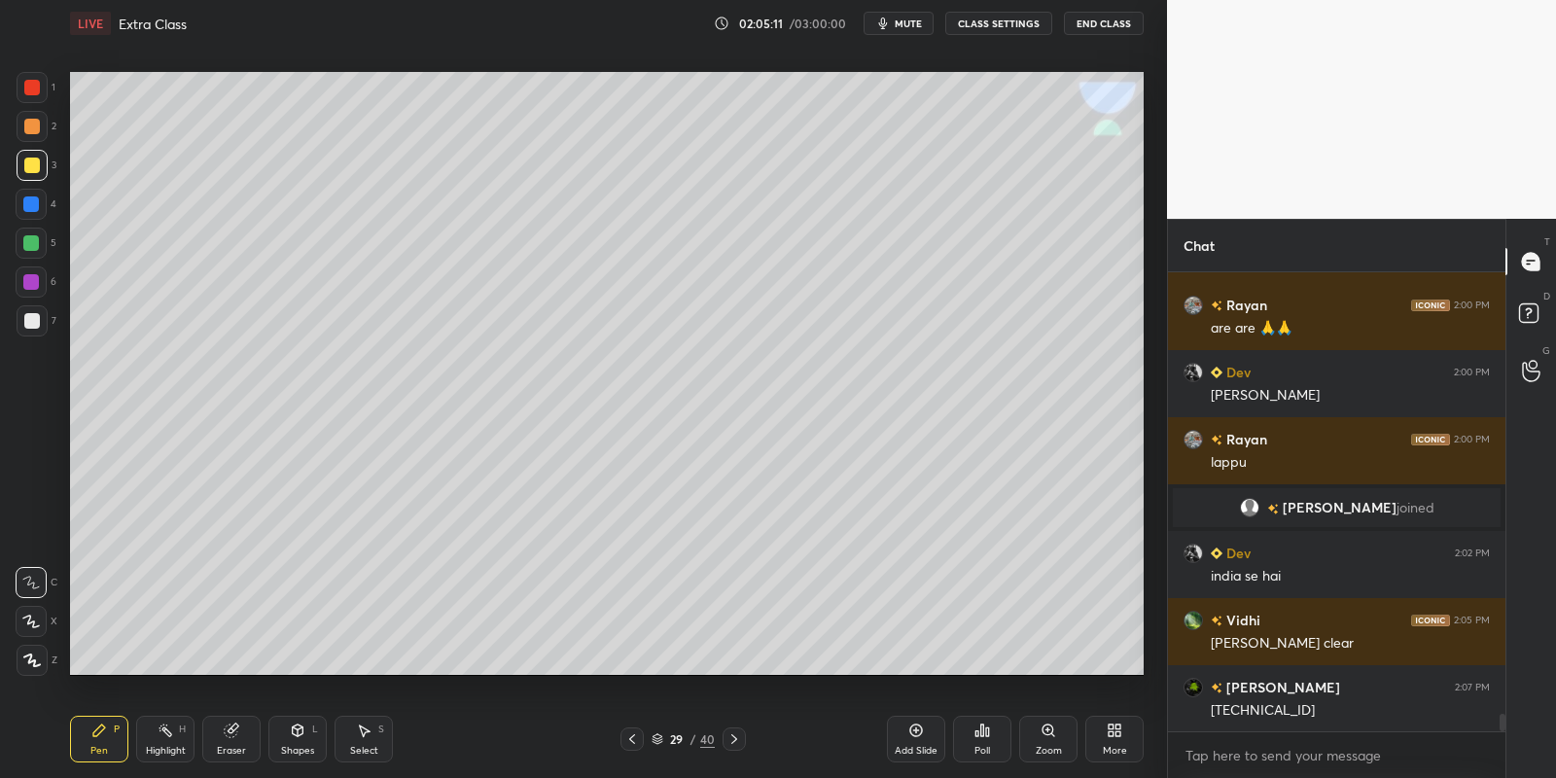
click at [364, 738] on div "Select S" at bounding box center [364, 739] width 58 height 47
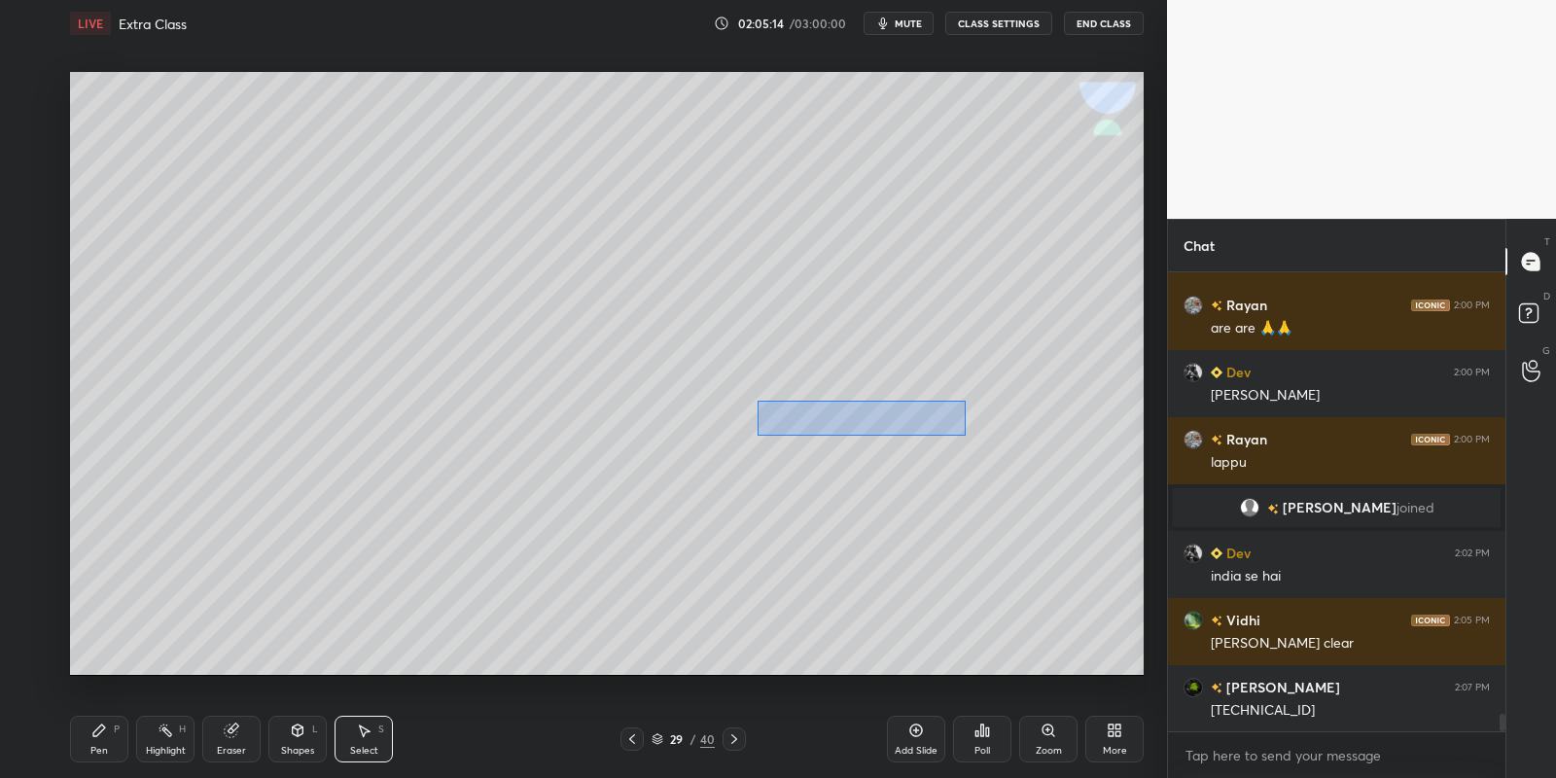
drag, startPoint x: 757, startPoint y: 400, endPoint x: 960, endPoint y: 427, distance: 205.1
click at [964, 437] on div "0 ° Undo Copy Paste here Duplicate Duplicate to new slide Delete" at bounding box center [607, 374] width 1074 height 604
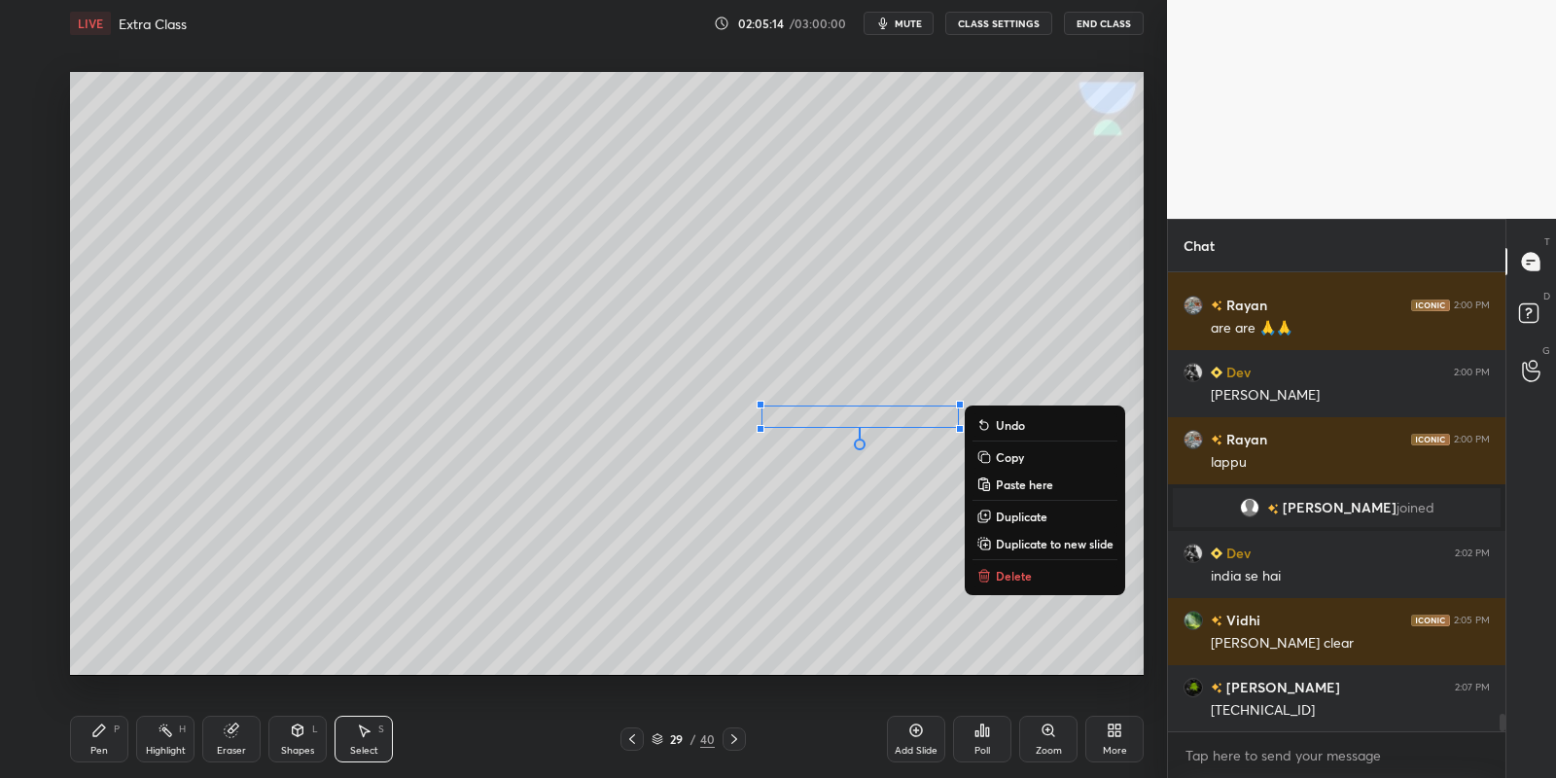
click at [1001, 452] on p "Copy" at bounding box center [1010, 457] width 28 height 16
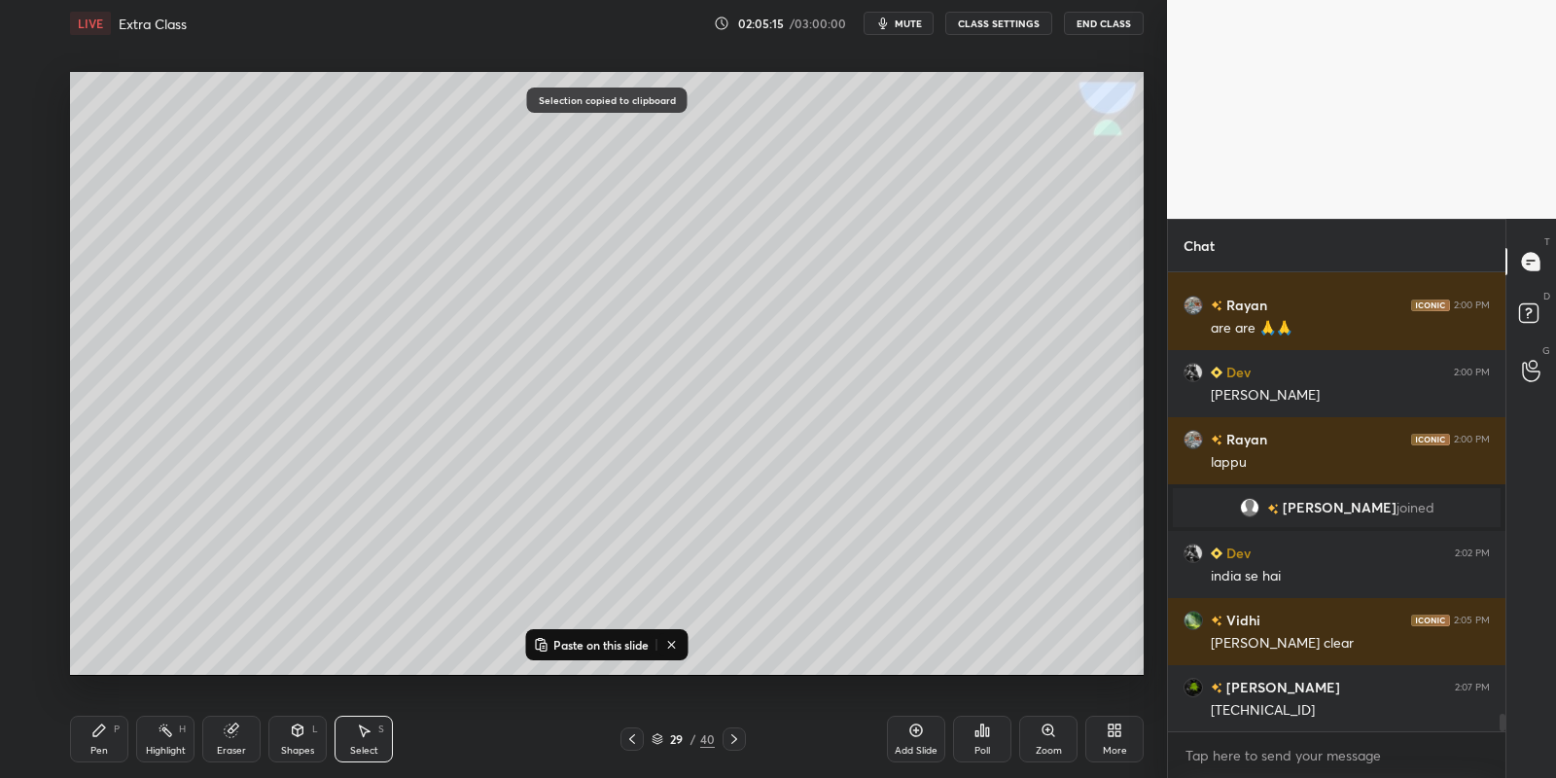
click at [729, 737] on icon at bounding box center [734, 739] width 16 height 16
click at [590, 650] on p "Paste on this slide" at bounding box center [600, 645] width 95 height 16
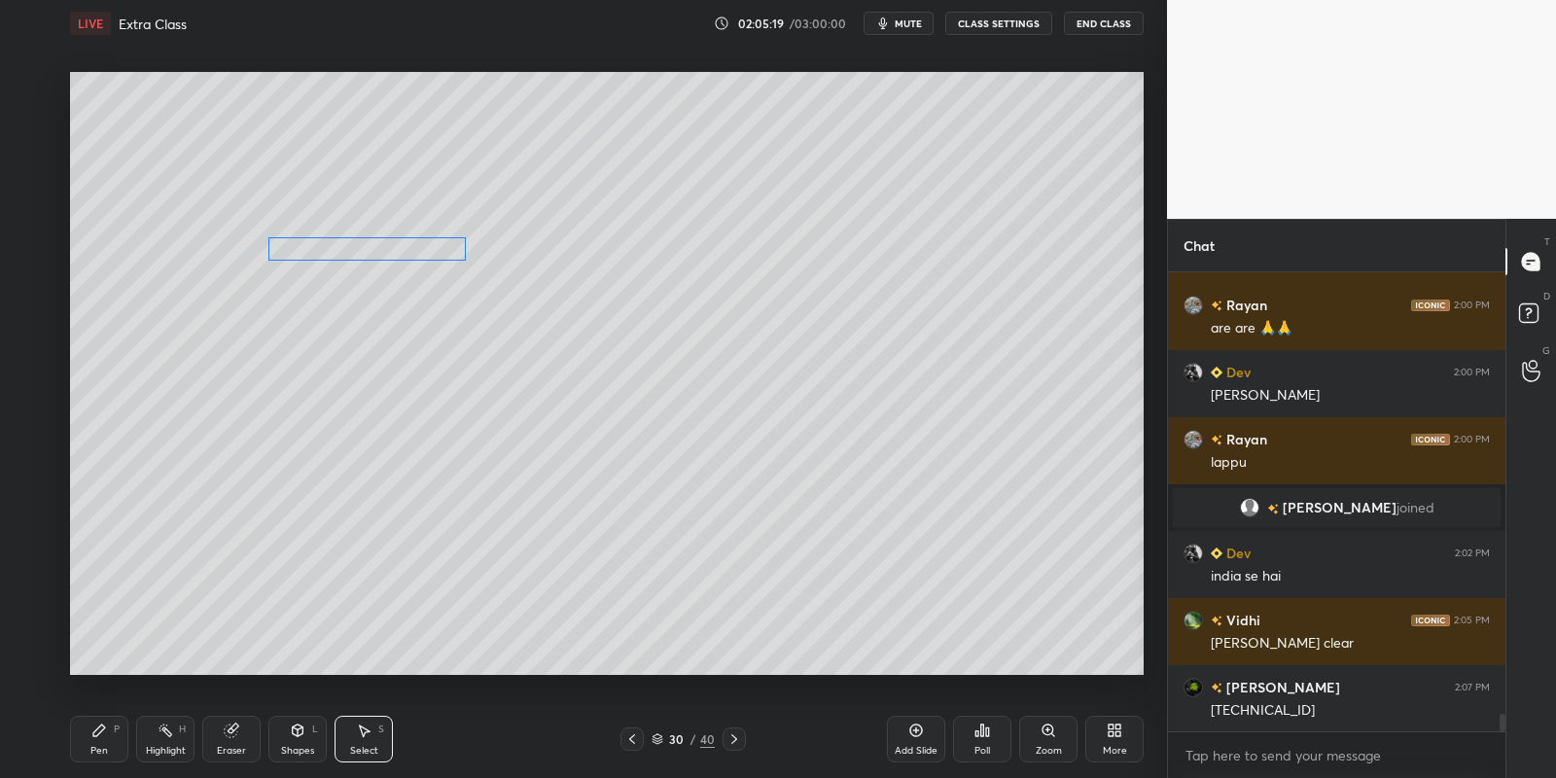
drag, startPoint x: 791, startPoint y: 416, endPoint x: 309, endPoint y: 255, distance: 507.7
click at [311, 255] on div "0 ° Undo Copy Paste here Duplicate Duplicate to new slide Delete" at bounding box center [607, 374] width 1074 height 604
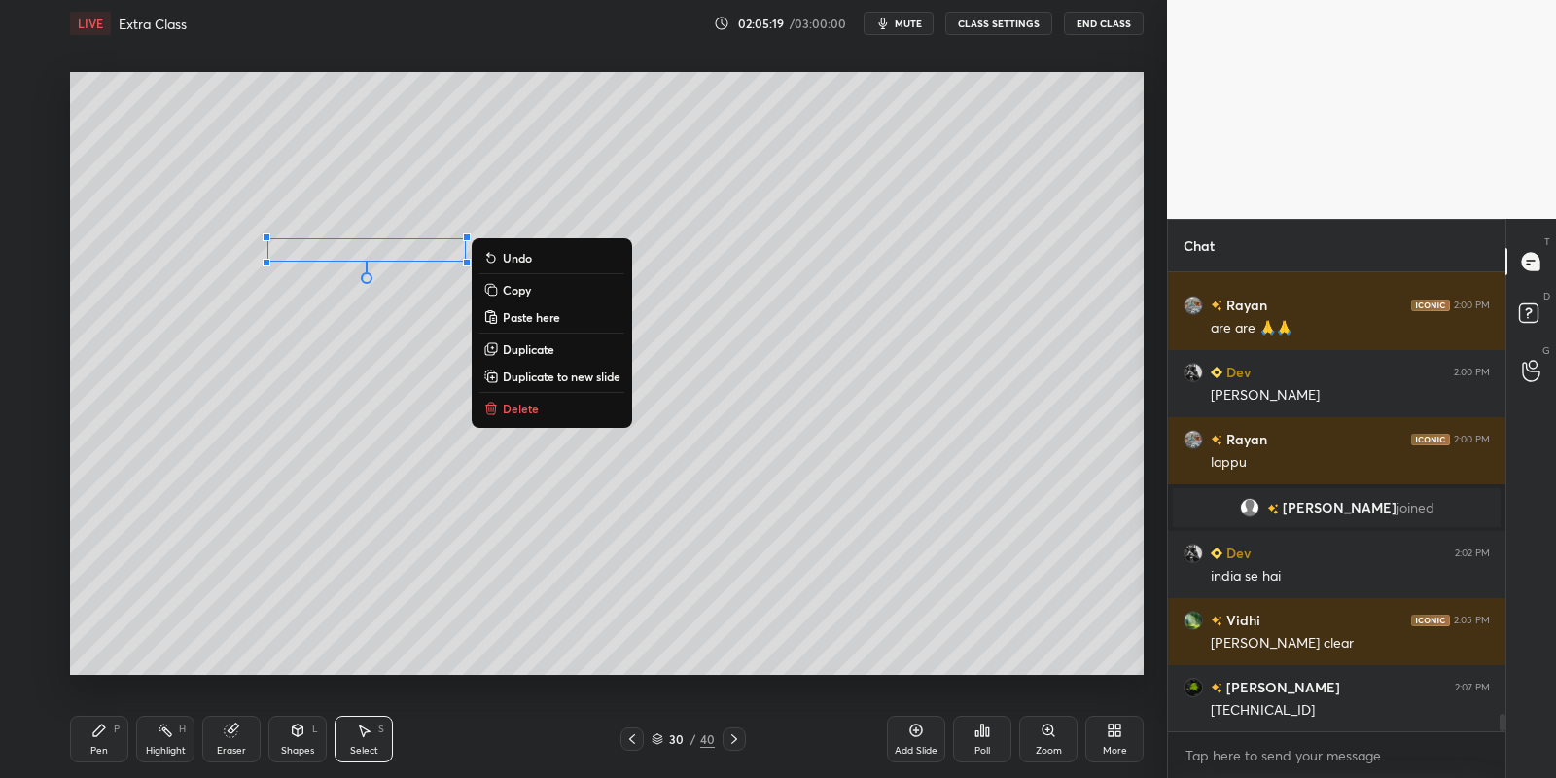
click at [109, 733] on div "Pen P" at bounding box center [99, 739] width 58 height 47
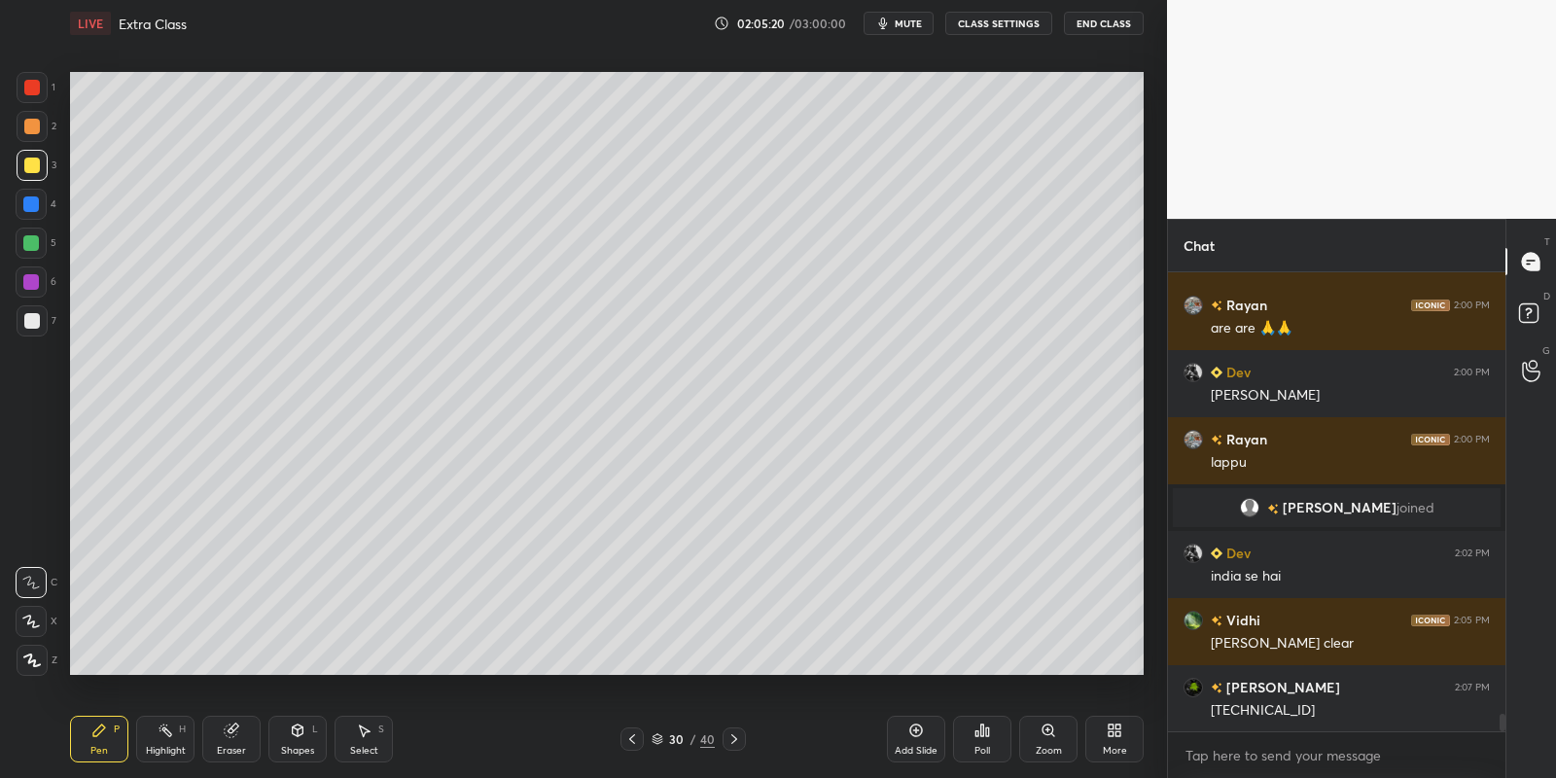
click at [300, 736] on icon at bounding box center [298, 731] width 16 height 16
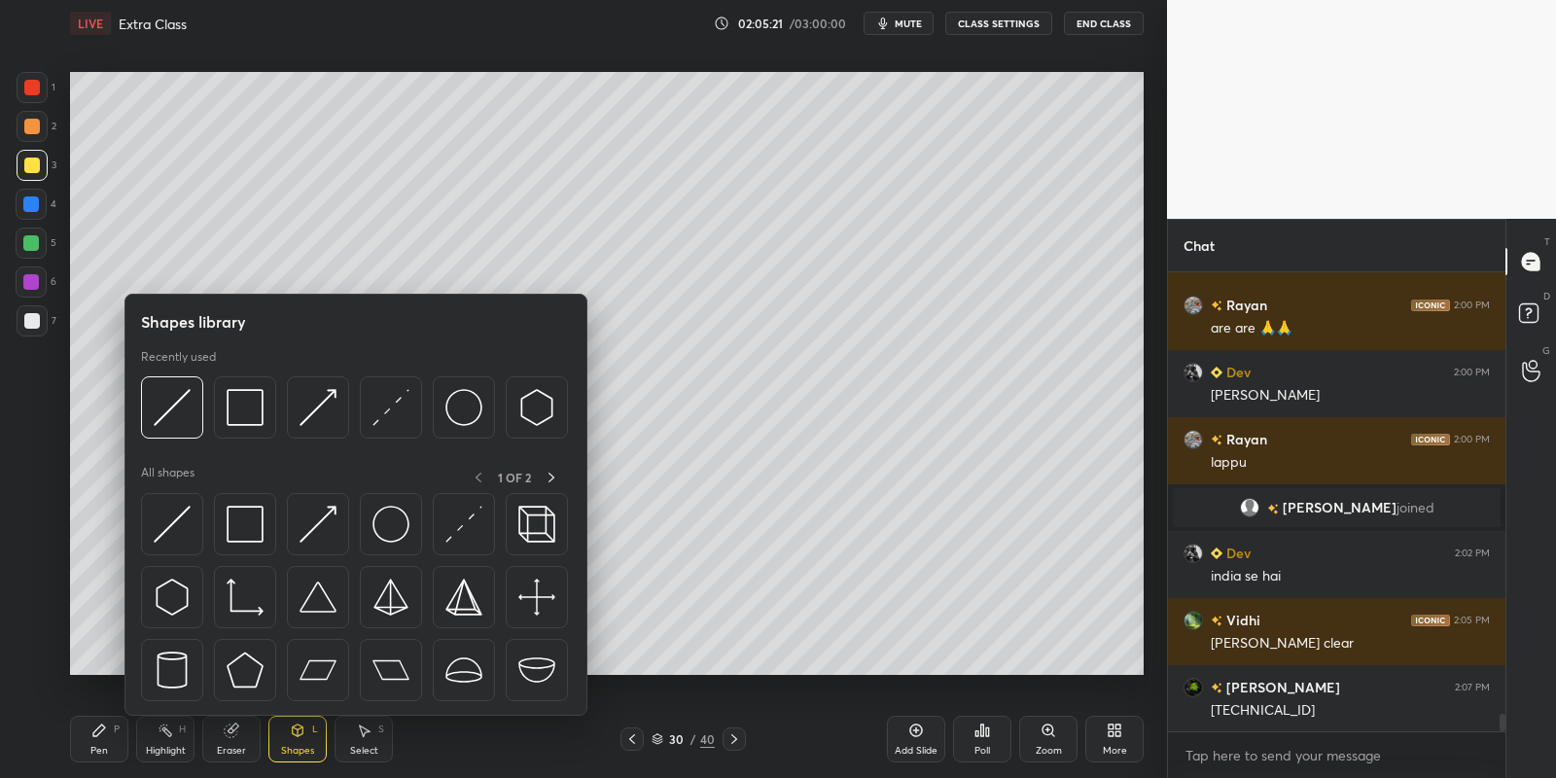
click at [33, 141] on div "2" at bounding box center [37, 130] width 40 height 39
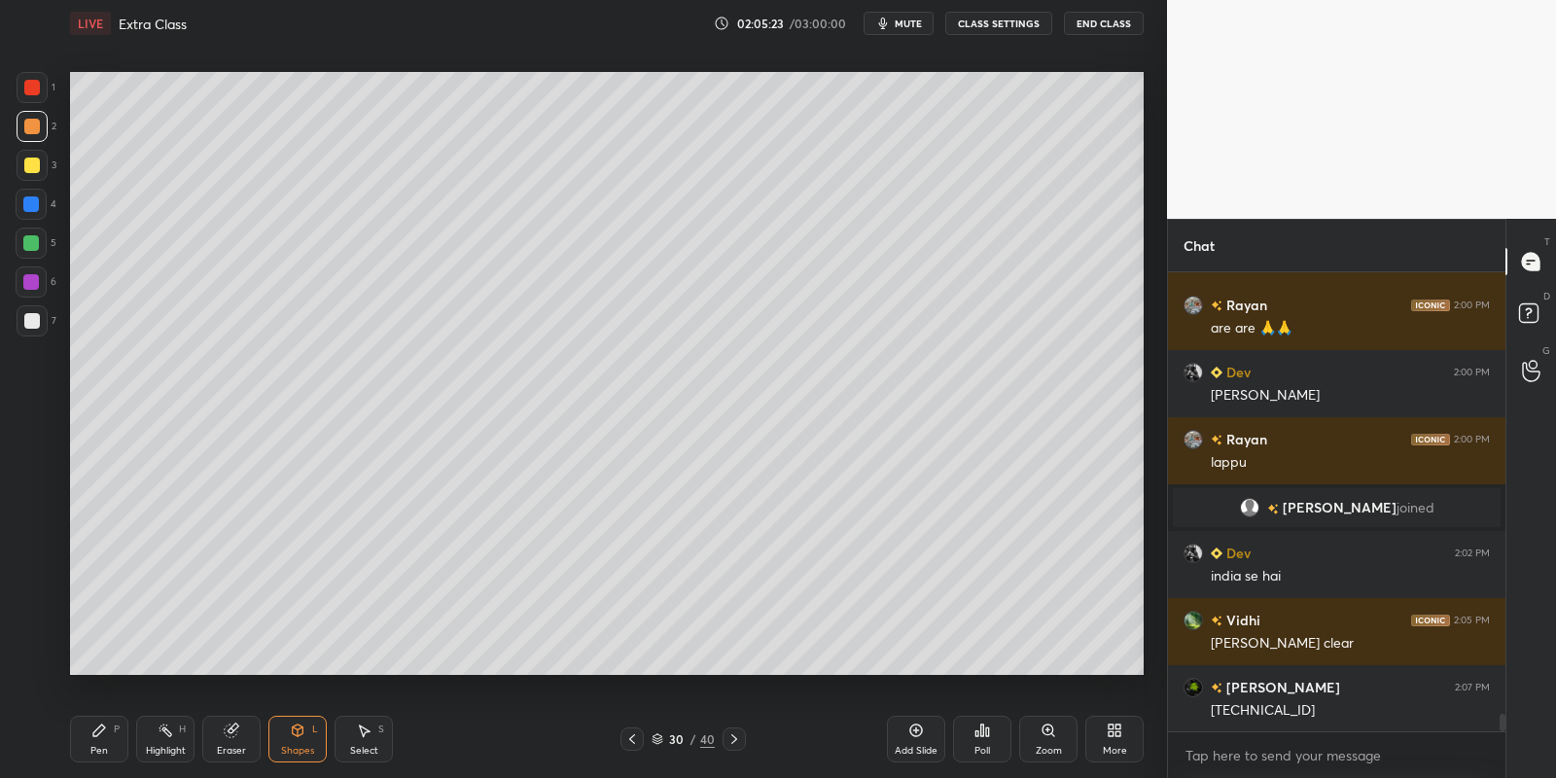
click at [104, 735] on div "Pen P" at bounding box center [99, 739] width 58 height 47
drag, startPoint x: 32, startPoint y: 161, endPoint x: 43, endPoint y: 166, distance: 11.8
click at [31, 162] on div at bounding box center [32, 166] width 16 height 16
click at [159, 736] on div "Highlight H" at bounding box center [165, 739] width 58 height 47
drag, startPoint x: 116, startPoint y: 735, endPoint x: 159, endPoint y: 729, distance: 43.2
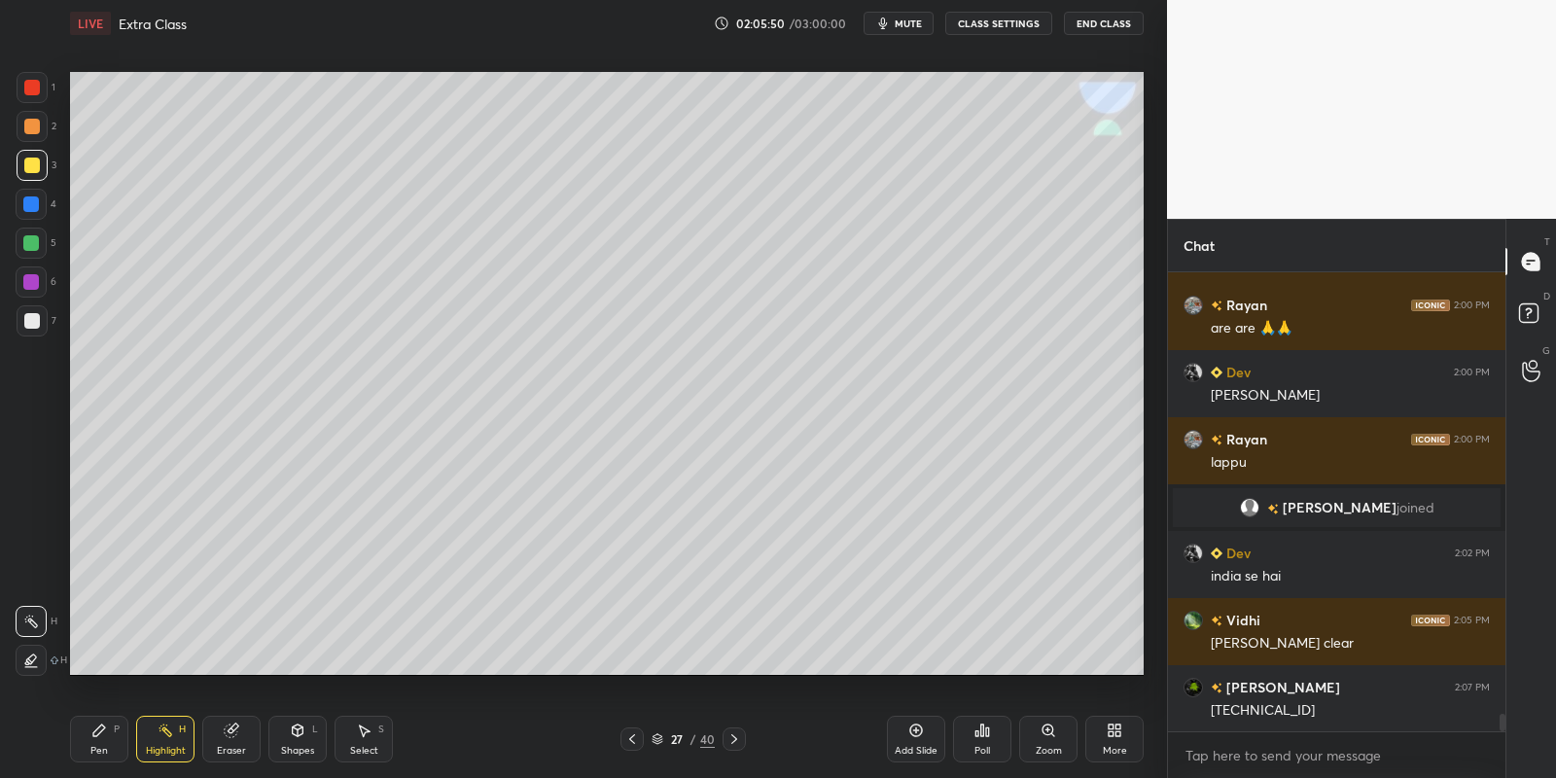
click at [118, 736] on div "Pen P" at bounding box center [99, 739] width 58 height 47
click at [165, 738] on div "Highlight H" at bounding box center [165, 739] width 58 height 47
drag, startPoint x: 104, startPoint y: 731, endPoint x: 127, endPoint y: 729, distance: 23.4
click at [110, 733] on div "Pen P" at bounding box center [99, 739] width 58 height 47
click at [160, 740] on div "Highlight H" at bounding box center [165, 739] width 58 height 47
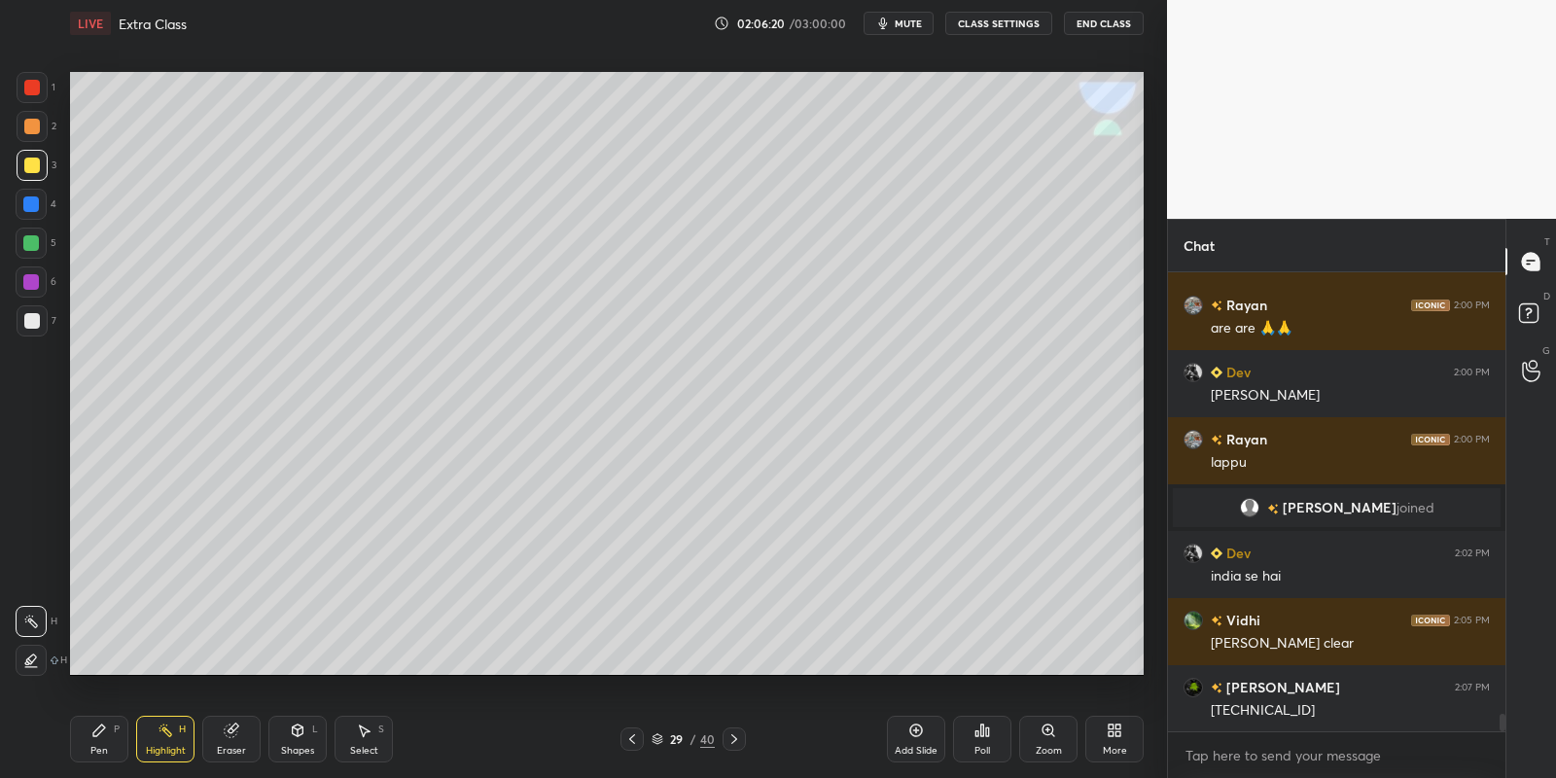
click at [109, 748] on div "Pen P" at bounding box center [99, 739] width 58 height 47
click at [162, 735] on icon at bounding box center [166, 731] width 16 height 16
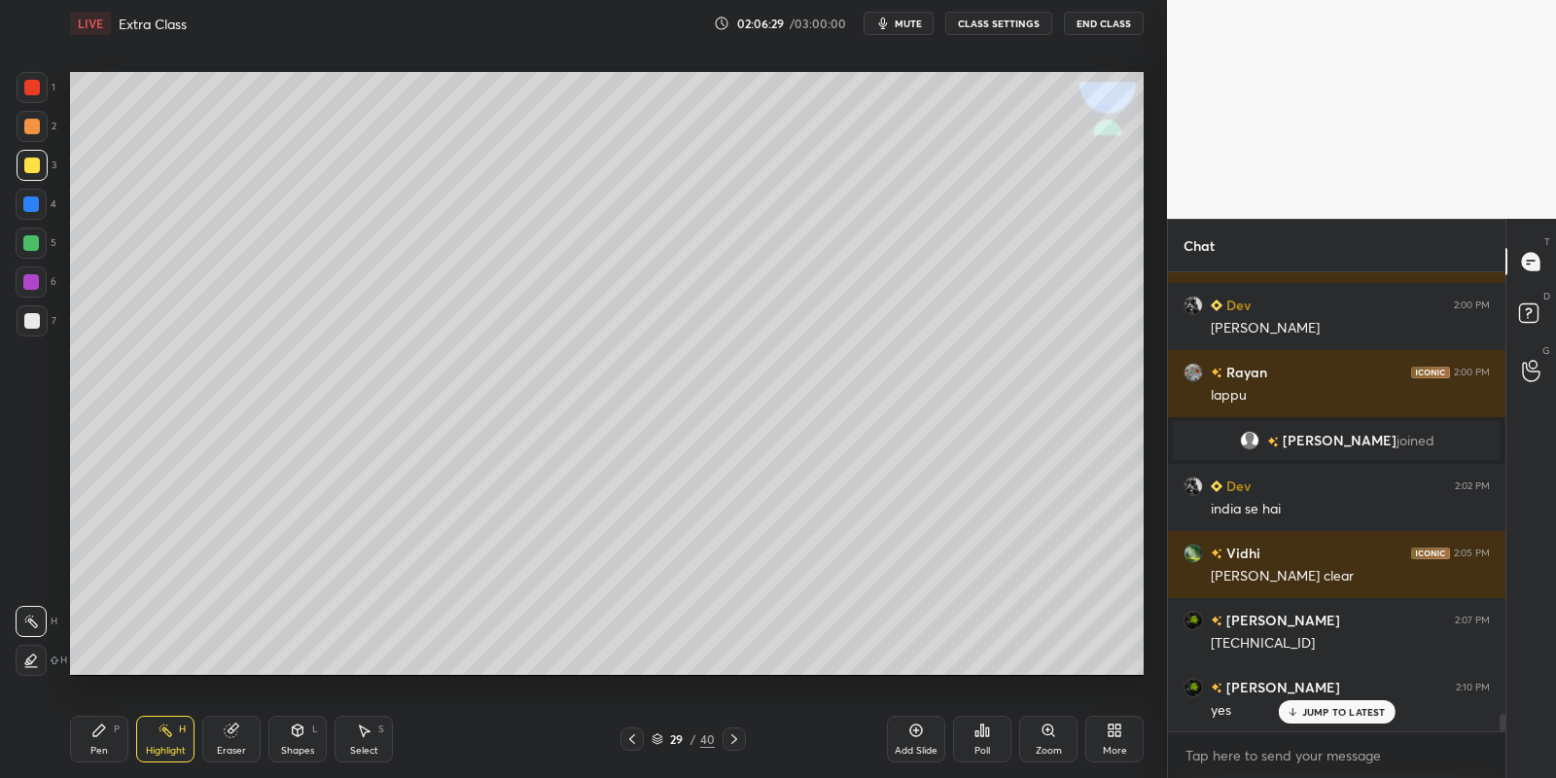
scroll to position [11699, 0]
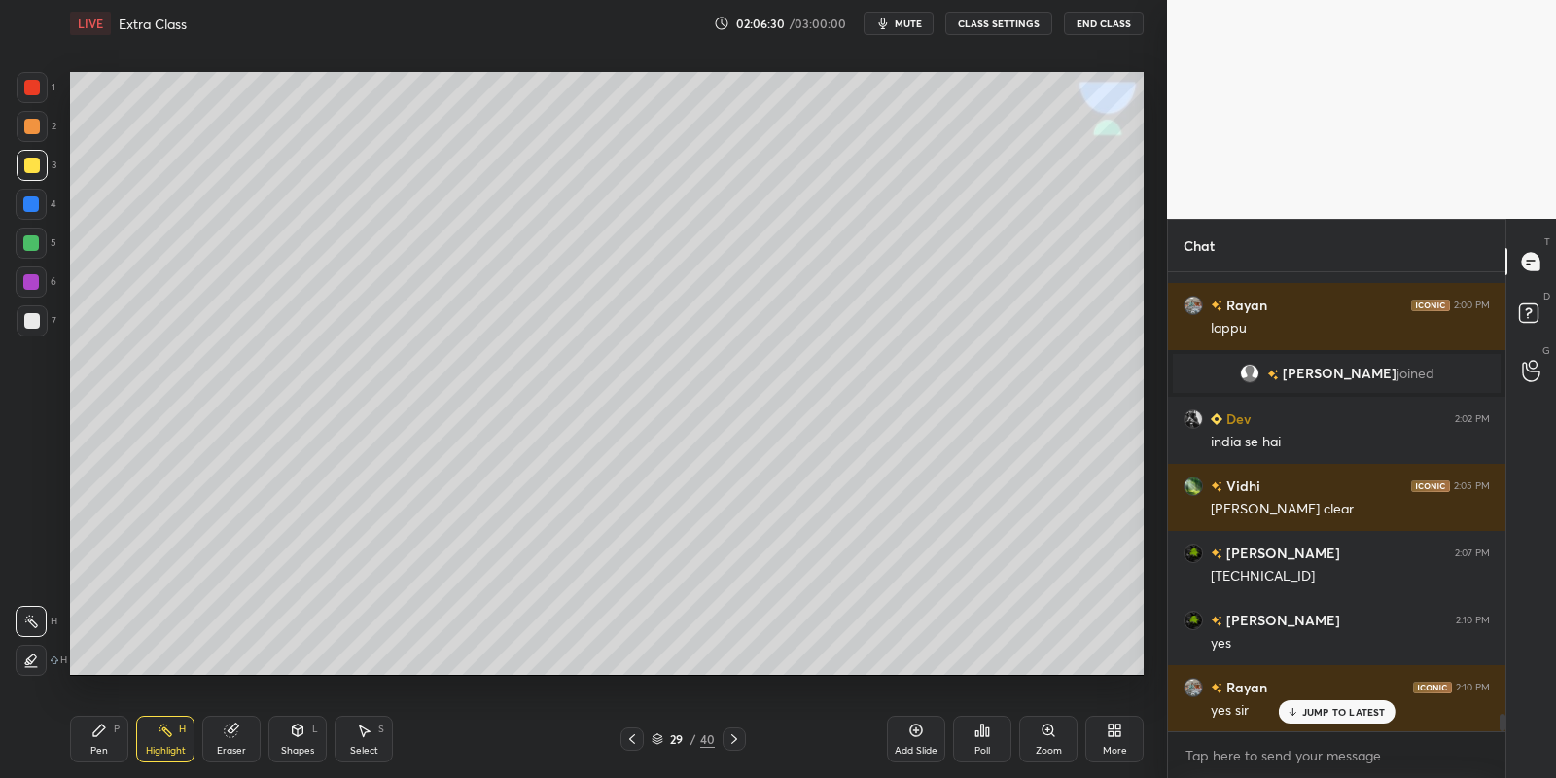
click at [734, 745] on icon at bounding box center [734, 739] width 16 height 16
click at [91, 732] on div "Pen P" at bounding box center [99, 739] width 58 height 47
drag, startPoint x: 350, startPoint y: 732, endPoint x: 353, endPoint y: 718, distance: 14.9
click at [349, 729] on div "Select S" at bounding box center [364, 739] width 58 height 47
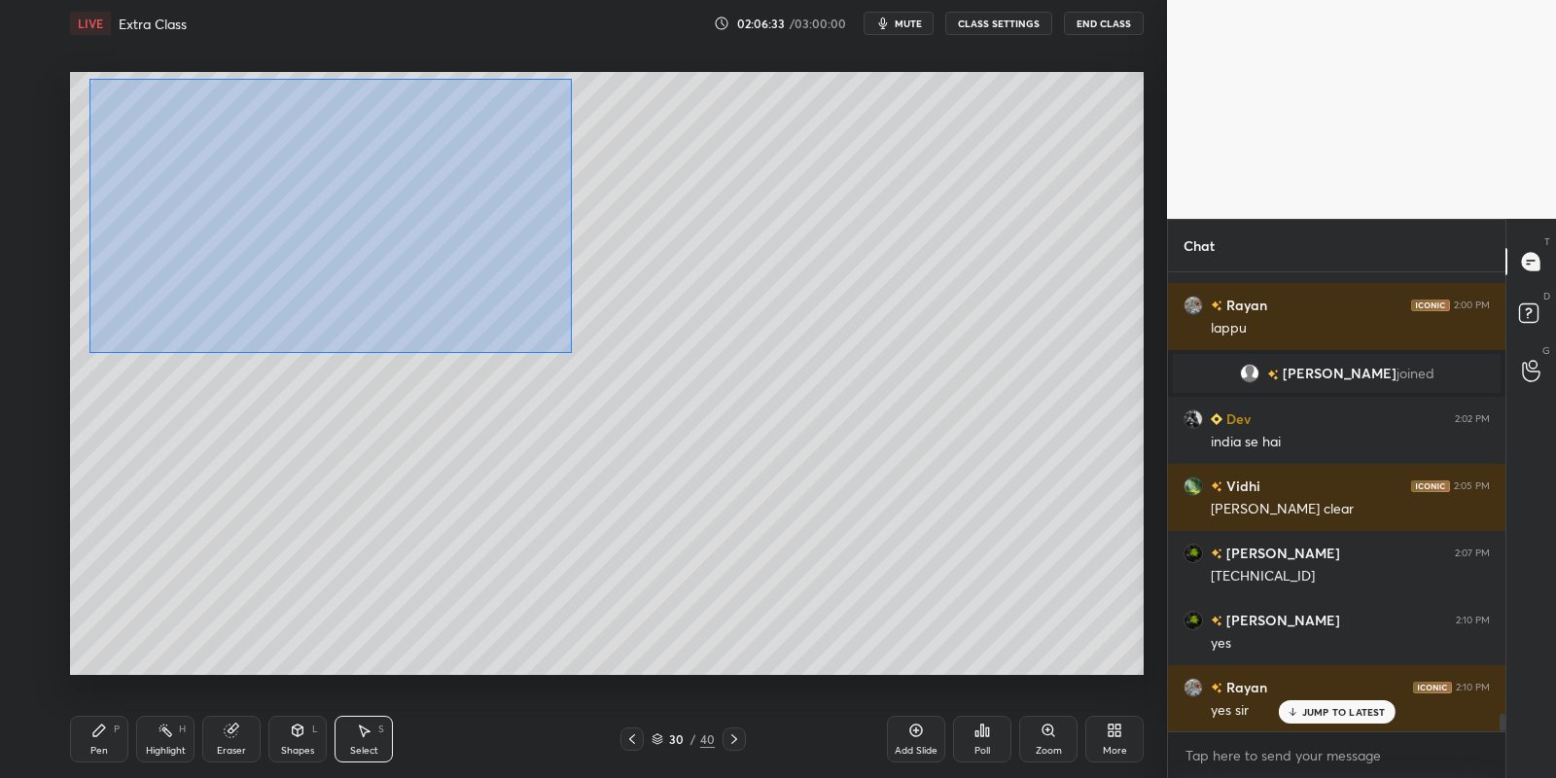
drag, startPoint x: 95, startPoint y: 79, endPoint x: 565, endPoint y: 349, distance: 541.9
click at [568, 351] on div "0 ° Undo Copy Paste here Duplicate Duplicate to new slide Delete" at bounding box center [607, 374] width 1074 height 604
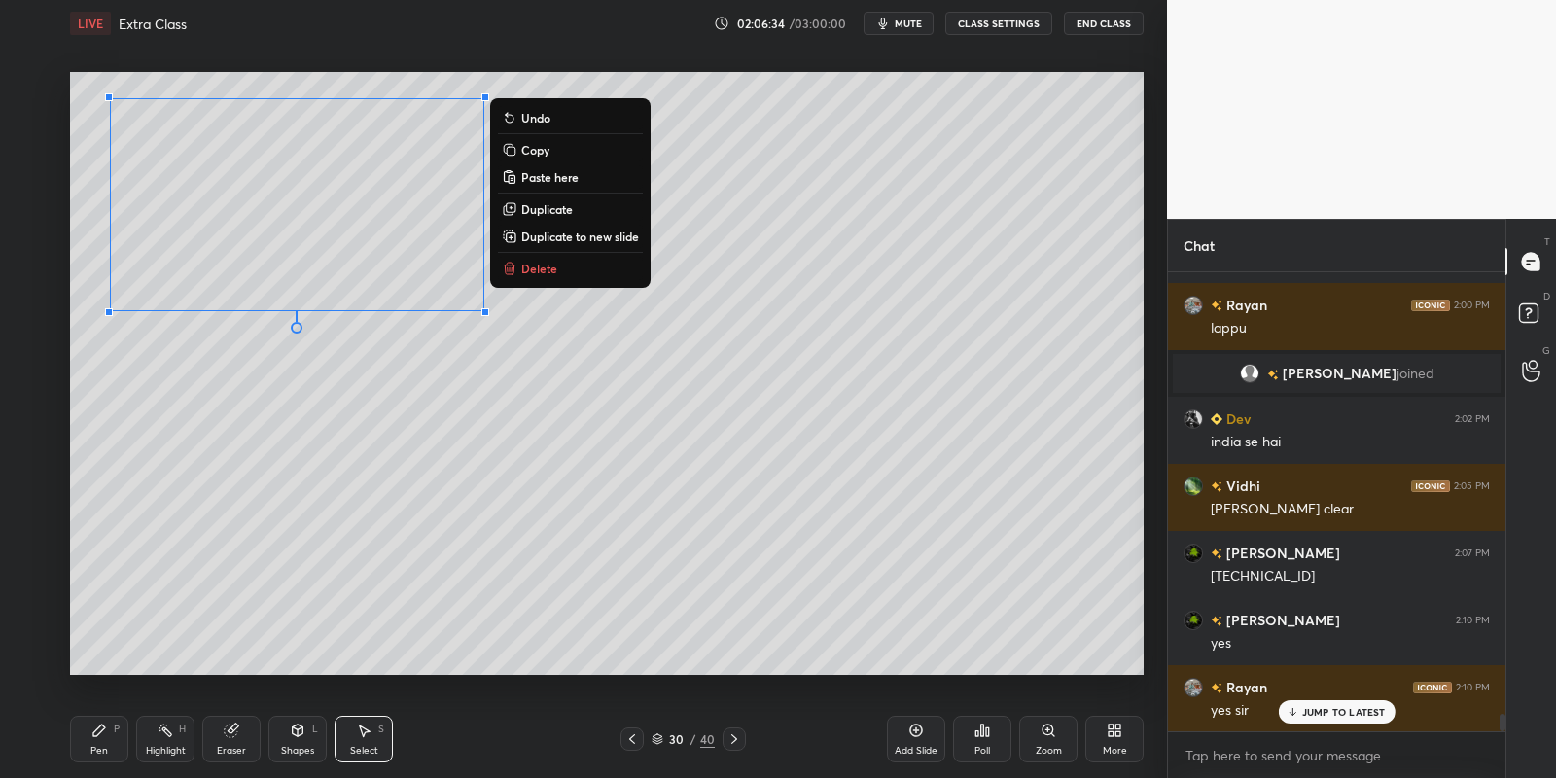
drag, startPoint x: 562, startPoint y: 150, endPoint x: 566, endPoint y: 174, distance: 24.6
click at [562, 155] on button "Copy" at bounding box center [570, 149] width 145 height 23
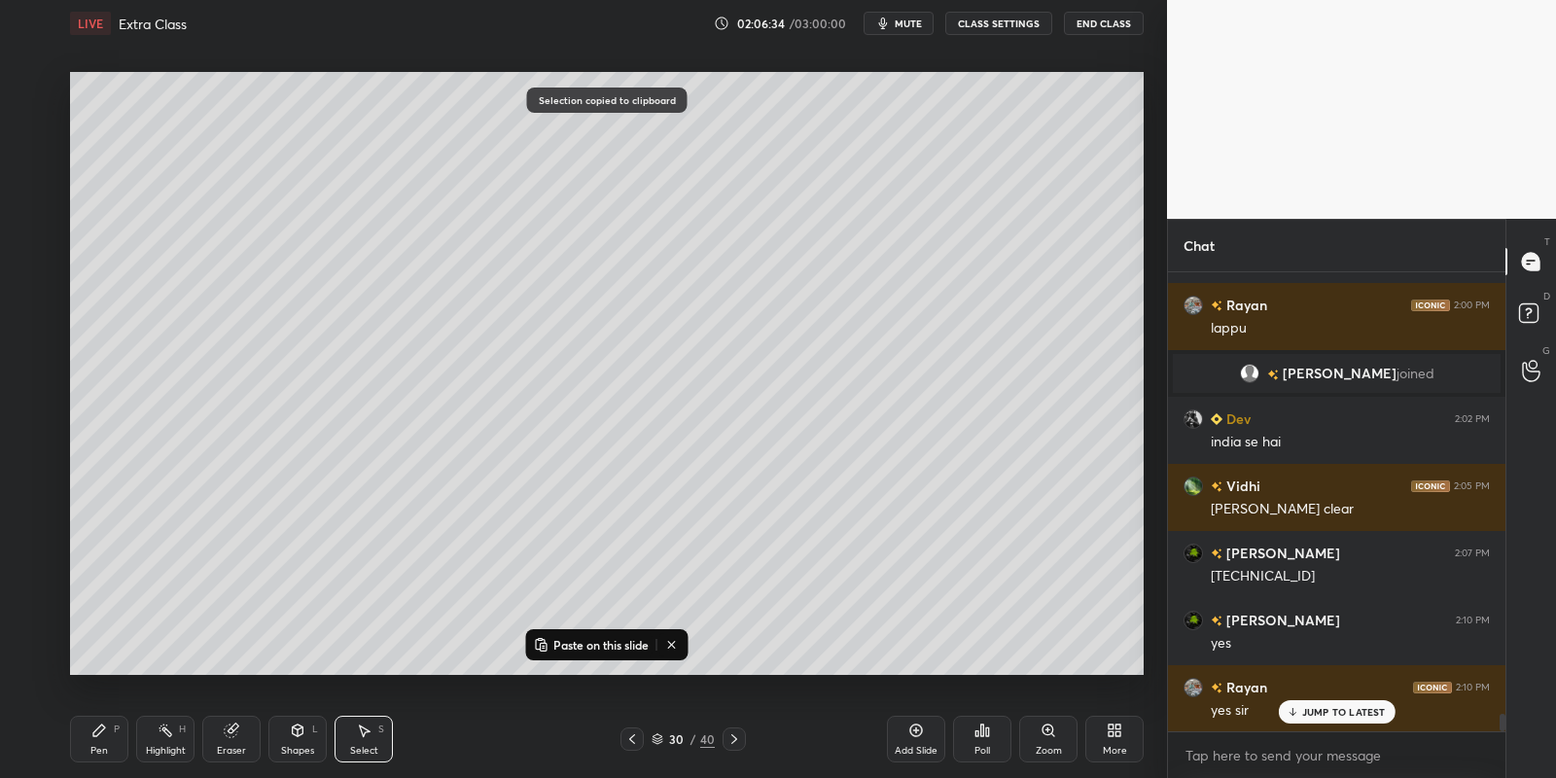
click at [580, 645] on p "Paste on this slide" at bounding box center [600, 645] width 95 height 16
drag, startPoint x: 354, startPoint y: 263, endPoint x: 348, endPoint y: 525, distance: 262.6
click at [351, 527] on div "0 ° Undo Copy Paste here Duplicate Duplicate to new slide Delete" at bounding box center [607, 374] width 1074 height 604
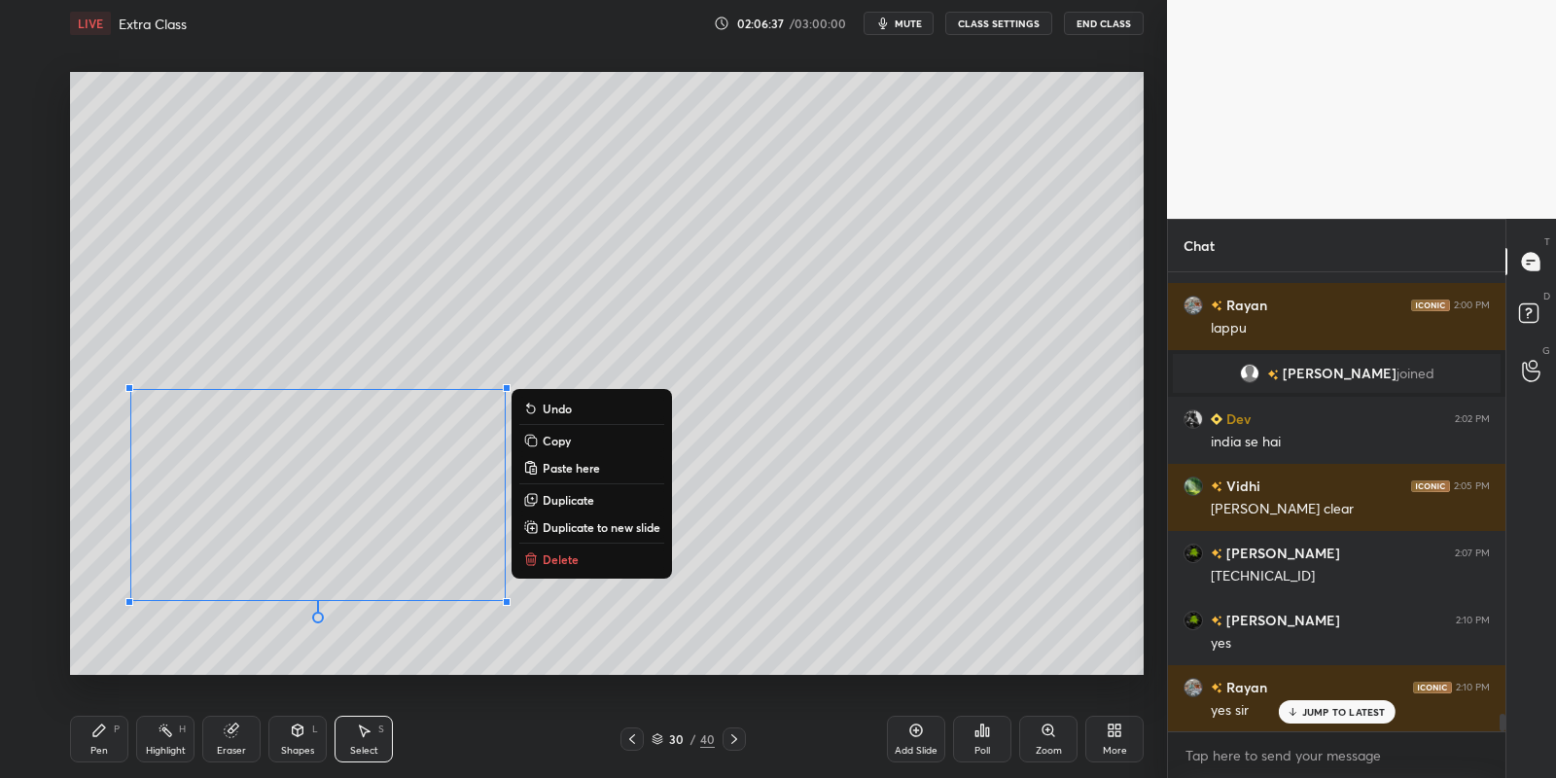
click at [105, 740] on div "Pen P" at bounding box center [99, 739] width 58 height 47
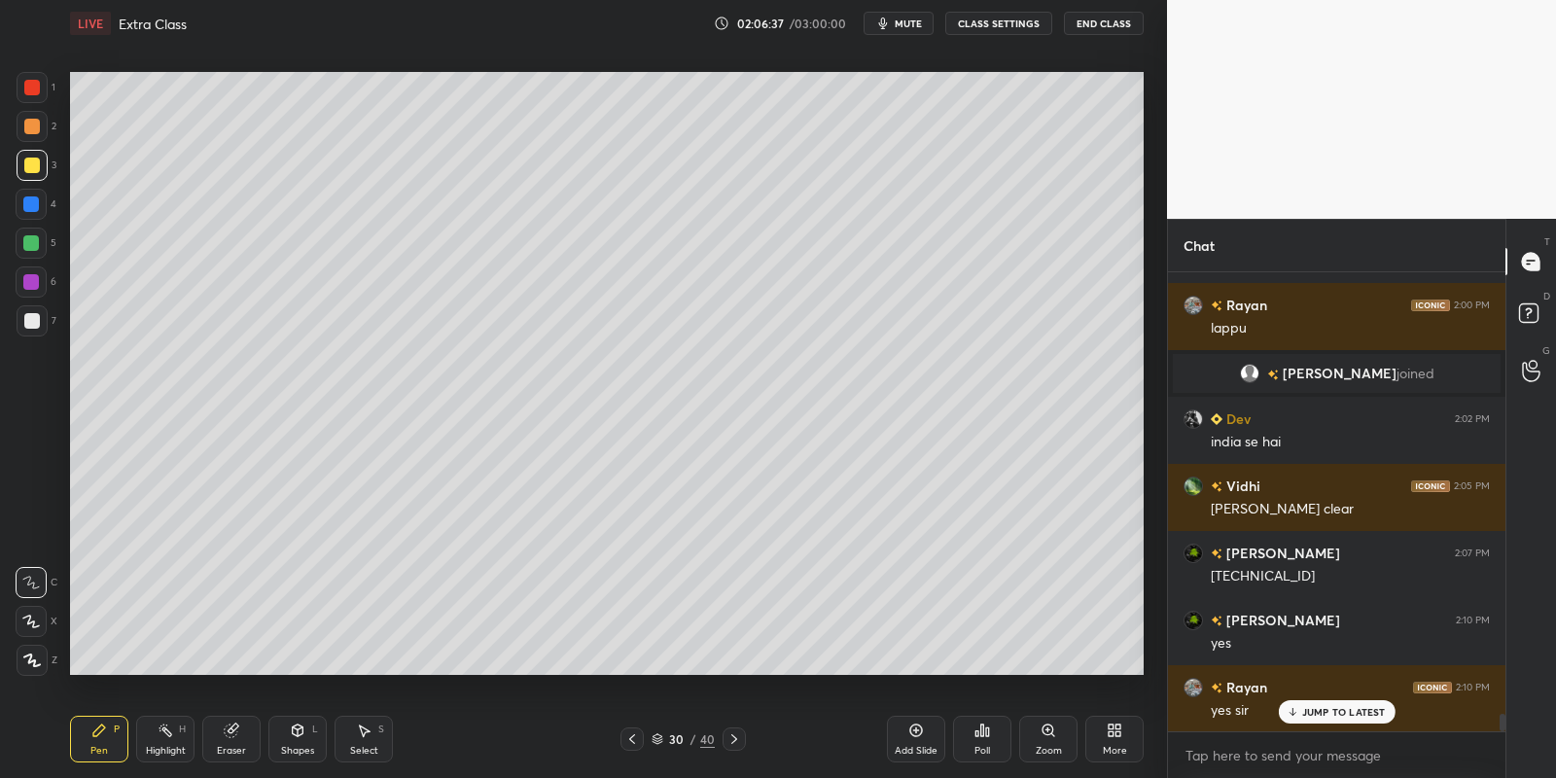
drag, startPoint x: 31, startPoint y: 155, endPoint x: 41, endPoint y: 163, distance: 13.1
click at [34, 156] on div at bounding box center [32, 165] width 31 height 31
drag, startPoint x: 229, startPoint y: 738, endPoint x: 249, endPoint y: 696, distance: 46.5
click at [230, 734] on icon at bounding box center [232, 731] width 16 height 16
click at [99, 732] on icon at bounding box center [99, 730] width 12 height 12
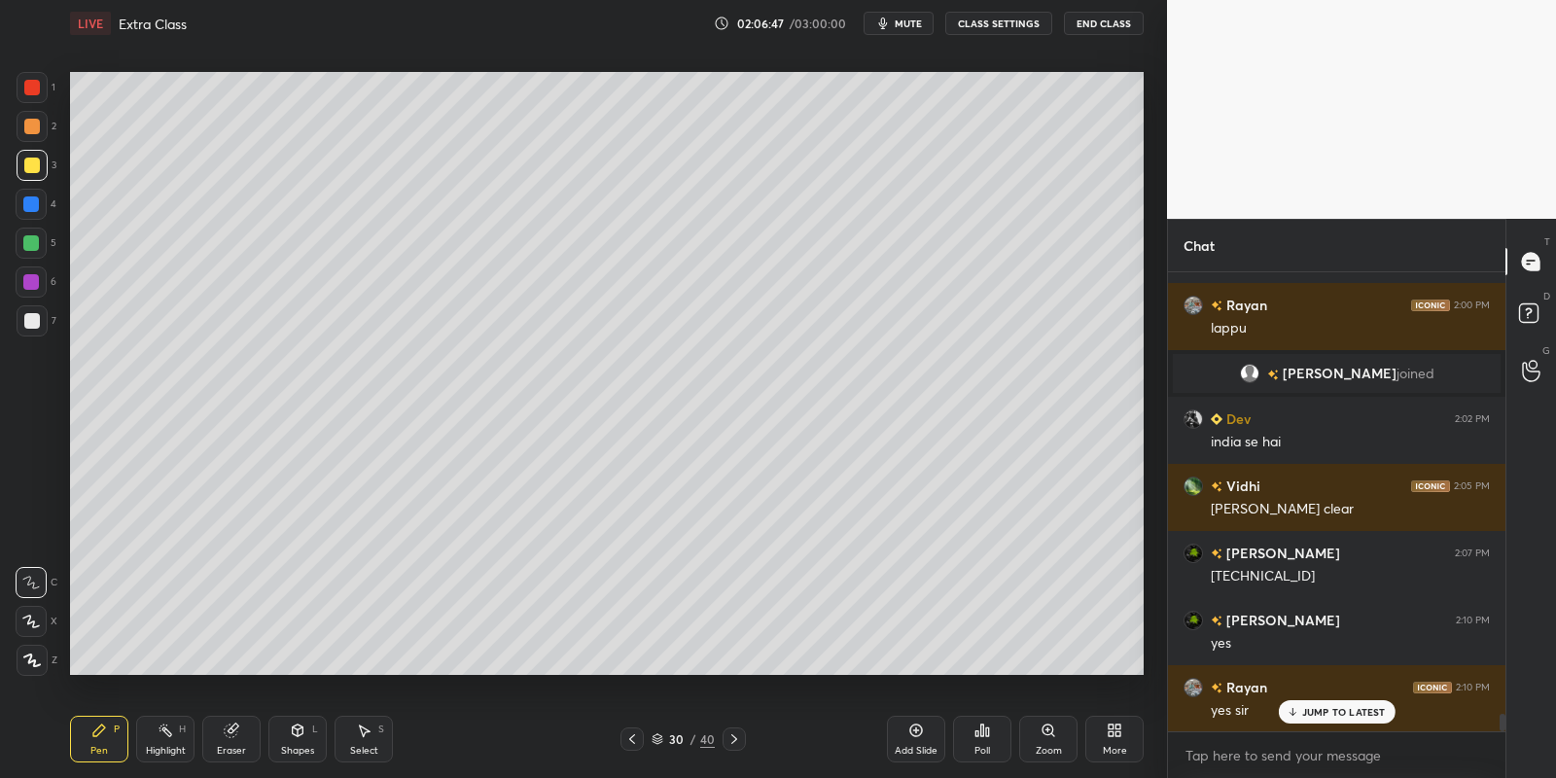
click at [228, 732] on icon at bounding box center [231, 730] width 13 height 13
click at [97, 740] on div "Pen P" at bounding box center [99, 739] width 58 height 47
click at [219, 737] on div "Eraser" at bounding box center [231, 739] width 58 height 47
drag, startPoint x: 103, startPoint y: 742, endPoint x: 111, endPoint y: 732, distance: 12.5
click at [105, 739] on div "Pen P" at bounding box center [99, 739] width 58 height 47
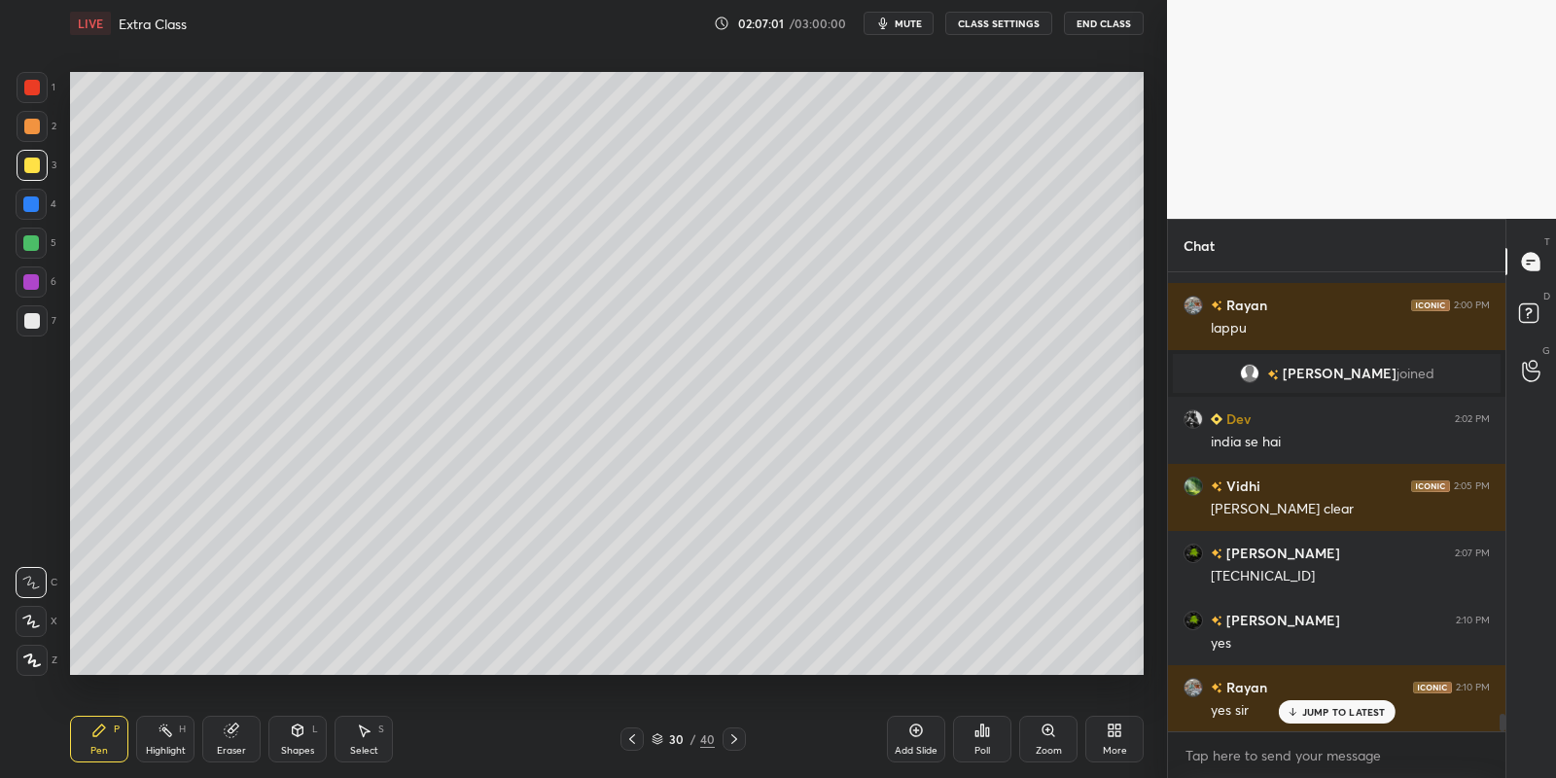
click at [169, 742] on div "Highlight H" at bounding box center [165, 739] width 58 height 47
drag, startPoint x: 230, startPoint y: 743, endPoint x: 271, endPoint y: 721, distance: 46.6
click at [236, 740] on div "Eraser" at bounding box center [231, 739] width 58 height 47
drag, startPoint x: 101, startPoint y: 739, endPoint x: 158, endPoint y: 715, distance: 61.4
click at [105, 737] on icon at bounding box center [99, 731] width 16 height 16
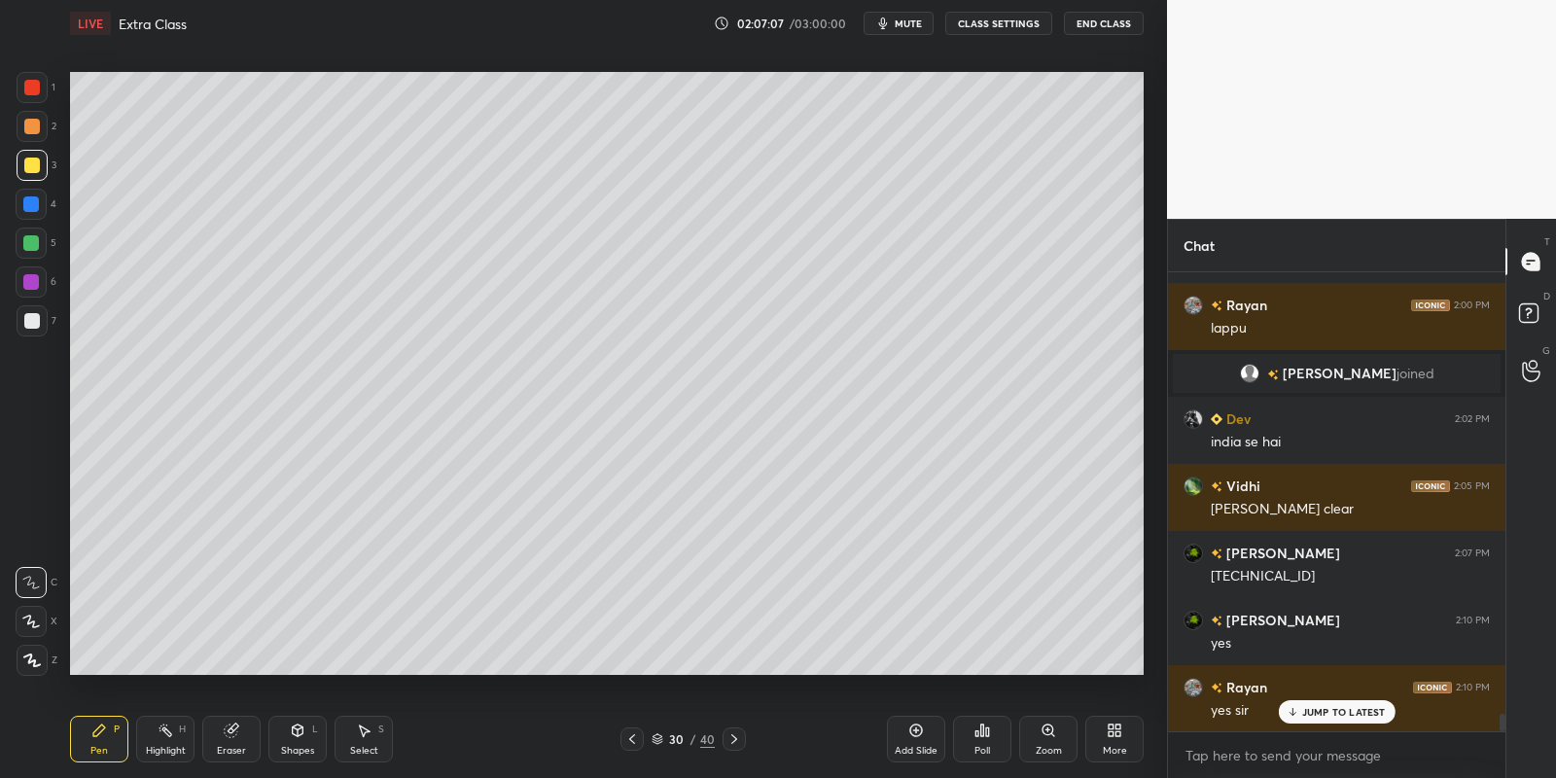
click at [163, 742] on div "Highlight H" at bounding box center [165, 739] width 58 height 47
click at [365, 738] on div "Select S" at bounding box center [364, 739] width 58 height 47
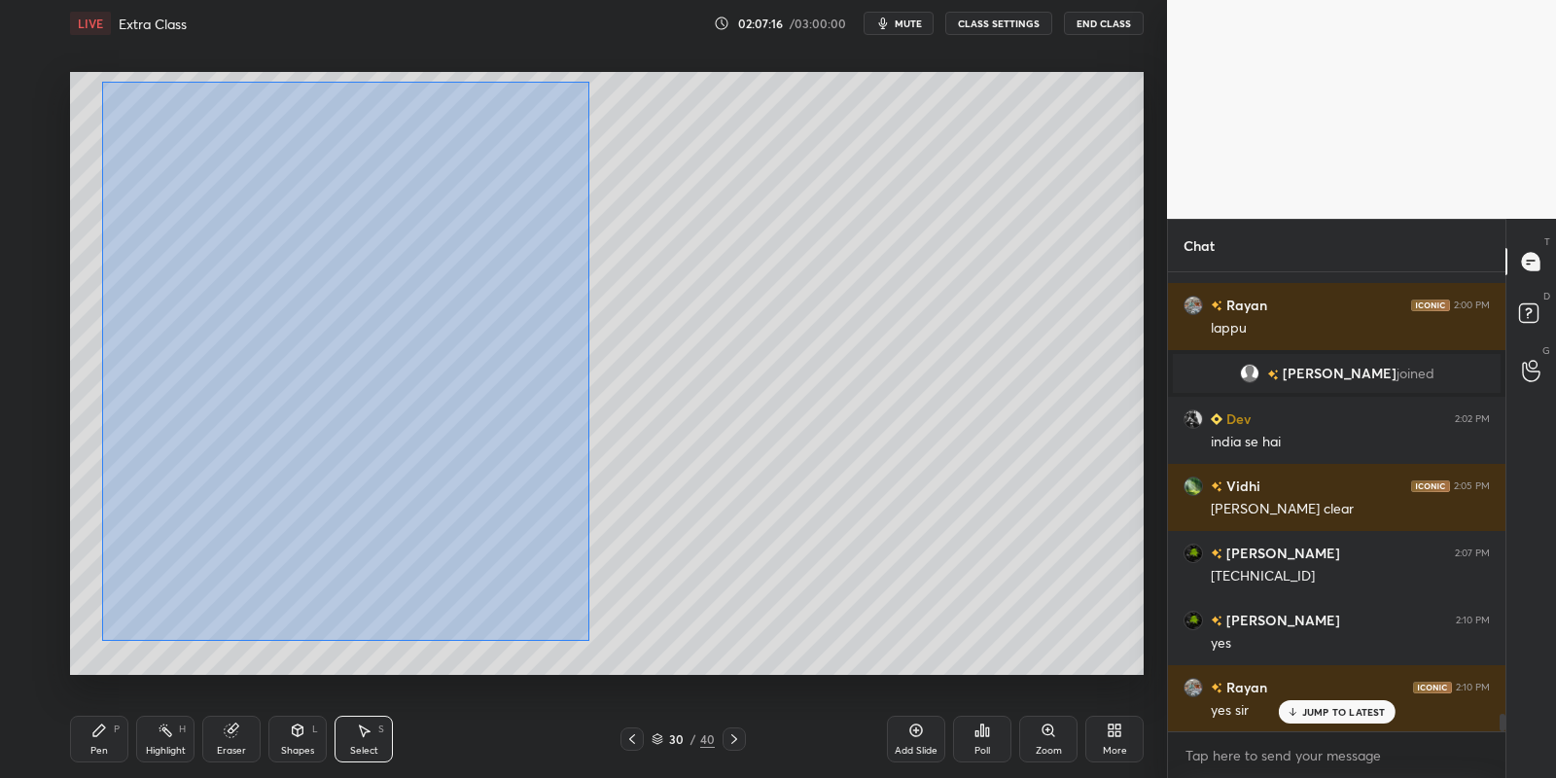
drag, startPoint x: 99, startPoint y: 79, endPoint x: 583, endPoint y: 625, distance: 729.6
click at [586, 637] on div "0 ° Undo Copy Paste here Duplicate Duplicate to new slide Delete" at bounding box center [607, 374] width 1074 height 604
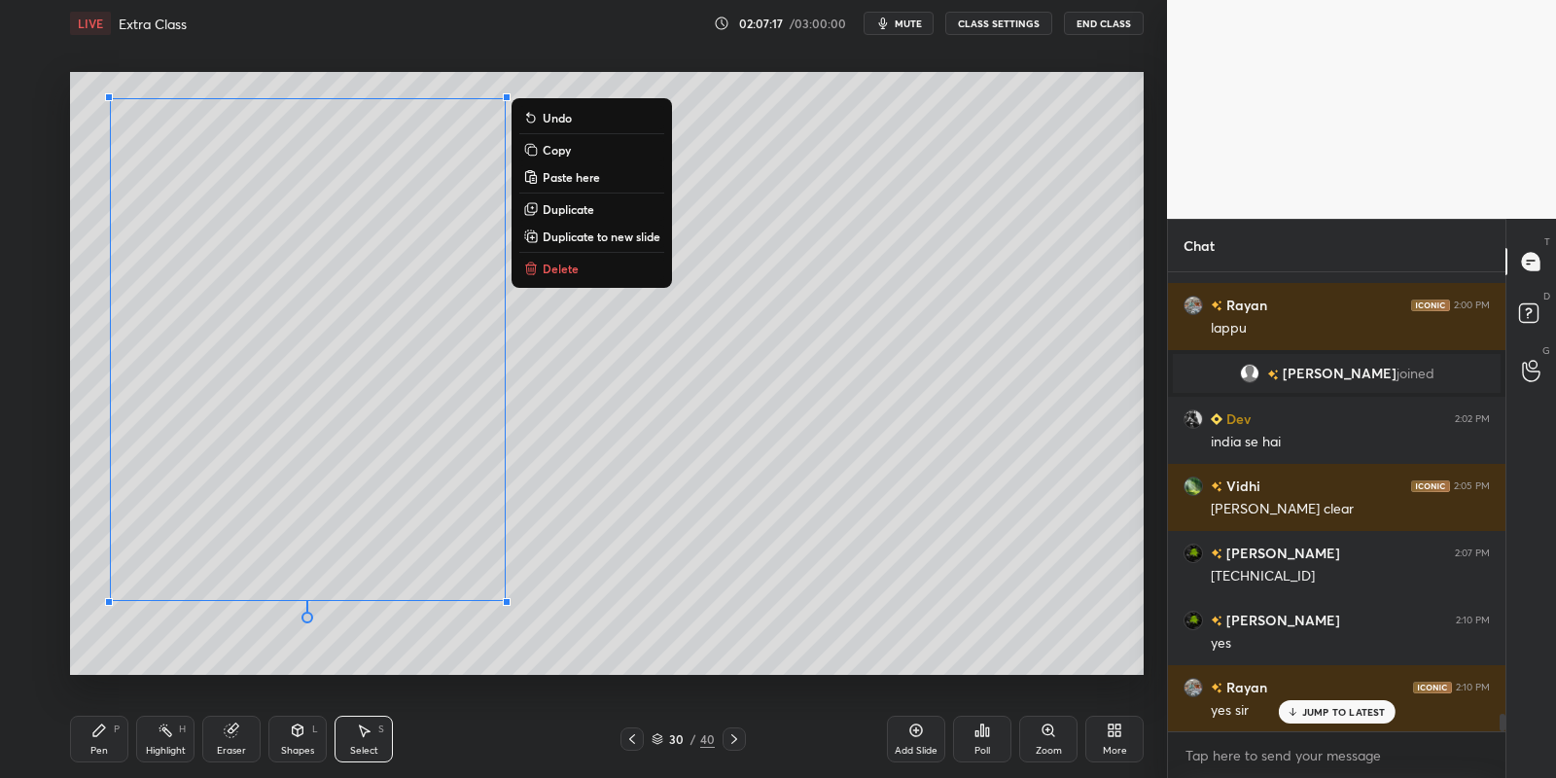
click at [585, 150] on button "Copy" at bounding box center [591, 149] width 145 height 23
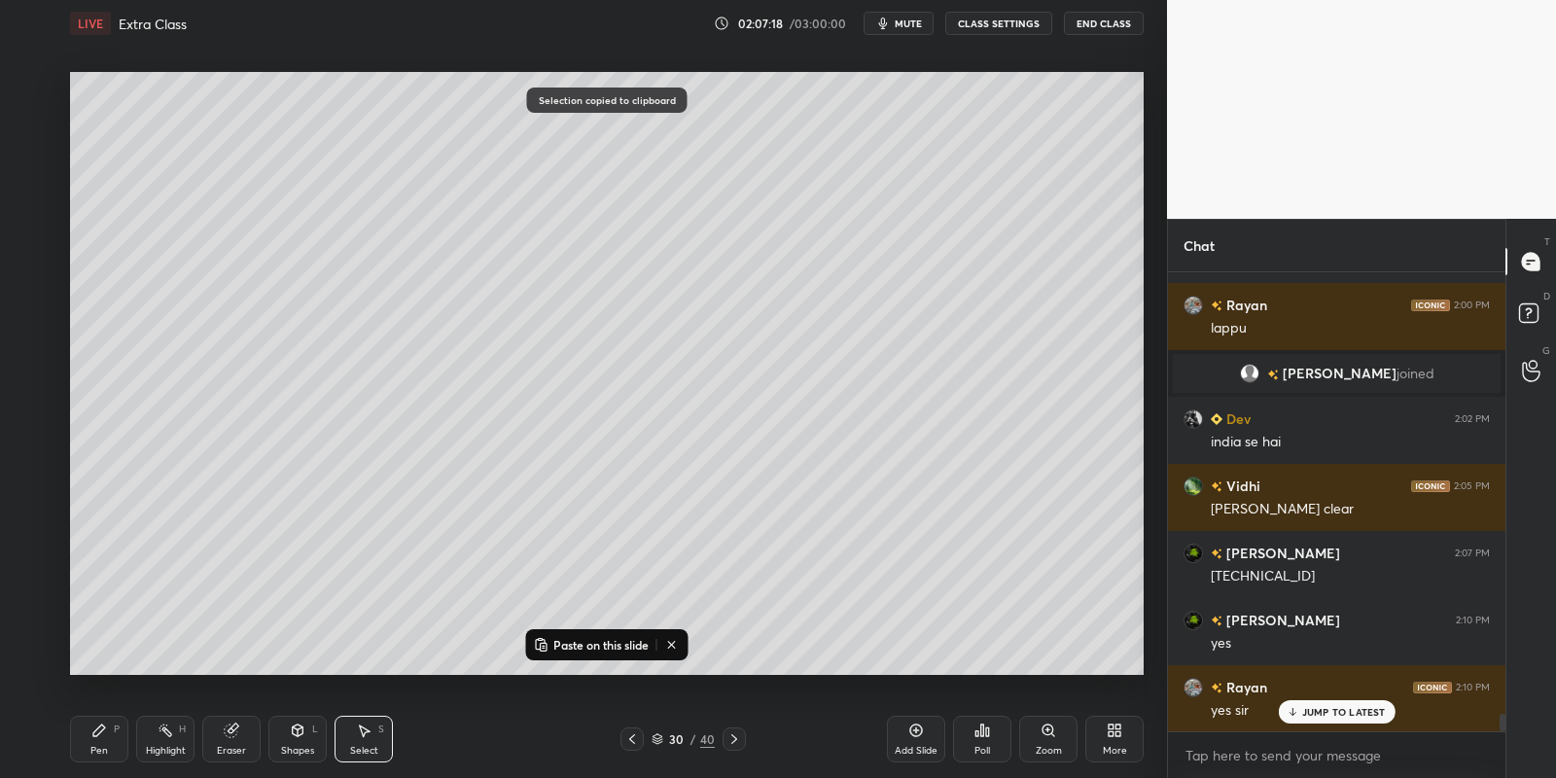
click at [592, 638] on p "Paste on this slide" at bounding box center [600, 645] width 95 height 16
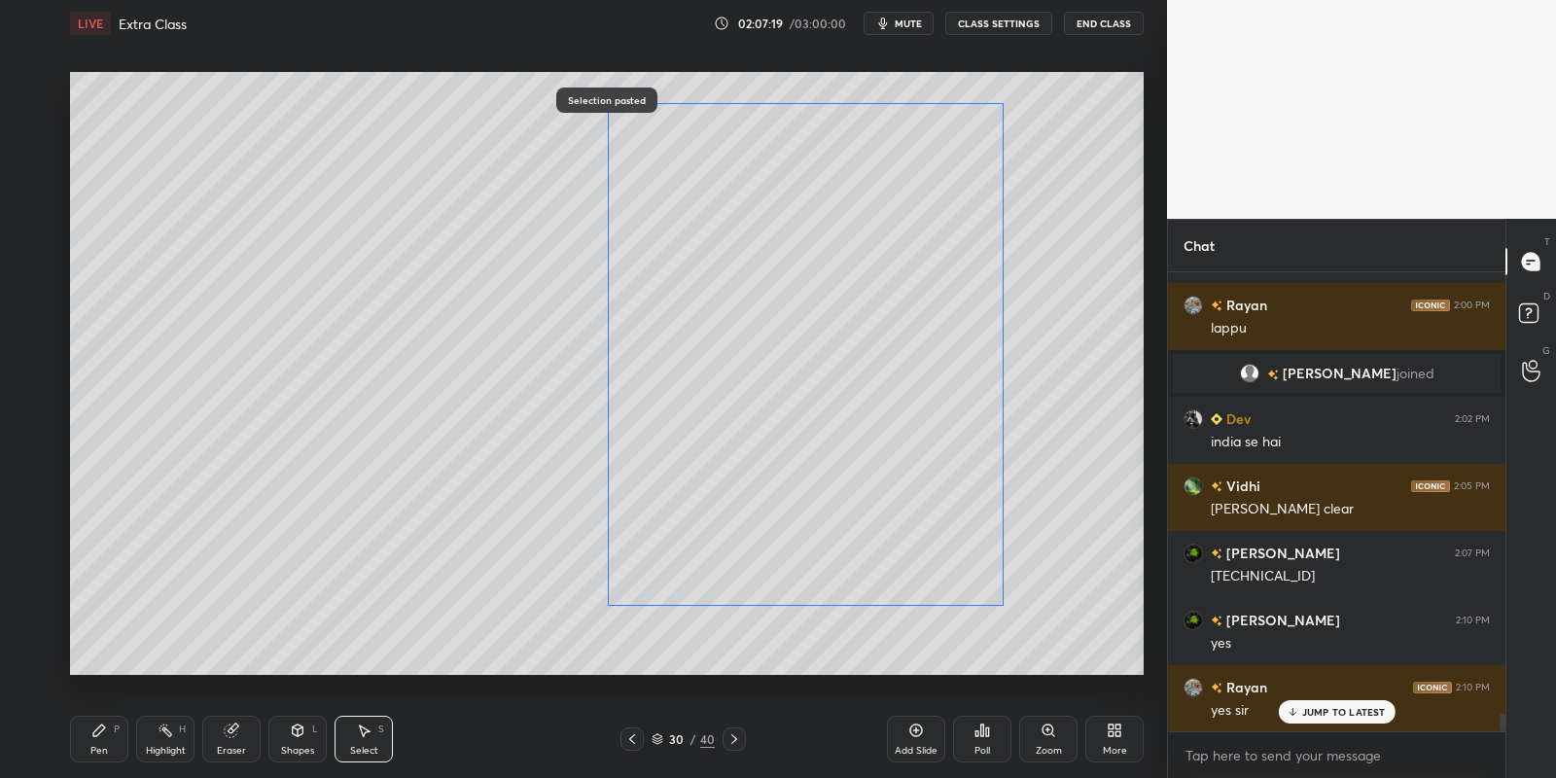
drag, startPoint x: 595, startPoint y: 401, endPoint x: 856, endPoint y: 410, distance: 260.8
click at [854, 412] on div "0 ° Undo Copy Paste here Duplicate Duplicate to new slide Delete" at bounding box center [607, 374] width 1074 height 604
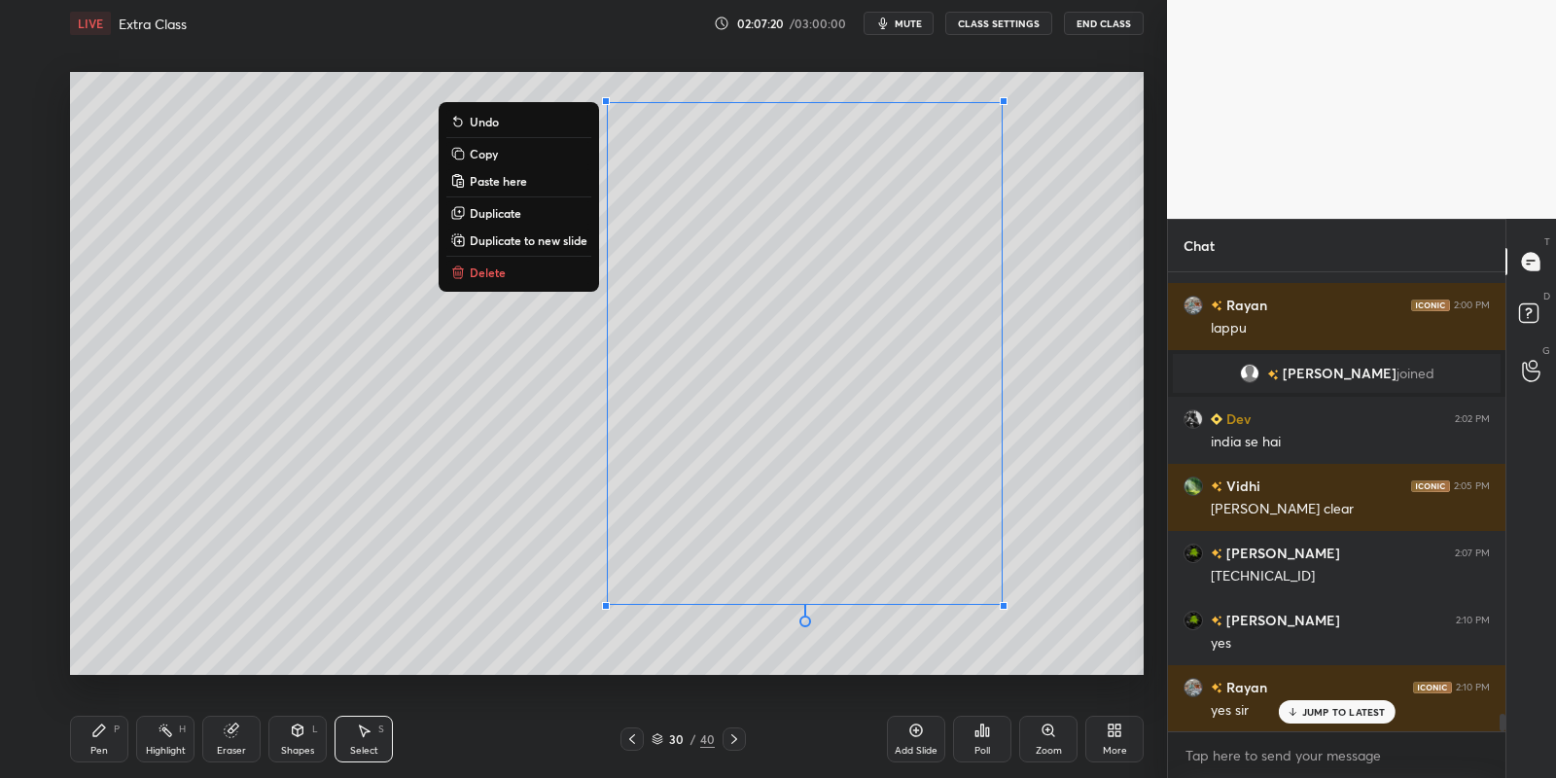
drag, startPoint x: 106, startPoint y: 738, endPoint x: 117, endPoint y: 739, distance: 10.7
click at [110, 739] on div "Pen P" at bounding box center [99, 739] width 58 height 47
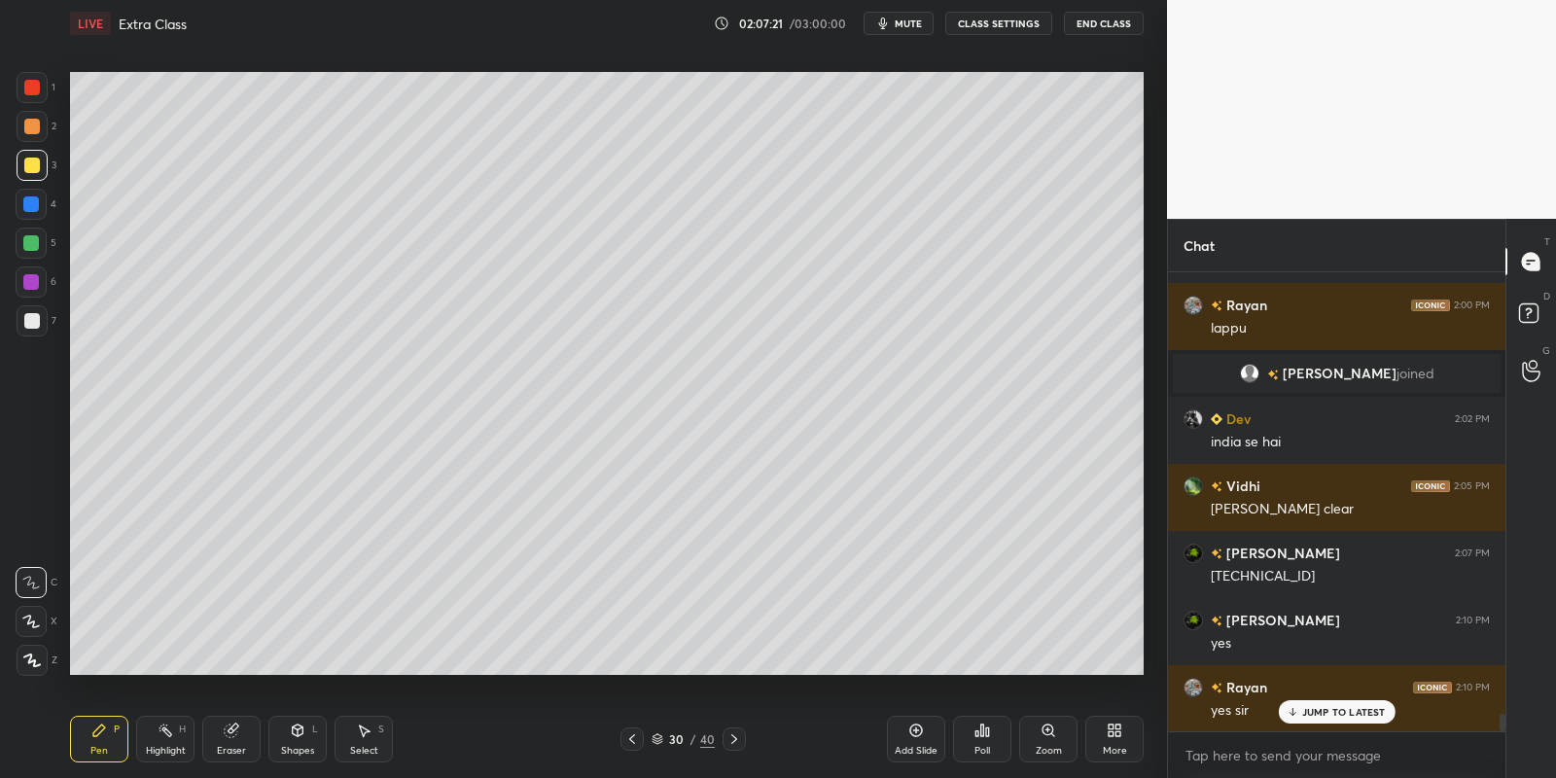
click at [230, 735] on icon at bounding box center [231, 730] width 13 height 13
drag, startPoint x: 99, startPoint y: 742, endPoint x: 187, endPoint y: 686, distance: 104.1
click at [100, 738] on div "Pen P" at bounding box center [99, 739] width 58 height 47
click at [232, 736] on div "Eraser" at bounding box center [231, 739] width 58 height 47
click at [103, 739] on div "Pen P" at bounding box center [99, 739] width 58 height 47
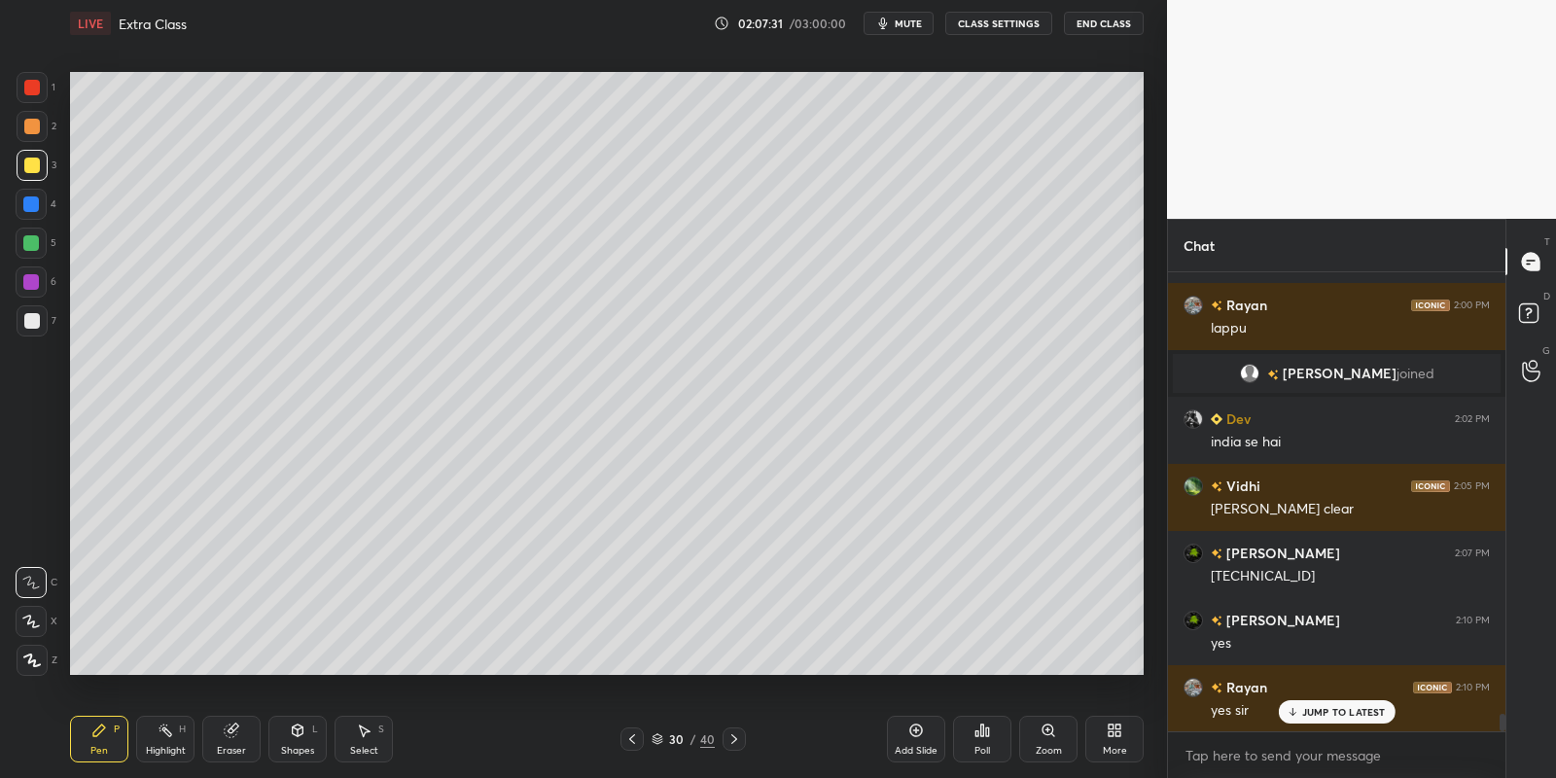
click at [236, 740] on div "Eraser" at bounding box center [231, 739] width 58 height 47
click at [104, 747] on div "Pen" at bounding box center [99, 751] width 18 height 10
click at [228, 733] on icon at bounding box center [231, 730] width 13 height 13
drag, startPoint x: 108, startPoint y: 738, endPoint x: 137, endPoint y: 730, distance: 30.2
click at [109, 735] on div "Pen P" at bounding box center [99, 739] width 58 height 47
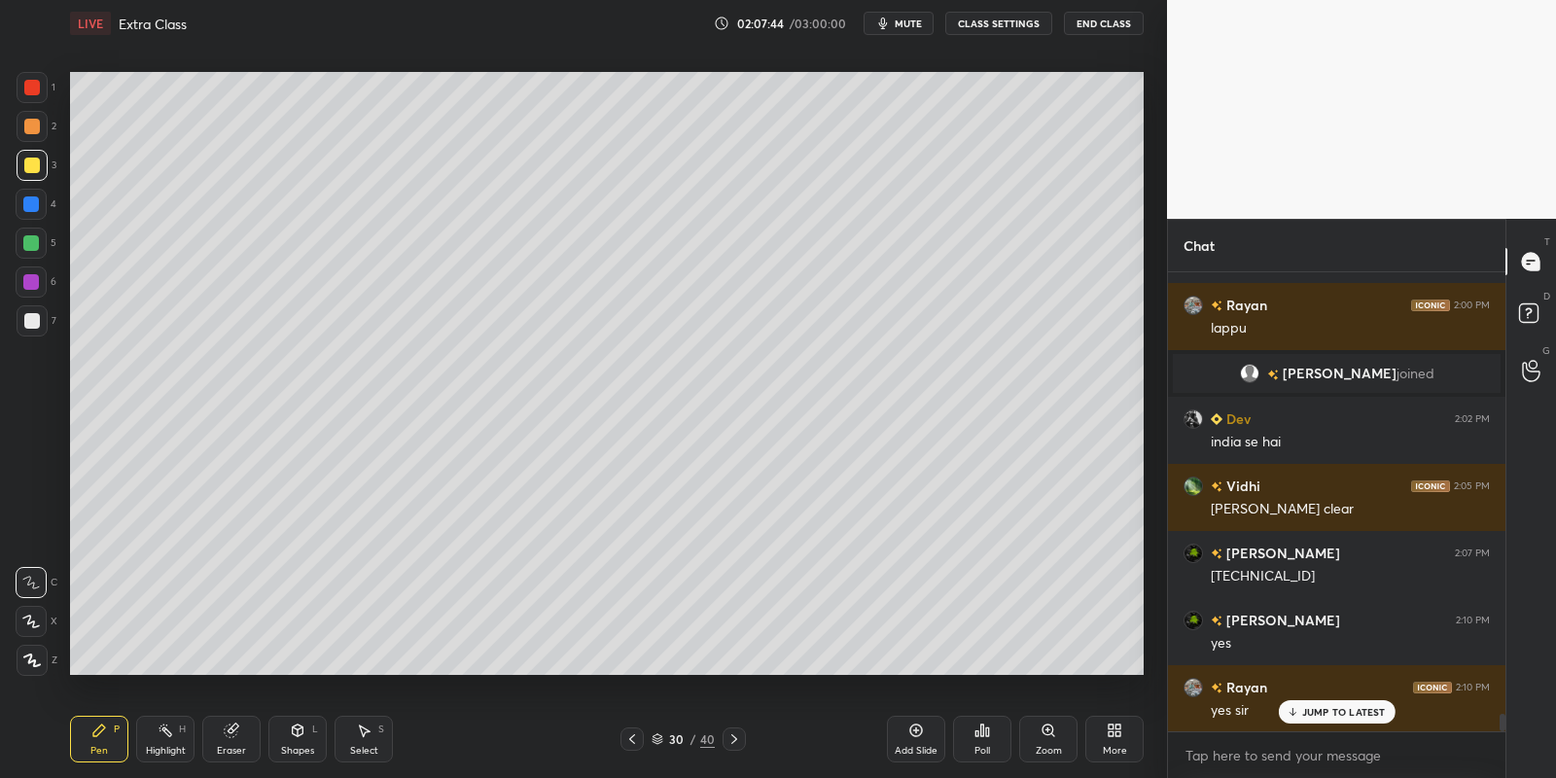
drag, startPoint x: 163, startPoint y: 748, endPoint x: 182, endPoint y: 747, distance: 18.5
click at [169, 747] on div "Highlight" at bounding box center [166, 751] width 40 height 10
drag, startPoint x: 233, startPoint y: 739, endPoint x: 252, endPoint y: 740, distance: 18.5
click at [233, 742] on div "Eraser" at bounding box center [231, 739] width 58 height 47
drag, startPoint x: 99, startPoint y: 744, endPoint x: 127, endPoint y: 733, distance: 30.2
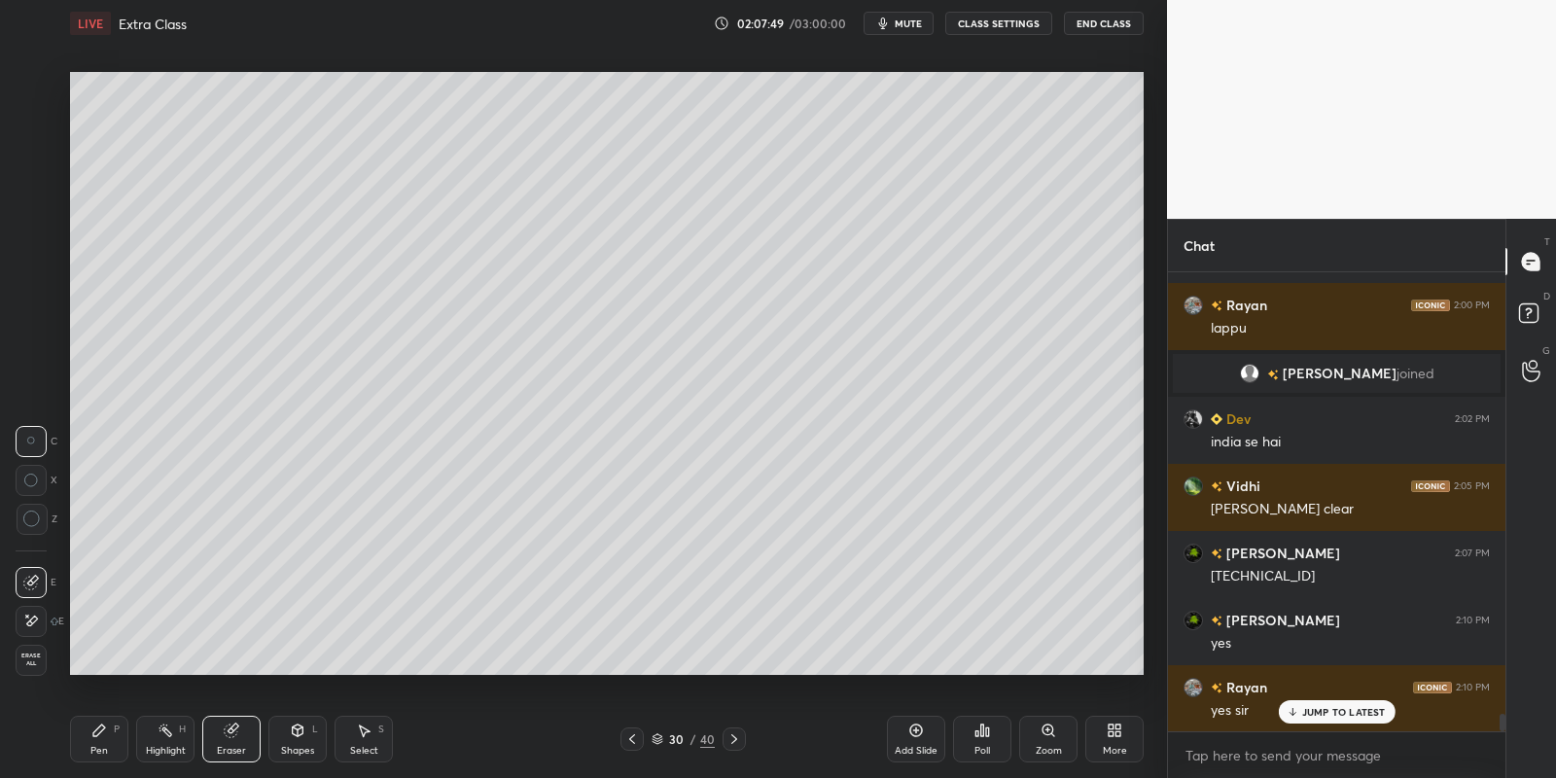
click at [101, 742] on div "Pen P" at bounding box center [99, 739] width 58 height 47
click at [165, 738] on div "Highlight H" at bounding box center [165, 739] width 58 height 47
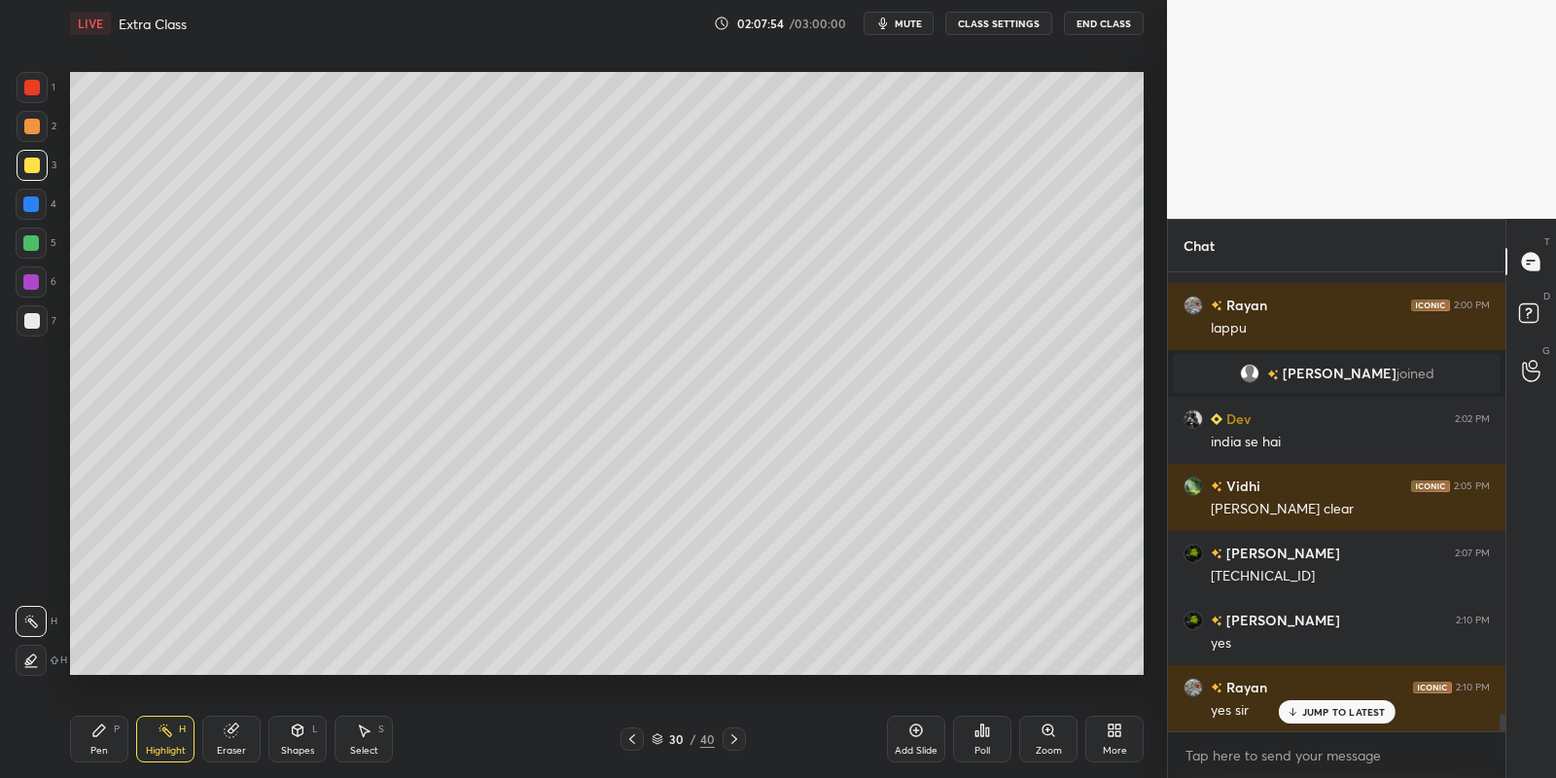
drag, startPoint x: 95, startPoint y: 740, endPoint x: 103, endPoint y: 731, distance: 11.7
click at [97, 738] on div "Pen P" at bounding box center [99, 739] width 58 height 47
drag, startPoint x: 228, startPoint y: 739, endPoint x: 238, endPoint y: 731, distance: 13.2
click at [230, 737] on icon at bounding box center [232, 731] width 16 height 16
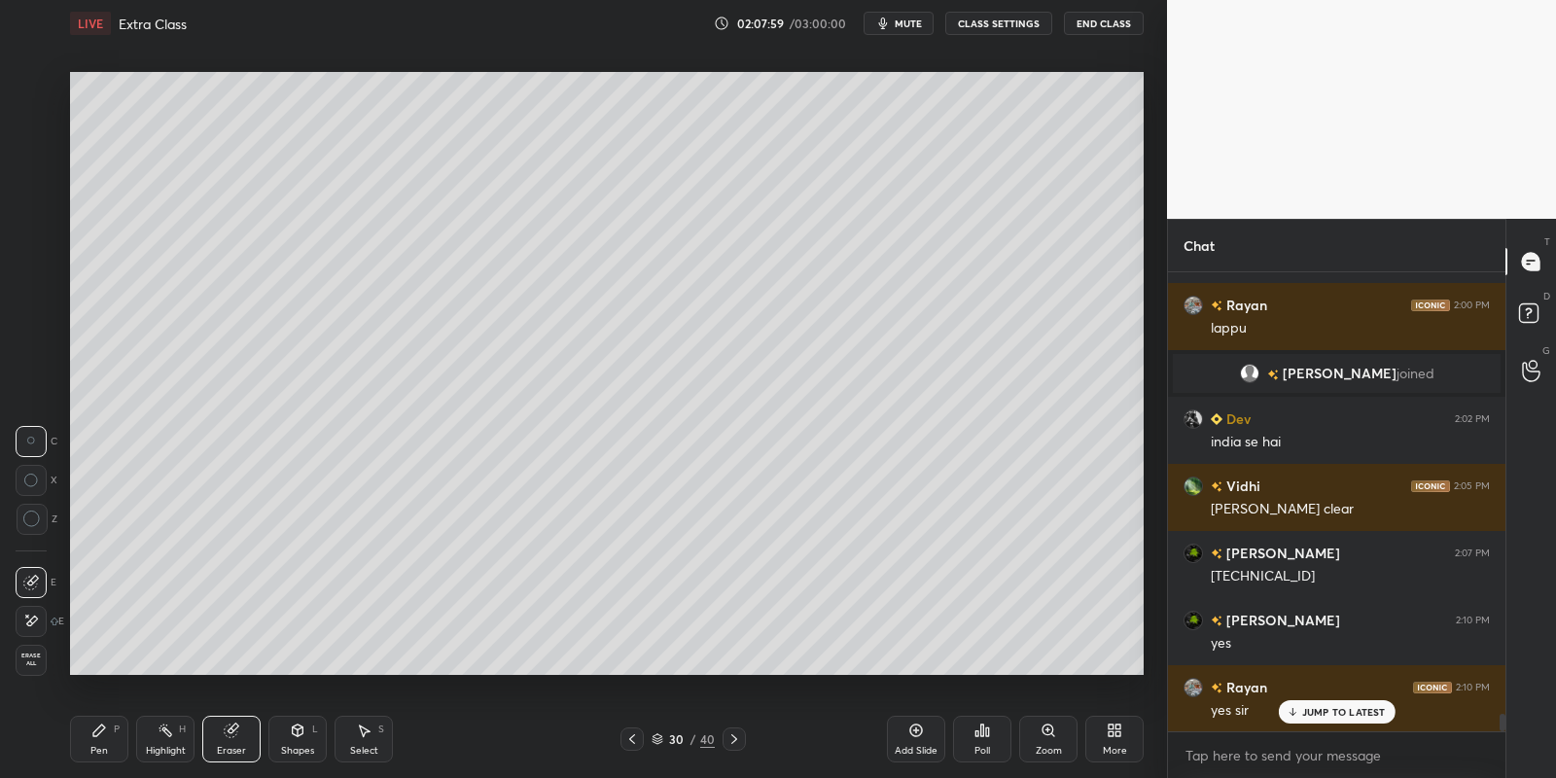
click at [101, 740] on div "Pen P" at bounding box center [99, 739] width 58 height 47
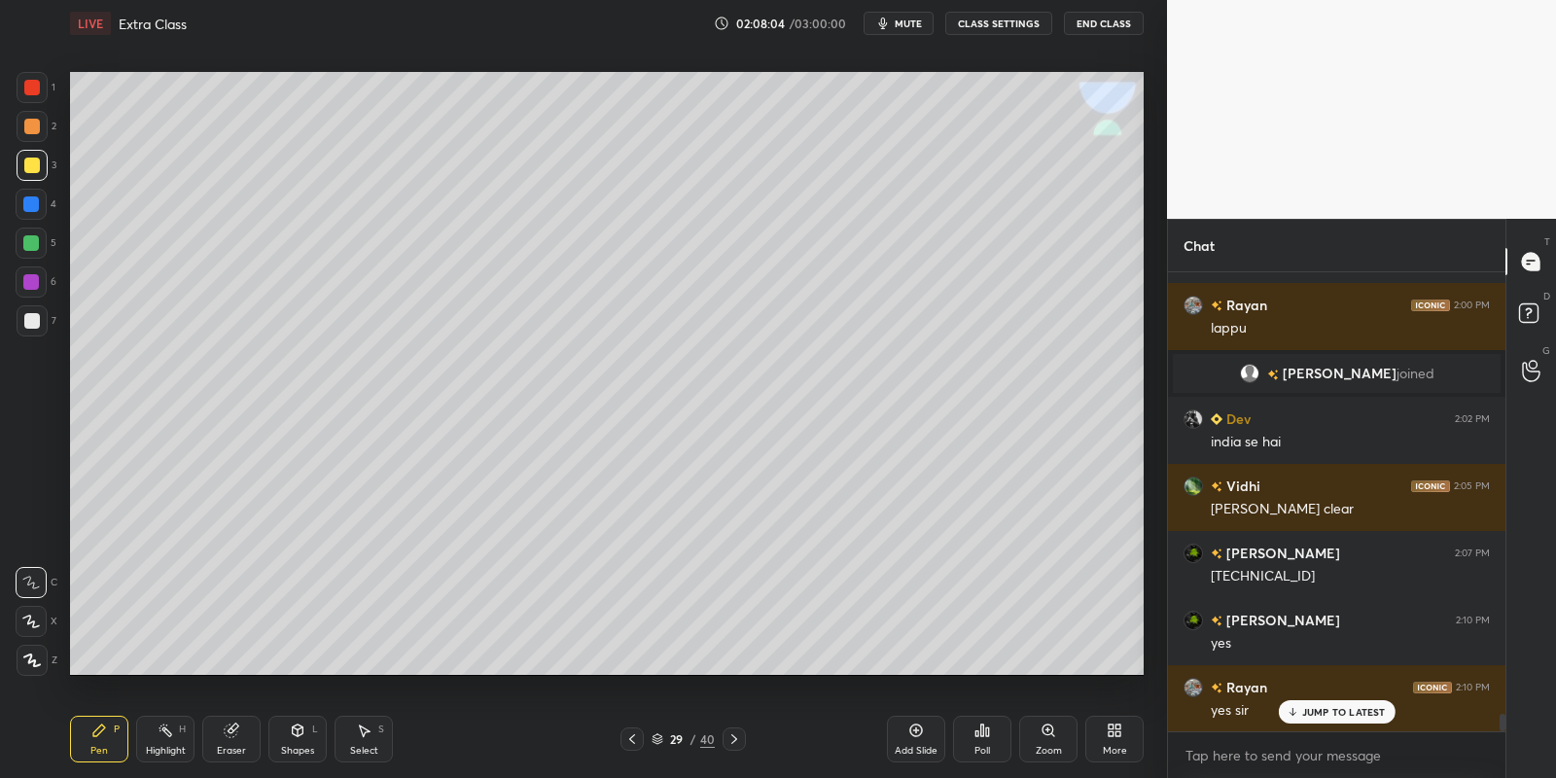
click at [164, 733] on icon at bounding box center [166, 731] width 16 height 16
drag, startPoint x: 103, startPoint y: 737, endPoint x: 131, endPoint y: 738, distance: 28.2
click at [110, 736] on div "Pen P" at bounding box center [99, 739] width 58 height 47
drag, startPoint x: 160, startPoint y: 752, endPoint x: 164, endPoint y: 740, distance: 12.3
click at [160, 747] on div "Highlight" at bounding box center [166, 751] width 40 height 10
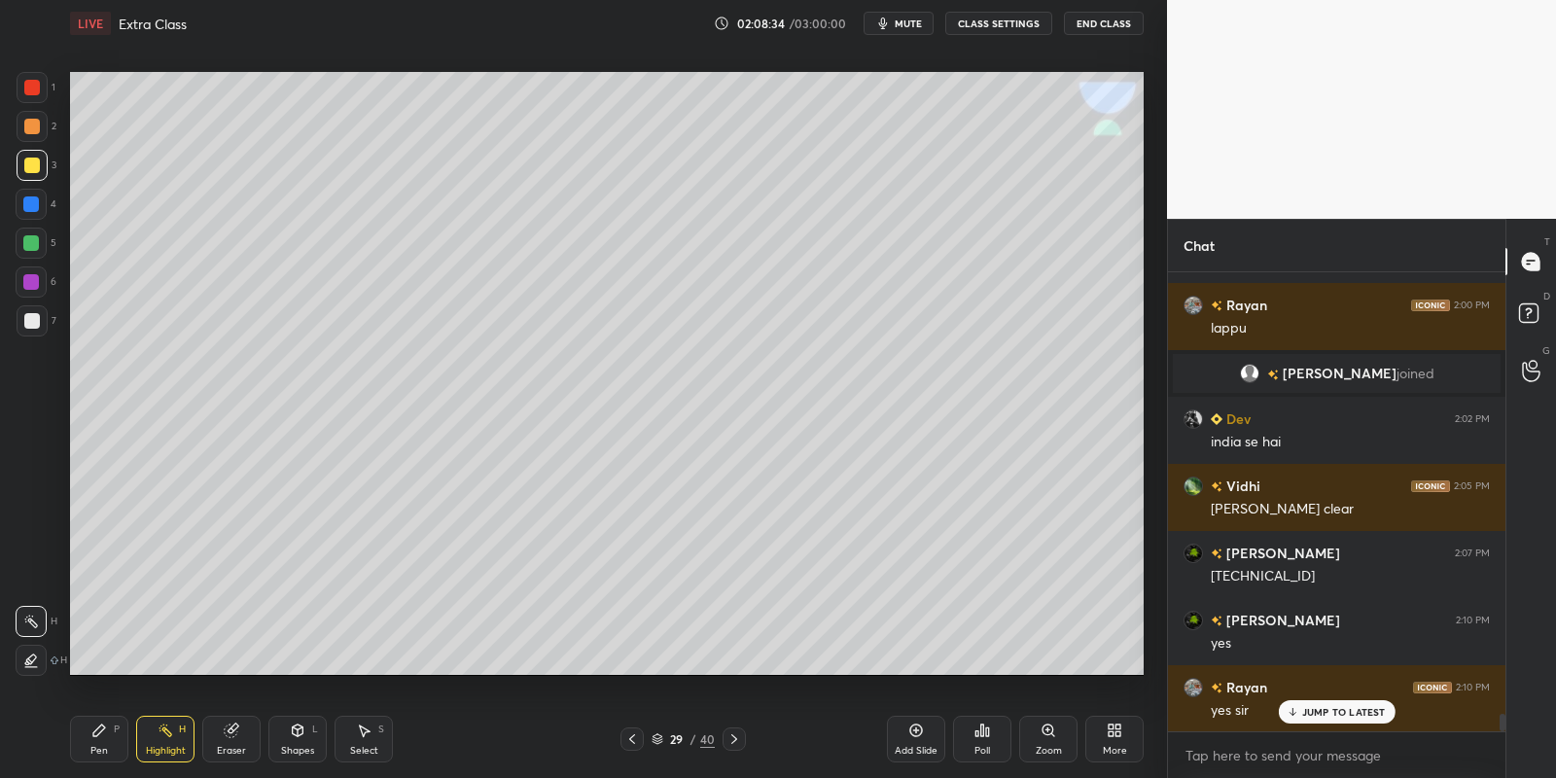
drag, startPoint x: 100, startPoint y: 731, endPoint x: 146, endPoint y: 736, distance: 46.0
click at [108, 730] on div "Pen P" at bounding box center [99, 739] width 58 height 47
click at [159, 739] on div "Highlight H" at bounding box center [165, 739] width 58 height 47
drag, startPoint x: 87, startPoint y: 749, endPoint x: 125, endPoint y: 741, distance: 39.7
click at [92, 753] on div "Pen P" at bounding box center [99, 739] width 58 height 47
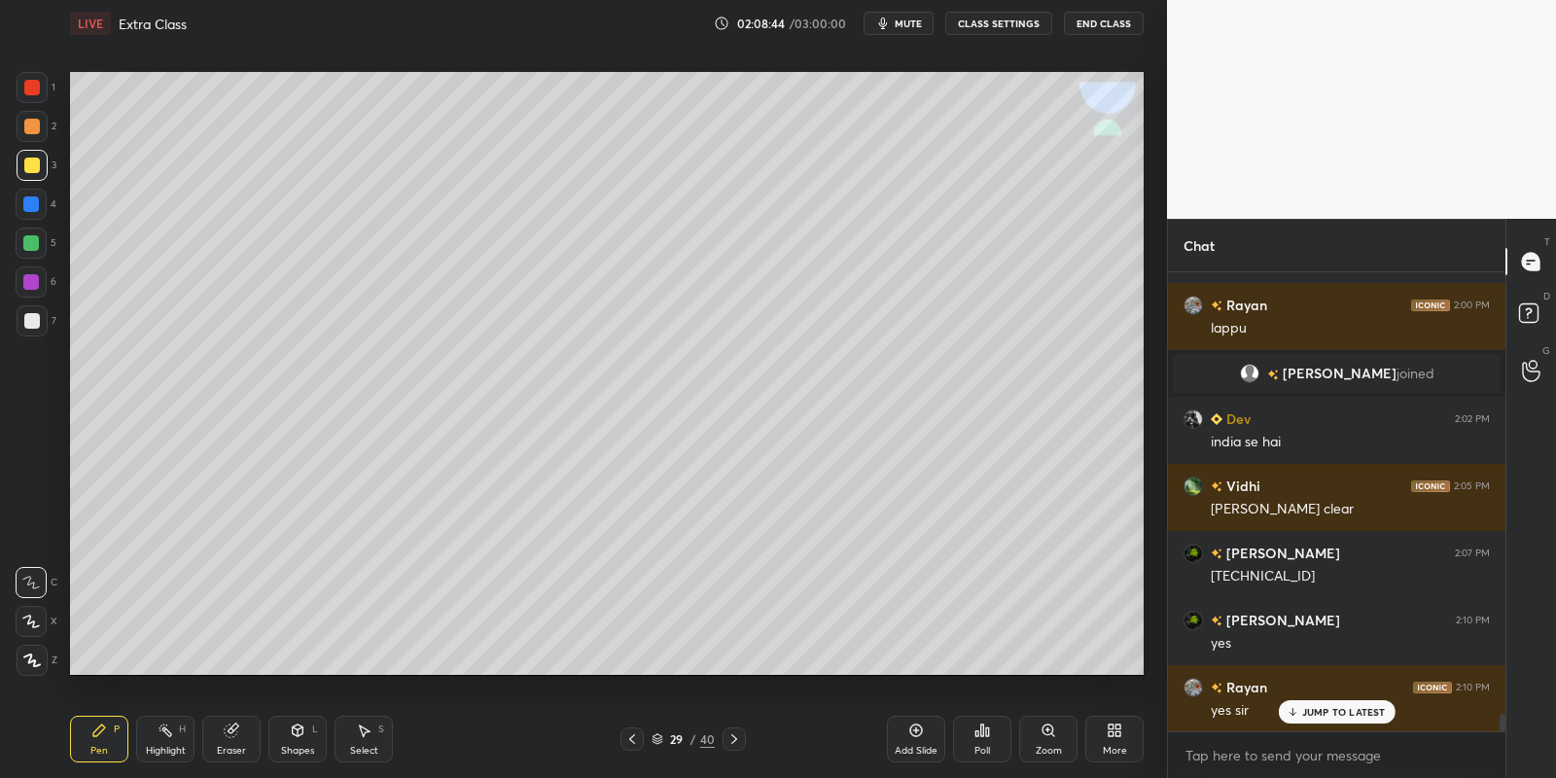
click at [156, 750] on div "Highlight" at bounding box center [166, 751] width 40 height 10
drag, startPoint x: 102, startPoint y: 735, endPoint x: 119, endPoint y: 737, distance: 16.6
click at [110, 739] on div "Pen P" at bounding box center [99, 739] width 58 height 47
click at [164, 749] on div "Highlight" at bounding box center [166, 751] width 40 height 10
click at [118, 744] on div "Pen P" at bounding box center [99, 739] width 58 height 47
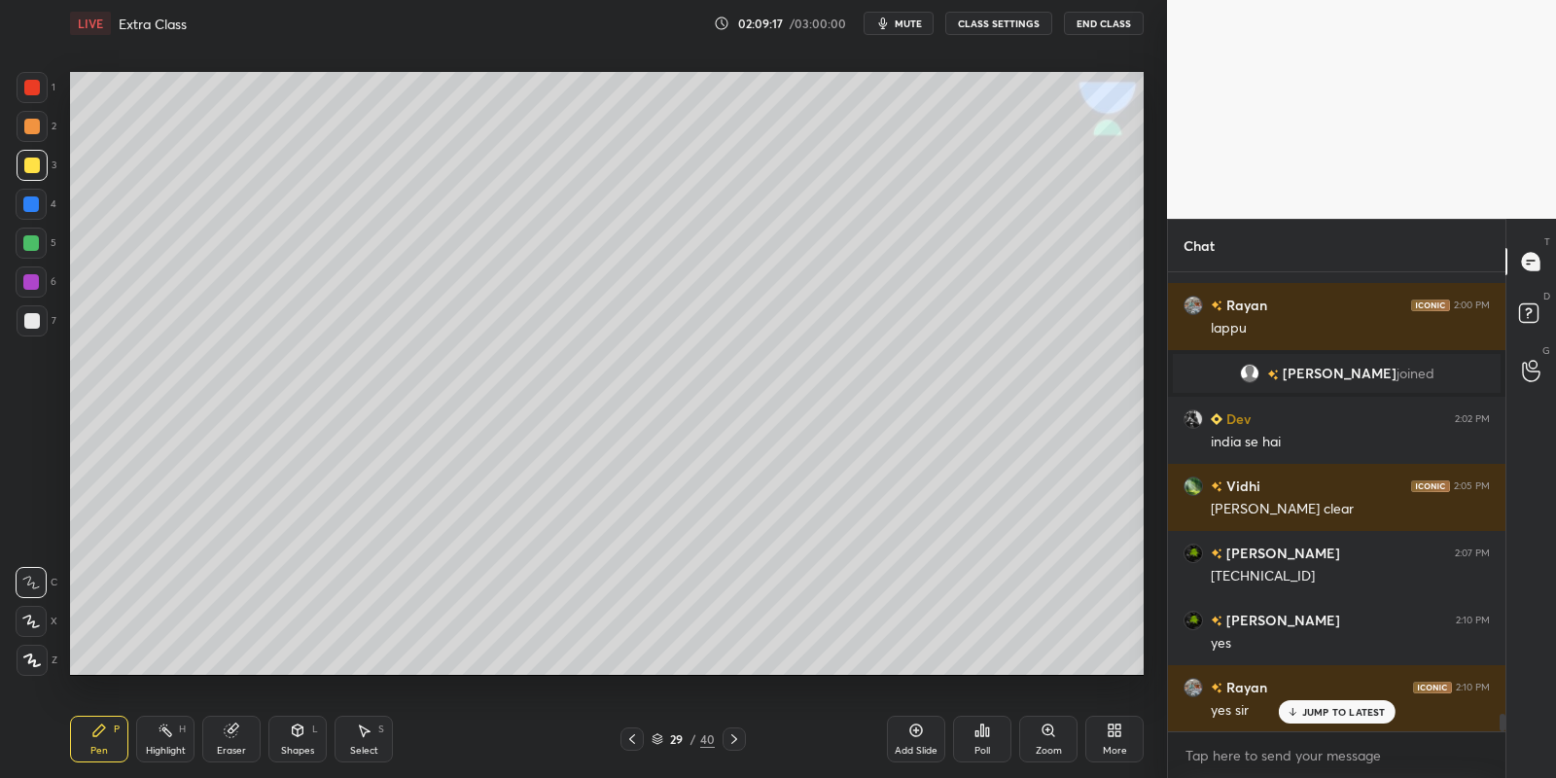
click at [165, 738] on div "Highlight H" at bounding box center [165, 739] width 58 height 47
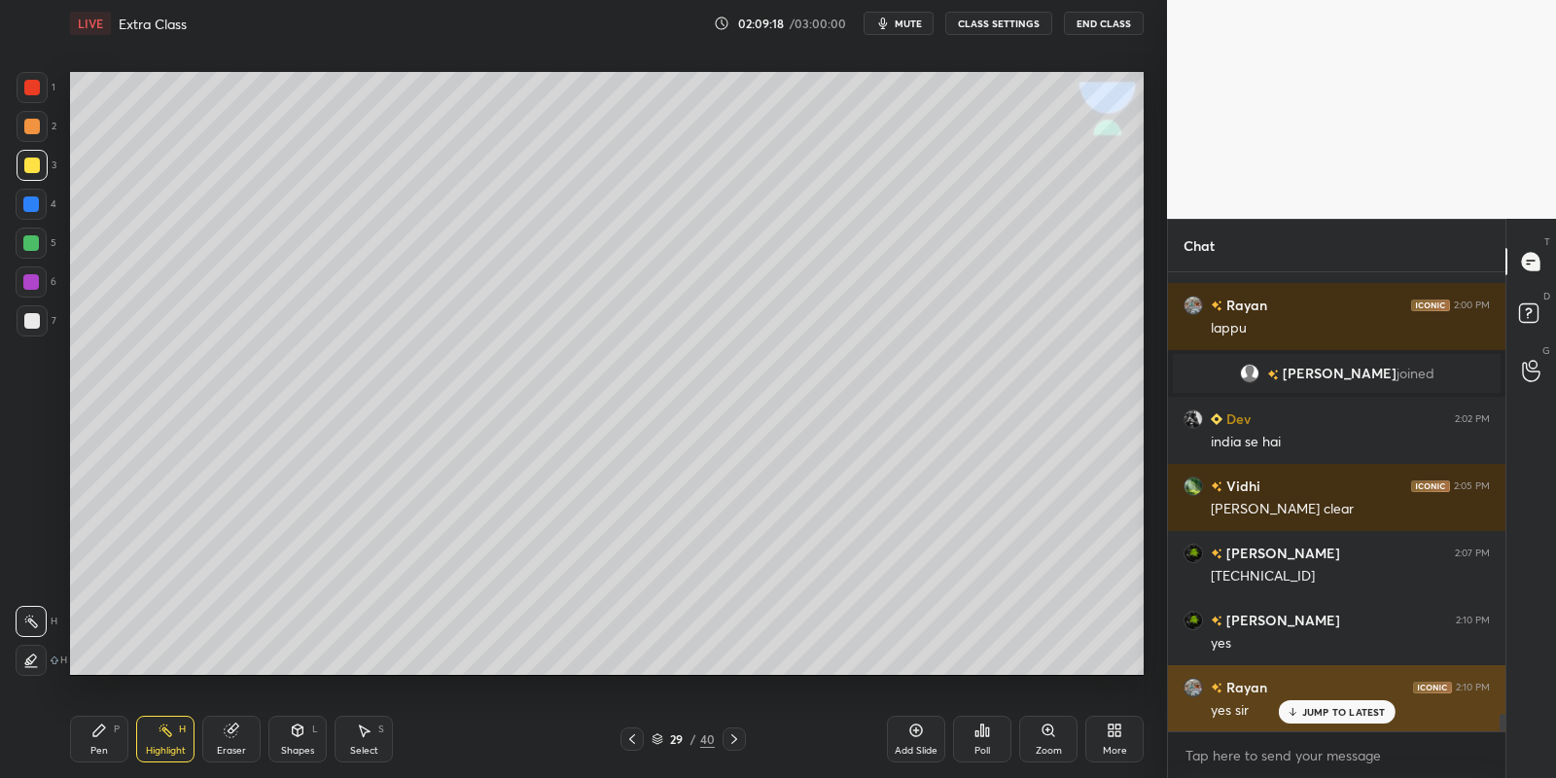
click at [1298, 715] on div "JUMP TO LATEST" at bounding box center [1336, 711] width 117 height 23
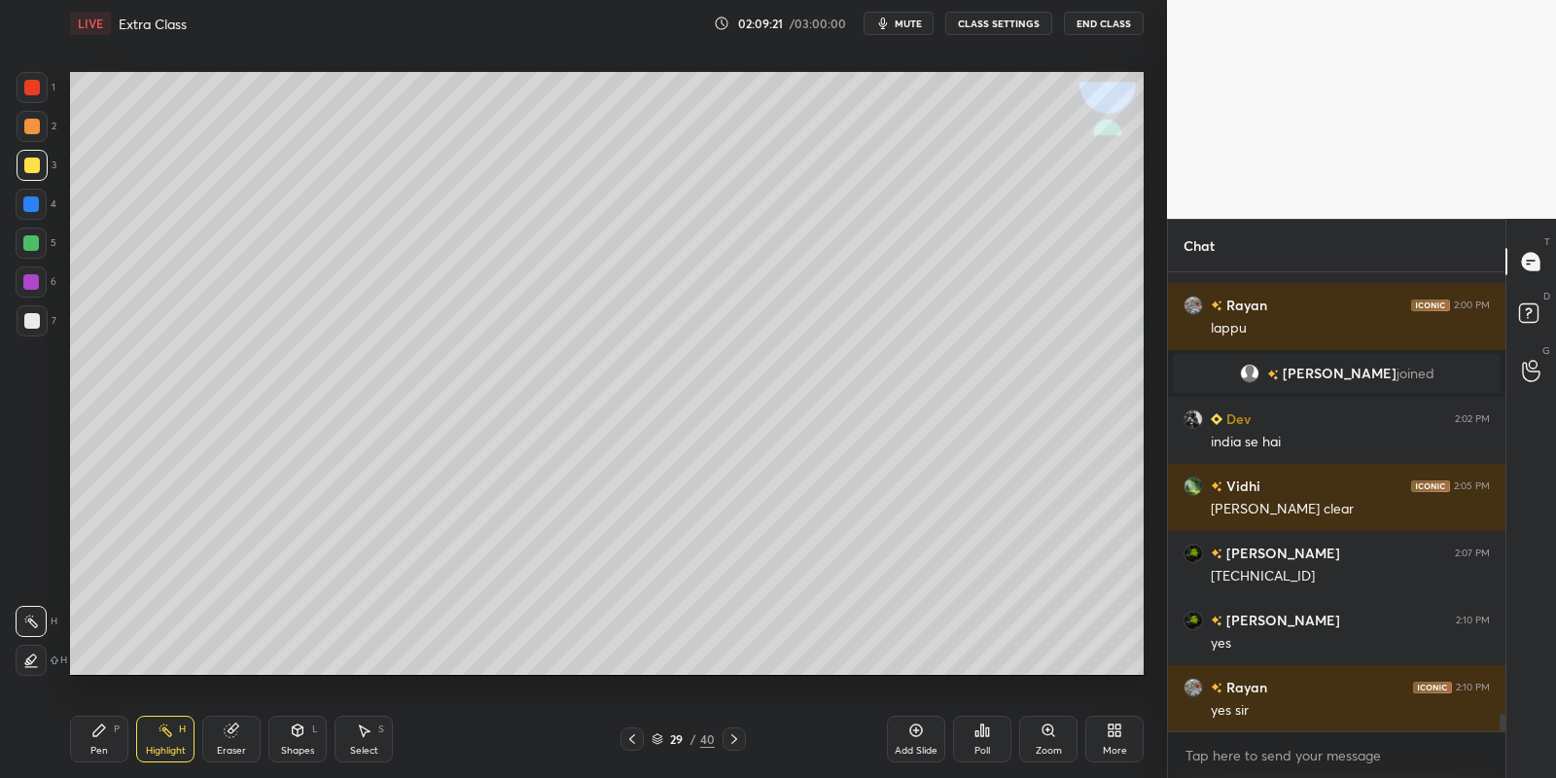
click at [108, 736] on div "Pen P" at bounding box center [99, 739] width 58 height 47
click at [166, 737] on div "Highlight H" at bounding box center [165, 739] width 58 height 47
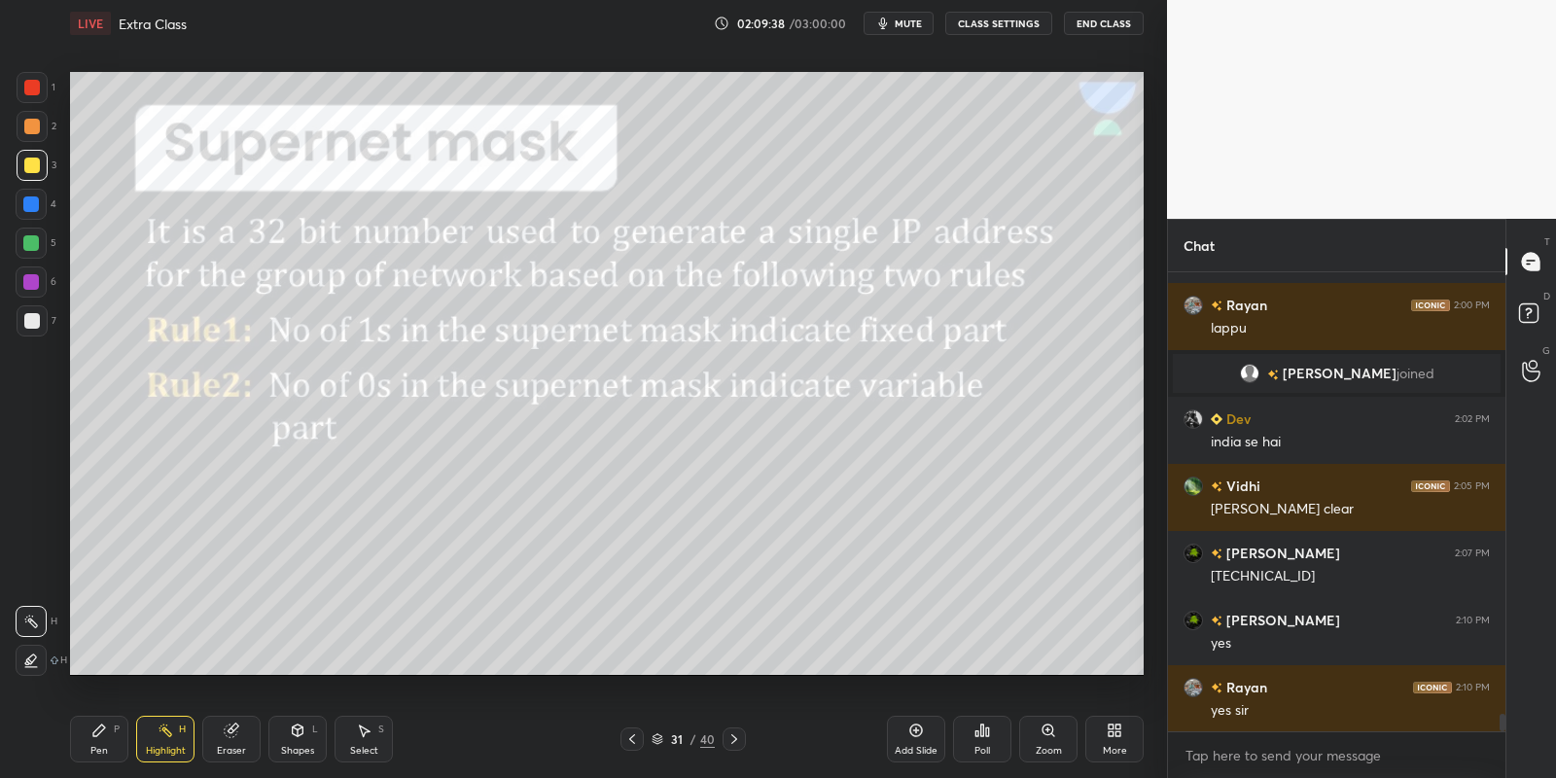
drag, startPoint x: 306, startPoint y: 734, endPoint x: 306, endPoint y: 716, distance: 18.5
click at [303, 736] on div "Shapes L" at bounding box center [297, 739] width 58 height 47
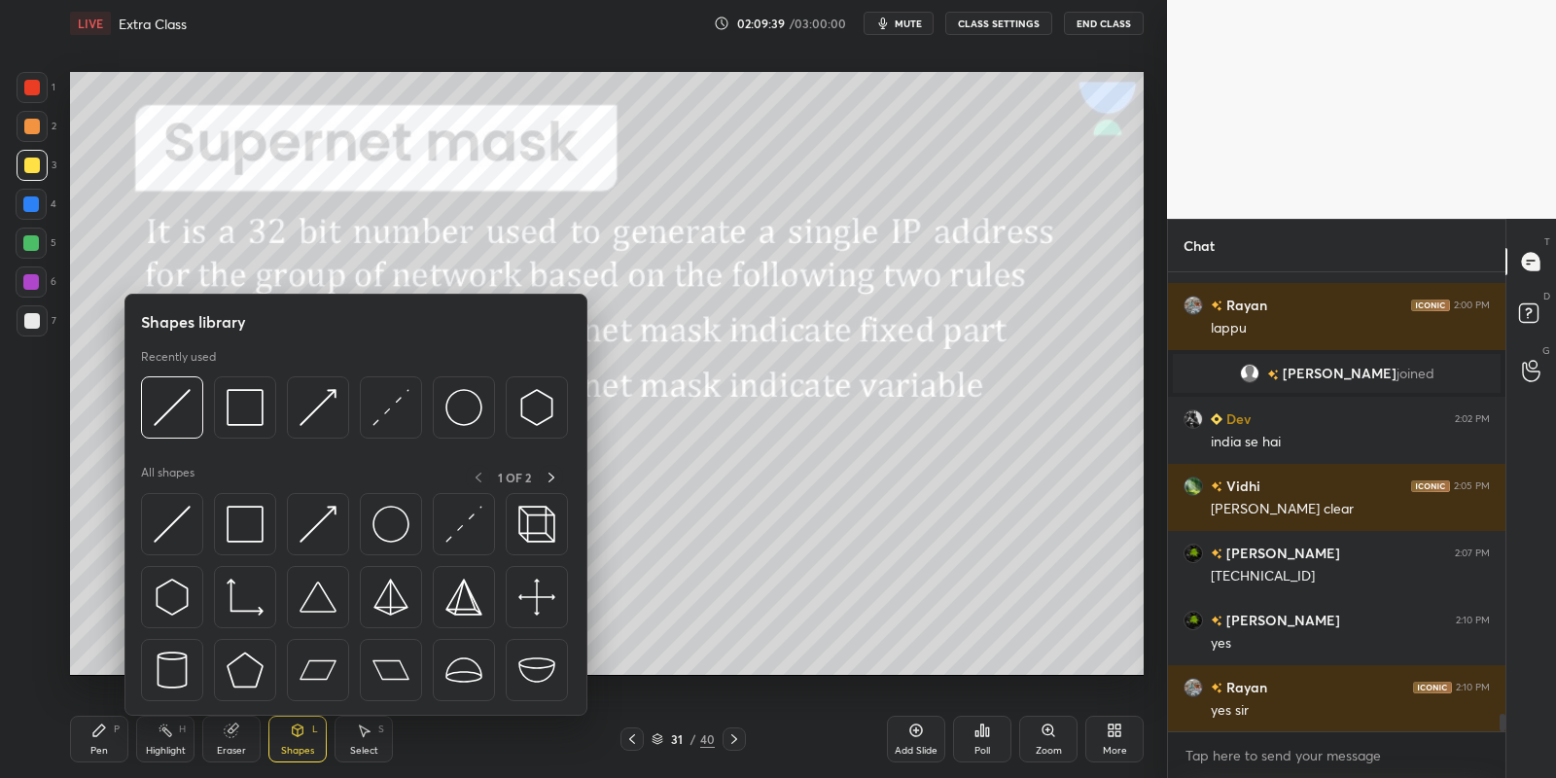
click at [258, 529] on img at bounding box center [245, 524] width 37 height 37
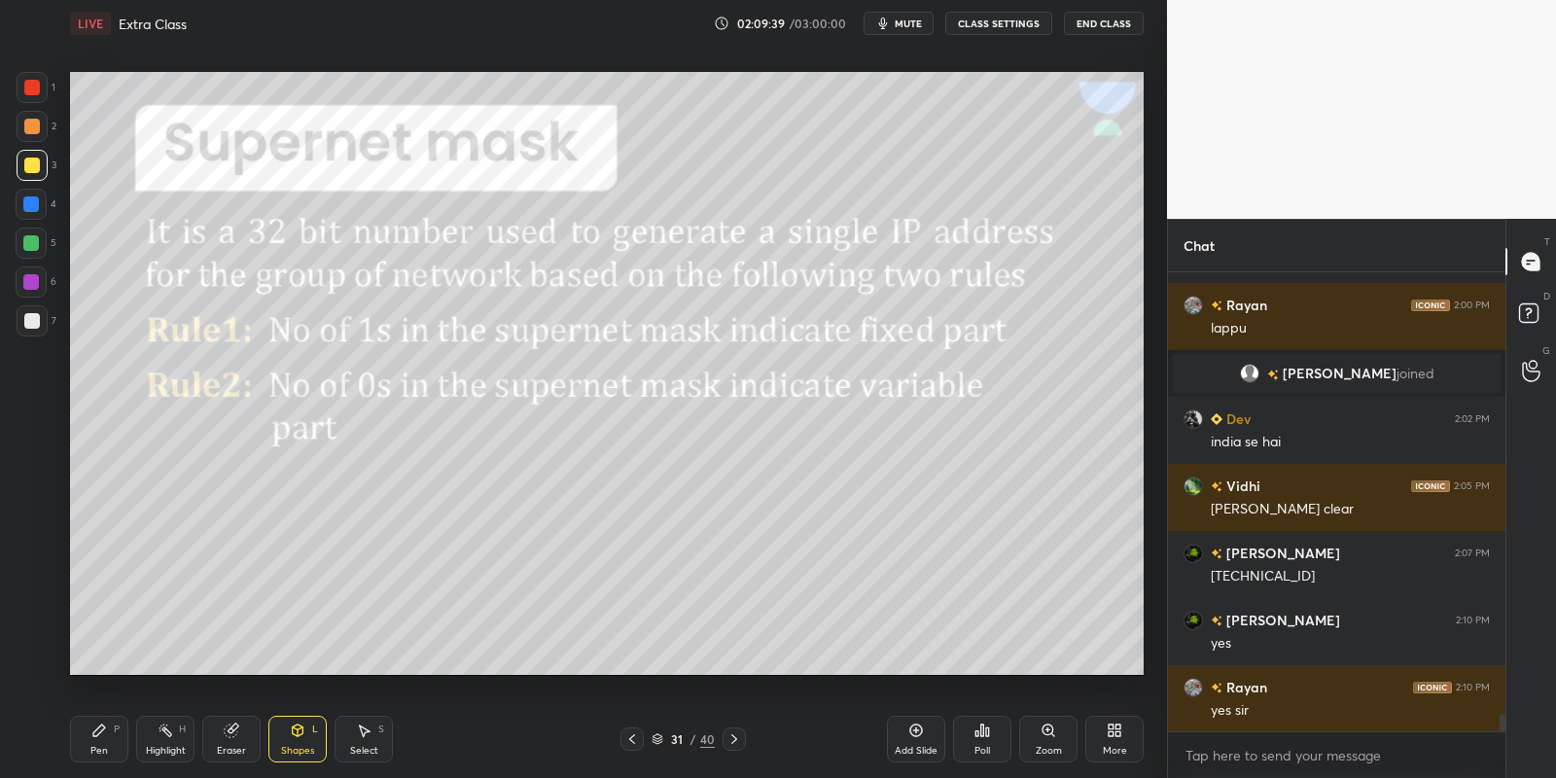
drag, startPoint x: 28, startPoint y: 245, endPoint x: 53, endPoint y: 230, distance: 28.4
click at [29, 243] on div at bounding box center [31, 243] width 16 height 16
click at [322, 751] on div "Shapes L" at bounding box center [297, 739] width 58 height 47
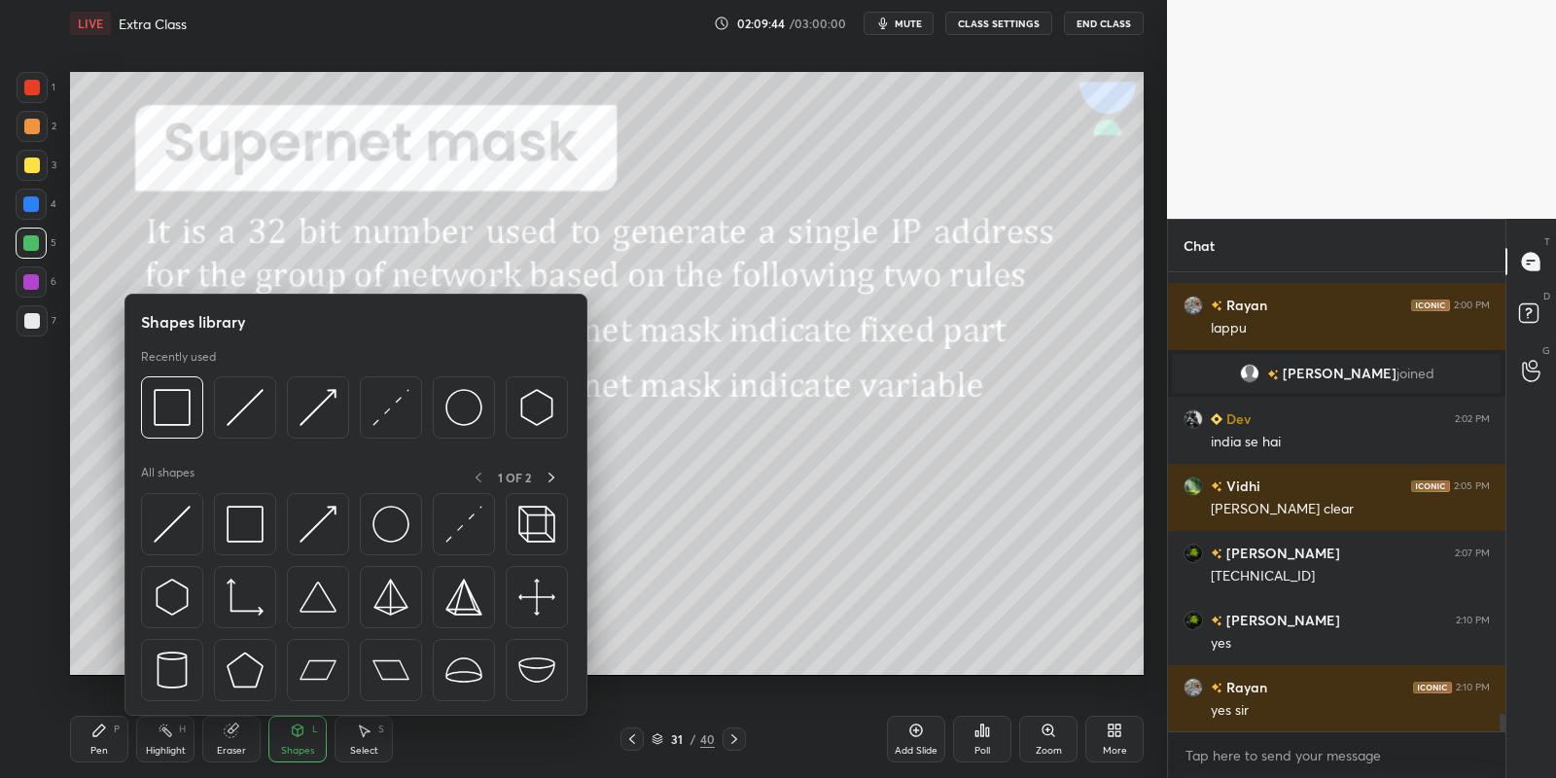
click at [171, 529] on img at bounding box center [172, 524] width 37 height 37
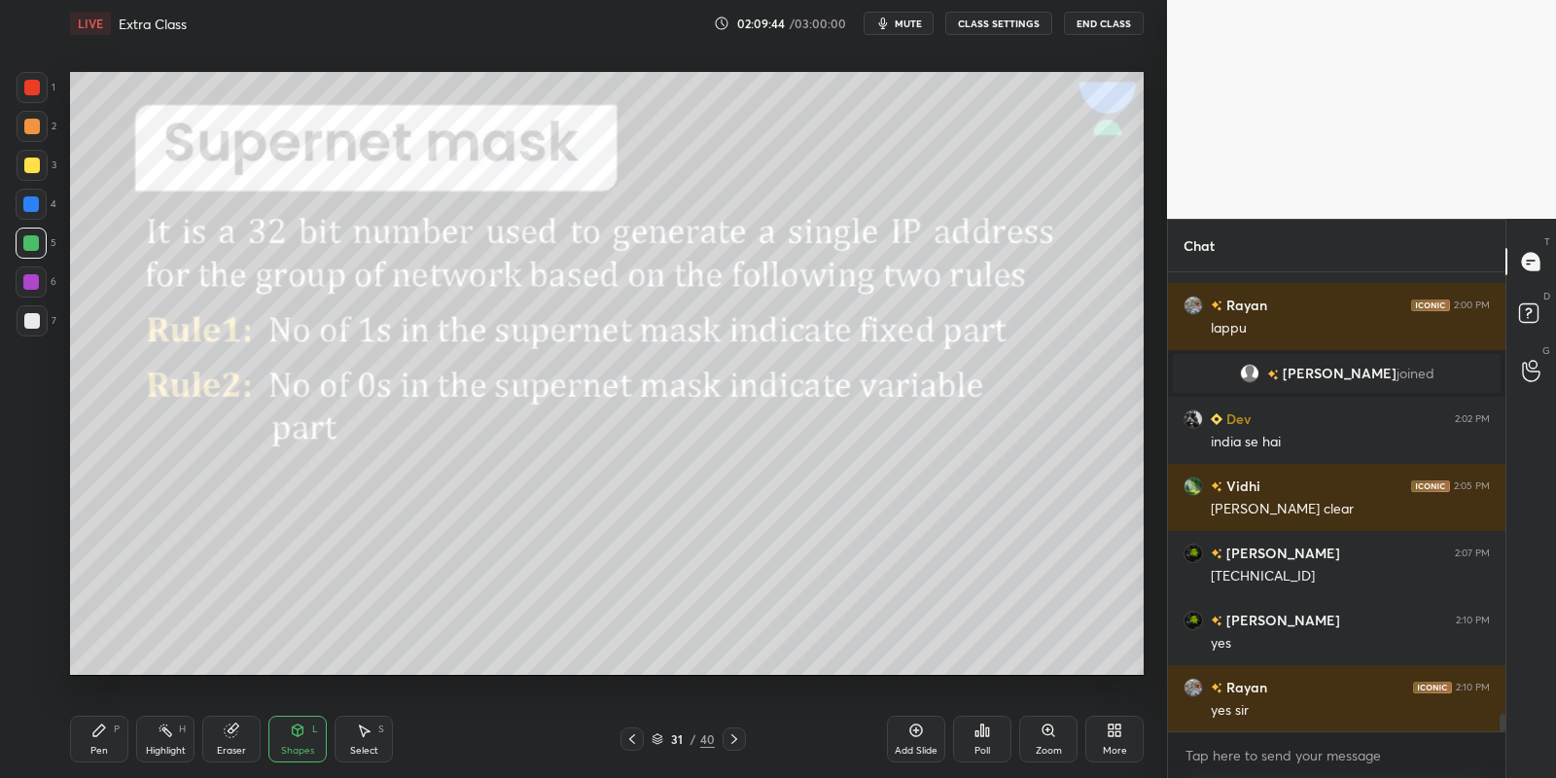
click at [32, 246] on div at bounding box center [31, 243] width 16 height 16
click at [27, 156] on div at bounding box center [32, 165] width 31 height 31
drag, startPoint x: 109, startPoint y: 735, endPoint x: 143, endPoint y: 732, distance: 34.2
click at [115, 736] on div "Pen P" at bounding box center [99, 739] width 58 height 47
click at [165, 734] on div "Highlight H" at bounding box center [165, 739] width 58 height 47
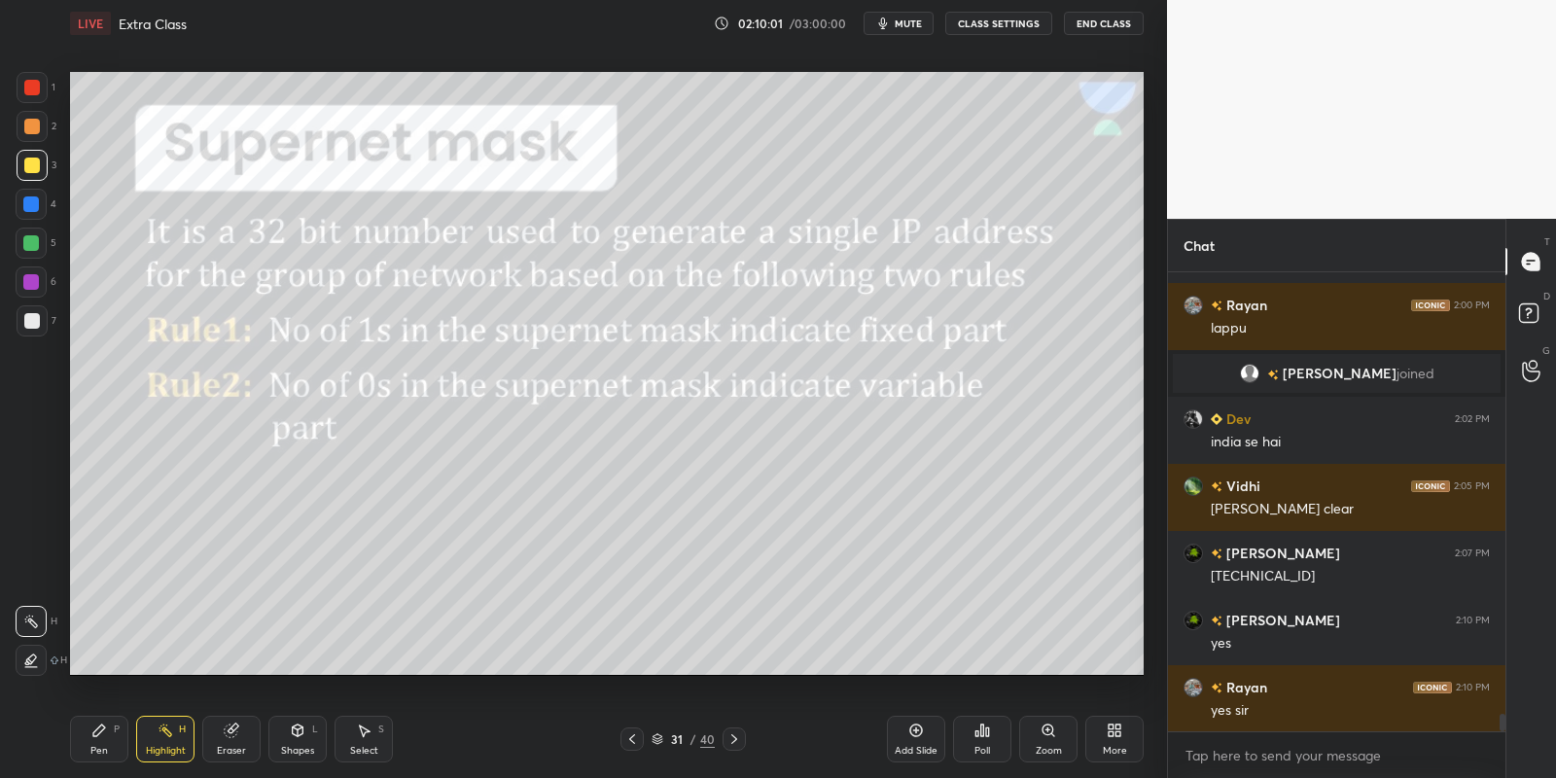
click at [296, 739] on div "Shapes L" at bounding box center [297, 739] width 58 height 47
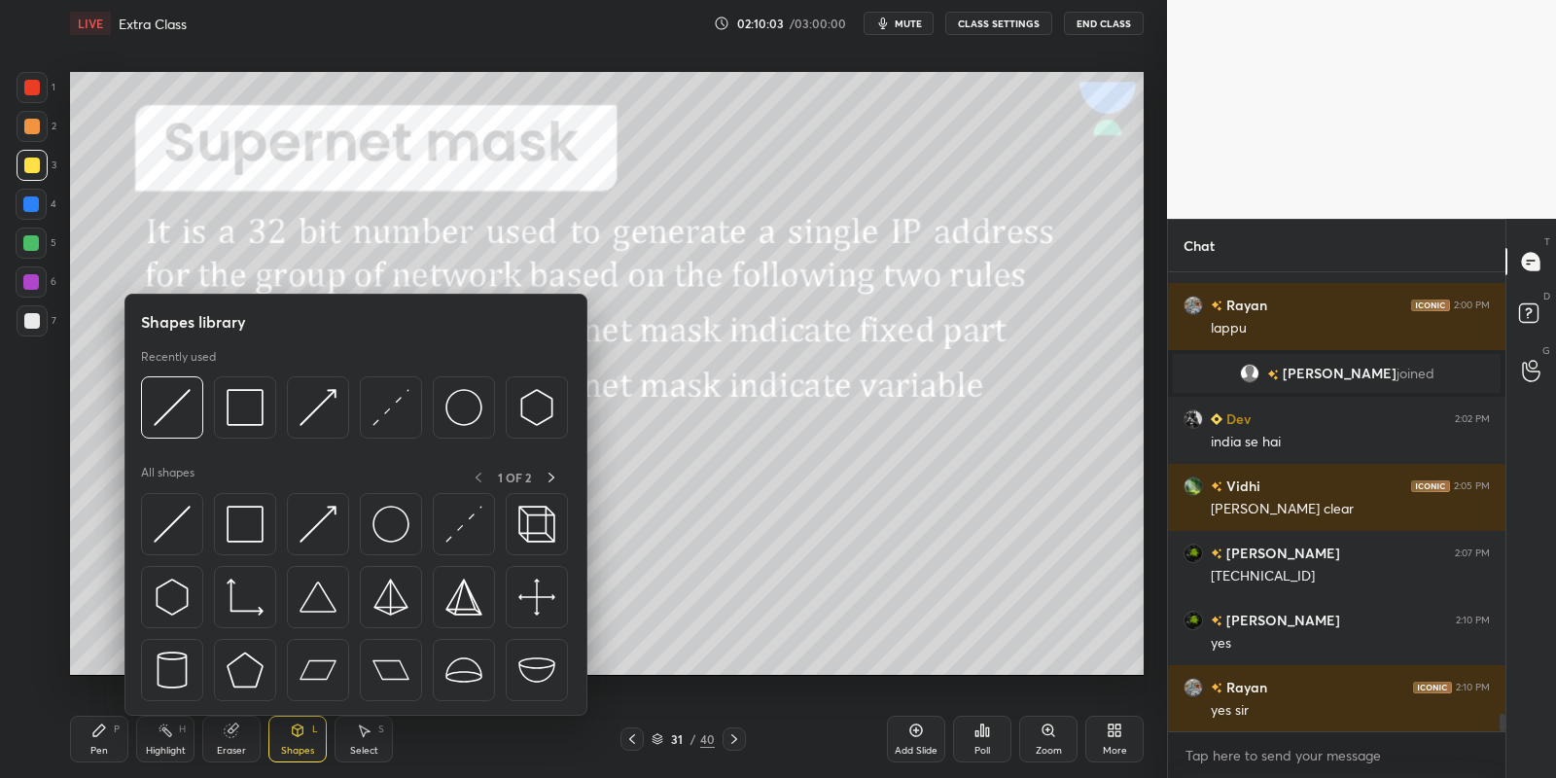
click at [179, 523] on img at bounding box center [172, 524] width 37 height 37
click at [32, 243] on div at bounding box center [31, 243] width 16 height 16
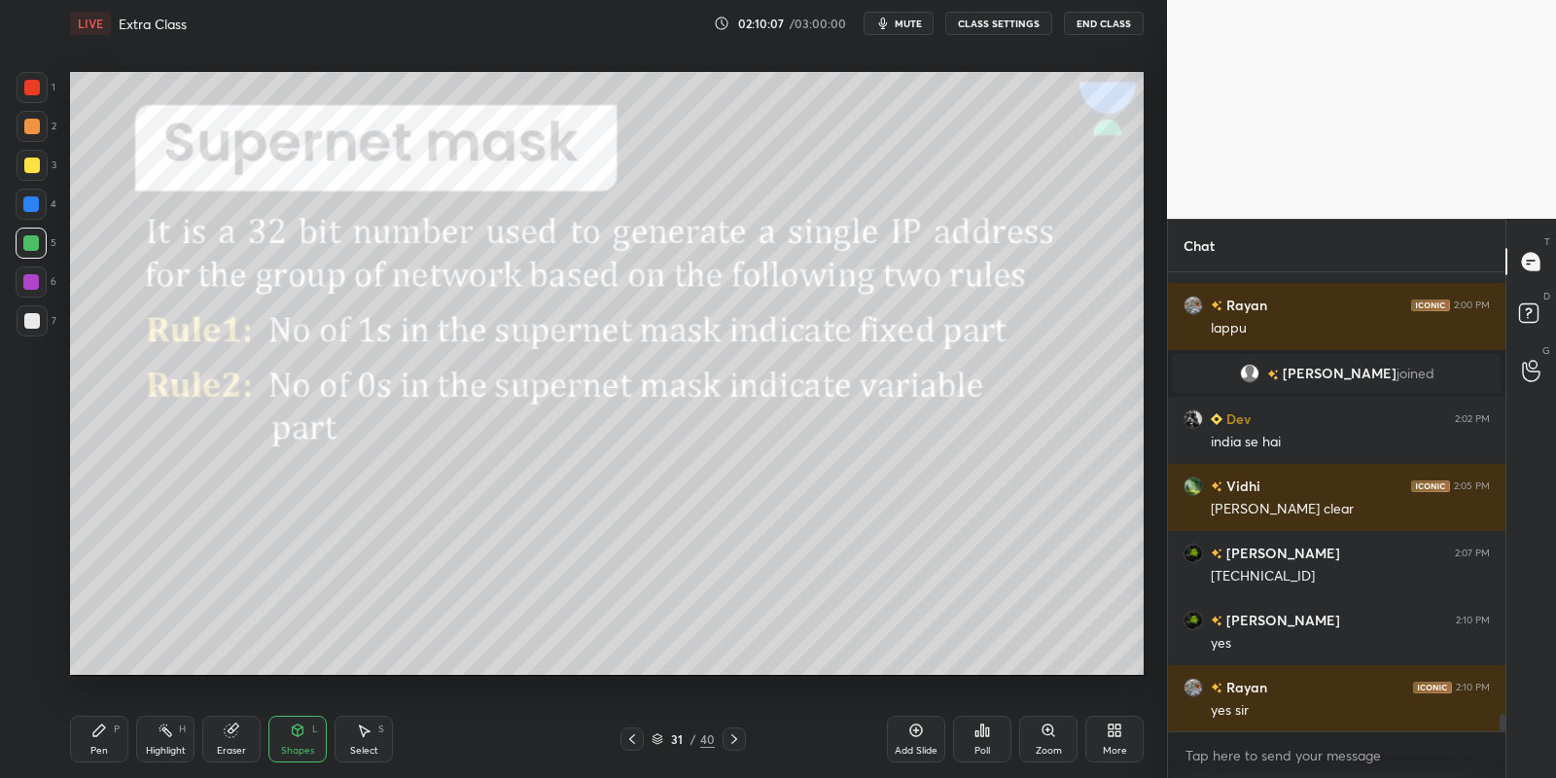
drag, startPoint x: 313, startPoint y: 738, endPoint x: 302, endPoint y: 720, distance: 21.4
click at [310, 737] on div "Shapes L" at bounding box center [297, 739] width 58 height 47
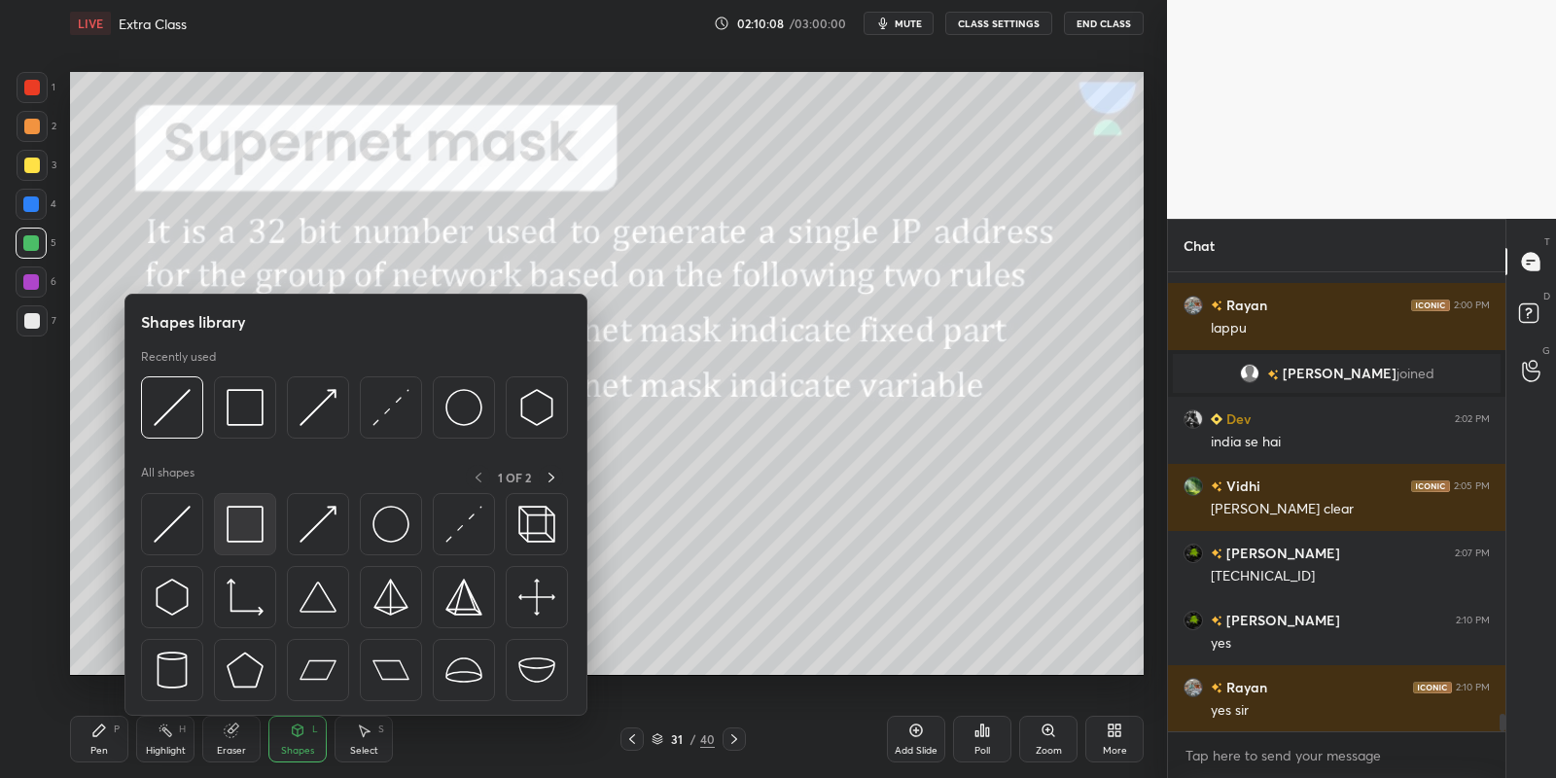
click at [272, 518] on div at bounding box center [245, 524] width 62 height 62
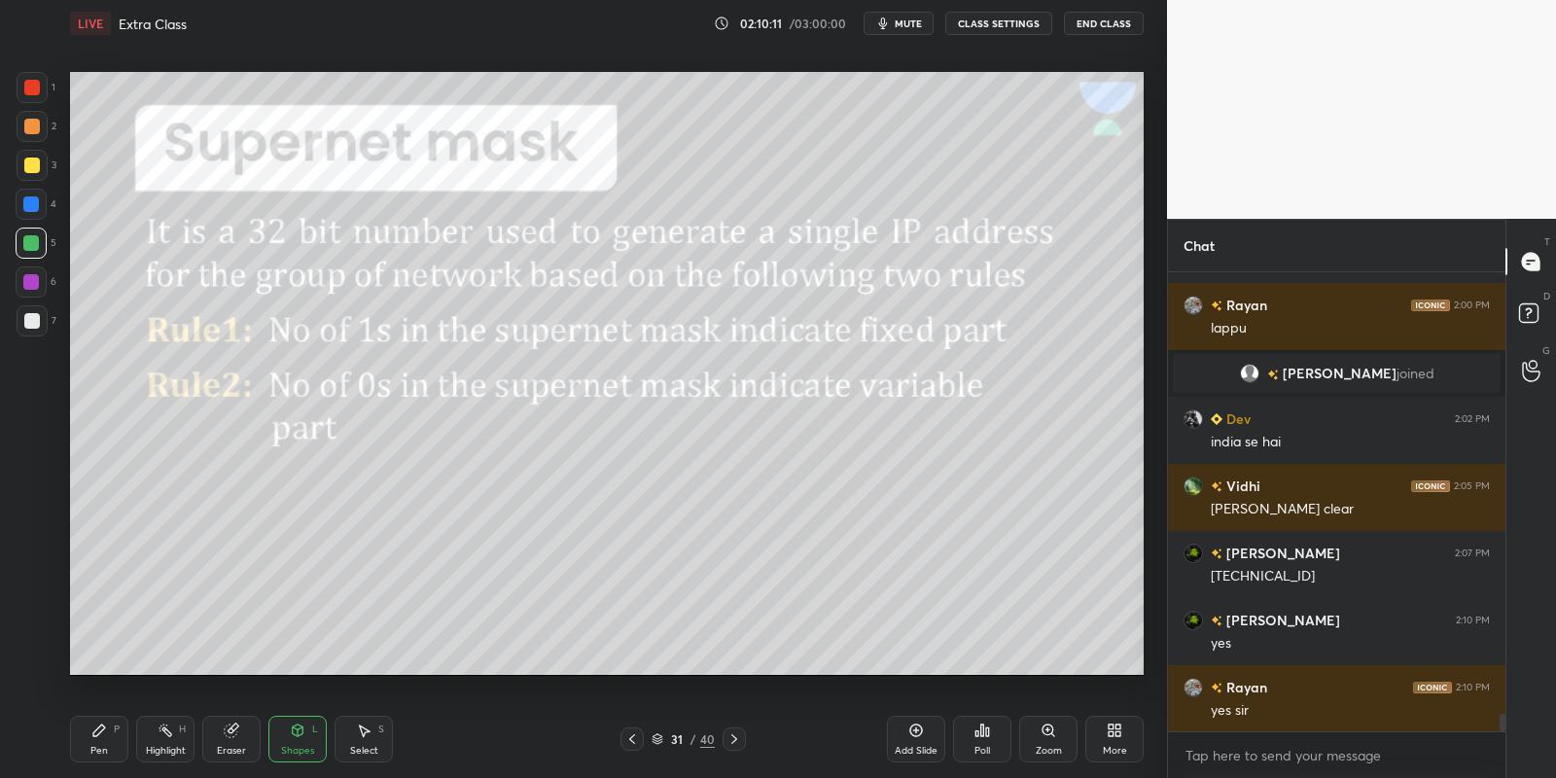
click at [305, 748] on div "Shapes" at bounding box center [297, 751] width 33 height 10
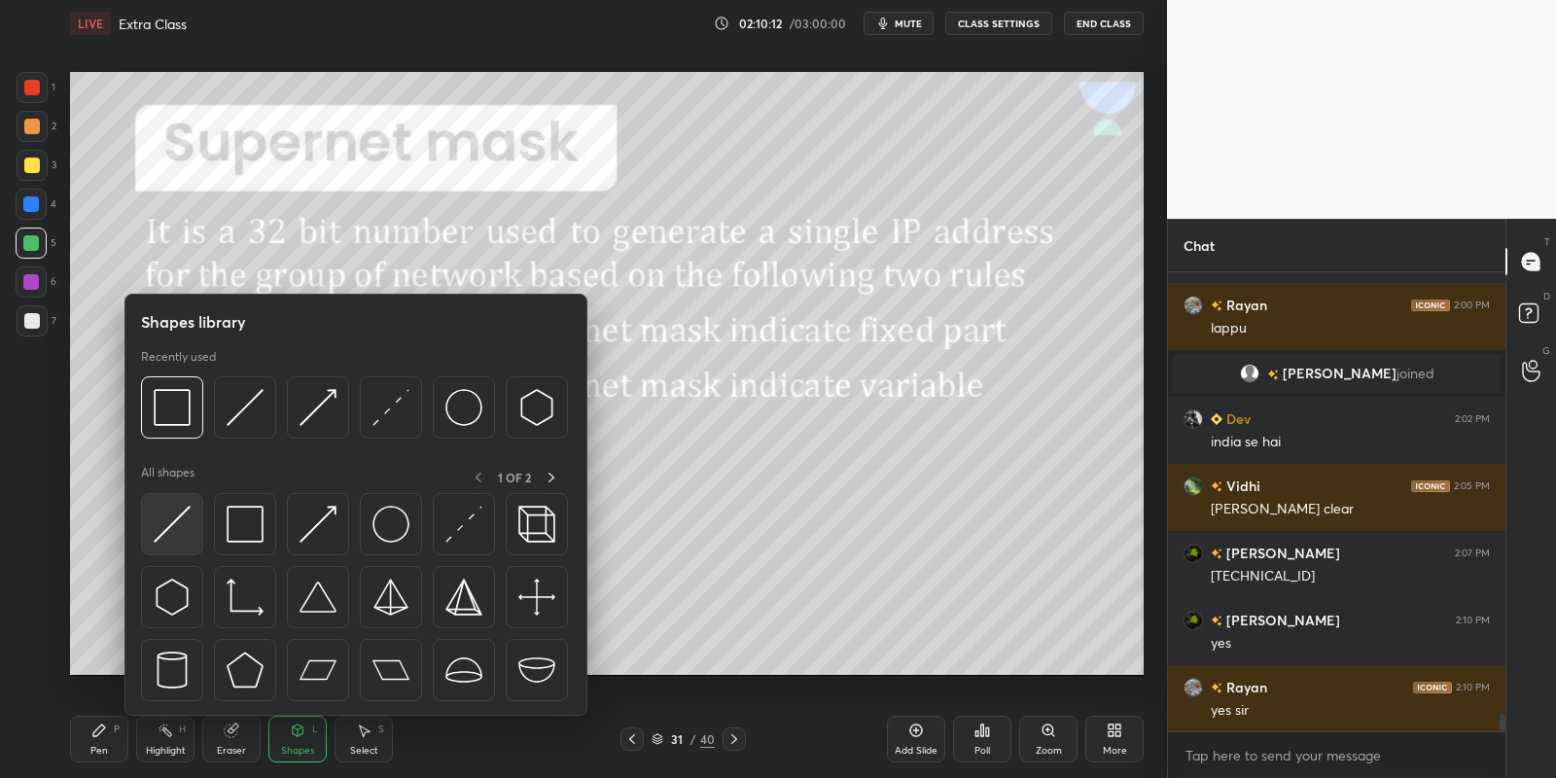
click at [188, 515] on img at bounding box center [172, 524] width 37 height 37
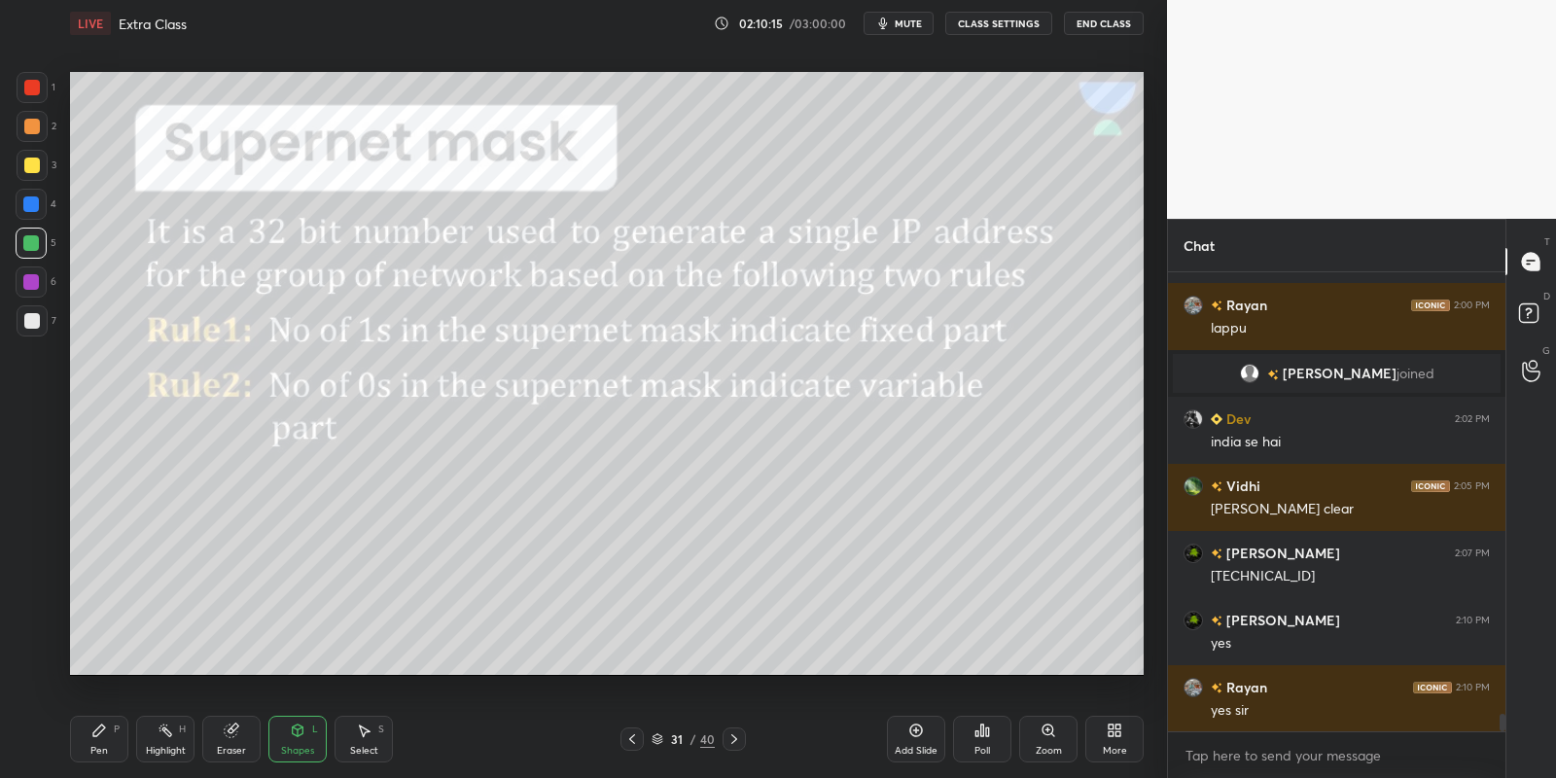
click at [297, 749] on div "Shapes" at bounding box center [297, 751] width 33 height 10
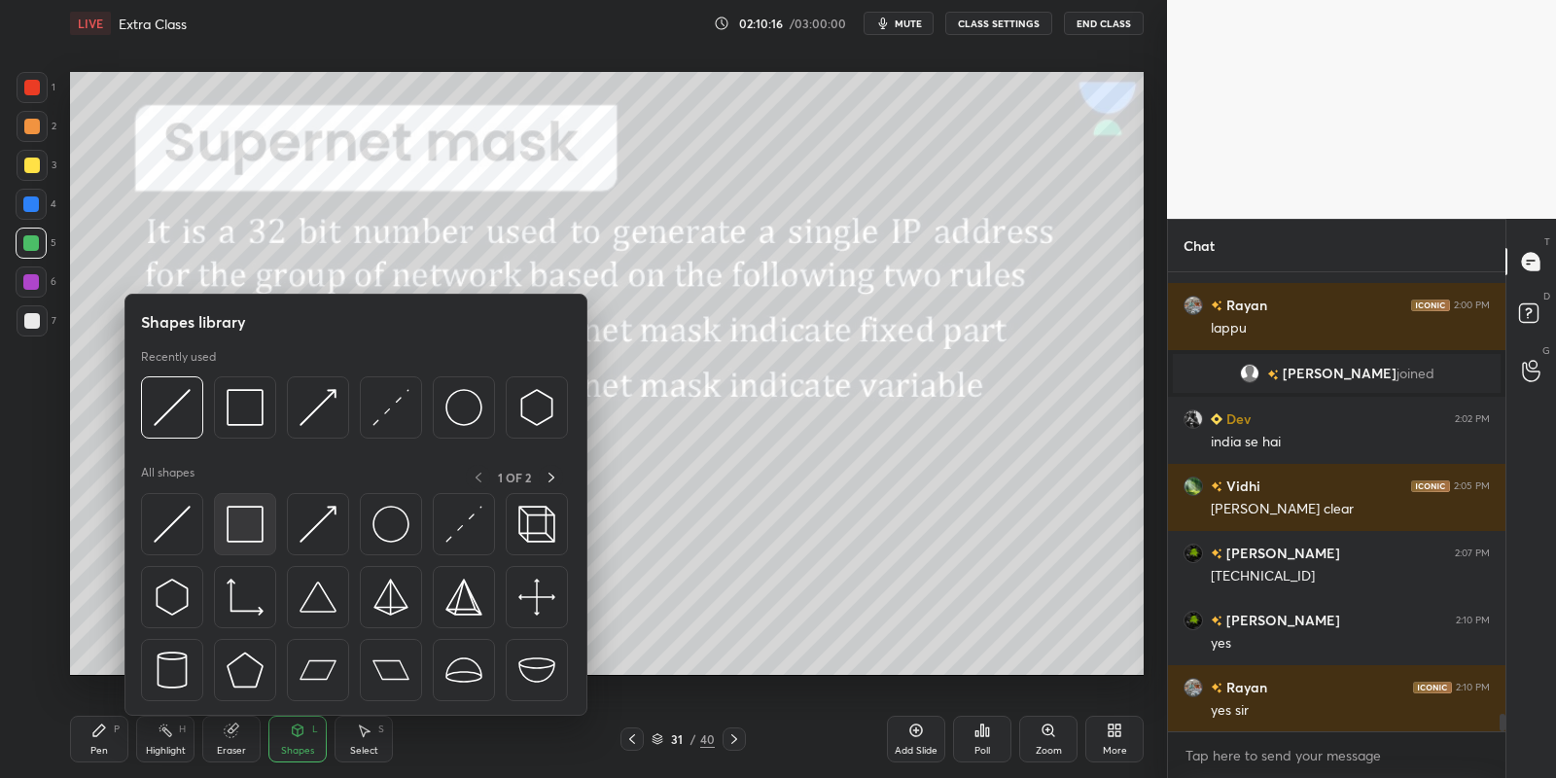
click at [256, 517] on img at bounding box center [245, 524] width 37 height 37
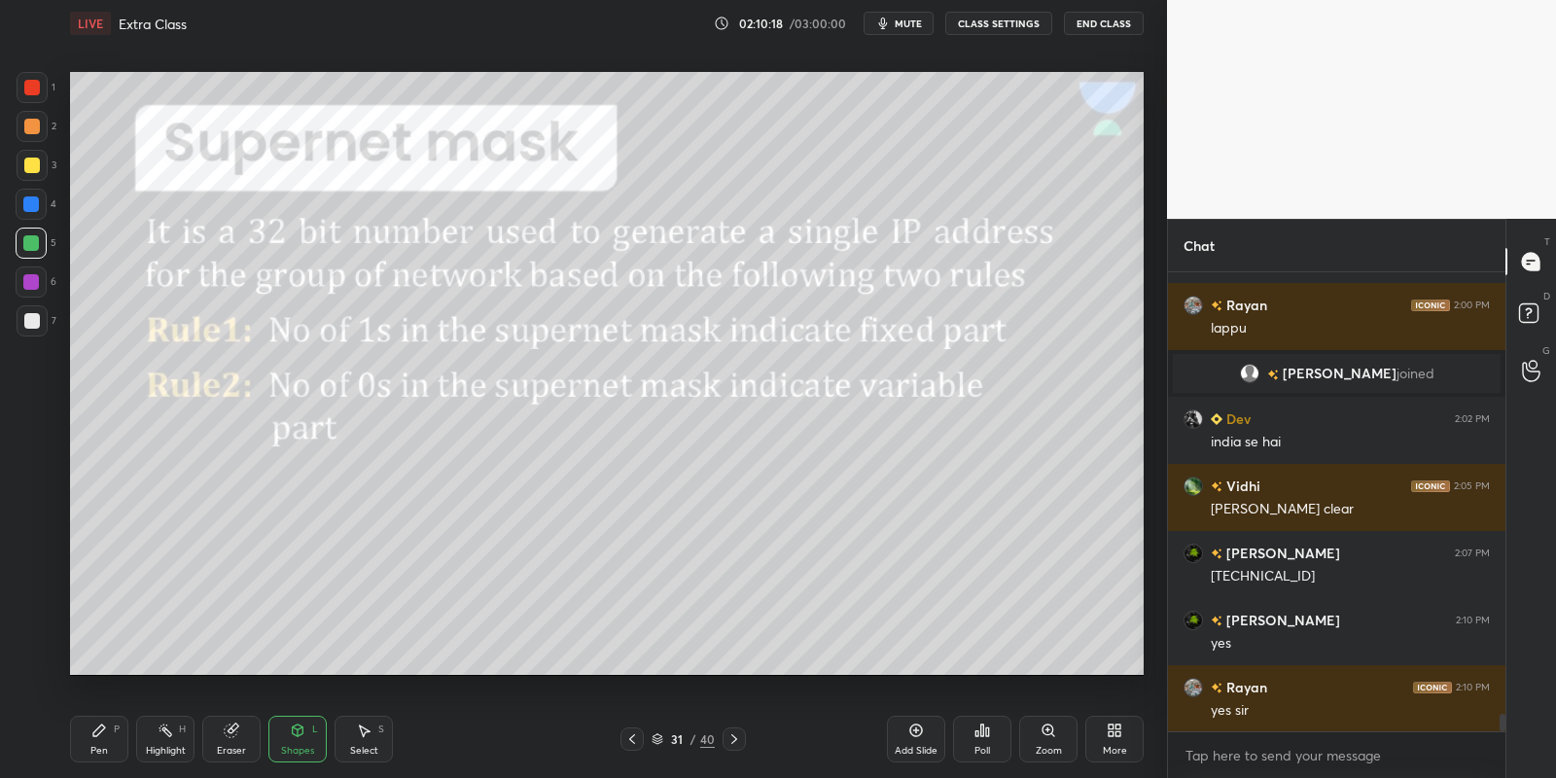
click at [109, 737] on div "Pen P" at bounding box center [99, 739] width 58 height 47
click at [172, 741] on div "Highlight H" at bounding box center [165, 739] width 58 height 47
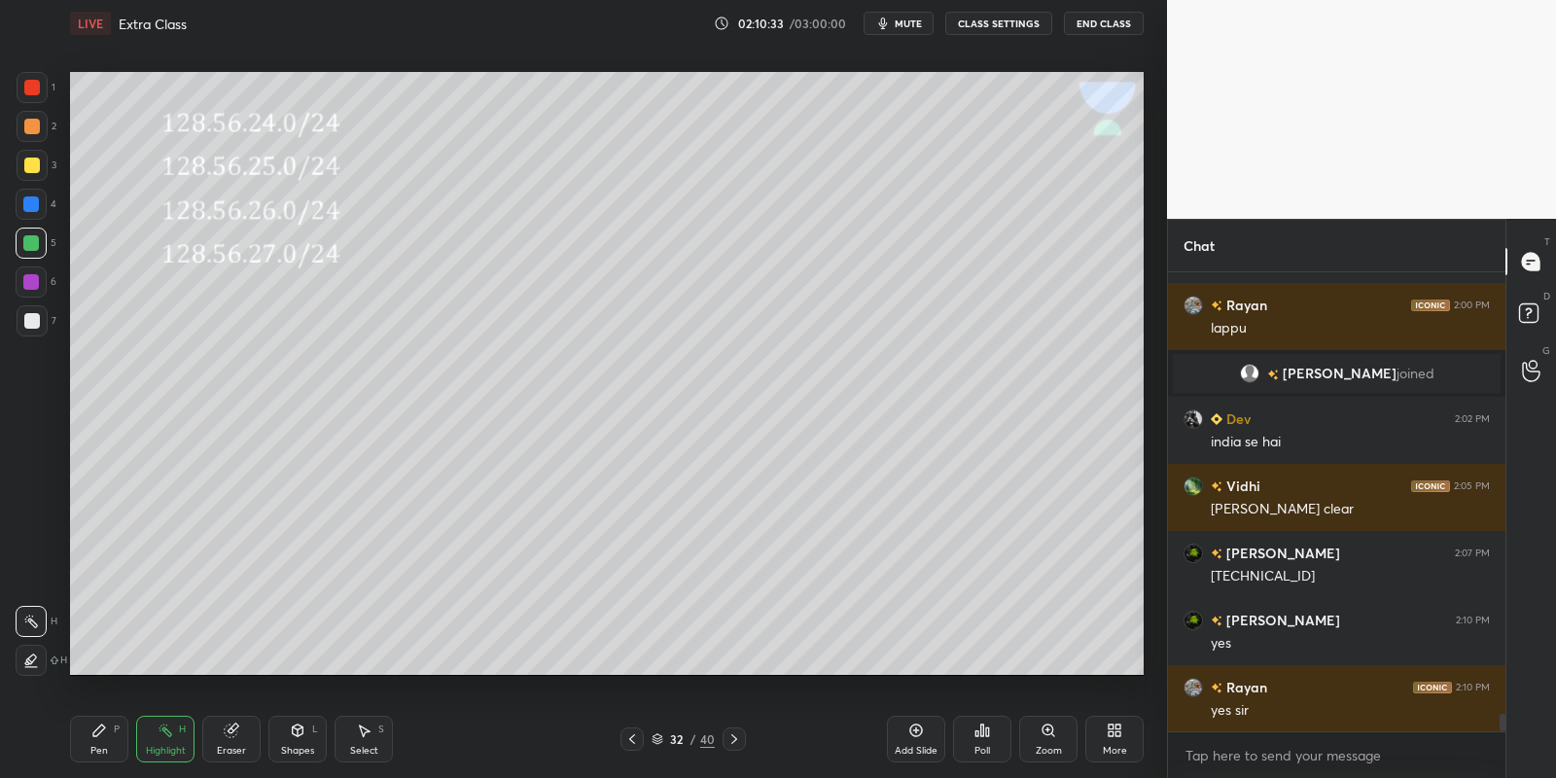
drag, startPoint x: 98, startPoint y: 752, endPoint x: 94, endPoint y: 691, distance: 60.4
click at [102, 751] on div "Pen" at bounding box center [99, 751] width 18 height 10
drag, startPoint x: 28, startPoint y: 168, endPoint x: 59, endPoint y: 146, distance: 38.3
click at [30, 165] on div at bounding box center [32, 166] width 16 height 16
click at [95, 753] on div "Pen P" at bounding box center [99, 739] width 58 height 47
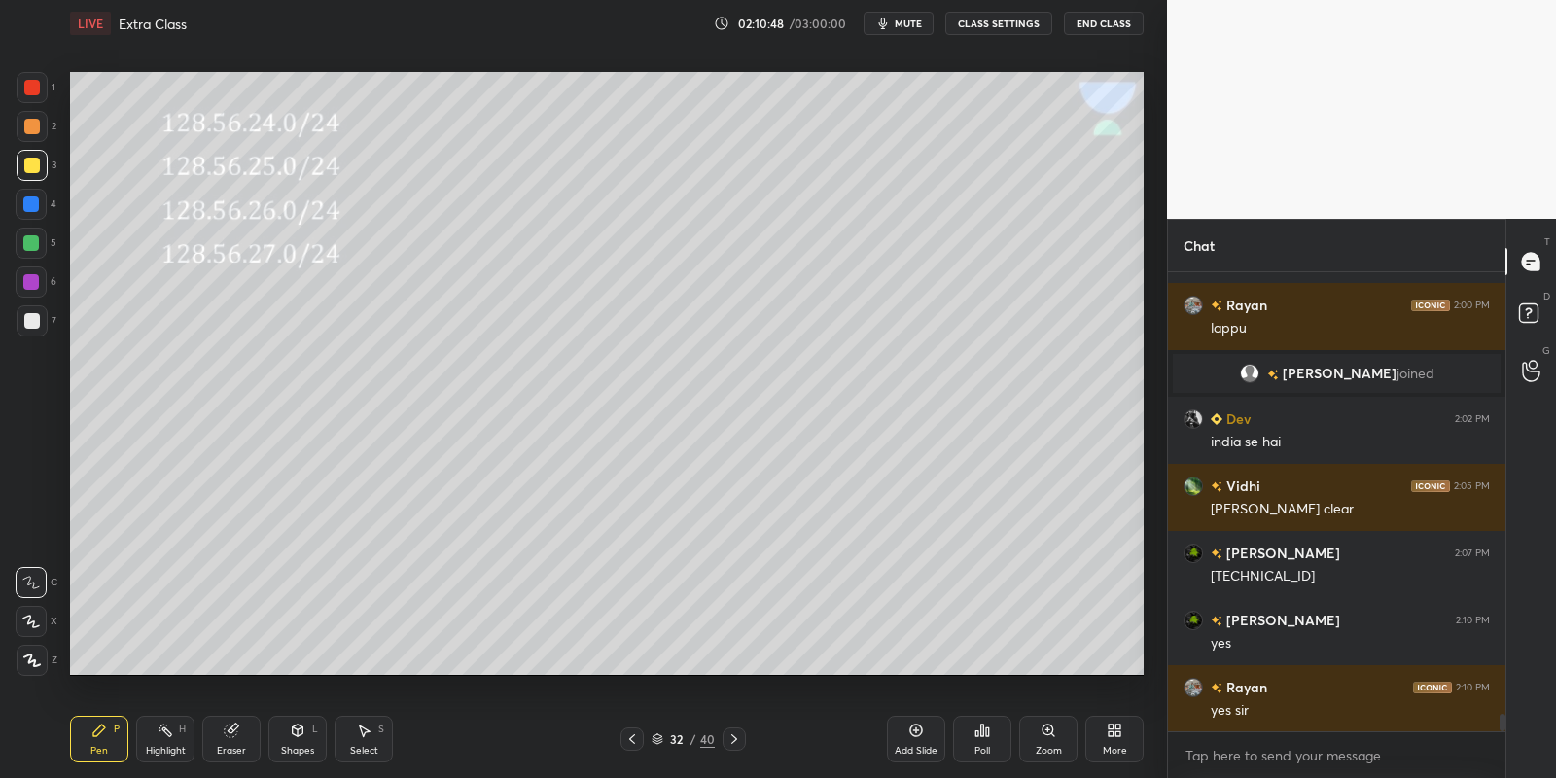
drag, startPoint x: 300, startPoint y: 739, endPoint x: 304, endPoint y: 724, distance: 15.1
click at [302, 734] on div "Shapes L" at bounding box center [297, 739] width 58 height 47
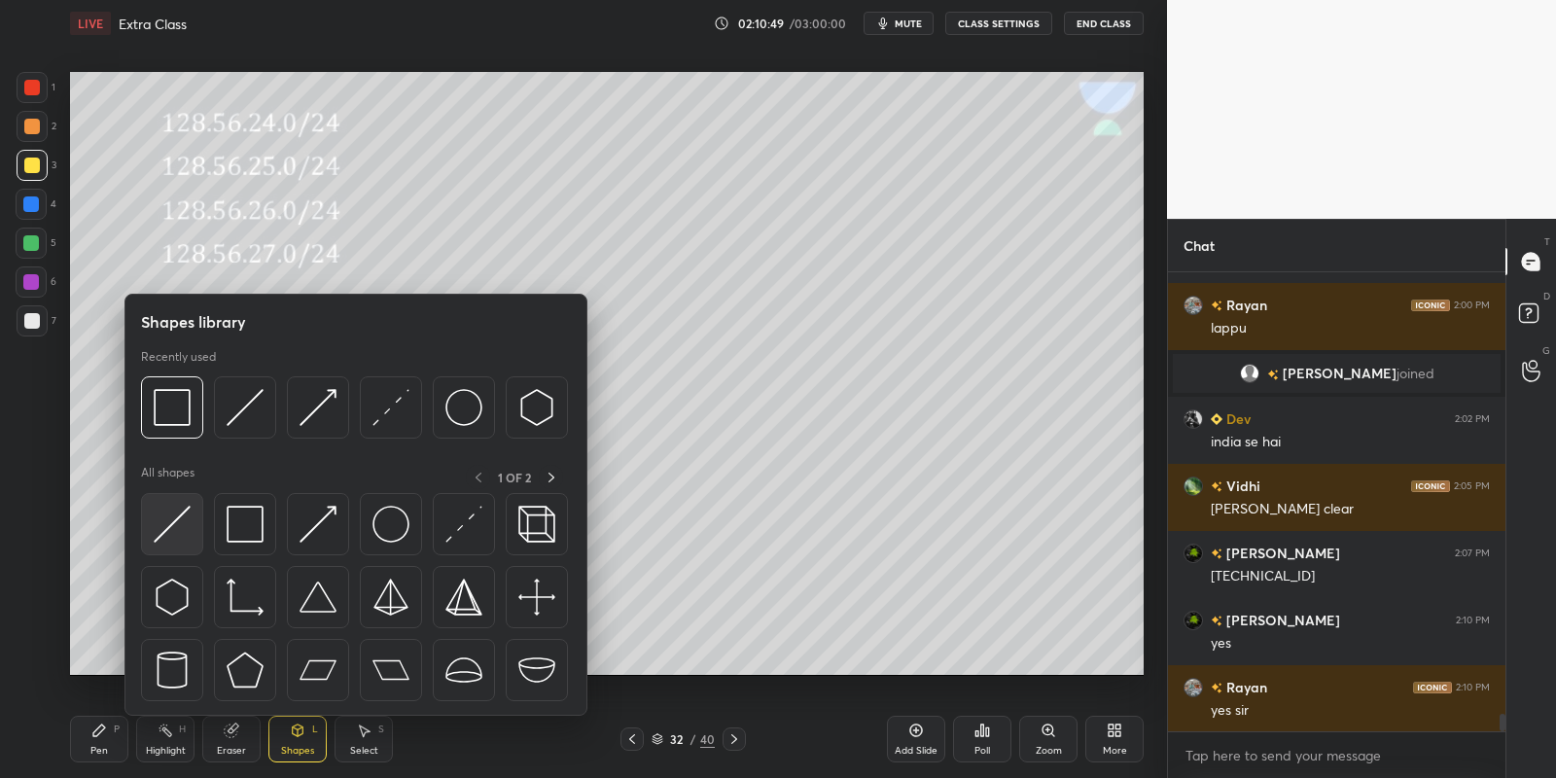
drag, startPoint x: 174, startPoint y: 507, endPoint x: 31, endPoint y: 235, distance: 306.7
click at [171, 510] on img at bounding box center [172, 524] width 37 height 37
click at [29, 237] on div at bounding box center [31, 243] width 16 height 16
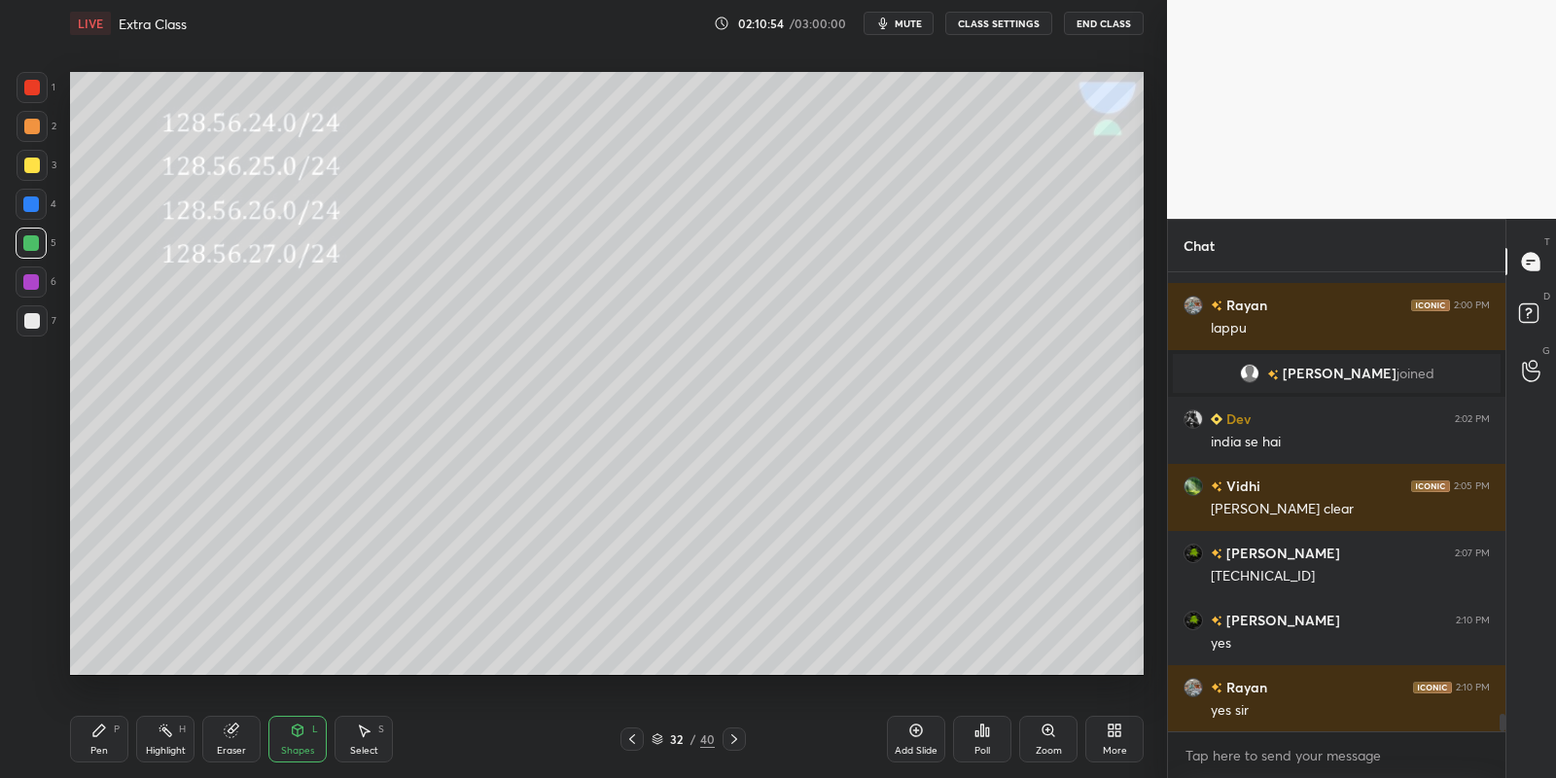
drag, startPoint x: 94, startPoint y: 734, endPoint x: 95, endPoint y: 689, distance: 45.7
click at [95, 734] on icon at bounding box center [99, 730] width 12 height 12
click at [30, 156] on div at bounding box center [32, 165] width 31 height 31
click at [28, 240] on div at bounding box center [31, 243] width 16 height 16
drag, startPoint x: 359, startPoint y: 744, endPoint x: 362, endPoint y: 716, distance: 28.4
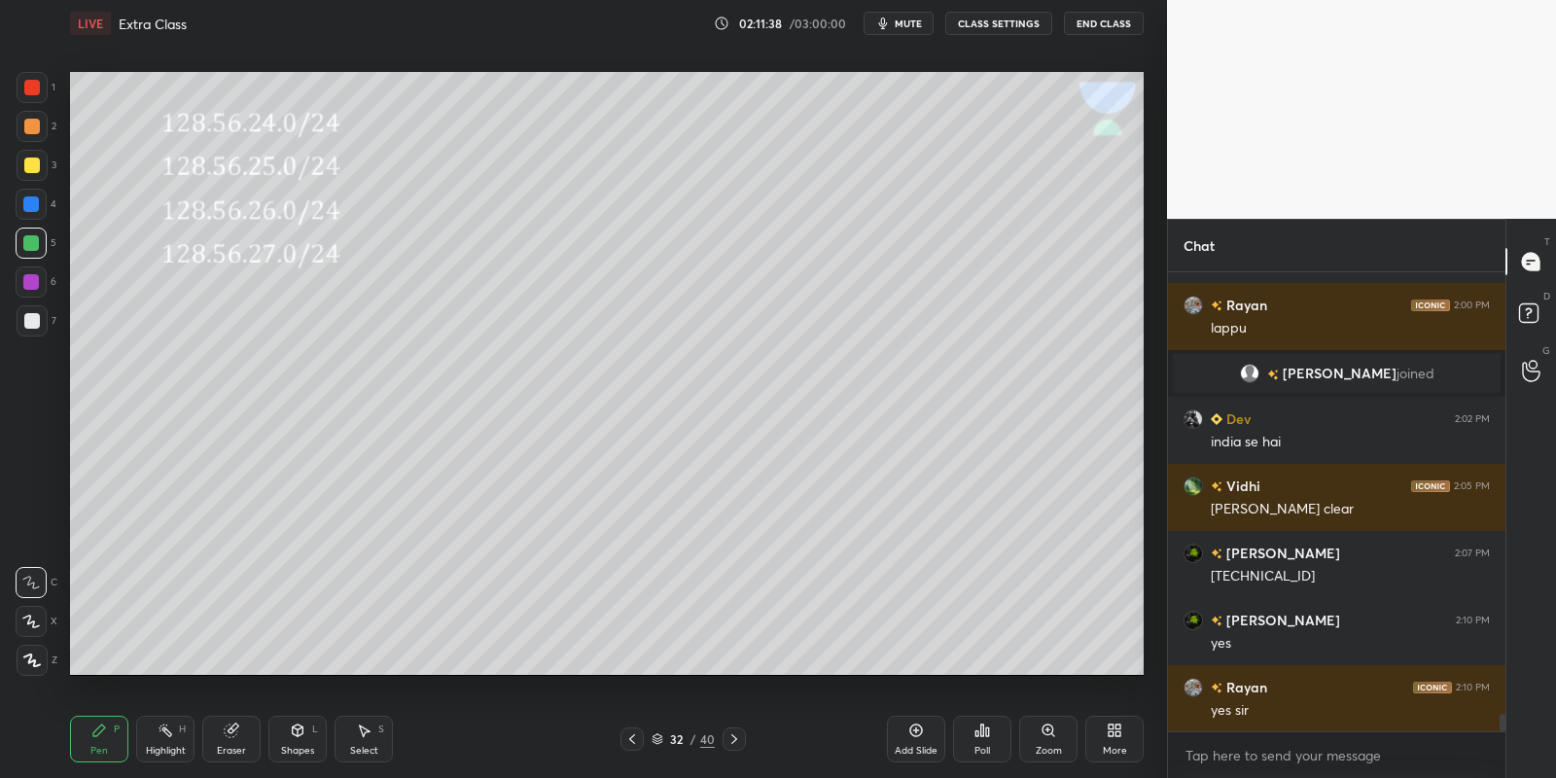
click at [363, 739] on div "Select S" at bounding box center [364, 739] width 58 height 47
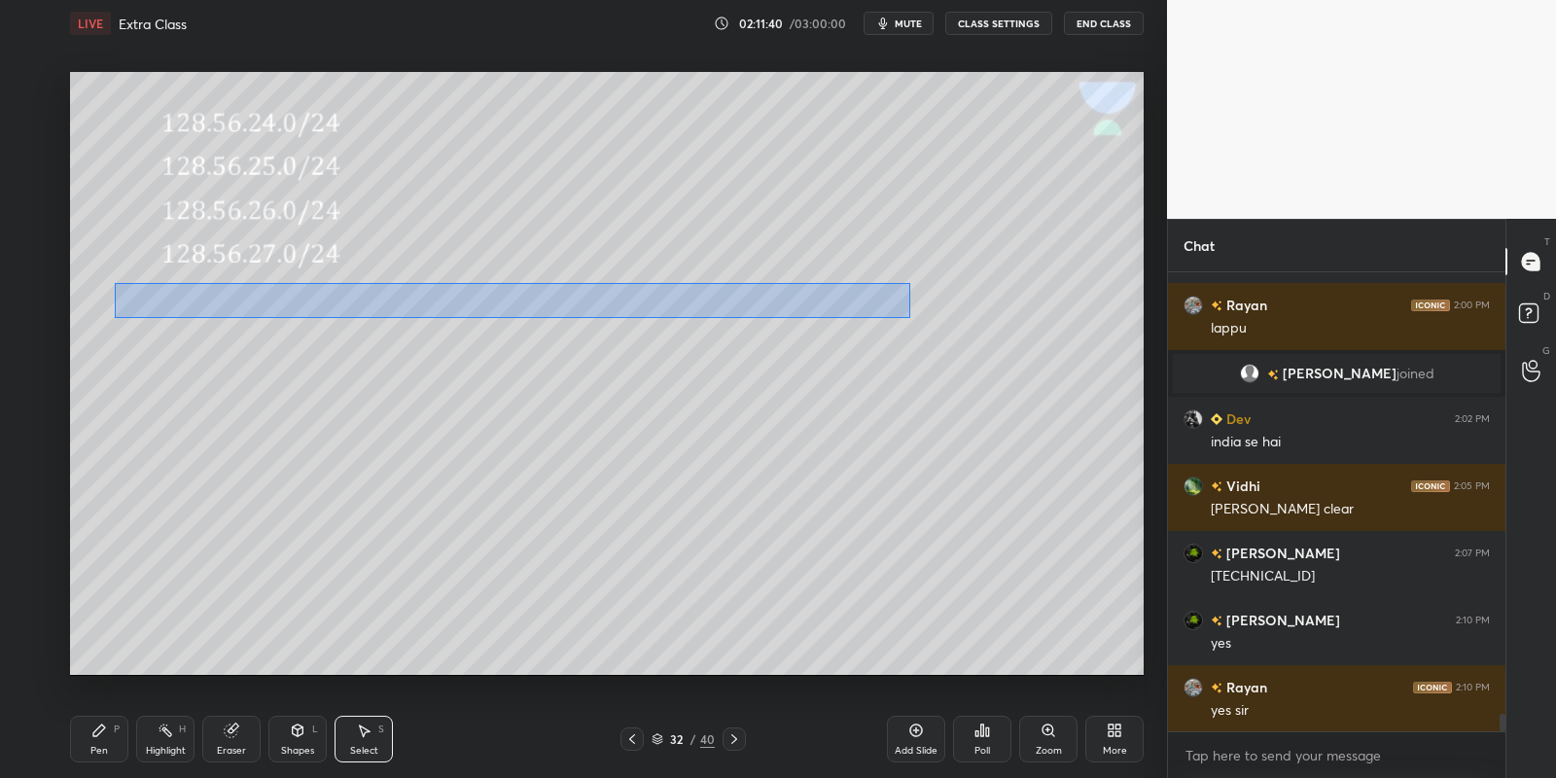
drag, startPoint x: 116, startPoint y: 284, endPoint x: 902, endPoint y: 316, distance: 787.4
click at [908, 318] on div "0 ° Undo Copy Paste here Duplicate Duplicate to new slide Delete" at bounding box center [607, 374] width 1074 height 604
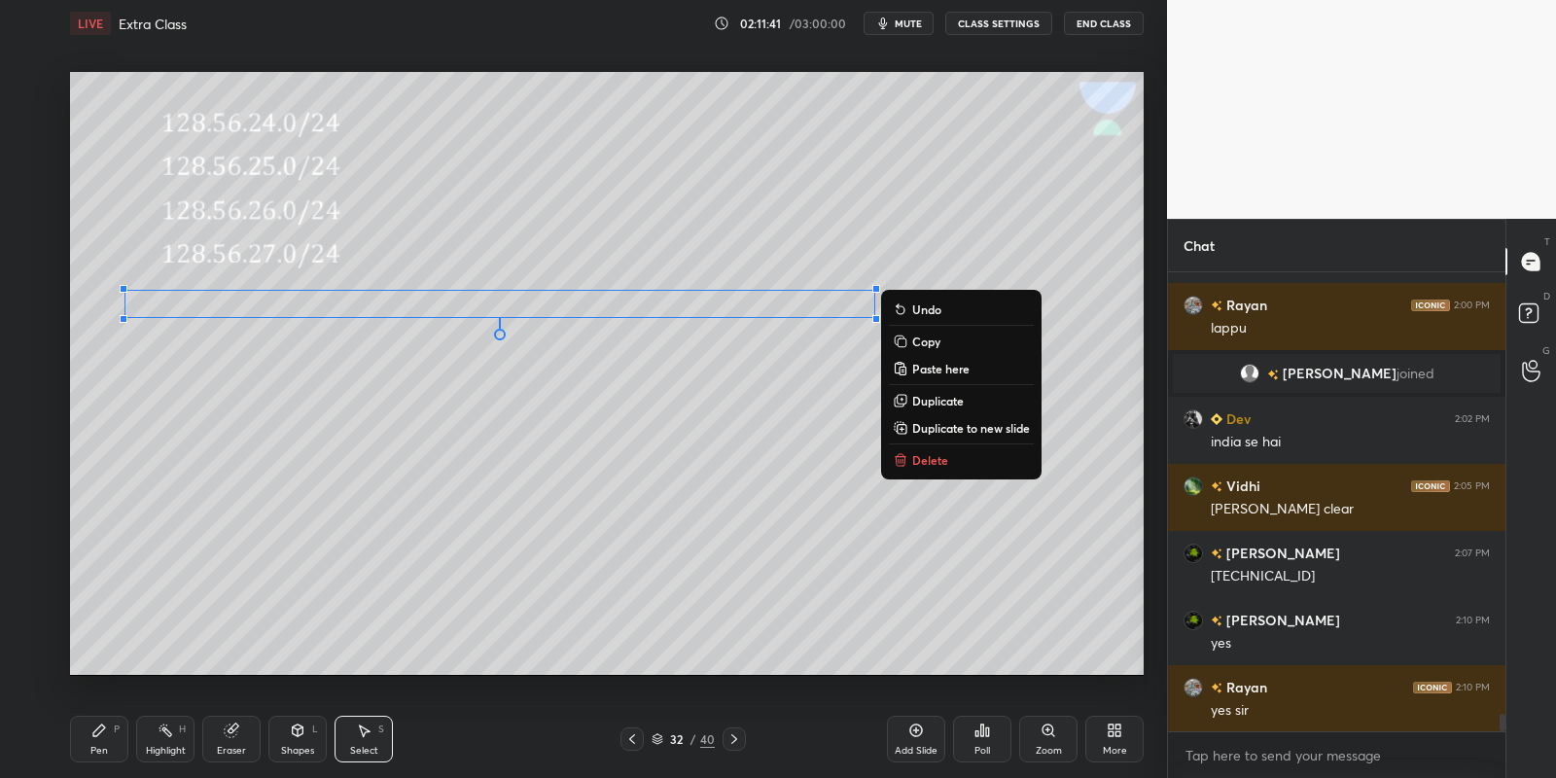
drag, startPoint x: 930, startPoint y: 336, endPoint x: 922, endPoint y: 342, distance: 10.3
click at [928, 334] on p "Copy" at bounding box center [926, 342] width 28 height 16
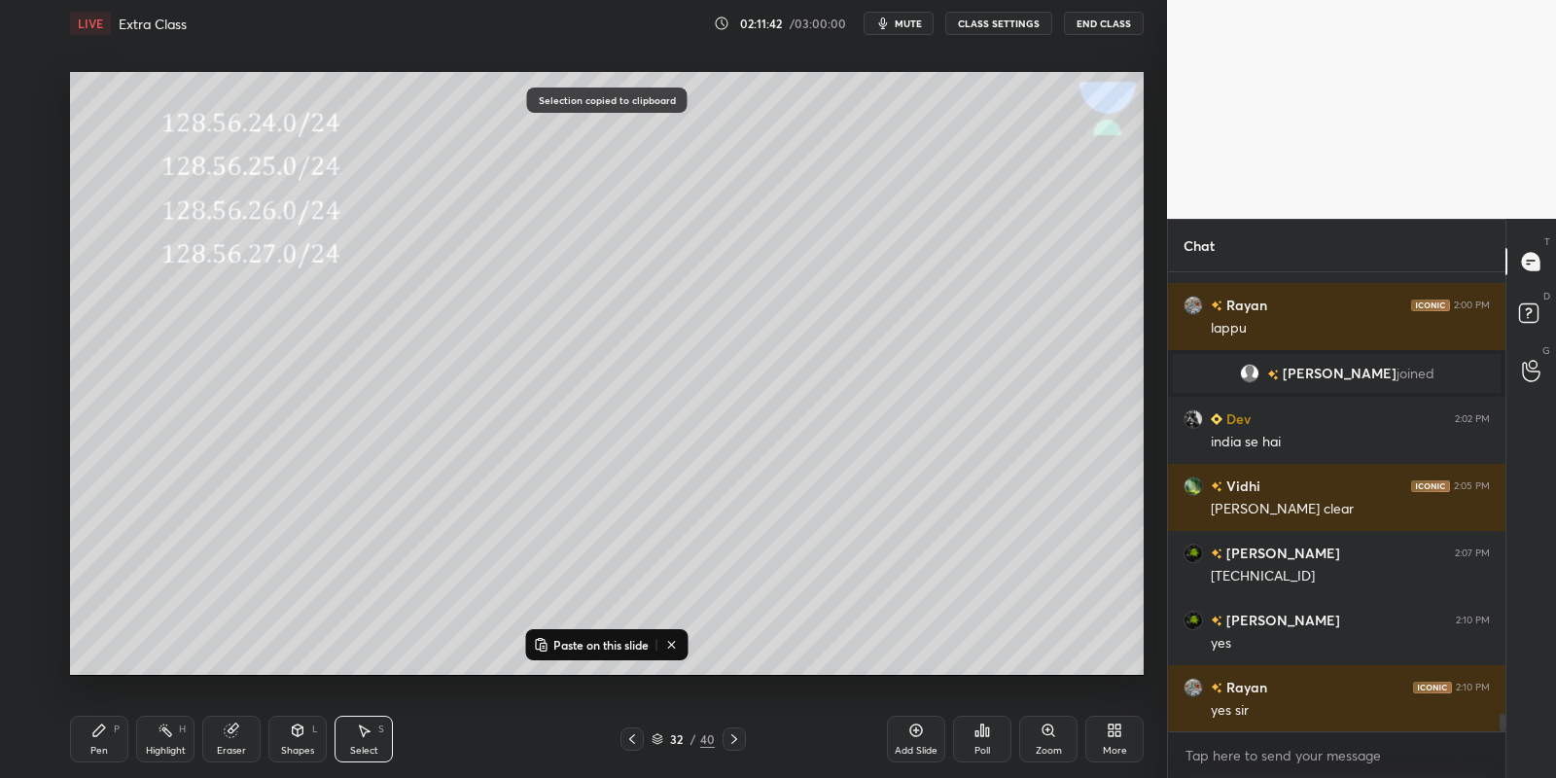
drag, startPoint x: 573, startPoint y: 639, endPoint x: 571, endPoint y: 628, distance: 10.9
click at [574, 639] on p "Paste on this slide" at bounding box center [600, 645] width 95 height 16
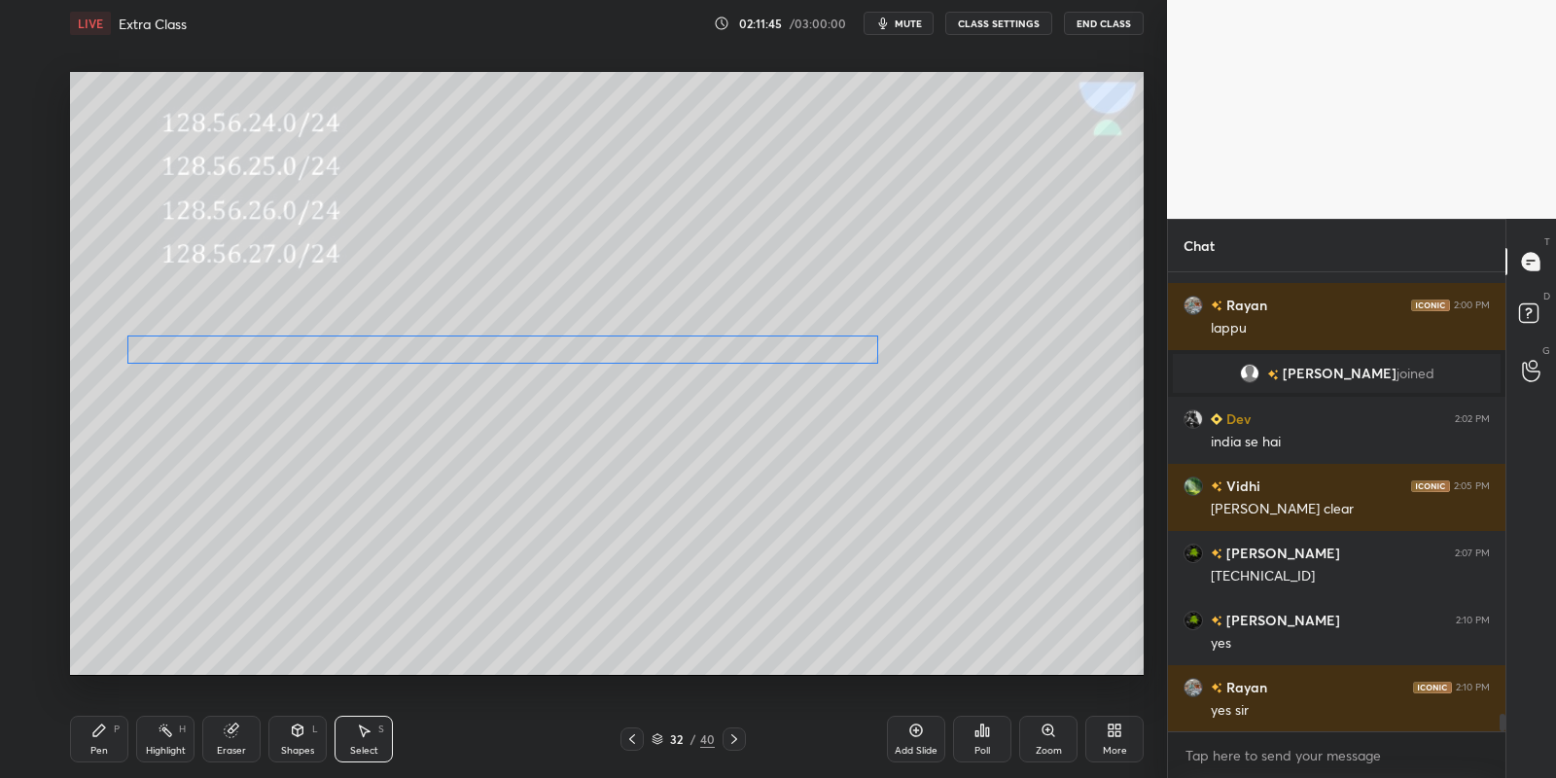
drag, startPoint x: 405, startPoint y: 330, endPoint x: 381, endPoint y: 352, distance: 32.3
click at [384, 348] on div "0 ° Undo Copy Paste here Duplicate Duplicate to new slide Delete" at bounding box center [607, 374] width 1074 height 604
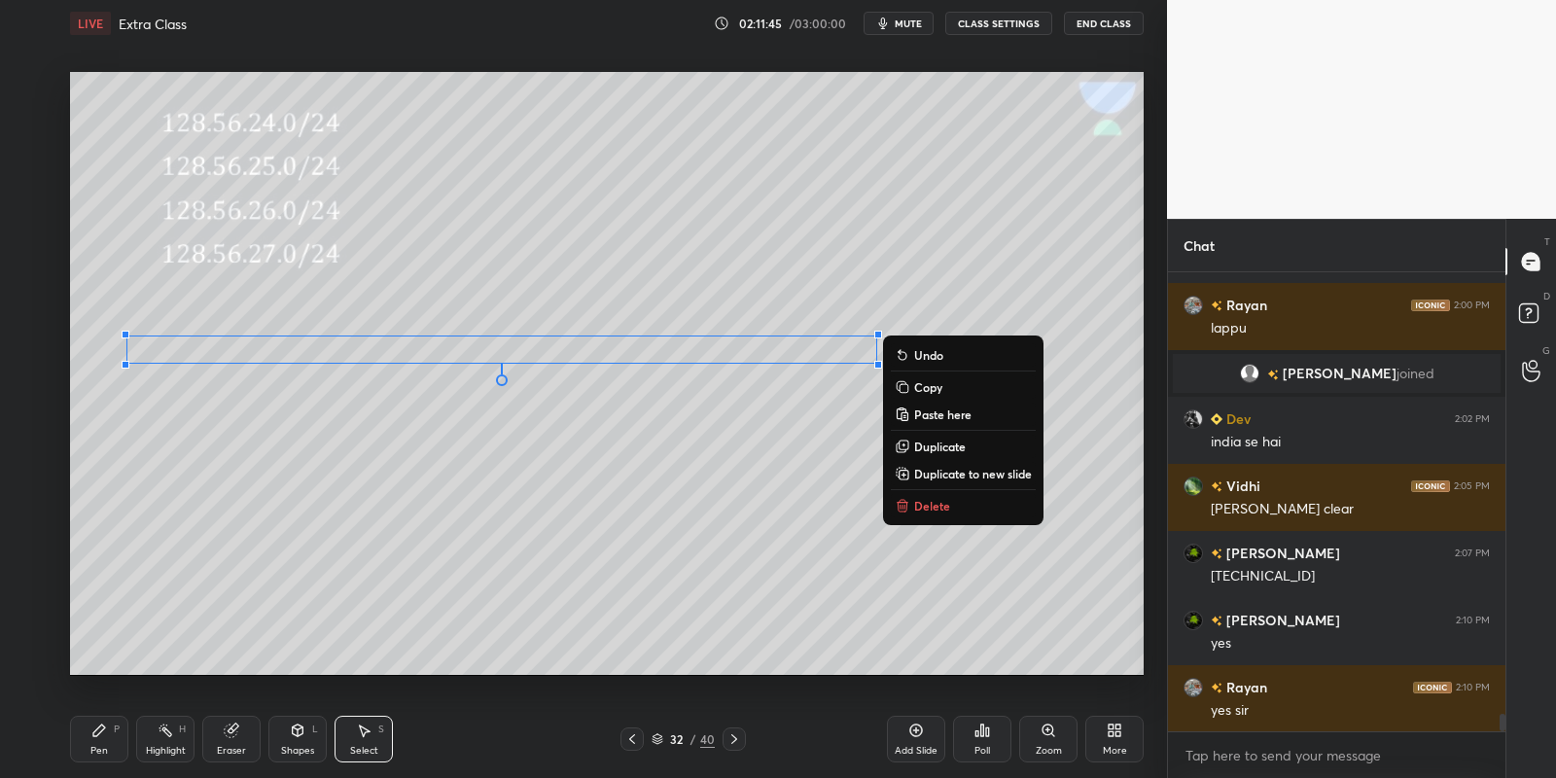
click at [104, 740] on div "Pen P" at bounding box center [99, 739] width 58 height 47
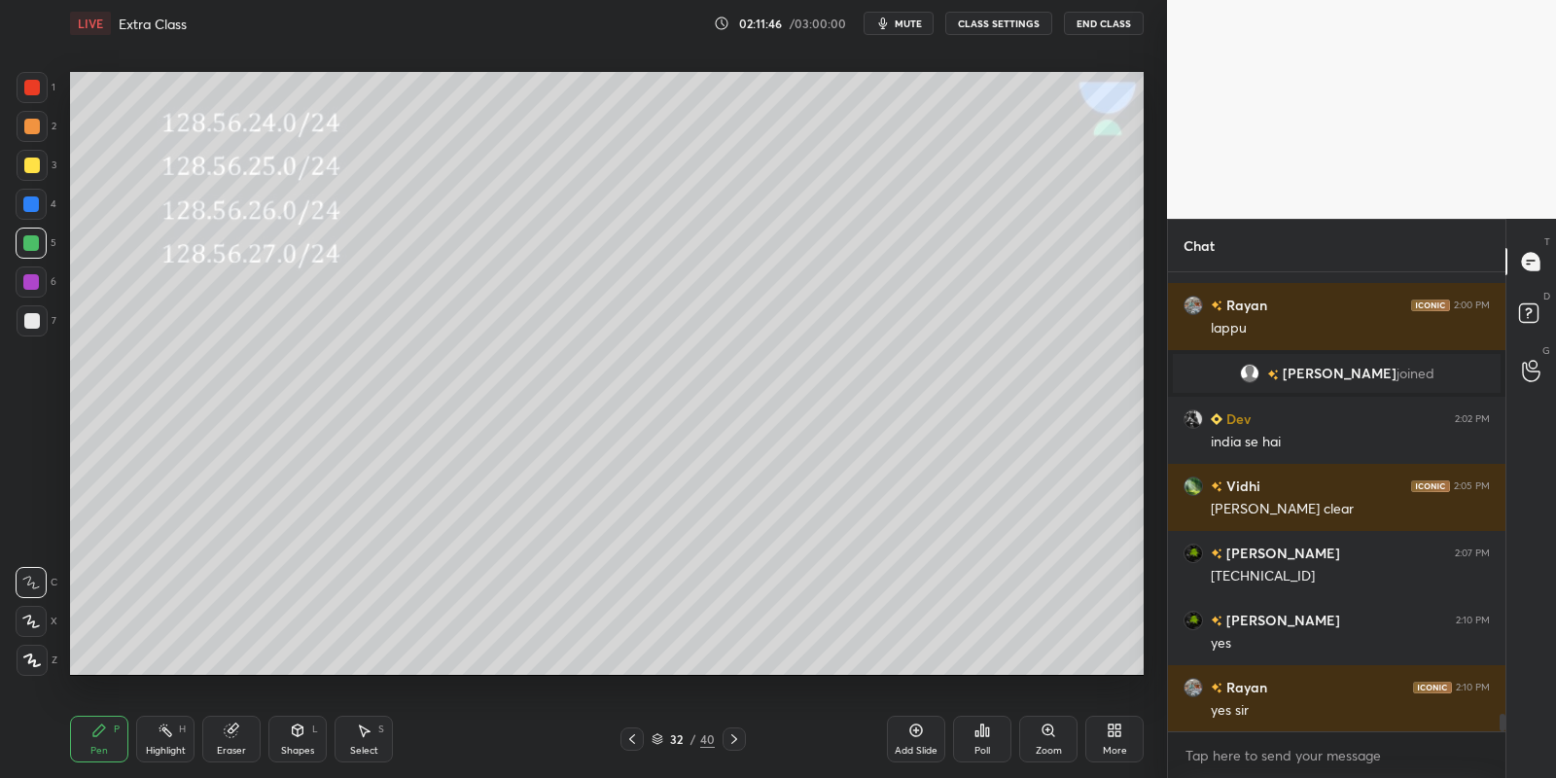
drag, startPoint x: 233, startPoint y: 741, endPoint x: 235, endPoint y: 730, distance: 10.9
click at [234, 738] on div "Eraser" at bounding box center [231, 739] width 58 height 47
drag, startPoint x: 104, startPoint y: 740, endPoint x: 106, endPoint y: 697, distance: 42.8
click at [105, 737] on div "Pen P" at bounding box center [99, 739] width 58 height 47
drag, startPoint x: 32, startPoint y: 244, endPoint x: 59, endPoint y: 264, distance: 33.5
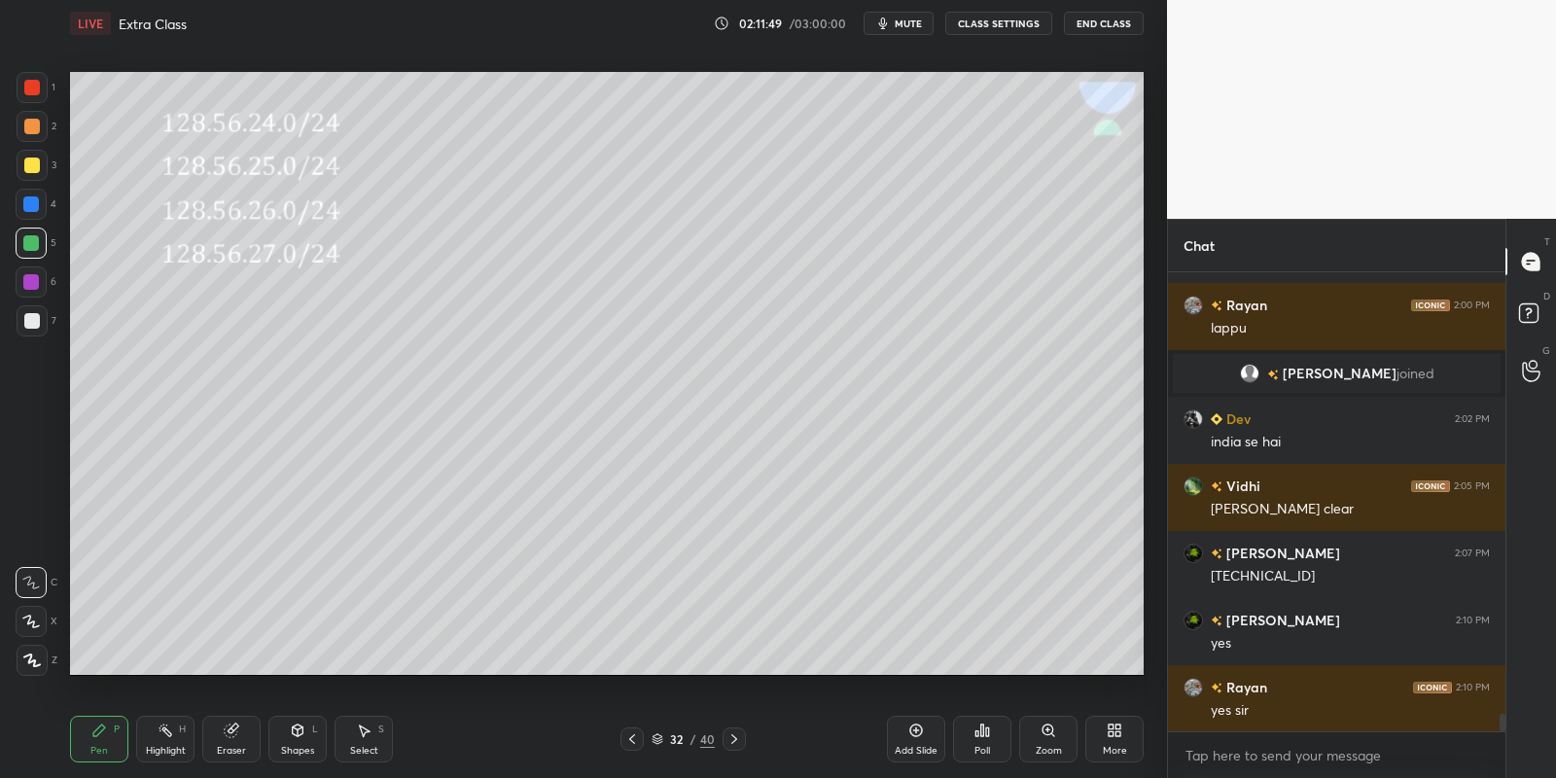
click at [32, 244] on div at bounding box center [31, 243] width 16 height 16
drag, startPoint x: 162, startPoint y: 744, endPoint x: 170, endPoint y: 690, distance: 54.0
click at [159, 744] on div "Highlight H" at bounding box center [165, 739] width 58 height 47
drag, startPoint x: 119, startPoint y: 736, endPoint x: 211, endPoint y: 739, distance: 92.4
click at [126, 740] on div "Pen P" at bounding box center [99, 739] width 58 height 47
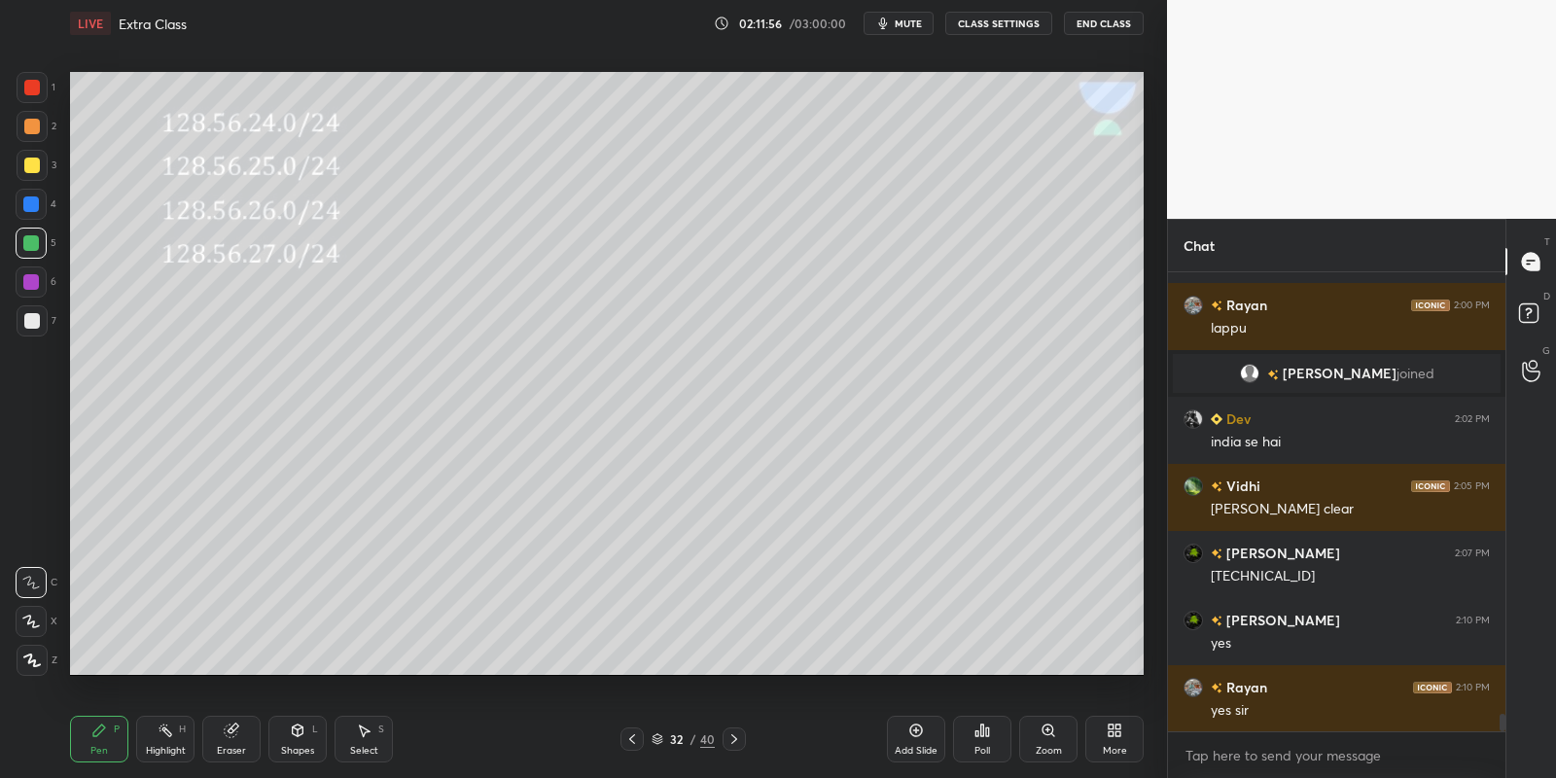
click at [232, 738] on div "Eraser" at bounding box center [231, 739] width 58 height 47
click at [232, 746] on div "Eraser" at bounding box center [231, 751] width 29 height 10
click at [101, 738] on div "Pen P" at bounding box center [99, 739] width 58 height 47
drag, startPoint x: 34, startPoint y: 159, endPoint x: 45, endPoint y: 177, distance: 21.4
click at [34, 159] on div at bounding box center [32, 166] width 16 height 16
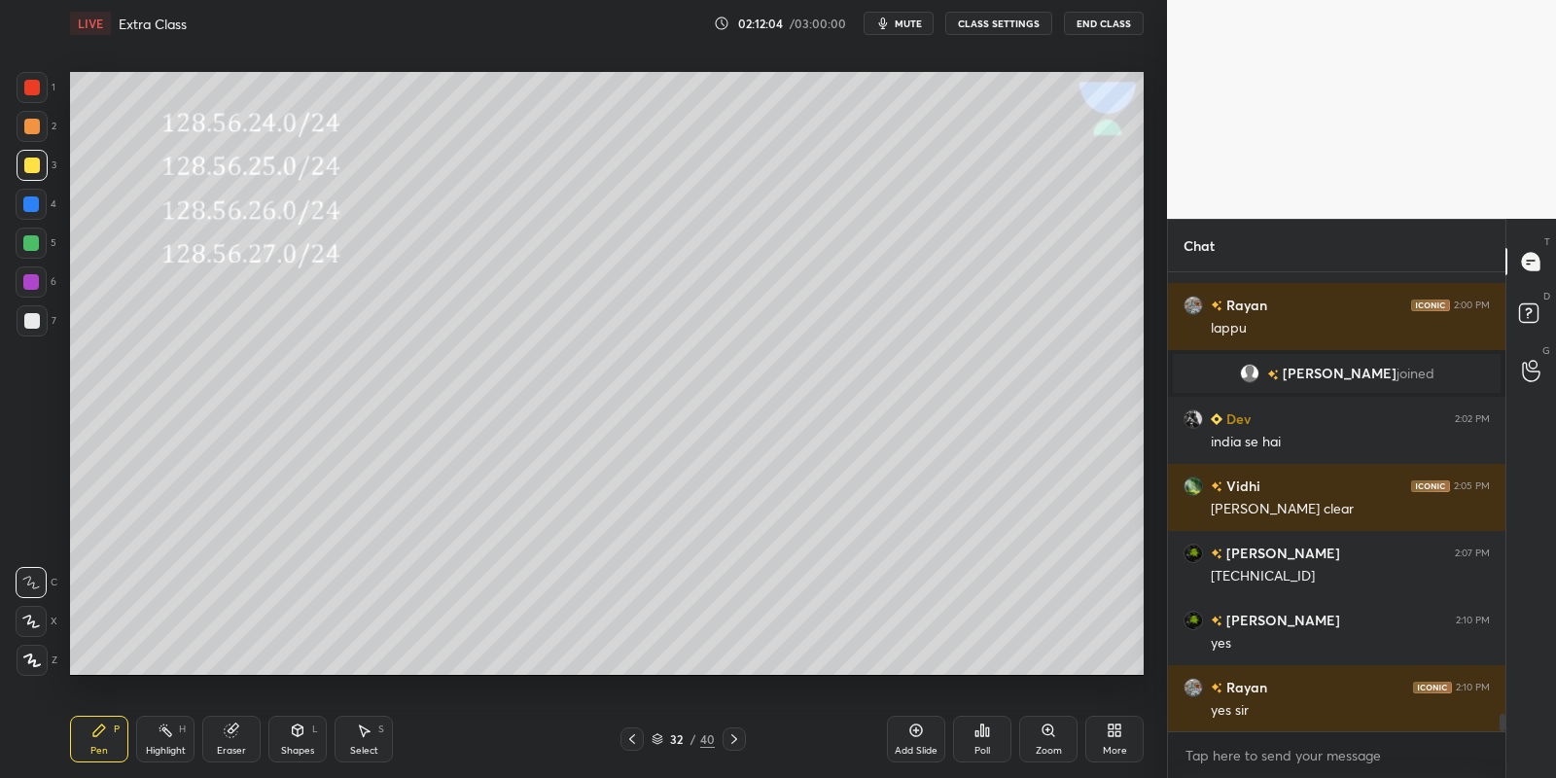
click at [366, 738] on div "Select S" at bounding box center [364, 739] width 58 height 47
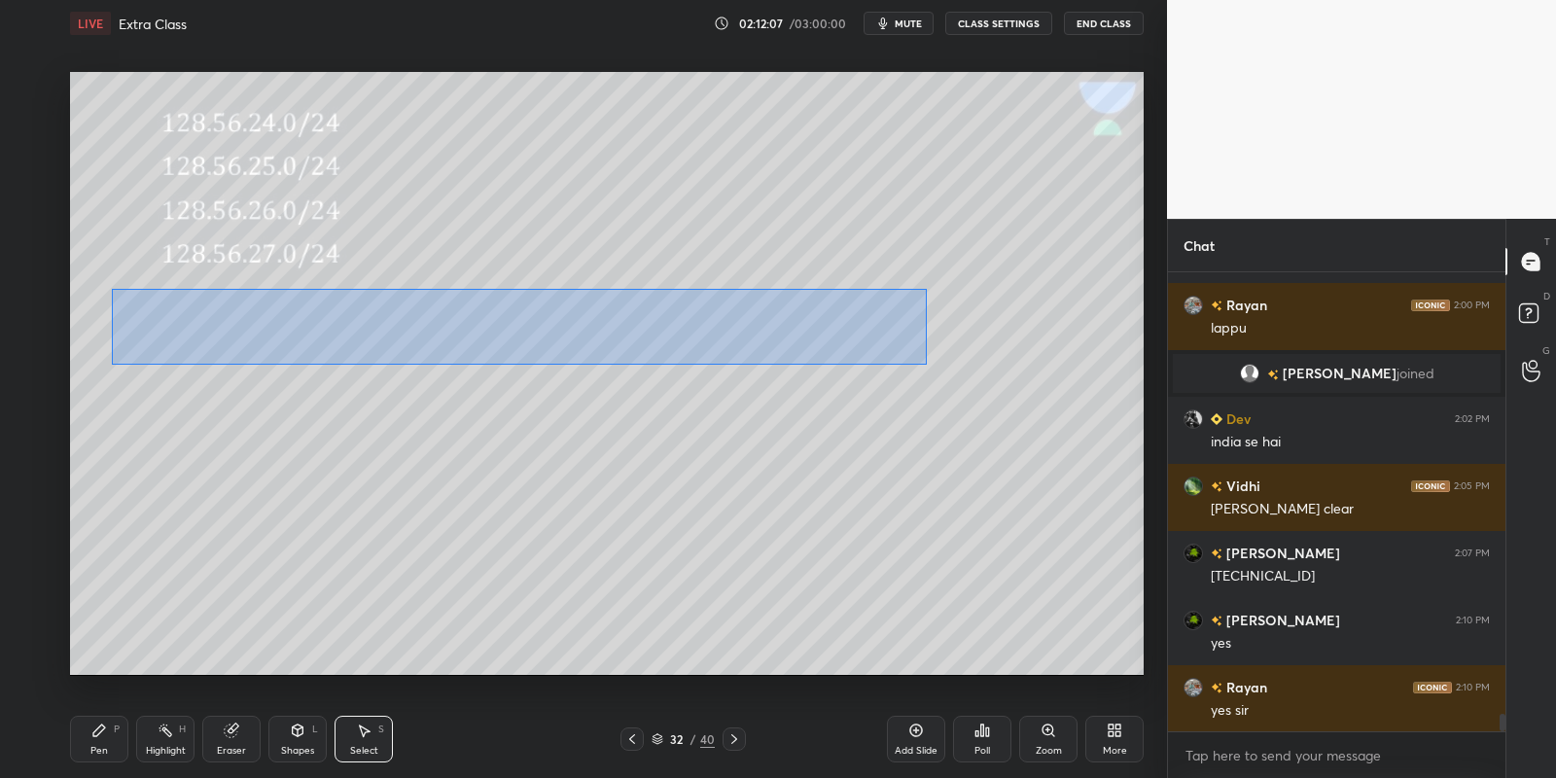
drag, startPoint x: 112, startPoint y: 289, endPoint x: 926, endPoint y: 362, distance: 817.2
click at [926, 364] on div "0 ° Undo Copy Paste here Duplicate Duplicate to new slide Delete" at bounding box center [607, 374] width 1074 height 604
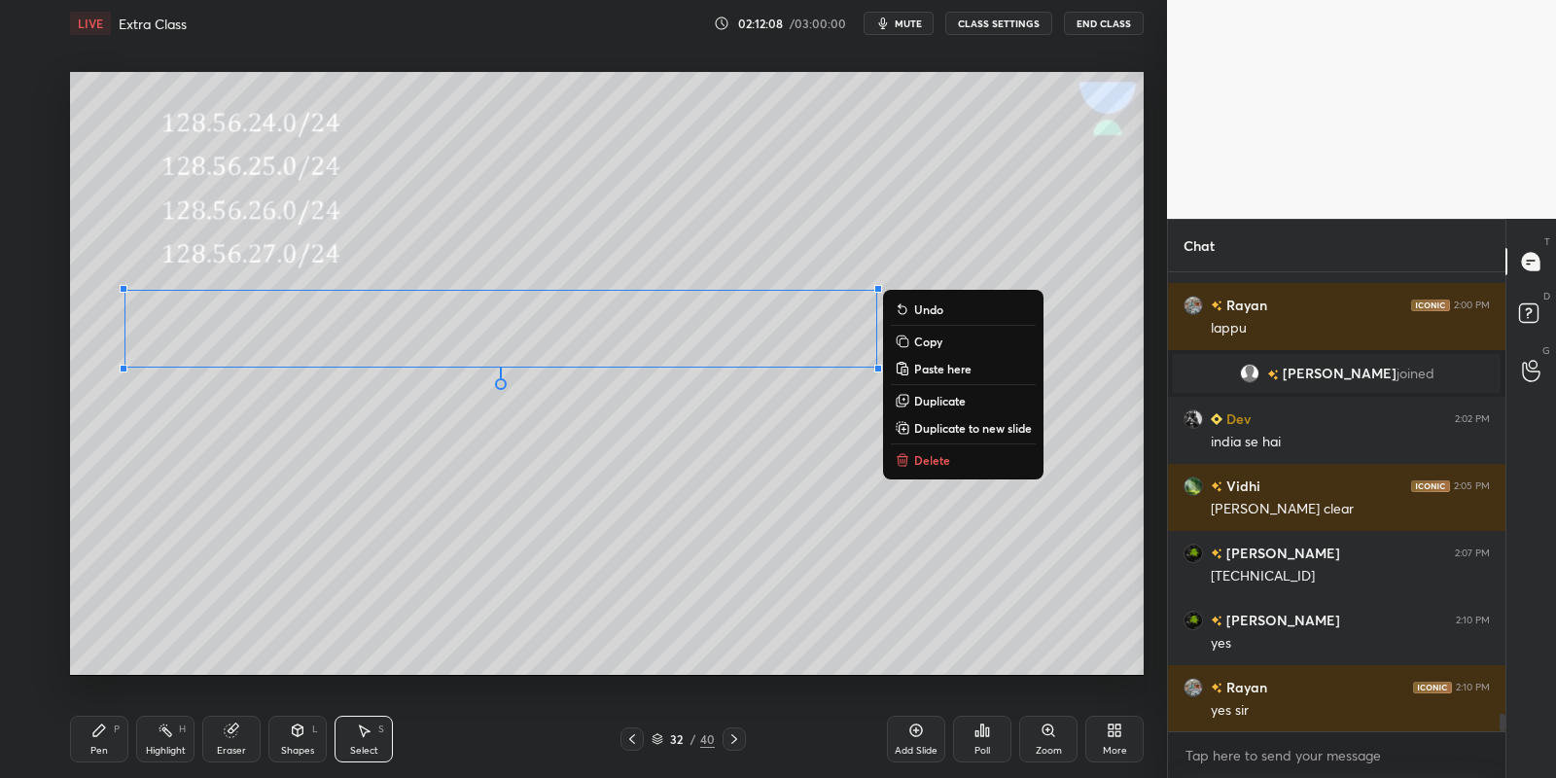
click button "Copy" at bounding box center [963, 341] width 145 height 23
click at [944, 342] on div "0 ° Undo Copy Paste here Duplicate Duplicate to new slide Delete" at bounding box center [607, 374] width 1074 height 604
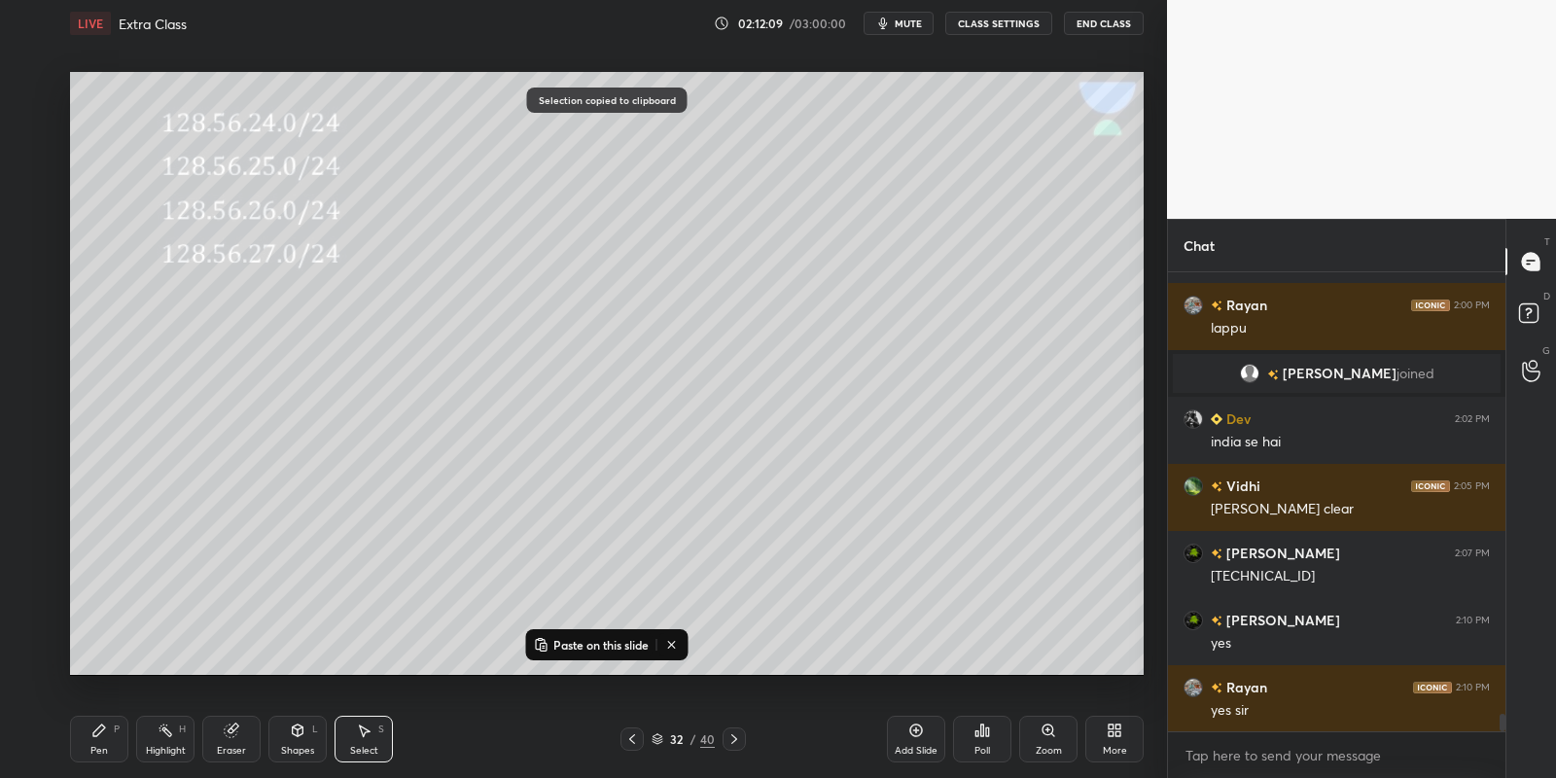
click at [598, 646] on p "Paste on this slide" at bounding box center [600, 645] width 95 height 16
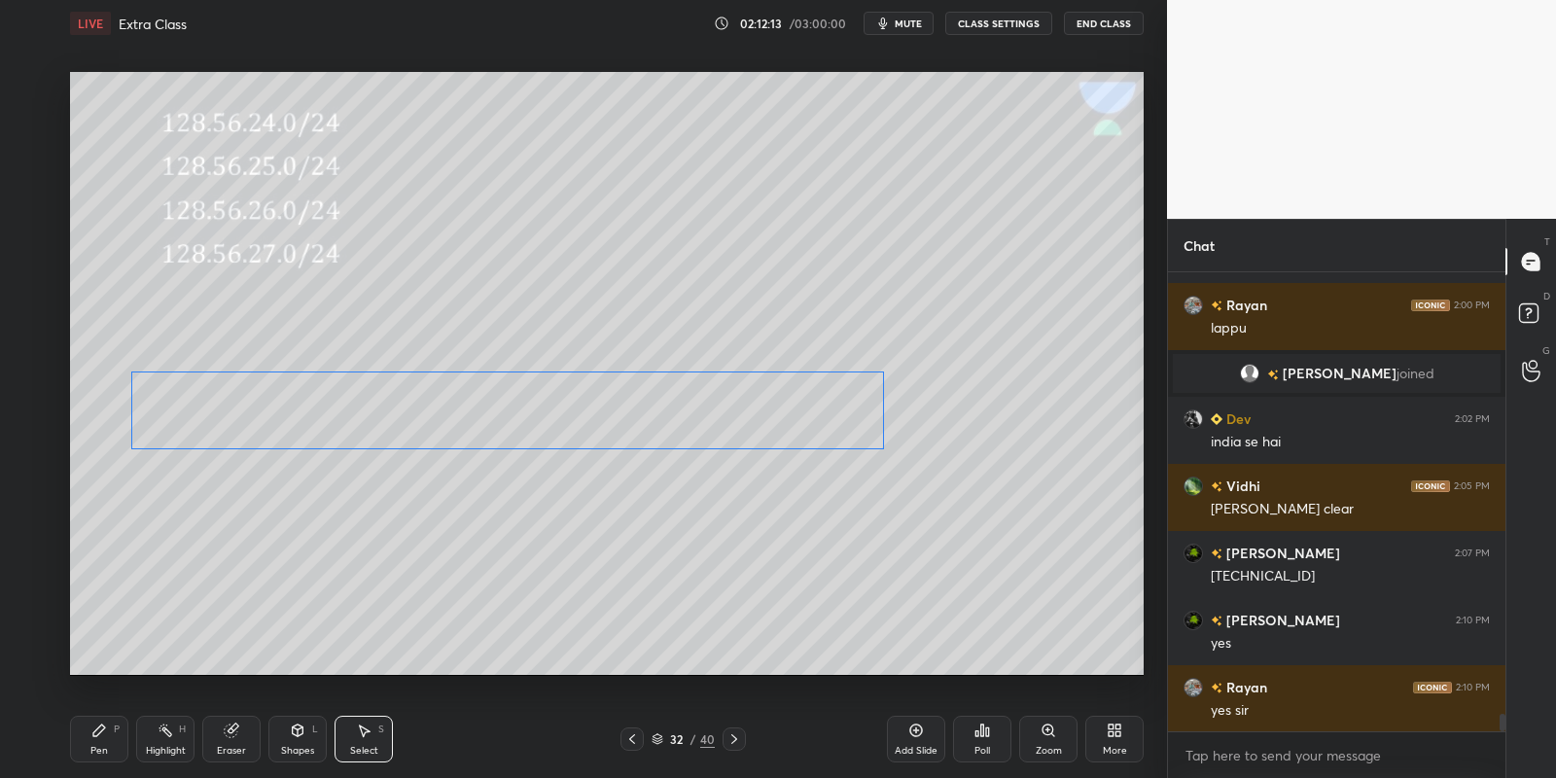
drag, startPoint x: 508, startPoint y: 356, endPoint x: 499, endPoint y: 421, distance: 65.7
click at [491, 413] on div "0 ° Undo Copy Paste here Duplicate Duplicate to new slide Delete" at bounding box center [607, 374] width 1074 height 604
click at [482, 403] on div "0 ° Undo Copy Paste here Duplicate Duplicate to new slide Delete" at bounding box center [607, 374] width 1074 height 604
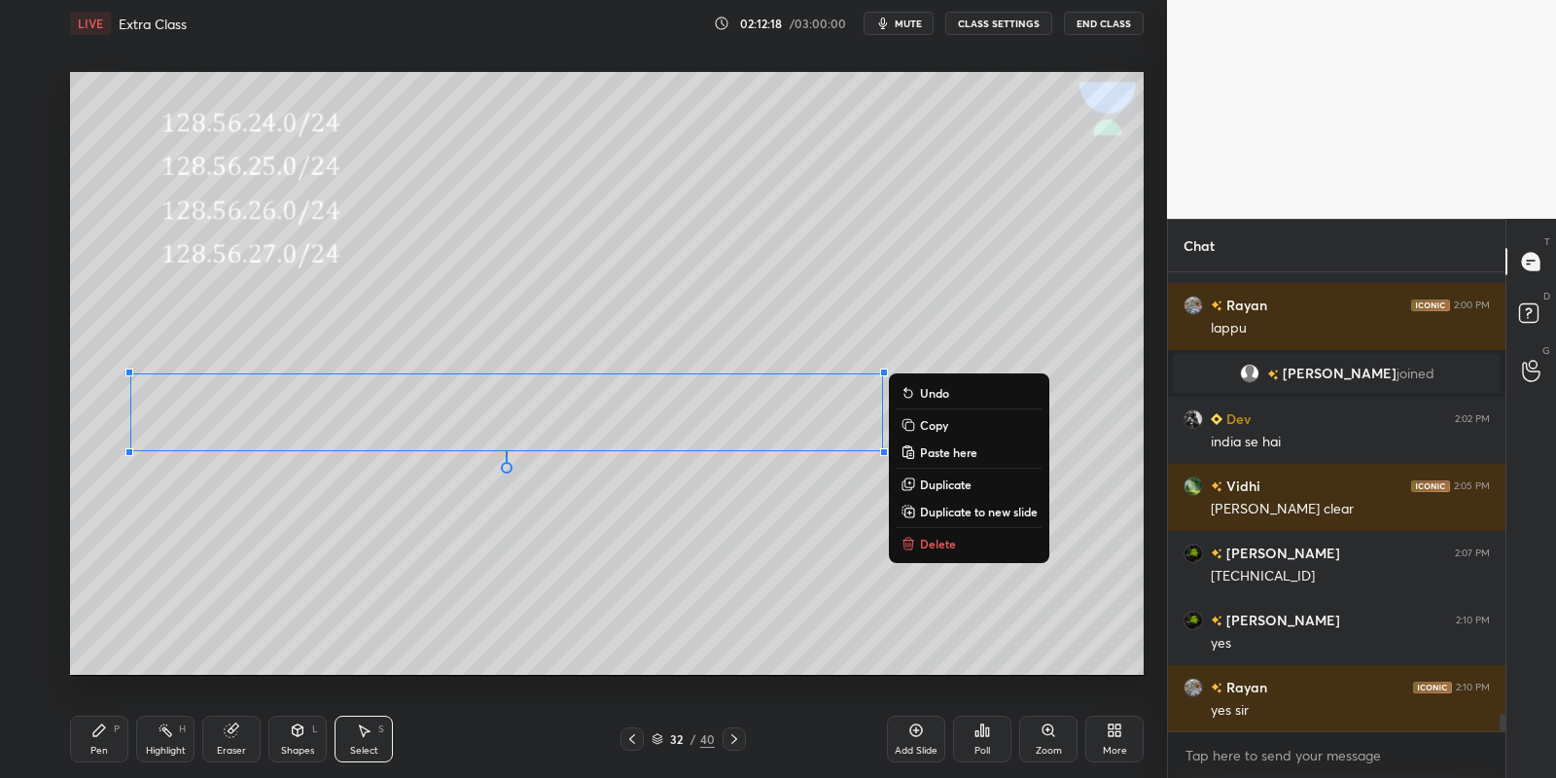
click at [110, 742] on div "Pen P" at bounding box center [99, 739] width 58 height 47
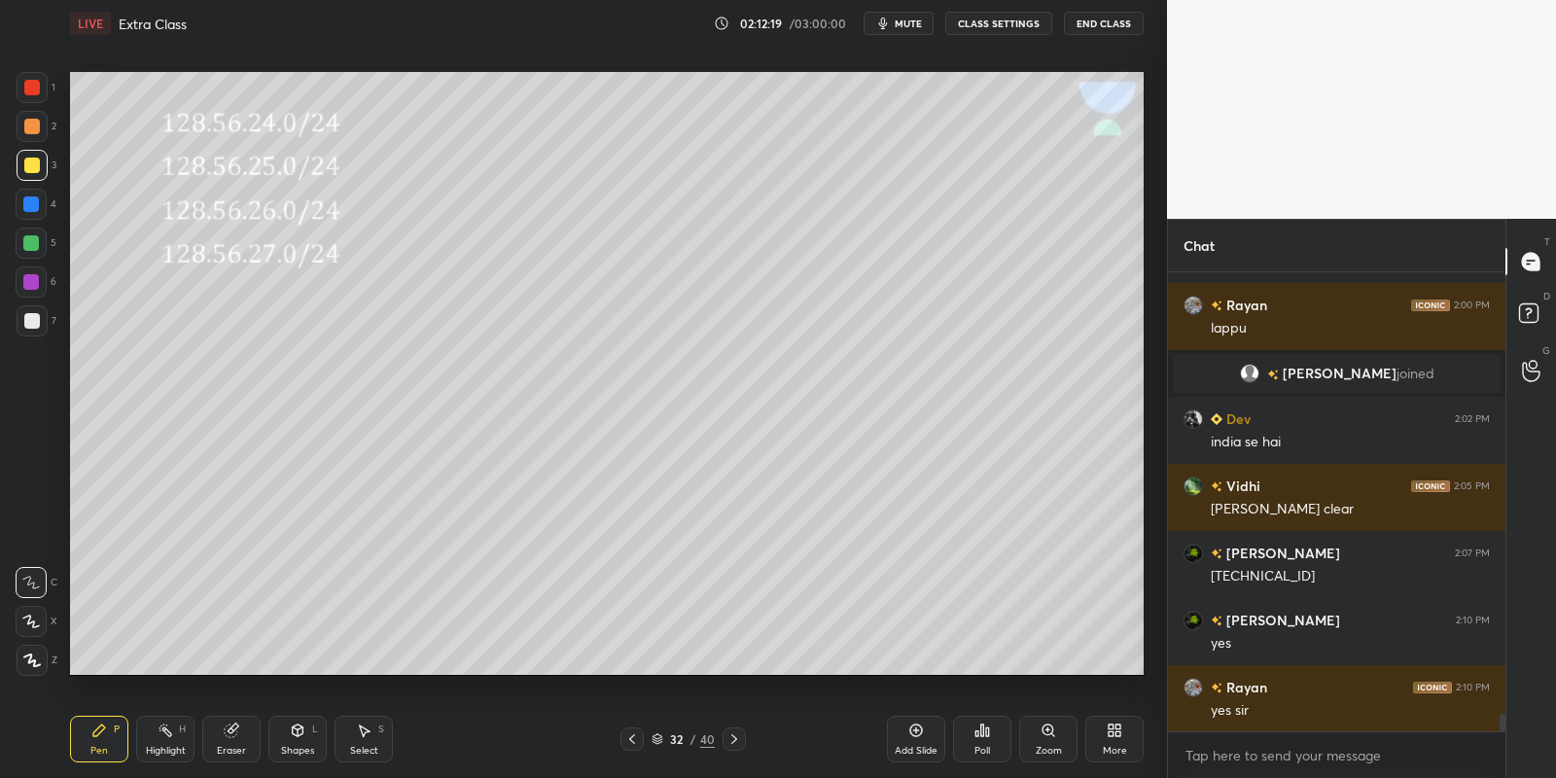
drag, startPoint x: 227, startPoint y: 742, endPoint x: 207, endPoint y: 688, distance: 57.8
click at [228, 739] on div "Eraser" at bounding box center [231, 739] width 58 height 47
click at [96, 743] on div "Pen P" at bounding box center [99, 739] width 58 height 47
drag, startPoint x: 35, startPoint y: 239, endPoint x: 48, endPoint y: 260, distance: 24.0
click at [36, 240] on div at bounding box center [31, 243] width 16 height 16
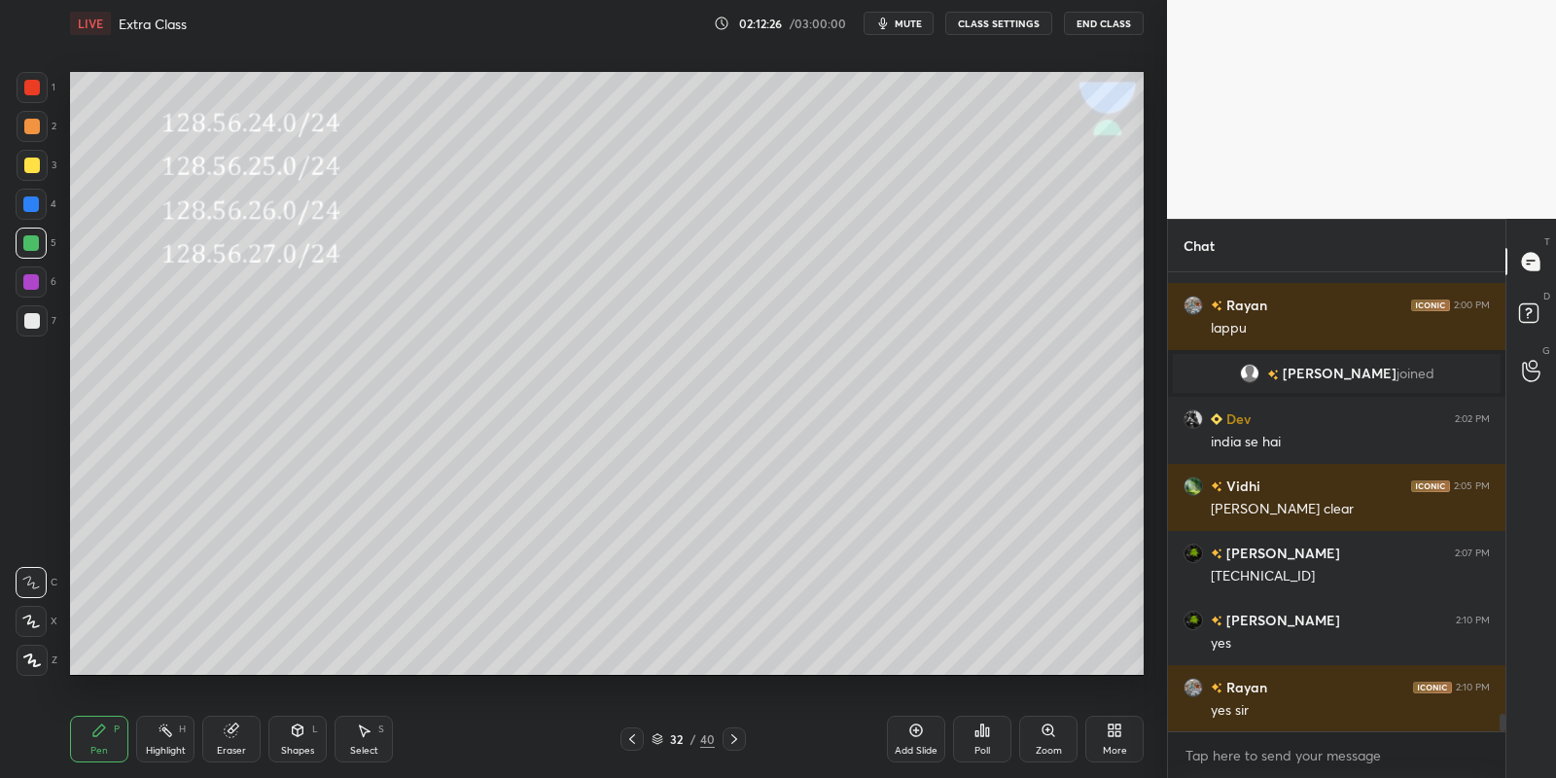
click at [161, 743] on div "Highlight H" at bounding box center [165, 739] width 58 height 47
click at [228, 733] on icon at bounding box center [231, 730] width 13 height 13
click at [100, 747] on div "Pen" at bounding box center [99, 751] width 18 height 10
click at [33, 164] on div at bounding box center [32, 166] width 16 height 16
click at [167, 738] on div "Highlight H" at bounding box center [165, 739] width 58 height 47
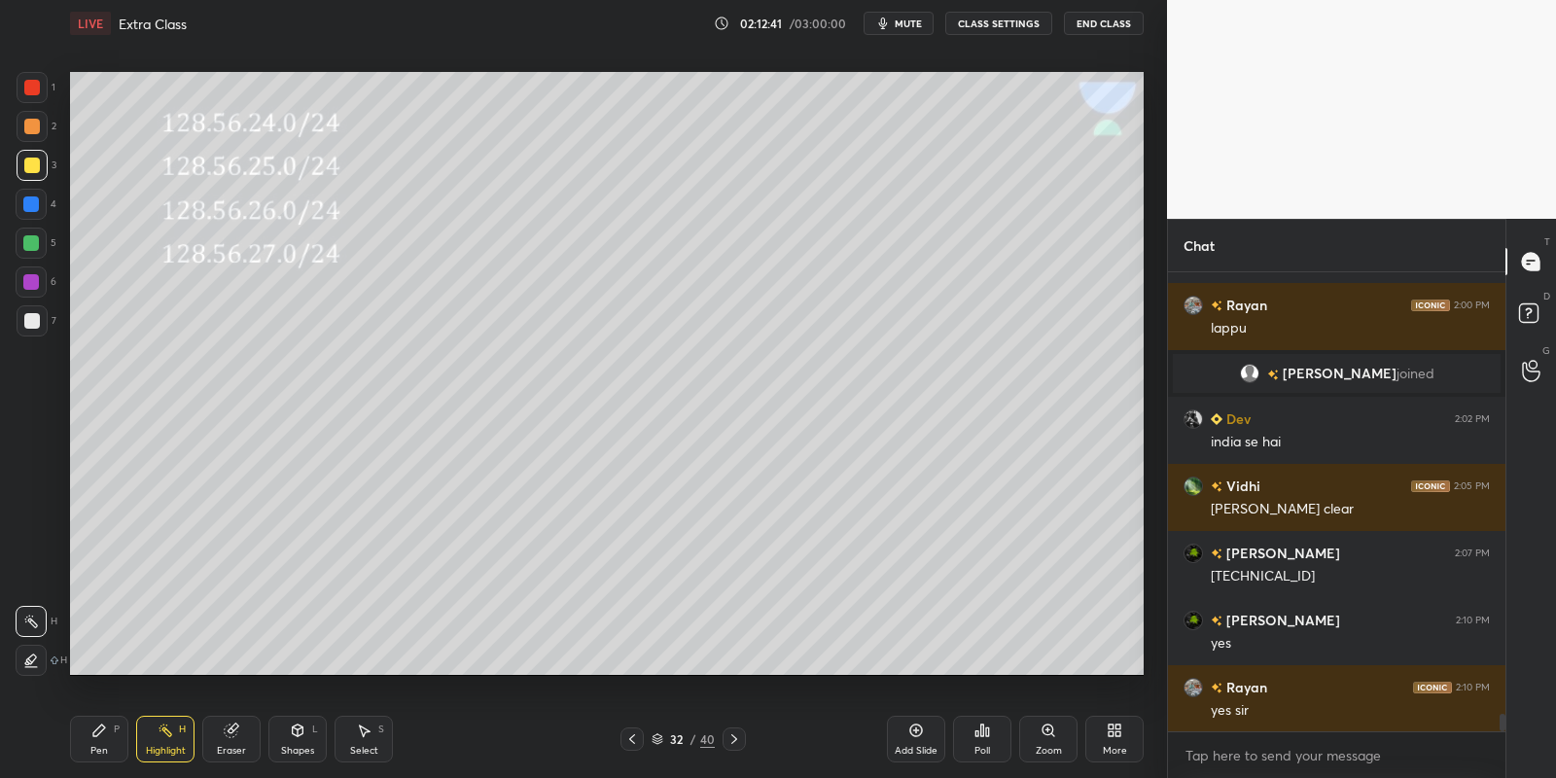
click at [226, 740] on div "Eraser" at bounding box center [231, 739] width 58 height 47
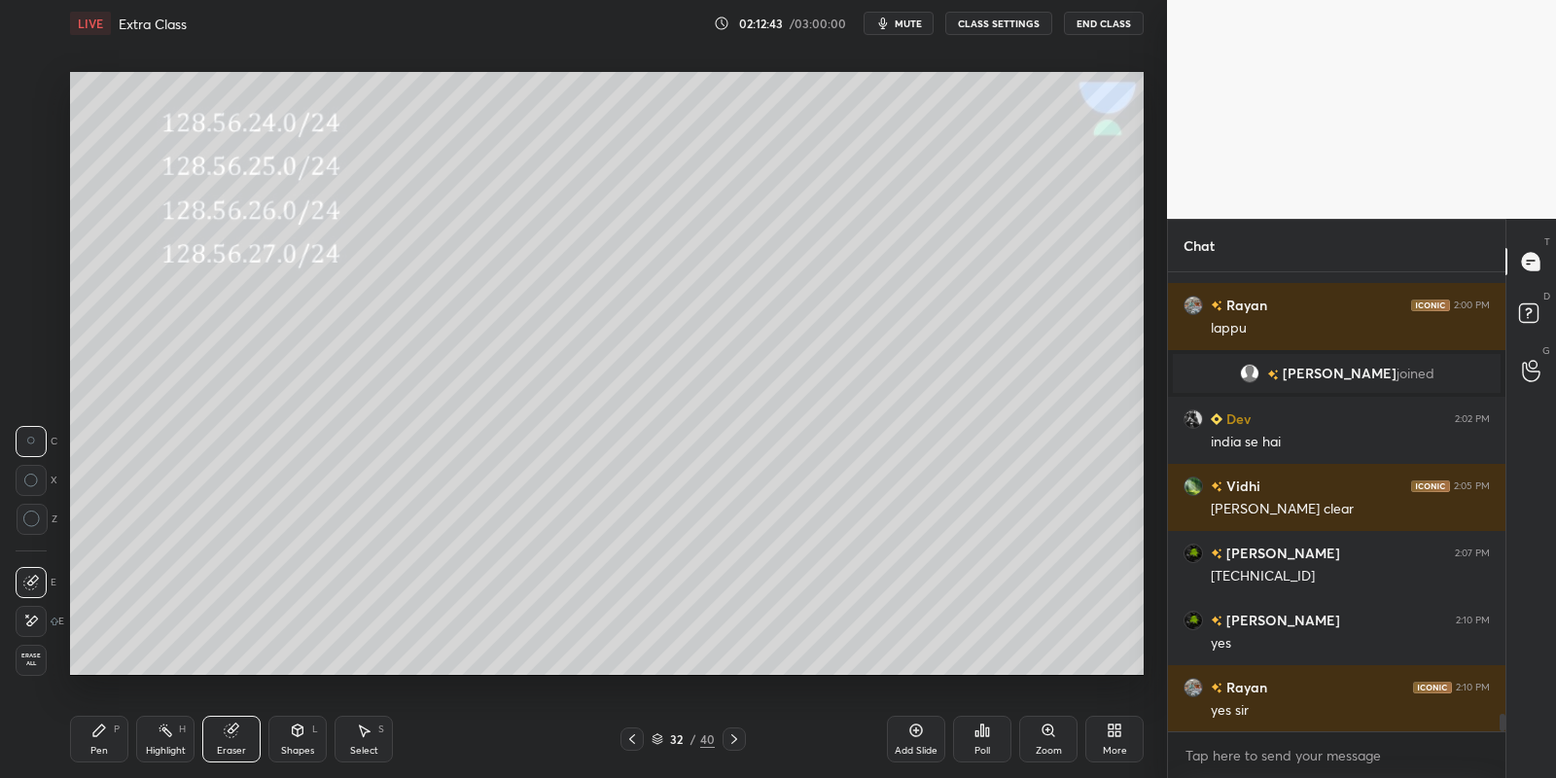
click at [93, 741] on div "Pen P" at bounding box center [99, 739] width 58 height 47
click at [37, 166] on div at bounding box center [32, 166] width 16 height 16
click at [300, 747] on div "Shapes" at bounding box center [297, 751] width 33 height 10
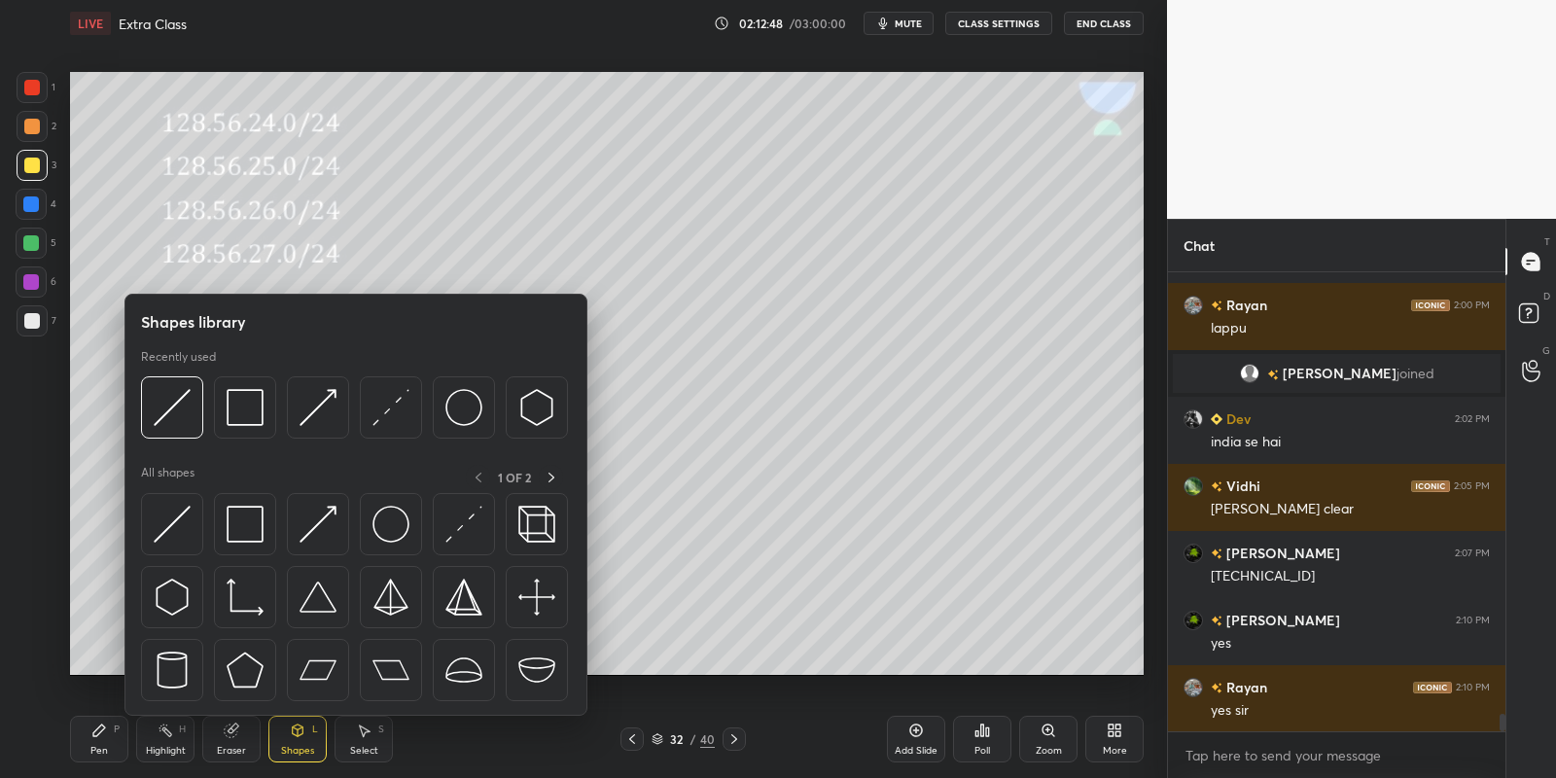
click at [171, 520] on img at bounding box center [172, 524] width 37 height 37
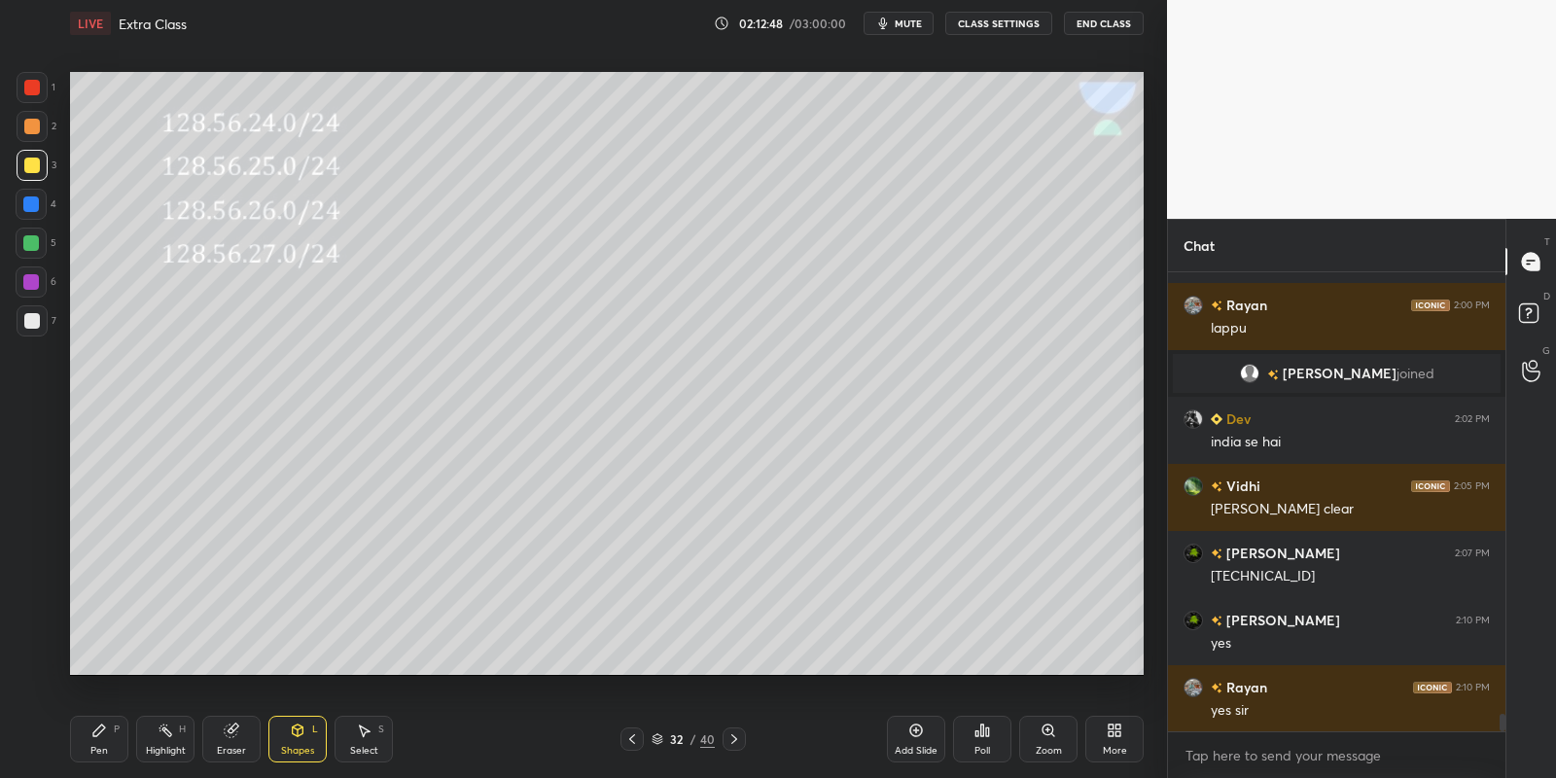
click at [30, 242] on div at bounding box center [31, 243] width 16 height 16
click at [112, 748] on div "Pen P" at bounding box center [99, 739] width 58 height 47
drag, startPoint x: 174, startPoint y: 737, endPoint x: 178, endPoint y: 750, distance: 13.2
click at [173, 738] on div "Highlight H" at bounding box center [165, 739] width 58 height 47
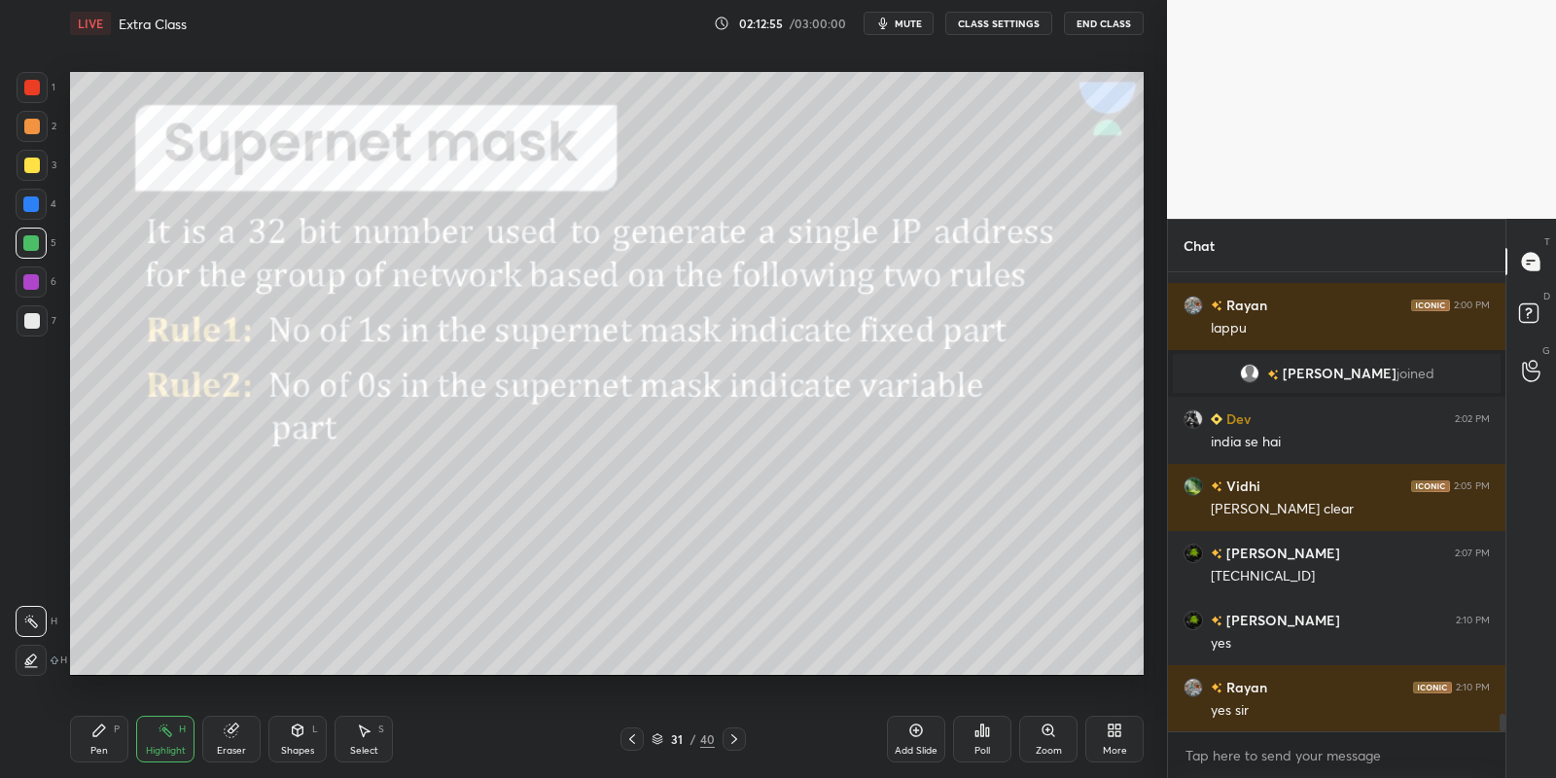
click at [174, 736] on div "Highlight H" at bounding box center [165, 739] width 58 height 47
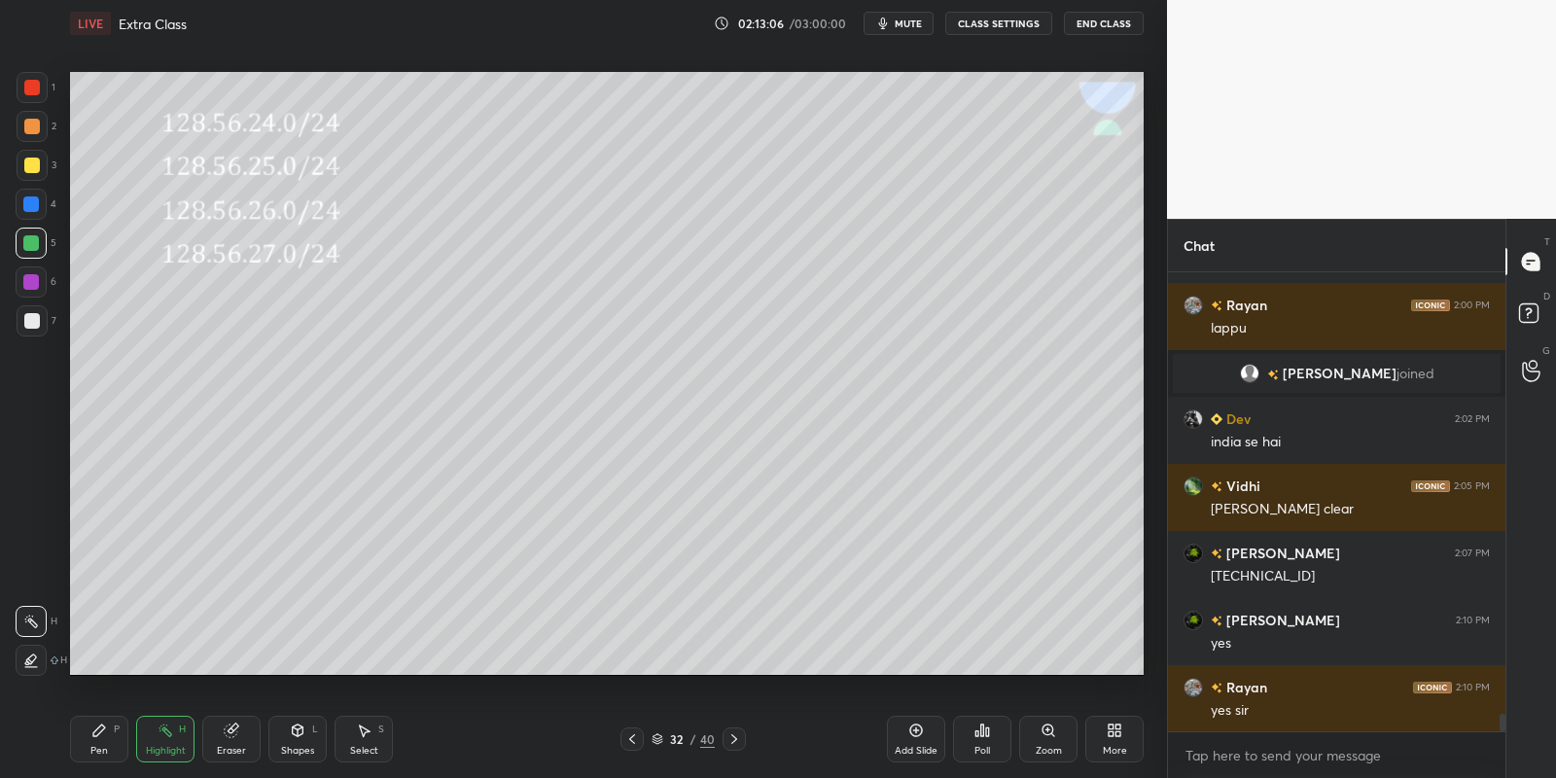
drag, startPoint x: 103, startPoint y: 750, endPoint x: 164, endPoint y: 754, distance: 61.4
click at [111, 749] on div "Pen P" at bounding box center [99, 739] width 58 height 47
drag, startPoint x: 164, startPoint y: 754, endPoint x: 163, endPoint y: 689, distance: 64.2
click at [157, 752] on div "Highlight" at bounding box center [166, 751] width 40 height 10
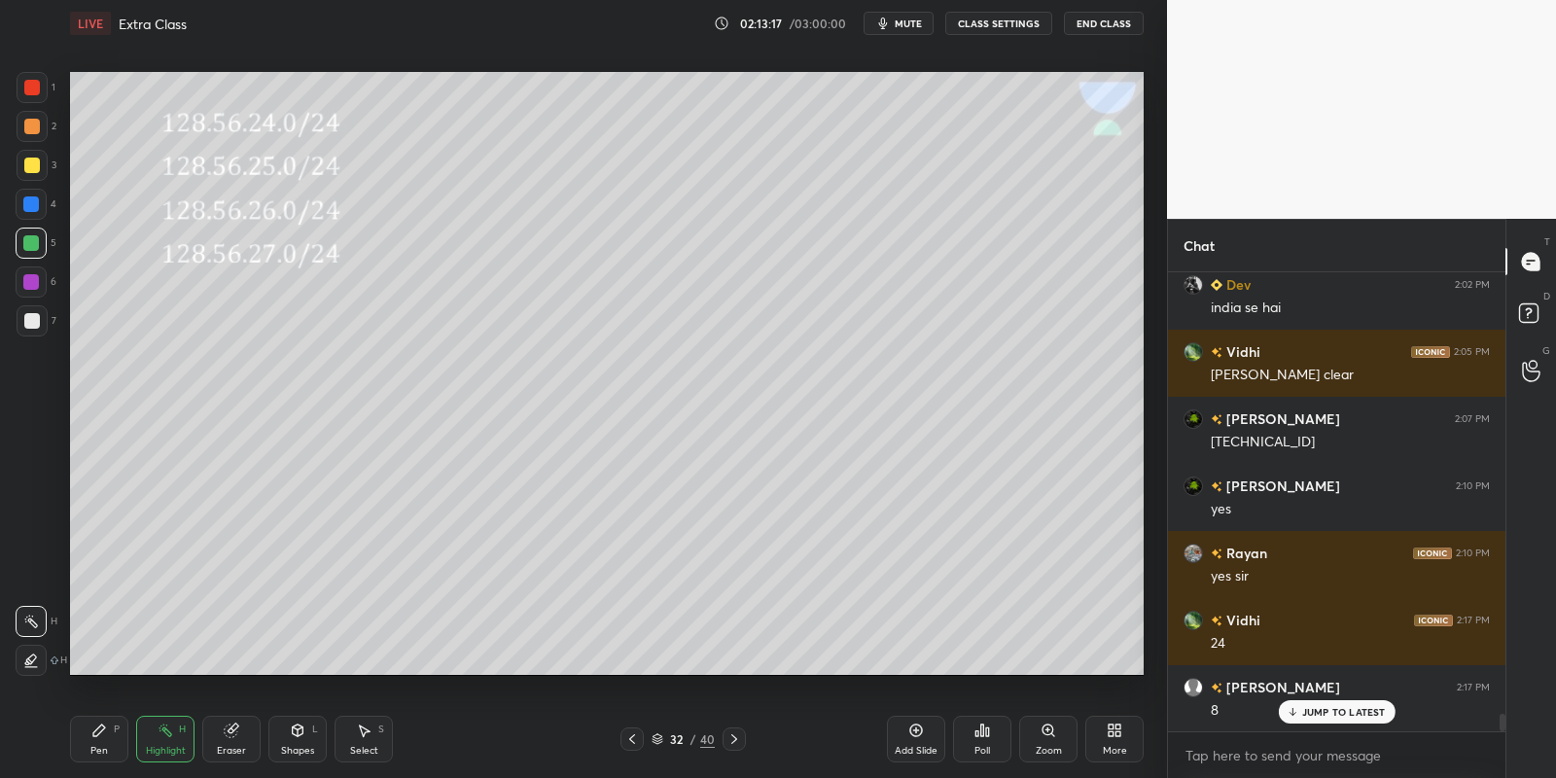
scroll to position [11900, 0]
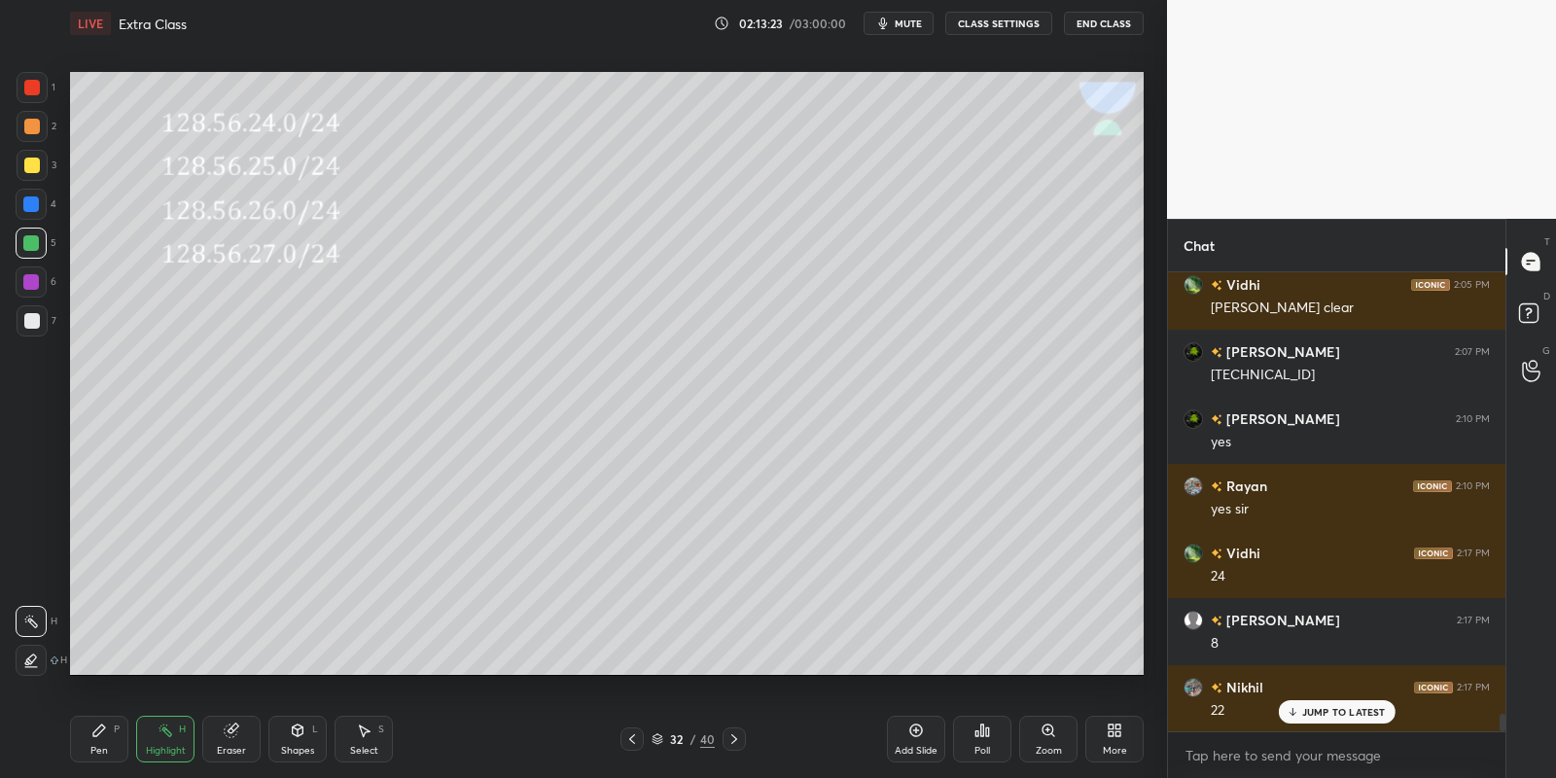
click at [117, 739] on div "Pen P" at bounding box center [99, 739] width 58 height 47
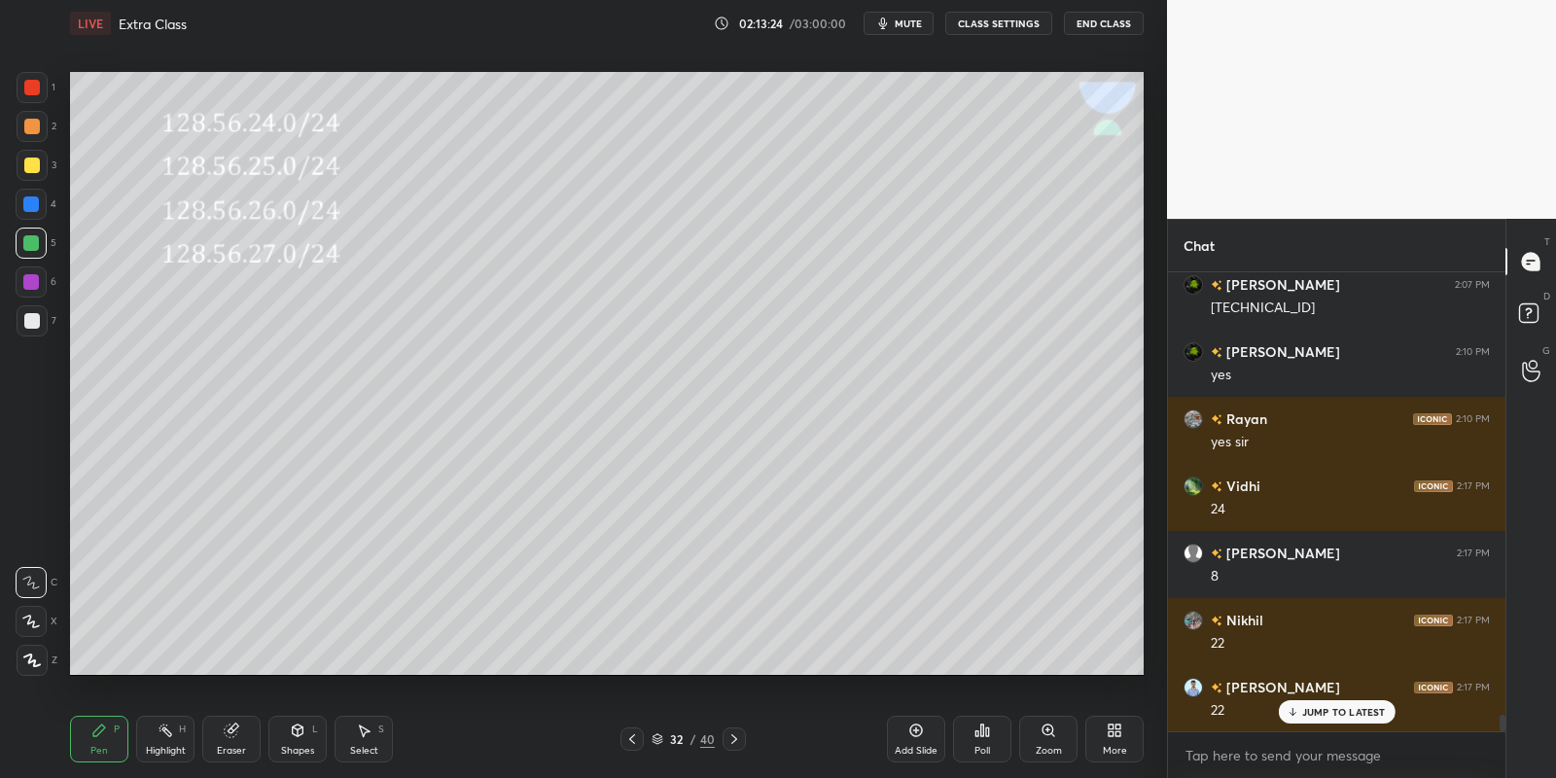
click at [159, 740] on div "Highlight H" at bounding box center [165, 739] width 58 height 47
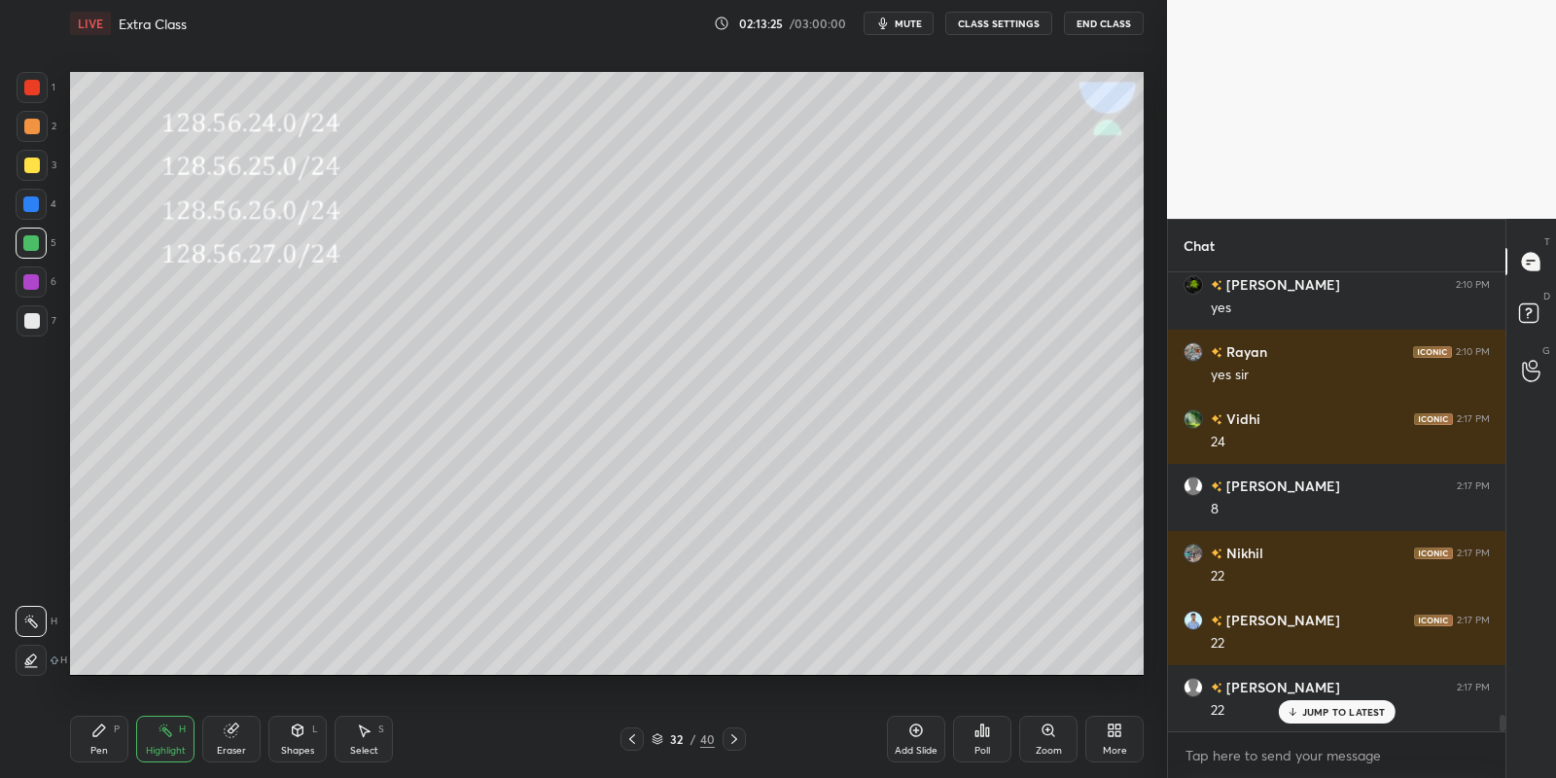
drag, startPoint x: 33, startPoint y: 332, endPoint x: 51, endPoint y: 329, distance: 17.7
click at [35, 331] on div at bounding box center [32, 320] width 31 height 31
click at [301, 738] on div "Shapes L" at bounding box center [297, 739] width 58 height 47
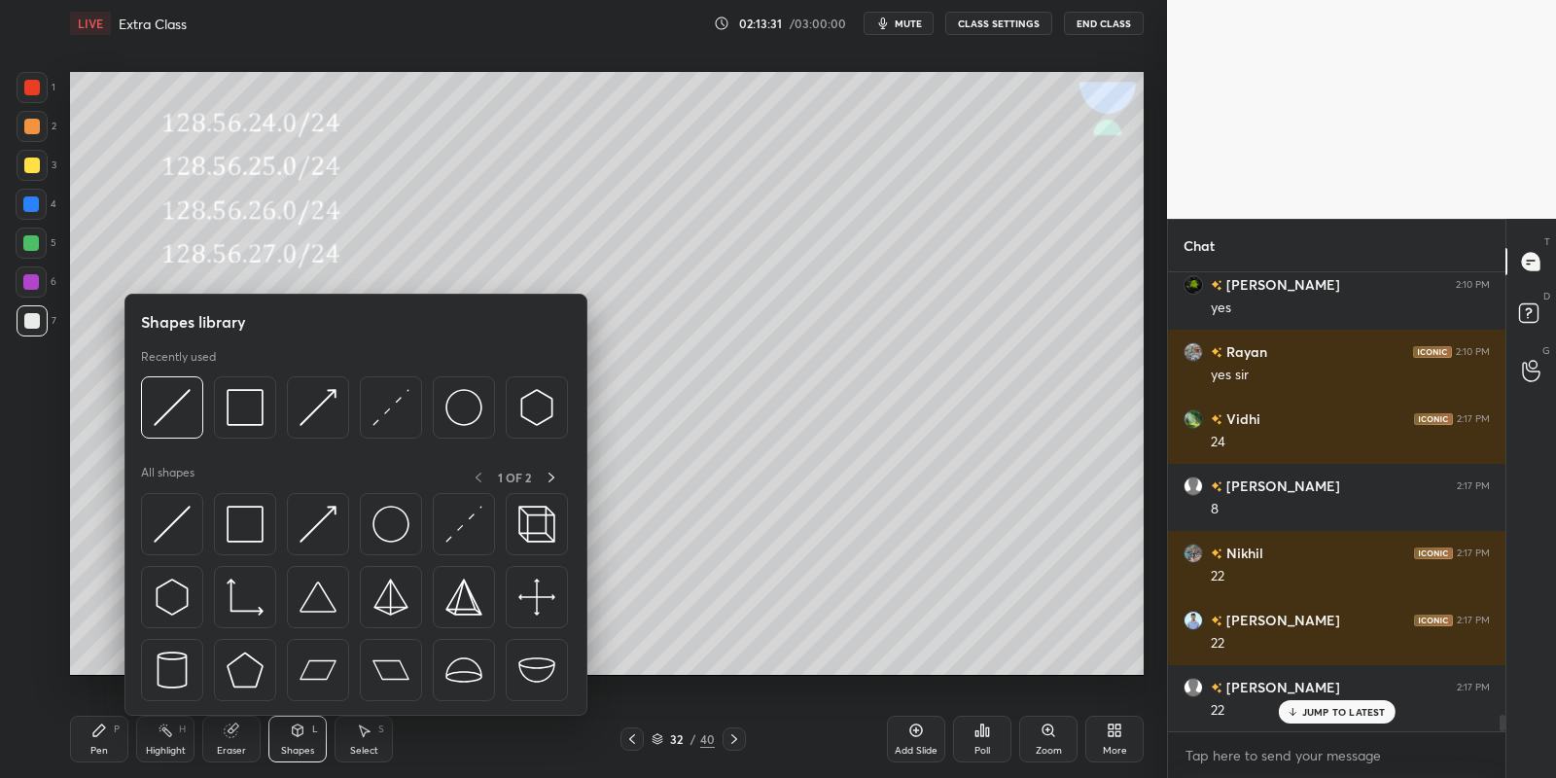
click at [172, 521] on img at bounding box center [172, 524] width 37 height 37
click at [41, 320] on div at bounding box center [32, 320] width 31 height 31
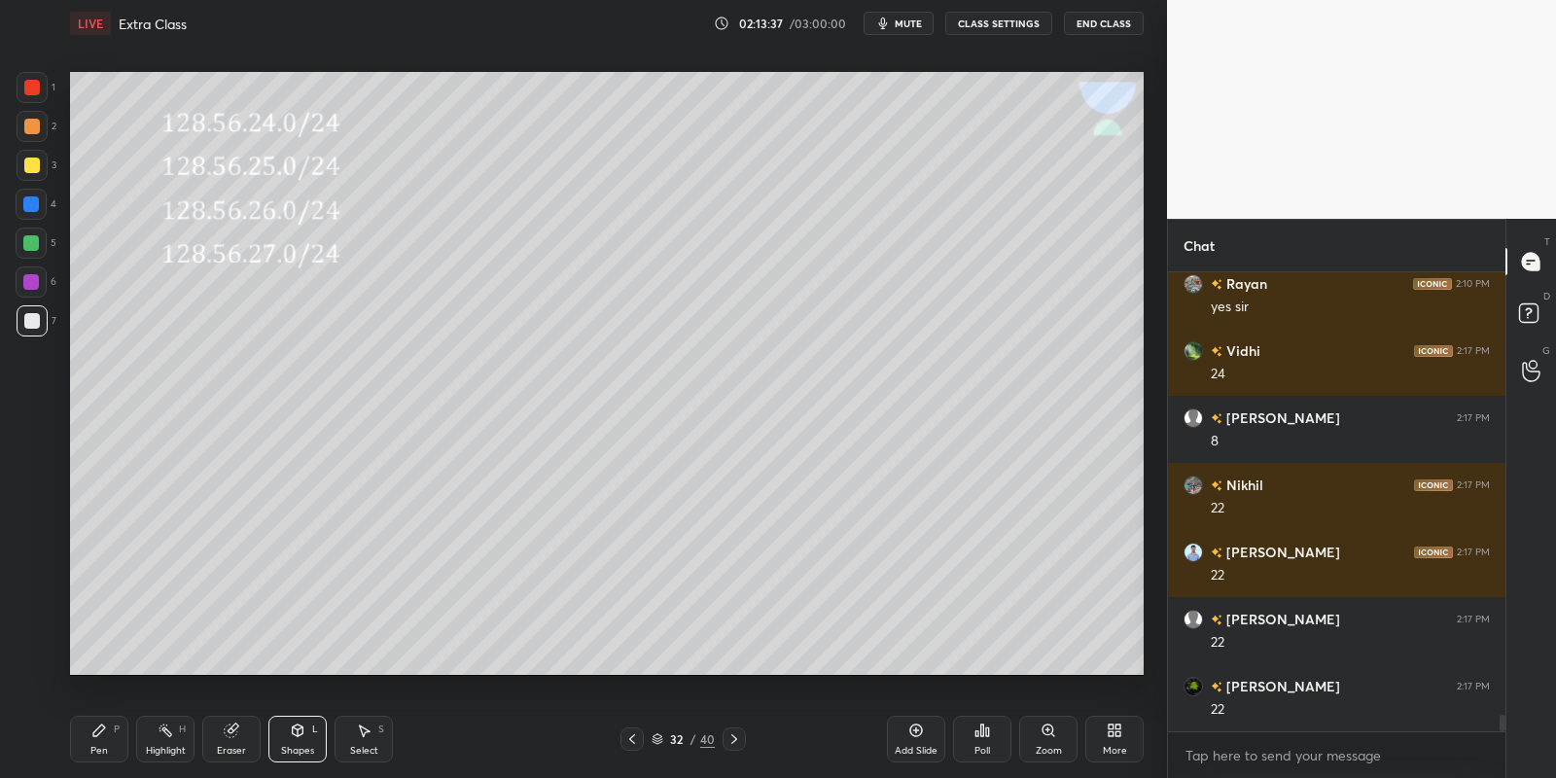
drag, startPoint x: 105, startPoint y: 750, endPoint x: 114, endPoint y: 743, distance: 11.1
click at [106, 748] on div "Pen" at bounding box center [99, 751] width 18 height 10
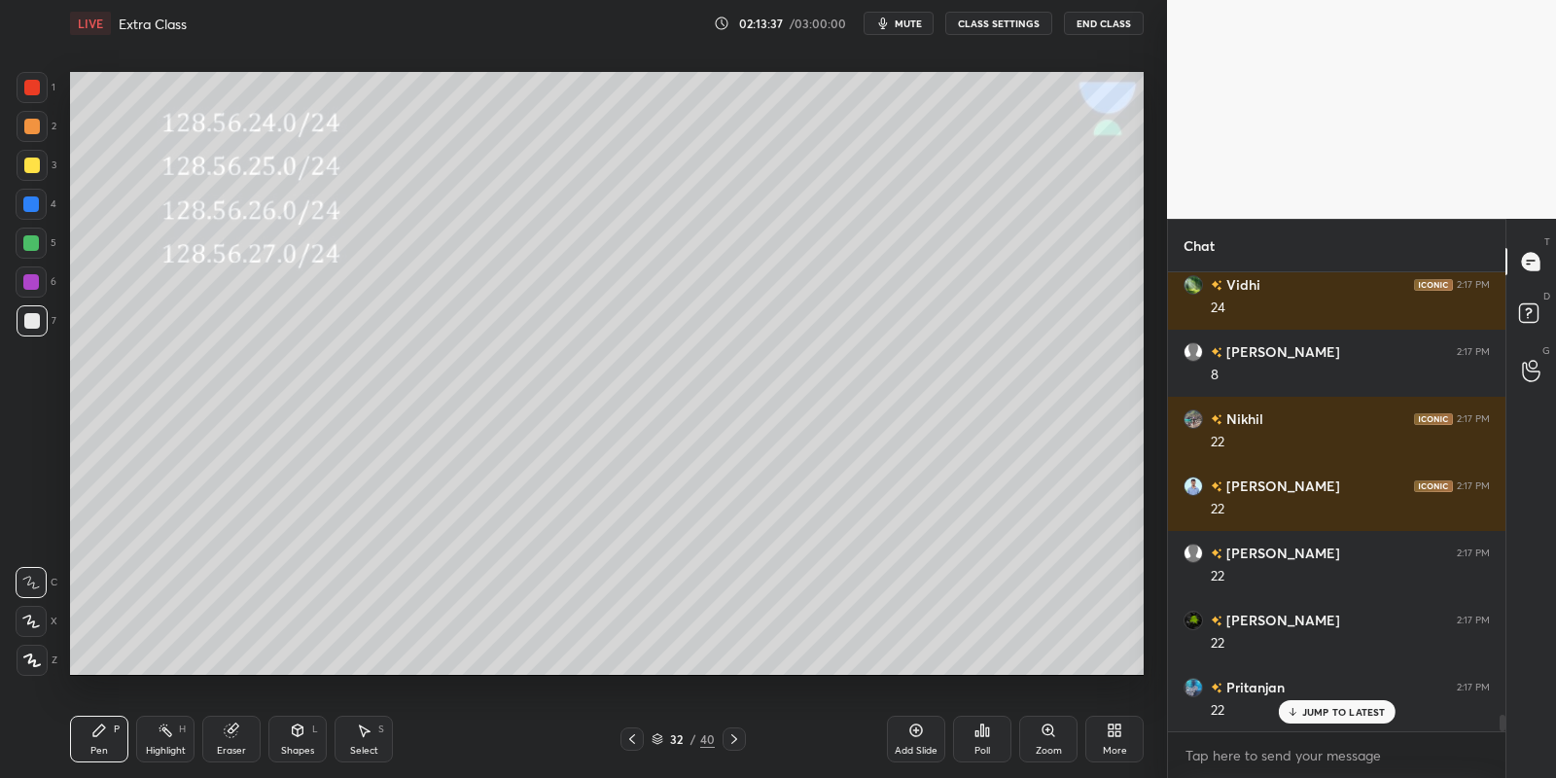
click at [300, 743] on div "Shapes L" at bounding box center [297, 739] width 58 height 47
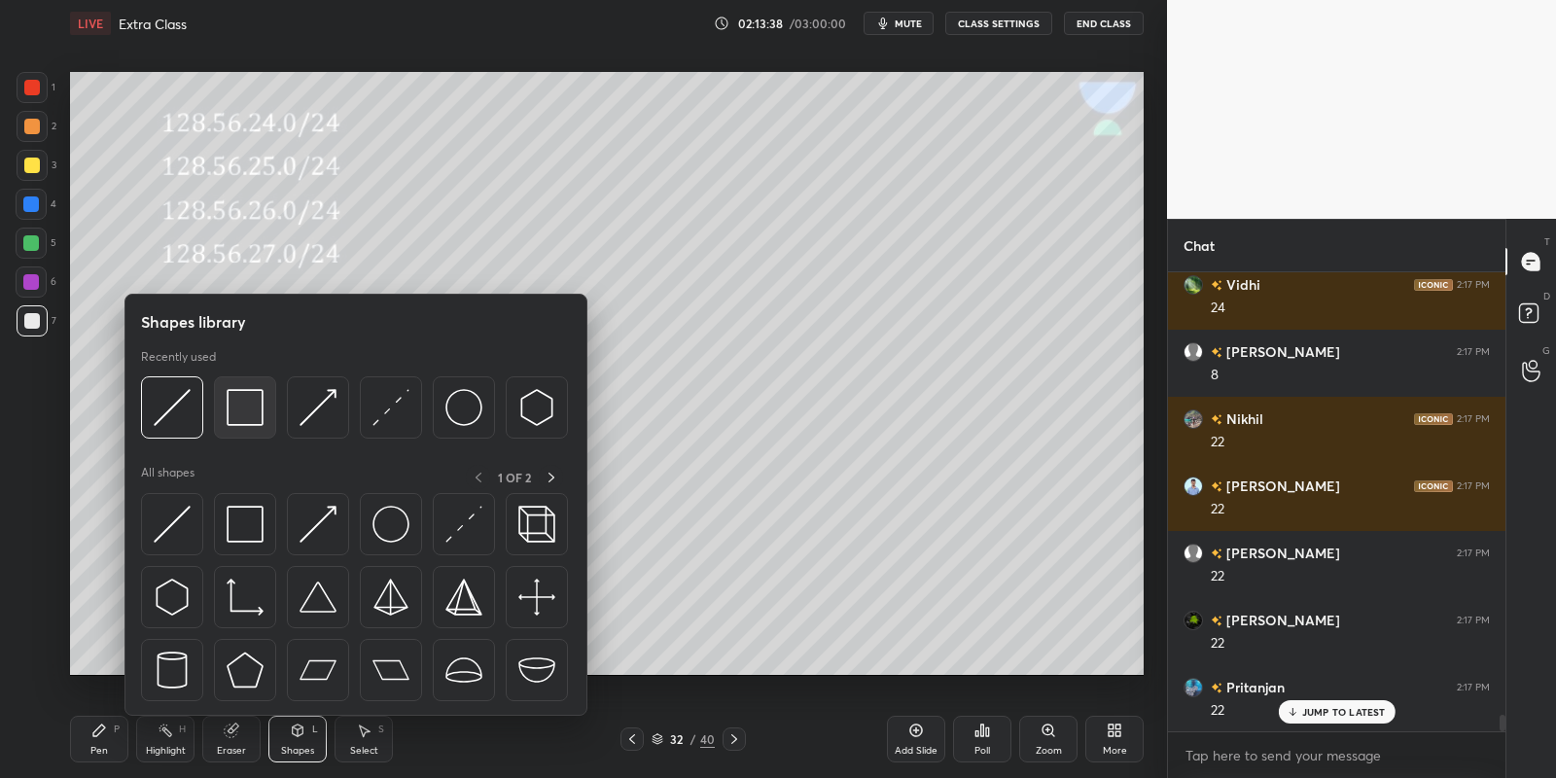
click at [177, 504] on div at bounding box center [172, 524] width 62 height 62
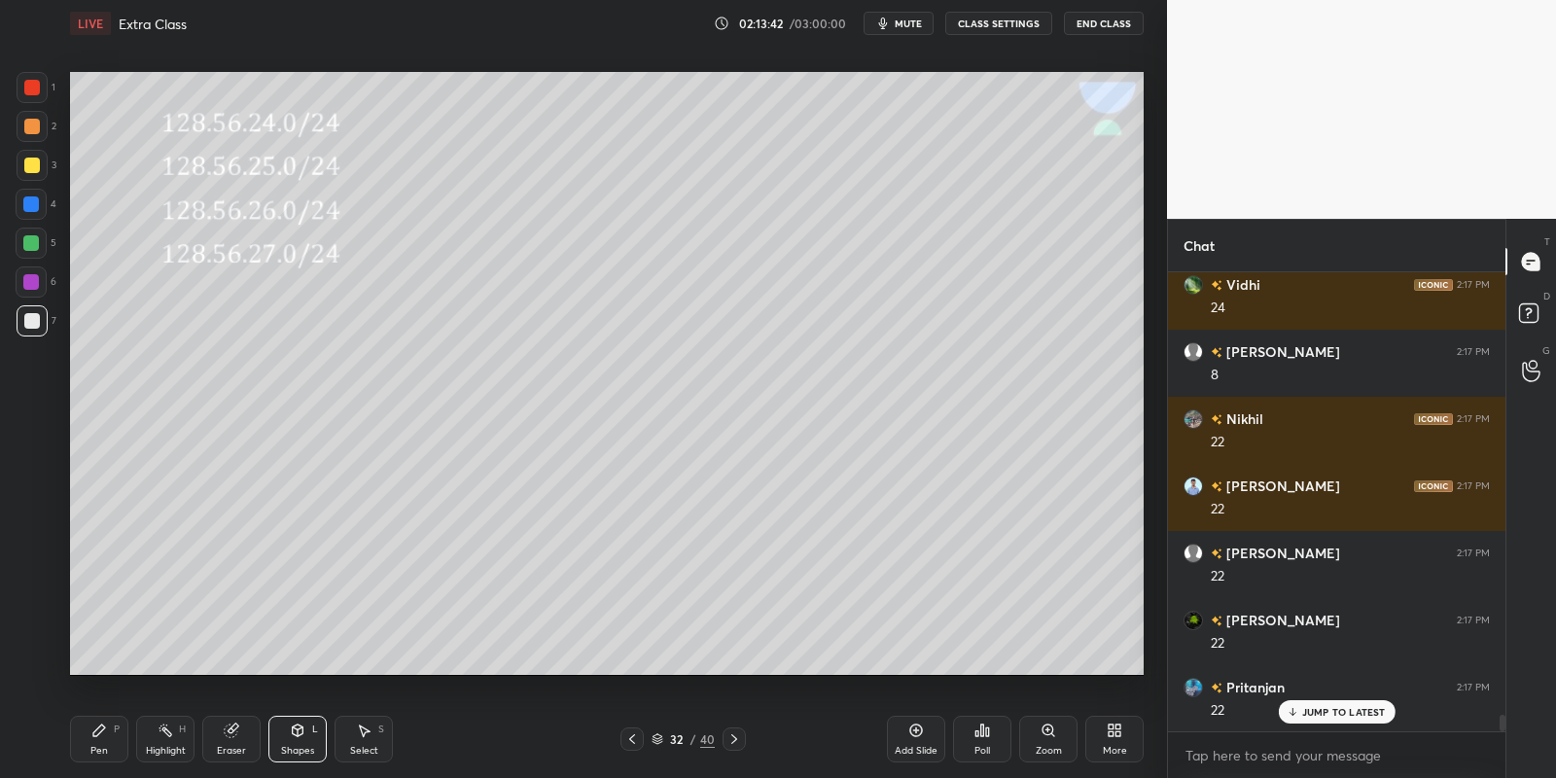
click at [95, 749] on div "Pen" at bounding box center [99, 751] width 18 height 10
drag, startPoint x: 100, startPoint y: 751, endPoint x: 107, endPoint y: 743, distance: 10.3
click at [99, 750] on div "Pen" at bounding box center [99, 751] width 18 height 10
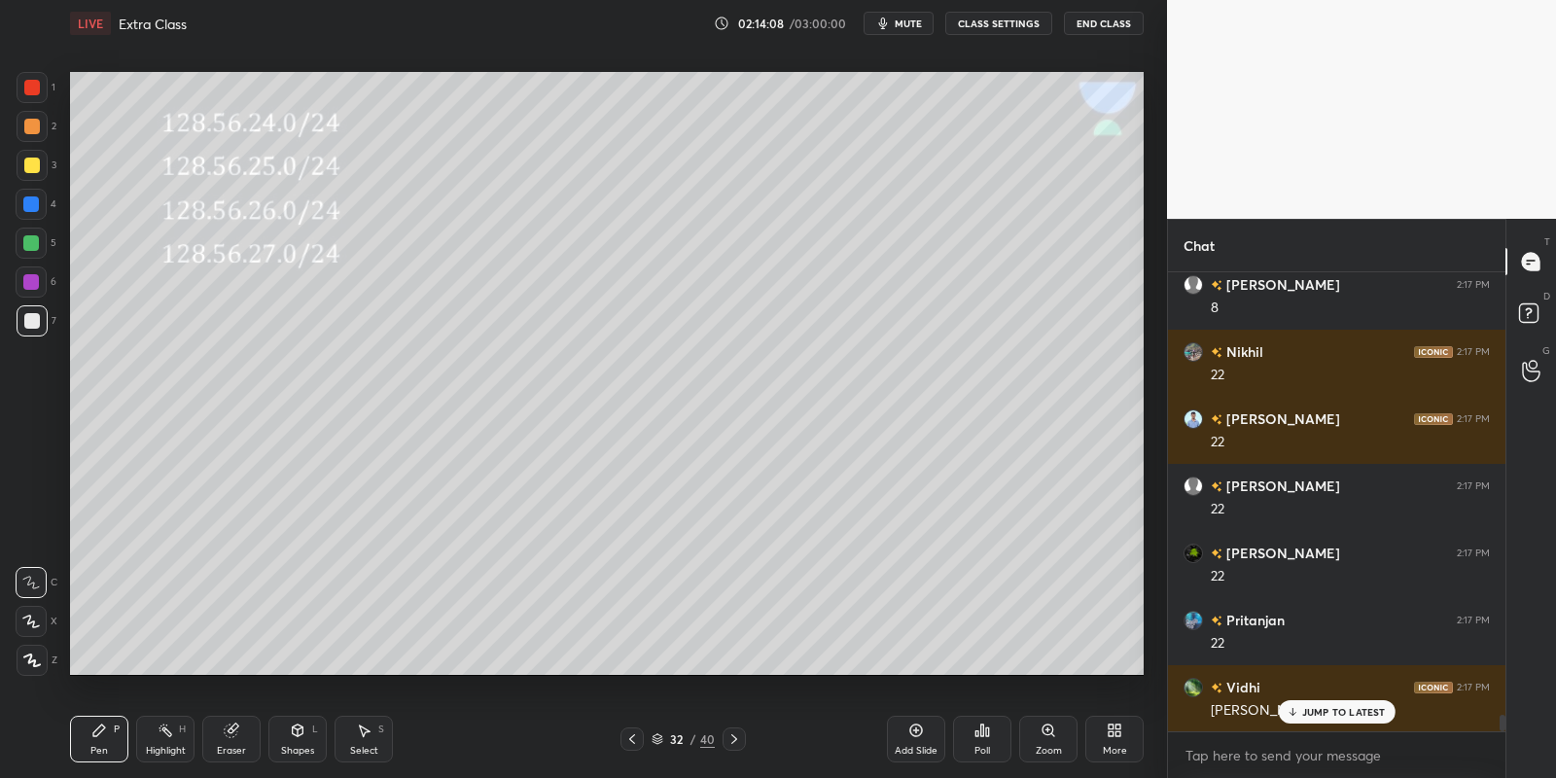
click at [168, 734] on icon at bounding box center [166, 731] width 16 height 16
click at [98, 740] on div "Pen P" at bounding box center [99, 739] width 58 height 47
click at [291, 739] on div "Shapes L" at bounding box center [297, 739] width 58 height 47
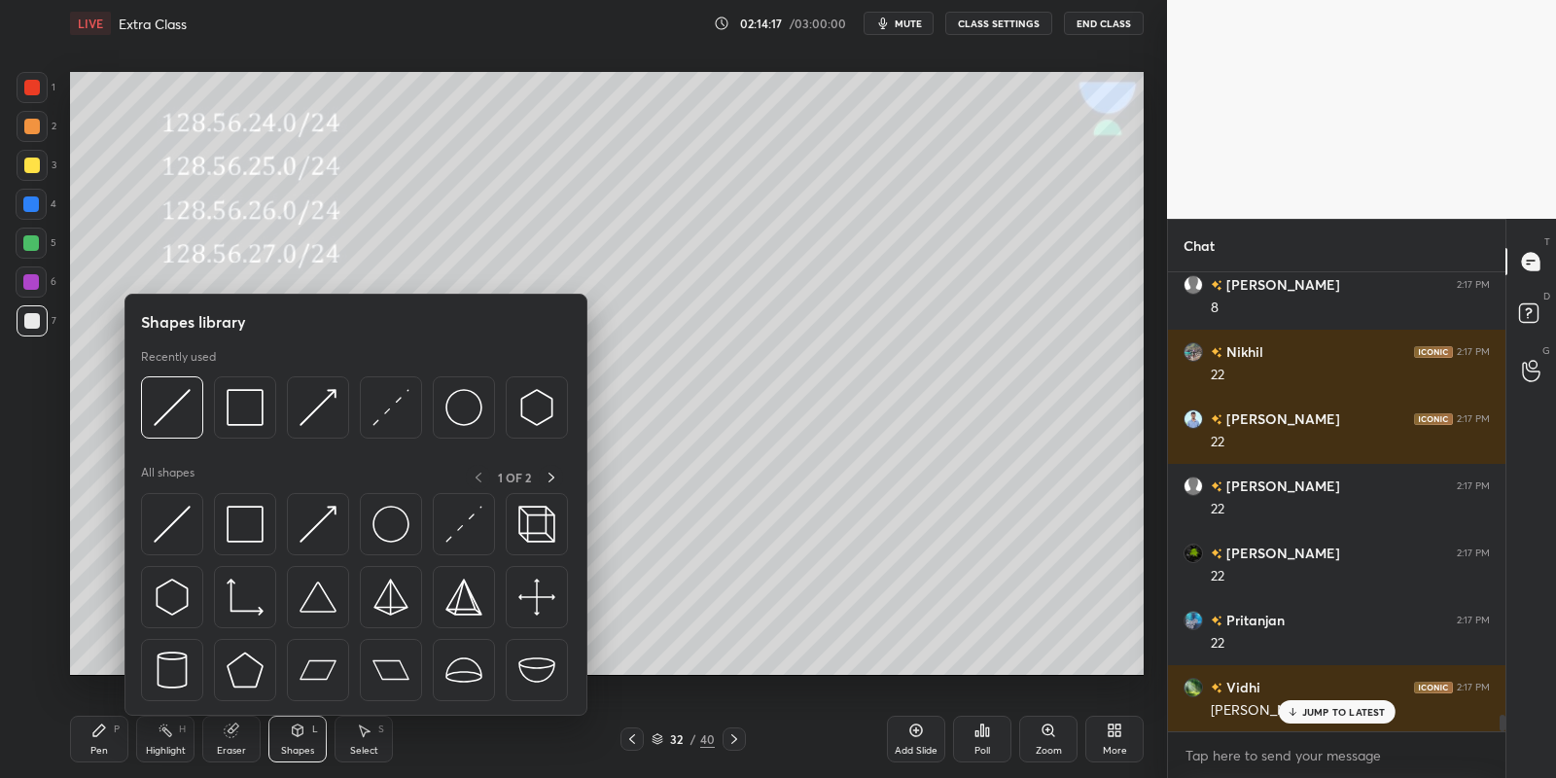
drag, startPoint x: 165, startPoint y: 742, endPoint x: 182, endPoint y: 742, distance: 16.5
click at [173, 737] on div "Highlight H" at bounding box center [165, 739] width 58 height 47
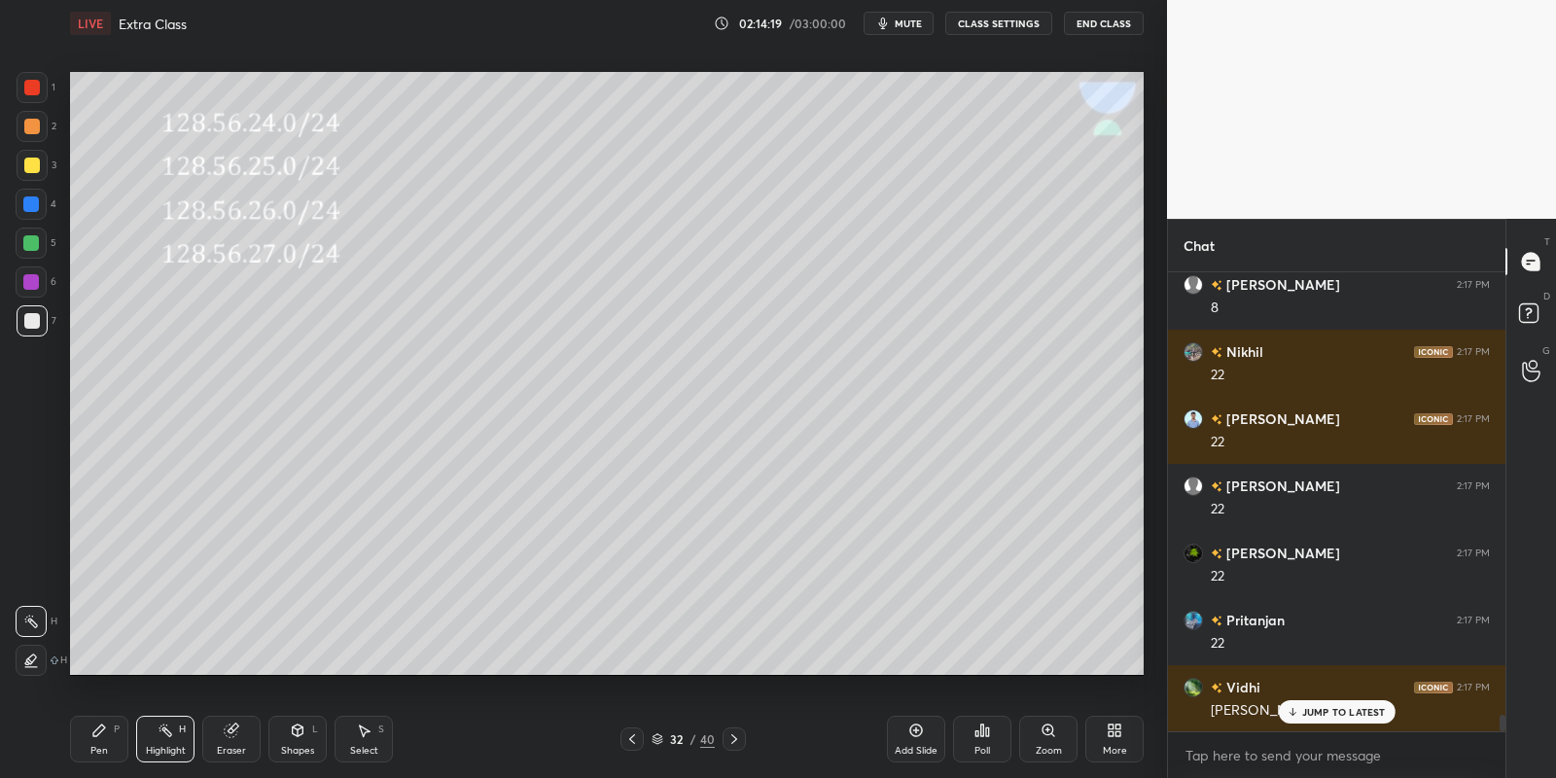
click at [101, 738] on div "Pen P" at bounding box center [99, 739] width 58 height 47
click at [301, 737] on div "Shapes L" at bounding box center [297, 739] width 58 height 47
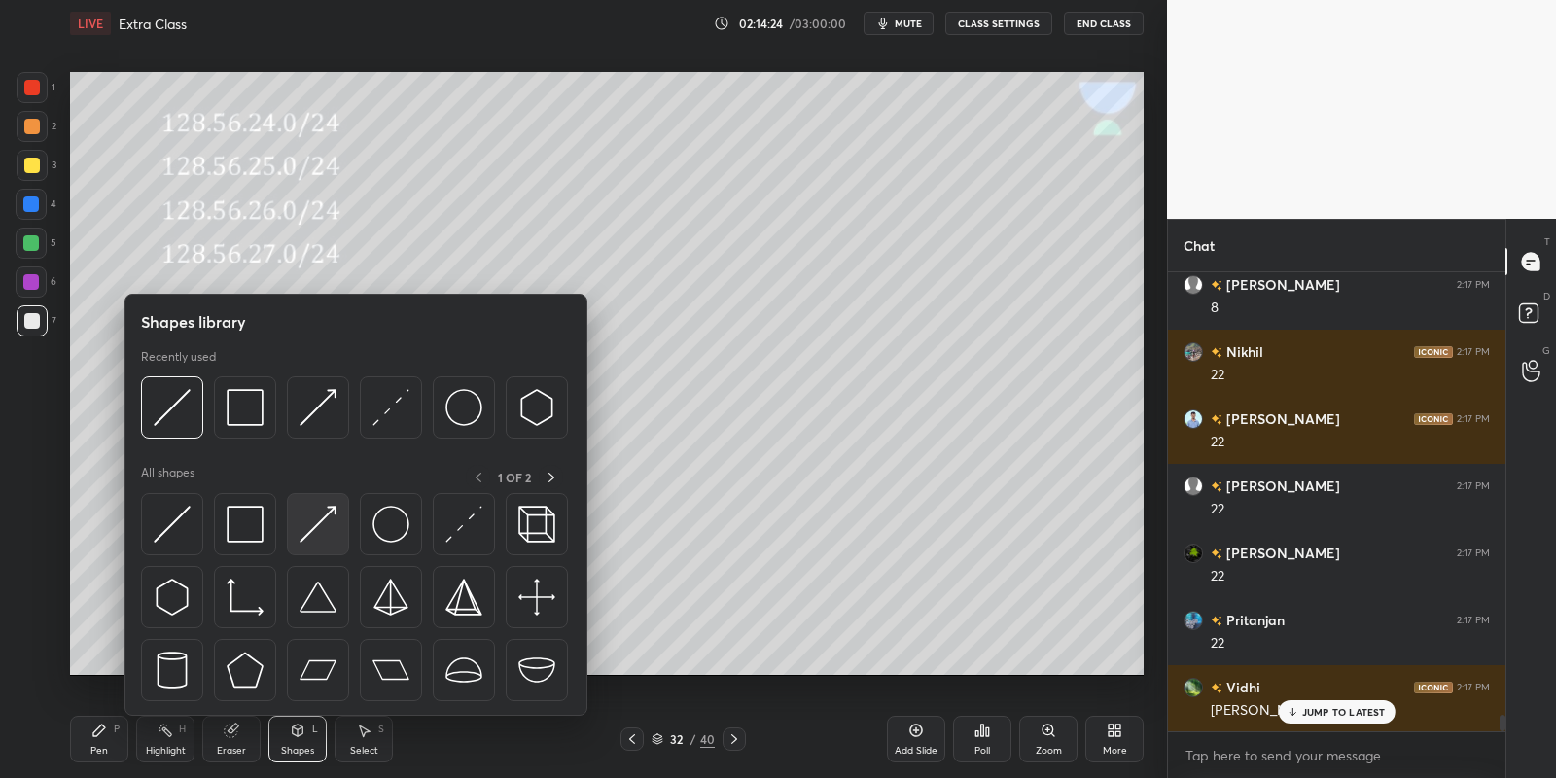
click at [322, 519] on img at bounding box center [318, 524] width 37 height 37
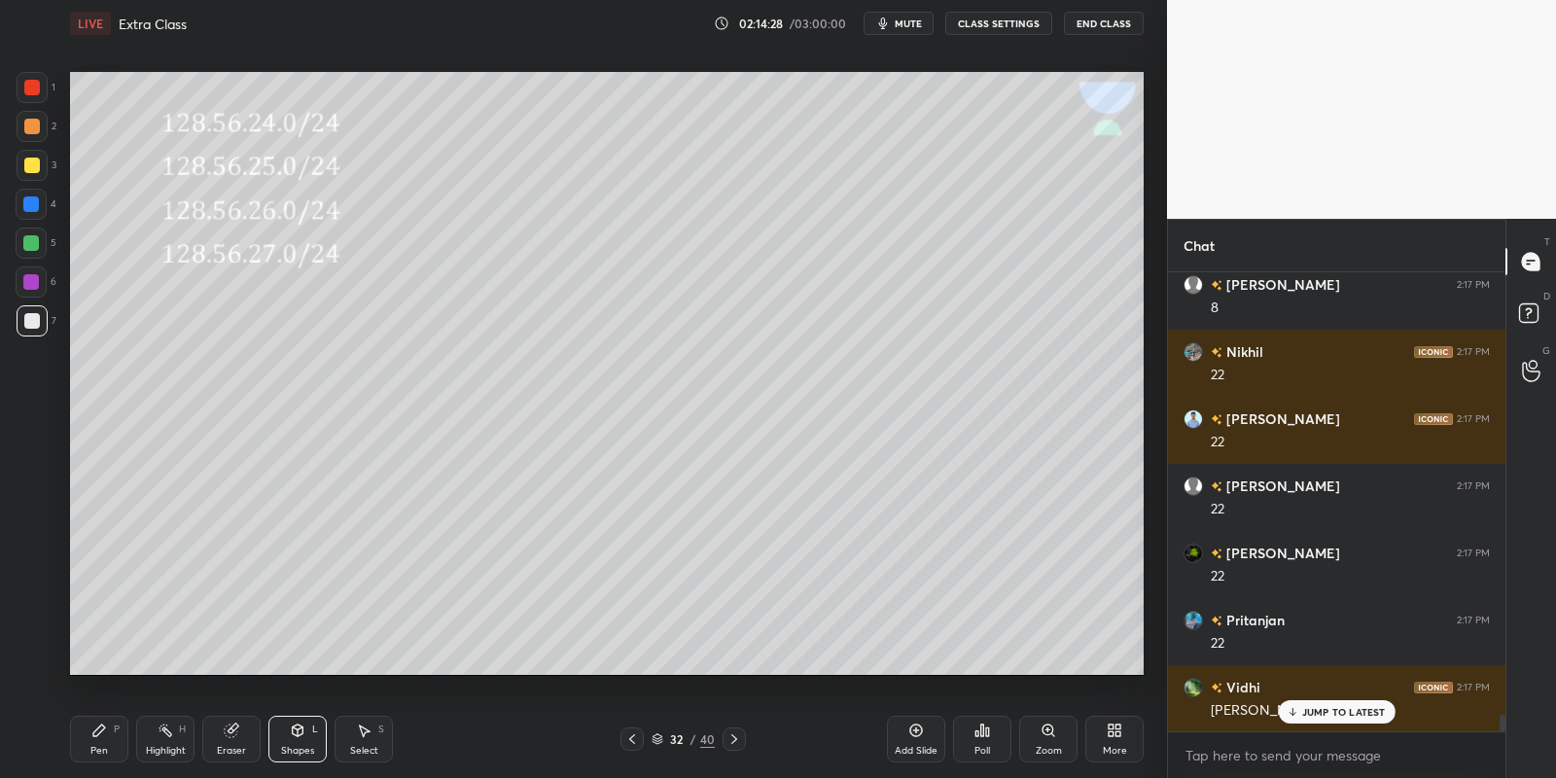
drag, startPoint x: 300, startPoint y: 744, endPoint x: 298, endPoint y: 725, distance: 18.6
click at [298, 742] on div "Shapes L" at bounding box center [297, 739] width 58 height 47
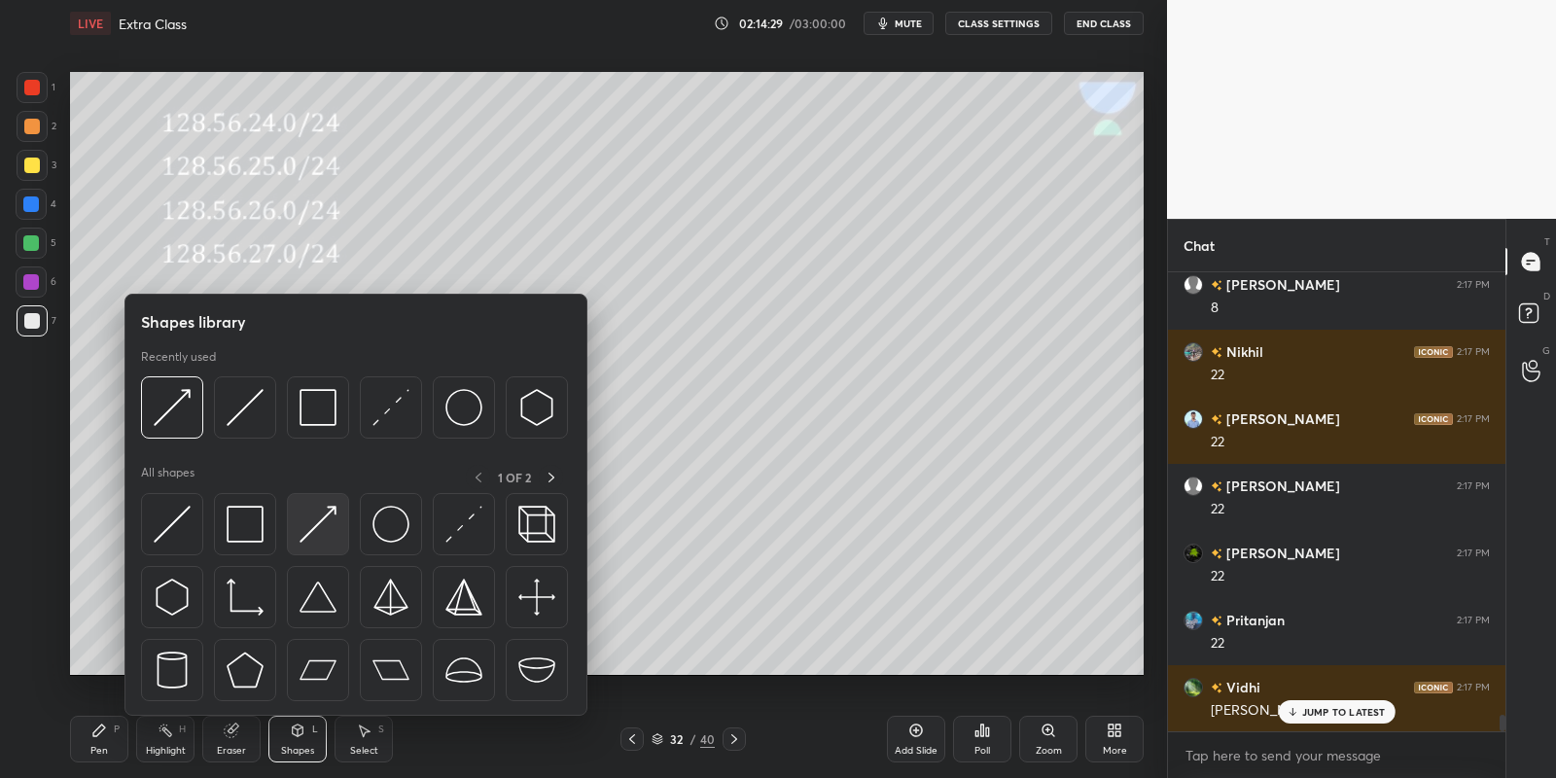
click at [328, 514] on img at bounding box center [318, 524] width 37 height 37
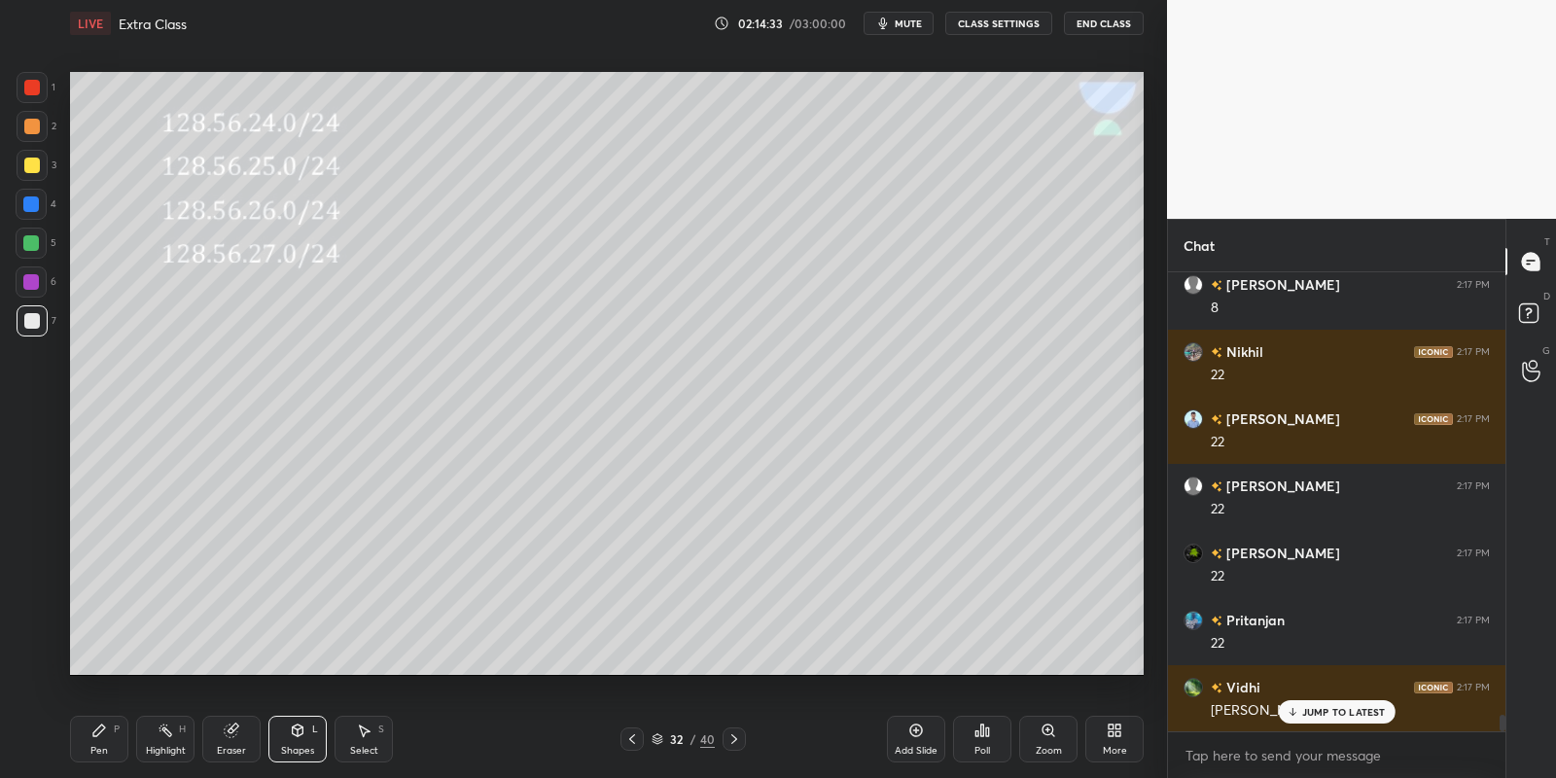
click at [300, 741] on div "Shapes L" at bounding box center [297, 739] width 58 height 47
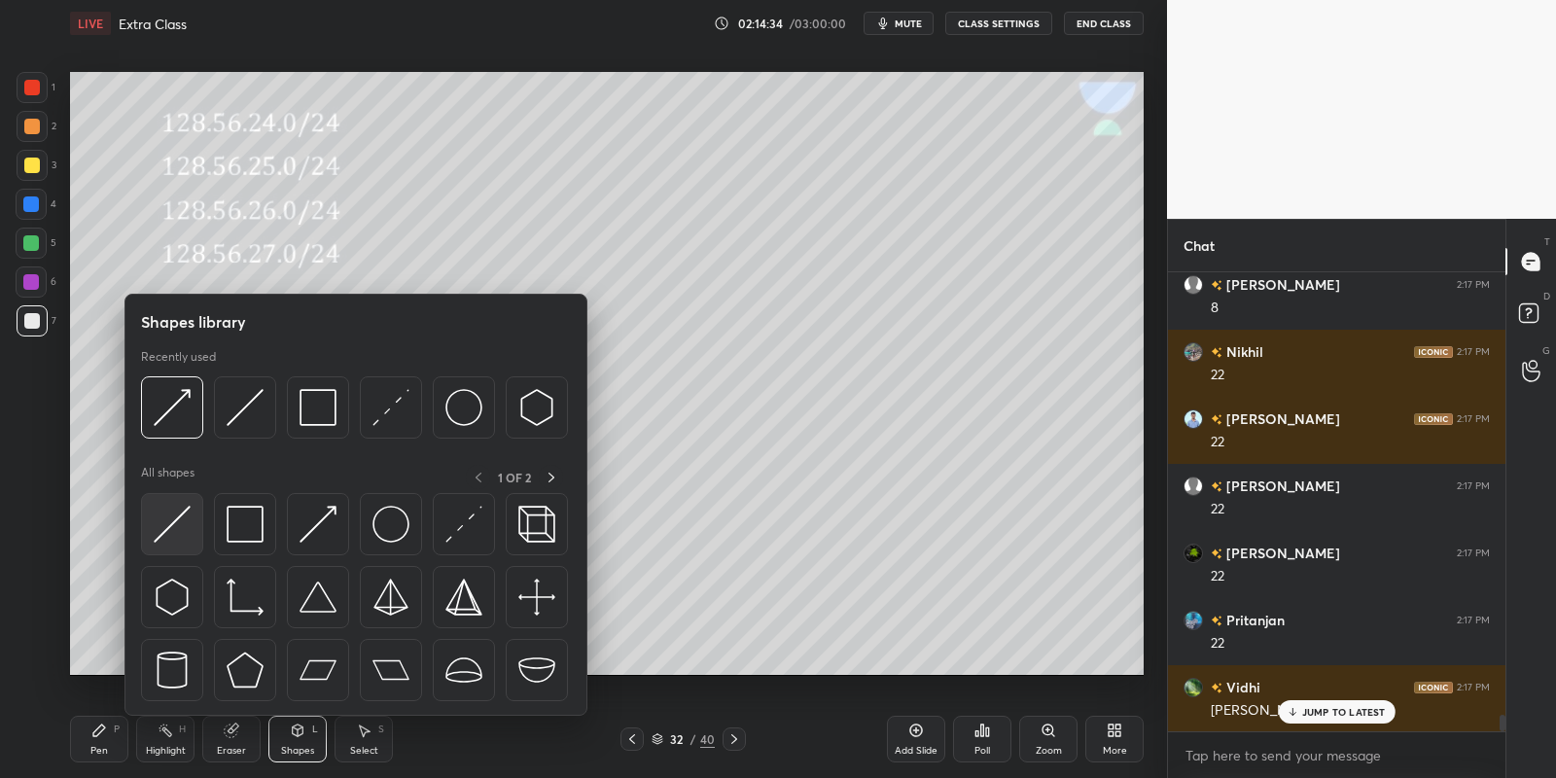
click at [169, 522] on img at bounding box center [172, 524] width 37 height 37
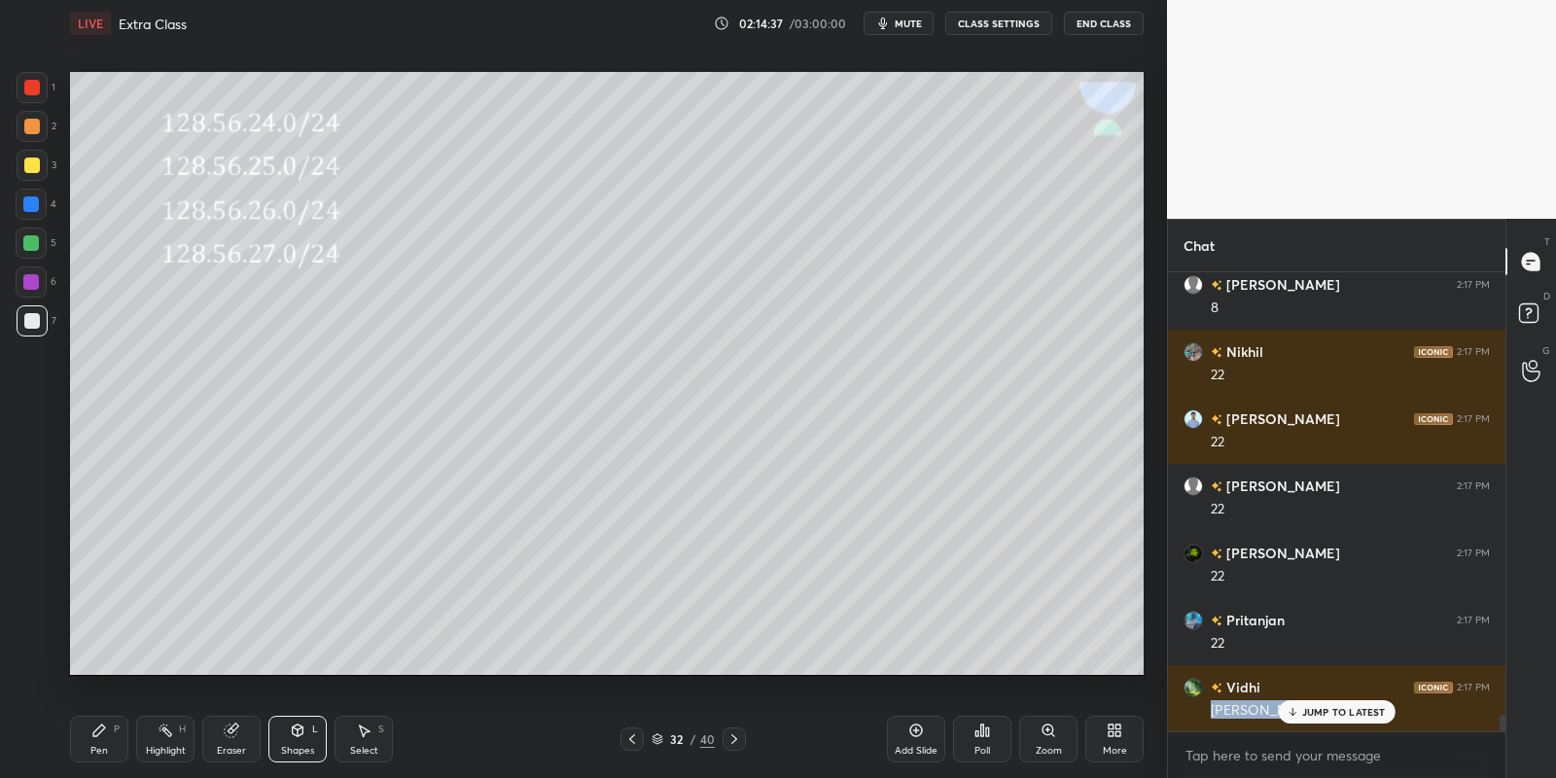
click at [1301, 702] on div "Rayan 2:00 PM are are 🙏🙏 Dev 2:00 PM sima sachin Rayan 2:00 PM lappu sonam join…" at bounding box center [1336, 501] width 337 height 459
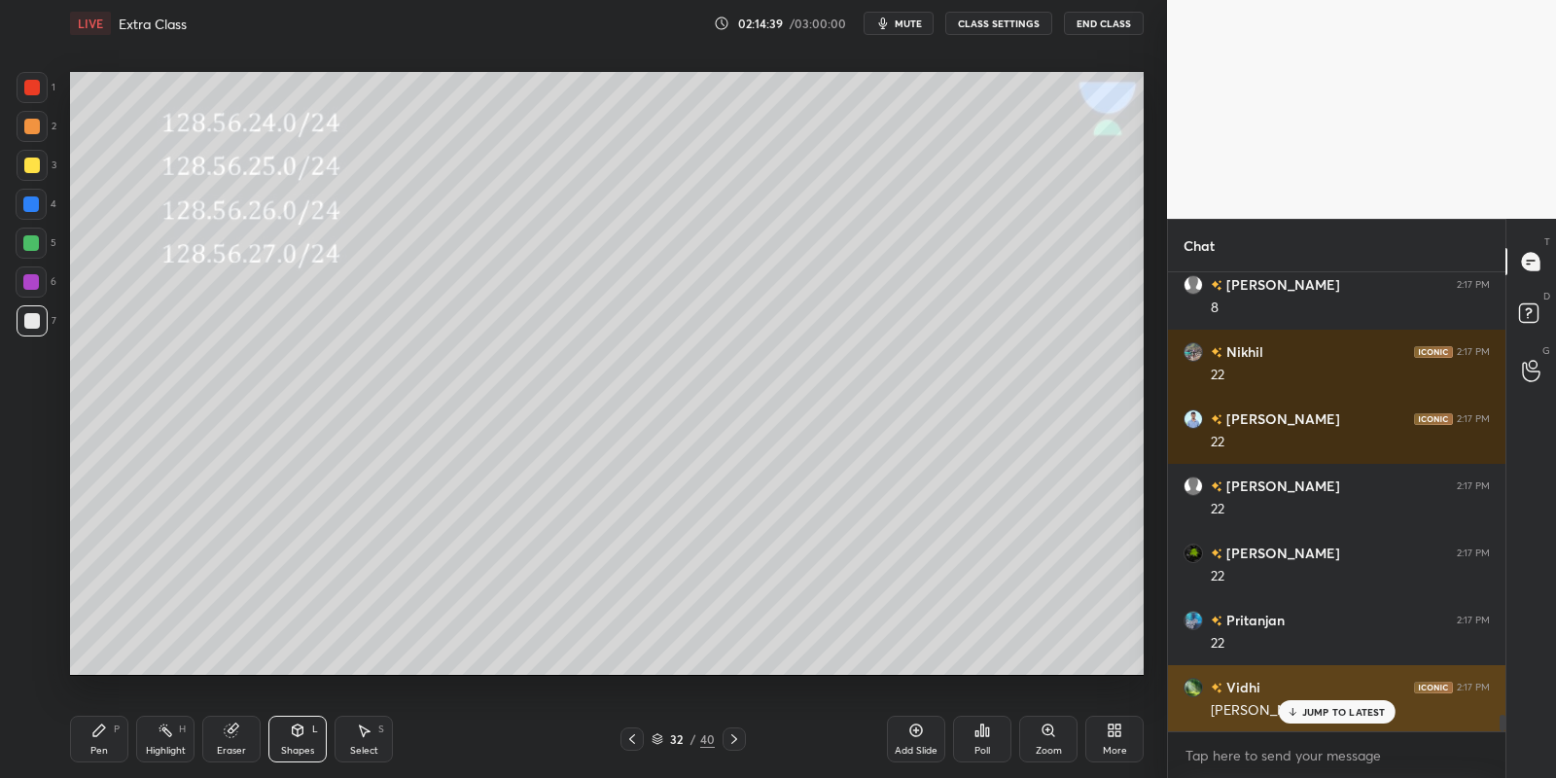
click at [1310, 710] on p "JUMP TO LATEST" at bounding box center [1344, 712] width 84 height 12
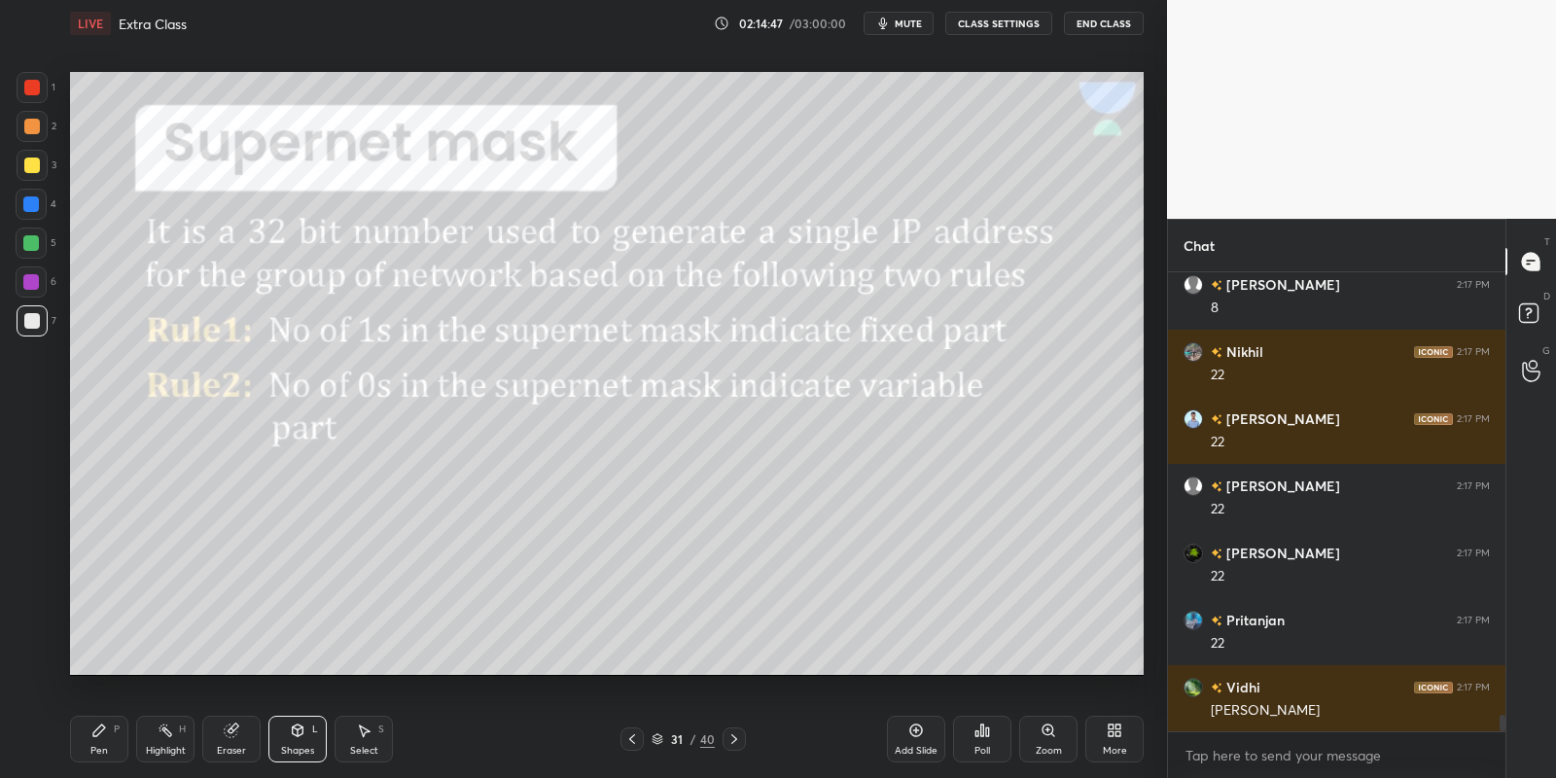
drag, startPoint x: 170, startPoint y: 754, endPoint x: 196, endPoint y: 703, distance: 57.0
click at [165, 756] on div "Highlight" at bounding box center [166, 751] width 40 height 10
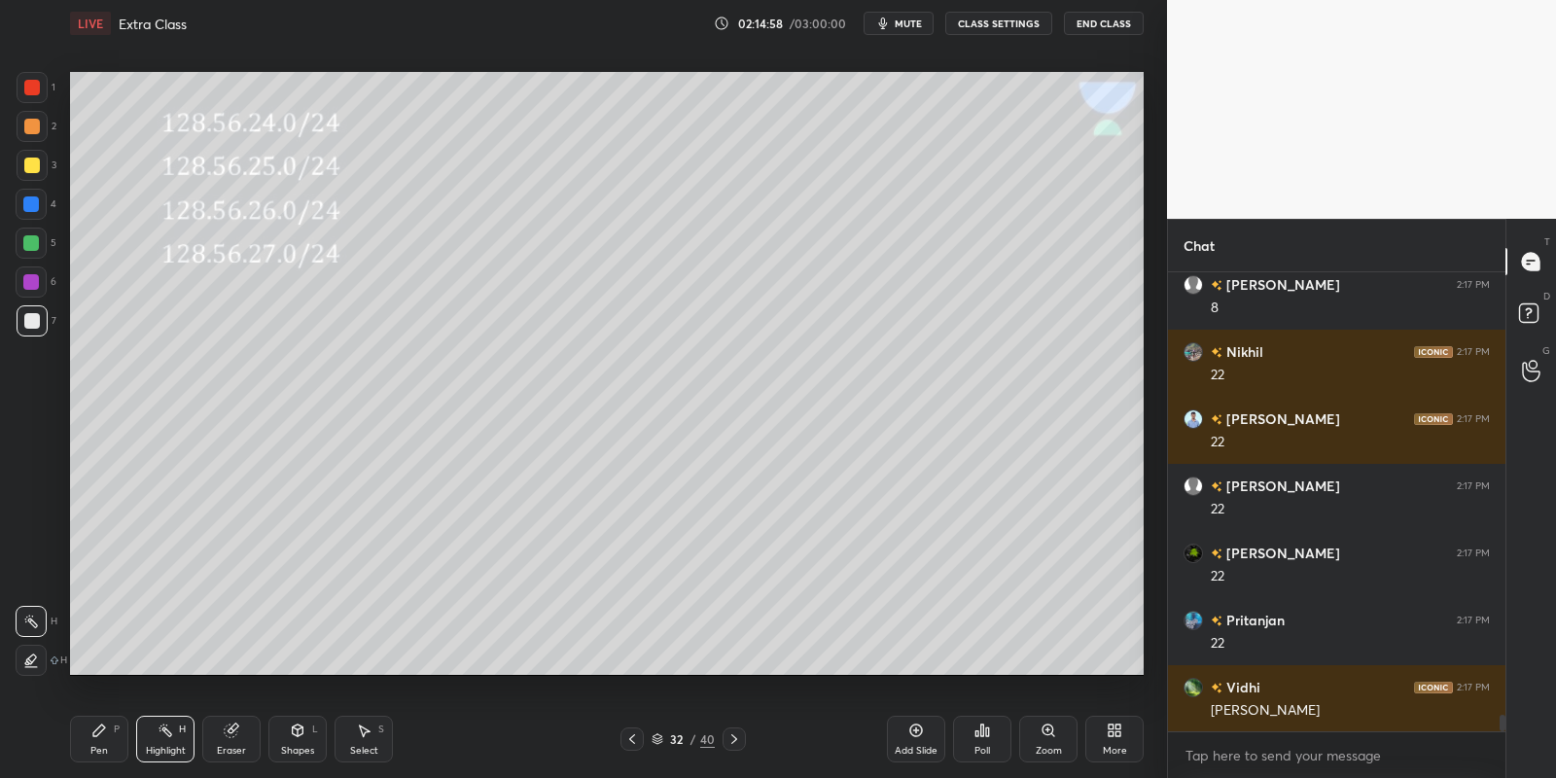
drag, startPoint x: 99, startPoint y: 750, endPoint x: 100, endPoint y: 693, distance: 56.4
click at [99, 748] on div "Pen" at bounding box center [99, 751] width 18 height 10
drag, startPoint x: 32, startPoint y: 158, endPoint x: 34, endPoint y: 168, distance: 10.9
click at [33, 159] on div at bounding box center [32, 165] width 31 height 31
drag, startPoint x: 24, startPoint y: 149, endPoint x: 39, endPoint y: 182, distance: 36.1
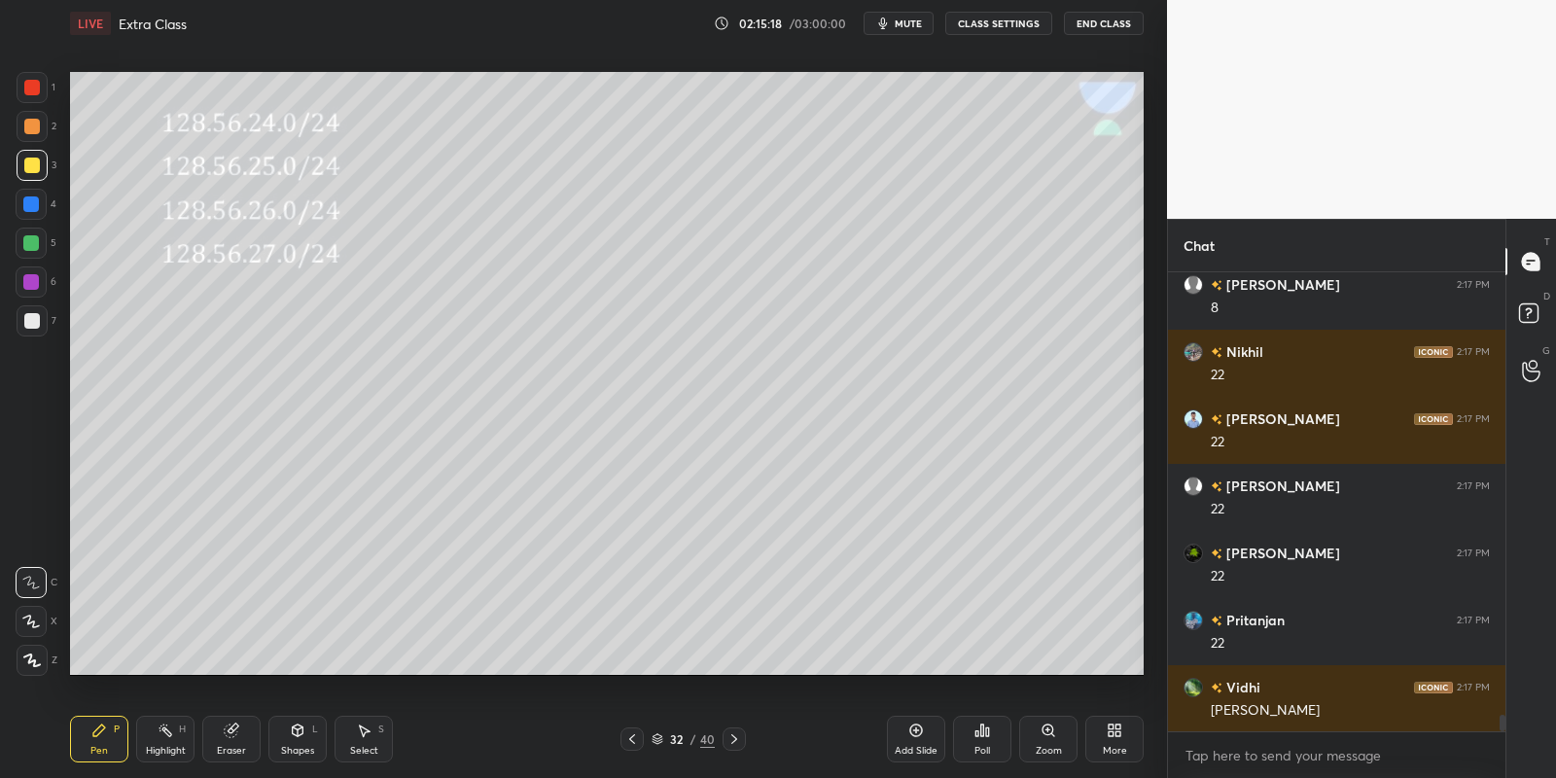
click at [26, 152] on div "1 2 3 4 5 6 7" at bounding box center [36, 208] width 41 height 272
click at [626, 738] on icon at bounding box center [632, 739] width 16 height 16
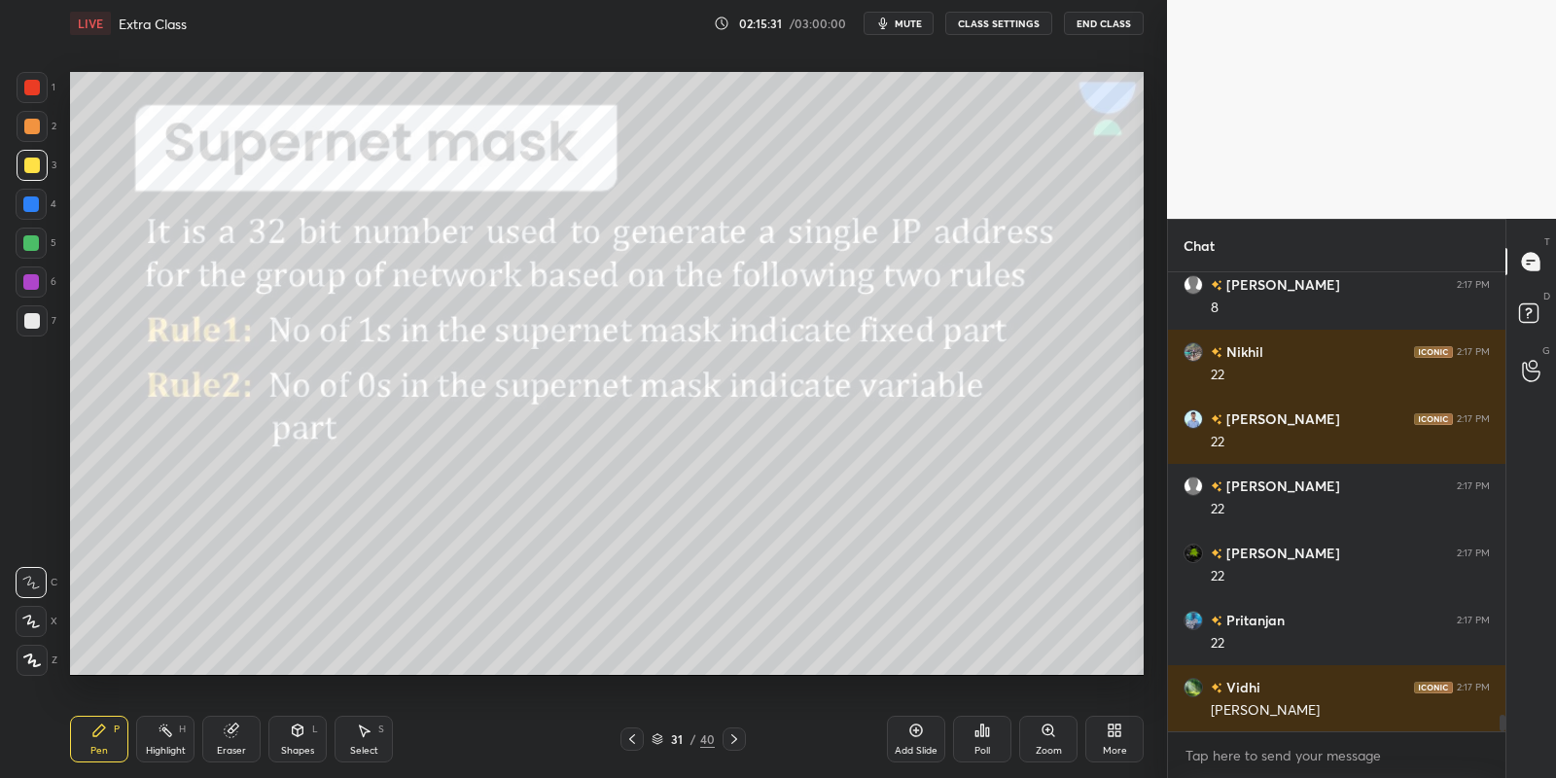
click at [158, 734] on div "Highlight H" at bounding box center [165, 739] width 58 height 47
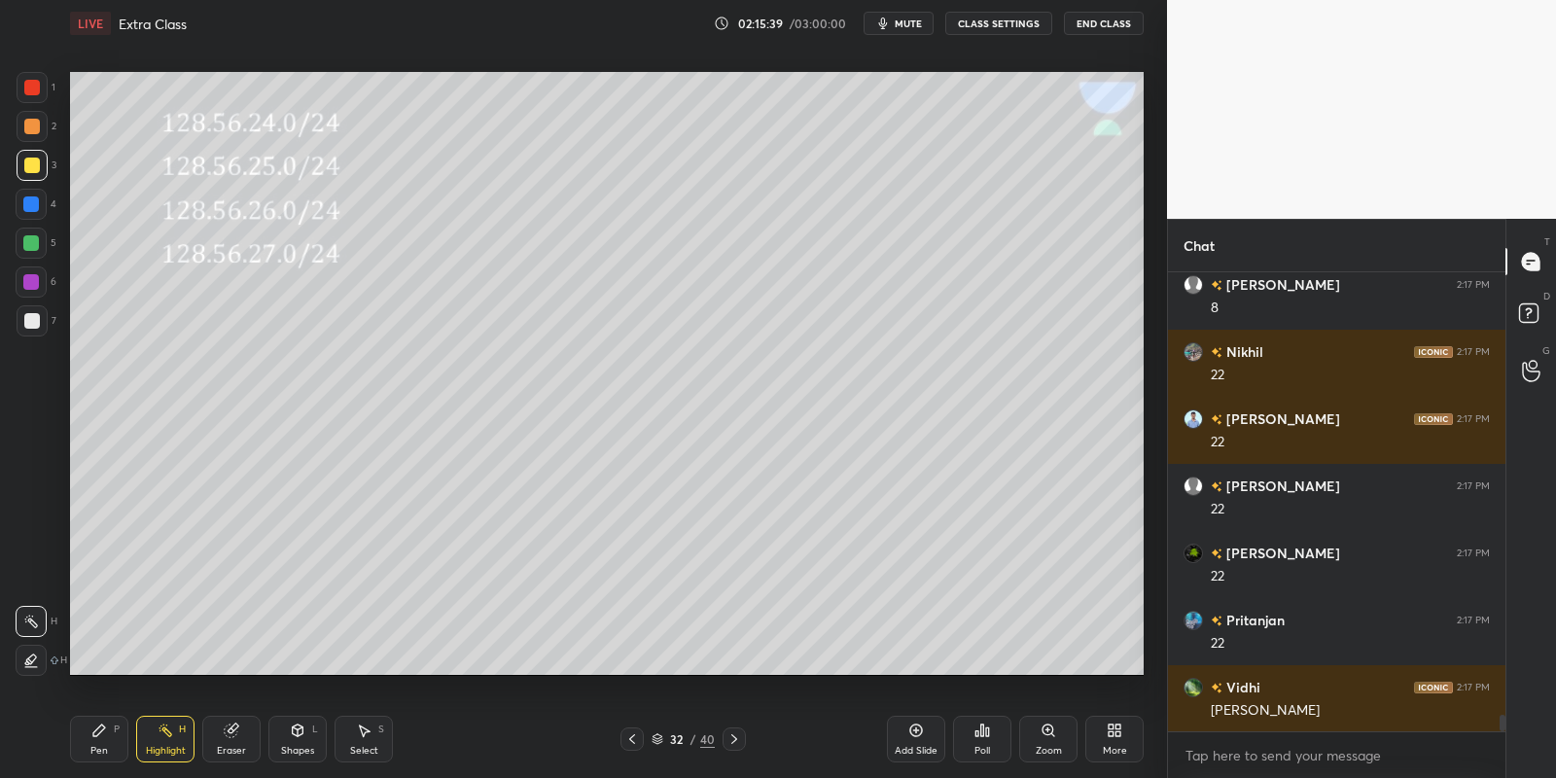
click at [96, 748] on div "Pen" at bounding box center [99, 751] width 18 height 10
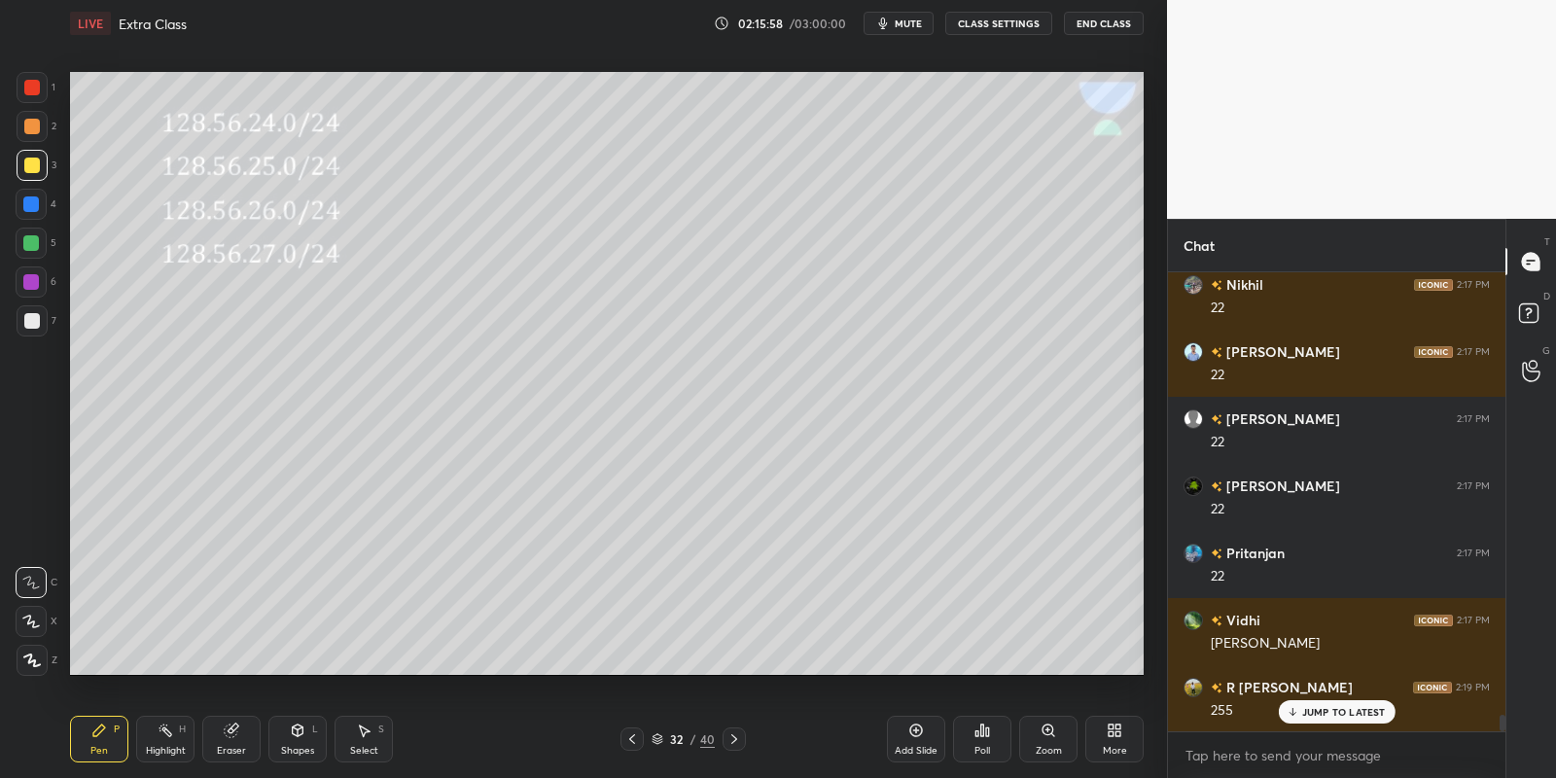
click at [165, 734] on div "Highlight H" at bounding box center [165, 739] width 58 height 47
click at [113, 748] on div "Pen P" at bounding box center [99, 739] width 58 height 47
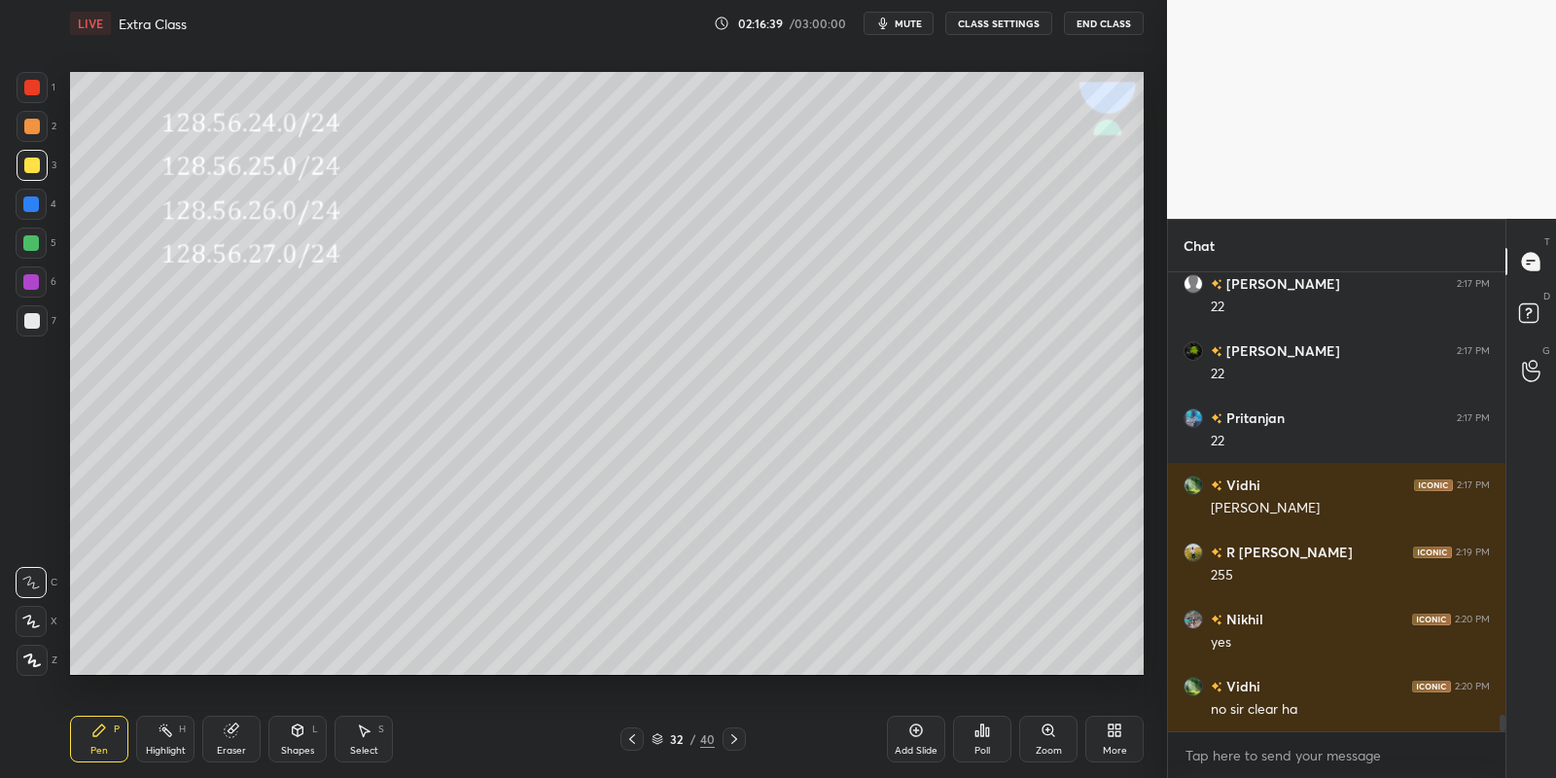
scroll to position [12504, 0]
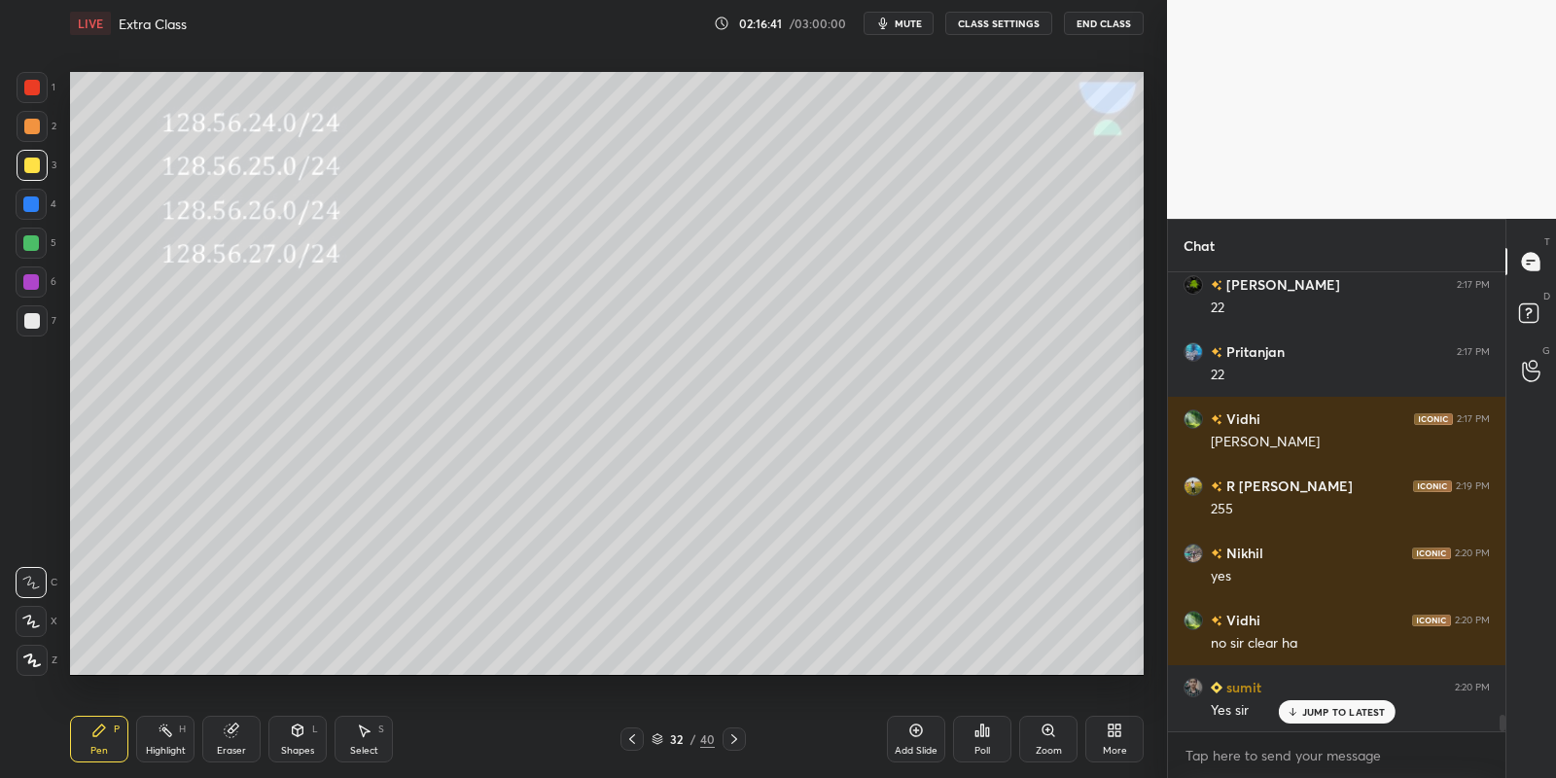
click at [734, 739] on icon at bounding box center [734, 739] width 16 height 16
click at [104, 744] on div "Pen P" at bounding box center [99, 739] width 58 height 47
click at [32, 159] on div at bounding box center [32, 165] width 31 height 31
drag, startPoint x: 303, startPoint y: 754, endPoint x: 308, endPoint y: 724, distance: 30.5
click at [306, 747] on div "Shapes" at bounding box center [297, 751] width 33 height 10
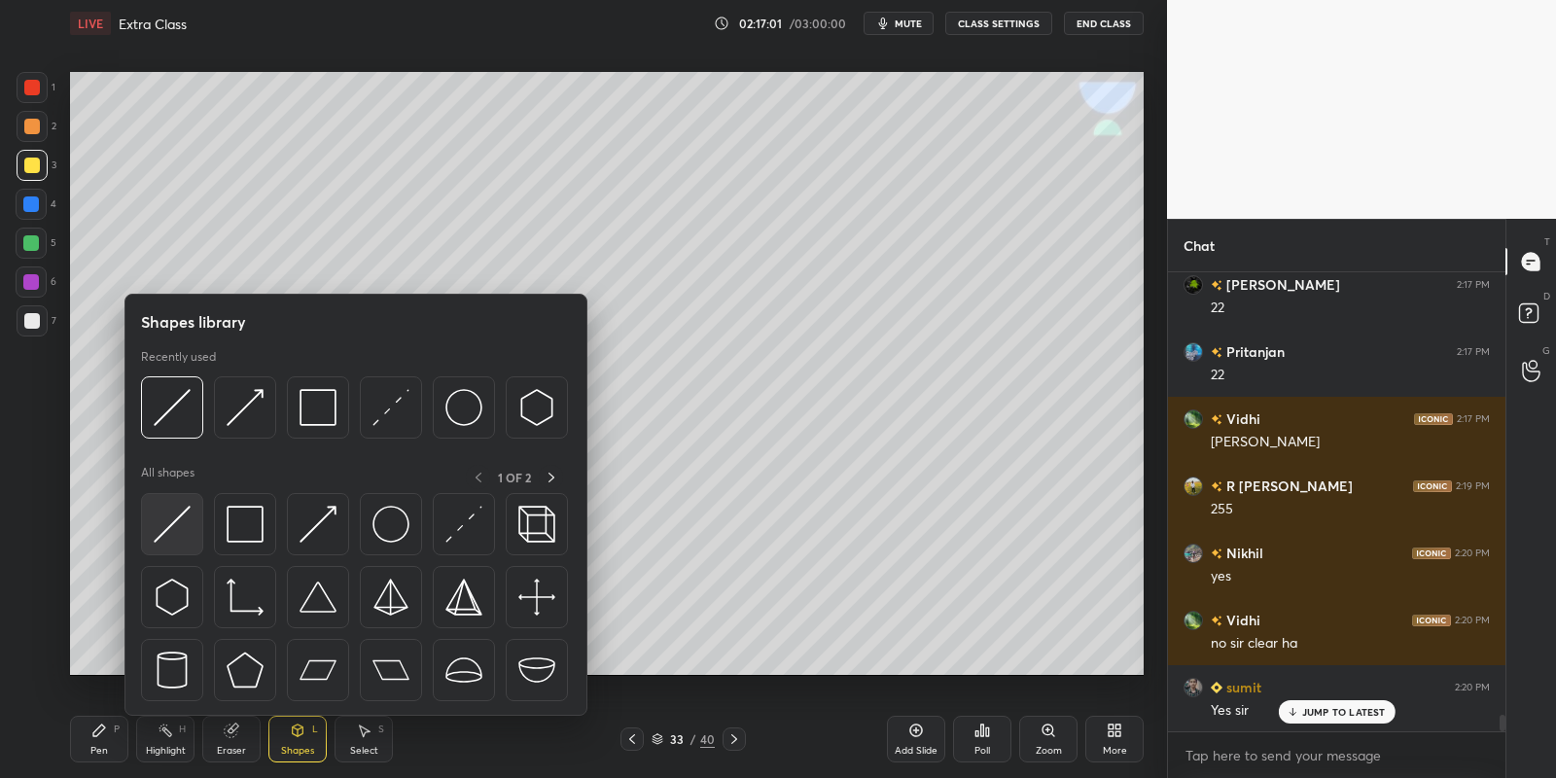
click at [176, 521] on img at bounding box center [172, 524] width 37 height 37
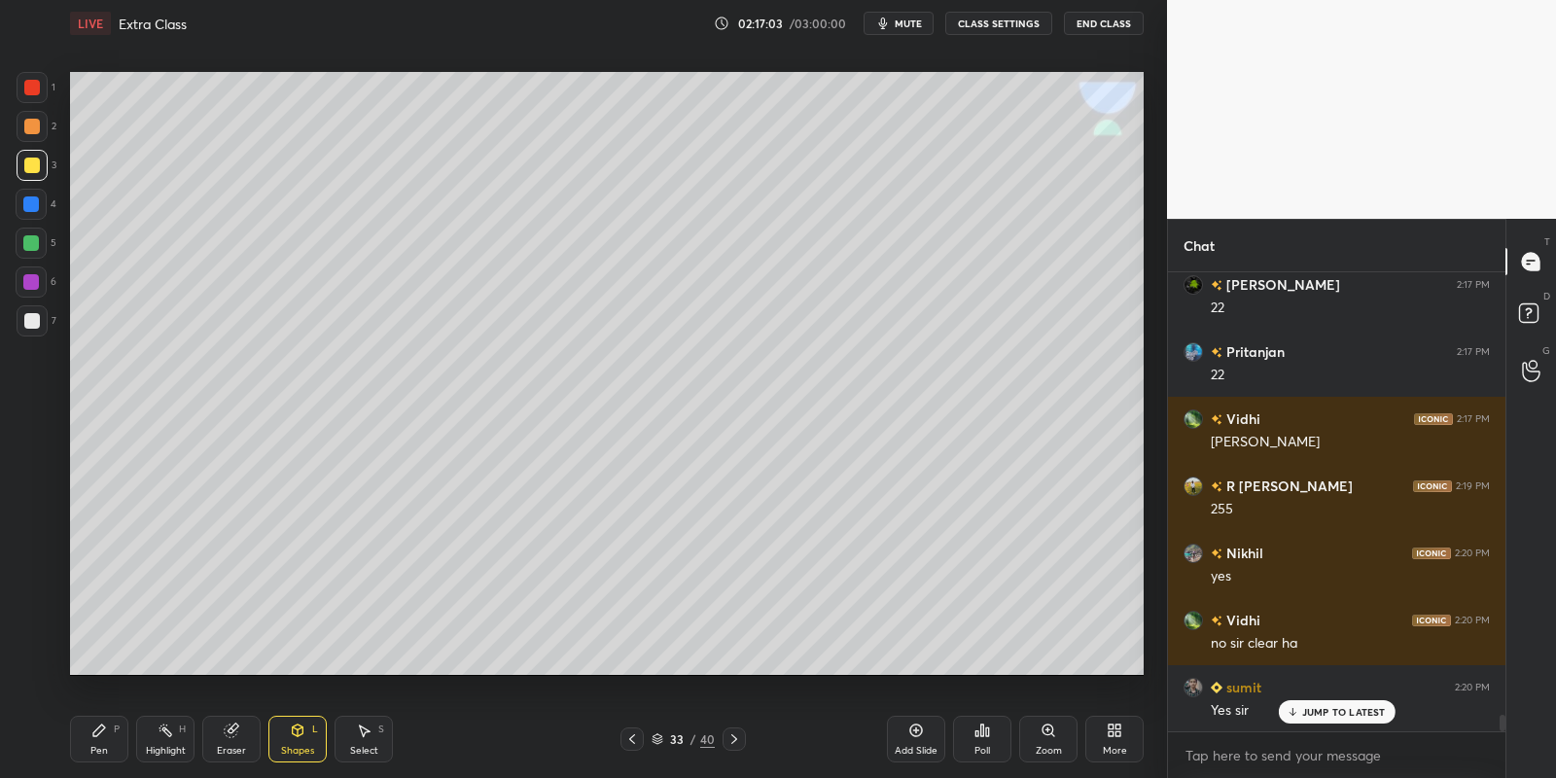
drag, startPoint x: 104, startPoint y: 743, endPoint x: 111, endPoint y: 683, distance: 60.7
click at [106, 740] on div "Pen P" at bounding box center [99, 739] width 58 height 47
click at [106, 750] on div "Pen" at bounding box center [99, 751] width 18 height 10
drag, startPoint x: 303, startPoint y: 738, endPoint x: 300, endPoint y: 719, distance: 19.8
click at [304, 735] on div "Shapes L" at bounding box center [297, 739] width 58 height 47
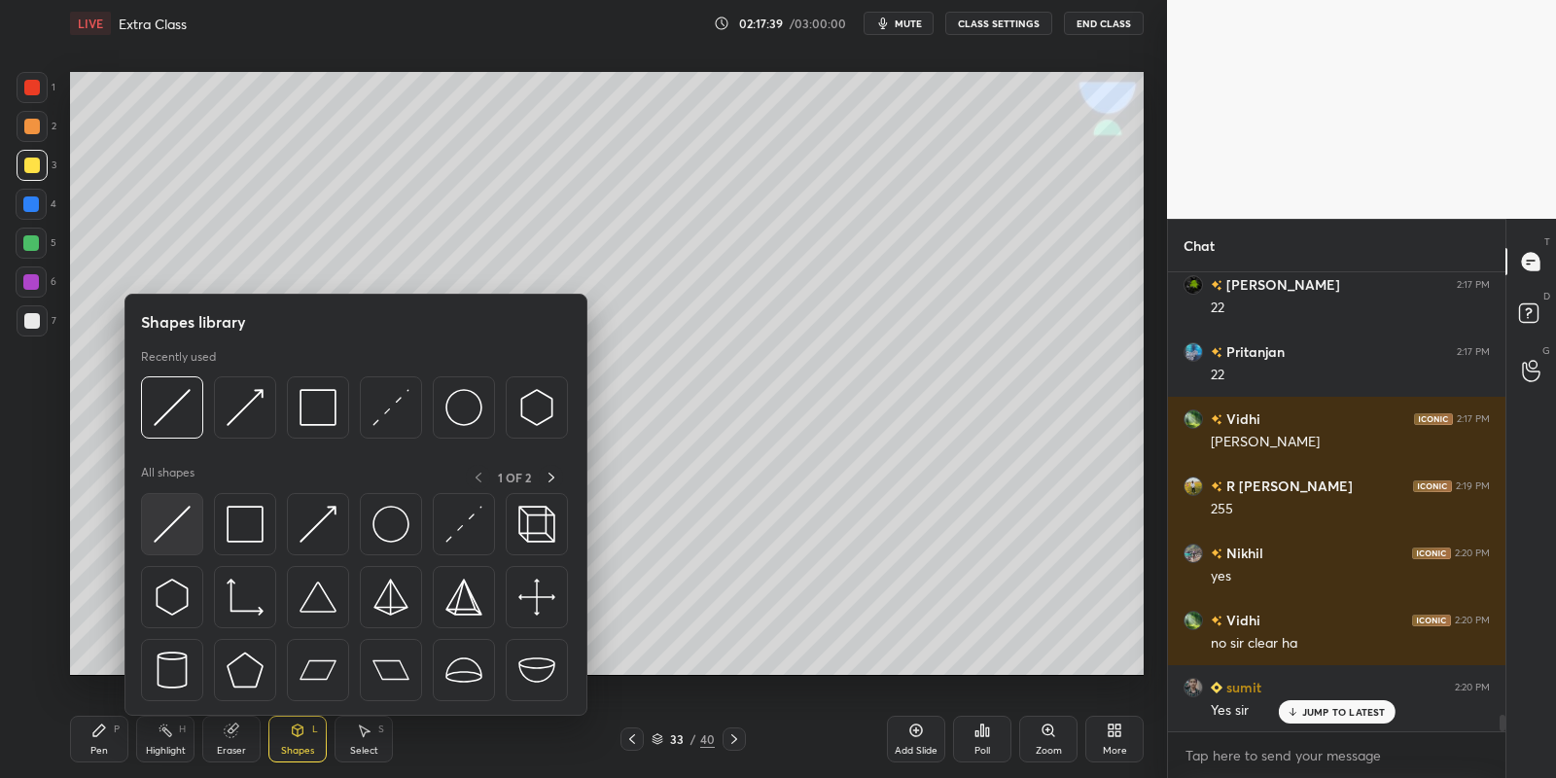
click at [197, 510] on div at bounding box center [172, 524] width 62 height 62
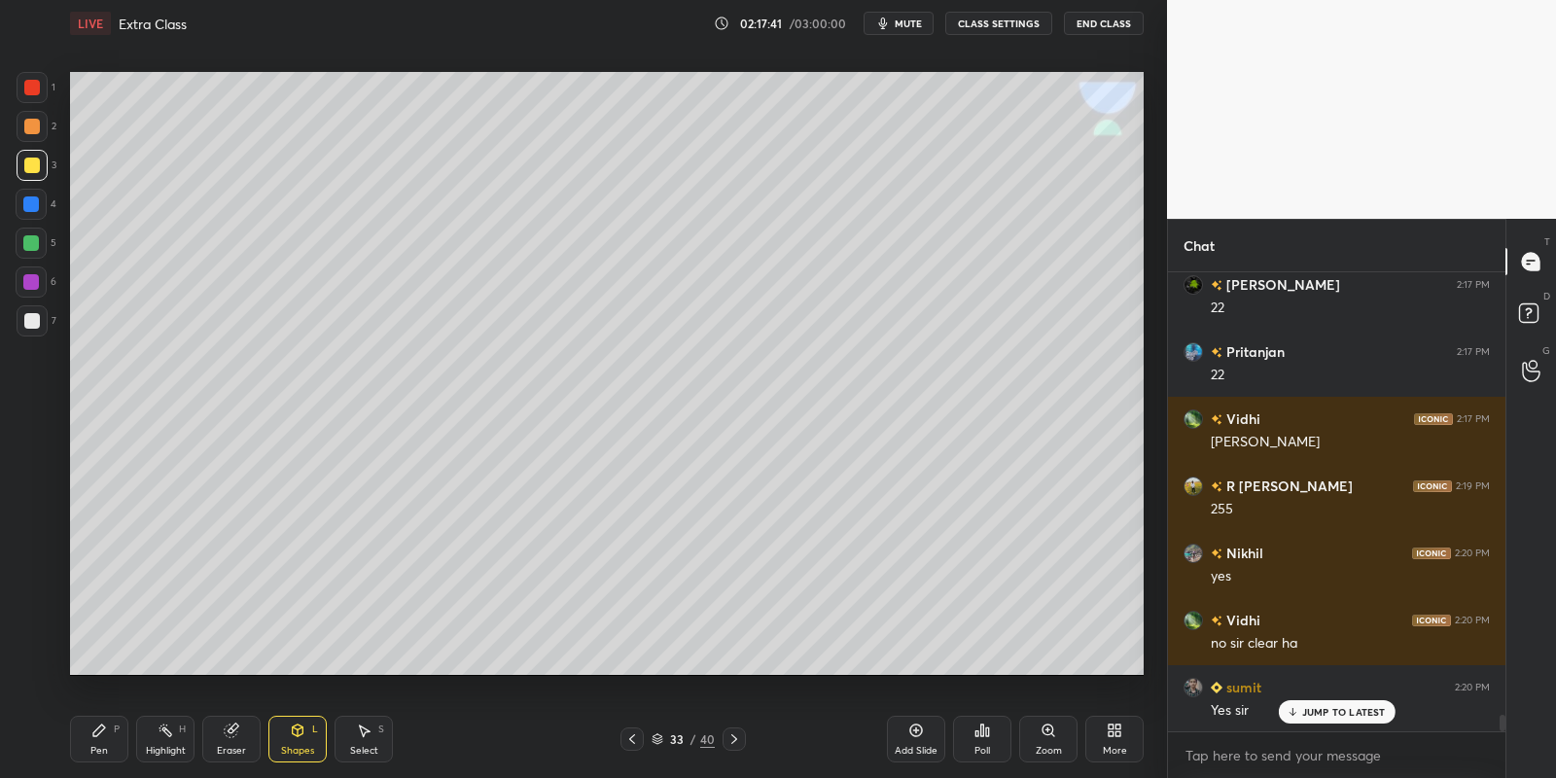
click at [102, 749] on div "Pen" at bounding box center [99, 751] width 18 height 10
click at [173, 750] on div "Highlight" at bounding box center [166, 751] width 40 height 10
drag, startPoint x: 119, startPoint y: 749, endPoint x: 147, endPoint y: 736, distance: 30.9
click at [121, 745] on div "Pen P" at bounding box center [99, 739] width 58 height 47
click at [155, 739] on div "Highlight H" at bounding box center [165, 739] width 58 height 47
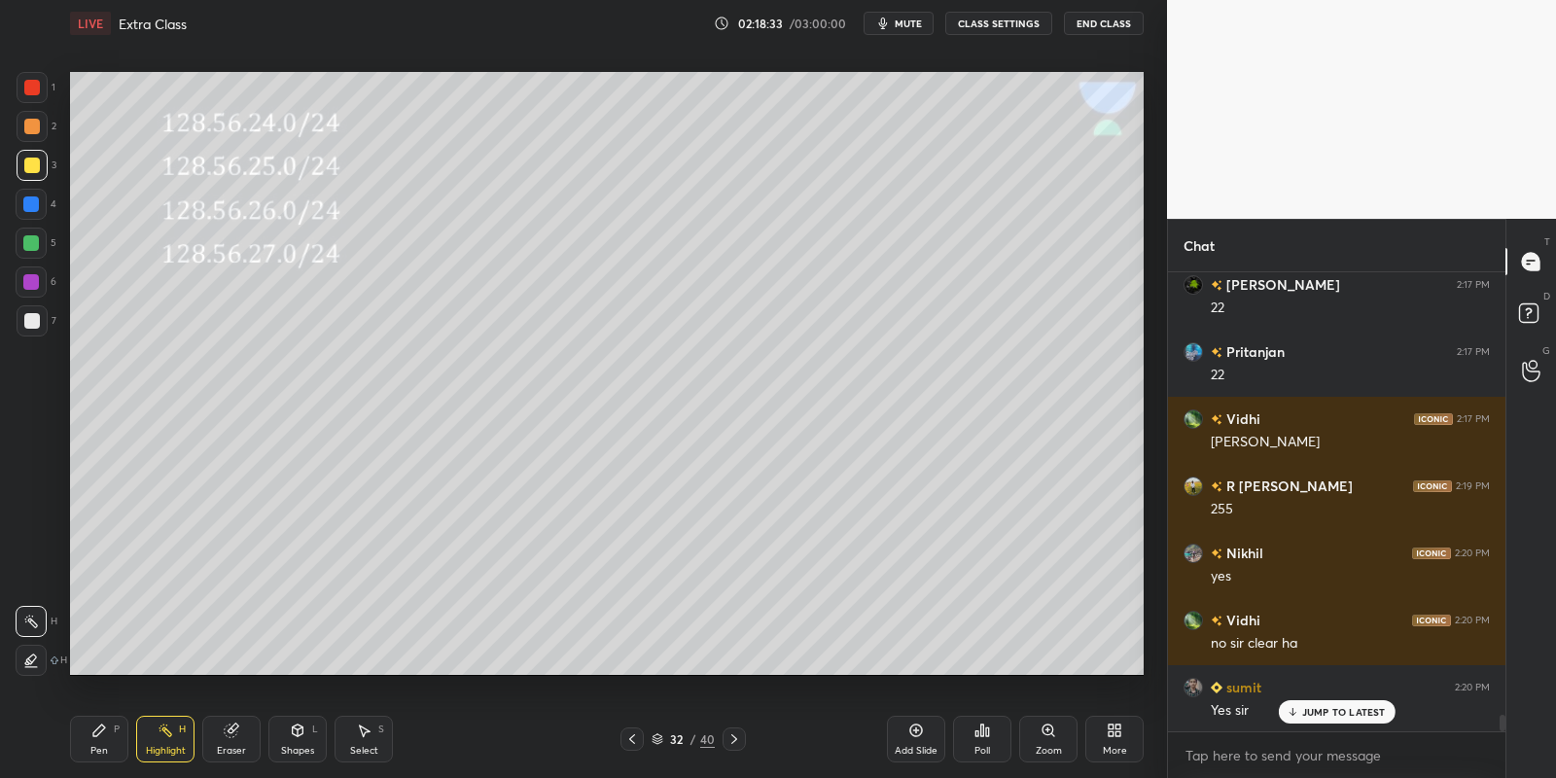
drag, startPoint x: 167, startPoint y: 750, endPoint x: 171, endPoint y: 708, distance: 42.0
click at [167, 746] on div "Highlight" at bounding box center [166, 751] width 40 height 10
click at [102, 744] on div "Pen P" at bounding box center [99, 739] width 58 height 47
drag, startPoint x: 296, startPoint y: 733, endPoint x: 296, endPoint y: 716, distance: 17.5
click at [297, 731] on icon at bounding box center [298, 730] width 11 height 12
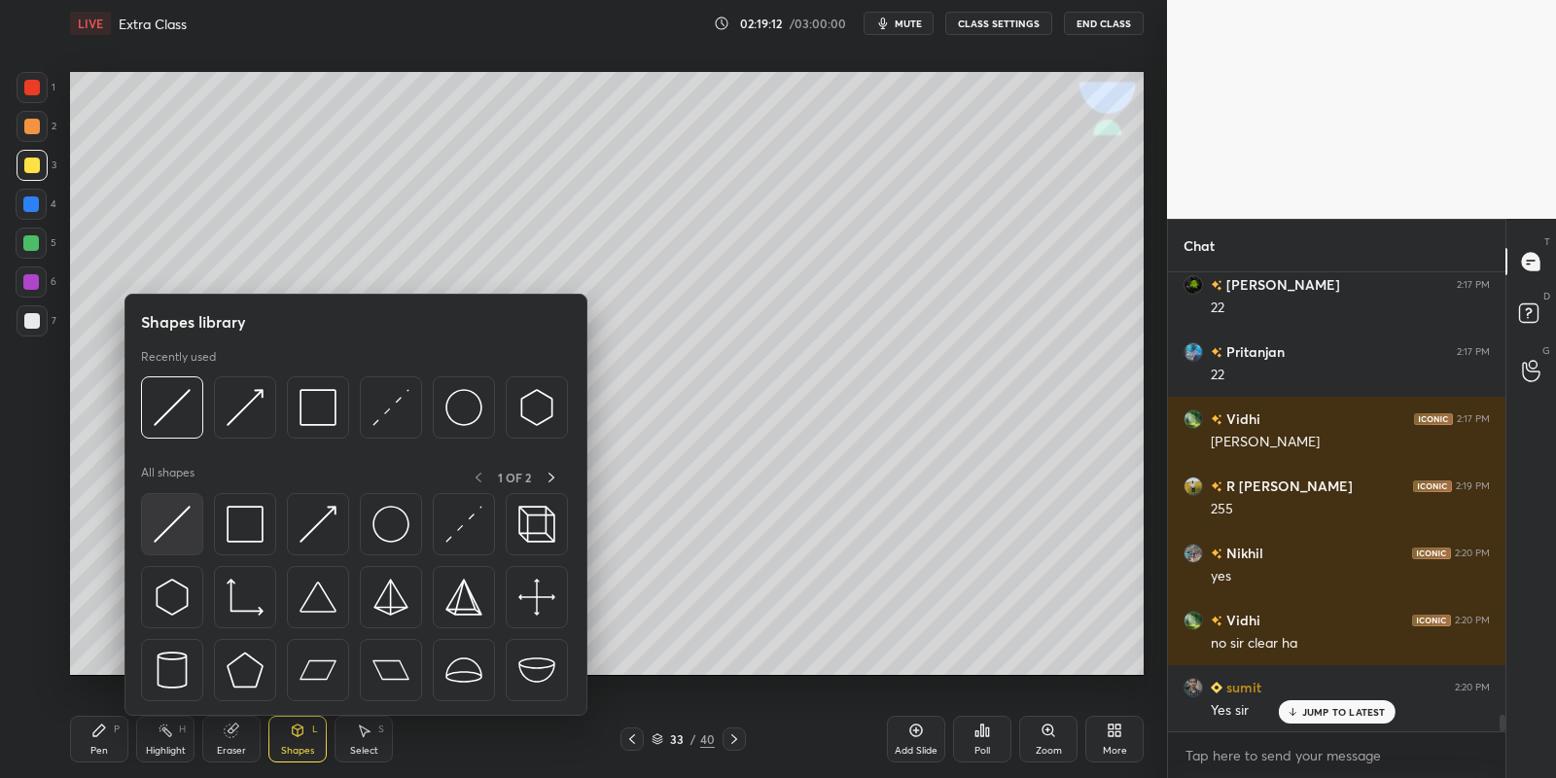
click at [182, 522] on img at bounding box center [172, 524] width 37 height 37
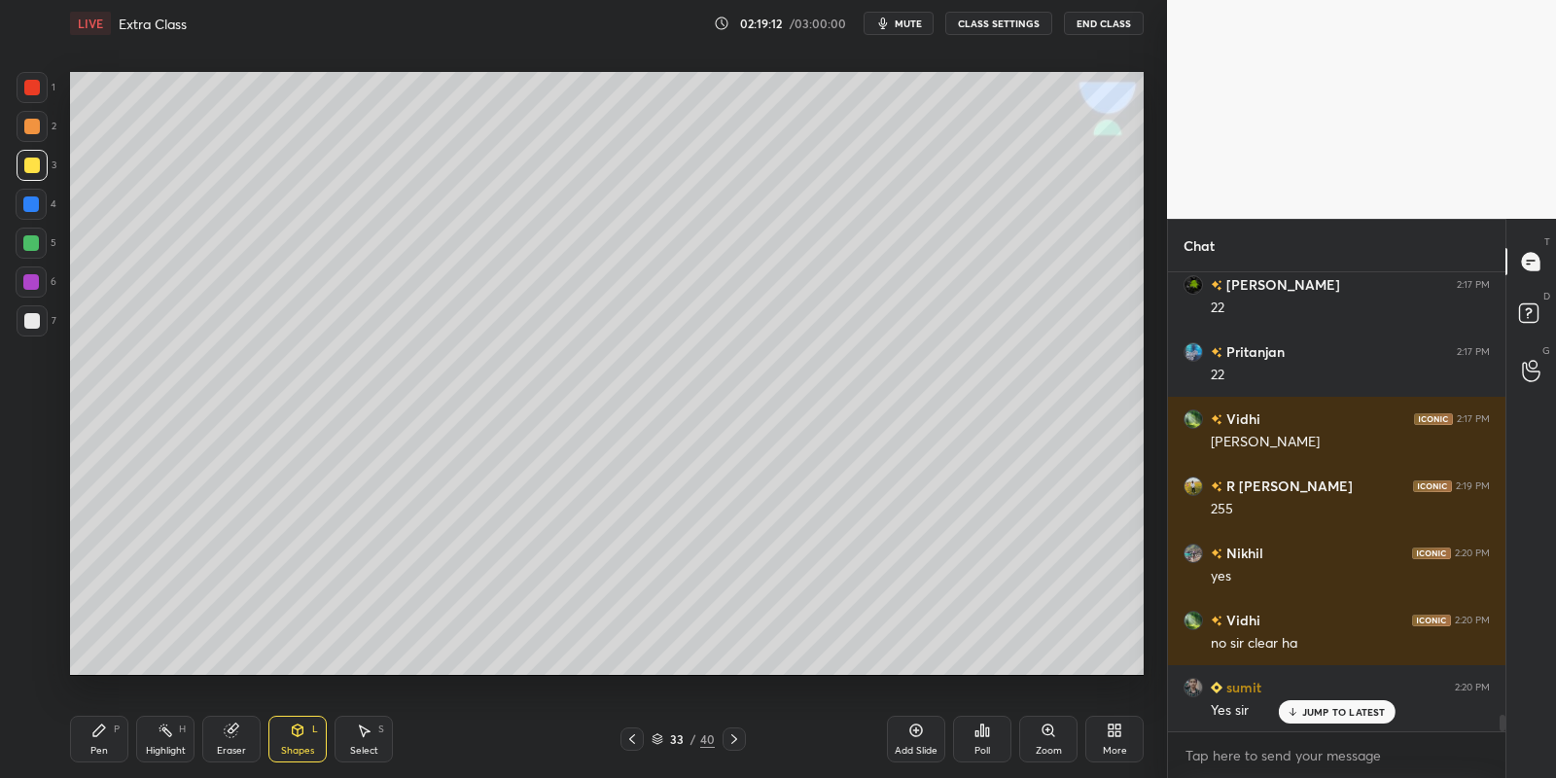
scroll to position [12551, 0]
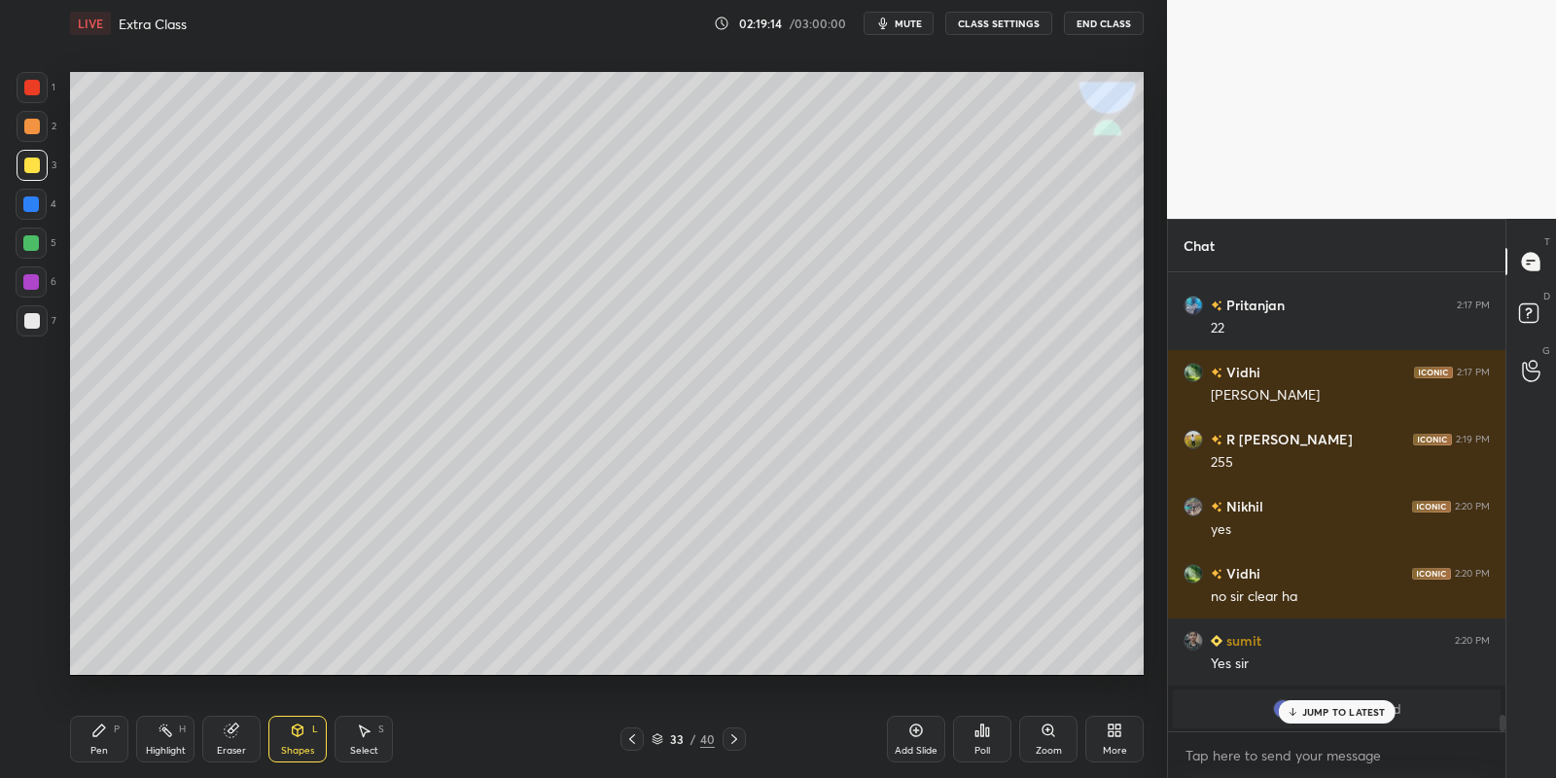
click at [105, 746] on div "Pen" at bounding box center [99, 751] width 18 height 10
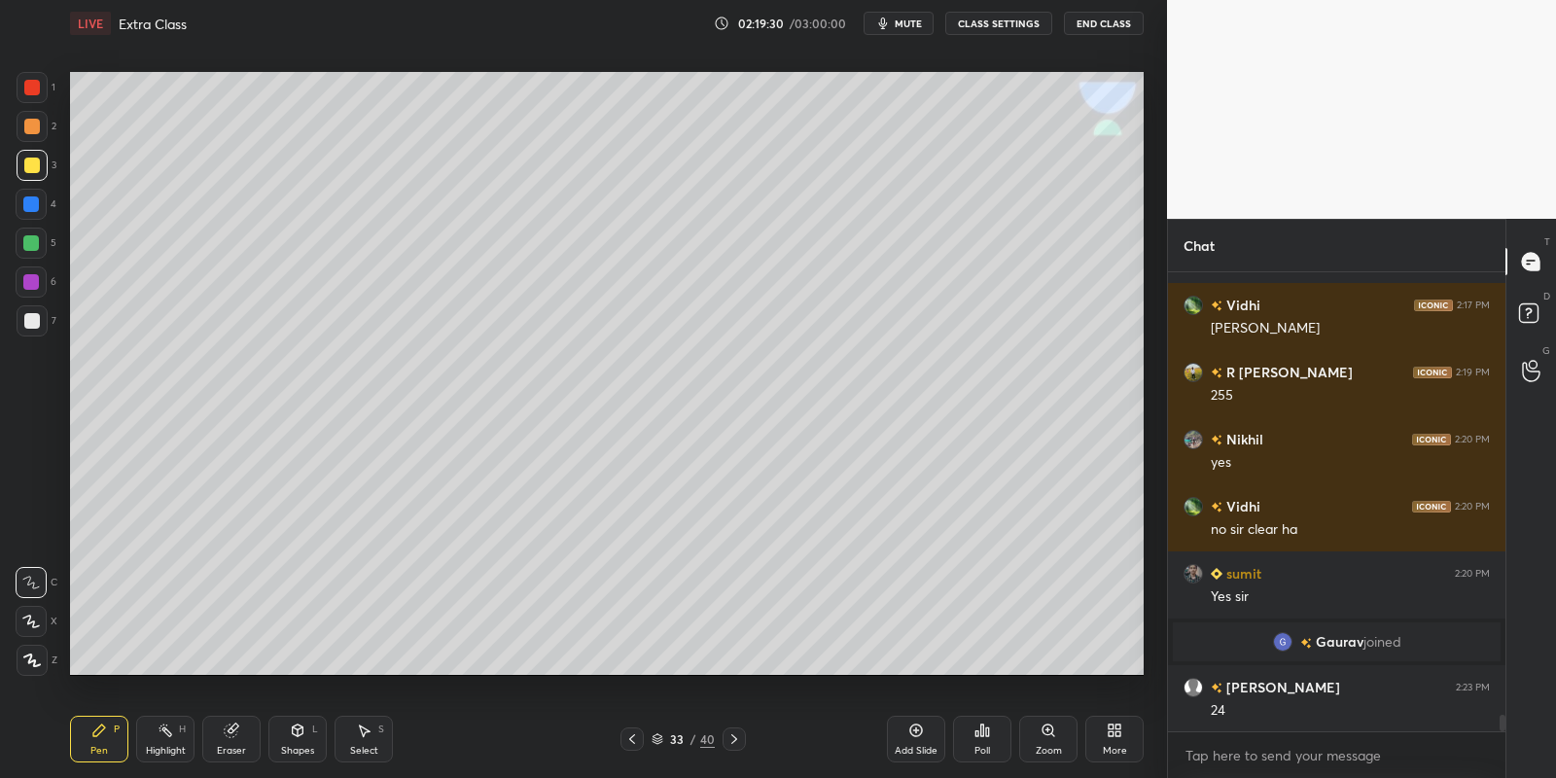
scroll to position [12664, 0]
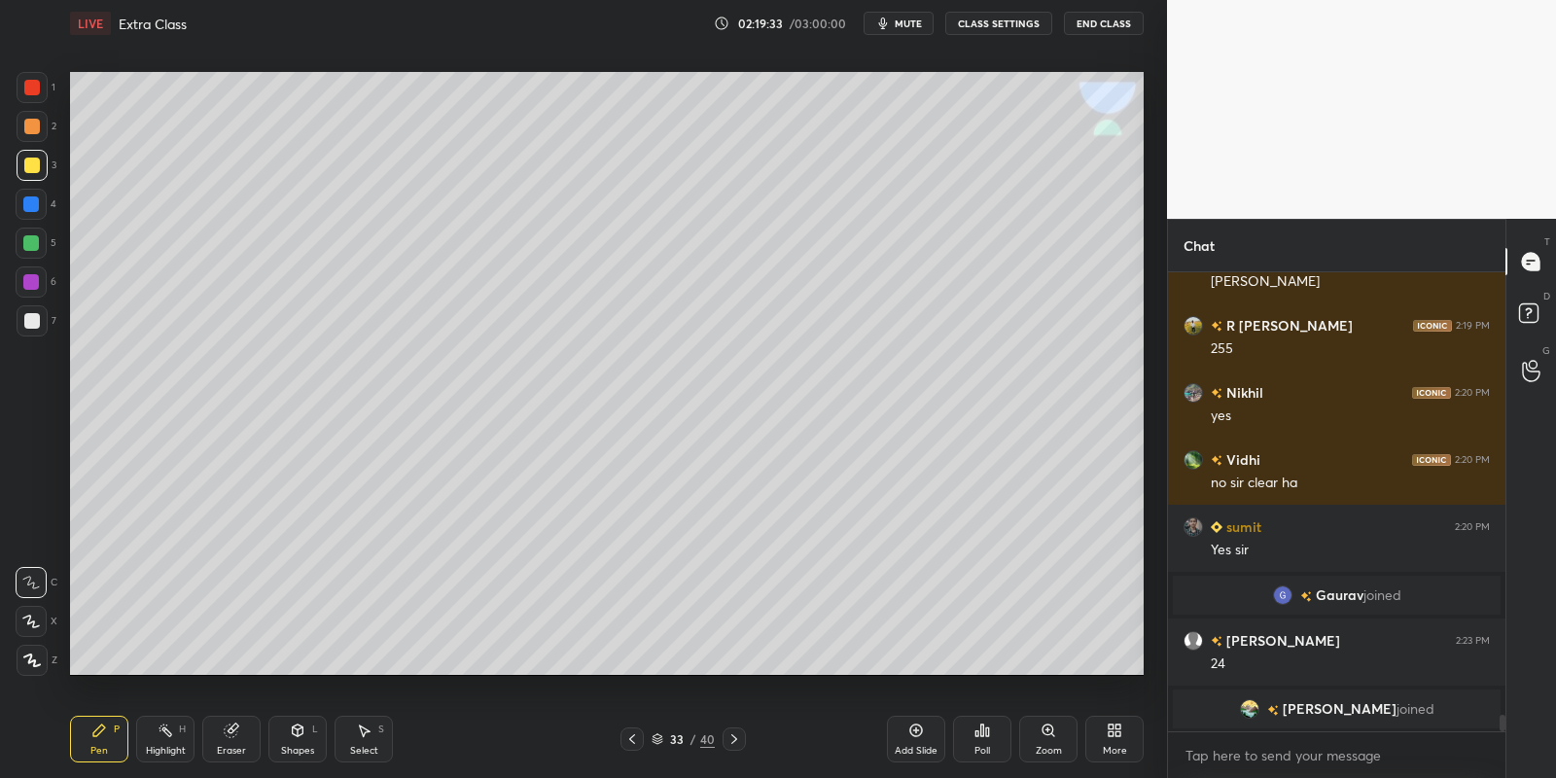
click at [97, 739] on div "Pen P" at bounding box center [99, 739] width 58 height 47
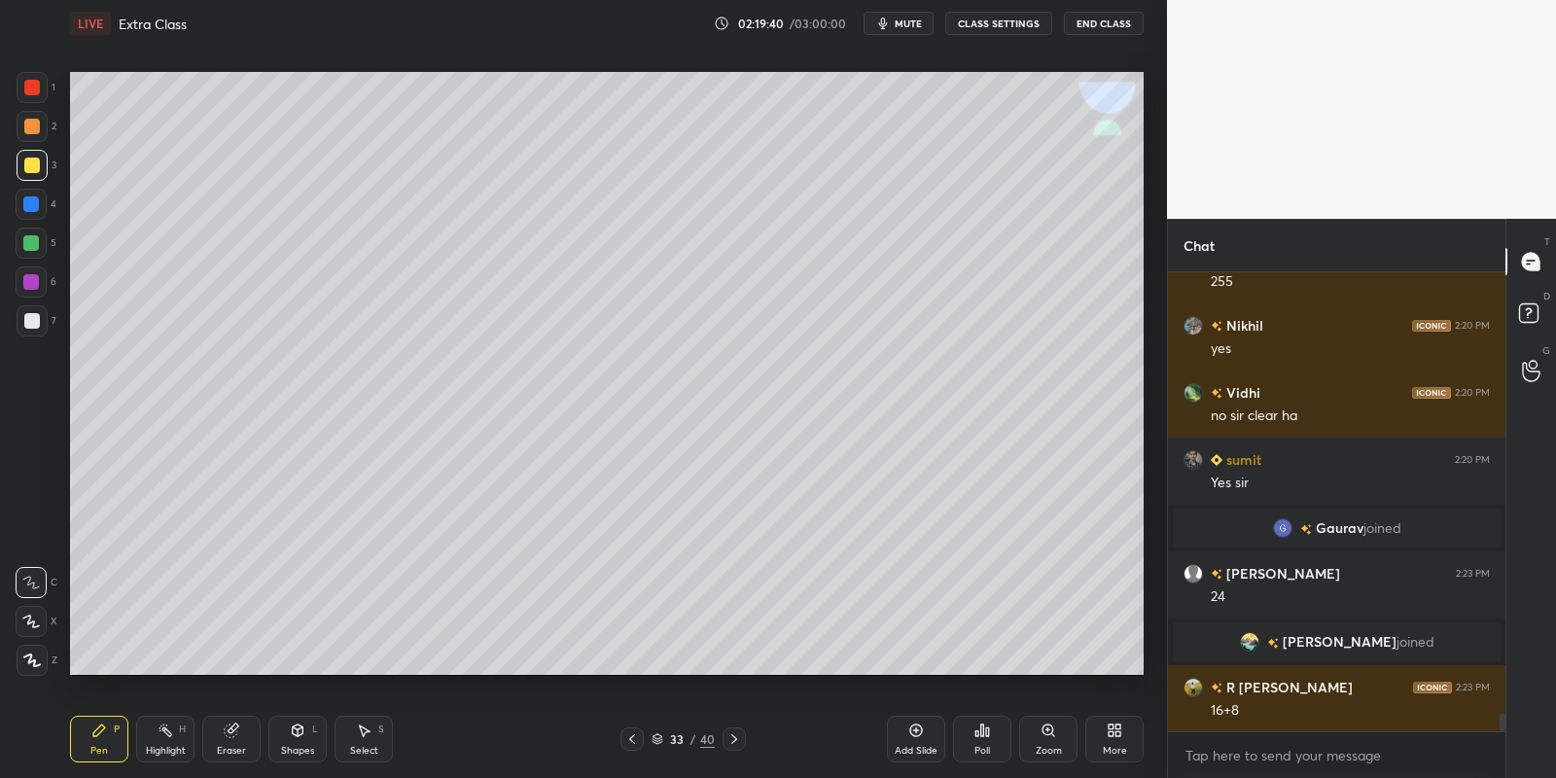
scroll to position [11684, 0]
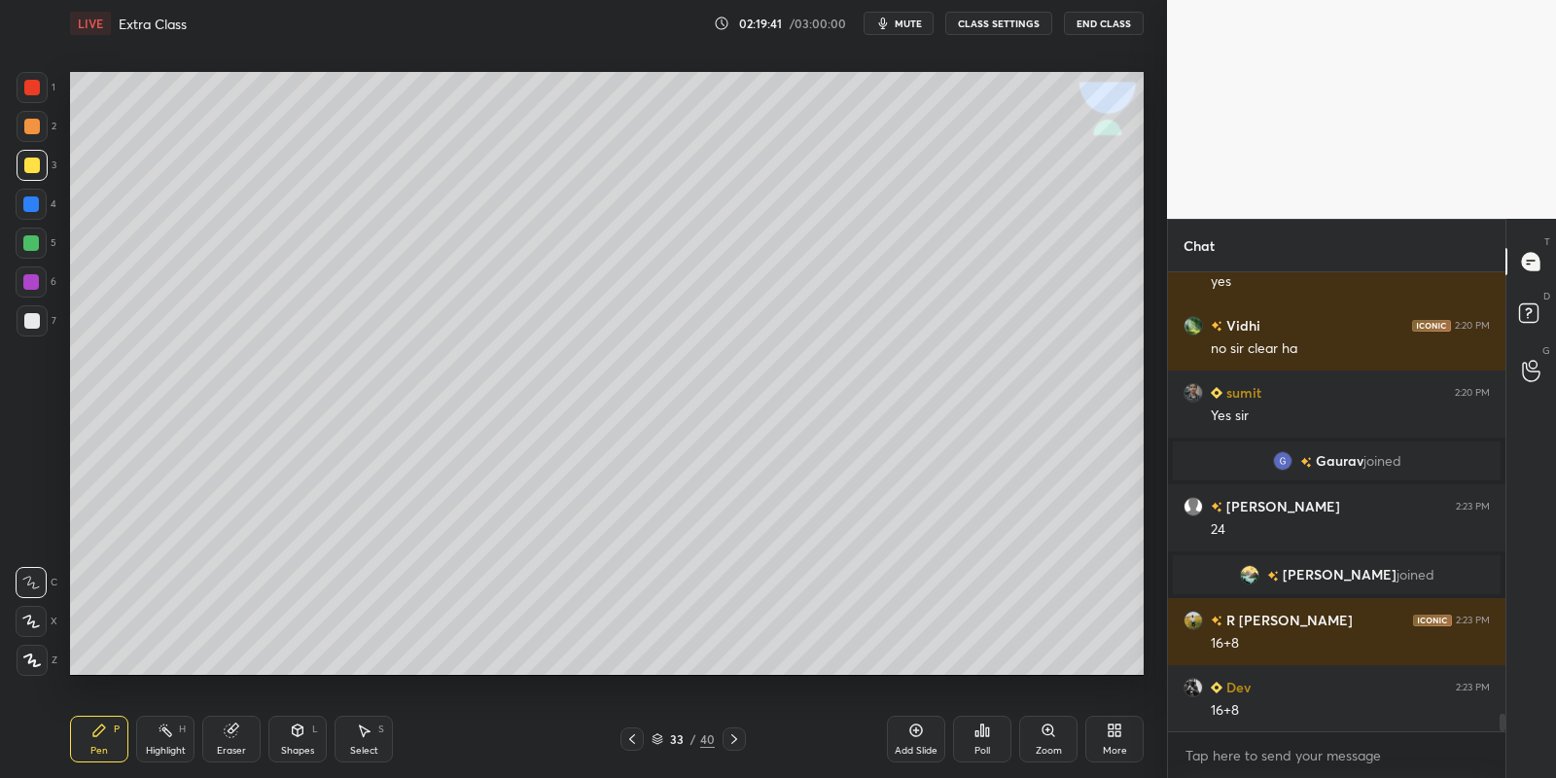
drag, startPoint x: 297, startPoint y: 747, endPoint x: 297, endPoint y: 727, distance: 19.4
click at [299, 743] on div "Shapes L" at bounding box center [297, 739] width 58 height 47
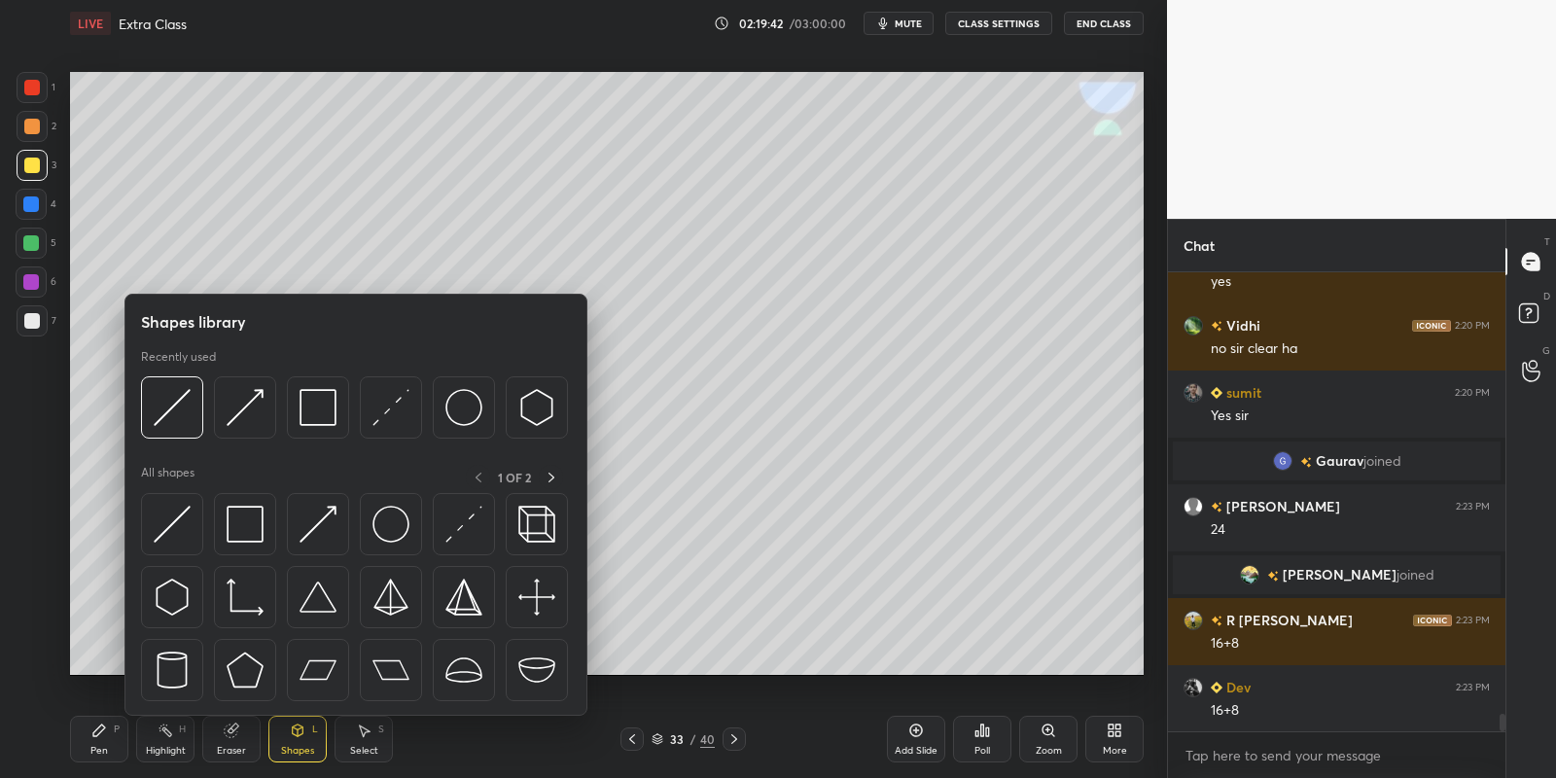
click at [166, 527] on img at bounding box center [172, 524] width 37 height 37
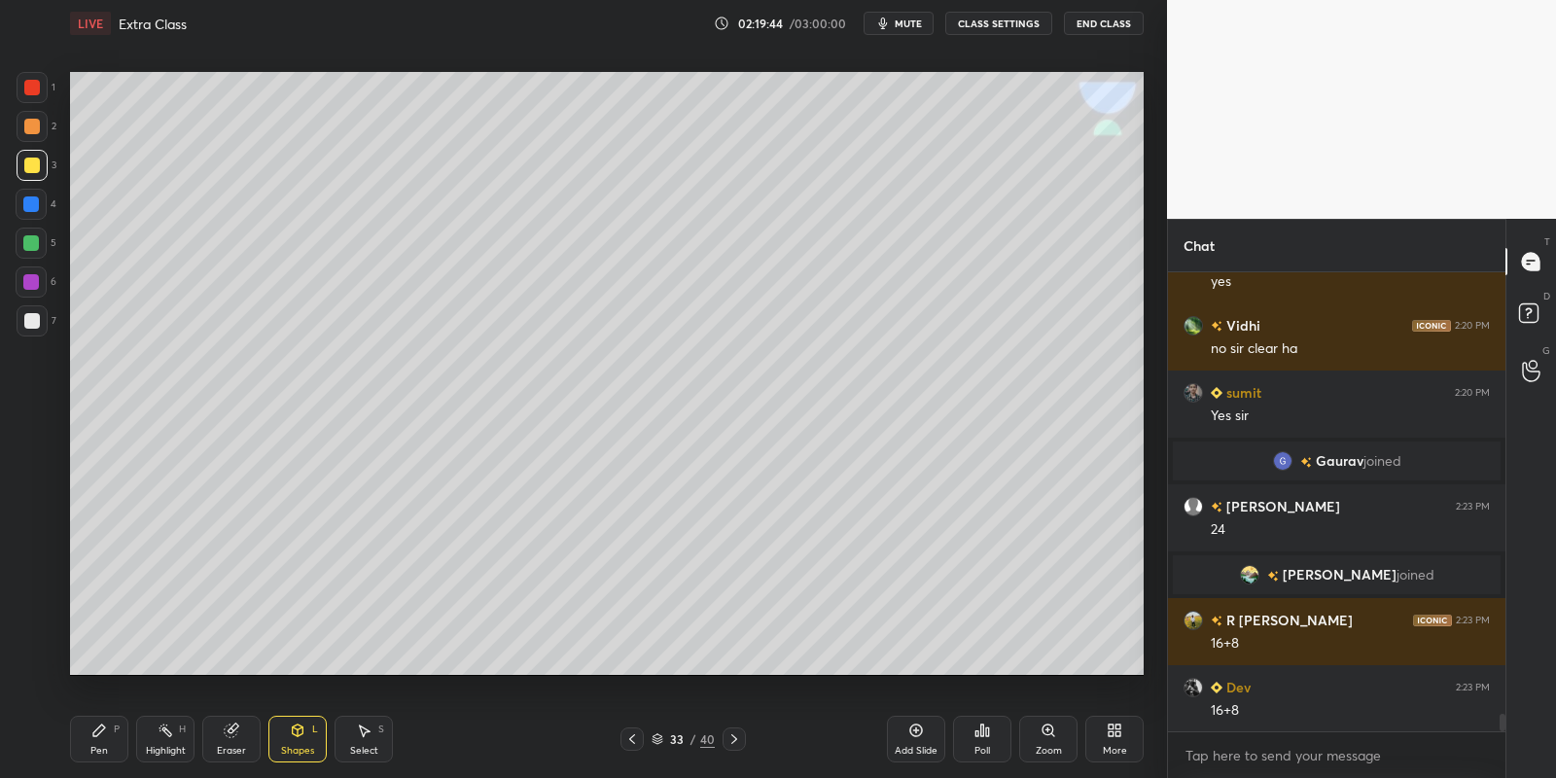
drag, startPoint x: 101, startPoint y: 750, endPoint x: 105, endPoint y: 714, distance: 36.2
click at [99, 746] on div "Pen" at bounding box center [99, 751] width 18 height 10
click at [295, 752] on div "Shapes L" at bounding box center [297, 739] width 58 height 47
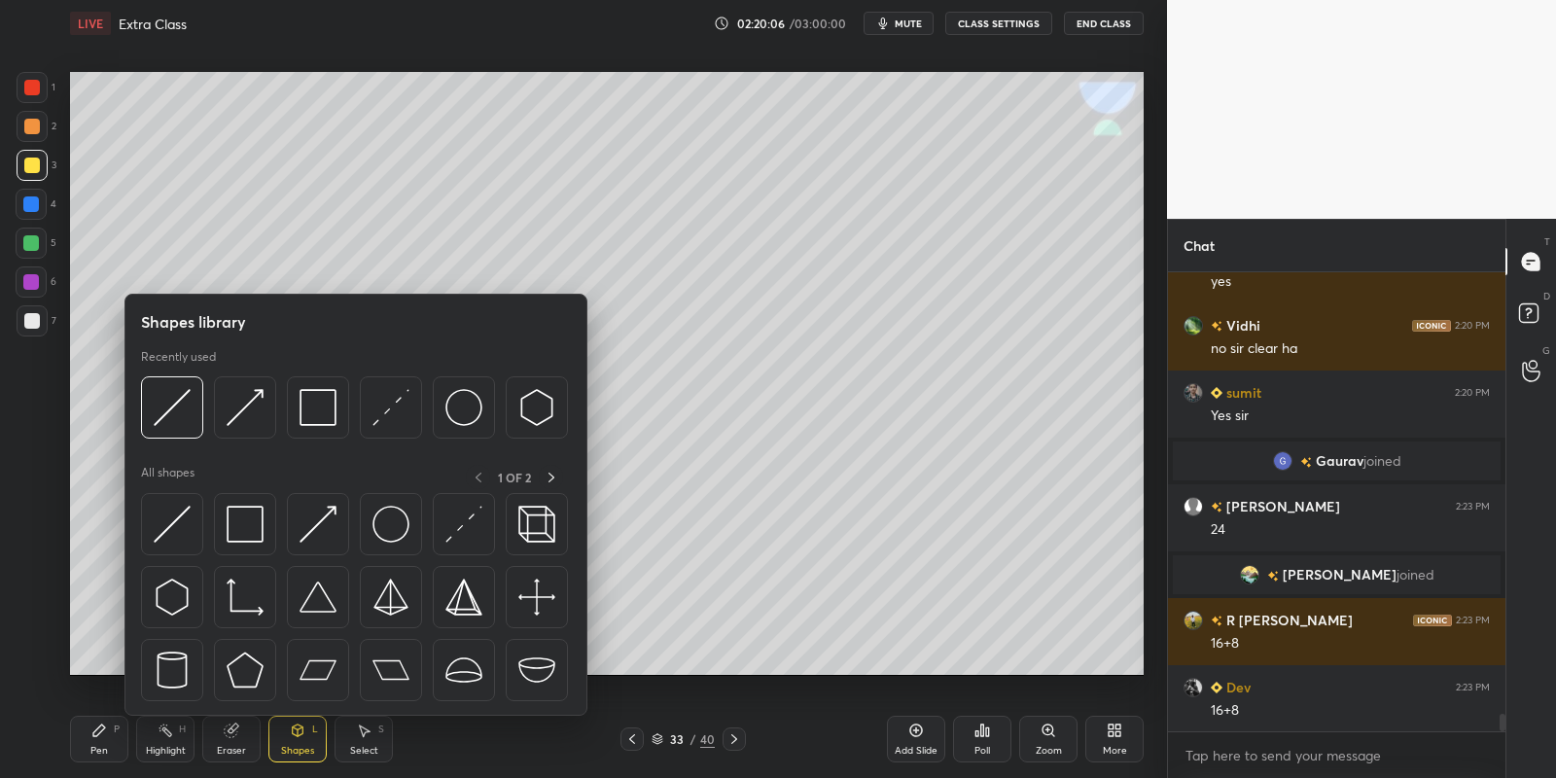
click at [182, 515] on img at bounding box center [172, 524] width 37 height 37
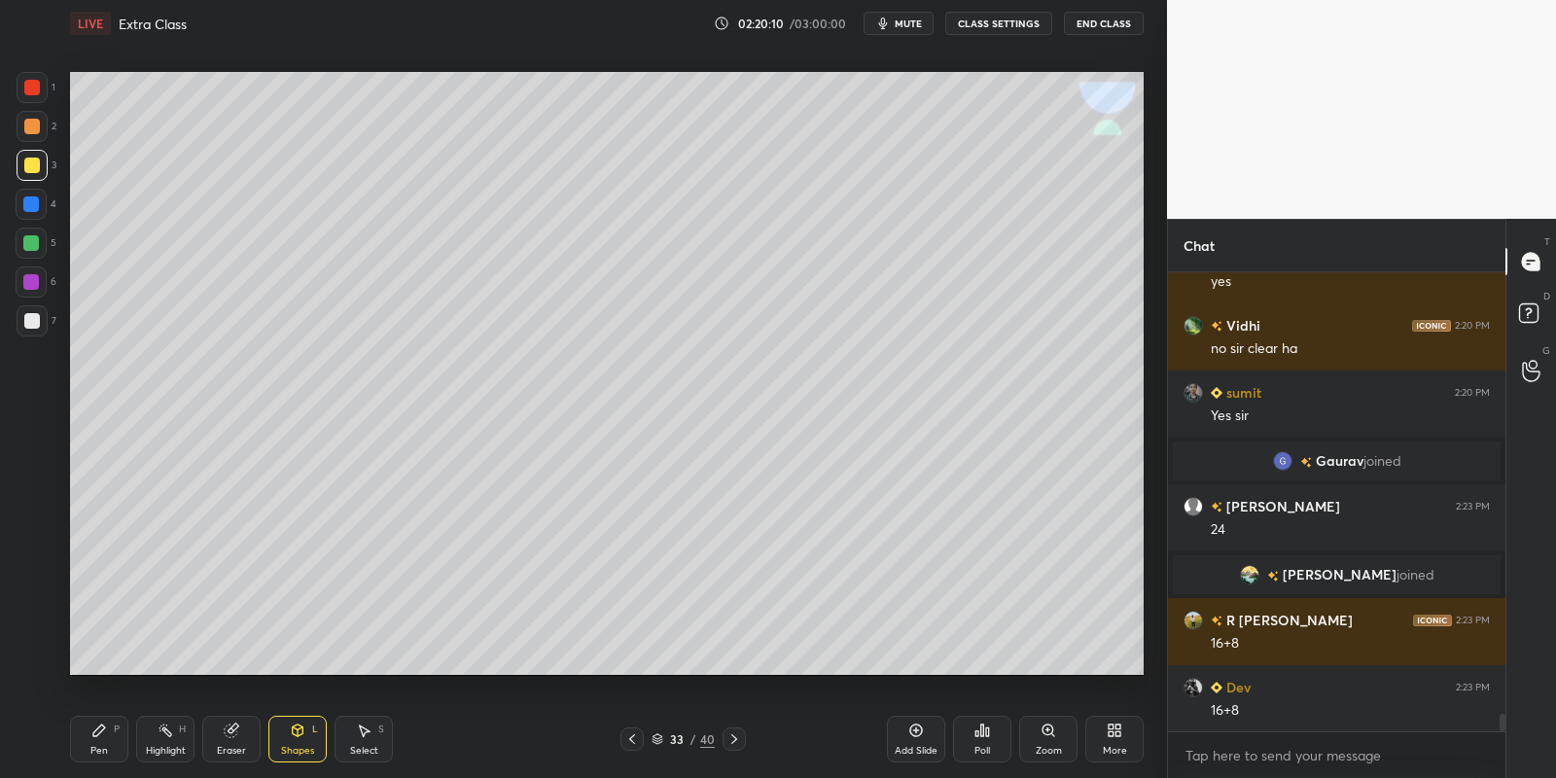
click at [103, 743] on div "Pen P" at bounding box center [99, 739] width 58 height 47
drag, startPoint x: 172, startPoint y: 742, endPoint x: 192, endPoint y: 720, distance: 29.6
click at [174, 740] on div "Highlight H" at bounding box center [165, 739] width 58 height 47
click at [104, 750] on div "Pen P" at bounding box center [99, 739] width 58 height 47
click at [154, 743] on div "Highlight H" at bounding box center [165, 739] width 58 height 47
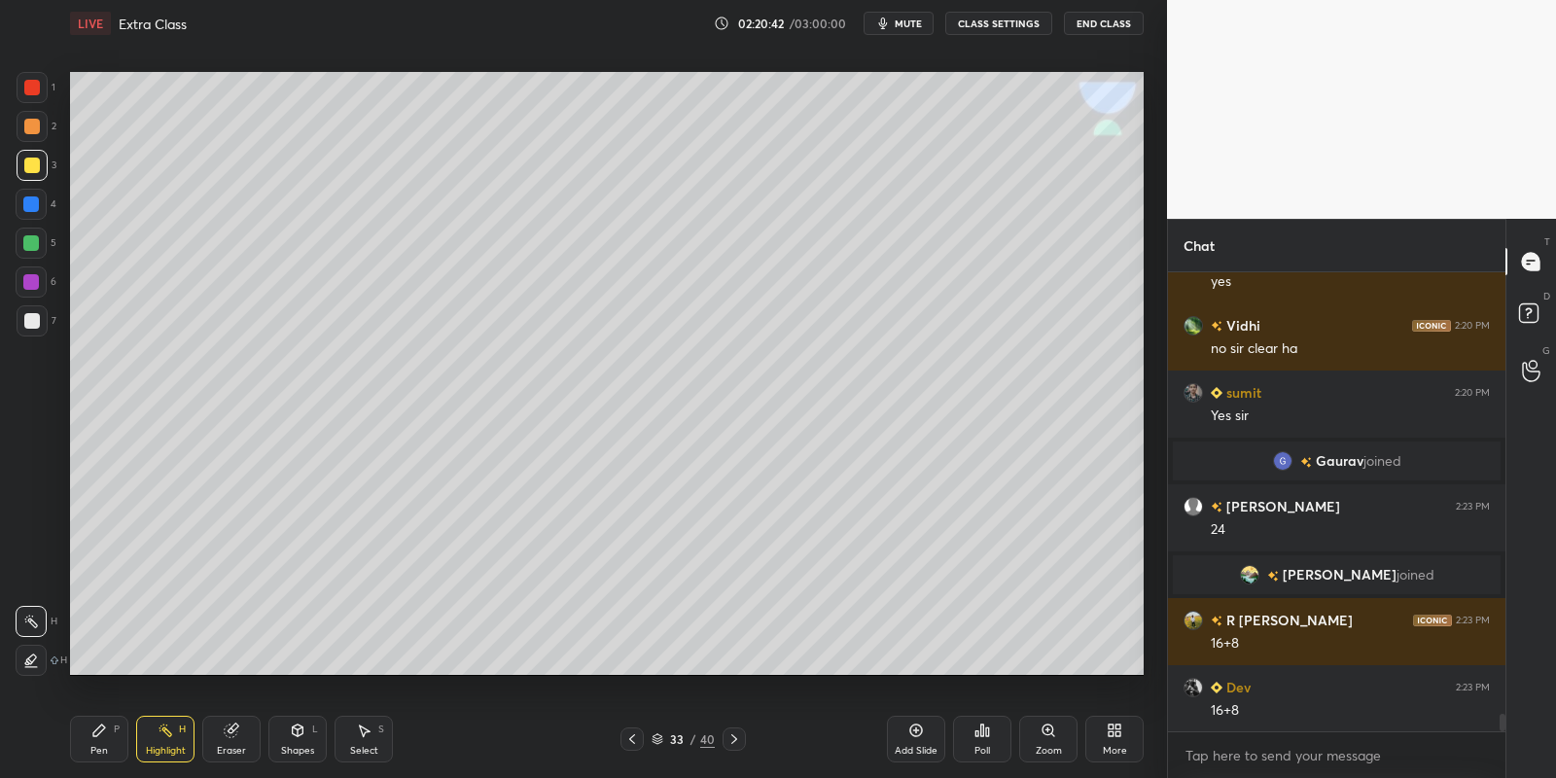
click at [111, 746] on div "Pen P" at bounding box center [99, 739] width 58 height 47
drag, startPoint x: 174, startPoint y: 738, endPoint x: 168, endPoint y: 688, distance: 50.9
click at [170, 735] on div "Highlight H" at bounding box center [165, 739] width 58 height 47
drag, startPoint x: 97, startPoint y: 747, endPoint x: 114, endPoint y: 739, distance: 18.3
click at [98, 746] on div "Pen" at bounding box center [99, 751] width 18 height 10
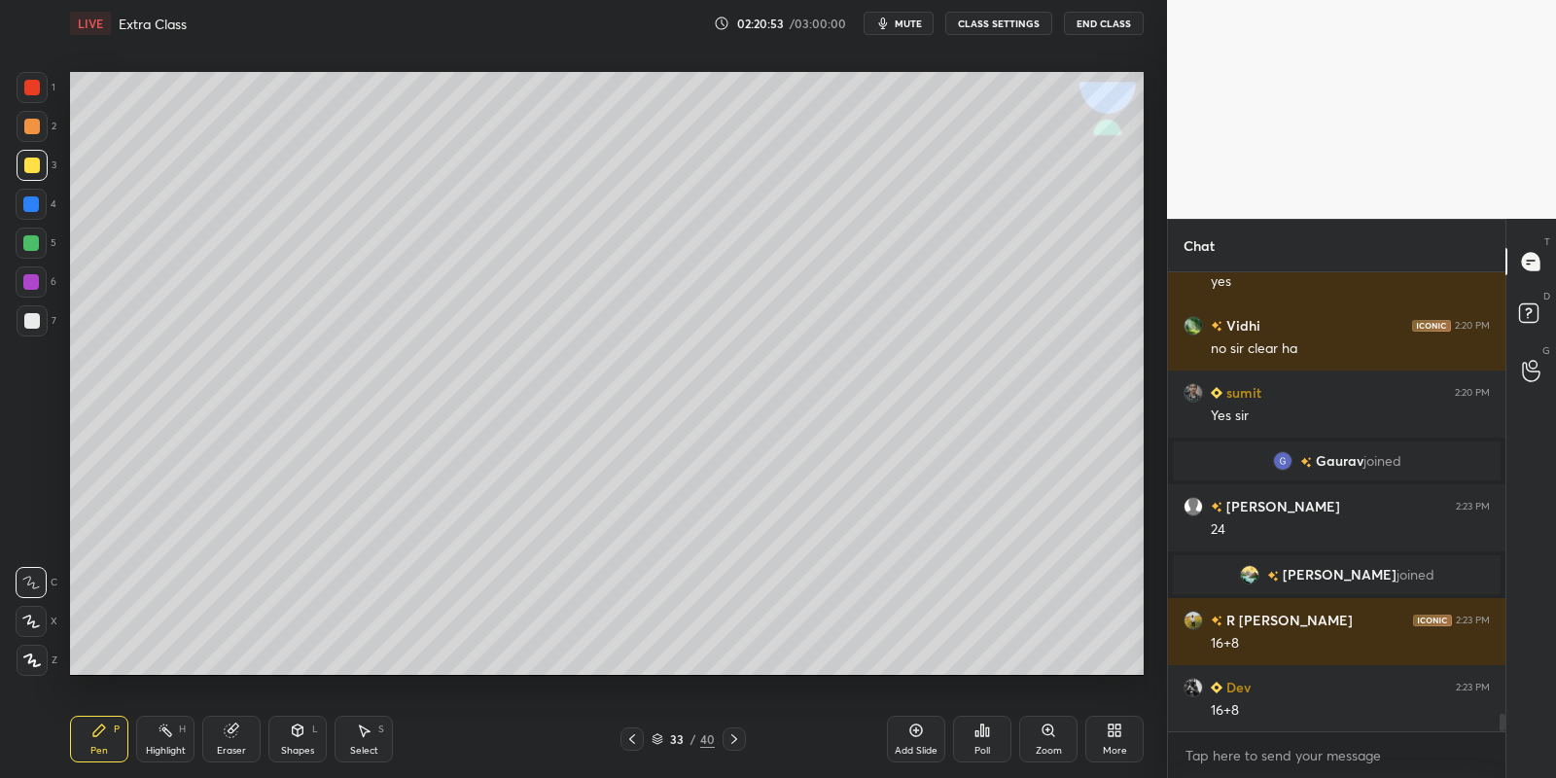
drag, startPoint x: 159, startPoint y: 744, endPoint x: 209, endPoint y: 693, distance: 70.8
click at [161, 740] on div "Highlight H" at bounding box center [165, 739] width 58 height 47
click at [102, 749] on div "Pen" at bounding box center [99, 751] width 18 height 10
drag, startPoint x: 166, startPoint y: 742, endPoint x: 194, endPoint y: 713, distance: 40.6
click at [161, 741] on div "Highlight H" at bounding box center [165, 739] width 58 height 47
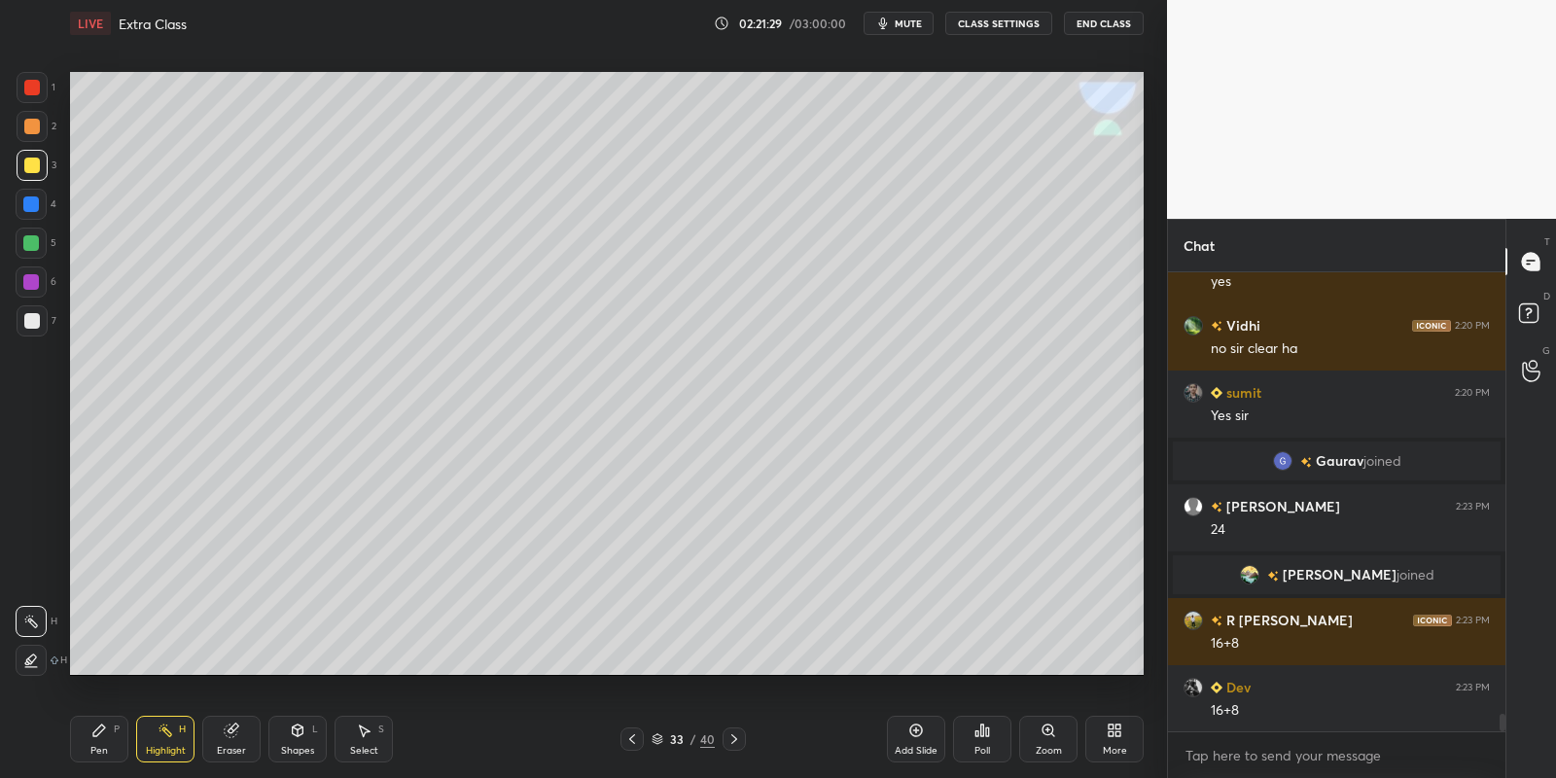
drag, startPoint x: 101, startPoint y: 736, endPoint x: 112, endPoint y: 733, distance: 11.1
click at [103, 735] on icon at bounding box center [99, 731] width 16 height 16
click at [159, 734] on icon at bounding box center [166, 731] width 16 height 16
click at [112, 737] on div "Pen P" at bounding box center [99, 739] width 58 height 47
click at [163, 738] on div "Highlight H" at bounding box center [165, 739] width 58 height 47
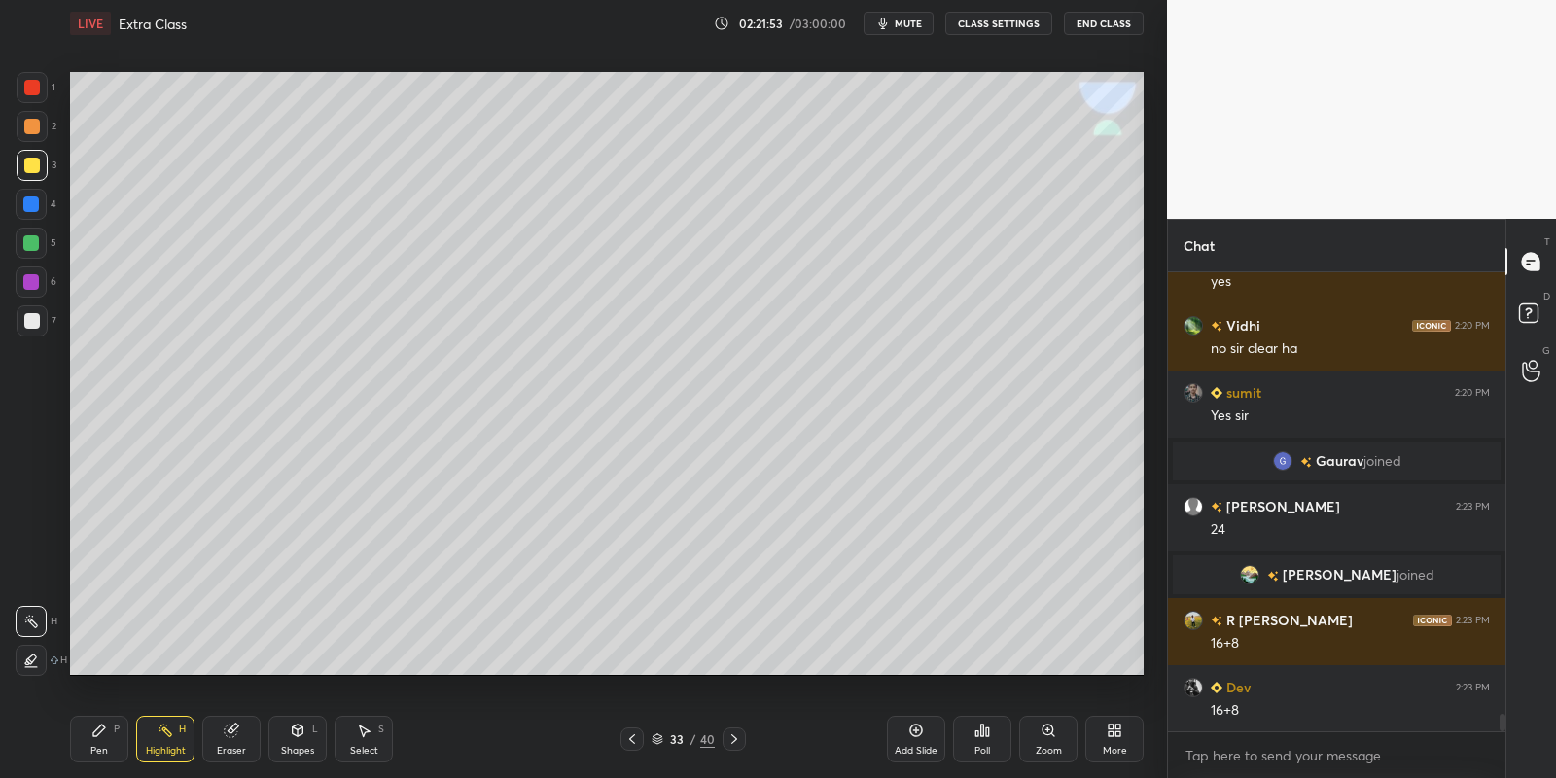
click at [909, 19] on span "mute" at bounding box center [908, 24] width 27 height 14
drag, startPoint x: 99, startPoint y: 742, endPoint x: 173, endPoint y: 695, distance: 87.4
click at [101, 740] on div "Pen P" at bounding box center [99, 739] width 58 height 47
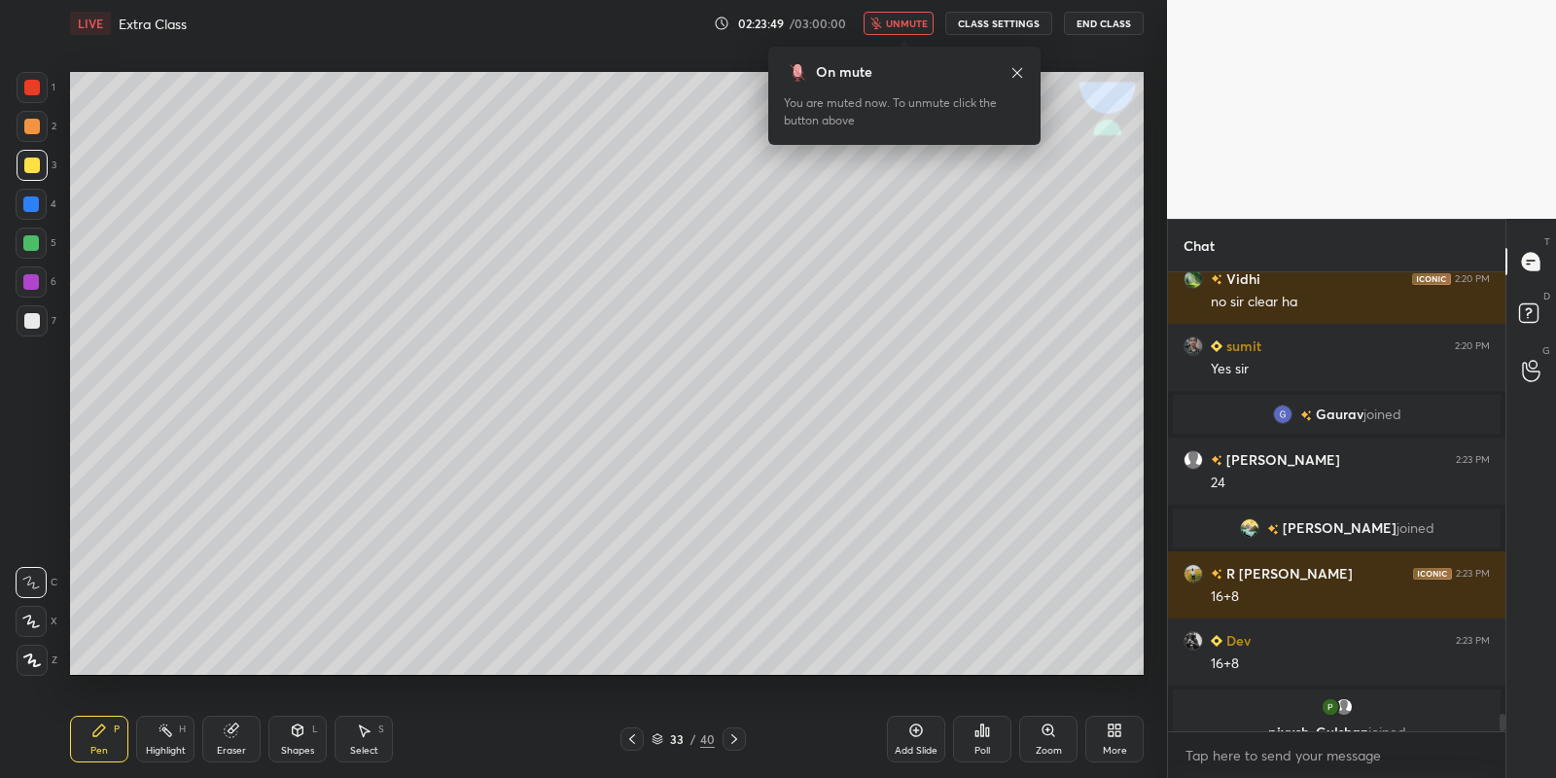
click at [907, 17] on span "unmute" at bounding box center [907, 24] width 42 height 14
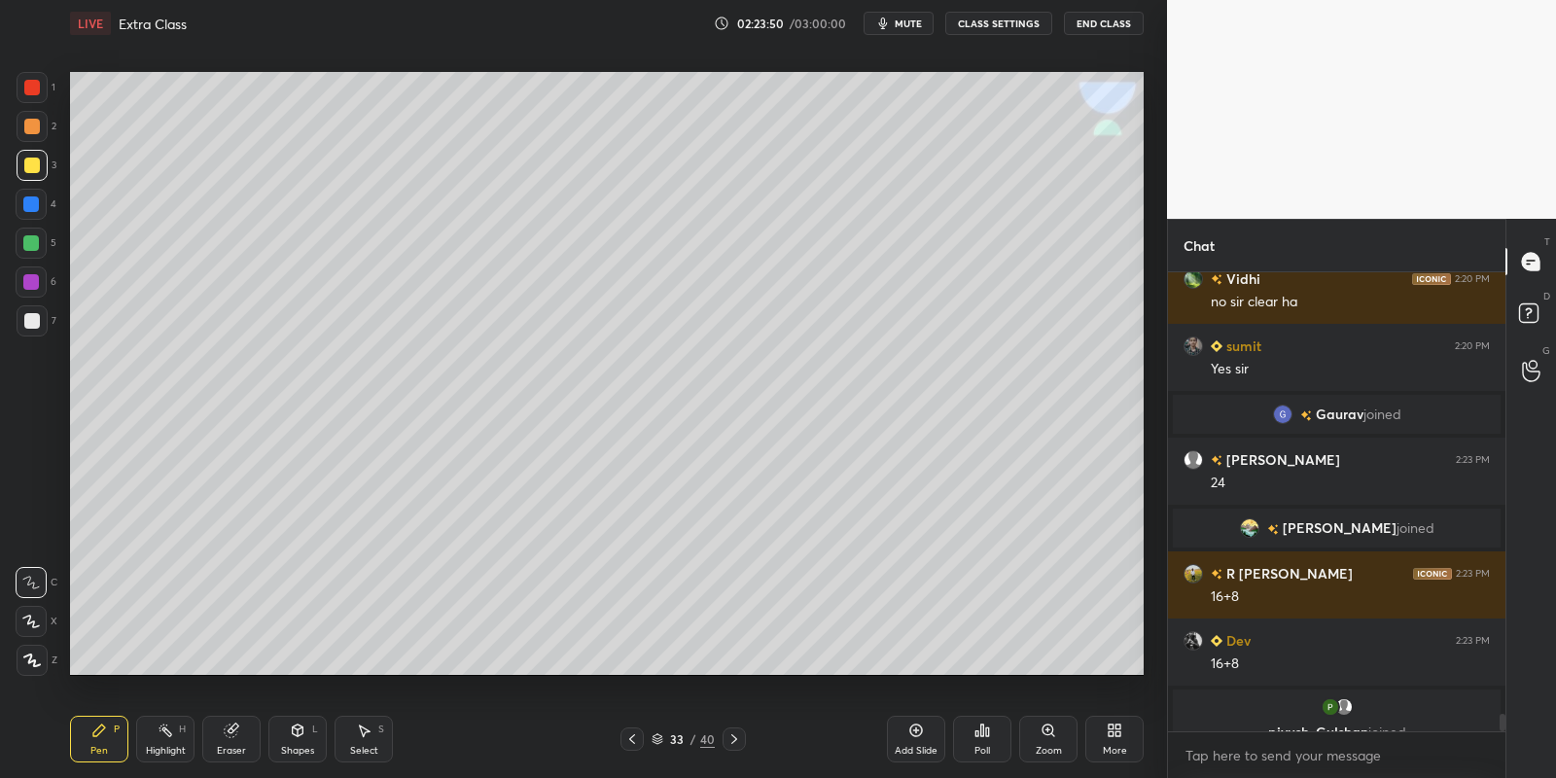
click at [158, 738] on div "Highlight H" at bounding box center [165, 739] width 58 height 47
drag, startPoint x: 356, startPoint y: 747, endPoint x: 360, endPoint y: 737, distance: 10.5
click at [357, 740] on div "Select S" at bounding box center [364, 739] width 58 height 47
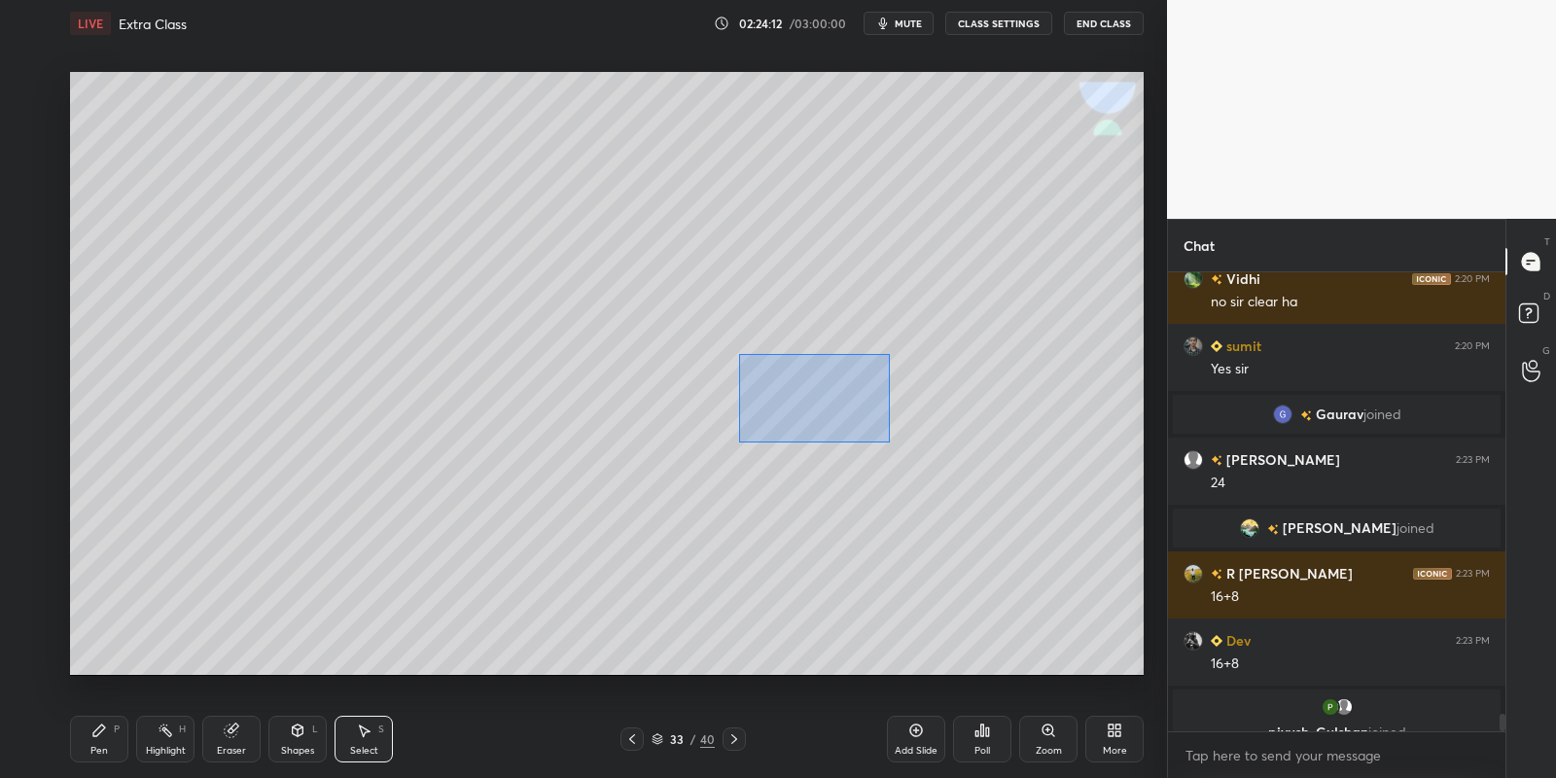
drag, startPoint x: 763, startPoint y: 360, endPoint x: 885, endPoint y: 446, distance: 149.2
click at [886, 439] on div "0 ° Undo Copy Paste here Duplicate Duplicate to new slide Delete" at bounding box center [607, 374] width 1074 height 604
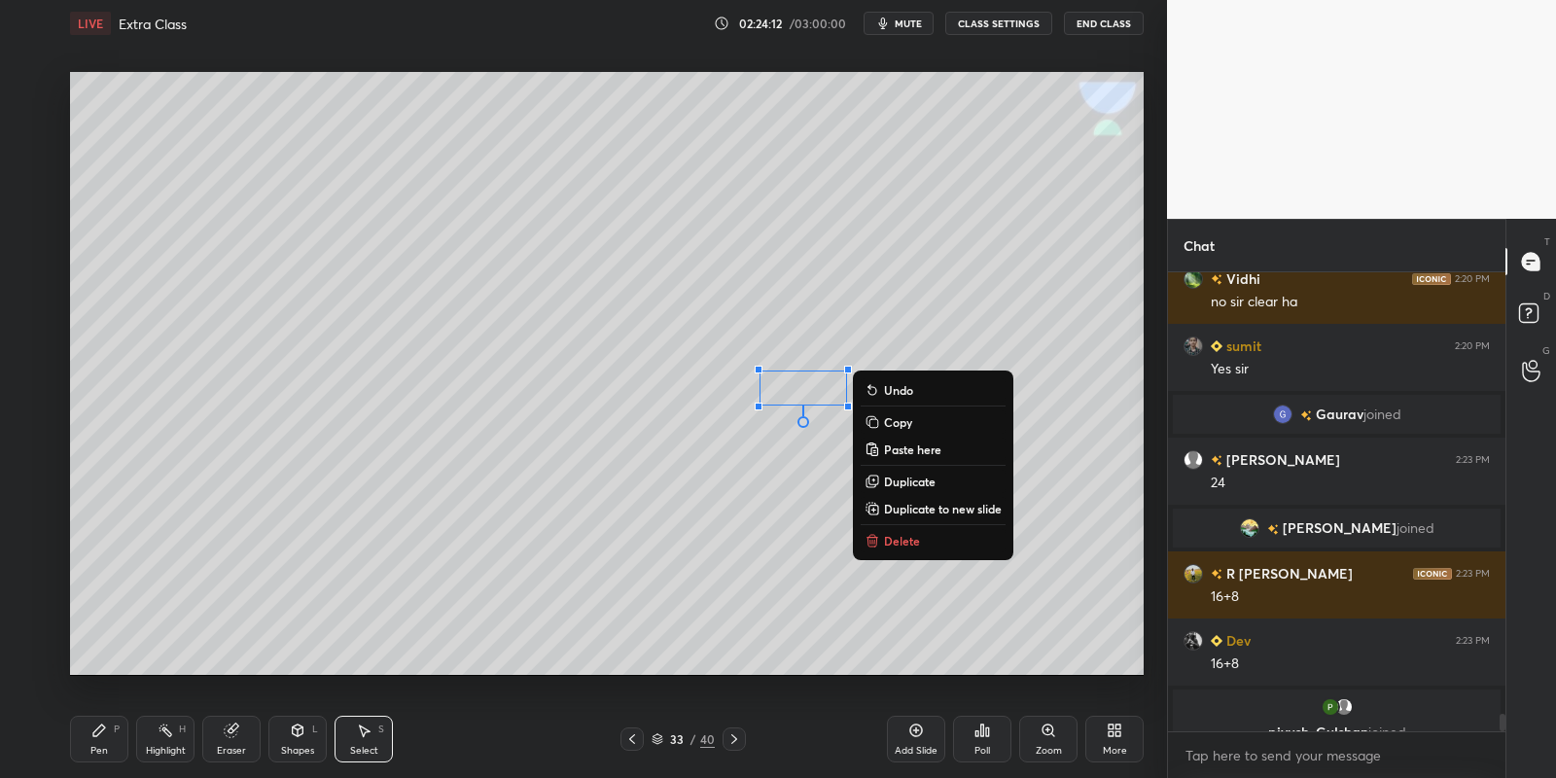
click at [907, 544] on p "Delete" at bounding box center [902, 541] width 36 height 16
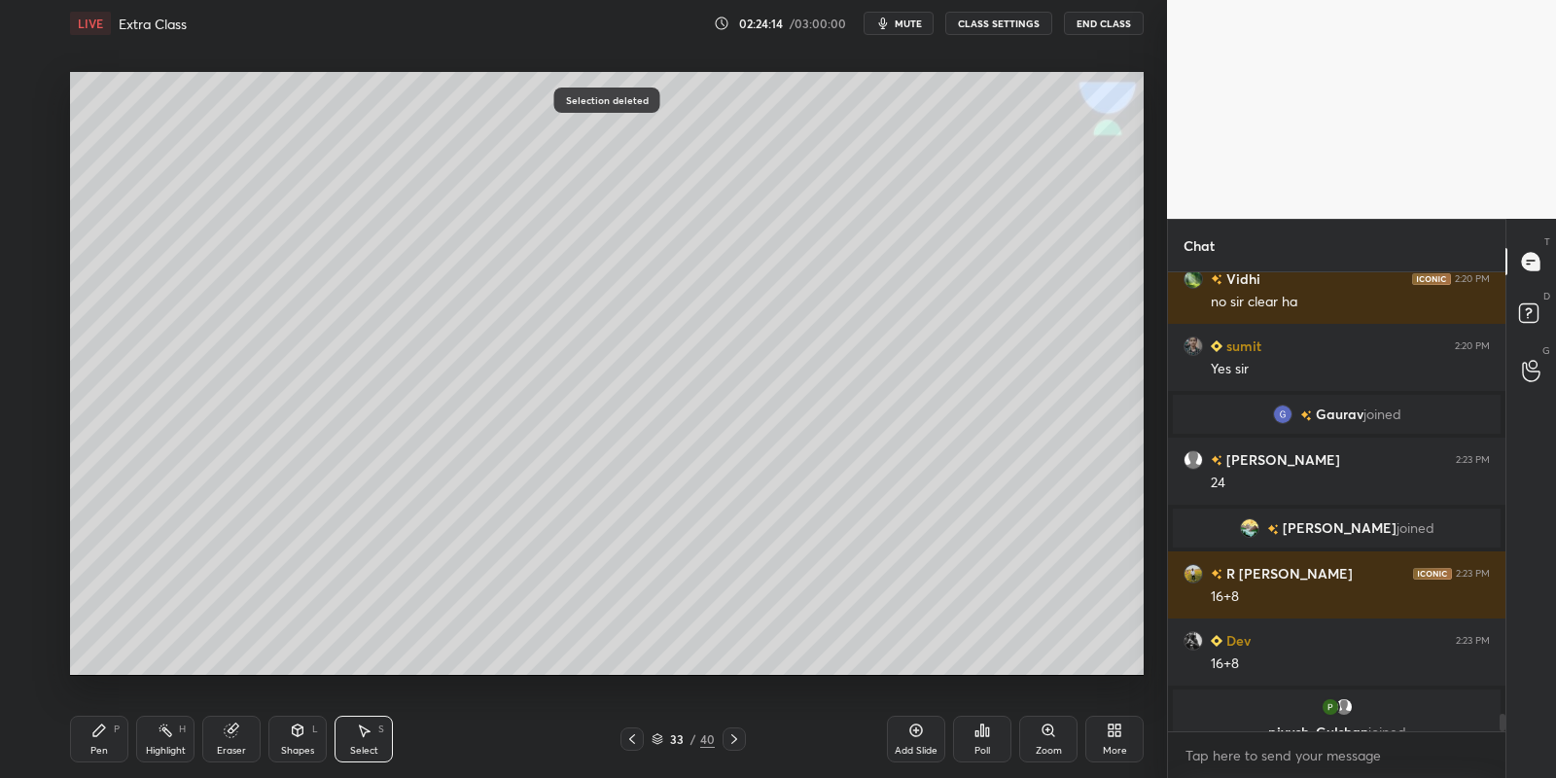
click at [101, 734] on icon at bounding box center [99, 731] width 16 height 16
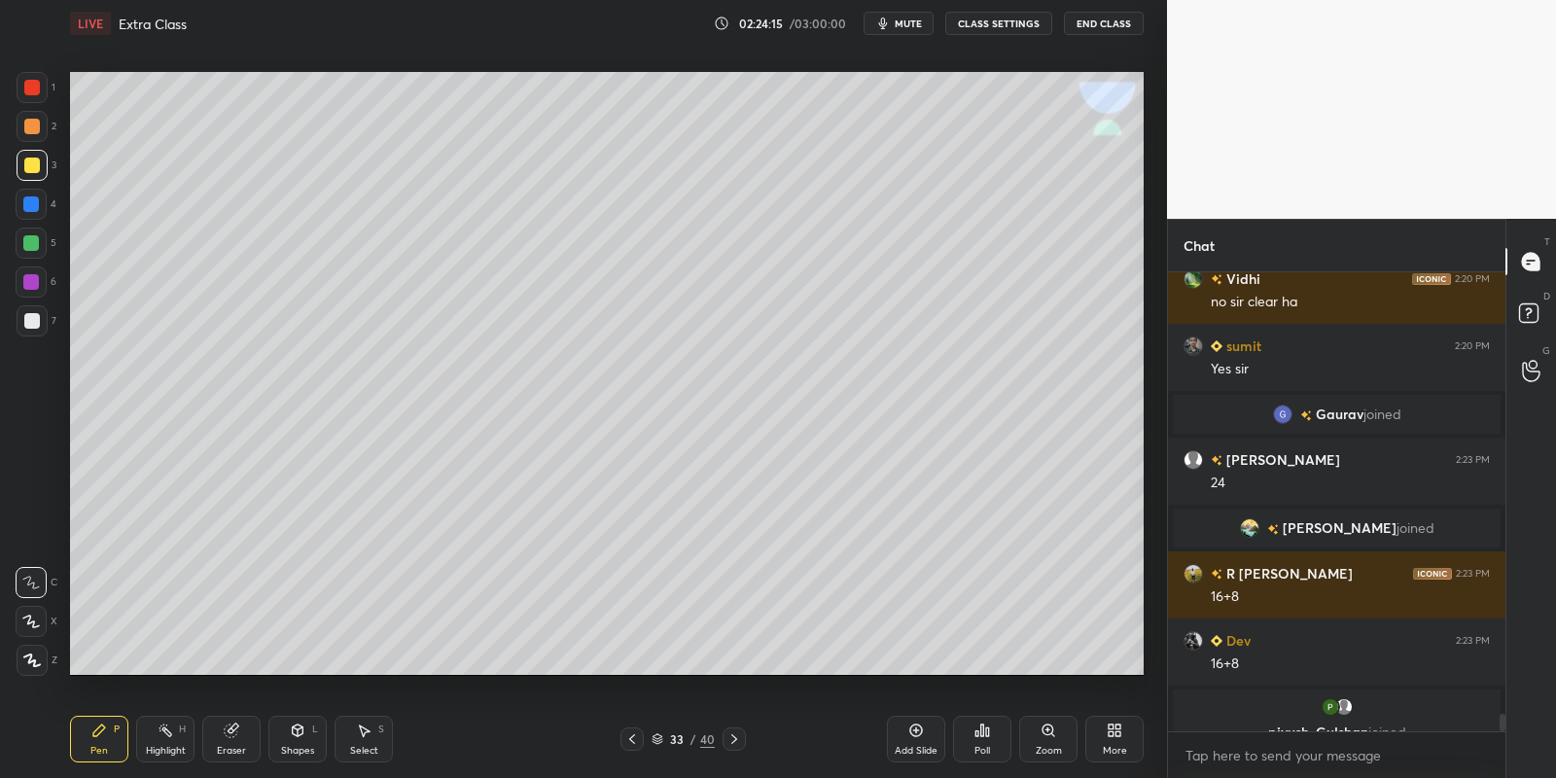
drag, startPoint x: 166, startPoint y: 739, endPoint x: 219, endPoint y: 698, distance: 66.5
click at [167, 738] on div "Highlight H" at bounding box center [165, 739] width 58 height 47
drag, startPoint x: 105, startPoint y: 725, endPoint x: 137, endPoint y: 731, distance: 32.6
click at [110, 727] on div "Pen P" at bounding box center [99, 739] width 58 height 47
click at [365, 741] on div "Select S" at bounding box center [364, 739] width 58 height 47
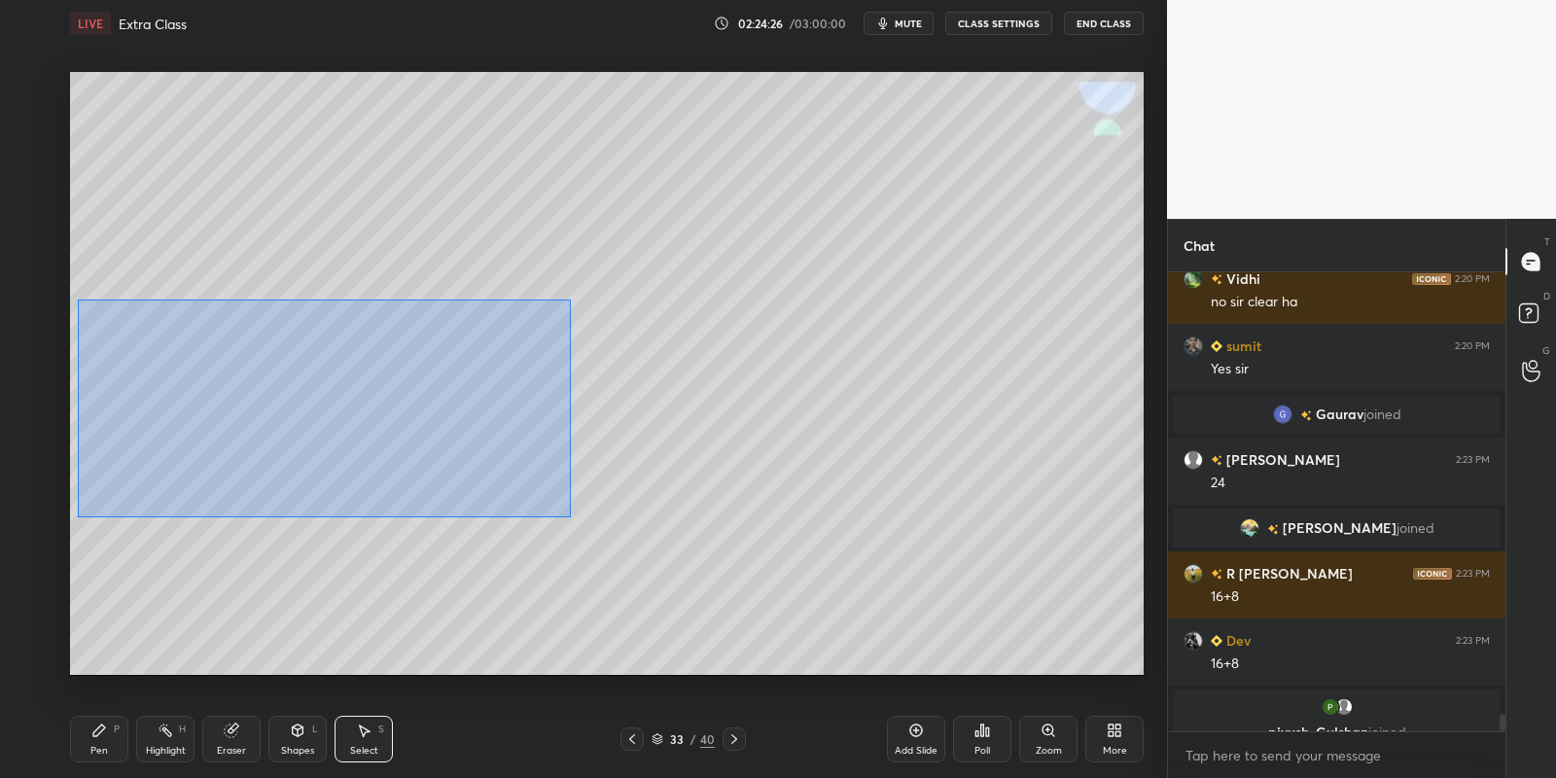
drag, startPoint x: 77, startPoint y: 299, endPoint x: 572, endPoint y: 517, distance: 541.2
click at [574, 519] on div "0 ° Undo Copy Paste here Duplicate Duplicate to new slide Delete" at bounding box center [607, 374] width 1074 height 604
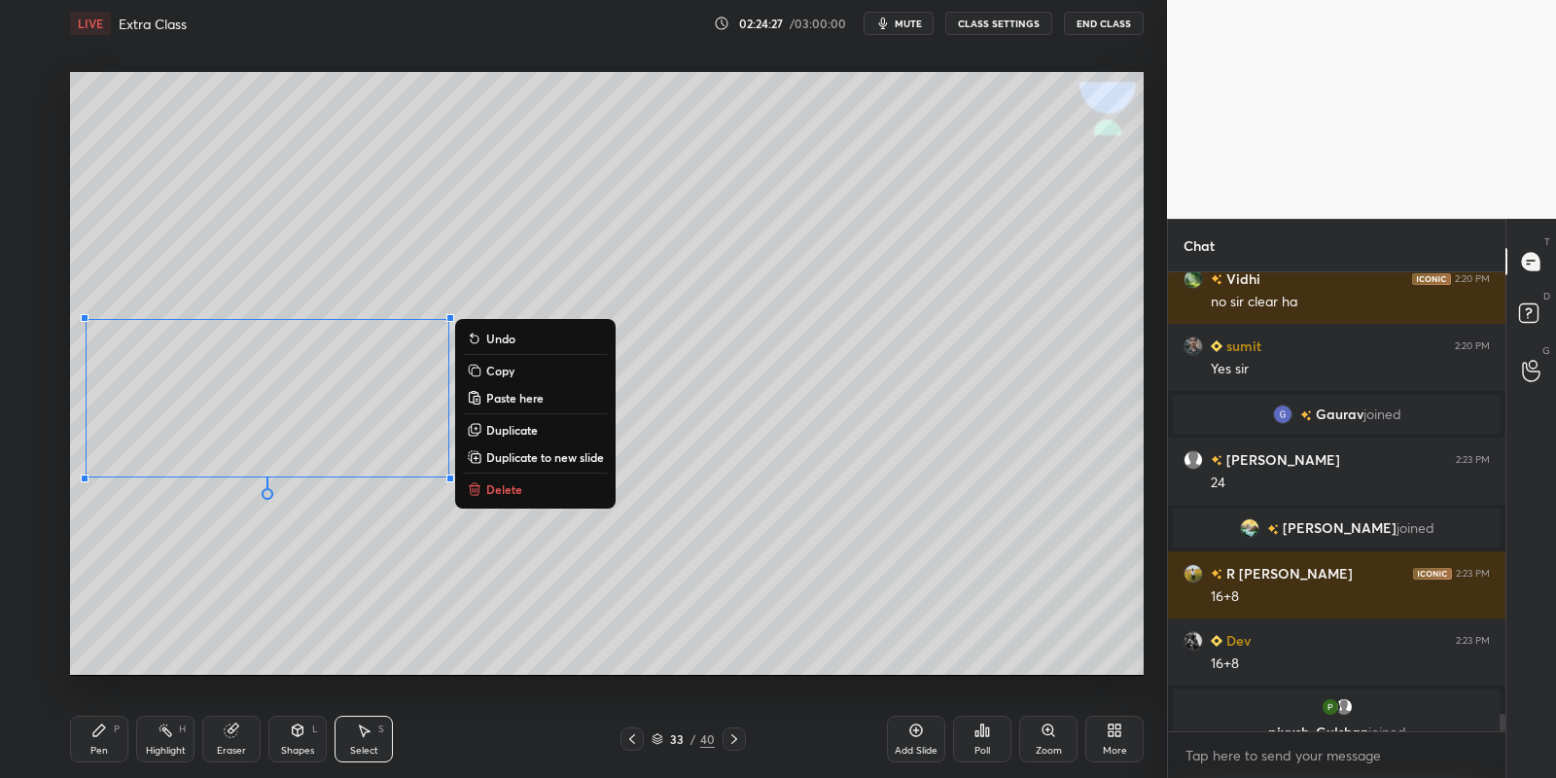
click at [561, 373] on button "Copy" at bounding box center [535, 370] width 145 height 23
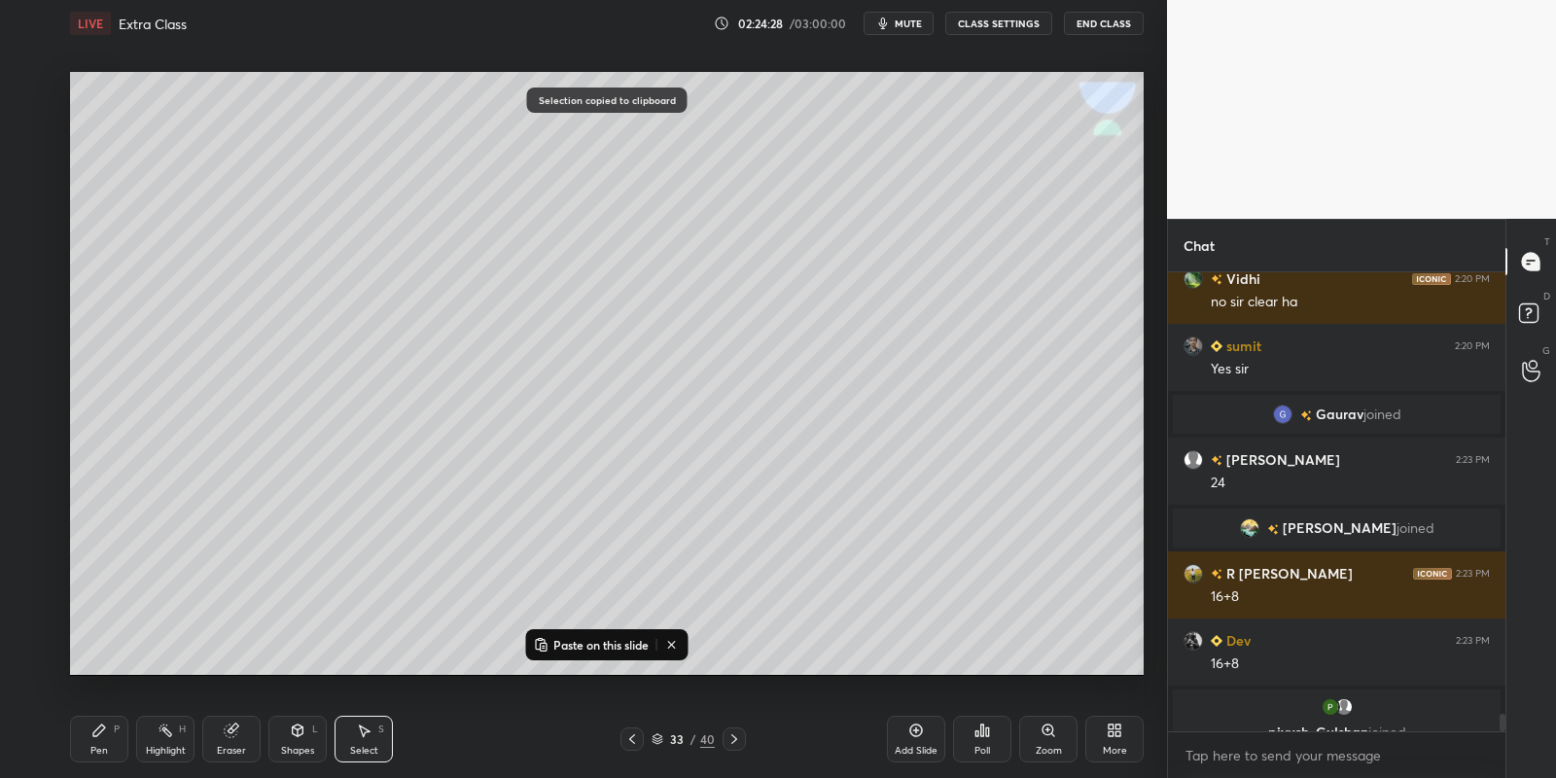
drag, startPoint x: 583, startPoint y: 641, endPoint x: 583, endPoint y: 629, distance: 11.7
click at [584, 640] on p "Paste on this slide" at bounding box center [600, 645] width 95 height 16
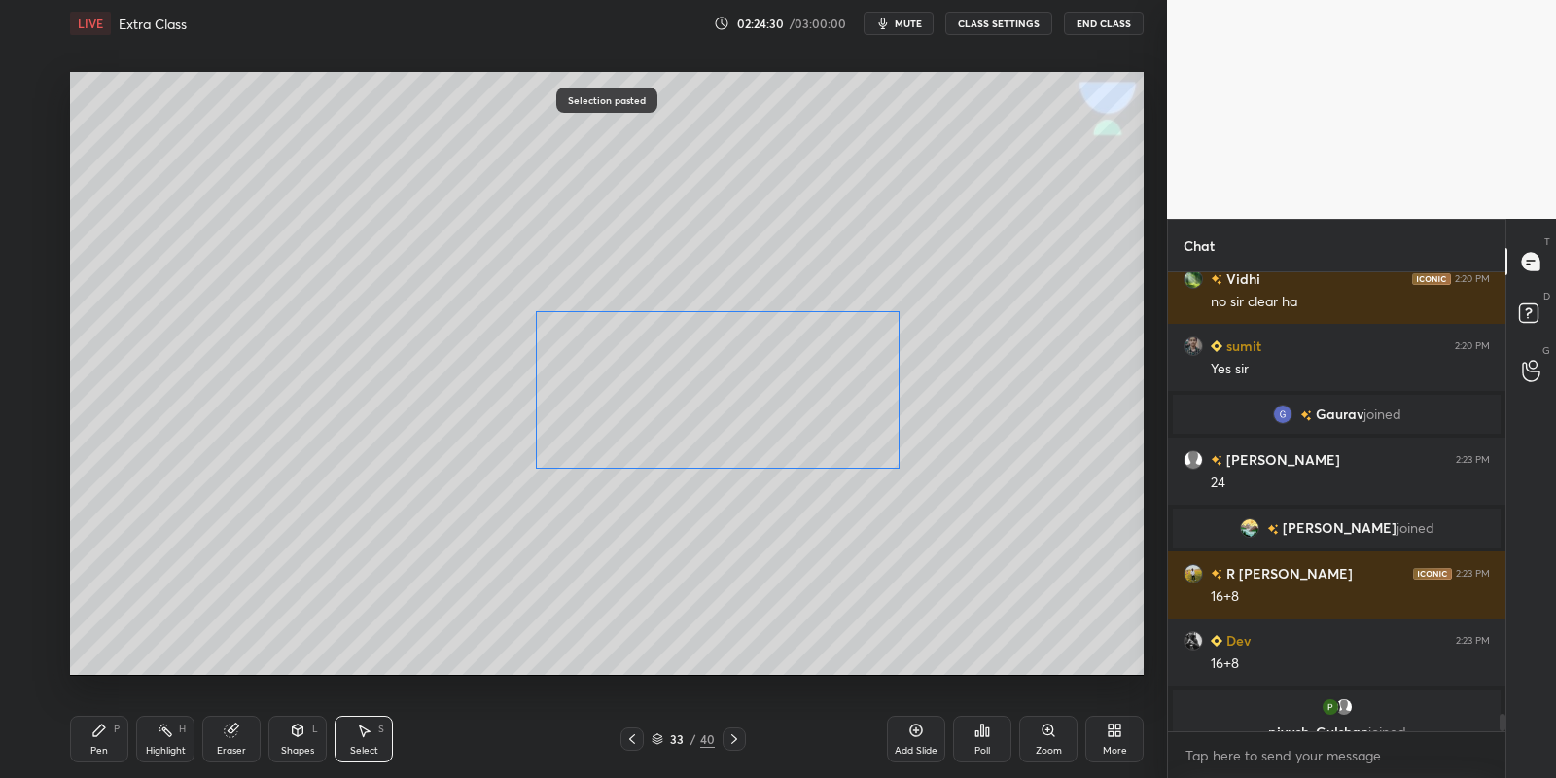
drag, startPoint x: 401, startPoint y: 440, endPoint x: 783, endPoint y: 407, distance: 383.5
click at [785, 408] on div "0 ° Undo Copy Paste here Duplicate Duplicate to new slide Delete" at bounding box center [607, 374] width 1074 height 604
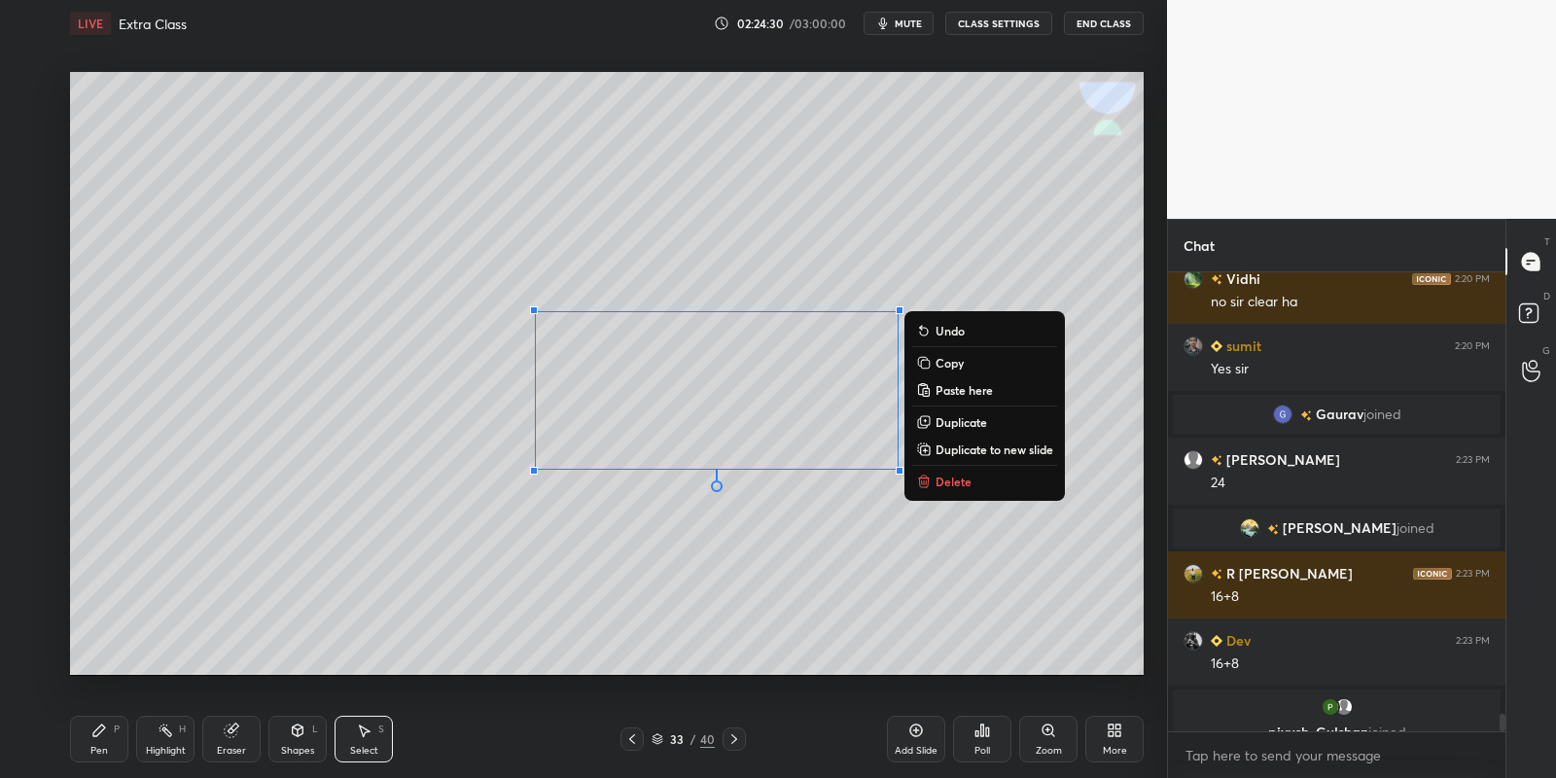
click at [106, 741] on div "Pen P" at bounding box center [99, 739] width 58 height 47
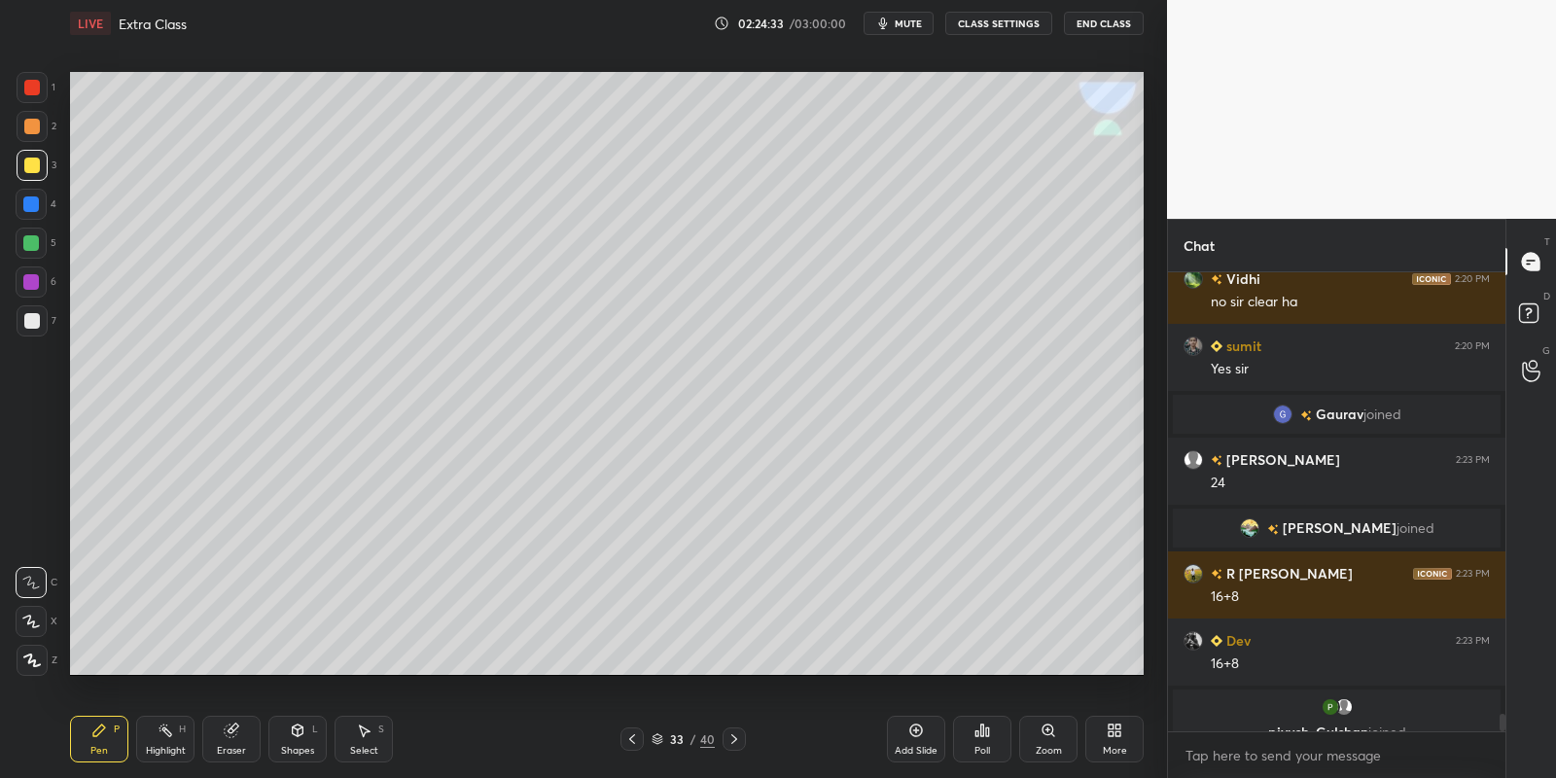
drag, startPoint x: 229, startPoint y: 735, endPoint x: 233, endPoint y: 725, distance: 10.9
click at [231, 730] on icon at bounding box center [231, 730] width 13 height 13
click at [120, 745] on div "Pen P" at bounding box center [99, 739] width 58 height 47
click at [171, 743] on div "Highlight H" at bounding box center [165, 739] width 58 height 47
click at [234, 737] on div "Eraser" at bounding box center [231, 739] width 58 height 47
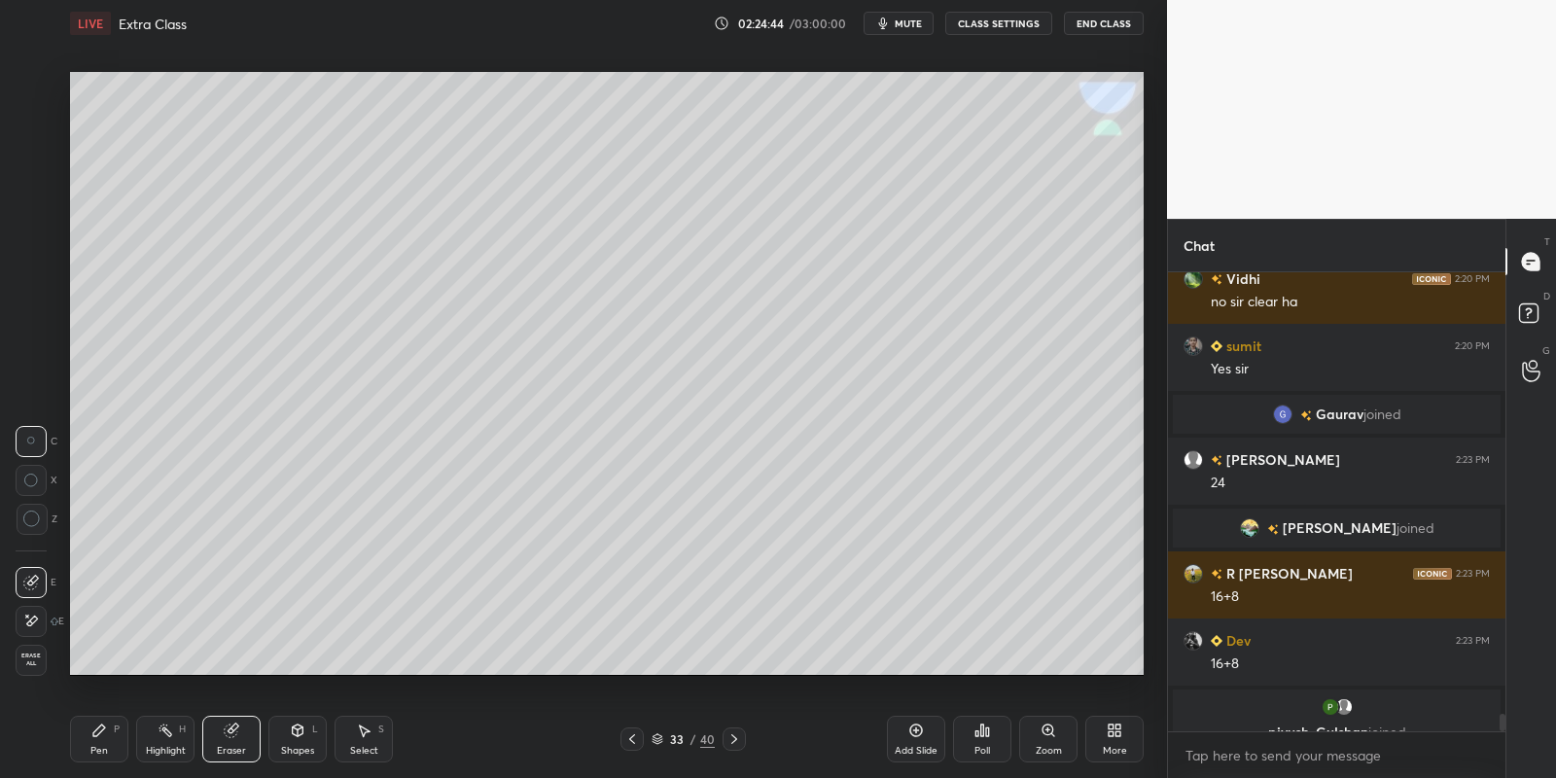
drag, startPoint x: 104, startPoint y: 736, endPoint x: 143, endPoint y: 715, distance: 44.4
click at [105, 735] on icon at bounding box center [99, 731] width 16 height 16
click at [368, 744] on div "Select S" at bounding box center [364, 739] width 58 height 47
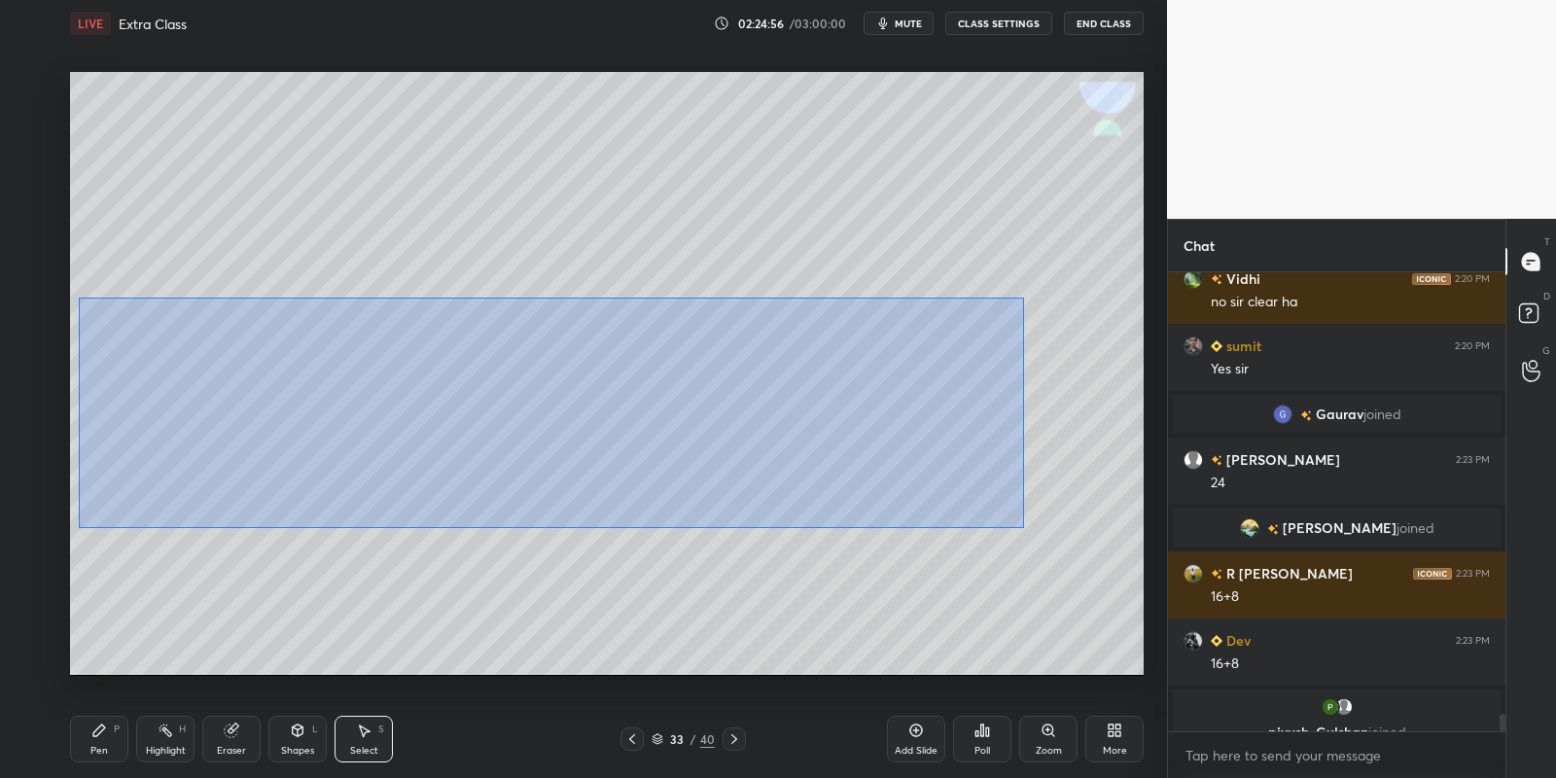
drag, startPoint x: 81, startPoint y: 298, endPoint x: 987, endPoint y: 496, distance: 927.8
click at [1019, 523] on div "0 ° Undo Copy Paste here Duplicate Duplicate to new slide Delete" at bounding box center [607, 374] width 1074 height 604
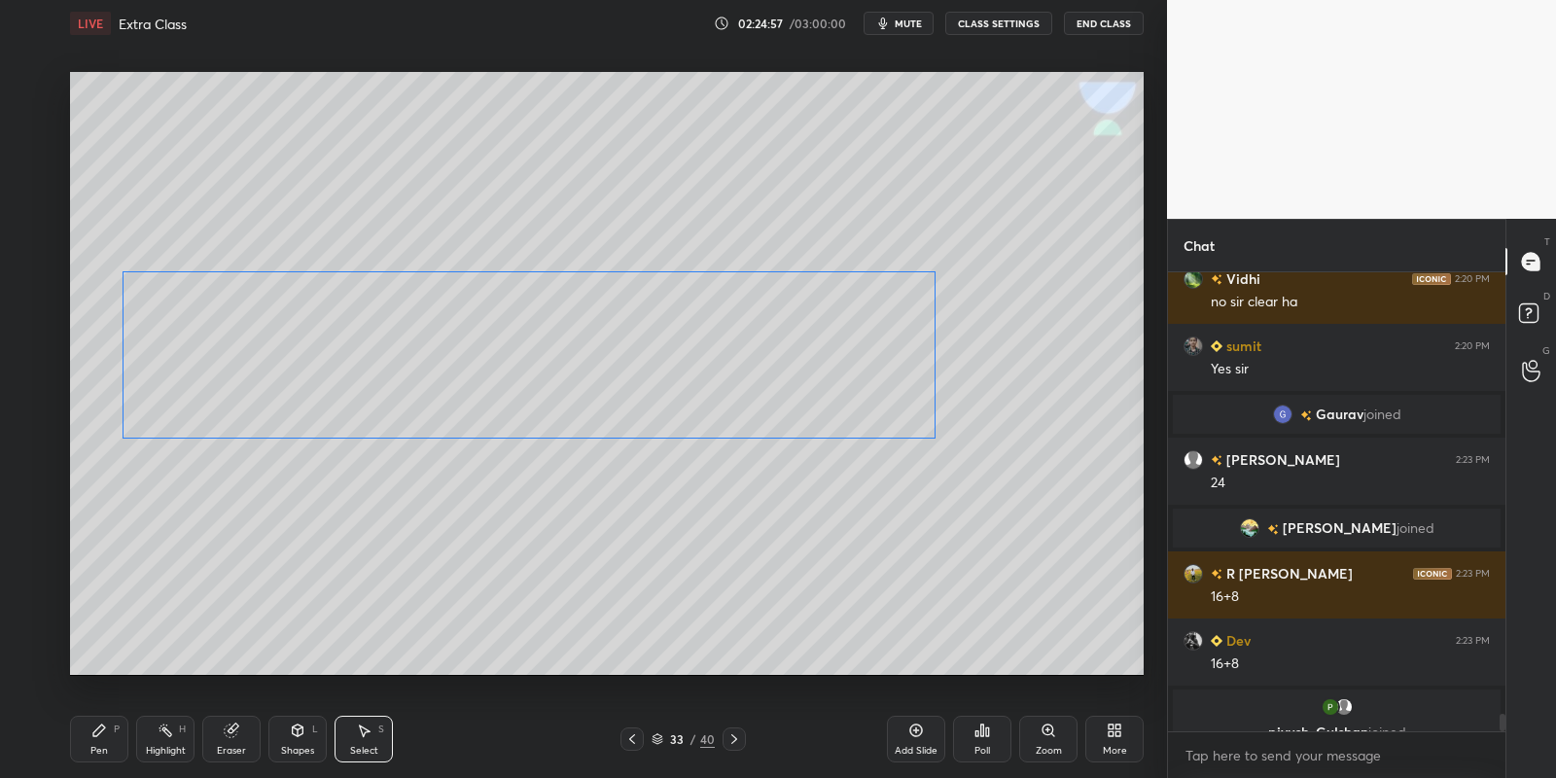
drag, startPoint x: 713, startPoint y: 373, endPoint x: 741, endPoint y: 340, distance: 43.5
click at [746, 342] on div "0 ° Undo Copy Paste here Duplicate Duplicate to new slide Delete" at bounding box center [607, 374] width 1074 height 604
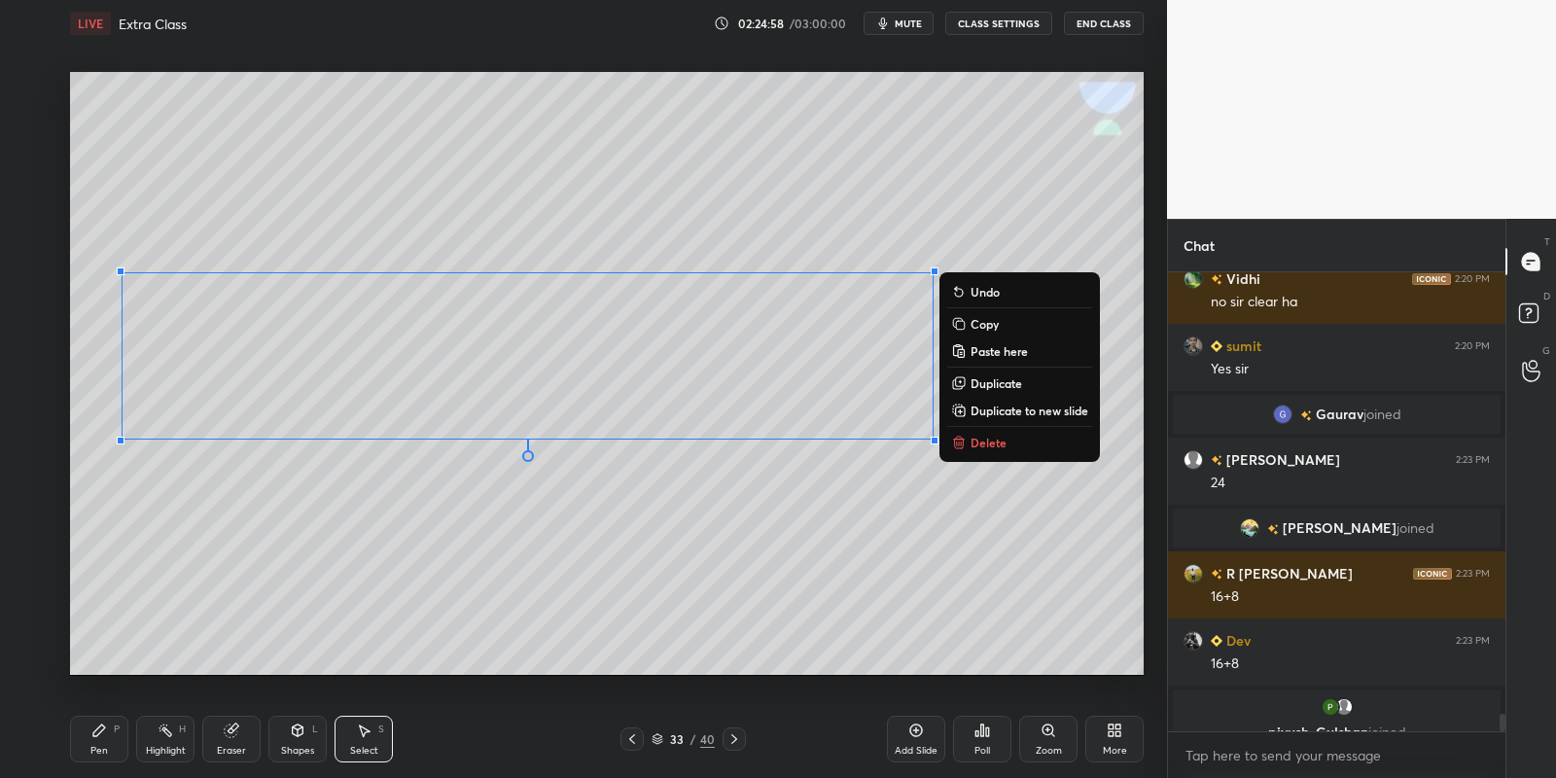
click at [112, 738] on div "Pen P" at bounding box center [99, 739] width 58 height 47
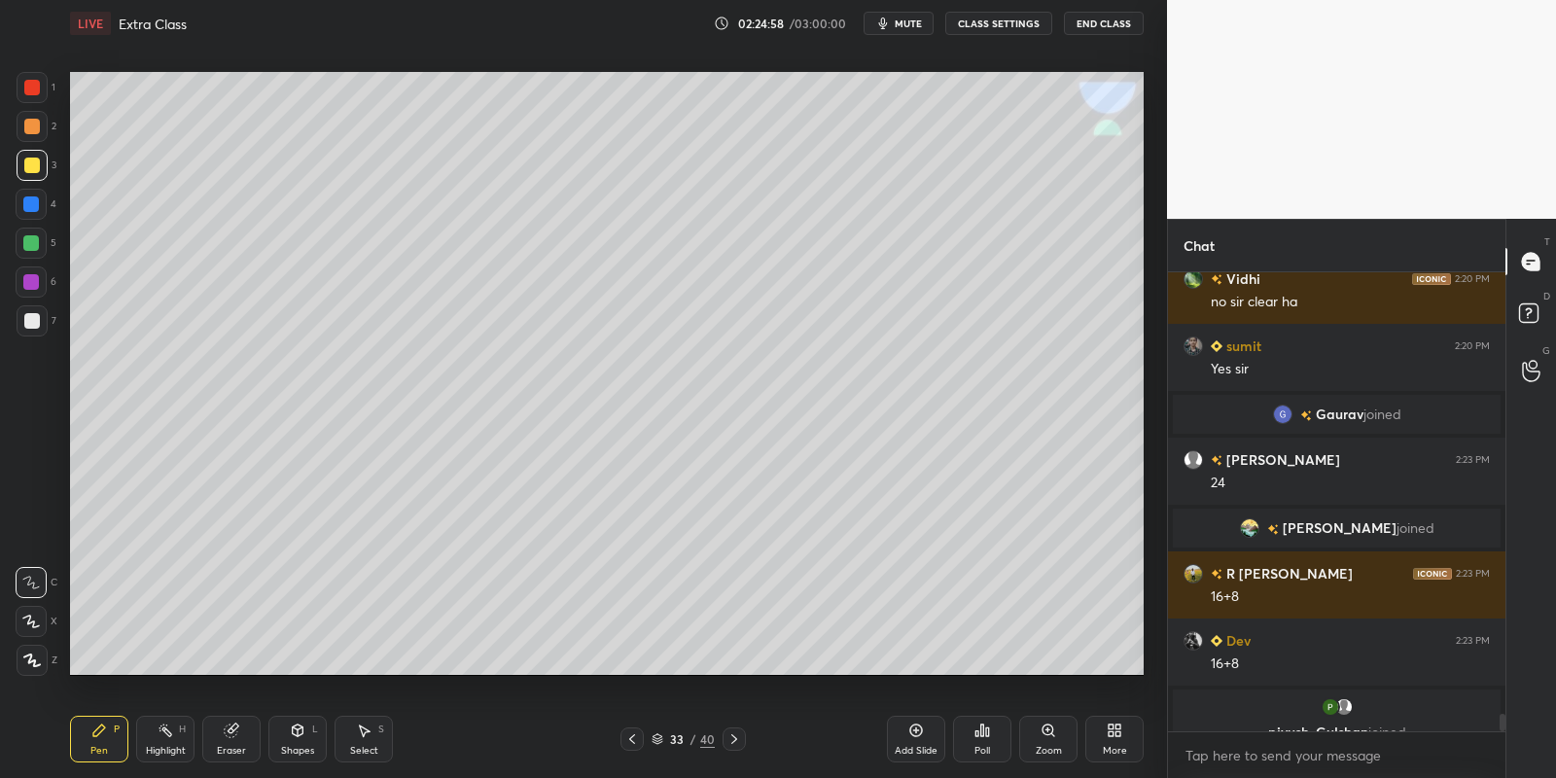
click at [357, 742] on div "Select S" at bounding box center [364, 739] width 58 height 47
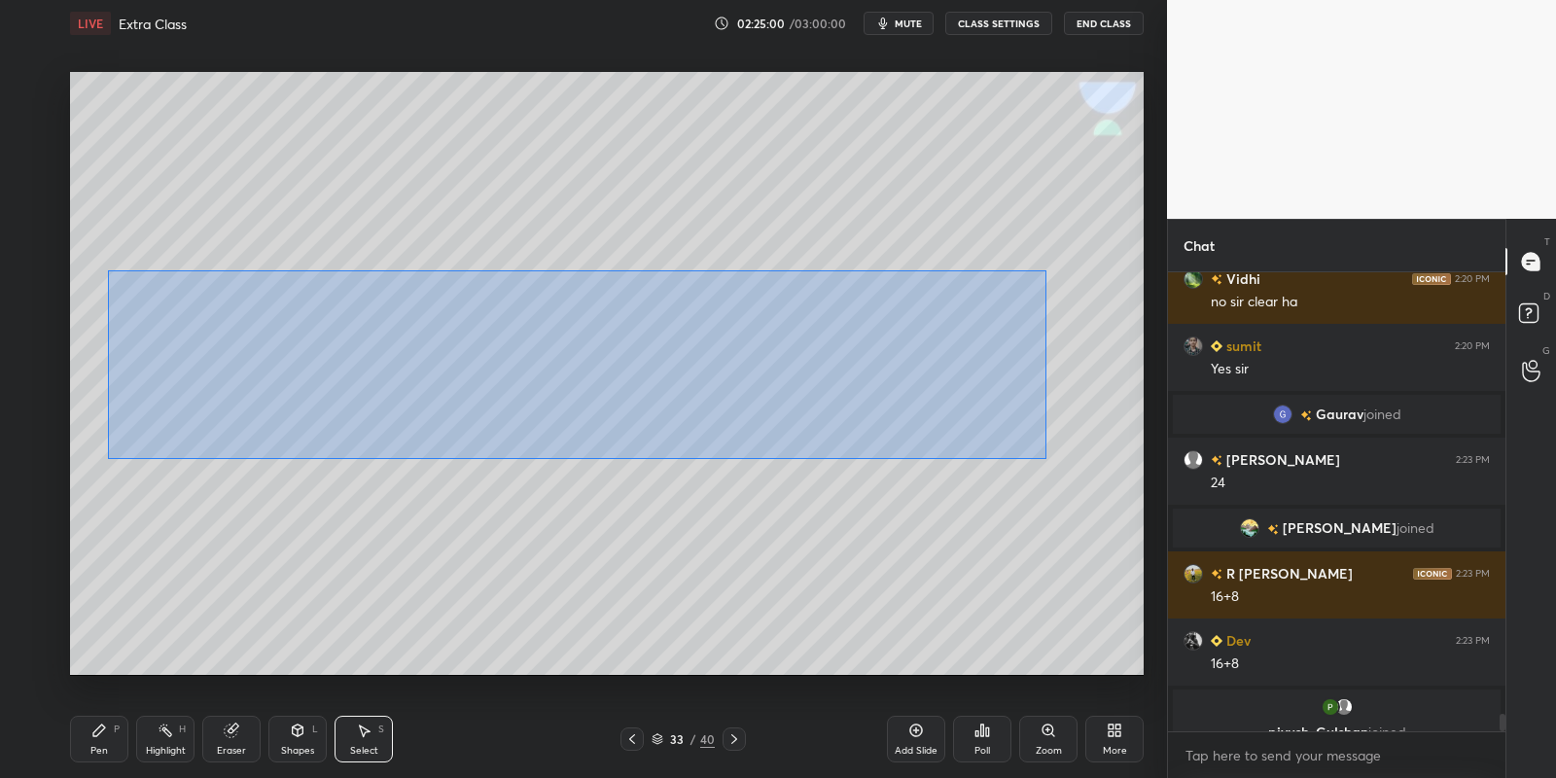
drag, startPoint x: 108, startPoint y: 269, endPoint x: 1037, endPoint y: 452, distance: 946.5
click at [1044, 459] on div "0 ° Undo Copy Paste here Duplicate Duplicate to new slide Delete" at bounding box center [607, 374] width 1074 height 604
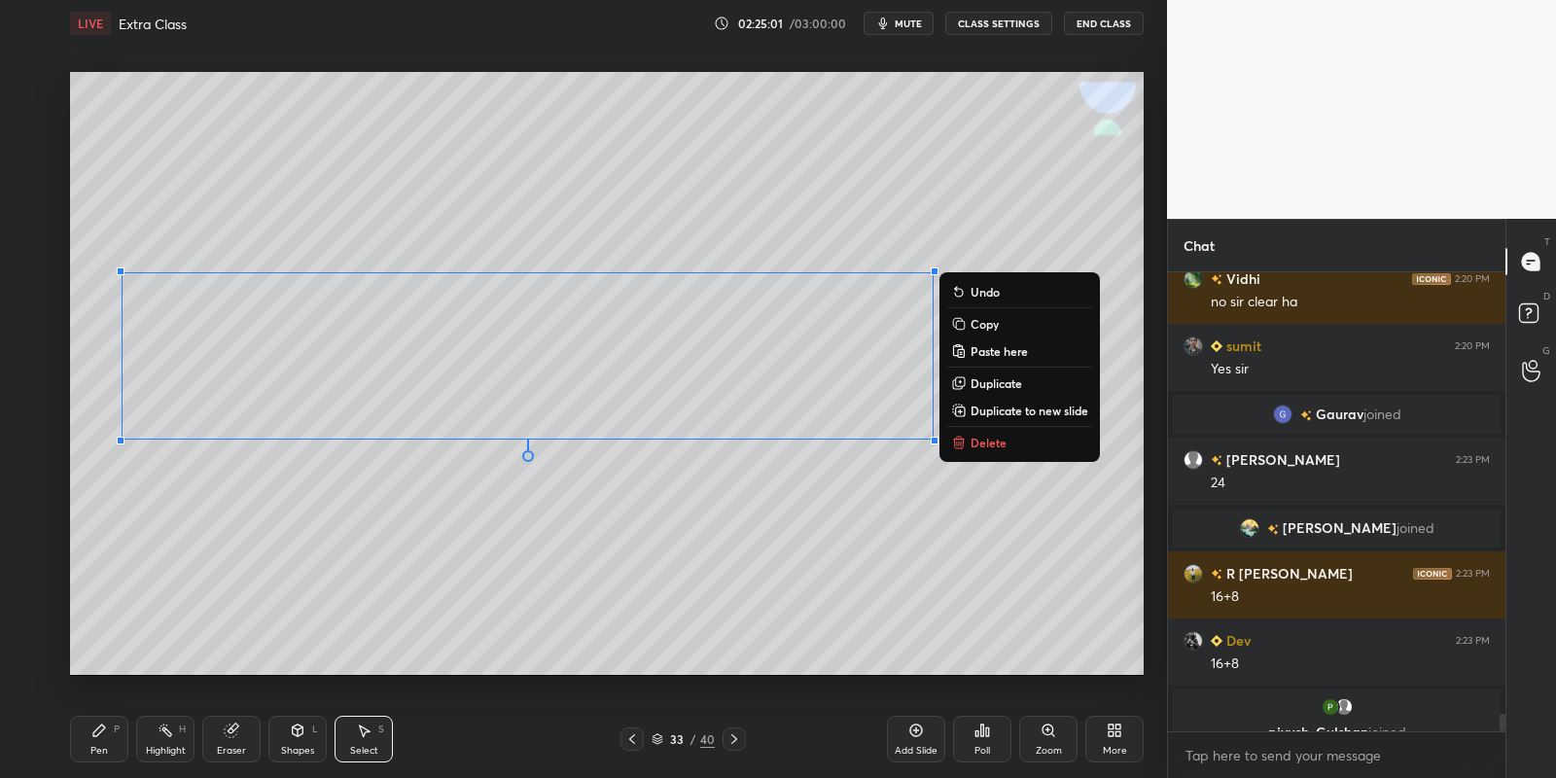
click at [1013, 327] on button "Copy" at bounding box center [1019, 323] width 145 height 23
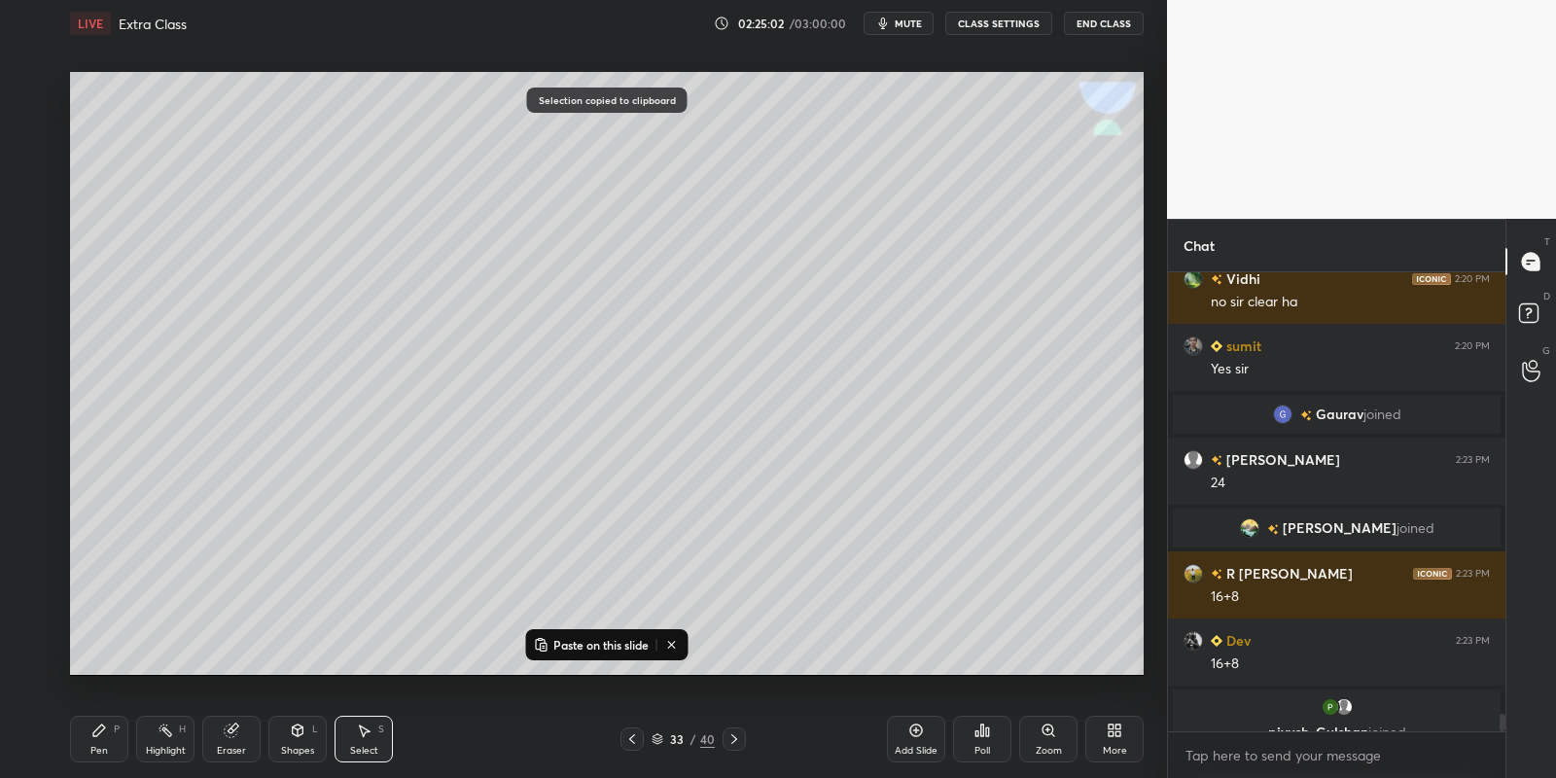
click at [599, 643] on p "Paste on this slide" at bounding box center [600, 645] width 95 height 16
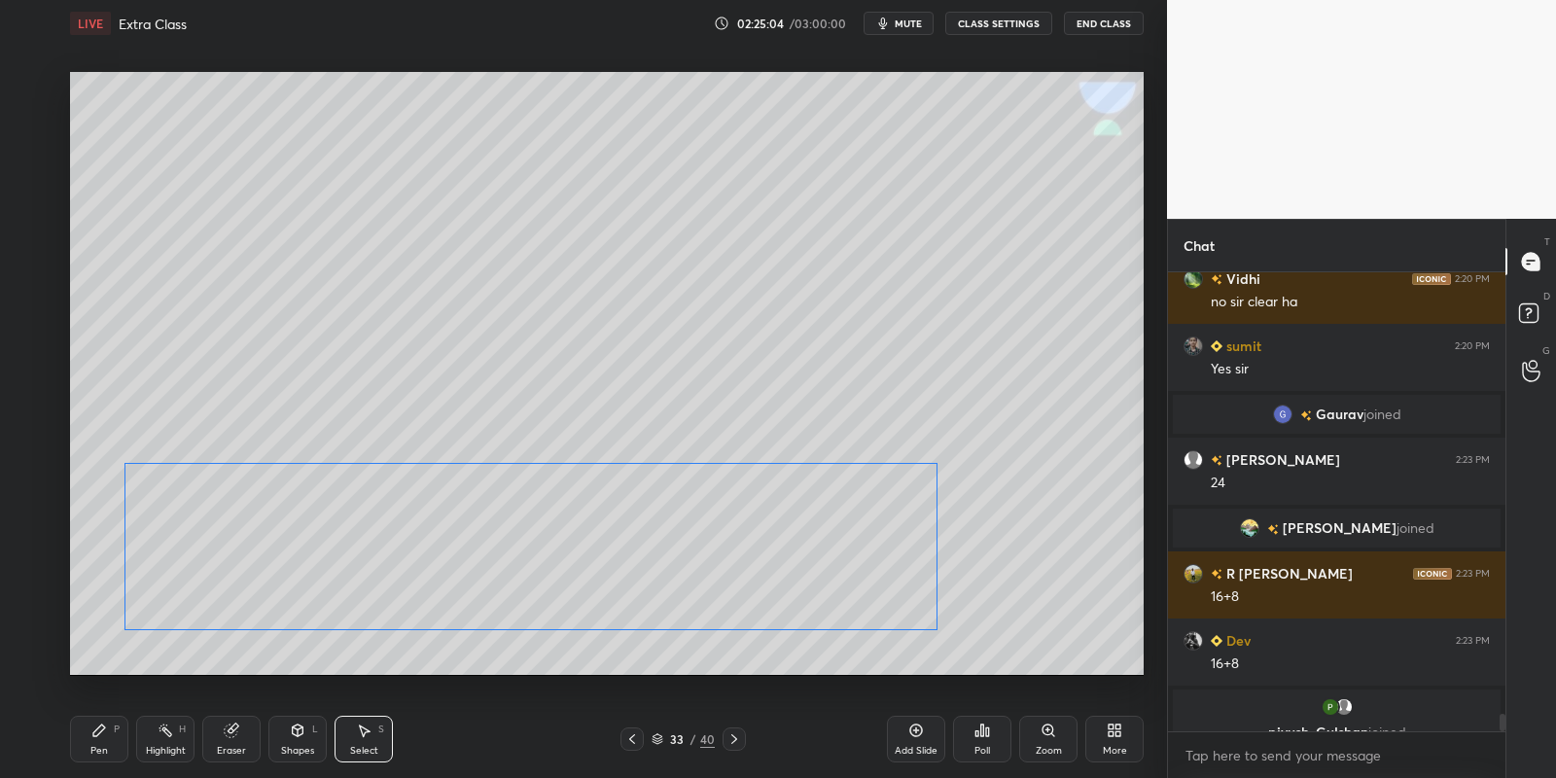
drag, startPoint x: 555, startPoint y: 434, endPoint x: 546, endPoint y: 547, distance: 113.2
click at [539, 554] on div "0 ° Undo Copy Paste here Duplicate Duplicate to new slide Delete" at bounding box center [607, 374] width 1074 height 604
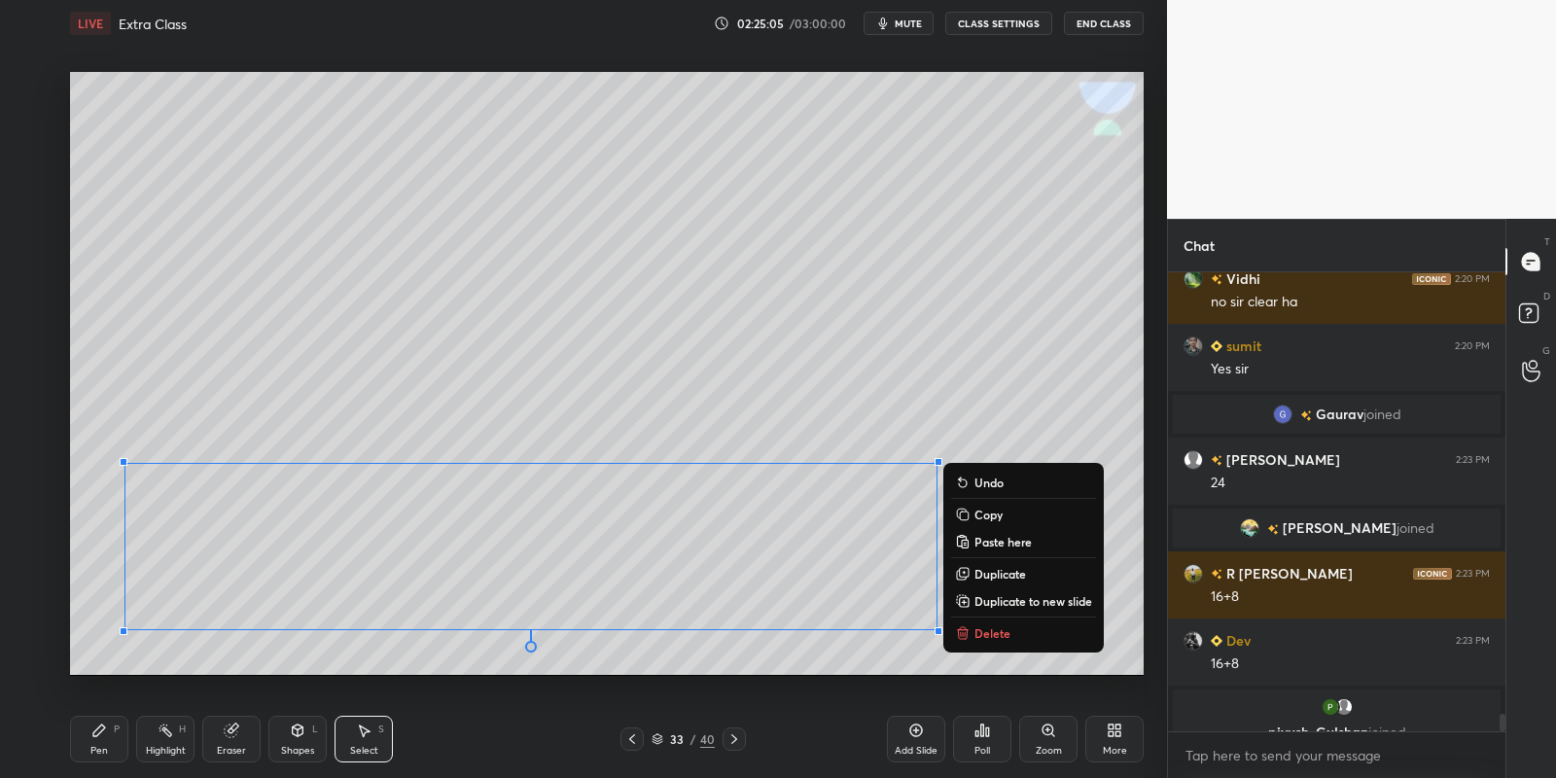
click at [96, 742] on div "Pen P" at bounding box center [99, 739] width 58 height 47
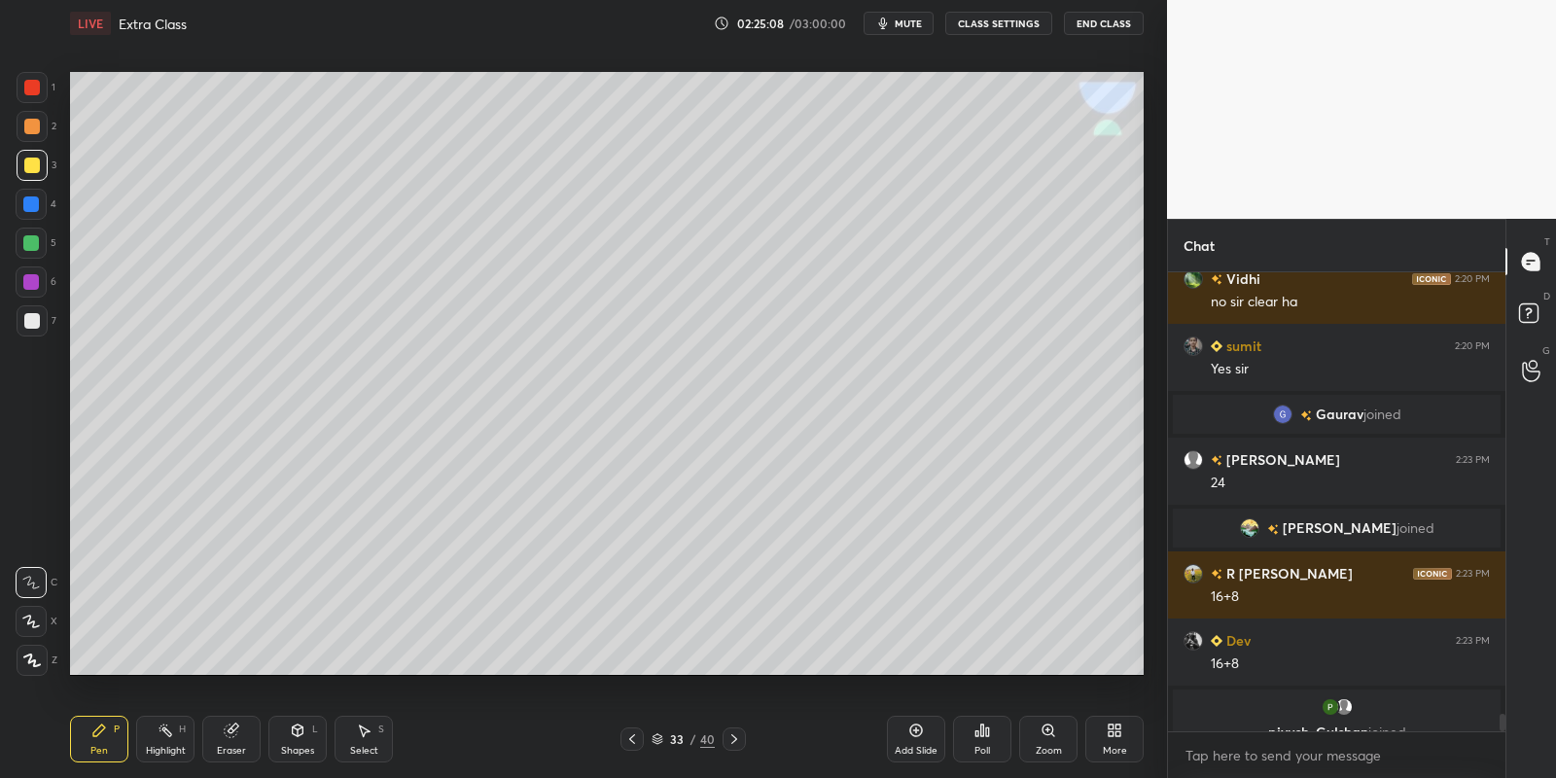
drag, startPoint x: 227, startPoint y: 736, endPoint x: 228, endPoint y: 680, distance: 56.4
click at [227, 732] on icon at bounding box center [231, 730] width 13 height 13
click at [107, 734] on div "Pen P" at bounding box center [99, 739] width 58 height 47
click at [221, 736] on div "Eraser" at bounding box center [231, 739] width 58 height 47
click at [112, 733] on div "Pen P" at bounding box center [99, 739] width 58 height 47
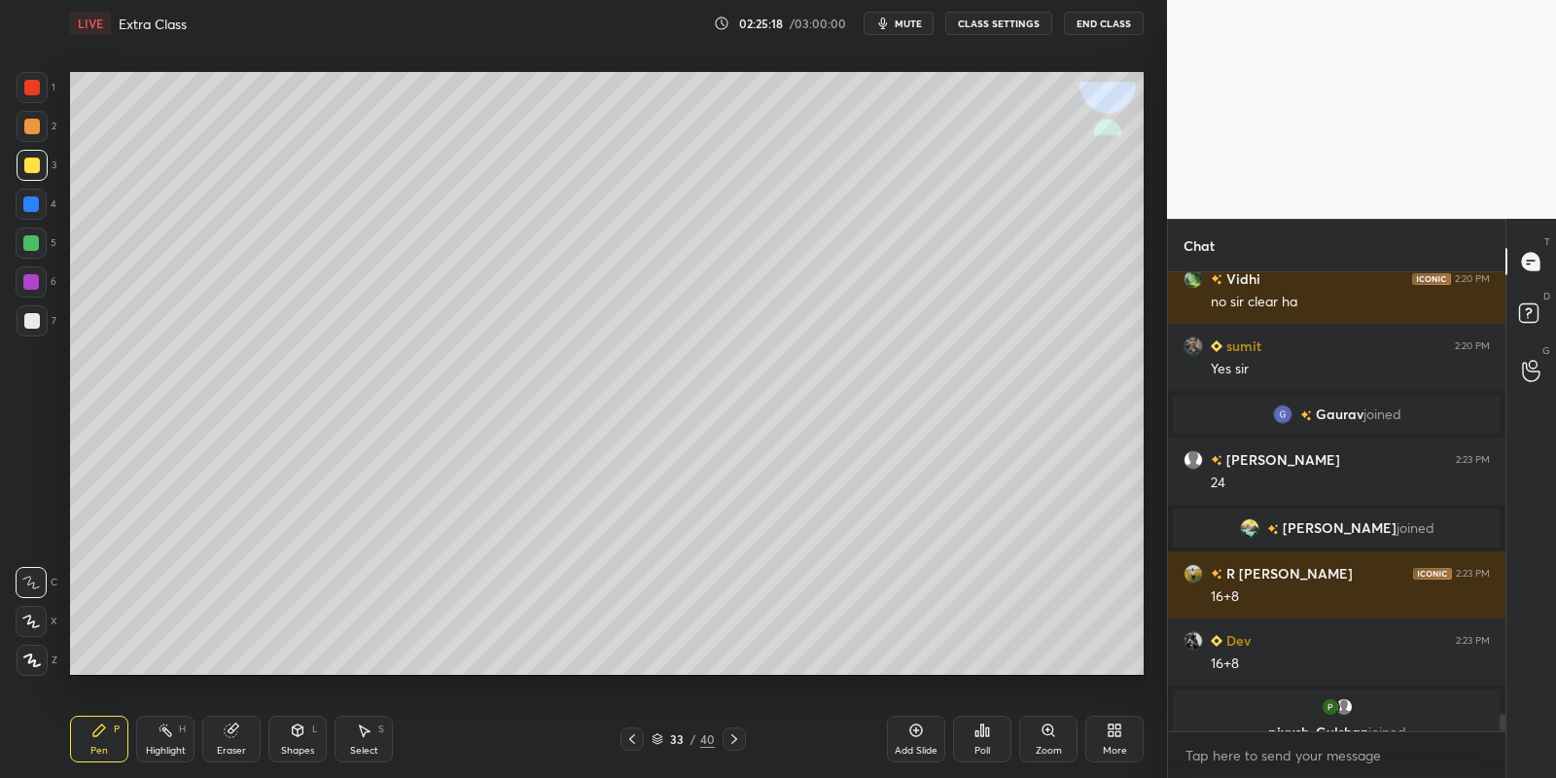
drag, startPoint x: 229, startPoint y: 748, endPoint x: 292, endPoint y: 699, distance: 79.7
click at [230, 746] on div "Eraser" at bounding box center [231, 751] width 29 height 10
drag, startPoint x: 101, startPoint y: 742, endPoint x: 123, endPoint y: 739, distance: 21.6
click at [104, 740] on div "Pen P" at bounding box center [99, 739] width 58 height 47
drag, startPoint x: 169, startPoint y: 736, endPoint x: 192, endPoint y: 741, distance: 22.9
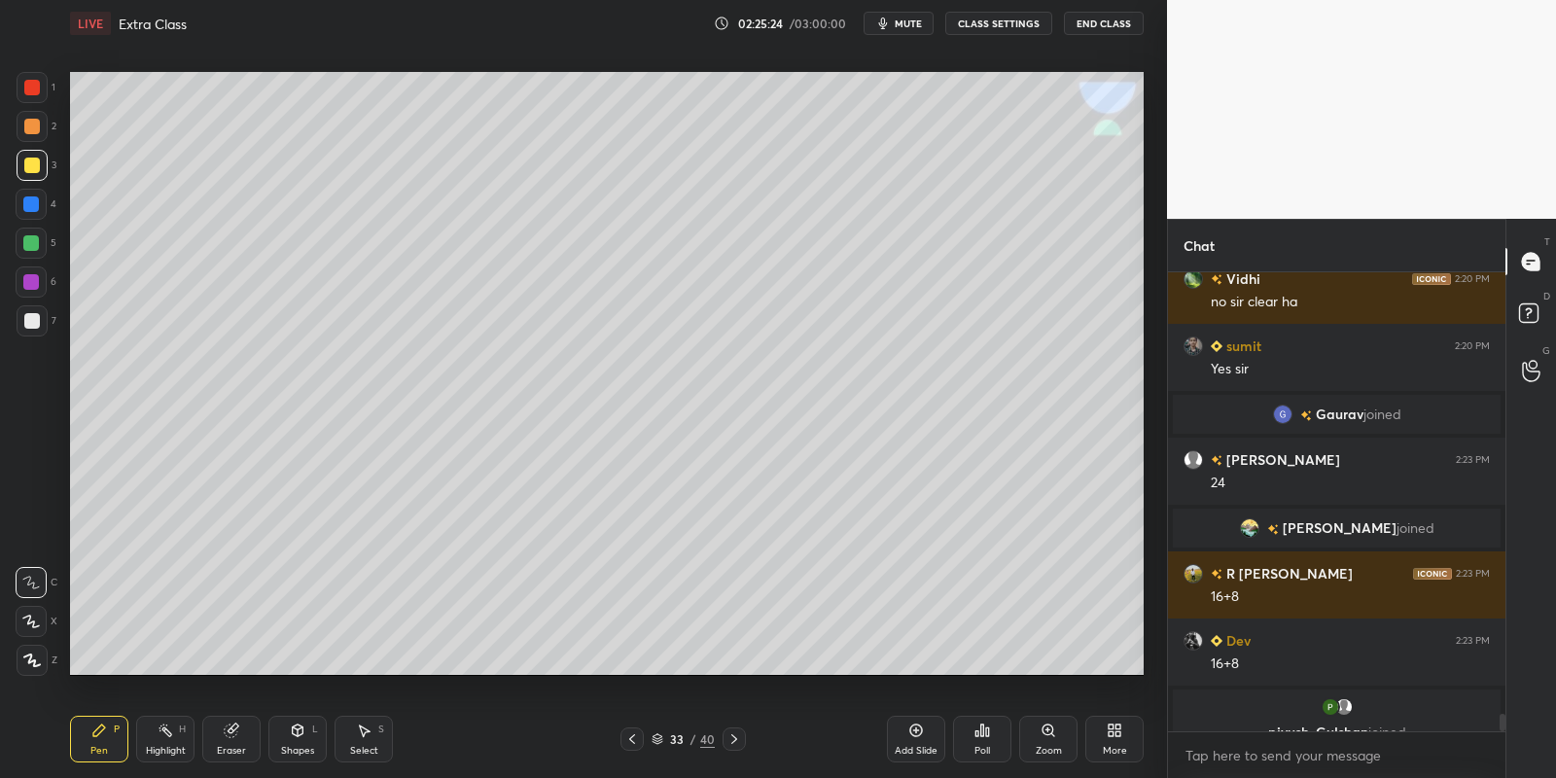
click at [172, 736] on icon at bounding box center [166, 731] width 16 height 16
drag, startPoint x: 230, startPoint y: 741, endPoint x: 300, endPoint y: 719, distance: 73.5
click at [231, 739] on div "Eraser" at bounding box center [231, 739] width 58 height 47
click at [82, 749] on div "Pen P" at bounding box center [99, 739] width 58 height 47
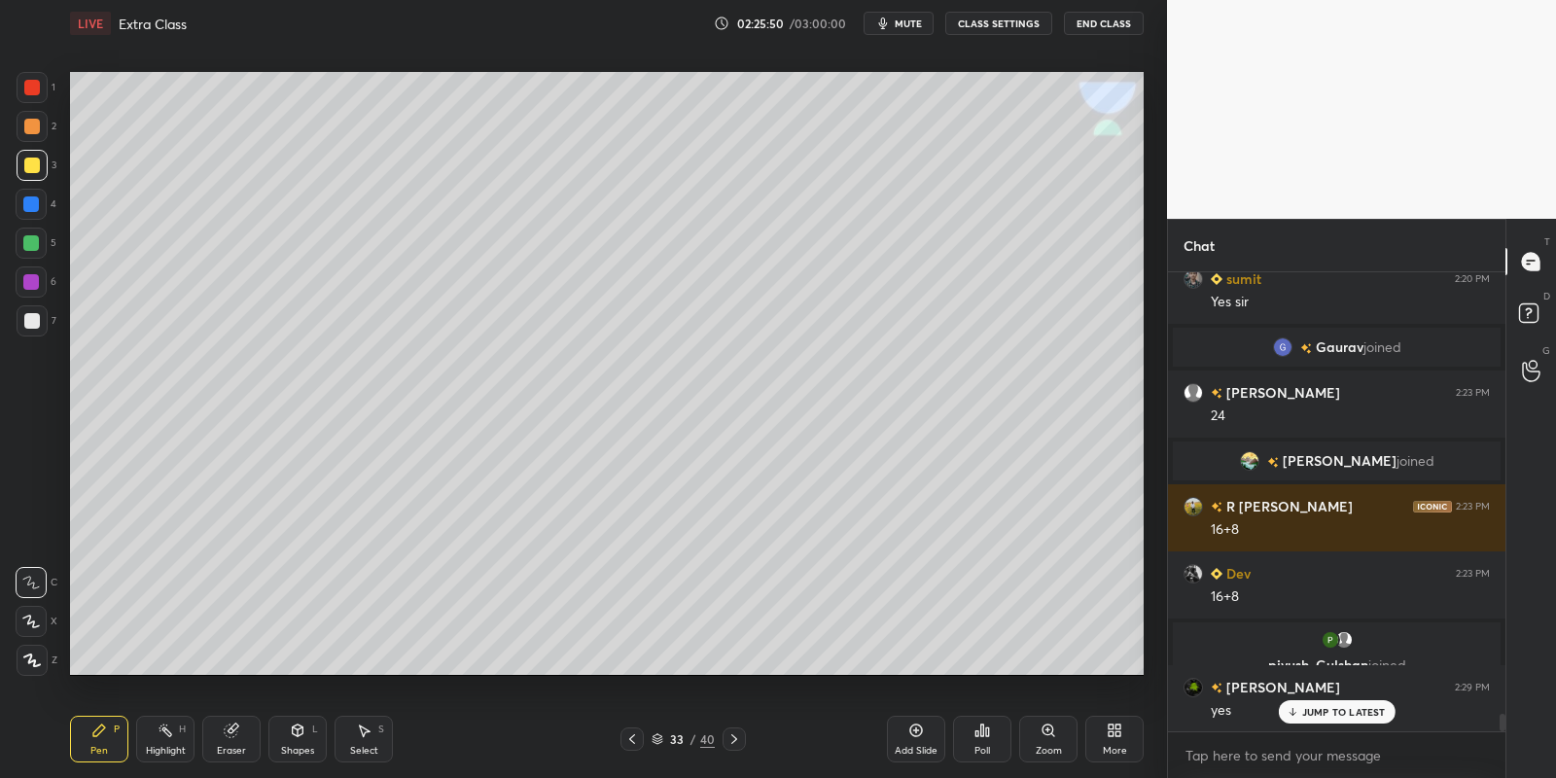
scroll to position [11811, 0]
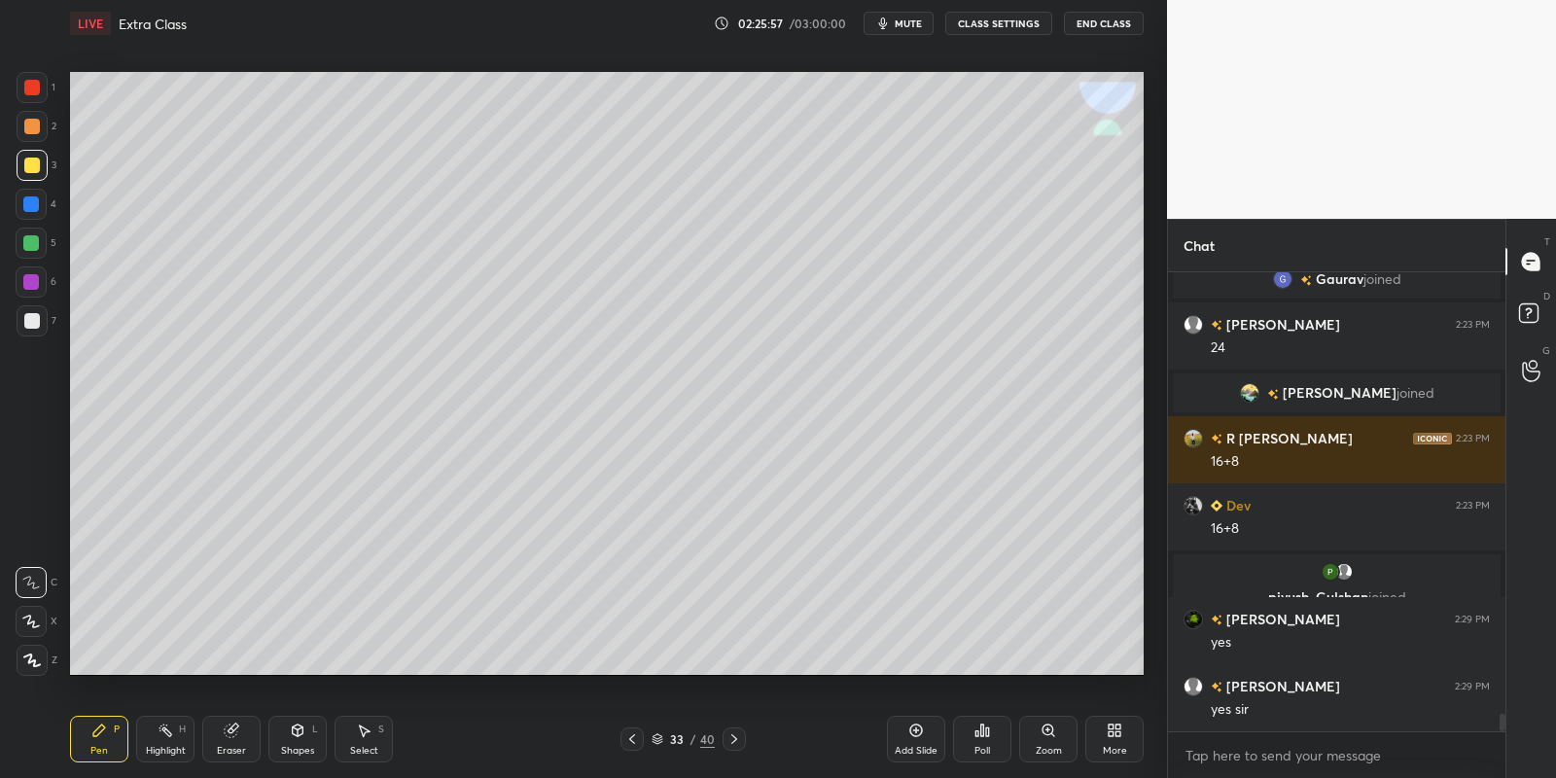
click at [166, 738] on div "Highlight H" at bounding box center [165, 739] width 58 height 47
drag, startPoint x: 111, startPoint y: 752, endPoint x: 121, endPoint y: 750, distance: 9.9
click at [117, 752] on div "Pen P" at bounding box center [99, 739] width 58 height 47
drag, startPoint x: 167, startPoint y: 744, endPoint x: 174, endPoint y: 734, distance: 11.9
click at [165, 743] on div "Highlight H" at bounding box center [165, 739] width 58 height 47
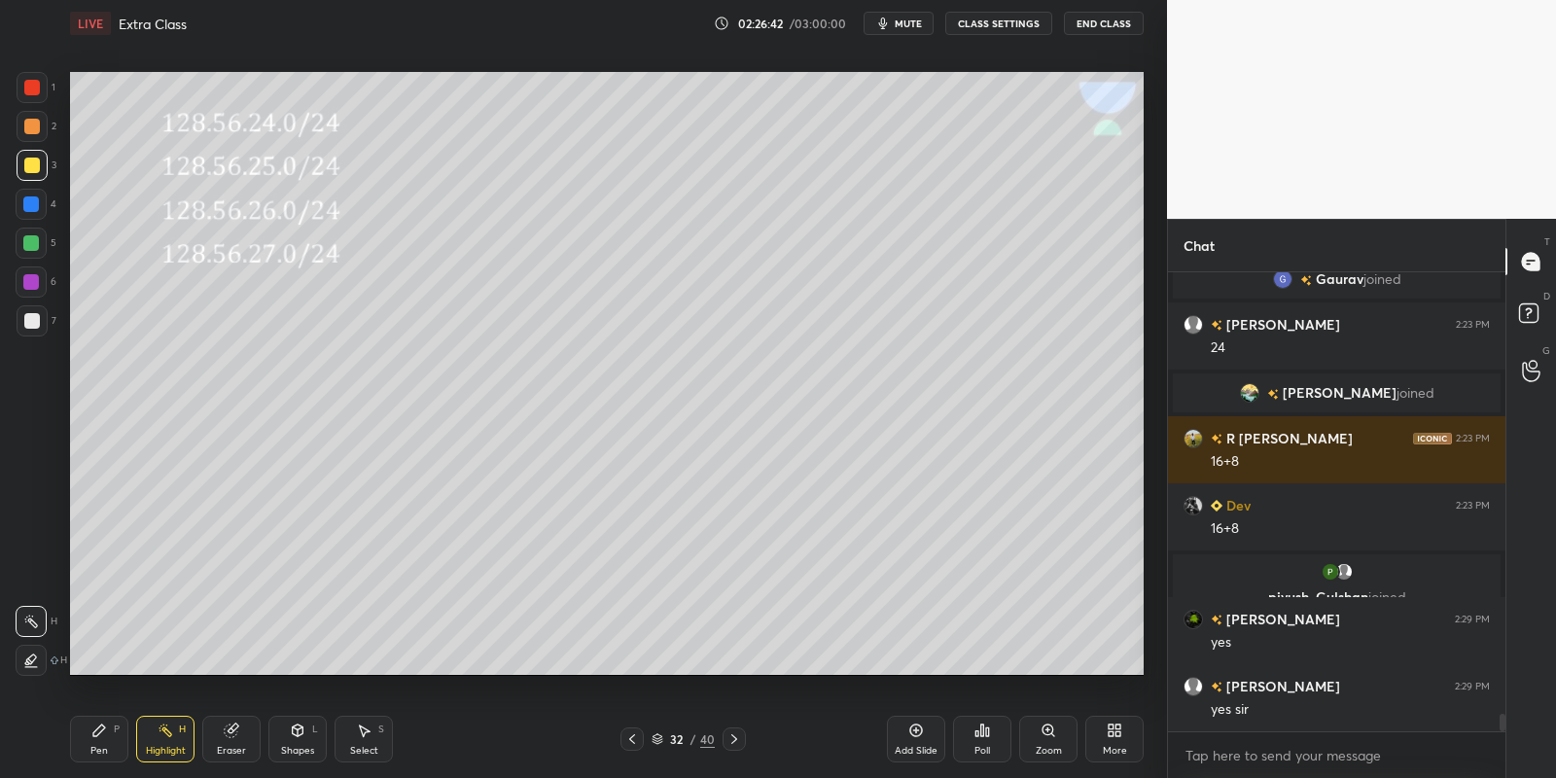
click at [161, 752] on div "Highlight" at bounding box center [166, 751] width 40 height 10
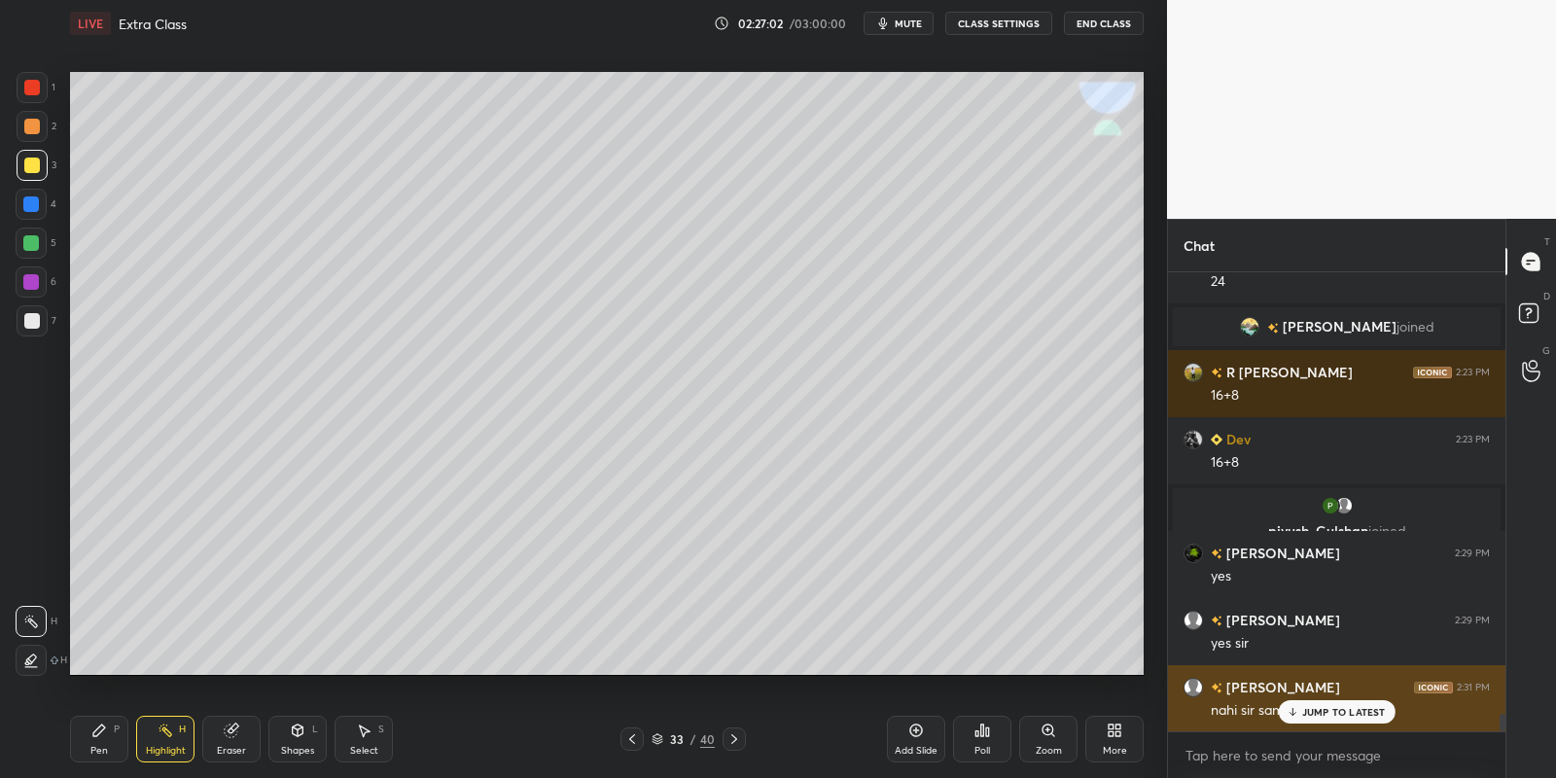
click at [1301, 715] on div "JUMP TO LATEST" at bounding box center [1336, 711] width 117 height 23
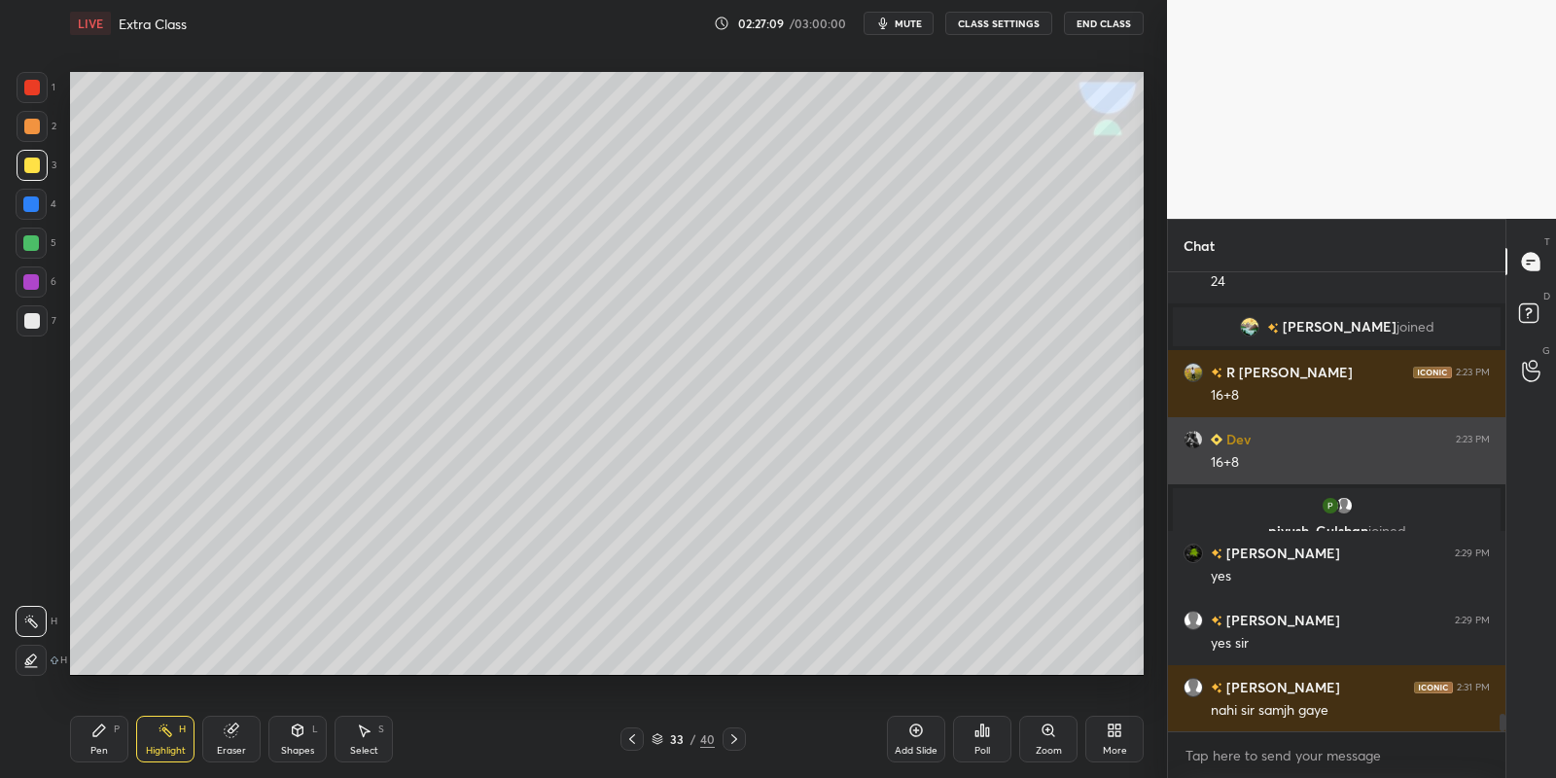
scroll to position [11944, 0]
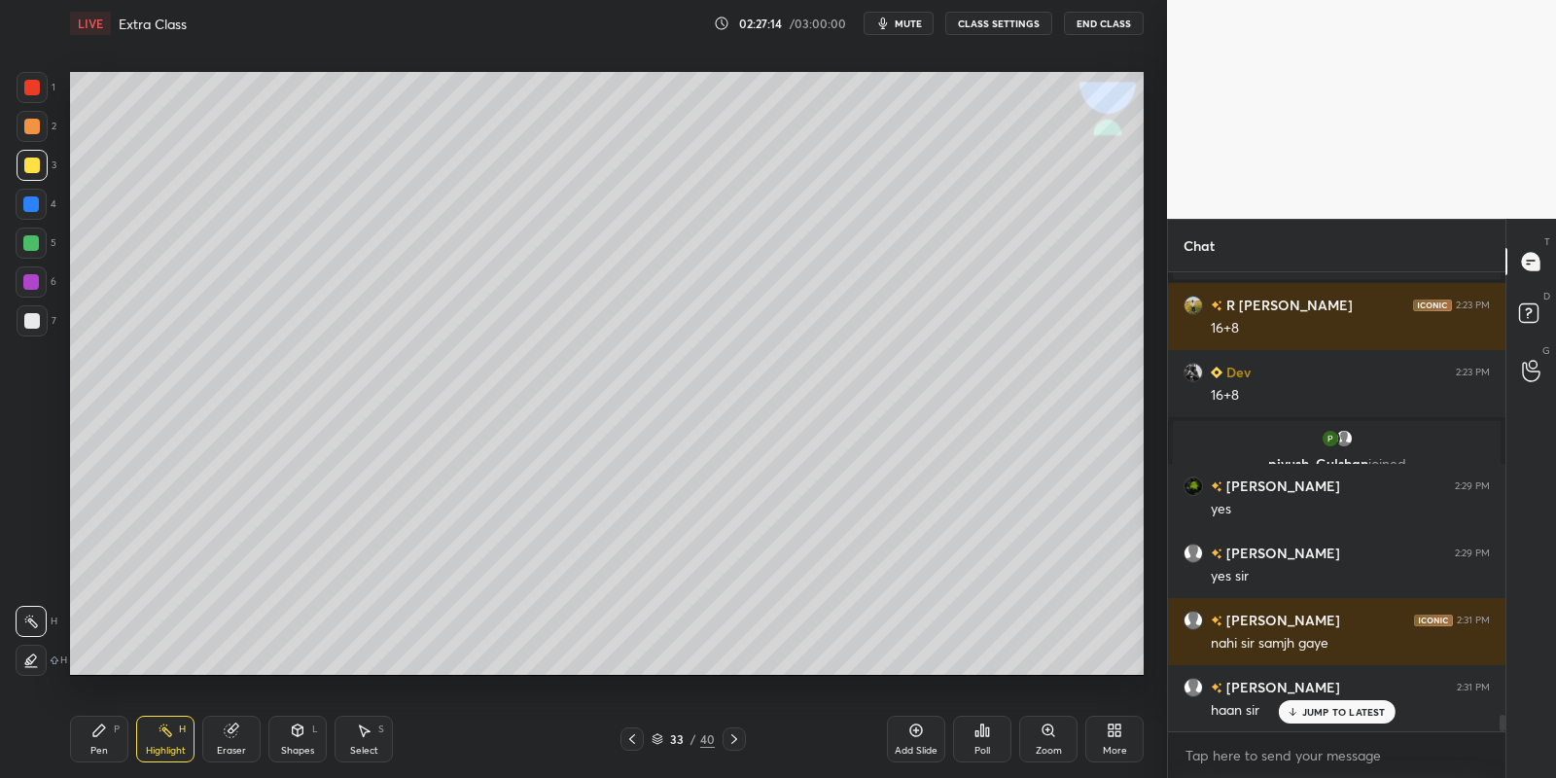
click at [159, 741] on div "Highlight H" at bounding box center [165, 739] width 58 height 47
click at [633, 736] on icon at bounding box center [632, 739] width 16 height 16
click at [631, 737] on icon at bounding box center [632, 739] width 6 height 10
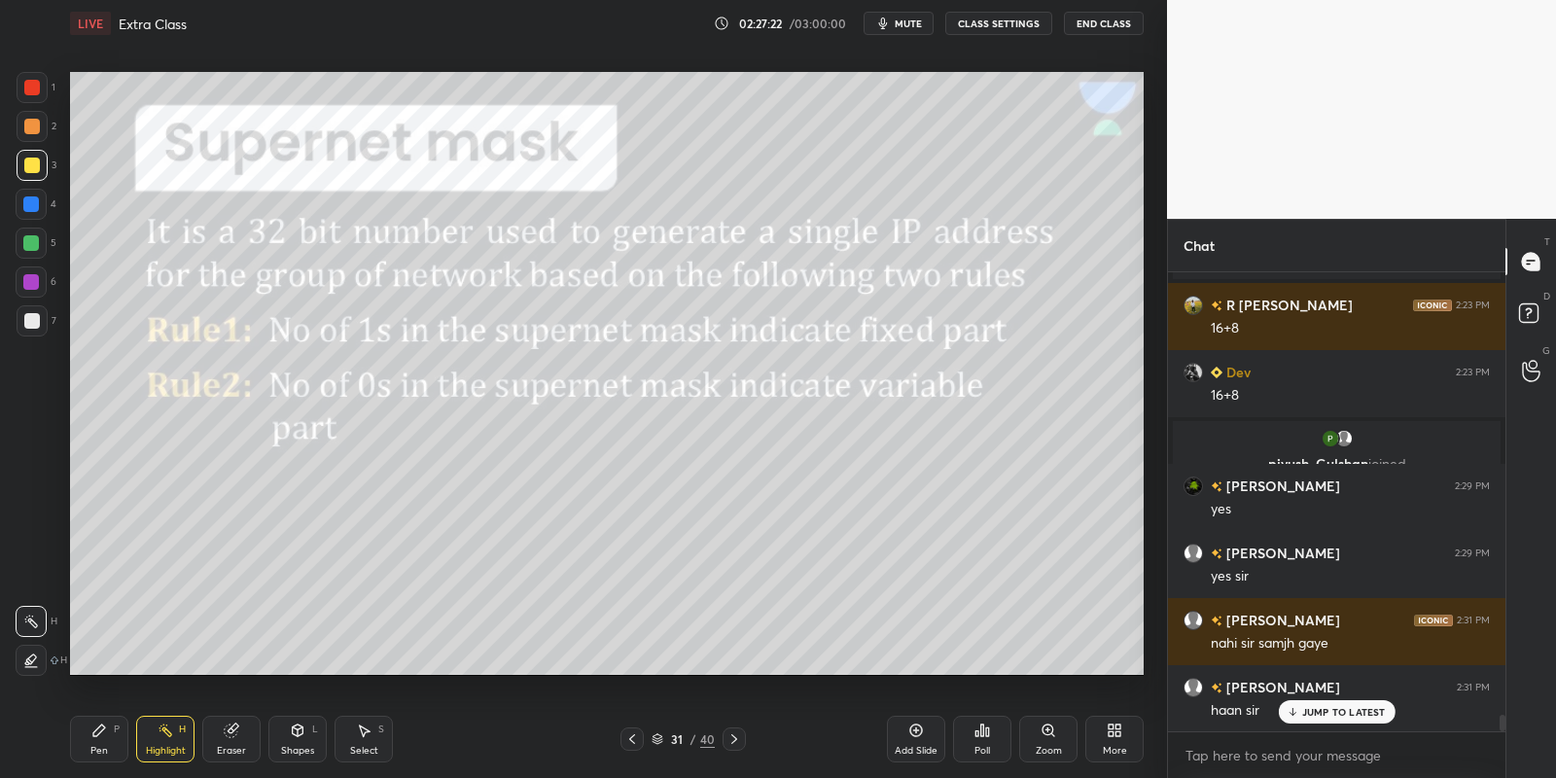
click at [630, 735] on icon at bounding box center [632, 739] width 16 height 16
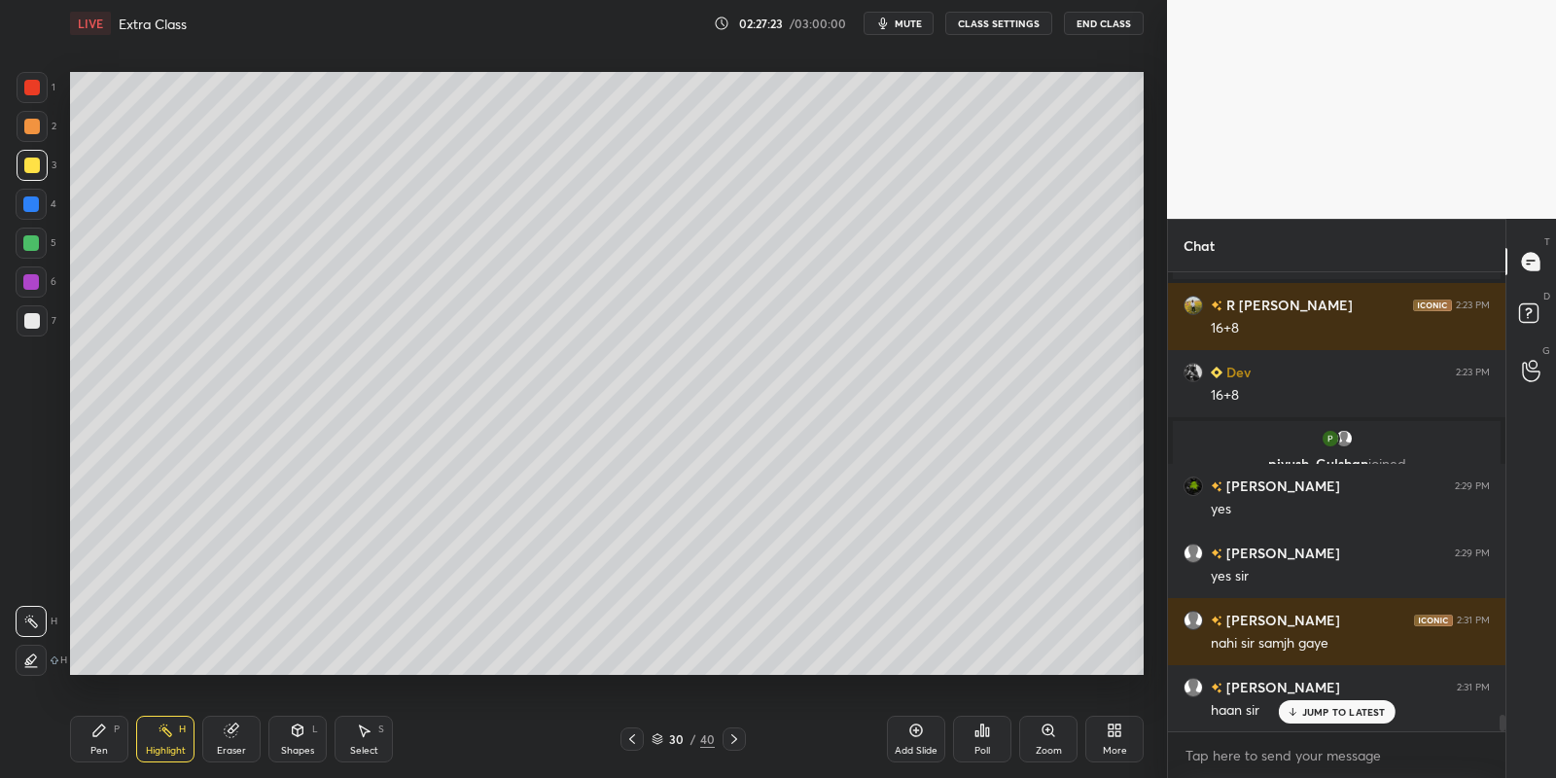
click at [631, 736] on icon at bounding box center [632, 739] width 16 height 16
drag, startPoint x: 360, startPoint y: 741, endPoint x: 358, endPoint y: 677, distance: 64.2
click at [360, 738] on div "Select S" at bounding box center [364, 739] width 58 height 47
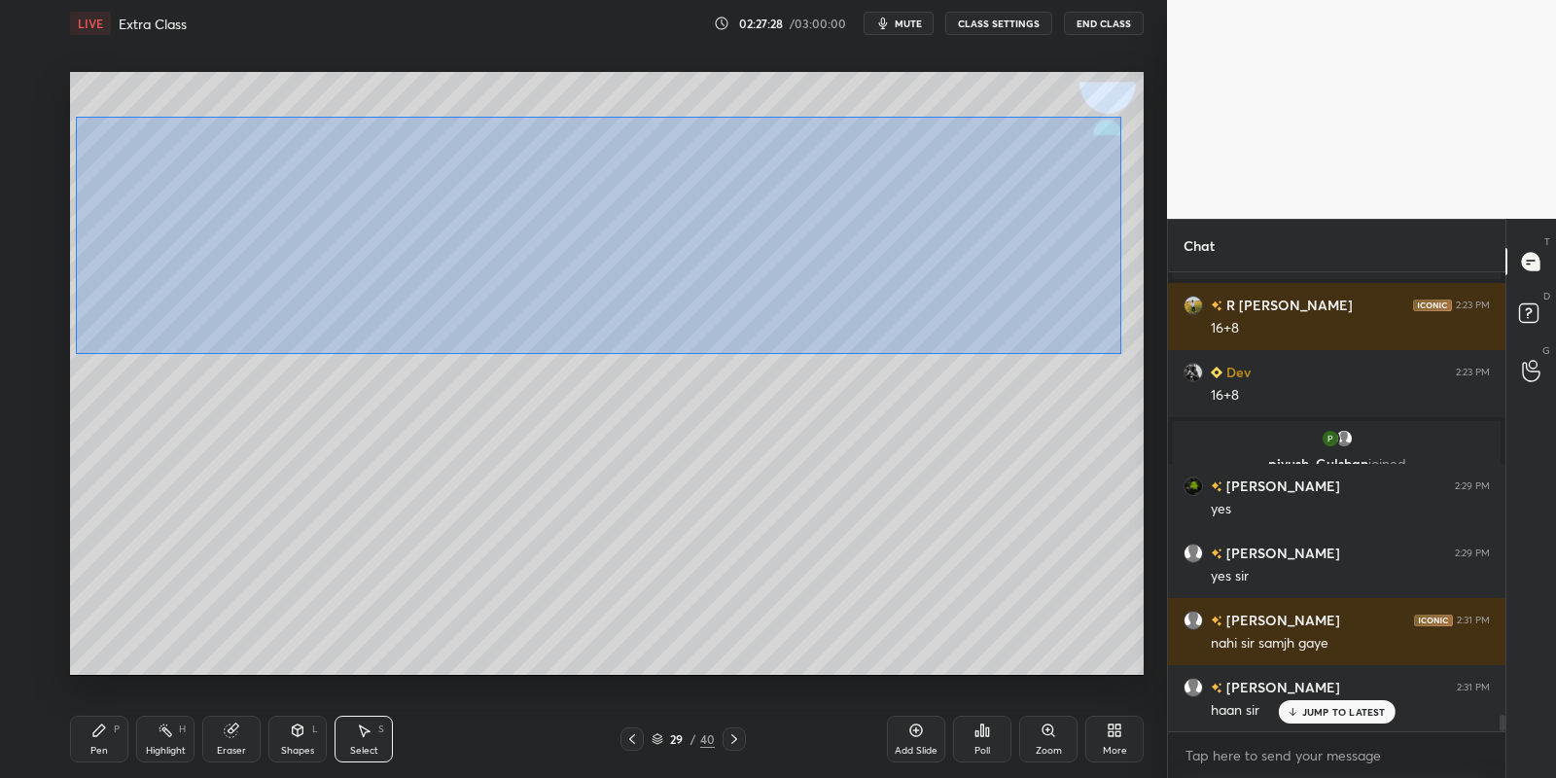
drag, startPoint x: 82, startPoint y: 119, endPoint x: 1114, endPoint y: 352, distance: 1058.8
click at [1118, 353] on div "0 ° Undo Copy Paste here Duplicate Duplicate to new slide Delete" at bounding box center [607, 374] width 1074 height 604
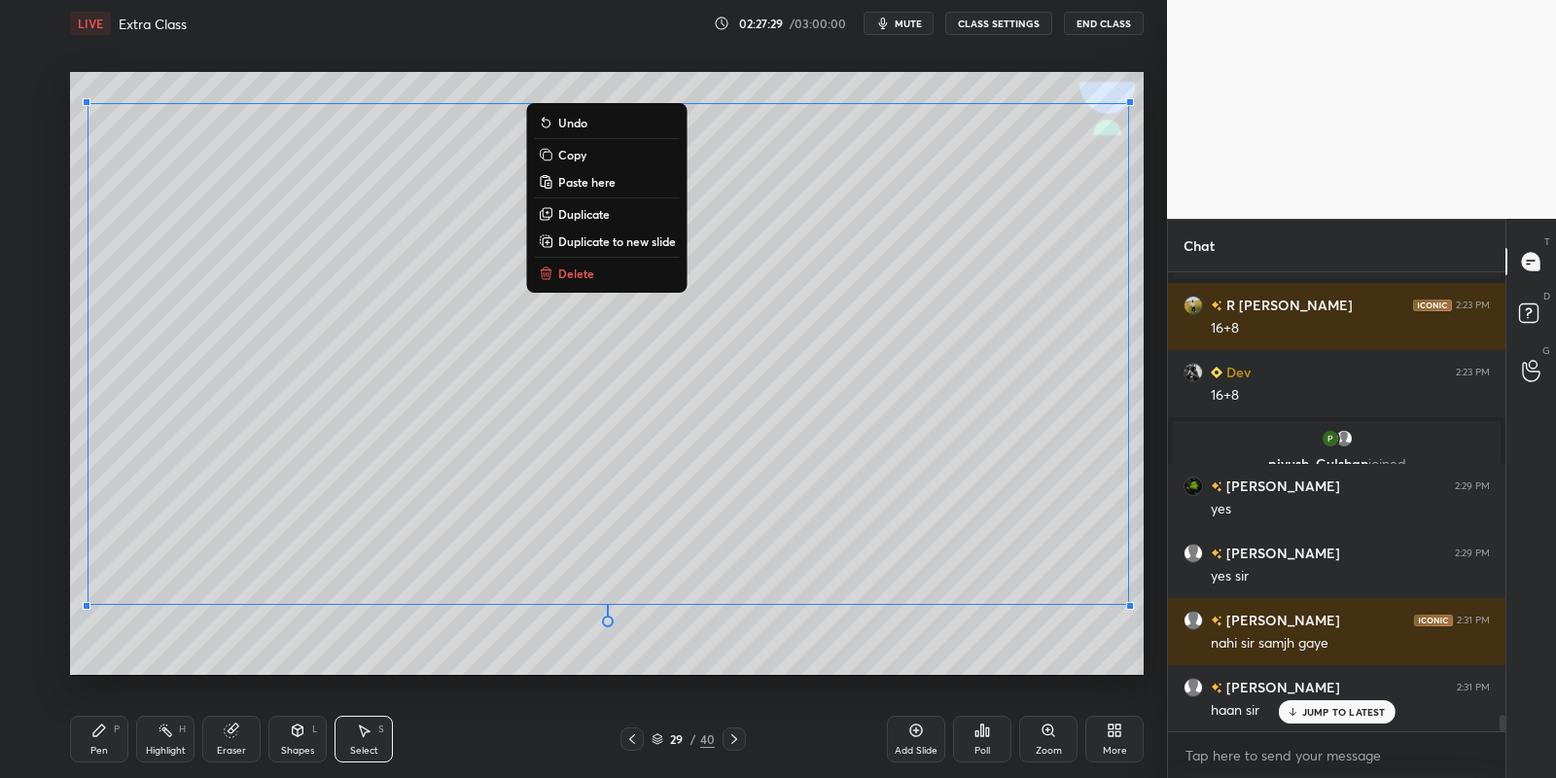
click at [608, 156] on button "Copy" at bounding box center [607, 154] width 145 height 23
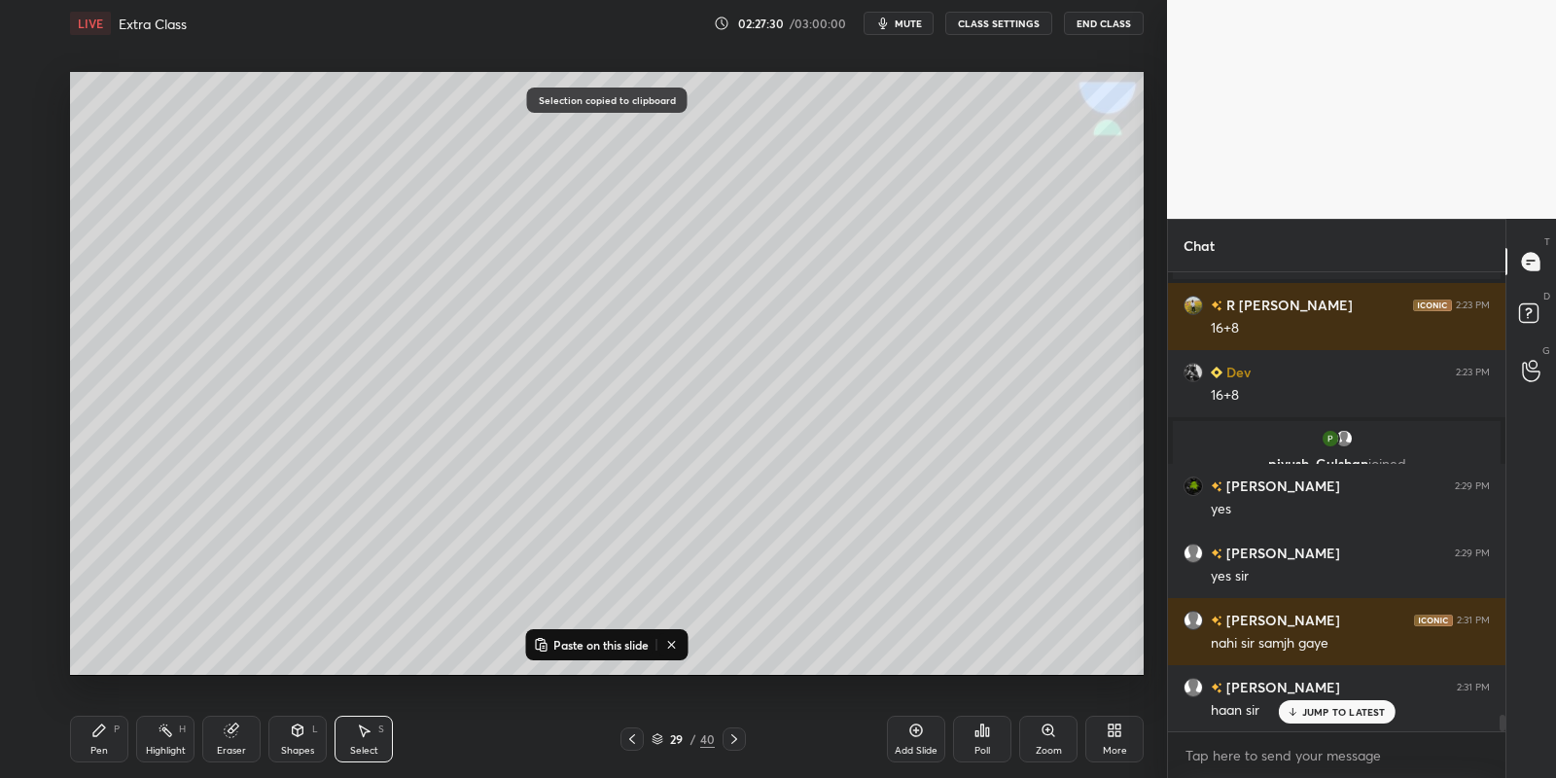
click at [729, 739] on icon at bounding box center [734, 739] width 16 height 16
click at [734, 743] on icon at bounding box center [734, 739] width 16 height 16
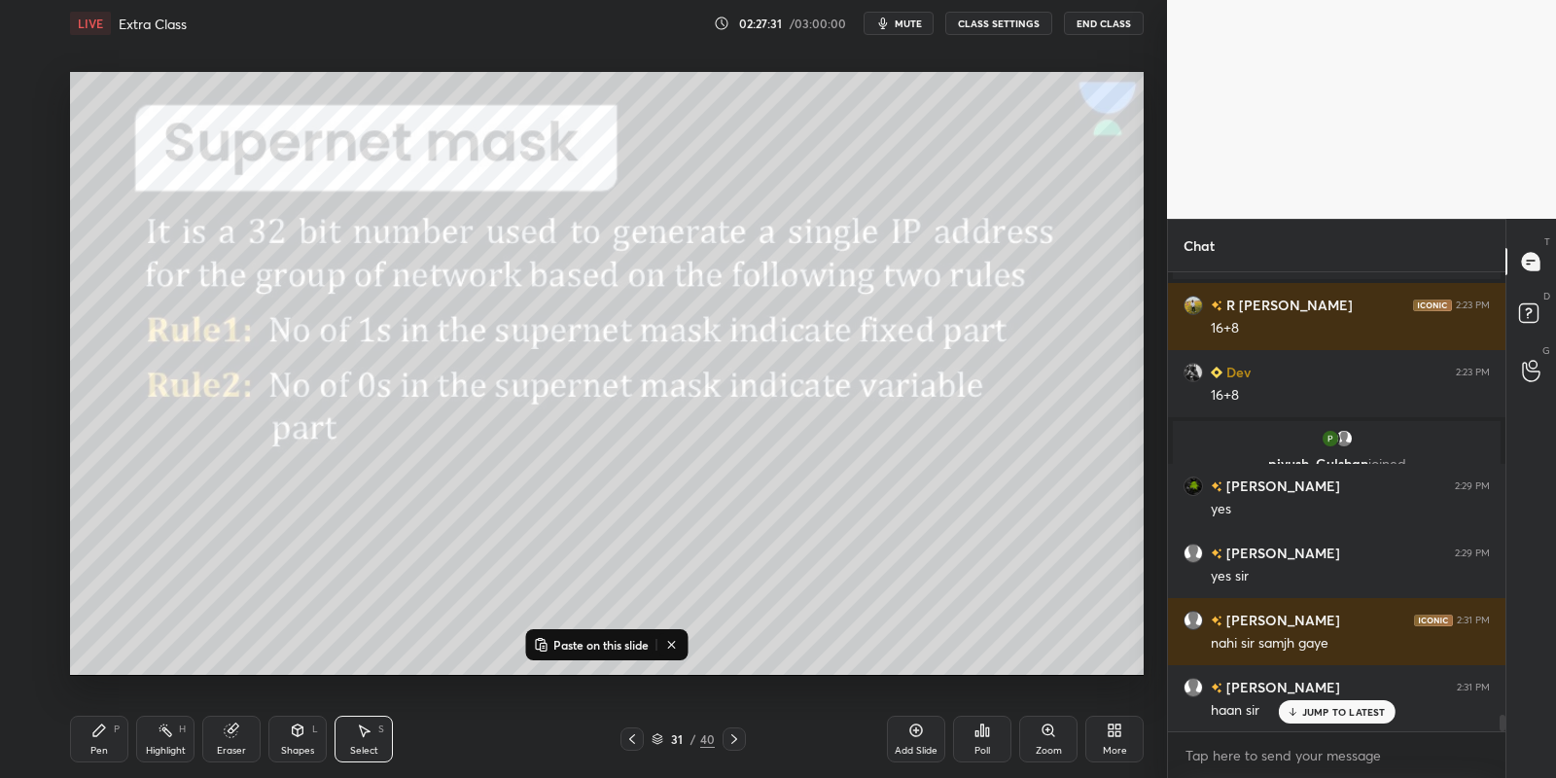
click at [730, 737] on icon at bounding box center [734, 739] width 16 height 16
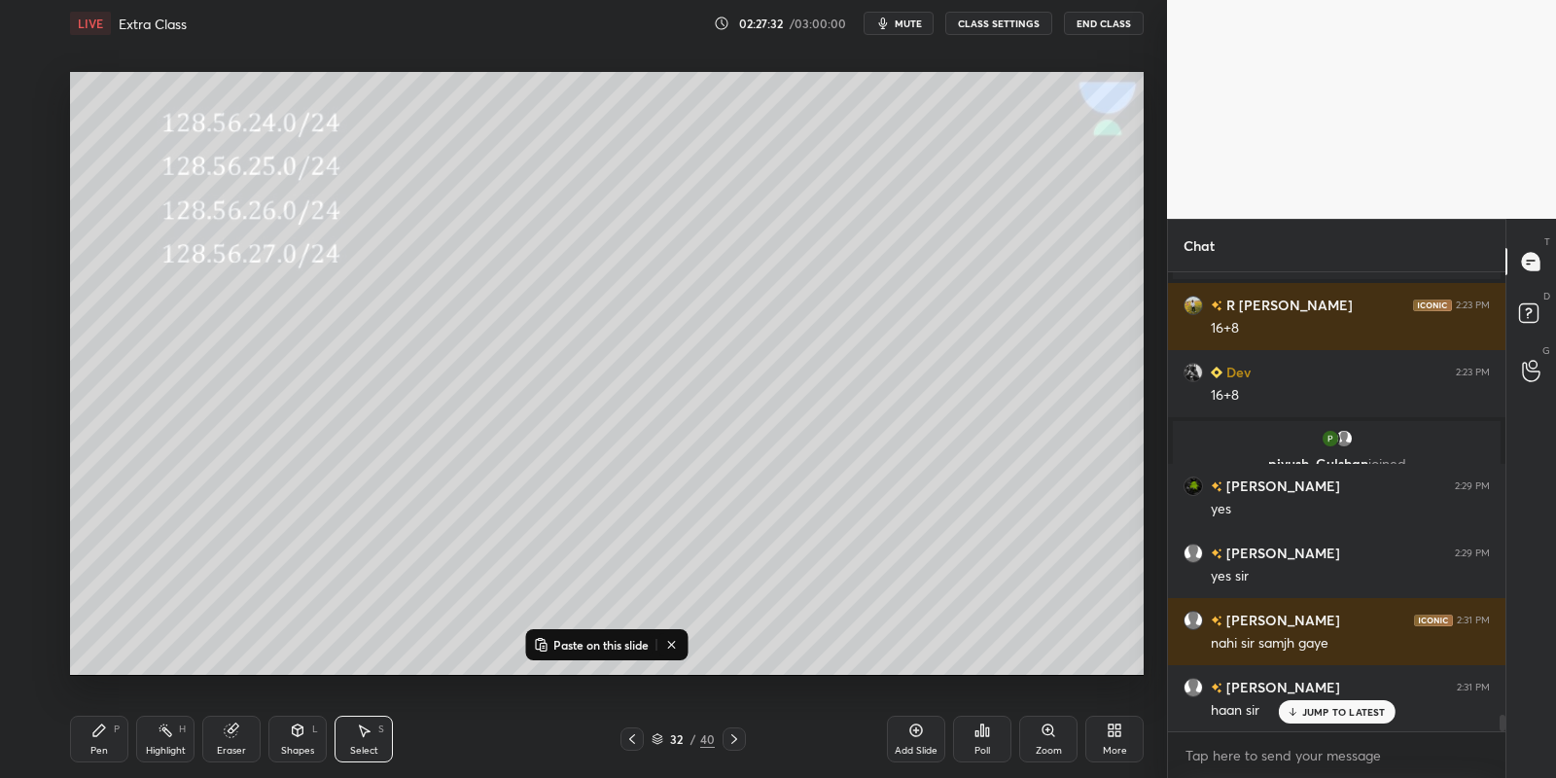
click at [735, 735] on icon at bounding box center [734, 739] width 16 height 16
click at [737, 733] on icon at bounding box center [734, 739] width 16 height 16
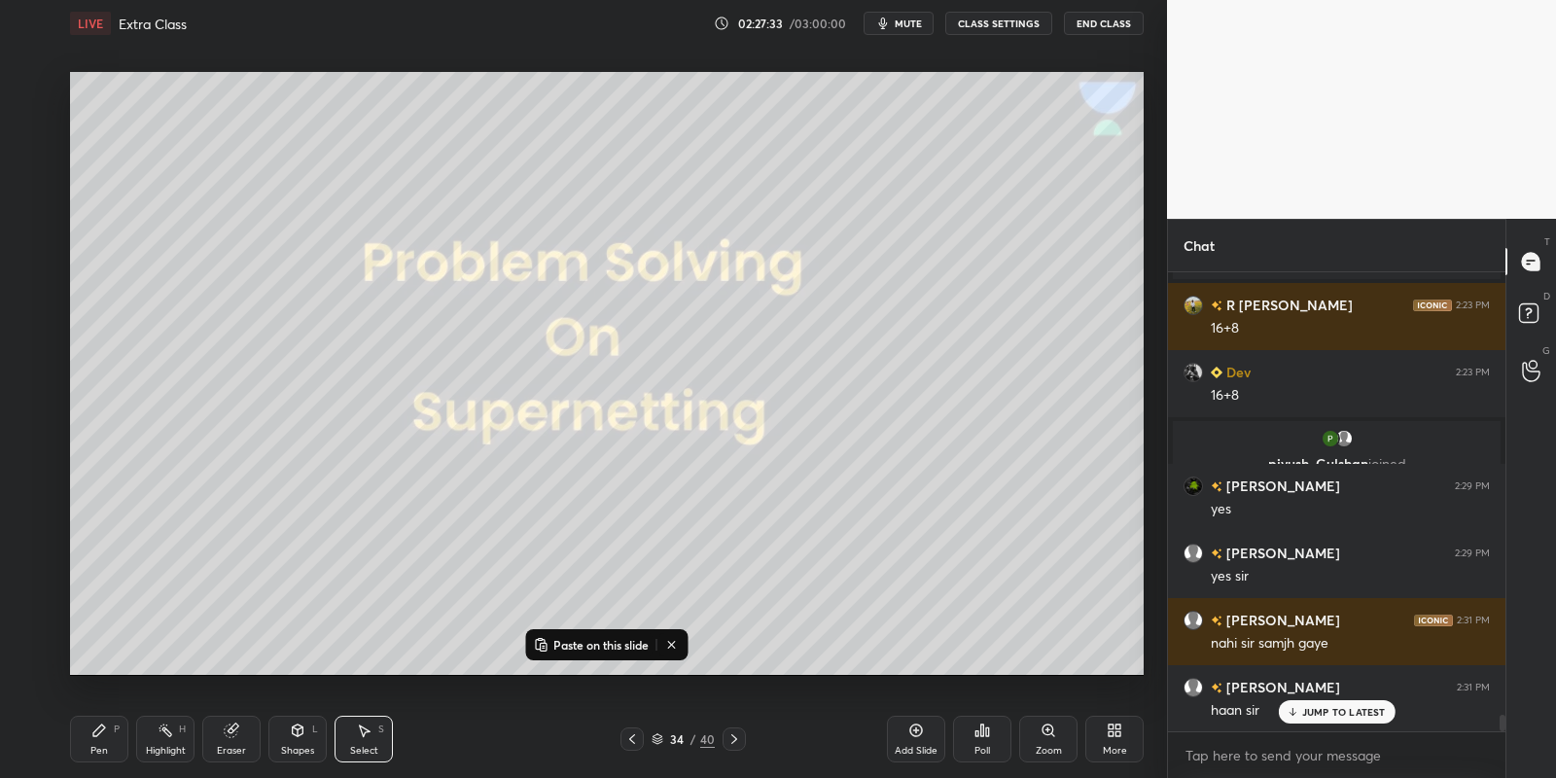
click at [636, 738] on icon at bounding box center [632, 739] width 16 height 16
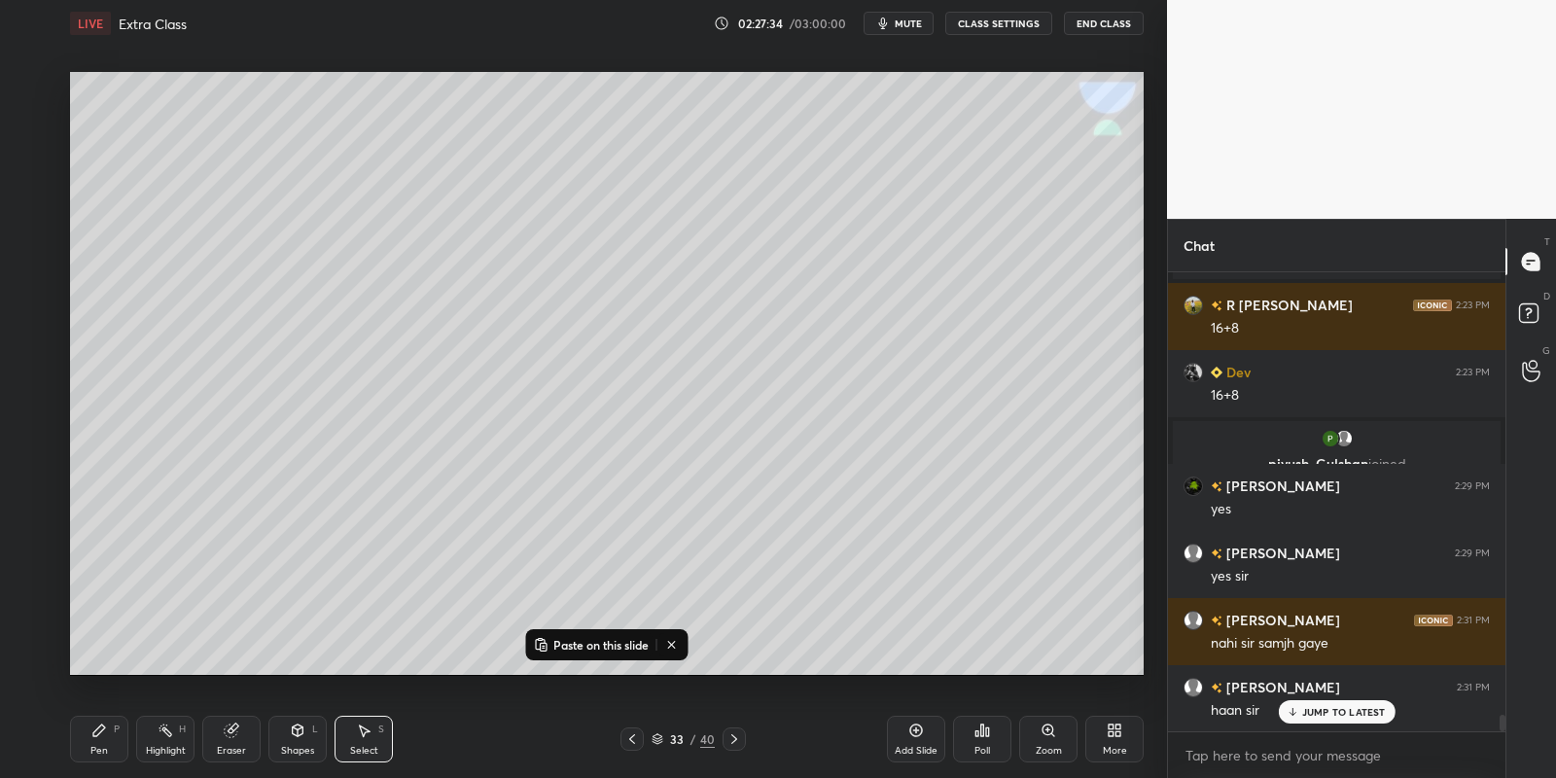
drag, startPoint x: 910, startPoint y: 733, endPoint x: 904, endPoint y: 722, distance: 13.0
click at [910, 733] on icon at bounding box center [916, 730] width 13 height 13
click at [605, 643] on p "Paste on this slide" at bounding box center [600, 645] width 95 height 16
click at [452, 366] on div "0 ° Undo Copy Paste here Duplicate Duplicate to new slide Delete" at bounding box center [607, 374] width 1074 height 604
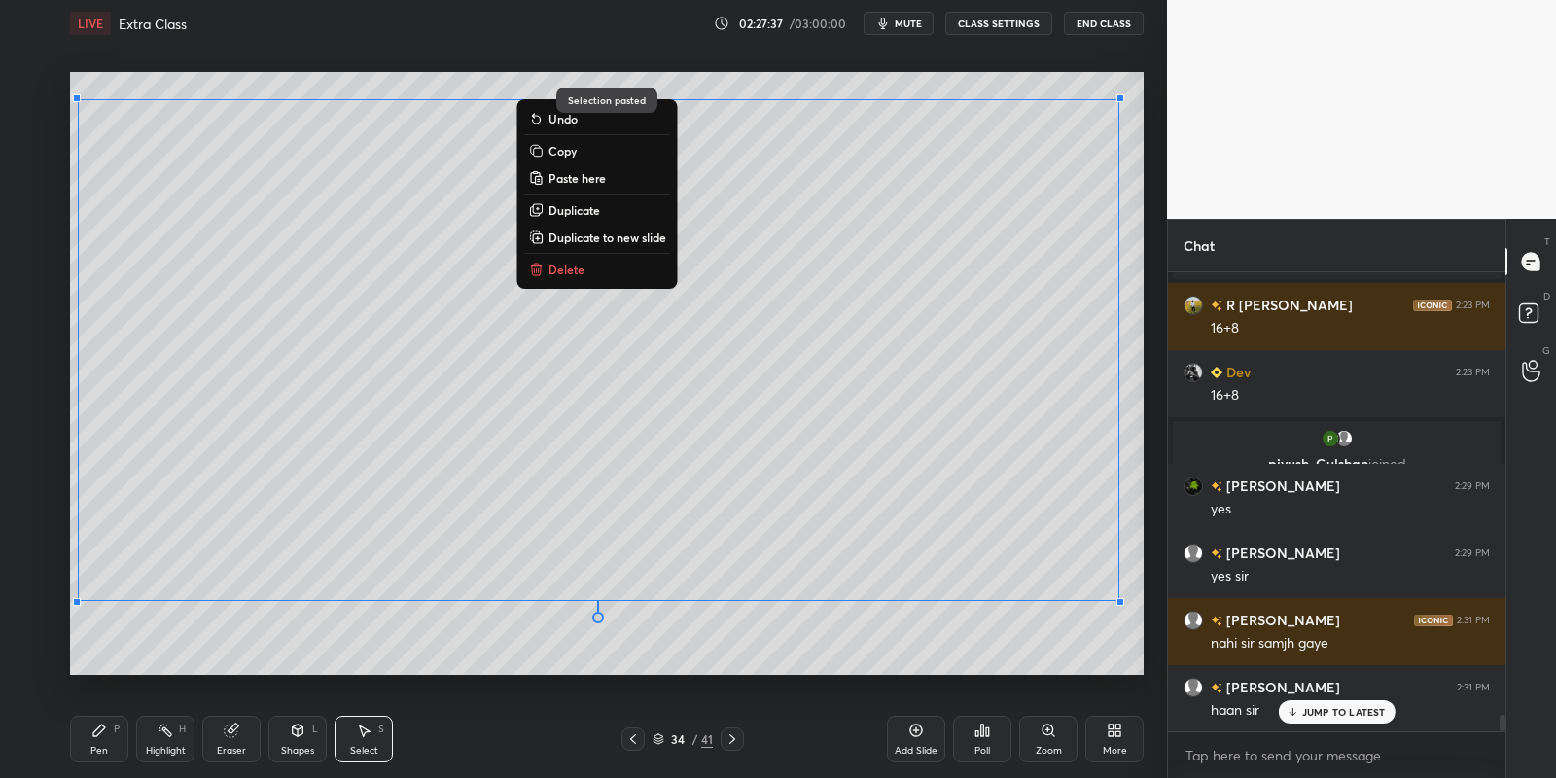
drag, startPoint x: 99, startPoint y: 730, endPoint x: 117, endPoint y: 724, distance: 18.5
click at [99, 729] on icon at bounding box center [99, 730] width 12 height 12
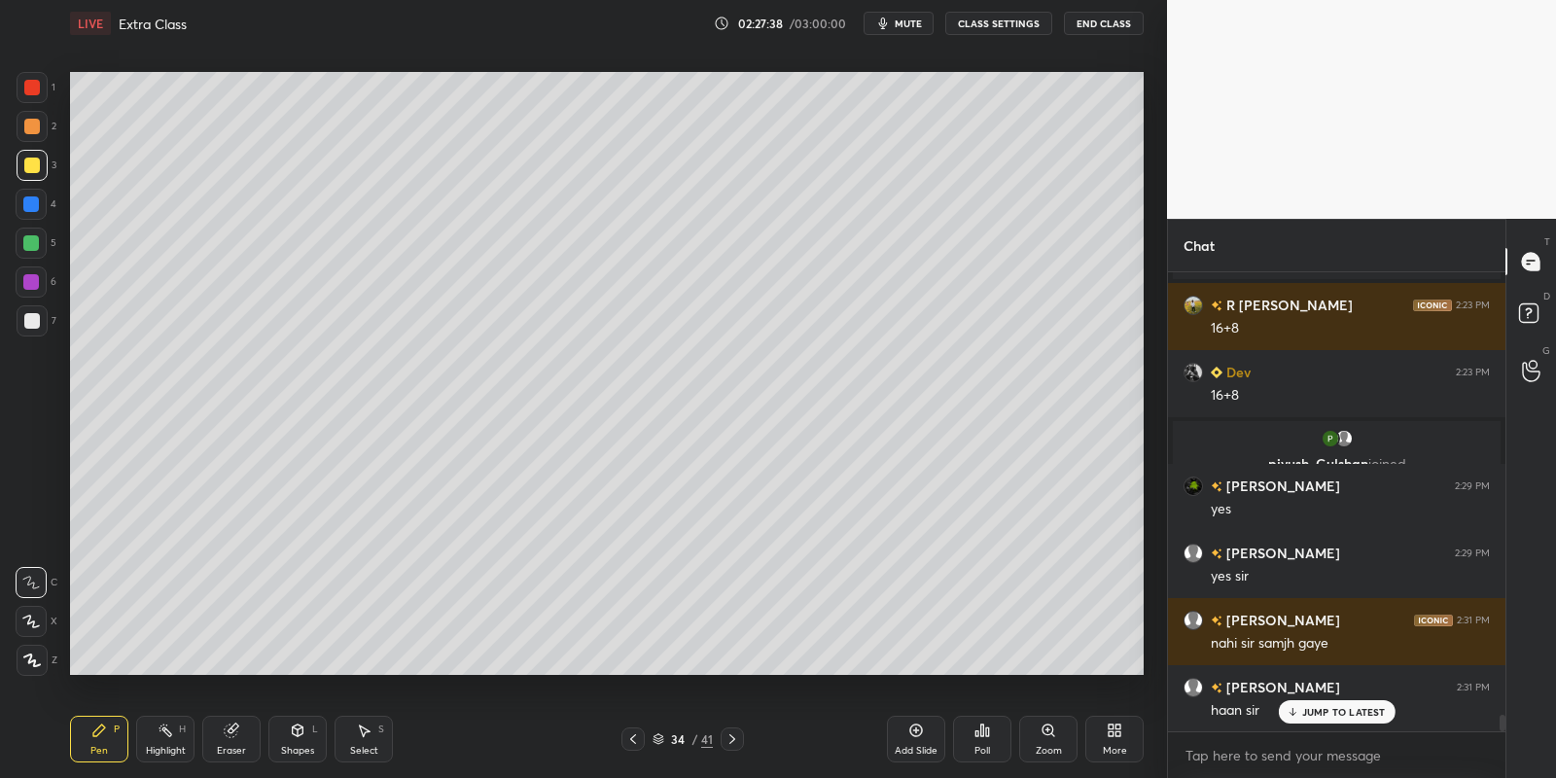
click at [227, 733] on icon at bounding box center [231, 730] width 13 height 13
drag, startPoint x: 367, startPoint y: 738, endPoint x: 376, endPoint y: 721, distance: 20.0
click at [368, 733] on icon at bounding box center [364, 731] width 16 height 16
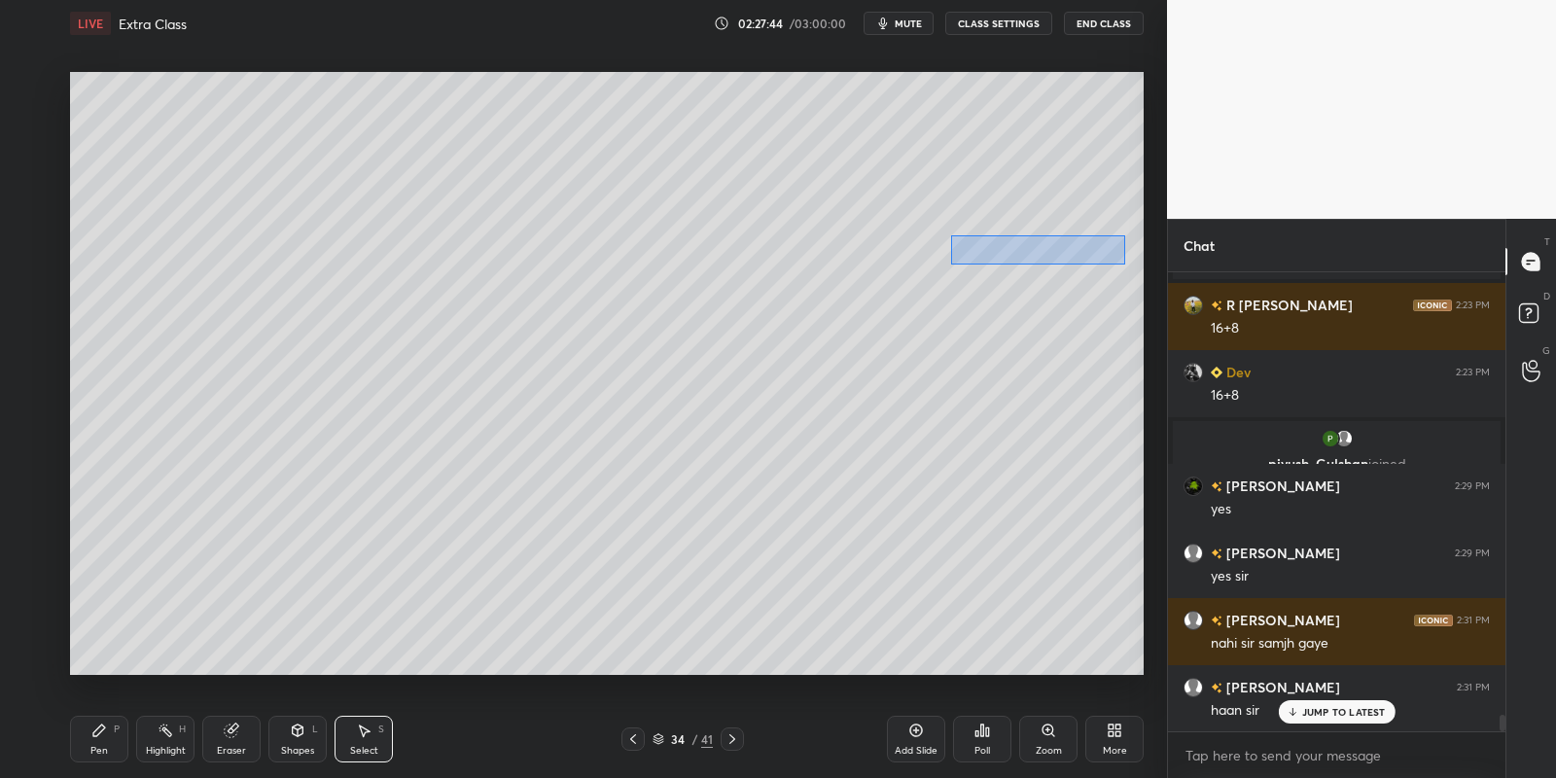
drag, startPoint x: 954, startPoint y: 237, endPoint x: 1115, endPoint y: 260, distance: 163.0
click at [1122, 263] on div "0 ° Undo Copy Paste here Duplicate Duplicate to new slide Delete" at bounding box center [607, 374] width 1074 height 604
drag, startPoint x: 1027, startPoint y: 249, endPoint x: 938, endPoint y: 245, distance: 88.6
click at [938, 248] on div "0 ° Undo Copy Paste here Duplicate Duplicate to new slide Delete" at bounding box center [607, 374] width 1074 height 604
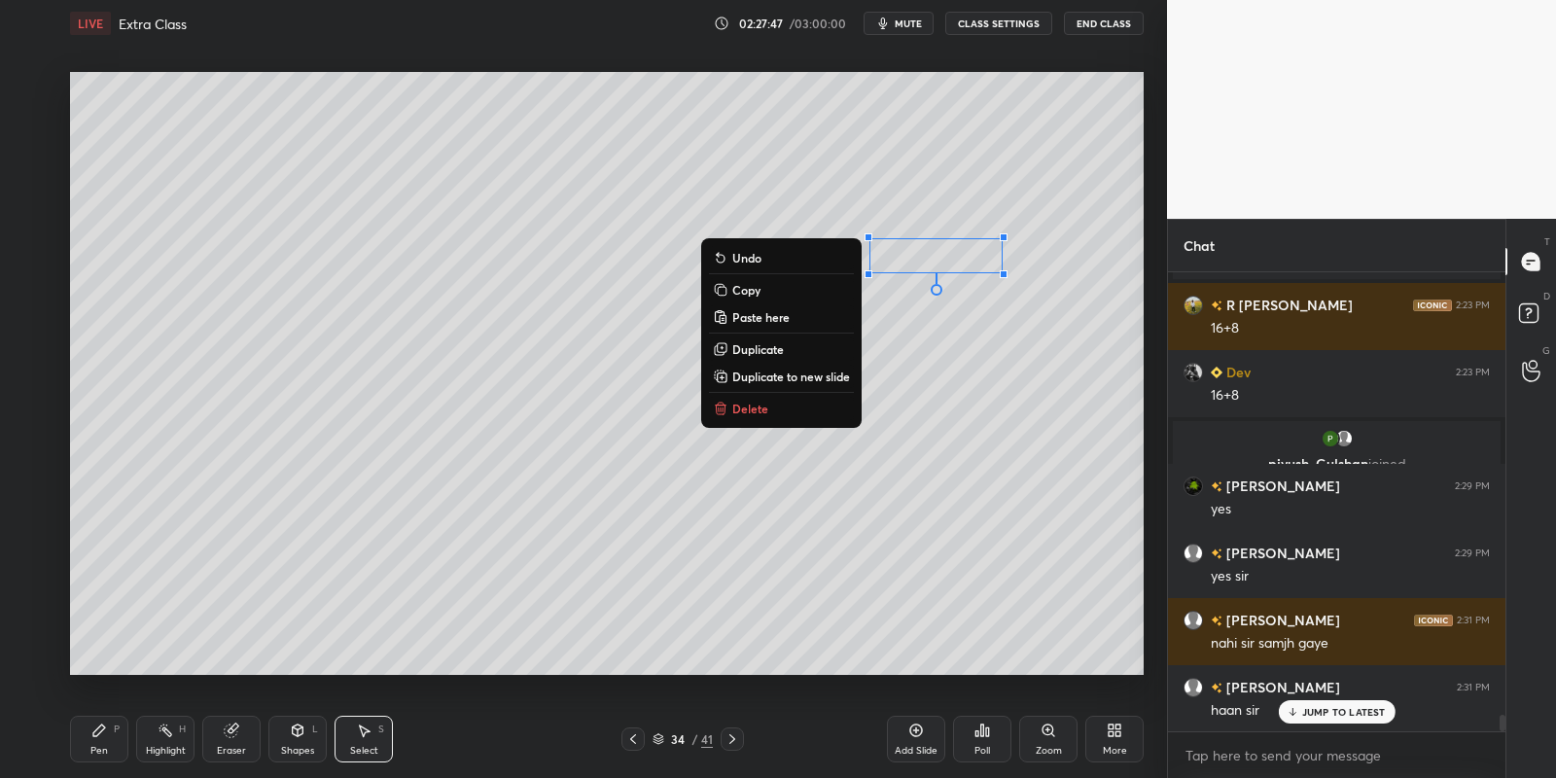
drag, startPoint x: 100, startPoint y: 739, endPoint x: 194, endPoint y: 737, distance: 94.3
click at [108, 741] on div "Pen P" at bounding box center [99, 739] width 58 height 47
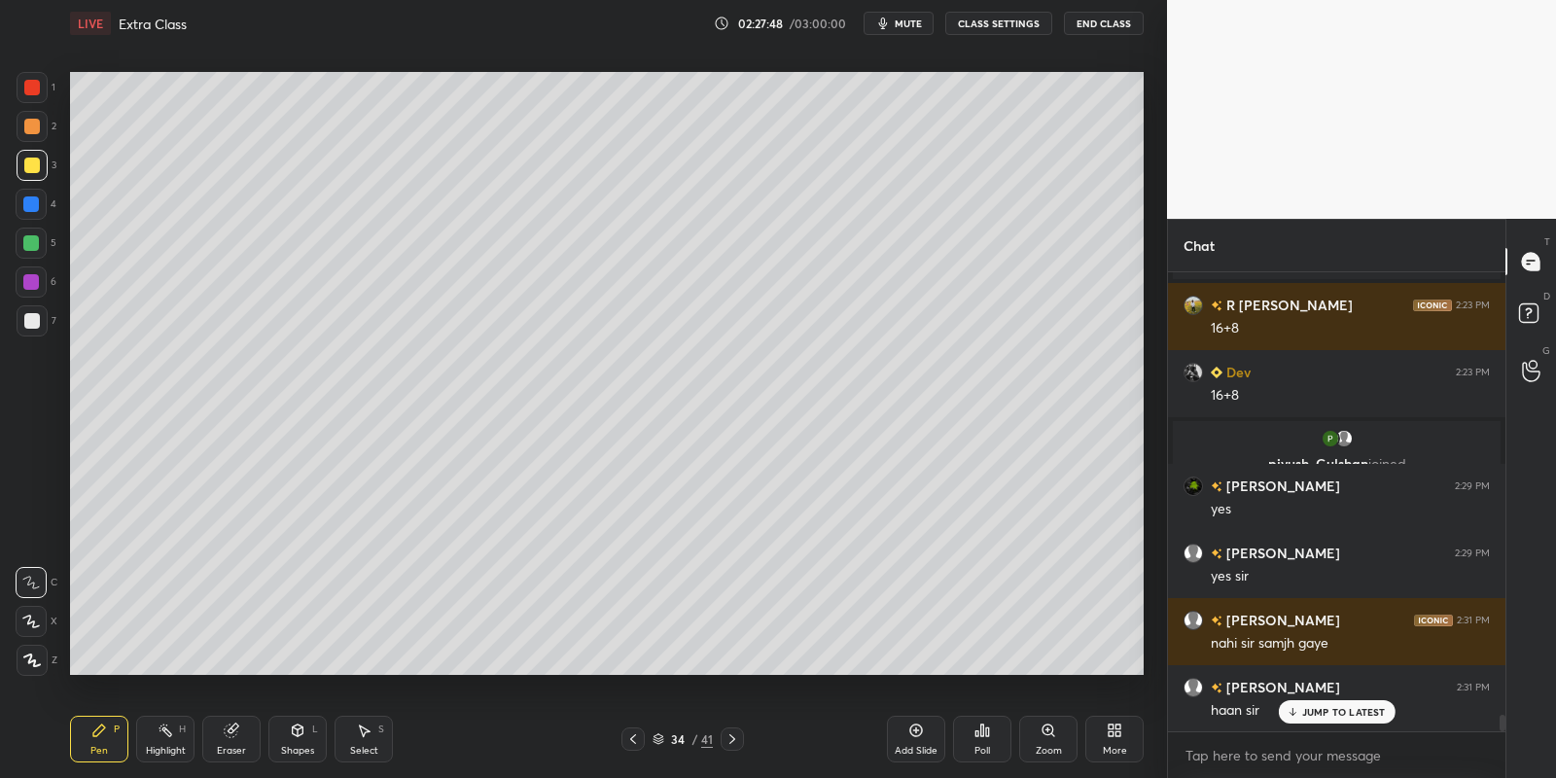
drag, startPoint x: 247, startPoint y: 733, endPoint x: 249, endPoint y: 721, distance: 12.8
click at [245, 731] on div "Eraser" at bounding box center [231, 739] width 58 height 47
click at [366, 727] on icon at bounding box center [364, 731] width 16 height 16
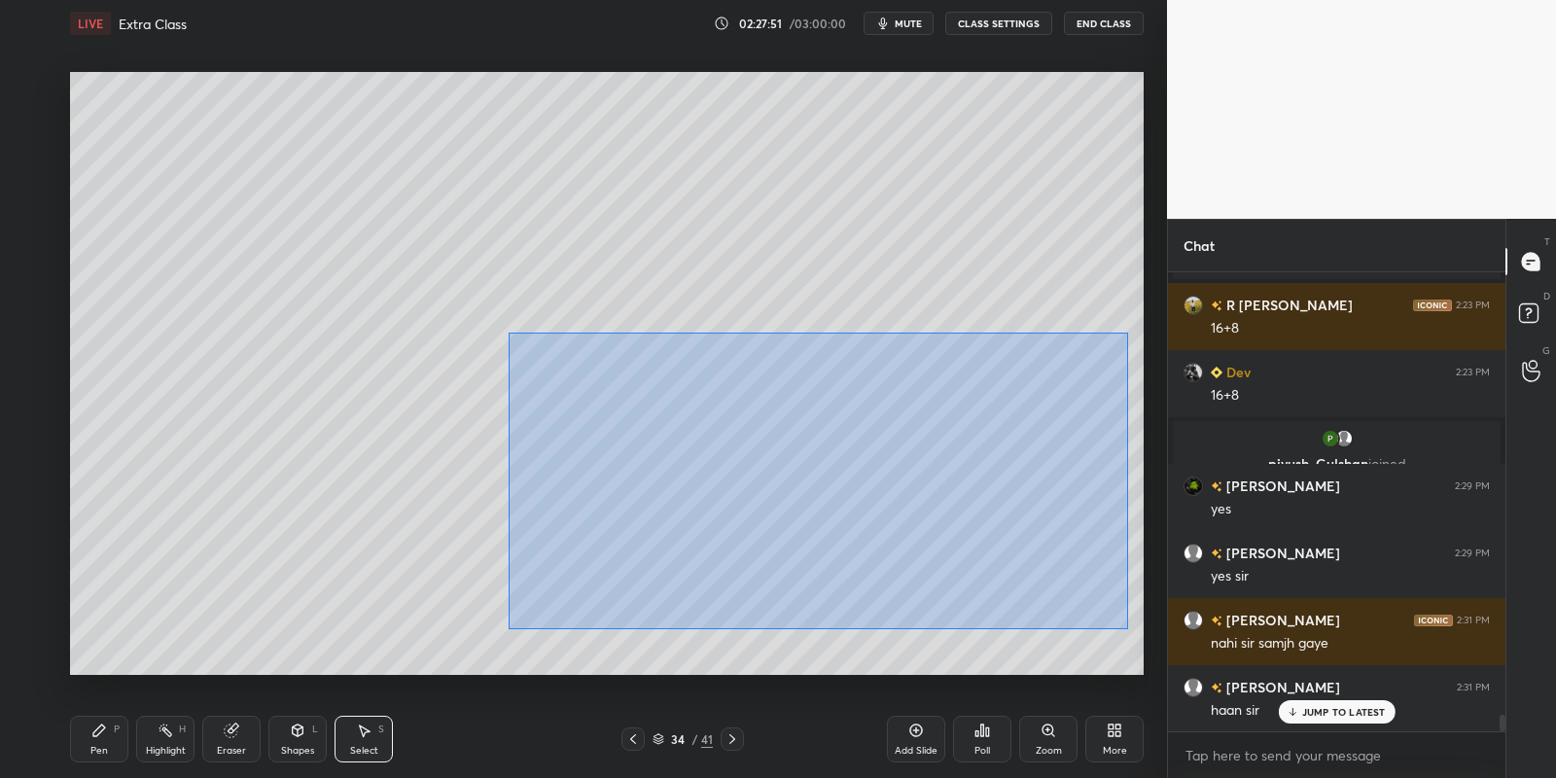
drag, startPoint x: 509, startPoint y: 333, endPoint x: 1113, endPoint y: 613, distance: 665.7
click at [1124, 627] on div "0 ° Undo Copy Paste here Duplicate Duplicate to new slide Delete" at bounding box center [607, 374] width 1074 height 604
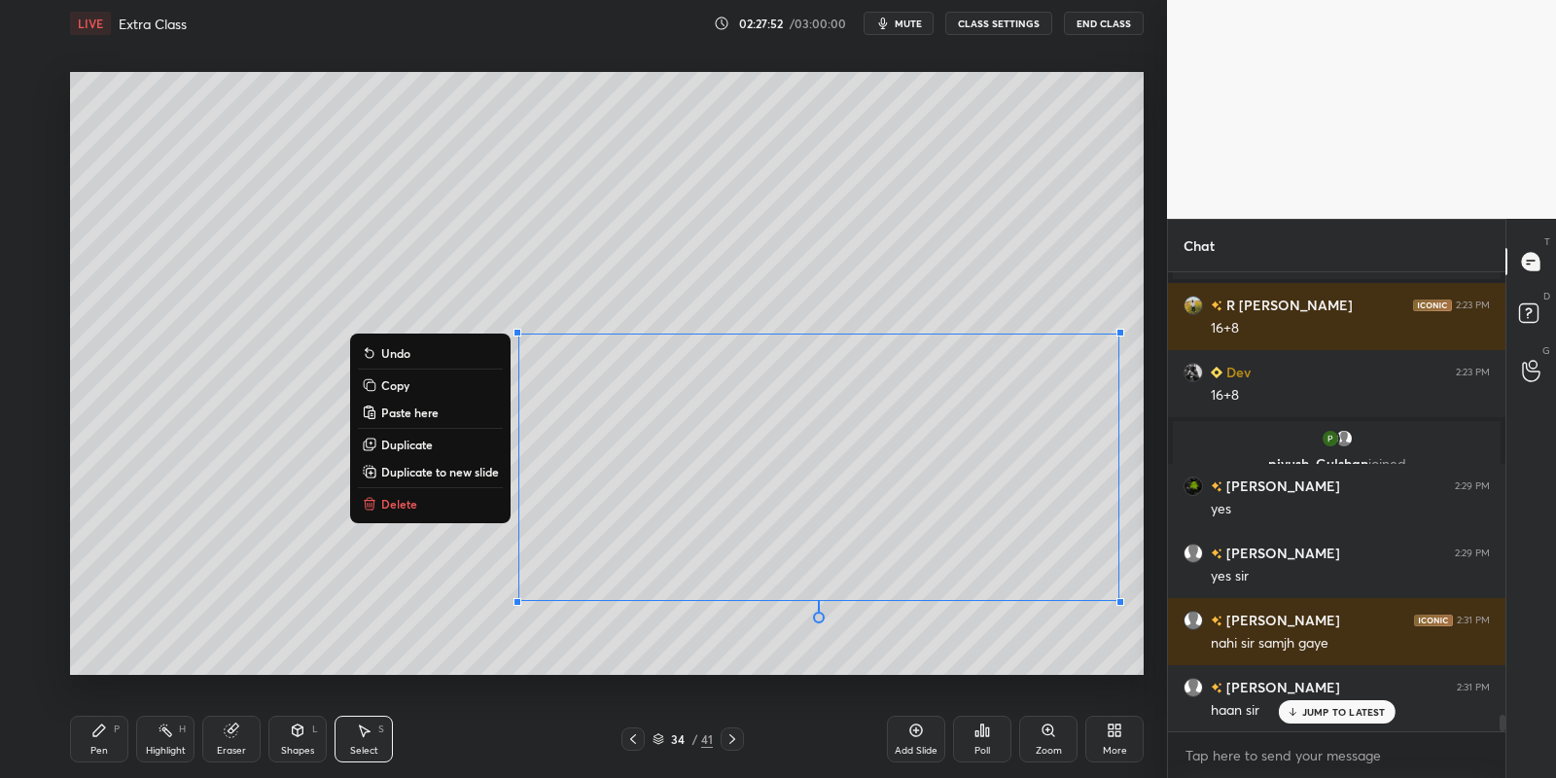
click at [436, 497] on button "Delete" at bounding box center [430, 503] width 145 height 23
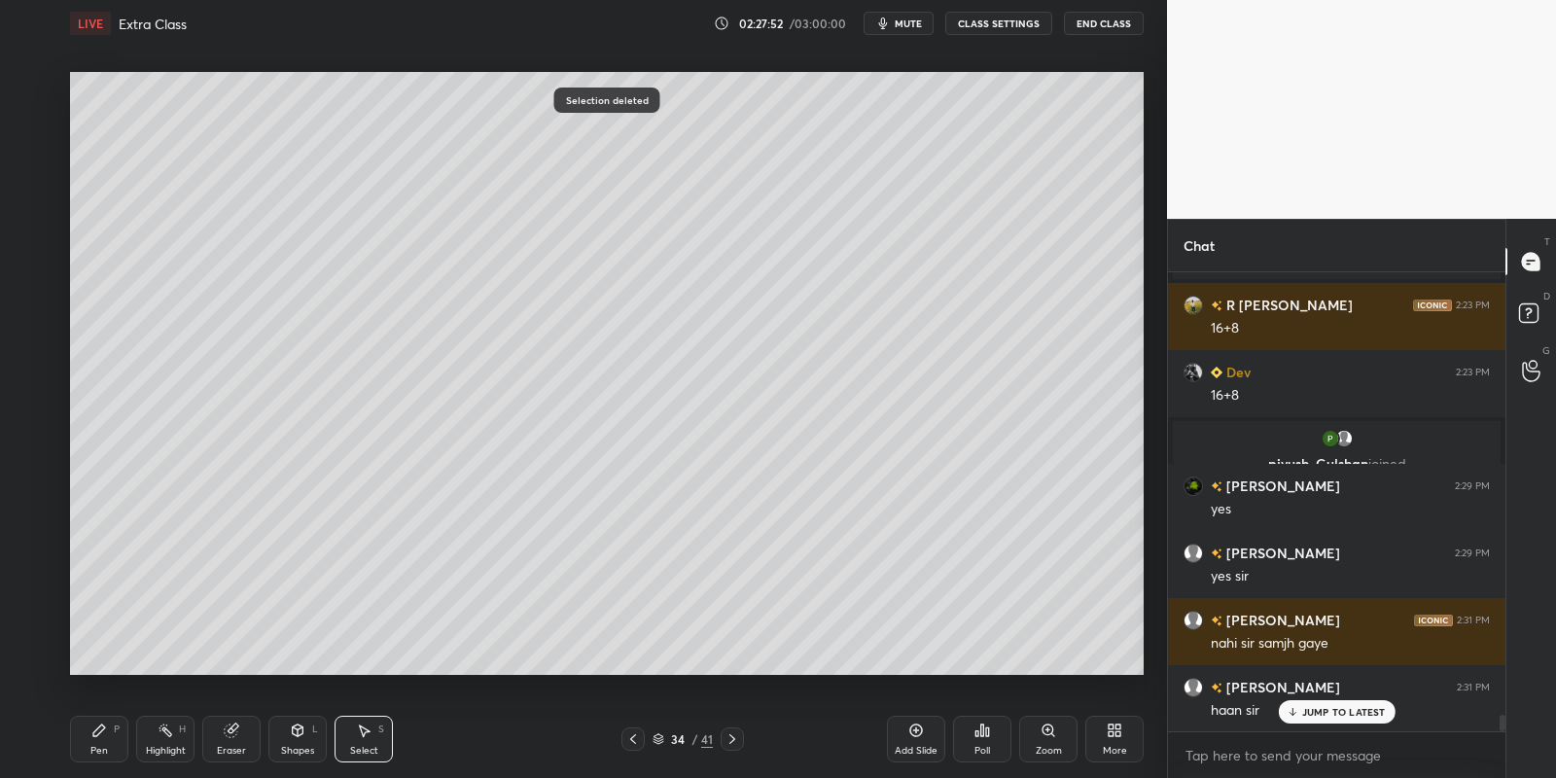
click at [291, 746] on div "Shapes" at bounding box center [297, 751] width 33 height 10
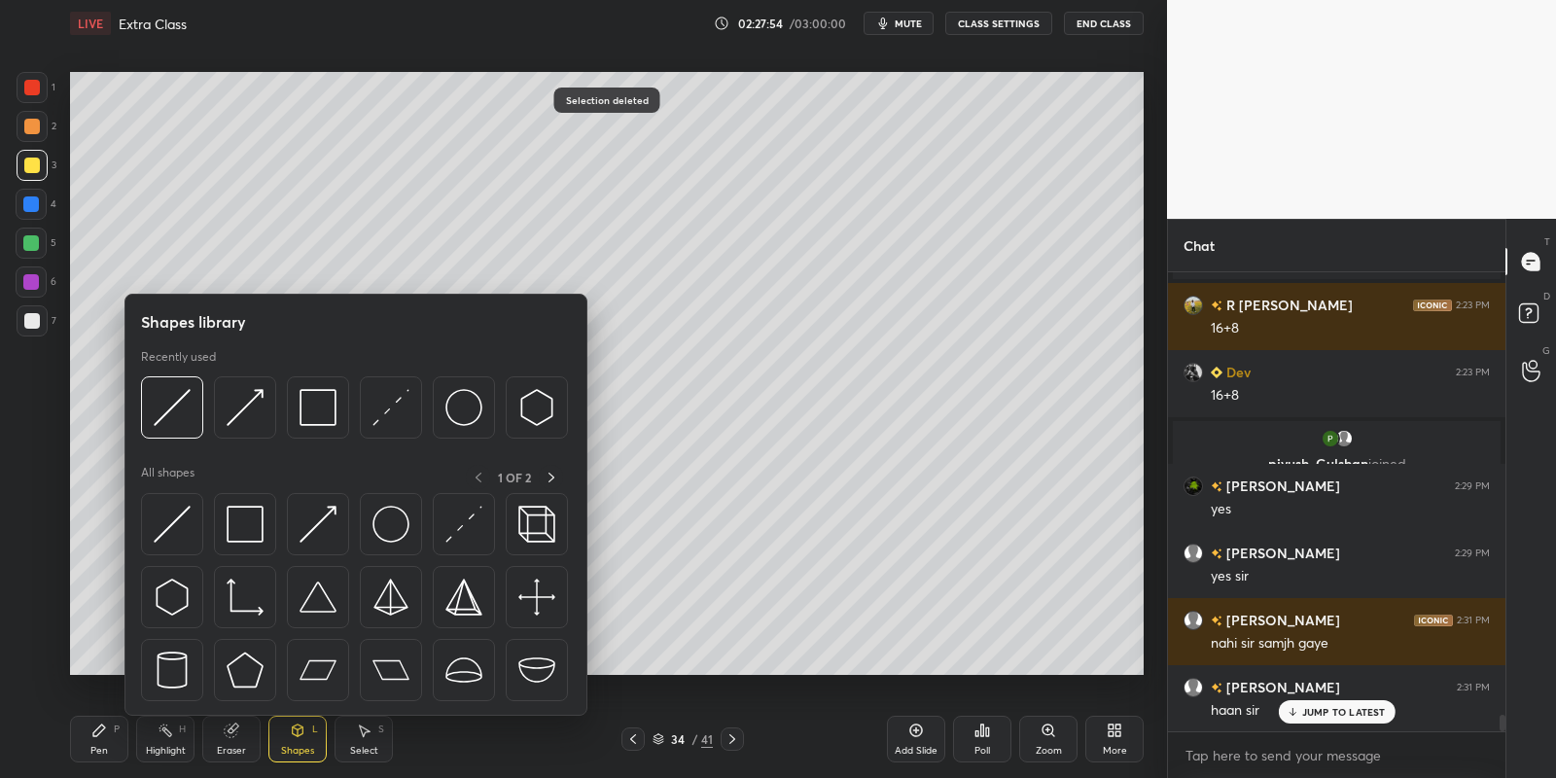
click at [247, 523] on img at bounding box center [245, 524] width 37 height 37
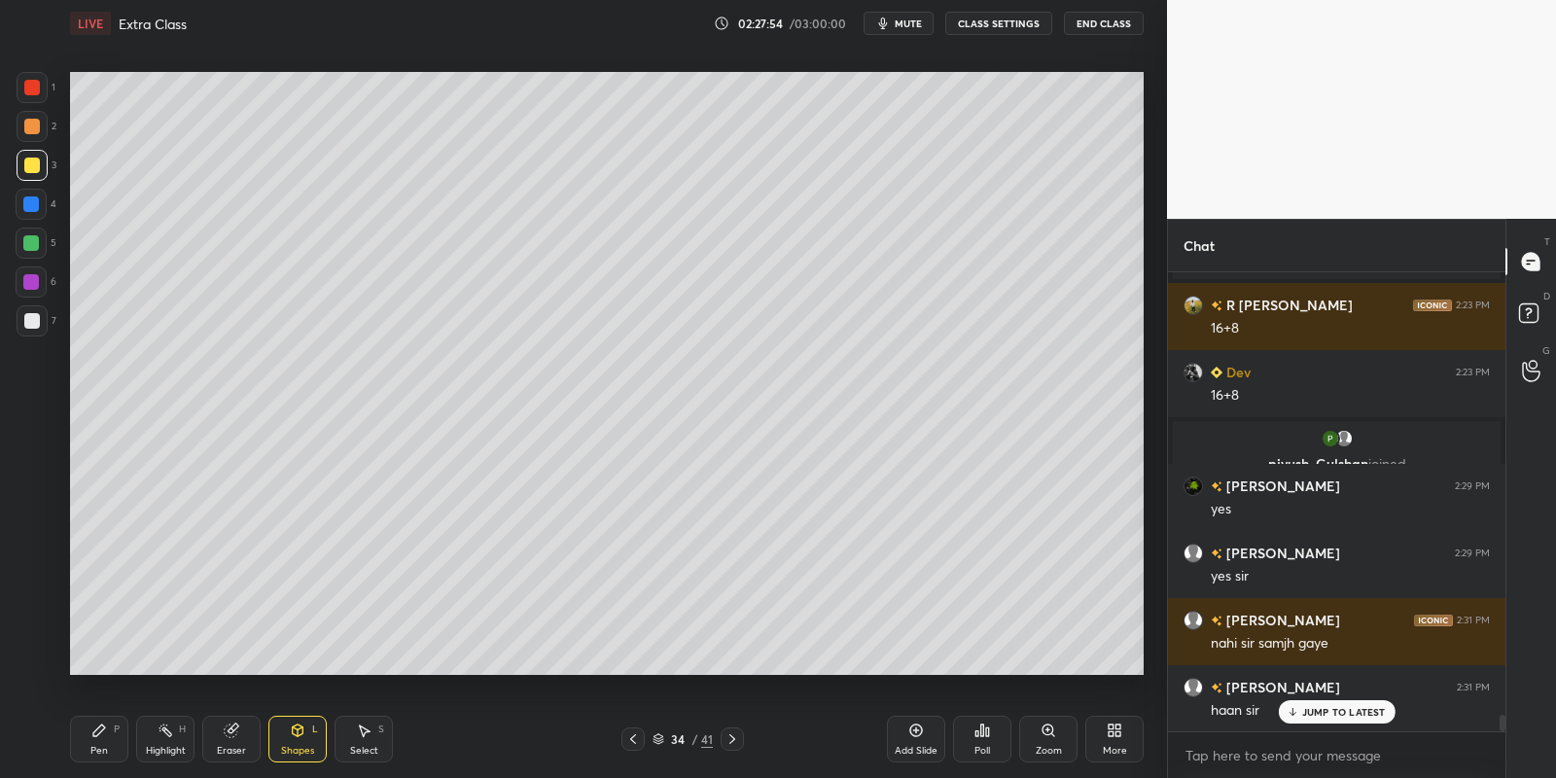
drag, startPoint x: 29, startPoint y: 153, endPoint x: 56, endPoint y: 160, distance: 28.3
click at [30, 153] on div at bounding box center [32, 165] width 31 height 31
drag, startPoint x: 306, startPoint y: 743, endPoint x: 306, endPoint y: 718, distance: 25.3
click at [305, 736] on div "Shapes L" at bounding box center [297, 739] width 58 height 47
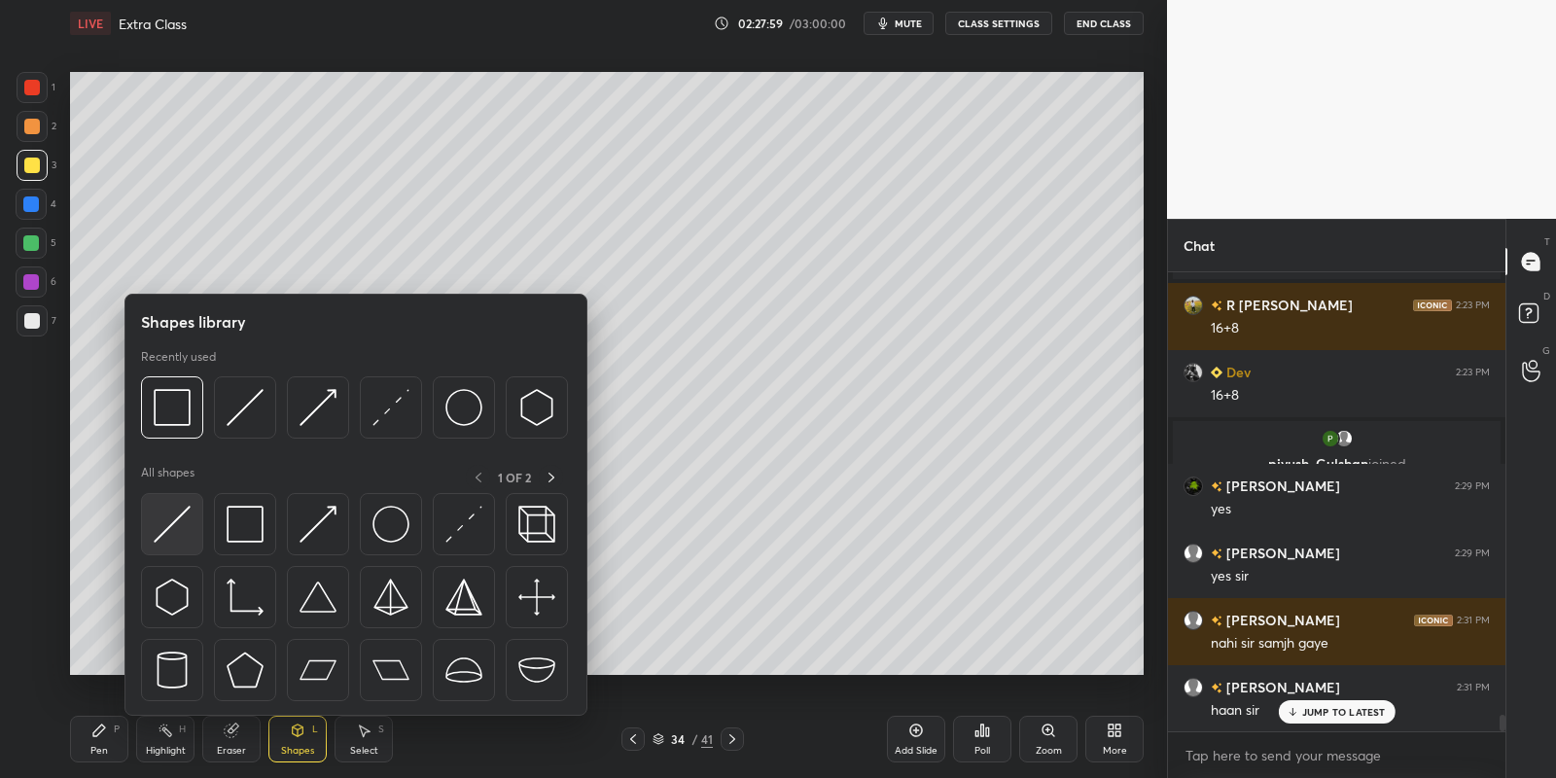
click at [150, 524] on div at bounding box center [172, 524] width 62 height 62
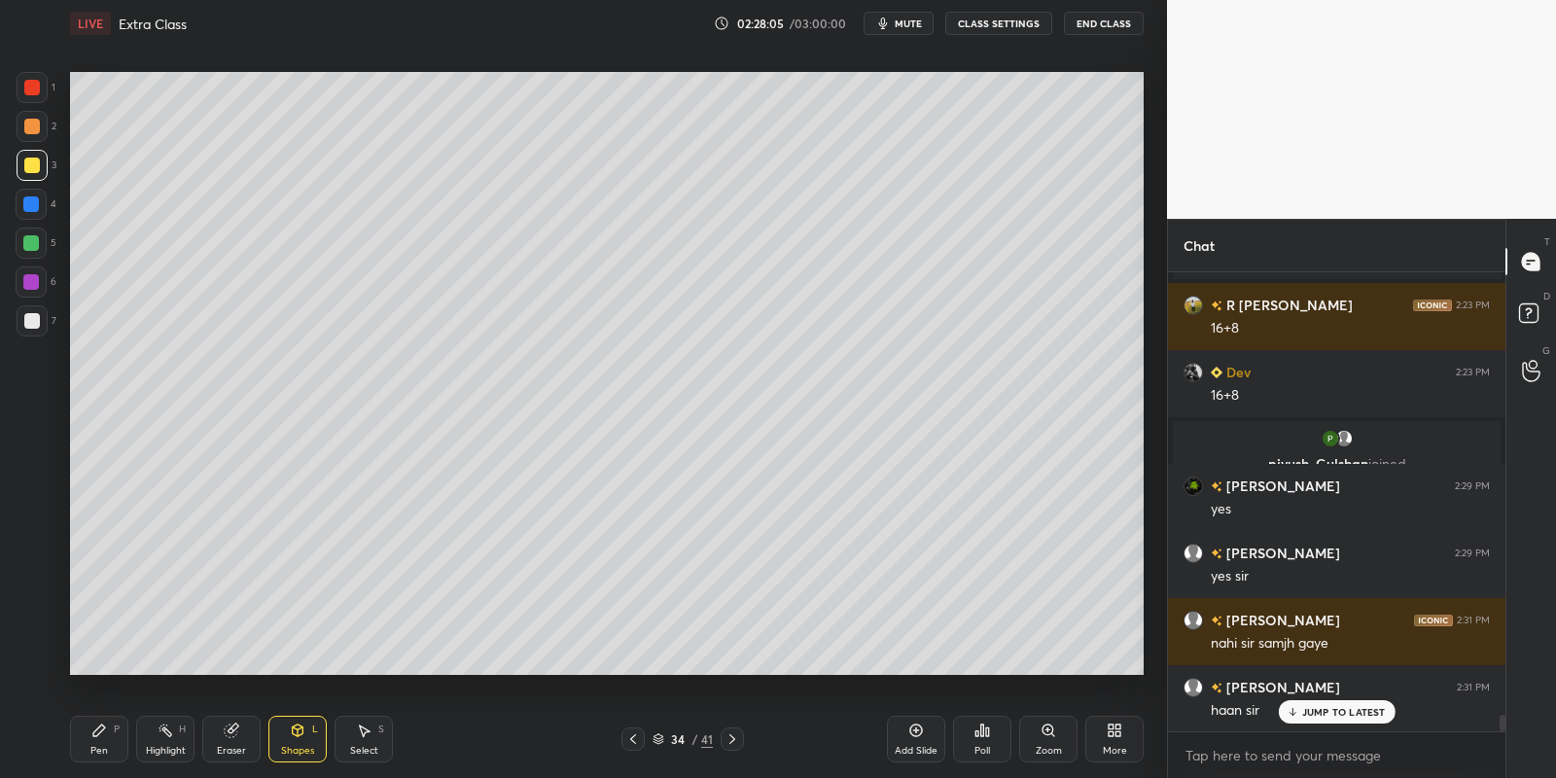
scroll to position [12046, 0]
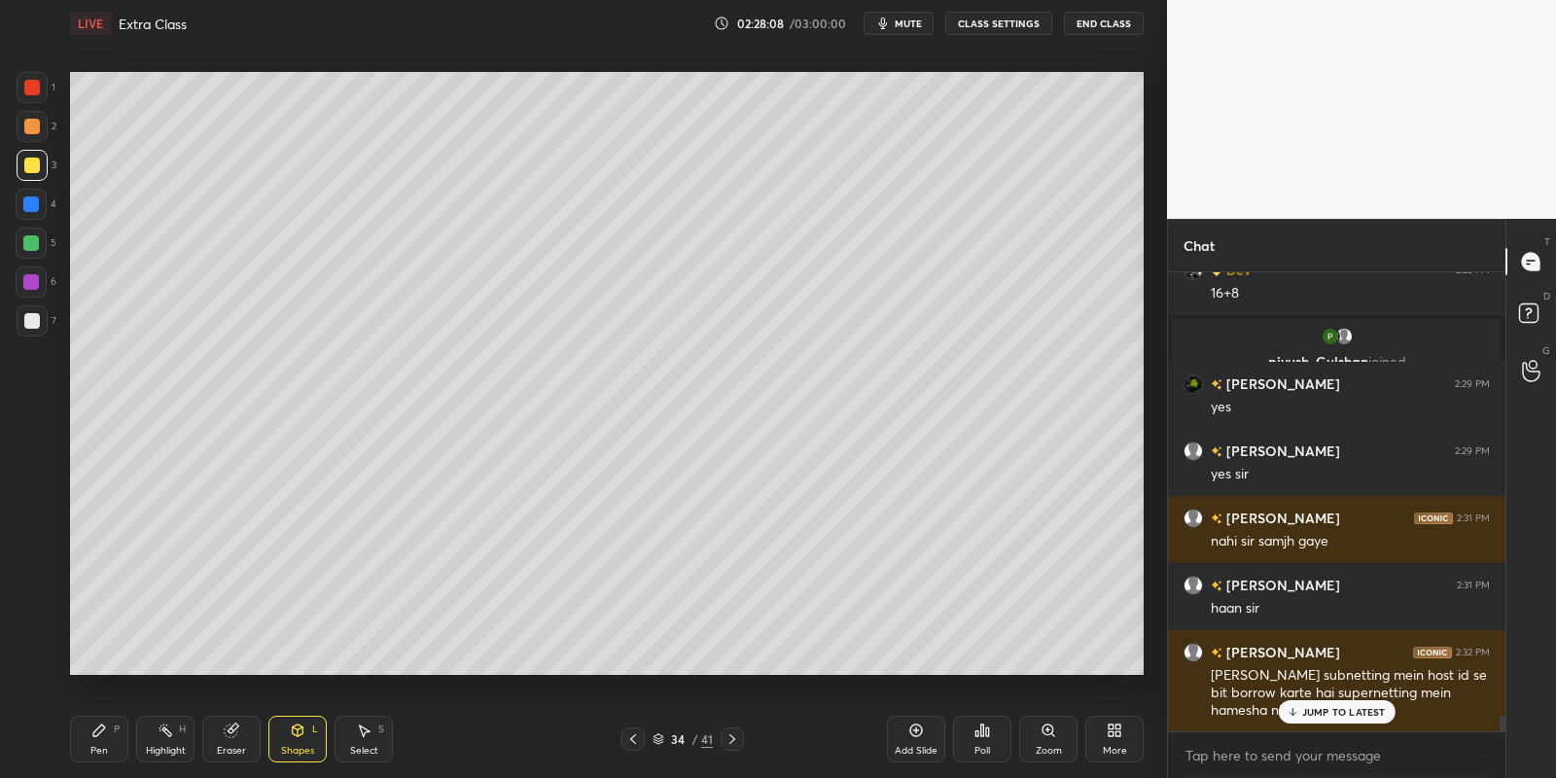
click at [102, 742] on div "Pen P" at bounding box center [99, 739] width 58 height 47
drag, startPoint x: 227, startPoint y: 737, endPoint x: 221, endPoint y: 685, distance: 52.8
click at [227, 731] on icon at bounding box center [232, 731] width 16 height 16
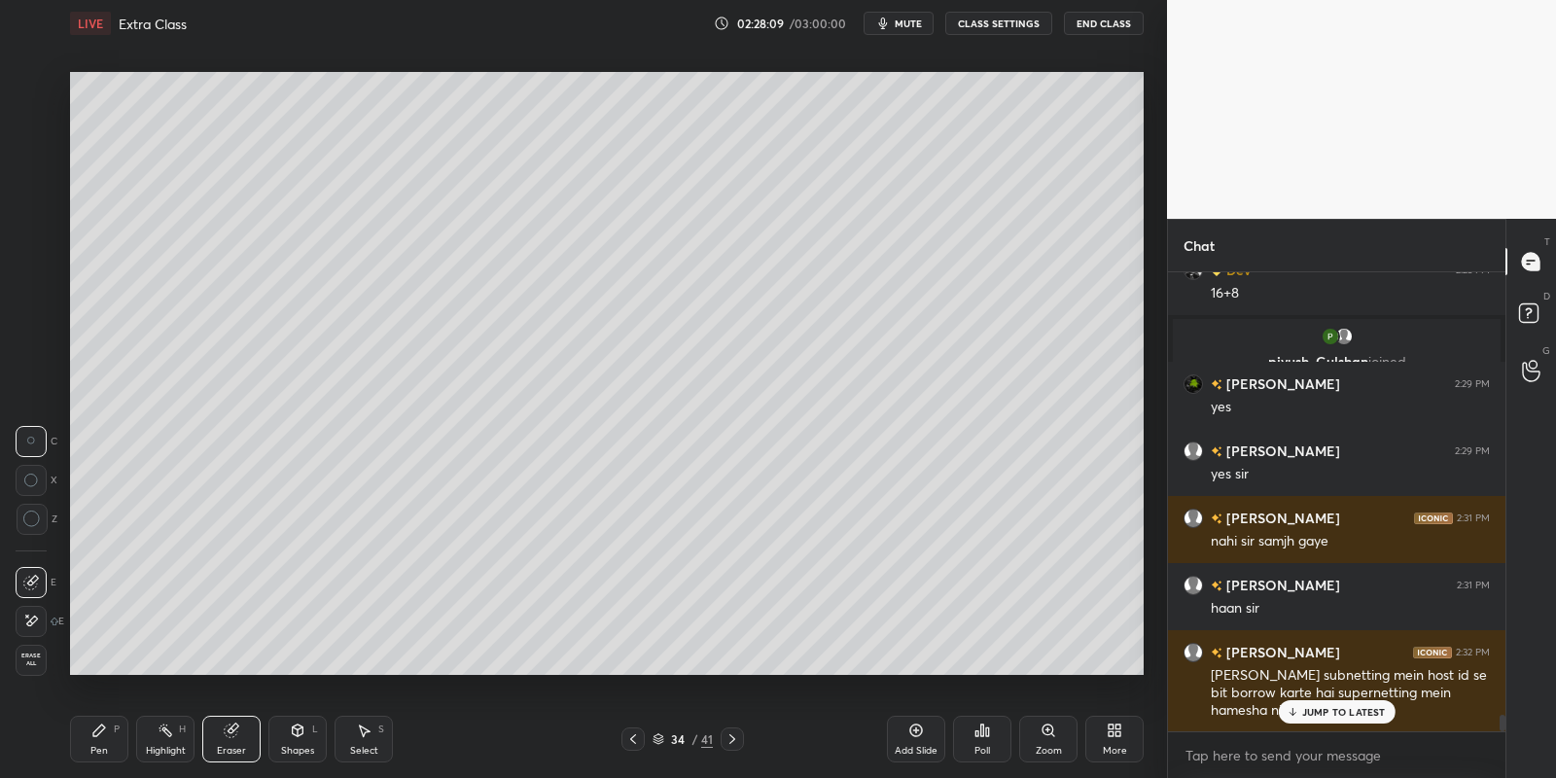
click at [100, 750] on div "Pen" at bounding box center [99, 751] width 18 height 10
click at [32, 242] on div at bounding box center [31, 243] width 16 height 16
click at [631, 741] on icon at bounding box center [633, 739] width 16 height 16
drag, startPoint x: 361, startPoint y: 746, endPoint x: 378, endPoint y: 724, distance: 27.6
click at [363, 742] on div "Select S" at bounding box center [364, 739] width 58 height 47
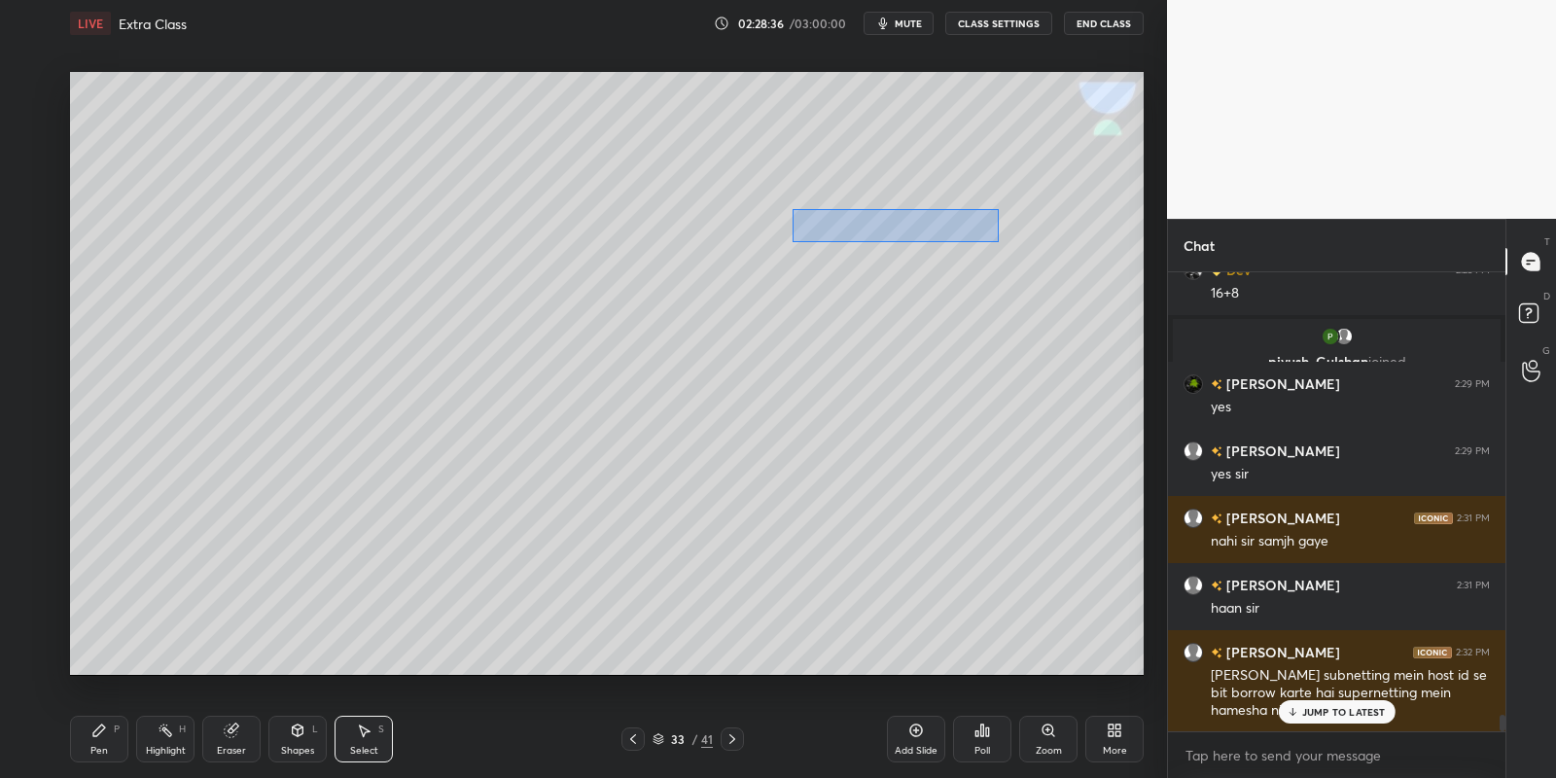
drag, startPoint x: 792, startPoint y: 208, endPoint x: 998, endPoint y: 240, distance: 208.6
click at [999, 241] on div "0 ° Undo Copy Paste here Duplicate Duplicate to new slide Delete" at bounding box center [607, 374] width 1074 height 604
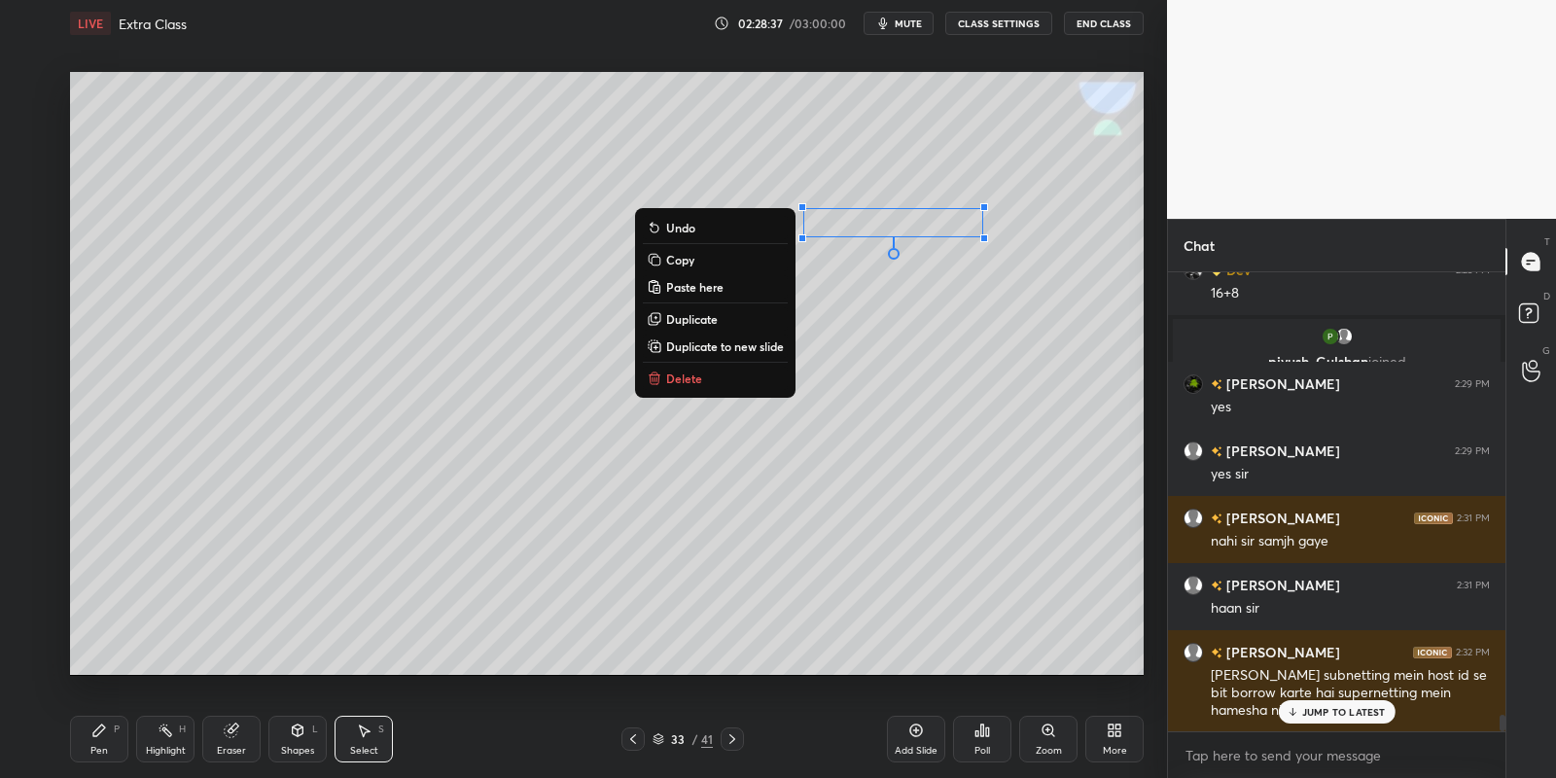
drag, startPoint x: 703, startPoint y: 261, endPoint x: 718, endPoint y: 269, distance: 17.0
click at [704, 259] on button "Copy" at bounding box center [715, 259] width 145 height 23
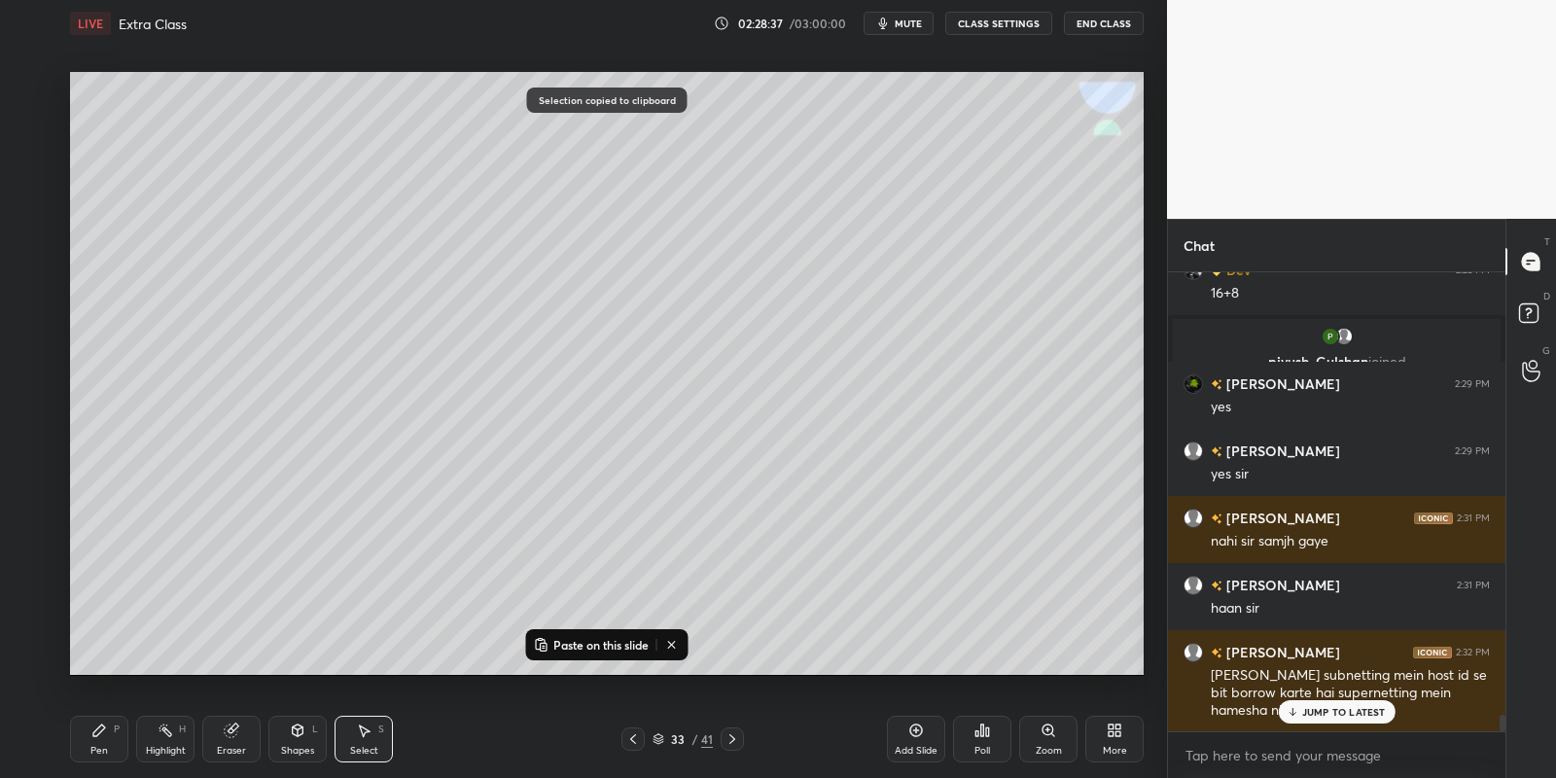
click at [733, 738] on icon at bounding box center [732, 739] width 16 height 16
click at [587, 637] on p "Paste on this slide" at bounding box center [600, 645] width 95 height 16
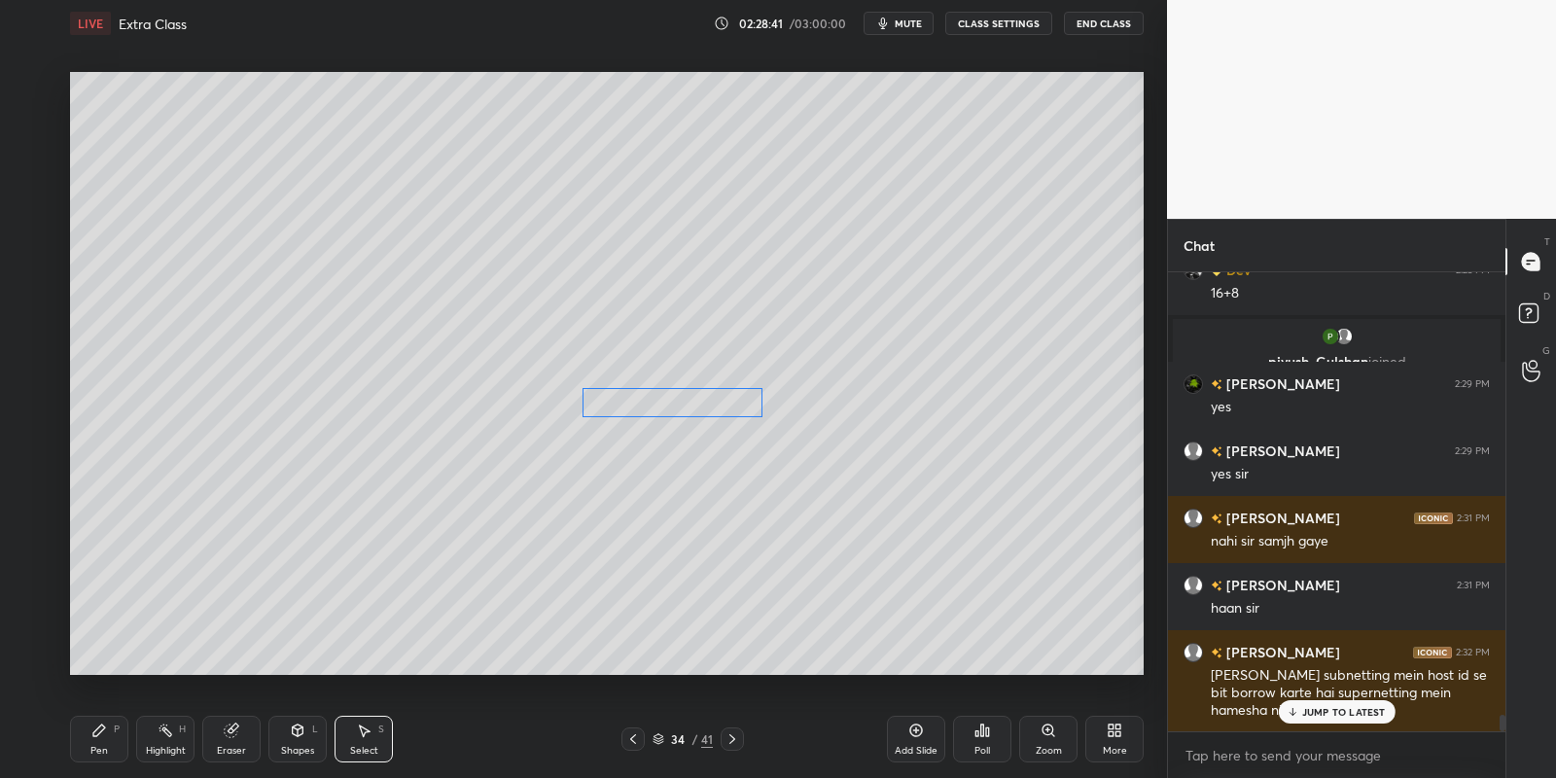
drag, startPoint x: 833, startPoint y: 232, endPoint x: 637, endPoint y: 383, distance: 247.6
click at [634, 389] on div "0 ° Undo Copy Paste here Duplicate Duplicate to new slide Delete" at bounding box center [607, 374] width 1074 height 604
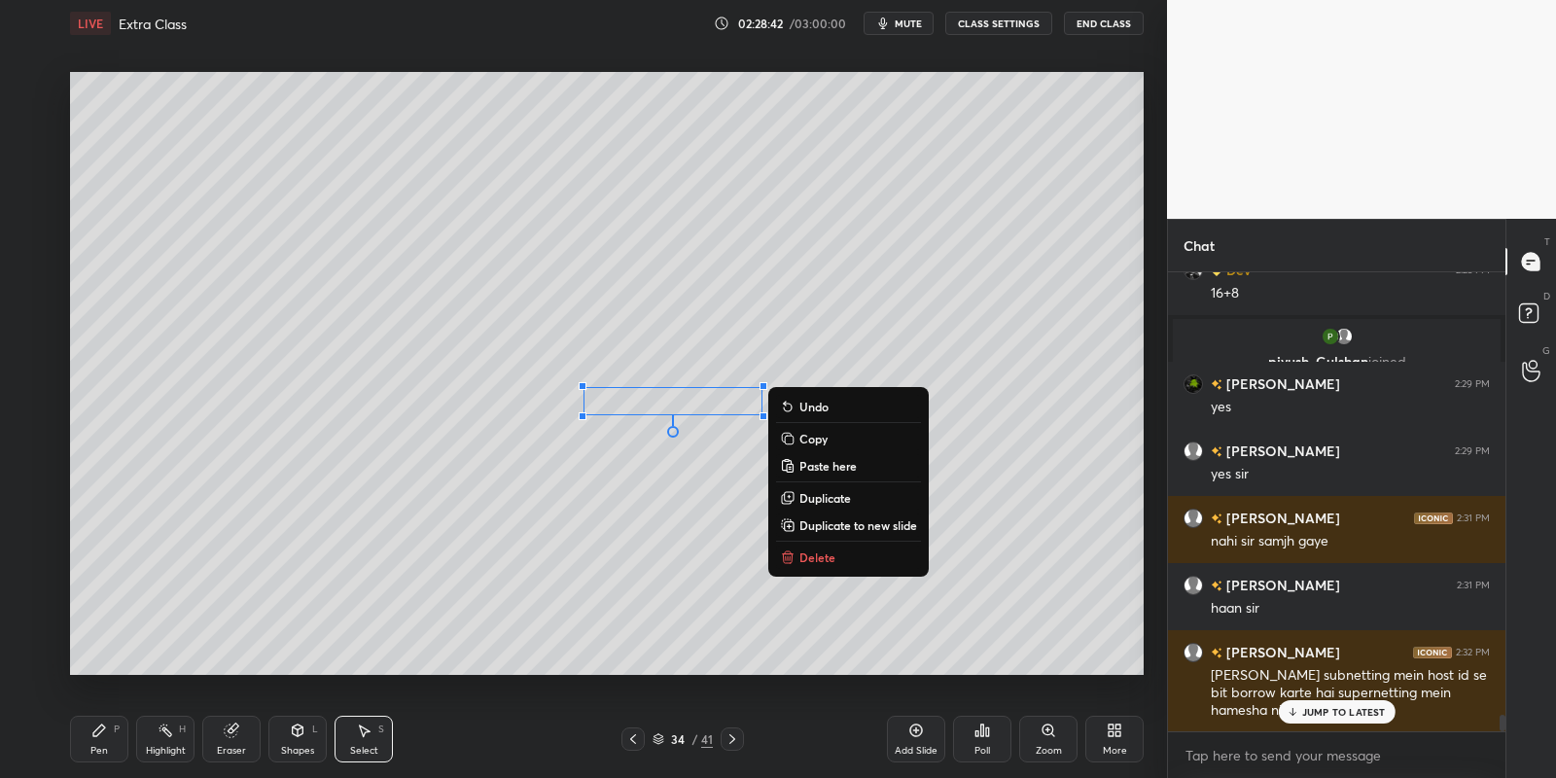
click at [103, 734] on icon at bounding box center [99, 731] width 16 height 16
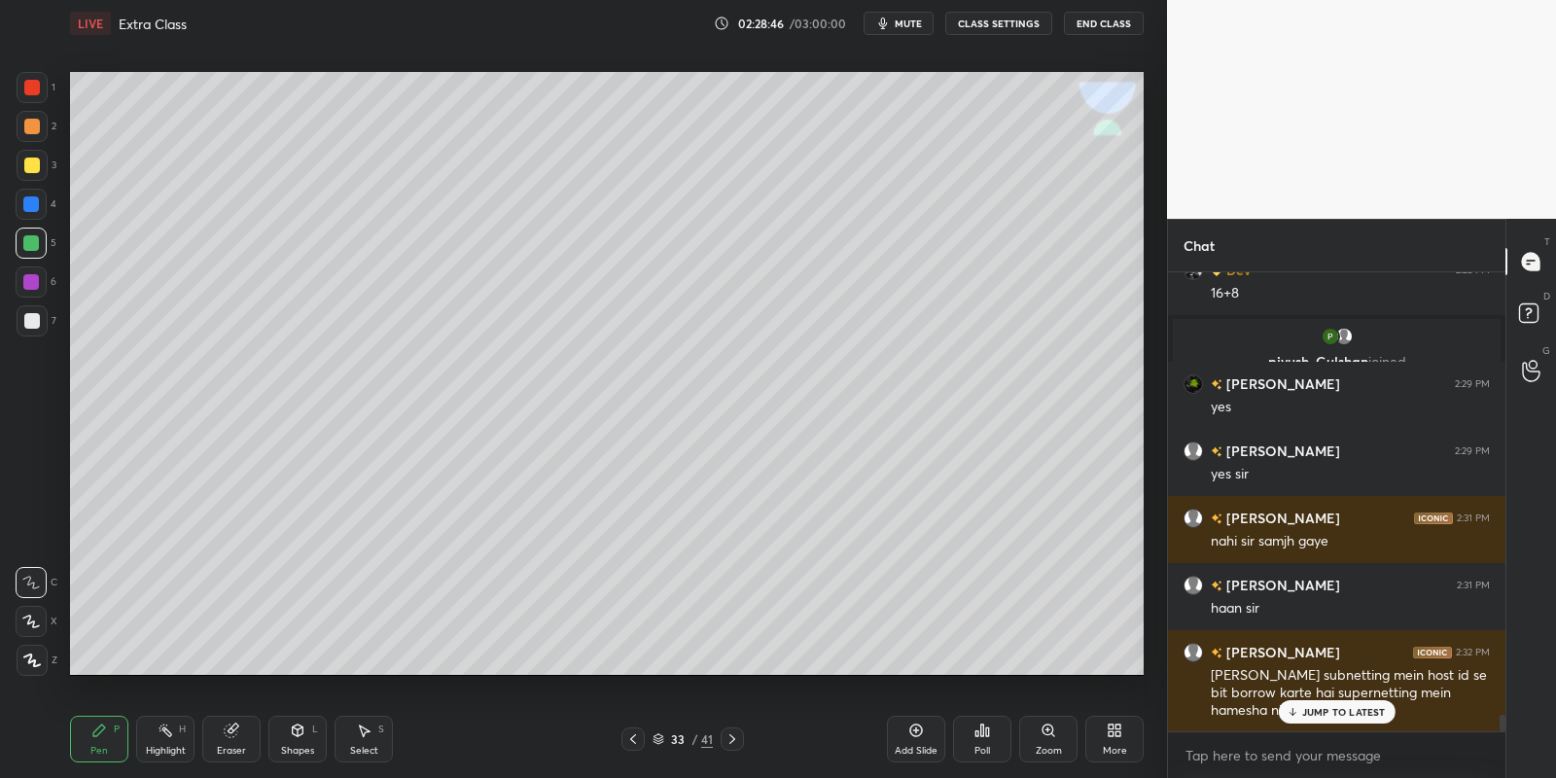
click at [383, 728] on div "Select S" at bounding box center [364, 739] width 58 height 47
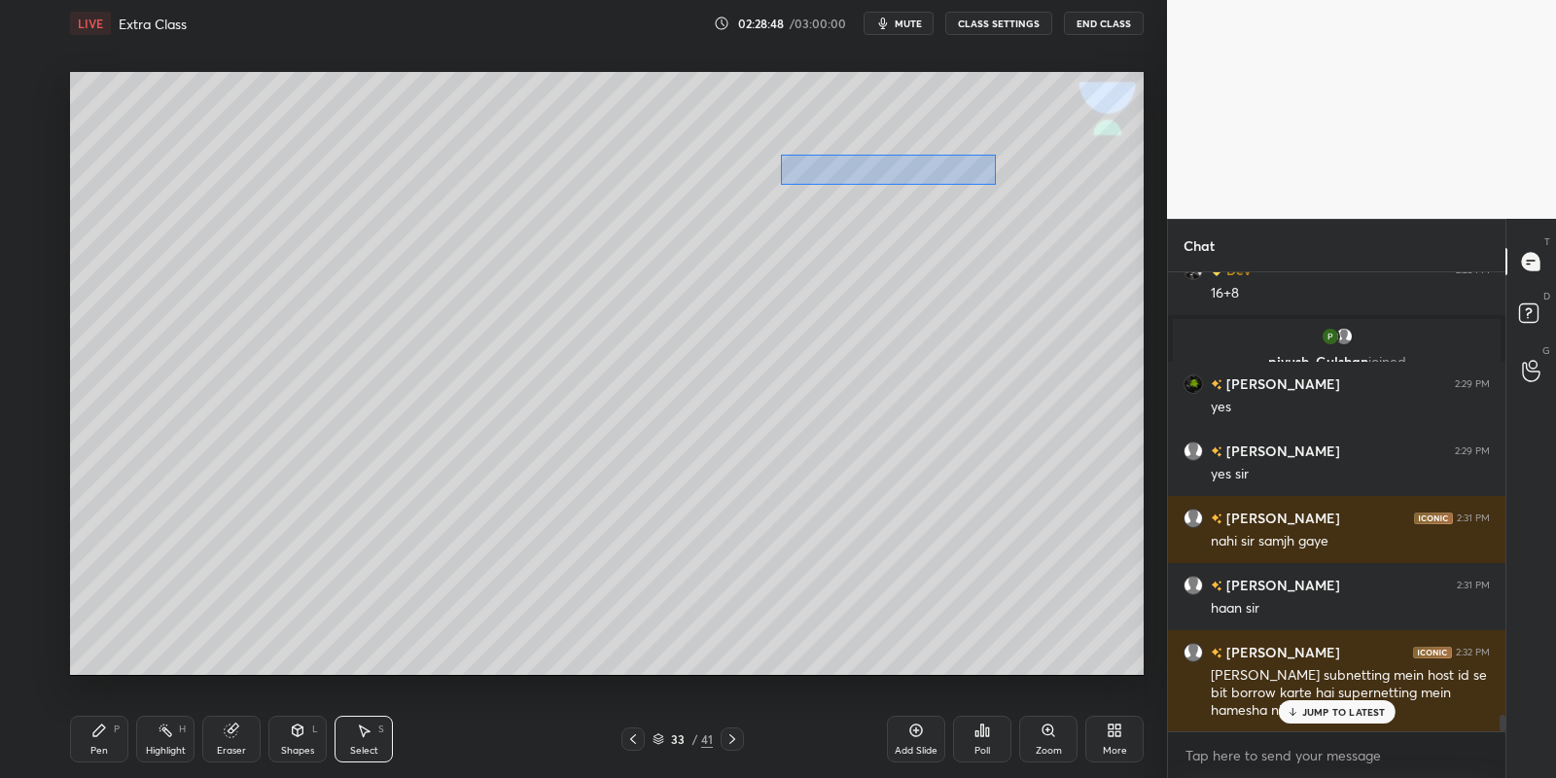
drag, startPoint x: 780, startPoint y: 155, endPoint x: 996, endPoint y: 181, distance: 217.5
click at [997, 182] on div "0 ° Undo Copy Paste here Duplicate Duplicate to new slide Delete" at bounding box center [607, 374] width 1074 height 604
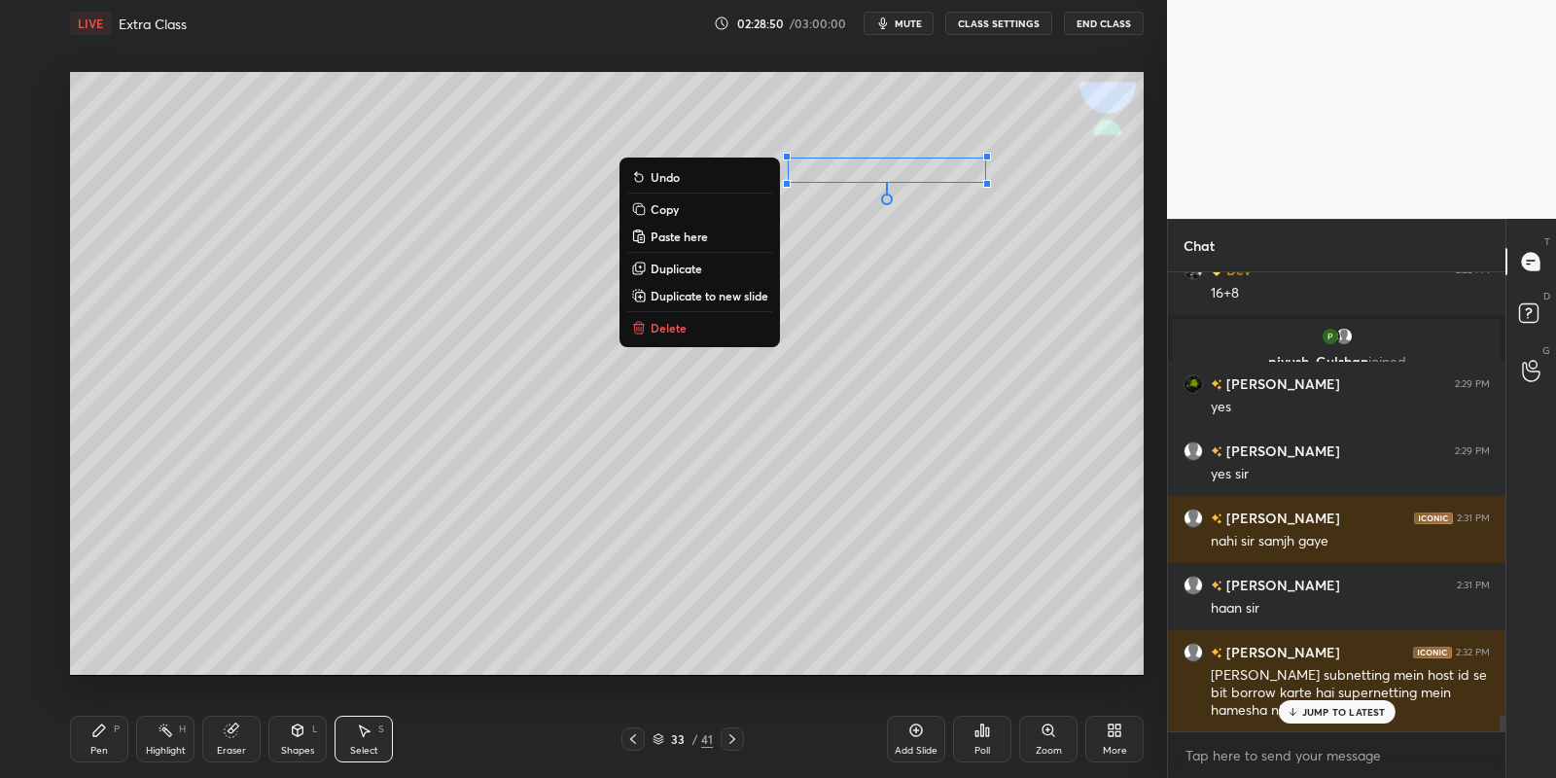
drag, startPoint x: 694, startPoint y: 212, endPoint x: 711, endPoint y: 224, distance: 20.2
click at [694, 214] on button "Copy" at bounding box center [699, 208] width 145 height 23
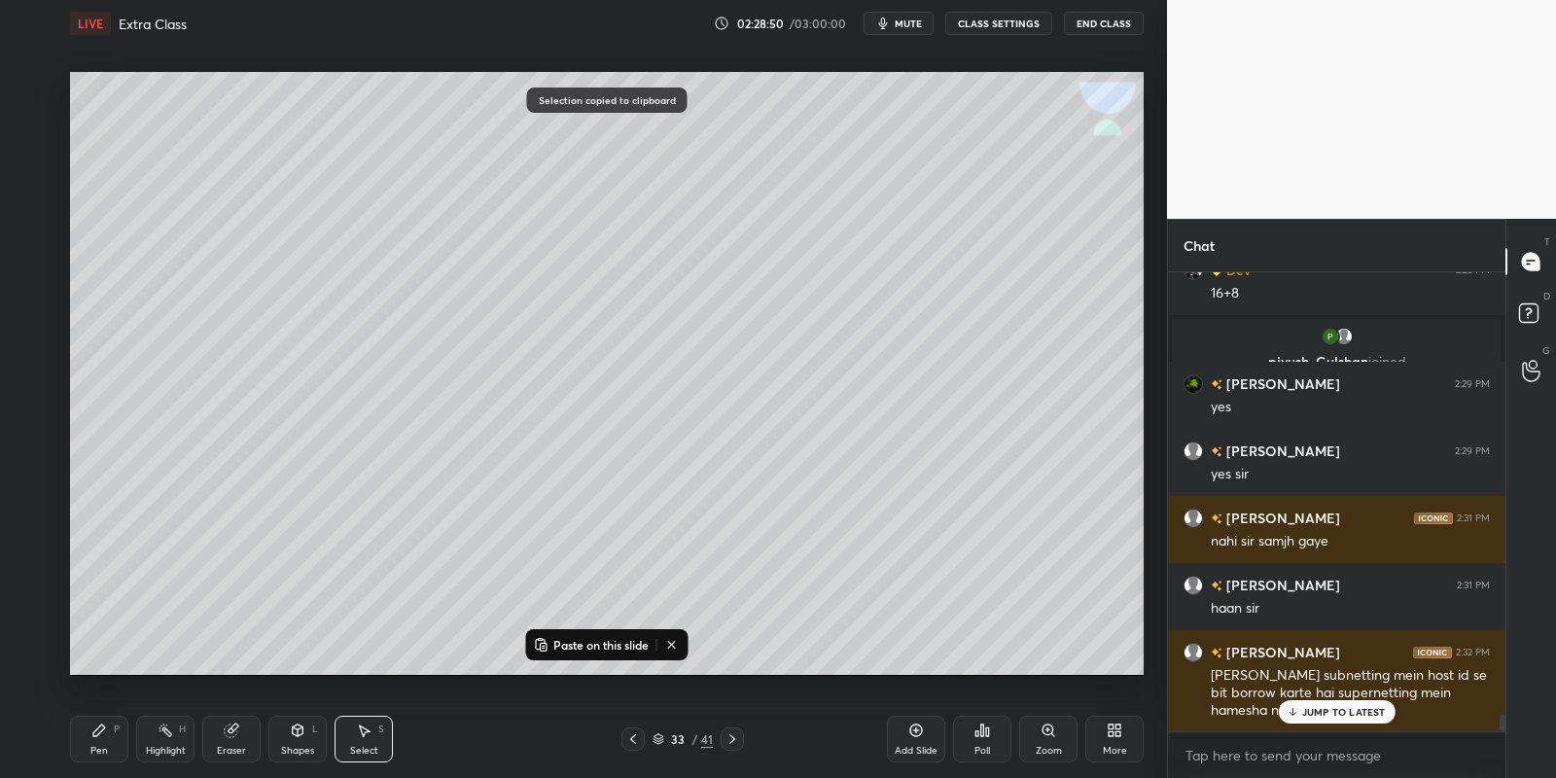
click at [733, 740] on icon at bounding box center [732, 739] width 16 height 16
click at [608, 638] on p "Paste on this slide" at bounding box center [600, 645] width 95 height 16
drag, startPoint x: 857, startPoint y: 159, endPoint x: 876, endPoint y: 376, distance: 217.7
click at [870, 386] on div "0 ° Undo Copy Paste here Duplicate Duplicate to new slide Delete" at bounding box center [607, 374] width 1074 height 604
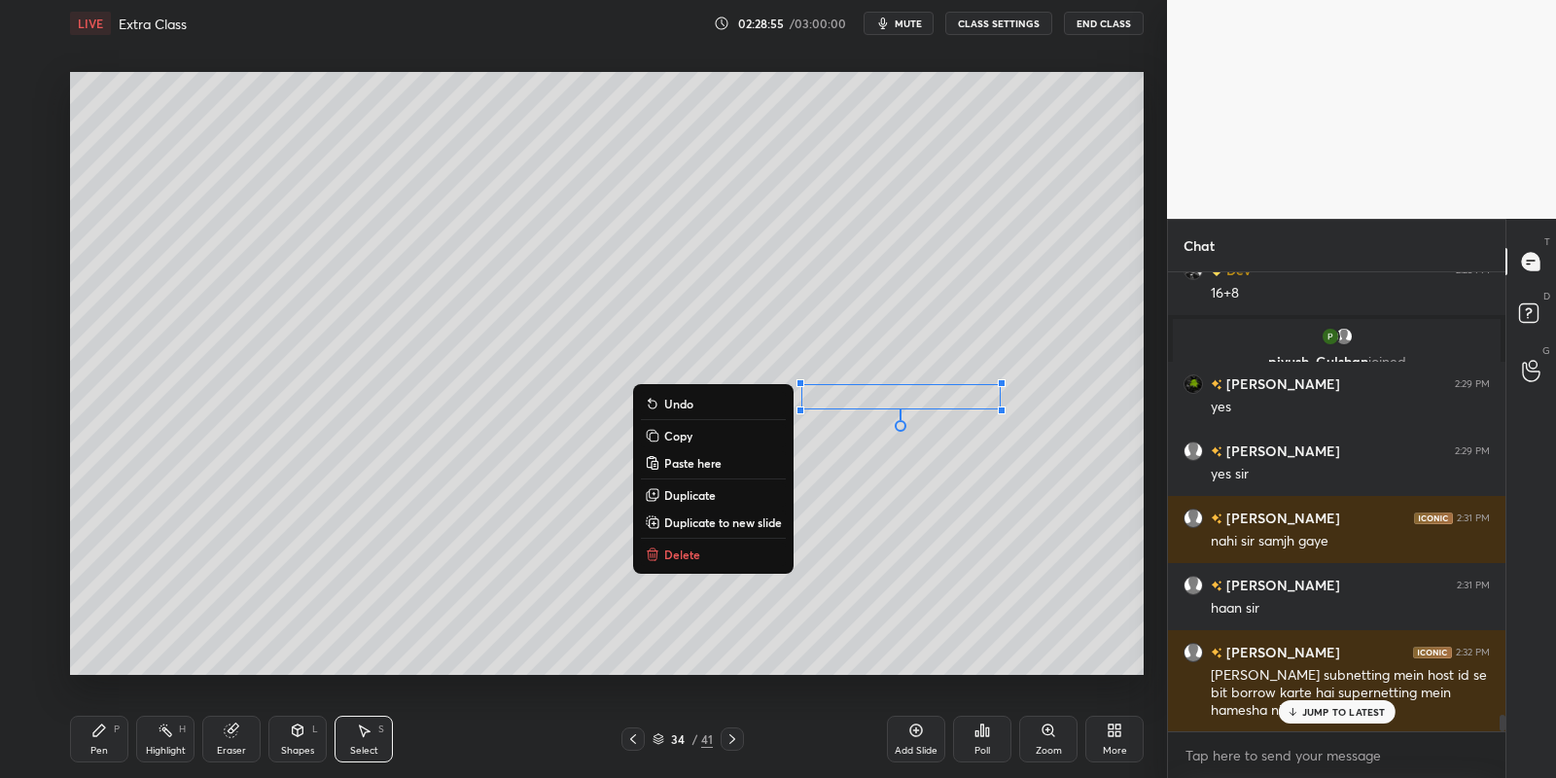
click at [100, 735] on icon at bounding box center [99, 731] width 16 height 16
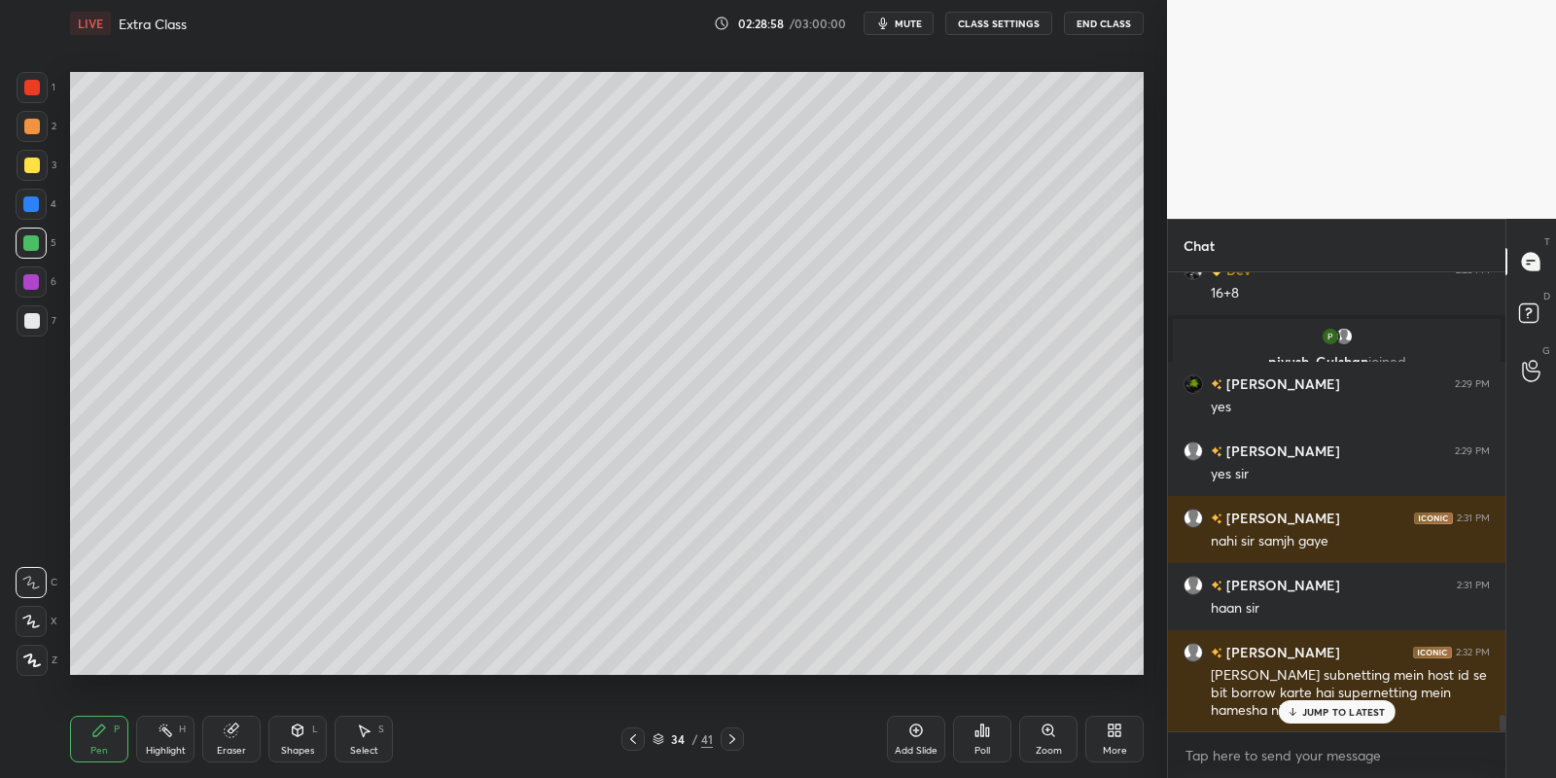
click at [170, 733] on icon at bounding box center [166, 731] width 16 height 16
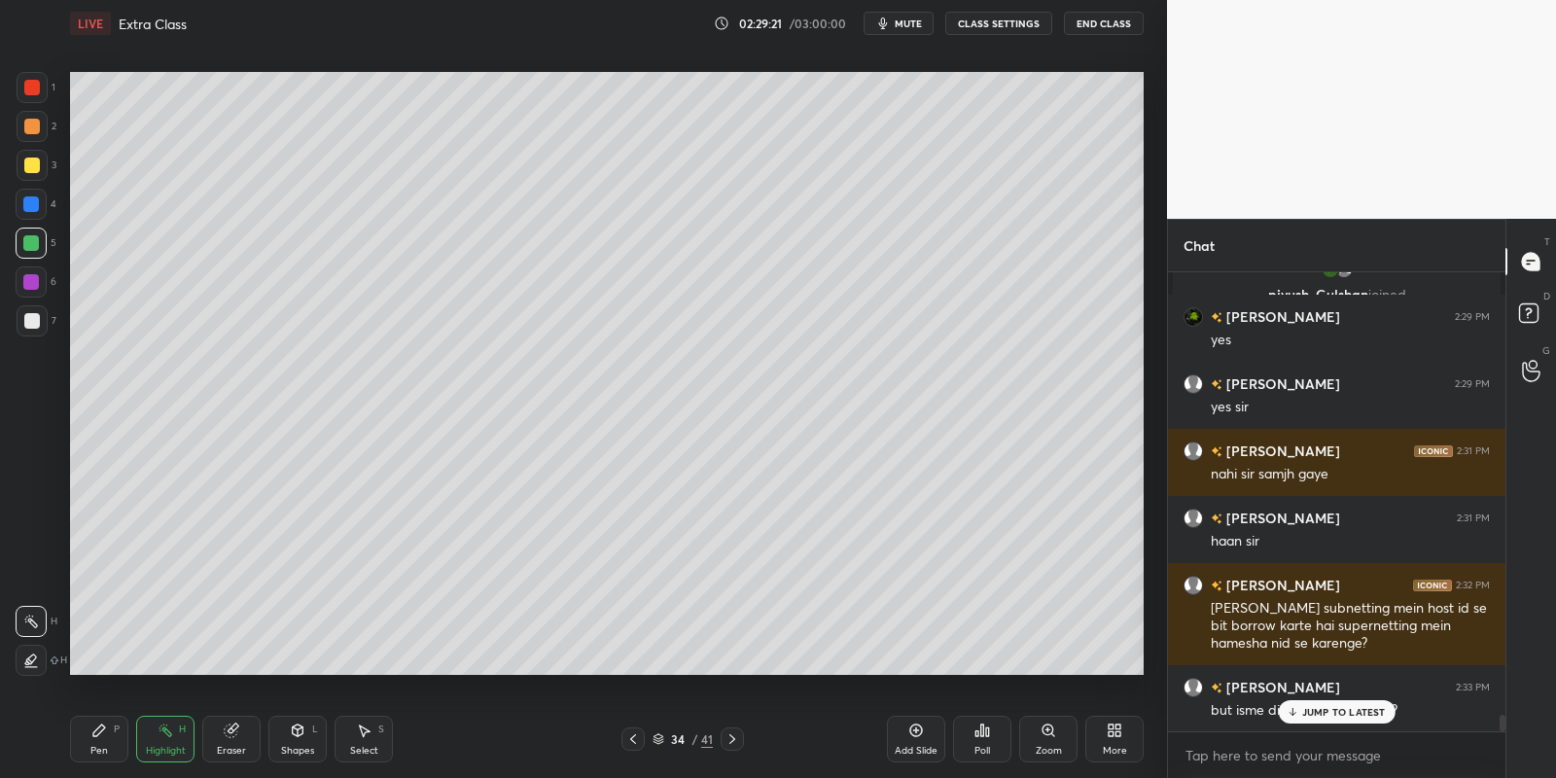
drag, startPoint x: 1307, startPoint y: 709, endPoint x: 1315, endPoint y: 719, distance: 12.5
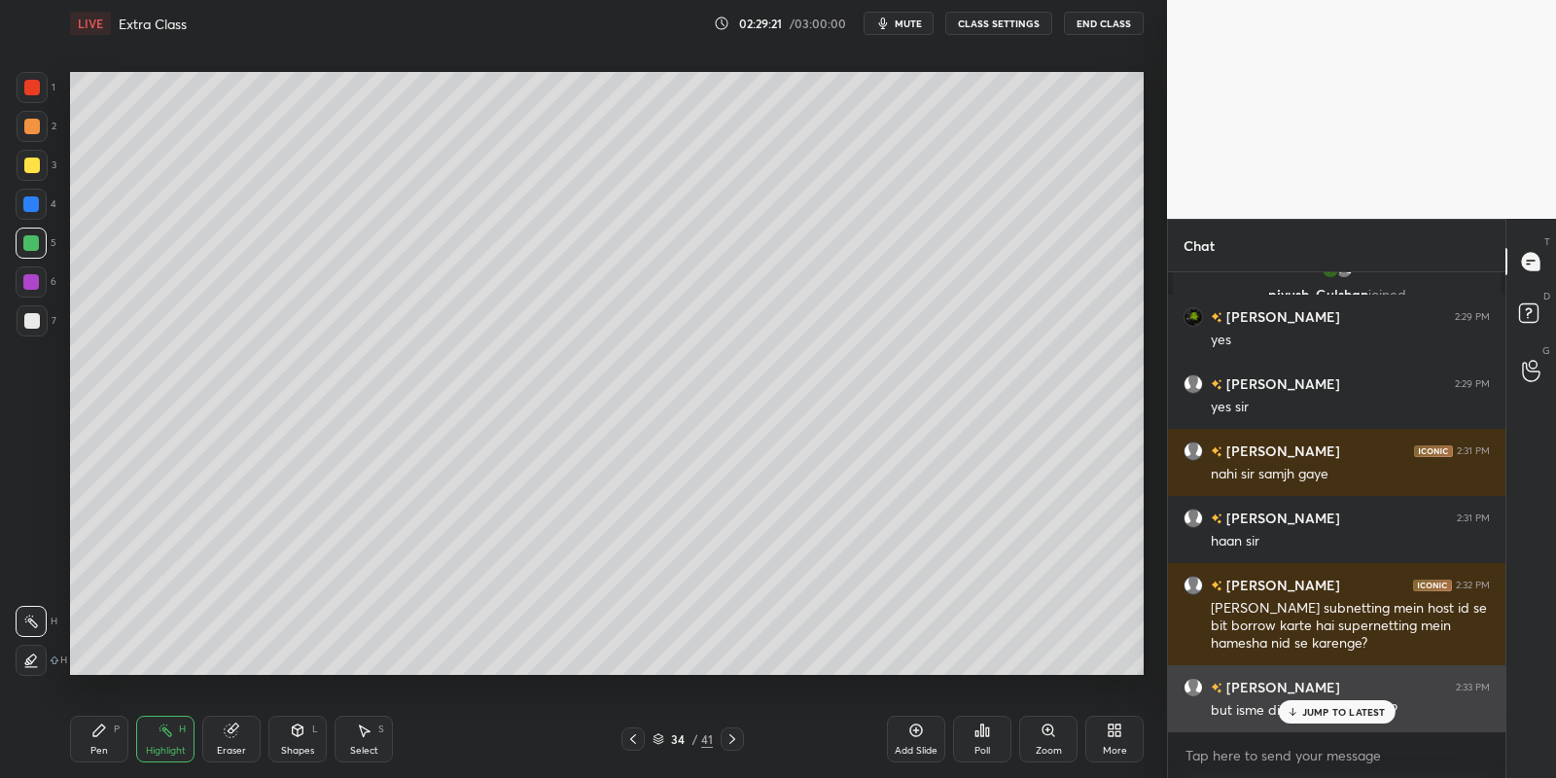
click at [1308, 709] on p "JUMP TO LATEST" at bounding box center [1344, 712] width 84 height 12
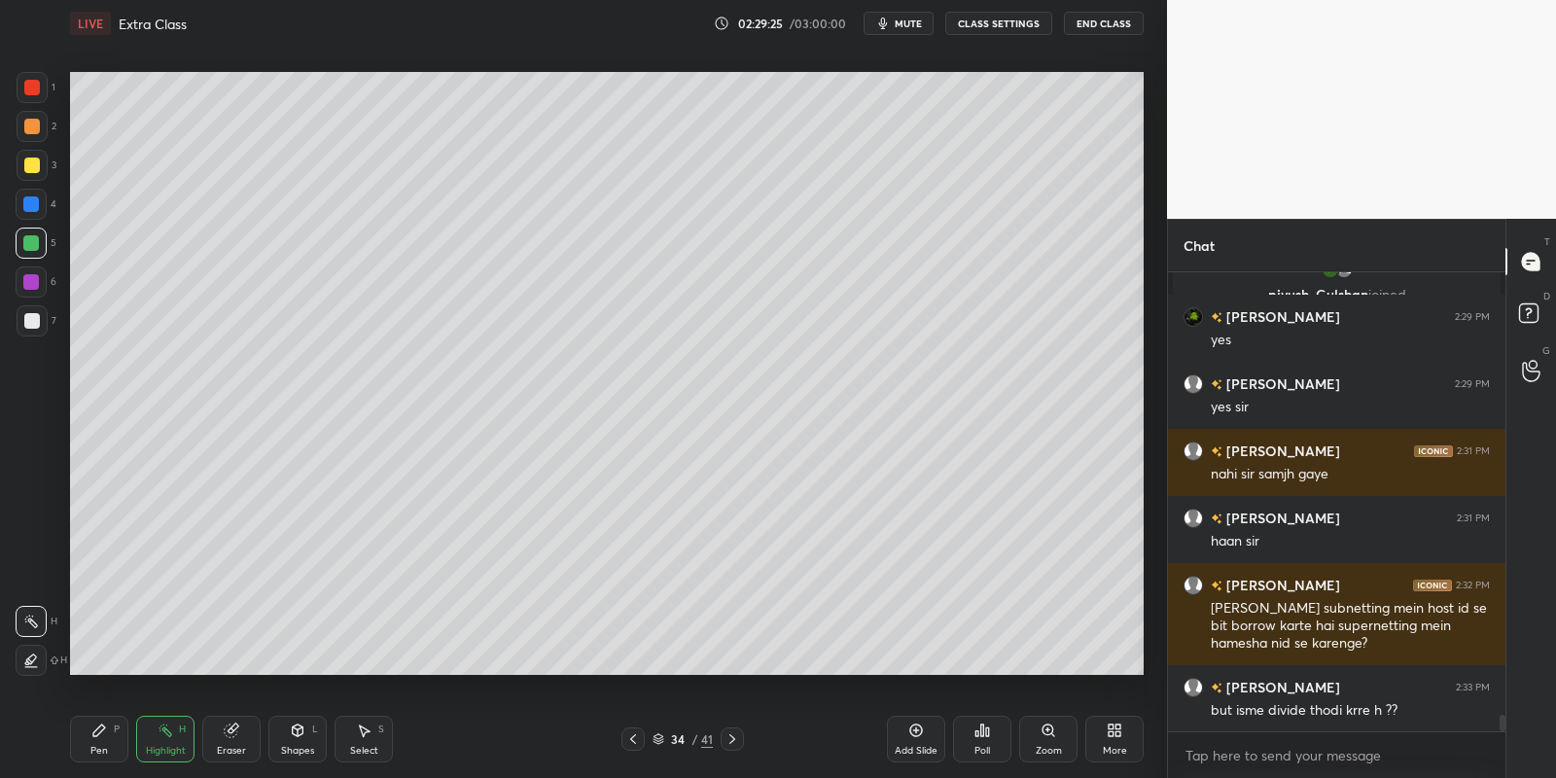
click at [97, 738] on div "Pen P" at bounding box center [99, 739] width 58 height 47
click at [29, 163] on div at bounding box center [32, 166] width 16 height 16
drag, startPoint x: 293, startPoint y: 743, endPoint x: 299, endPoint y: 723, distance: 21.2
click at [298, 733] on div "Shapes L" at bounding box center [297, 739] width 58 height 47
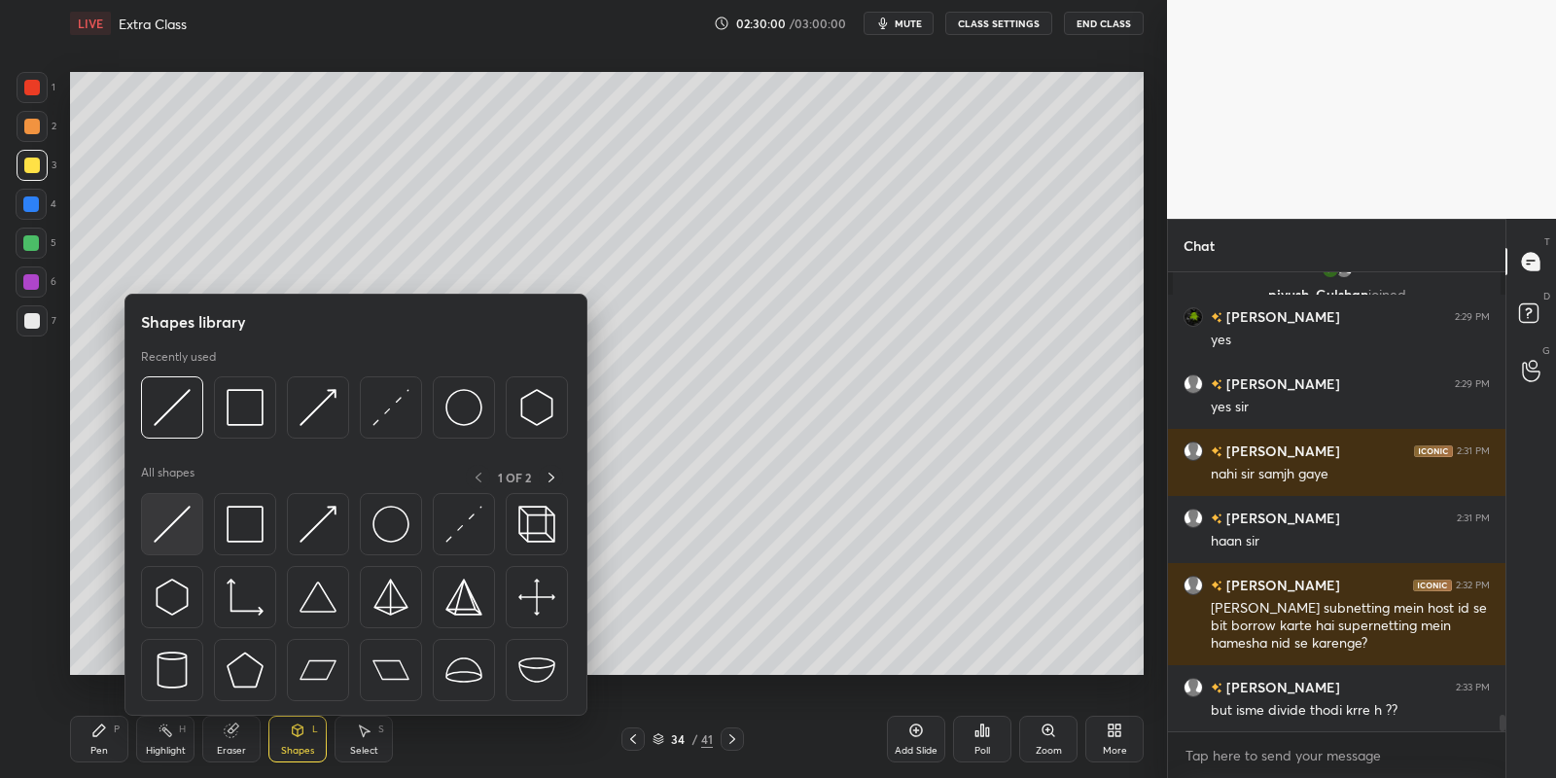
drag, startPoint x: 174, startPoint y: 521, endPoint x: 142, endPoint y: 574, distance: 61.5
click at [169, 523] on img at bounding box center [172, 524] width 37 height 37
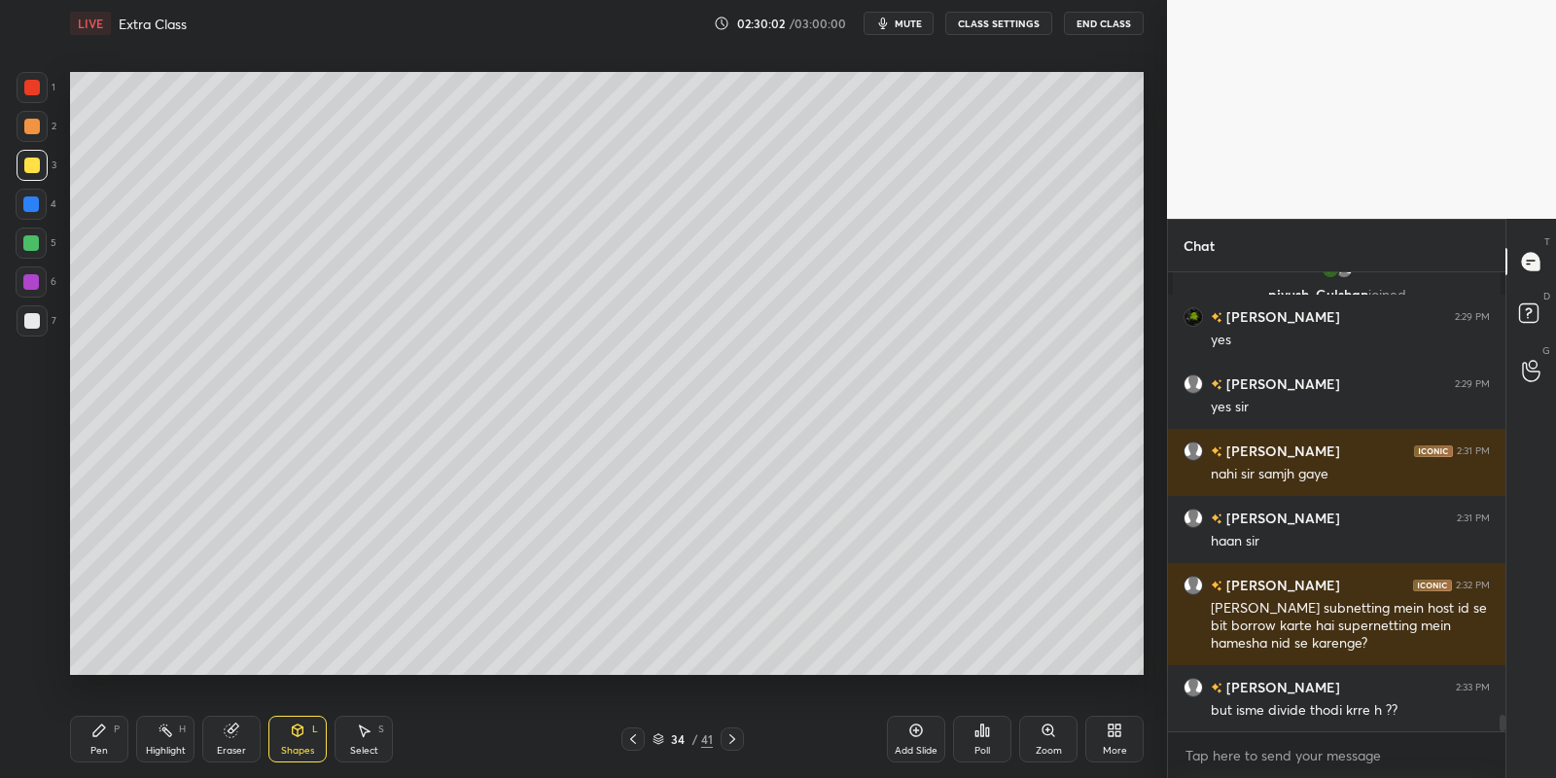
click at [94, 739] on div "Pen P" at bounding box center [99, 739] width 58 height 47
click at [364, 733] on div "Select S" at bounding box center [364, 739] width 58 height 47
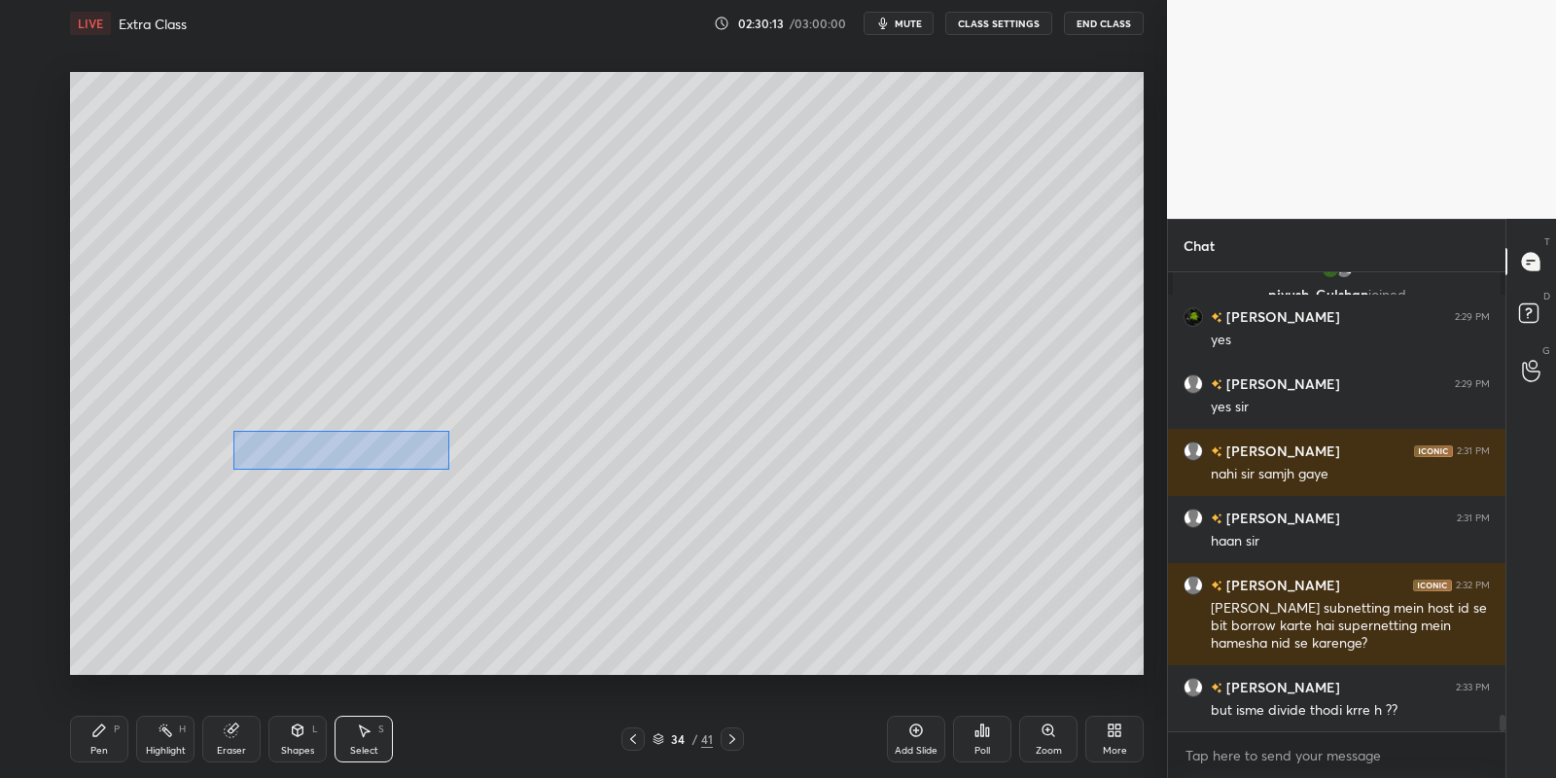
drag, startPoint x: 284, startPoint y: 440, endPoint x: 446, endPoint y: 467, distance: 164.7
click at [447, 468] on div "0 ° Undo Copy Paste here Duplicate Duplicate to new slide Delete" at bounding box center [607, 374] width 1074 height 604
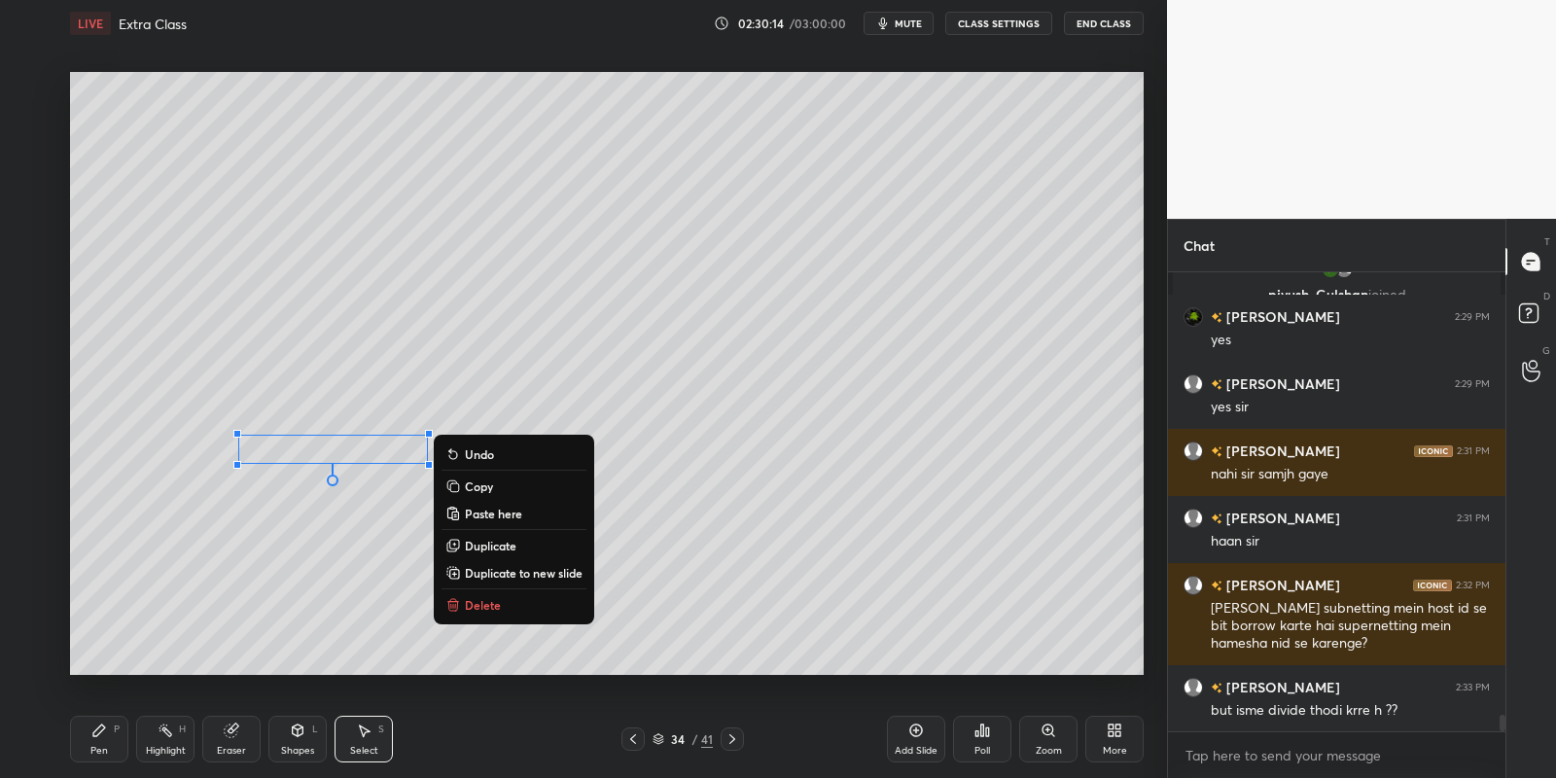
drag, startPoint x: 500, startPoint y: 480, endPoint x: 498, endPoint y: 515, distance: 35.1
click at [500, 483] on button "Copy" at bounding box center [513, 486] width 145 height 23
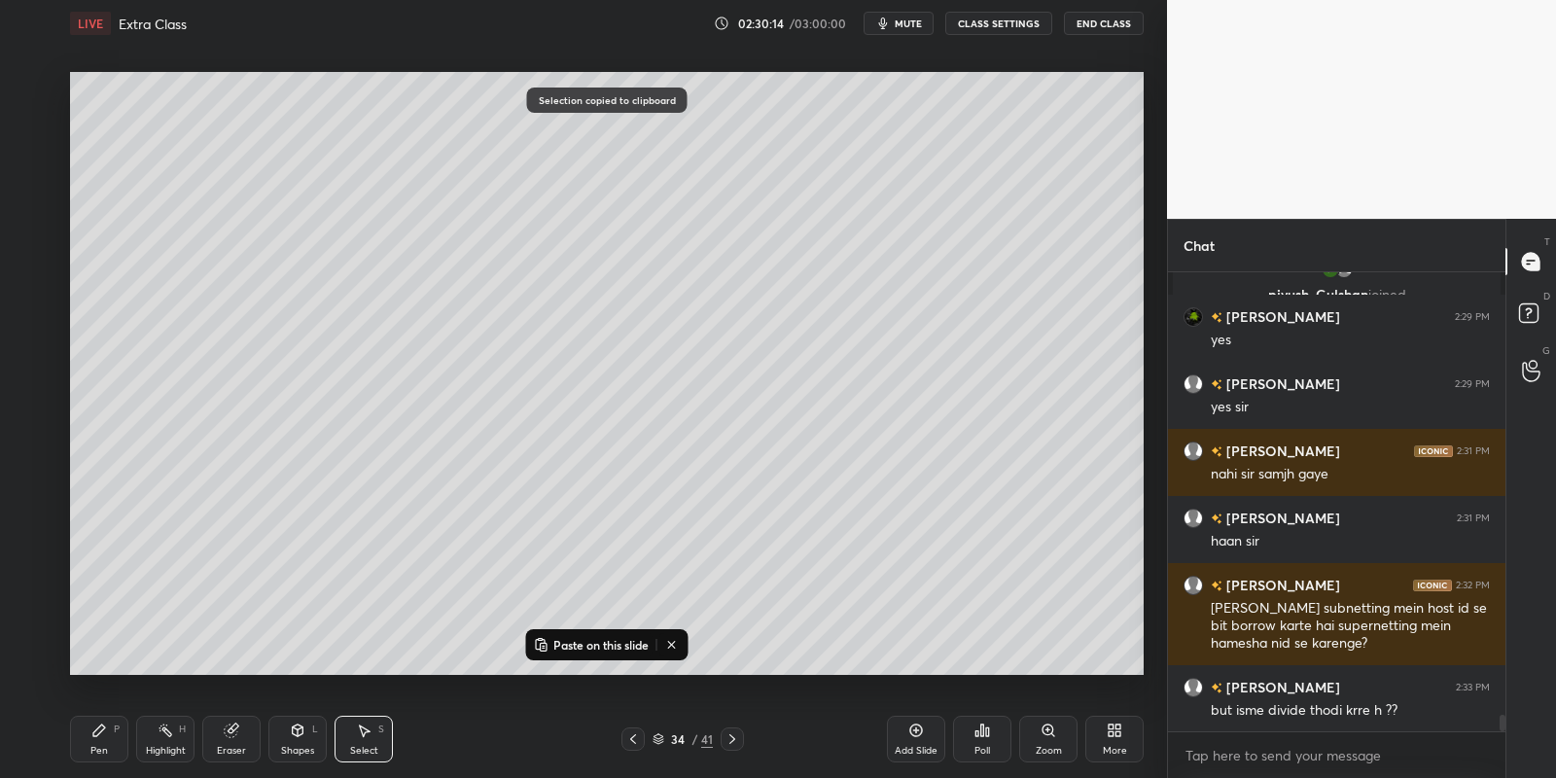
click at [576, 639] on p "Paste on this slide" at bounding box center [600, 645] width 95 height 16
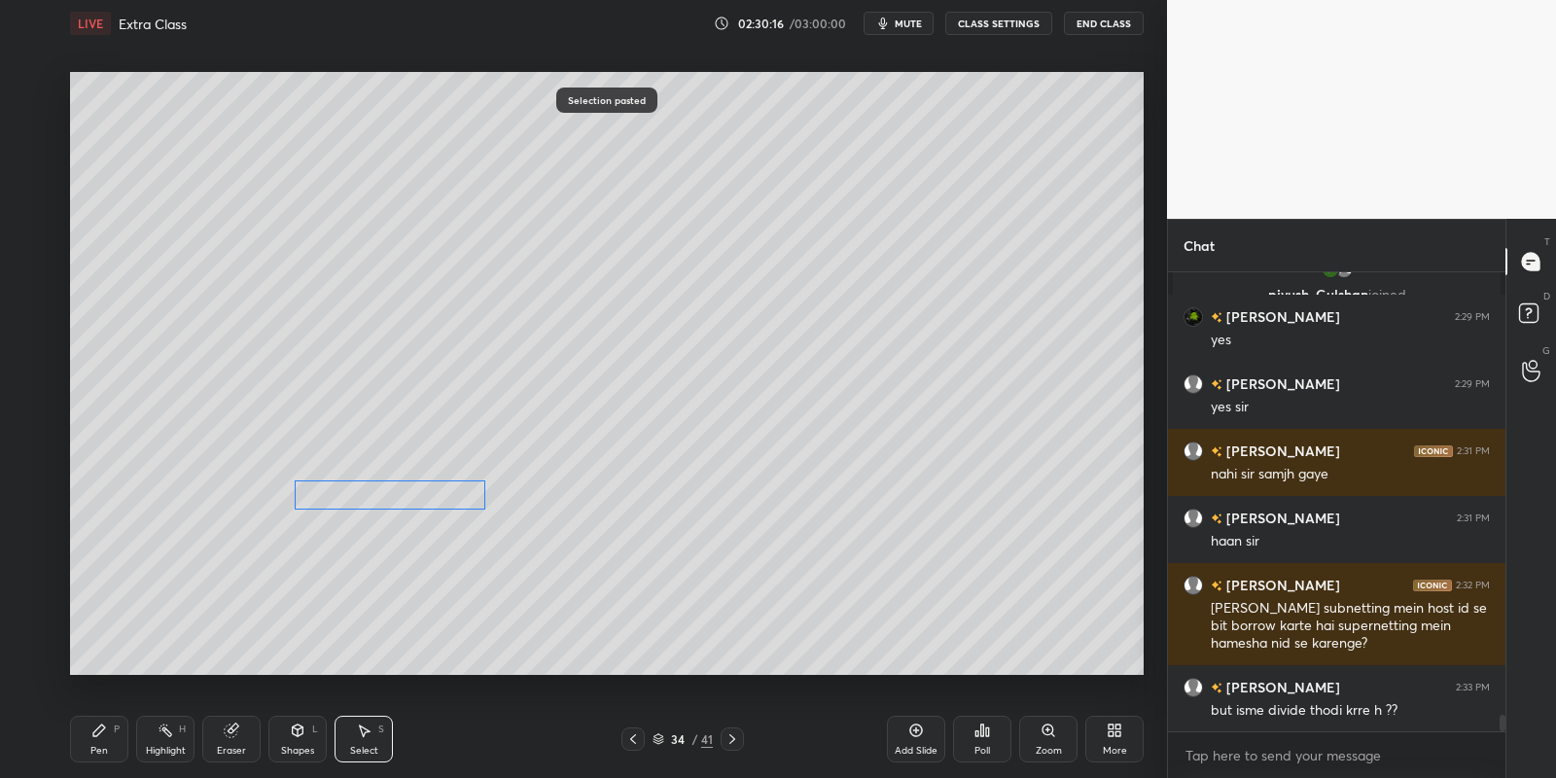
drag, startPoint x: 386, startPoint y: 467, endPoint x: 414, endPoint y: 482, distance: 32.2
click at [418, 486] on div "0 ° Undo Copy Paste here Duplicate Duplicate to new slide Delete" at bounding box center [607, 374] width 1074 height 604
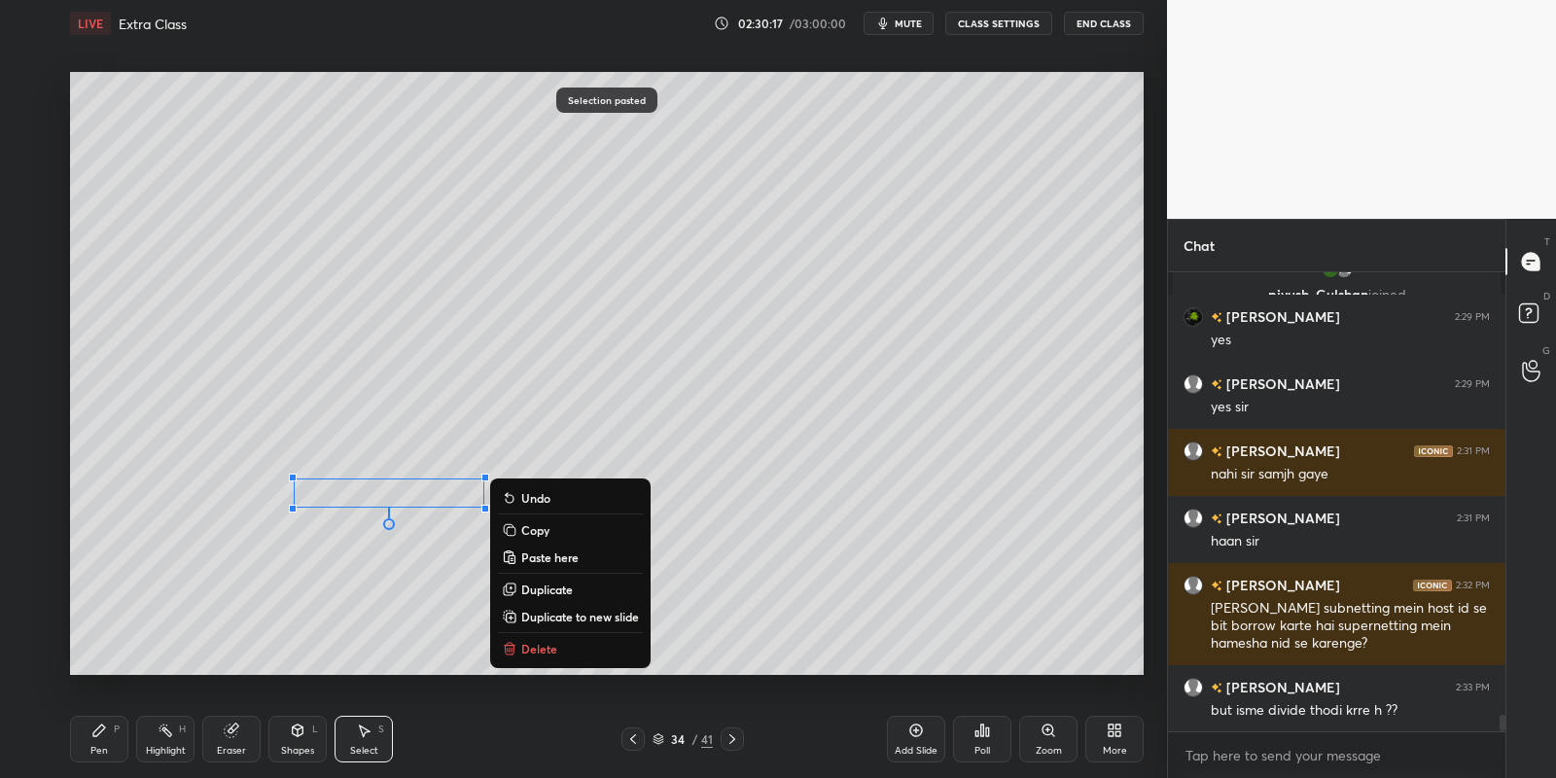
click at [111, 741] on div "Pen P" at bounding box center [99, 739] width 58 height 47
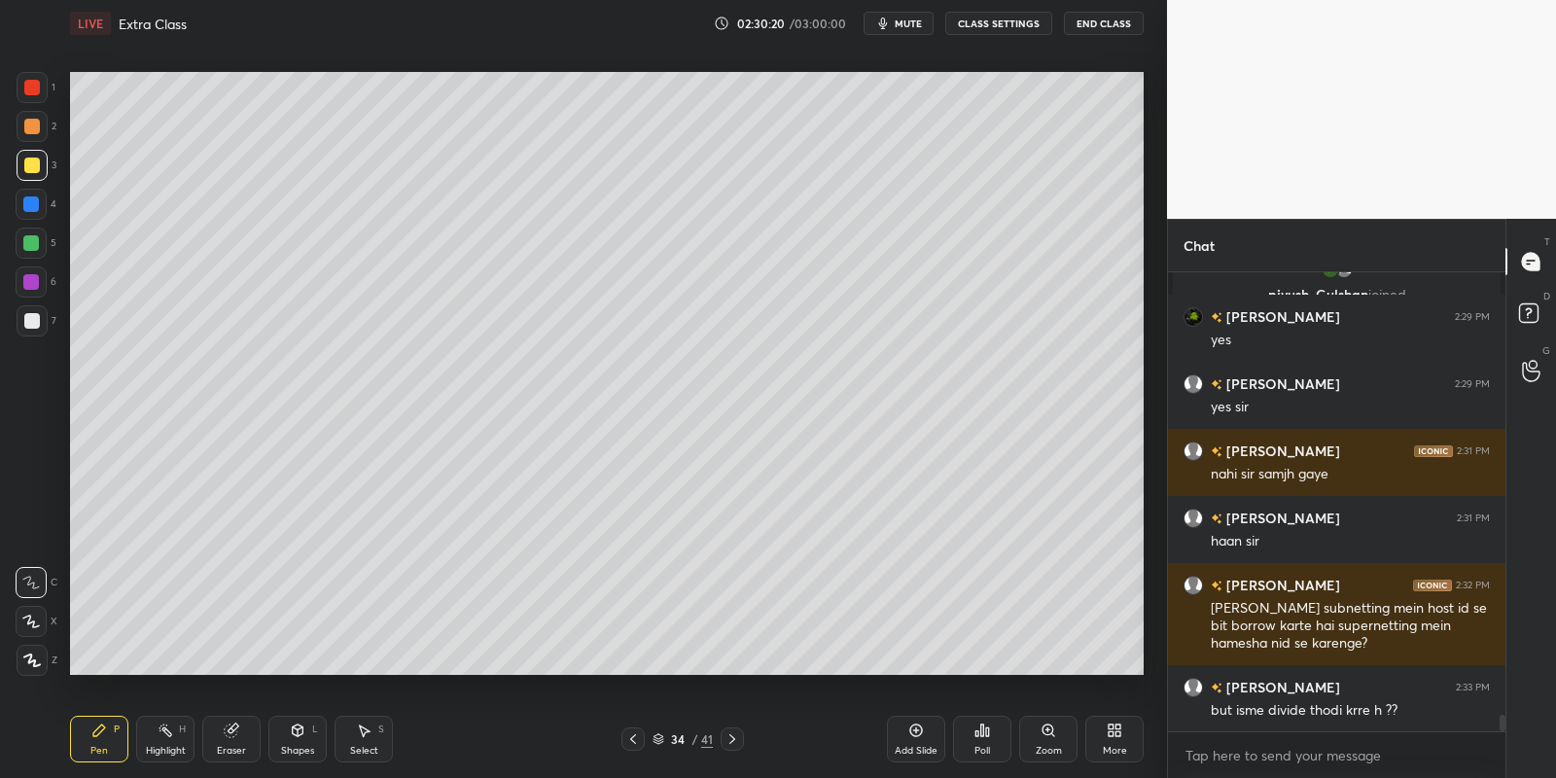
click at [363, 733] on div "Select S" at bounding box center [364, 739] width 58 height 47
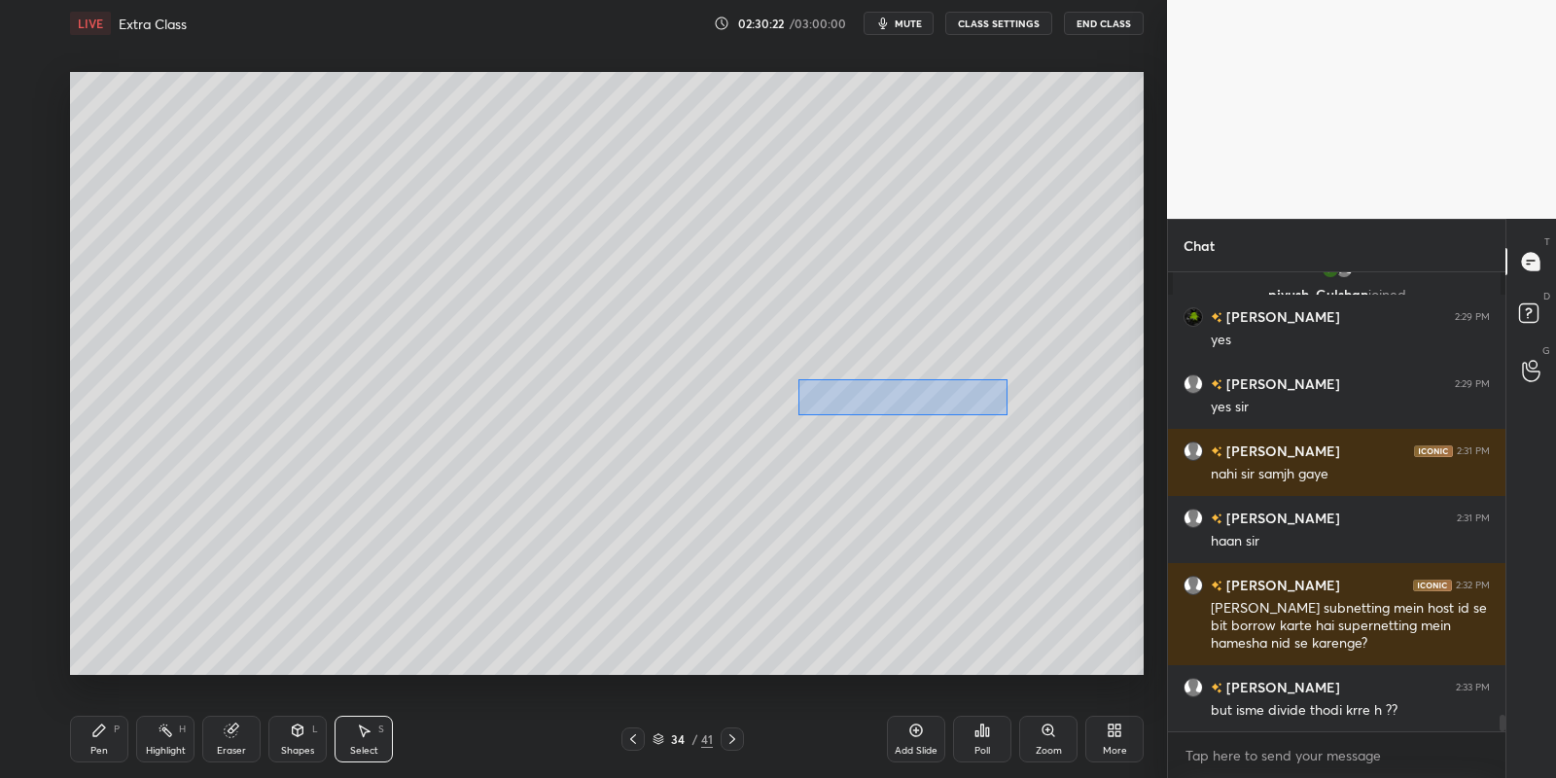
drag, startPoint x: 796, startPoint y: 378, endPoint x: 999, endPoint y: 408, distance: 204.5
click at [1006, 413] on div "0 ° Undo Copy Paste here Duplicate Duplicate to new slide Delete" at bounding box center [607, 374] width 1074 height 604
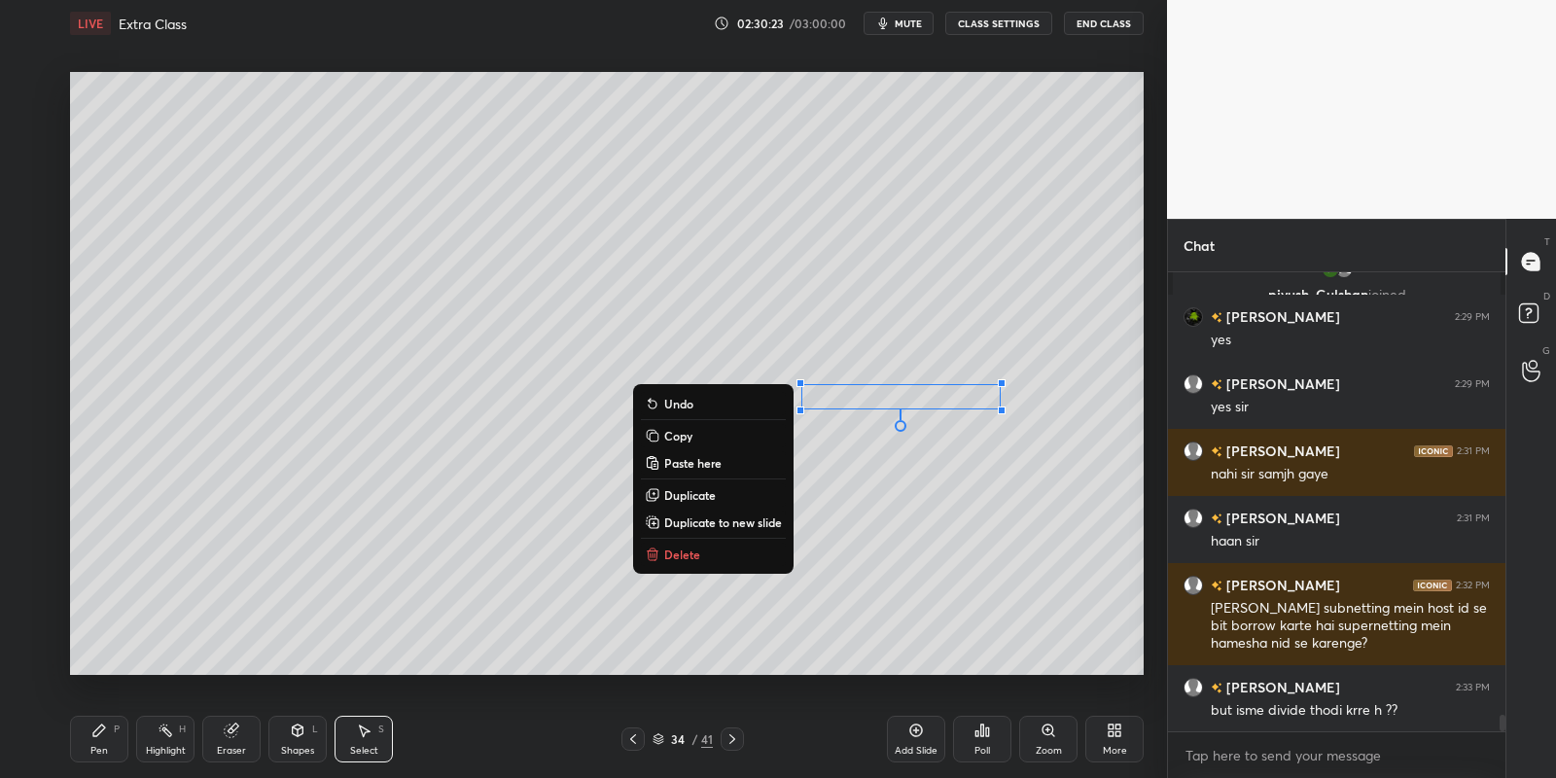
click at [698, 432] on button "Copy" at bounding box center [713, 435] width 145 height 23
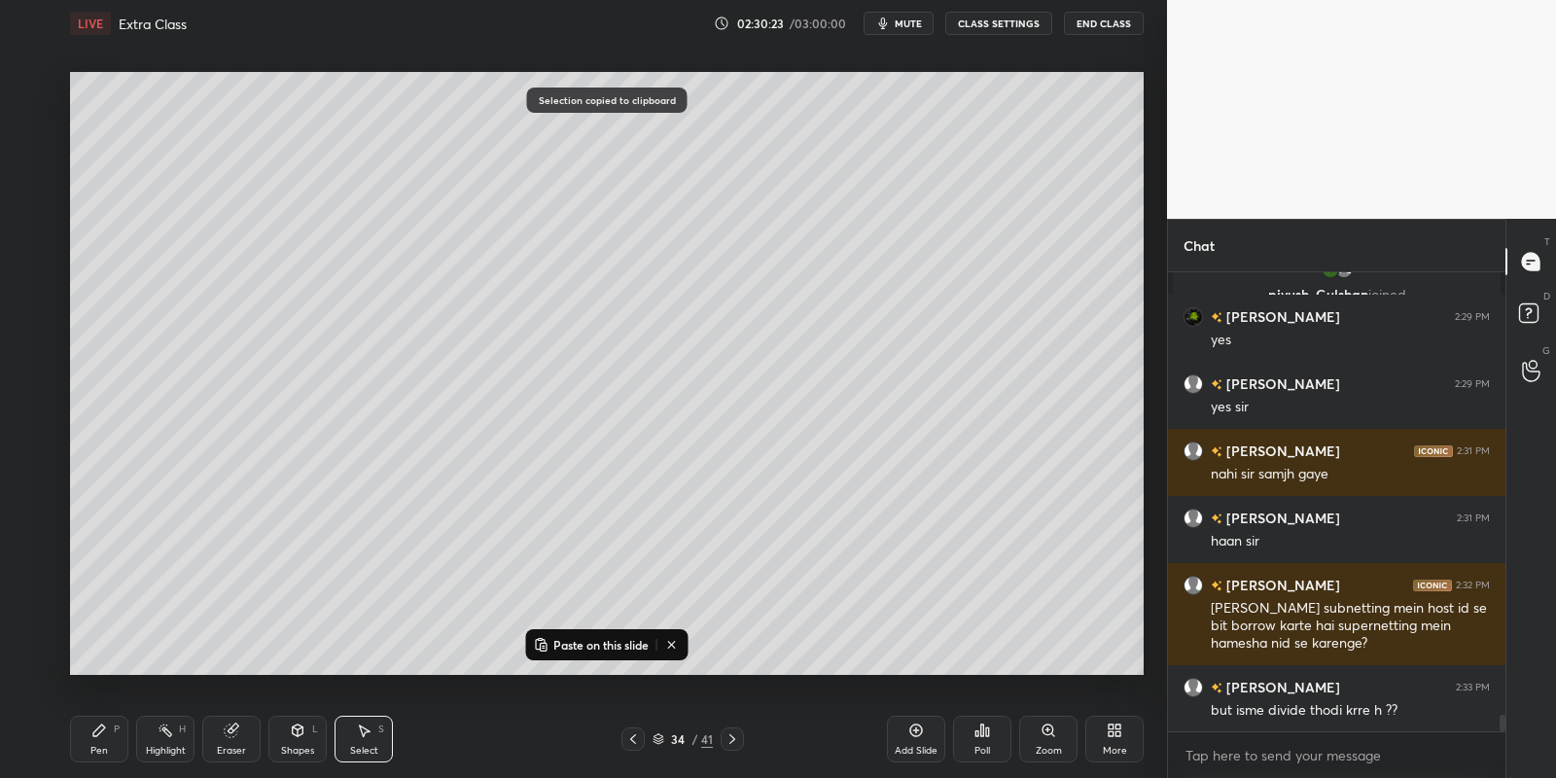
click at [594, 637] on p "Paste on this slide" at bounding box center [600, 645] width 95 height 16
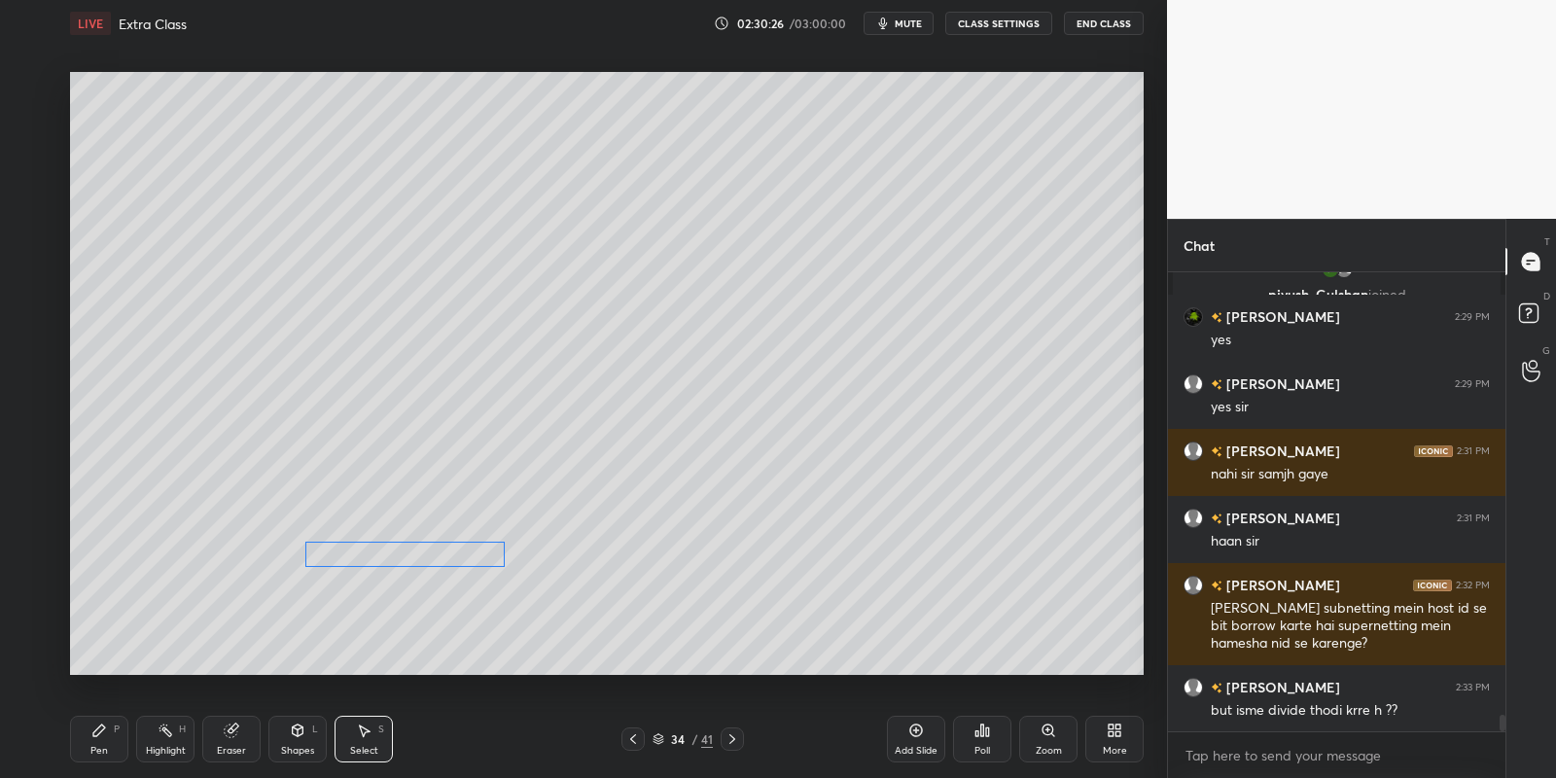
drag, startPoint x: 937, startPoint y: 412, endPoint x: 417, endPoint y: 541, distance: 535.9
click at [418, 544] on div "0 ° Undo Copy Paste here Duplicate Duplicate to new slide Delete" at bounding box center [607, 374] width 1074 height 604
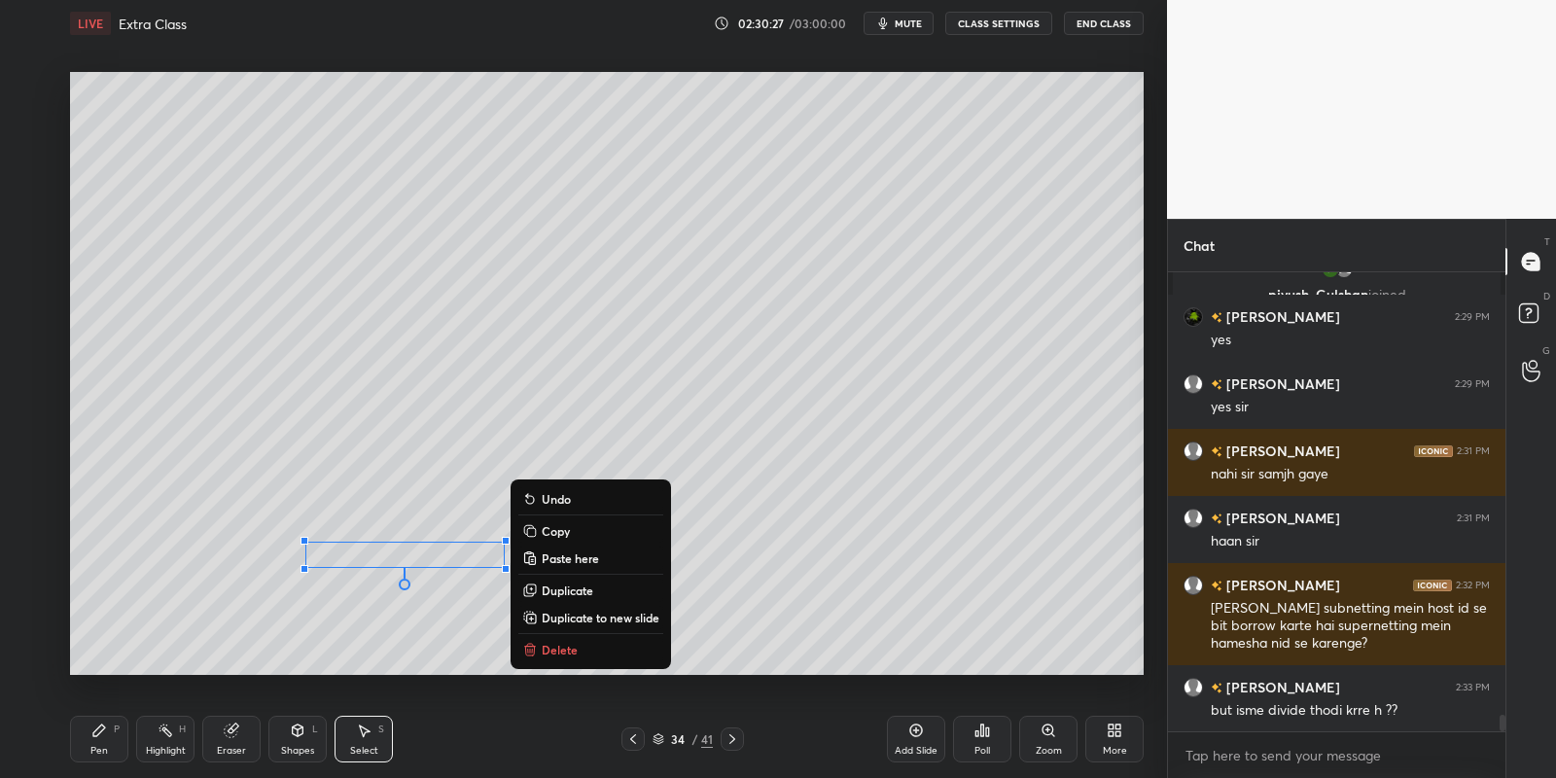
drag, startPoint x: 103, startPoint y: 744, endPoint x: 113, endPoint y: 733, distance: 14.5
click at [105, 741] on div "Pen P" at bounding box center [99, 739] width 58 height 47
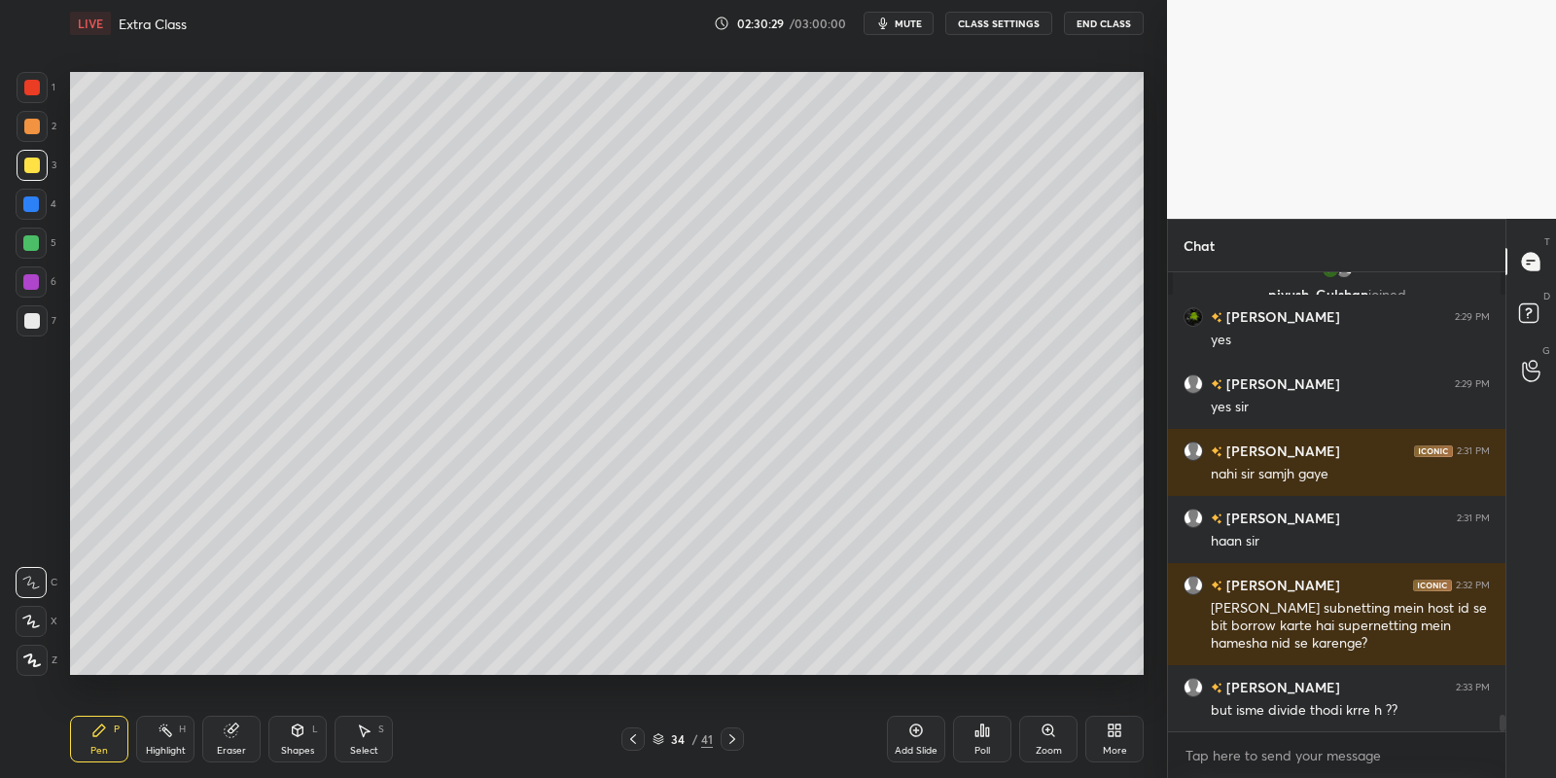
click at [299, 721] on div "Shapes L" at bounding box center [297, 739] width 58 height 47
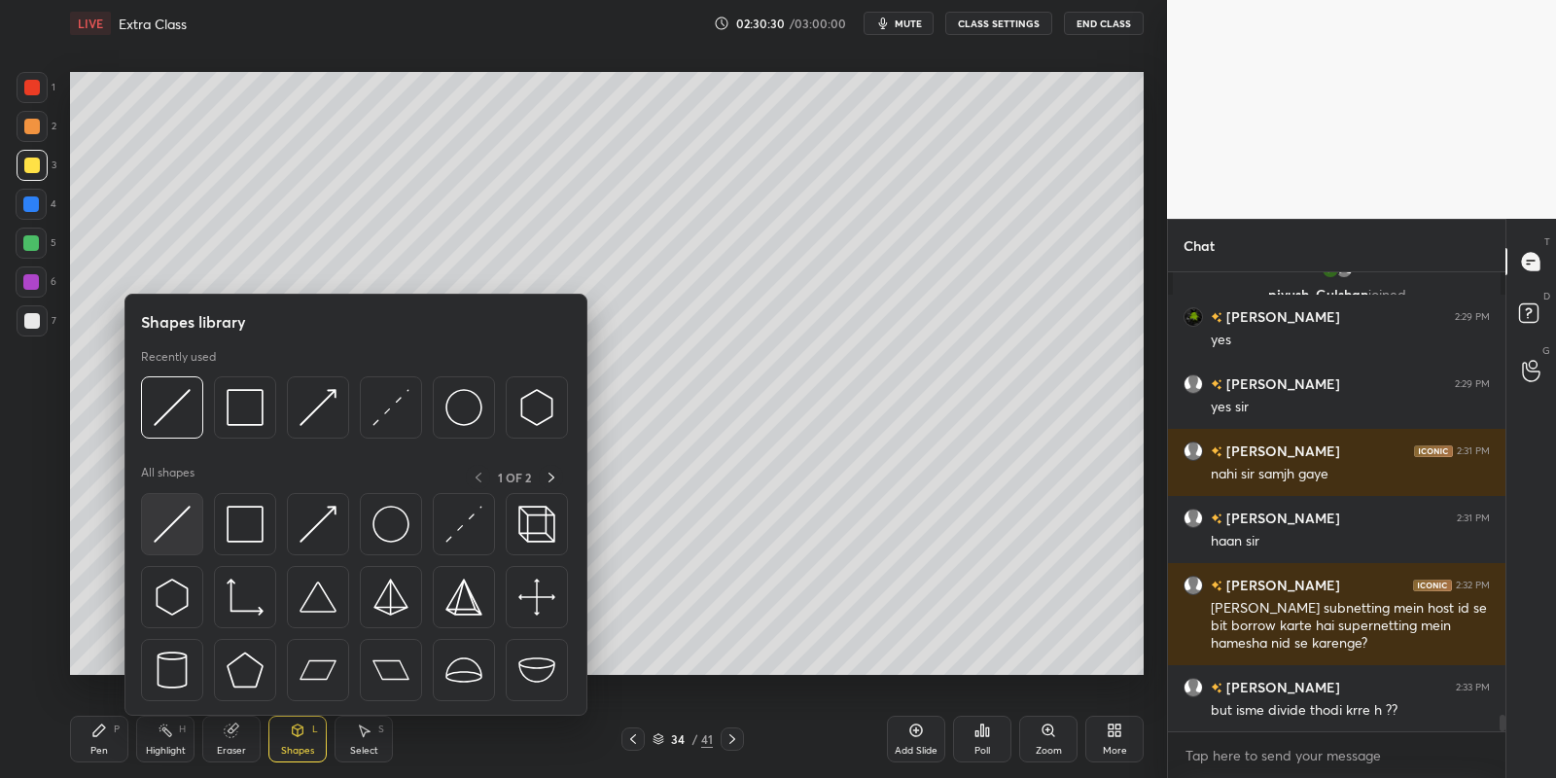
drag, startPoint x: 176, startPoint y: 526, endPoint x: 350, endPoint y: 592, distance: 186.2
click at [173, 527] on img at bounding box center [172, 524] width 37 height 37
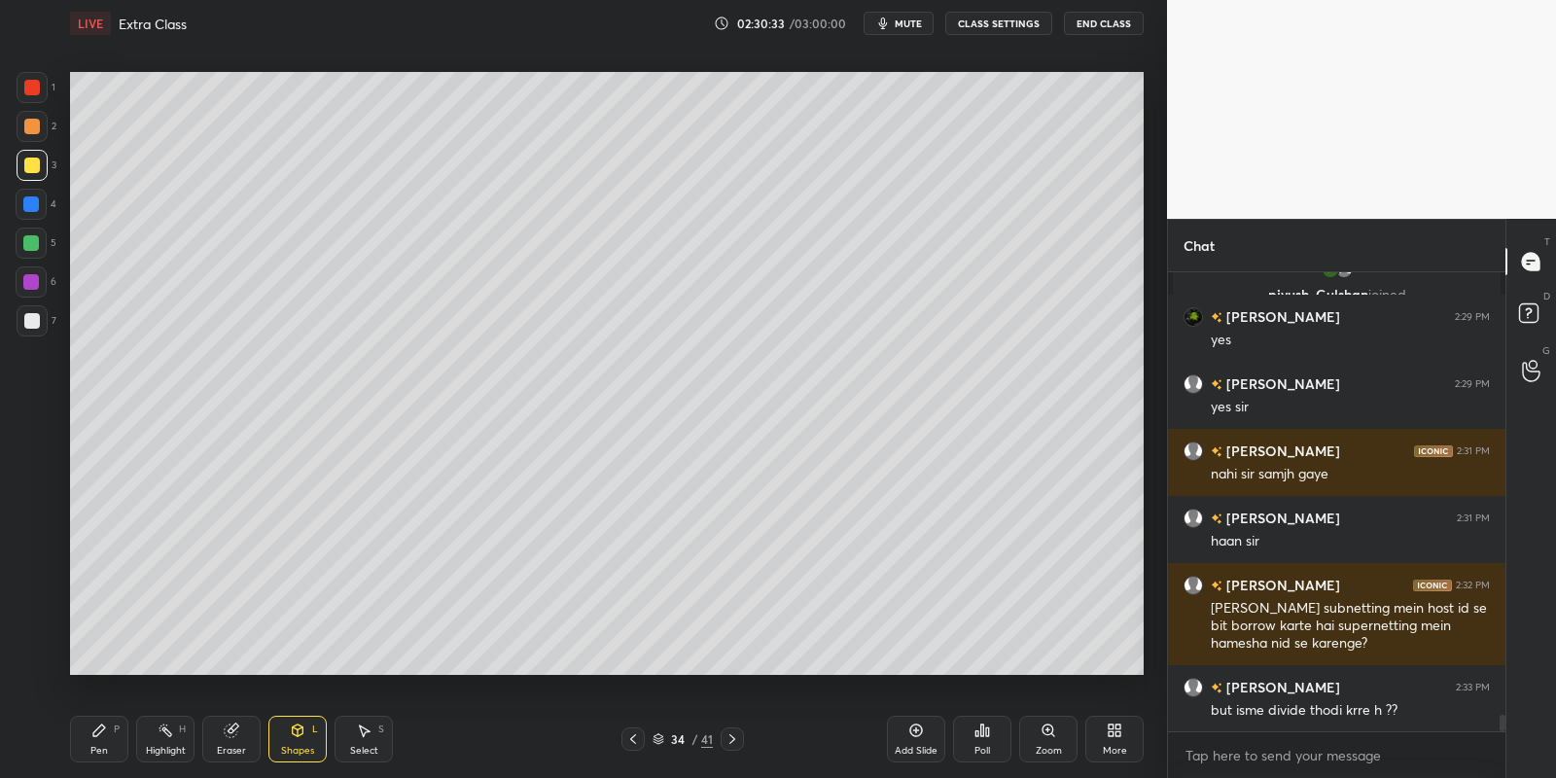
click at [101, 741] on div "Pen P" at bounding box center [99, 739] width 58 height 47
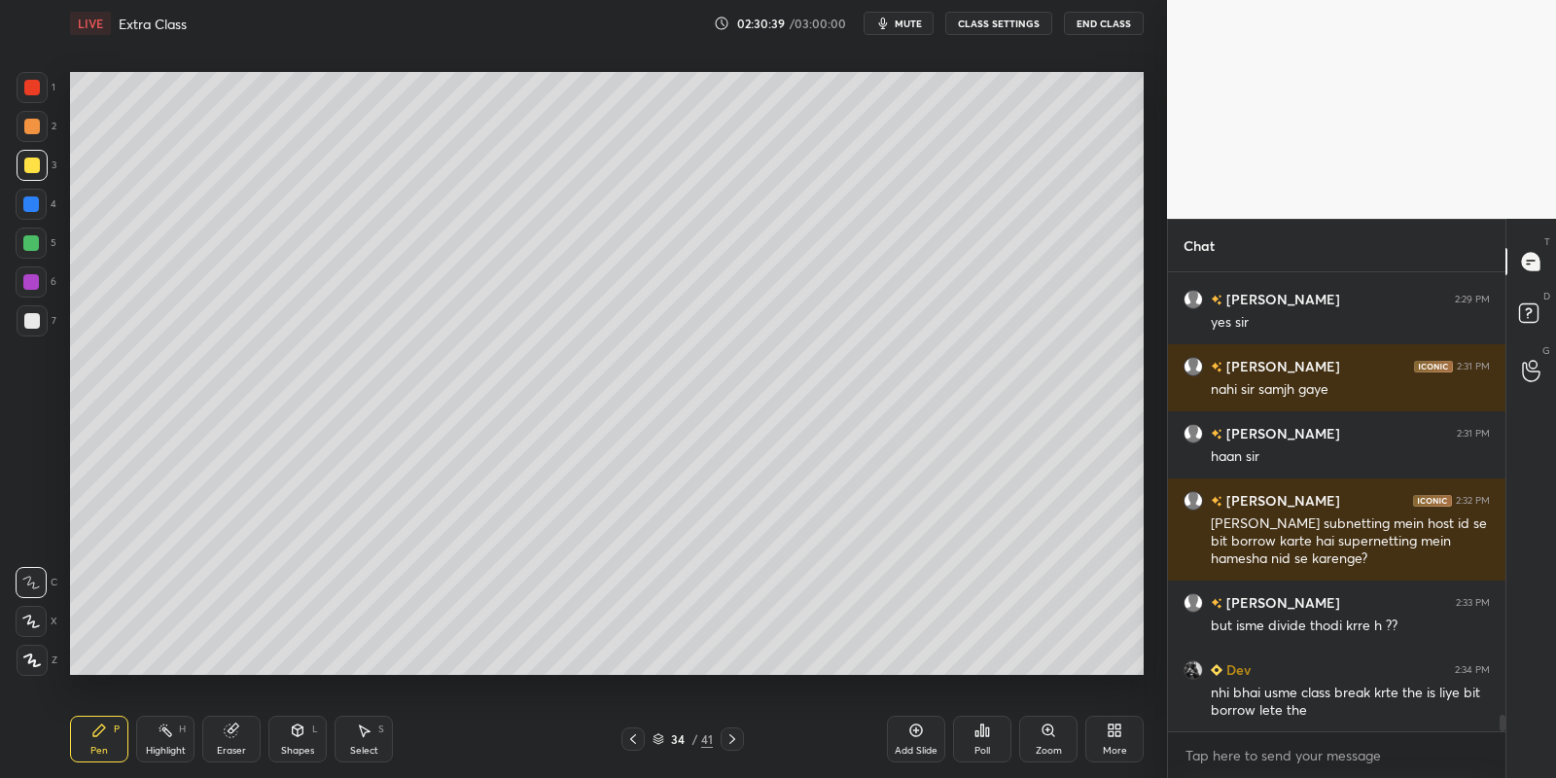
drag, startPoint x: 163, startPoint y: 736, endPoint x: 218, endPoint y: 687, distance: 73.7
click at [166, 731] on icon at bounding box center [166, 731] width 16 height 16
click at [182, 747] on div "Highlight" at bounding box center [166, 751] width 40 height 10
click at [106, 742] on div "Pen P" at bounding box center [99, 739] width 58 height 47
drag, startPoint x: 161, startPoint y: 741, endPoint x: 192, endPoint y: 699, distance: 51.5
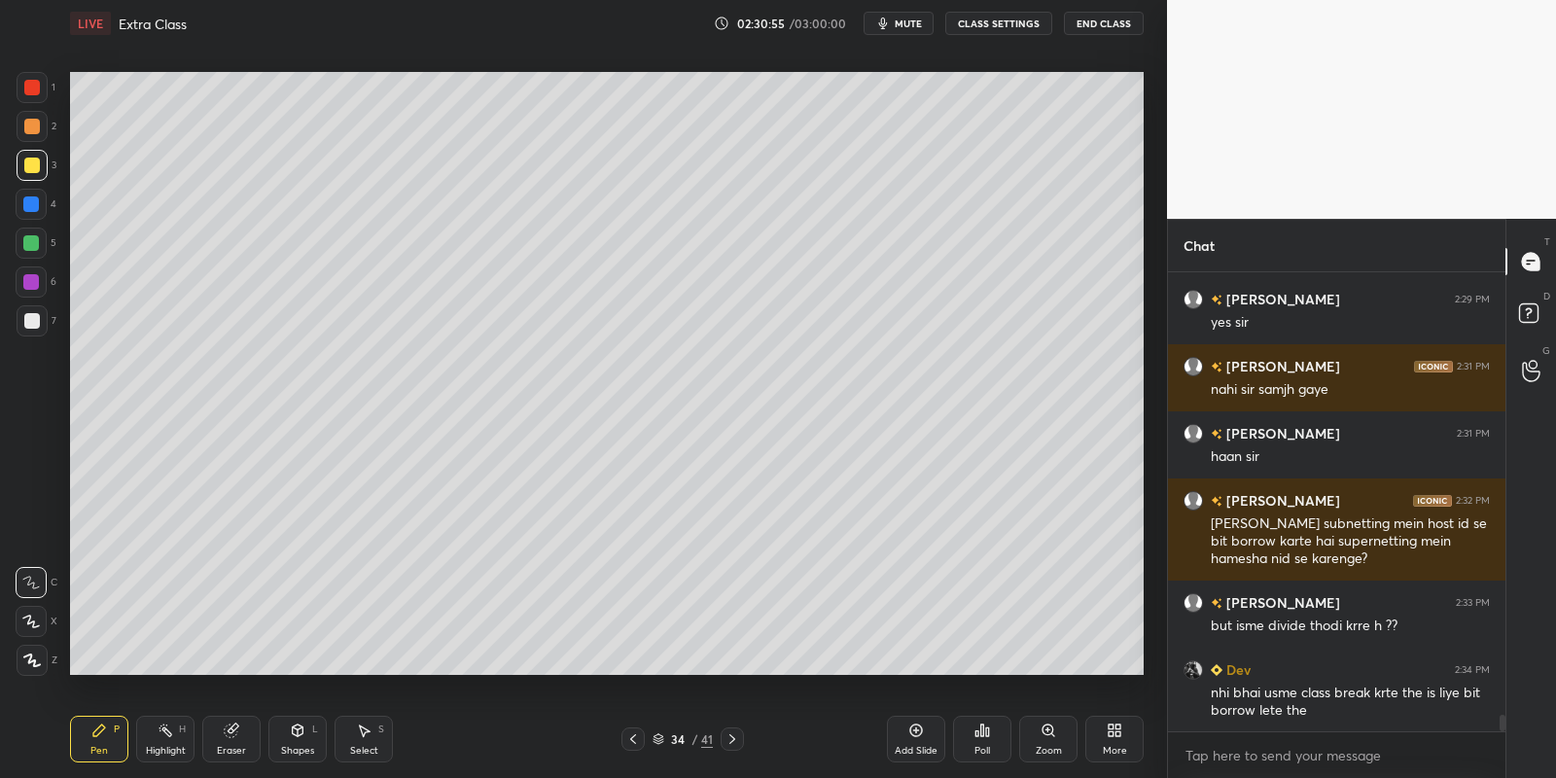
click at [164, 738] on div "Highlight H" at bounding box center [165, 739] width 58 height 47
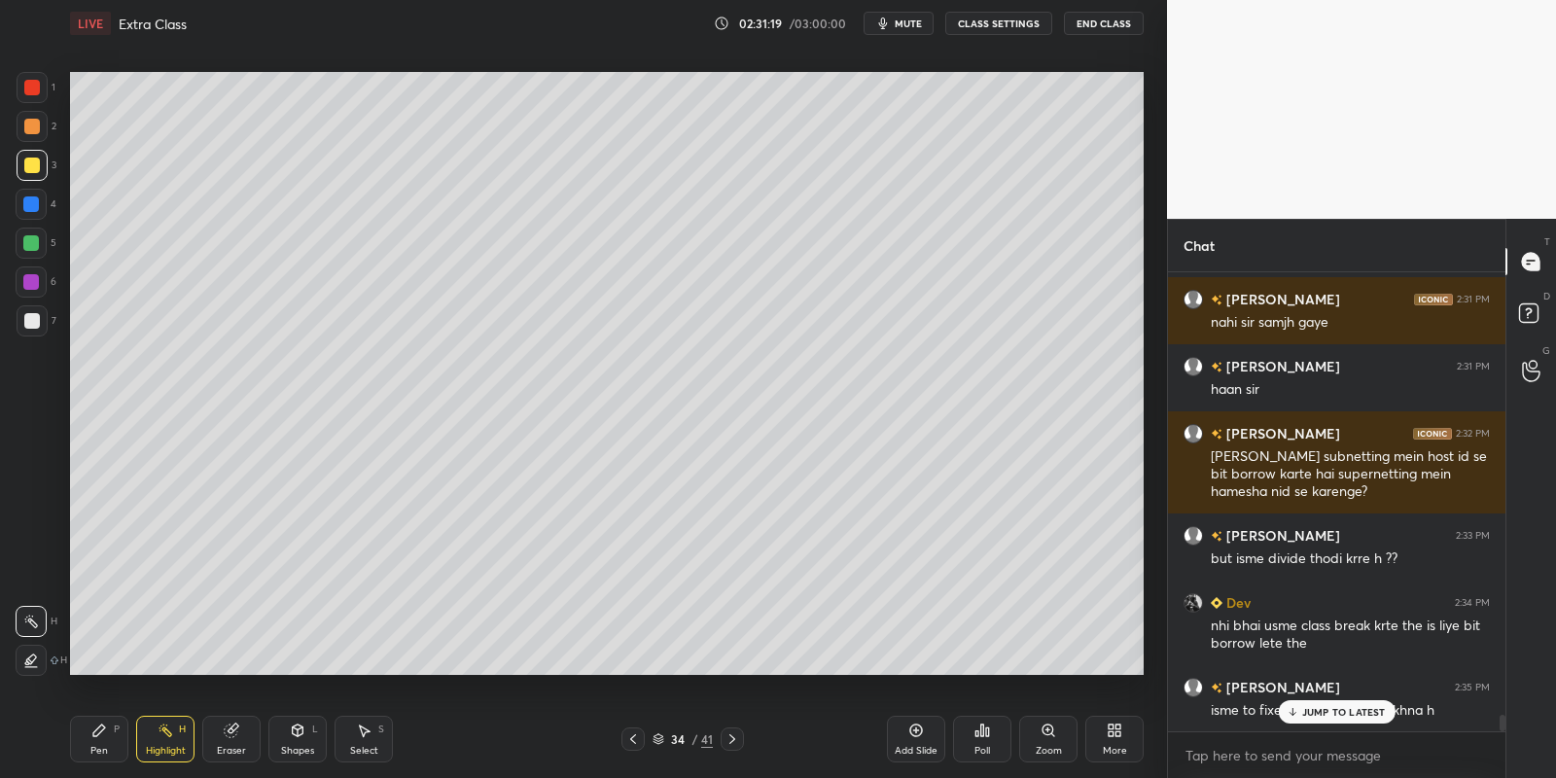
scroll to position [12332, 0]
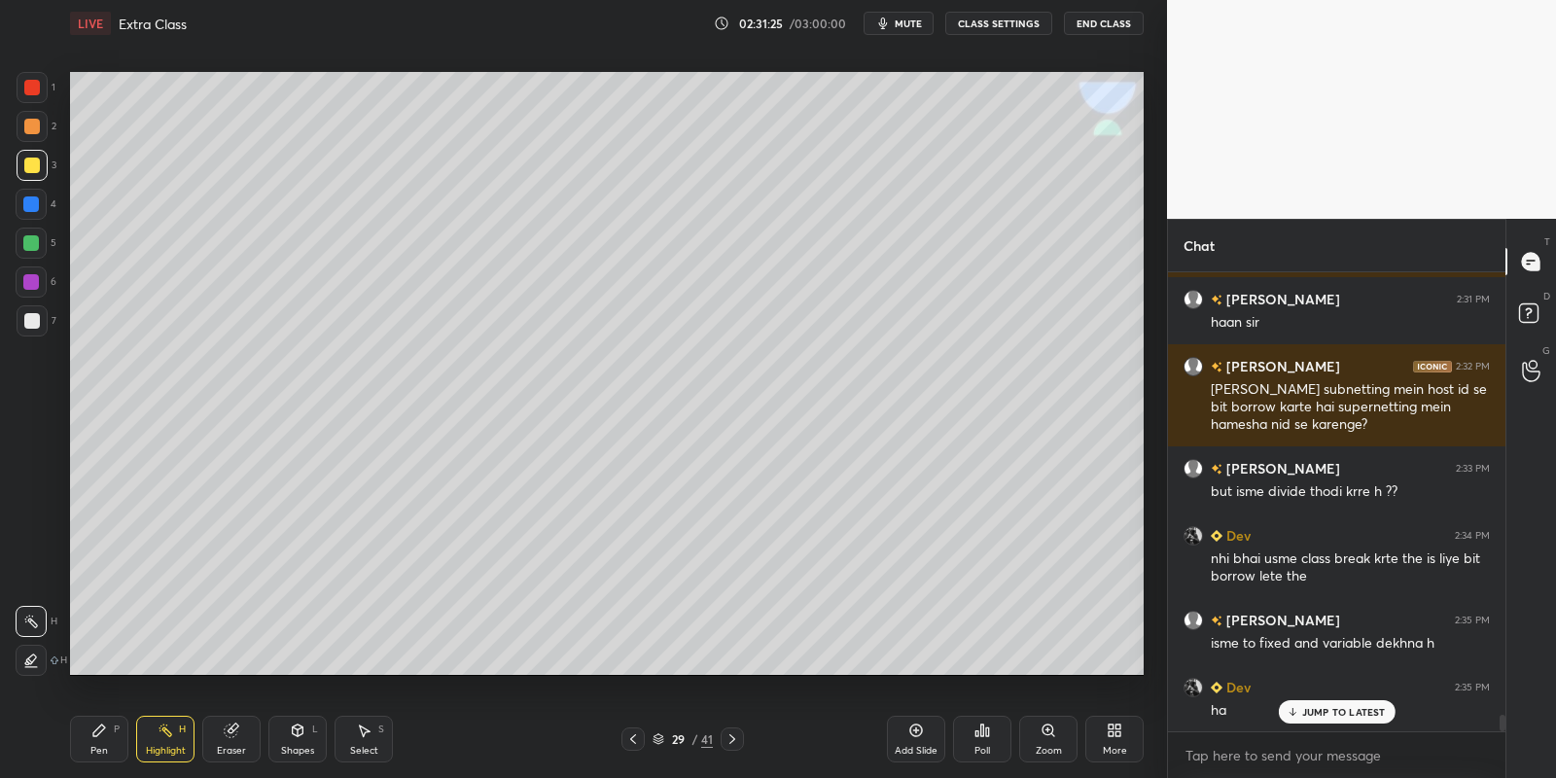
drag, startPoint x: 93, startPoint y: 736, endPoint x: 158, endPoint y: 743, distance: 64.5
click at [99, 733] on icon at bounding box center [99, 730] width 12 height 12
click at [156, 739] on div "Highlight H" at bounding box center [165, 739] width 58 height 47
click at [112, 745] on div "Pen P" at bounding box center [99, 739] width 58 height 47
click at [166, 734] on icon at bounding box center [166, 731] width 16 height 16
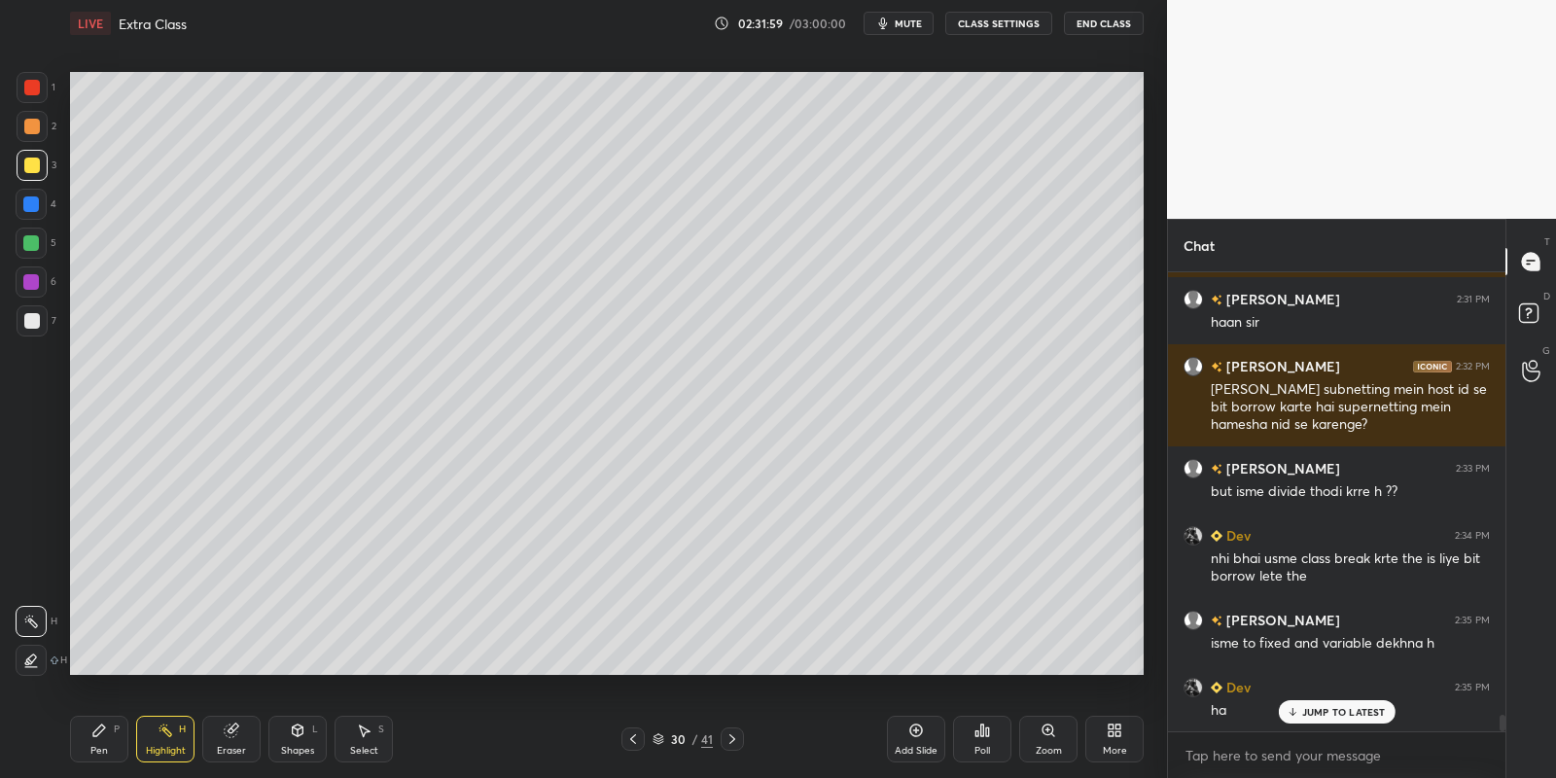
drag, startPoint x: 172, startPoint y: 740, endPoint x: 200, endPoint y: 675, distance: 71.0
click at [173, 738] on div "Highlight H" at bounding box center [165, 739] width 58 height 47
drag, startPoint x: 105, startPoint y: 741, endPoint x: 124, endPoint y: 737, distance: 18.9
click at [111, 743] on div "Pen P" at bounding box center [99, 739] width 58 height 47
drag, startPoint x: 173, startPoint y: 742, endPoint x: 180, endPoint y: 700, distance: 42.4
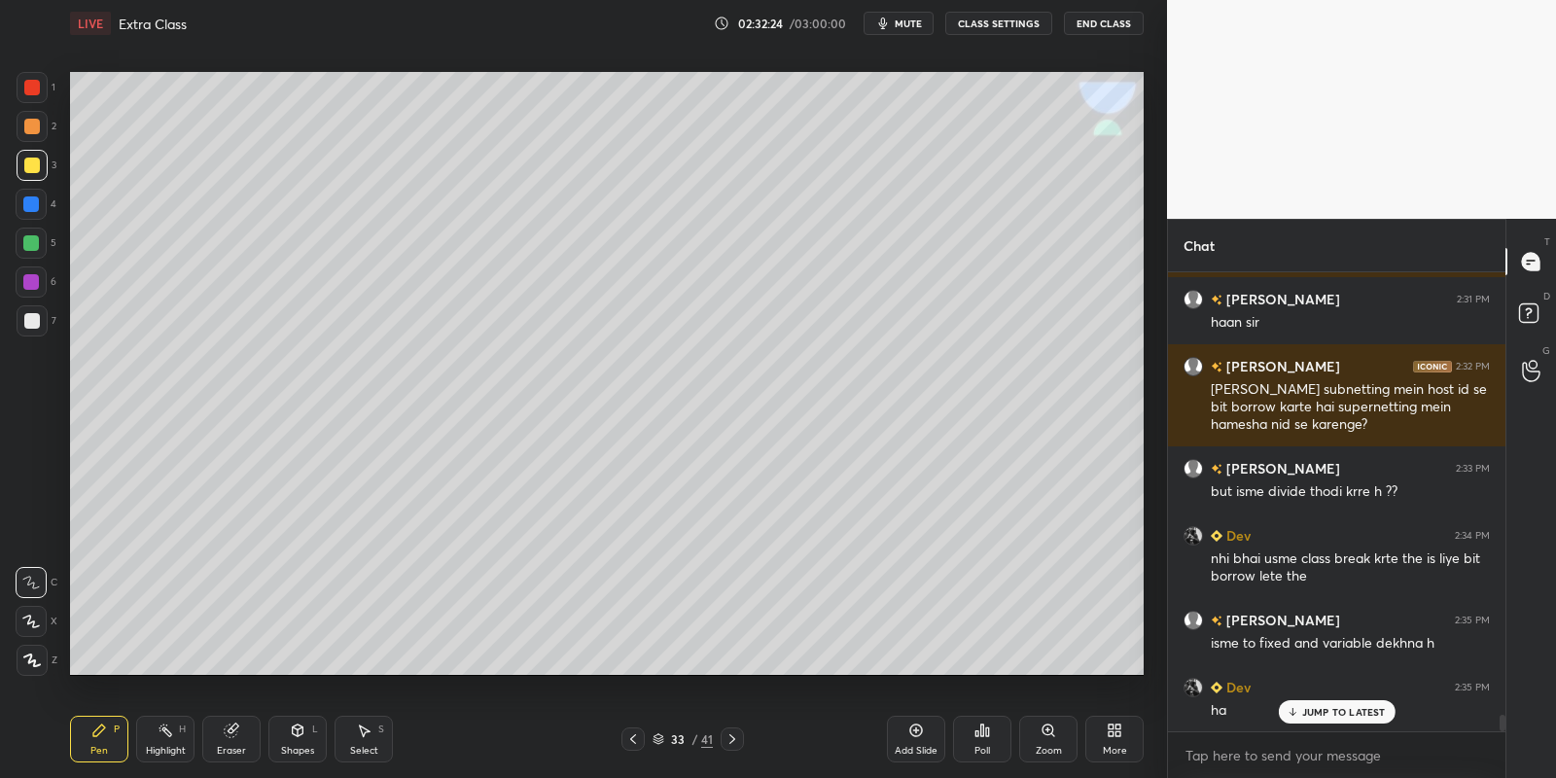
click at [172, 743] on div "Highlight H" at bounding box center [165, 739] width 58 height 47
drag, startPoint x: 111, startPoint y: 736, endPoint x: 142, endPoint y: 726, distance: 32.6
click at [116, 732] on div "Pen P" at bounding box center [99, 739] width 58 height 47
drag, startPoint x: 162, startPoint y: 737, endPoint x: 196, endPoint y: 696, distance: 53.2
click at [158, 735] on icon at bounding box center [166, 731] width 16 height 16
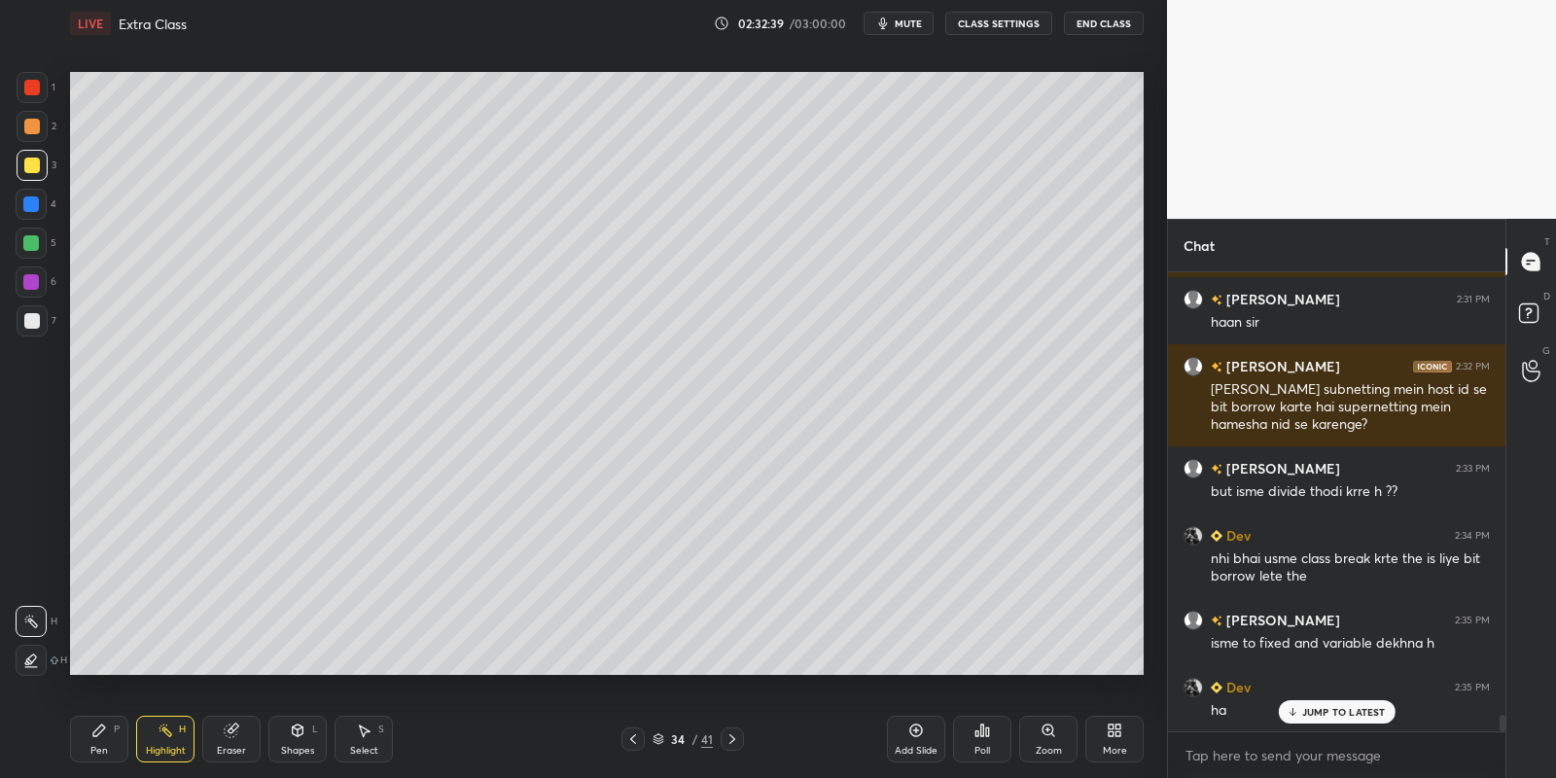
drag, startPoint x: 172, startPoint y: 749, endPoint x: 193, endPoint y: 713, distance: 41.4
click at [173, 743] on div "Highlight H" at bounding box center [165, 739] width 58 height 47
click at [111, 742] on div "Pen P" at bounding box center [99, 739] width 58 height 47
drag, startPoint x: 153, startPoint y: 741, endPoint x: 153, endPoint y: 718, distance: 23.3
click at [150, 739] on div "Highlight H" at bounding box center [165, 739] width 58 height 47
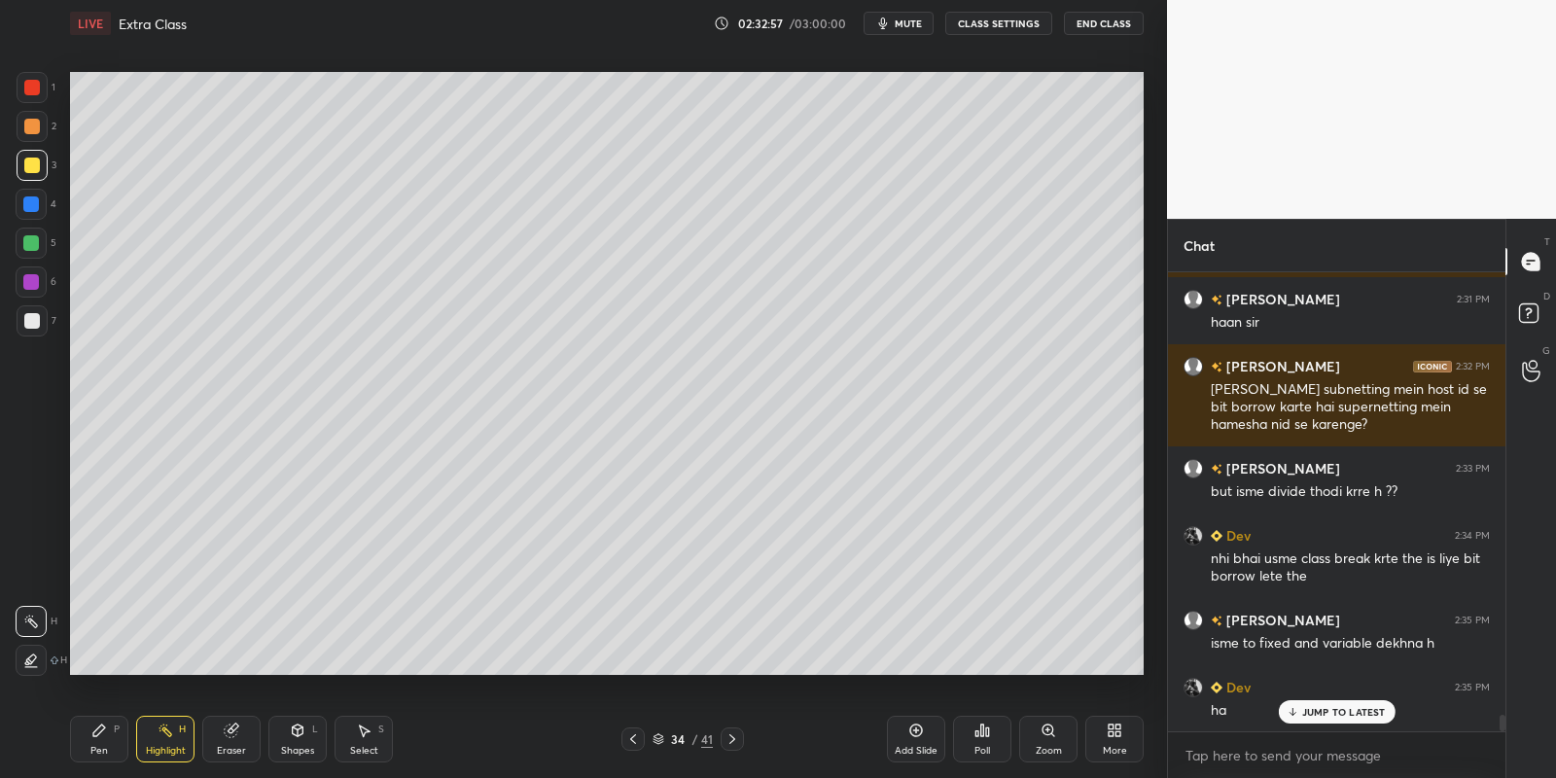
drag, startPoint x: 117, startPoint y: 744, endPoint x: 168, endPoint y: 731, distance: 53.1
click at [122, 744] on div "Pen P" at bounding box center [99, 739] width 58 height 47
click at [182, 735] on div "Highlight H" at bounding box center [165, 739] width 58 height 47
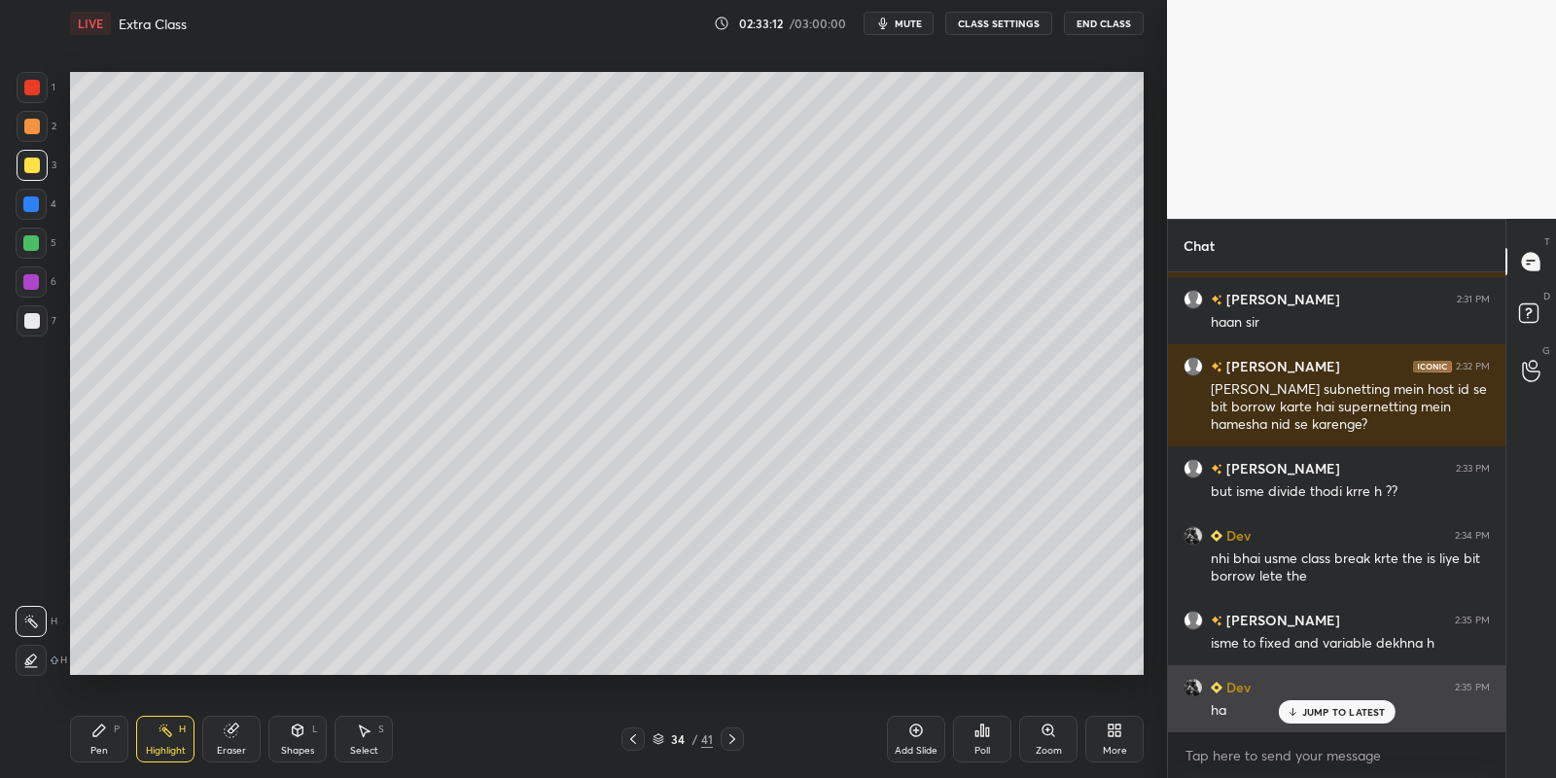
click at [1318, 708] on p "JUMP TO LATEST" at bounding box center [1344, 712] width 84 height 12
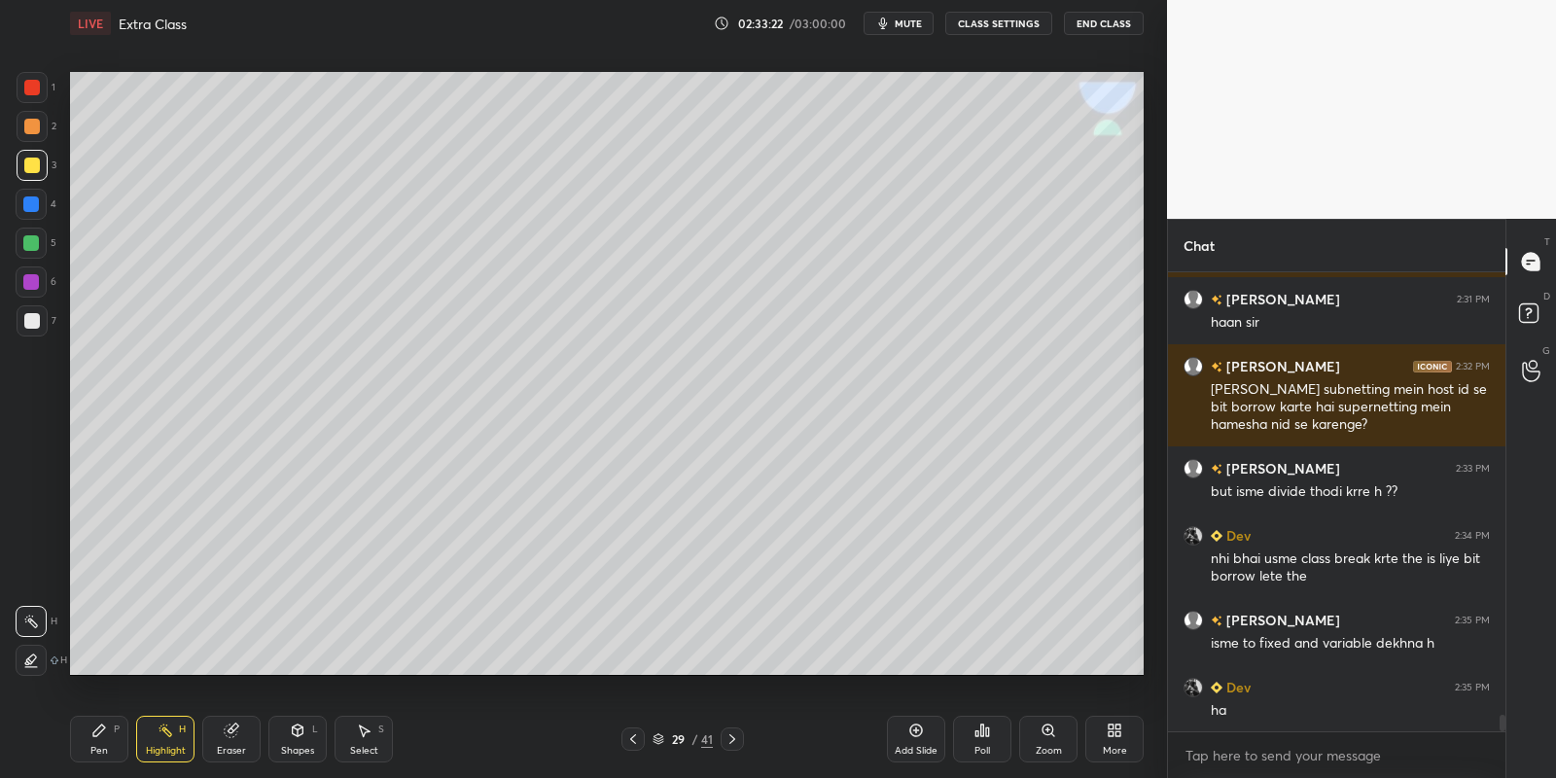
click at [124, 723] on div "Pen P" at bounding box center [99, 739] width 58 height 47
click at [176, 726] on div "Highlight H" at bounding box center [165, 739] width 58 height 47
click at [109, 735] on div "Pen P" at bounding box center [99, 739] width 58 height 47
click at [30, 327] on div at bounding box center [32, 321] width 16 height 16
drag, startPoint x: 177, startPoint y: 740, endPoint x: 212, endPoint y: 705, distance: 49.5
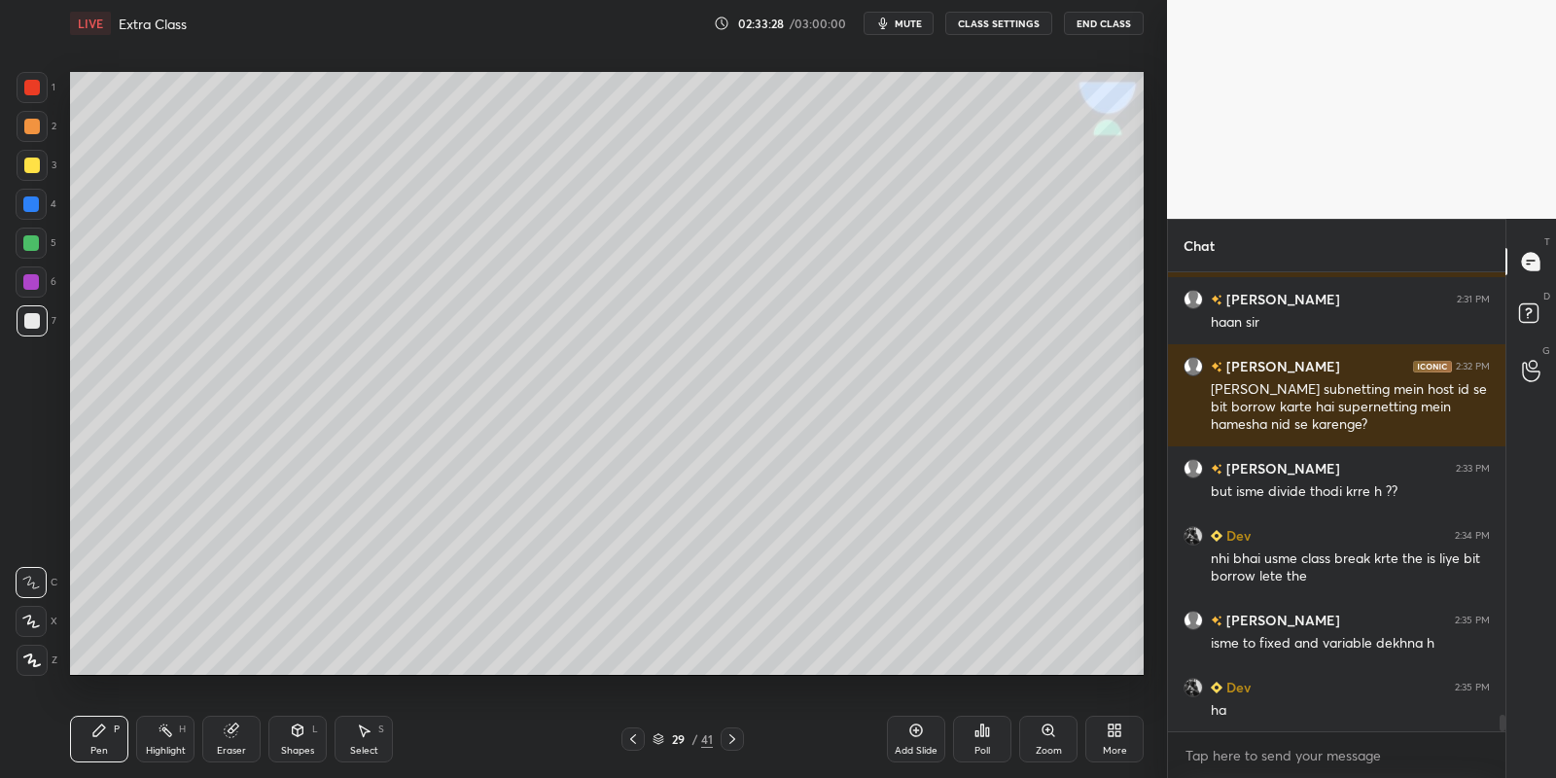
click at [178, 738] on div "Highlight H" at bounding box center [165, 739] width 58 height 47
click at [119, 745] on div "Pen P" at bounding box center [99, 739] width 58 height 47
drag, startPoint x: 173, startPoint y: 750, endPoint x: 174, endPoint y: 739, distance: 10.7
click at [174, 748] on div "Highlight" at bounding box center [166, 751] width 40 height 10
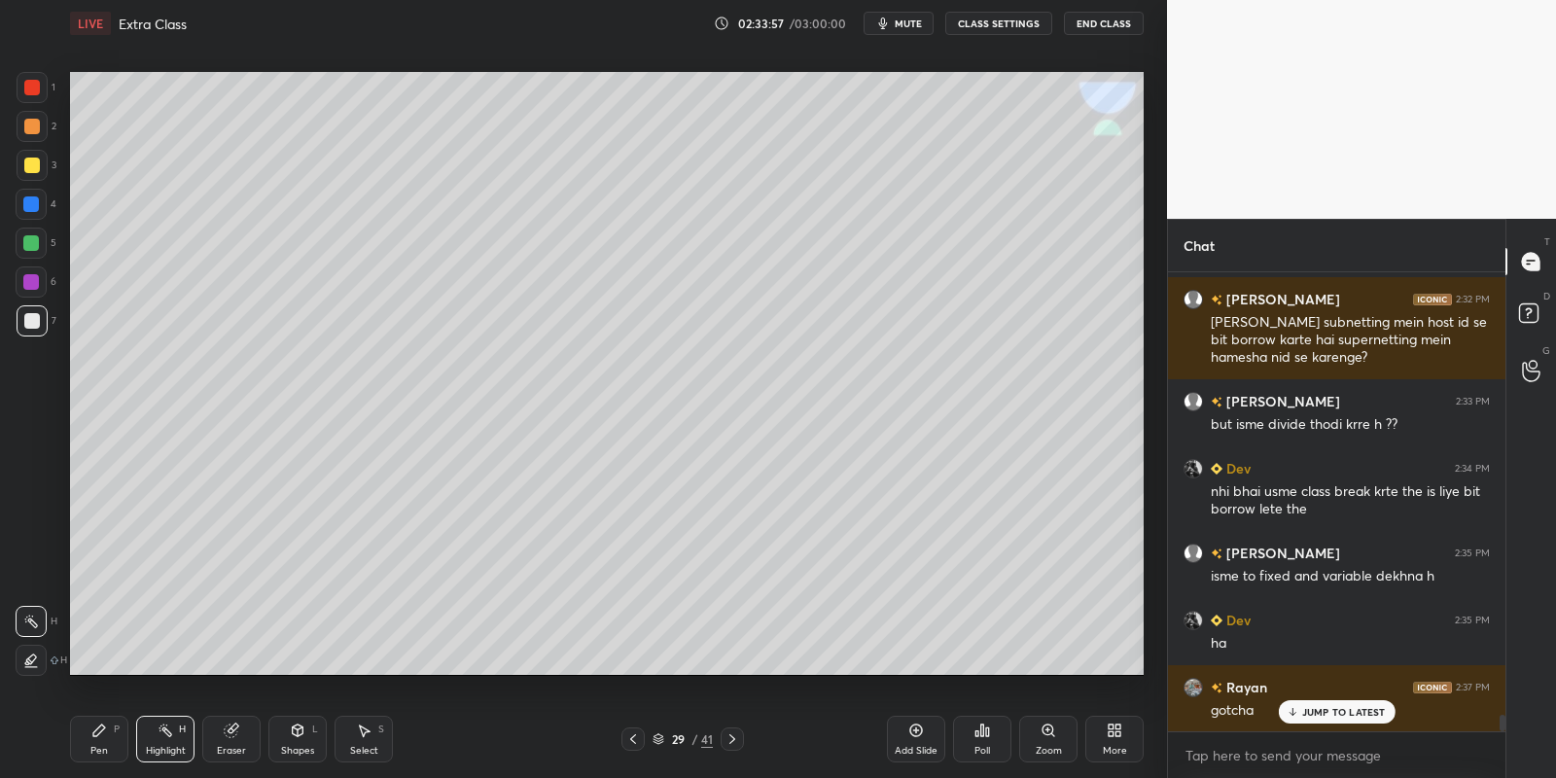
click at [123, 743] on div "Pen P" at bounding box center [99, 739] width 58 height 47
drag, startPoint x: 166, startPoint y: 738, endPoint x: 193, endPoint y: 689, distance: 56.1
click at [165, 737] on div "Highlight H" at bounding box center [165, 739] width 58 height 47
click at [904, 18] on span "mute" at bounding box center [908, 24] width 27 height 14
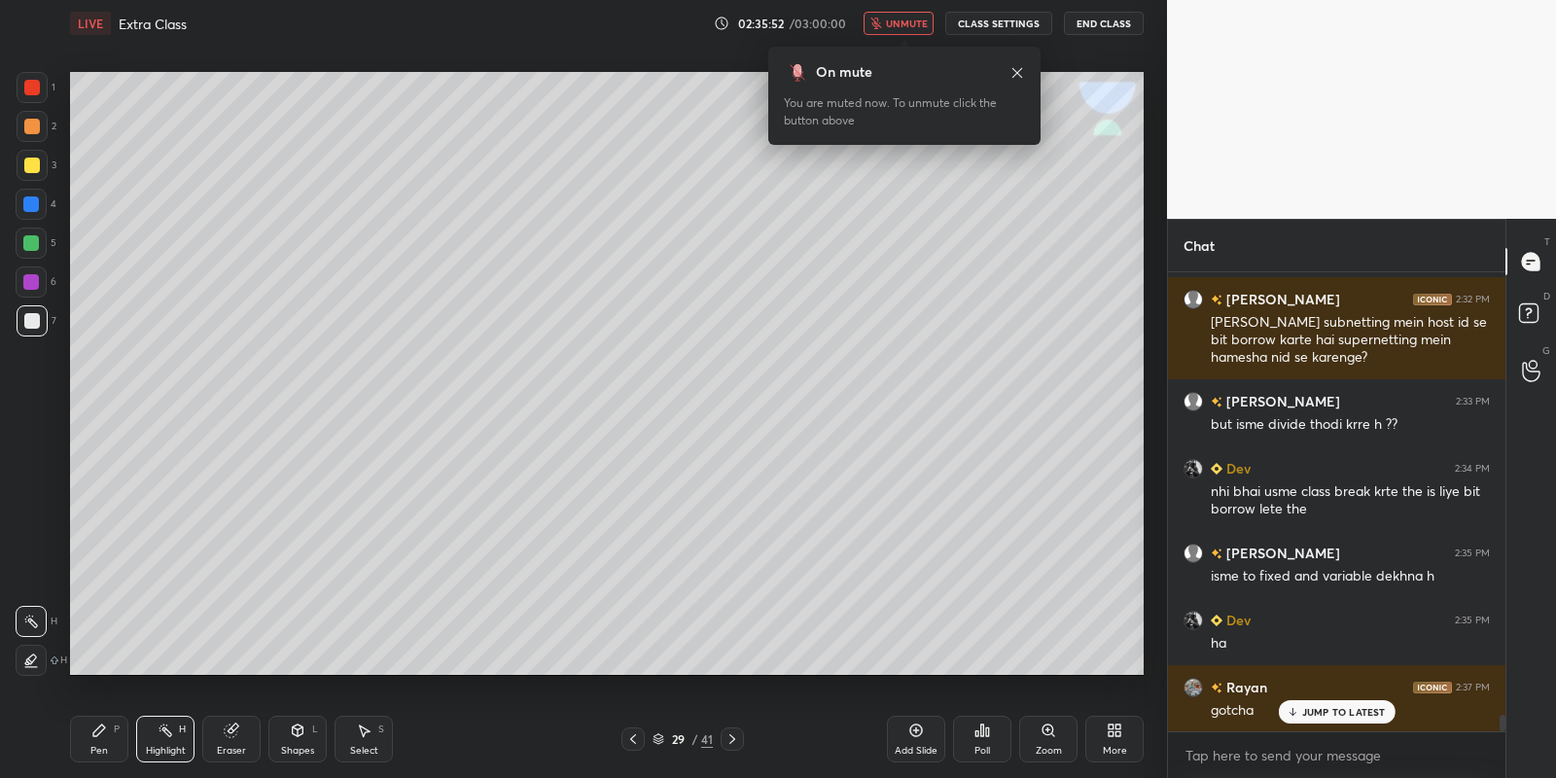
click at [904, 18] on span "unmute" at bounding box center [907, 24] width 42 height 14
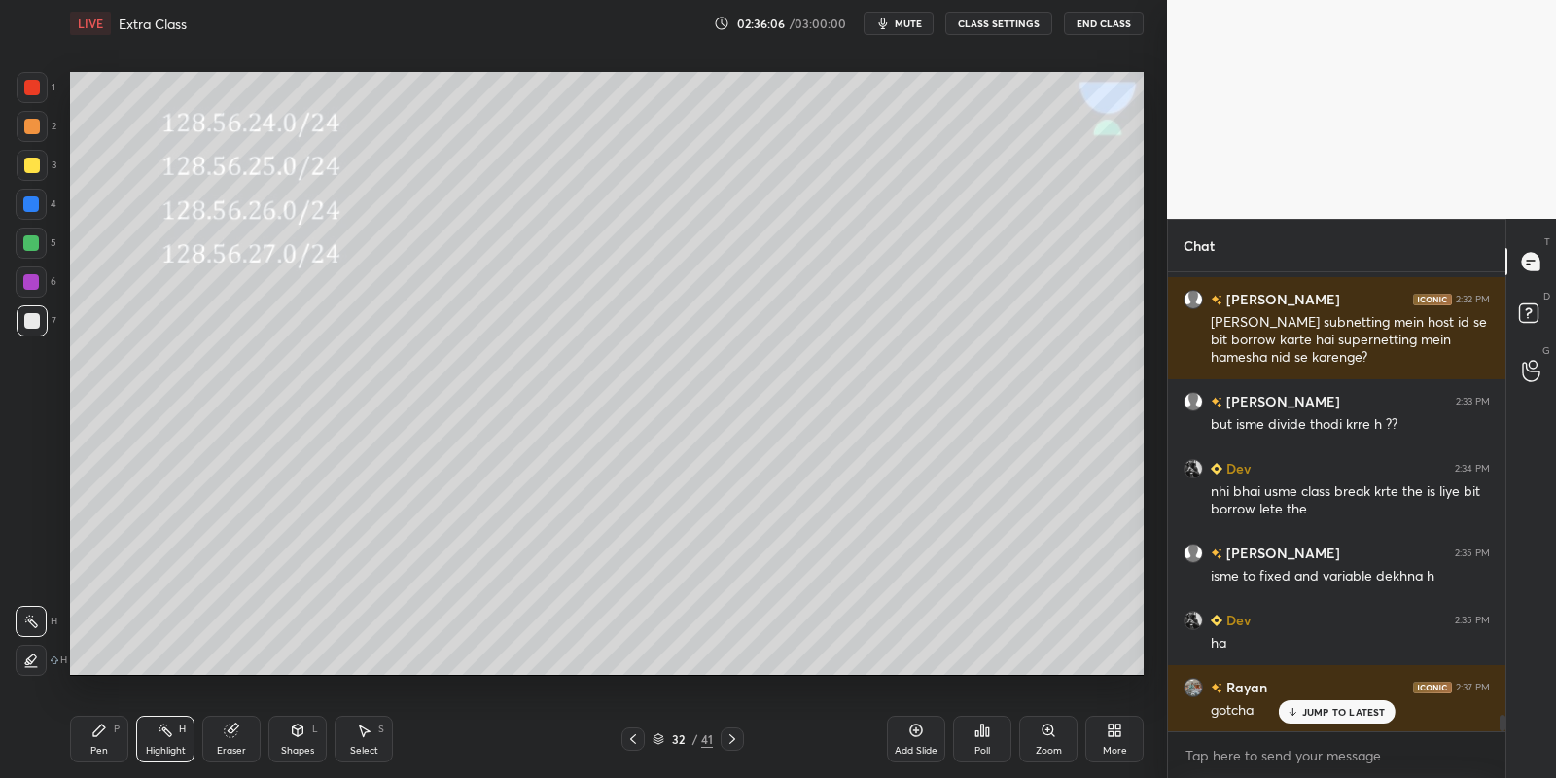
drag, startPoint x: 103, startPoint y: 731, endPoint x: 147, endPoint y: 749, distance: 47.1
click at [108, 734] on div "Pen P" at bounding box center [99, 739] width 58 height 47
drag, startPoint x: 147, startPoint y: 749, endPoint x: 213, endPoint y: 687, distance: 90.8
click at [147, 746] on div "Highlight" at bounding box center [166, 751] width 40 height 10
click at [916, 730] on icon at bounding box center [916, 731] width 16 height 16
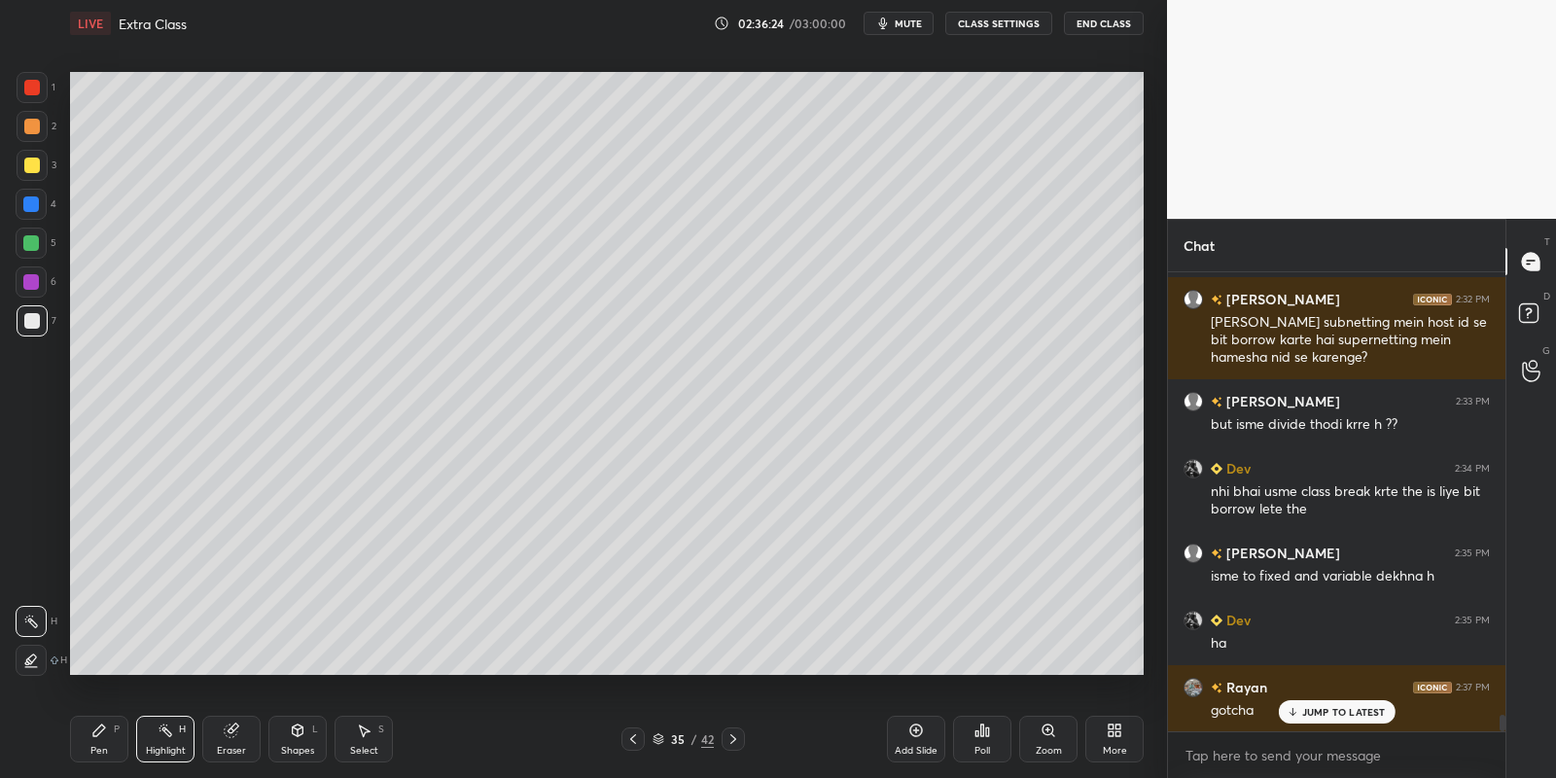
drag, startPoint x: 101, startPoint y: 739, endPoint x: 103, endPoint y: 724, distance: 14.7
click at [101, 737] on icon at bounding box center [99, 731] width 16 height 16
click at [43, 163] on div at bounding box center [32, 165] width 31 height 31
click at [106, 746] on div "Pen" at bounding box center [99, 751] width 18 height 10
click at [28, 168] on div at bounding box center [32, 166] width 16 height 16
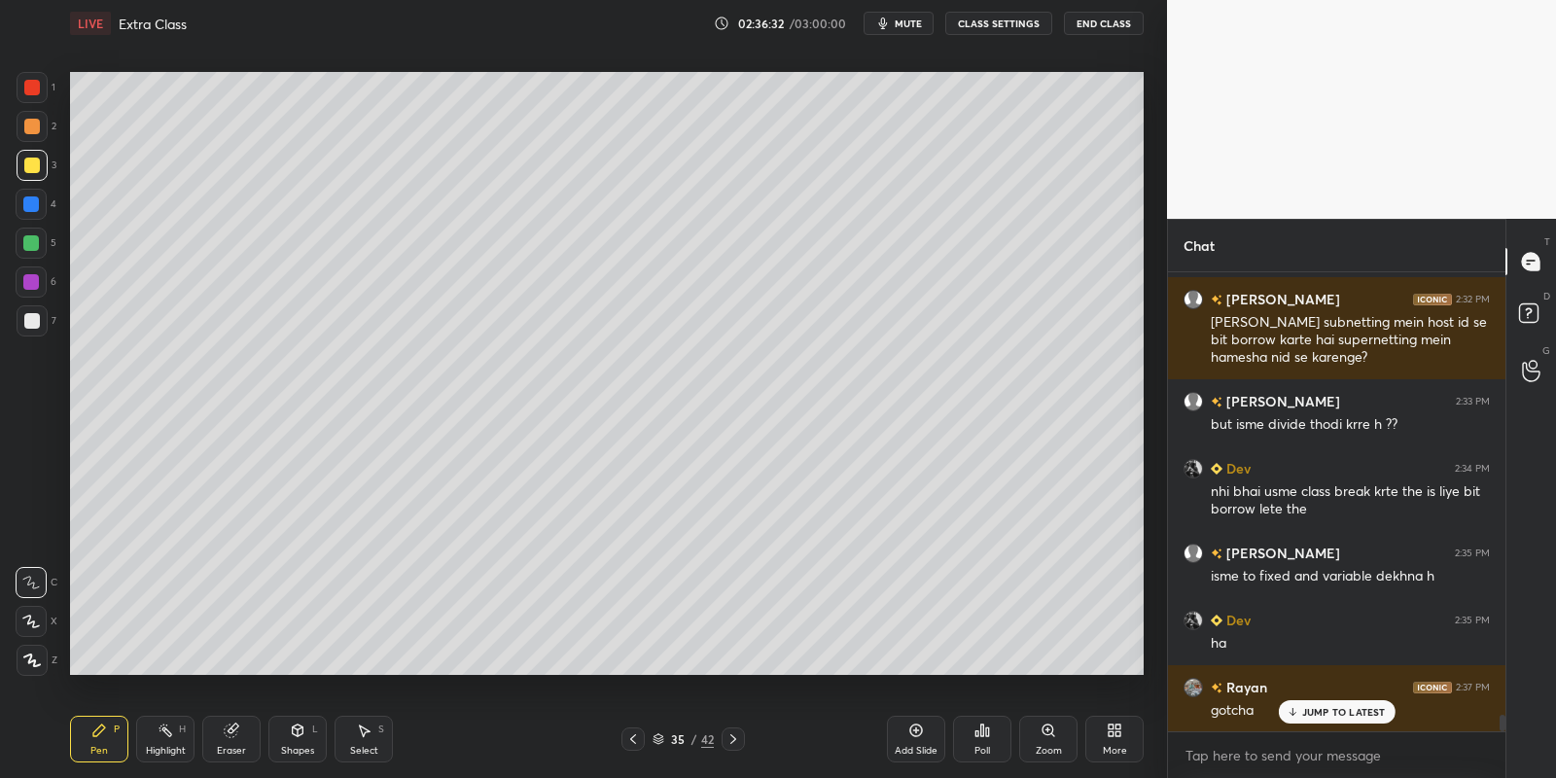
drag, startPoint x: 94, startPoint y: 744, endPoint x: 88, endPoint y: 678, distance: 66.5
click at [94, 742] on div "Pen P" at bounding box center [99, 739] width 58 height 47
drag, startPoint x: 24, startPoint y: 170, endPoint x: 55, endPoint y: 164, distance: 31.7
click at [25, 168] on div at bounding box center [32, 166] width 16 height 16
click at [131, 746] on div "Pen P Highlight H Eraser Shapes L Select S" at bounding box center [274, 739] width 408 height 47
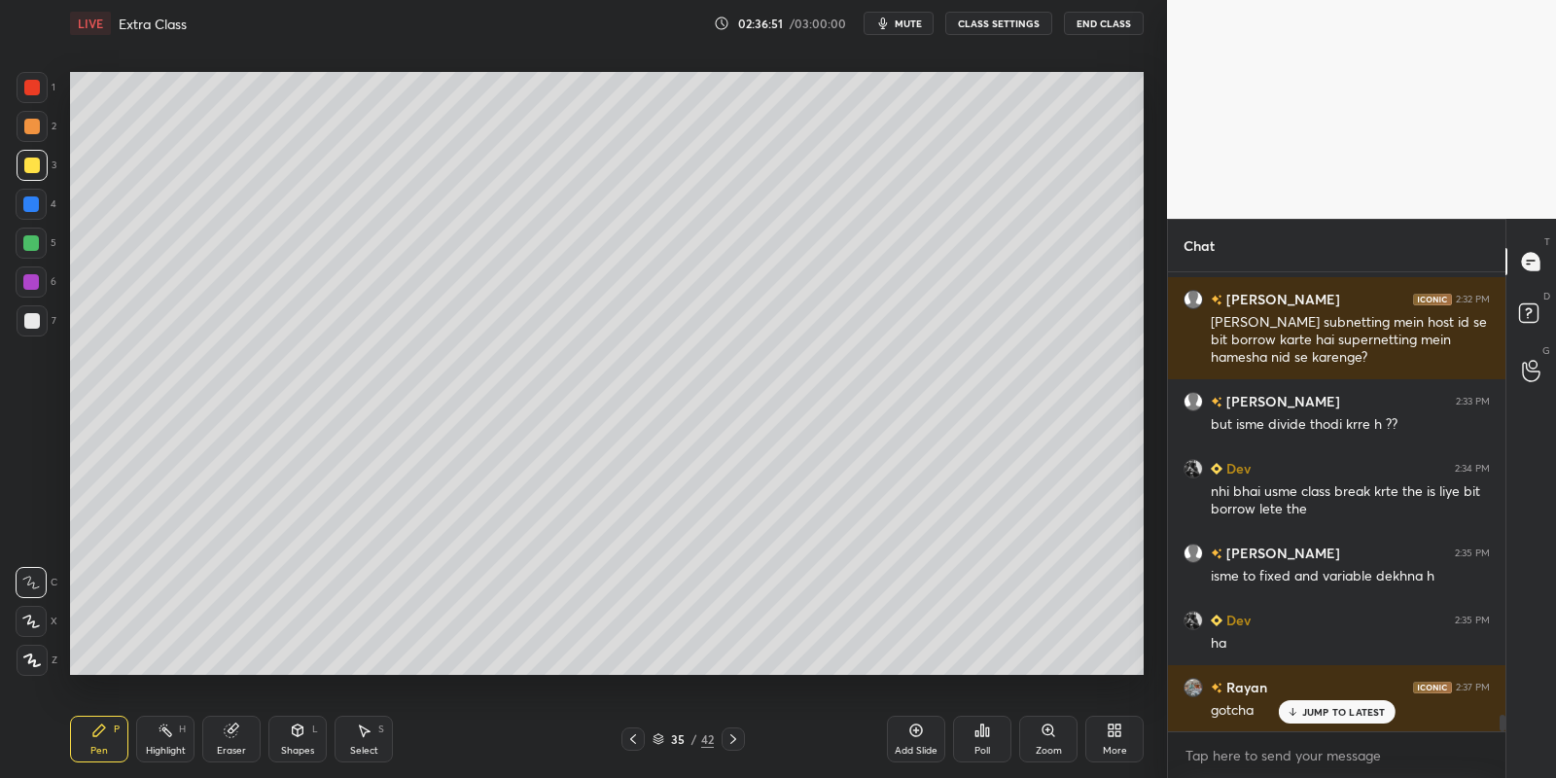
click at [300, 746] on div "Shapes" at bounding box center [297, 751] width 33 height 10
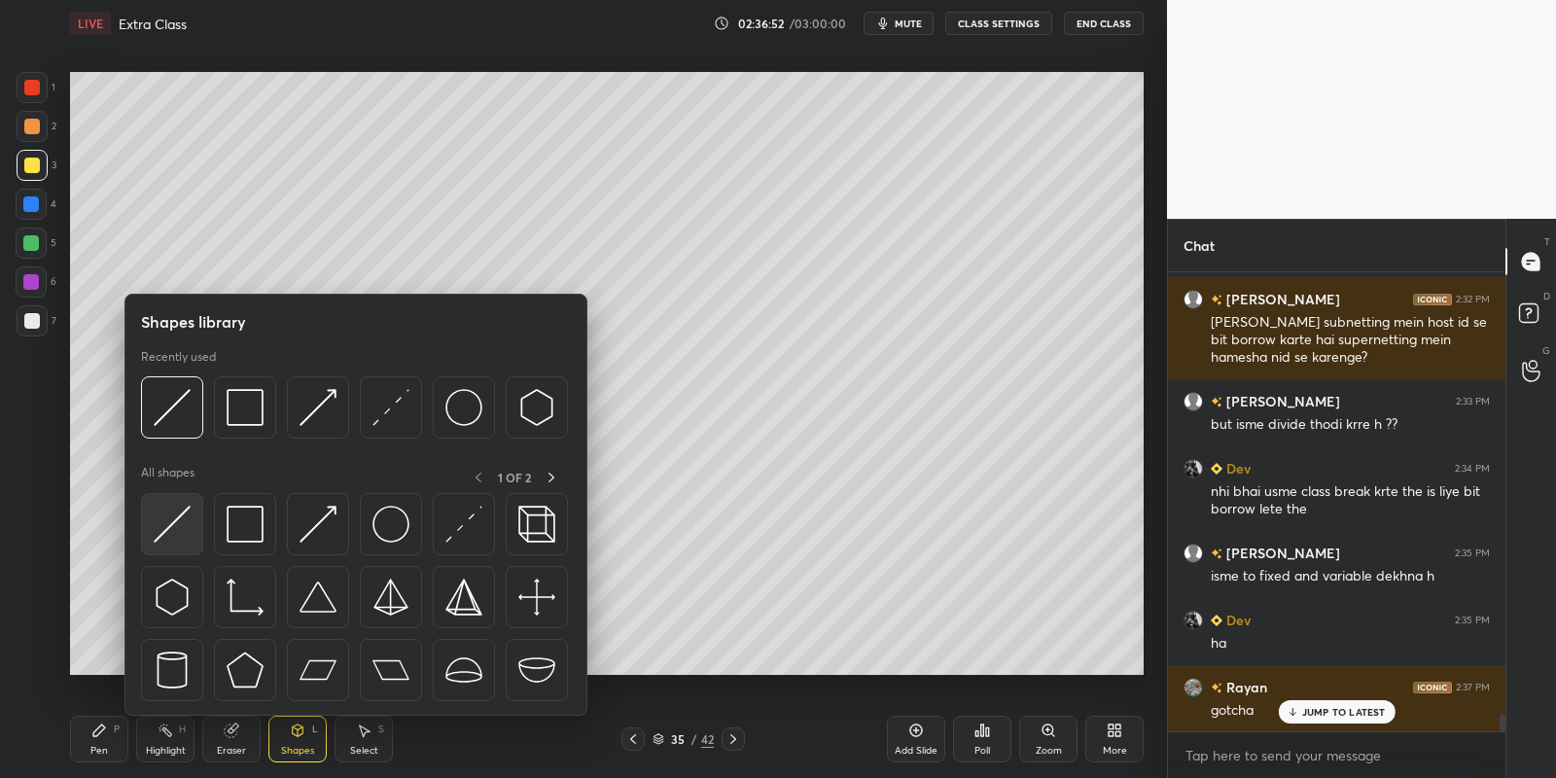
click at [178, 520] on img at bounding box center [172, 524] width 37 height 37
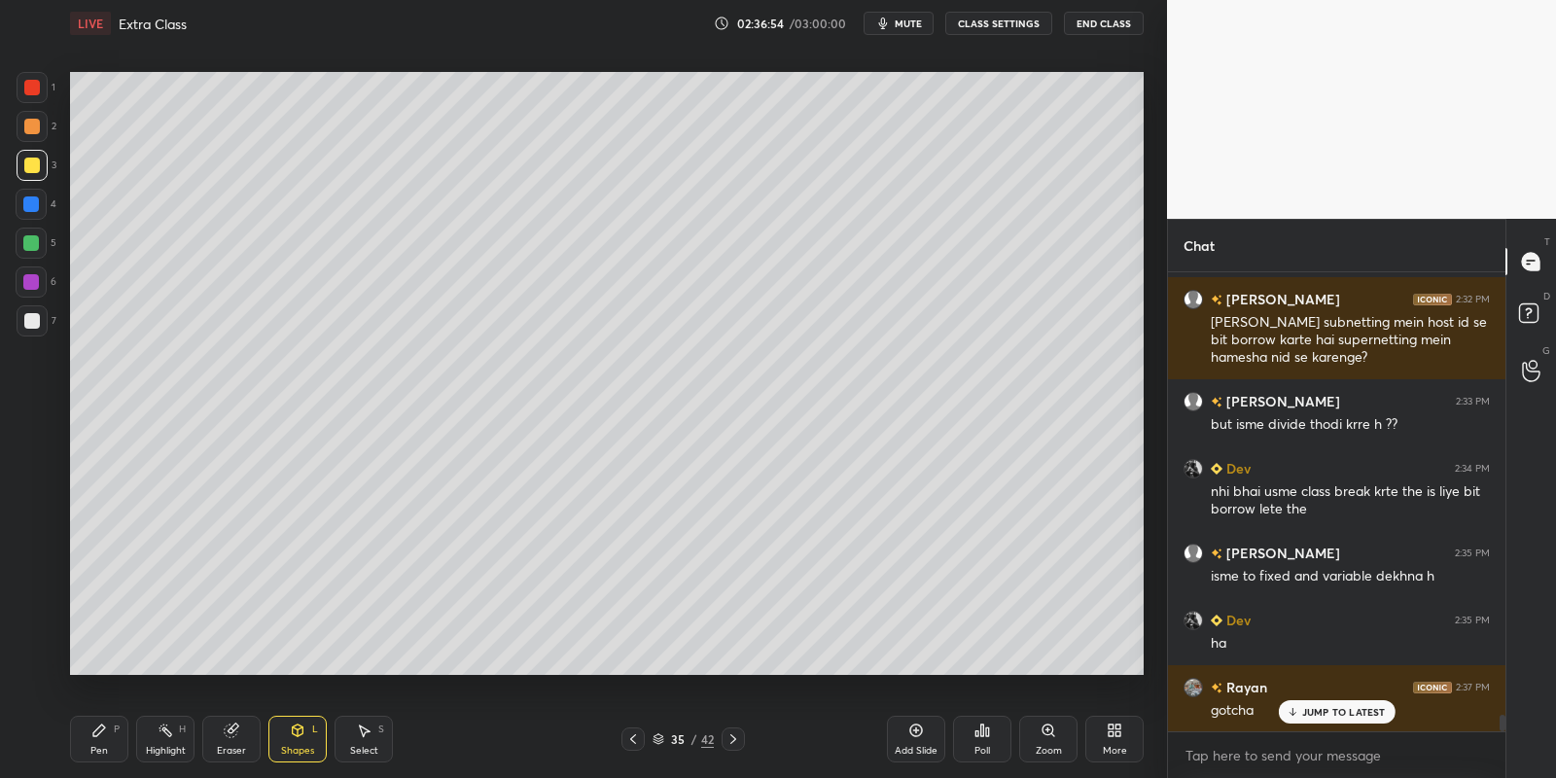
click at [99, 738] on div "Pen P" at bounding box center [99, 739] width 58 height 47
drag, startPoint x: 164, startPoint y: 743, endPoint x: 167, endPoint y: 677, distance: 66.2
click at [166, 739] on div "Highlight H" at bounding box center [165, 739] width 58 height 47
drag, startPoint x: 362, startPoint y: 740, endPoint x: 357, endPoint y: 677, distance: 63.4
click at [364, 737] on icon at bounding box center [364, 731] width 16 height 16
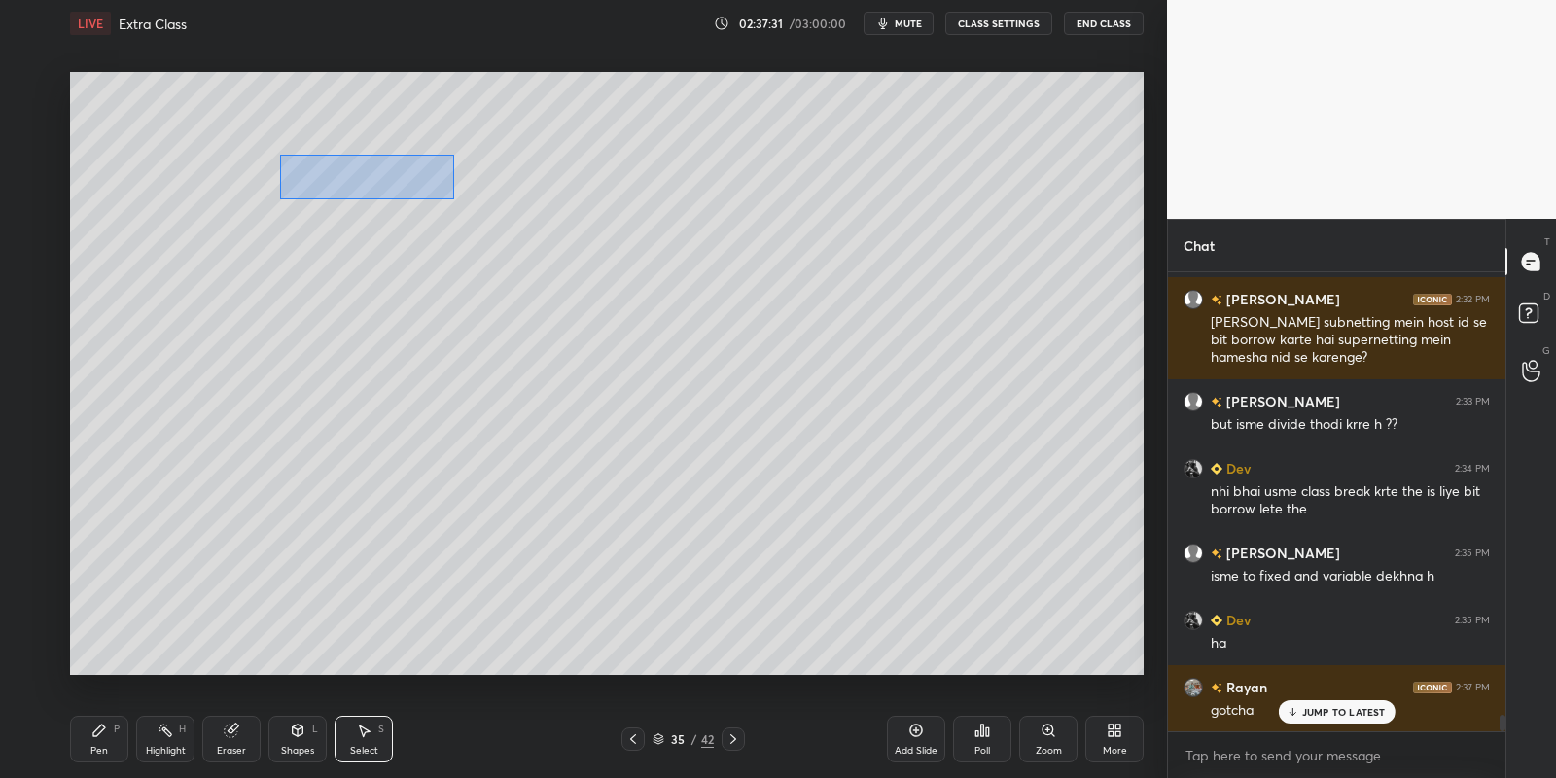
drag, startPoint x: 278, startPoint y: 155, endPoint x: 452, endPoint y: 196, distance: 179.0
click at [454, 197] on div "0 ° Undo Copy Paste here Duplicate Duplicate to new slide Delete" at bounding box center [607, 374] width 1074 height 604
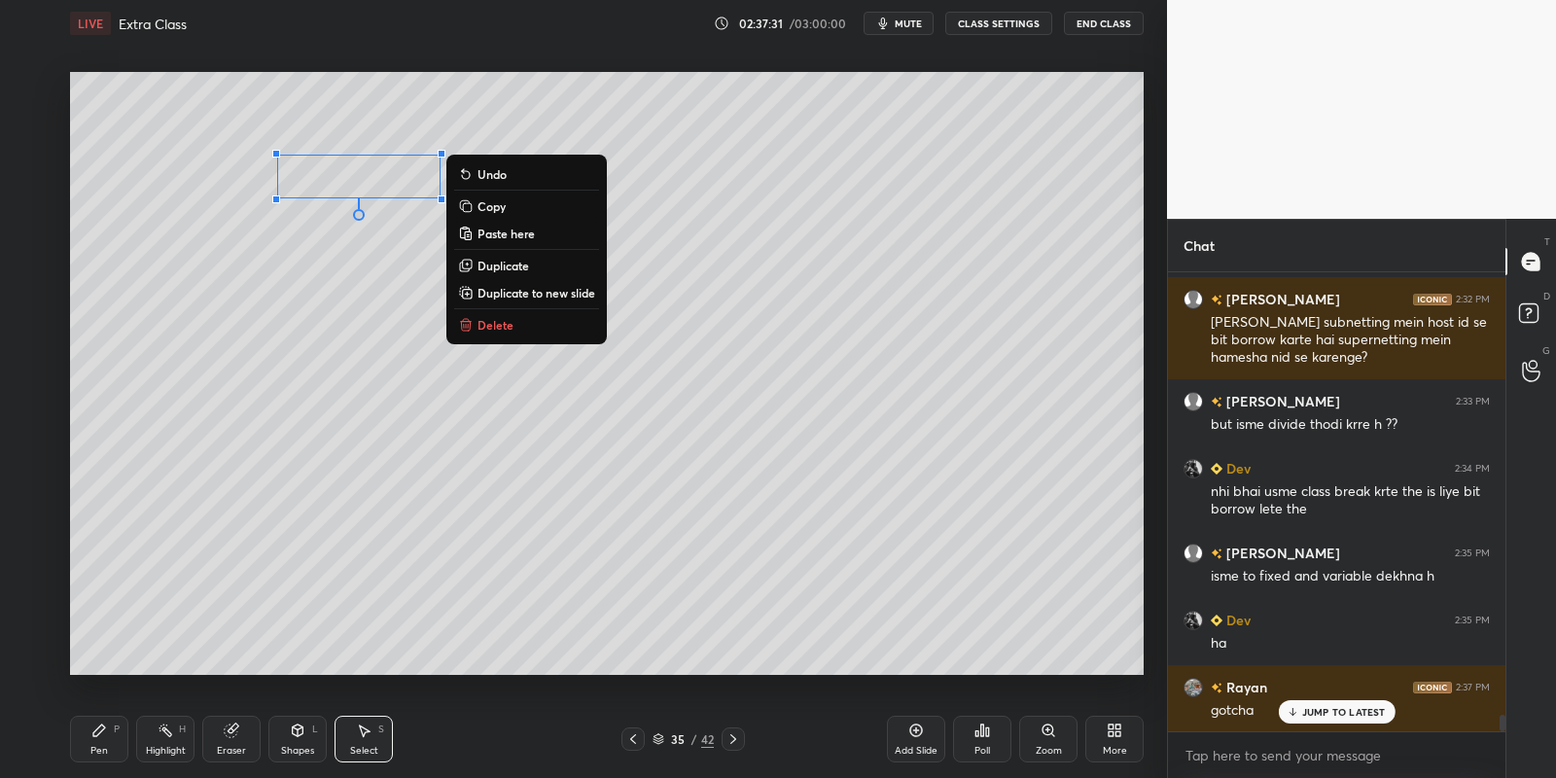
drag, startPoint x: 500, startPoint y: 209, endPoint x: 491, endPoint y: 241, distance: 33.3
click at [501, 207] on p "Copy" at bounding box center [491, 206] width 28 height 16
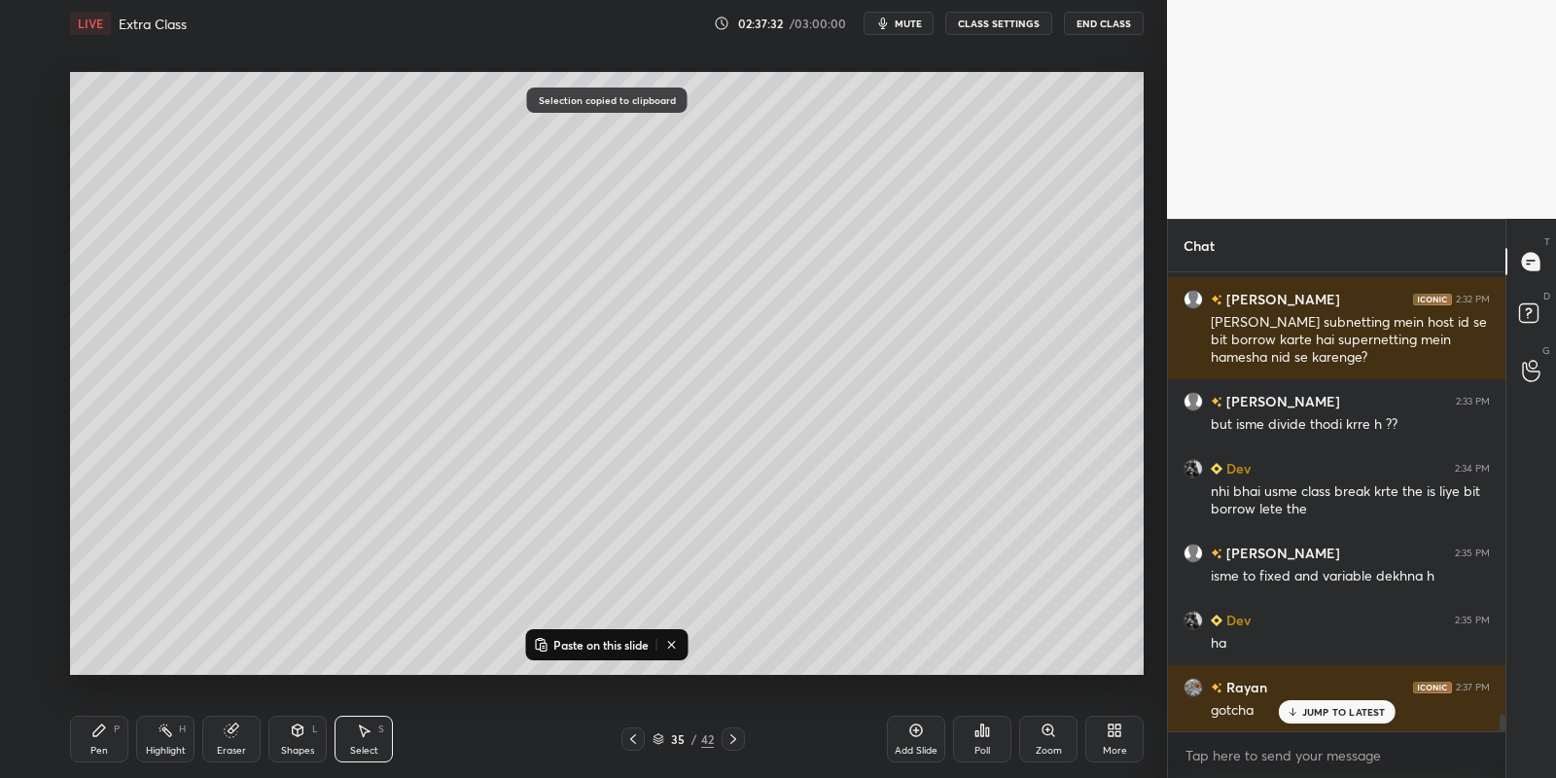
click at [573, 639] on p "Paste on this slide" at bounding box center [600, 645] width 95 height 16
drag, startPoint x: 391, startPoint y: 203, endPoint x: 382, endPoint y: 222, distance: 20.4
click at [383, 221] on div "0 ° Undo Copy Paste here Duplicate Duplicate to new slide Delete" at bounding box center [607, 374] width 1074 height 604
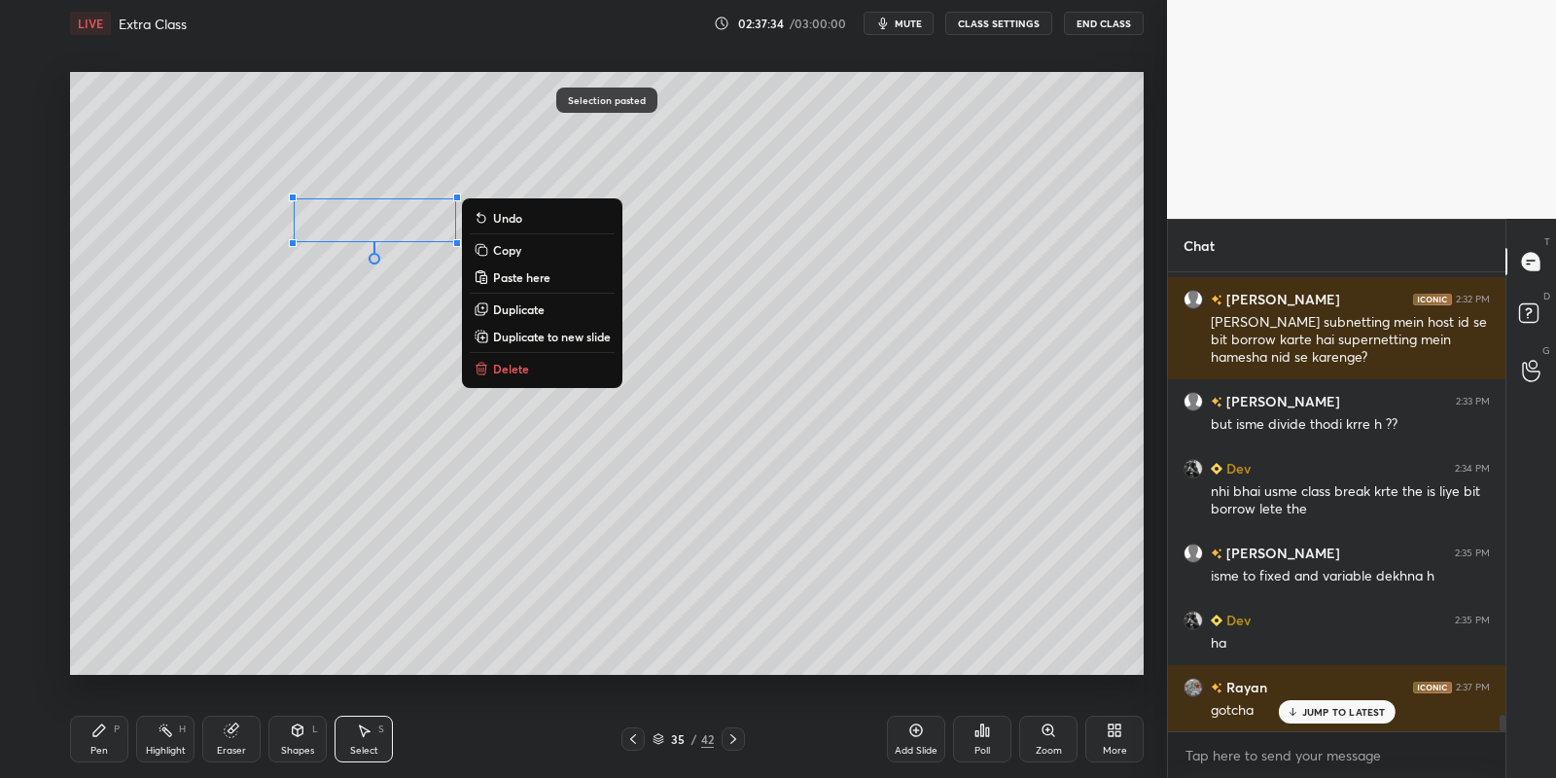
click at [112, 747] on div "Pen P" at bounding box center [99, 739] width 58 height 47
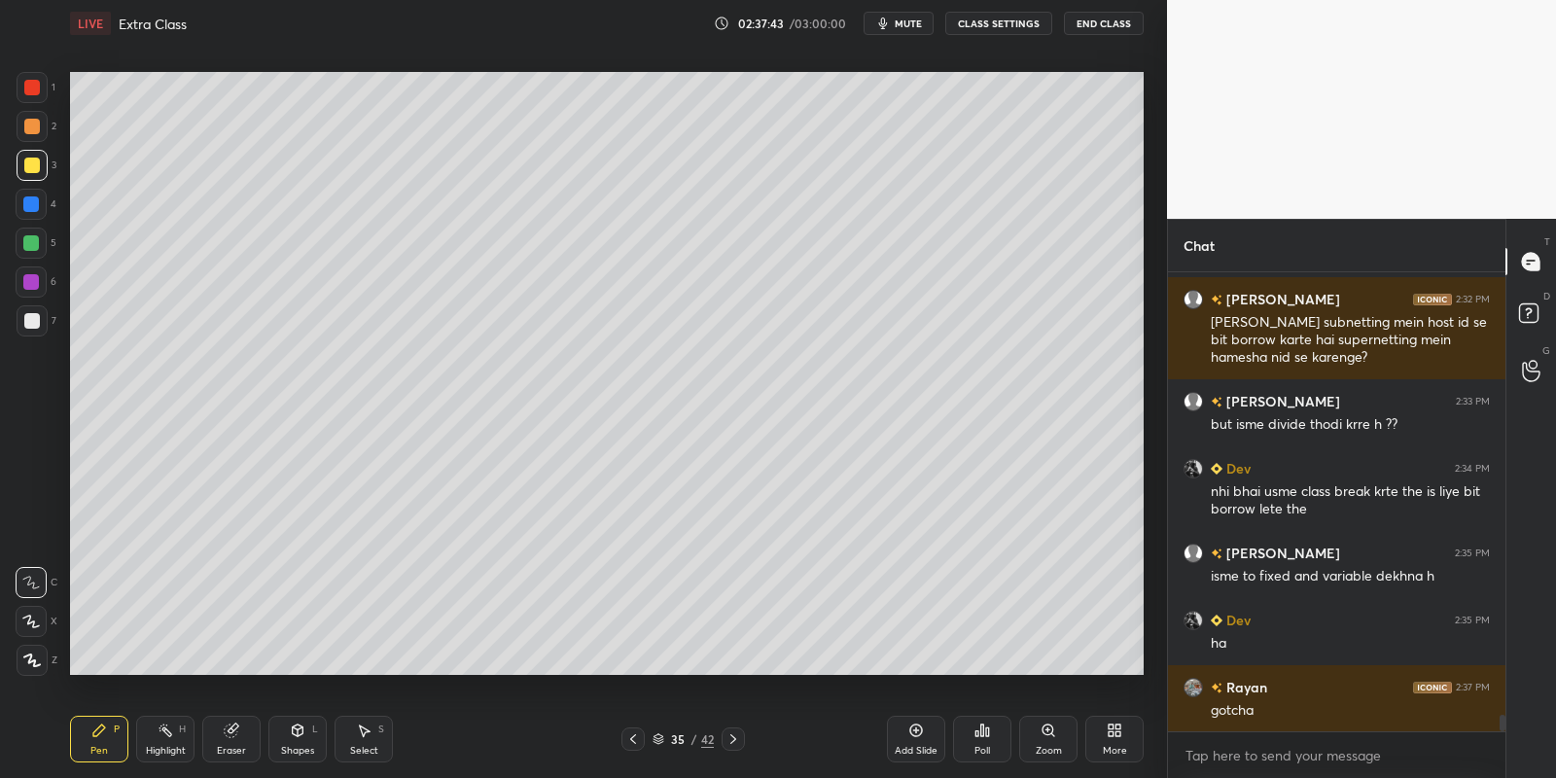
scroll to position [12467, 0]
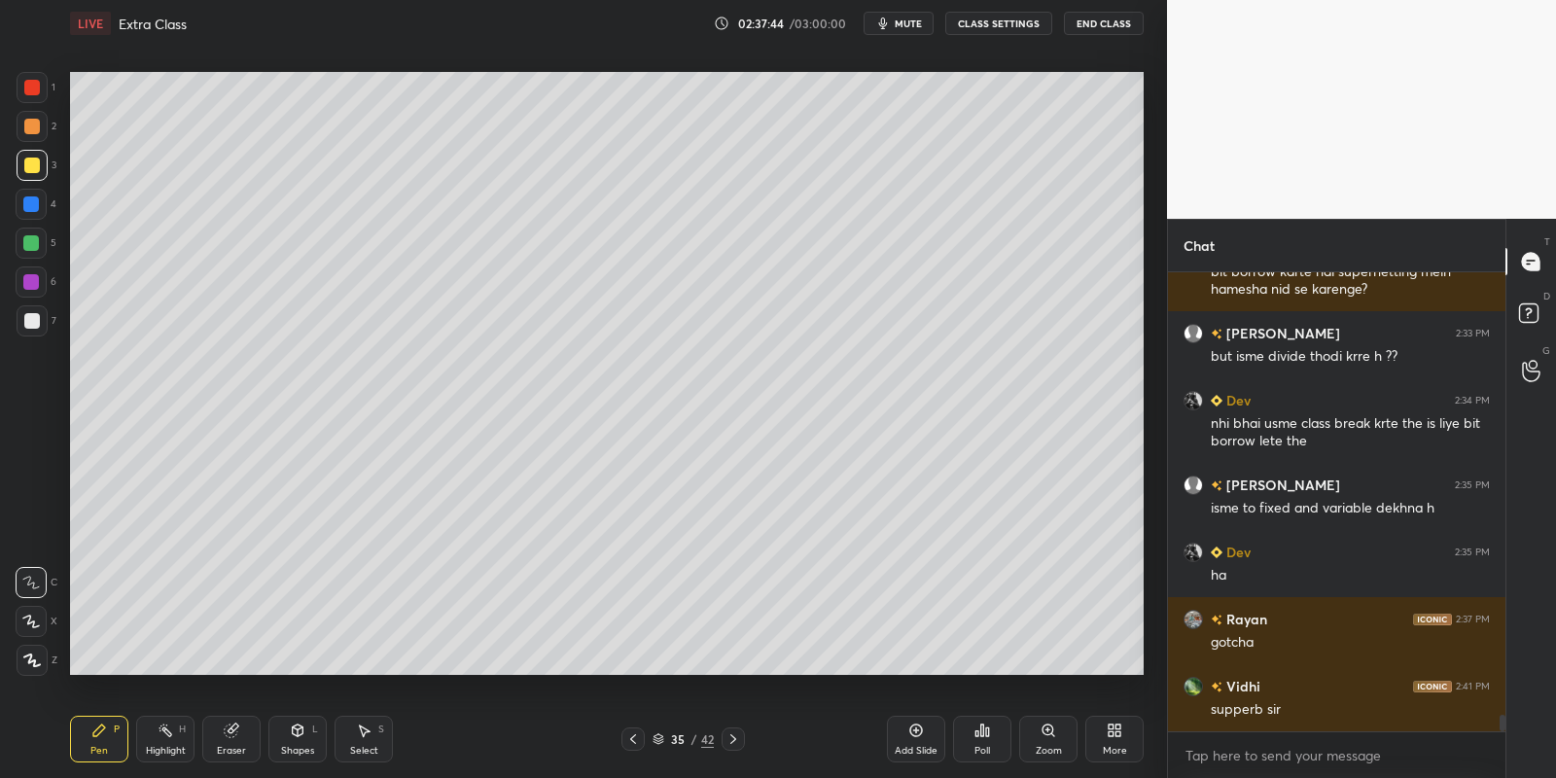
click at [227, 743] on div "Eraser" at bounding box center [231, 739] width 58 height 47
click at [105, 738] on div "Pen P" at bounding box center [99, 739] width 58 height 47
drag, startPoint x: 367, startPoint y: 741, endPoint x: 367, endPoint y: 679, distance: 62.2
click at [367, 738] on div "Select S" at bounding box center [364, 739] width 58 height 47
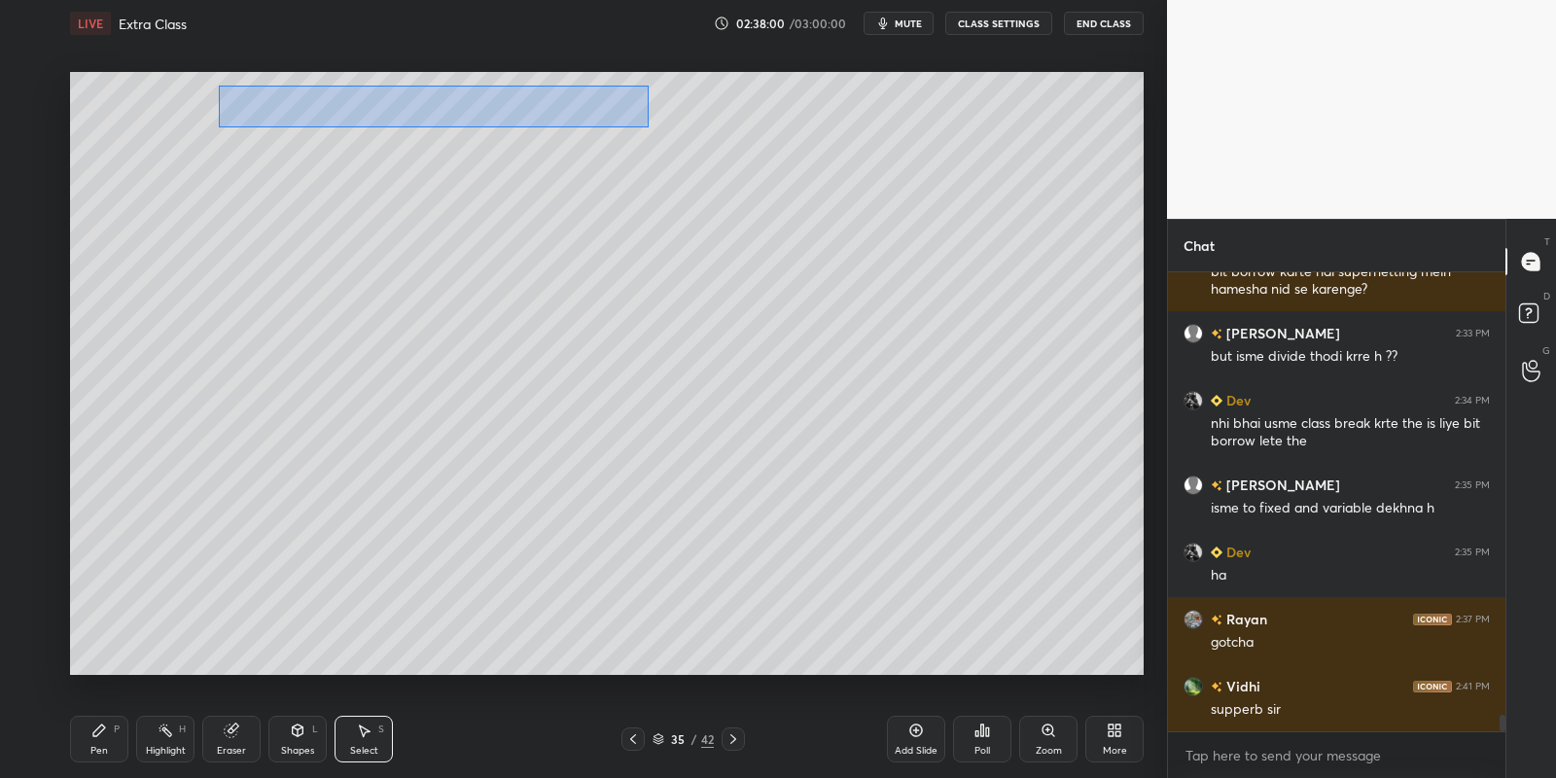
drag, startPoint x: 220, startPoint y: 86, endPoint x: 645, endPoint y: 123, distance: 426.6
click at [646, 124] on div "0 ° Undo Copy Paste here Duplicate Duplicate to new slide Delete" at bounding box center [607, 374] width 1074 height 604
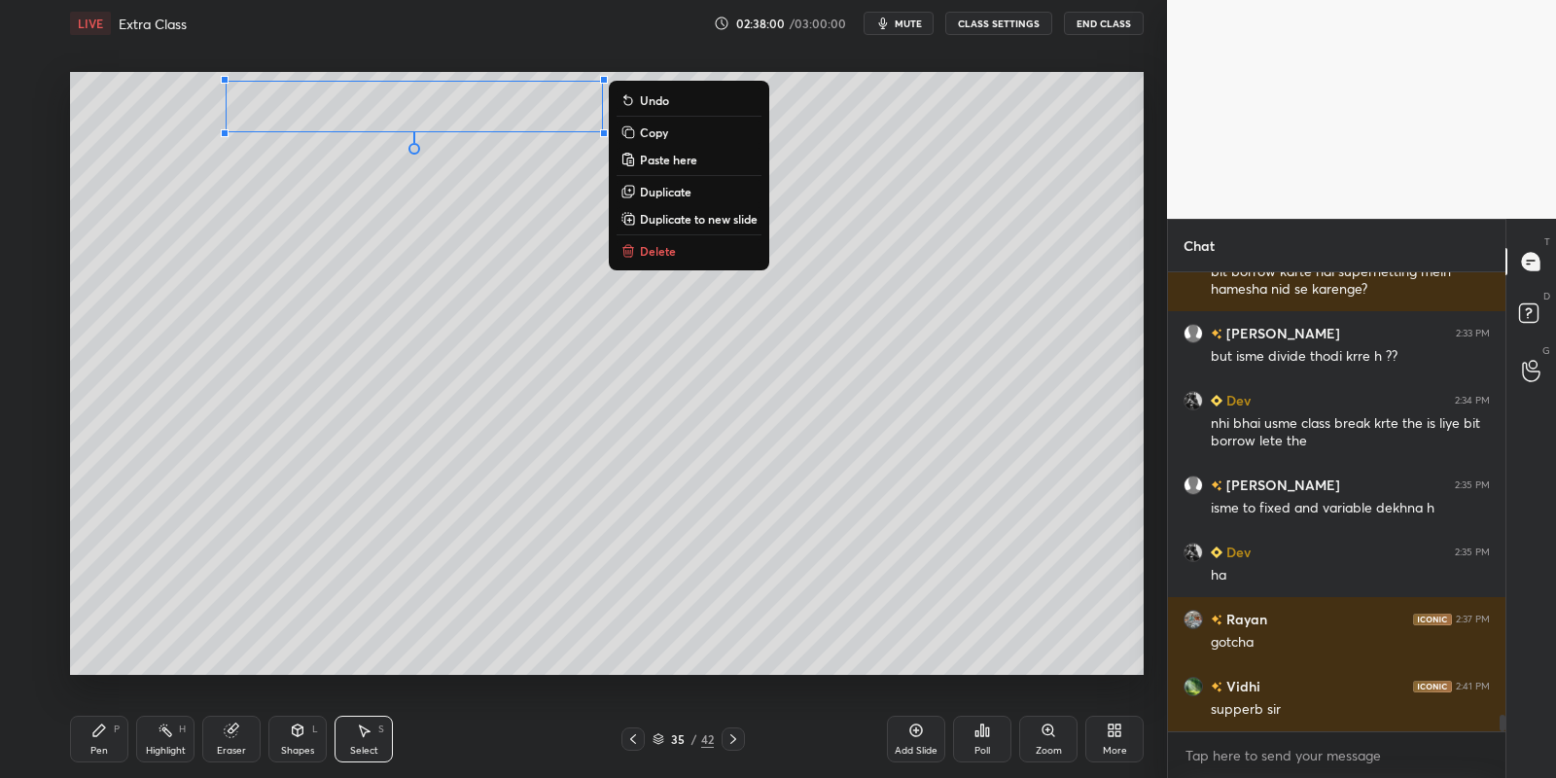
click at [673, 131] on button "Copy" at bounding box center [689, 132] width 145 height 23
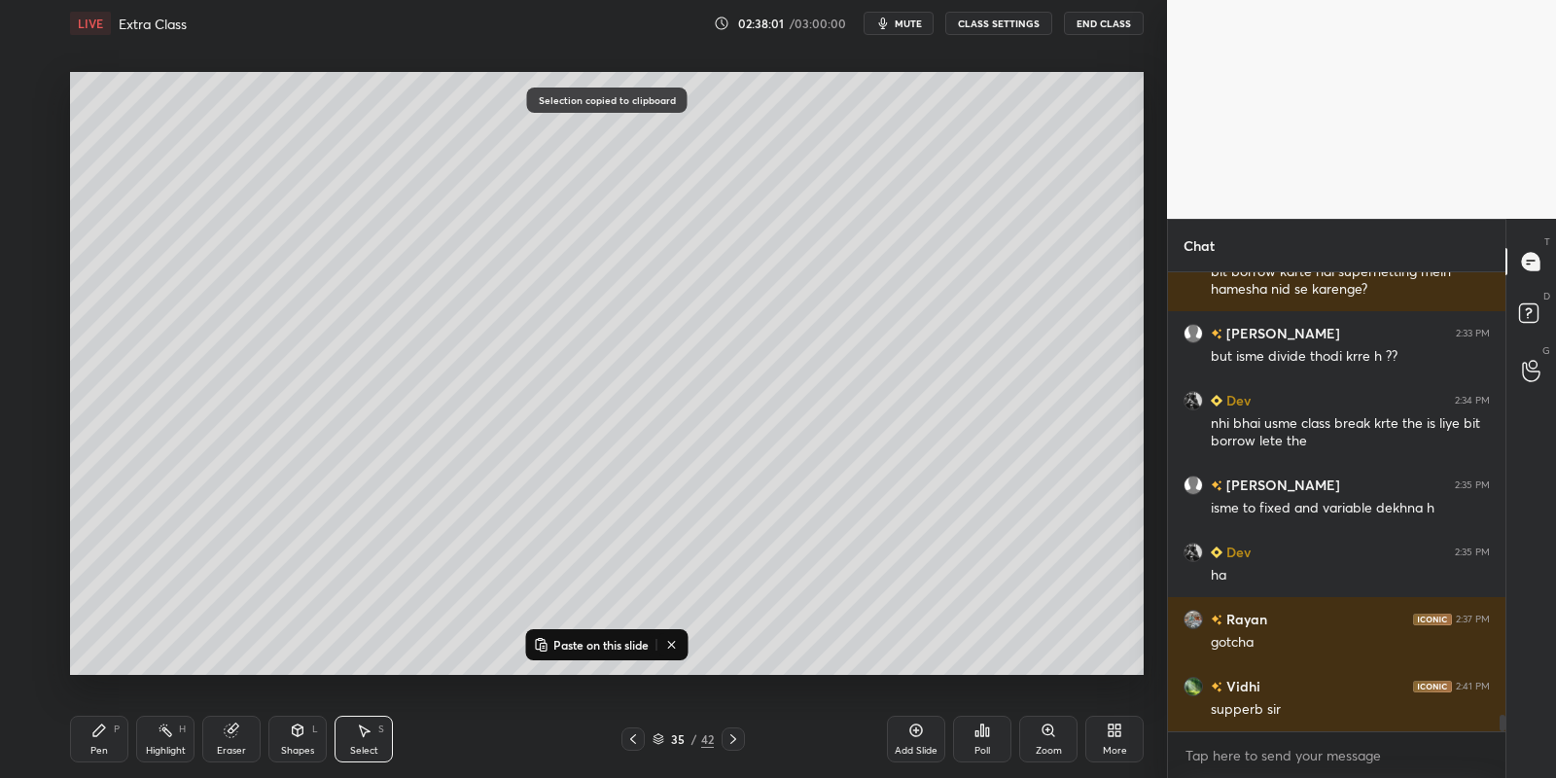
click at [583, 640] on p "Paste on this slide" at bounding box center [600, 645] width 95 height 16
drag, startPoint x: 461, startPoint y: 134, endPoint x: 450, endPoint y: 334, distance: 199.6
click at [471, 321] on div "0 ° Undo Copy Paste here Duplicate Duplicate to new slide Delete" at bounding box center [607, 374] width 1074 height 604
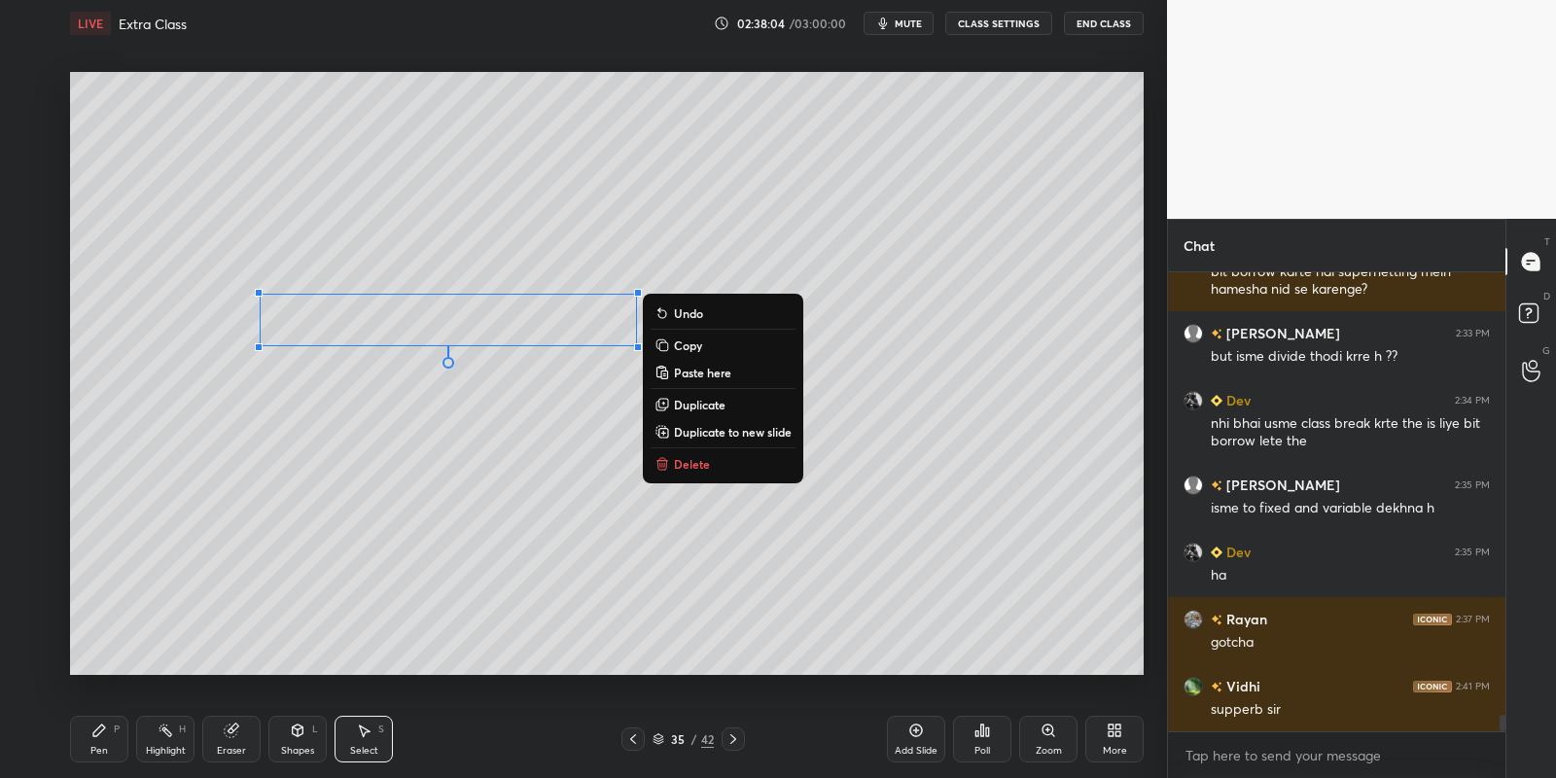
drag, startPoint x: 109, startPoint y: 745, endPoint x: 156, endPoint y: 730, distance: 48.9
click at [119, 743] on div "Pen P" at bounding box center [99, 739] width 58 height 47
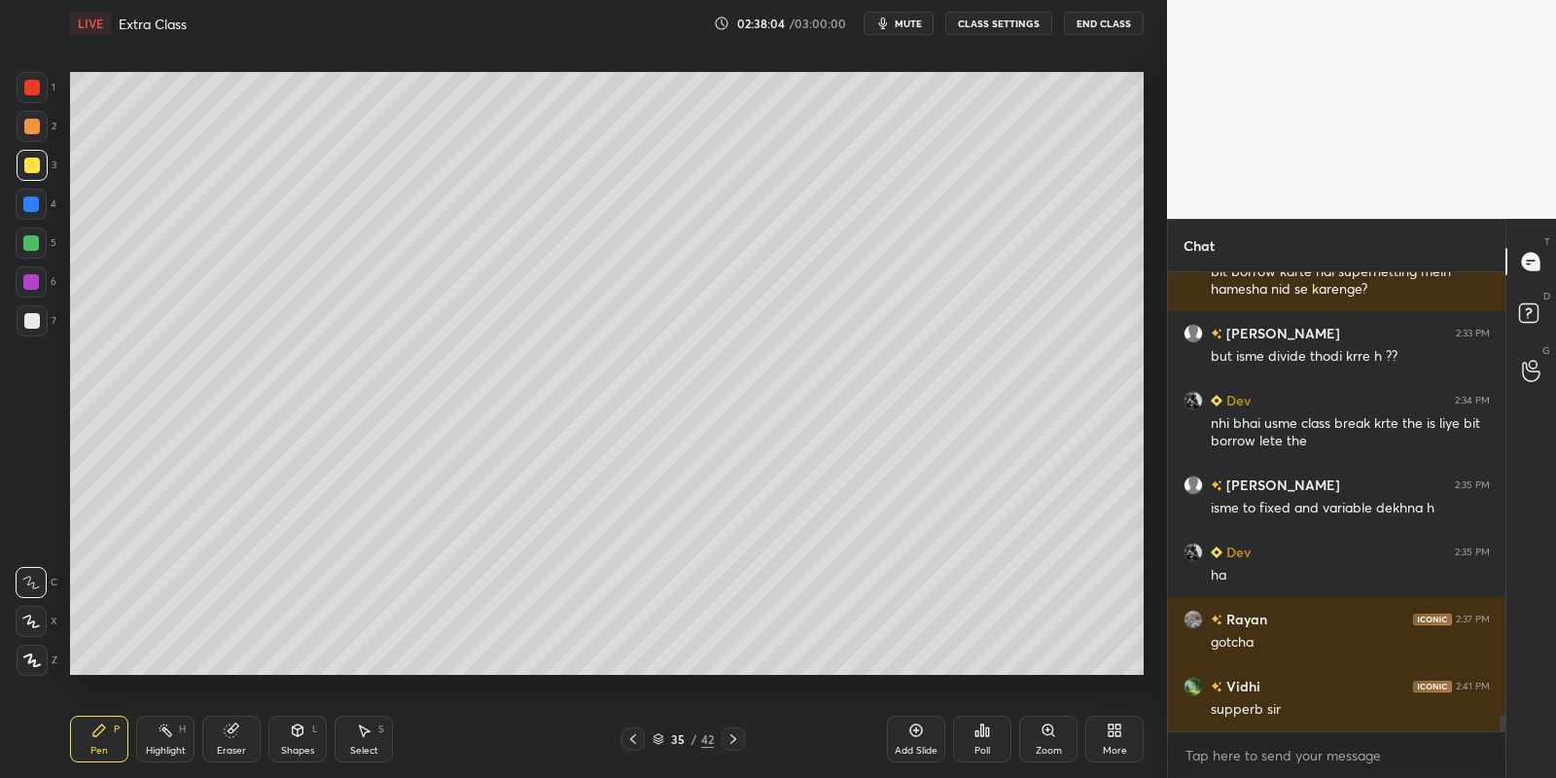
drag, startPoint x: 232, startPoint y: 746, endPoint x: 251, endPoint y: 717, distance: 34.5
click at [234, 740] on div "Eraser" at bounding box center [231, 739] width 58 height 47
drag, startPoint x: 103, startPoint y: 751, endPoint x: 117, endPoint y: 729, distance: 25.4
click at [104, 748] on div "Pen P" at bounding box center [99, 739] width 58 height 47
click at [102, 733] on div "Pen P" at bounding box center [99, 739] width 58 height 47
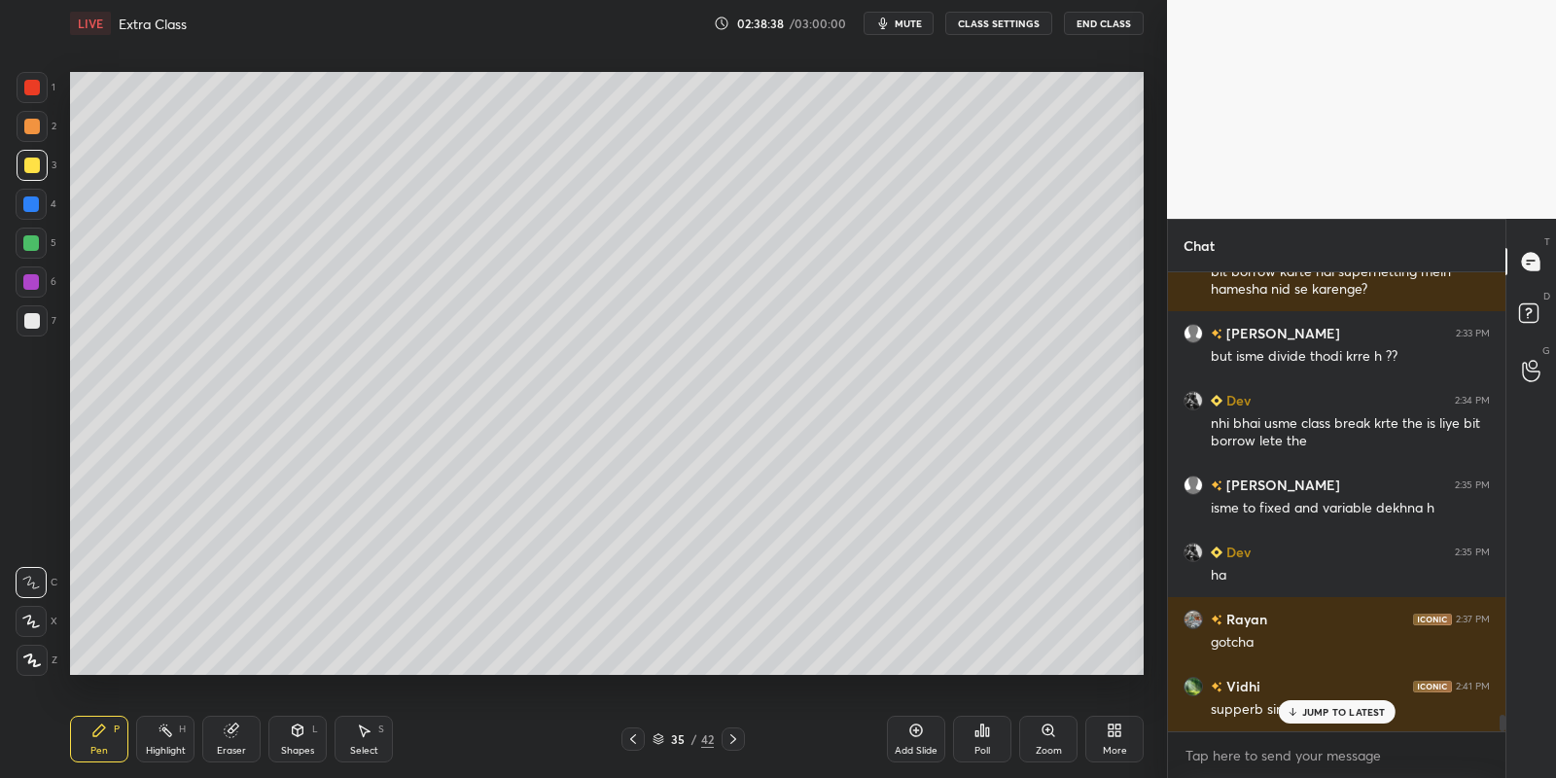
scroll to position [12533, 0]
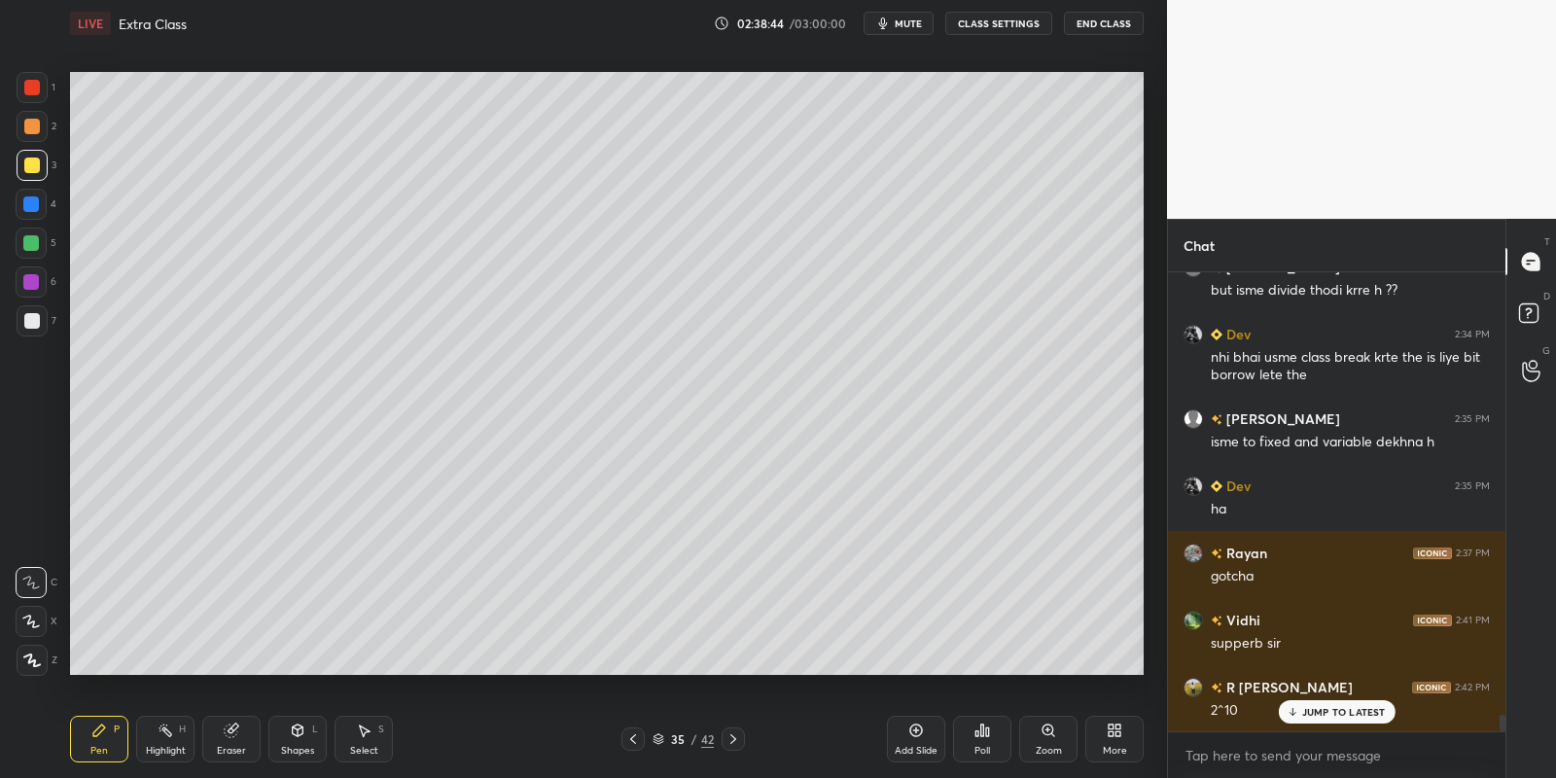
drag, startPoint x: 164, startPoint y: 753, endPoint x: 214, endPoint y: 679, distance: 89.0
click at [167, 746] on div "Highlight" at bounding box center [166, 751] width 40 height 10
click at [89, 741] on div "Pen P" at bounding box center [99, 739] width 58 height 47
click at [158, 741] on div "Highlight H" at bounding box center [165, 739] width 58 height 47
click at [99, 738] on div "Pen P" at bounding box center [99, 739] width 58 height 47
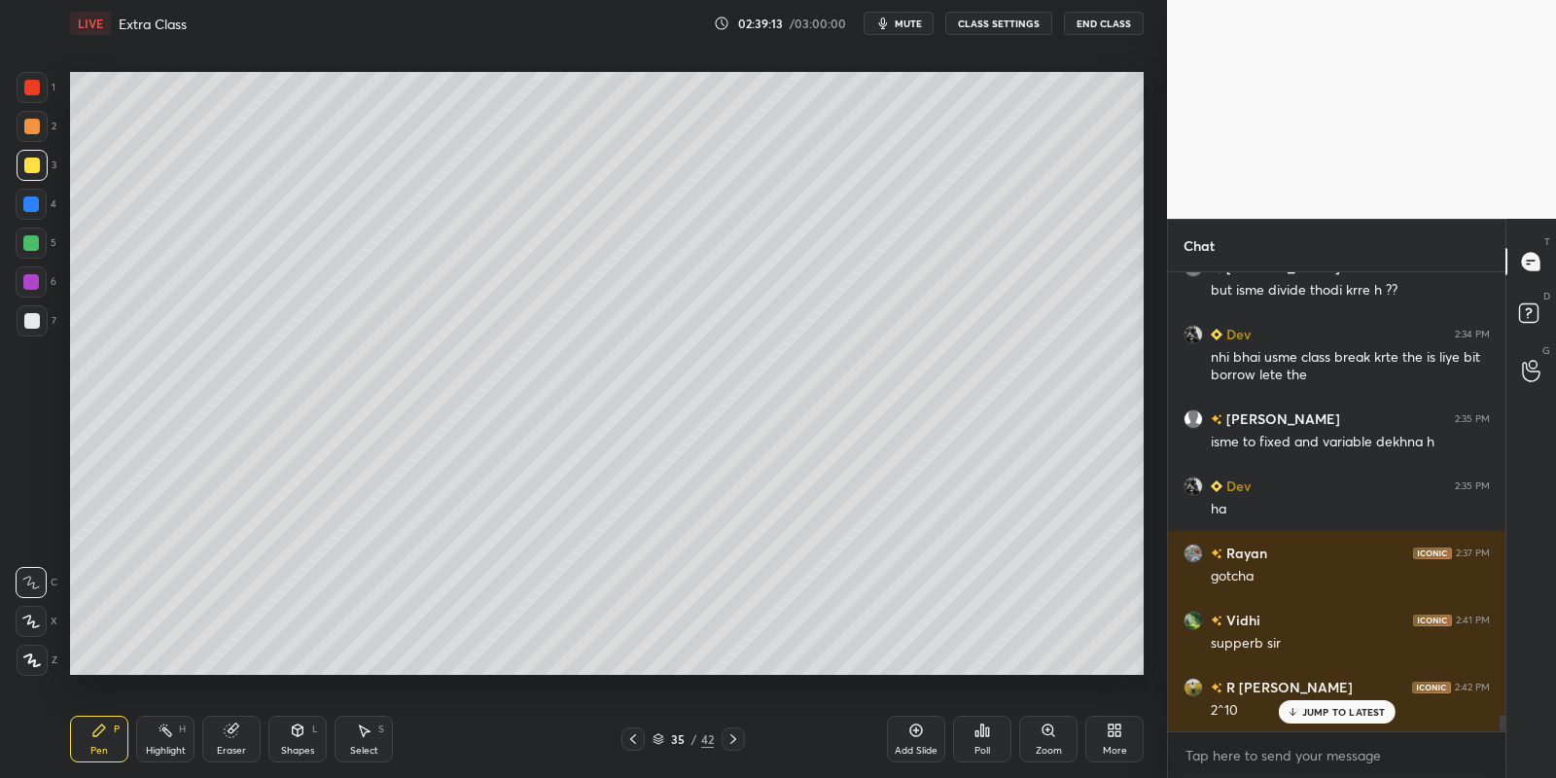
drag, startPoint x: 91, startPoint y: 771, endPoint x: 163, endPoint y: 741, distance: 78.0
click at [89, 767] on div "Pen P Highlight H Eraser Shapes L Select S 35 / 42 Add Slide Poll Zoom More" at bounding box center [607, 739] width 1074 height 78
drag, startPoint x: 354, startPoint y: 748, endPoint x: 380, endPoint y: 694, distance: 59.6
click at [357, 746] on div "Select" at bounding box center [364, 751] width 28 height 10
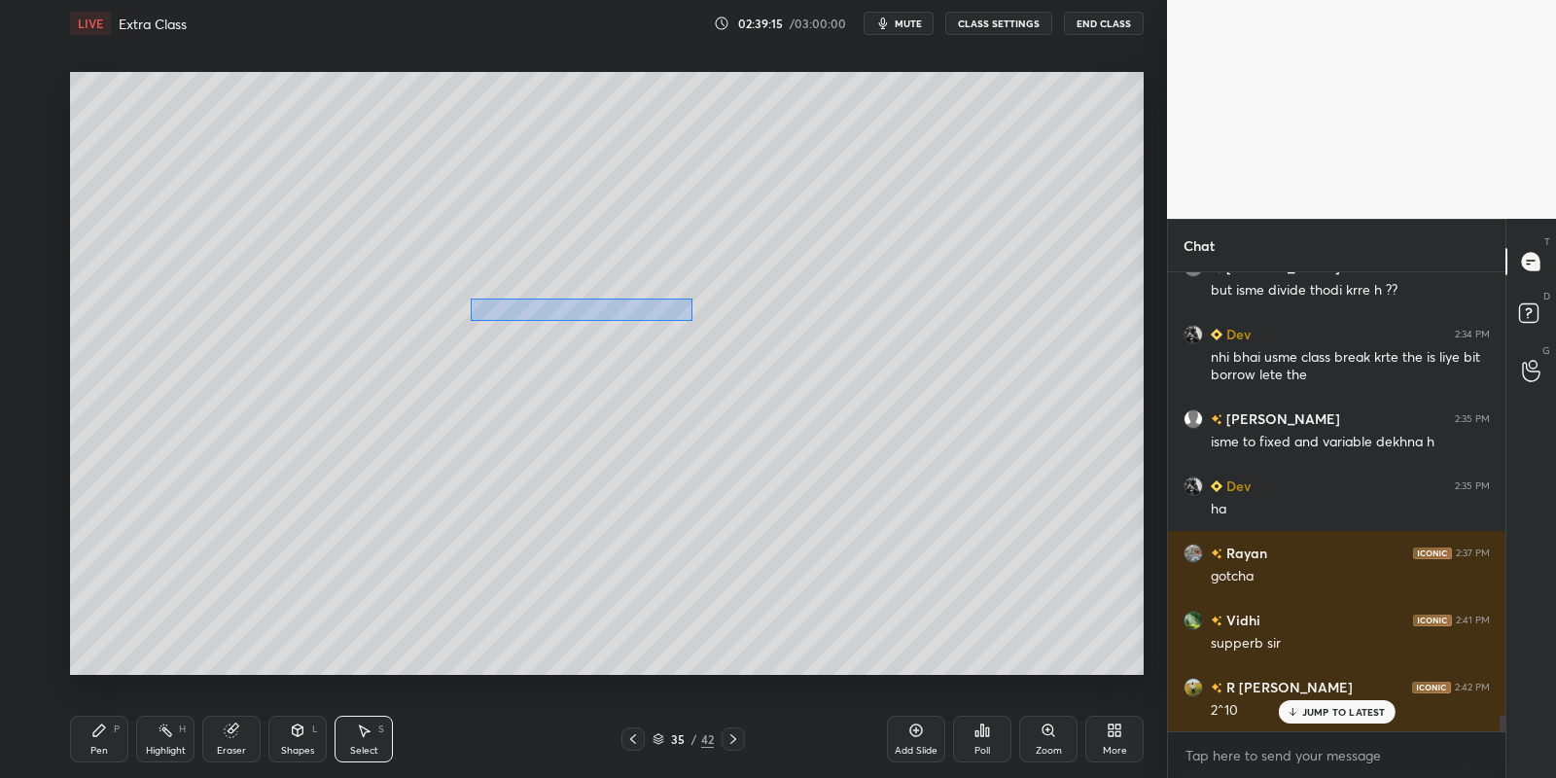
drag, startPoint x: 472, startPoint y: 300, endPoint x: 690, endPoint y: 318, distance: 219.6
click at [691, 319] on div "0 ° Undo Copy Paste here Duplicate Duplicate to new slide Delete" at bounding box center [607, 374] width 1074 height 604
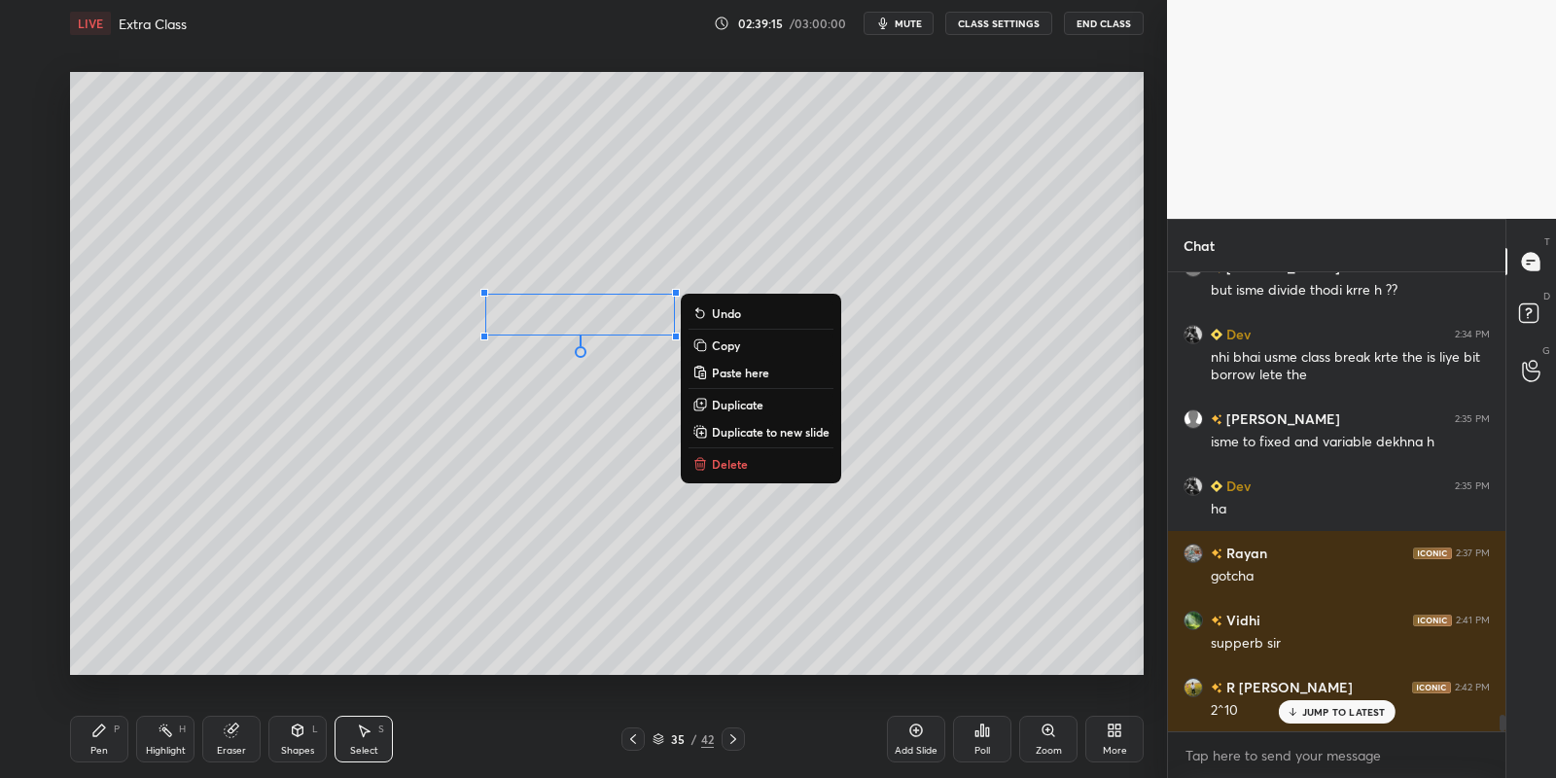
click at [731, 340] on p "Copy" at bounding box center [726, 345] width 28 height 16
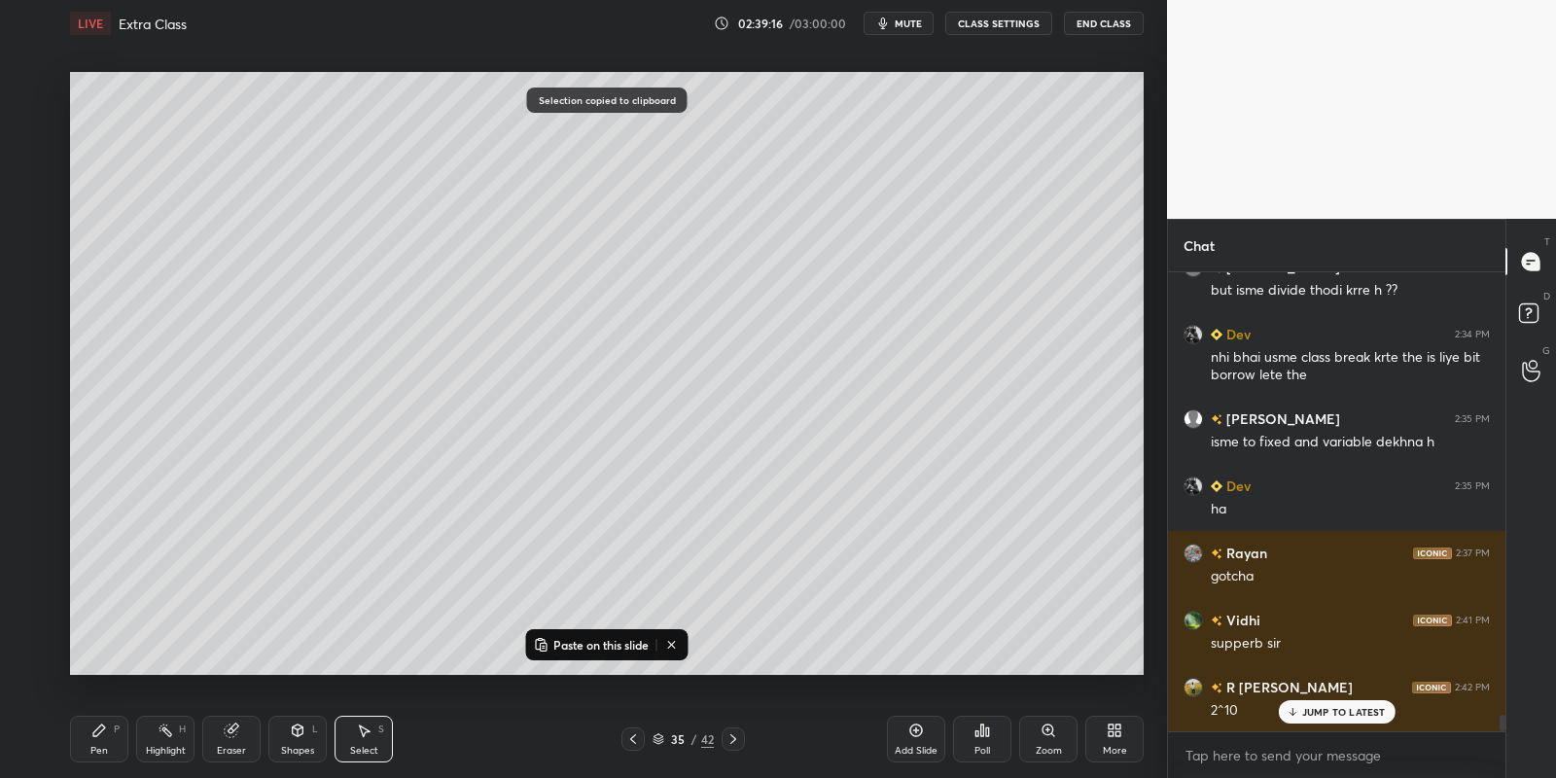
drag, startPoint x: 591, startPoint y: 640, endPoint x: 593, endPoint y: 605, distance: 35.1
click at [591, 638] on p "Paste on this slide" at bounding box center [600, 645] width 95 height 16
drag, startPoint x: 580, startPoint y: 341, endPoint x: 273, endPoint y: 545, distance: 367.6
click at [300, 522] on div "0 ° Undo Copy Paste here Duplicate Duplicate to new slide Delete" at bounding box center [607, 374] width 1074 height 604
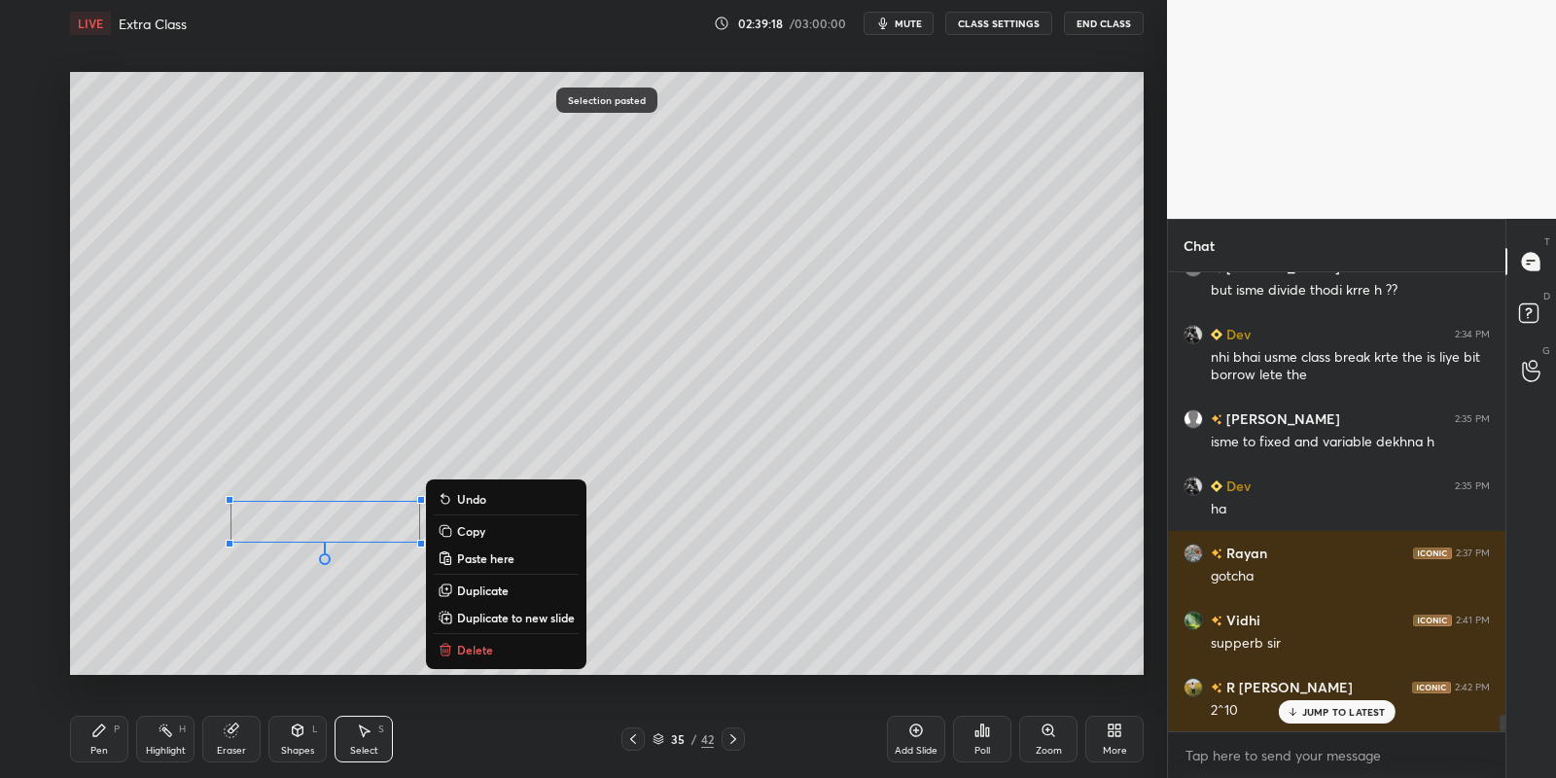
drag, startPoint x: 108, startPoint y: 744, endPoint x: 123, endPoint y: 735, distance: 17.0
click at [107, 745] on div "Pen P" at bounding box center [99, 739] width 58 height 47
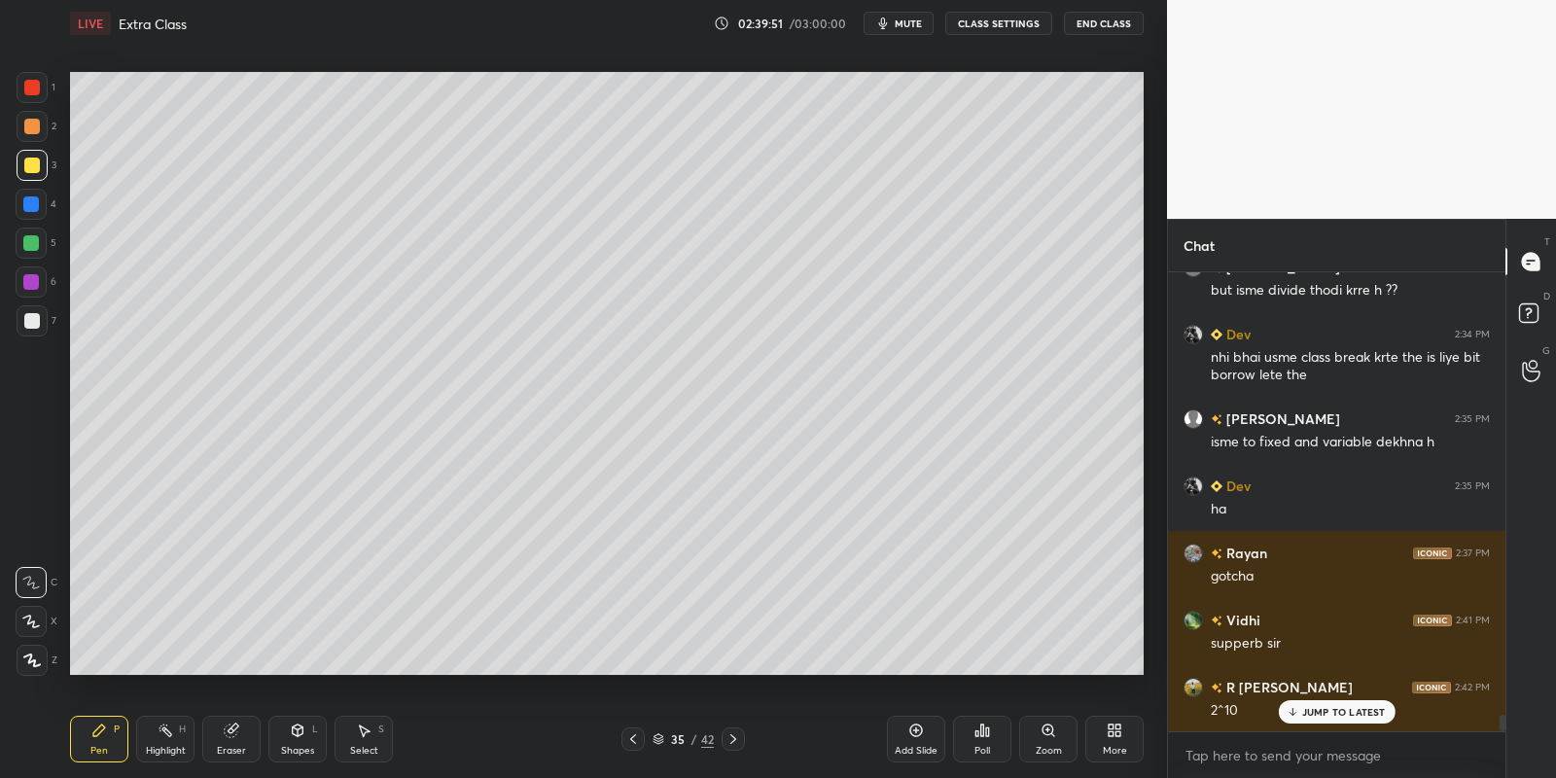
scroll to position [12635, 0]
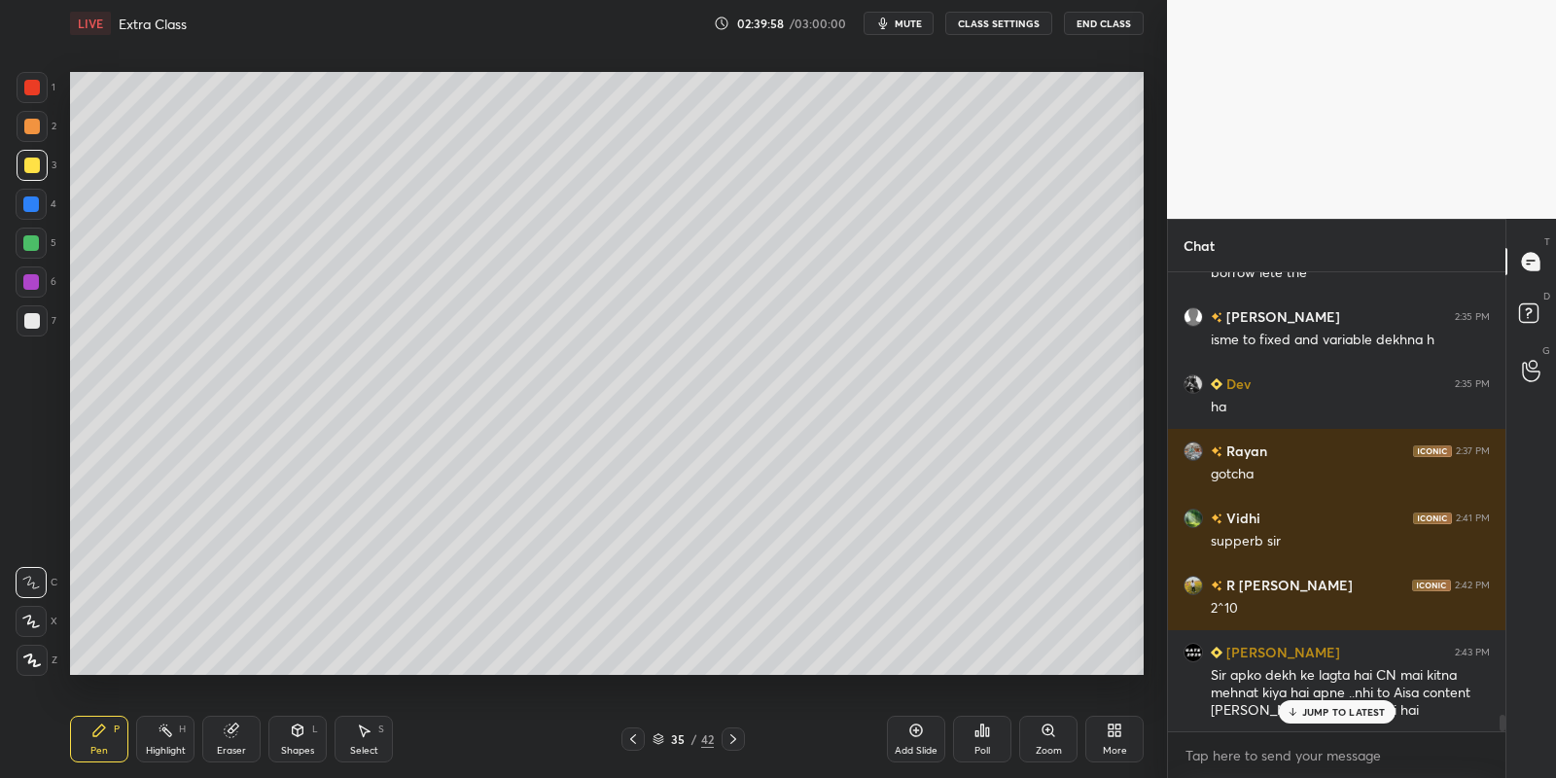
click at [1300, 707] on div "JUMP TO LATEST" at bounding box center [1336, 711] width 117 height 23
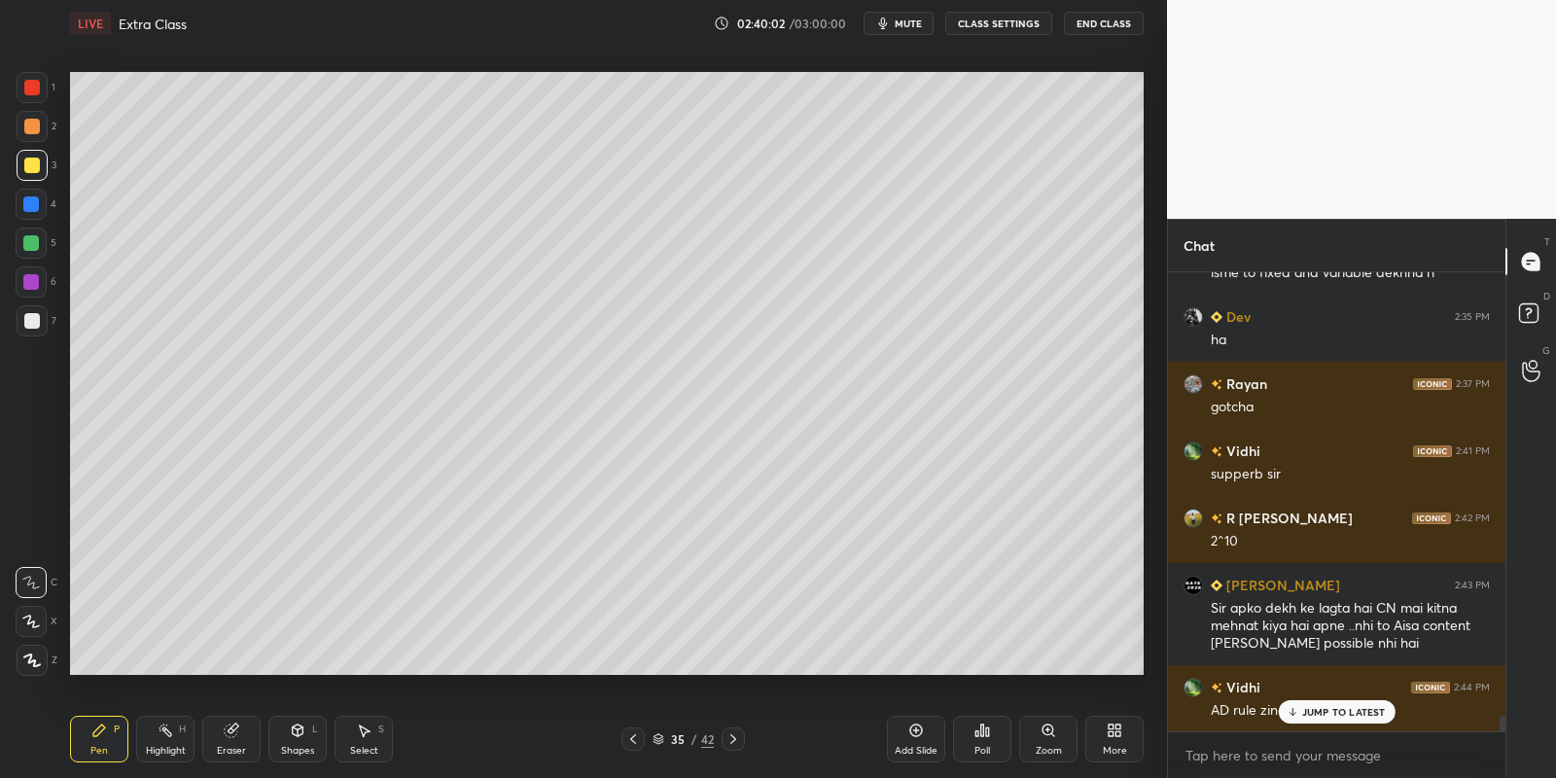
click at [1354, 707] on p "JUMP TO LATEST" at bounding box center [1344, 712] width 84 height 12
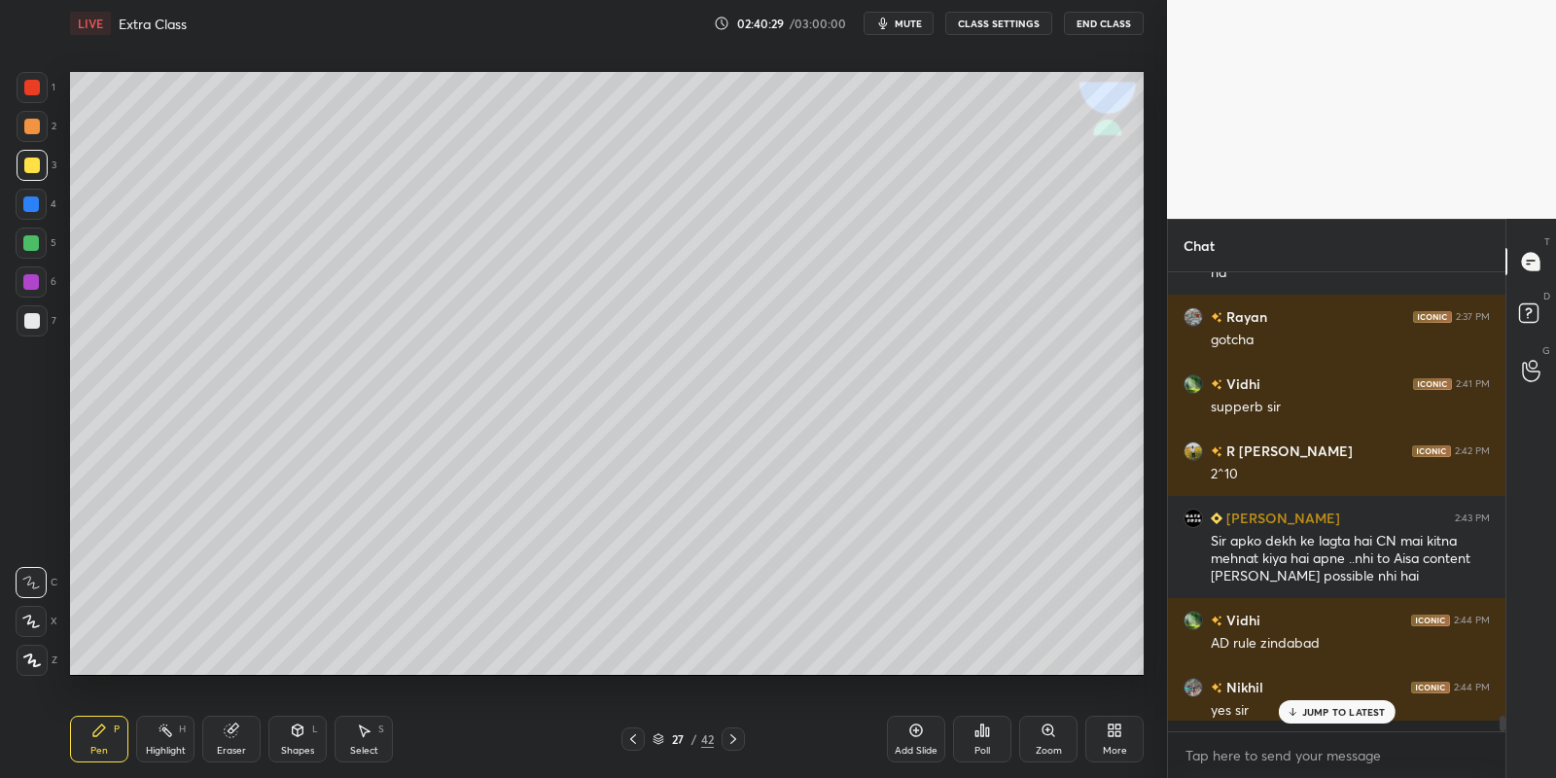
scroll to position [454, 333]
drag, startPoint x: 366, startPoint y: 749, endPoint x: 367, endPoint y: 728, distance: 20.4
click at [364, 746] on div "Select" at bounding box center [364, 751] width 28 height 10
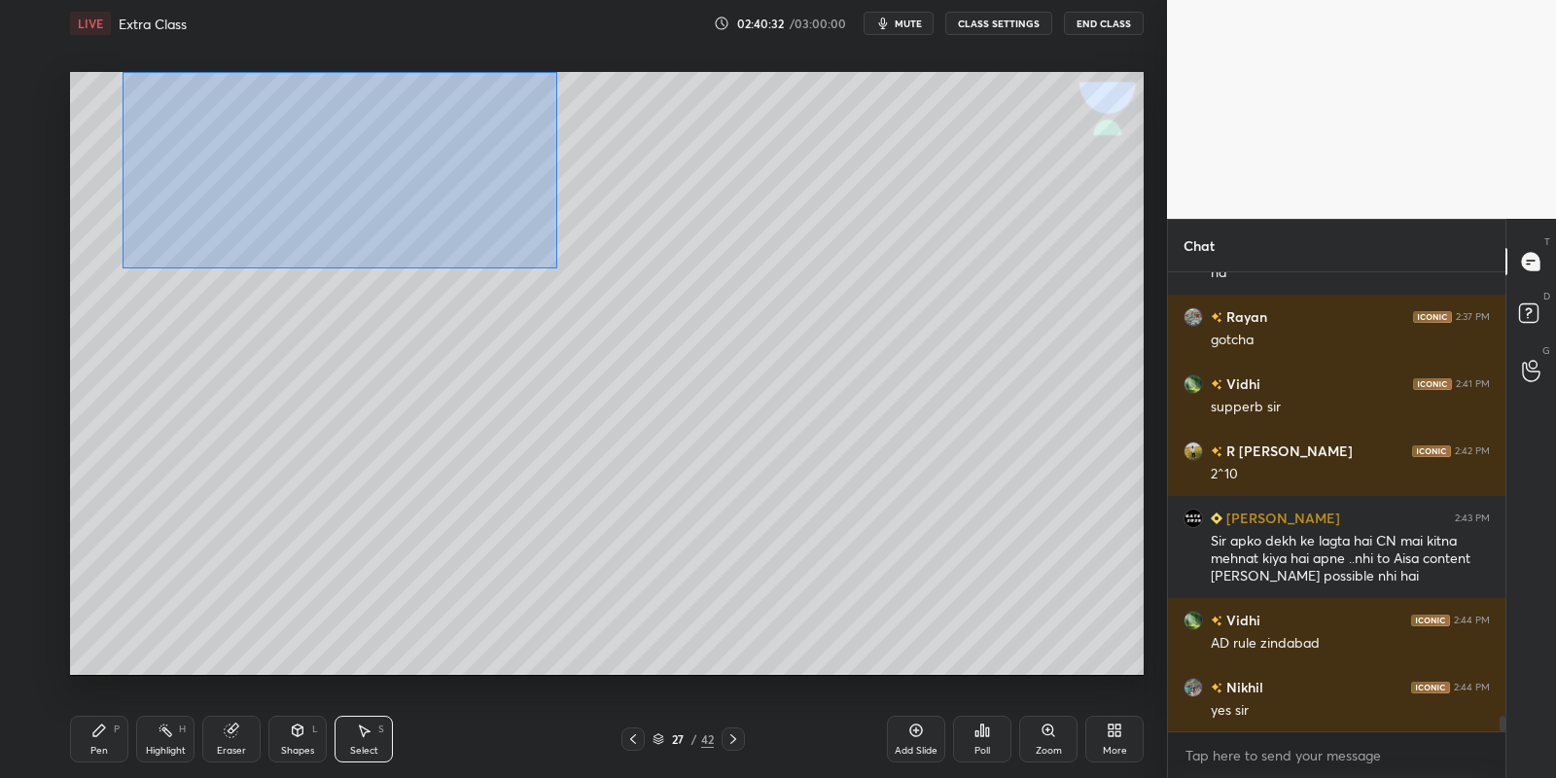
drag, startPoint x: 138, startPoint y: 82, endPoint x: 546, endPoint y: 264, distance: 446.2
click at [555, 266] on div "0 ° Undo Copy Paste here Duplicate Duplicate to new slide Delete" at bounding box center [607, 374] width 1074 height 604
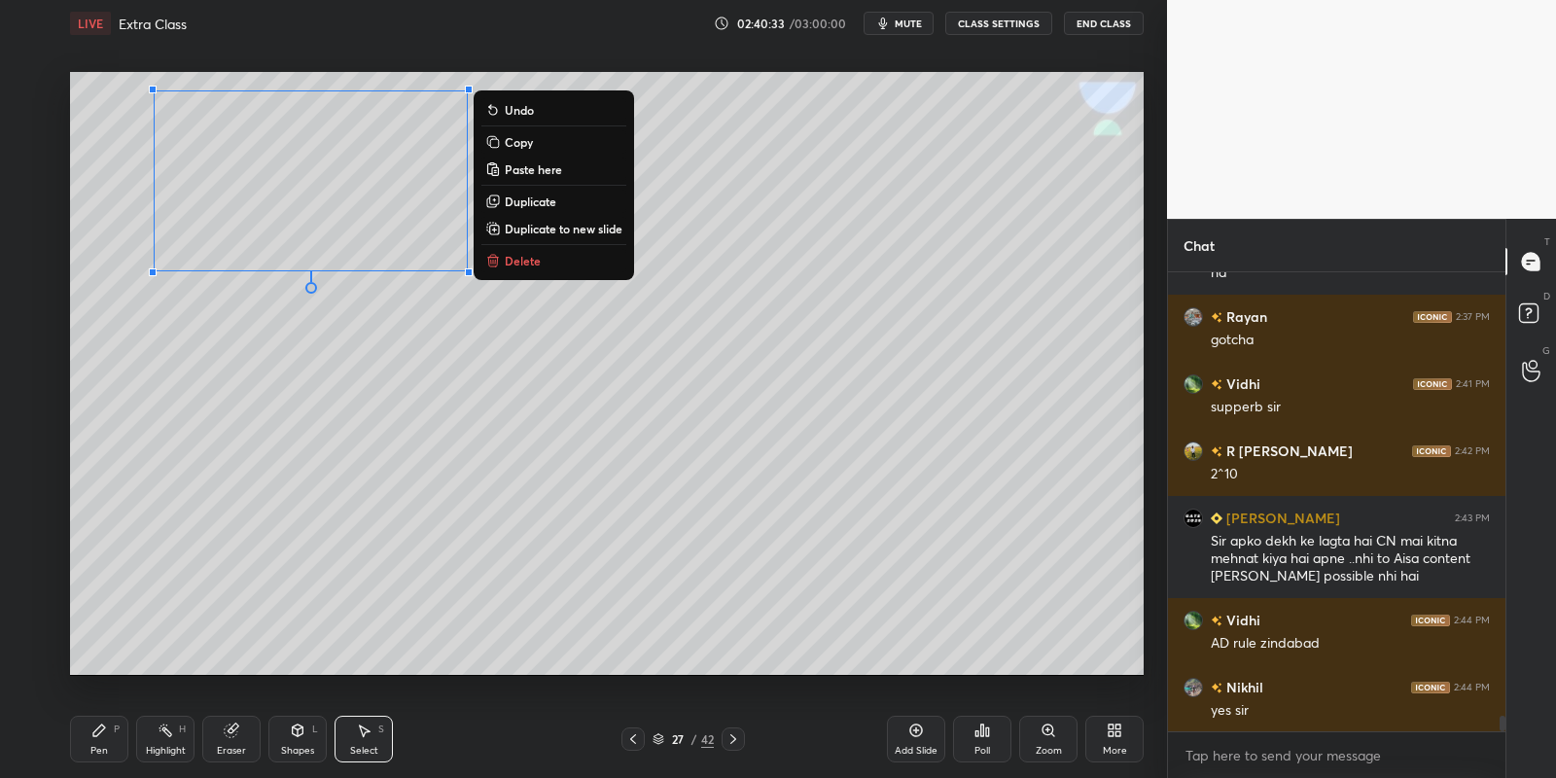
click at [546, 143] on button "Copy" at bounding box center [553, 141] width 145 height 23
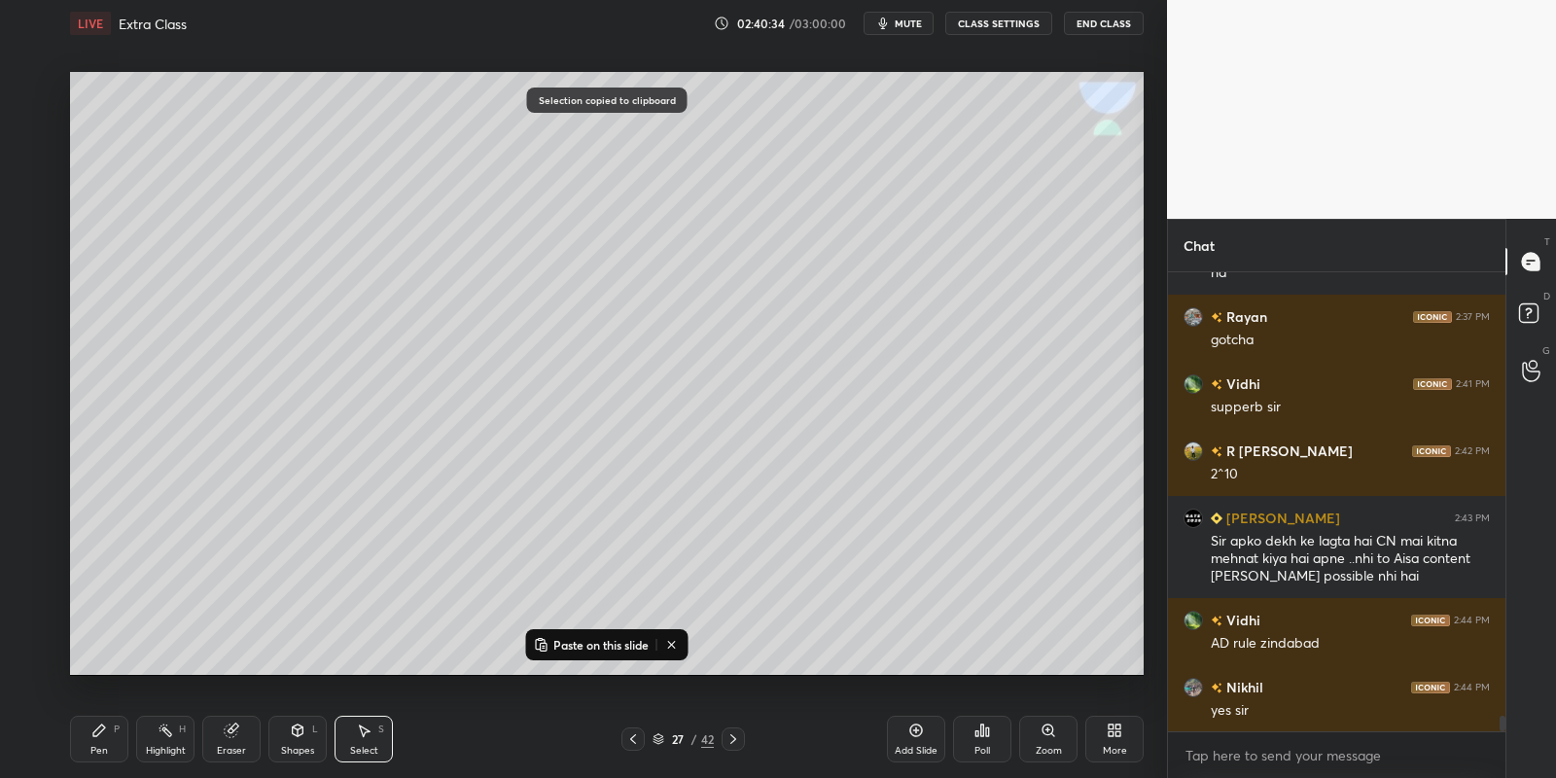
click at [727, 740] on icon at bounding box center [733, 739] width 16 height 16
click at [727, 736] on icon at bounding box center [733, 739] width 16 height 16
click at [729, 732] on icon at bounding box center [733, 739] width 16 height 16
click at [731, 733] on icon at bounding box center [733, 739] width 16 height 16
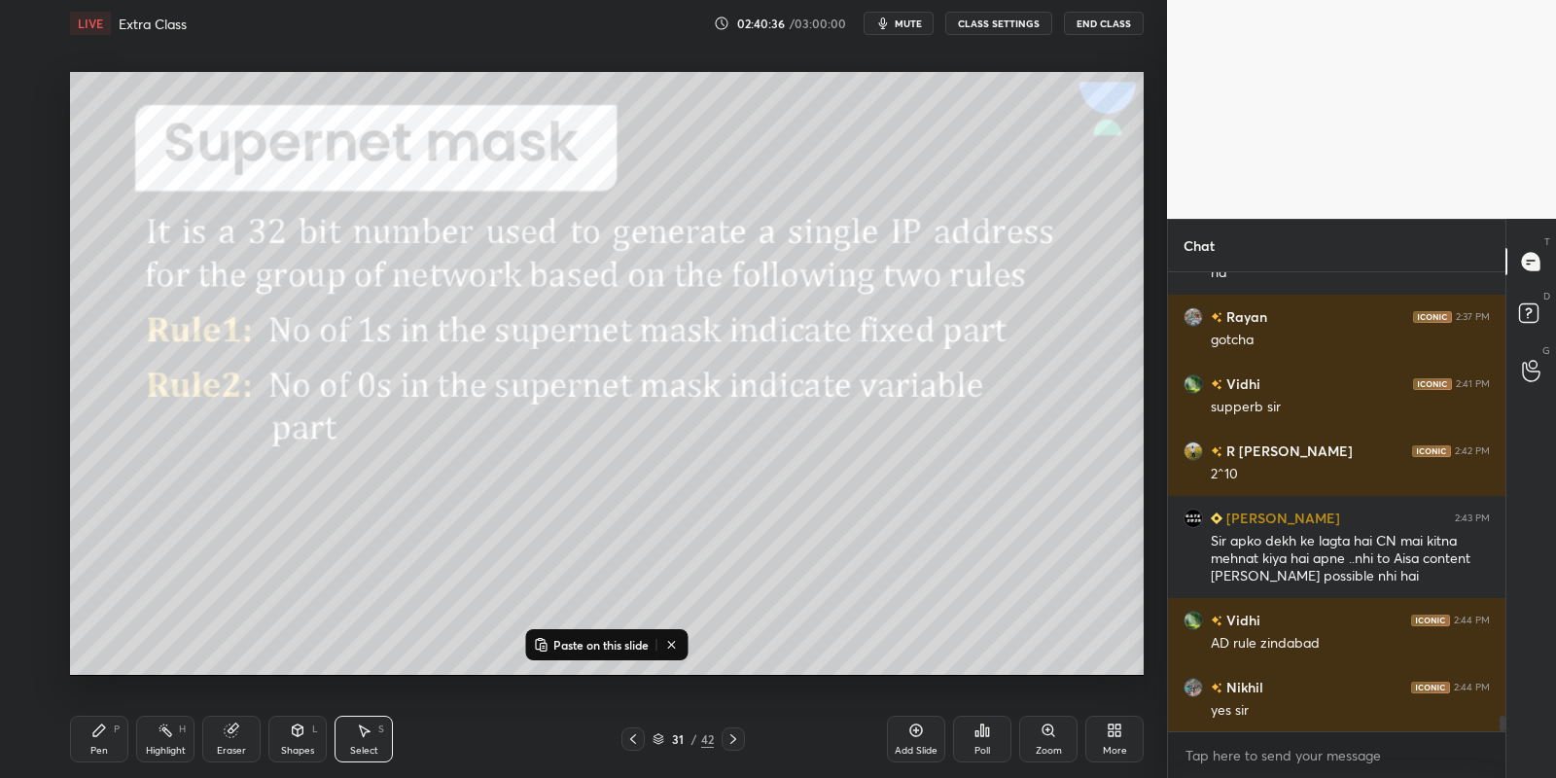
click at [729, 734] on icon at bounding box center [733, 739] width 16 height 16
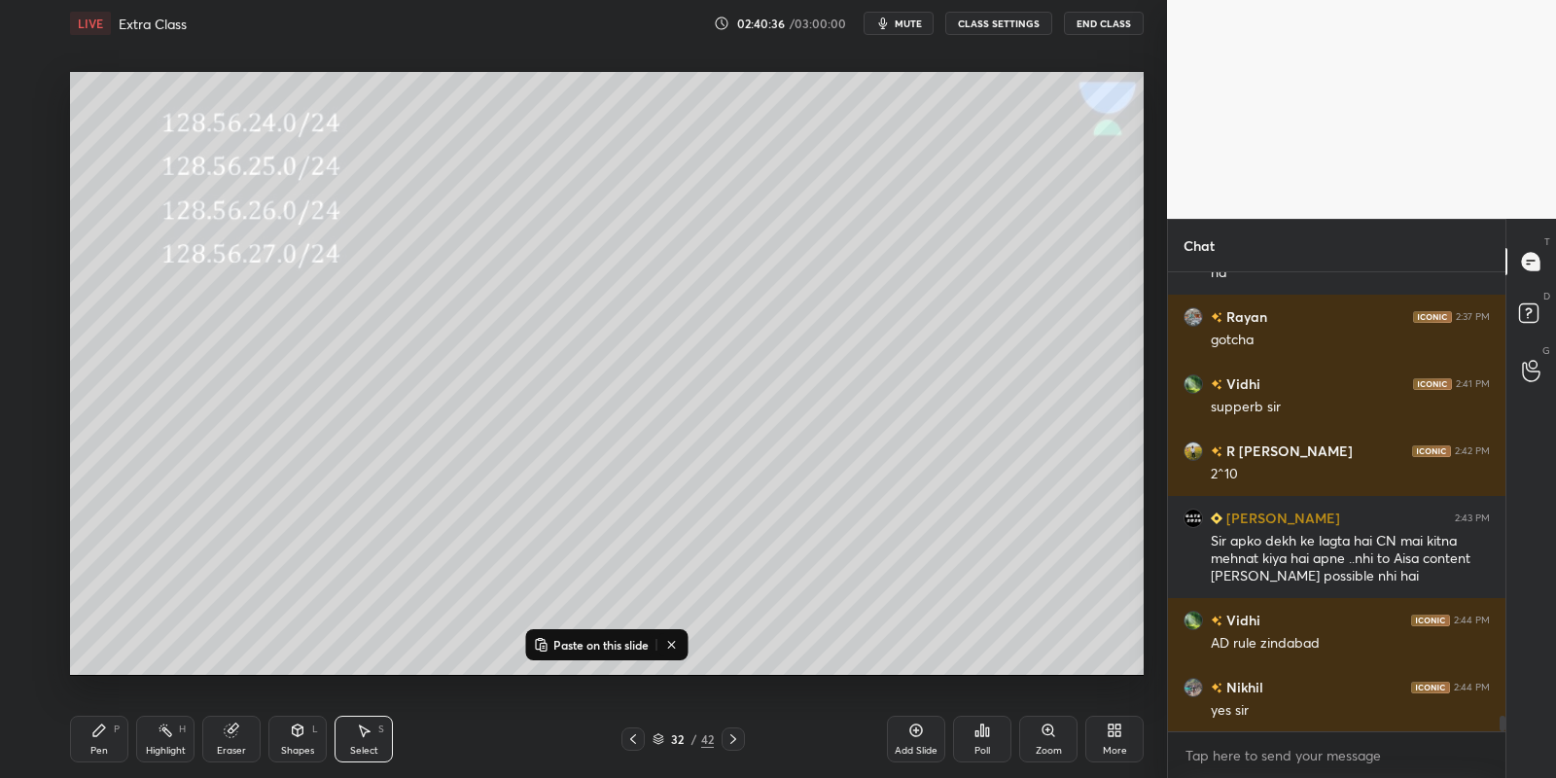
click at [731, 735] on icon at bounding box center [733, 739] width 6 height 10
click at [733, 736] on icon at bounding box center [733, 739] width 16 height 16
click at [733, 738] on icon at bounding box center [733, 739] width 6 height 10
click at [733, 737] on icon at bounding box center [733, 739] width 16 height 16
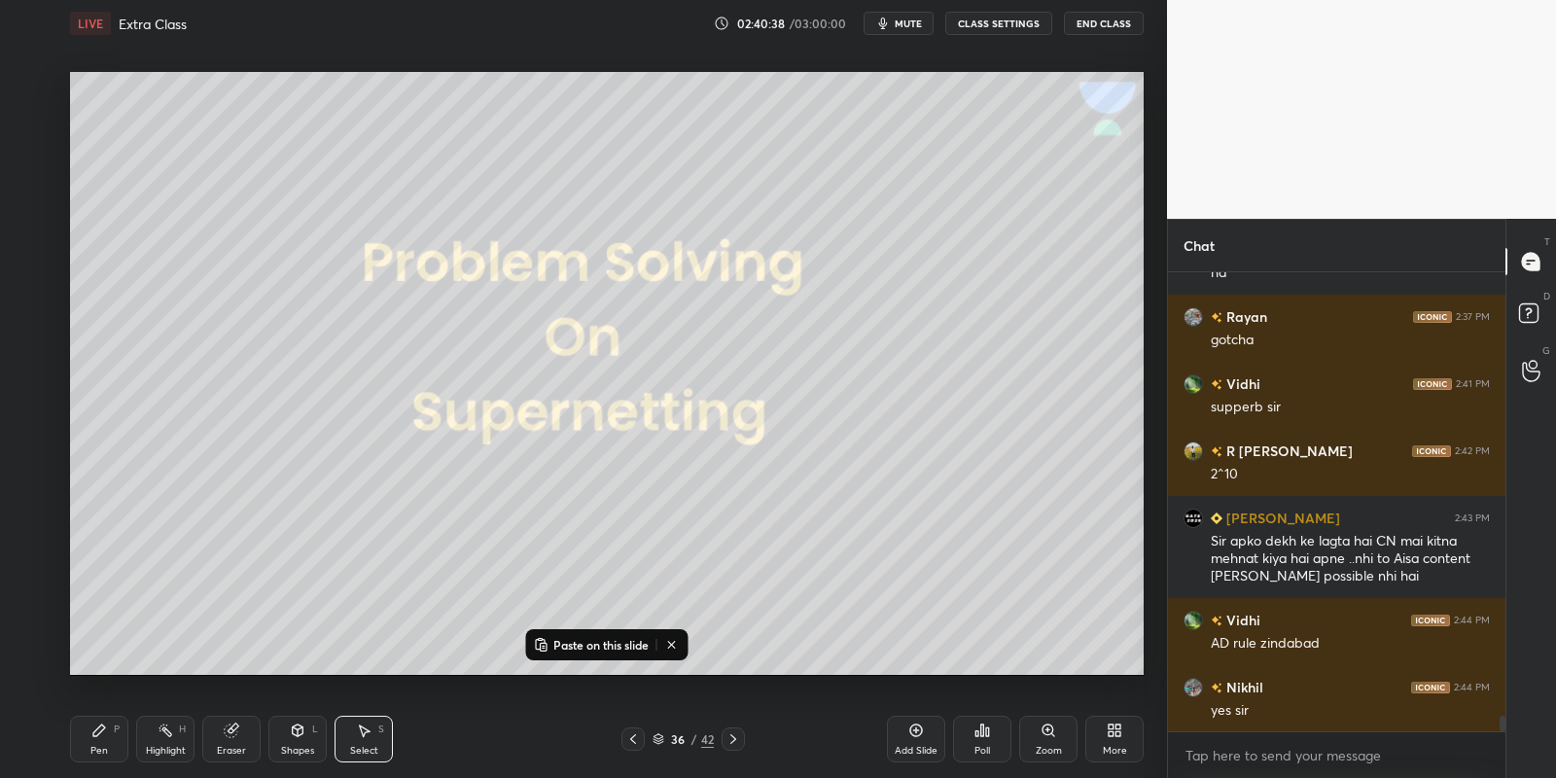
click at [632, 735] on icon at bounding box center [633, 739] width 16 height 16
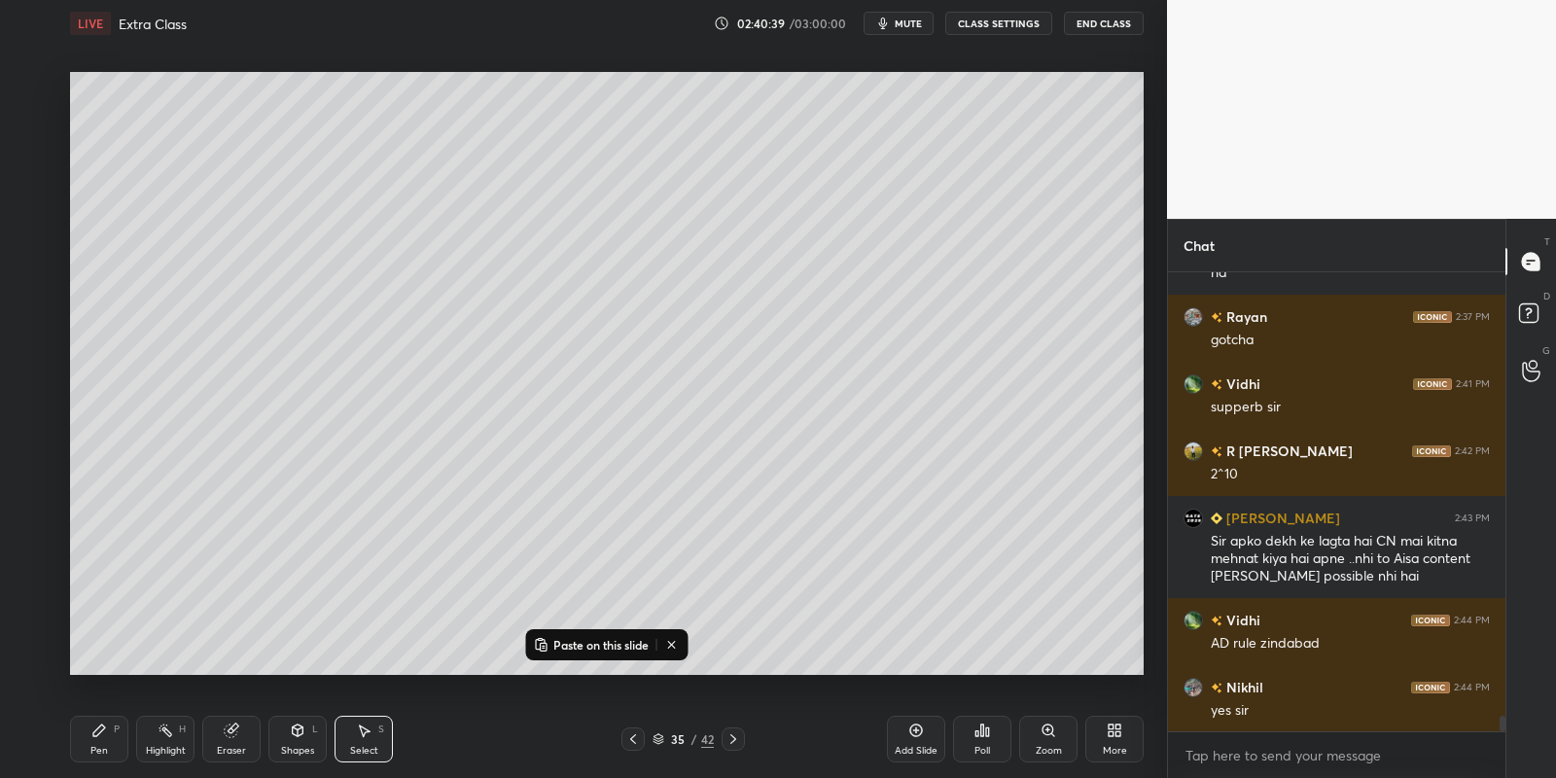
click at [901, 731] on div "Add Slide" at bounding box center [916, 739] width 58 height 47
click at [566, 639] on p "Paste on this slide" at bounding box center [600, 645] width 95 height 16
drag, startPoint x: 342, startPoint y: 208, endPoint x: 352, endPoint y: 211, distance: 10.2
click at [355, 209] on div "0 ° Undo Copy Paste here Duplicate Duplicate to new slide Delete" at bounding box center [607, 374] width 1074 height 604
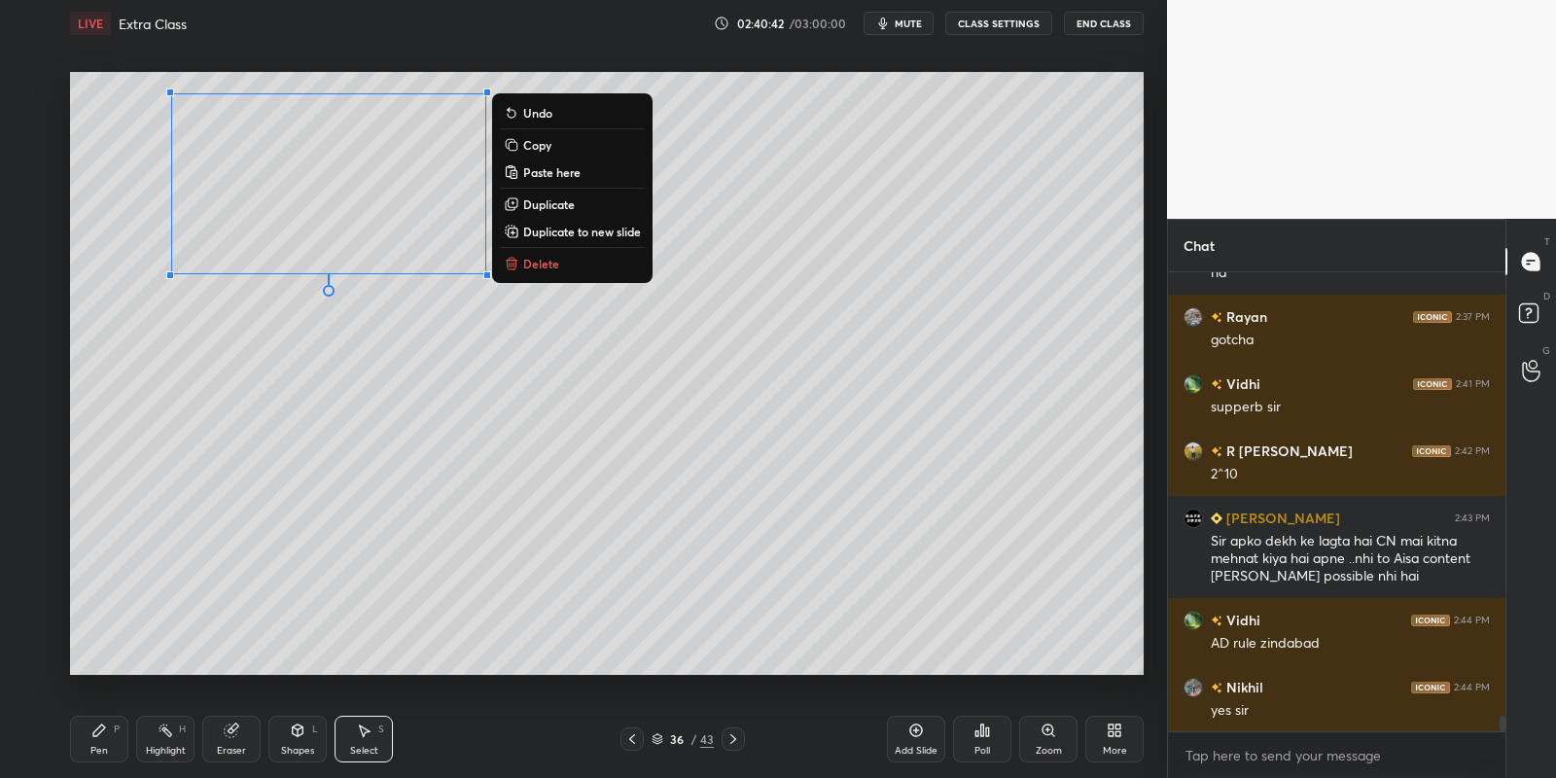
click at [102, 741] on div "Pen P" at bounding box center [99, 739] width 58 height 47
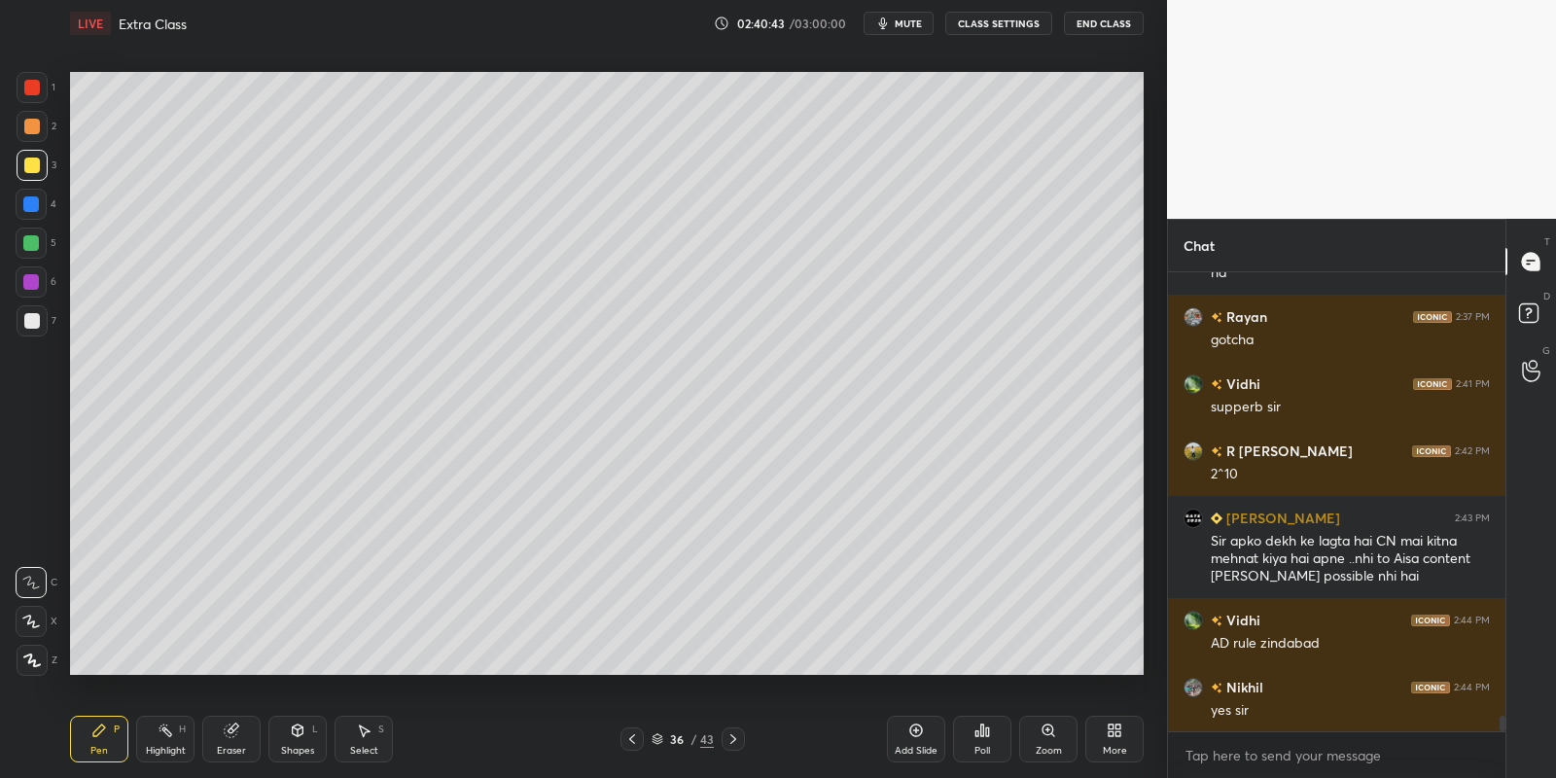
click at [171, 735] on icon at bounding box center [166, 731] width 16 height 16
click at [101, 740] on div "Pen P" at bounding box center [99, 739] width 58 height 47
drag, startPoint x: 166, startPoint y: 750, endPoint x: 199, endPoint y: 685, distance: 73.1
click at [167, 750] on div "Highlight" at bounding box center [166, 751] width 40 height 10
drag, startPoint x: 300, startPoint y: 739, endPoint x: 302, endPoint y: 716, distance: 23.5
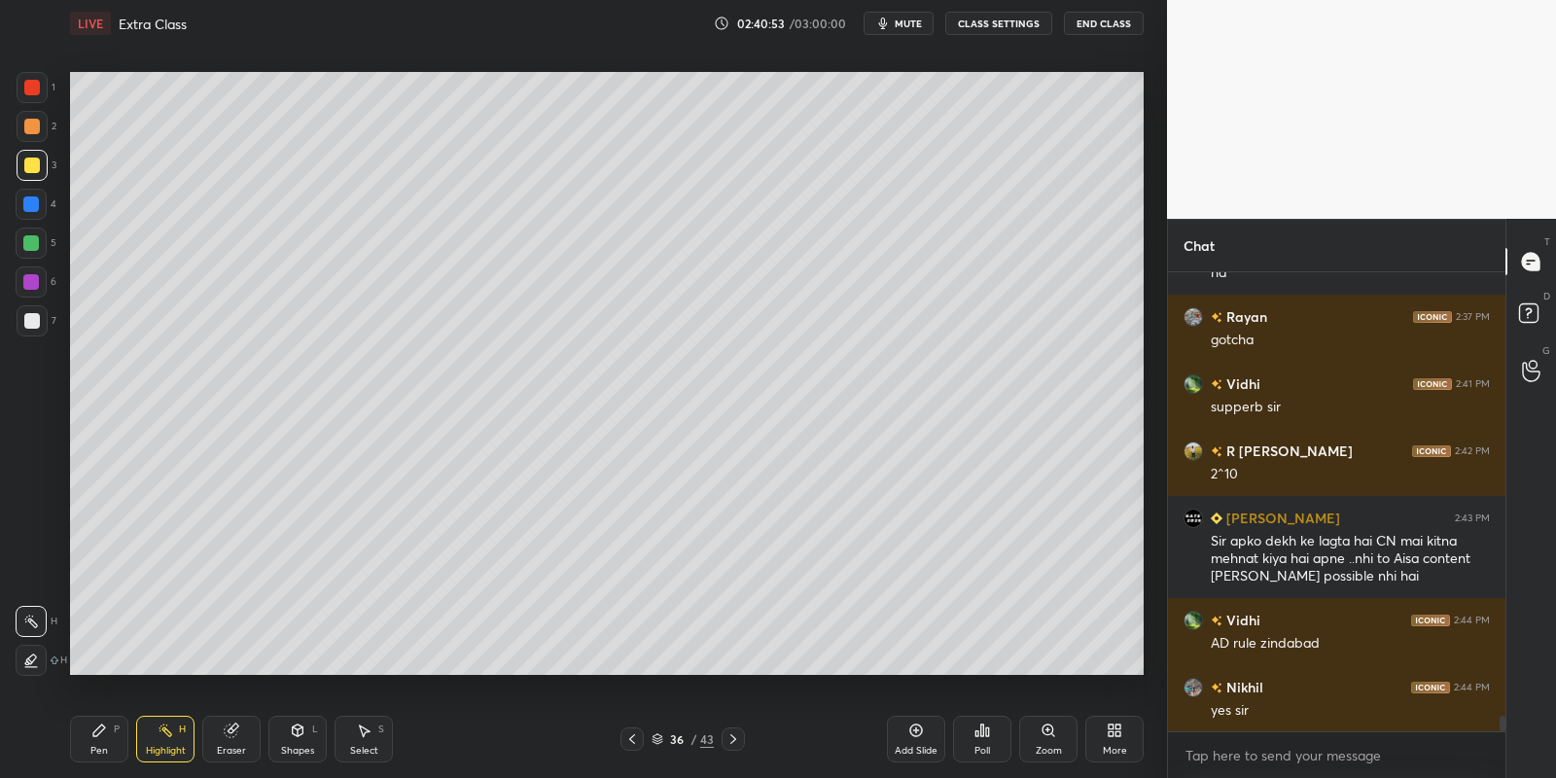
click at [300, 734] on icon at bounding box center [298, 731] width 16 height 16
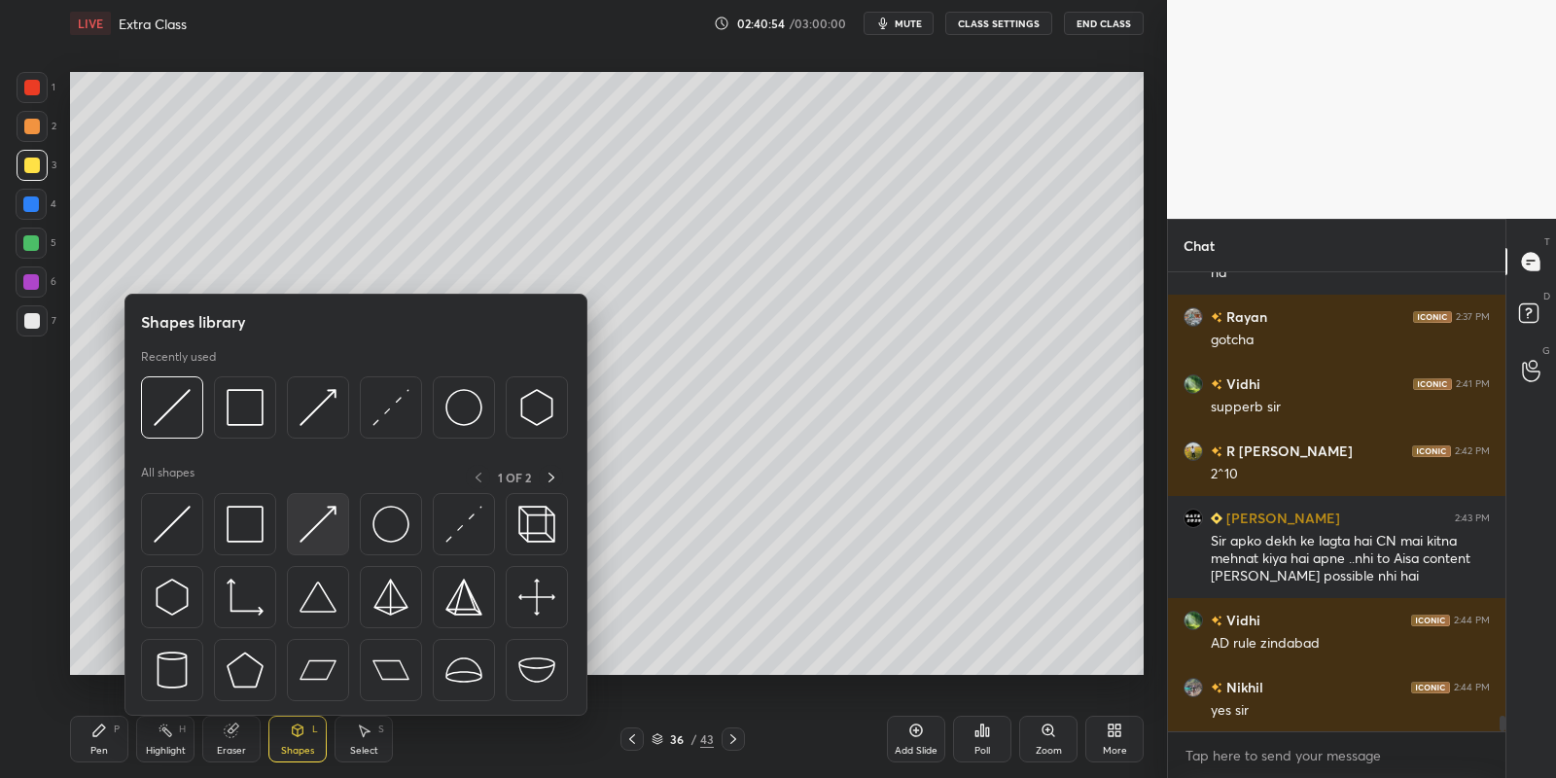
click at [326, 517] on img at bounding box center [318, 524] width 37 height 37
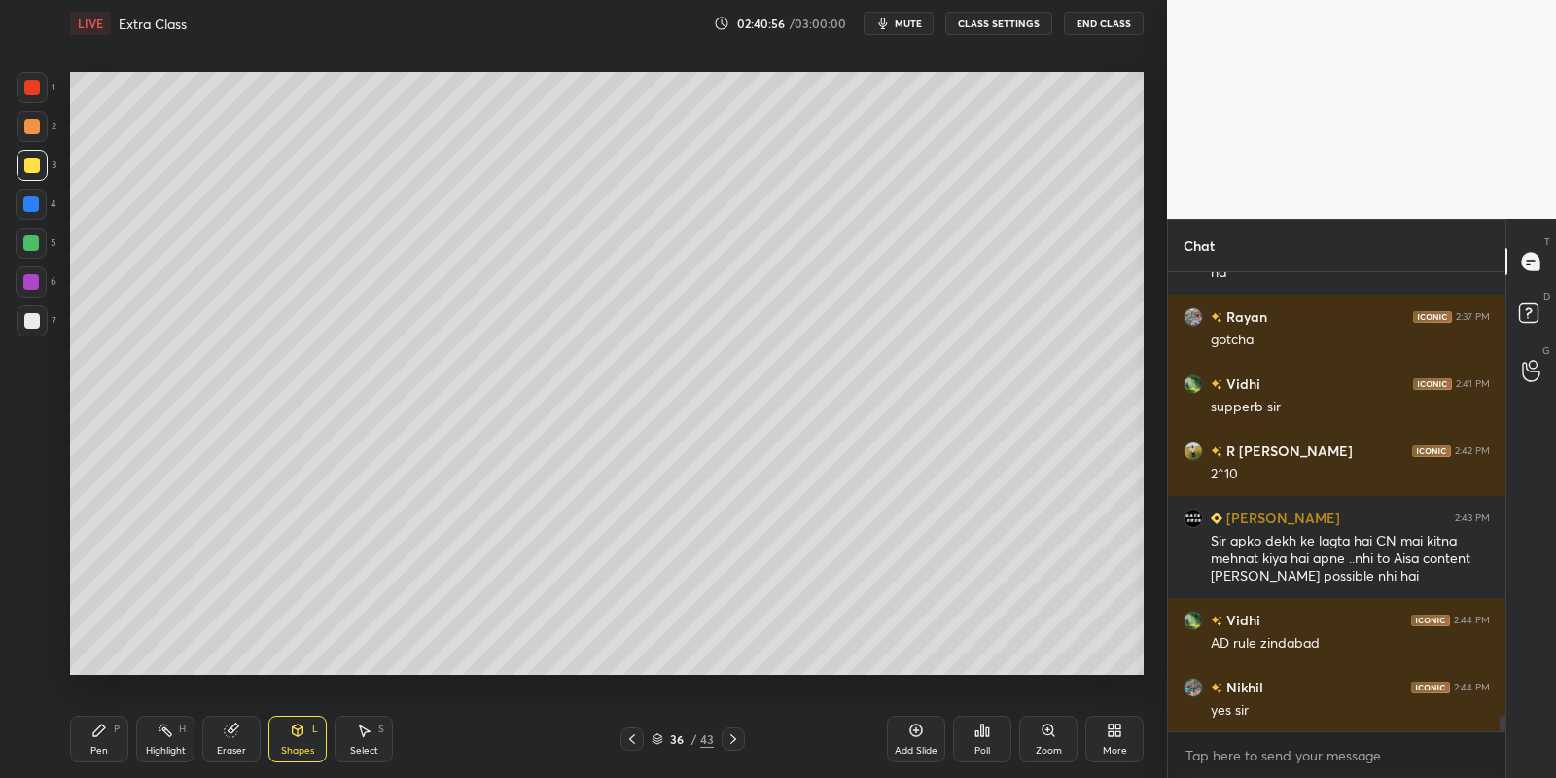
click at [124, 745] on div "Pen P" at bounding box center [99, 739] width 58 height 47
click at [173, 741] on div "Highlight H" at bounding box center [165, 739] width 58 height 47
click at [107, 742] on div "Pen P" at bounding box center [99, 739] width 58 height 47
click at [36, 166] on div at bounding box center [32, 166] width 16 height 16
click at [152, 739] on div "Highlight H" at bounding box center [165, 739] width 58 height 47
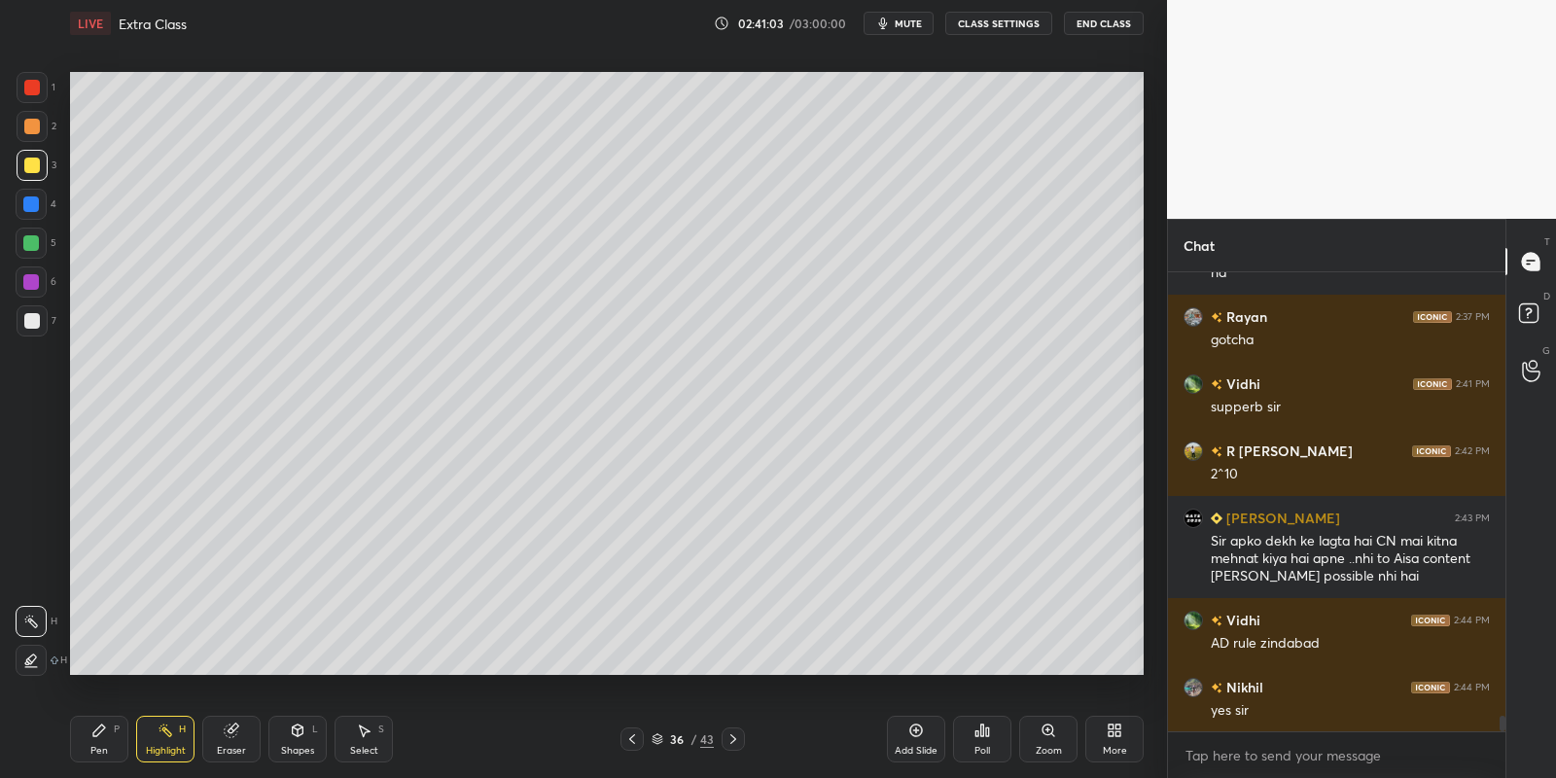
click at [107, 743] on div "Pen P" at bounding box center [99, 739] width 58 height 47
click at [309, 739] on div "Shapes L" at bounding box center [297, 739] width 58 height 47
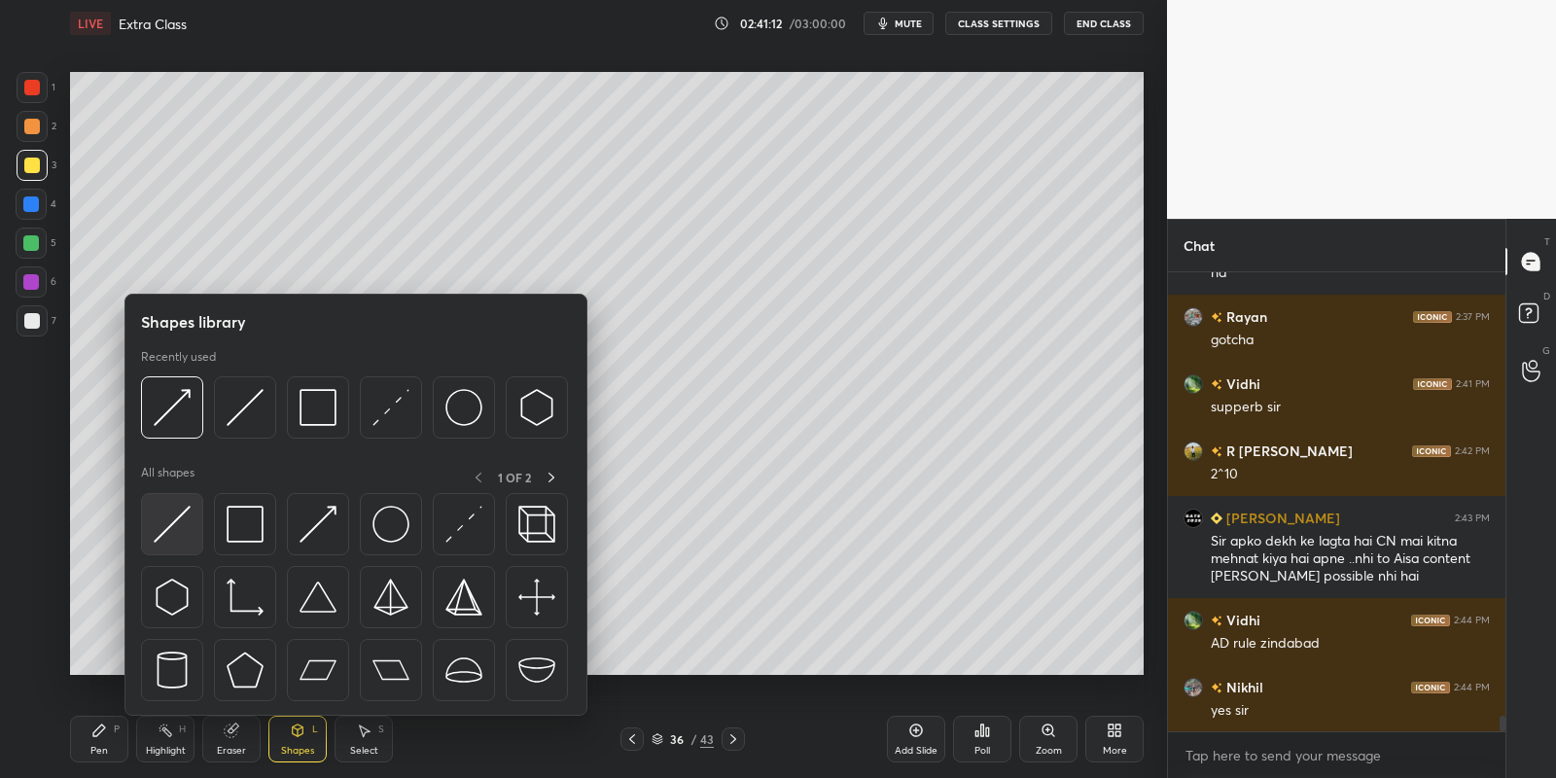
click at [172, 517] on img at bounding box center [172, 524] width 37 height 37
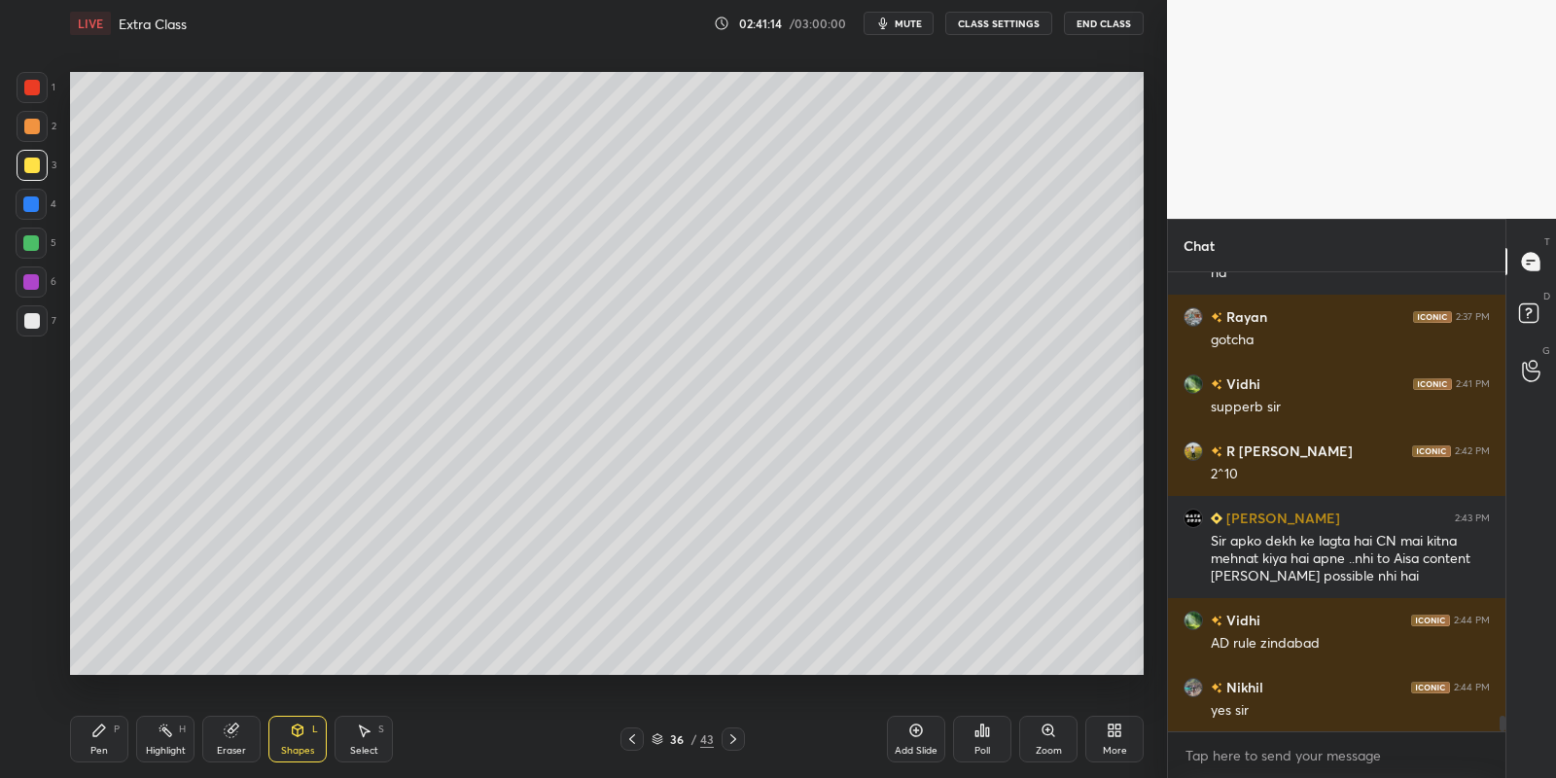
drag, startPoint x: 104, startPoint y: 737, endPoint x: 133, endPoint y: 733, distance: 29.4
click at [111, 737] on div "Pen P" at bounding box center [99, 739] width 58 height 47
click at [160, 738] on div "Highlight H" at bounding box center [165, 739] width 58 height 47
click at [167, 742] on div "Highlight H" at bounding box center [165, 739] width 58 height 47
drag, startPoint x: 100, startPoint y: 740, endPoint x: 141, endPoint y: 736, distance: 41.0
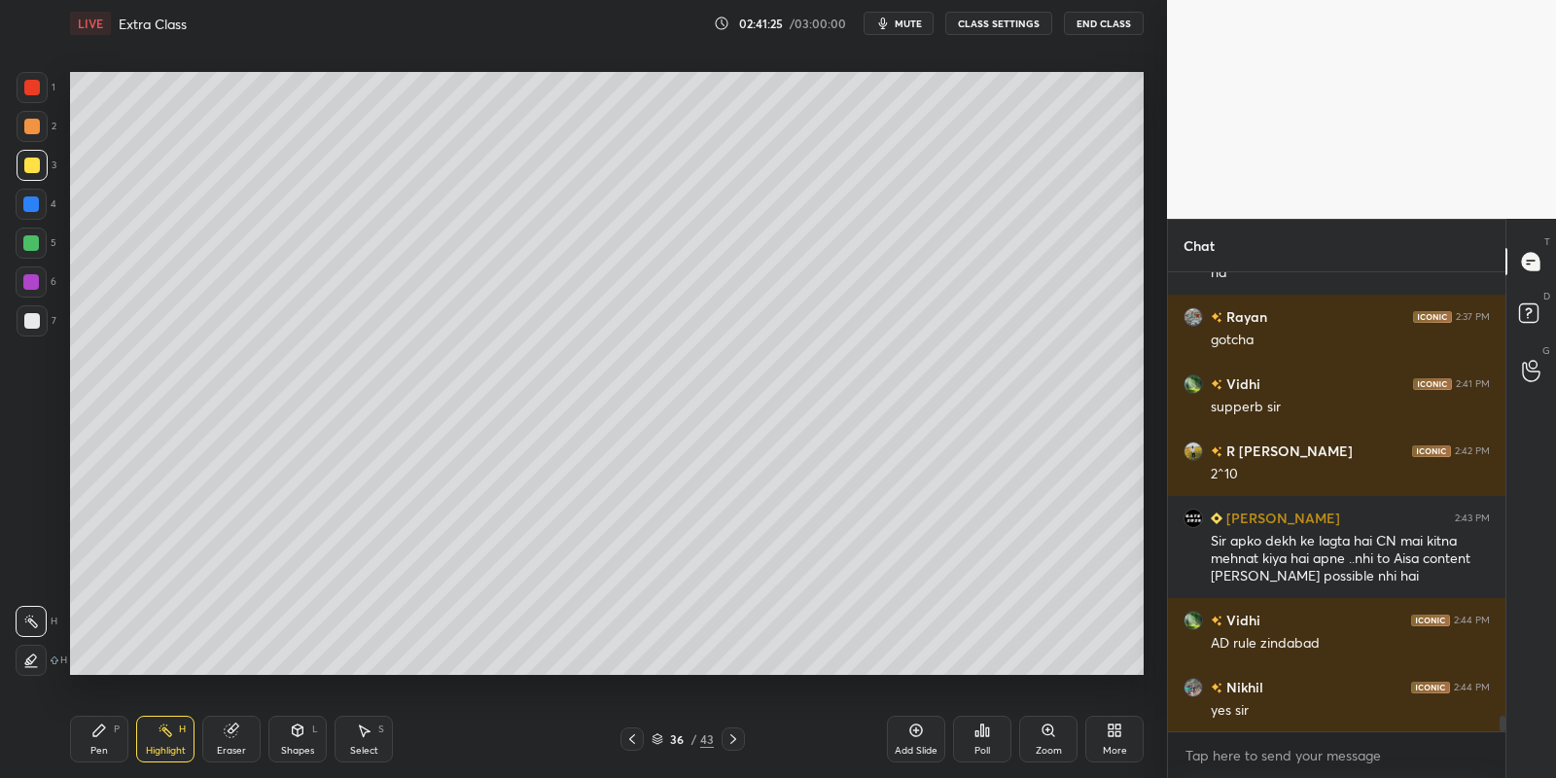
click at [112, 741] on div "Pen P" at bounding box center [99, 739] width 58 height 47
click at [166, 736] on div "Highlight H" at bounding box center [165, 739] width 58 height 47
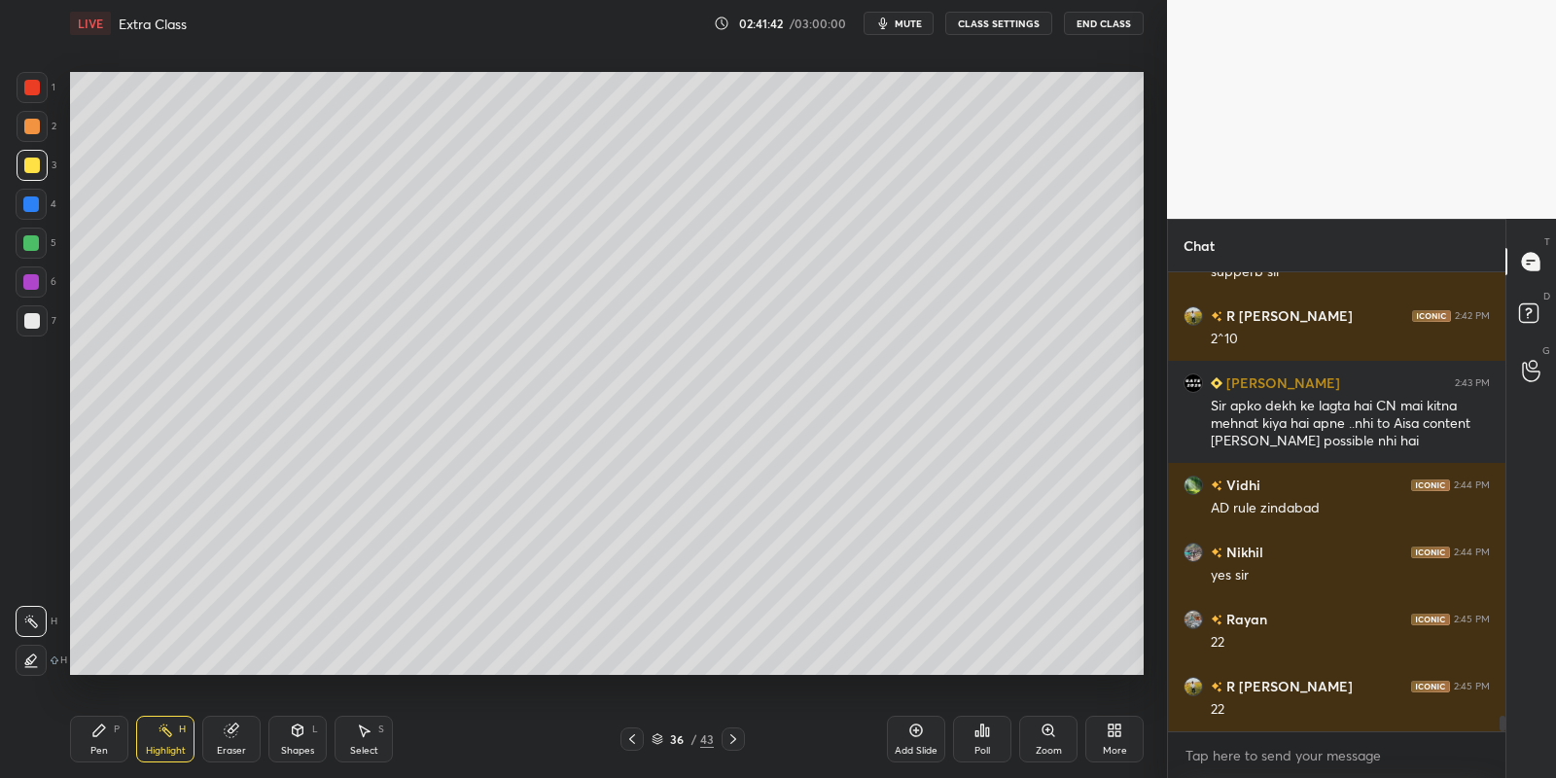
scroll to position [12971, 0]
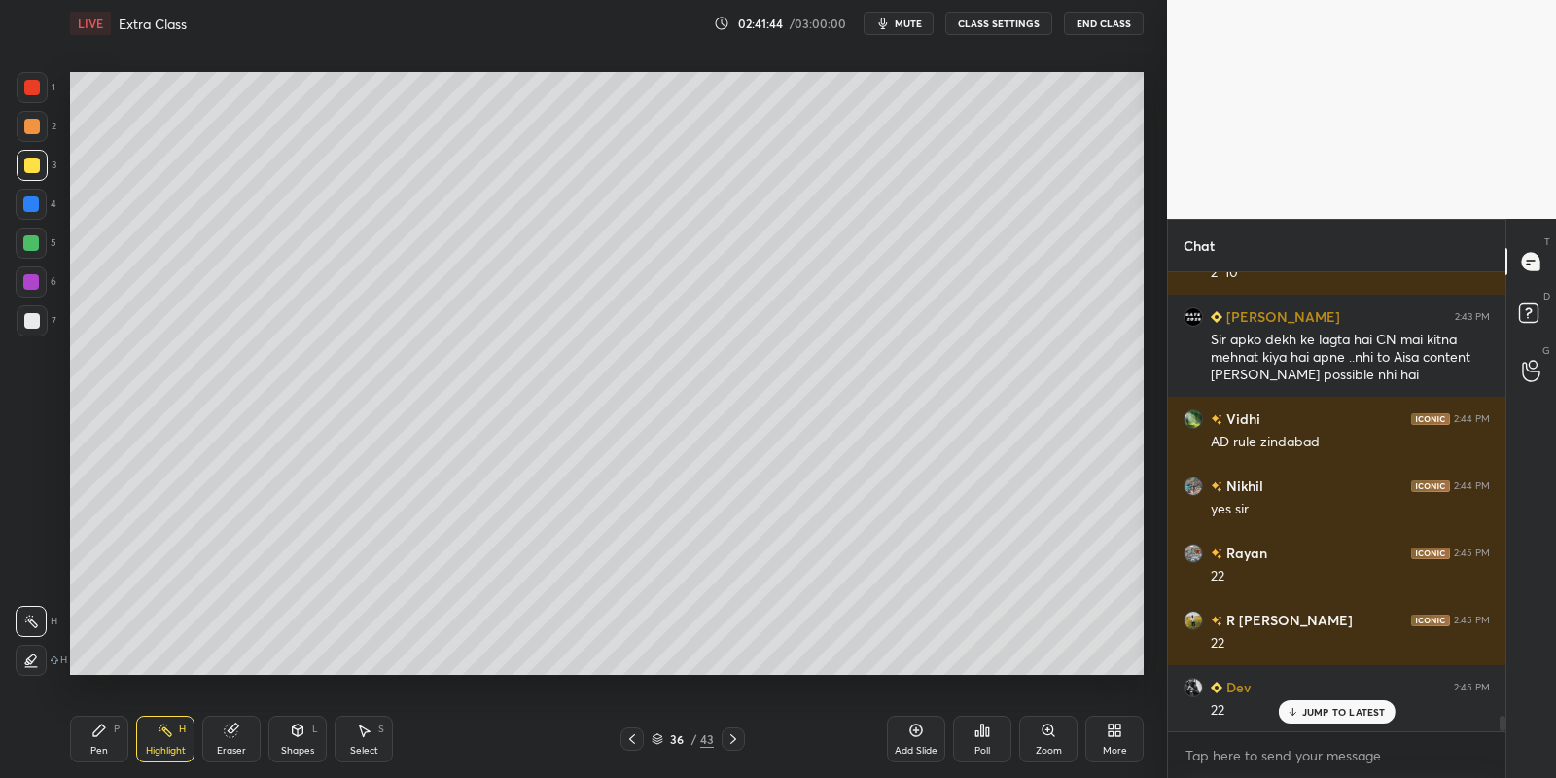
click at [101, 750] on div "Pen" at bounding box center [99, 751] width 18 height 10
click at [164, 742] on div "Highlight H" at bounding box center [165, 739] width 58 height 47
drag, startPoint x: 109, startPoint y: 741, endPoint x: 132, endPoint y: 735, distance: 24.1
click at [113, 737] on div "Pen P" at bounding box center [99, 739] width 58 height 47
click at [161, 737] on div "Highlight H" at bounding box center [165, 739] width 58 height 47
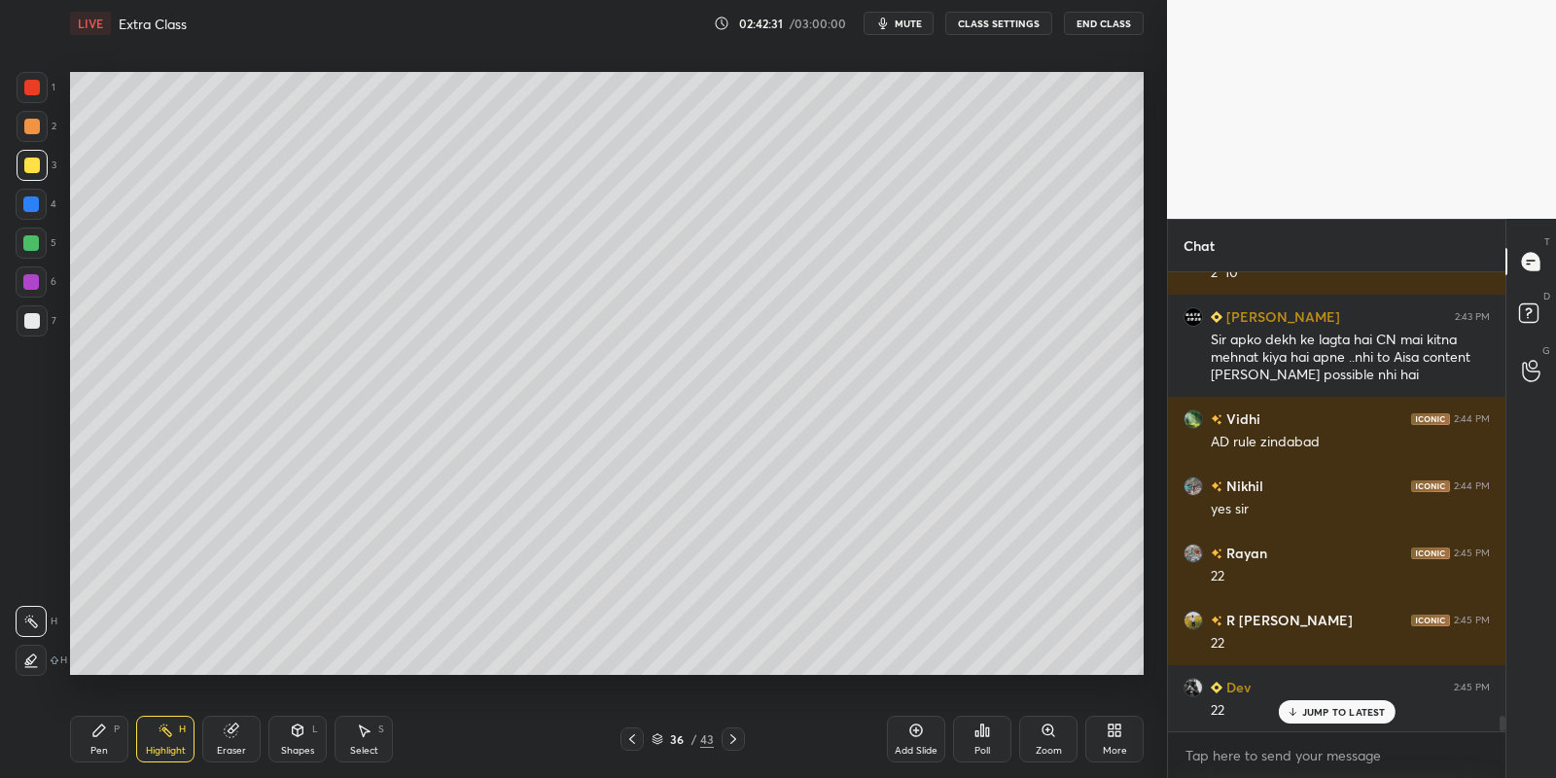
click at [111, 752] on div "Pen P" at bounding box center [99, 739] width 58 height 47
click at [163, 758] on div "Highlight H" at bounding box center [165, 739] width 58 height 47
drag, startPoint x: 110, startPoint y: 745, endPoint x: 140, endPoint y: 731, distance: 33.1
click at [112, 743] on div "Pen P" at bounding box center [99, 739] width 58 height 47
drag, startPoint x: 163, startPoint y: 742, endPoint x: 176, endPoint y: 696, distance: 47.4
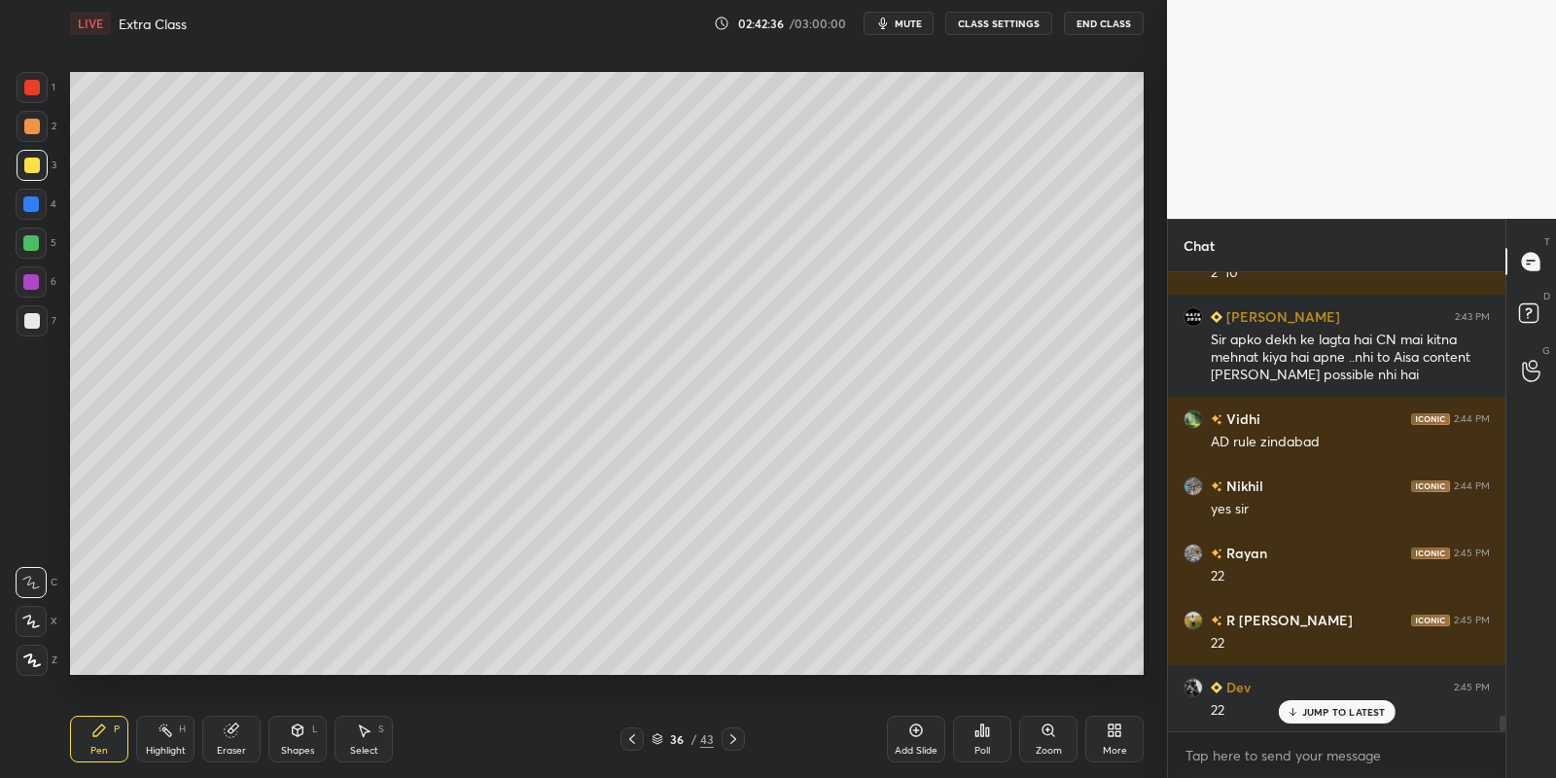
click at [159, 740] on div "Highlight H" at bounding box center [165, 739] width 58 height 47
click at [916, 14] on button "mute" at bounding box center [899, 23] width 70 height 23
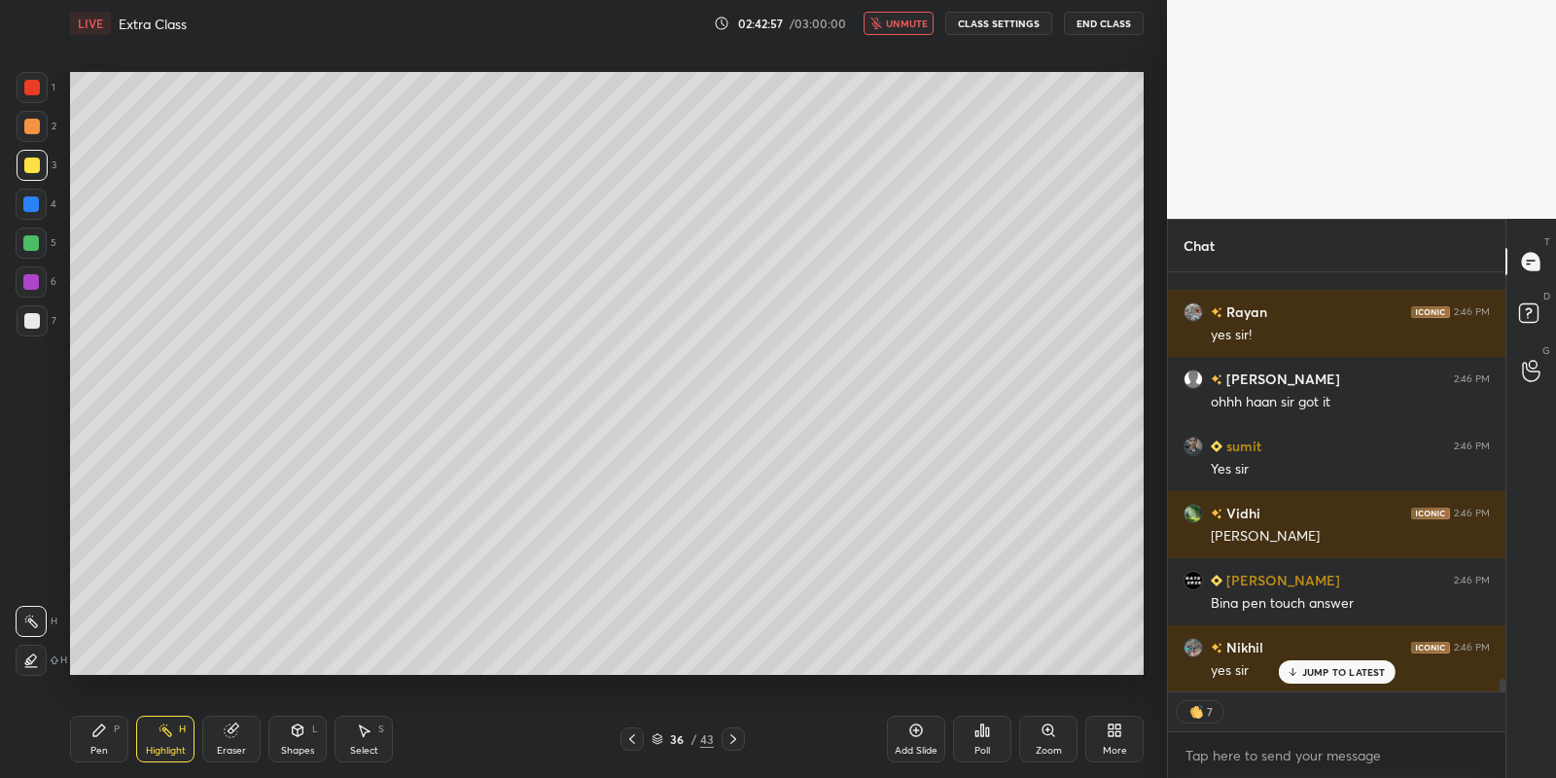
scroll to position [13480, 0]
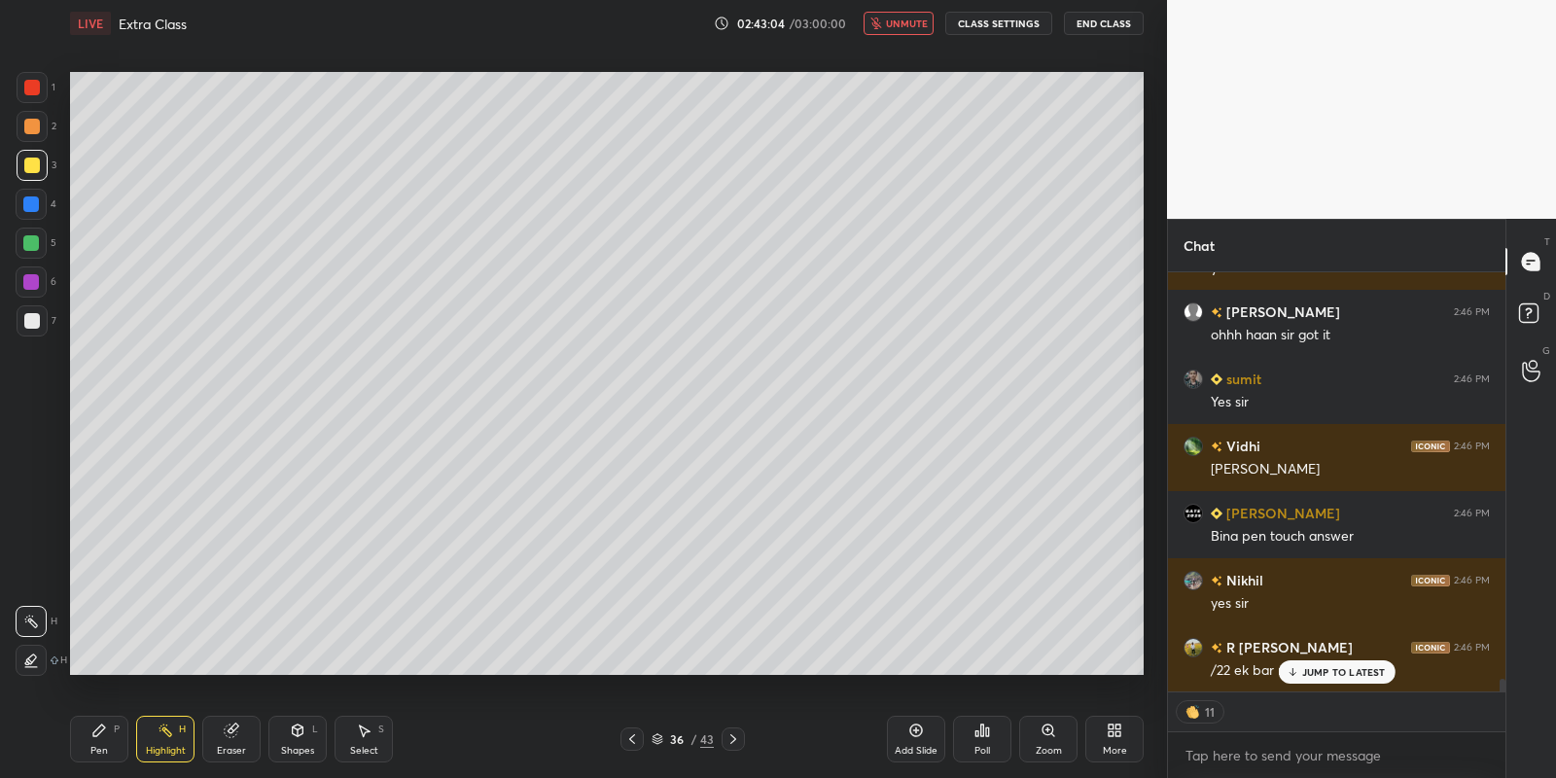
click at [1298, 675] on icon at bounding box center [1292, 672] width 13 height 12
click at [913, 25] on span "unmute" at bounding box center [907, 24] width 42 height 14
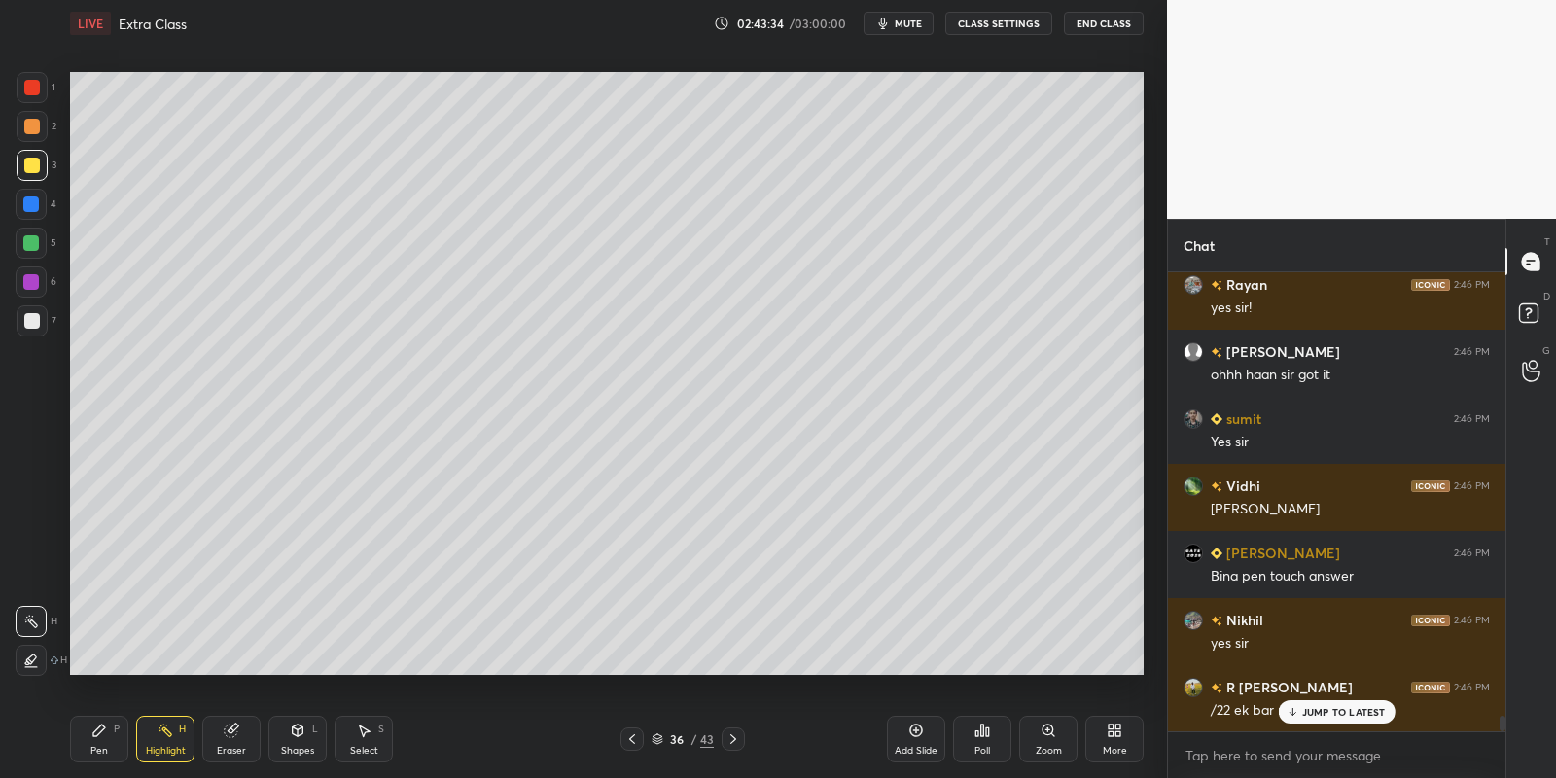
scroll to position [13508, 0]
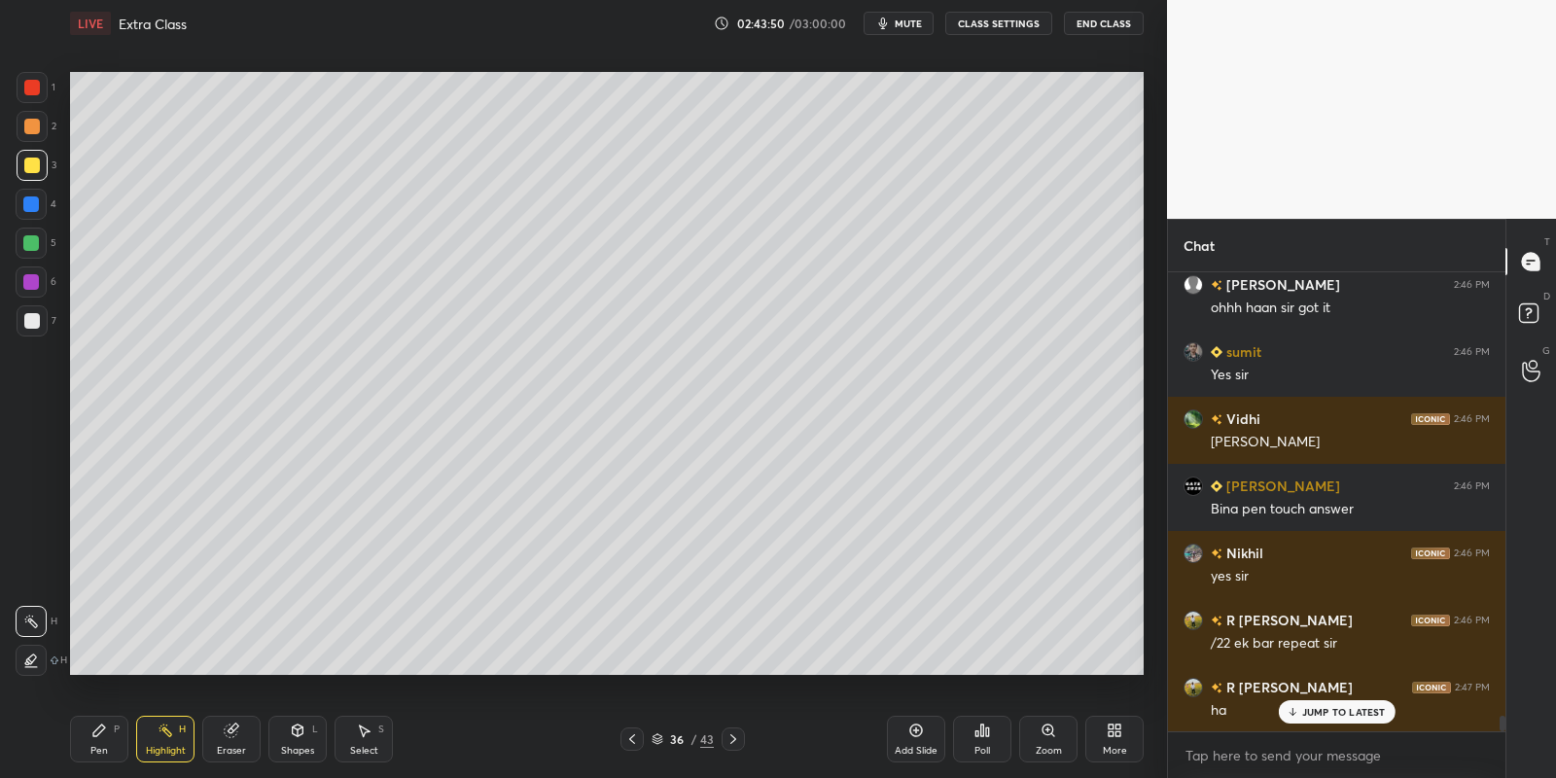
drag, startPoint x: 105, startPoint y: 729, endPoint x: 125, endPoint y: 725, distance: 20.8
click at [109, 727] on div "Pen P" at bounding box center [99, 739] width 58 height 47
click at [307, 746] on div "Shapes" at bounding box center [297, 751] width 33 height 10
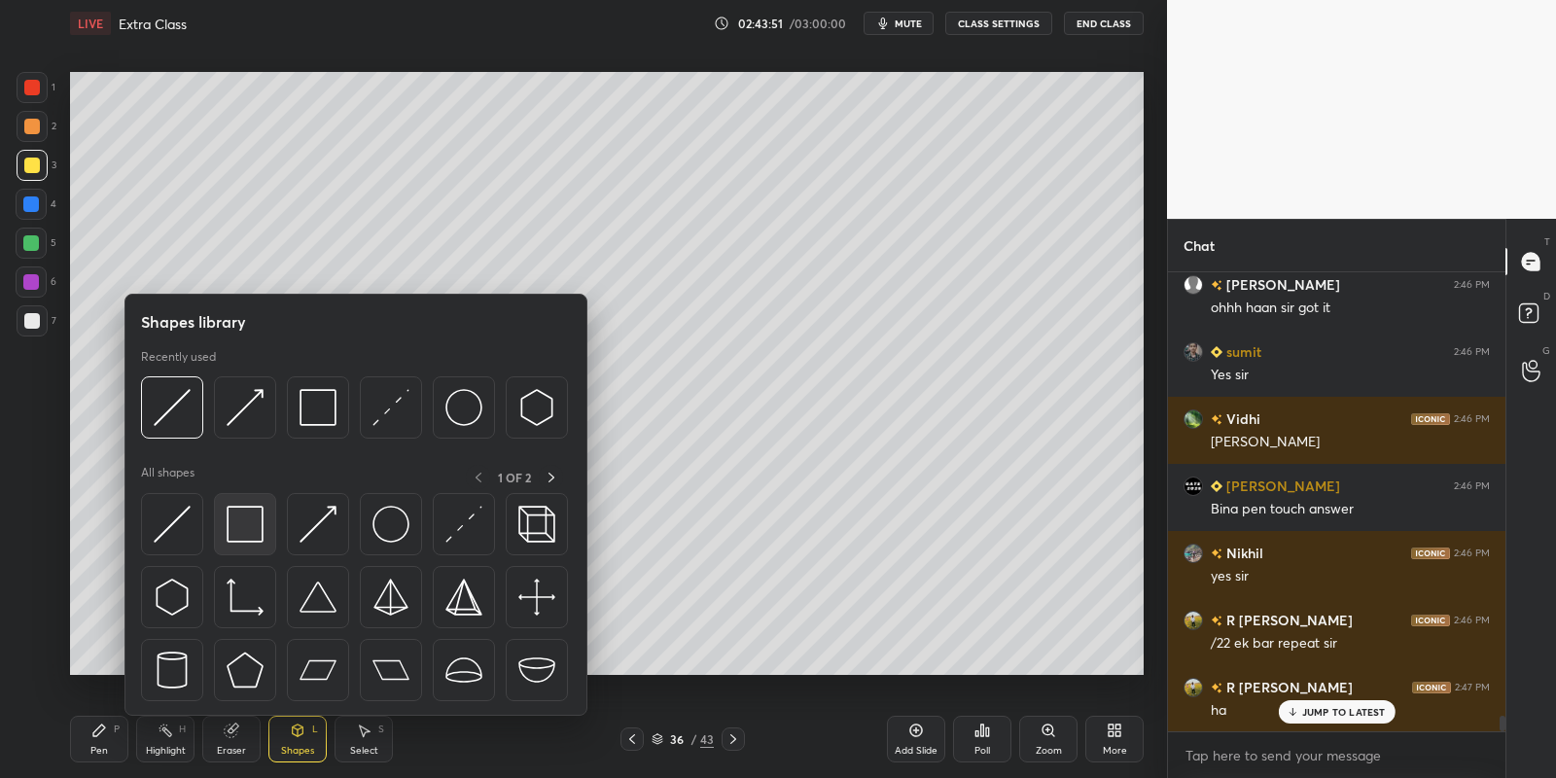
click at [248, 518] on img at bounding box center [245, 524] width 37 height 37
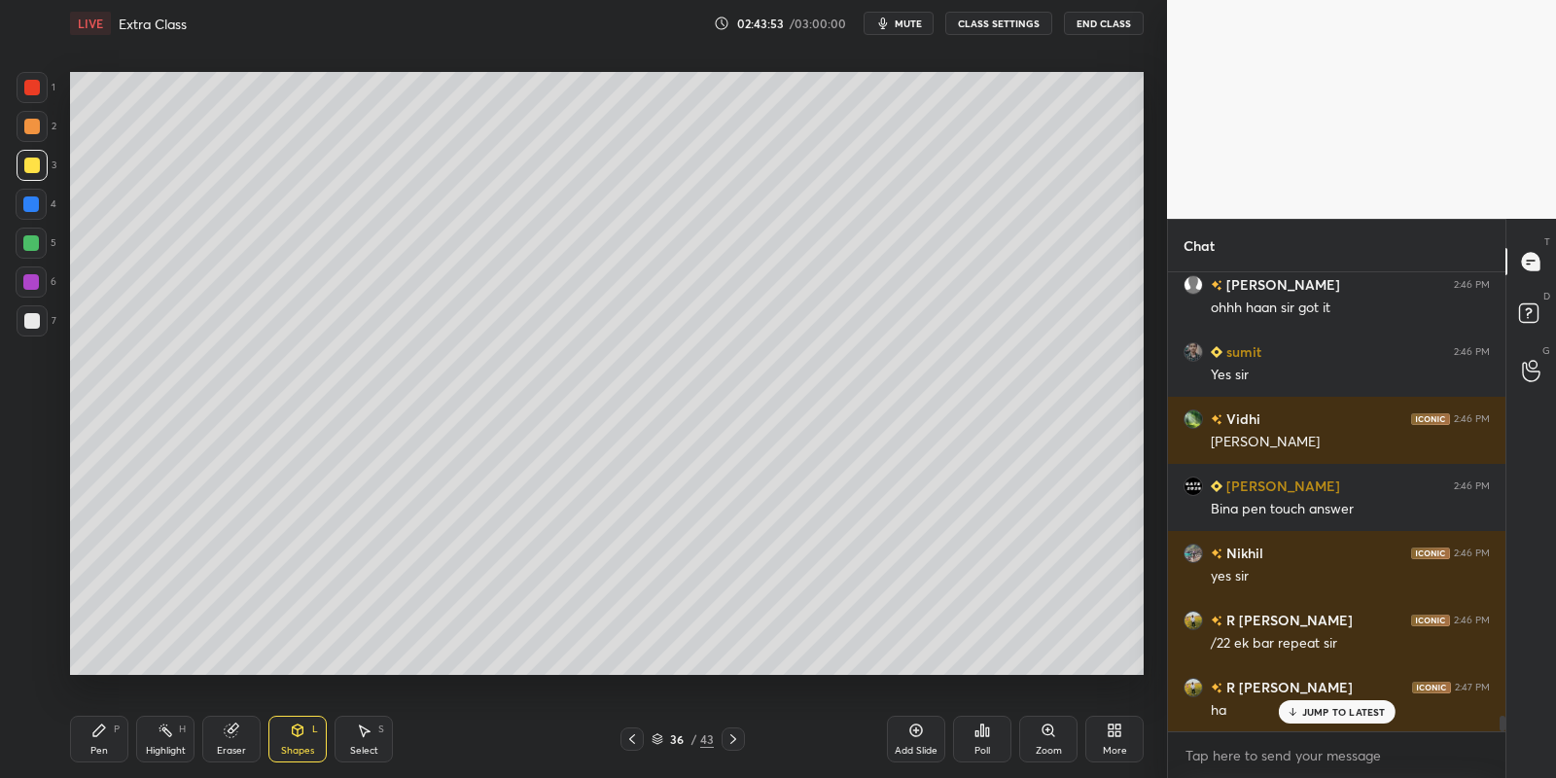
drag, startPoint x: 117, startPoint y: 729, endPoint x: 156, endPoint y: 735, distance: 39.3
click at [120, 731] on div "Pen P" at bounding box center [99, 739] width 58 height 47
click at [162, 738] on div "Highlight H" at bounding box center [165, 739] width 58 height 47
drag, startPoint x: 94, startPoint y: 747, endPoint x: 105, endPoint y: 740, distance: 12.7
click at [99, 746] on div "Pen P" at bounding box center [99, 739] width 58 height 47
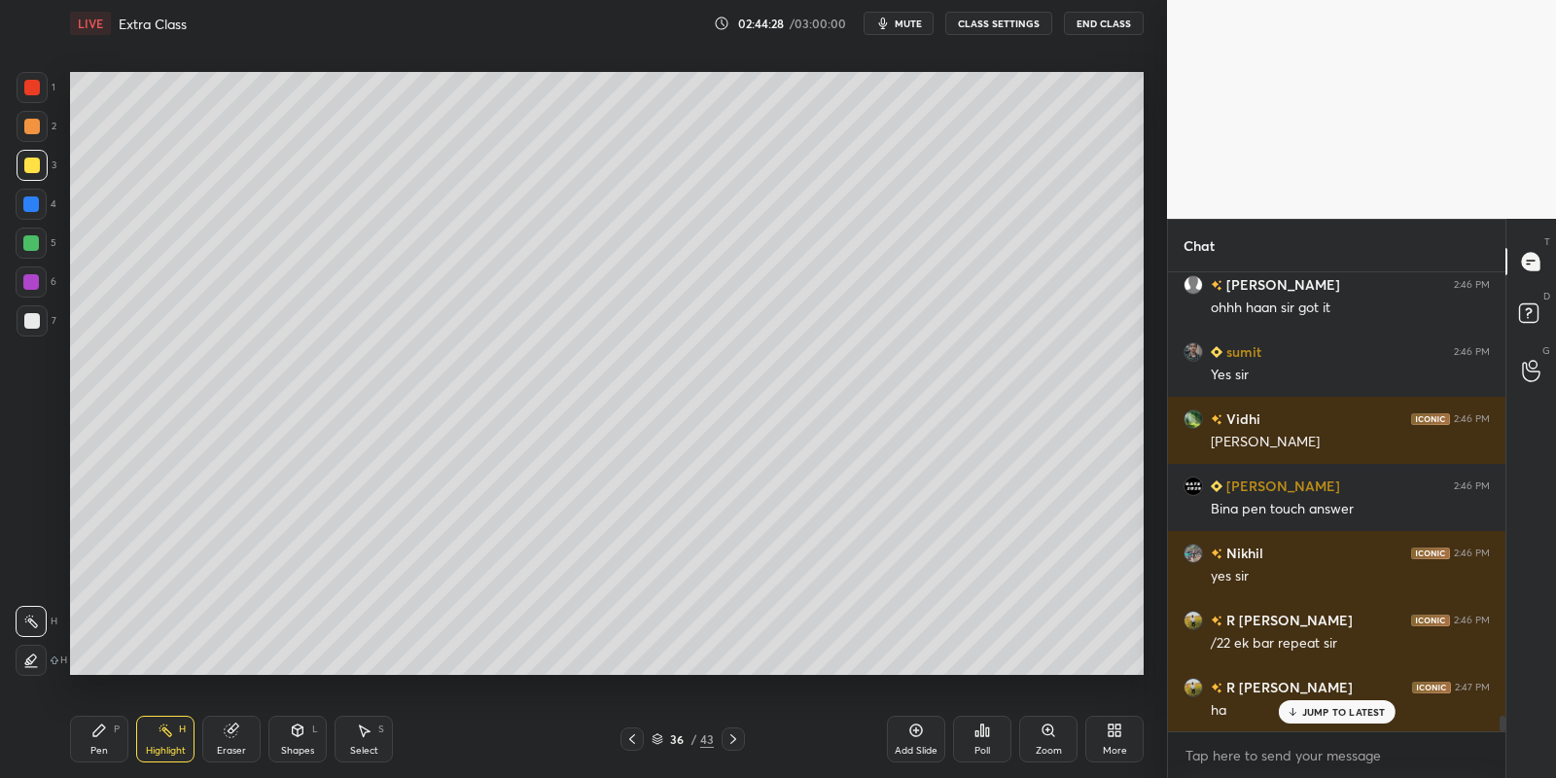
drag, startPoint x: 154, startPoint y: 738, endPoint x: 162, endPoint y: 726, distance: 14.6
click at [156, 736] on div "Highlight H" at bounding box center [165, 739] width 58 height 47
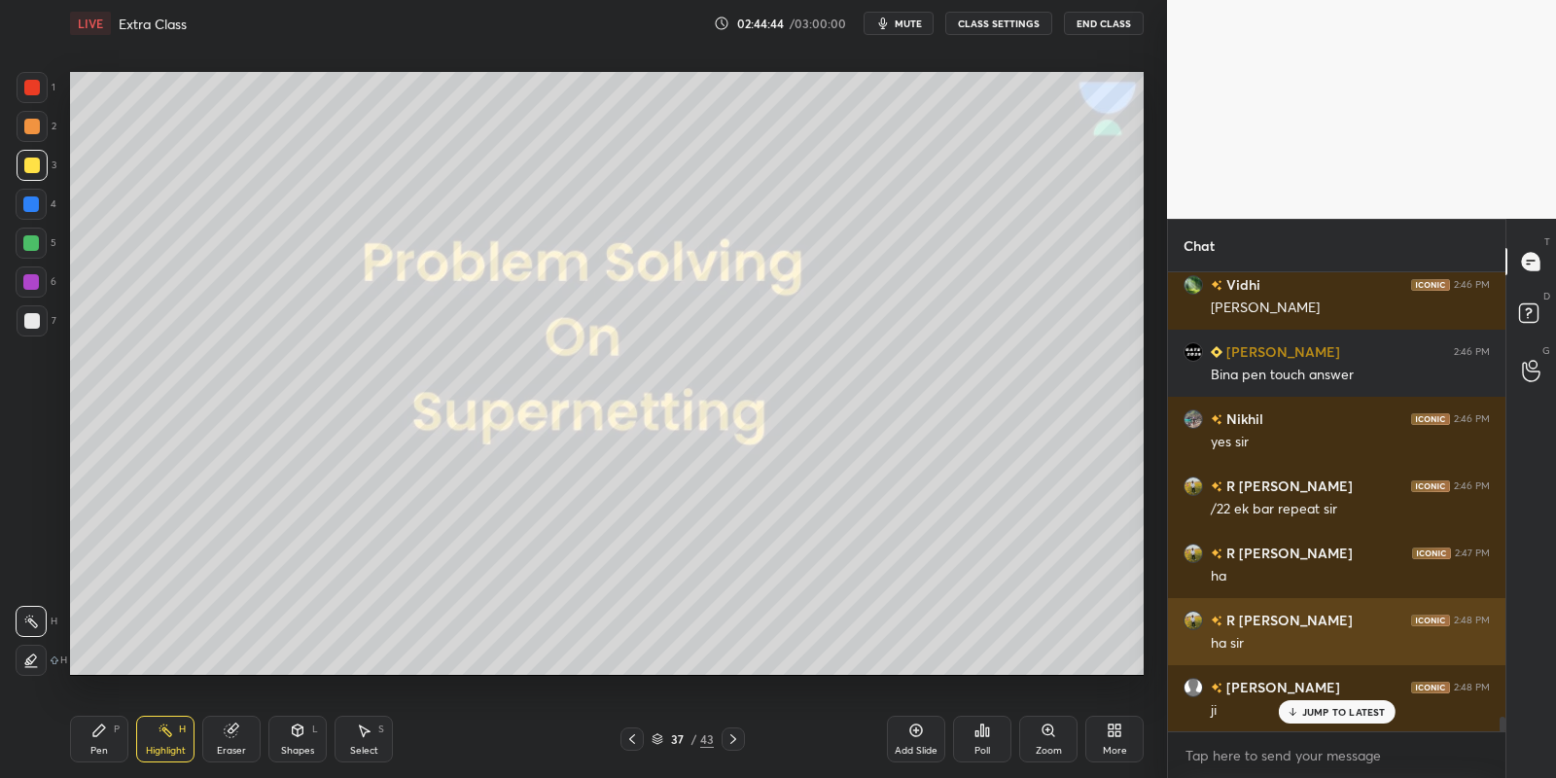
scroll to position [13709, 0]
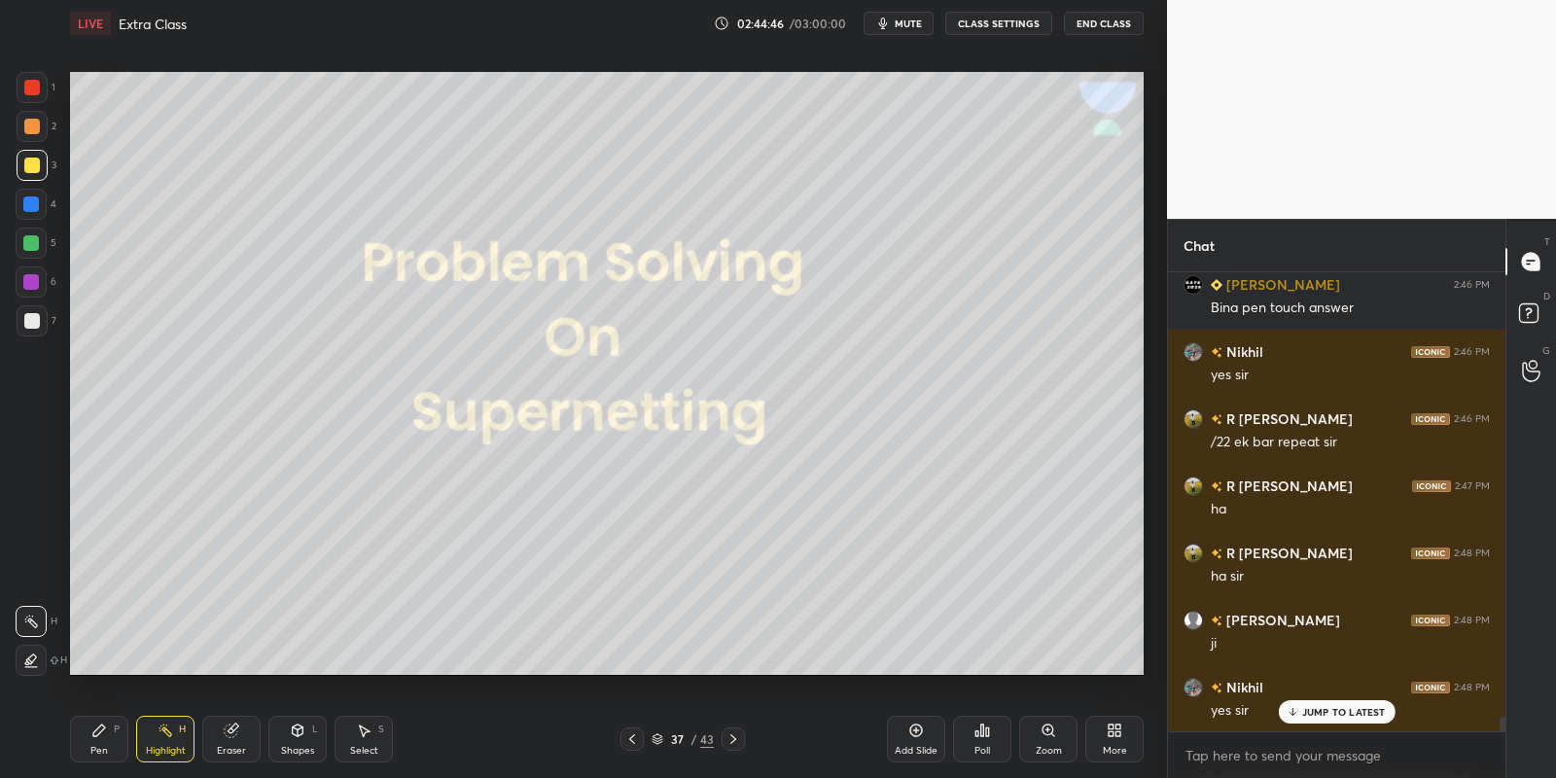
drag, startPoint x: 304, startPoint y: 736, endPoint x: 301, endPoint y: 724, distance: 13.0
click at [303, 732] on icon at bounding box center [298, 731] width 16 height 16
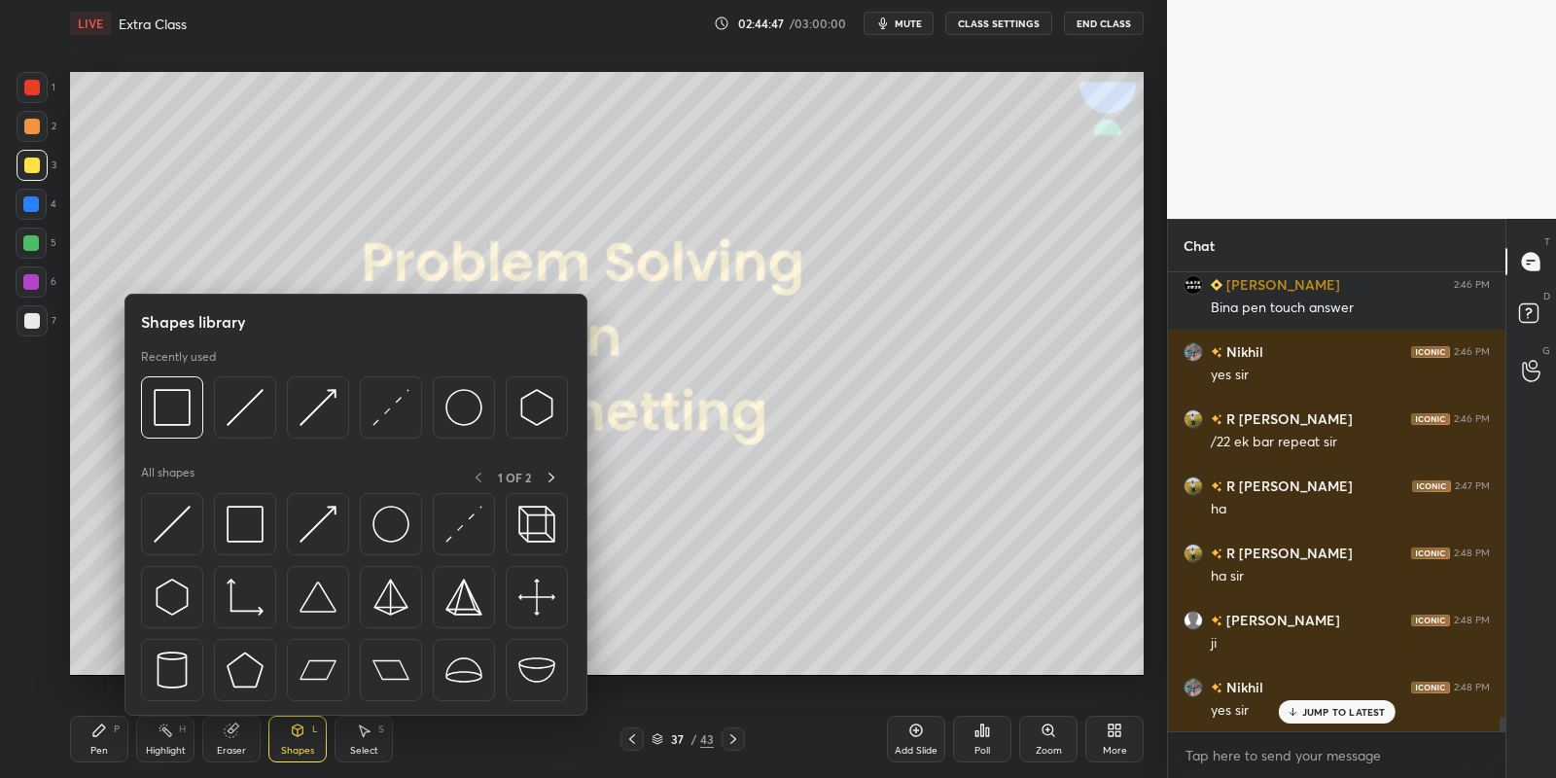
click at [250, 522] on img at bounding box center [245, 524] width 37 height 37
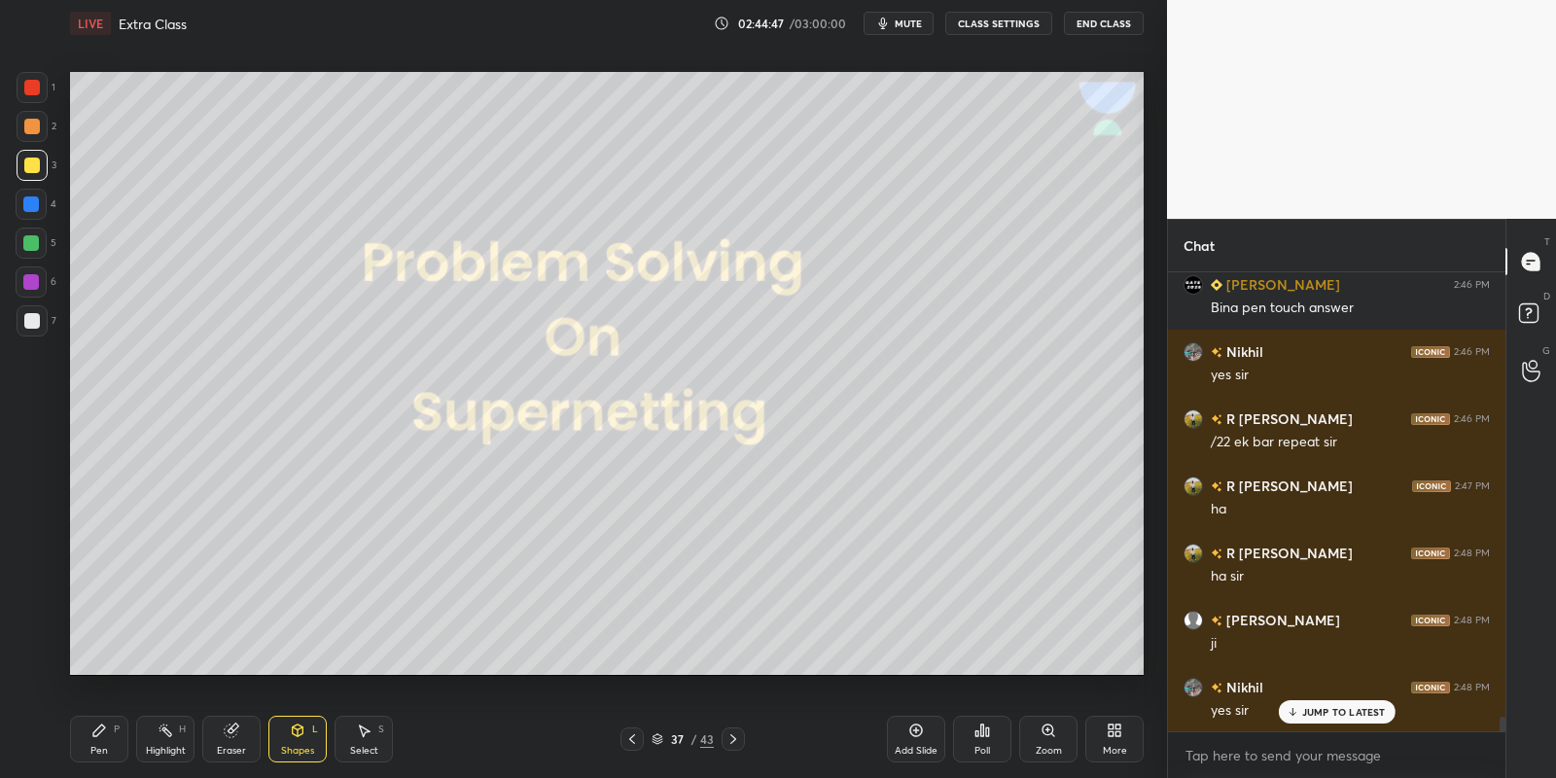
click at [30, 238] on div at bounding box center [31, 243] width 16 height 16
drag, startPoint x: 112, startPoint y: 733, endPoint x: 128, endPoint y: 717, distance: 23.4
click at [116, 733] on div "Pen P" at bounding box center [99, 739] width 58 height 47
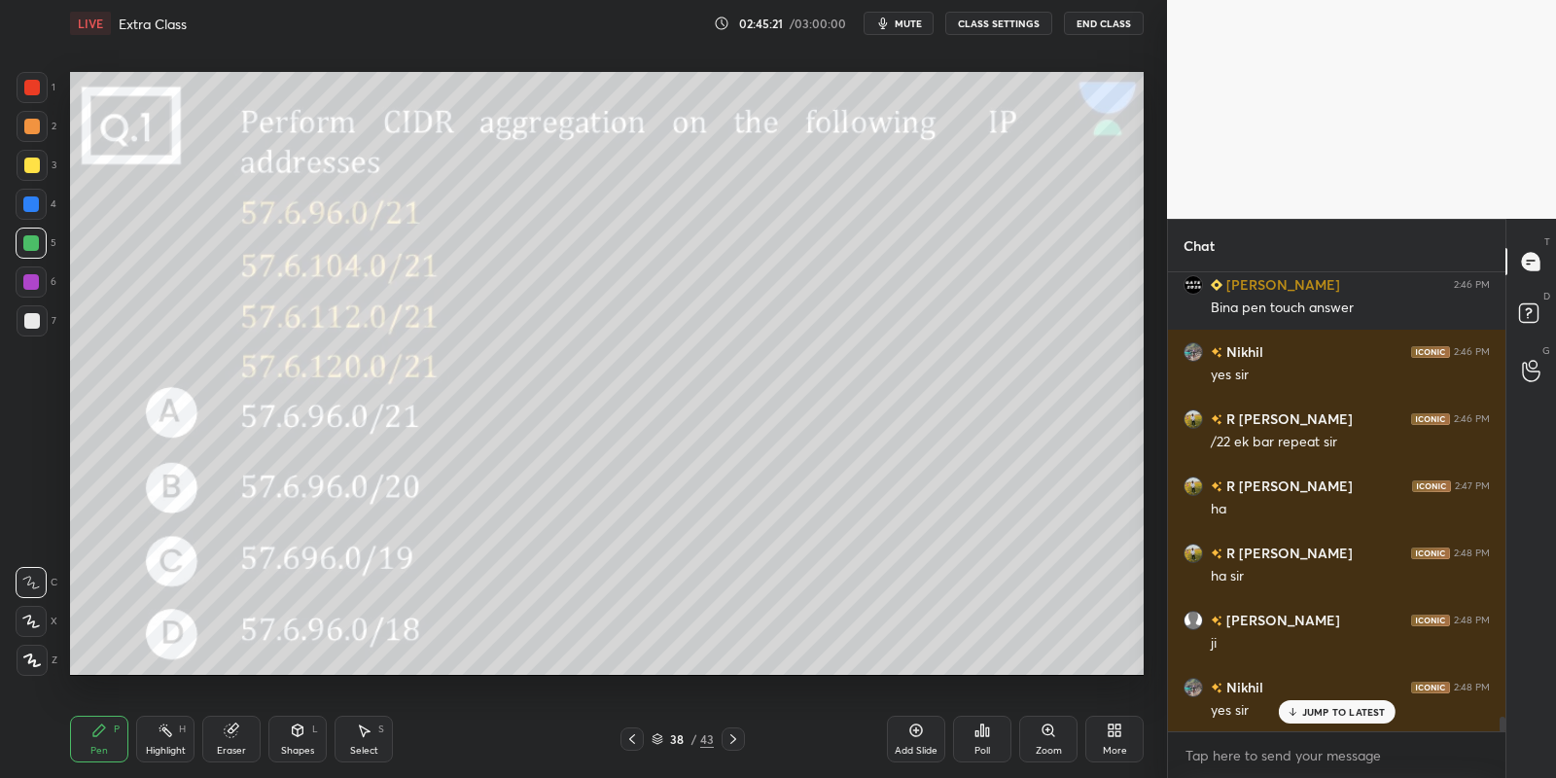
drag, startPoint x: 160, startPoint y: 735, endPoint x: 172, endPoint y: 699, distance: 37.8
click at [162, 730] on icon at bounding box center [166, 731] width 16 height 16
drag, startPoint x: 26, startPoint y: 315, endPoint x: 36, endPoint y: 326, distance: 14.5
click at [26, 315] on div at bounding box center [32, 321] width 16 height 16
drag, startPoint x: 102, startPoint y: 749, endPoint x: 167, endPoint y: 691, distance: 86.8
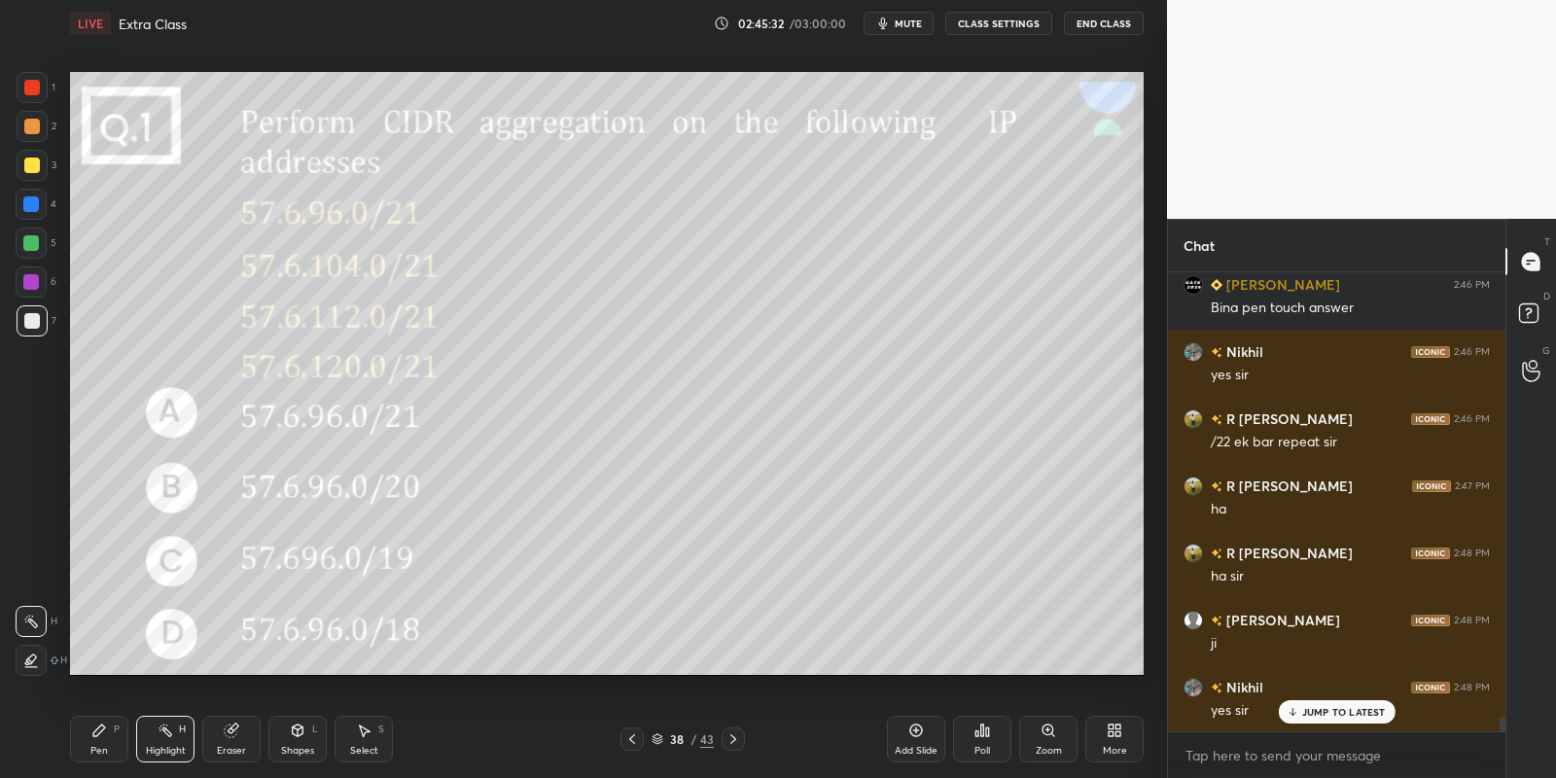
click at [107, 746] on div "Pen" at bounding box center [99, 751] width 18 height 10
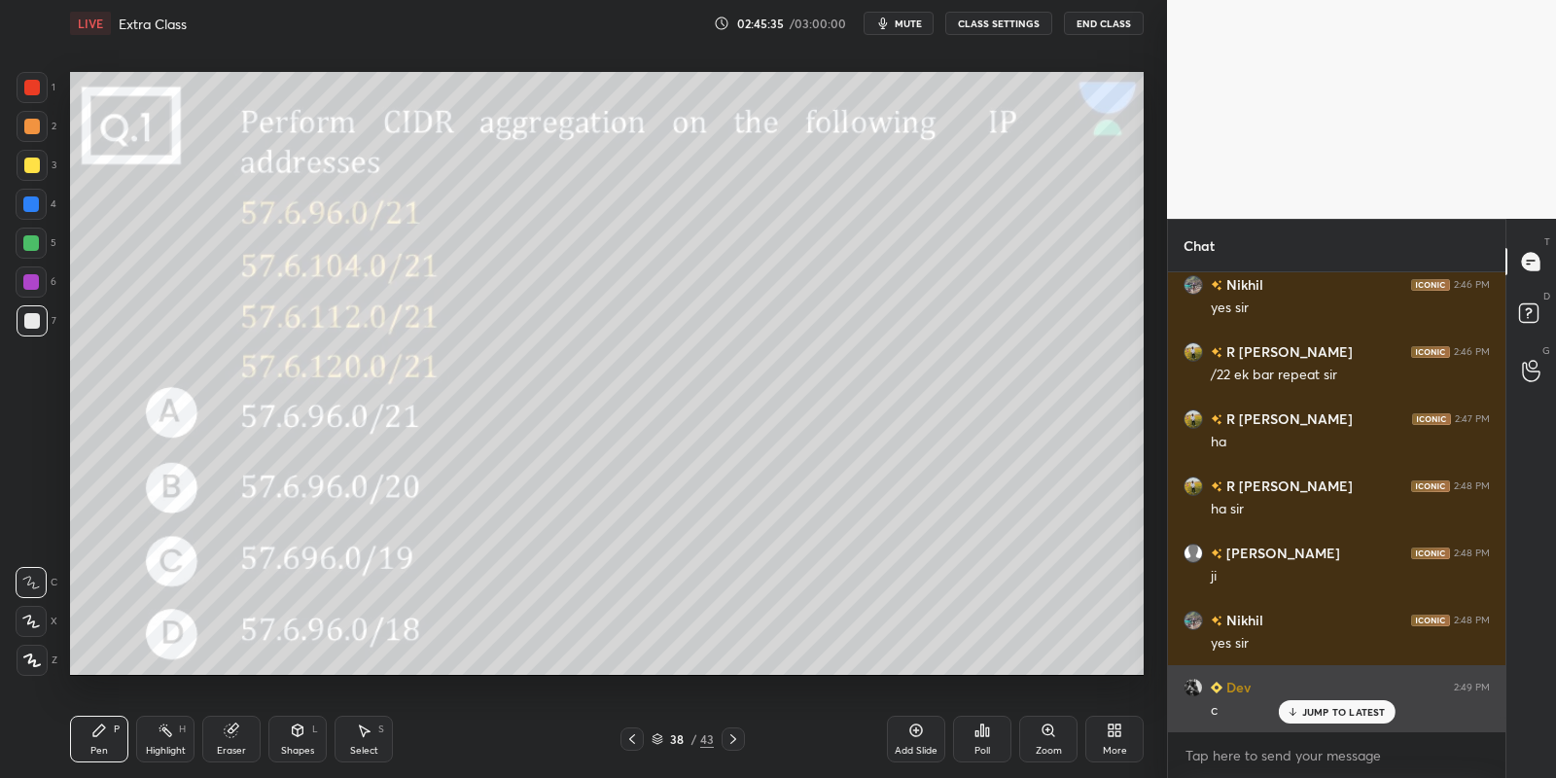
click at [1314, 709] on p "JUMP TO LATEST" at bounding box center [1344, 712] width 84 height 12
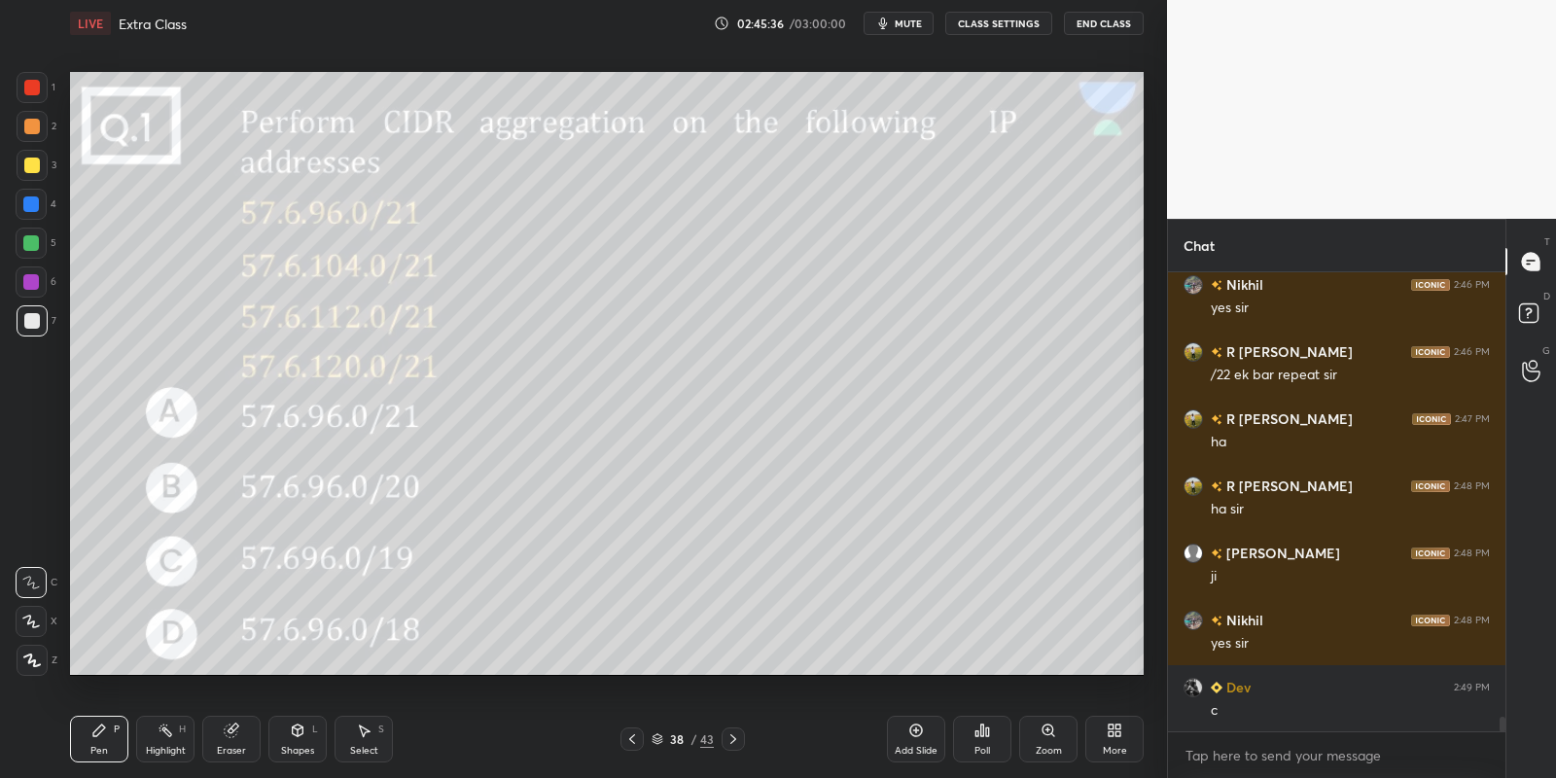
click at [981, 734] on icon at bounding box center [982, 731] width 16 height 16
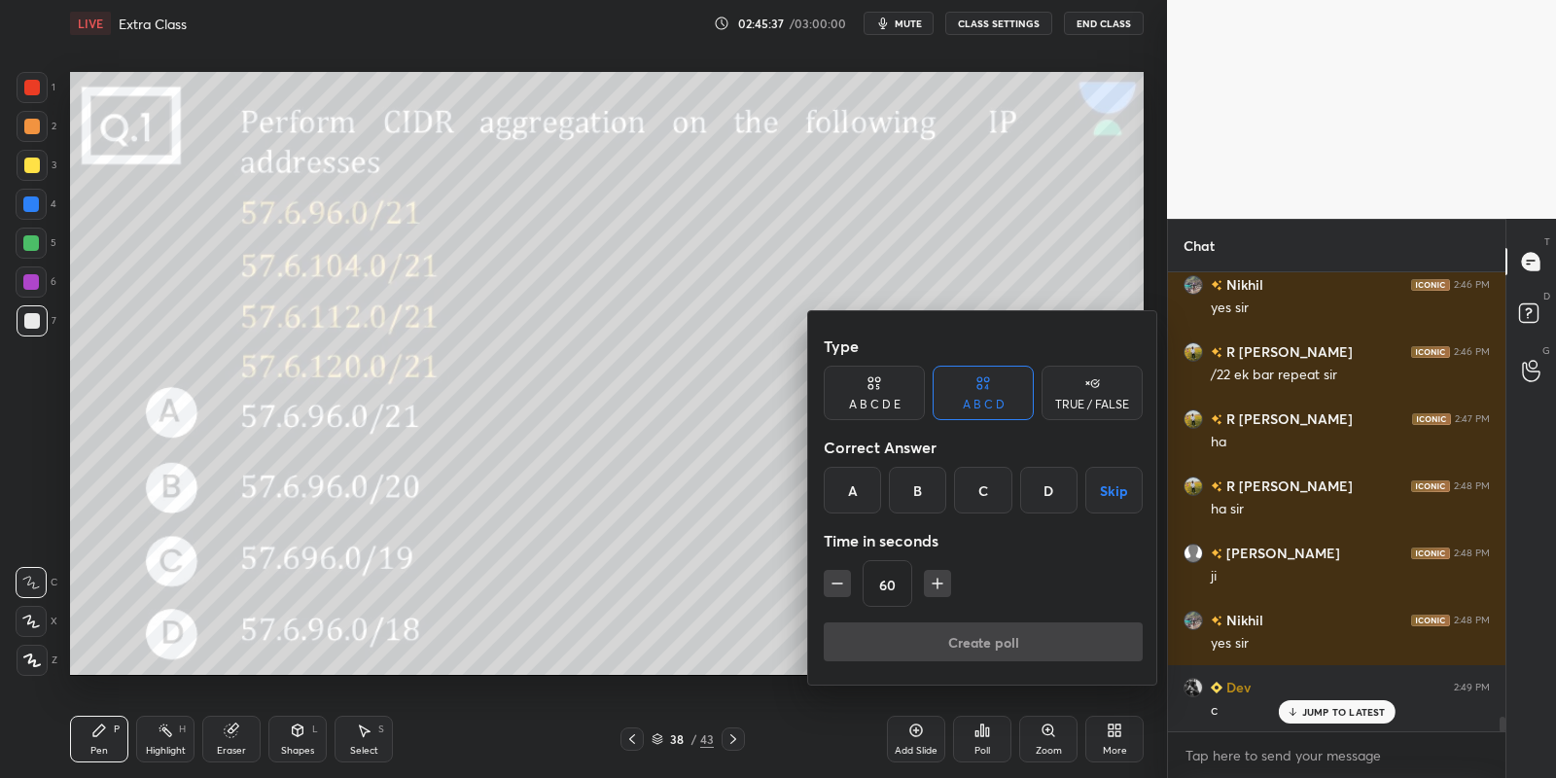
scroll to position [13843, 0]
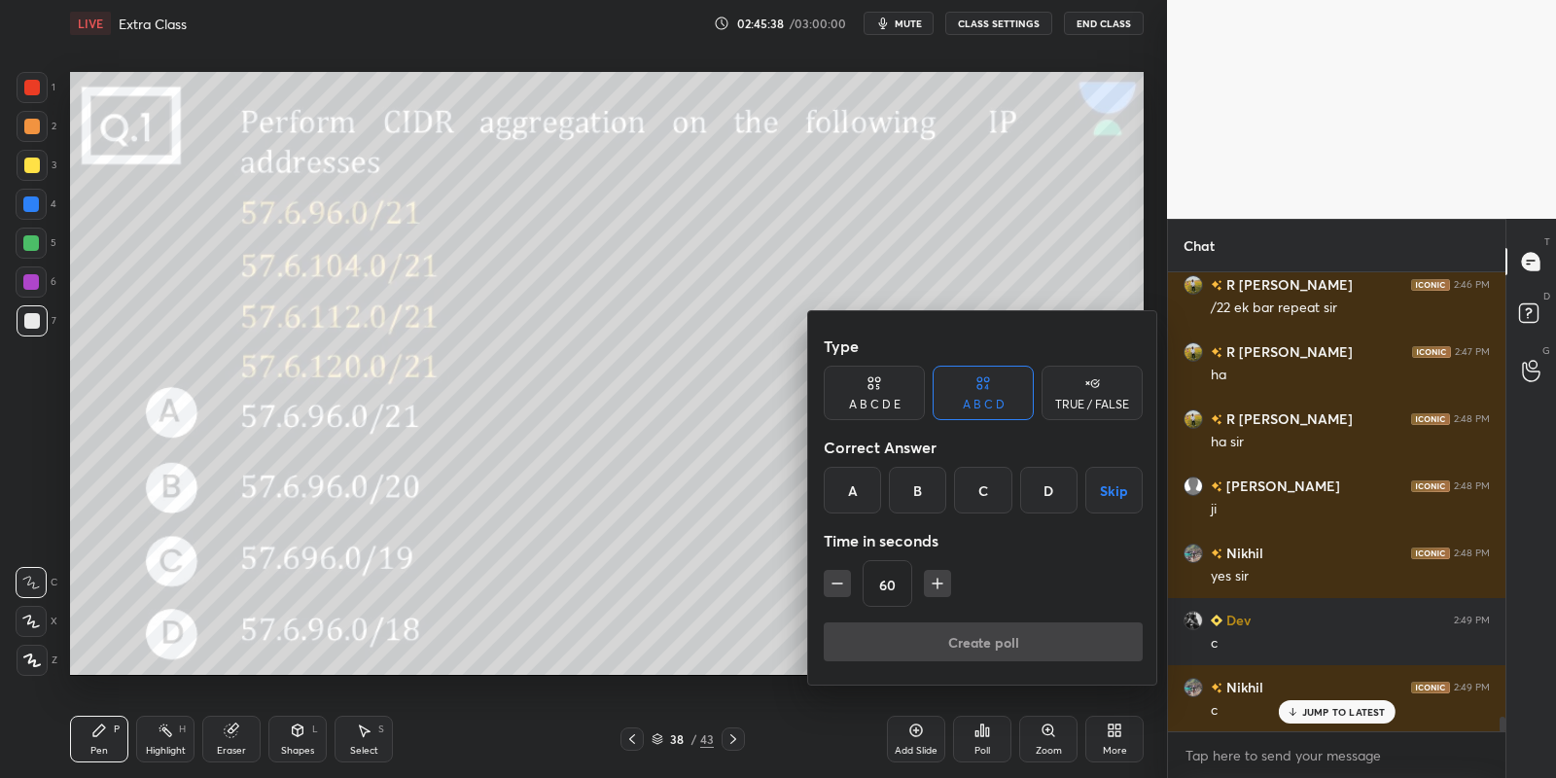
click at [975, 493] on div "C" at bounding box center [982, 490] width 57 height 47
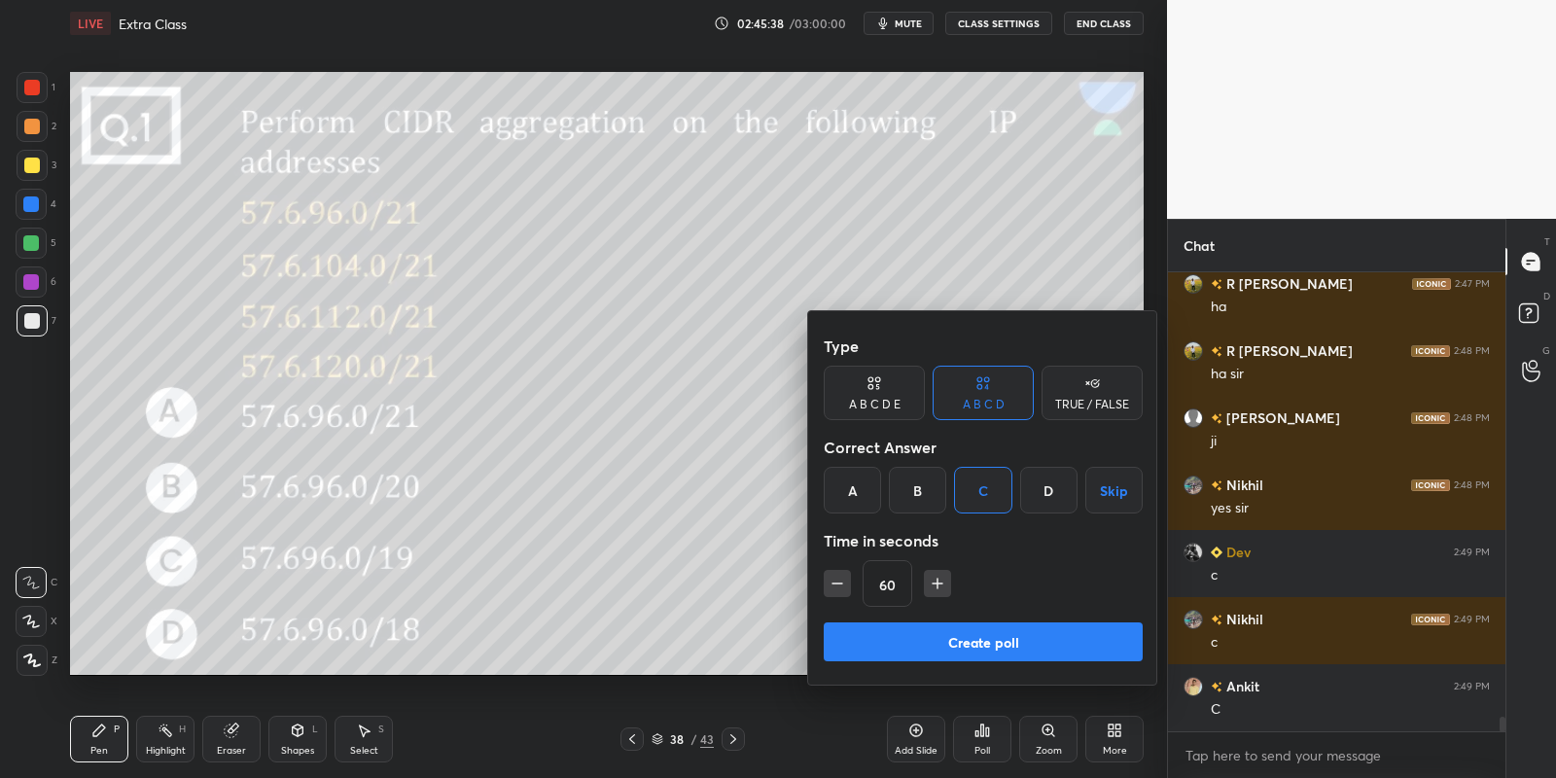
click at [912, 637] on button "Create poll" at bounding box center [983, 641] width 319 height 39
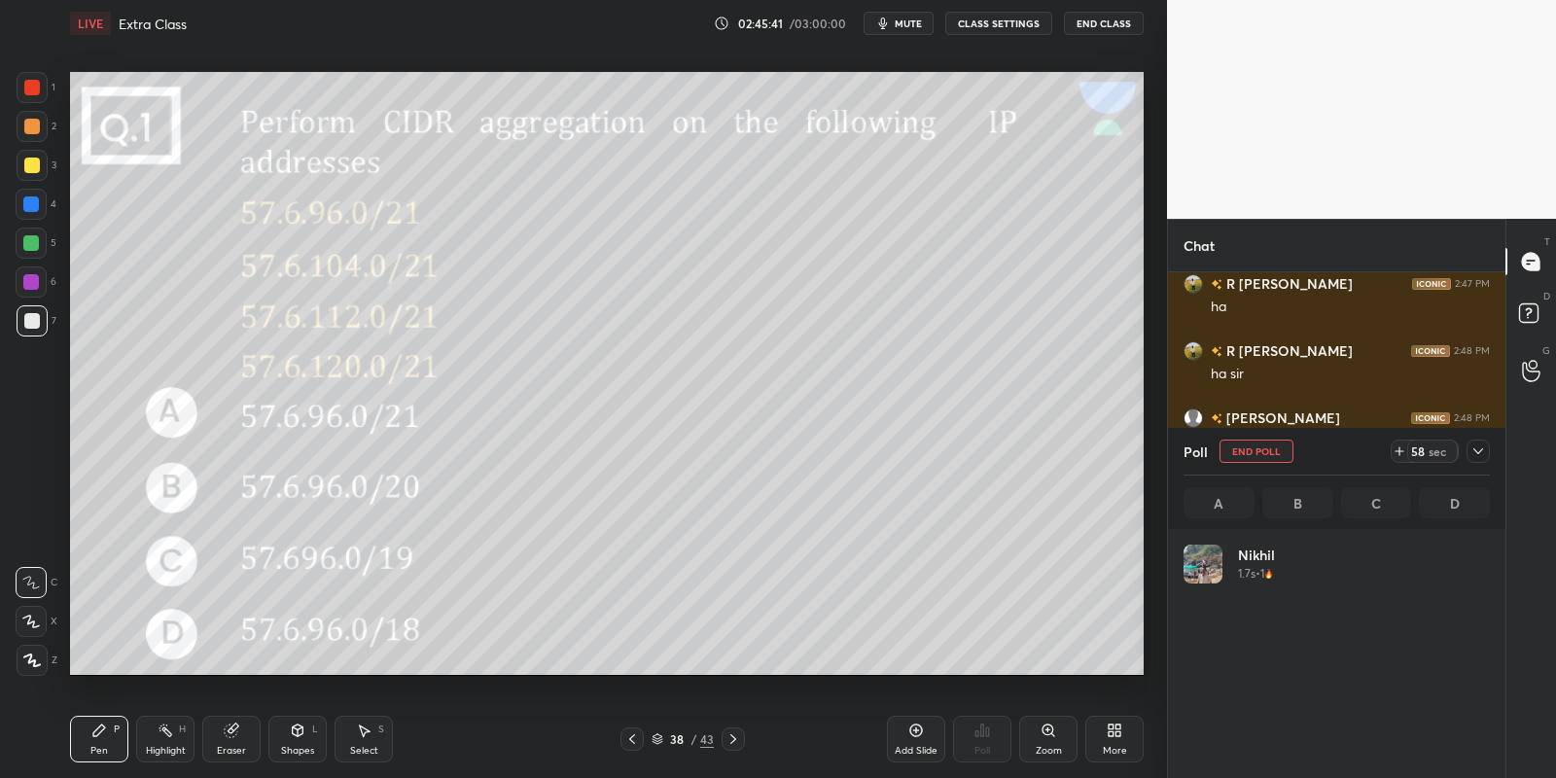
scroll to position [228, 301]
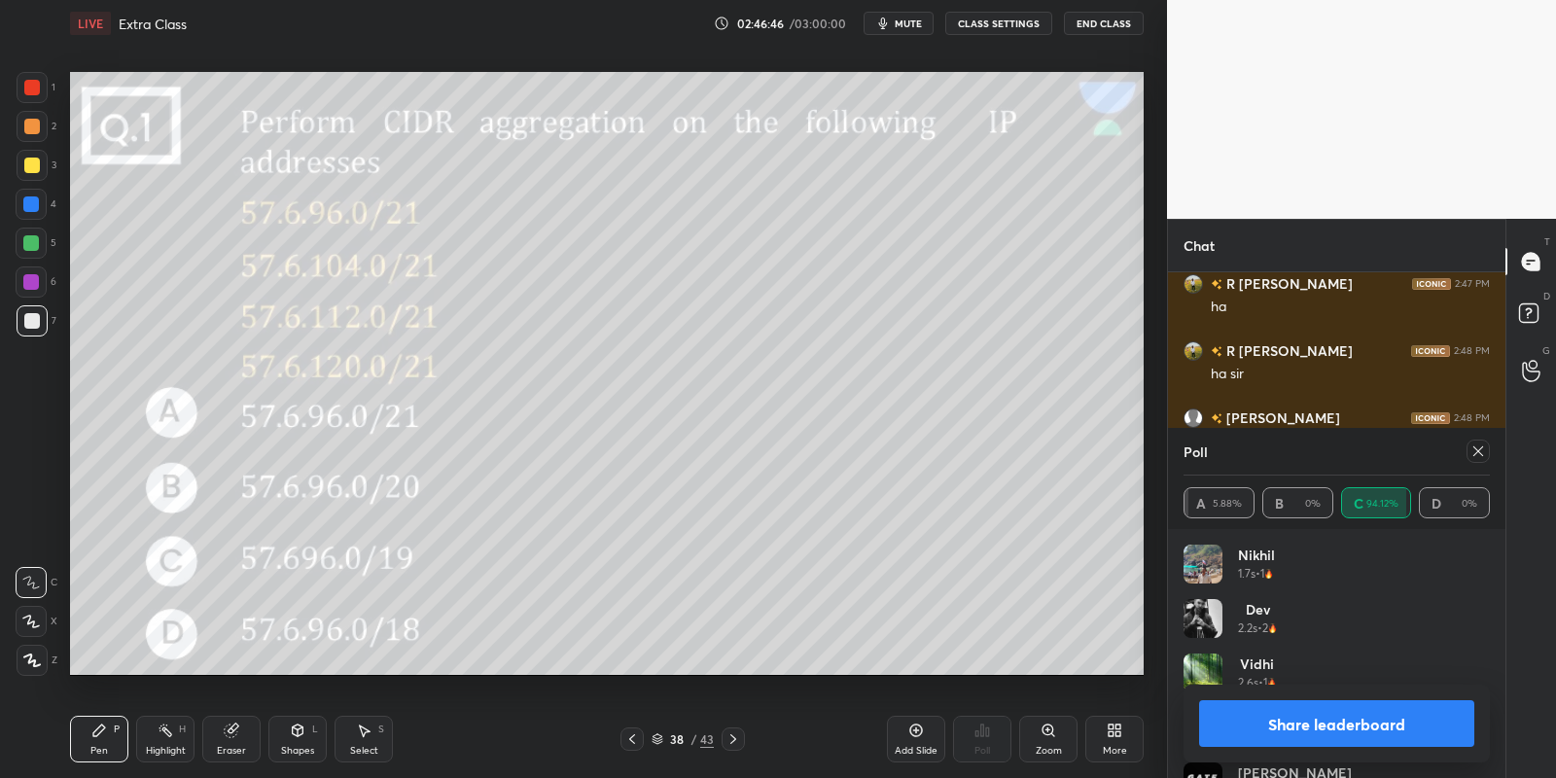
click at [1314, 714] on button "Share leaderboard" at bounding box center [1336, 723] width 275 height 47
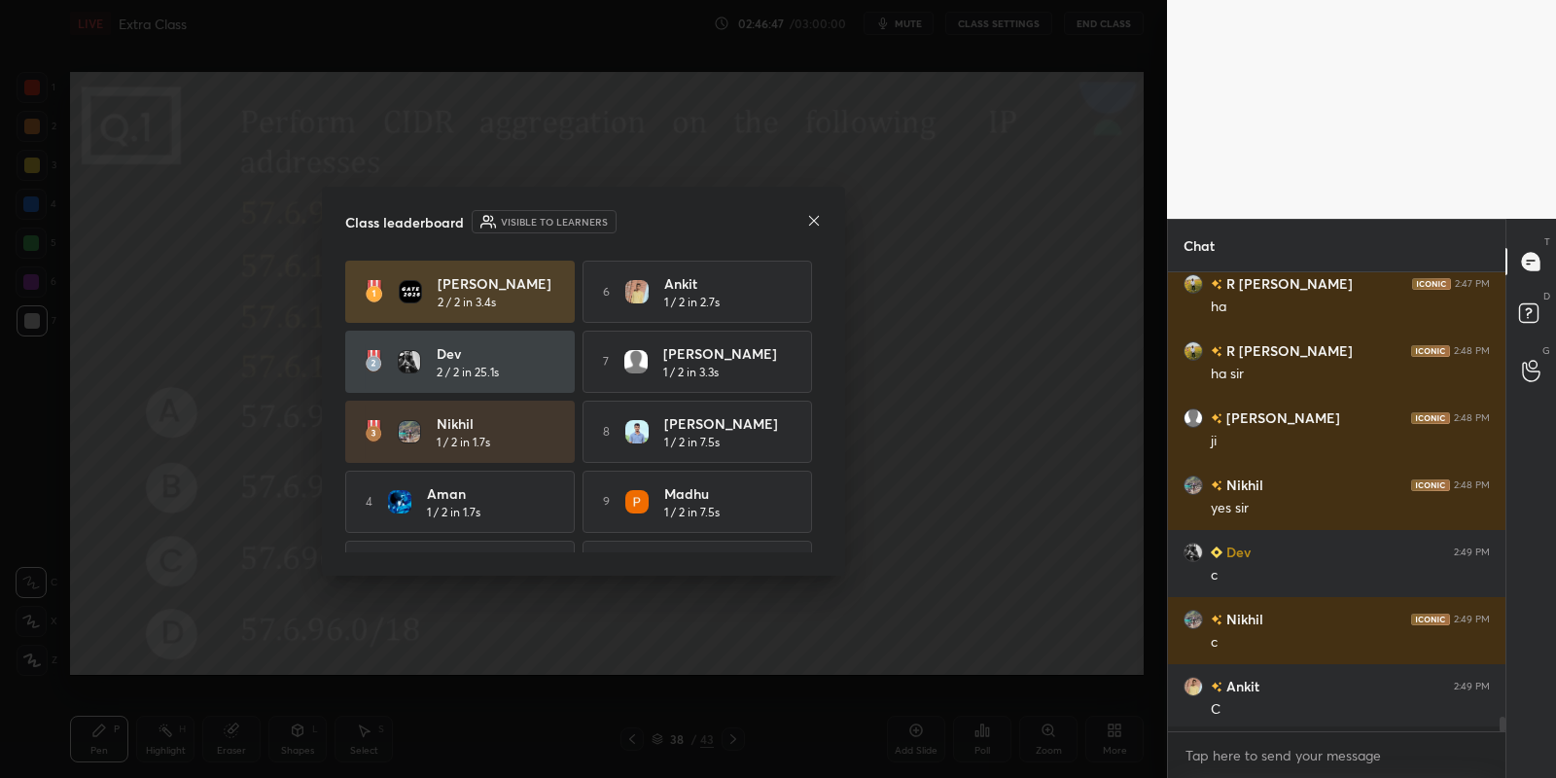
scroll to position [293, 333]
click at [818, 217] on icon at bounding box center [814, 221] width 16 height 16
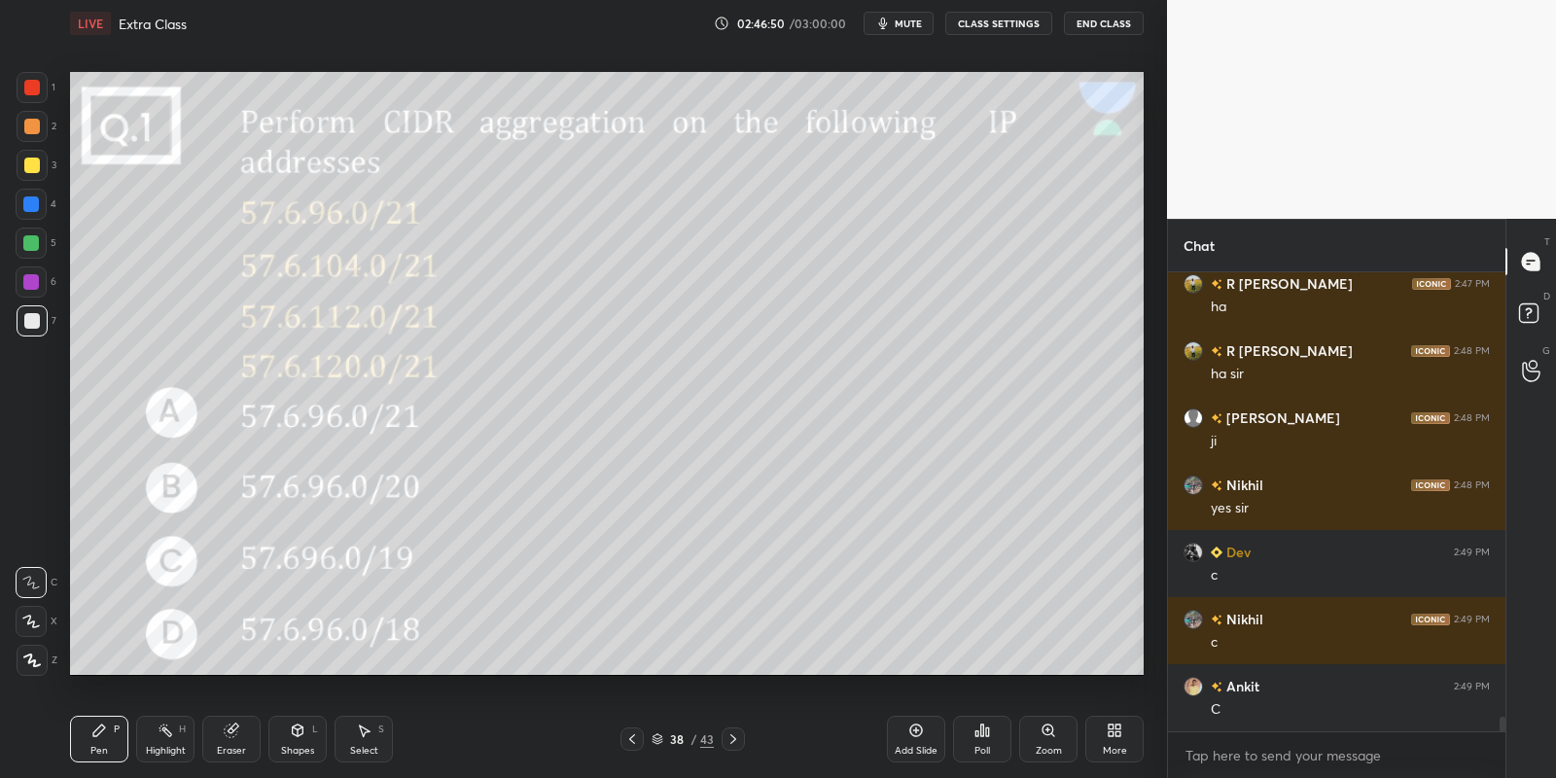
drag, startPoint x: 27, startPoint y: 165, endPoint x: 28, endPoint y: 203, distance: 37.9
click at [23, 172] on div at bounding box center [32, 165] width 31 height 31
click at [27, 242] on div at bounding box center [31, 243] width 16 height 16
click at [302, 735] on icon at bounding box center [298, 731] width 16 height 16
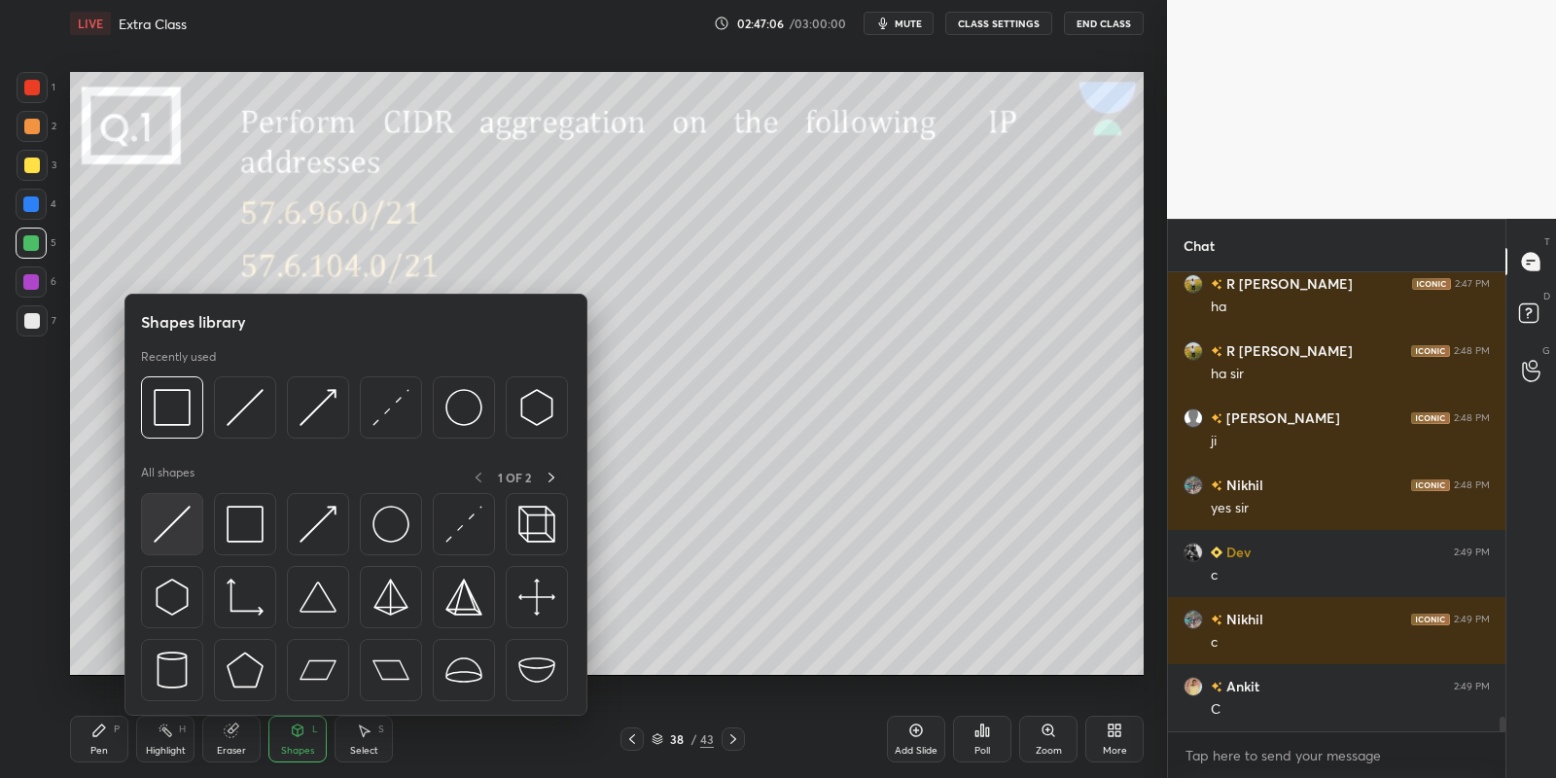
click at [188, 517] on div at bounding box center [172, 524] width 62 height 62
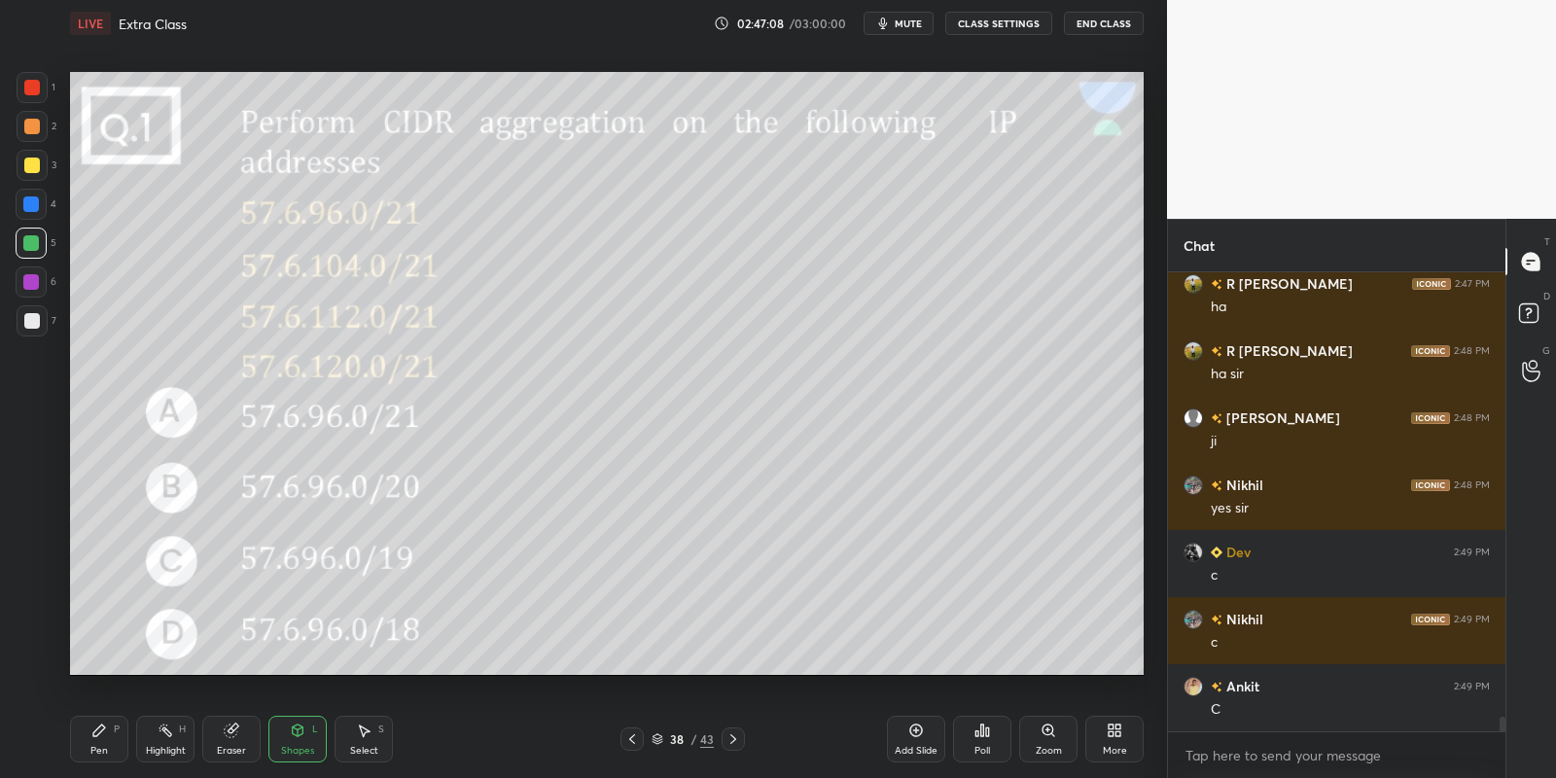
click at [104, 752] on div "Pen" at bounding box center [99, 751] width 18 height 10
click at [159, 747] on div "Highlight H" at bounding box center [165, 739] width 58 height 47
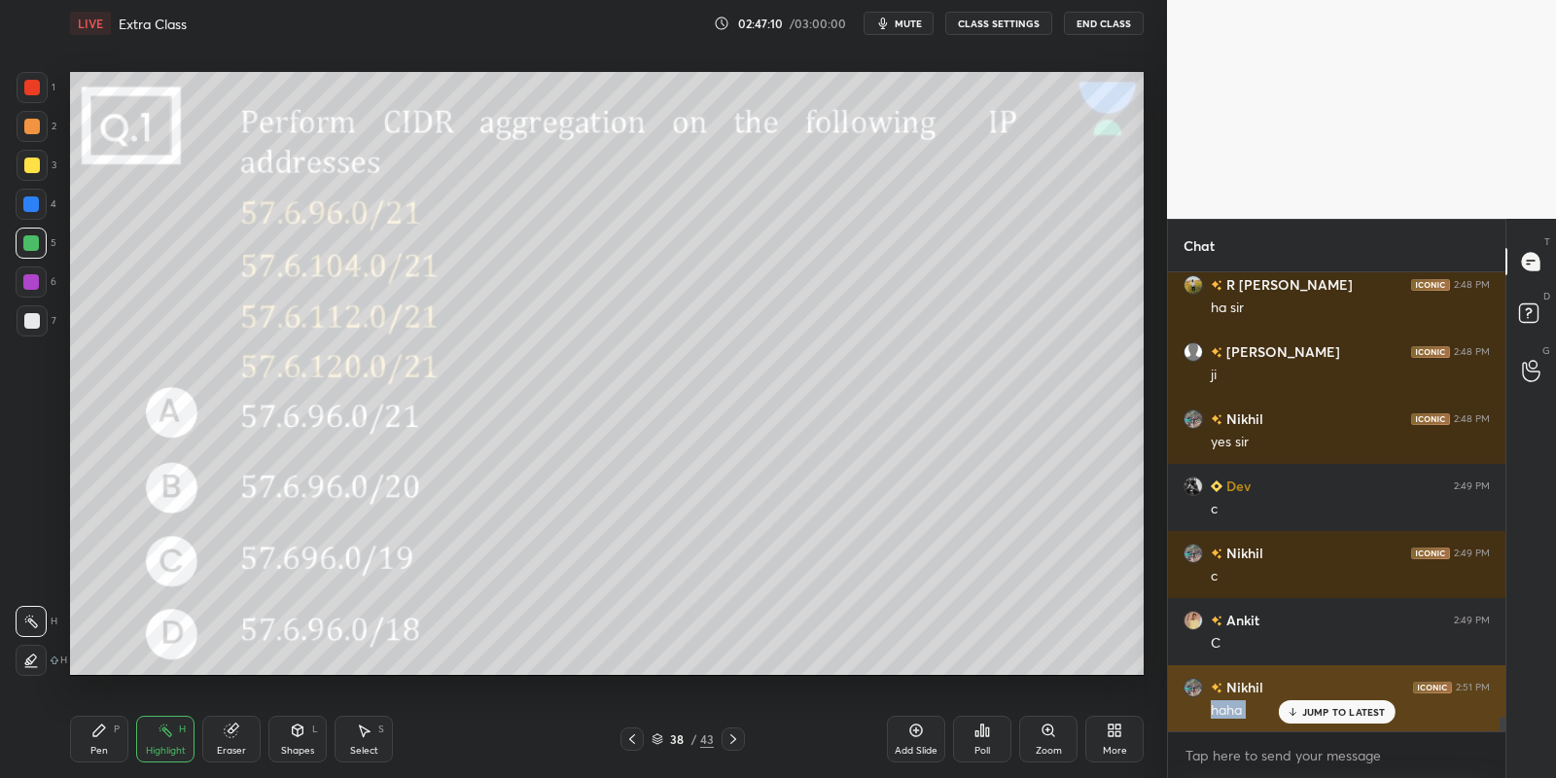
click at [1305, 697] on div "haha" at bounding box center [1350, 708] width 279 height 23
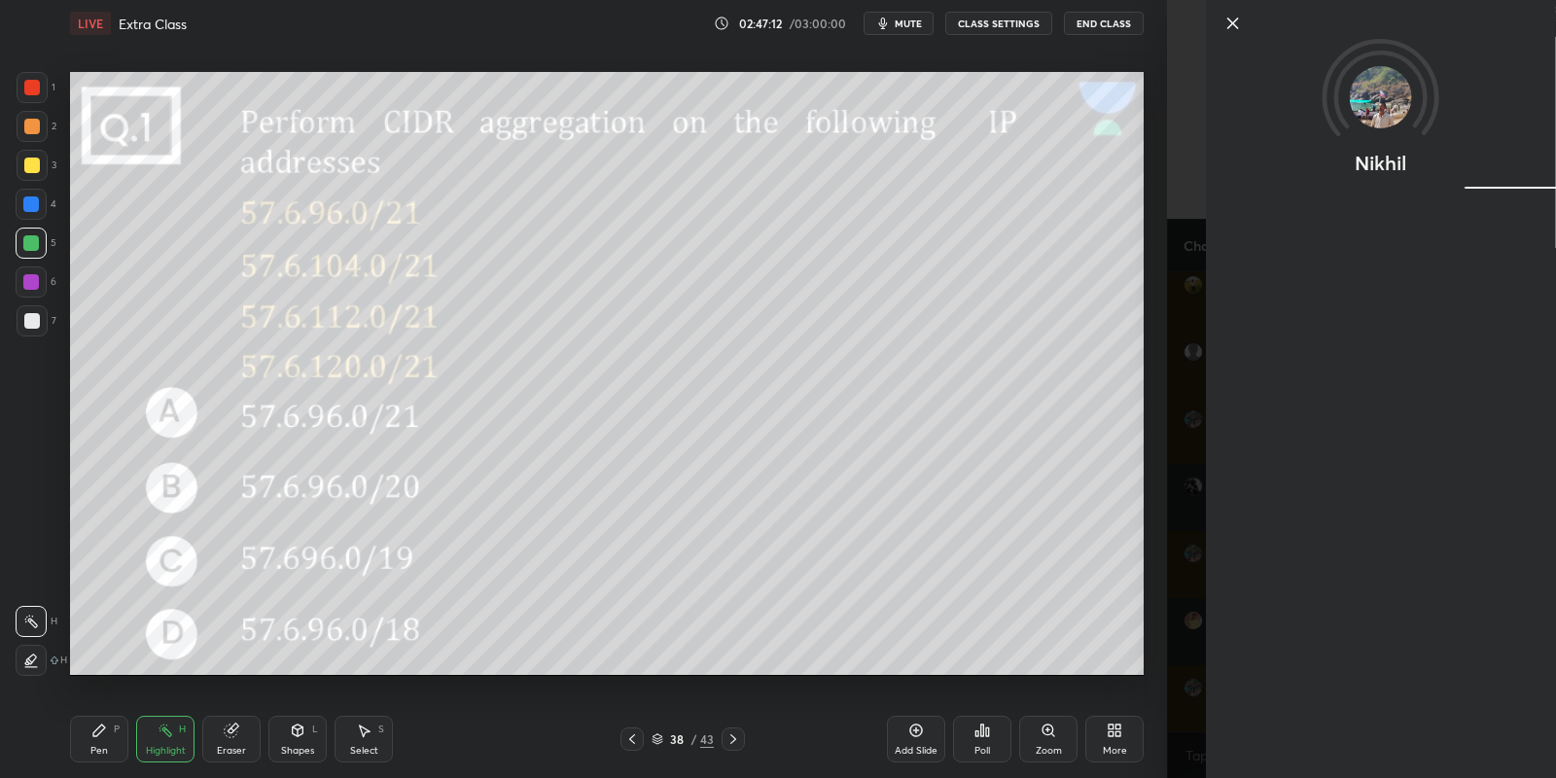
click at [1230, 25] on icon at bounding box center [1232, 23] width 23 height 23
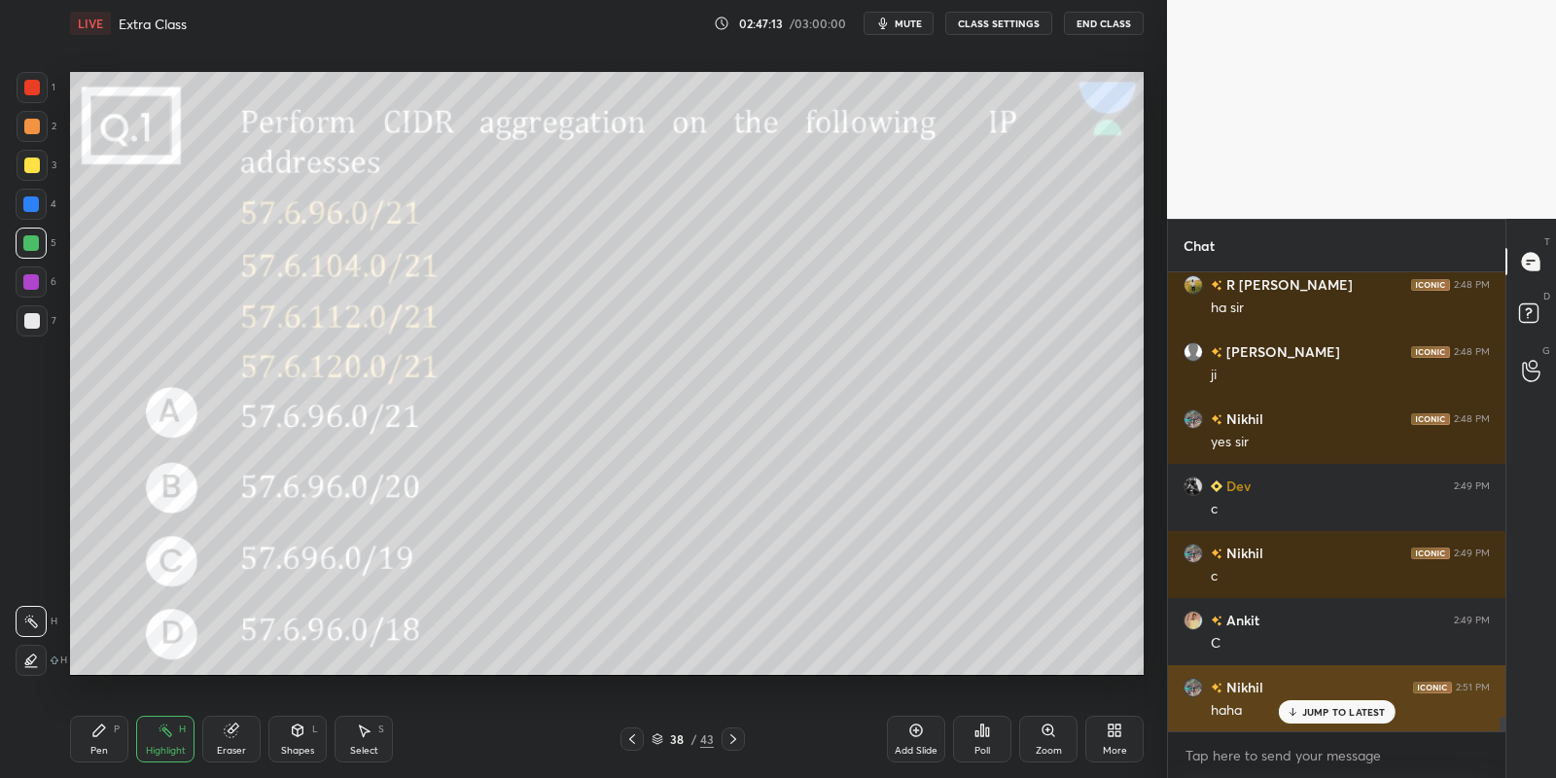
click at [1311, 717] on p "JUMP TO LATEST" at bounding box center [1344, 712] width 84 height 12
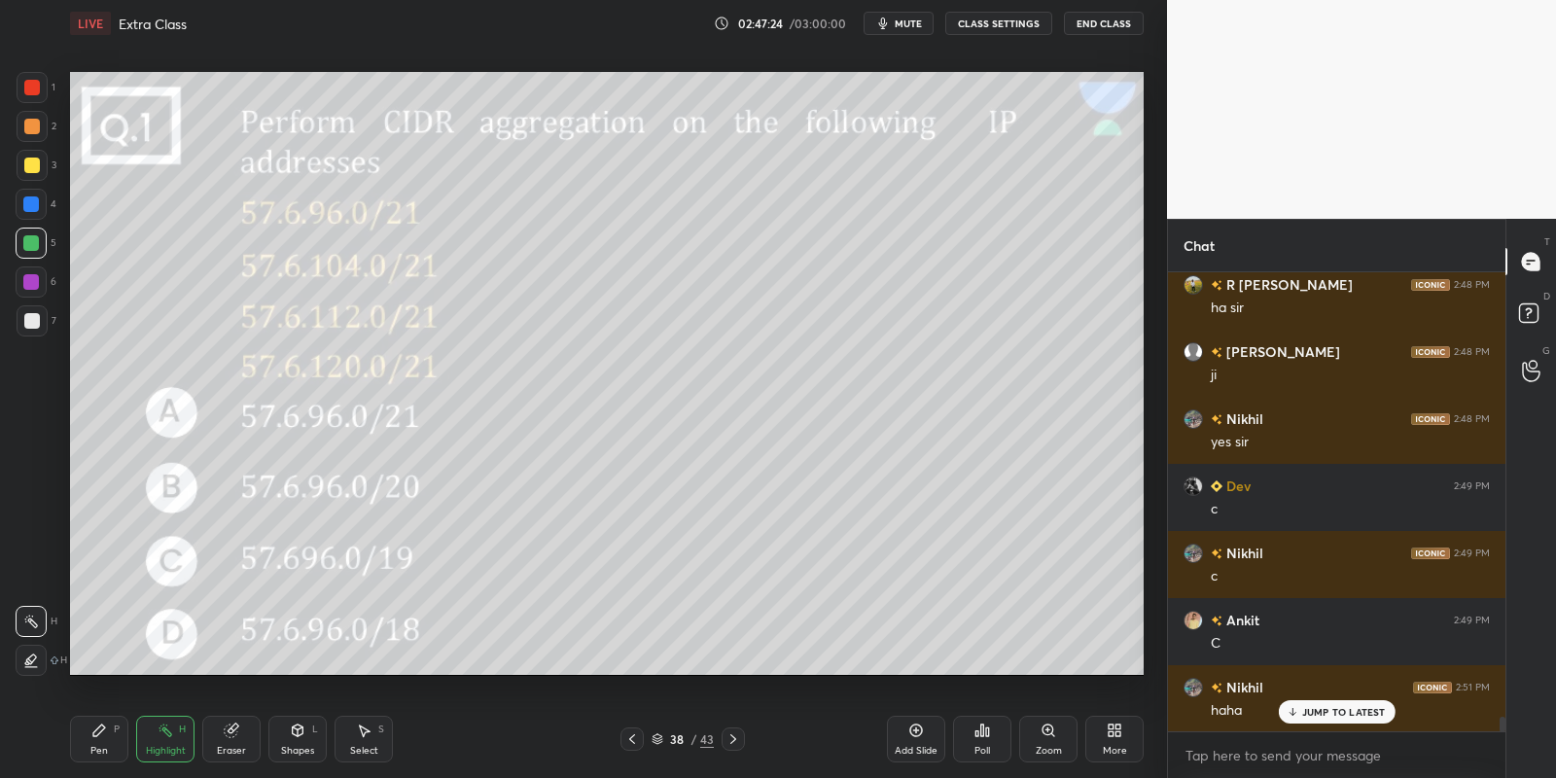
scroll to position [14044, 0]
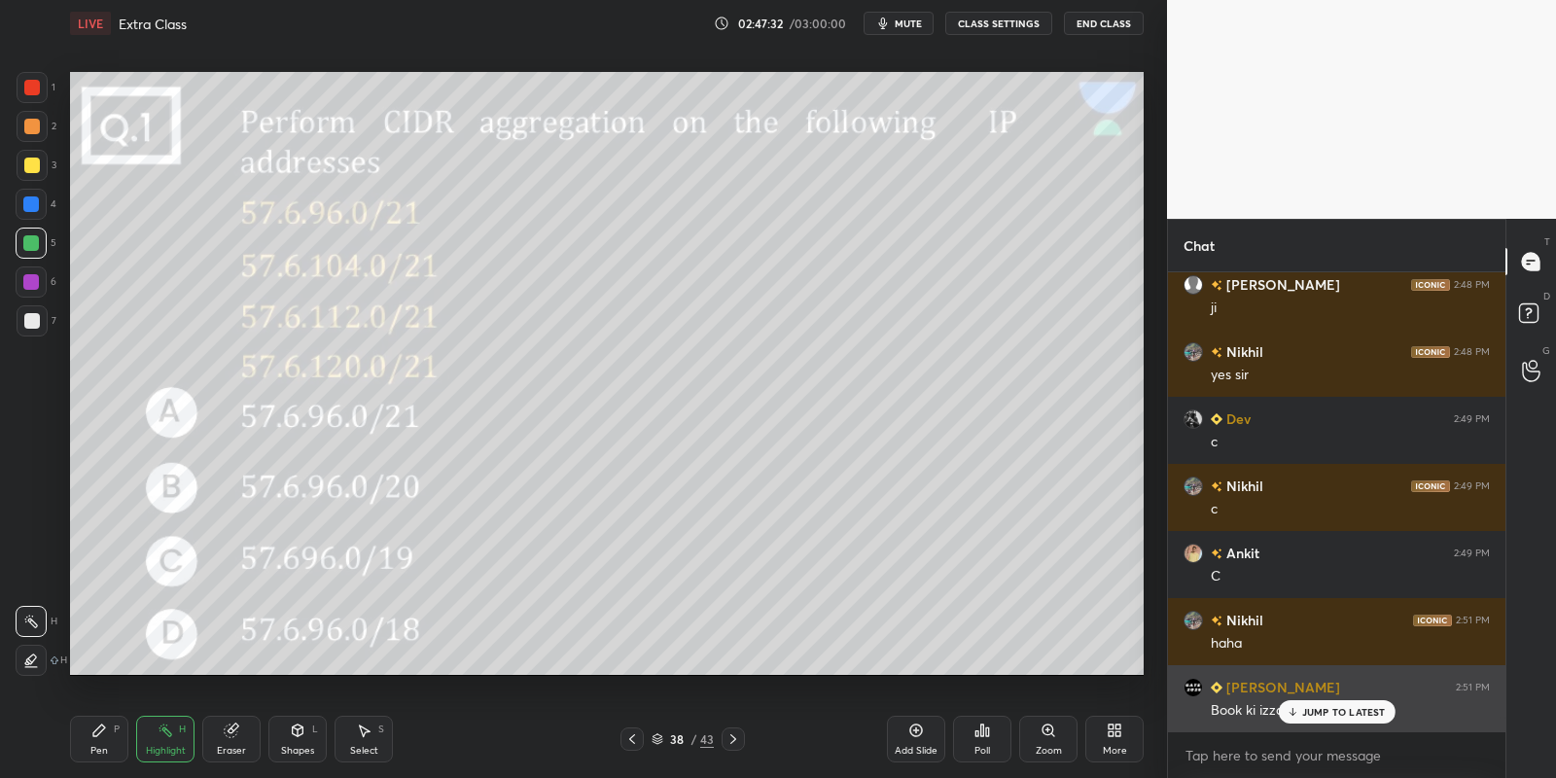
click at [1292, 716] on icon at bounding box center [1292, 712] width 13 height 12
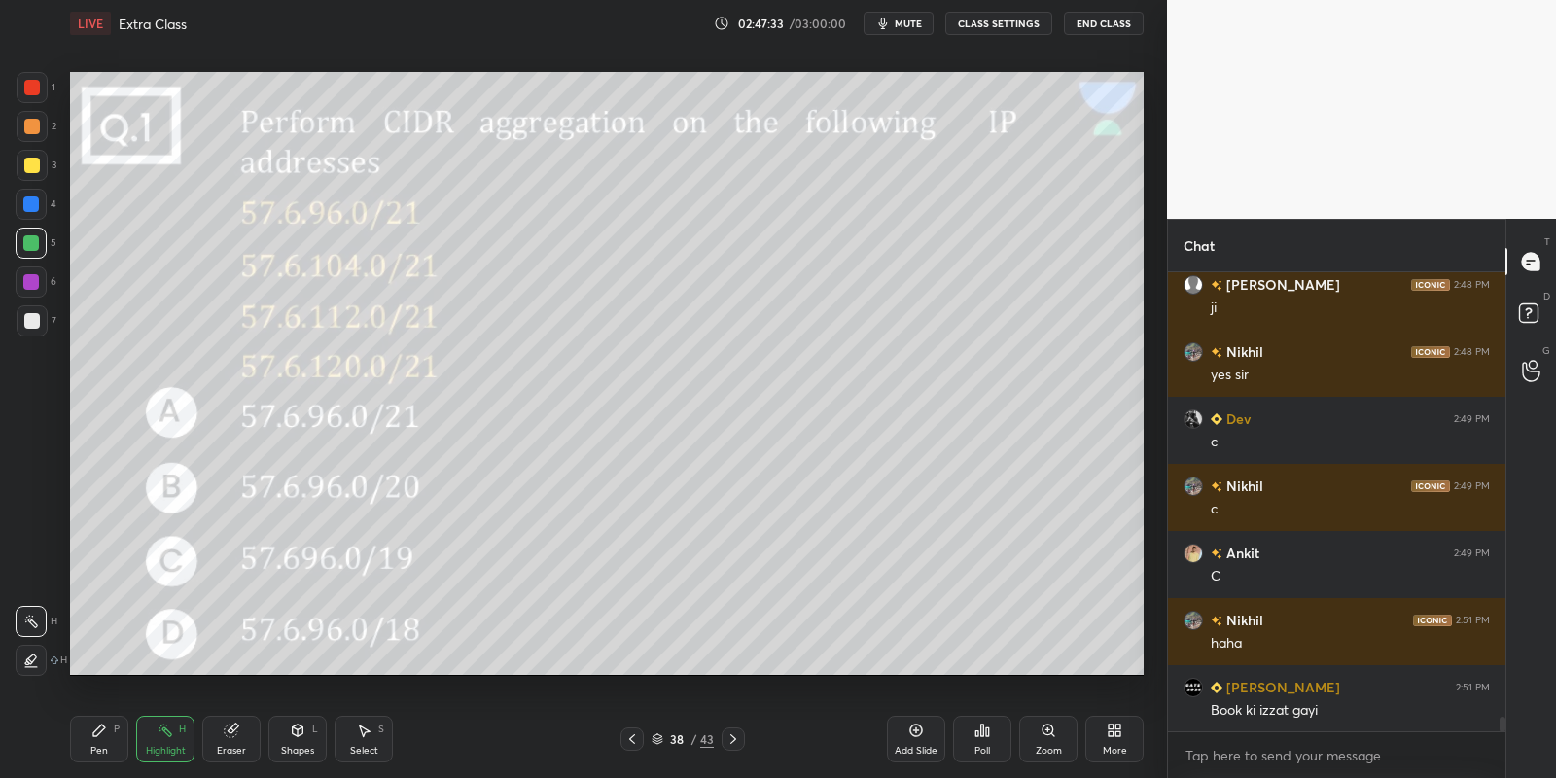
drag, startPoint x: 73, startPoint y: 747, endPoint x: 147, endPoint y: 744, distance: 74.0
click at [82, 746] on div "Pen P" at bounding box center [99, 739] width 58 height 47
click at [159, 746] on div "Highlight" at bounding box center [166, 751] width 40 height 10
click at [121, 736] on div "Pen P" at bounding box center [99, 739] width 58 height 47
drag, startPoint x: 177, startPoint y: 756, endPoint x: 181, endPoint y: 719, distance: 37.2
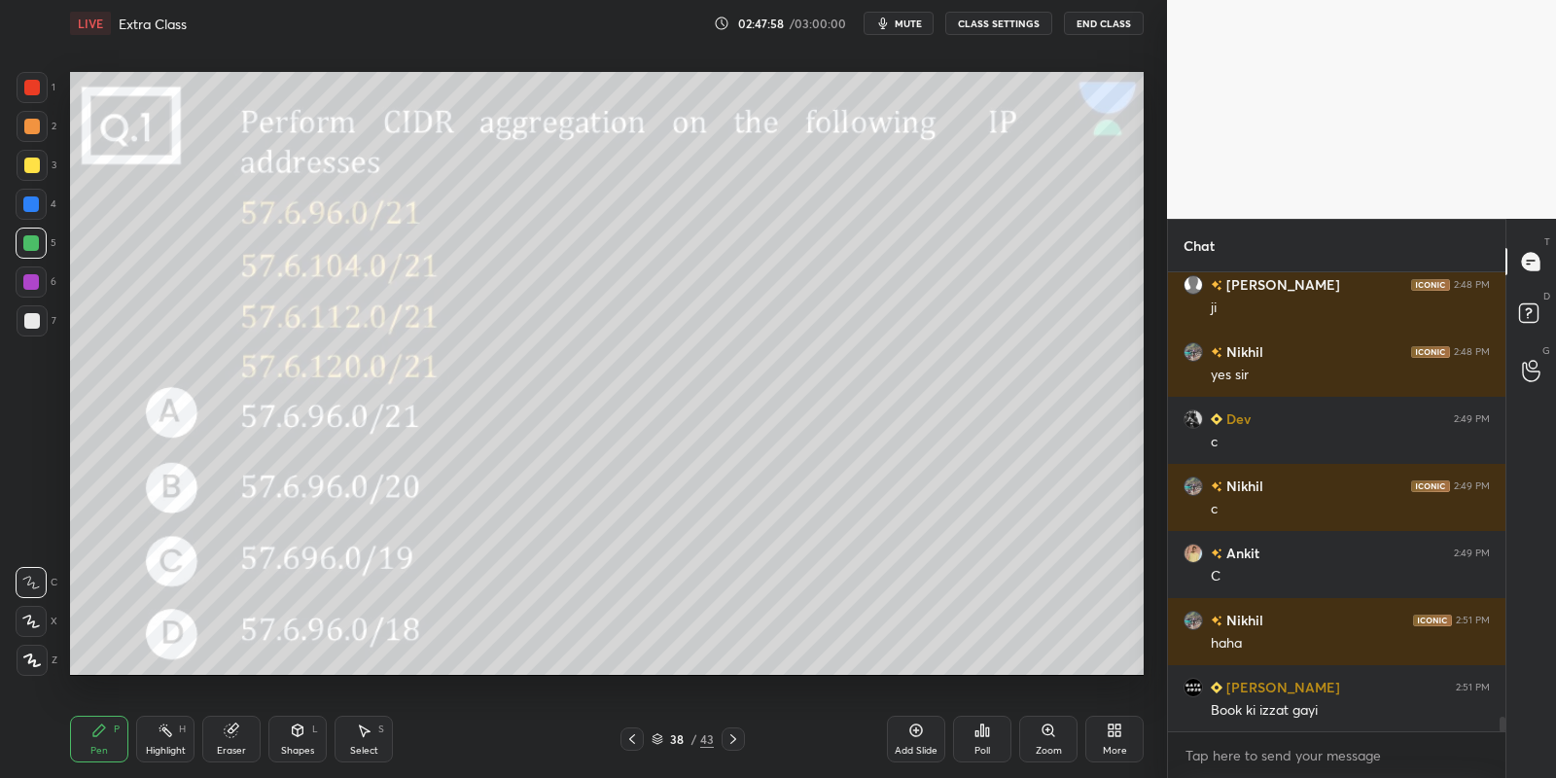
click at [174, 752] on div "Highlight" at bounding box center [166, 751] width 40 height 10
drag, startPoint x: 101, startPoint y: 739, endPoint x: 181, endPoint y: 750, distance: 80.5
click at [115, 743] on div "Pen P" at bounding box center [99, 739] width 58 height 47
click at [179, 759] on div "Highlight H" at bounding box center [165, 739] width 58 height 47
click at [110, 743] on div "Pen P" at bounding box center [99, 739] width 58 height 47
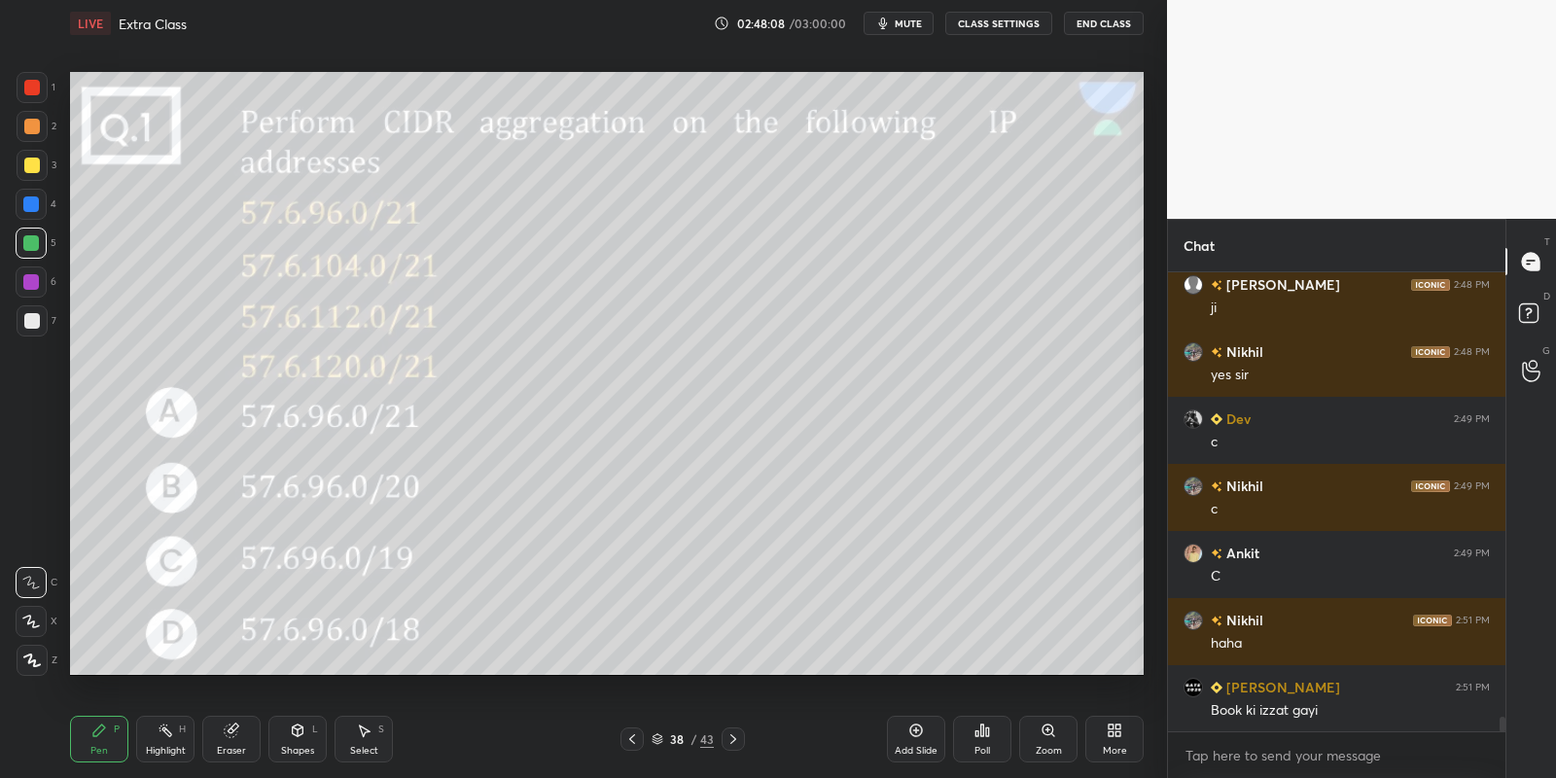
click at [172, 746] on div "Highlight H" at bounding box center [165, 739] width 58 height 47
click at [124, 740] on div "Pen P" at bounding box center [99, 739] width 58 height 47
drag, startPoint x: 185, startPoint y: 746, endPoint x: 182, endPoint y: 691, distance: 54.5
click at [184, 741] on div "Highlight H" at bounding box center [165, 739] width 58 height 47
drag, startPoint x: 101, startPoint y: 735, endPoint x: 130, endPoint y: 724, distance: 31.1
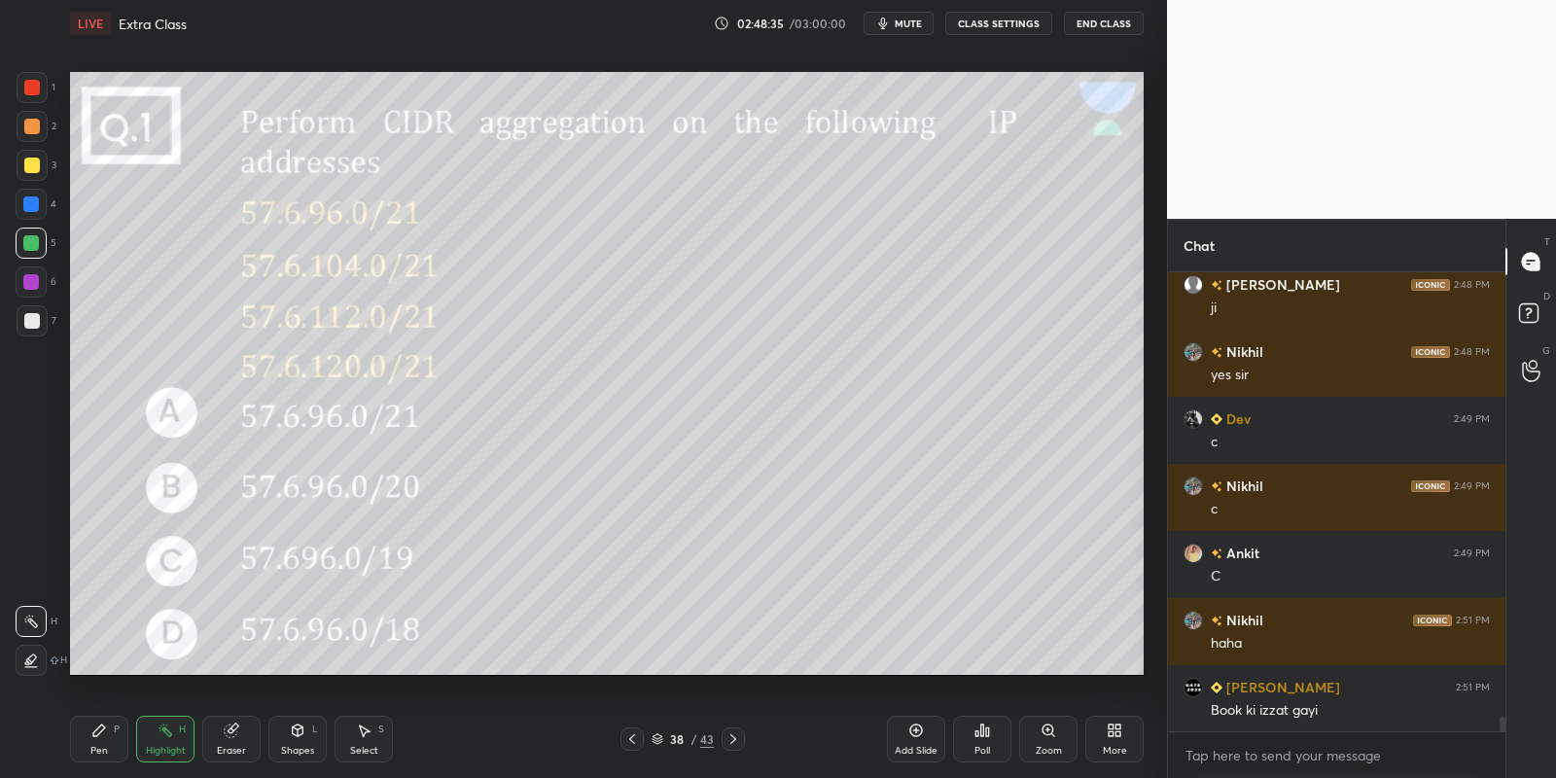
click at [116, 729] on div "Pen P" at bounding box center [99, 739] width 58 height 47
drag, startPoint x: 163, startPoint y: 738, endPoint x: 159, endPoint y: 707, distance: 31.5
click at [162, 731] on icon at bounding box center [166, 731] width 16 height 16
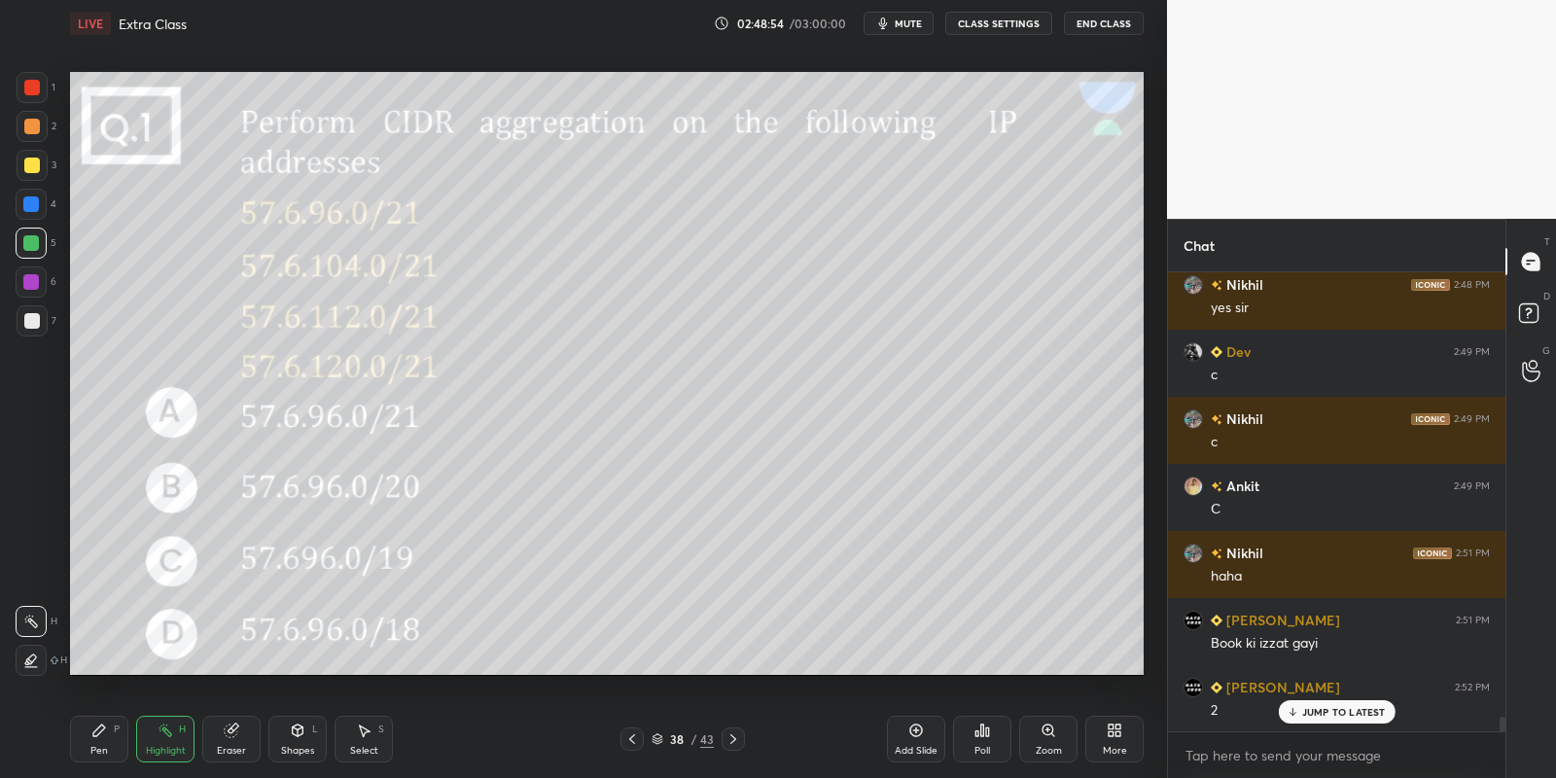
click at [299, 739] on div "Shapes L" at bounding box center [297, 739] width 58 height 47
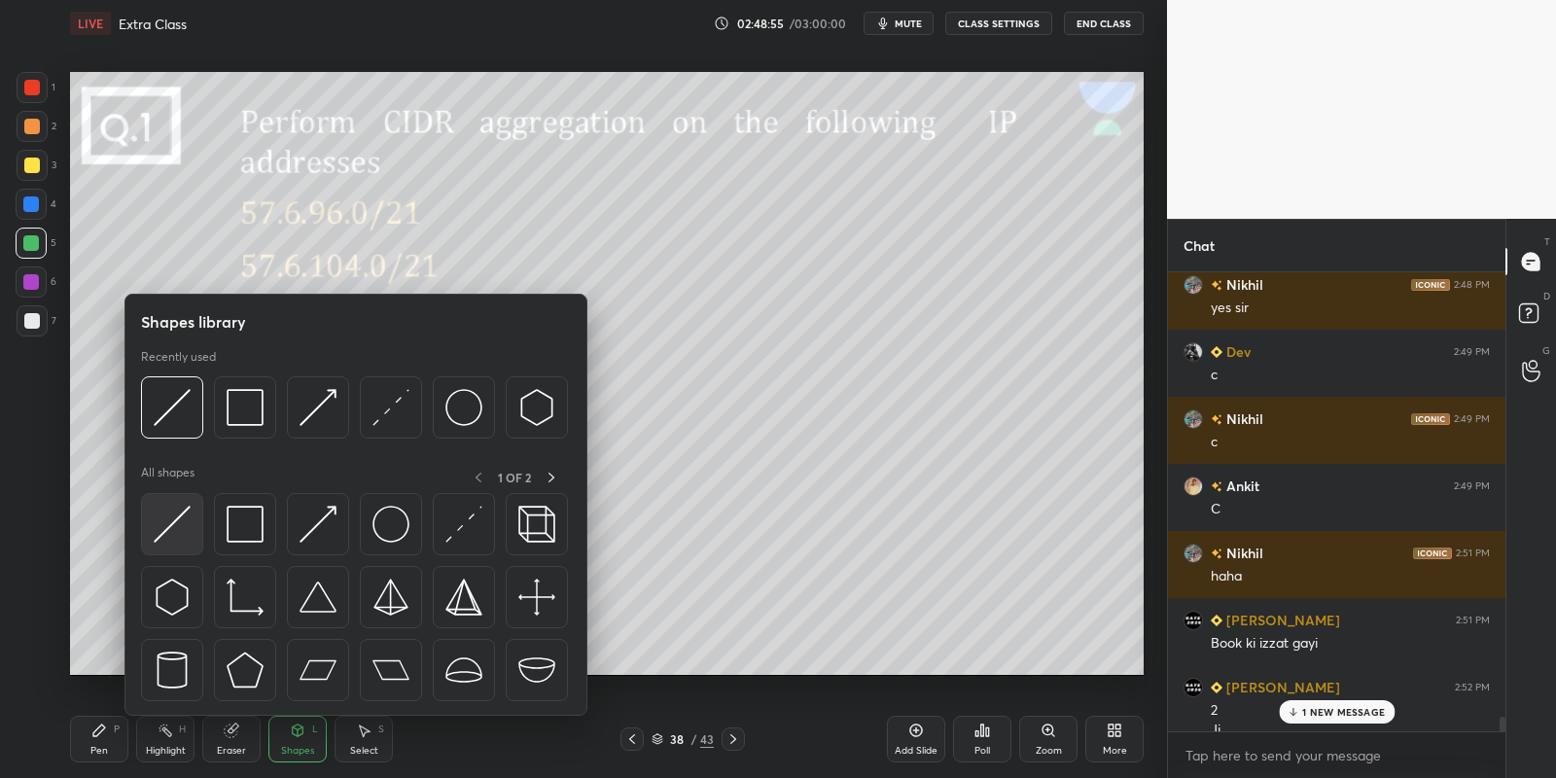
scroll to position [14131, 0]
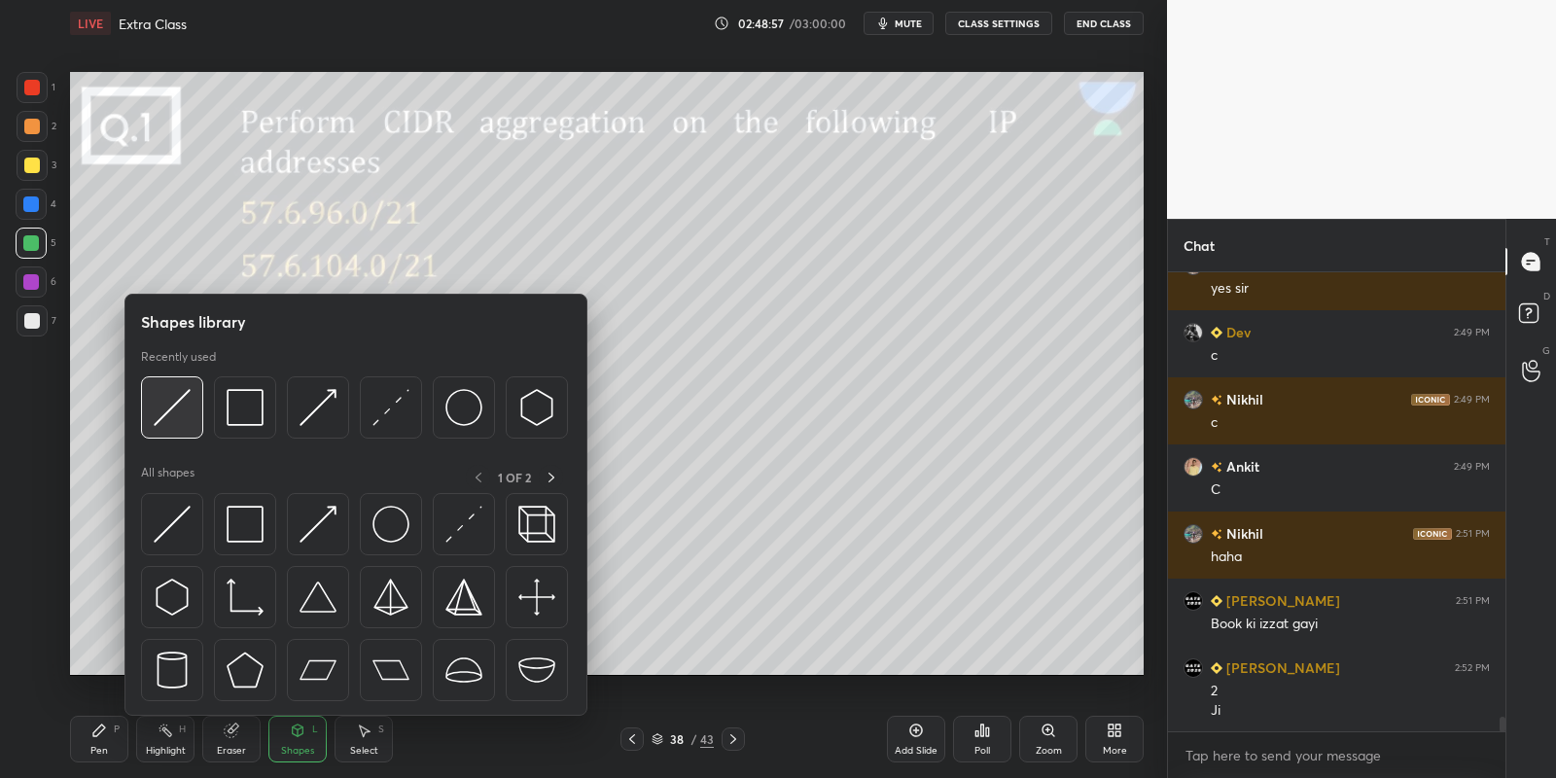
click at [188, 405] on div at bounding box center [172, 407] width 62 height 62
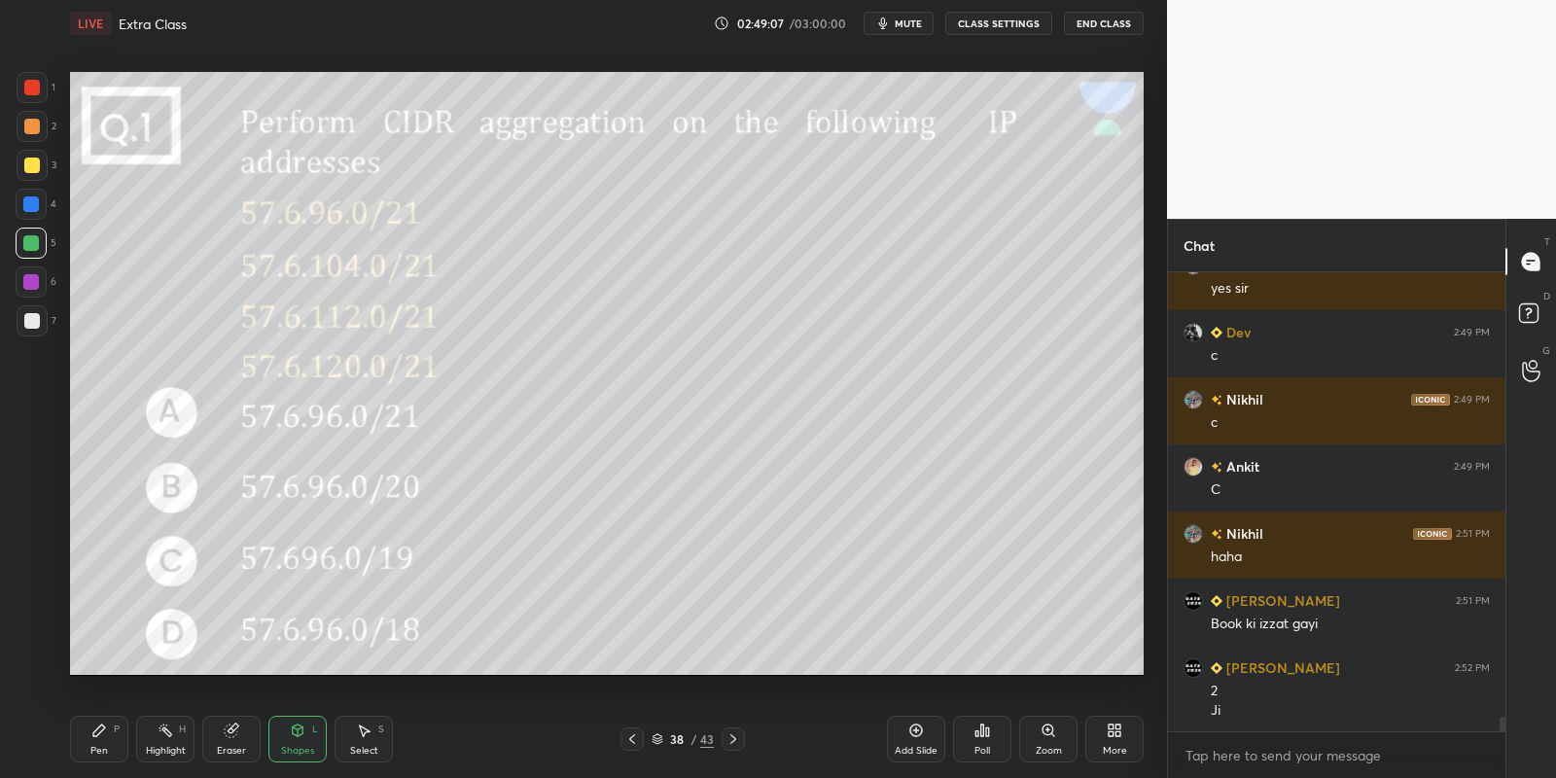
click at [101, 746] on div "Pen" at bounding box center [99, 751] width 18 height 10
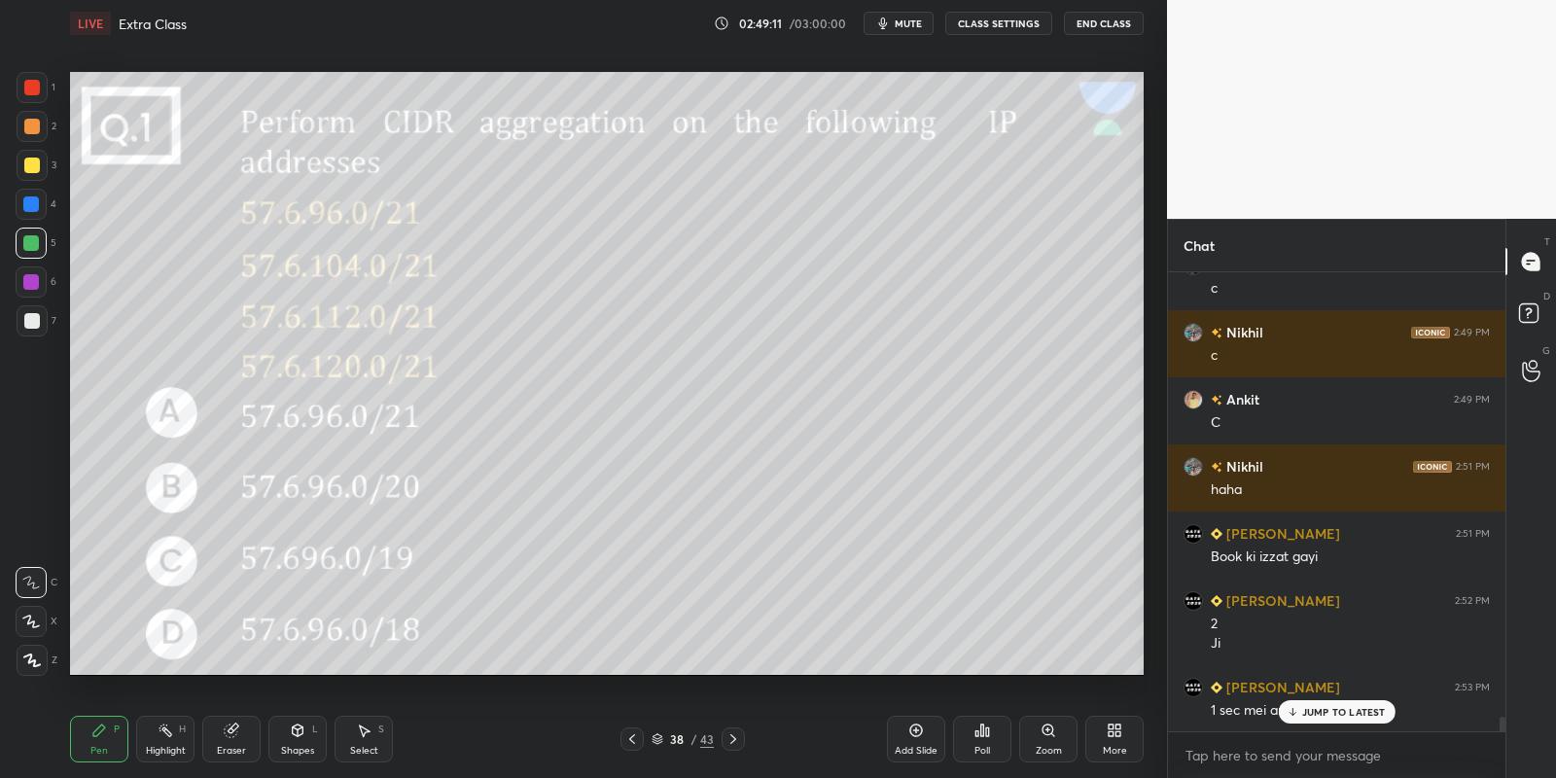
click at [296, 742] on div "Shapes L" at bounding box center [297, 739] width 58 height 47
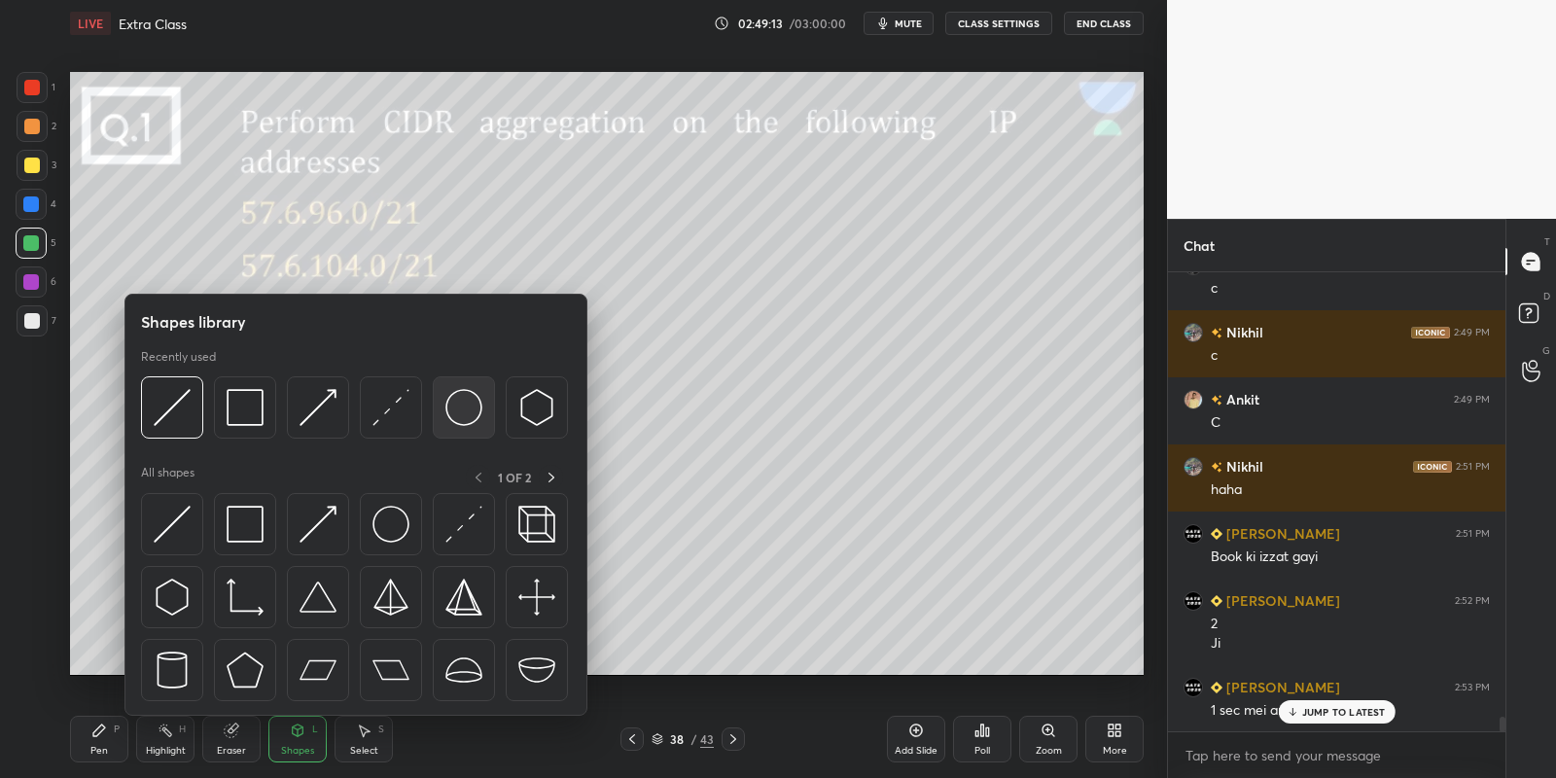
click at [462, 399] on img at bounding box center [463, 407] width 37 height 37
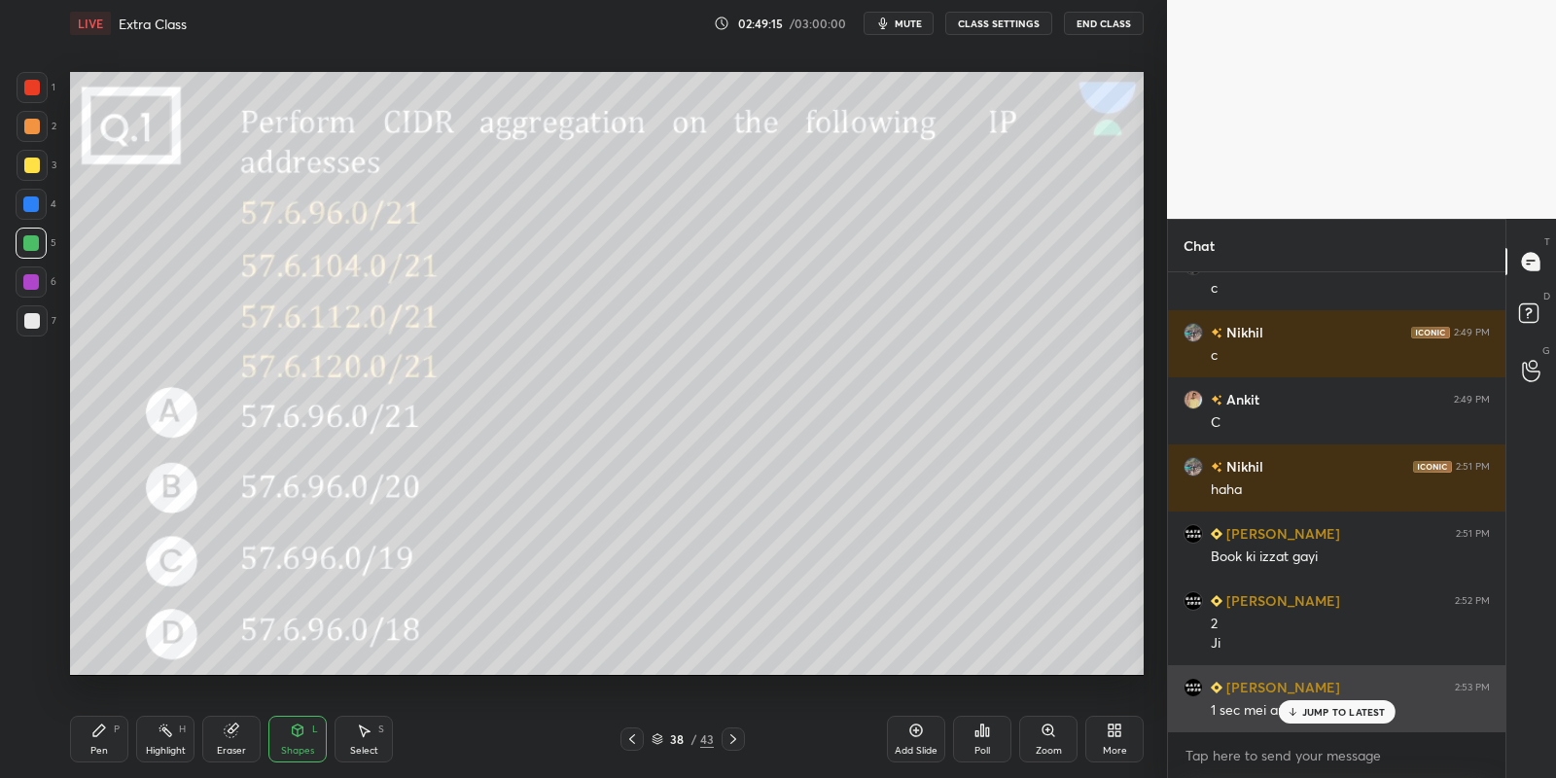
click at [1329, 718] on div "JUMP TO LATEST" at bounding box center [1336, 711] width 117 height 23
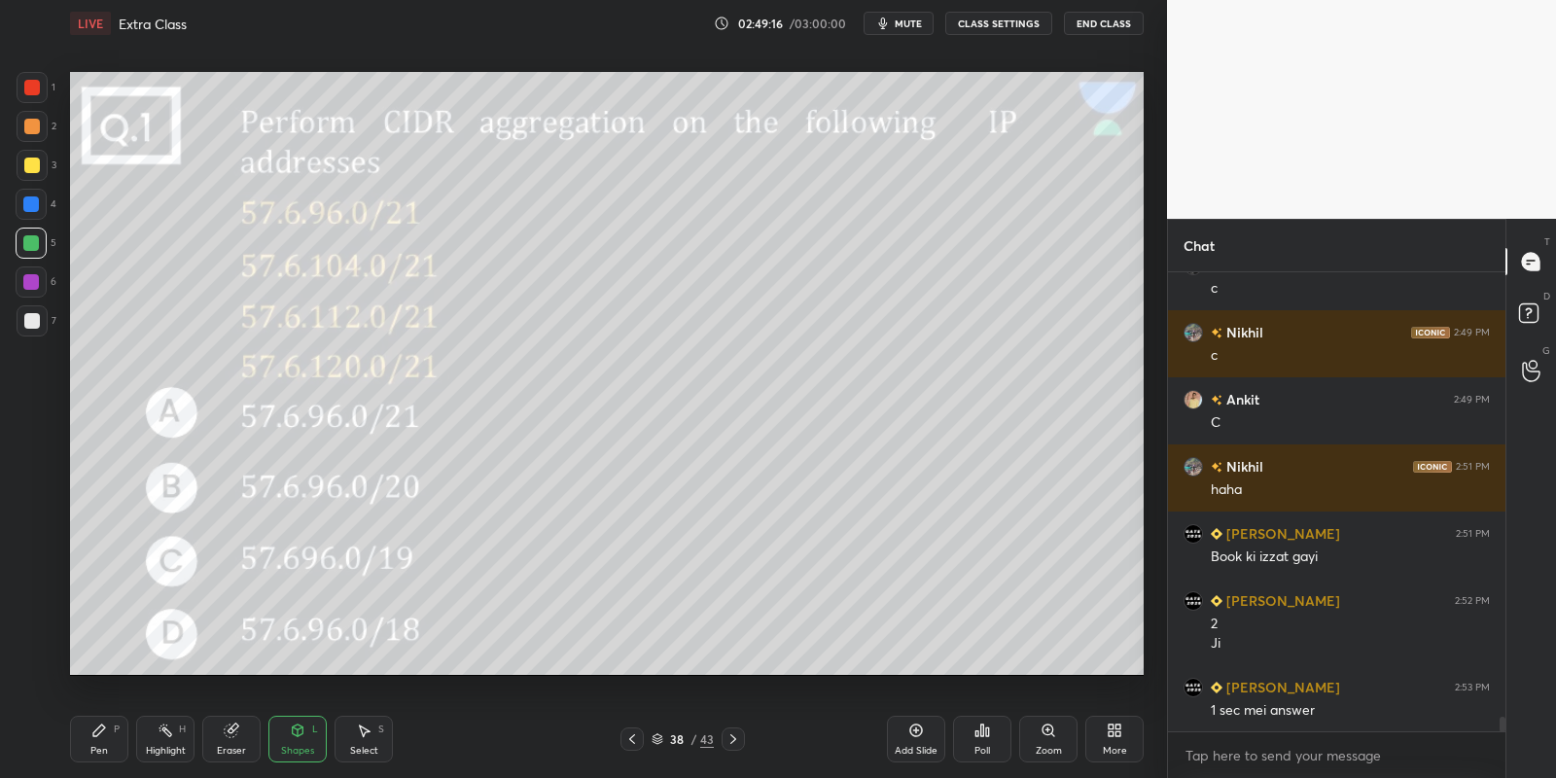
click at [92, 756] on div "Pen" at bounding box center [99, 751] width 18 height 10
drag, startPoint x: 167, startPoint y: 742, endPoint x: 161, endPoint y: 733, distance: 10.5
click at [166, 738] on div "Highlight H" at bounding box center [165, 739] width 58 height 47
drag, startPoint x: 111, startPoint y: 738, endPoint x: 124, endPoint y: 726, distance: 17.2
click at [120, 729] on div "Pen P" at bounding box center [99, 739] width 58 height 47
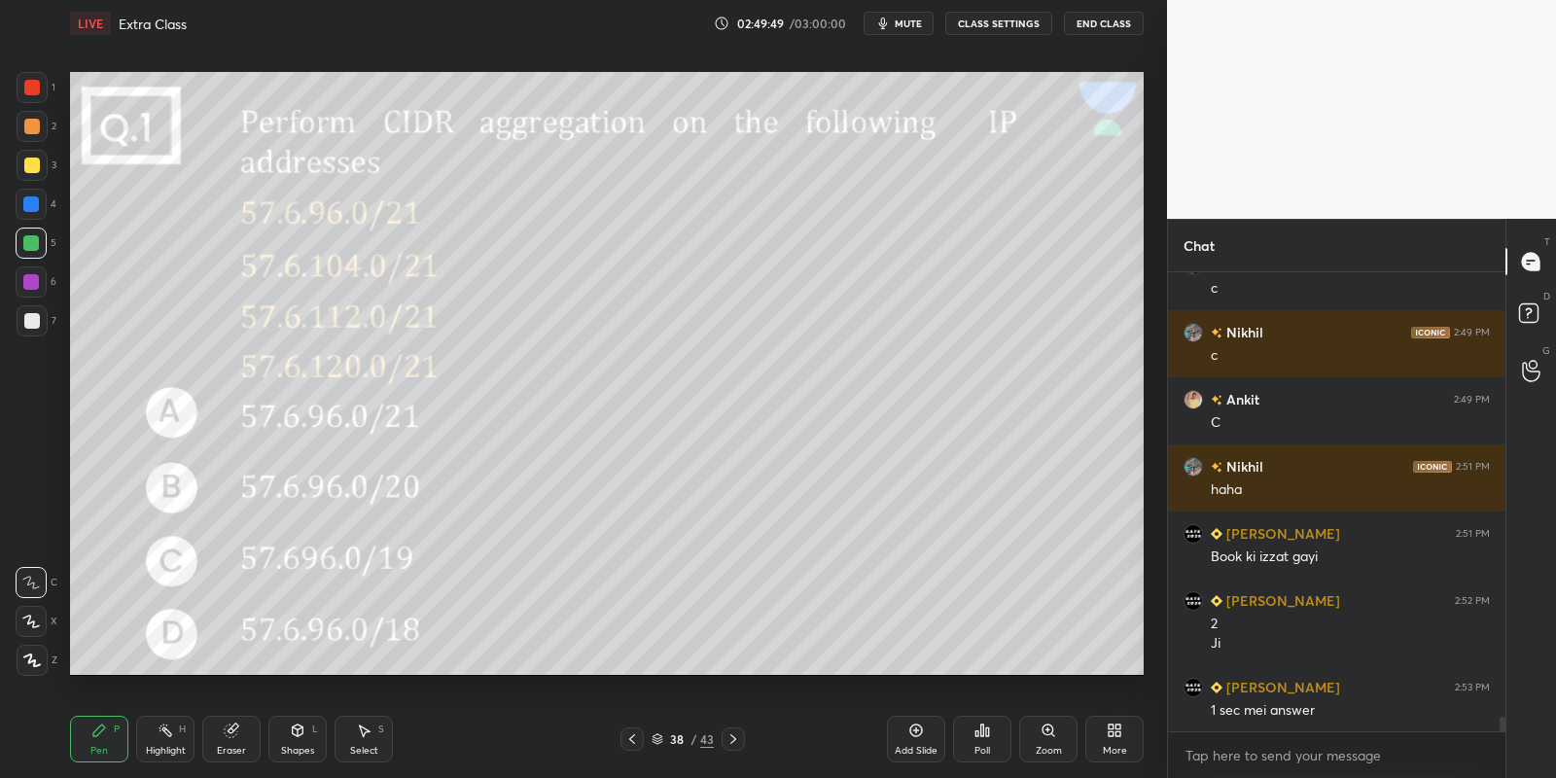
click at [165, 725] on icon at bounding box center [166, 731] width 16 height 16
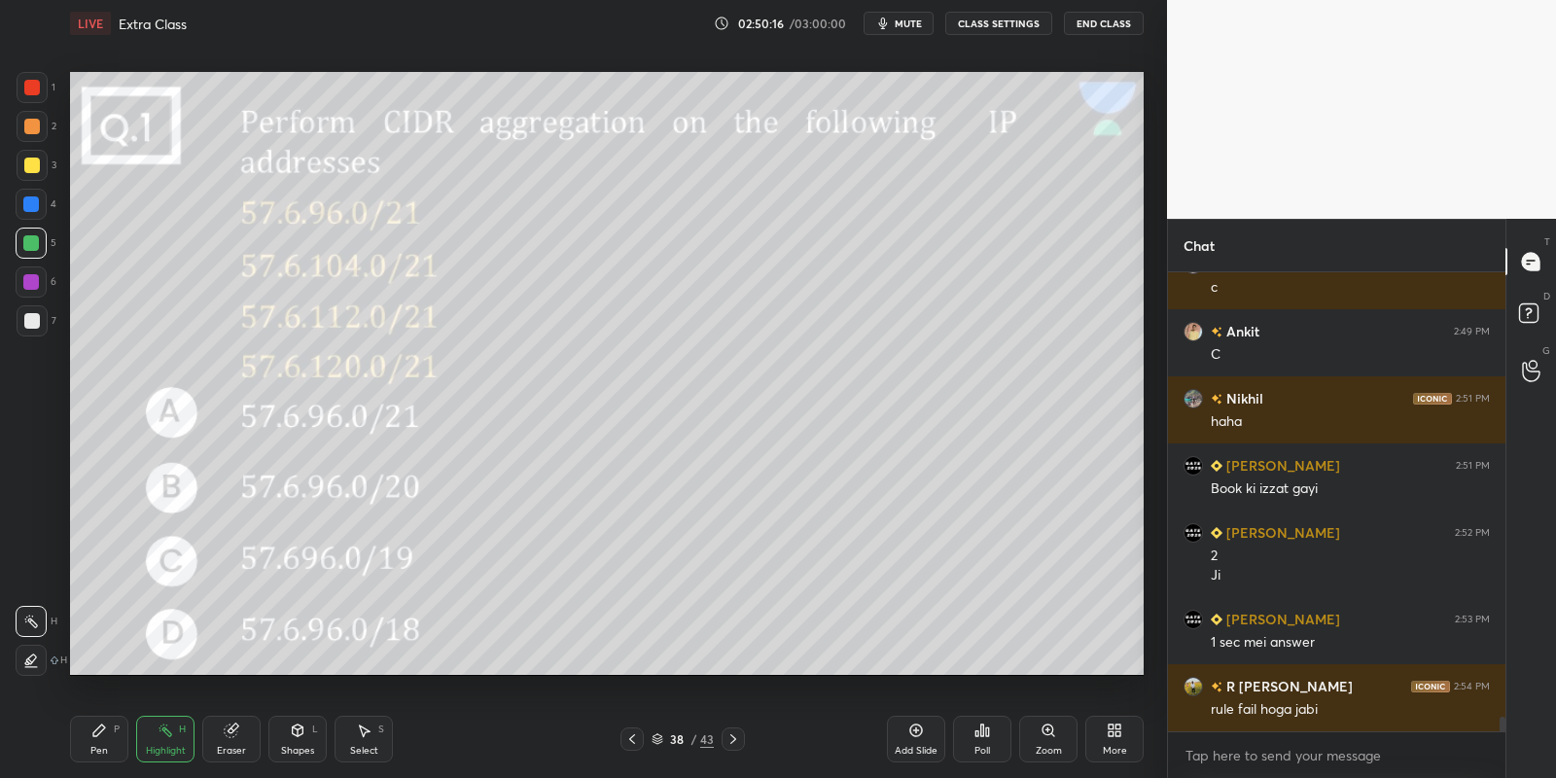
drag, startPoint x: 96, startPoint y: 741, endPoint x: 109, endPoint y: 734, distance: 14.4
click at [98, 739] on div "Pen P" at bounding box center [99, 739] width 58 height 47
click at [164, 742] on div "Highlight H" at bounding box center [165, 739] width 58 height 47
click at [97, 746] on div "Pen" at bounding box center [99, 751] width 18 height 10
click at [163, 750] on div "Highlight" at bounding box center [166, 751] width 40 height 10
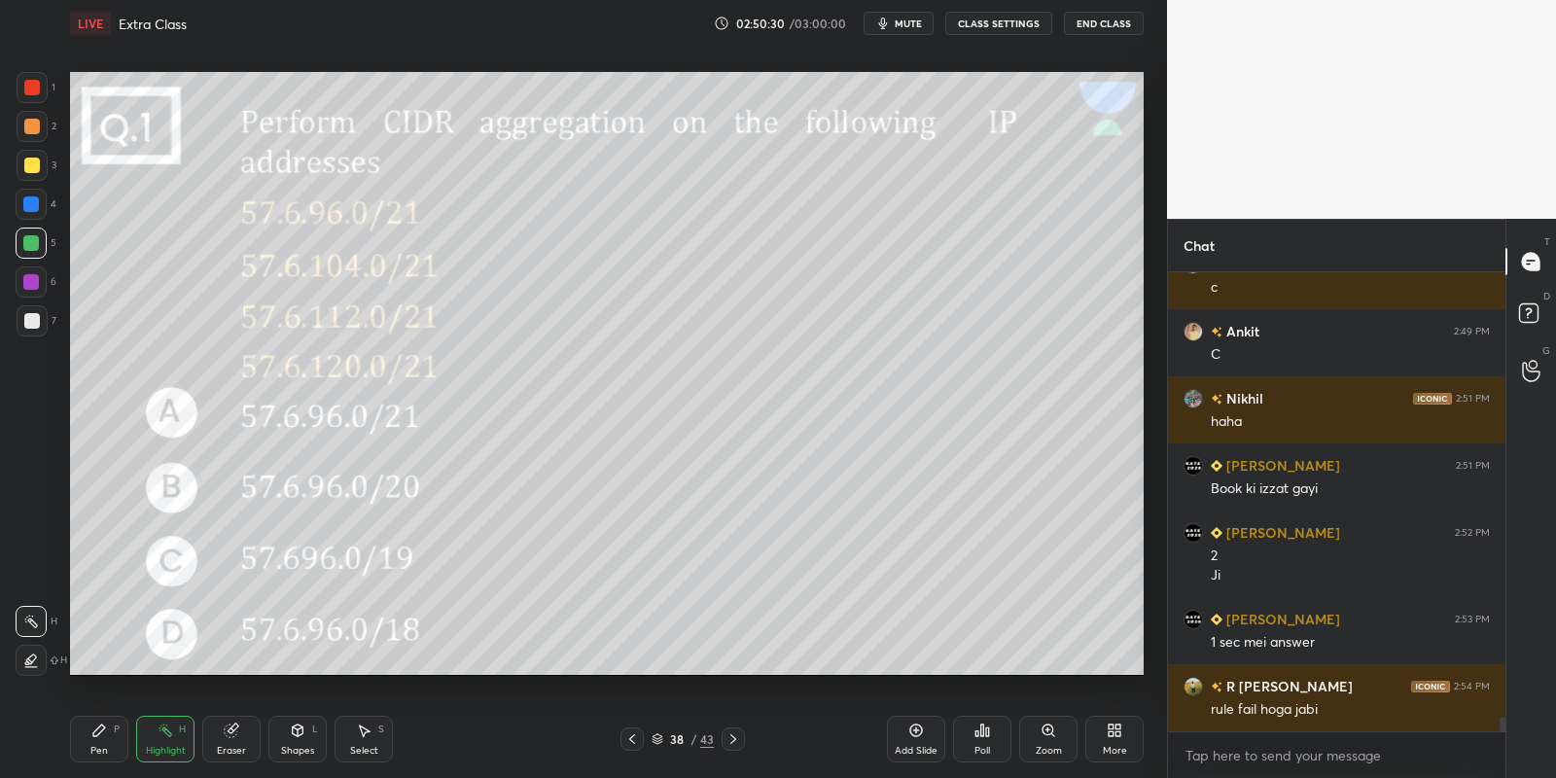
click at [102, 742] on div "Pen P" at bounding box center [99, 739] width 58 height 47
click at [361, 732] on div "Select S" at bounding box center [364, 739] width 58 height 47
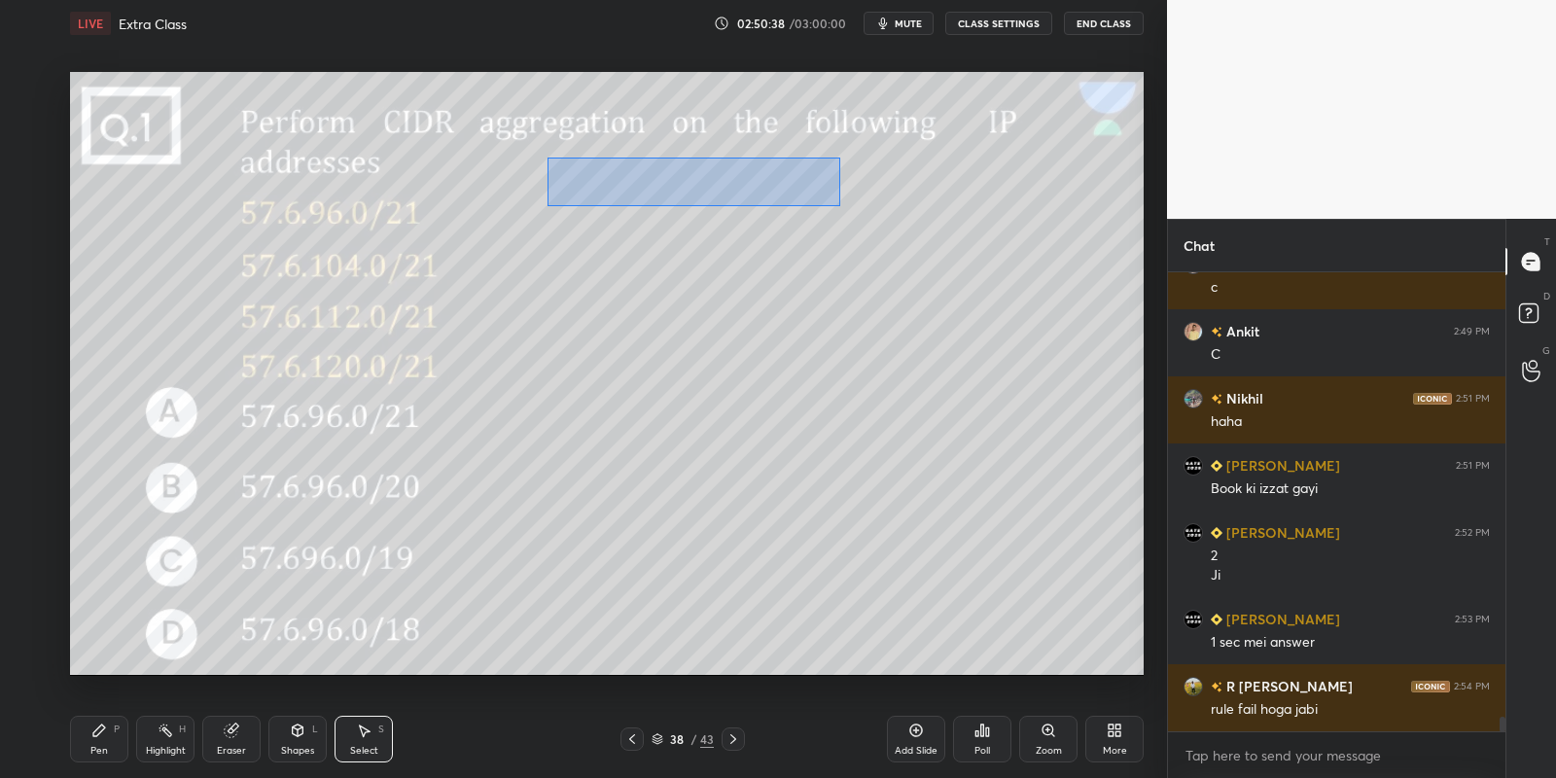
drag, startPoint x: 561, startPoint y: 159, endPoint x: 834, endPoint y: 201, distance: 276.6
click at [837, 204] on div "0 ° Undo Copy Paste here Duplicate Duplicate to new slide Delete" at bounding box center [607, 374] width 1074 height 604
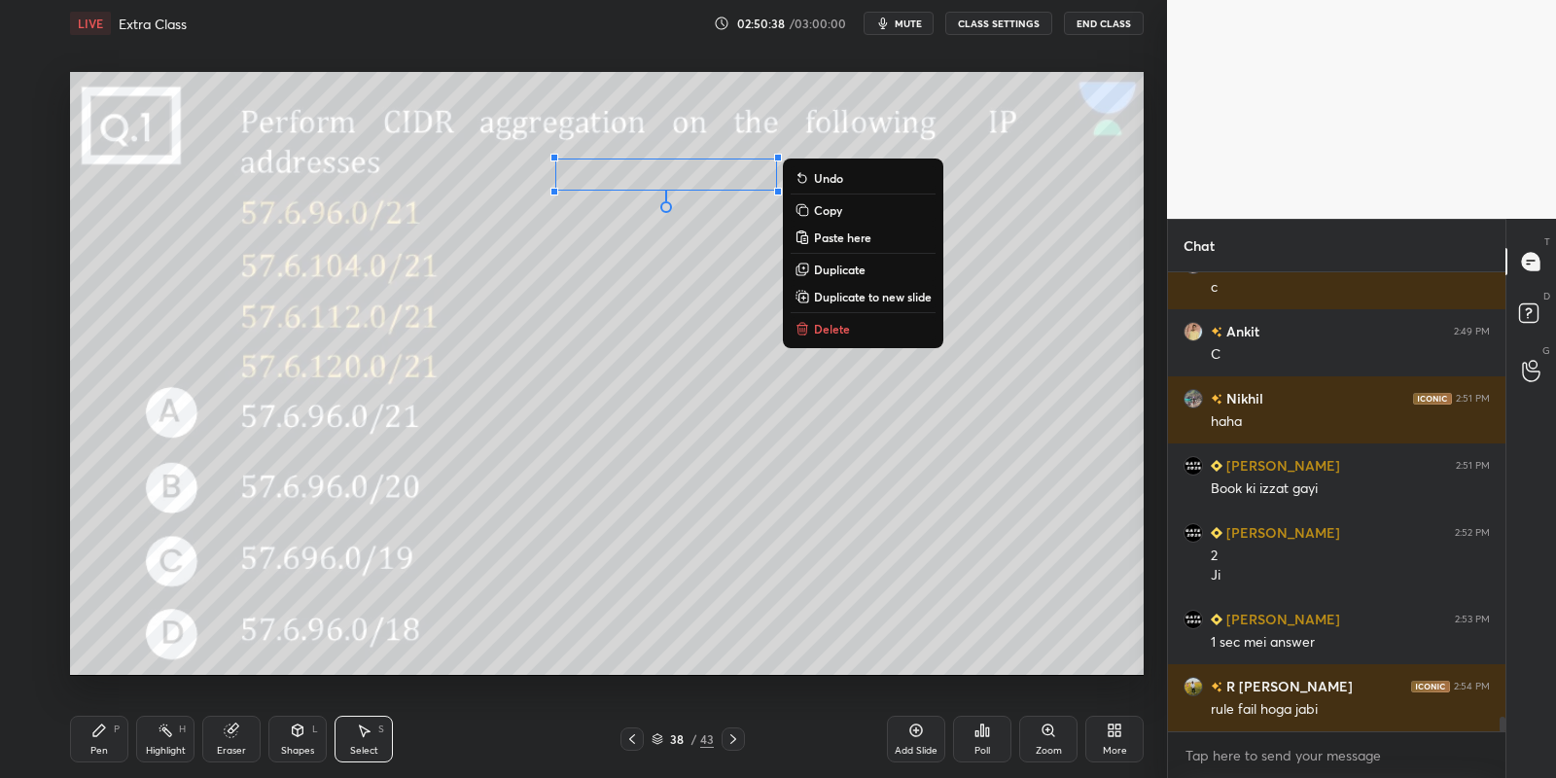
click at [838, 334] on p "Delete" at bounding box center [832, 329] width 36 height 16
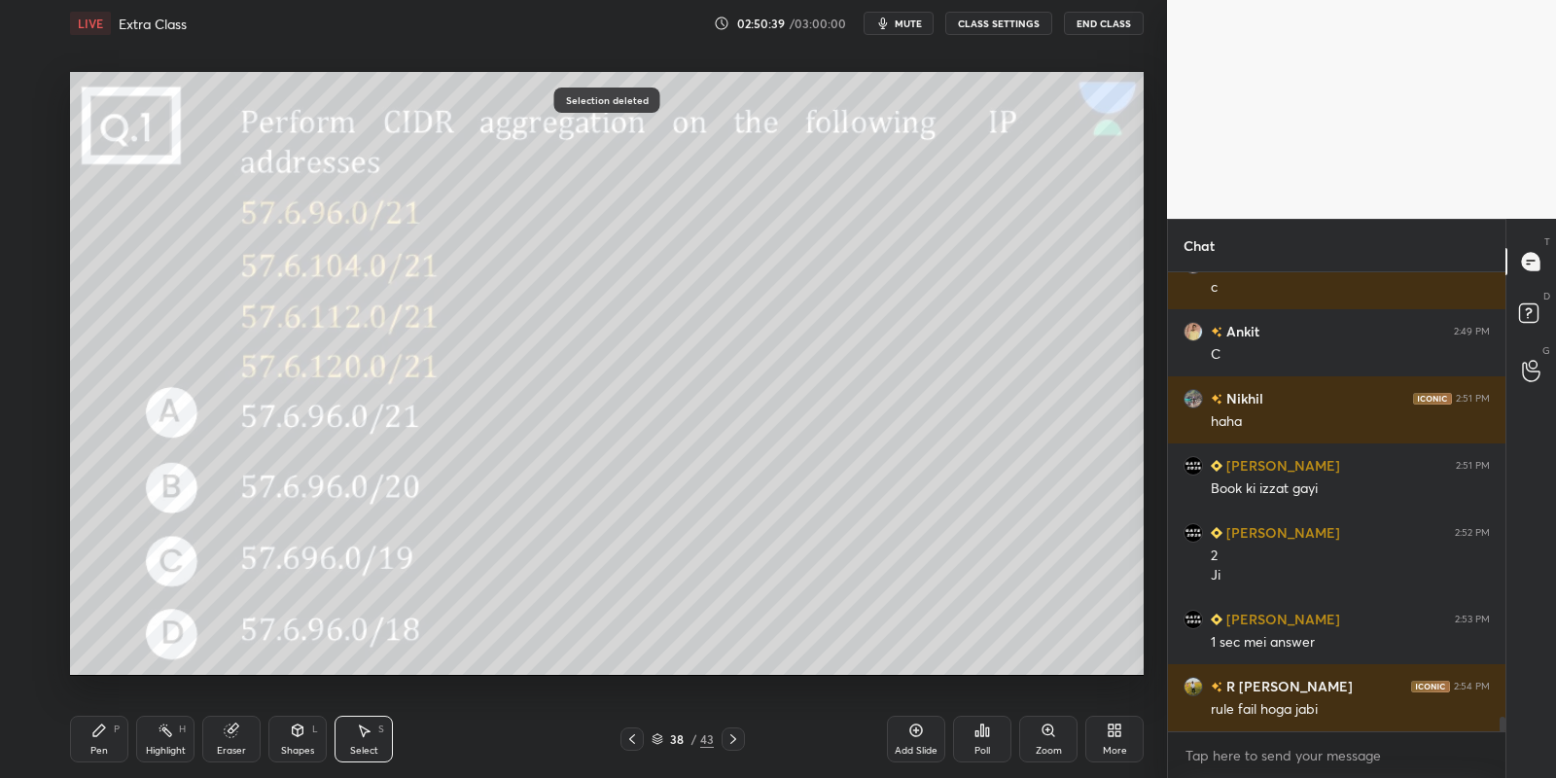
drag, startPoint x: 100, startPoint y: 756, endPoint x: 106, endPoint y: 745, distance: 12.2
click at [102, 751] on div "Pen" at bounding box center [99, 751] width 18 height 10
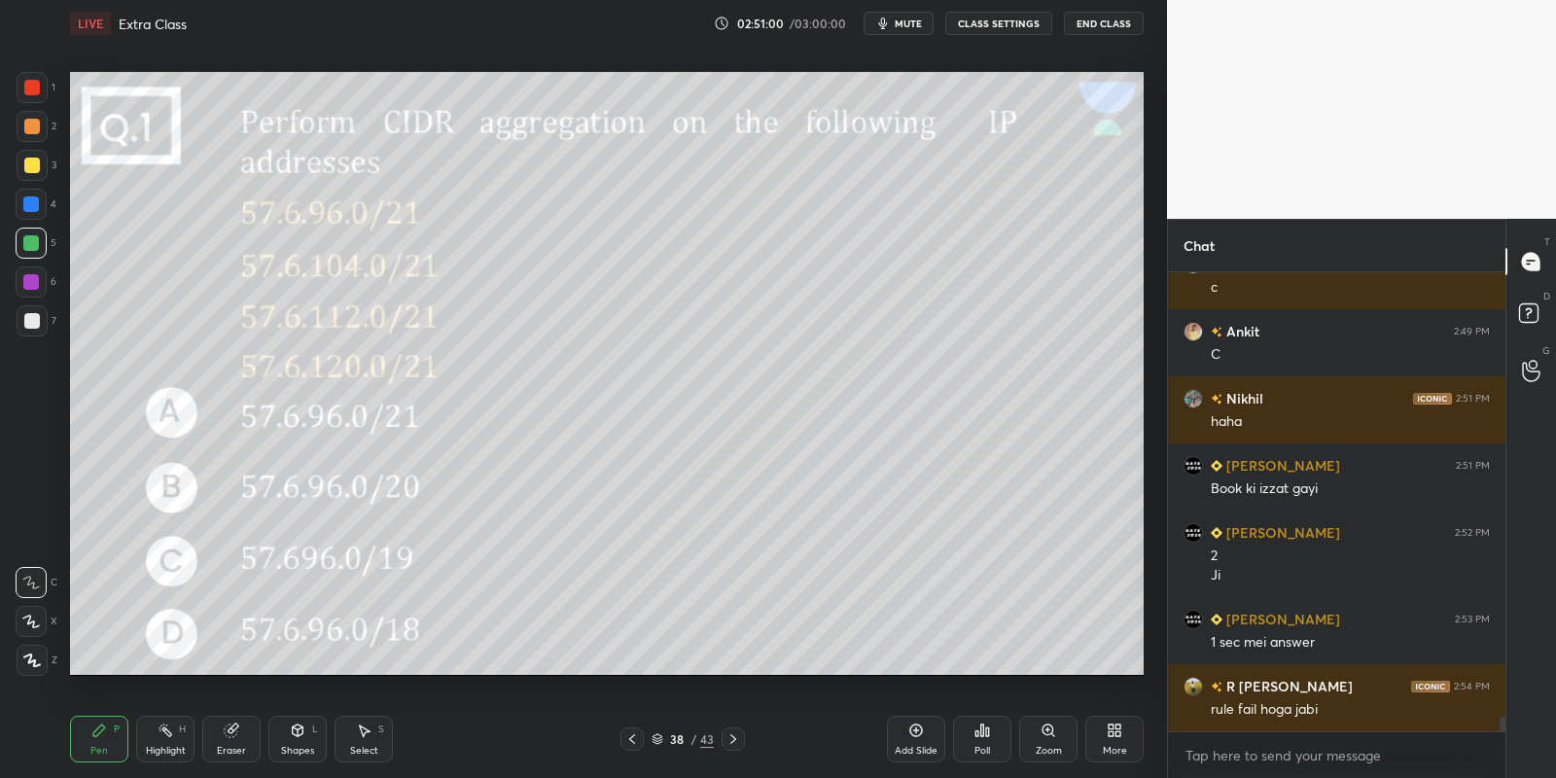
click at [162, 751] on div "Highlight" at bounding box center [166, 751] width 40 height 10
drag, startPoint x: 374, startPoint y: 742, endPoint x: 389, endPoint y: 707, distance: 37.9
click at [376, 740] on div "Select S" at bounding box center [364, 739] width 58 height 47
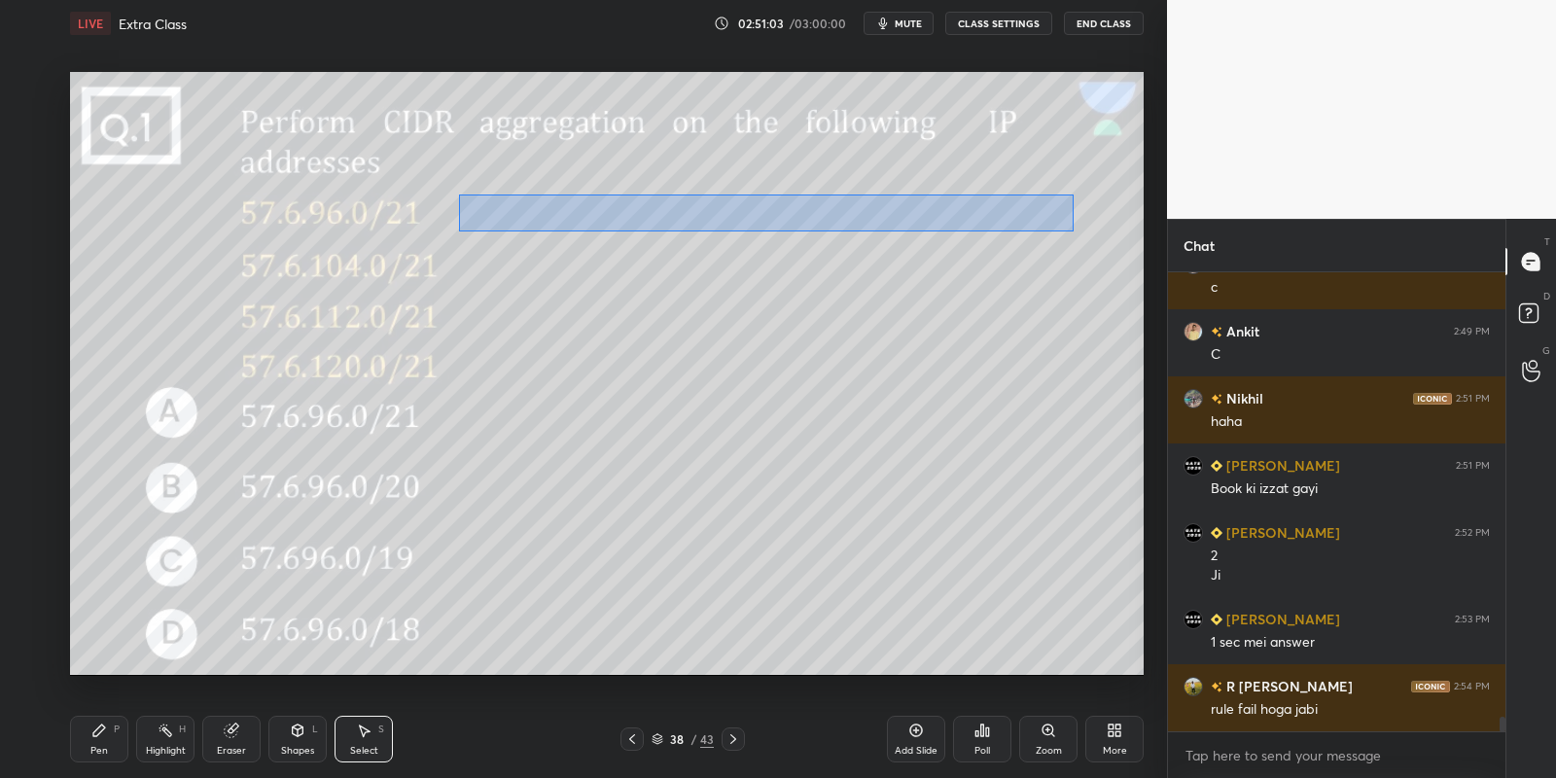
drag, startPoint x: 473, startPoint y: 195, endPoint x: 1068, endPoint y: 226, distance: 595.9
click at [1072, 230] on div "0 ° Undo Copy Paste here Duplicate Duplicate to new slide Delete" at bounding box center [607, 374] width 1074 height 604
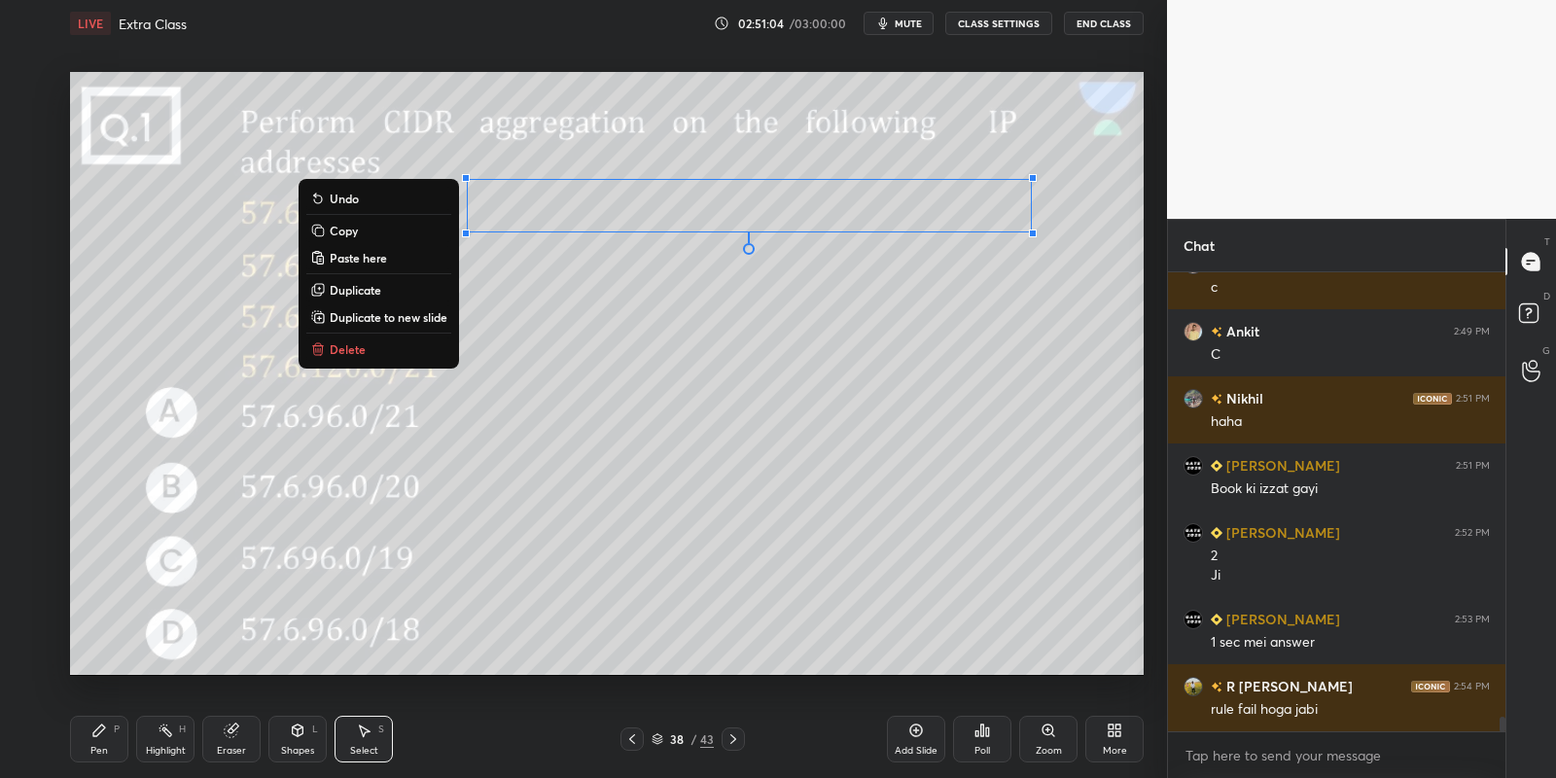
drag, startPoint x: 382, startPoint y: 237, endPoint x: 457, endPoint y: 292, distance: 92.6
click at [383, 238] on button "Copy" at bounding box center [378, 230] width 145 height 23
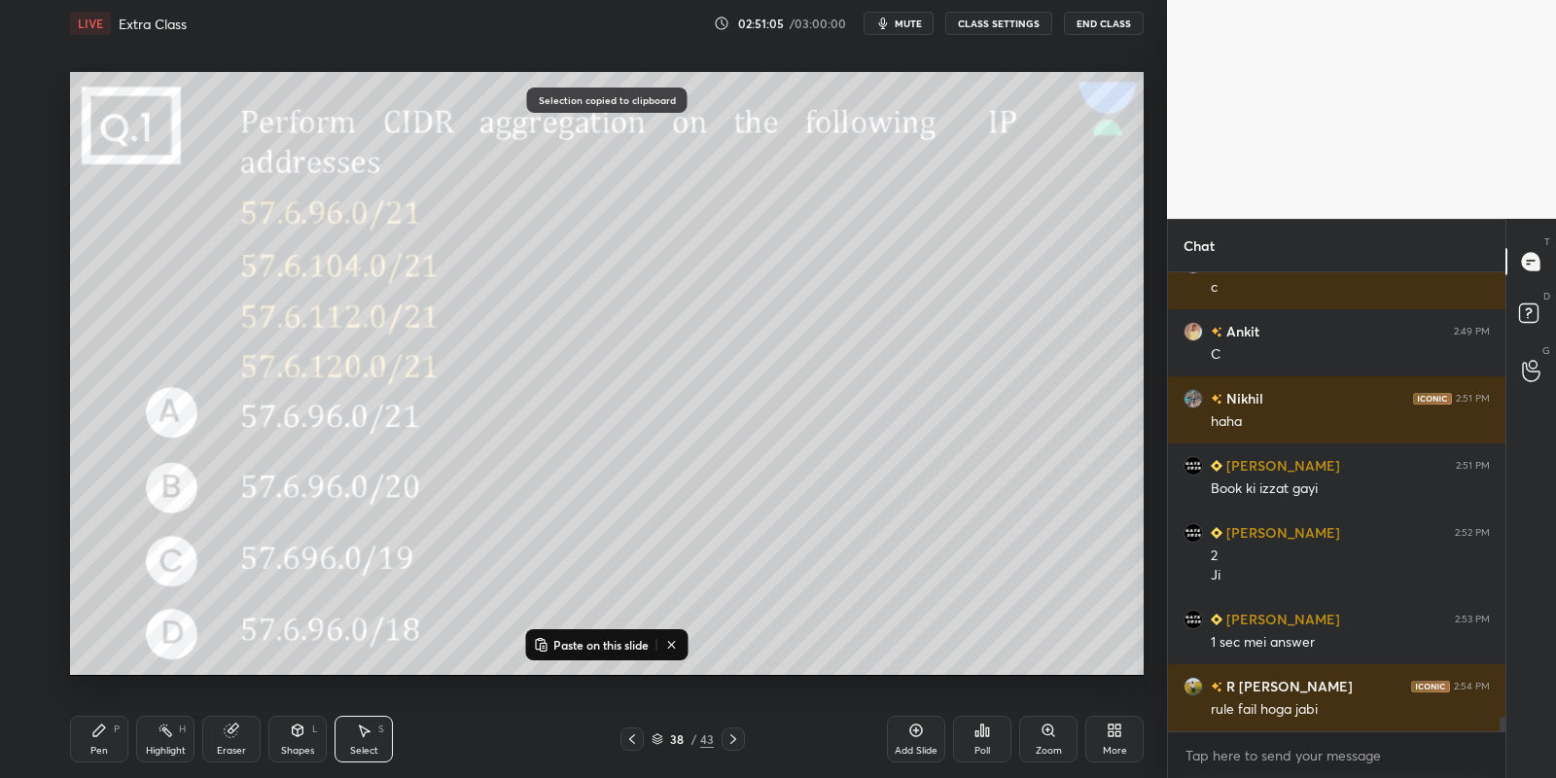
drag, startPoint x: 570, startPoint y: 643, endPoint x: 573, endPoint y: 632, distance: 11.1
click at [572, 639] on p "Paste on this slide" at bounding box center [600, 645] width 95 height 16
drag, startPoint x: 649, startPoint y: 234, endPoint x: 663, endPoint y: 246, distance: 18.7
click at [625, 253] on div "0 ° Undo Copy Paste here Duplicate Duplicate to new slide Delete" at bounding box center [607, 374] width 1074 height 604
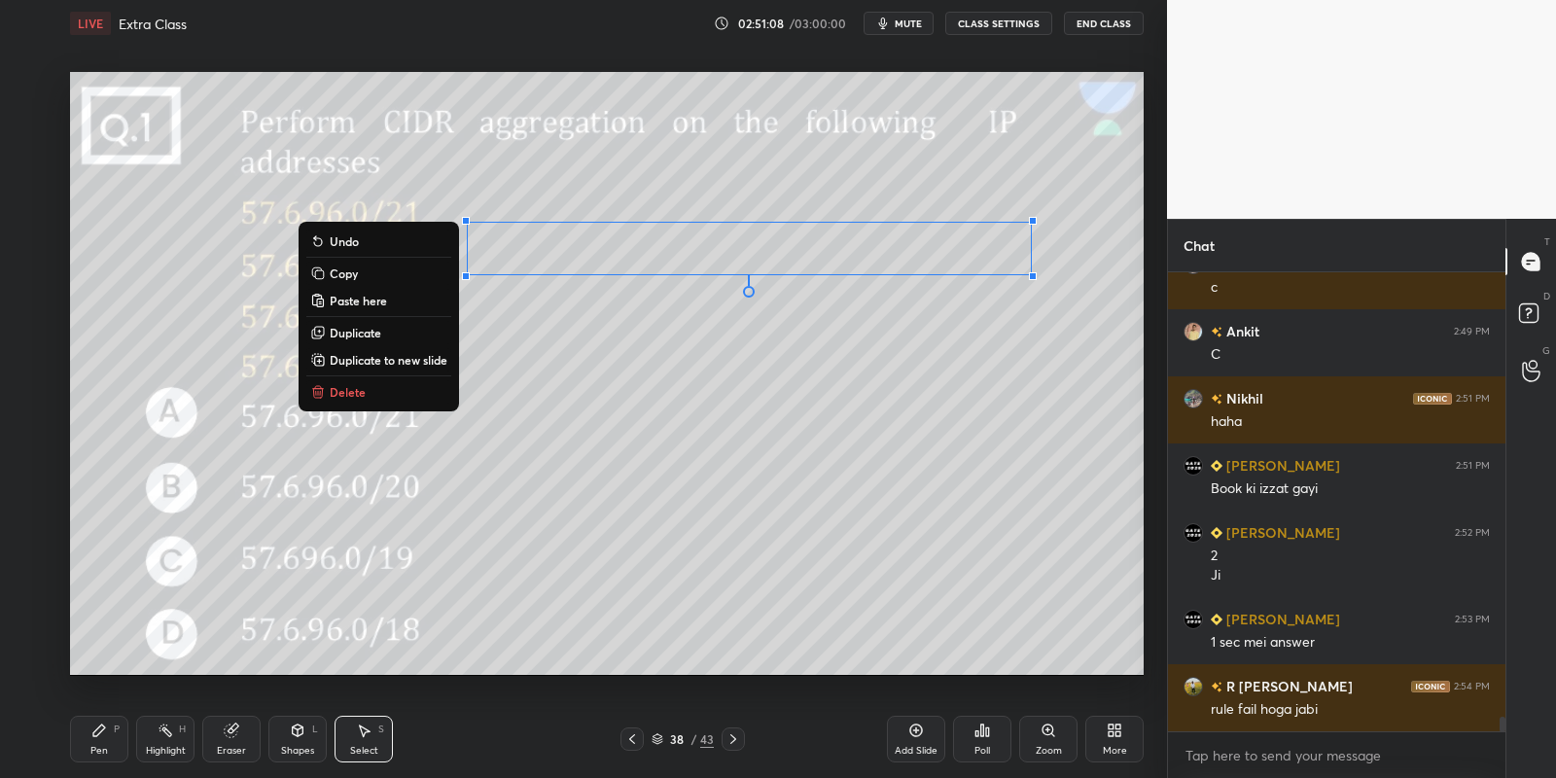
click at [381, 277] on button "Copy" at bounding box center [378, 273] width 145 height 23
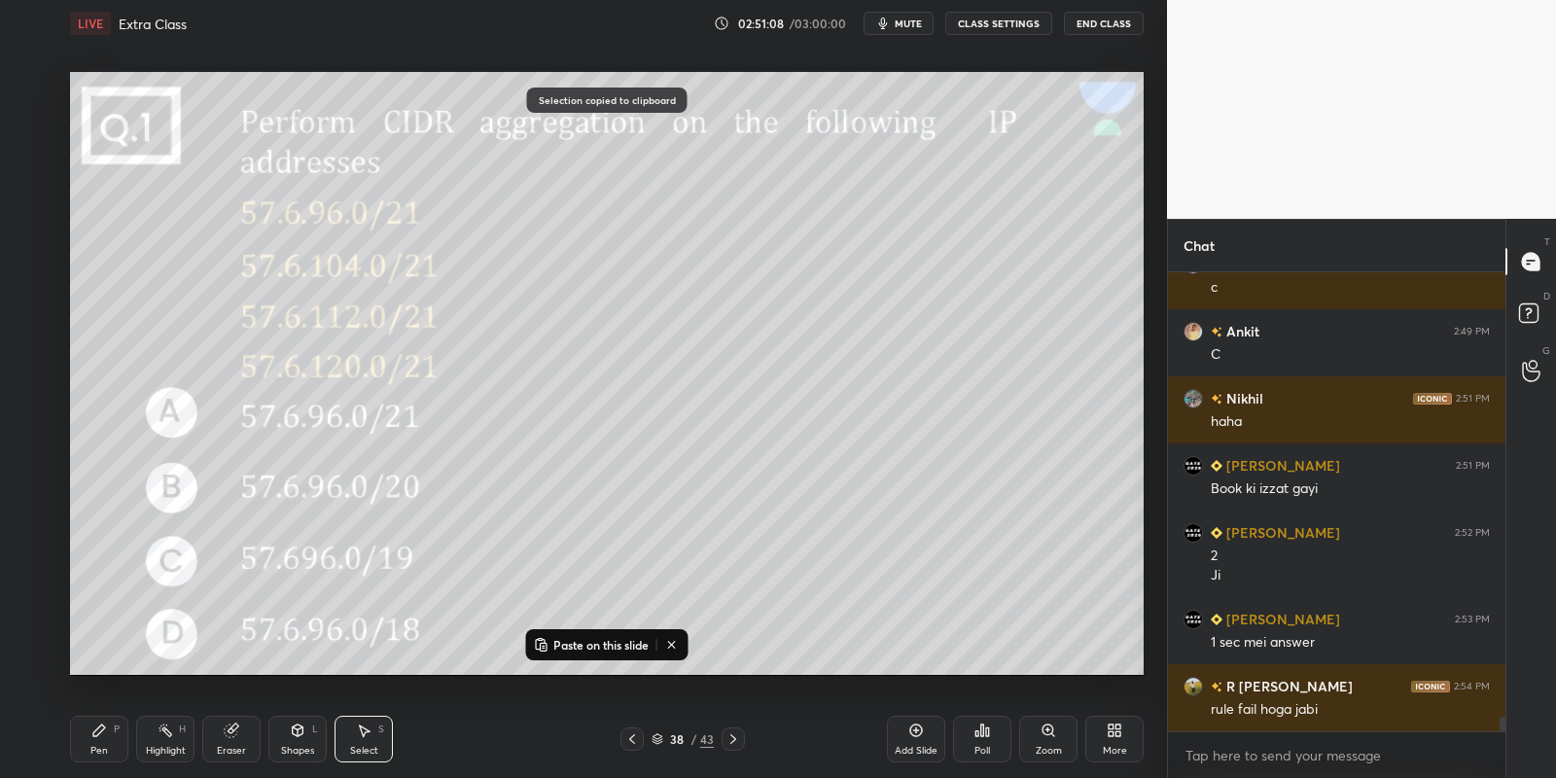
click at [574, 637] on p "Paste on this slide" at bounding box center [600, 645] width 95 height 16
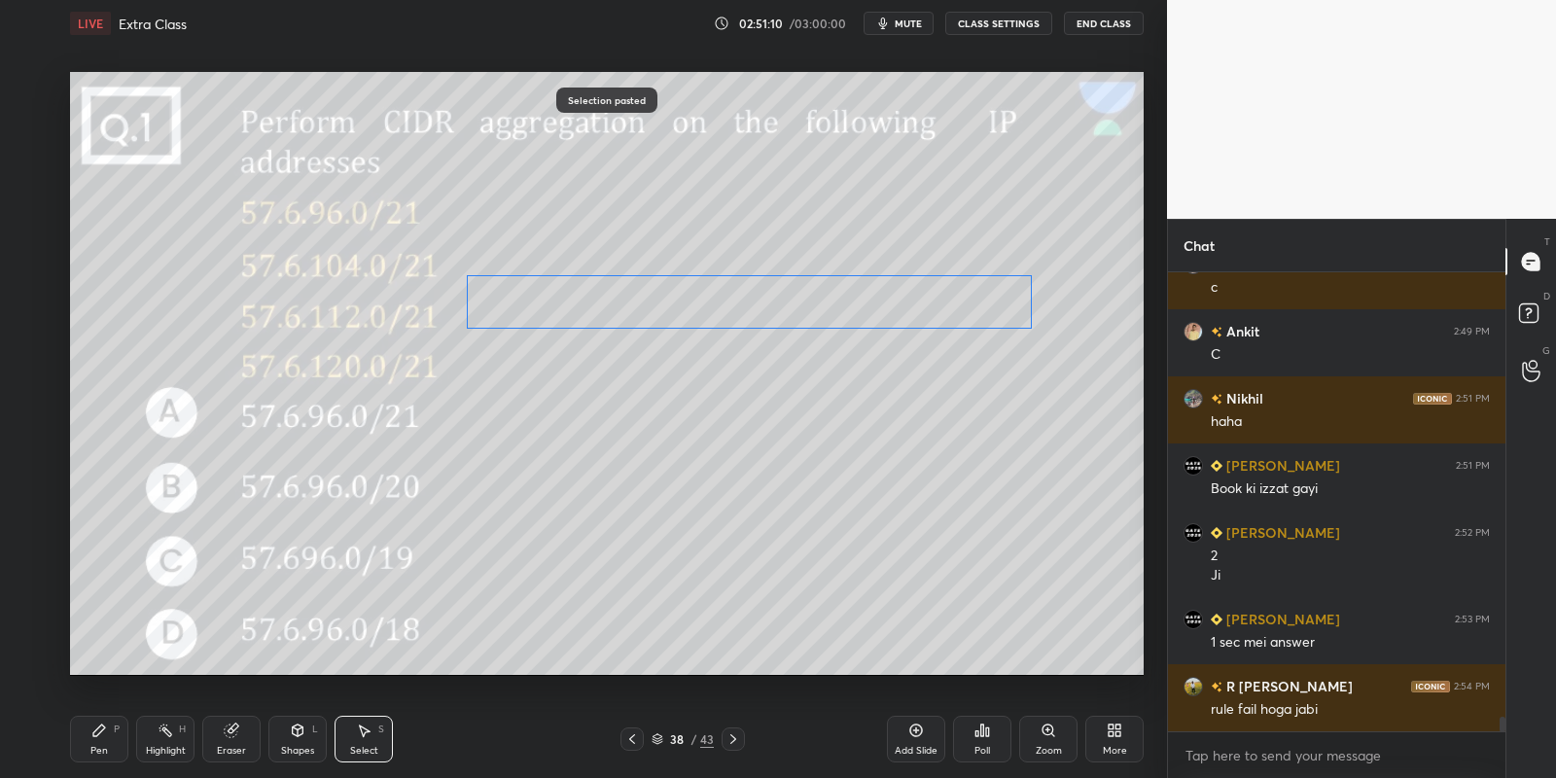
drag, startPoint x: 670, startPoint y: 267, endPoint x: 649, endPoint y: 292, distance: 32.4
click at [649, 292] on div "0 ° Undo Copy Paste here Duplicate Duplicate to new slide Delete" at bounding box center [607, 374] width 1074 height 604
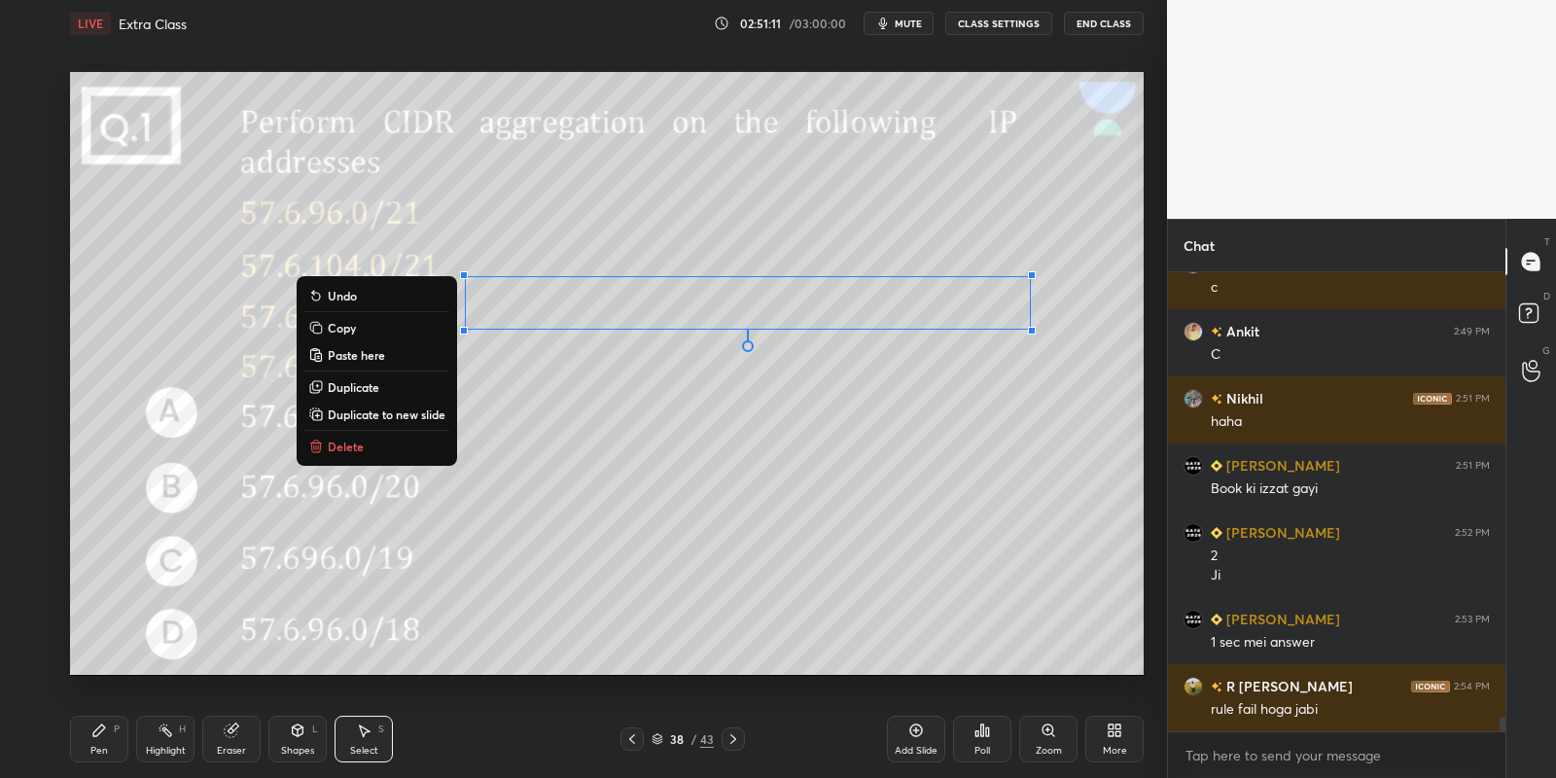
click at [371, 331] on button "Copy" at bounding box center [376, 327] width 145 height 23
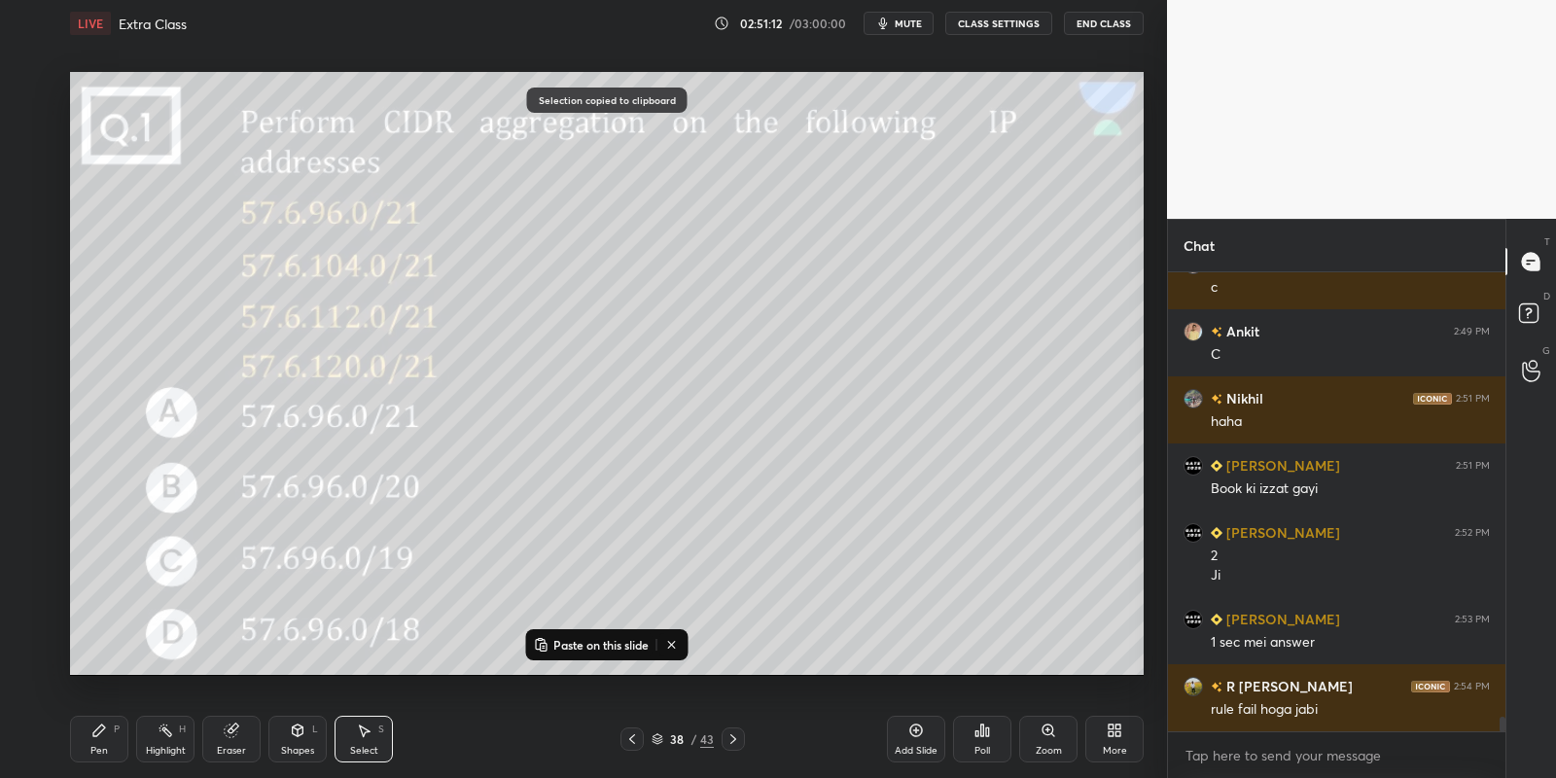
click at [583, 647] on p "Paste on this slide" at bounding box center [600, 645] width 95 height 16
drag, startPoint x: 615, startPoint y: 347, endPoint x: 600, endPoint y: 361, distance: 20.0
click at [600, 362] on div "0 ° Undo Copy Paste here Duplicate Duplicate to new slide Delete" at bounding box center [607, 374] width 1074 height 604
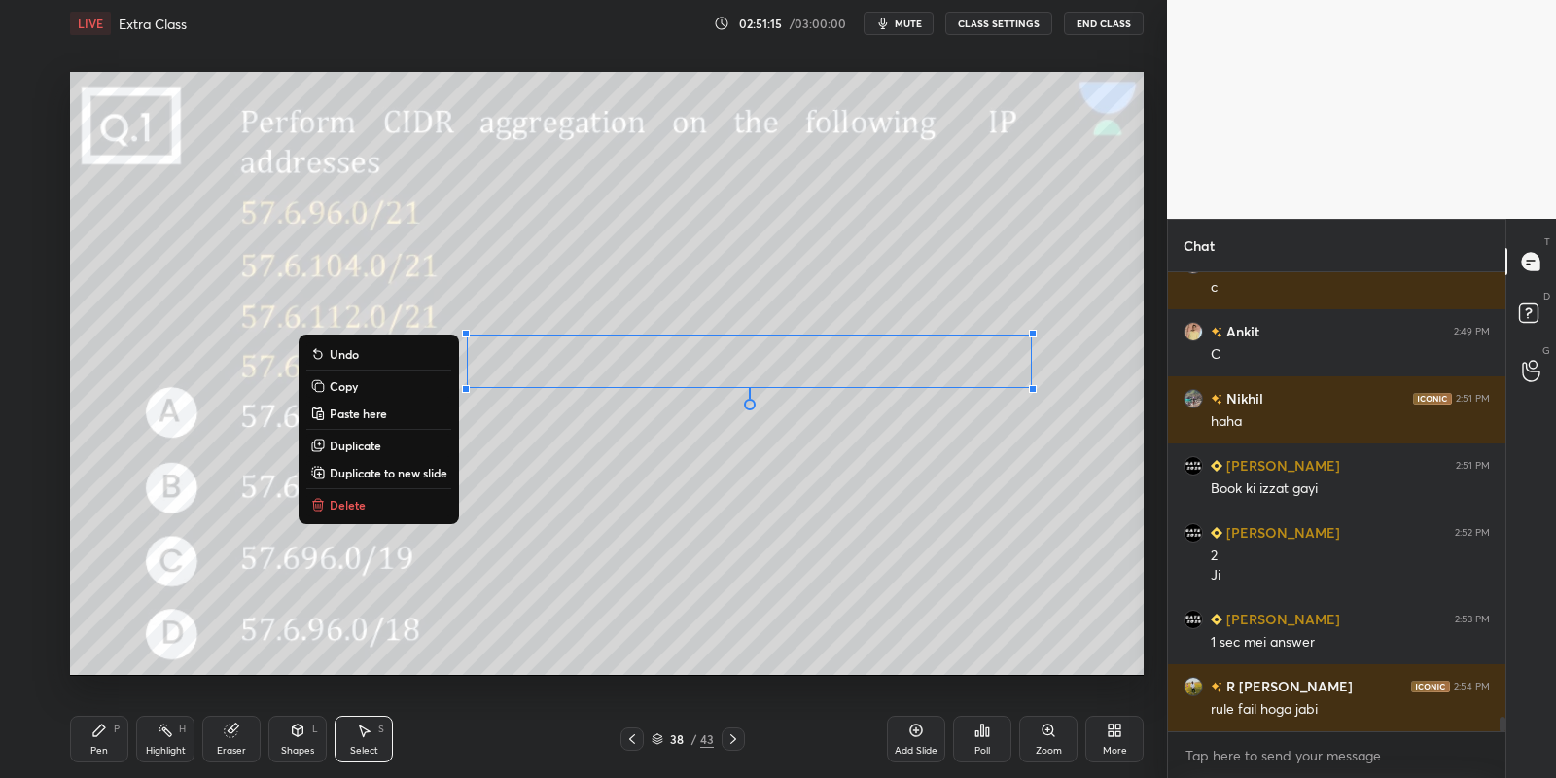
drag, startPoint x: 107, startPoint y: 731, endPoint x: 148, endPoint y: 739, distance: 41.6
click at [108, 736] on div "Pen P" at bounding box center [99, 739] width 58 height 47
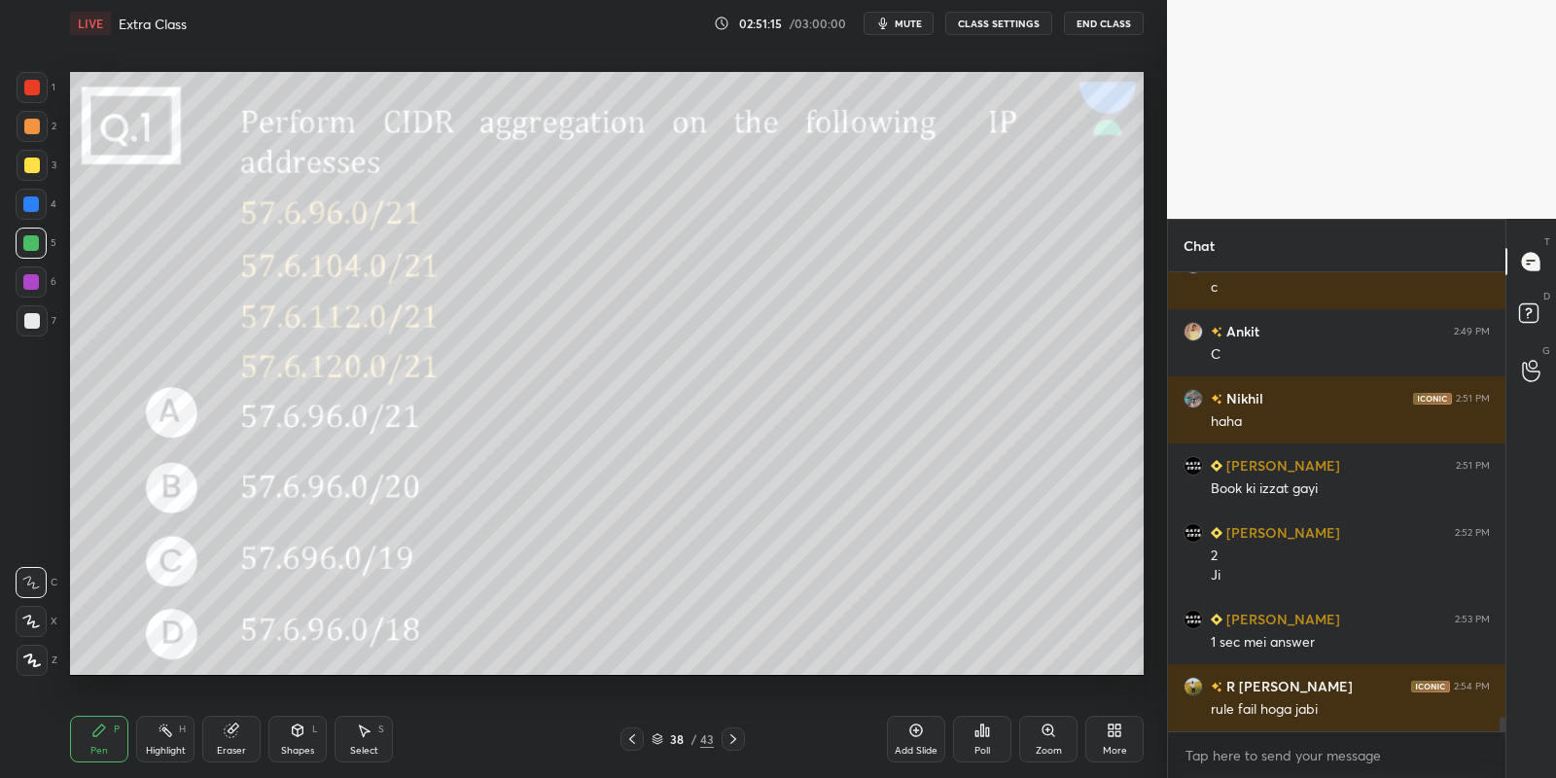
drag, startPoint x: 161, startPoint y: 742, endPoint x: 187, endPoint y: 691, distance: 56.5
click at [159, 744] on div "Highlight H" at bounding box center [165, 739] width 58 height 47
click at [105, 747] on div "Pen" at bounding box center [99, 751] width 18 height 10
drag, startPoint x: 159, startPoint y: 744, endPoint x: 207, endPoint y: 699, distance: 66.1
click at [163, 739] on div "Highlight H" at bounding box center [165, 739] width 58 height 47
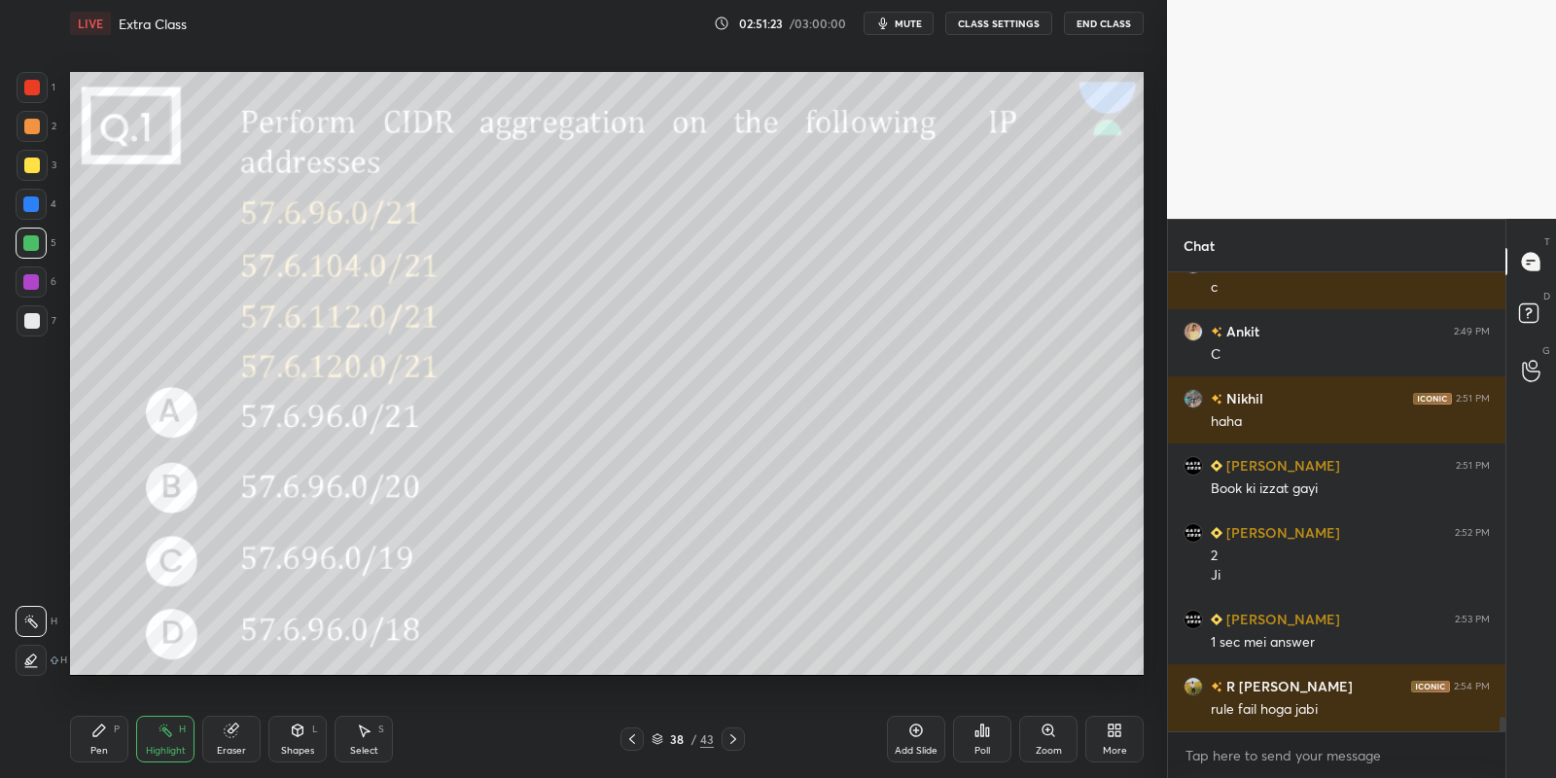
drag, startPoint x: 104, startPoint y: 748, endPoint x: 125, endPoint y: 739, distance: 23.1
click at [117, 745] on div "Pen P" at bounding box center [99, 739] width 58 height 47
click at [170, 741] on div "Highlight H" at bounding box center [165, 739] width 58 height 47
drag, startPoint x: 88, startPoint y: 761, endPoint x: 114, endPoint y: 744, distance: 30.8
click at [93, 759] on div "Pen P" at bounding box center [99, 739] width 58 height 47
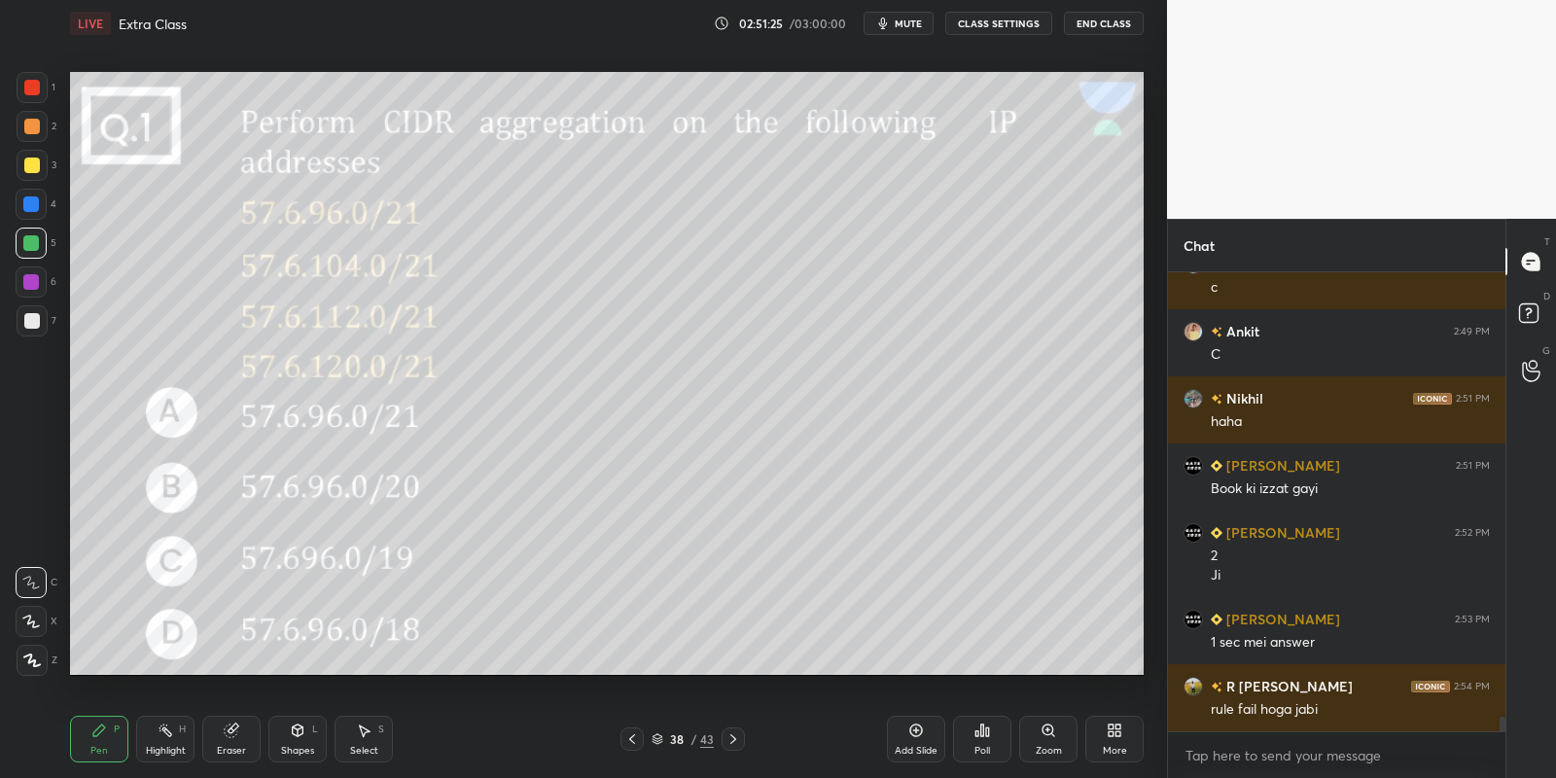
click at [171, 744] on div "Highlight H" at bounding box center [165, 739] width 58 height 47
drag, startPoint x: 98, startPoint y: 743, endPoint x: 114, endPoint y: 735, distance: 17.4
click at [101, 741] on div "Pen P" at bounding box center [99, 739] width 58 height 47
click at [167, 739] on div "Highlight H" at bounding box center [165, 739] width 58 height 47
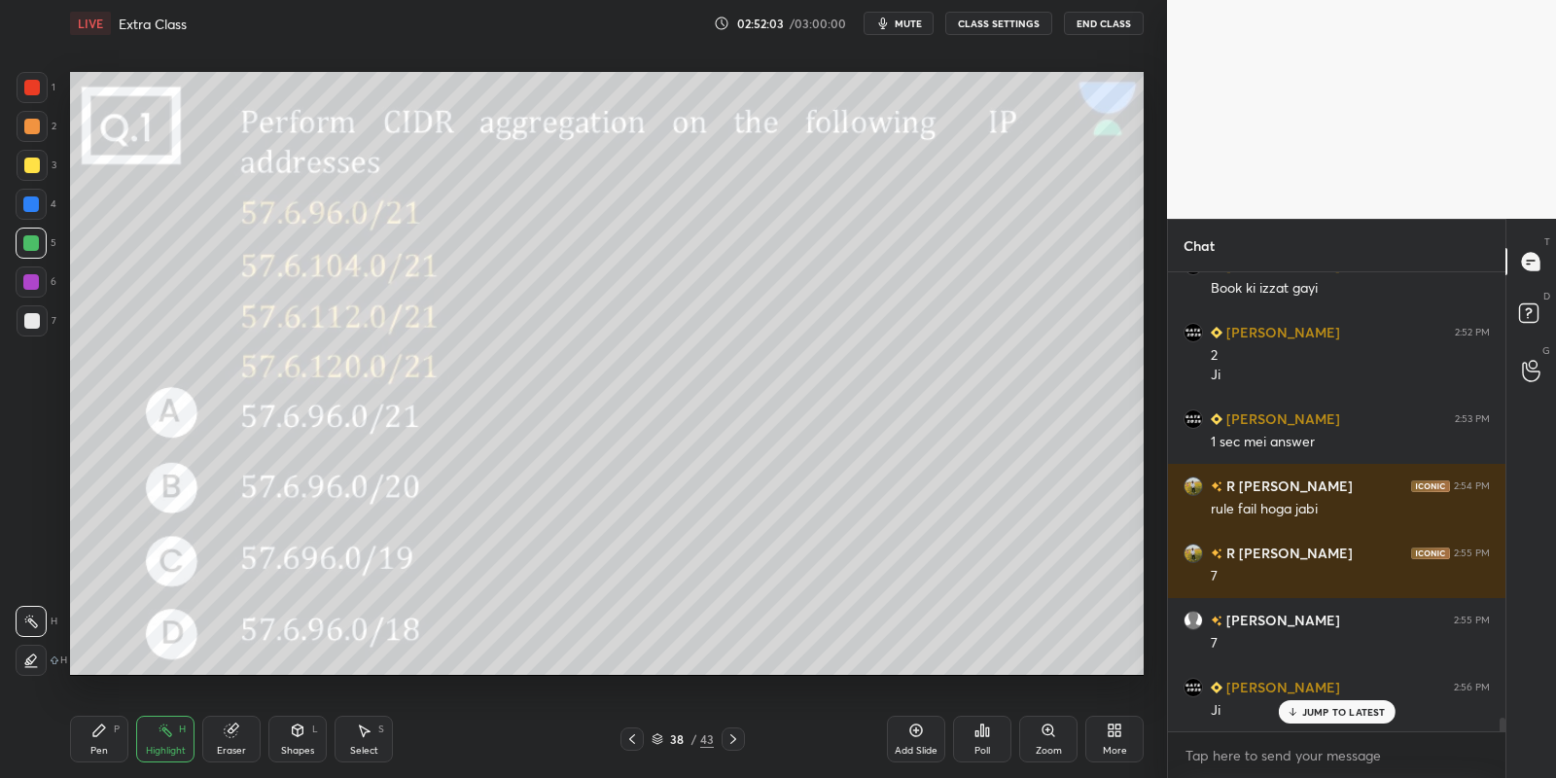
scroll to position [14534, 0]
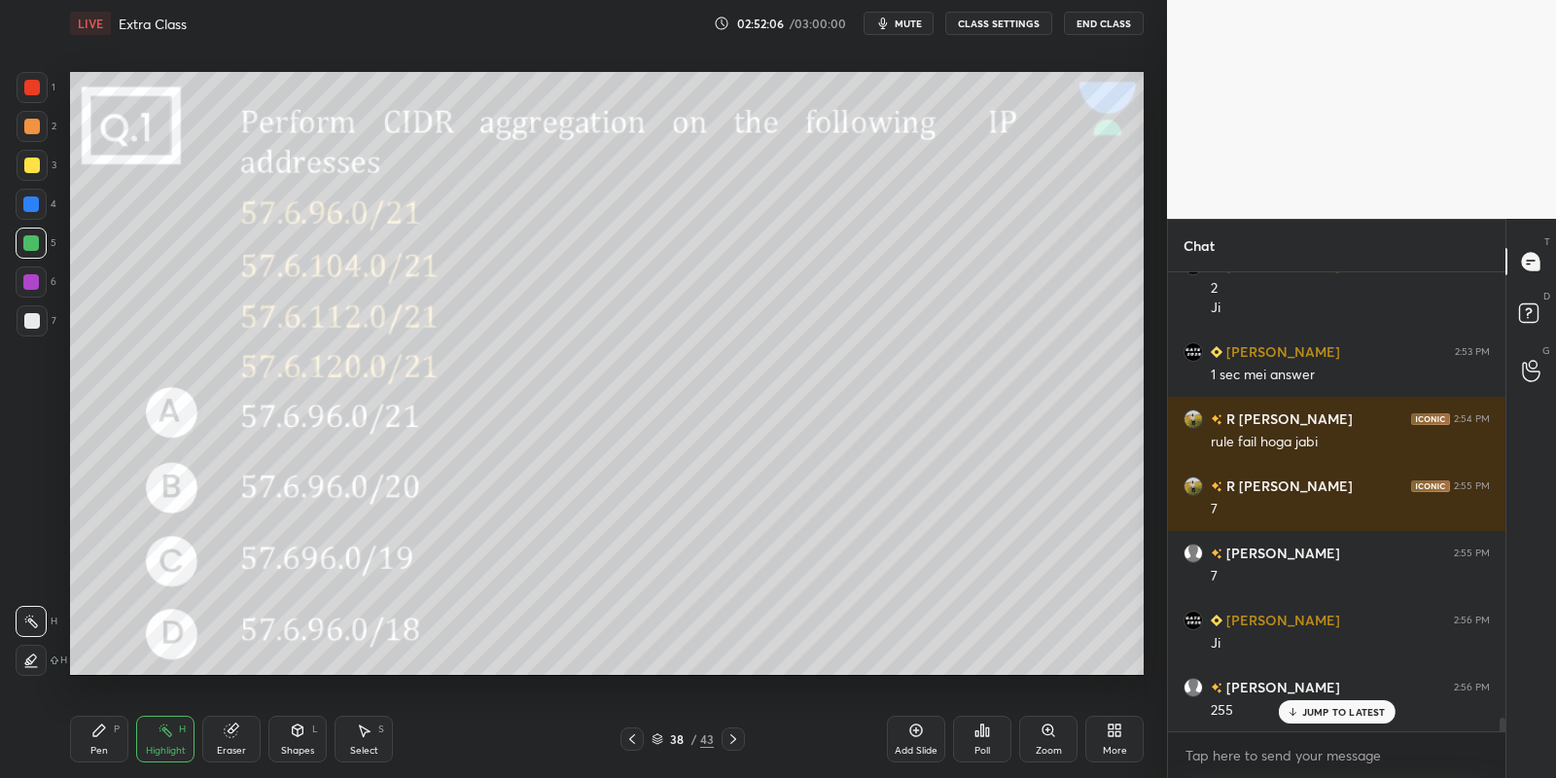
click at [93, 754] on div "Pen P" at bounding box center [99, 739] width 58 height 47
click at [172, 731] on div "Highlight H" at bounding box center [165, 739] width 58 height 47
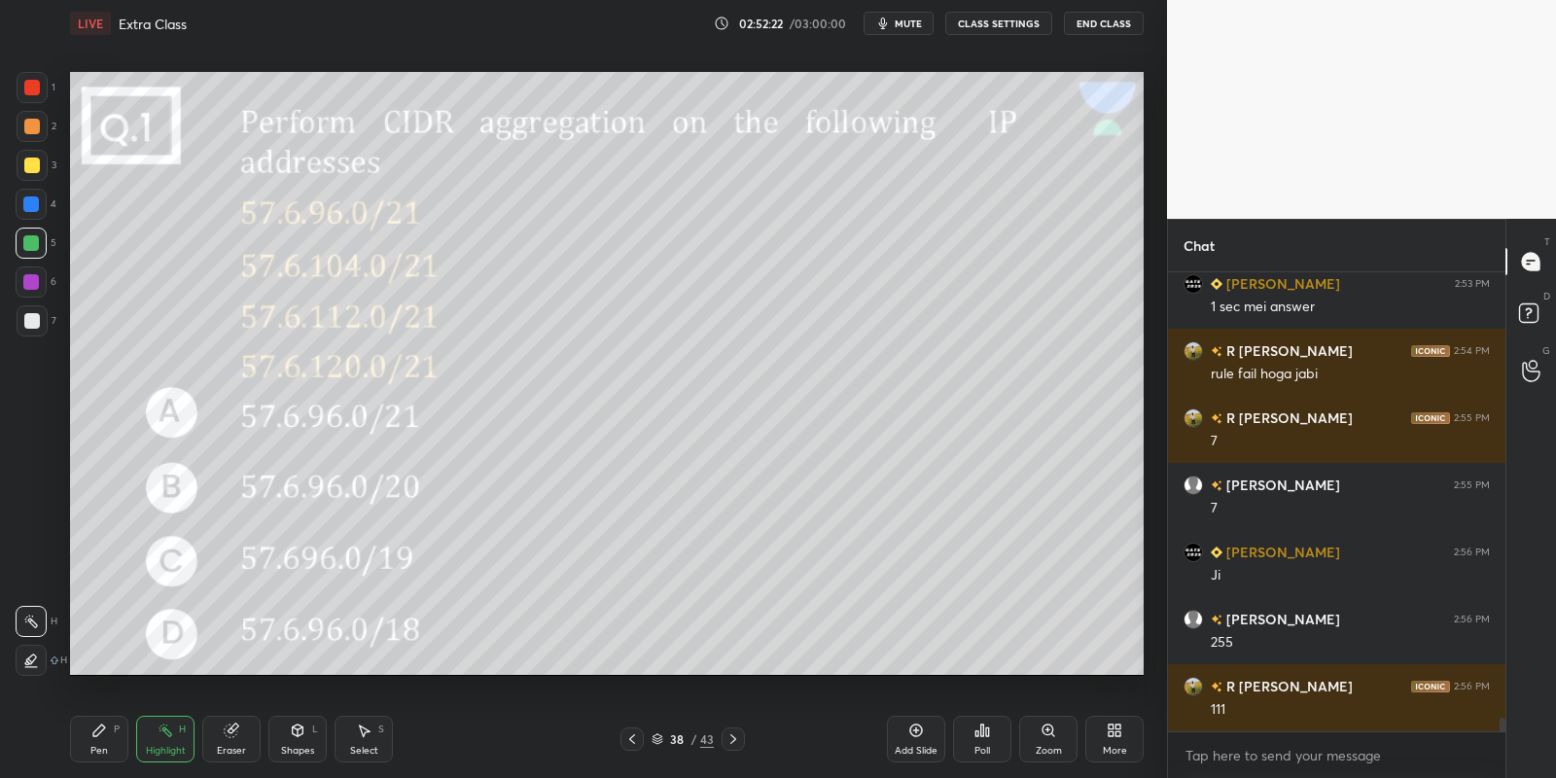
scroll to position [14668, 0]
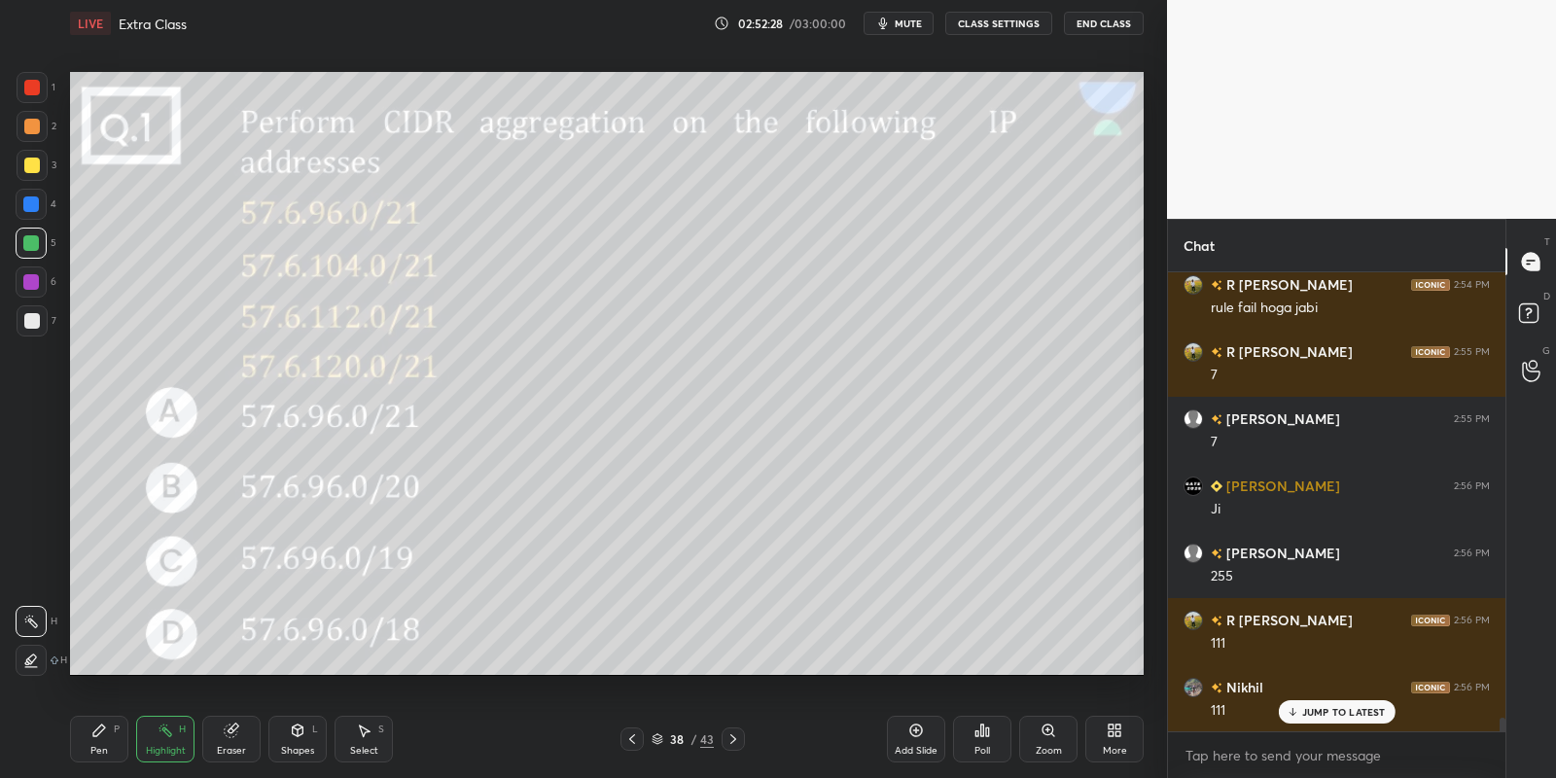
drag, startPoint x: 102, startPoint y: 730, endPoint x: 112, endPoint y: 704, distance: 28.0
click at [101, 725] on icon at bounding box center [99, 730] width 12 height 12
click at [159, 737] on div "Highlight H" at bounding box center [165, 739] width 58 height 47
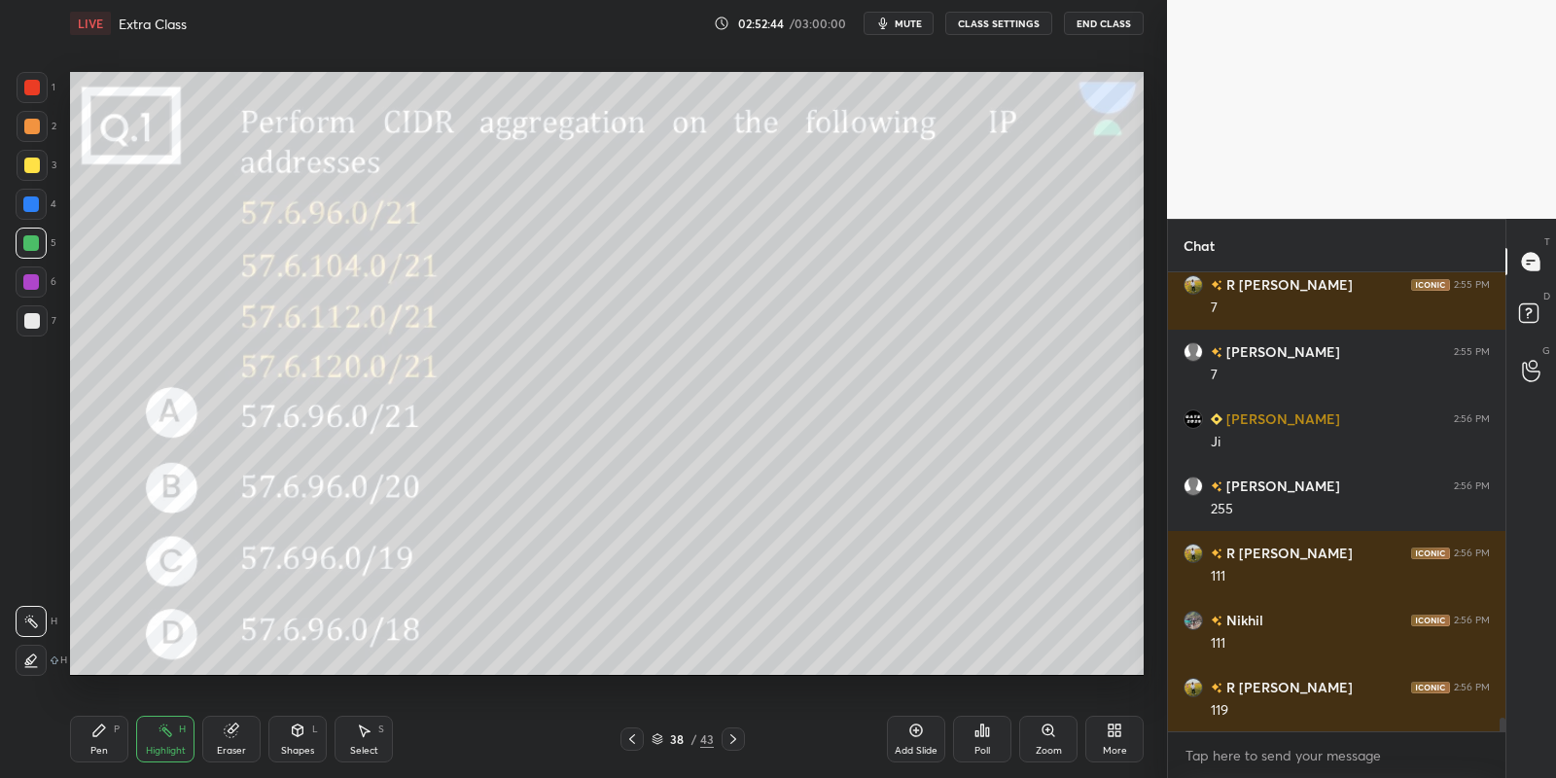
scroll to position [14802, 0]
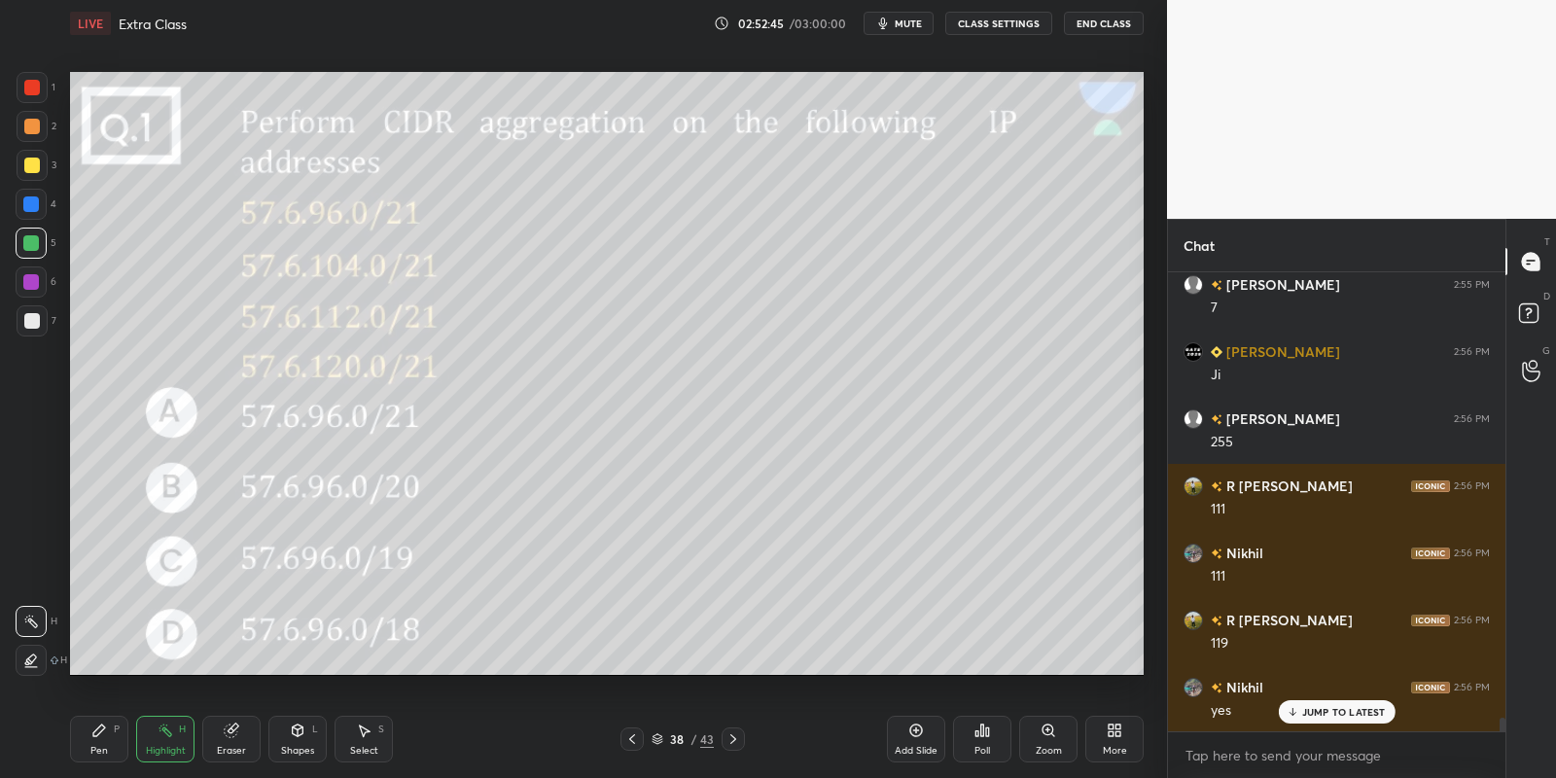
click at [97, 732] on icon at bounding box center [99, 730] width 12 height 12
click at [36, 177] on div at bounding box center [32, 165] width 31 height 31
click at [914, 736] on div "Add Slide" at bounding box center [916, 739] width 58 height 47
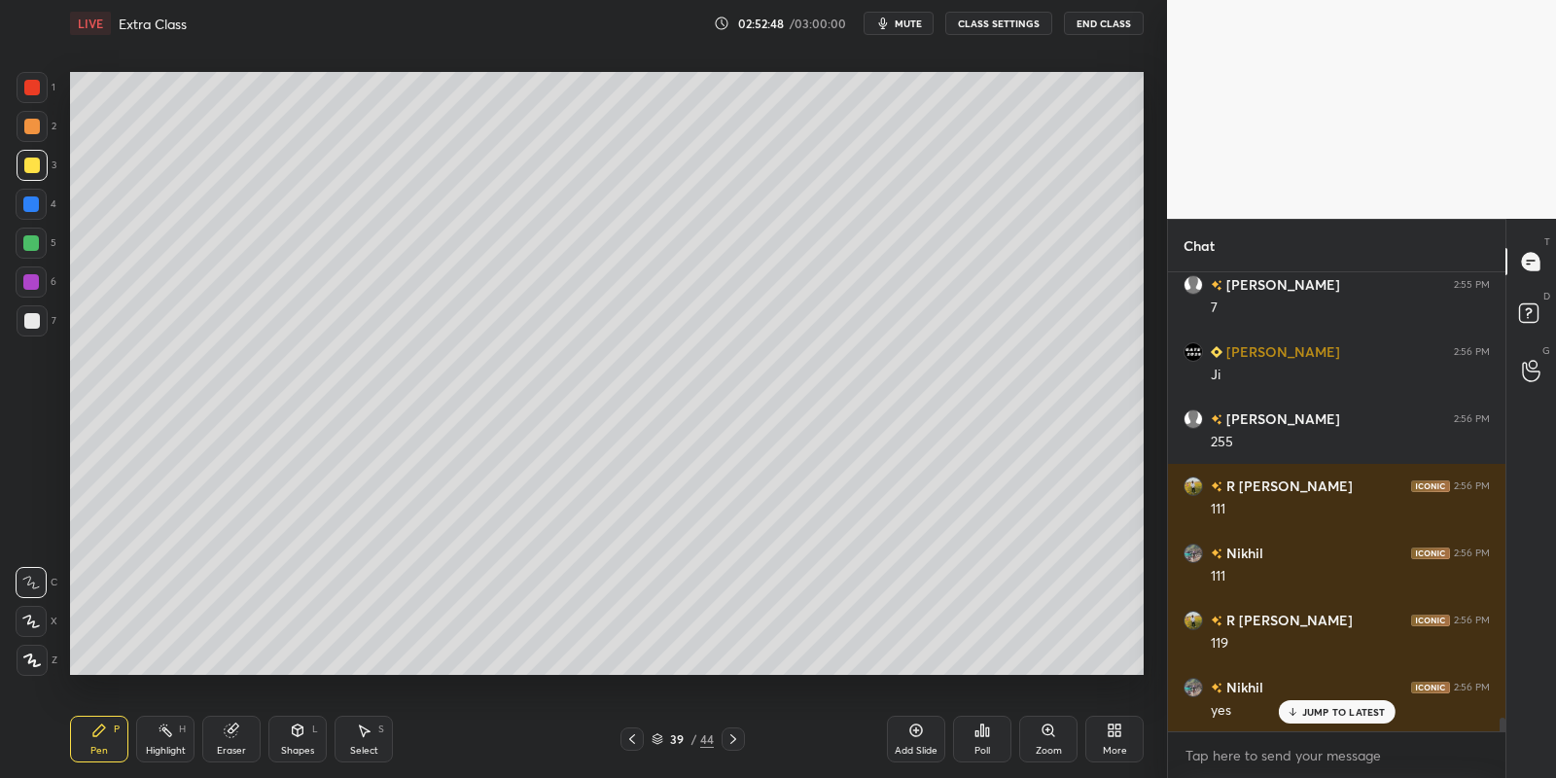
click at [99, 735] on icon at bounding box center [99, 731] width 16 height 16
drag, startPoint x: 24, startPoint y: 242, endPoint x: 57, endPoint y: 220, distance: 39.9
click at [25, 241] on div at bounding box center [31, 243] width 16 height 16
click at [105, 740] on div "Pen P" at bounding box center [99, 739] width 58 height 47
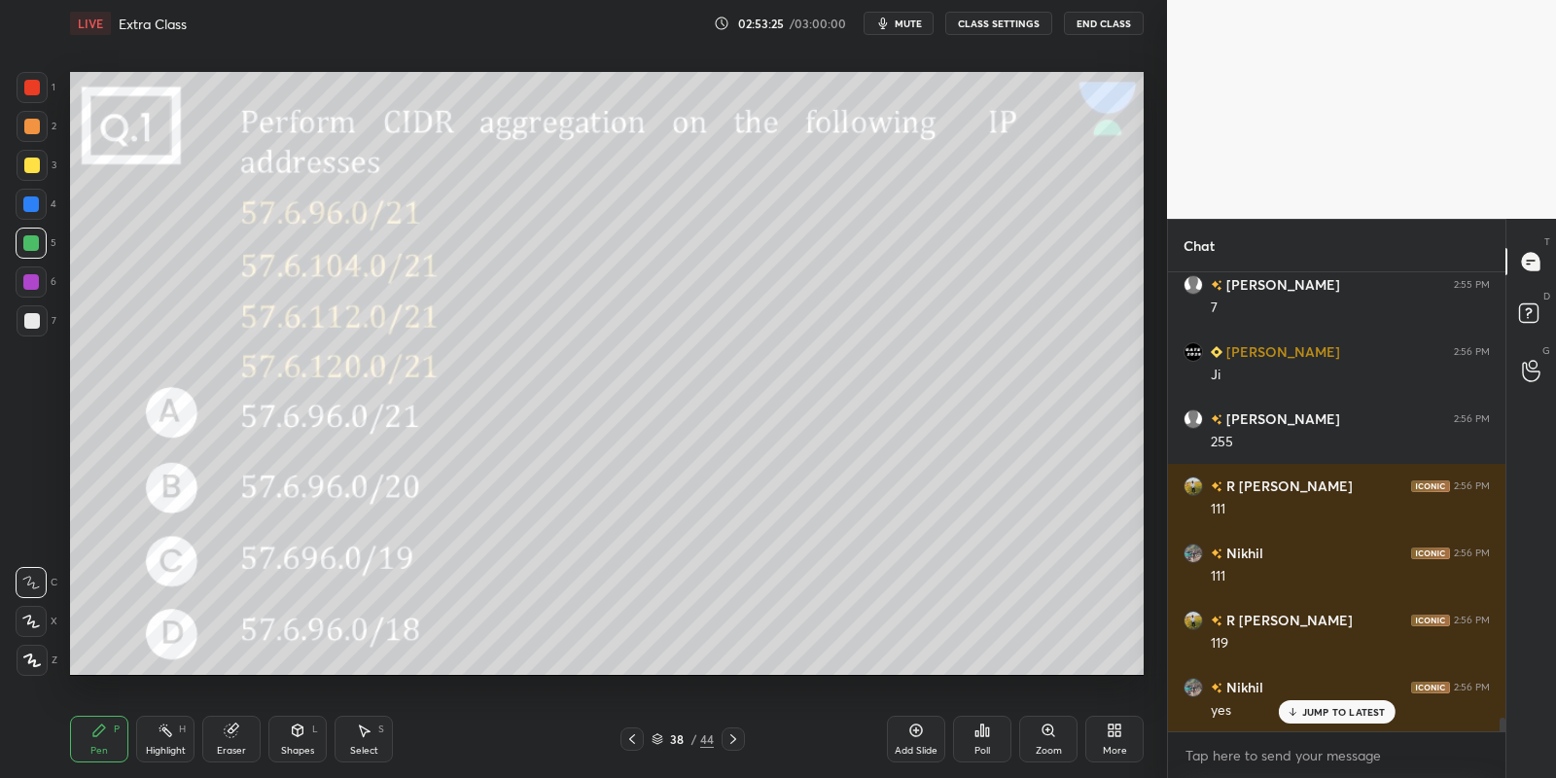
drag, startPoint x: 162, startPoint y: 744, endPoint x: 174, endPoint y: 720, distance: 27.0
click at [164, 734] on div "Highlight H" at bounding box center [165, 739] width 58 height 47
click at [102, 750] on div "Pen" at bounding box center [99, 751] width 18 height 10
drag, startPoint x: 98, startPoint y: 753, endPoint x: 125, endPoint y: 719, distance: 43.6
click at [103, 747] on div "Pen" at bounding box center [99, 751] width 18 height 10
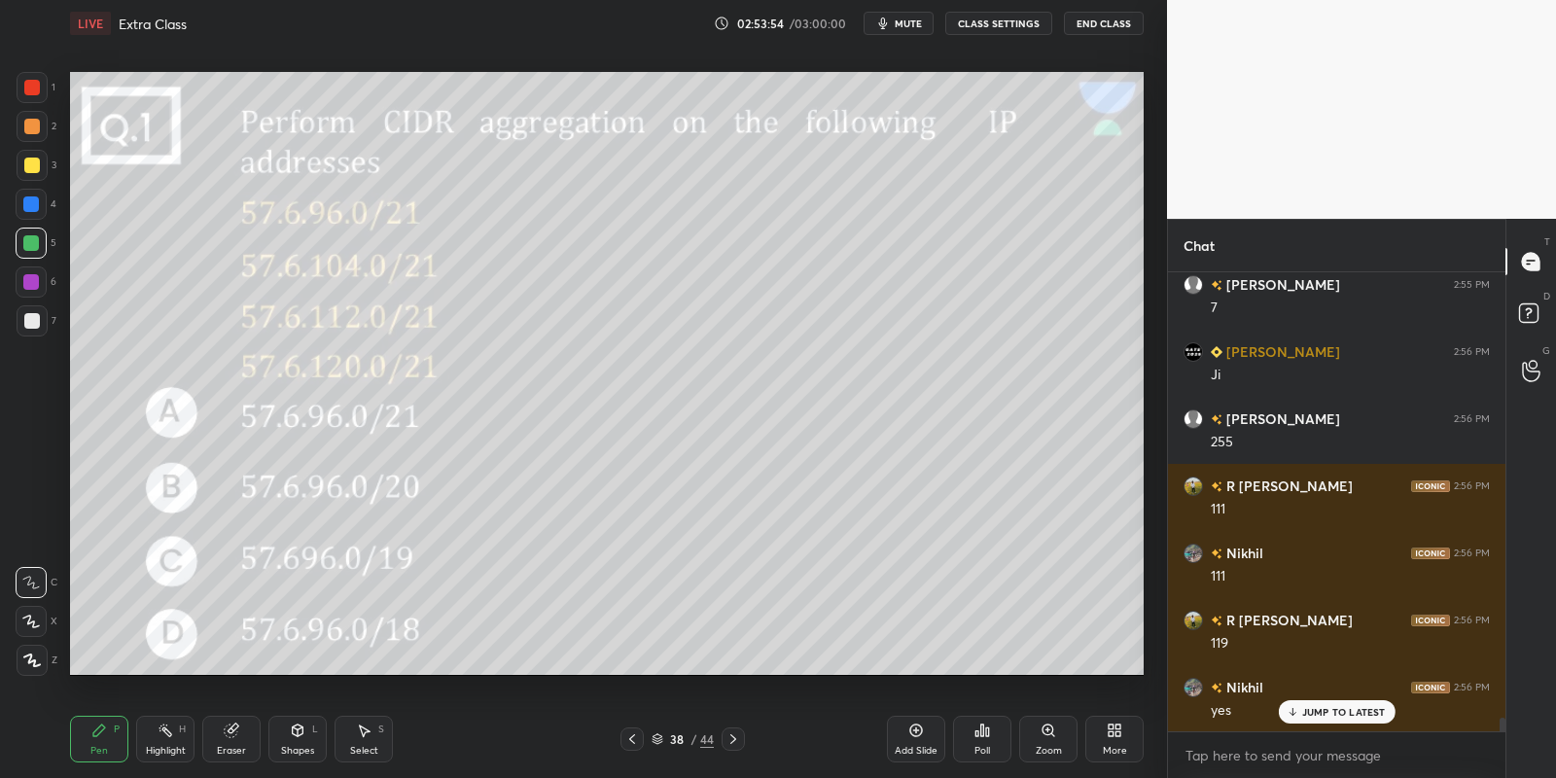
drag, startPoint x: 159, startPoint y: 748, endPoint x: 212, endPoint y: 702, distance: 69.6
click at [165, 742] on div "Highlight H" at bounding box center [165, 739] width 58 height 47
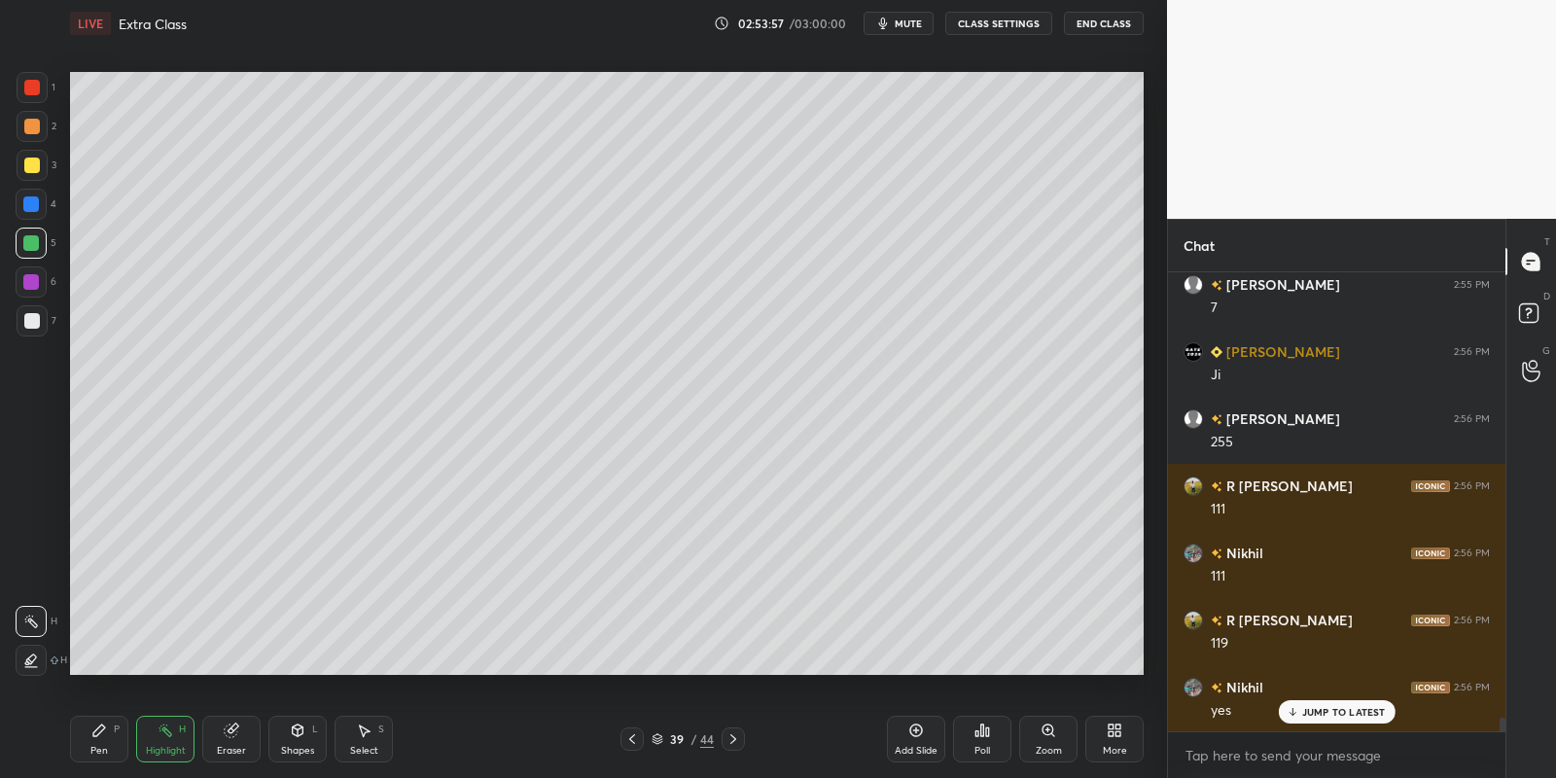
click at [104, 736] on div "Pen P" at bounding box center [99, 739] width 58 height 47
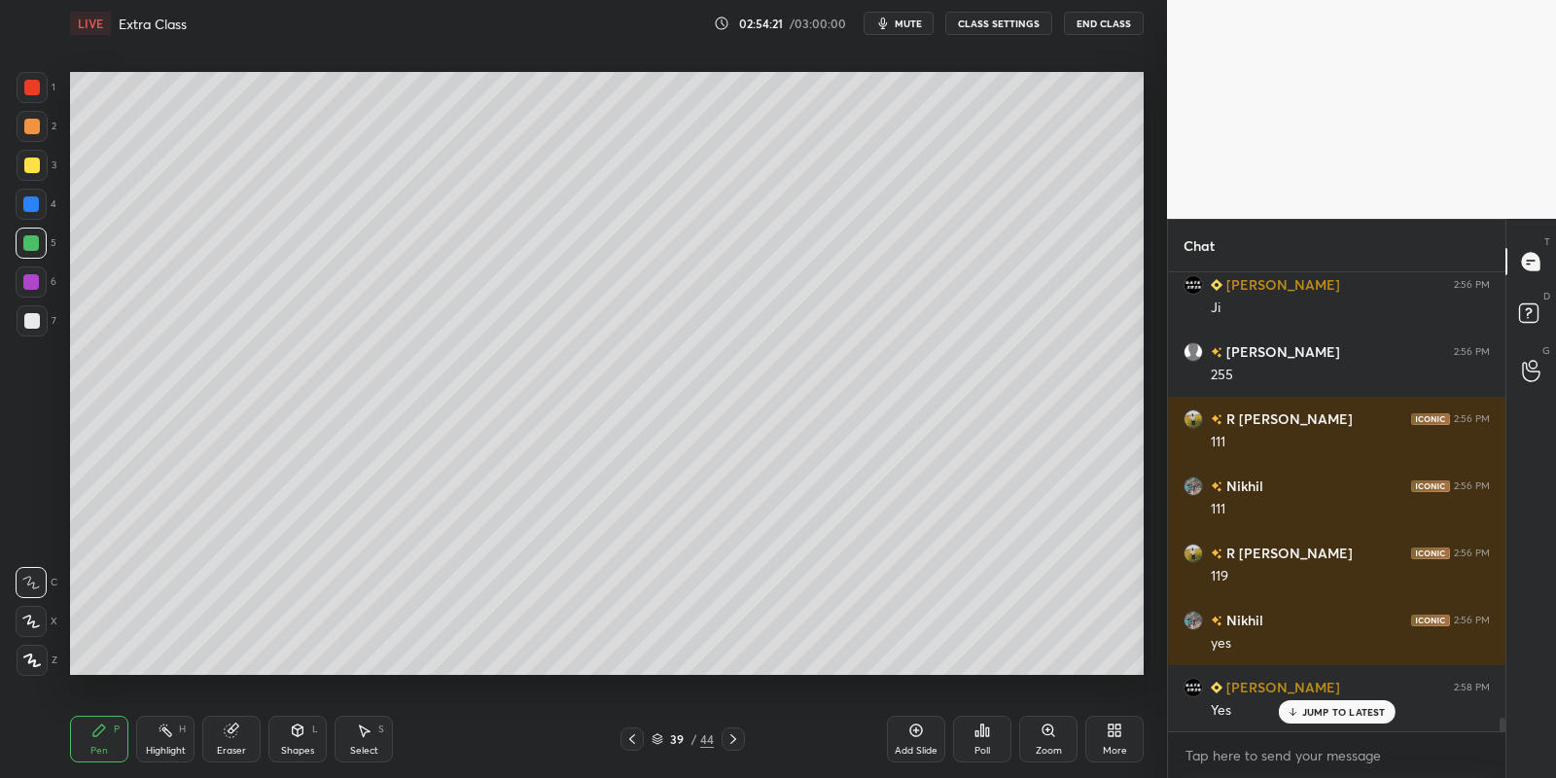
click at [90, 744] on div "Pen P" at bounding box center [99, 739] width 58 height 47
drag, startPoint x: 164, startPoint y: 746, endPoint x: 167, endPoint y: 736, distance: 10.2
click at [166, 741] on div "Highlight H" at bounding box center [165, 739] width 58 height 47
click at [631, 741] on icon at bounding box center [632, 739] width 16 height 16
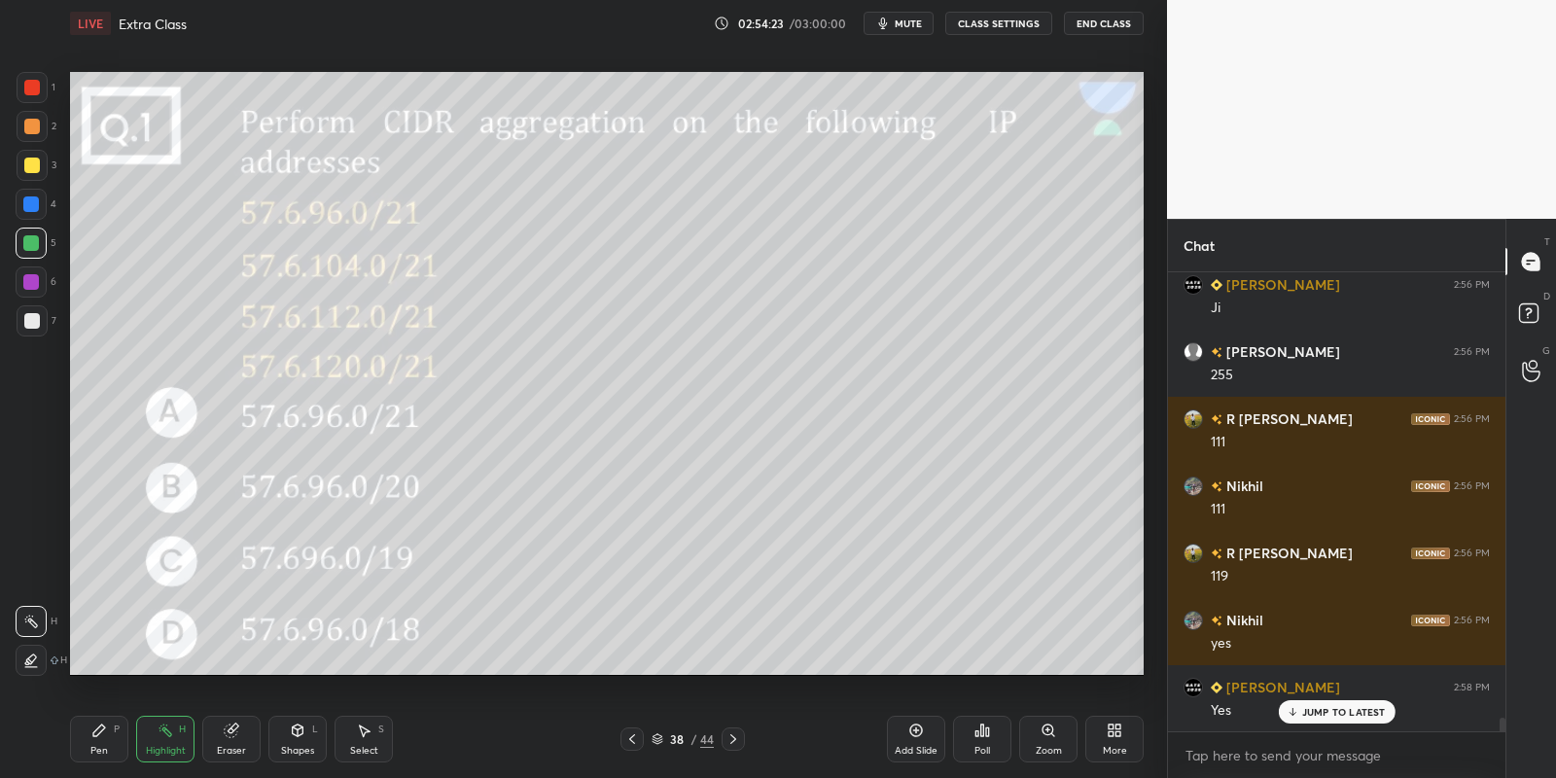
click at [162, 737] on div "Highlight H" at bounding box center [165, 739] width 58 height 47
click at [727, 738] on icon at bounding box center [733, 739] width 16 height 16
drag, startPoint x: 103, startPoint y: 734, endPoint x: 120, endPoint y: 717, distance: 24.1
click at [104, 734] on icon at bounding box center [99, 731] width 16 height 16
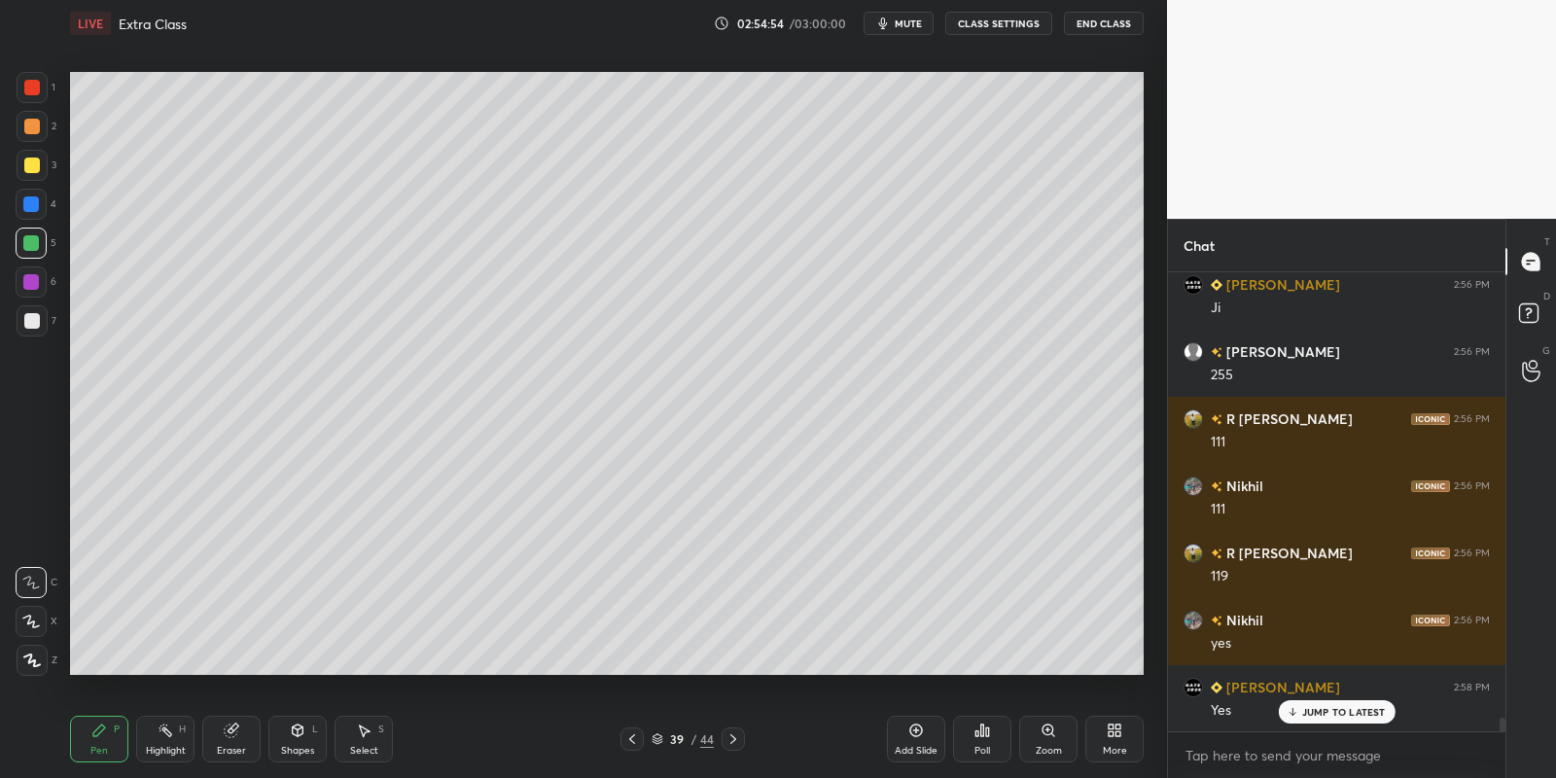
drag, startPoint x: 306, startPoint y: 738, endPoint x: 305, endPoint y: 717, distance: 21.4
click at [304, 736] on div "Shapes L" at bounding box center [297, 739] width 58 height 47
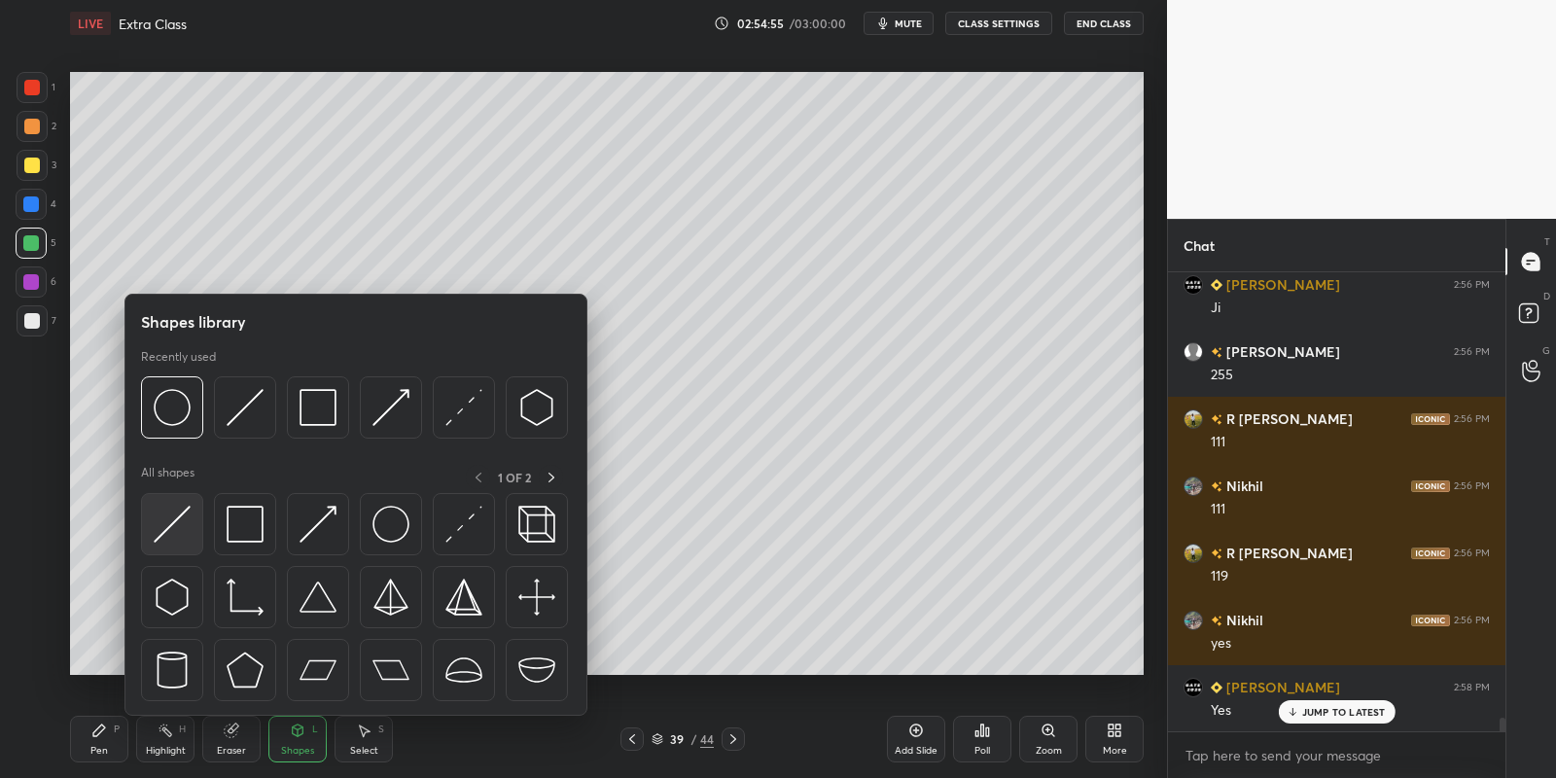
click at [166, 526] on img at bounding box center [172, 524] width 37 height 37
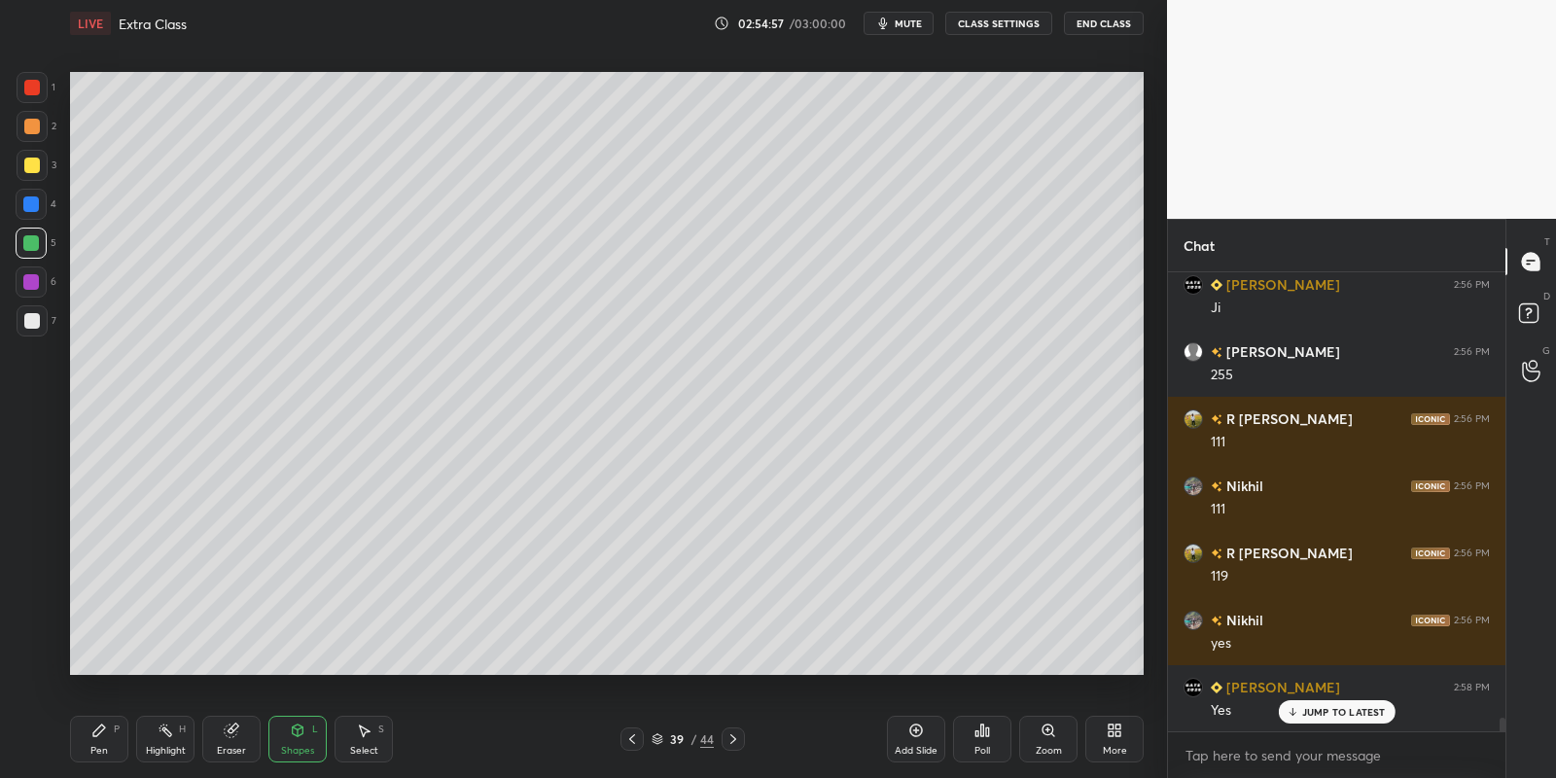
click at [107, 734] on div "Pen P" at bounding box center [99, 739] width 58 height 47
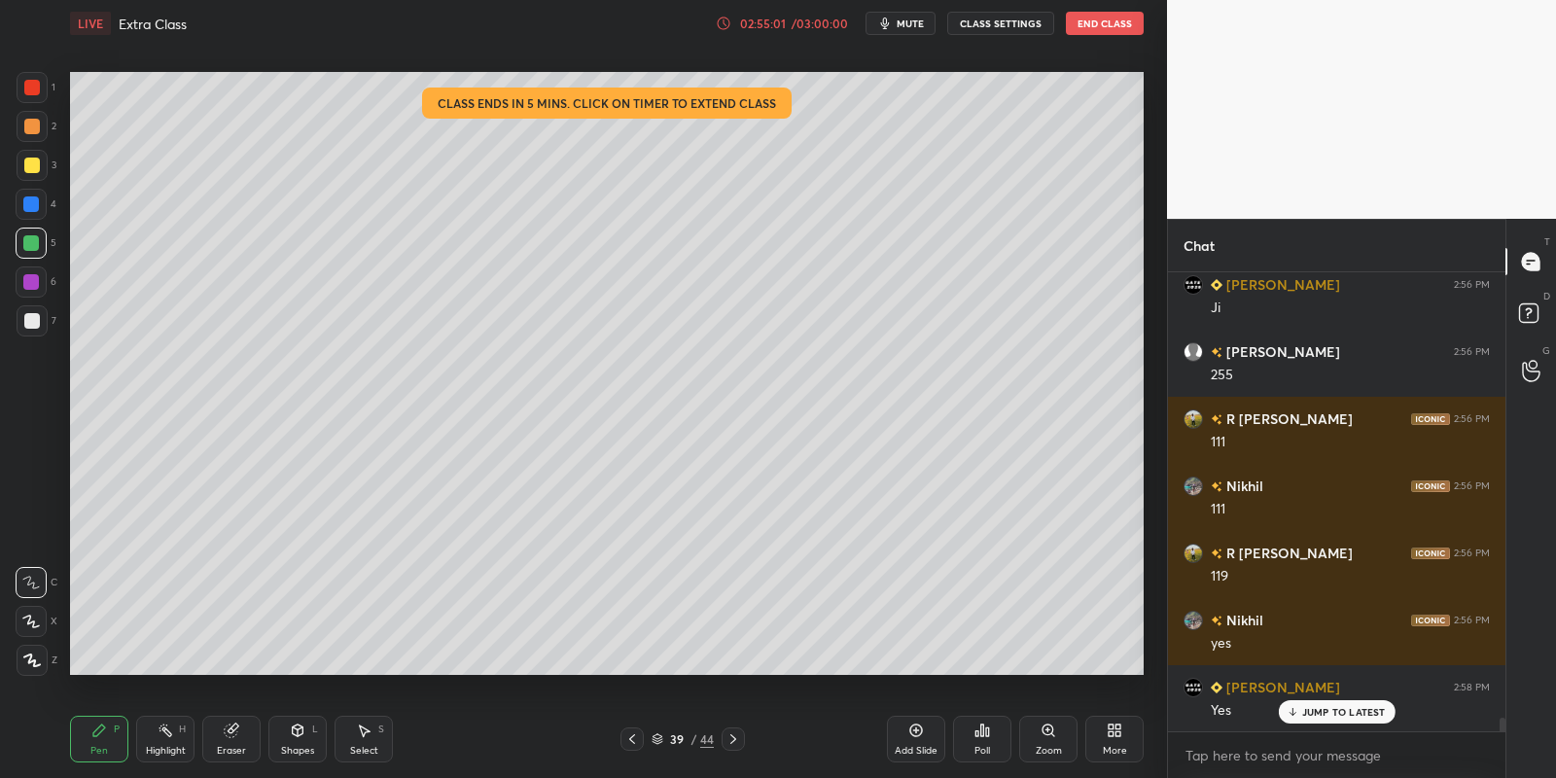
click at [299, 746] on div "Shapes" at bounding box center [297, 751] width 33 height 10
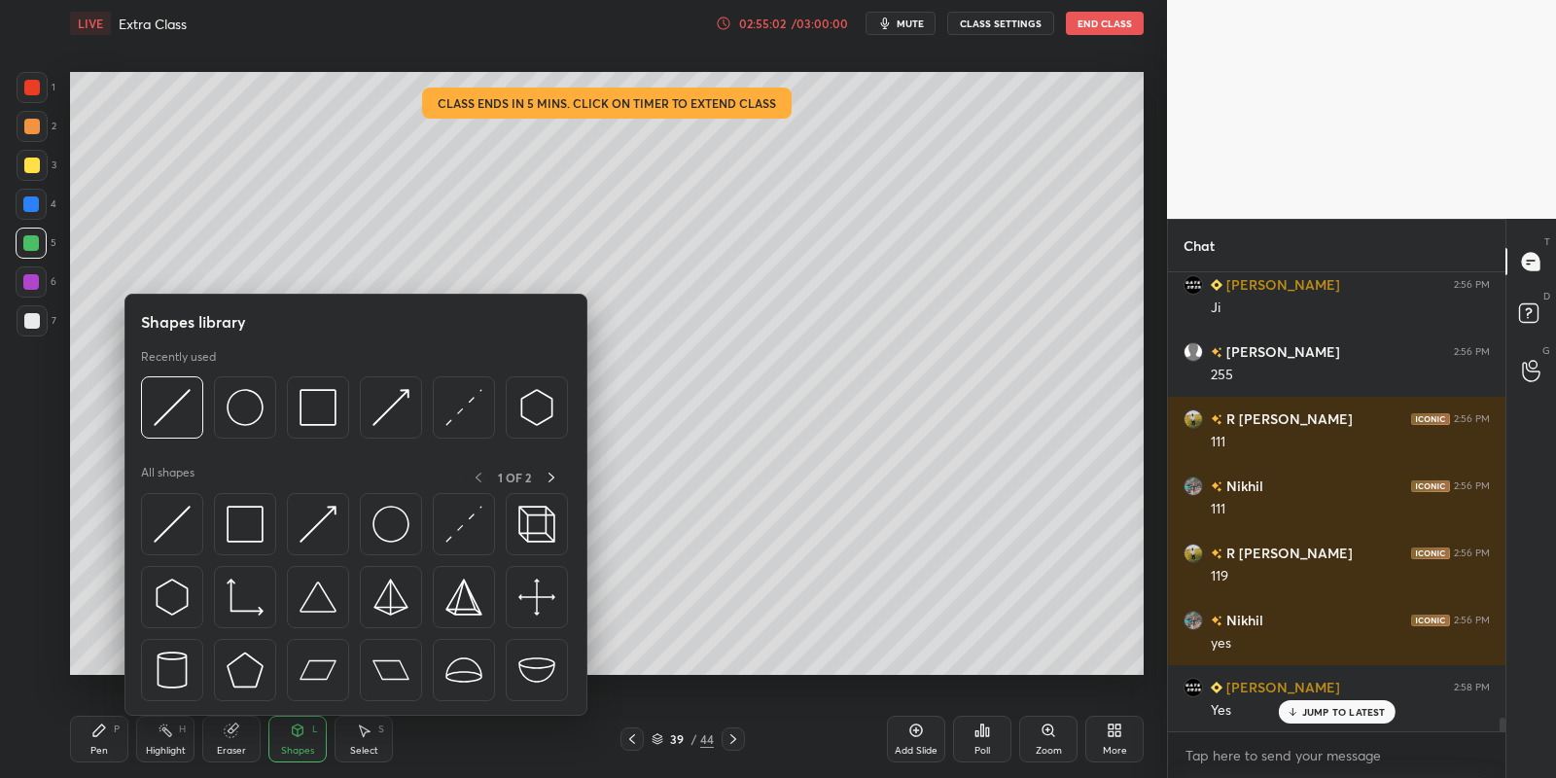
click at [244, 511] on img at bounding box center [245, 524] width 37 height 37
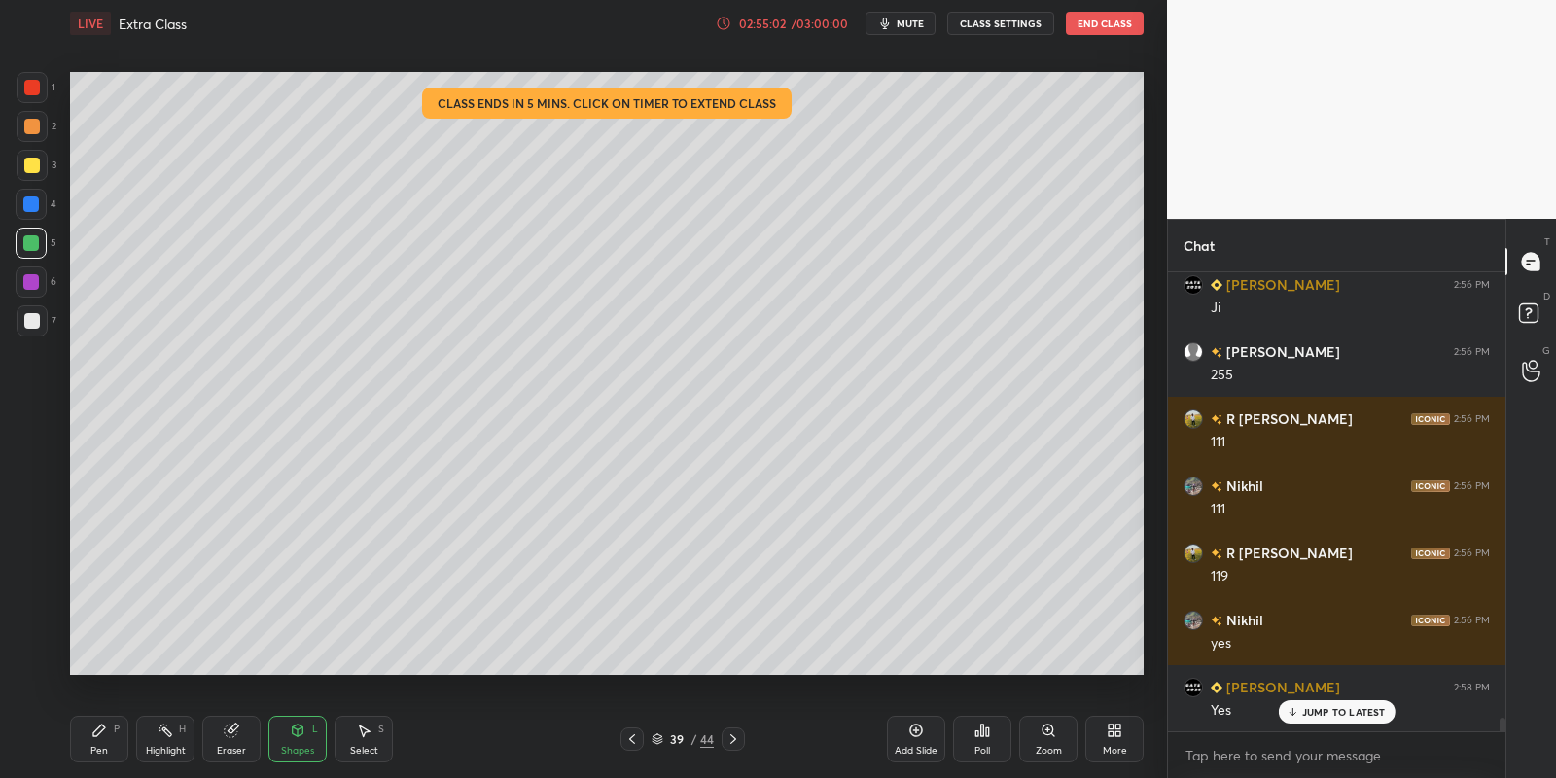
drag, startPoint x: 35, startPoint y: 159, endPoint x: 55, endPoint y: 164, distance: 21.0
click at [33, 160] on div at bounding box center [32, 166] width 16 height 16
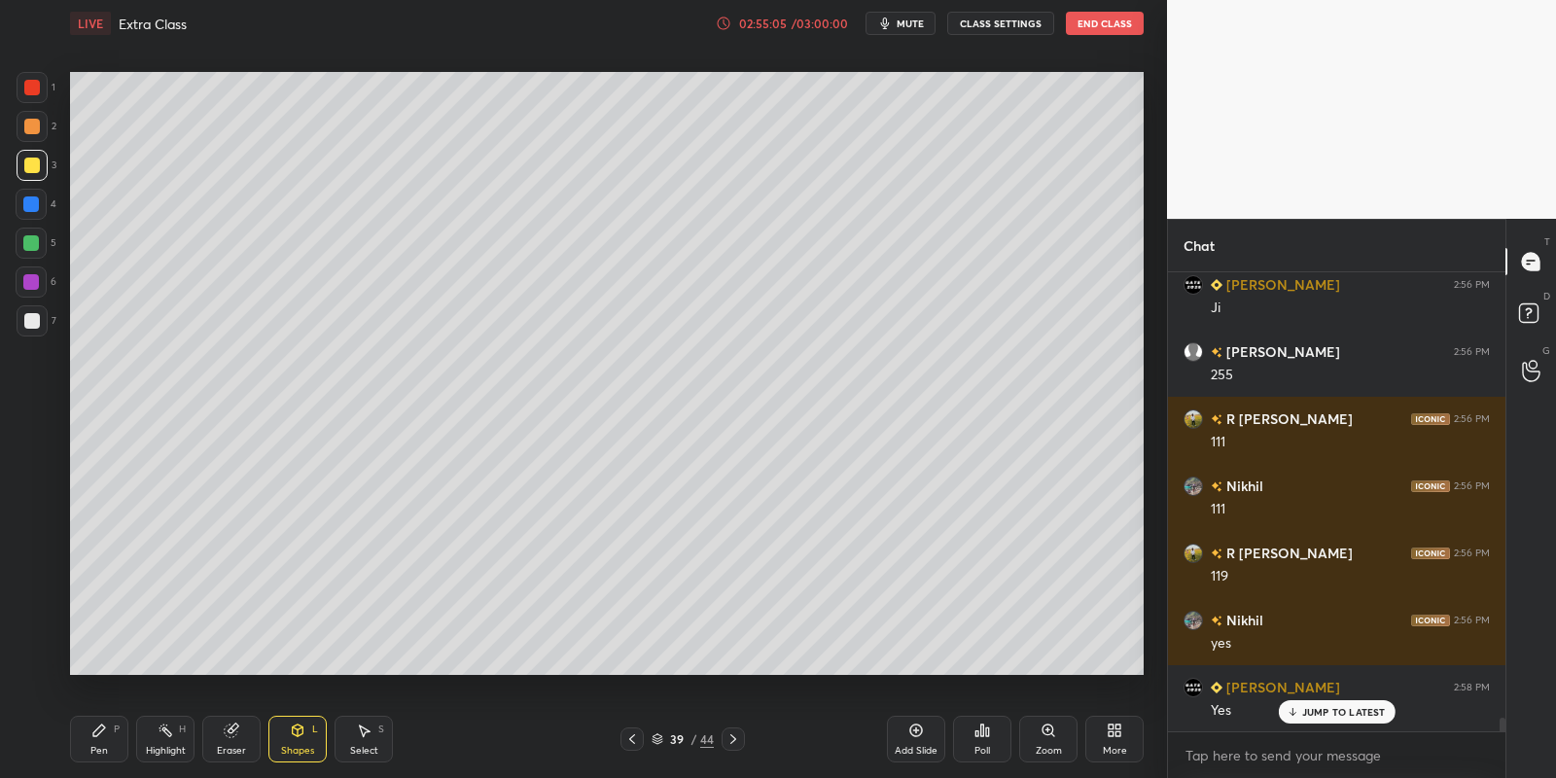
click at [102, 737] on div "Pen P" at bounding box center [99, 739] width 58 height 47
drag, startPoint x: 166, startPoint y: 729, endPoint x: 184, endPoint y: 710, distance: 26.2
click at [167, 728] on icon at bounding box center [166, 731] width 16 height 16
drag, startPoint x: 85, startPoint y: 751, endPoint x: 93, endPoint y: 745, distance: 10.5
click at [81, 751] on div "Pen P" at bounding box center [99, 739] width 58 height 47
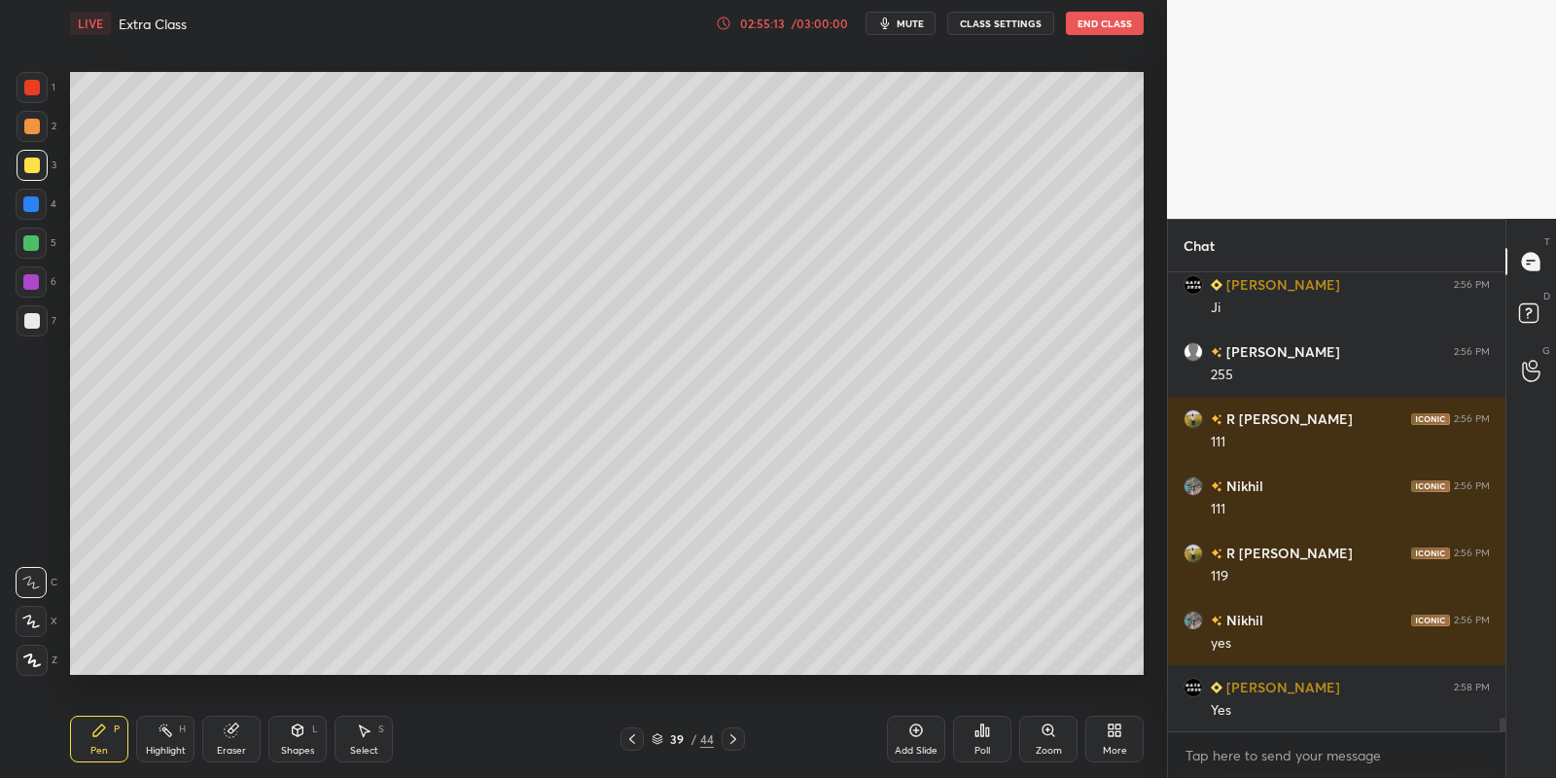
scroll to position [14937, 0]
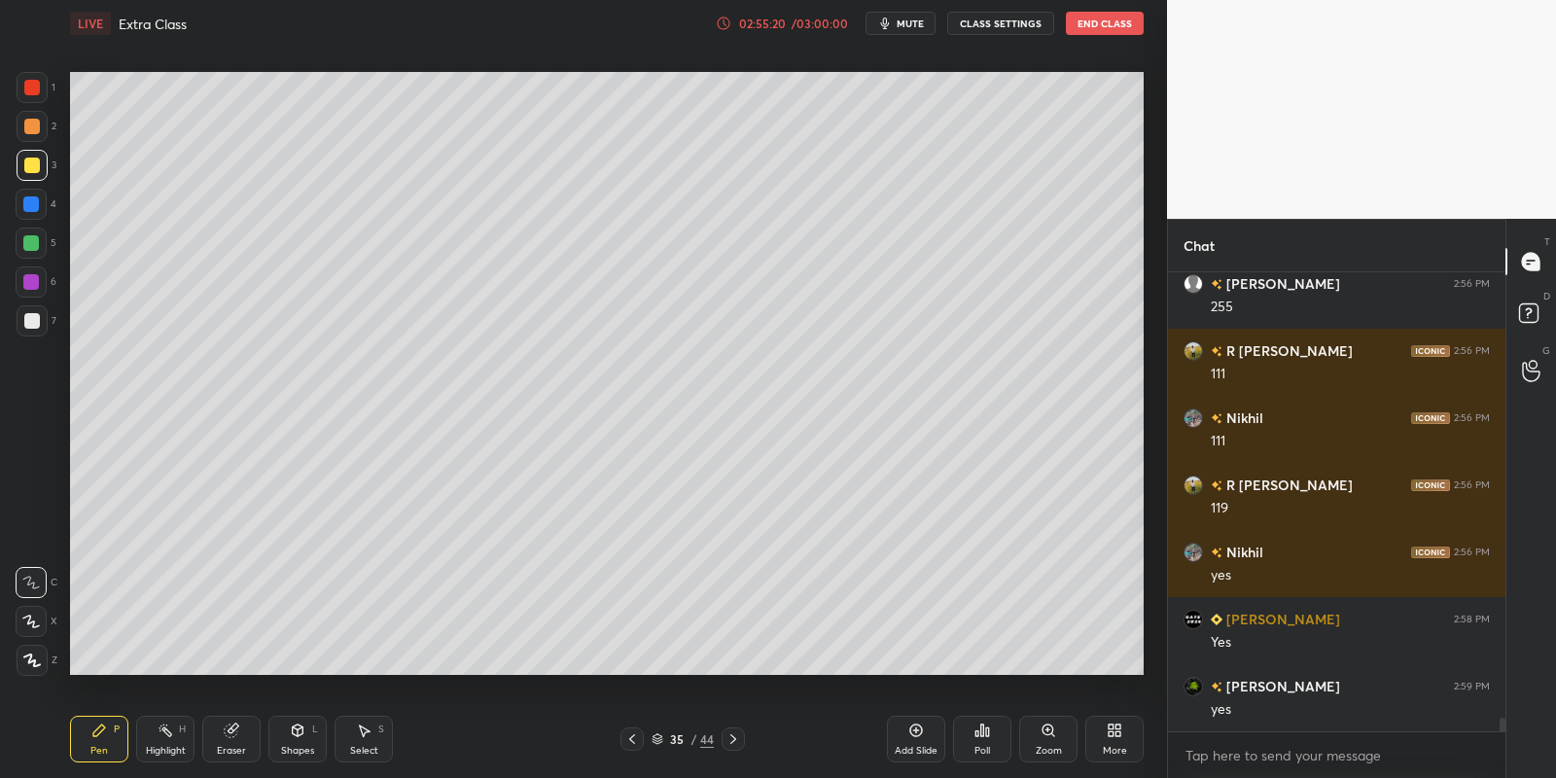
click at [363, 740] on div "Select S" at bounding box center [364, 739] width 58 height 47
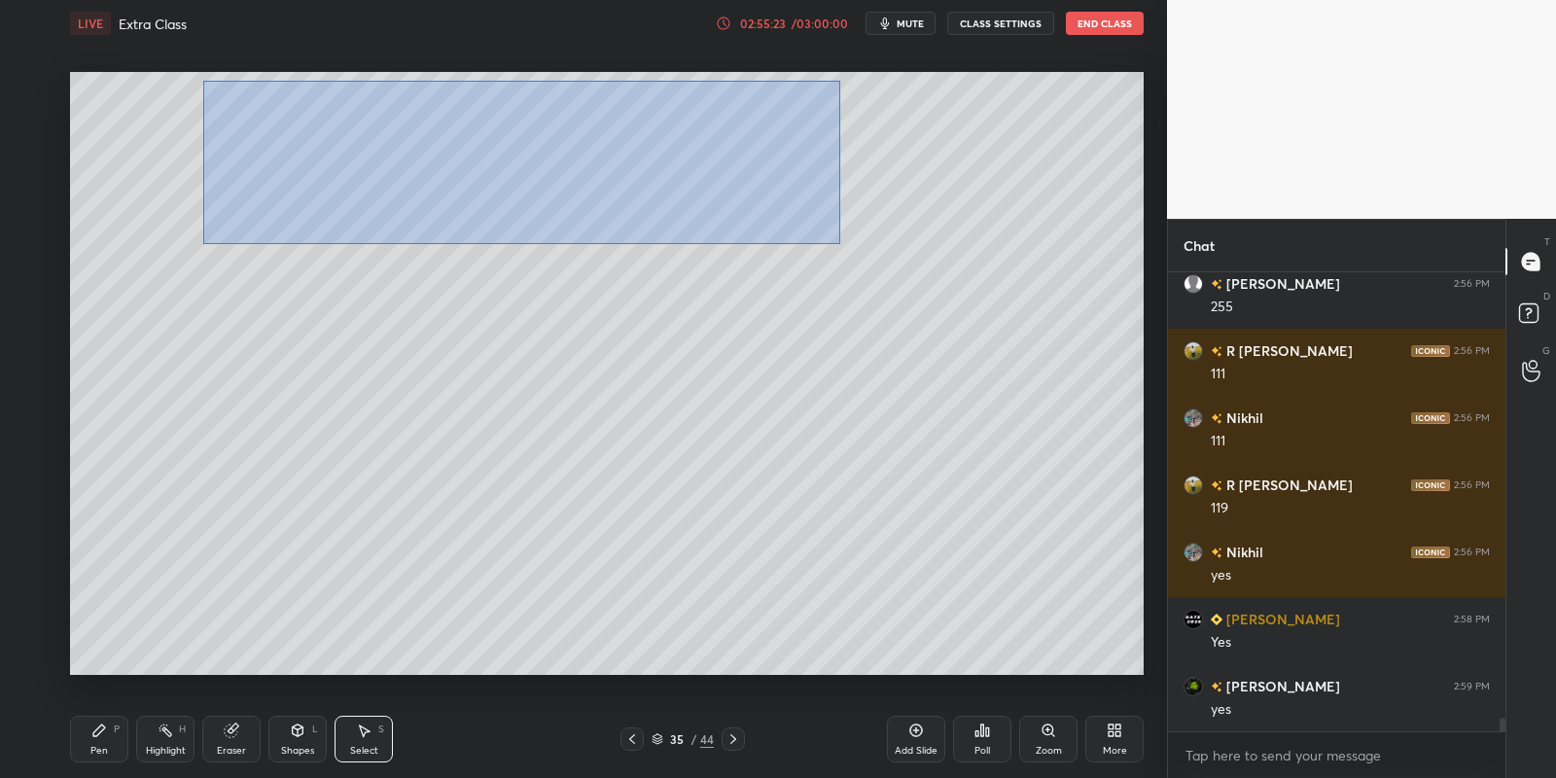
drag, startPoint x: 271, startPoint y: 95, endPoint x: 835, endPoint y: 236, distance: 581.4
click at [838, 240] on div "0 ° Undo Copy Paste here Duplicate Duplicate to new slide Delete" at bounding box center [607, 374] width 1074 height 604
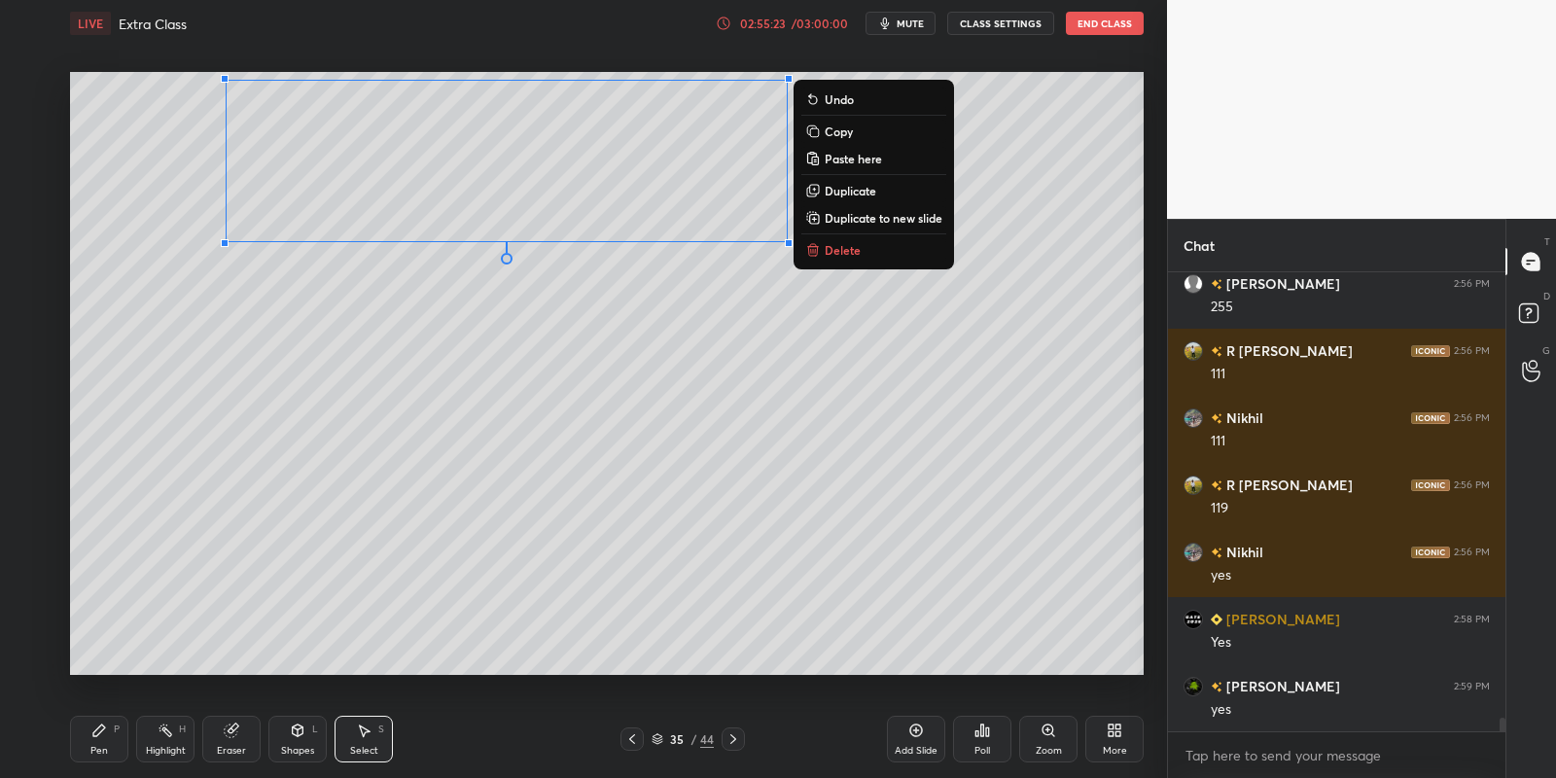
click at [848, 131] on p "Copy" at bounding box center [839, 132] width 28 height 16
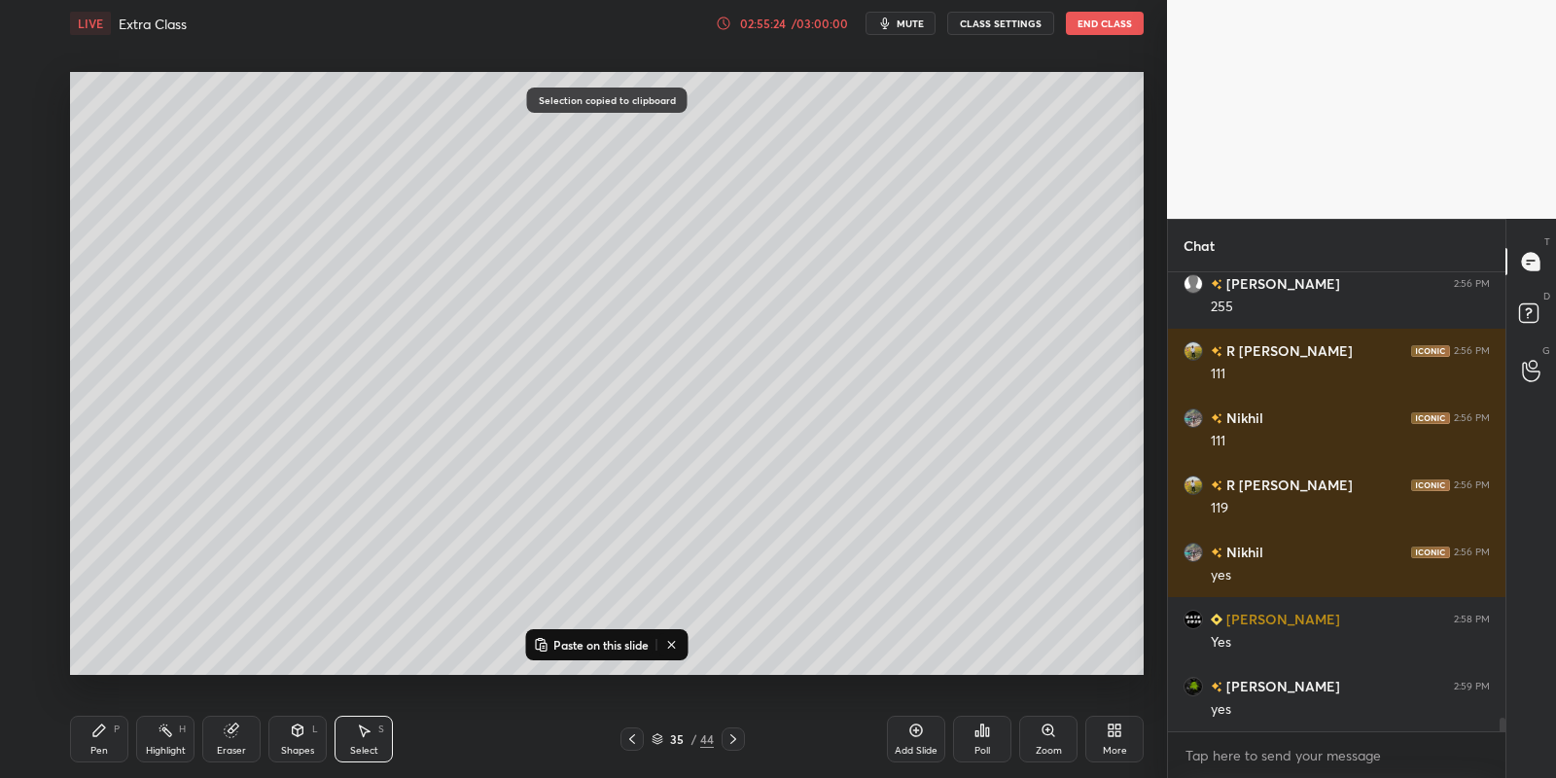
click at [734, 738] on icon at bounding box center [733, 739] width 16 height 16
click at [736, 736] on icon at bounding box center [733, 739] width 16 height 16
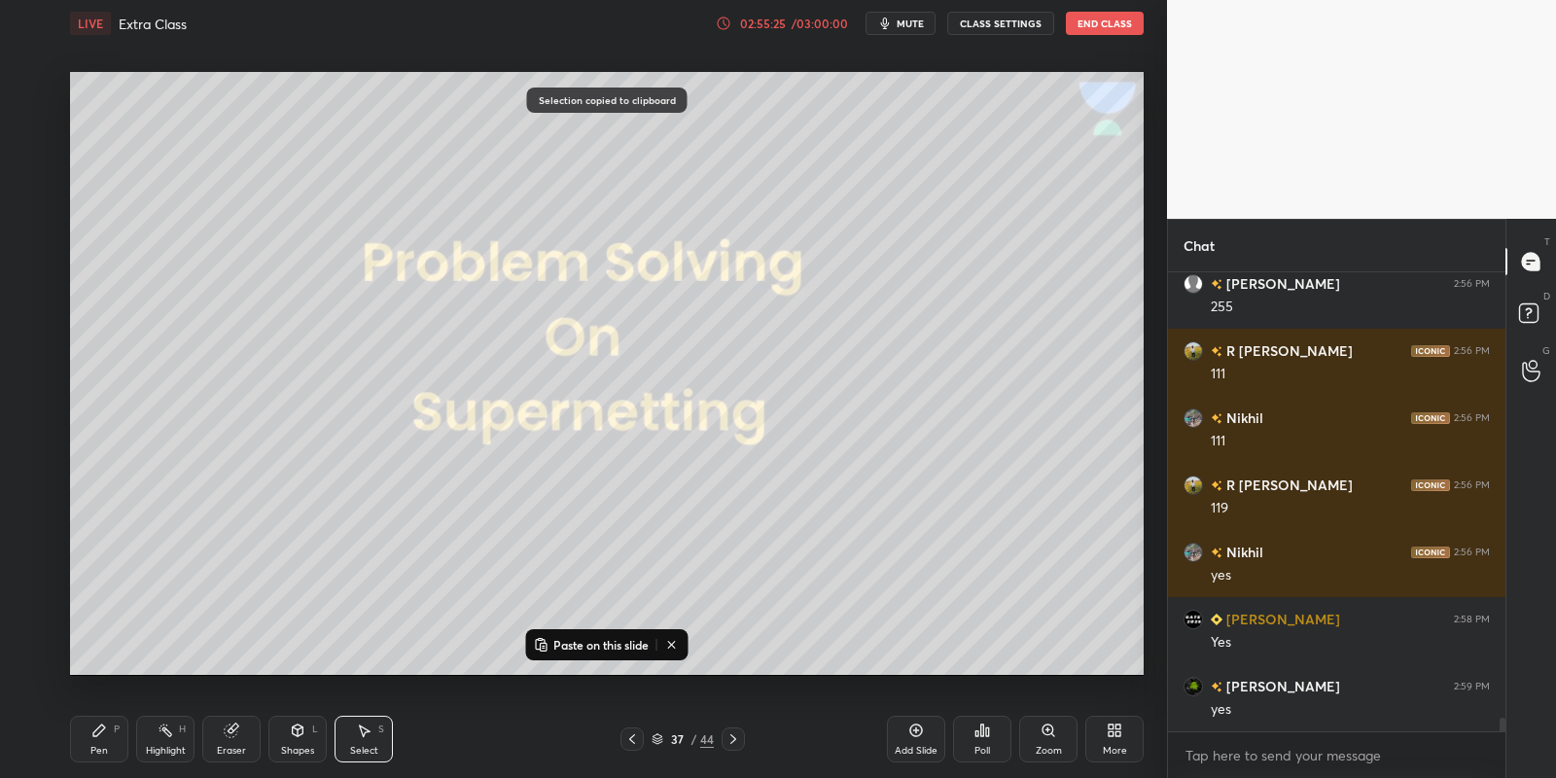
click at [735, 731] on icon at bounding box center [733, 739] width 16 height 16
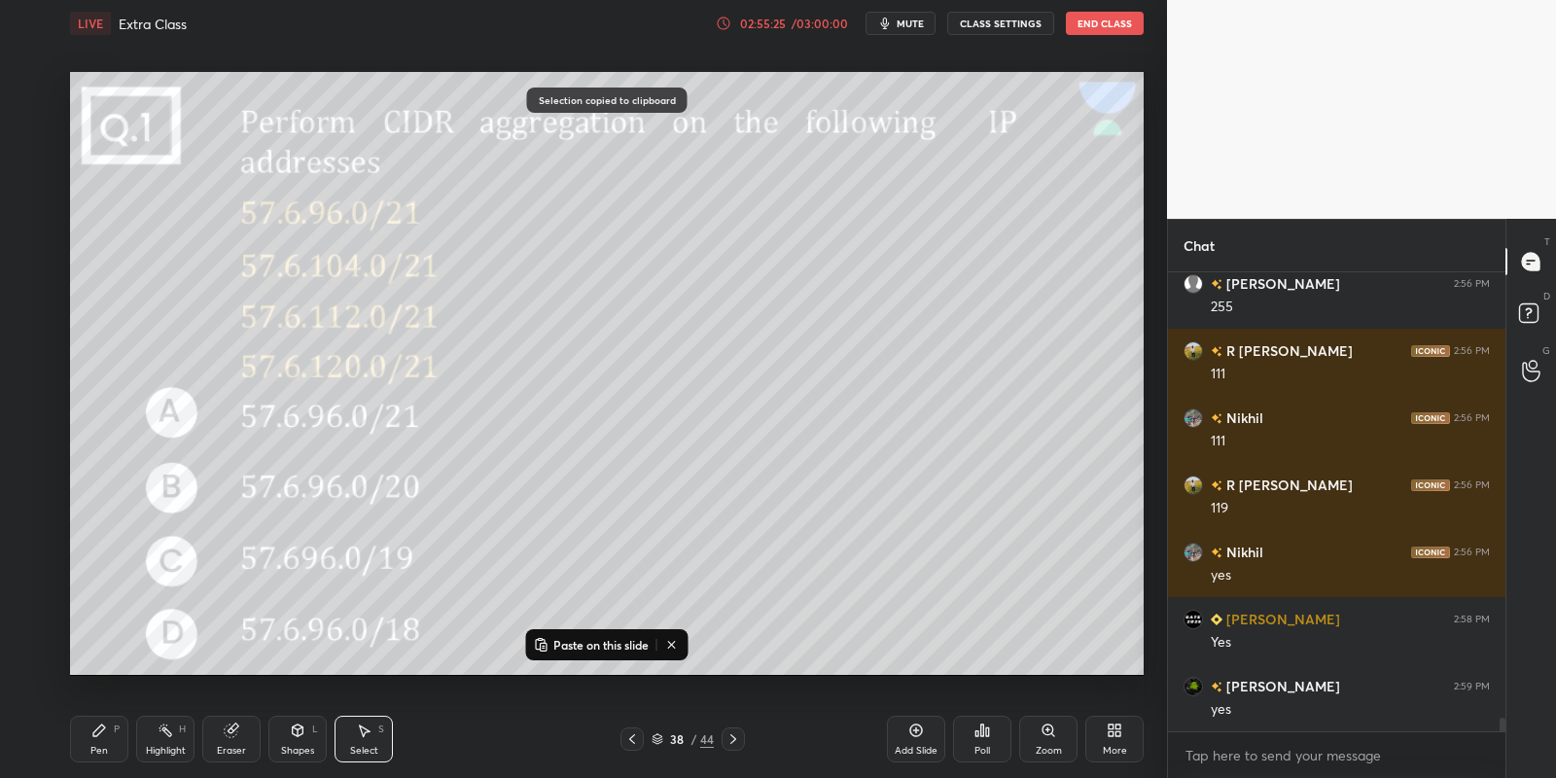
click at [736, 733] on icon at bounding box center [733, 739] width 16 height 16
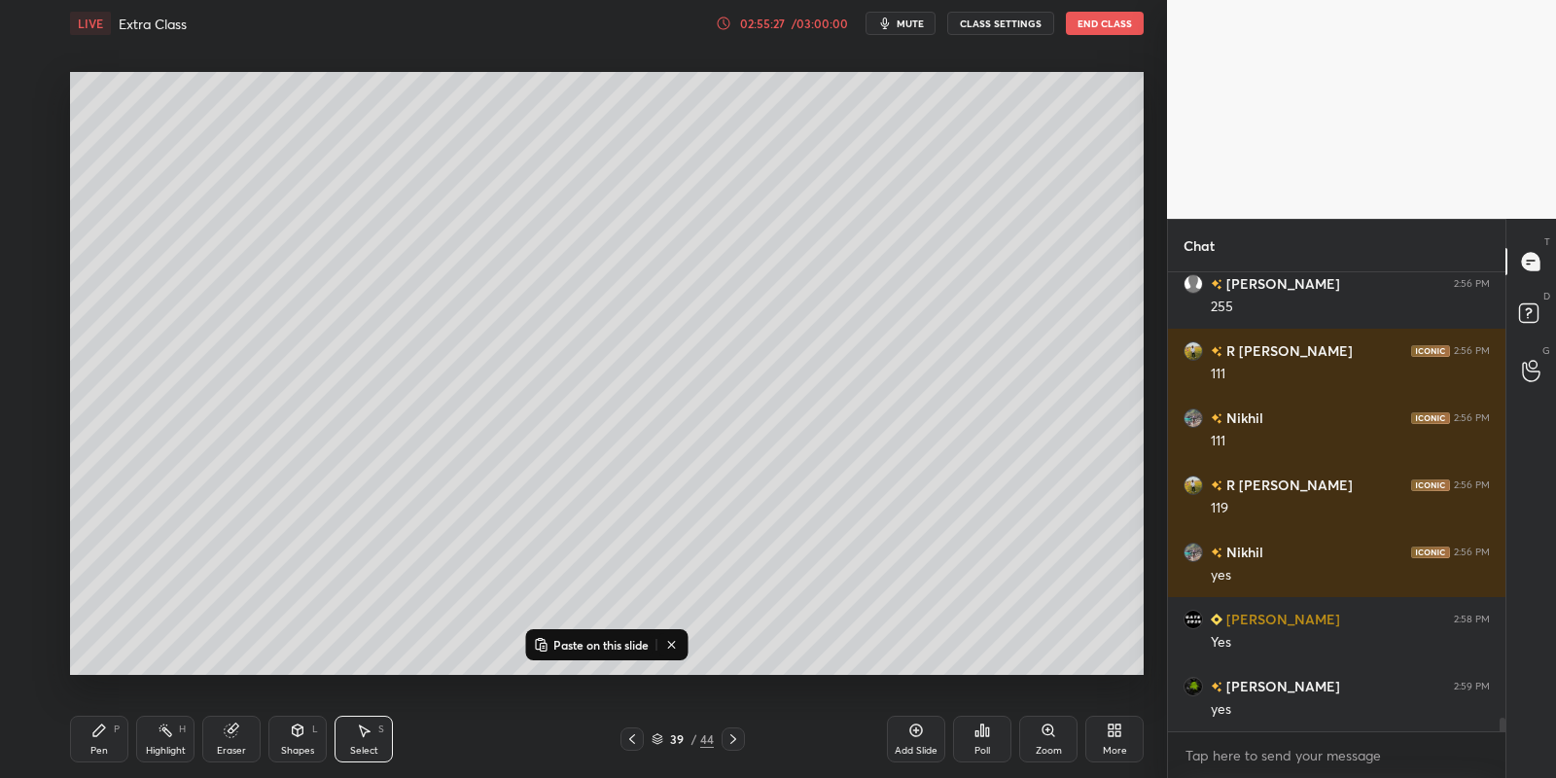
click at [600, 638] on p "Paste on this slide" at bounding box center [600, 645] width 95 height 16
drag, startPoint x: 507, startPoint y: 170, endPoint x: 448, endPoint y: 476, distance: 310.9
click at [453, 475] on div "0 ° Undo Copy Paste here Duplicate Duplicate to new slide Delete" at bounding box center [607, 374] width 1074 height 604
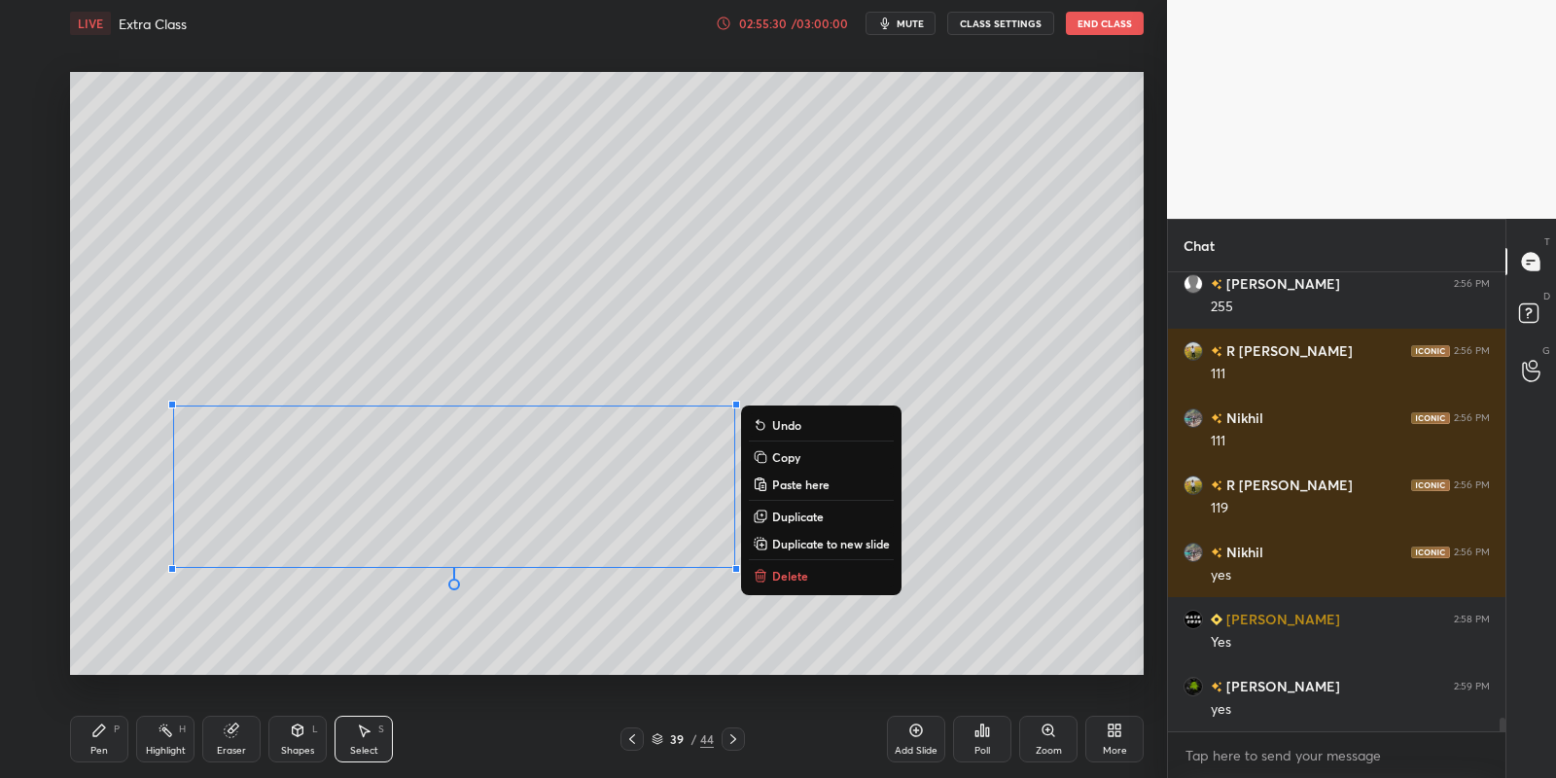
drag, startPoint x: 108, startPoint y: 724, endPoint x: 143, endPoint y: 723, distance: 35.1
click at [109, 724] on div "Pen P" at bounding box center [99, 739] width 58 height 47
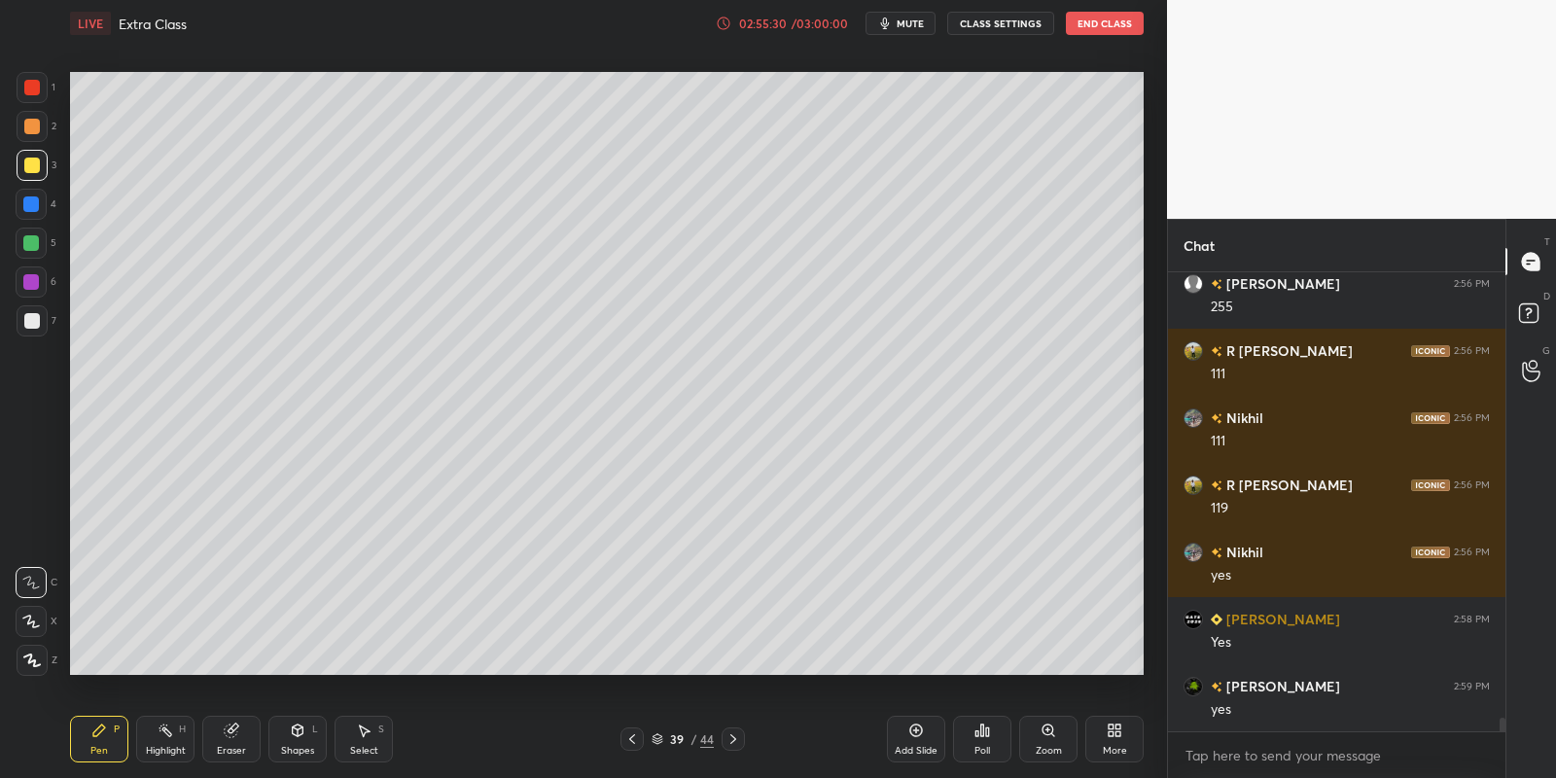
click at [231, 732] on icon at bounding box center [231, 730] width 13 height 13
click at [366, 734] on icon at bounding box center [364, 731] width 16 height 16
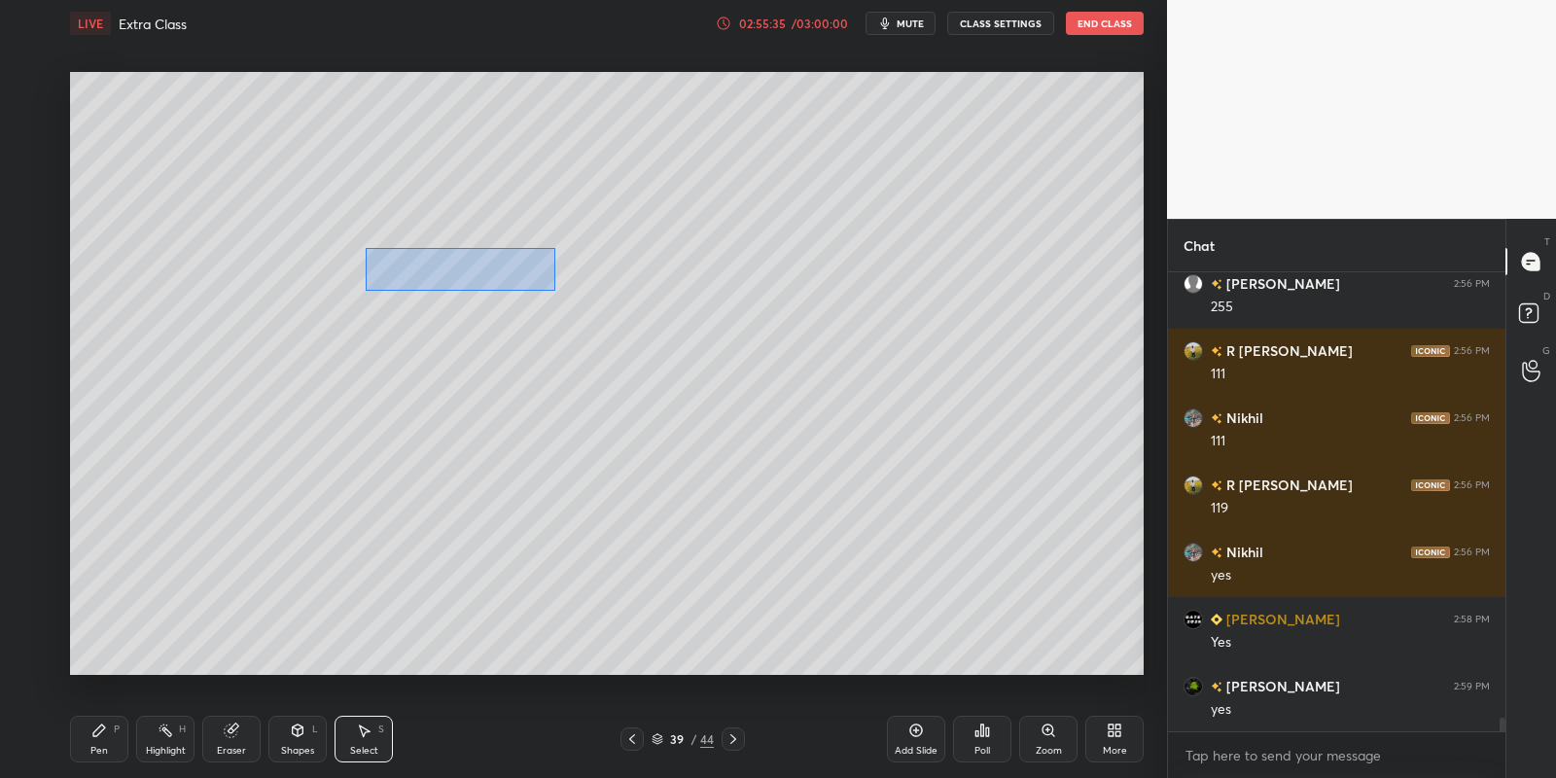
drag, startPoint x: 365, startPoint y: 248, endPoint x: 551, endPoint y: 287, distance: 190.7
click at [554, 288] on div "0 ° Undo Copy Paste here Duplicate Duplicate to new slide Delete" at bounding box center [607, 374] width 1074 height 604
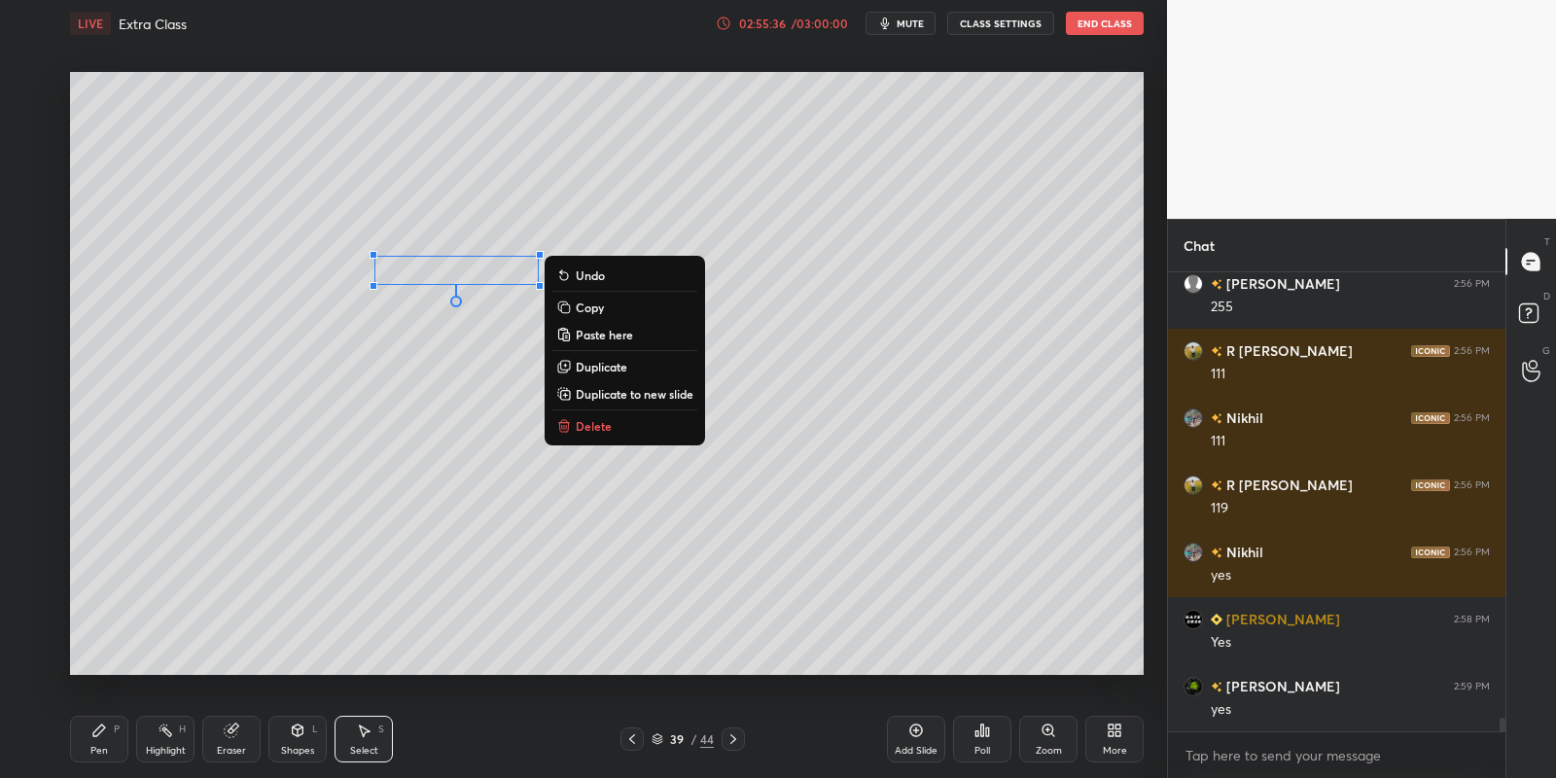
click at [594, 300] on p "Copy" at bounding box center [590, 308] width 28 height 16
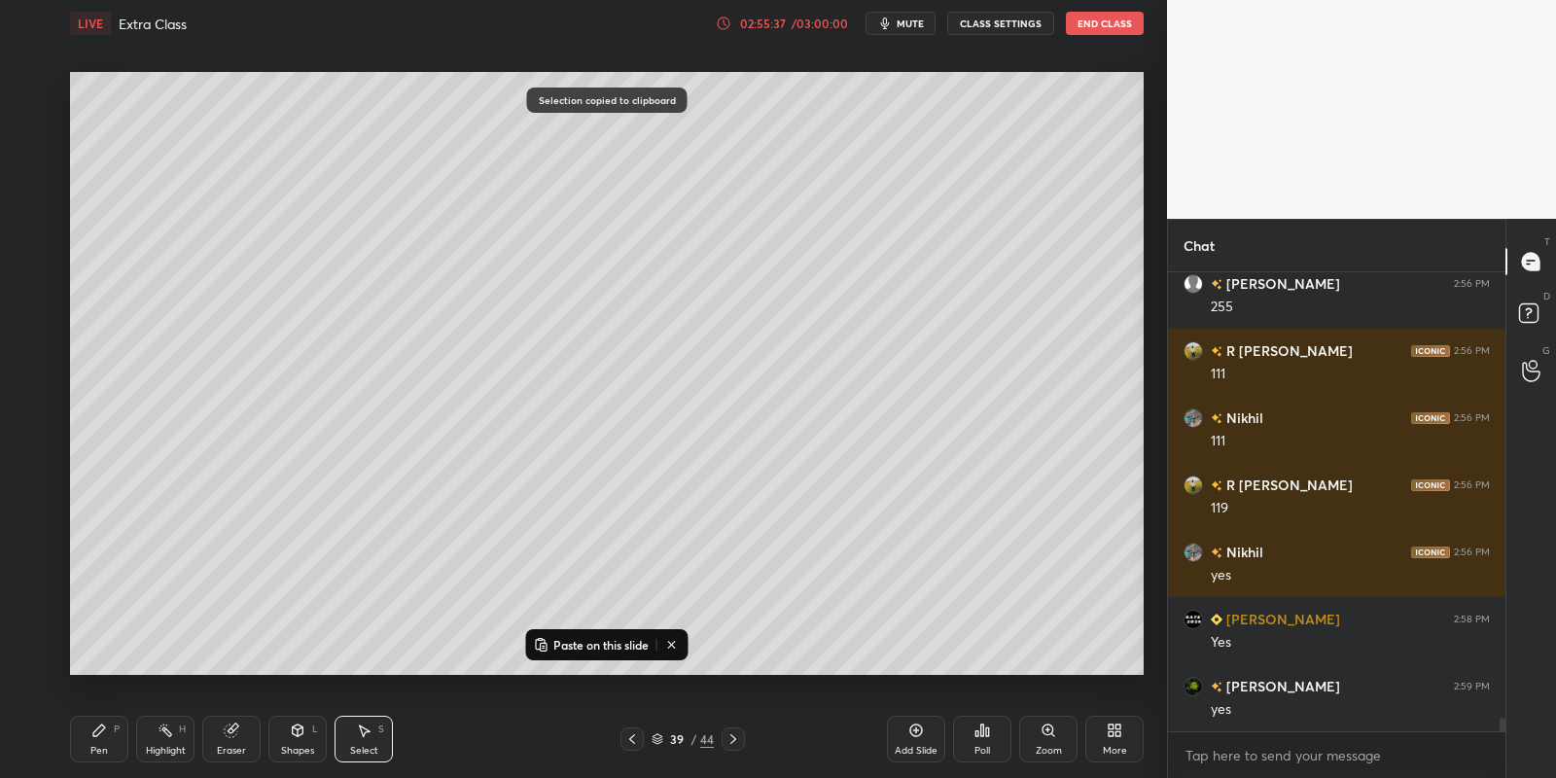
click at [581, 645] on p "Paste on this slide" at bounding box center [600, 645] width 95 height 16
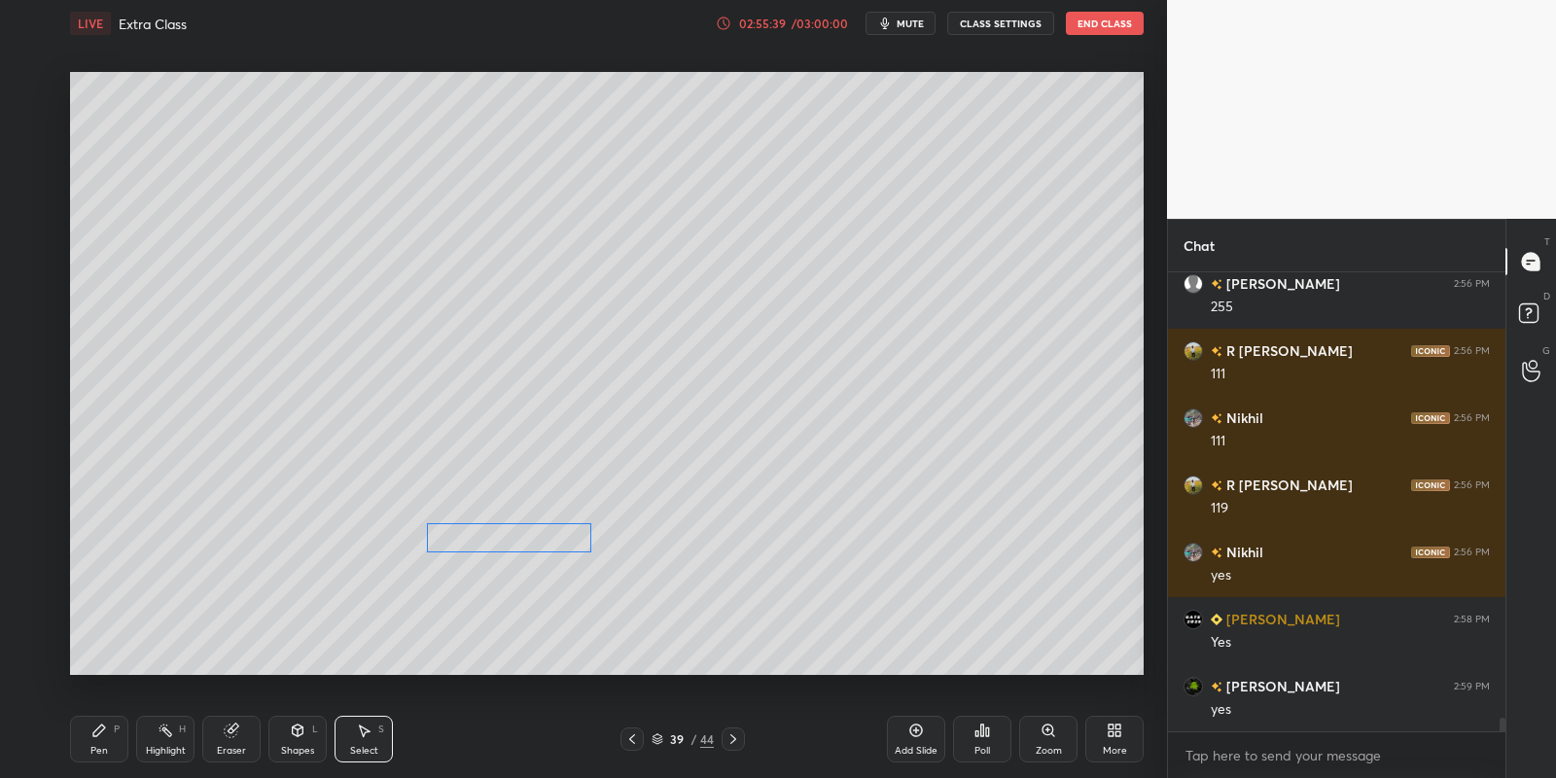
drag, startPoint x: 503, startPoint y: 294, endPoint x: 530, endPoint y: 529, distance: 236.9
click at [531, 529] on div "0 ° Undo Copy Paste here Duplicate Duplicate to new slide Delete" at bounding box center [607, 374] width 1074 height 604
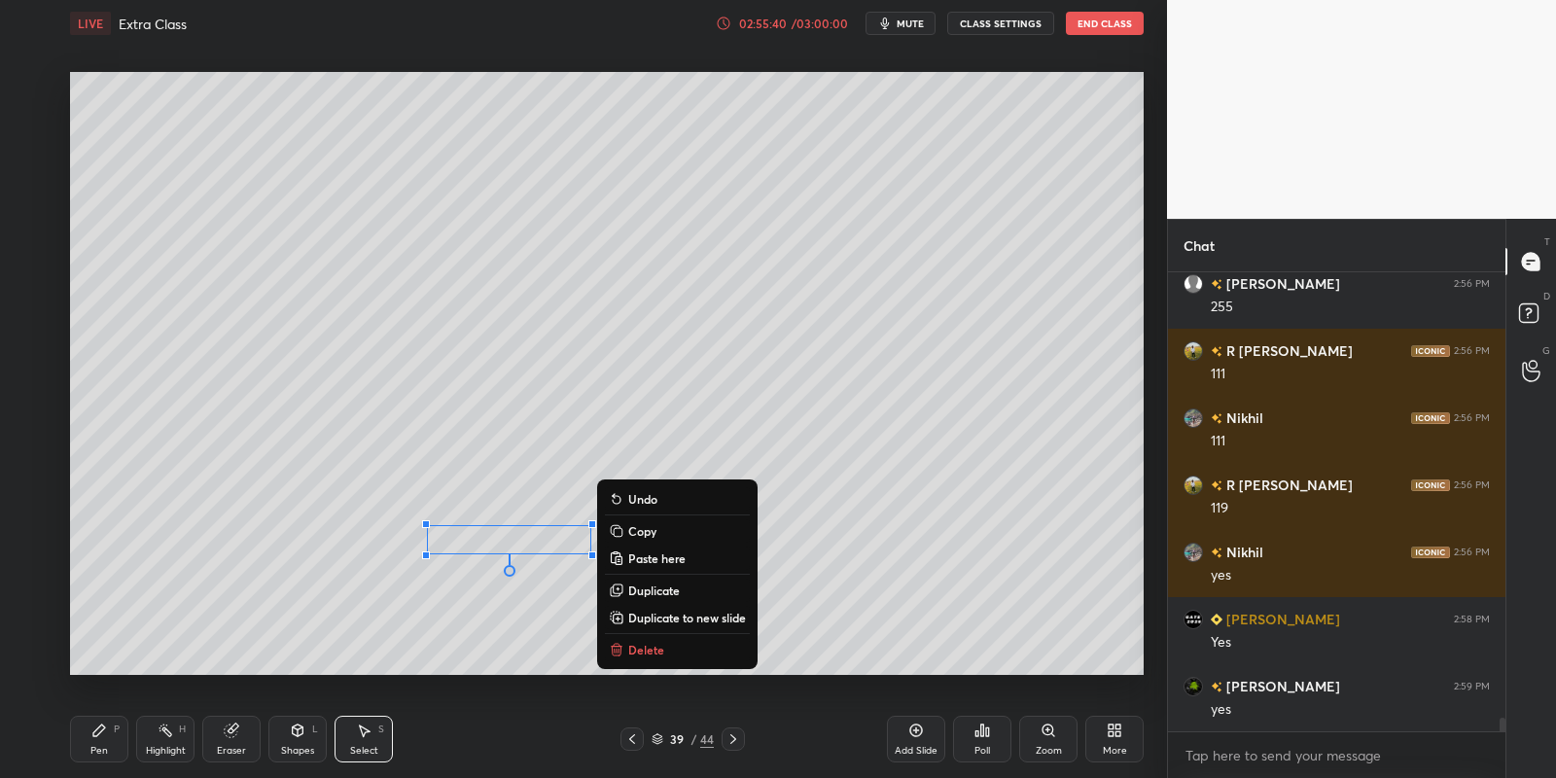
click at [130, 739] on div "Pen P Highlight H Eraser Shapes L Select S" at bounding box center [274, 739] width 408 height 47
click at [111, 736] on div "Pen P" at bounding box center [99, 739] width 58 height 47
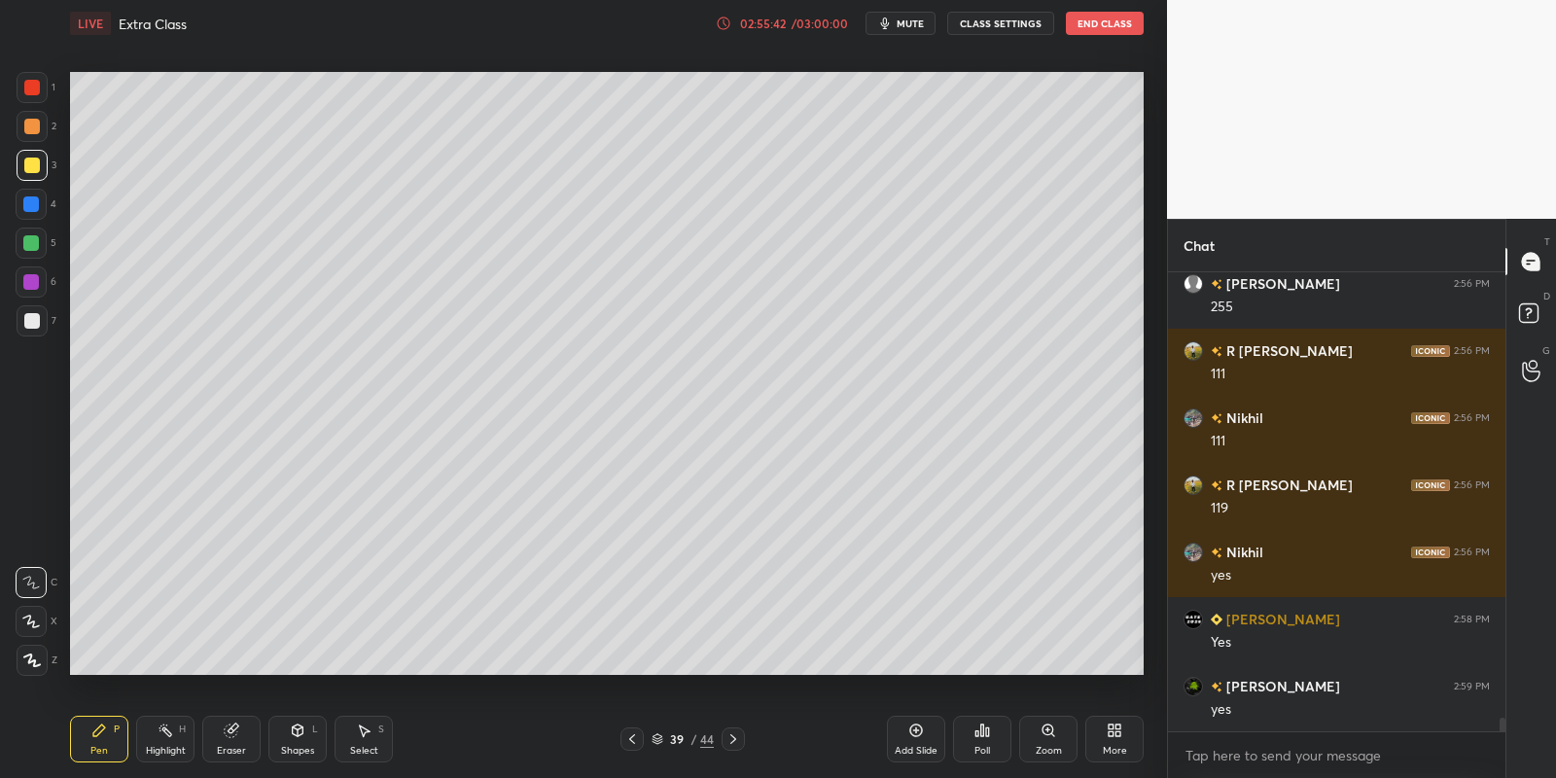
click at [912, 731] on icon at bounding box center [916, 731] width 16 height 16
click at [630, 736] on icon at bounding box center [632, 739] width 16 height 16
click at [633, 735] on icon at bounding box center [632, 739] width 16 height 16
click at [630, 732] on icon at bounding box center [632, 739] width 16 height 16
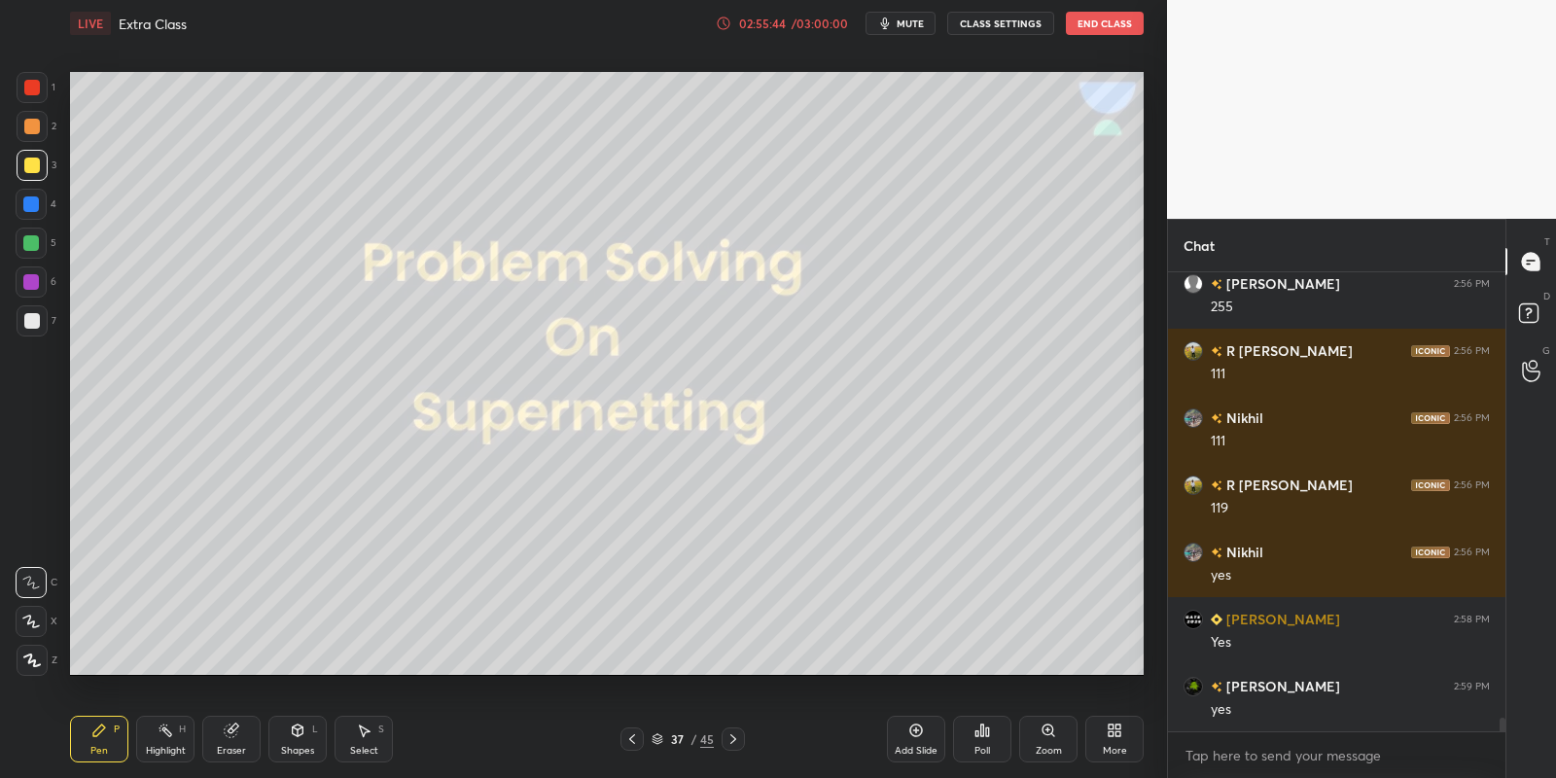
click at [632, 734] on icon at bounding box center [632, 739] width 16 height 16
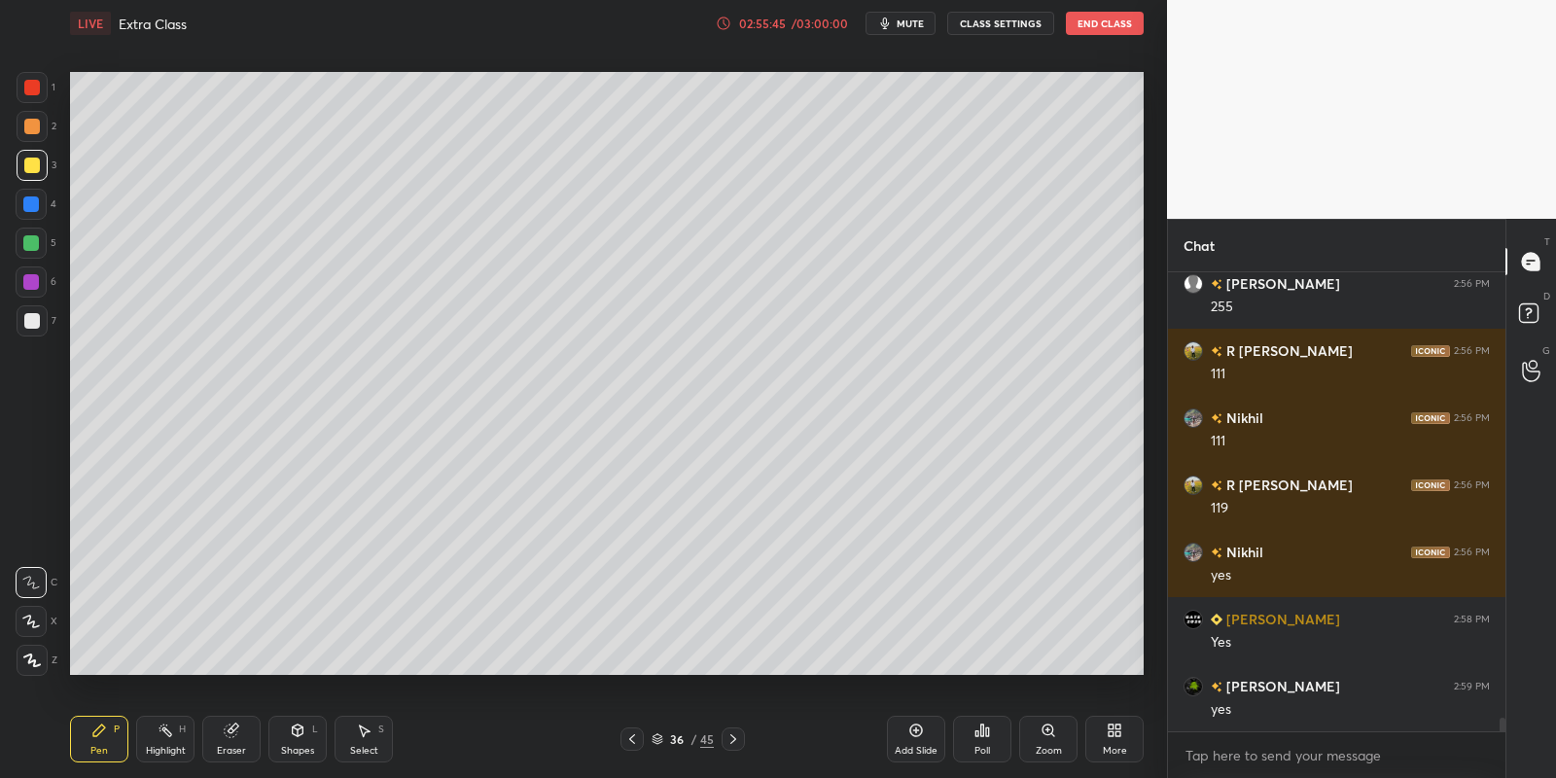
click at [634, 732] on icon at bounding box center [632, 739] width 16 height 16
drag, startPoint x: 357, startPoint y: 746, endPoint x: 363, endPoint y: 718, distance: 28.8
click at [359, 743] on div "Select S" at bounding box center [364, 739] width 58 height 47
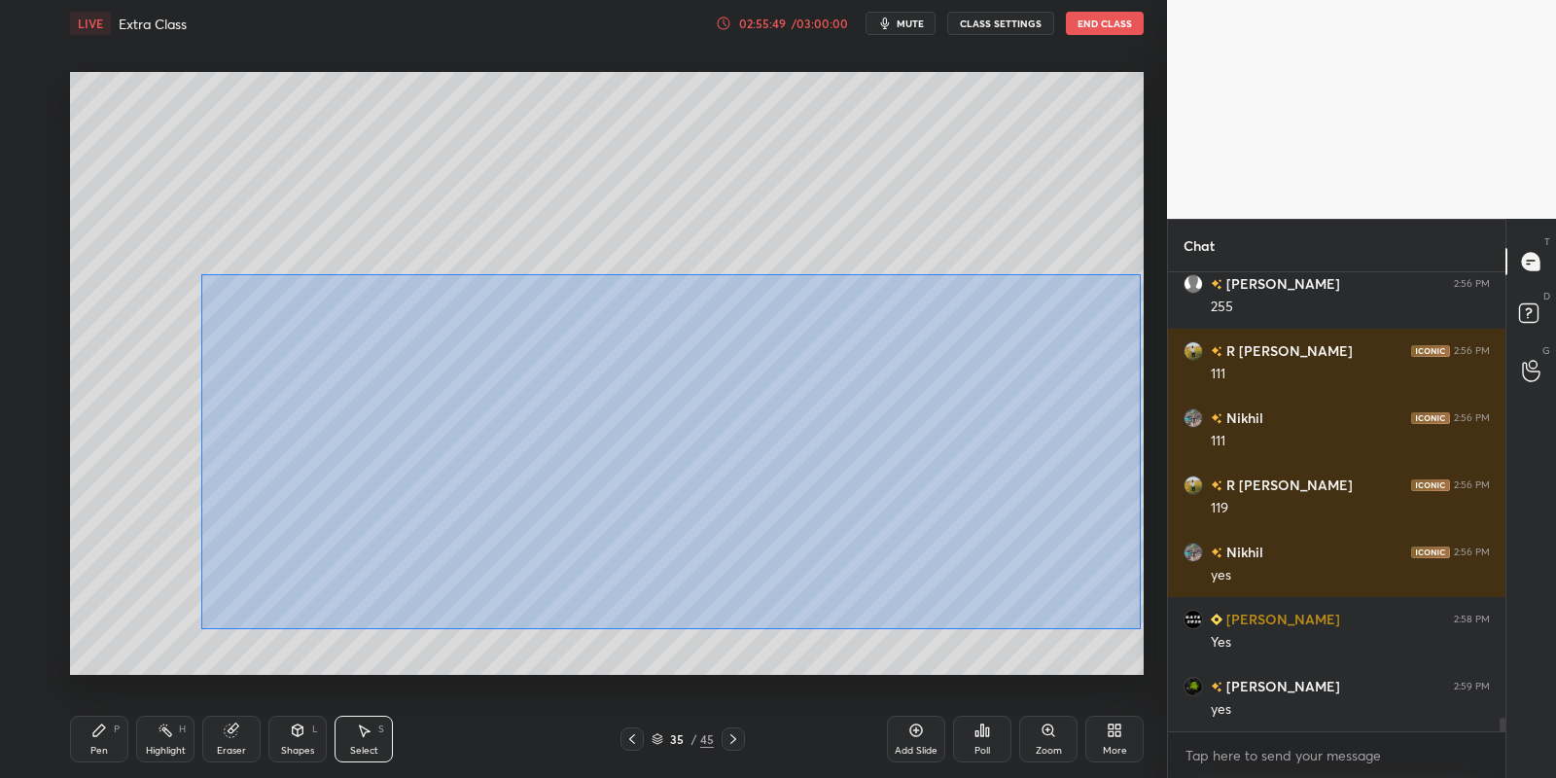
drag, startPoint x: 203, startPoint y: 274, endPoint x: 1126, endPoint y: 619, distance: 985.3
click at [1139, 626] on div "0 ° Undo Copy Paste here Duplicate Duplicate to new slide Delete" at bounding box center [607, 374] width 1074 height 604
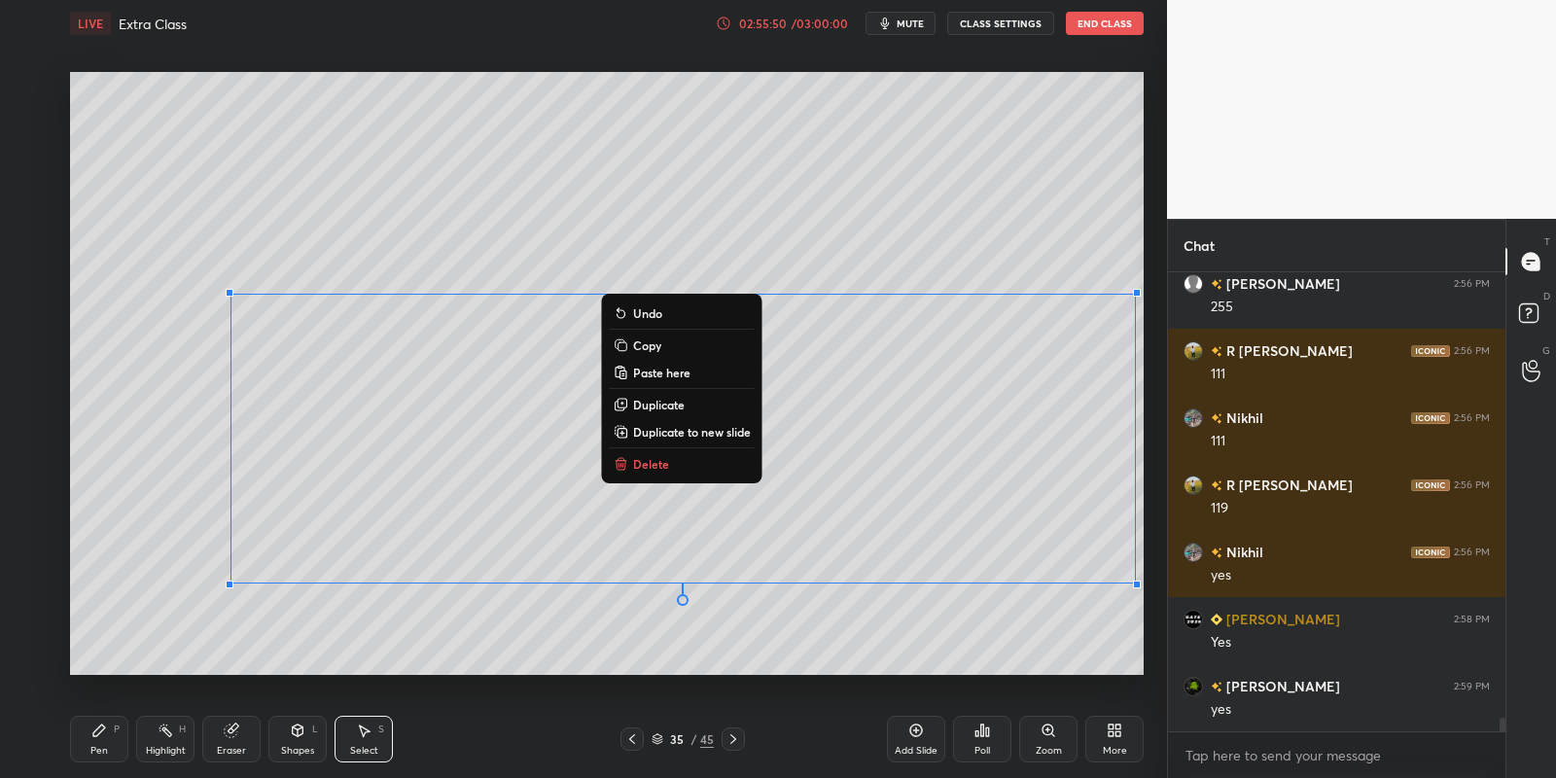
click at [652, 342] on p "Copy" at bounding box center [647, 345] width 28 height 16
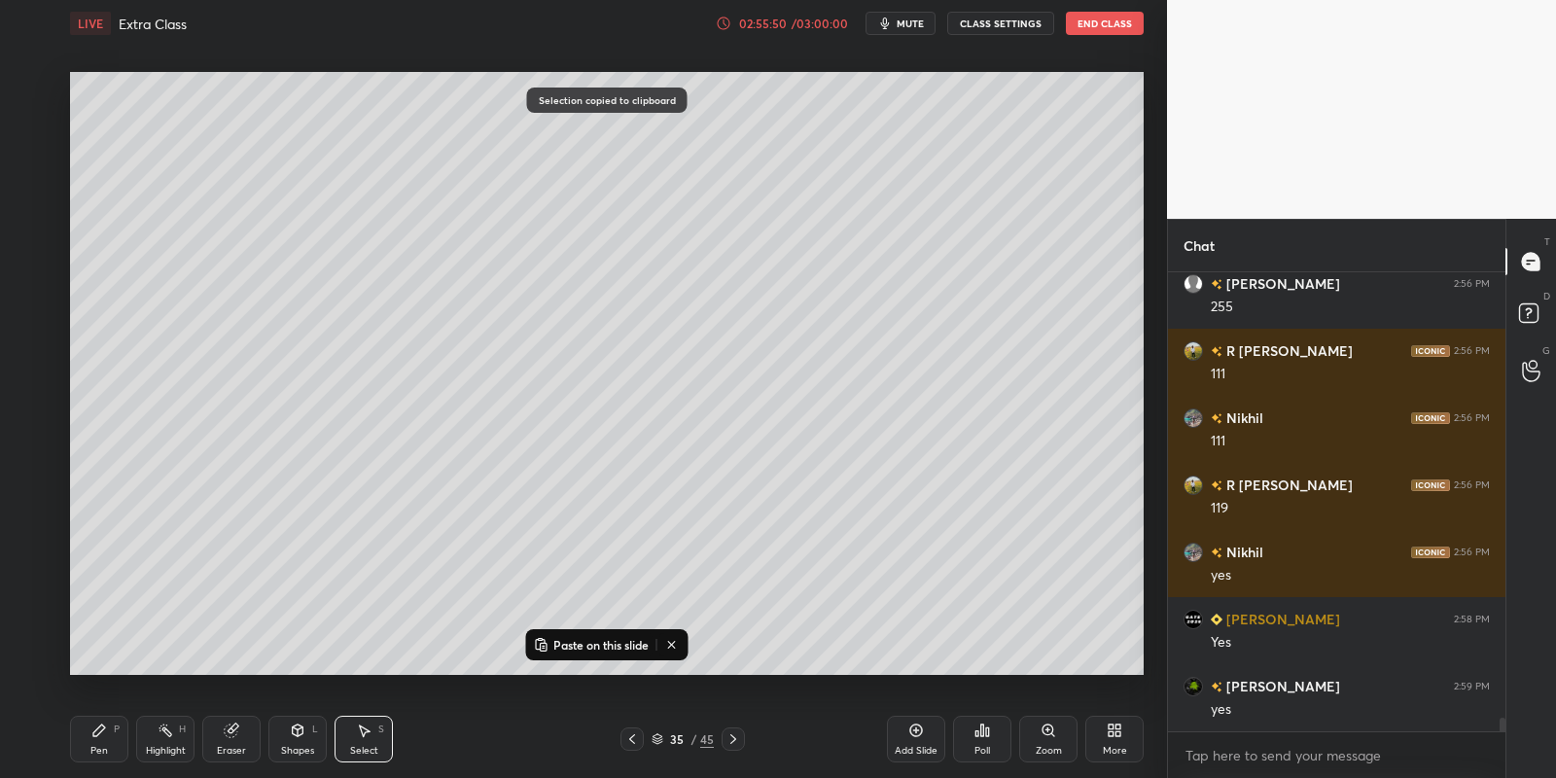
click at [732, 742] on icon at bounding box center [733, 739] width 16 height 16
click at [733, 740] on icon at bounding box center [733, 739] width 16 height 16
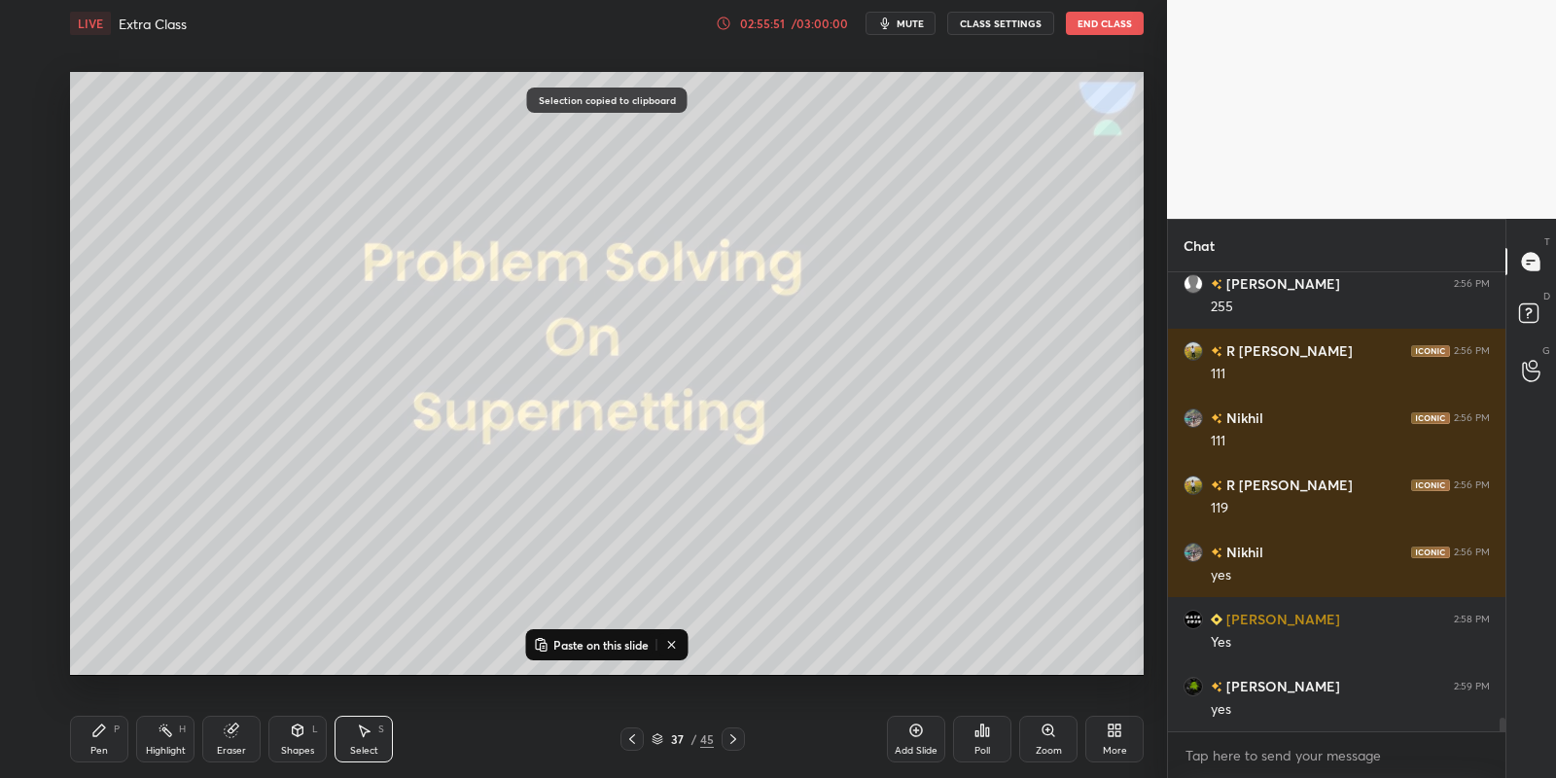
click at [734, 741] on icon at bounding box center [733, 739] width 16 height 16
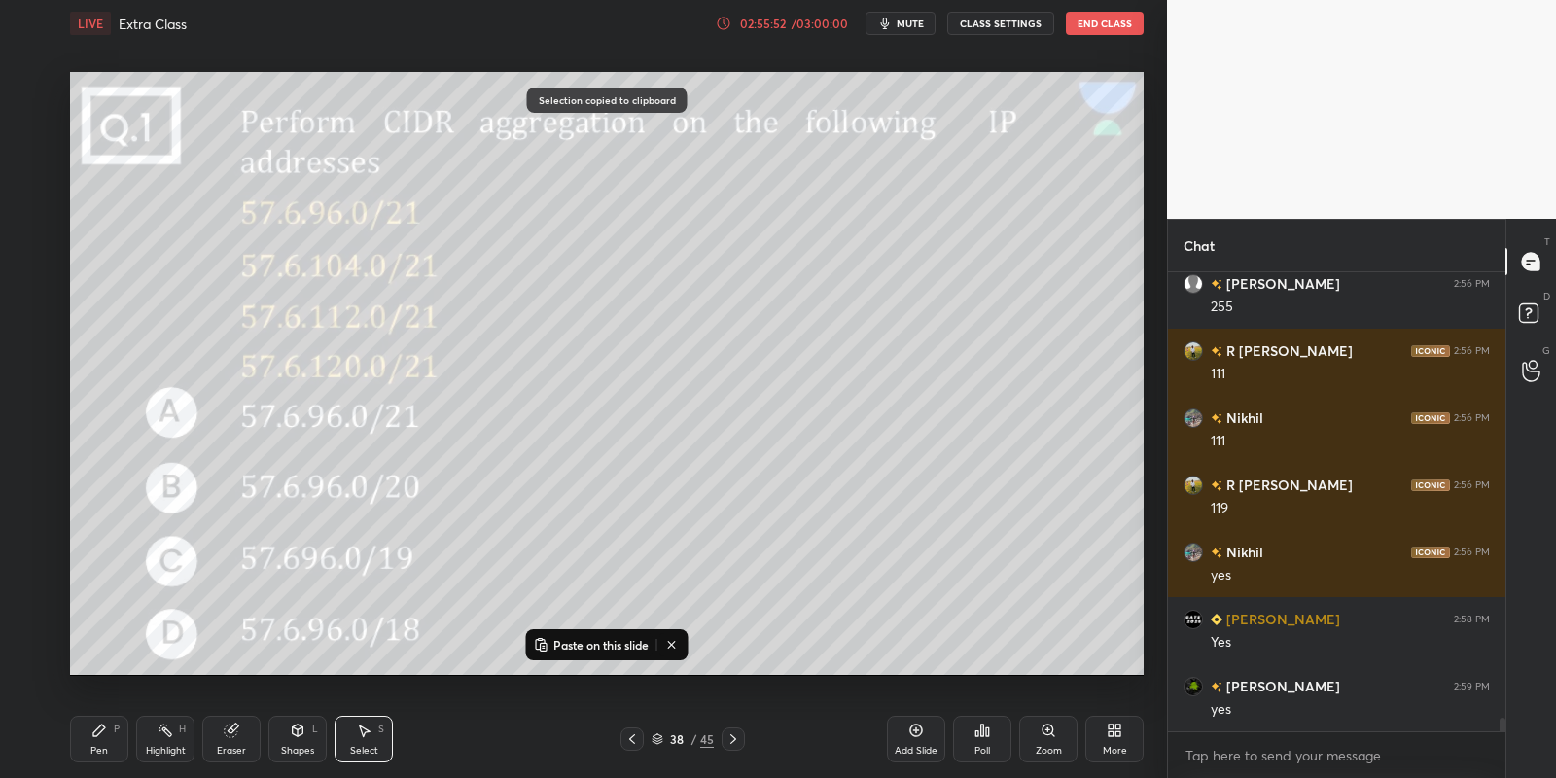
click at [734, 741] on icon at bounding box center [733, 739] width 16 height 16
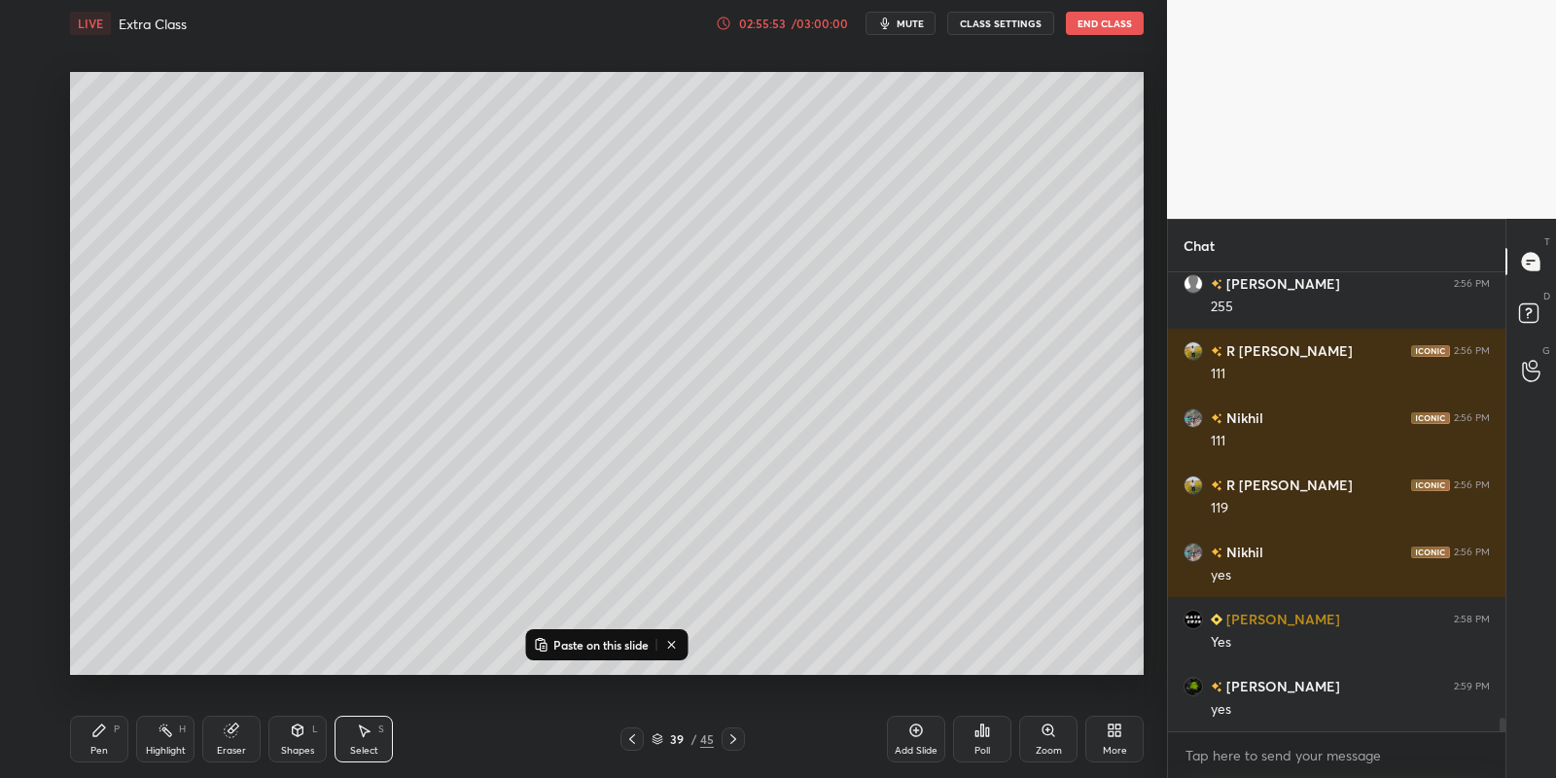
click at [733, 743] on icon at bounding box center [733, 739] width 16 height 16
click at [589, 644] on p "Paste on this slide" at bounding box center [600, 645] width 95 height 16
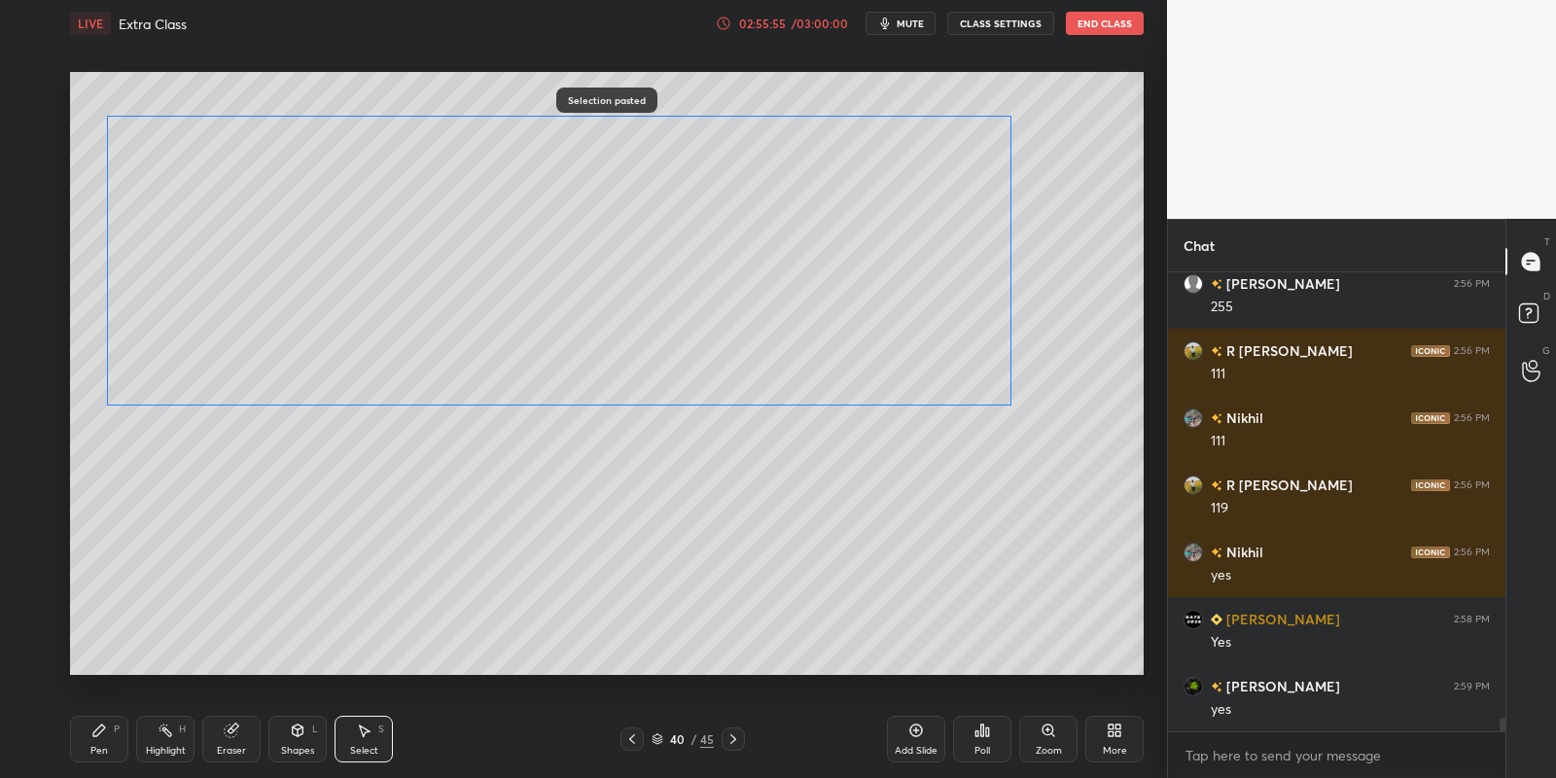
drag, startPoint x: 426, startPoint y: 404, endPoint x: 337, endPoint y: 278, distance: 153.5
click at [330, 260] on div "0 ° Undo Copy Paste here Duplicate Duplicate to new slide Delete" at bounding box center [607, 374] width 1074 height 604
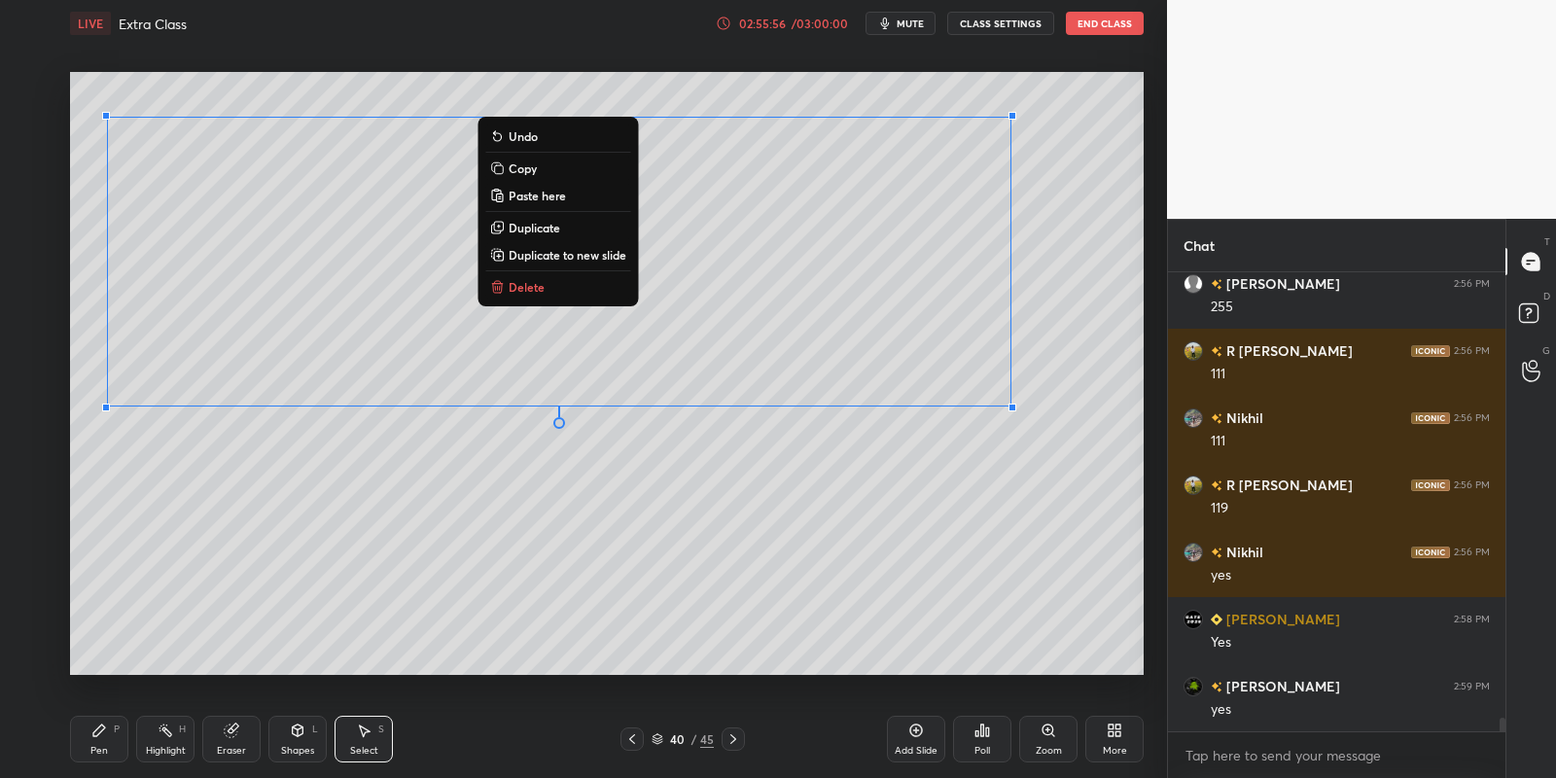
click at [116, 739] on div "Pen P" at bounding box center [99, 739] width 58 height 47
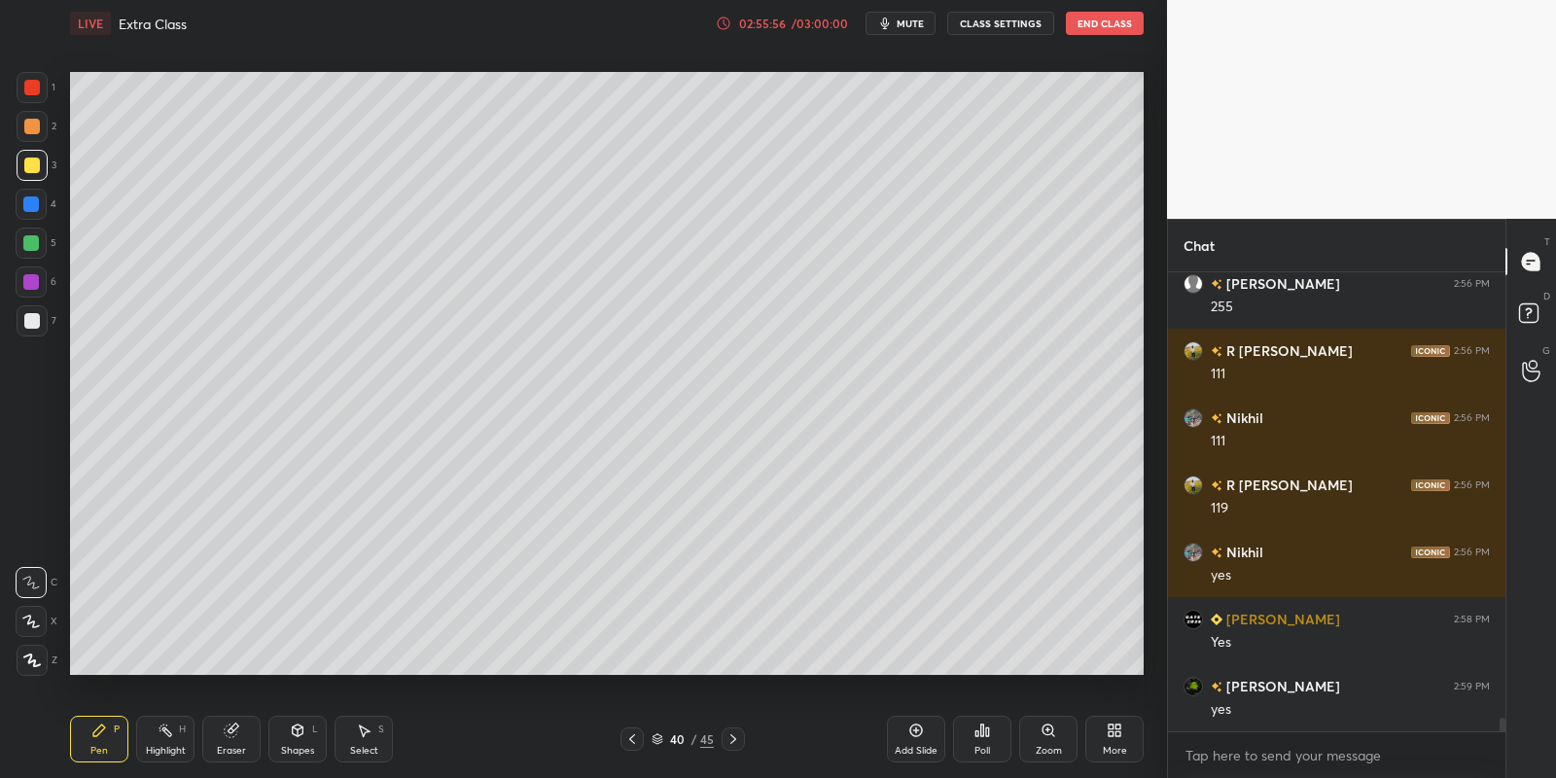
drag, startPoint x: 368, startPoint y: 745, endPoint x: 375, endPoint y: 717, distance: 29.3
click at [367, 743] on div "Select S" at bounding box center [364, 739] width 58 height 47
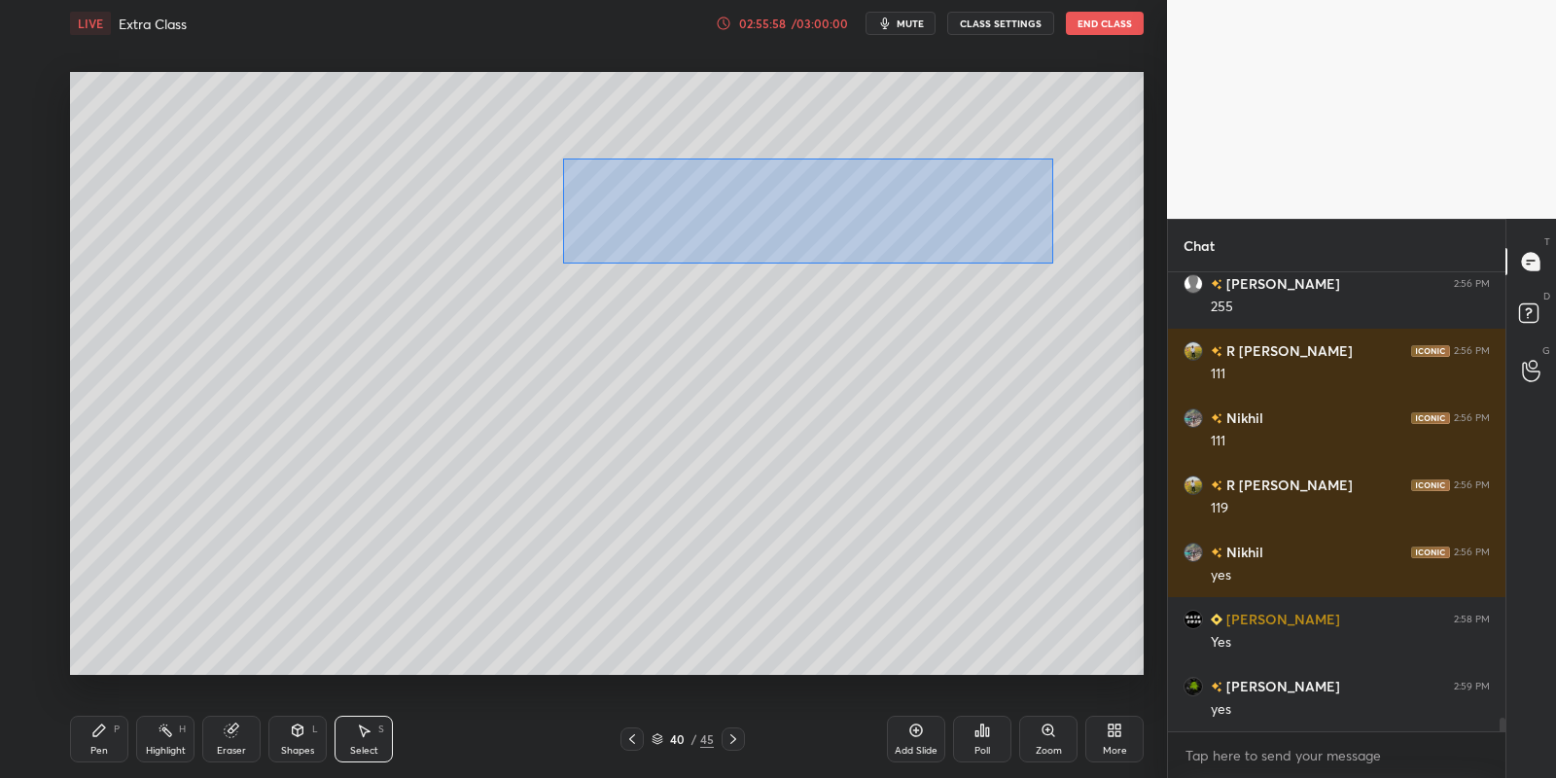
drag, startPoint x: 566, startPoint y: 159, endPoint x: 1041, endPoint y: 261, distance: 485.2
click at [1050, 263] on div "0 ° Undo Copy Paste here Duplicate Duplicate to new slide Delete" at bounding box center [607, 374] width 1074 height 604
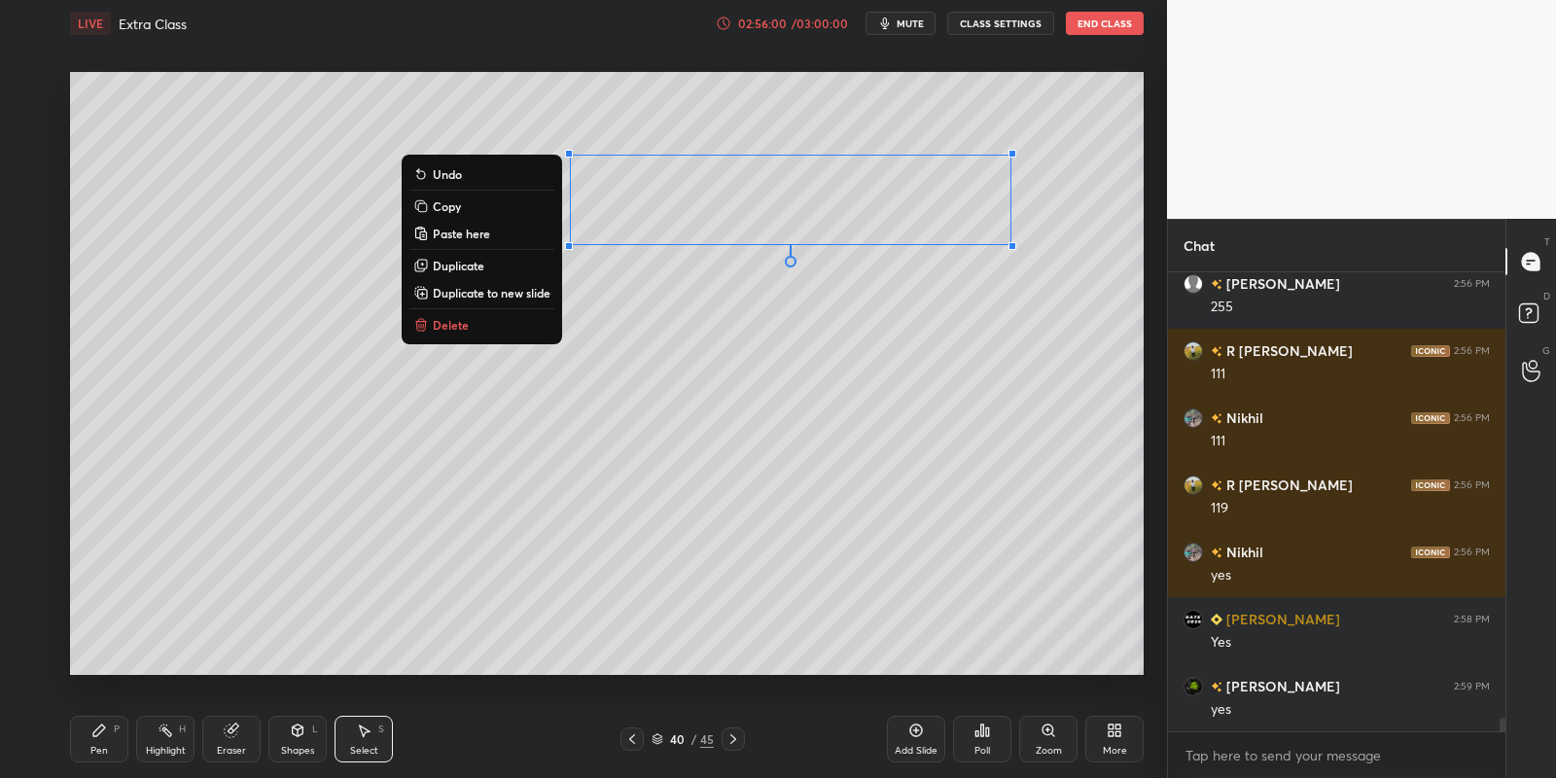
click at [119, 745] on div "Pen P" at bounding box center [99, 739] width 58 height 47
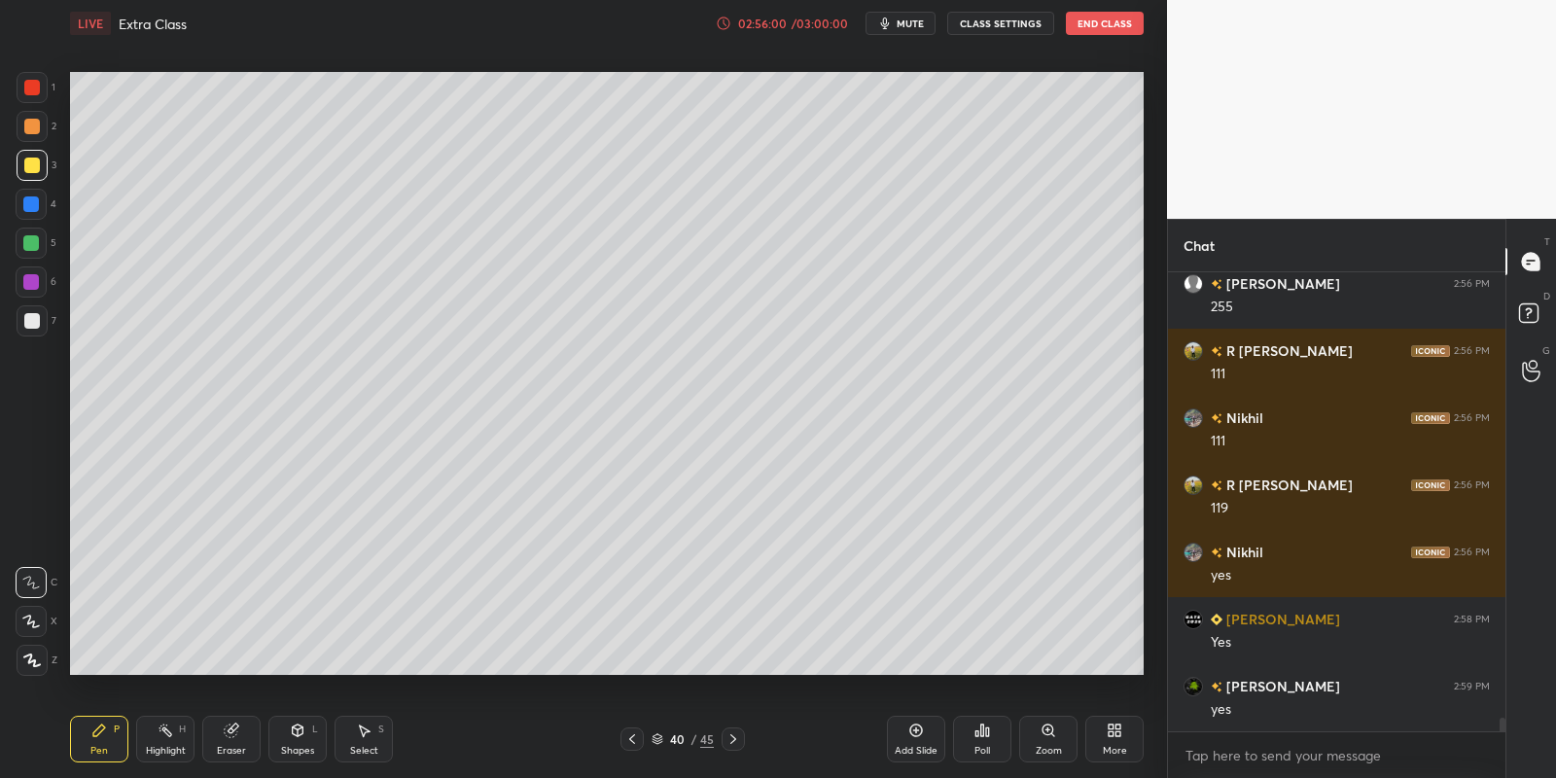
click at [369, 734] on div "Select S" at bounding box center [364, 739] width 58 height 47
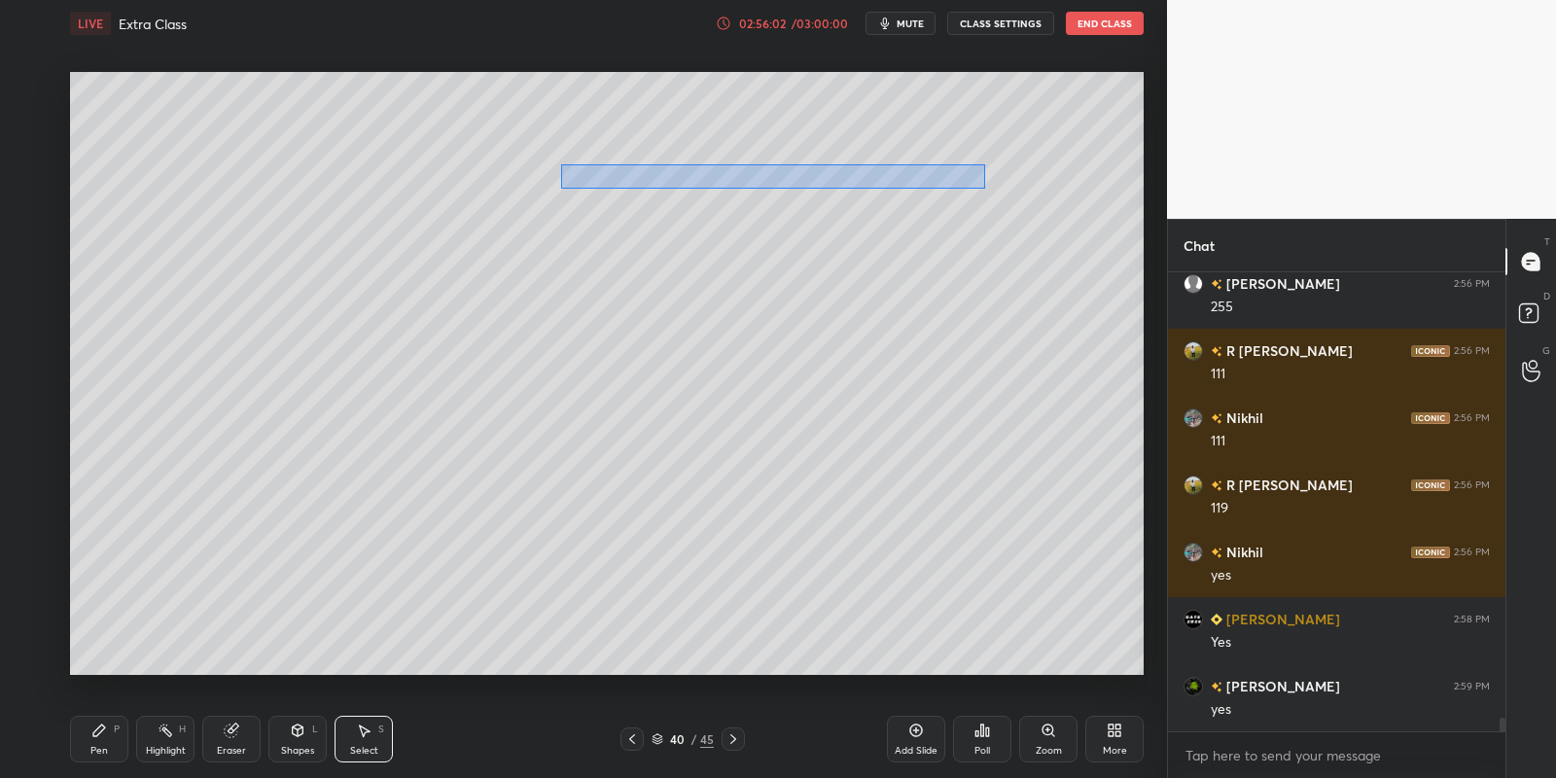
drag, startPoint x: 594, startPoint y: 171, endPoint x: 987, endPoint y: 186, distance: 393.1
click at [989, 188] on div "0 ° Undo Copy Paste here Duplicate Duplicate to new slide Delete" at bounding box center [607, 374] width 1074 height 604
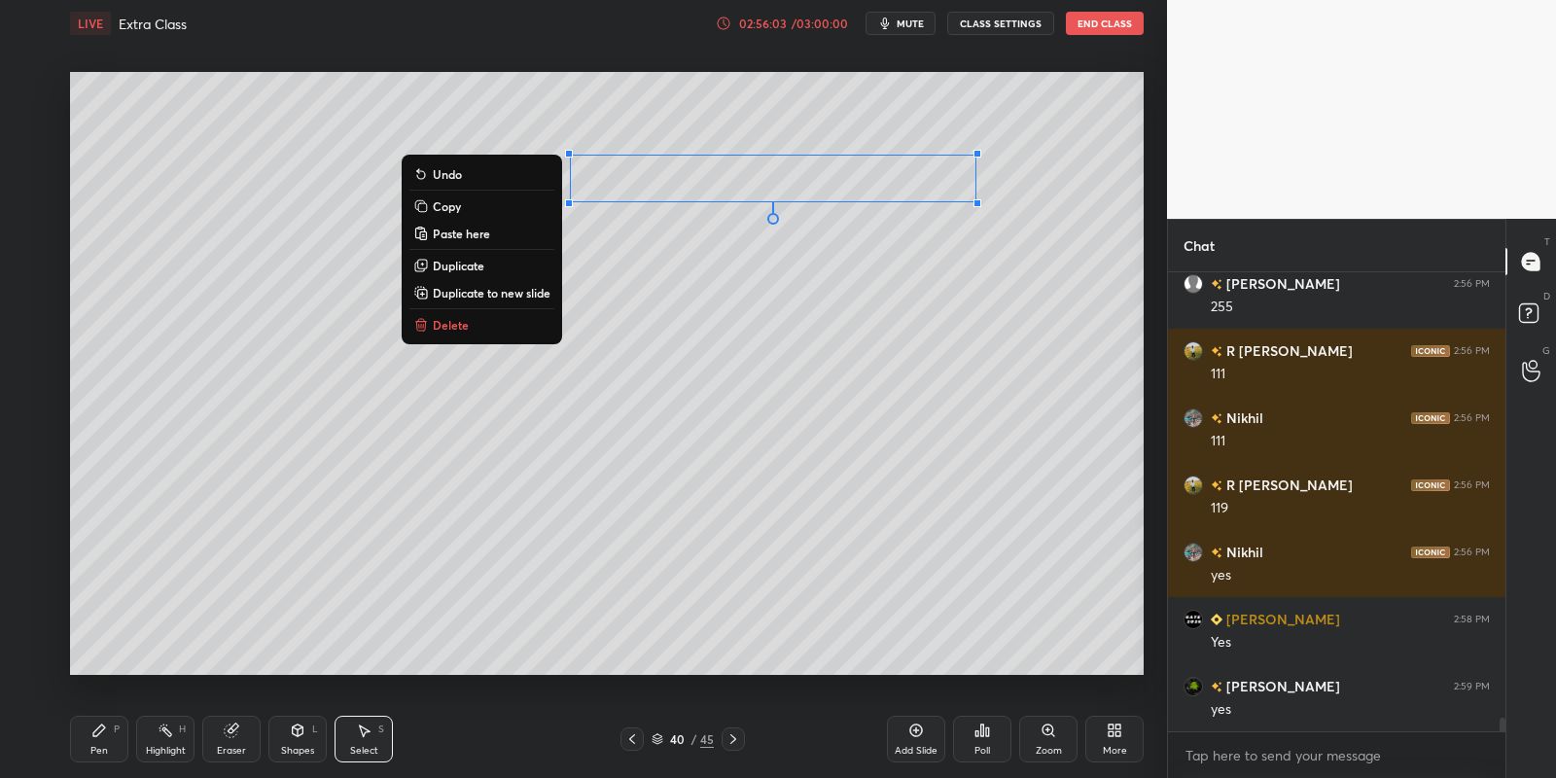
click at [484, 324] on button "Delete" at bounding box center [481, 324] width 145 height 23
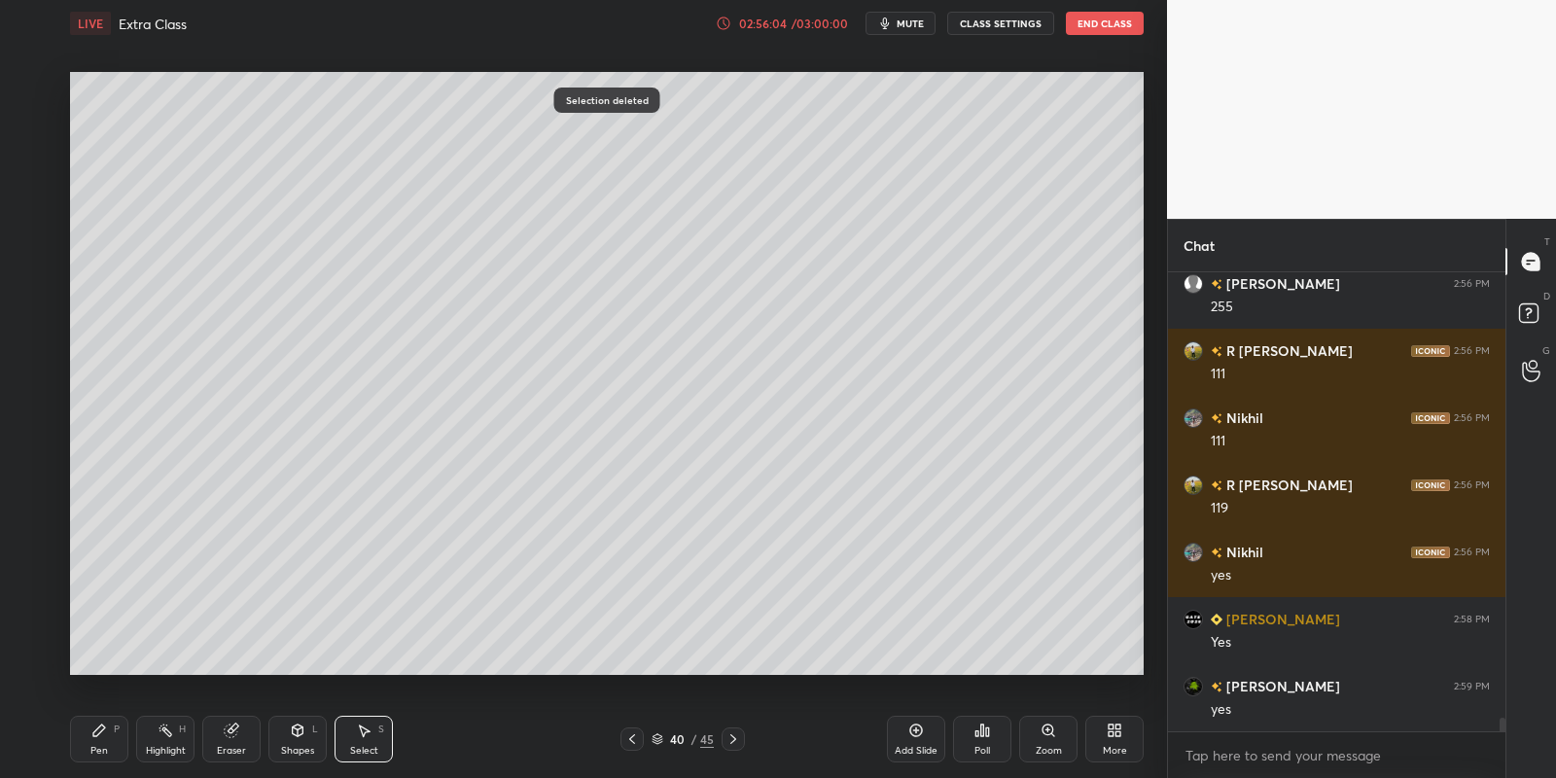
drag, startPoint x: 110, startPoint y: 746, endPoint x: 120, endPoint y: 730, distance: 18.3
click at [109, 748] on div "Pen P" at bounding box center [99, 739] width 58 height 47
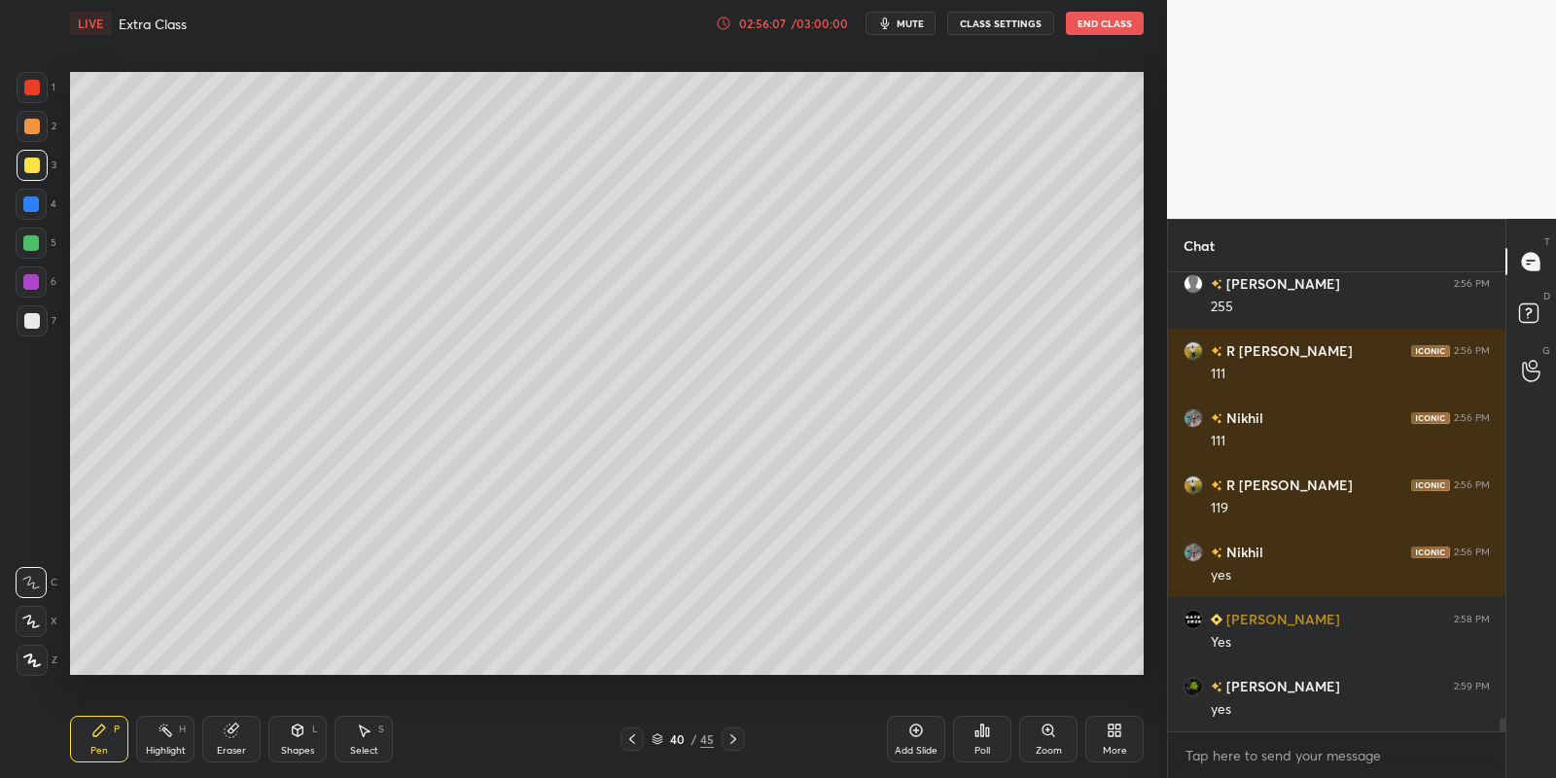
drag, startPoint x: 96, startPoint y: 739, endPoint x: 98, endPoint y: 724, distance: 15.7
click at [97, 732] on div "Pen P" at bounding box center [99, 739] width 58 height 47
click at [230, 734] on icon at bounding box center [231, 730] width 13 height 13
drag, startPoint x: 97, startPoint y: 738, endPoint x: 116, endPoint y: 722, distance: 24.8
click at [99, 735] on div "Pen P" at bounding box center [99, 739] width 58 height 47
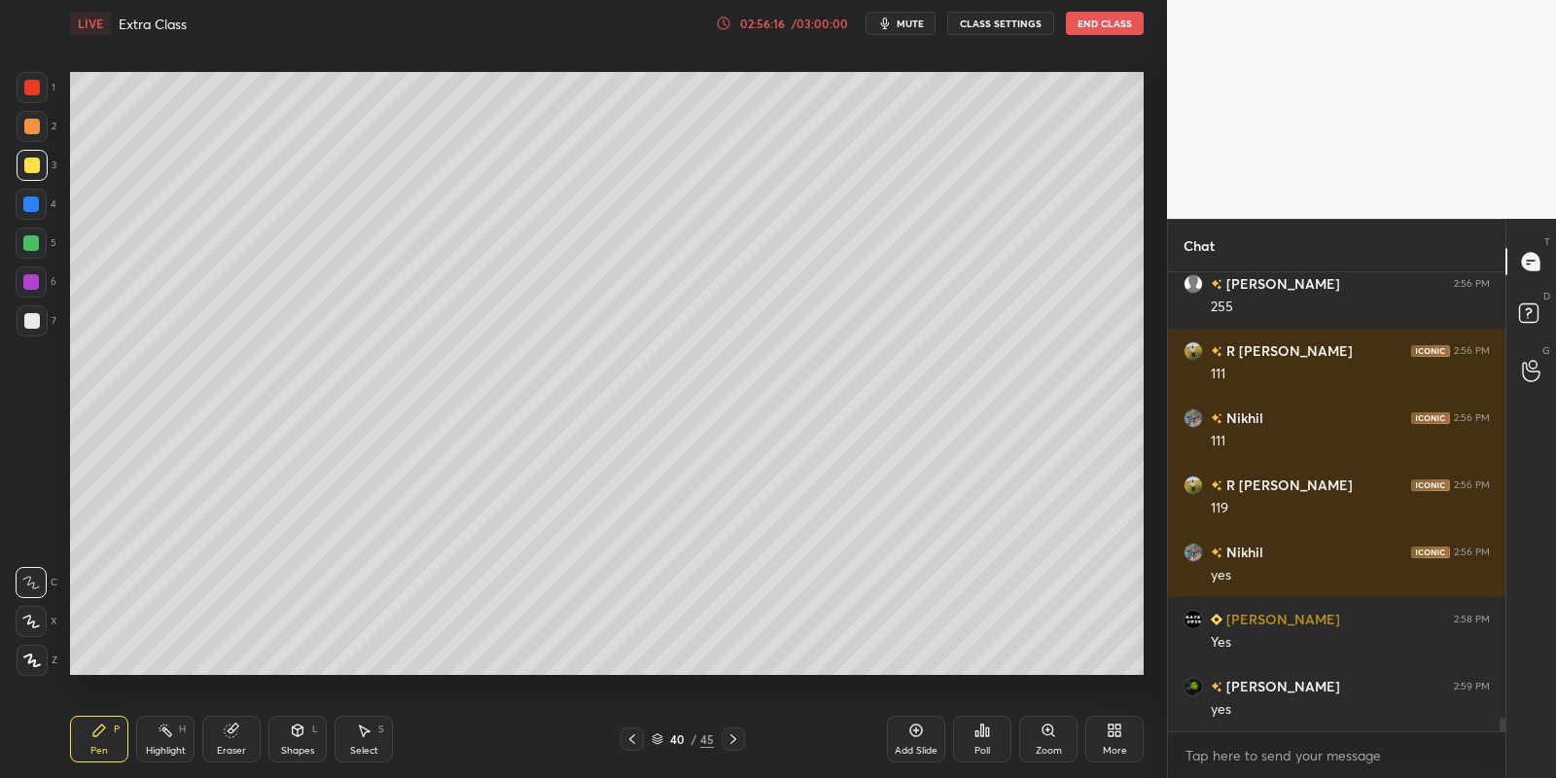
click at [224, 736] on div "Eraser" at bounding box center [231, 739] width 58 height 47
drag, startPoint x: 106, startPoint y: 739, endPoint x: 120, endPoint y: 737, distance: 13.8
click at [109, 736] on div "Pen P" at bounding box center [99, 739] width 58 height 47
drag, startPoint x: 230, startPoint y: 748, endPoint x: 281, endPoint y: 697, distance: 72.2
click at [232, 743] on div "Eraser" at bounding box center [231, 739] width 58 height 47
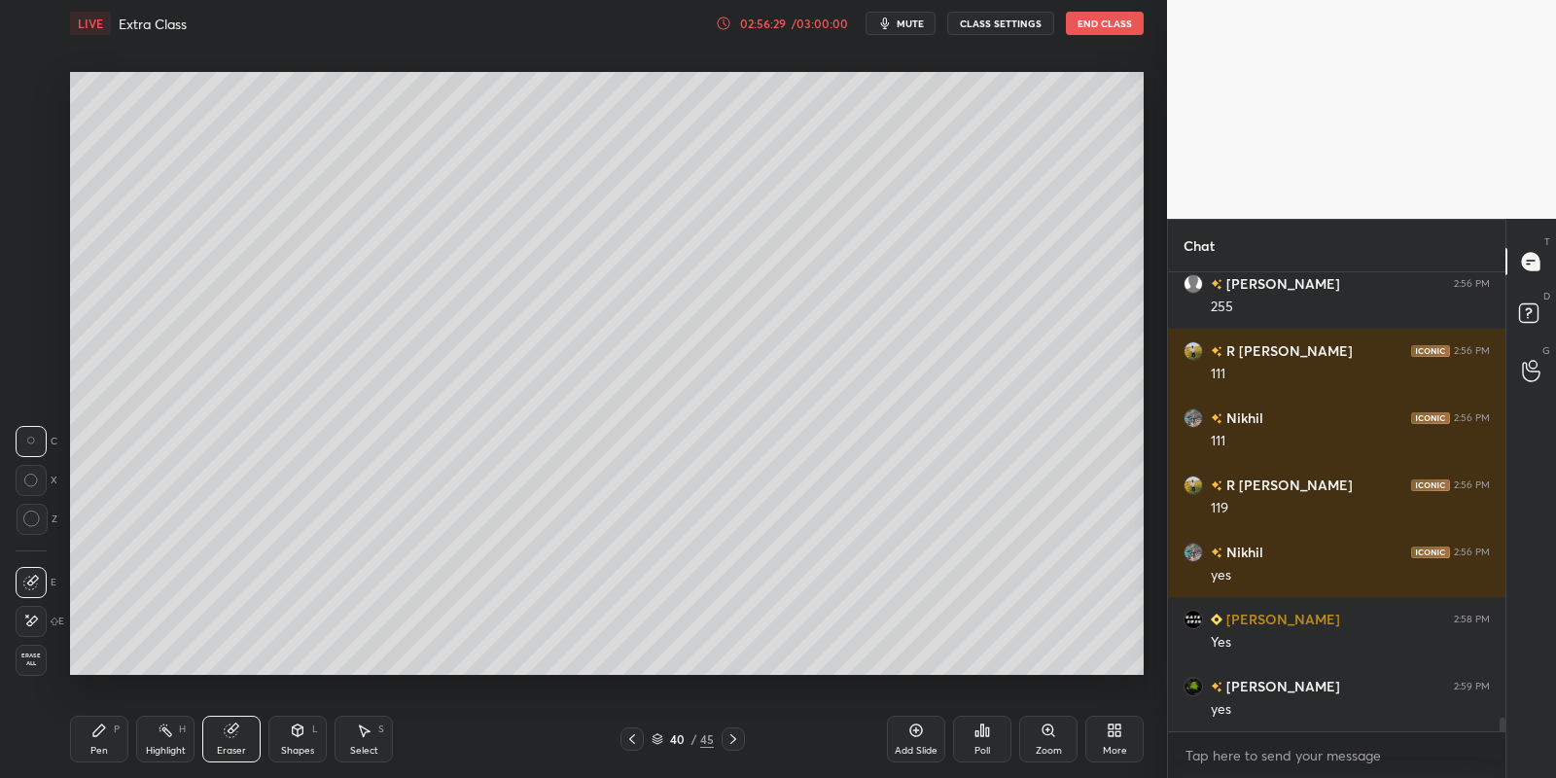
drag, startPoint x: 99, startPoint y: 751, endPoint x: 114, endPoint y: 730, distance: 25.1
click at [96, 749] on div "Pen" at bounding box center [99, 751] width 18 height 10
drag, startPoint x: 230, startPoint y: 742, endPoint x: 275, endPoint y: 692, distance: 67.4
click at [232, 740] on div "Eraser" at bounding box center [231, 739] width 58 height 47
click at [89, 750] on div "Pen P" at bounding box center [99, 739] width 58 height 47
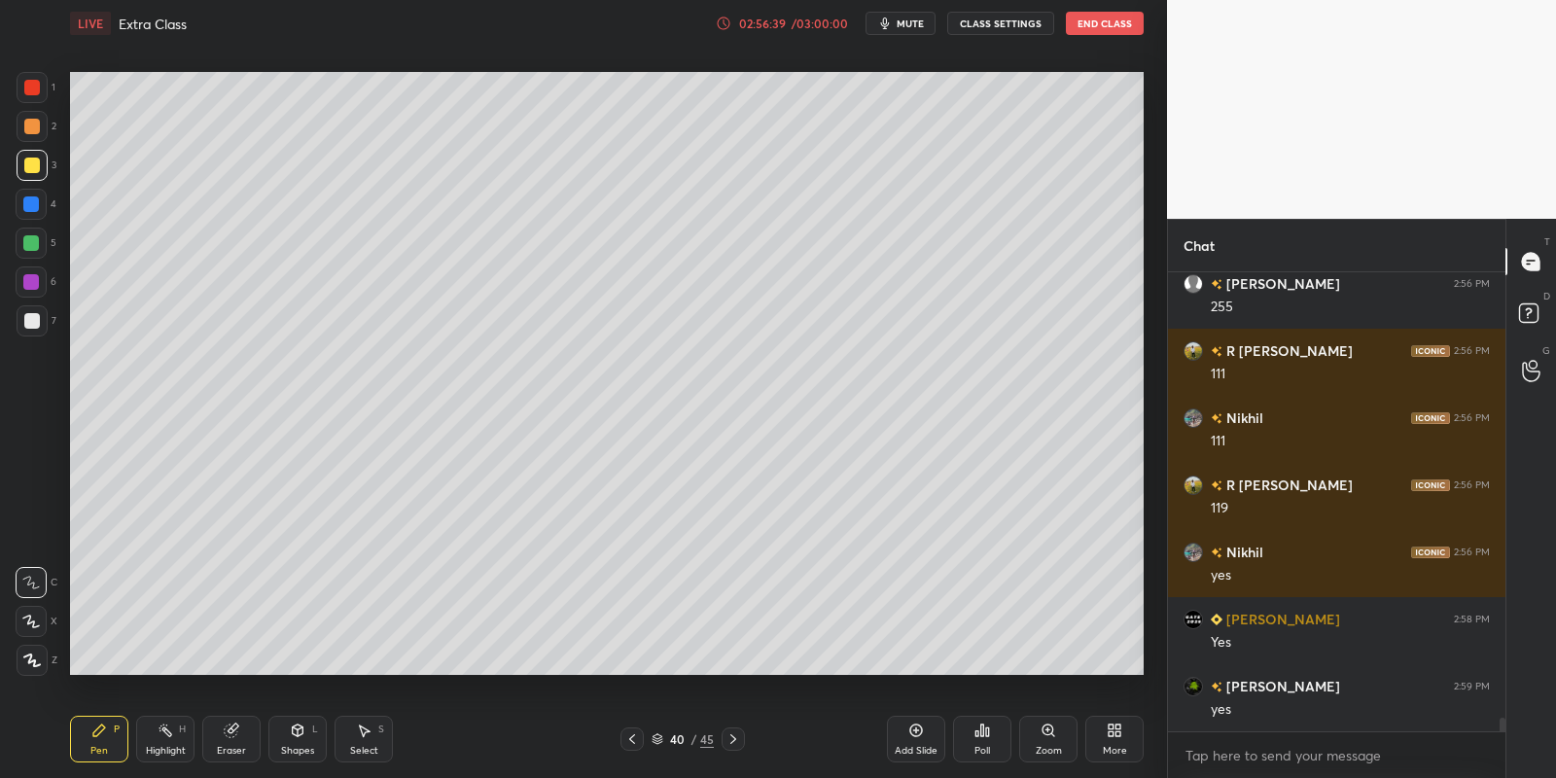
drag, startPoint x: 158, startPoint y: 751, endPoint x: 224, endPoint y: 687, distance: 92.2
click at [163, 746] on div "Highlight" at bounding box center [166, 751] width 40 height 10
click at [93, 748] on div "Pen" at bounding box center [99, 751] width 18 height 10
drag, startPoint x: 78, startPoint y: 746, endPoint x: 102, endPoint y: 715, distance: 39.5
click at [83, 742] on div "Pen P" at bounding box center [99, 739] width 58 height 47
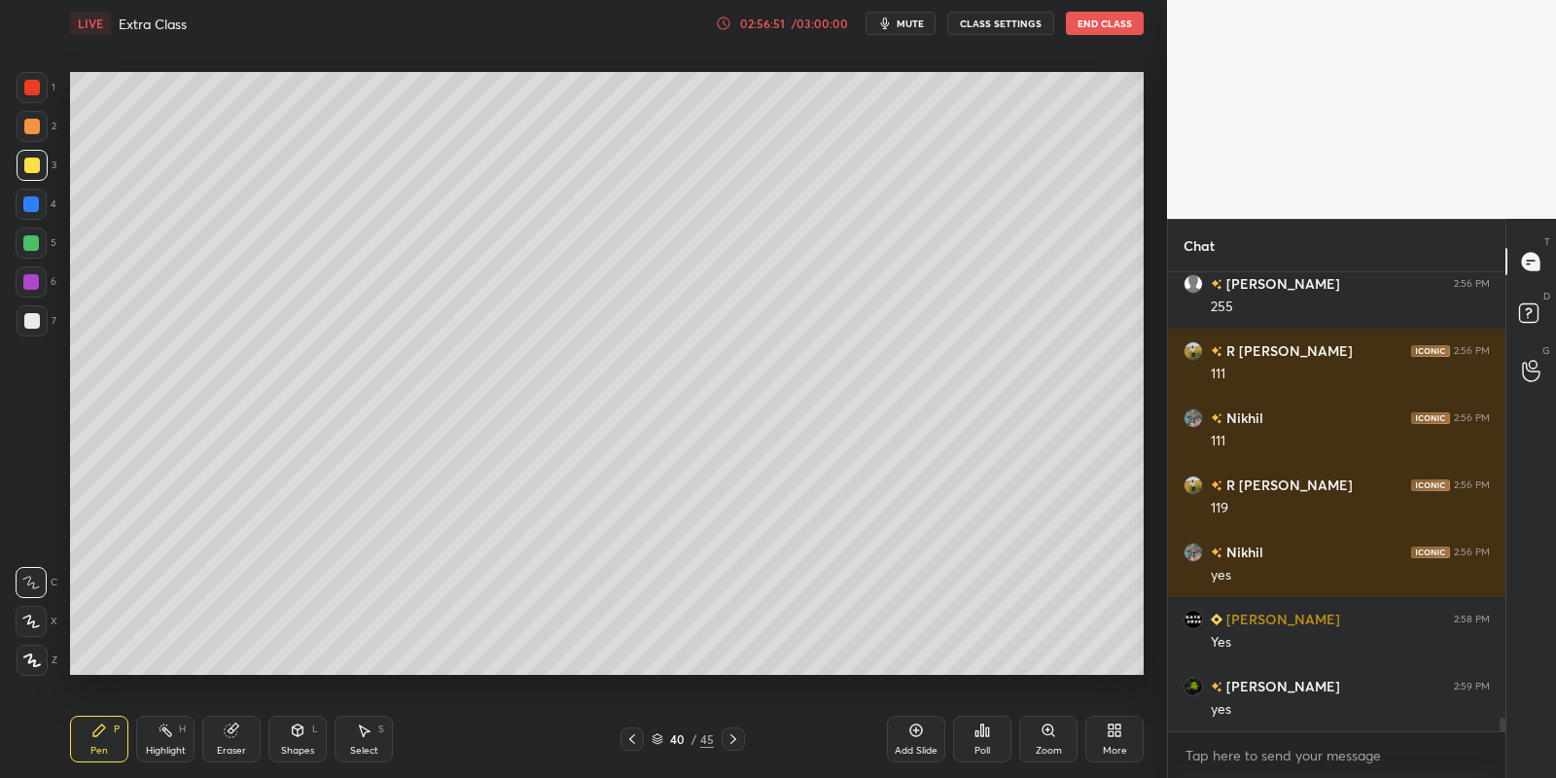
drag, startPoint x: 368, startPoint y: 739, endPoint x: 351, endPoint y: 679, distance: 62.5
click at [367, 732] on div "Select S" at bounding box center [364, 739] width 58 height 47
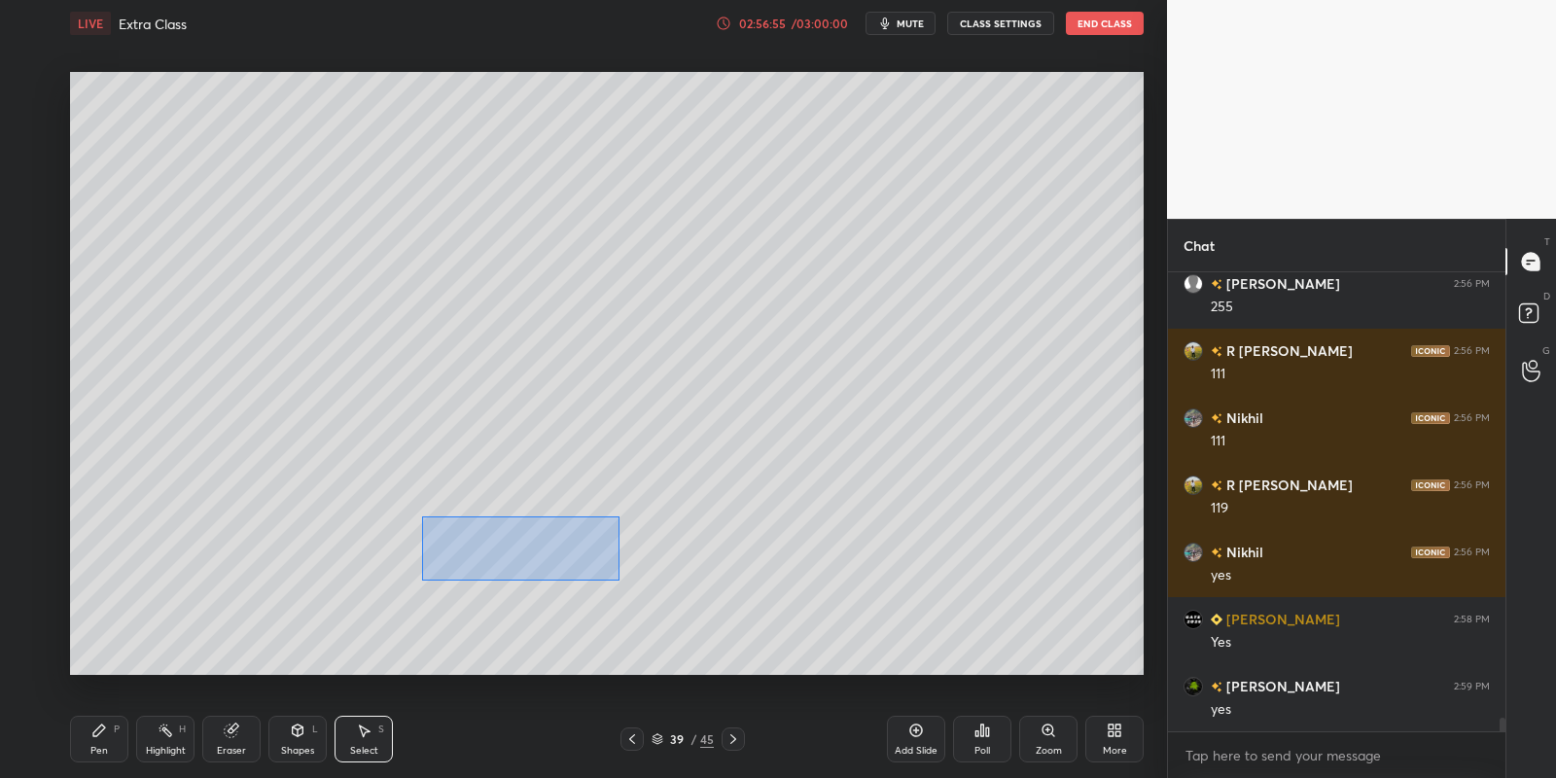
drag, startPoint x: 422, startPoint y: 515, endPoint x: 618, endPoint y: 578, distance: 206.1
click at [619, 579] on div "0 ° Undo Copy Paste here Duplicate Duplicate to new slide Delete" at bounding box center [607, 374] width 1074 height 604
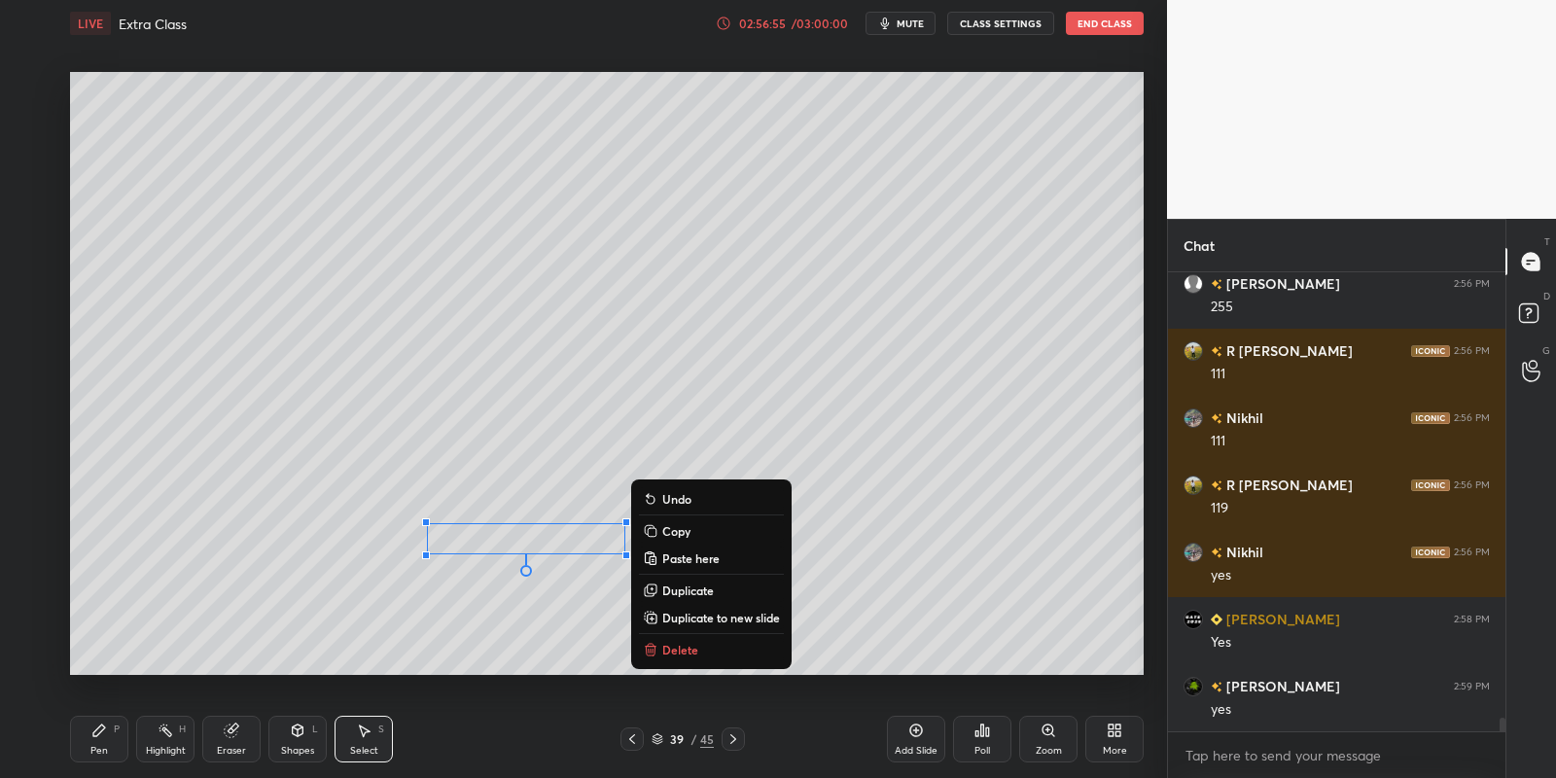
click at [671, 526] on p "Copy" at bounding box center [676, 531] width 28 height 16
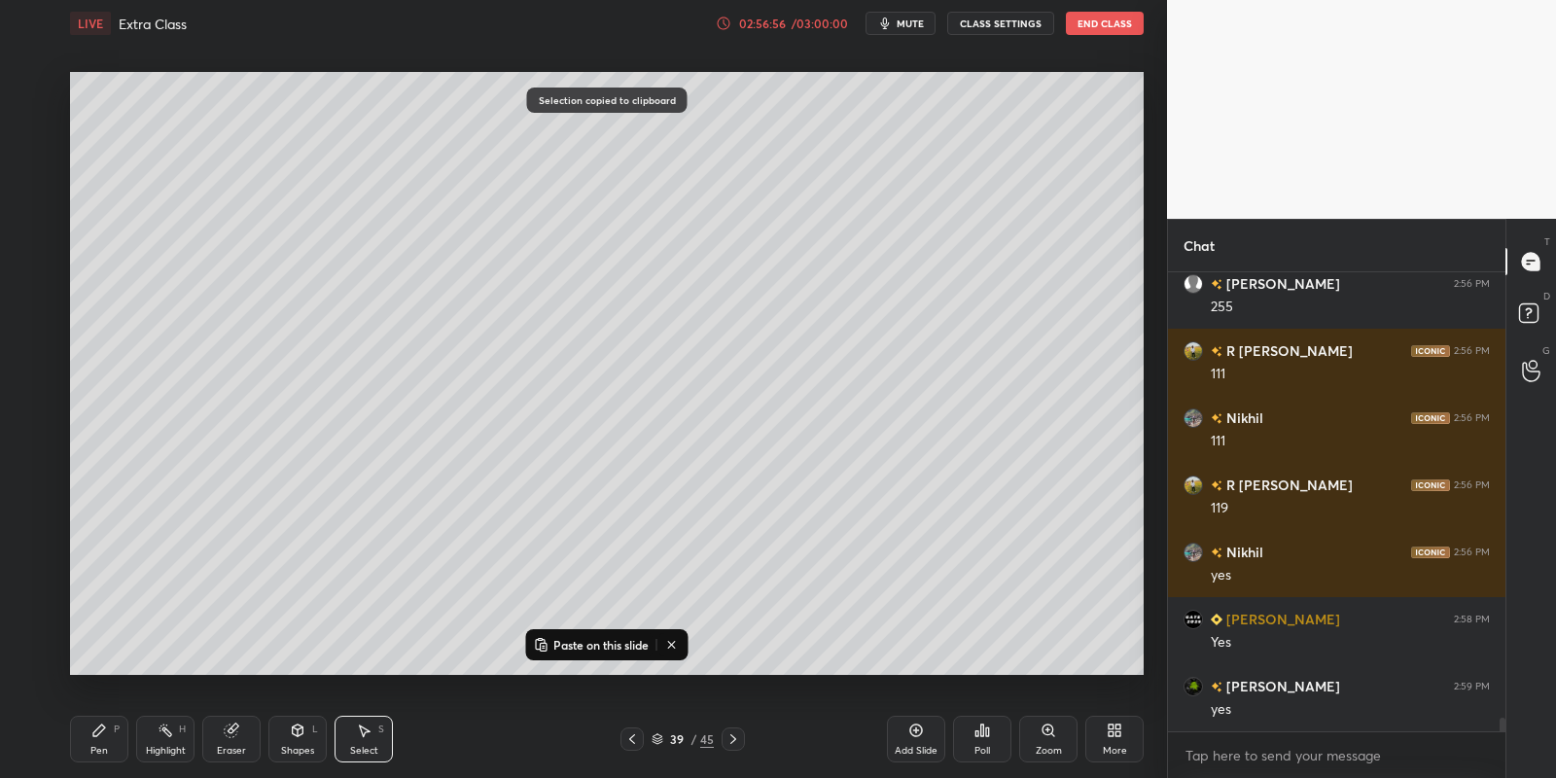
click at [726, 736] on icon at bounding box center [733, 739] width 16 height 16
drag, startPoint x: 583, startPoint y: 633, endPoint x: 592, endPoint y: 624, distance: 12.4
click at [584, 633] on button "Paste on this slide" at bounding box center [591, 644] width 123 height 23
drag, startPoint x: 523, startPoint y: 532, endPoint x: 531, endPoint y: 504, distance: 29.3
click at [536, 503] on div "0 ° Undo Copy Paste here Duplicate Duplicate to new slide Delete" at bounding box center [607, 374] width 1074 height 604
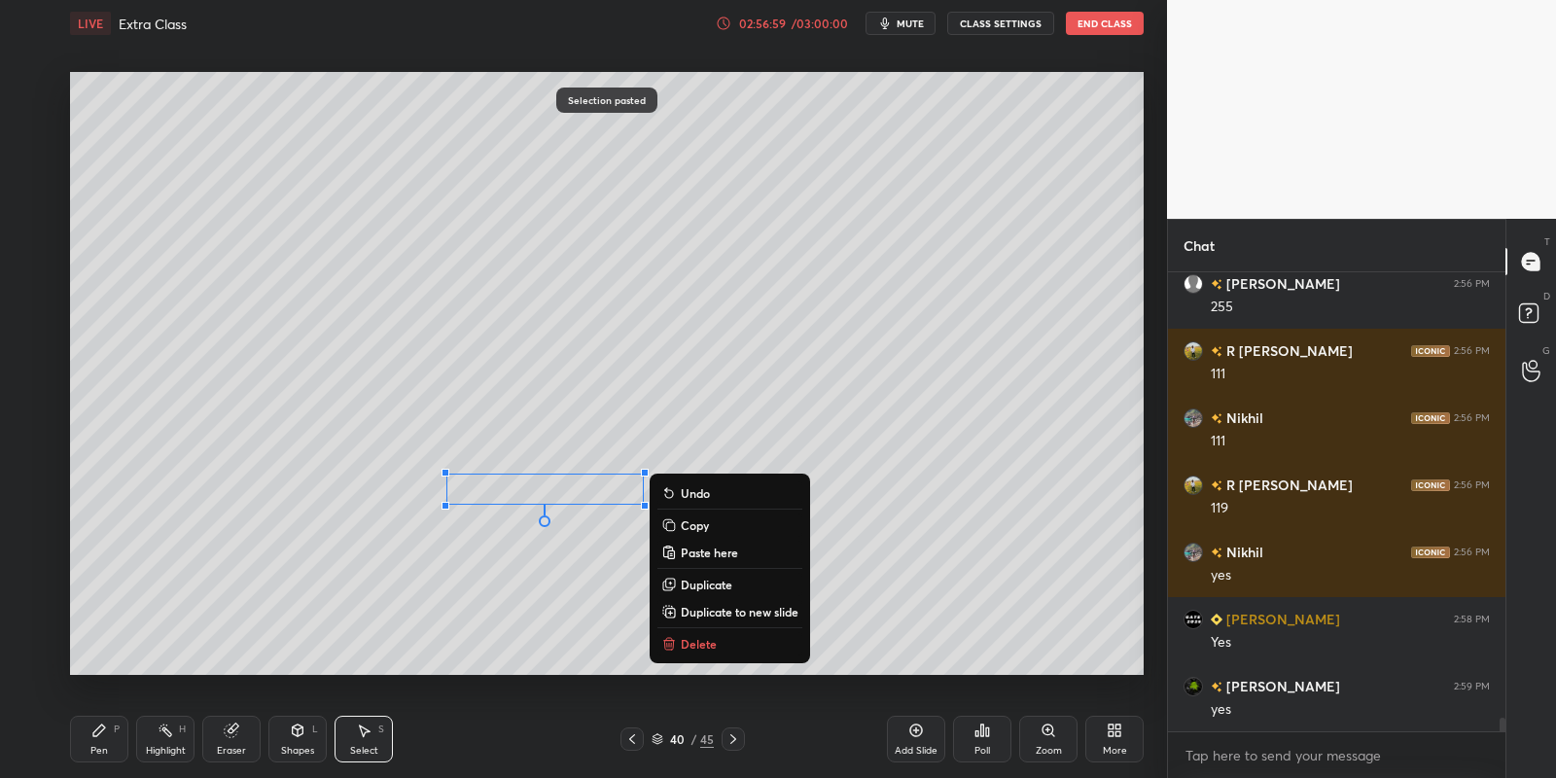
drag, startPoint x: 105, startPoint y: 749, endPoint x: 135, endPoint y: 731, distance: 34.9
click at [105, 747] on div "Pen" at bounding box center [99, 751] width 18 height 10
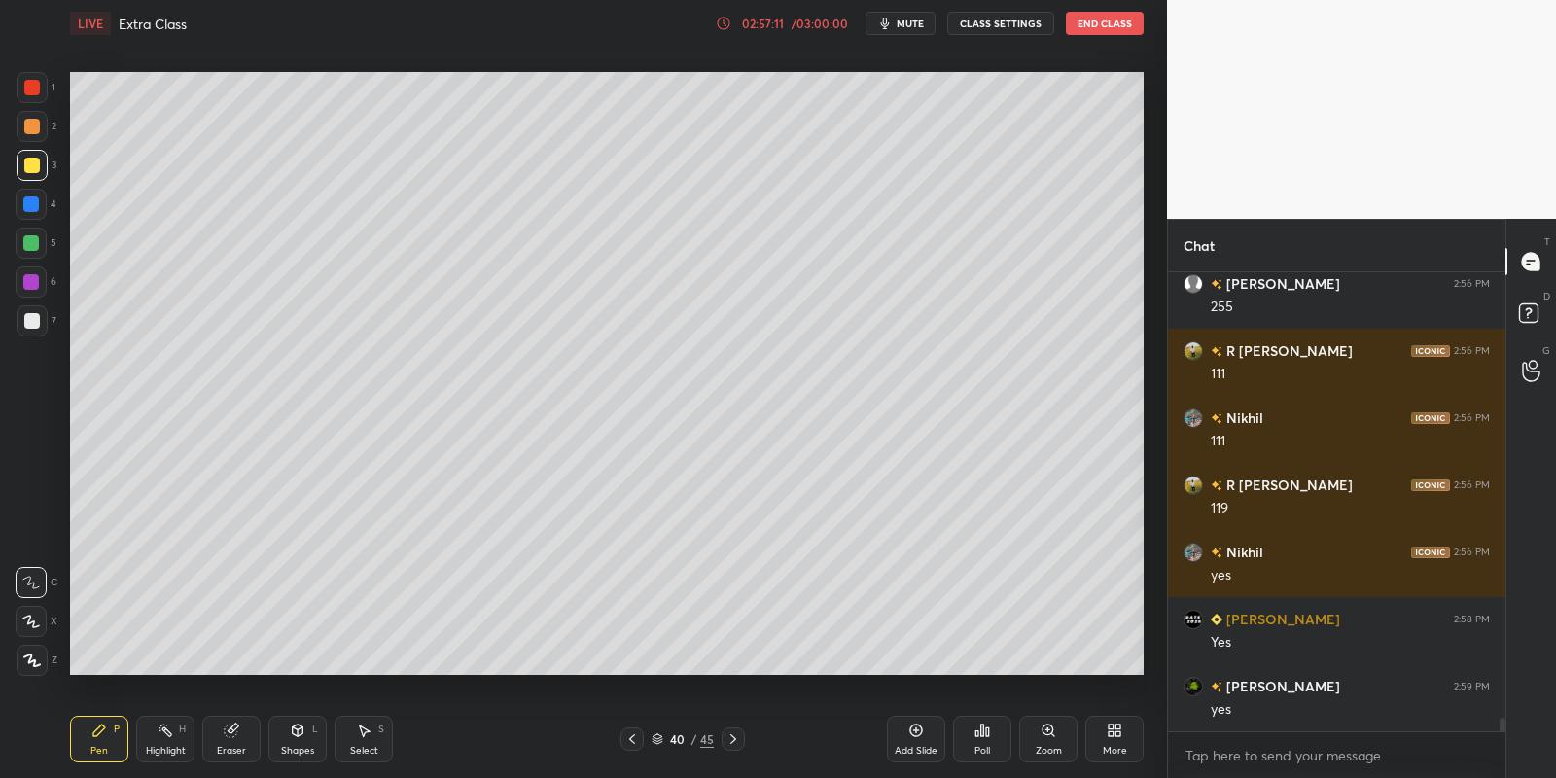
scroll to position [15003, 0]
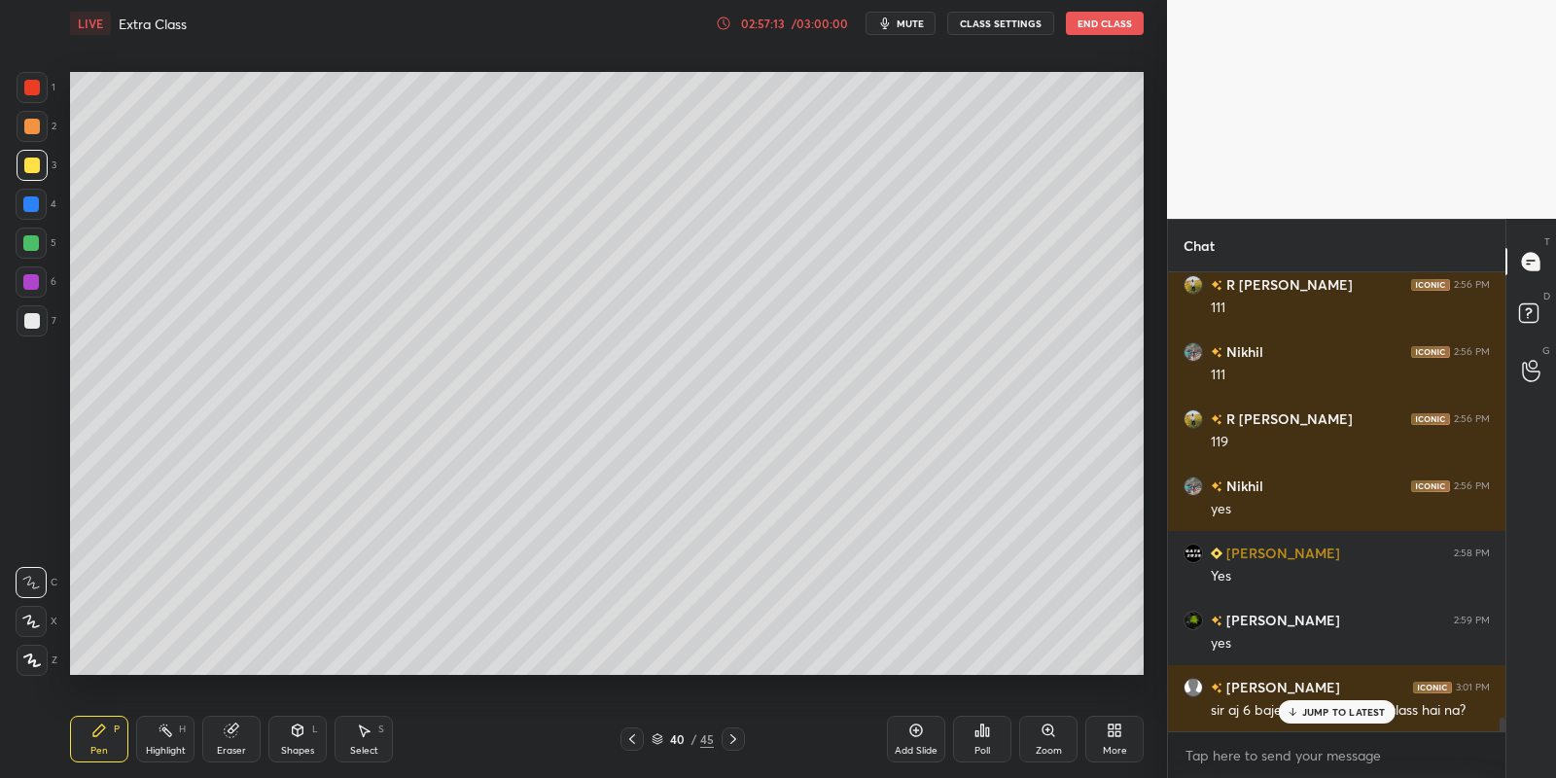
click at [1331, 706] on p "JUMP TO LATEST" at bounding box center [1344, 712] width 84 height 12
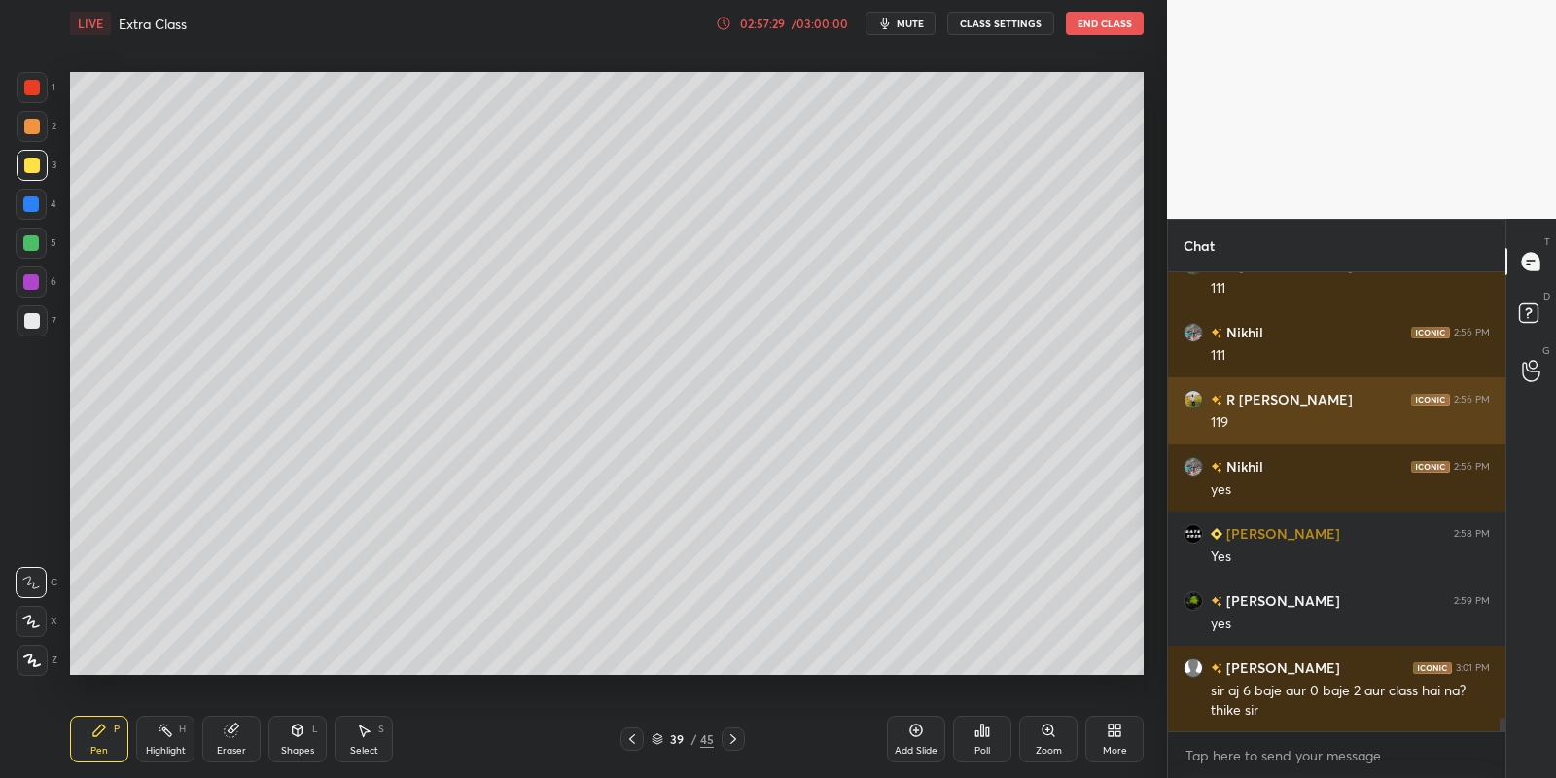
scroll to position [15090, 0]
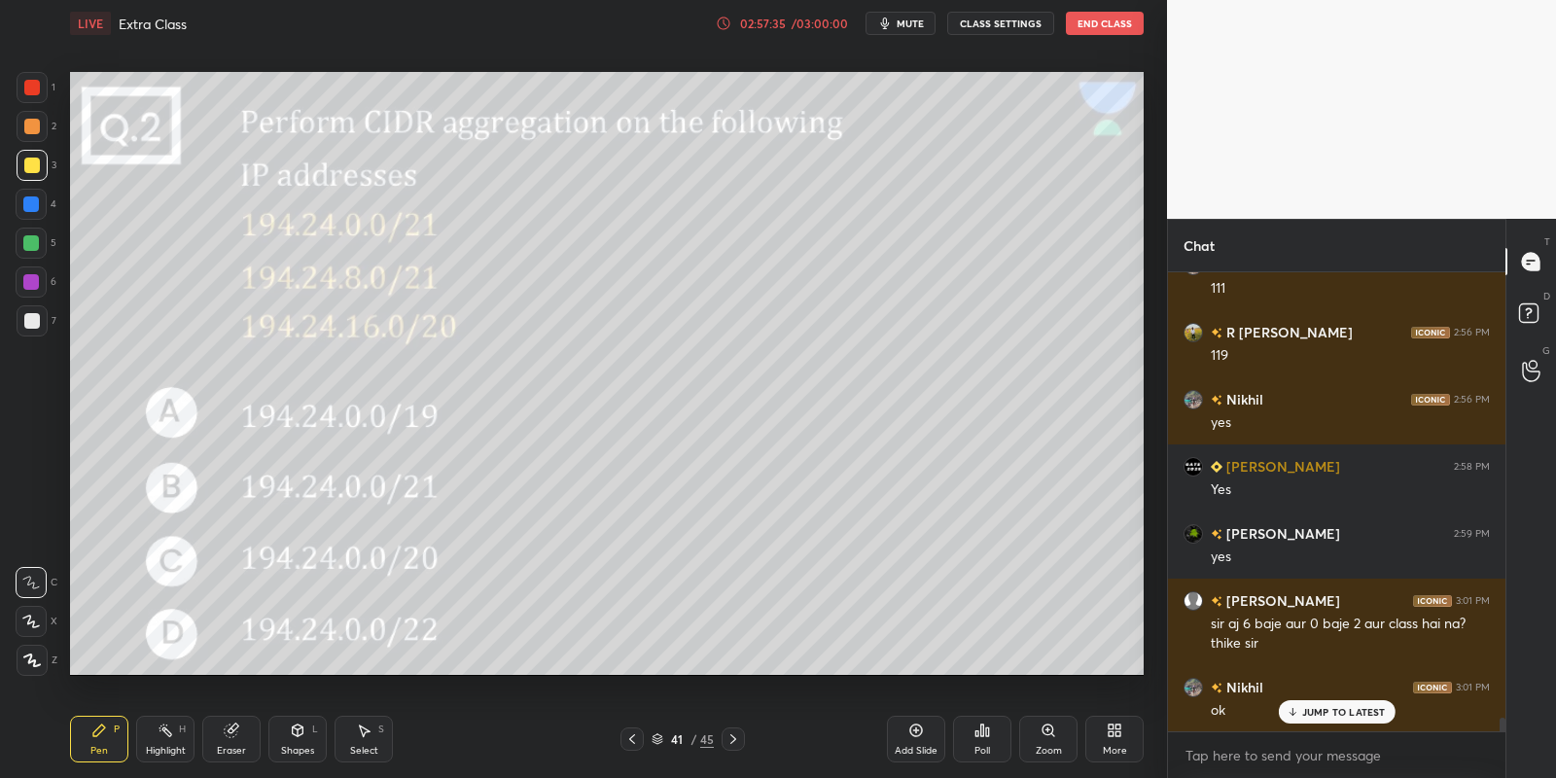
click at [105, 748] on div "Pen" at bounding box center [99, 751] width 18 height 10
click at [27, 232] on div at bounding box center [31, 243] width 31 height 31
click at [161, 746] on div "Highlight" at bounding box center [166, 751] width 40 height 10
click at [113, 748] on div "Pen P" at bounding box center [99, 739] width 58 height 47
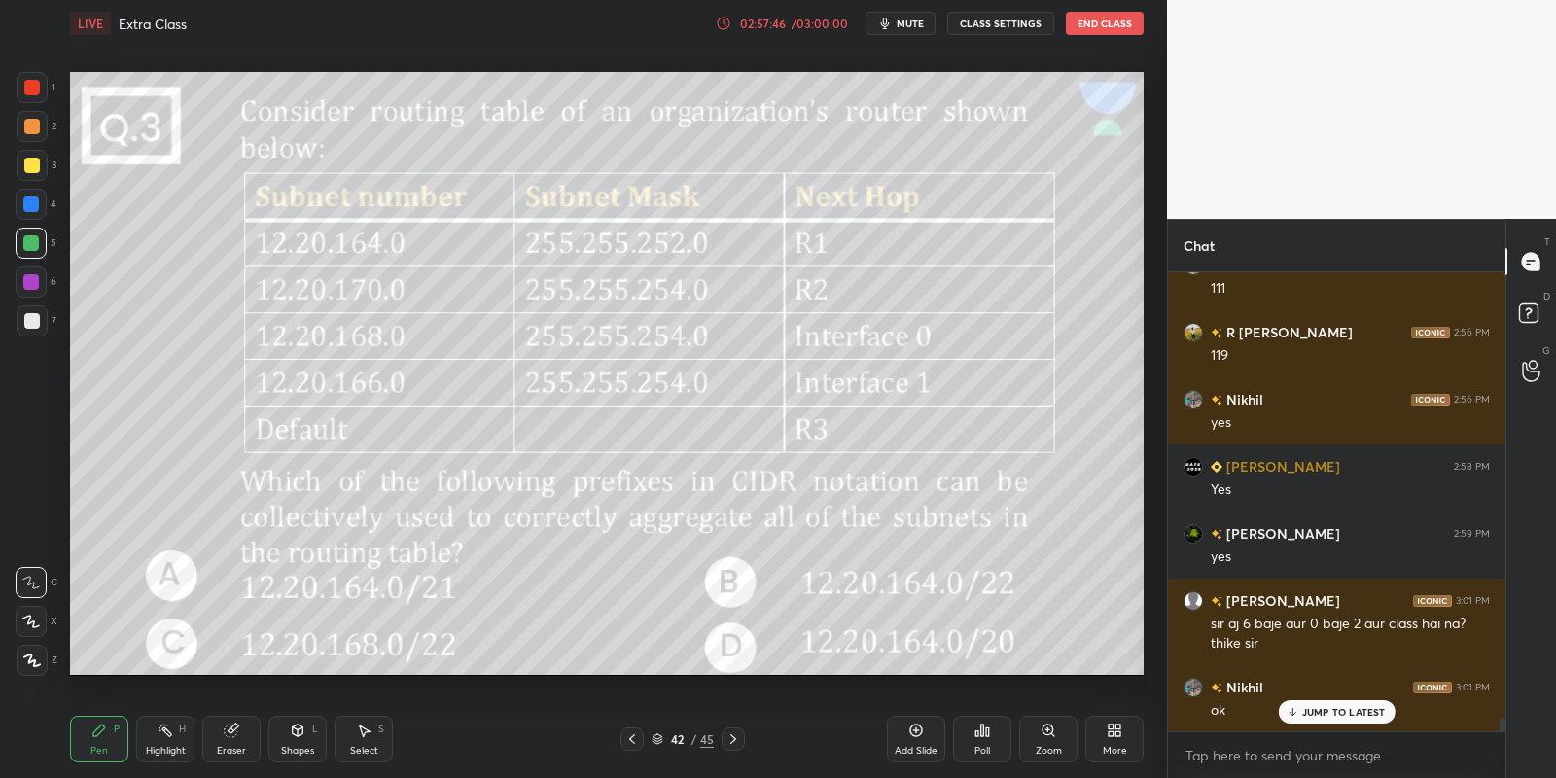
click at [110, 742] on div "Pen P" at bounding box center [99, 739] width 58 height 47
click at [304, 743] on div "Shapes L" at bounding box center [297, 739] width 58 height 47
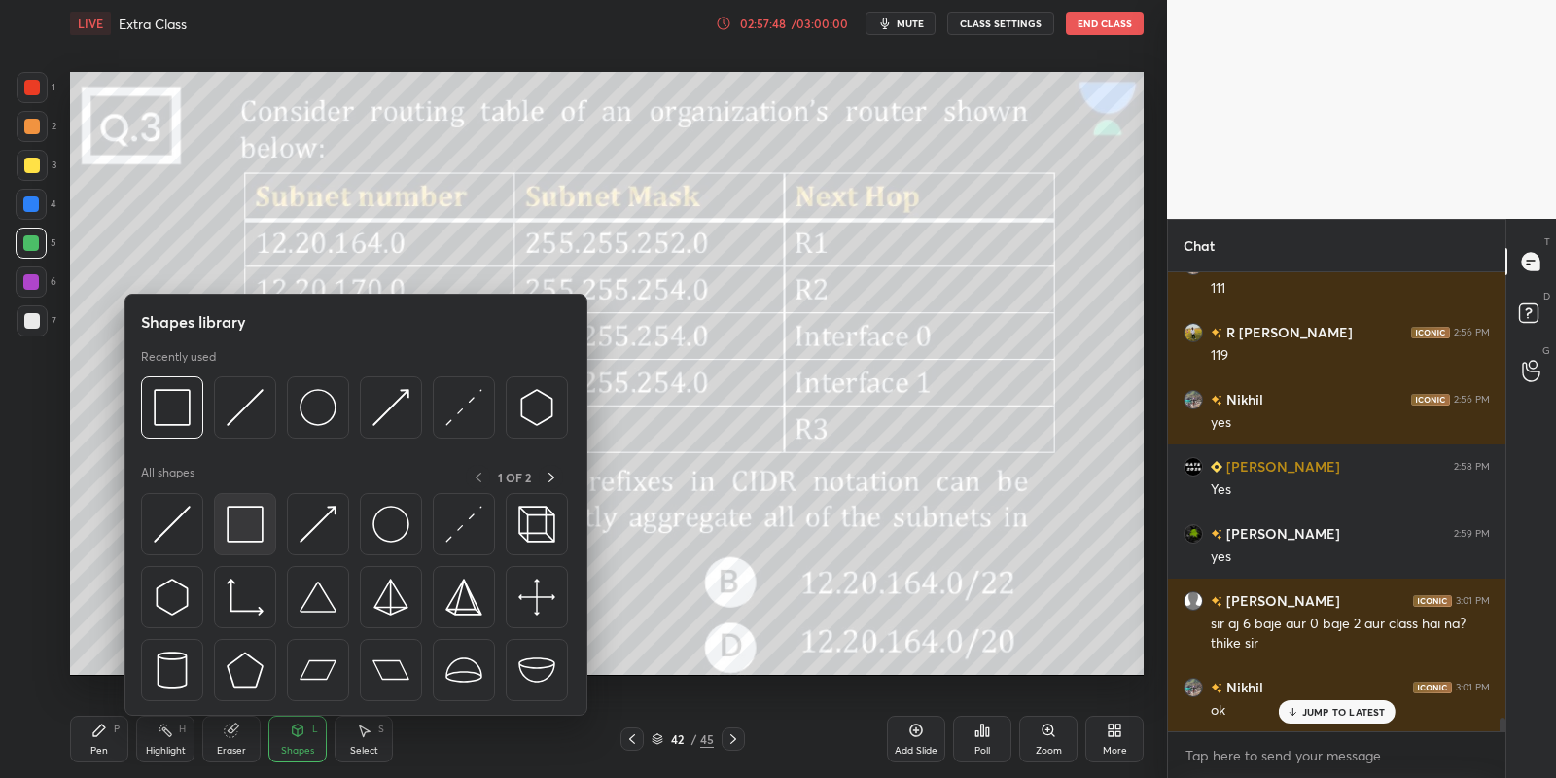
click at [250, 517] on img at bounding box center [245, 524] width 37 height 37
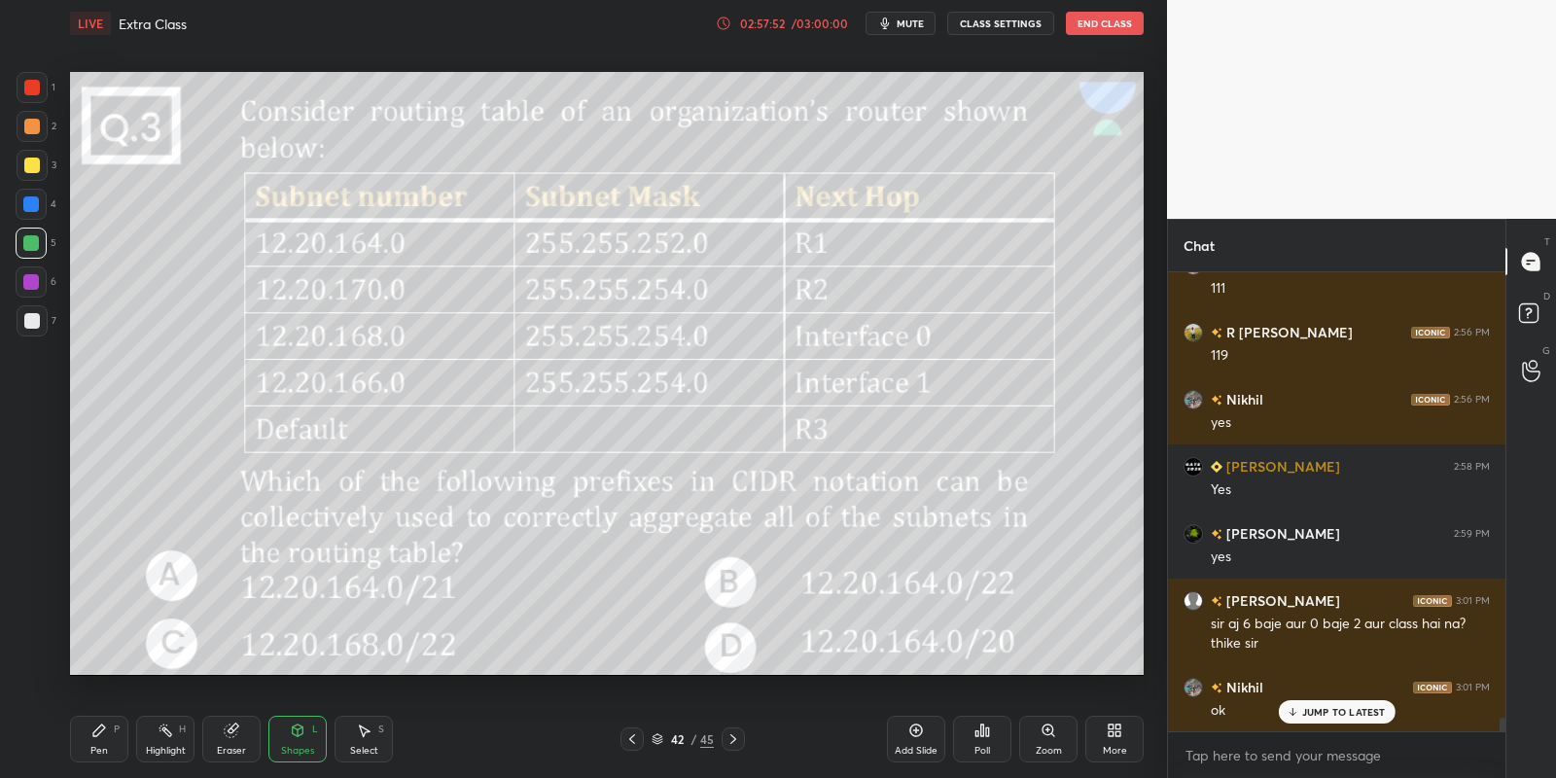
click at [99, 741] on div "Pen P" at bounding box center [99, 739] width 58 height 47
click at [29, 169] on div at bounding box center [32, 166] width 16 height 16
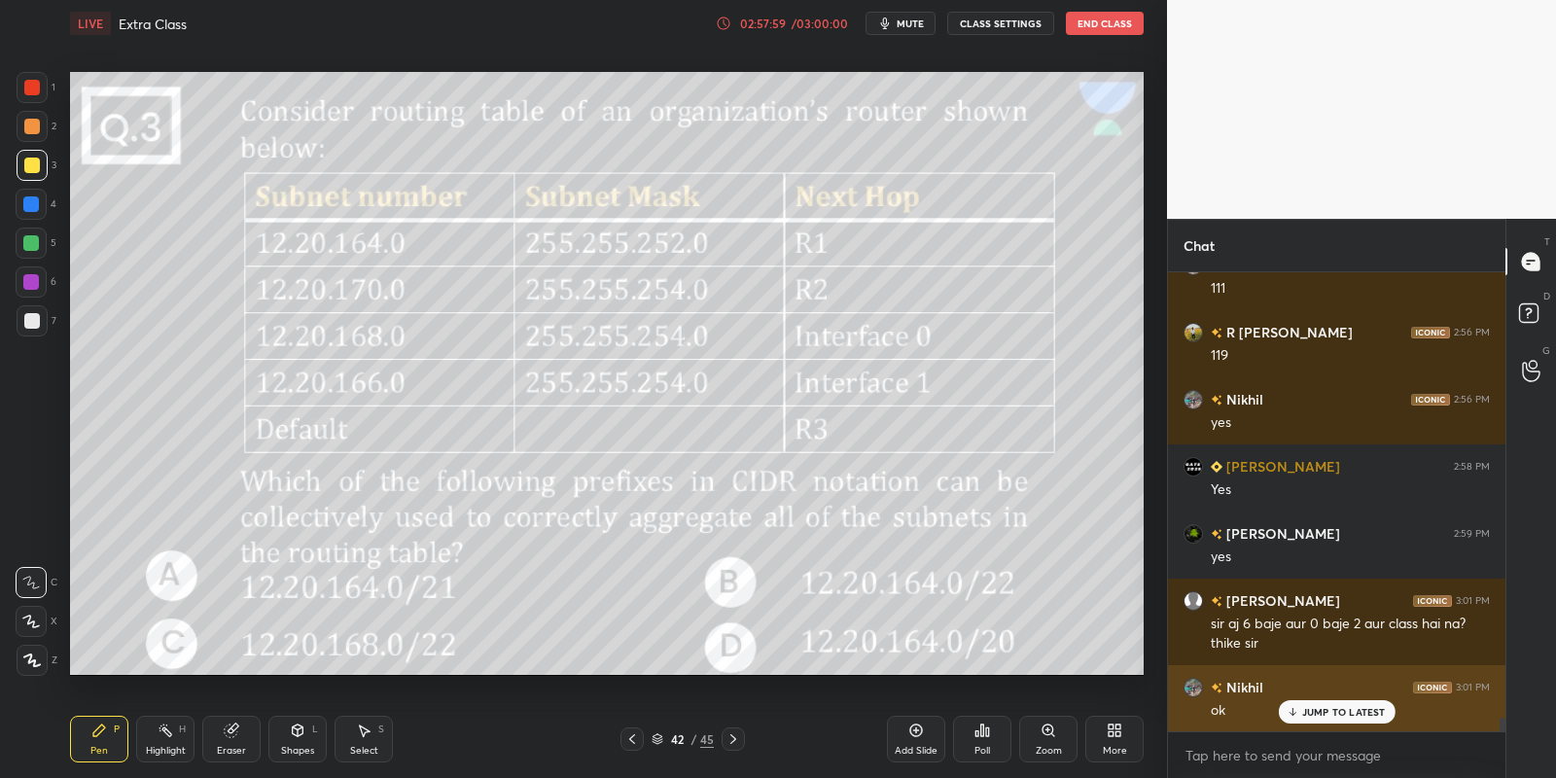
click at [1328, 707] on p "JUMP TO LATEST" at bounding box center [1344, 712] width 84 height 12
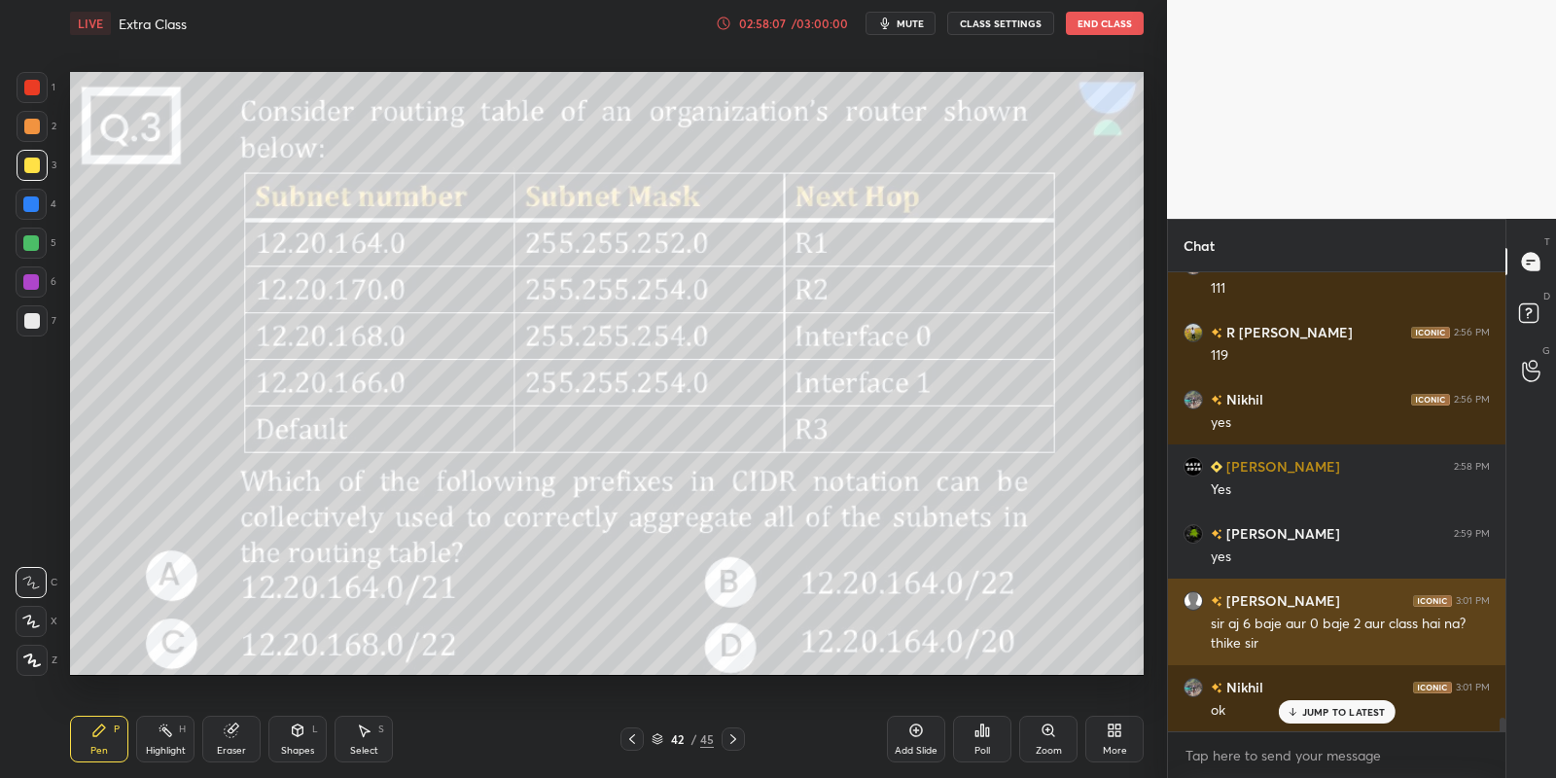
scroll to position [15157, 0]
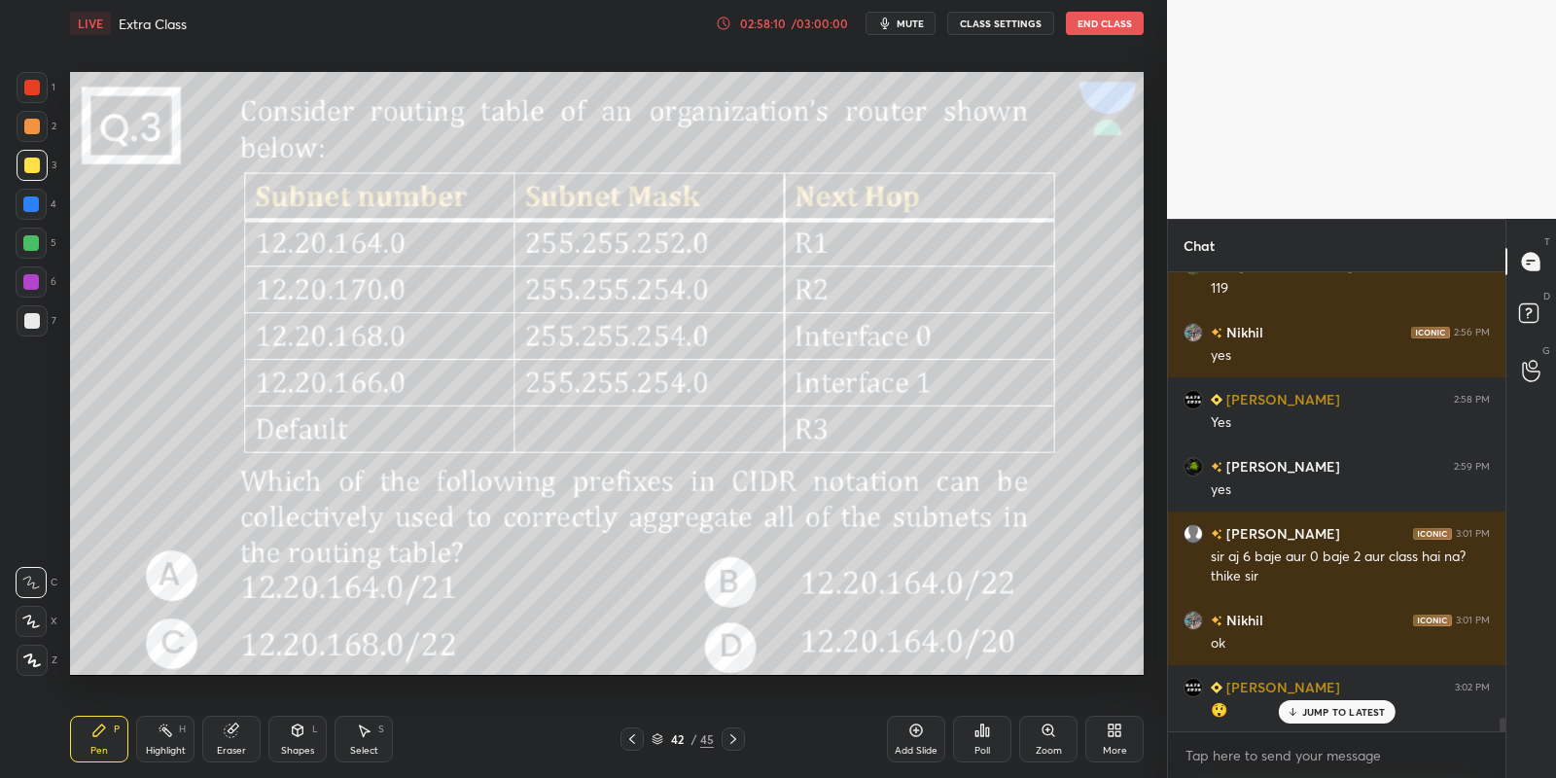
drag, startPoint x: 166, startPoint y: 753, endPoint x: 160, endPoint y: 677, distance: 76.1
click at [167, 746] on div "Highlight" at bounding box center [166, 751] width 40 height 10
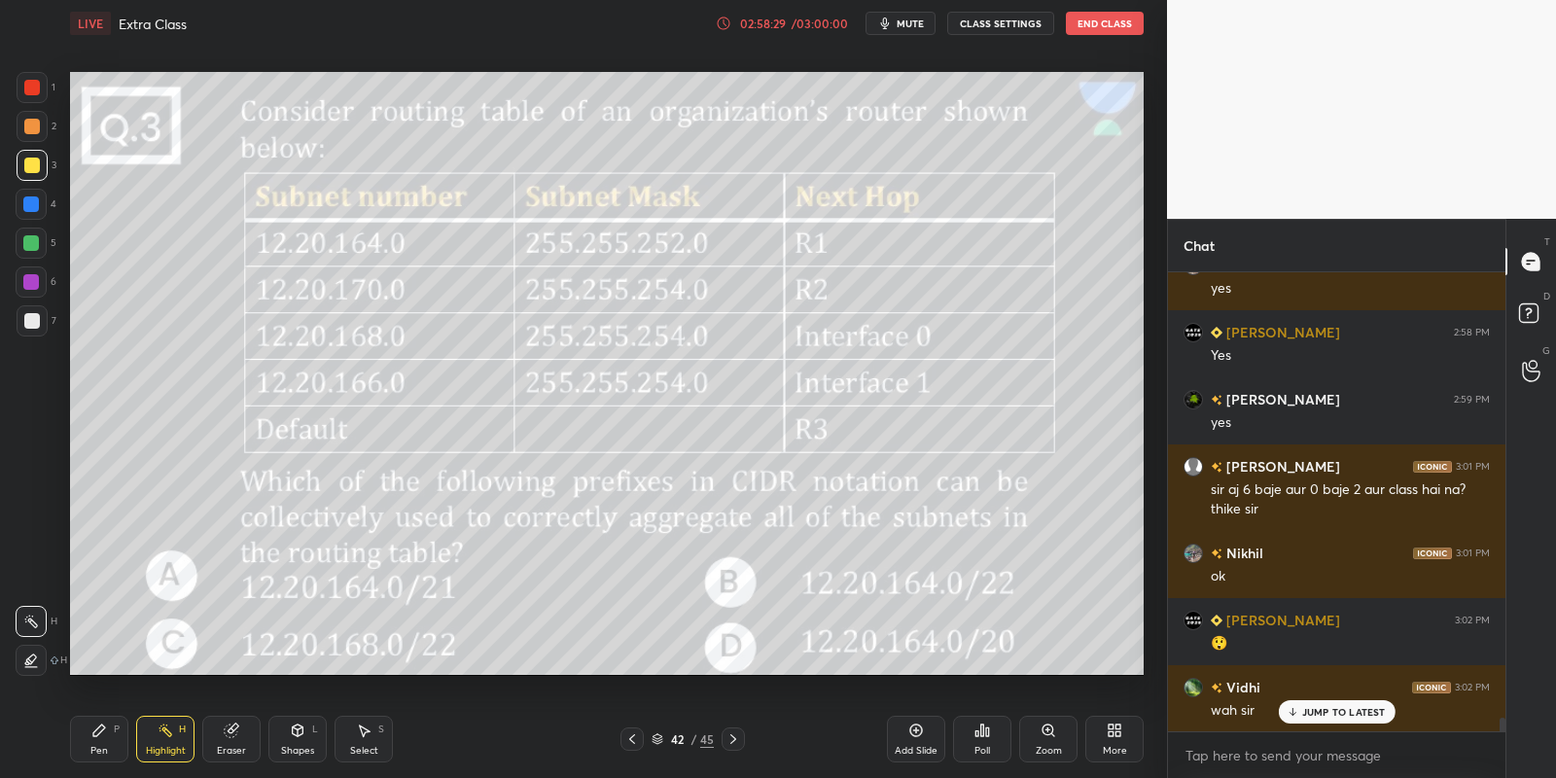
click at [115, 745] on div "Pen P" at bounding box center [99, 739] width 58 height 47
click at [163, 733] on icon at bounding box center [166, 731] width 16 height 16
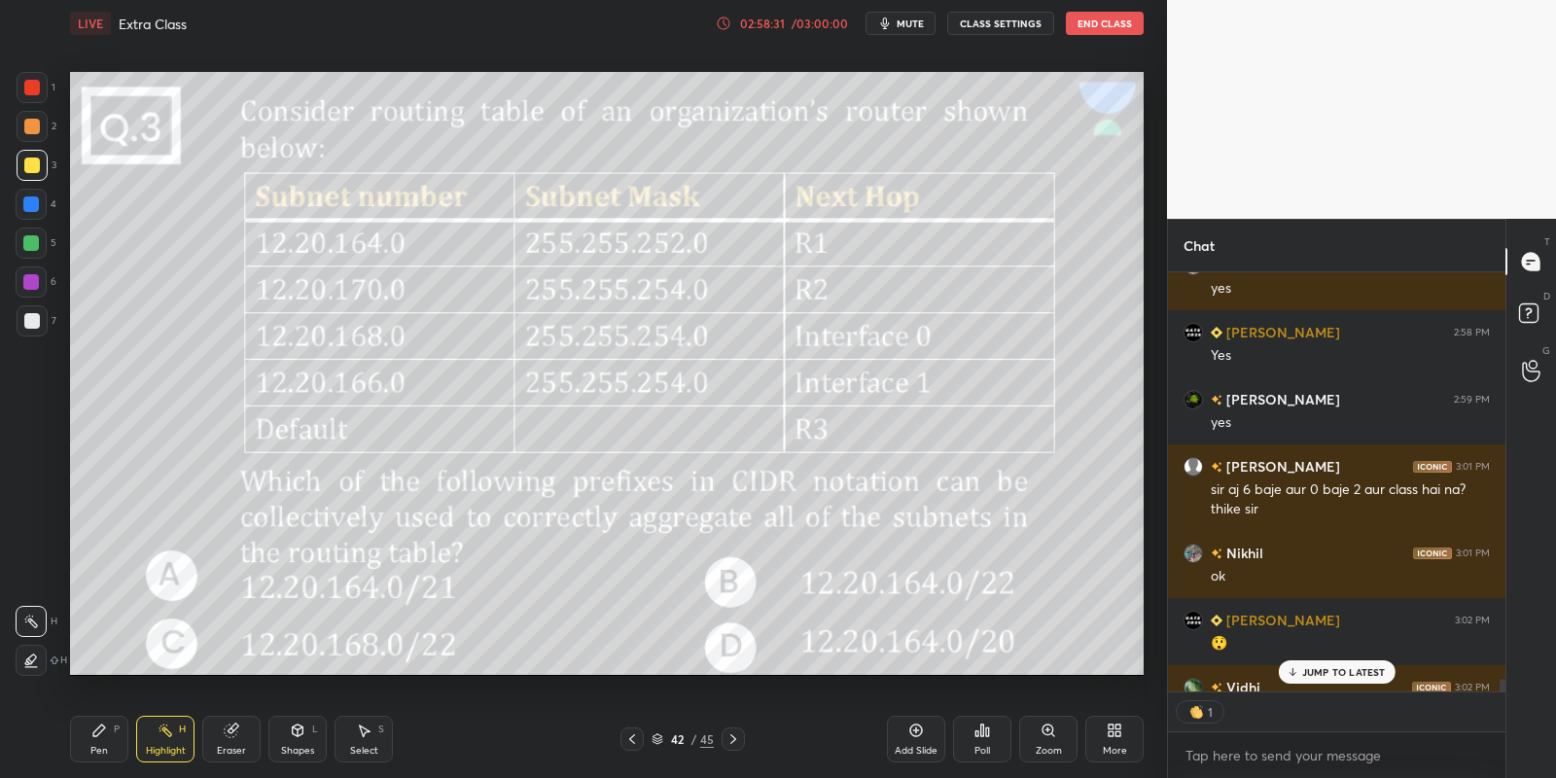
click at [1316, 670] on p "JUMP TO LATEST" at bounding box center [1344, 672] width 84 height 12
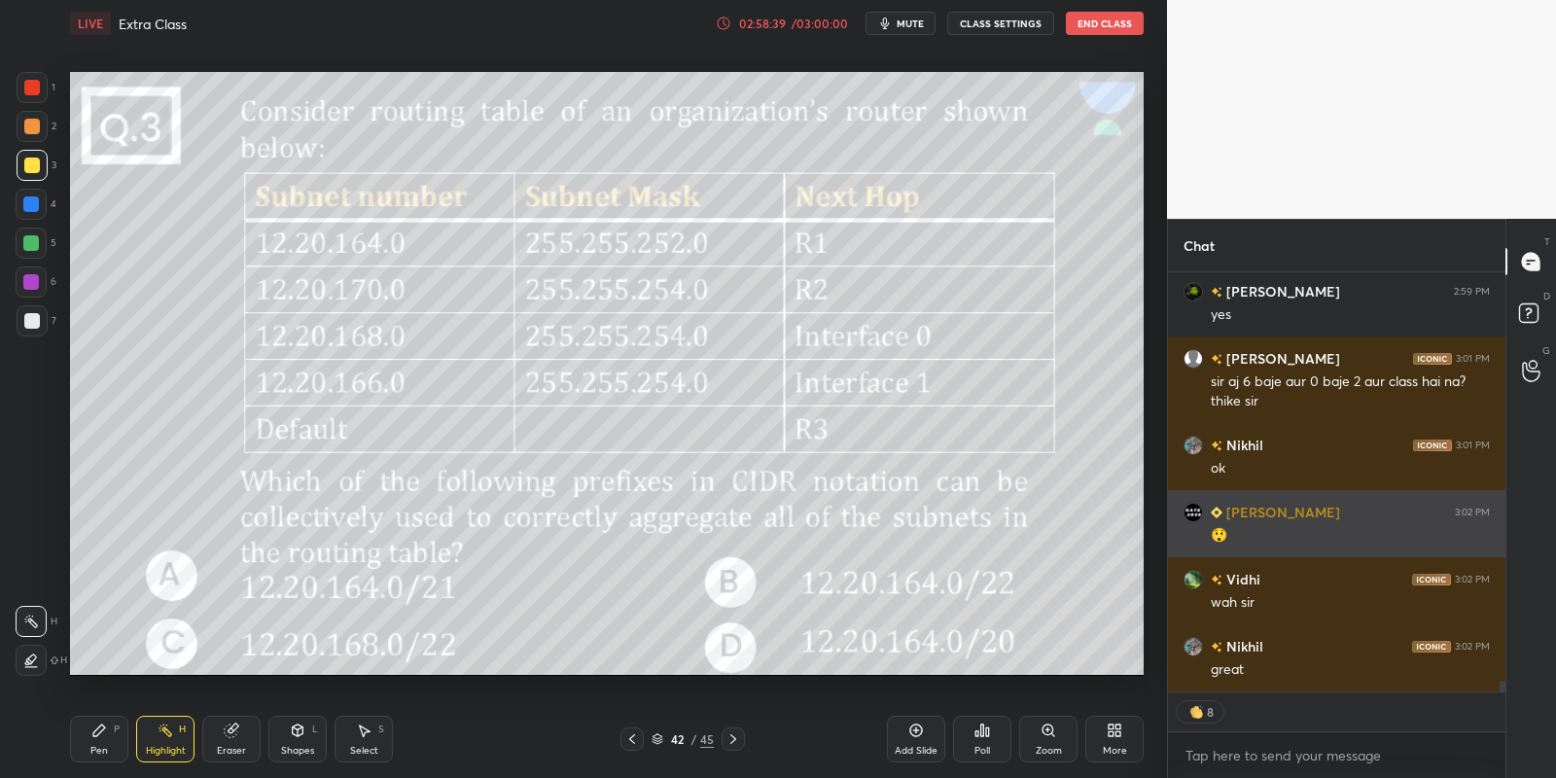
scroll to position [15399, 0]
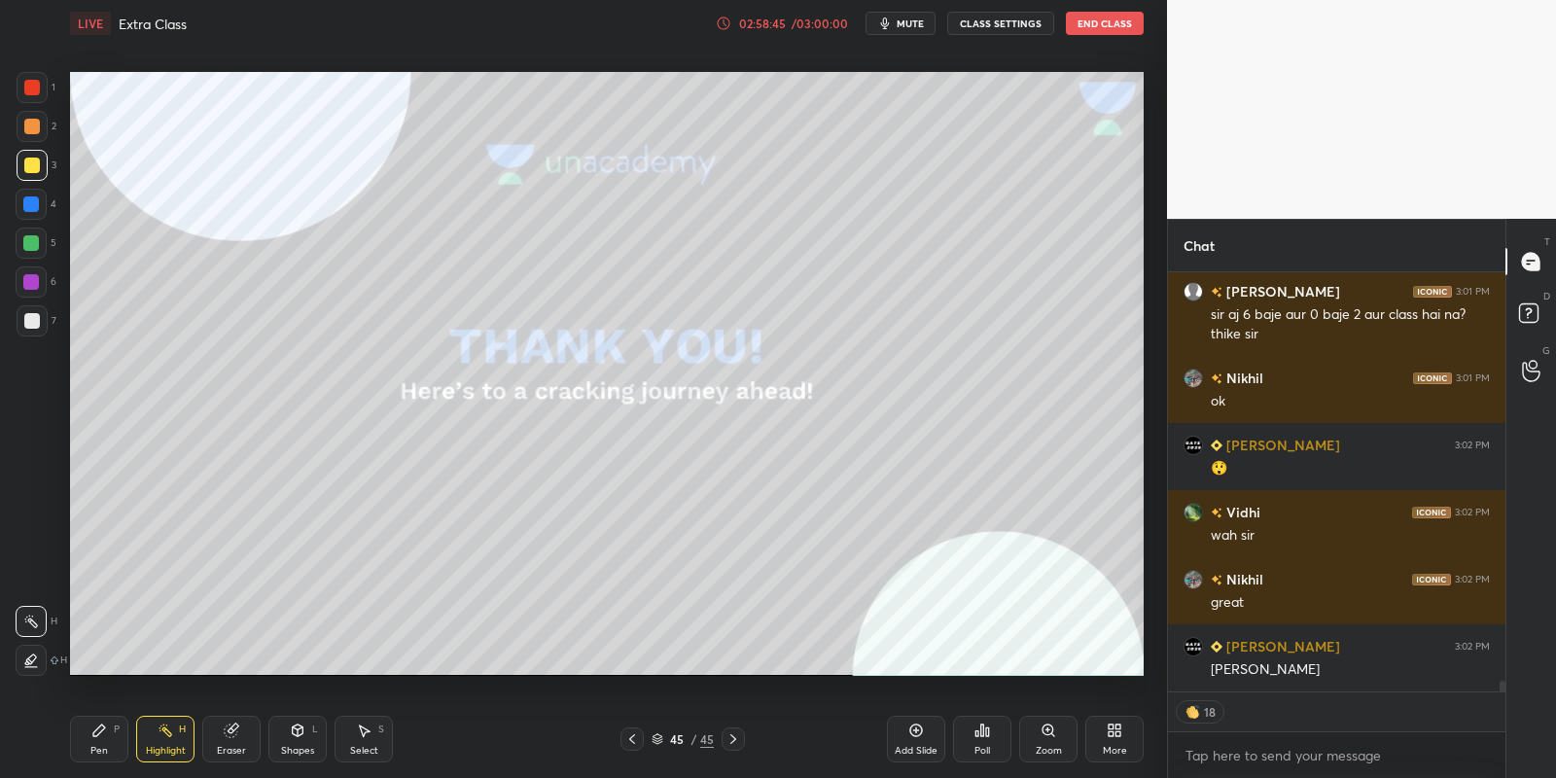
click at [300, 728] on icon at bounding box center [298, 730] width 11 height 12
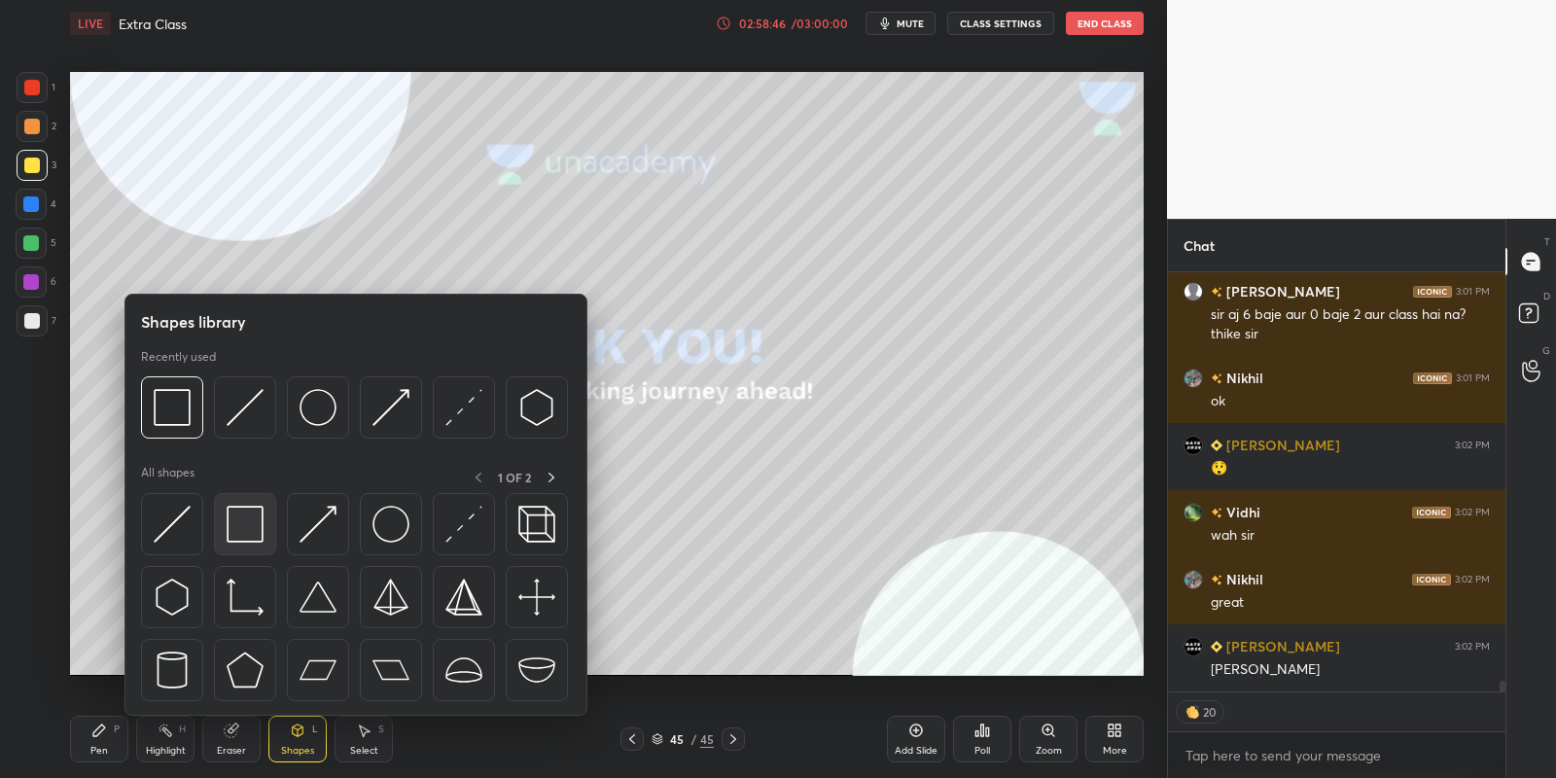
drag, startPoint x: 257, startPoint y: 519, endPoint x: 27, endPoint y: 157, distance: 429.2
click at [252, 522] on img at bounding box center [245, 524] width 37 height 37
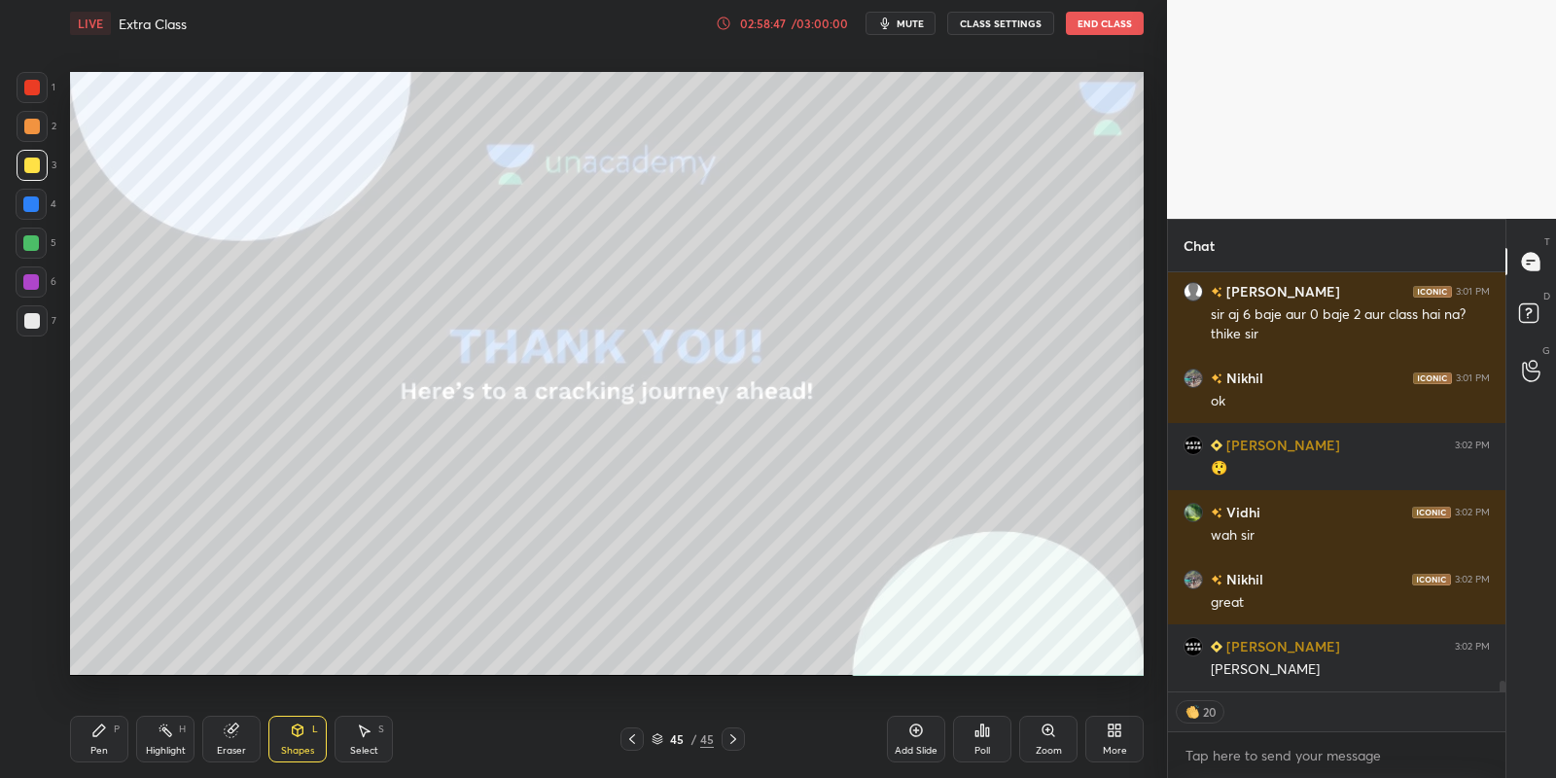
click at [30, 155] on div at bounding box center [32, 165] width 31 height 31
click at [100, 748] on div "Pen" at bounding box center [99, 751] width 18 height 10
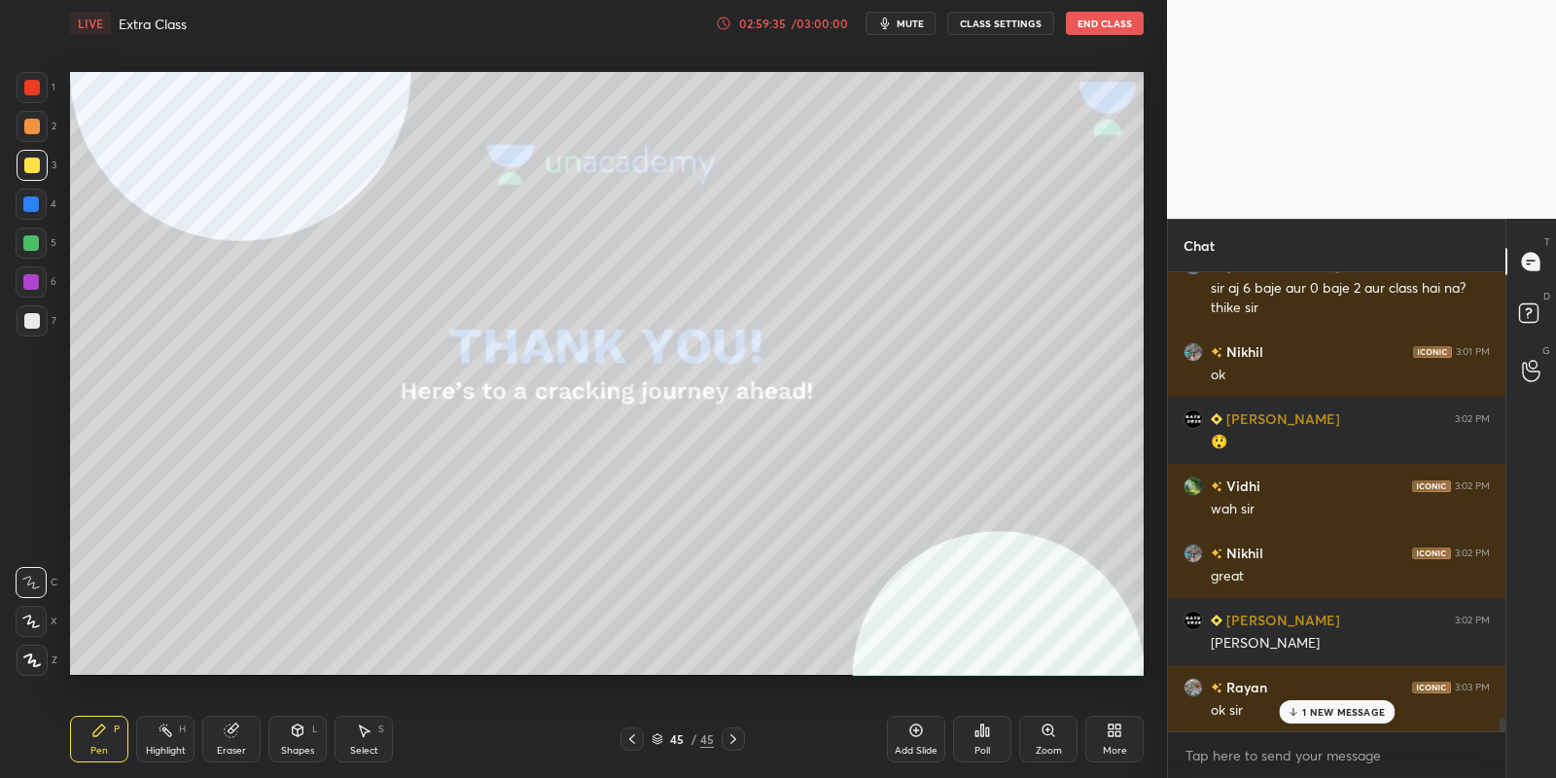
scroll to position [15492, 0]
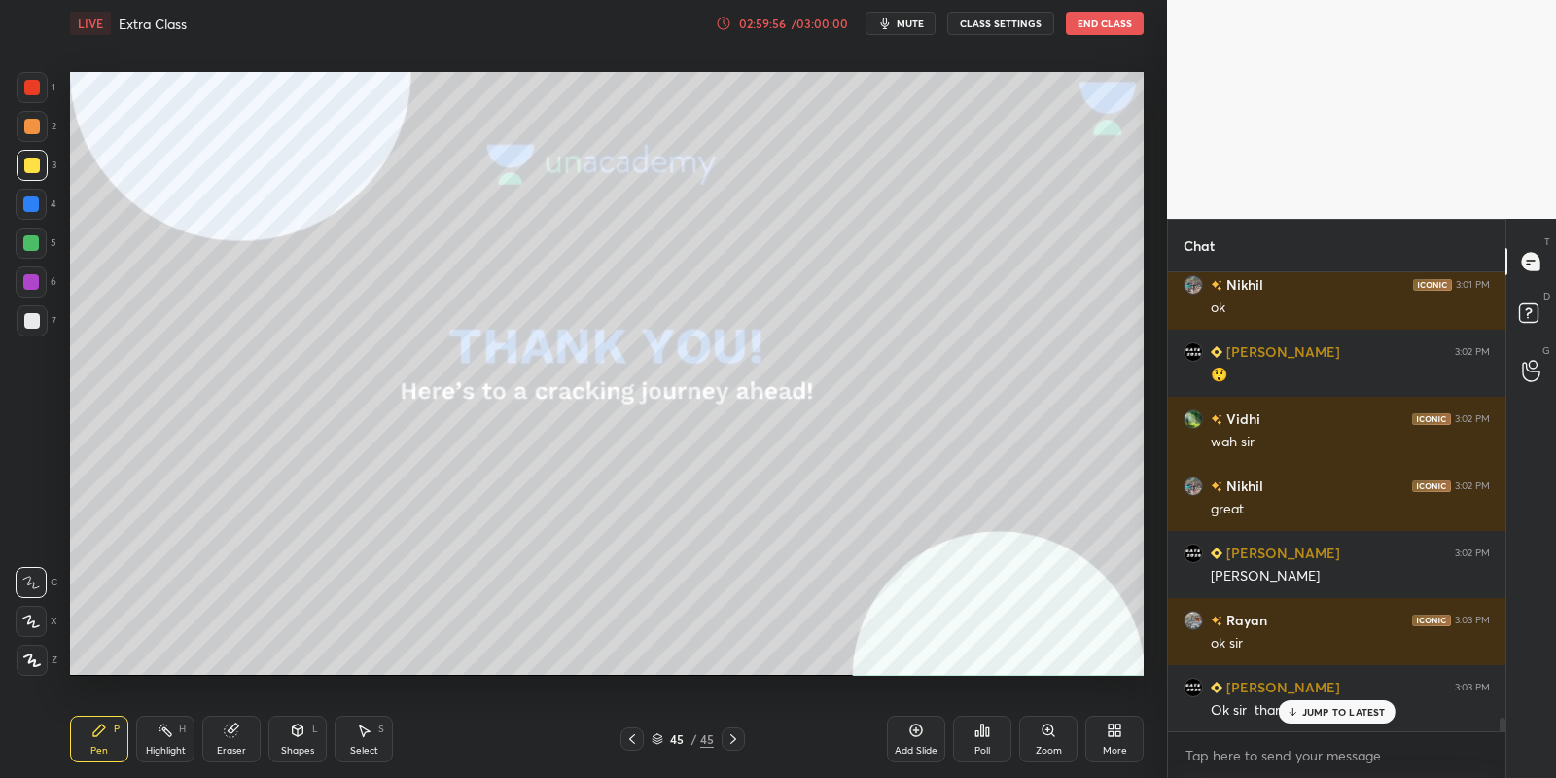
click at [1323, 714] on p "JUMP TO LATEST" at bounding box center [1344, 712] width 84 height 12
click at [158, 742] on div "Highlight H" at bounding box center [165, 739] width 58 height 47
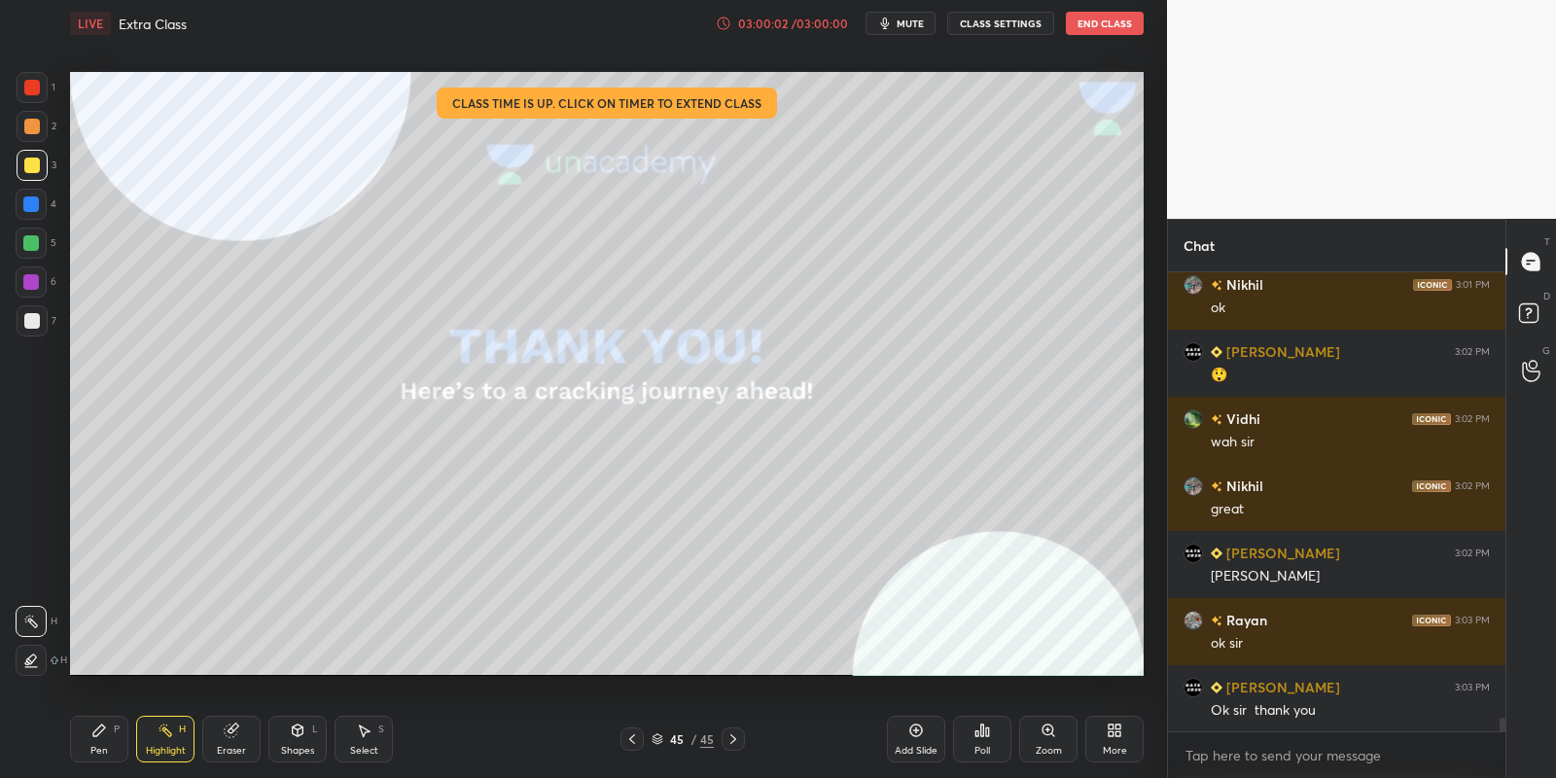
scroll to position [15559, 0]
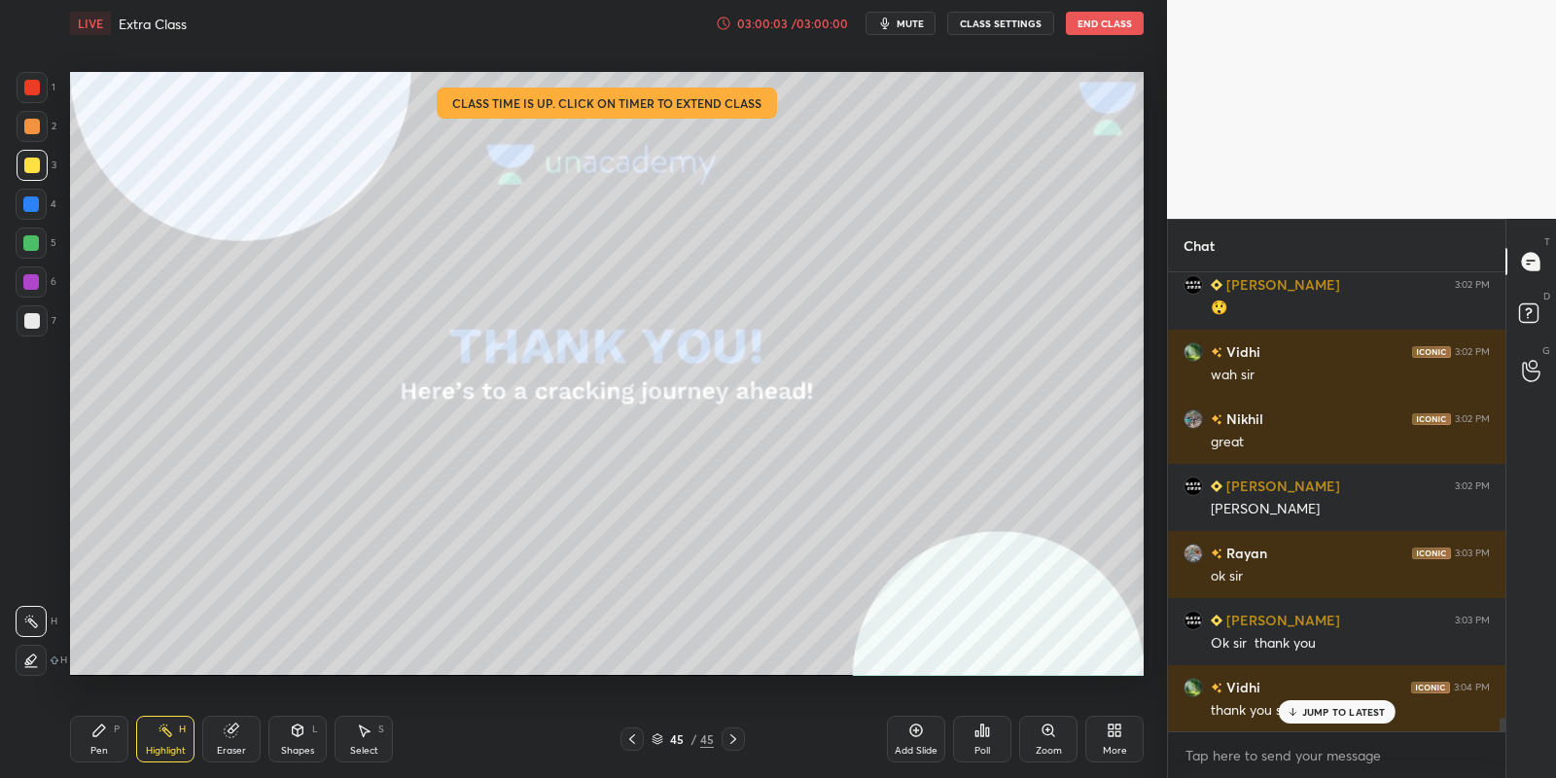
click at [1107, 21] on button "End Class" at bounding box center [1105, 23] width 78 height 23
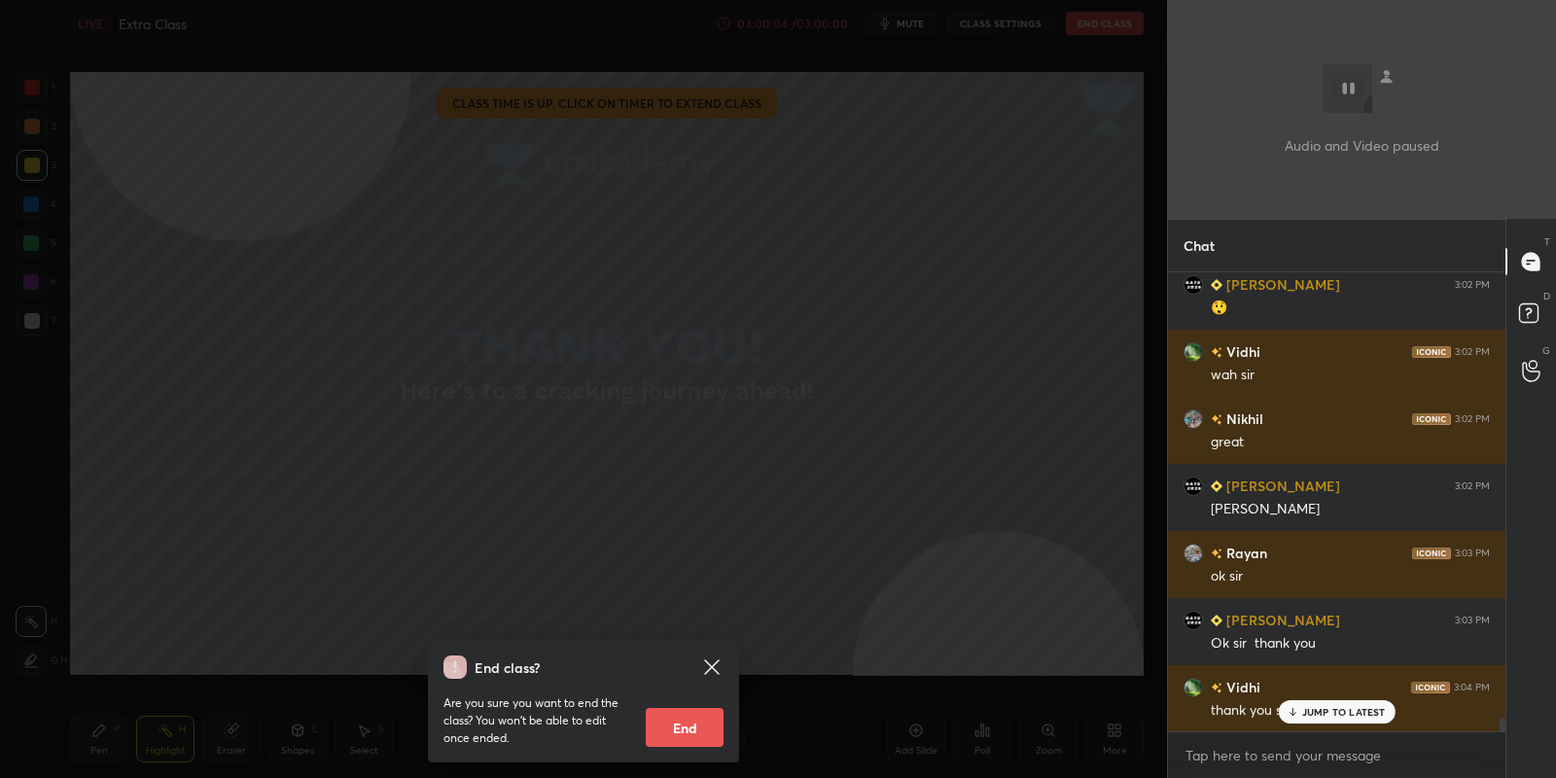
click at [683, 710] on button "End" at bounding box center [685, 727] width 78 height 39
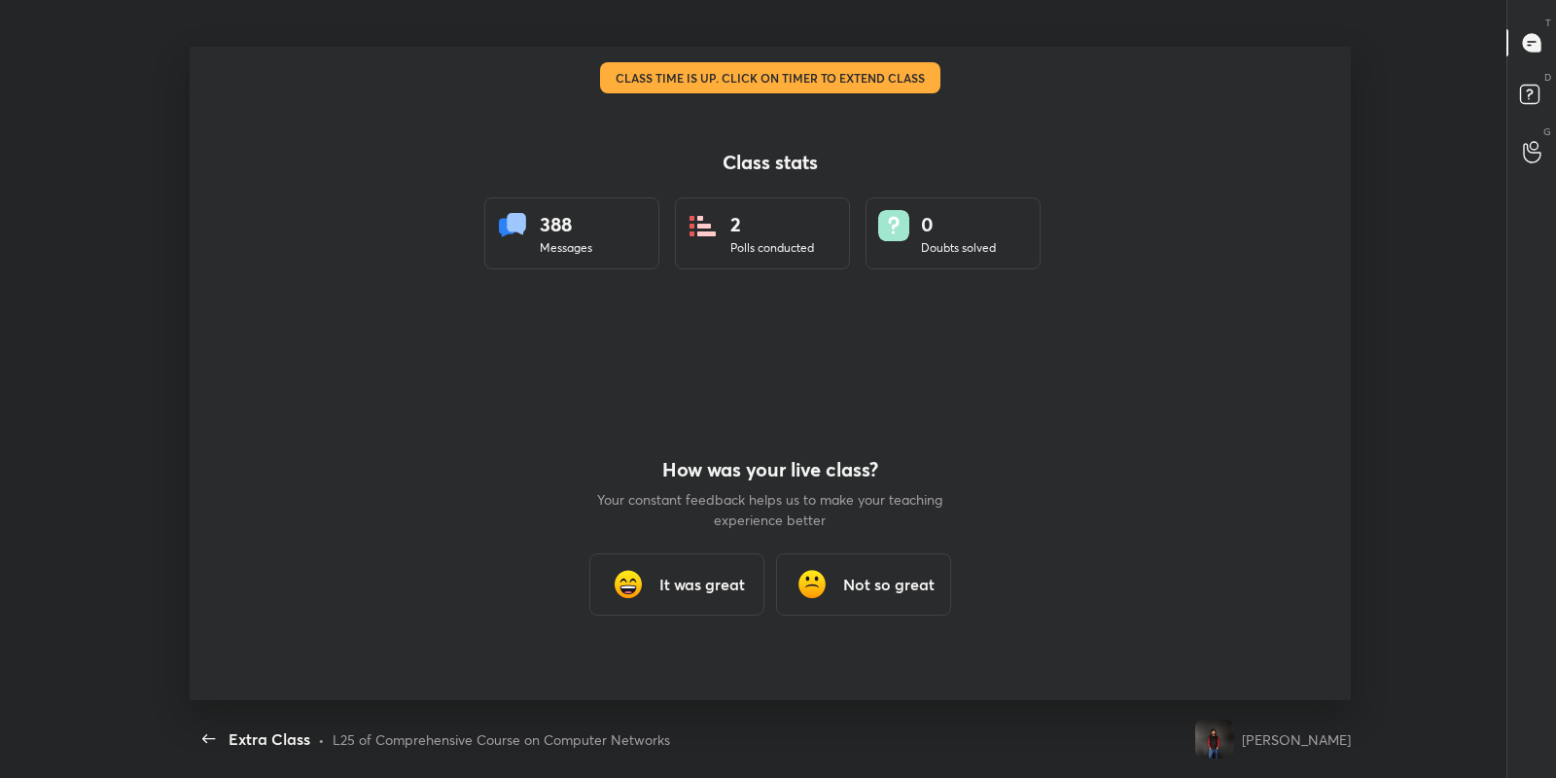
scroll to position [96592, 95706]
